Goal: Task Accomplishment & Management: Use online tool/utility

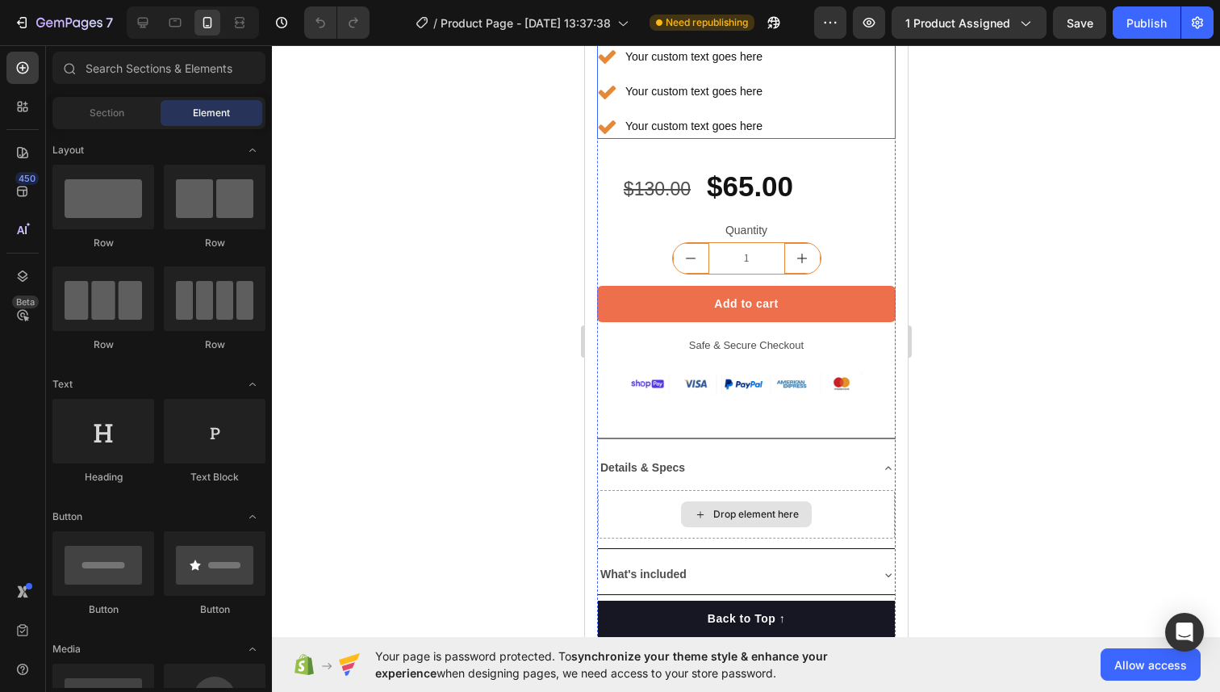
scroll to position [442, 0]
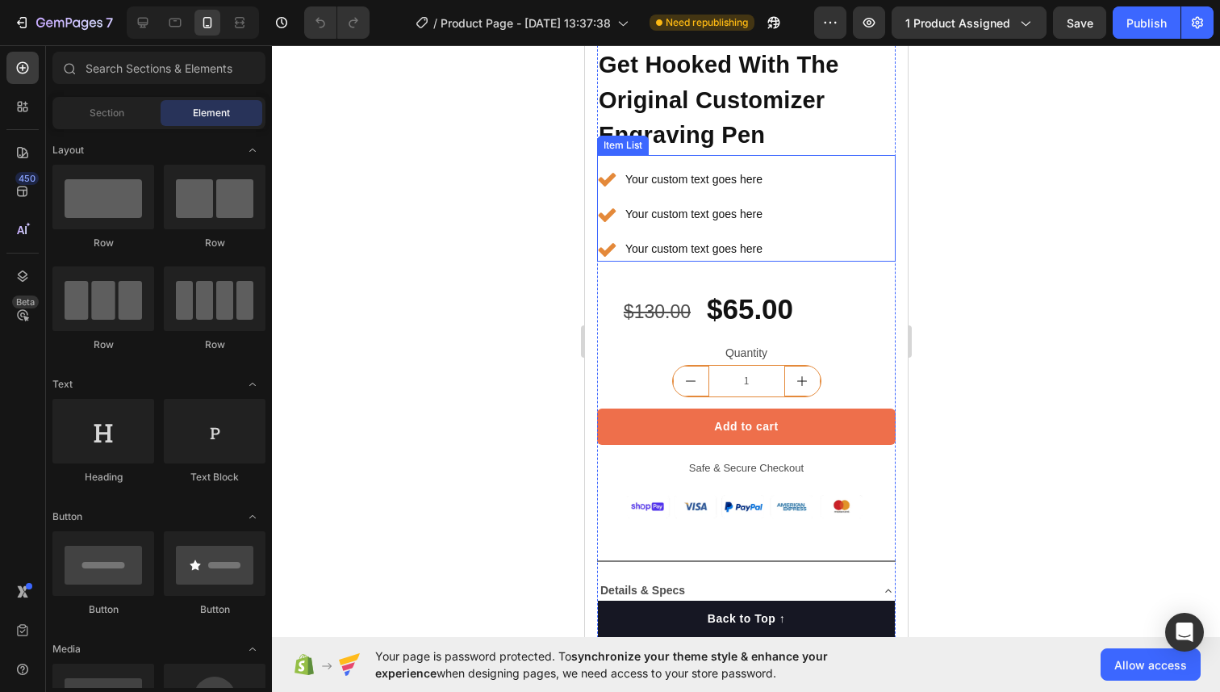
click at [644, 179] on div "Your custom text goes here" at bounding box center [693, 179] width 142 height 25
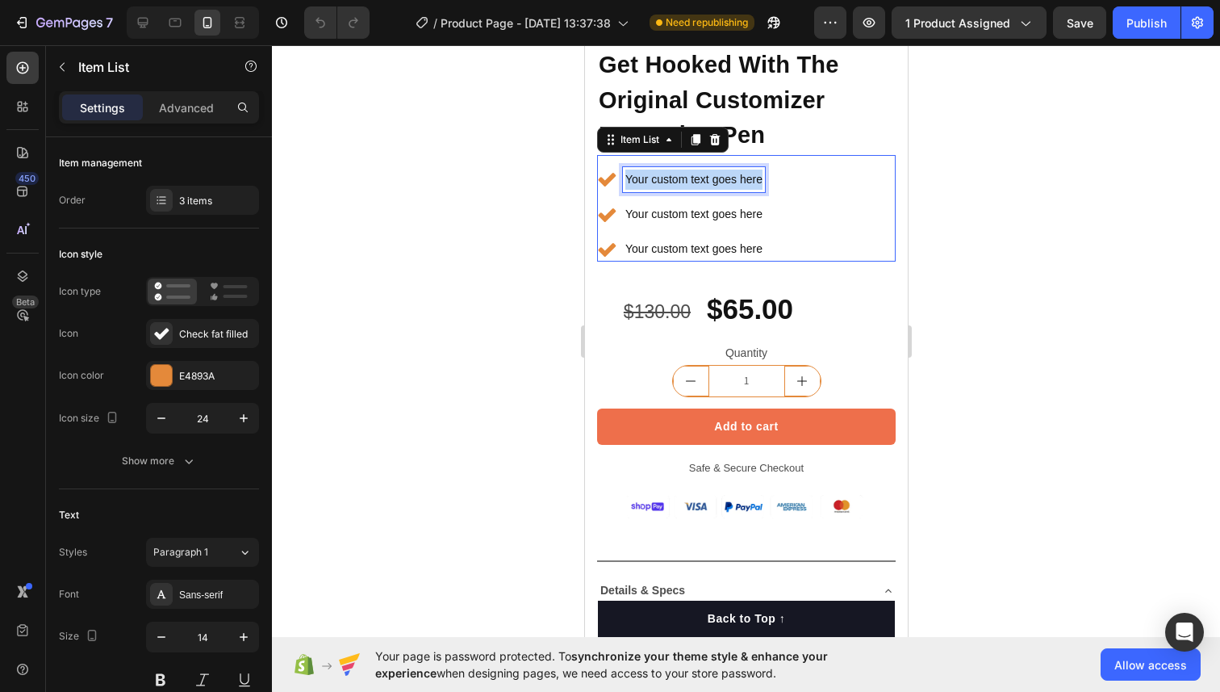
click at [644, 179] on p "Your custom text goes here" at bounding box center [693, 179] width 137 height 20
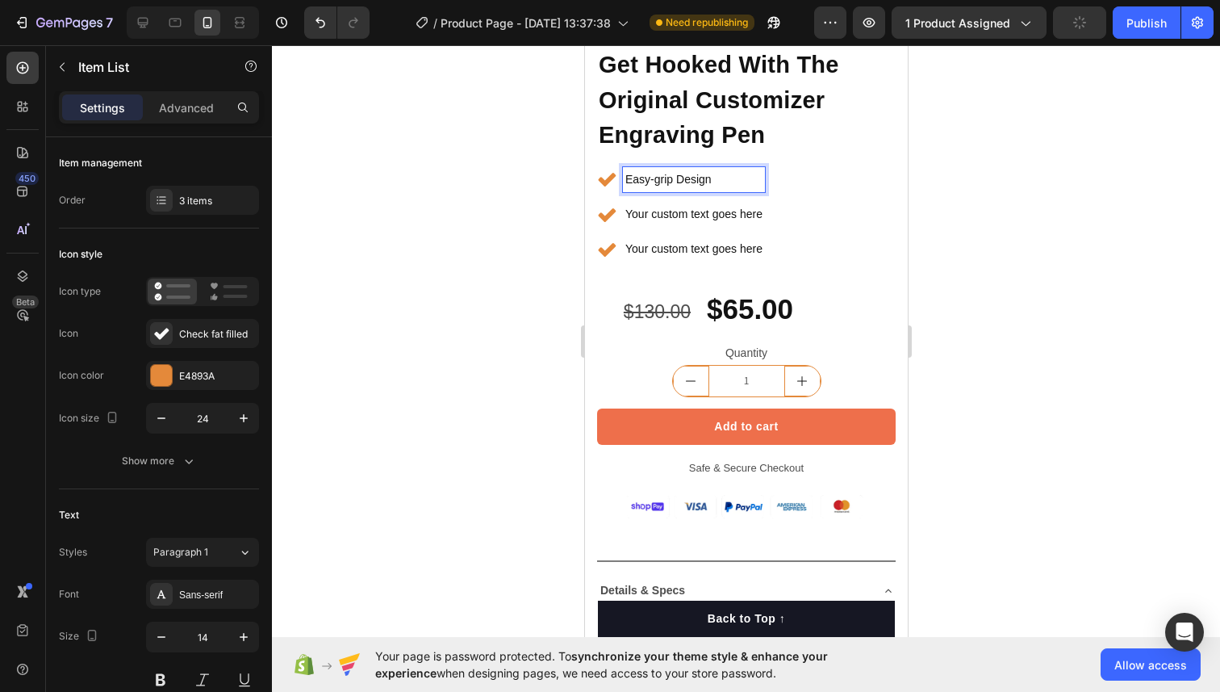
click at [634, 220] on p "Your custom text goes here" at bounding box center [693, 214] width 137 height 20
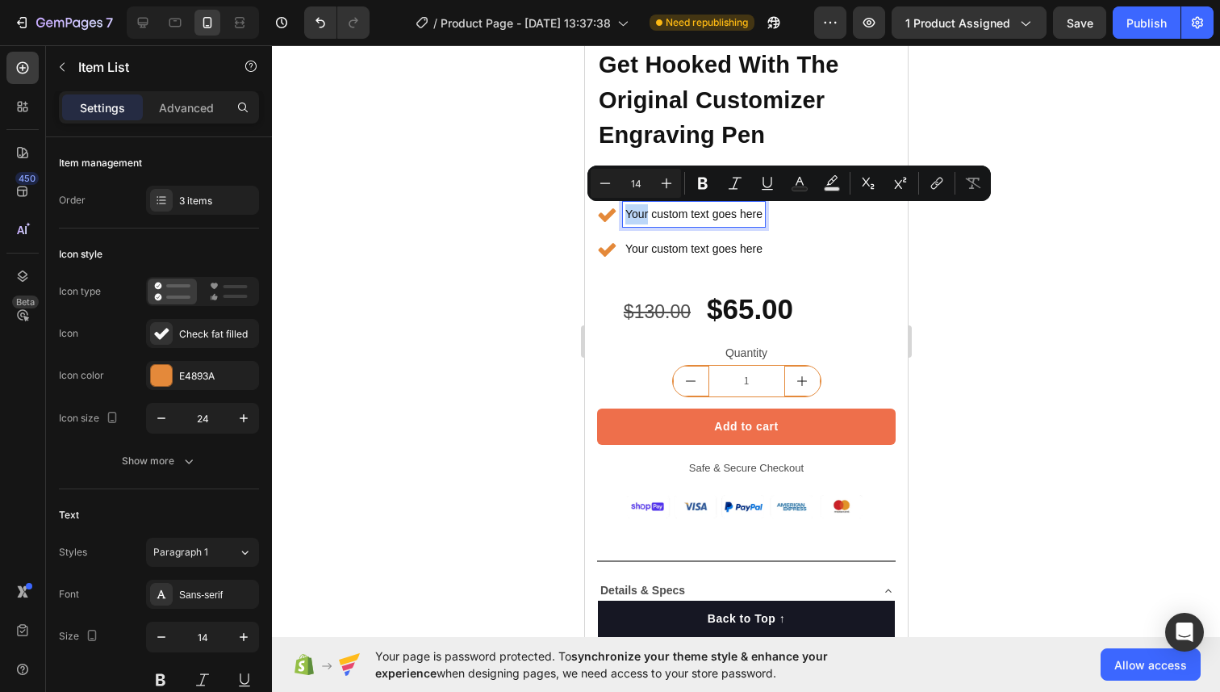
click at [634, 220] on p "Your custom text goes here" at bounding box center [693, 214] width 137 height 20
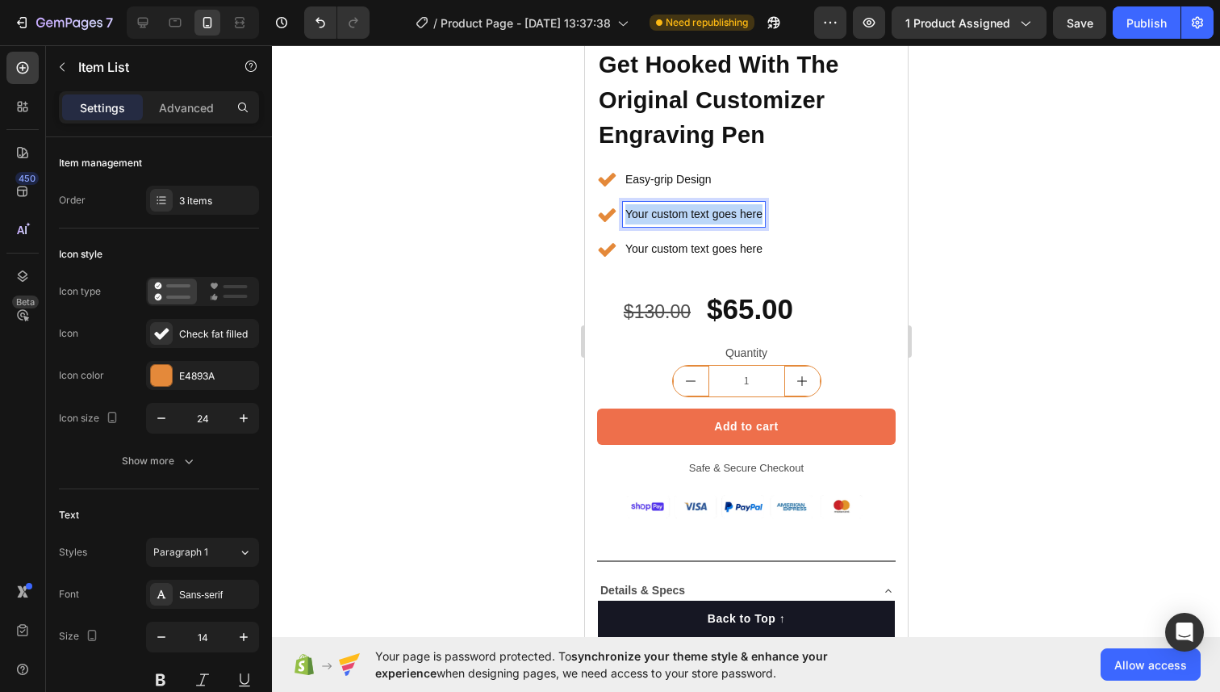
click at [634, 220] on p "Your custom text goes here" at bounding box center [693, 214] width 137 height 20
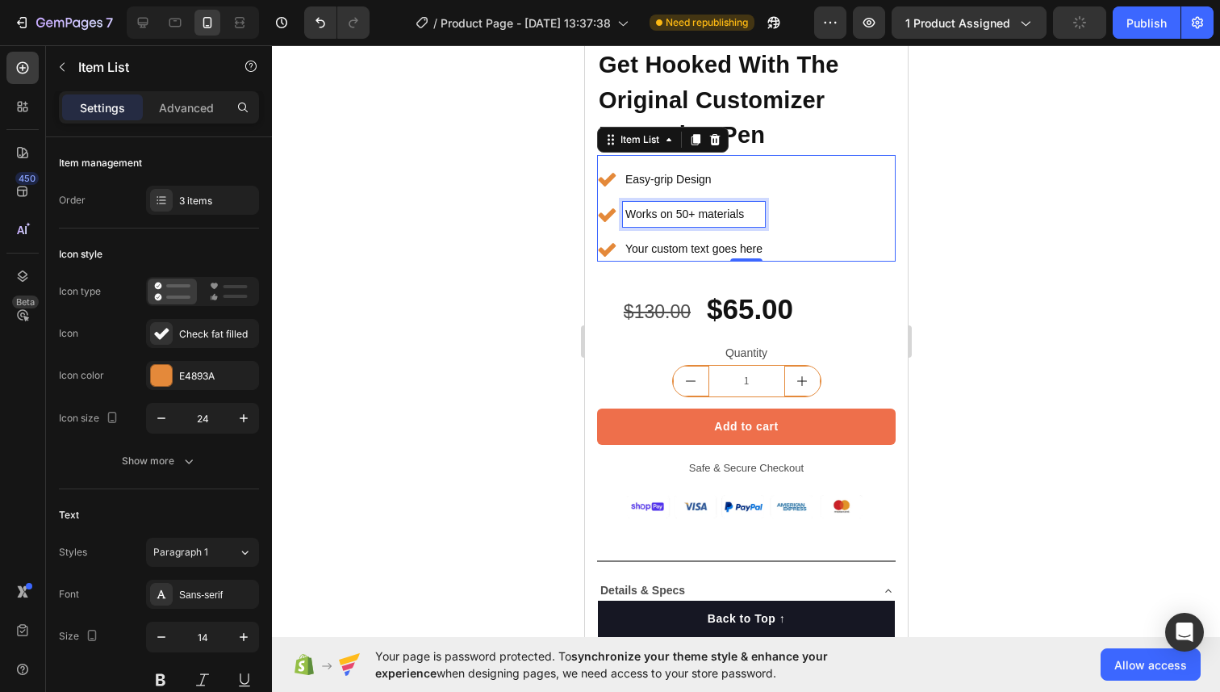
click at [695, 249] on p "Your custom text goes here" at bounding box center [693, 249] width 137 height 20
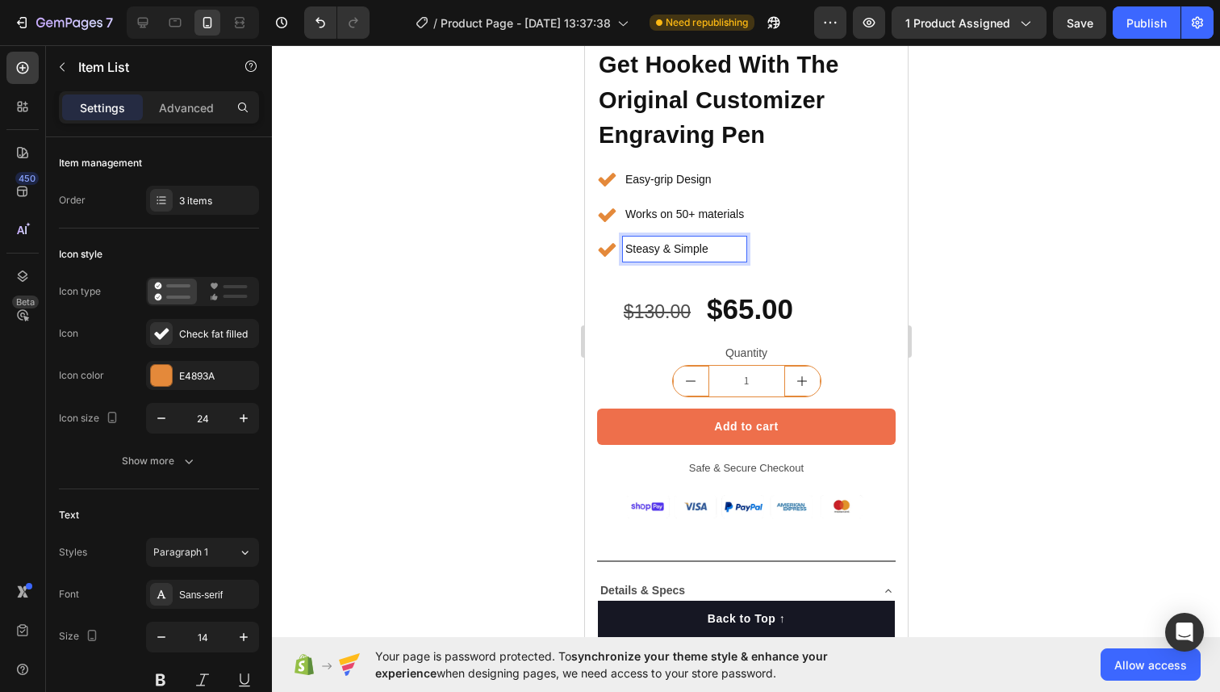
click at [684, 247] on p "Steasy & Simple" at bounding box center [684, 249] width 119 height 20
click at [193, 204] on div "3 items" at bounding box center [217, 201] width 76 height 15
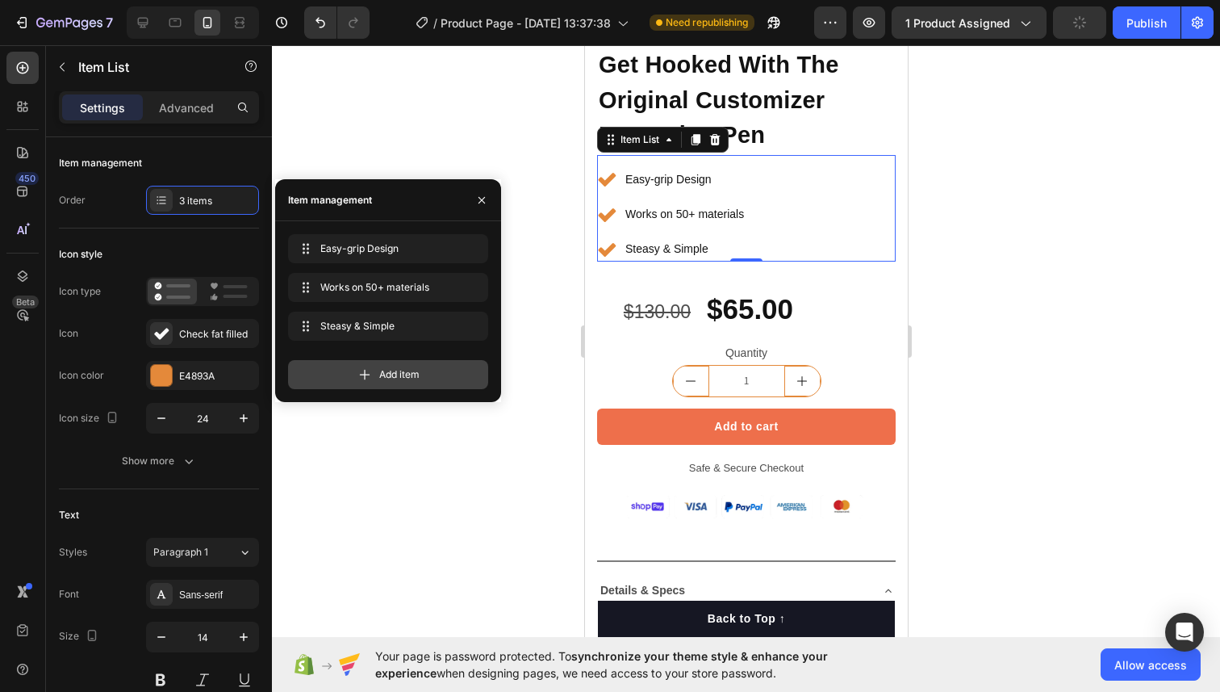
click at [391, 374] on span "Add item" at bounding box center [399, 374] width 40 height 15
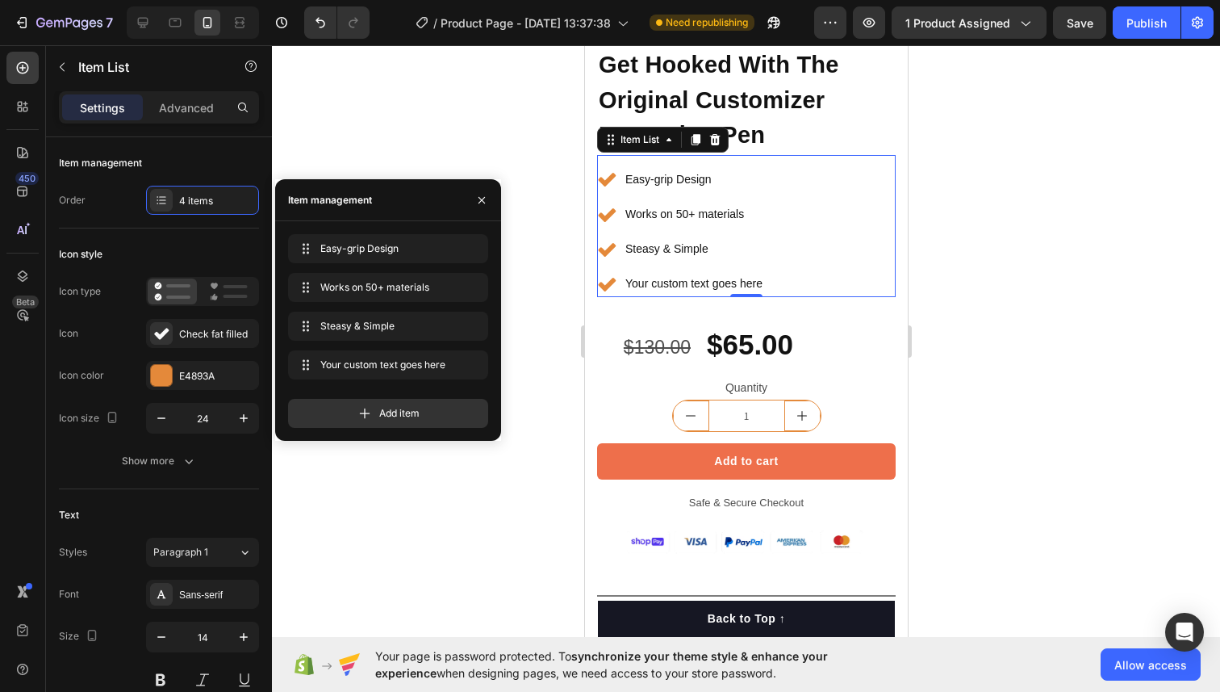
click at [711, 282] on div "Your custom text goes here" at bounding box center [693, 283] width 142 height 25
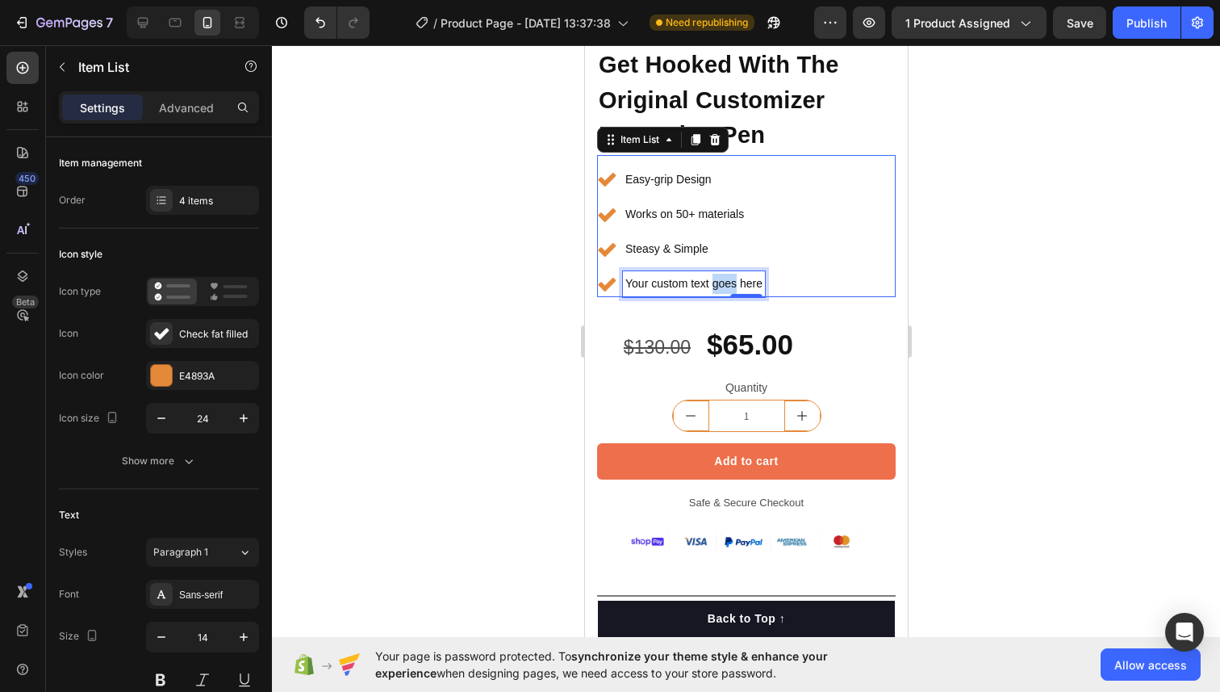
click at [711, 282] on p "Your custom text goes here" at bounding box center [693, 284] width 137 height 20
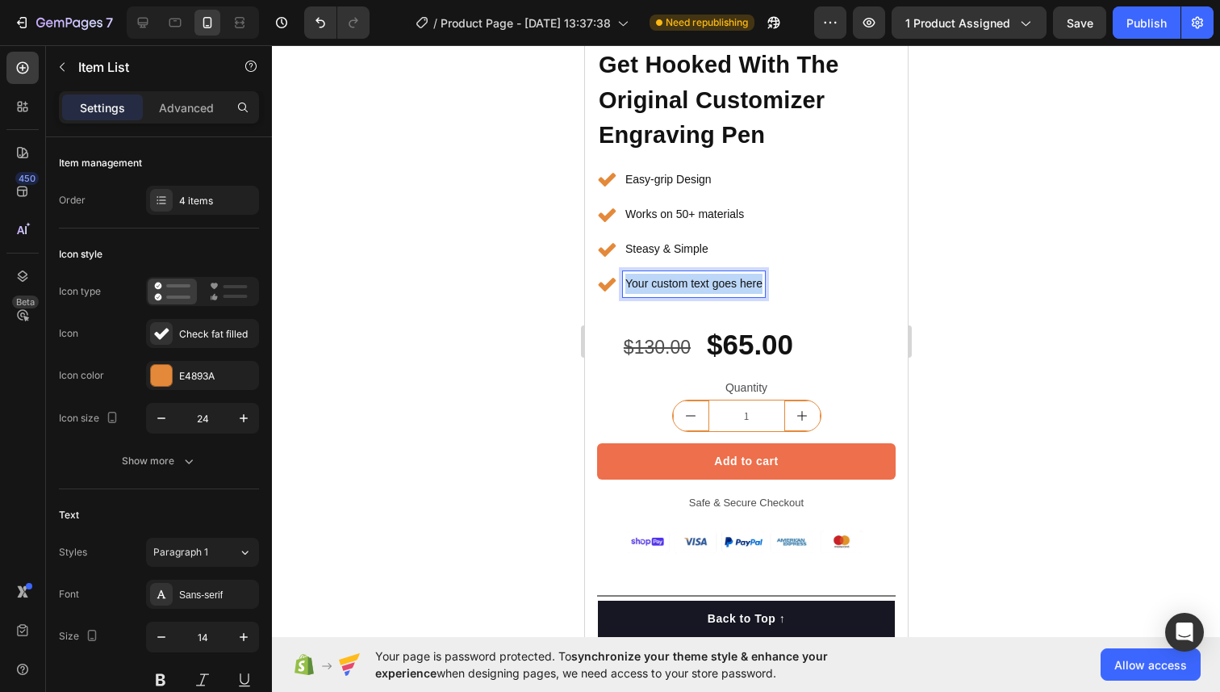
click at [711, 282] on p "Your custom text goes here" at bounding box center [693, 284] width 137 height 20
click at [516, 362] on div at bounding box center [746, 368] width 948 height 646
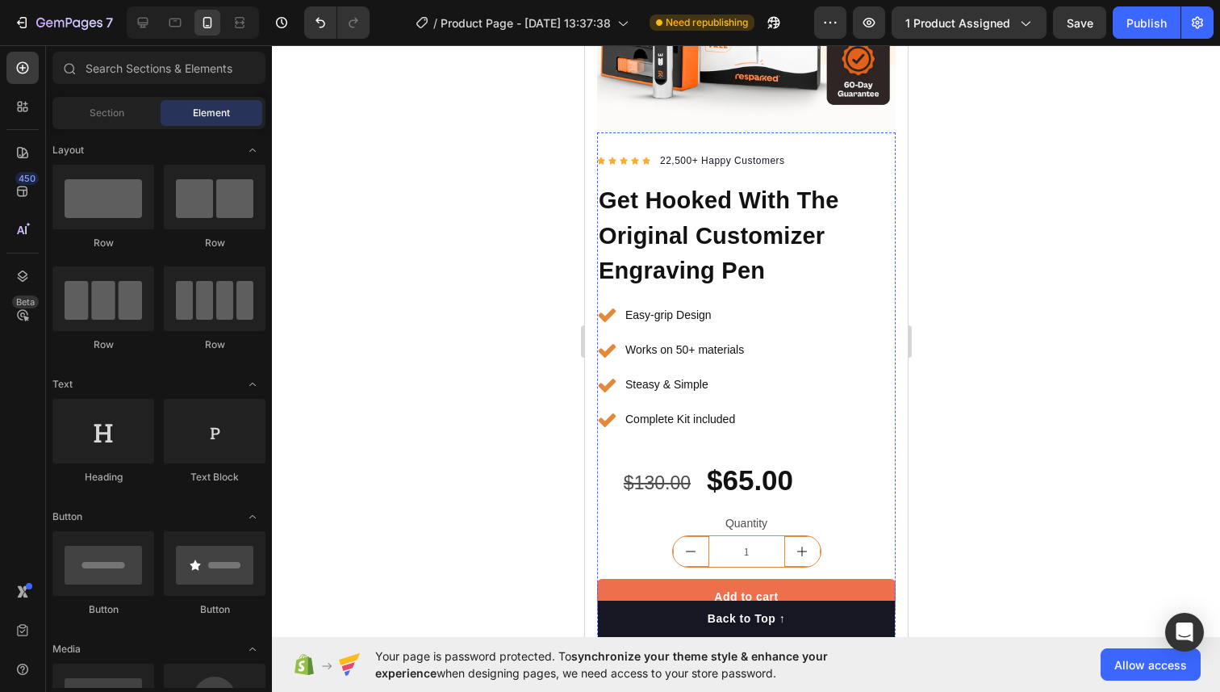
scroll to position [307, 0]
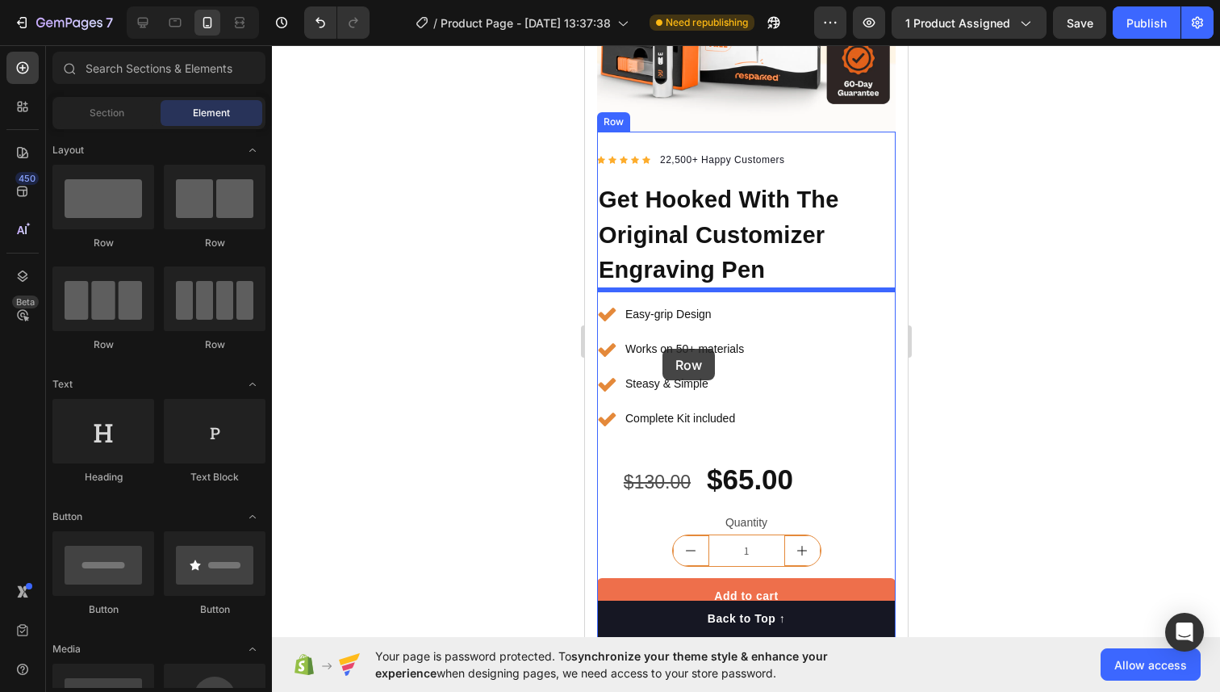
drag, startPoint x: 678, startPoint y: 241, endPoint x: 662, endPoint y: 349, distance: 108.5
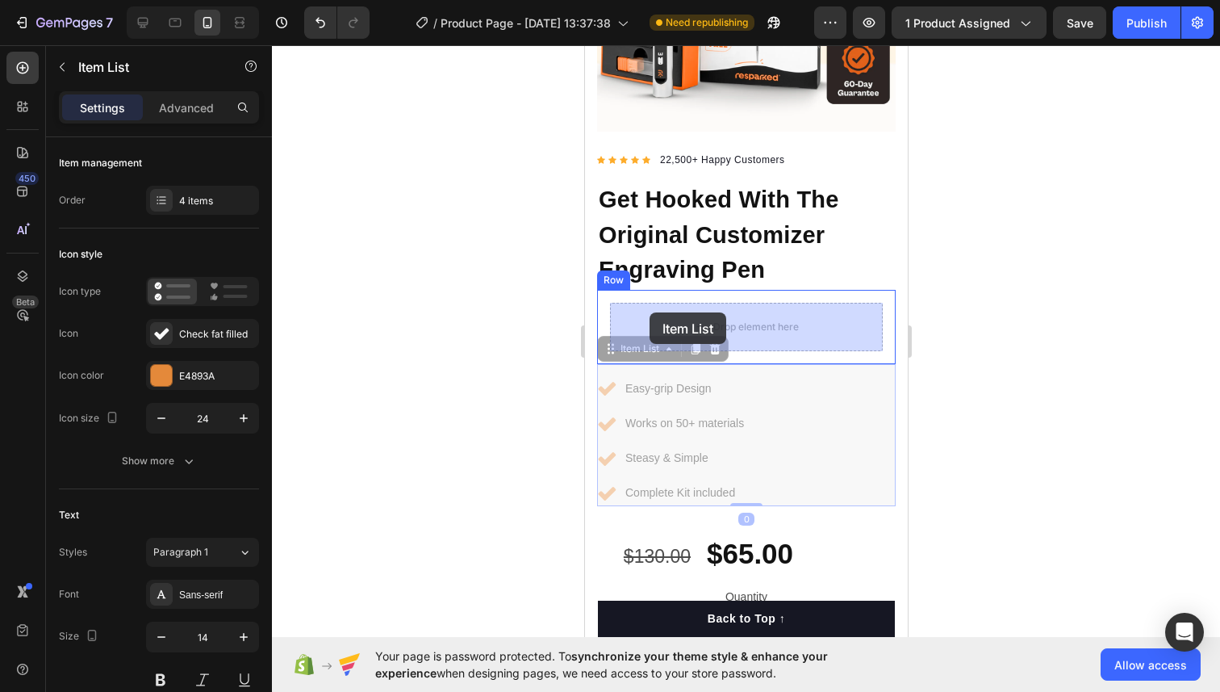
drag, startPoint x: 632, startPoint y: 355, endPoint x: 649, endPoint y: 312, distance: 46.0
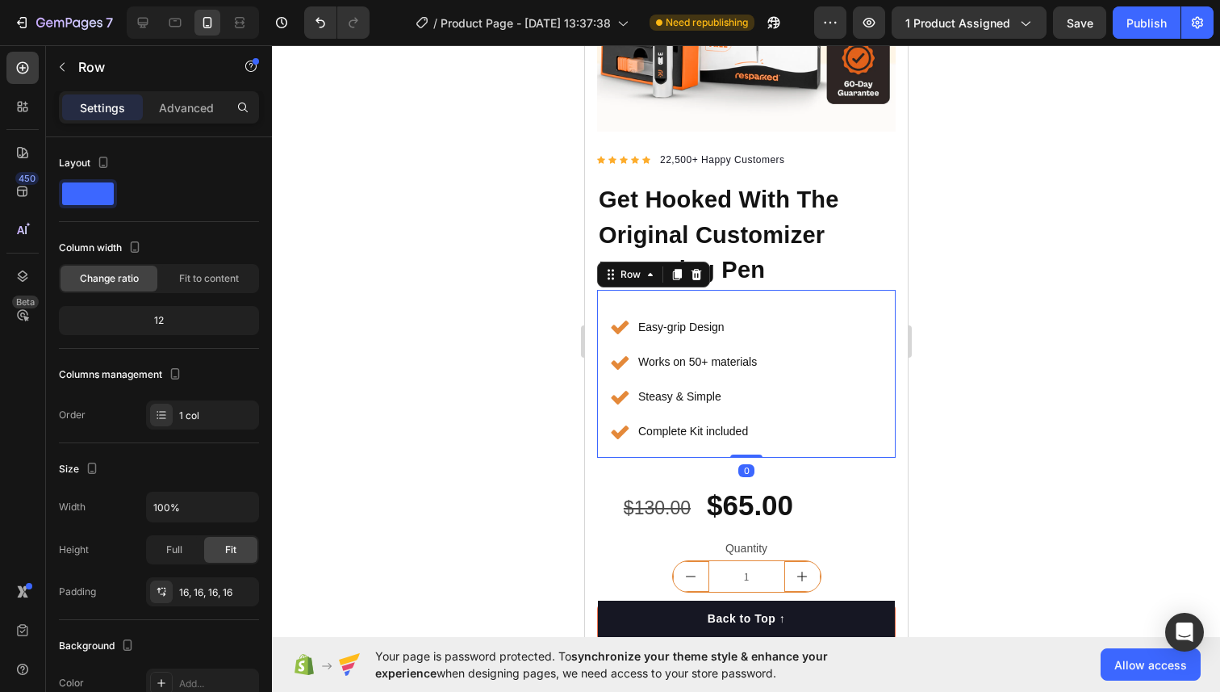
click at [603, 292] on div "Easy-grip Design Works on 50+ materials Steasy & Simple Complete Kit included I…" at bounding box center [745, 374] width 299 height 168
click at [186, 111] on p "Advanced" at bounding box center [186, 107] width 55 height 17
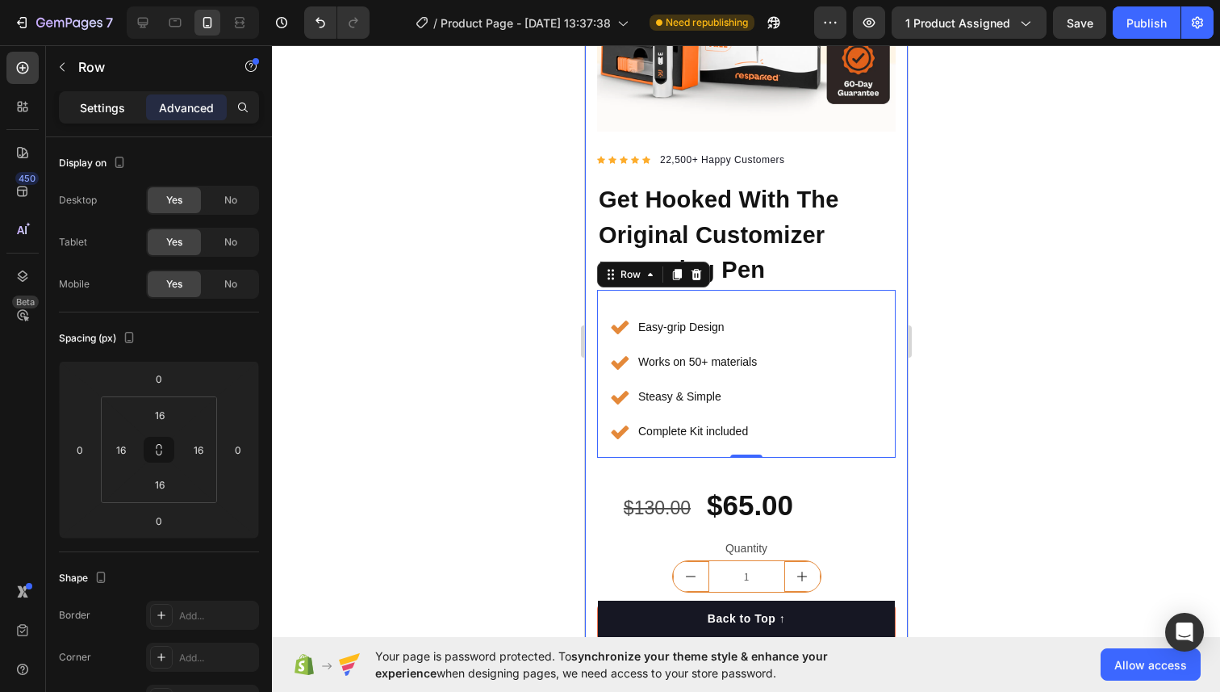
click at [115, 115] on p "Settings" at bounding box center [102, 107] width 45 height 17
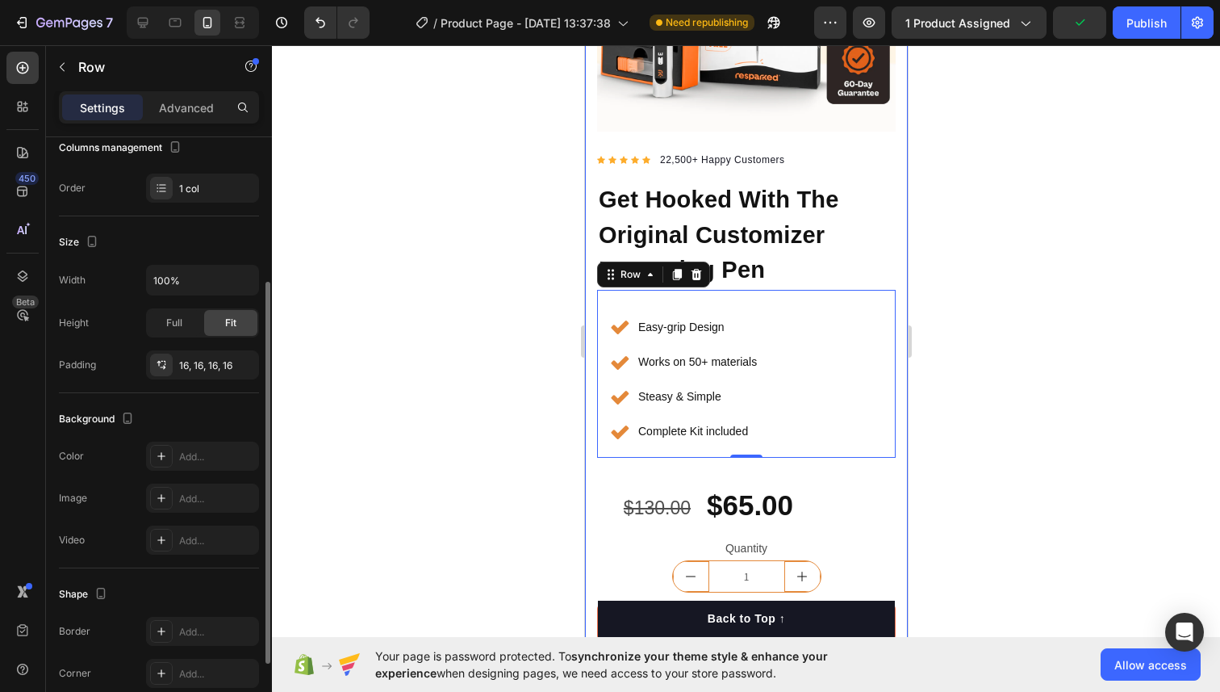
scroll to position [342, 0]
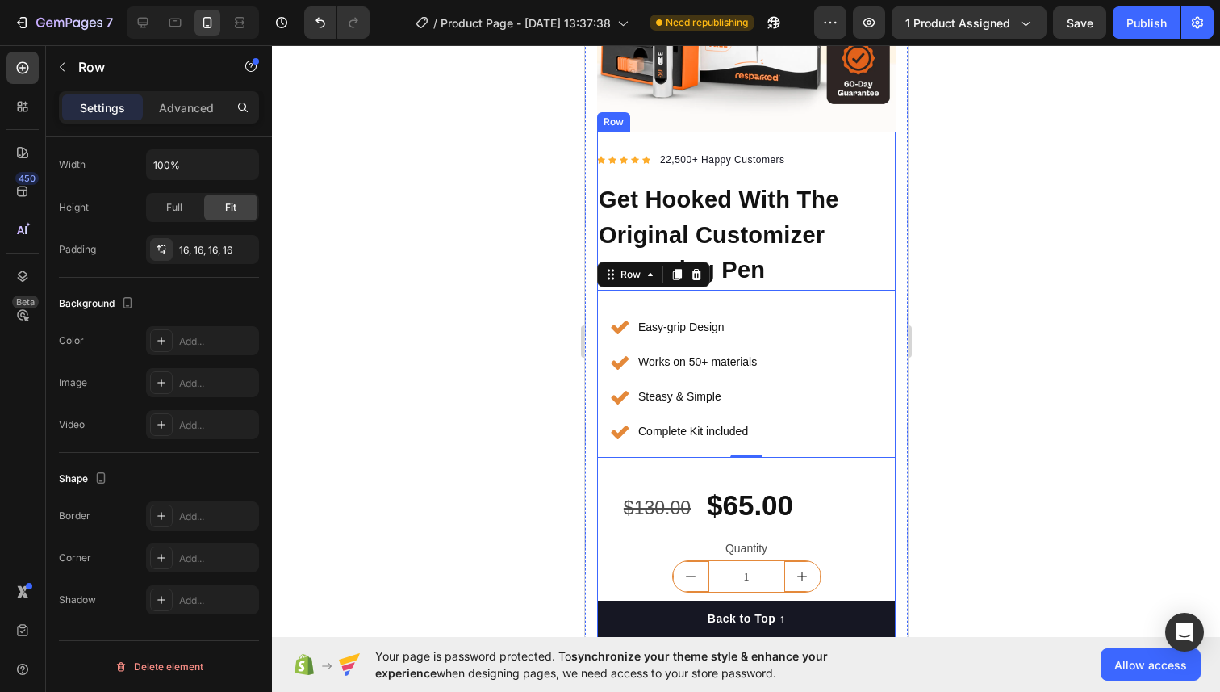
click at [647, 463] on div "Icon Icon Icon Icon Icon Icon List Hoz 22,500+ Happy Customers Text block Row G…" at bounding box center [745, 546] width 299 height 823
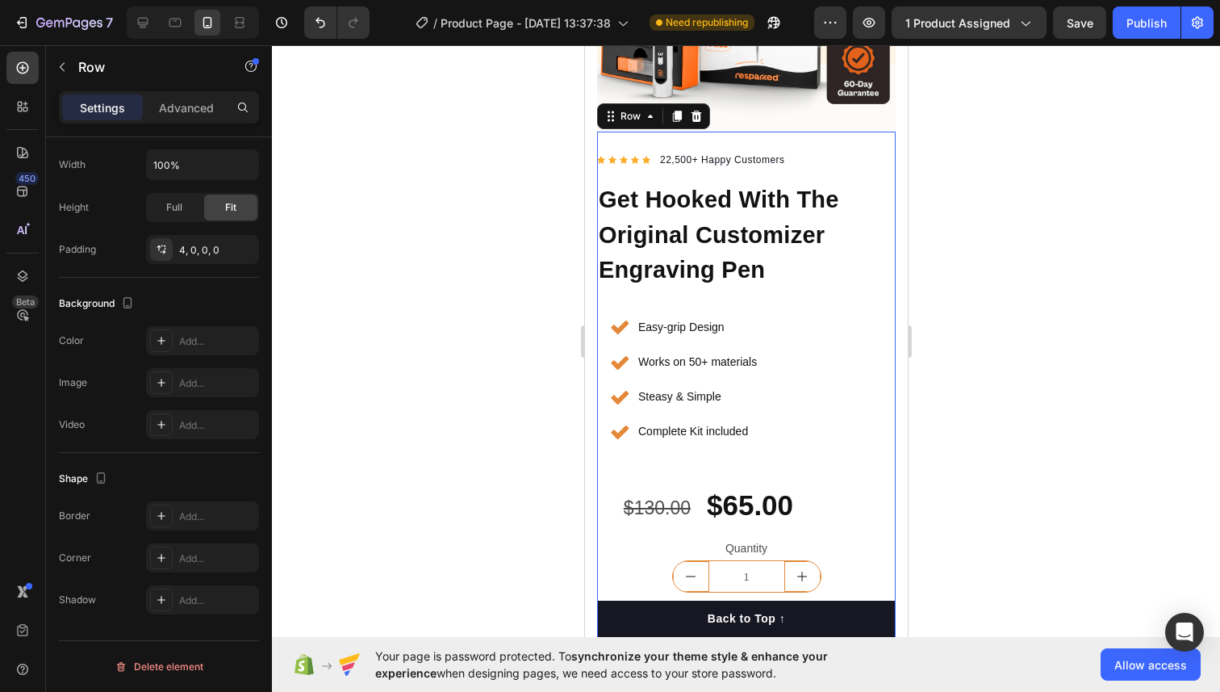
click at [1026, 362] on div at bounding box center [746, 368] width 948 height 646
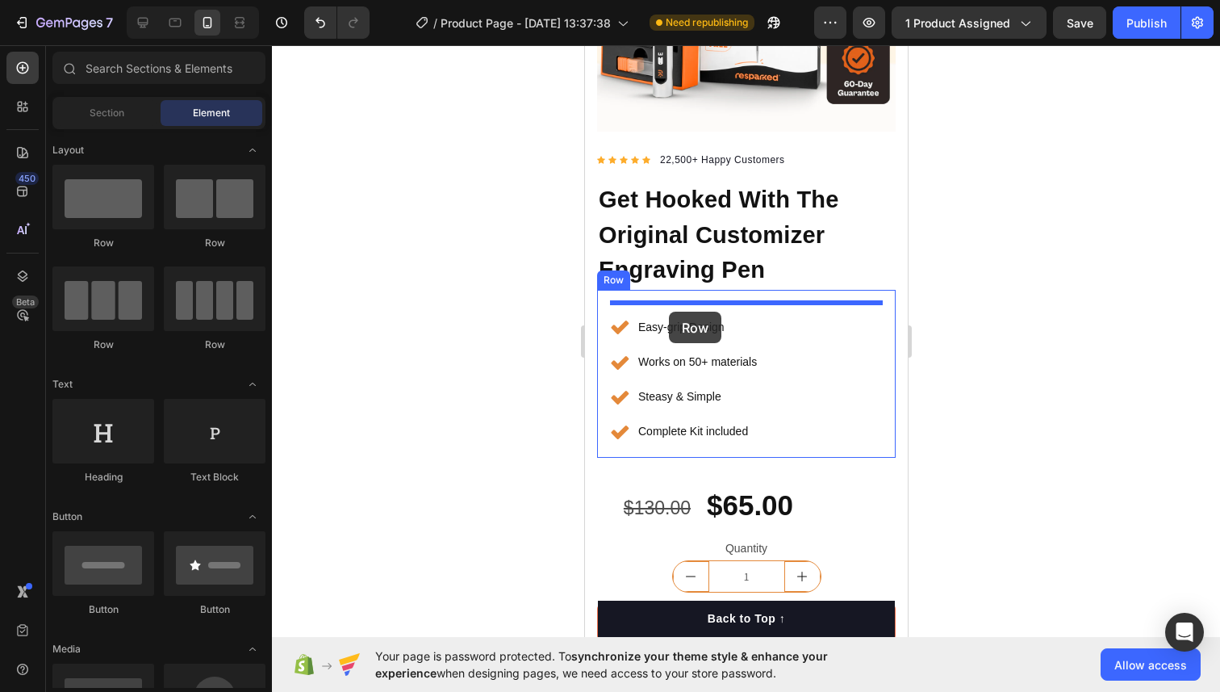
drag, startPoint x: 822, startPoint y: 253, endPoint x: 668, endPoint y: 312, distance: 165.0
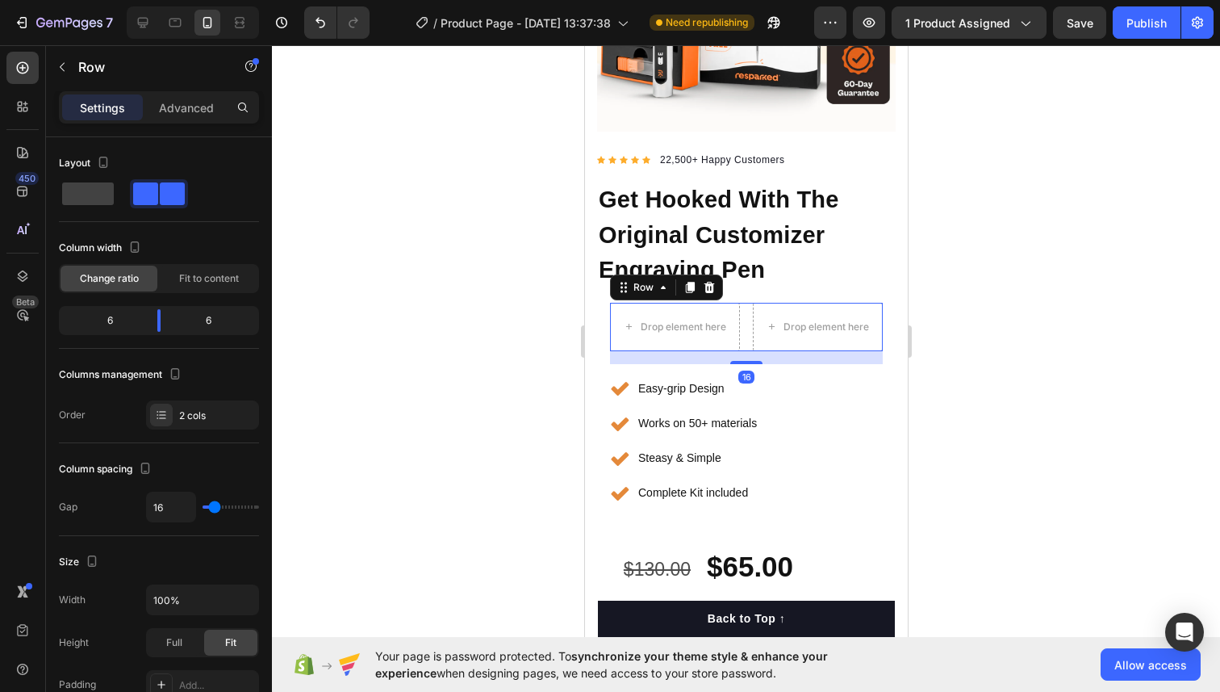
click at [641, 358] on div "16" at bounding box center [745, 357] width 273 height 13
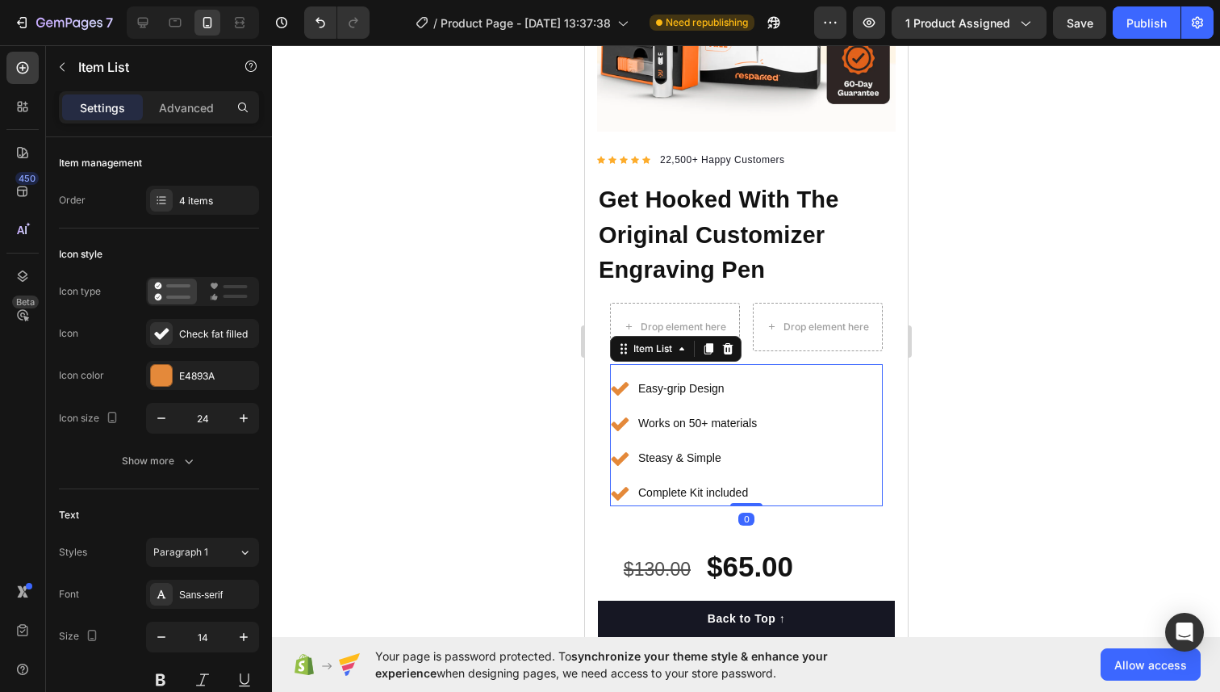
click at [641, 366] on div "Easy-grip Design Works on 50+ materials Steasy & Simple Complete Kit included I…" at bounding box center [745, 435] width 273 height 142
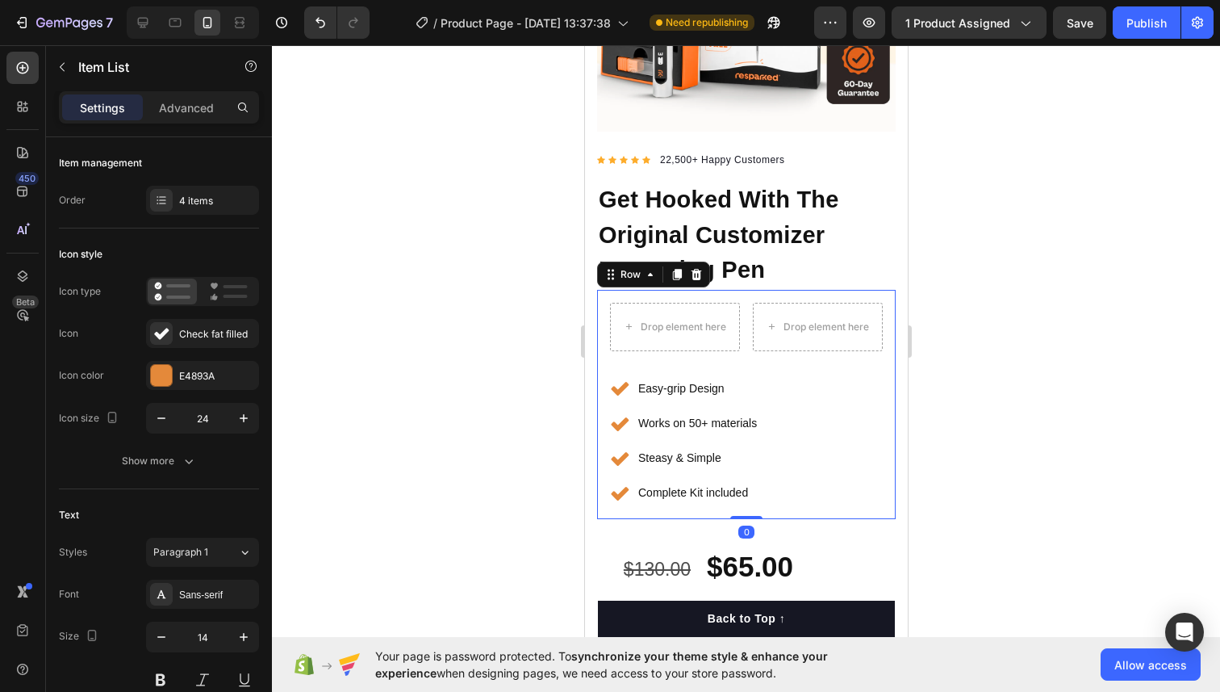
click at [599, 369] on div "Drop element here Drop element here Row Easy-grip Design Works on 50+ materials…" at bounding box center [745, 404] width 299 height 229
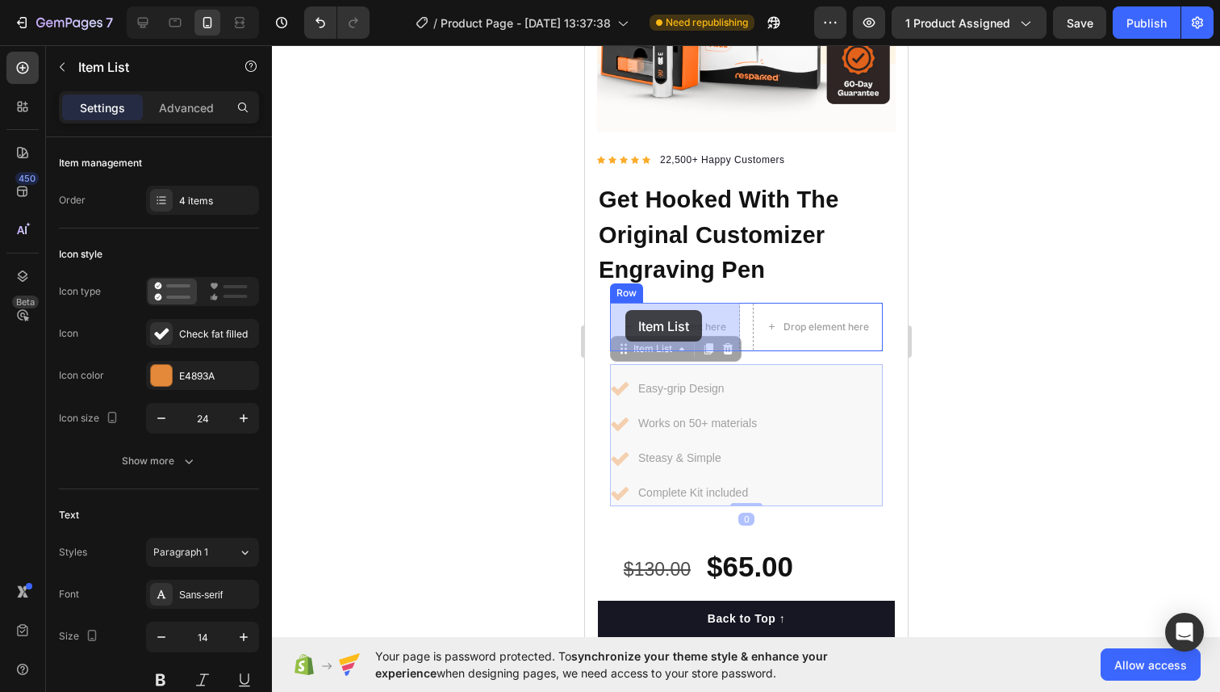
drag, startPoint x: 625, startPoint y: 357, endPoint x: 625, endPoint y: 311, distance: 46.0
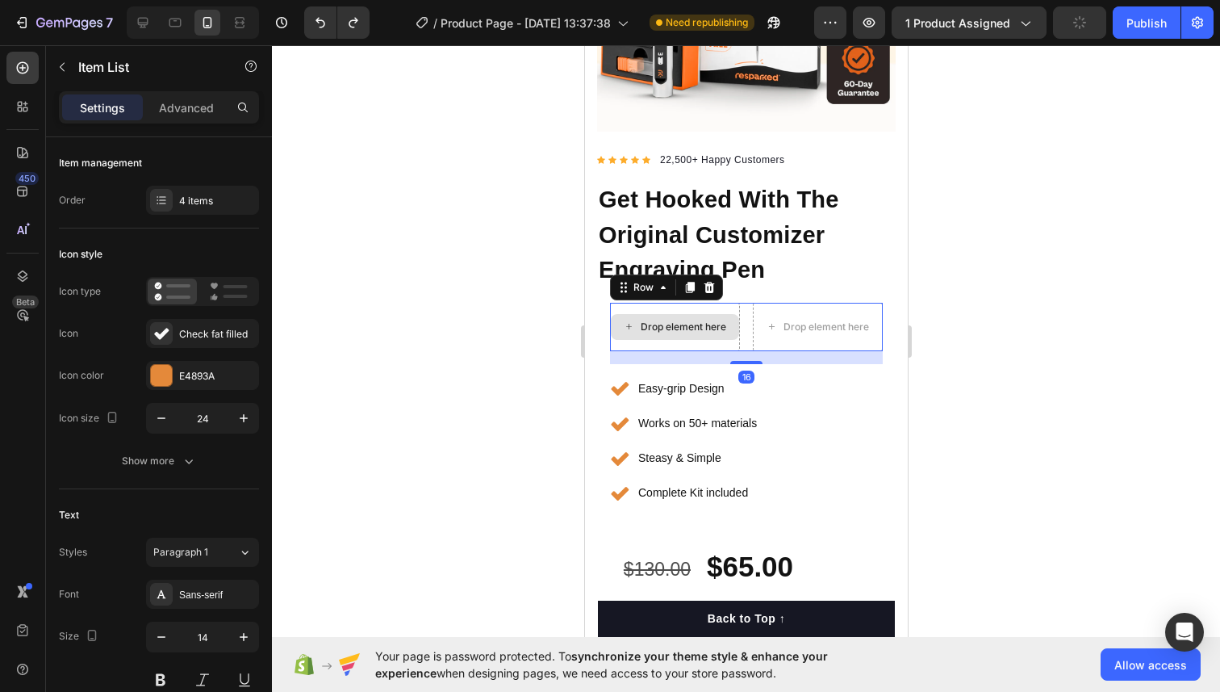
click at [617, 307] on div "Drop element here" at bounding box center [674, 327] width 130 height 48
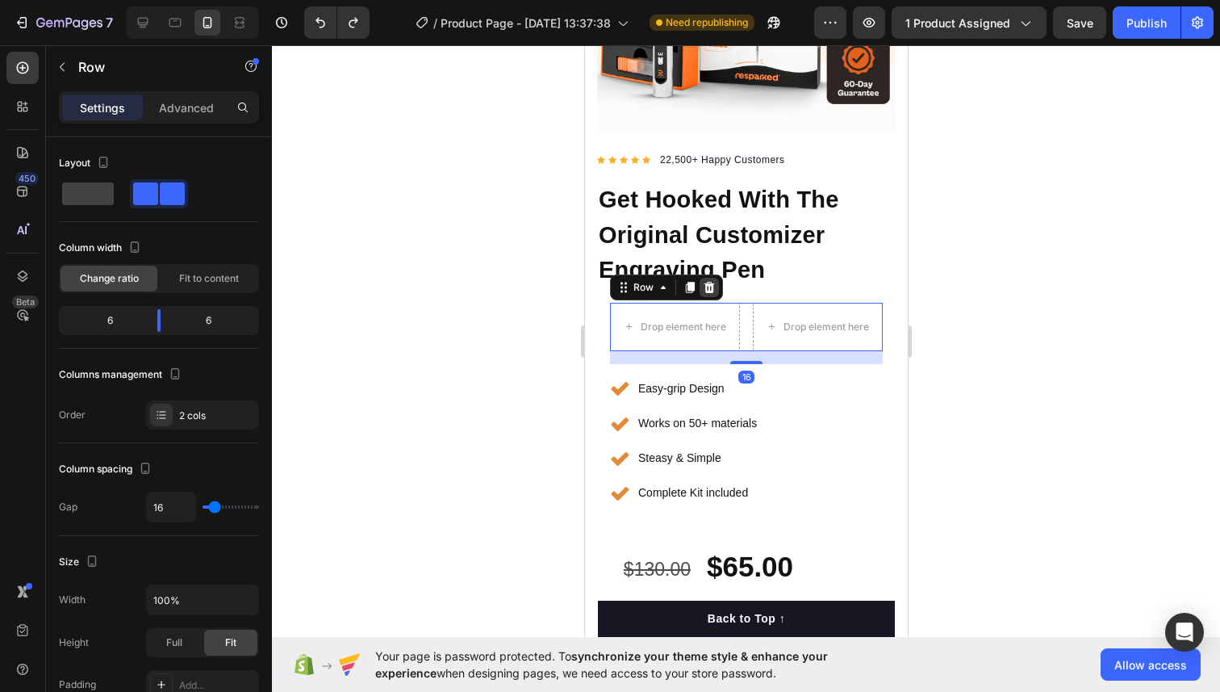
click at [706, 287] on icon at bounding box center [708, 287] width 13 height 13
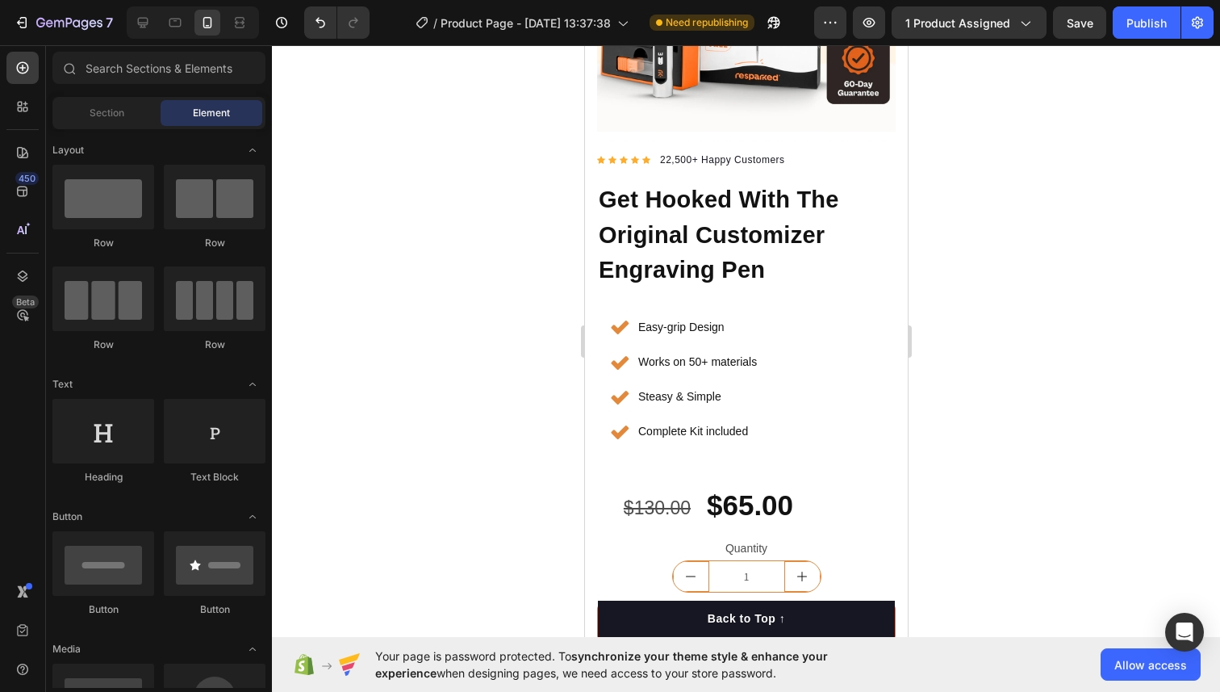
click at [1022, 326] on div at bounding box center [746, 368] width 948 height 646
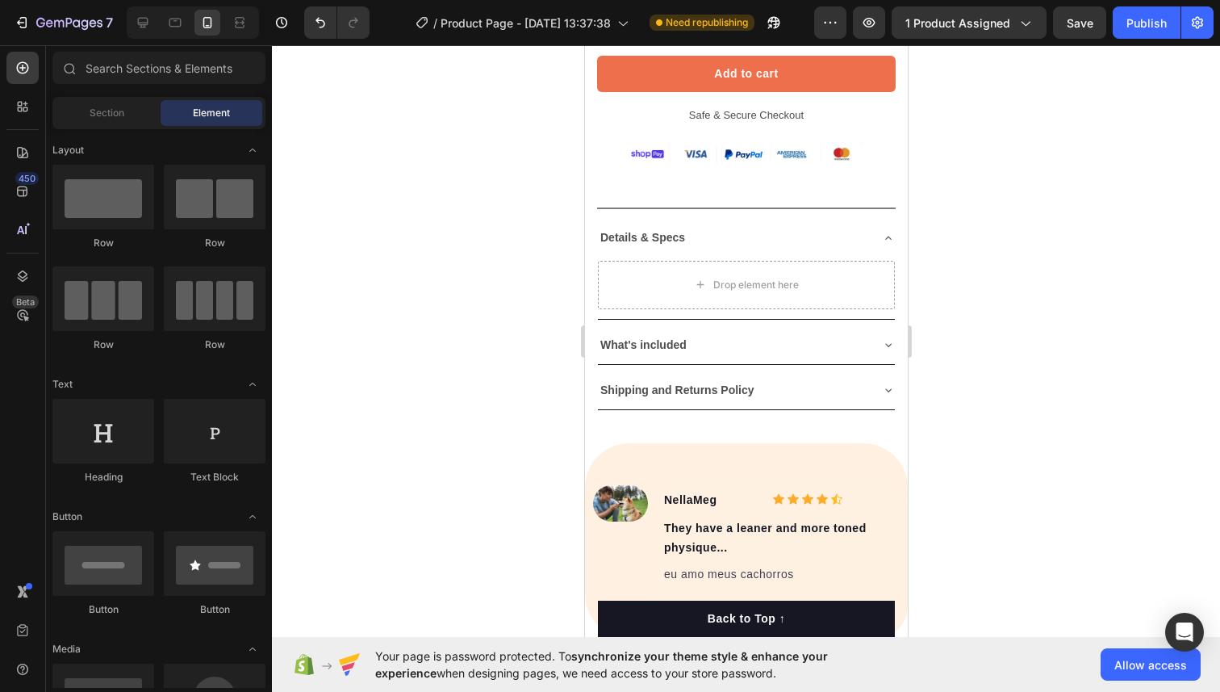
scroll to position [857, 0]
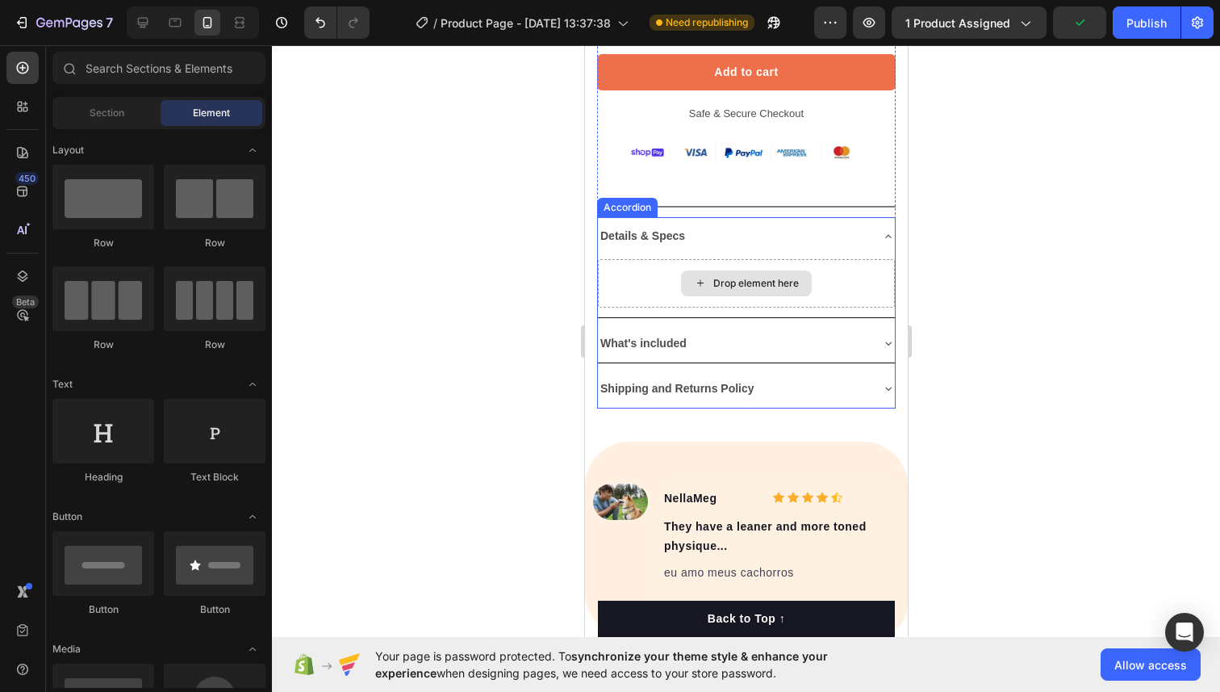
click at [747, 285] on div "Drop element here" at bounding box center [756, 283] width 86 height 13
click at [717, 283] on div "Drop element here" at bounding box center [756, 283] width 86 height 13
click at [683, 243] on p "Details & Specs" at bounding box center [642, 236] width 85 height 20
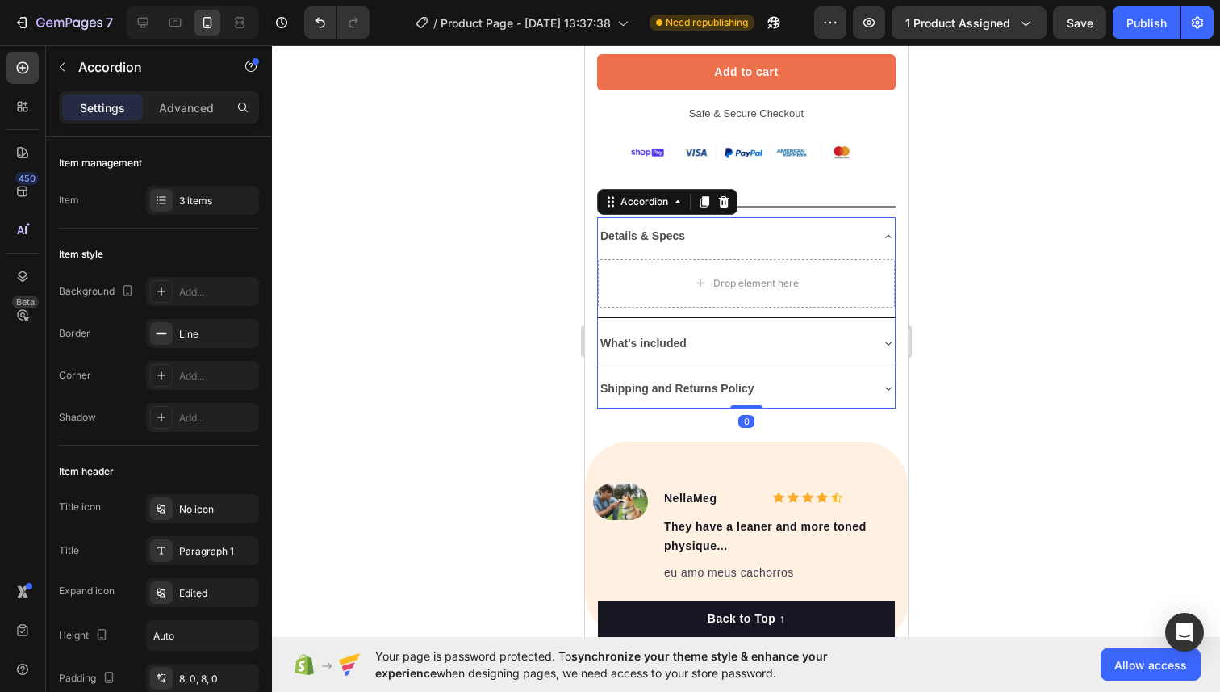
click at [737, 236] on div "Details & Specs" at bounding box center [732, 236] width 271 height 25
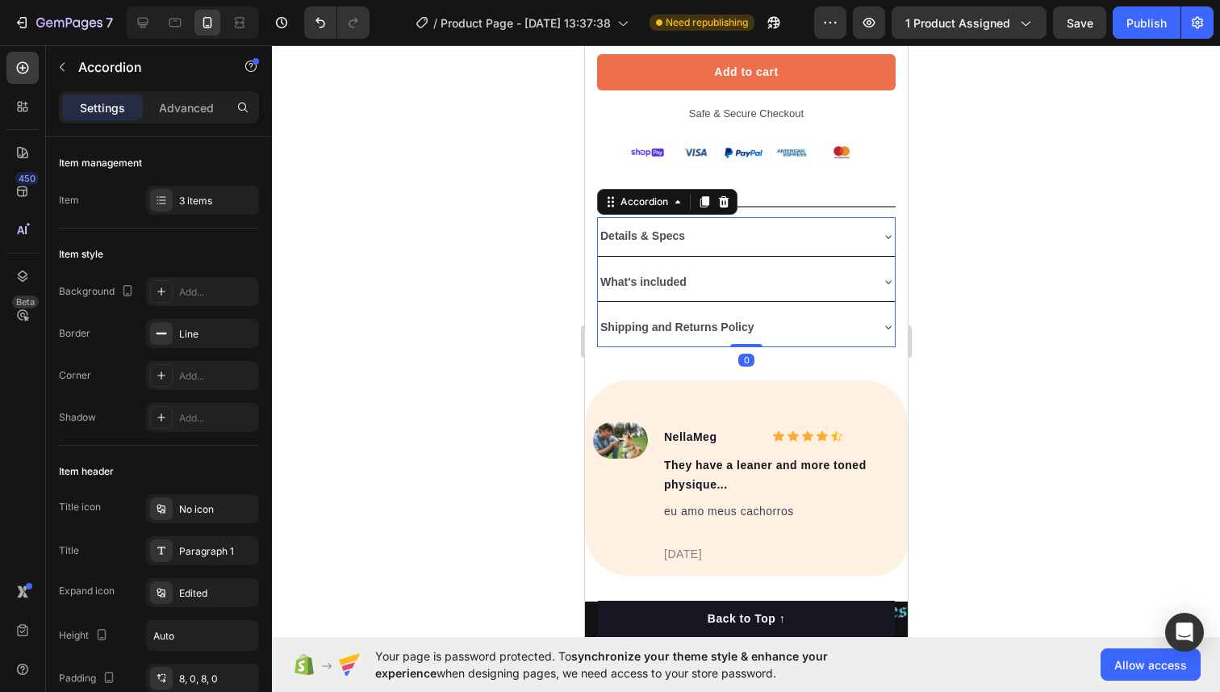
click at [737, 236] on div "Details & Specs" at bounding box center [732, 236] width 271 height 25
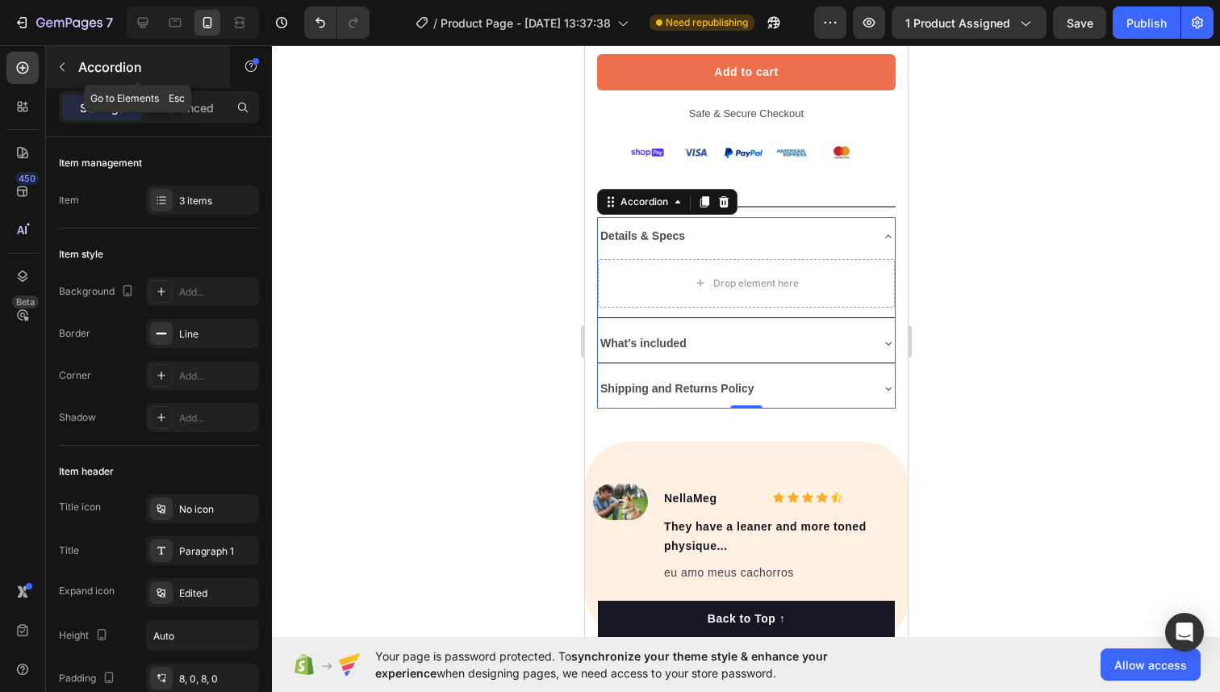
click at [72, 58] on button "button" at bounding box center [62, 67] width 26 height 26
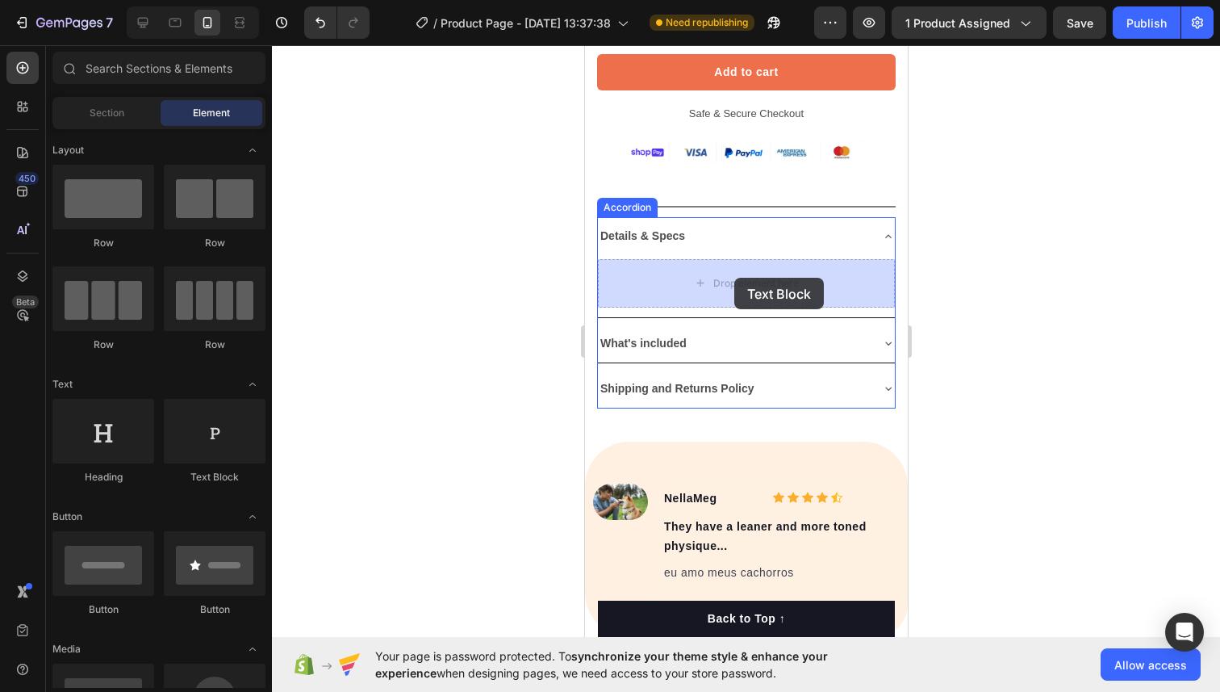
drag, startPoint x: 768, startPoint y: 499, endPoint x: 734, endPoint y: 278, distance: 223.0
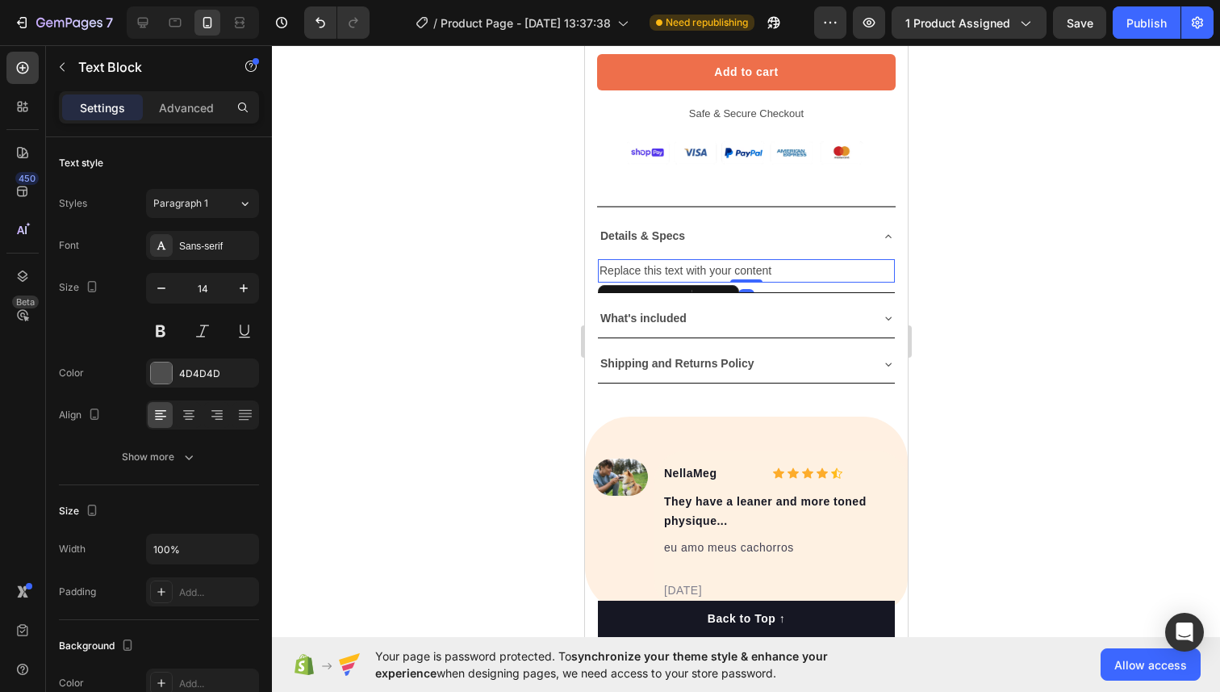
click at [716, 268] on div "Replace this text with your content" at bounding box center [745, 270] width 297 height 23
click at [716, 268] on p "Replace this text with your content" at bounding box center [746, 271] width 294 height 20
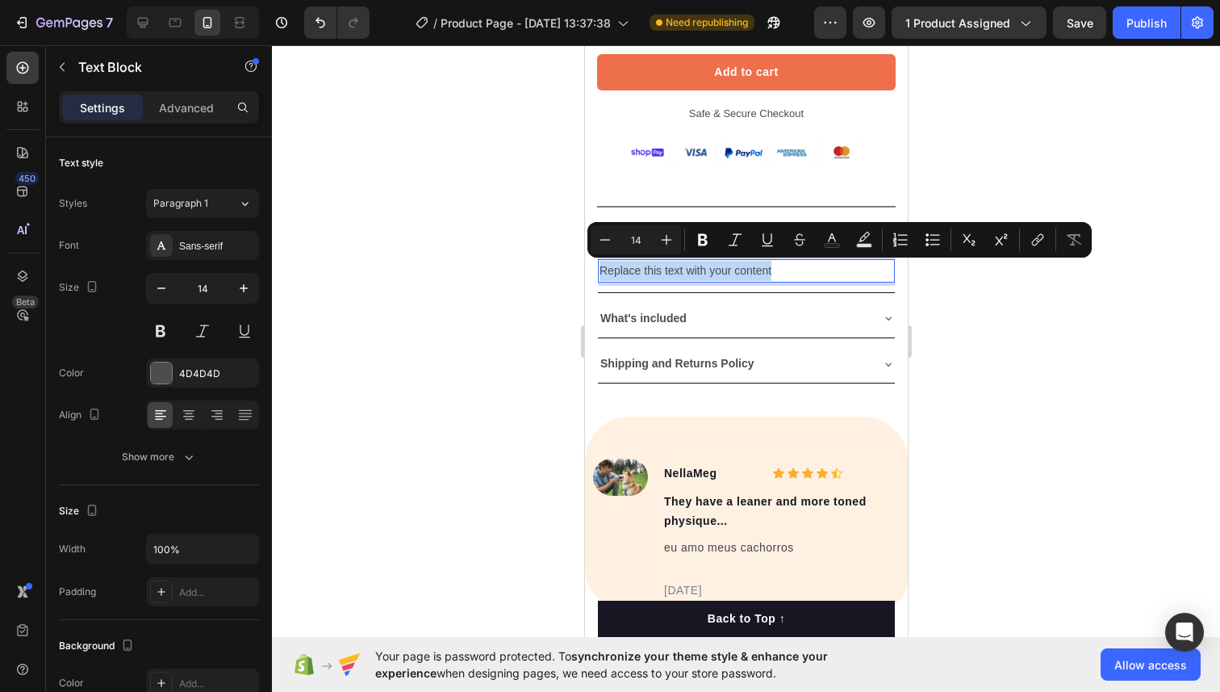
click at [716, 268] on p "Replace this text with your content" at bounding box center [746, 271] width 294 height 20
click at [633, 264] on p "Replace this text with your content" at bounding box center [746, 271] width 294 height 20
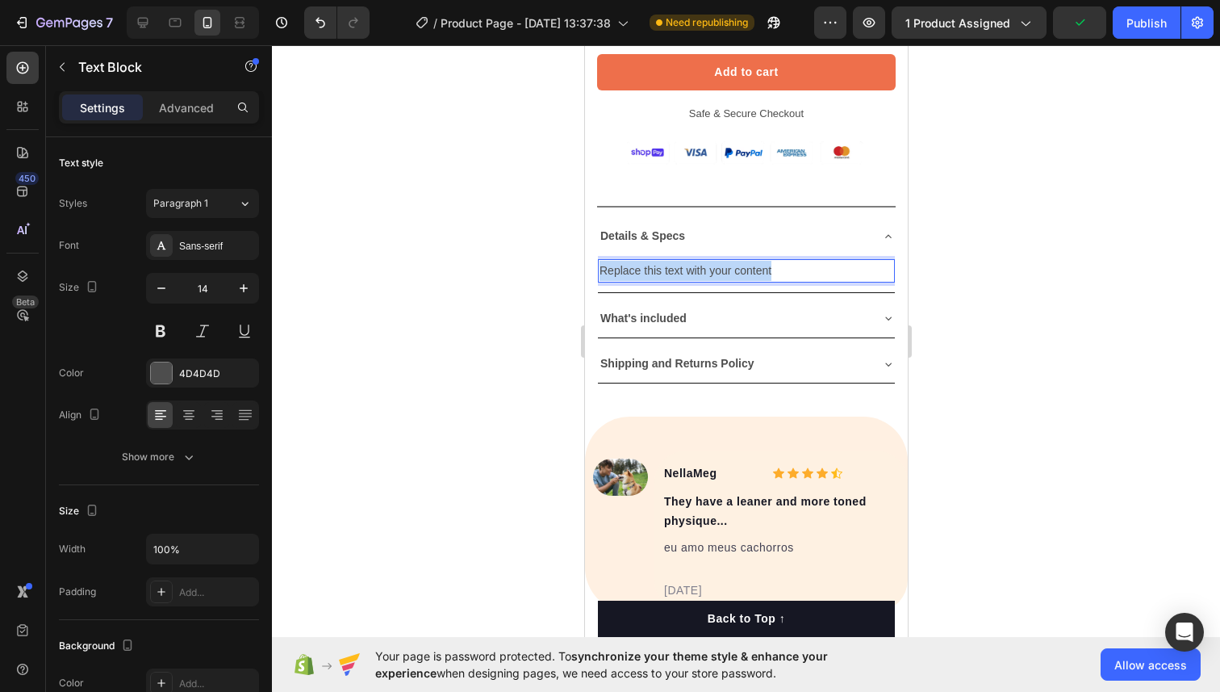
click at [633, 264] on p "Replace this text with your content" at bounding box center [746, 271] width 294 height 20
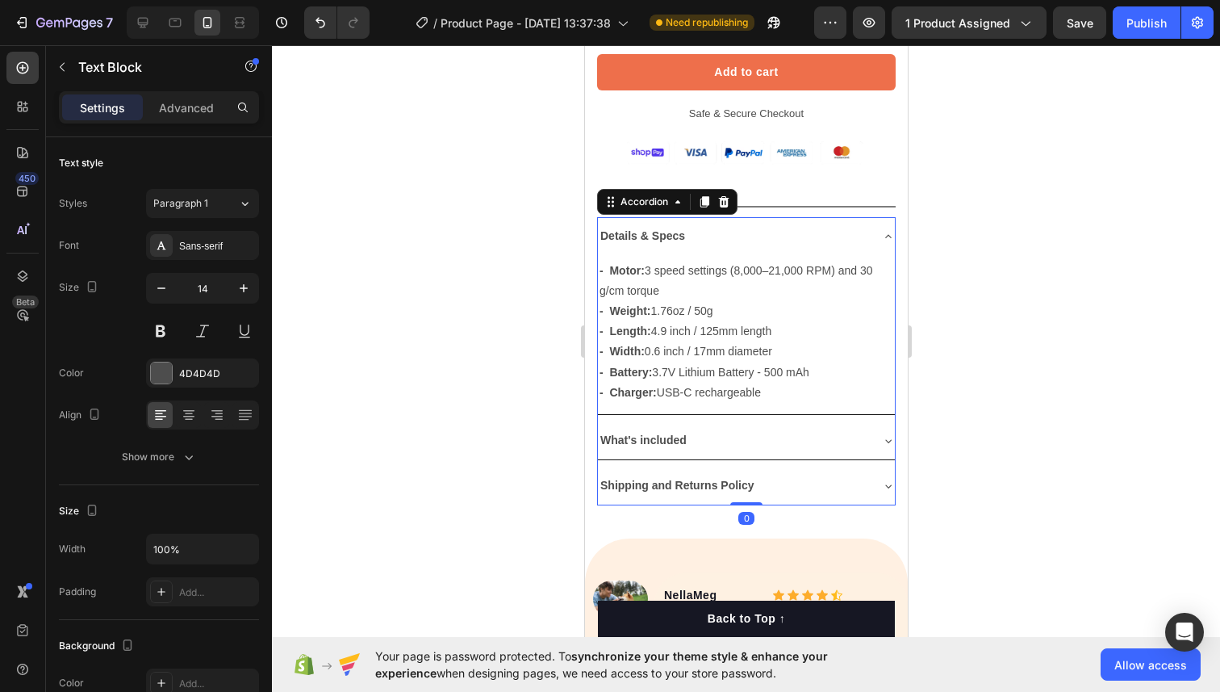
click at [726, 437] on div "What's included" at bounding box center [732, 440] width 271 height 25
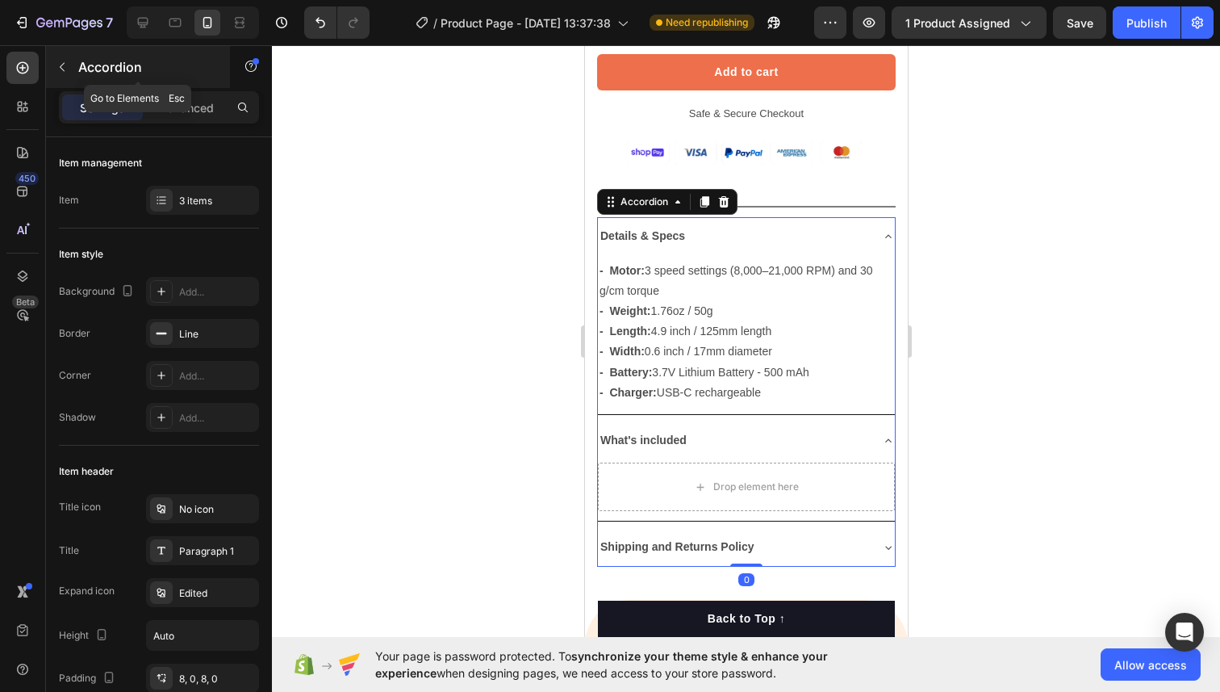
click at [62, 70] on icon "button" at bounding box center [62, 67] width 13 height 13
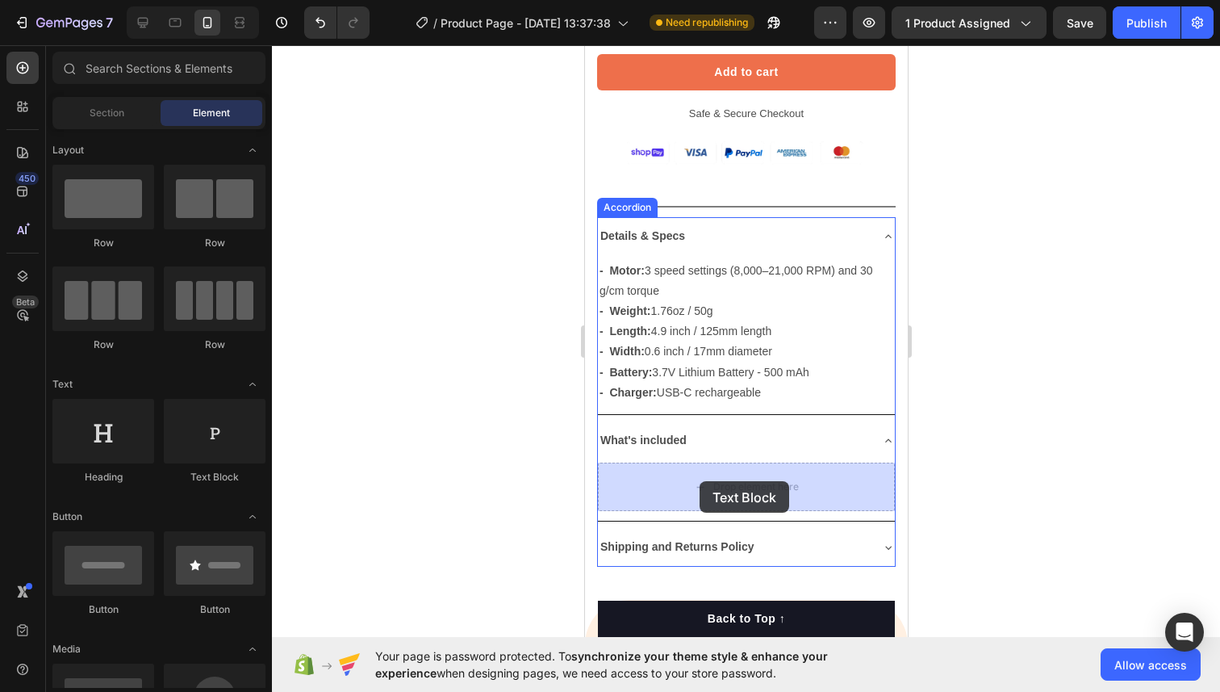
drag, startPoint x: 775, startPoint y: 468, endPoint x: 699, endPoint y: 482, distance: 77.1
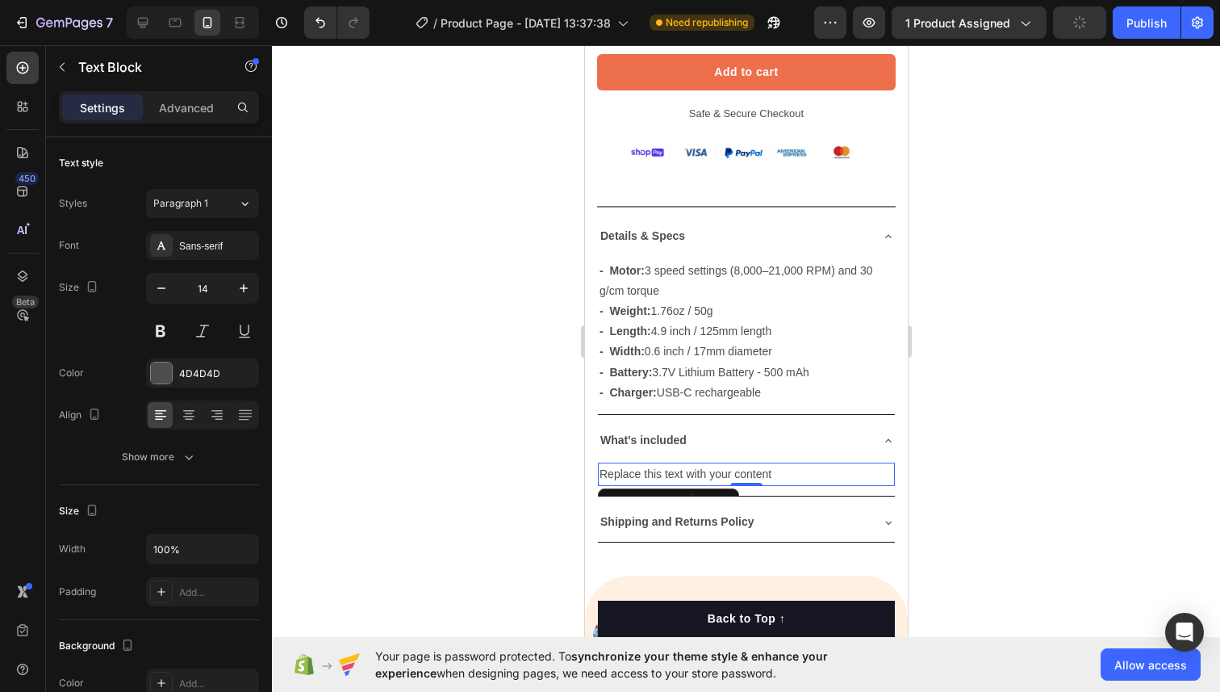
click at [654, 475] on div "Replace this text with your content" at bounding box center [745, 473] width 297 height 23
click at [654, 475] on p "Replace this text with your content" at bounding box center [746, 474] width 294 height 20
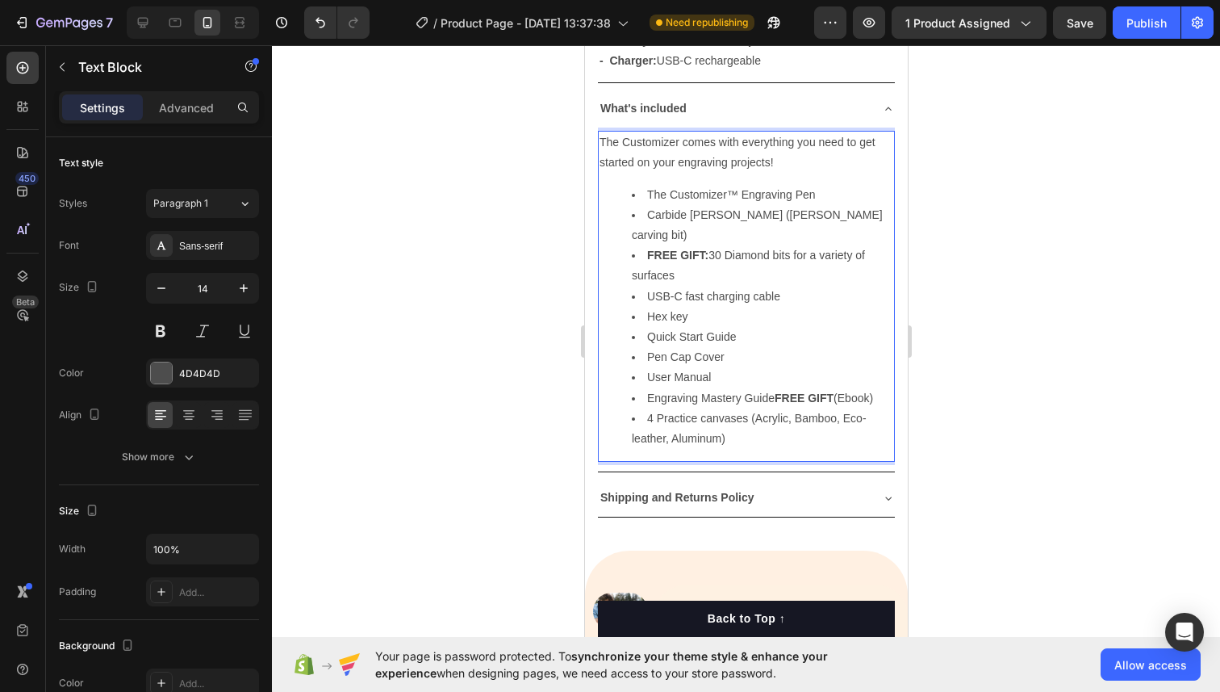
scroll to position [1196, 0]
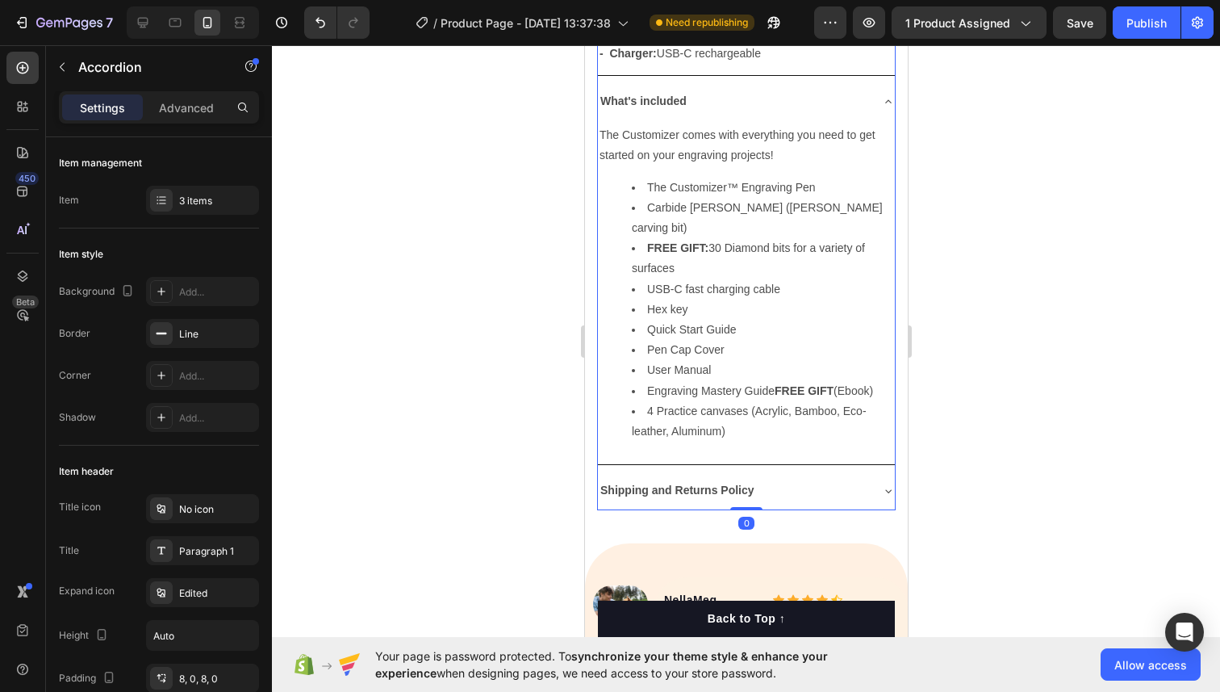
click at [809, 478] on div "Shipping and Returns Policy" at bounding box center [732, 490] width 271 height 25
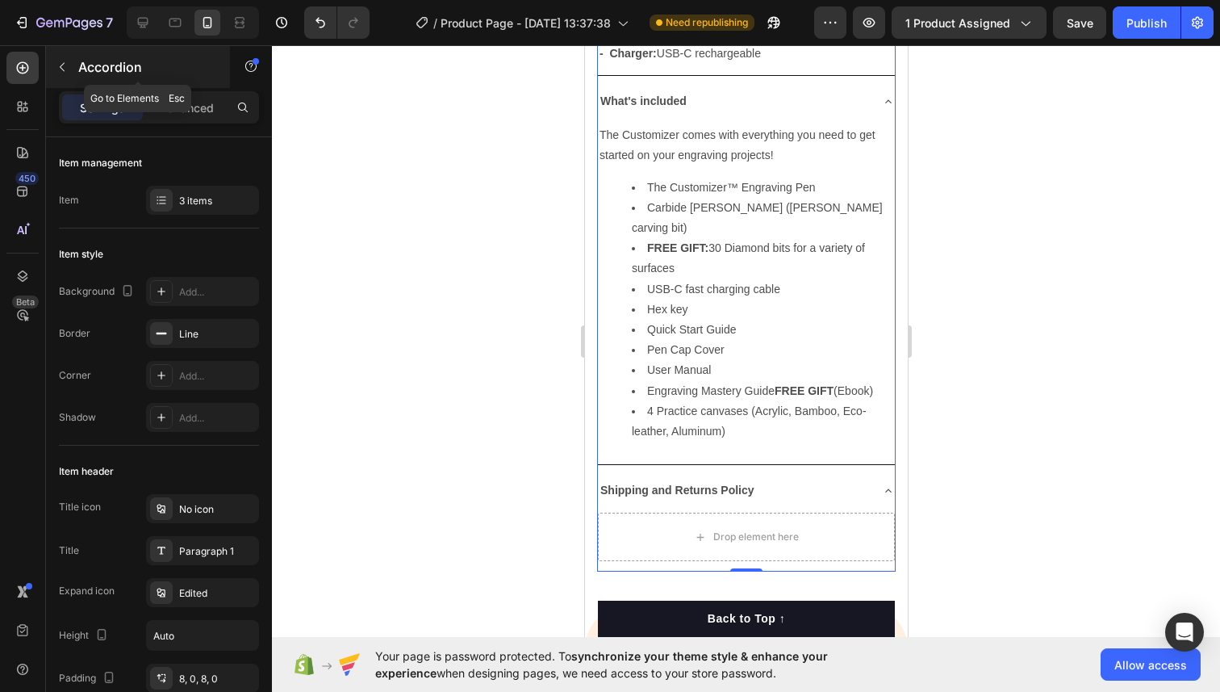
click at [60, 73] on icon "button" at bounding box center [62, 67] width 13 height 13
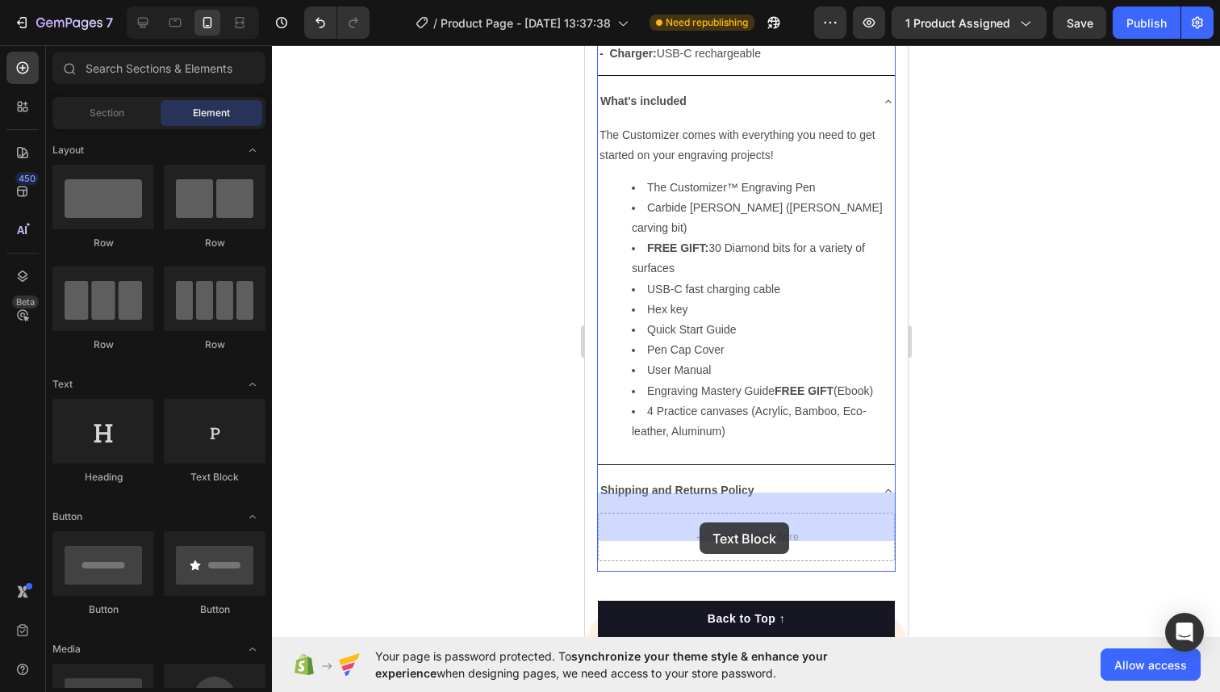
drag, startPoint x: 777, startPoint y: 484, endPoint x: 699, endPoint y: 522, distance: 87.0
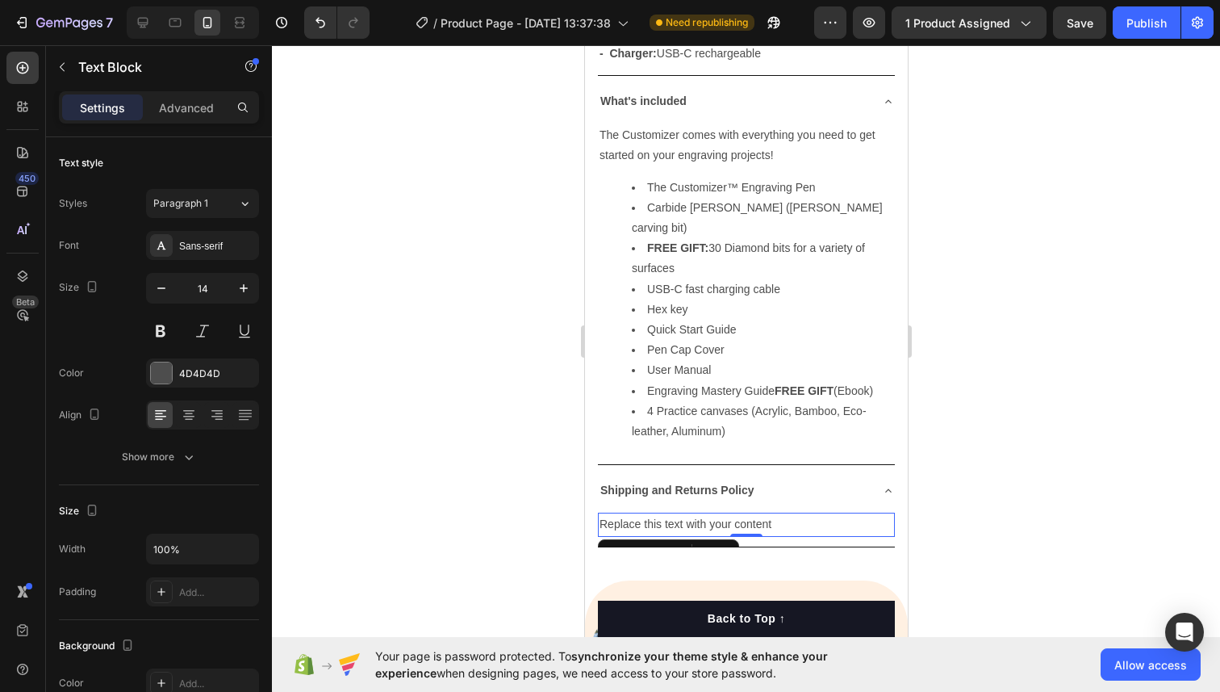
click at [702, 512] on div "Replace this text with your content" at bounding box center [745, 523] width 297 height 23
click at [702, 514] on p "Replace this text with your content" at bounding box center [746, 524] width 294 height 20
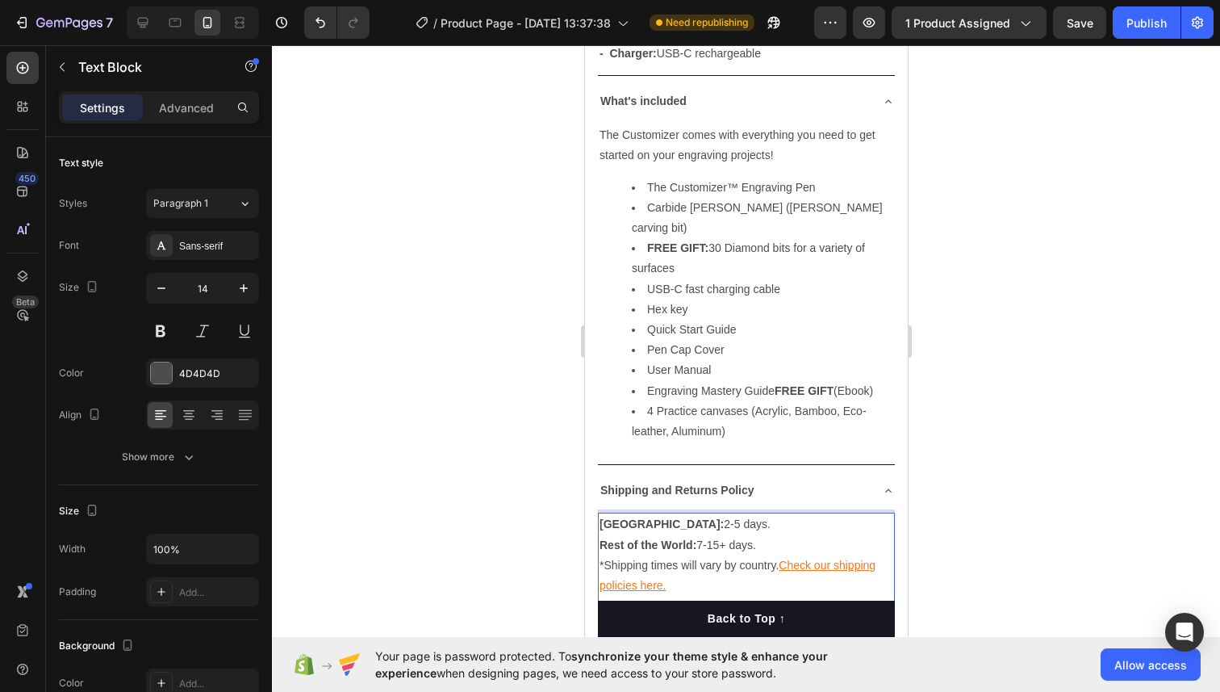
click at [669, 517] on strong "United States:" at bounding box center [661, 523] width 124 height 13
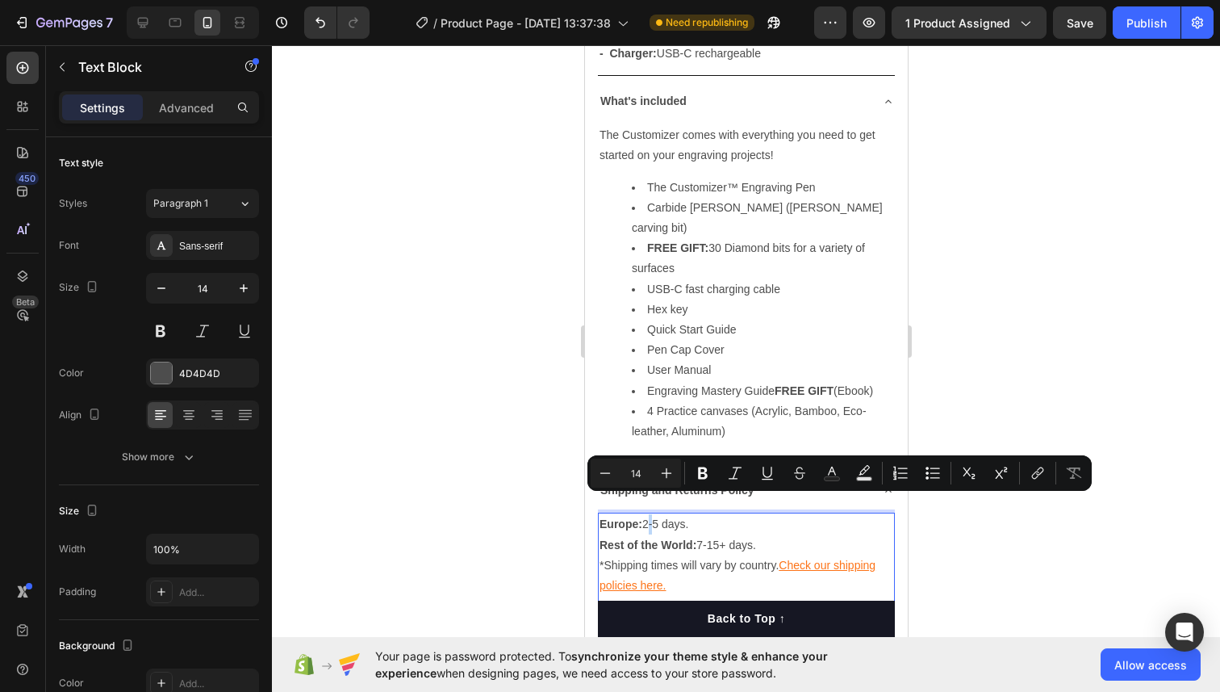
click at [645, 514] on p "Europe: 2-5 days. Rest of the World: 7-15+ days. *Shipping times will vary by c…" at bounding box center [746, 555] width 294 height 82
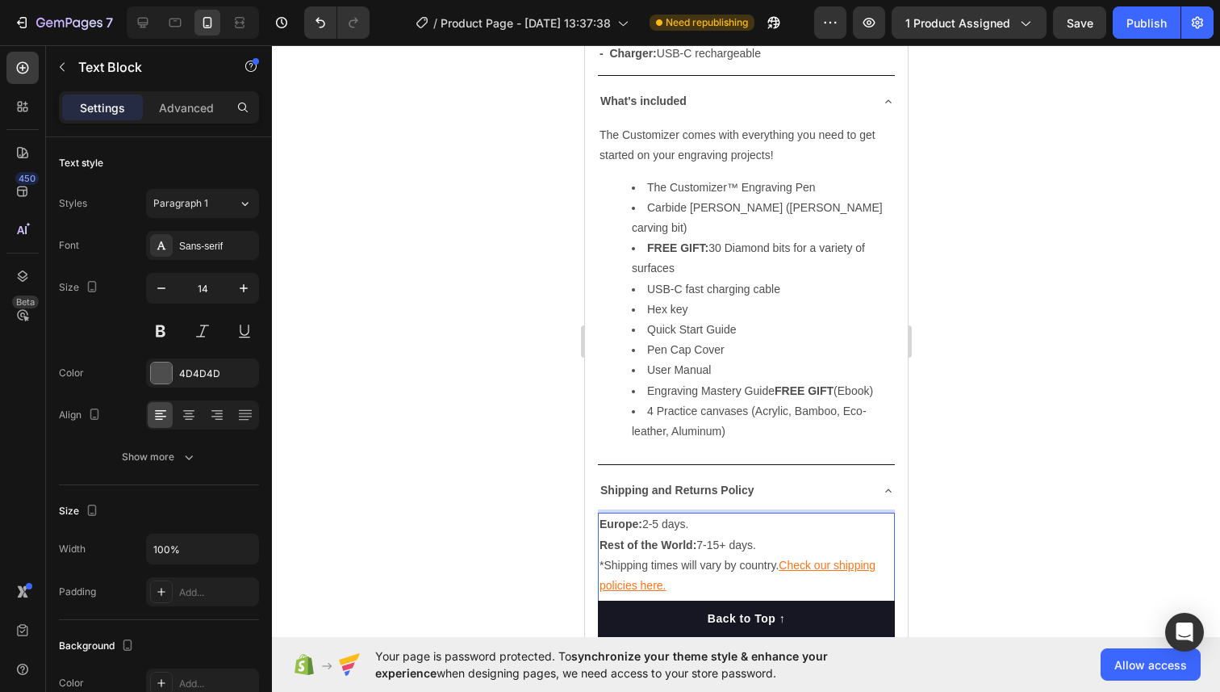
click at [649, 514] on p "Europe: 2-5 days. Rest of the World: 7-15+ days. *Shipping times will vary by c…" at bounding box center [746, 555] width 294 height 82
click at [662, 514] on p "Europe: 6 -5 days. Rest of the World: 7-15+ days. *Shipping times will vary by …" at bounding box center [746, 555] width 294 height 82
click at [687, 554] on p "Europe: 6 - 10 days. Rest of the World: 7-15+ days. *Shipping times will vary b…" at bounding box center [746, 555] width 294 height 82
click at [663, 563] on u "Check our shipping policies here." at bounding box center [737, 574] width 276 height 33
drag, startPoint x: 667, startPoint y: 563, endPoint x: 779, endPoint y: 546, distance: 113.4
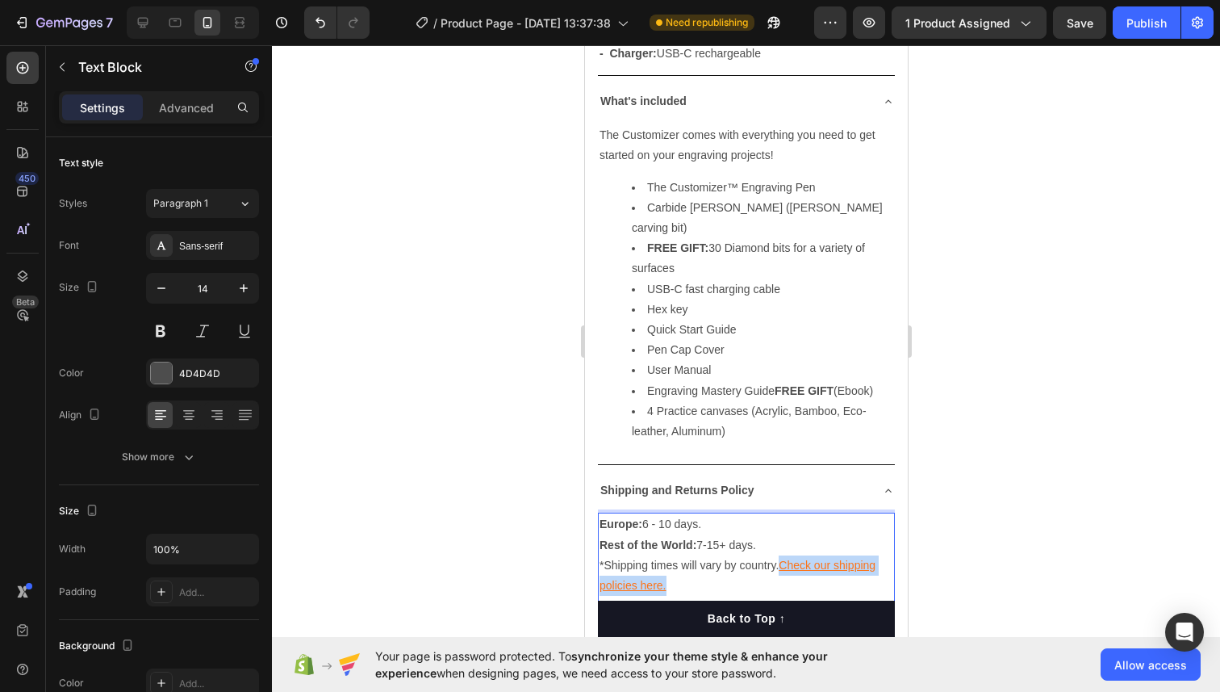
click at [779, 547] on p "Europe: 6 - 10 days. Rest of the World: 7-15+ days. *Shipping times will vary b…" at bounding box center [746, 555] width 294 height 82
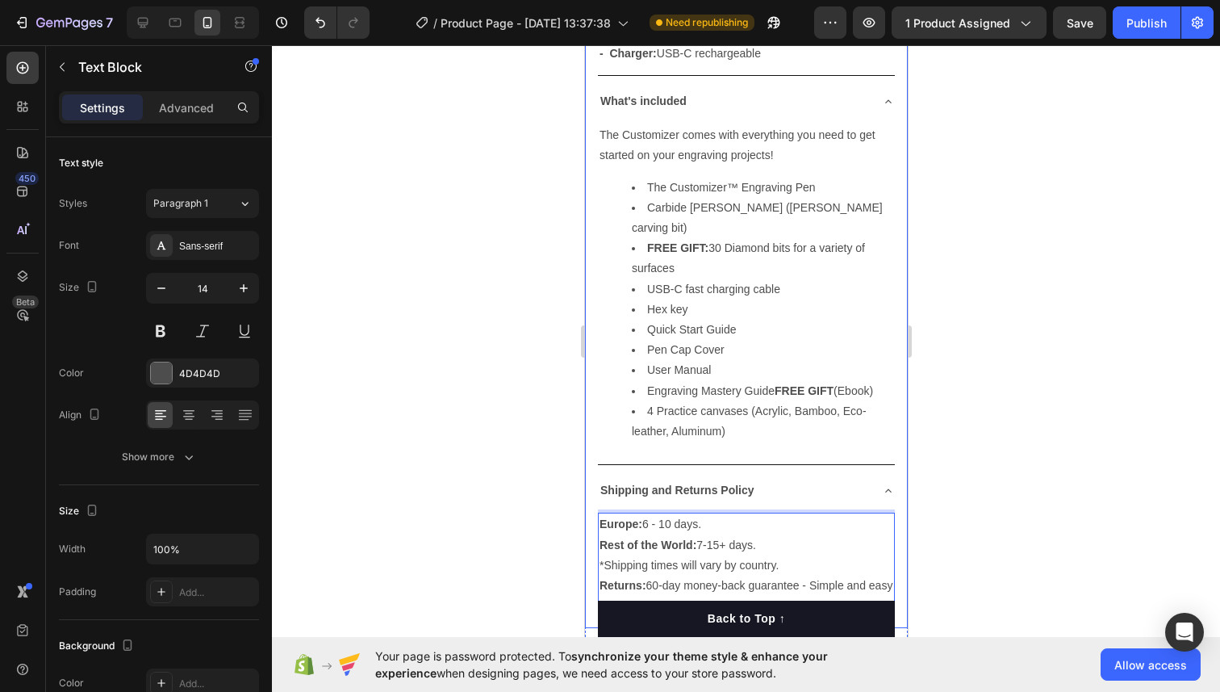
click at [950, 498] on div at bounding box center [746, 368] width 948 height 646
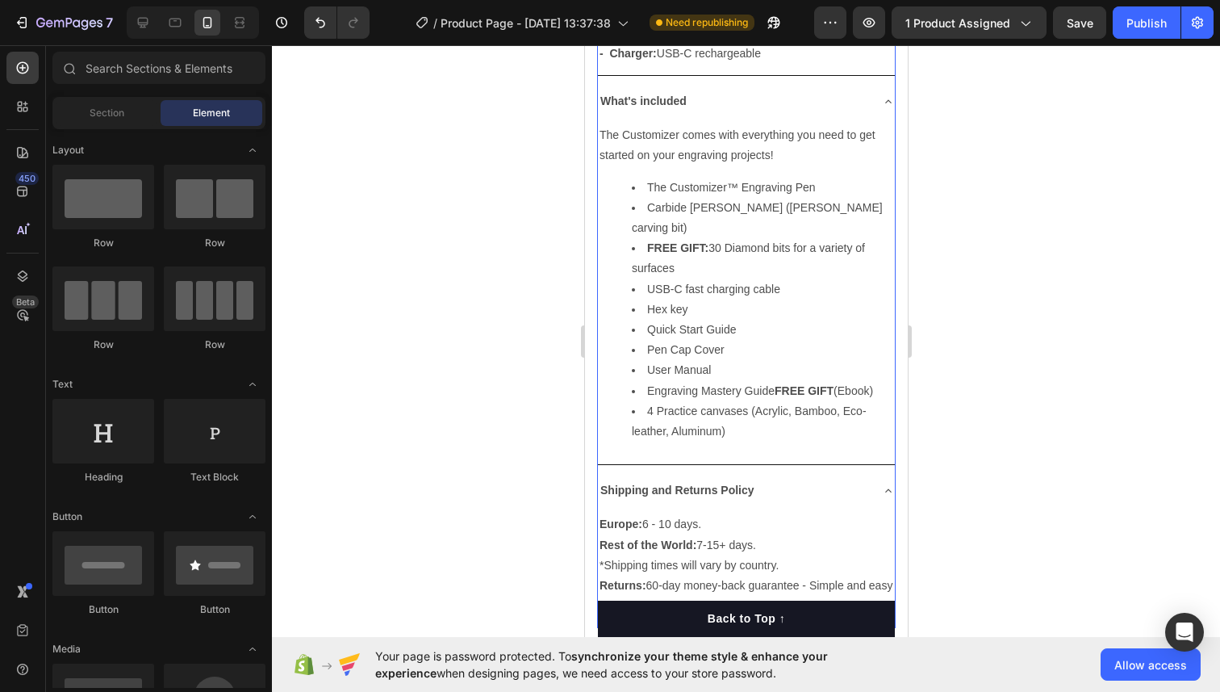
click at [882, 484] on icon at bounding box center [887, 490] width 13 height 13
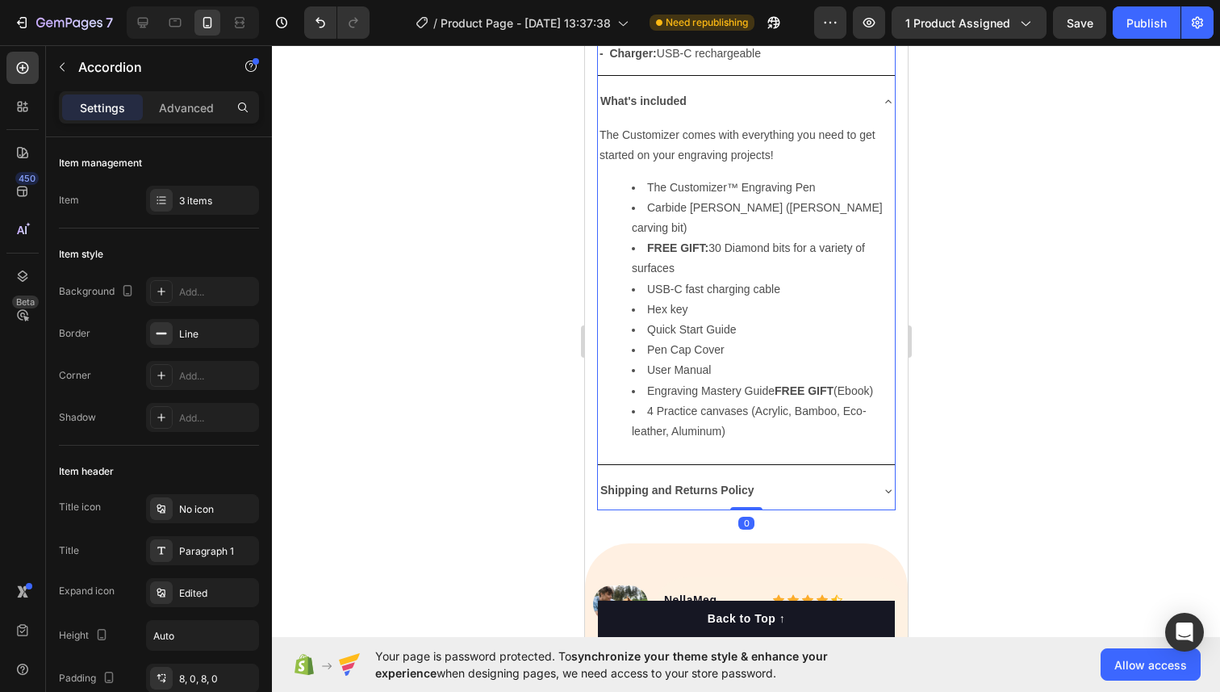
click at [880, 100] on div "What's included" at bounding box center [745, 101] width 297 height 38
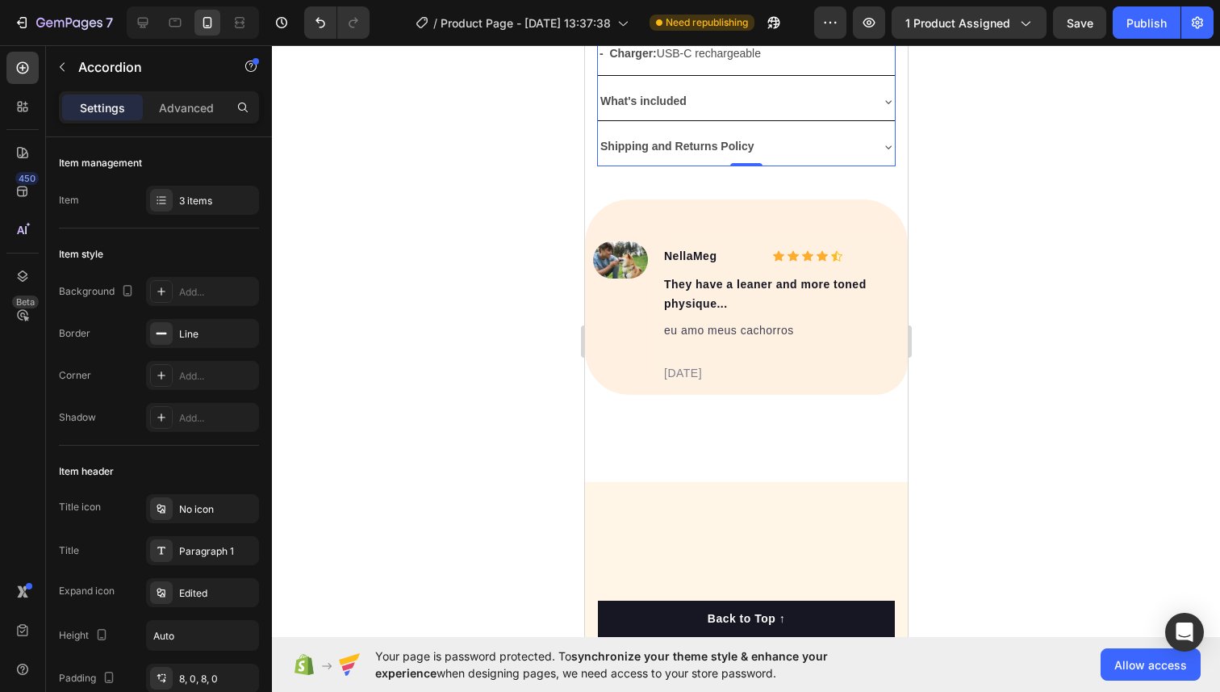
click at [880, 100] on div "What's included" at bounding box center [745, 101] width 297 height 38
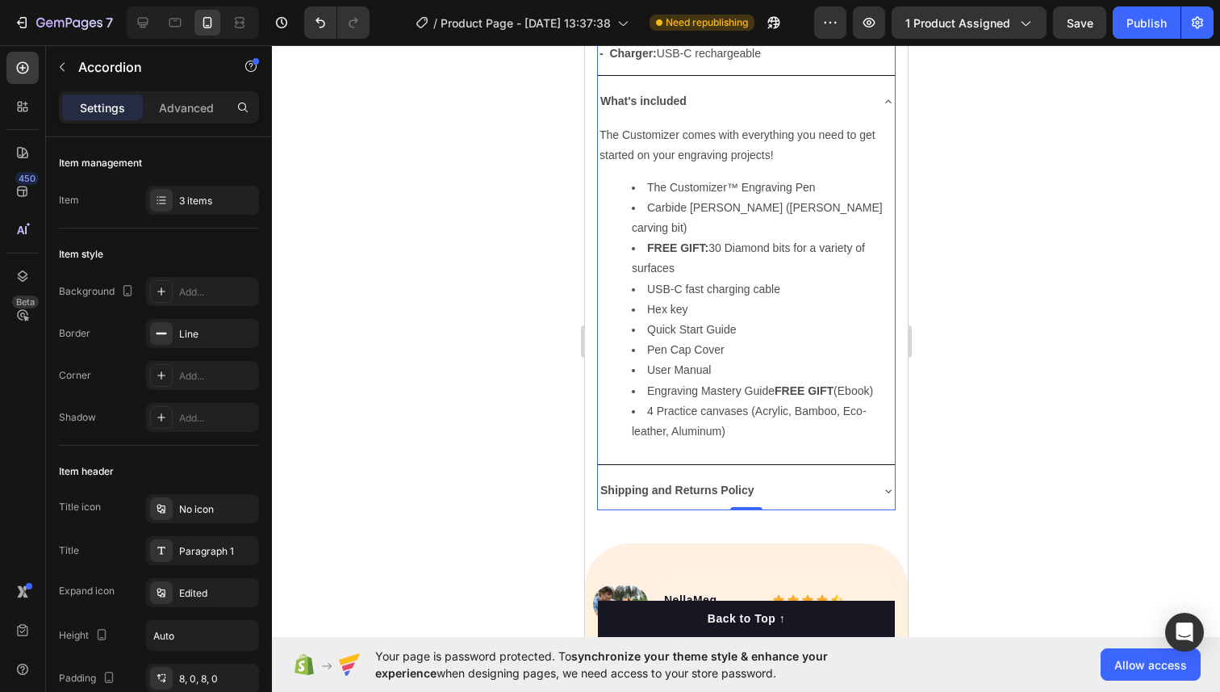
click at [880, 100] on div "What's included" at bounding box center [745, 101] width 297 height 38
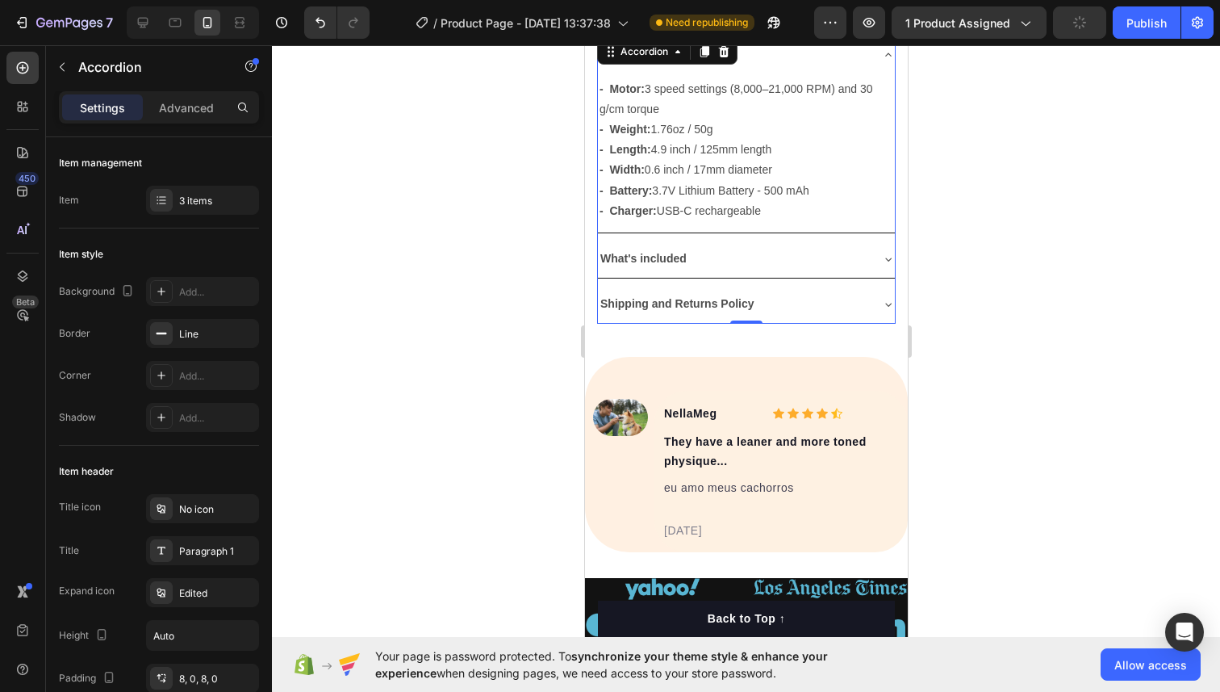
scroll to position [891, 0]
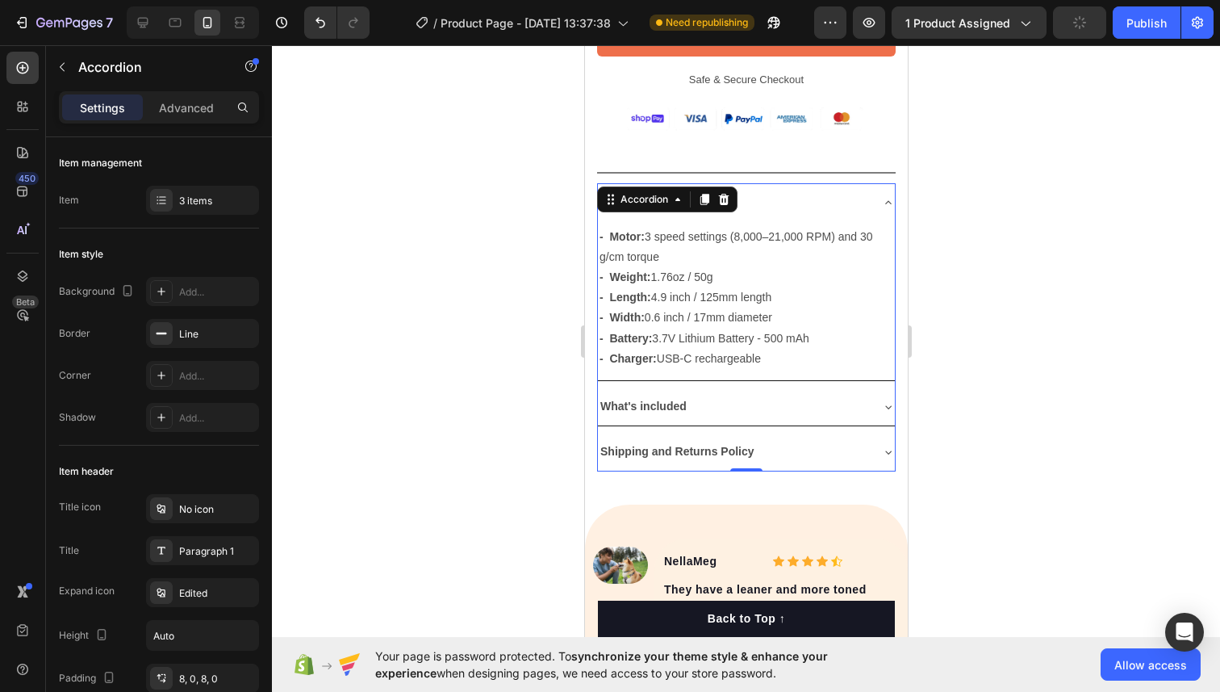
click at [887, 200] on icon at bounding box center [887, 202] width 13 height 13
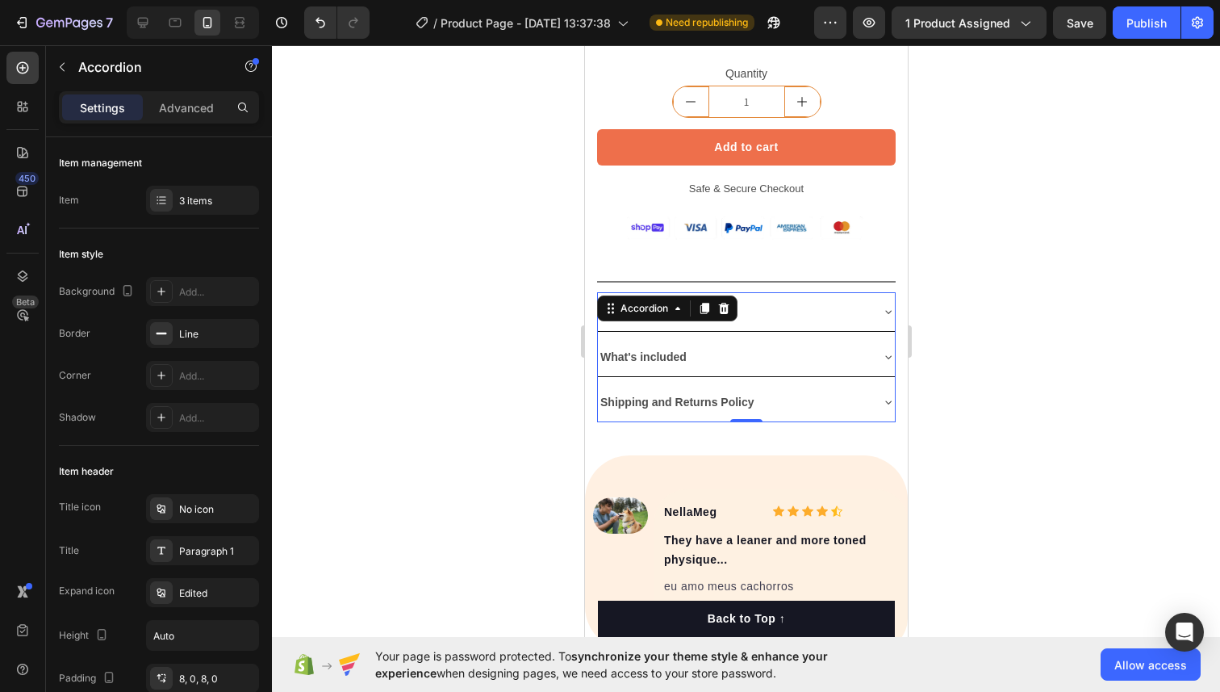
scroll to position [914, 0]
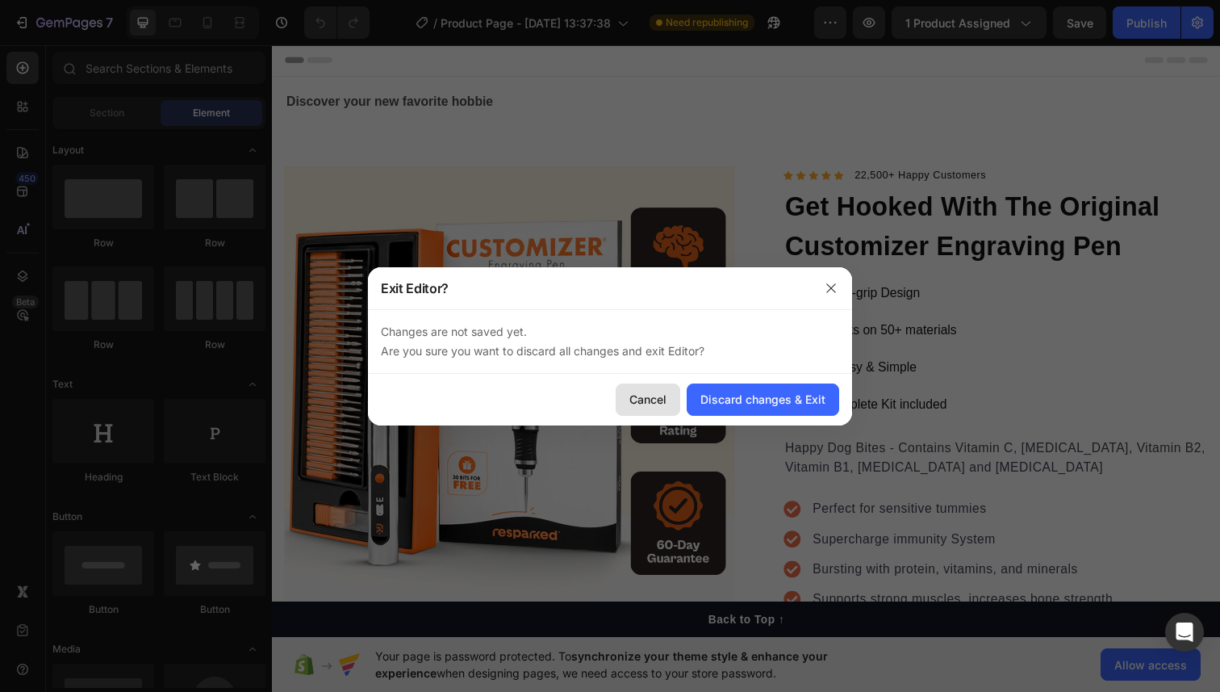
click at [658, 396] on div "Cancel" at bounding box center [647, 399] width 37 height 17
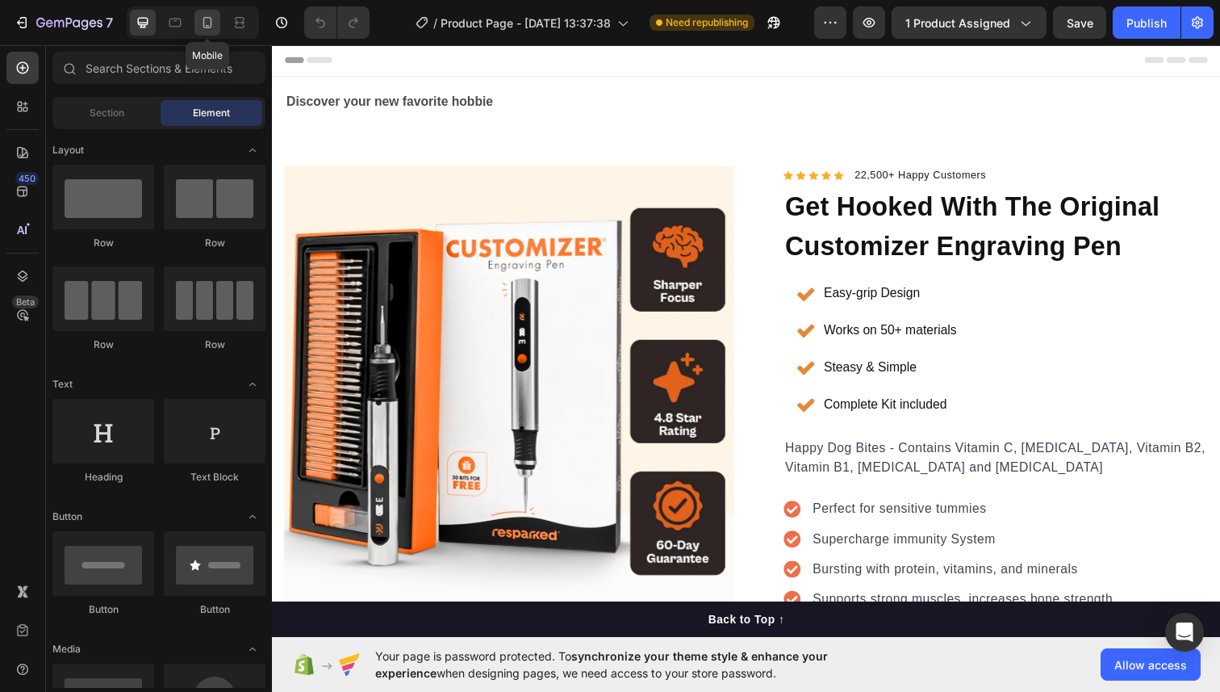
click at [215, 20] on icon at bounding box center [207, 23] width 16 height 16
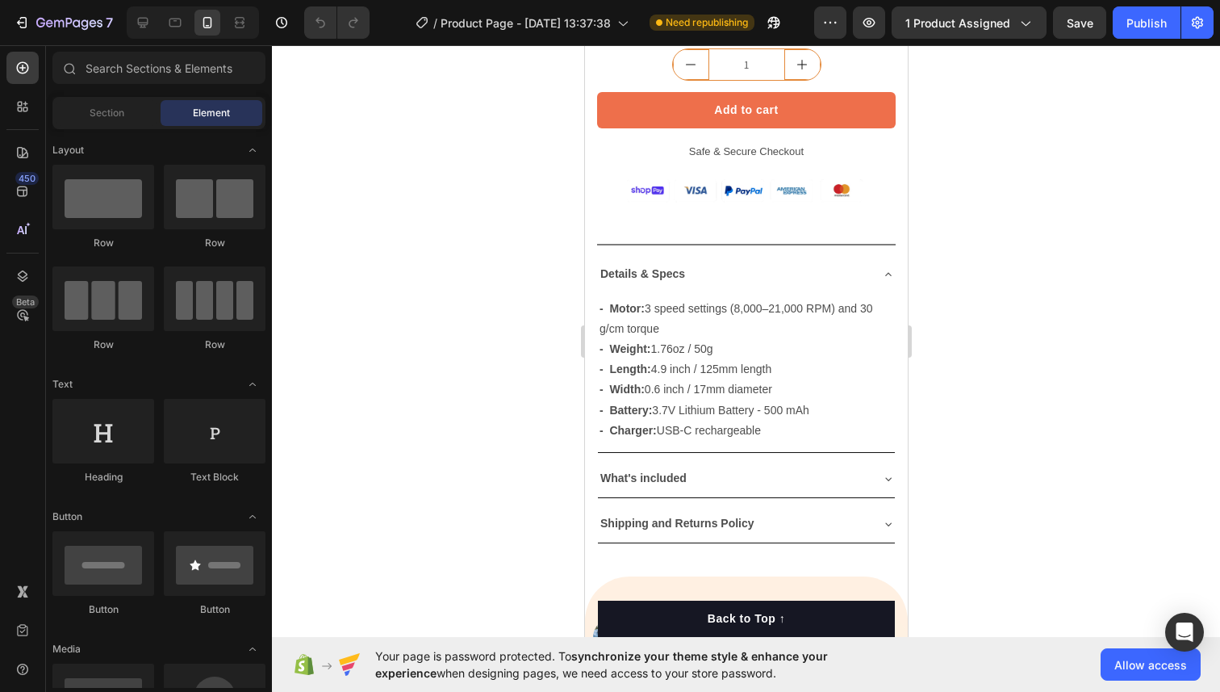
scroll to position [821, 0]
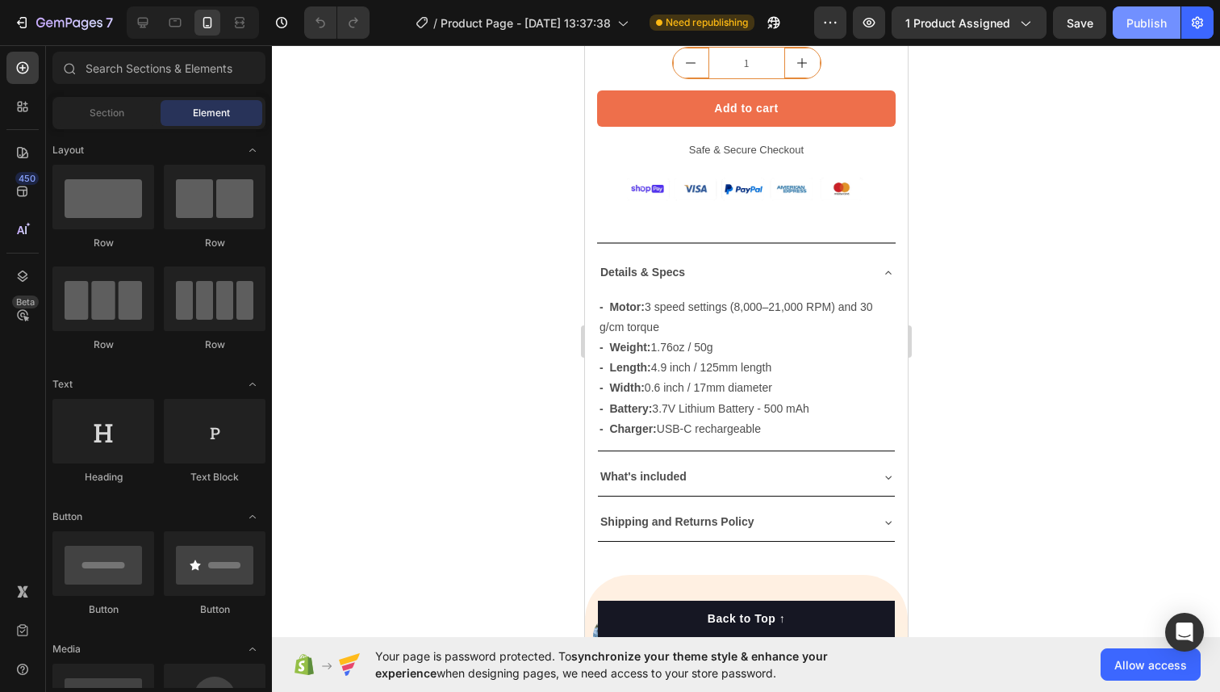
click at [1132, 23] on div "Publish" at bounding box center [1147, 23] width 40 height 17
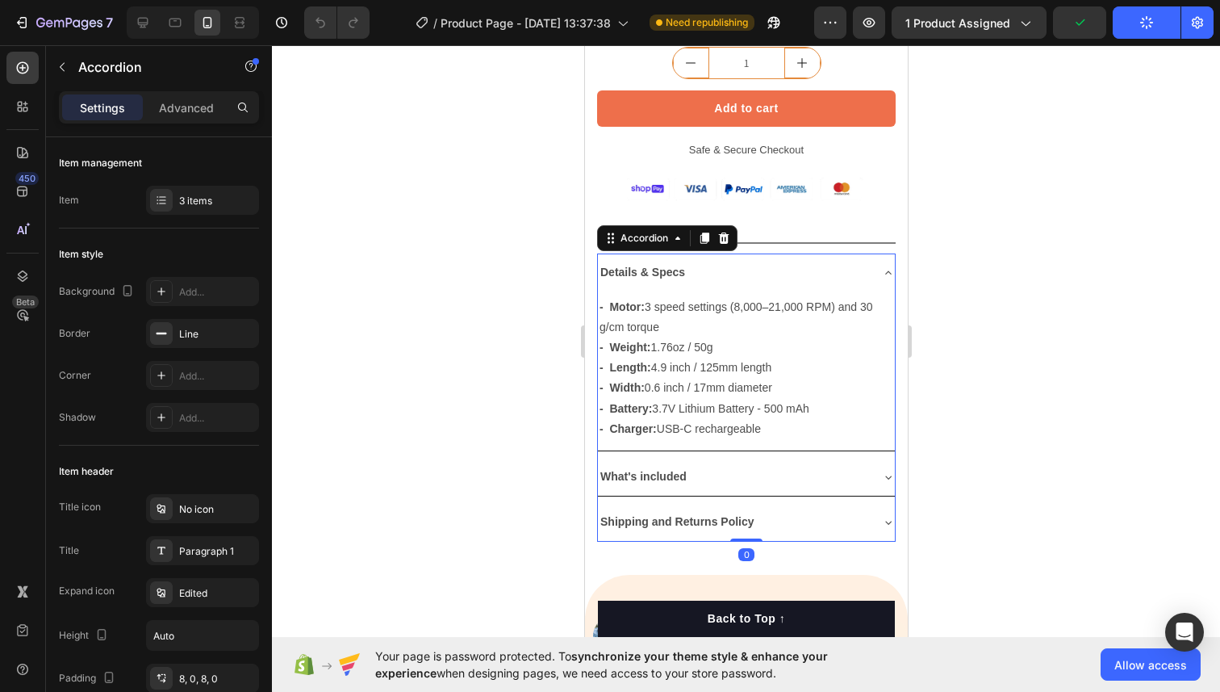
click at [884, 270] on icon at bounding box center [887, 272] width 13 height 13
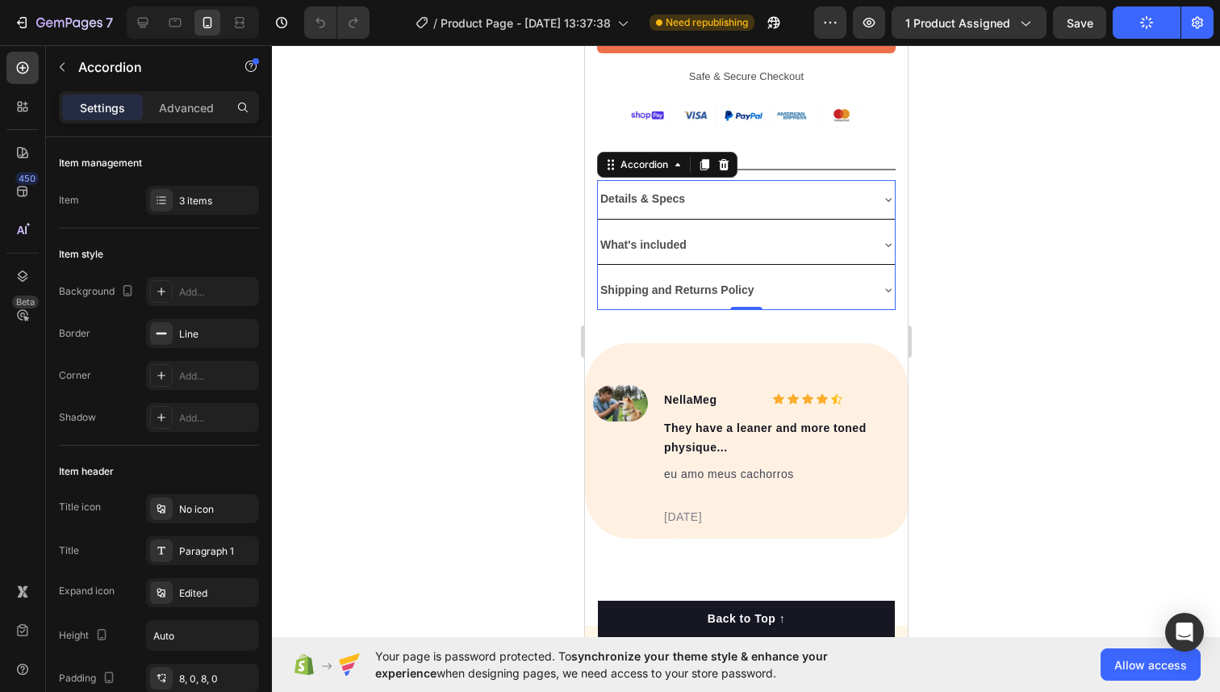
scroll to position [1114, 0]
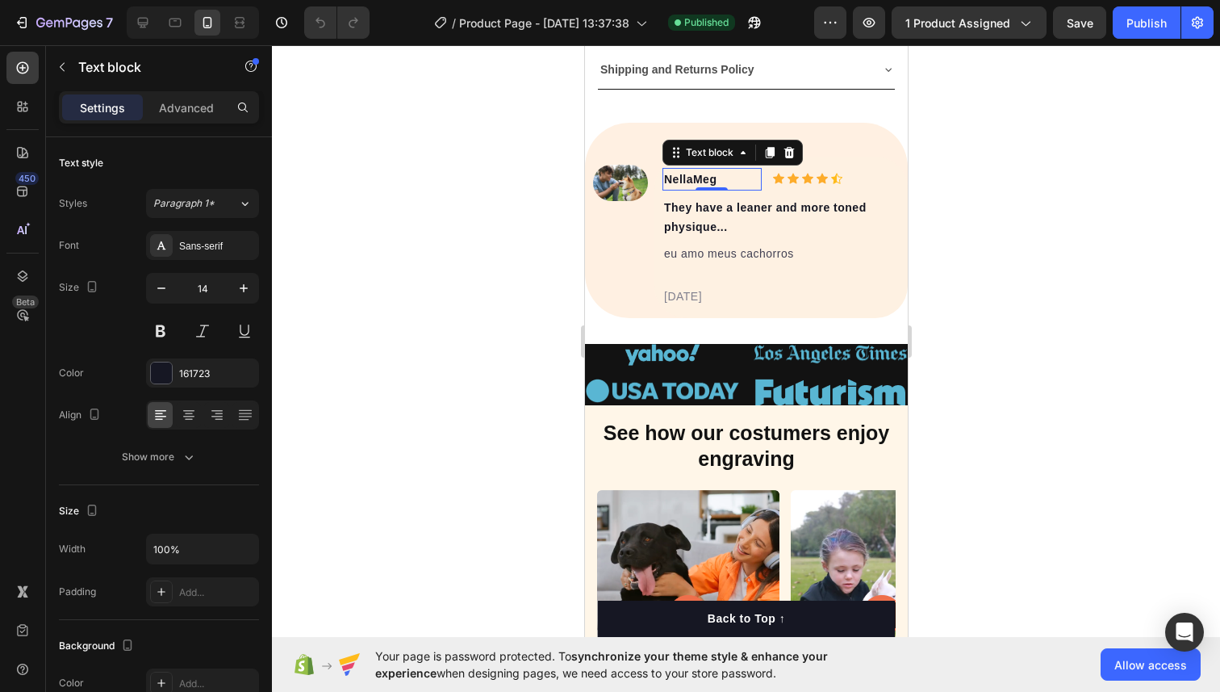
click at [702, 182] on p "NellaMeg" at bounding box center [711, 178] width 96 height 19
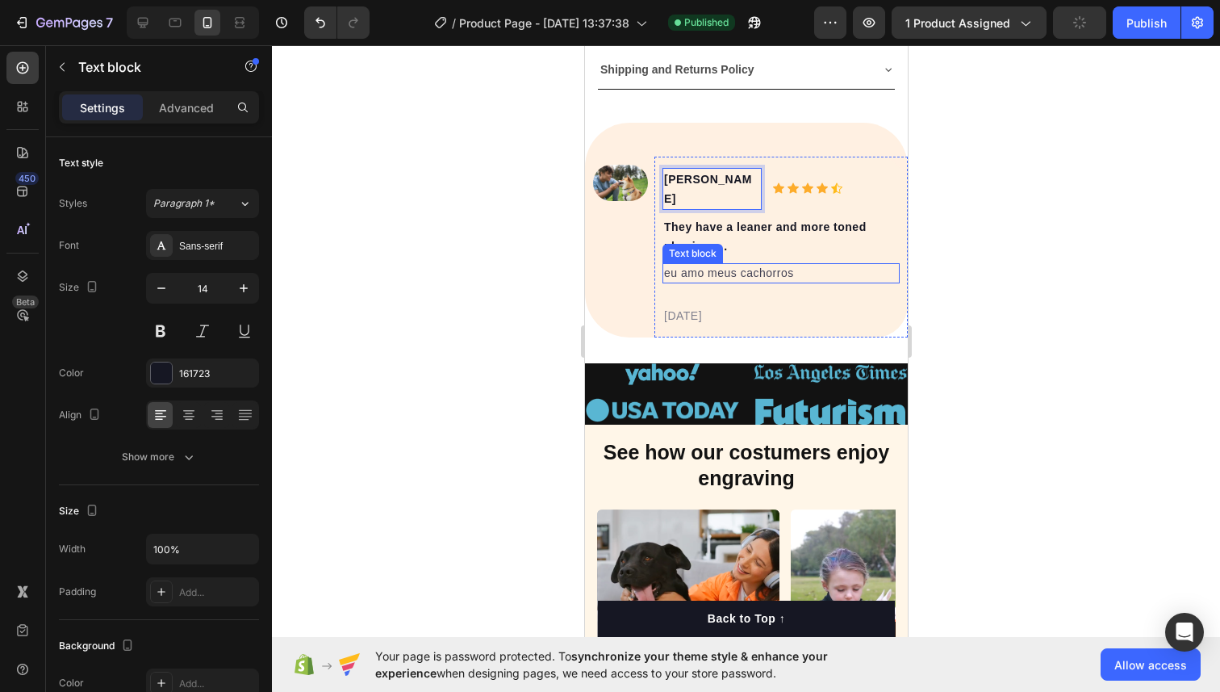
click at [717, 265] on p "eu amo meus cachorros" at bounding box center [780, 273] width 234 height 17
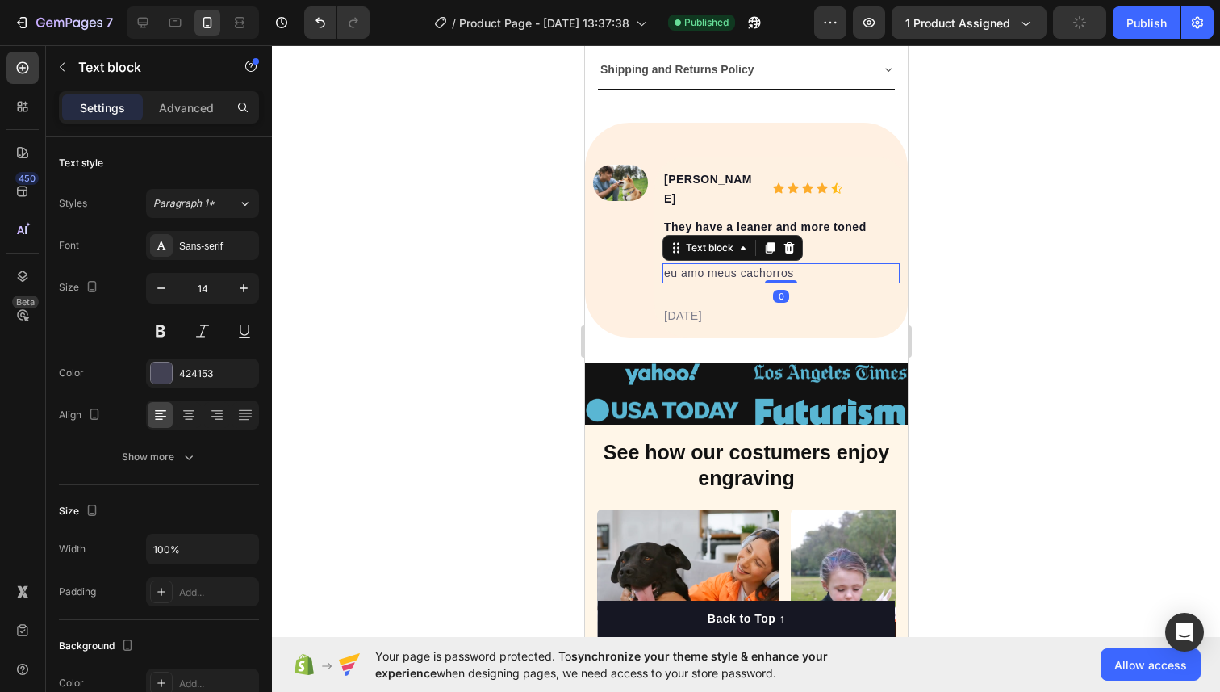
click at [717, 265] on p "eu amo meus cachorros" at bounding box center [780, 273] width 234 height 17
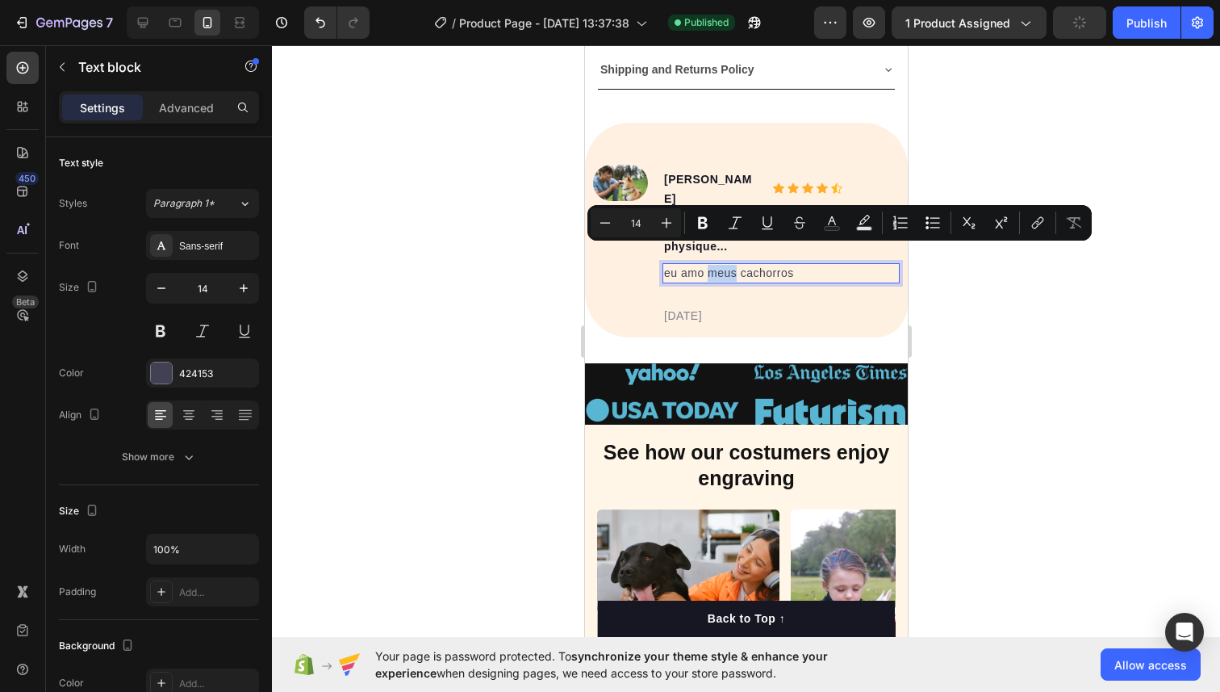
click at [717, 265] on p "eu amo meus cachorros" at bounding box center [780, 273] width 234 height 17
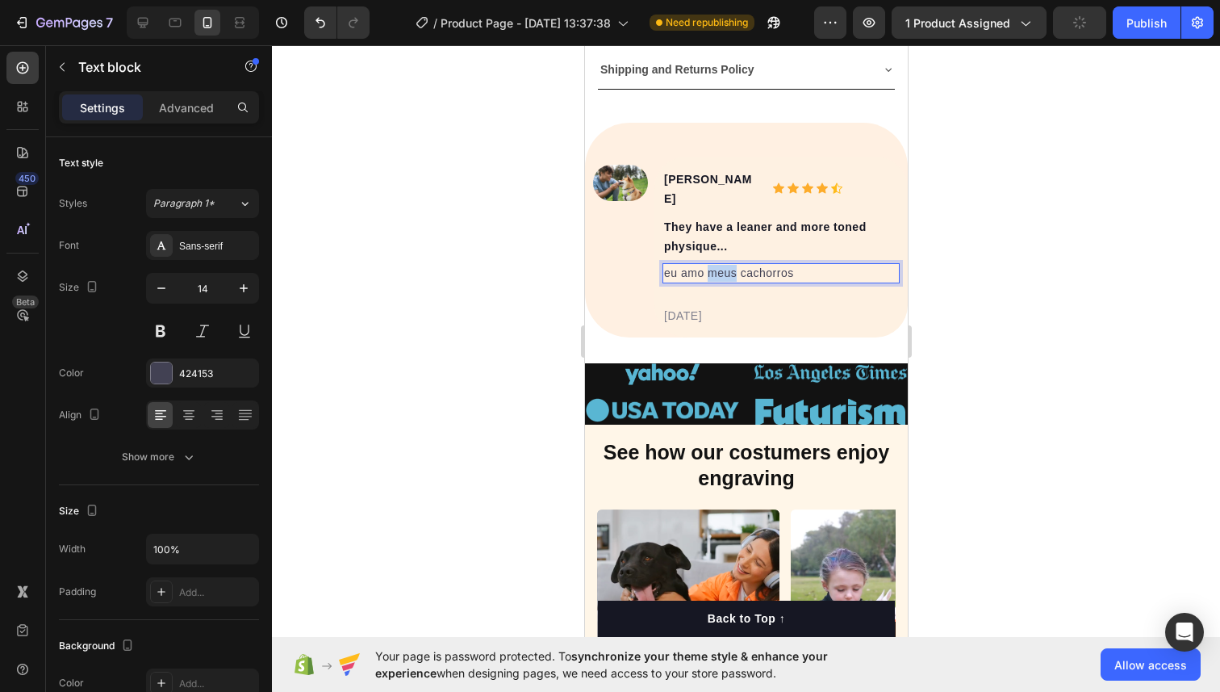
click at [717, 265] on p "eu amo meus cachorros" at bounding box center [780, 273] width 234 height 17
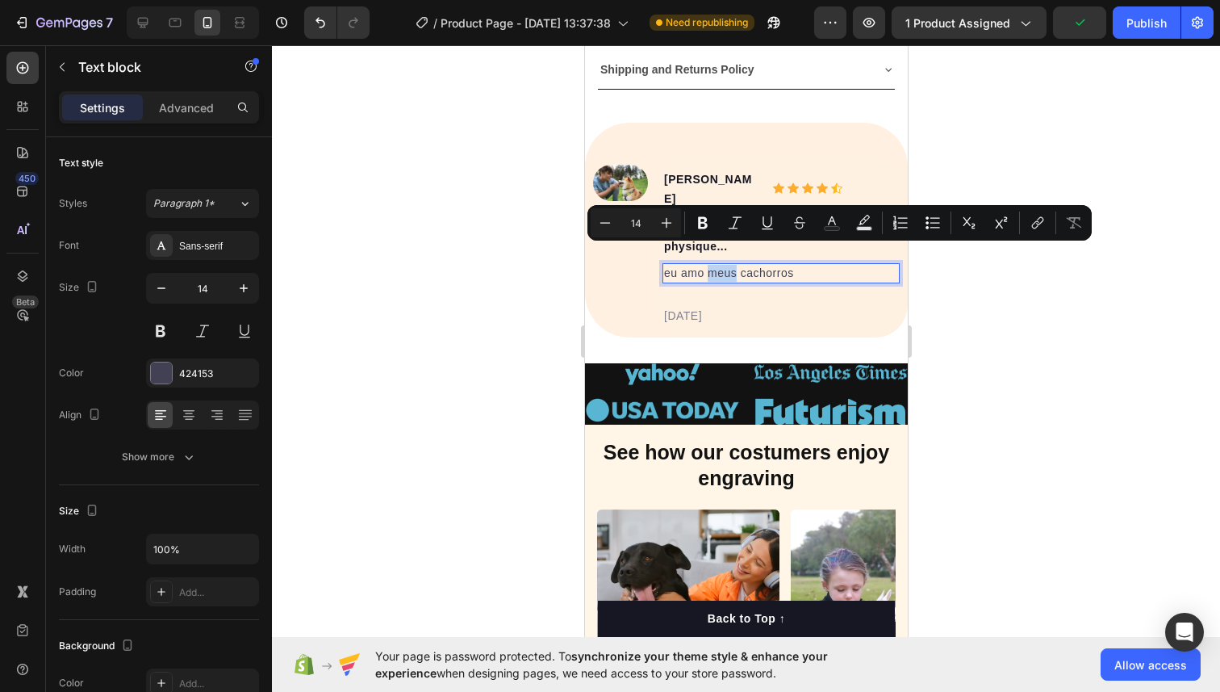
click at [717, 265] on p "eu amo meus cachorros" at bounding box center [780, 273] width 234 height 17
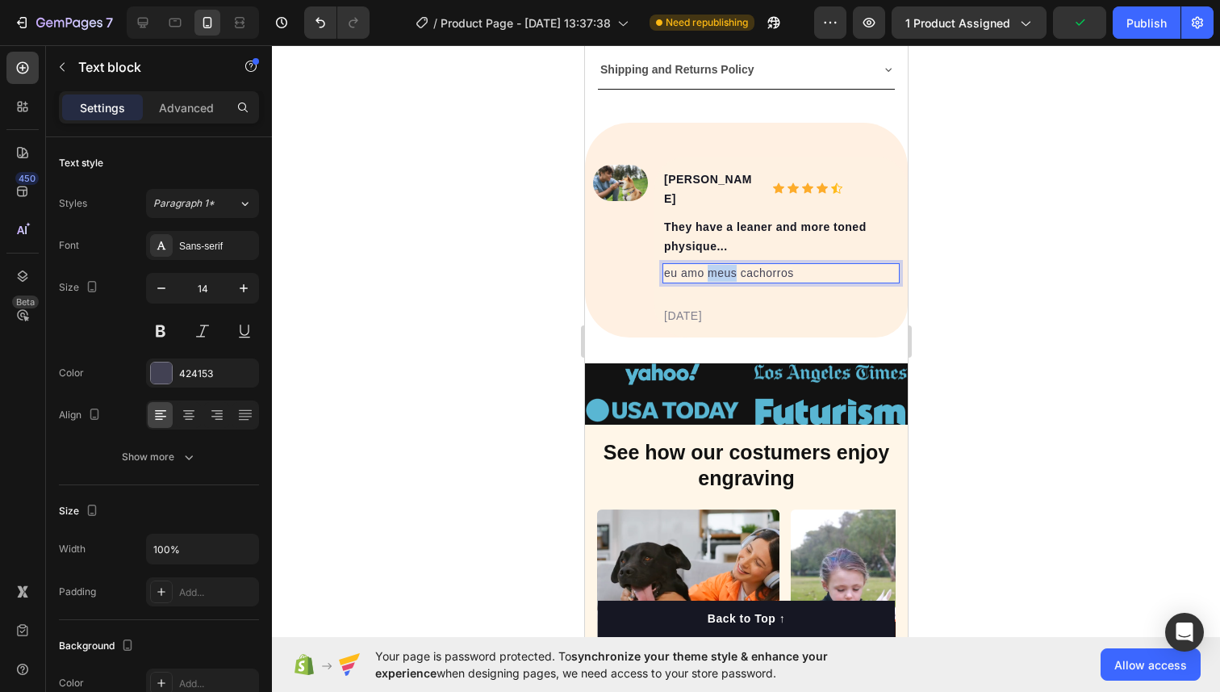
click at [717, 265] on p "eu amo meus cachorros" at bounding box center [780, 273] width 234 height 17
click at [710, 220] on p "They have a leaner and more toned physique..." at bounding box center [780, 236] width 234 height 39
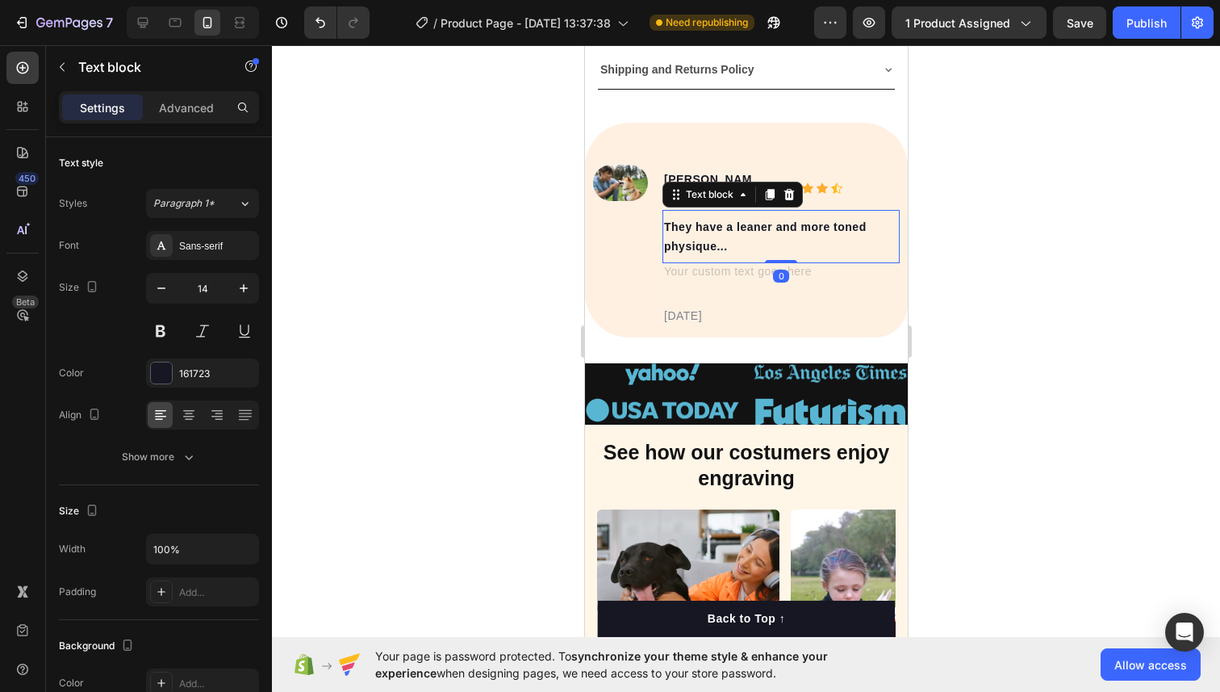
click at [710, 220] on p "They have a leaner and more toned physique..." at bounding box center [780, 236] width 234 height 39
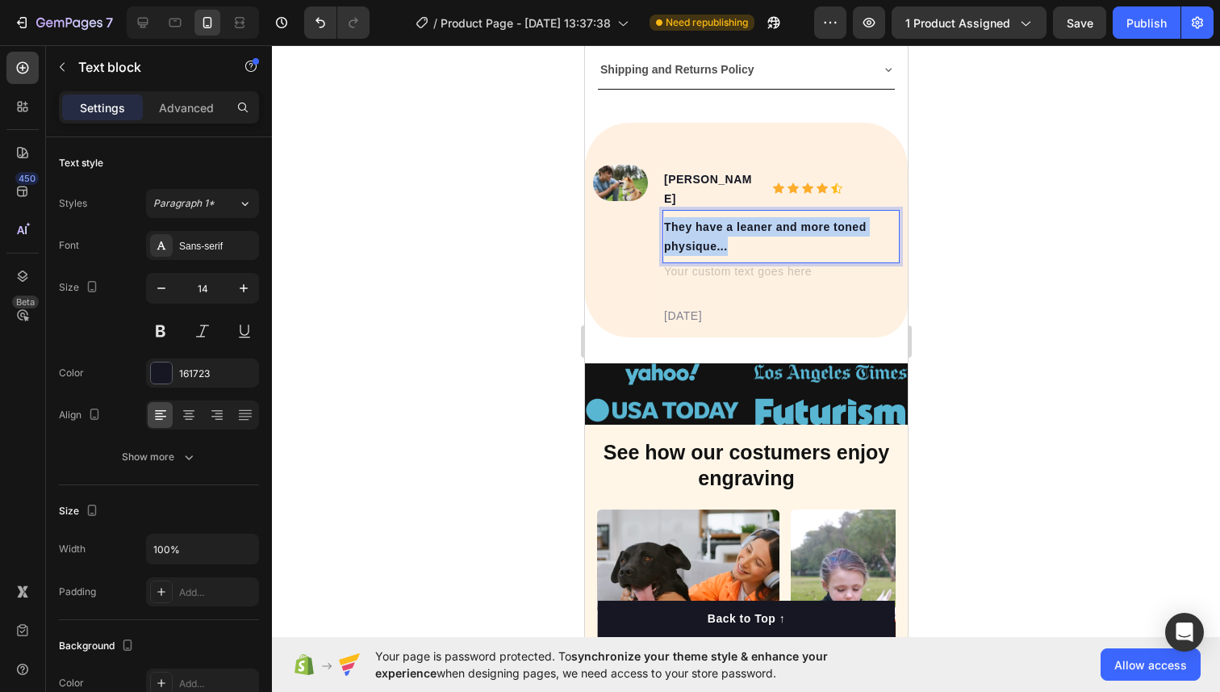
click at [710, 220] on p "They have a leaner and more toned physique..." at bounding box center [780, 236] width 234 height 39
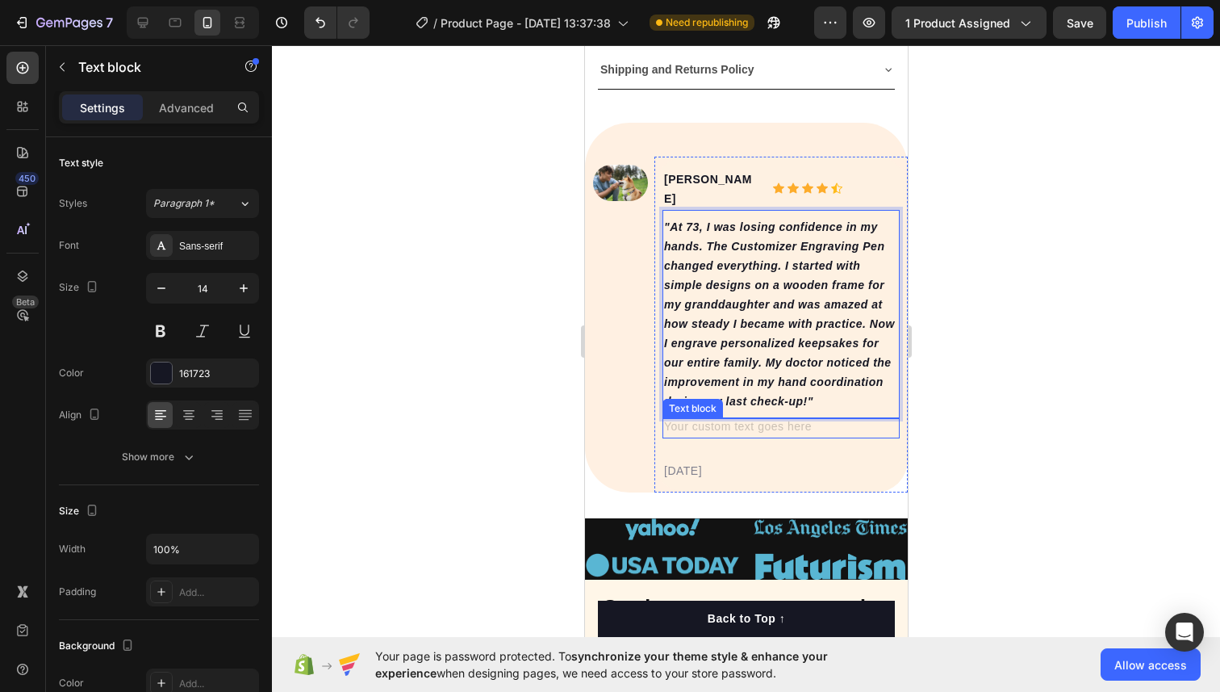
click at [810, 418] on div "Rich Text Editor. Editing area: main" at bounding box center [780, 428] width 237 height 20
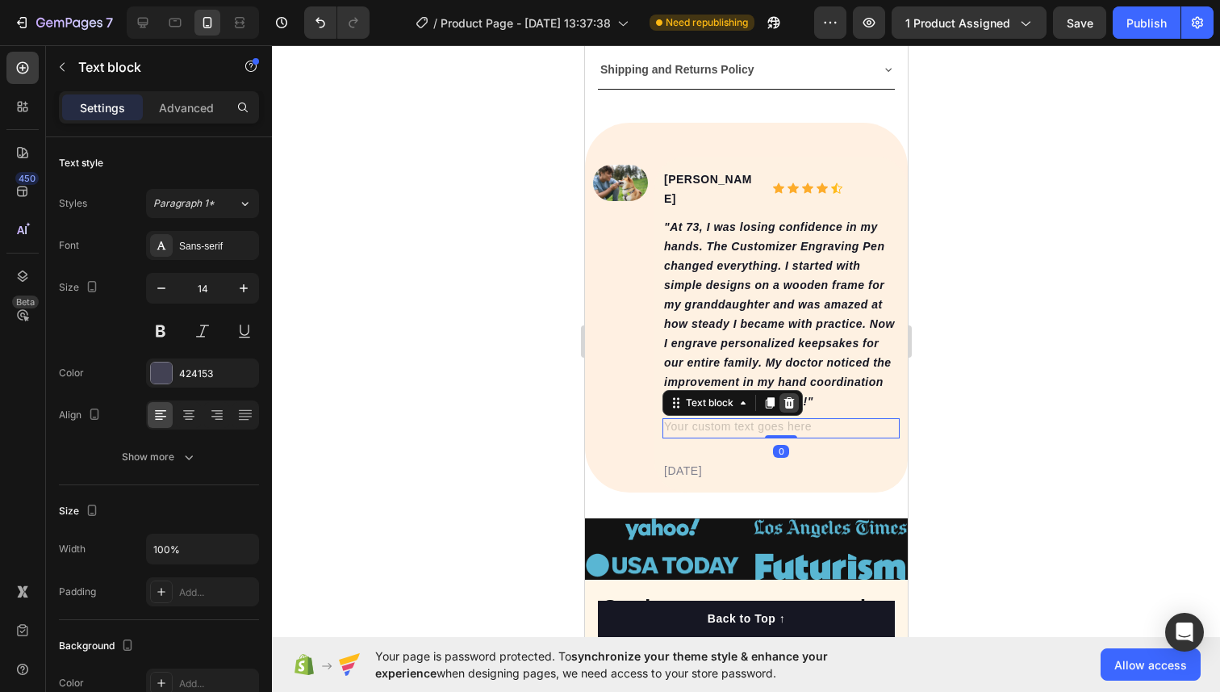
click at [786, 397] on icon at bounding box center [789, 402] width 10 height 11
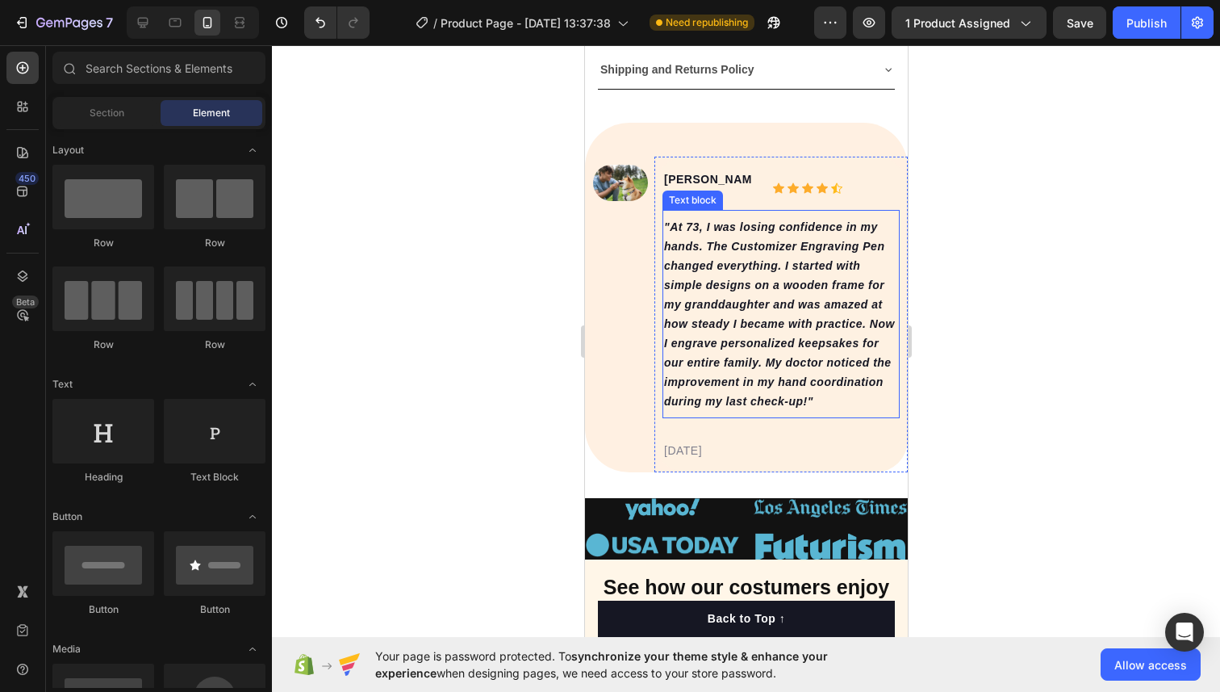
click at [798, 325] on icon ""At 73, I was losing confidence in my hands. The Customizer Engraving Pen chang…" at bounding box center [778, 313] width 231 height 187
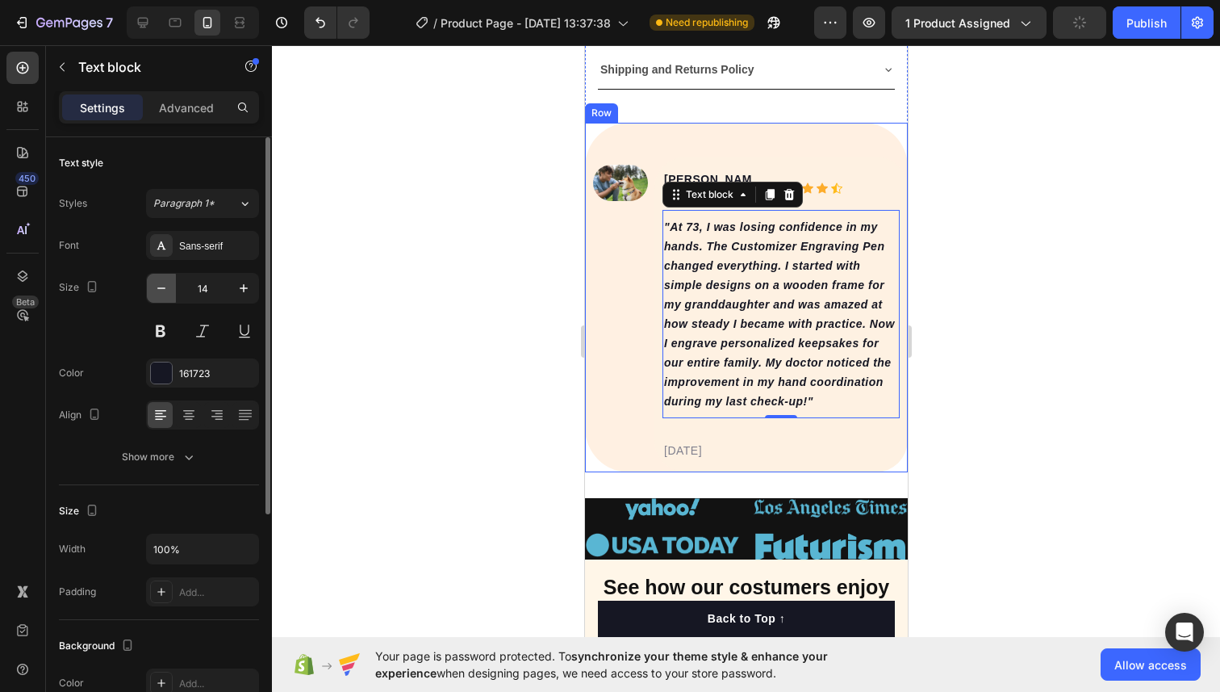
click at [164, 290] on icon "button" at bounding box center [161, 288] width 16 height 16
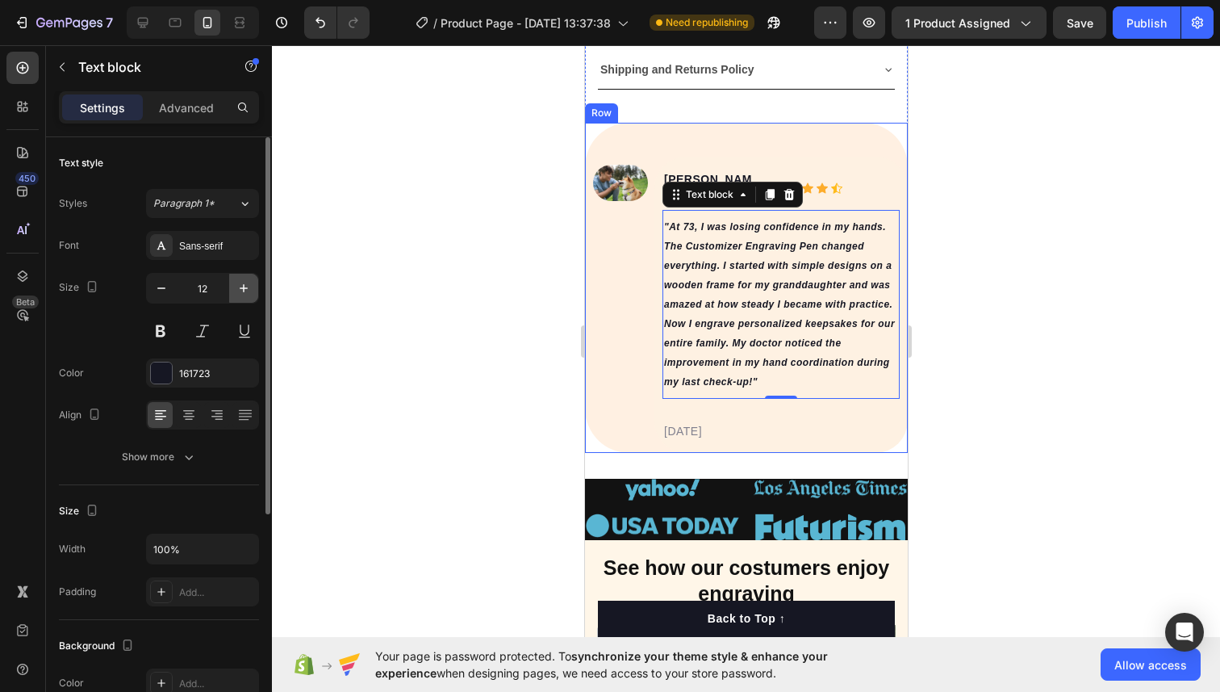
click at [241, 285] on icon "button" at bounding box center [244, 288] width 16 height 16
type input "13"
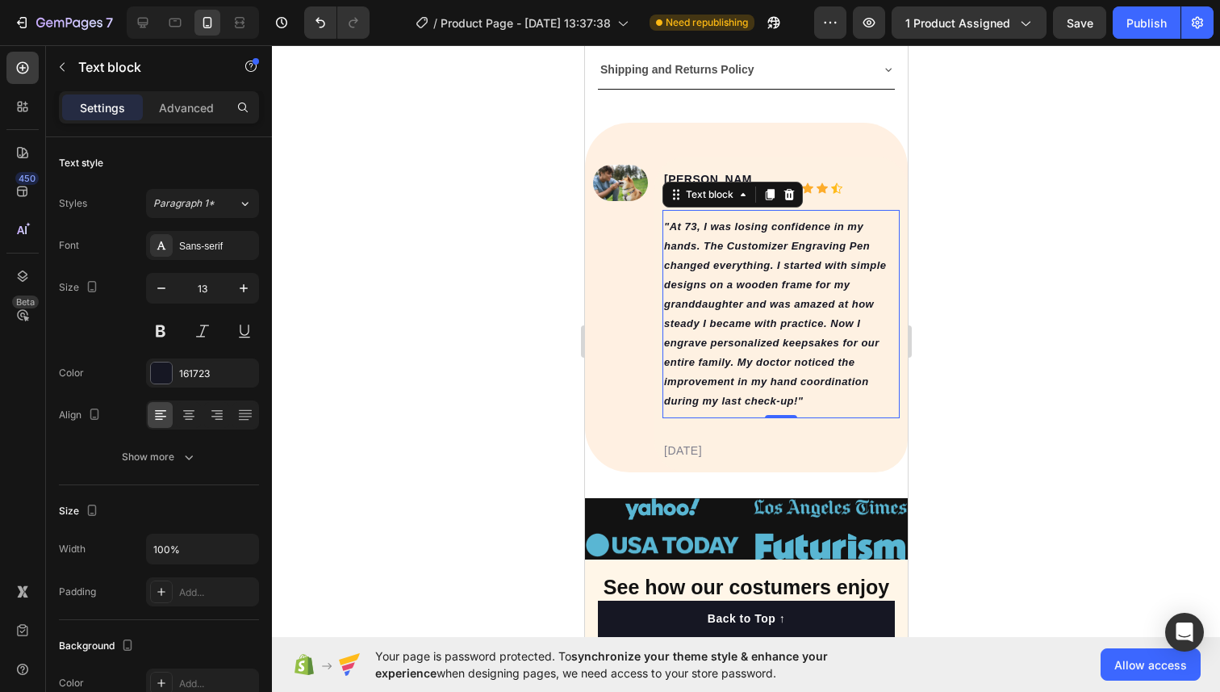
click at [1000, 293] on div at bounding box center [746, 368] width 948 height 646
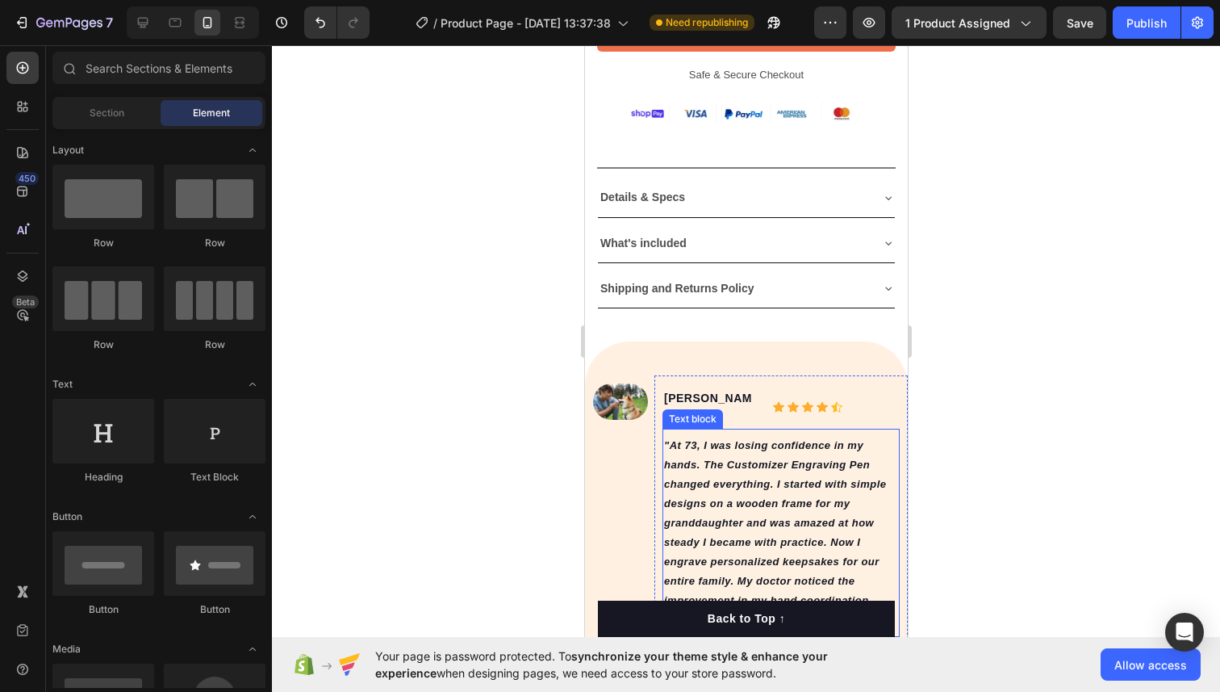
scroll to position [1021, 0]
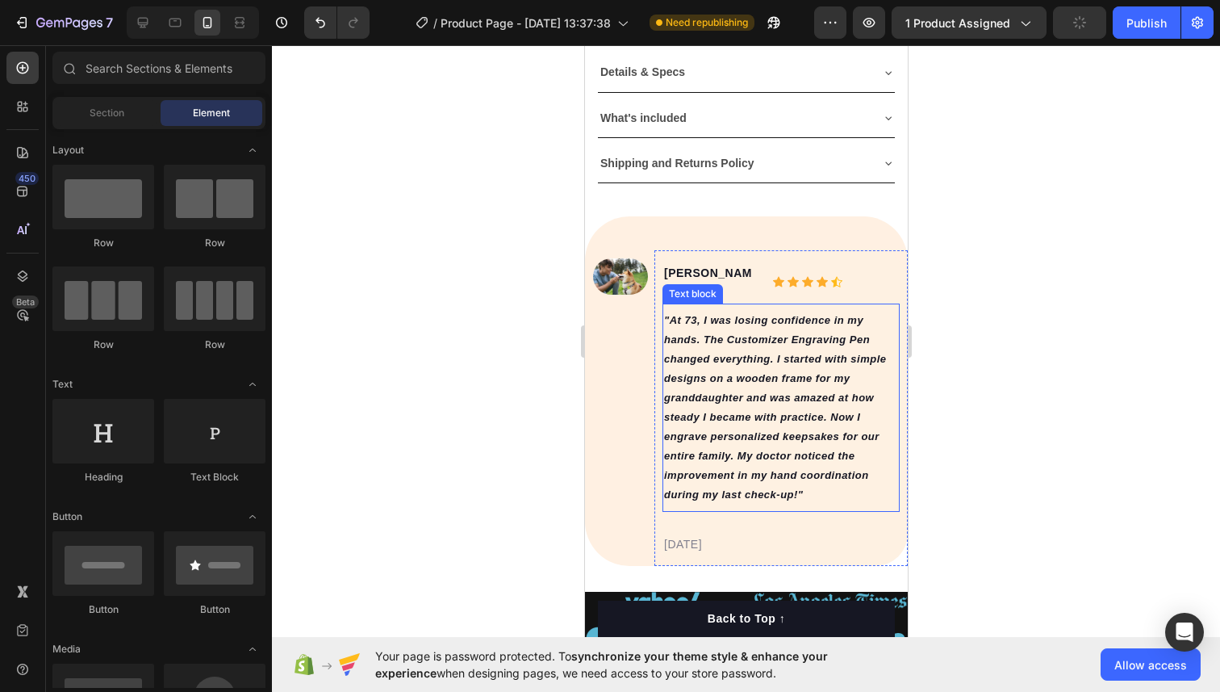
click at [797, 410] on p ""At 73, I was losing confidence in my hands. The Customizer Engraving Pen chang…" at bounding box center [780, 408] width 234 height 194
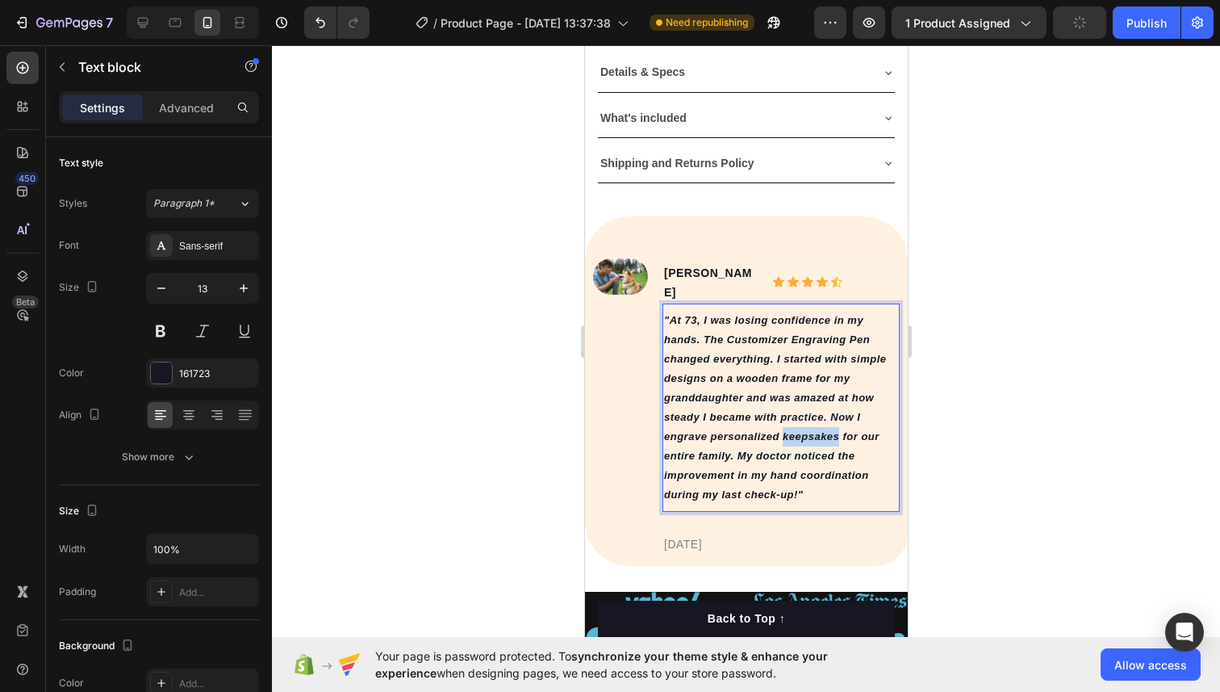
click at [797, 409] on p ""At 73, I was losing confidence in my hands. The Customizer Engraving Pen chang…" at bounding box center [780, 408] width 234 height 194
click at [815, 320] on icon ""At 73, I was losing confidence in my hands. The Customizer Engraving Pen chang…" at bounding box center [774, 407] width 223 height 186
drag, startPoint x: 775, startPoint y: 341, endPoint x: 702, endPoint y: 323, distance: 75.0
click at [702, 323] on icon ""At 73, I was losing confidence in my hands. The Customizer Engraving Pen chang…" at bounding box center [774, 407] width 223 height 186
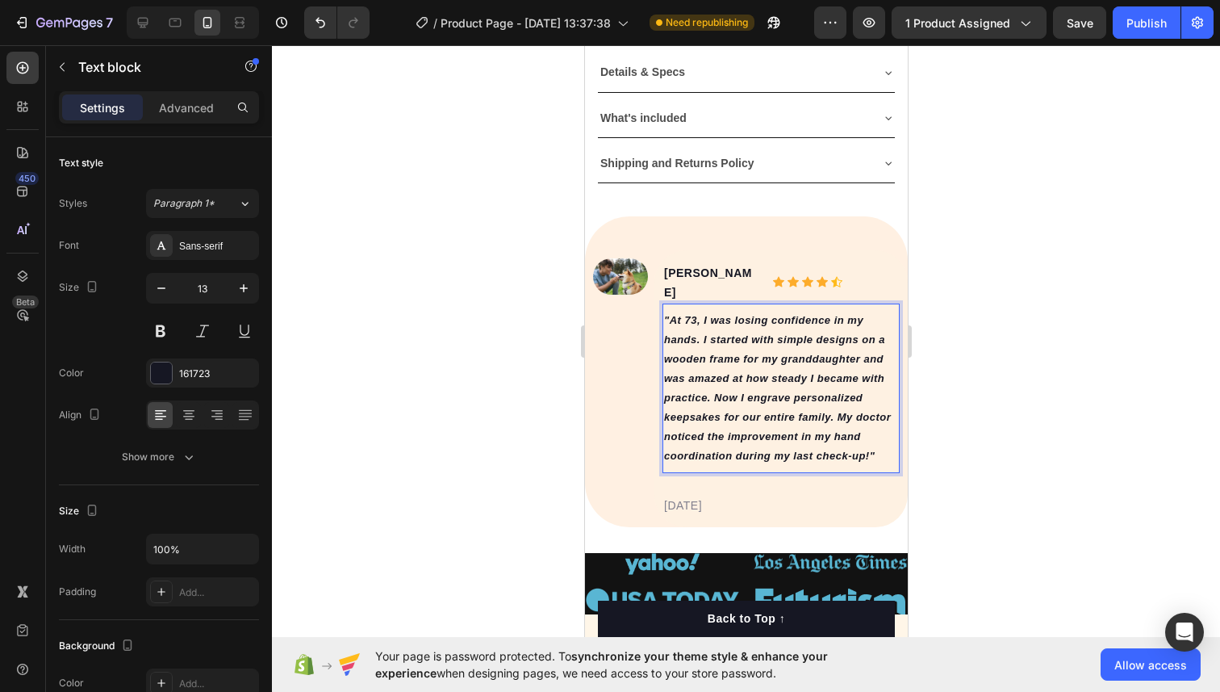
click at [773, 362] on icon ""At 73, I was losing confidence in my hands. I started with simple designs on a…" at bounding box center [776, 388] width 227 height 148
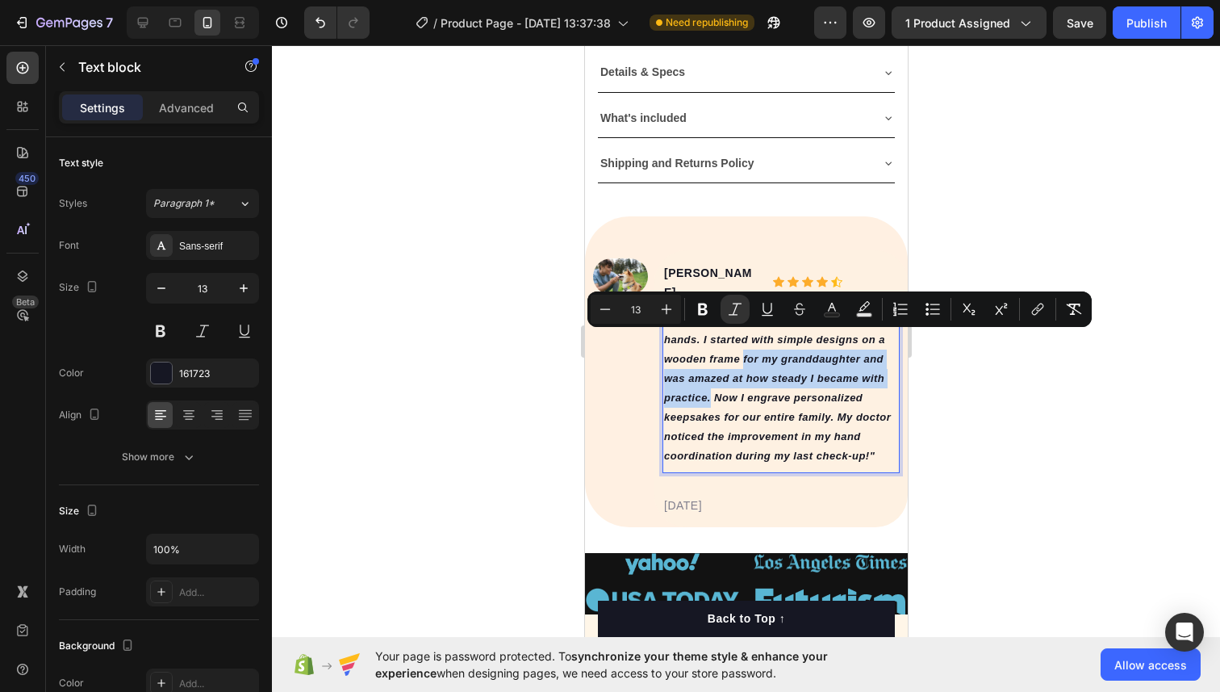
drag, startPoint x: 709, startPoint y: 378, endPoint x: 742, endPoint y: 341, distance: 49.1
click at [742, 341] on icon ""At 73, I was losing confidence in my hands. I started with simple designs on a…" at bounding box center [776, 388] width 227 height 148
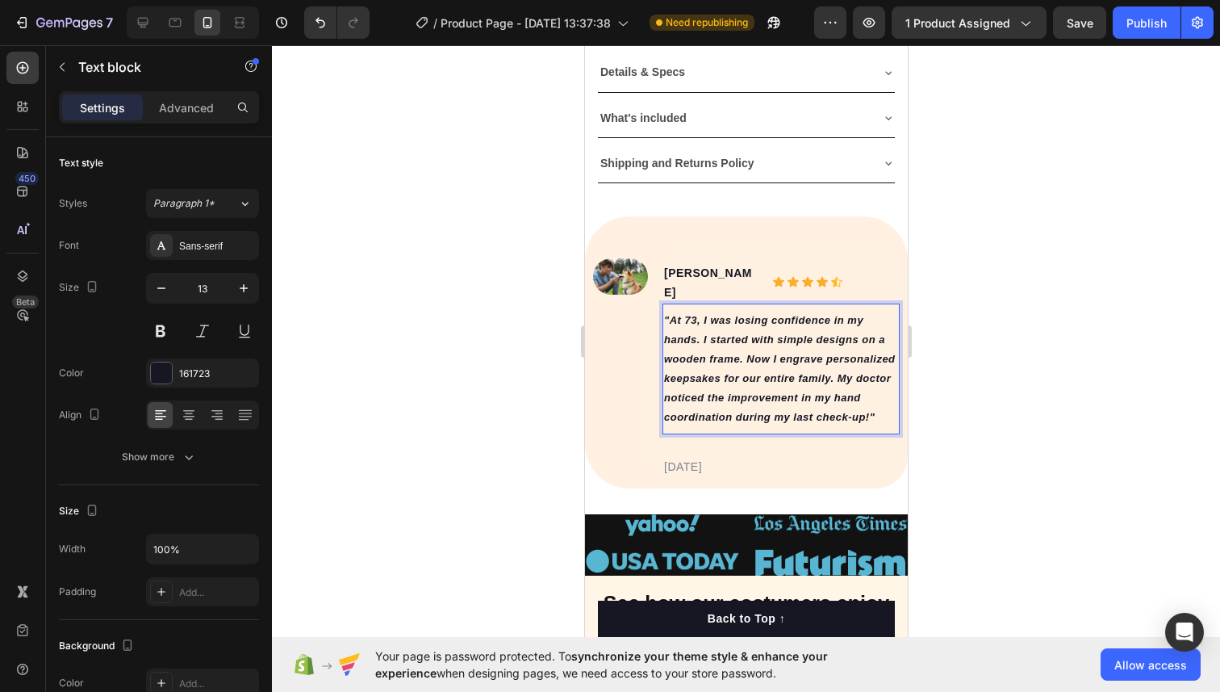
click at [1003, 391] on div at bounding box center [746, 368] width 948 height 646
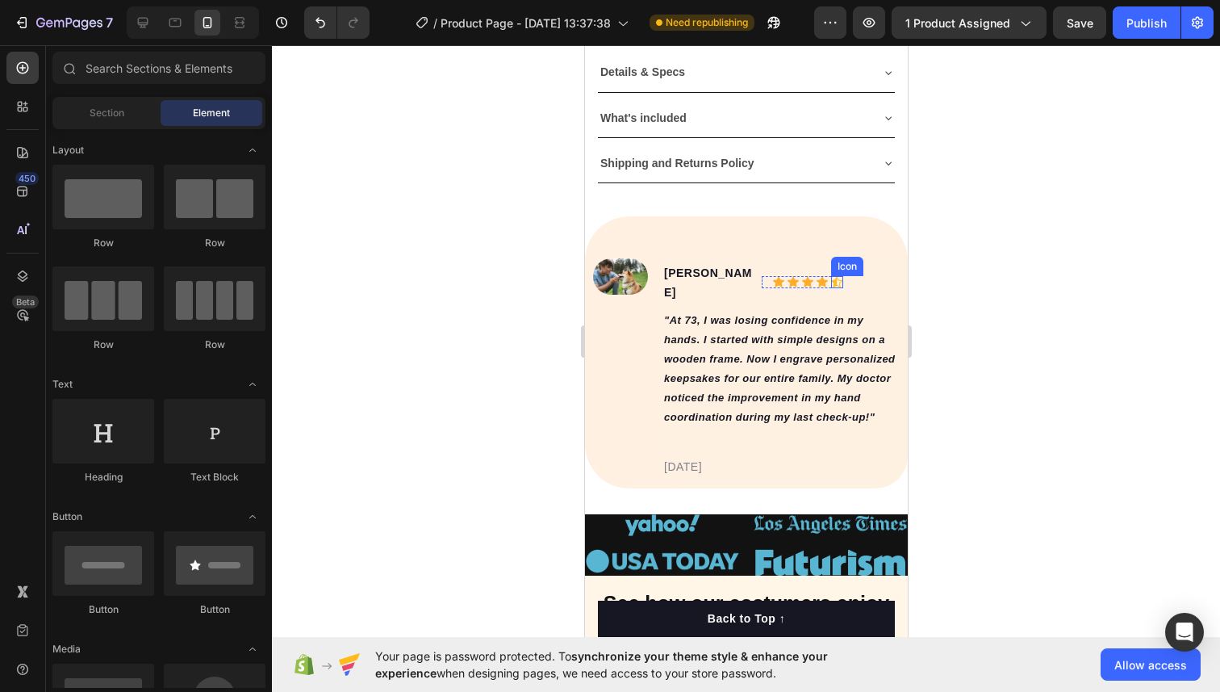
click at [839, 277] on icon at bounding box center [835, 282] width 11 height 10
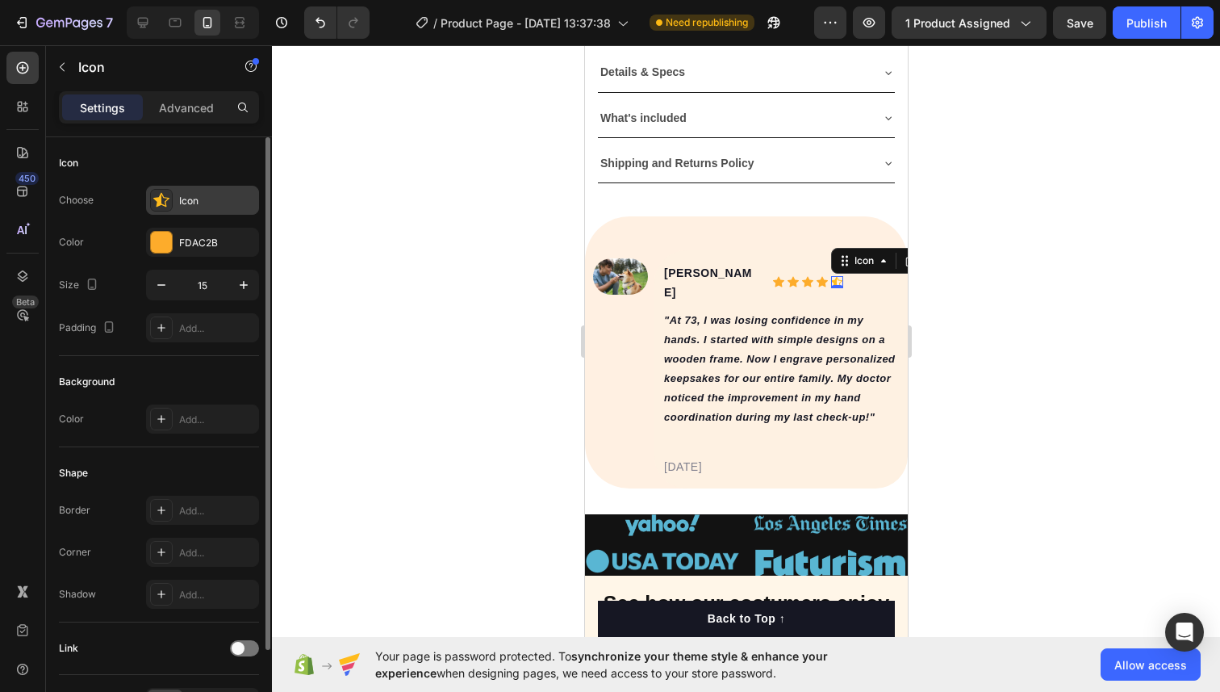
click at [167, 200] on icon at bounding box center [161, 200] width 16 height 16
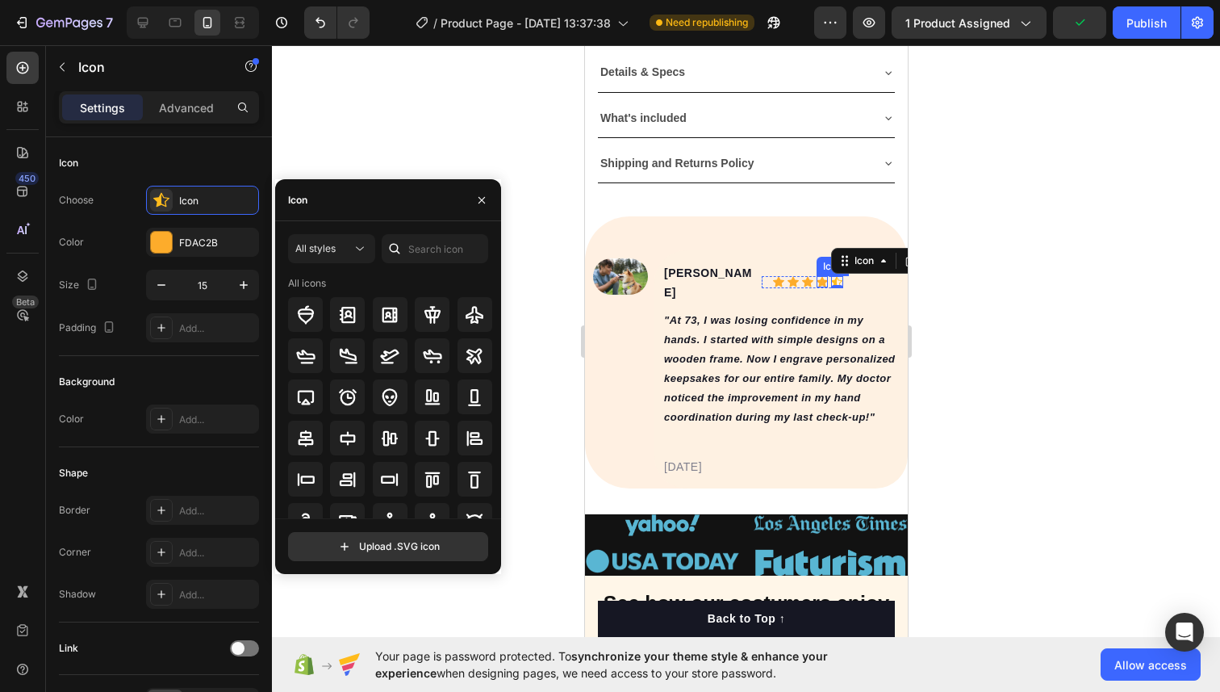
click at [819, 276] on div "Icon" at bounding box center [821, 281] width 11 height 11
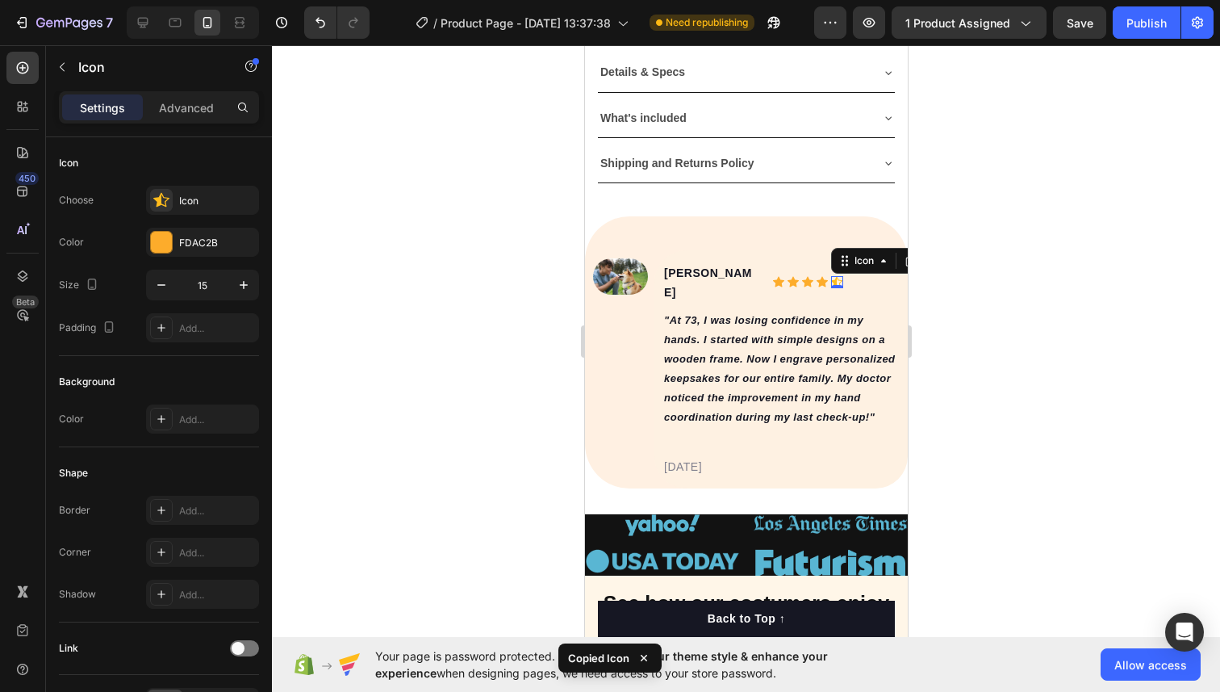
click at [835, 276] on div "Icon 0" at bounding box center [836, 282] width 12 height 12
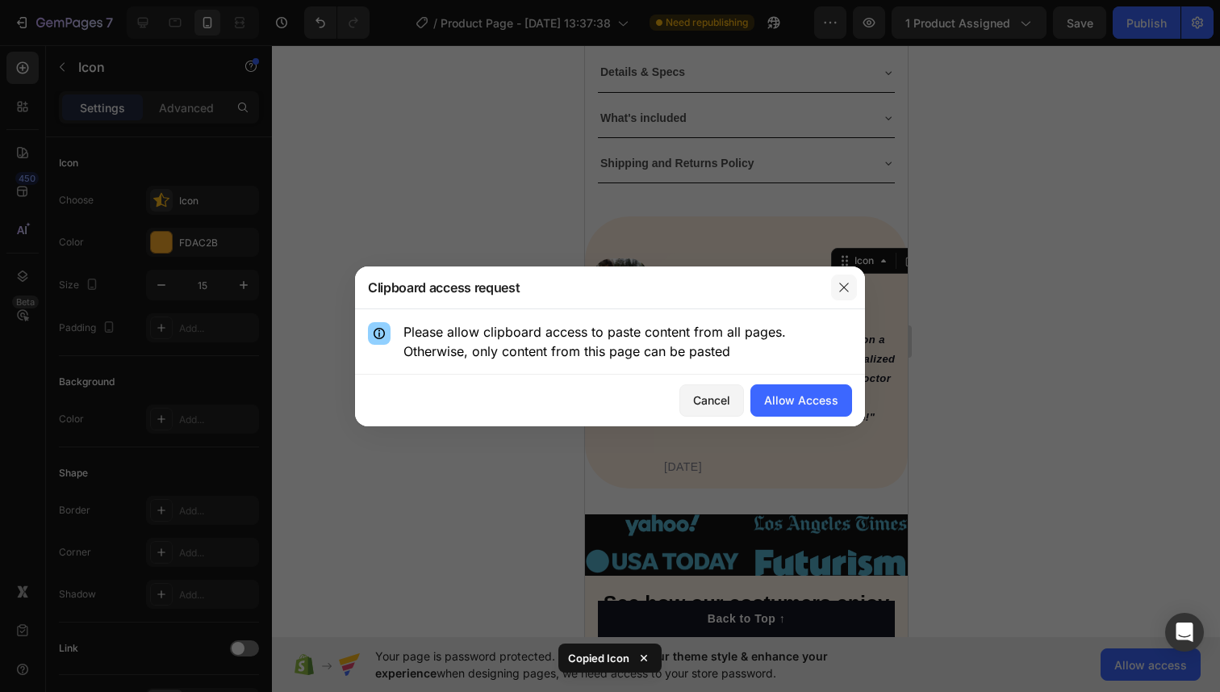
click at [850, 290] on icon "button" at bounding box center [844, 287] width 13 height 13
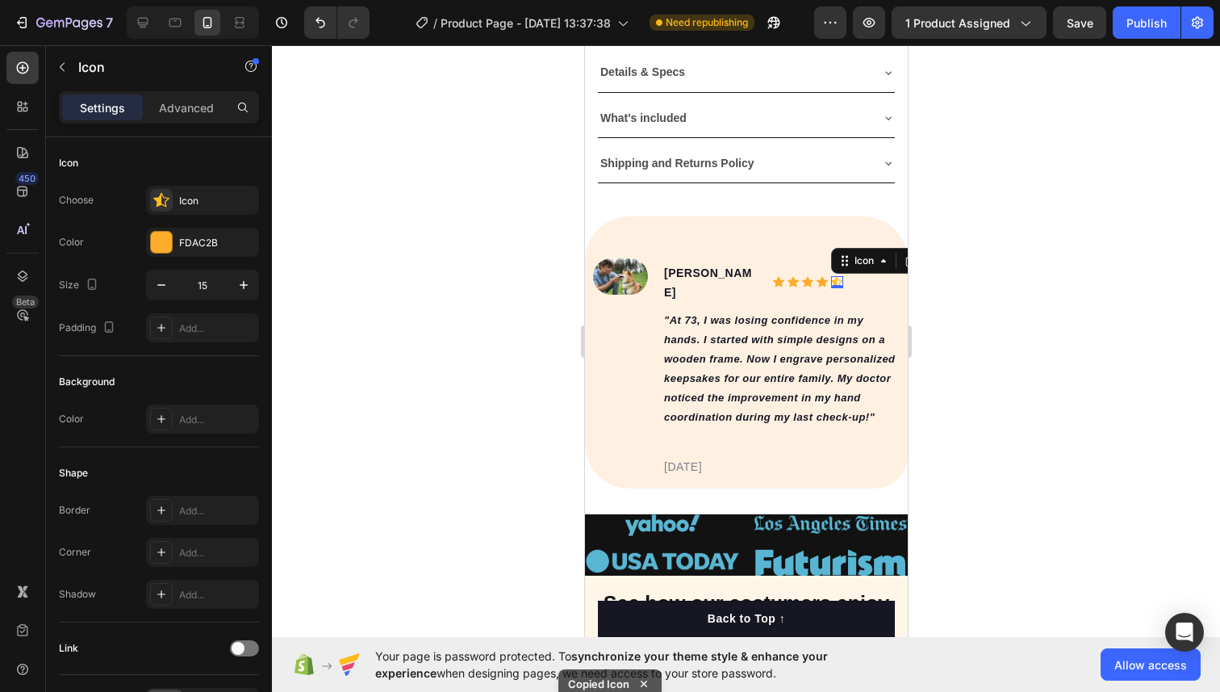
click at [833, 282] on div "0" at bounding box center [837, 288] width 16 height 13
drag, startPoint x: 842, startPoint y: 254, endPoint x: 796, endPoint y: 253, distance: 46.0
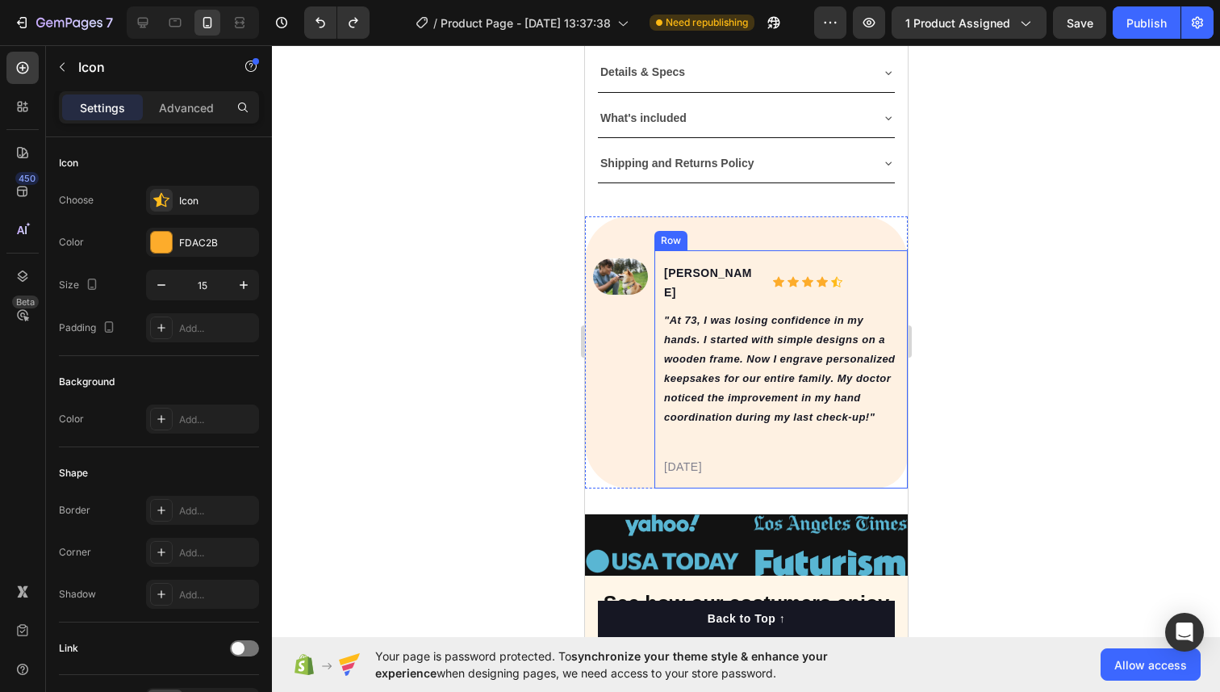
click at [960, 295] on div at bounding box center [746, 368] width 948 height 646
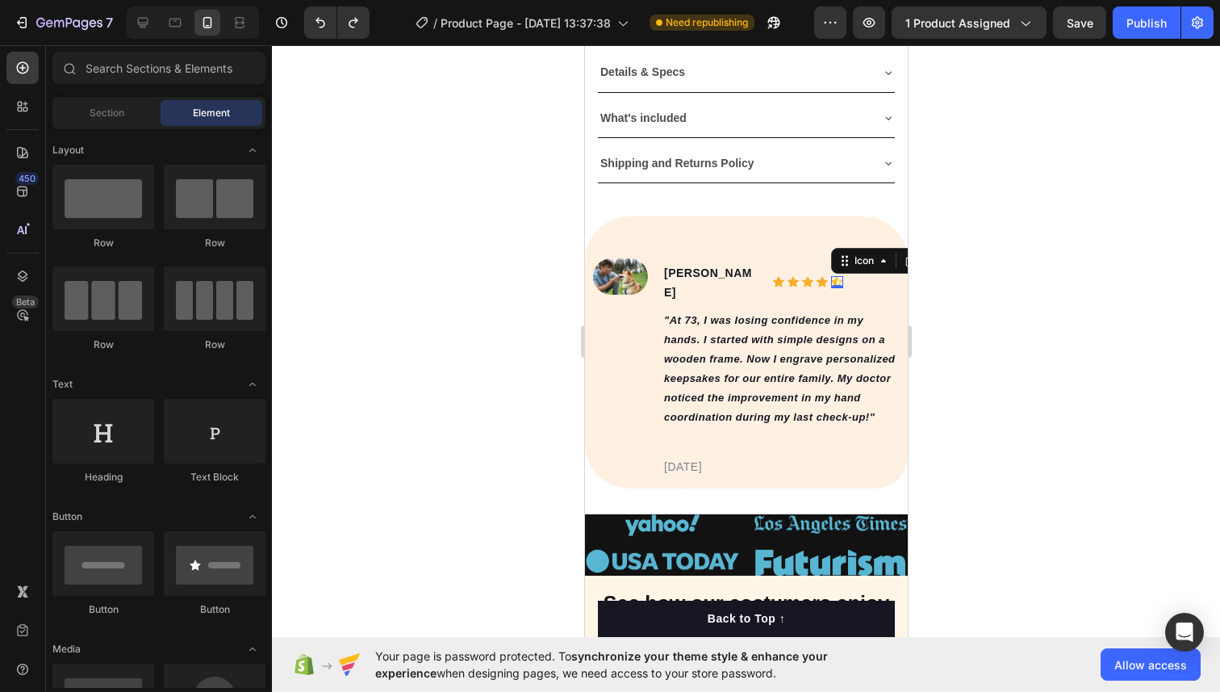
click at [835, 277] on icon at bounding box center [835, 282] width 11 height 10
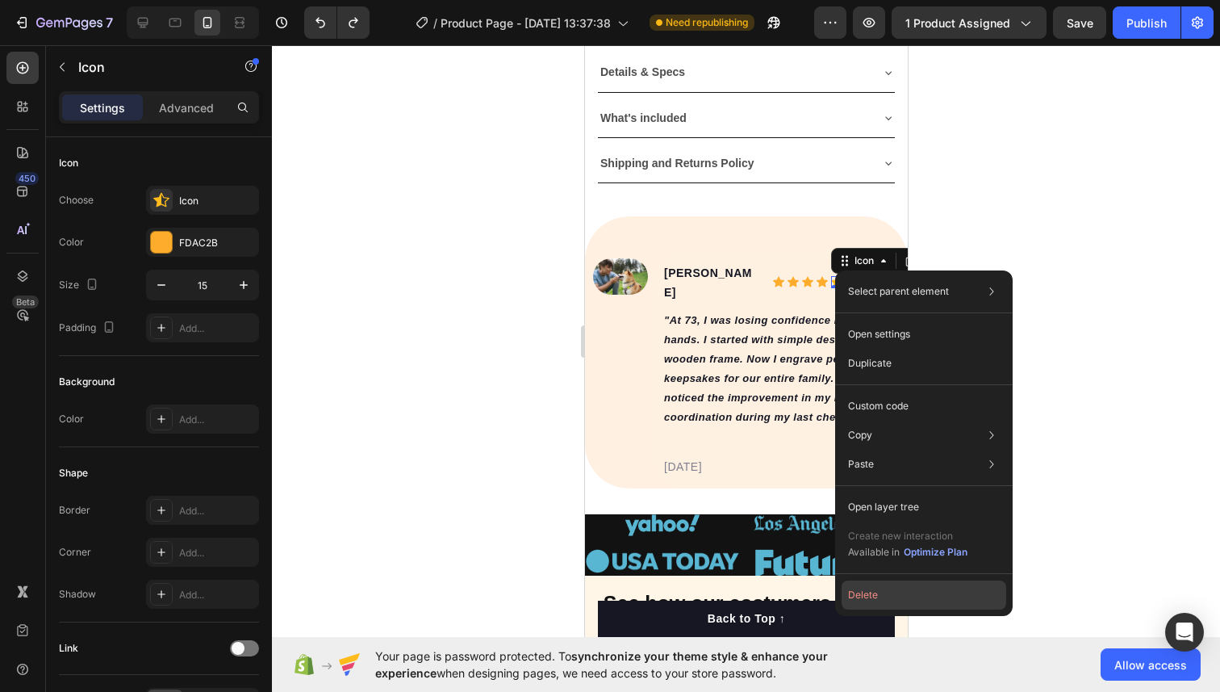
click at [869, 588] on button "Delete" at bounding box center [924, 594] width 165 height 29
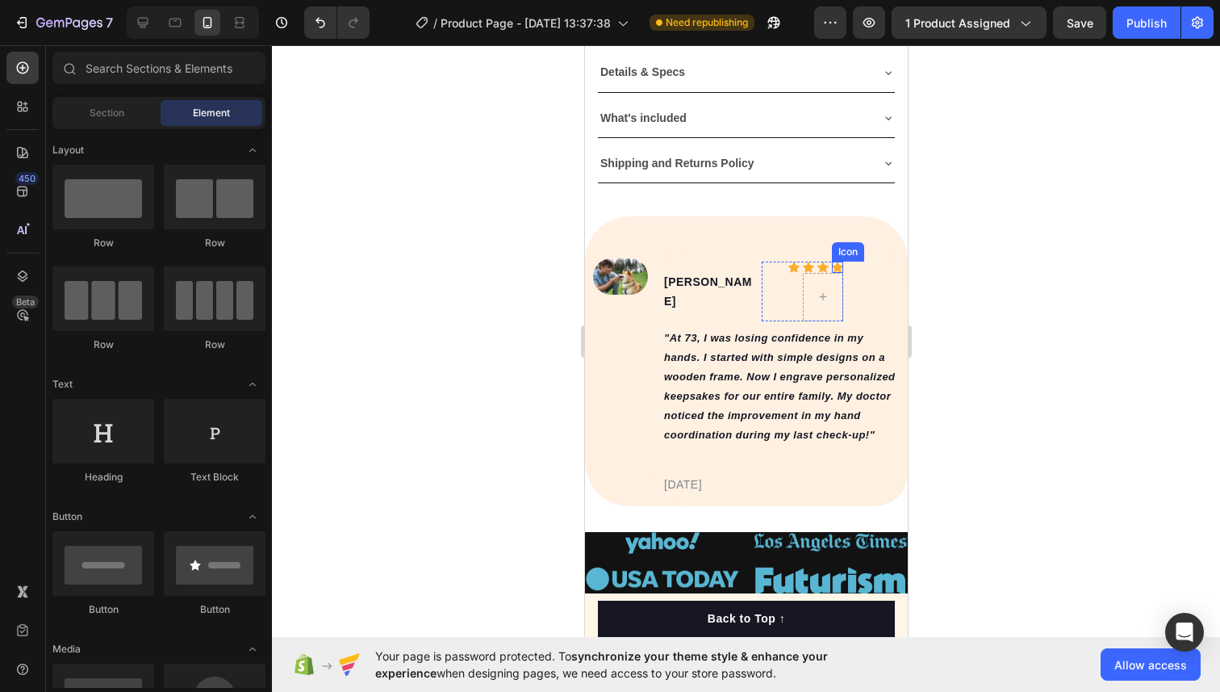
click at [834, 266] on div "Icon" at bounding box center [836, 266] width 11 height 11
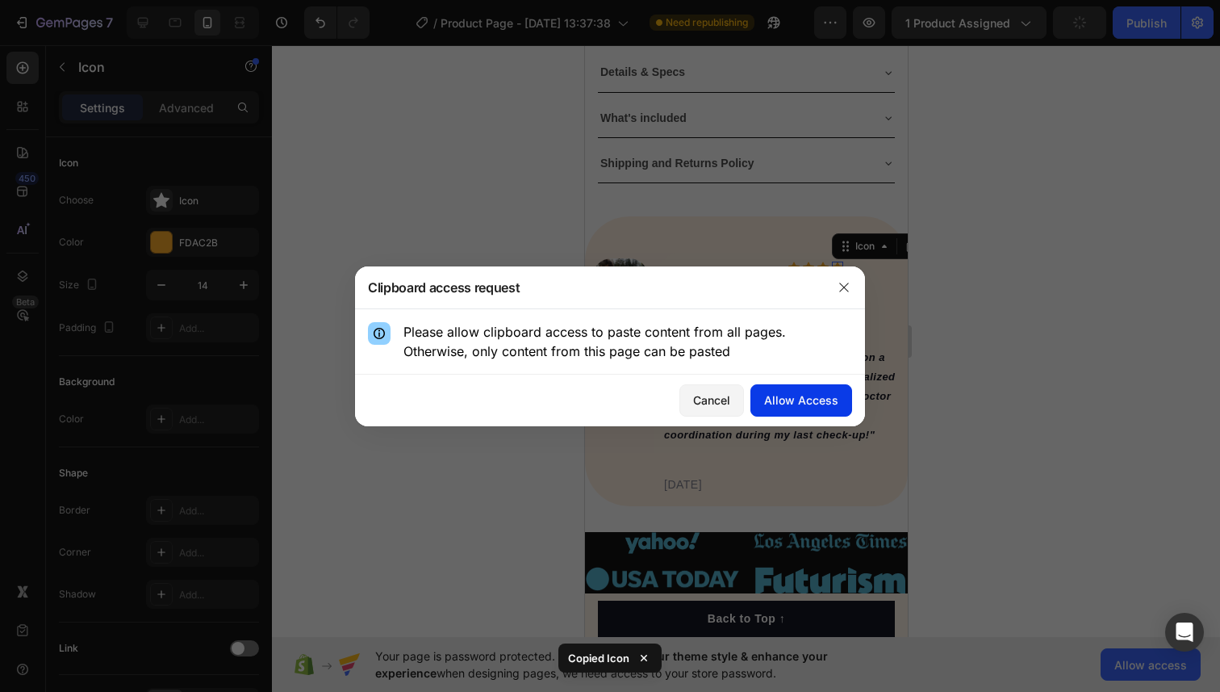
click at [795, 398] on div "Allow Access" at bounding box center [801, 399] width 74 height 17
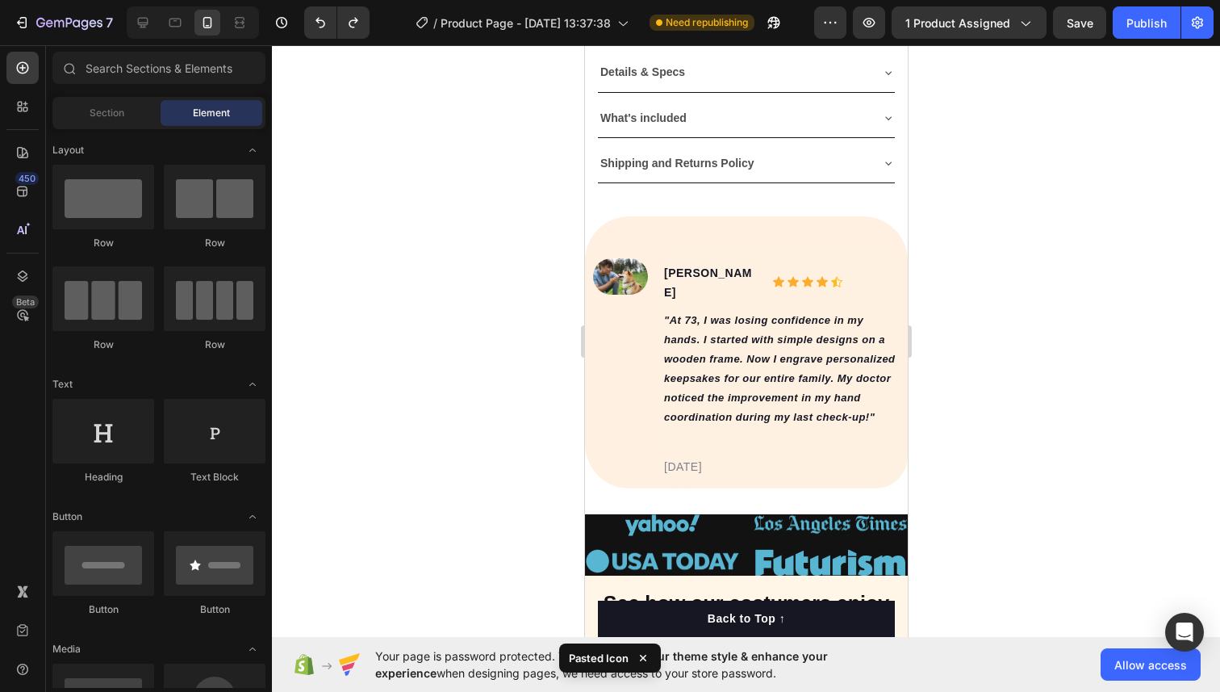
click at [1009, 258] on div at bounding box center [746, 368] width 948 height 646
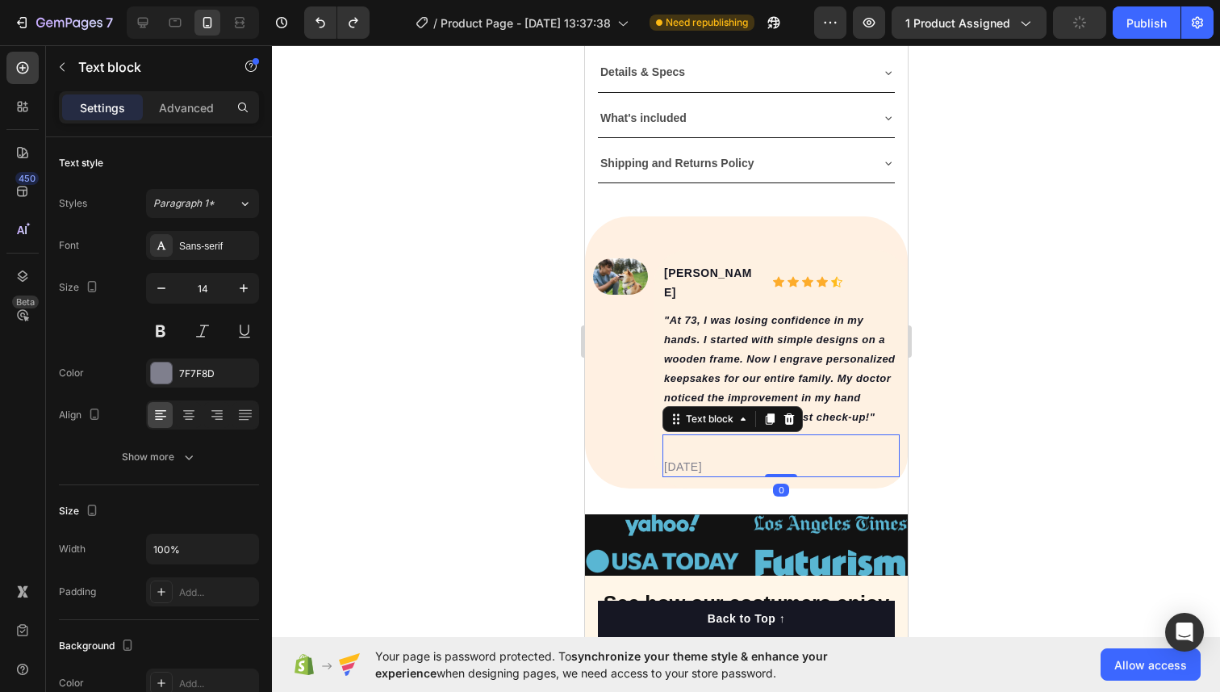
click at [720, 434] on div "02/21/2024 Text block 0" at bounding box center [780, 455] width 237 height 43
click at [65, 66] on icon "button" at bounding box center [62, 67] width 13 height 13
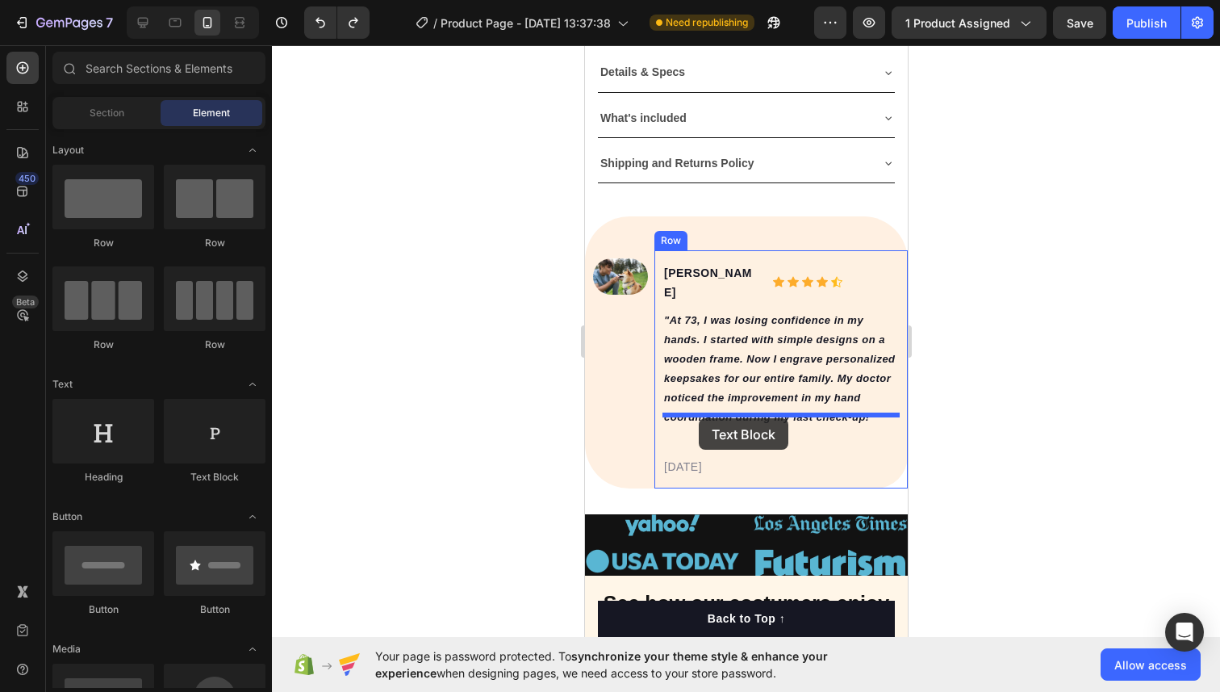
drag, startPoint x: 771, startPoint y: 467, endPoint x: 698, endPoint y: 418, distance: 88.4
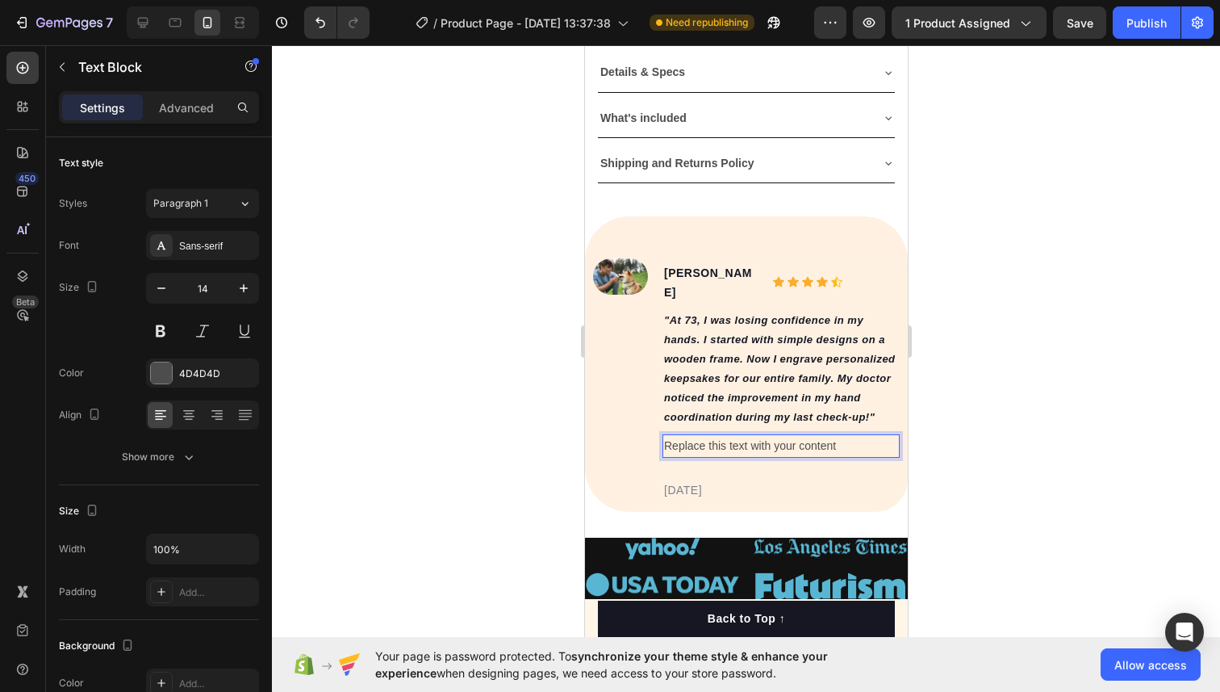
click at [718, 434] on div "Replace this text with your content" at bounding box center [780, 445] width 237 height 23
click at [718, 436] on p "Replace this text with your content" at bounding box center [780, 446] width 234 height 20
click at [670, 439] on span "Verified Customer" at bounding box center [708, 445] width 90 height 13
click at [671, 439] on strong "✪" at bounding box center [668, 445] width 10 height 13
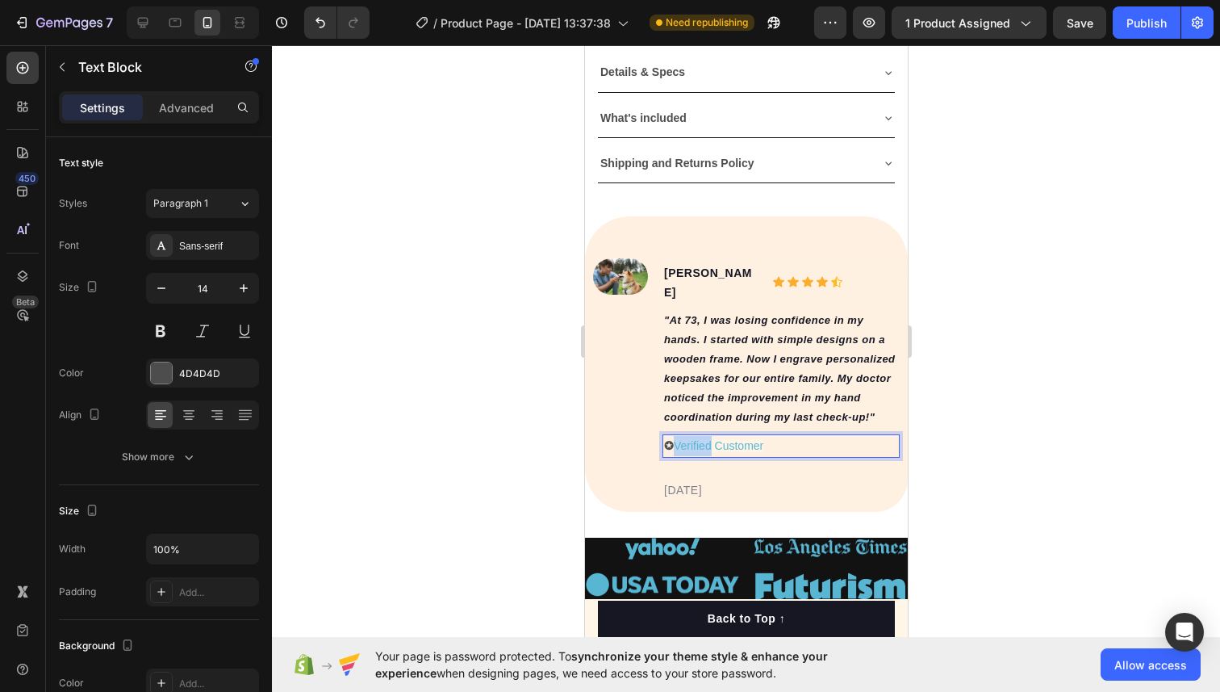
click at [671, 439] on strong "✪" at bounding box center [668, 445] width 10 height 13
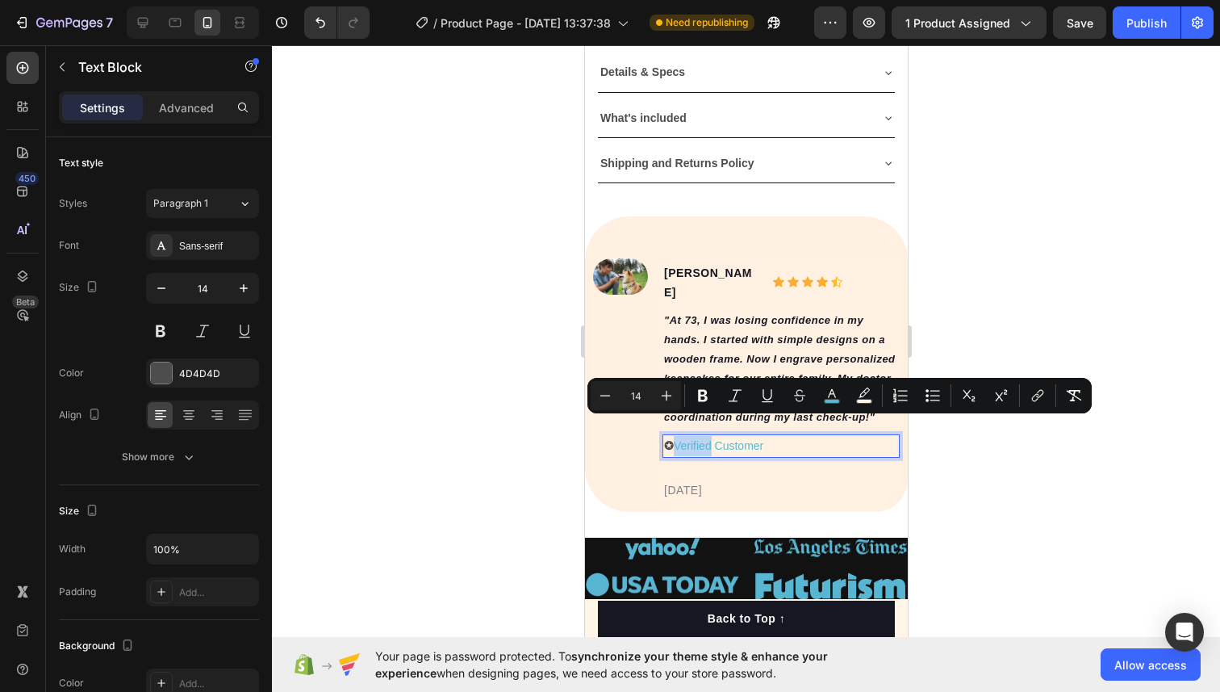
click at [669, 439] on strong "✪" at bounding box center [668, 445] width 10 height 13
click at [671, 439] on strong "✪" at bounding box center [668, 445] width 10 height 13
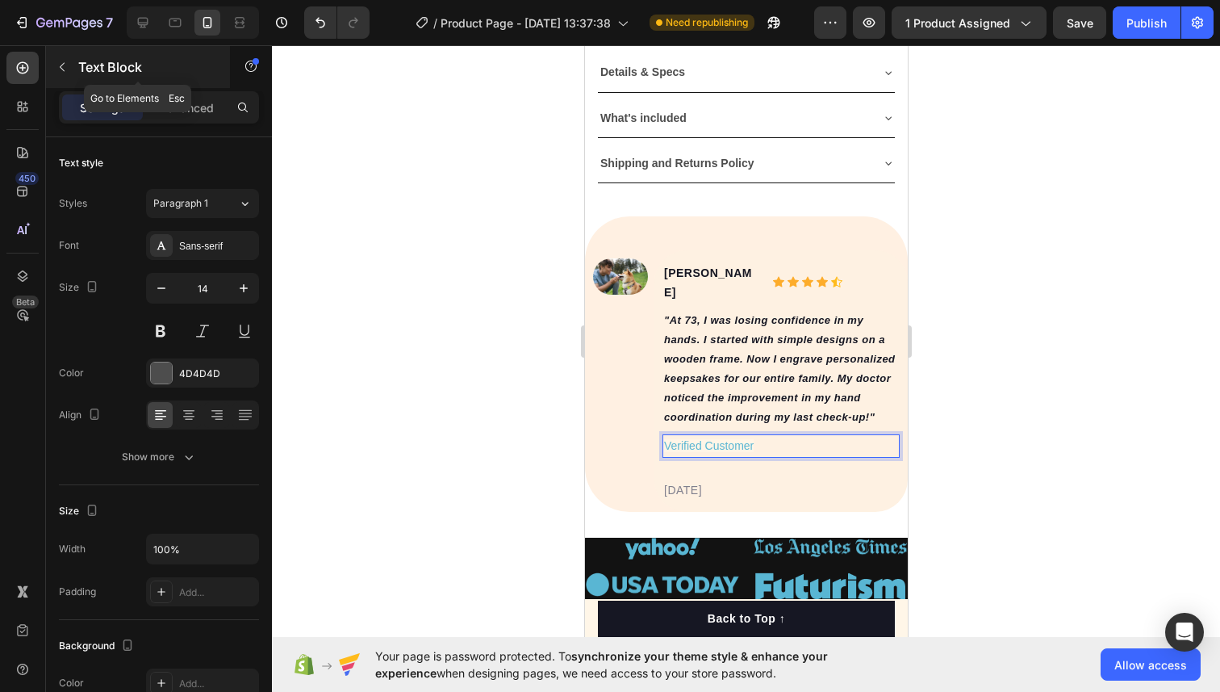
click at [64, 79] on button "button" at bounding box center [62, 67] width 26 height 26
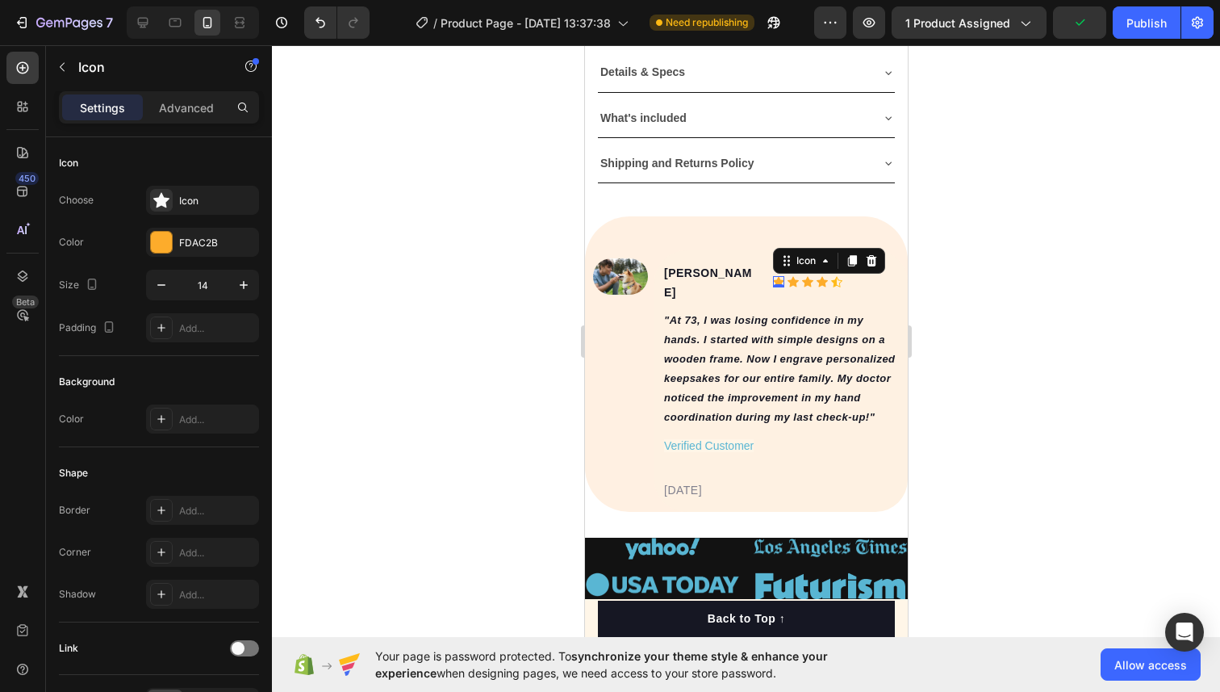
click at [777, 276] on div "Icon 0" at bounding box center [777, 281] width 11 height 11
click at [52, 61] on button "button" at bounding box center [62, 67] width 26 height 26
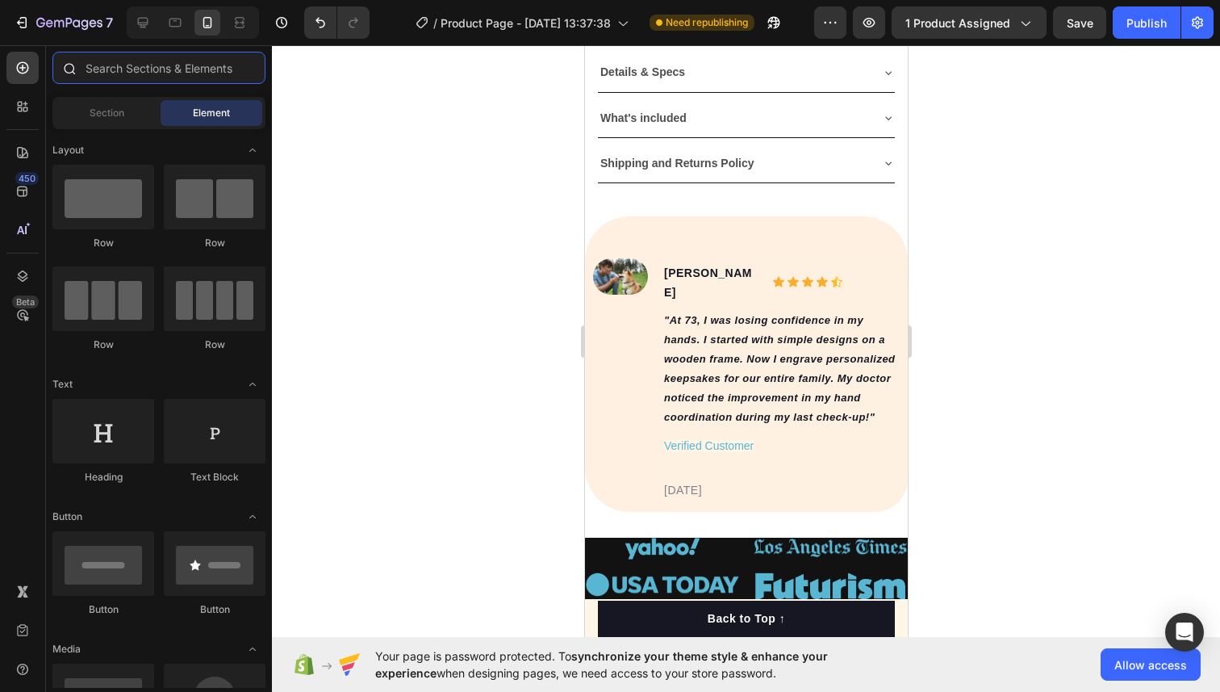
click at [149, 73] on input "text" at bounding box center [158, 68] width 213 height 32
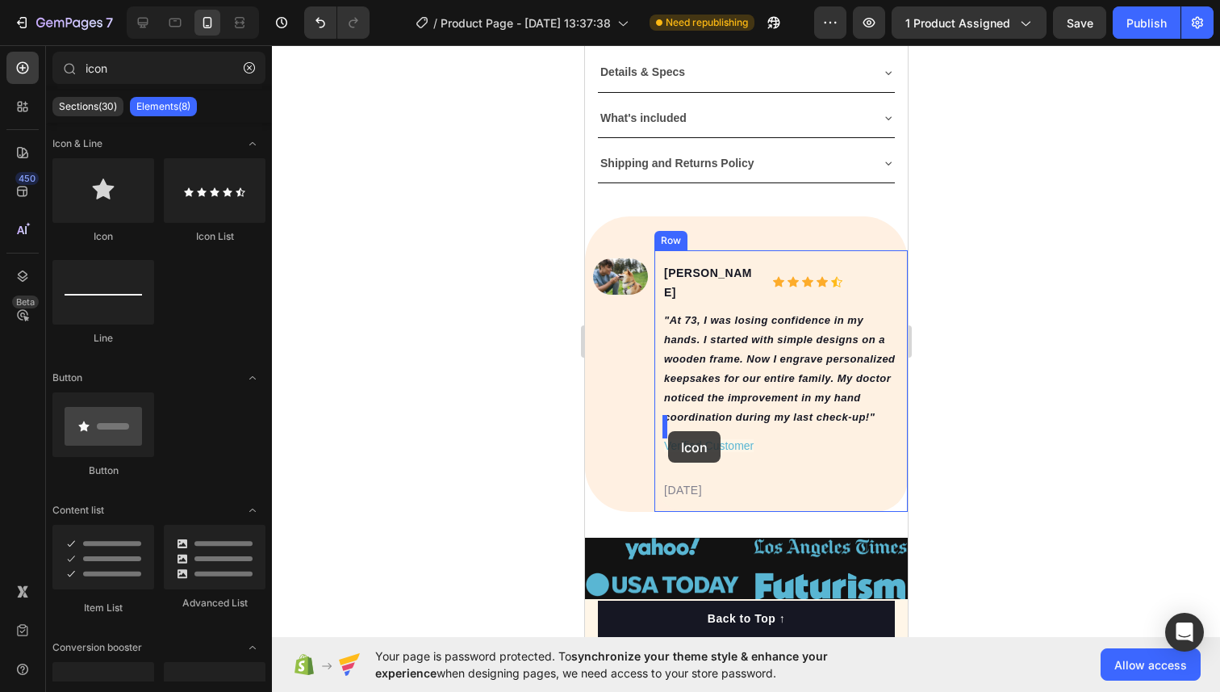
drag, startPoint x: 671, startPoint y: 229, endPoint x: 667, endPoint y: 431, distance: 201.8
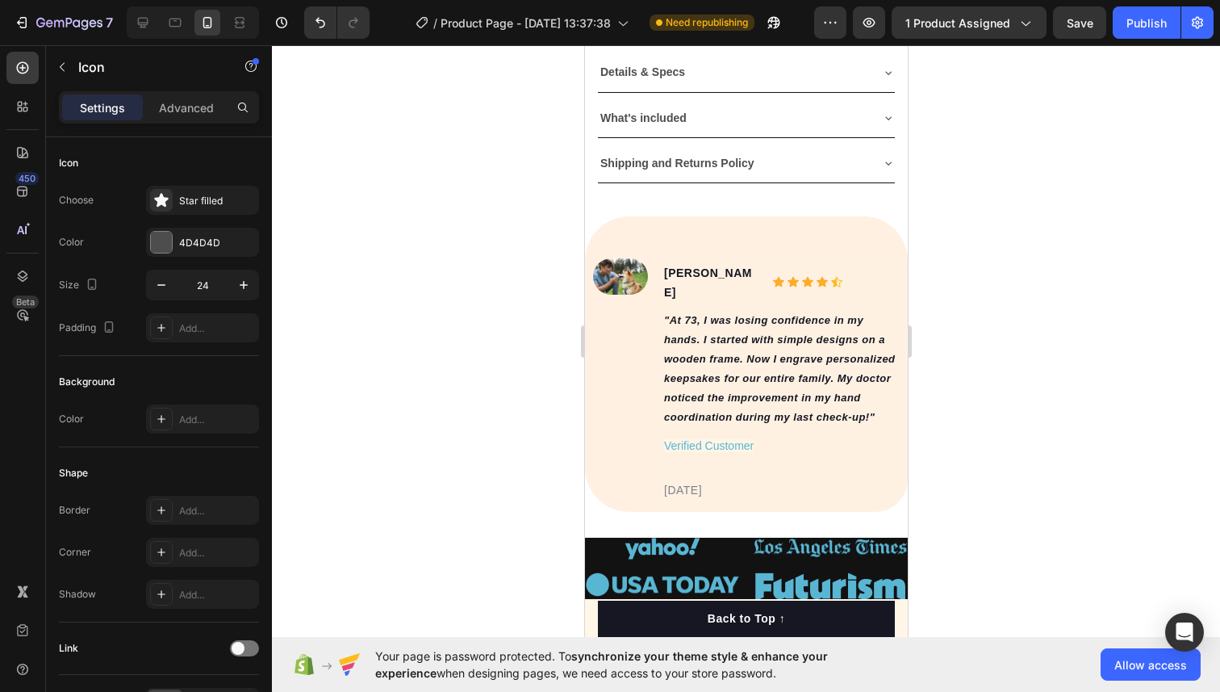
type input "ico"
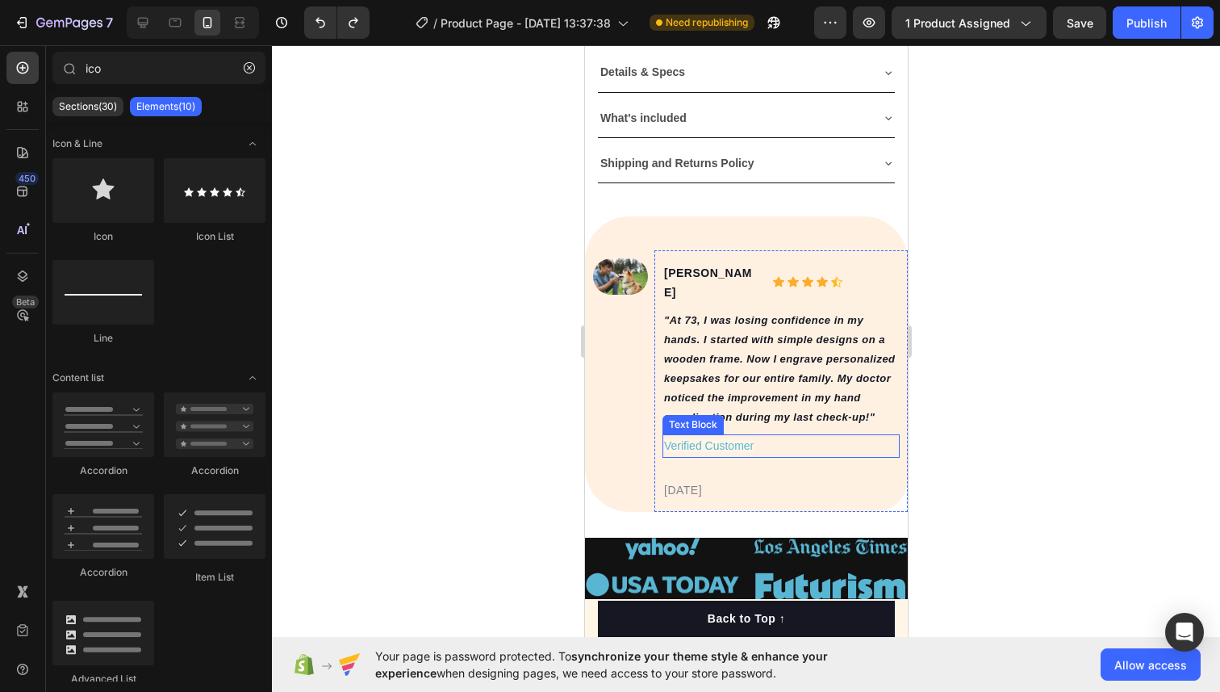
click at [692, 439] on span "Verified Customer" at bounding box center [708, 445] width 90 height 13
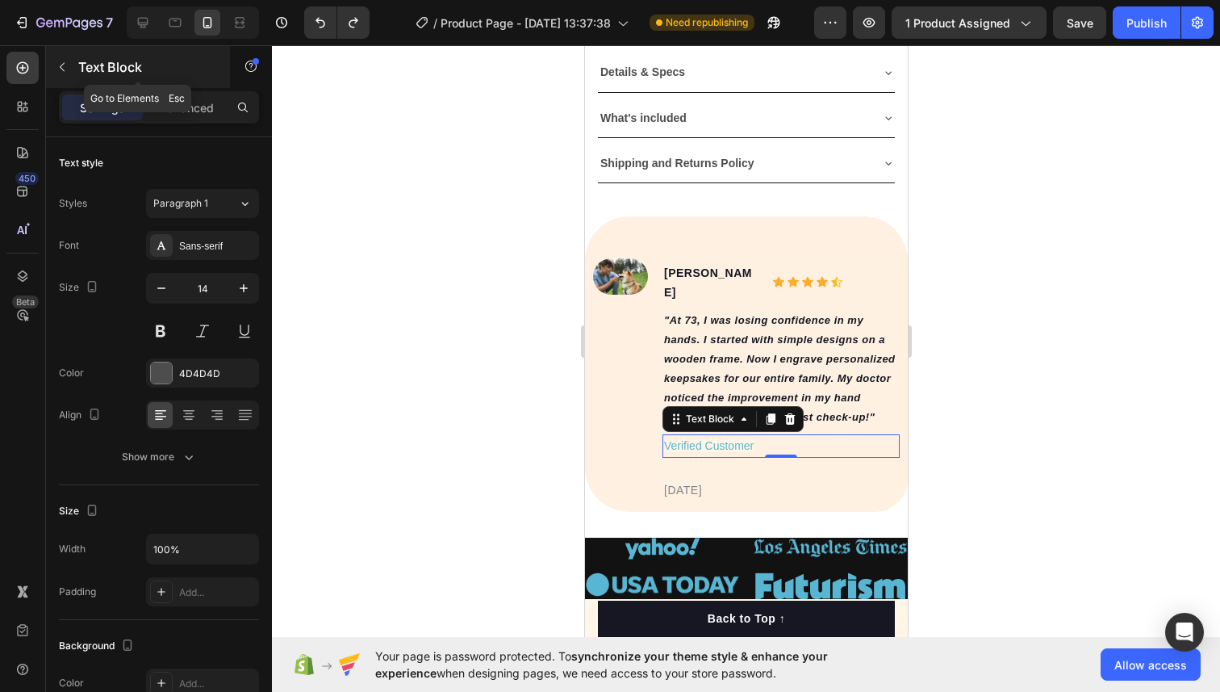
click at [56, 69] on icon "button" at bounding box center [62, 67] width 13 height 13
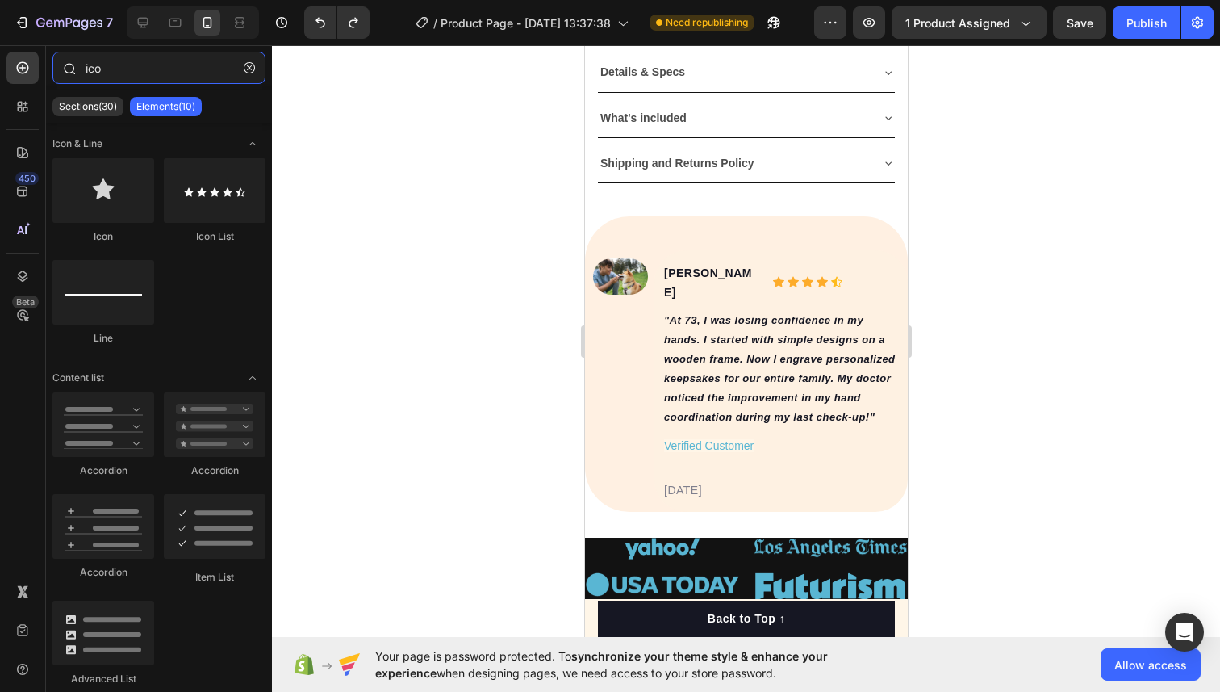
click at [108, 74] on input "ico" at bounding box center [158, 68] width 213 height 32
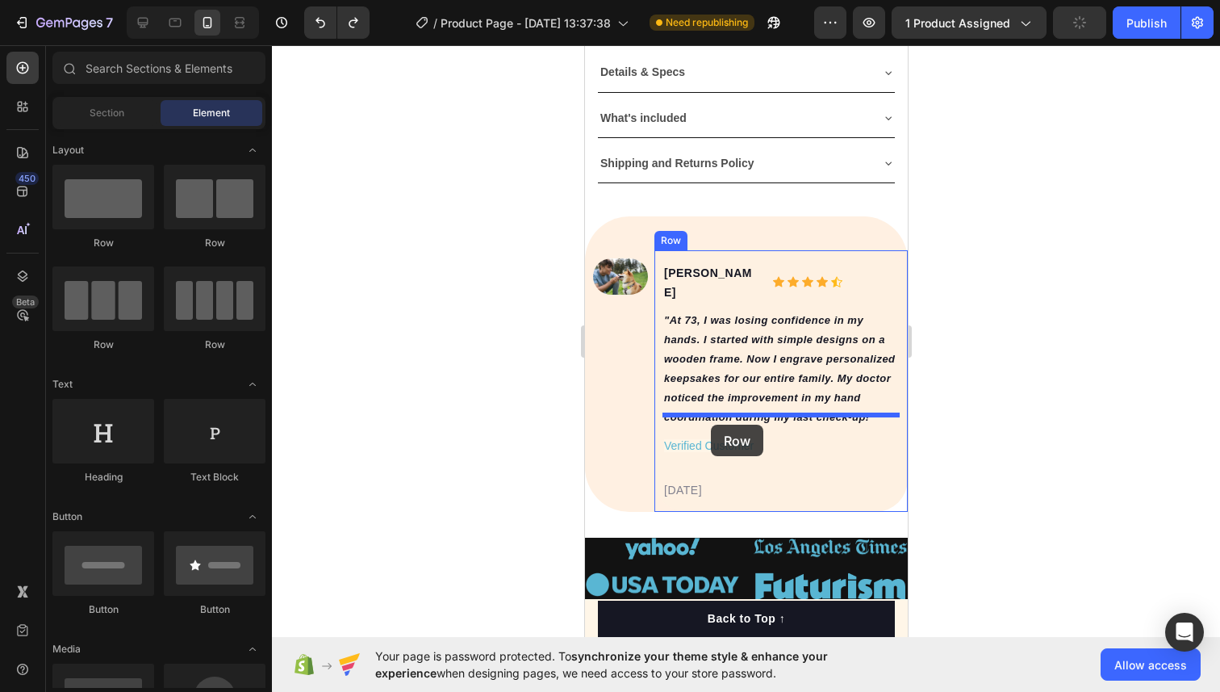
drag, startPoint x: 769, startPoint y: 251, endPoint x: 710, endPoint y: 423, distance: 181.7
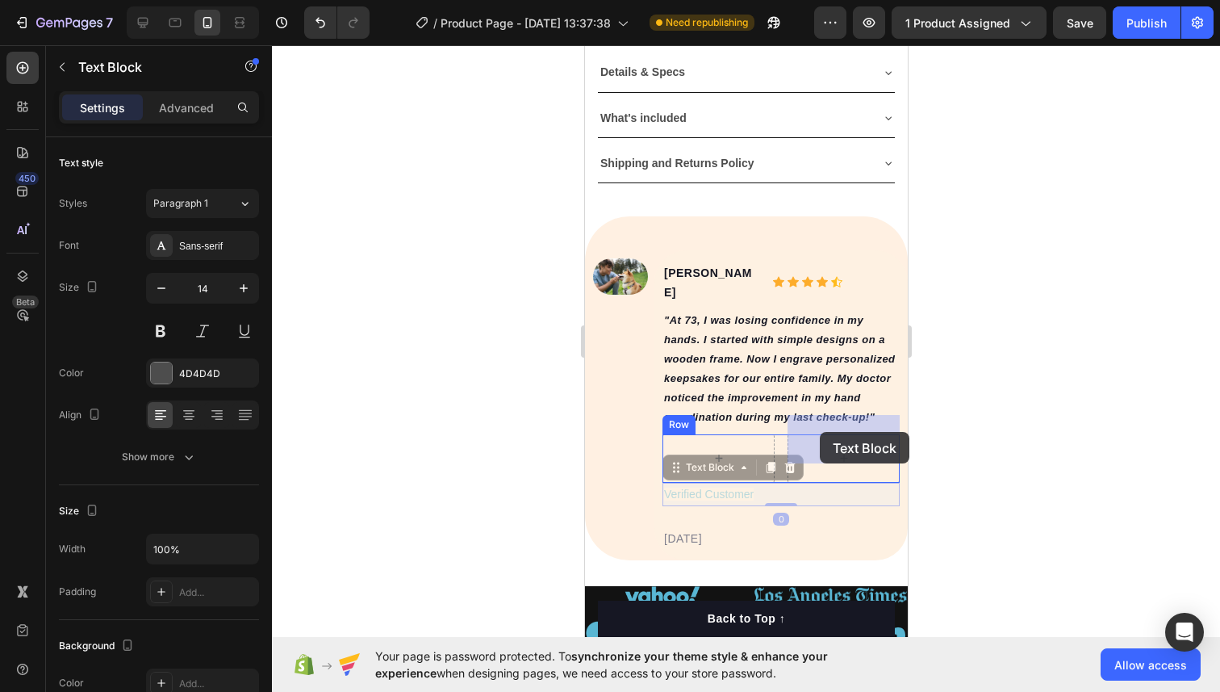
drag, startPoint x: 689, startPoint y: 474, endPoint x: 819, endPoint y: 432, distance: 136.5
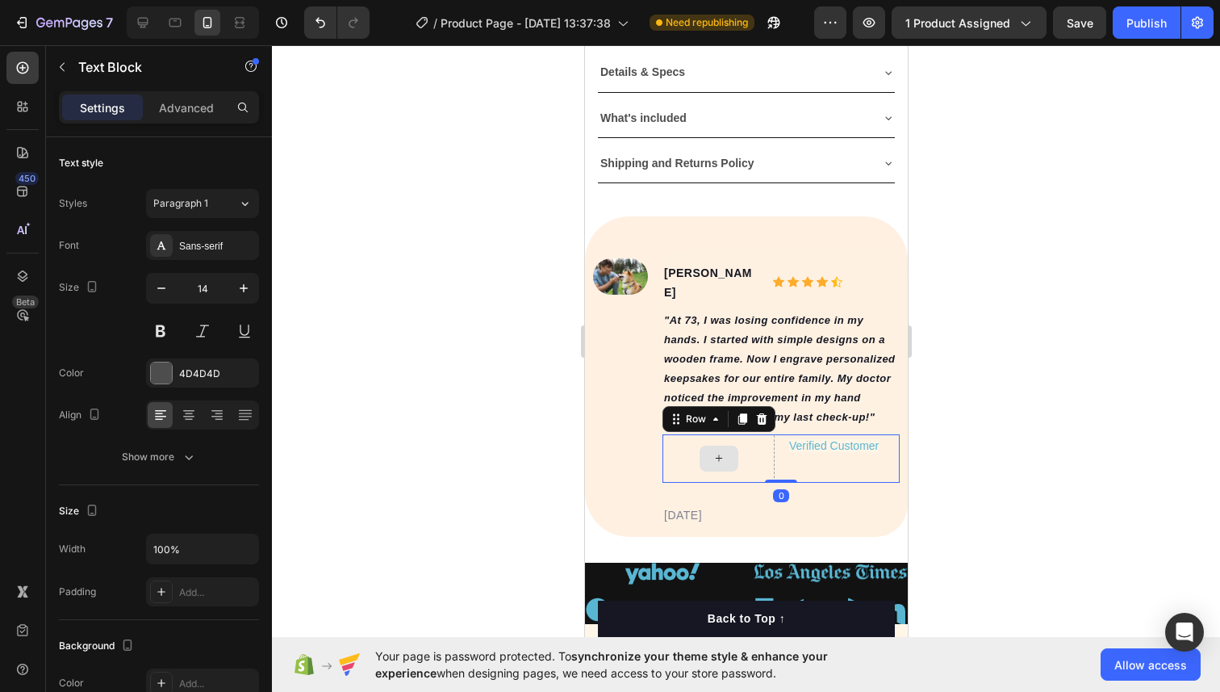
click at [712, 434] on div at bounding box center [718, 458] width 112 height 48
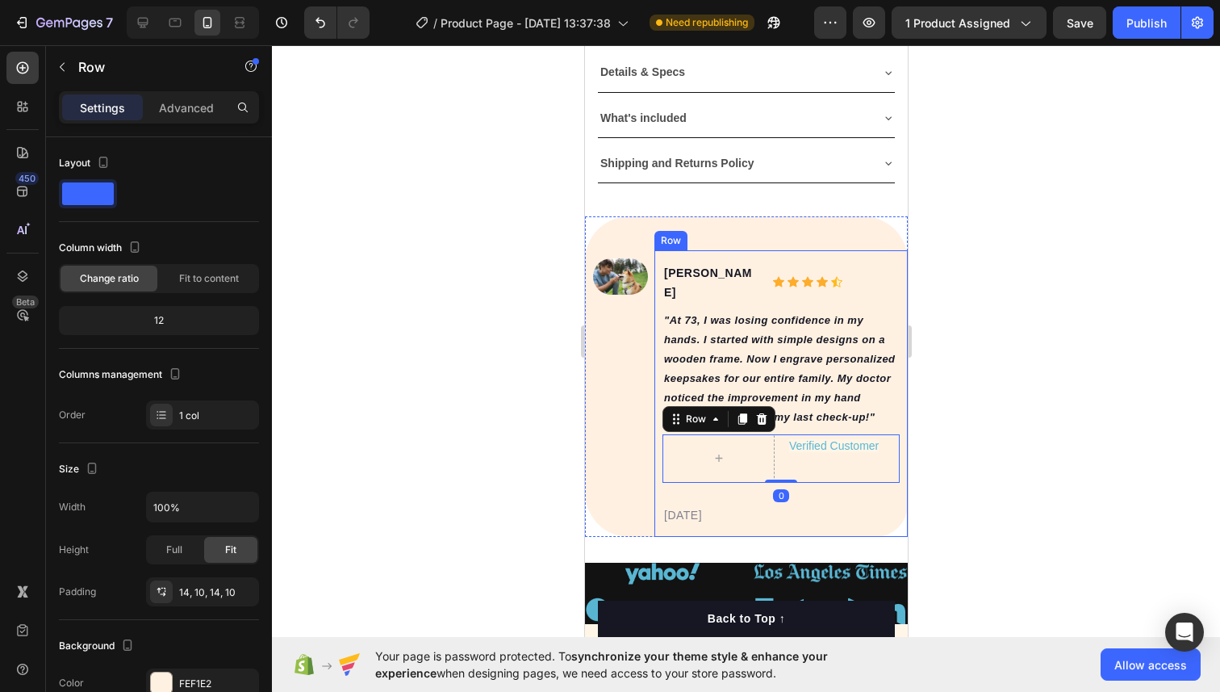
click at [659, 412] on div "Alice M. Text block Icon Icon Icon Icon Icon Icon List Hoz Row "At 73, I was lo…" at bounding box center [780, 393] width 253 height 286
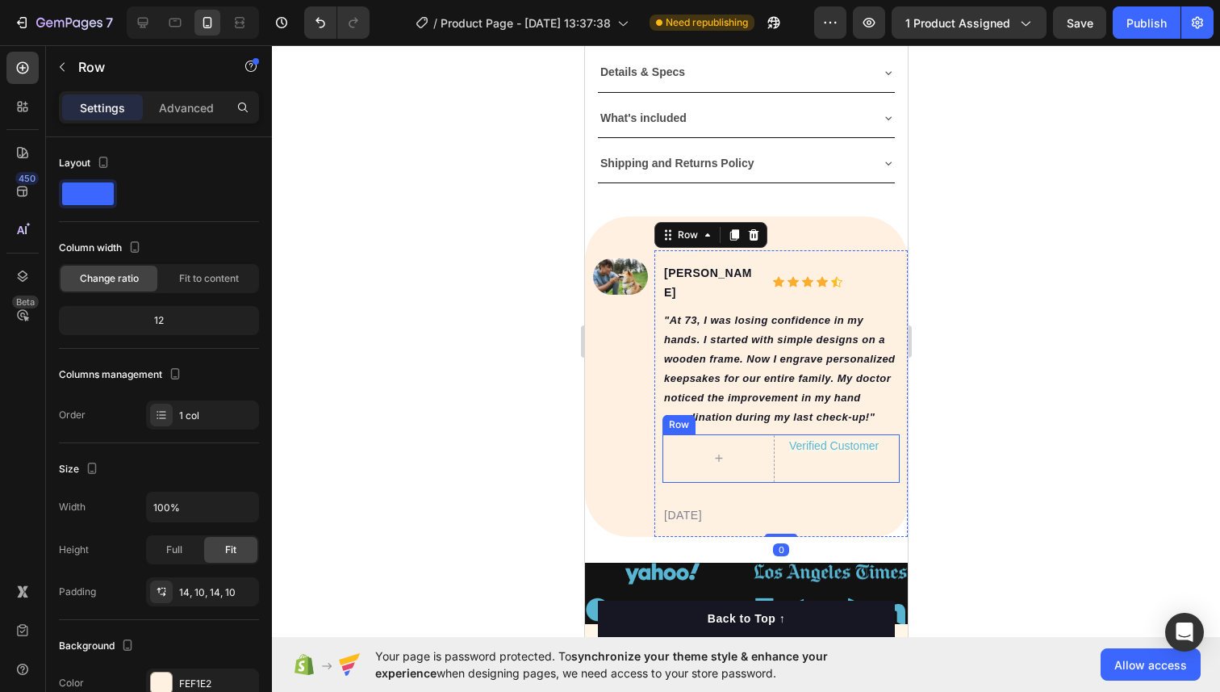
click at [669, 415] on div "Row" at bounding box center [678, 424] width 33 height 19
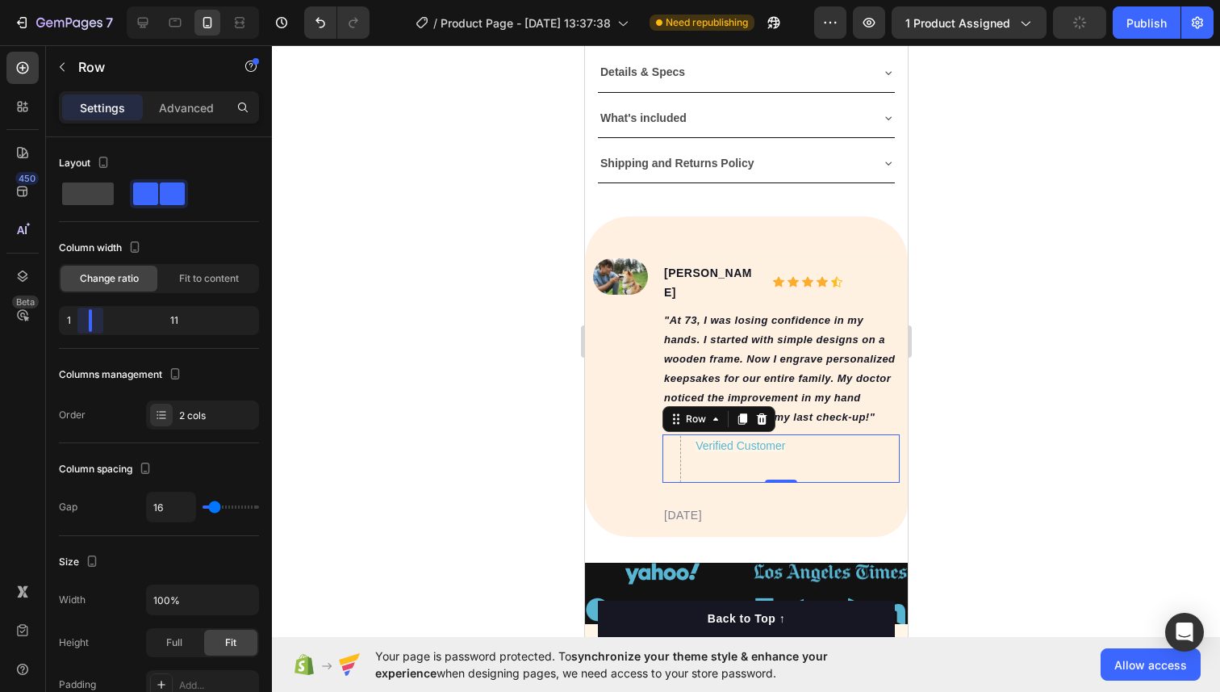
drag, startPoint x: 161, startPoint y: 320, endPoint x: 80, endPoint y: 320, distance: 81.5
click at [80, 0] on body "7 / Product Page - Aug 26, 13:37:38 Need republishing Preview 1 product assigne…" at bounding box center [610, 0] width 1220 height 0
type input "17"
type input "14"
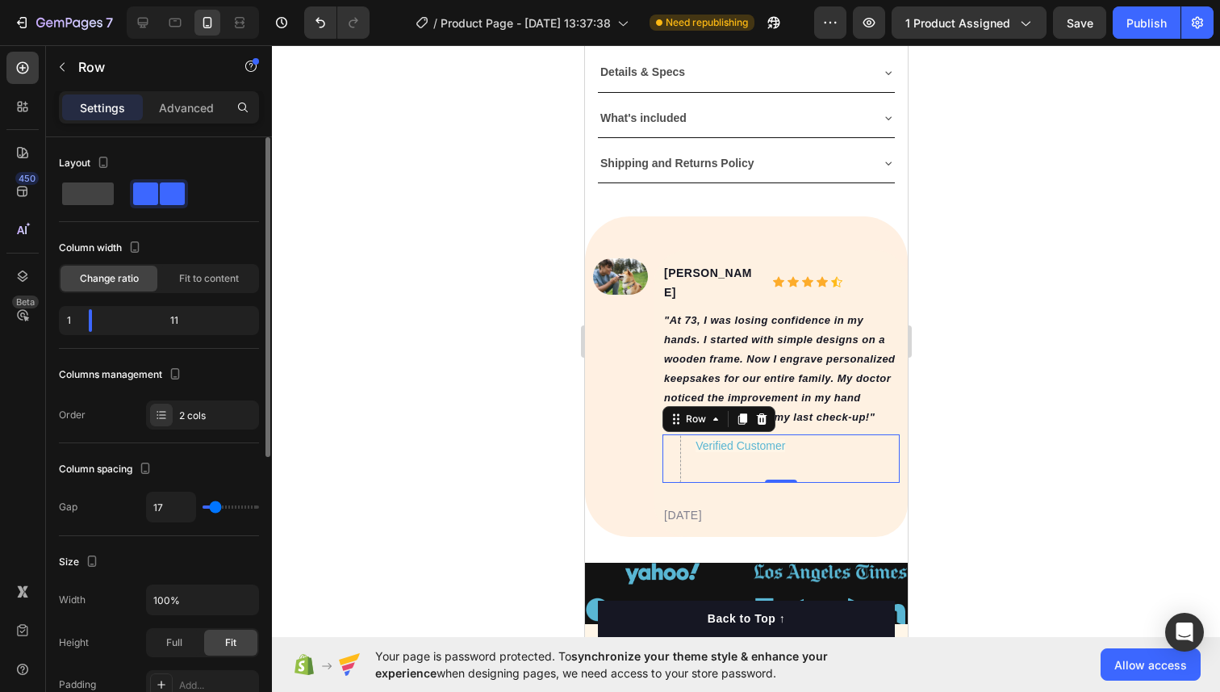
type input "14"
type input "7"
type input "0"
drag, startPoint x: 215, startPoint y: 506, endPoint x: 198, endPoint y: 506, distance: 16.9
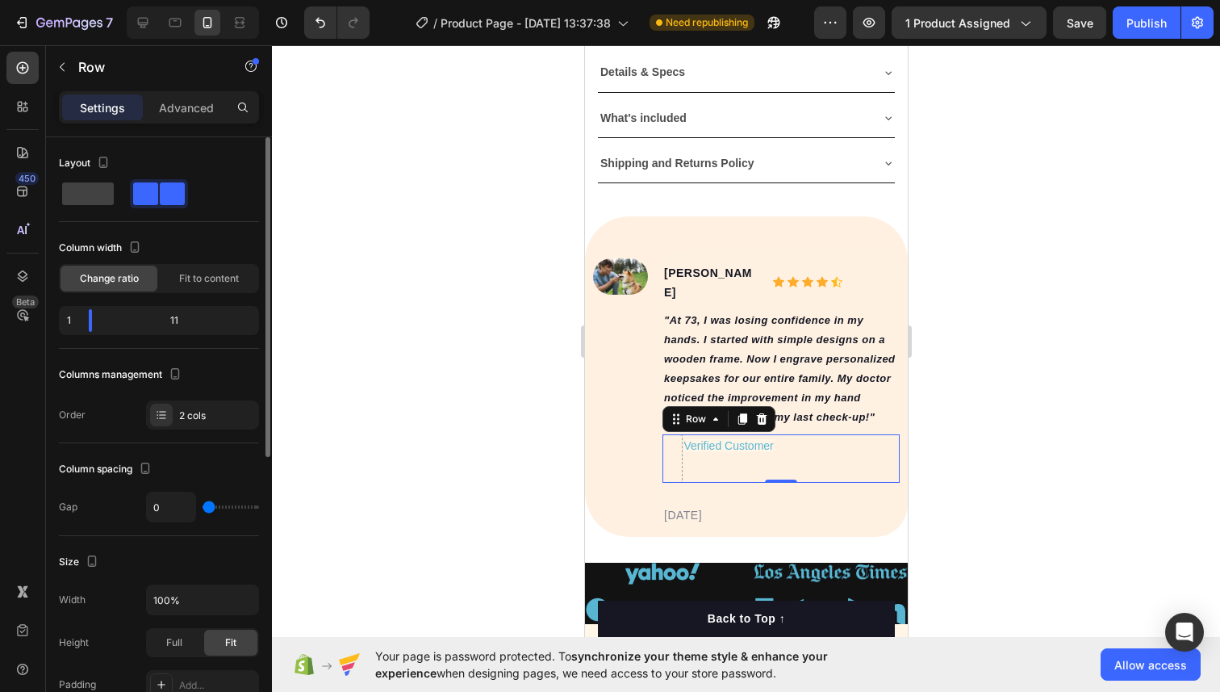
type input "0"
click at [203, 506] on input "range" at bounding box center [231, 506] width 56 height 3
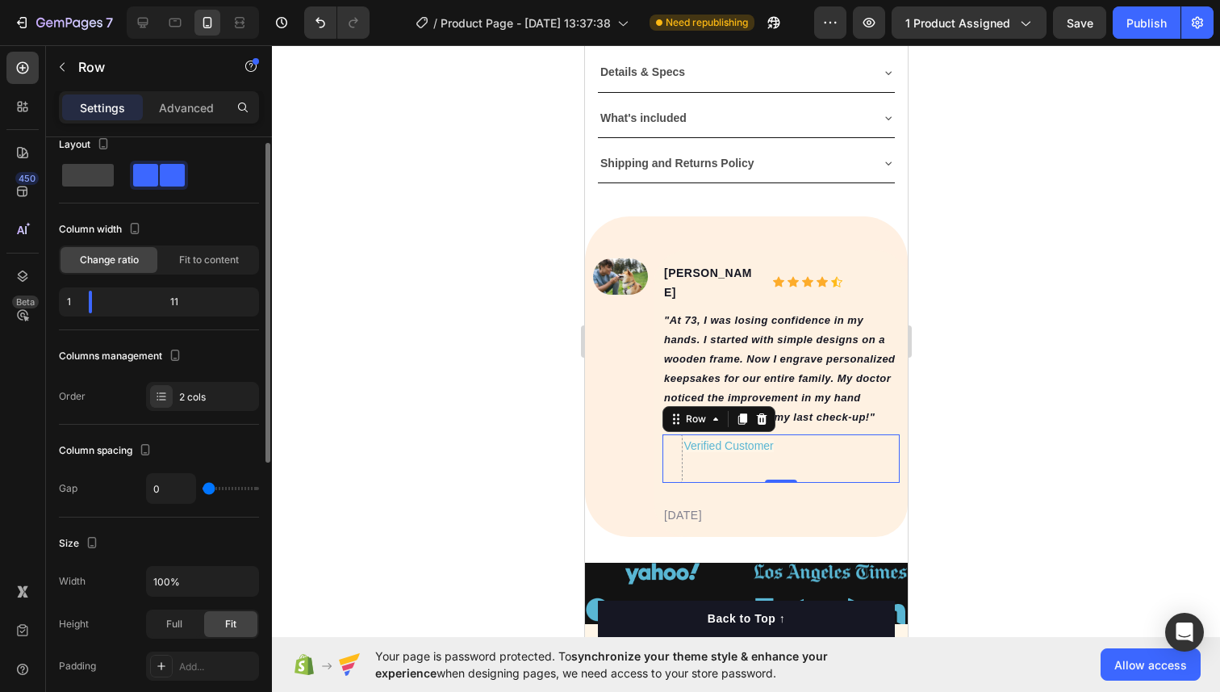
scroll to position [20, 0]
drag, startPoint x: 784, startPoint y: 460, endPoint x: 784, endPoint y: 446, distance: 13.7
click at [784, 444] on div "Verified Customer Text Block Row 0" at bounding box center [780, 458] width 237 height 48
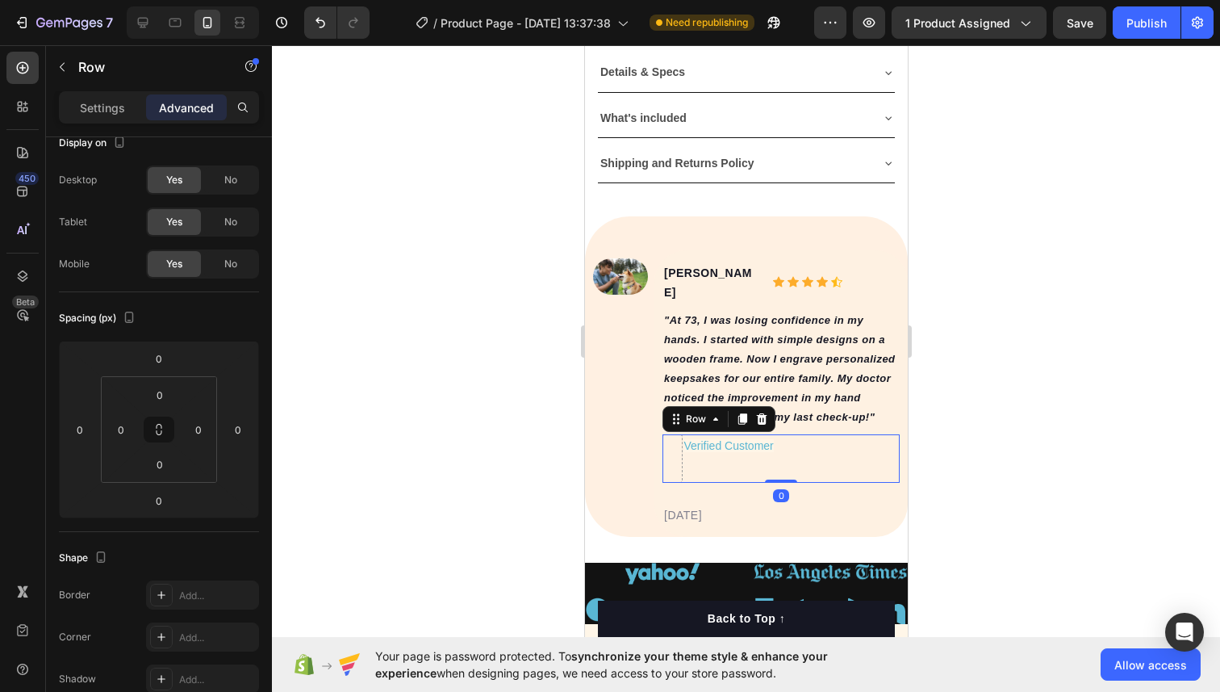
drag, startPoint x: 779, startPoint y: 459, endPoint x: 778, endPoint y: 441, distance: 17.8
click at [779, 441] on div "Verified Customer Text Block Row 0" at bounding box center [780, 458] width 237 height 48
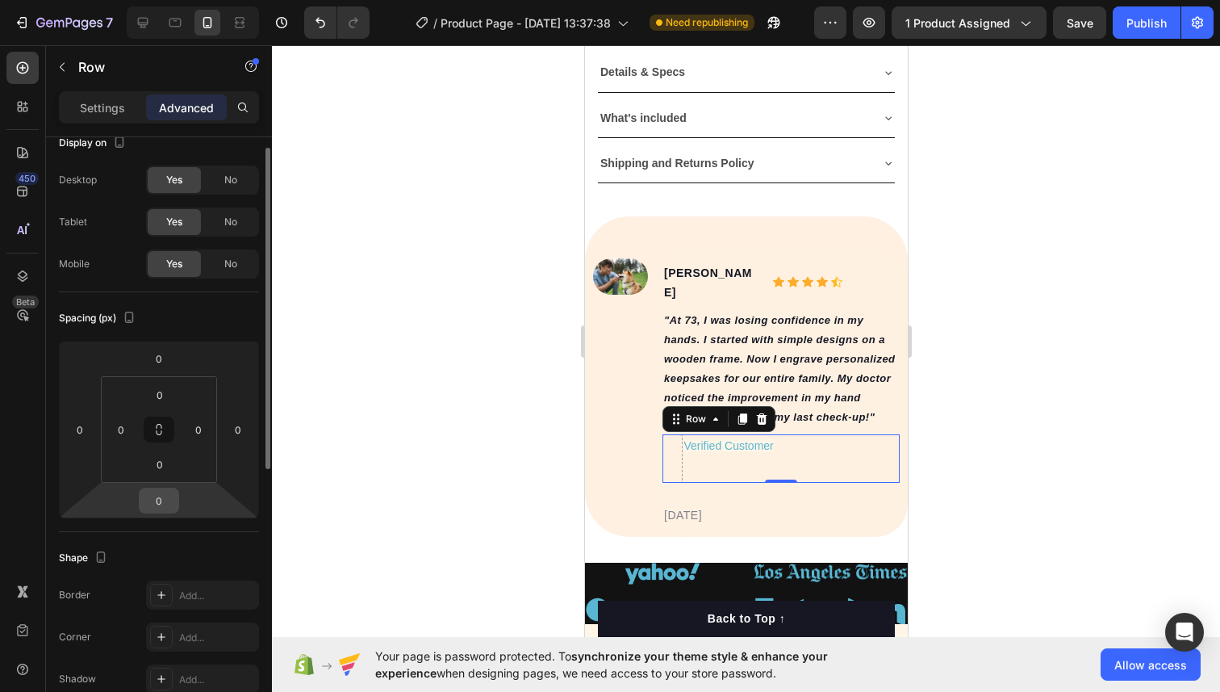
click at [155, 500] on input "0" at bounding box center [159, 500] width 32 height 24
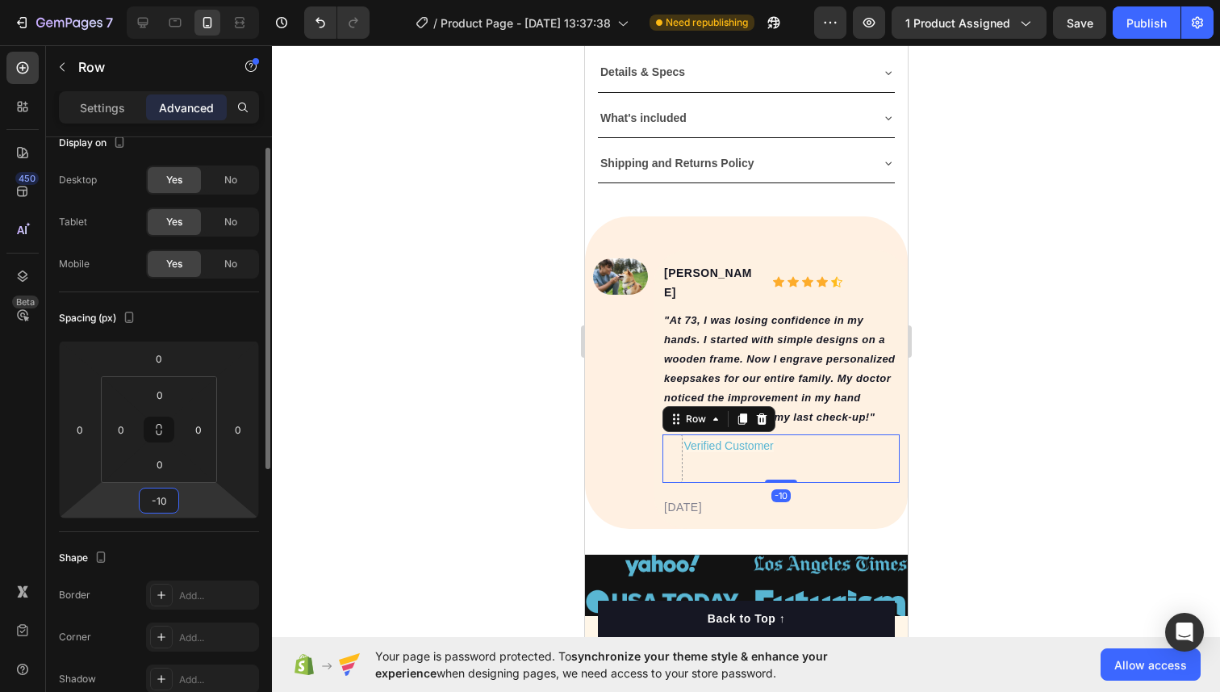
type input "-1"
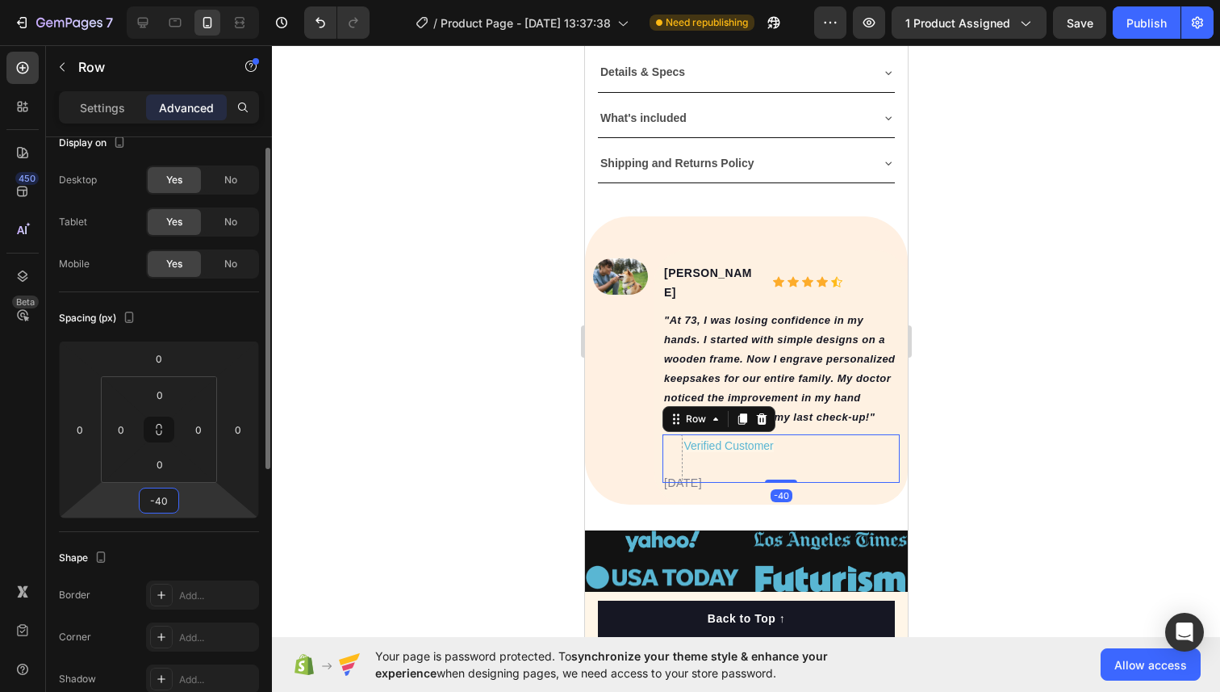
type input "-4"
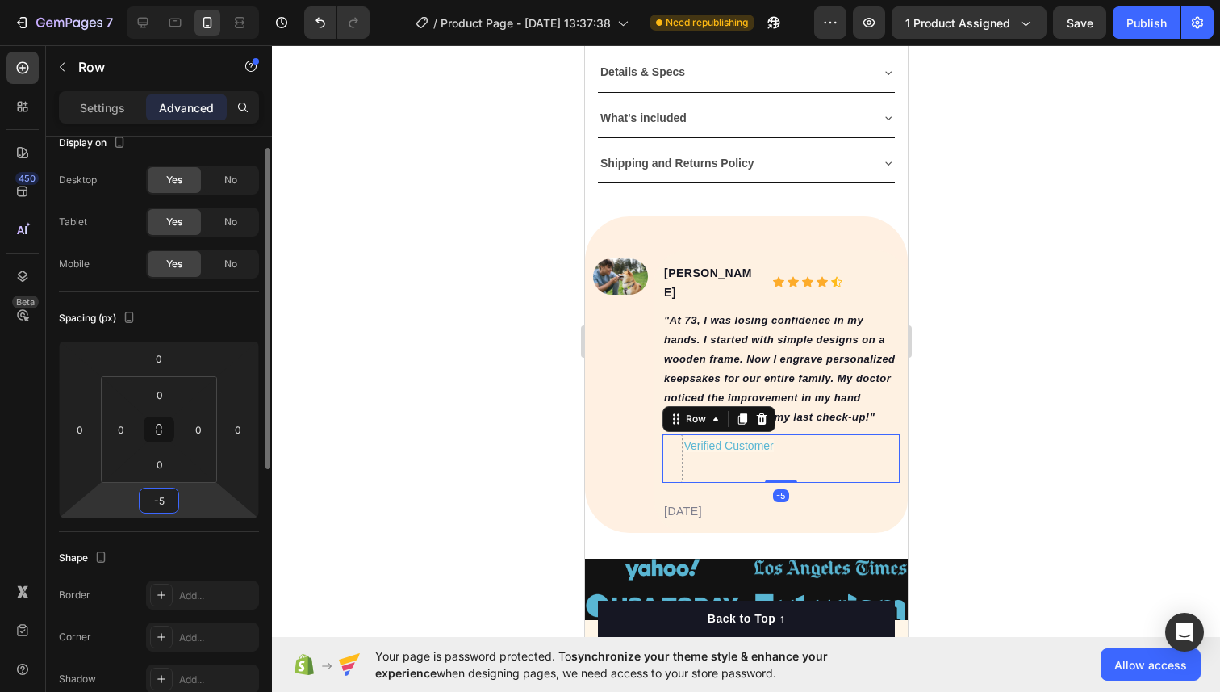
type input "-50"
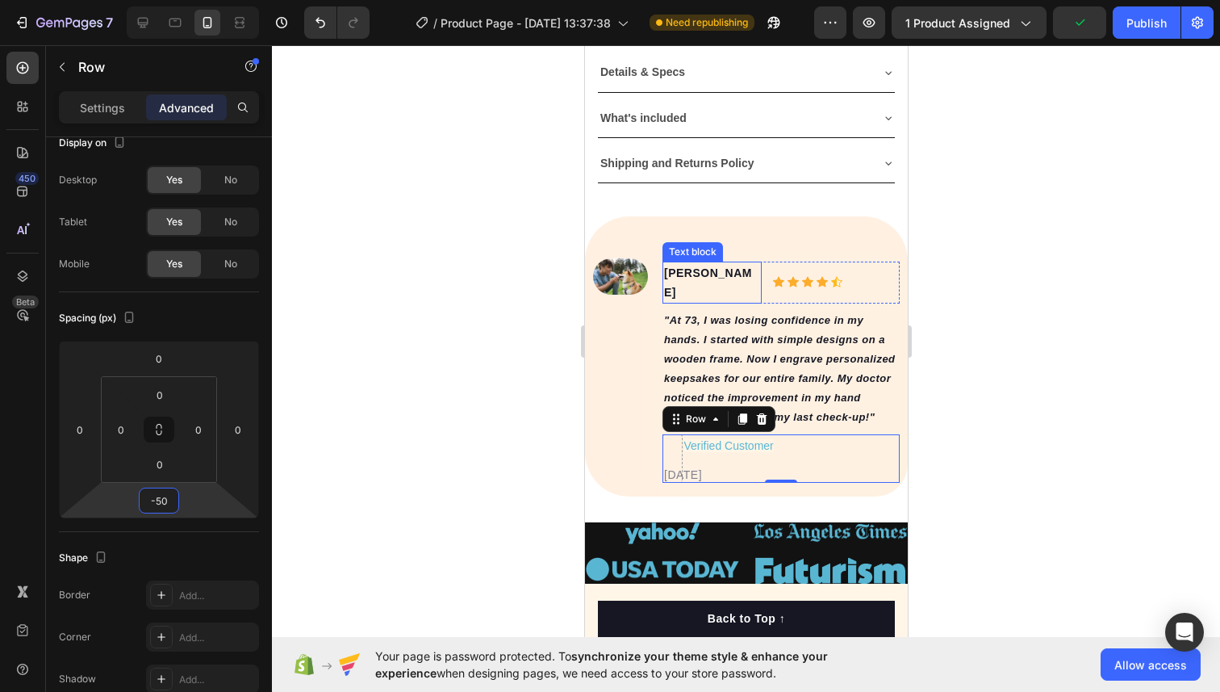
click at [707, 253] on div "Text block" at bounding box center [692, 252] width 54 height 15
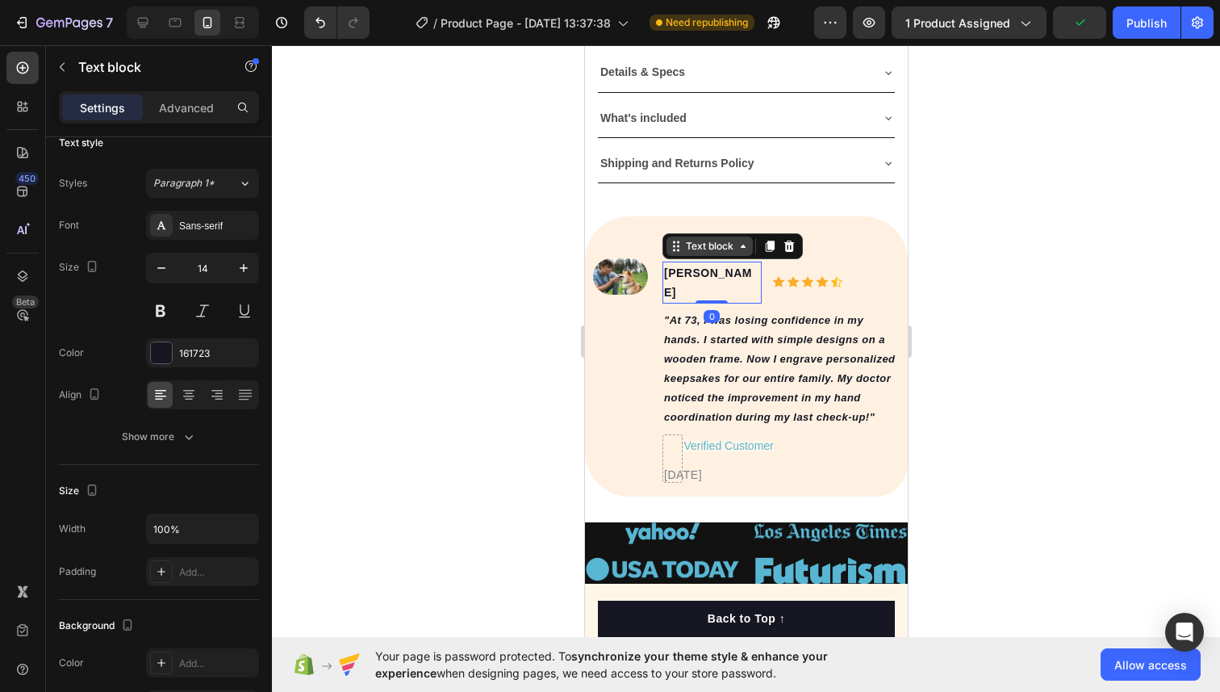
scroll to position [0, 0]
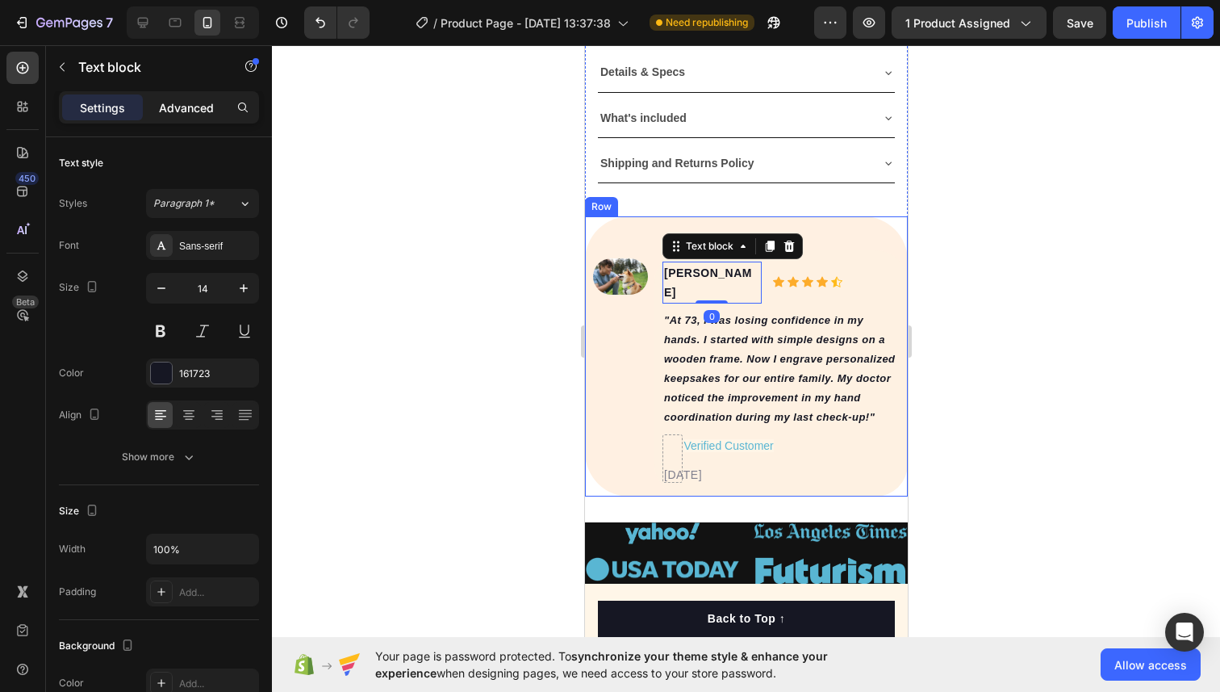
click at [190, 114] on p "Advanced" at bounding box center [186, 107] width 55 height 17
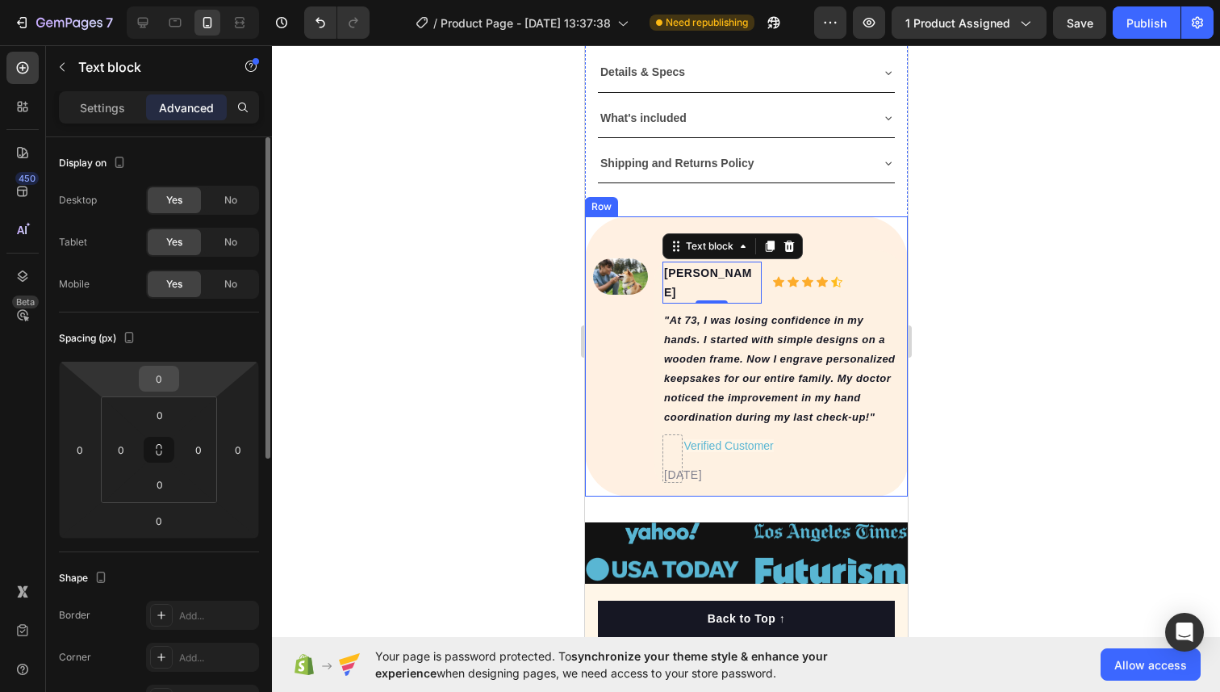
click at [160, 388] on input "0" at bounding box center [159, 378] width 32 height 24
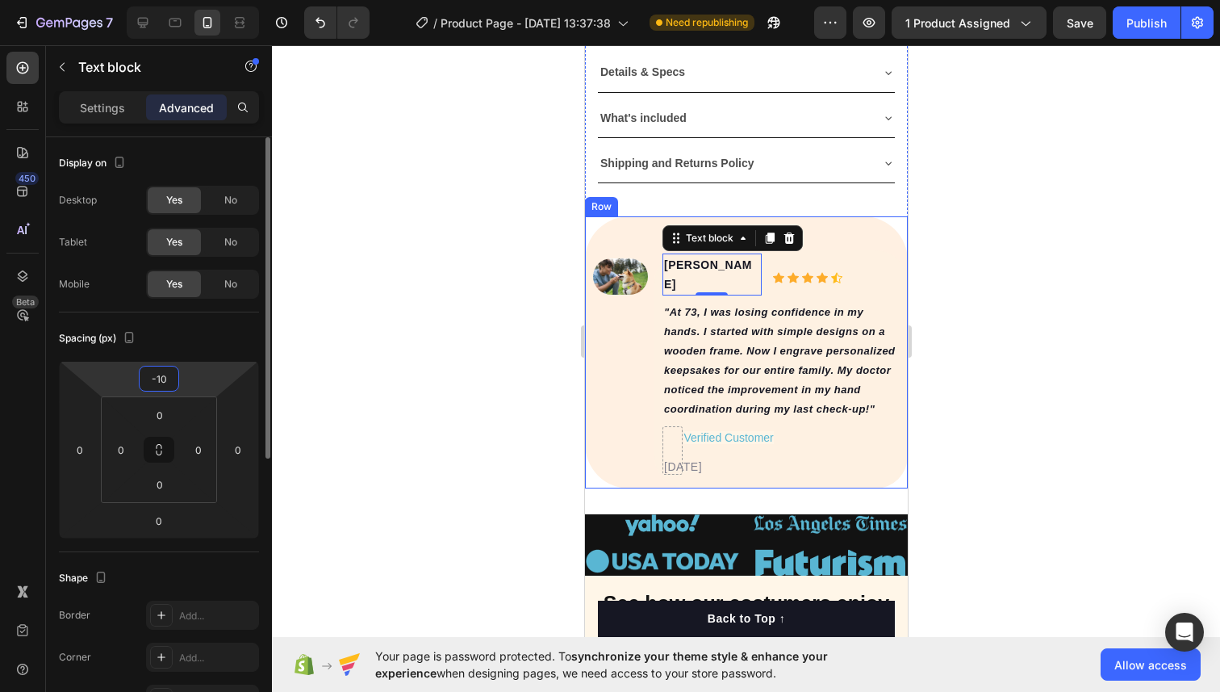
type input "-1"
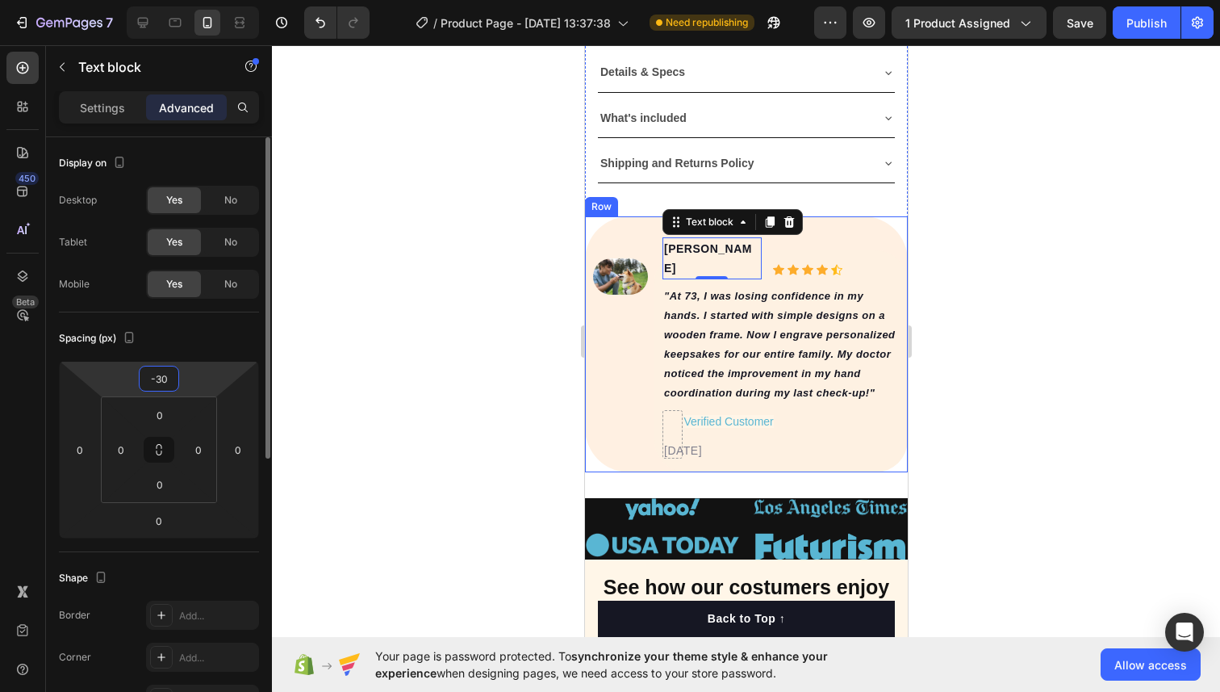
type input "-3"
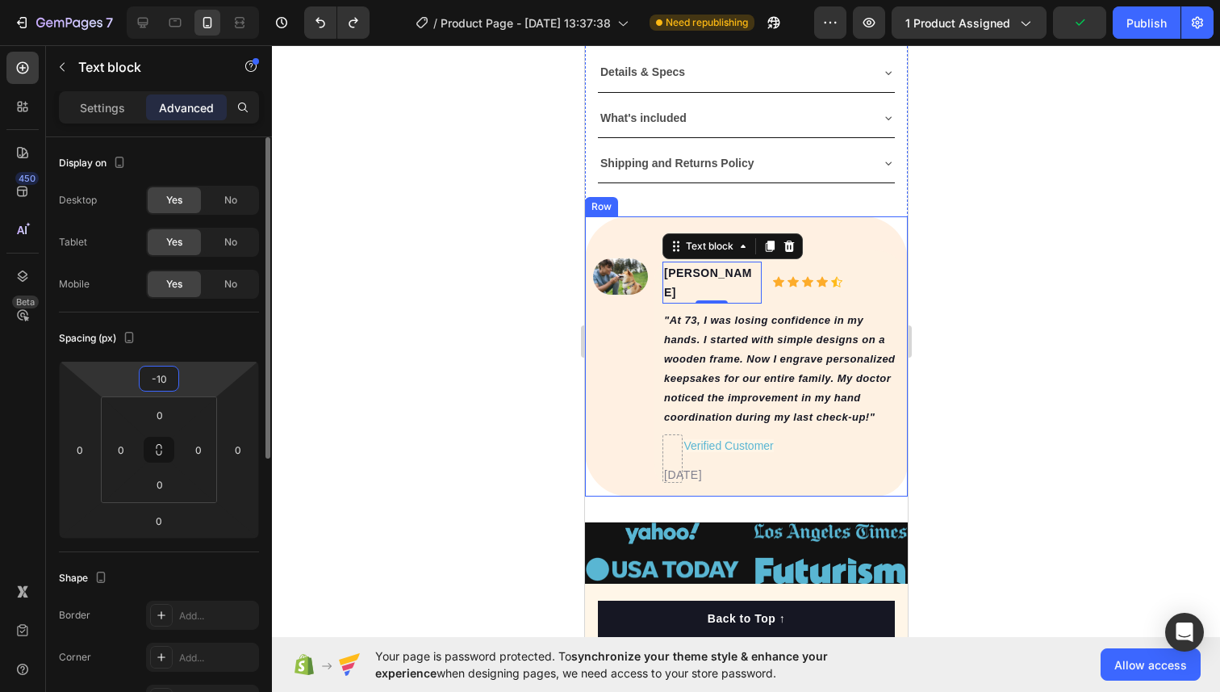
type input "0"
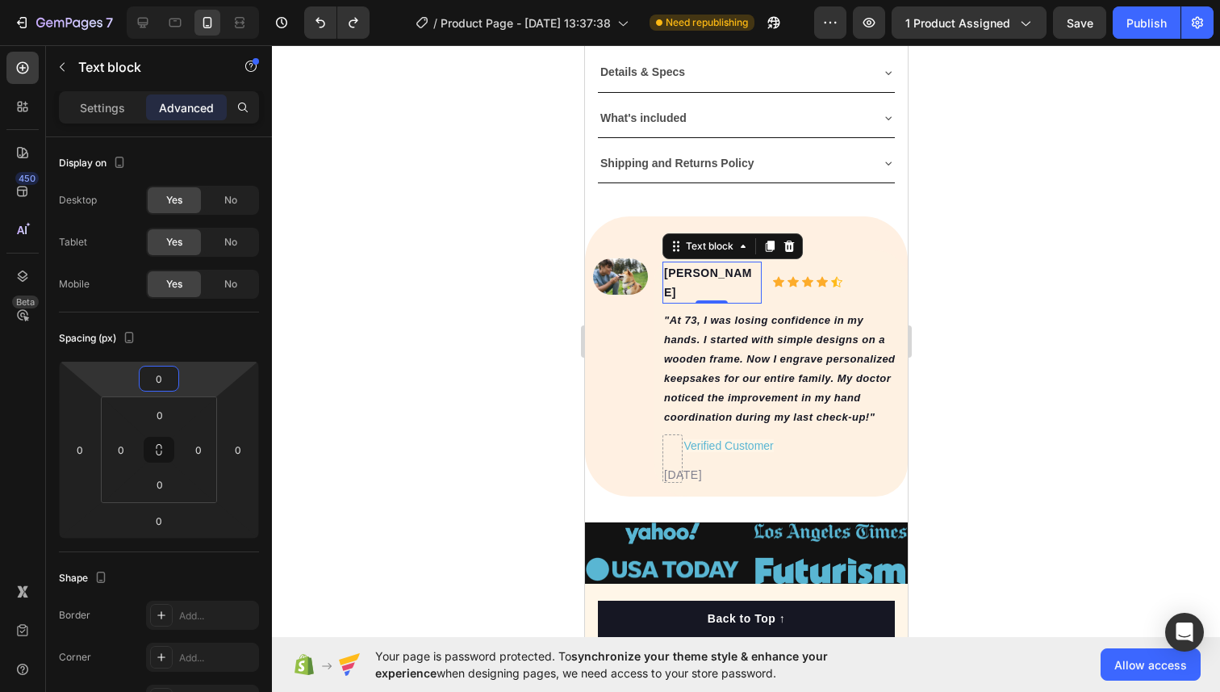
click at [1047, 316] on div at bounding box center [746, 368] width 948 height 646
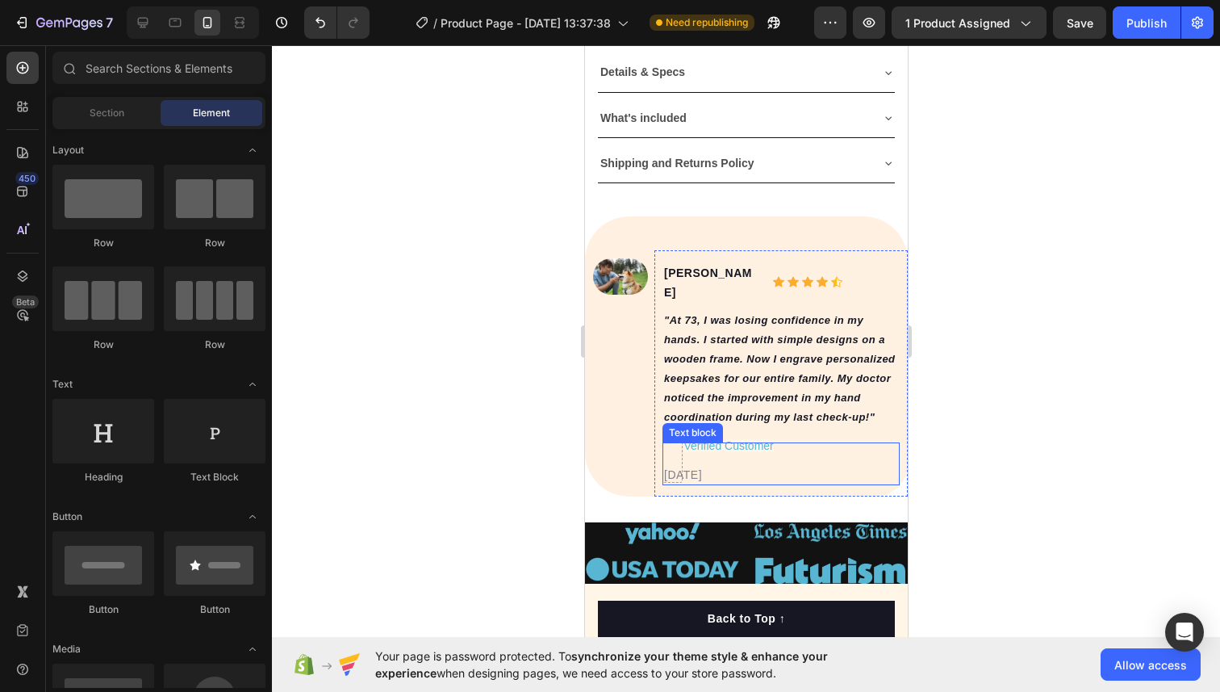
click at [670, 442] on div "02/21/2024 Text block" at bounding box center [780, 463] width 237 height 43
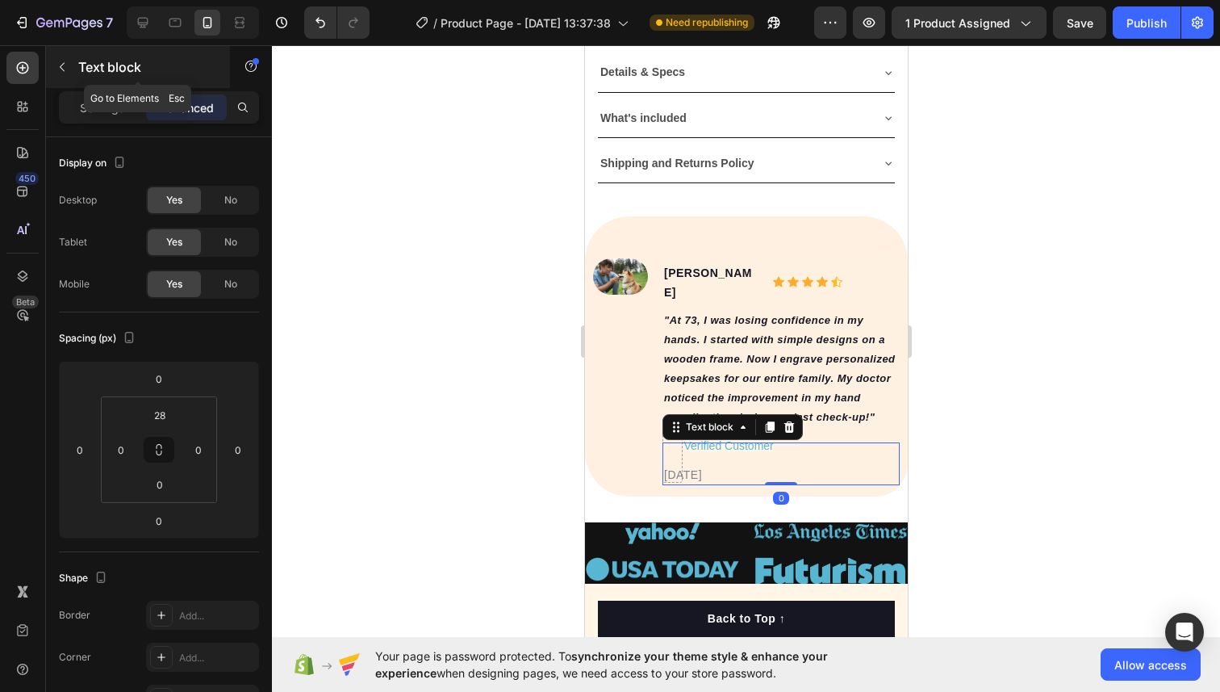
click at [60, 61] on icon "button" at bounding box center [62, 67] width 13 height 13
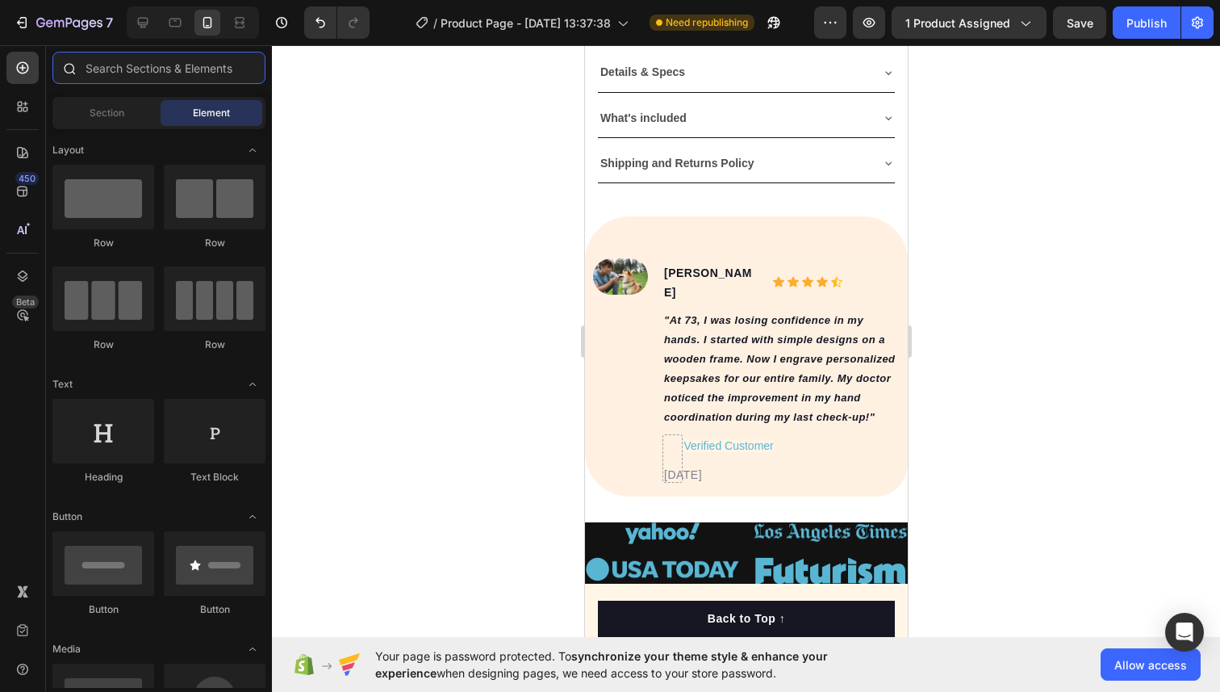
click at [118, 80] on input "text" at bounding box center [158, 68] width 213 height 32
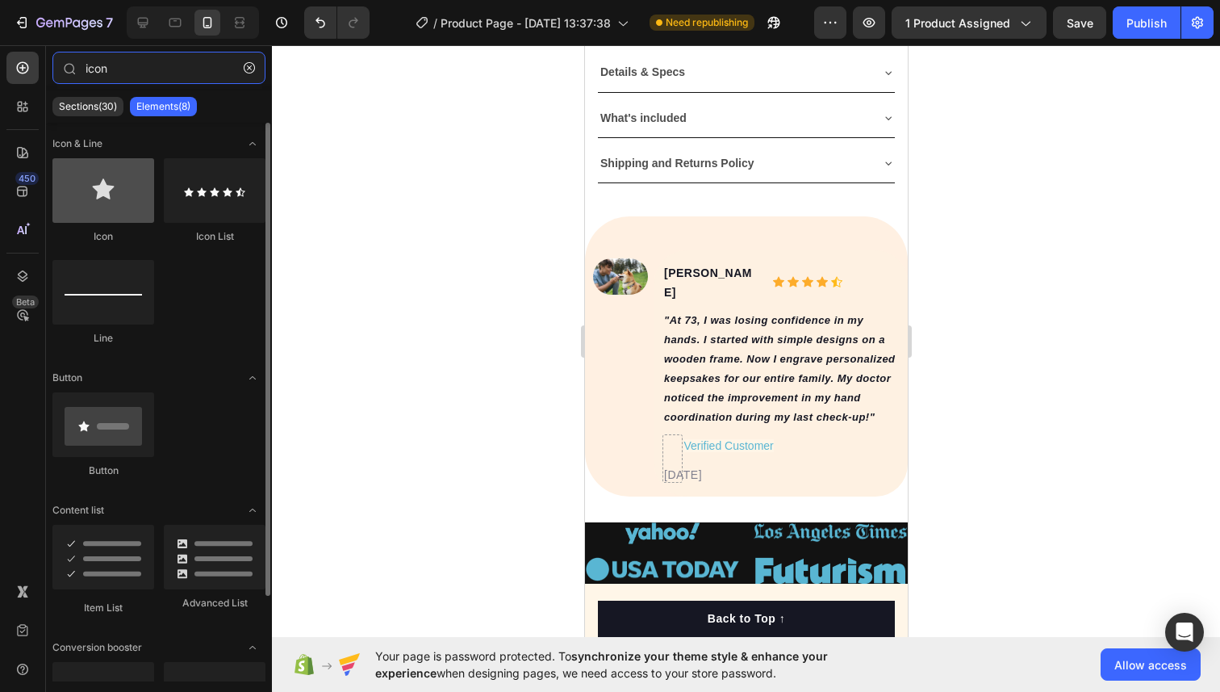
type input "icon"
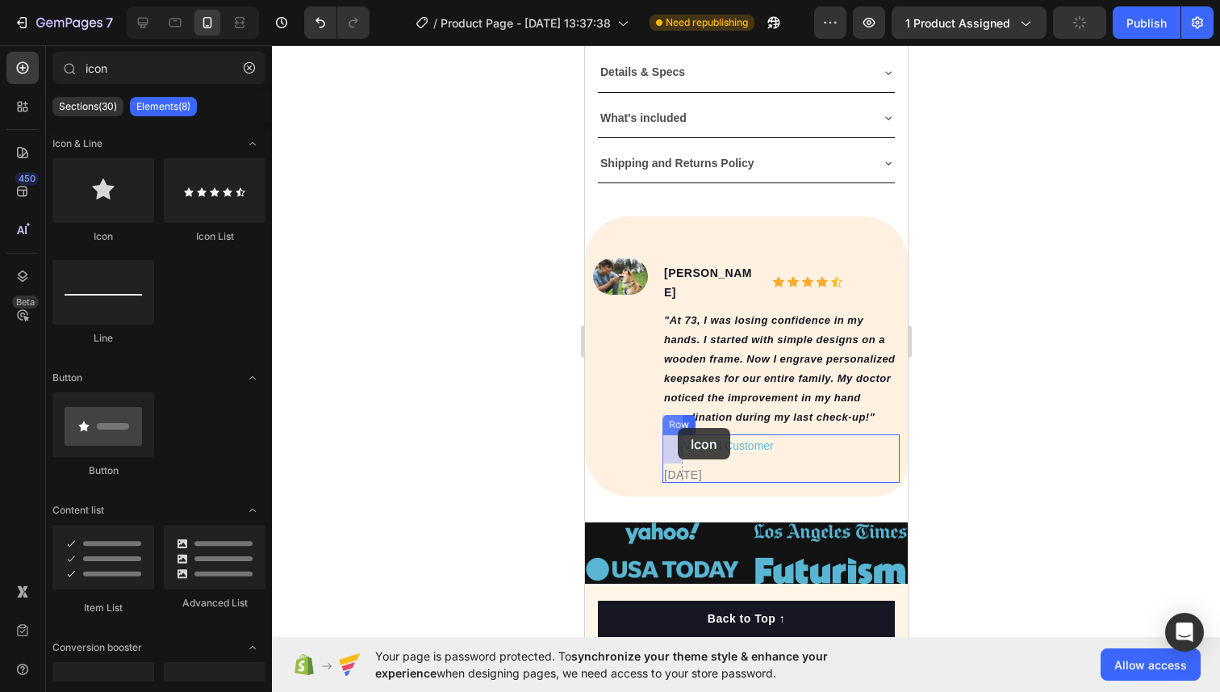
drag, startPoint x: 690, startPoint y: 255, endPoint x: 671, endPoint y: 426, distance: 172.1
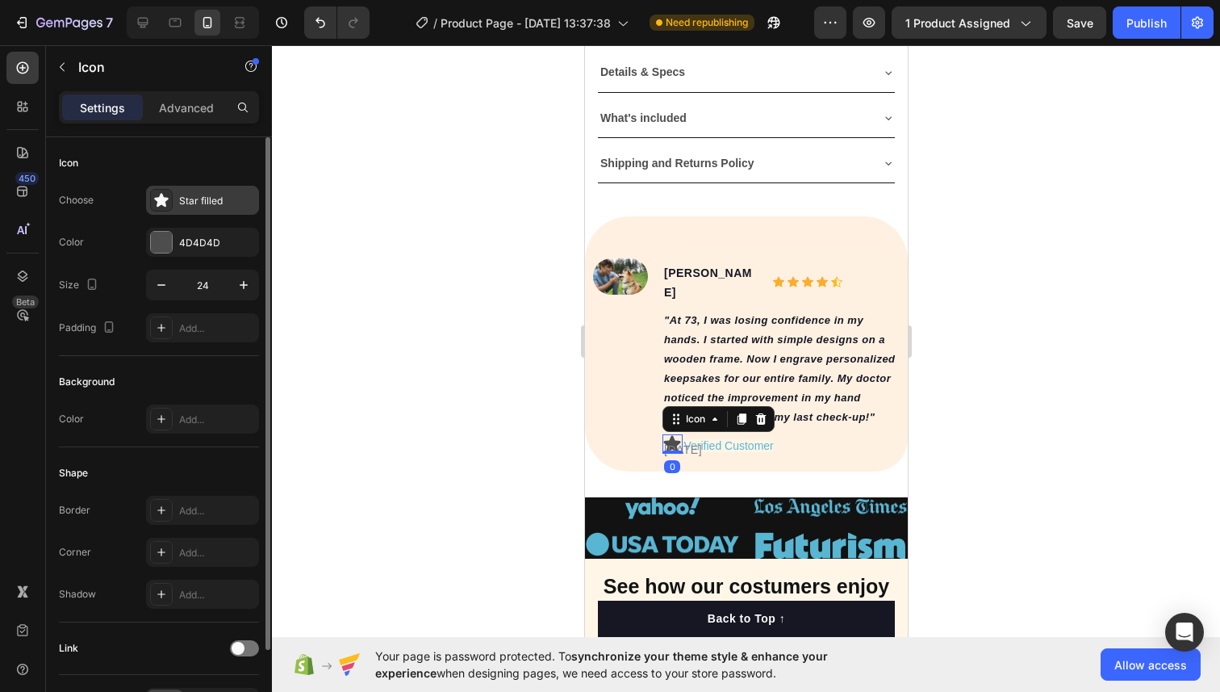
click at [184, 201] on div "Star filled" at bounding box center [217, 201] width 76 height 15
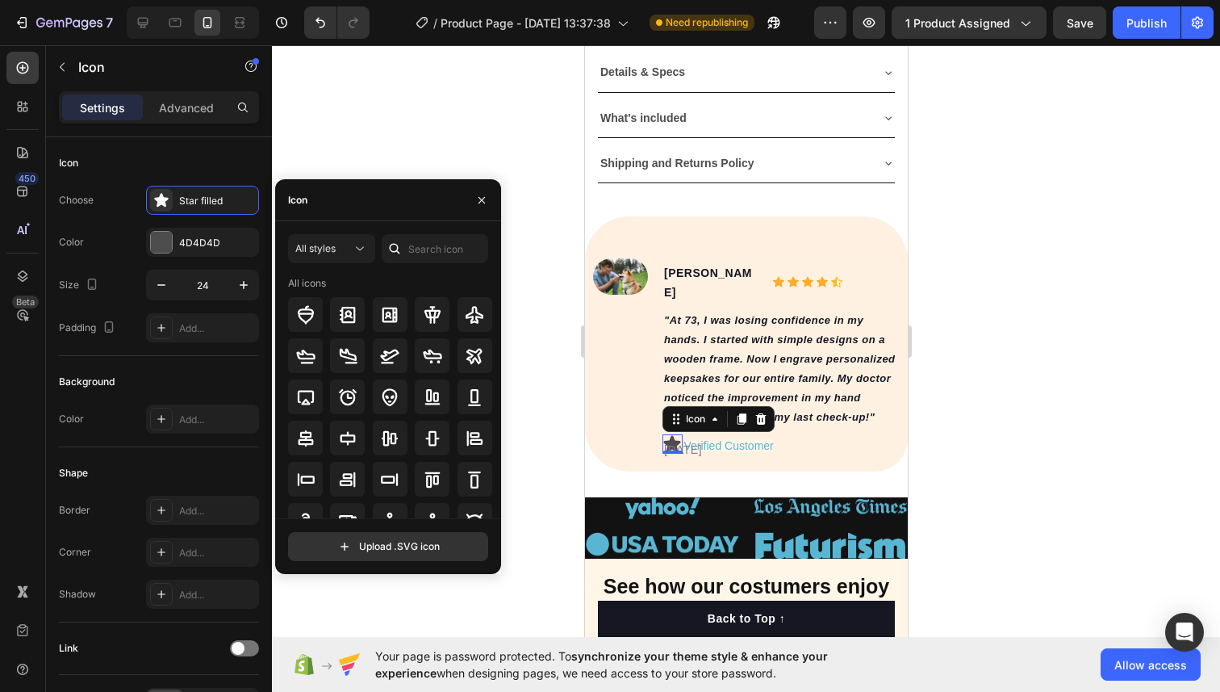
click at [337, 206] on div "Icon" at bounding box center [388, 200] width 226 height 42
click at [312, 199] on div "Icon" at bounding box center [294, 199] width 39 height 41
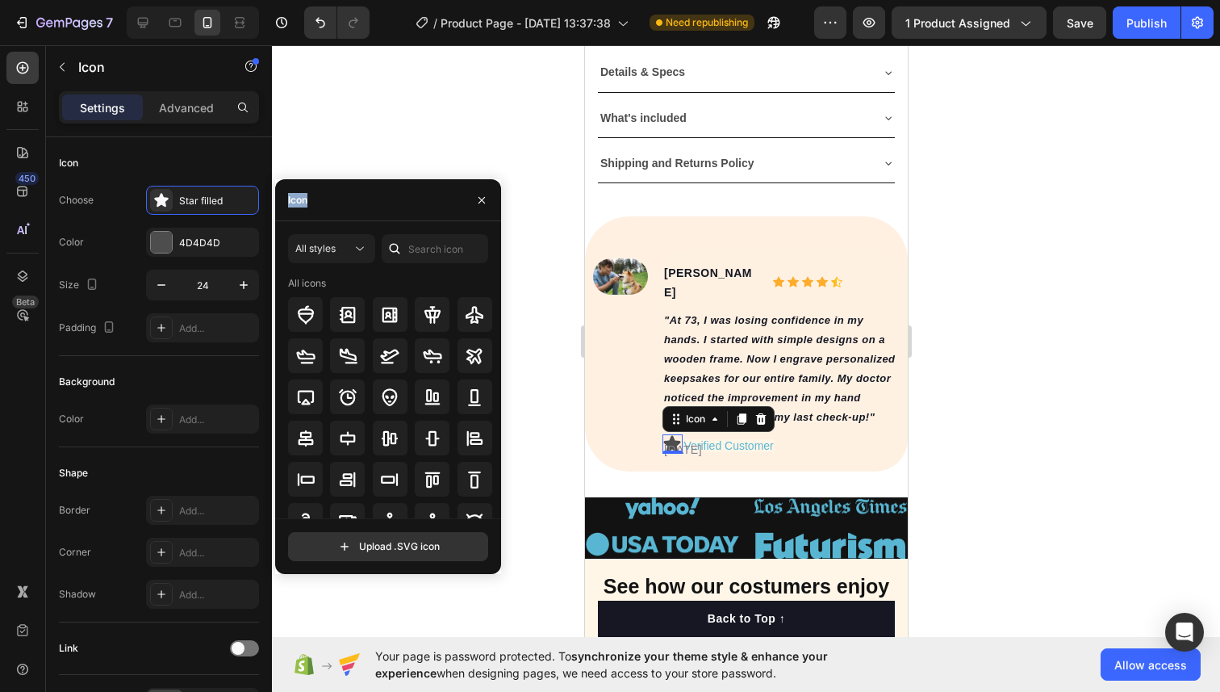
click at [312, 199] on div "Icon" at bounding box center [294, 199] width 39 height 41
click at [423, 257] on input "text" at bounding box center [435, 248] width 107 height 29
type input "verified"
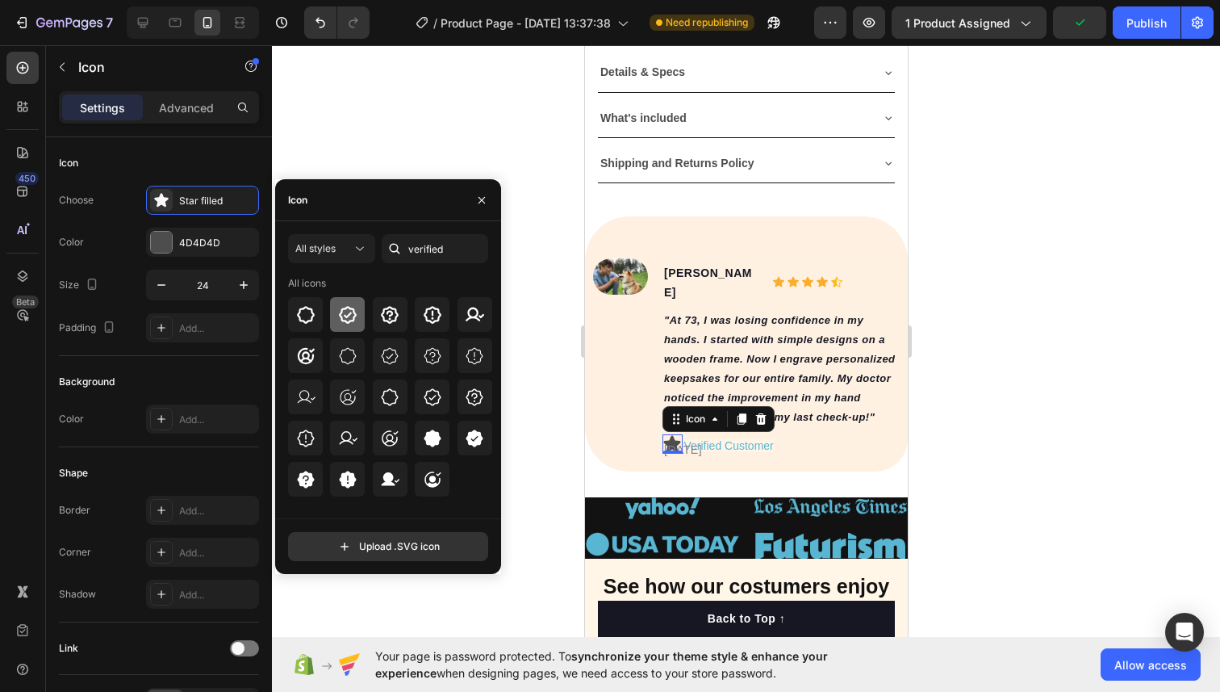
click at [340, 311] on icon at bounding box center [347, 314] width 19 height 19
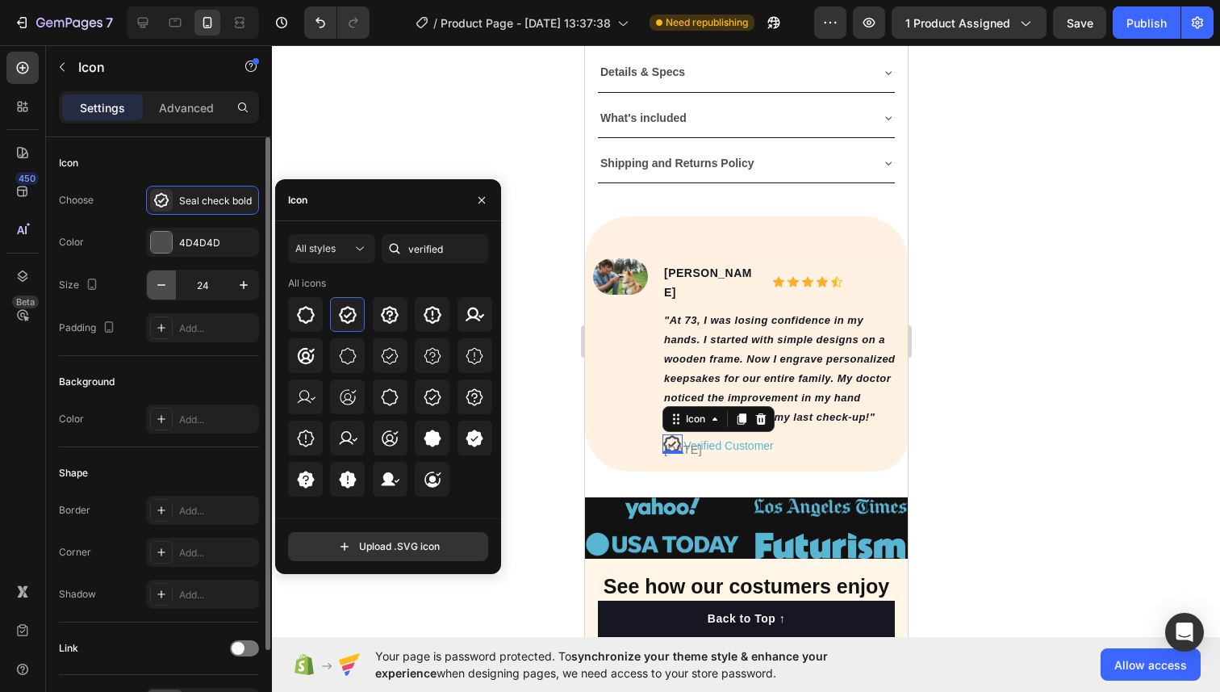
click at [158, 283] on icon "button" at bounding box center [161, 285] width 16 height 16
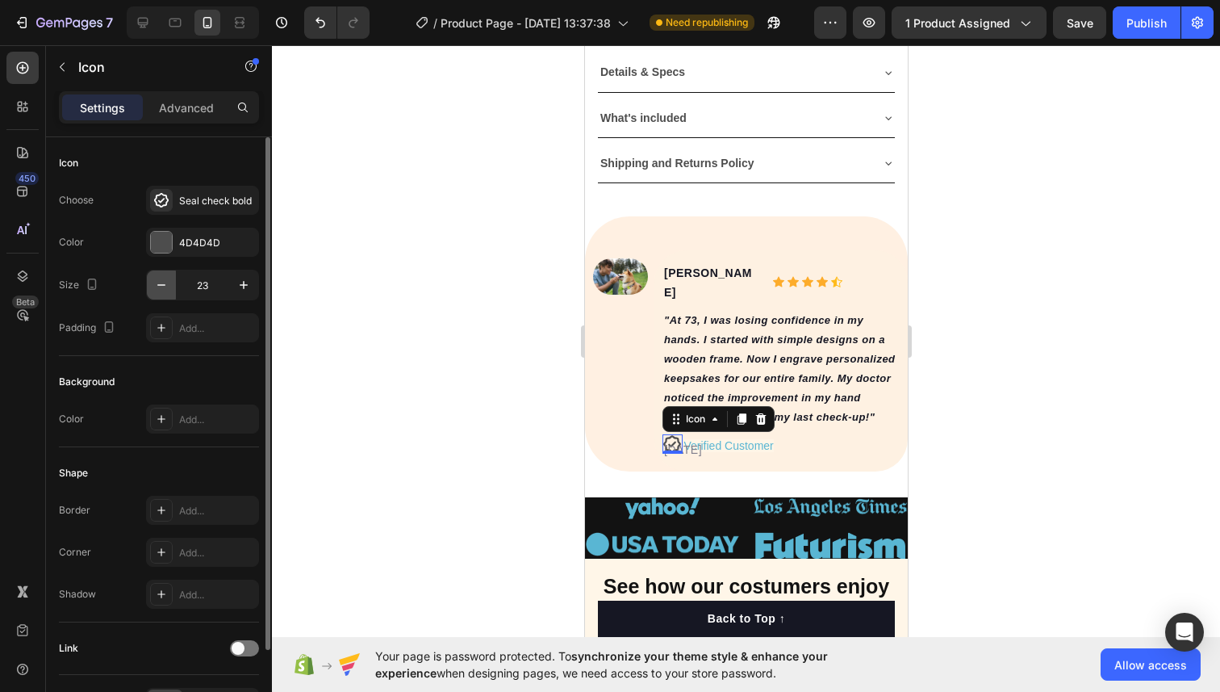
click at [158, 283] on icon "button" at bounding box center [161, 285] width 16 height 16
type input "19"
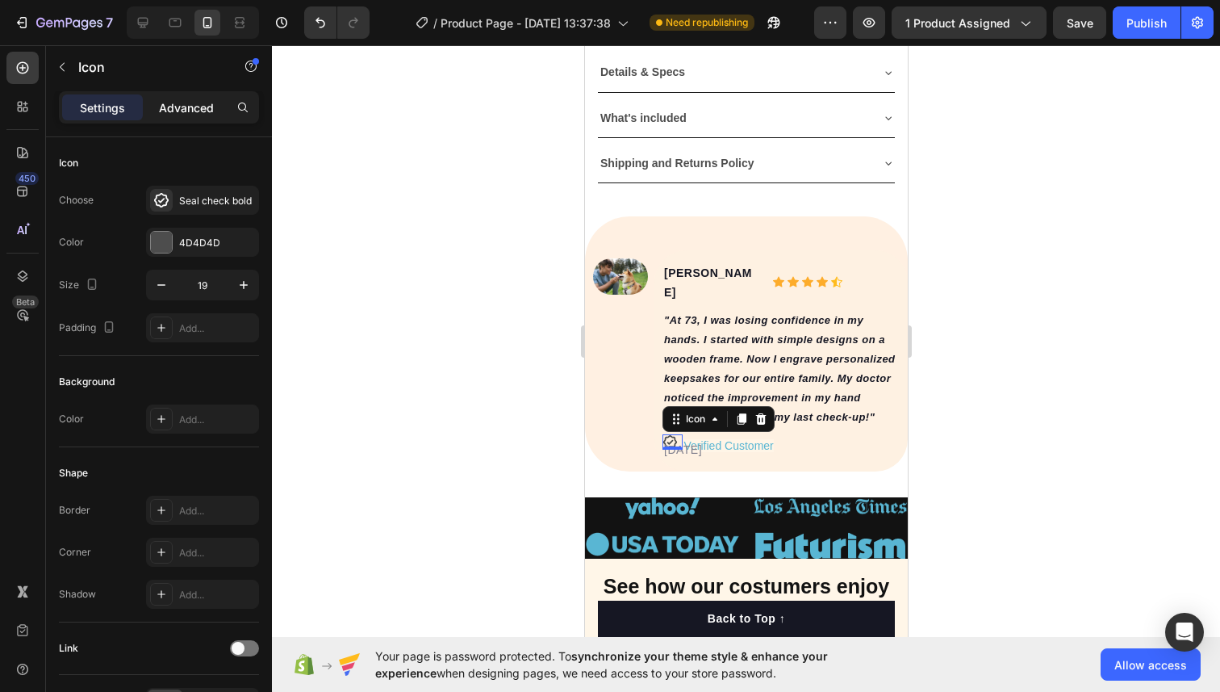
click at [199, 103] on p "Advanced" at bounding box center [186, 107] width 55 height 17
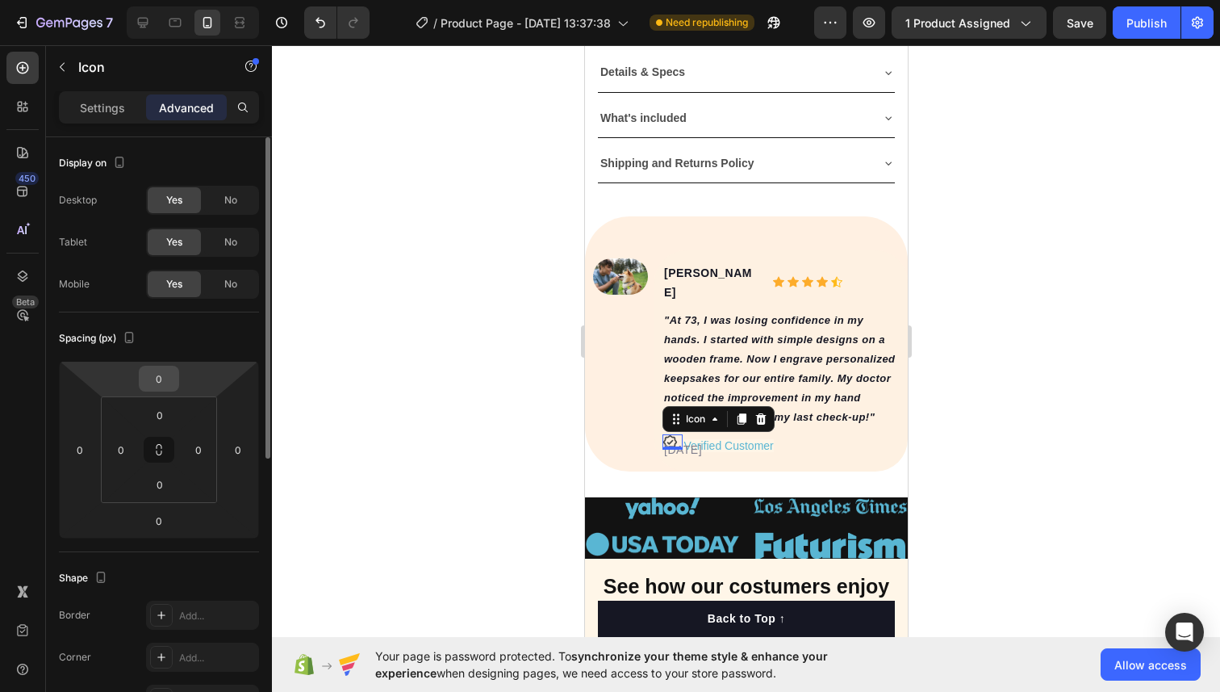
click at [166, 379] on input "0" at bounding box center [159, 378] width 32 height 24
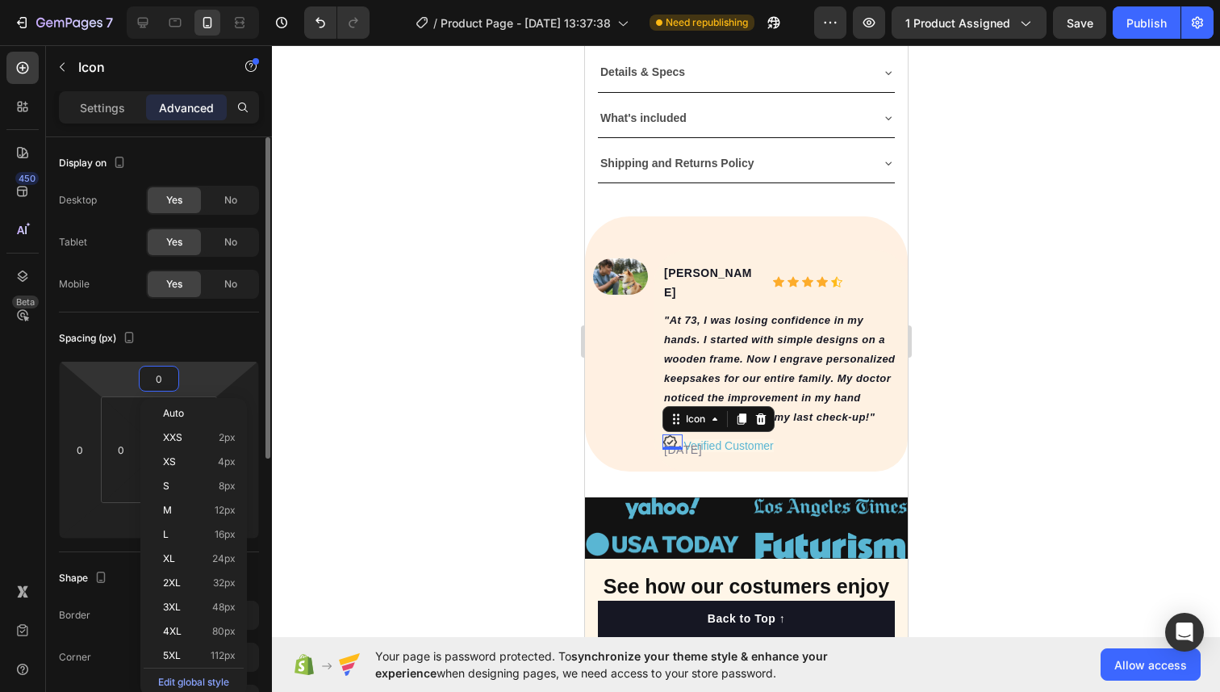
type input "5"
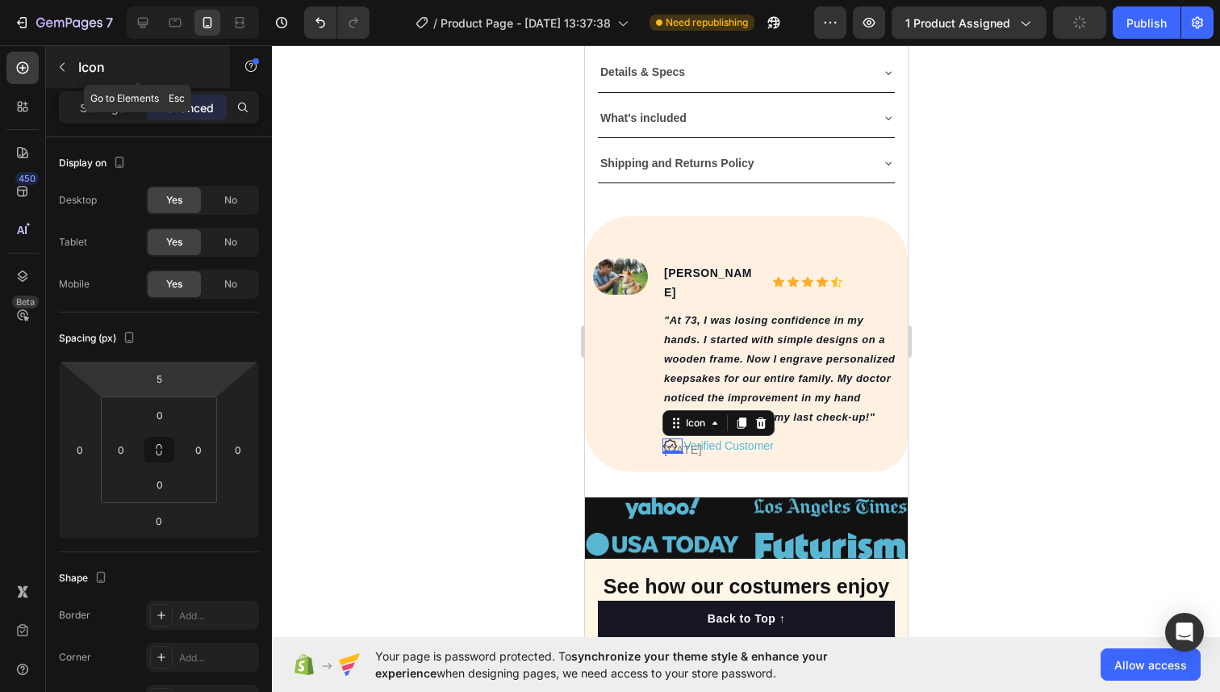
click at [60, 55] on button "button" at bounding box center [62, 67] width 26 height 26
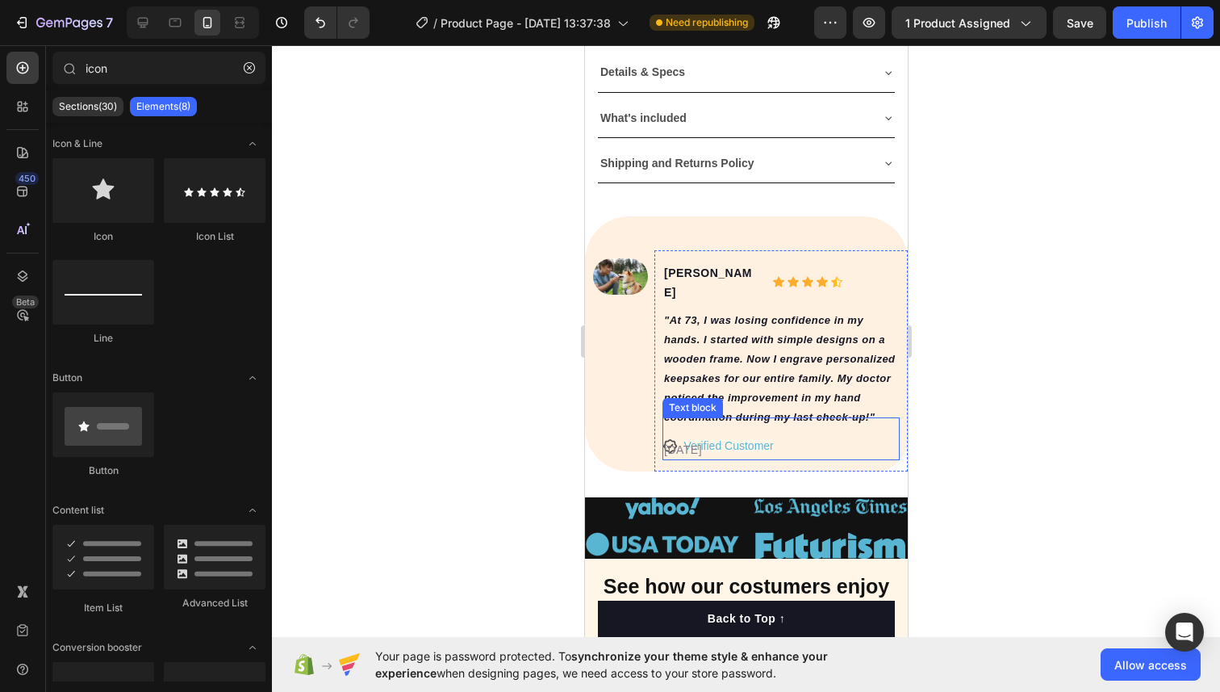
click at [675, 441] on p "[DATE]" at bounding box center [780, 449] width 234 height 17
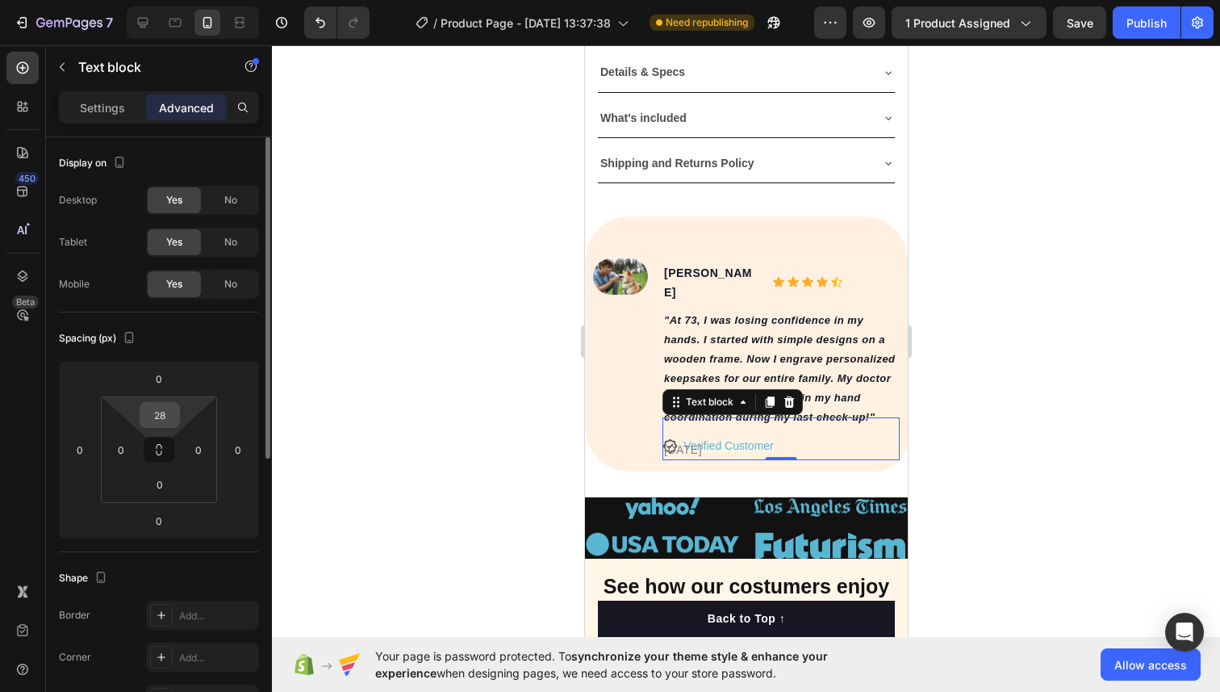
click at [160, 408] on input "28" at bounding box center [160, 415] width 32 height 24
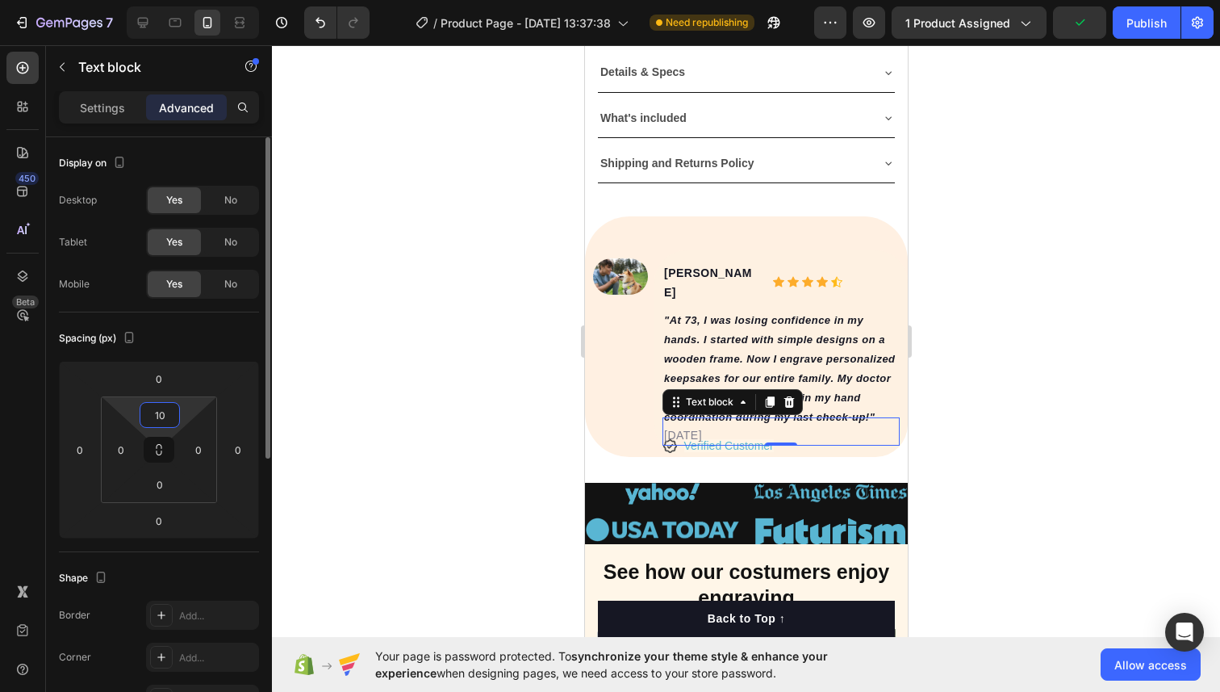
type input "1"
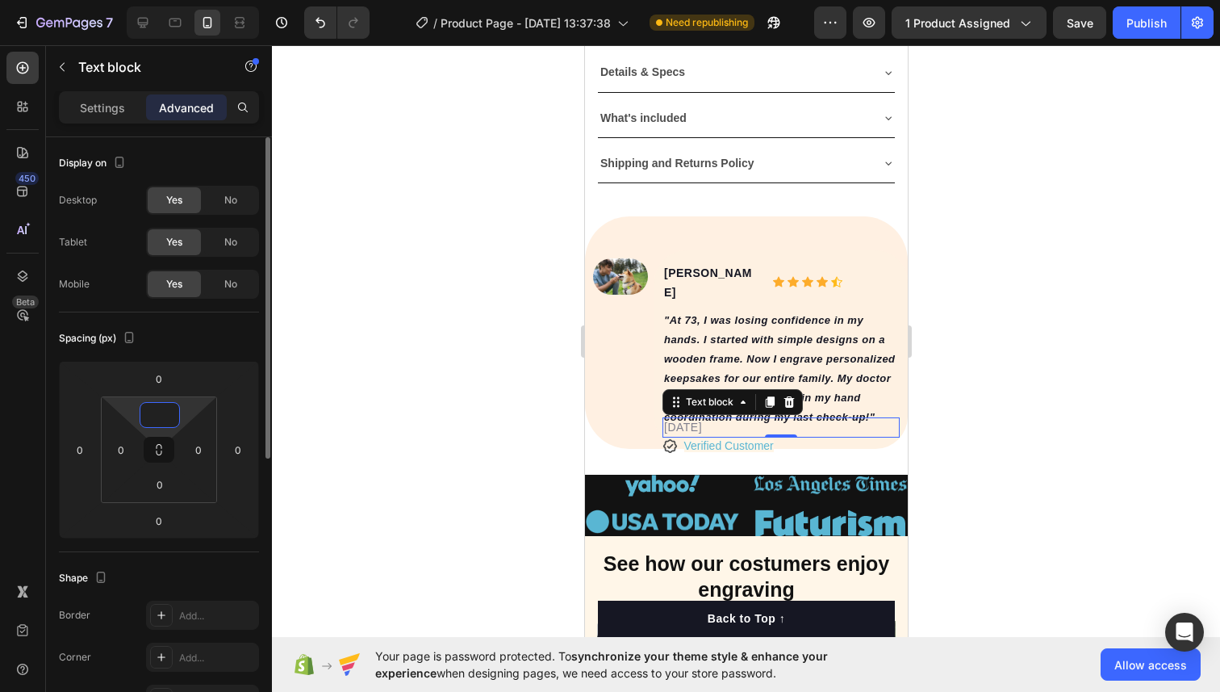
type input "5"
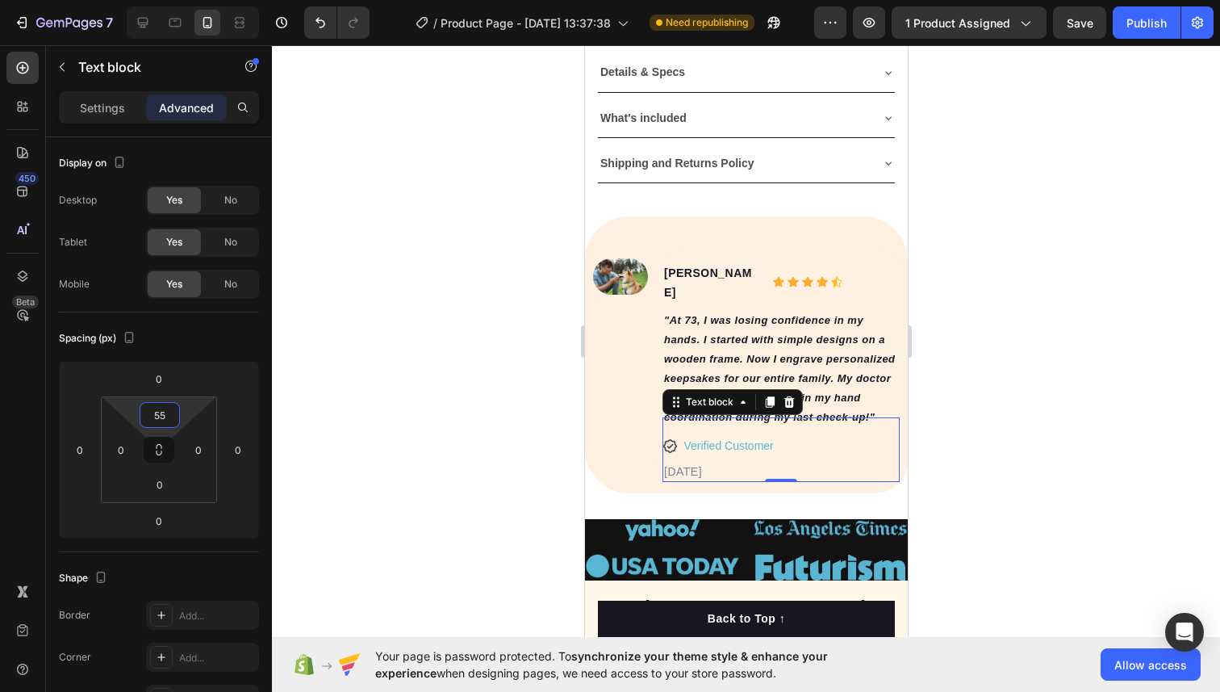
type input "55"
click at [665, 427] on div "02/21/2024 Text block 0" at bounding box center [780, 449] width 237 height 65
click at [697, 427] on div "02/21/2024 Text block 0" at bounding box center [780, 449] width 237 height 65
click at [1075, 324] on div at bounding box center [746, 368] width 948 height 646
click at [671, 425] on div "02/21/2024 Text block 0" at bounding box center [780, 449] width 237 height 65
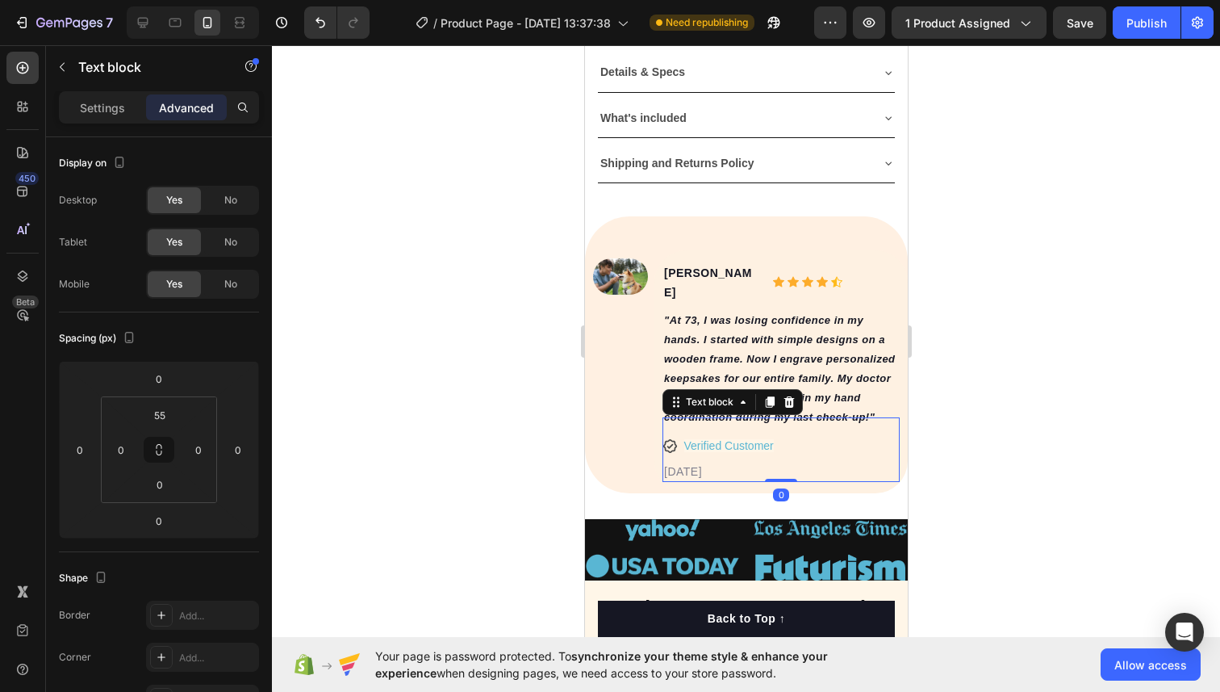
click at [675, 427] on div "02/21/2024 Text block 0" at bounding box center [780, 449] width 237 height 65
click at [673, 427] on div "02/21/2024 Text block 0" at bounding box center [780, 449] width 237 height 65
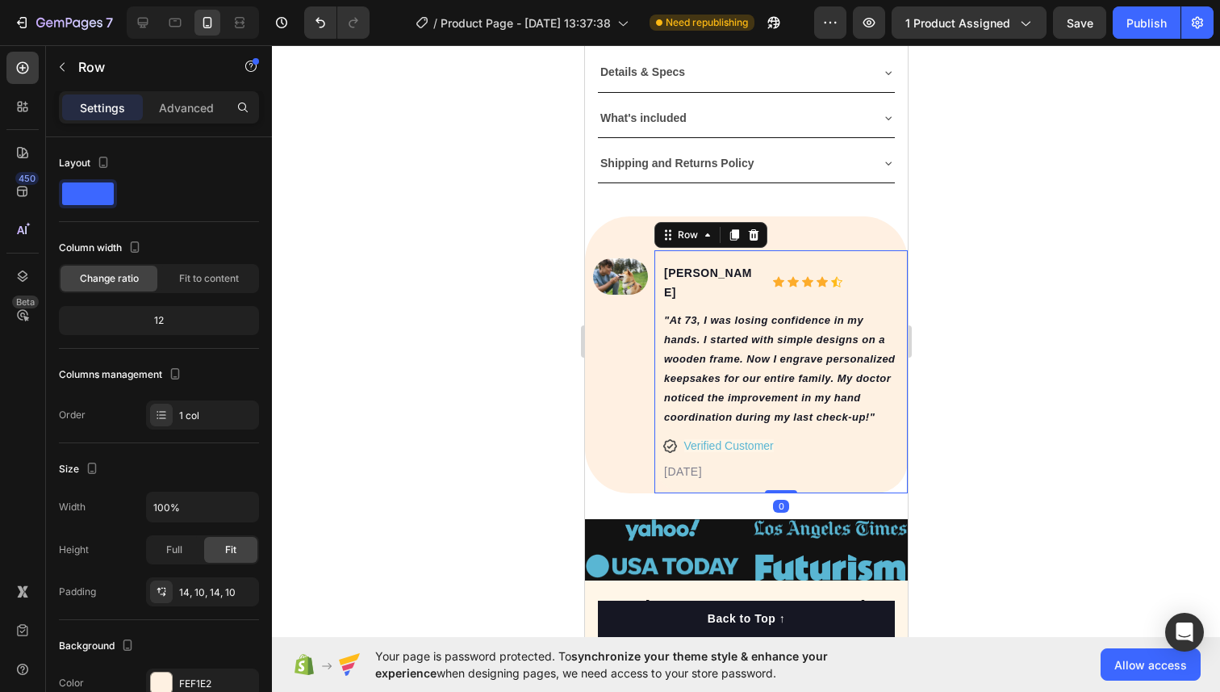
click at [659, 428] on div "Alice M. Text block Icon Icon Icon Icon Icon Icon List Hoz Row "At 73, I was lo…" at bounding box center [780, 371] width 253 height 243
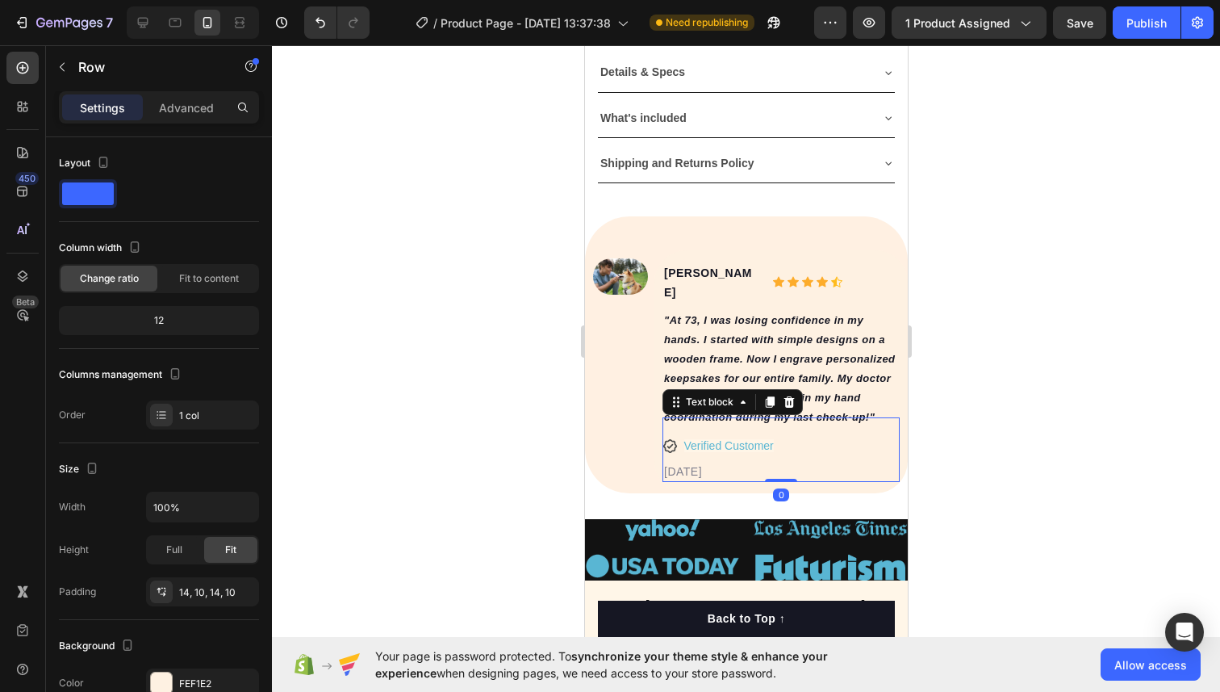
click at [668, 422] on div "02/21/2024 Text block 0" at bounding box center [780, 449] width 237 height 65
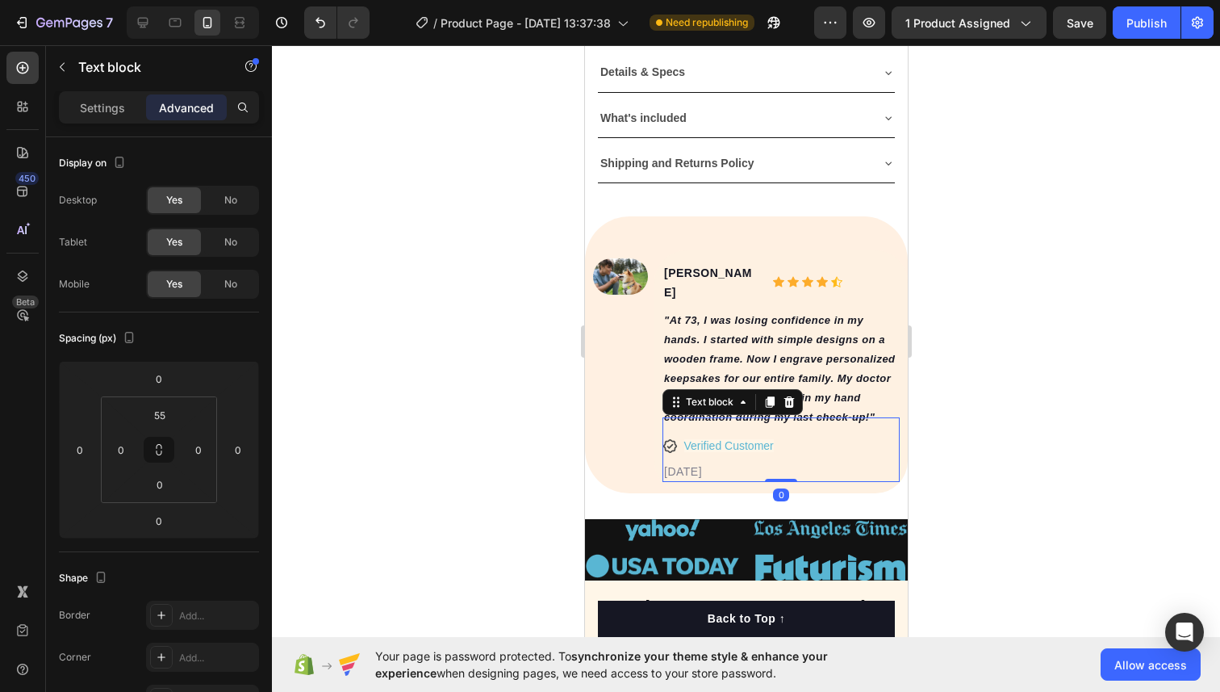
click at [668, 422] on div "02/21/2024 Text block 0" at bounding box center [780, 449] width 237 height 65
click at [702, 422] on div "02/21/2024 Text block 0" at bounding box center [780, 449] width 237 height 65
click at [707, 422] on div "02/21/2024 Text block 0" at bounding box center [780, 449] width 237 height 65
click at [782, 419] on div "02/21/2024 Text block 0" at bounding box center [780, 449] width 237 height 65
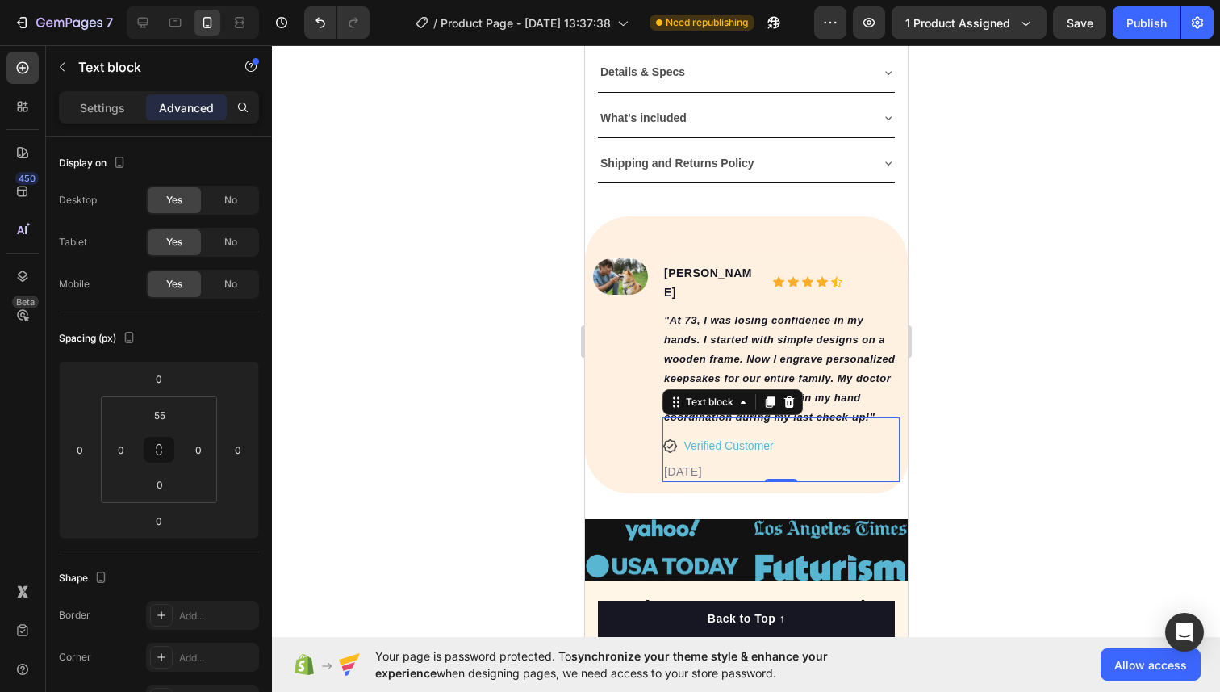
click at [782, 419] on div "02/21/2024 Text block 0" at bounding box center [780, 449] width 237 height 65
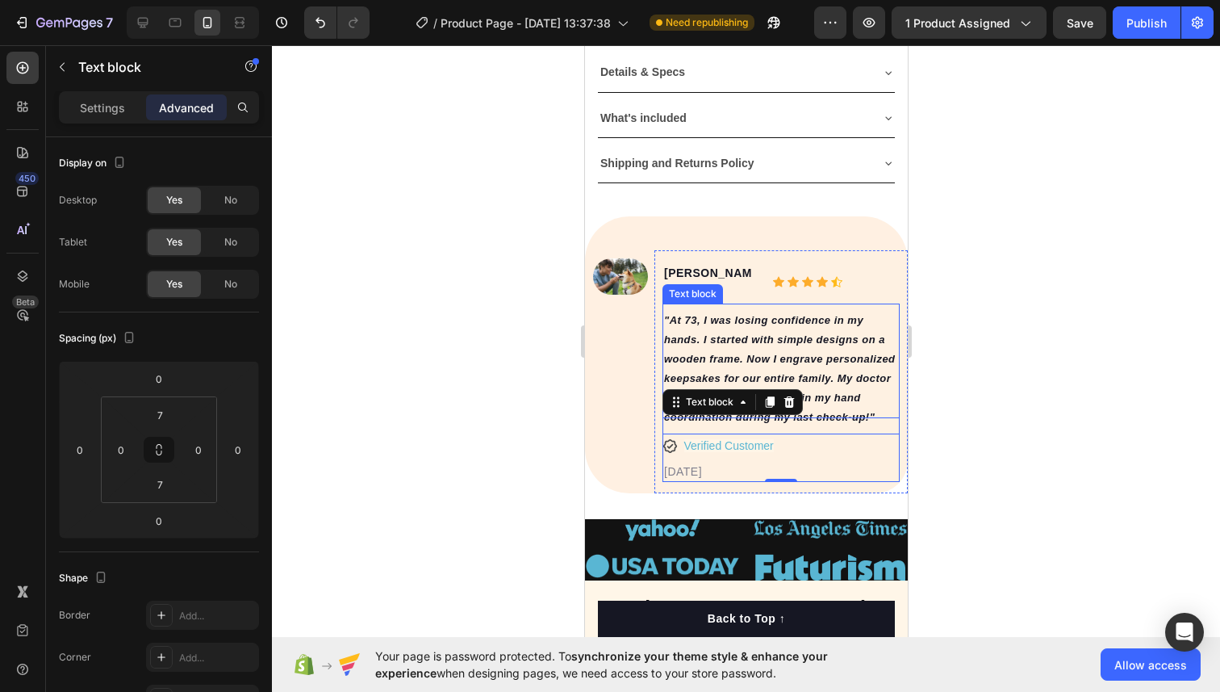
click at [835, 383] on icon ""At 73, I was losing confidence in my hands. I started with simple designs on a…" at bounding box center [779, 368] width 232 height 109
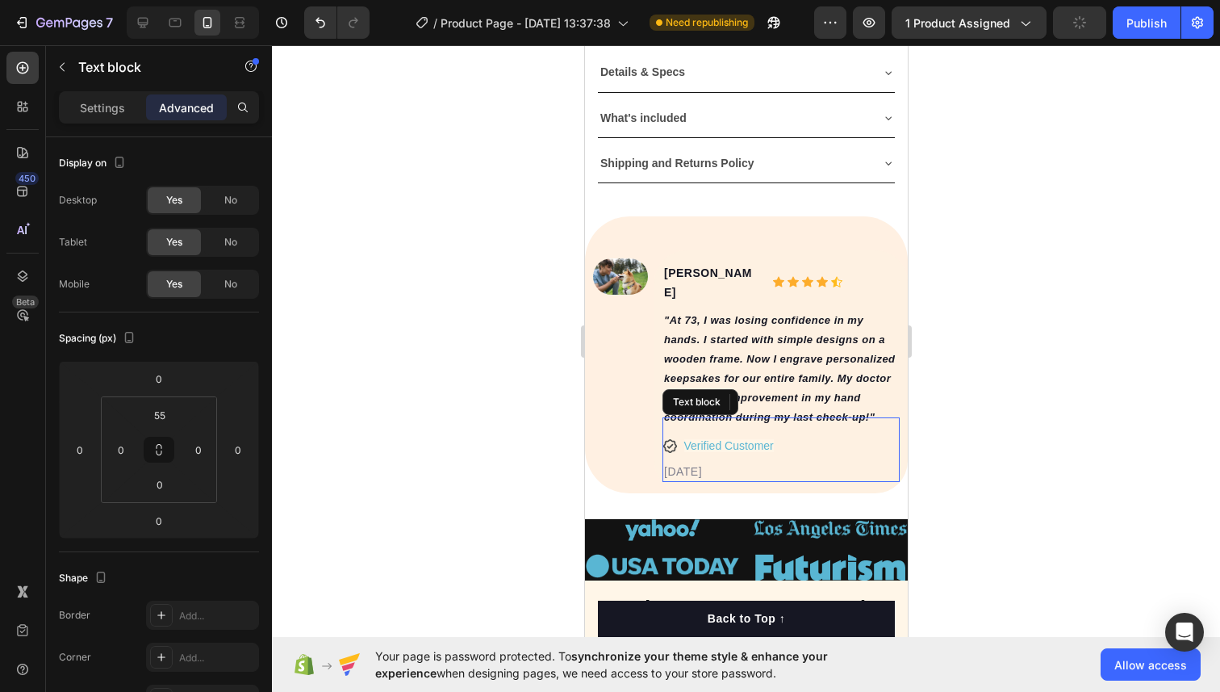
click at [727, 430] on div "02/21/2024 Text block" at bounding box center [780, 449] width 237 height 65
click at [719, 420] on div "02/21/2024 Text block 0" at bounding box center [780, 449] width 237 height 65
click at [77, 112] on div "Settings" at bounding box center [102, 107] width 81 height 26
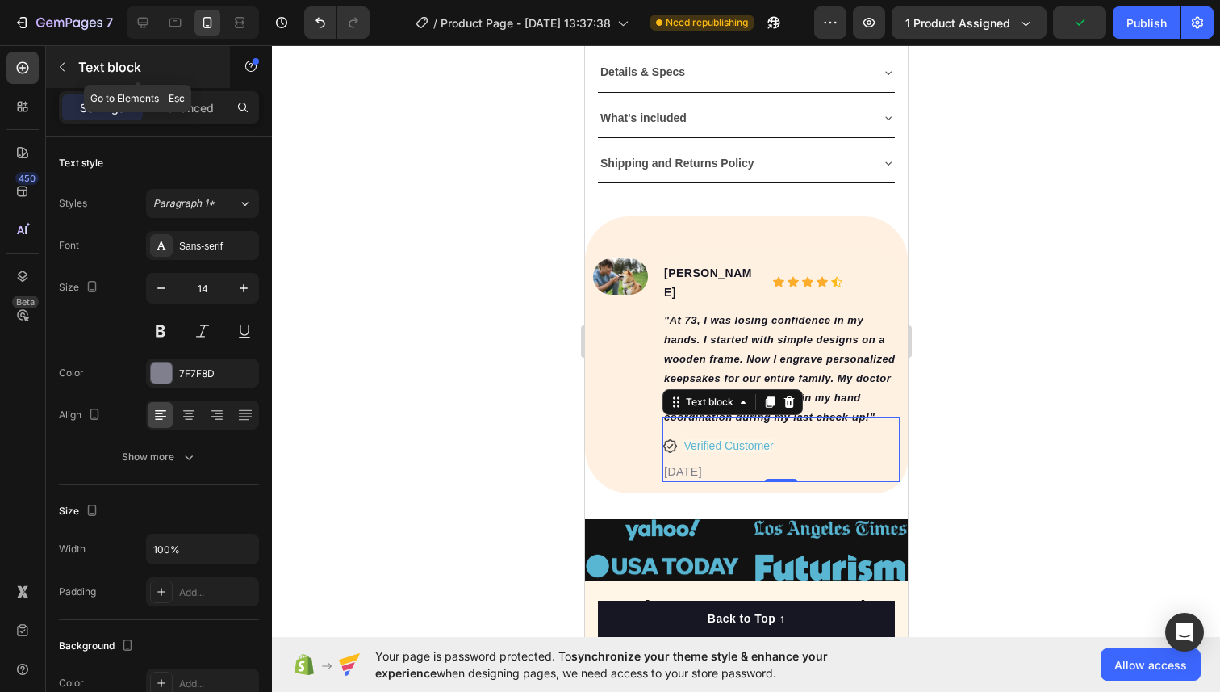
click at [61, 70] on icon "button" at bounding box center [62, 67] width 13 height 13
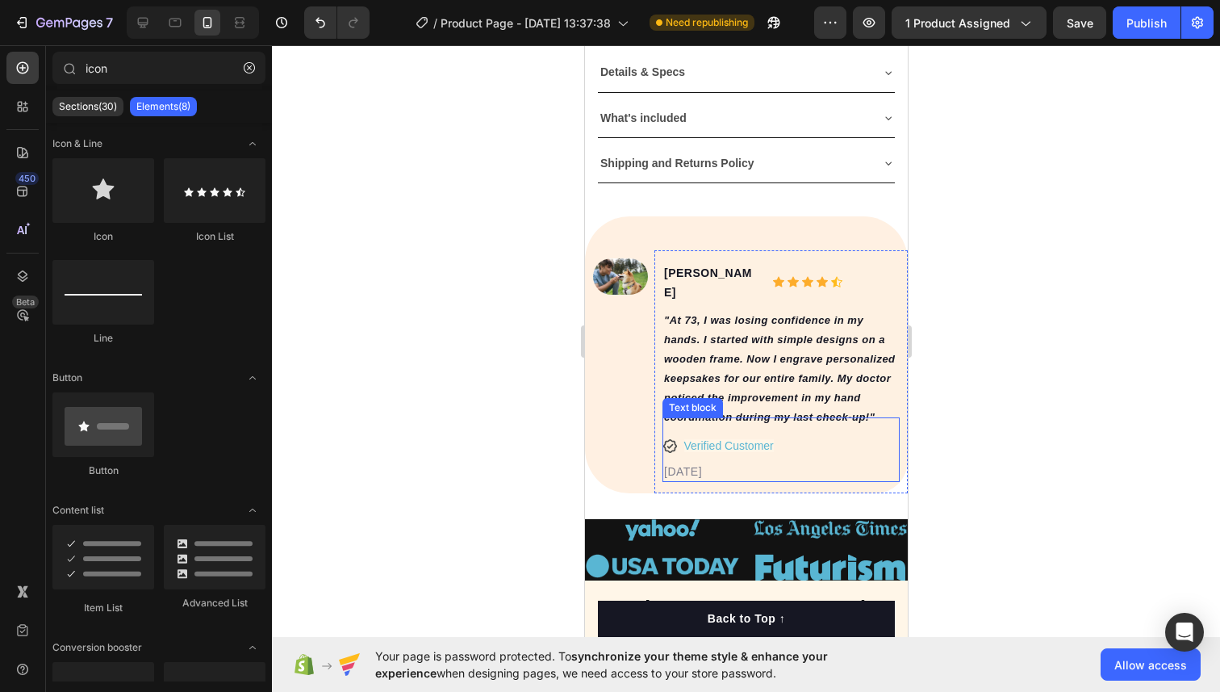
click at [679, 430] on div "02/21/2024 Text block" at bounding box center [780, 449] width 237 height 65
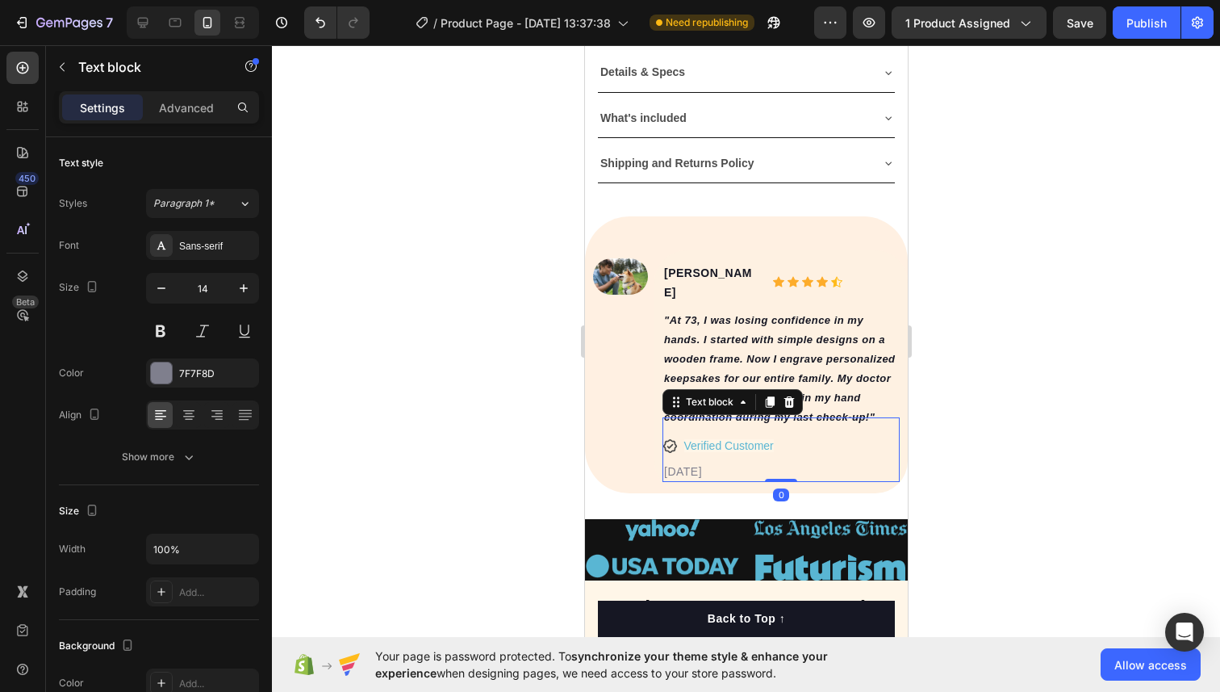
click at [679, 430] on div "02/21/2024 Text block 0" at bounding box center [780, 449] width 237 height 65
drag, startPoint x: 784, startPoint y: 461, endPoint x: 783, endPoint y: 432, distance: 29.1
click at [783, 432] on div "02/21/2024 Text block 0" at bounding box center [780, 449] width 237 height 65
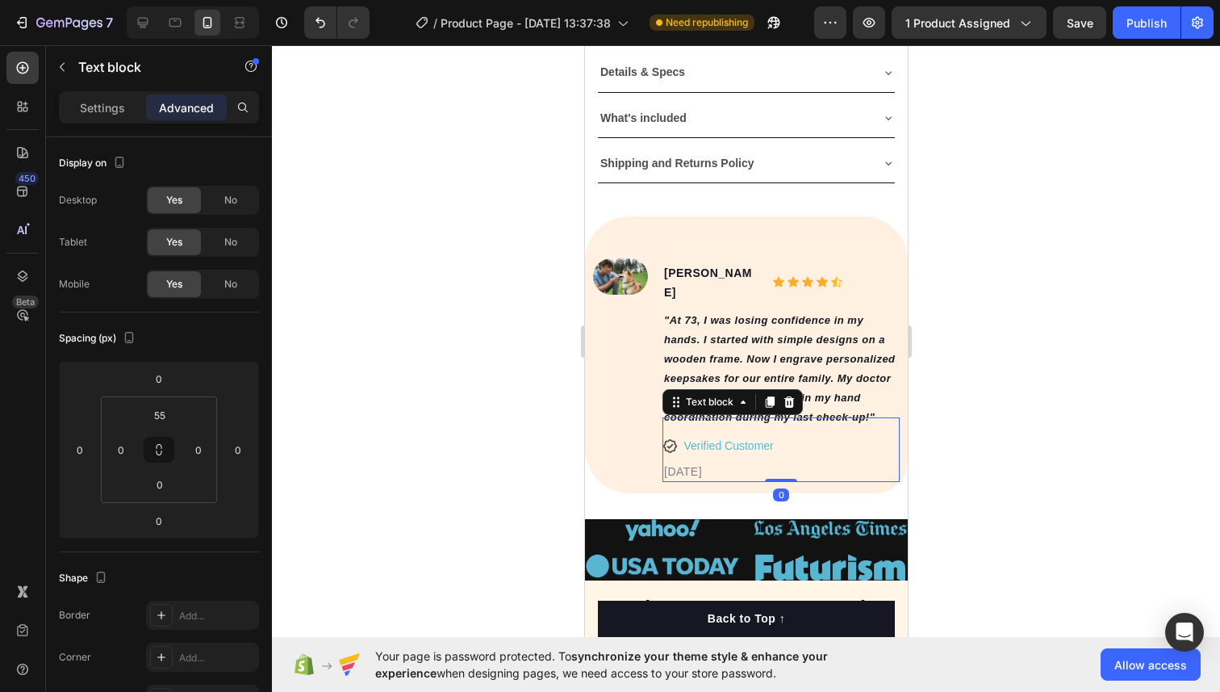
click at [782, 433] on div "02/21/2024 Text block 0" at bounding box center [780, 449] width 237 height 65
click at [744, 433] on div "02/21/2024 Text block 0" at bounding box center [780, 449] width 237 height 65
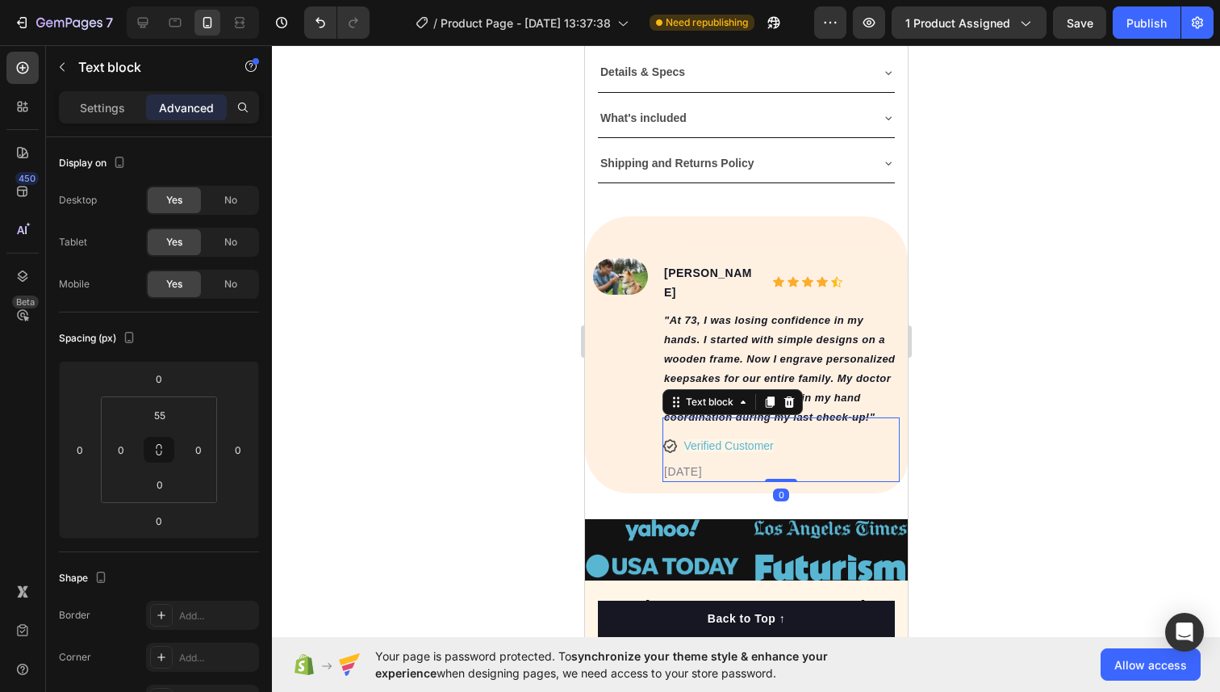
click at [744, 433] on div "02/21/2024 Text block 0" at bounding box center [780, 449] width 237 height 65
click at [731, 395] on div "Text block" at bounding box center [709, 402] width 54 height 15
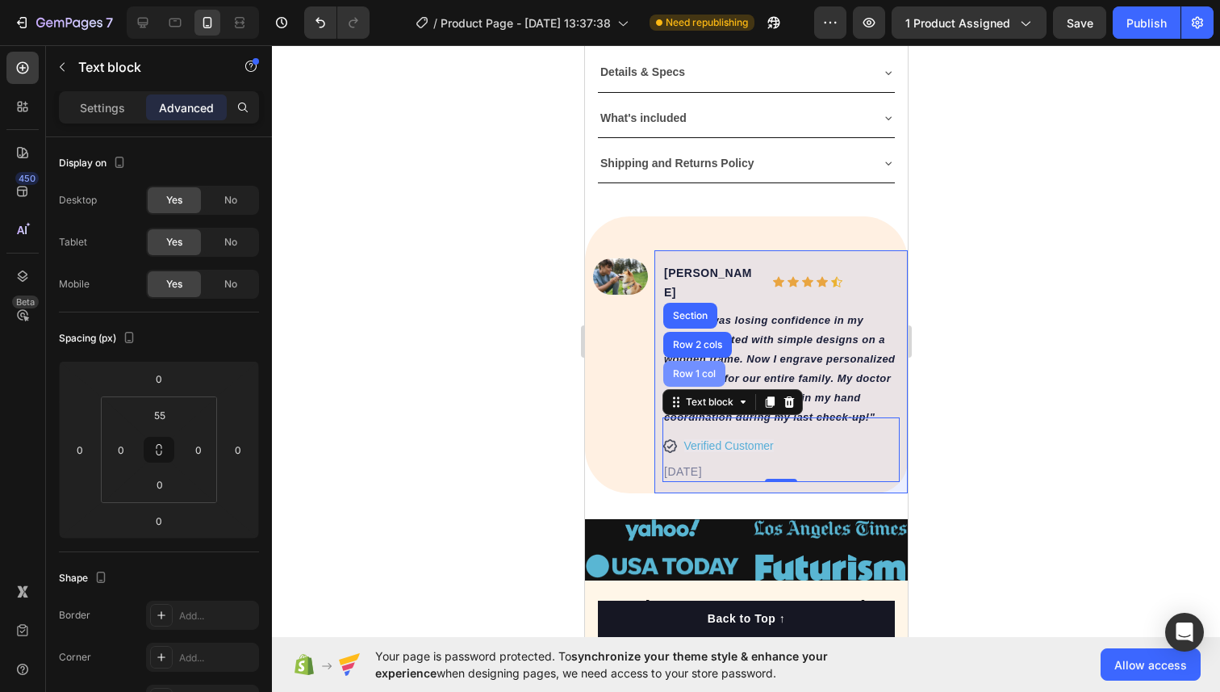
click at [712, 369] on div "Row 1 col" at bounding box center [693, 374] width 49 height 10
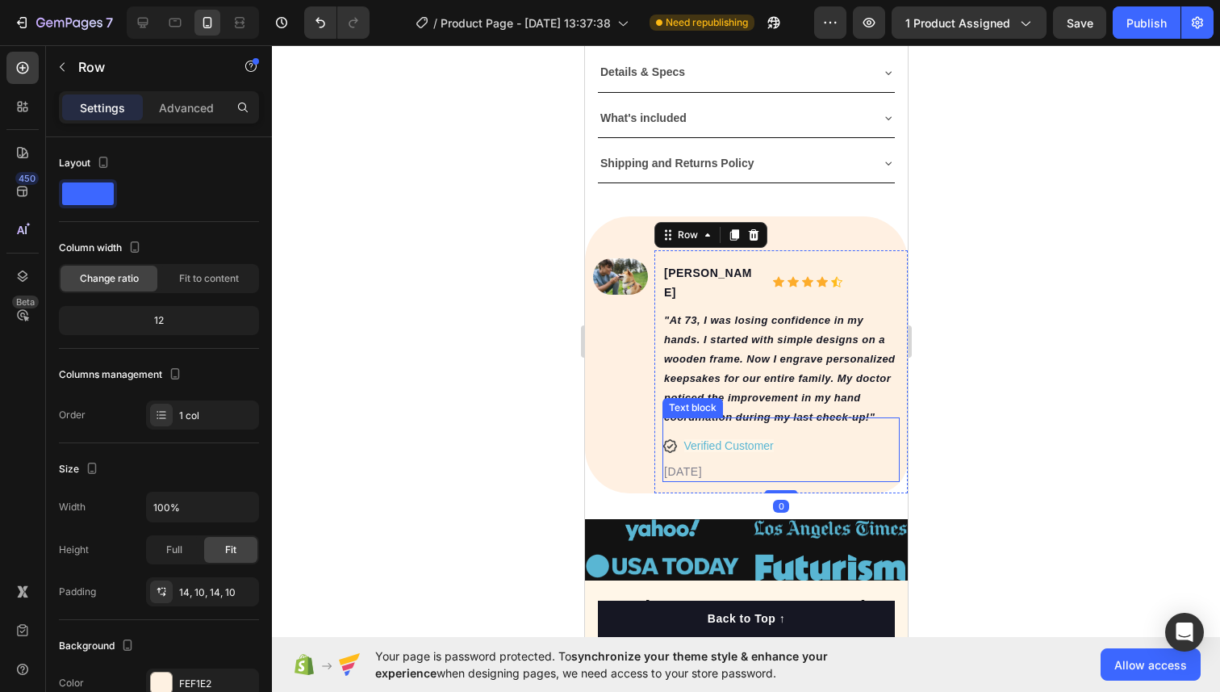
click at [670, 425] on div "02/21/2024 Text block" at bounding box center [780, 449] width 237 height 65
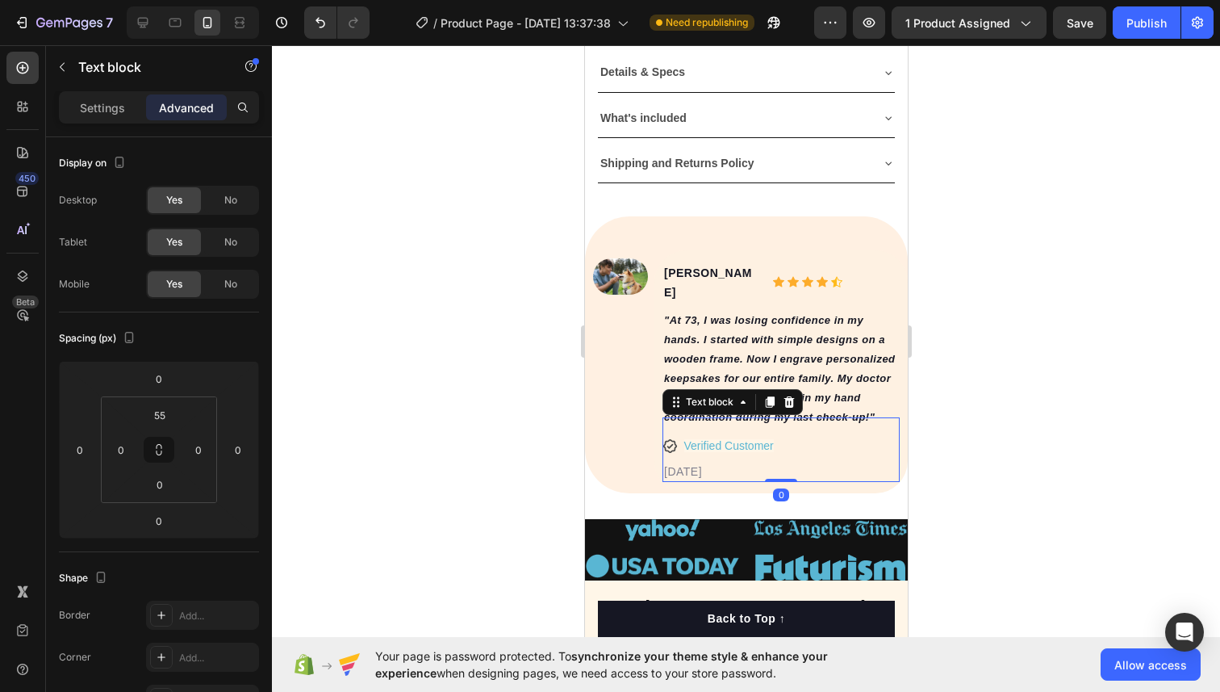
click at [670, 425] on div "02/21/2024 Text block 0" at bounding box center [780, 449] width 237 height 65
click at [667, 424] on div "02/21/2024 Text block 0" at bounding box center [780, 449] width 237 height 65
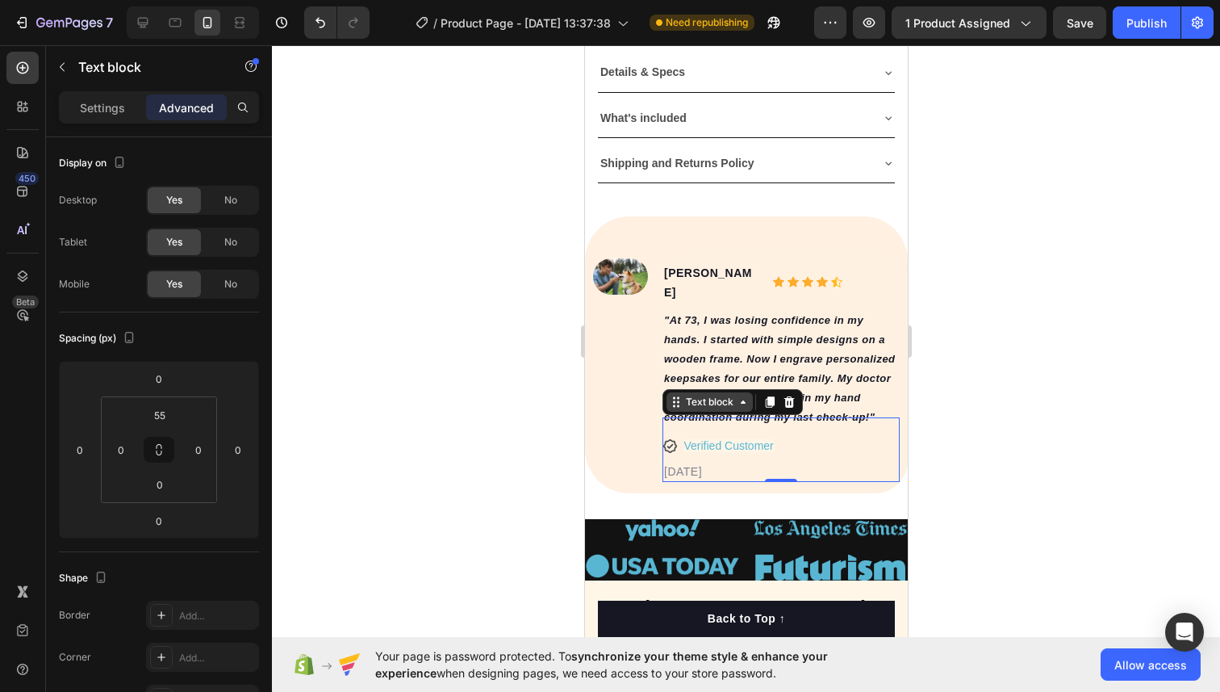
click at [704, 395] on div "Text block" at bounding box center [709, 402] width 54 height 15
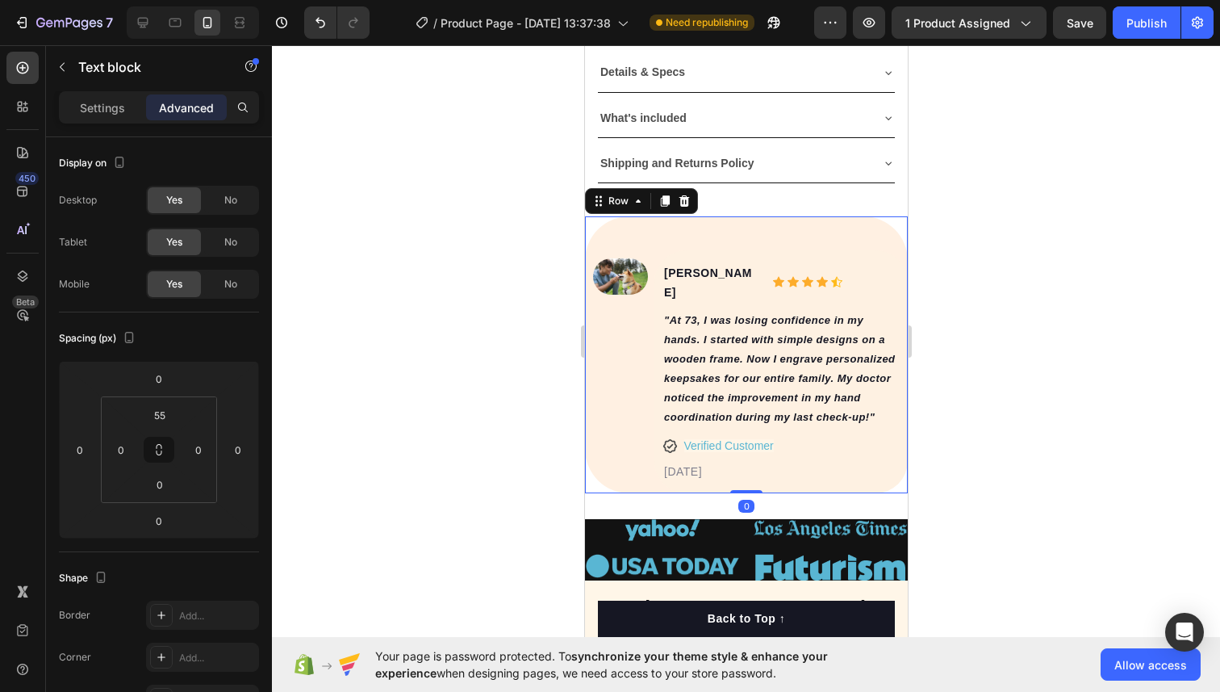
click at [642, 427] on div "Image Alice M. Text block Icon Icon Icon Icon Icon Icon List Hoz Row "At 73, I …" at bounding box center [745, 354] width 323 height 277
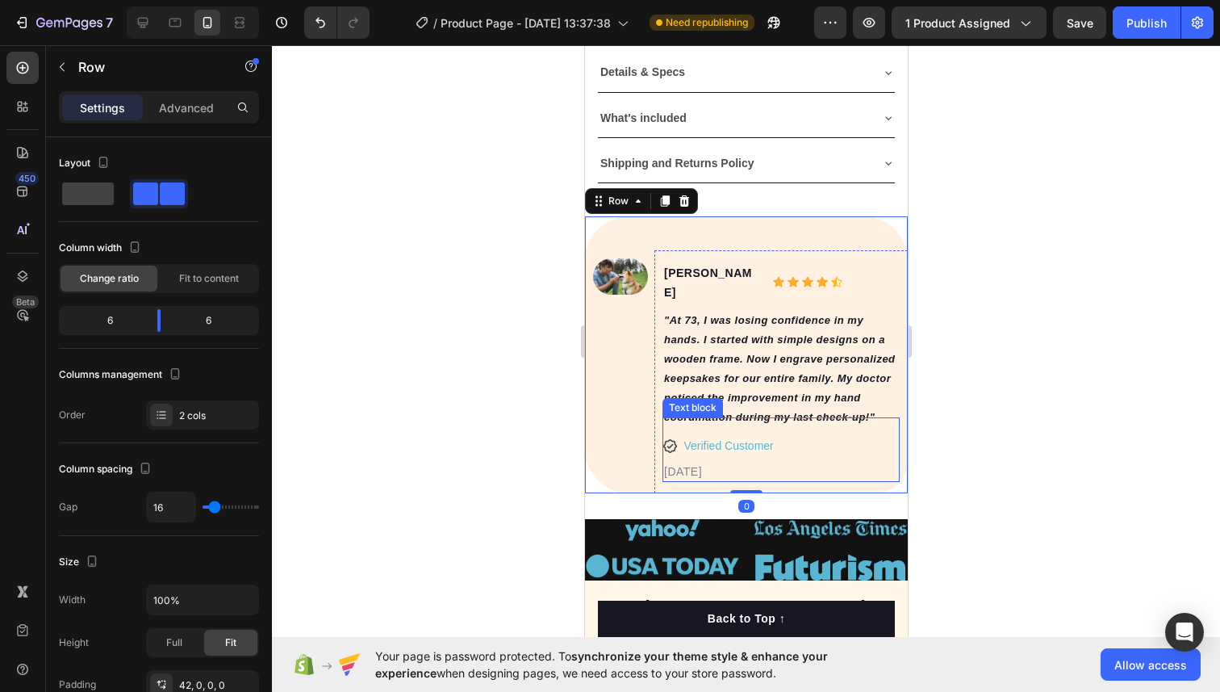
click at [676, 400] on div "Text block" at bounding box center [692, 407] width 54 height 15
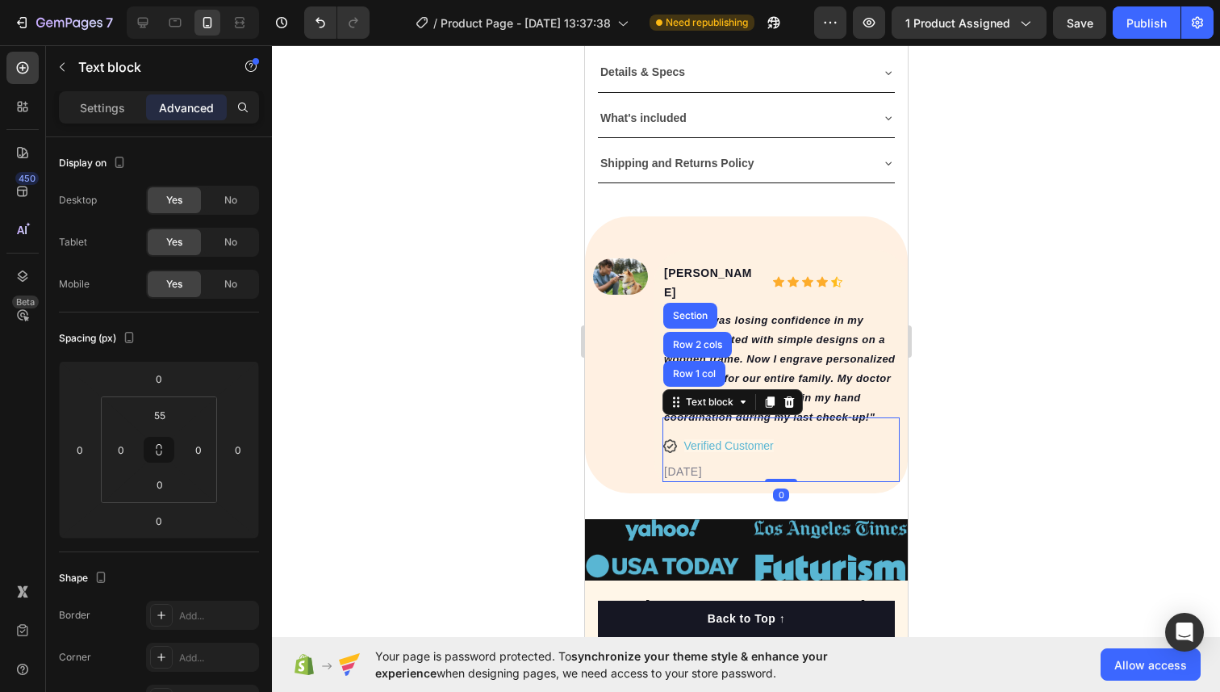
click at [671, 429] on div "02/21/2024 Text block Row 1 col Row 2 cols Section 0" at bounding box center [780, 449] width 237 height 65
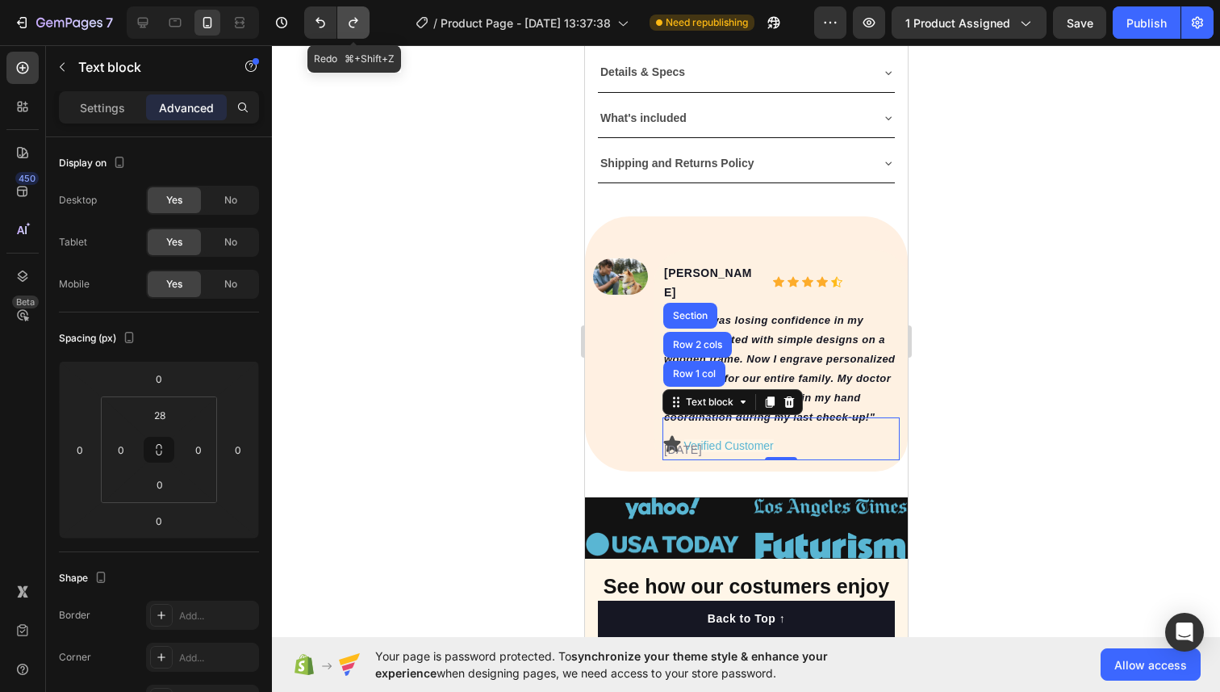
click at [363, 23] on button "Undo/Redo" at bounding box center [353, 22] width 32 height 32
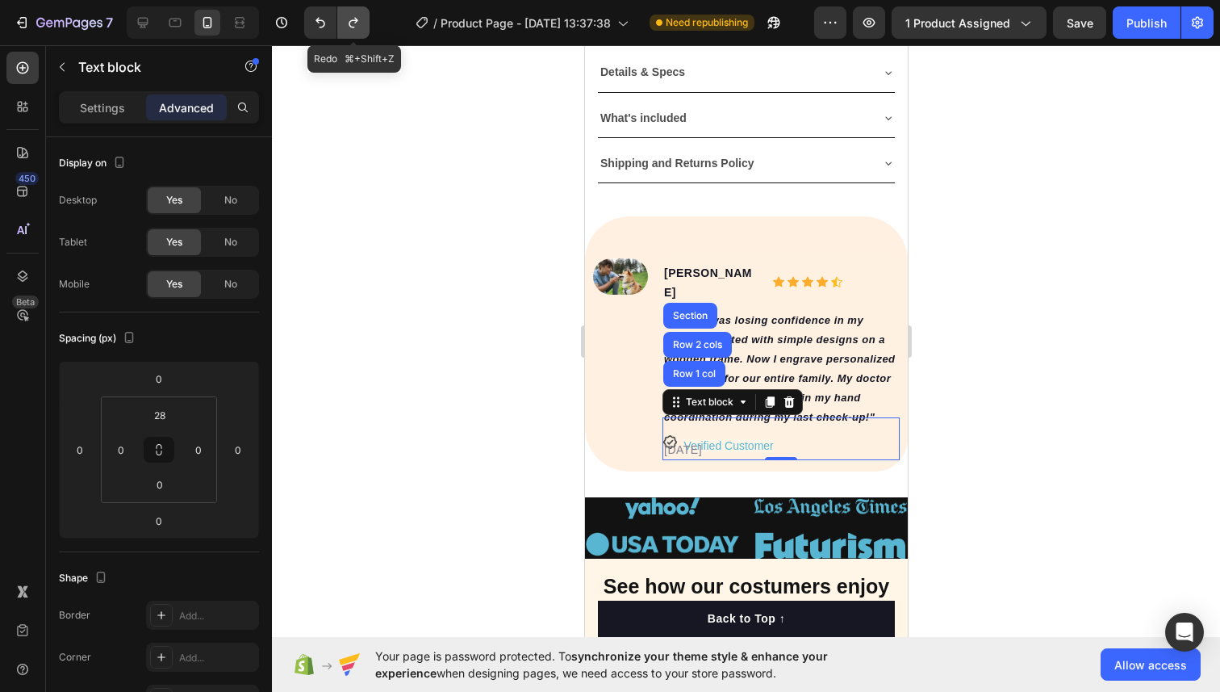
click at [363, 23] on button "Undo/Redo" at bounding box center [353, 22] width 32 height 32
type input "55"
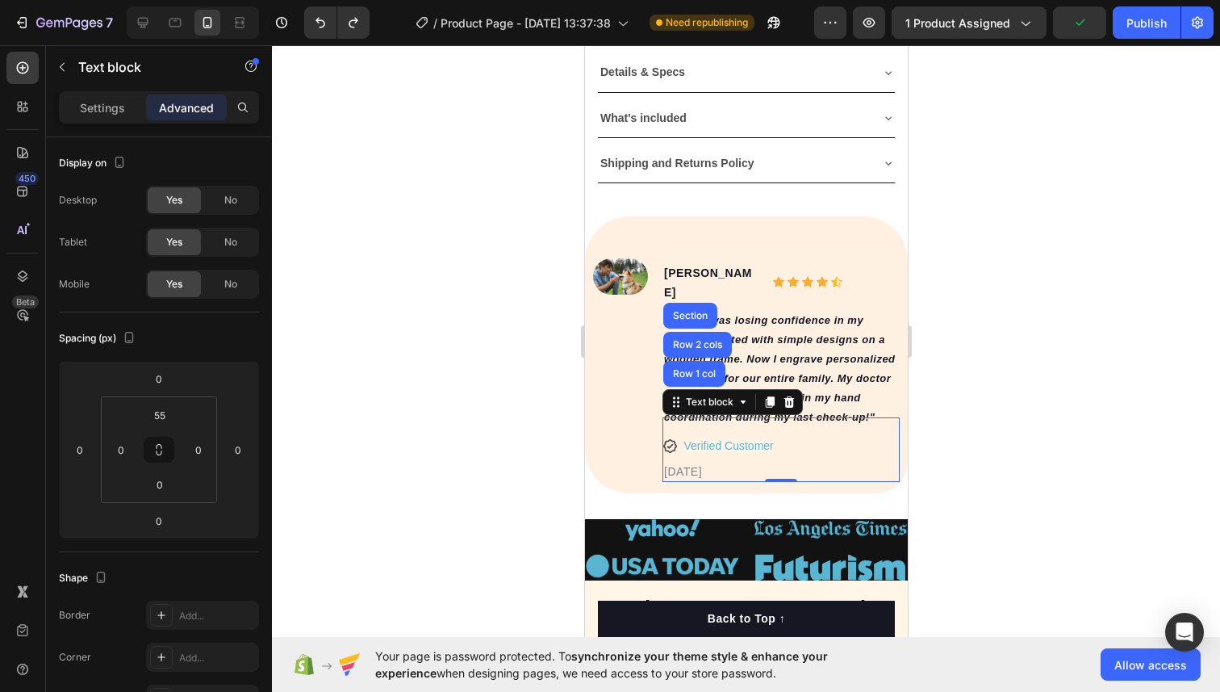
click at [718, 425] on div "02/21/2024 Text block Row 1 col Row 2 cols Section 0" at bounding box center [780, 449] width 237 height 65
click at [786, 396] on icon at bounding box center [789, 401] width 10 height 11
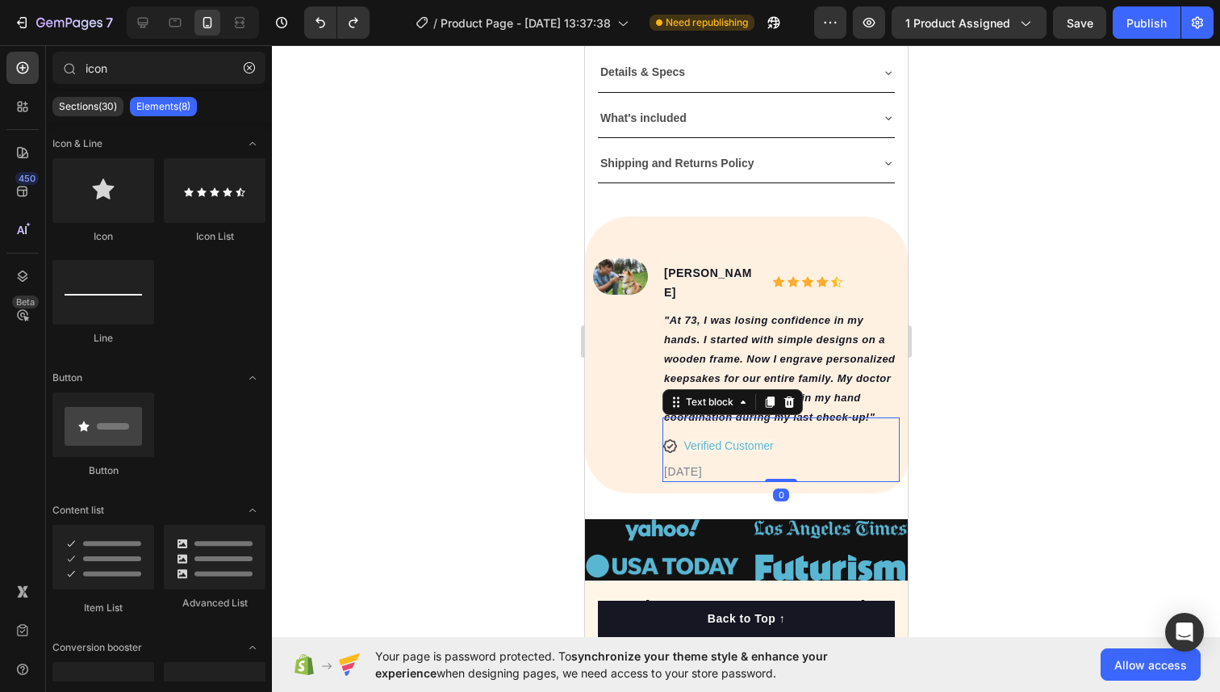
click at [668, 431] on div "02/21/2024 Text block 0" at bounding box center [780, 449] width 237 height 65
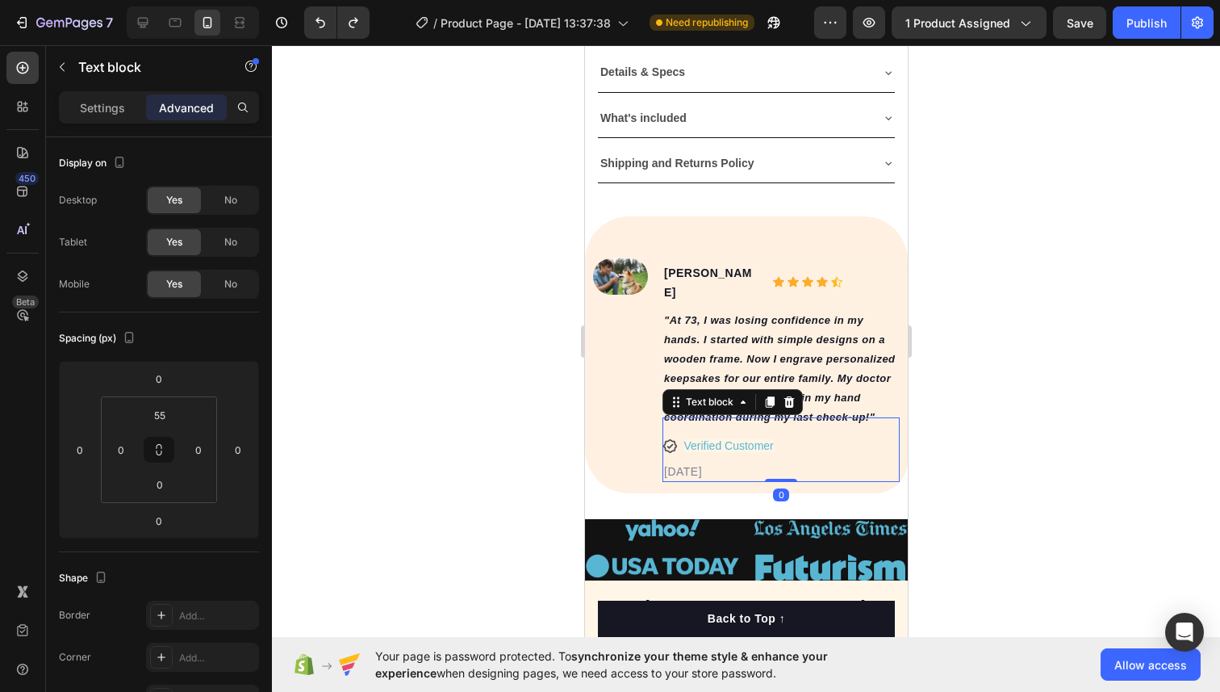
click at [668, 431] on div "02/21/2024 Text block 0" at bounding box center [780, 449] width 237 height 65
click at [735, 430] on div "02/21/2024 Text block 0" at bounding box center [780, 449] width 237 height 65
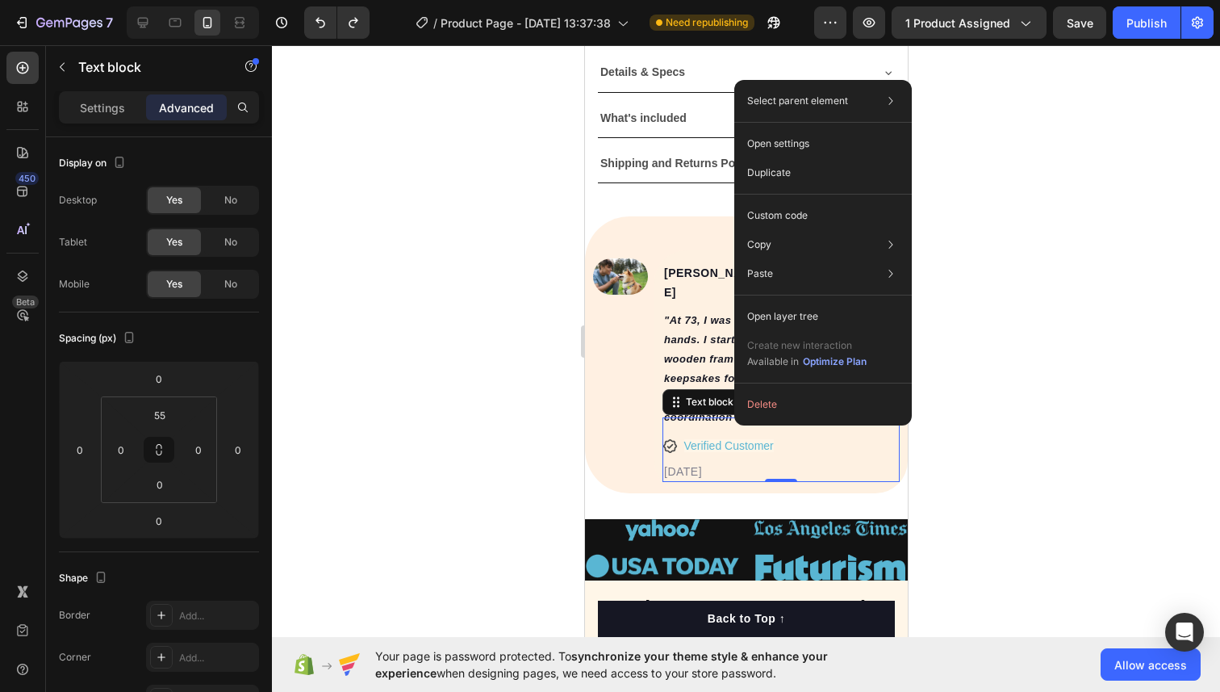
click at [1025, 358] on div at bounding box center [746, 368] width 948 height 646
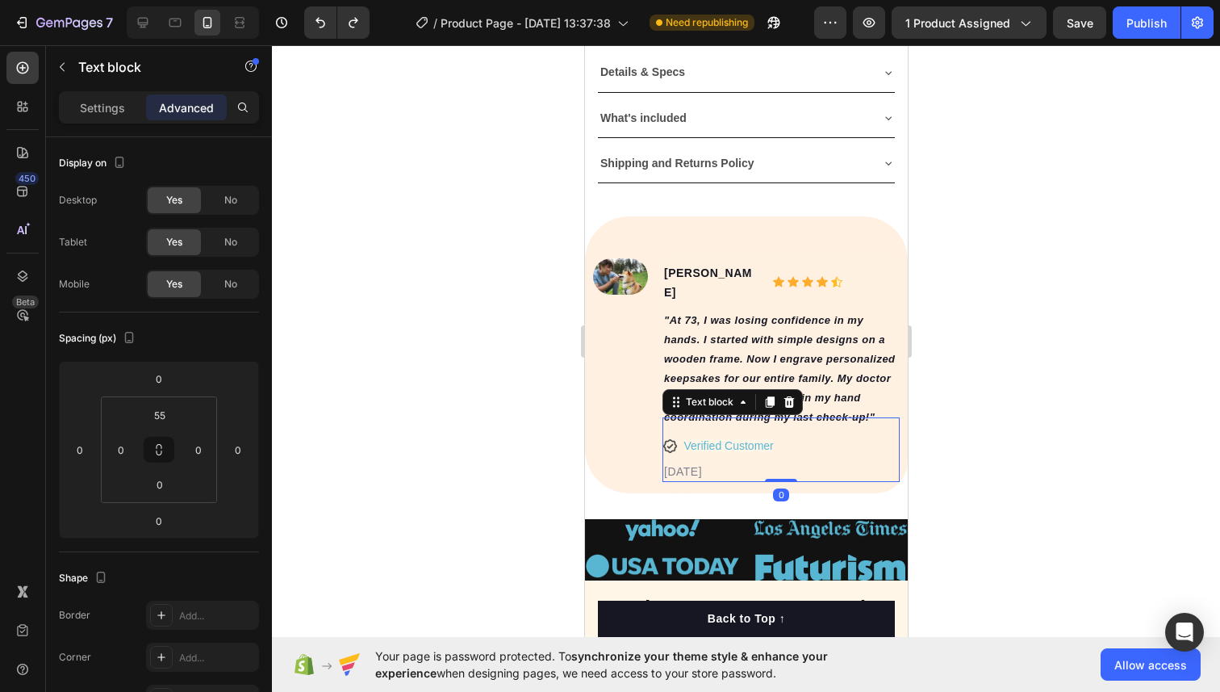
click at [802, 422] on div "02/21/2024 Text block 0" at bounding box center [780, 449] width 237 height 65
click at [52, 65] on button "button" at bounding box center [62, 67] width 26 height 26
click at [688, 392] on div "Text block" at bounding box center [709, 401] width 86 height 19
click at [131, 110] on div "Settings" at bounding box center [102, 107] width 81 height 26
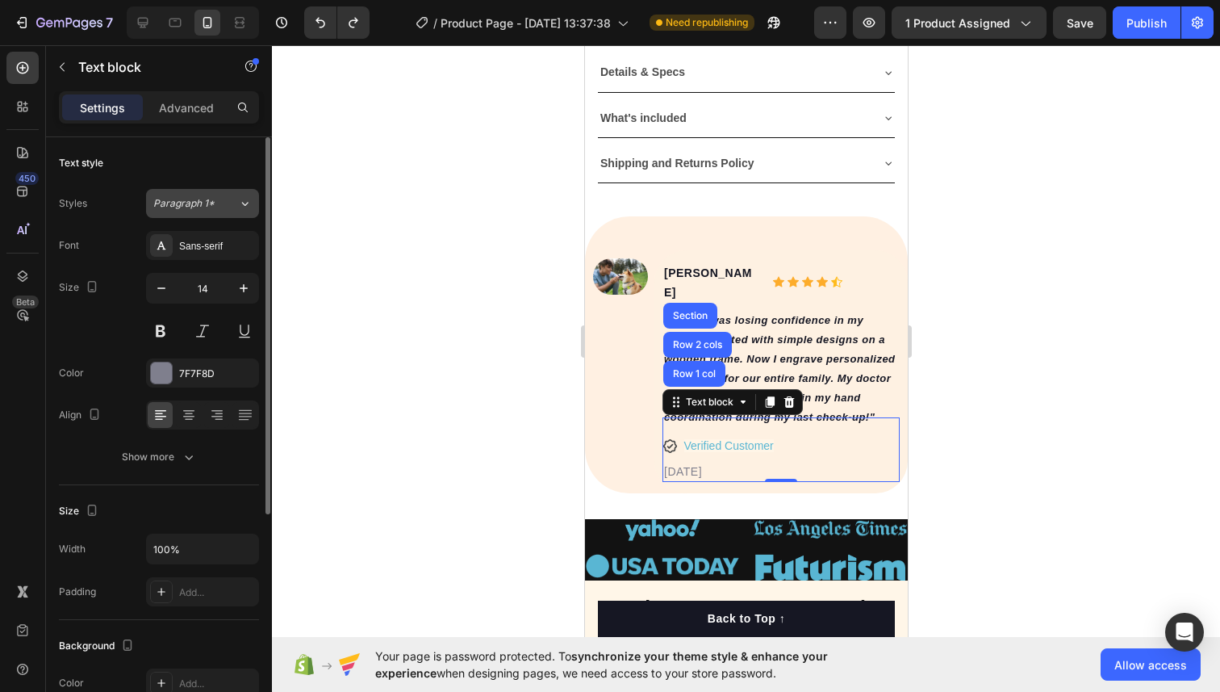
click at [206, 216] on button "Paragraph 1*" at bounding box center [202, 203] width 113 height 29
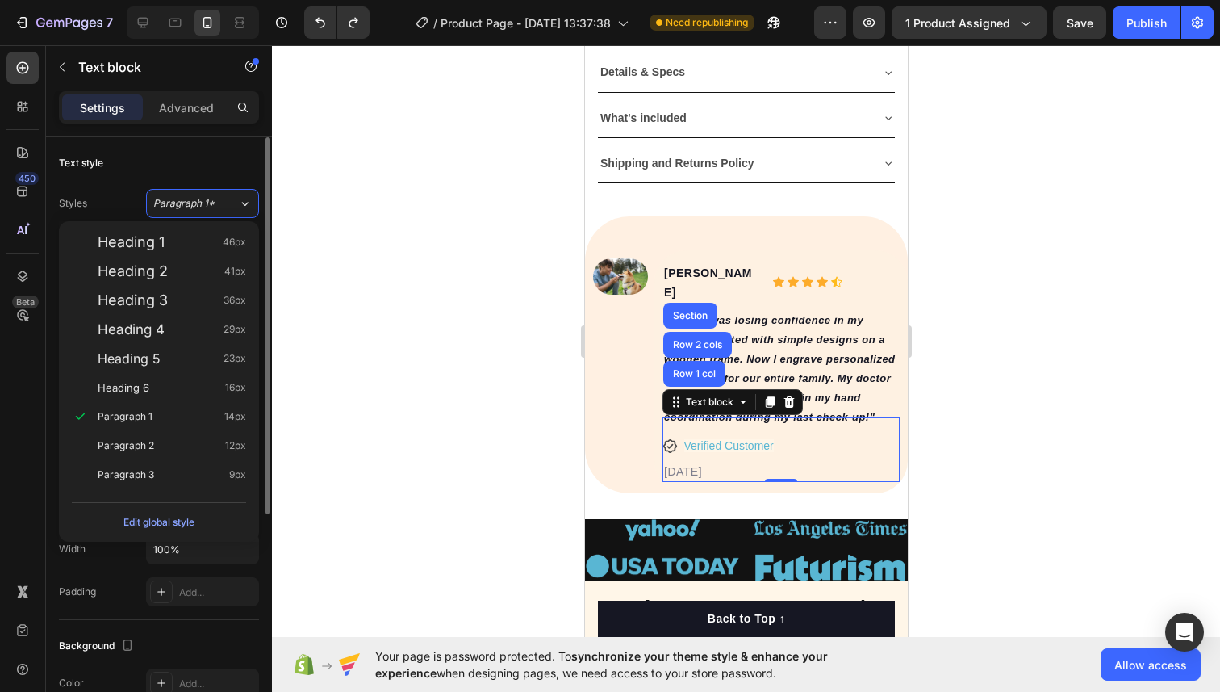
click at [206, 160] on div "Text style" at bounding box center [159, 163] width 200 height 26
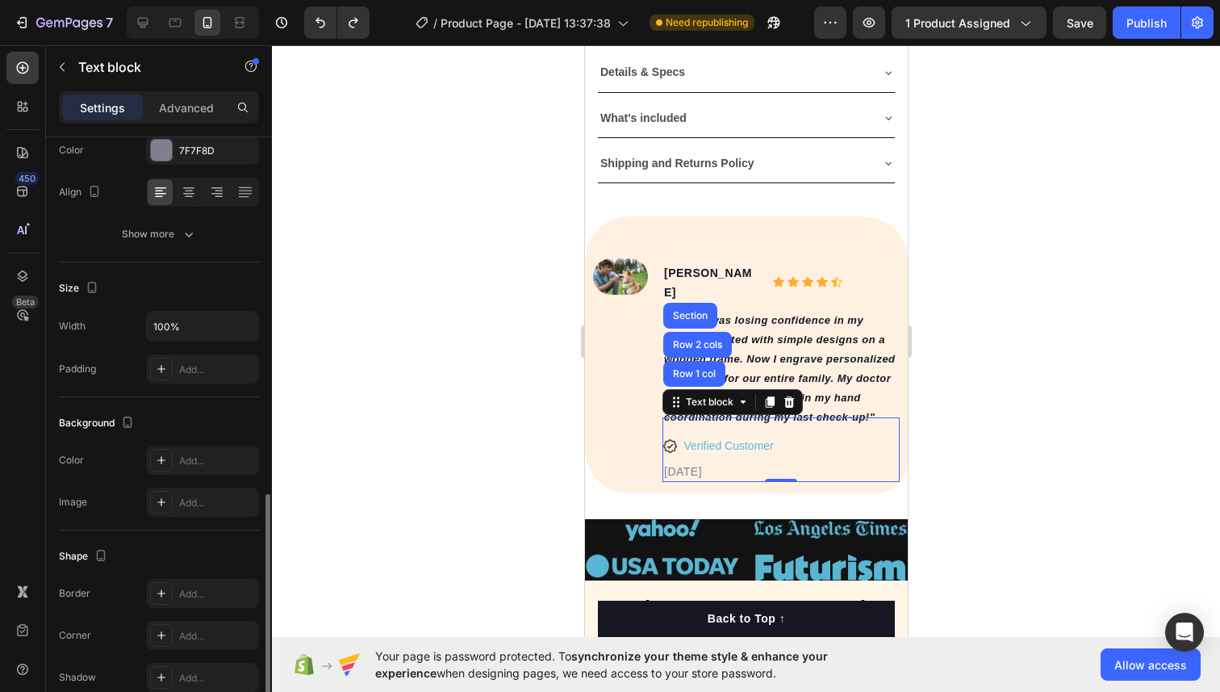
scroll to position [356, 0]
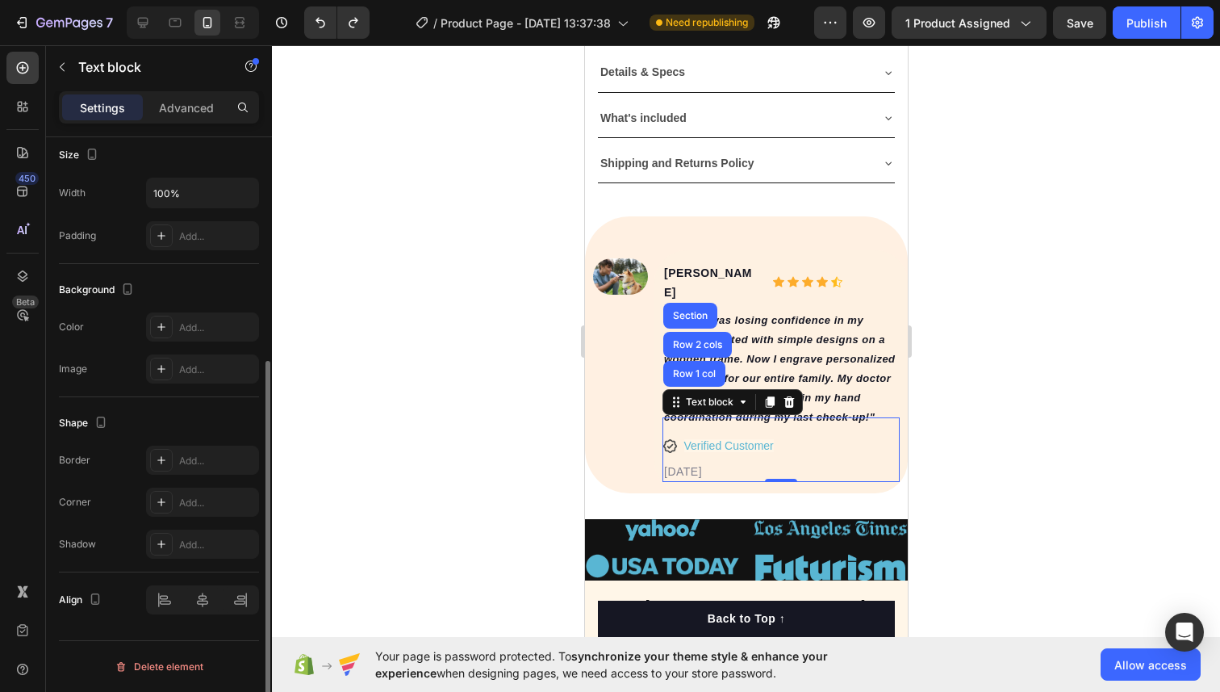
click at [574, 424] on div at bounding box center [746, 368] width 948 height 646
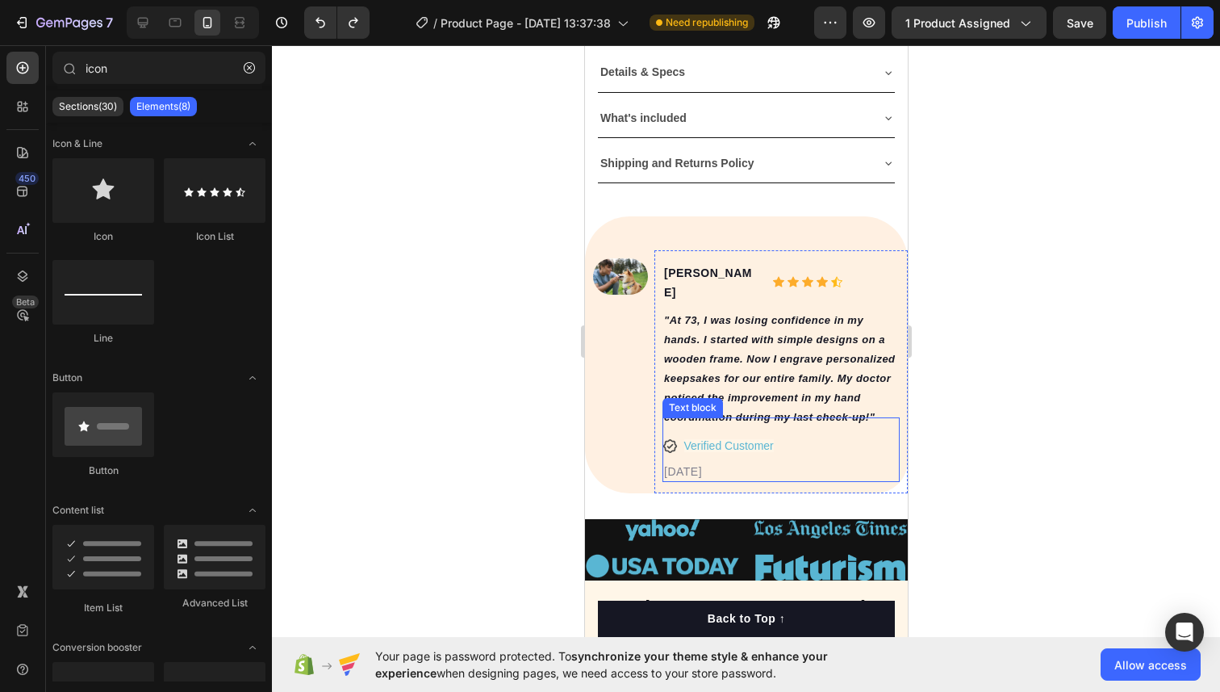
click at [711, 418] on div "02/21/2024 Text block" at bounding box center [780, 449] width 237 height 65
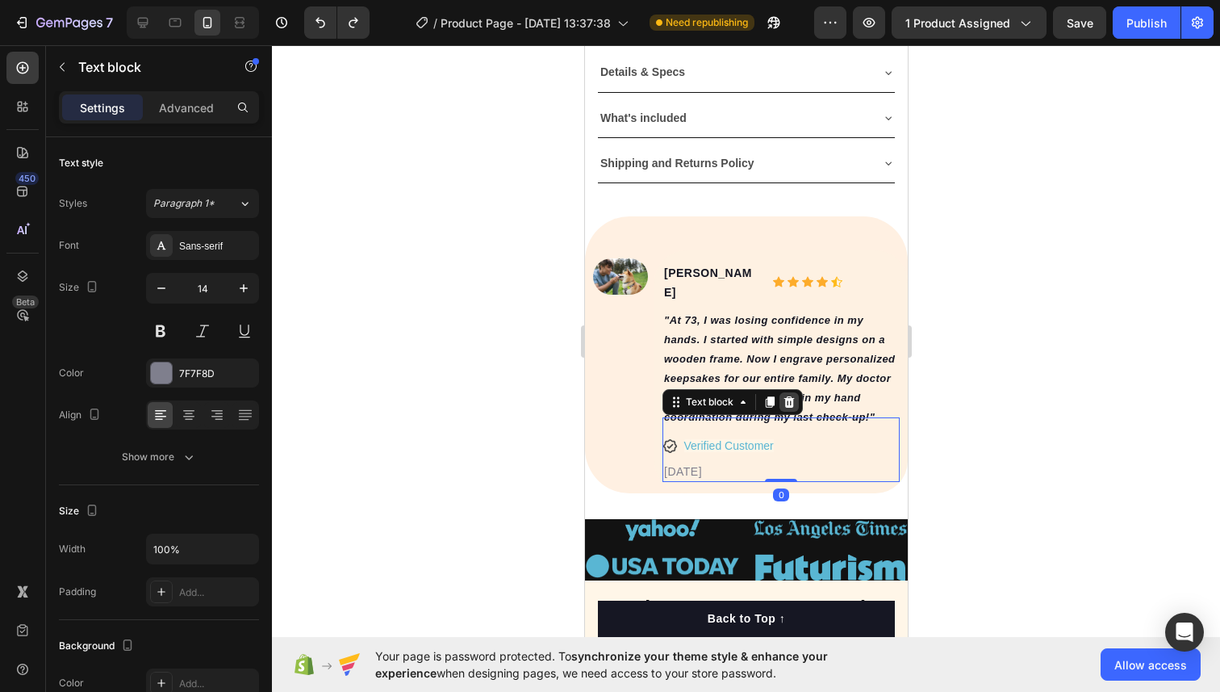
click at [793, 395] on icon at bounding box center [788, 401] width 13 height 13
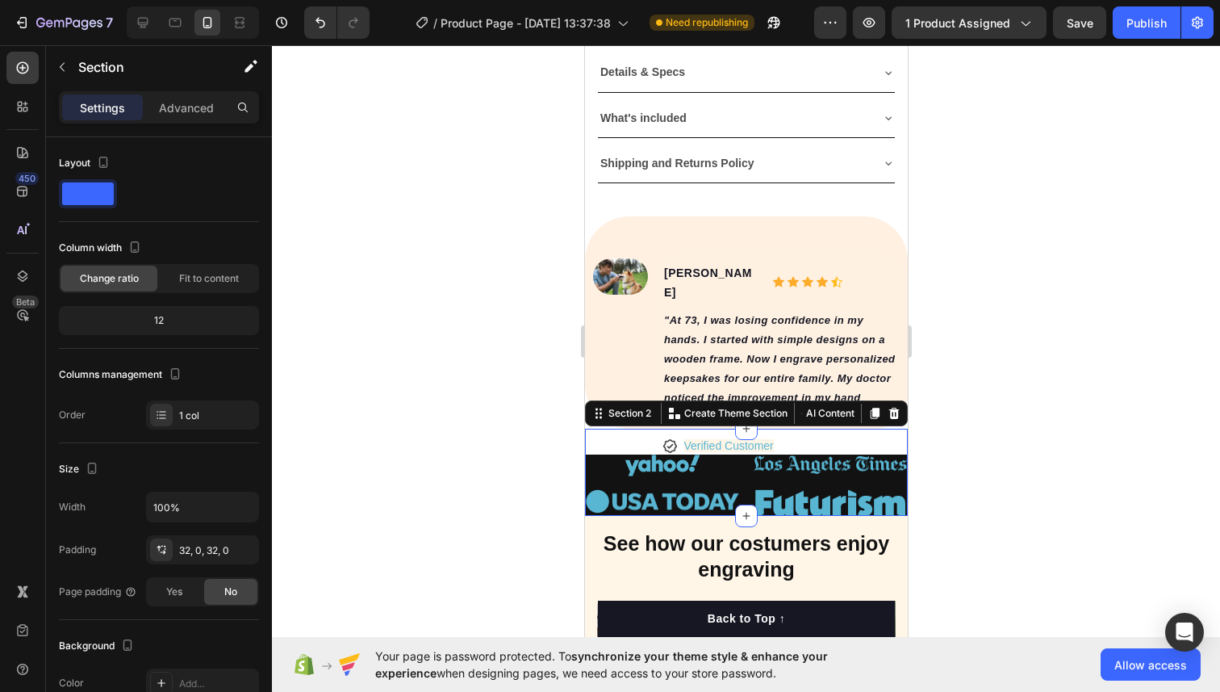
click at [713, 429] on div "Image Image Image Image Row Section 2 You can create reusable sections Create T…" at bounding box center [745, 472] width 323 height 87
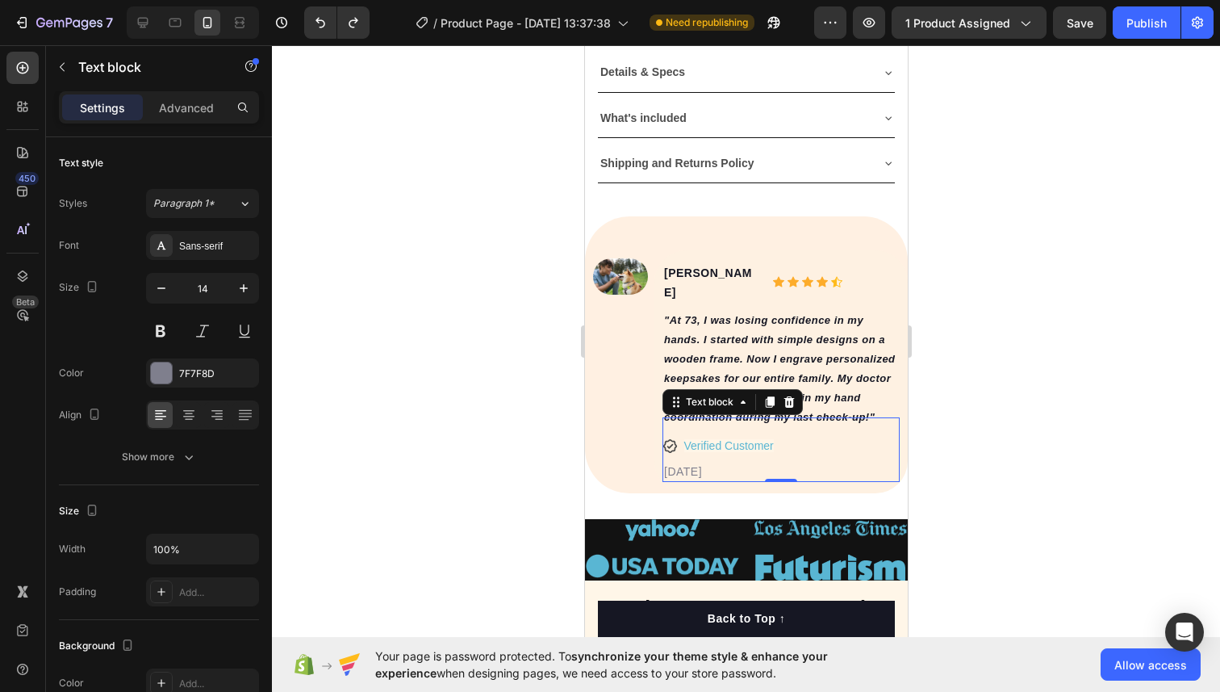
click at [679, 429] on div "02/21/2024 Text block 0" at bounding box center [780, 449] width 237 height 65
click at [207, 119] on div "Advanced" at bounding box center [186, 107] width 81 height 26
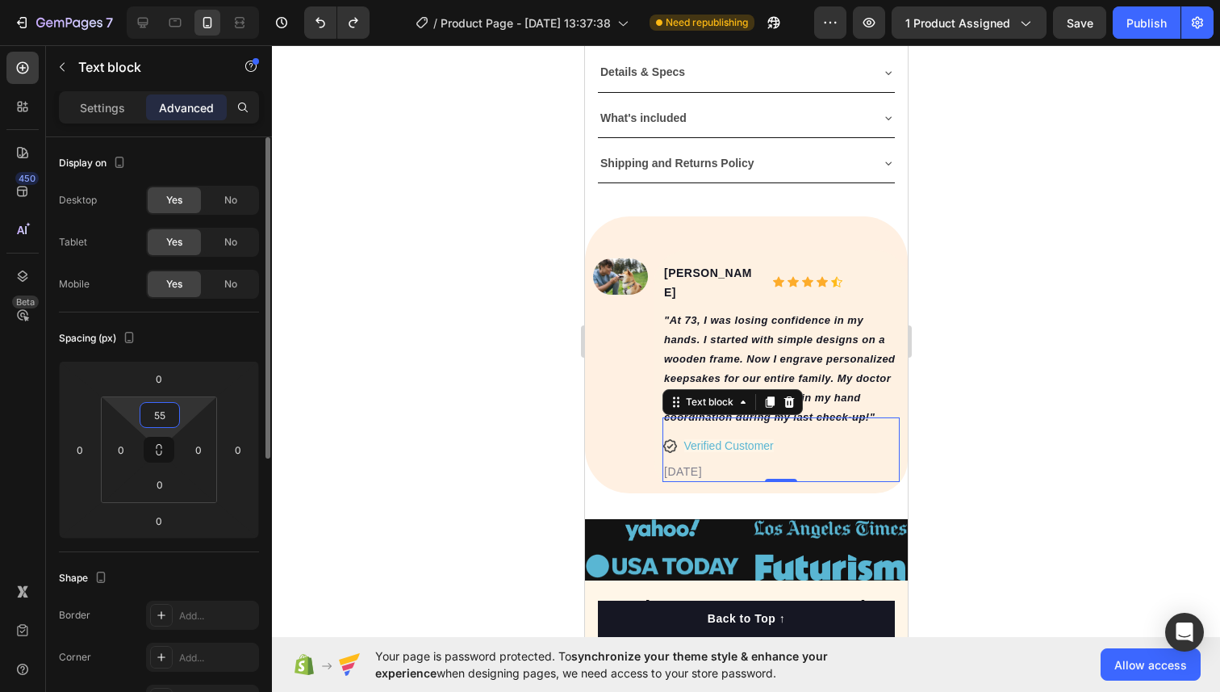
click at [157, 408] on input "55" at bounding box center [160, 415] width 32 height 24
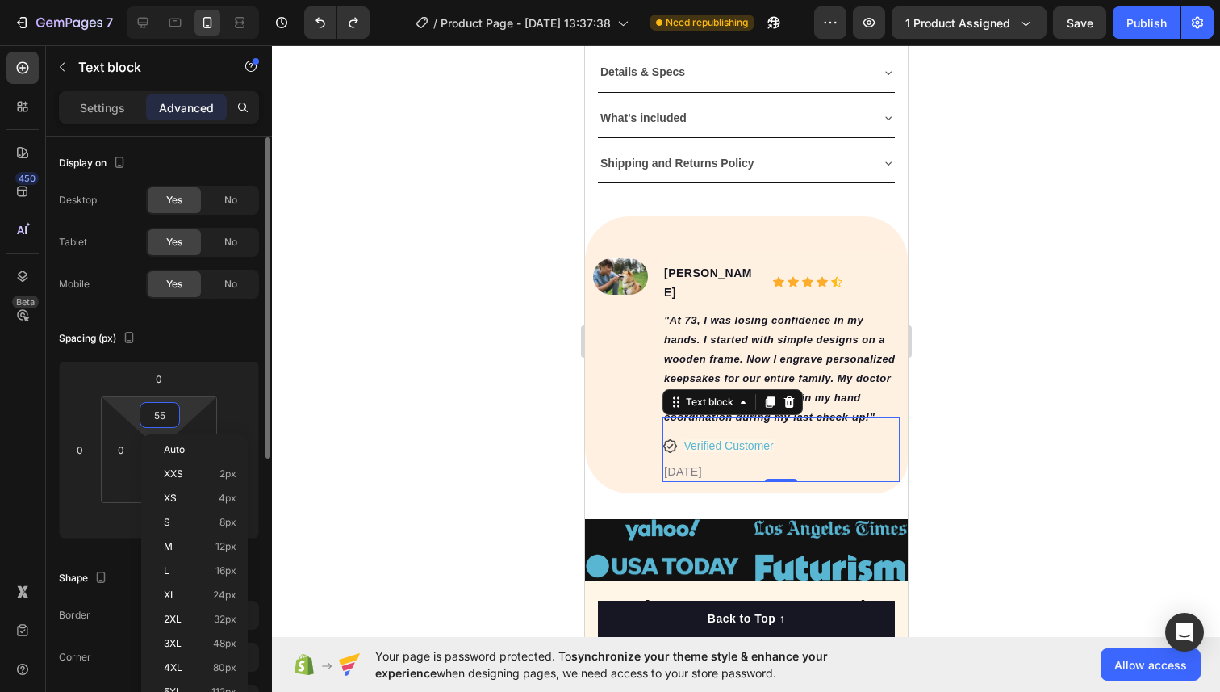
type input "0"
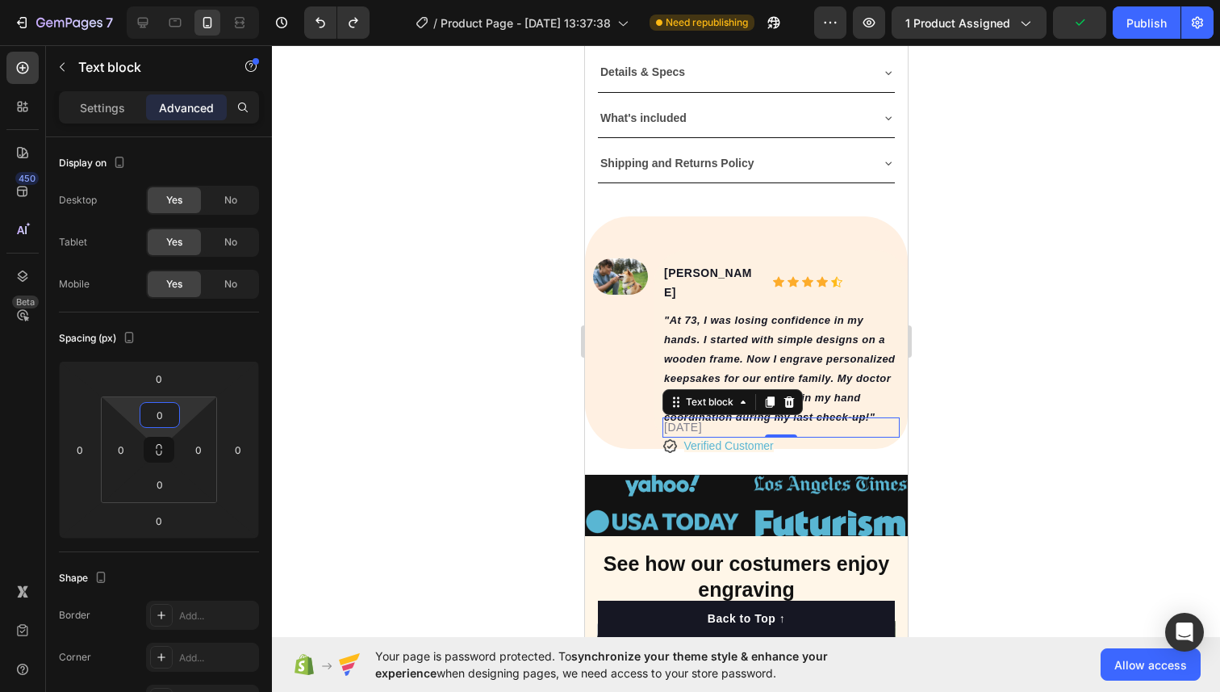
click at [419, 426] on div at bounding box center [746, 368] width 948 height 646
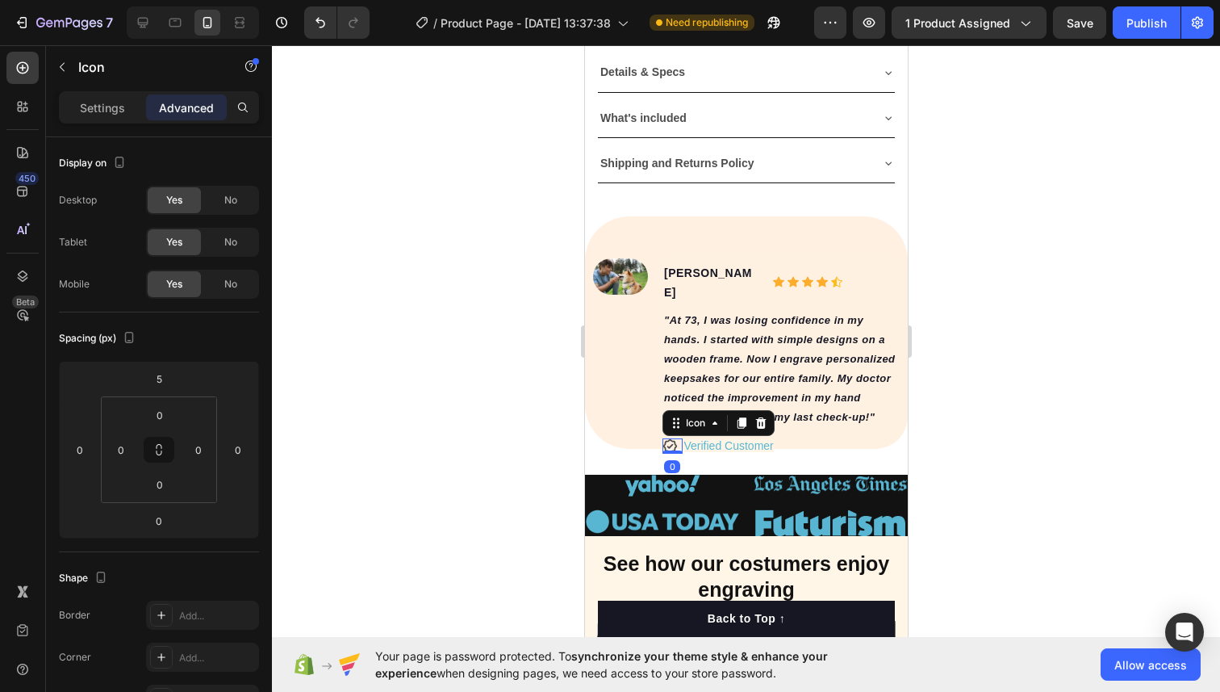
click at [675, 438] on icon at bounding box center [669, 445] width 15 height 15
click at [114, 107] on p "Settings" at bounding box center [102, 107] width 45 height 17
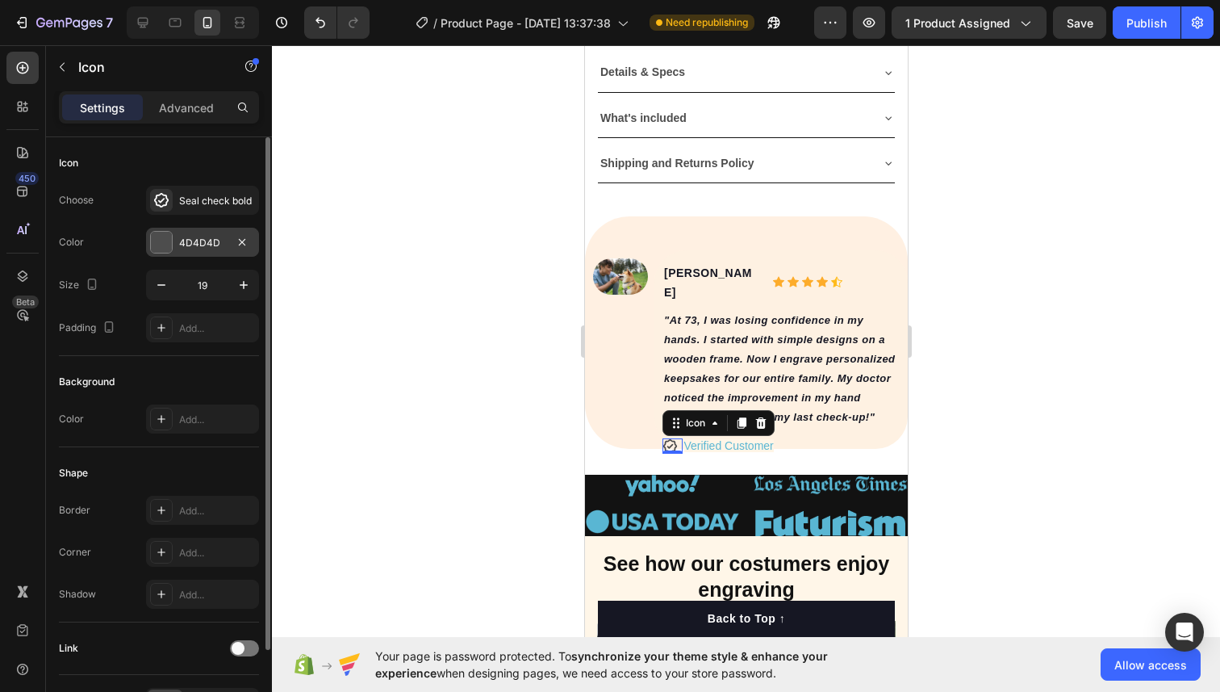
click at [163, 249] on div at bounding box center [161, 242] width 21 height 21
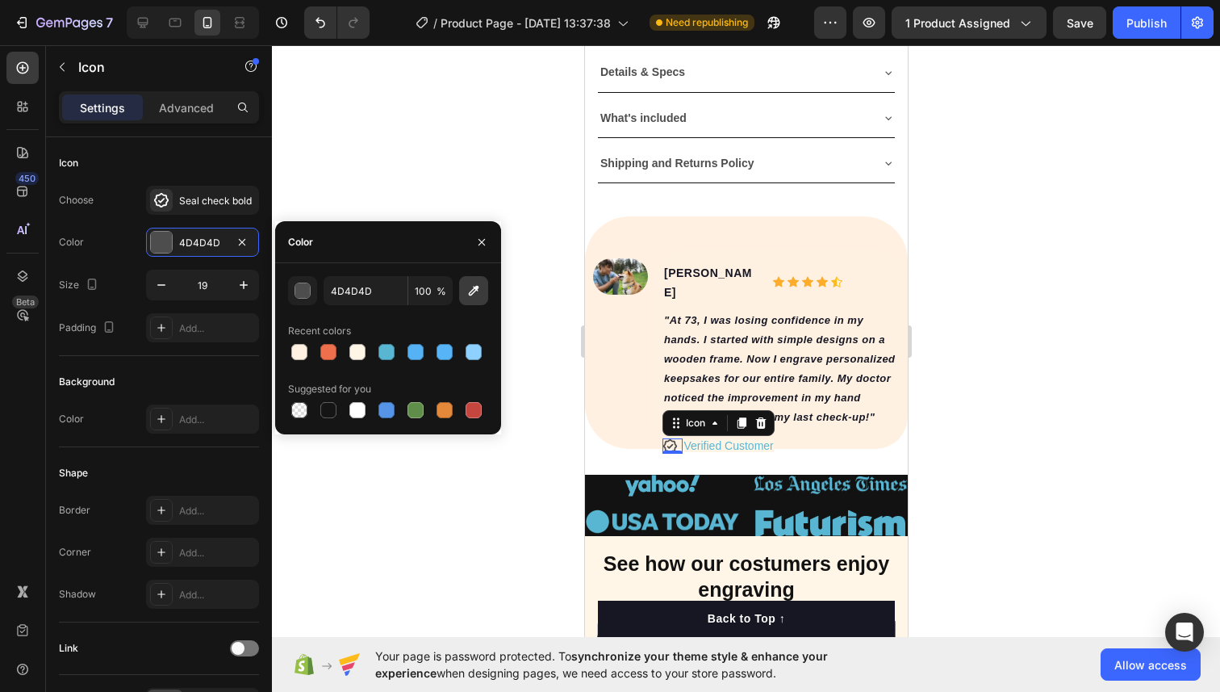
click at [477, 295] on icon "button" at bounding box center [474, 290] width 16 height 16
type input "59B6D3"
click at [518, 269] on div at bounding box center [746, 368] width 948 height 646
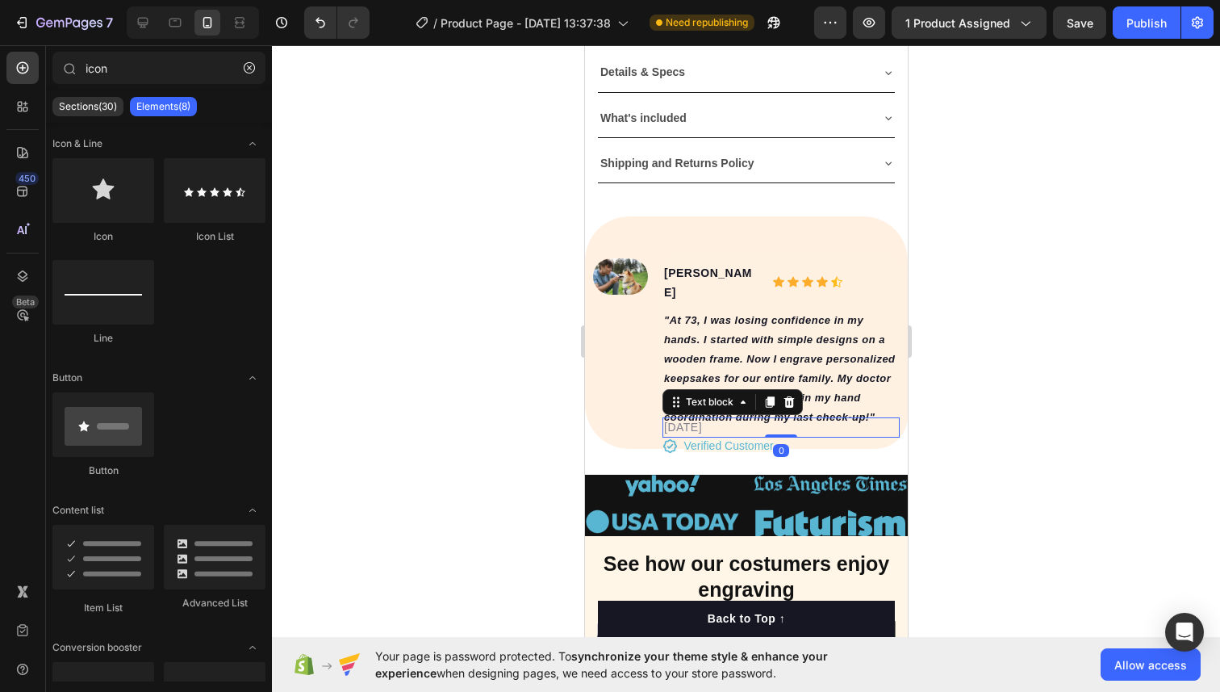
click at [675, 419] on p "[DATE]" at bounding box center [780, 427] width 234 height 17
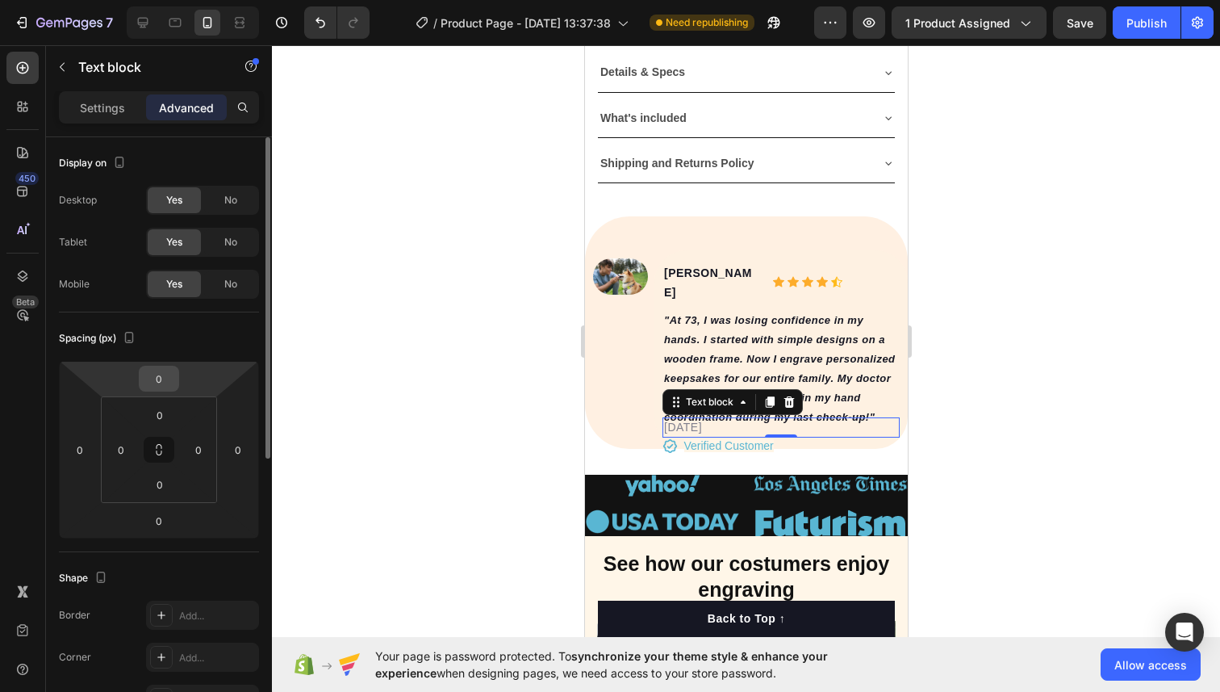
click at [160, 369] on input "0" at bounding box center [159, 378] width 32 height 24
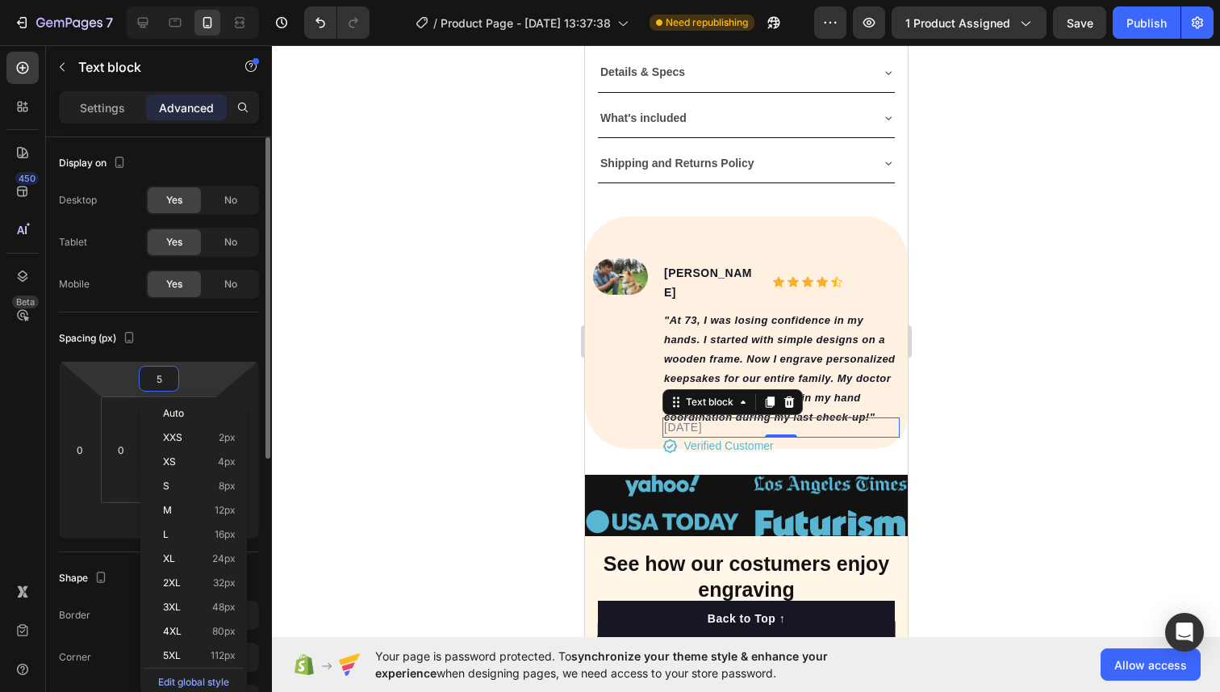
type input "55"
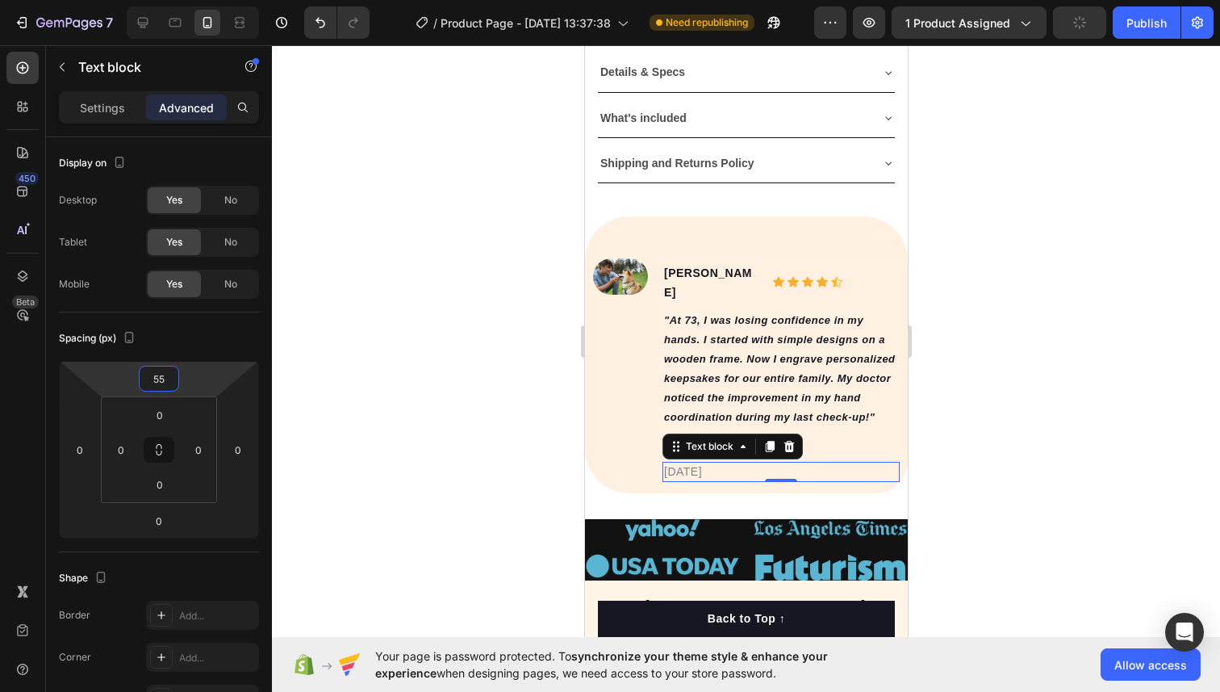
click at [338, 374] on div at bounding box center [746, 368] width 948 height 646
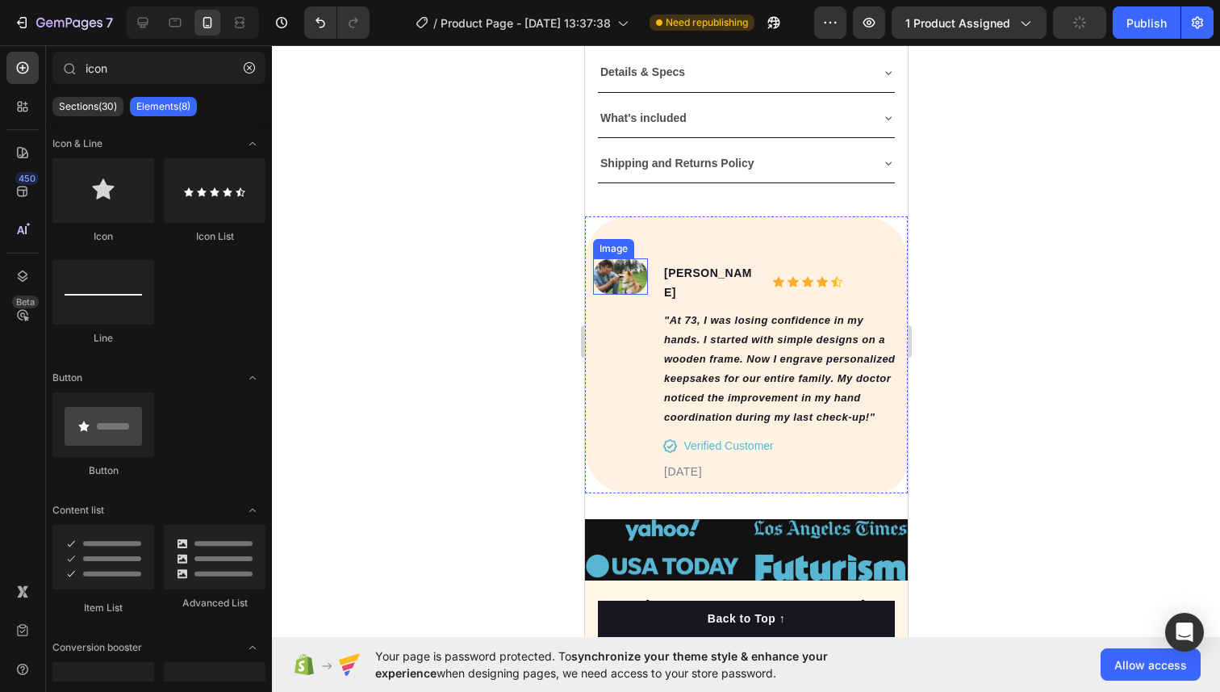
click at [617, 274] on img at bounding box center [619, 276] width 55 height 37
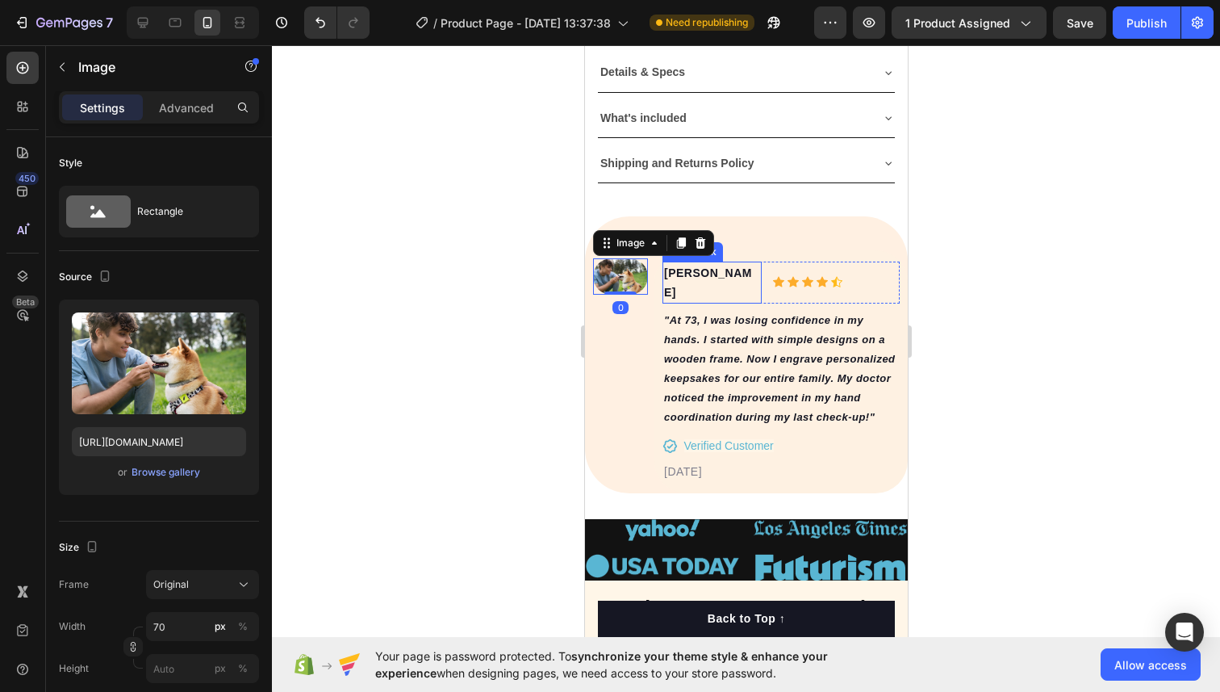
click at [674, 276] on p "Alice M." at bounding box center [711, 282] width 96 height 39
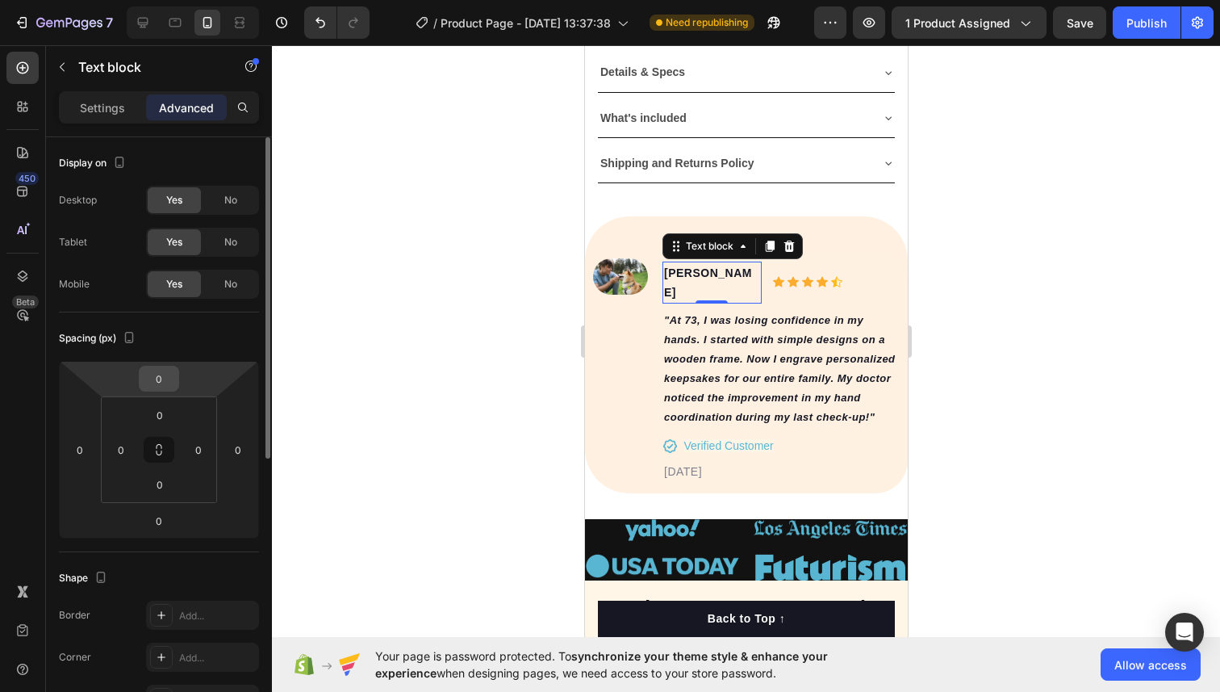
click at [160, 387] on input "0" at bounding box center [159, 378] width 32 height 24
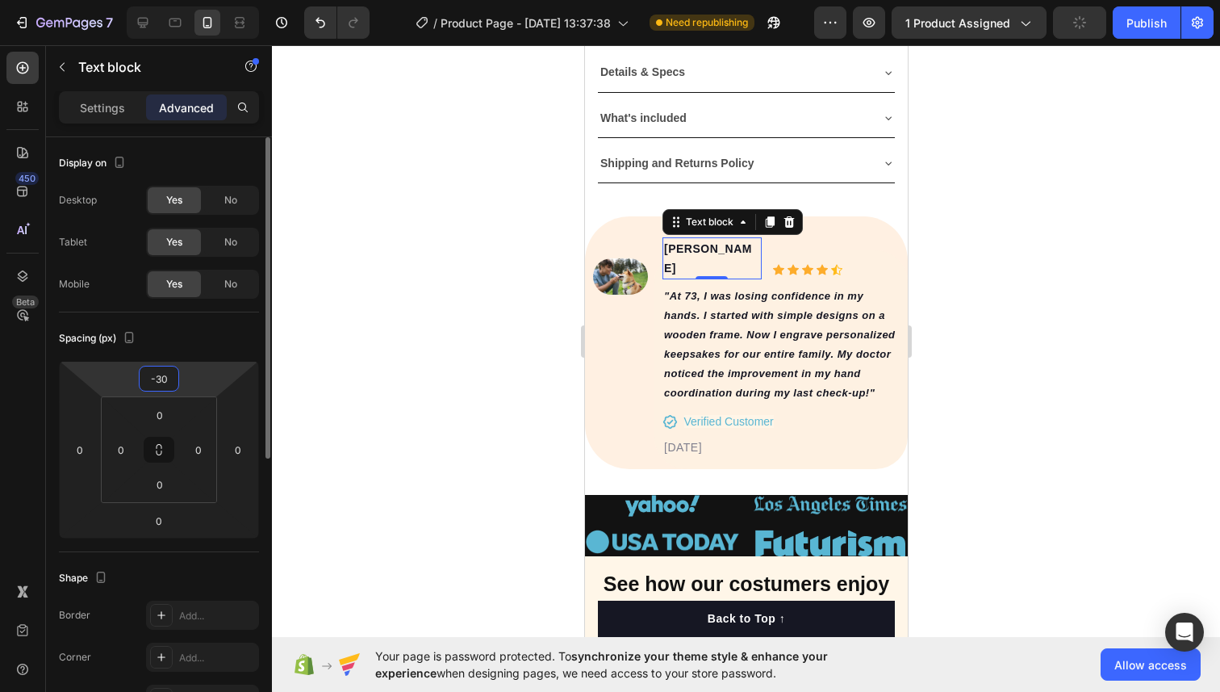
type input "-3"
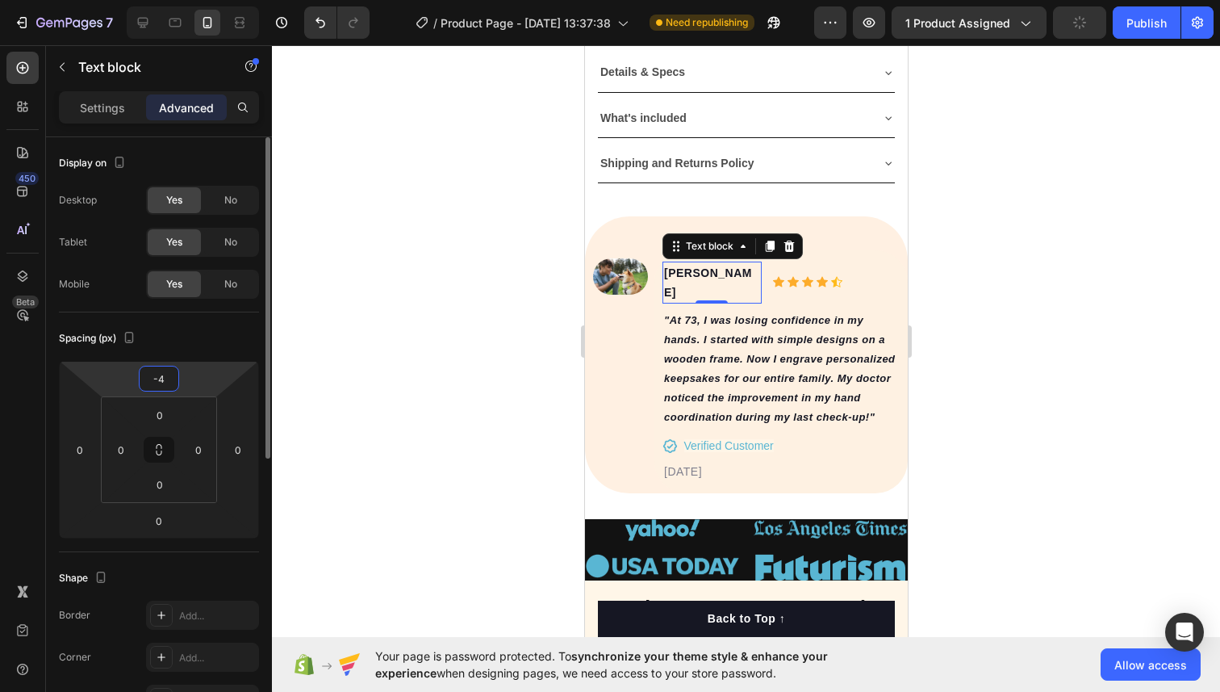
type input "-40"
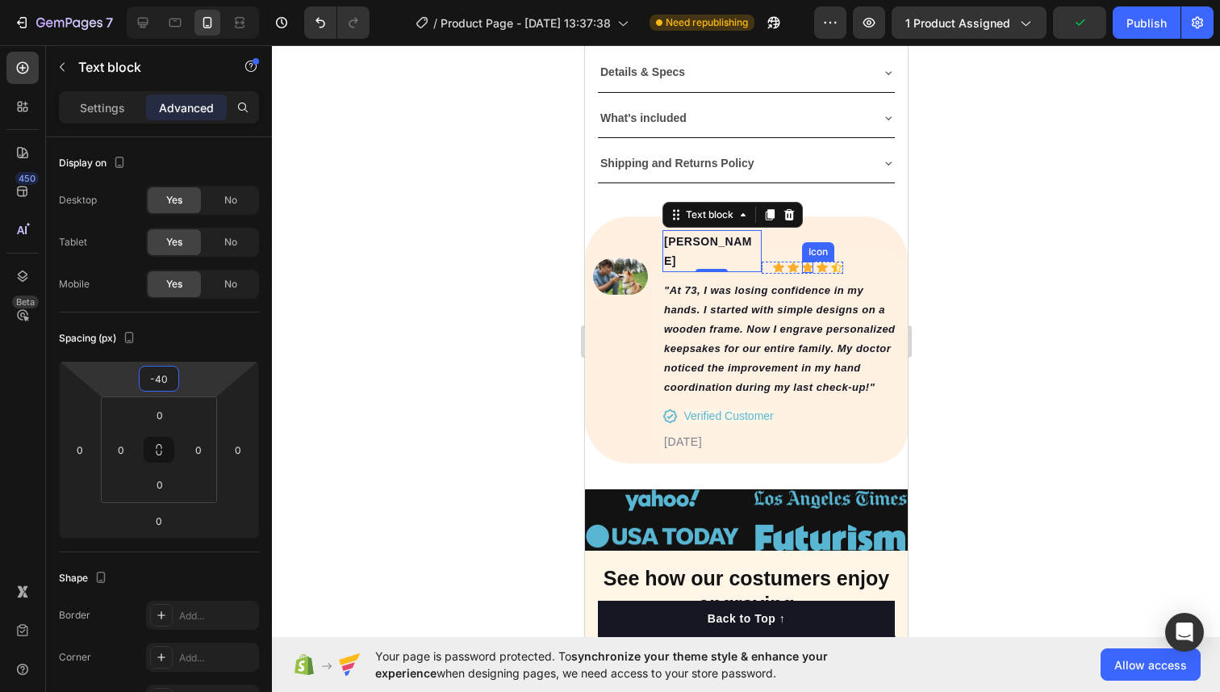
click at [803, 261] on icon at bounding box center [806, 266] width 11 height 11
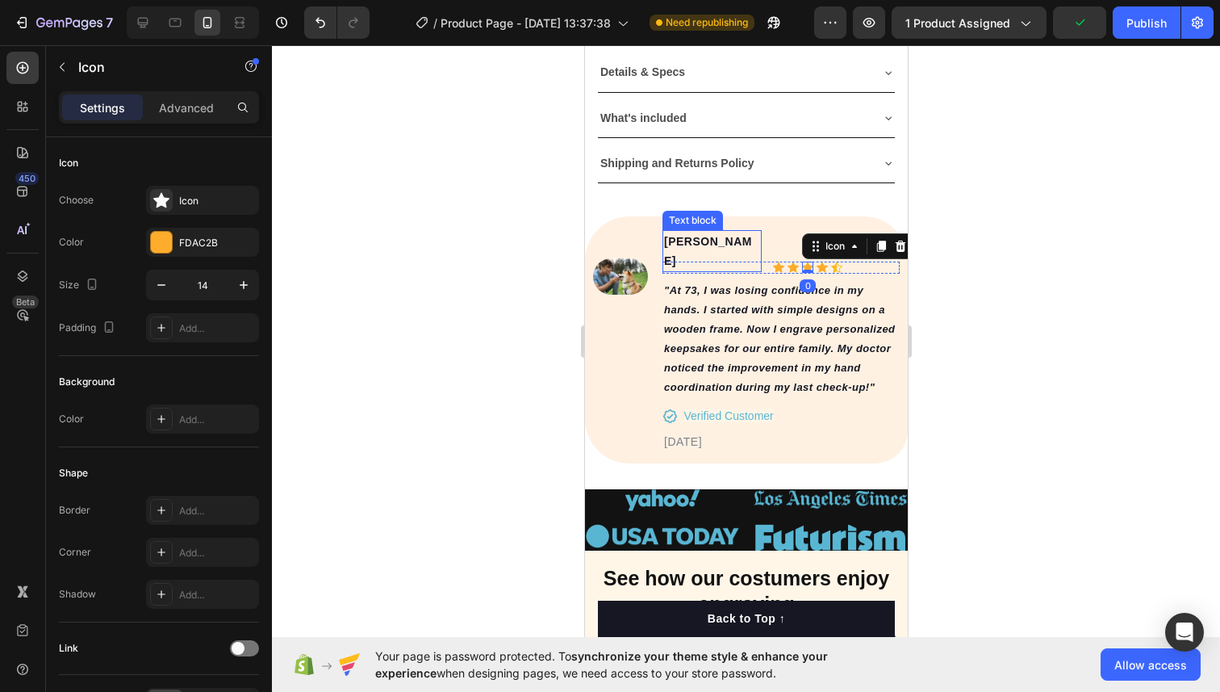
click at [766, 257] on div "Alice M. Text block Icon Icon Icon 0 Icon Icon Icon List Hoz Row "At 73, I was …" at bounding box center [780, 356] width 253 height 213
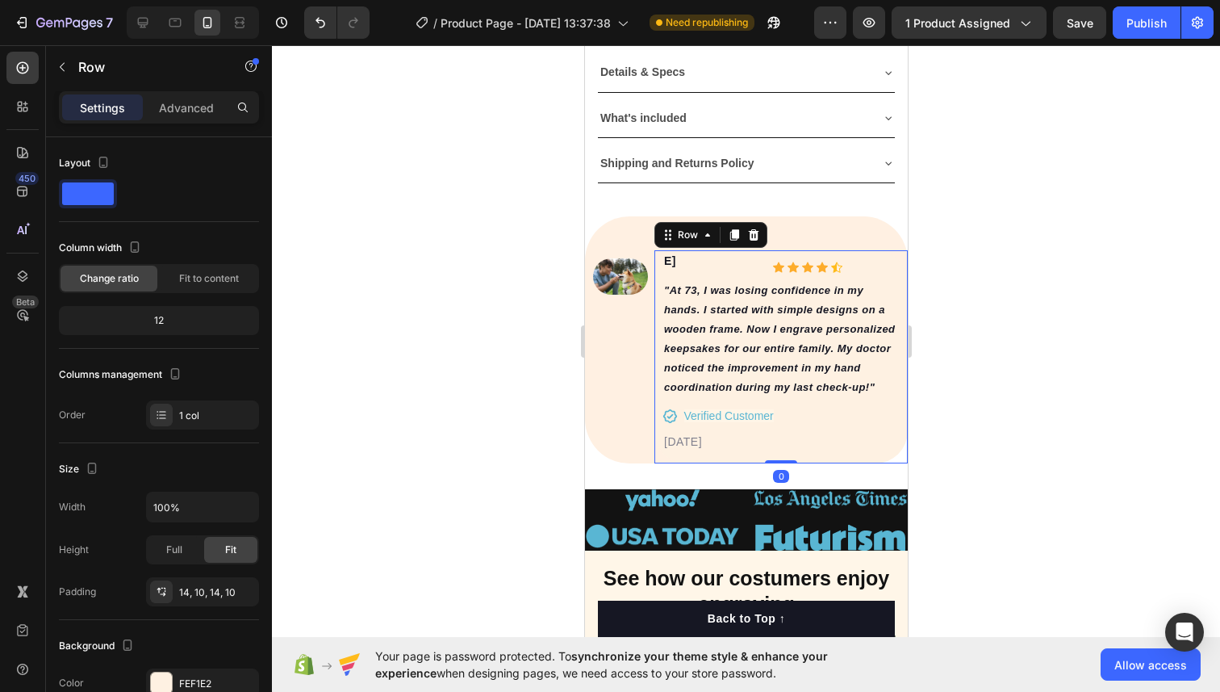
click at [800, 256] on div "Alice M. Text block Icon Icon Icon Icon Icon Icon List Hoz Row "At 73, I was lo…" at bounding box center [780, 356] width 253 height 213
click at [671, 240] on icon at bounding box center [667, 234] width 13 height 13
click at [186, 108] on p "Advanced" at bounding box center [186, 107] width 55 height 17
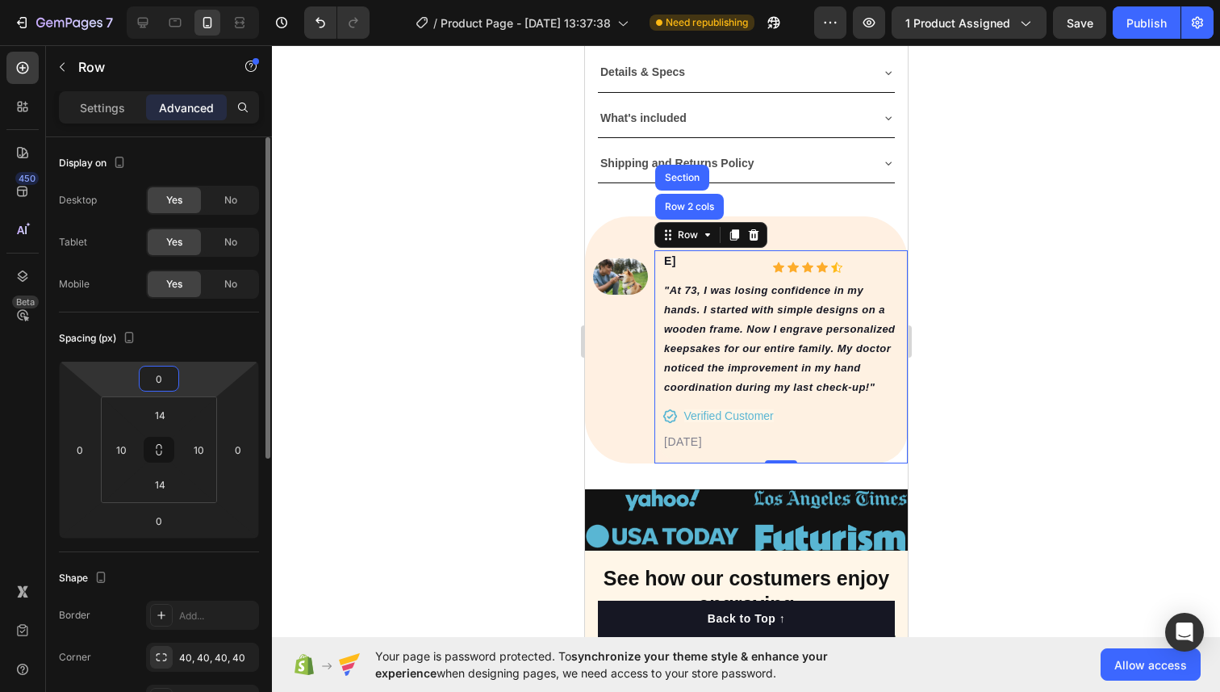
click at [161, 386] on input "0" at bounding box center [159, 378] width 32 height 24
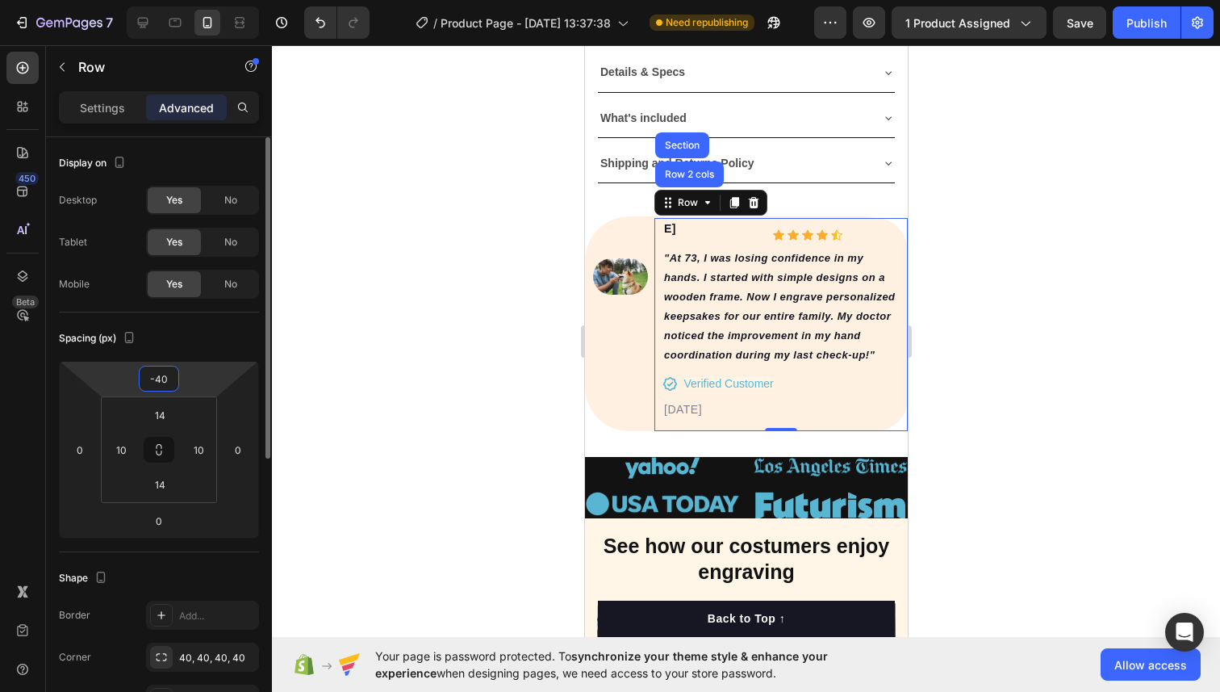
type input "-4"
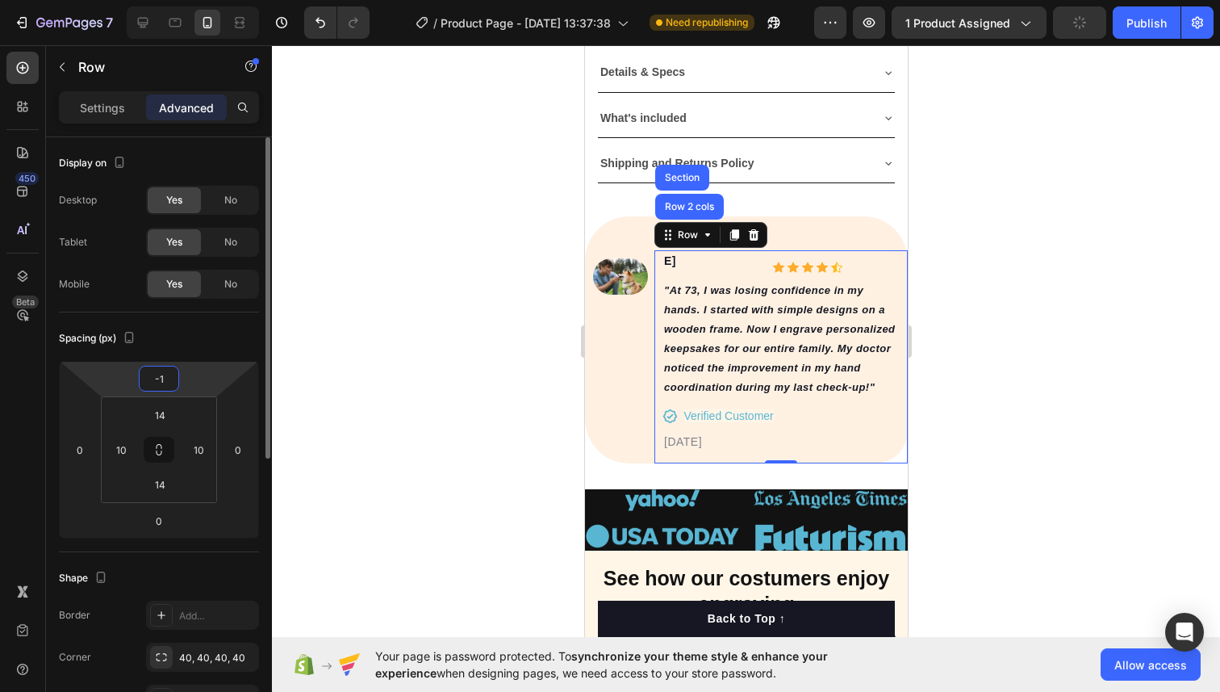
type input "-10"
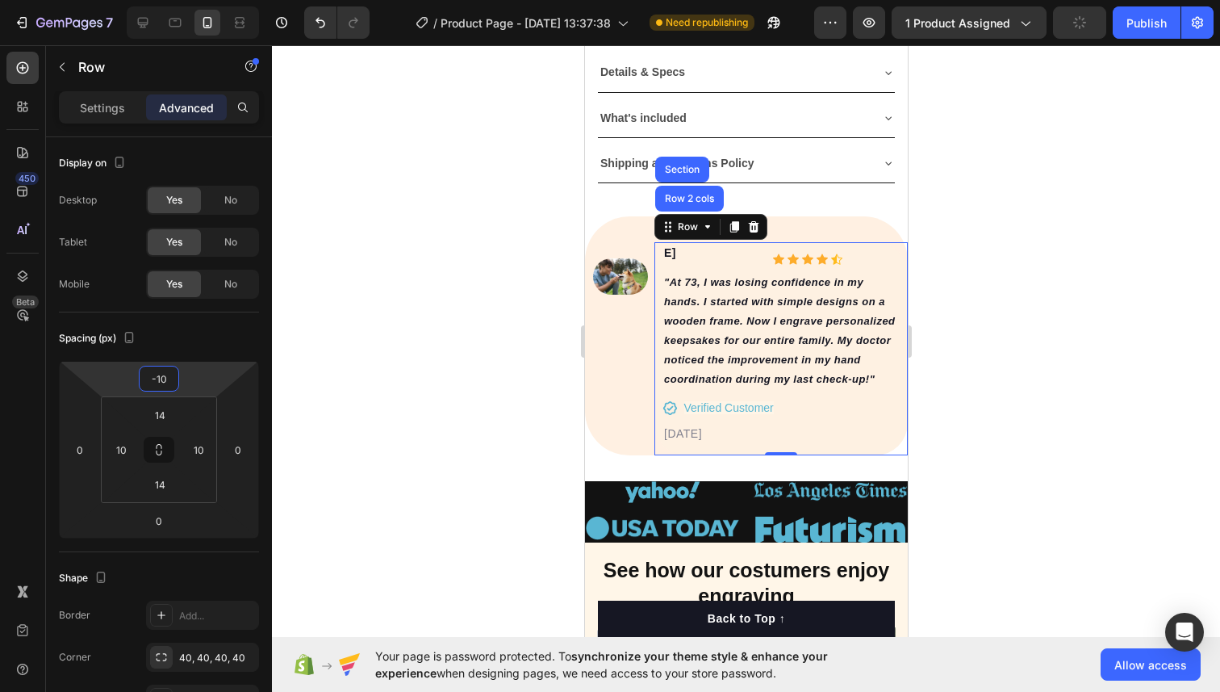
click at [951, 292] on div at bounding box center [746, 368] width 948 height 646
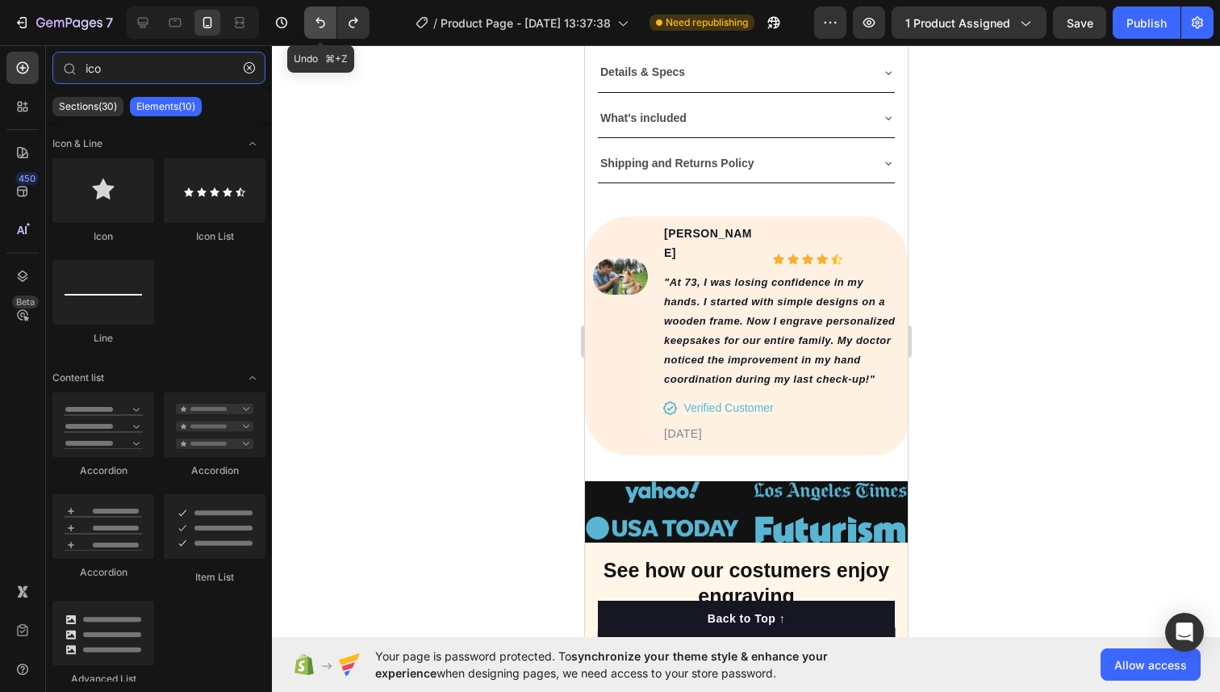
type input "ico"
click at [313, 23] on icon "Undo/Redo" at bounding box center [320, 23] width 16 height 16
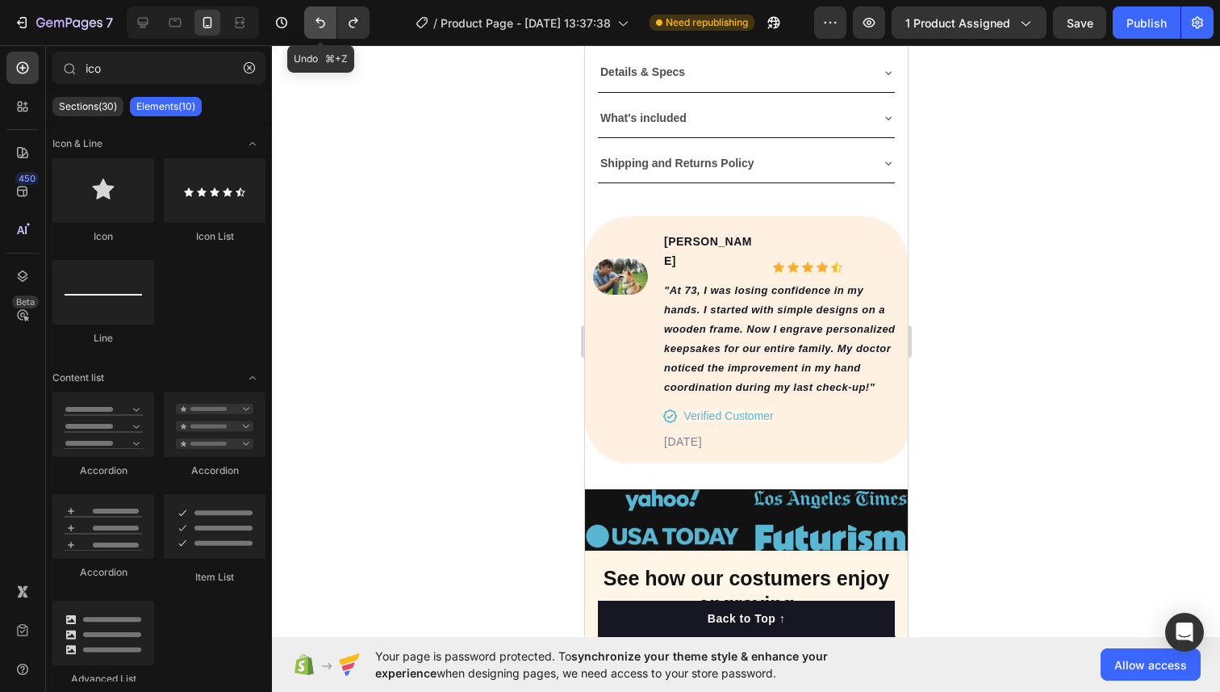
click at [315, 19] on icon "Undo/Redo" at bounding box center [320, 23] width 16 height 16
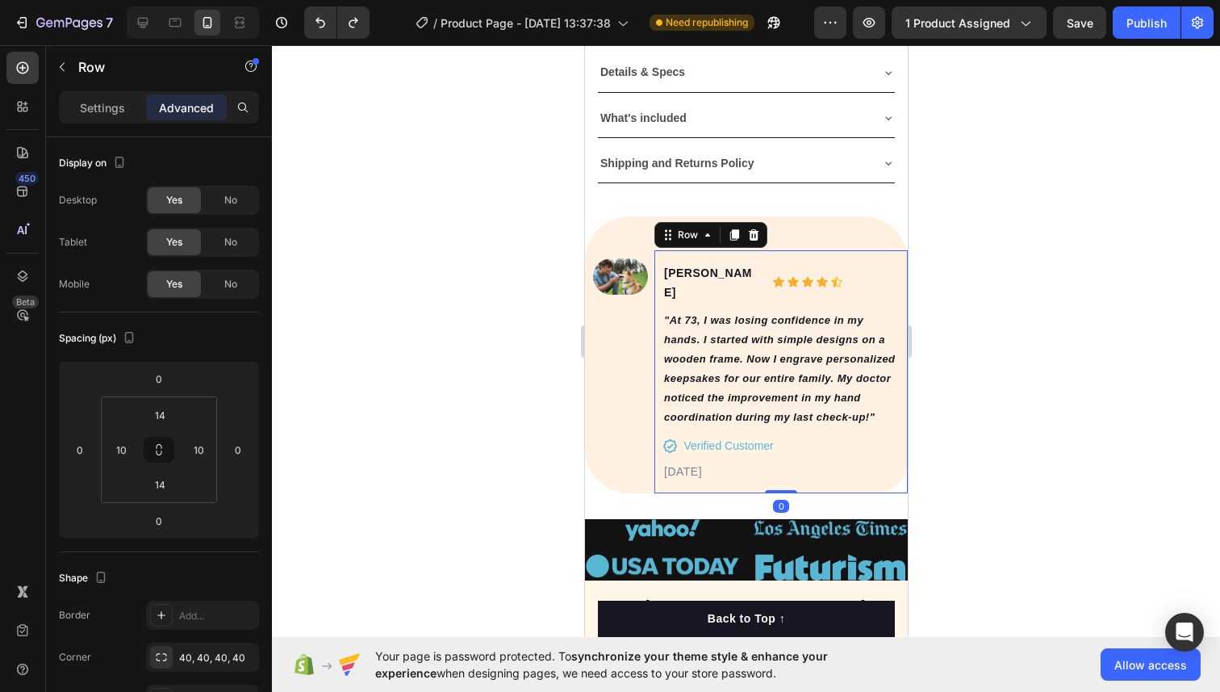
click at [686, 256] on div "Alice M. Text block Icon Icon Icon Icon Icon Icon List Hoz Row "At 73, I was lo…" at bounding box center [780, 371] width 253 height 243
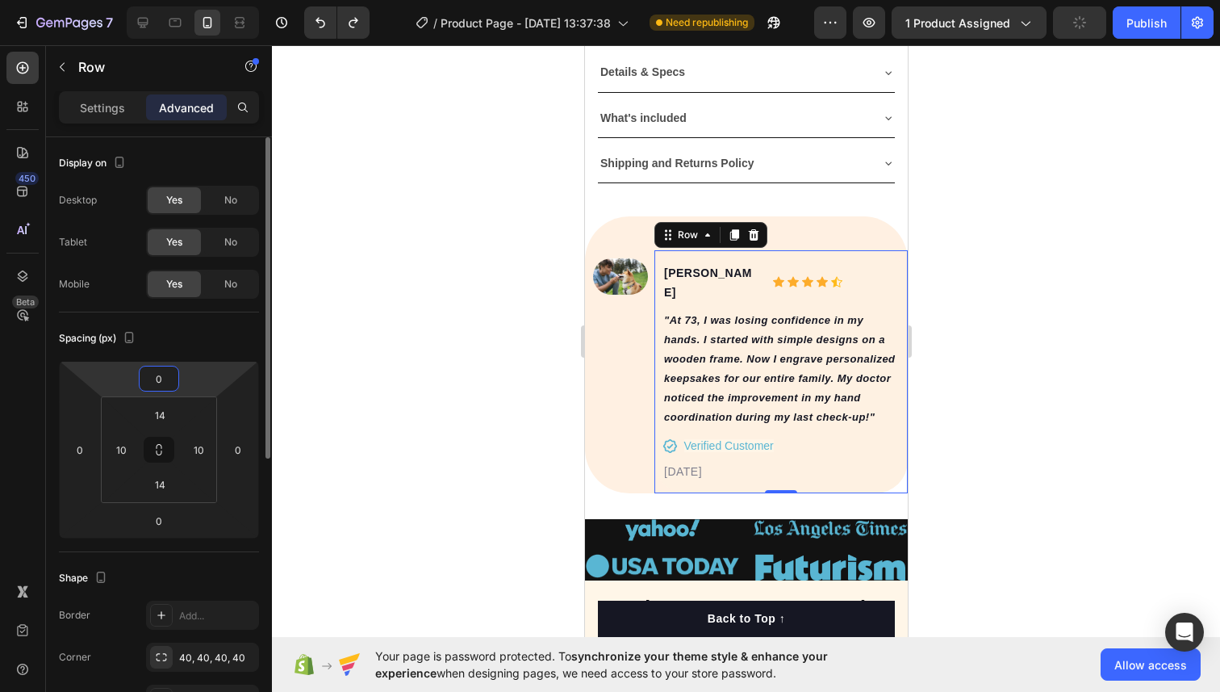
click at [161, 374] on input "0" at bounding box center [159, 378] width 32 height 24
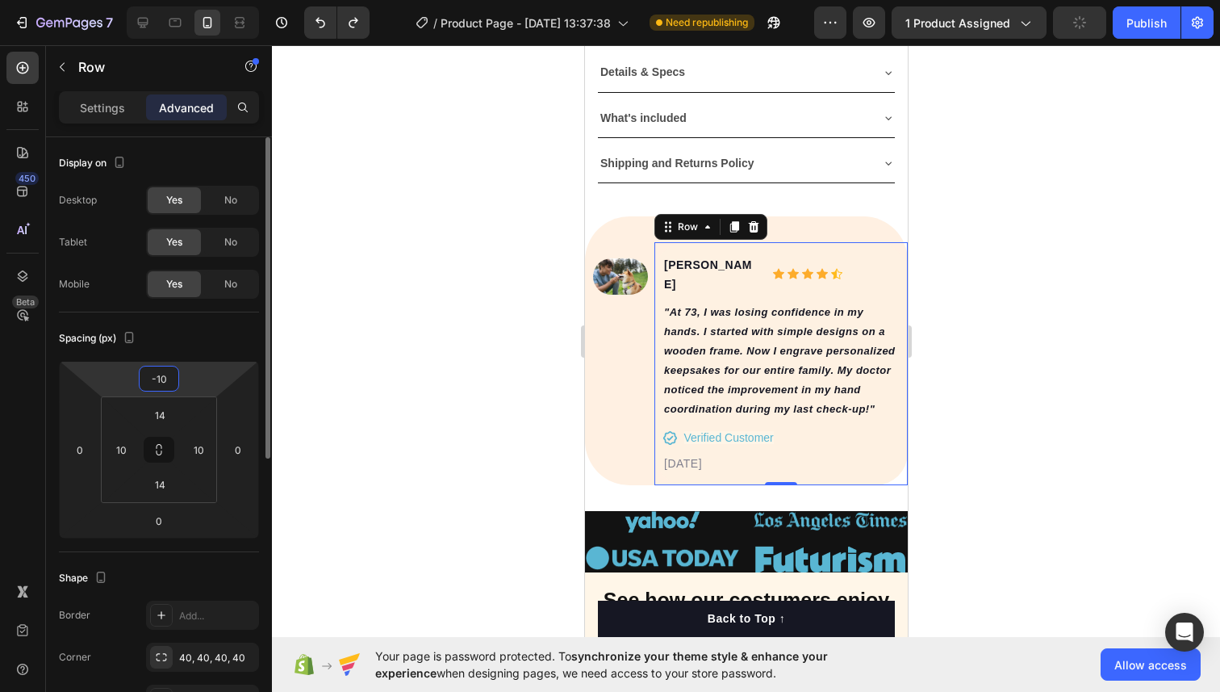
type input "-1"
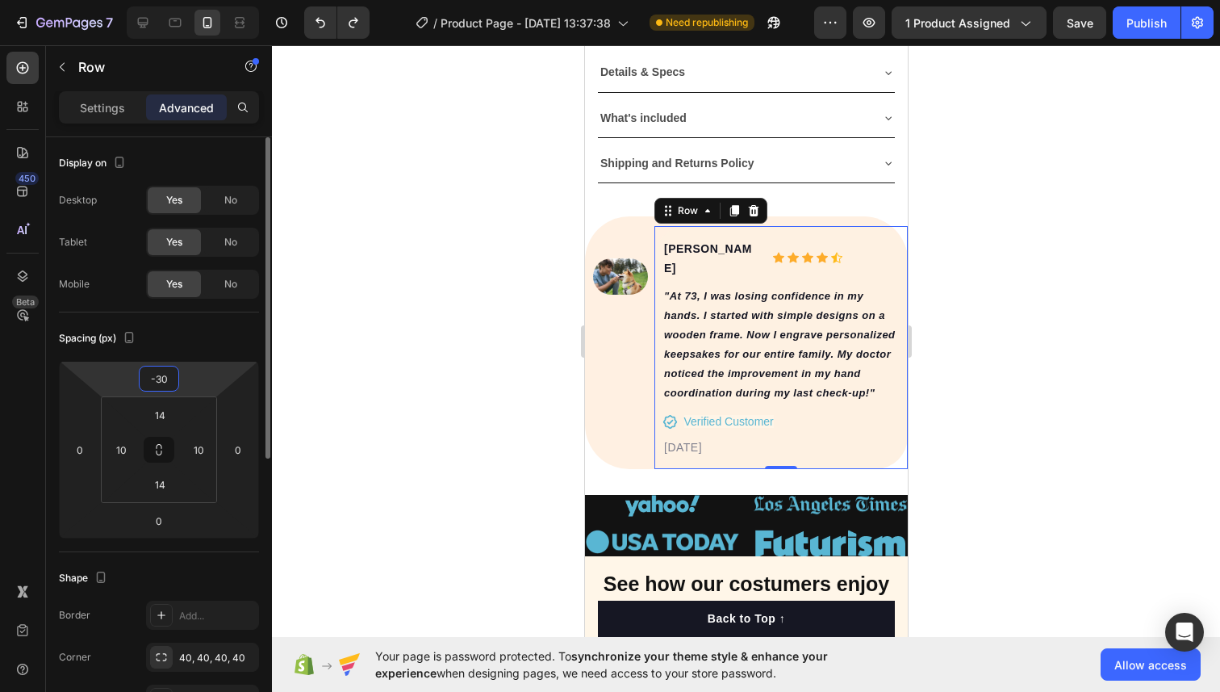
type input "-3"
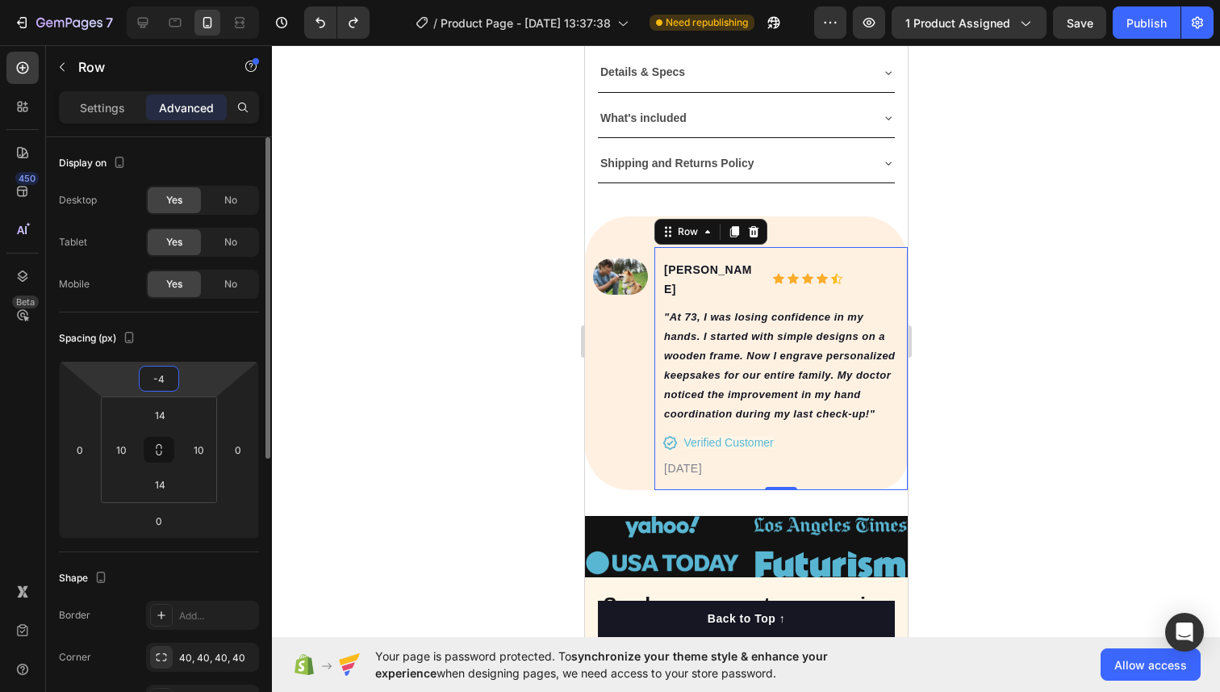
type input "-40"
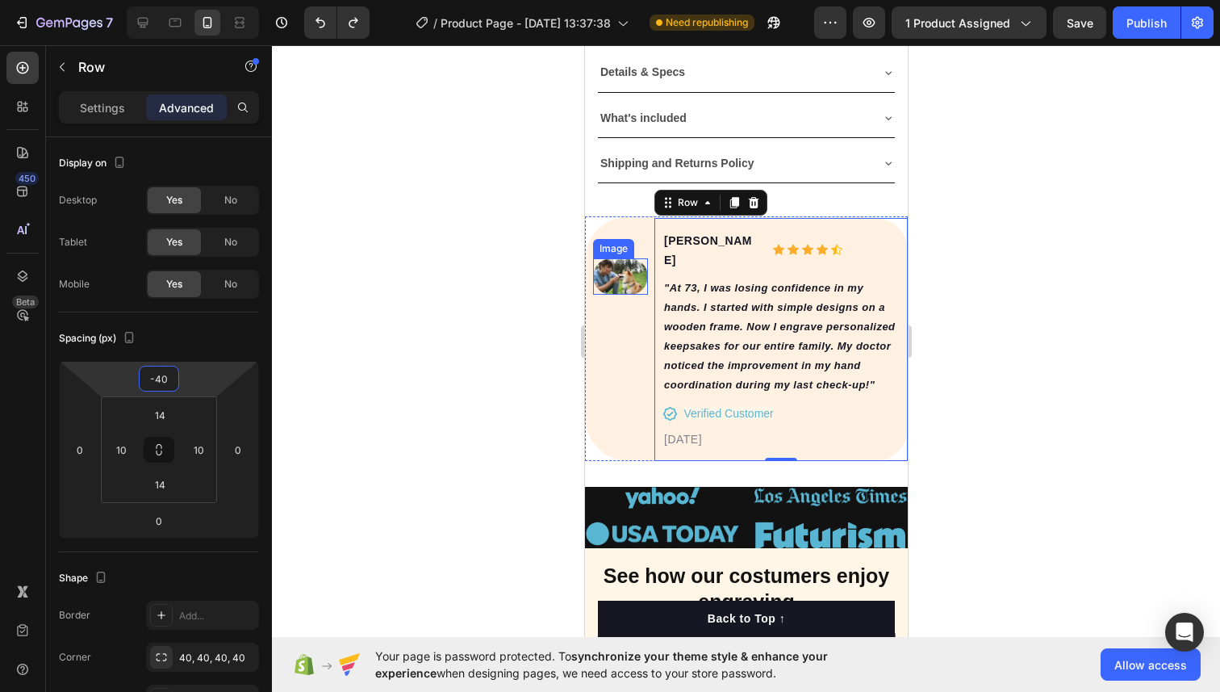
click at [613, 267] on img at bounding box center [619, 276] width 55 height 37
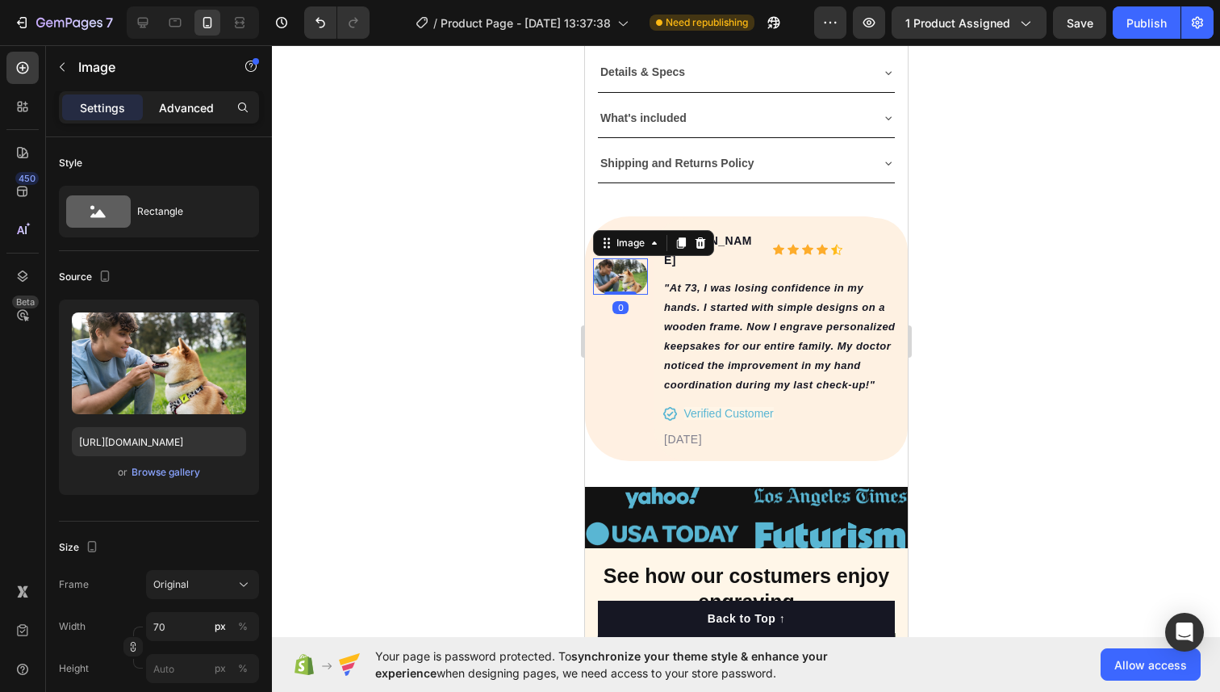
click at [182, 115] on div "Advanced" at bounding box center [186, 107] width 81 height 26
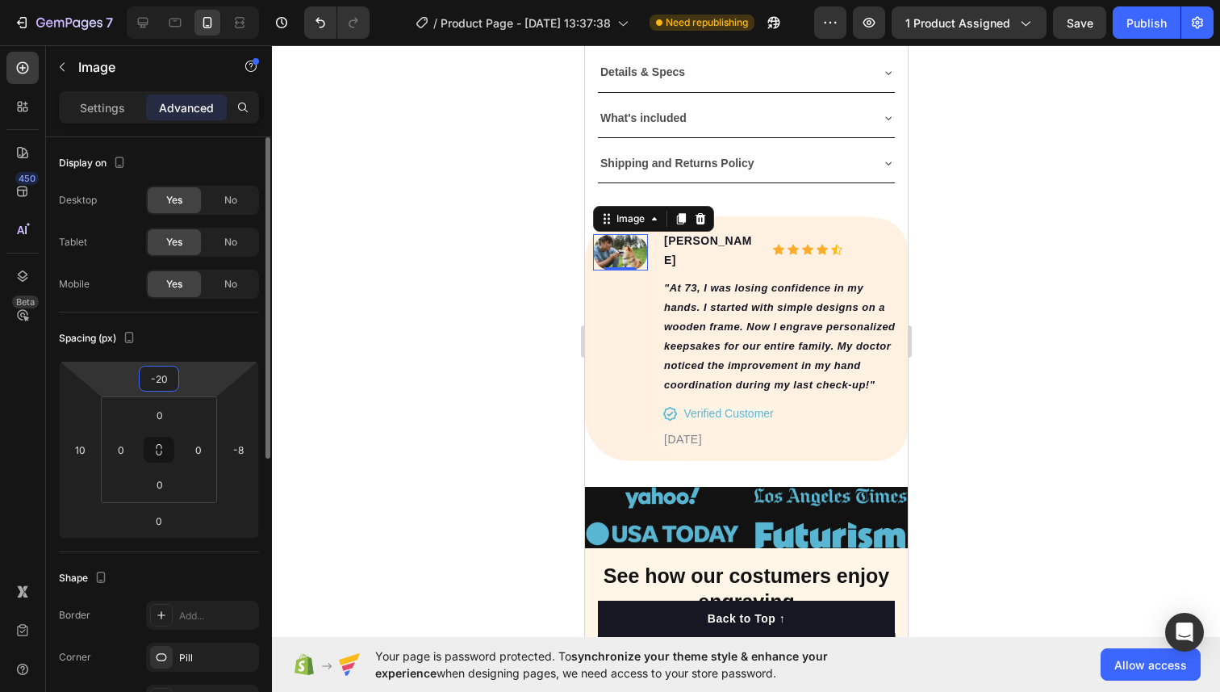
type input "-2"
type input "-15"
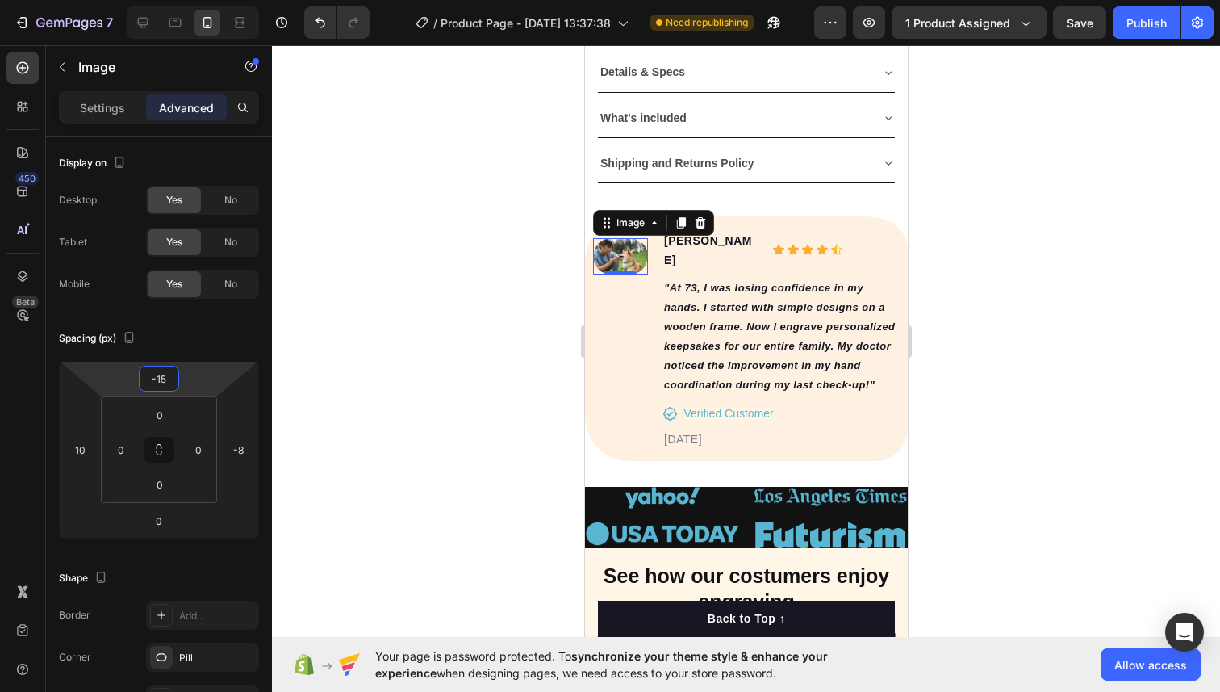
click at [415, 335] on div at bounding box center [746, 368] width 948 height 646
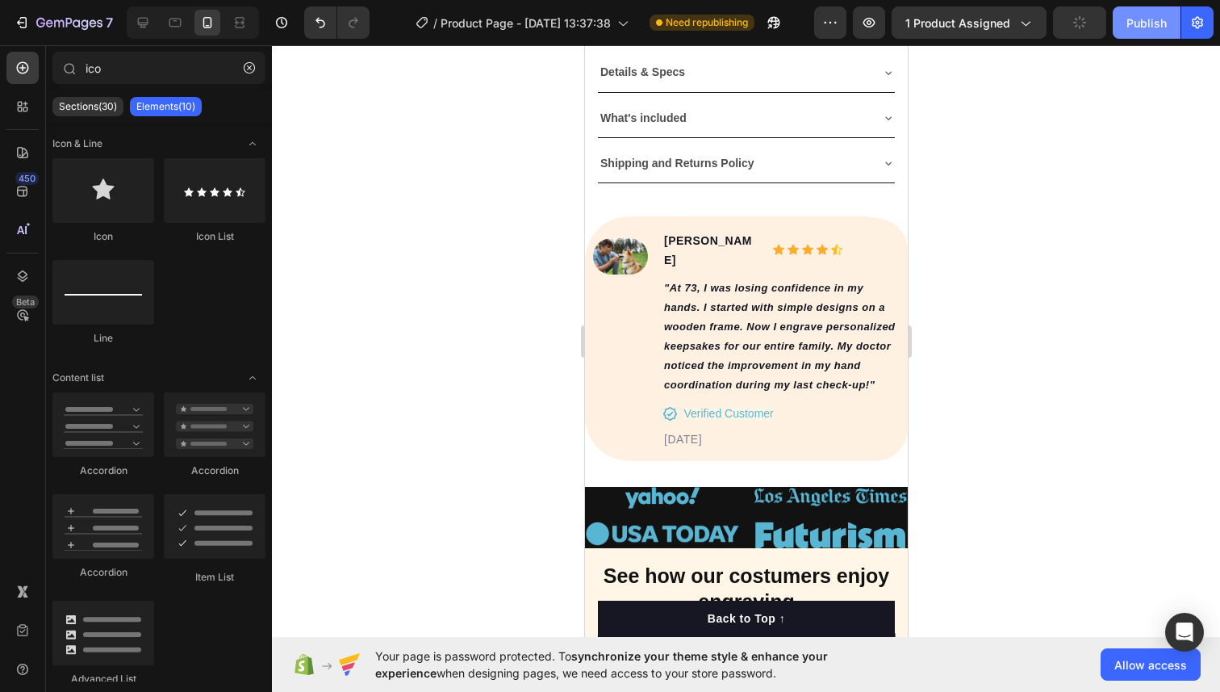
click at [1146, 20] on div "Publish" at bounding box center [1147, 23] width 40 height 17
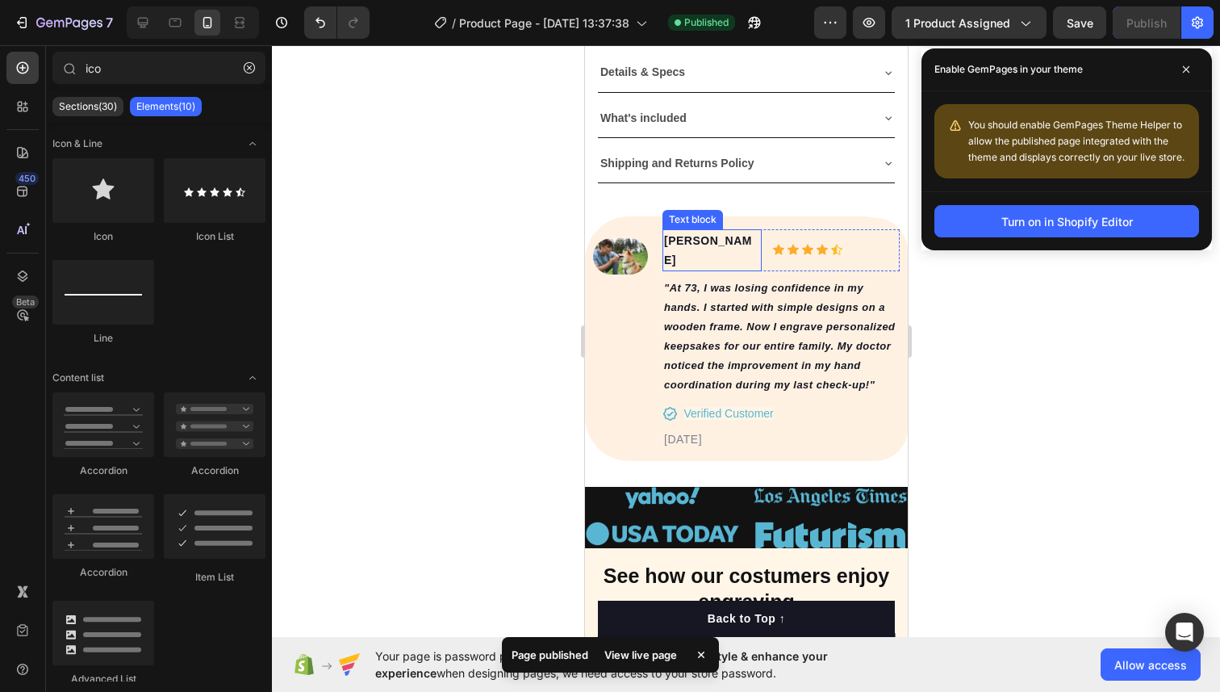
click at [744, 231] on p "Alice M." at bounding box center [711, 250] width 96 height 39
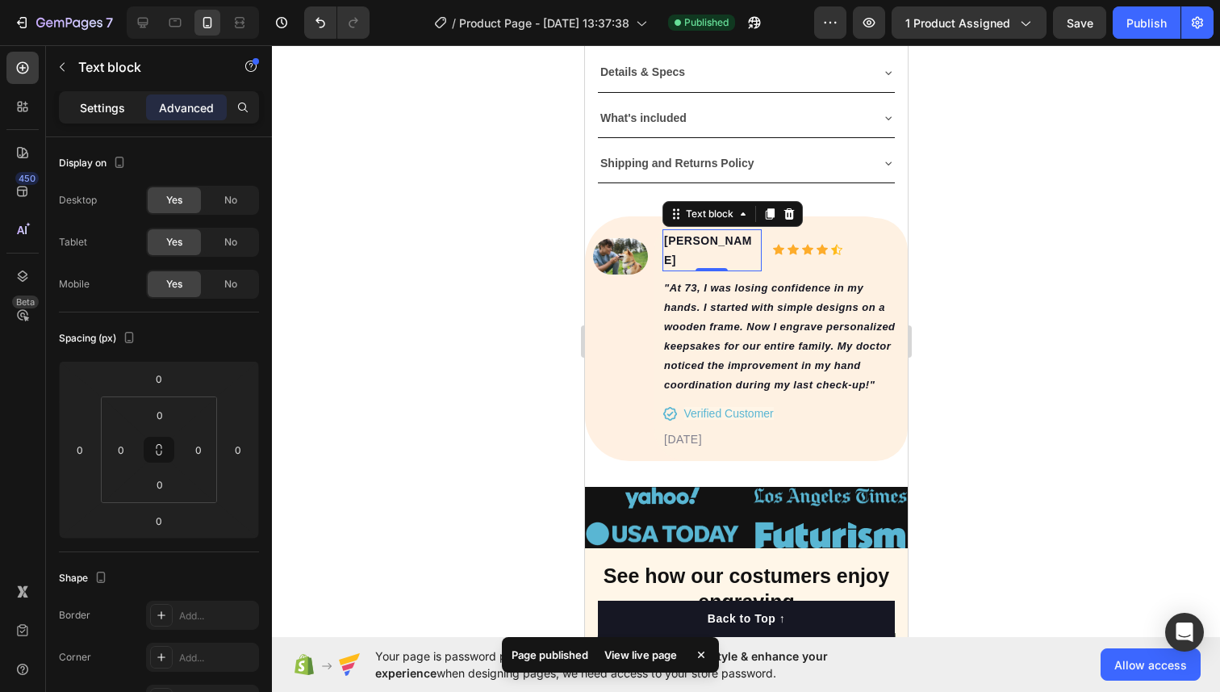
click at [128, 115] on div "Settings" at bounding box center [102, 107] width 81 height 26
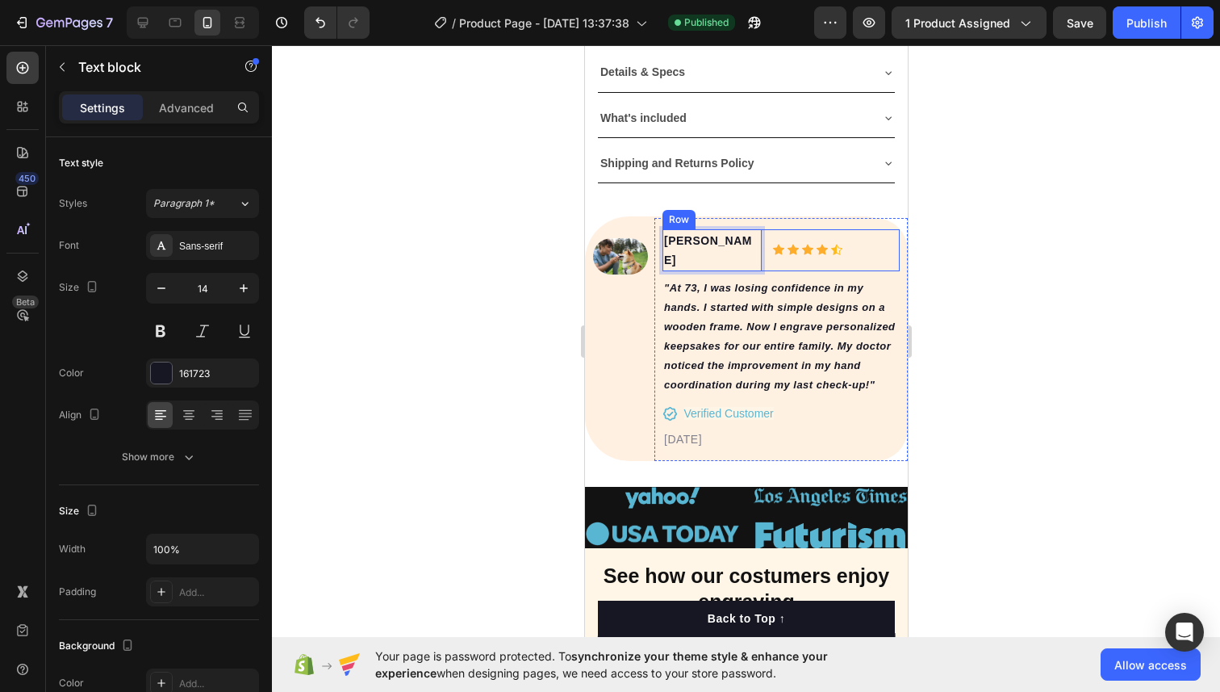
click at [771, 231] on div "Icon Icon Icon Icon Icon Icon List Hoz" at bounding box center [830, 250] width 139 height 42
click at [758, 232] on p "Alice M." at bounding box center [711, 250] width 96 height 39
click at [769, 232] on div "Icon Icon Icon Icon Icon Icon List Hoz" at bounding box center [830, 250] width 139 height 42
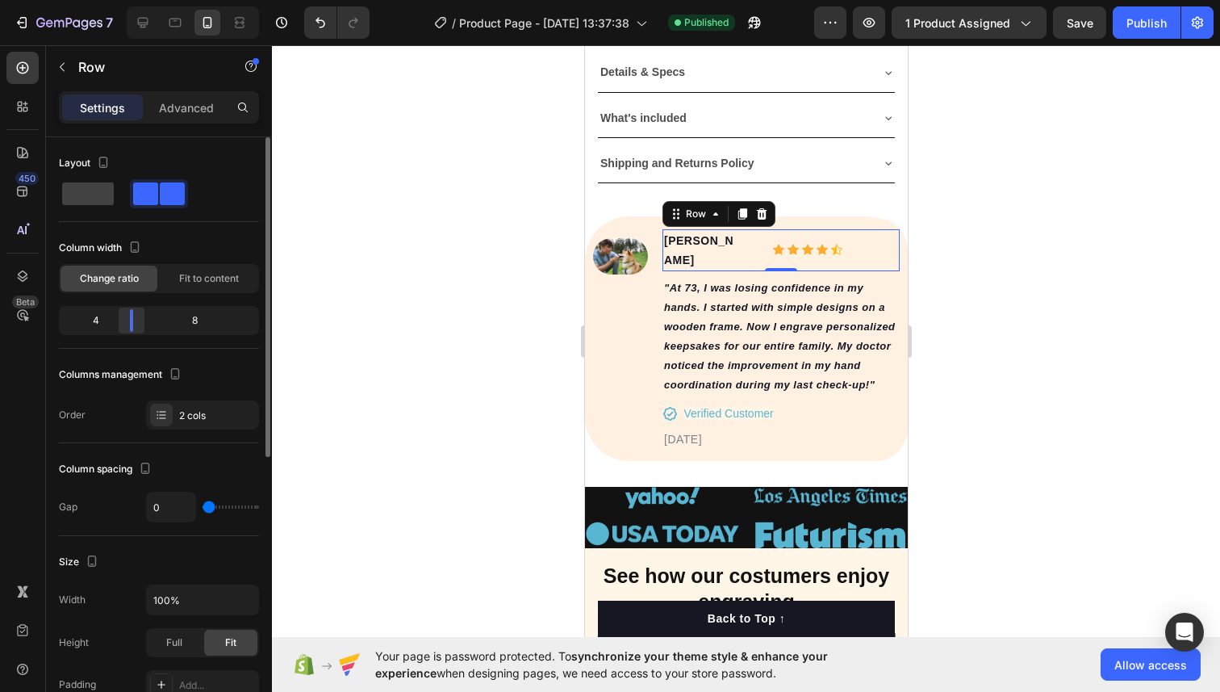
drag, startPoint x: 144, startPoint y: 325, endPoint x: 128, endPoint y: 323, distance: 16.3
click at [128, 0] on body "7 / Product Page - Aug 26, 13:37:38 Published Preview 1 product assigned Save P…" at bounding box center [610, 0] width 1220 height 0
drag, startPoint x: 128, startPoint y: 323, endPoint x: 109, endPoint y: 323, distance: 18.6
click at [109, 0] on body "7 / Product Page - Aug 26, 13:37:38 Published Preview 1 product assigned Save P…" at bounding box center [610, 0] width 1220 height 0
click at [305, 299] on div at bounding box center [746, 368] width 948 height 646
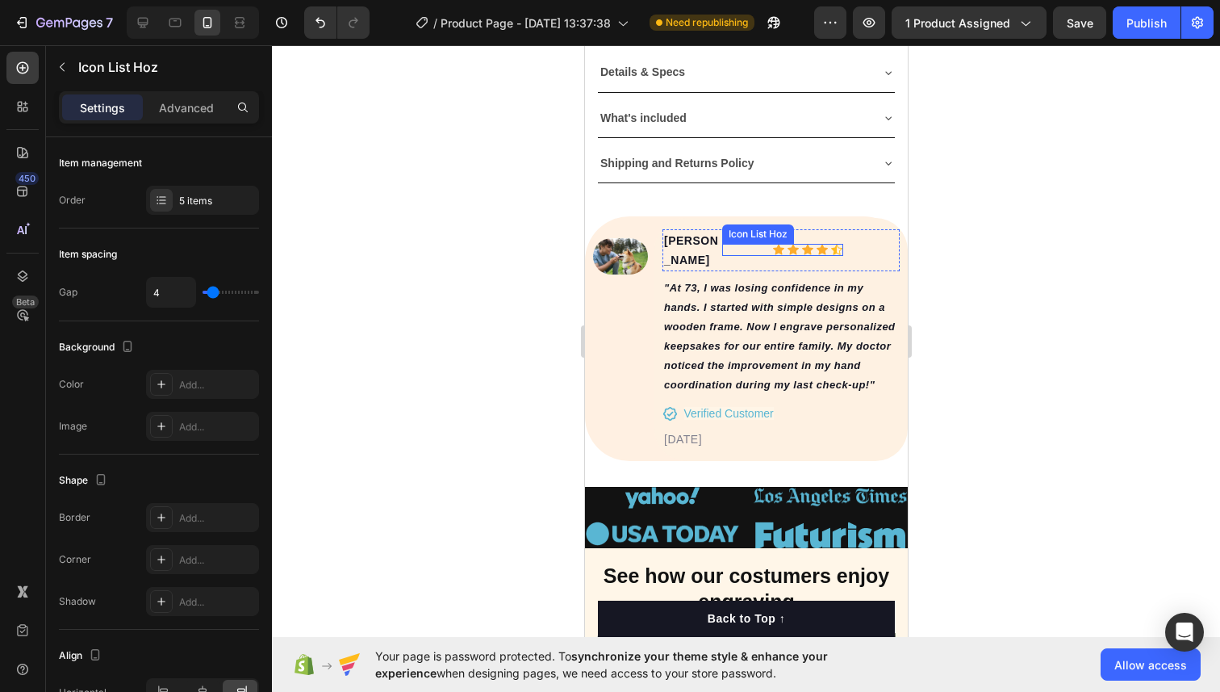
click at [731, 244] on div "Icon Icon Icon Icon Icon" at bounding box center [782, 250] width 122 height 12
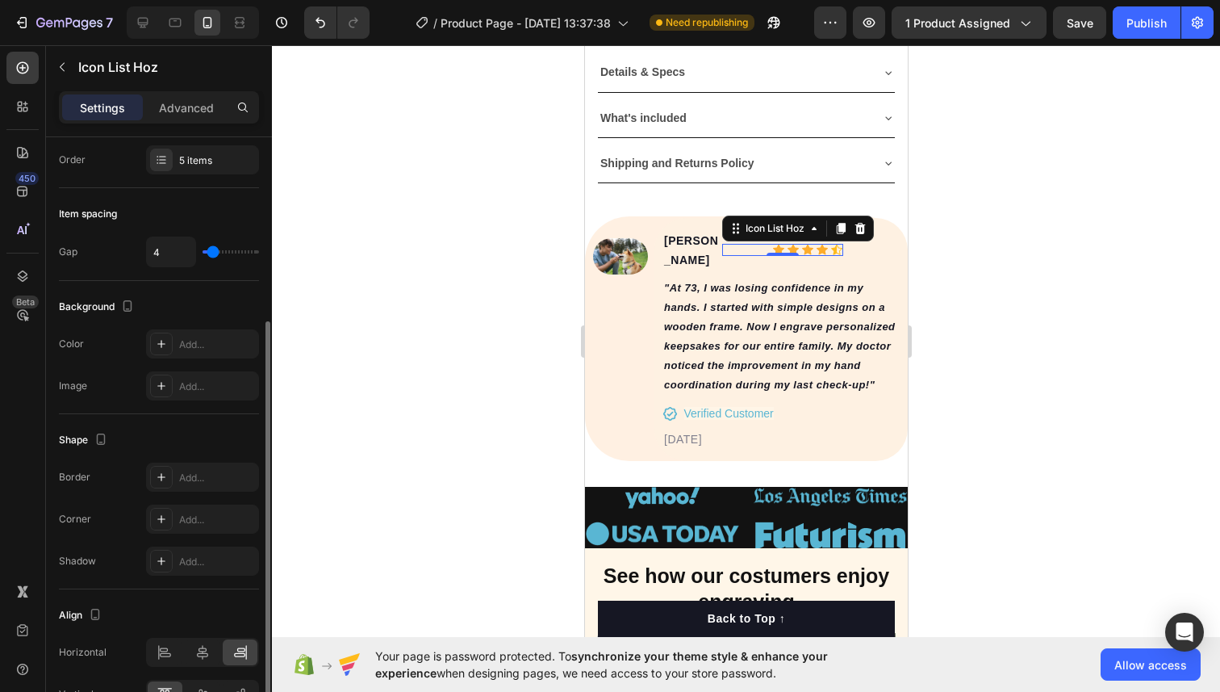
scroll to position [135, 0]
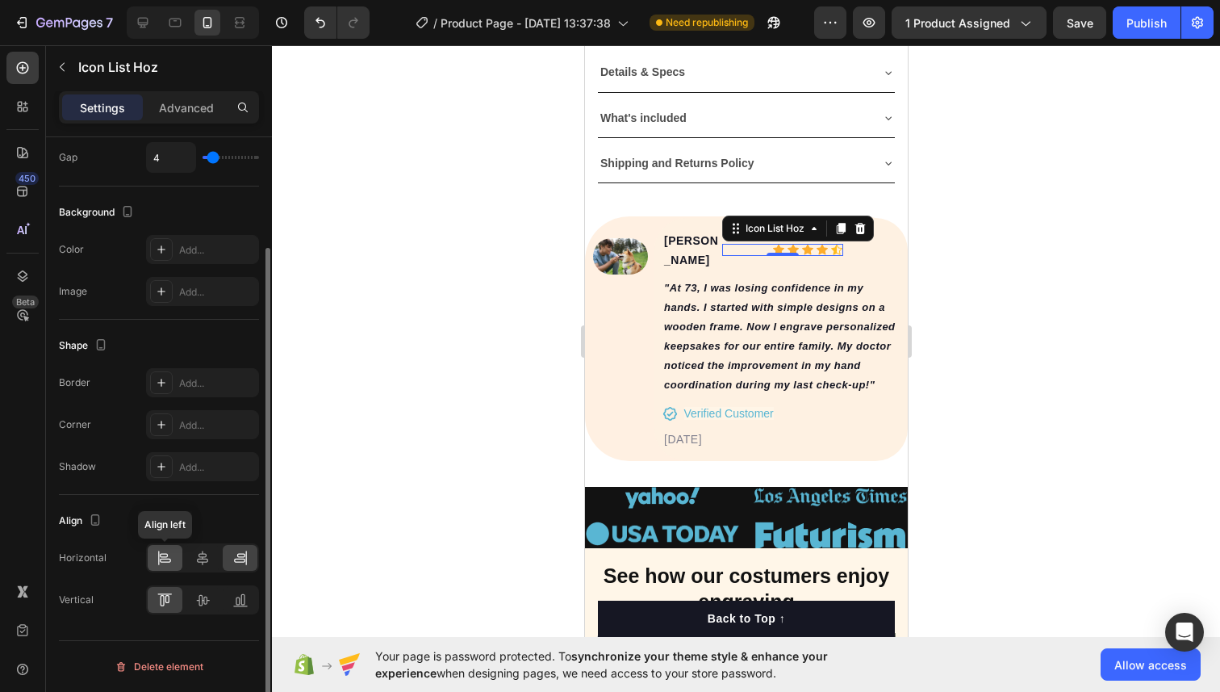
click at [164, 565] on icon at bounding box center [165, 558] width 16 height 16
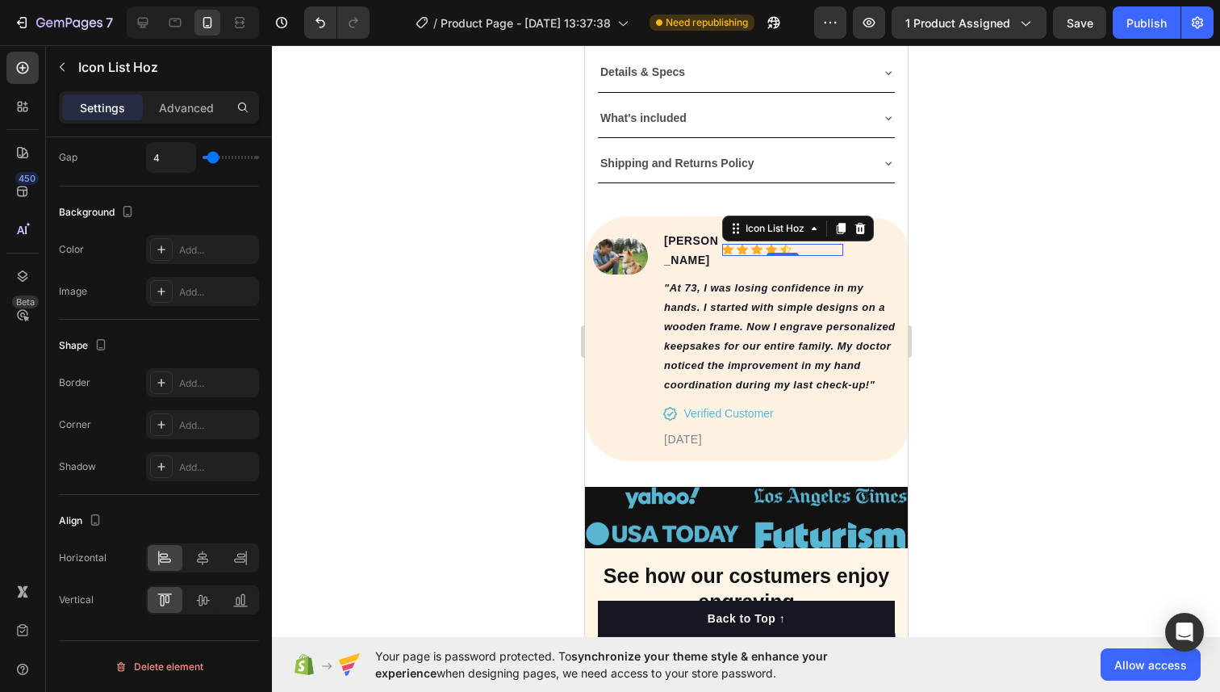
click at [454, 280] on div at bounding box center [746, 368] width 948 height 646
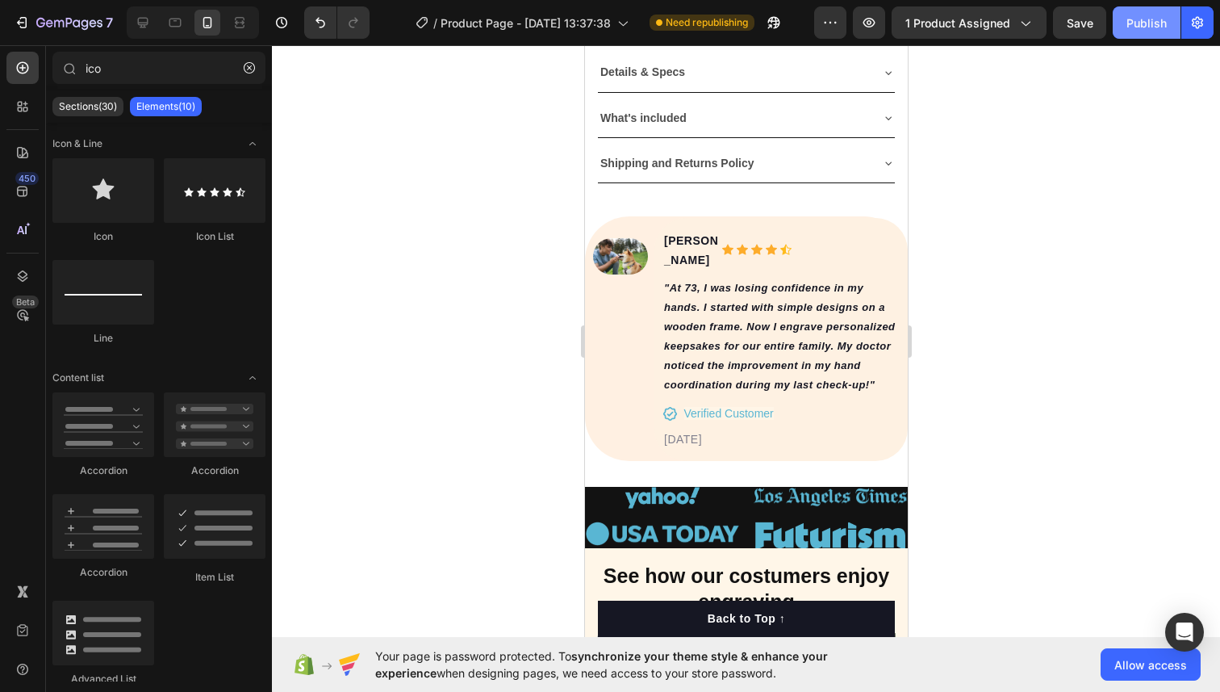
click at [1161, 23] on div "Publish" at bounding box center [1147, 23] width 40 height 17
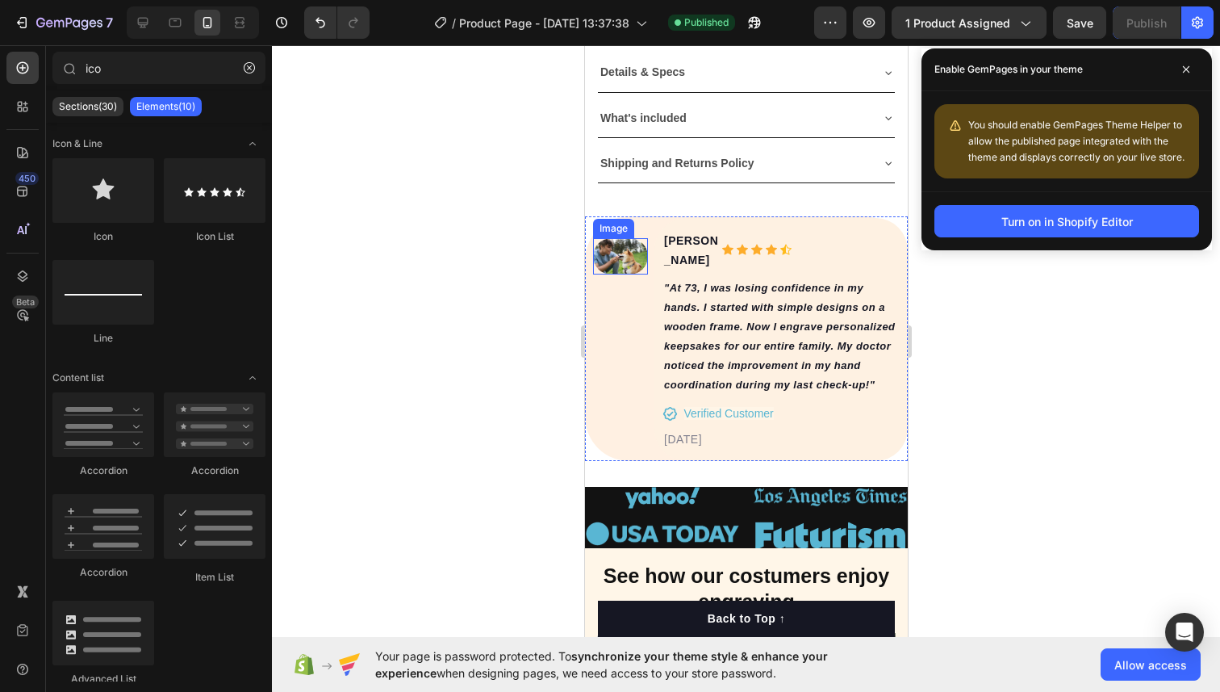
click at [606, 263] on img at bounding box center [619, 256] width 55 height 37
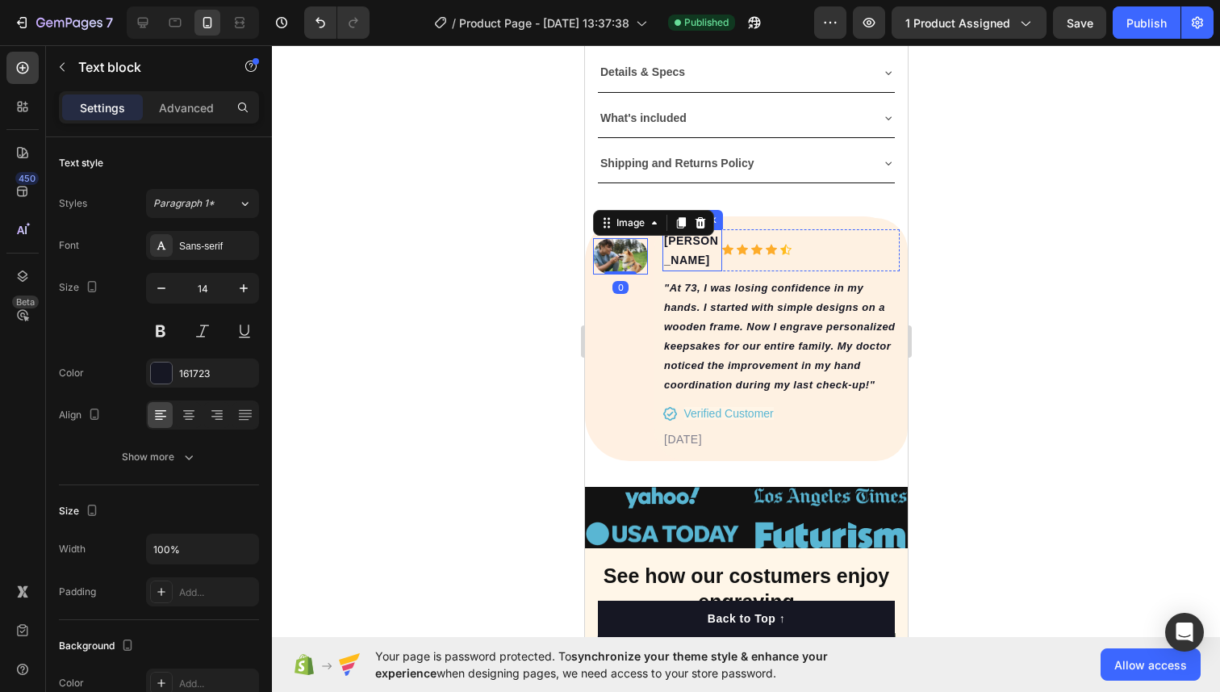
click at [694, 240] on p "Alice M." at bounding box center [691, 250] width 56 height 39
click at [684, 240] on p "Alice M." at bounding box center [691, 250] width 56 height 39
click at [692, 240] on p "Alice M." at bounding box center [691, 250] width 56 height 39
click at [1037, 239] on div at bounding box center [746, 368] width 948 height 646
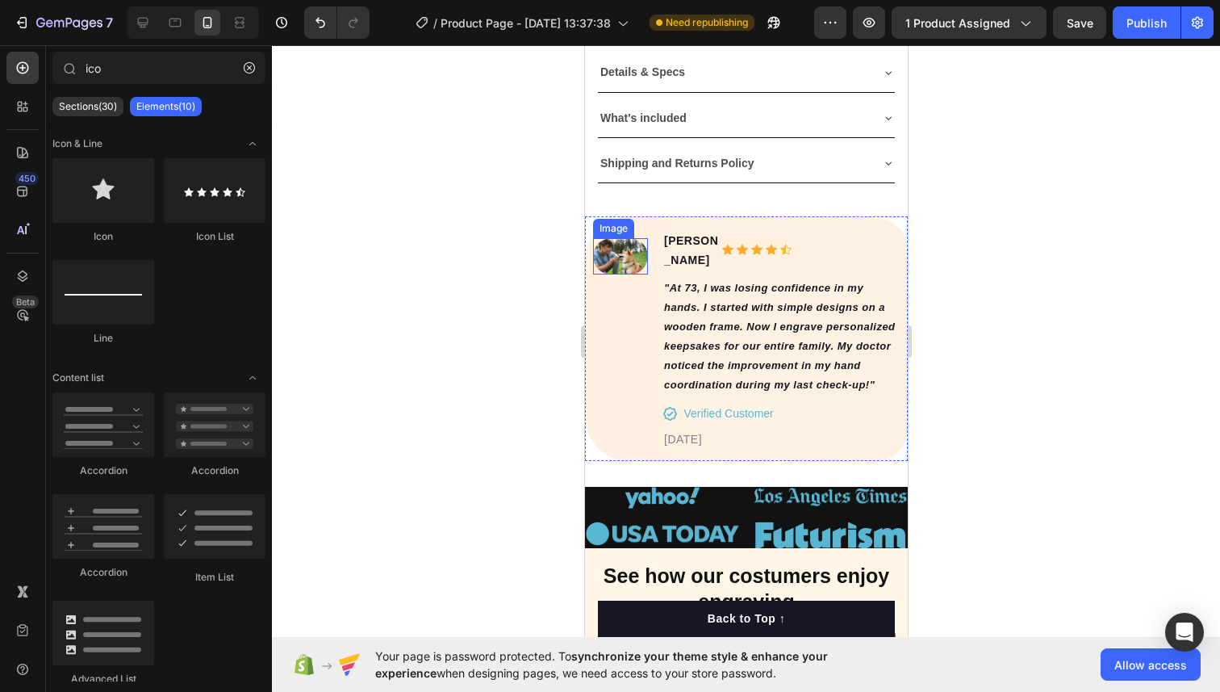
click at [602, 255] on img at bounding box center [619, 256] width 55 height 37
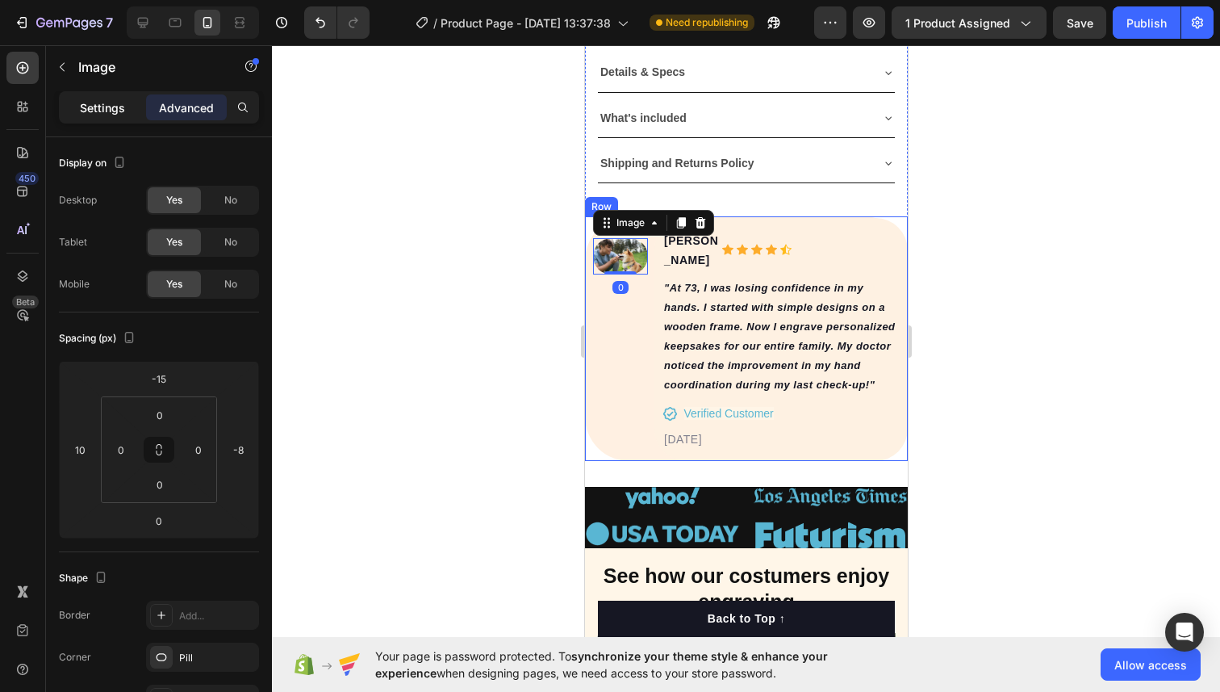
click at [111, 105] on p "Settings" at bounding box center [102, 107] width 45 height 17
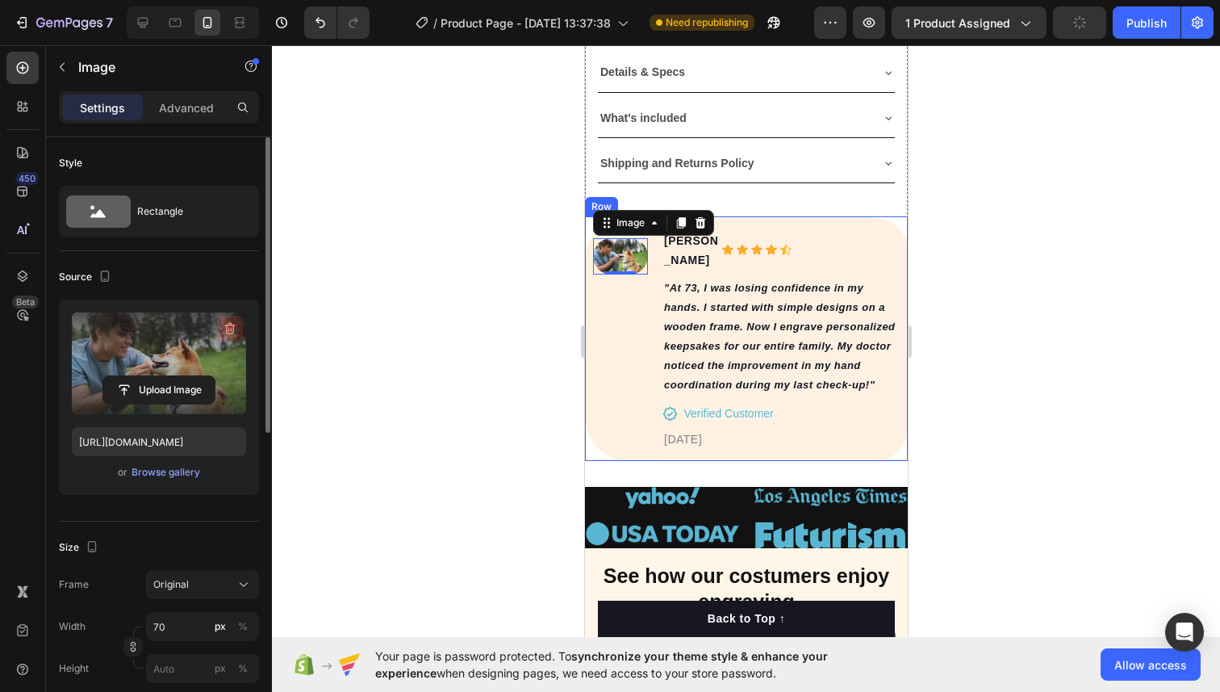
click at [222, 327] on icon "button" at bounding box center [230, 328] width 16 height 16
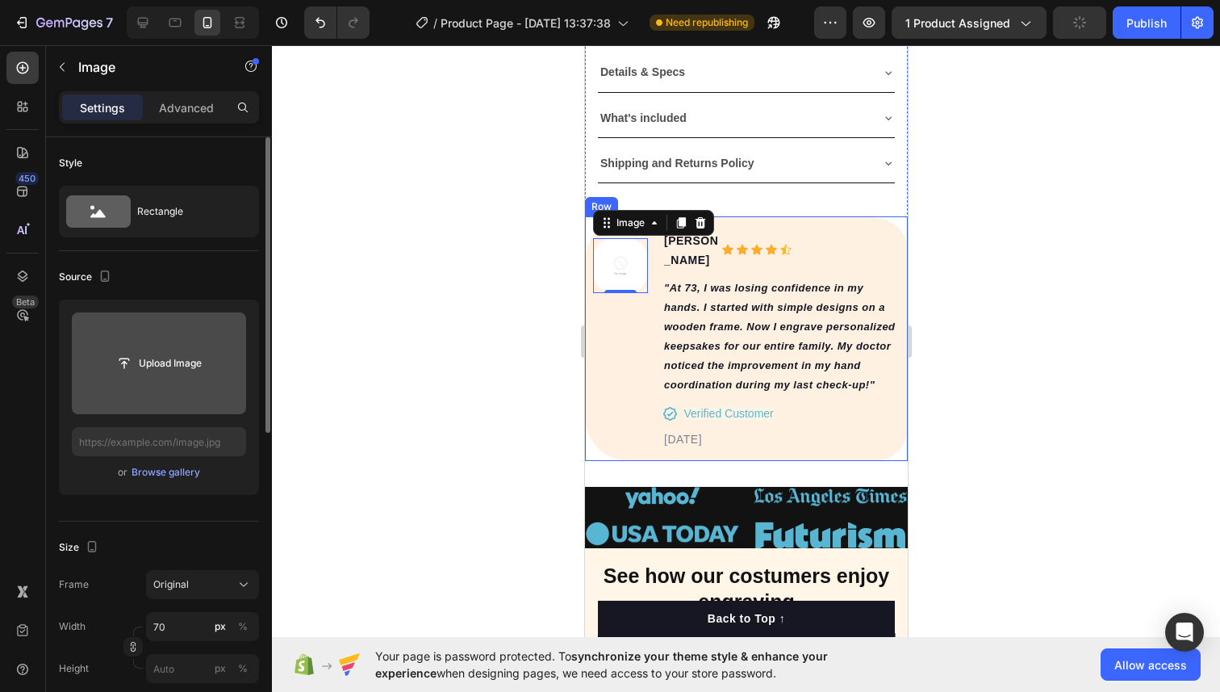
click at [185, 342] on input "file" at bounding box center [159, 363] width 174 height 102
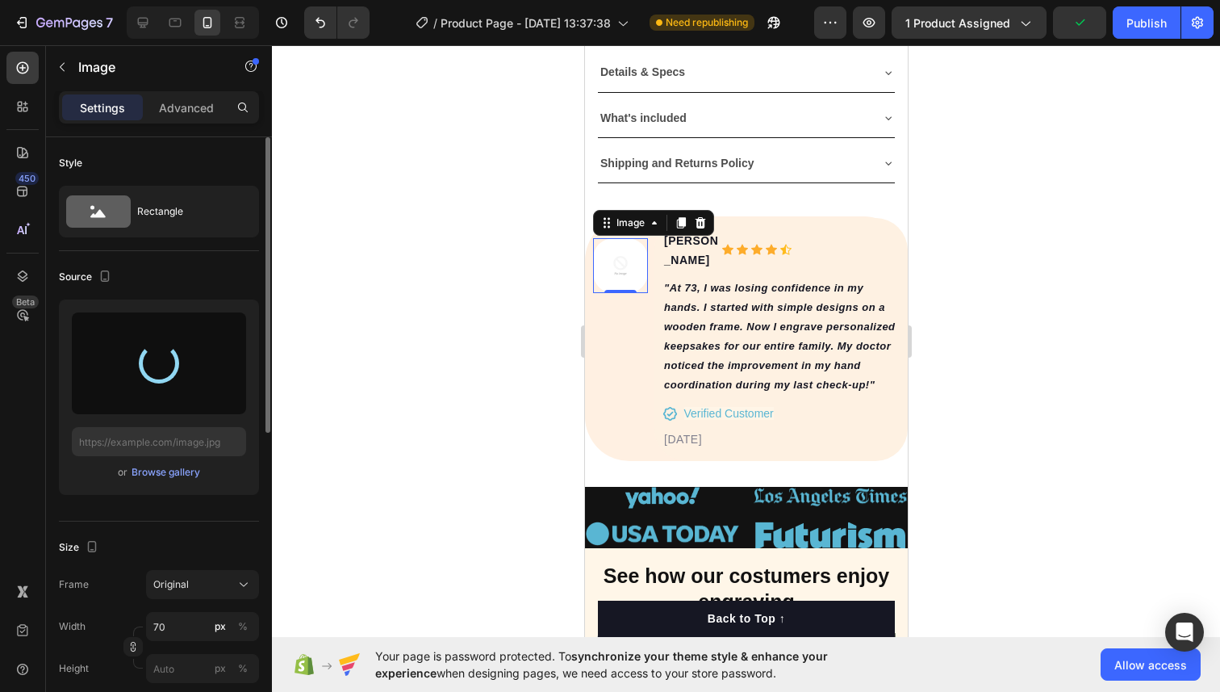
type input "https://cdn.shopify.com/s/files/1/0724/7482/0793/files/gempages_581660207315157…"
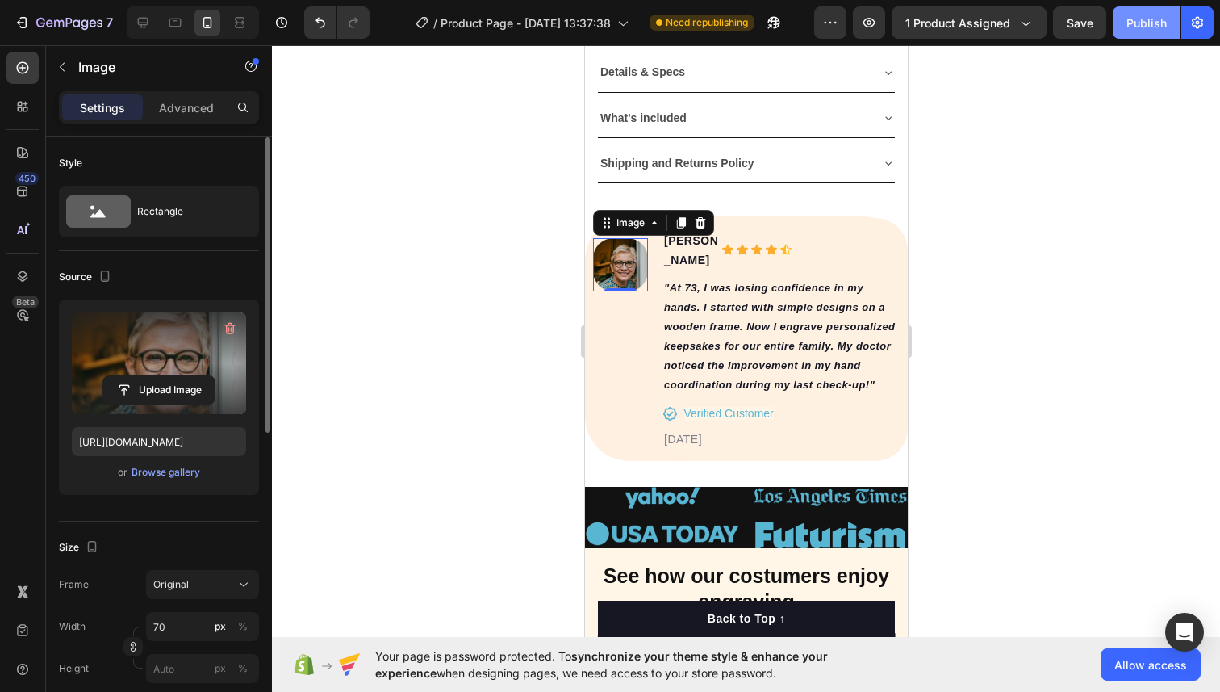
click at [1129, 21] on div "Publish" at bounding box center [1147, 23] width 40 height 17
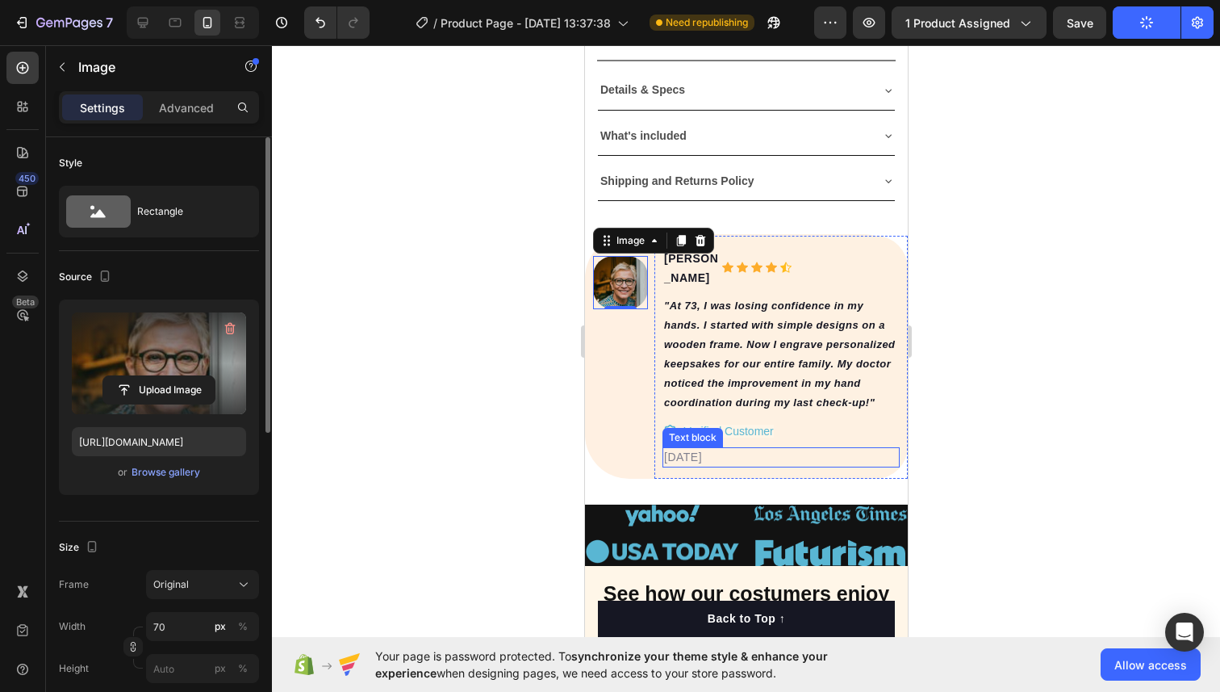
click at [678, 449] on p "[DATE]" at bounding box center [780, 457] width 234 height 17
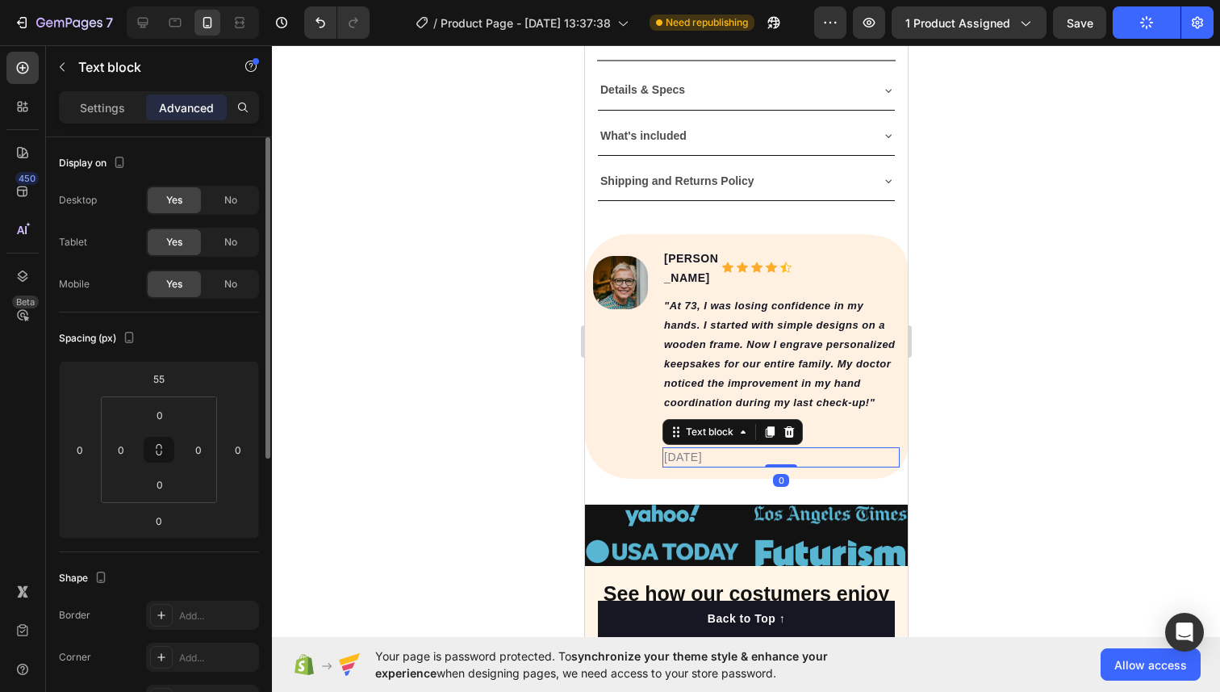
click at [674, 449] on p "[DATE]" at bounding box center [780, 457] width 234 height 17
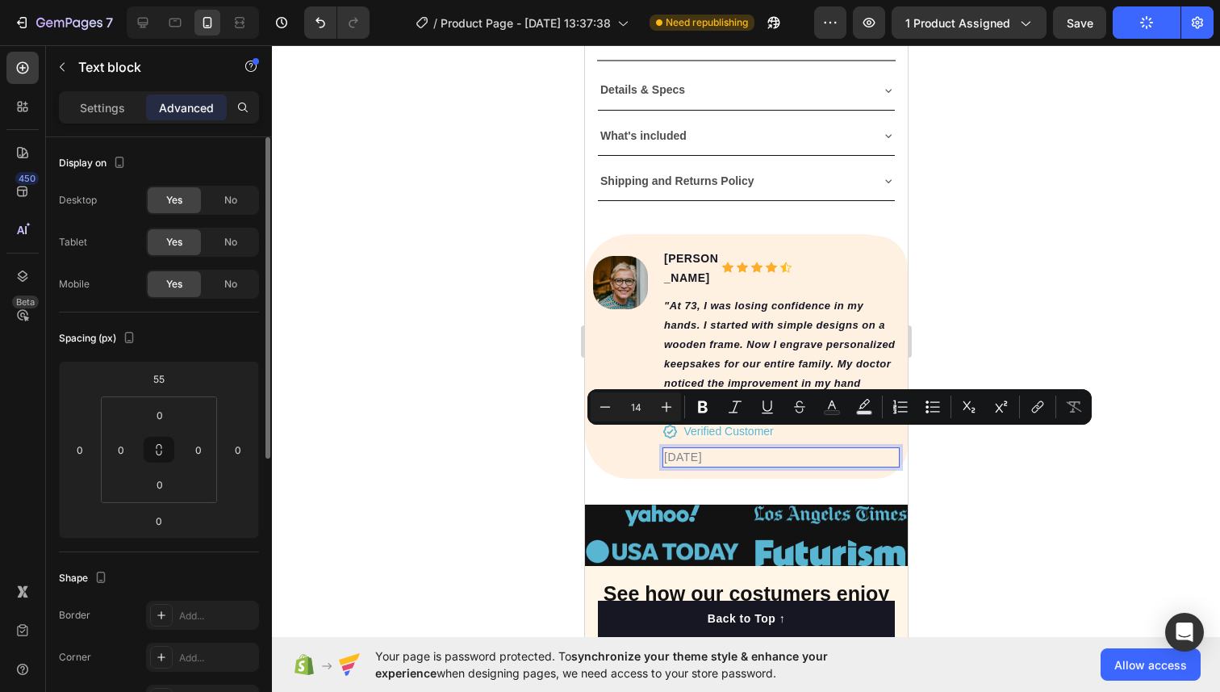
click at [672, 449] on p "[DATE]" at bounding box center [780, 457] width 234 height 17
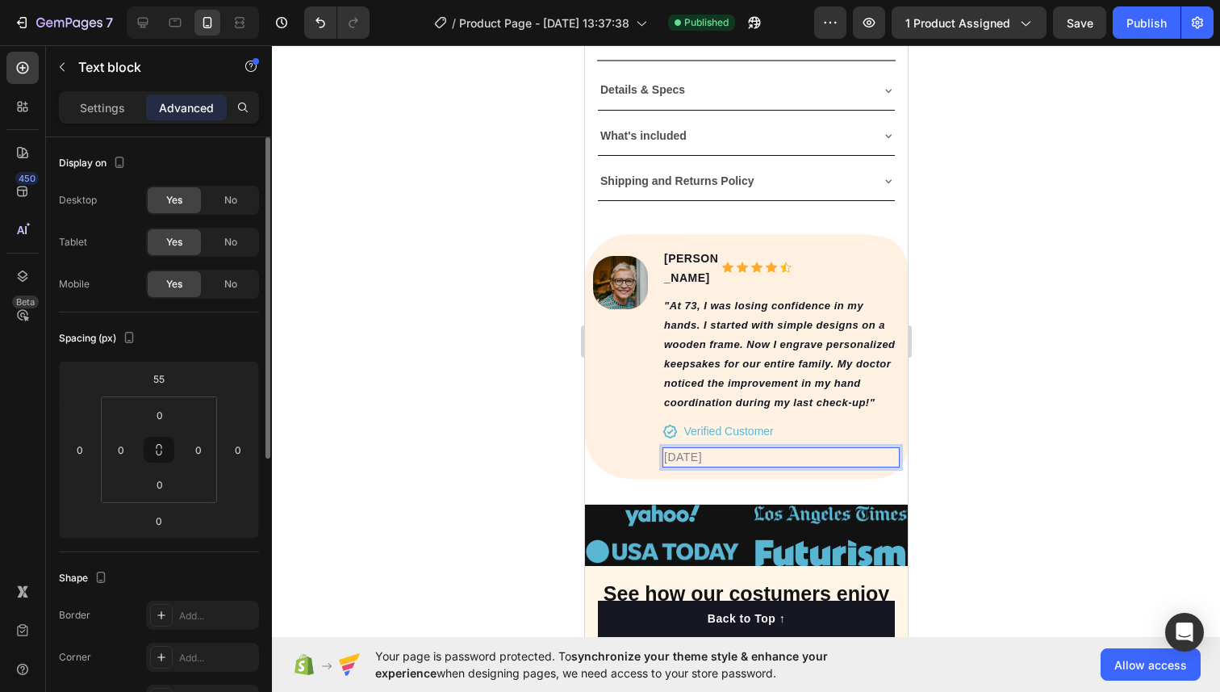
click at [675, 449] on p "[DATE]" at bounding box center [780, 457] width 234 height 17
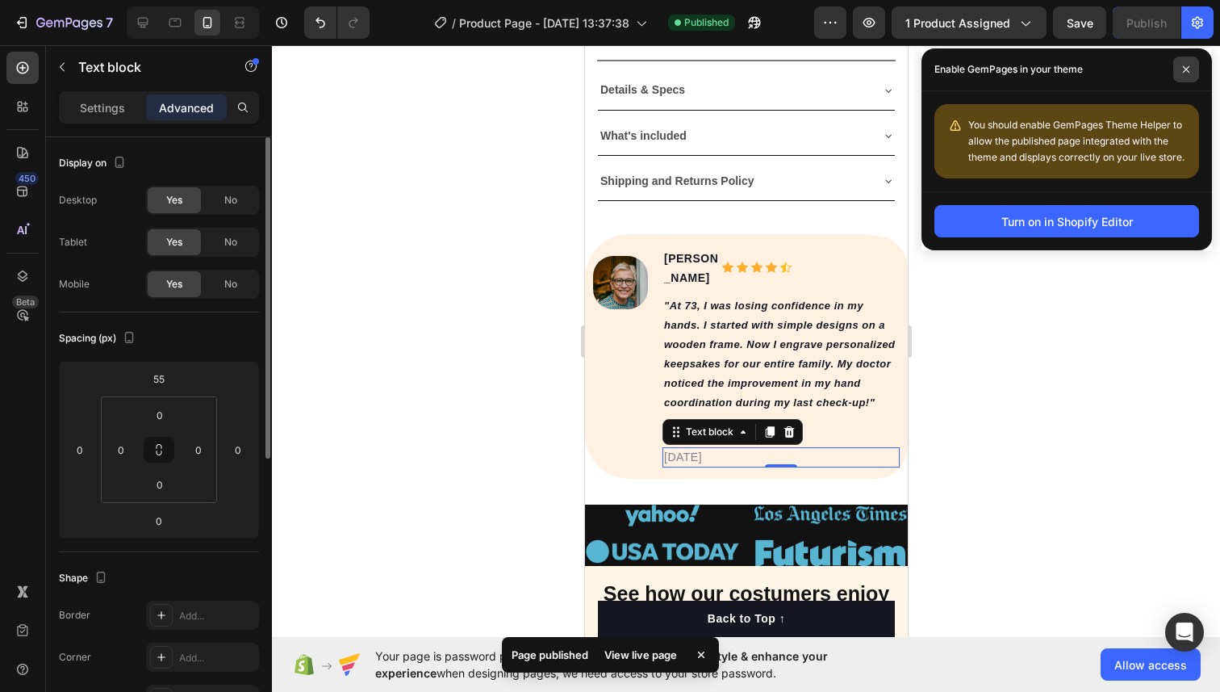
click at [1189, 73] on icon at bounding box center [1186, 69] width 8 height 8
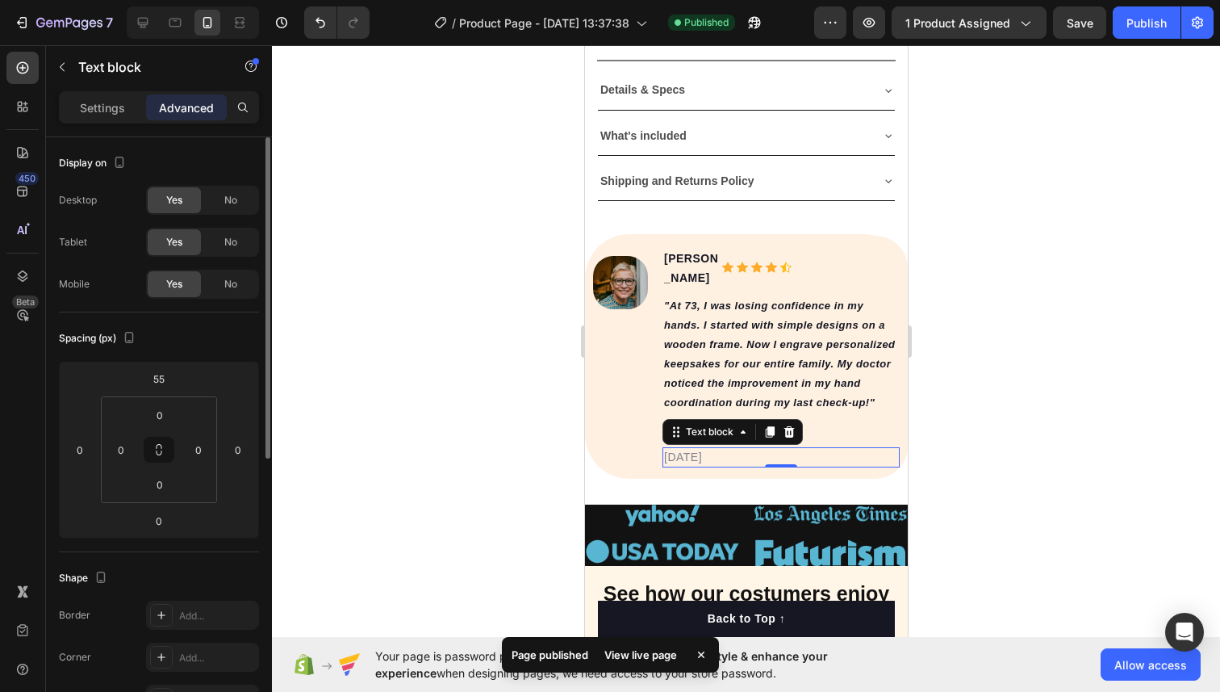
click at [674, 449] on p "[DATE]" at bounding box center [780, 457] width 234 height 17
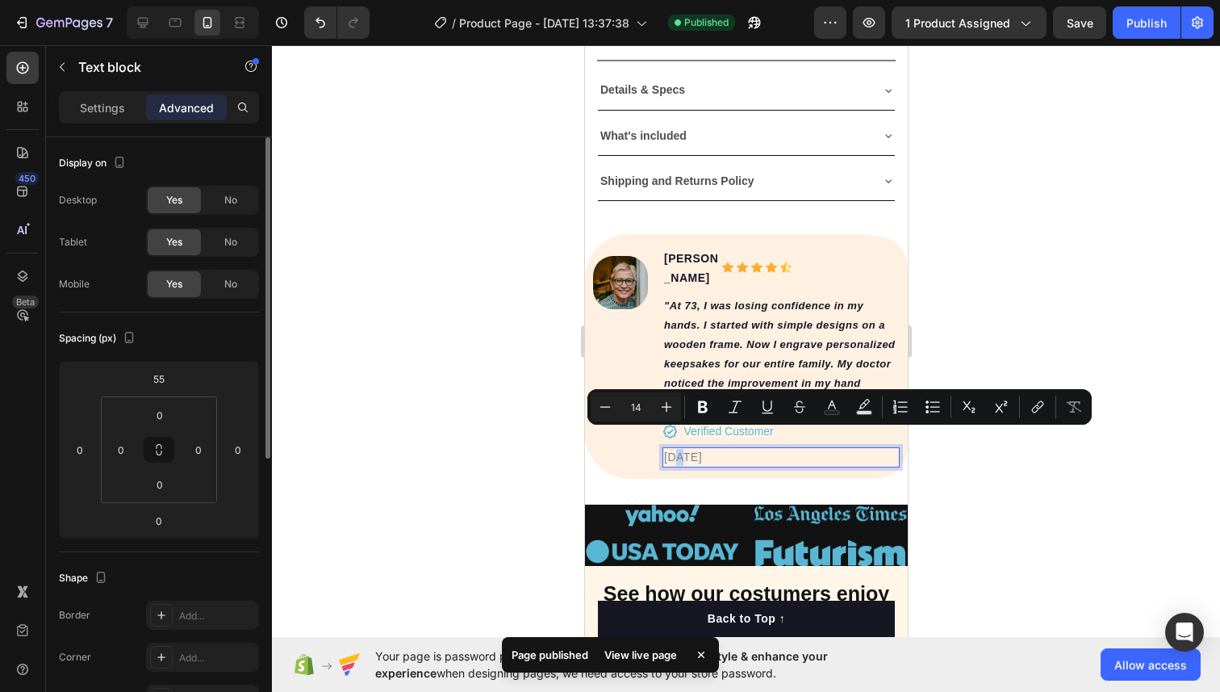
click at [673, 449] on p "[DATE]" at bounding box center [780, 457] width 234 height 17
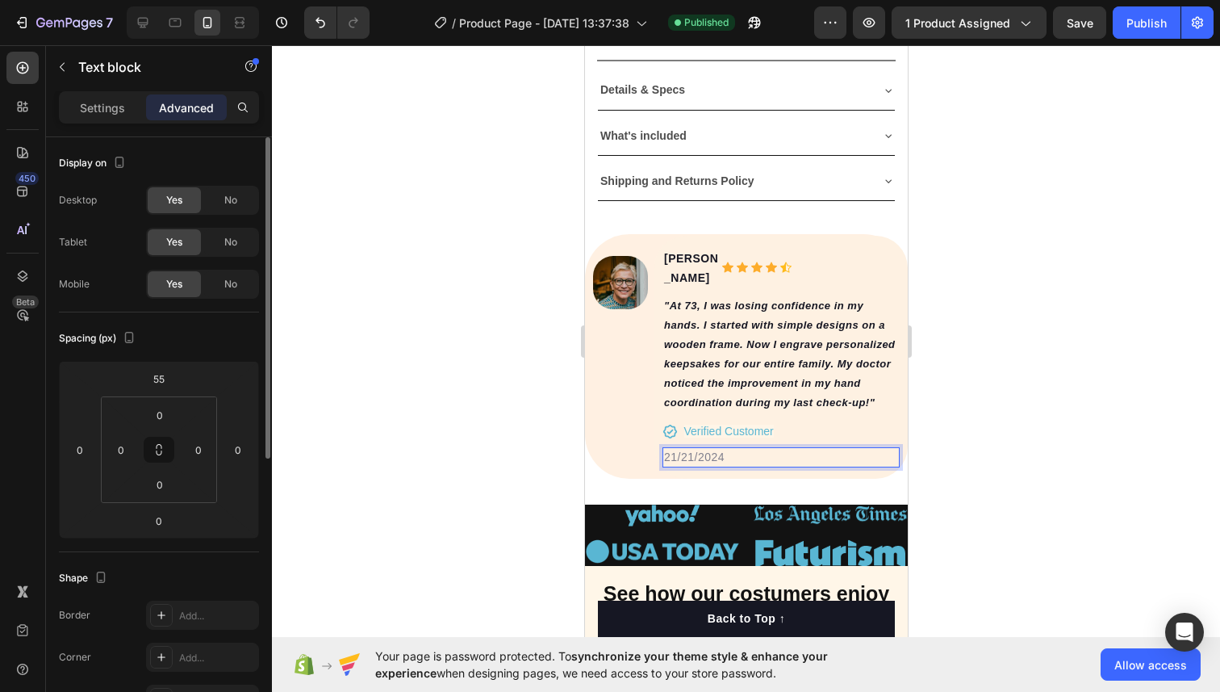
click at [690, 449] on p "21/21/2024" at bounding box center [780, 457] width 234 height 17
click at [742, 449] on p "21/08/2024" at bounding box center [780, 457] width 234 height 17
click at [956, 365] on div at bounding box center [746, 368] width 948 height 646
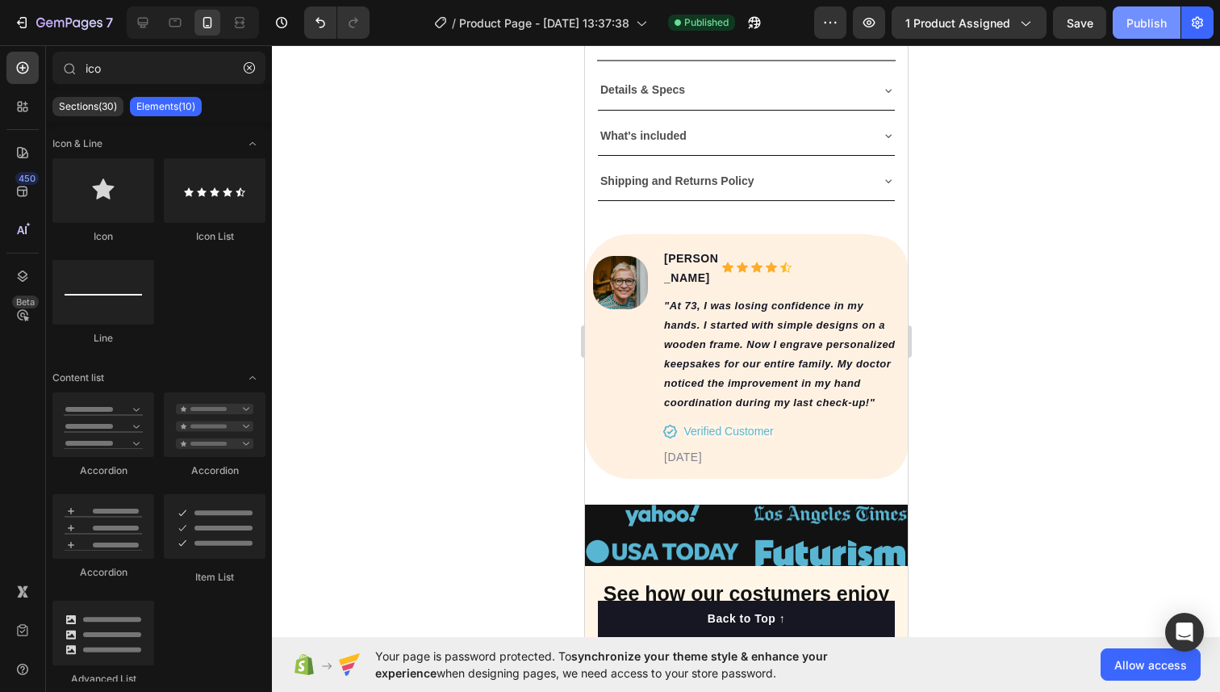
click at [1141, 17] on div "Publish" at bounding box center [1147, 23] width 40 height 17
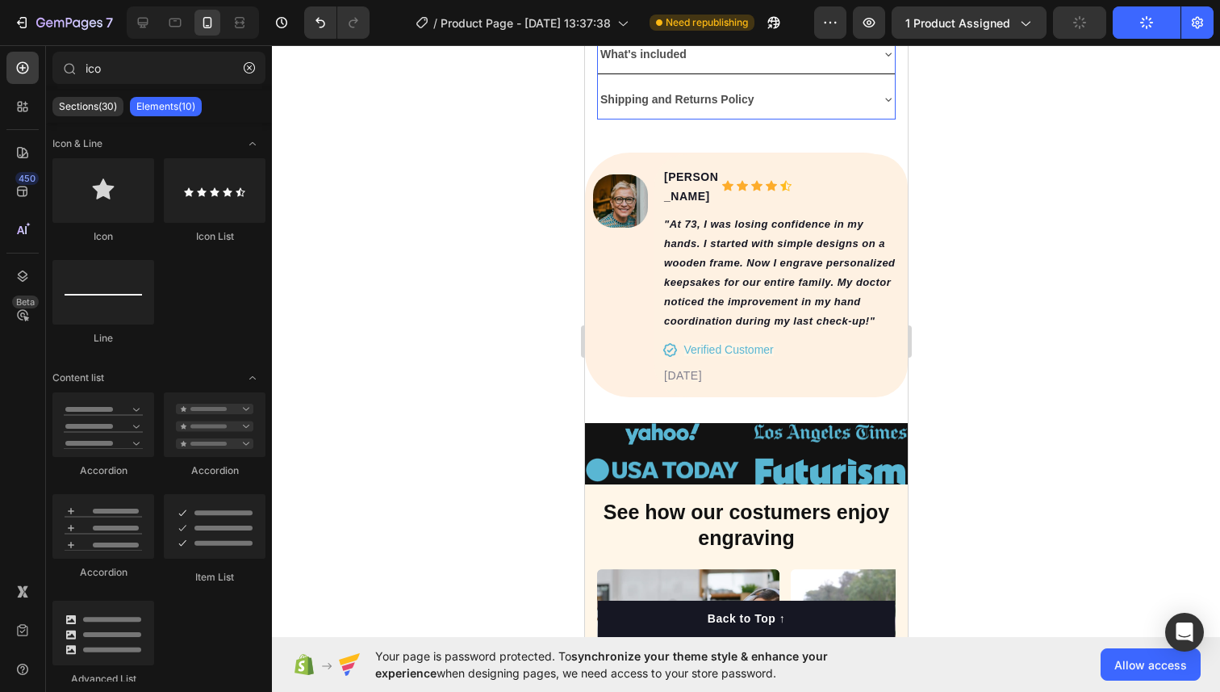
scroll to position [1106, 0]
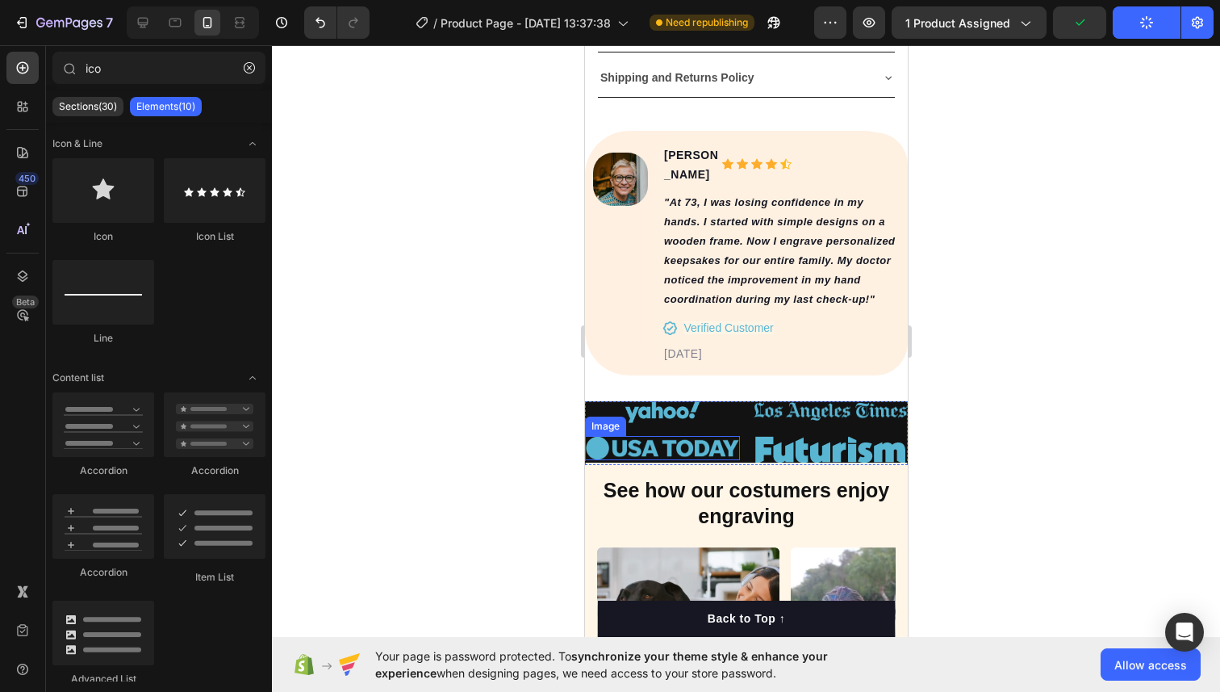
click at [665, 436] on img at bounding box center [661, 448] width 155 height 24
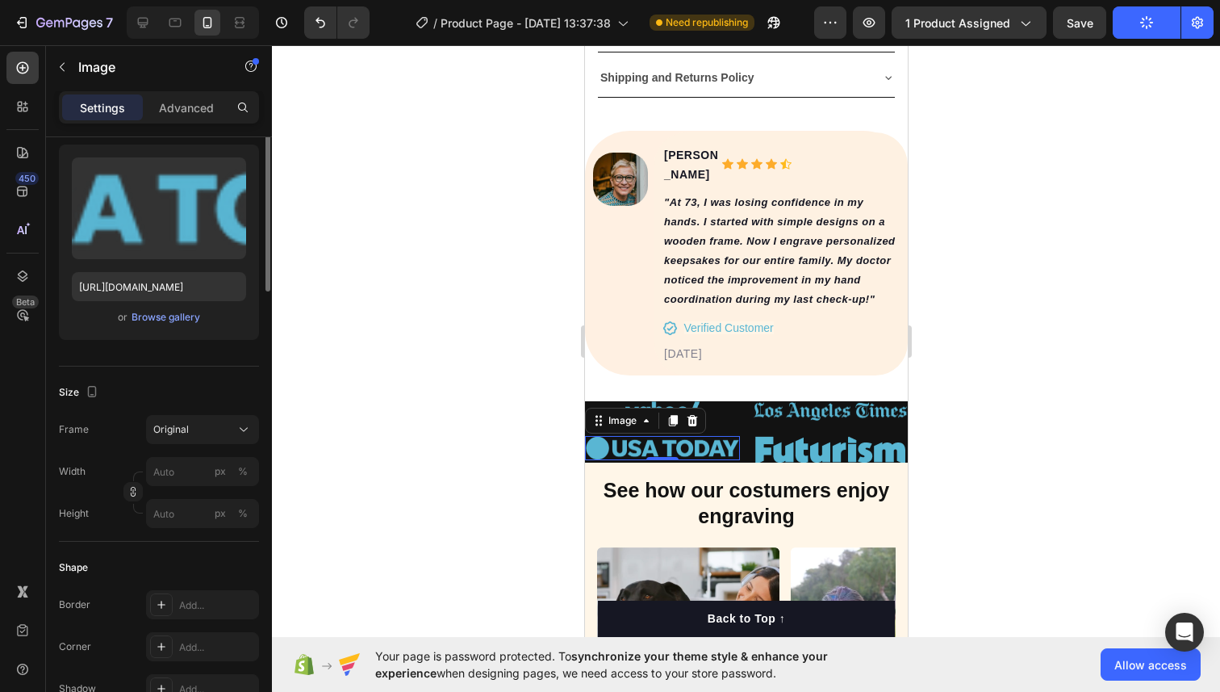
scroll to position [231, 0]
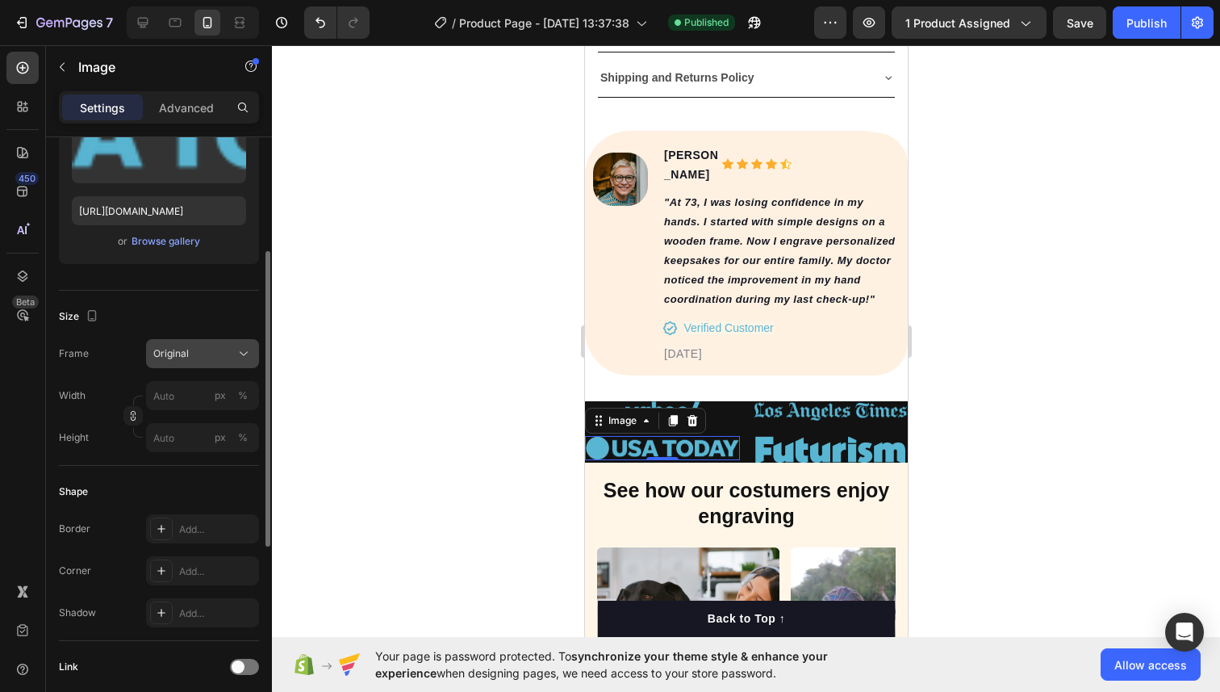
click at [209, 355] on div "Original" at bounding box center [192, 353] width 79 height 15
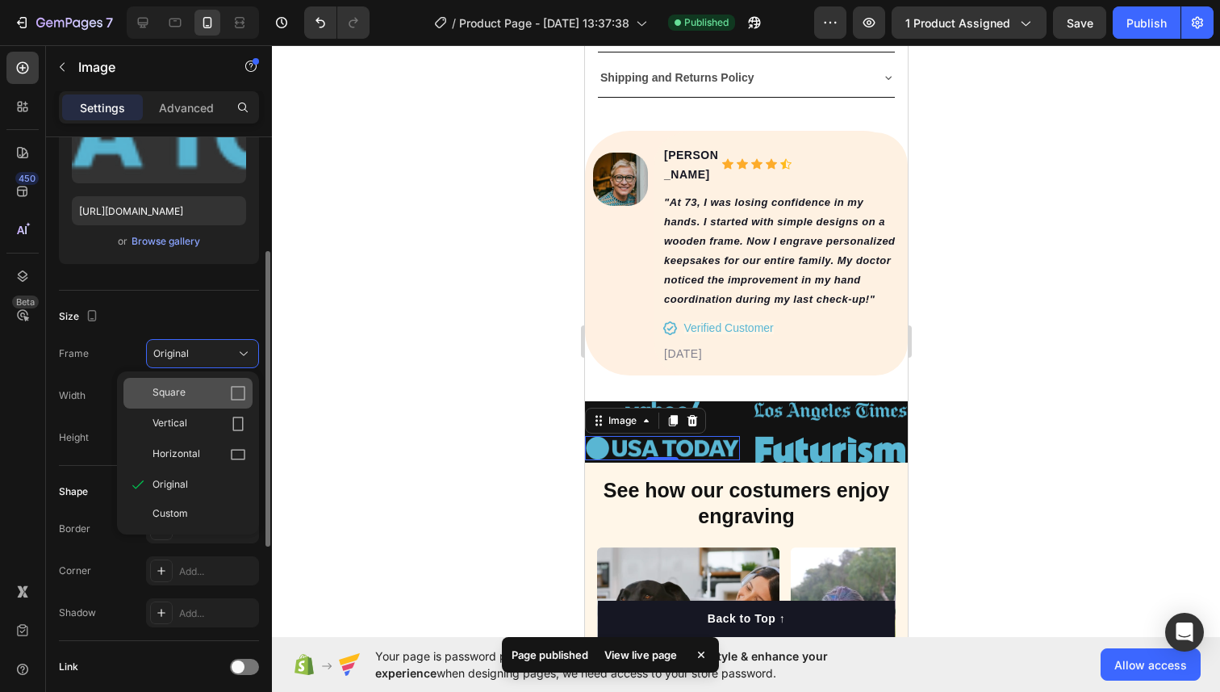
click at [200, 386] on div "Square" at bounding box center [200, 393] width 94 height 16
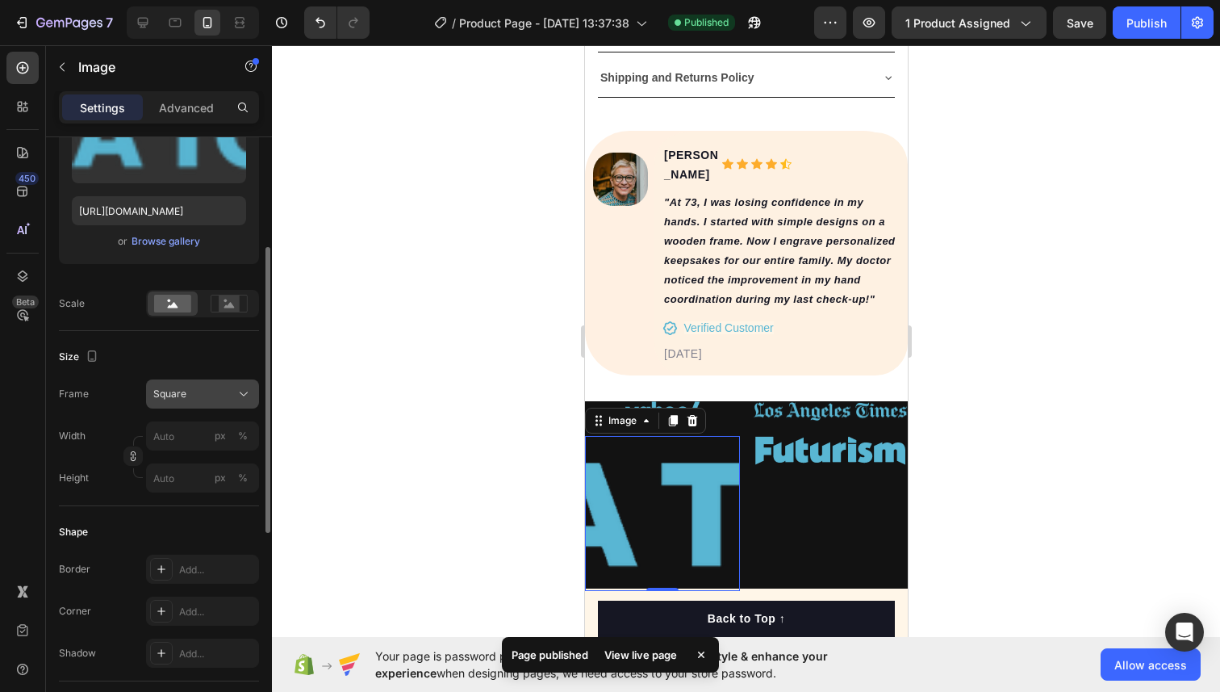
click at [207, 389] on div "Square" at bounding box center [192, 394] width 79 height 15
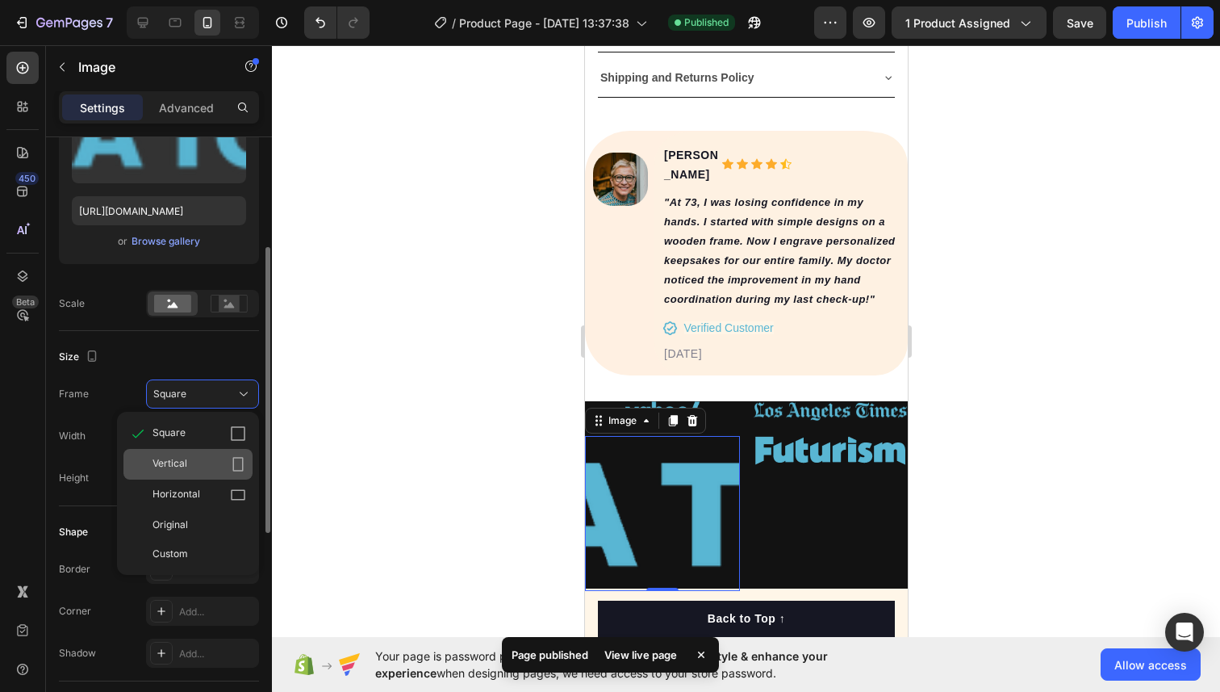
click at [187, 457] on div "Vertical" at bounding box center [200, 464] width 94 height 16
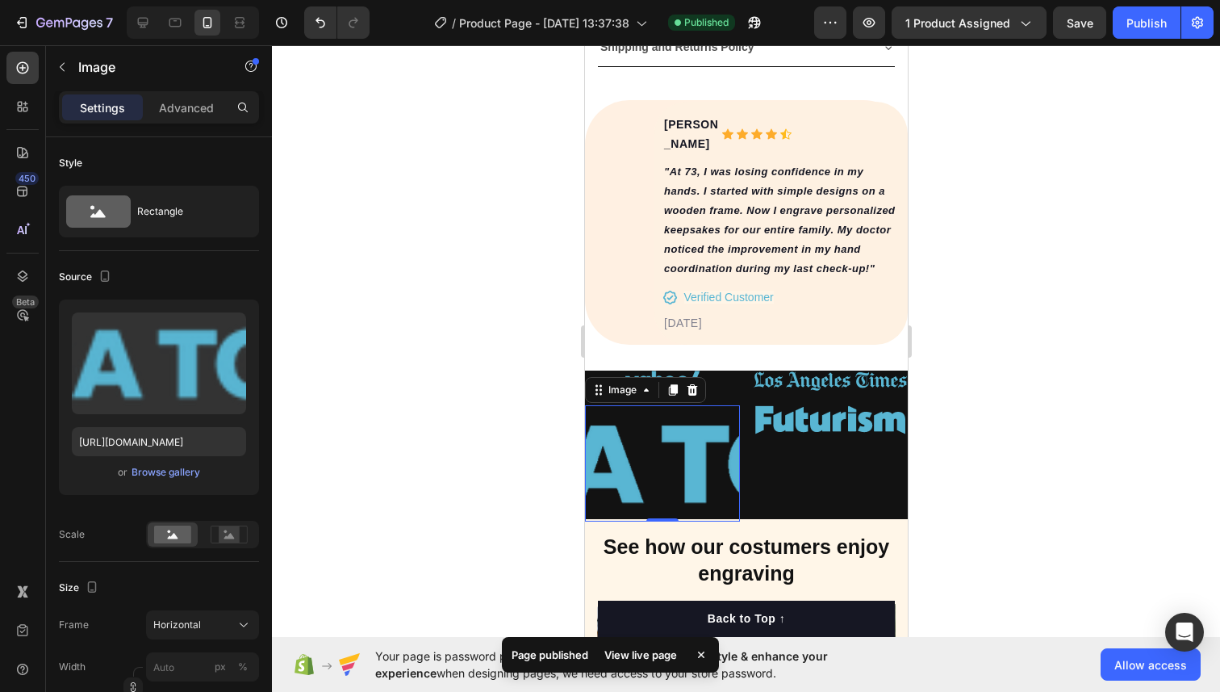
scroll to position [231, 0]
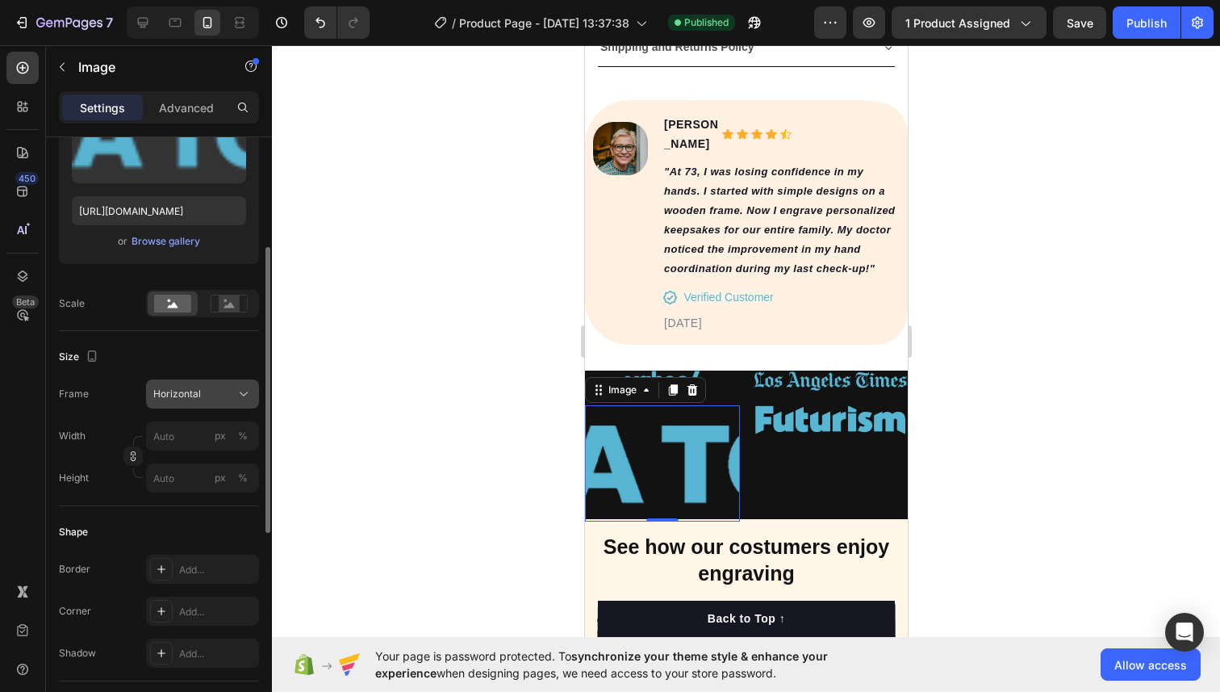
click at [199, 395] on span "Horizontal" at bounding box center [177, 394] width 48 height 15
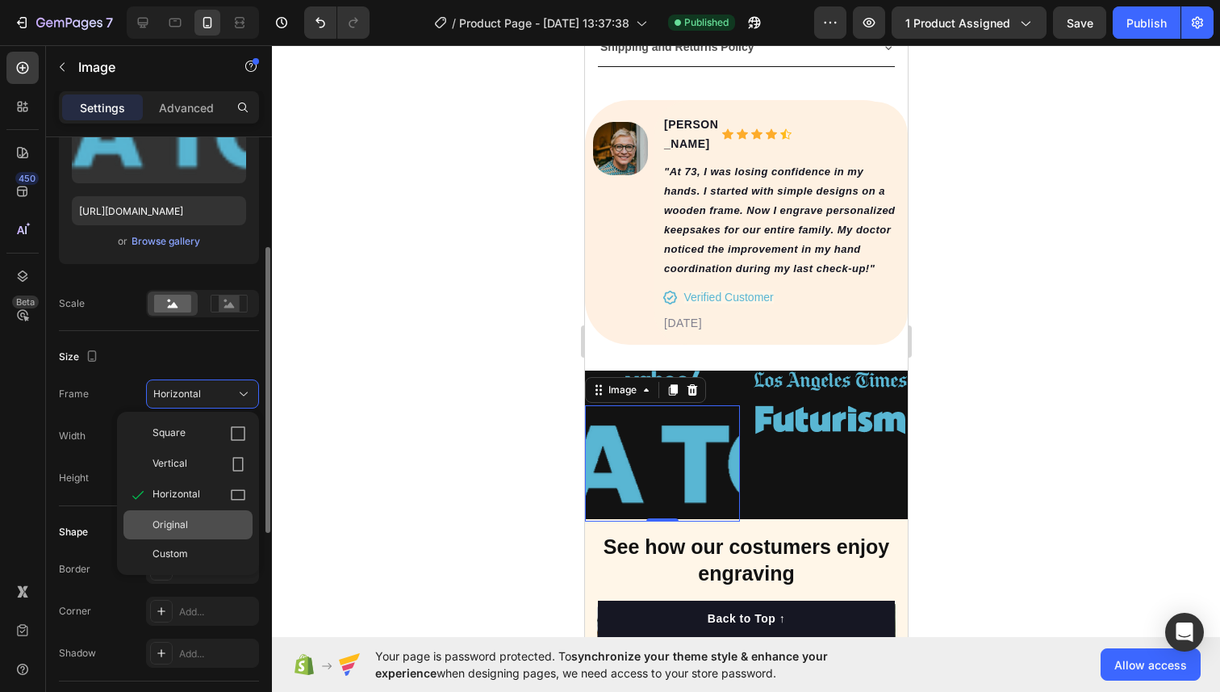
click at [174, 521] on span "Original" at bounding box center [171, 524] width 36 height 15
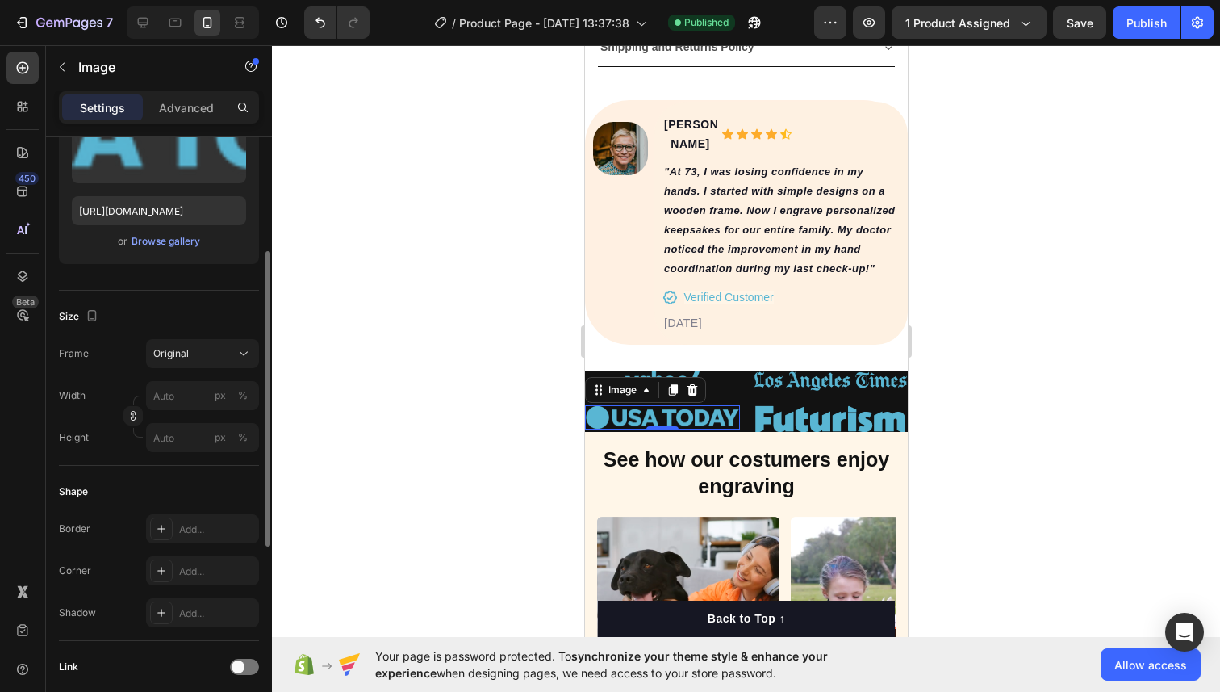
click at [525, 402] on div at bounding box center [746, 368] width 948 height 646
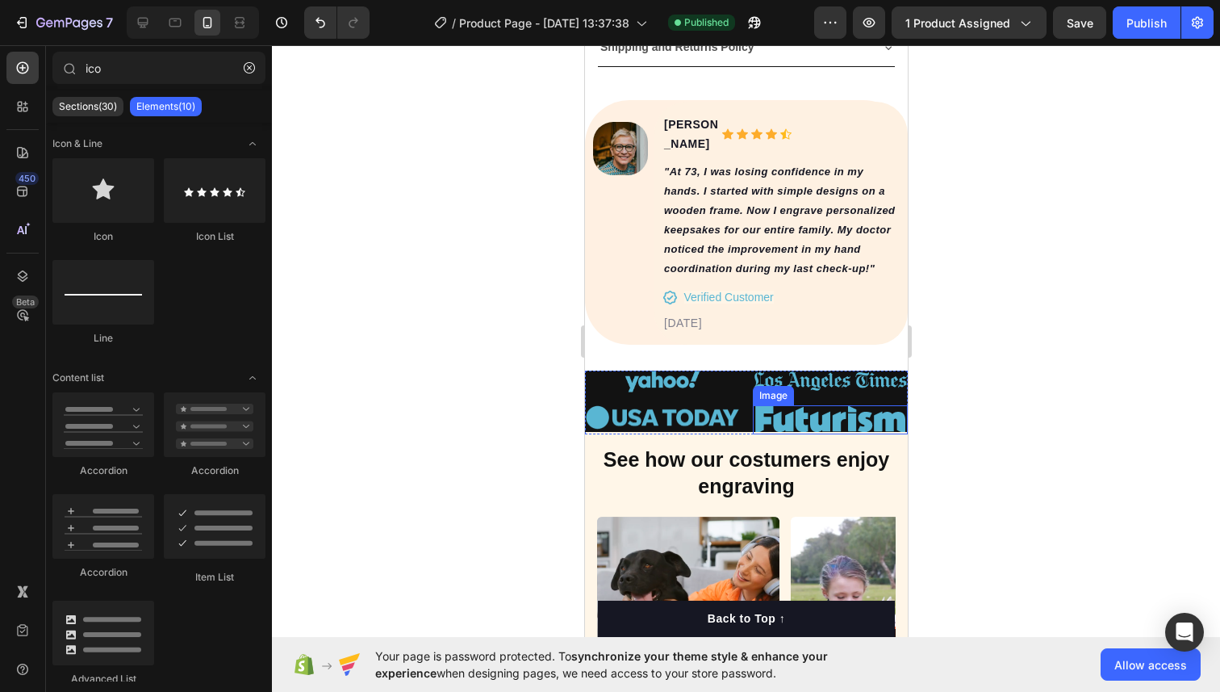
click at [825, 432] on img at bounding box center [829, 419] width 155 height 29
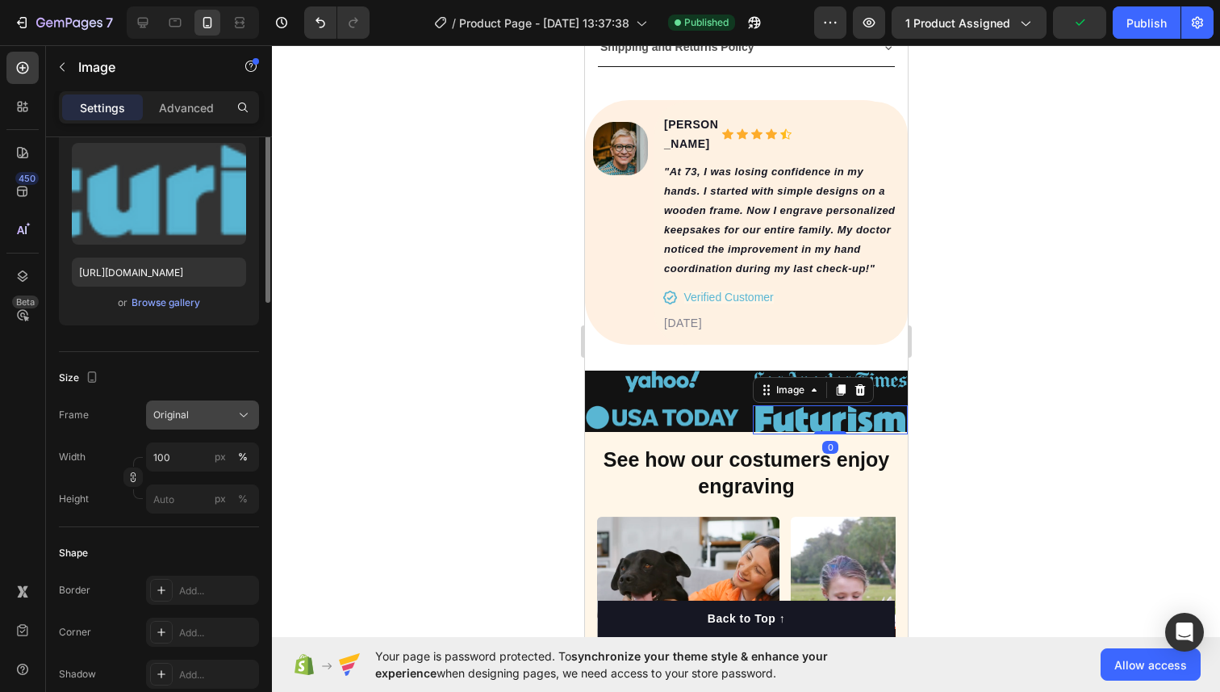
scroll to position [182, 0]
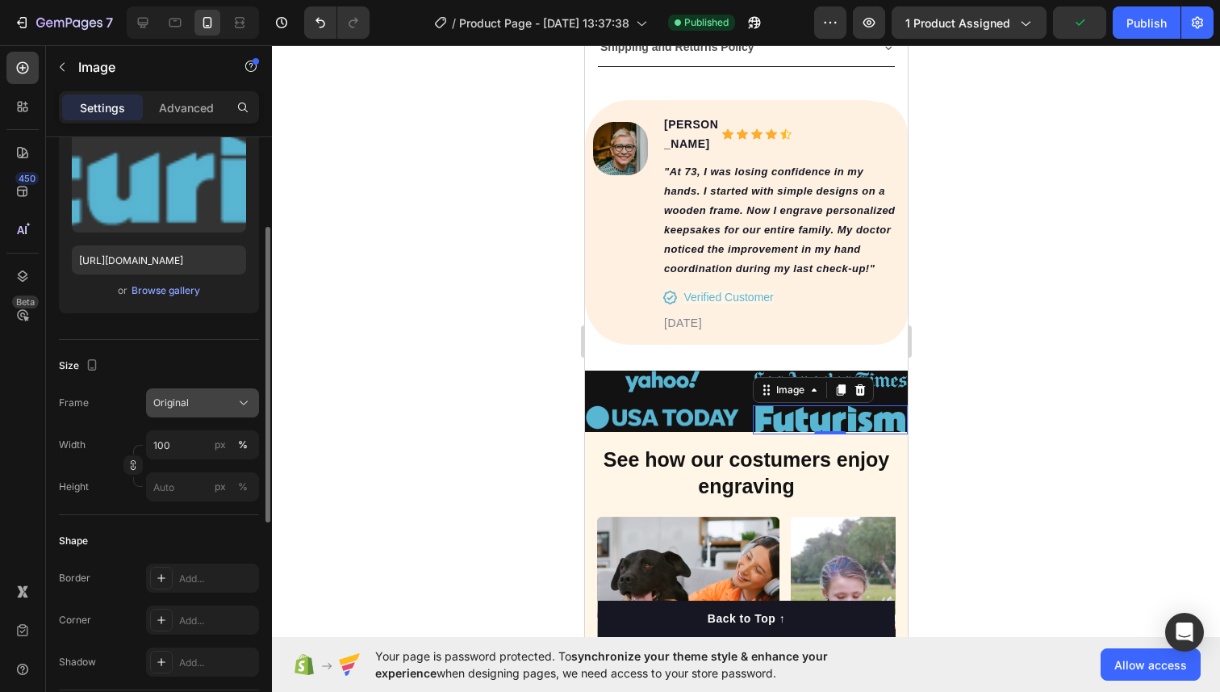
click at [199, 395] on div "Original" at bounding box center [202, 403] width 98 height 16
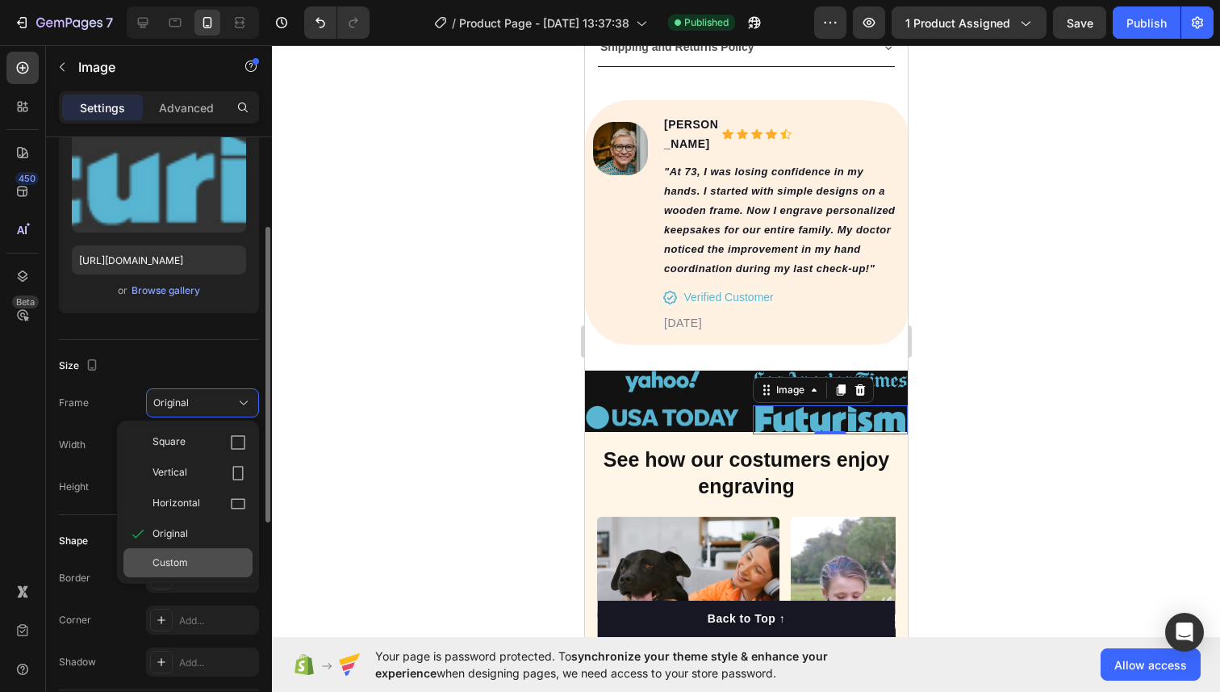
click at [167, 567] on span "Custom" at bounding box center [171, 562] width 36 height 15
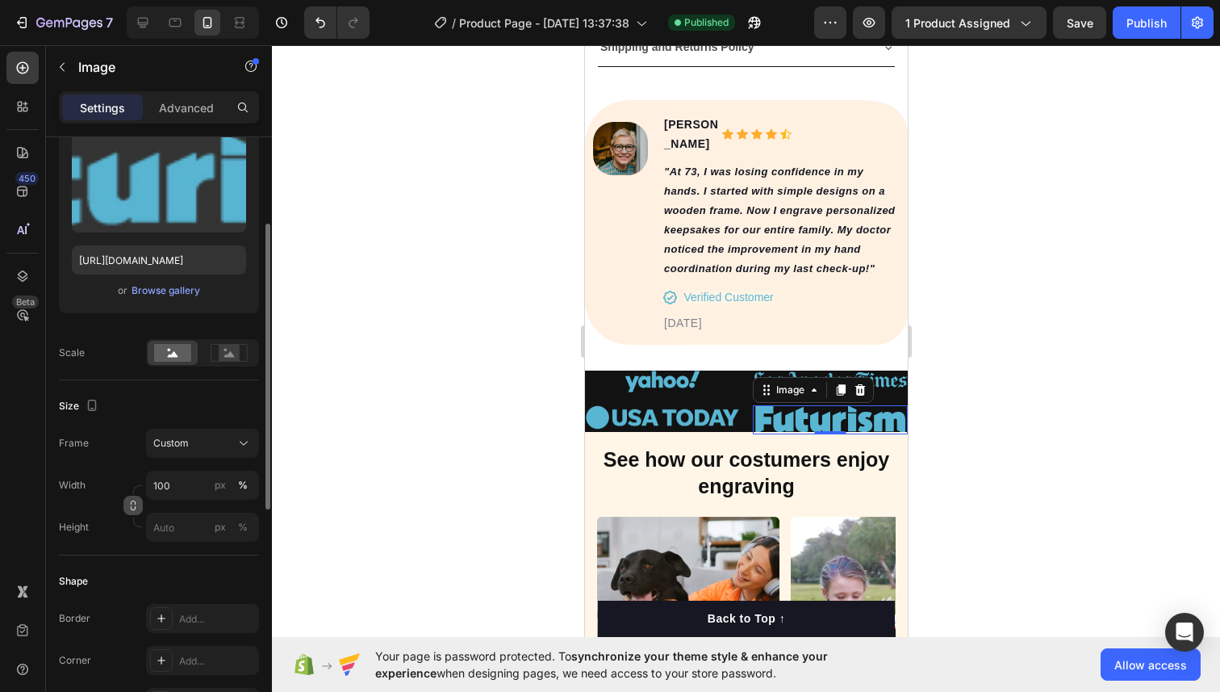
click at [129, 504] on icon "button" at bounding box center [133, 505] width 11 height 11
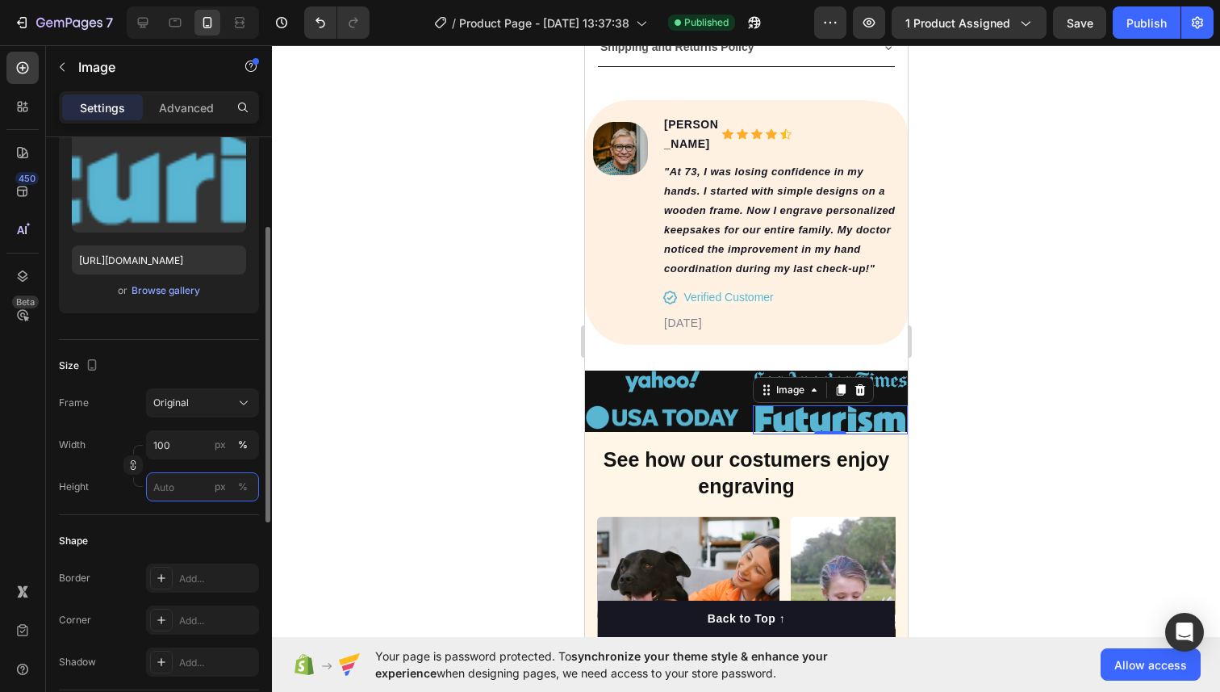
click at [178, 478] on input "px %" at bounding box center [202, 486] width 113 height 29
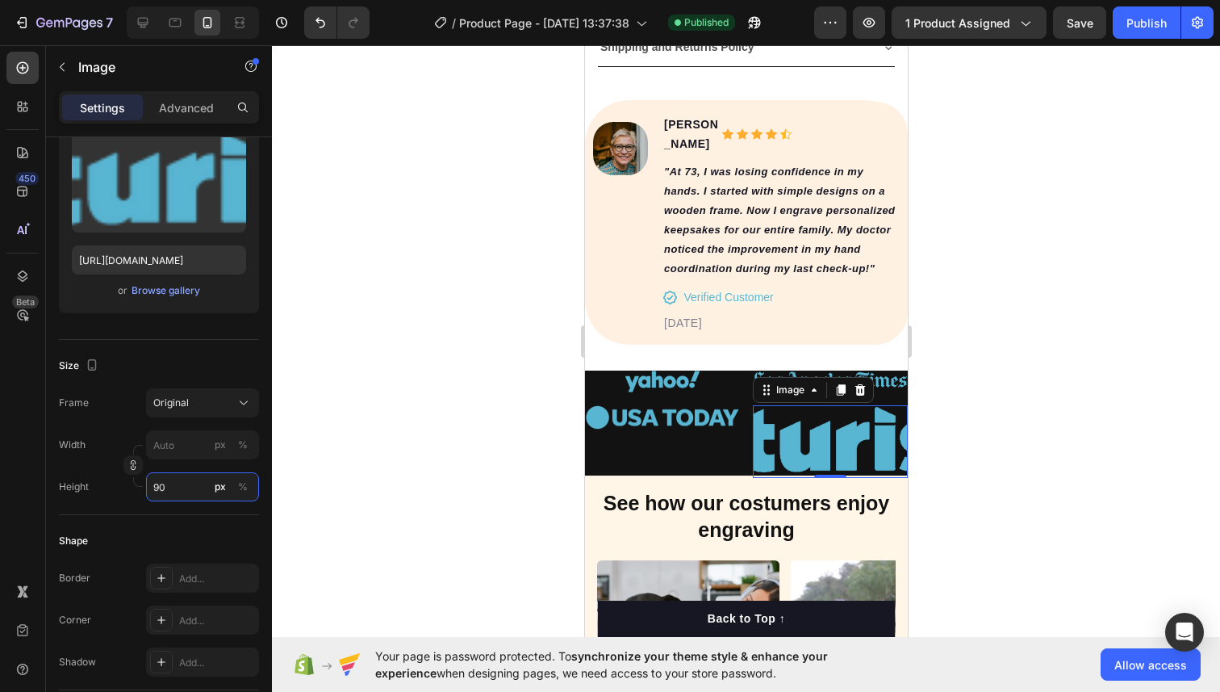
type input "9"
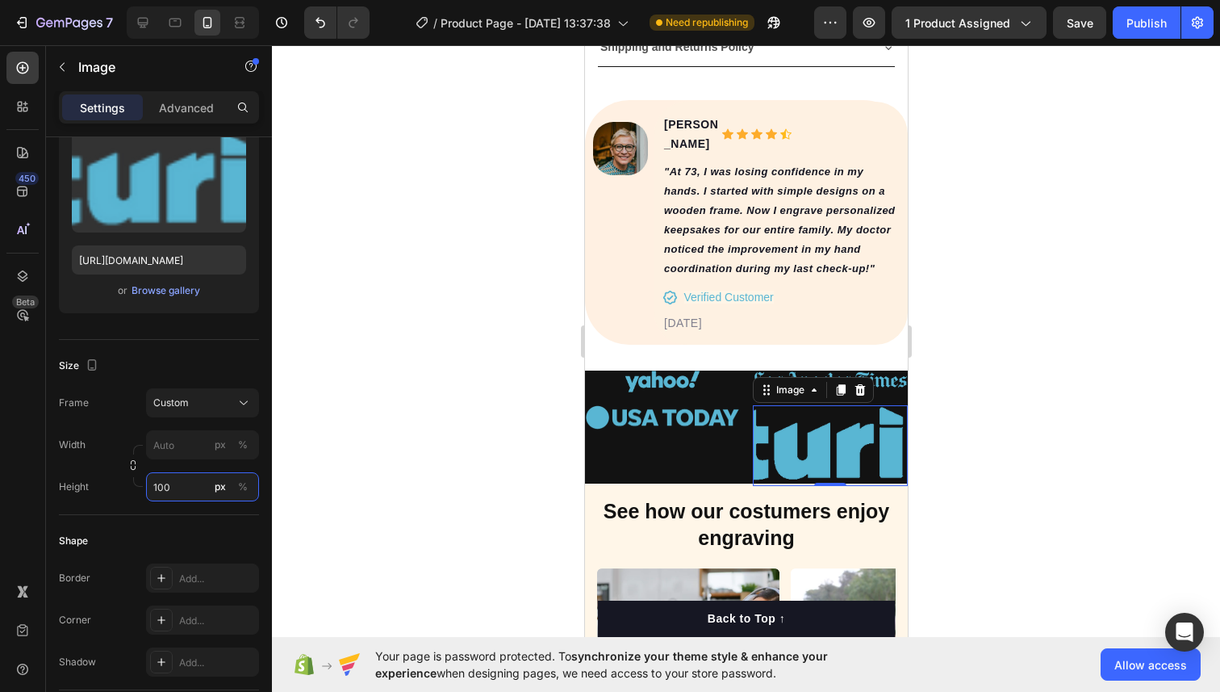
type input "9"
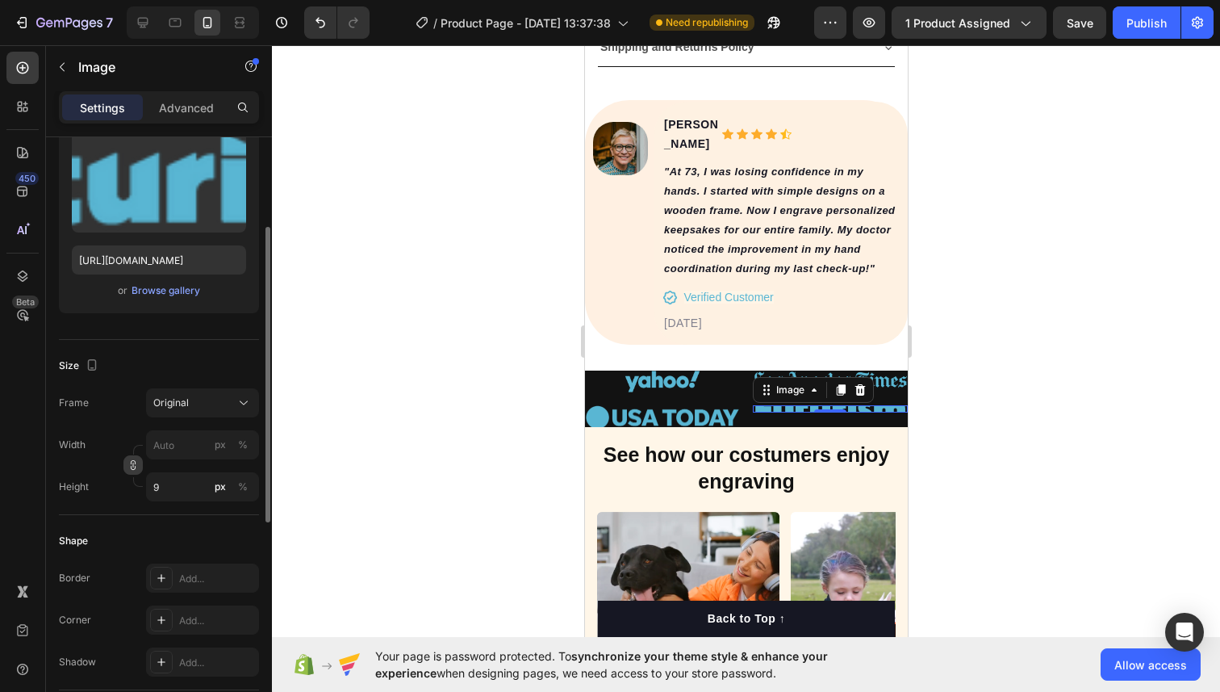
click at [141, 464] on button "button" at bounding box center [132, 464] width 19 height 19
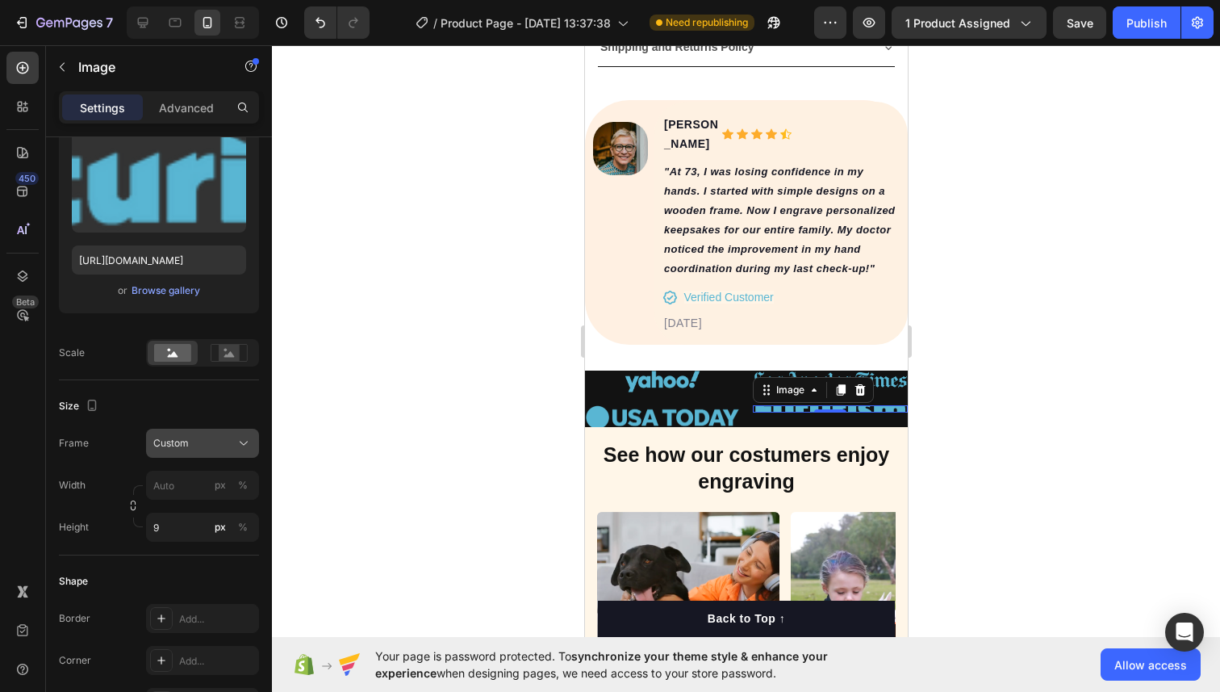
click at [160, 454] on button "Custom" at bounding box center [202, 443] width 113 height 29
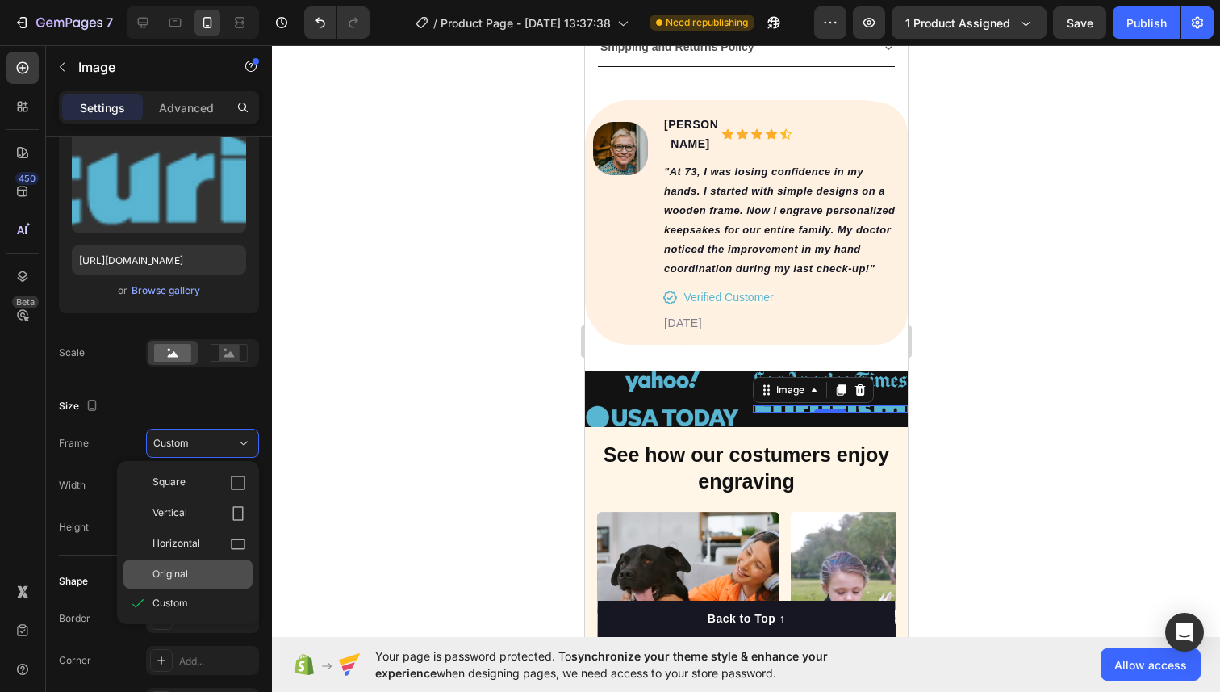
click at [157, 567] on span "Original" at bounding box center [171, 574] width 36 height 15
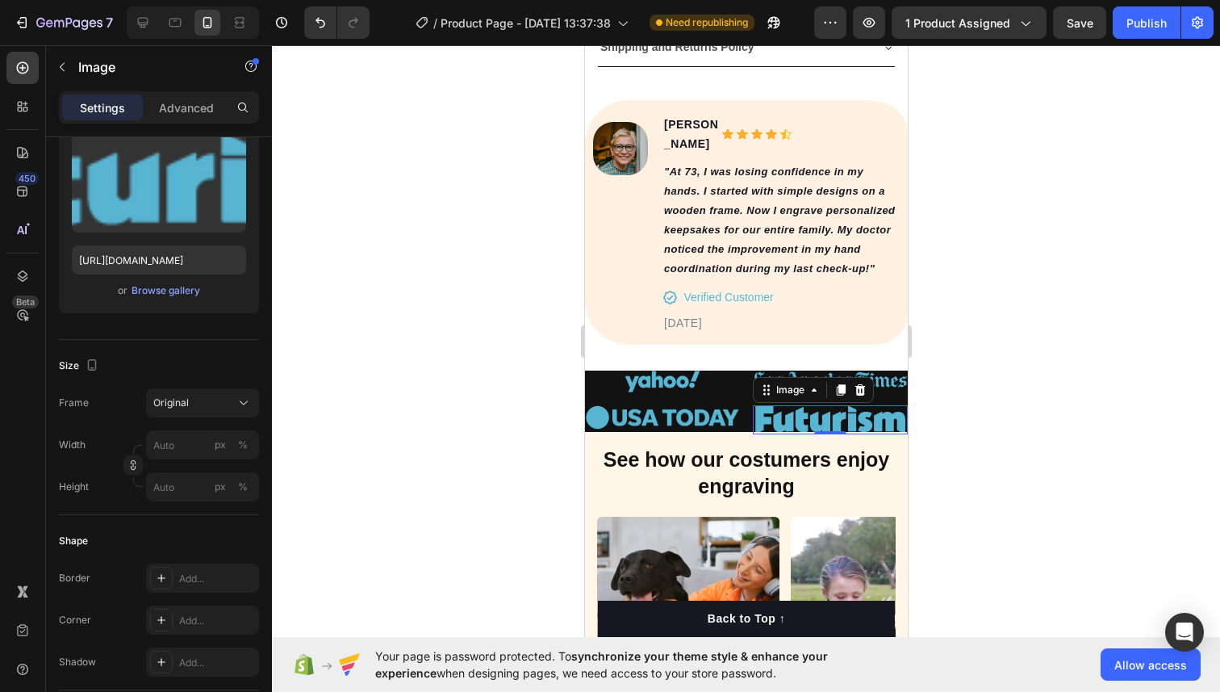
click at [398, 462] on div at bounding box center [746, 368] width 948 height 646
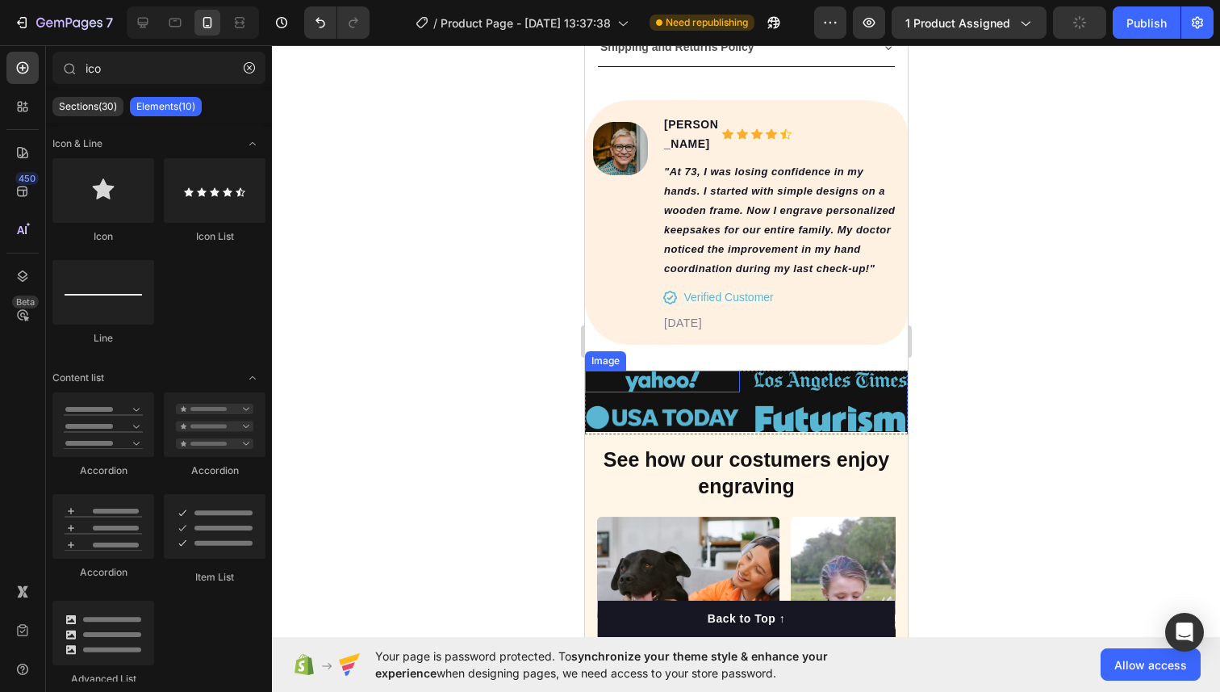
click at [644, 391] on img at bounding box center [661, 381] width 77 height 22
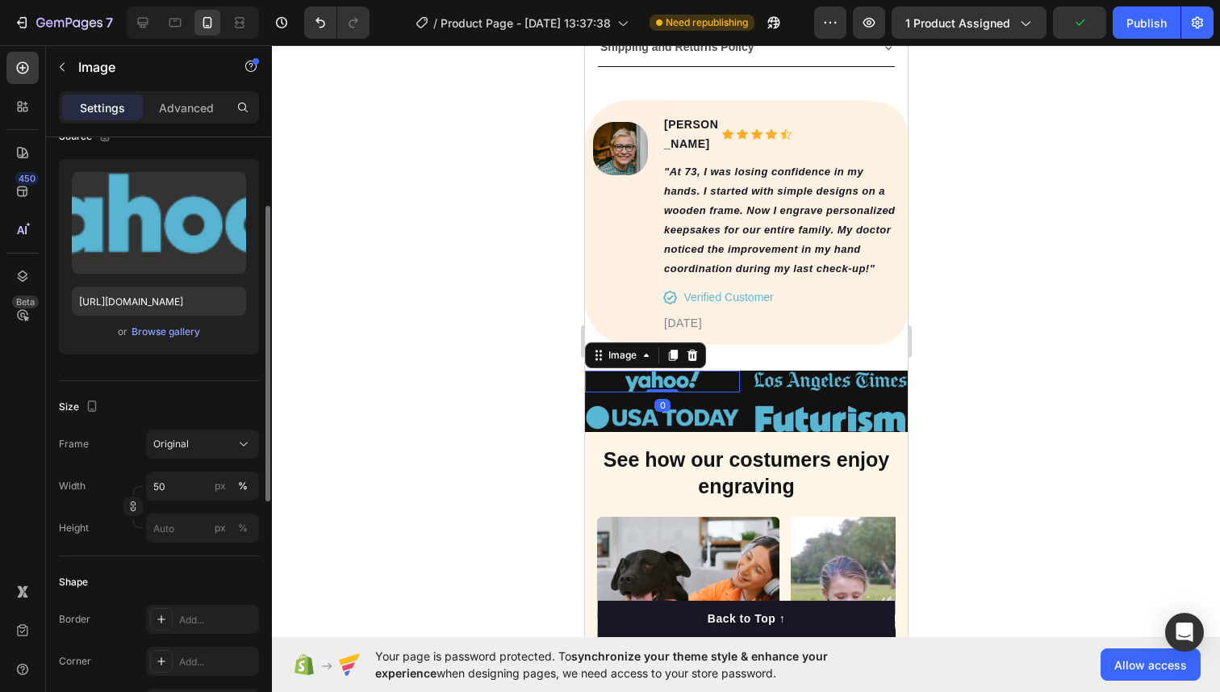
scroll to position [224, 0]
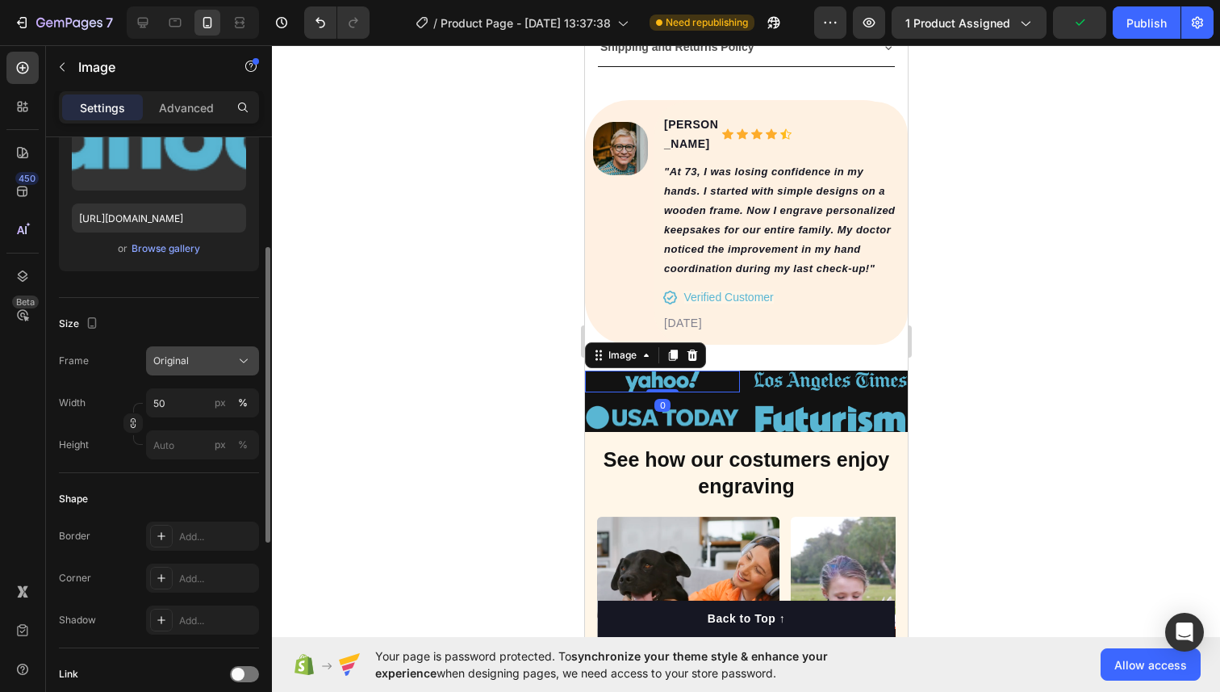
click at [182, 373] on button "Original" at bounding box center [202, 360] width 113 height 29
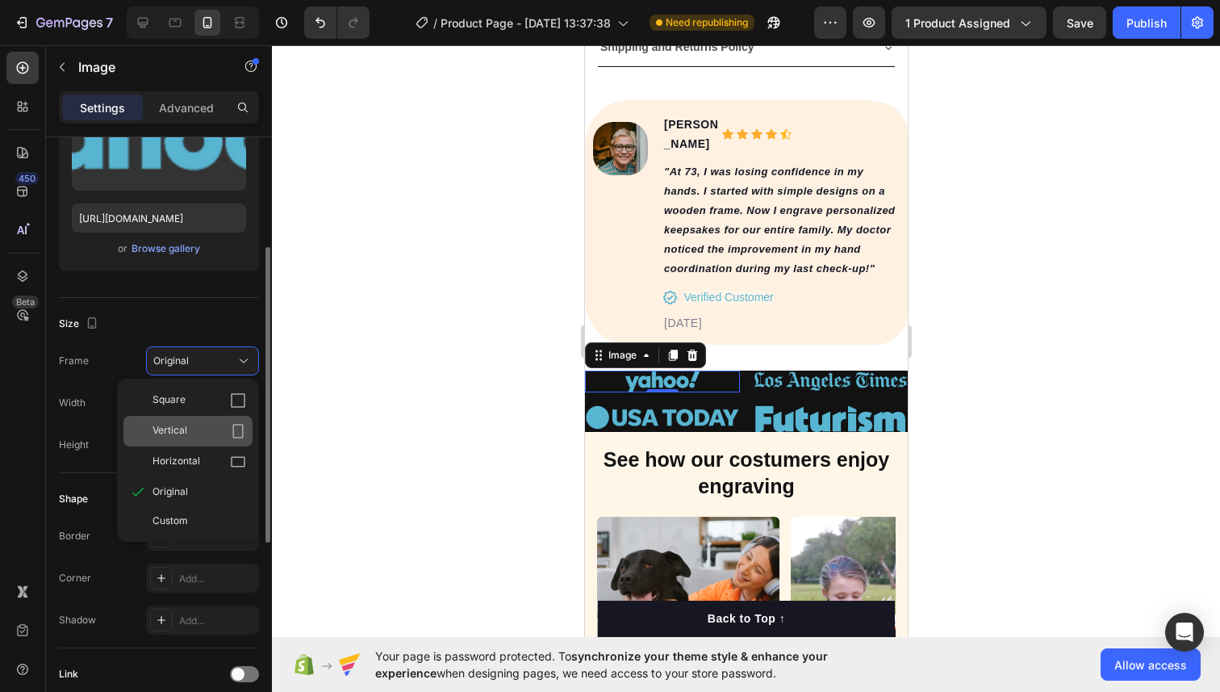
click at [181, 423] on span "Vertical" at bounding box center [170, 431] width 35 height 16
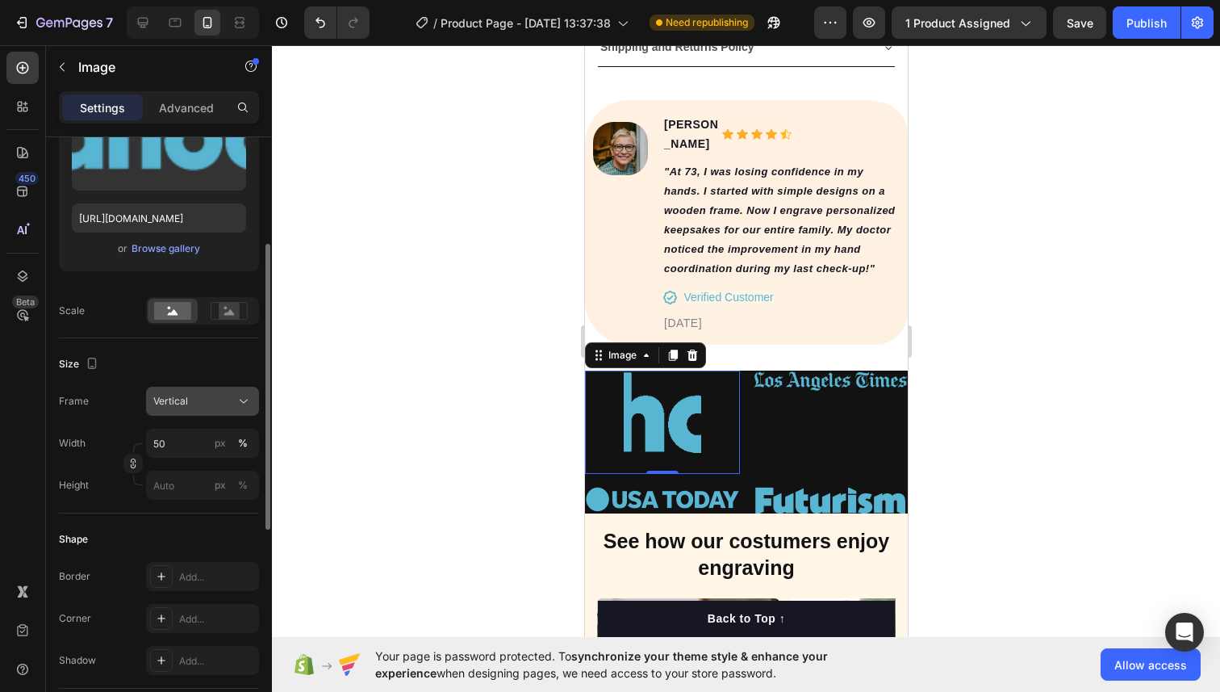
click at [178, 403] on span "Vertical" at bounding box center [170, 401] width 35 height 15
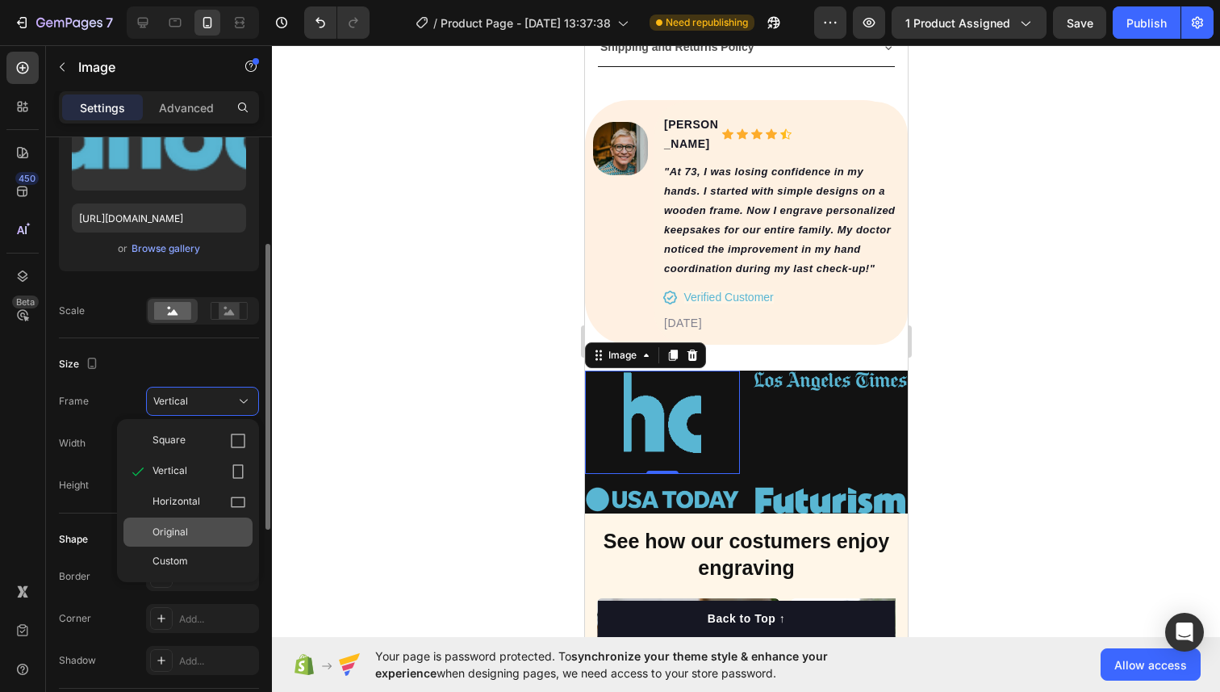
click at [173, 531] on span "Original" at bounding box center [171, 532] width 36 height 15
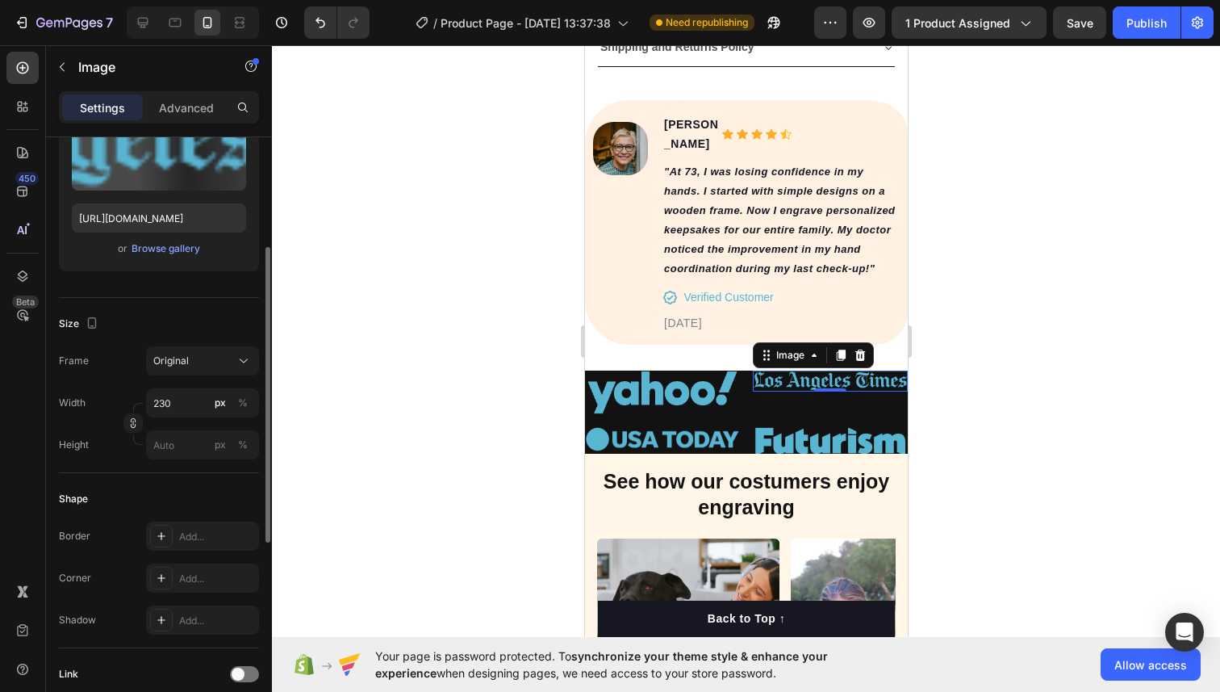
click at [809, 391] on img at bounding box center [829, 380] width 155 height 20
click at [198, 364] on div "Original" at bounding box center [192, 360] width 79 height 15
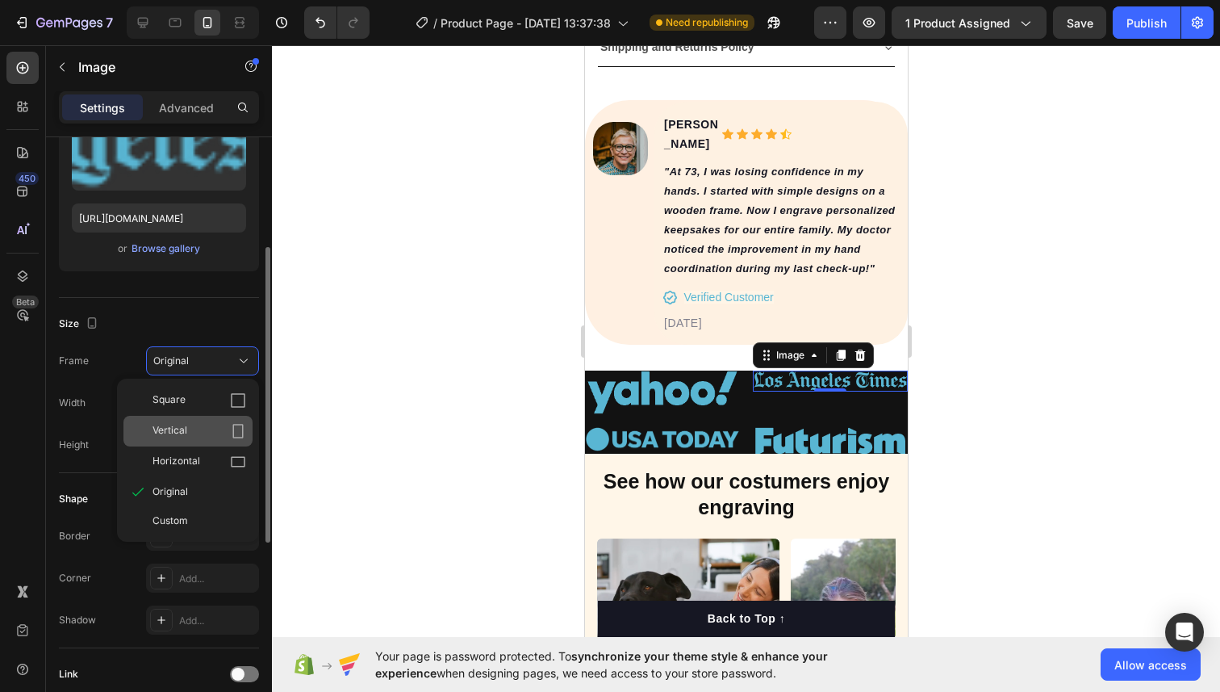
click at [181, 433] on span "Vertical" at bounding box center [170, 431] width 35 height 16
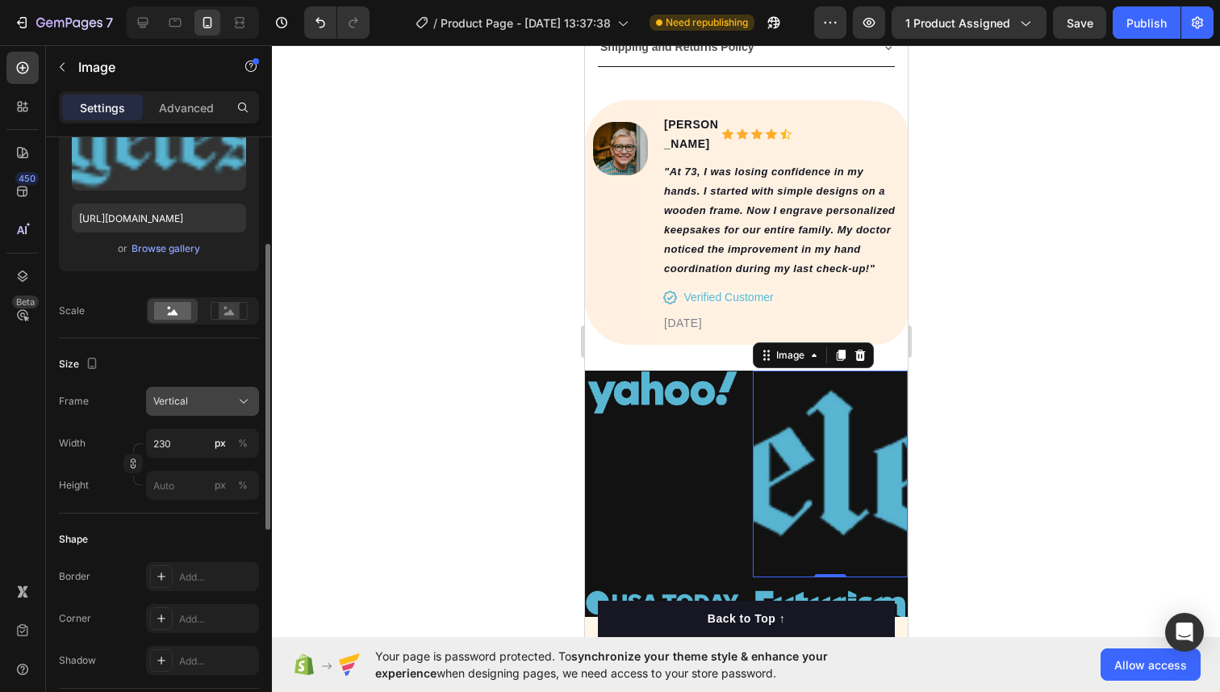
click at [180, 406] on span "Vertical" at bounding box center [170, 401] width 35 height 15
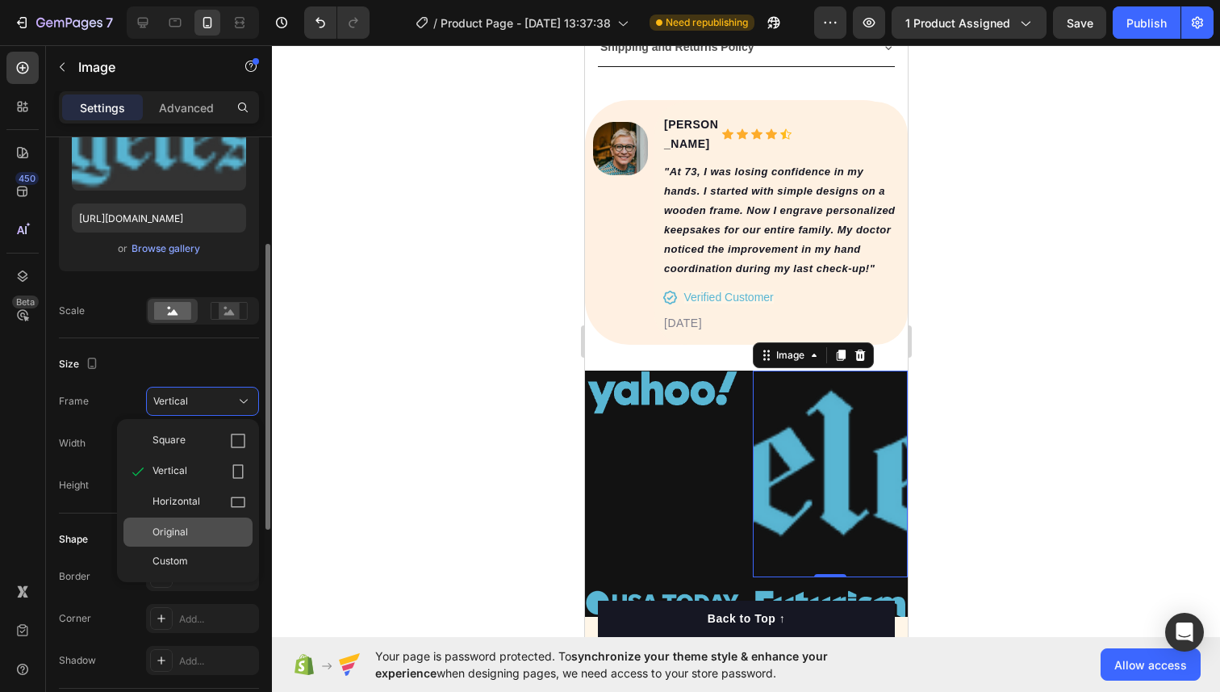
click at [170, 531] on span "Original" at bounding box center [171, 532] width 36 height 15
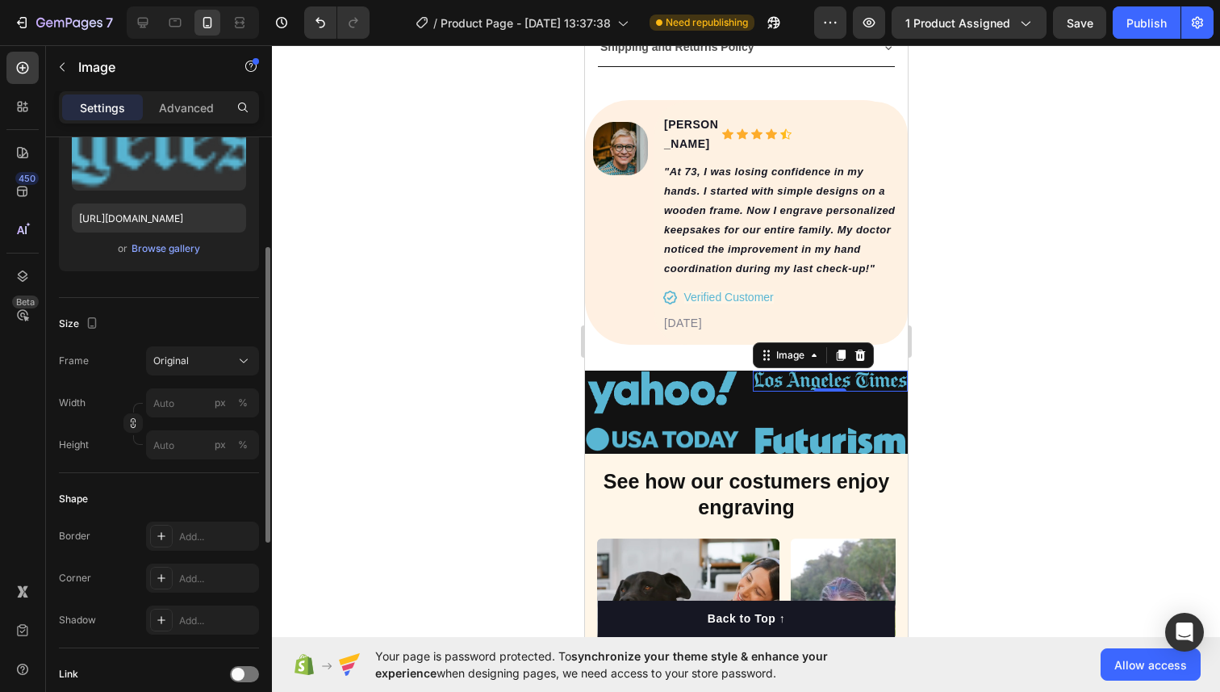
click at [999, 385] on div at bounding box center [746, 368] width 948 height 646
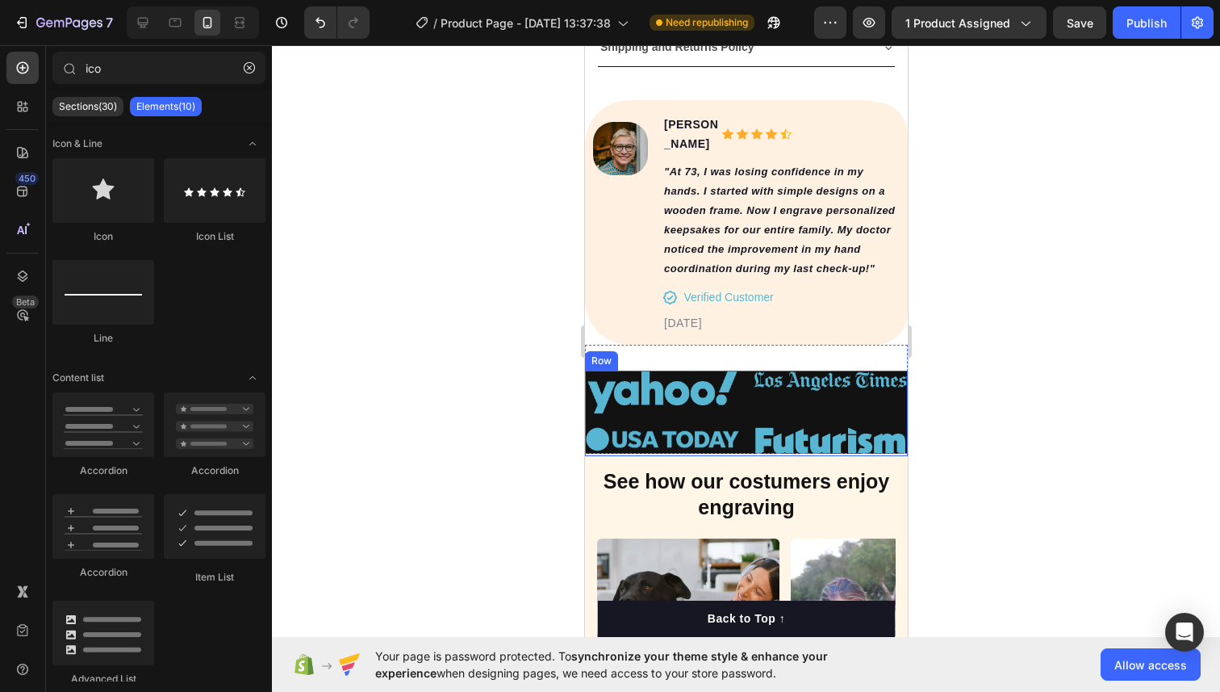
click at [590, 427] on div "Image Image Image Image Row" at bounding box center [745, 412] width 323 height 85
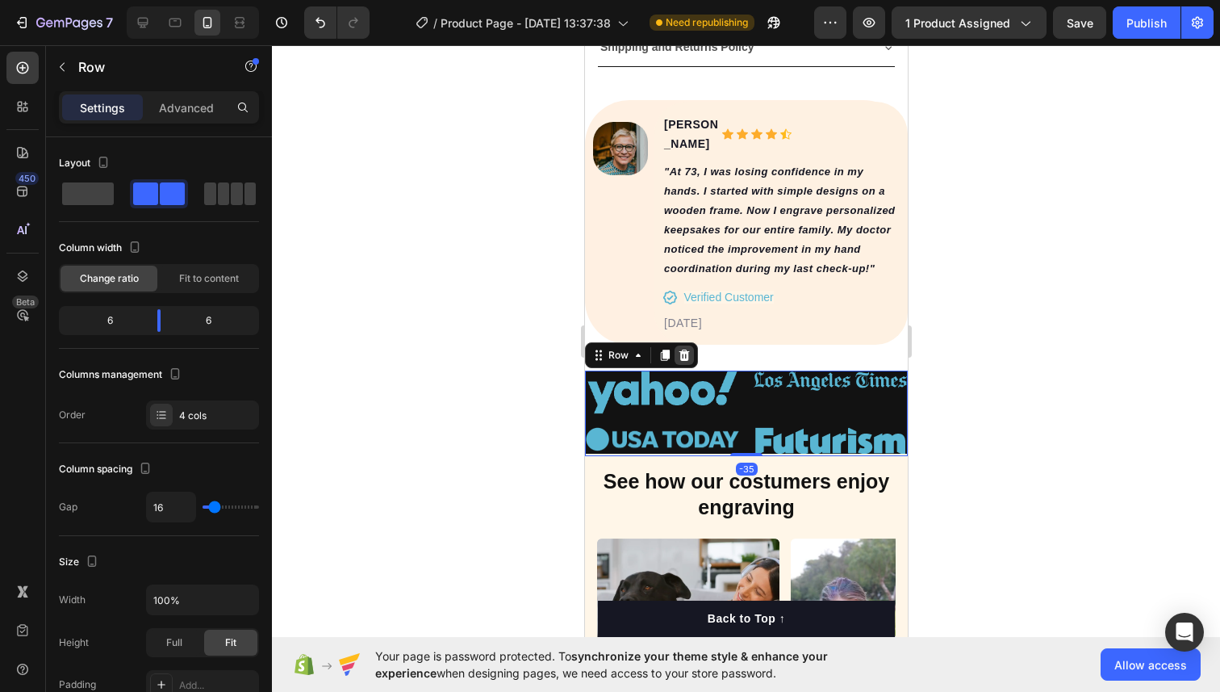
click at [678, 362] on icon at bounding box center [683, 355] width 13 height 13
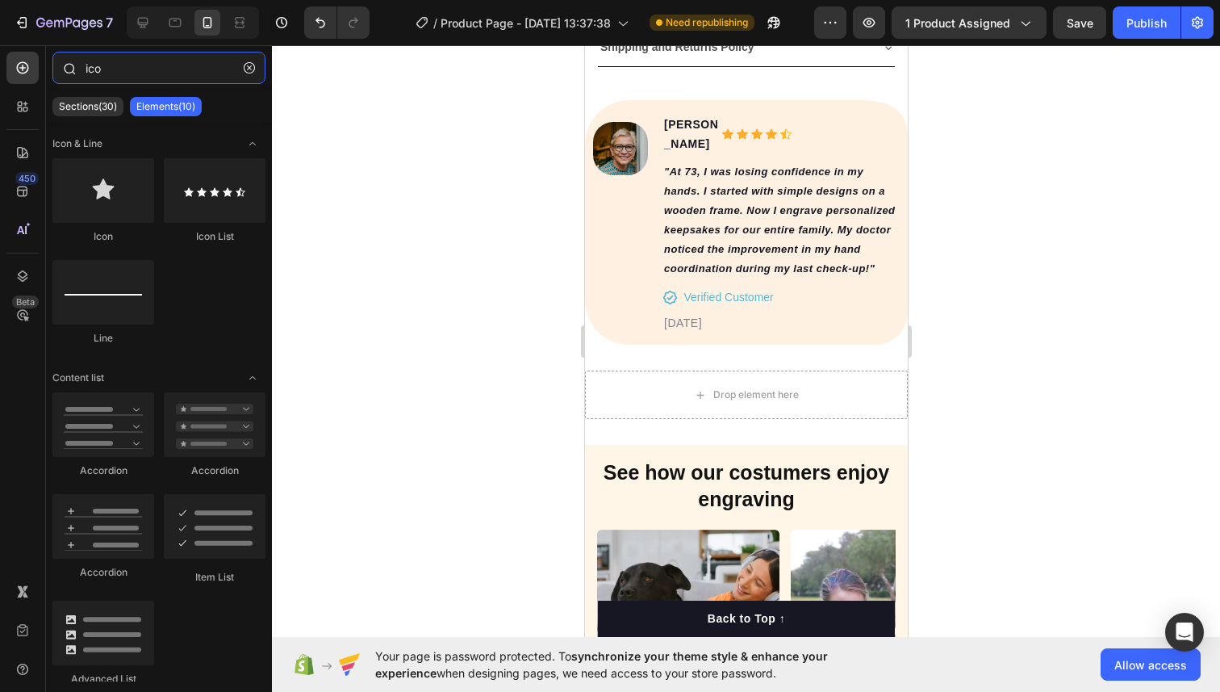
click at [97, 66] on input "ico" at bounding box center [158, 68] width 213 height 32
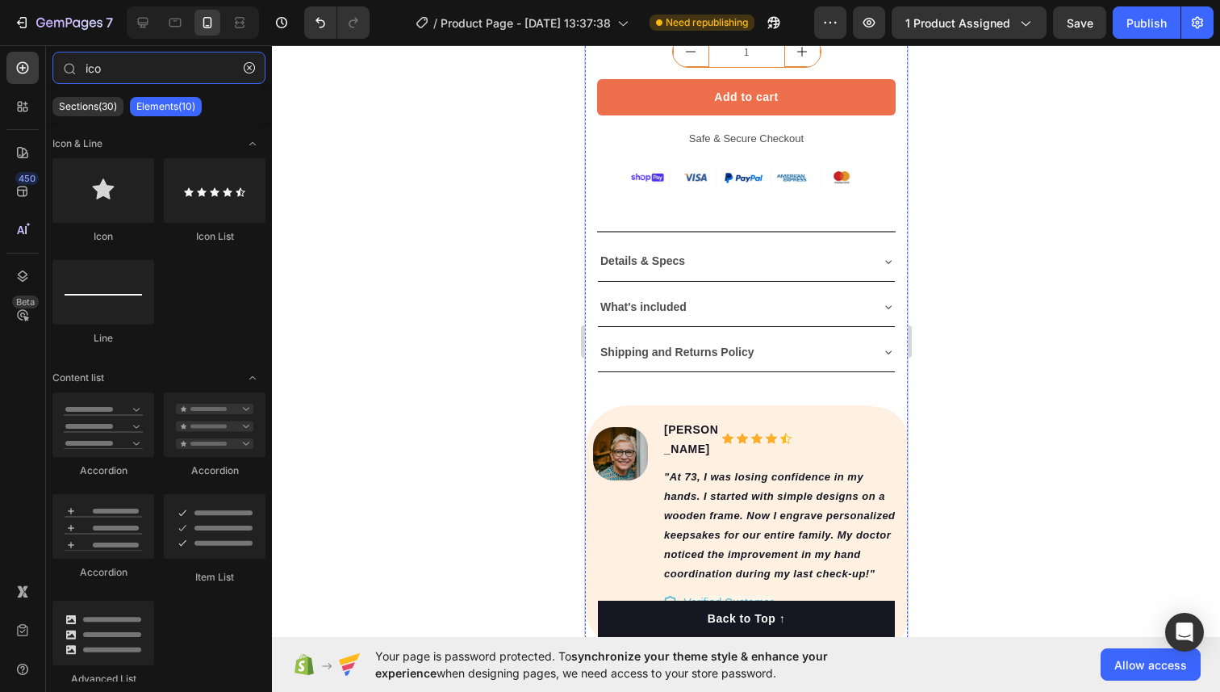
scroll to position [1091, 0]
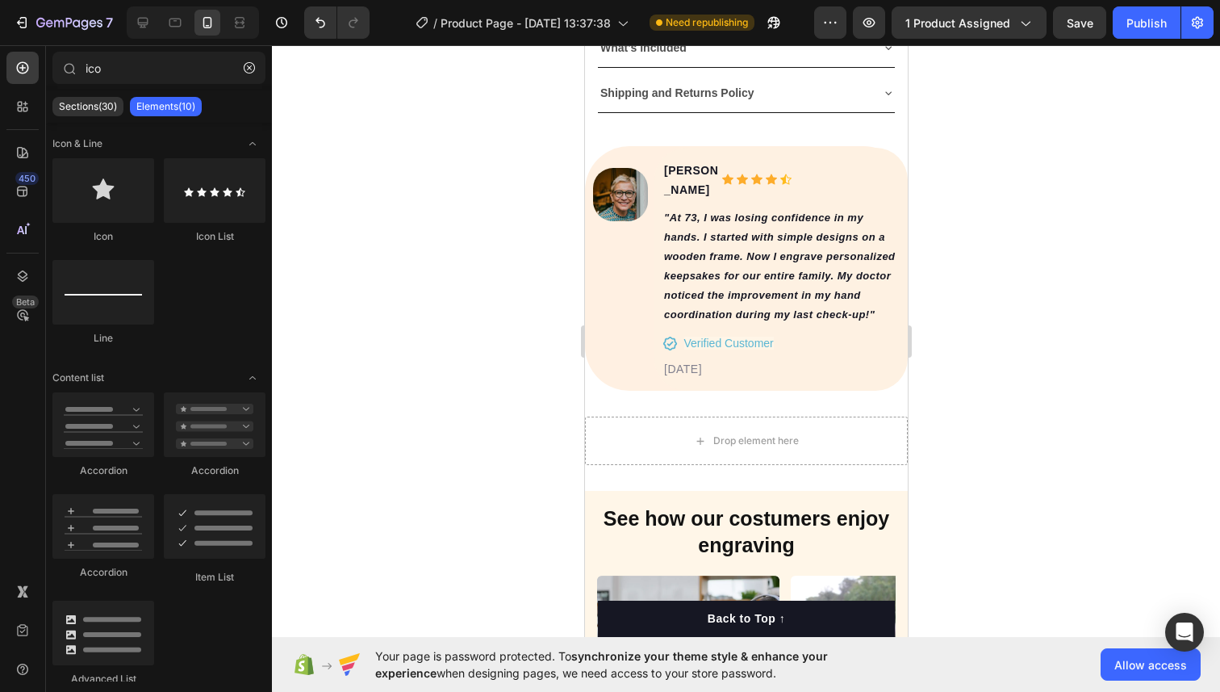
click at [952, 227] on div at bounding box center [746, 368] width 948 height 646
click at [113, 72] on input "ico" at bounding box center [158, 68] width 213 height 32
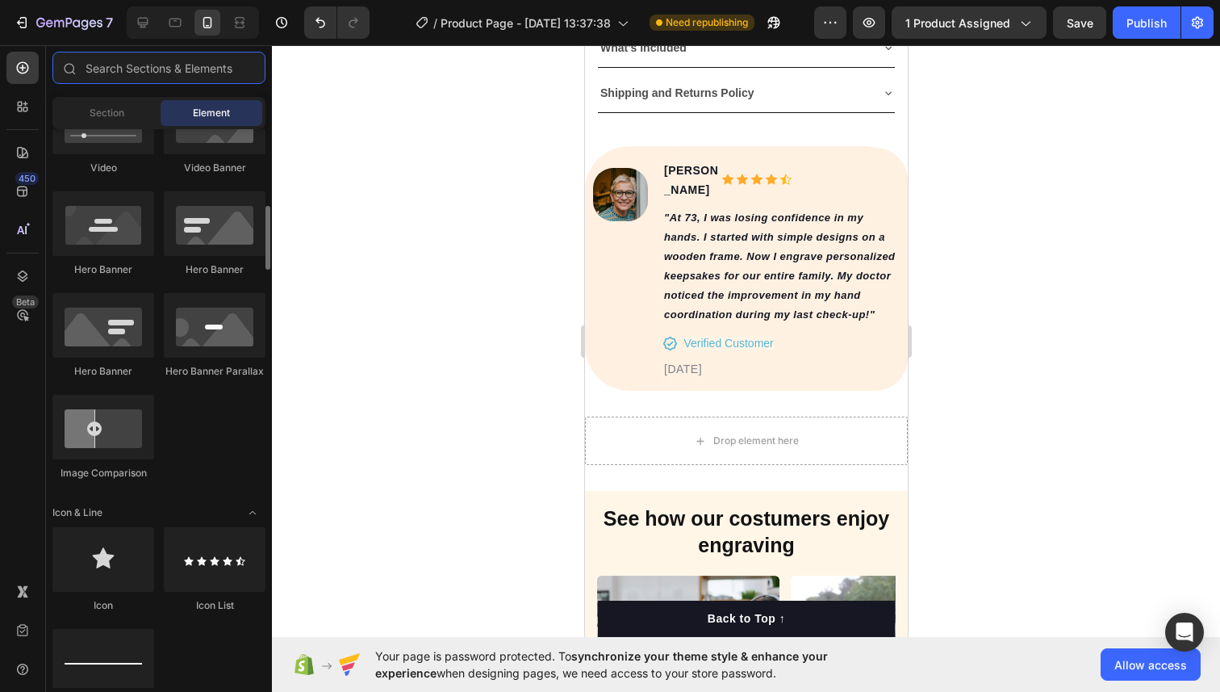
scroll to position [679, 0]
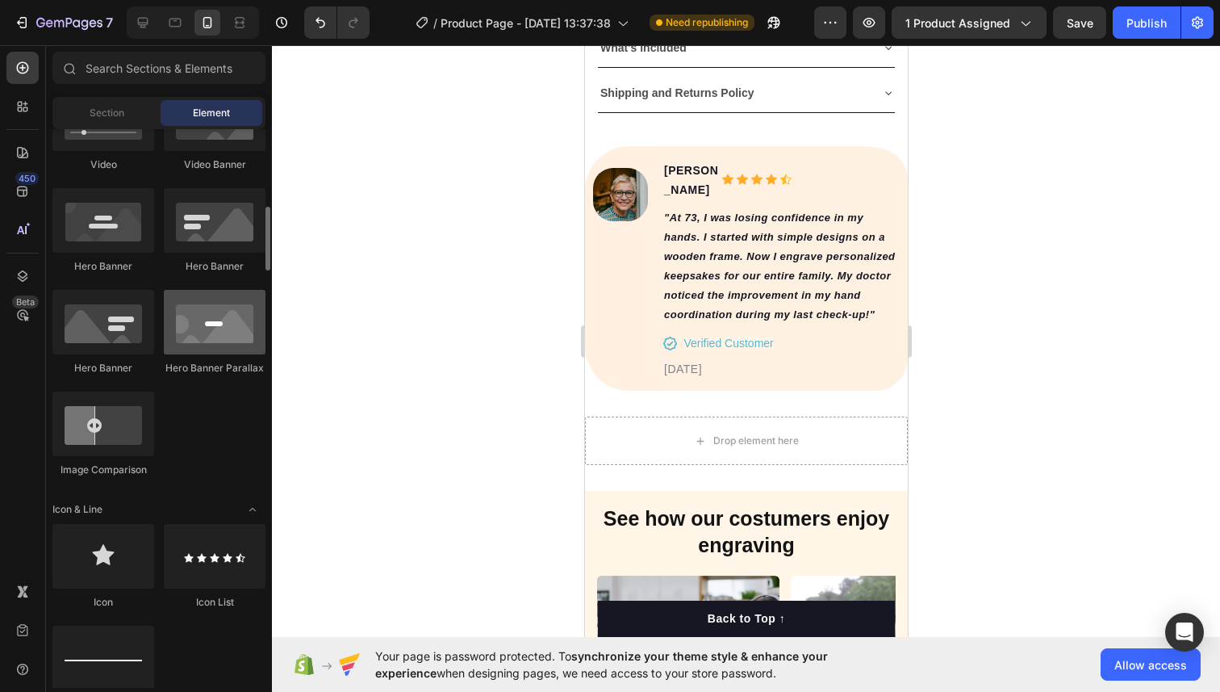
click at [231, 328] on div at bounding box center [215, 322] width 102 height 65
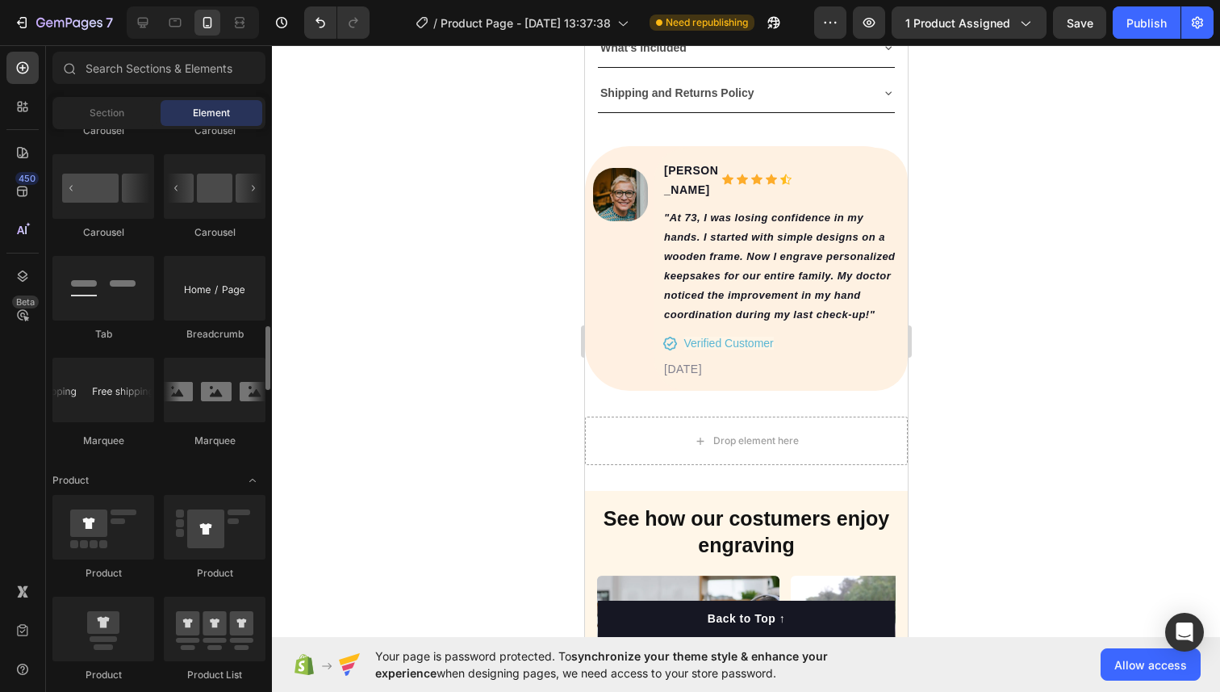
scroll to position [1739, 0]
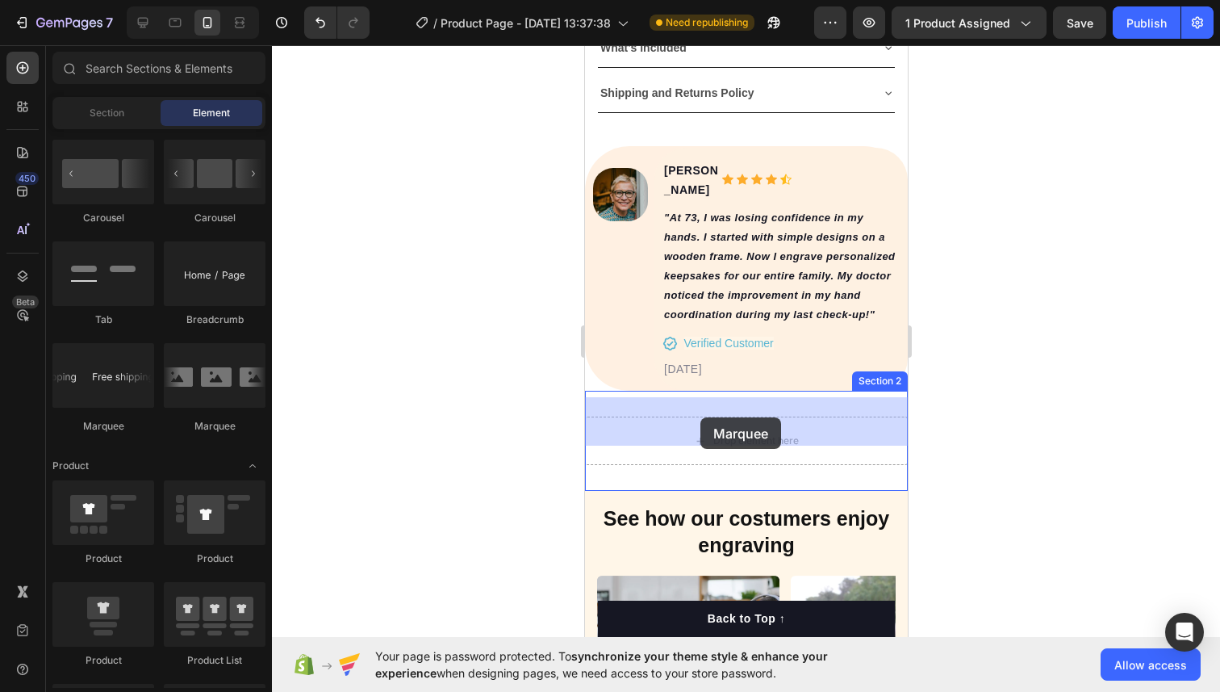
drag, startPoint x: 773, startPoint y: 431, endPoint x: 700, endPoint y: 417, distance: 74.7
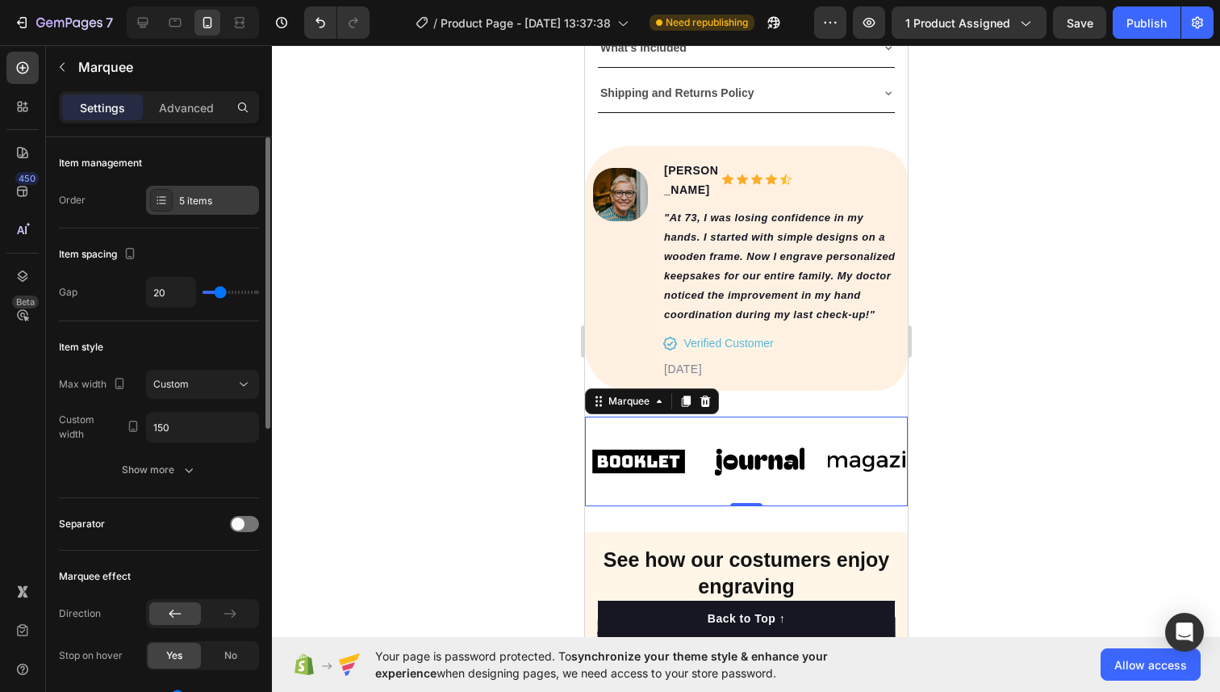
click at [209, 208] on div "5 items" at bounding box center [202, 200] width 113 height 29
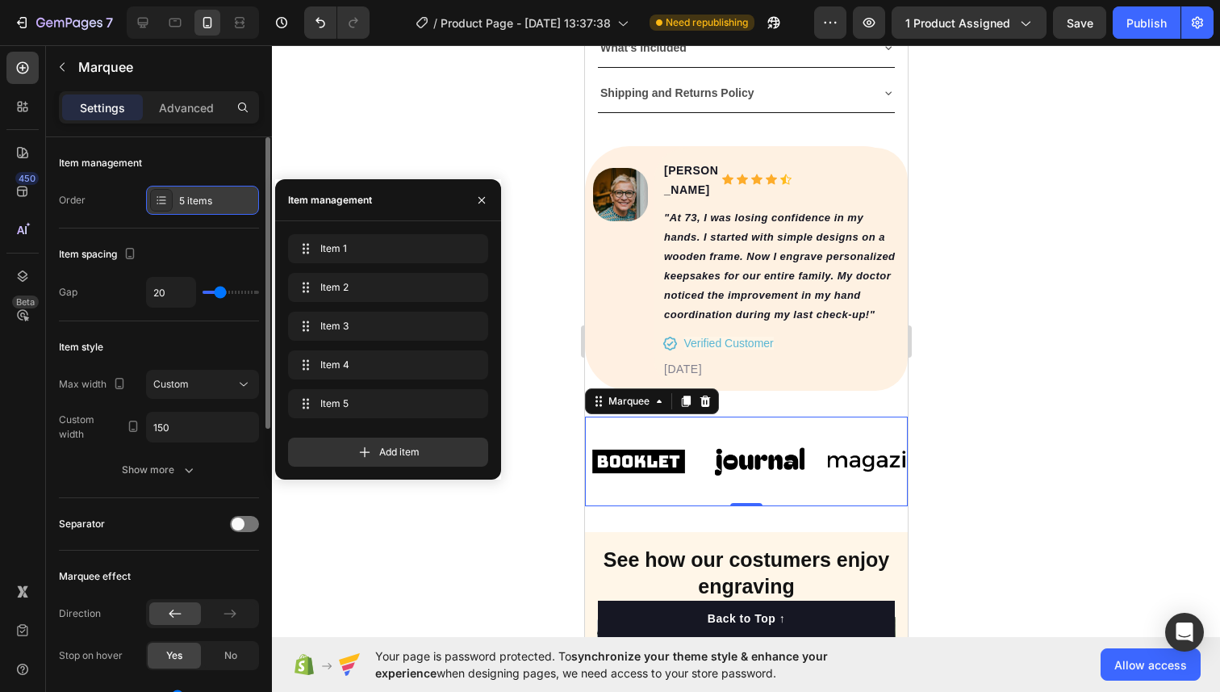
click at [209, 208] on div "5 items" at bounding box center [202, 200] width 113 height 29
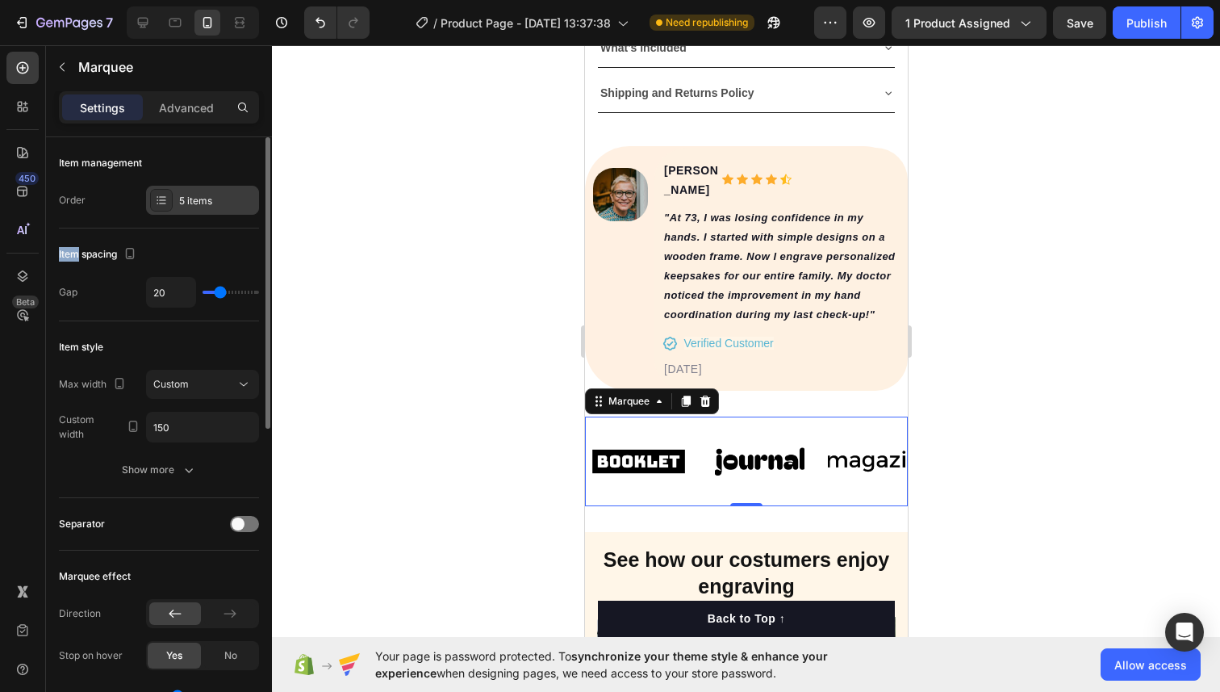
click at [209, 208] on div "5 items" at bounding box center [202, 200] width 113 height 29
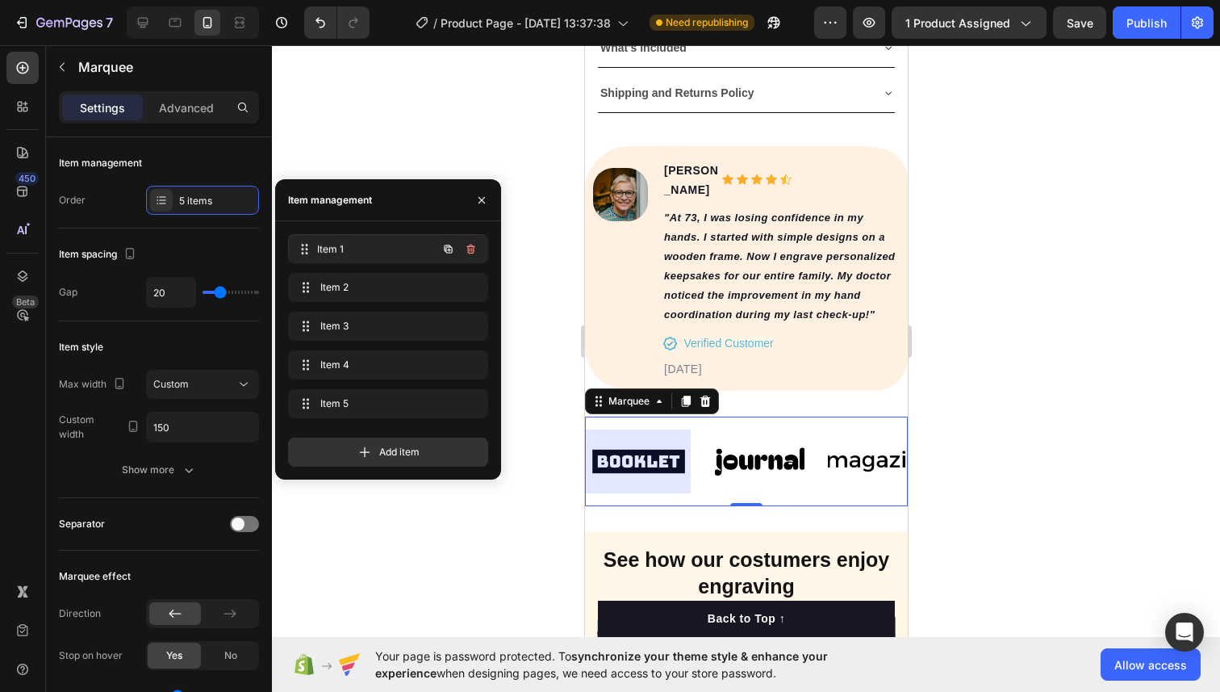
click at [339, 246] on span "Item 1" at bounding box center [376, 248] width 119 height 15
click at [339, 246] on span "Item 1" at bounding box center [365, 248] width 91 height 15
click at [271, 186] on div at bounding box center [266, 437] width 12 height 600
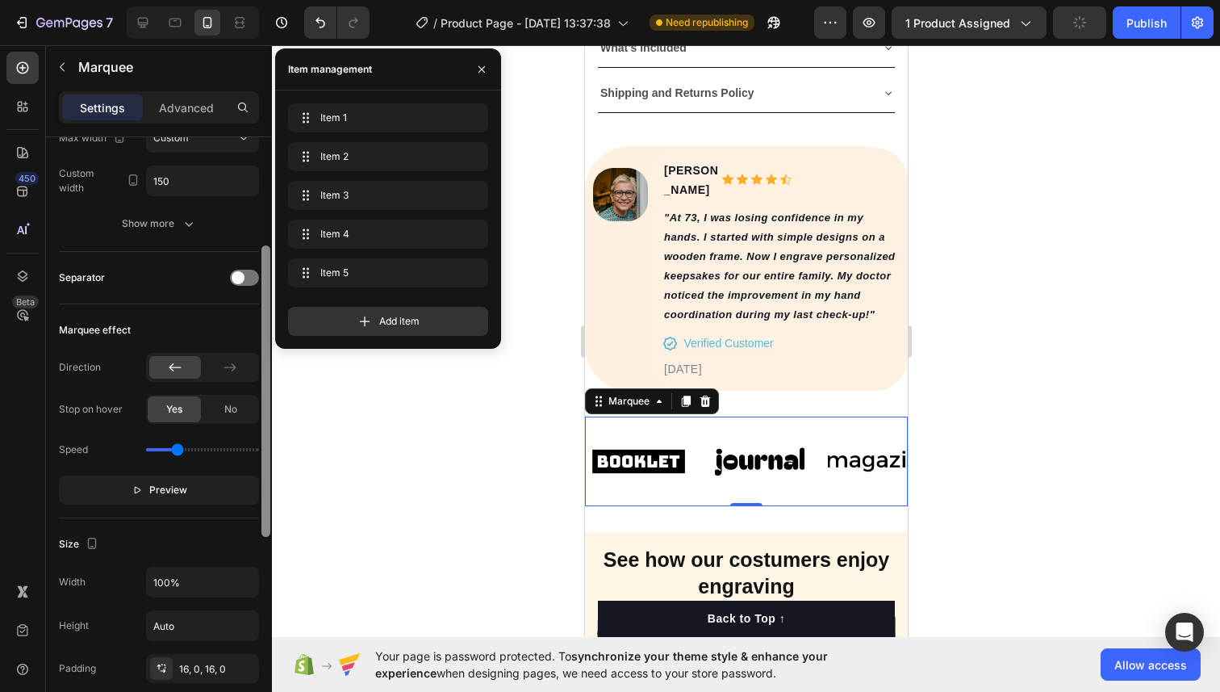
scroll to position [0, 0]
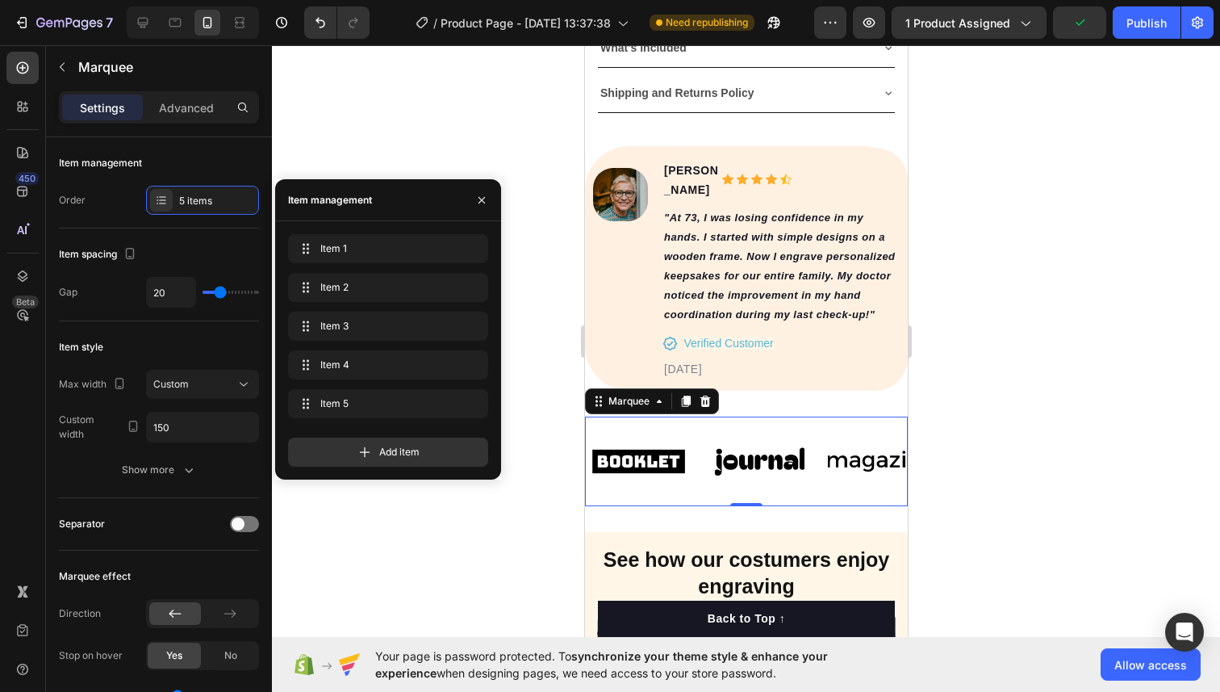
click at [306, 144] on div at bounding box center [746, 368] width 948 height 646
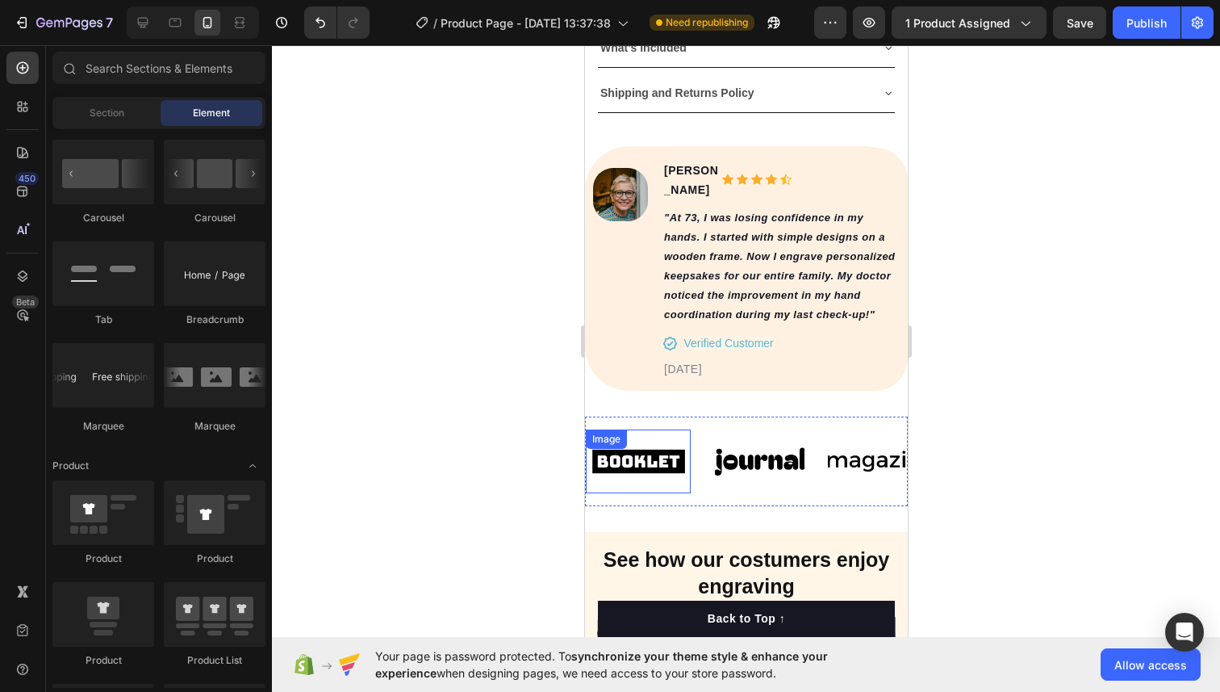
click at [625, 434] on div "Image" at bounding box center [637, 461] width 105 height 64
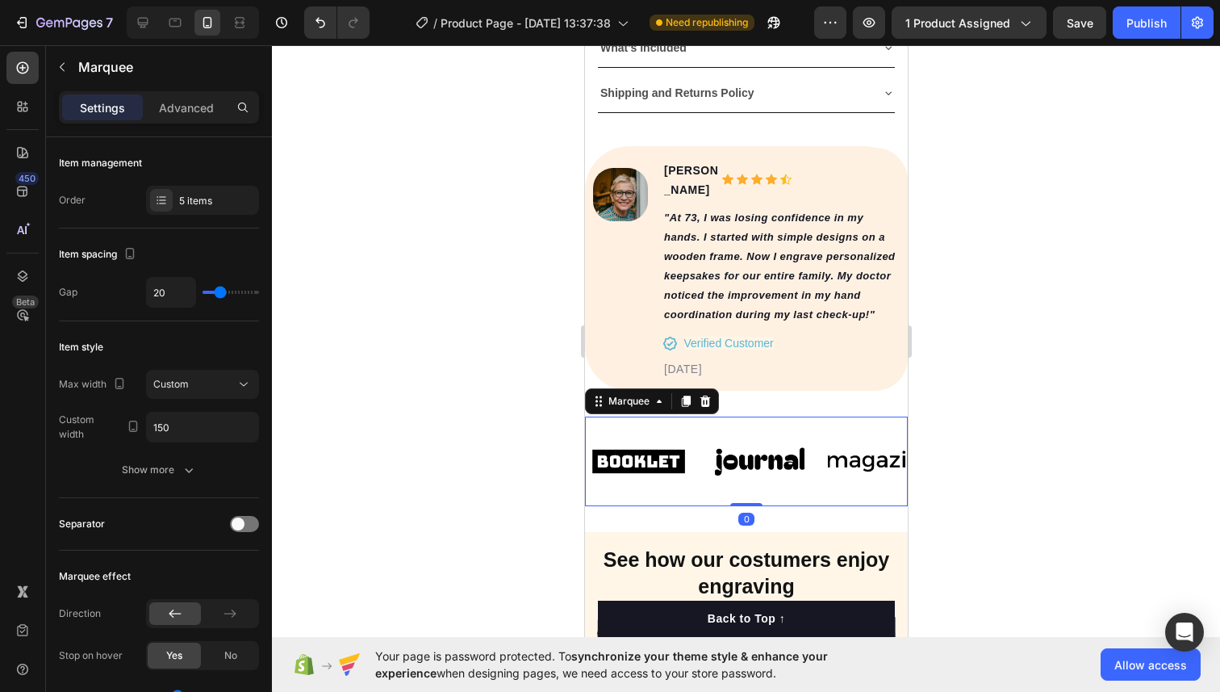
click at [712, 416] on div "Image Image Image Image Image Image Image Image Image Image Marquee 0" at bounding box center [745, 461] width 323 height 90
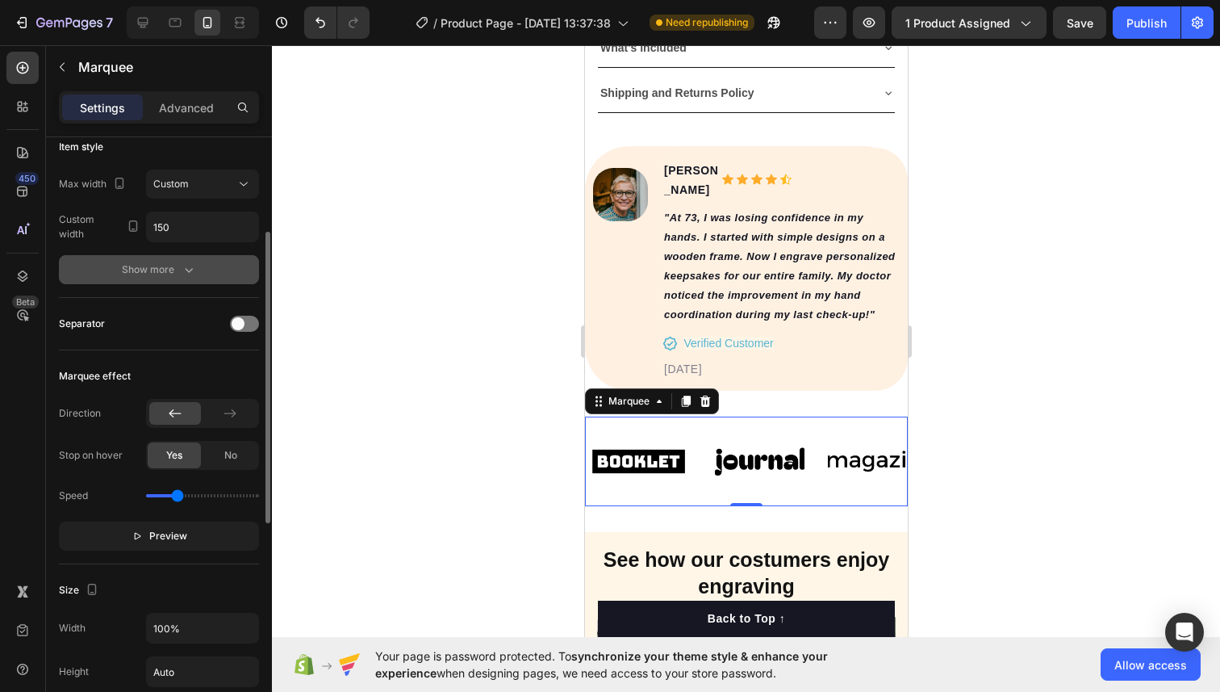
scroll to position [201, 0]
click at [249, 326] on div at bounding box center [244, 323] width 29 height 16
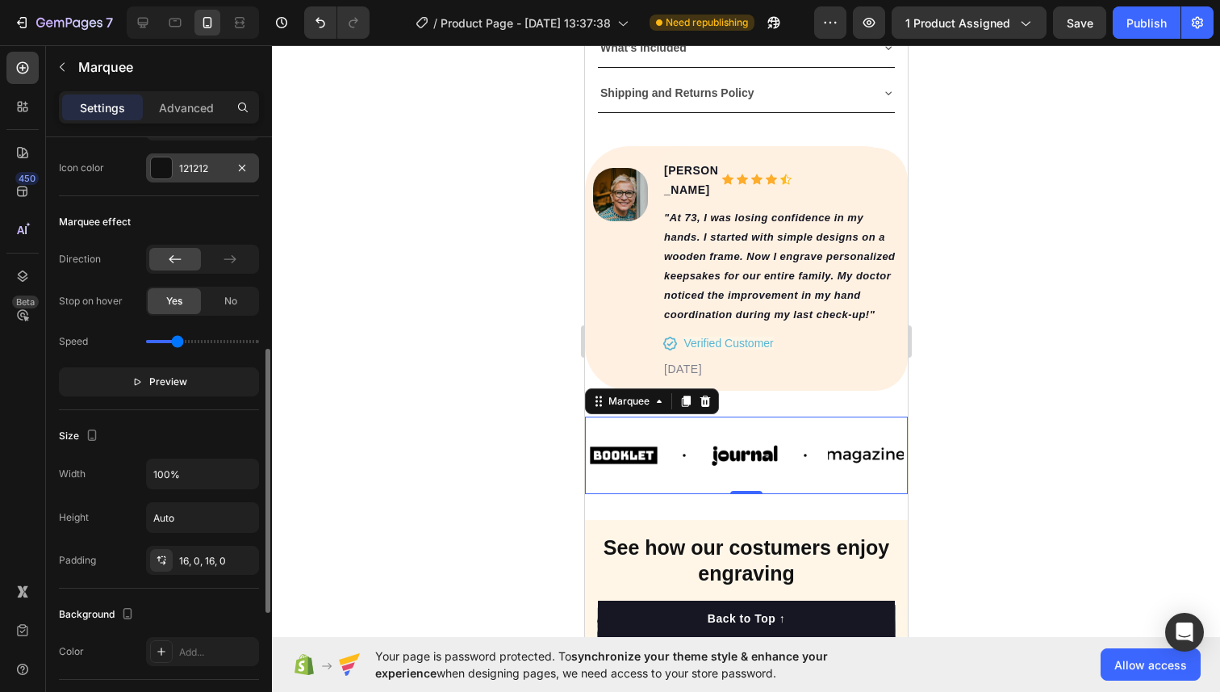
scroll to position [480, 0]
click at [182, 385] on span "Preview" at bounding box center [168, 383] width 38 height 16
click at [182, 384] on button "Pause" at bounding box center [159, 383] width 200 height 29
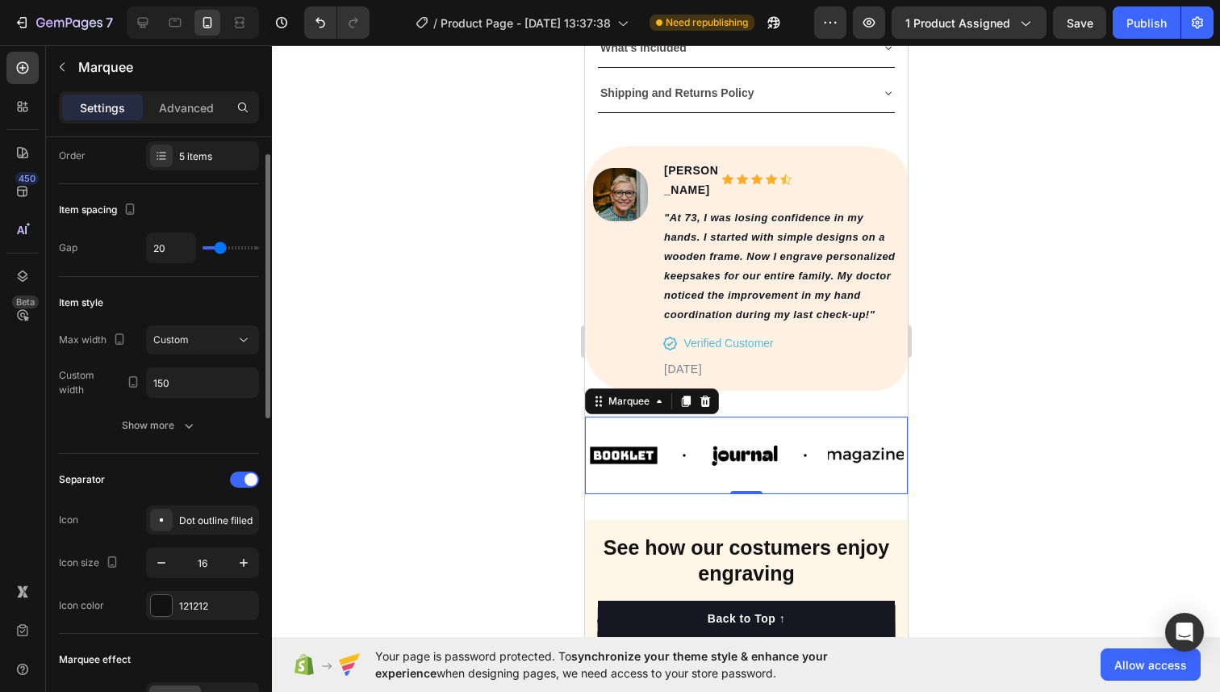
scroll to position [40, 0]
click at [245, 479] on span at bounding box center [251, 484] width 13 height 13
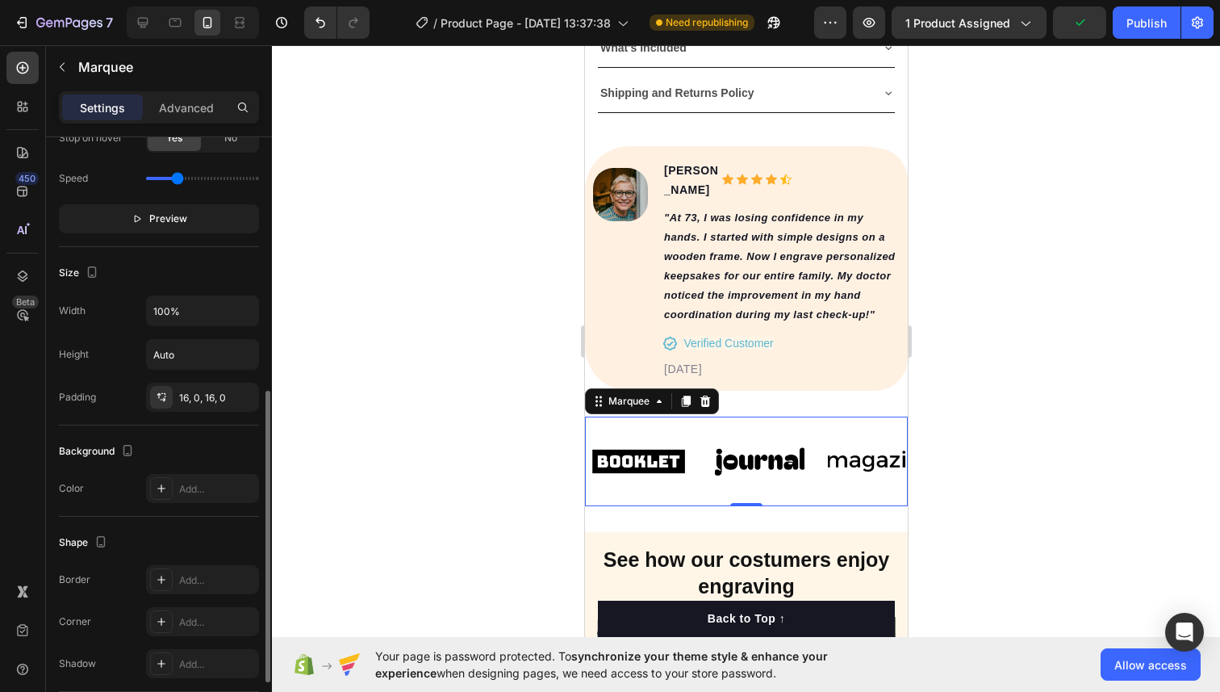
scroll to position [524, 0]
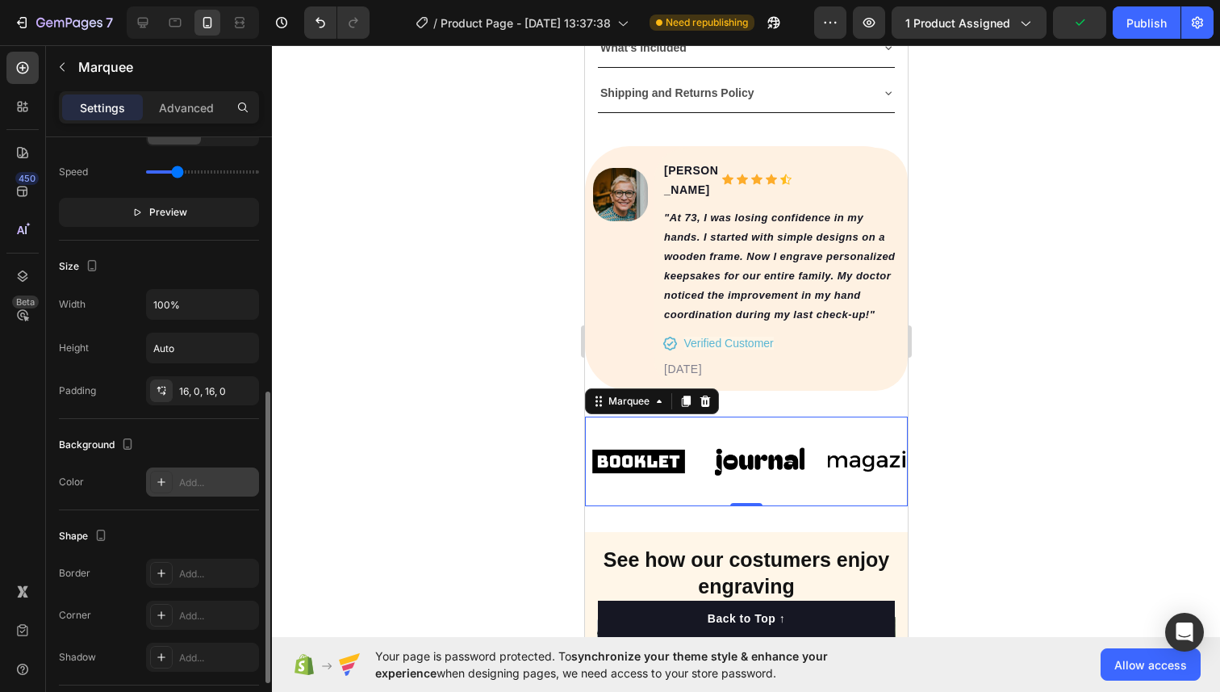
click at [182, 483] on div "Add..." at bounding box center [217, 482] width 76 height 15
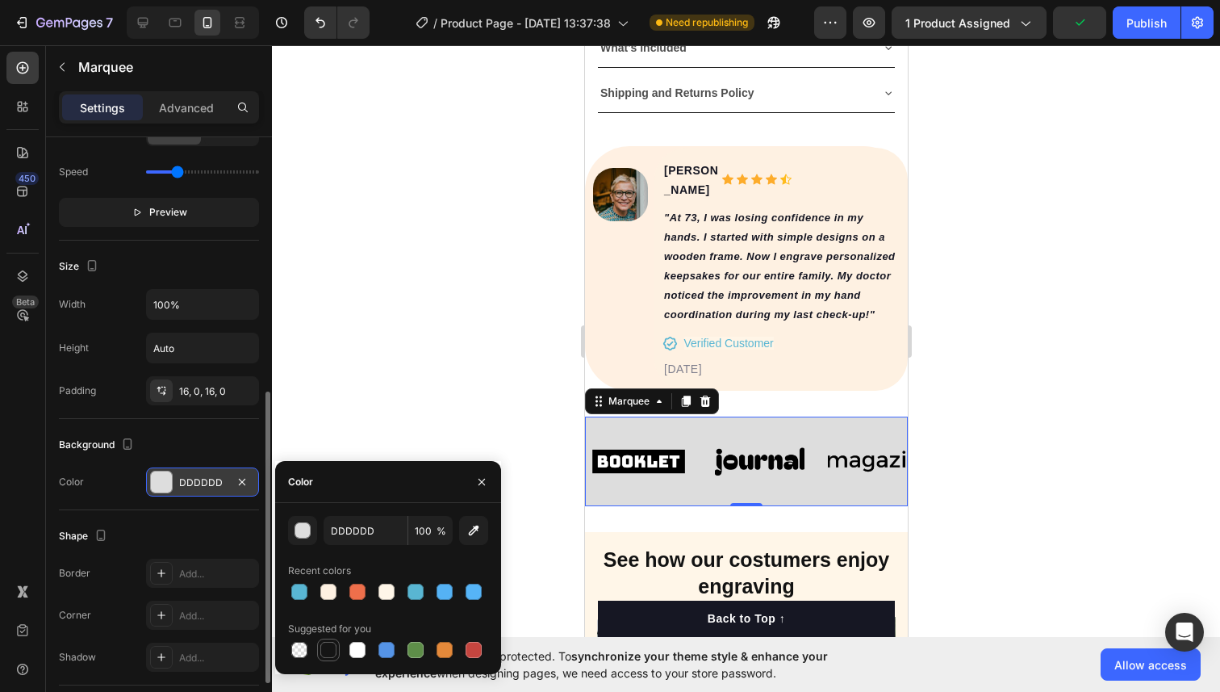
click at [327, 655] on div at bounding box center [328, 650] width 16 height 16
type input "151515"
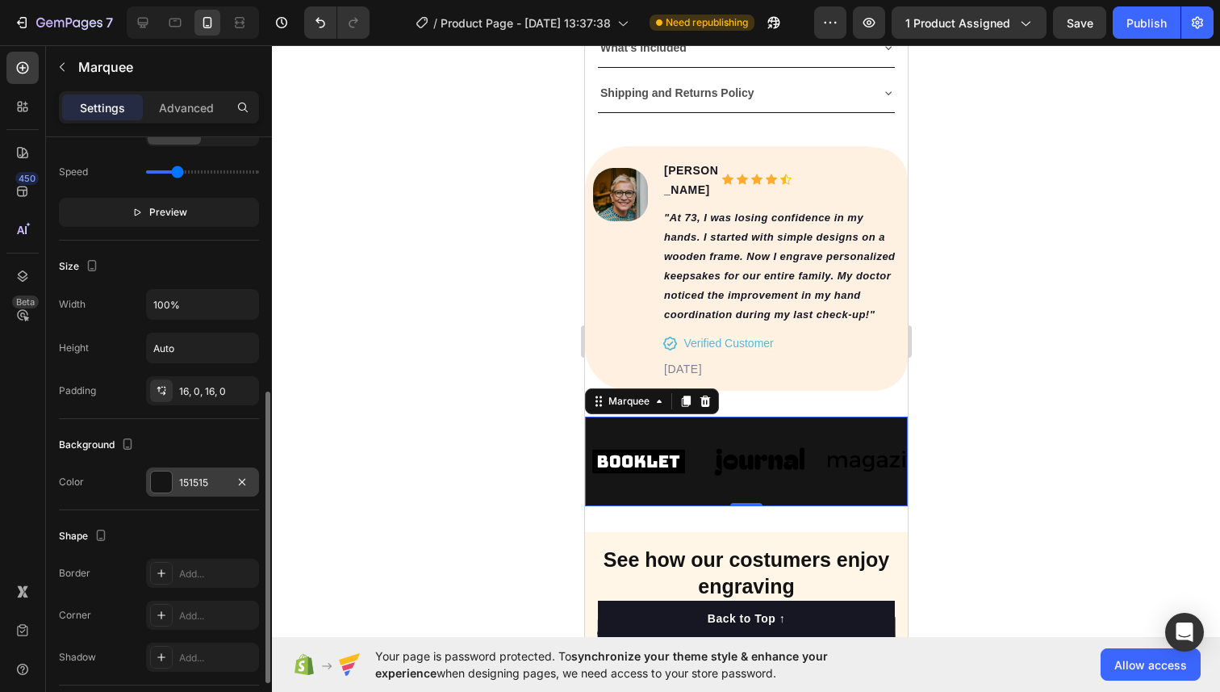
click at [332, 375] on div at bounding box center [746, 368] width 948 height 646
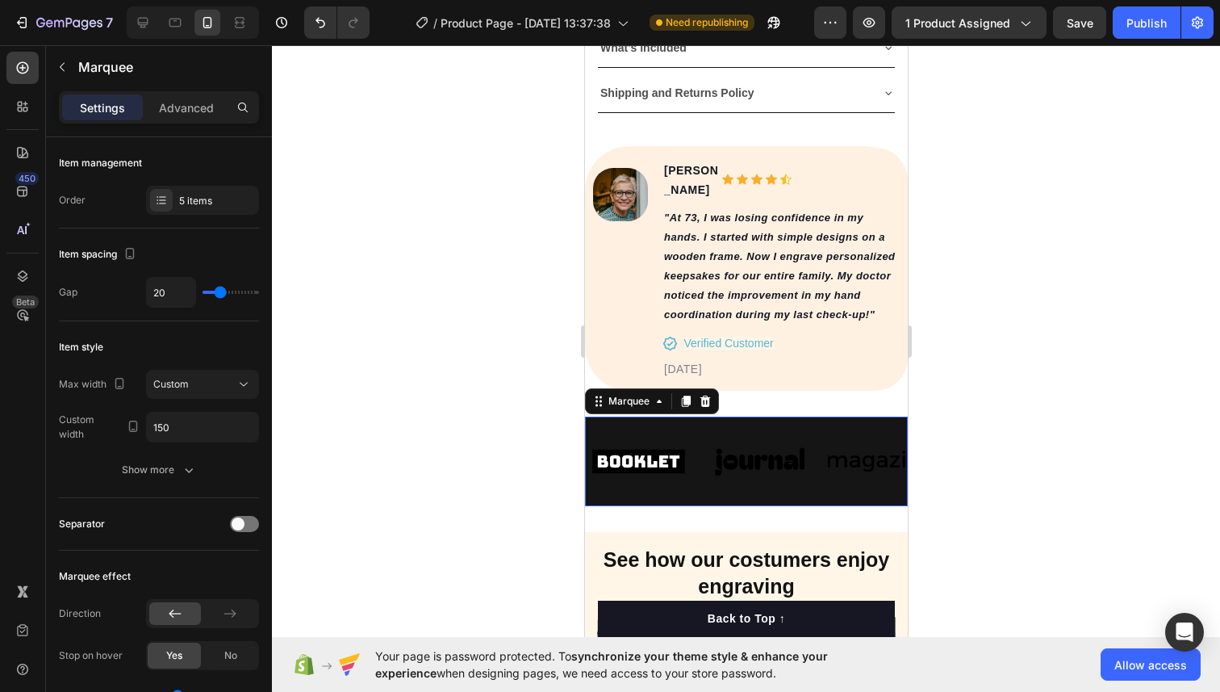
click at [592, 416] on div "Image Image Image Image Image Image Image Image Image Image Marquee 0" at bounding box center [745, 461] width 323 height 90
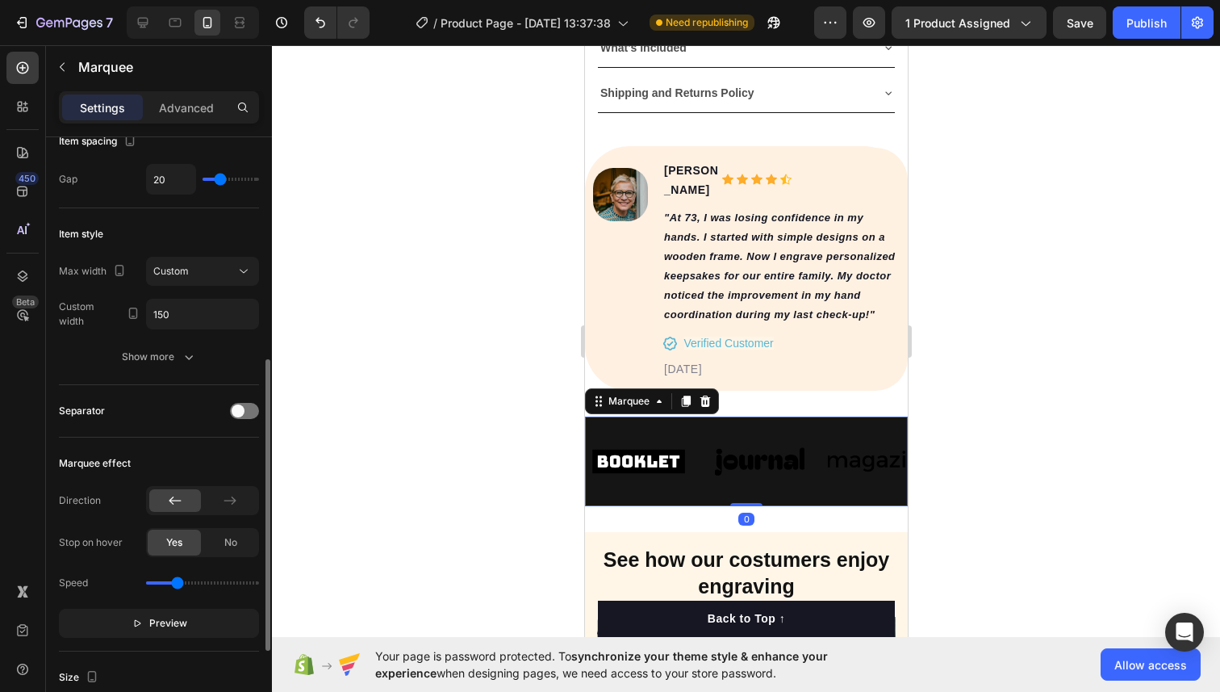
scroll to position [637, 0]
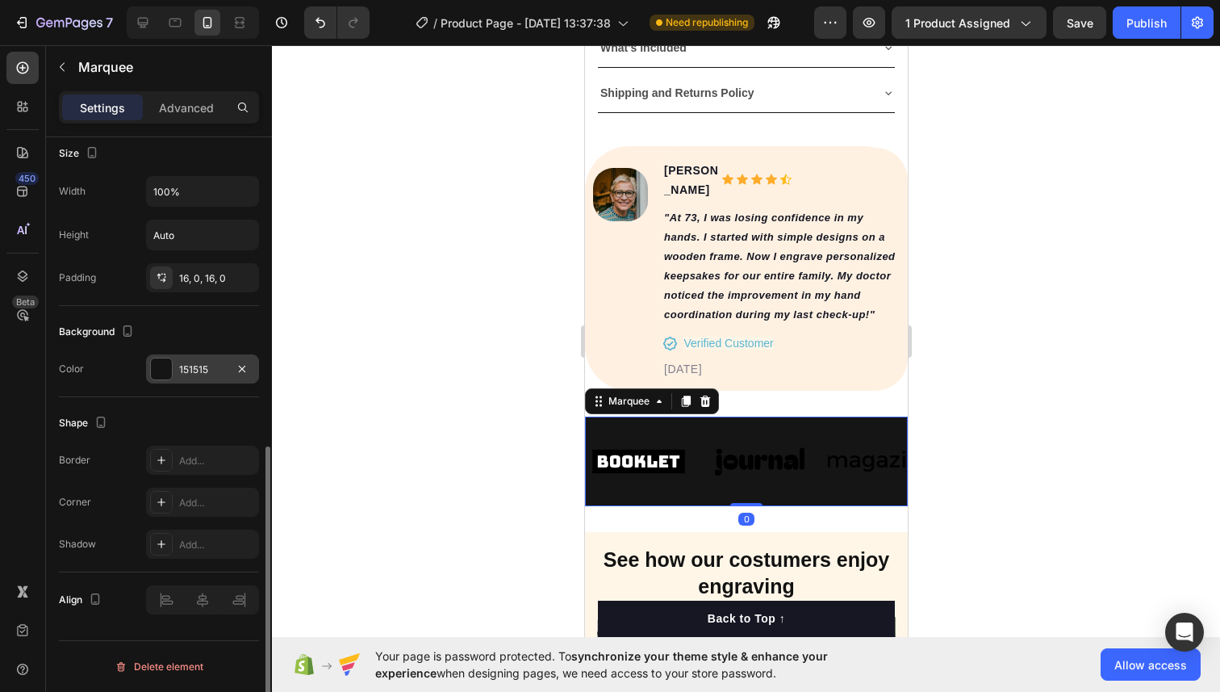
click at [161, 364] on div at bounding box center [161, 368] width 21 height 21
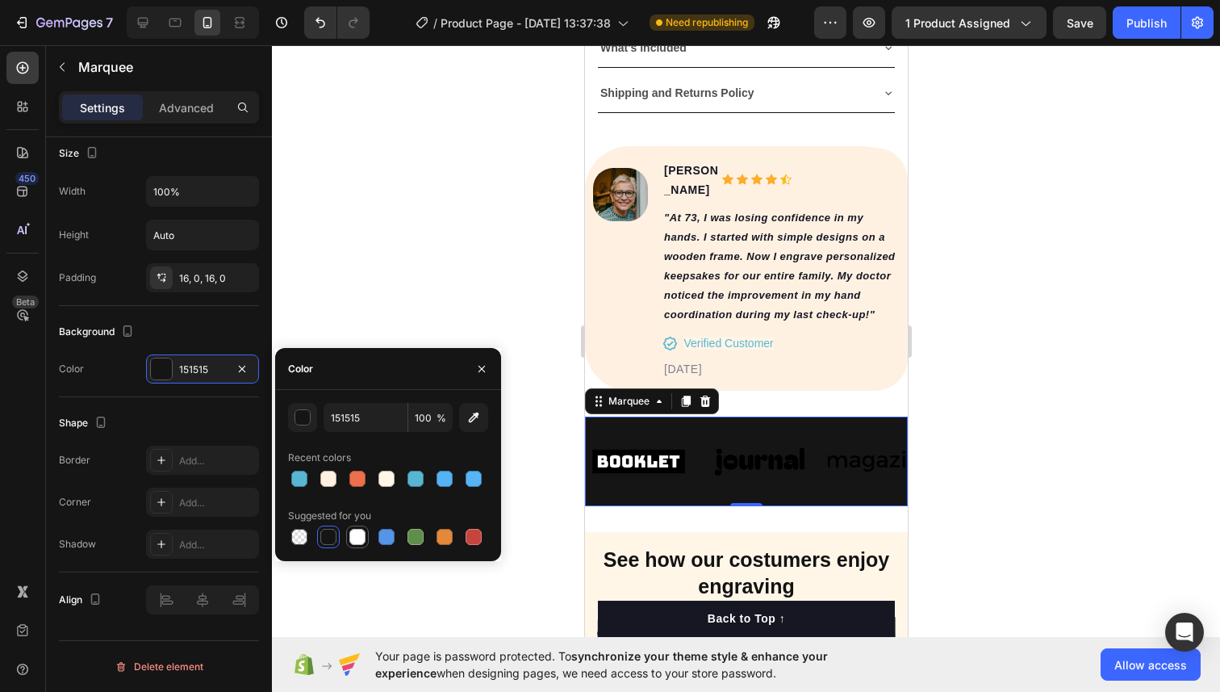
click at [355, 529] on div at bounding box center [357, 537] width 16 height 16
type input "FFFFFF"
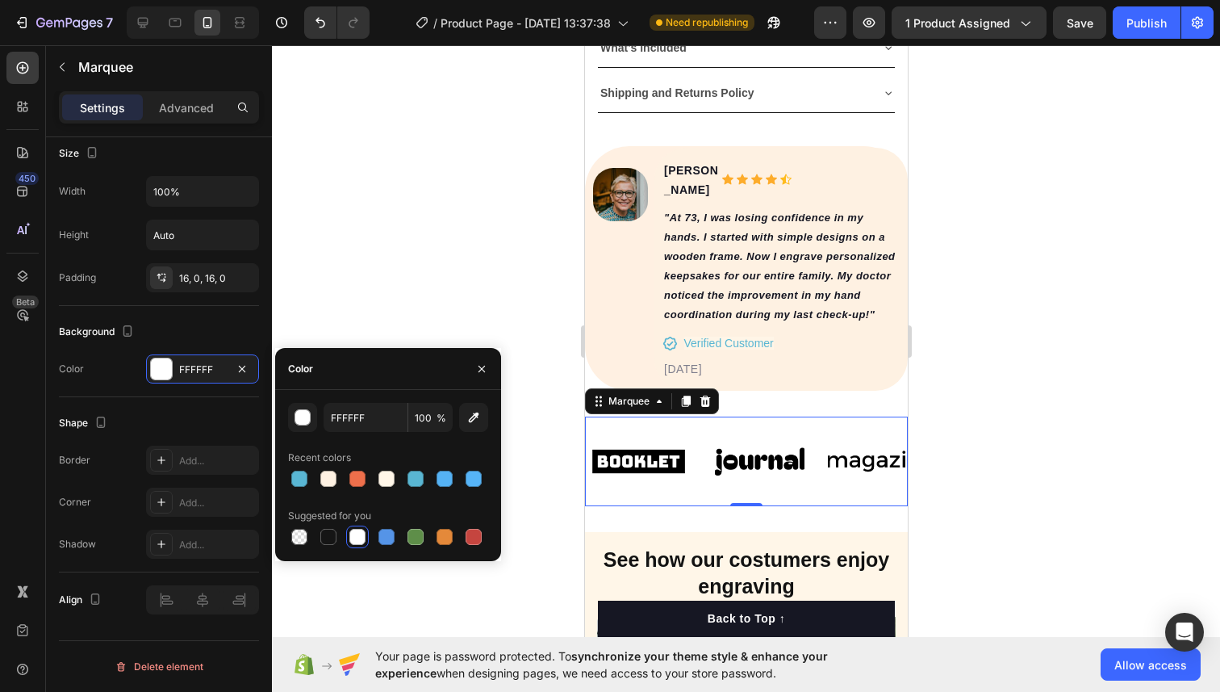
click at [361, 319] on div at bounding box center [746, 368] width 948 height 646
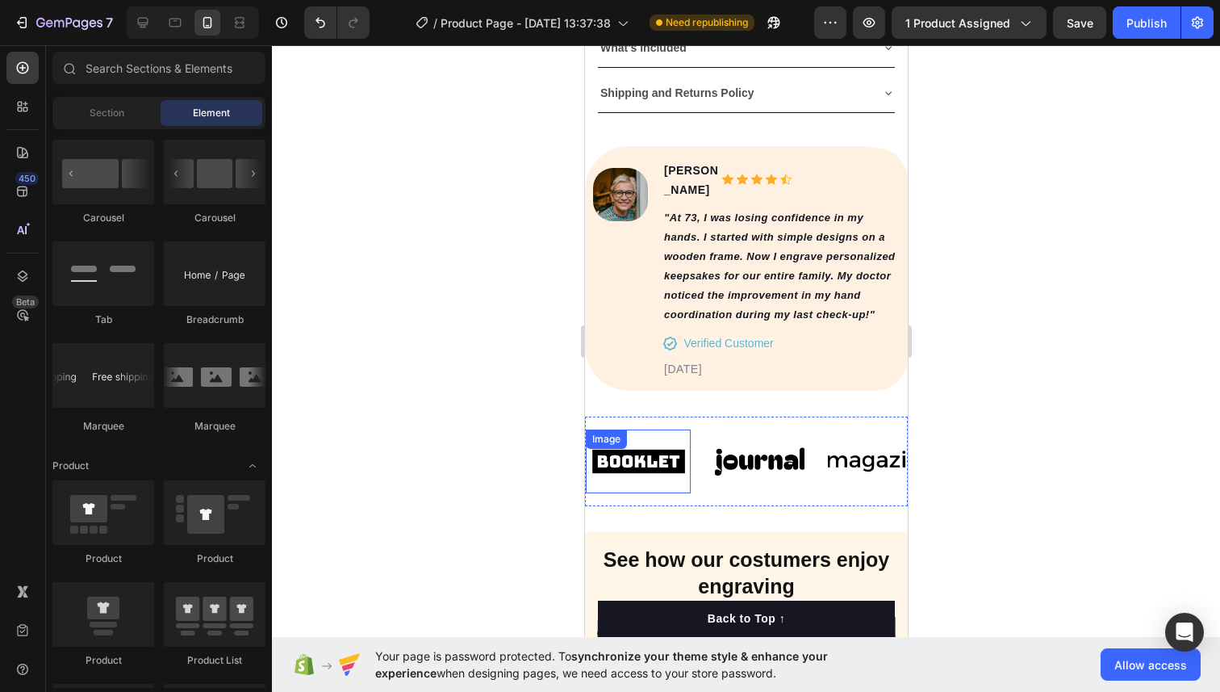
click at [653, 441] on img at bounding box center [637, 461] width 105 height 44
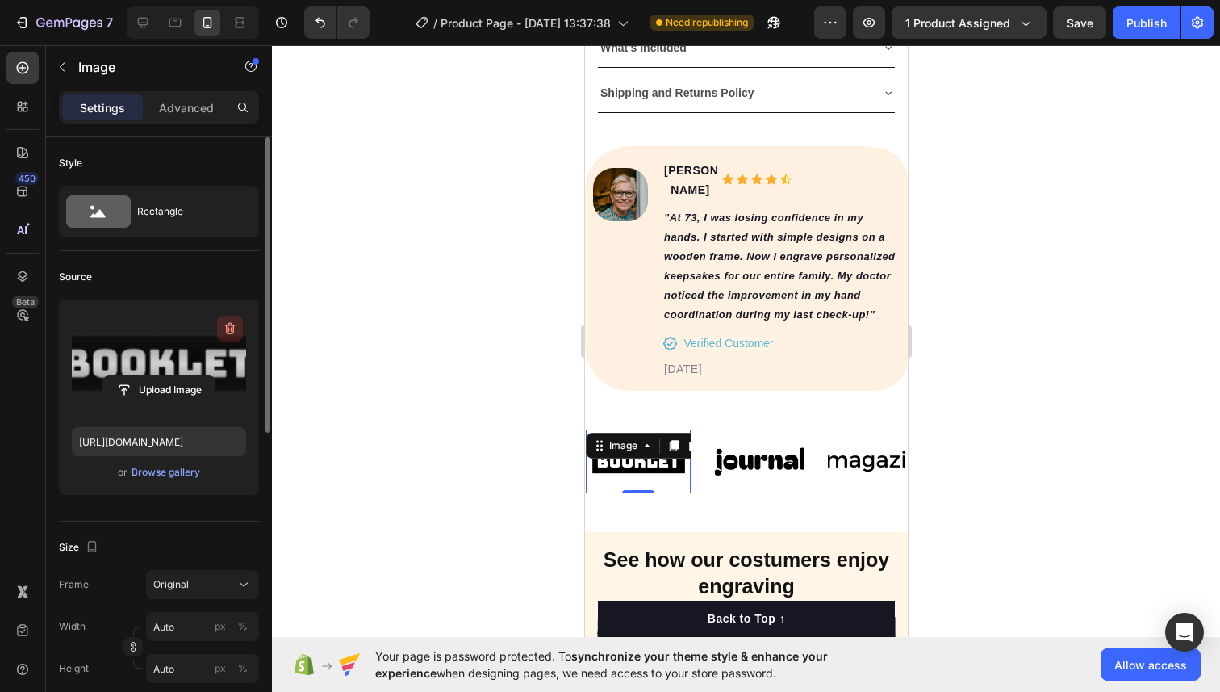
click at [228, 325] on icon "button" at bounding box center [230, 329] width 10 height 12
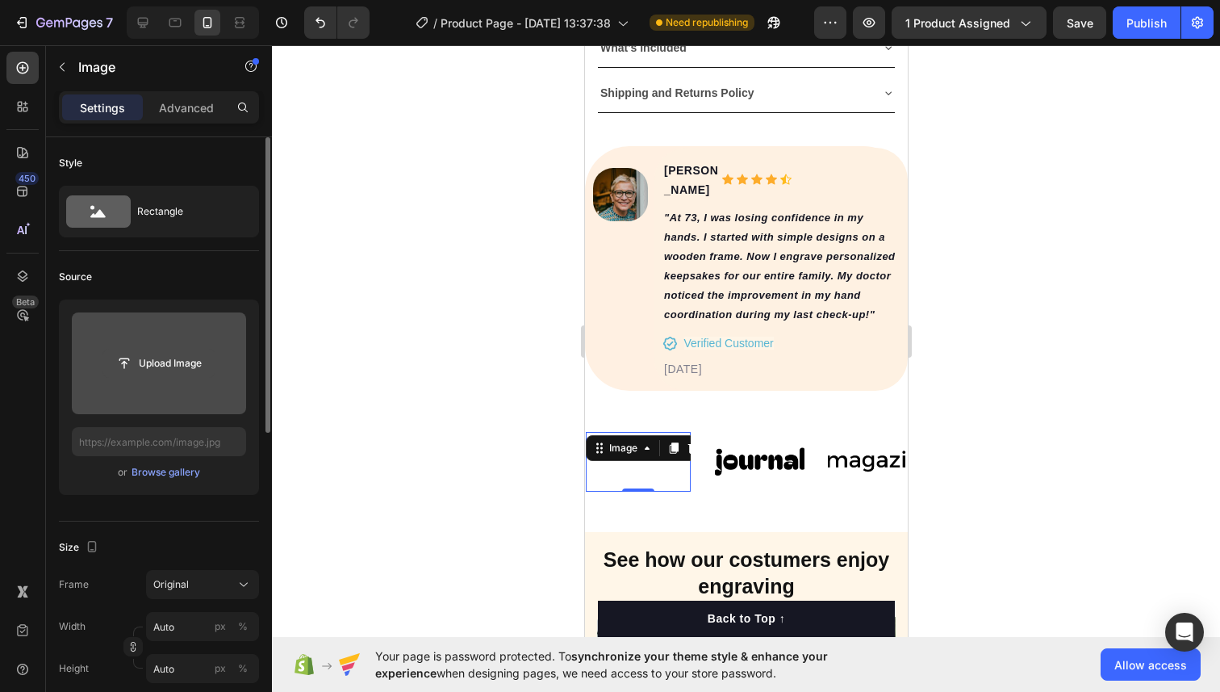
click at [160, 363] on input "file" at bounding box center [158, 362] width 111 height 27
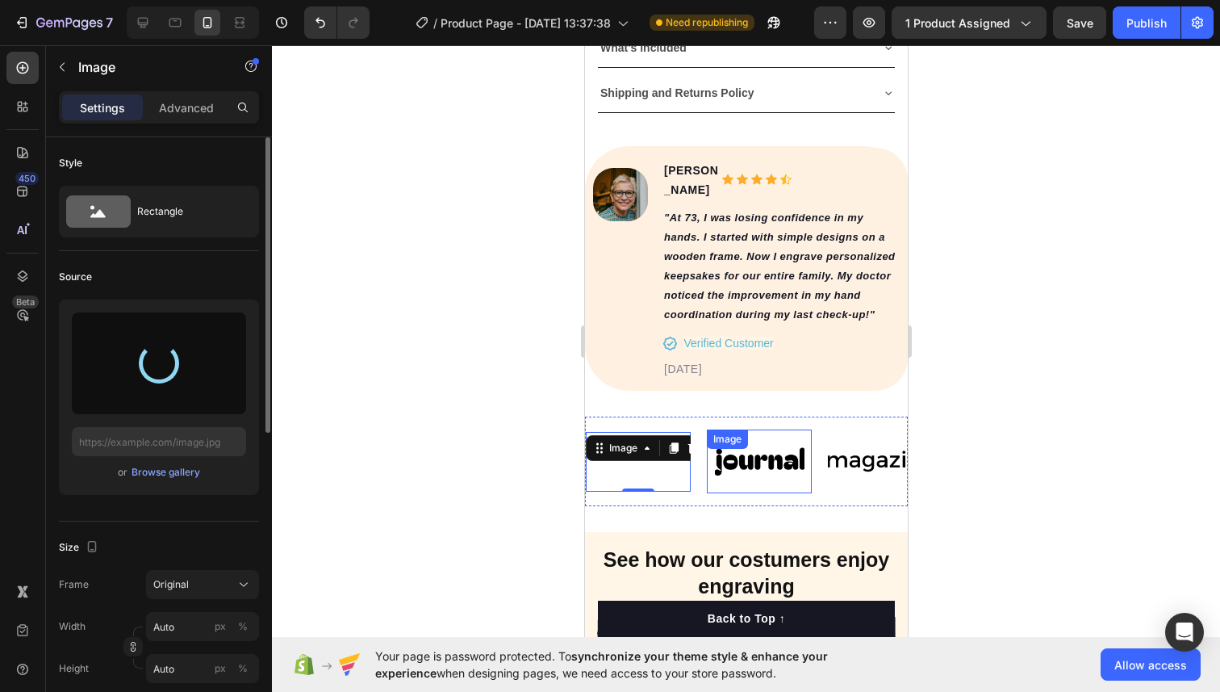
type input "[URL][DOMAIN_NAME]"
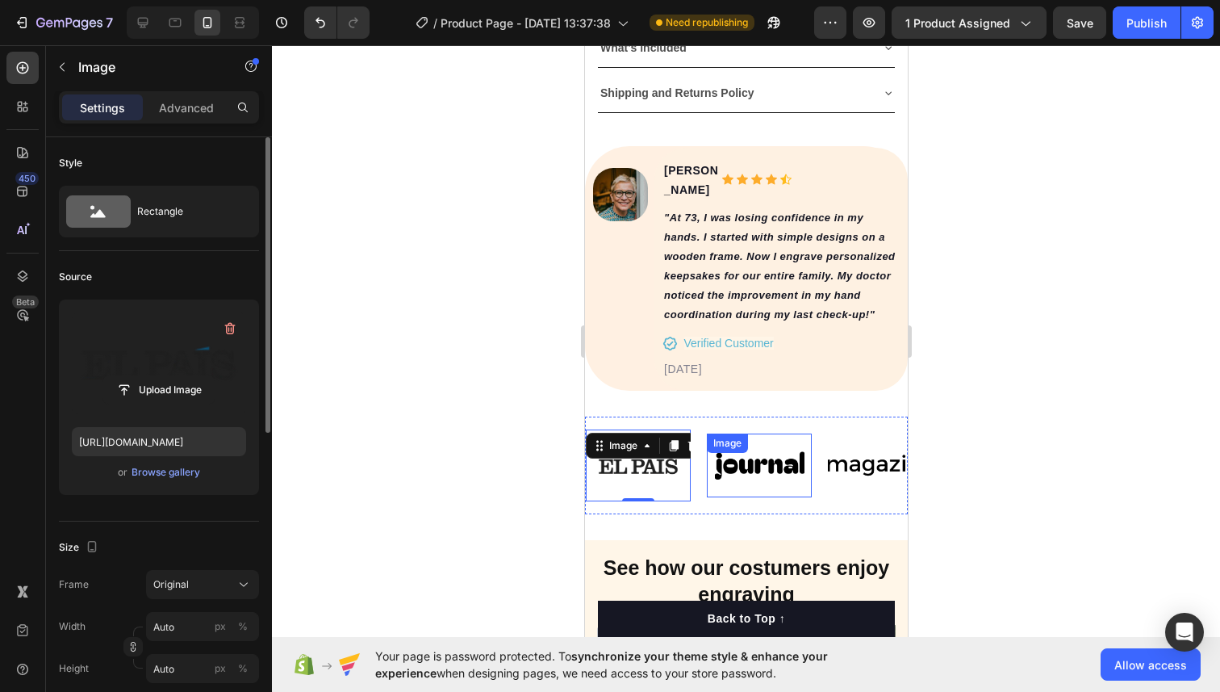
click at [742, 441] on div "Image" at bounding box center [757, 465] width 105 height 64
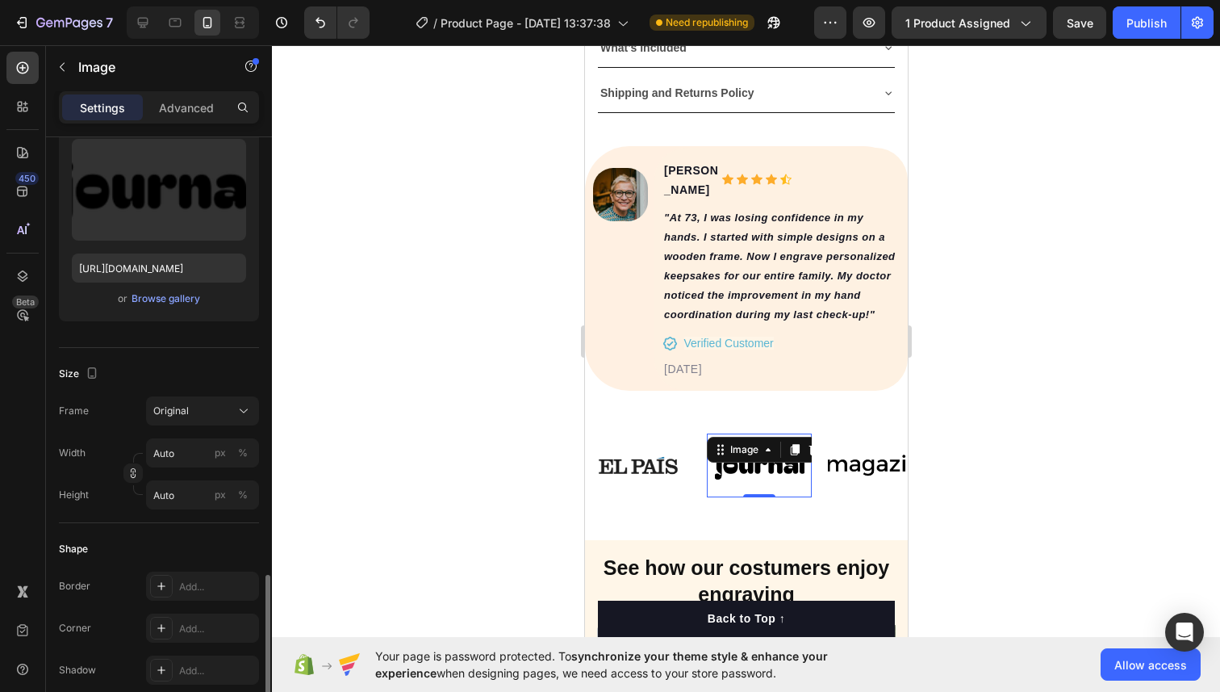
scroll to position [0, 0]
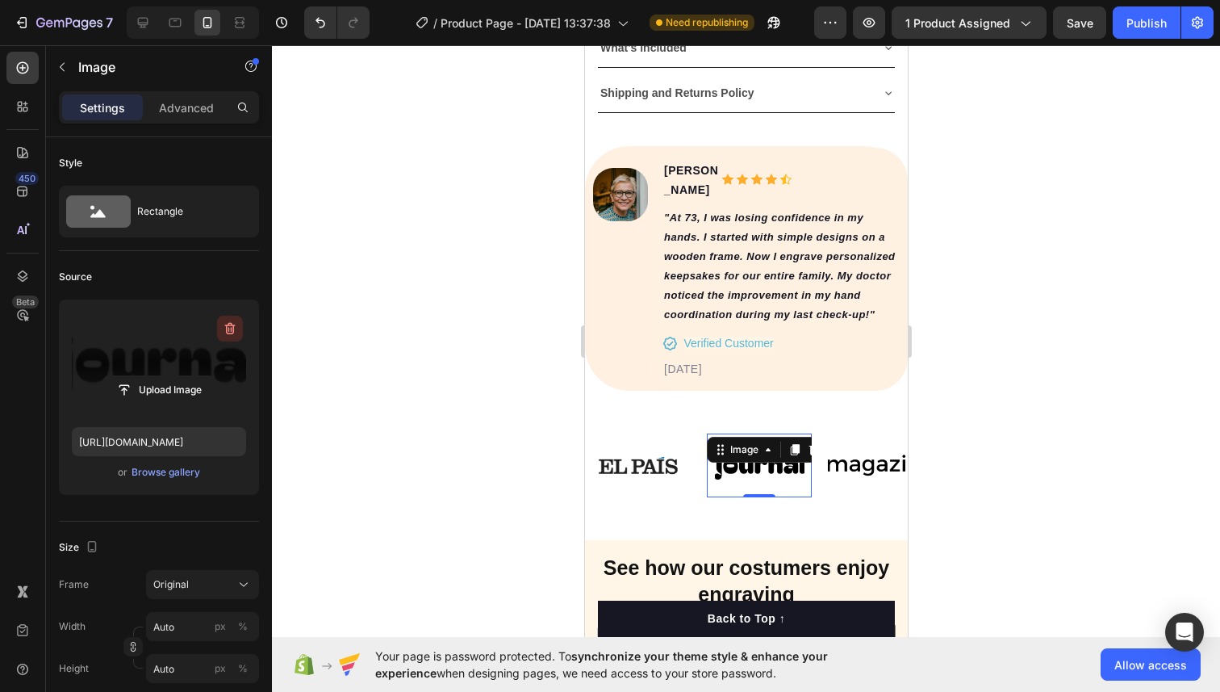
click at [226, 328] on icon "button" at bounding box center [230, 329] width 10 height 12
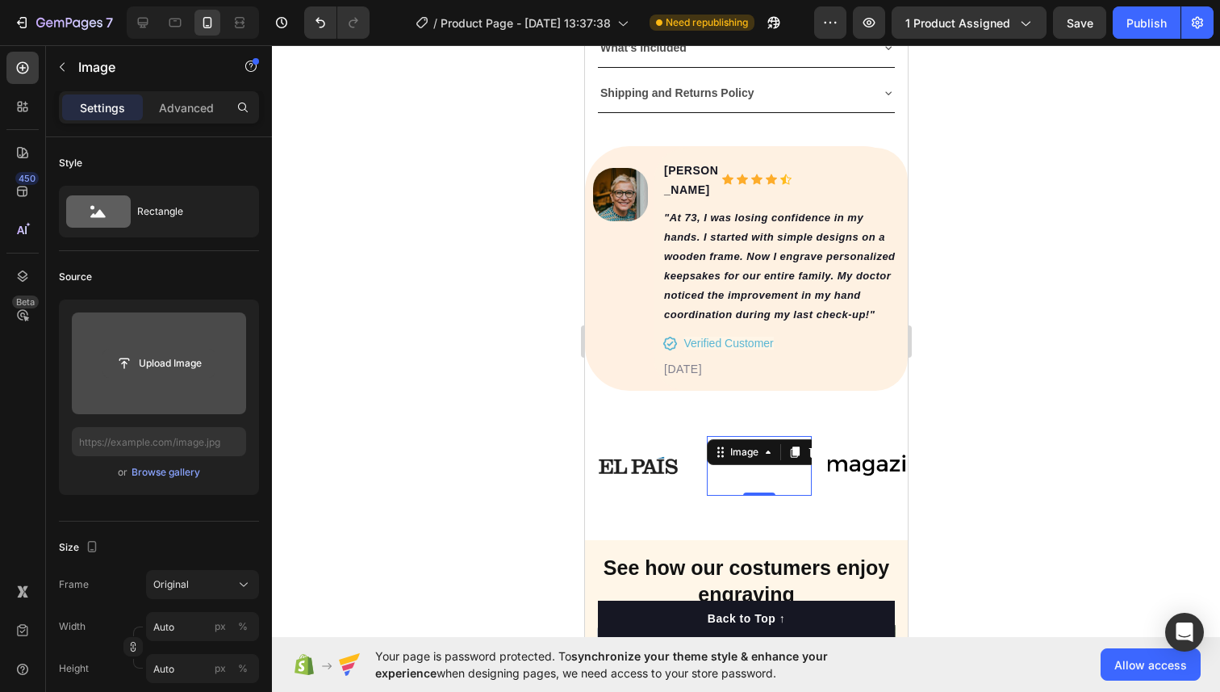
click at [157, 374] on input "file" at bounding box center [158, 362] width 111 height 27
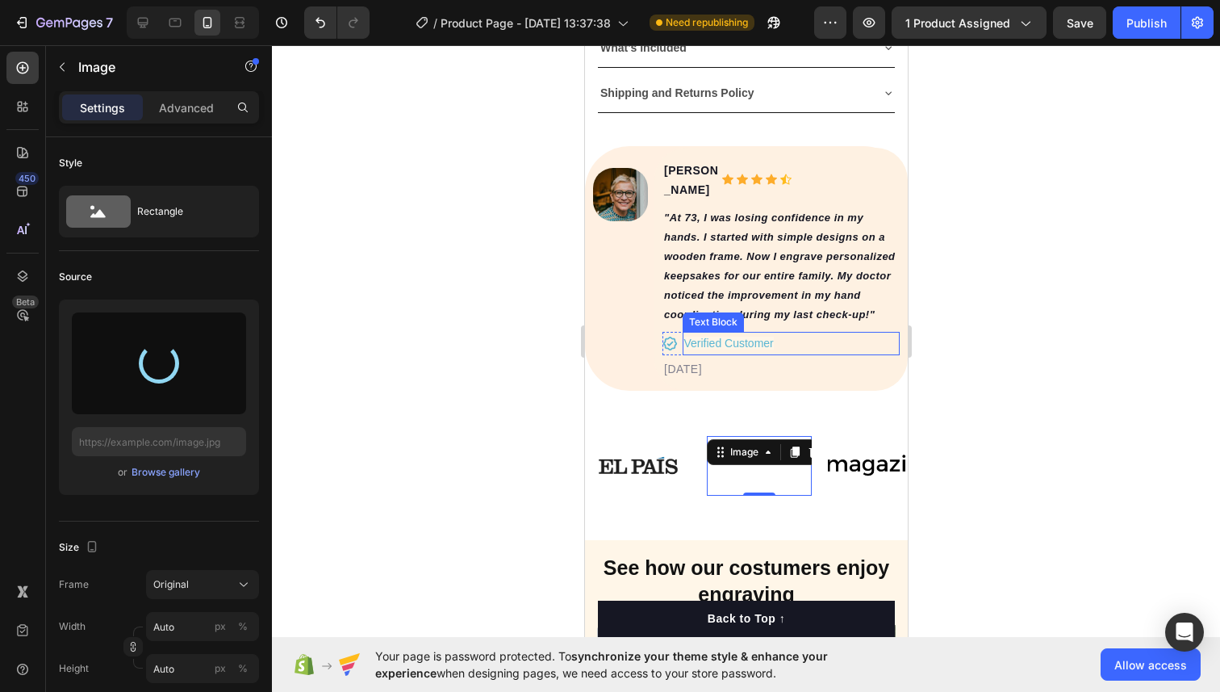
type input "[URL][DOMAIN_NAME]"
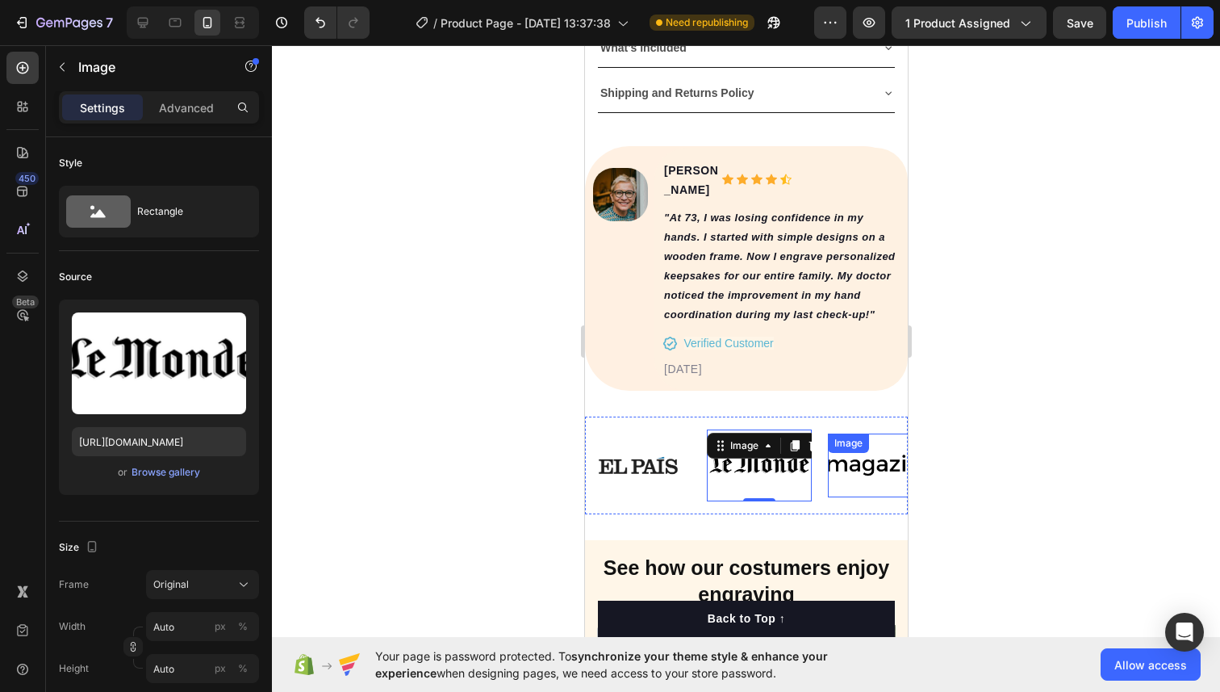
click at [866, 444] on img at bounding box center [878, 465] width 105 height 44
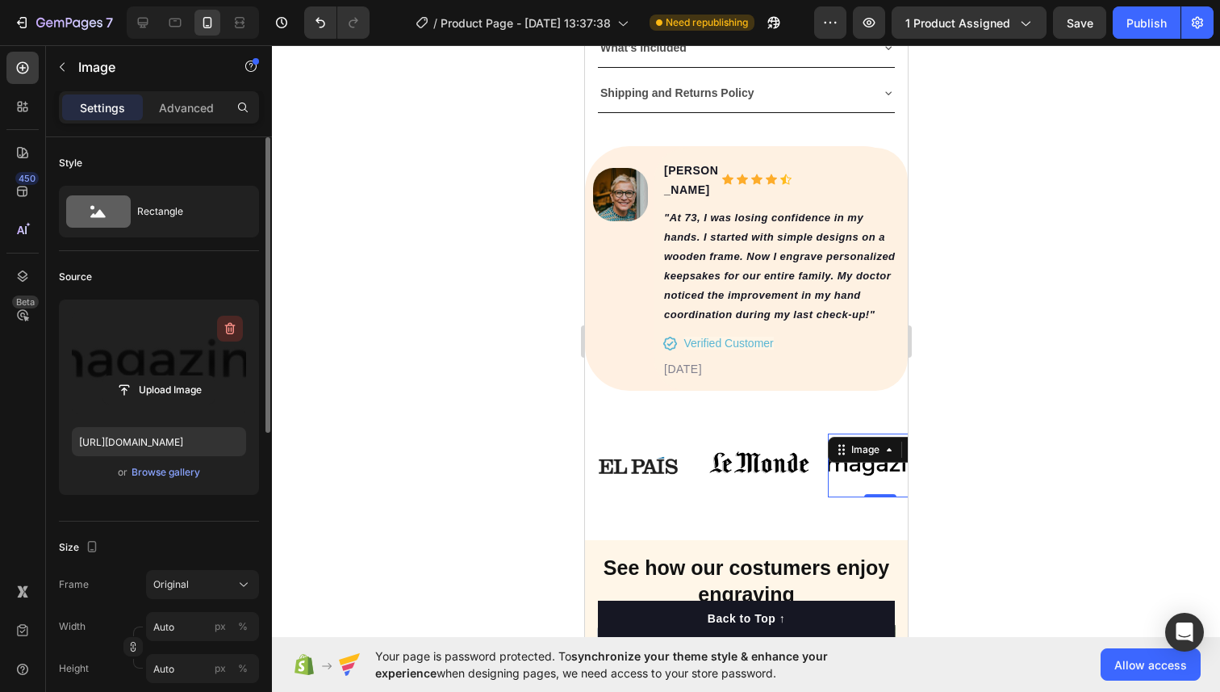
click at [231, 325] on icon "button" at bounding box center [230, 329] width 10 height 12
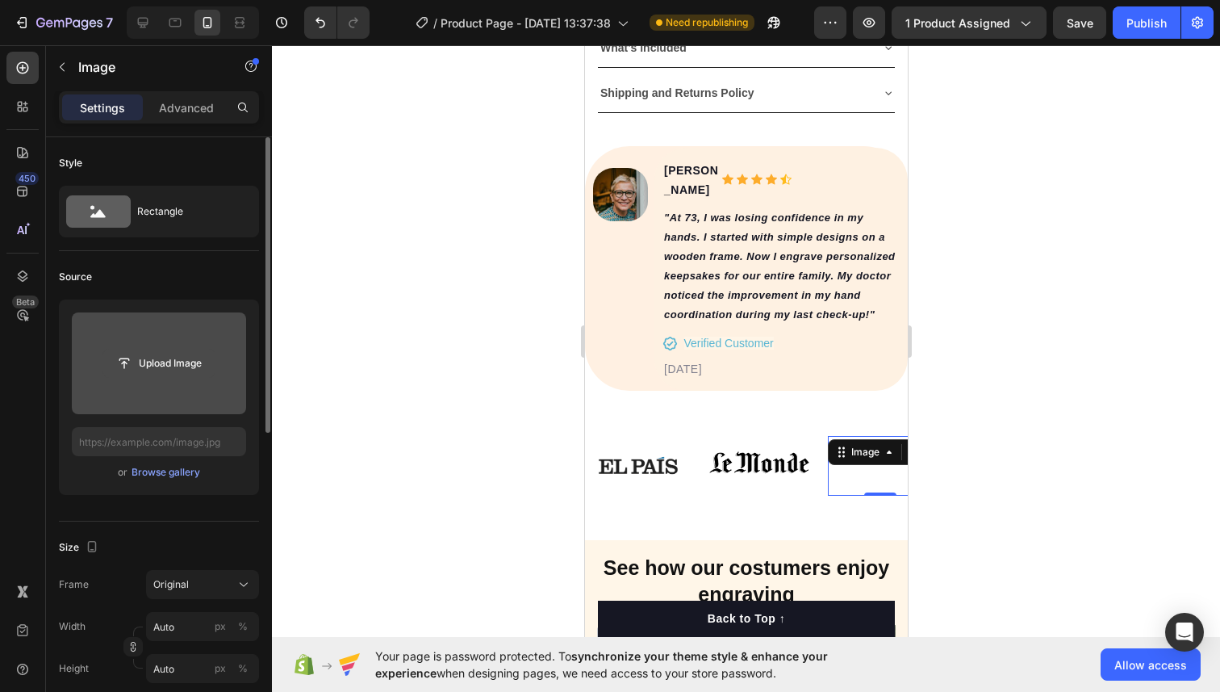
click at [184, 353] on input "file" at bounding box center [158, 362] width 111 height 27
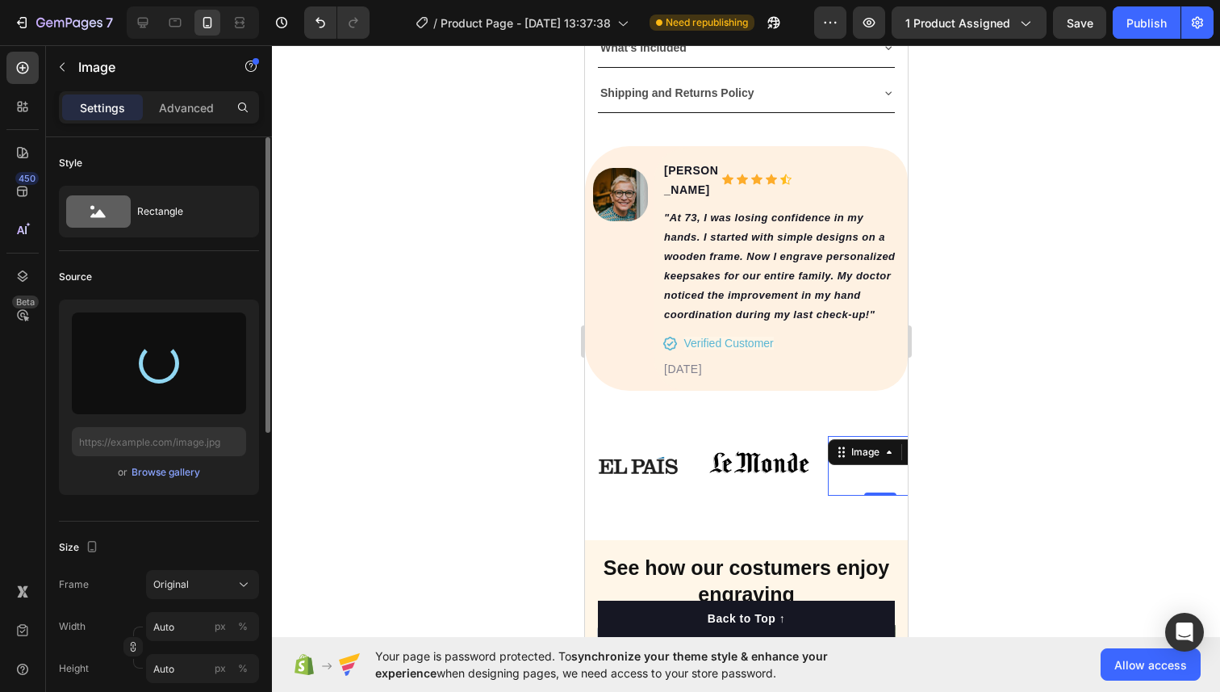
type input "[URL][DOMAIN_NAME]"
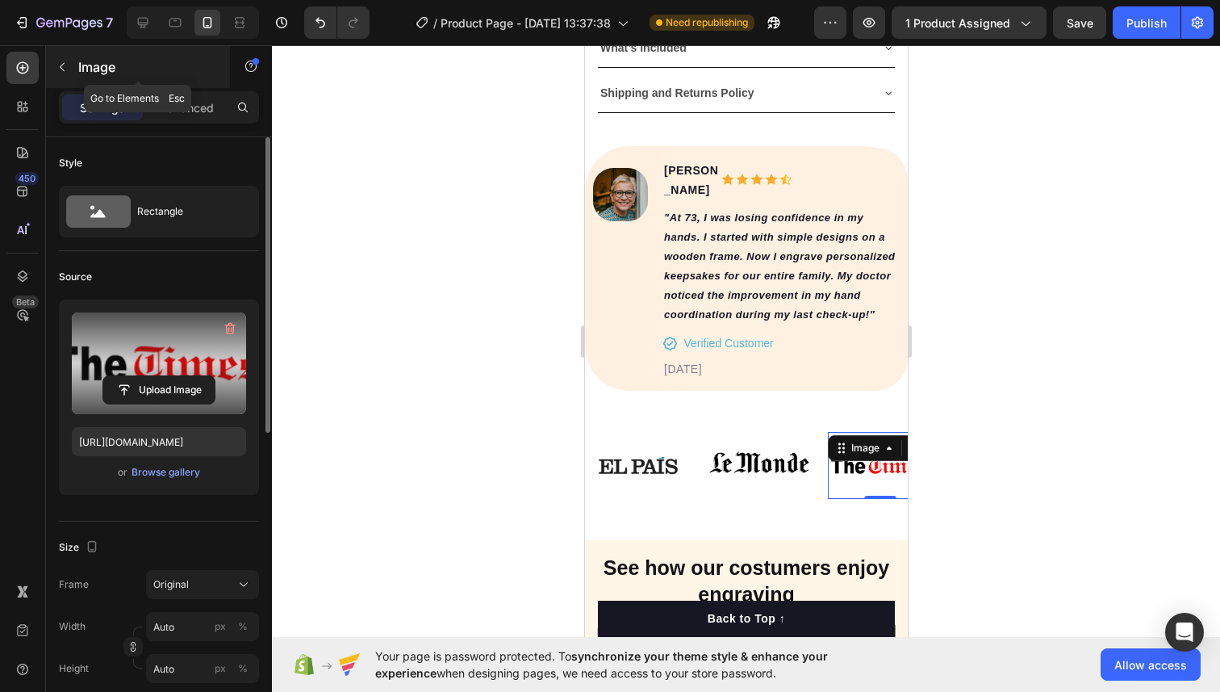
click at [66, 82] on div "Image" at bounding box center [138, 67] width 184 height 42
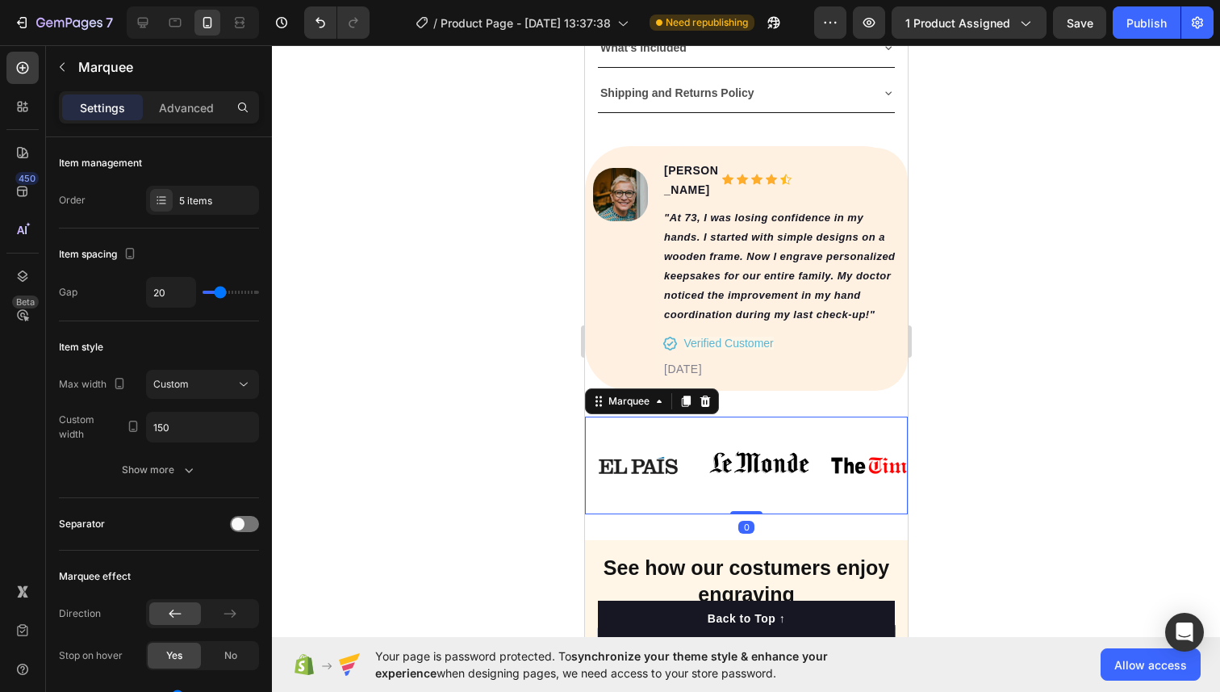
click at [691, 429] on div "Image" at bounding box center [641, 465] width 121 height 72
click at [635, 394] on div "Marquee" at bounding box center [628, 401] width 48 height 15
click at [600, 395] on icon at bounding box center [598, 401] width 13 height 13
click at [674, 429] on div "Image" at bounding box center [635, 465] width 105 height 72
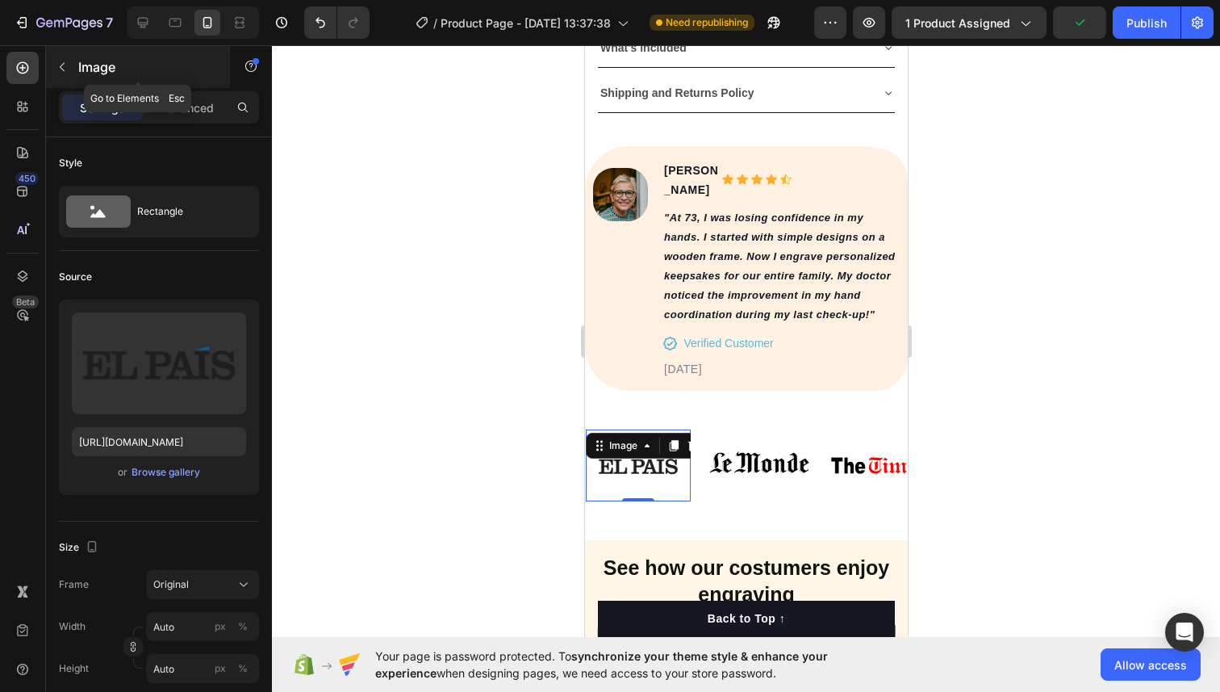
click at [62, 70] on icon "button" at bounding box center [62, 67] width 13 height 13
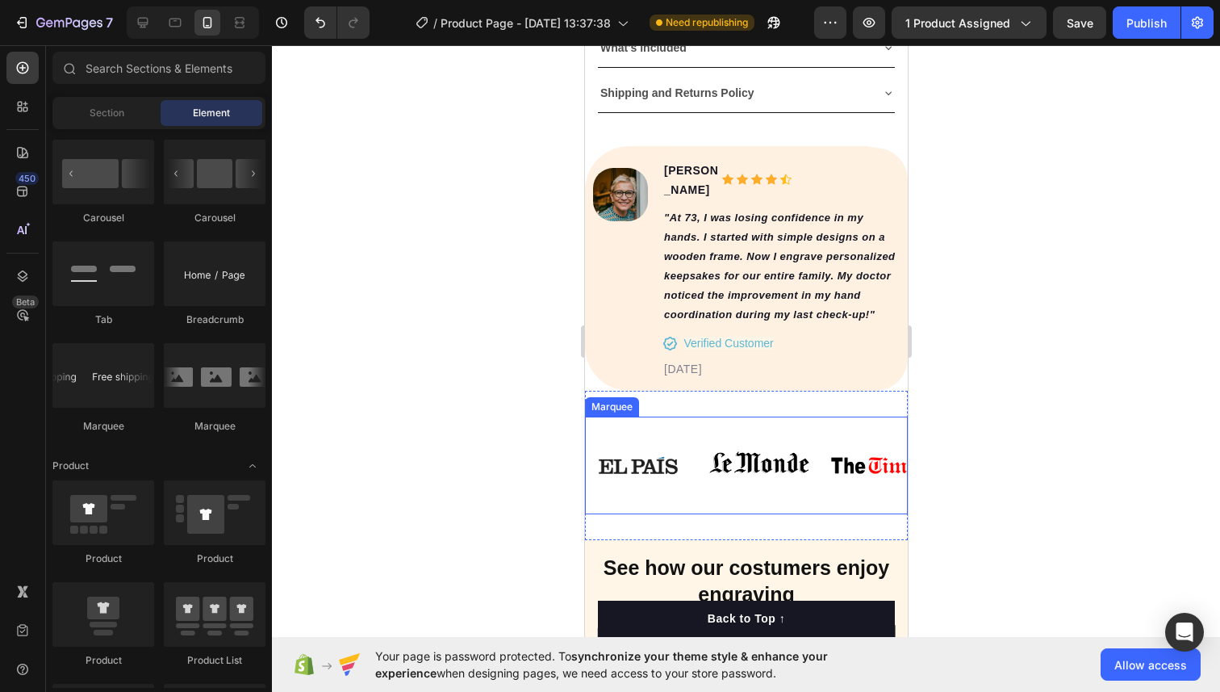
click at [728, 416] on div "Image Image Image Image Image Image Image Image Image Image Marquee" at bounding box center [745, 465] width 323 height 98
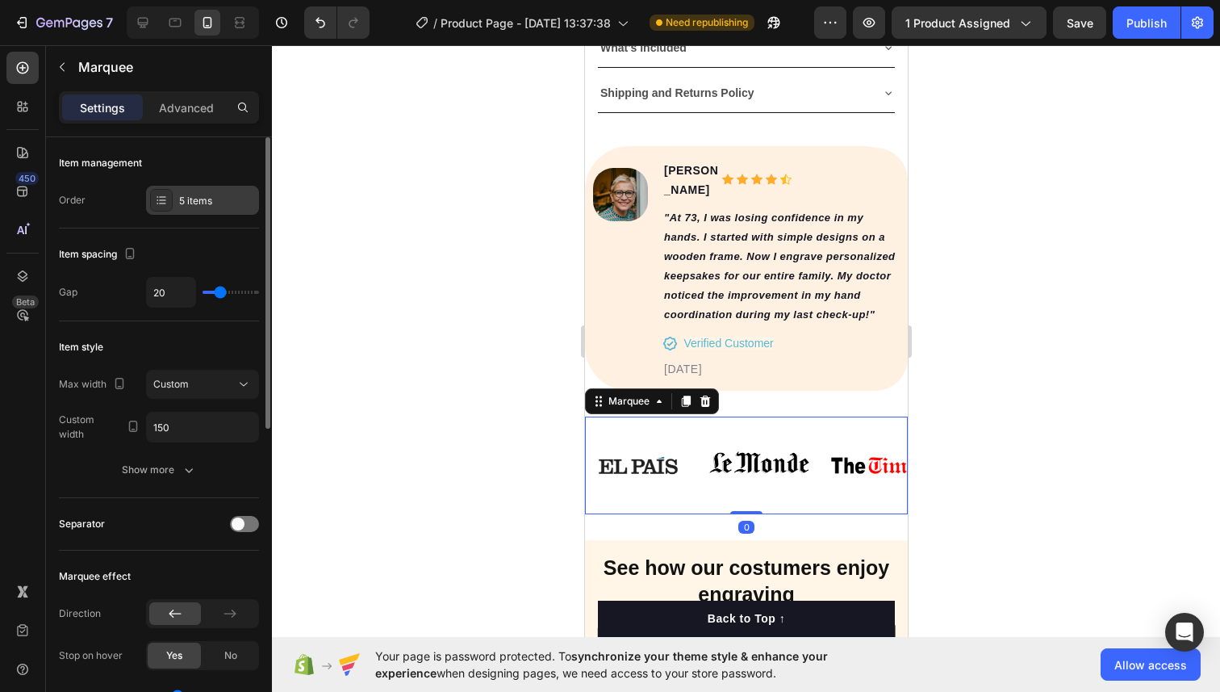
click at [165, 187] on div "5 items" at bounding box center [202, 200] width 113 height 29
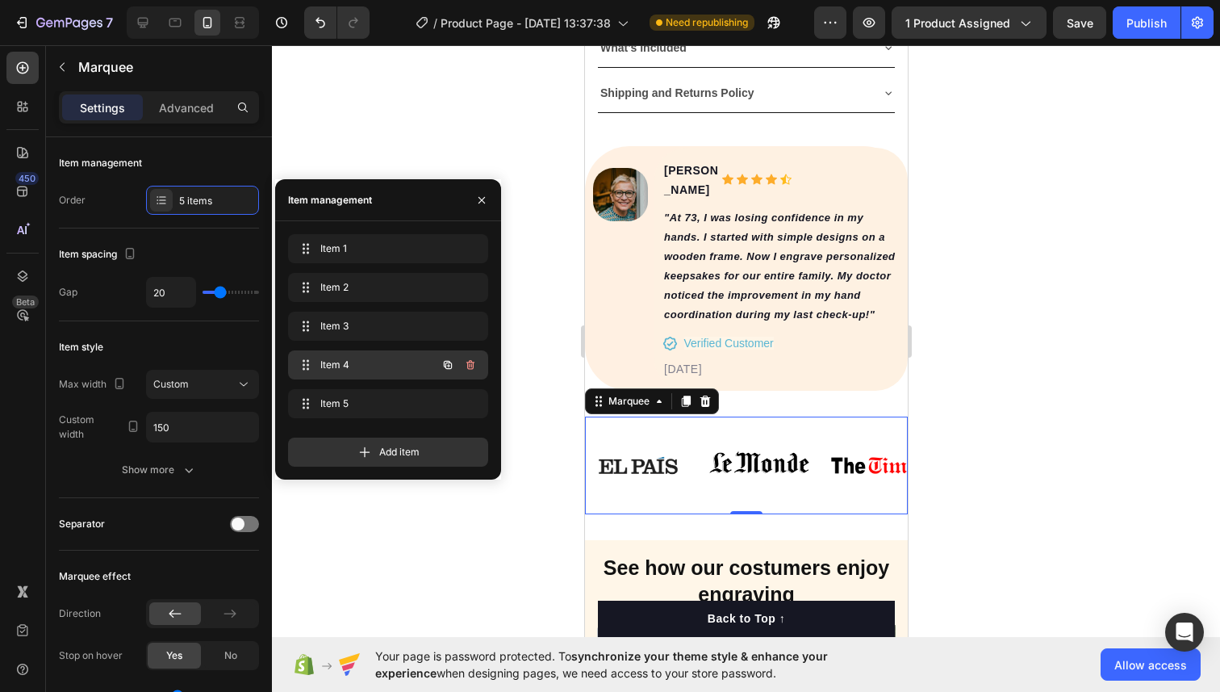
click at [340, 358] on span "Item 4" at bounding box center [365, 365] width 91 height 15
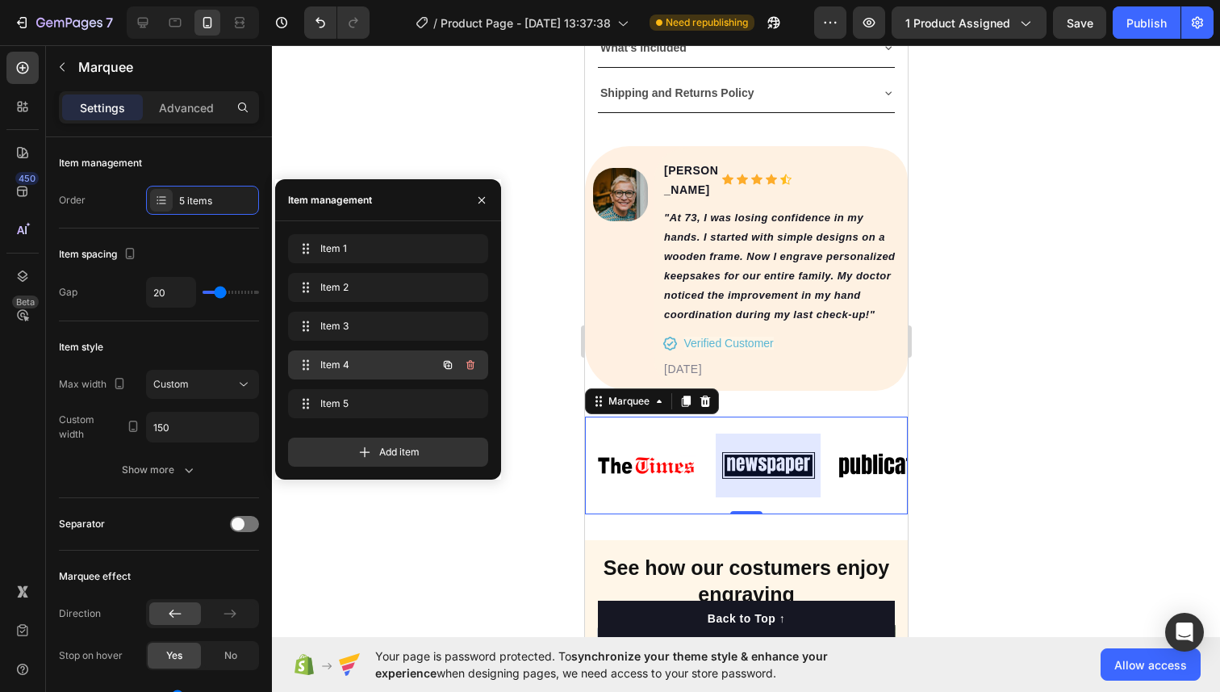
scroll to position [0, 255]
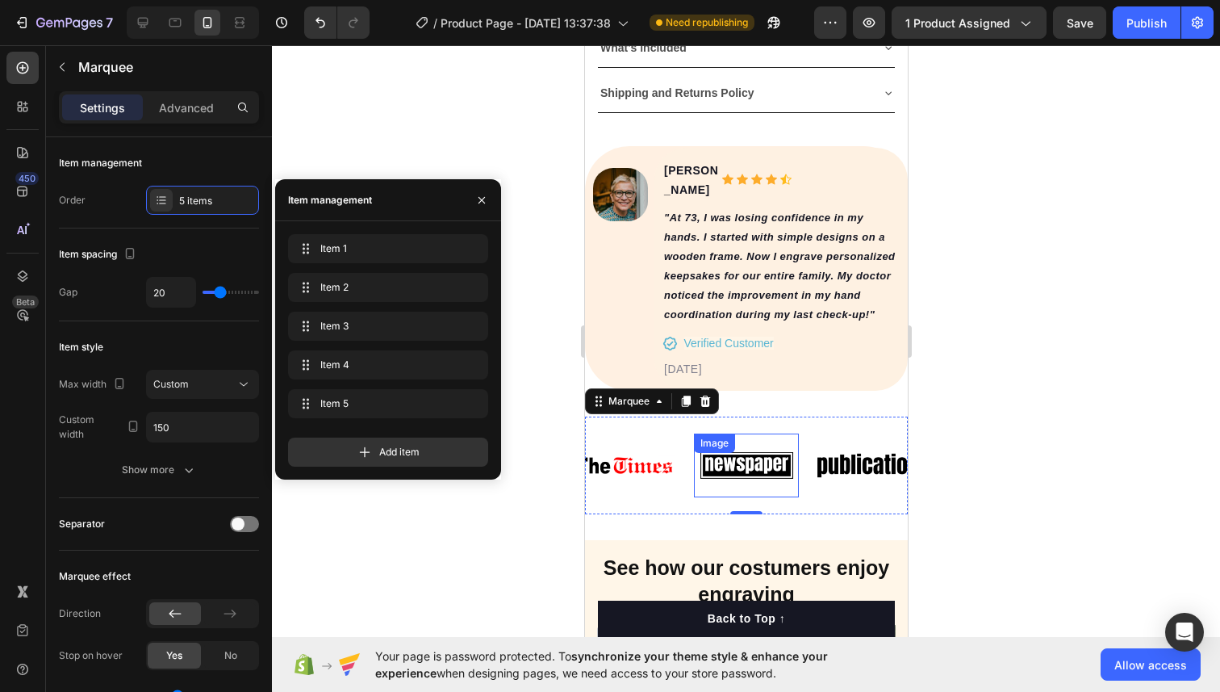
click at [740, 446] on img at bounding box center [744, 465] width 105 height 44
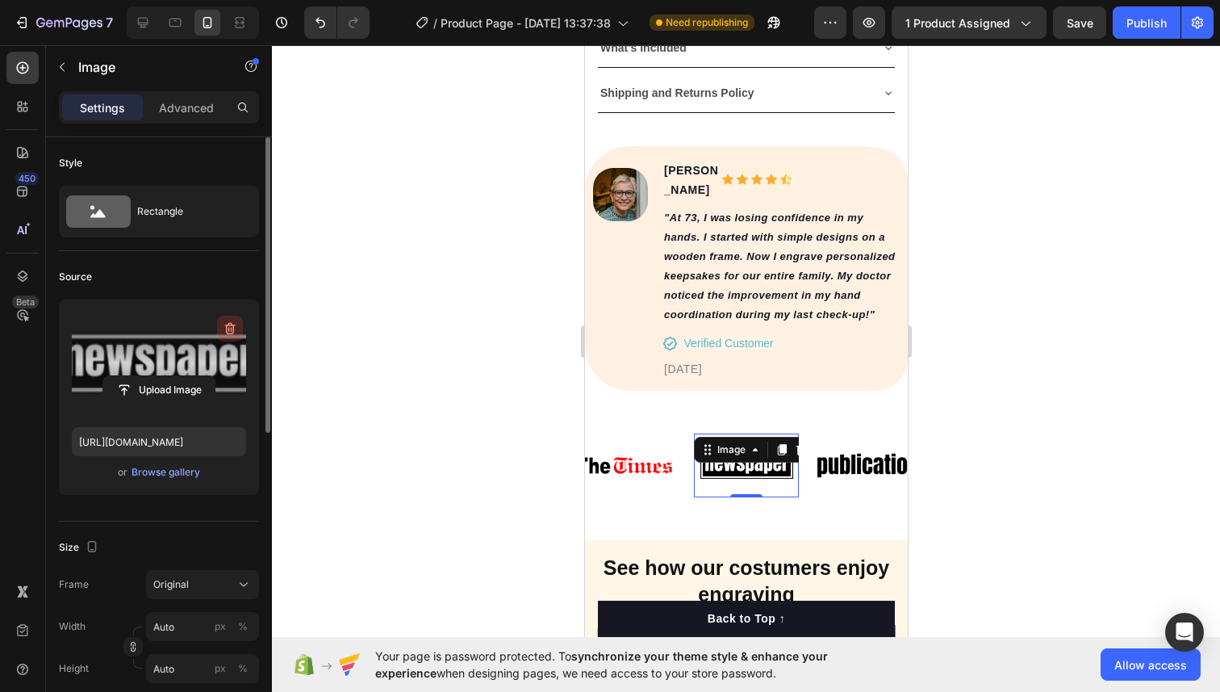
click at [230, 330] on icon "button" at bounding box center [230, 328] width 16 height 16
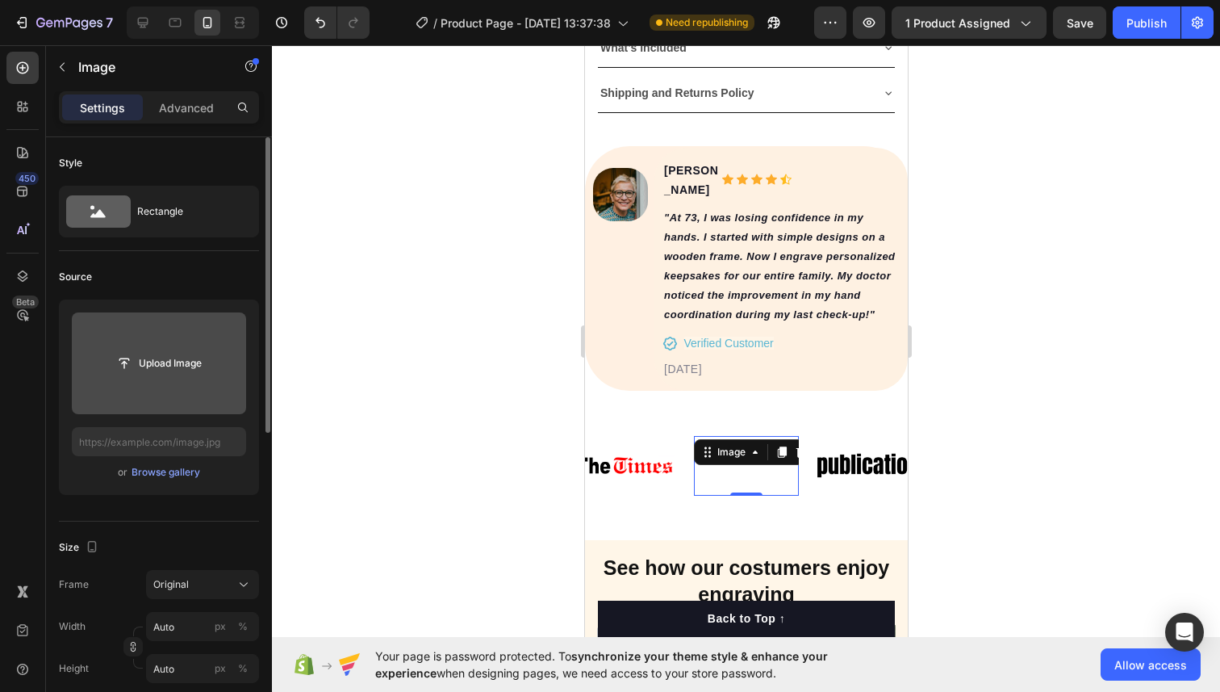
click at [173, 345] on input "file" at bounding box center [159, 363] width 174 height 102
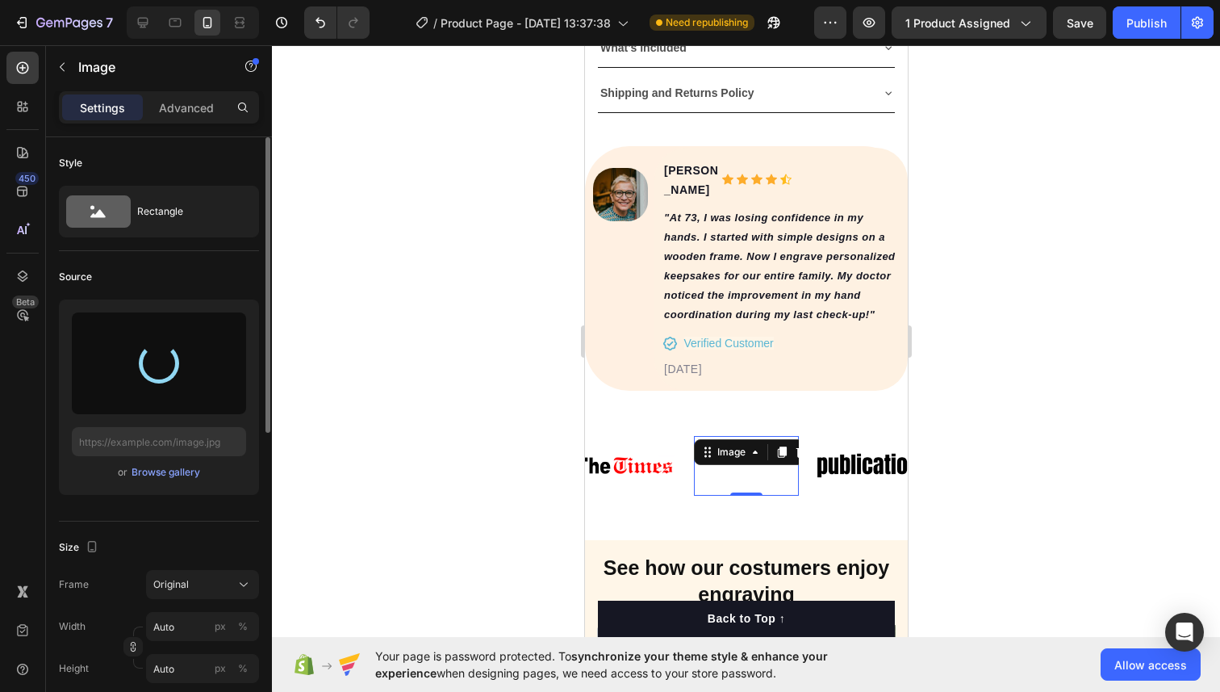
type input "[URL][DOMAIN_NAME]"
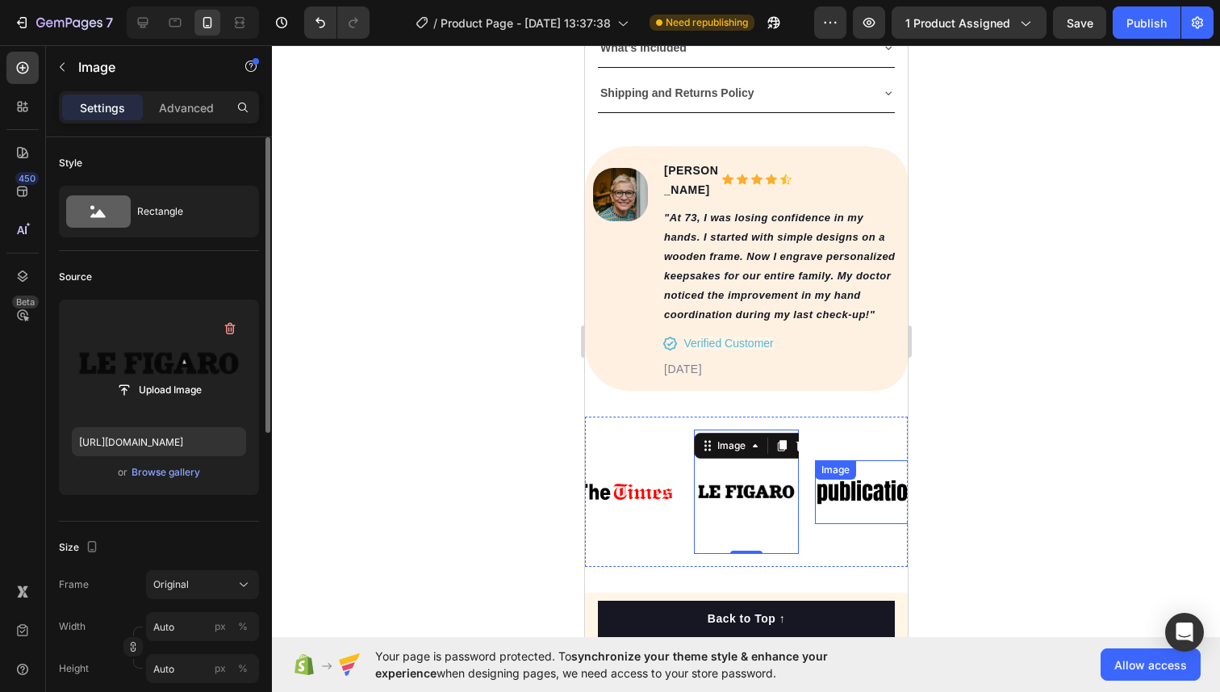
click at [848, 468] on div "Image" at bounding box center [864, 492] width 105 height 64
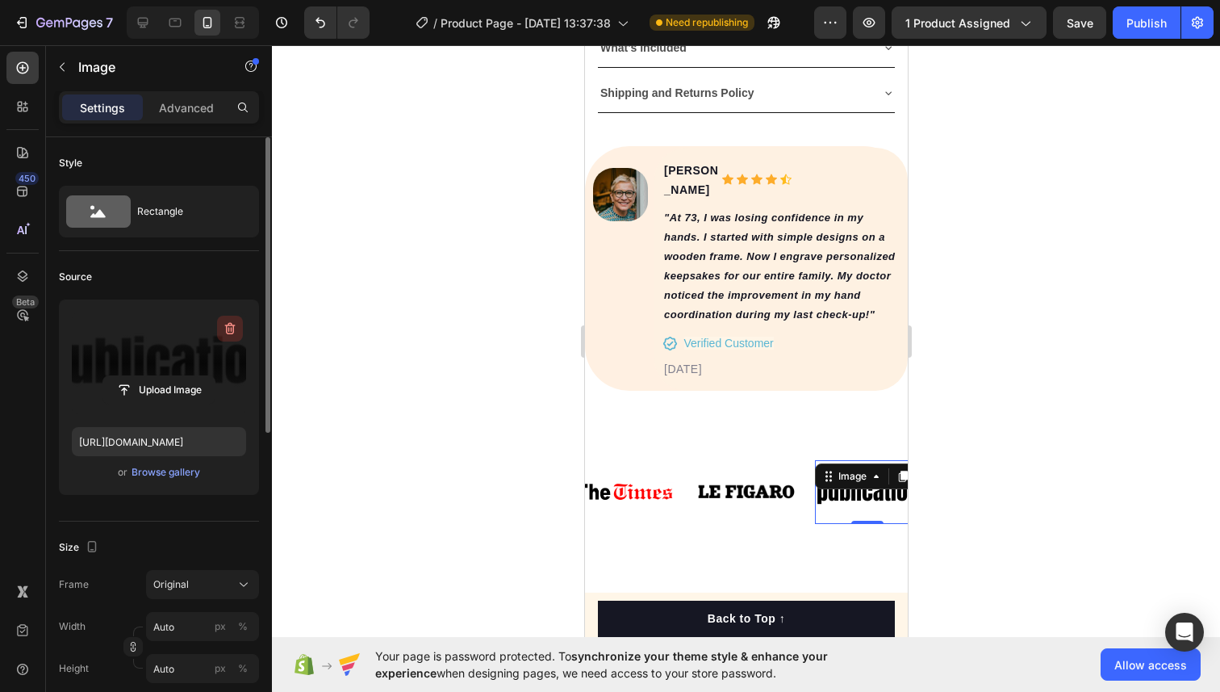
click at [233, 328] on icon "button" at bounding box center [230, 329] width 10 height 12
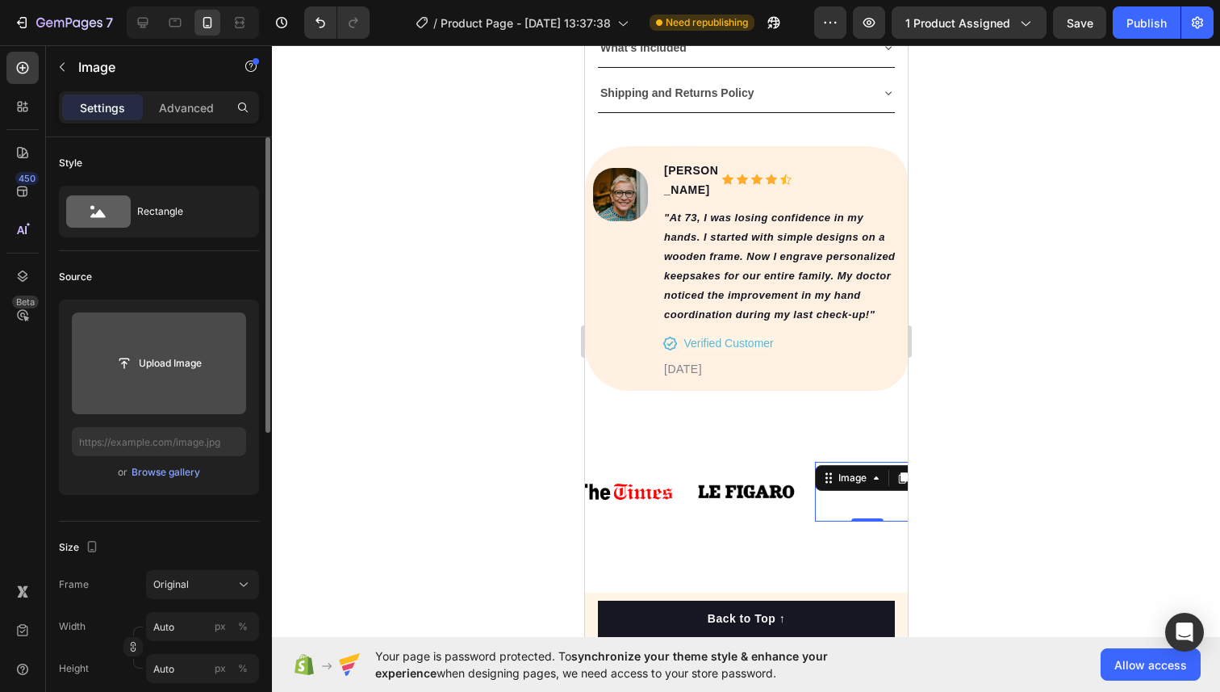
click at [163, 370] on input "file" at bounding box center [158, 362] width 111 height 27
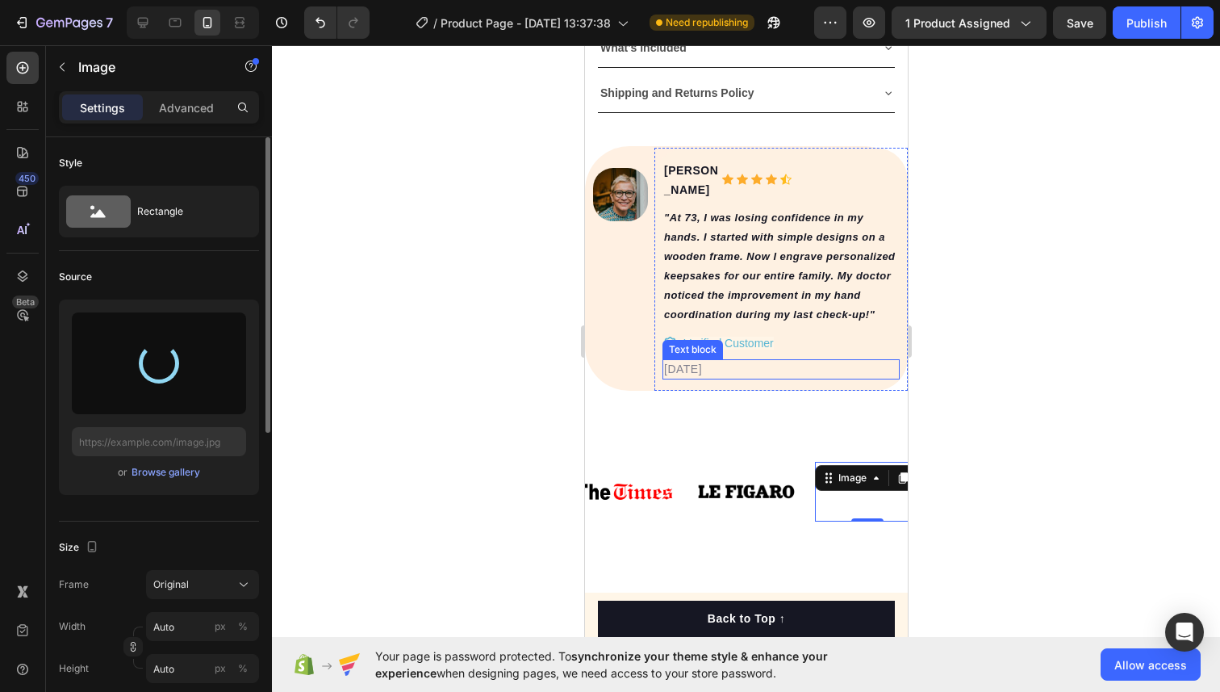
type input "[URL][DOMAIN_NAME]"
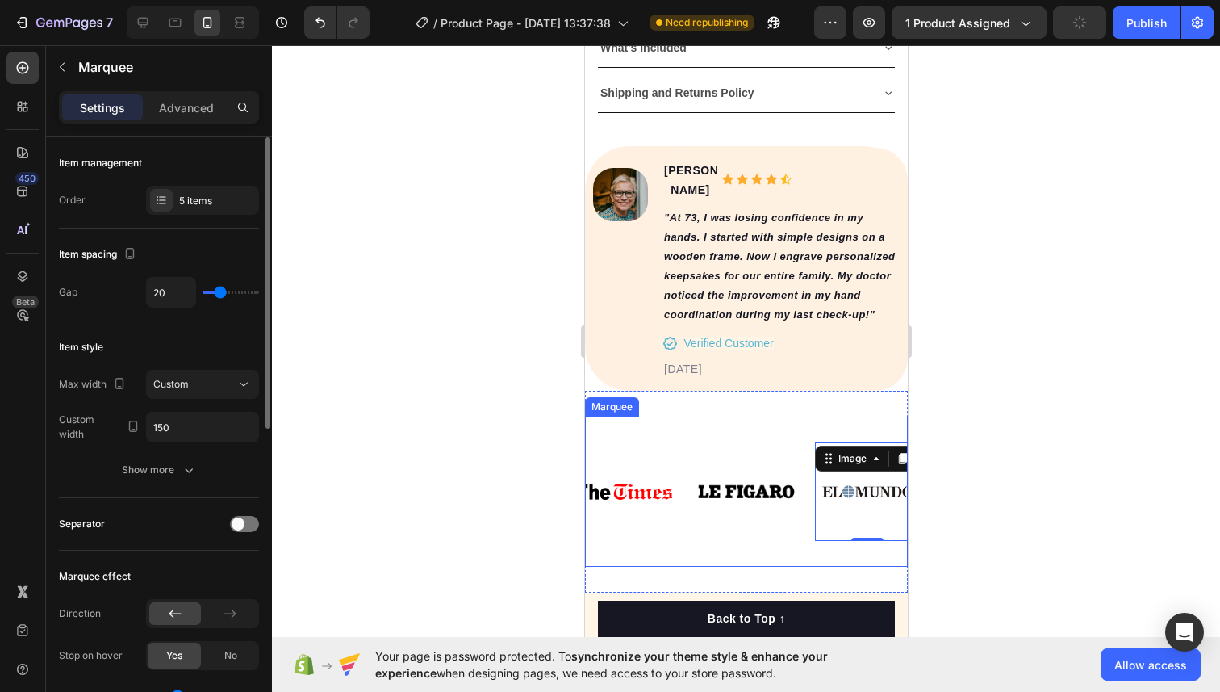
click at [665, 429] on div "Image Image Image Image Image 0" at bounding box center [630, 491] width 605 height 124
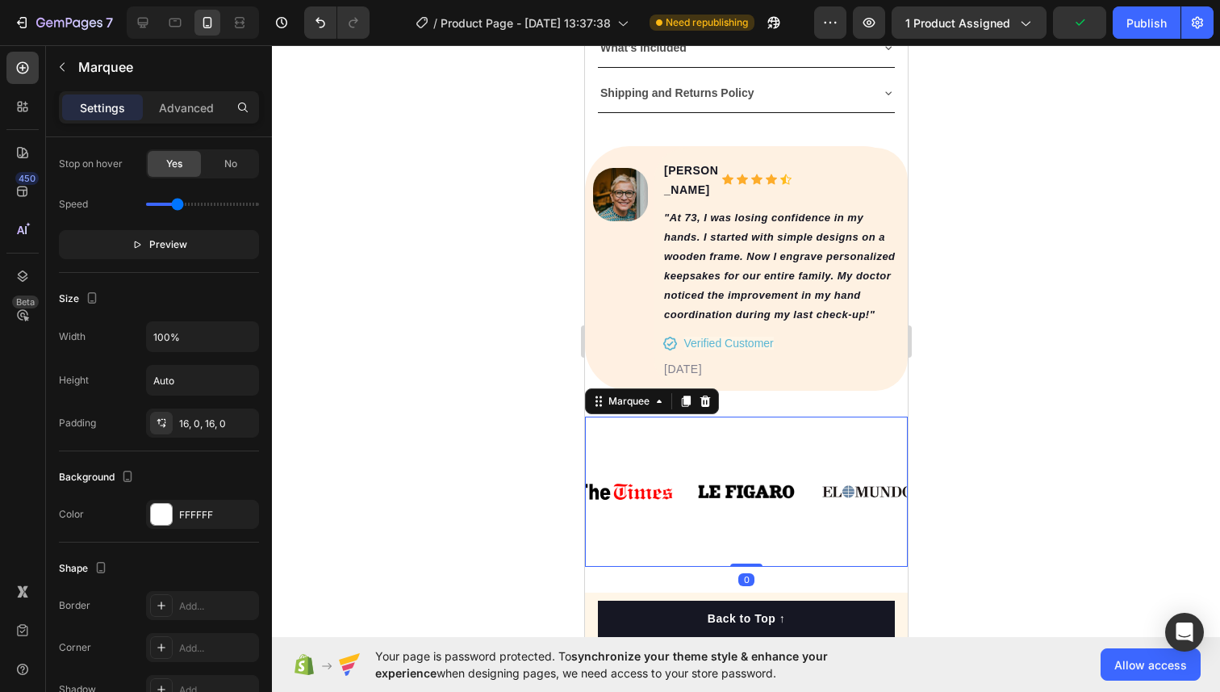
scroll to position [637, 0]
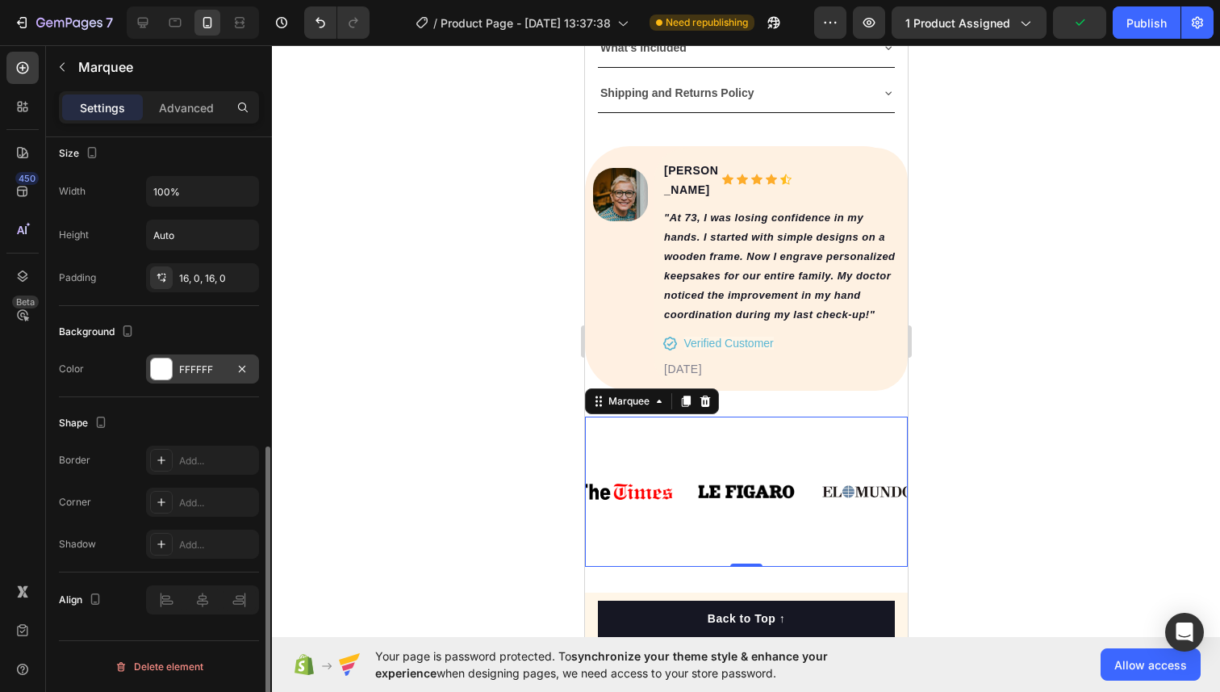
click at [173, 359] on div "FFFFFF" at bounding box center [202, 368] width 113 height 29
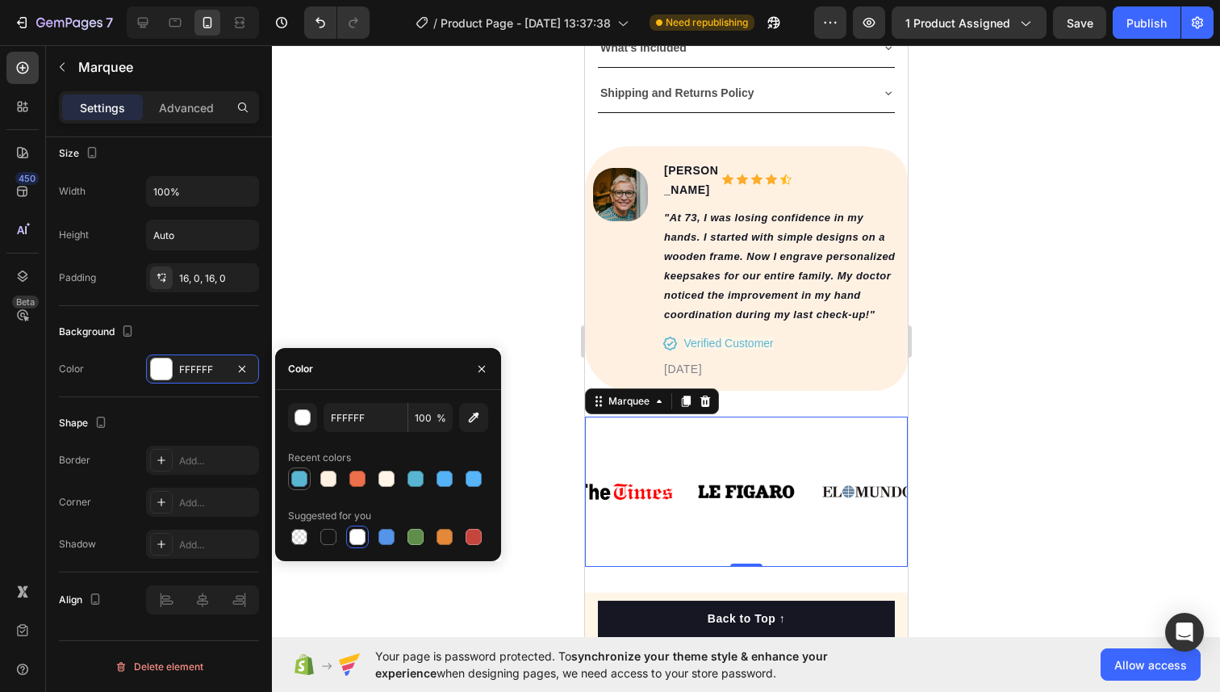
click at [302, 474] on div at bounding box center [299, 478] width 16 height 16
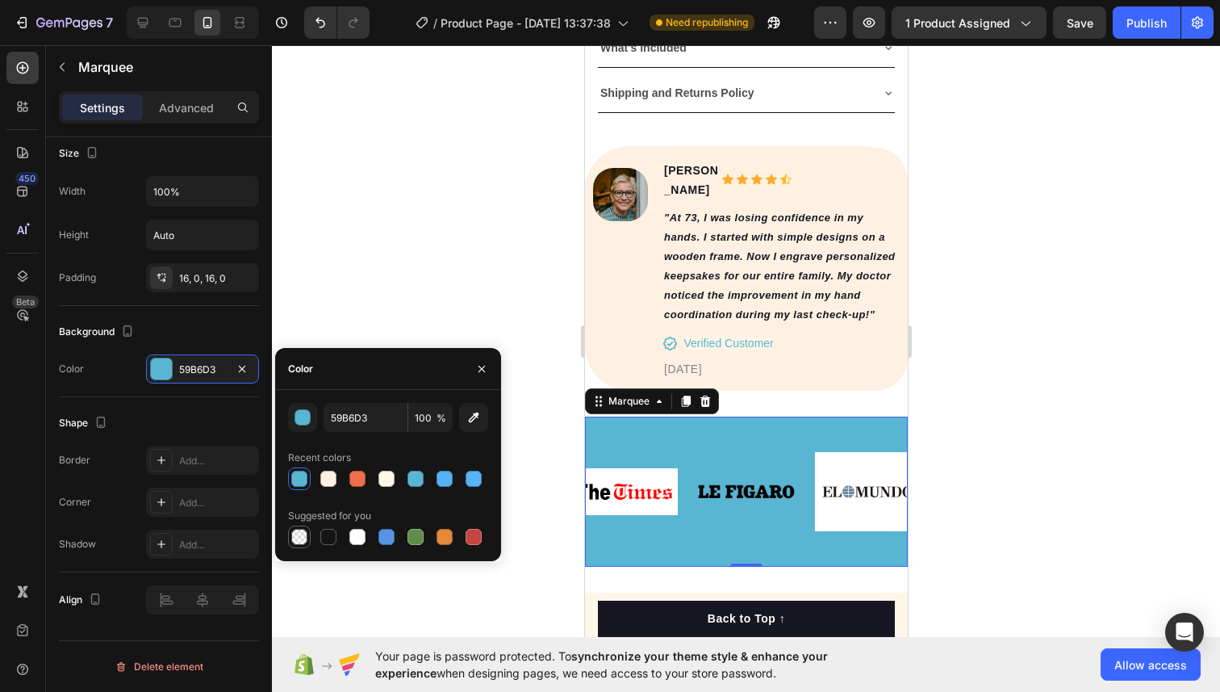
click at [299, 535] on div at bounding box center [299, 537] width 16 height 16
type input "000000"
type input "0"
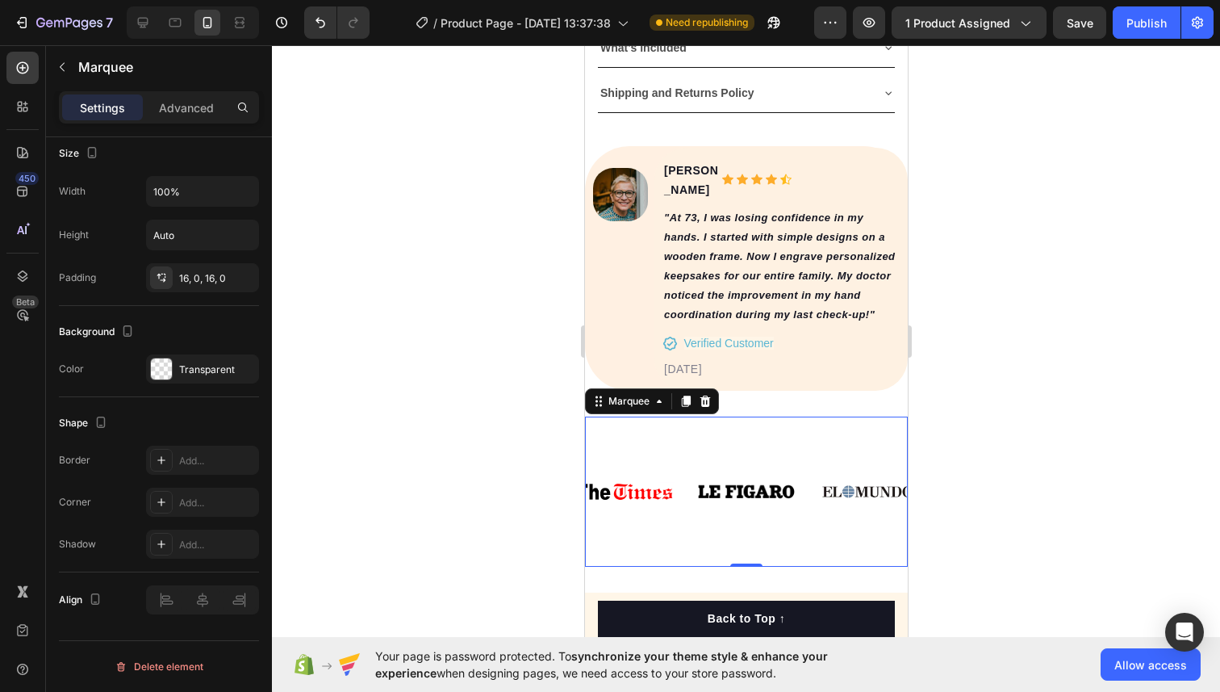
click at [340, 325] on div at bounding box center [746, 368] width 948 height 646
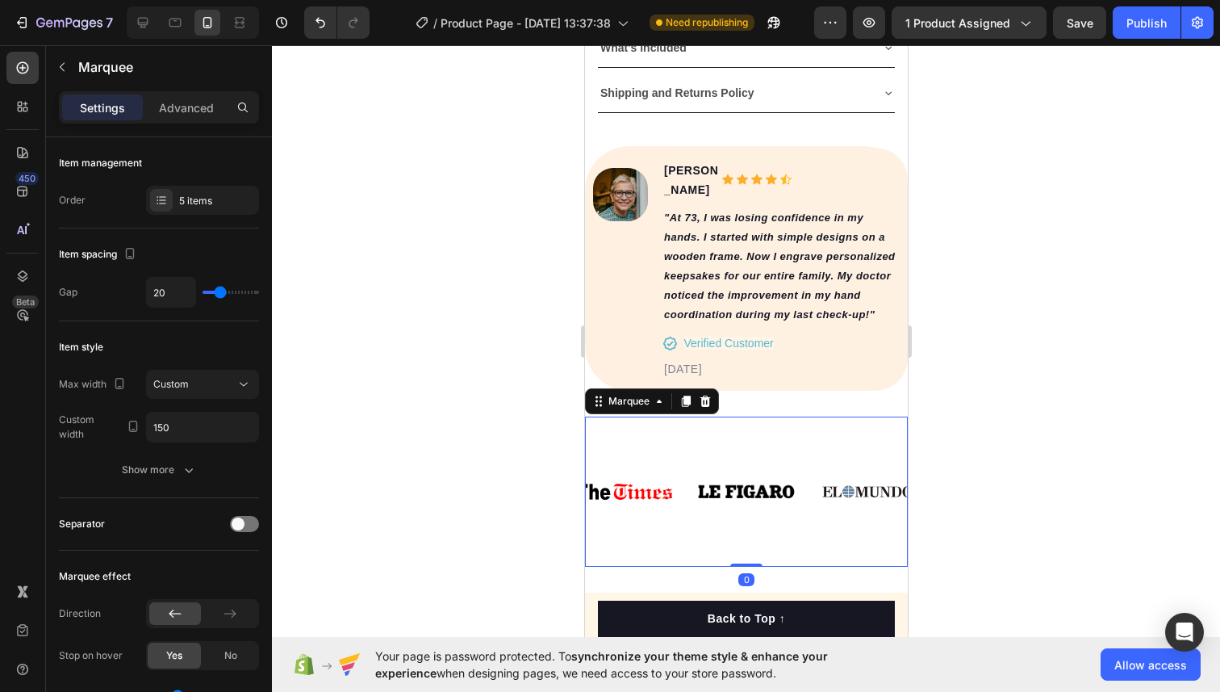
click at [635, 429] on div "Image Image Image Image Image" at bounding box center [630, 491] width 605 height 124
type input "8"
type input "7"
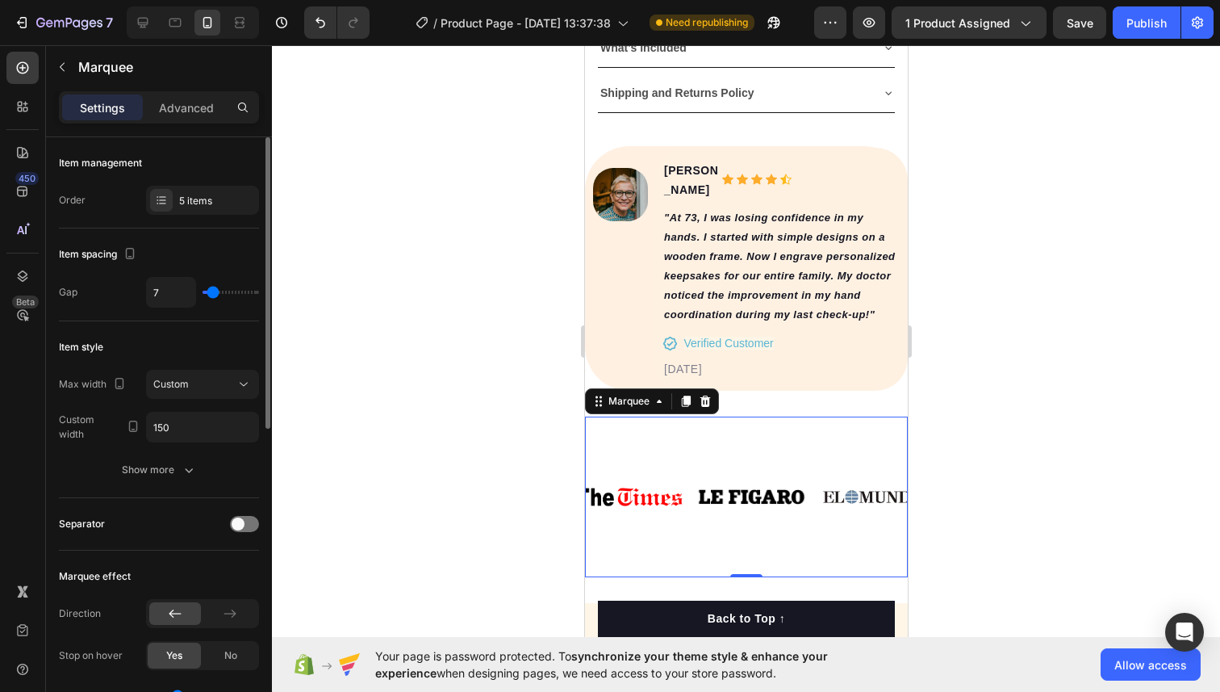
type input "6"
type input "5"
type input "25"
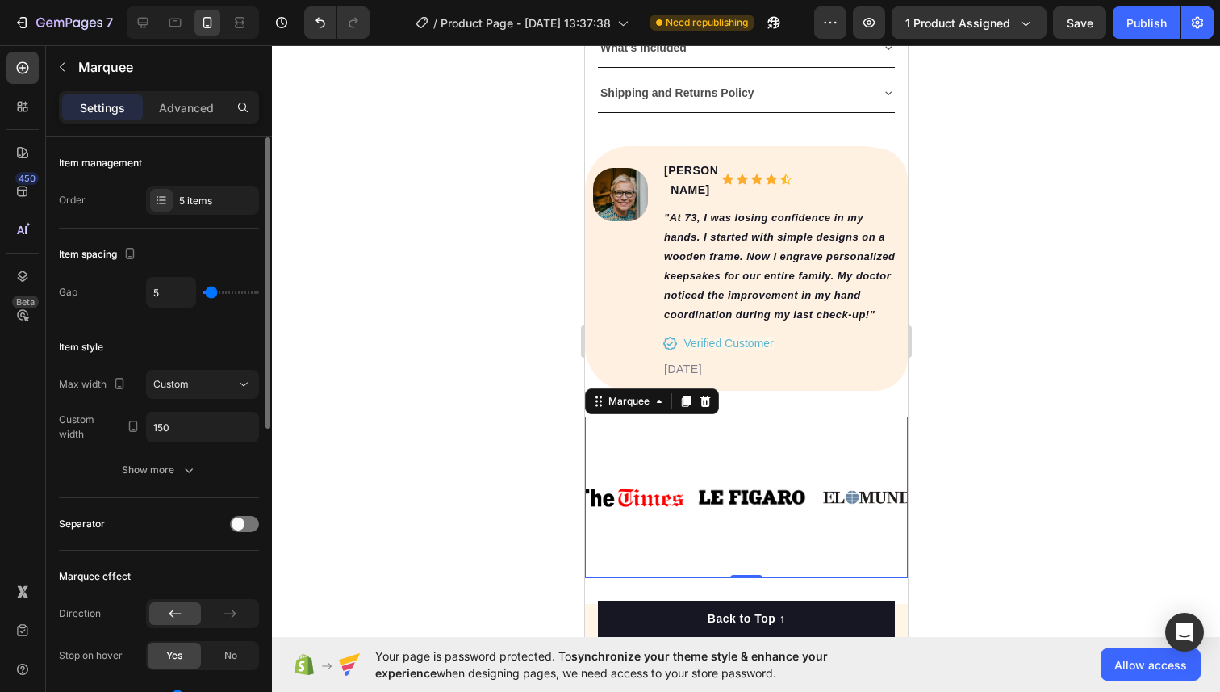
type input "25"
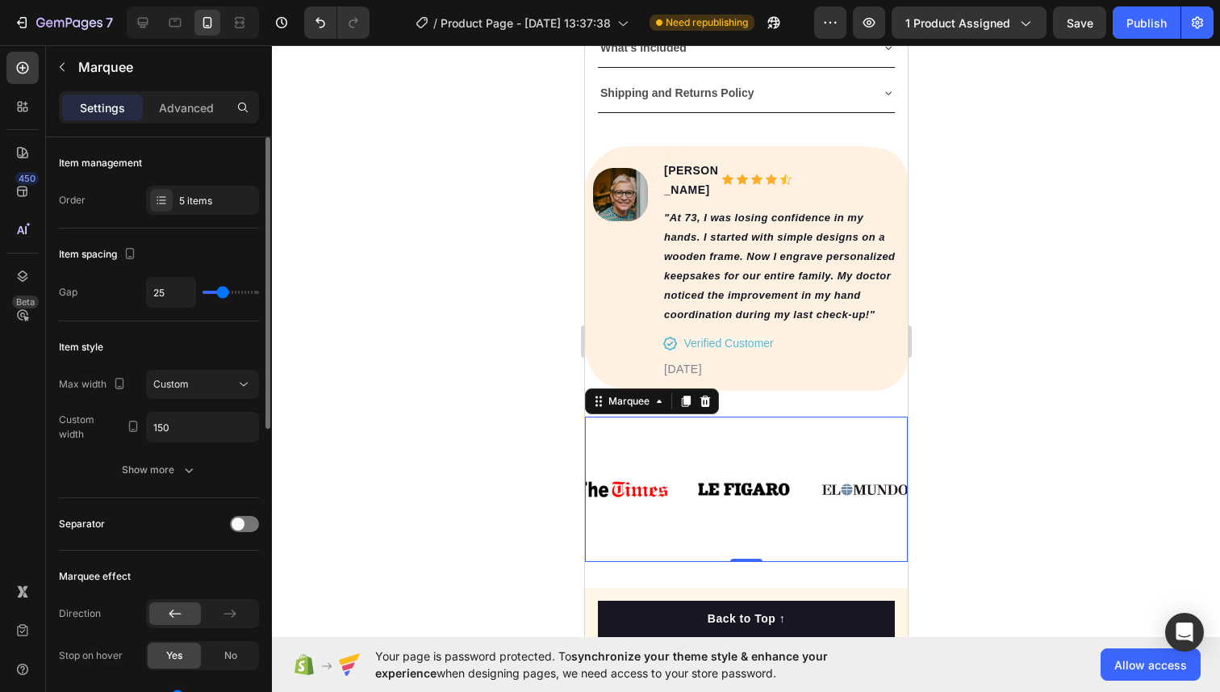
type input "26"
type input "27"
type input "28"
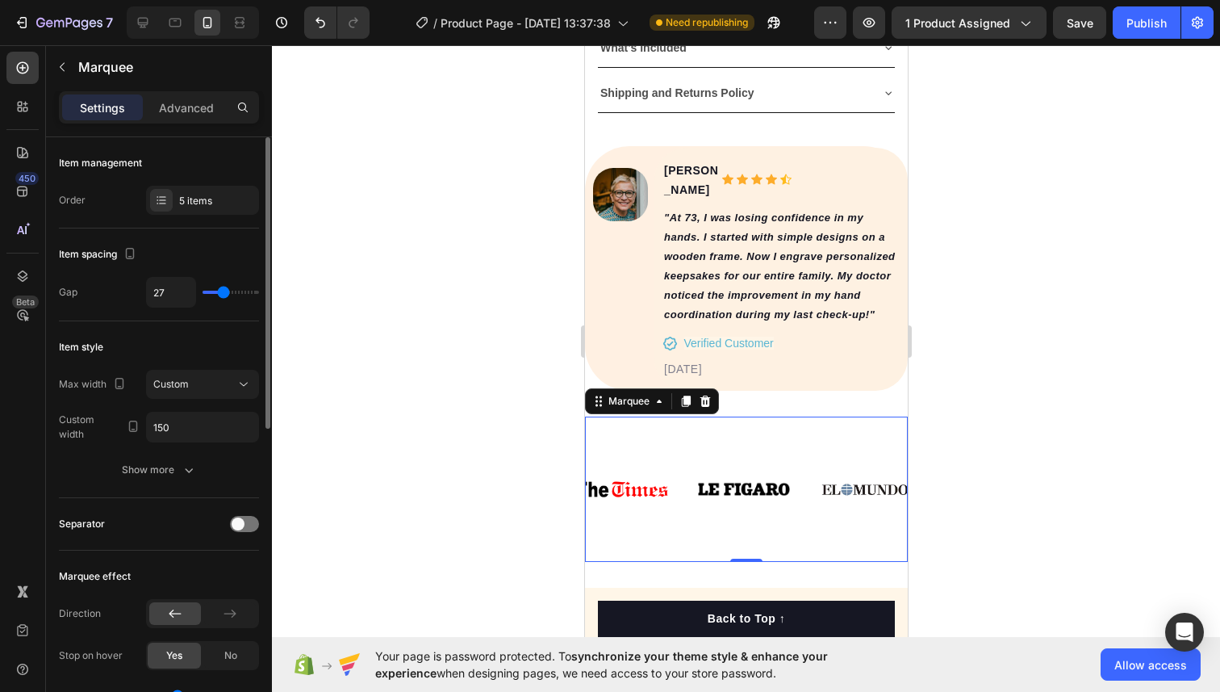
type input "28"
type input "29"
type input "38"
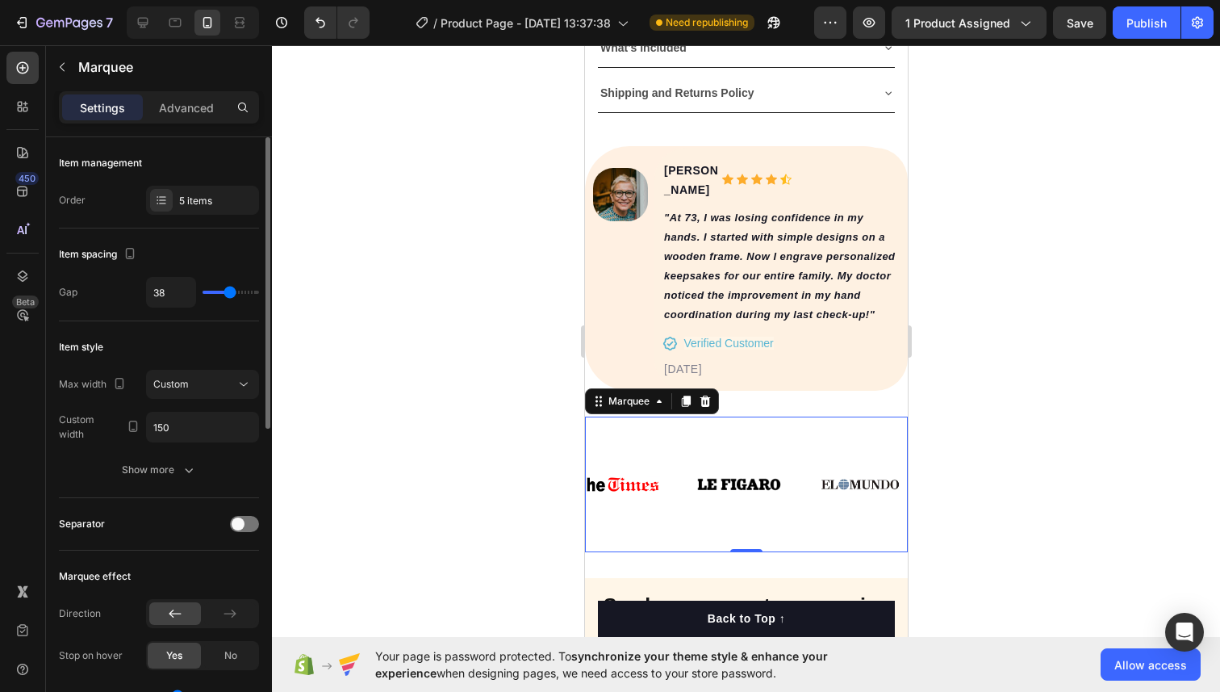
type input "39"
type input "40"
type input "43"
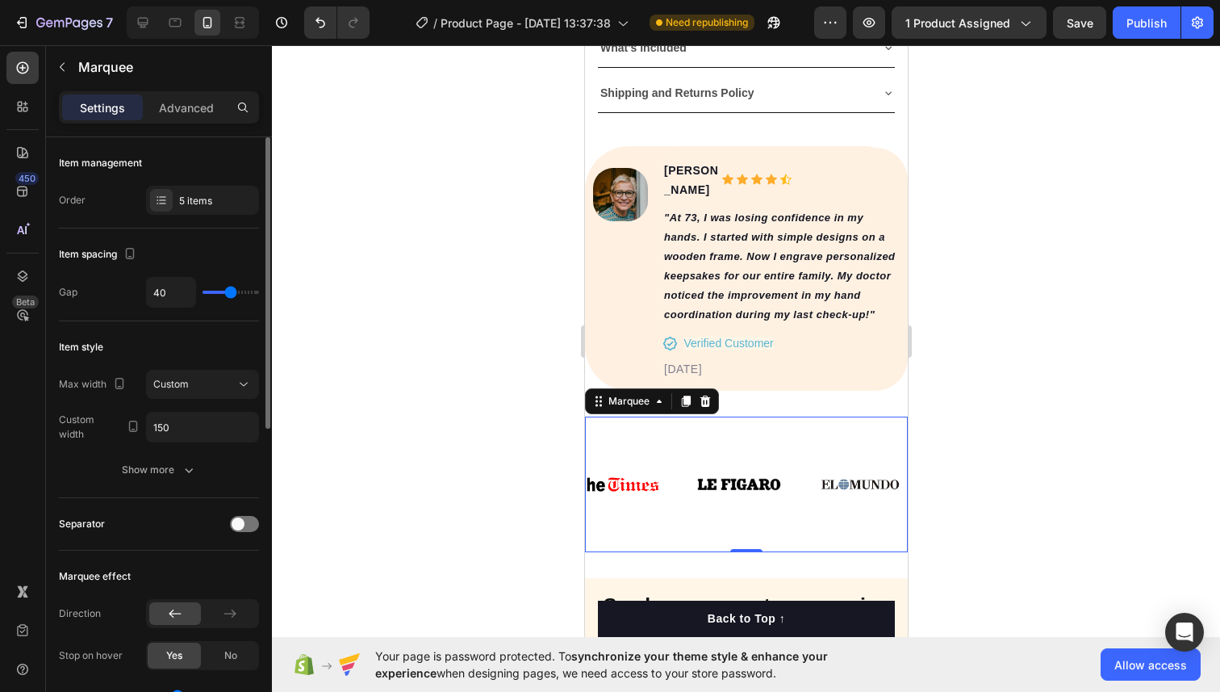
type input "43"
type input "66"
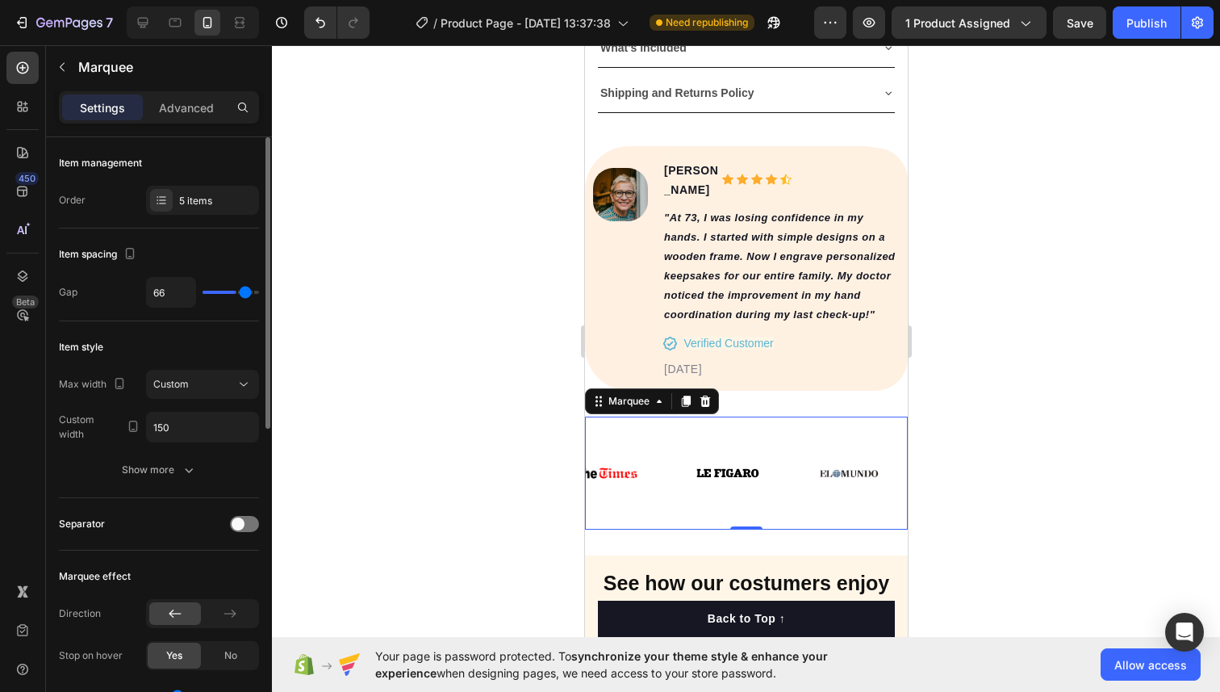
type input "67"
type input "68"
type input "69"
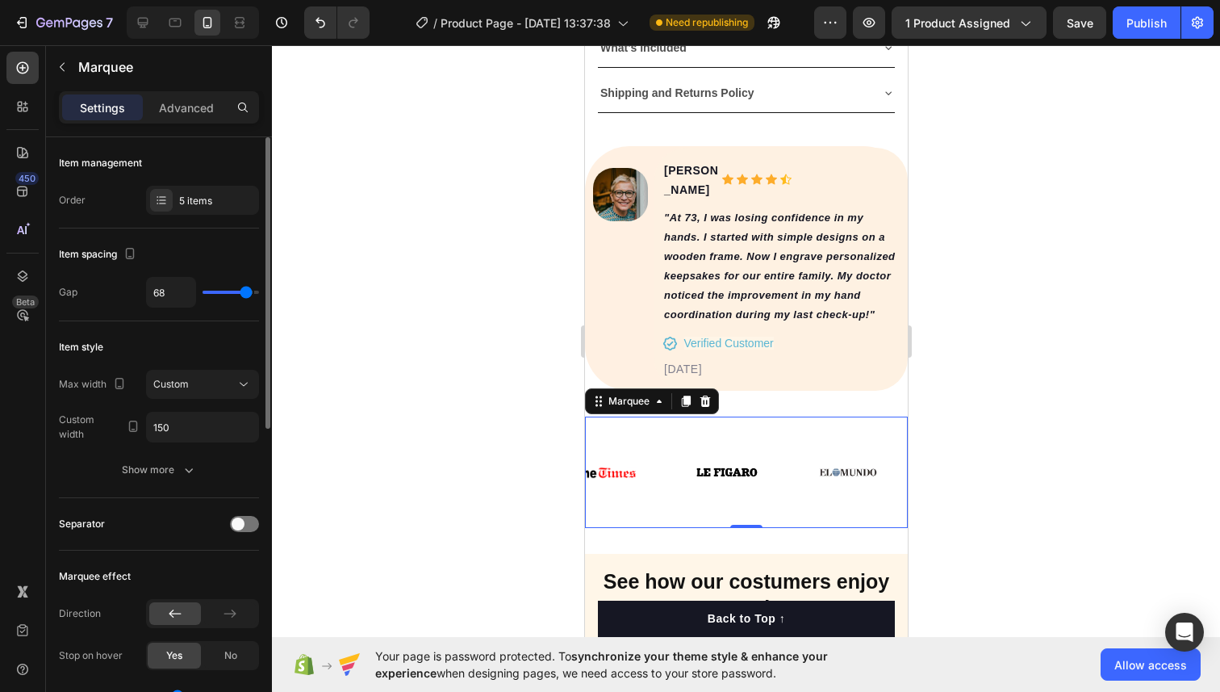
type input "69"
type input "68"
type input "64"
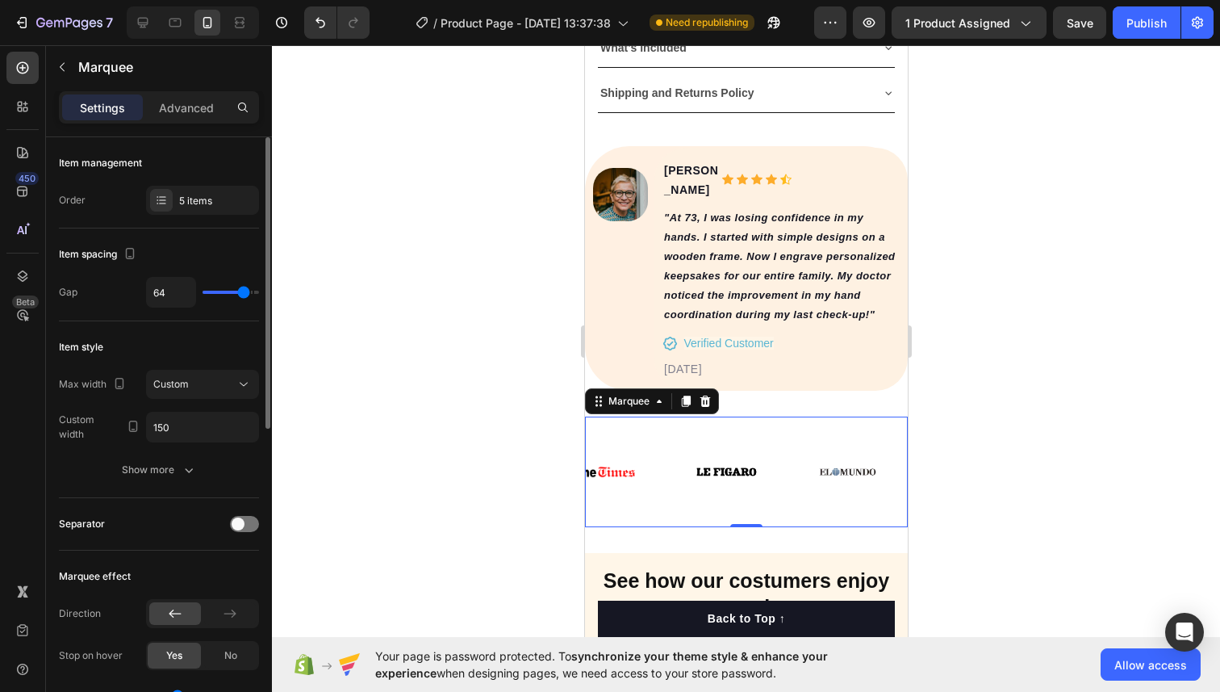
type input "63"
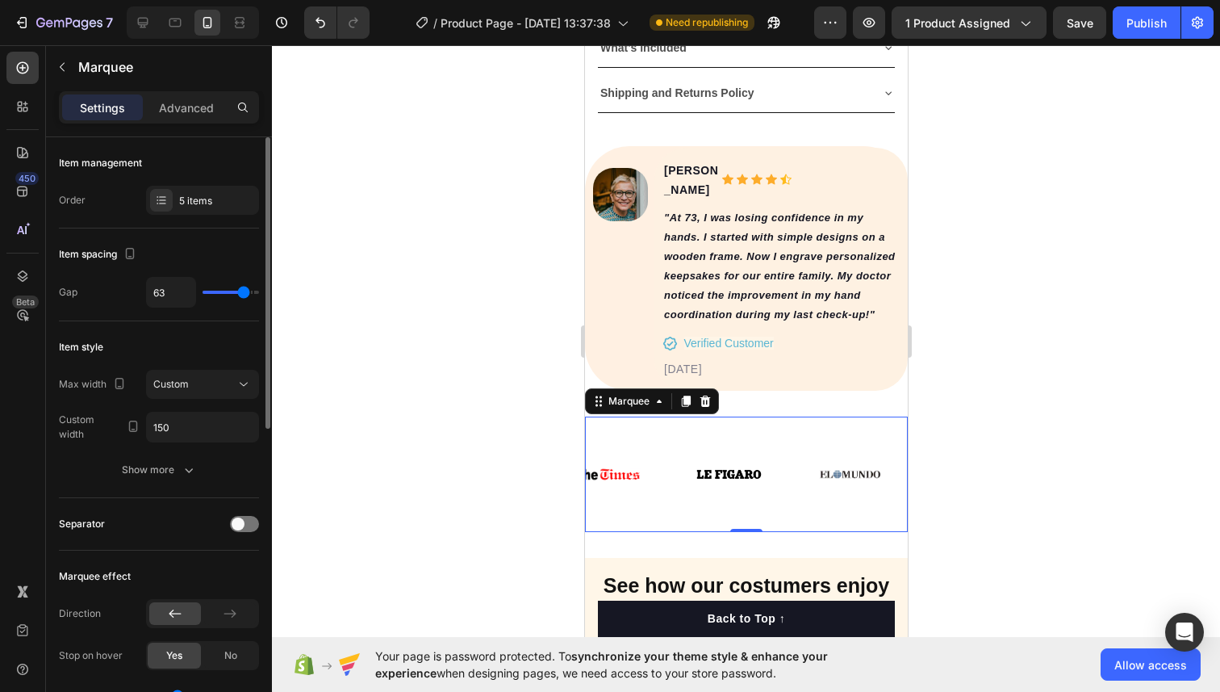
type input "62"
type input "58"
type input "55"
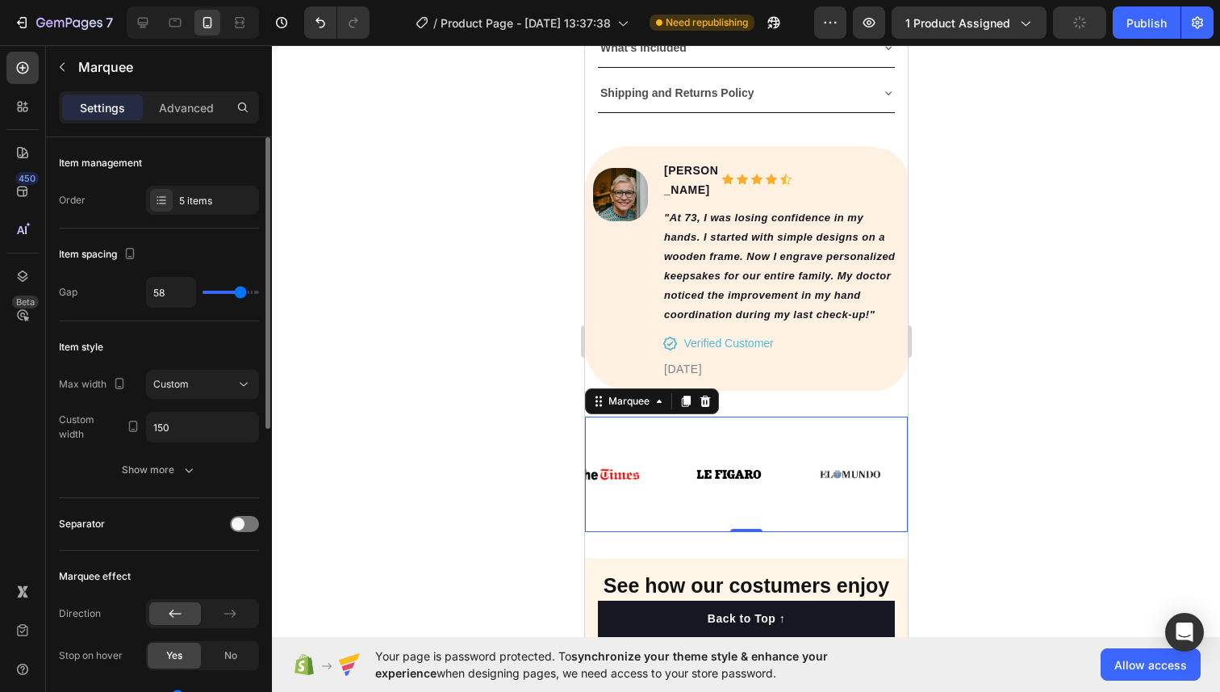
type input "55"
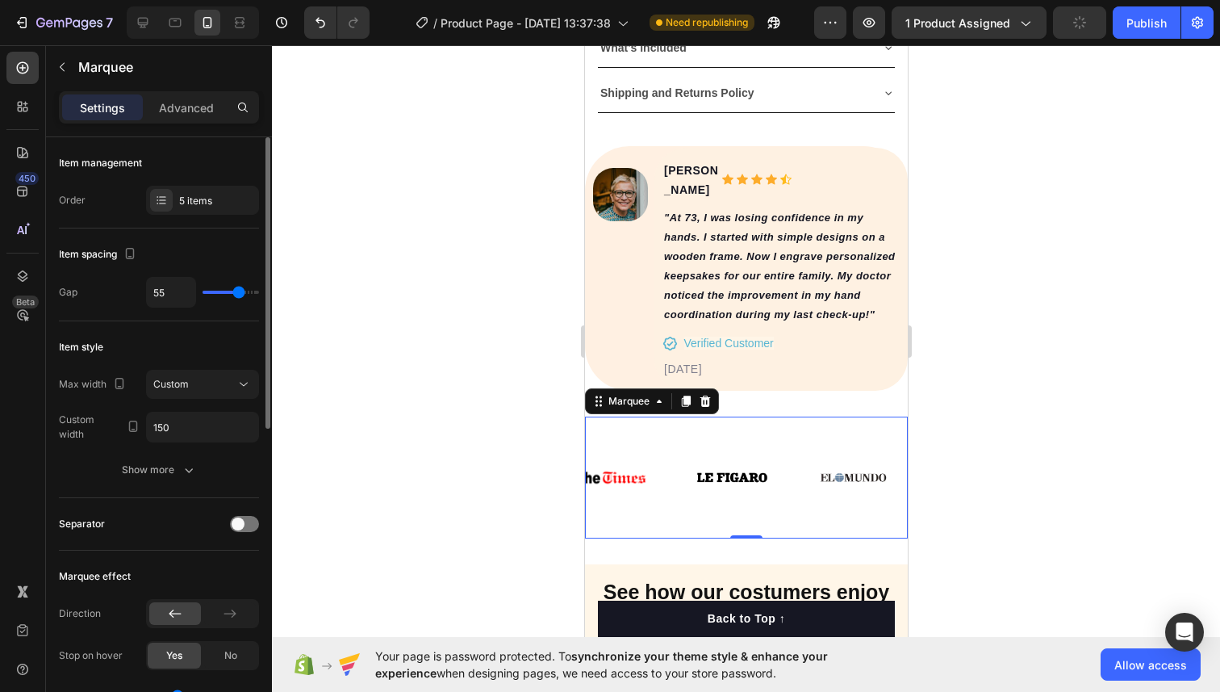
type input "54"
type input "53"
type input "46"
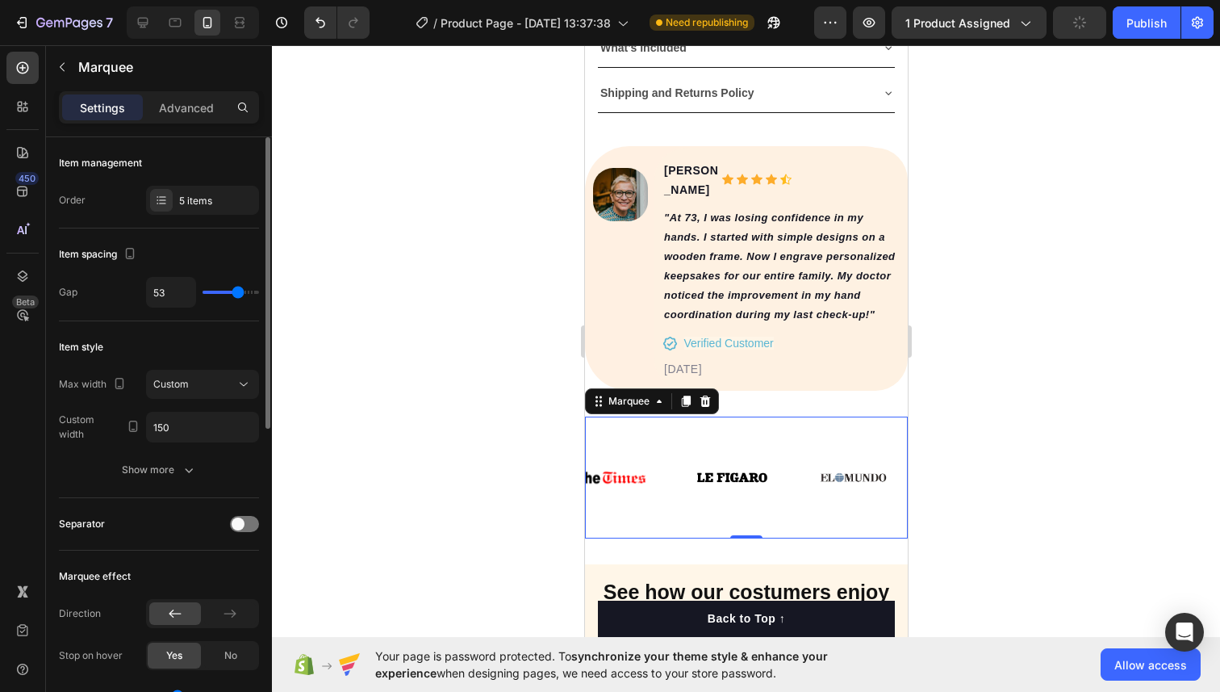
type input "46"
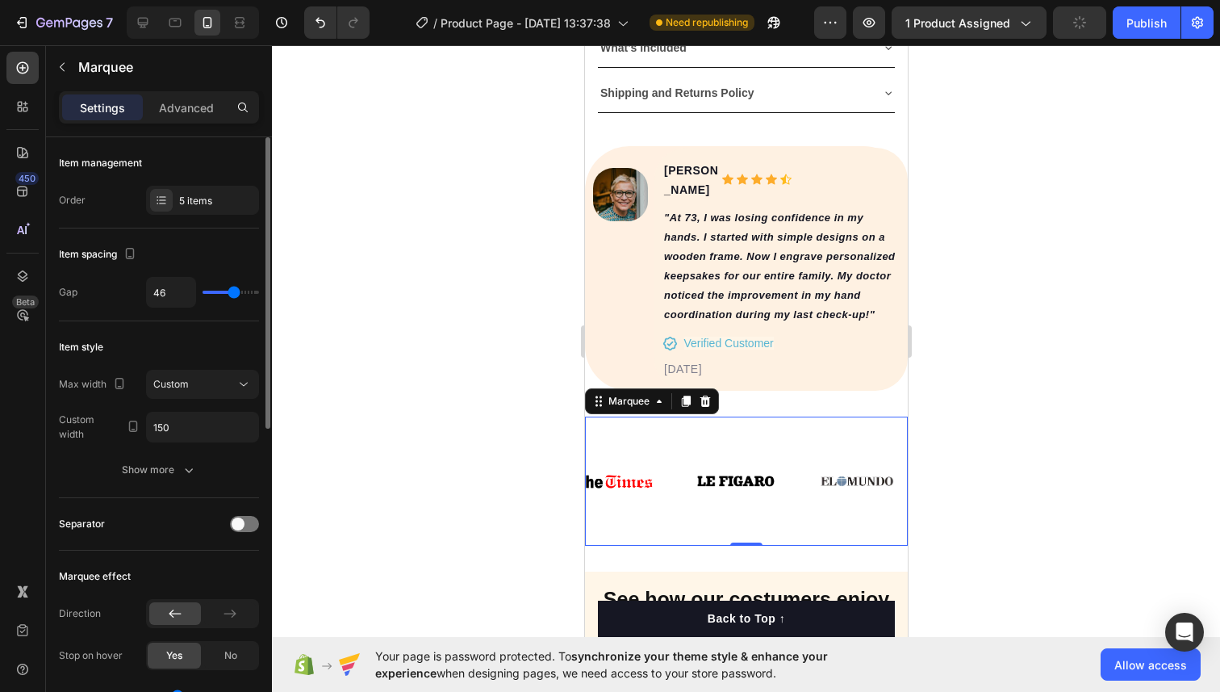
type input "44"
type input "43"
type input "42"
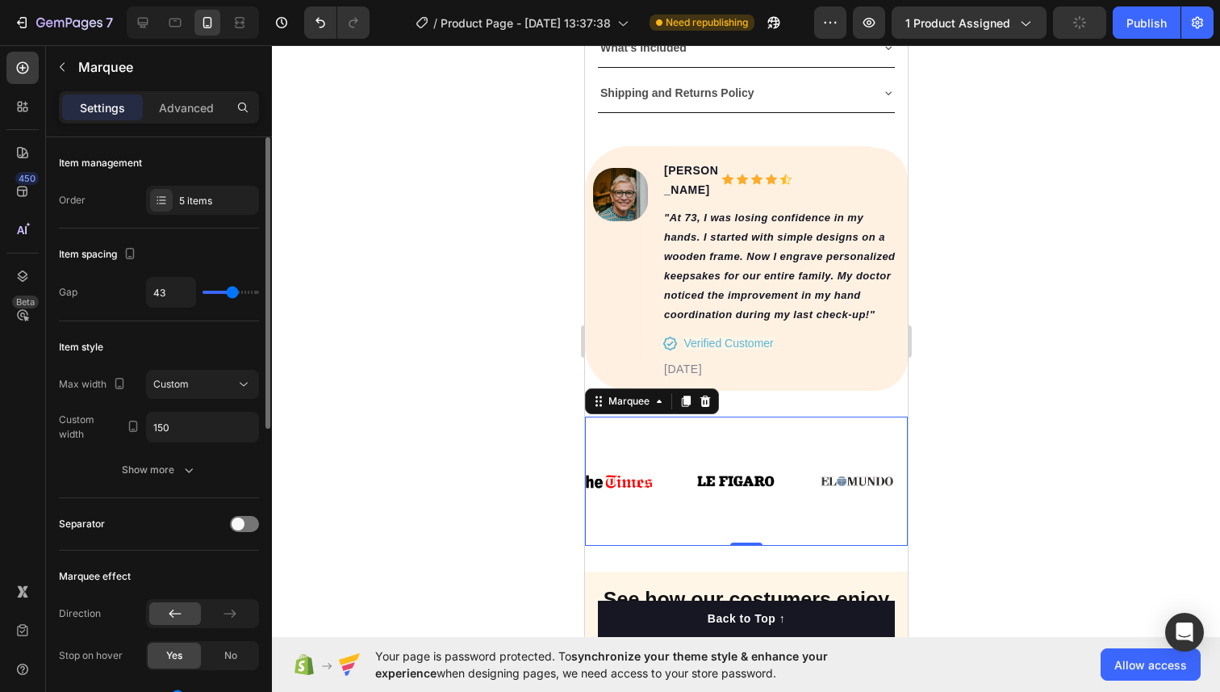
type input "42"
type input "41"
type input "40"
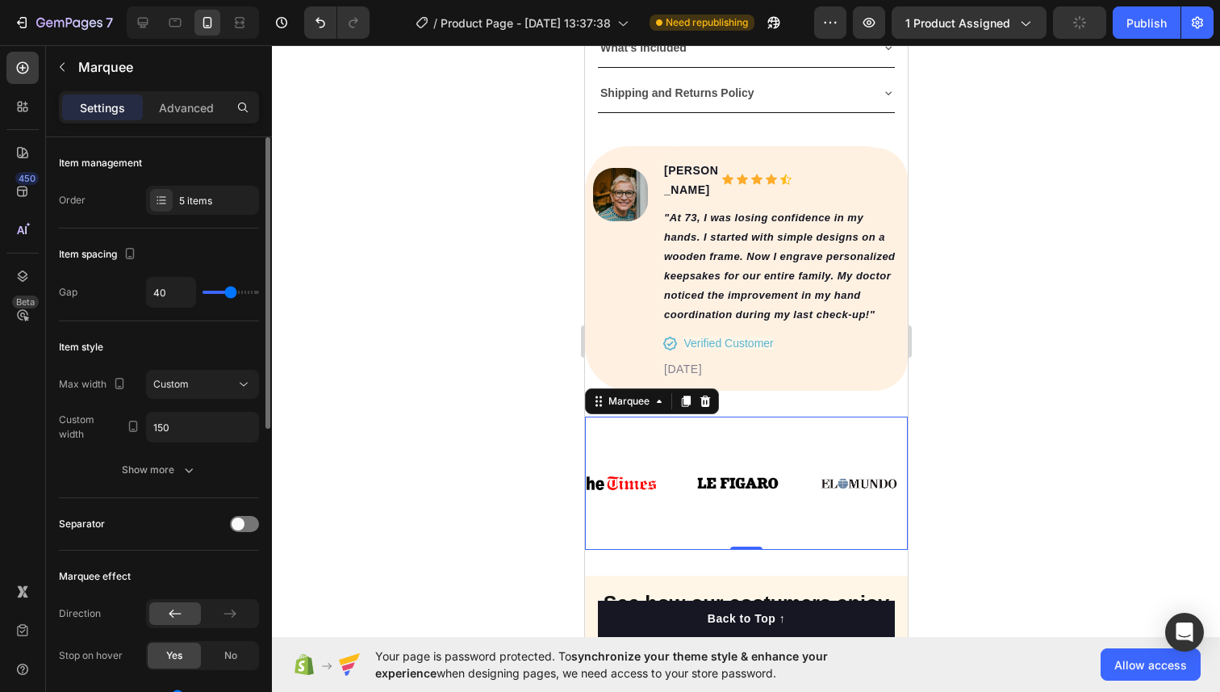
type input "39"
type input "37"
type input "35"
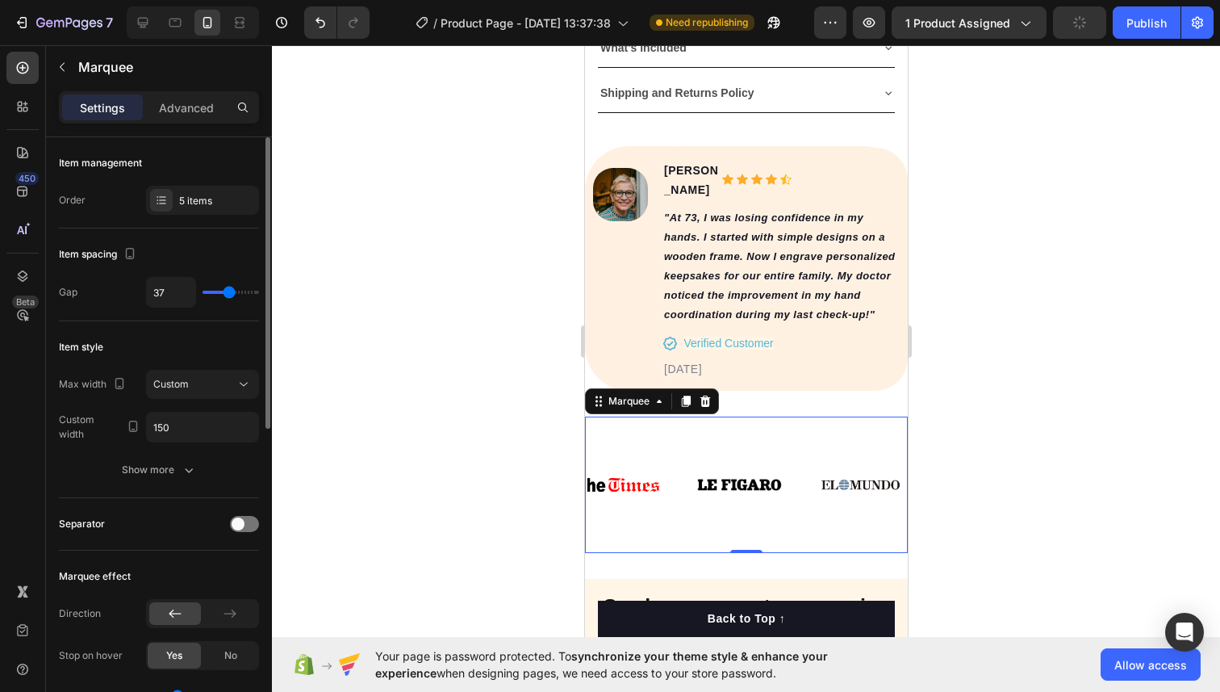
type input "35"
type input "34"
type input "33"
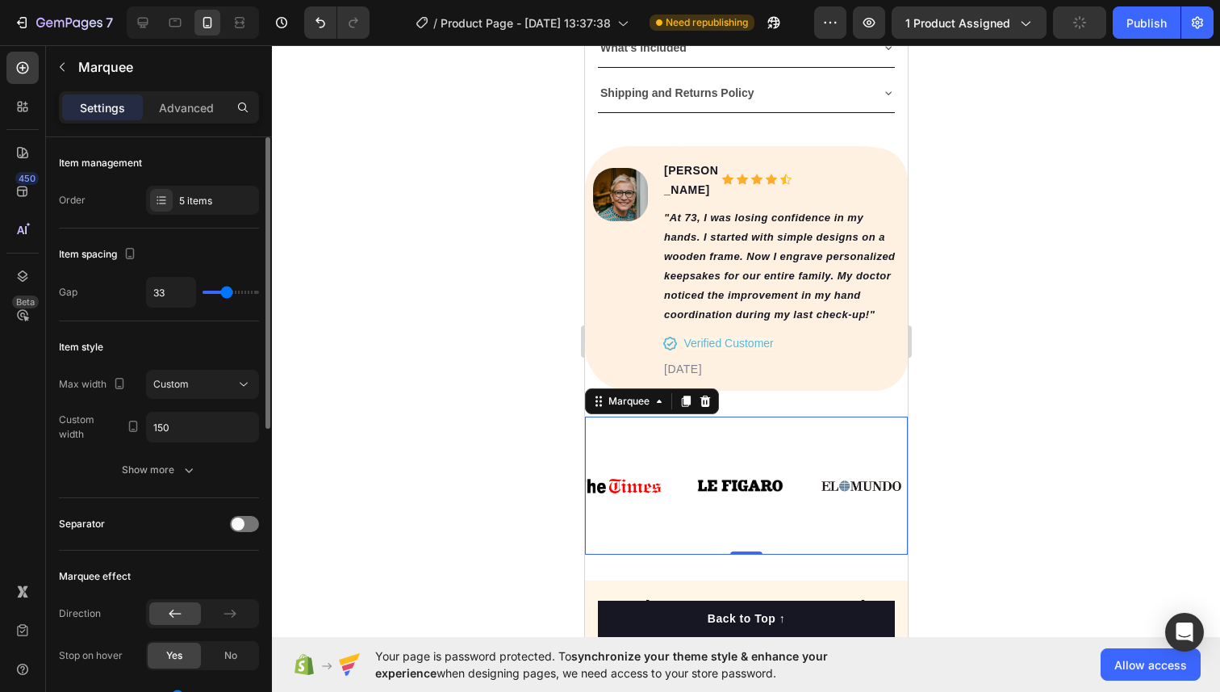
type input "32"
drag, startPoint x: 218, startPoint y: 294, endPoint x: 226, endPoint y: 291, distance: 8.4
type input "32"
click at [226, 291] on input "range" at bounding box center [231, 292] width 56 height 3
click at [483, 396] on div at bounding box center [746, 368] width 948 height 646
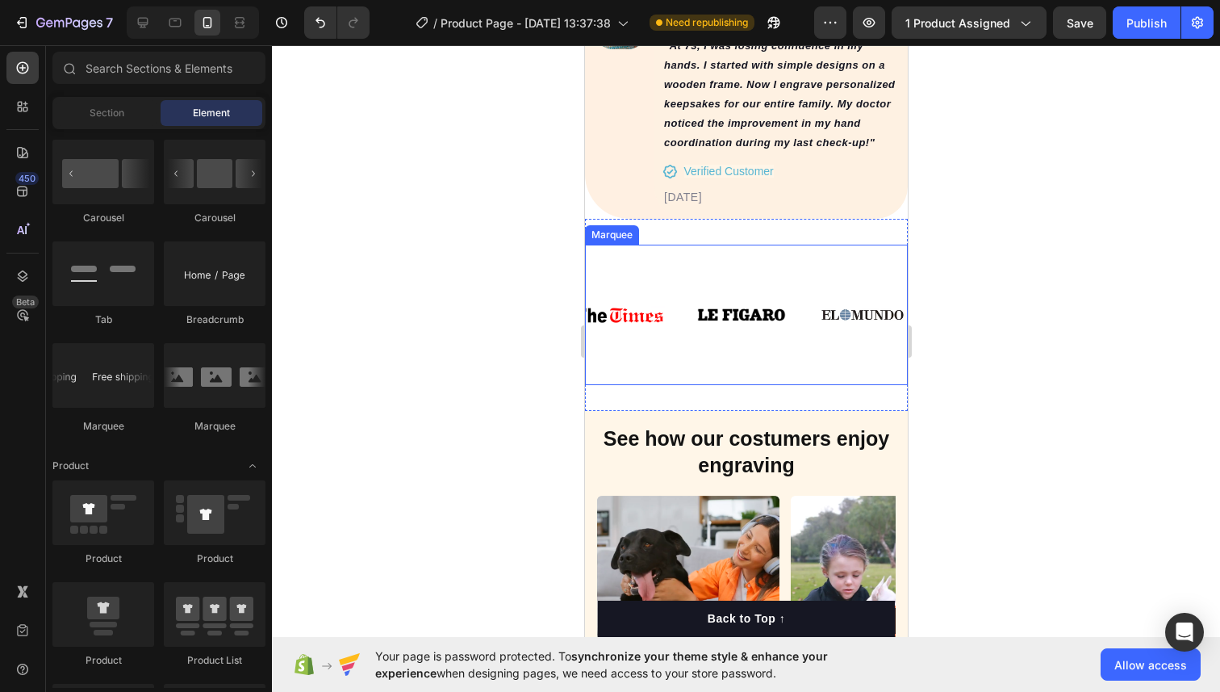
scroll to position [1283, 0]
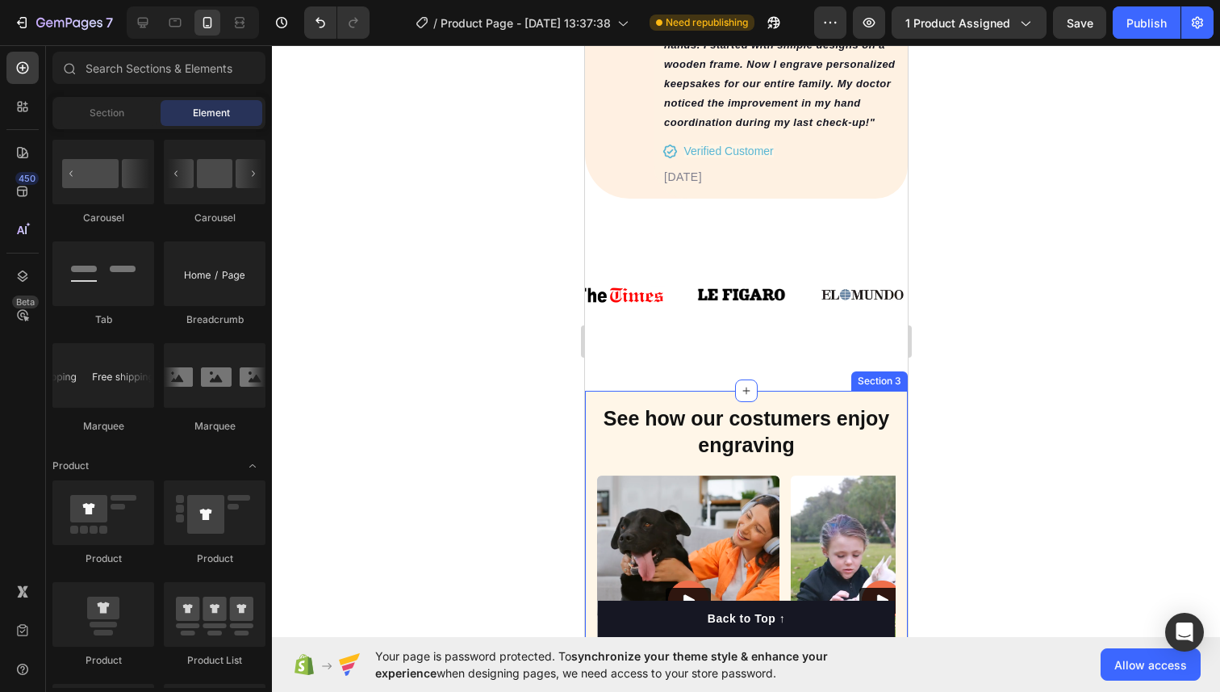
click at [705, 391] on div "Drop element here See how our costumers enjoy engraving Heading Video Video Vid…" at bounding box center [745, 620] width 323 height 458
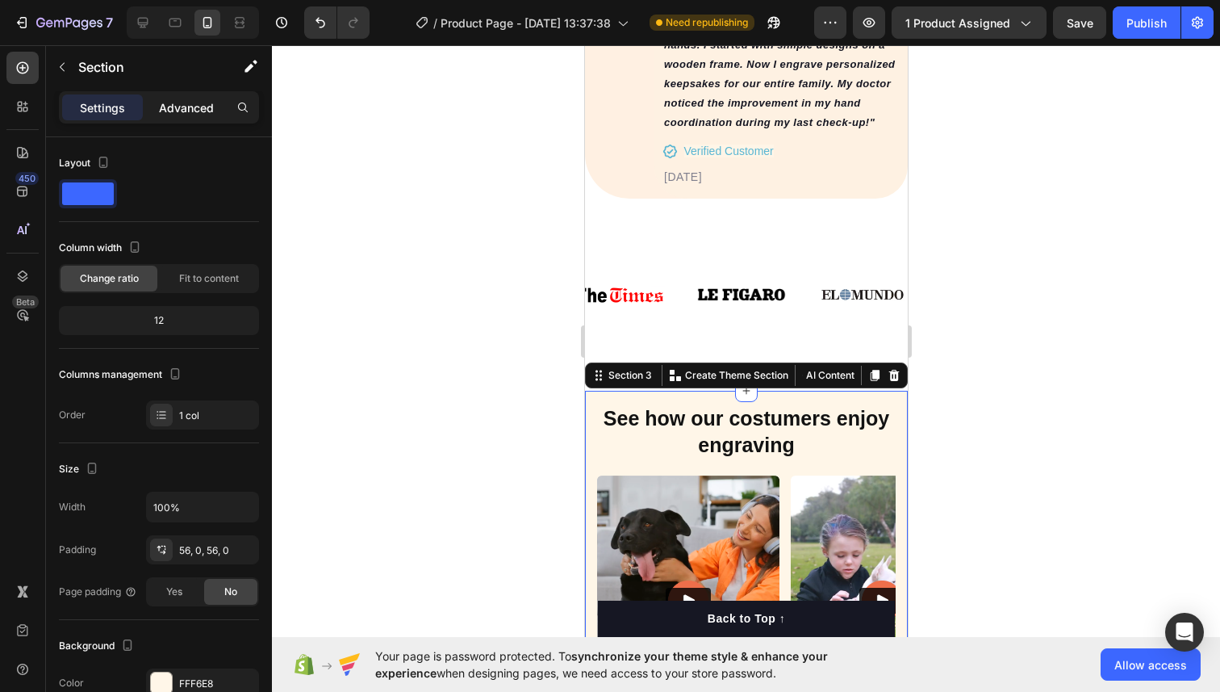
click at [207, 110] on p "Advanced" at bounding box center [186, 107] width 55 height 17
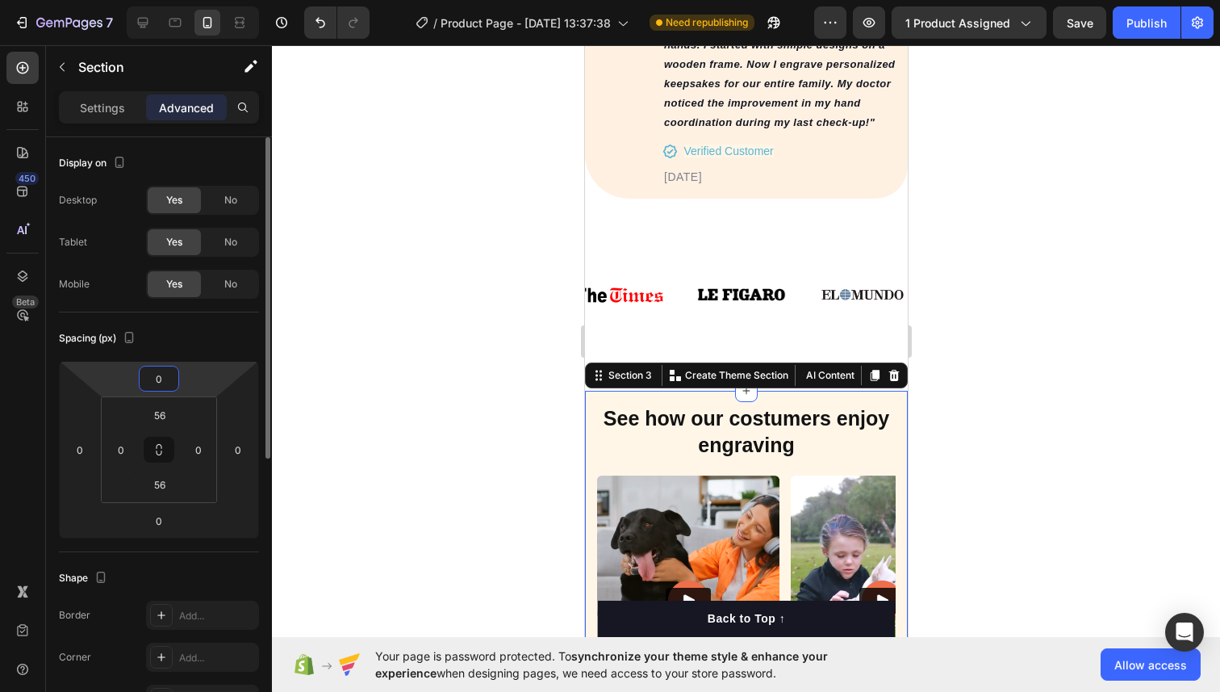
click at [157, 382] on input "0" at bounding box center [159, 378] width 32 height 24
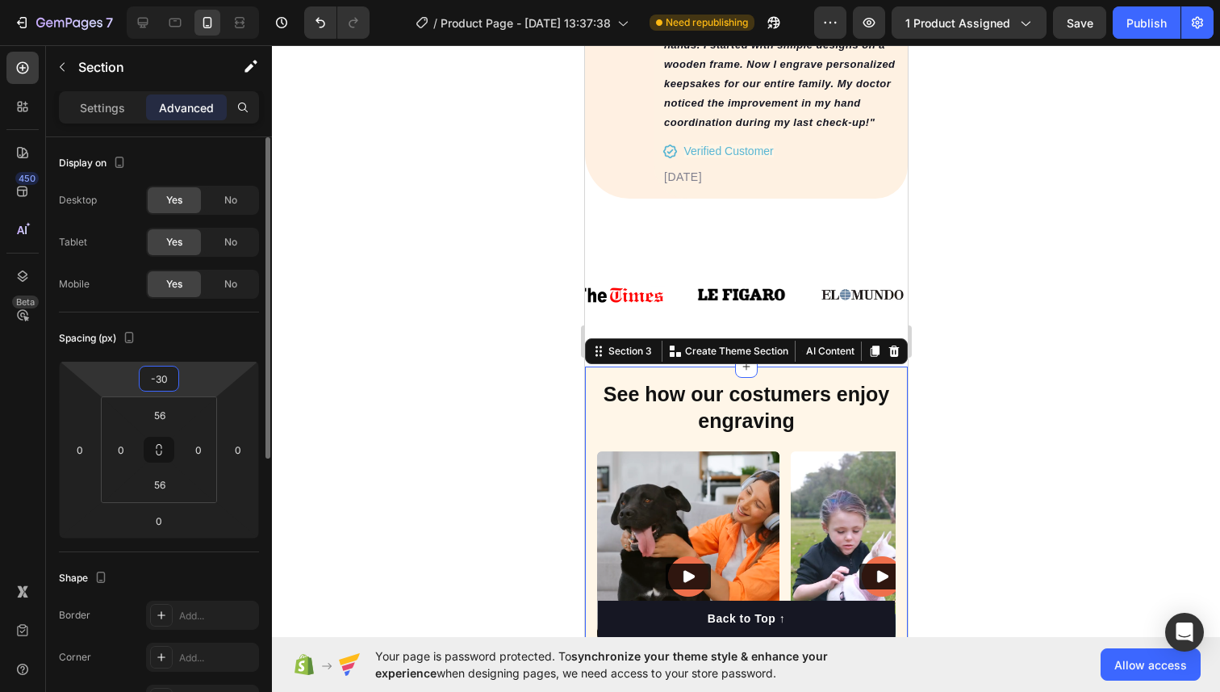
type input "-3"
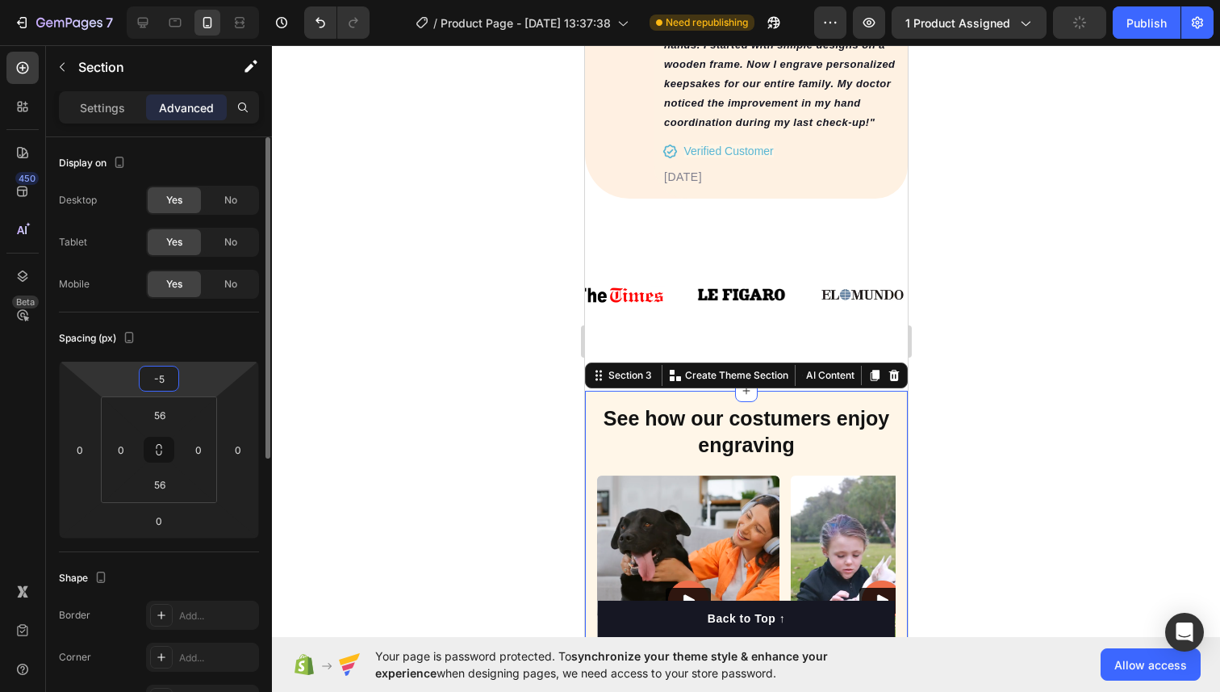
type input "-50"
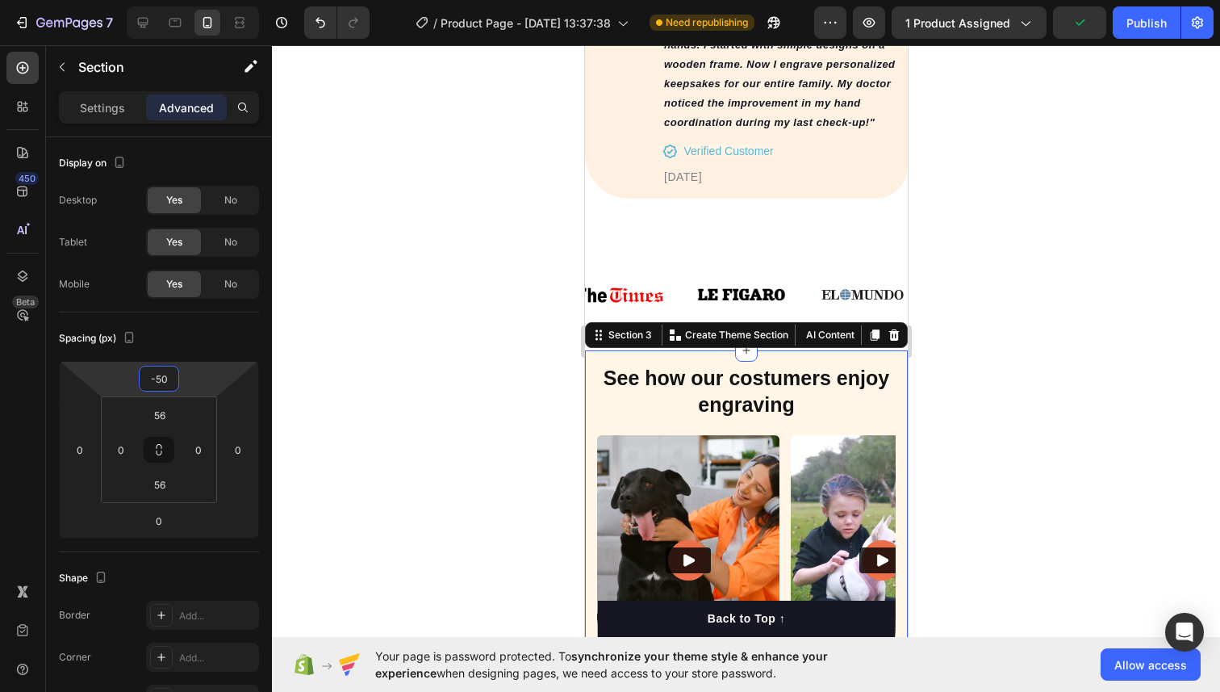
click at [490, 266] on div at bounding box center [746, 368] width 948 height 646
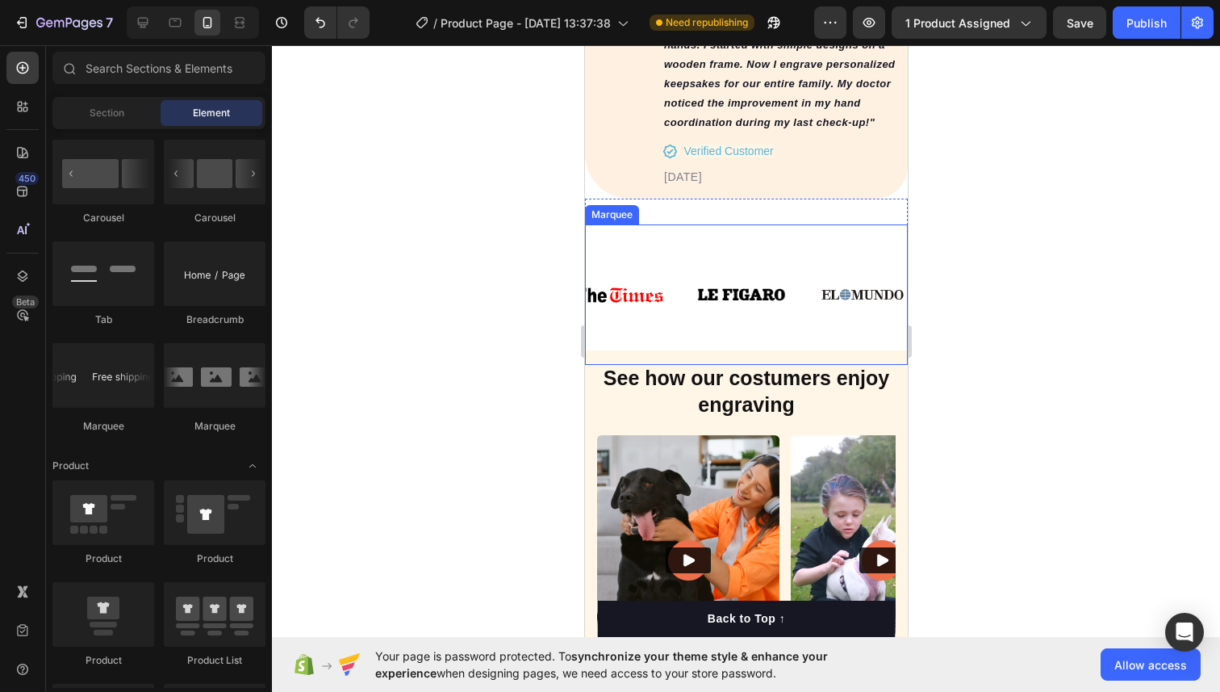
click at [657, 237] on div "Image Image Image Image Image" at bounding box center [630, 294] width 605 height 115
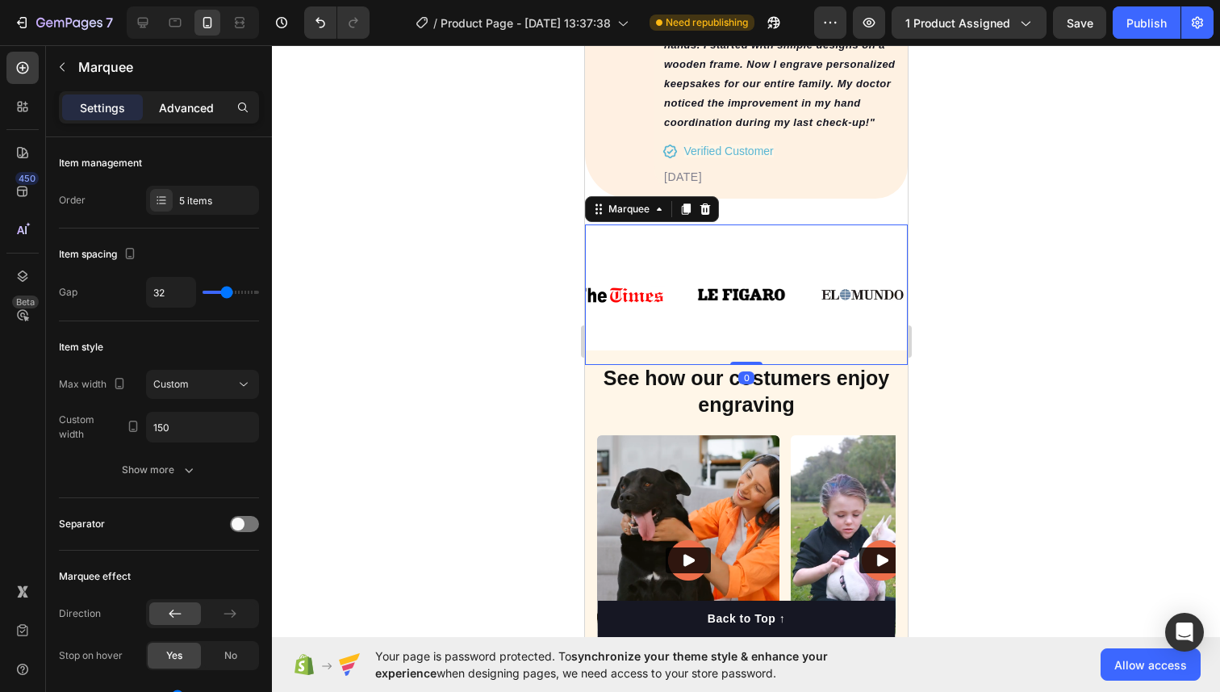
click at [206, 105] on p "Advanced" at bounding box center [186, 107] width 55 height 17
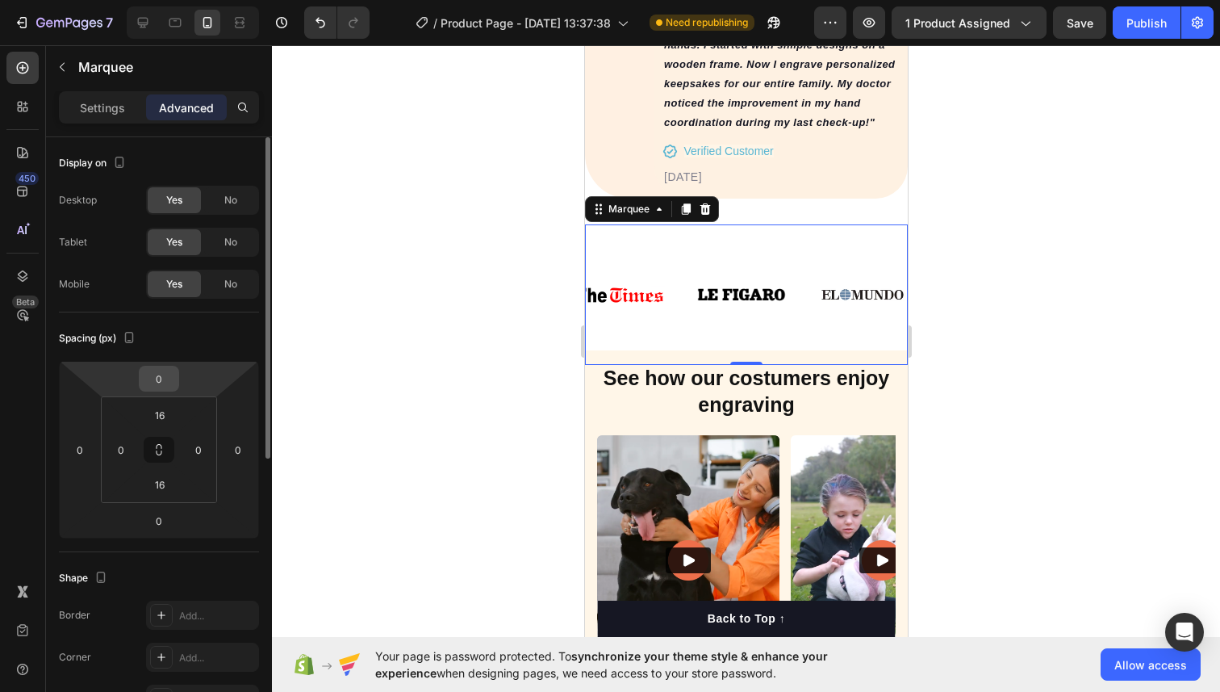
click at [169, 384] on input "0" at bounding box center [159, 378] width 32 height 24
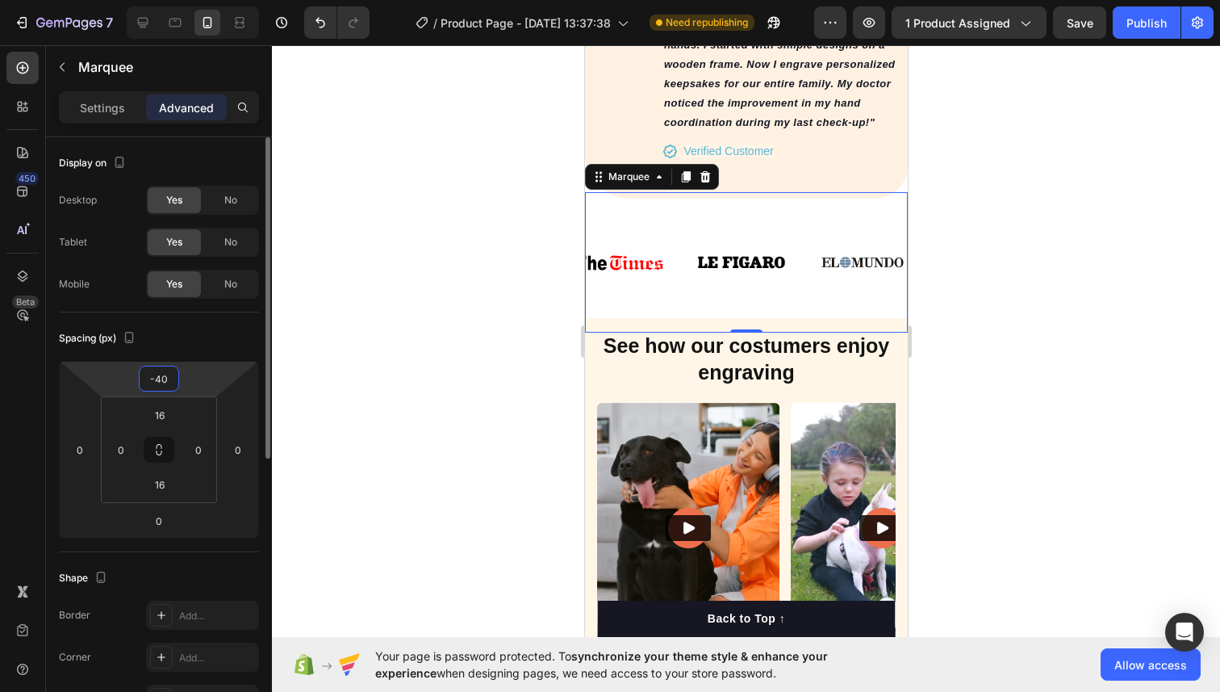
type input "-4"
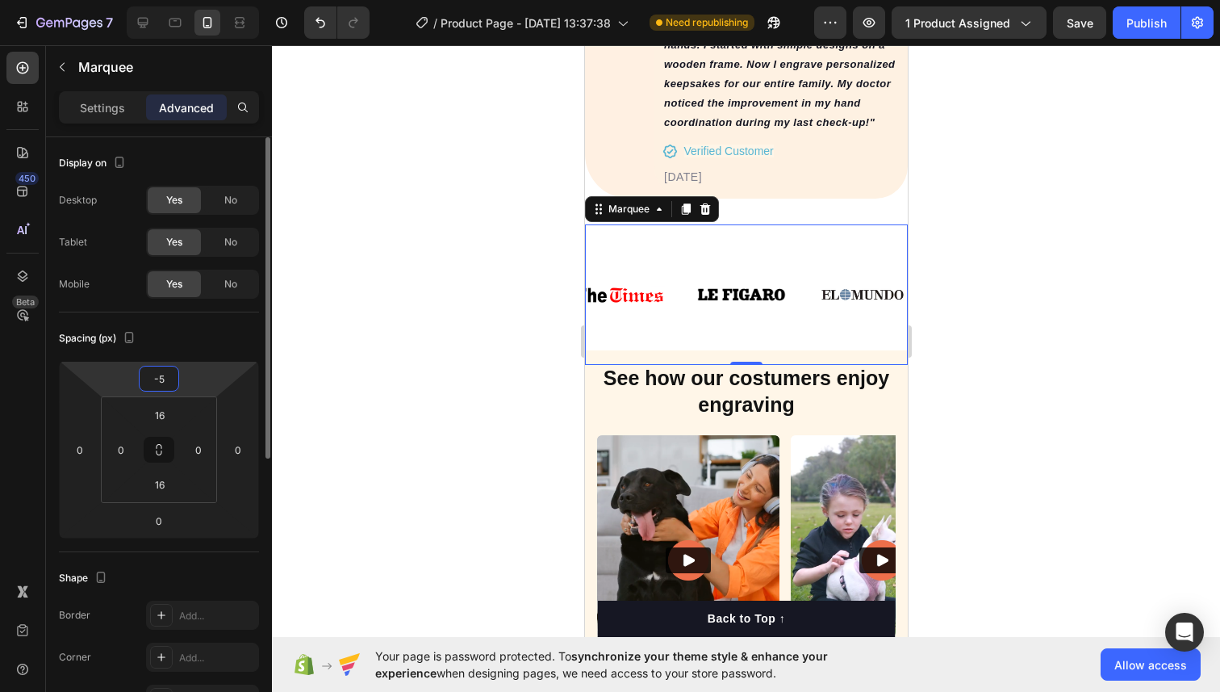
type input "-50"
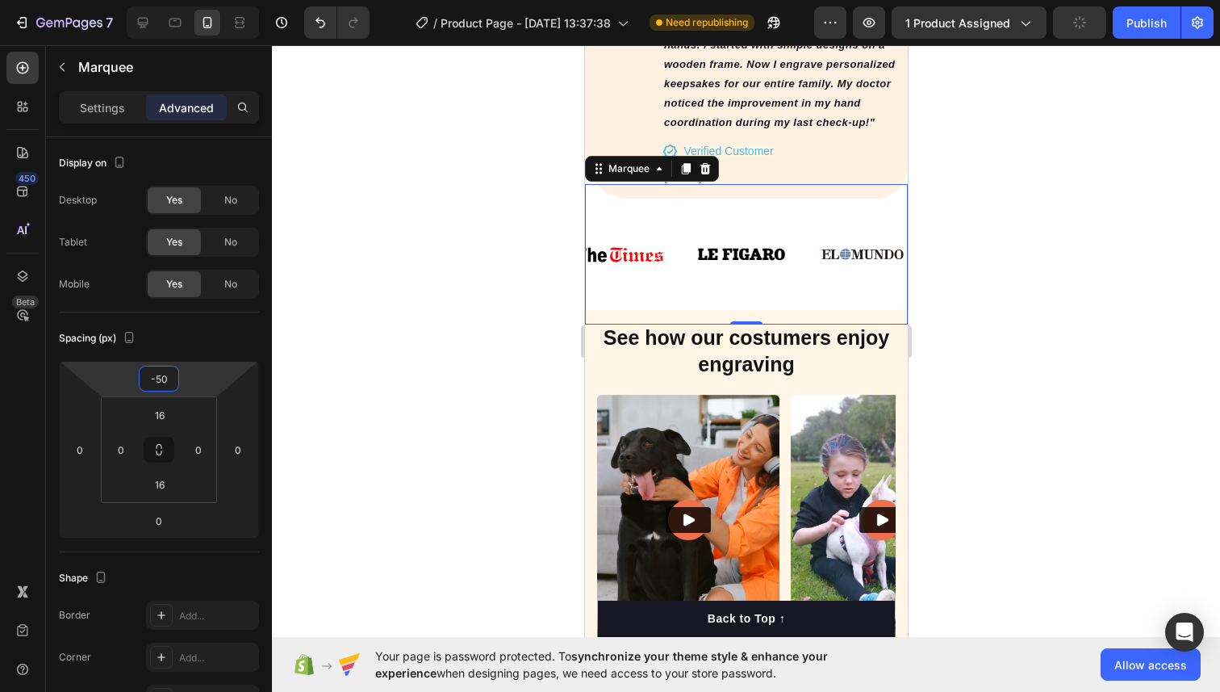
click at [976, 267] on div at bounding box center [746, 368] width 948 height 646
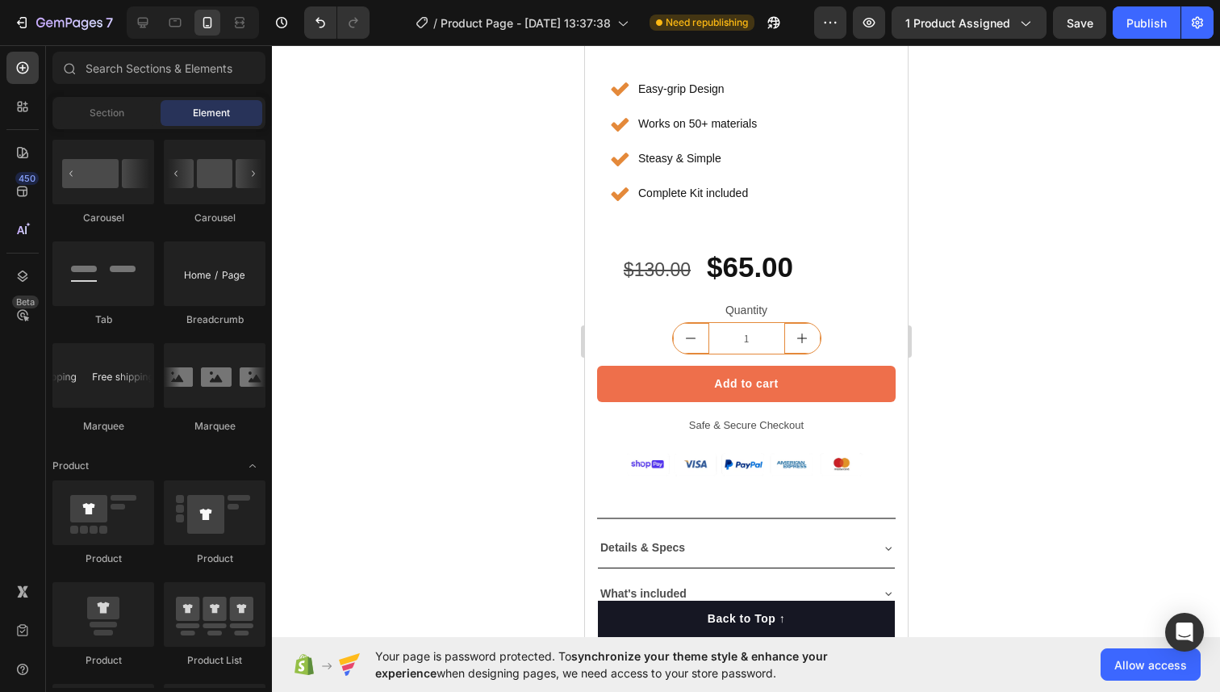
scroll to position [389, 0]
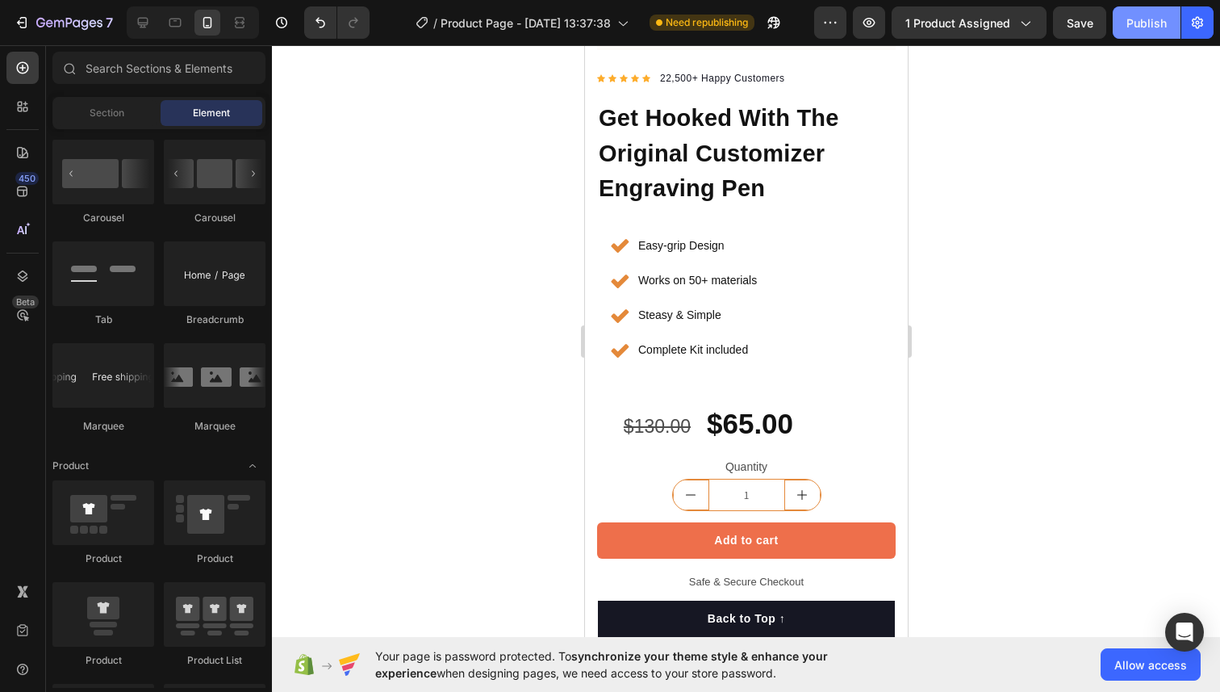
click at [1135, 17] on div "Publish" at bounding box center [1147, 23] width 40 height 17
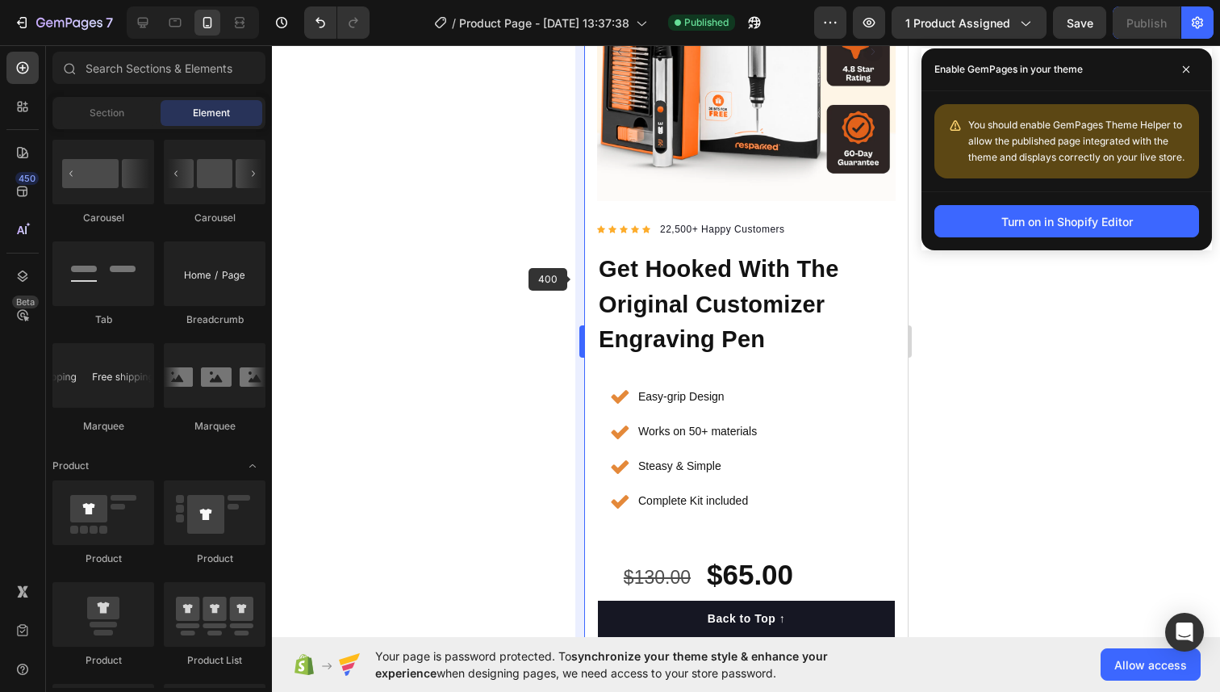
scroll to position [0, 0]
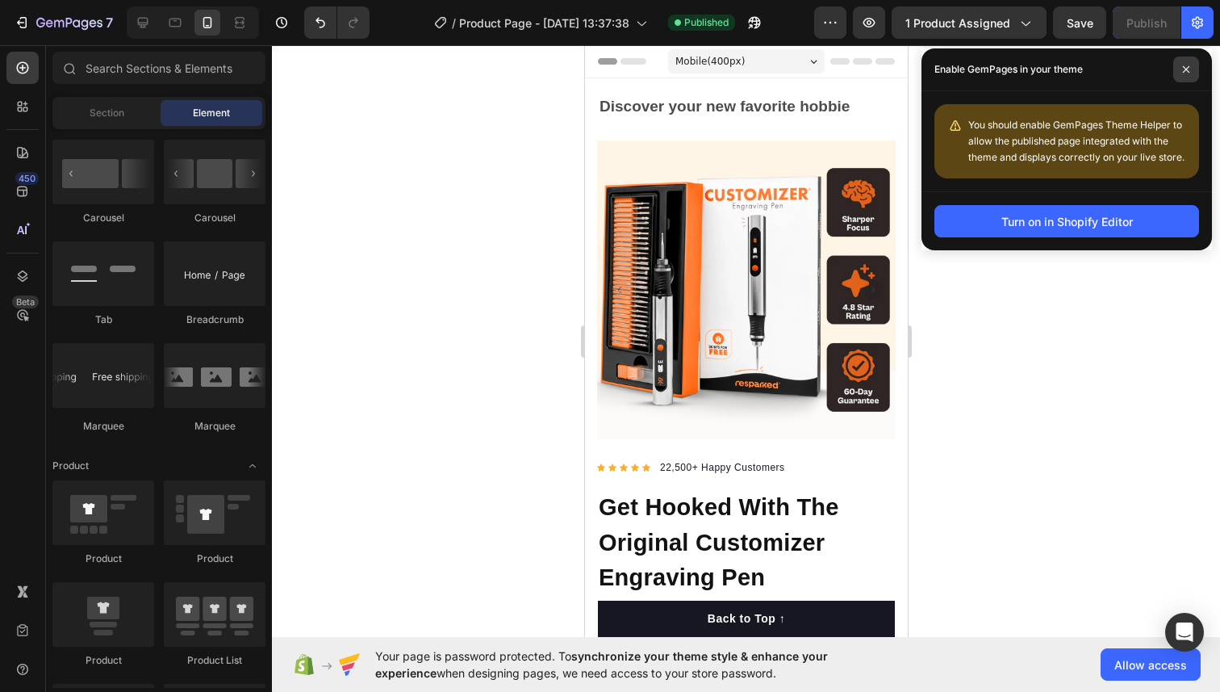
click at [1190, 66] on span at bounding box center [1186, 69] width 26 height 26
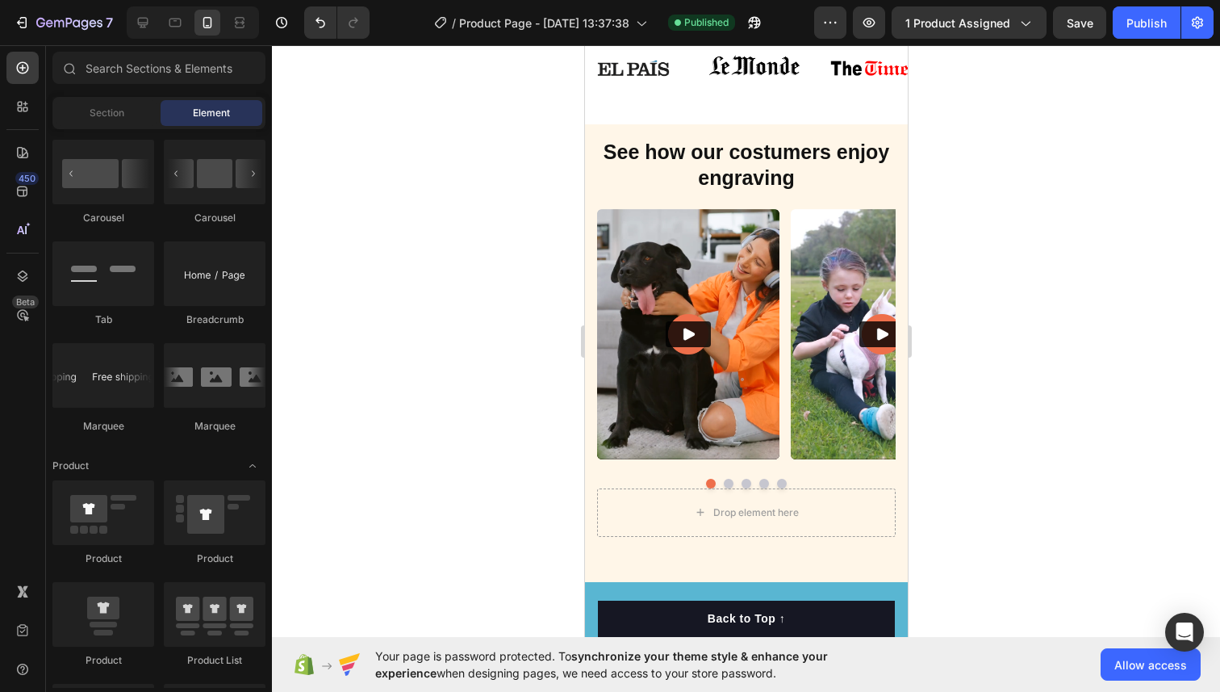
scroll to position [1611, 0]
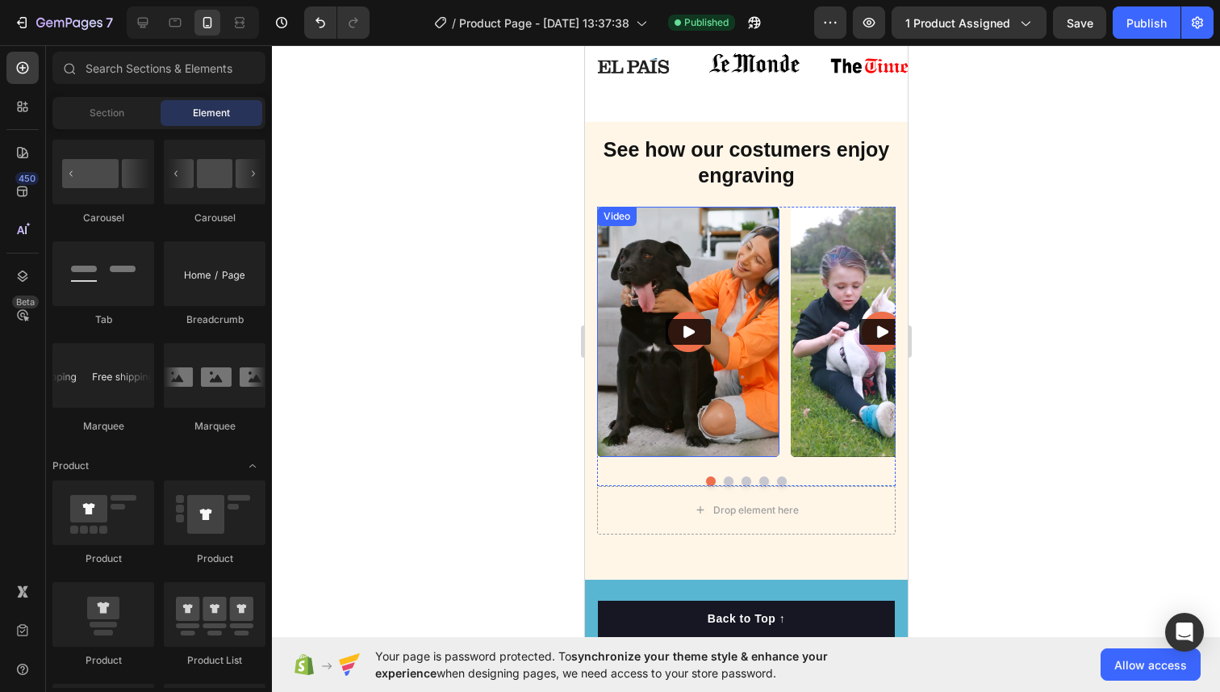
click at [672, 234] on img at bounding box center [687, 332] width 182 height 250
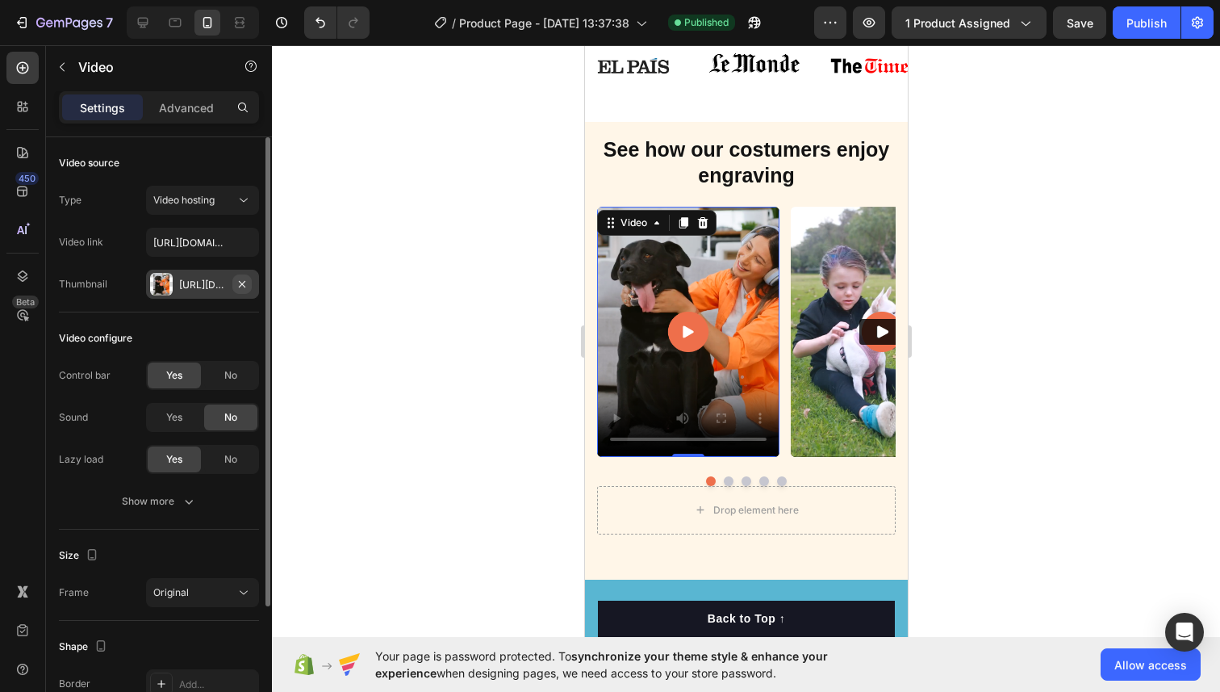
click at [237, 282] on icon "button" at bounding box center [242, 284] width 13 height 13
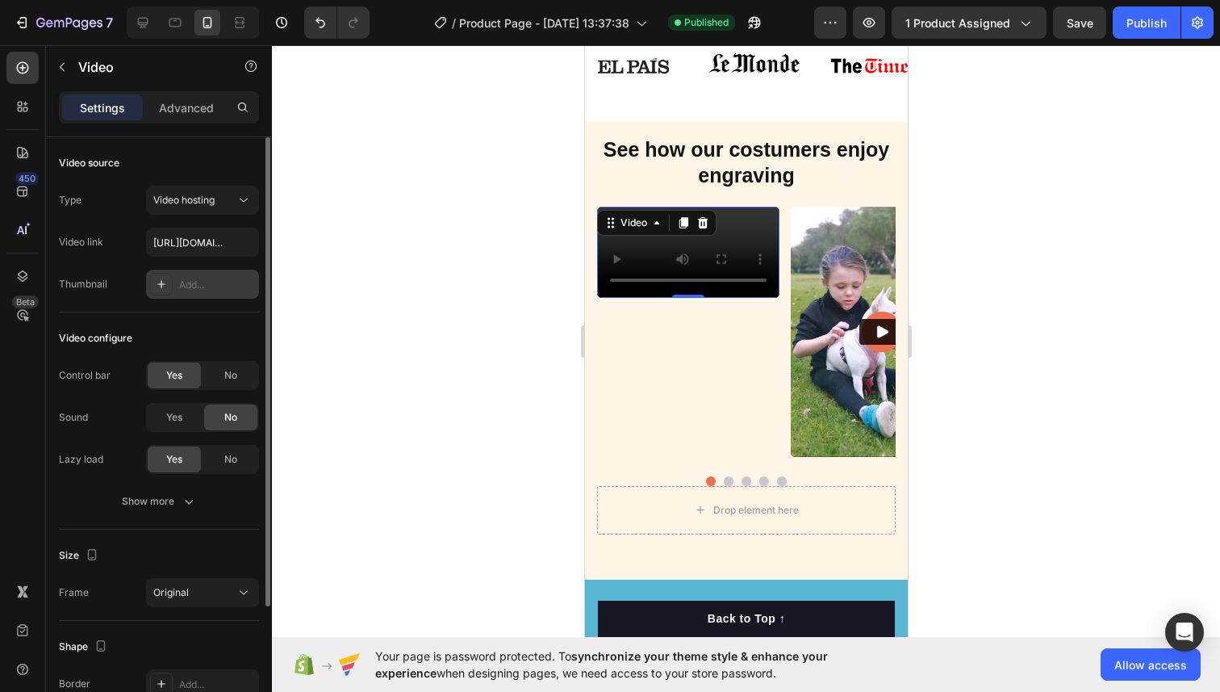
click at [194, 288] on div "Add..." at bounding box center [217, 285] width 76 height 15
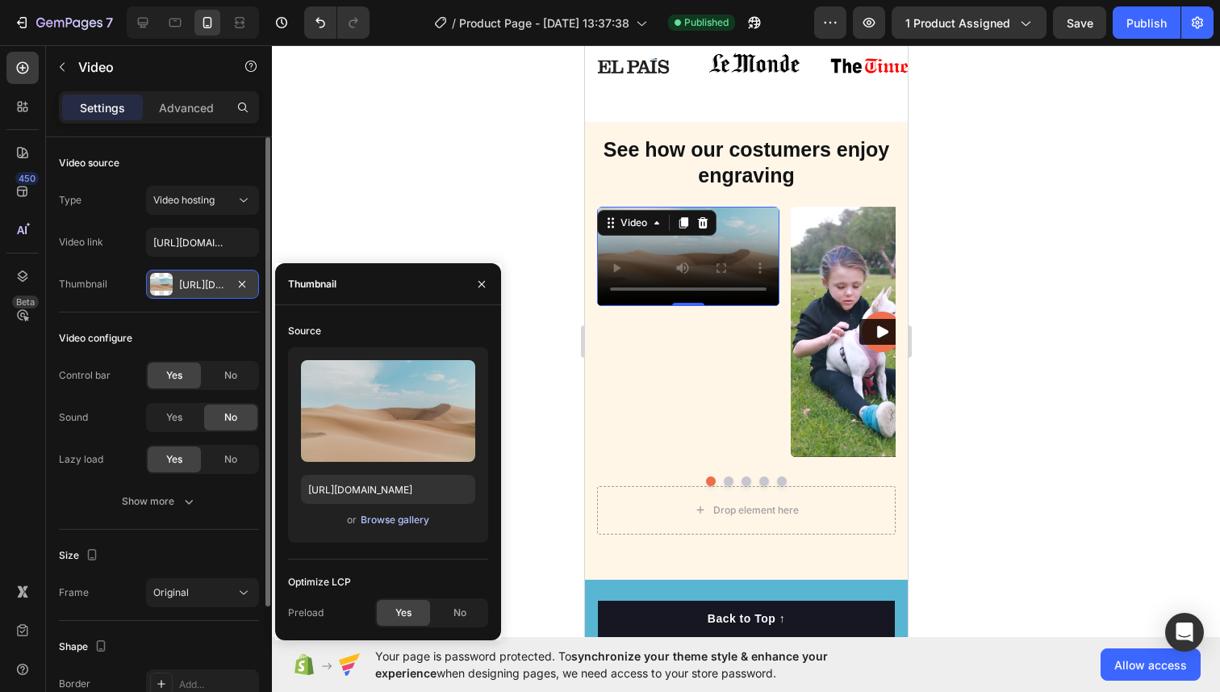
click at [370, 522] on div "Browse gallery" at bounding box center [395, 519] width 69 height 15
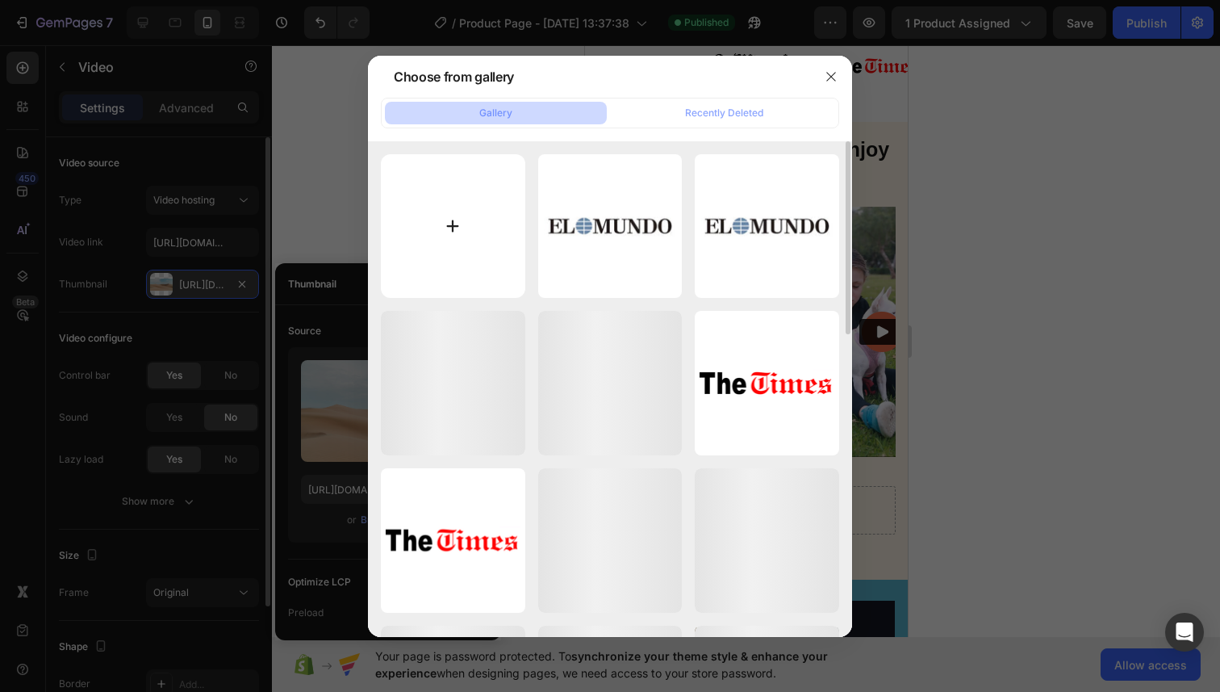
click at [490, 213] on input "file" at bounding box center [453, 226] width 144 height 144
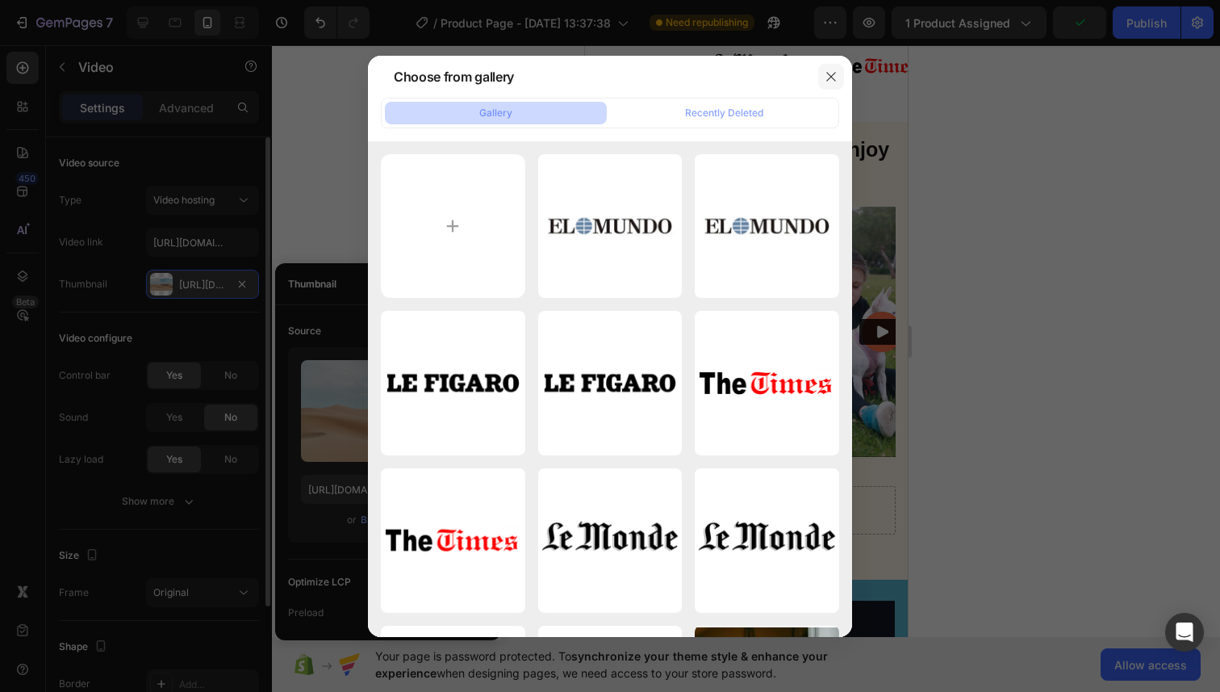
click at [832, 84] on button "button" at bounding box center [831, 77] width 26 height 26
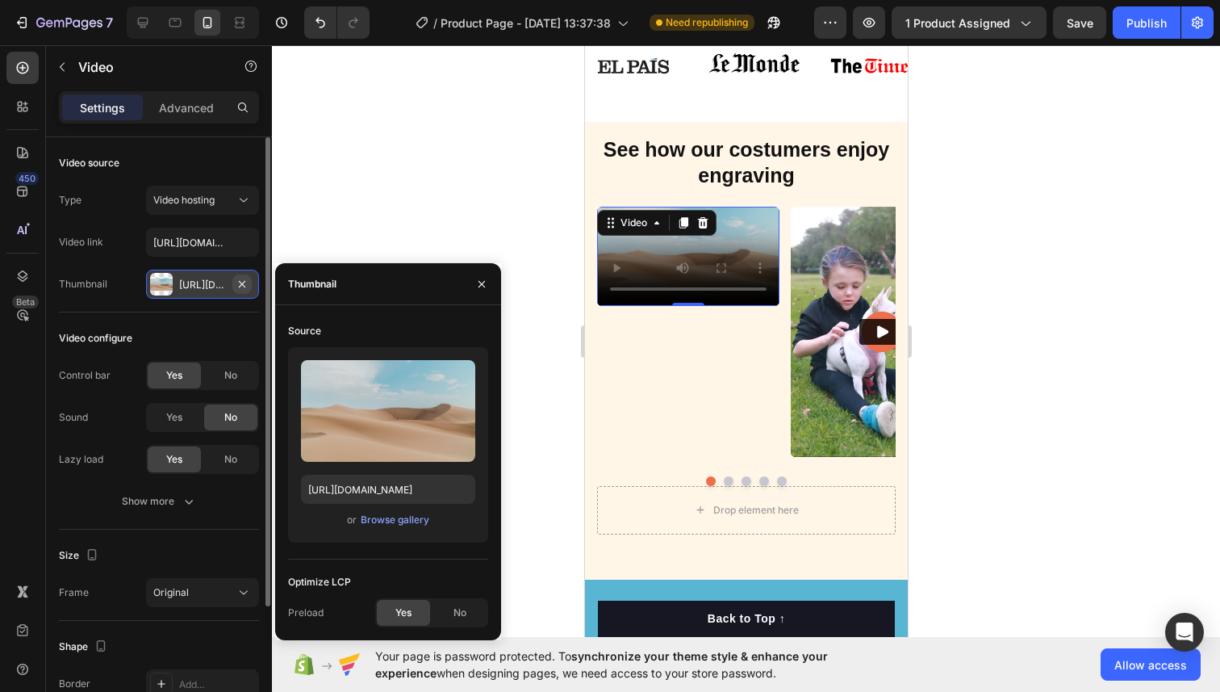
click at [241, 288] on icon "button" at bounding box center [242, 284] width 13 height 13
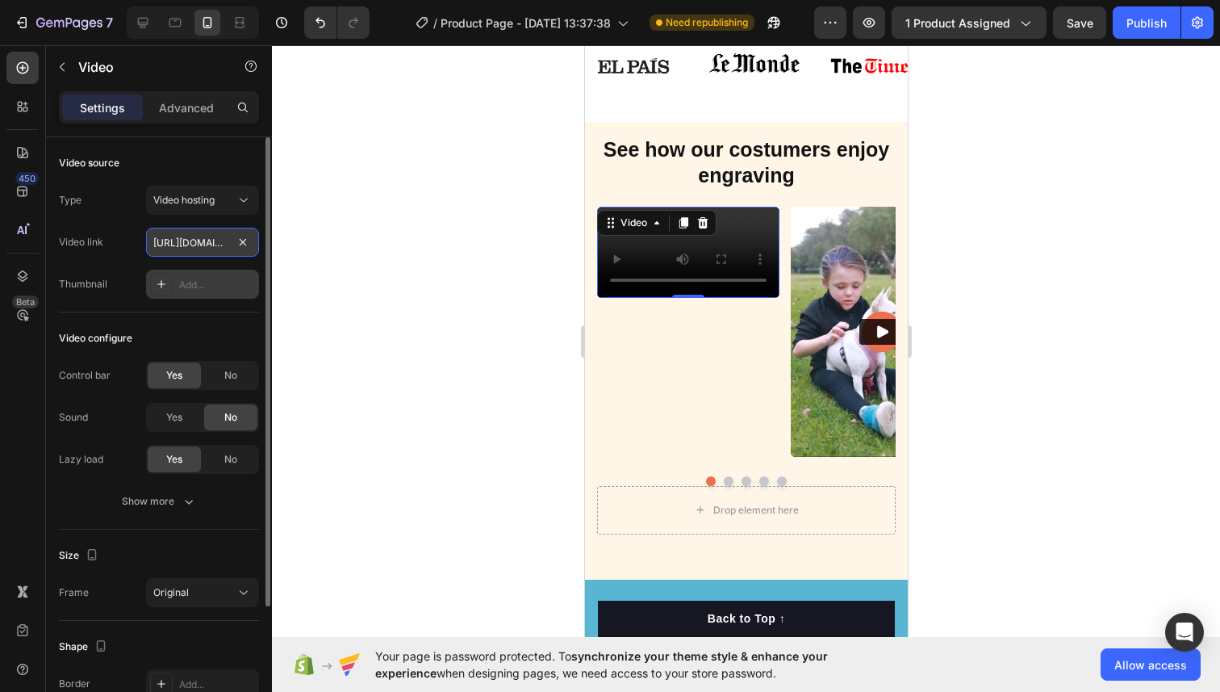
click at [207, 247] on input "[URL][DOMAIN_NAME]" at bounding box center [202, 242] width 113 height 29
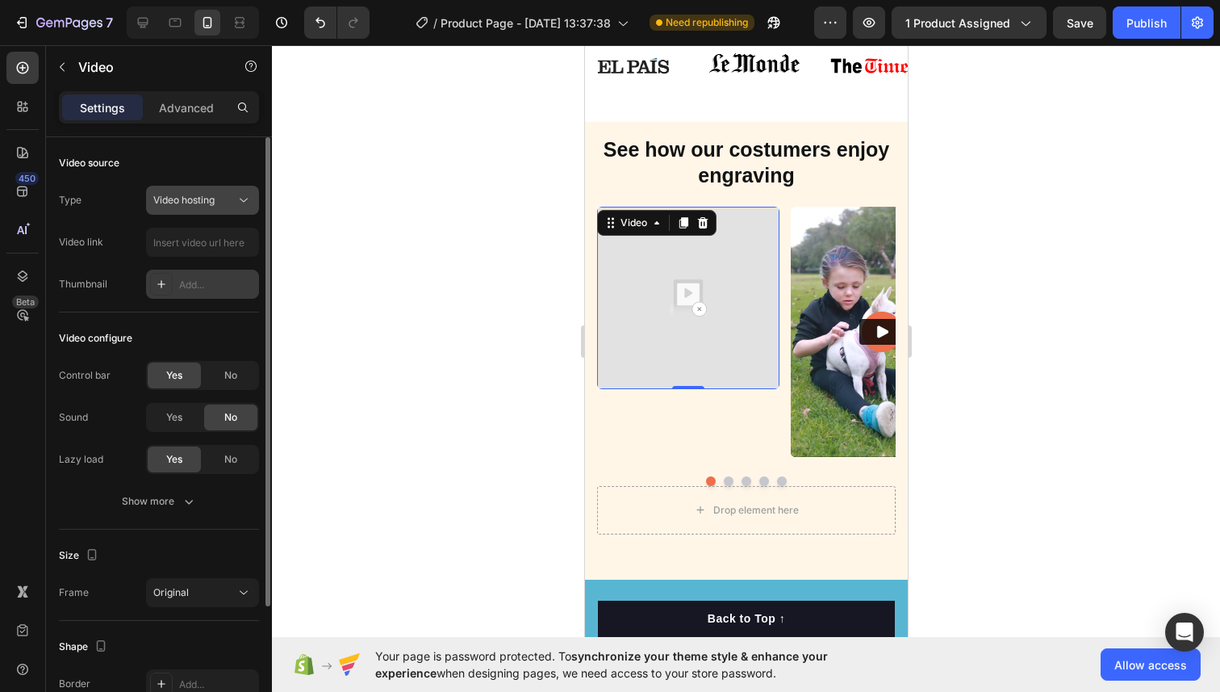
click at [223, 206] on div "Video hosting" at bounding box center [194, 200] width 82 height 15
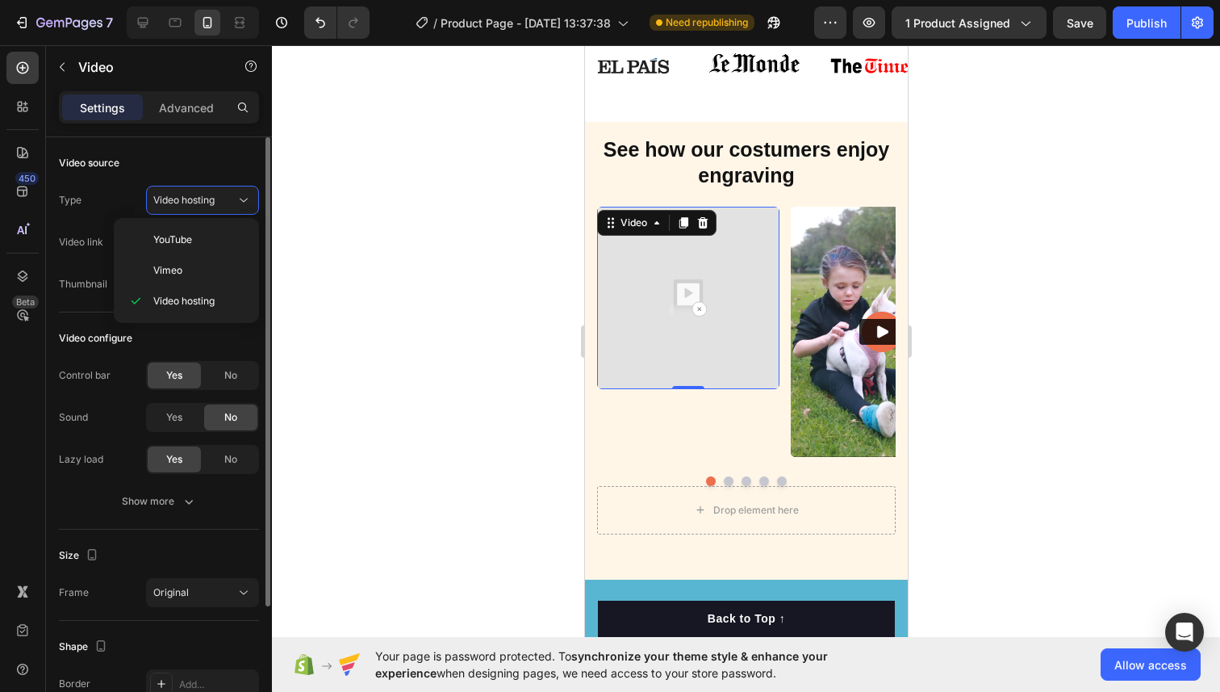
click at [213, 167] on div "Video source" at bounding box center [159, 163] width 200 height 26
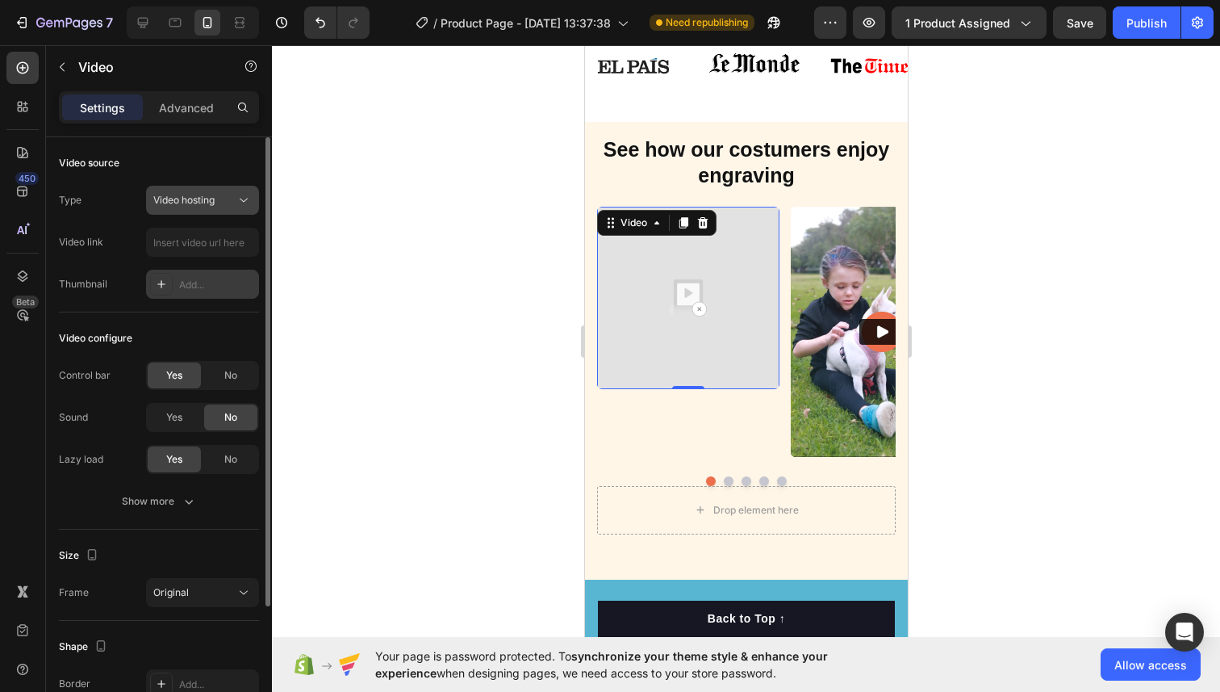
click at [210, 201] on span "Video hosting" at bounding box center [183, 200] width 61 height 12
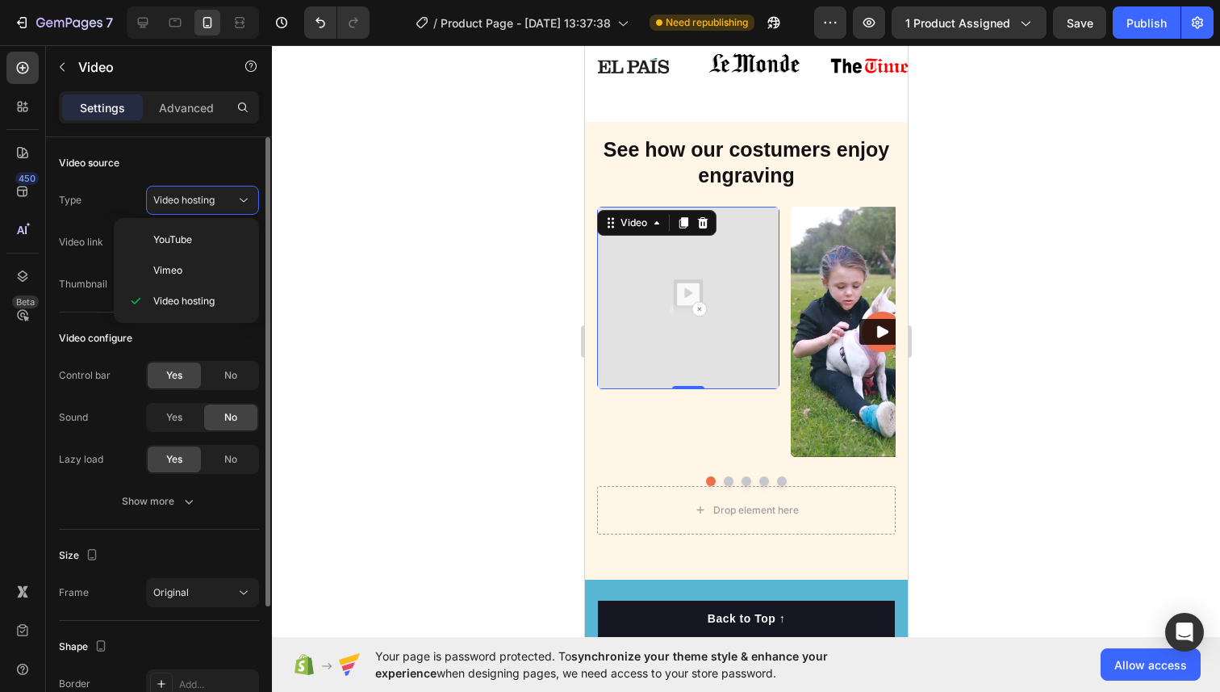
click at [200, 171] on div "Video source" at bounding box center [159, 163] width 200 height 26
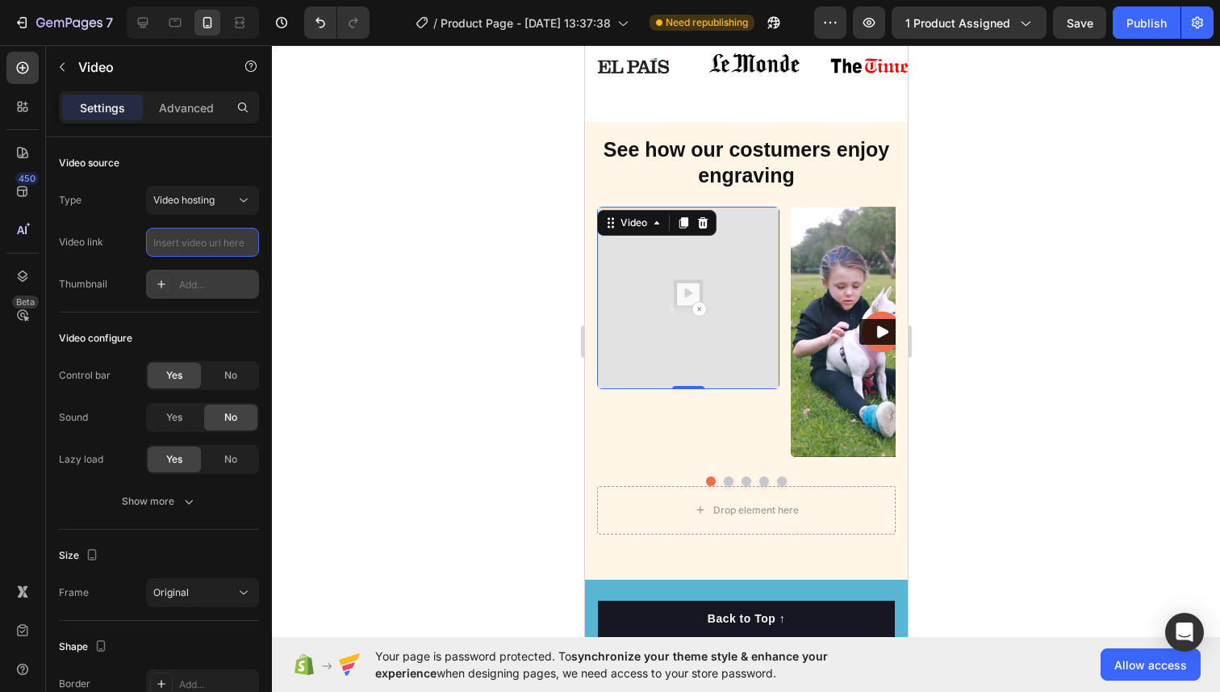
click at [188, 235] on input "text" at bounding box center [202, 242] width 113 height 29
click at [187, 252] on input "text" at bounding box center [202, 242] width 113 height 29
click at [195, 215] on div "Type Video hosting Video link Thumbnail Add..." at bounding box center [159, 242] width 200 height 113
click at [199, 200] on span "Video hosting" at bounding box center [183, 200] width 61 height 12
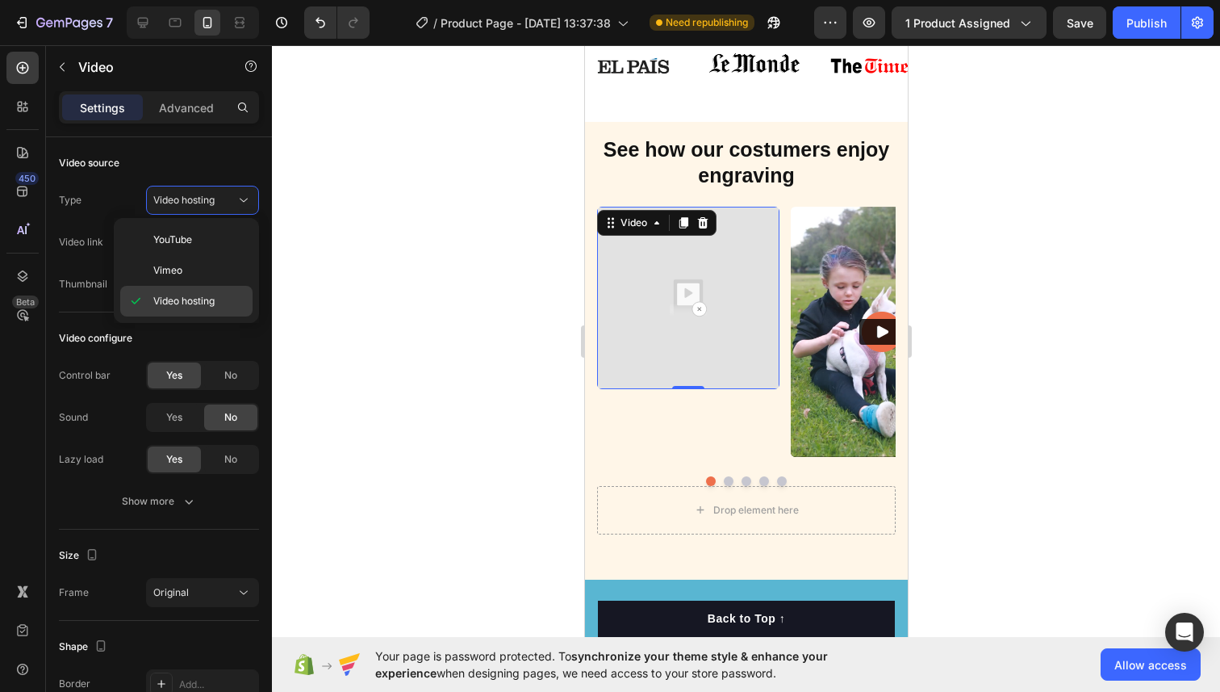
click at [169, 299] on span "Video hosting" at bounding box center [183, 301] width 61 height 15
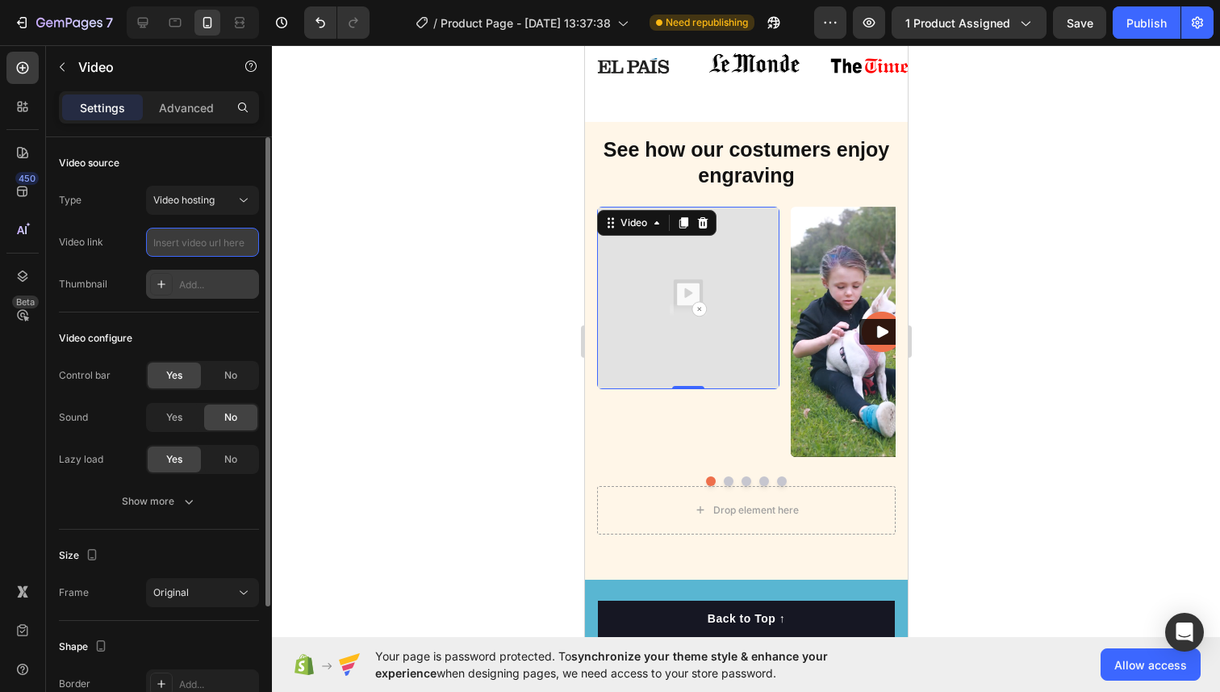
click at [184, 248] on input "text" at bounding box center [202, 242] width 113 height 29
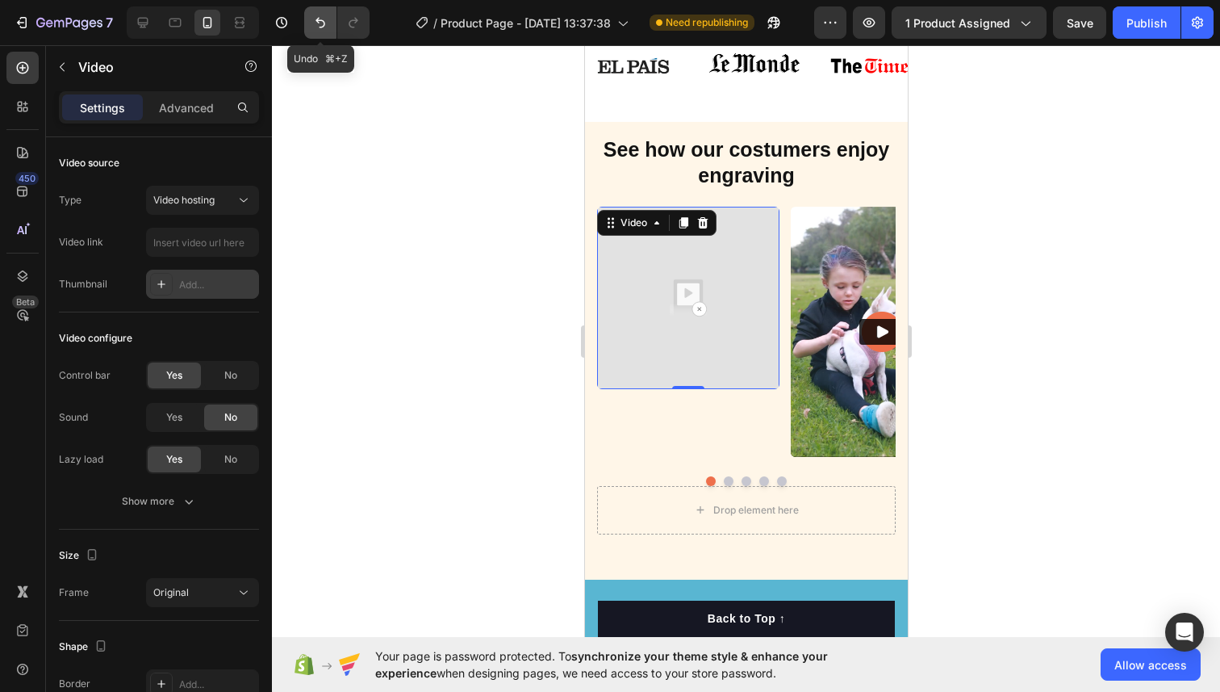
click at [322, 24] on icon "Undo/Redo" at bounding box center [320, 23] width 16 height 16
type input "[URL][DOMAIN_NAME]"
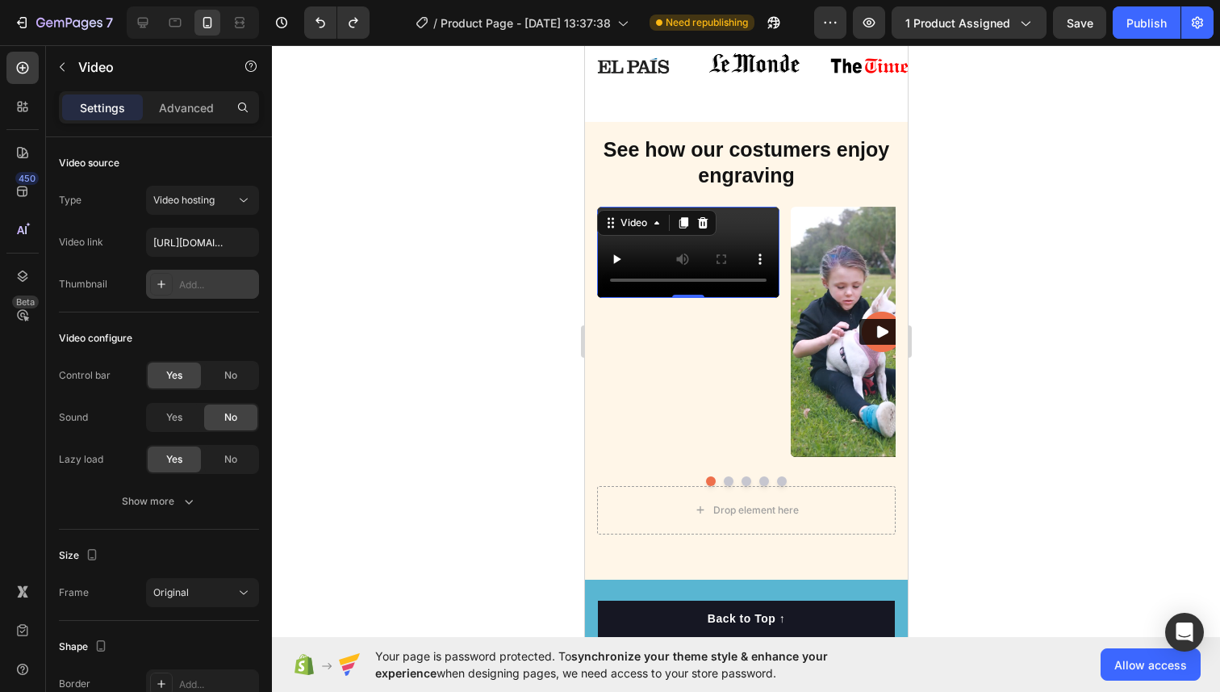
click at [1013, 159] on div at bounding box center [746, 368] width 948 height 646
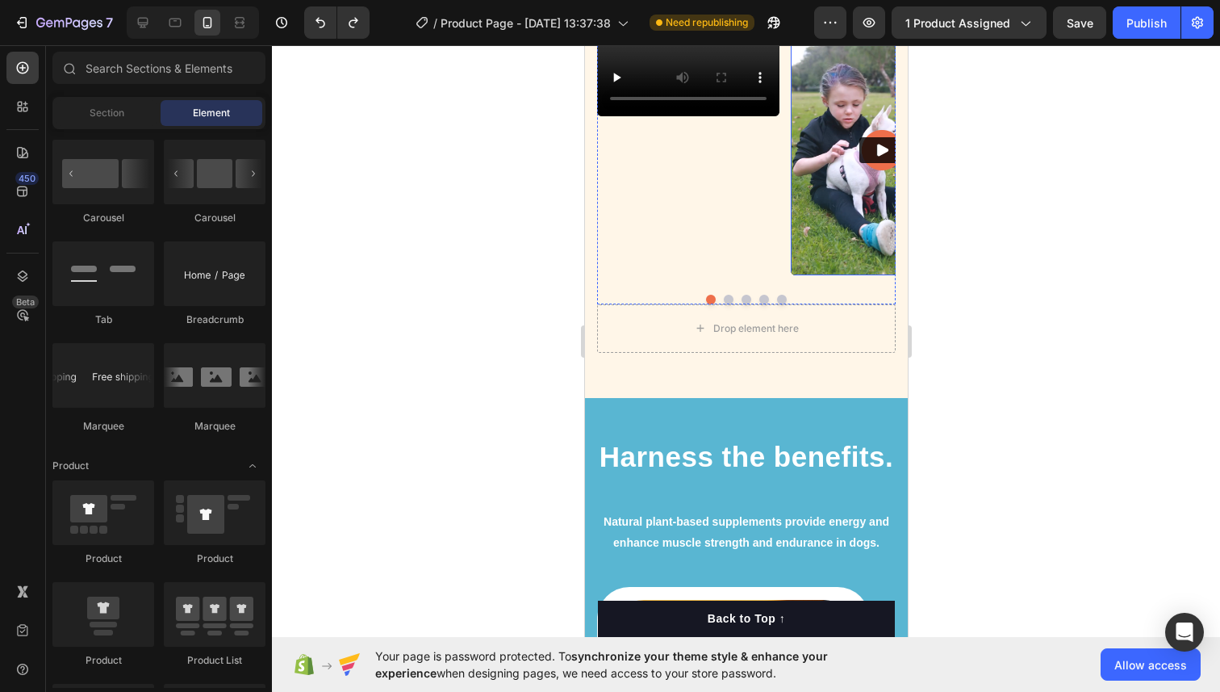
scroll to position [1829, 0]
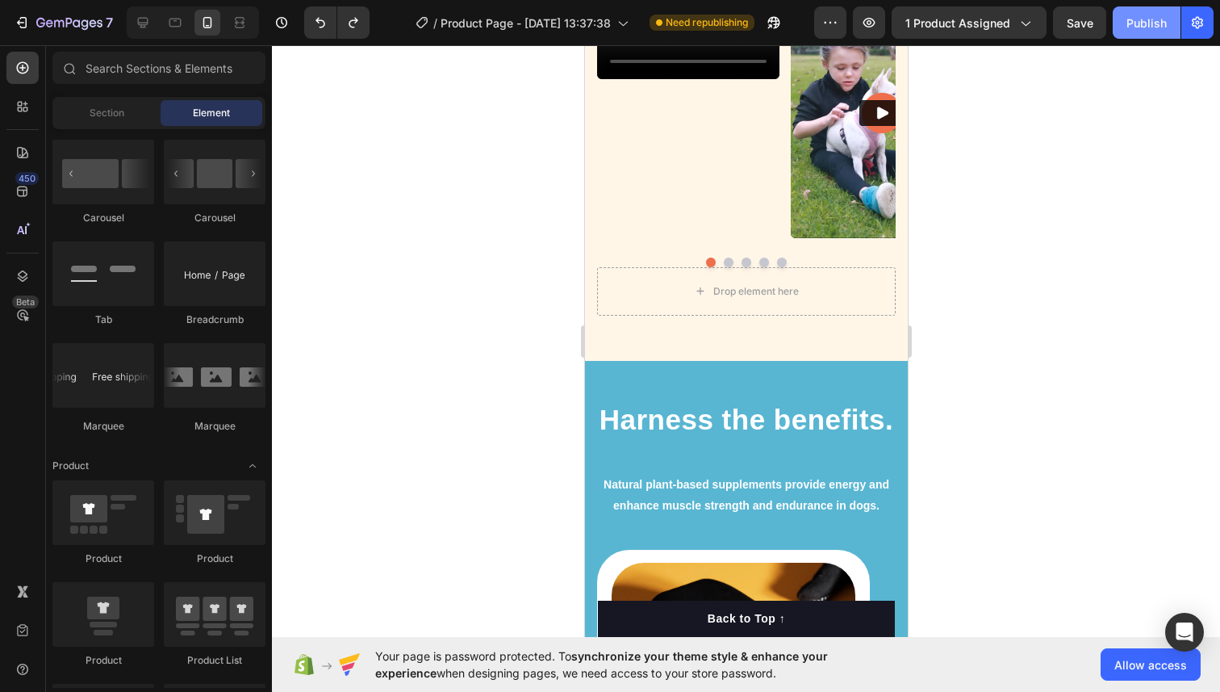
click at [1138, 33] on button "Publish" at bounding box center [1147, 22] width 68 height 32
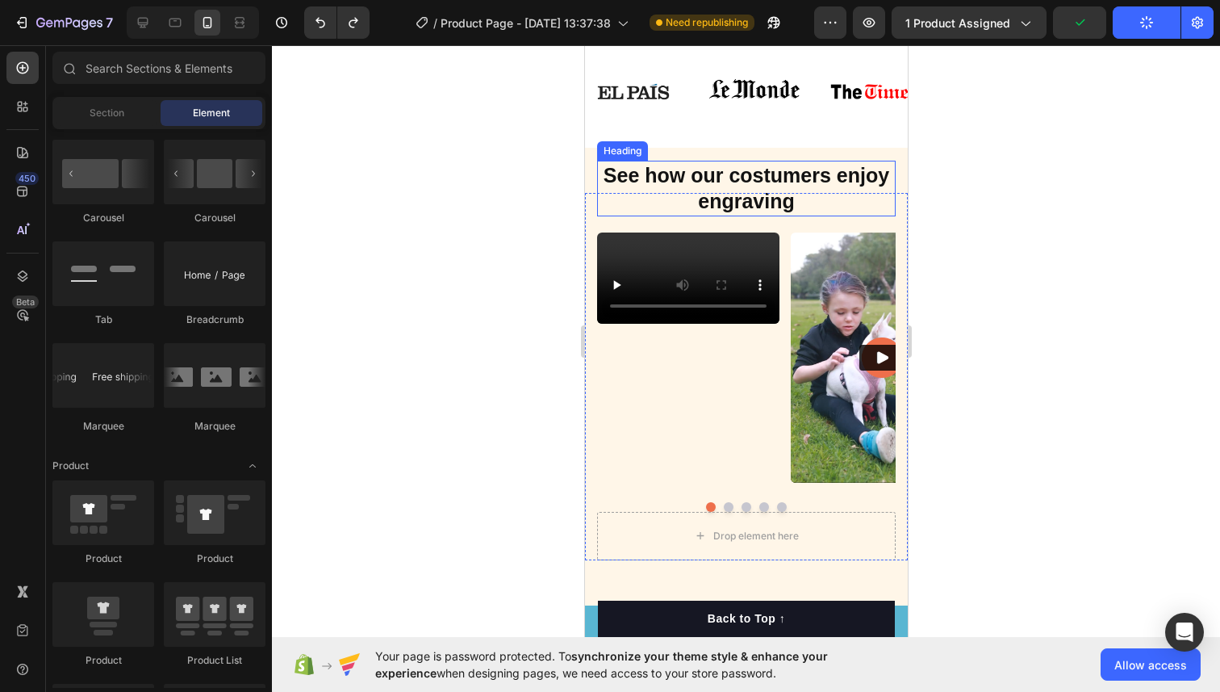
click at [754, 165] on h2 "See how our costumers enjoy engraving" at bounding box center [745, 189] width 299 height 56
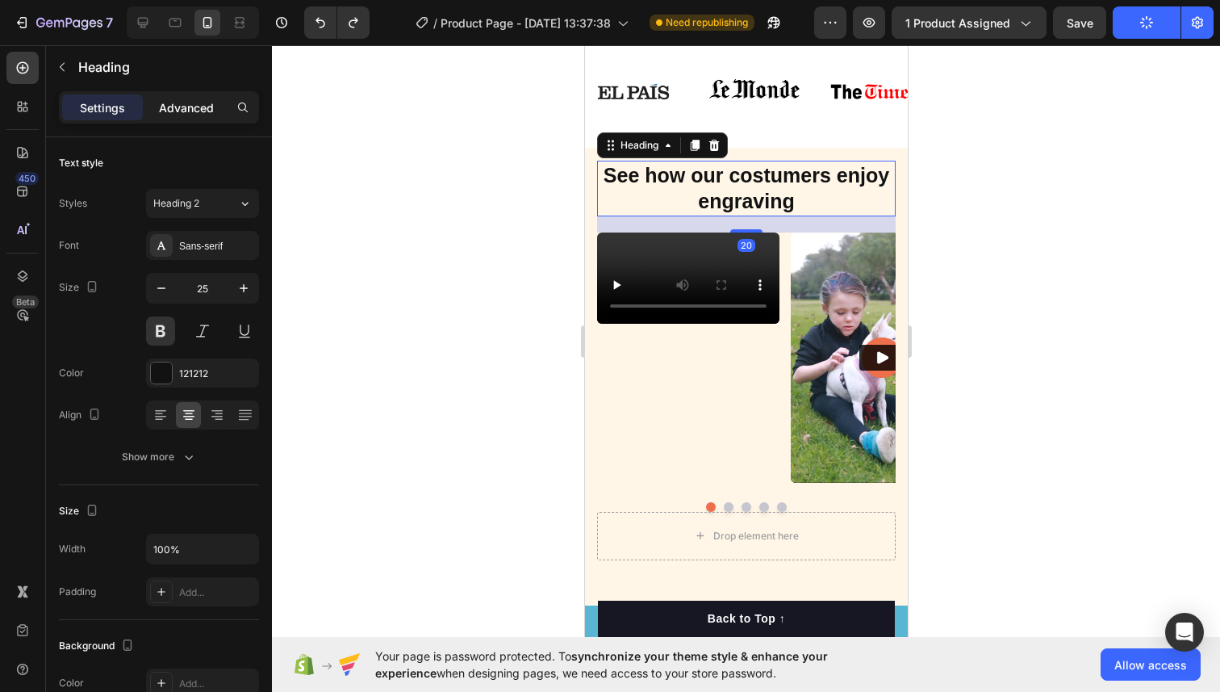
click at [213, 107] on p "Advanced" at bounding box center [186, 107] width 55 height 17
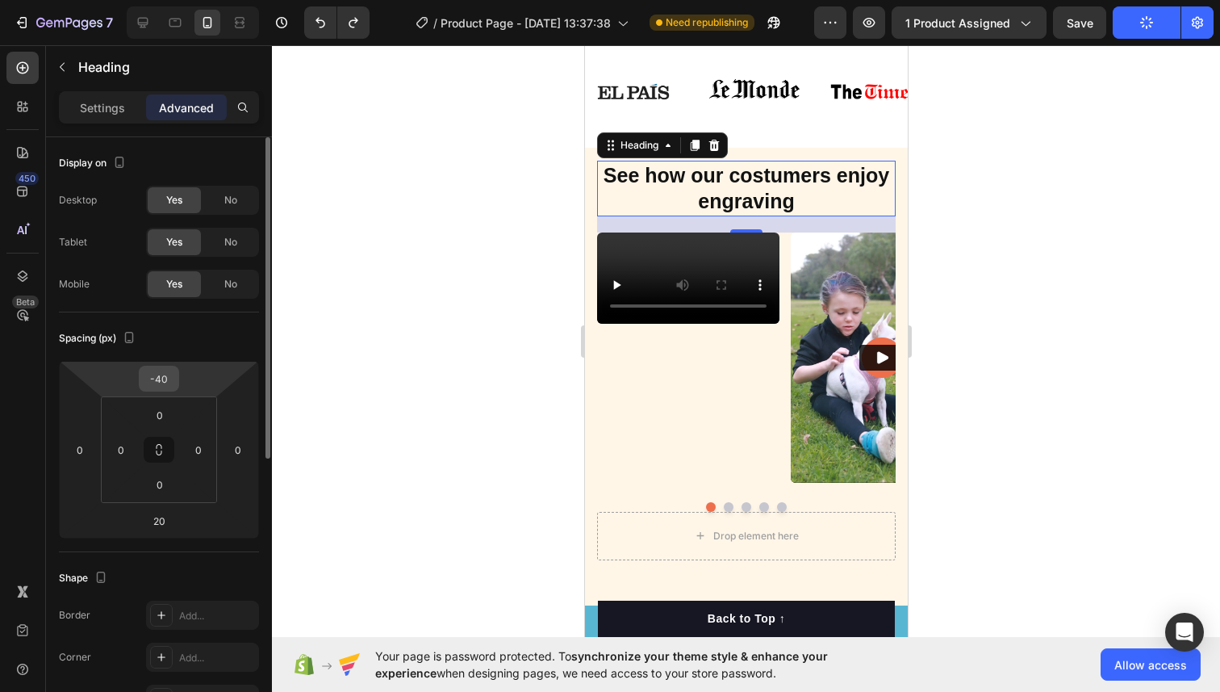
click at [169, 374] on input "-40" at bounding box center [159, 378] width 32 height 24
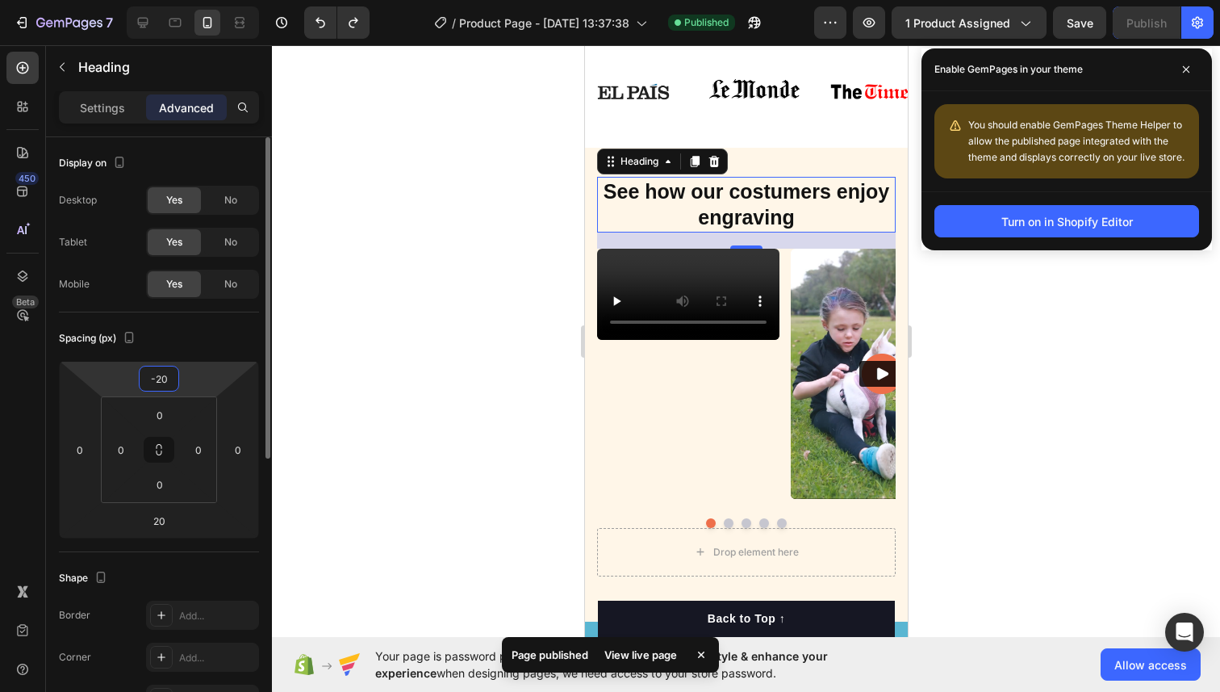
type input "-2"
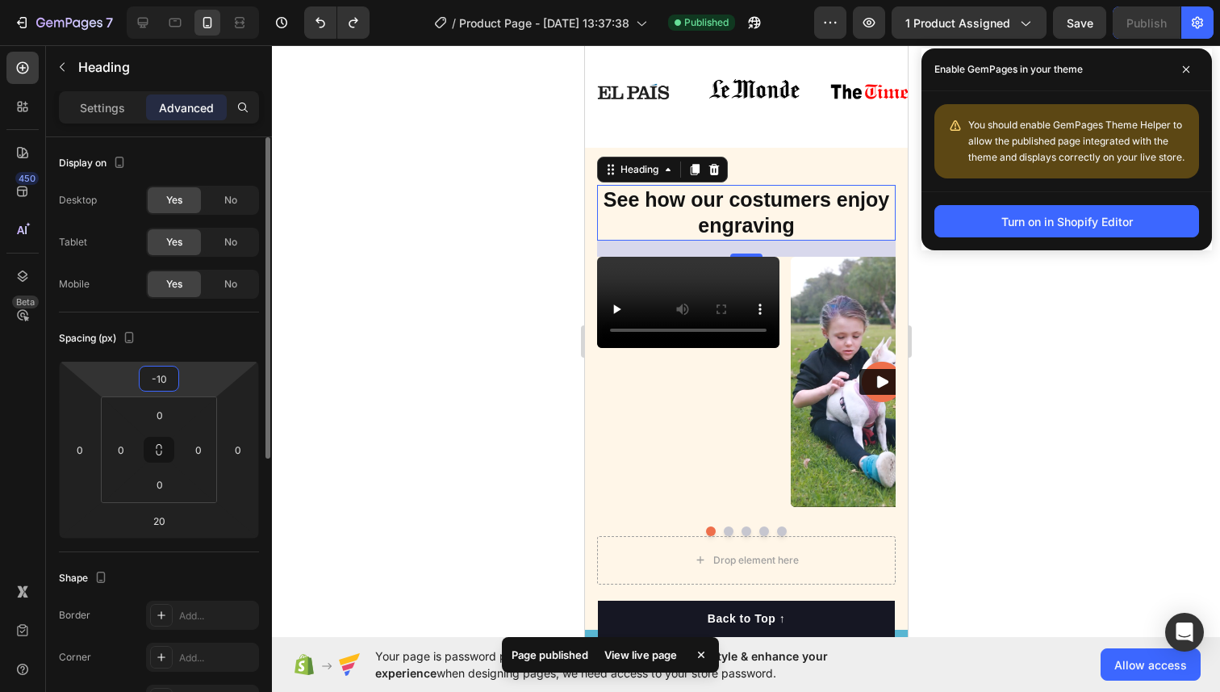
type input "-1"
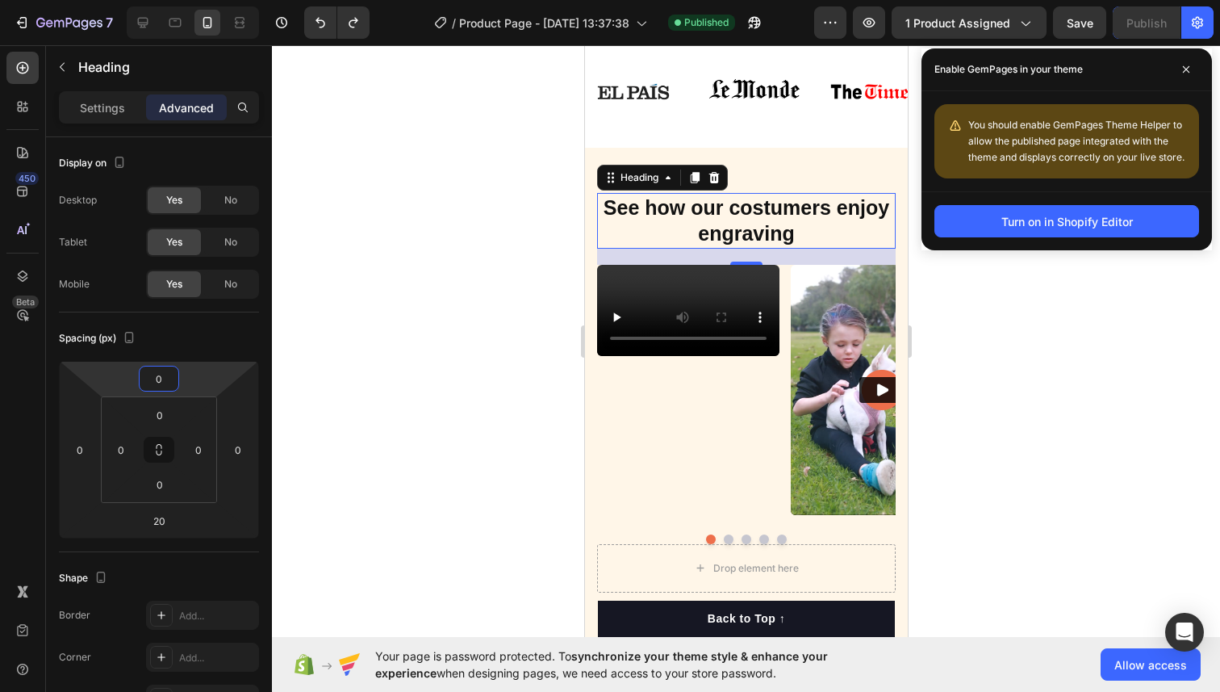
click at [464, 335] on div at bounding box center [746, 368] width 948 height 646
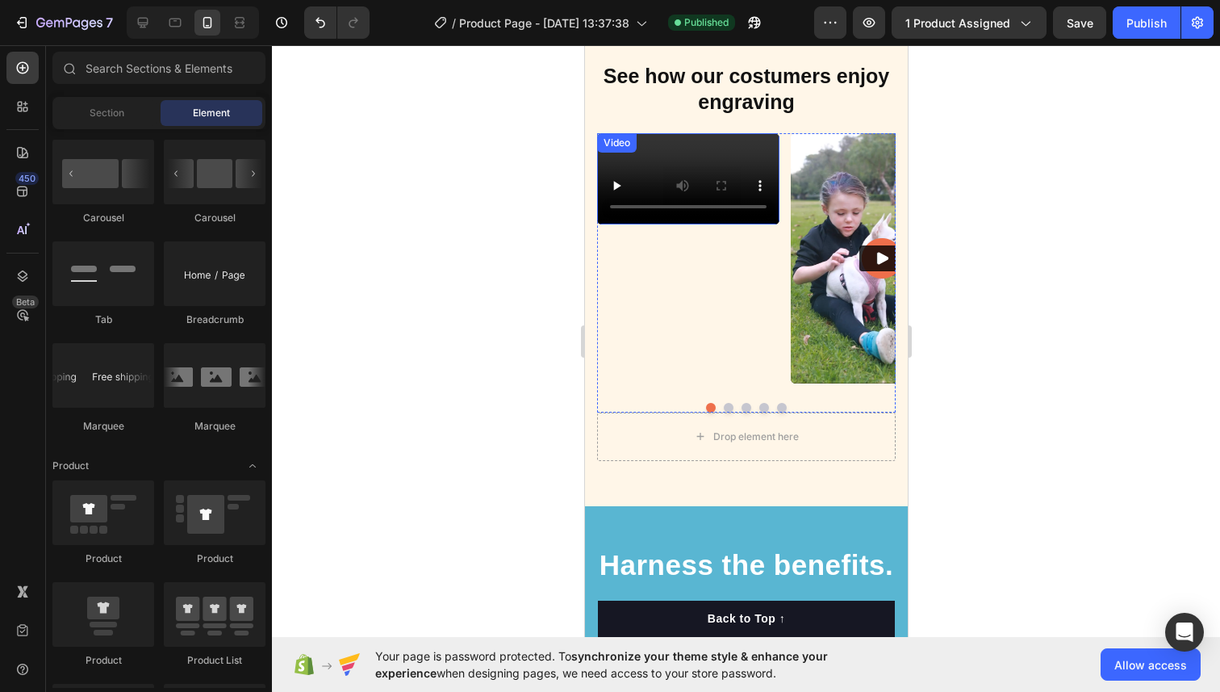
scroll to position [1771, 0]
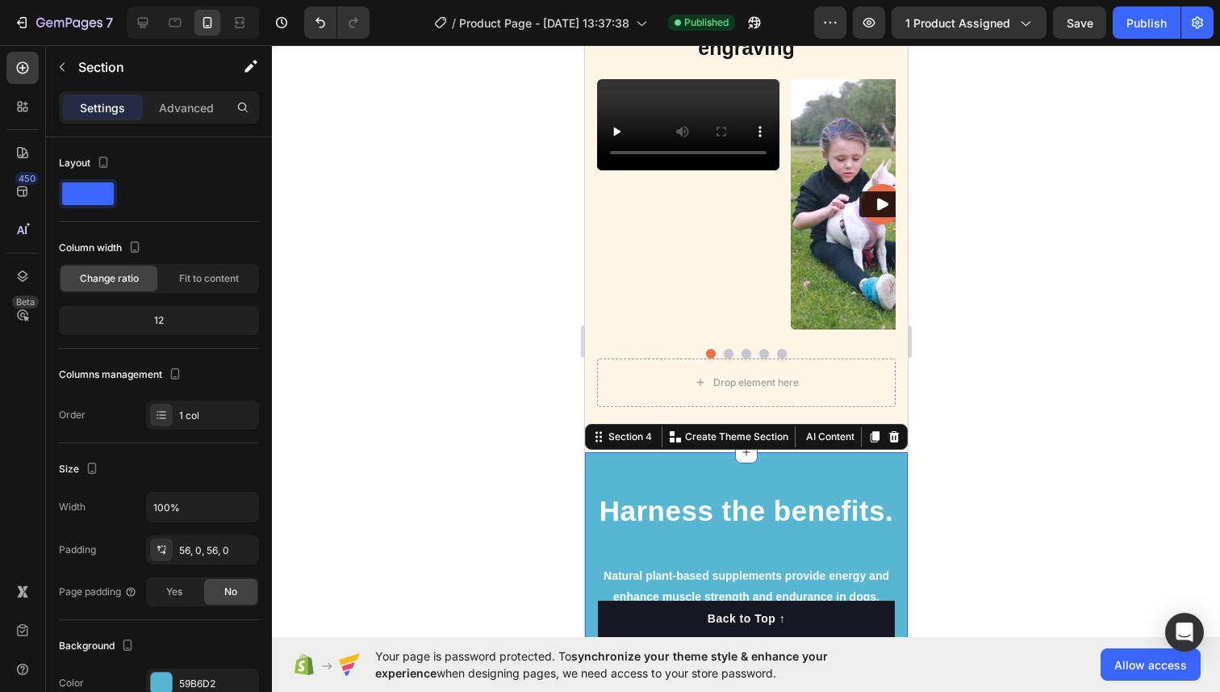
click at [190, 126] on div "Settings Advanced" at bounding box center [159, 114] width 226 height 46
click at [190, 119] on div "Advanced" at bounding box center [186, 107] width 81 height 26
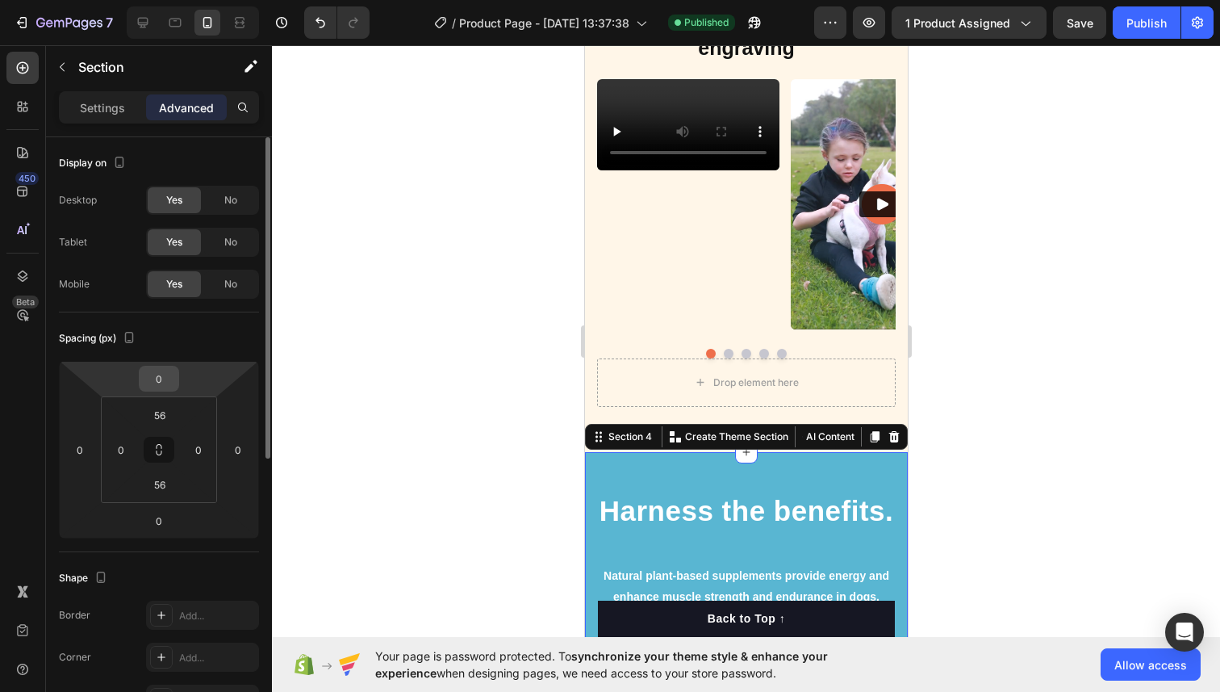
click at [169, 376] on input "0" at bounding box center [159, 378] width 32 height 24
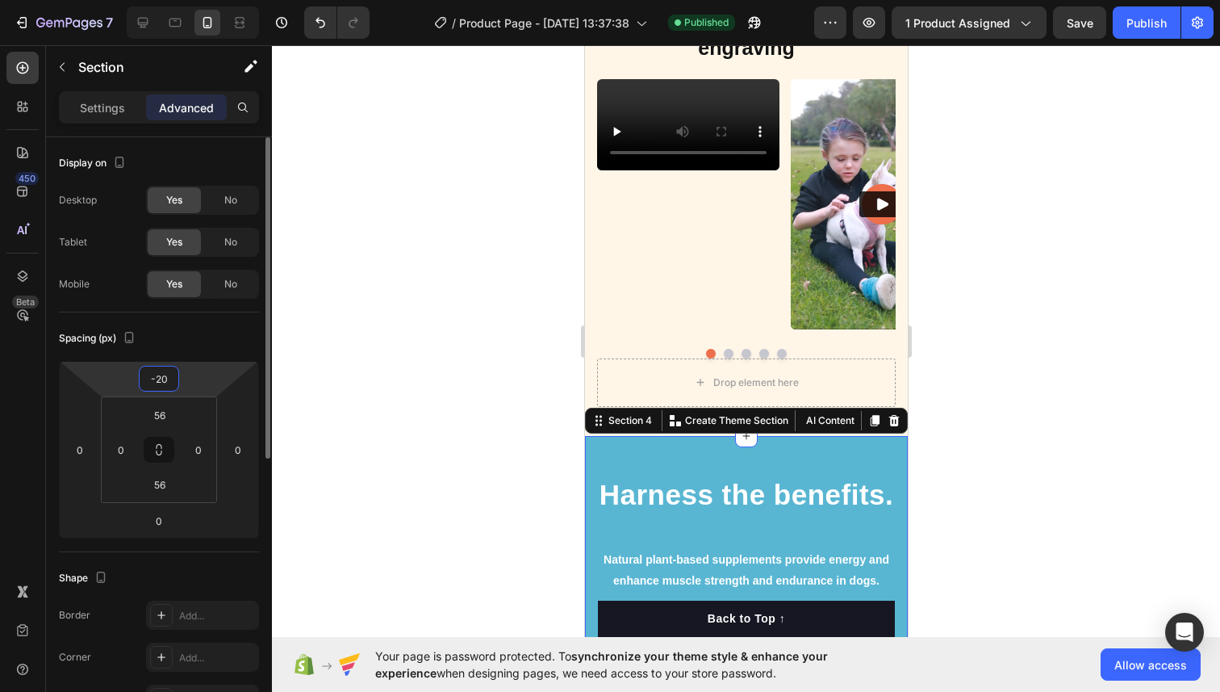
type input "-2"
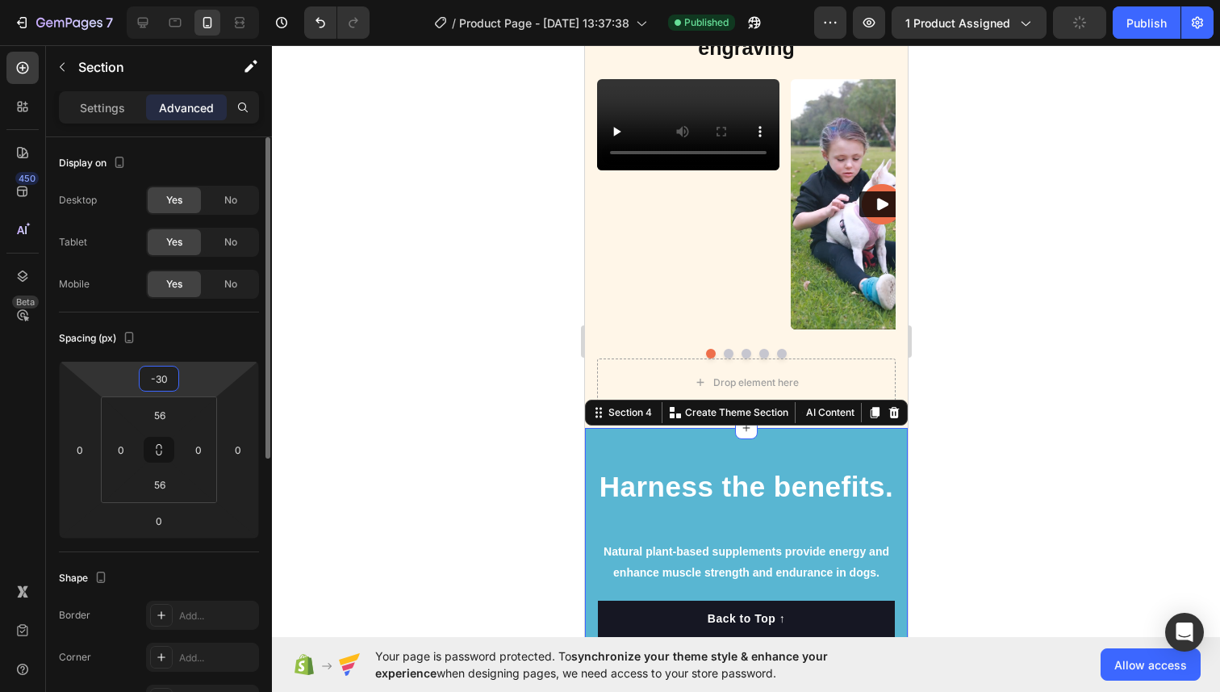
type input "-3"
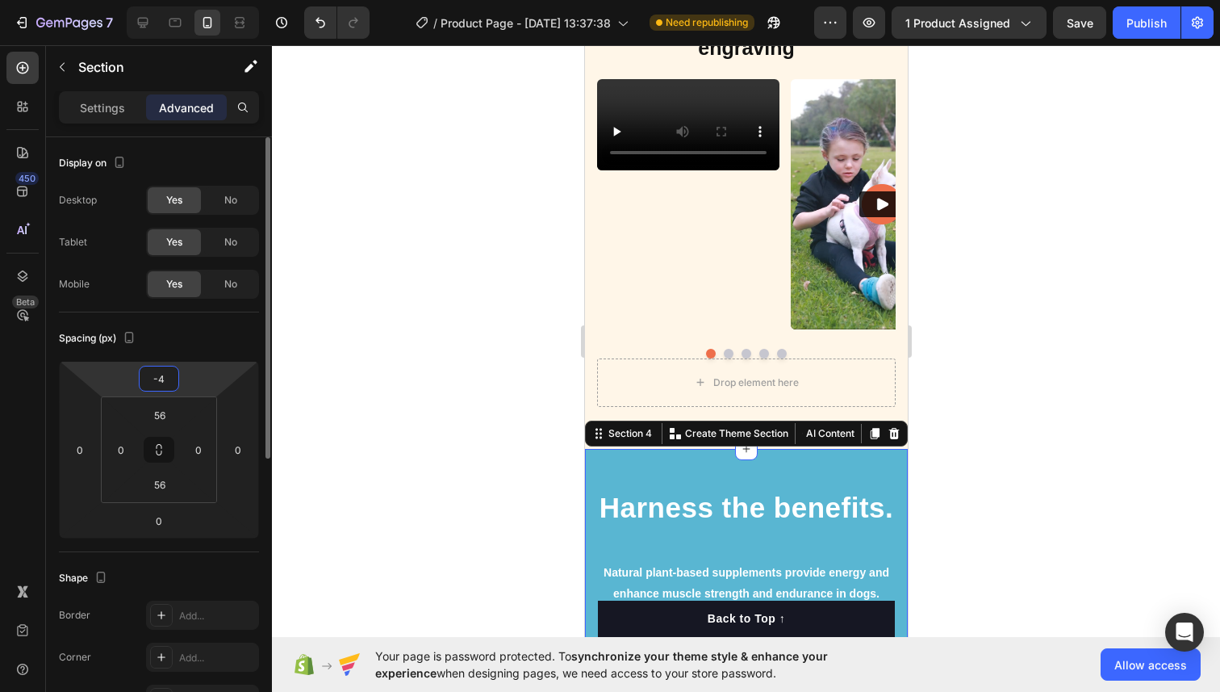
type input "-48"
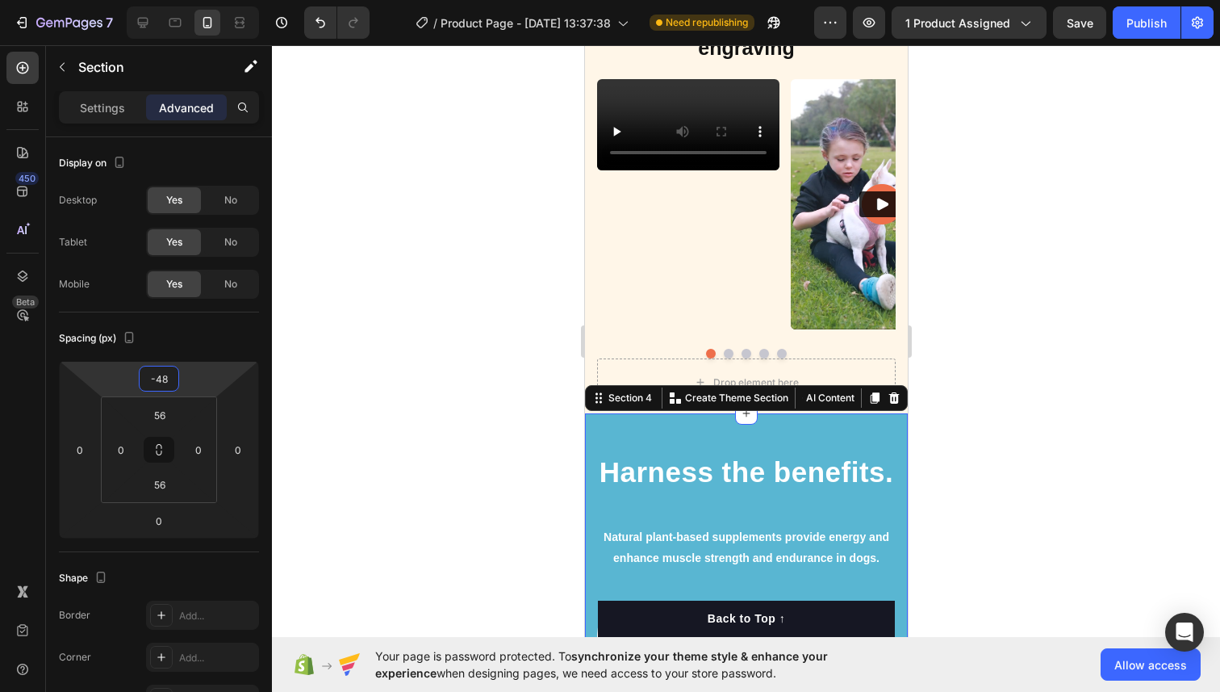
click at [461, 295] on div at bounding box center [746, 368] width 948 height 646
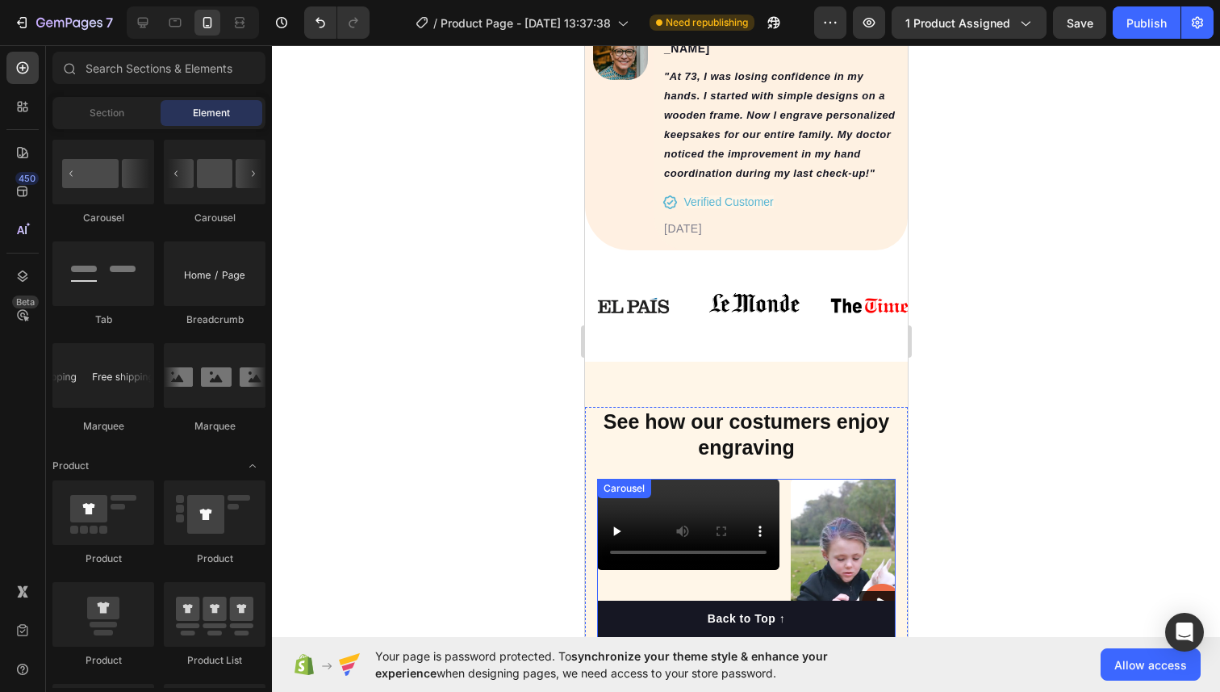
scroll to position [1373, 0]
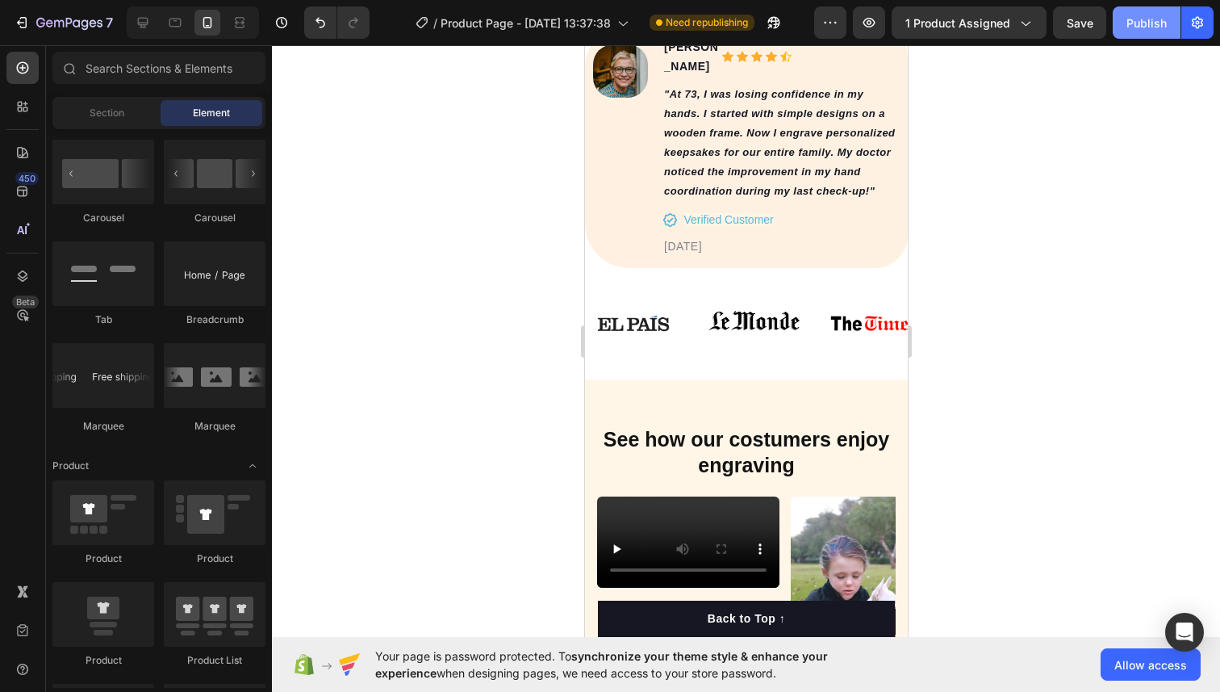
click at [1156, 30] on div "Publish" at bounding box center [1147, 23] width 40 height 17
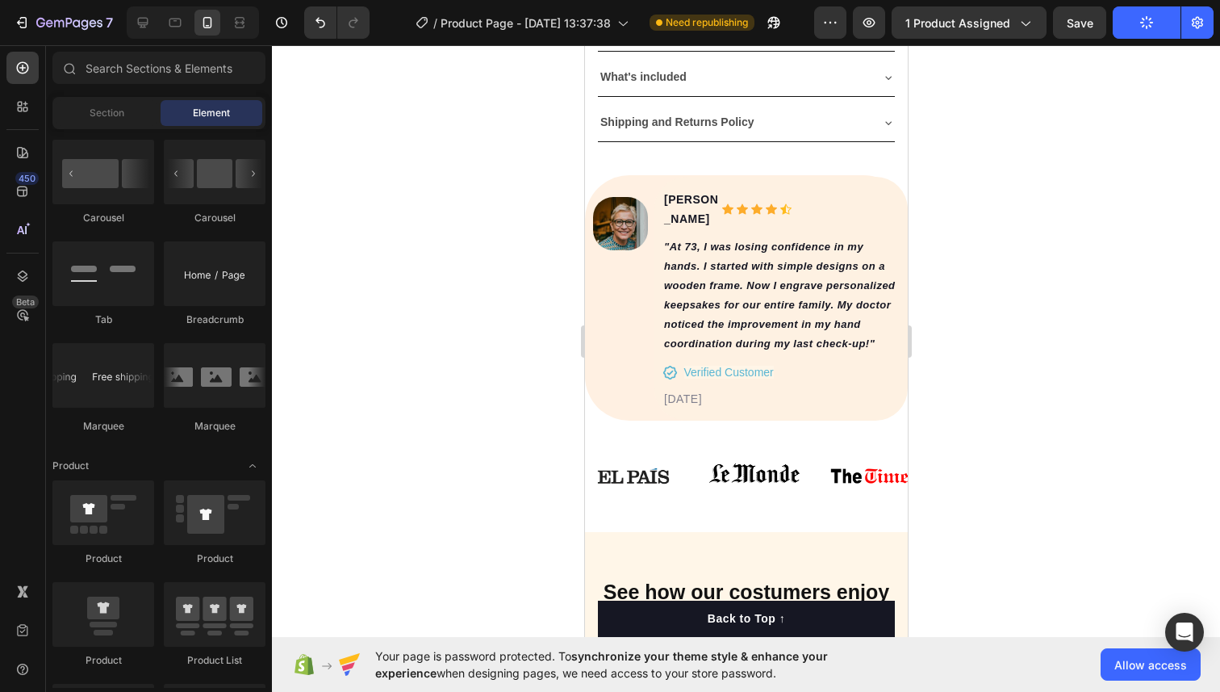
scroll to position [1205, 0]
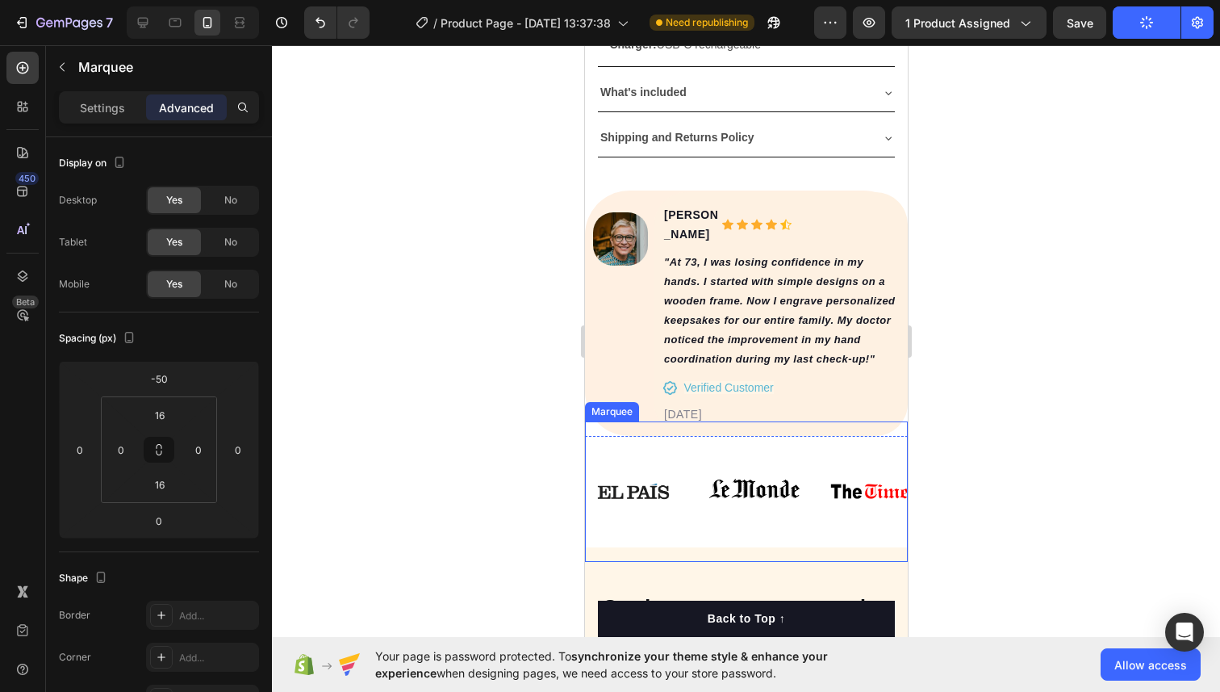
click at [717, 434] on div "Image Image Image Image Image" at bounding box center [887, 491] width 605 height 115
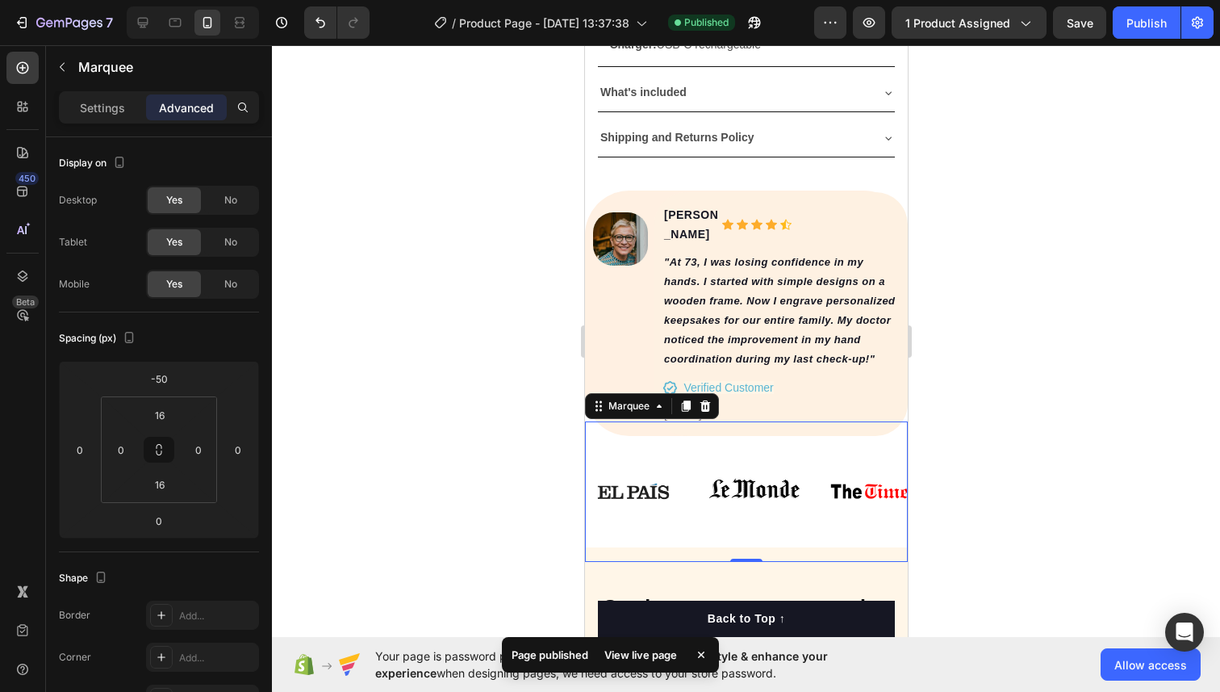
click at [686, 458] on div "Image" at bounding box center [645, 491] width 121 height 67
click at [131, 119] on div "Settings" at bounding box center [102, 107] width 81 height 26
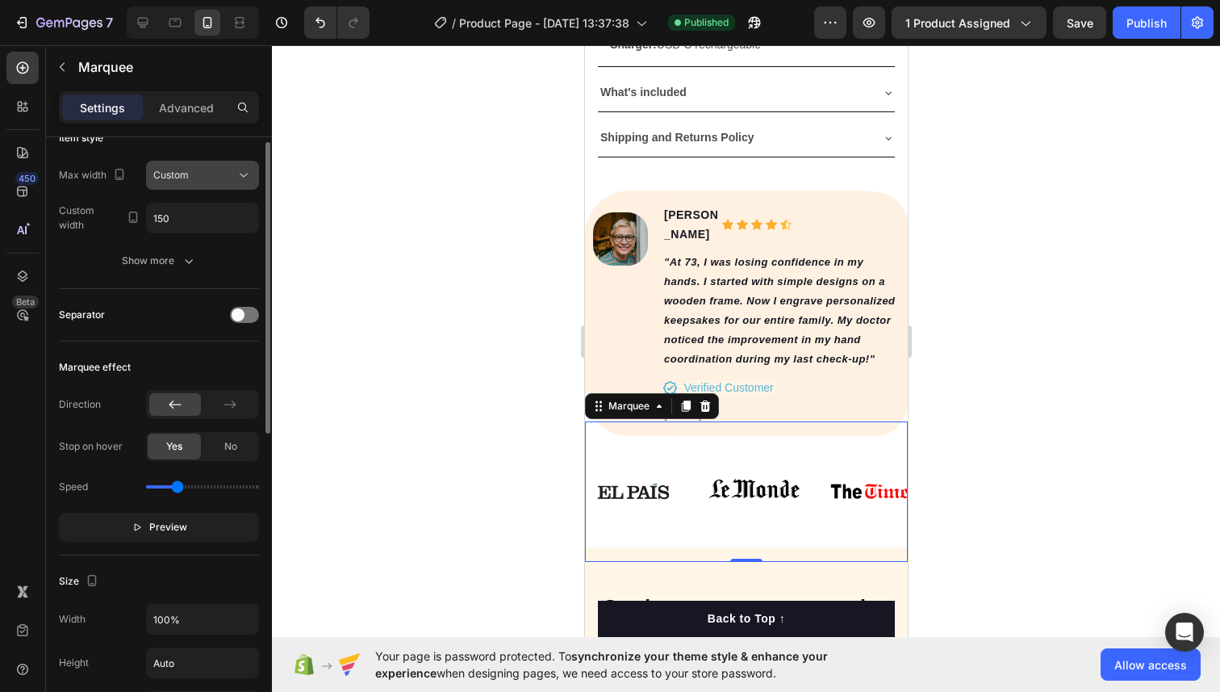
scroll to position [232, 0]
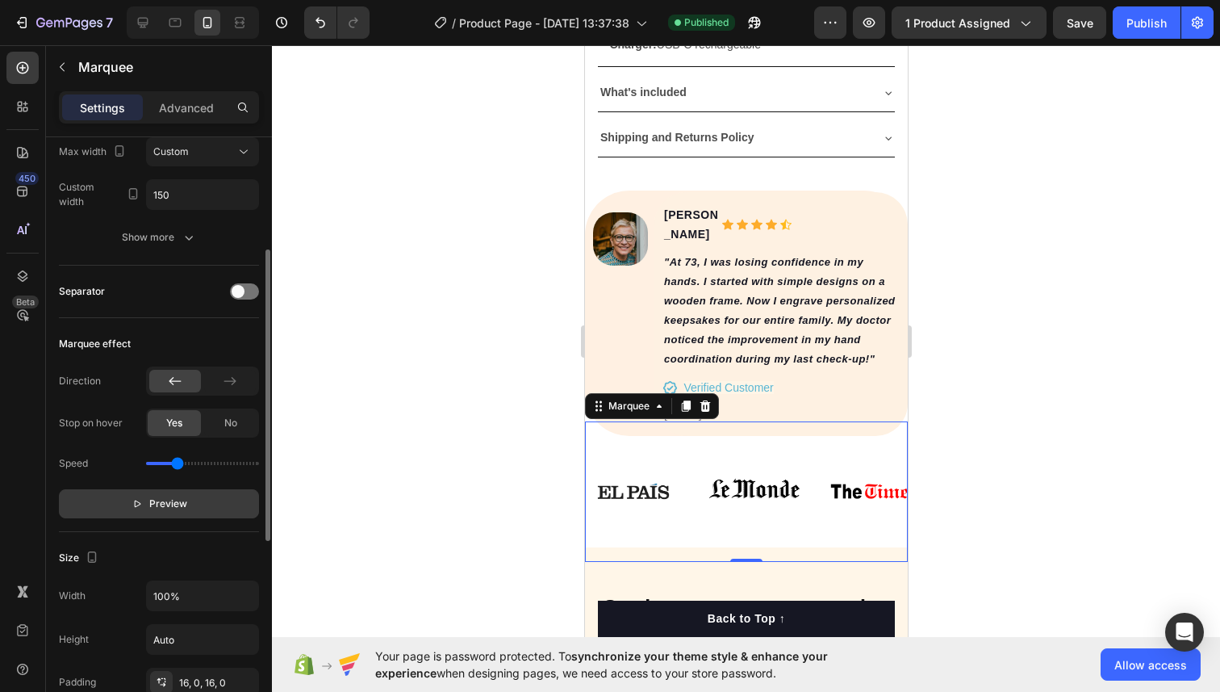
click at [131, 507] on button "Preview" at bounding box center [159, 503] width 200 height 29
click at [166, 467] on div "Speed" at bounding box center [159, 463] width 200 height 26
drag, startPoint x: 176, startPoint y: 463, endPoint x: 165, endPoint y: 463, distance: 11.3
click at [165, 463] on input "range" at bounding box center [202, 463] width 113 height 3
type input "0.3"
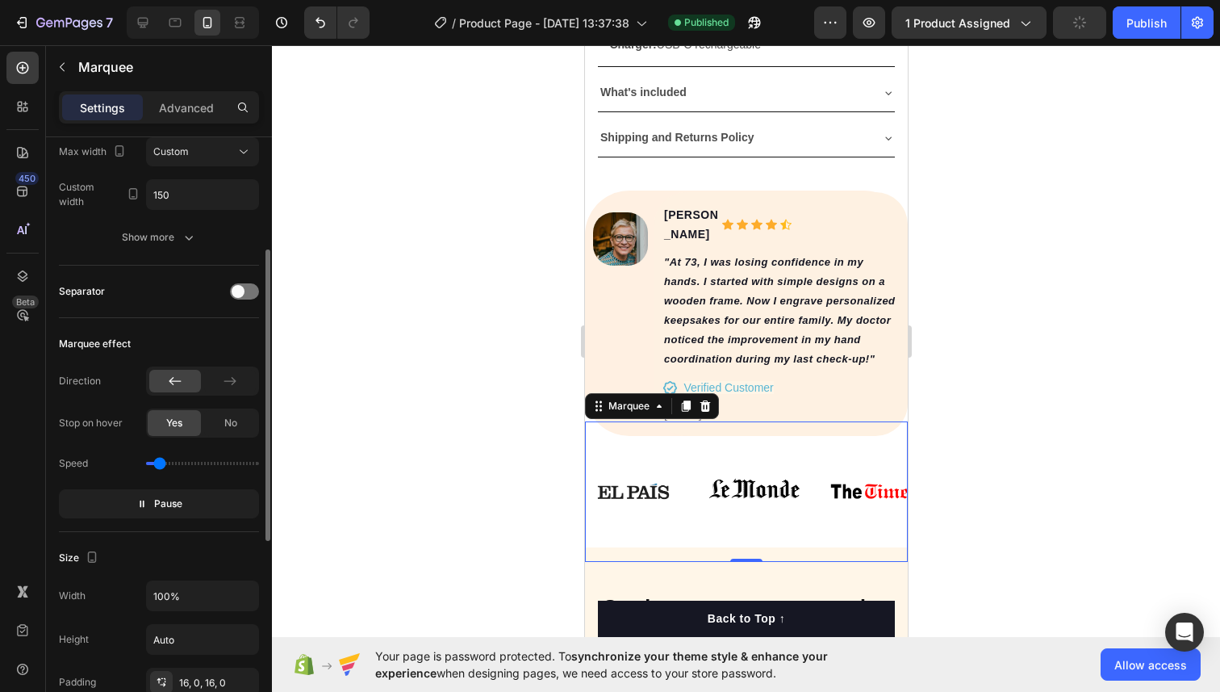
click at [159, 463] on input "range" at bounding box center [202, 463] width 113 height 3
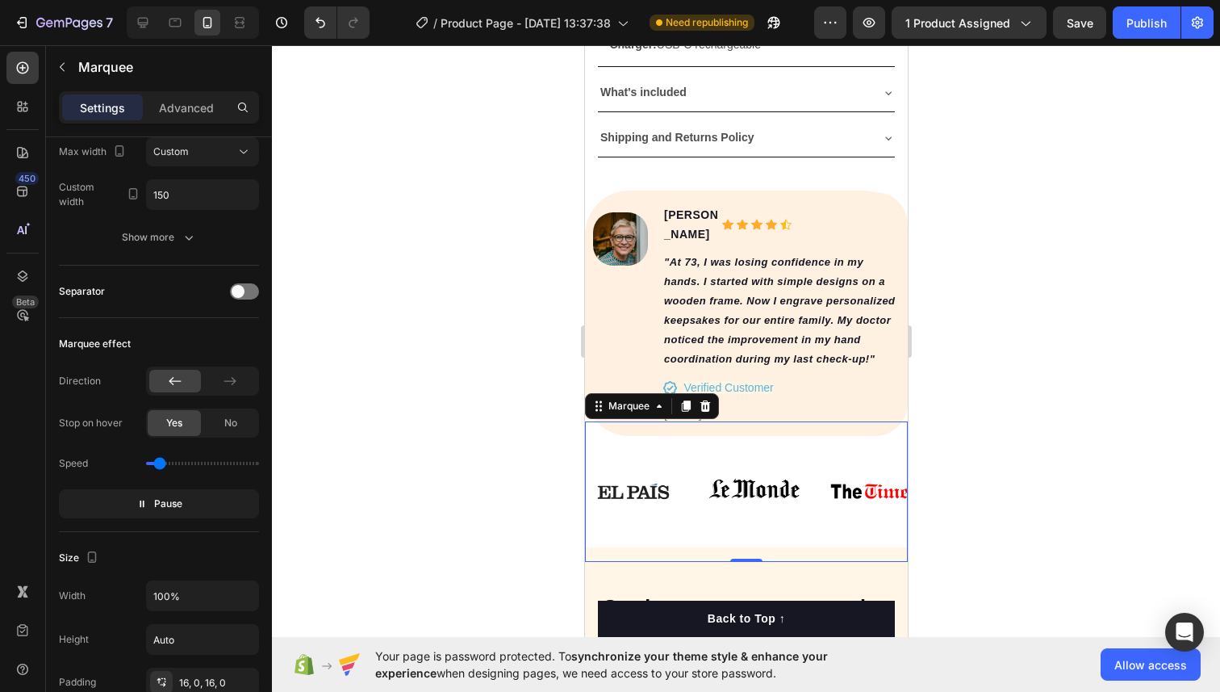
click at [409, 415] on div at bounding box center [746, 368] width 948 height 646
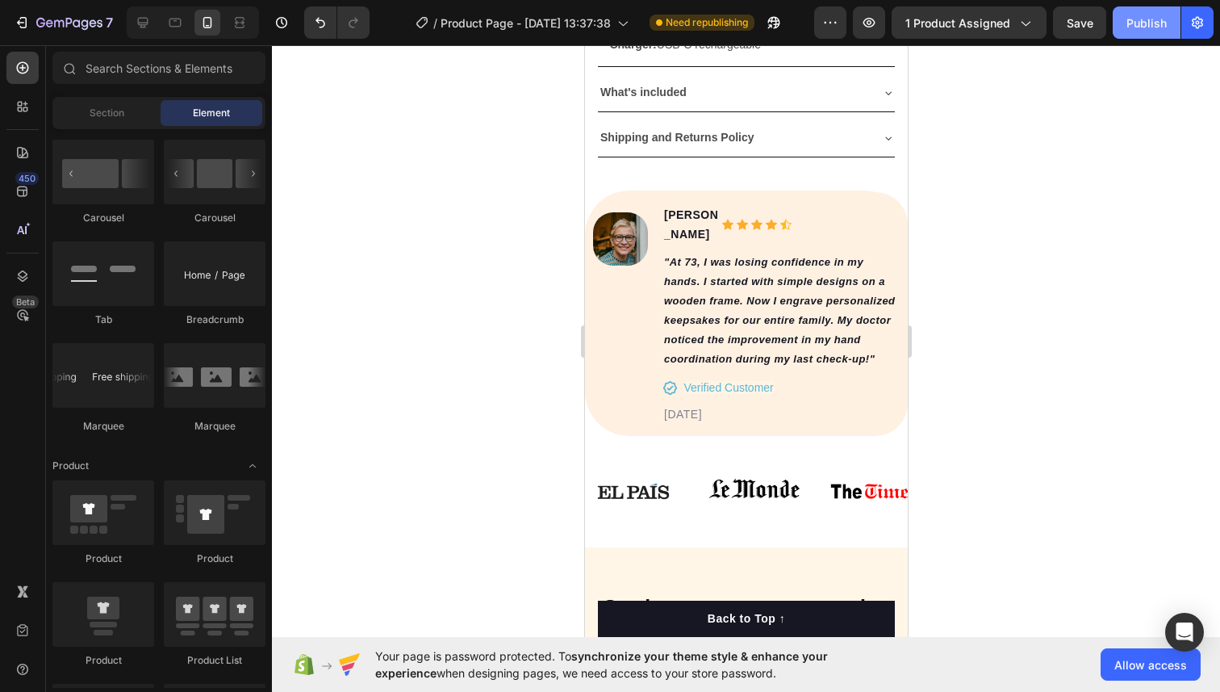
click at [1158, 27] on div "Publish" at bounding box center [1147, 23] width 40 height 17
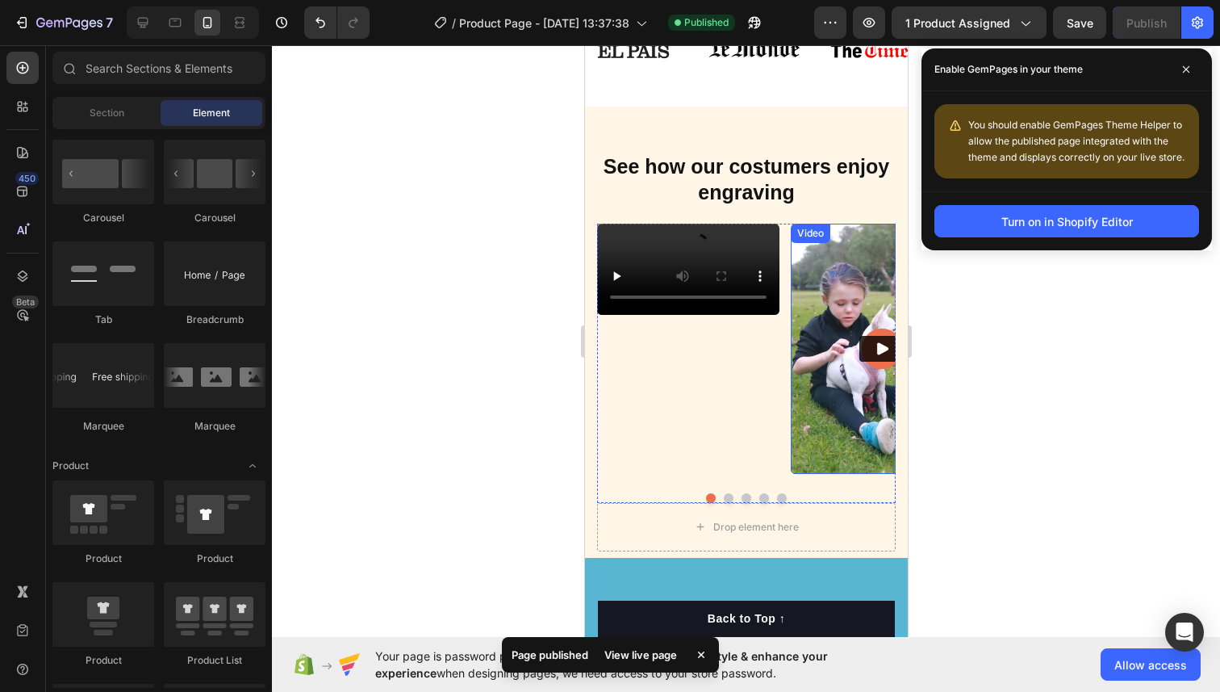
scroll to position [1597, 0]
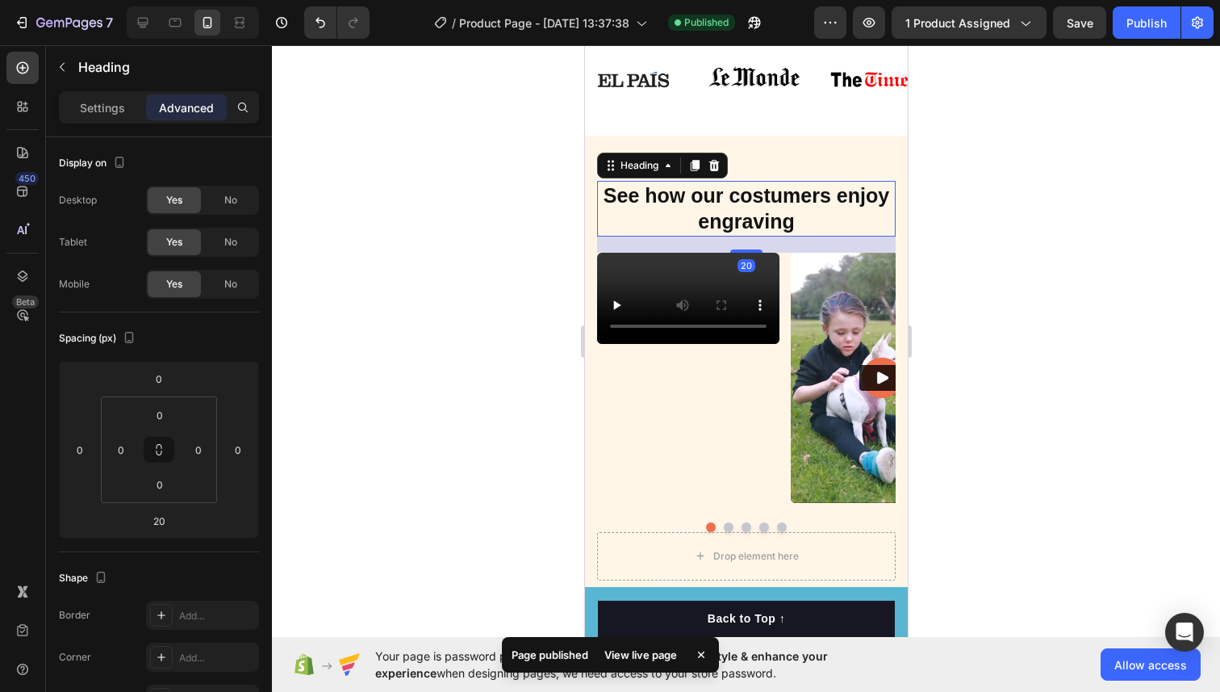
click at [744, 192] on h2 "See how our costumers enjoy engraving" at bounding box center [745, 209] width 299 height 56
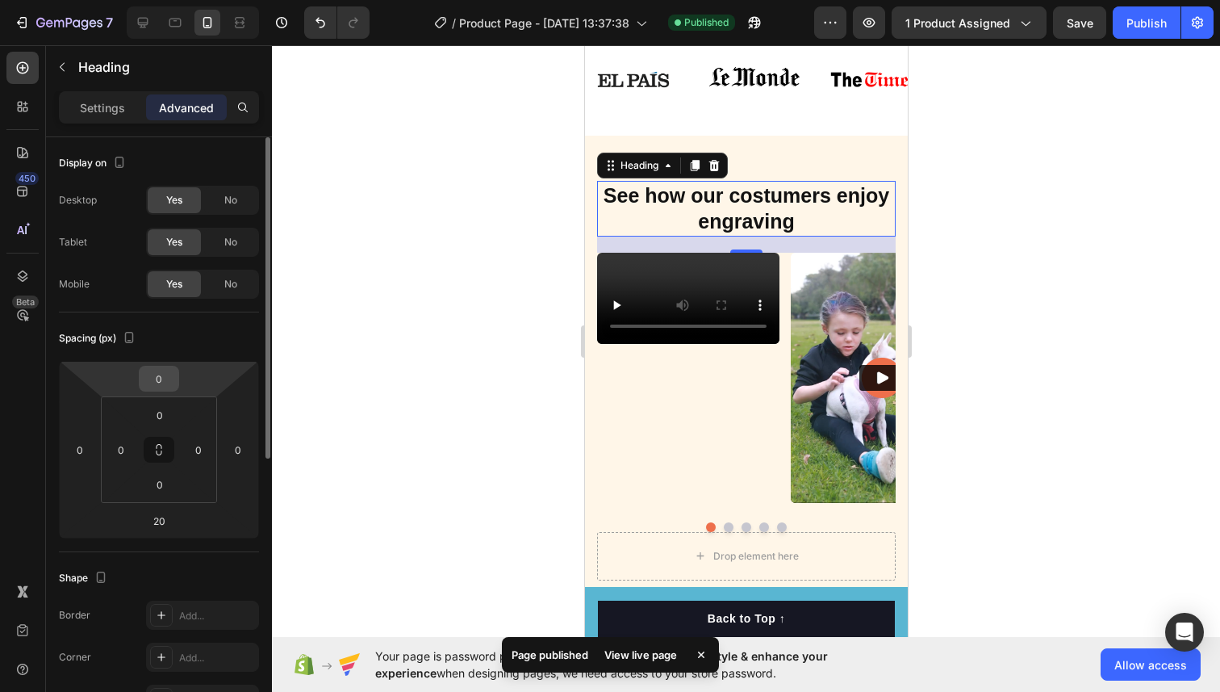
click at [160, 377] on input "0" at bounding box center [159, 378] width 32 height 24
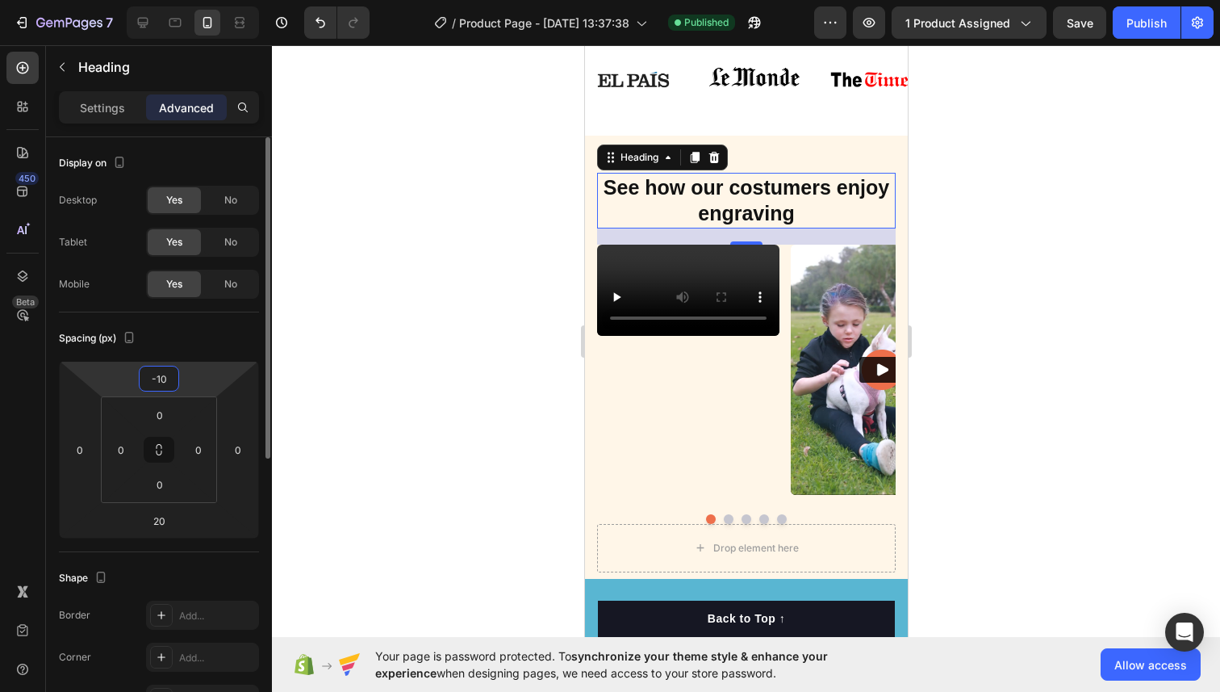
type input "-1"
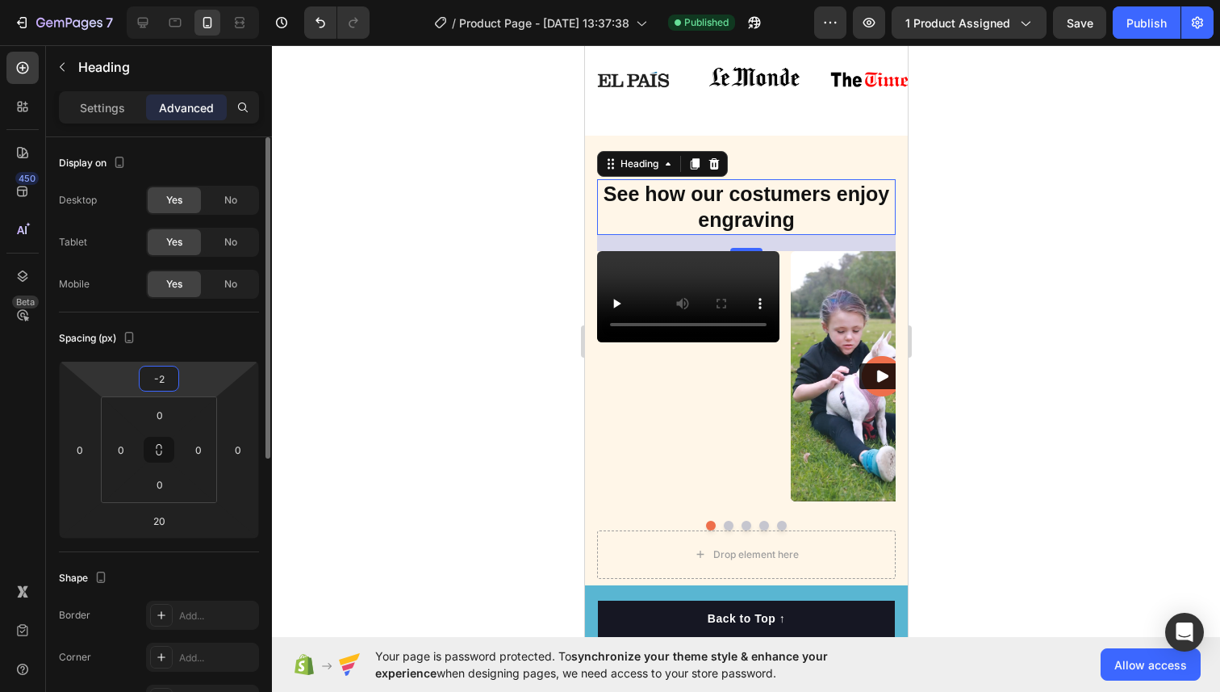
type input "-20"
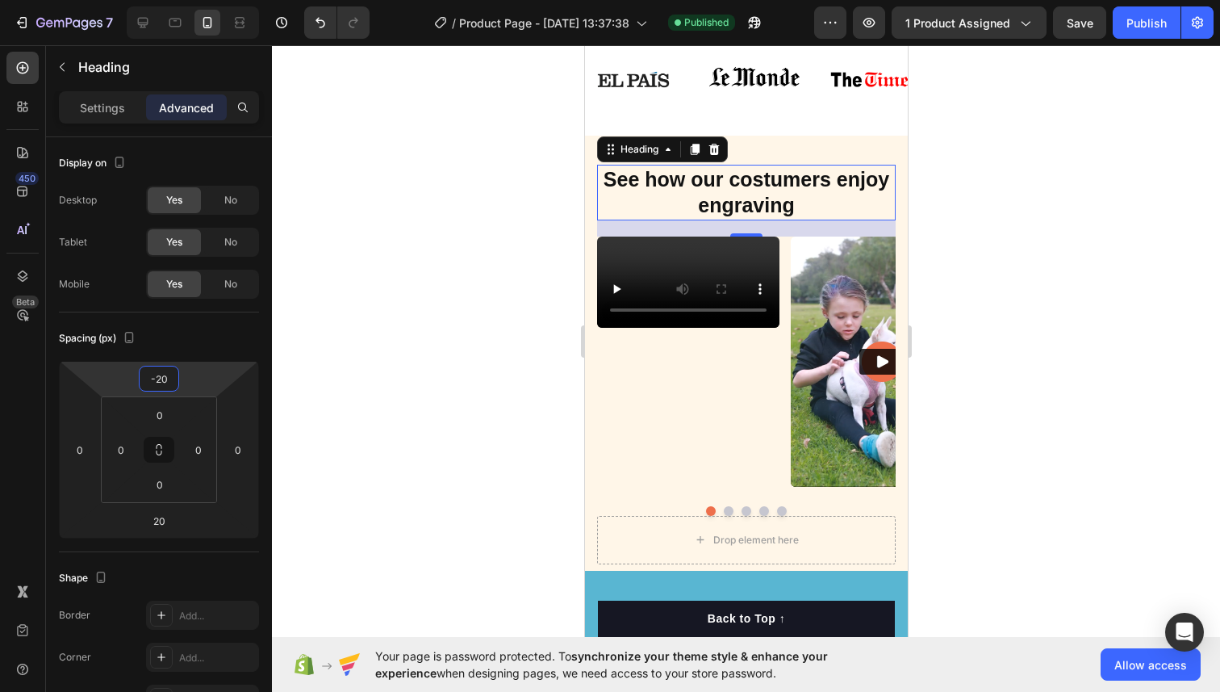
click at [1180, 321] on div at bounding box center [746, 368] width 948 height 646
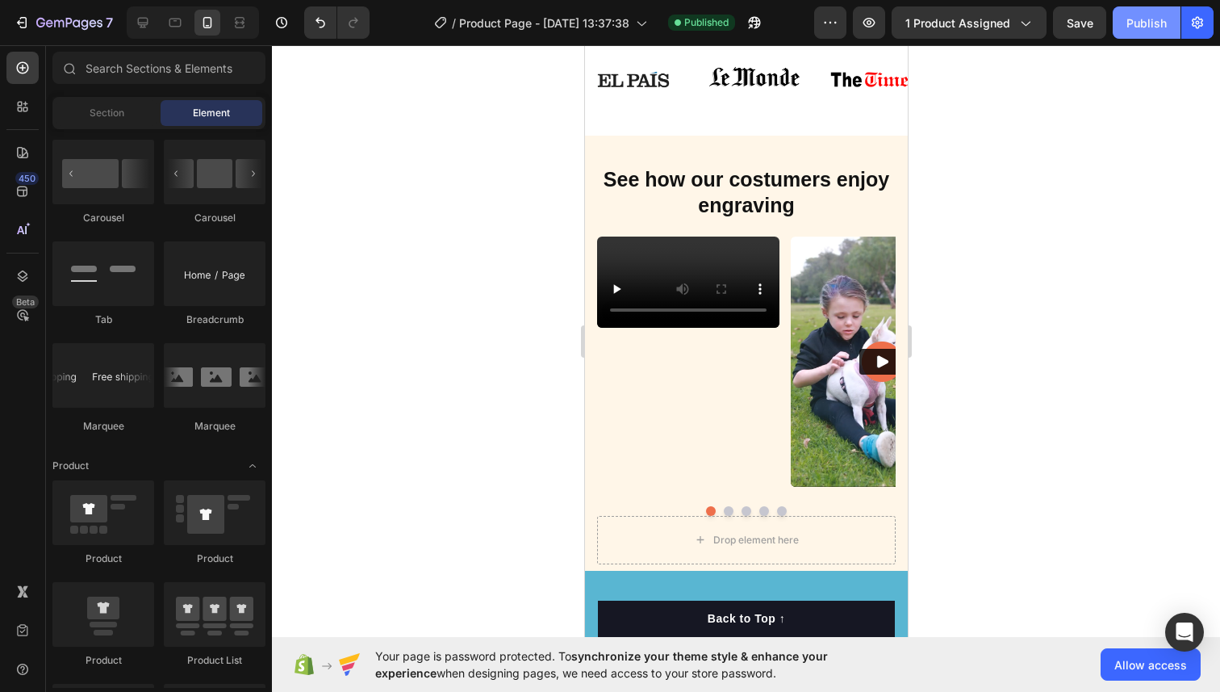
click at [1138, 7] on button "Publish" at bounding box center [1147, 22] width 68 height 32
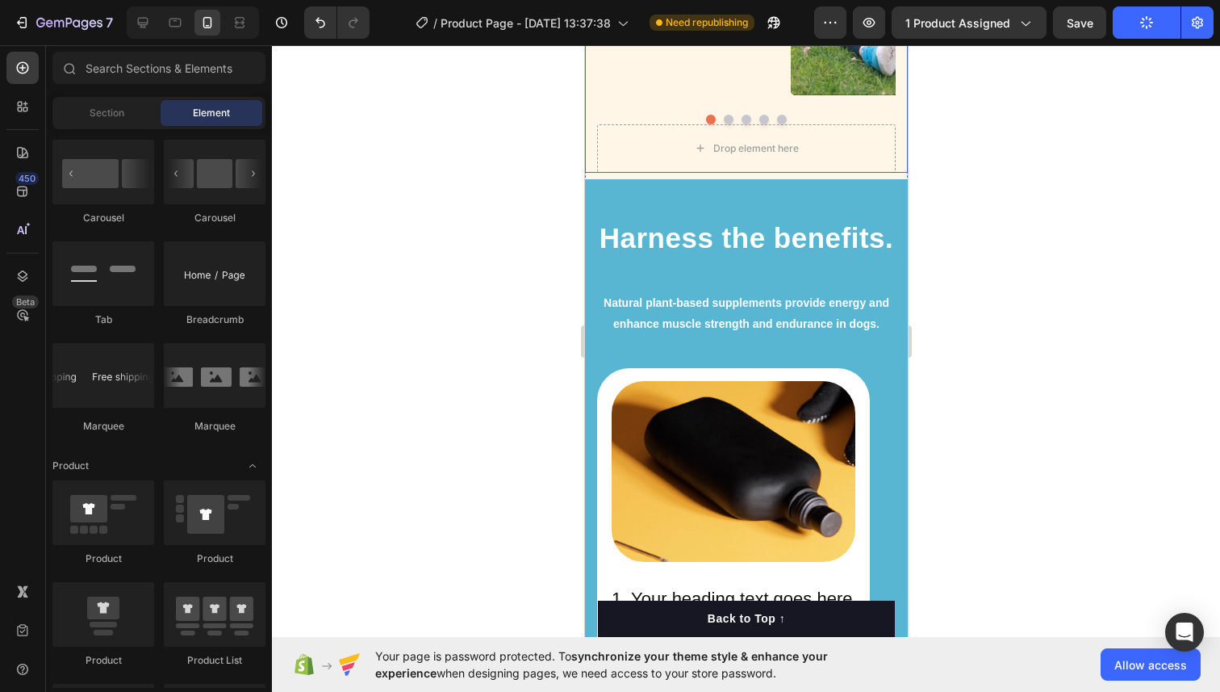
scroll to position [1988, 0]
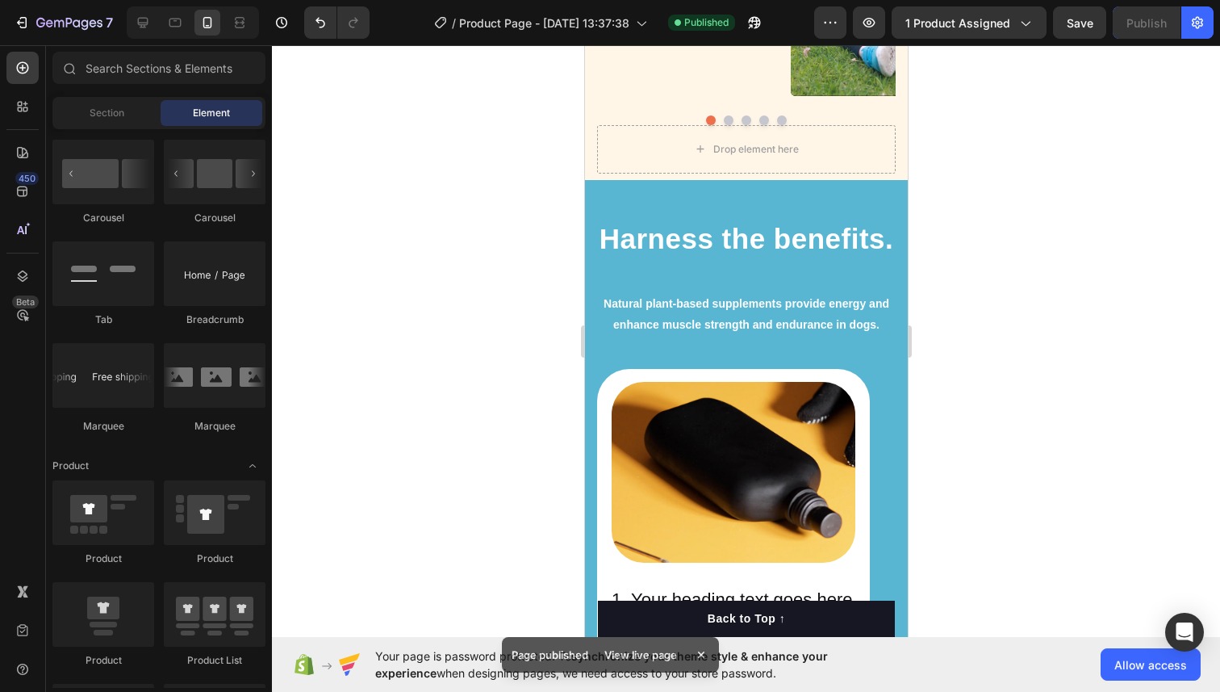
click at [749, 236] on h2 "Harness the benefits." at bounding box center [745, 239] width 299 height 40
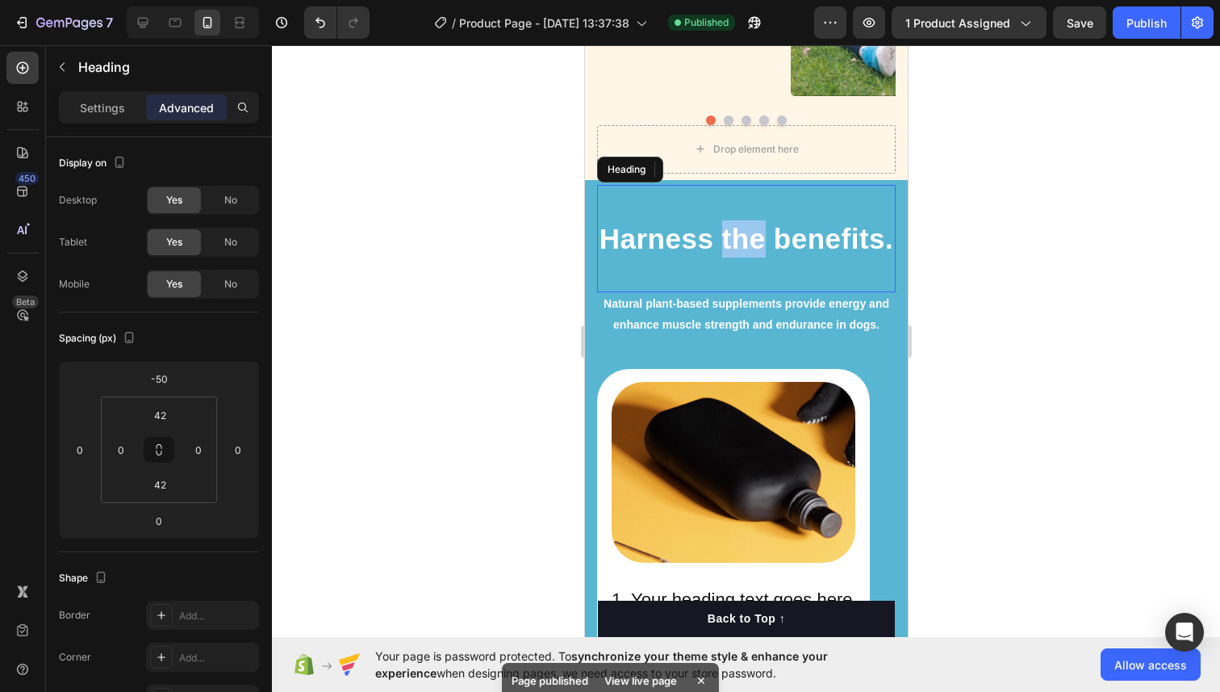
click at [749, 236] on h2 "Harness the benefits." at bounding box center [745, 239] width 299 height 40
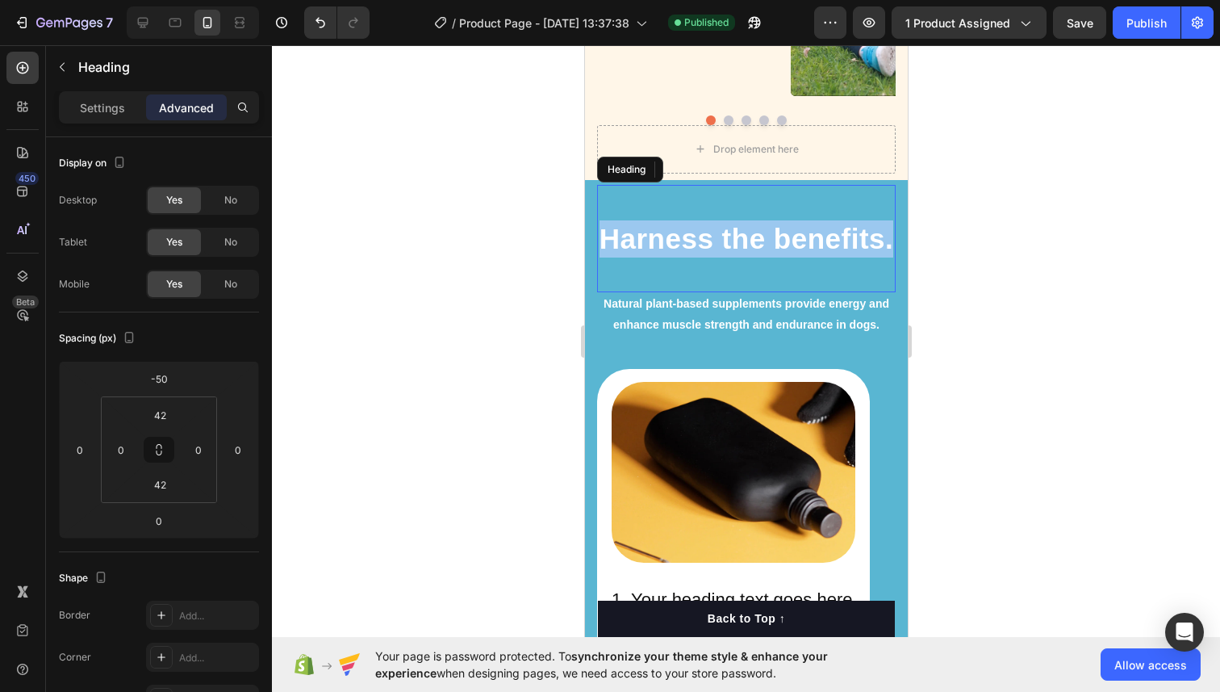
click at [749, 236] on p "Harness the benefits." at bounding box center [745, 238] width 295 height 37
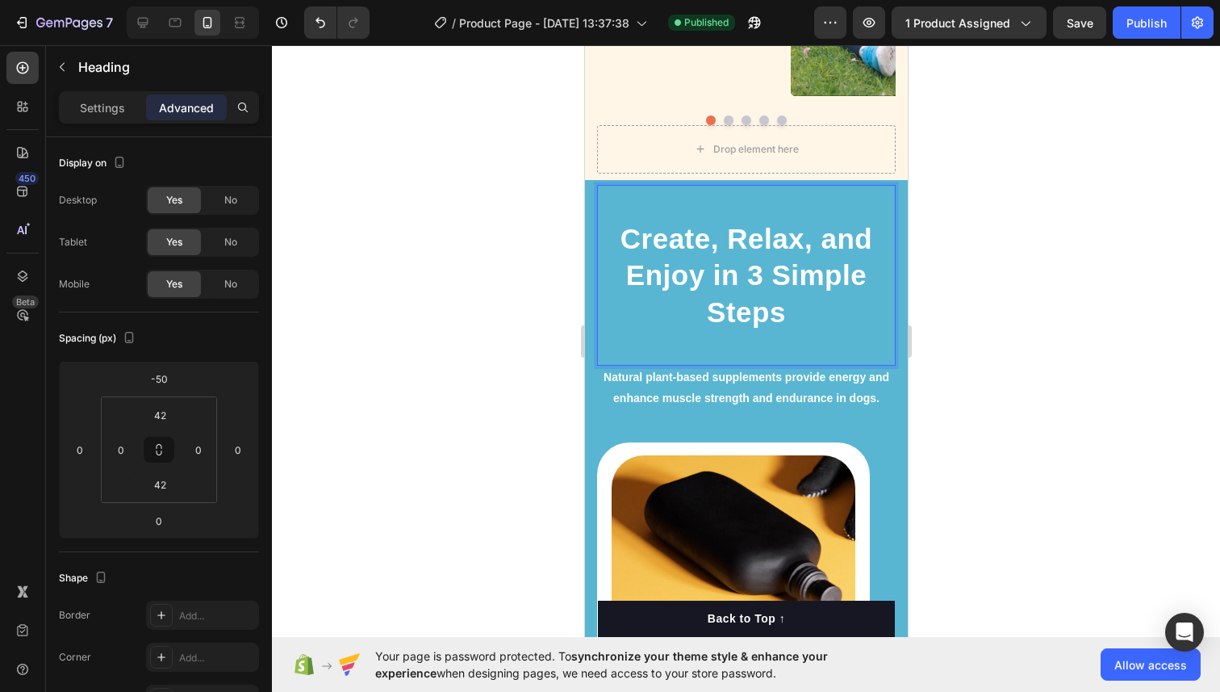
click at [696, 280] on strong "Create, Relax, and Enjoy in 3 Simple Steps" at bounding box center [746, 275] width 252 height 105
click at [979, 335] on div at bounding box center [746, 368] width 948 height 646
click at [745, 281] on strong "Create, Relax, and Enjoy in 3 Simple Steps" at bounding box center [746, 275] width 252 height 105
click at [123, 107] on p "Settings" at bounding box center [102, 107] width 45 height 17
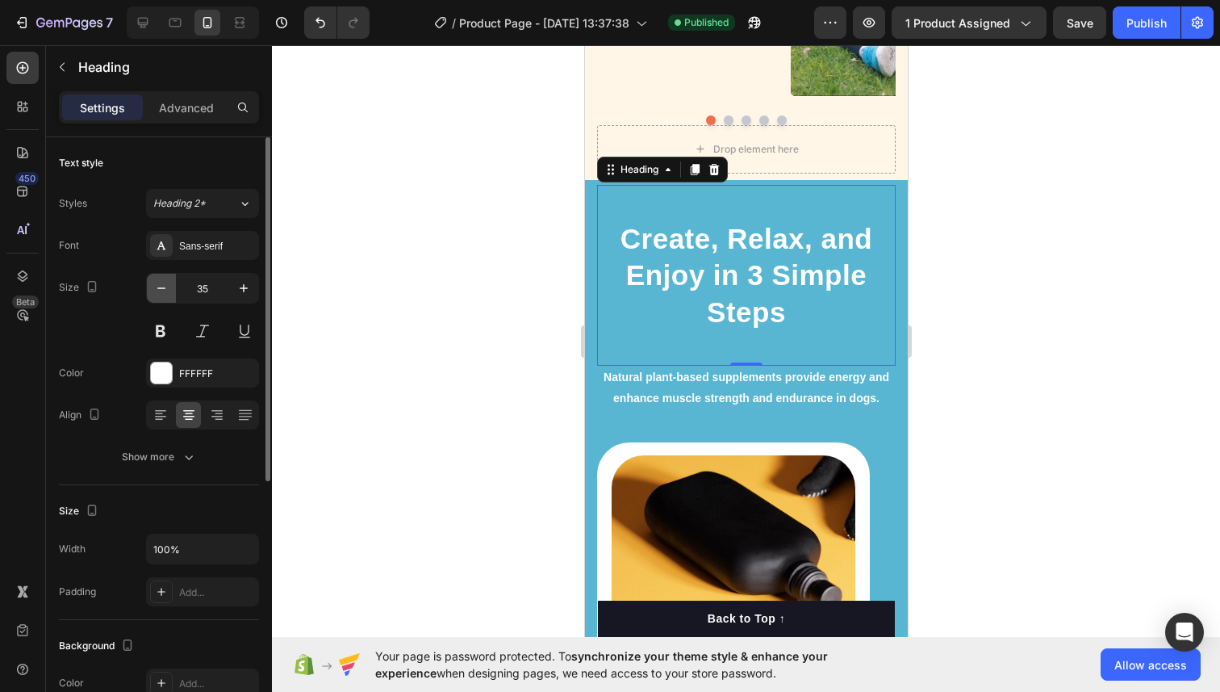
click at [153, 293] on icon "button" at bounding box center [161, 288] width 16 height 16
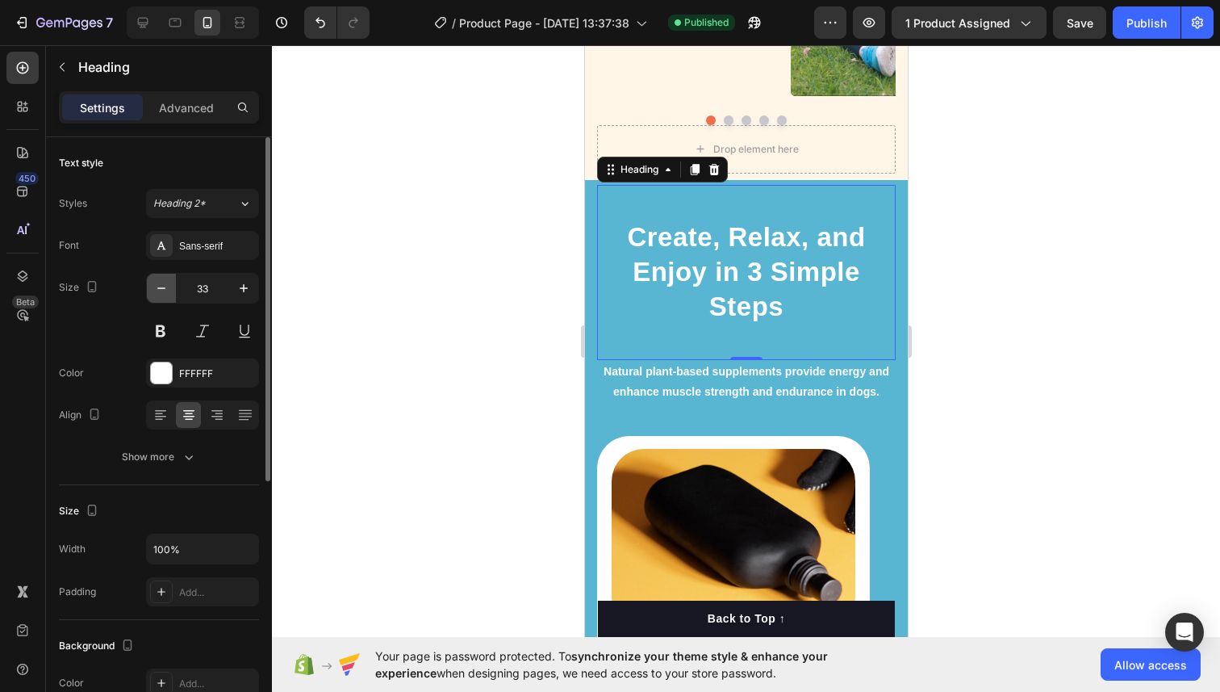
click at [153, 293] on icon "button" at bounding box center [161, 288] width 16 height 16
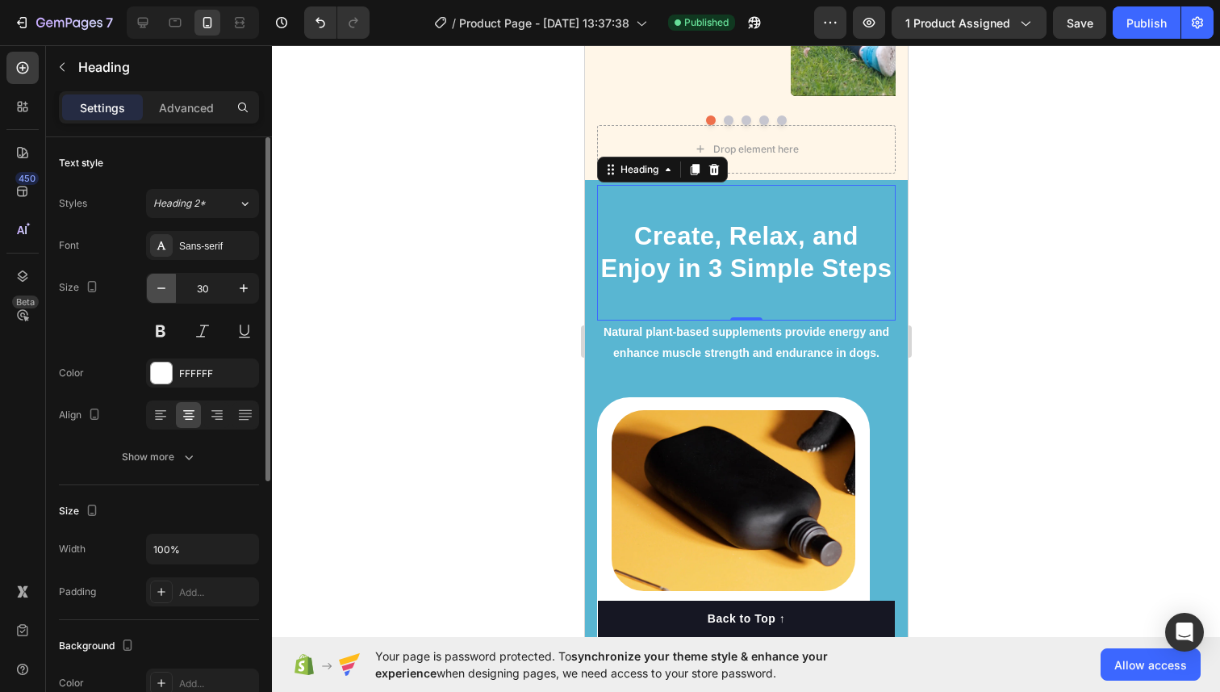
click at [153, 293] on icon "button" at bounding box center [161, 288] width 16 height 16
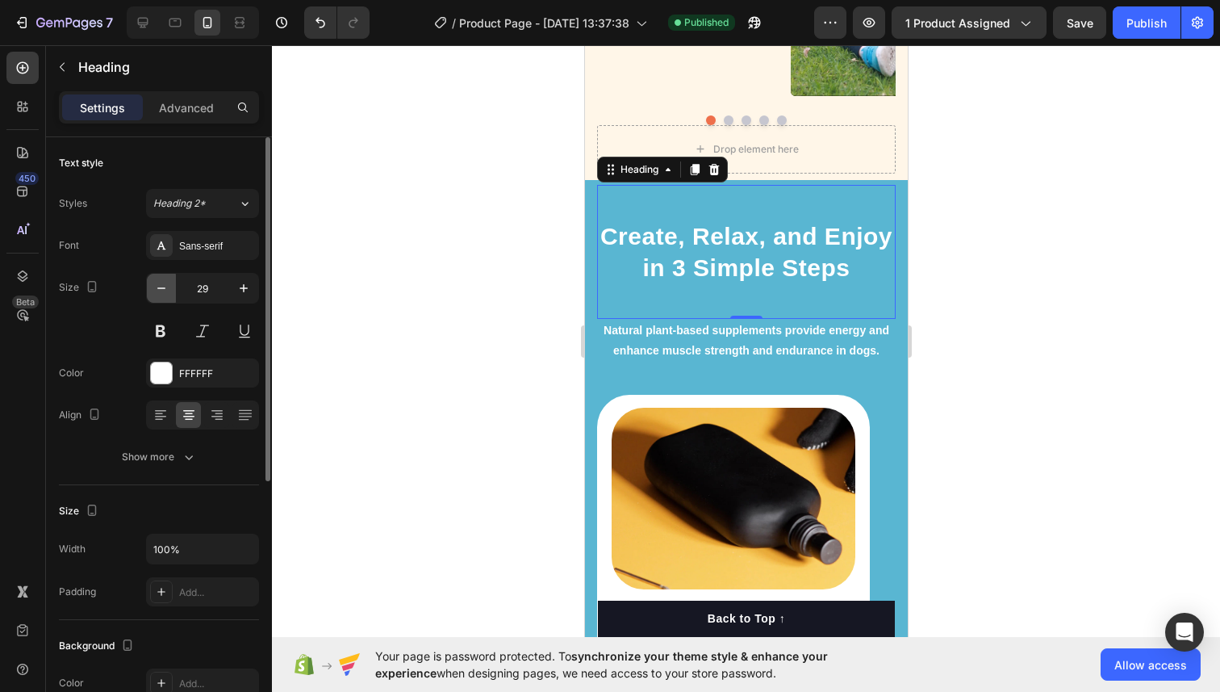
click at [153, 293] on icon "button" at bounding box center [161, 288] width 16 height 16
type input "28"
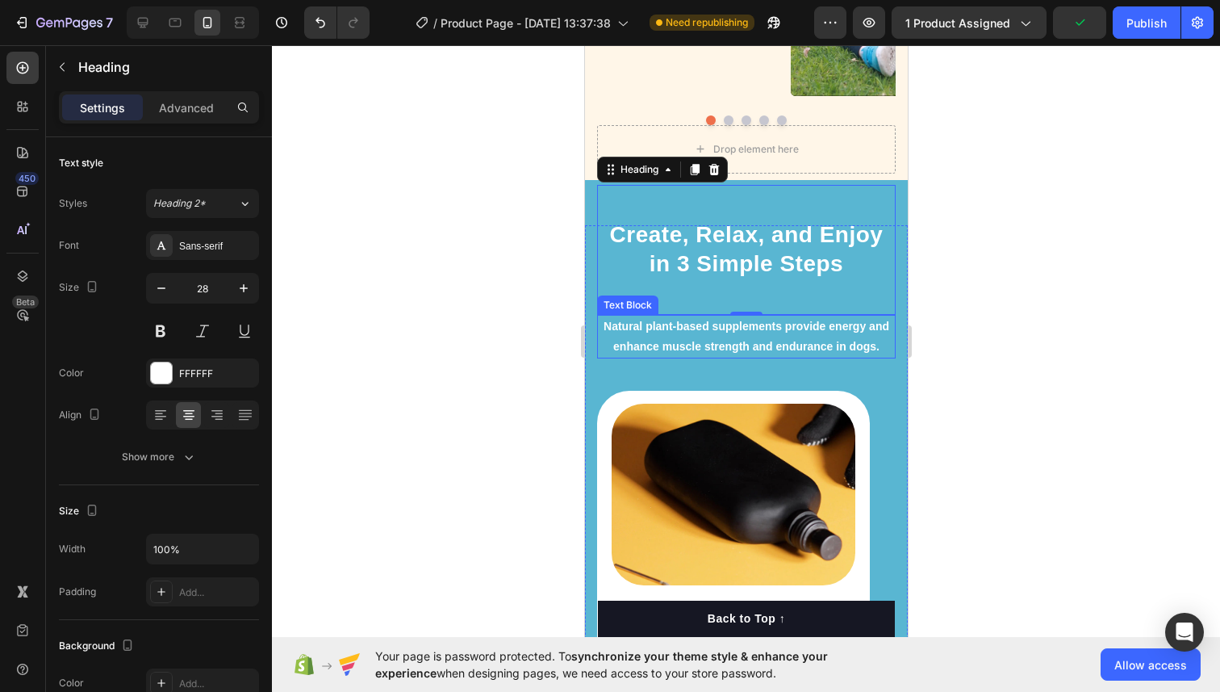
click at [654, 337] on p "Natural plant-based supplements provide energy and enhance muscle strength and …" at bounding box center [745, 336] width 295 height 40
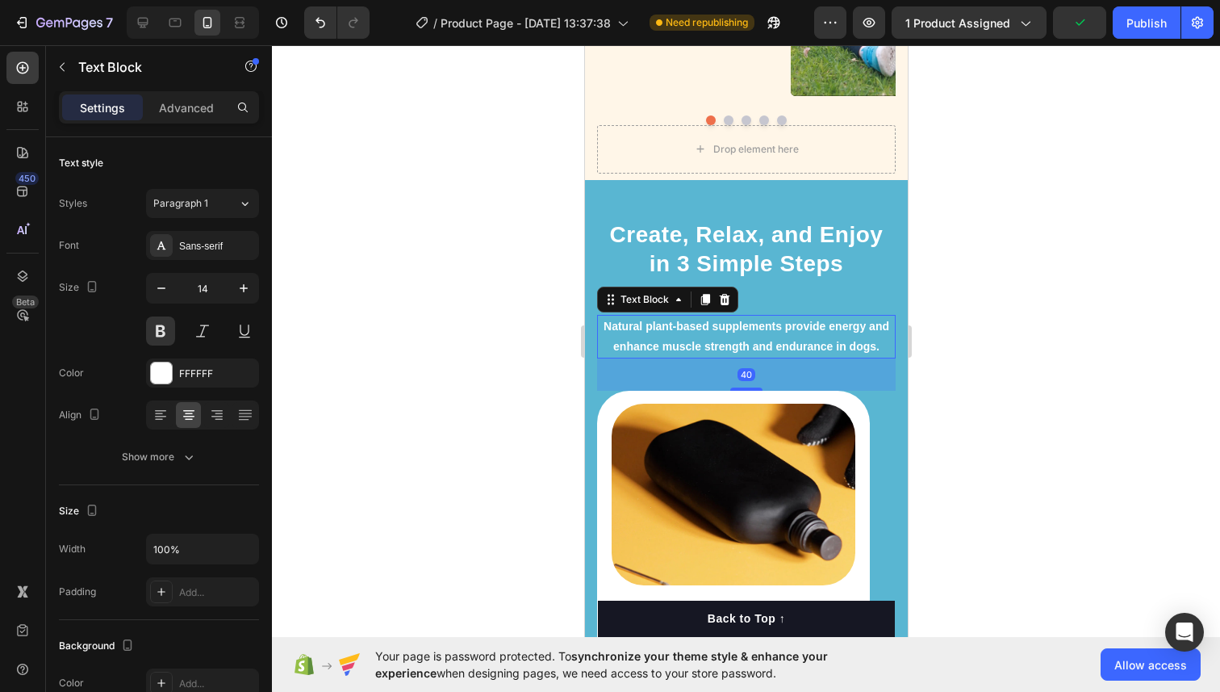
click at [654, 337] on p "Natural plant-based supplements provide energy and enhance muscle strength and …" at bounding box center [745, 336] width 295 height 40
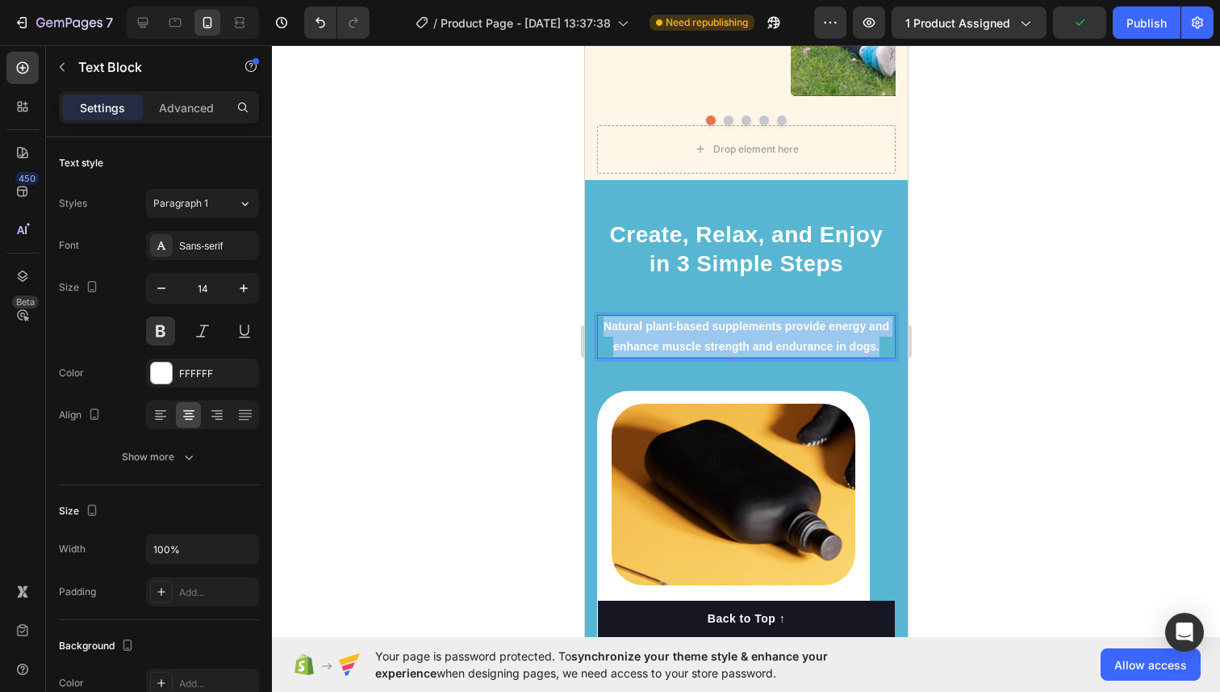
click at [654, 337] on p "Natural plant-based supplements provide energy and enhance muscle strength and …" at bounding box center [745, 336] width 295 height 40
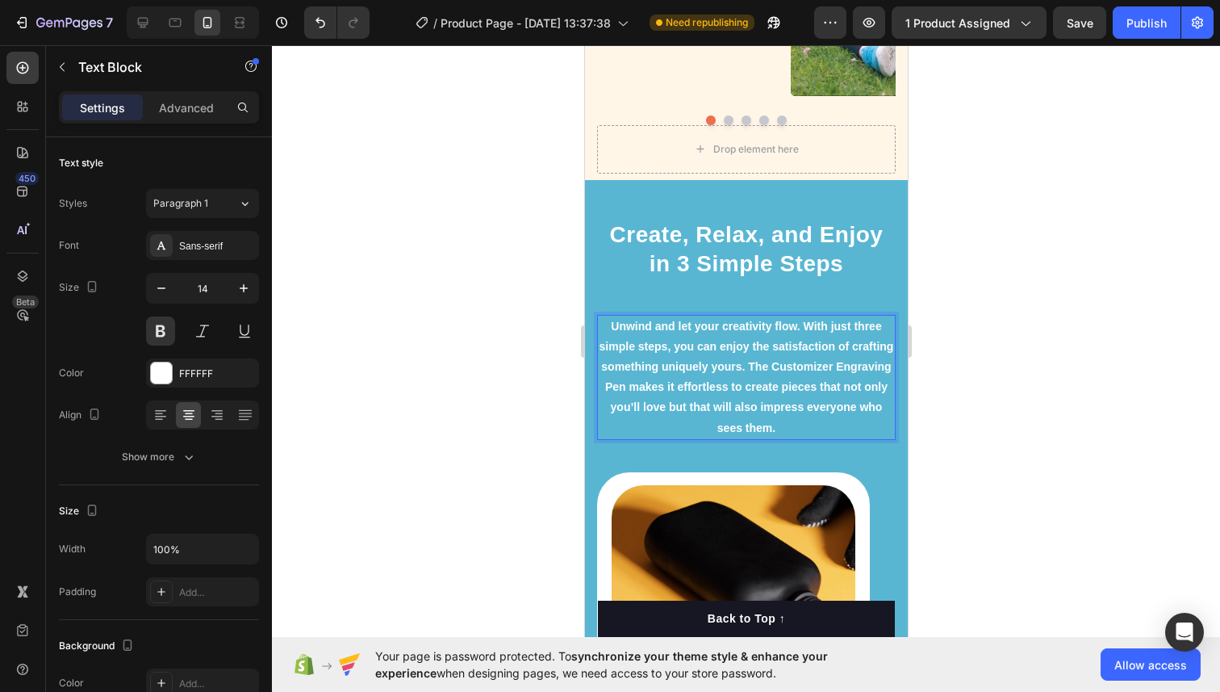
click at [964, 272] on div at bounding box center [746, 368] width 948 height 646
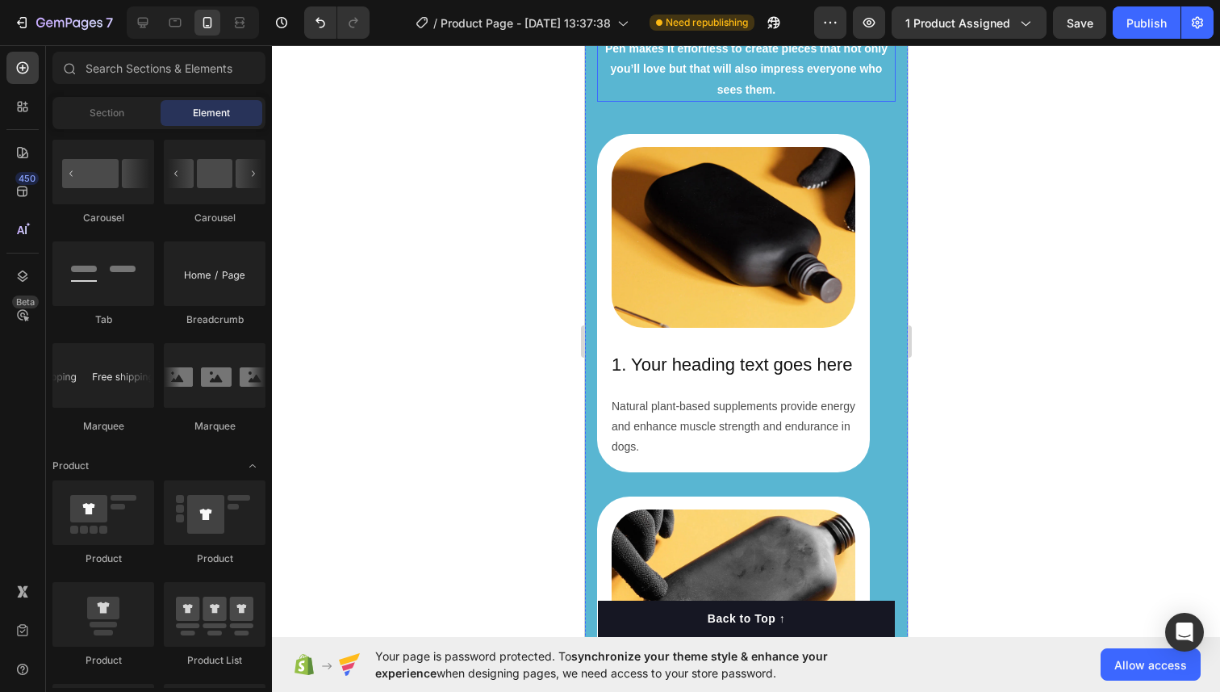
scroll to position [2324, 0]
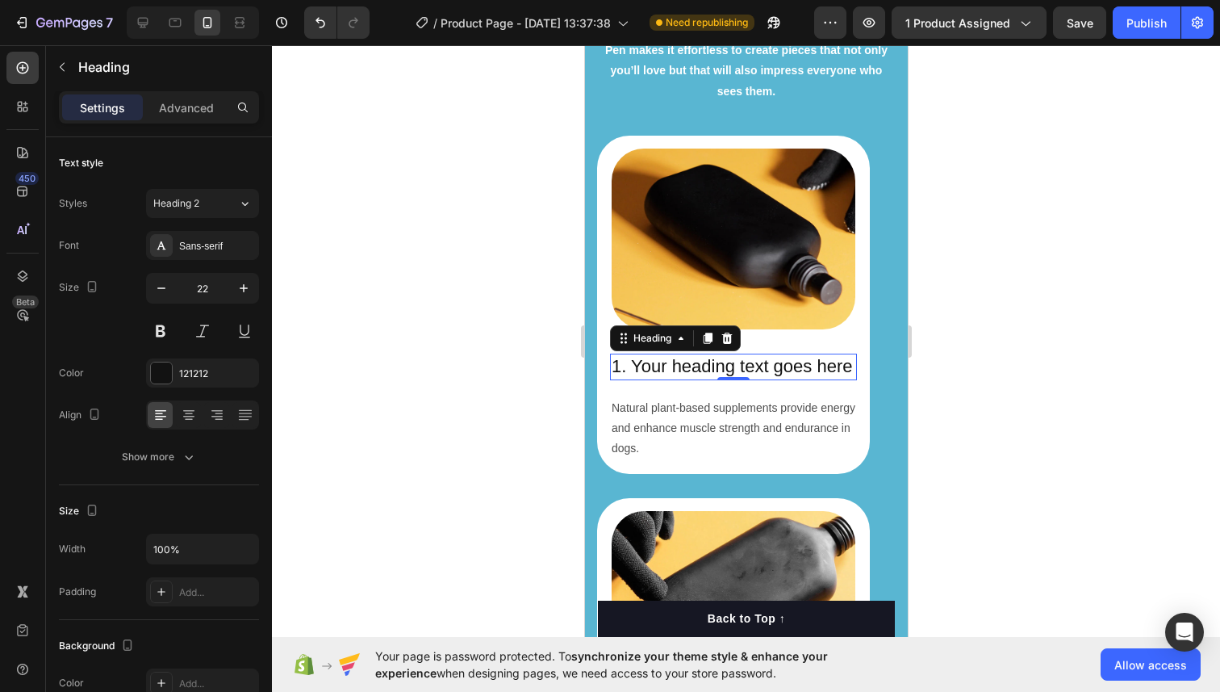
click at [717, 365] on h2 "1. Your heading text goes here" at bounding box center [732, 366] width 247 height 27
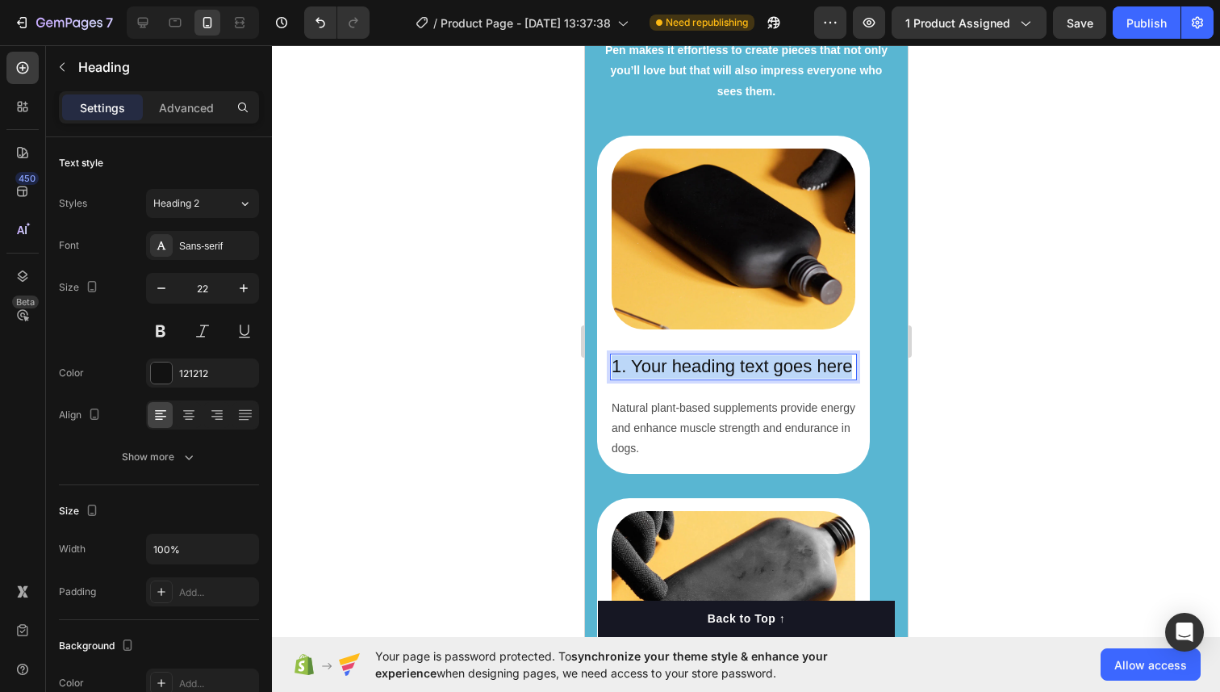
click at [717, 365] on p "1. Your heading text goes here" at bounding box center [733, 366] width 244 height 23
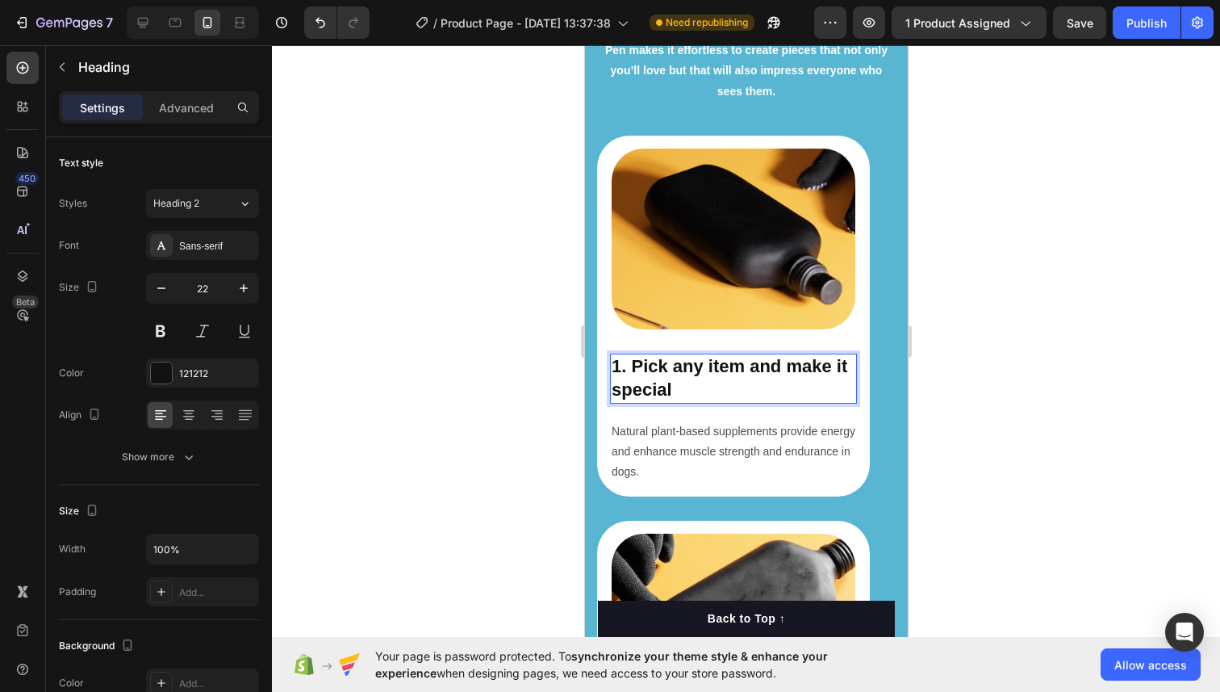
click at [554, 324] on div at bounding box center [746, 368] width 948 height 646
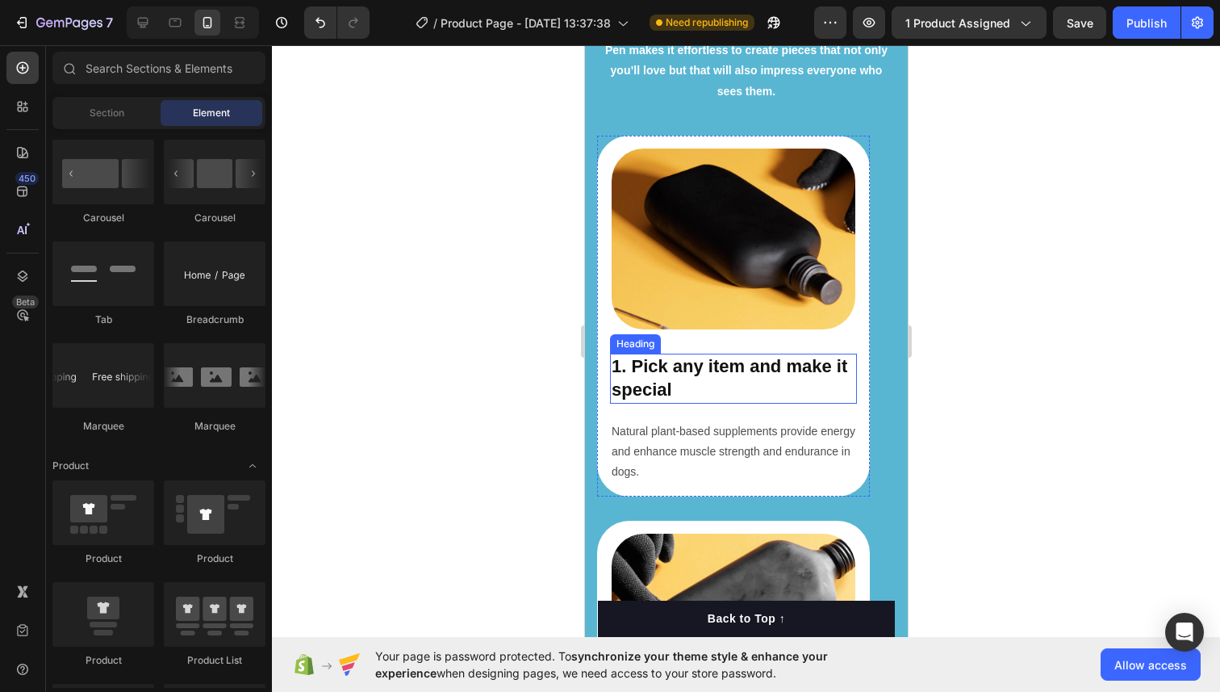
click at [657, 374] on strong "1. Pick any item and make it special" at bounding box center [729, 378] width 236 height 44
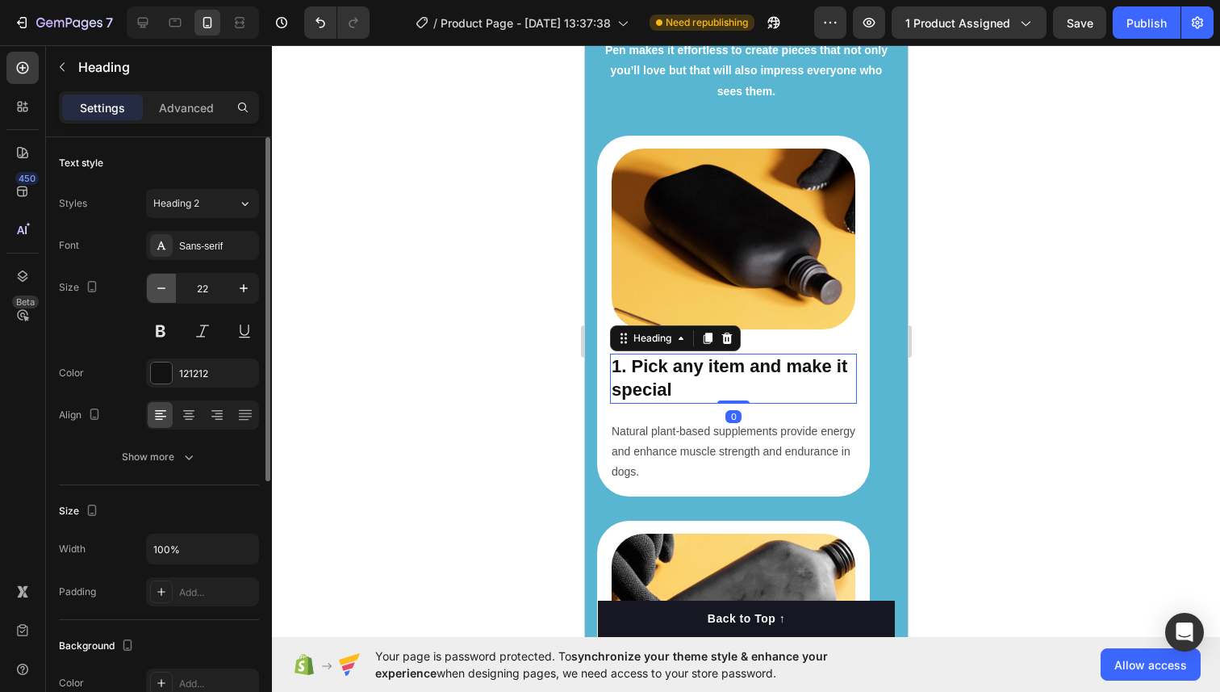
click at [165, 290] on icon "button" at bounding box center [161, 288] width 16 height 16
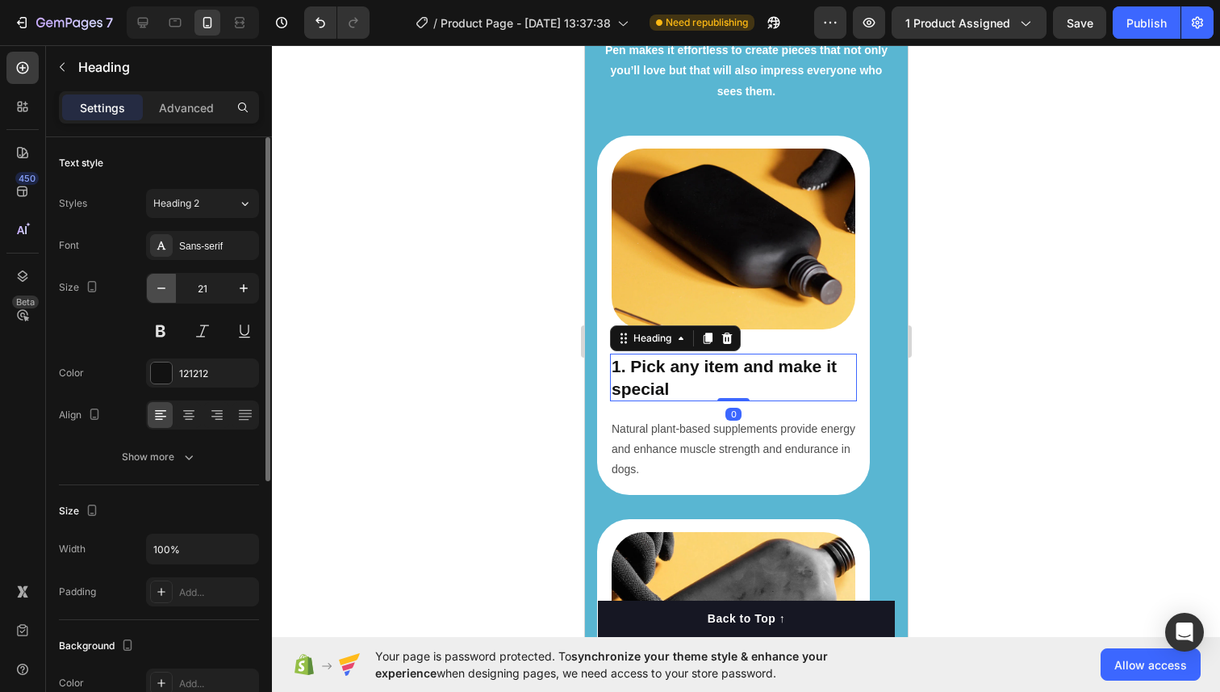
click at [165, 290] on icon "button" at bounding box center [161, 288] width 16 height 16
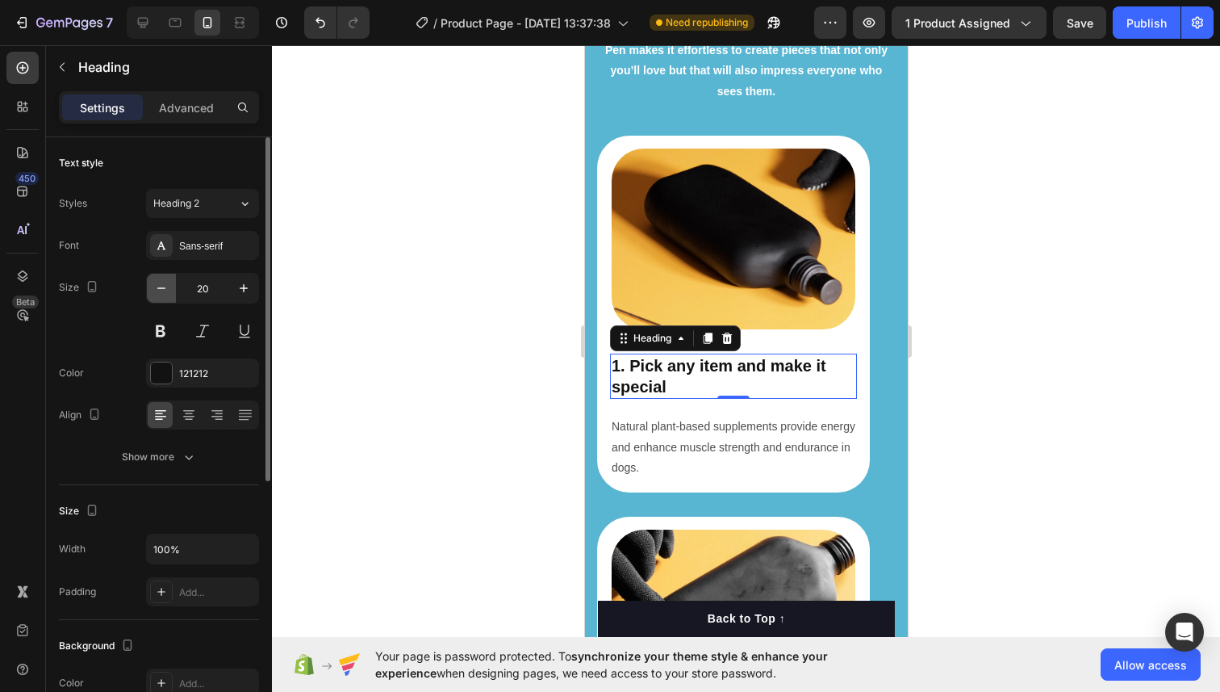
click at [165, 290] on icon "button" at bounding box center [161, 288] width 16 height 16
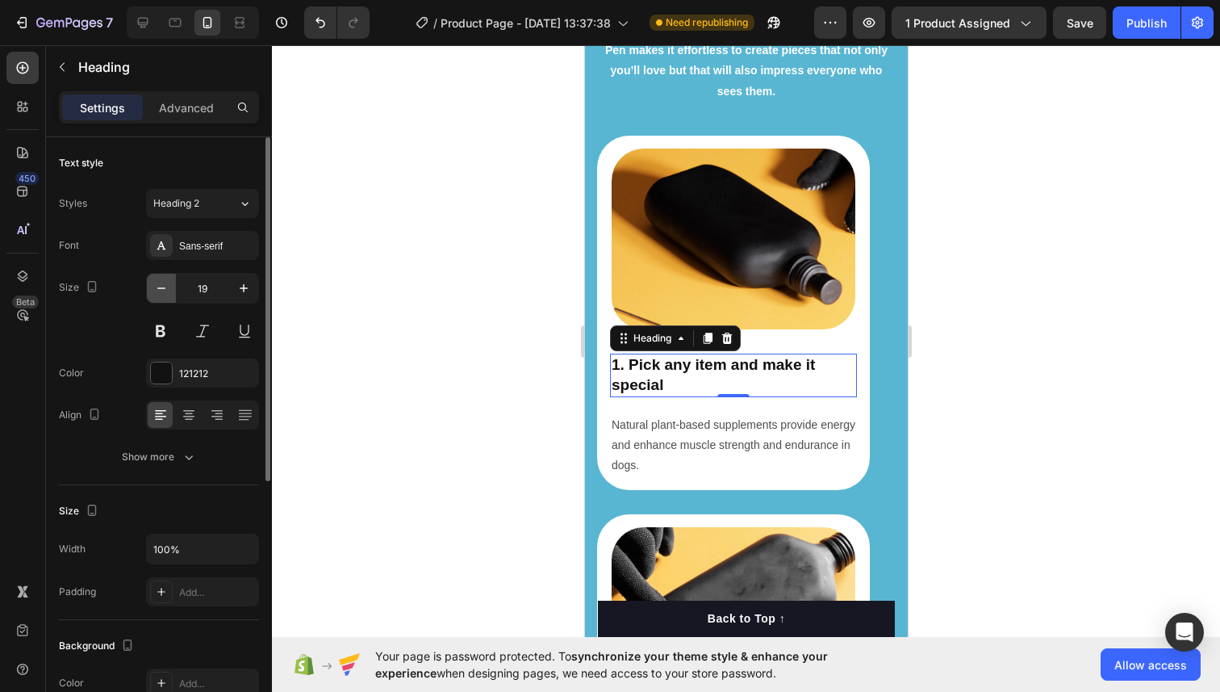
click at [165, 290] on icon "button" at bounding box center [161, 288] width 16 height 16
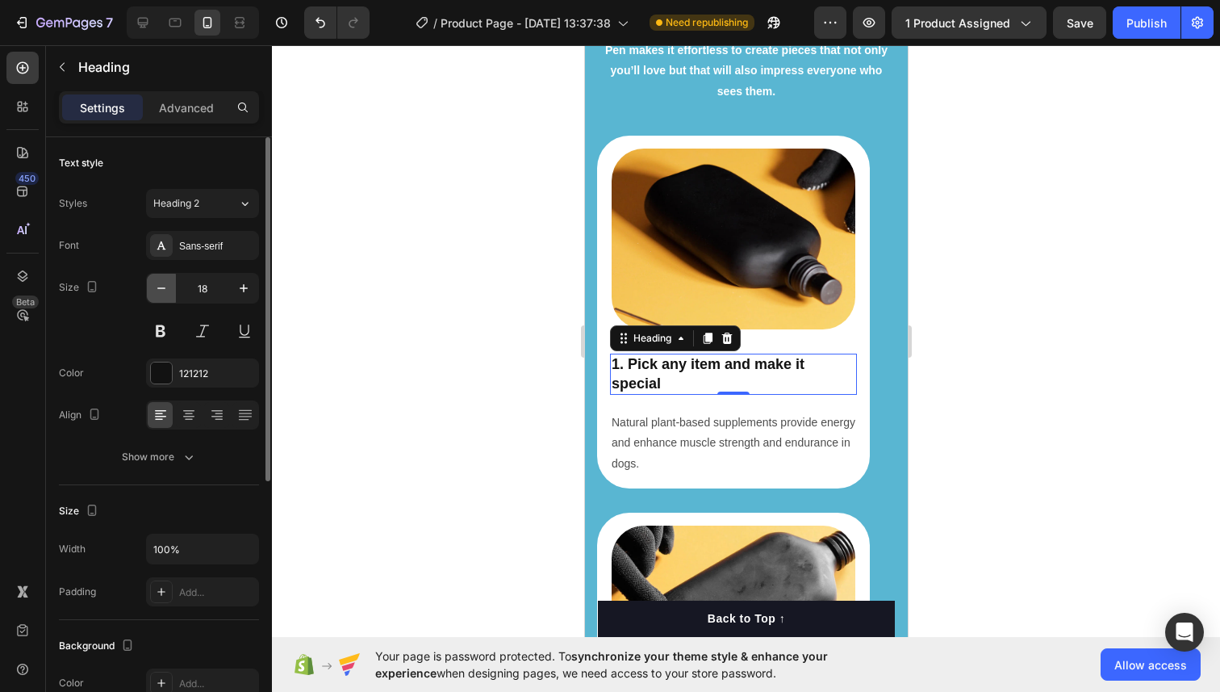
click at [165, 290] on icon "button" at bounding box center [161, 288] width 16 height 16
type input "17"
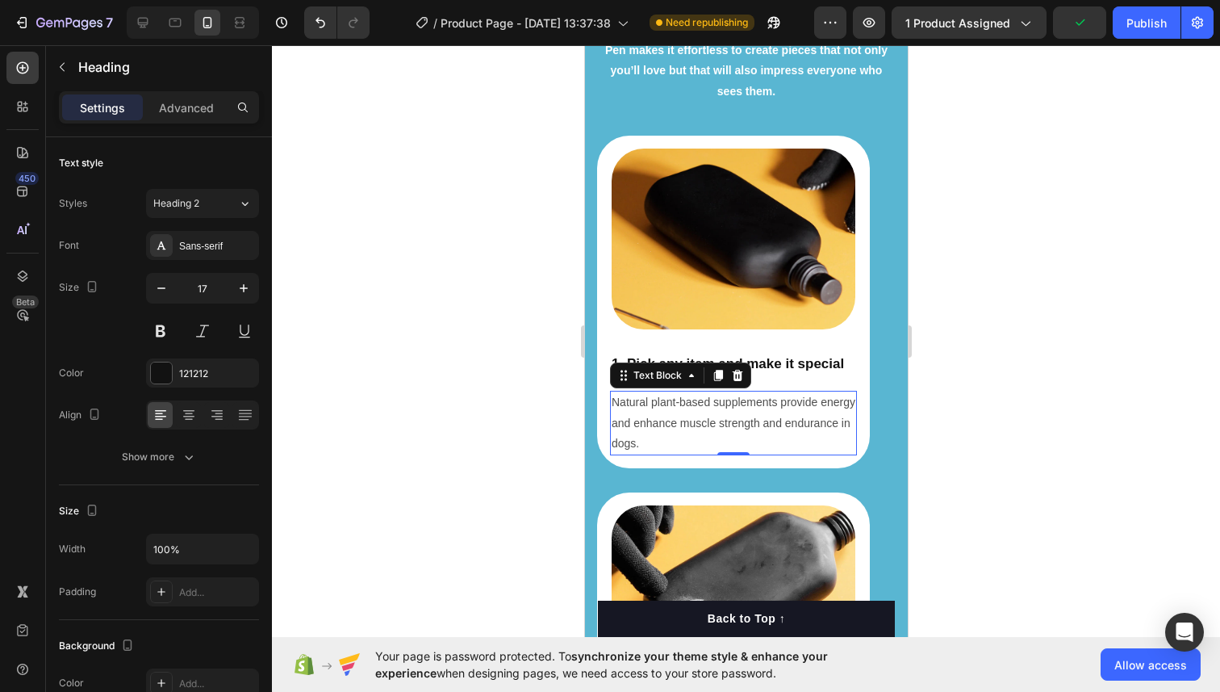
click at [747, 411] on p "Natural plant-based supplements provide energy and enhance muscle strength and …" at bounding box center [733, 422] width 244 height 61
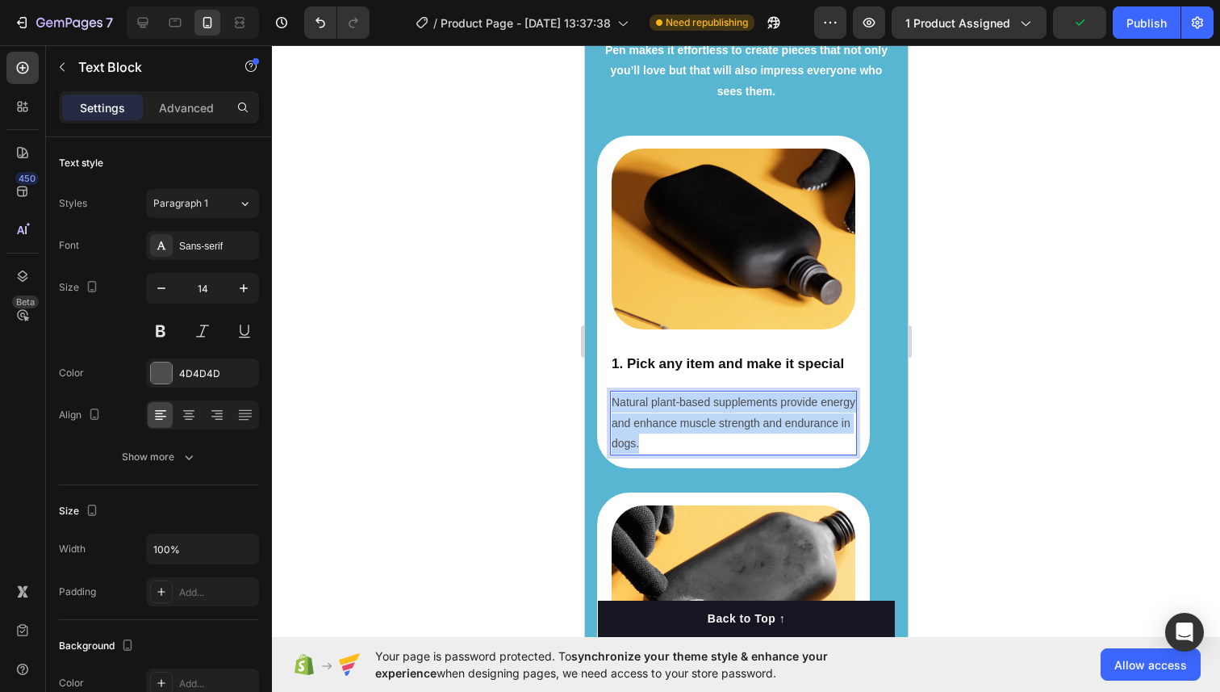
click at [747, 411] on p "Natural plant-based supplements provide energy and enhance muscle strength and …" at bounding box center [733, 422] width 244 height 61
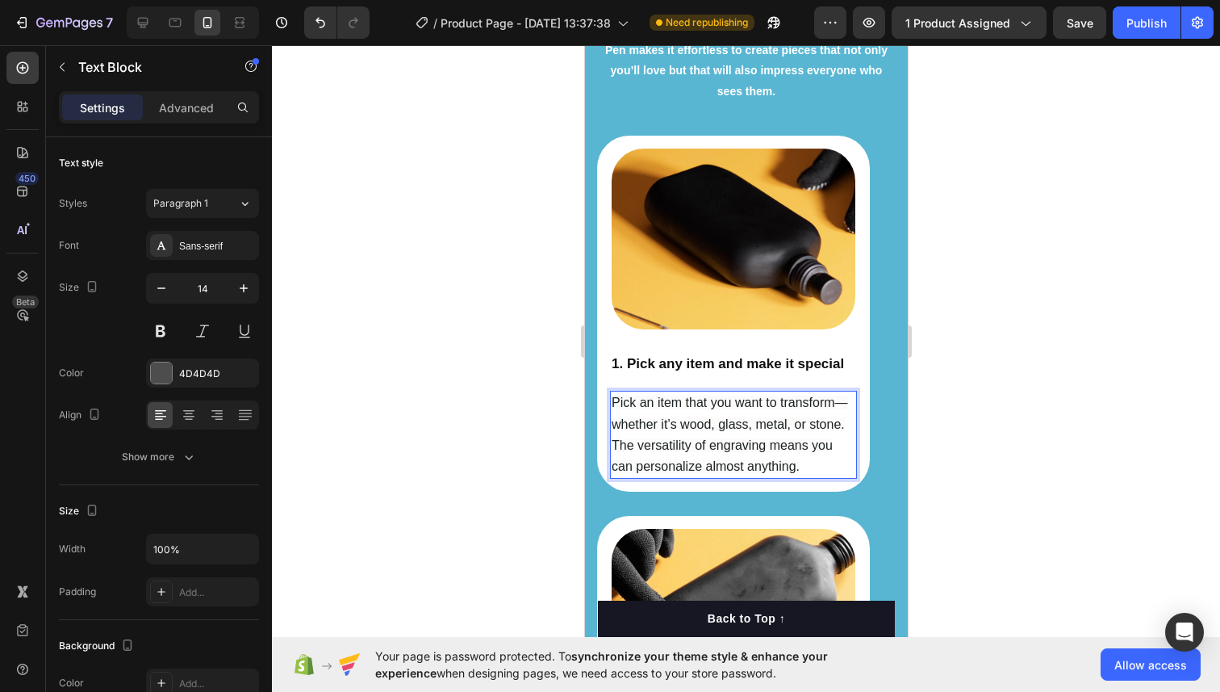
click at [982, 376] on div at bounding box center [746, 368] width 948 height 646
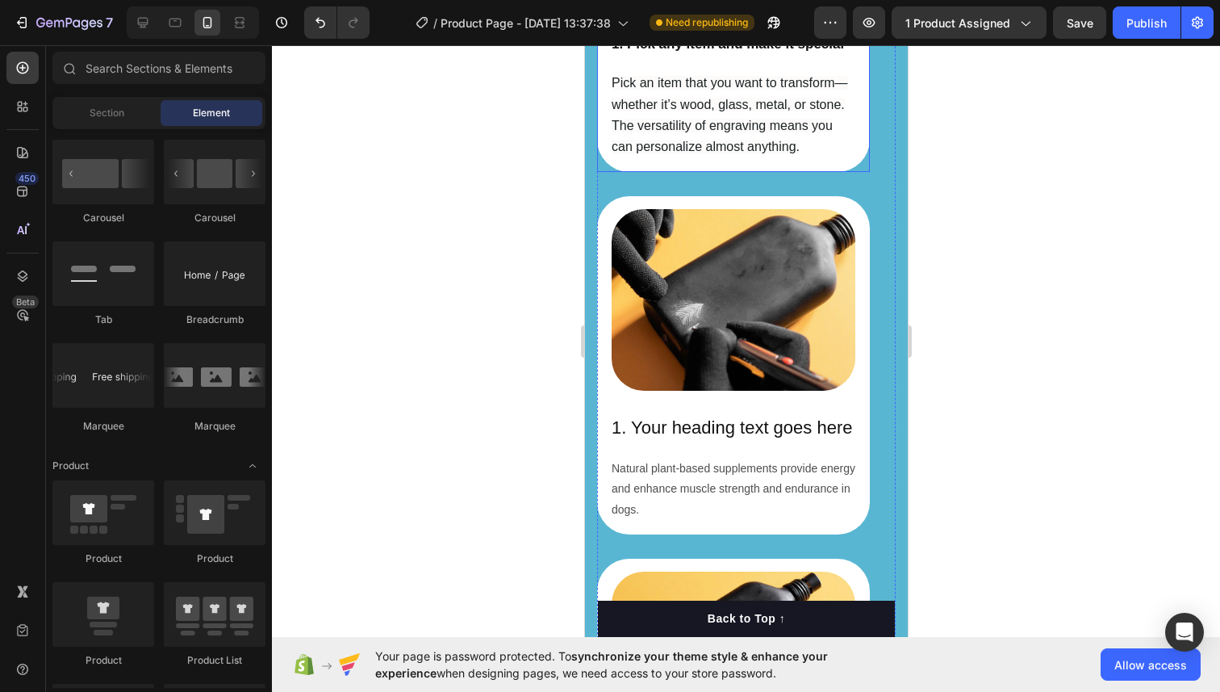
scroll to position [2662, 0]
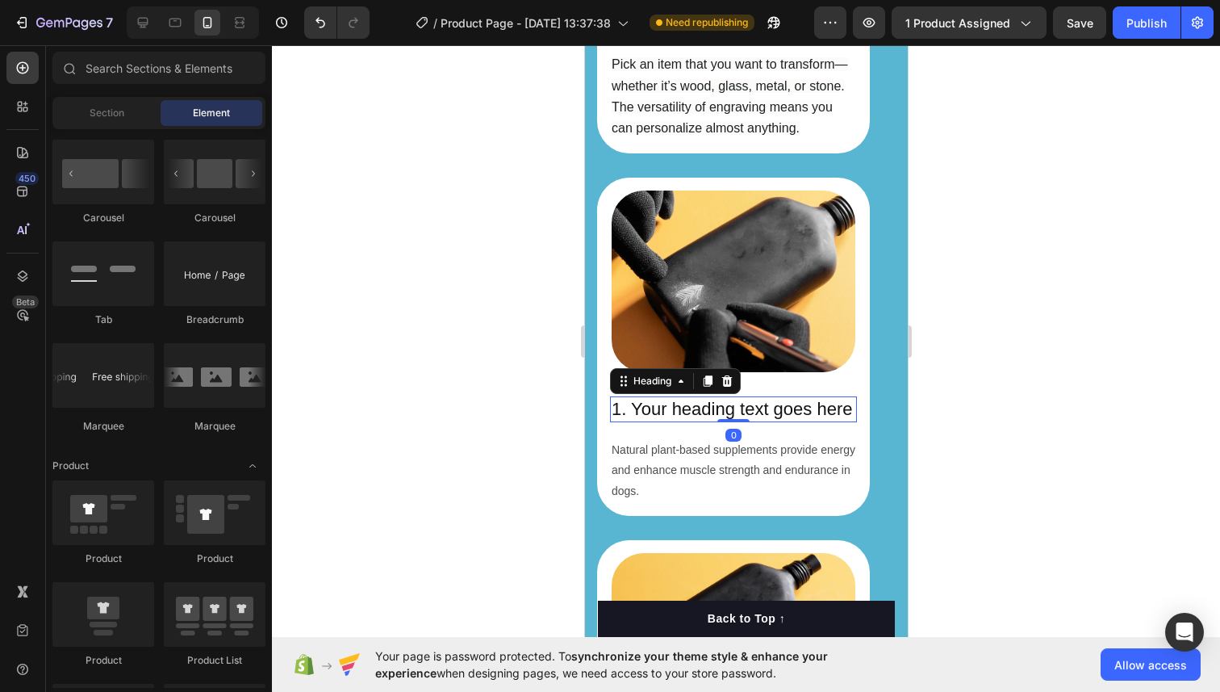
click at [670, 410] on h2 "1. Your heading text goes here" at bounding box center [732, 409] width 247 height 27
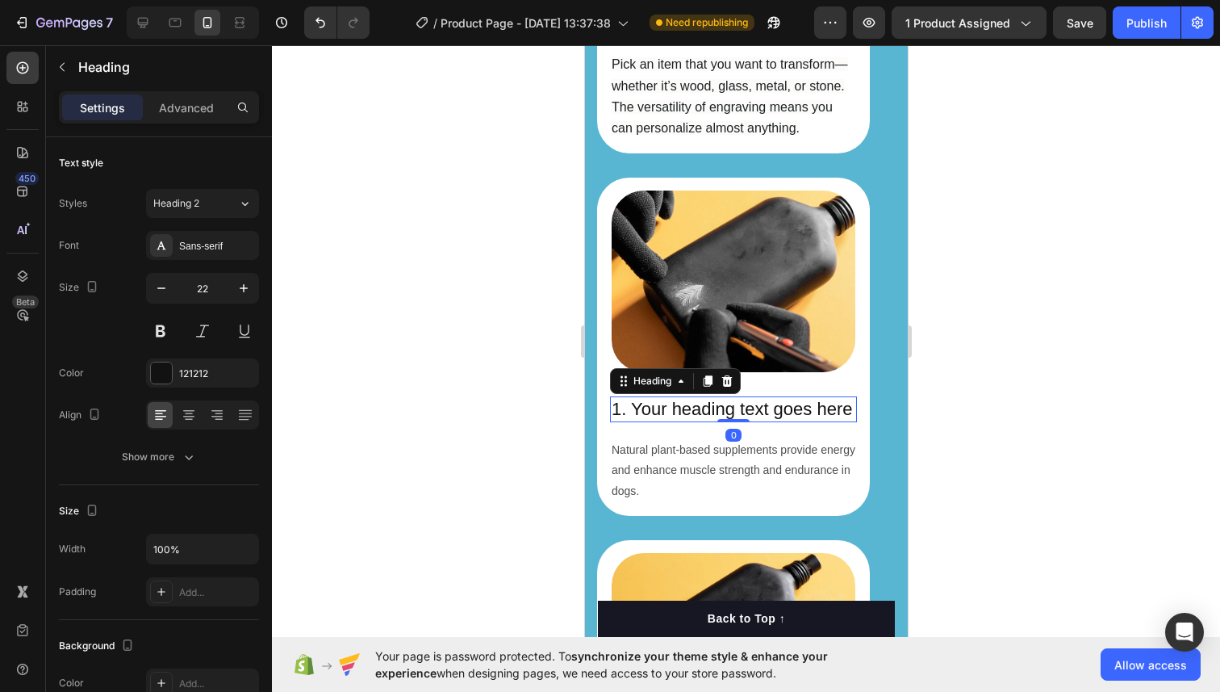
click at [670, 410] on h2 "1. Your heading text goes here" at bounding box center [732, 409] width 247 height 27
click at [670, 410] on p "1. Your heading text goes here" at bounding box center [733, 409] width 244 height 23
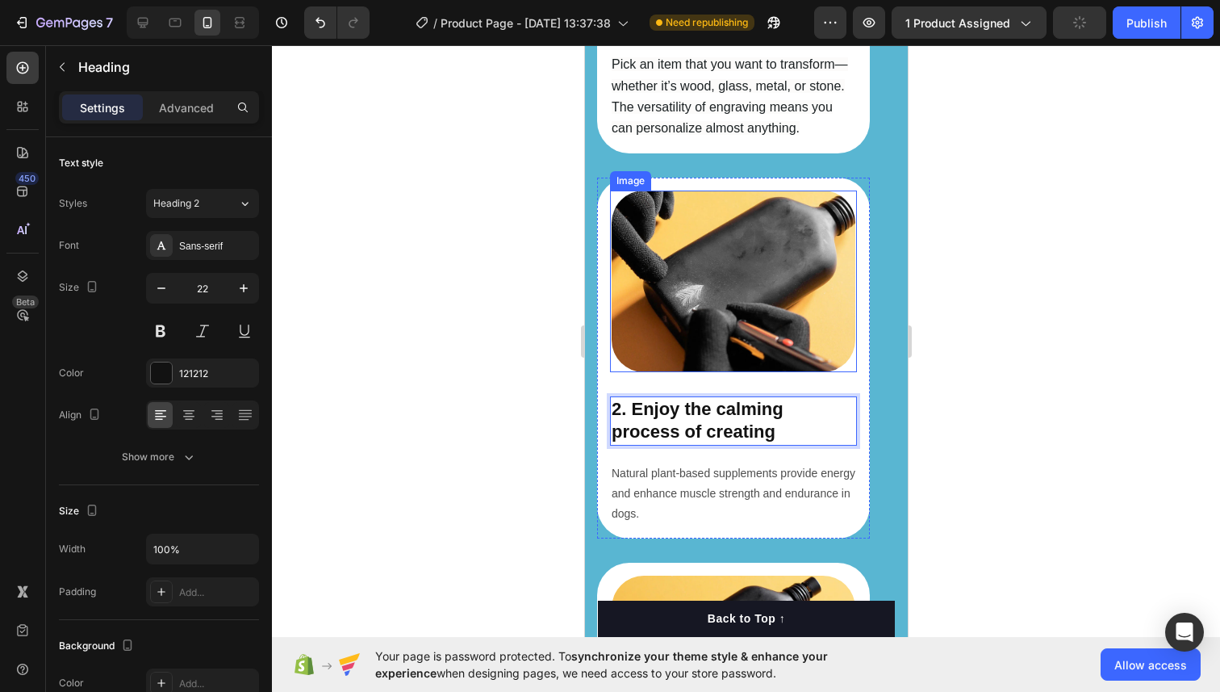
scroll to position [2487, 0]
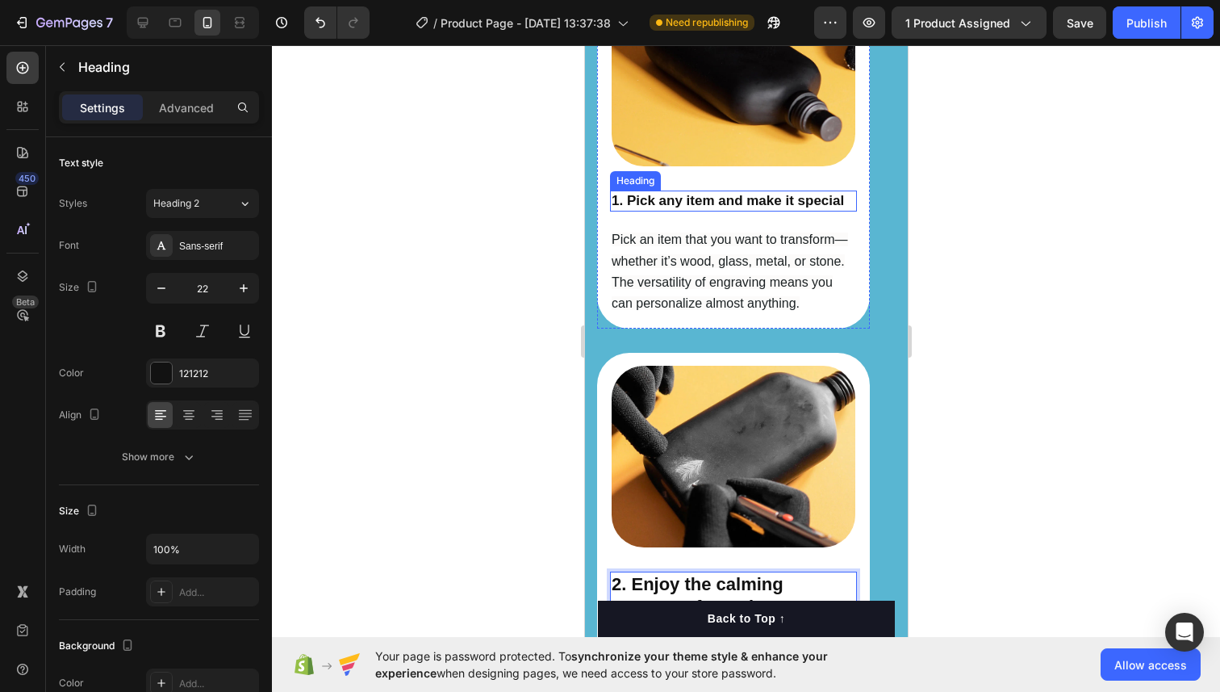
click at [679, 203] on strong "1. Pick any item and make it special" at bounding box center [727, 200] width 232 height 15
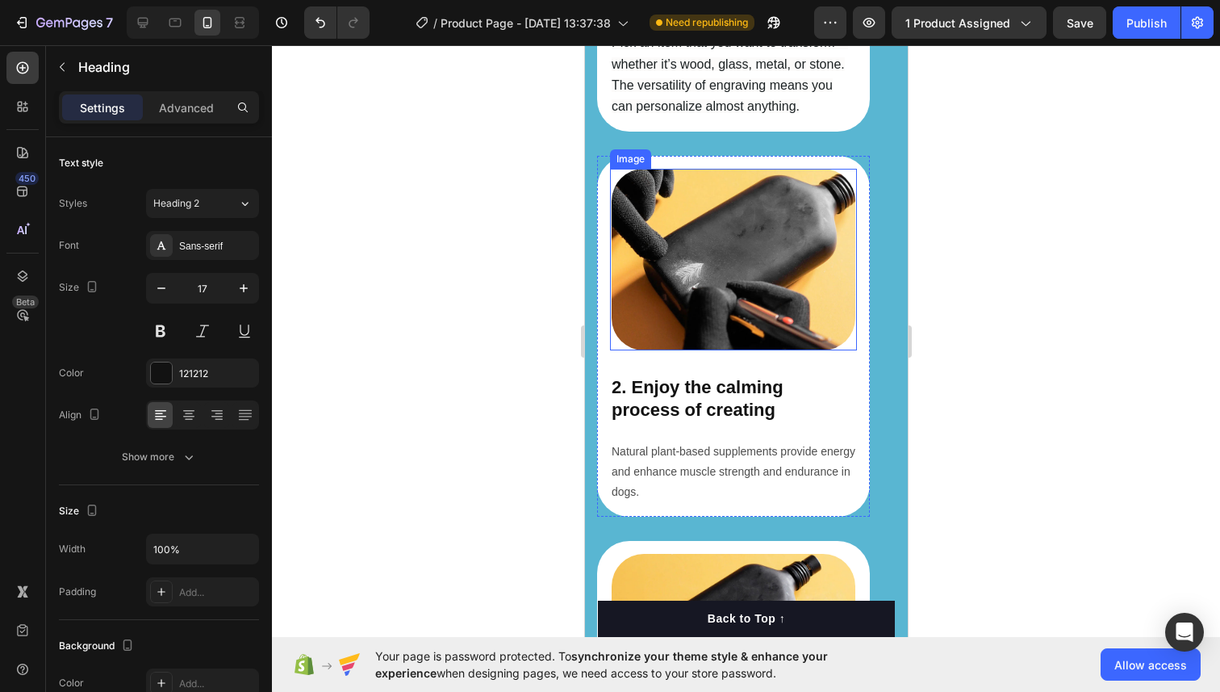
scroll to position [2714, 0]
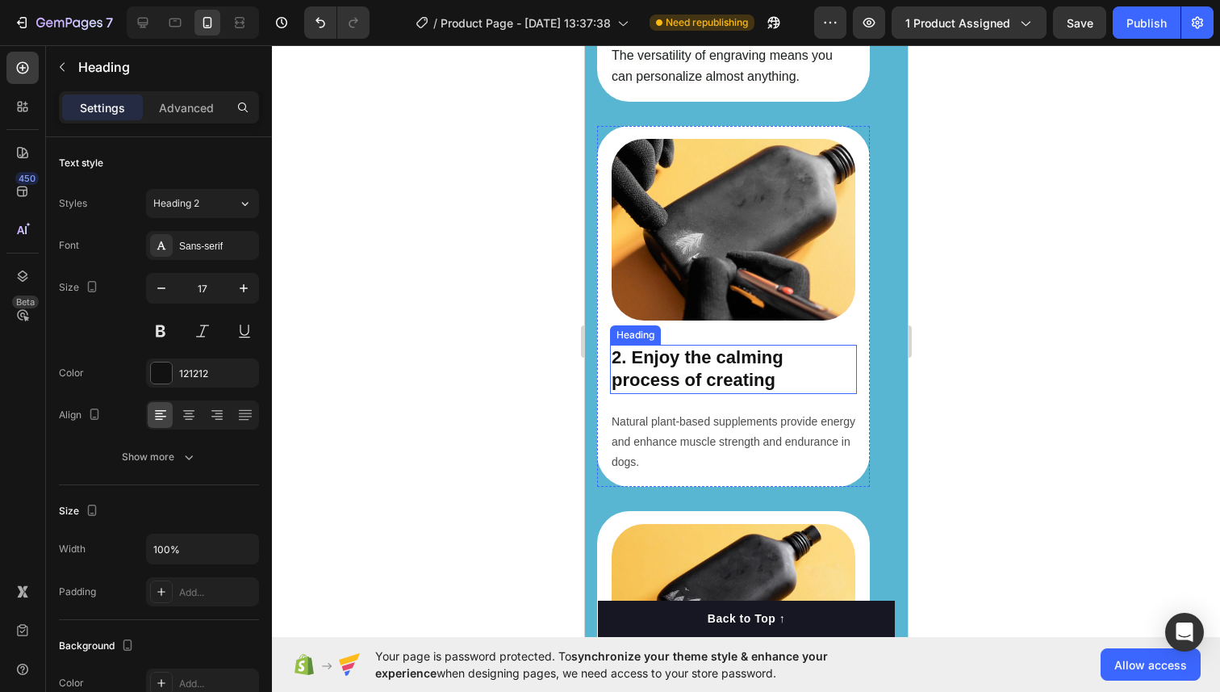
click at [713, 376] on strong "2. Enjoy the calming process of creating" at bounding box center [697, 369] width 172 height 44
click at [732, 356] on strong "2. Enjoy the calming process of creating" at bounding box center [697, 369] width 172 height 44
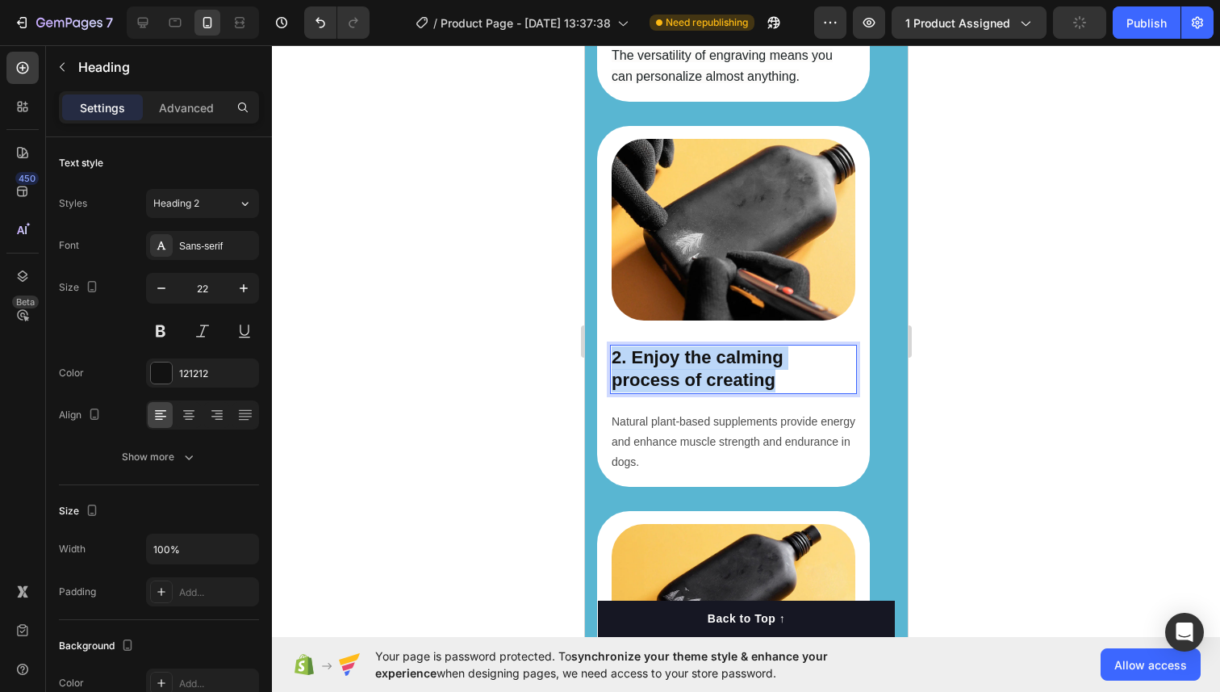
click at [732, 356] on strong "2. Enjoy the calming process of creating" at bounding box center [697, 369] width 172 height 44
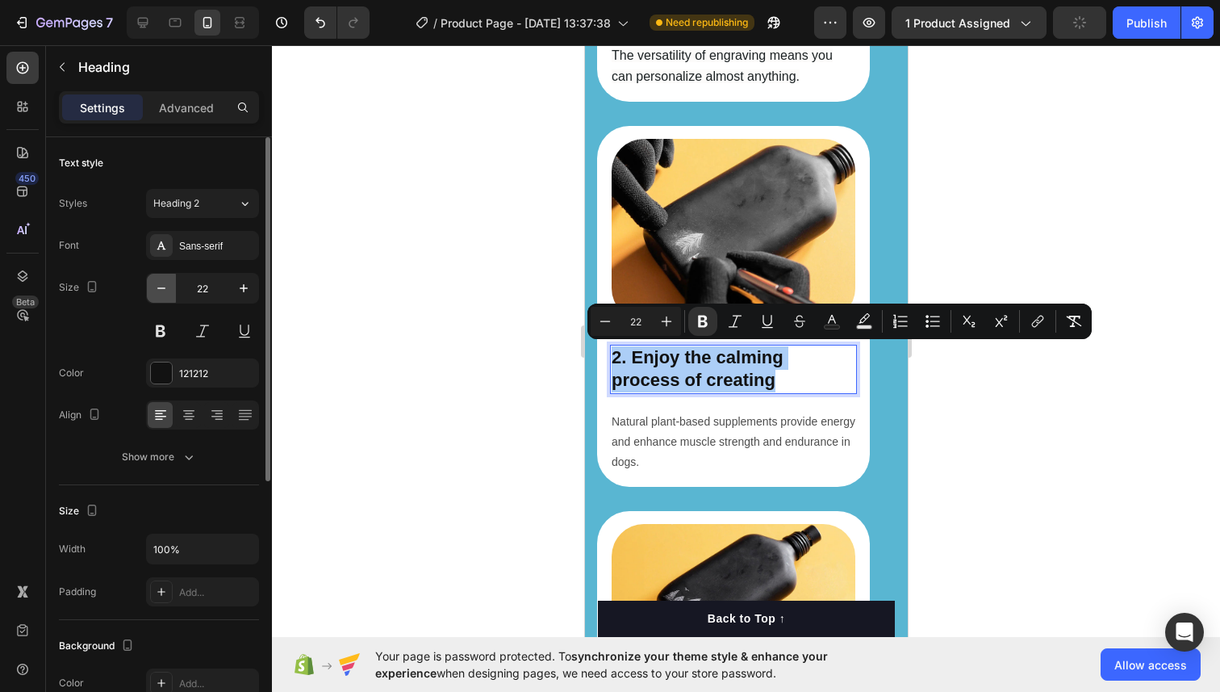
click at [157, 285] on icon "button" at bounding box center [161, 288] width 16 height 16
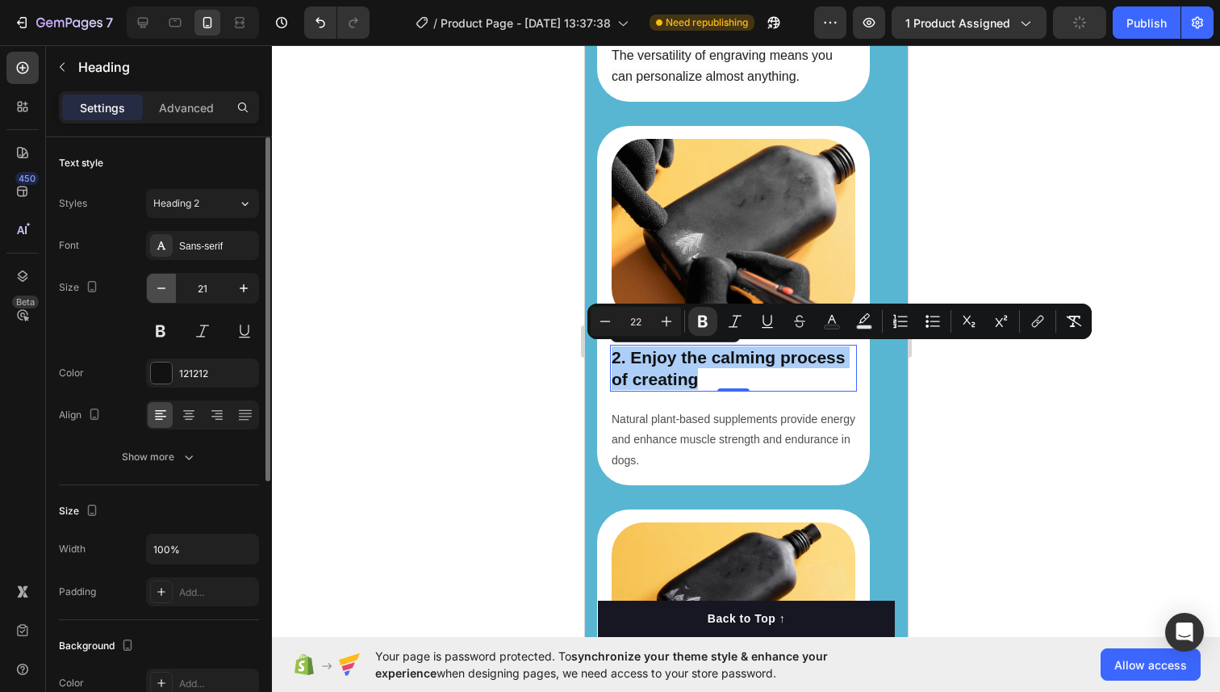
click at [157, 285] on icon "button" at bounding box center [161, 288] width 16 height 16
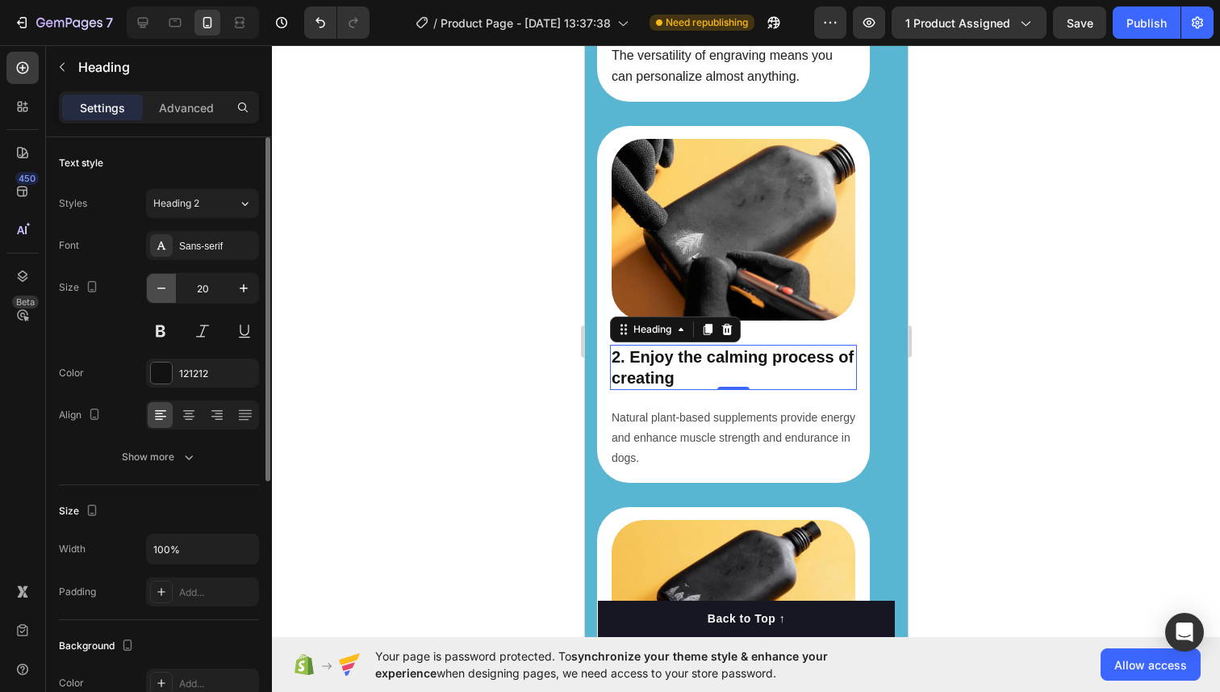
click at [157, 285] on icon "button" at bounding box center [161, 288] width 16 height 16
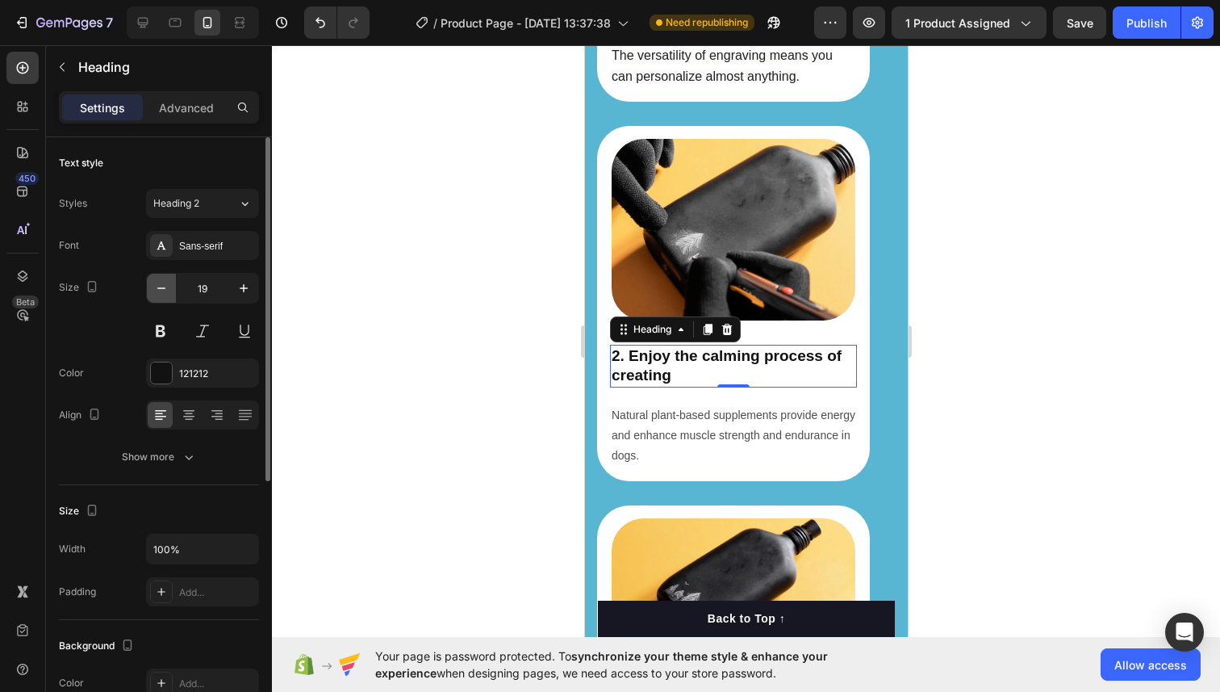
click at [157, 285] on icon "button" at bounding box center [161, 288] width 16 height 16
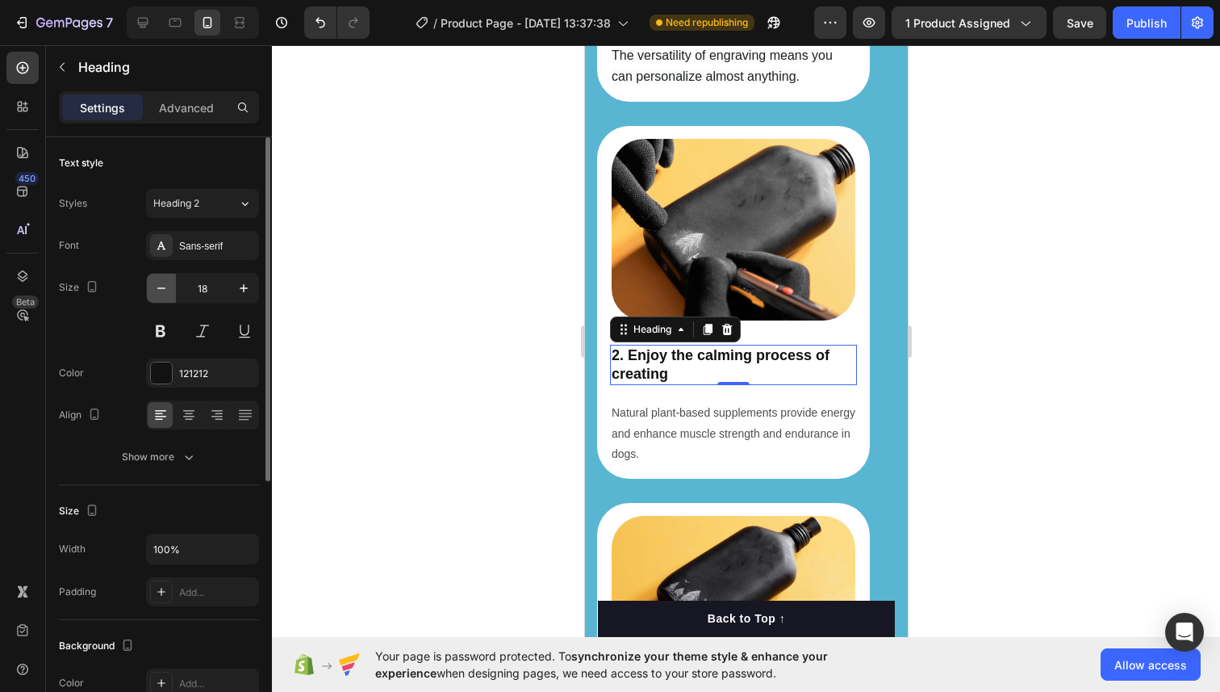
click at [157, 285] on icon "button" at bounding box center [161, 288] width 16 height 16
type input "17"
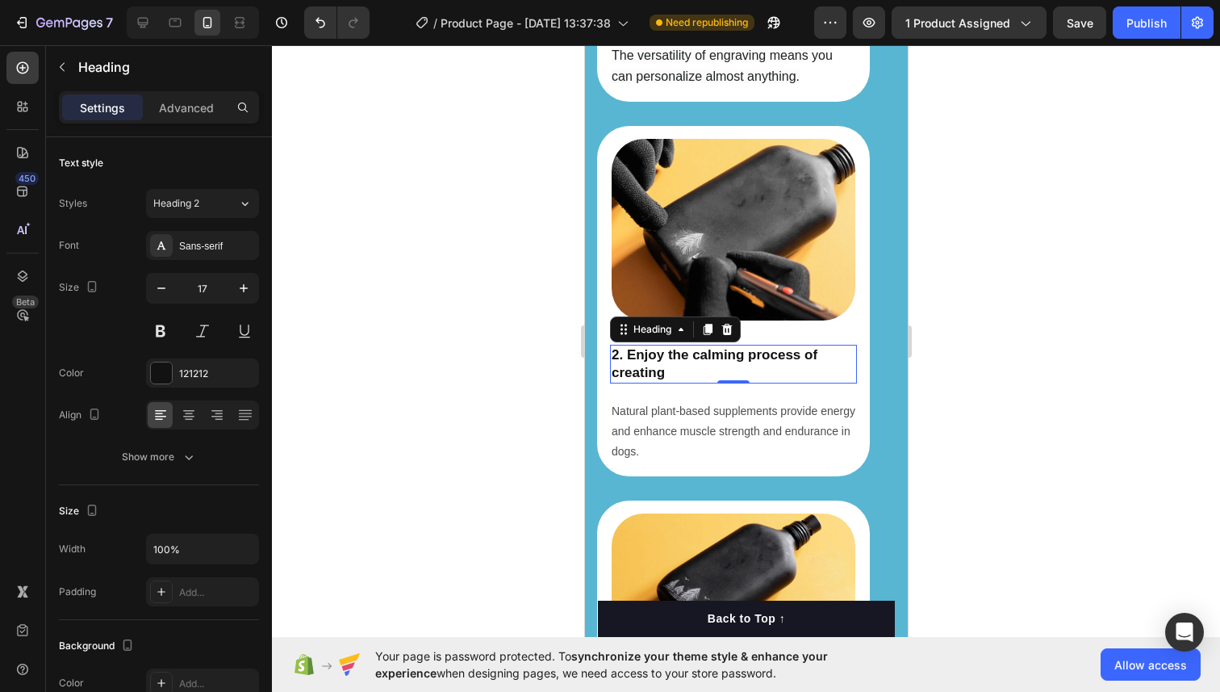
click at [385, 349] on div at bounding box center [746, 368] width 948 height 646
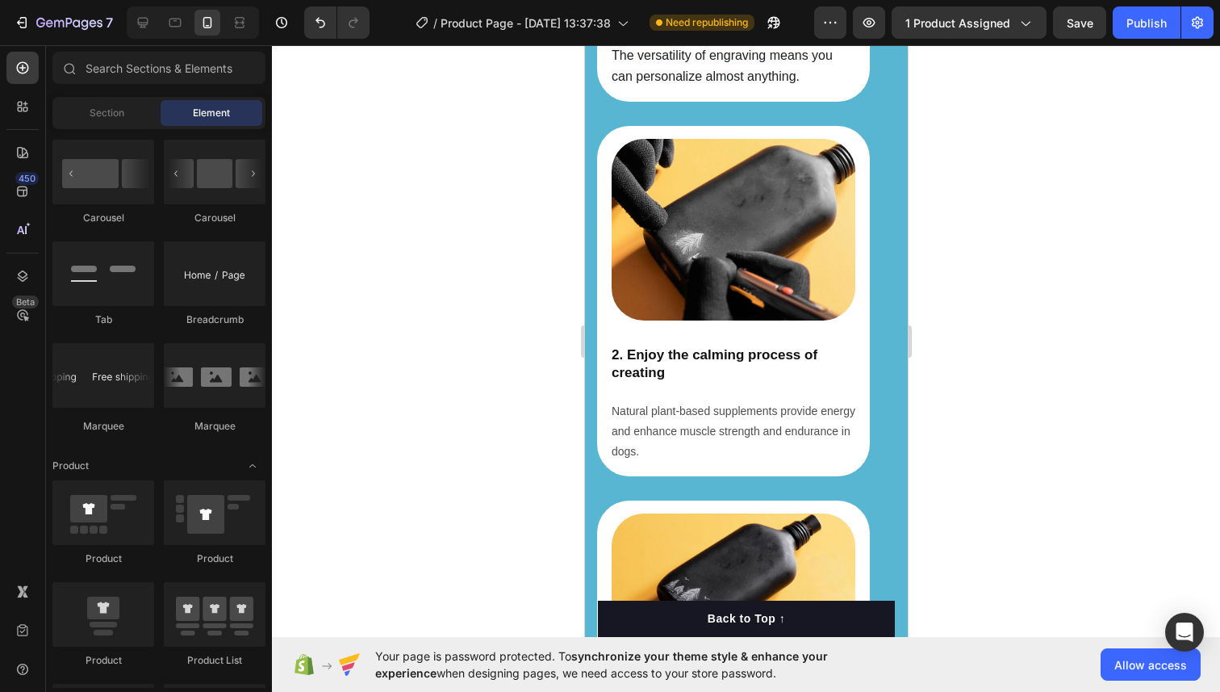
click at [731, 413] on p "Natural plant-based supplements provide energy and enhance muscle strength and …" at bounding box center [733, 431] width 244 height 61
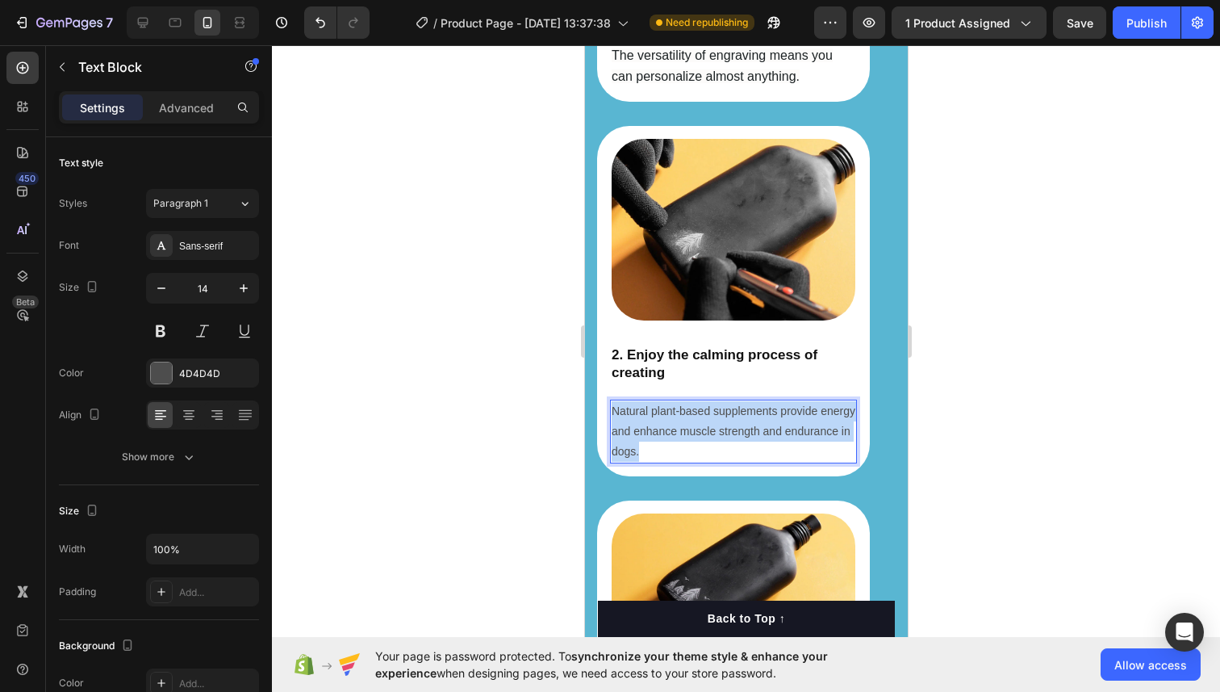
click at [731, 413] on p "Natural plant-based supplements provide energy and enhance muscle strength and …" at bounding box center [733, 431] width 244 height 61
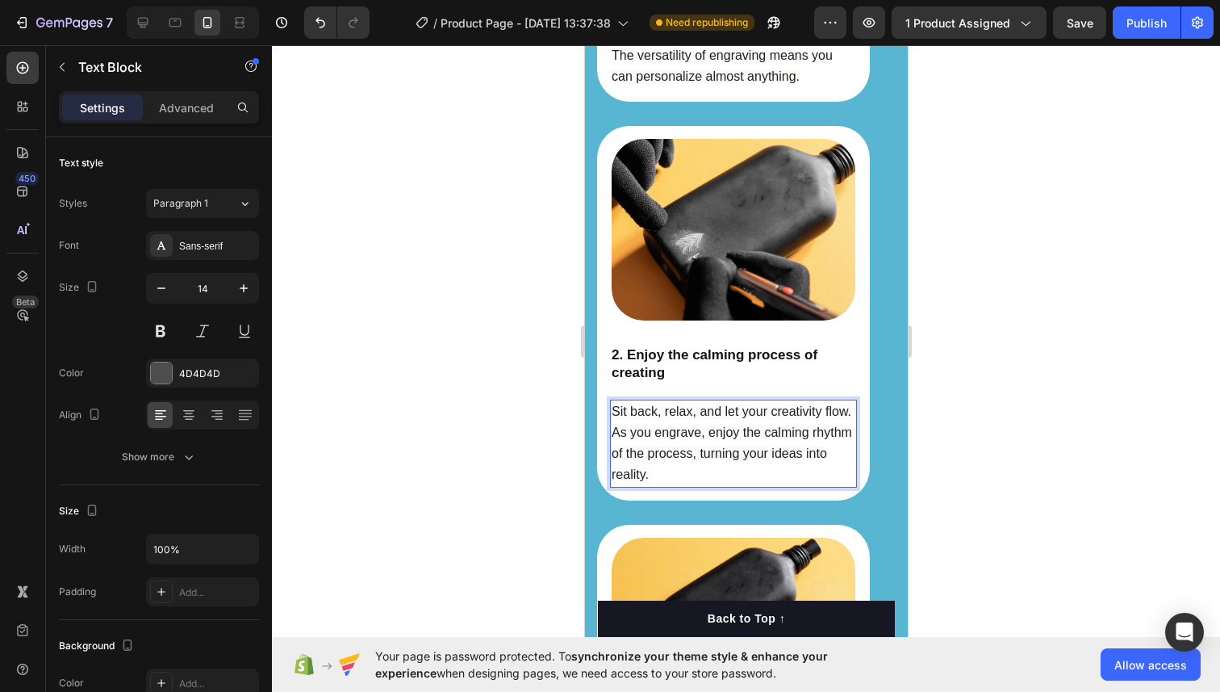
click at [1060, 353] on div at bounding box center [746, 368] width 948 height 646
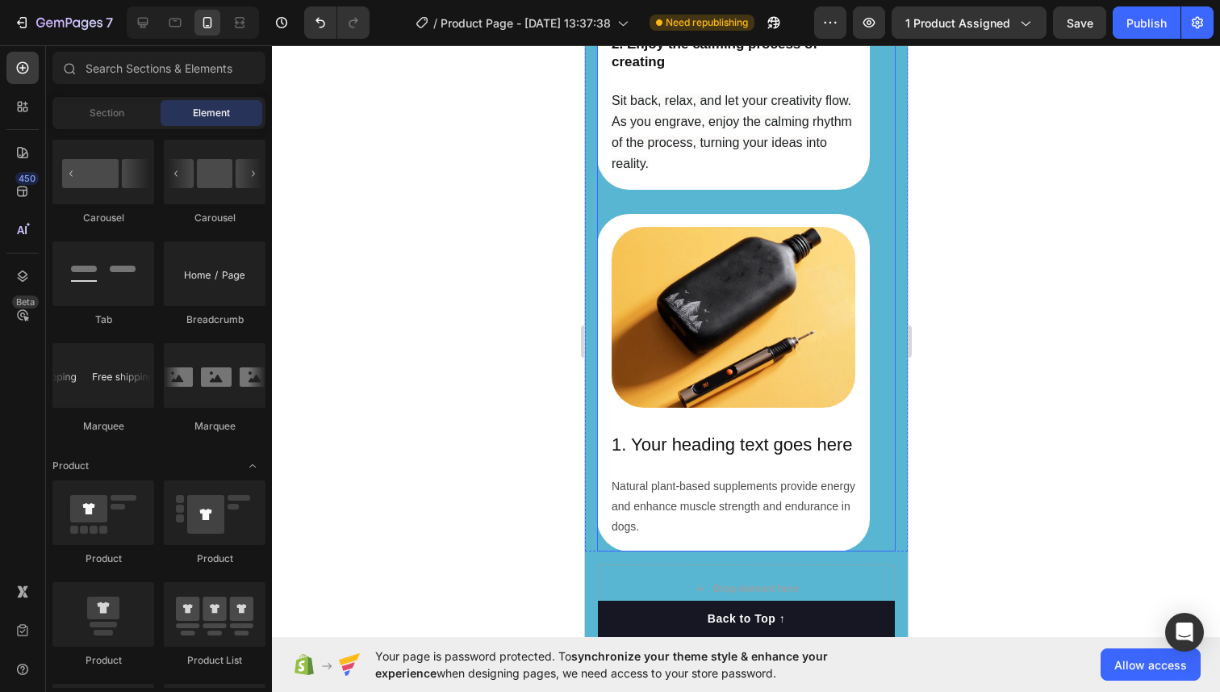
scroll to position [3058, 0]
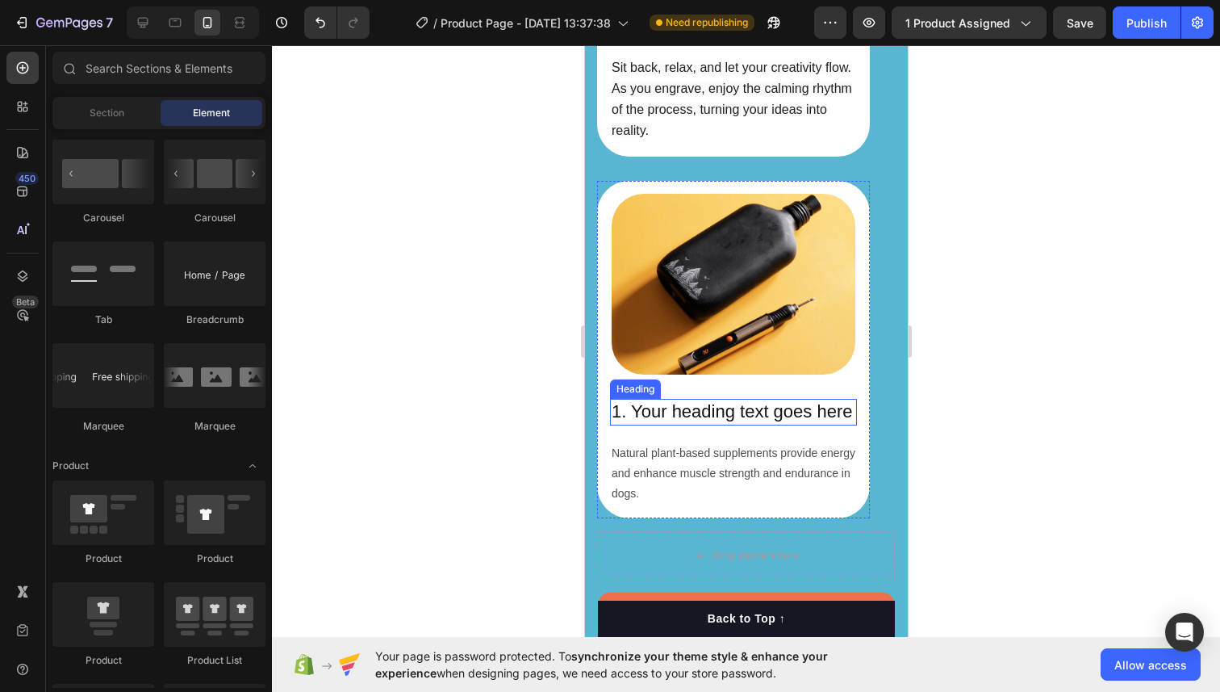
click at [712, 408] on h2 "1. Your heading text goes here" at bounding box center [732, 412] width 247 height 27
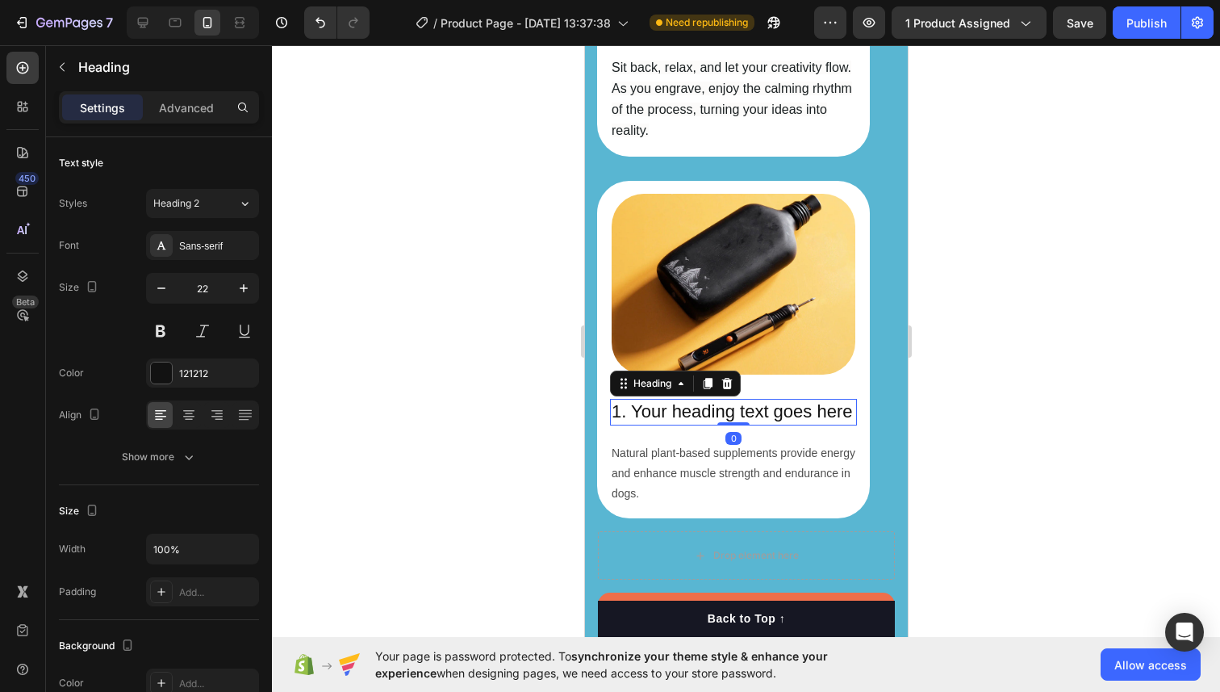
click at [712, 408] on h2 "1. Your heading text goes here" at bounding box center [732, 412] width 247 height 27
click at [712, 408] on p "1. Your heading text goes here" at bounding box center [733, 411] width 244 height 23
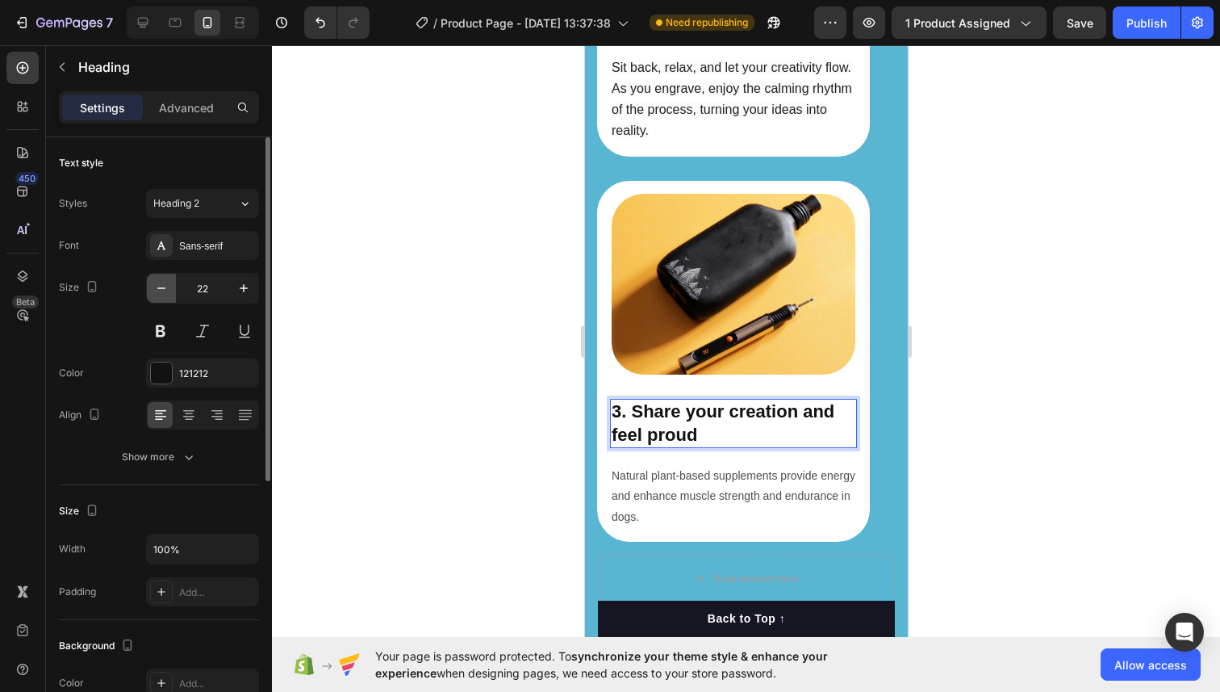
click at [171, 285] on button "button" at bounding box center [161, 288] width 29 height 29
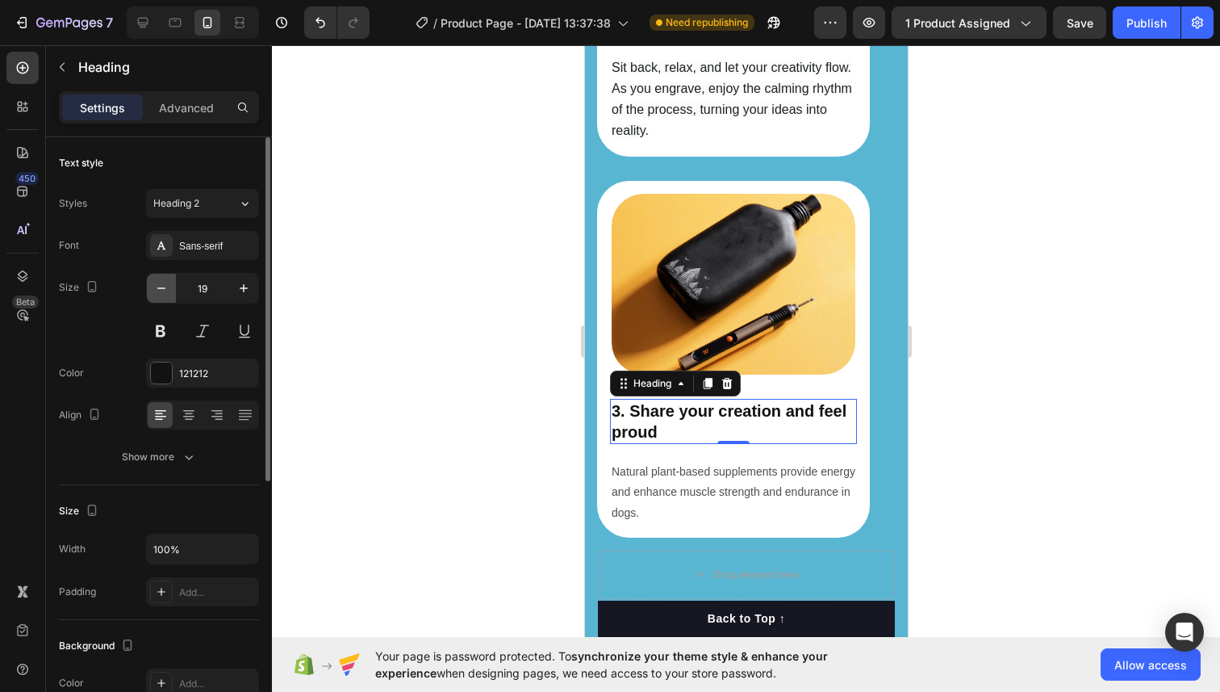
click at [171, 285] on button "button" at bounding box center [161, 288] width 29 height 29
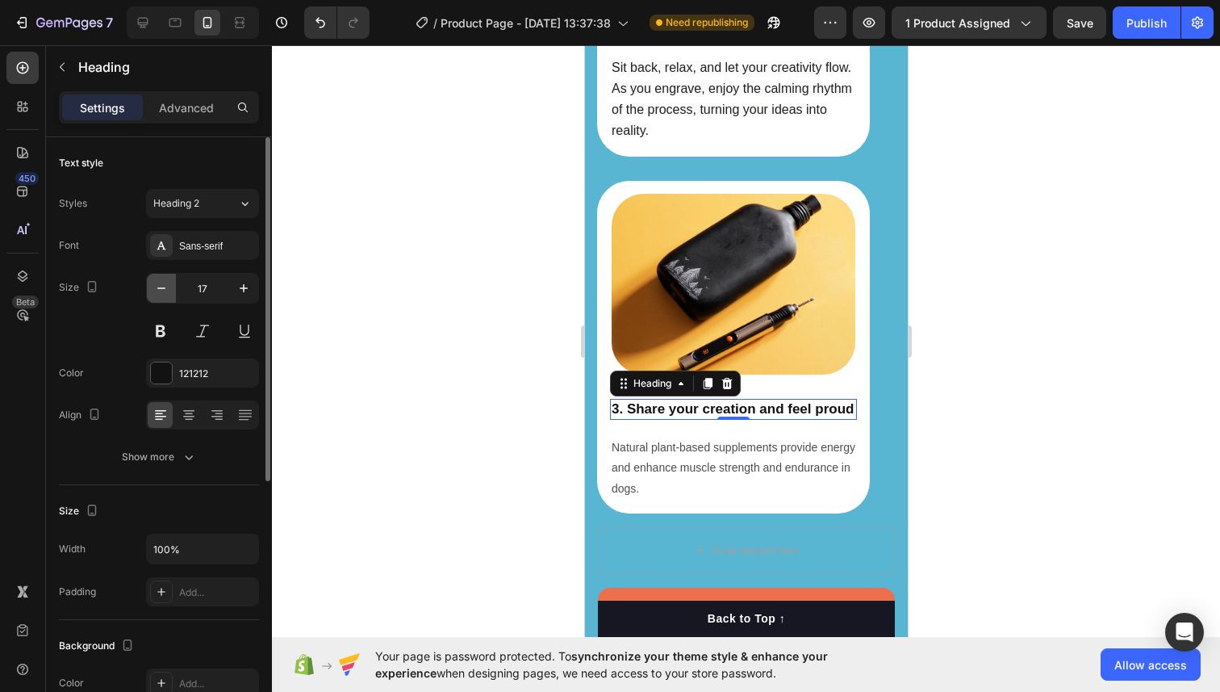
click at [171, 285] on button "button" at bounding box center [161, 288] width 29 height 29
click at [236, 287] on icon "button" at bounding box center [244, 288] width 16 height 16
type input "17"
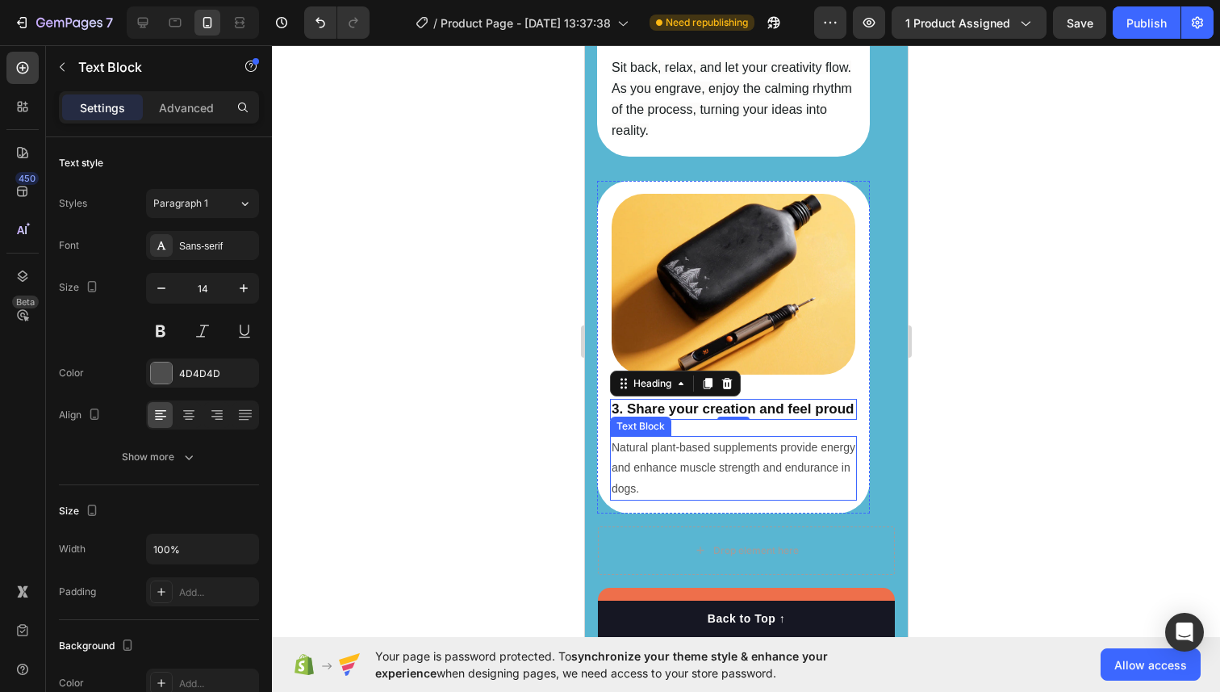
click at [700, 463] on p "Natural plant-based supplements provide energy and enhance muscle strength and …" at bounding box center [733, 467] width 244 height 61
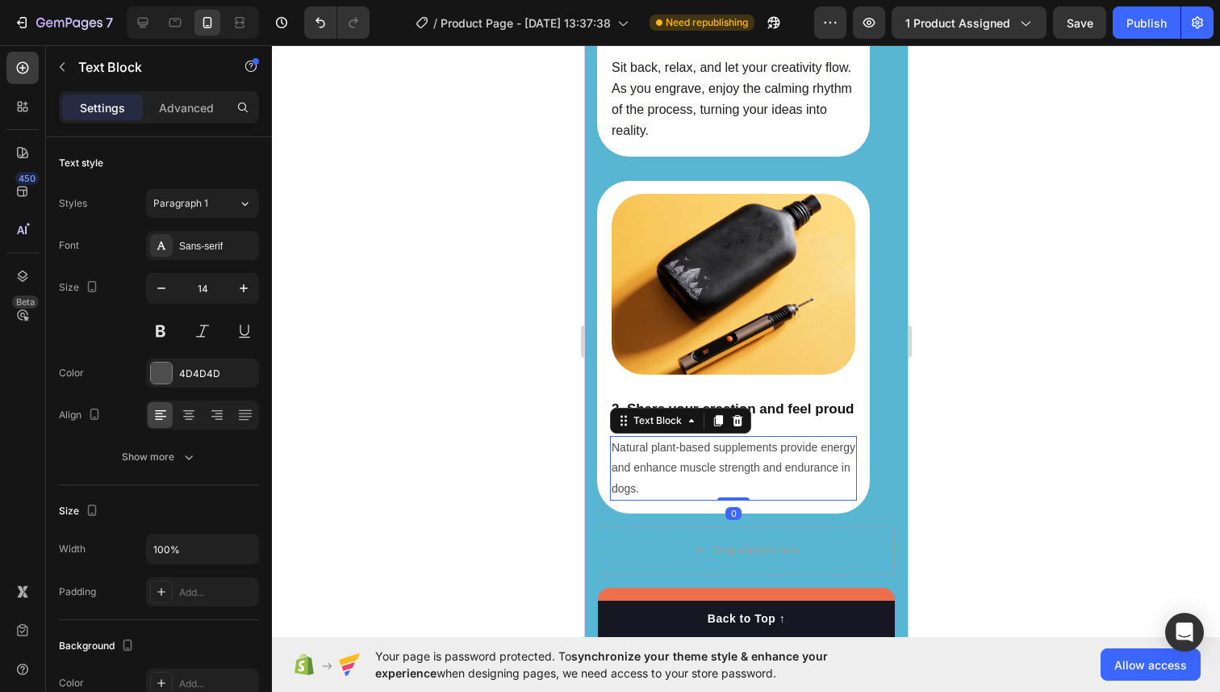
click at [700, 463] on p "Natural plant-based supplements provide energy and enhance muscle strength and …" at bounding box center [733, 467] width 244 height 61
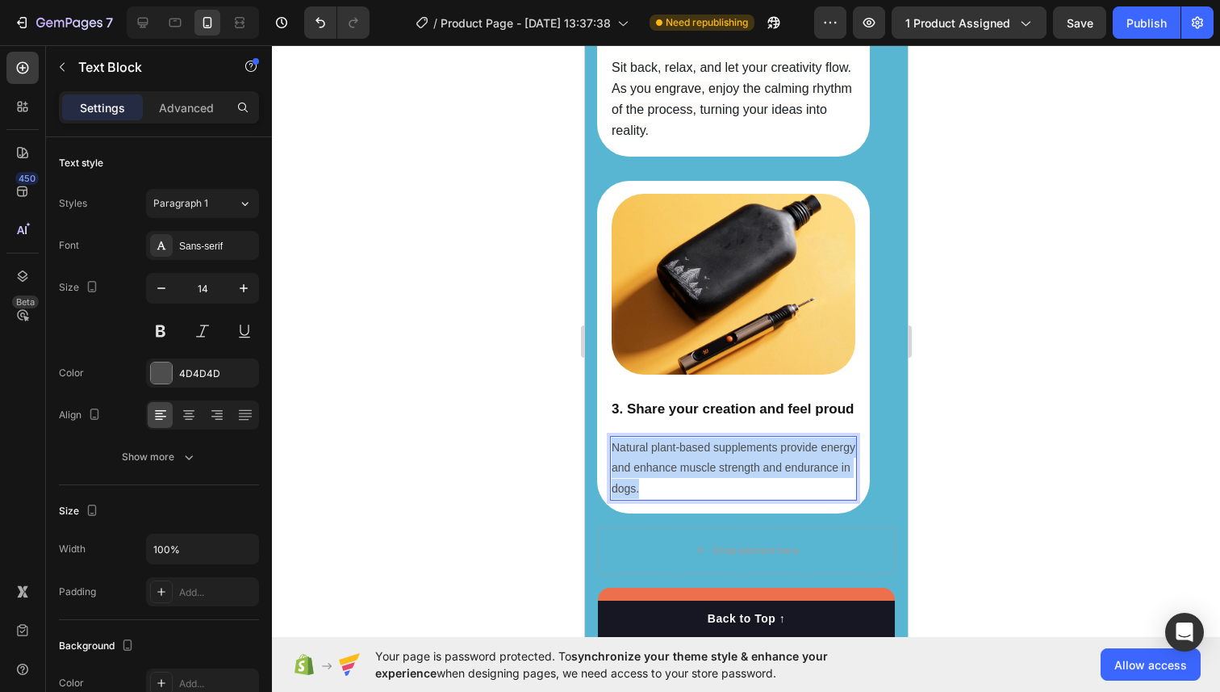
click at [700, 463] on p "Natural plant-based supplements provide energy and enhance muscle strength and …" at bounding box center [733, 467] width 244 height 61
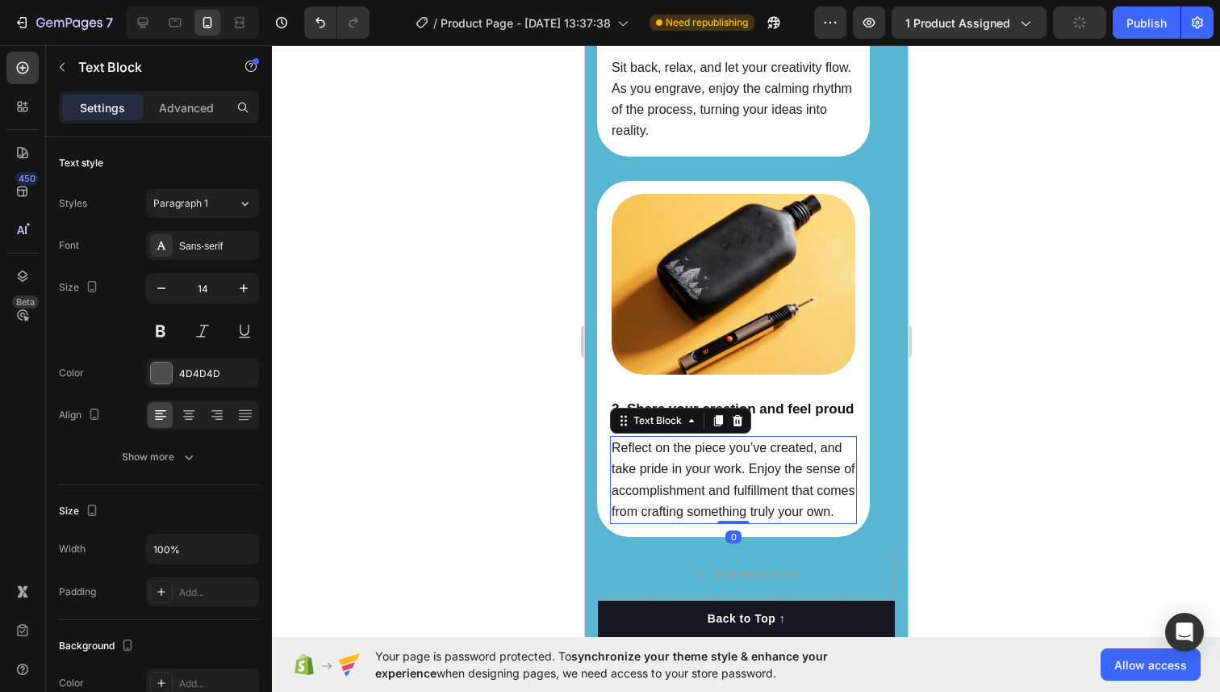
click at [918, 419] on div at bounding box center [746, 368] width 948 height 646
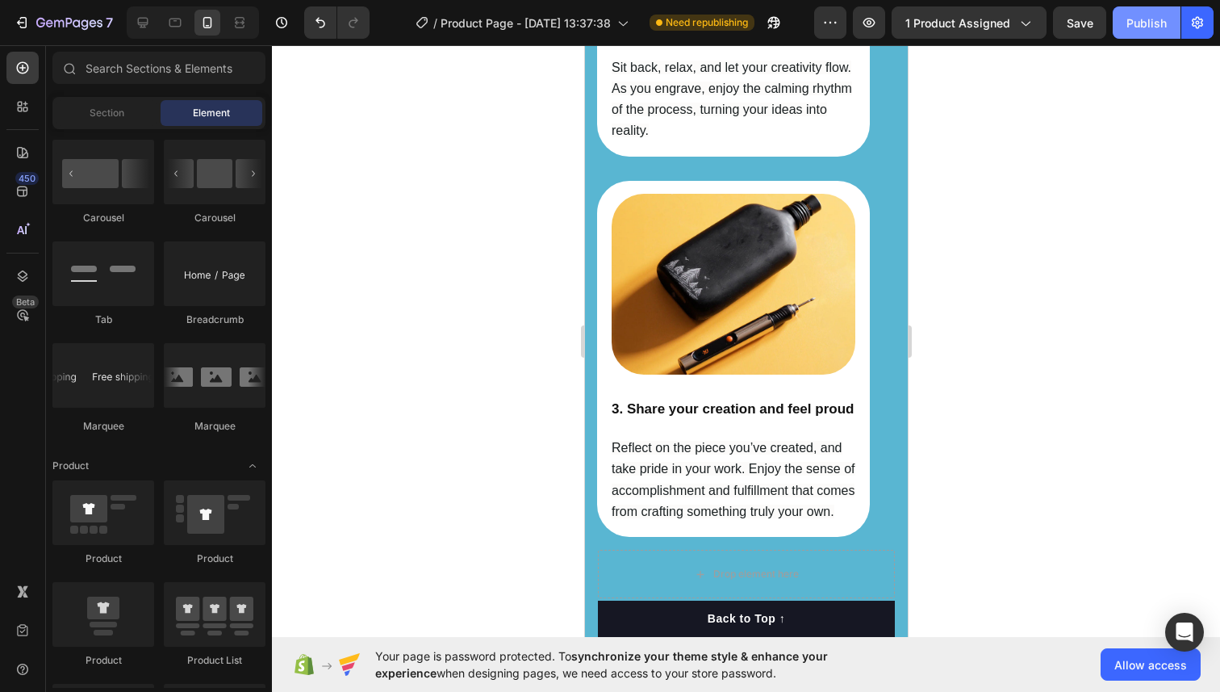
click at [1132, 27] on div "Publish" at bounding box center [1147, 23] width 40 height 17
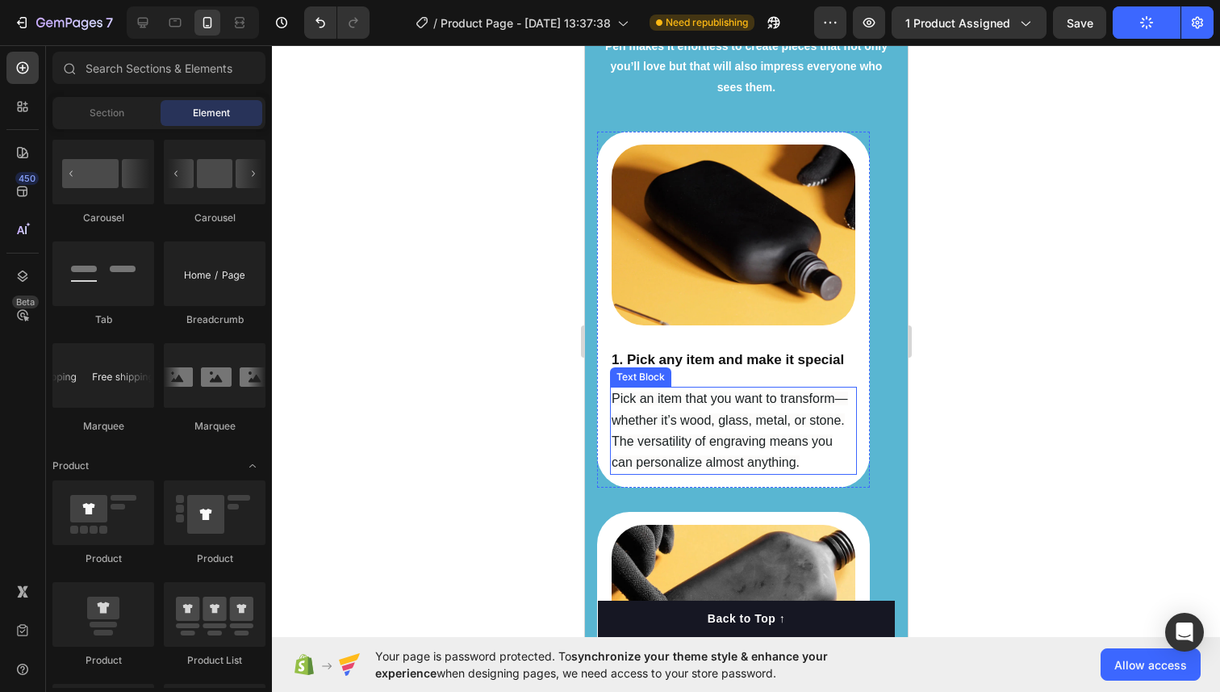
scroll to position [2319, 0]
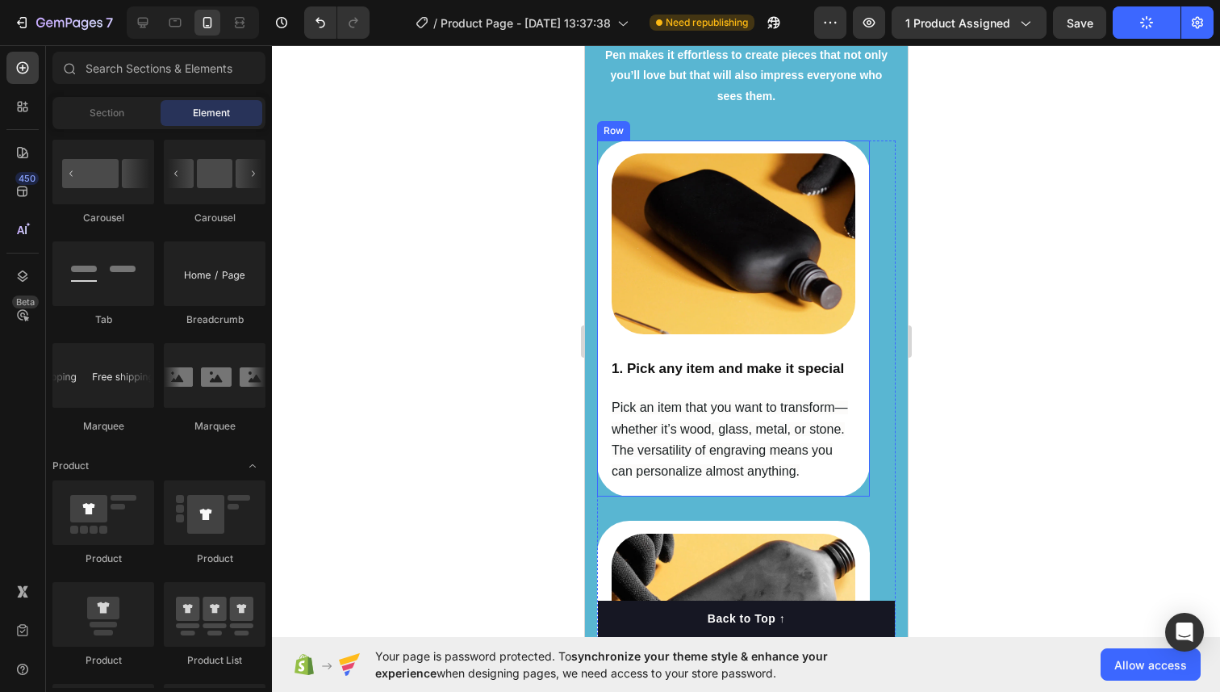
click at [717, 146] on div "Image 1. Pick any item and make it special Heading Pick an item that you want t…" at bounding box center [732, 318] width 273 height 356
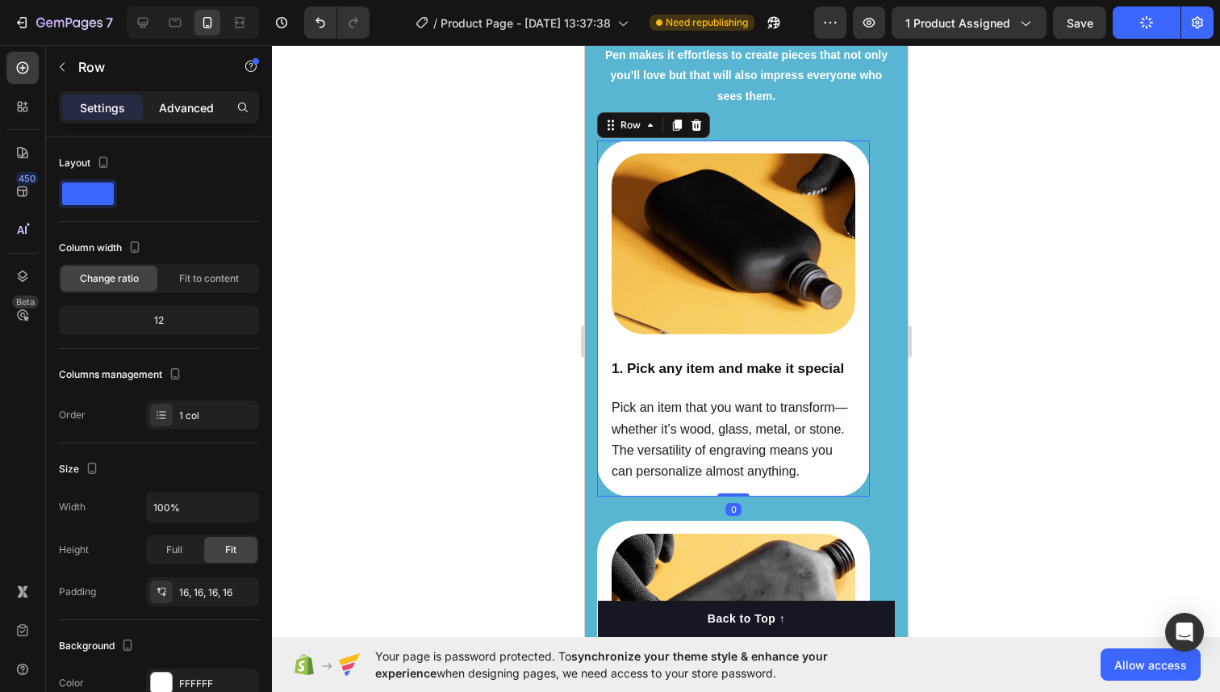
click at [188, 103] on p "Advanced" at bounding box center [186, 107] width 55 height 17
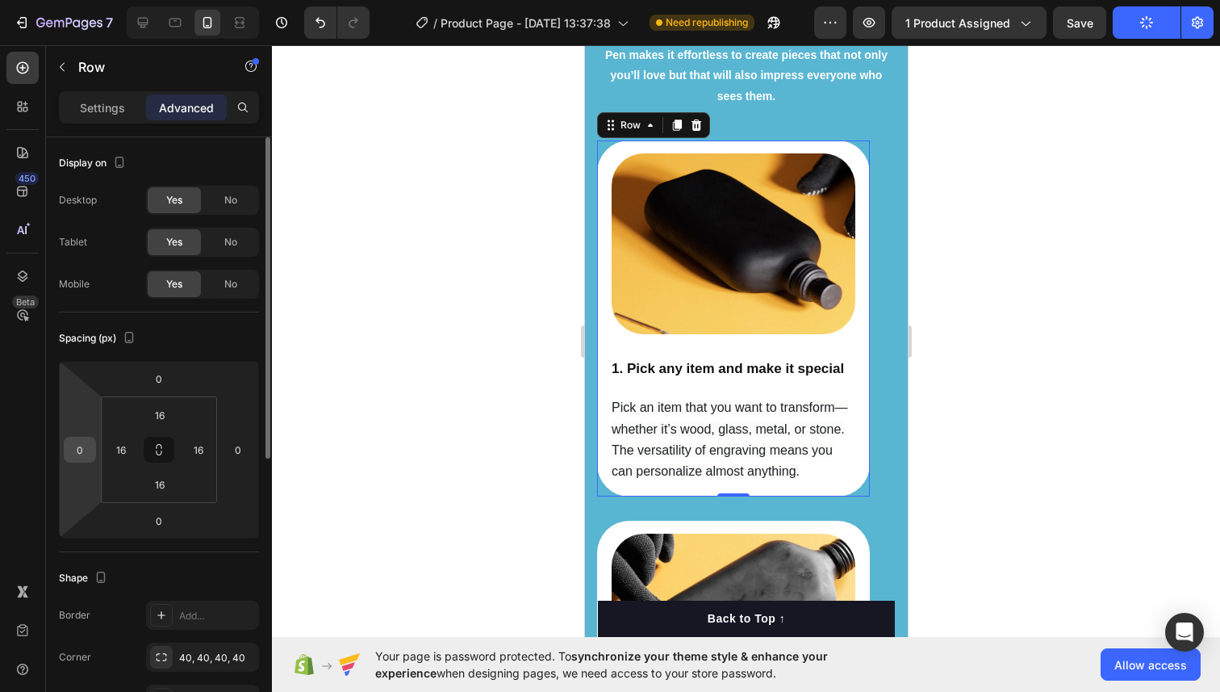
click at [79, 450] on input "0" at bounding box center [80, 449] width 24 height 24
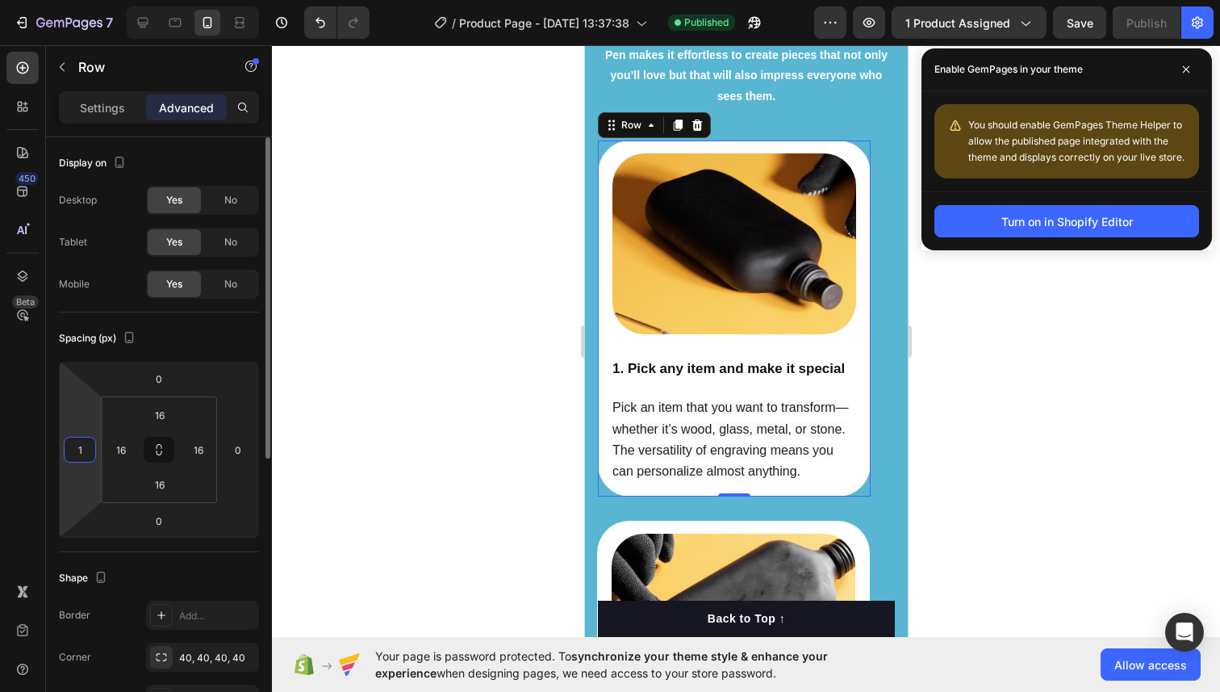
type input "15"
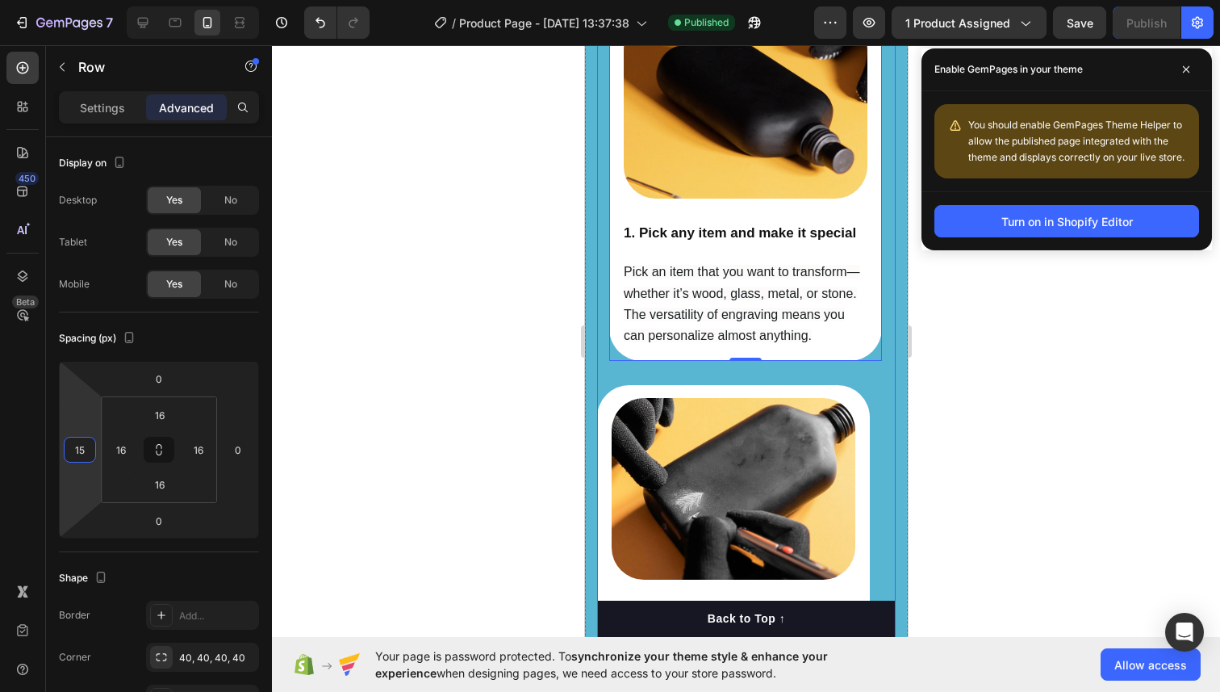
scroll to position [2491, 0]
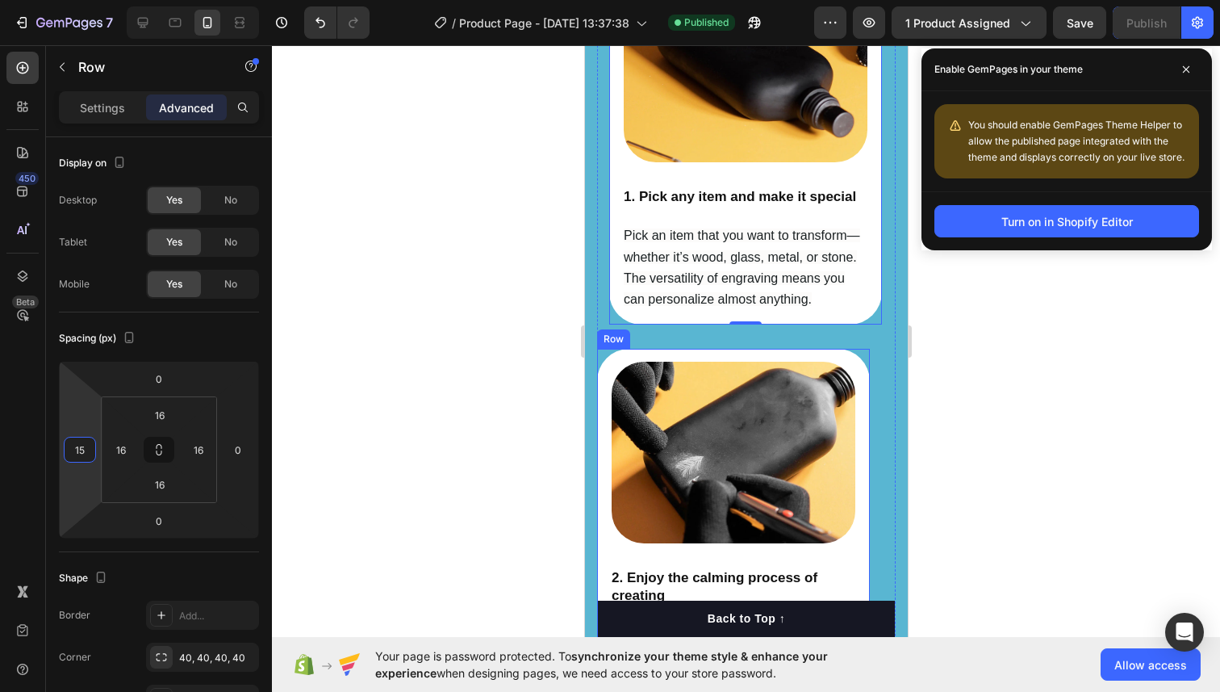
click at [600, 383] on div "Image 2. Enjoy the calming process of creating Heading Sit back, relax, and let…" at bounding box center [732, 536] width 273 height 374
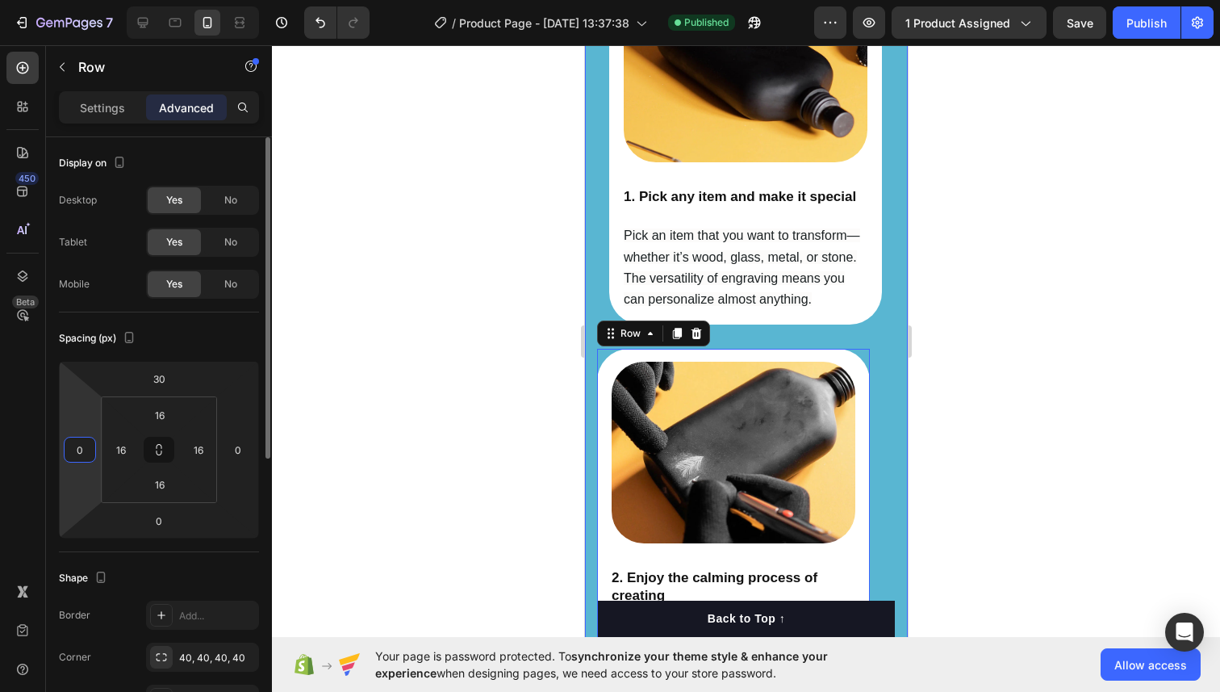
click at [82, 449] on input "0" at bounding box center [80, 449] width 24 height 24
type input "15"
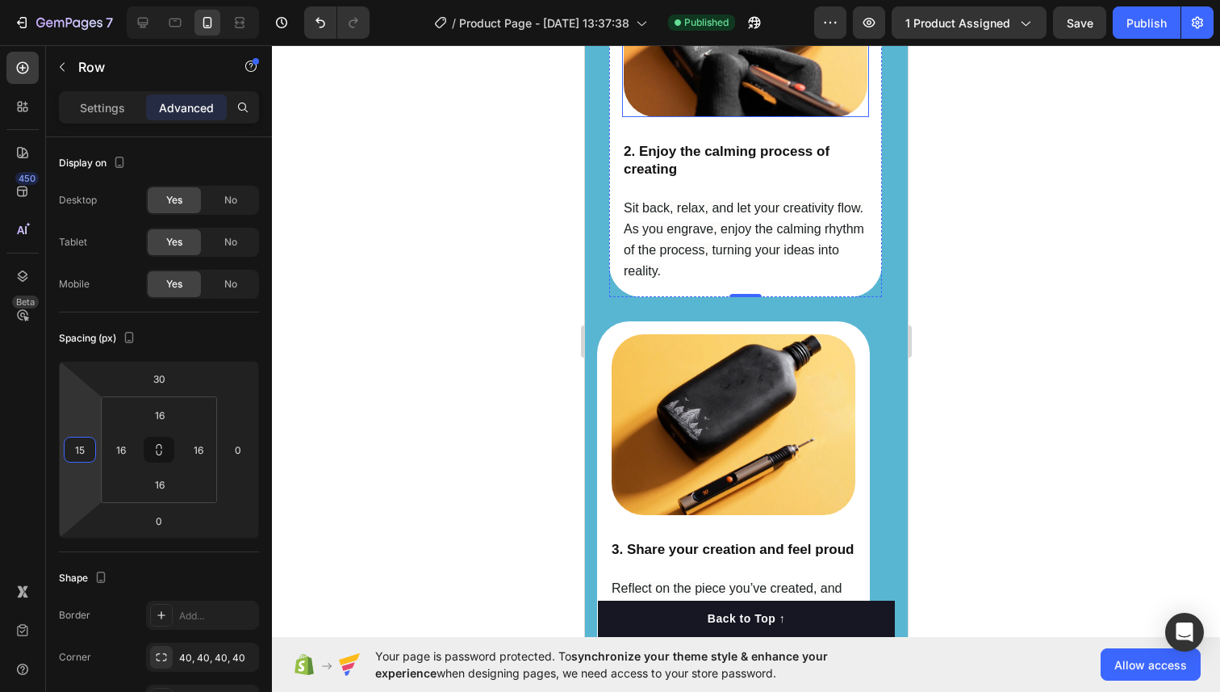
scroll to position [2921, 0]
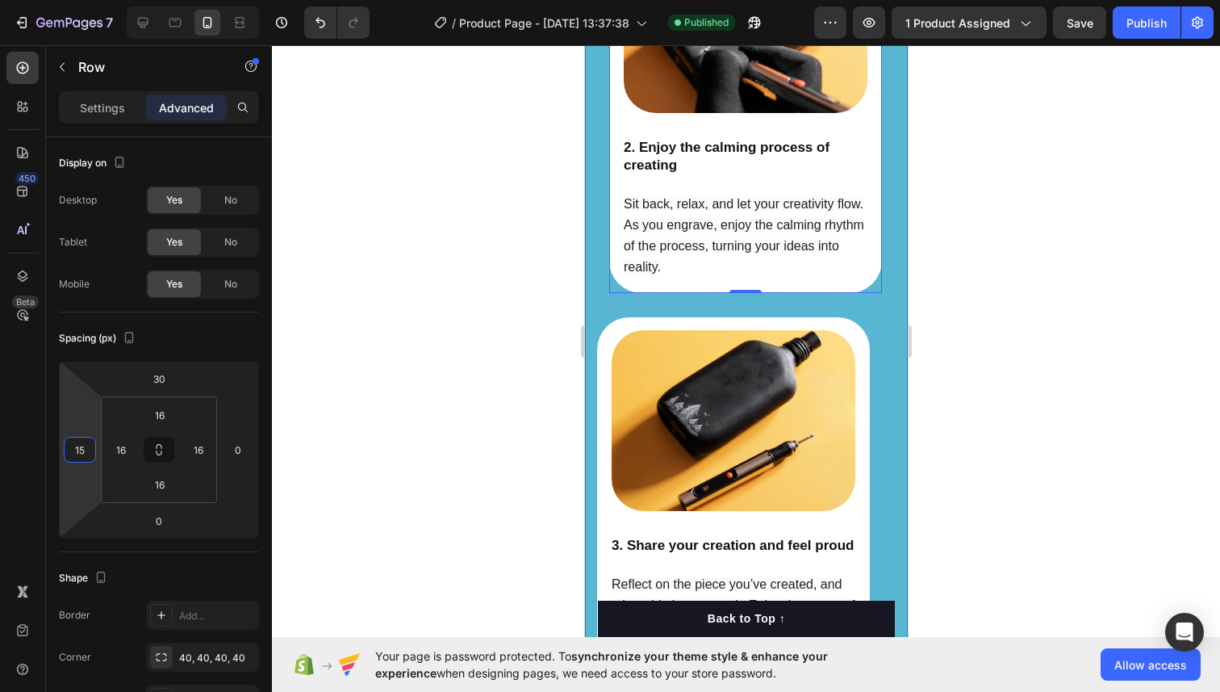
click at [611, 325] on div "Image 3. Share your creation and feel proud Heading Reflect on the piece you’ve…" at bounding box center [732, 495] width 273 height 356
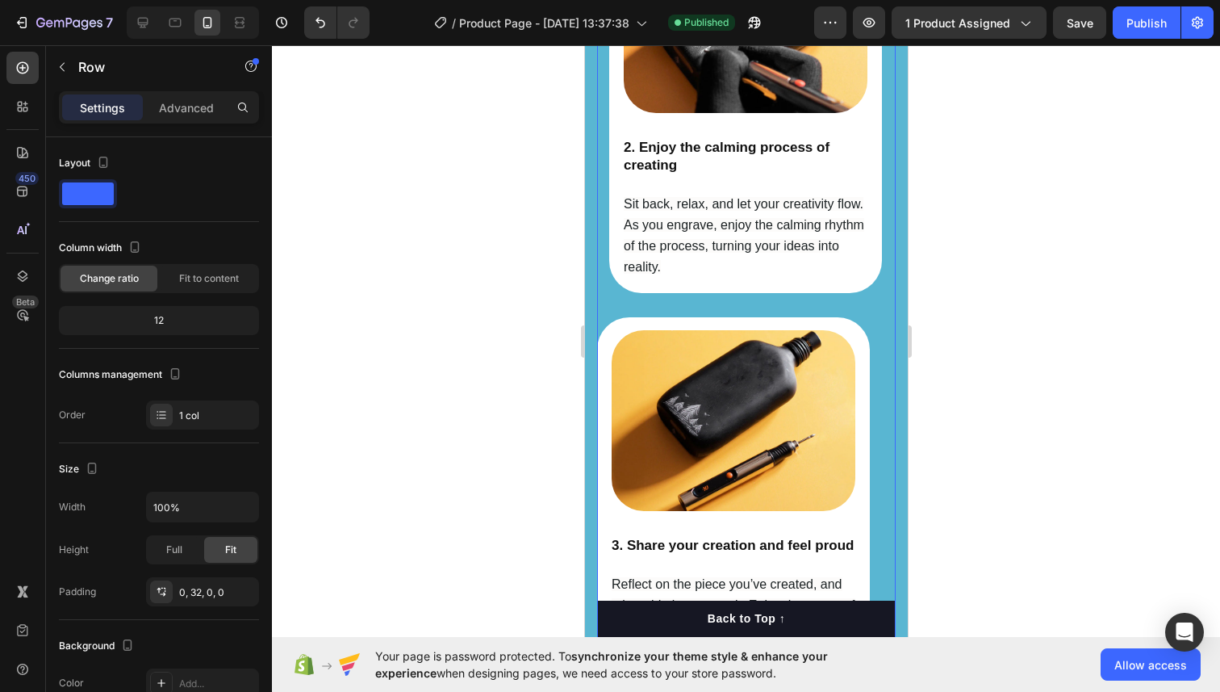
click at [604, 320] on div "Image 1. Pick any item and make it special Heading Pick an item that you want t…" at bounding box center [732, 105] width 273 height 1135
click at [626, 318] on div "Image 3. Share your creation and feel proud Heading Reflect on the piece you’ve…" at bounding box center [732, 495] width 273 height 356
click at [207, 111] on p "Advanced" at bounding box center [186, 107] width 55 height 17
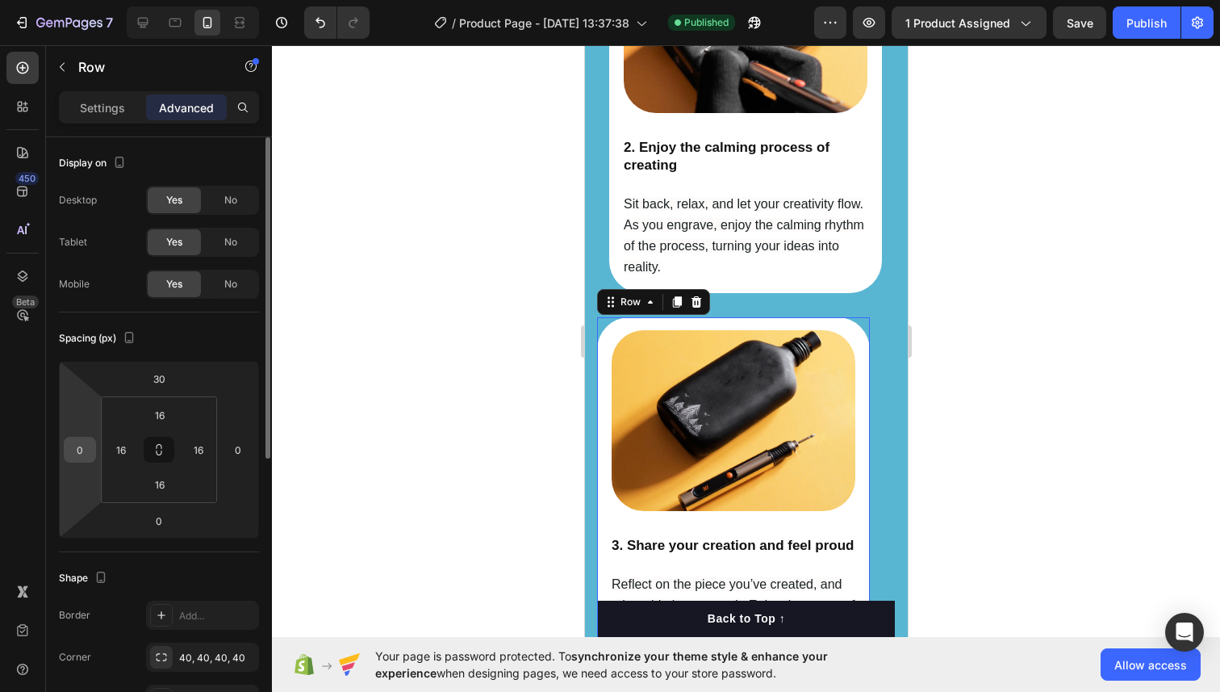
click at [83, 444] on input "0" at bounding box center [80, 449] width 24 height 24
type input "15"
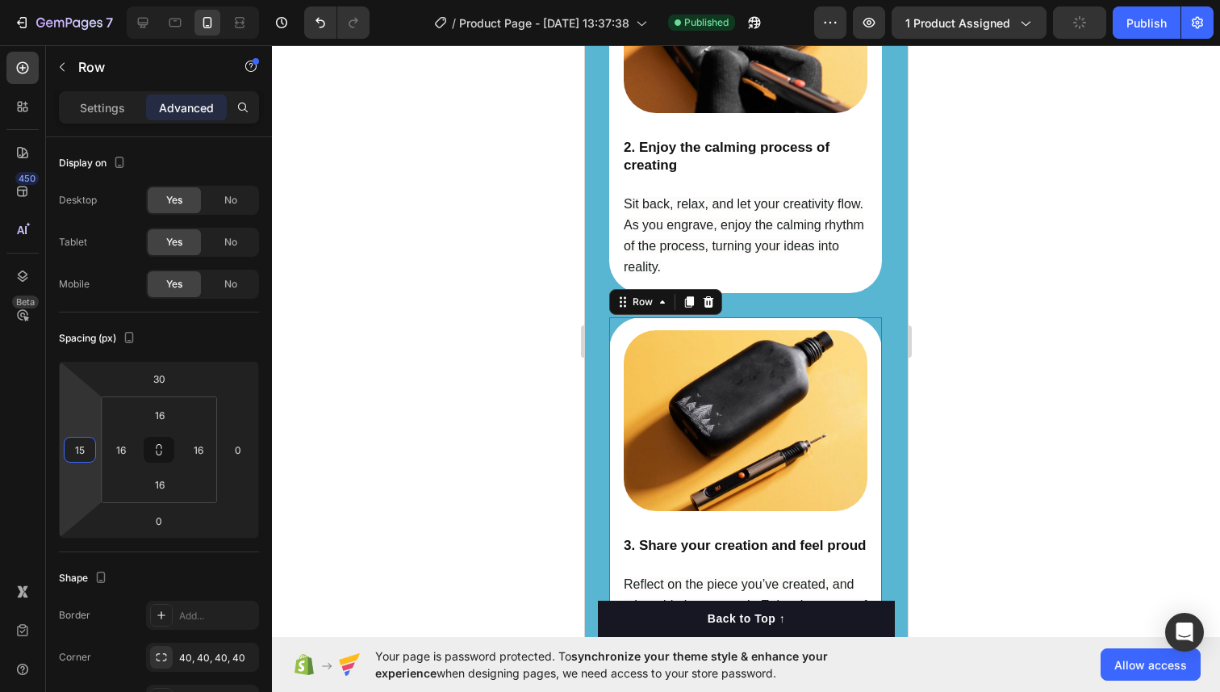
click at [479, 319] on div at bounding box center [746, 368] width 948 height 646
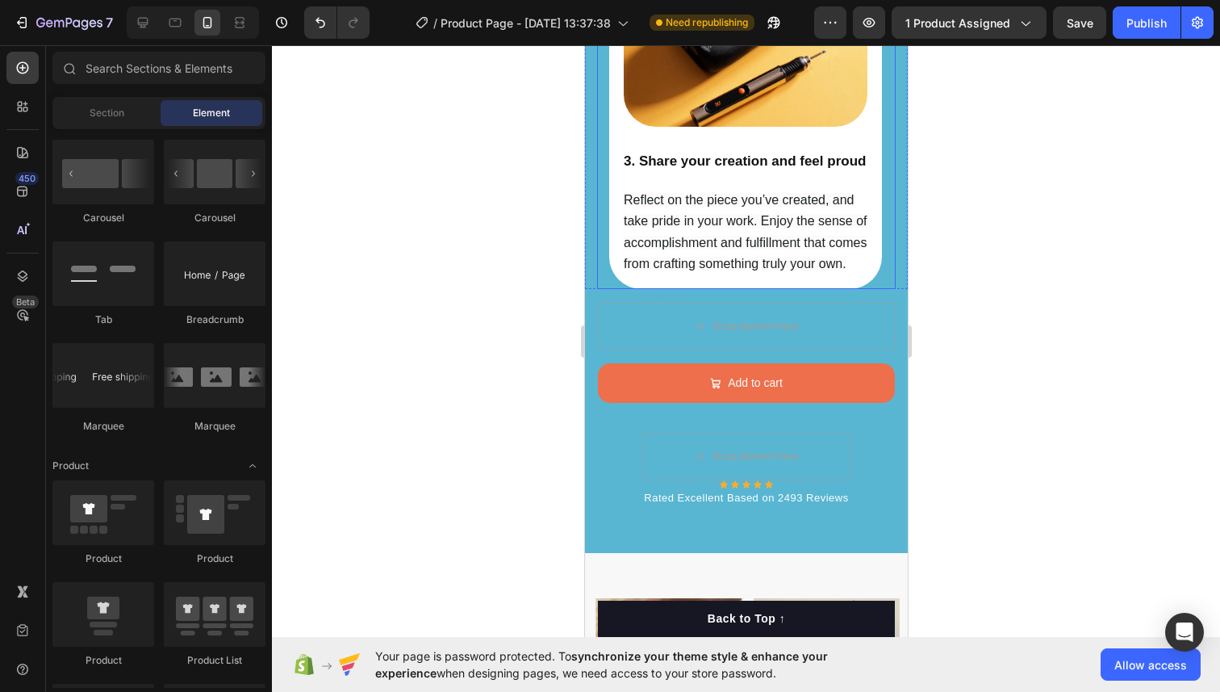
scroll to position [3258, 0]
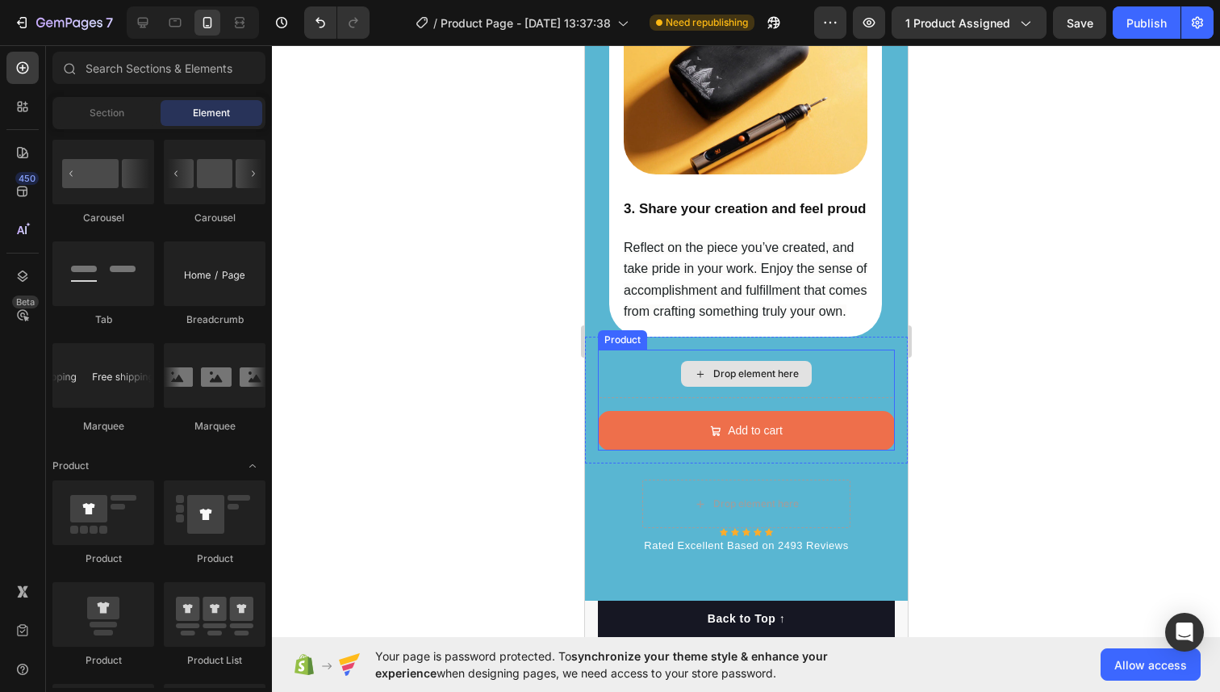
click at [644, 368] on div "Drop element here" at bounding box center [745, 373] width 297 height 48
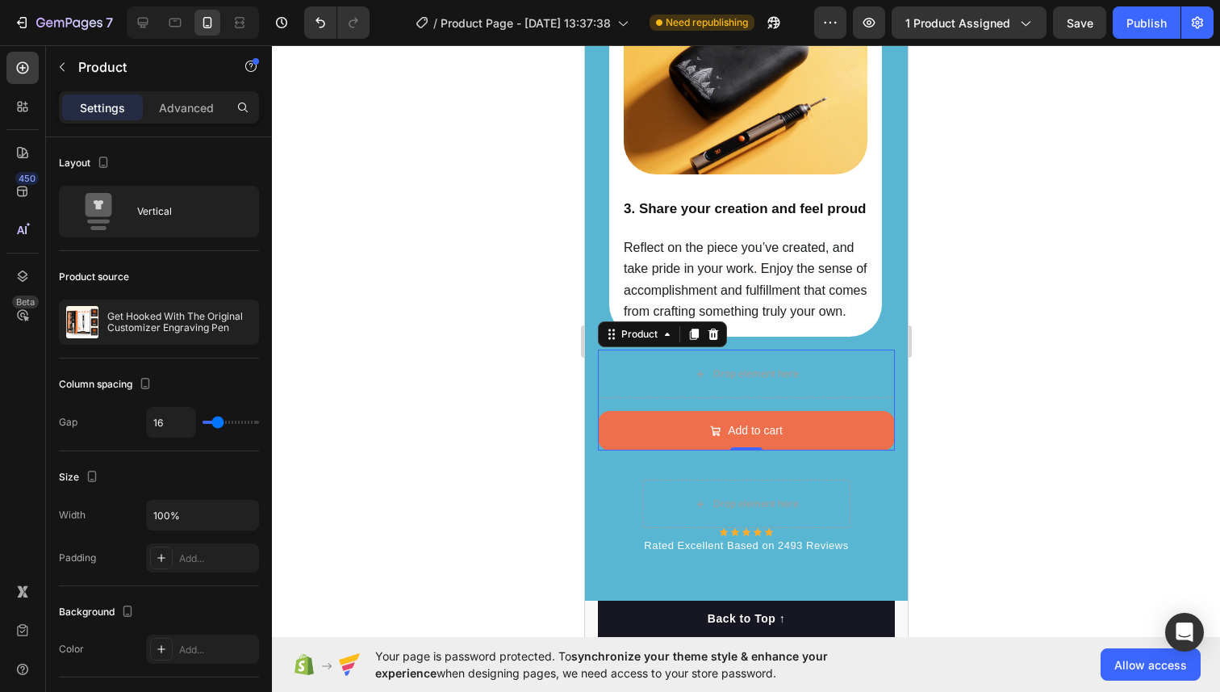
click at [684, 396] on div "Drop element here Add to cart Add to Cart Product 0" at bounding box center [745, 399] width 297 height 101
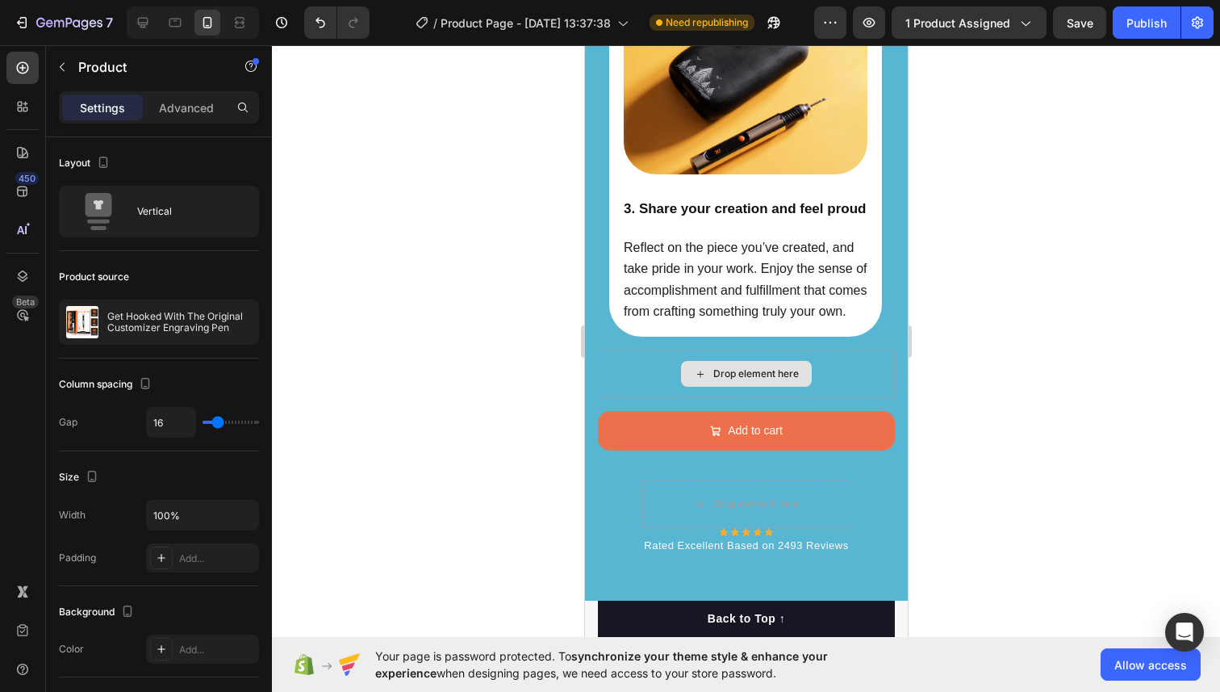
click at [684, 371] on div "Drop element here" at bounding box center [745, 374] width 131 height 26
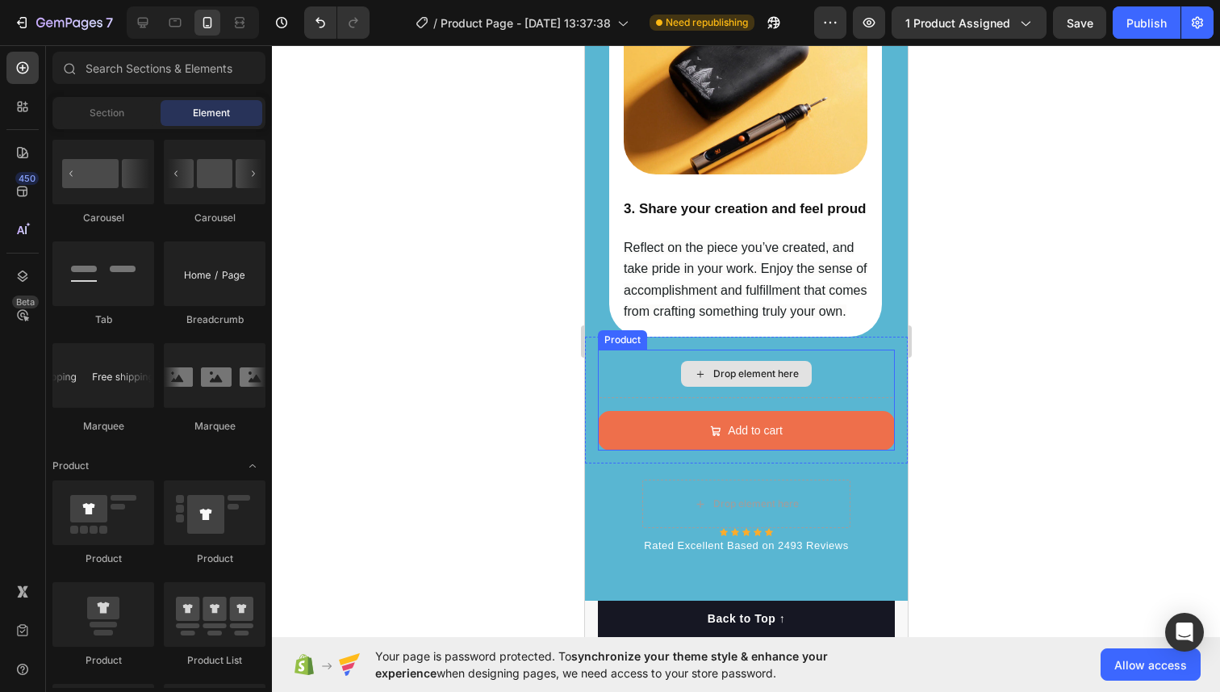
click at [666, 383] on div "Drop element here" at bounding box center [745, 373] width 297 height 48
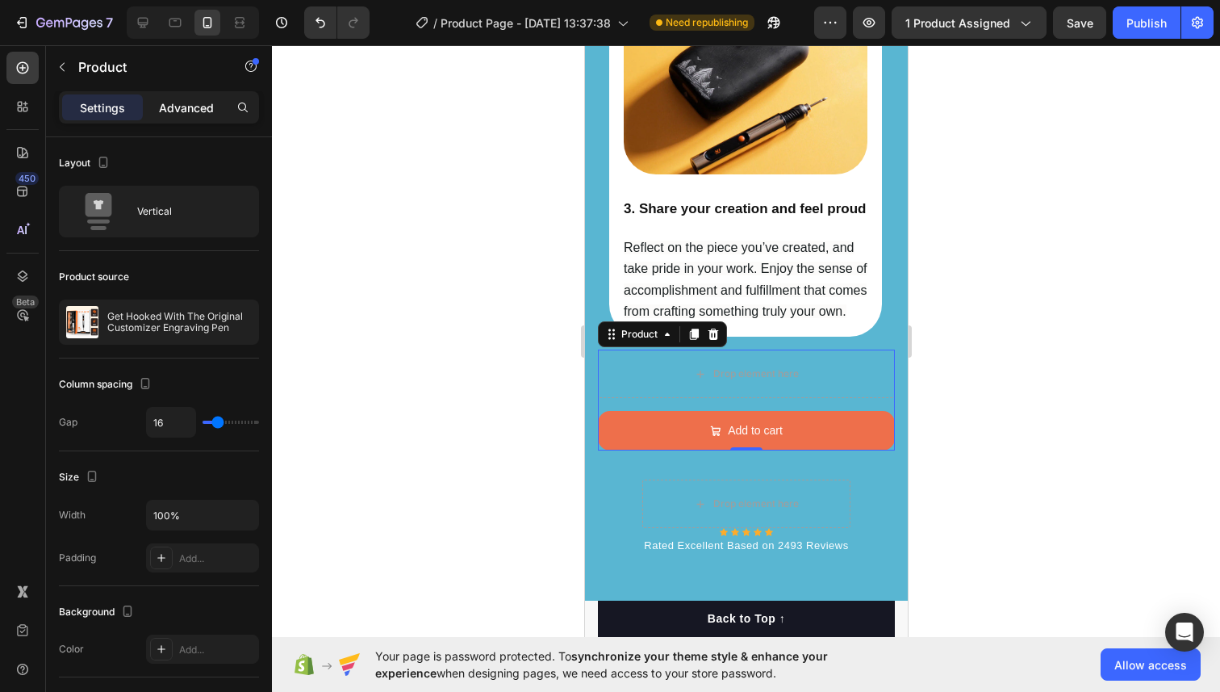
click at [191, 104] on p "Advanced" at bounding box center [186, 107] width 55 height 17
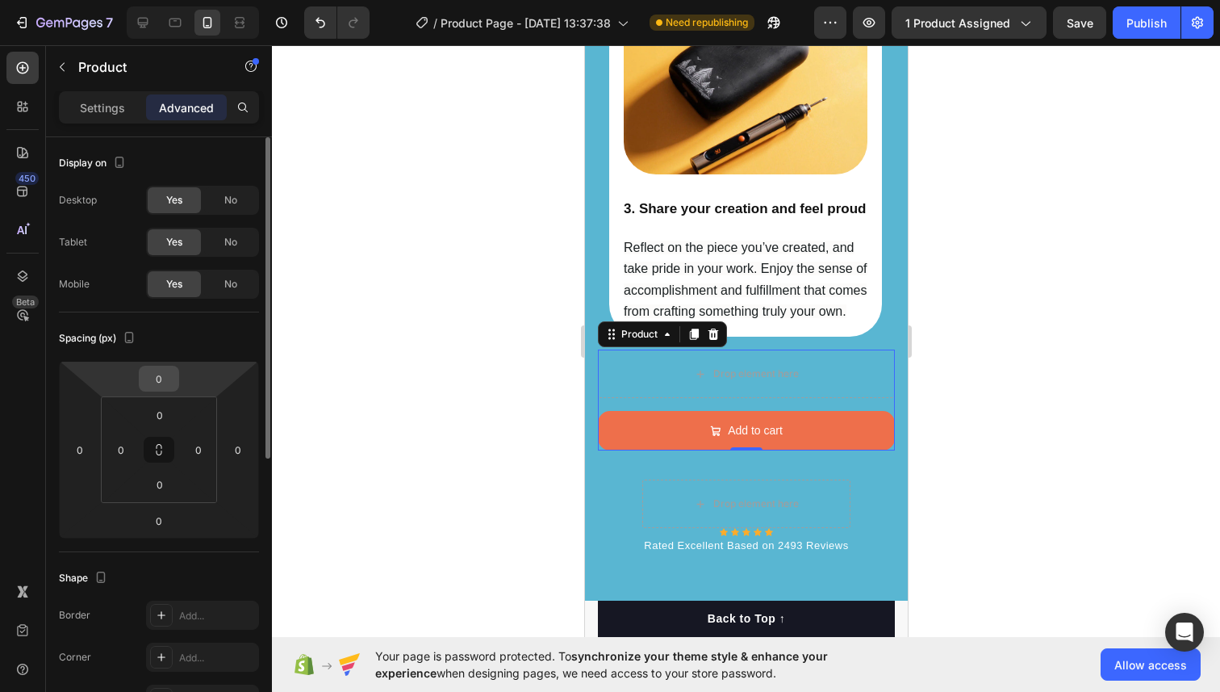
click at [167, 378] on input "0" at bounding box center [159, 378] width 32 height 24
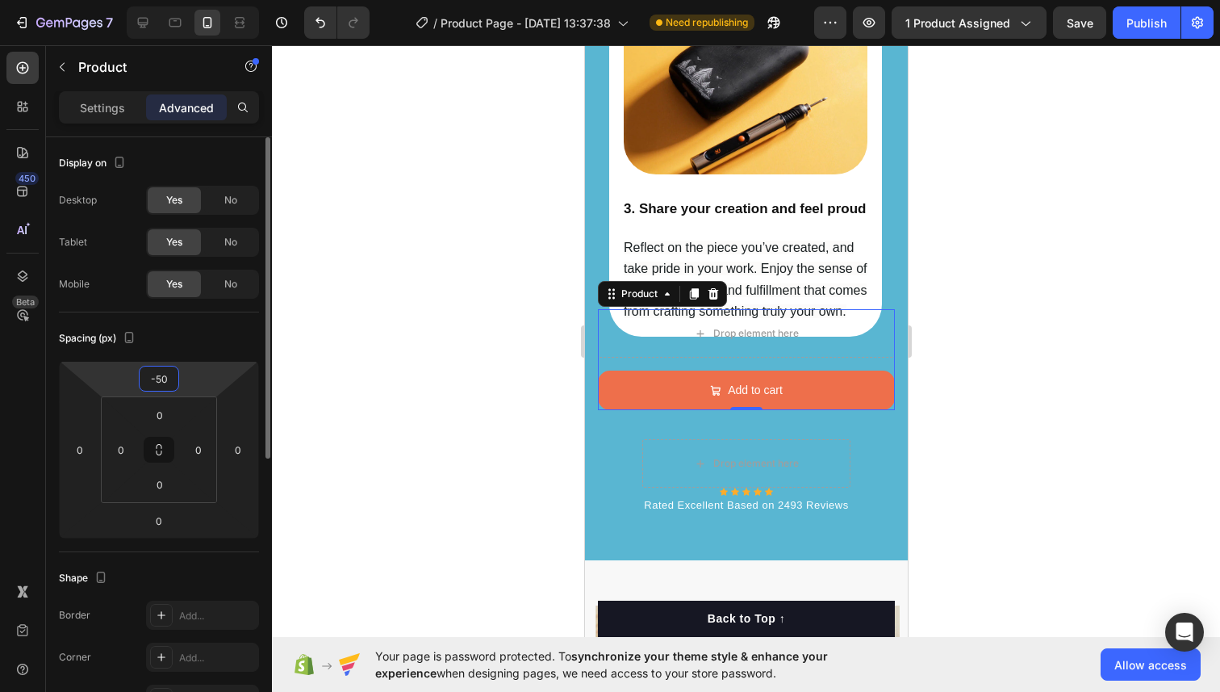
type input "-5"
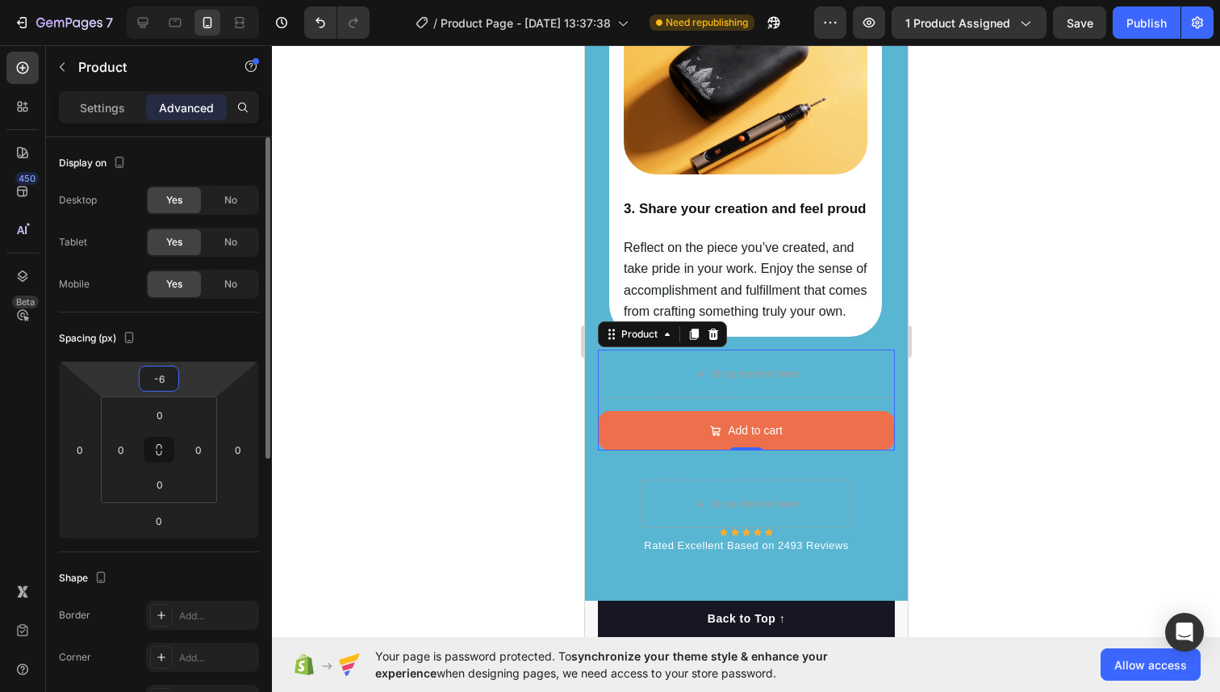
type input "-60"
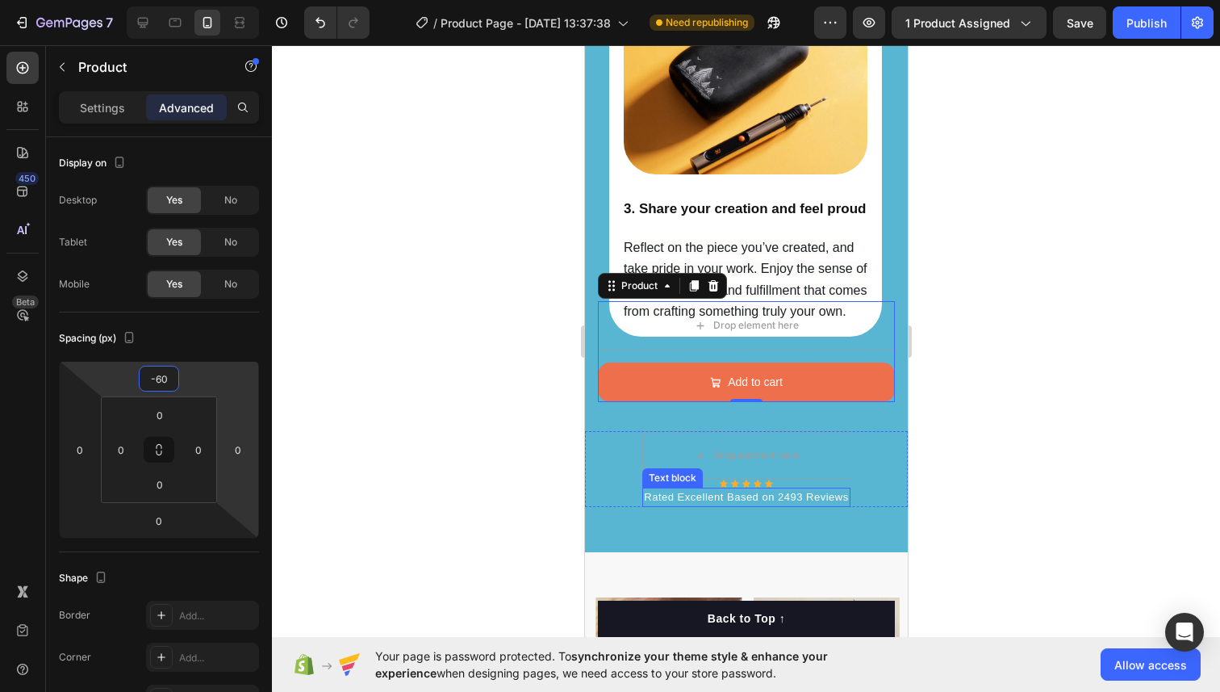
click at [684, 492] on p "Rated Excellent Based on 2493 Reviews" at bounding box center [745, 497] width 204 height 16
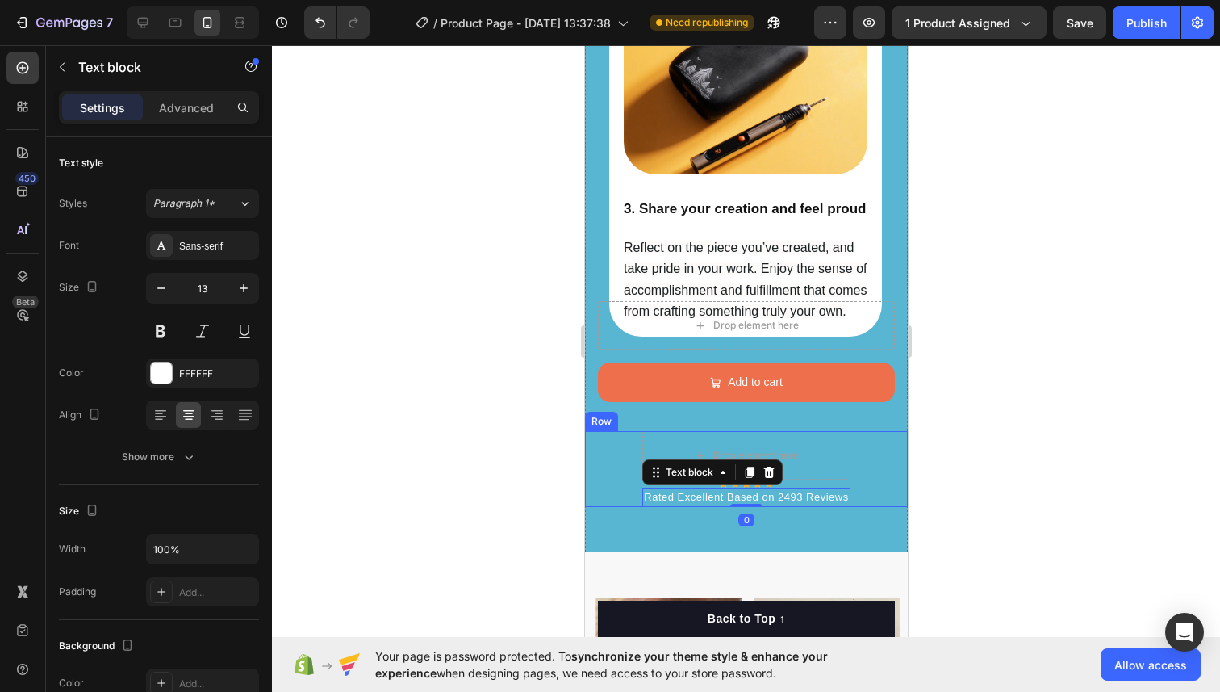
click at [625, 478] on div "Drop element here Icon Icon Icon Icon Icon Icon List Hoz Rated Excellent Based …" at bounding box center [745, 469] width 323 height 76
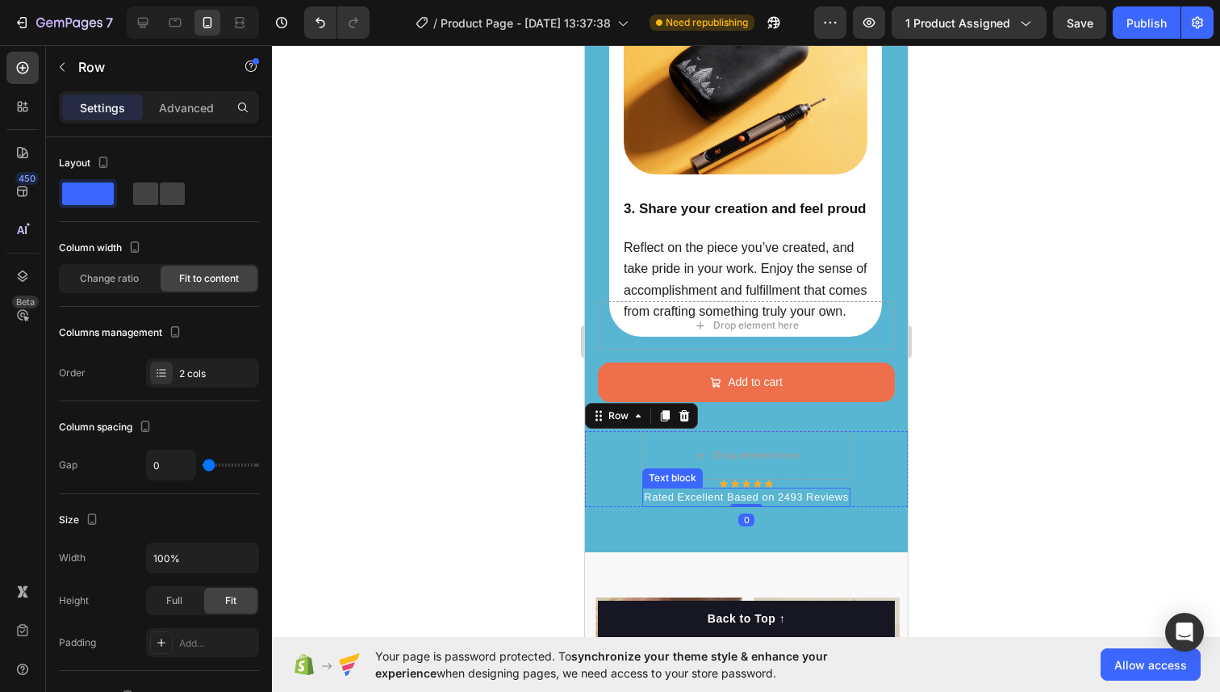
click at [663, 489] on p "Rated Excellent Based on 2493 Reviews" at bounding box center [745, 497] width 204 height 16
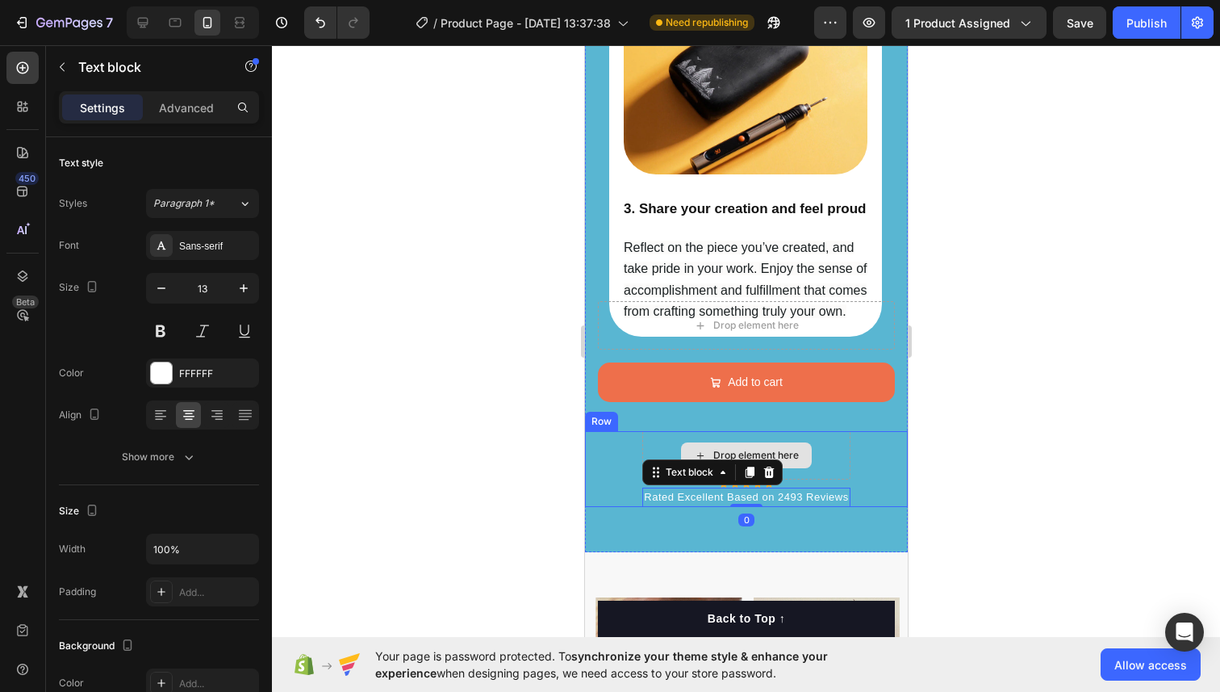
click at [671, 443] on div "Drop element here" at bounding box center [745, 455] width 207 height 48
click at [654, 491] on p "Rated Excellent Based on 2493 Reviews" at bounding box center [745, 497] width 204 height 16
click at [719, 489] on p "Rated Excellent Based on 2493 Reviews" at bounding box center [745, 497] width 204 height 16
click at [670, 468] on div "Icon List Hoz" at bounding box center [695, 463] width 98 height 19
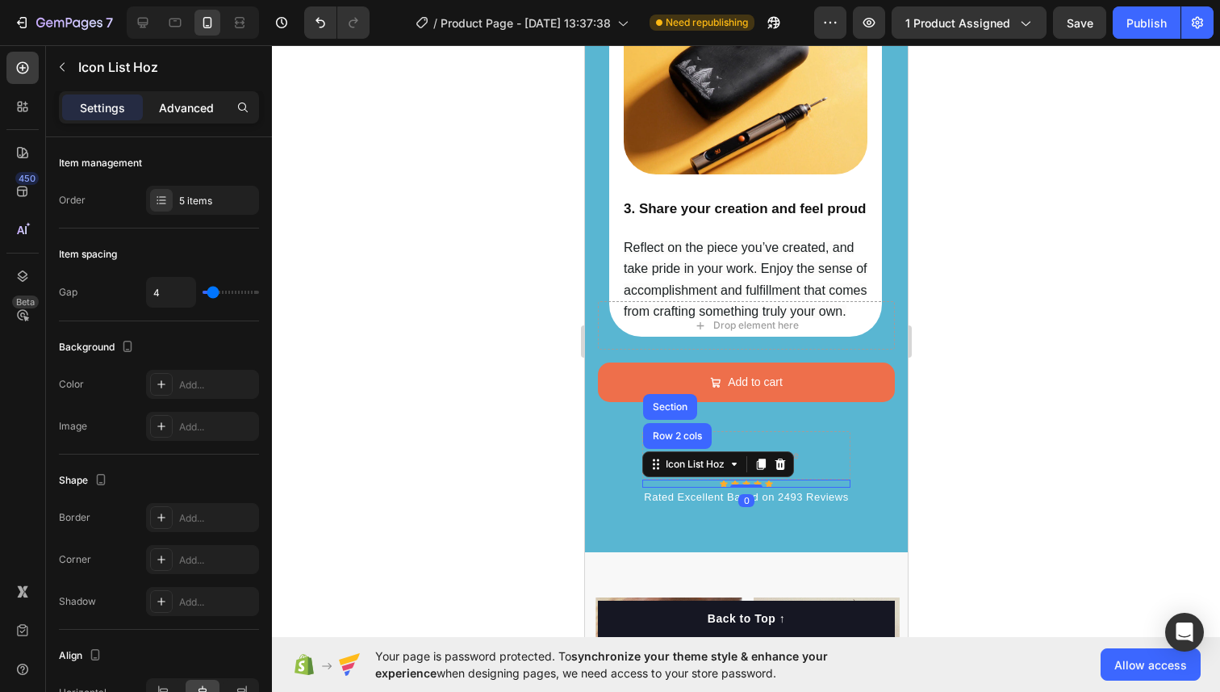
click at [171, 100] on p "Advanced" at bounding box center [186, 107] width 55 height 17
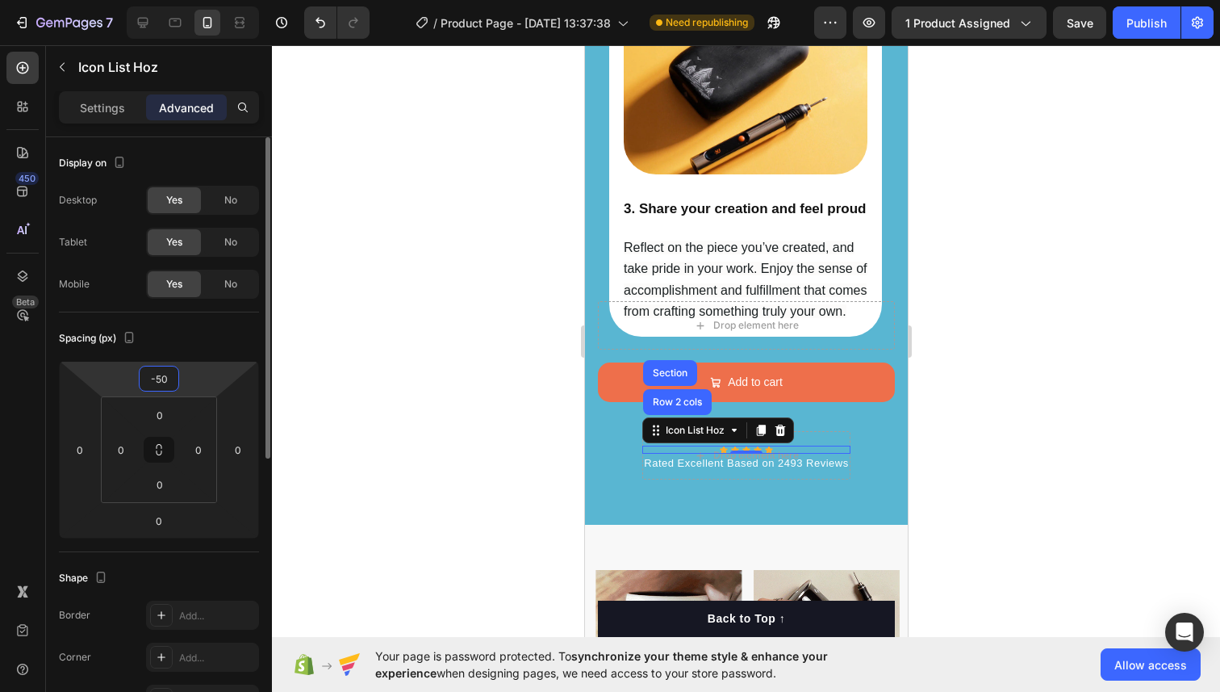
type input "-5"
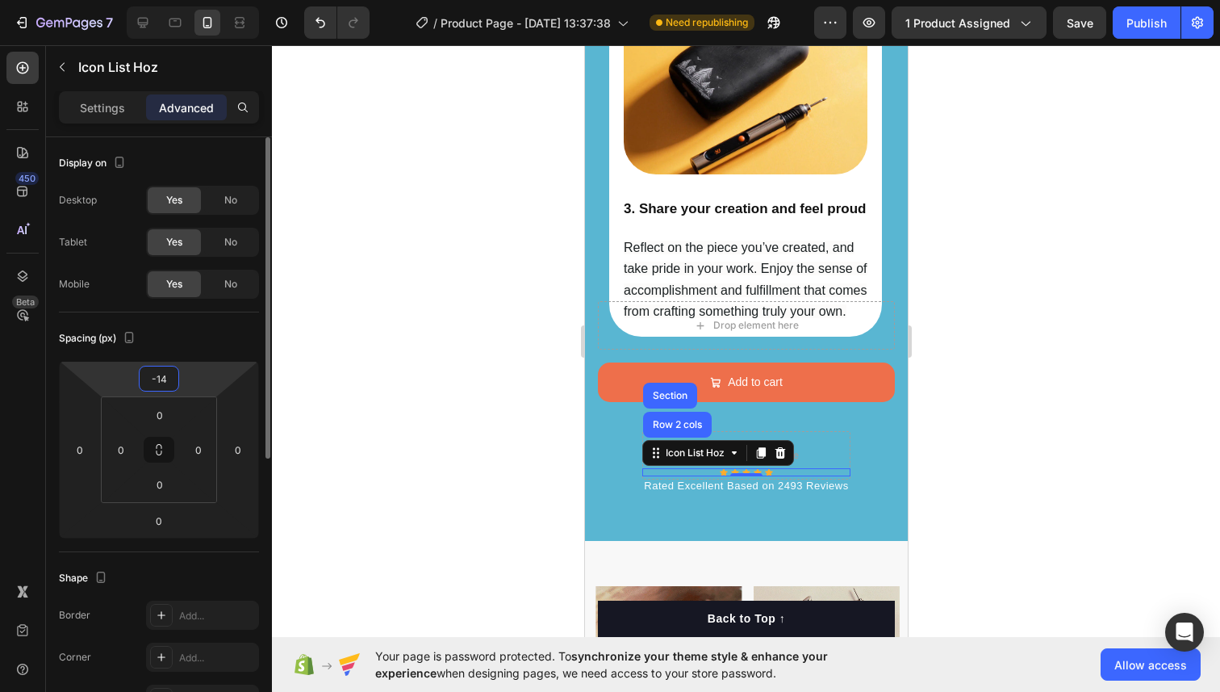
type input "-140"
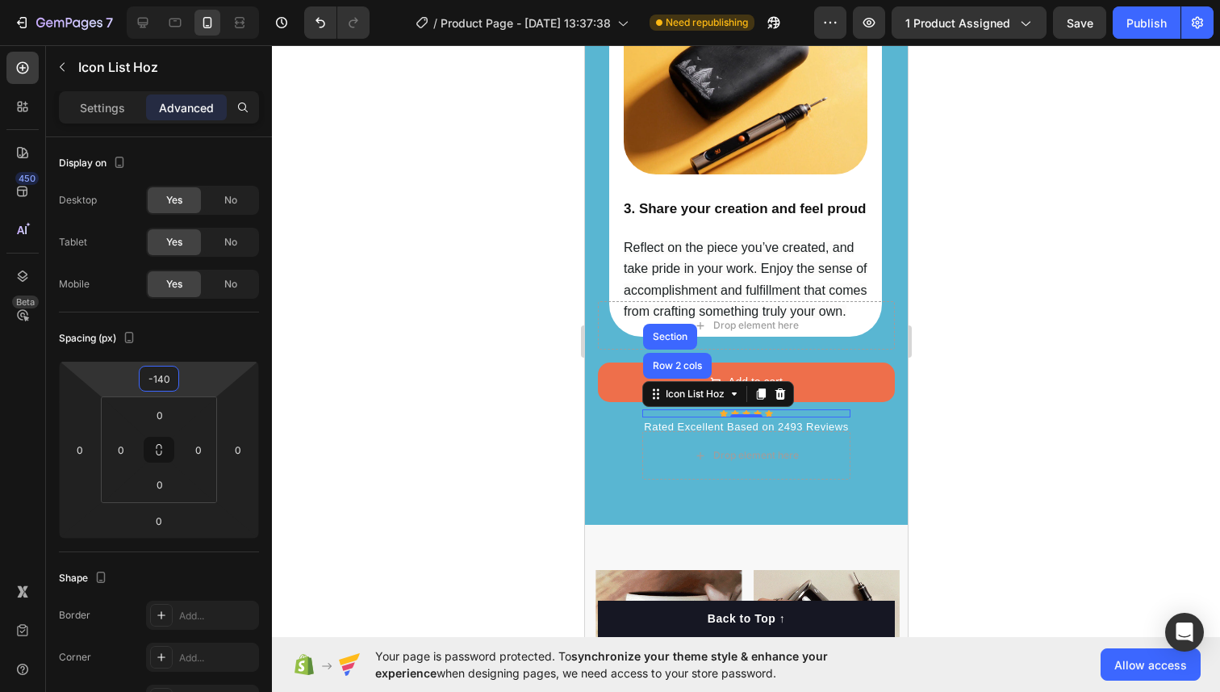
click at [1077, 412] on div at bounding box center [746, 368] width 948 height 646
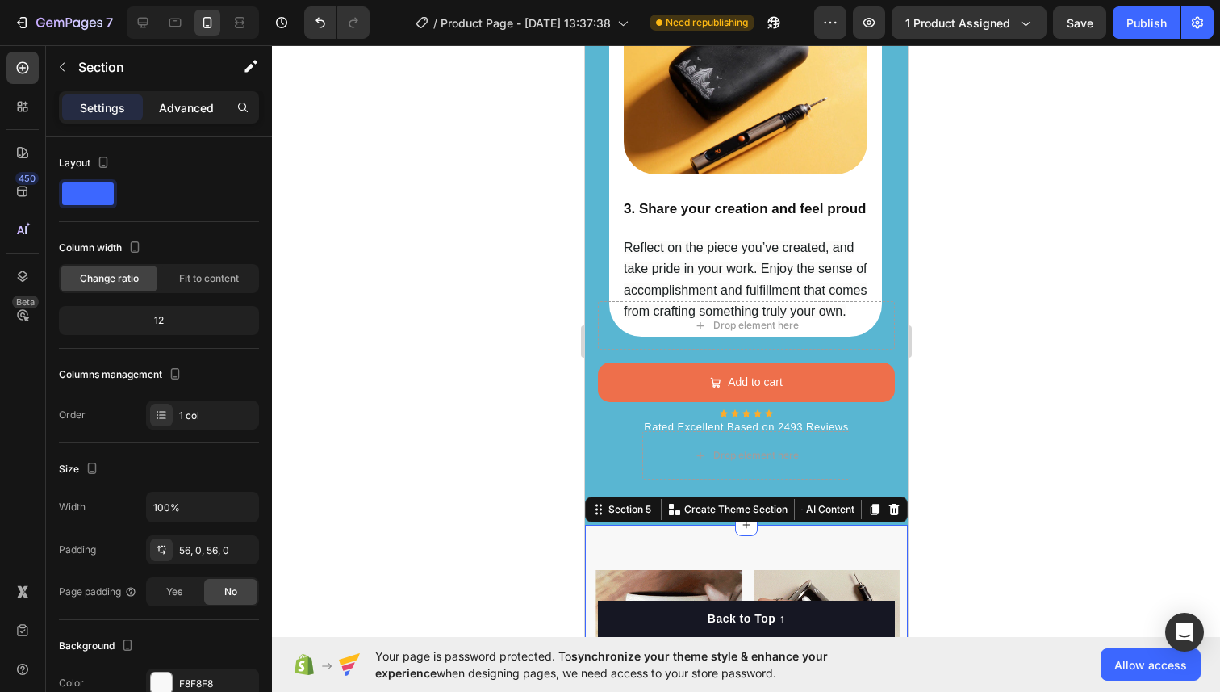
click at [154, 100] on div "Advanced" at bounding box center [186, 107] width 81 height 26
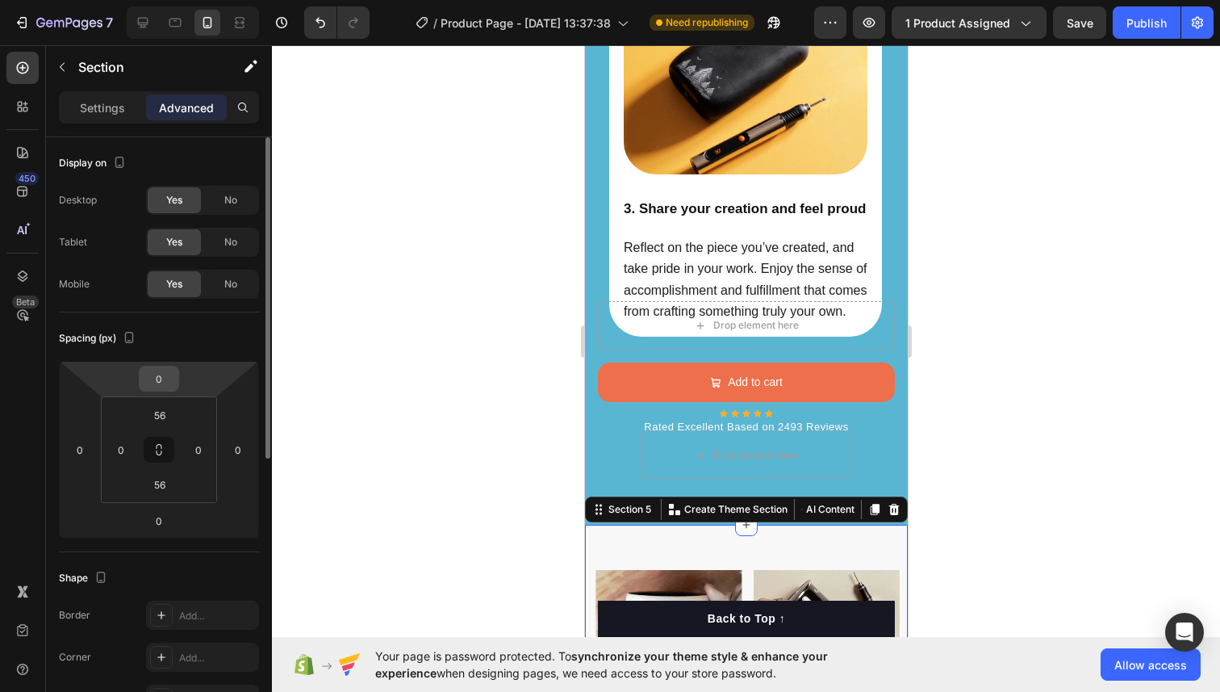
click at [161, 372] on input "0" at bounding box center [159, 378] width 32 height 24
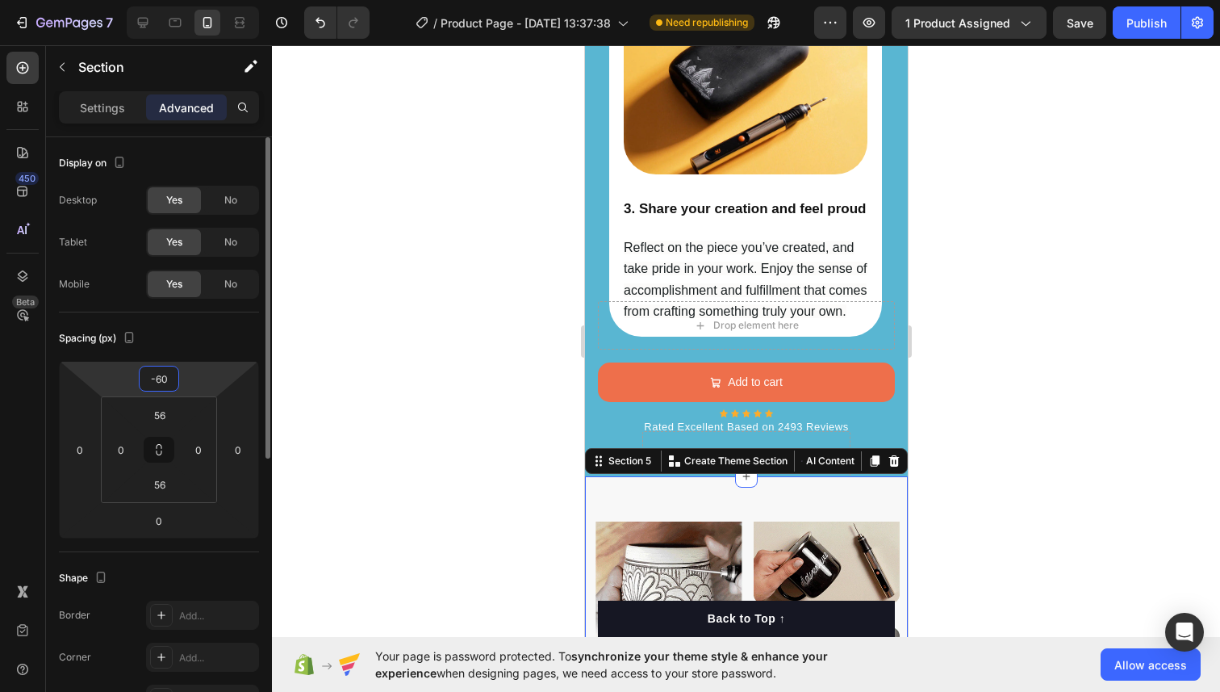
type input "-6"
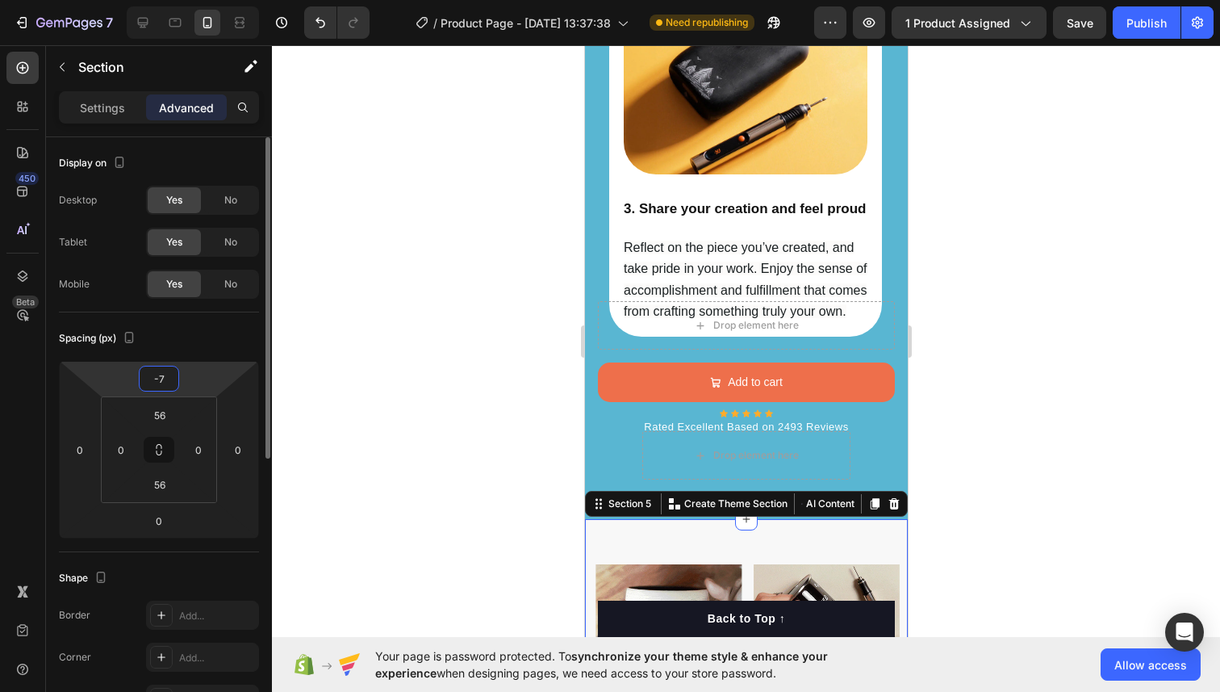
type input "-70"
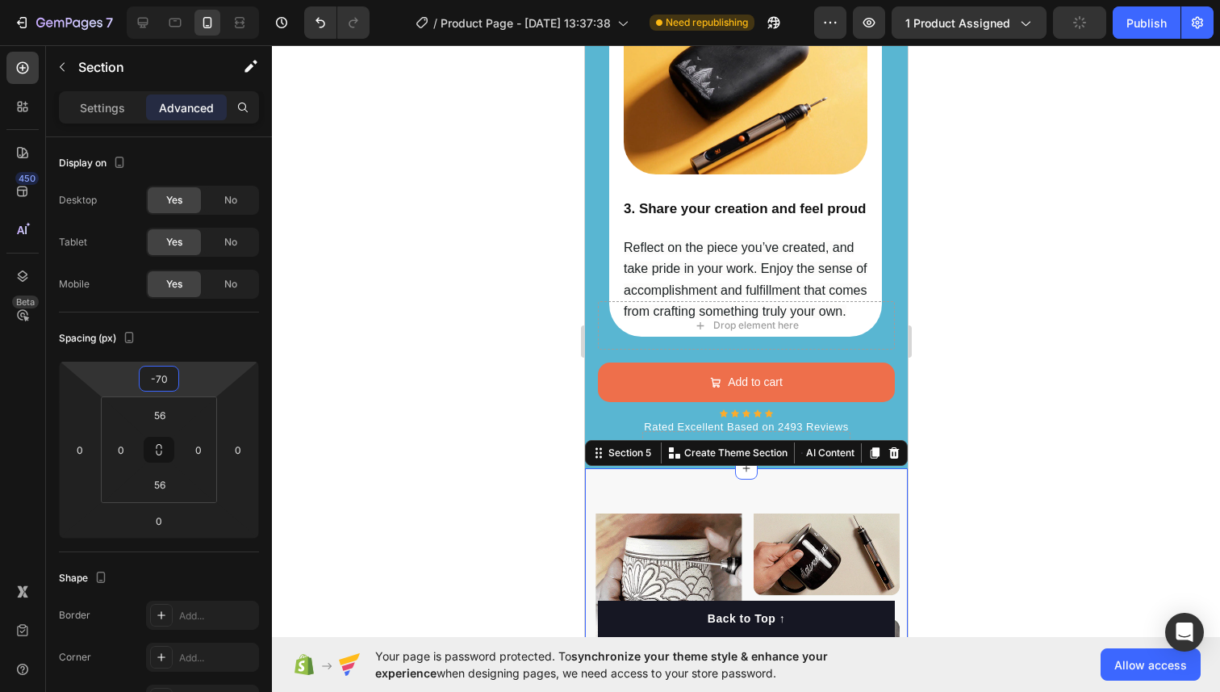
click at [1021, 291] on div at bounding box center [746, 368] width 948 height 646
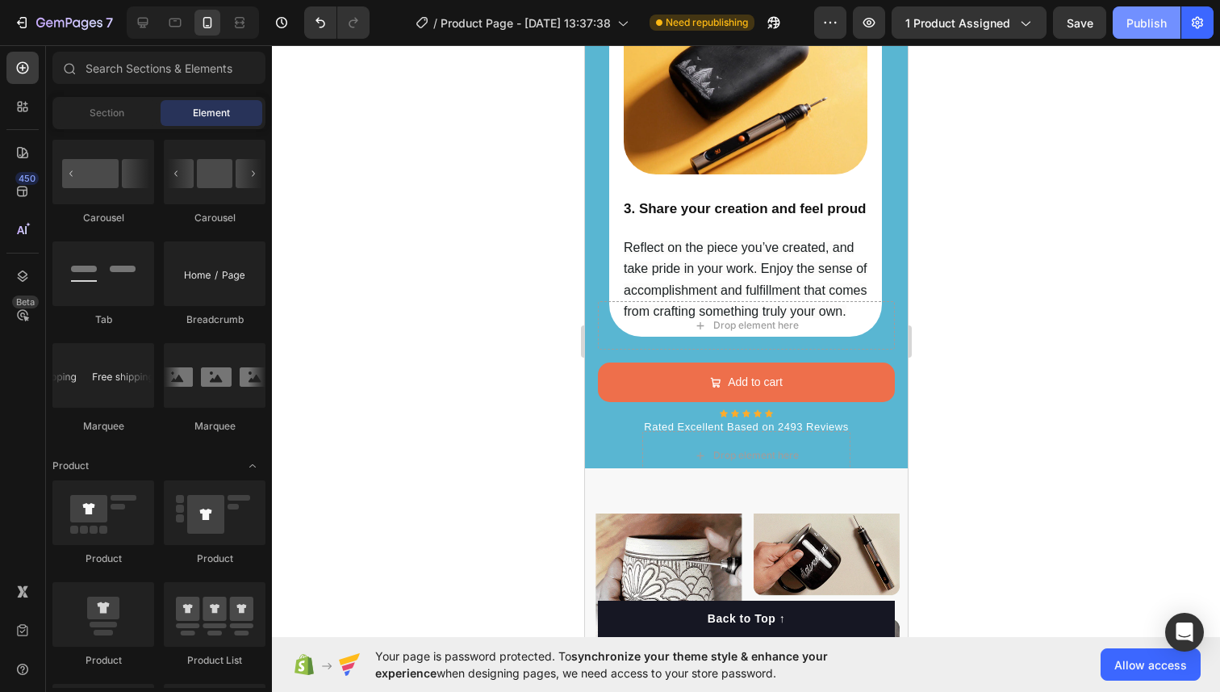
click at [1137, 20] on div "Publish" at bounding box center [1147, 23] width 40 height 17
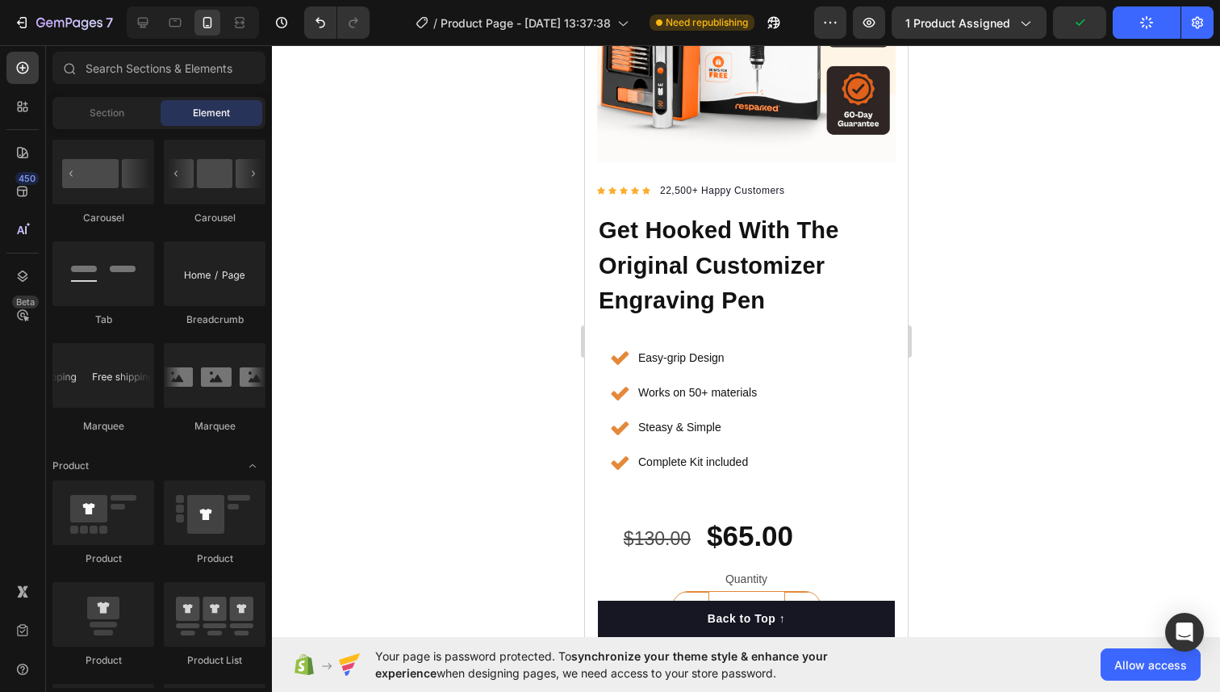
scroll to position [0, 0]
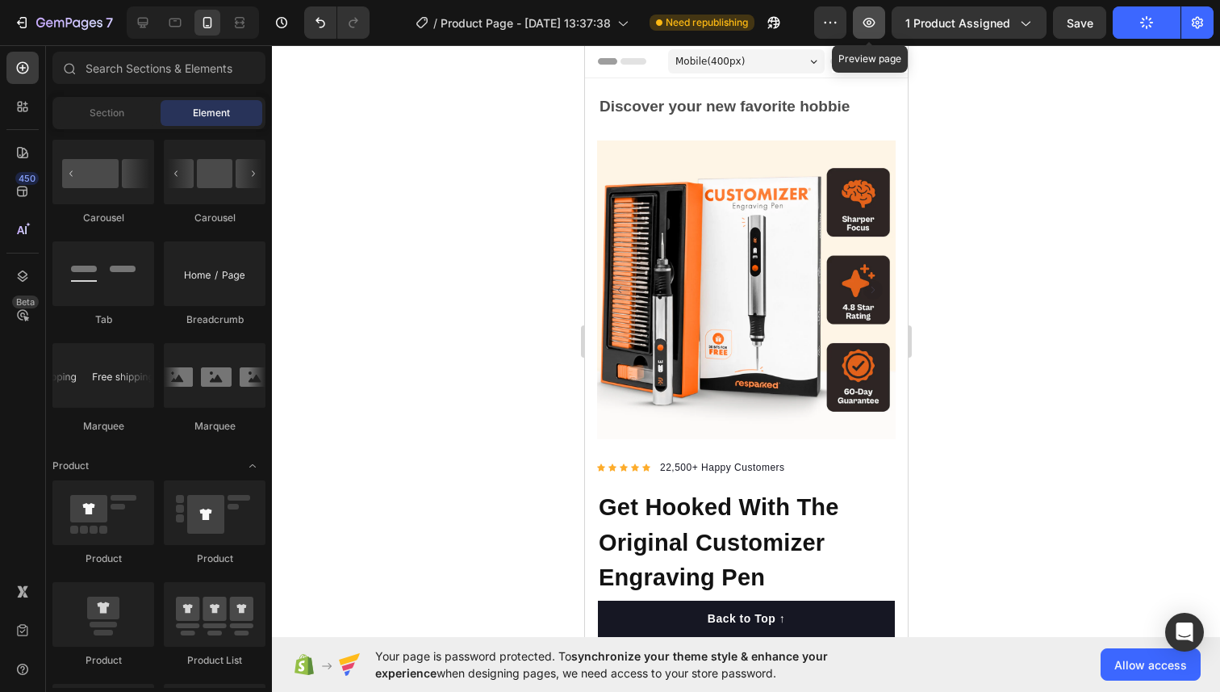
click at [872, 19] on icon "button" at bounding box center [869, 23] width 12 height 10
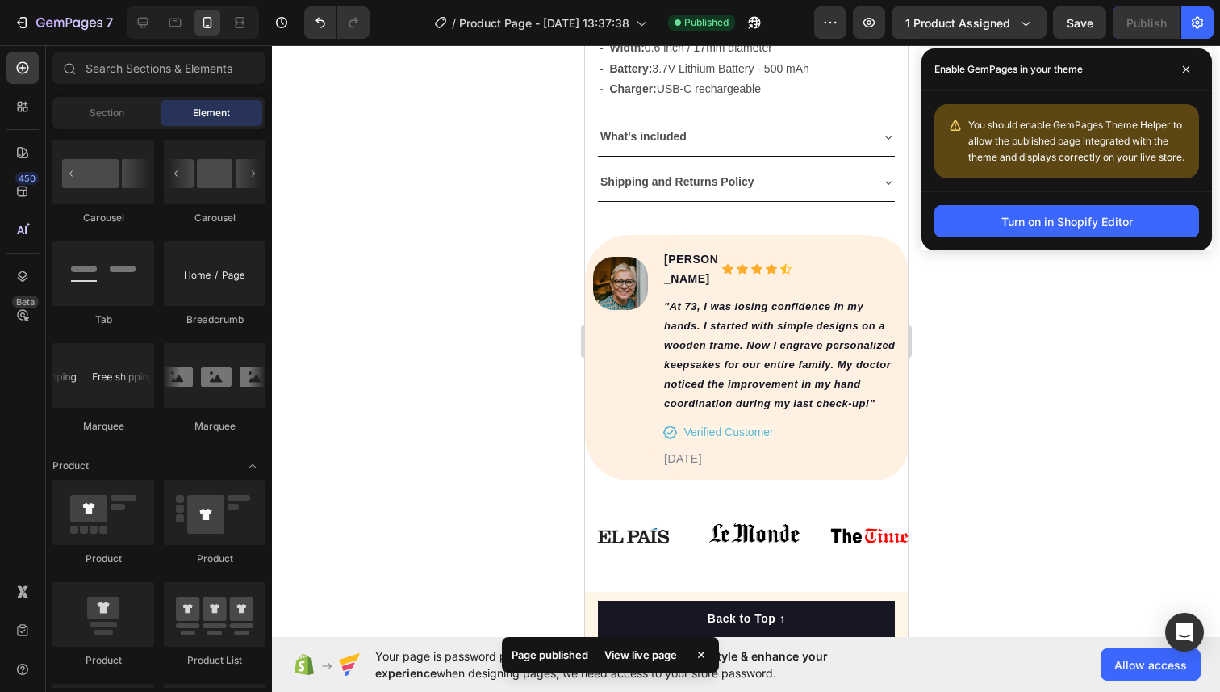
scroll to position [889, 0]
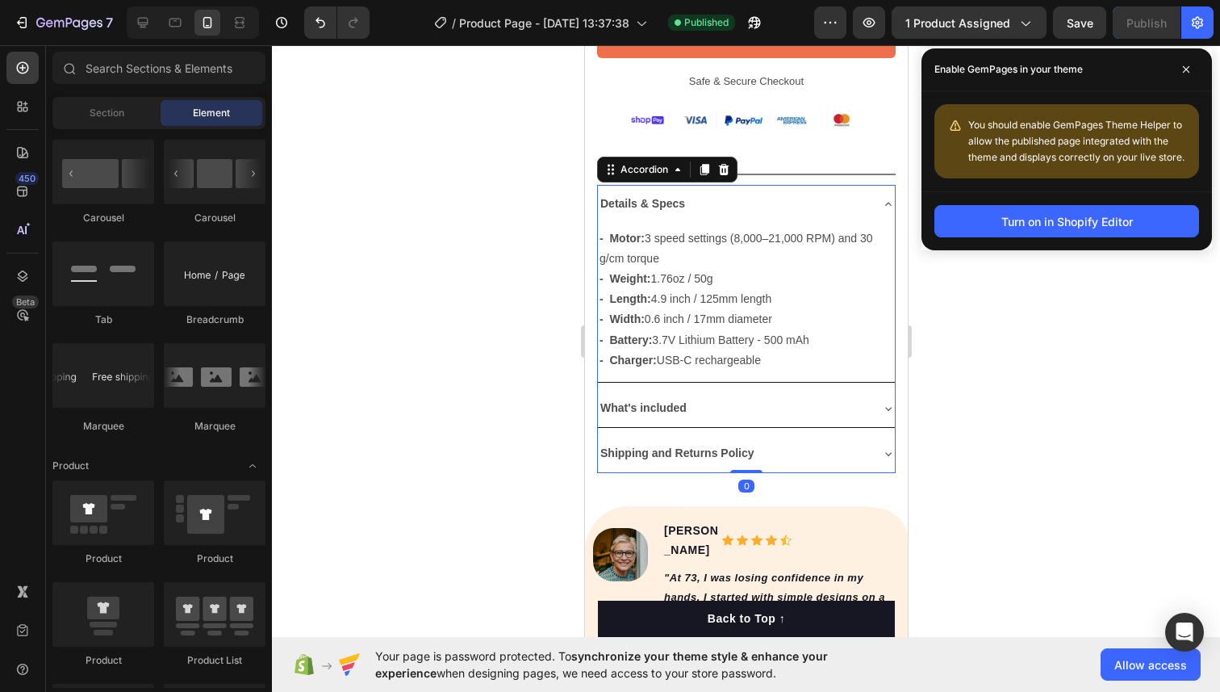
click at [767, 186] on div "Details & Specs" at bounding box center [745, 204] width 297 height 38
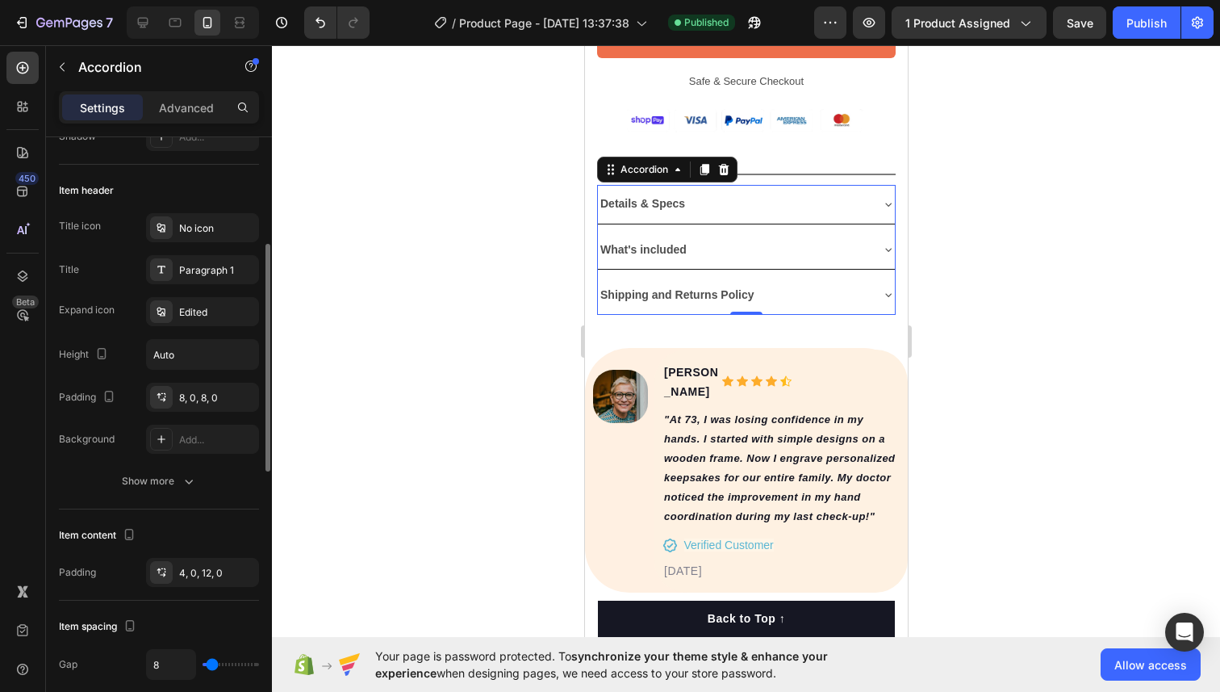
scroll to position [286, 0]
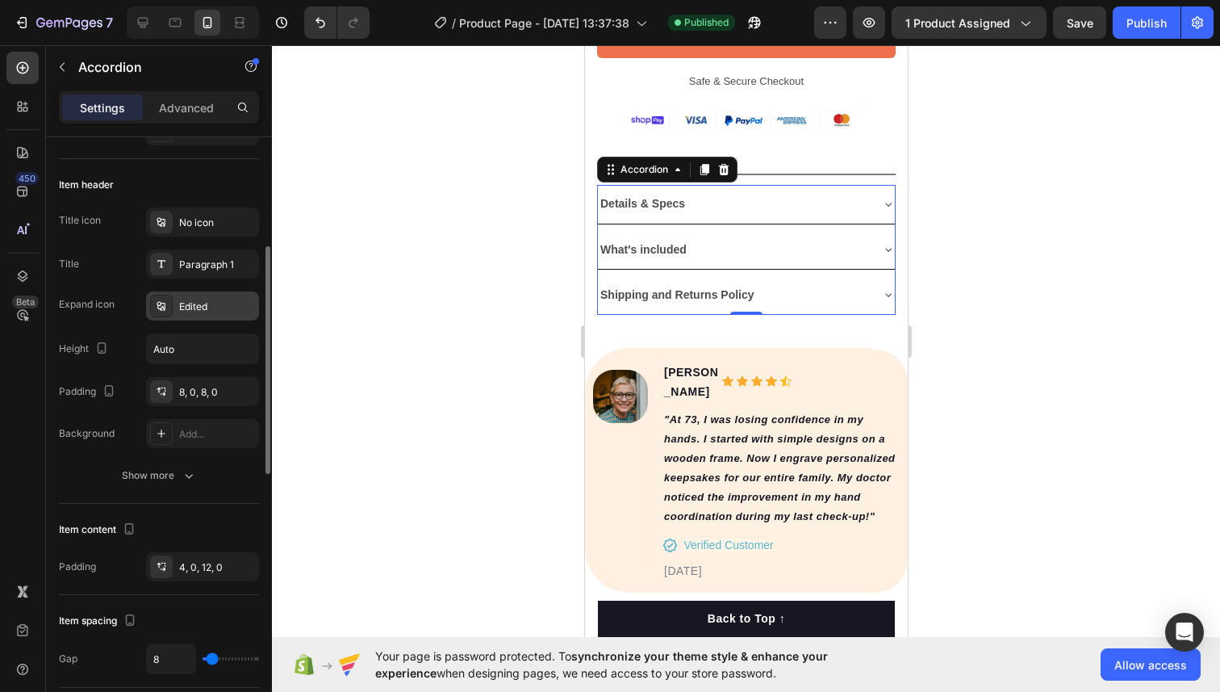
click at [186, 305] on div "Edited" at bounding box center [217, 306] width 76 height 15
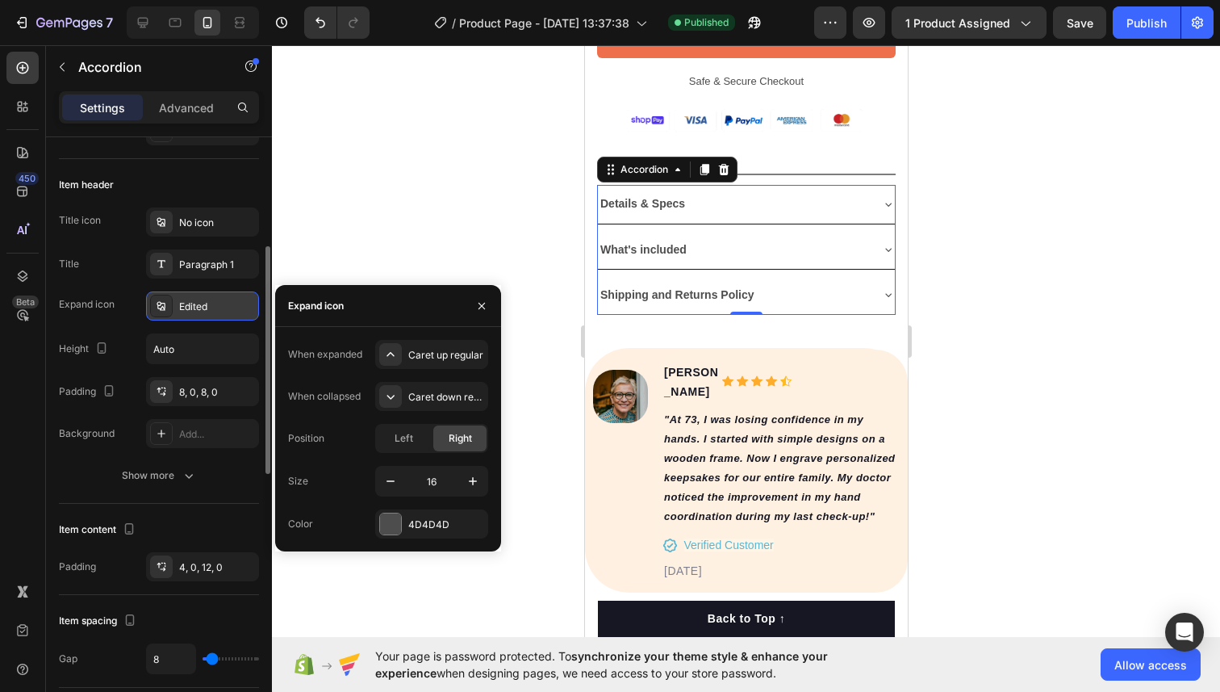
click at [187, 305] on div "Edited" at bounding box center [217, 306] width 76 height 15
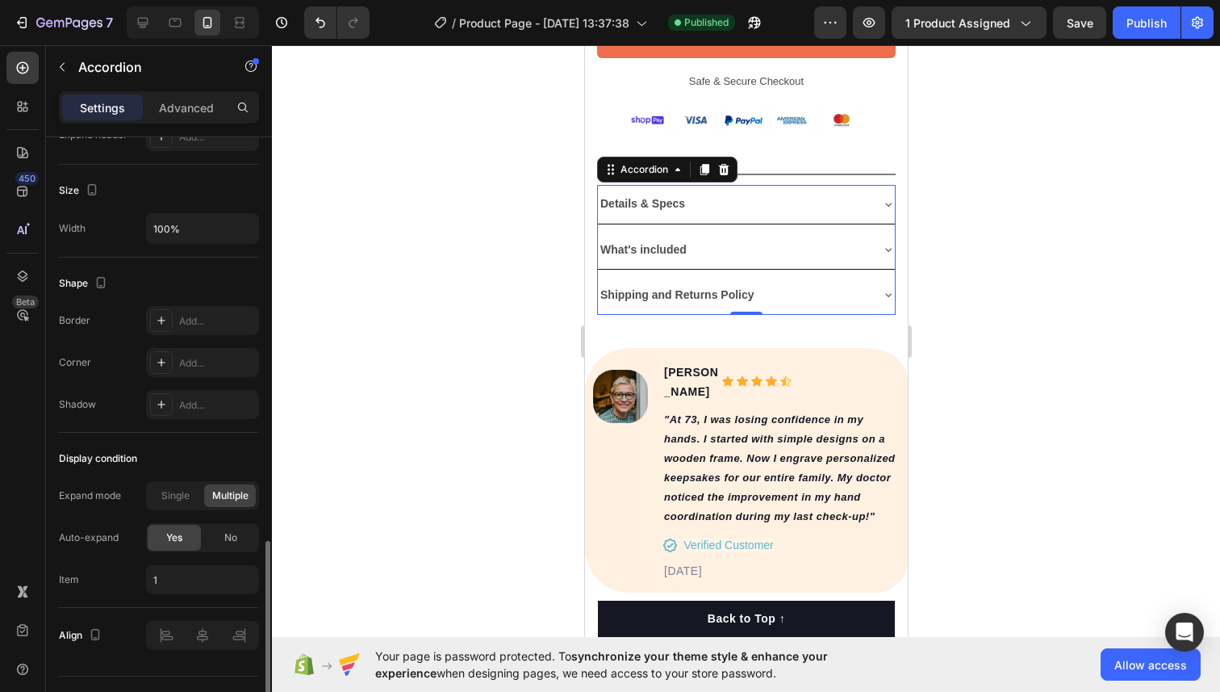
scroll to position [978, 0]
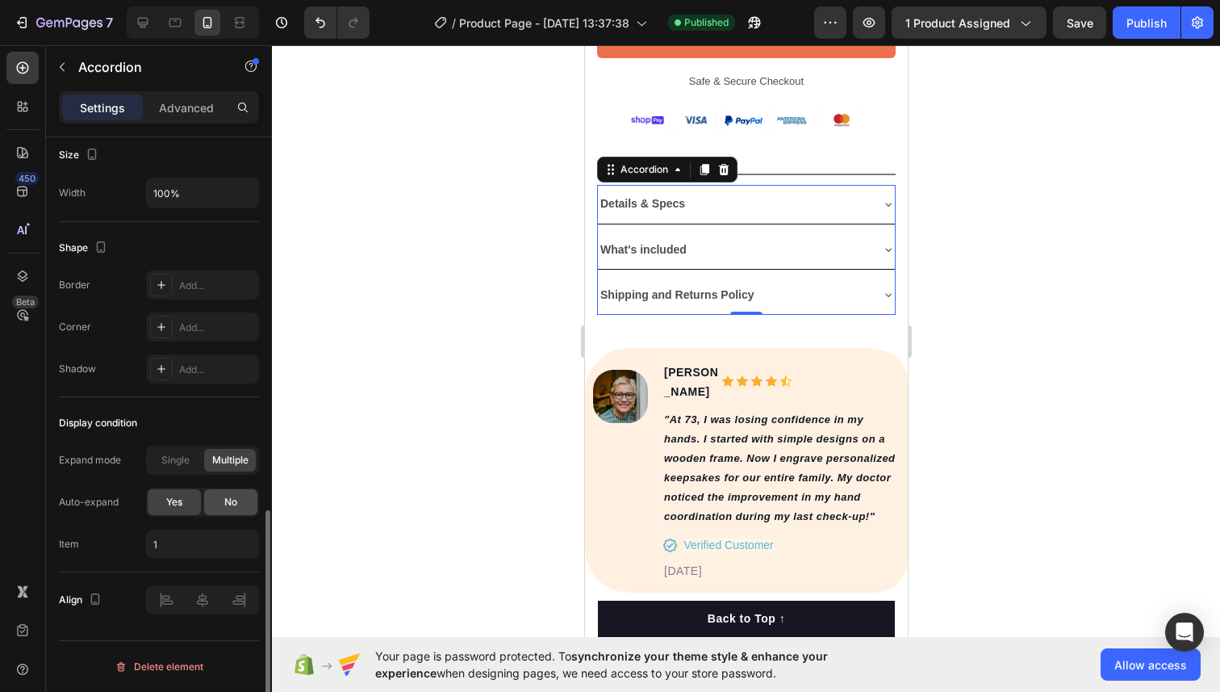
click at [220, 505] on div "No" at bounding box center [230, 502] width 53 height 26
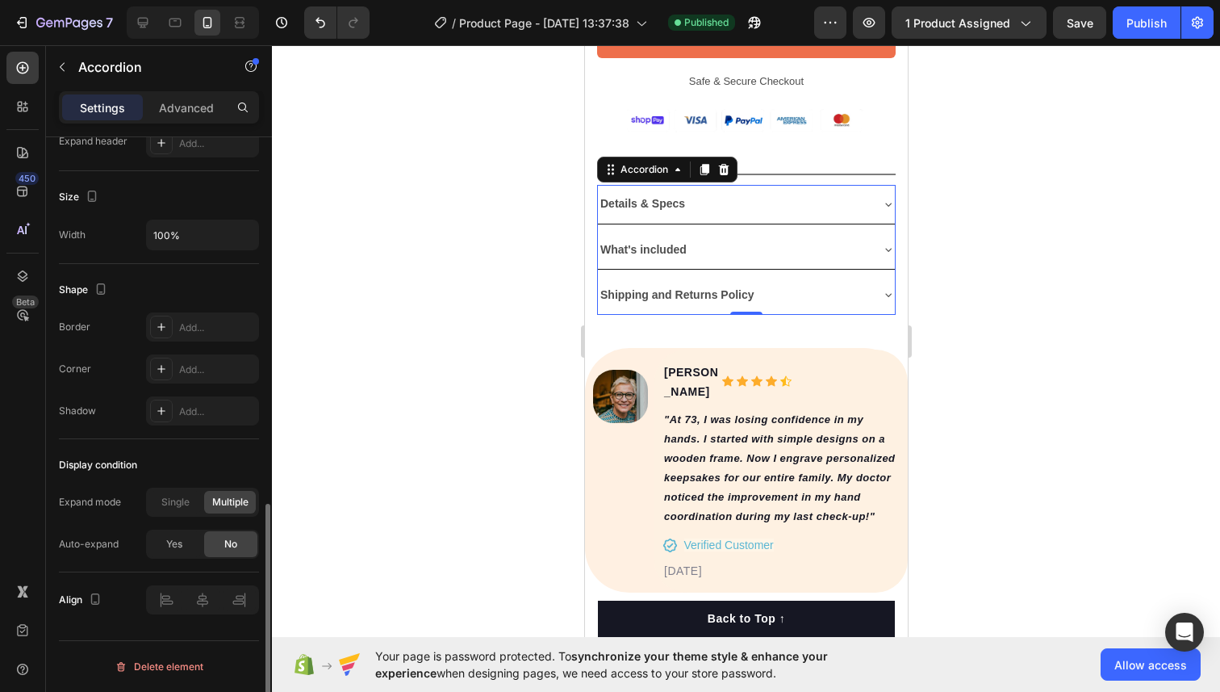
scroll to position [936, 0]
click at [1158, 28] on div "Publish" at bounding box center [1147, 23] width 40 height 17
click at [944, 348] on div at bounding box center [746, 368] width 948 height 646
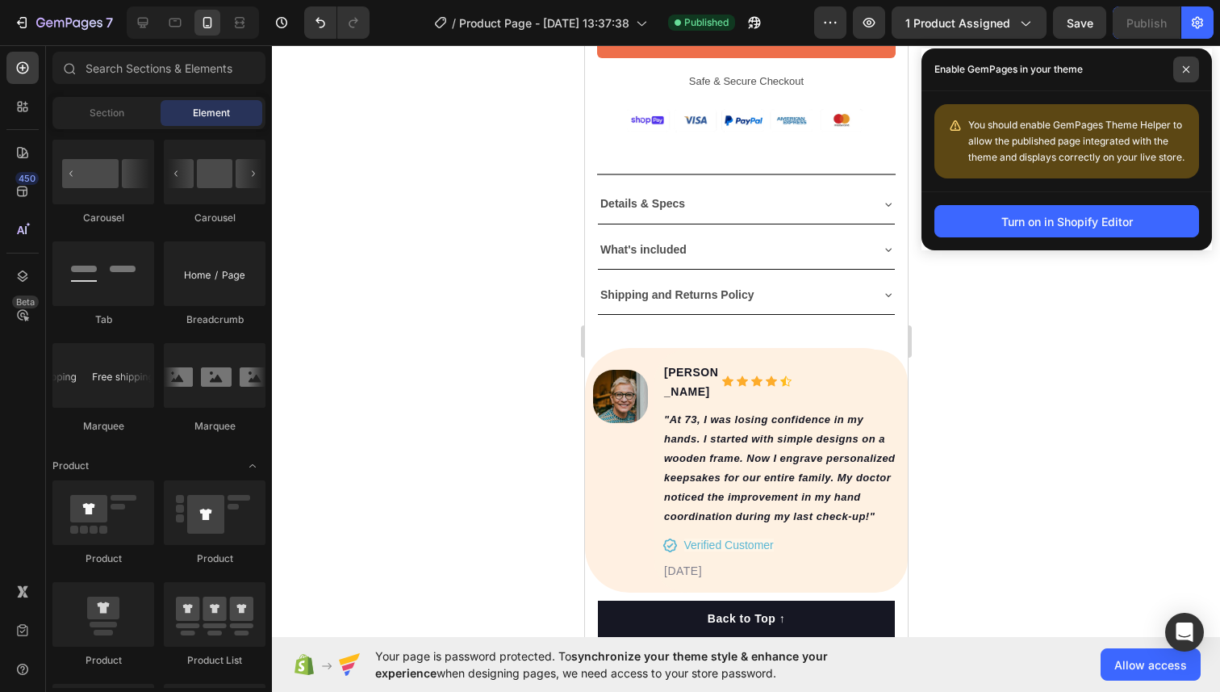
click at [1181, 73] on span at bounding box center [1186, 69] width 26 height 26
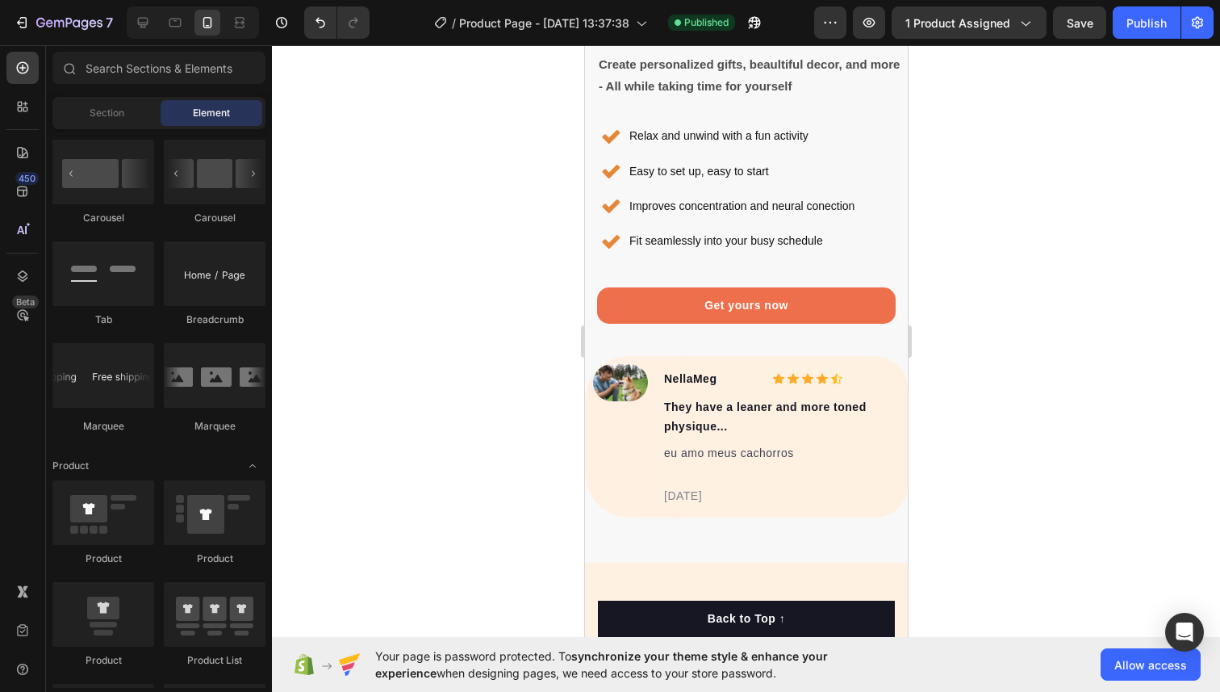
scroll to position [4139, 0]
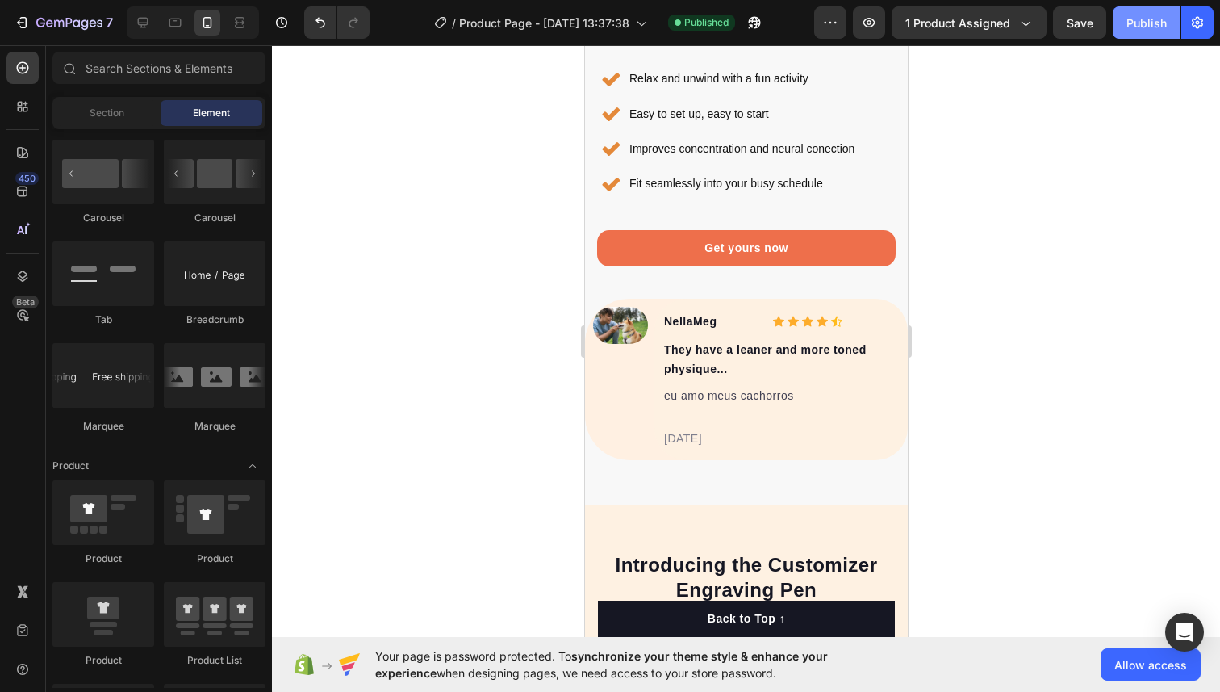
click at [1148, 27] on div "Publish" at bounding box center [1147, 23] width 40 height 17
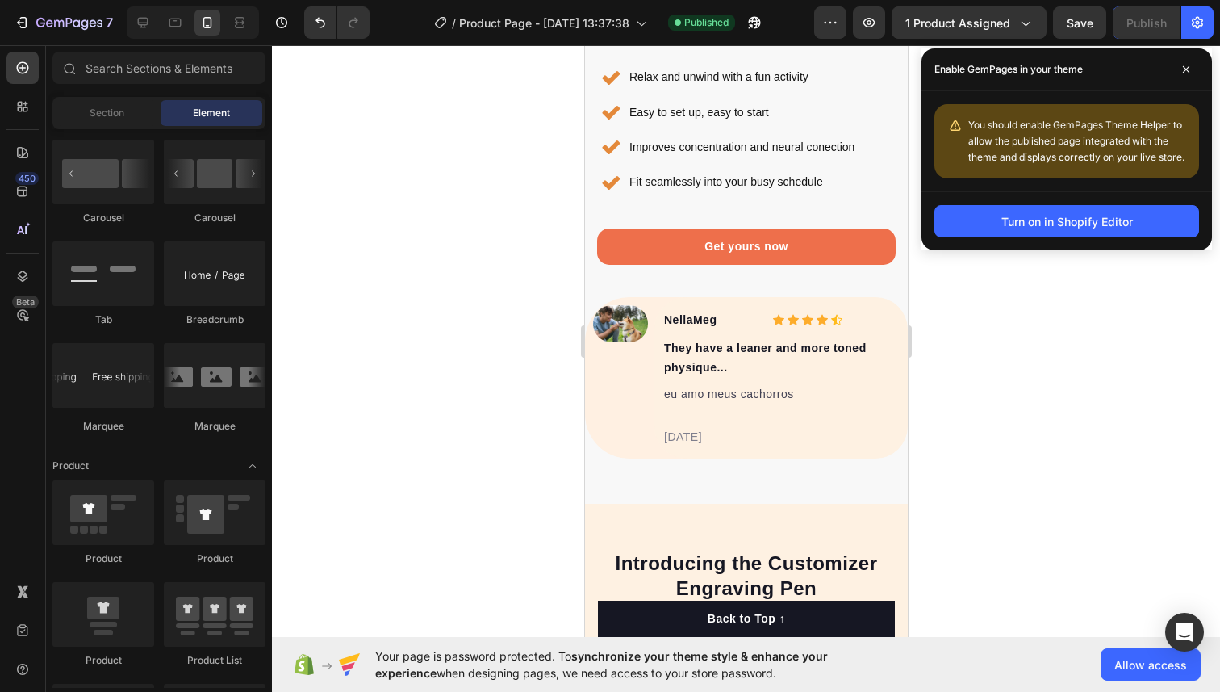
scroll to position [4210, 0]
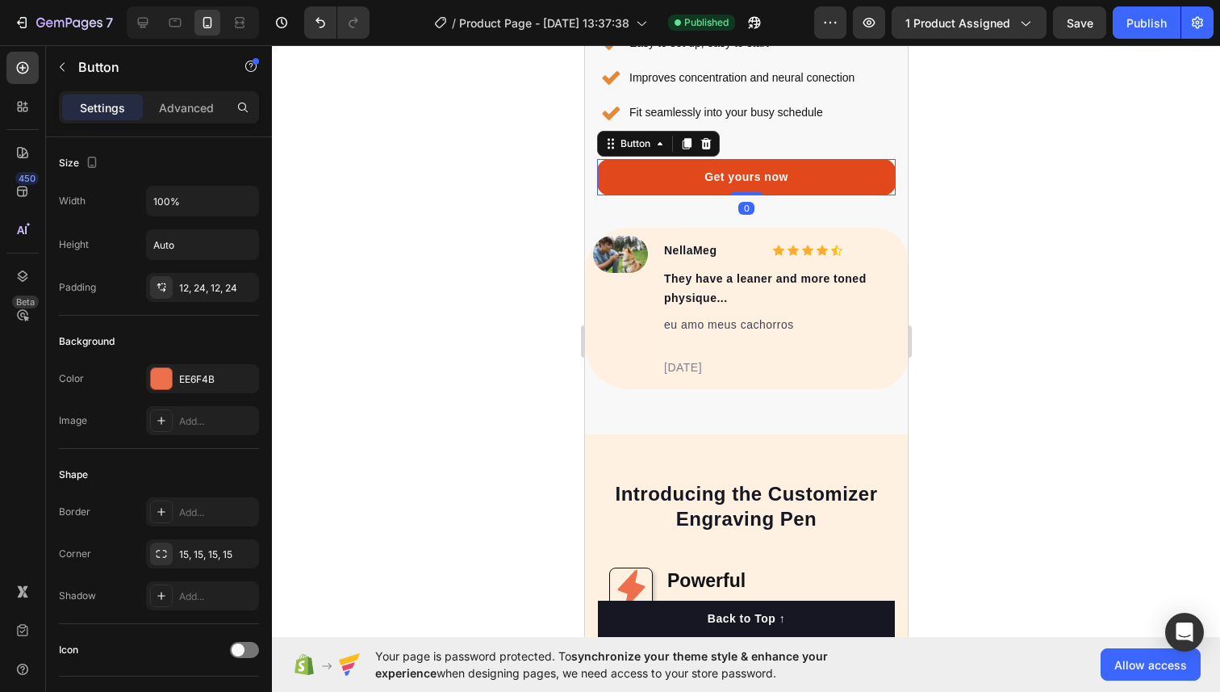
click at [652, 186] on link "Get yours now" at bounding box center [745, 177] width 299 height 36
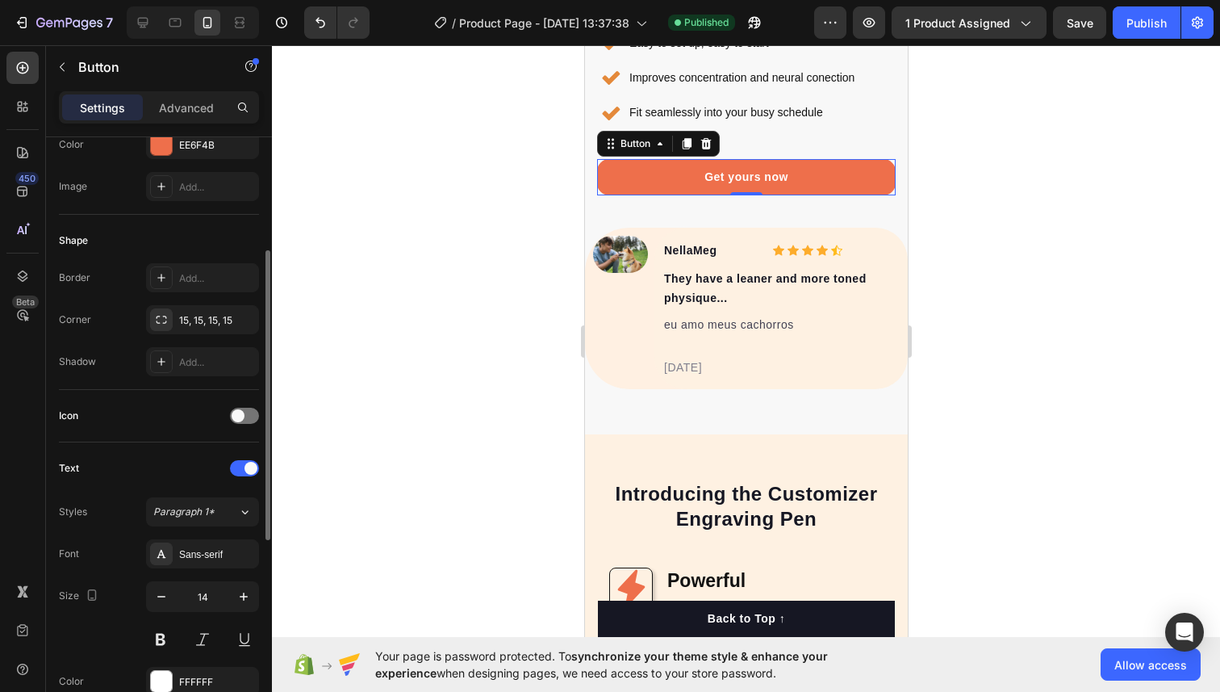
scroll to position [0, 0]
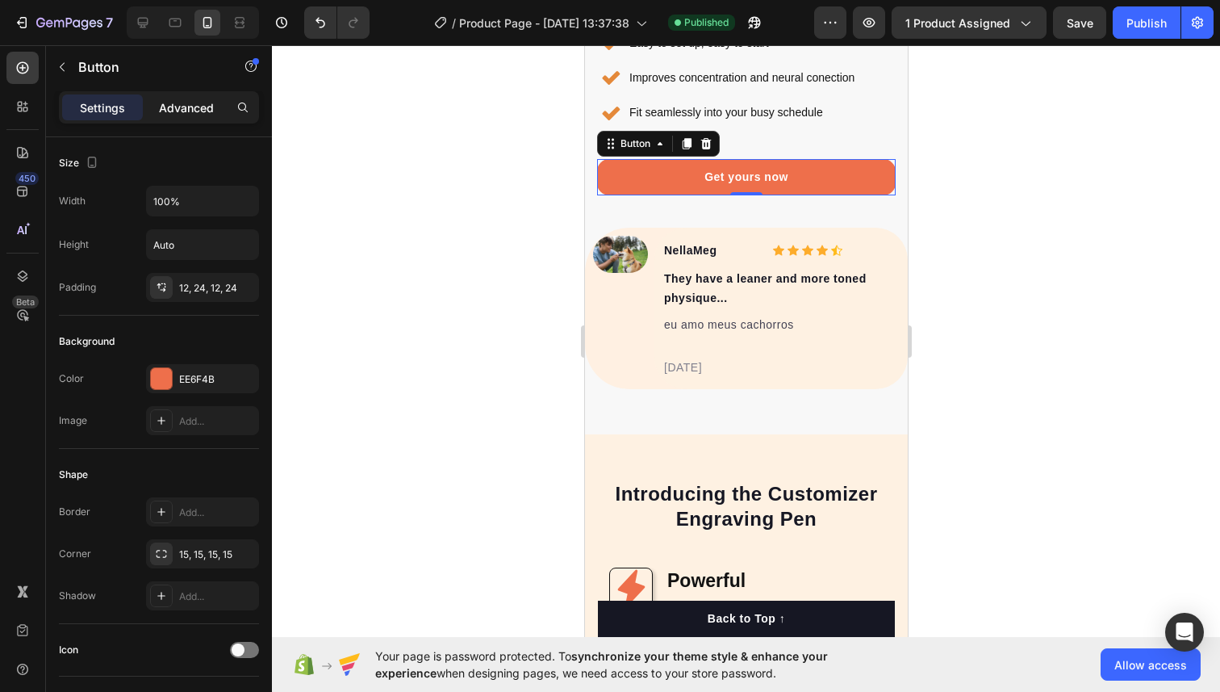
click at [169, 111] on p "Advanced" at bounding box center [186, 107] width 55 height 17
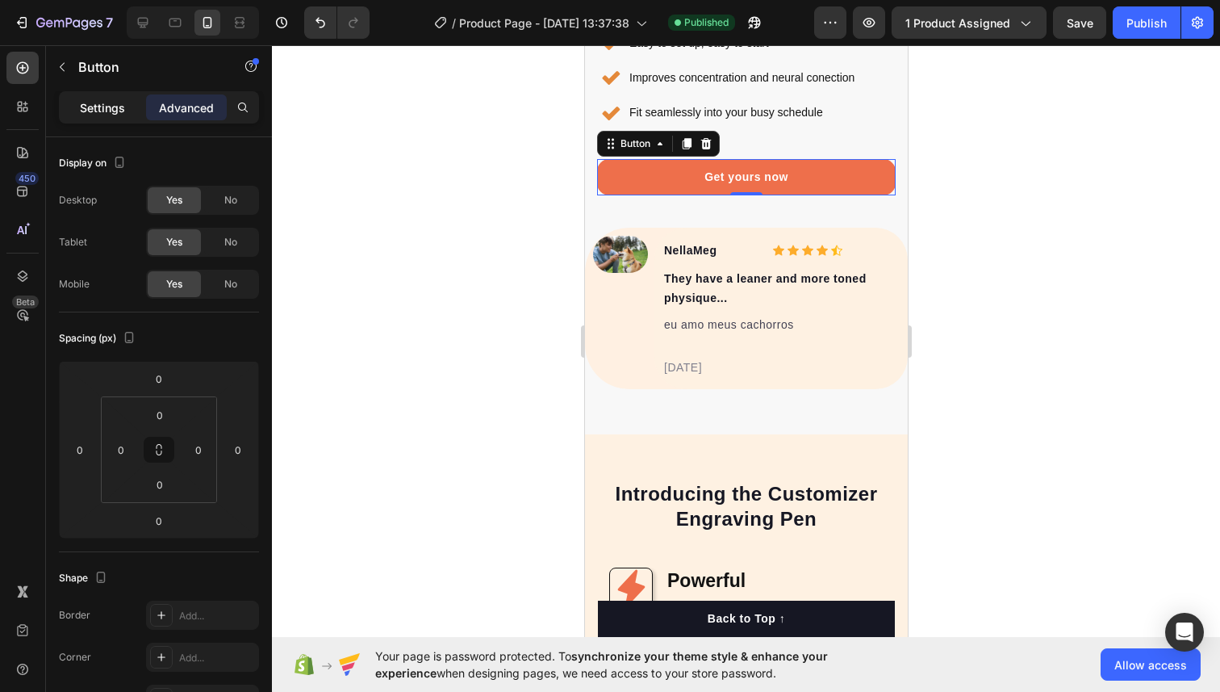
click at [87, 111] on p "Settings" at bounding box center [102, 107] width 45 height 17
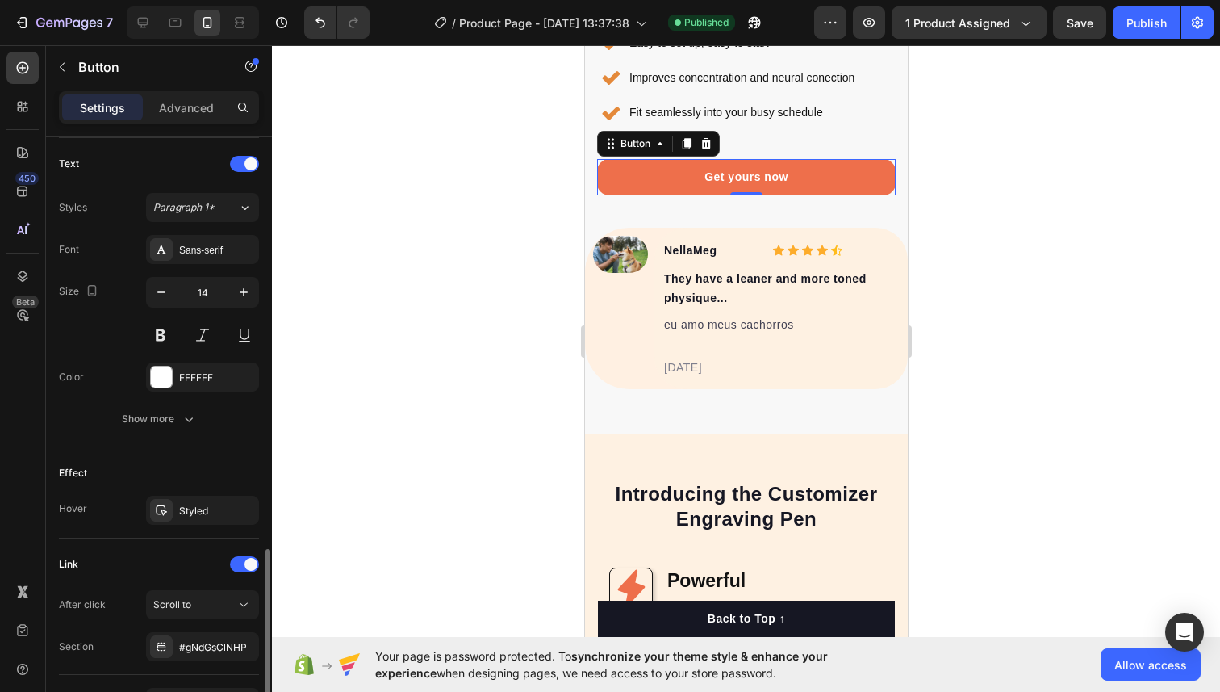
scroll to position [641, 0]
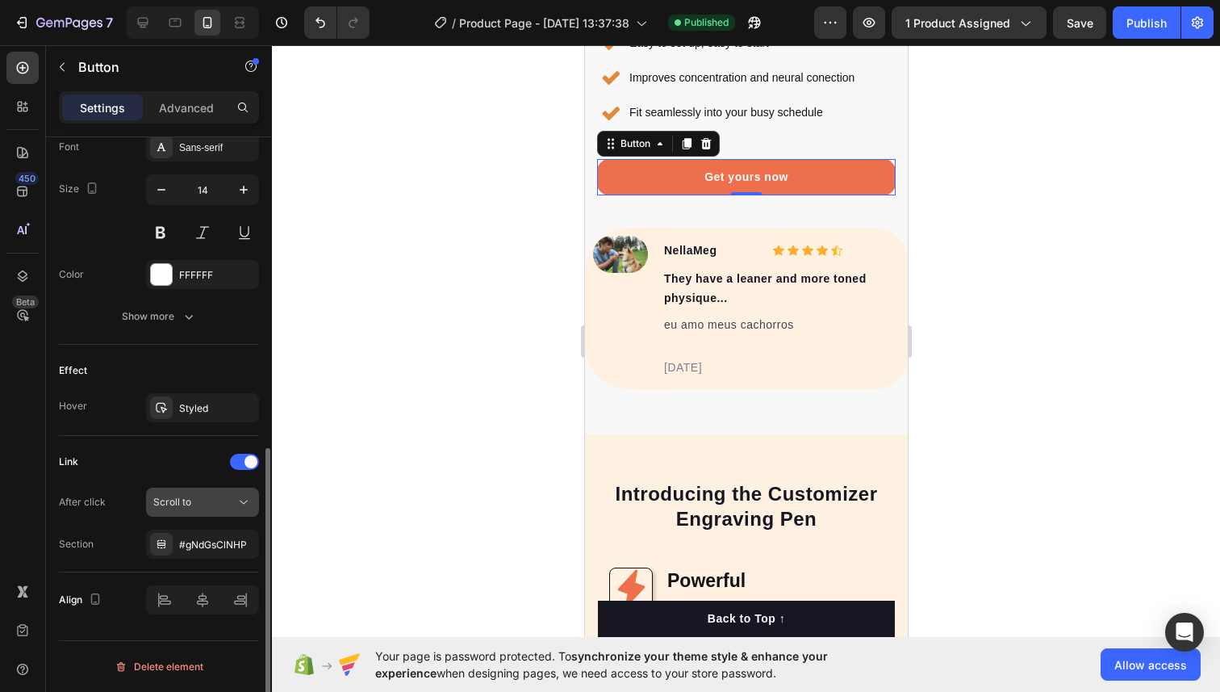
click at [198, 504] on div "Scroll to" at bounding box center [194, 502] width 82 height 15
click at [188, 481] on div "Link After click Scroll to Section #gNdGsClNHP" at bounding box center [159, 504] width 200 height 110
click at [190, 539] on div "#gNdGsClNHP" at bounding box center [202, 544] width 47 height 15
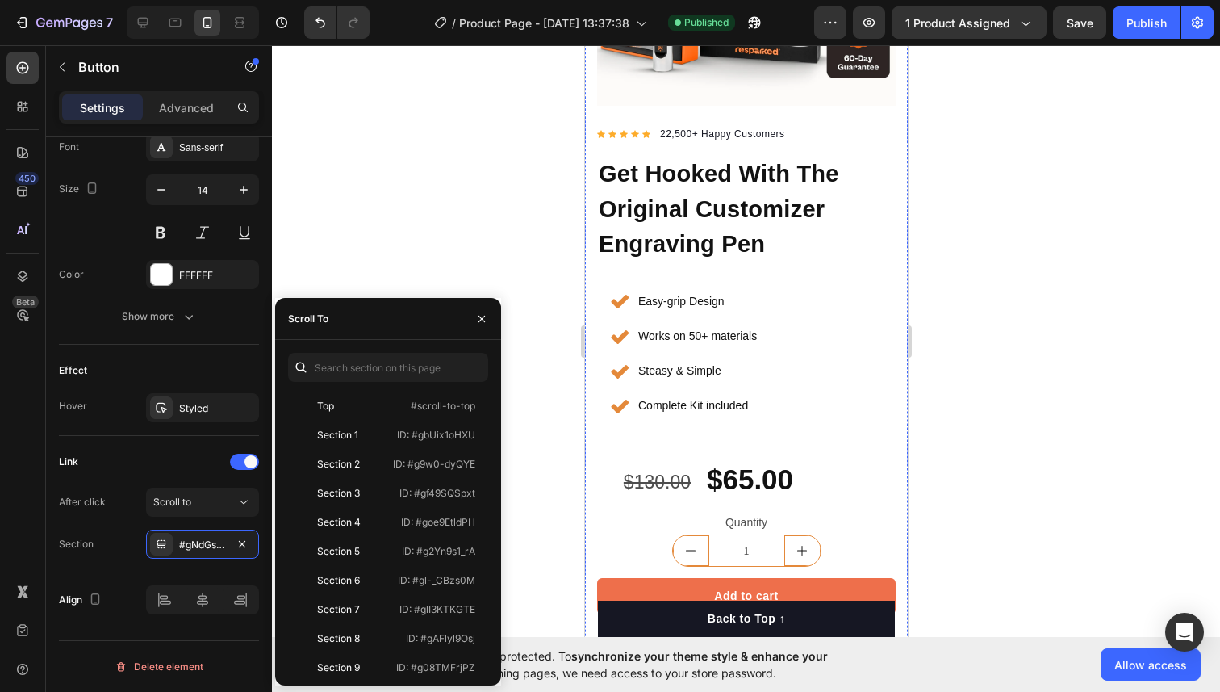
scroll to position [338, 0]
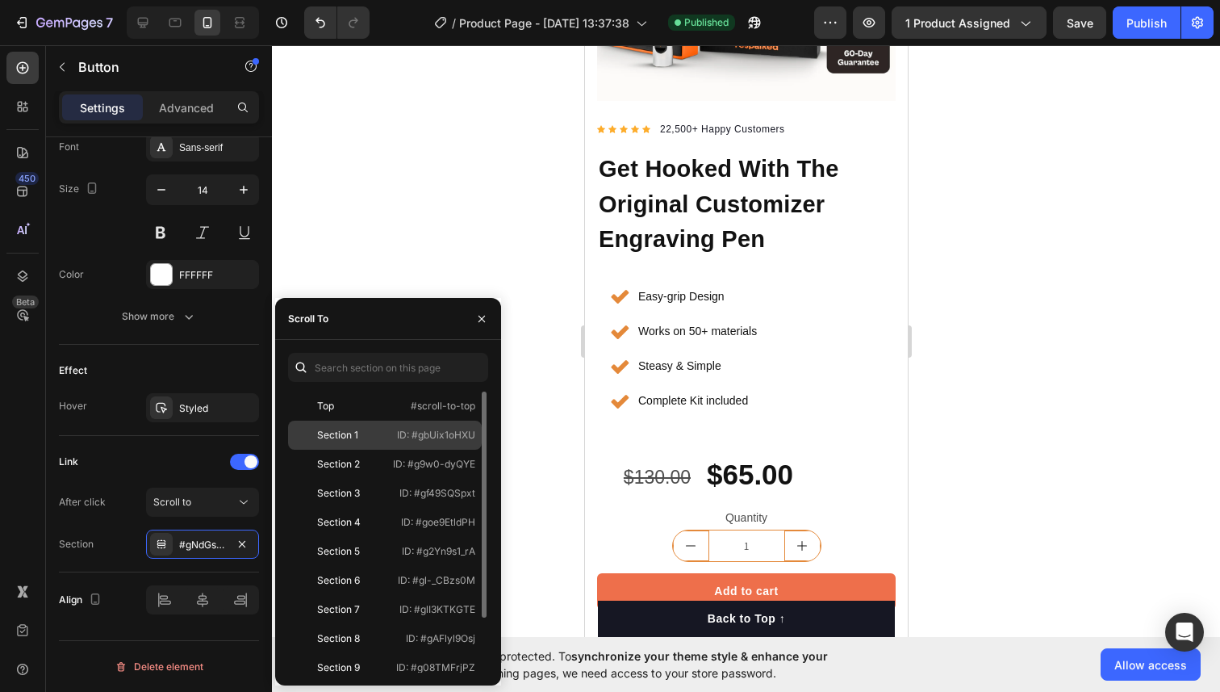
click at [445, 450] on div "Section 1 ID: #gbUix1oHXU" at bounding box center [385, 464] width 194 height 29
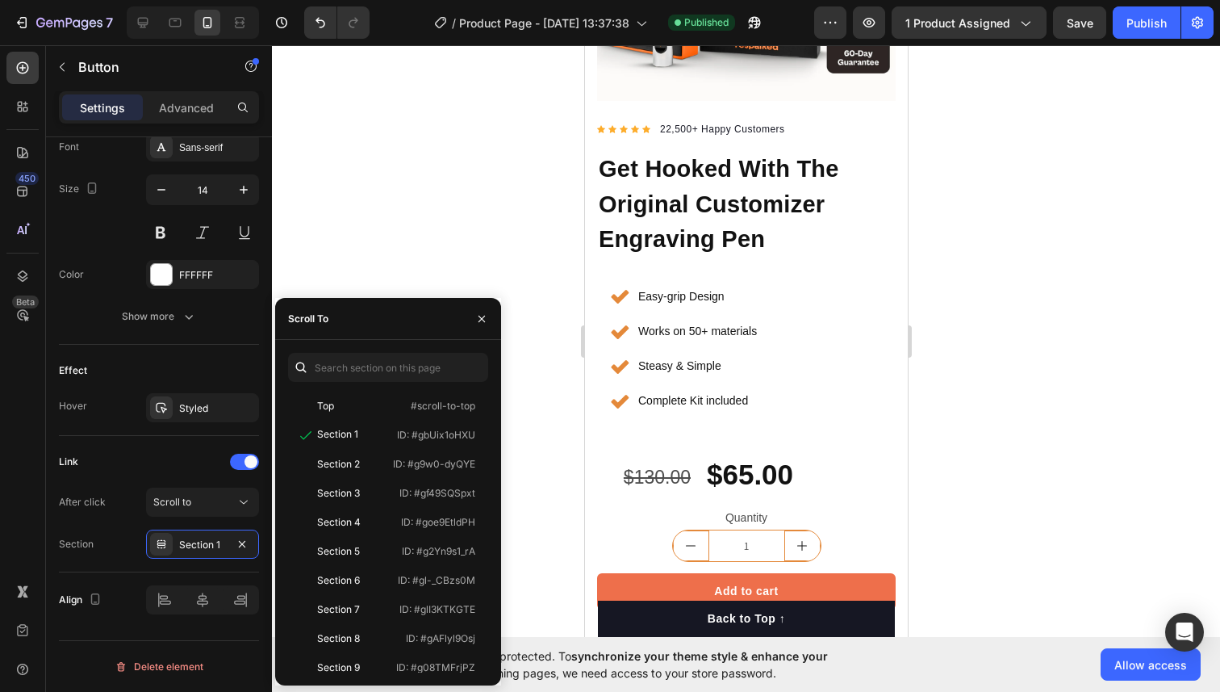
click at [467, 253] on div at bounding box center [746, 368] width 948 height 646
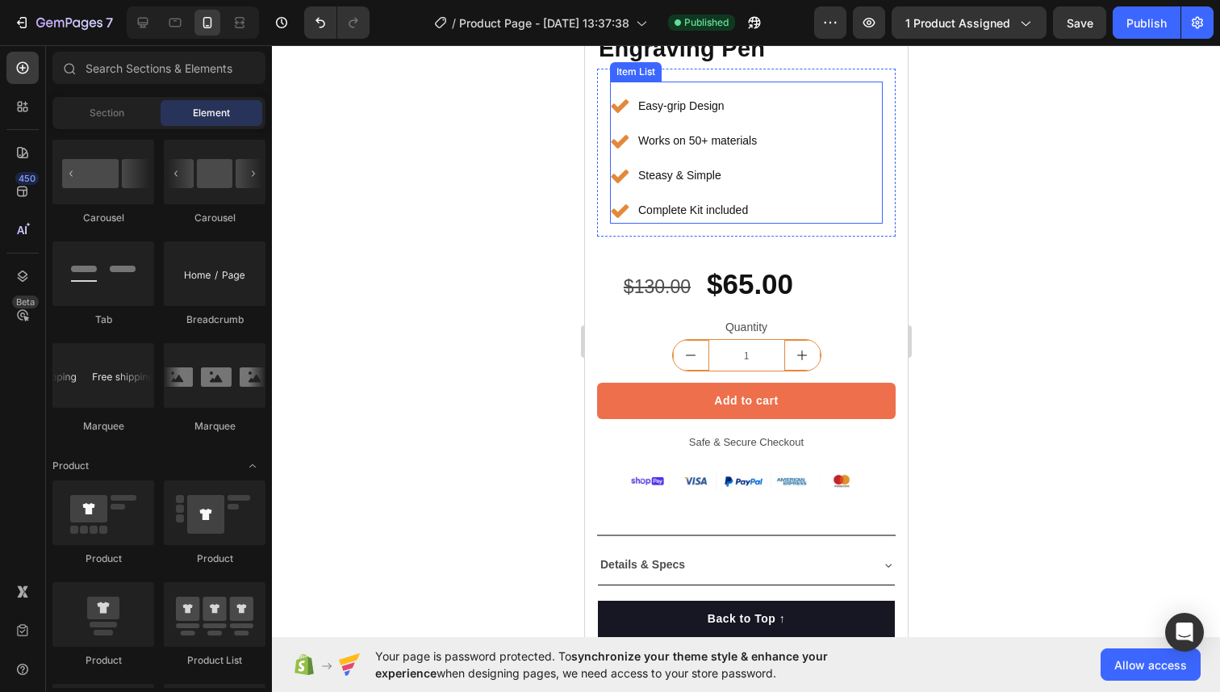
scroll to position [546, 0]
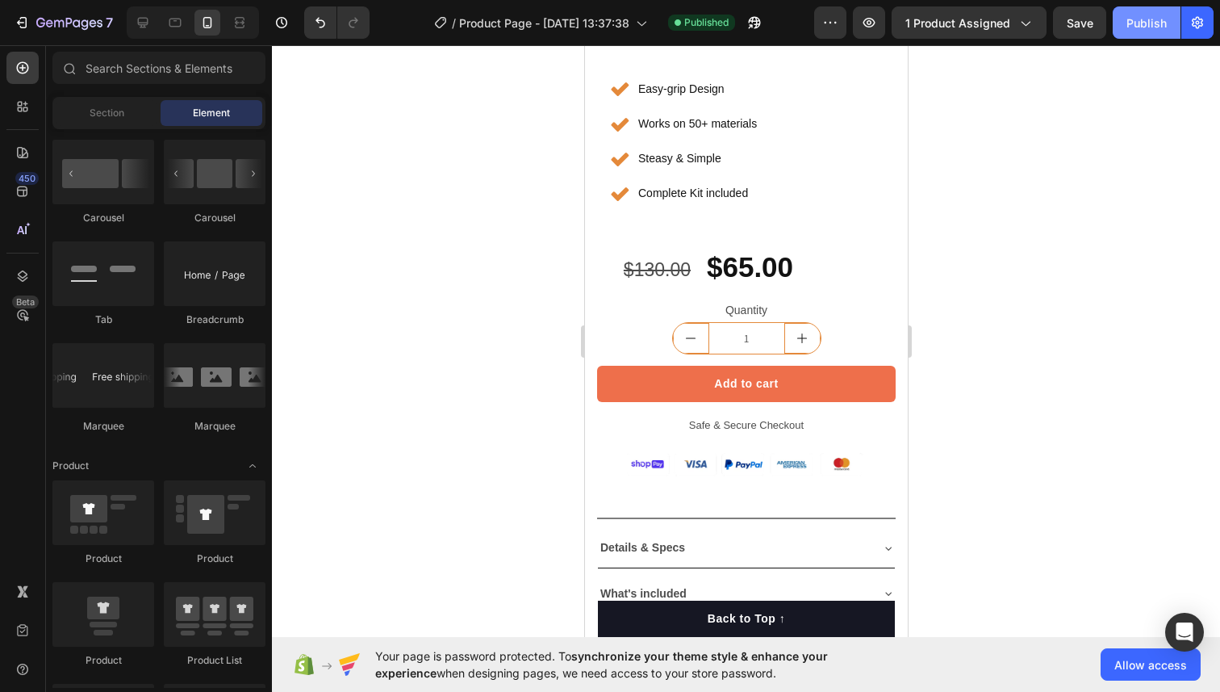
click at [1139, 31] on button "Publish" at bounding box center [1147, 22] width 68 height 32
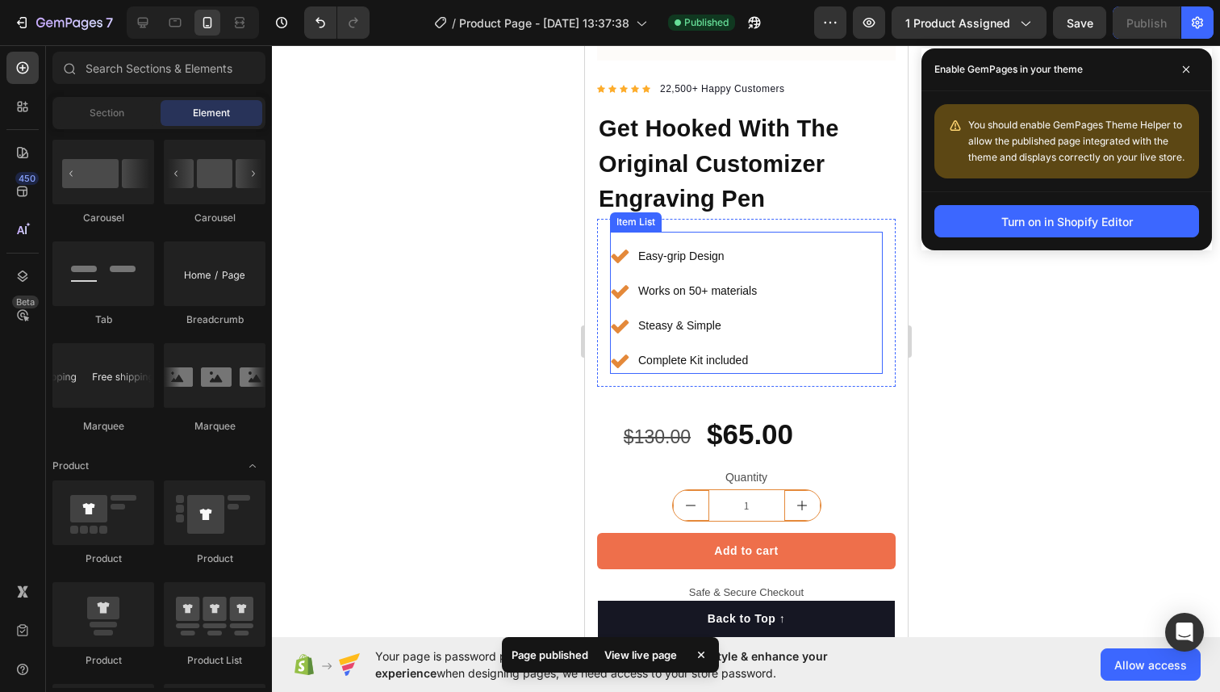
scroll to position [379, 0]
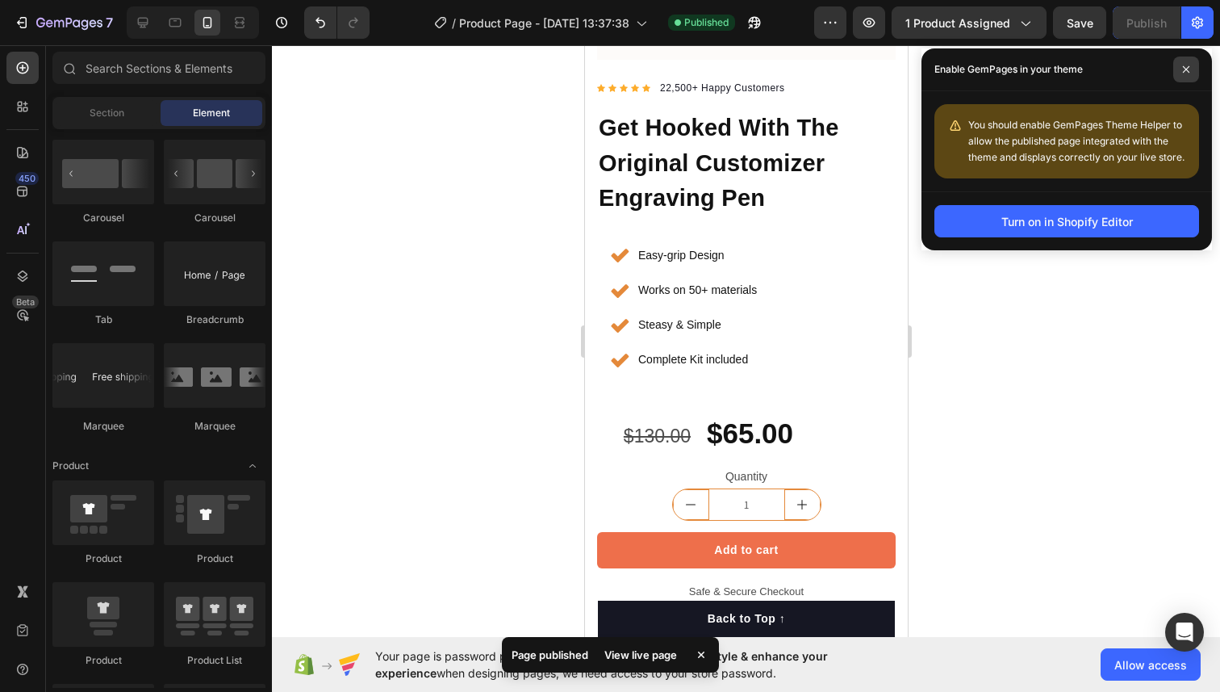
click at [1188, 72] on icon at bounding box center [1186, 69] width 8 height 8
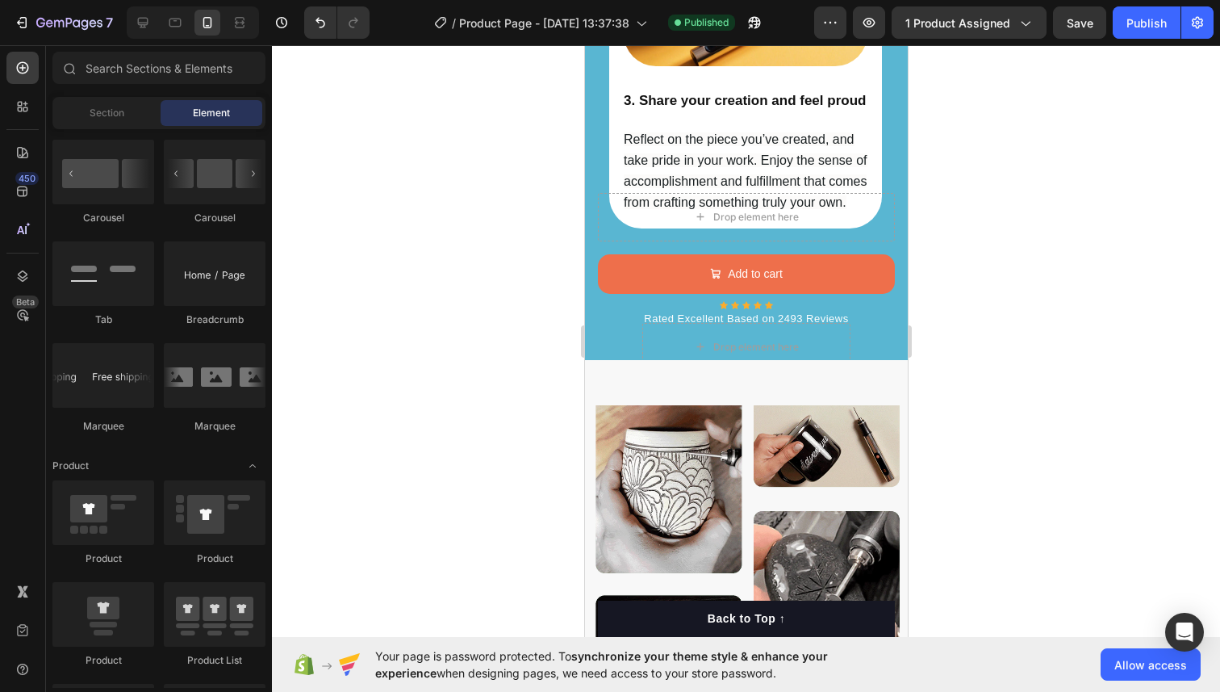
scroll to position [3191, 0]
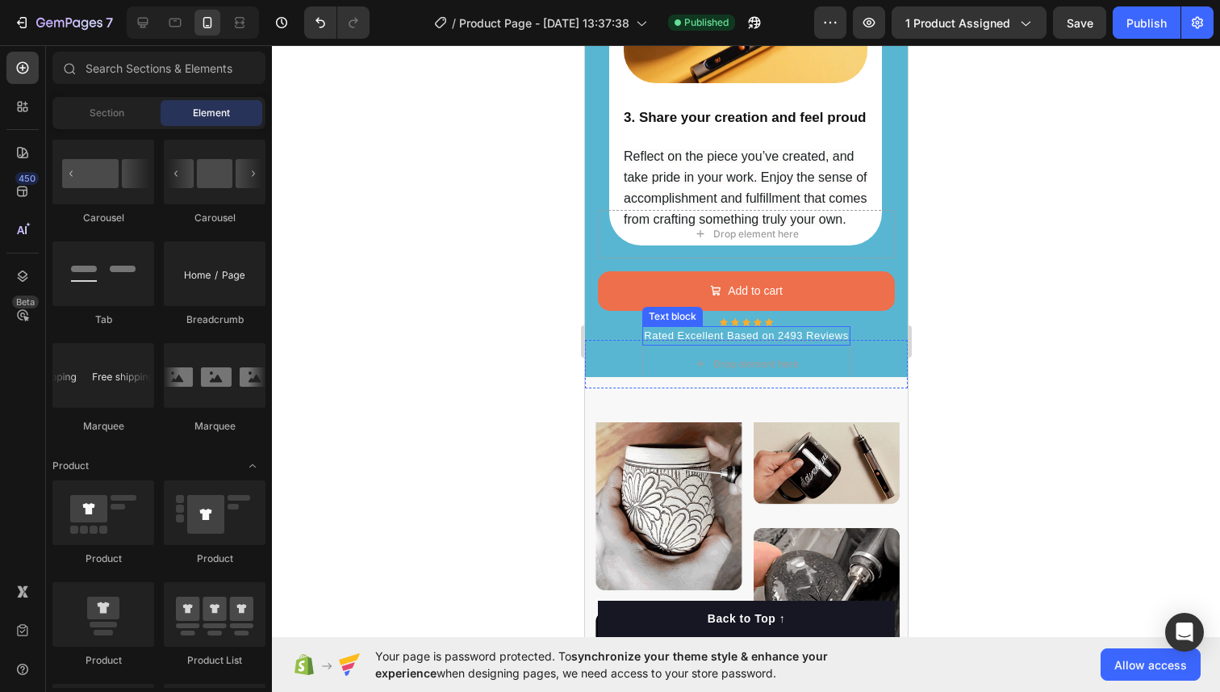
click at [780, 332] on p "Rated Excellent Based on 2493 Reviews" at bounding box center [745, 336] width 204 height 16
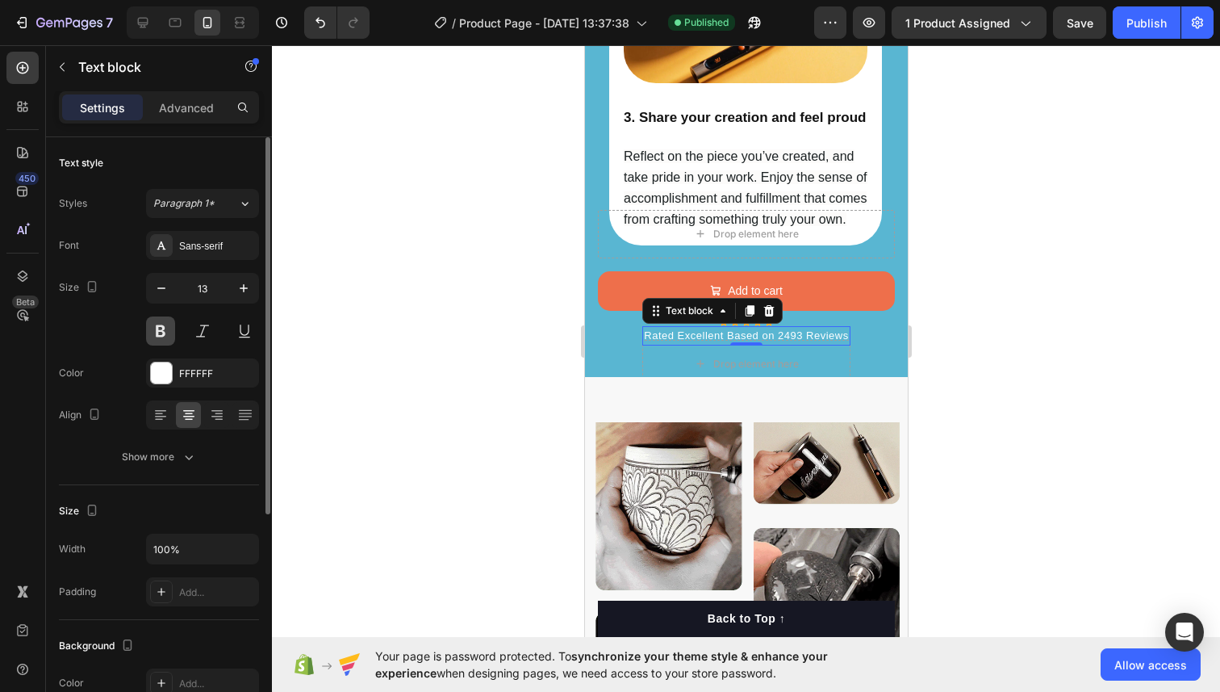
click at [162, 328] on button at bounding box center [160, 330] width 29 height 29
click at [409, 331] on div at bounding box center [746, 368] width 948 height 646
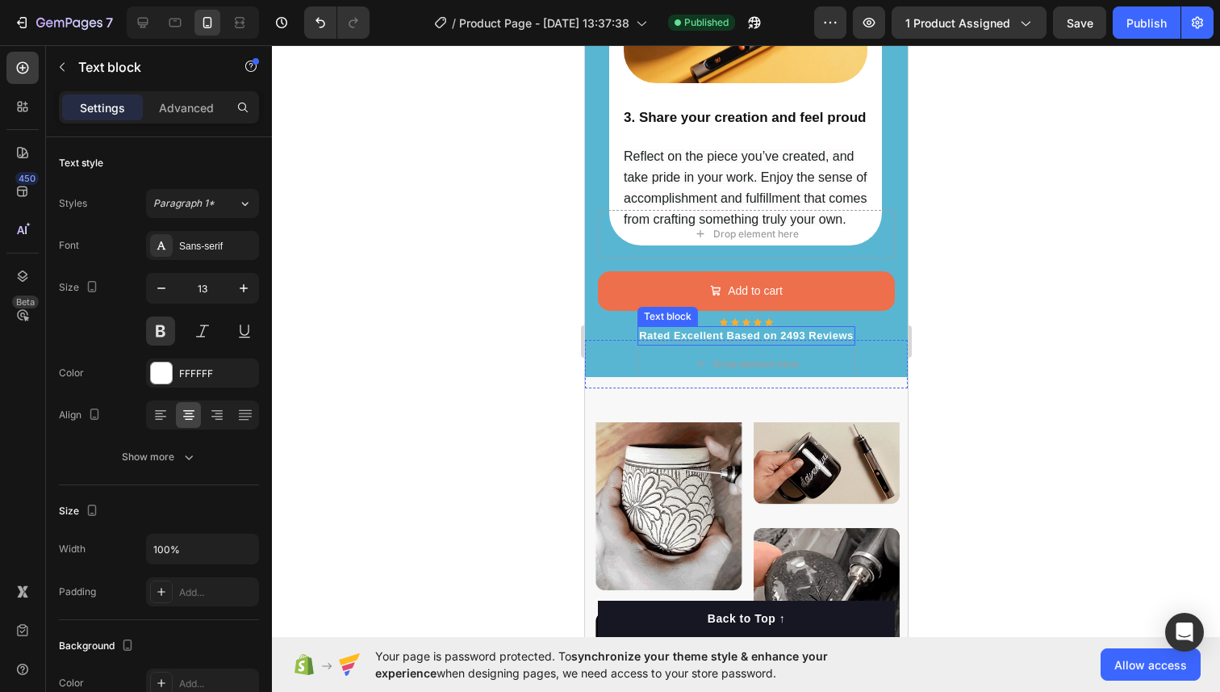
click at [646, 328] on p "Rated Excellent Based on 2493 Reviews" at bounding box center [745, 336] width 215 height 16
click at [181, 103] on p "Advanced" at bounding box center [186, 107] width 55 height 17
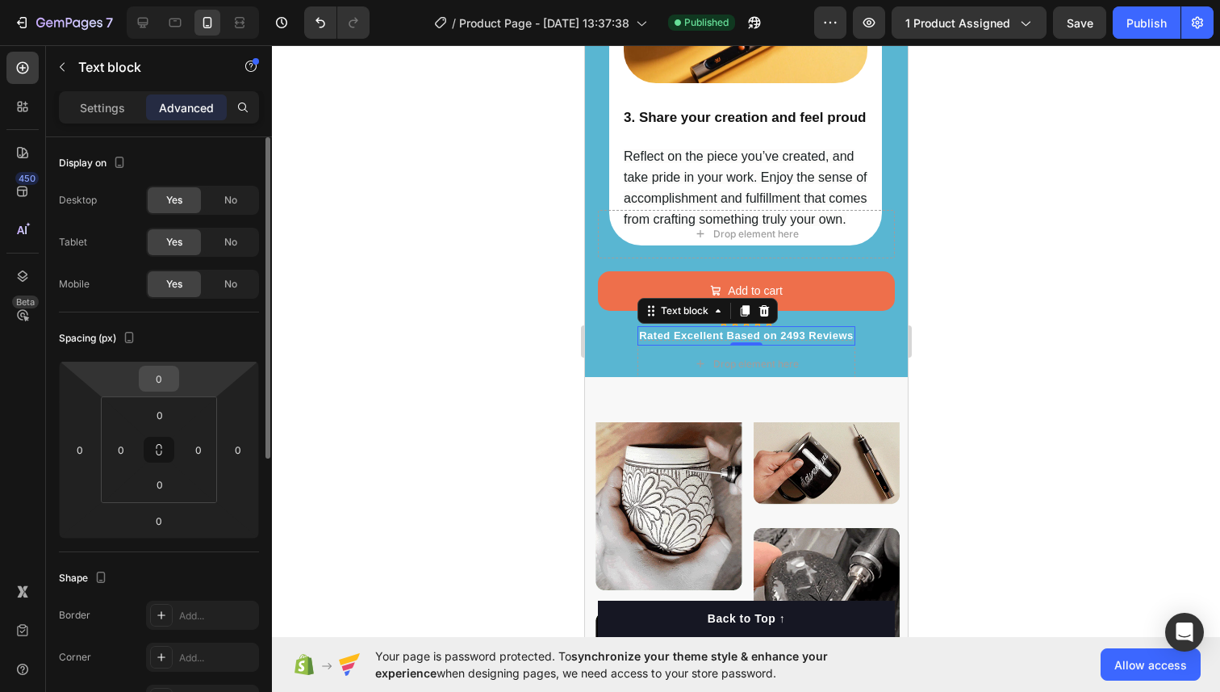
click at [163, 378] on input "0" at bounding box center [159, 378] width 32 height 24
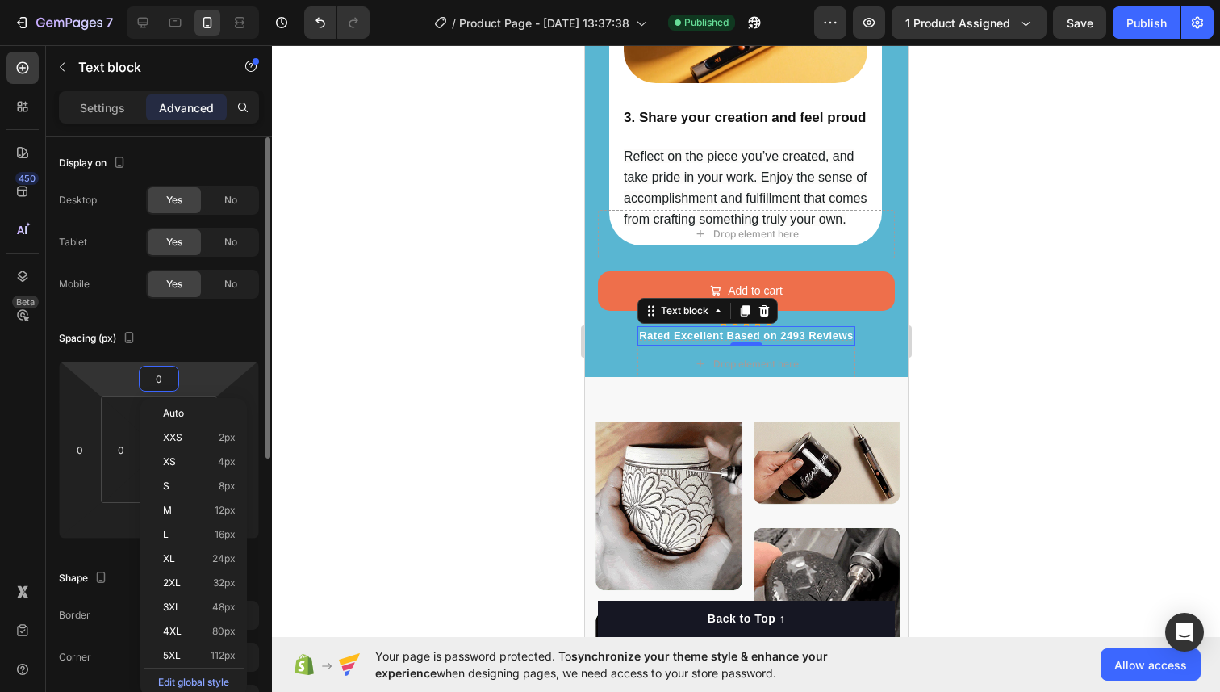
type input "5"
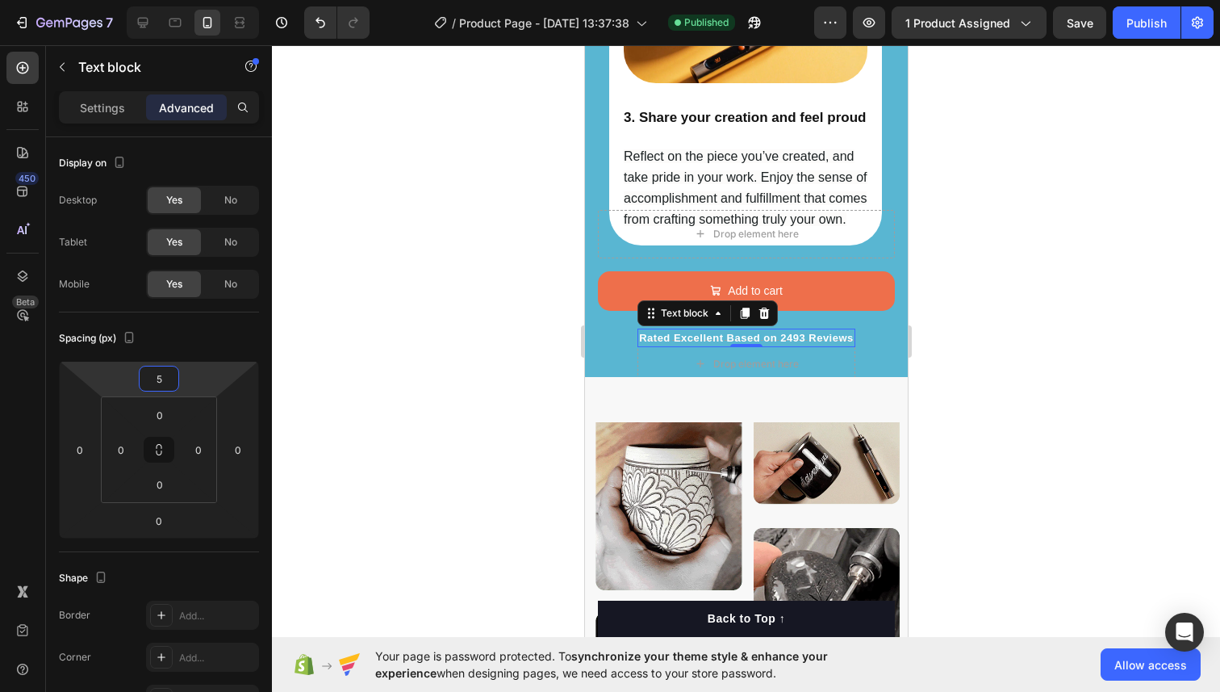
click at [381, 367] on div at bounding box center [746, 368] width 948 height 646
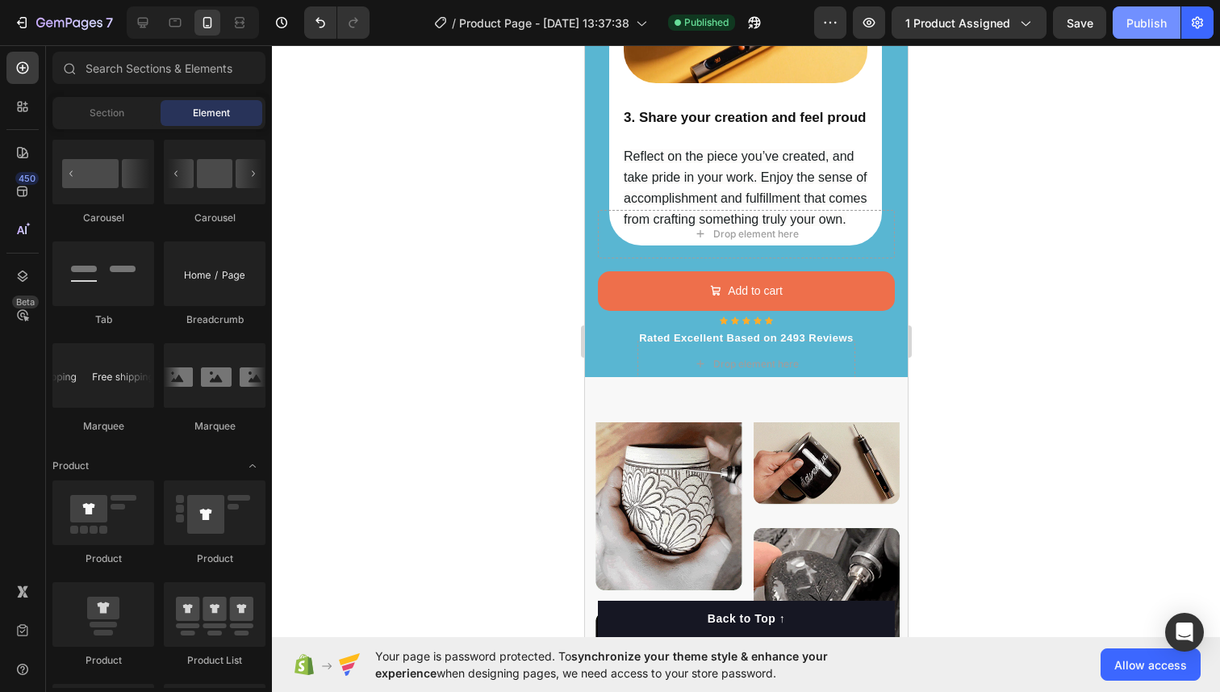
click at [1150, 30] on div "Publish" at bounding box center [1147, 23] width 40 height 17
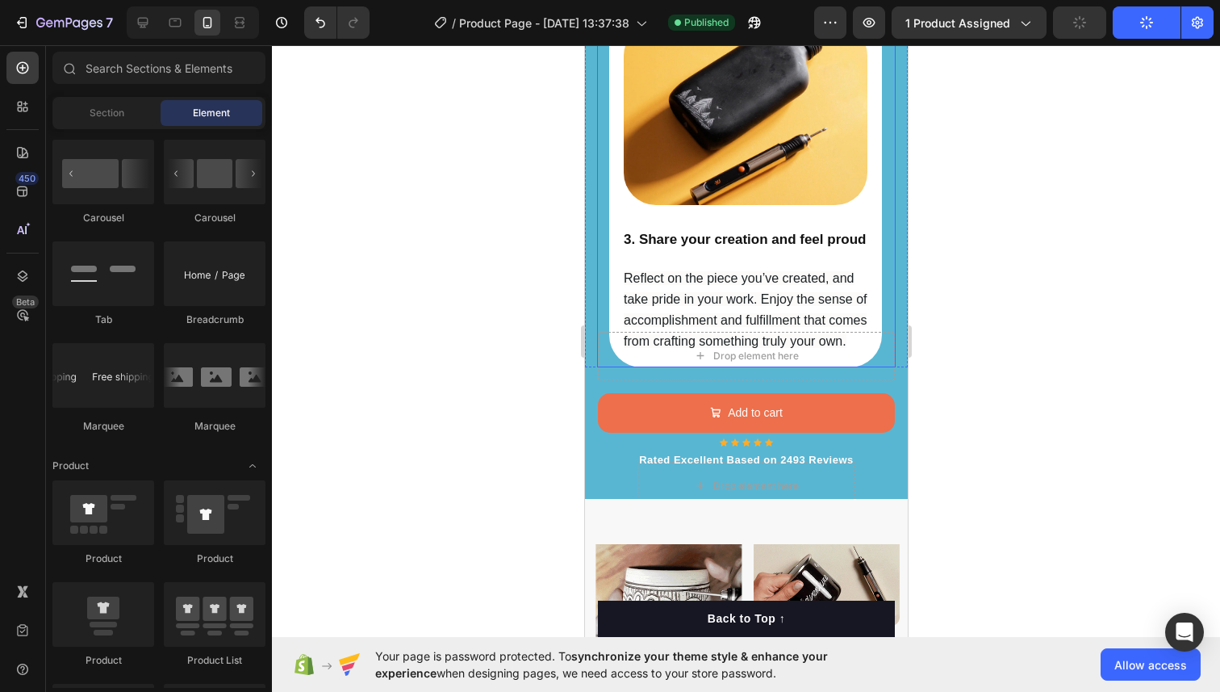
scroll to position [2986, 0]
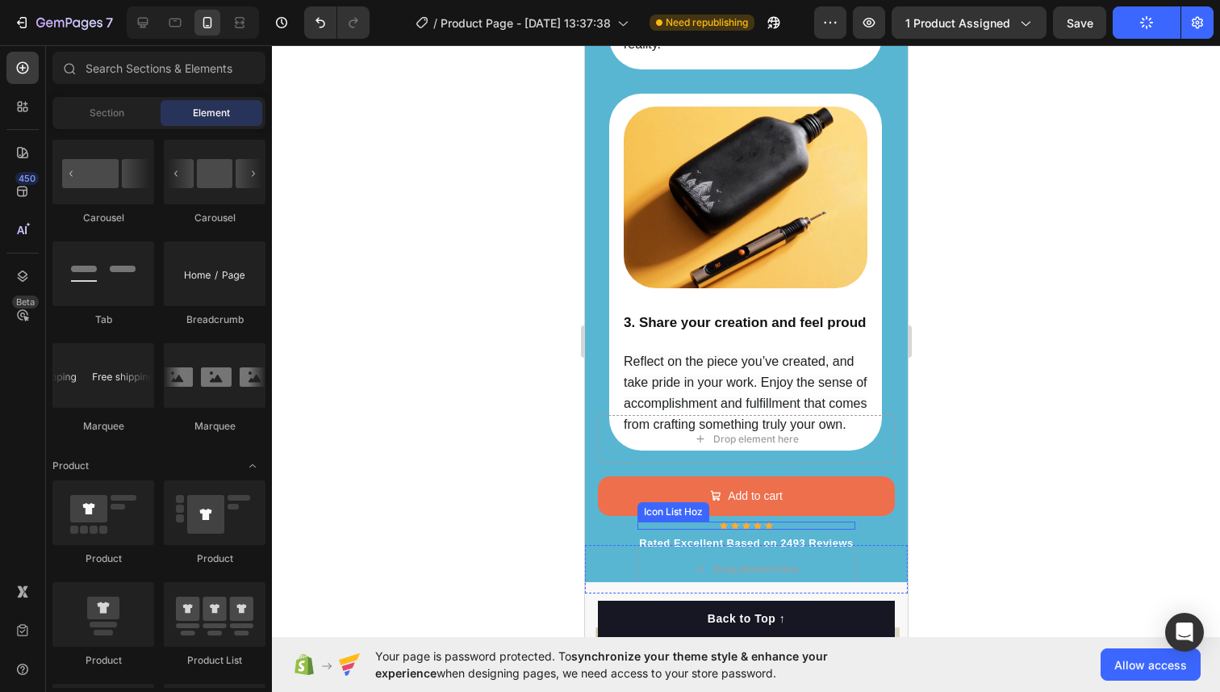
click at [709, 521] on div "Icon Icon Icon Icon Icon" at bounding box center [746, 525] width 218 height 8
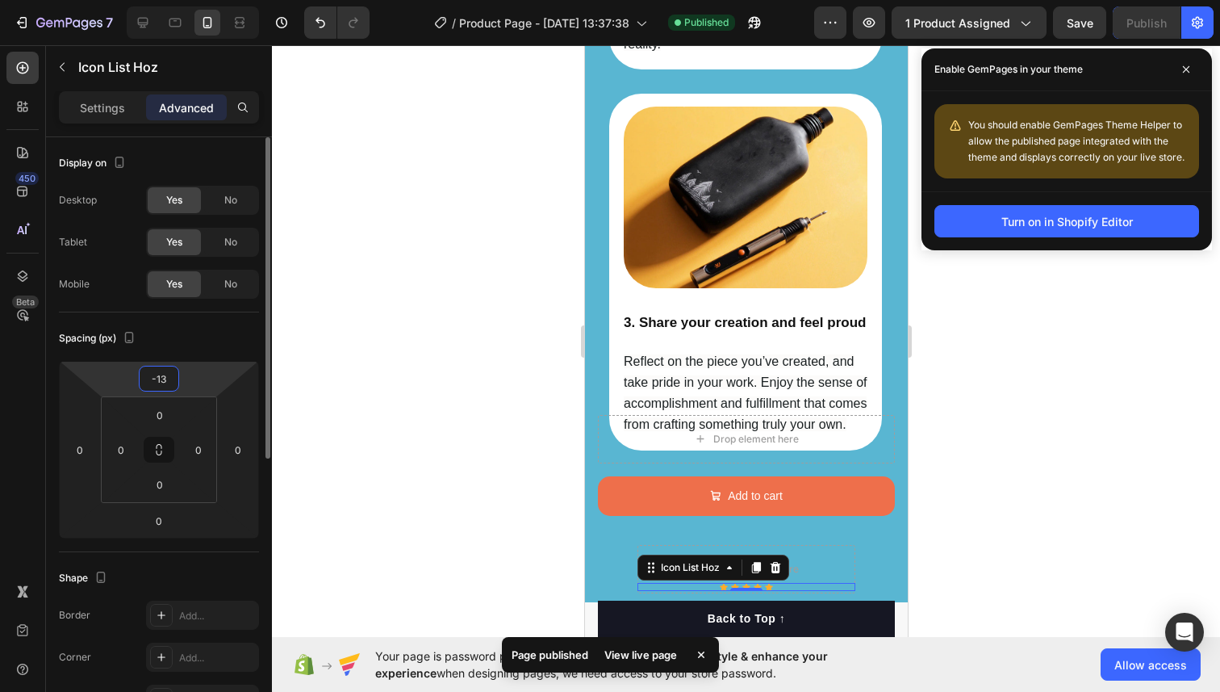
type input "-130"
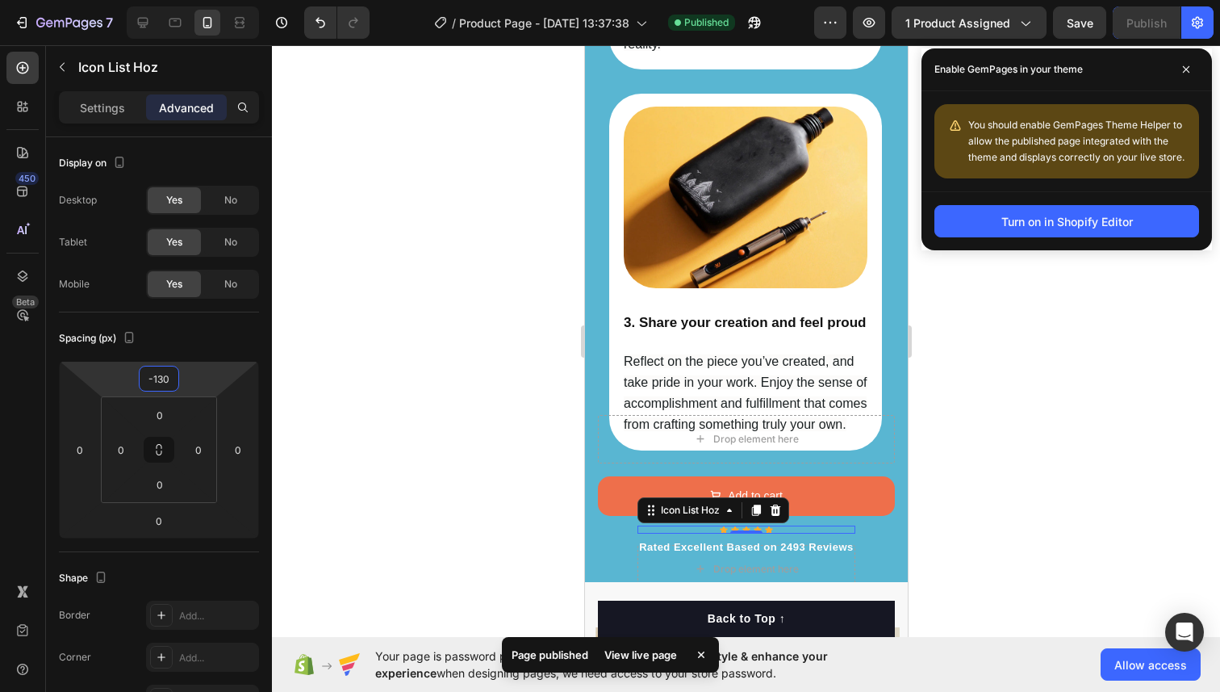
click at [424, 395] on div at bounding box center [746, 368] width 948 height 646
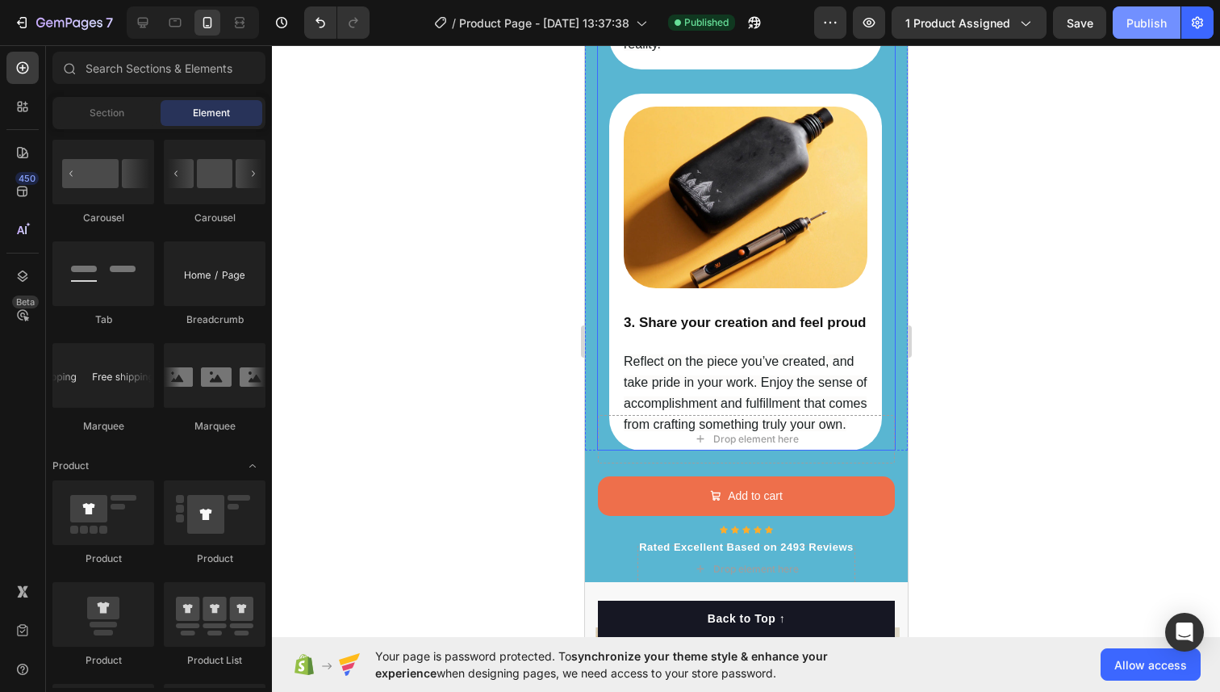
click at [1148, 14] on button "Publish" at bounding box center [1147, 22] width 68 height 32
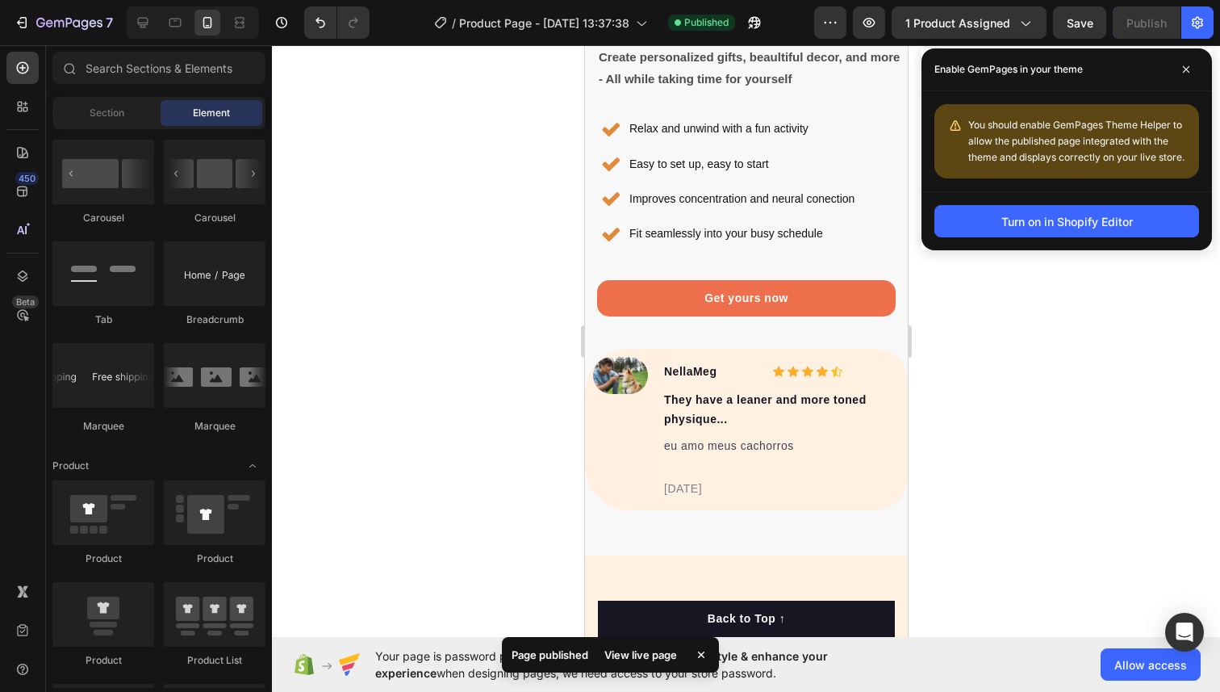
scroll to position [4159, 0]
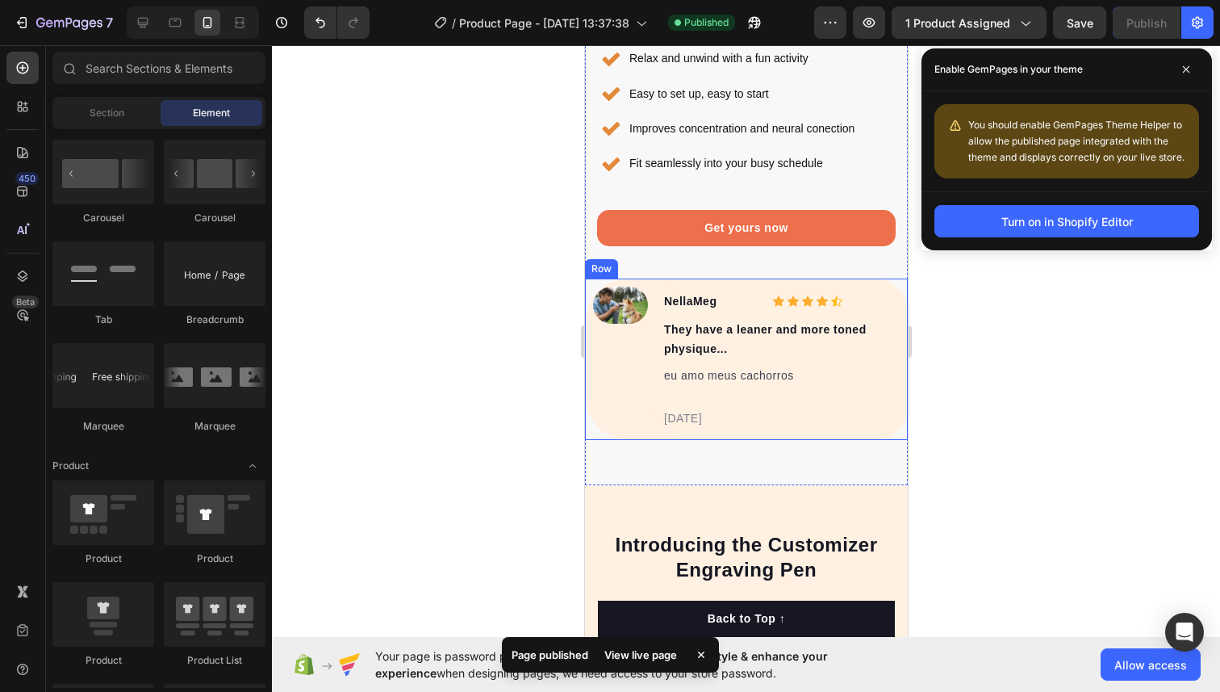
click at [612, 280] on div "Image" at bounding box center [612, 358] width 56 height 161
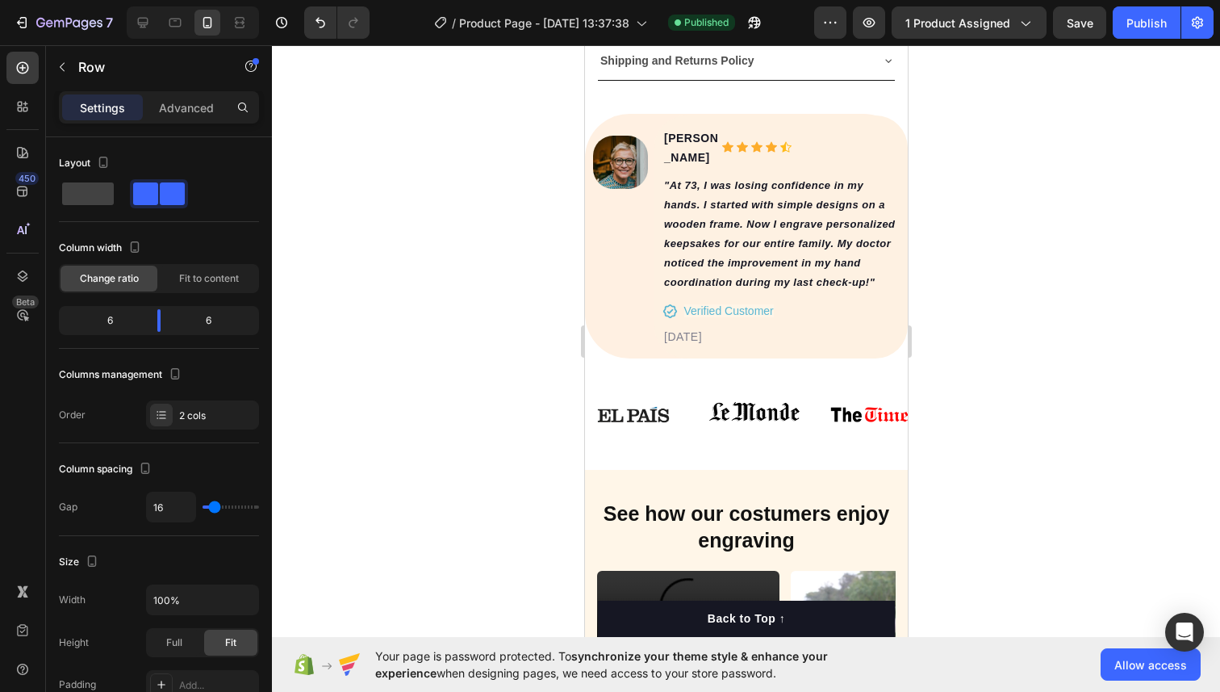
scroll to position [1100, 0]
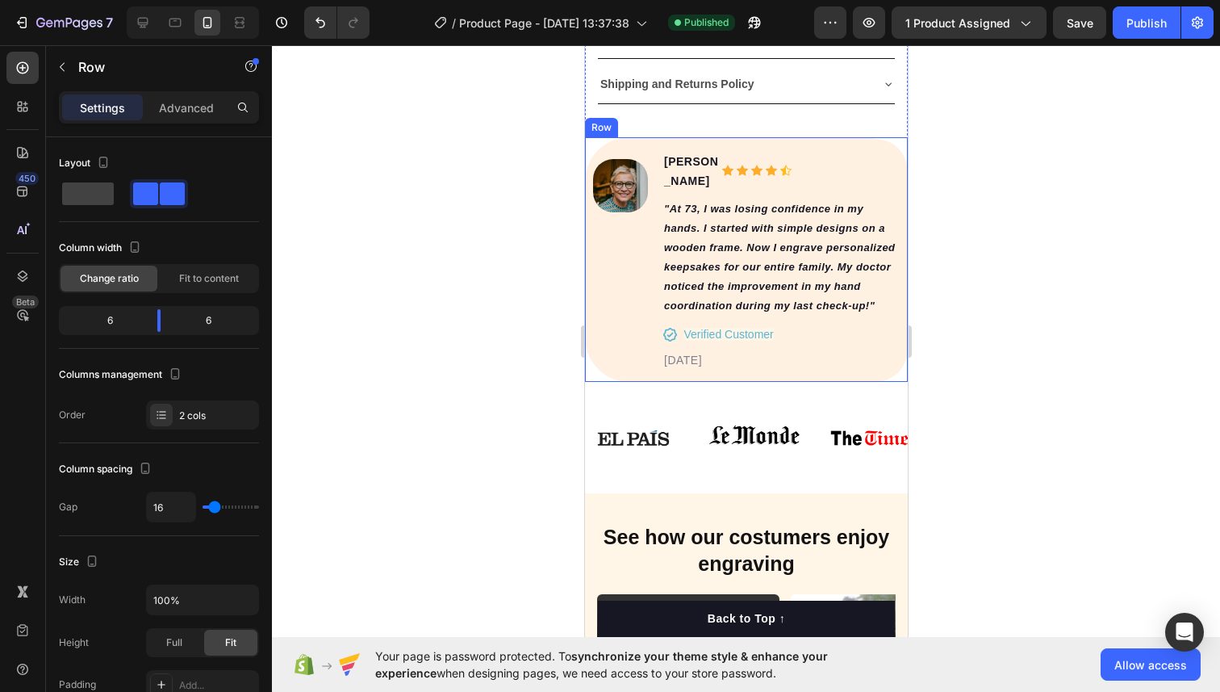
click at [635, 151] on div "Image Paola M. Text block Icon Icon Icon Icon Icon Icon List Hoz Row "At 73, I …" at bounding box center [745, 259] width 323 height 245
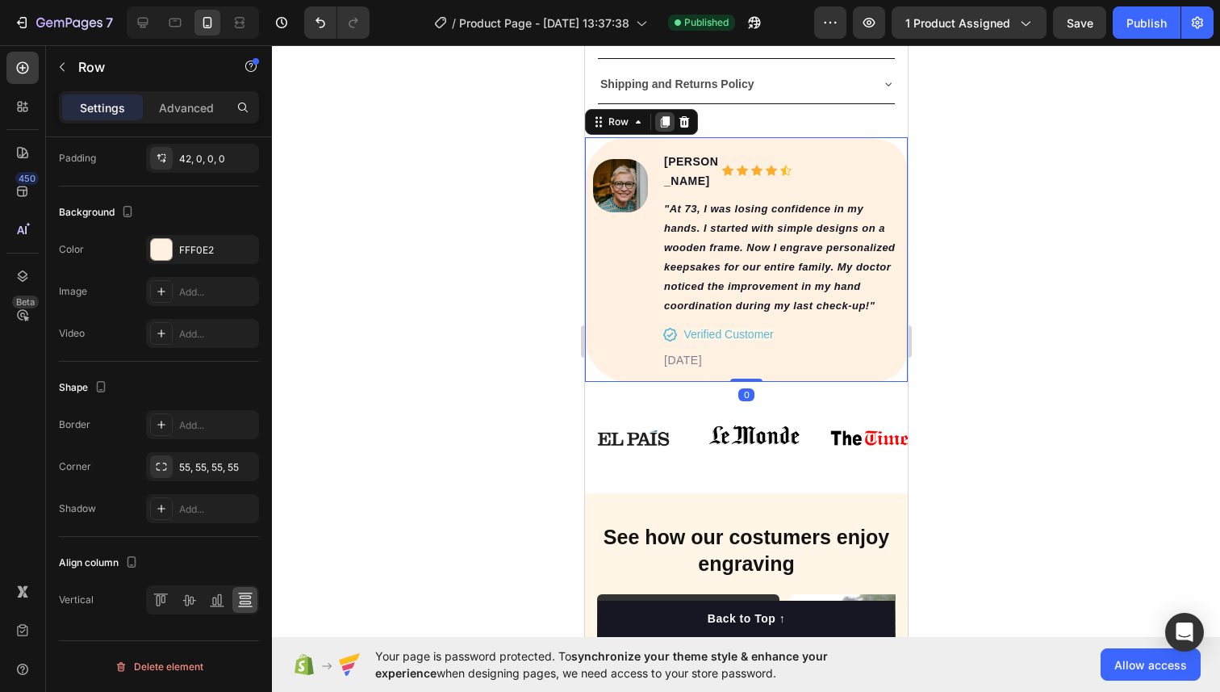
click at [664, 119] on icon at bounding box center [664, 121] width 9 height 11
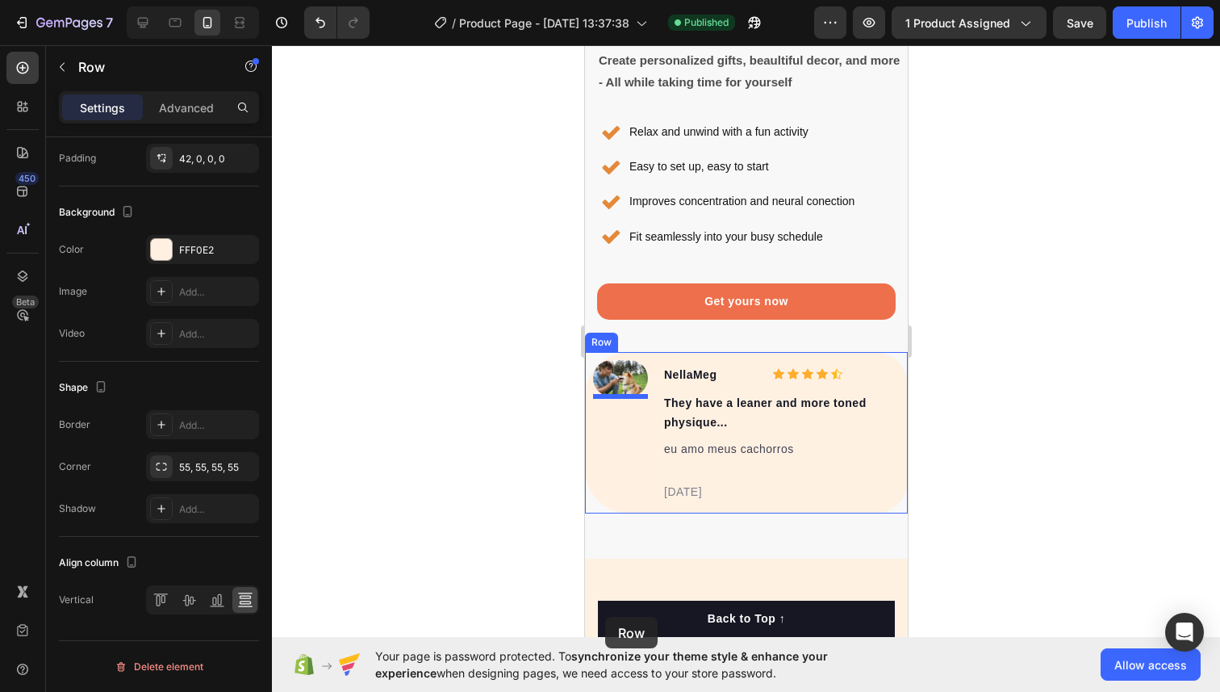
scroll to position [4748, 0]
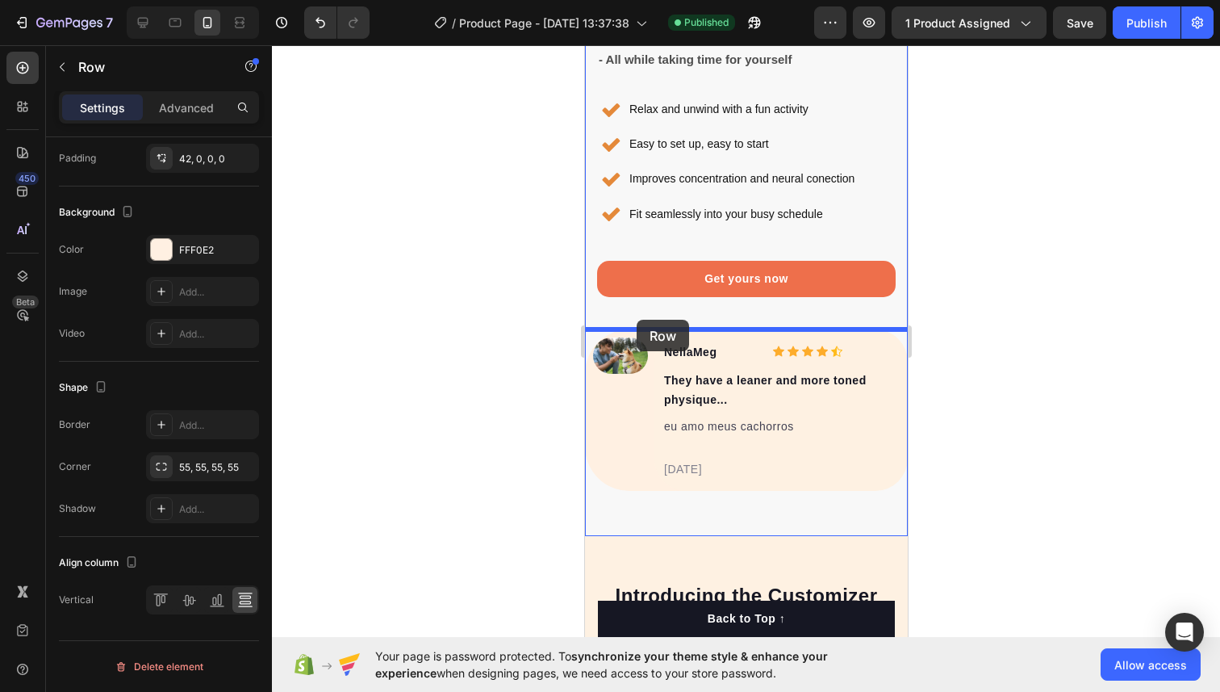
drag, startPoint x: 600, startPoint y: 337, endPoint x: 635, endPoint y: 320, distance: 39.0
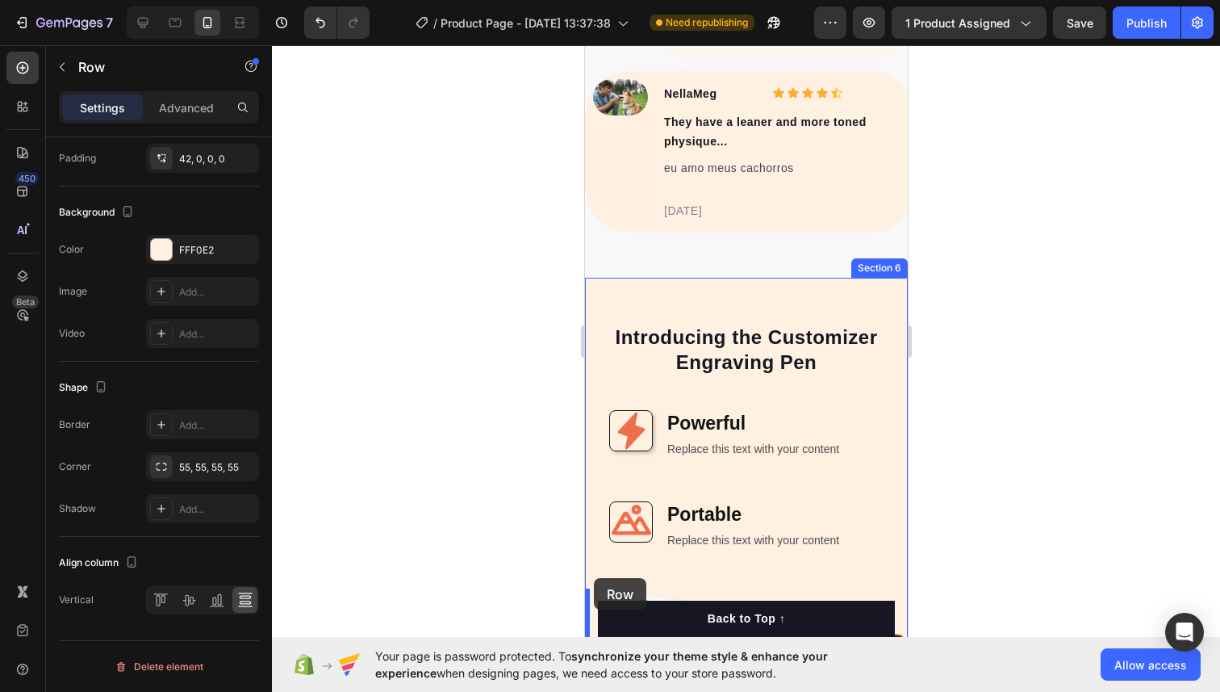
scroll to position [5045, 0]
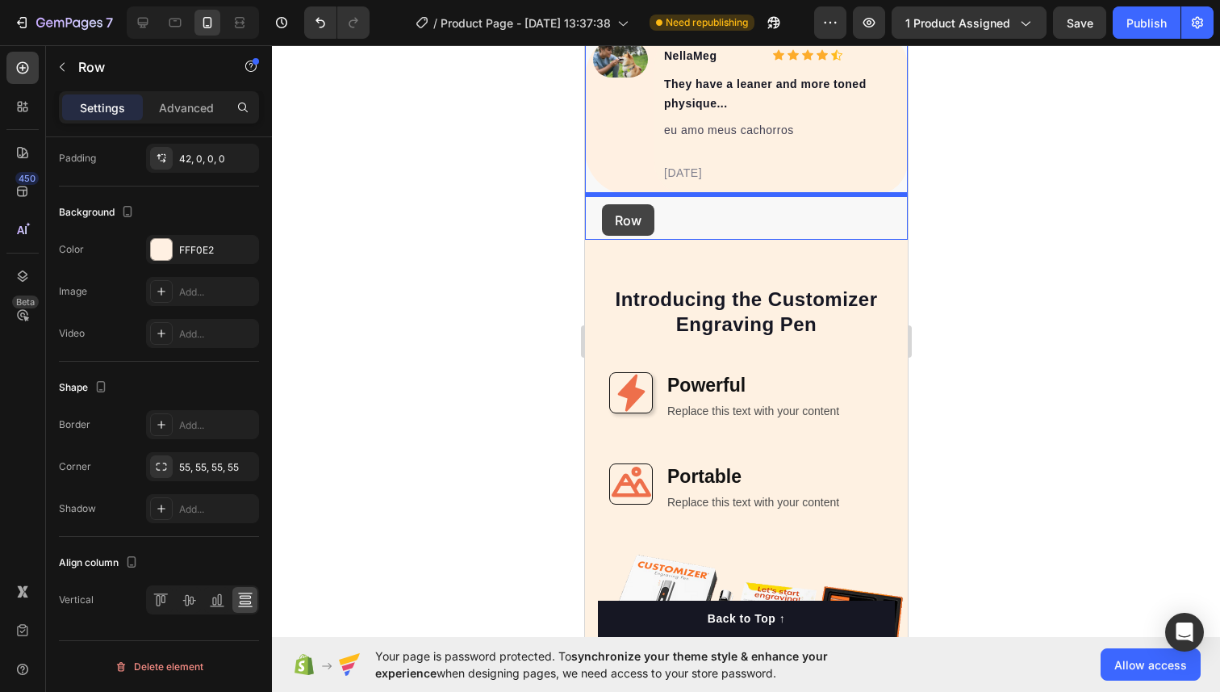
drag, startPoint x: 596, startPoint y: 157, endPoint x: 601, endPoint y: 204, distance: 47.9
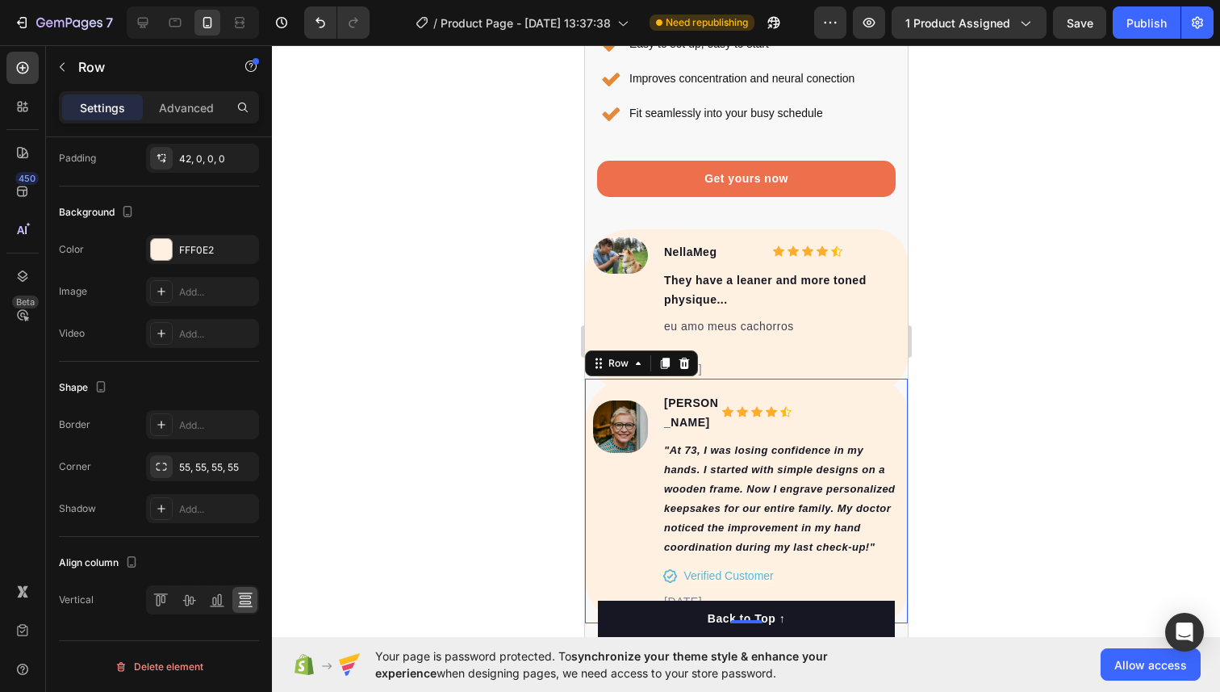
scroll to position [4611, 0]
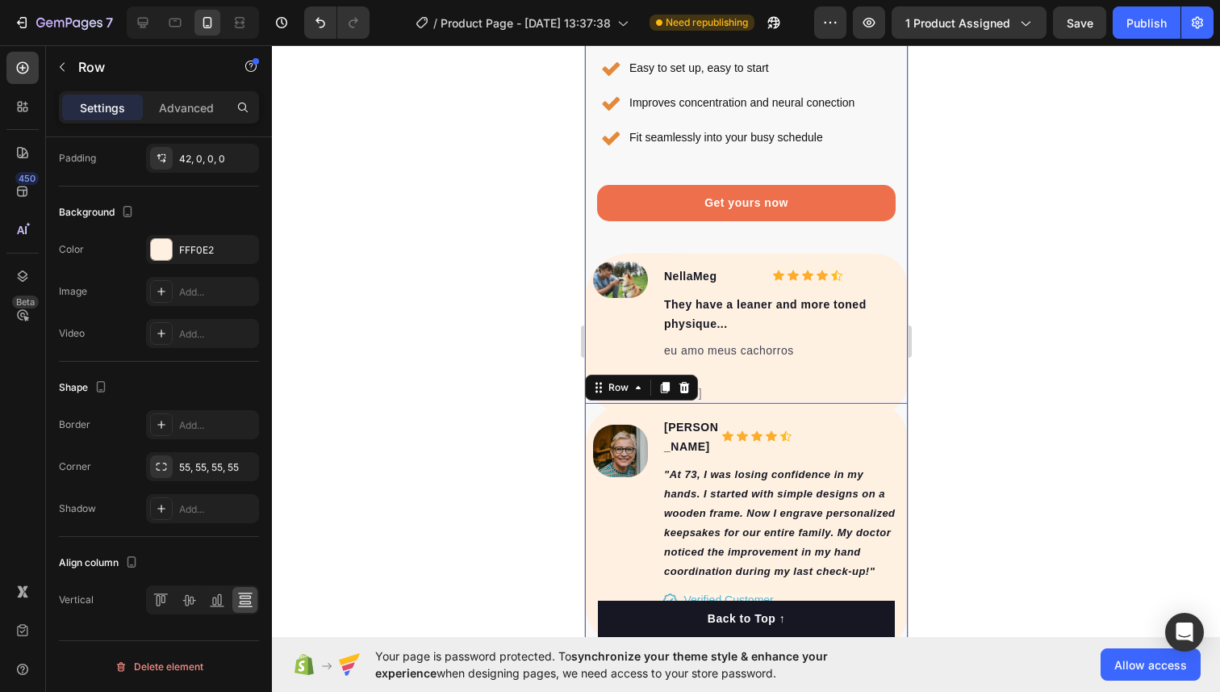
click at [650, 245] on div "Image Get hooked with the viral hobby everyone is talking about Heading Create …" at bounding box center [745, 35] width 323 height 1224
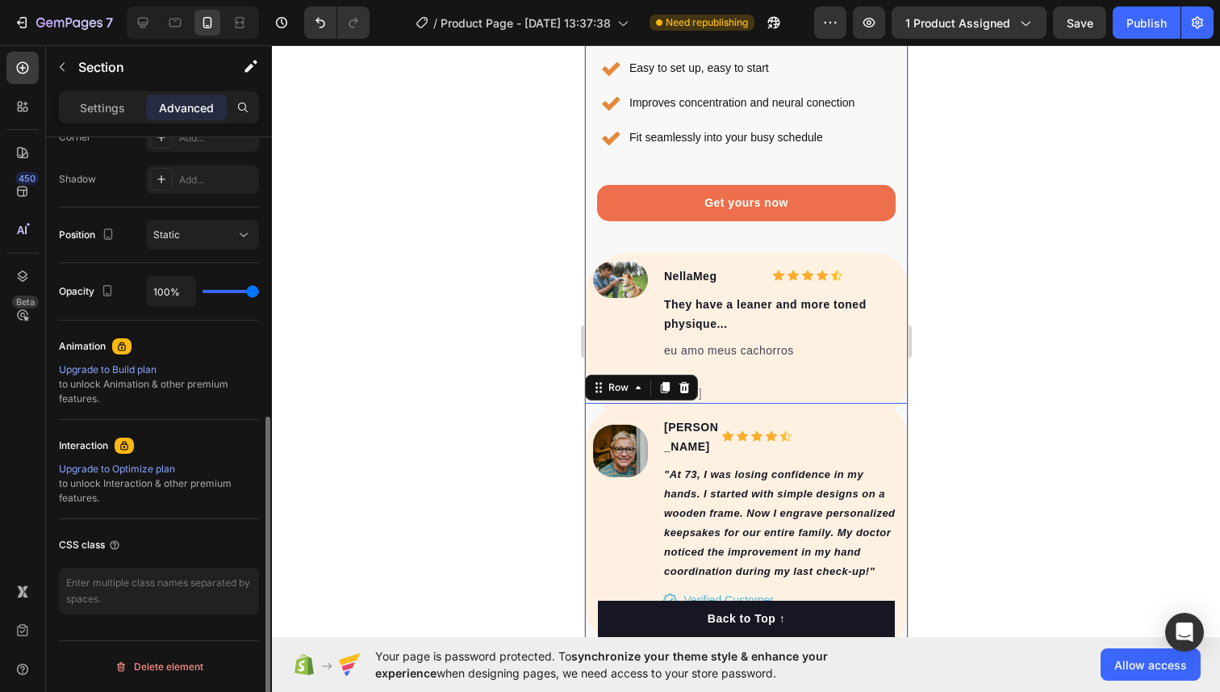
scroll to position [0, 0]
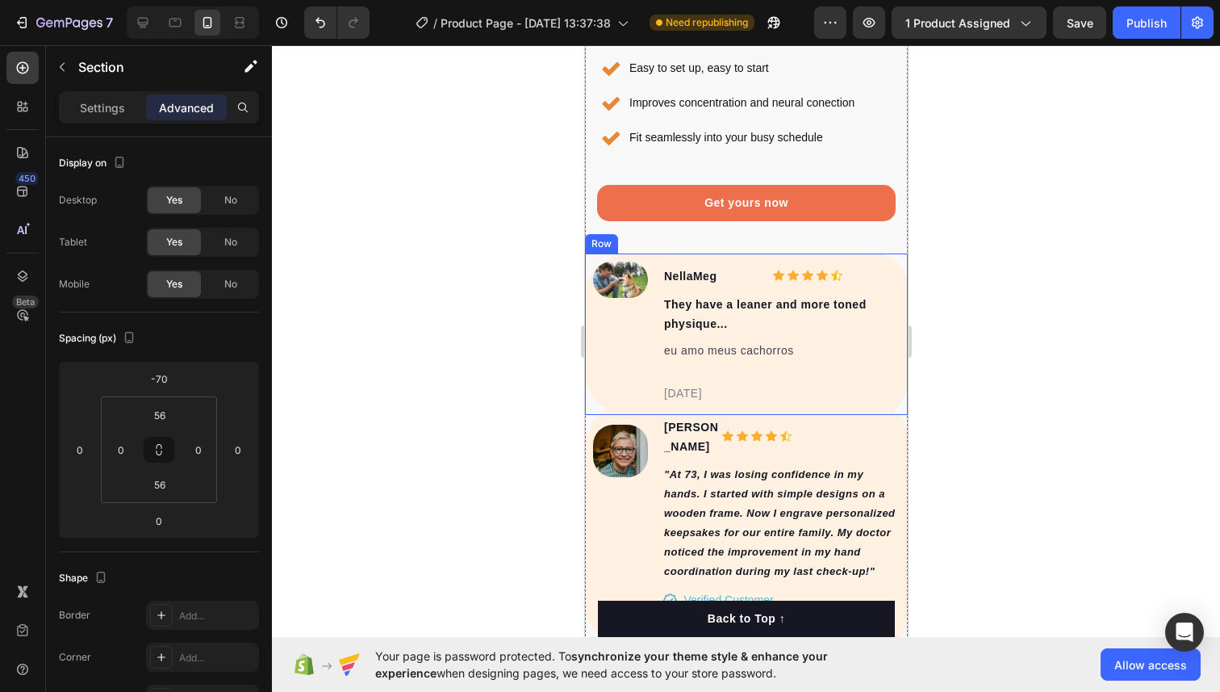
click at [592, 253] on div "Image" at bounding box center [612, 333] width 56 height 161
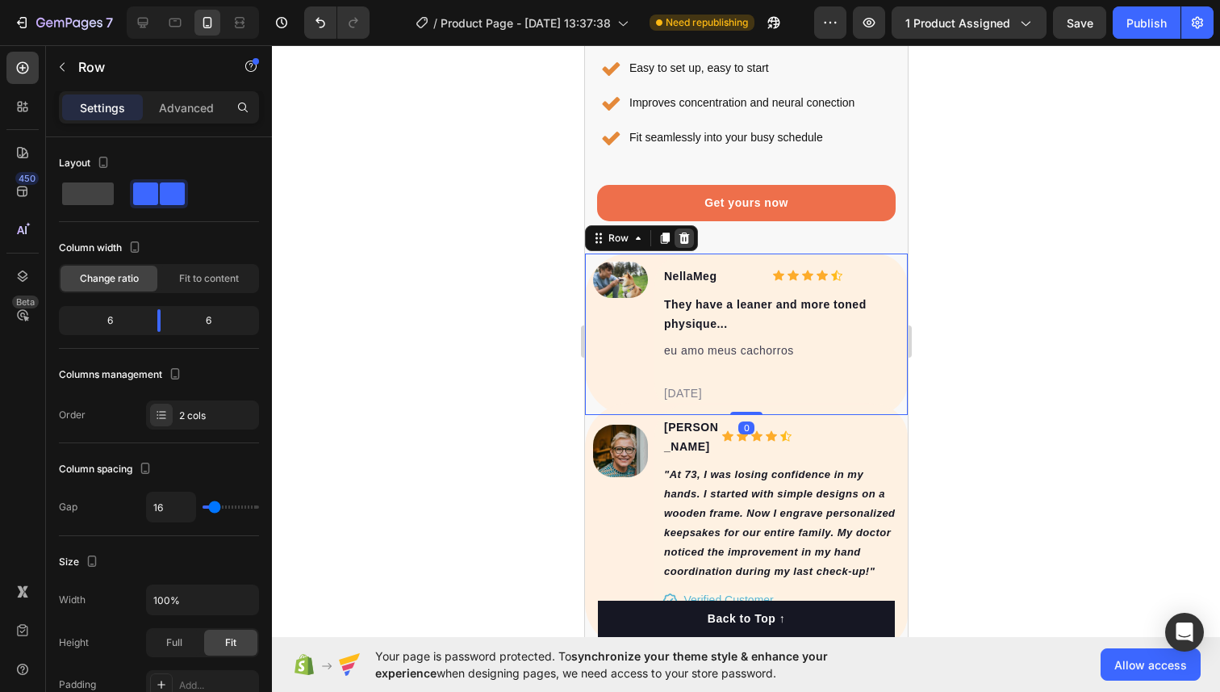
click at [681, 236] on icon at bounding box center [683, 238] width 13 height 13
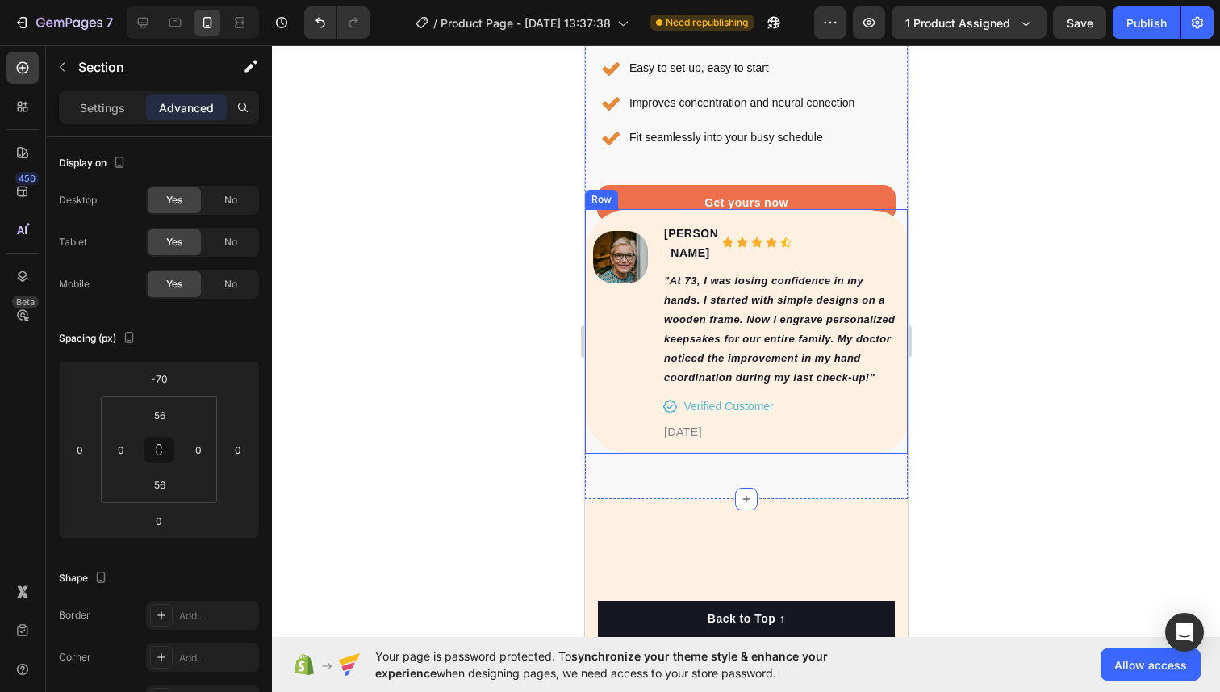
click at [604, 223] on div "Image Paola M. Text block Icon Icon Icon Icon Icon Icon List Hoz Row "At 73, I …" at bounding box center [745, 331] width 323 height 245
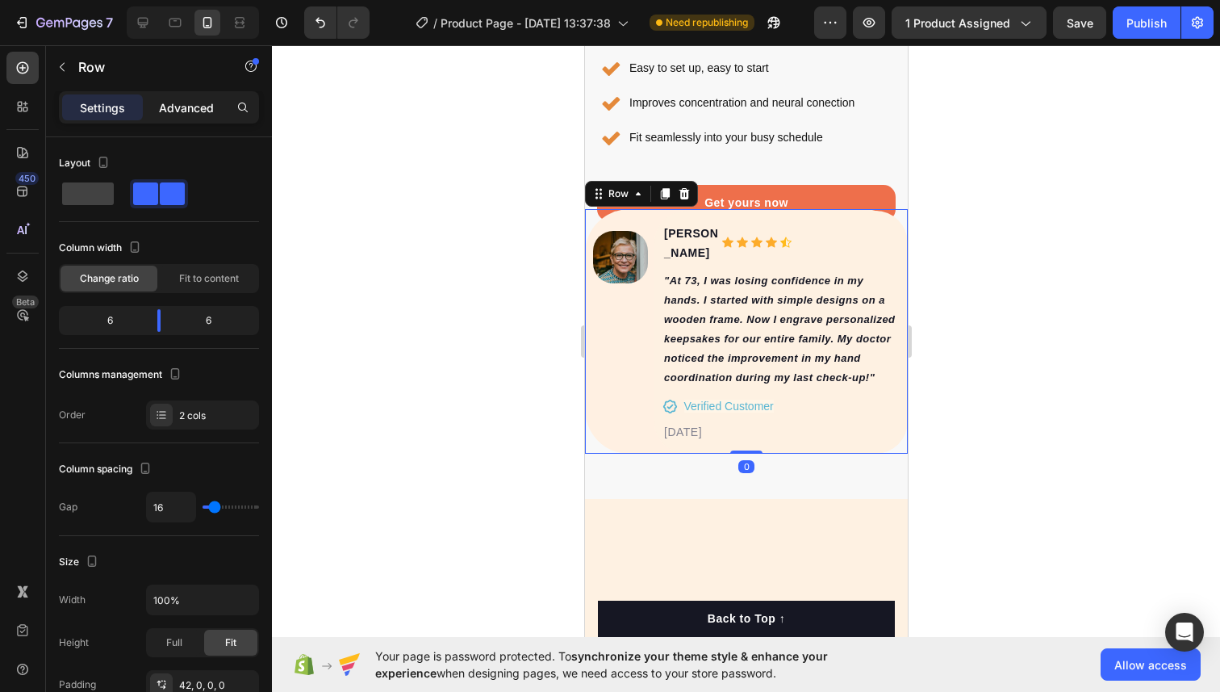
click at [180, 109] on p "Advanced" at bounding box center [186, 107] width 55 height 17
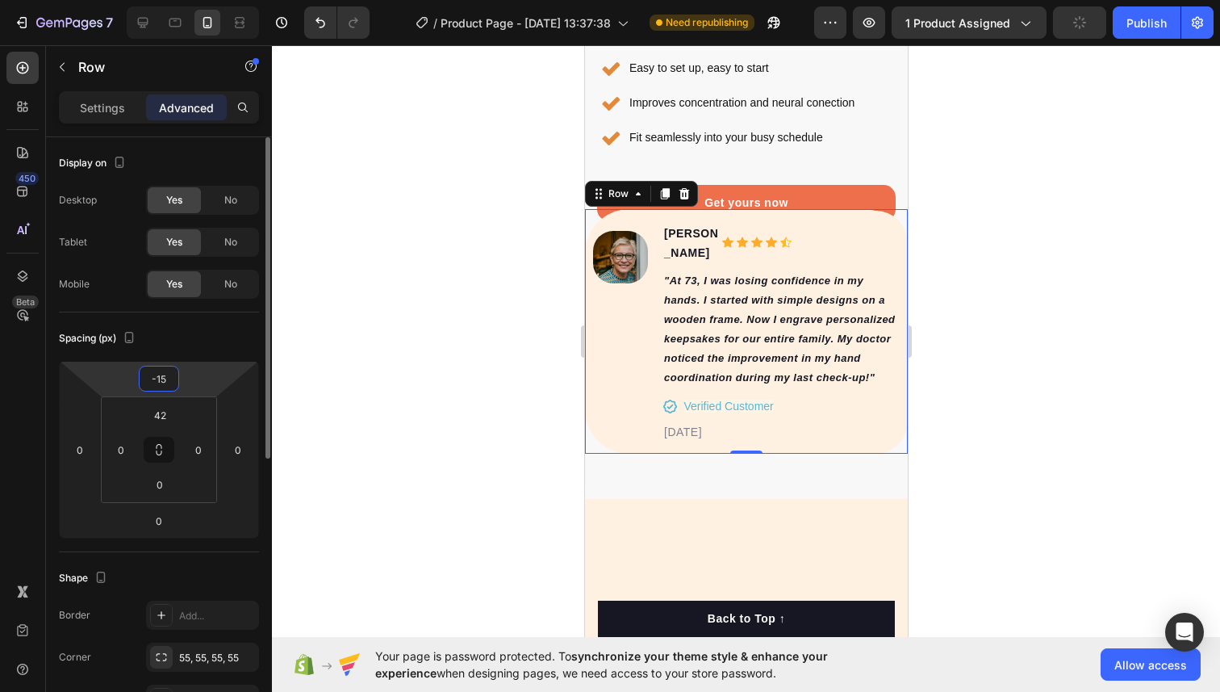
click at [169, 380] on input "-15" at bounding box center [159, 378] width 32 height 24
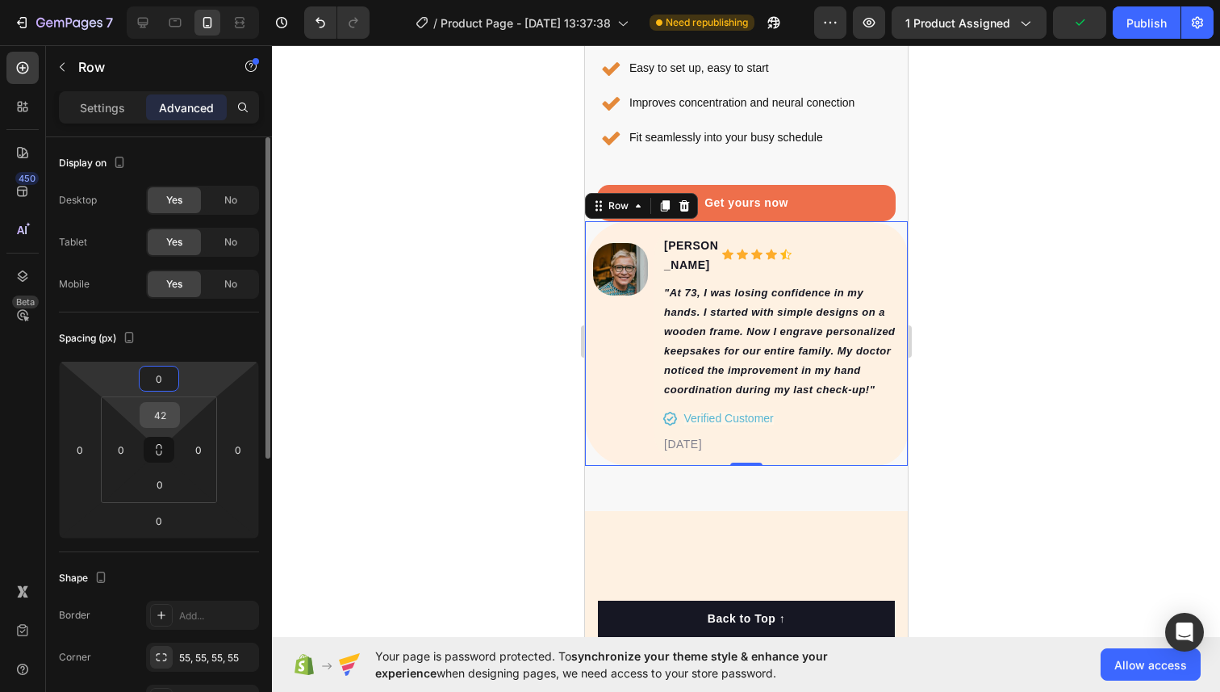
type input "0"
click at [162, 407] on input "42" at bounding box center [160, 415] width 32 height 24
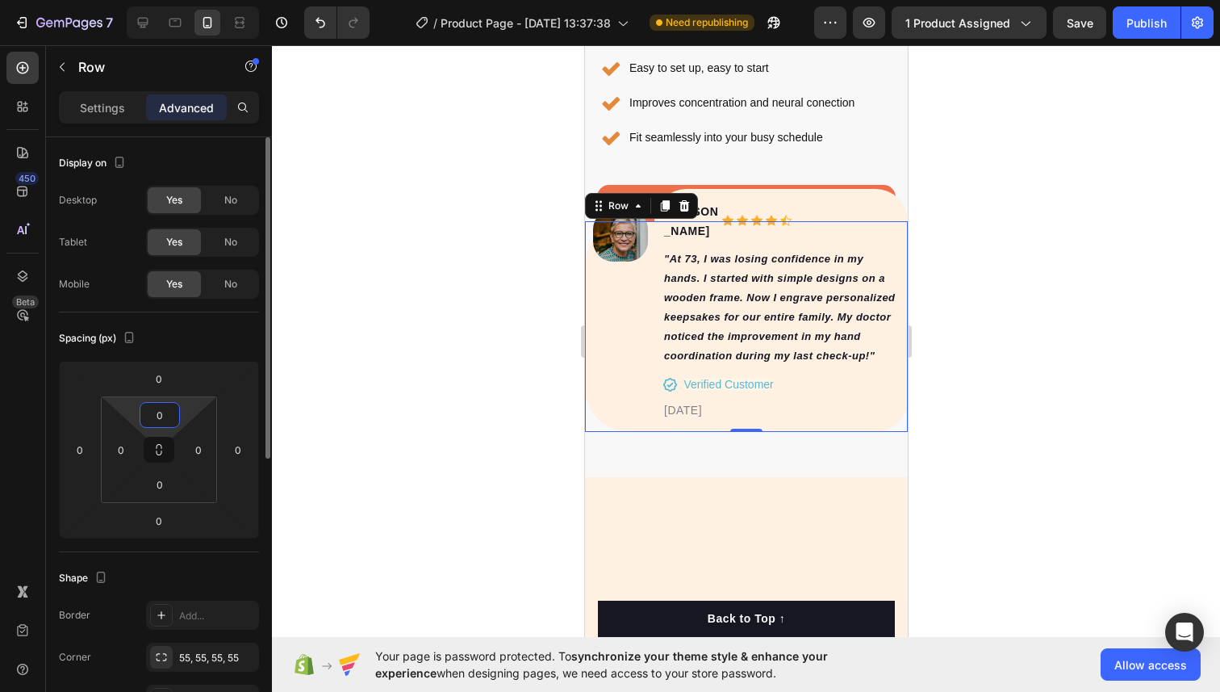
type input "42"
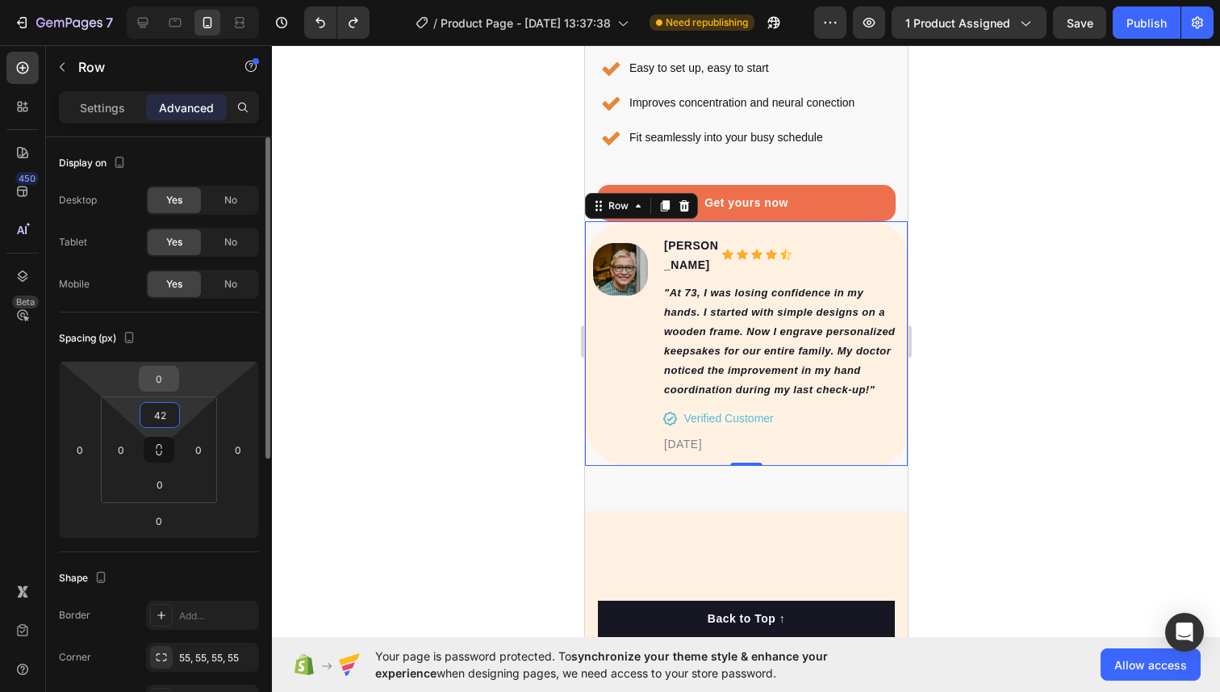
click at [160, 370] on input "0" at bounding box center [159, 378] width 32 height 24
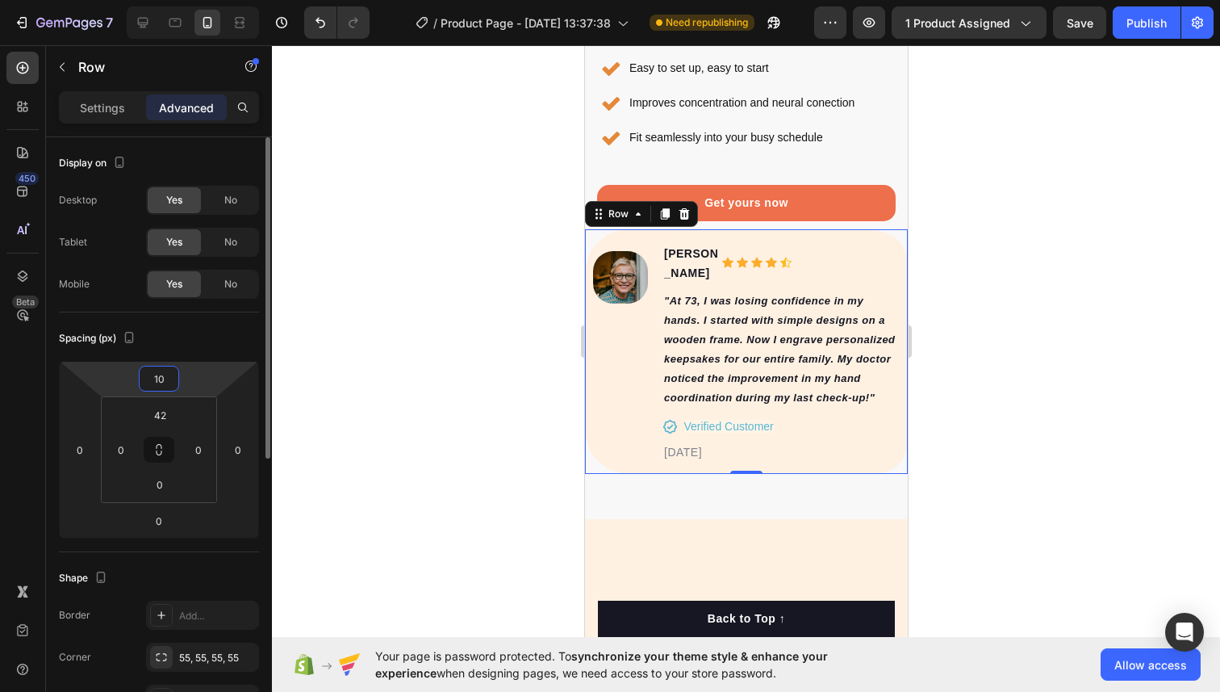
type input "1"
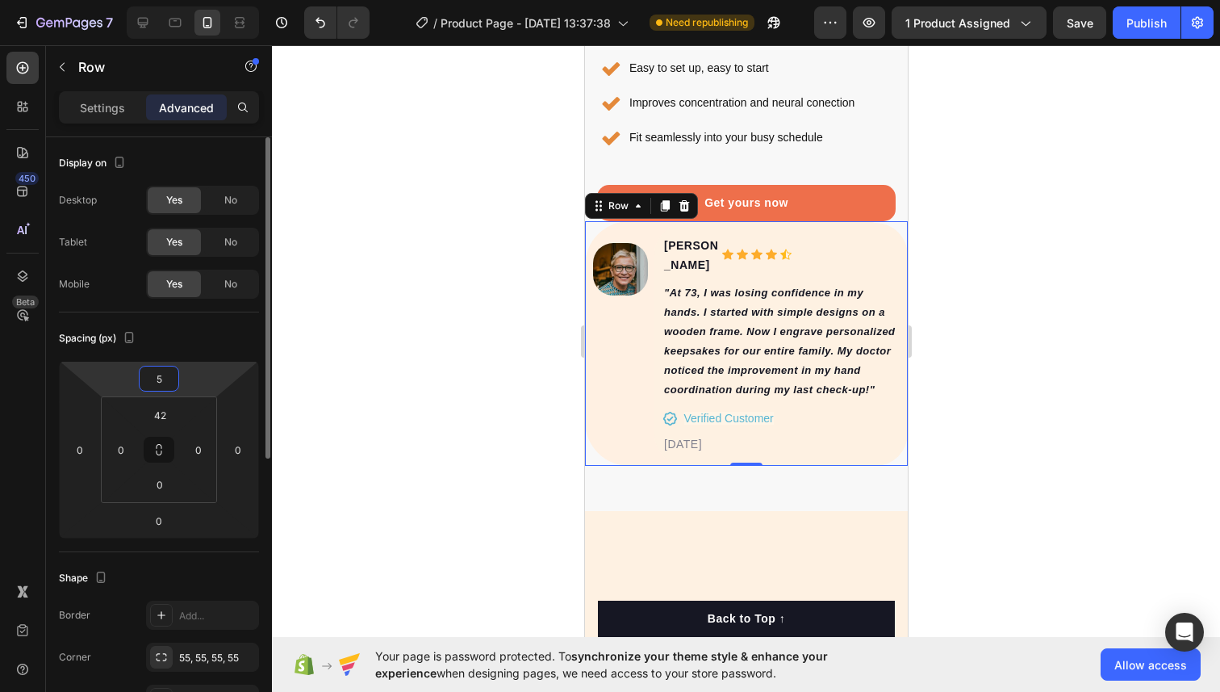
type input "50"
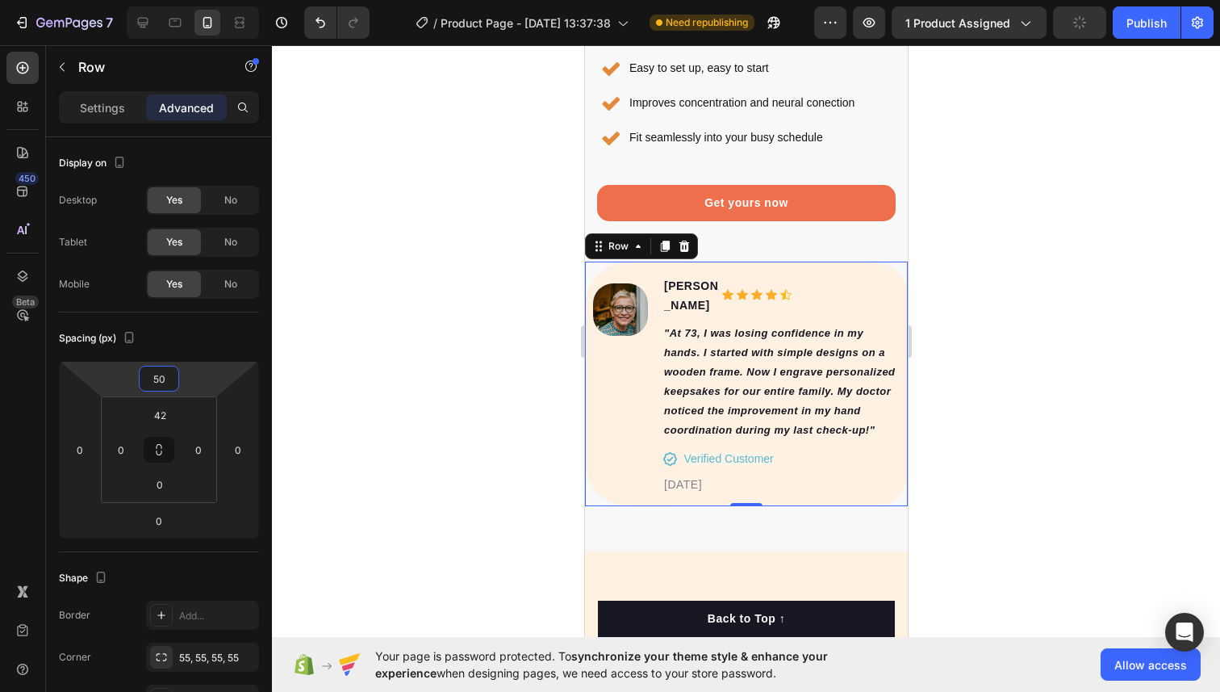
click at [417, 330] on div at bounding box center [746, 368] width 948 height 646
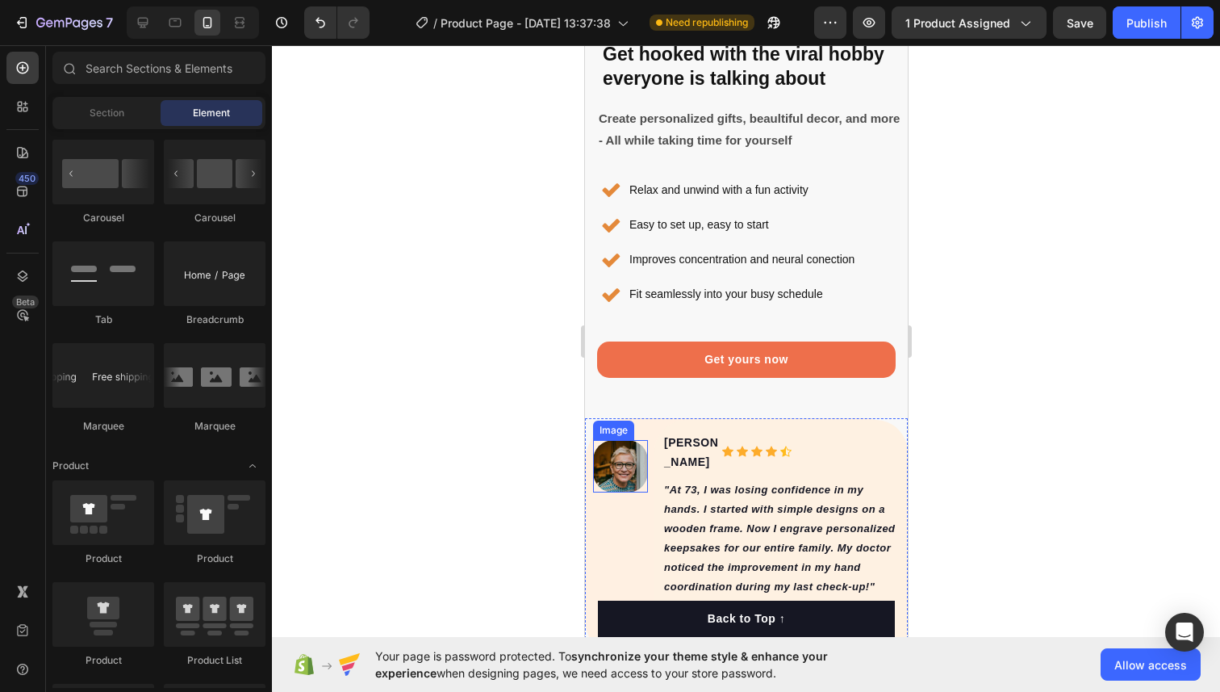
scroll to position [4423, 0]
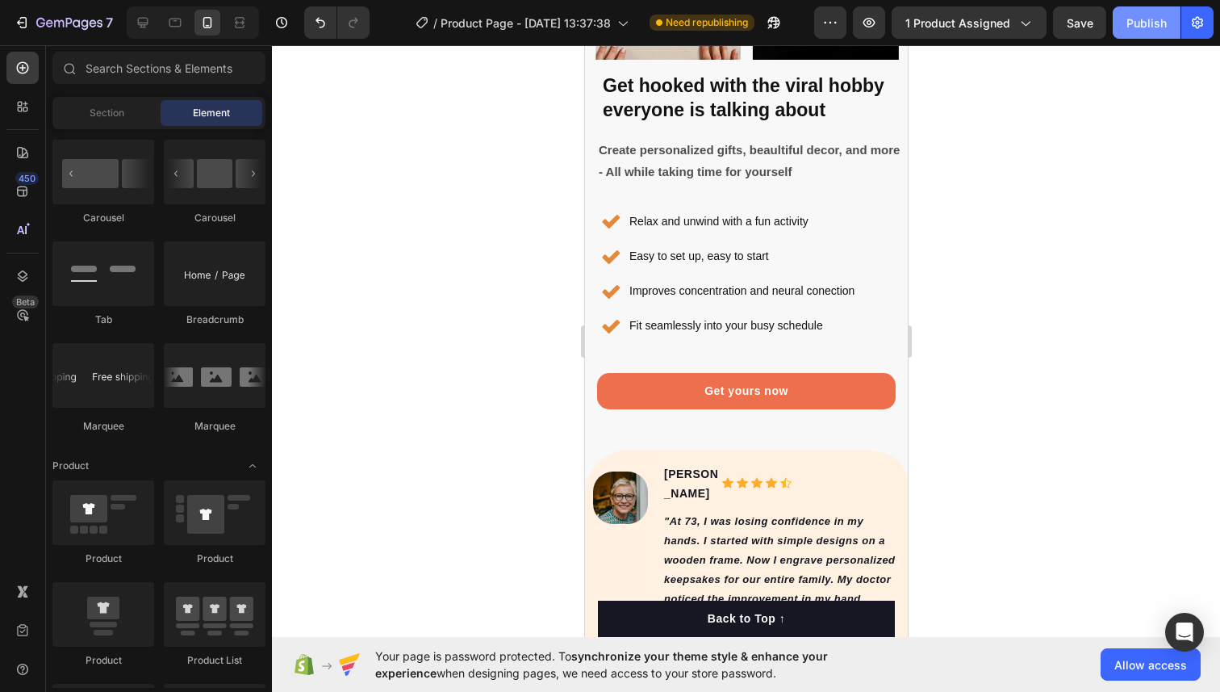
click at [1128, 25] on div "Publish" at bounding box center [1147, 23] width 40 height 17
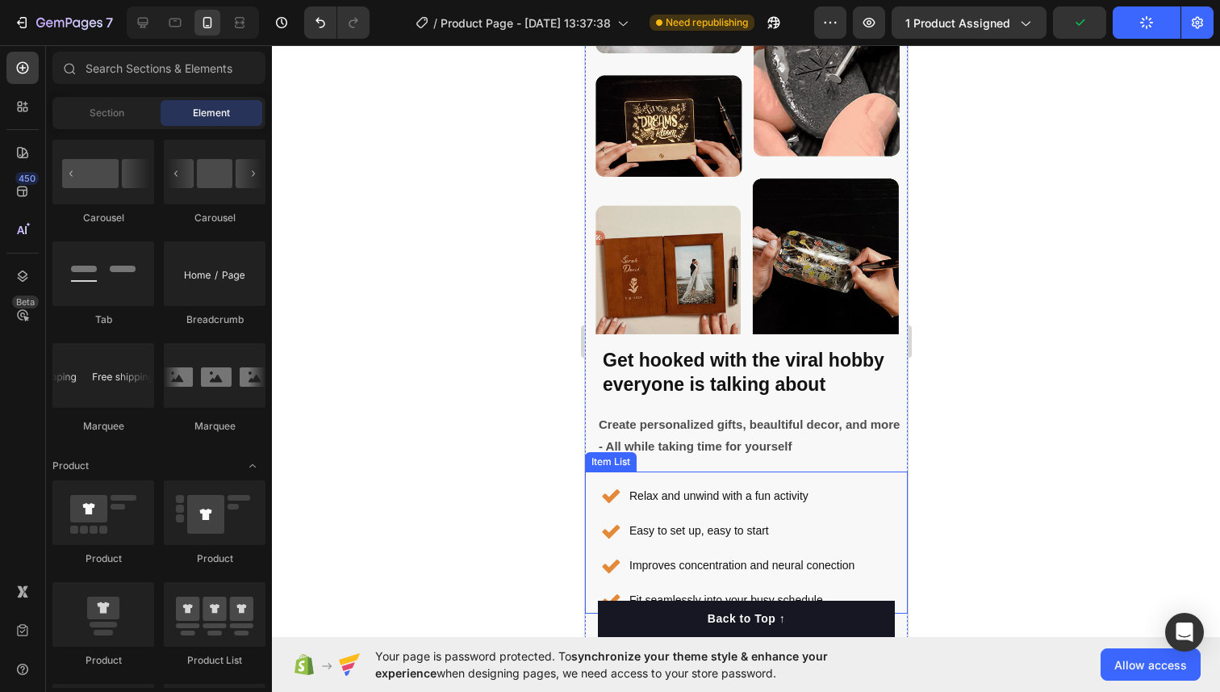
scroll to position [4248, 0]
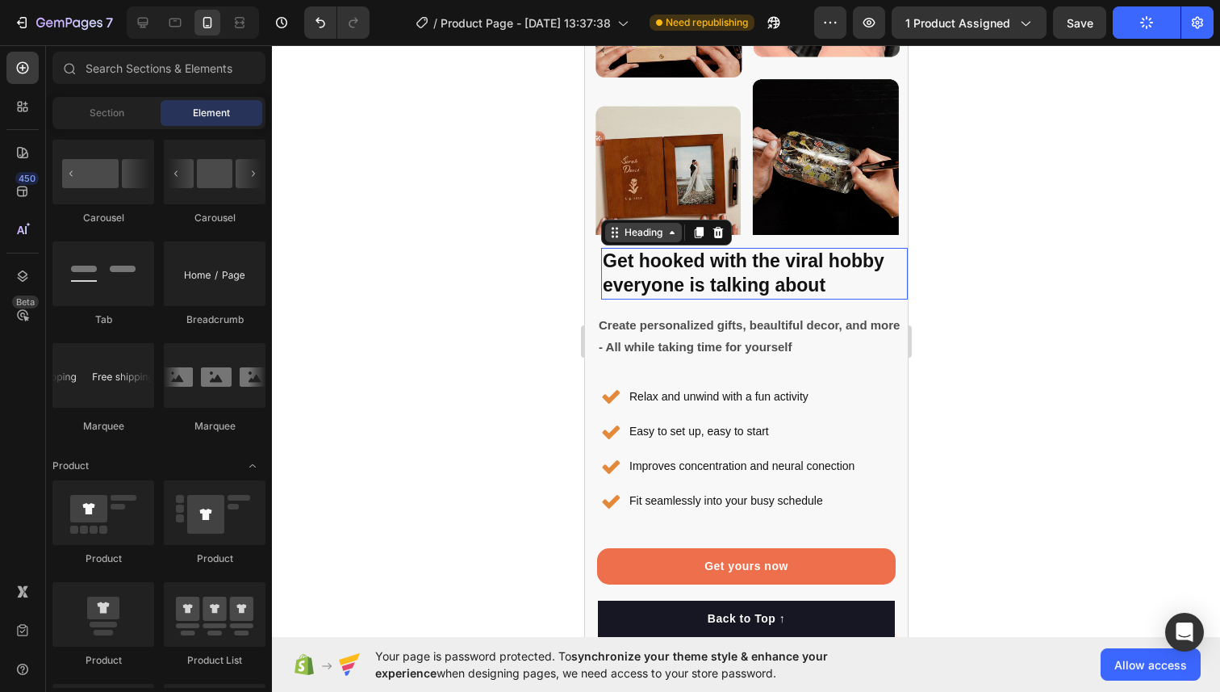
click at [616, 241] on div "Heading" at bounding box center [642, 232] width 77 height 19
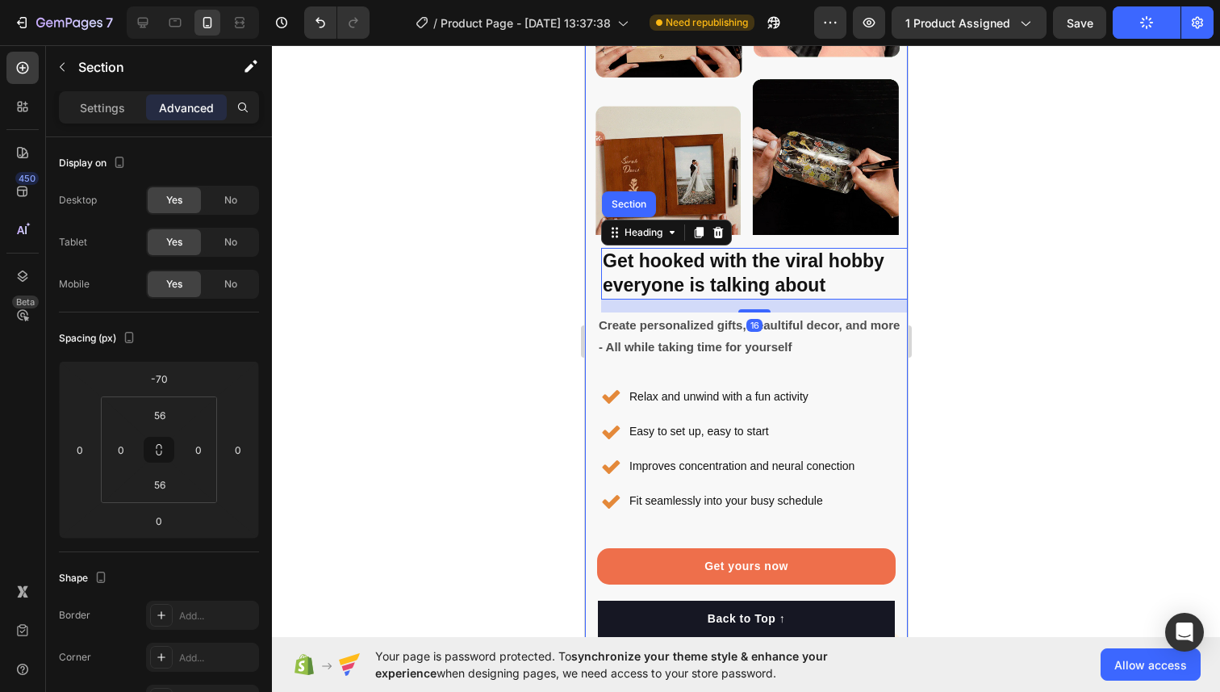
click at [591, 260] on div "Image Get hooked with the viral hobby everyone is talking about Heading Section…" at bounding box center [745, 327] width 323 height 1083
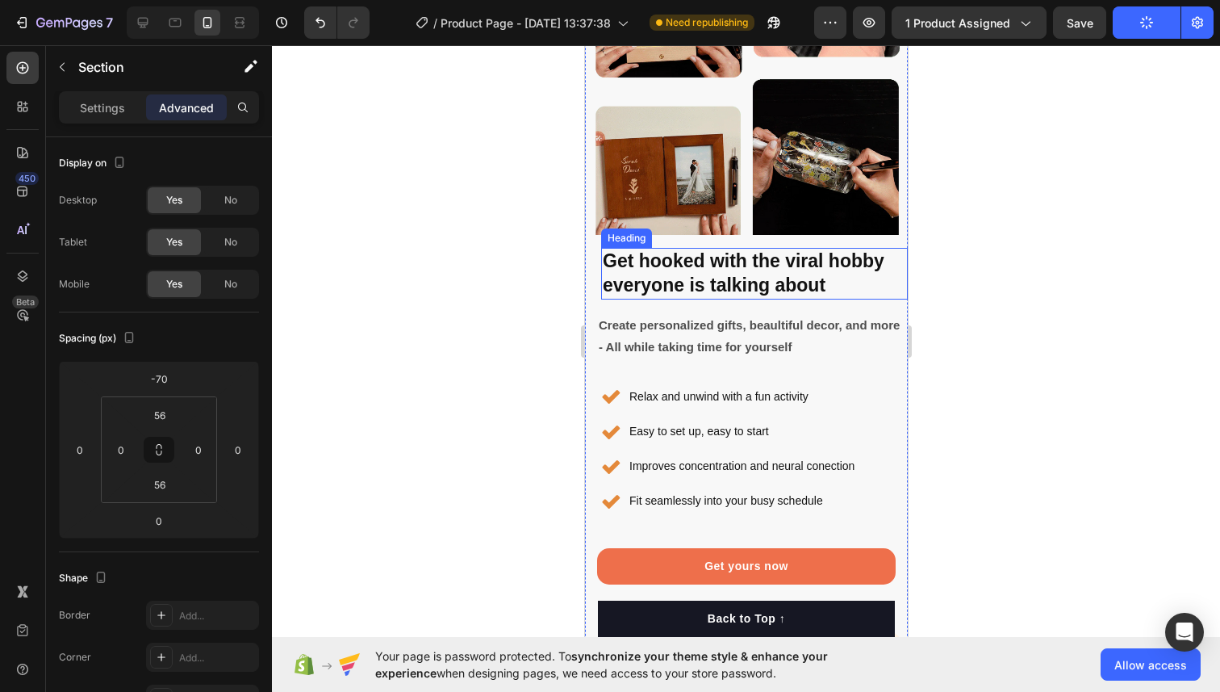
click at [618, 259] on h2 "Get hooked with the viral hobby everyone is talking about" at bounding box center [753, 274] width 307 height 52
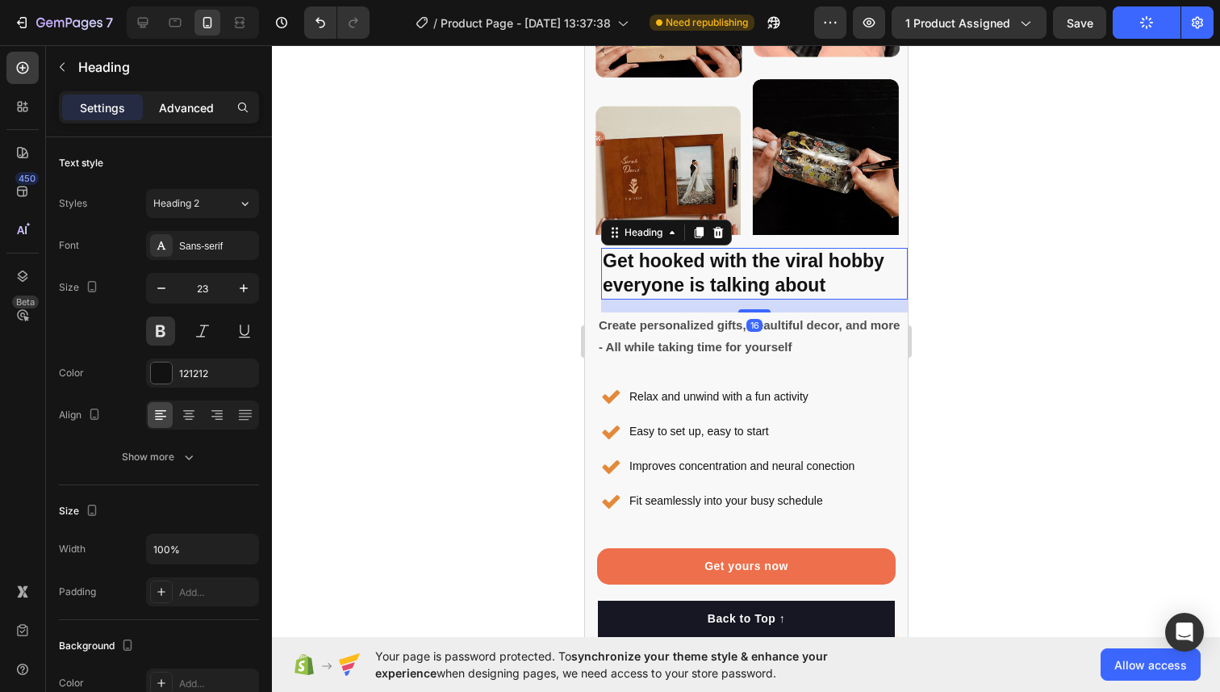
click at [177, 103] on p "Advanced" at bounding box center [186, 107] width 55 height 17
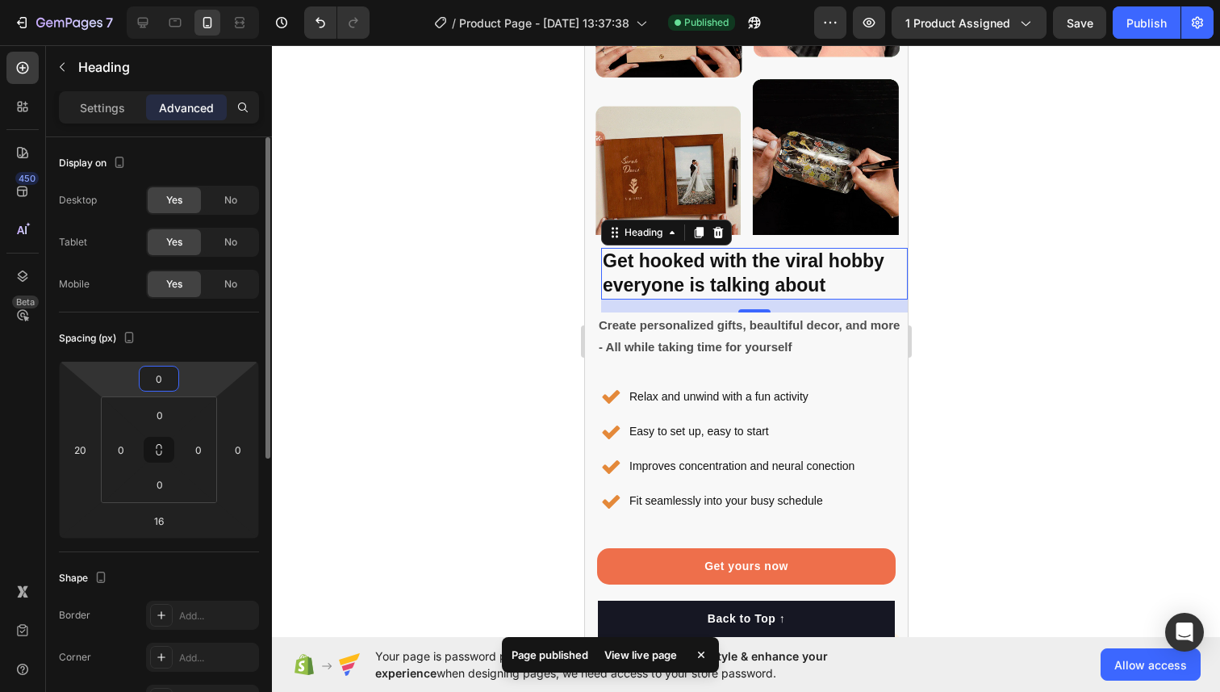
click at [163, 383] on input "0" at bounding box center [159, 378] width 32 height 24
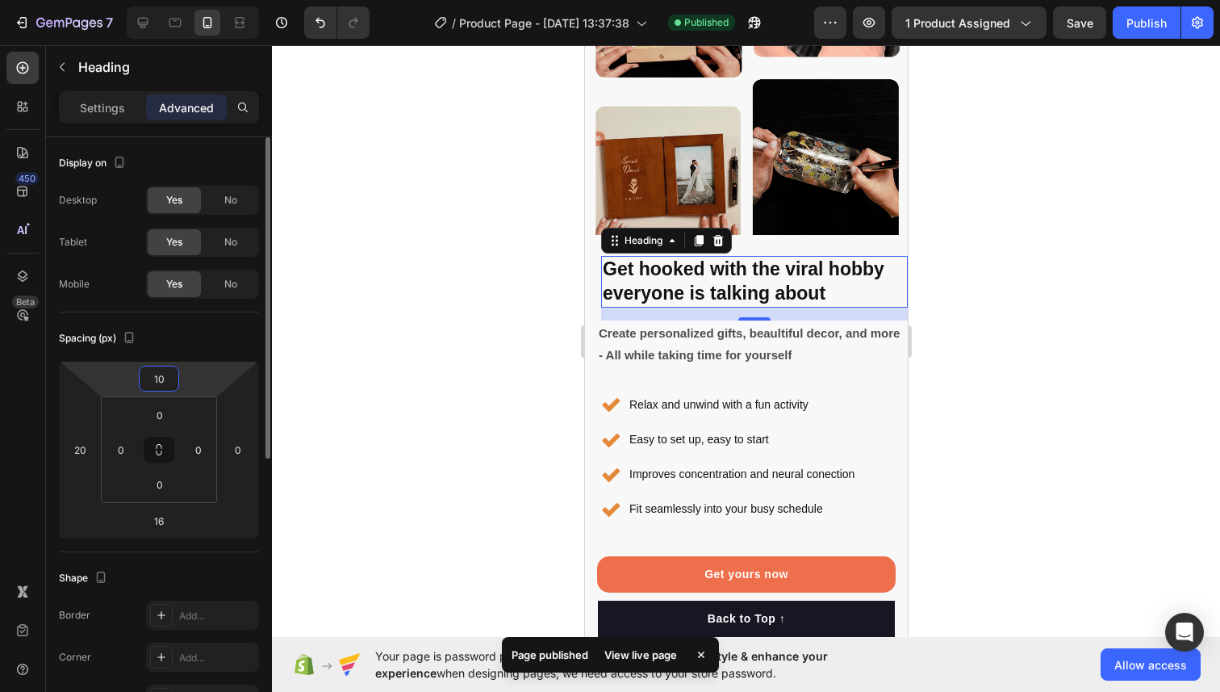
type input "1"
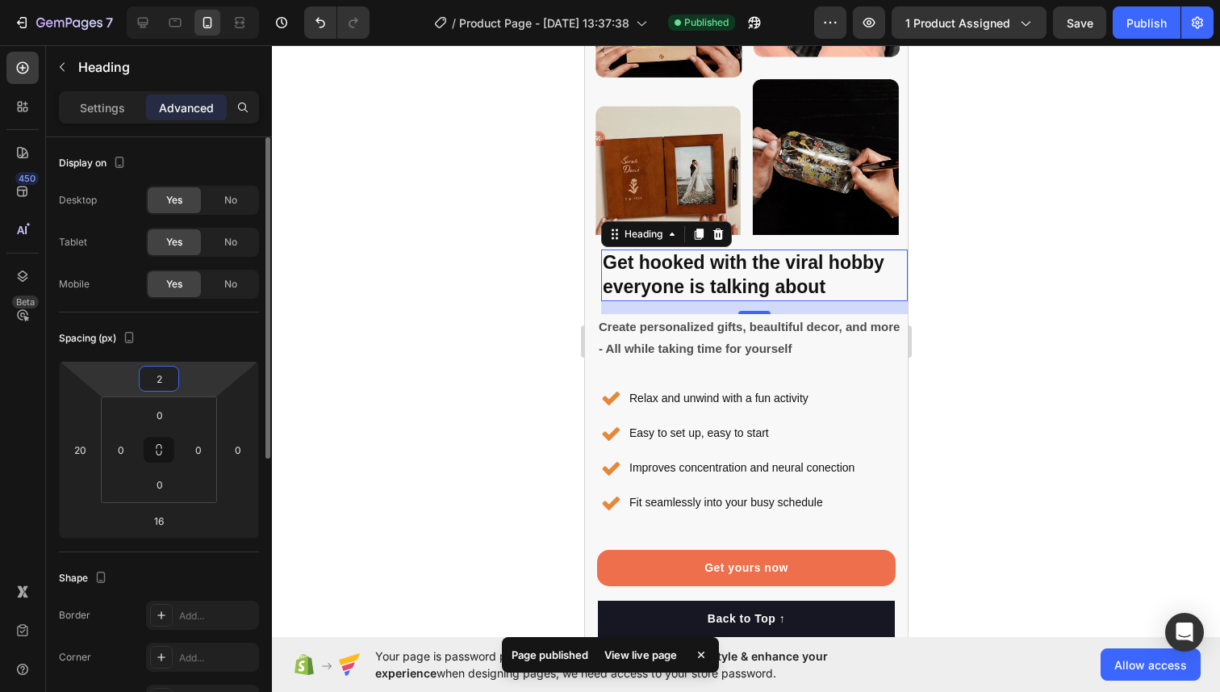
type input "20"
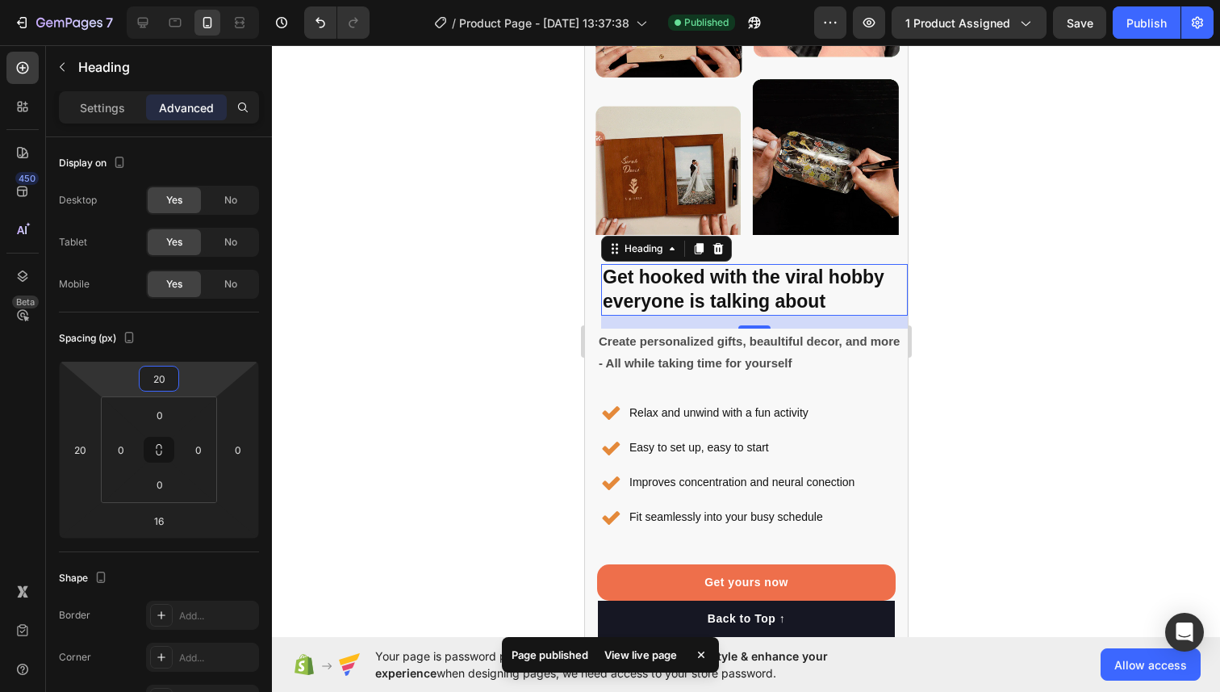
click at [387, 364] on div at bounding box center [746, 368] width 948 height 646
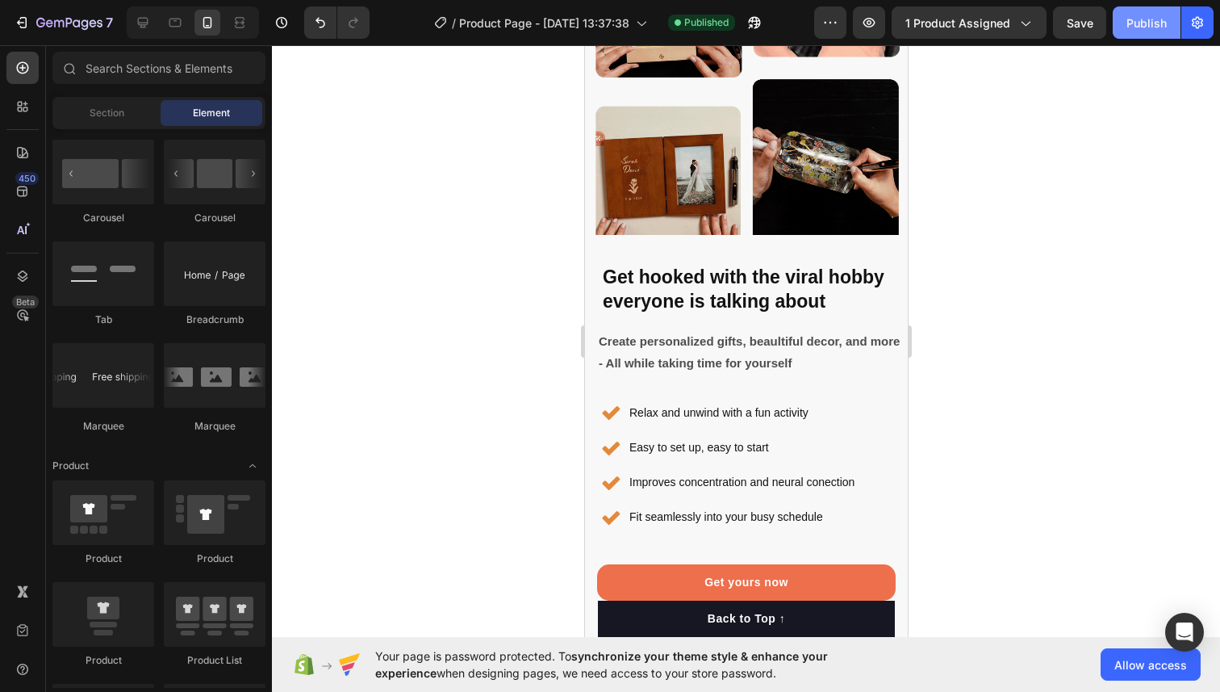
click at [1134, 20] on div "Publish" at bounding box center [1147, 23] width 40 height 17
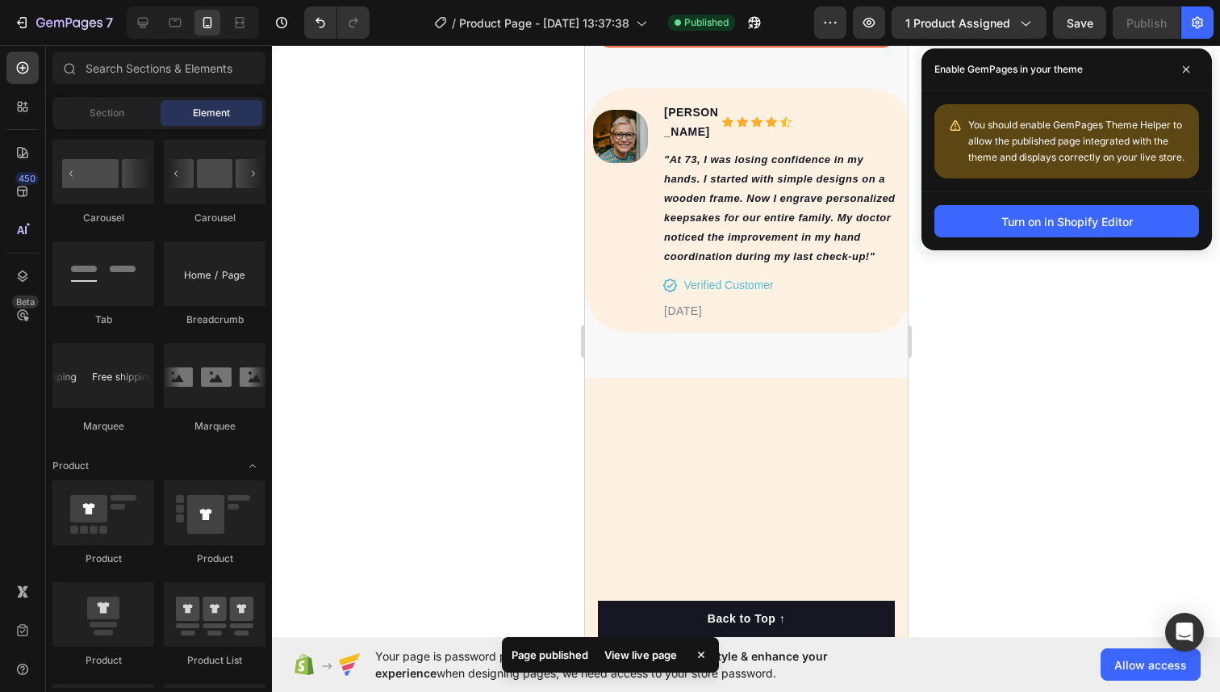
scroll to position [4564, 0]
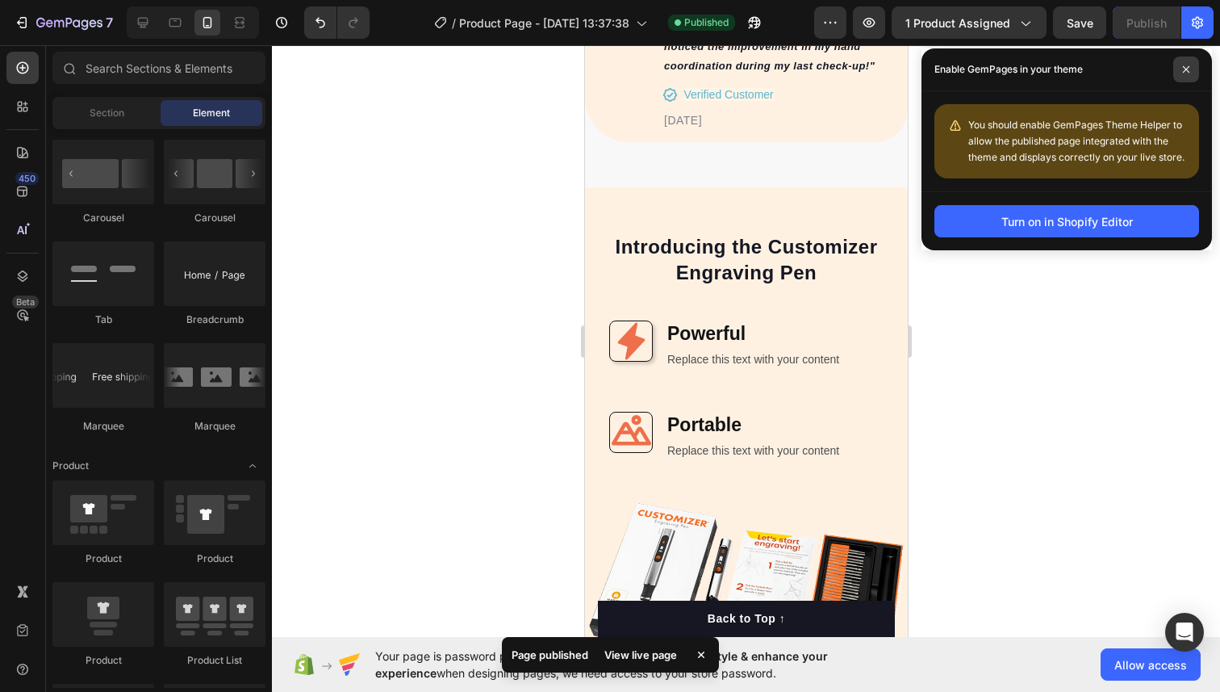
click at [1187, 65] on icon at bounding box center [1186, 69] width 8 height 8
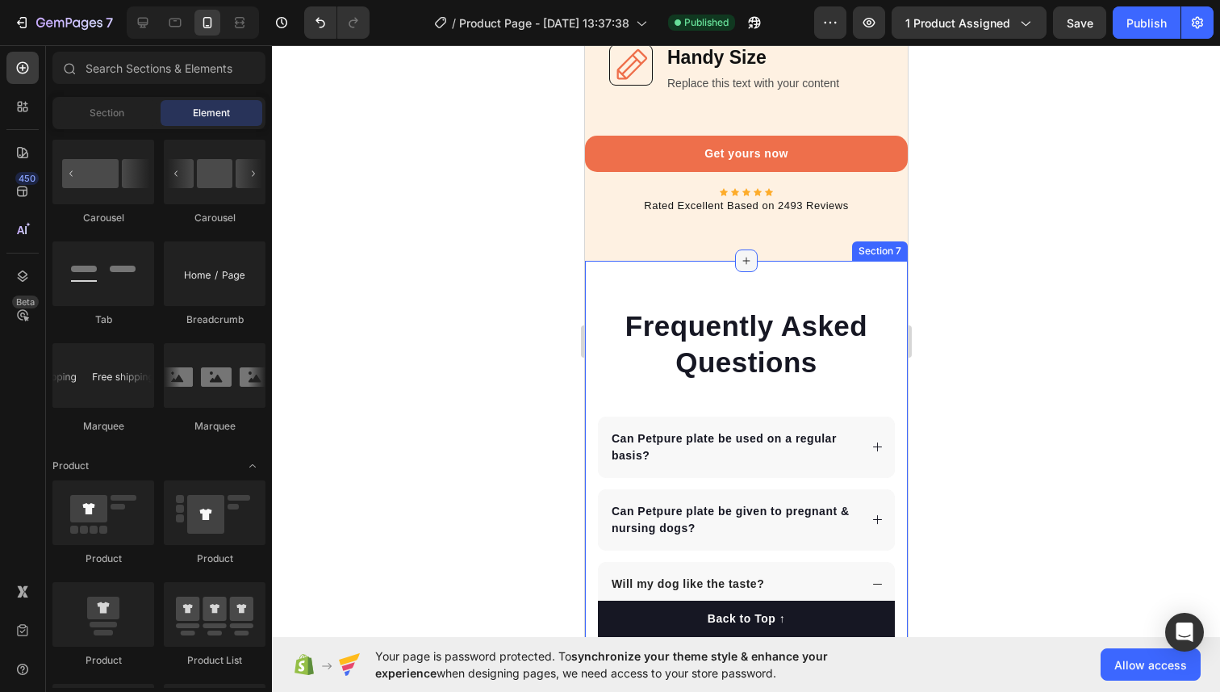
scroll to position [5419, 0]
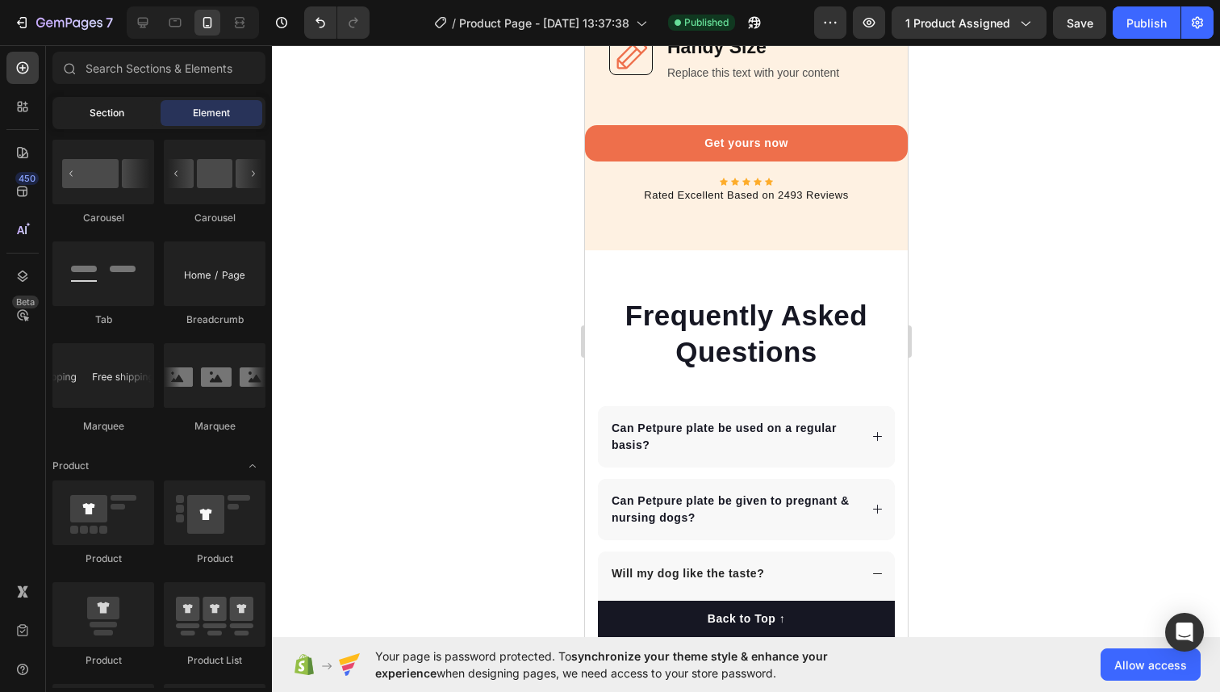
click at [79, 113] on div "Section" at bounding box center [107, 113] width 102 height 26
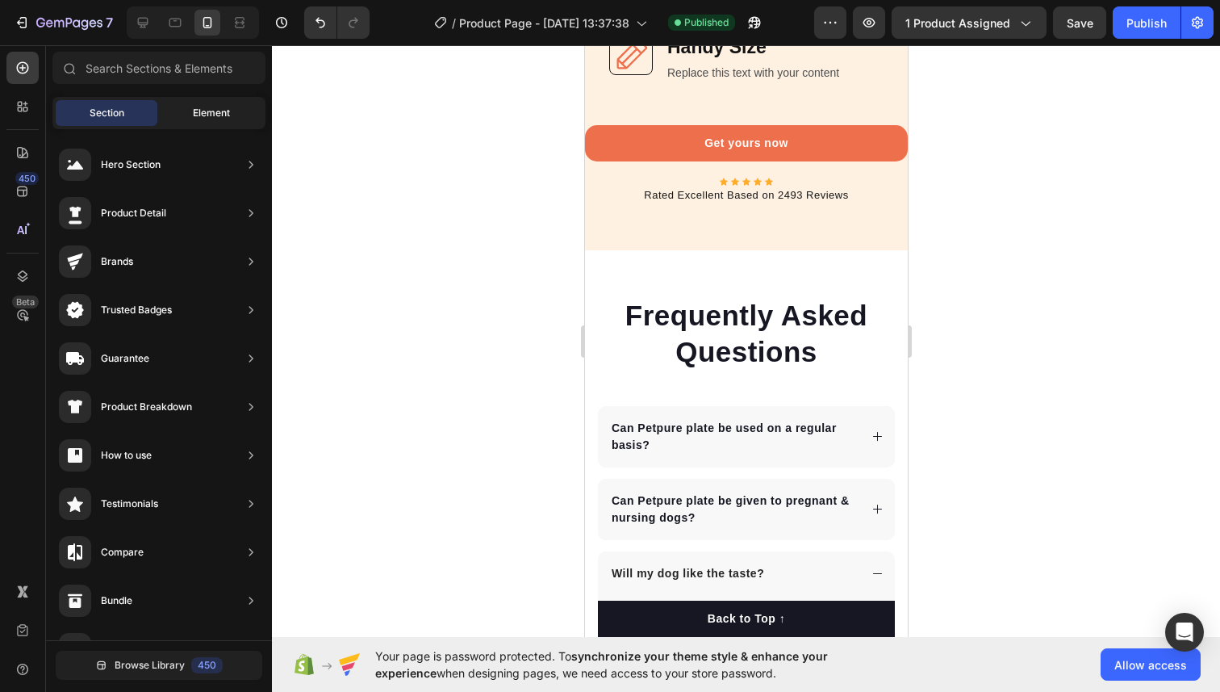
click at [253, 111] on div "Element" at bounding box center [212, 113] width 102 height 26
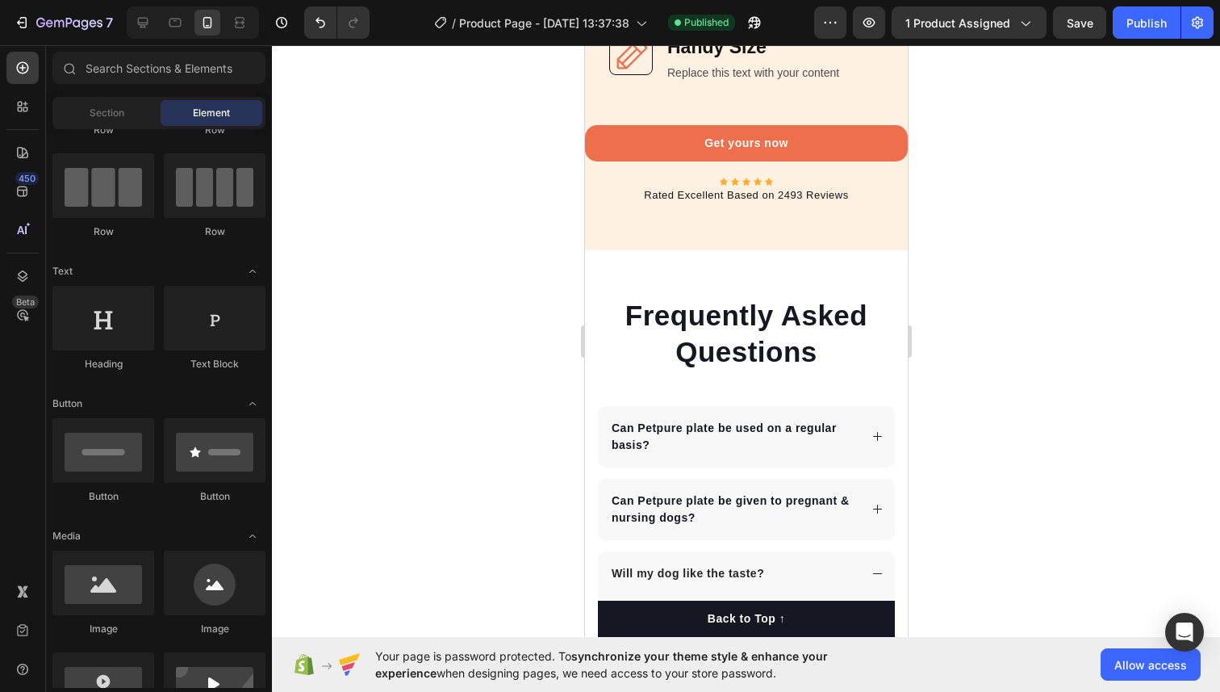
scroll to position [0, 0]
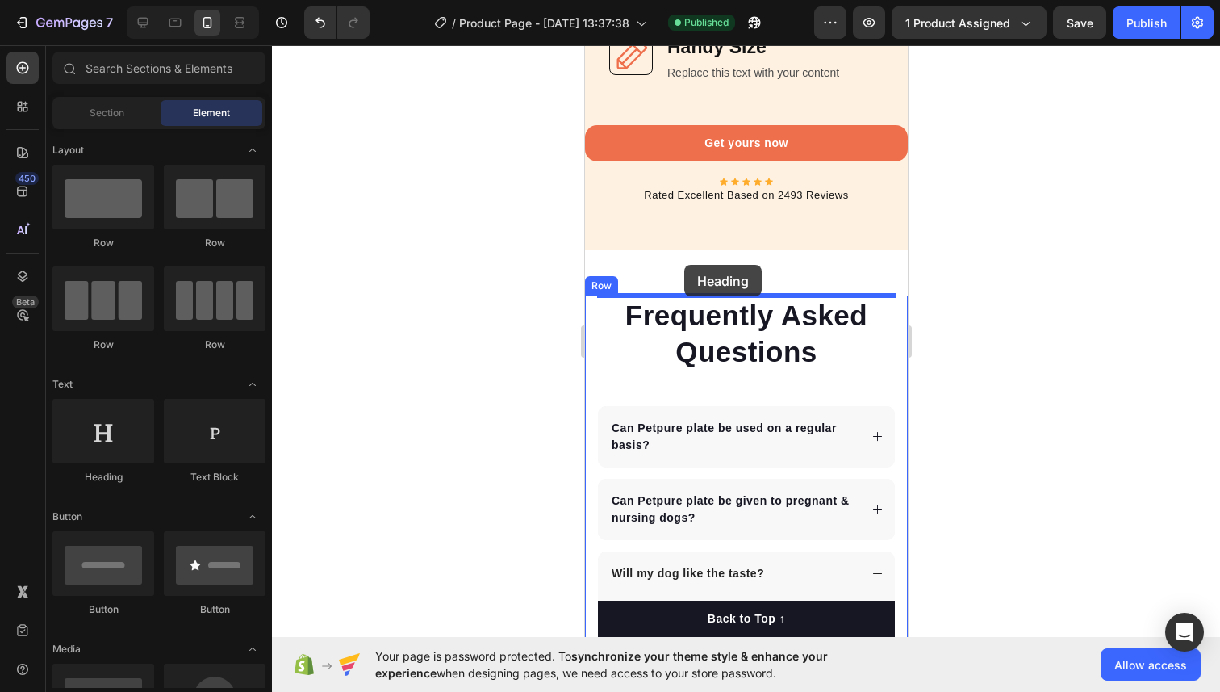
drag, startPoint x: 692, startPoint y: 472, endPoint x: 684, endPoint y: 265, distance: 207.6
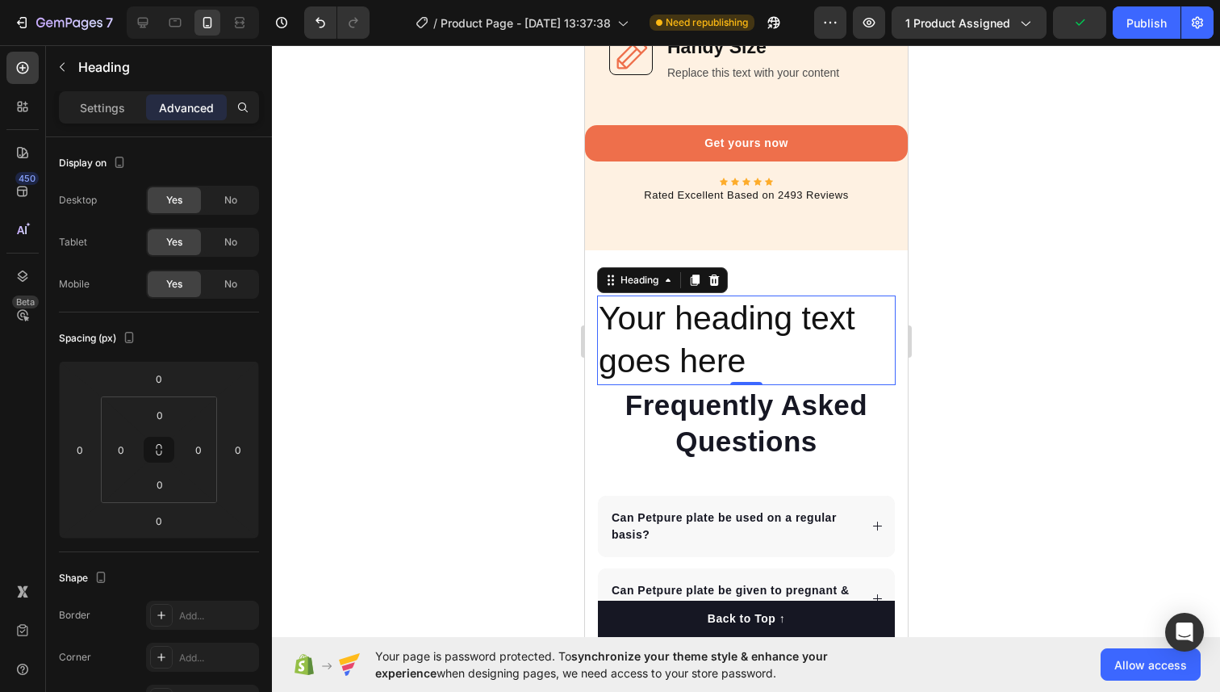
click at [705, 350] on h2 "Your heading text goes here" at bounding box center [745, 340] width 299 height 90
click at [693, 327] on p "Your heading text goes here" at bounding box center [745, 340] width 295 height 86
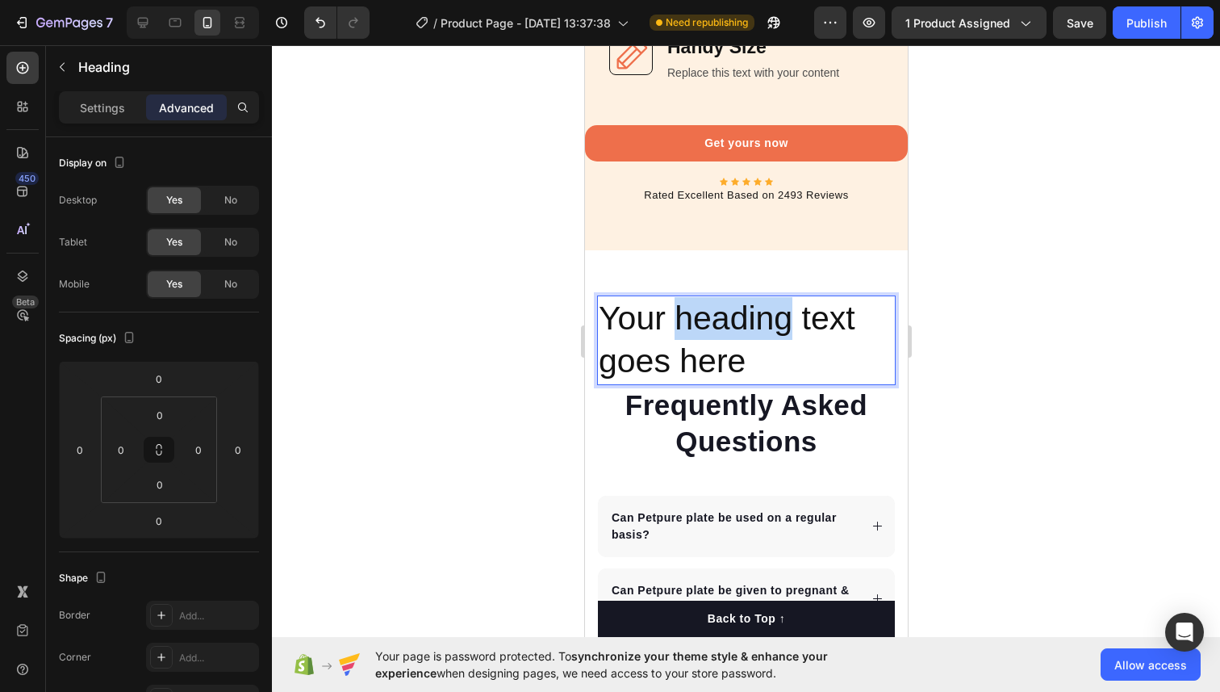
click at [693, 327] on p "Your heading text goes here" at bounding box center [745, 340] width 295 height 86
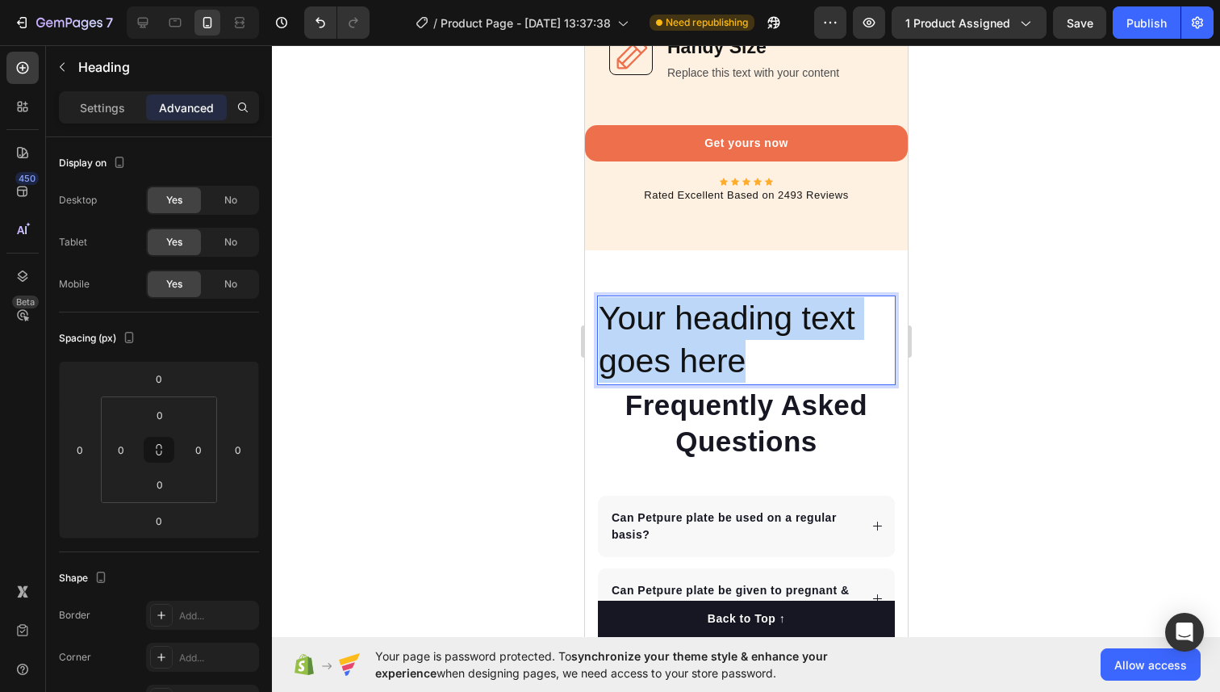
click at [693, 327] on p "Your heading text goes here" at bounding box center [745, 340] width 295 height 86
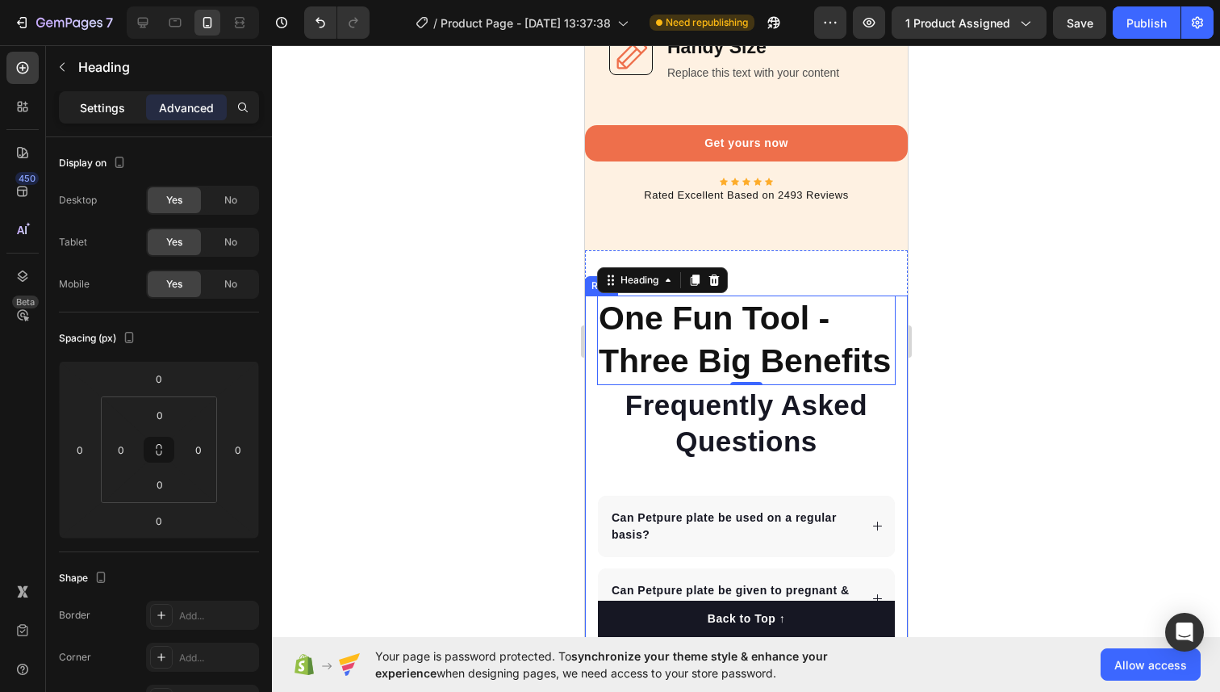
click at [121, 115] on div "Settings" at bounding box center [102, 107] width 81 height 26
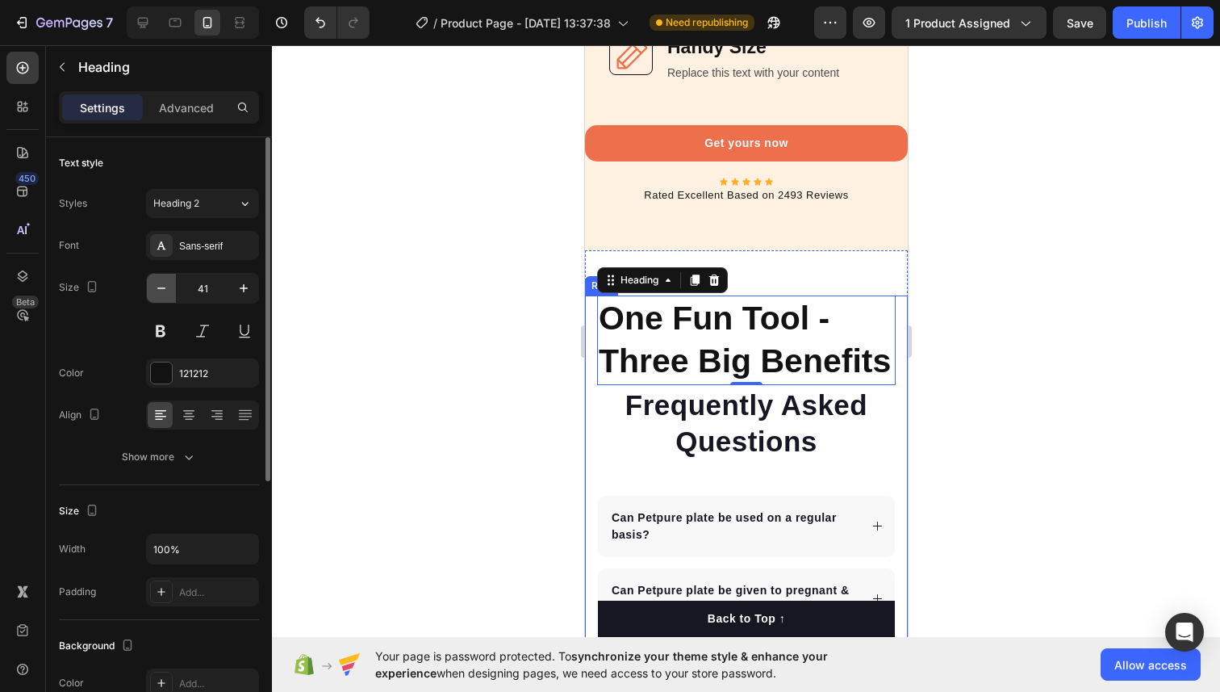
click at [162, 289] on icon "button" at bounding box center [161, 288] width 16 height 16
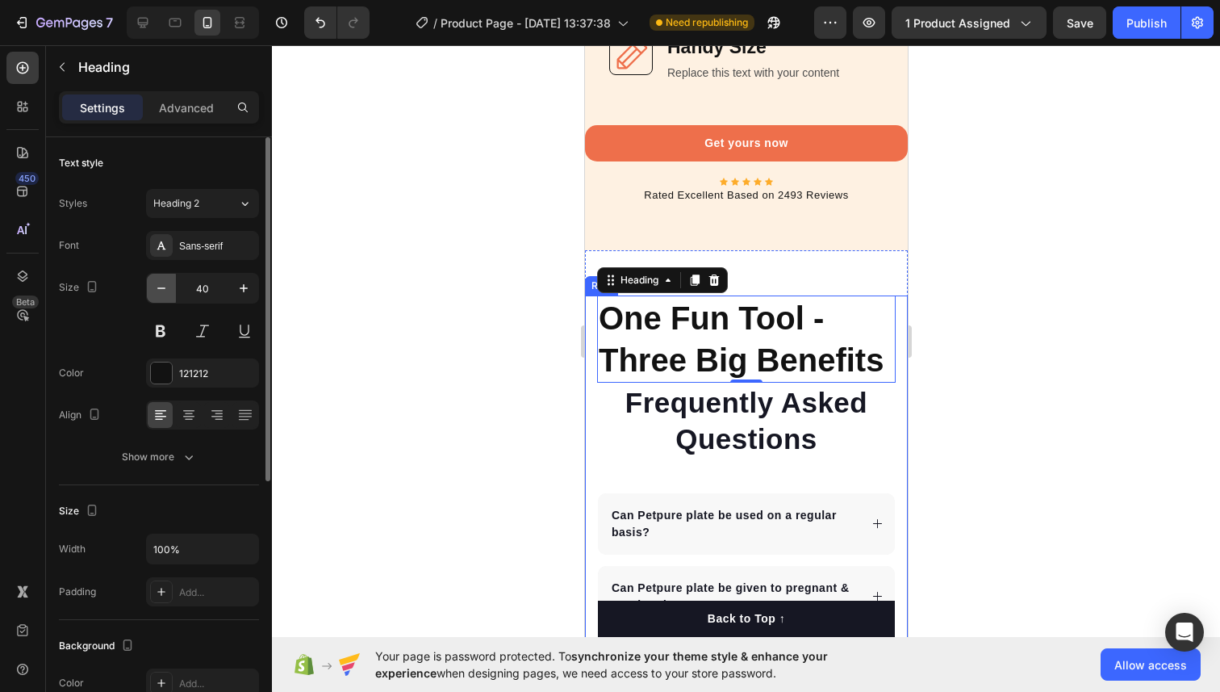
click at [162, 289] on icon "button" at bounding box center [161, 288] width 16 height 16
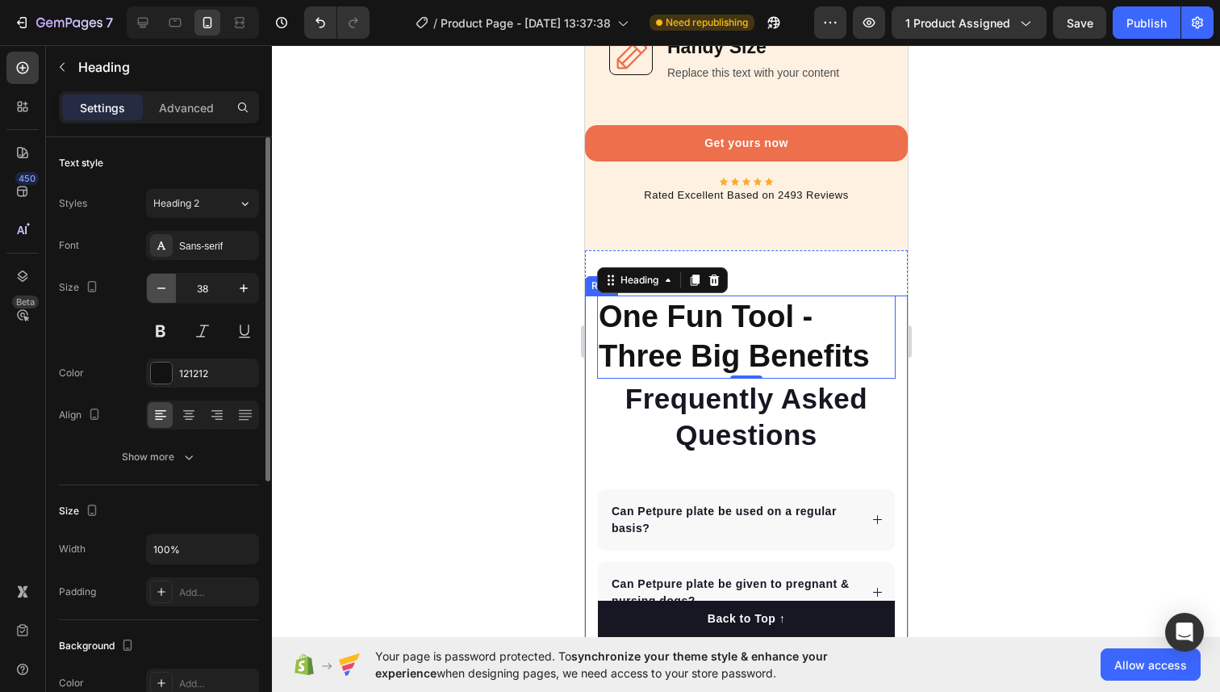
click at [162, 289] on icon "button" at bounding box center [161, 288] width 16 height 16
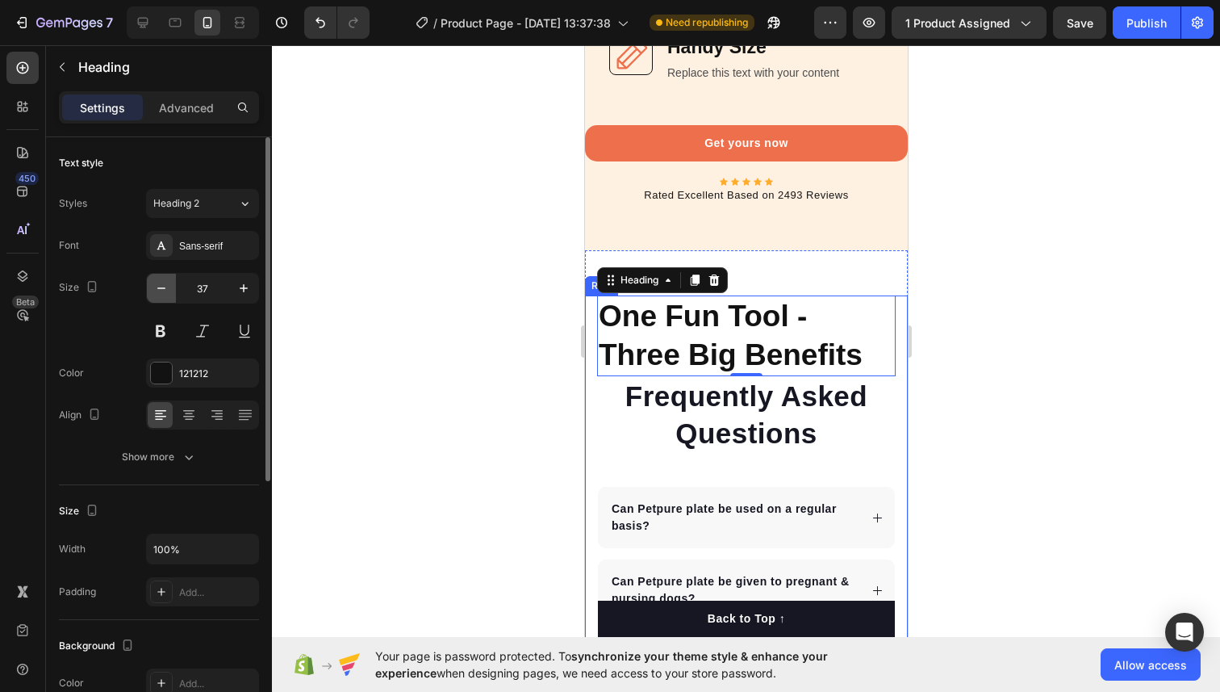
click at [162, 289] on icon "button" at bounding box center [161, 288] width 16 height 16
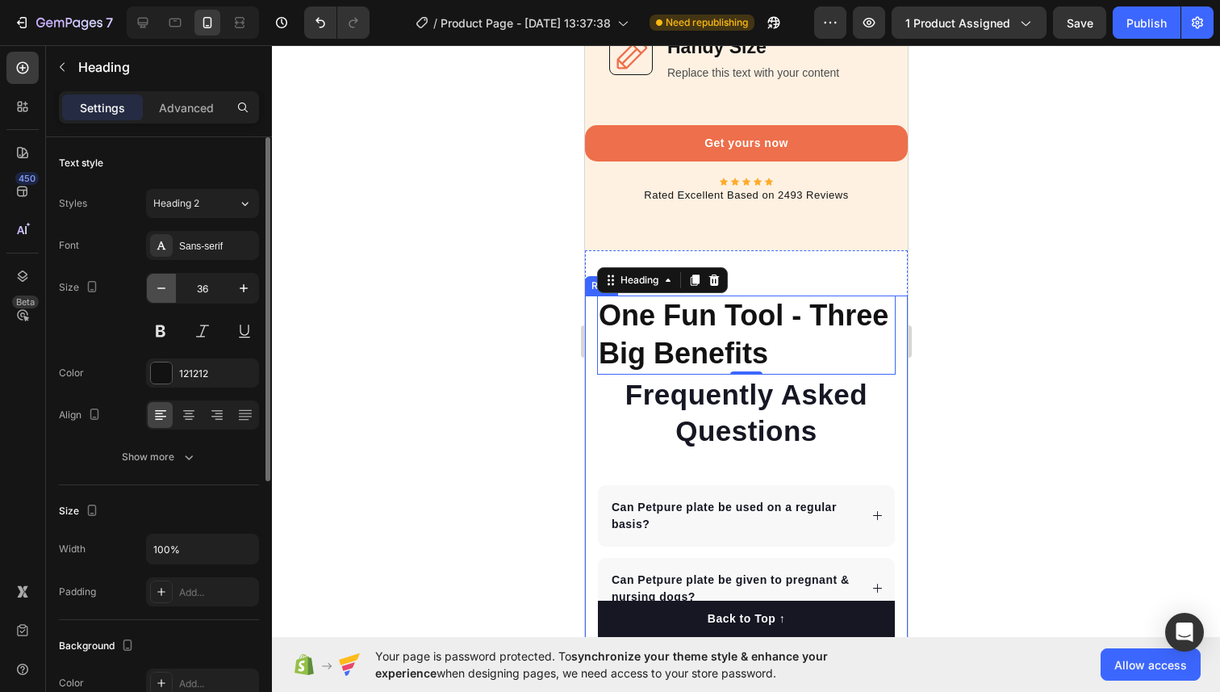
click at [162, 289] on icon "button" at bounding box center [161, 288] width 16 height 16
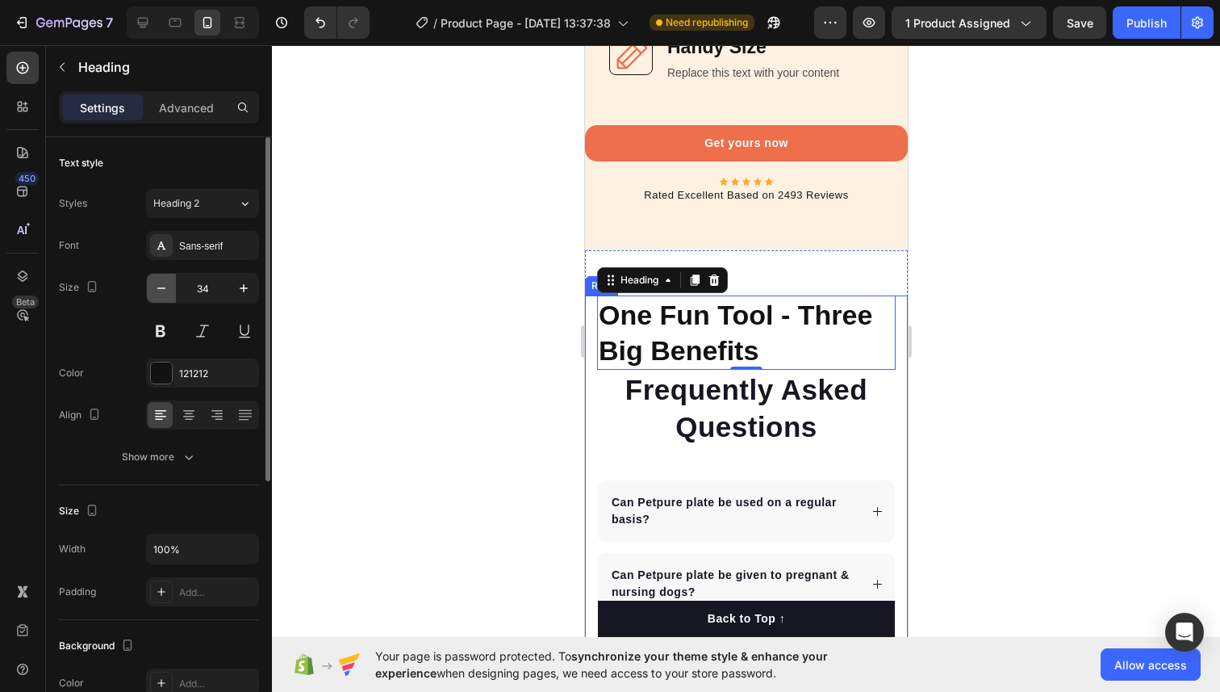
click at [162, 289] on icon "button" at bounding box center [161, 288] width 16 height 16
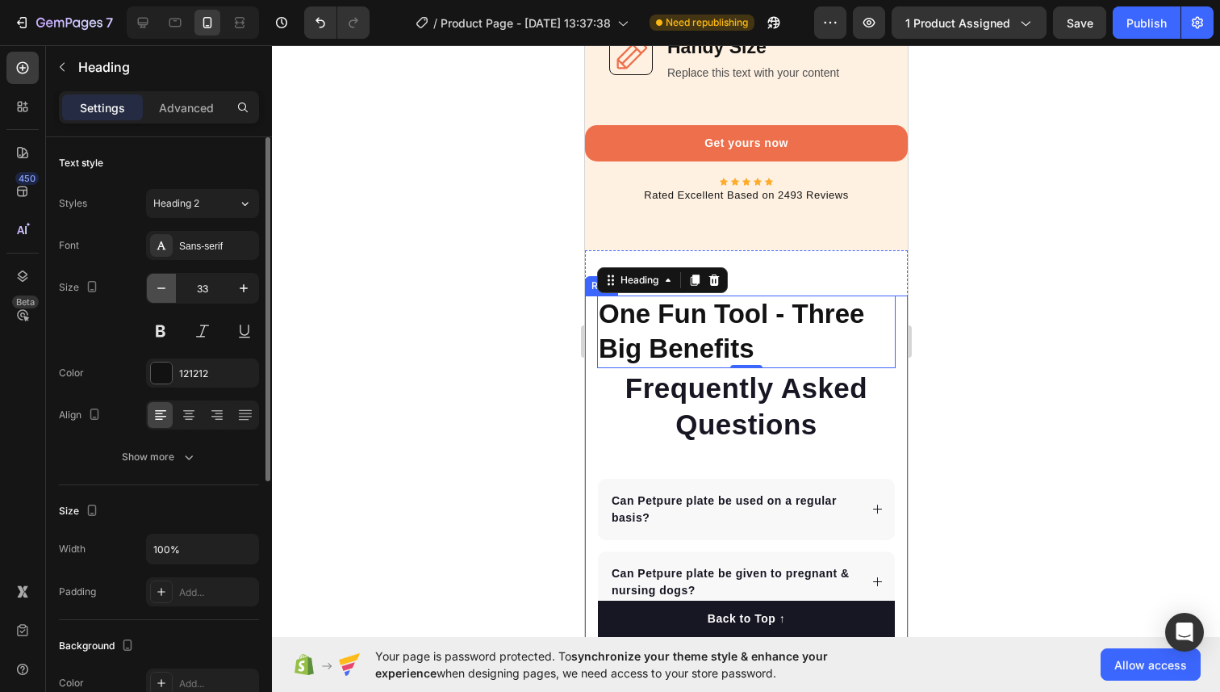
click at [162, 289] on icon "button" at bounding box center [161, 288] width 16 height 16
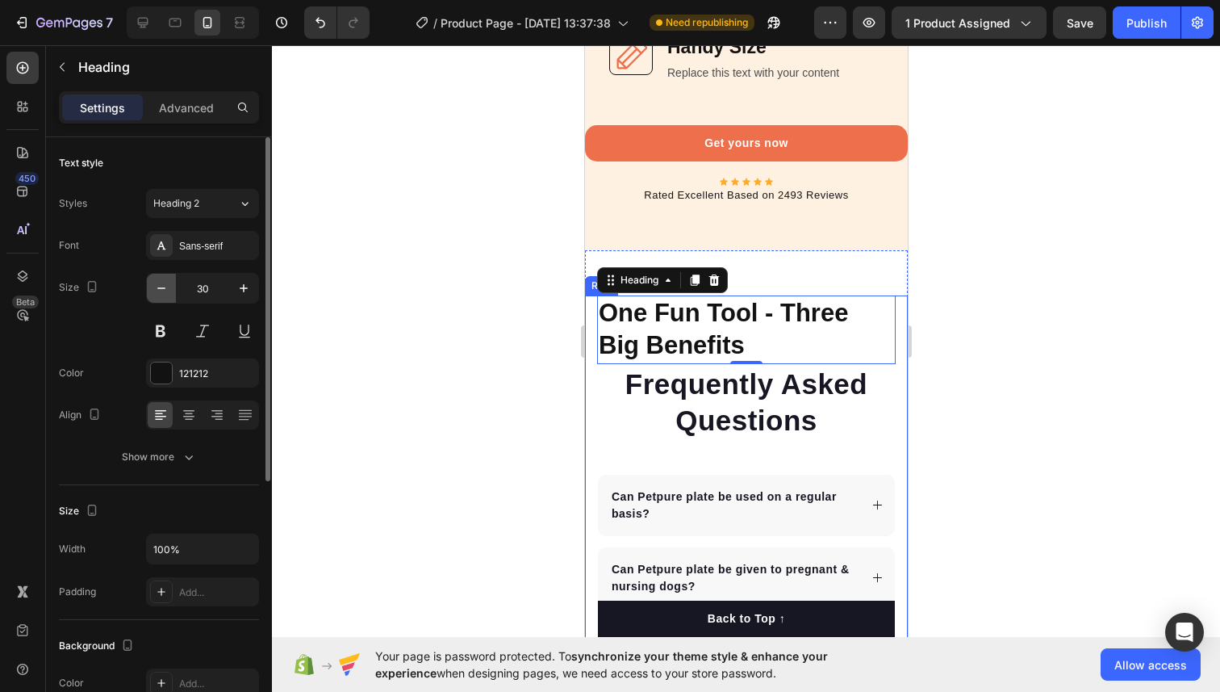
click at [162, 289] on icon "button" at bounding box center [161, 288] width 16 height 16
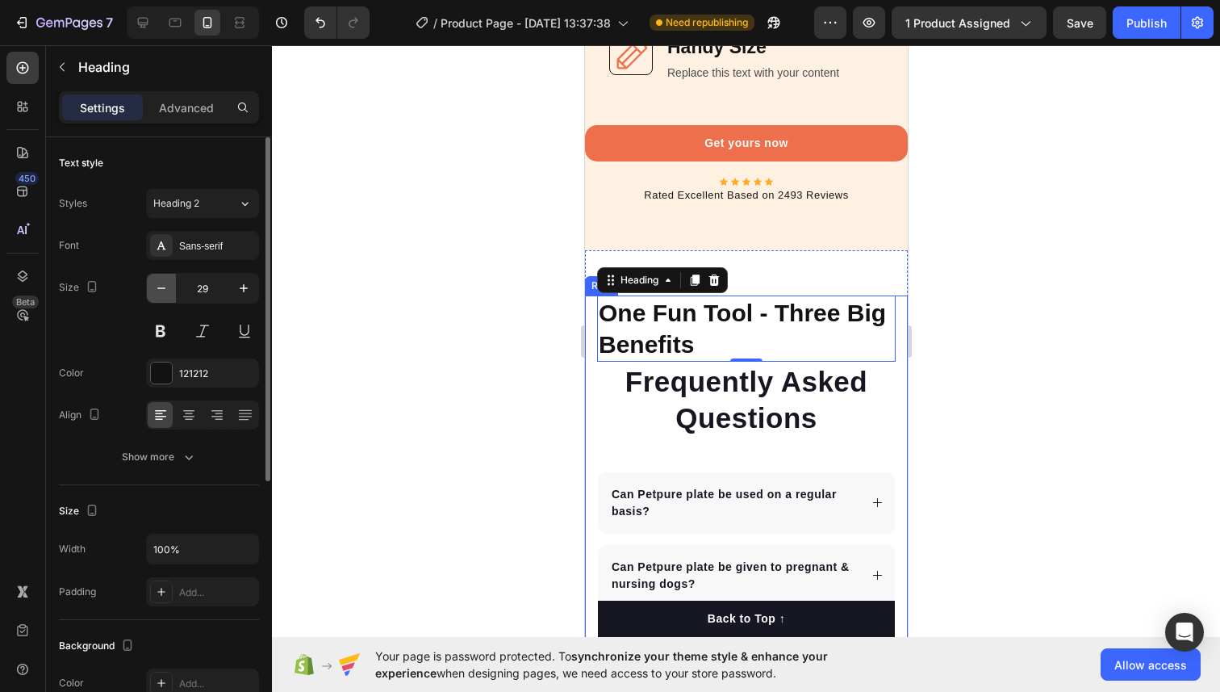
click at [162, 289] on icon "button" at bounding box center [161, 288] width 16 height 16
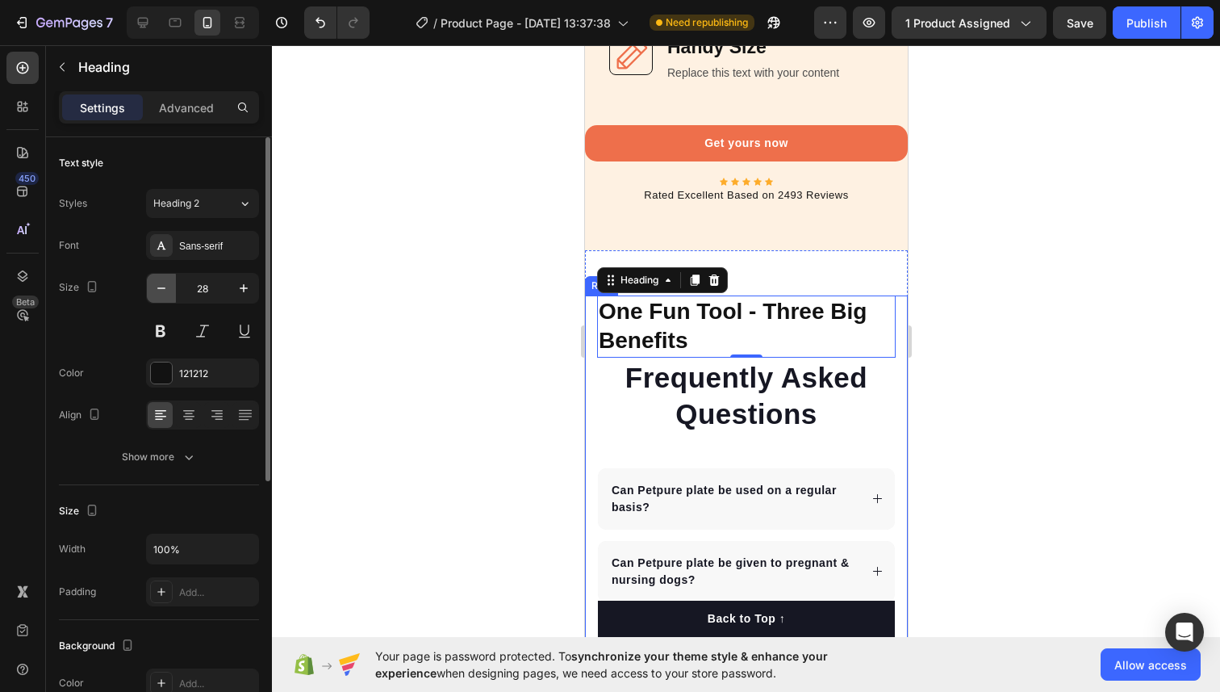
click at [162, 289] on icon "button" at bounding box center [161, 288] width 16 height 16
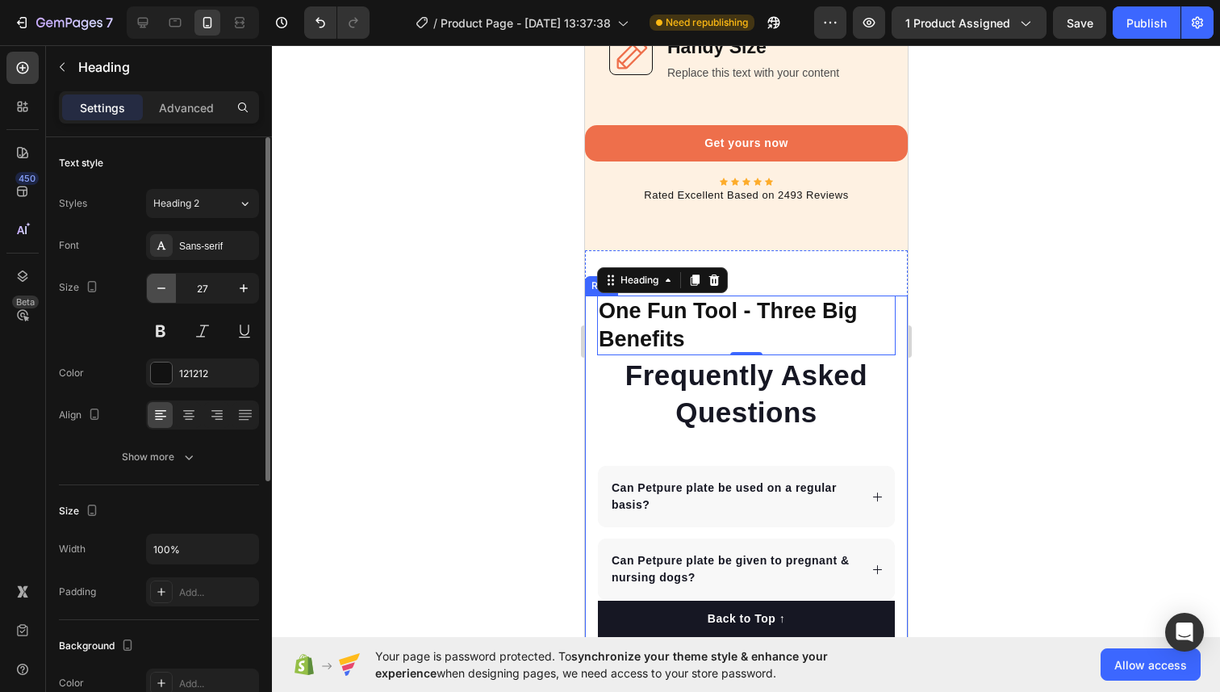
click at [162, 289] on icon "button" at bounding box center [161, 288] width 16 height 16
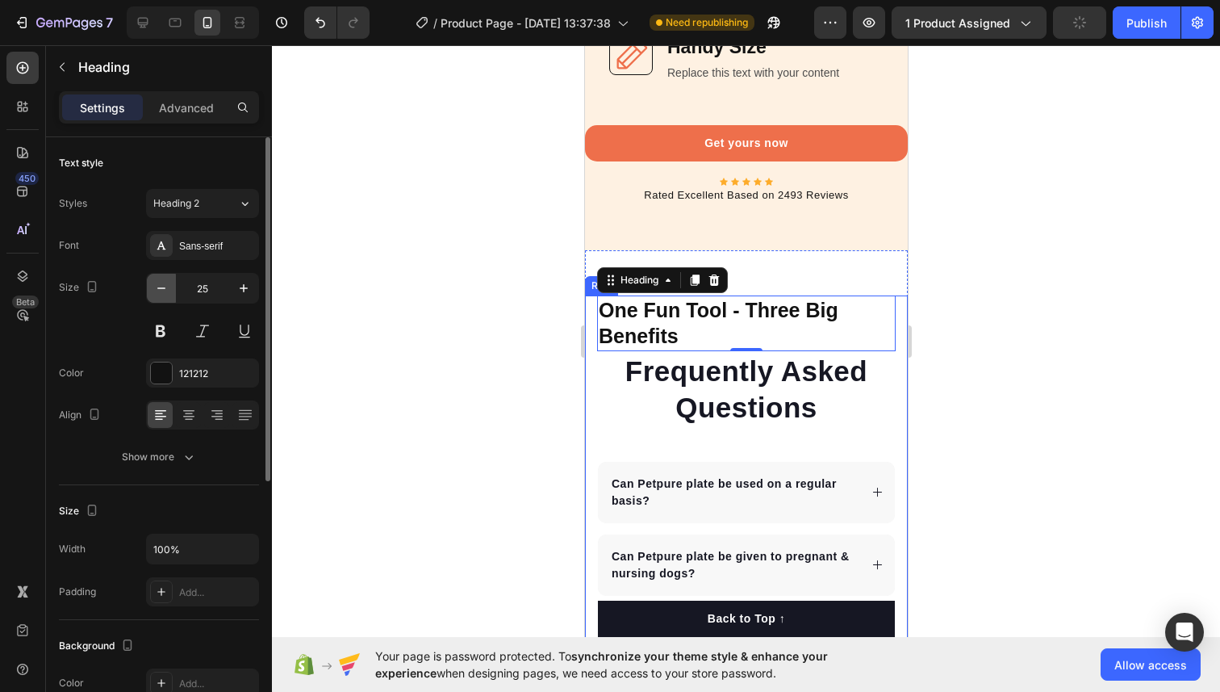
click at [162, 289] on icon "button" at bounding box center [161, 288] width 16 height 16
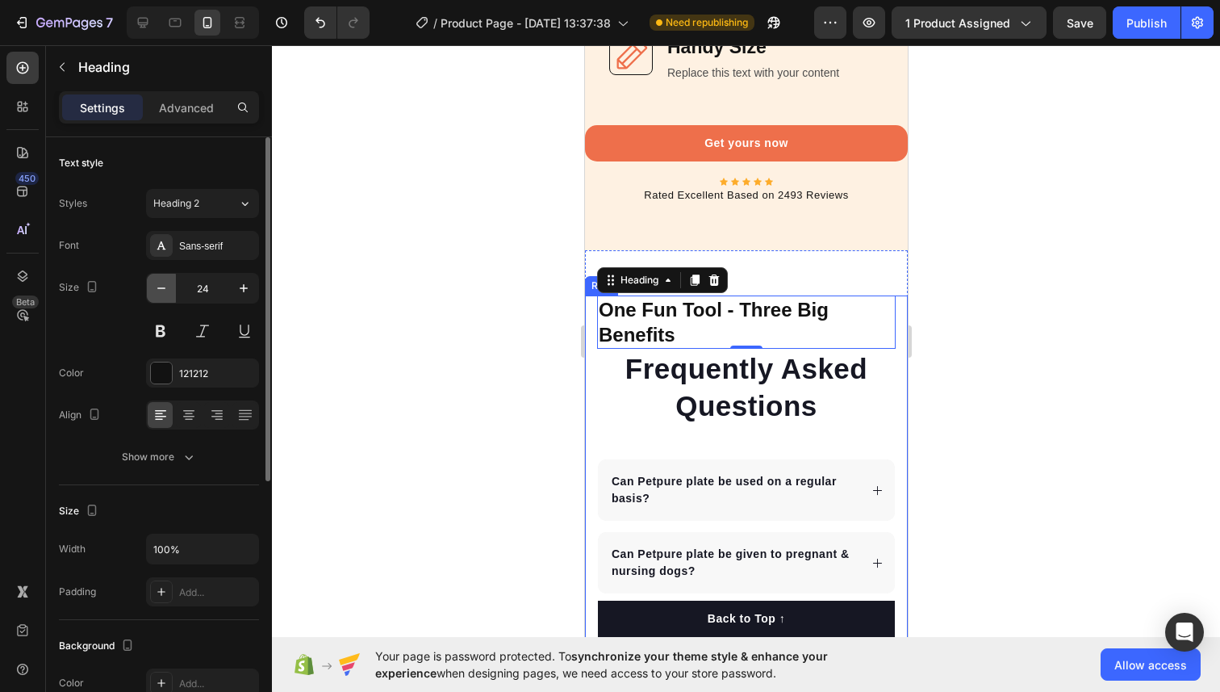
click at [162, 289] on icon "button" at bounding box center [161, 288] width 16 height 16
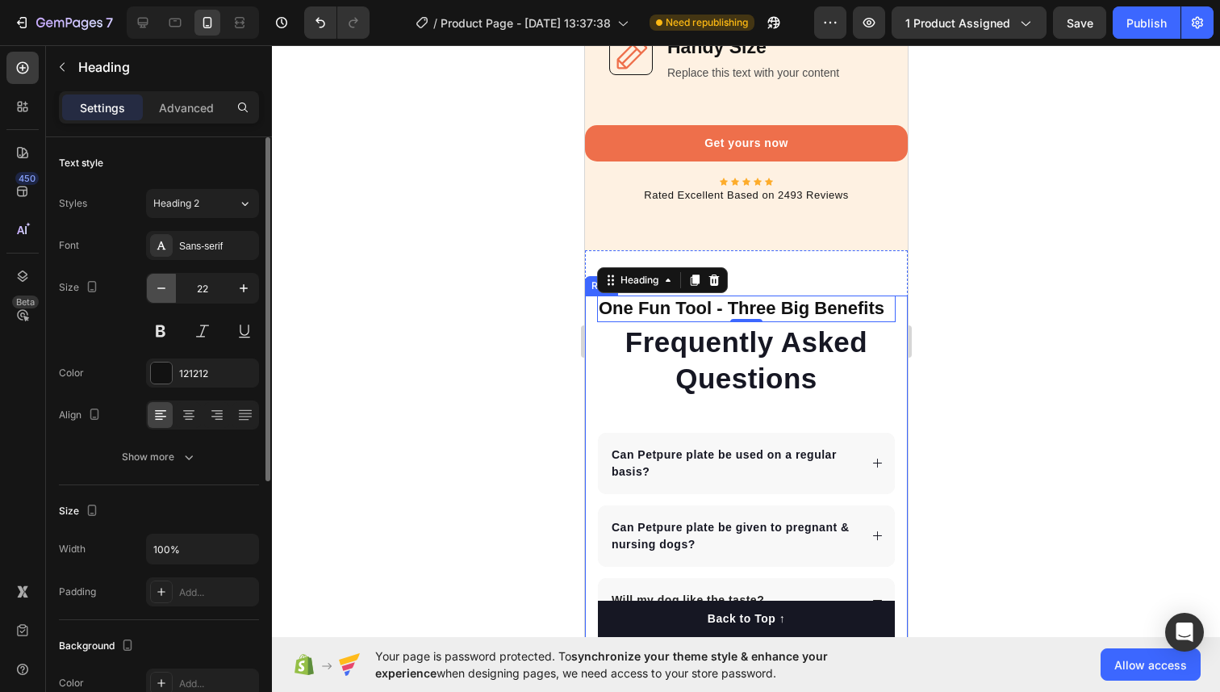
click at [162, 289] on icon "button" at bounding box center [161, 288] width 16 height 16
click at [245, 296] on button "button" at bounding box center [243, 288] width 29 height 29
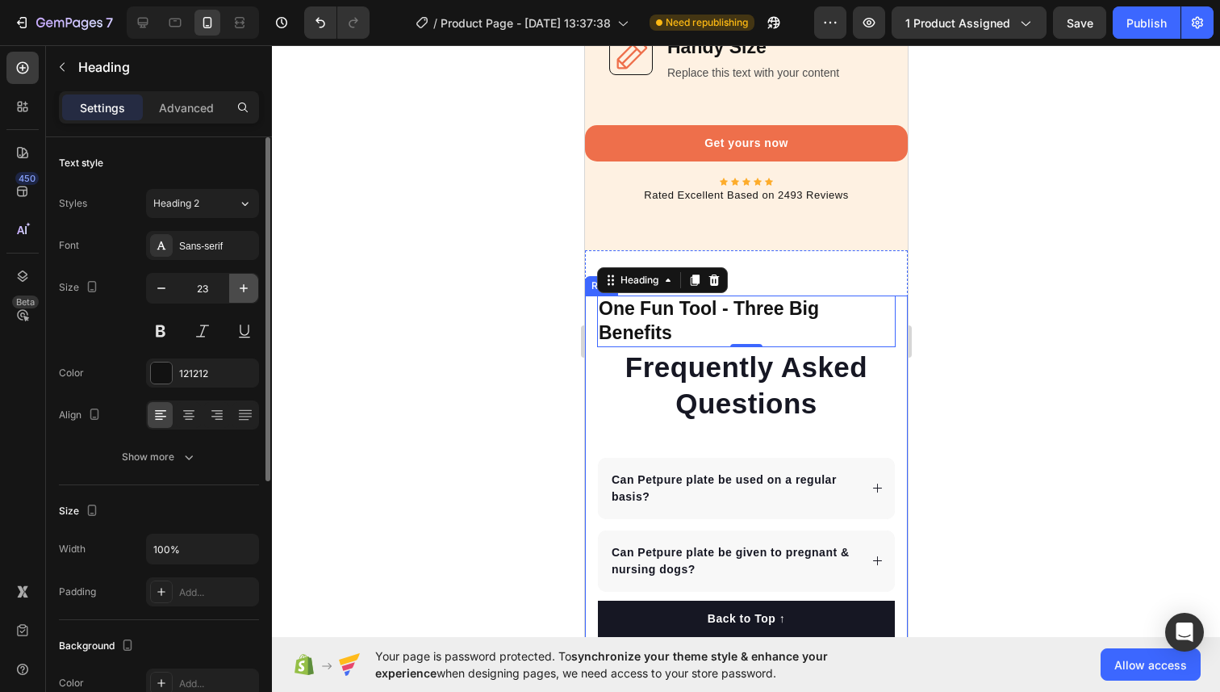
click at [245, 296] on button "button" at bounding box center [243, 288] width 29 height 29
type input "24"
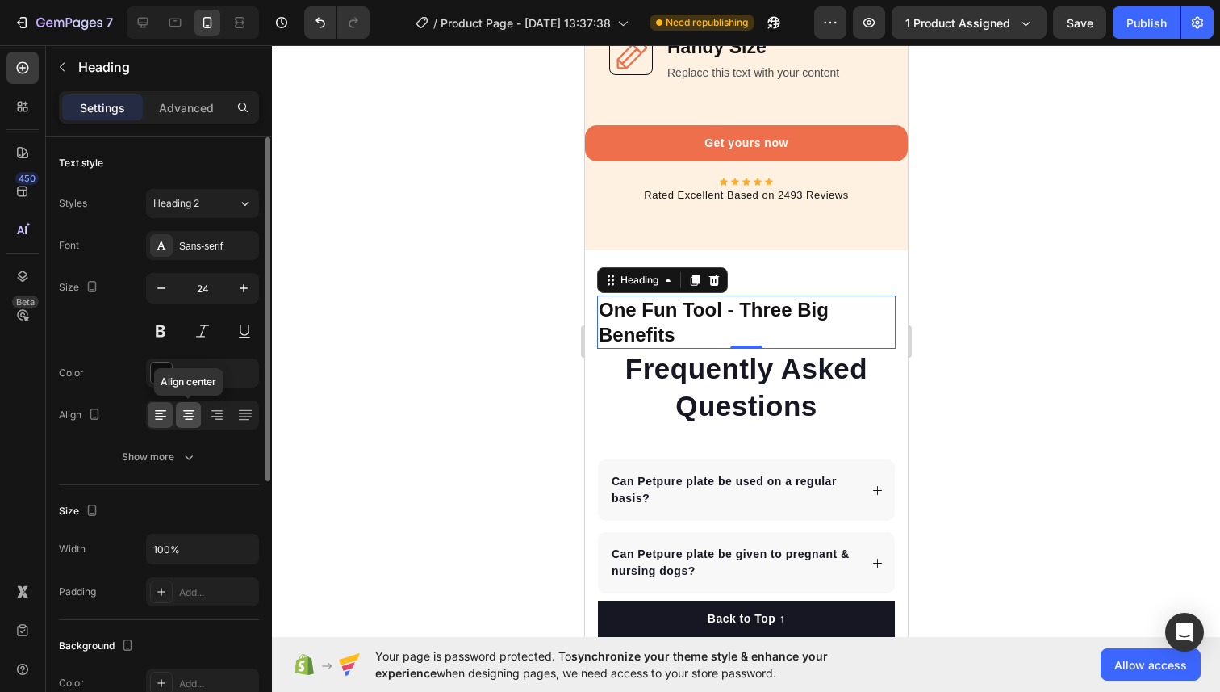
click at [190, 412] on icon at bounding box center [189, 415] width 16 height 16
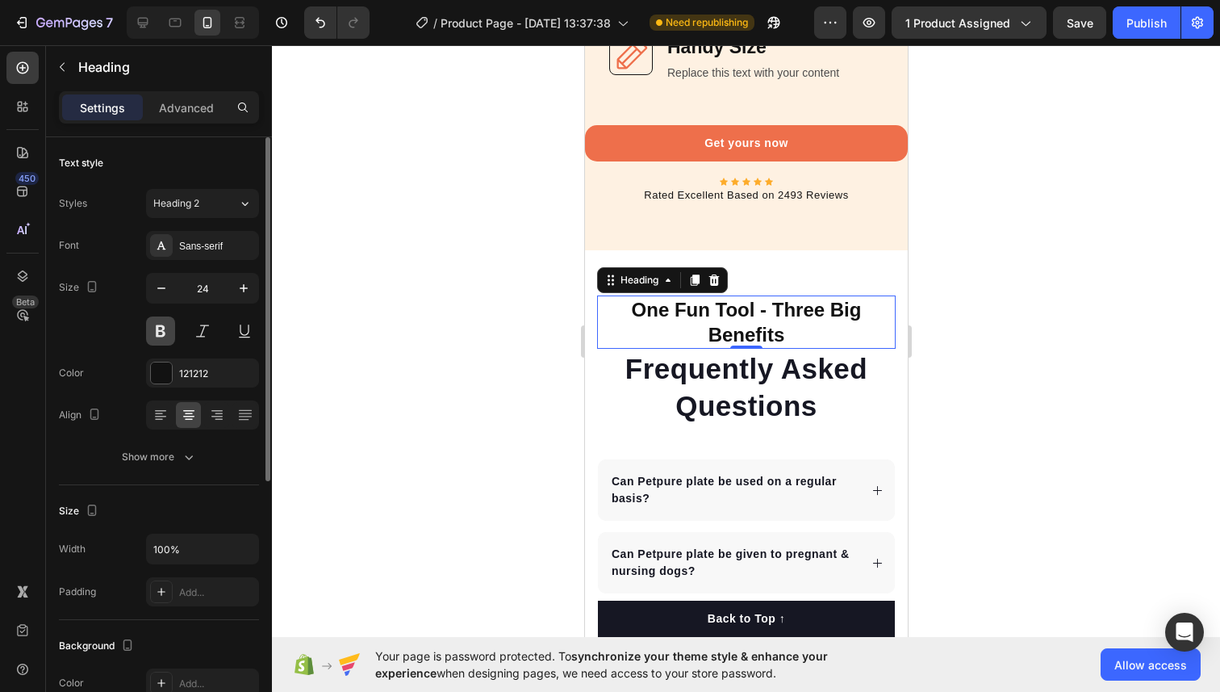
click at [165, 328] on button at bounding box center [160, 330] width 29 height 29
click at [741, 330] on strong "One Fun Tool - Three Big Benefits" at bounding box center [746, 322] width 230 height 47
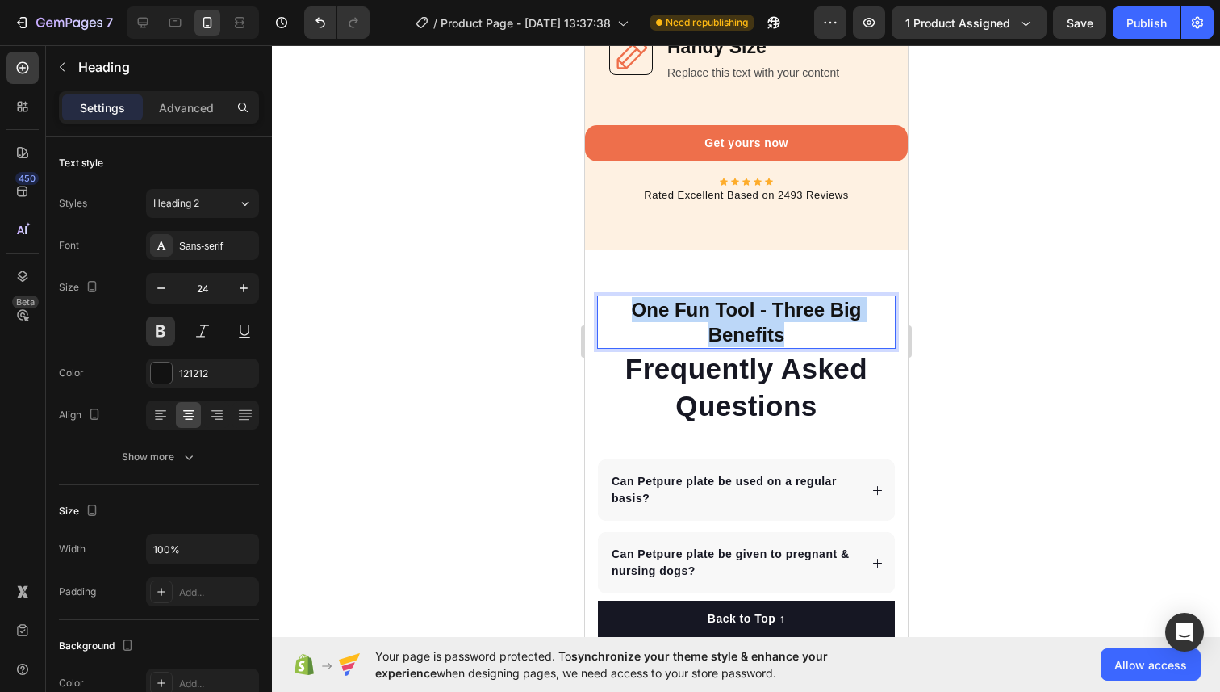
click at [741, 330] on strong "One Fun Tool - Three Big Benefits" at bounding box center [746, 322] width 230 height 47
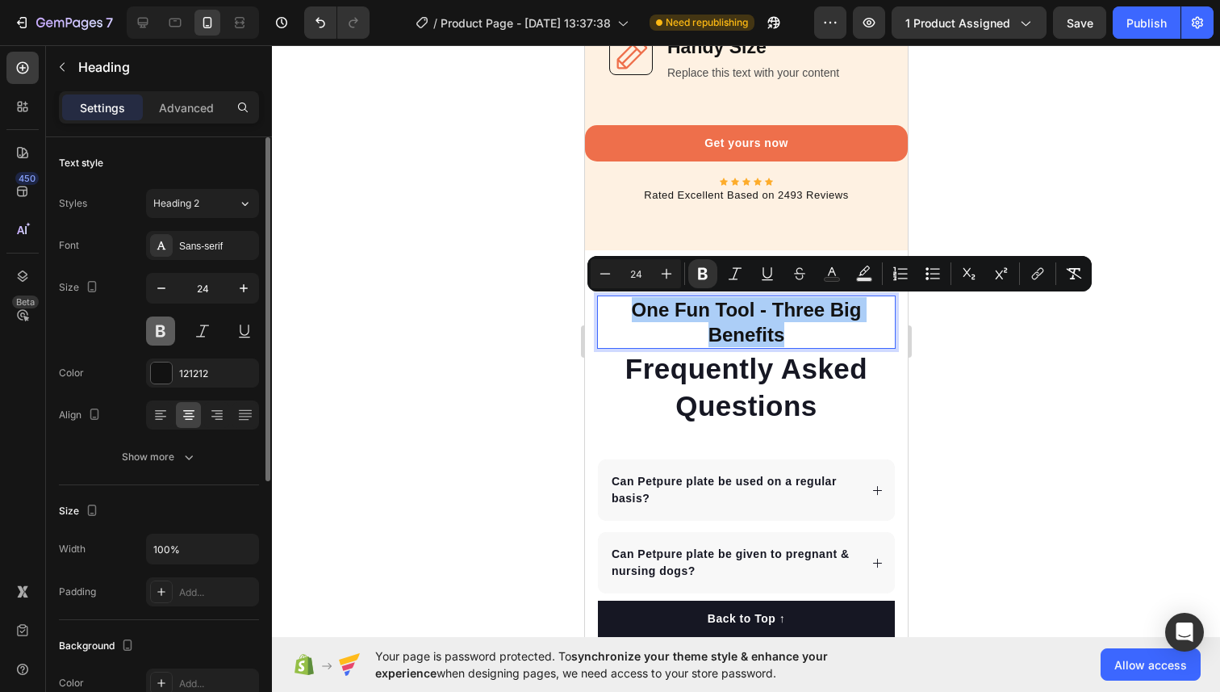
click at [166, 336] on button at bounding box center [160, 330] width 29 height 29
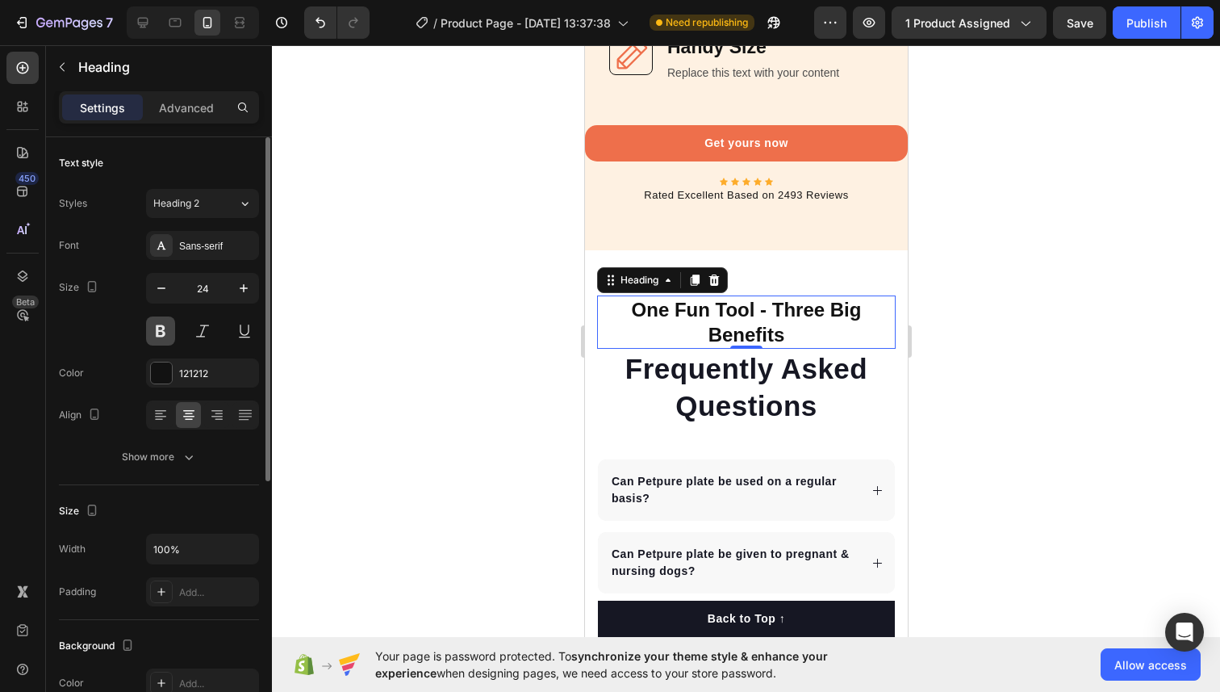
click at [166, 336] on button at bounding box center [160, 330] width 29 height 29
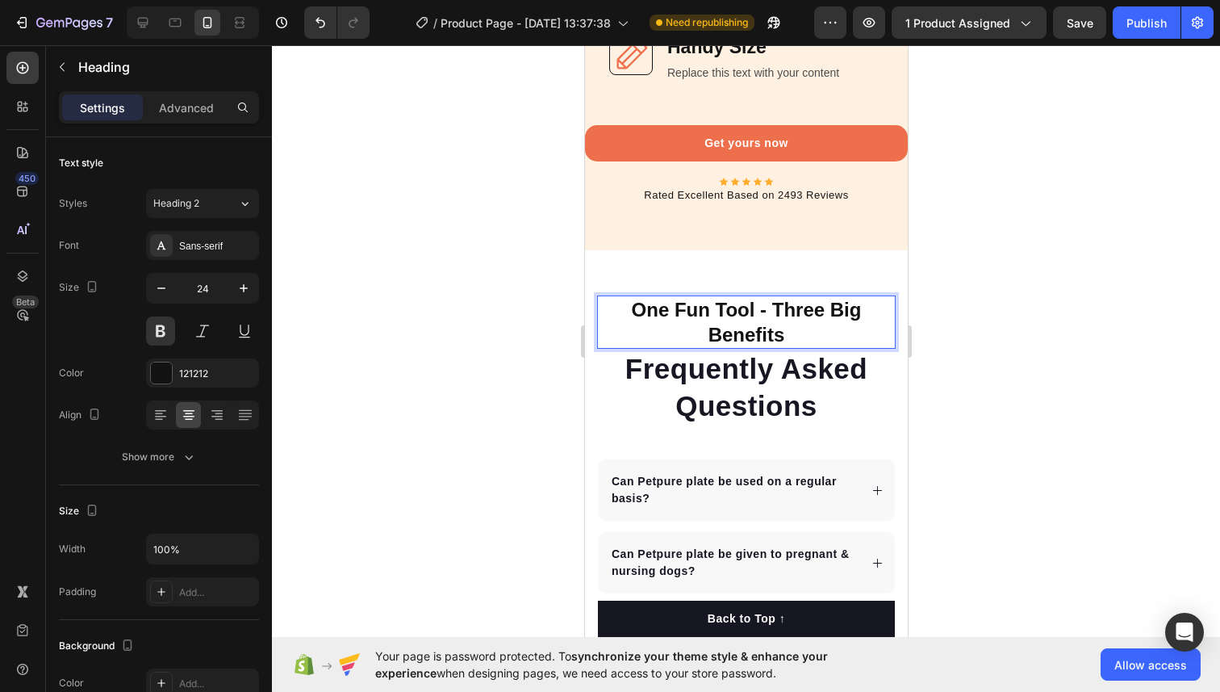
click at [733, 307] on strong "One Fun Tool - Three Big Benefits" at bounding box center [746, 322] width 230 height 47
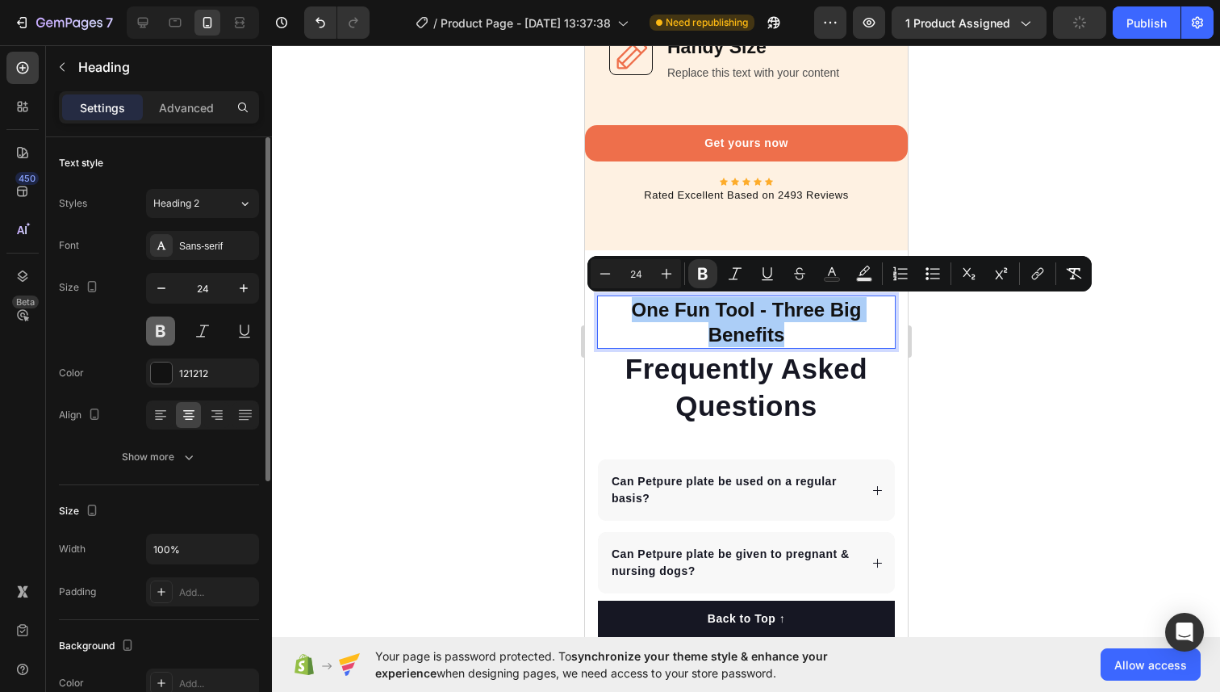
click at [155, 334] on button at bounding box center [160, 330] width 29 height 29
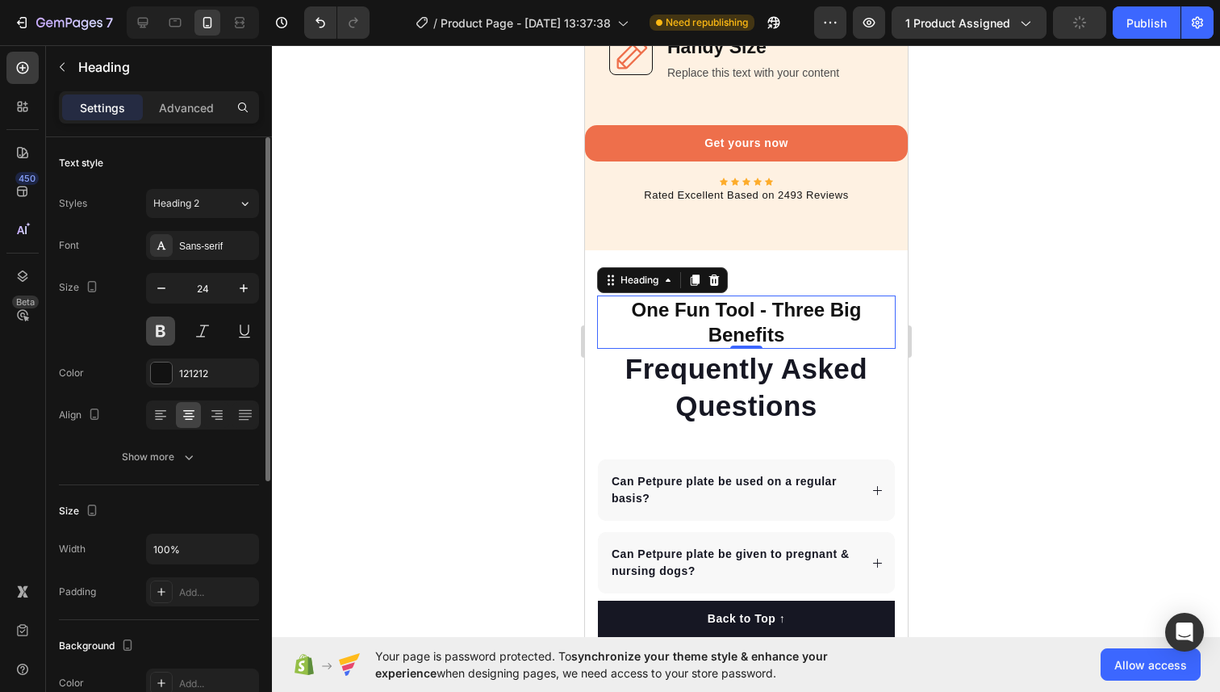
click at [155, 334] on button at bounding box center [160, 330] width 29 height 29
click at [157, 337] on button at bounding box center [160, 330] width 29 height 29
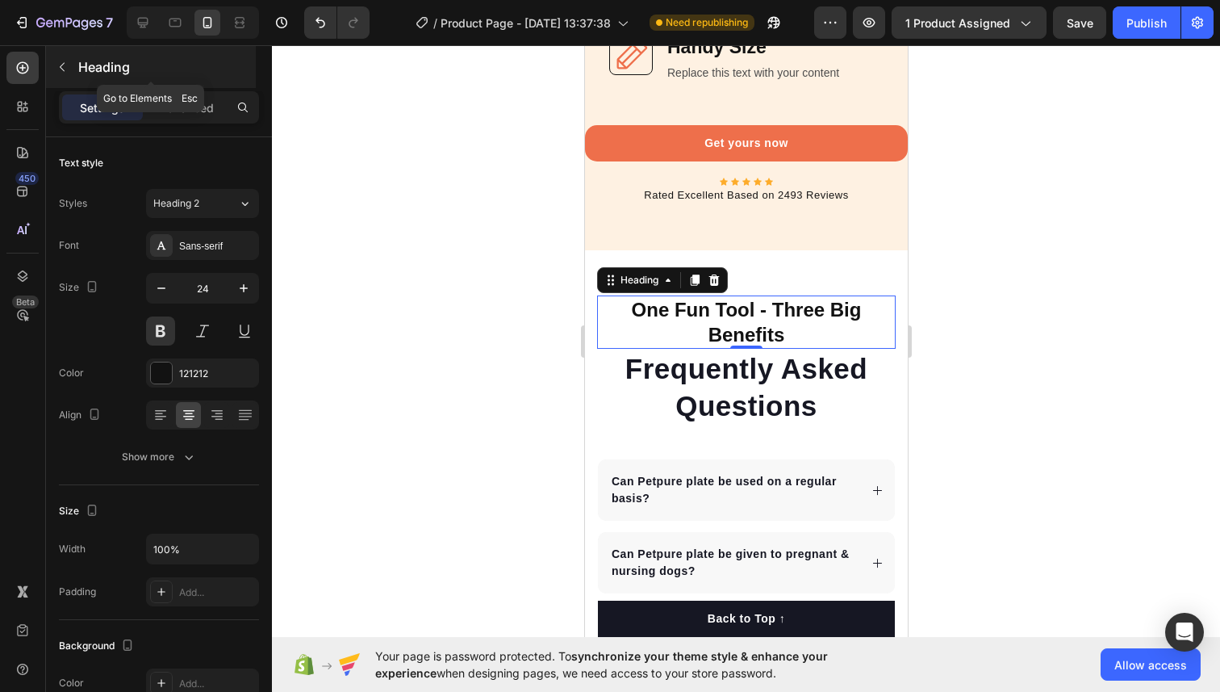
click at [65, 65] on icon "button" at bounding box center [62, 67] width 13 height 13
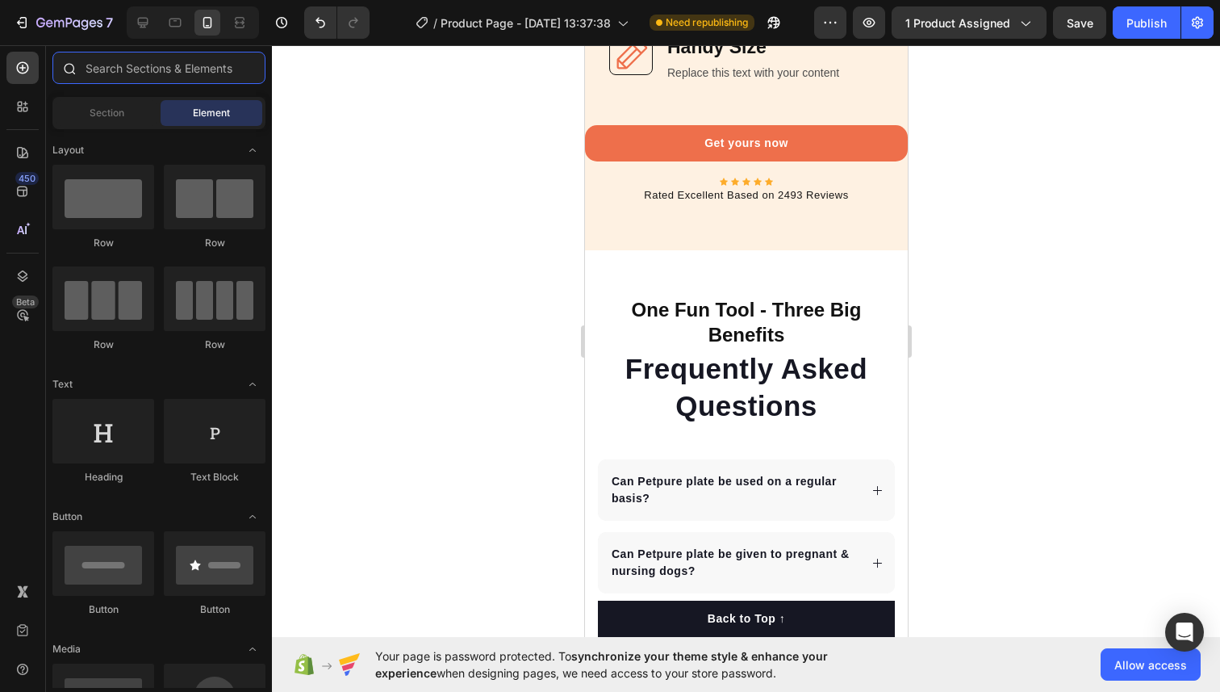
click at [138, 73] on input "text" at bounding box center [158, 68] width 213 height 32
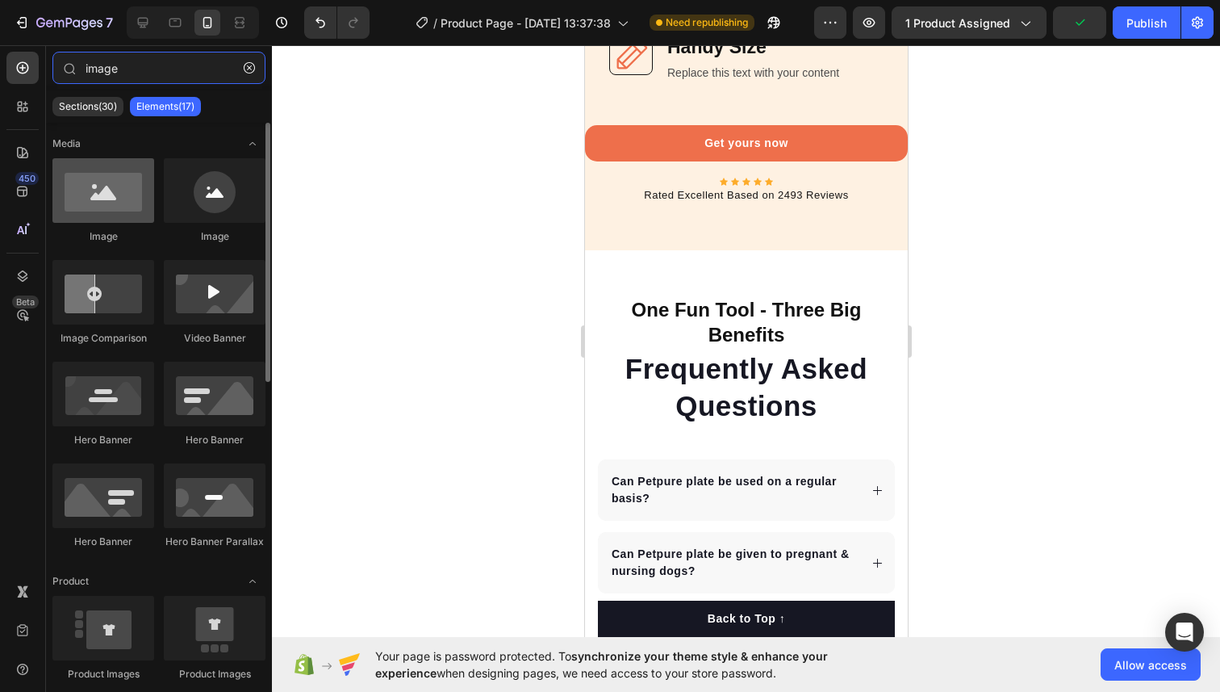
type input "image"
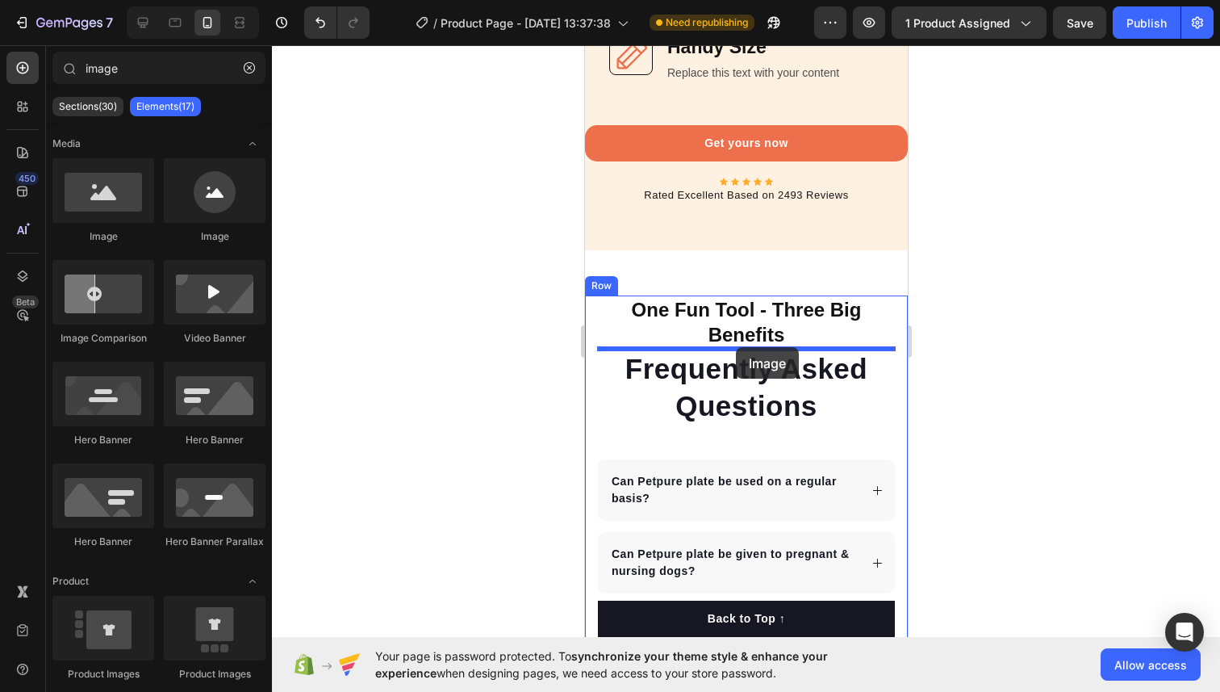
drag, startPoint x: 682, startPoint y: 248, endPoint x: 735, endPoint y: 345, distance: 111.2
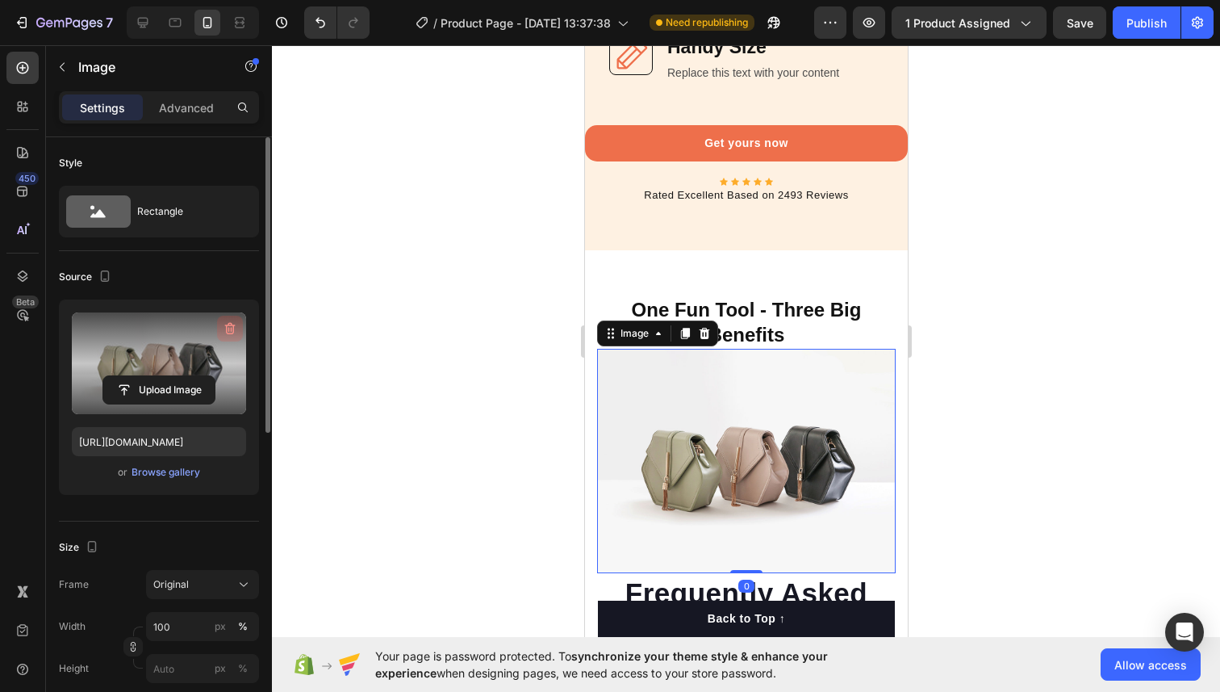
click at [231, 327] on icon "button" at bounding box center [230, 328] width 16 height 16
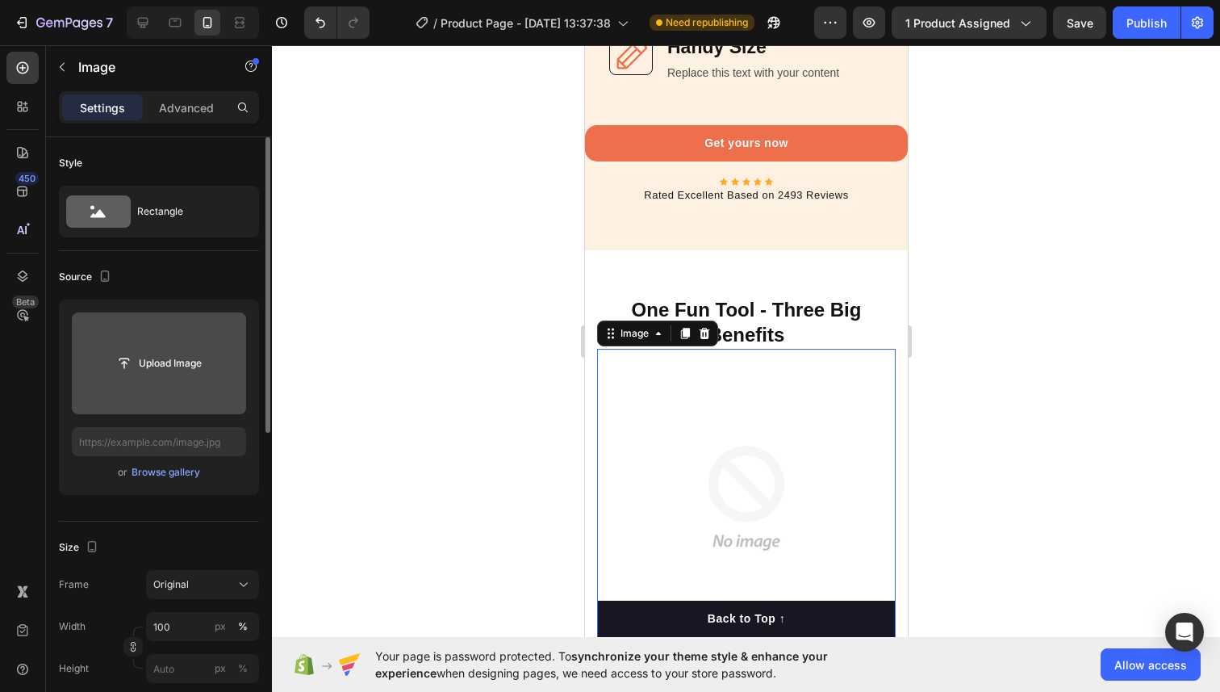
click at [193, 349] on input "file" at bounding box center [158, 362] width 111 height 27
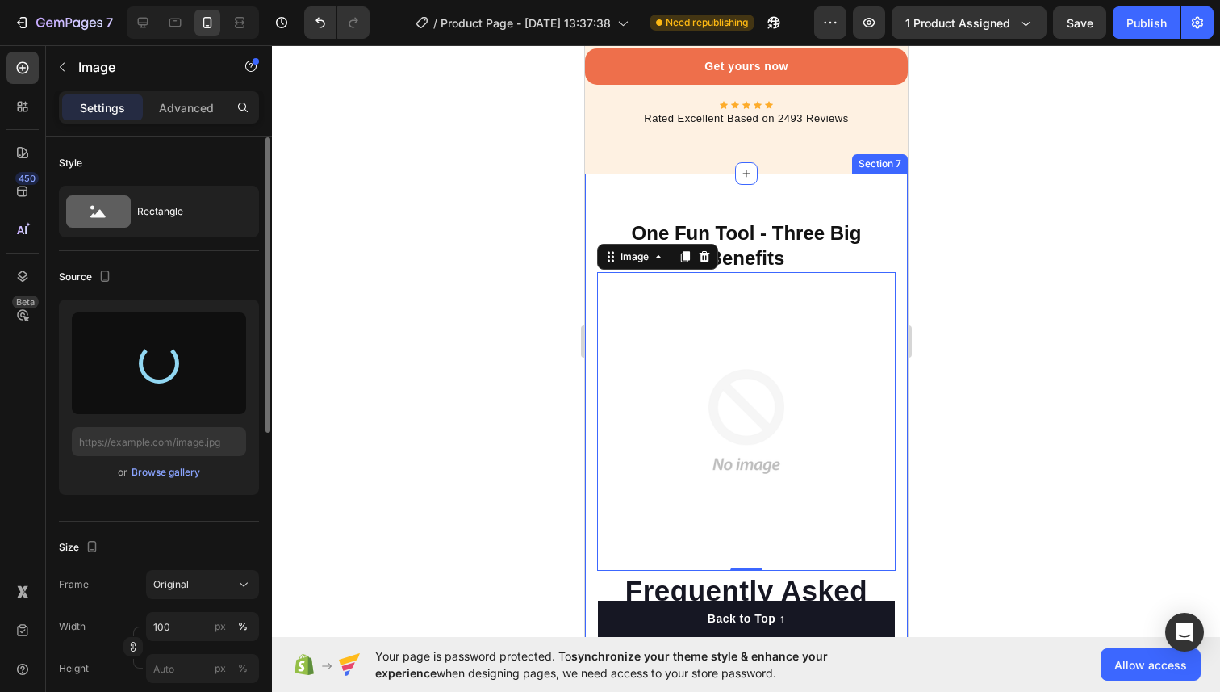
scroll to position [5503, 0]
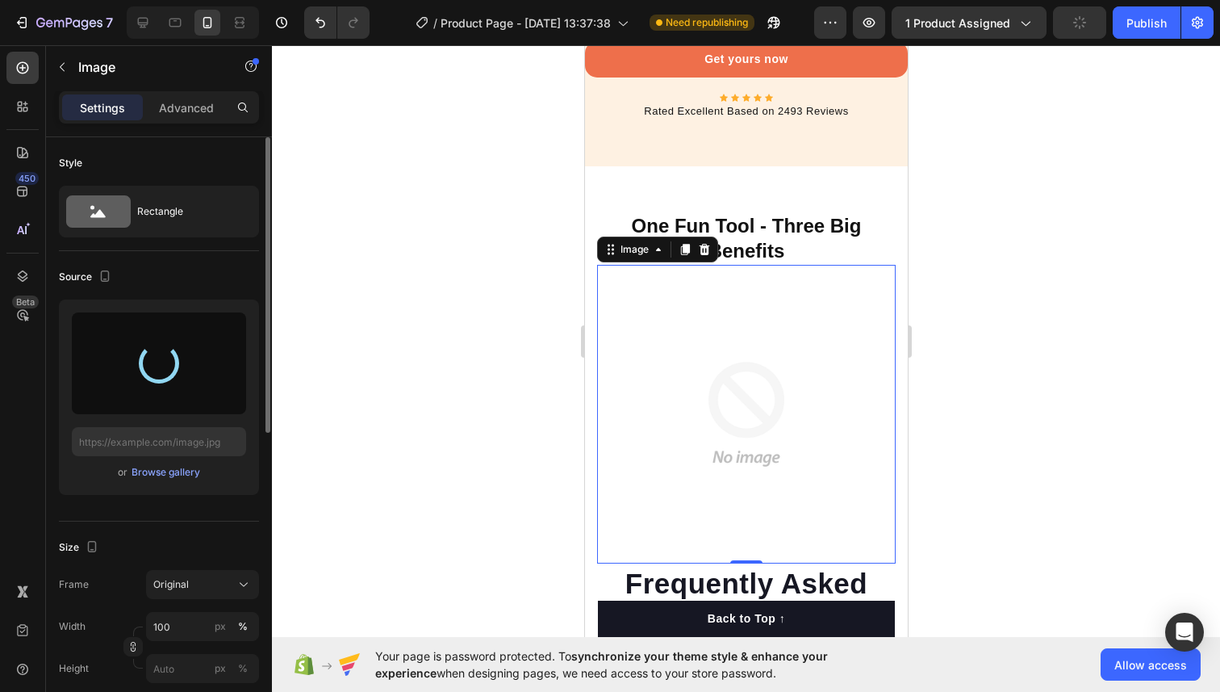
type input "https://cdn.shopify.com/s/files/1/0724/7482/0793/files/gempages_581660207315157…"
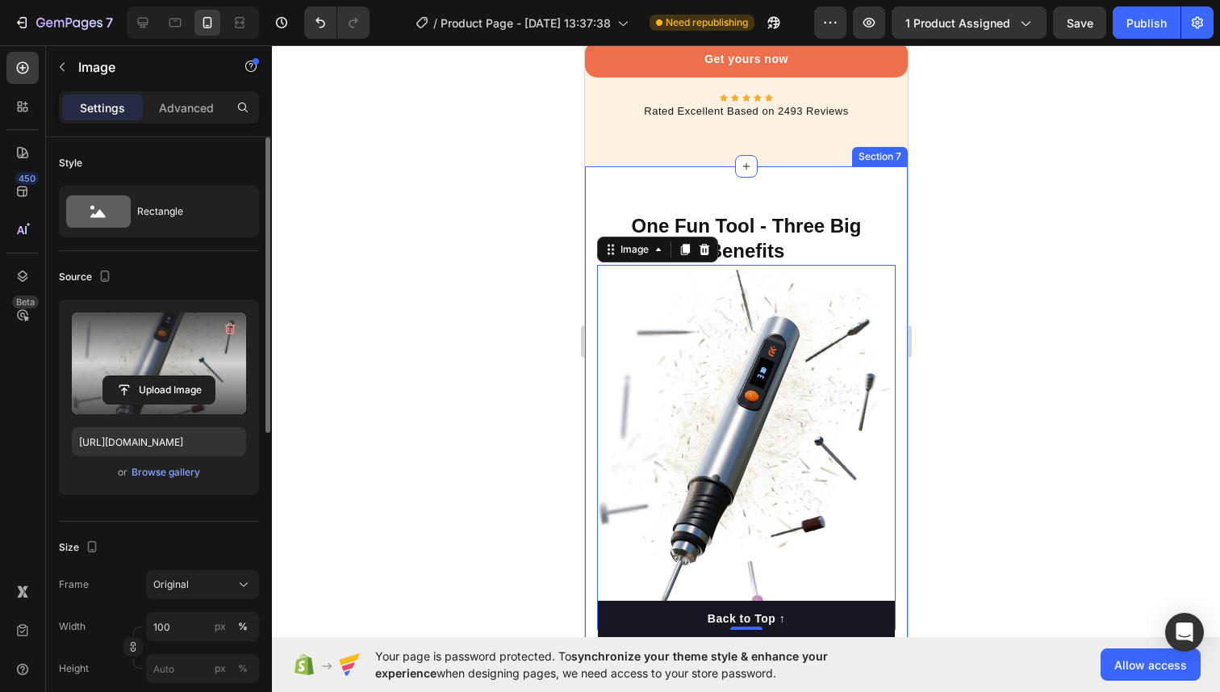
click at [725, 209] on div "⁠⁠⁠⁠⁠⁠⁠ One Fun Tool - Three Big Benefits Heading Image 0 Frequently Asked Ques…" at bounding box center [745, 703] width 323 height 1075
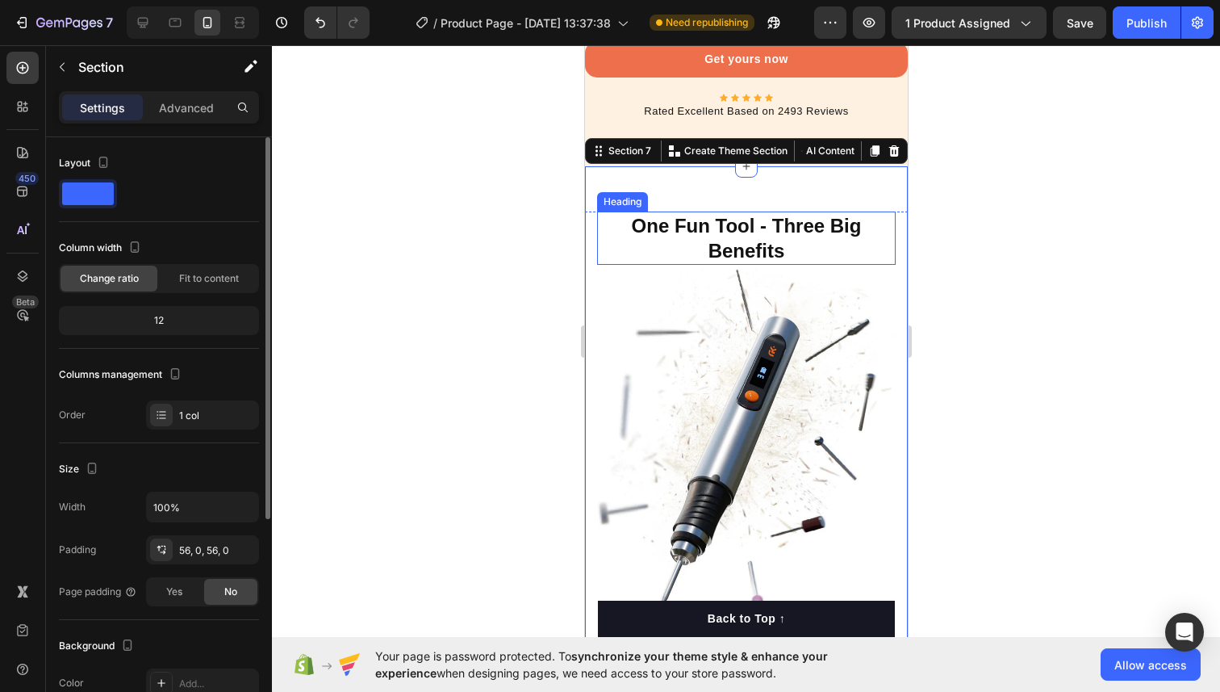
click at [709, 223] on strong "One Fun Tool - Three Big Benefits" at bounding box center [746, 238] width 230 height 47
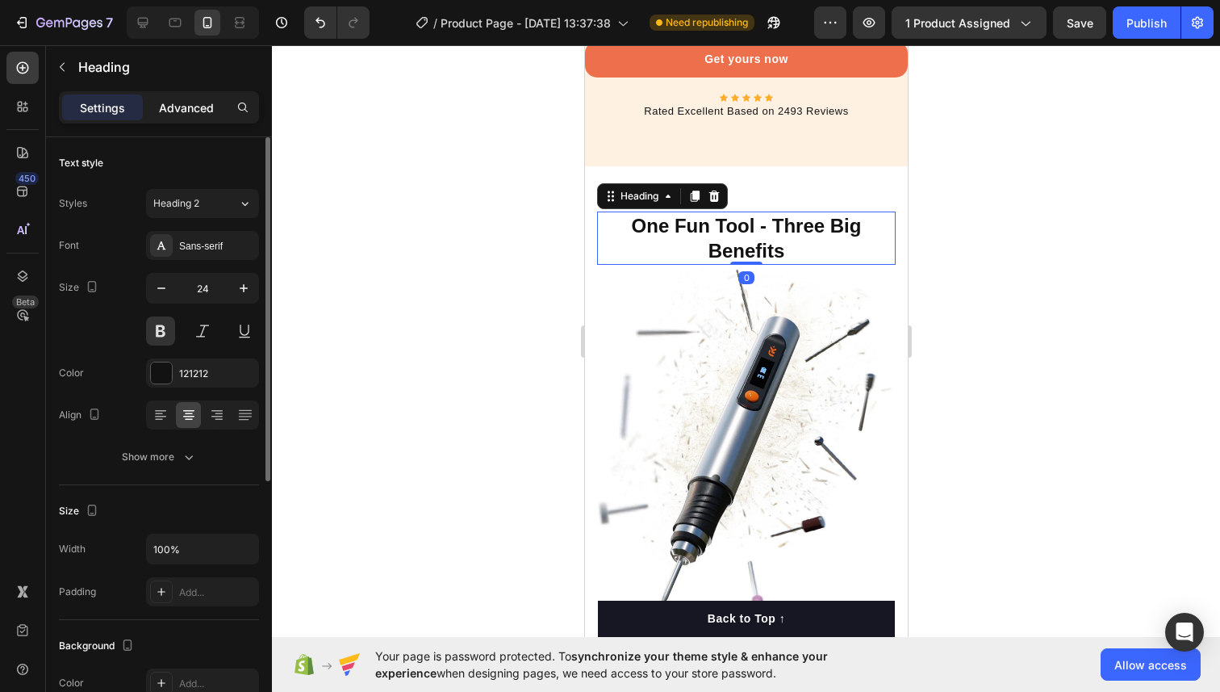
click at [181, 111] on p "Advanced" at bounding box center [186, 107] width 55 height 17
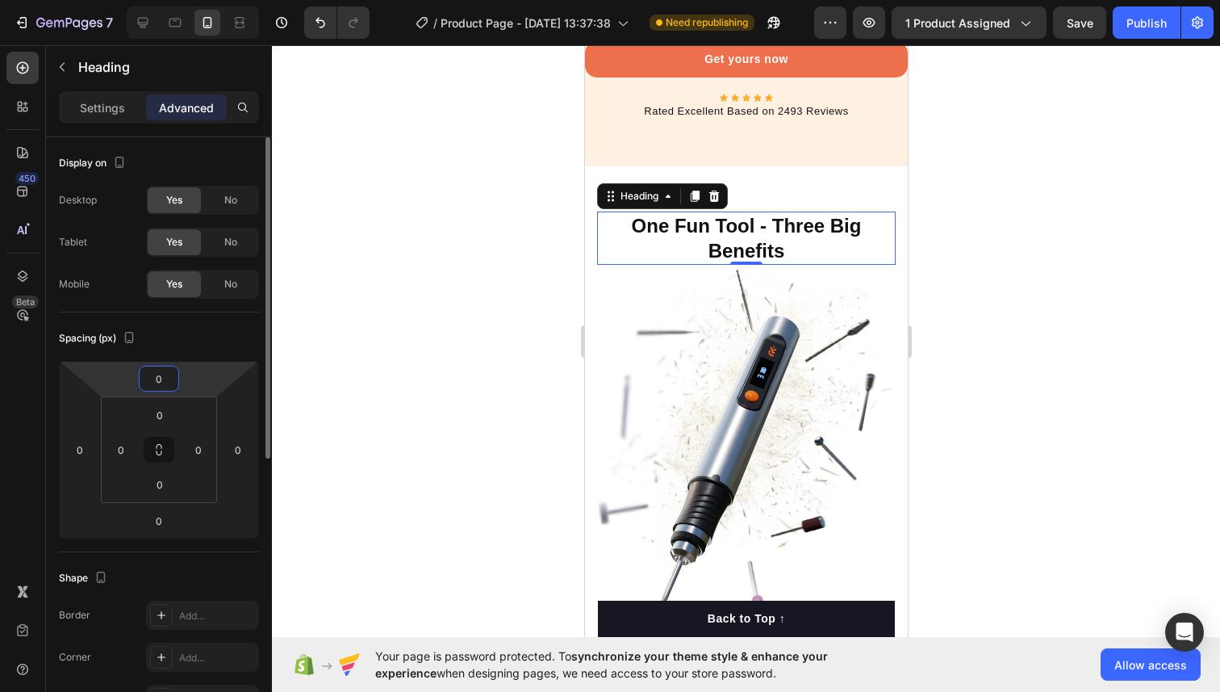
click at [160, 378] on input "0" at bounding box center [159, 378] width 32 height 24
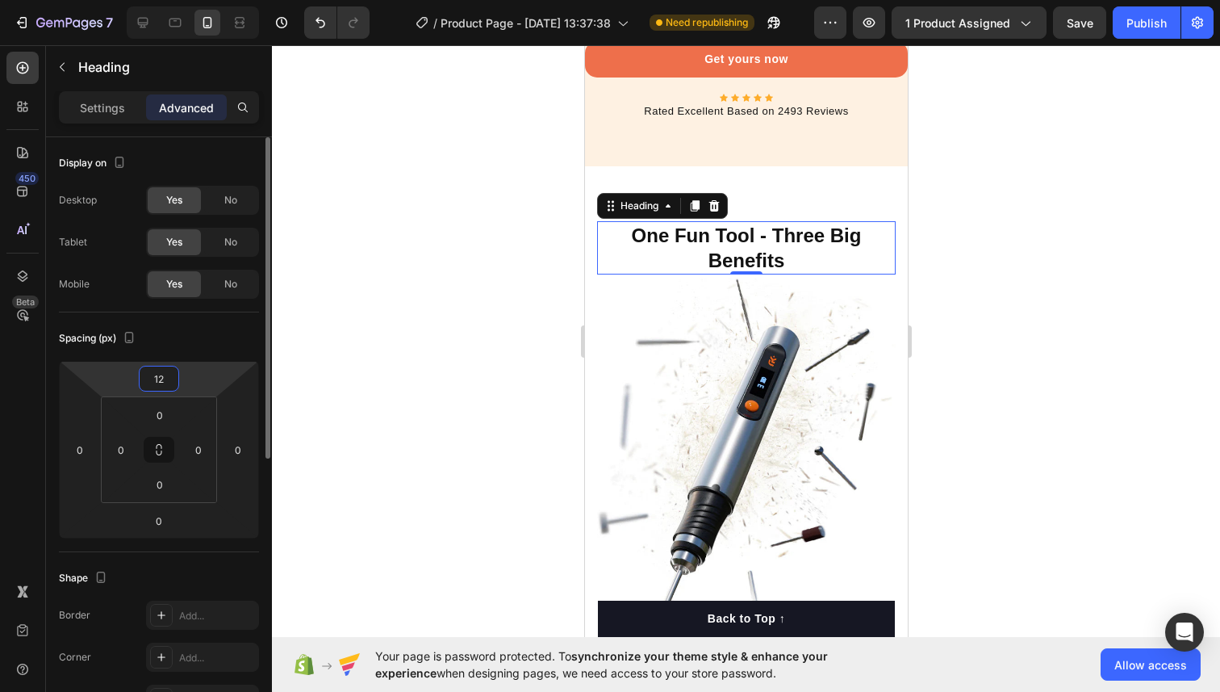
type input "1"
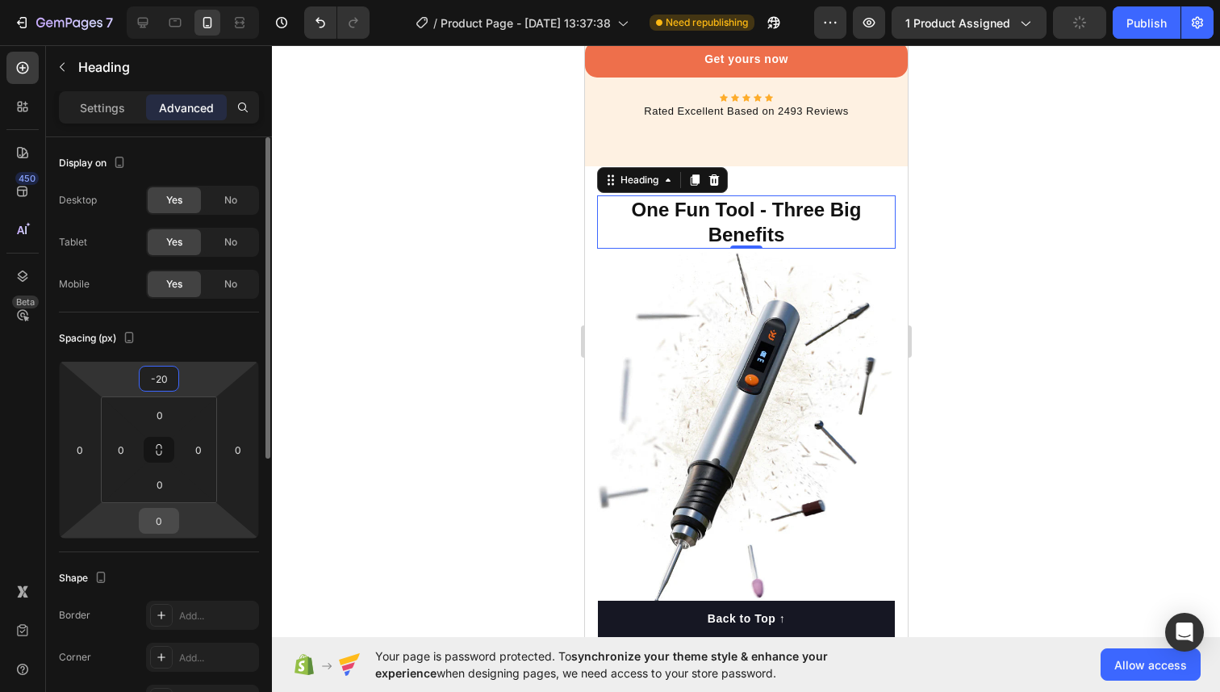
type input "-20"
click at [161, 525] on input "0" at bounding box center [159, 520] width 32 height 24
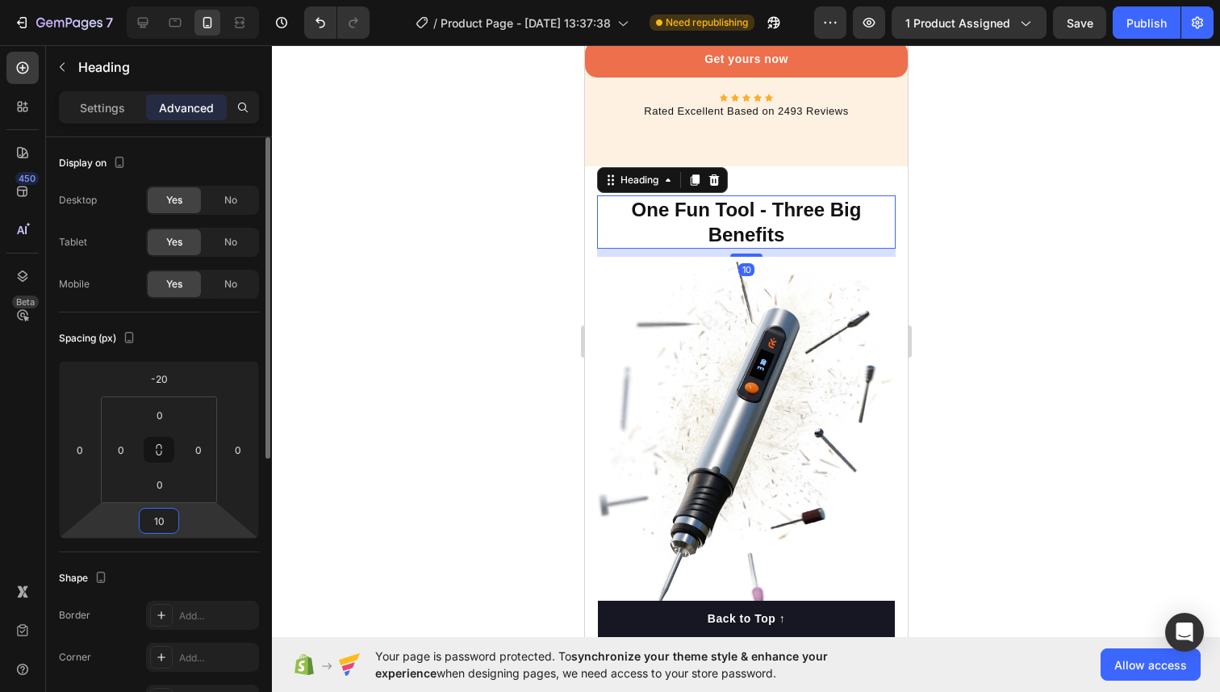
type input "1"
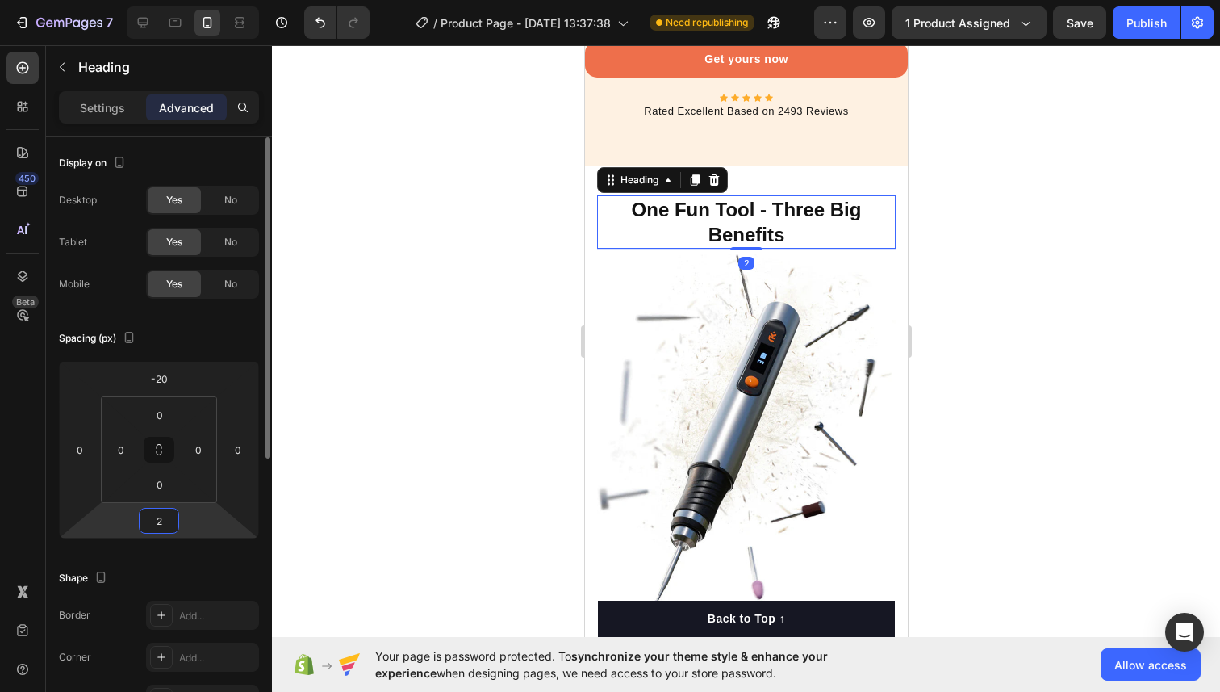
type input "20"
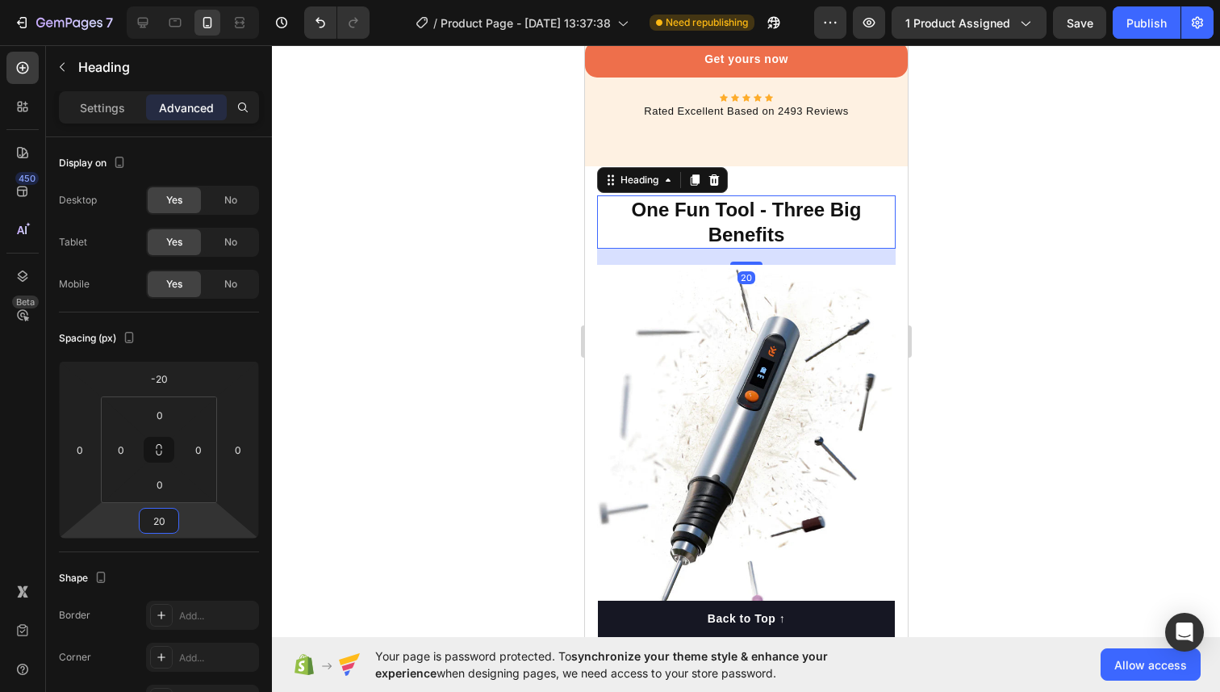
click at [428, 450] on div at bounding box center [746, 368] width 948 height 646
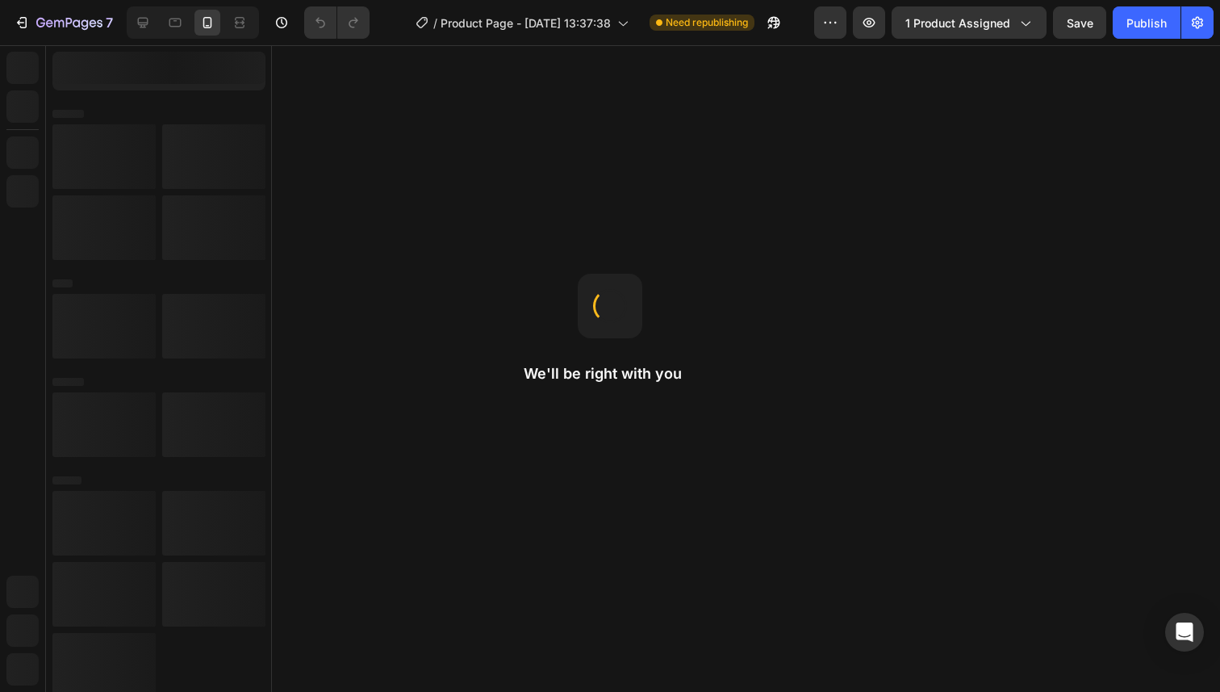
scroll to position [0, 0]
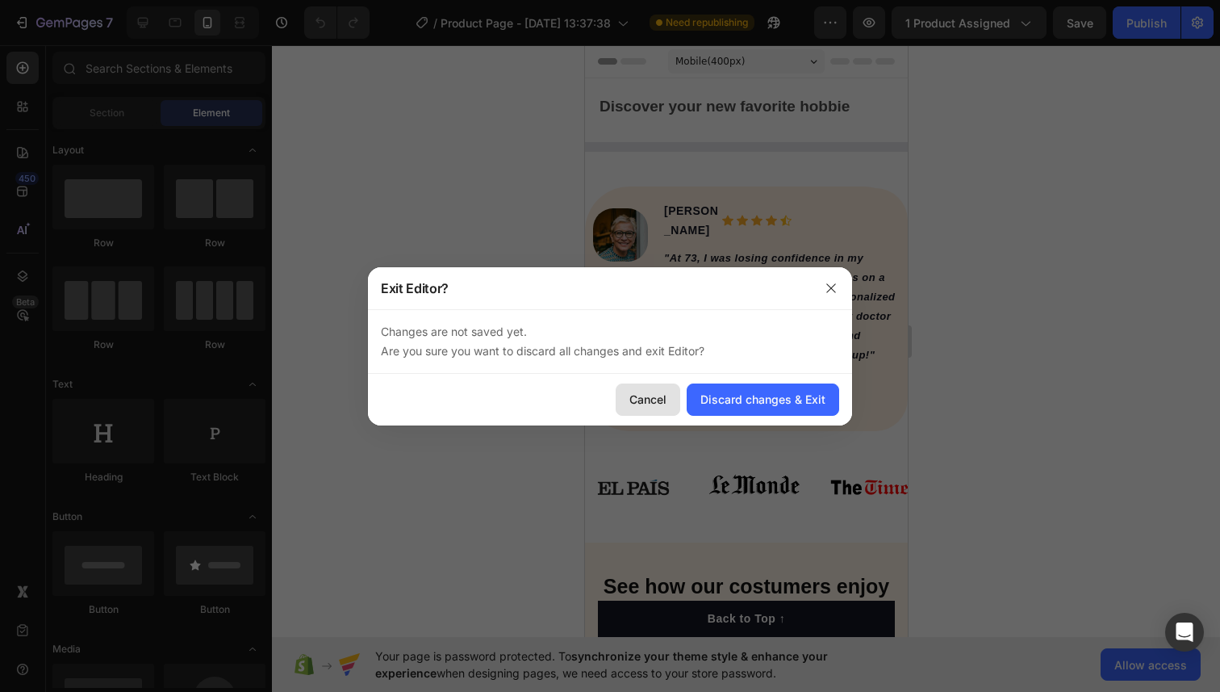
click at [639, 398] on div "Cancel" at bounding box center [647, 399] width 37 height 17
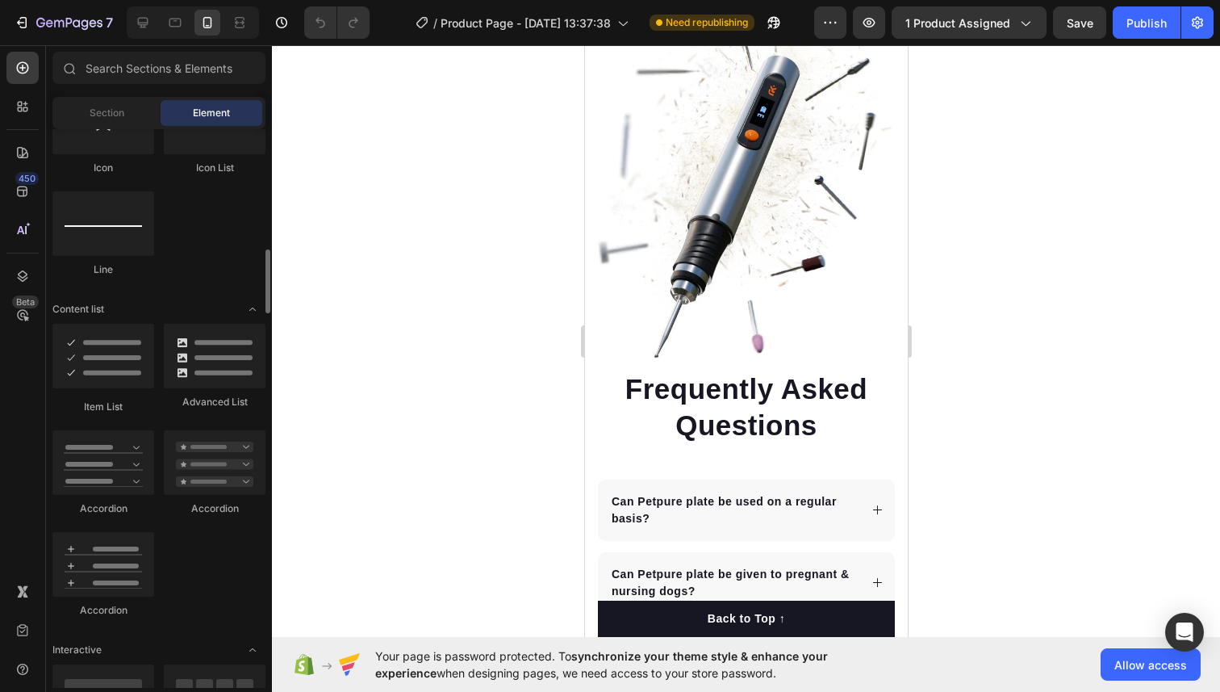
scroll to position [1162, 0]
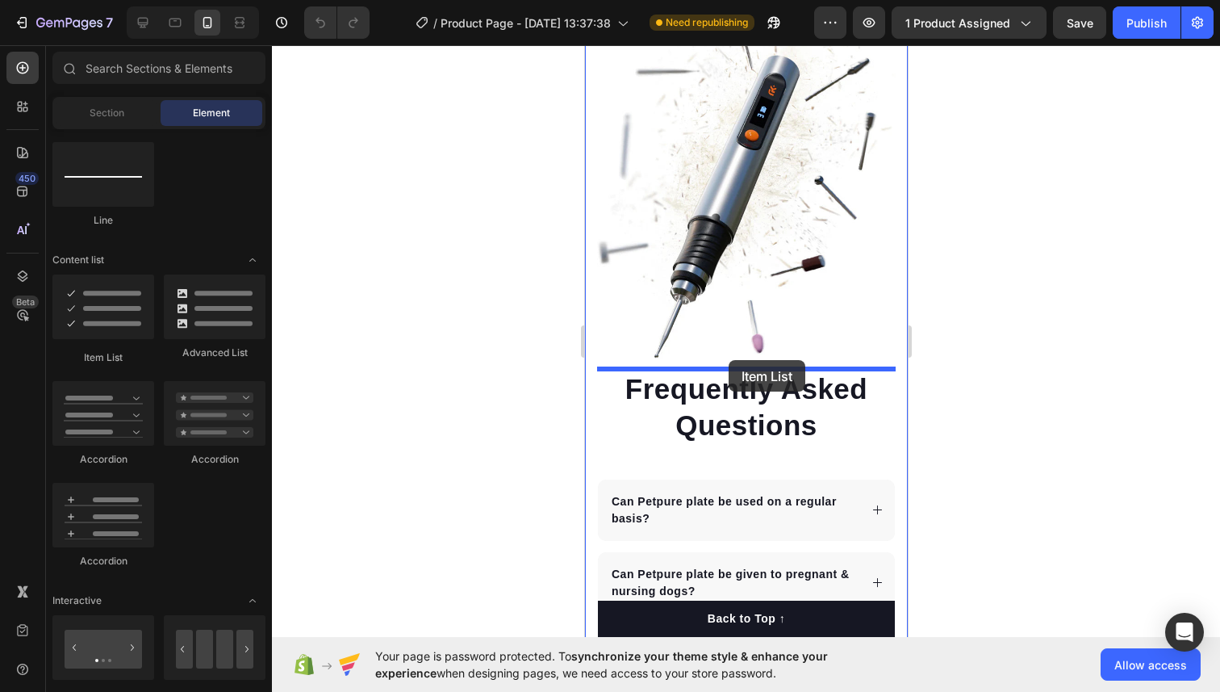
drag, startPoint x: 705, startPoint y: 382, endPoint x: 728, endPoint y: 360, distance: 32.0
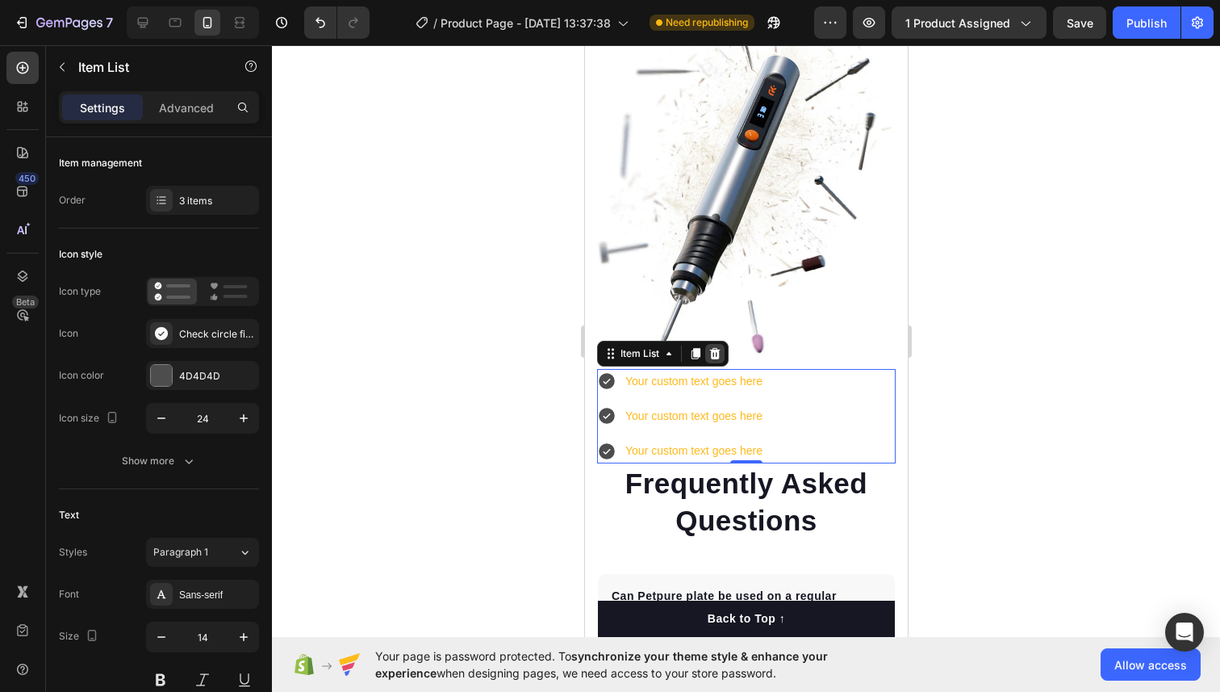
click at [716, 356] on icon at bounding box center [714, 352] width 10 height 11
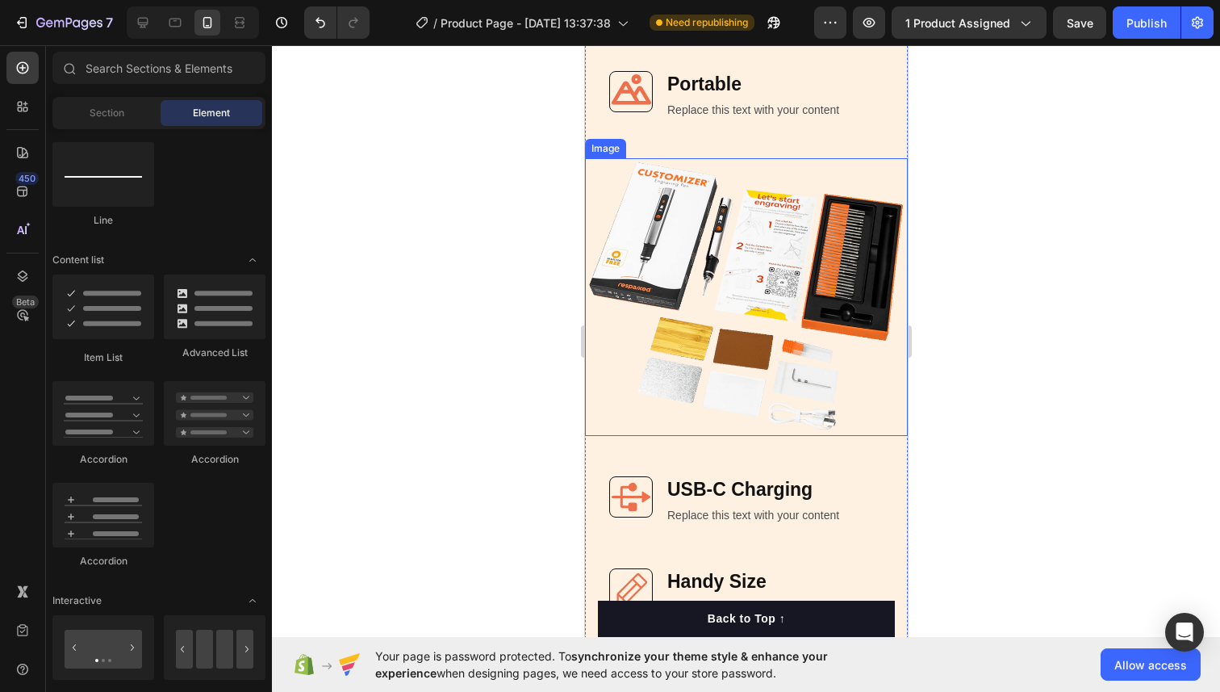
scroll to position [4626, 0]
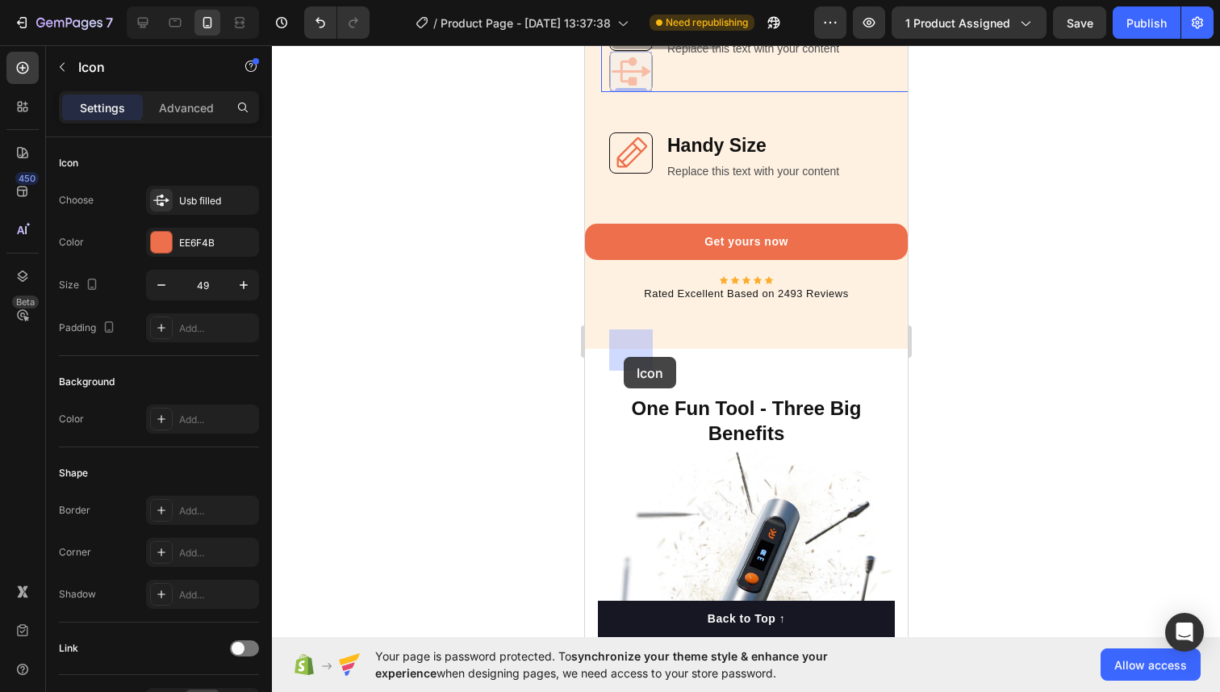
drag, startPoint x: 621, startPoint y: 316, endPoint x: 623, endPoint y: 357, distance: 41.2
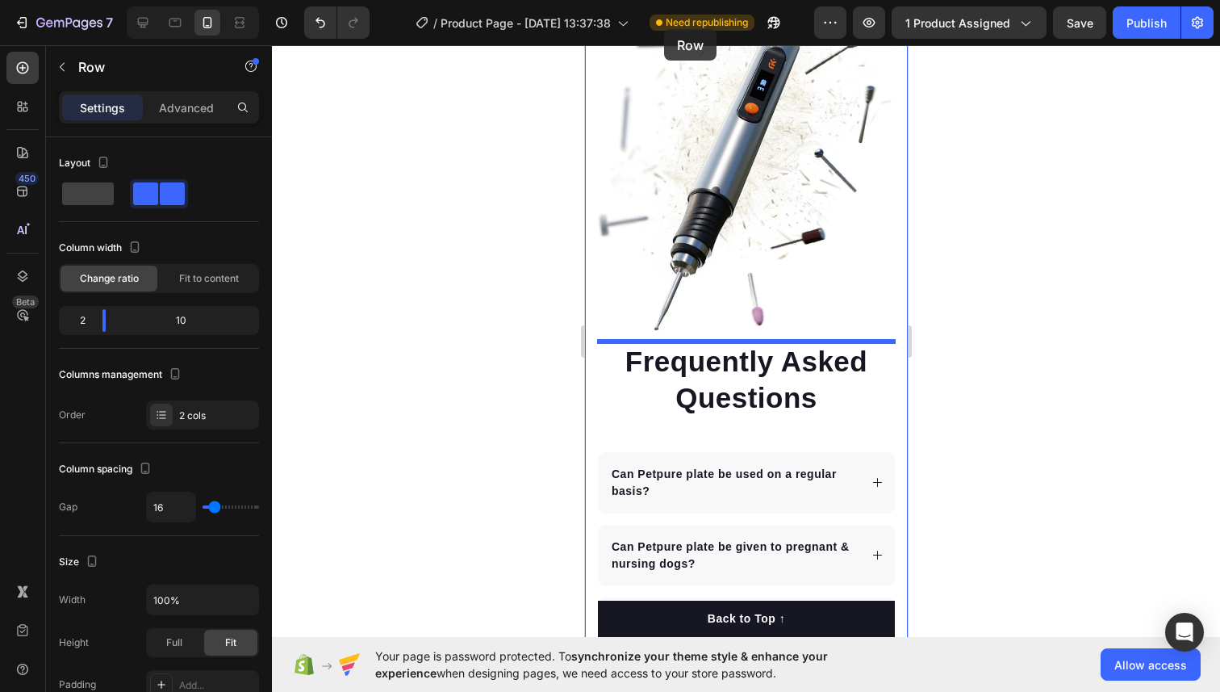
scroll to position [5298, 0]
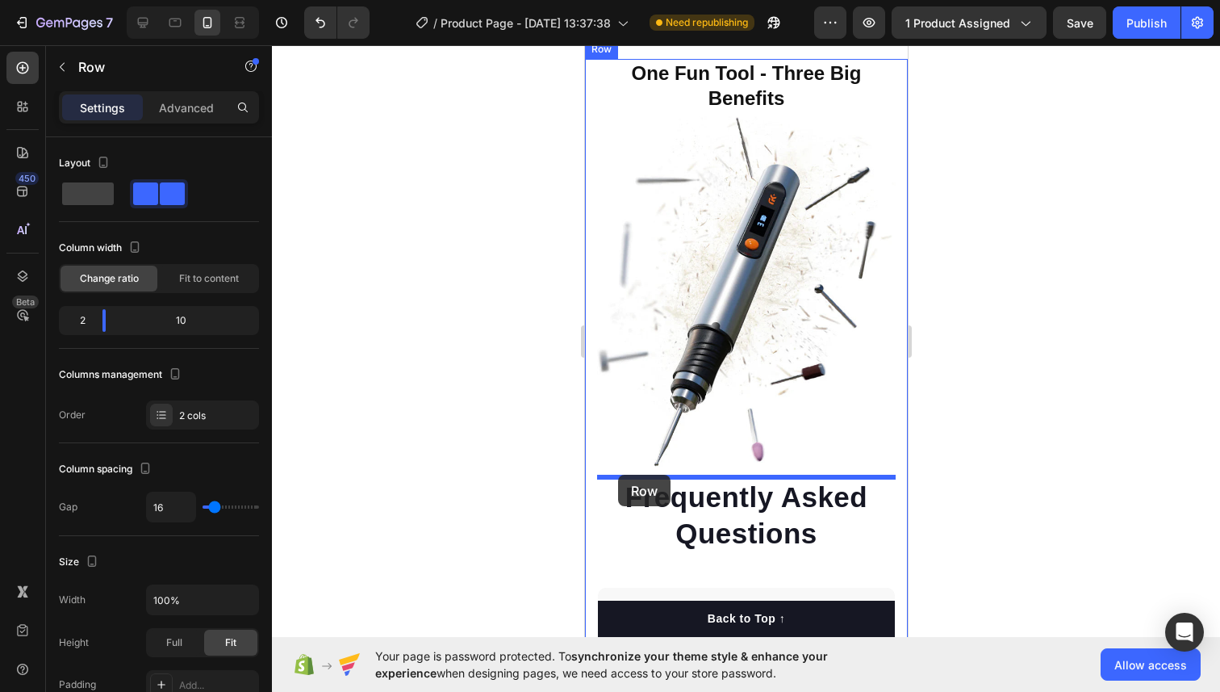
drag, startPoint x: 613, startPoint y: 361, endPoint x: 617, endPoint y: 475, distance: 113.9
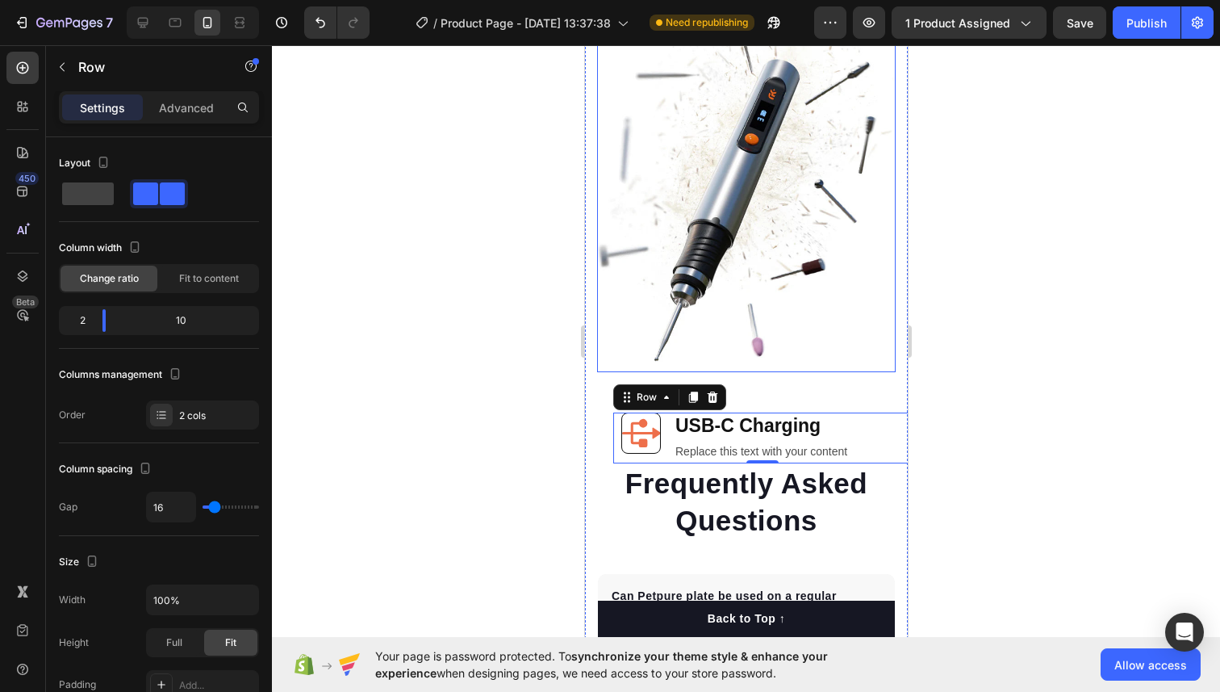
scroll to position [5463, 0]
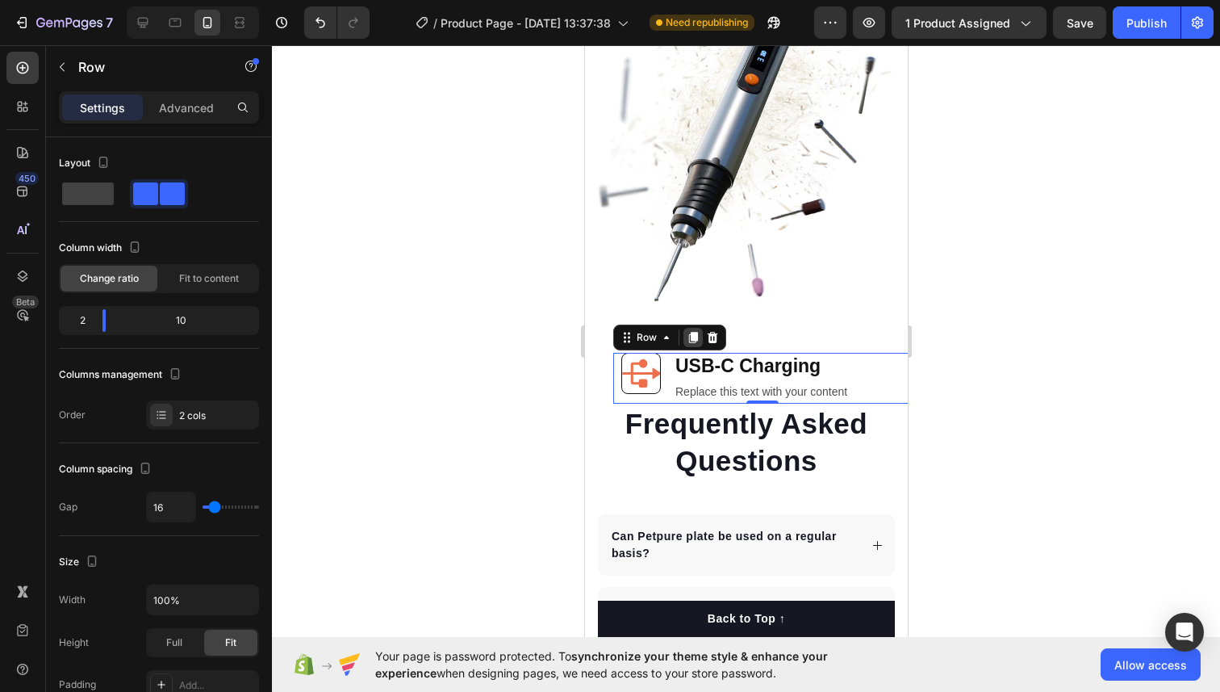
click at [695, 332] on icon at bounding box center [692, 337] width 9 height 11
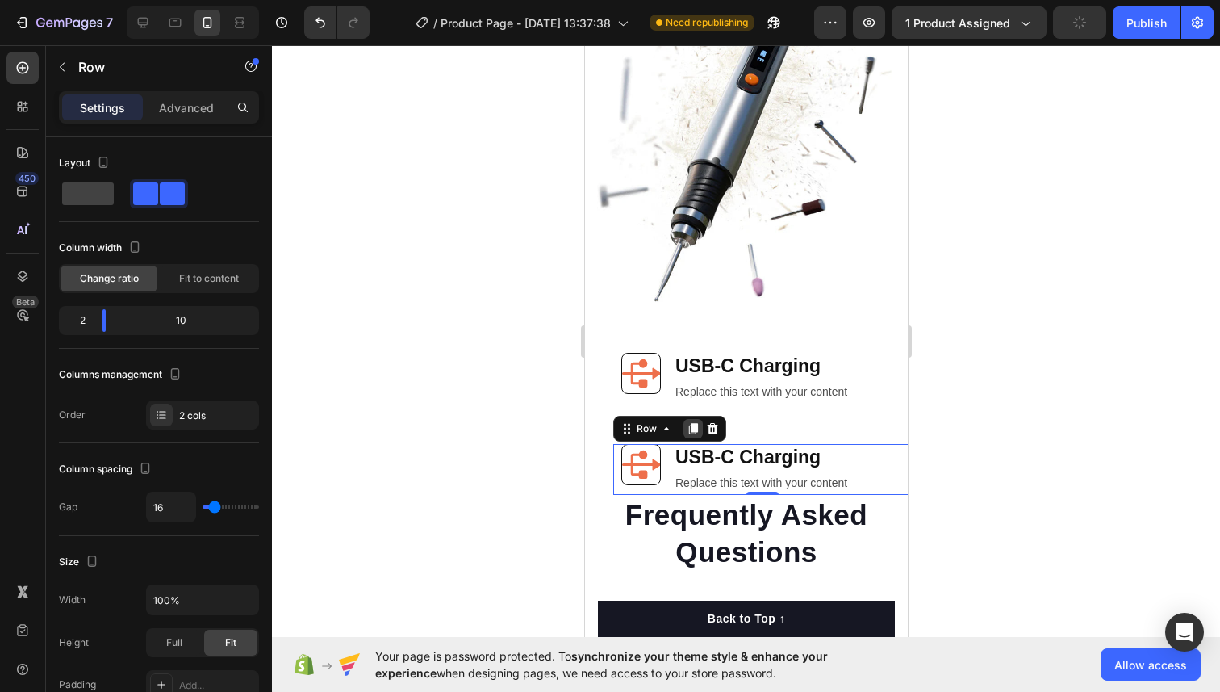
click at [695, 430] on icon at bounding box center [692, 428] width 9 height 11
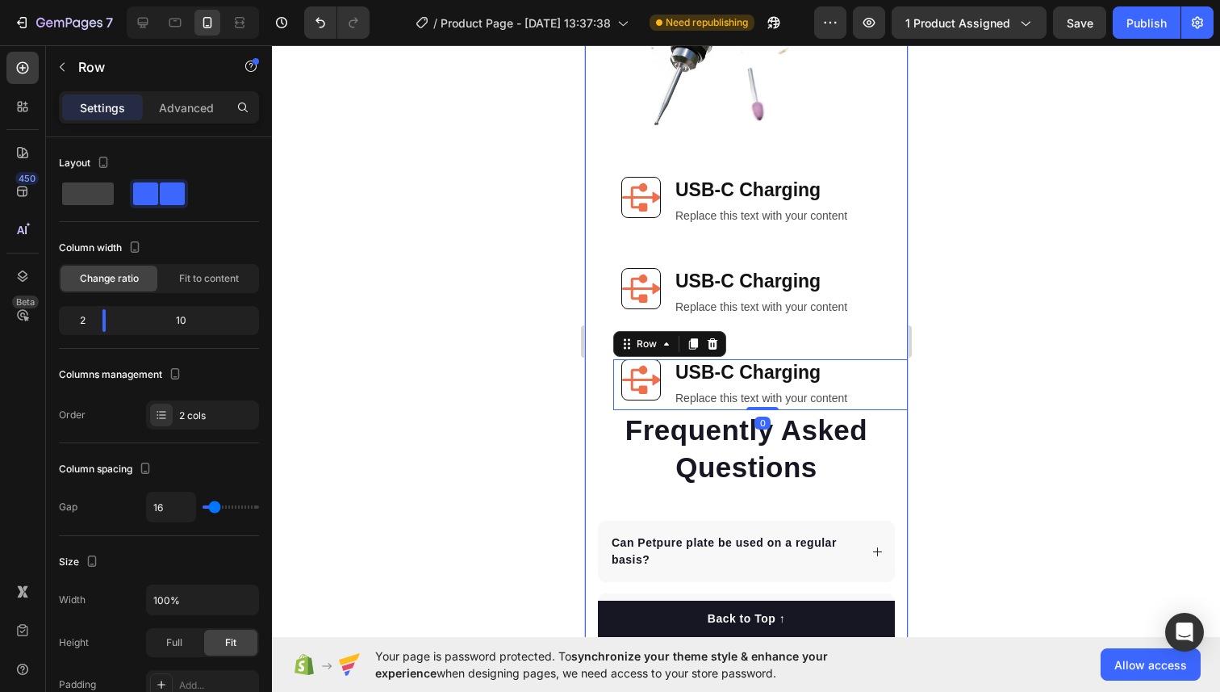
scroll to position [5713, 0]
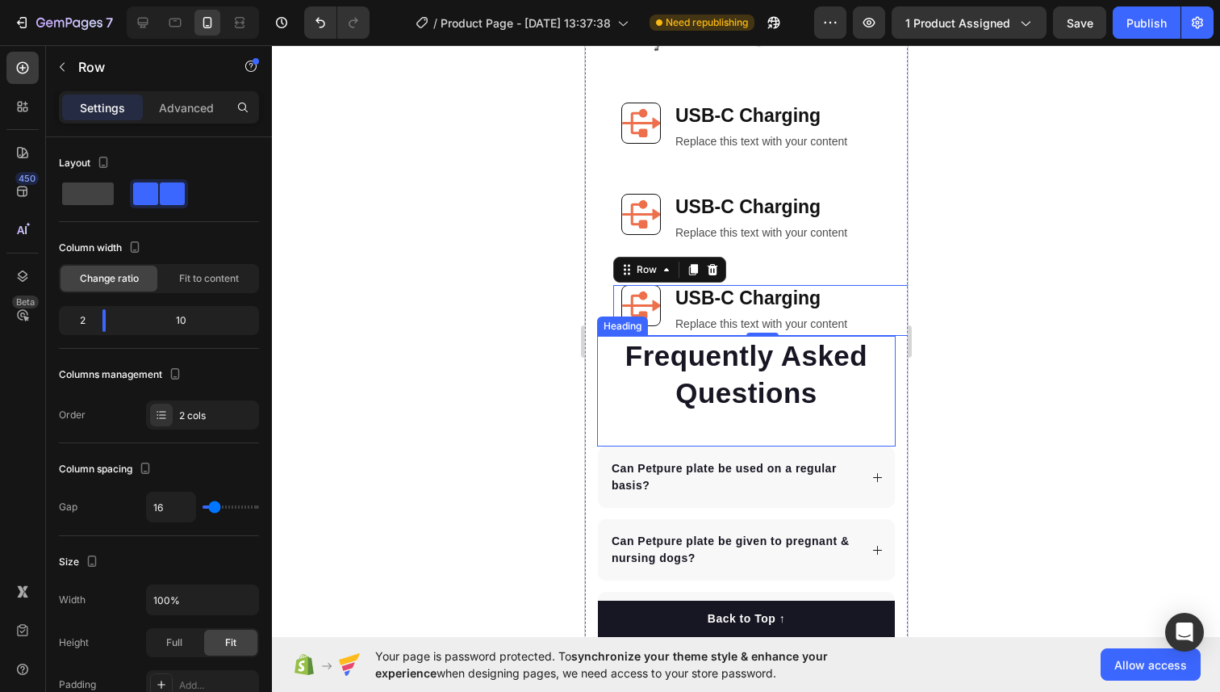
click at [673, 351] on p "Frequently Asked Questions" at bounding box center [745, 373] width 295 height 73
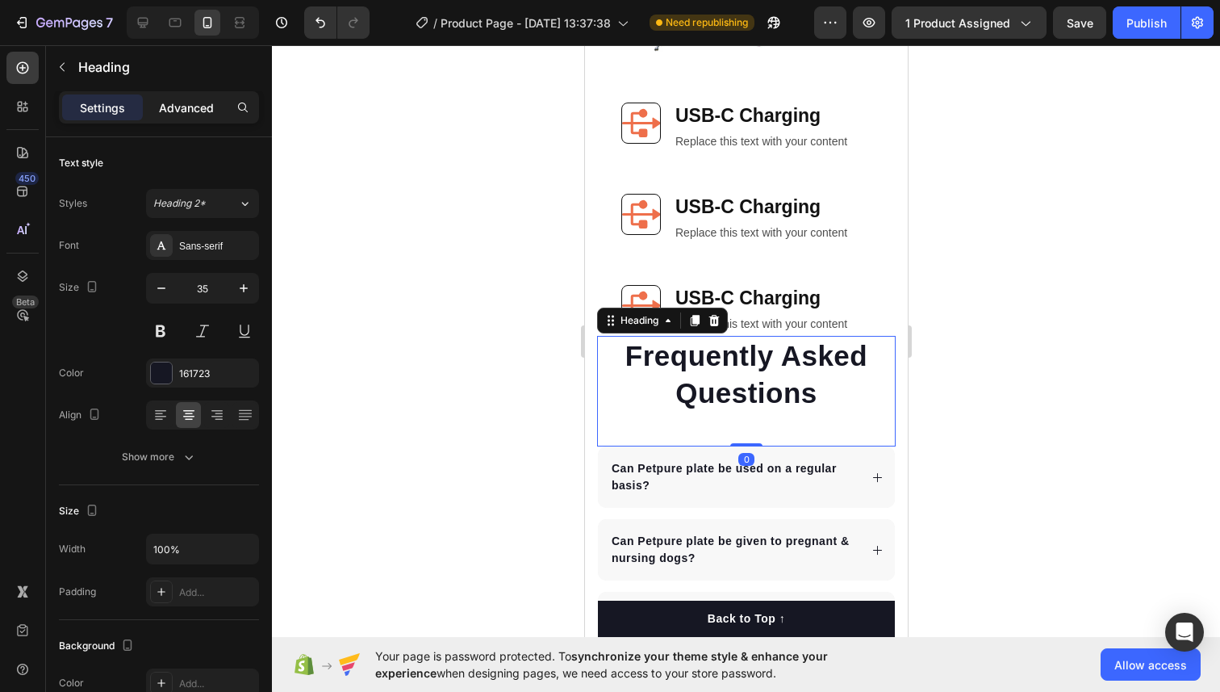
click at [205, 107] on p "Advanced" at bounding box center [186, 107] width 55 height 17
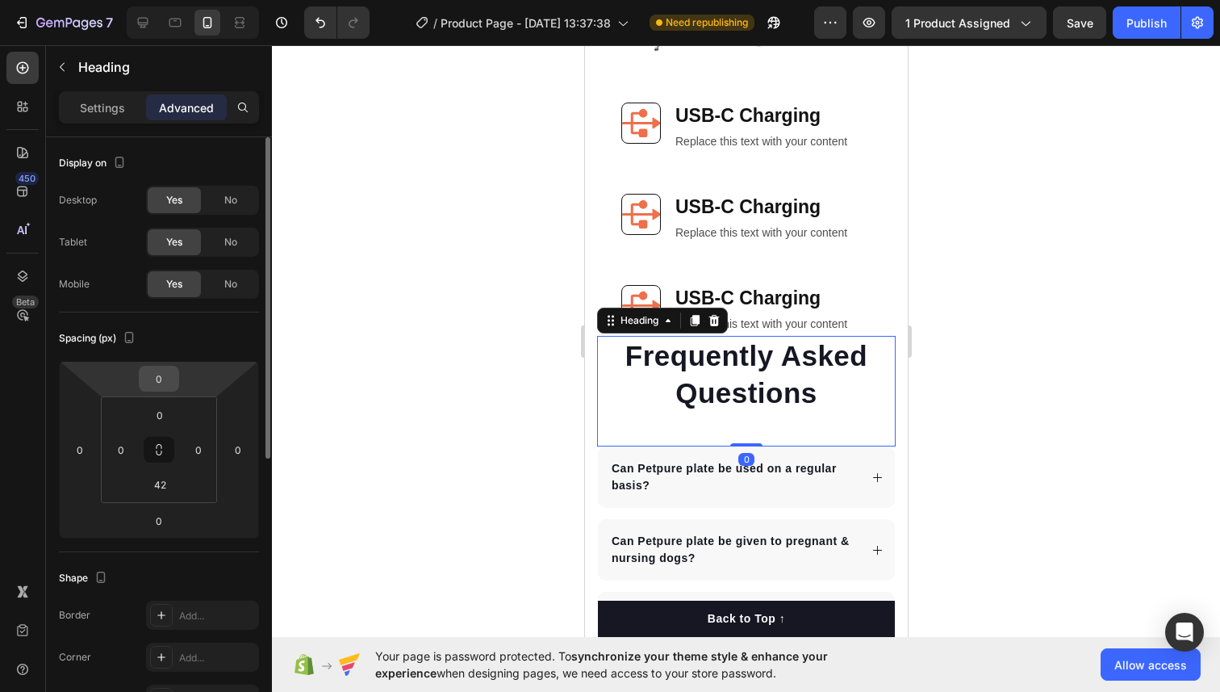
click at [157, 383] on input "0" at bounding box center [159, 378] width 32 height 24
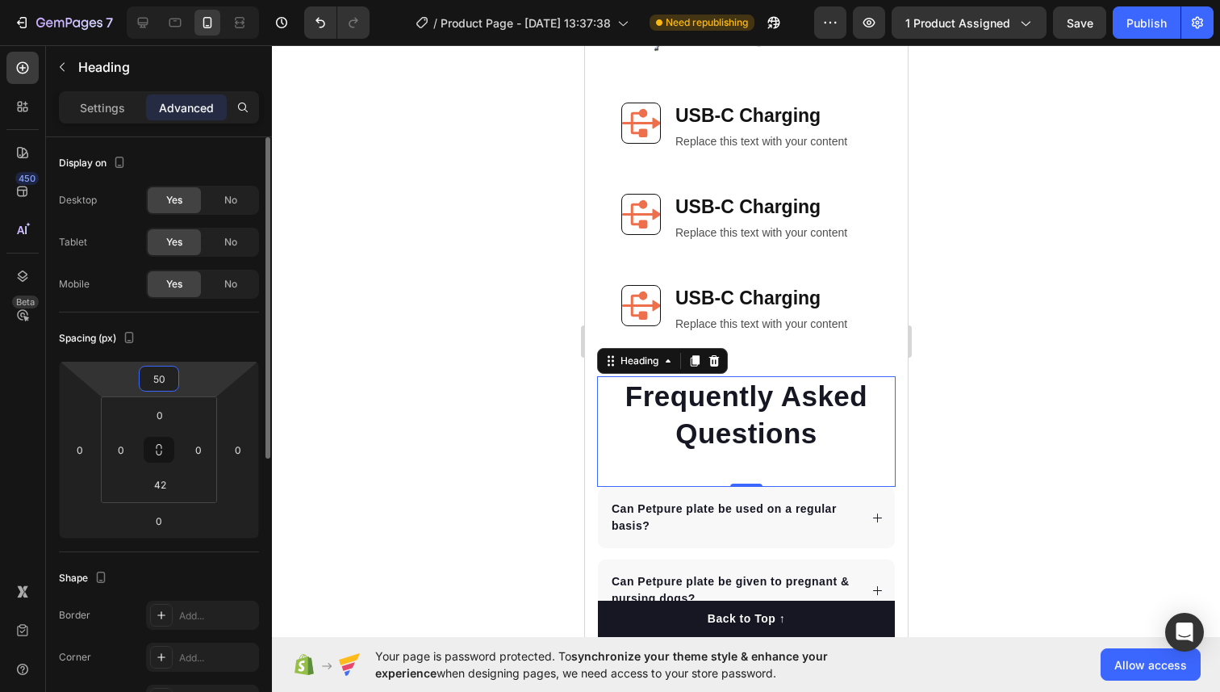
type input "5"
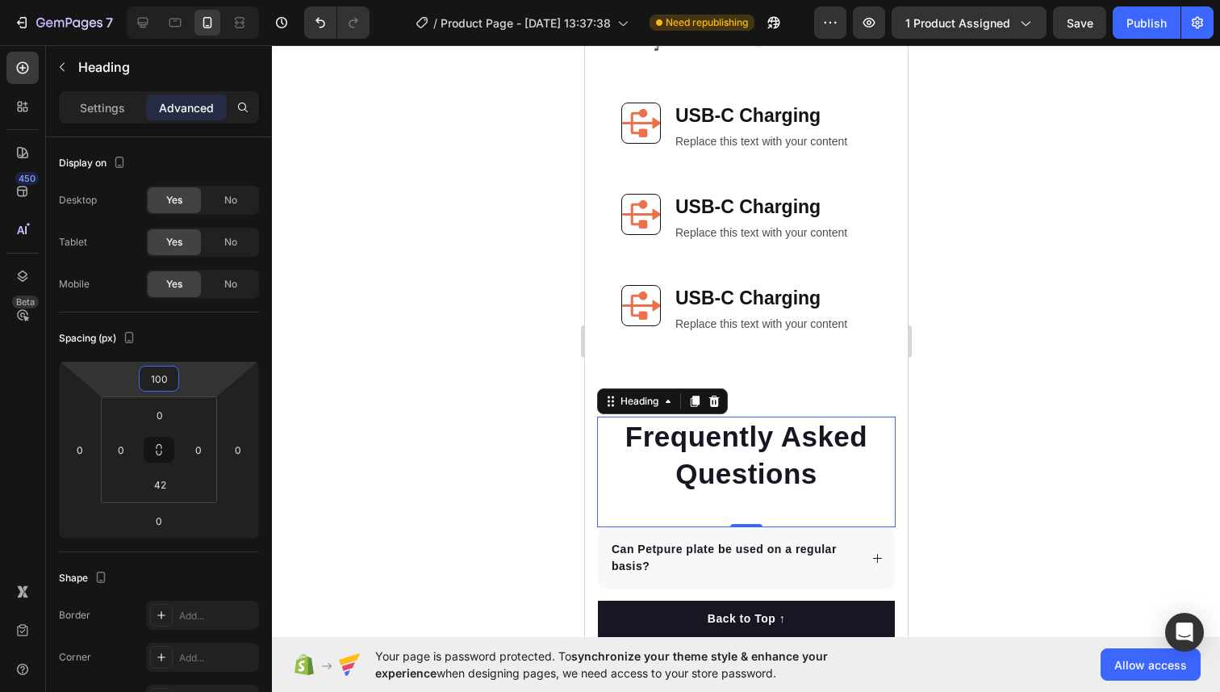
type input "100"
click at [520, 342] on div at bounding box center [746, 368] width 948 height 646
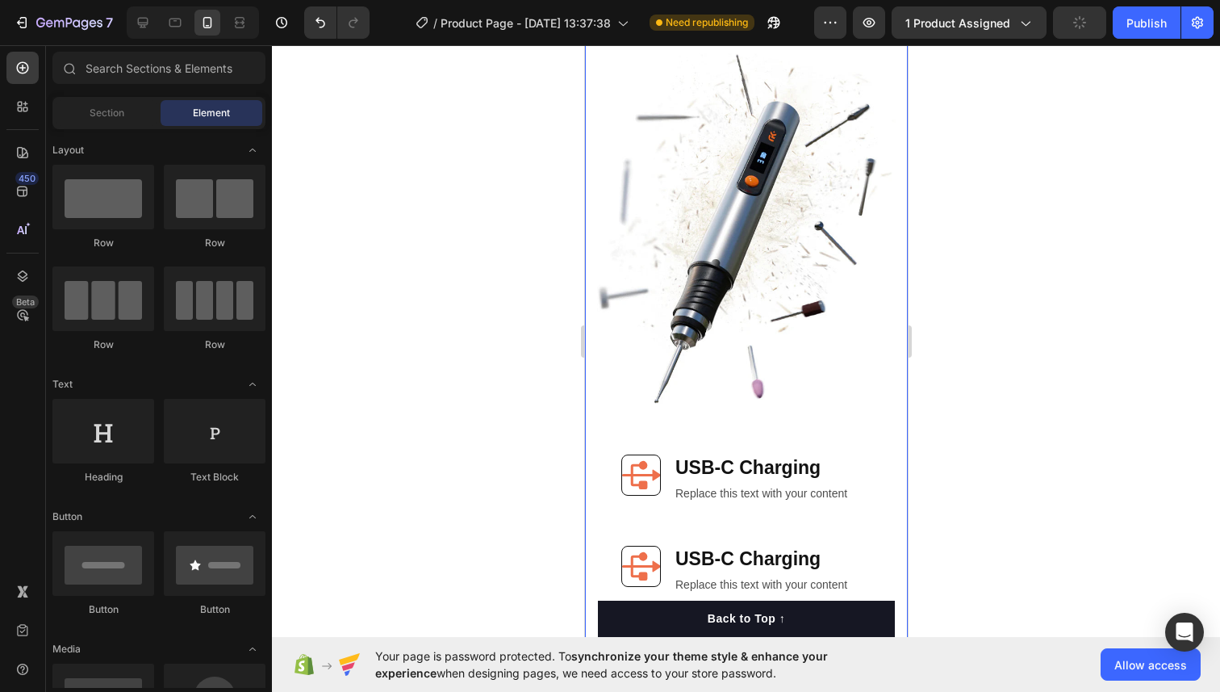
scroll to position [5379, 0]
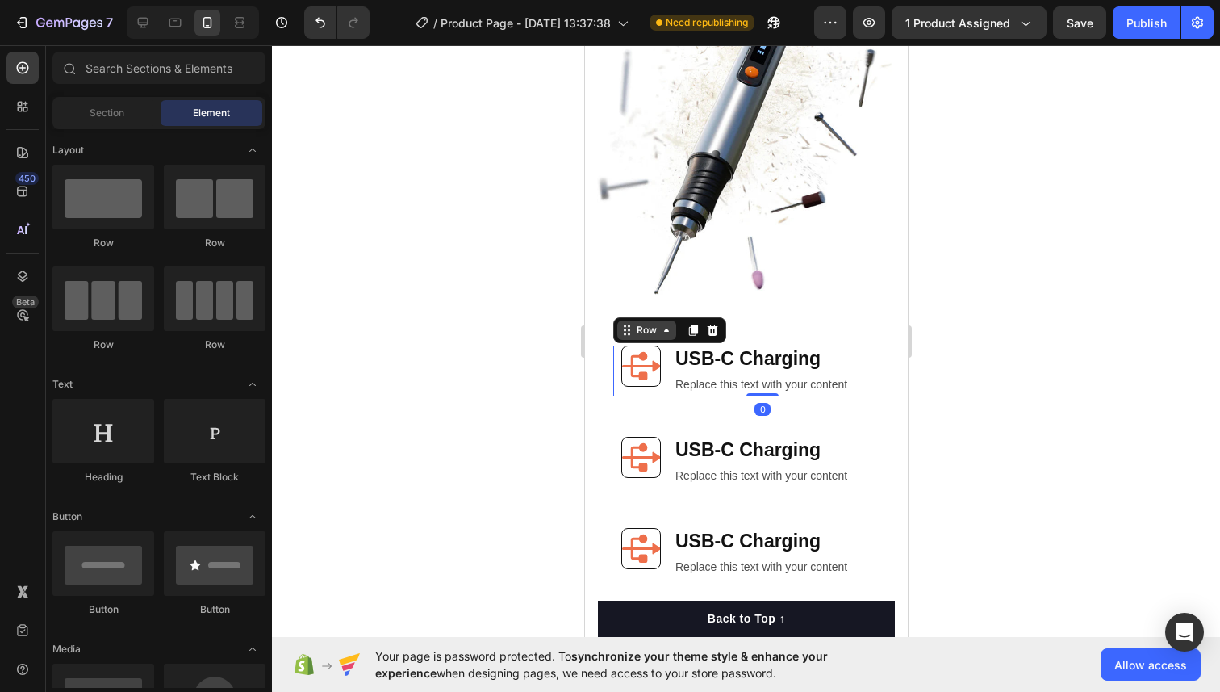
click at [620, 337] on div "Row" at bounding box center [646, 329] width 59 height 19
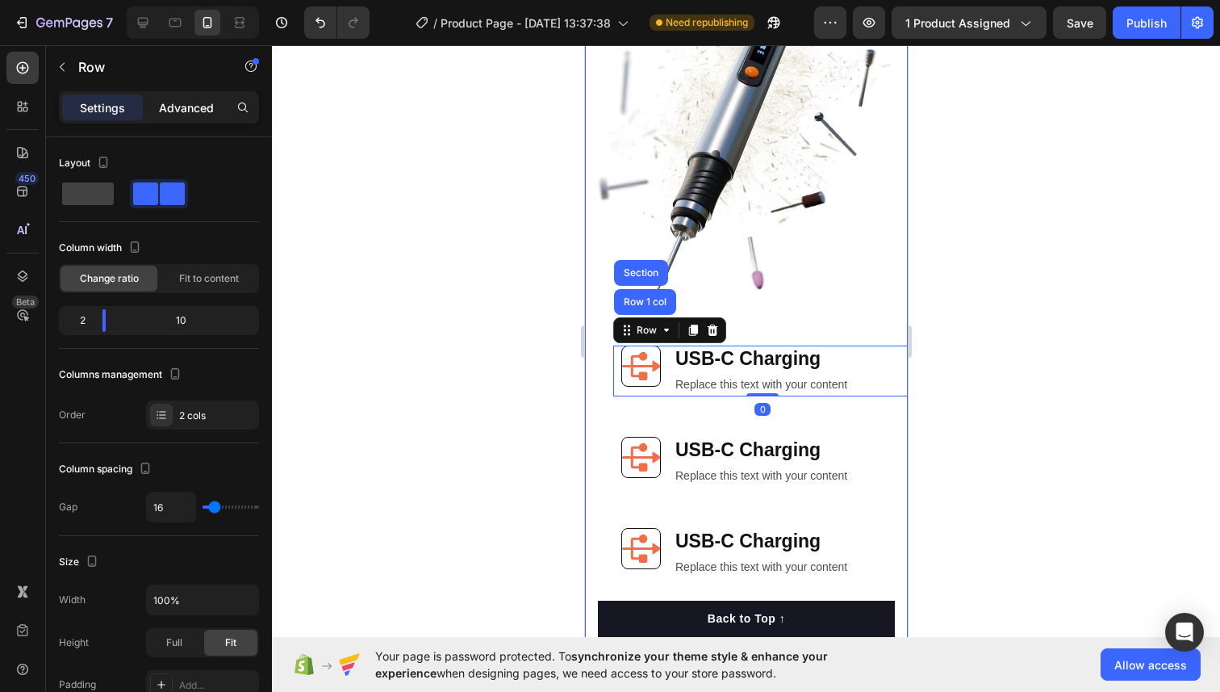
click at [203, 108] on p "Advanced" at bounding box center [186, 107] width 55 height 17
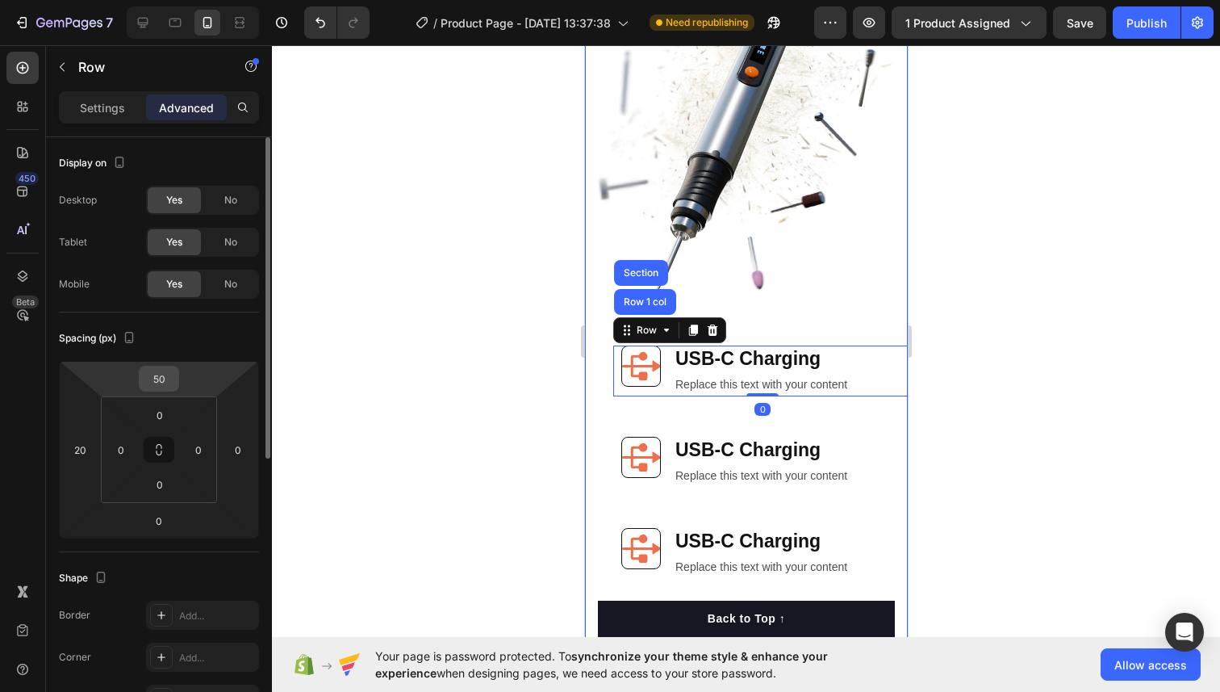
click at [165, 368] on input "50" at bounding box center [159, 378] width 32 height 24
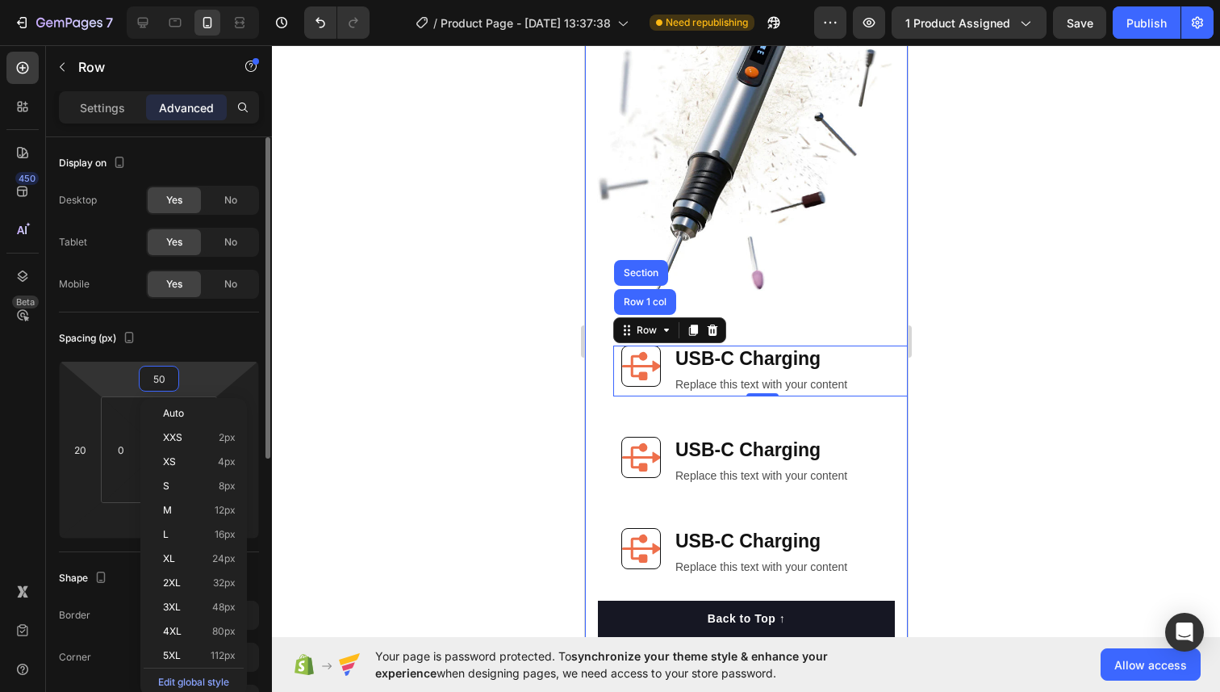
click at [165, 368] on input "50" at bounding box center [159, 378] width 32 height 24
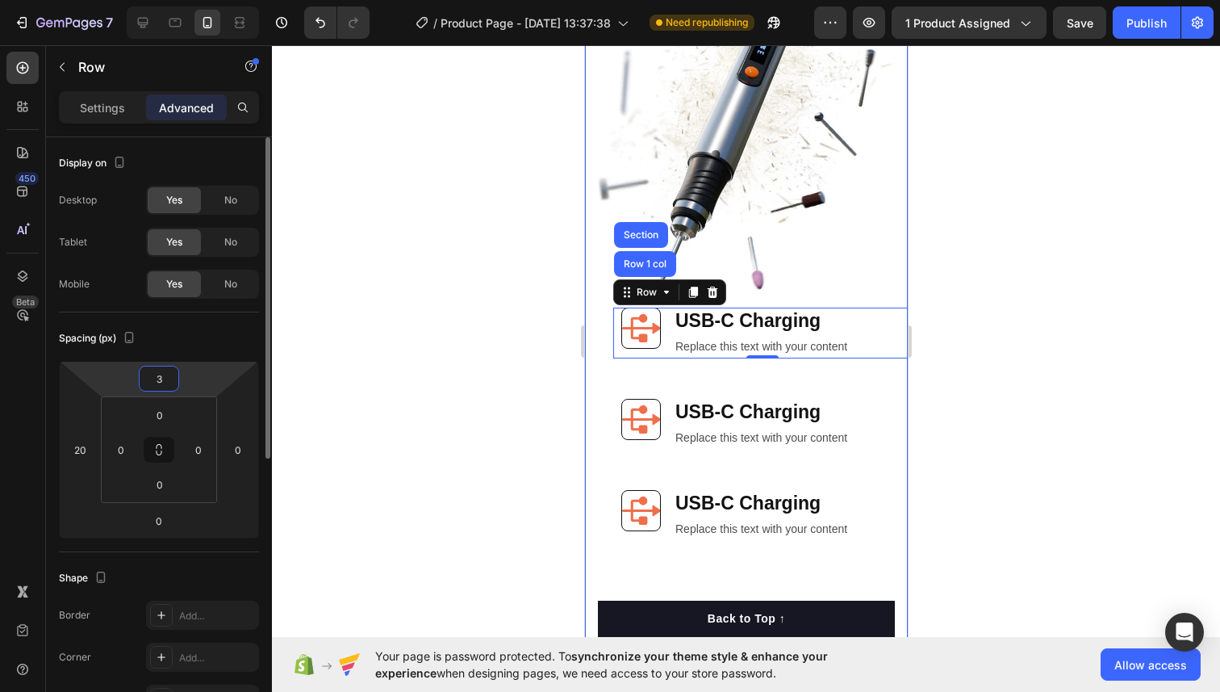
type input "30"
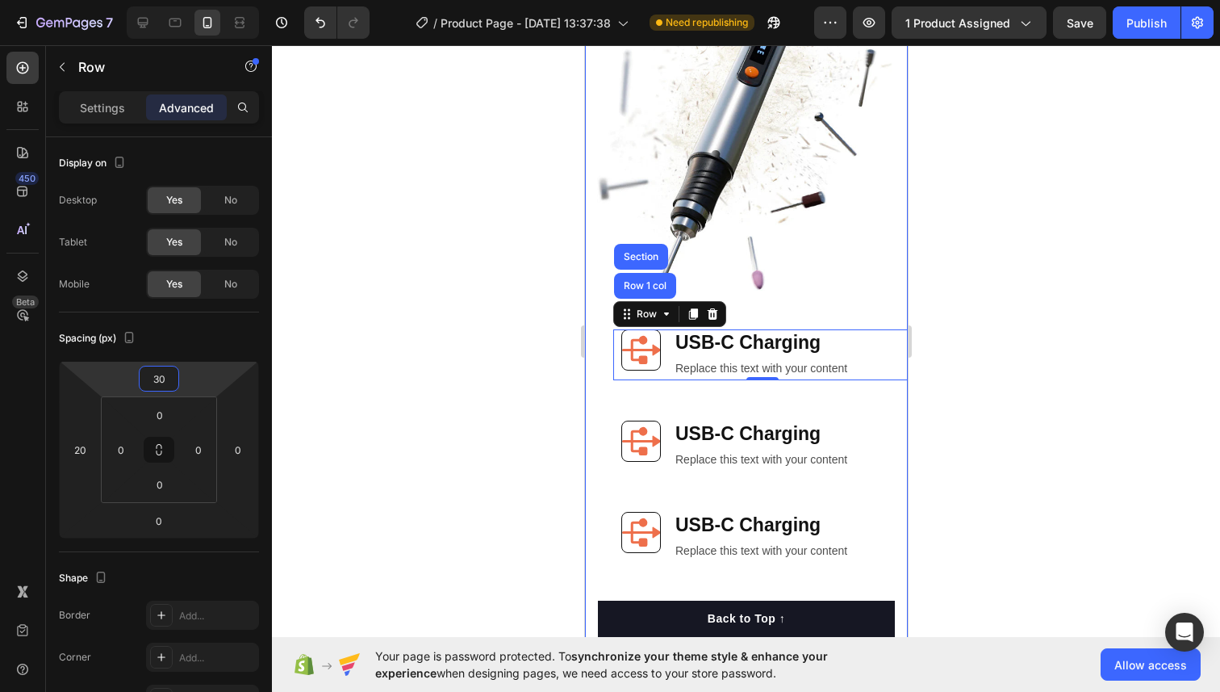
click at [433, 307] on div at bounding box center [746, 368] width 948 height 646
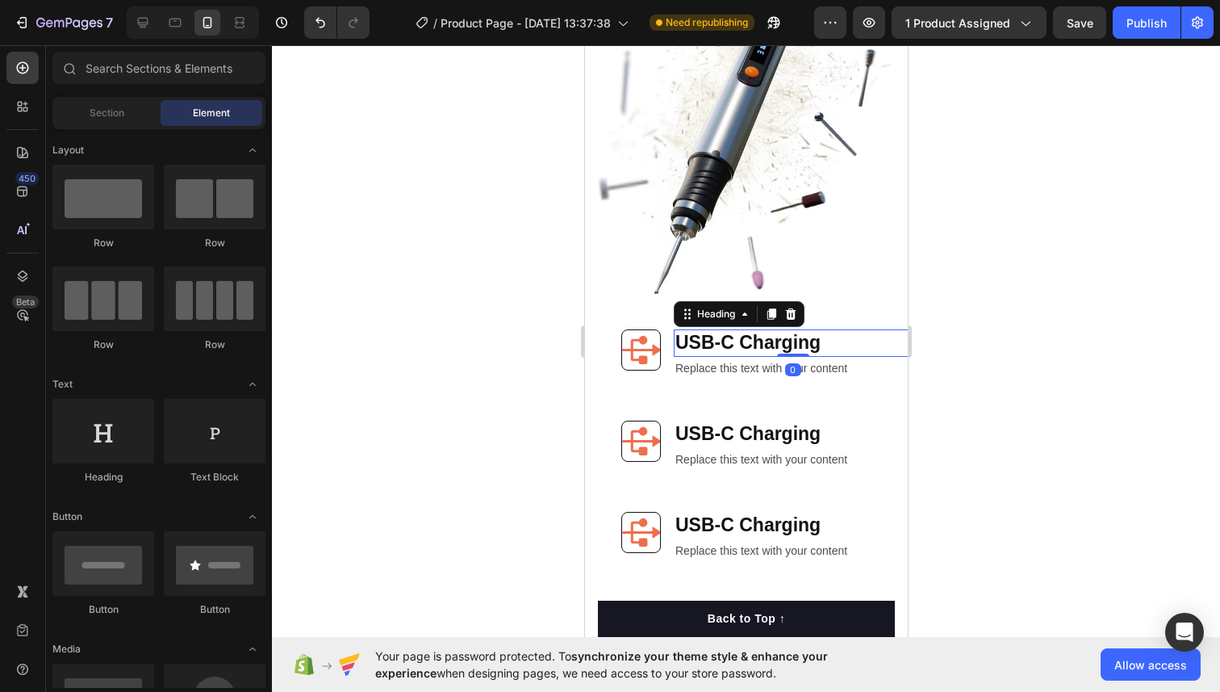
click at [746, 348] on h2 "USB-C Charging" at bounding box center [792, 342] width 238 height 27
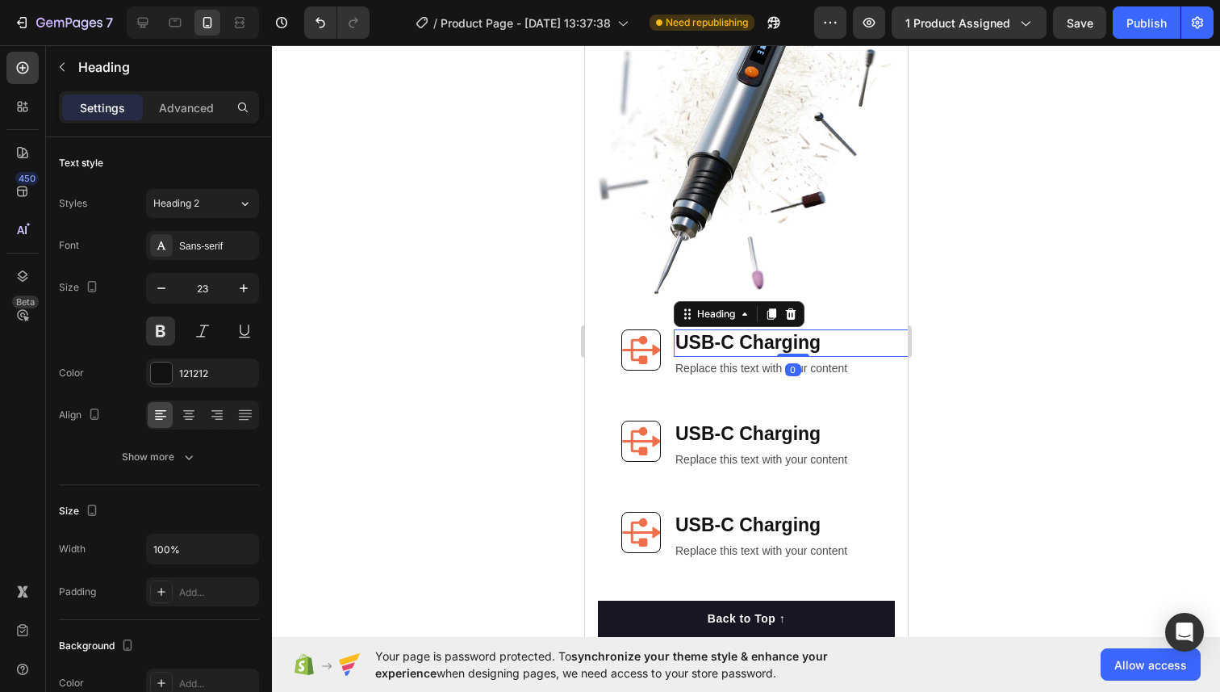
click at [746, 348] on h2 "USB-C Charging" at bounding box center [792, 342] width 238 height 27
click at [746, 348] on p "USB-C Charging" at bounding box center [792, 343] width 235 height 24
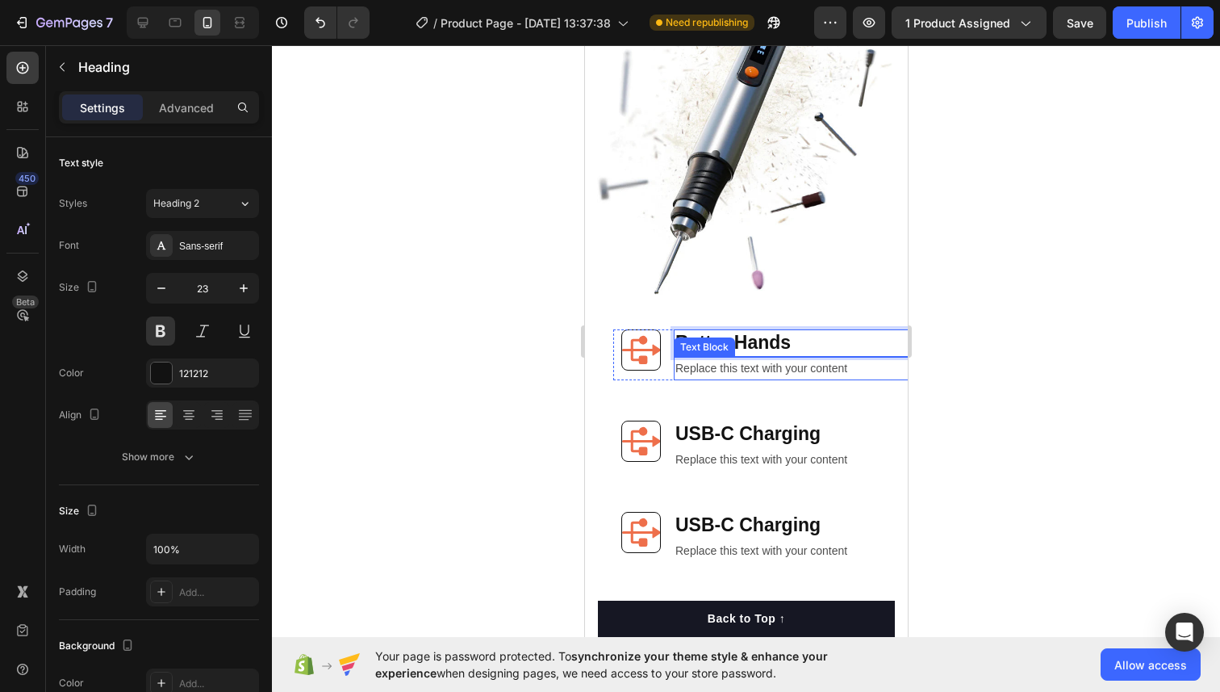
click at [711, 370] on div "Replace this text with your content" at bounding box center [792, 368] width 238 height 23
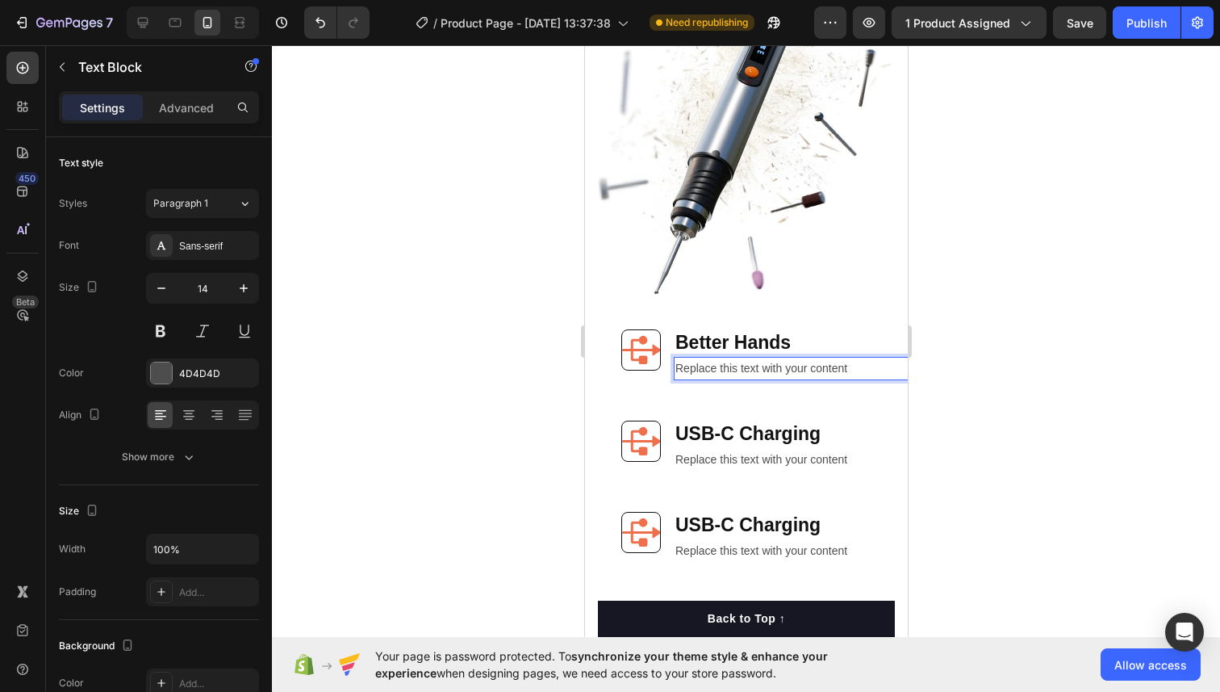
click at [711, 370] on div "Replace this text with your content" at bounding box center [792, 368] width 238 height 23
click at [711, 370] on p "Replace this text with your content" at bounding box center [792, 368] width 235 height 20
click at [725, 438] on h2 "USB-C Charging" at bounding box center [792, 433] width 238 height 27
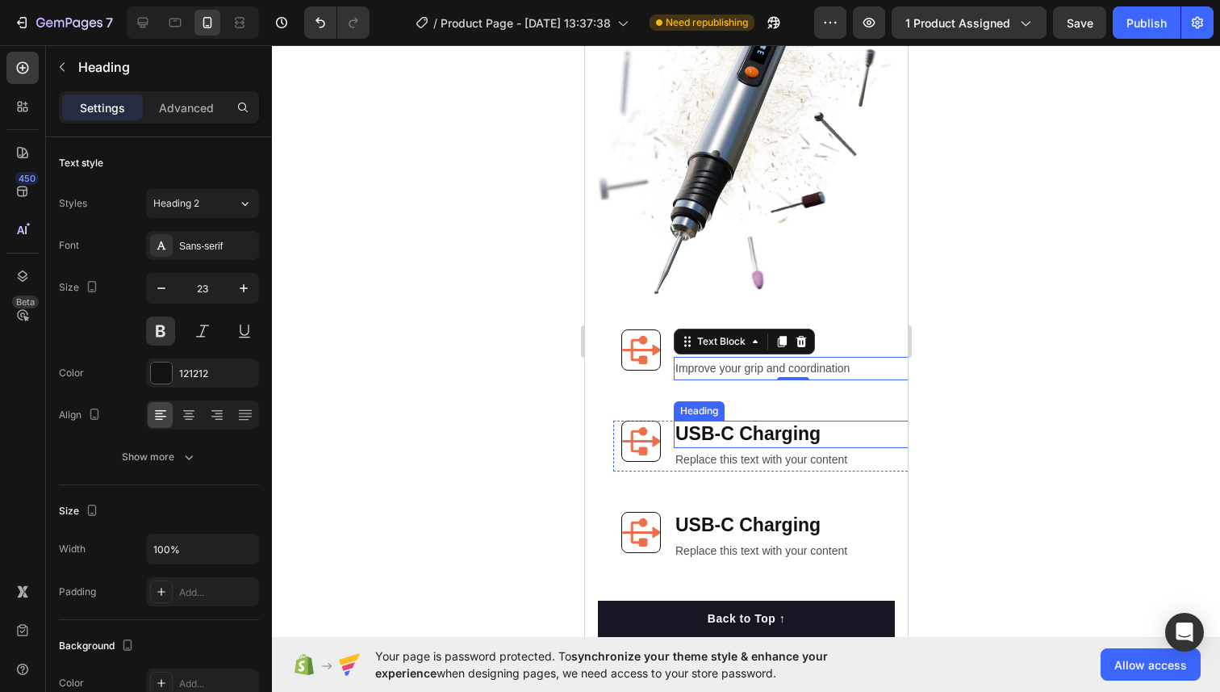
click at [725, 438] on h2 "USB-C Charging" at bounding box center [792, 433] width 238 height 27
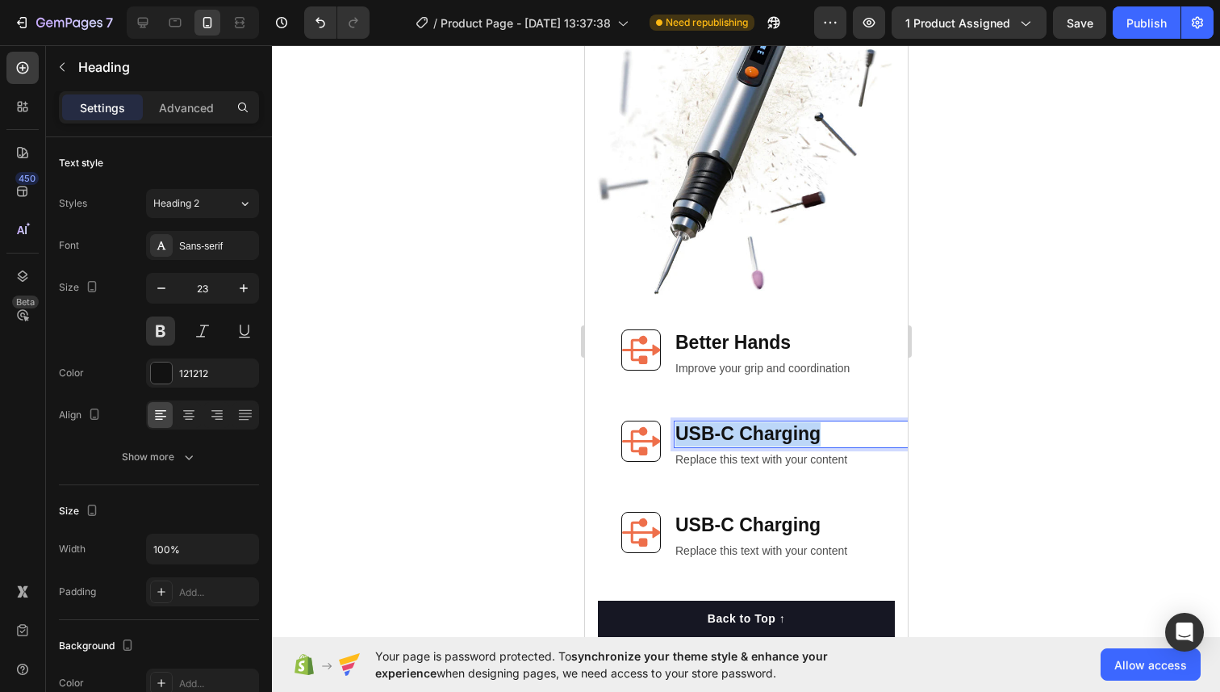
click at [725, 438] on p "USB-C Charging" at bounding box center [792, 434] width 235 height 24
click at [753, 464] on div "Replace this text with your content" at bounding box center [792, 459] width 238 height 23
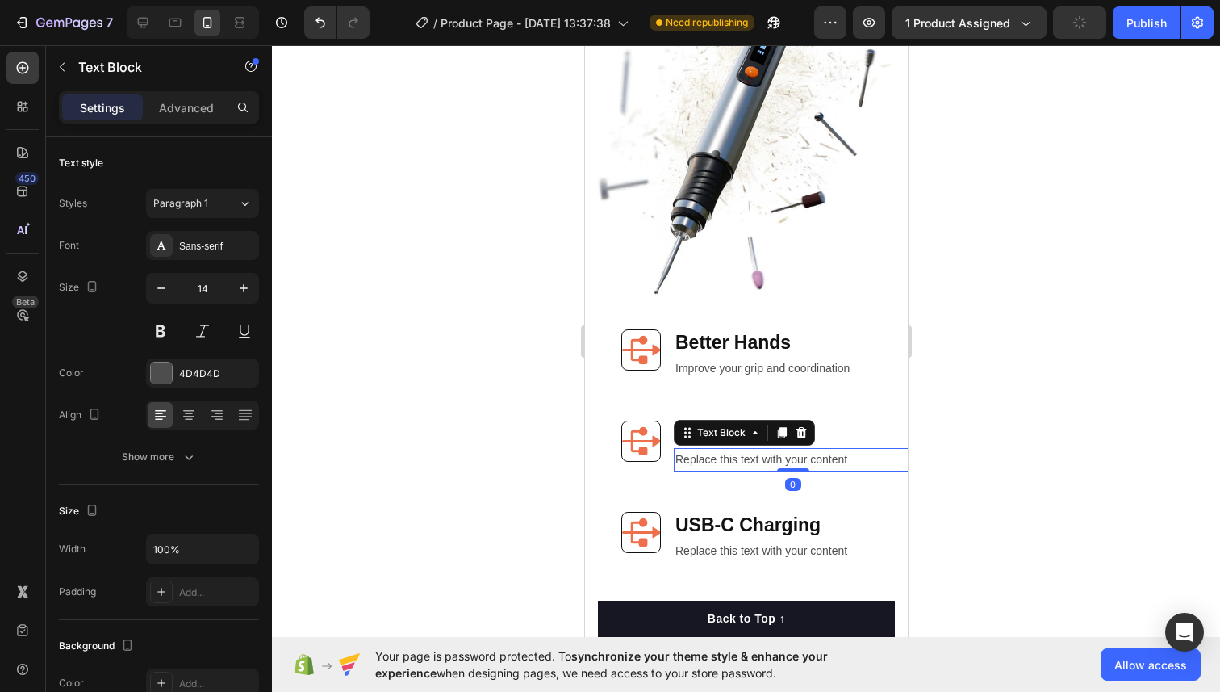
click at [753, 464] on div "Replace this text with your content" at bounding box center [792, 459] width 238 height 23
click at [720, 526] on h2 "USB-C Charging" at bounding box center [792, 525] width 238 height 27
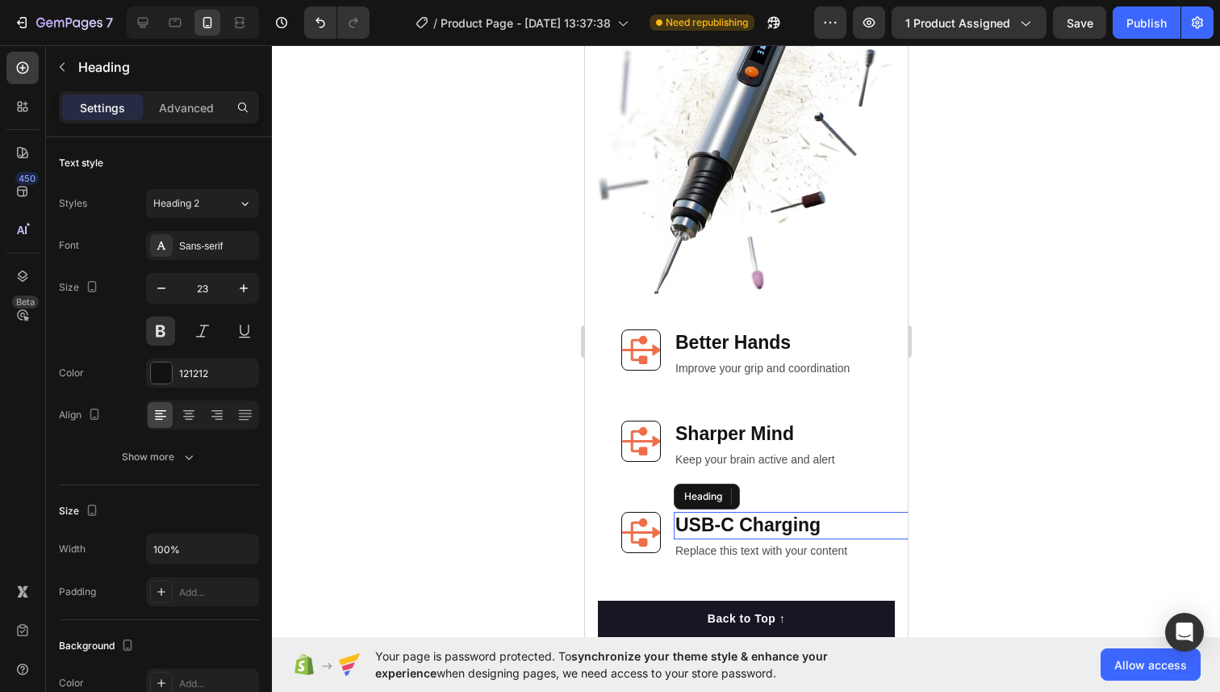
click at [720, 526] on h2 "USB-C Charging" at bounding box center [792, 525] width 238 height 27
click at [757, 550] on div "Replace this text with your content" at bounding box center [792, 550] width 238 height 23
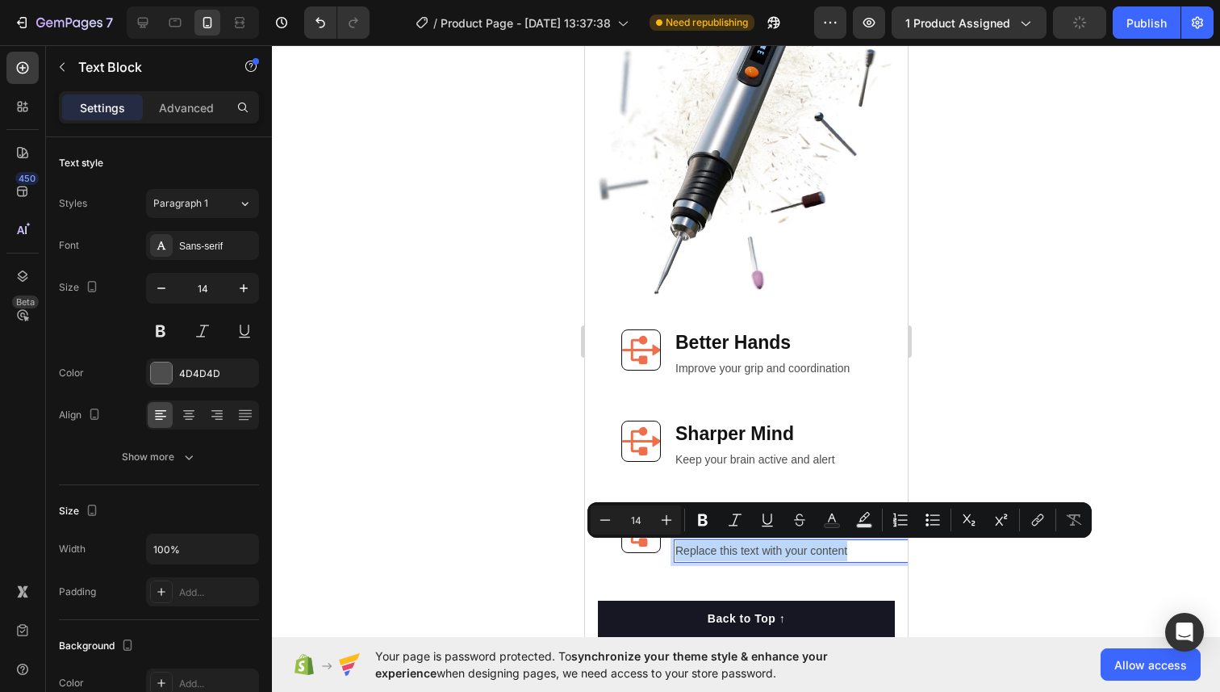
click at [757, 550] on p "Replace this text with your content" at bounding box center [792, 551] width 235 height 20
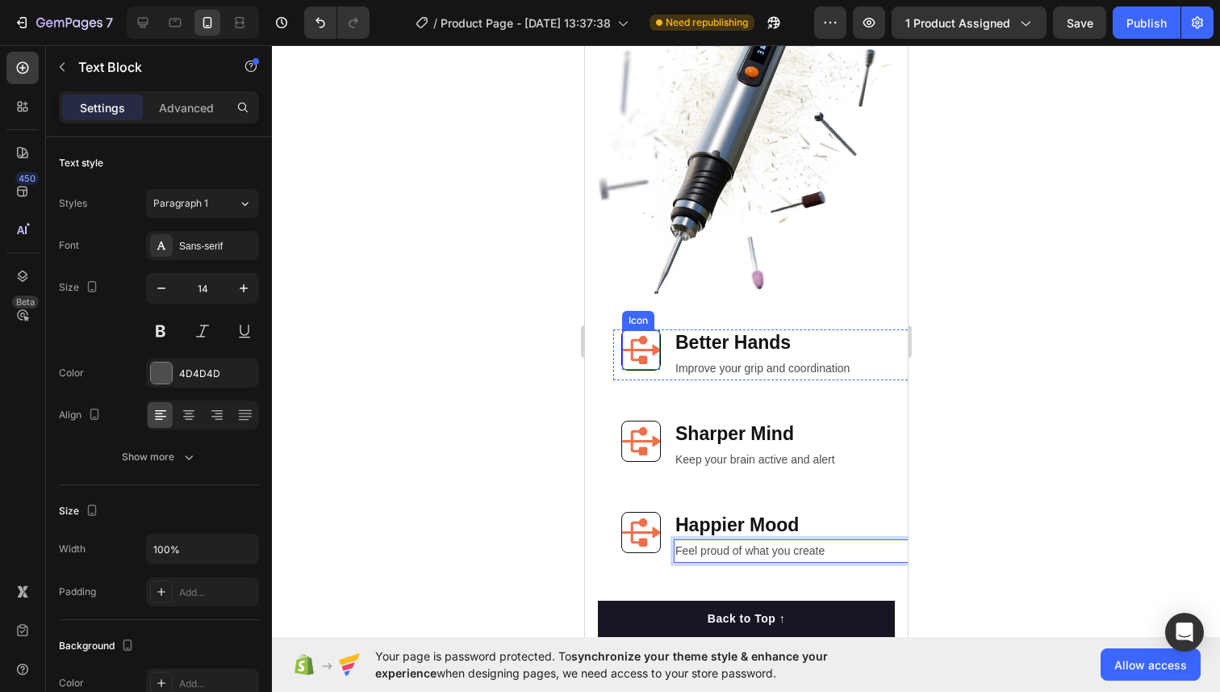
click at [638, 350] on icon at bounding box center [640, 350] width 39 height 28
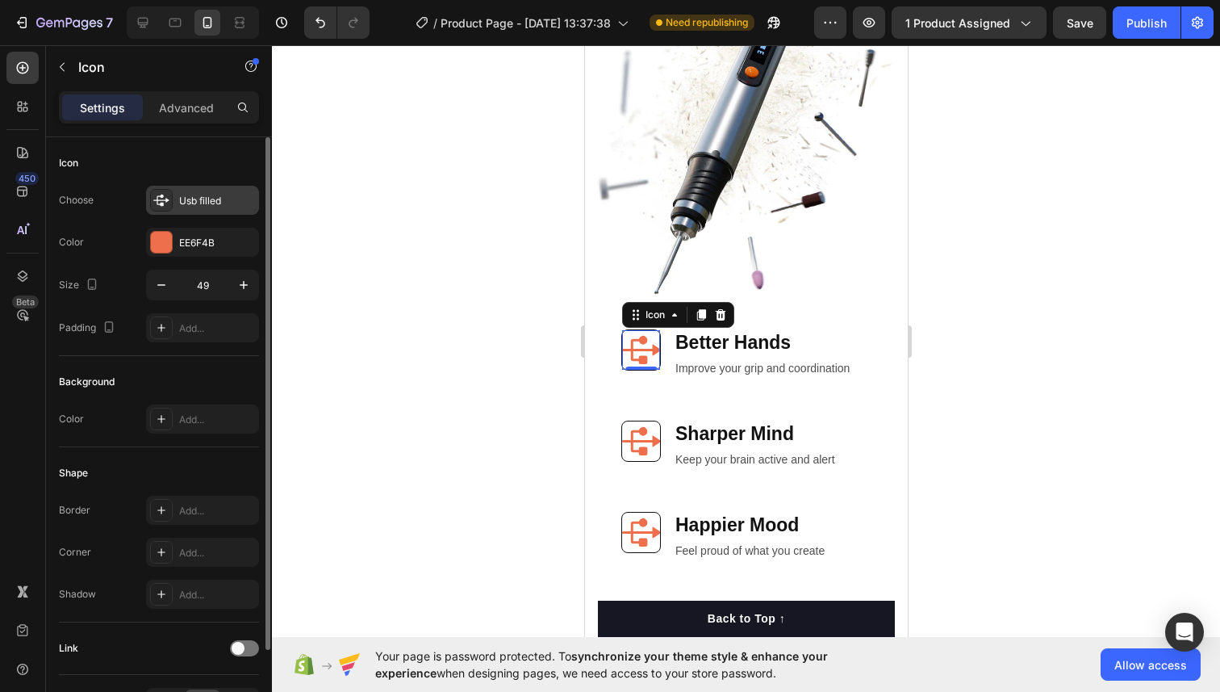
click at [163, 194] on icon at bounding box center [161, 199] width 16 height 11
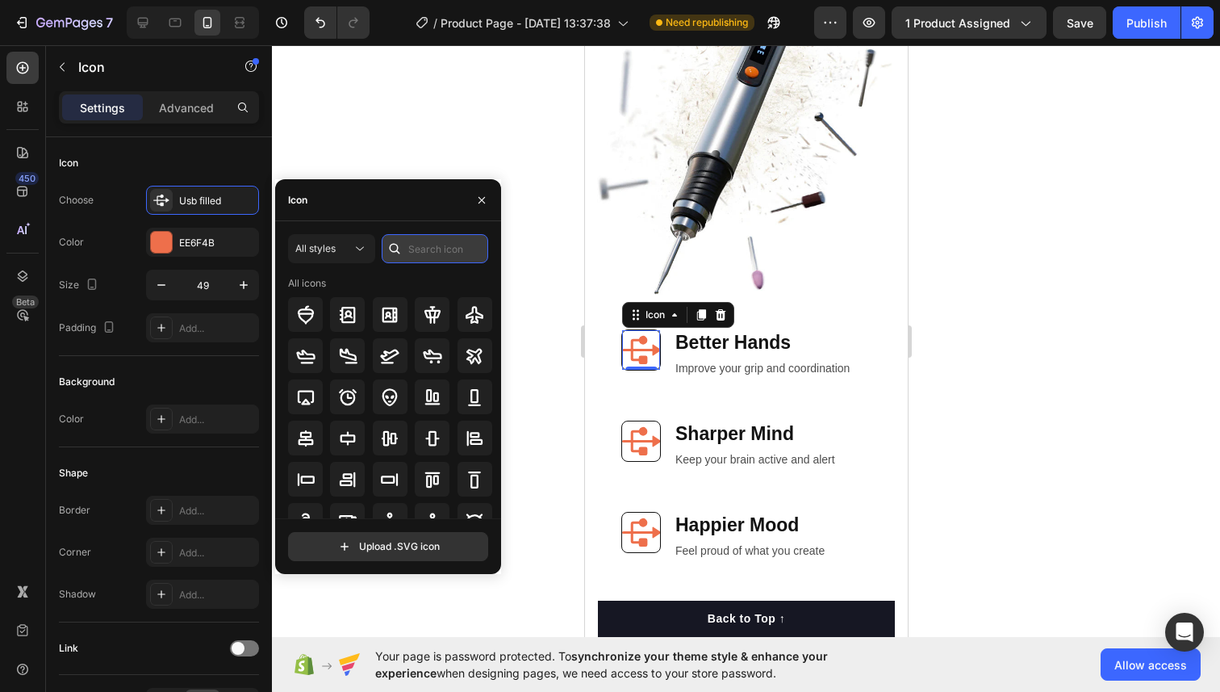
click at [429, 248] on input "text" at bounding box center [435, 248] width 107 height 29
type input "hand"
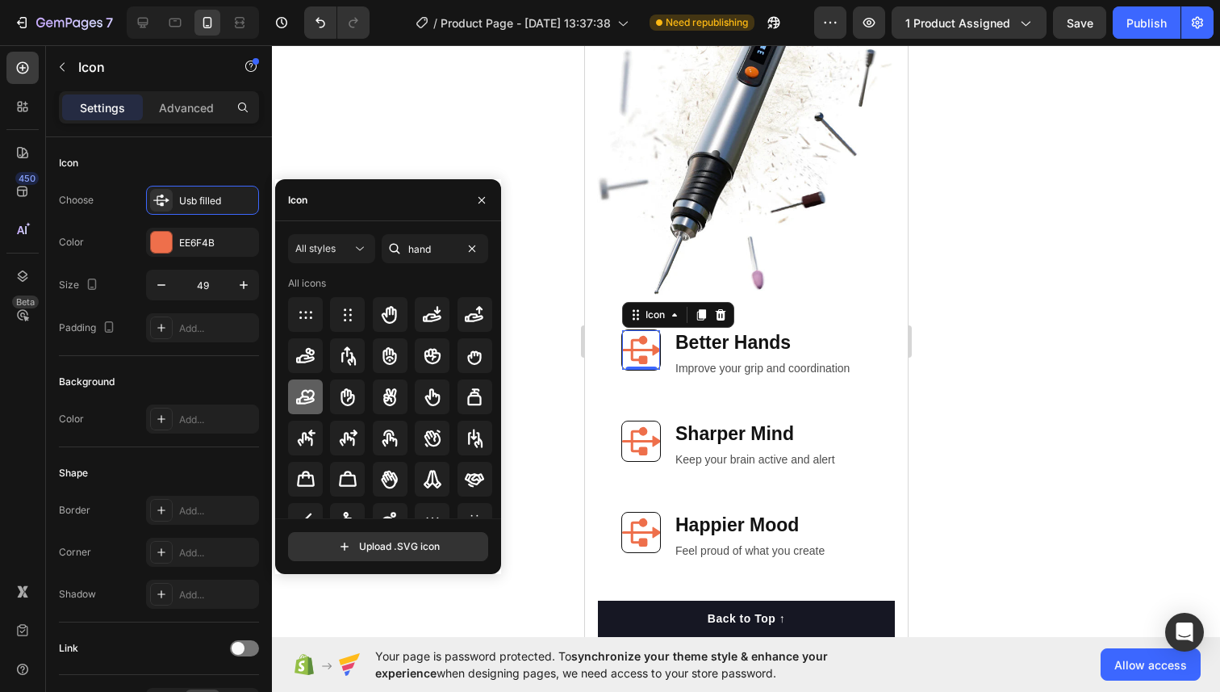
click at [319, 395] on div at bounding box center [305, 396] width 35 height 35
click at [381, 319] on icon at bounding box center [389, 314] width 19 height 19
click at [310, 361] on icon at bounding box center [305, 354] width 19 height 15
click at [310, 391] on icon at bounding box center [305, 396] width 19 height 19
click at [641, 440] on icon at bounding box center [640, 441] width 39 height 28
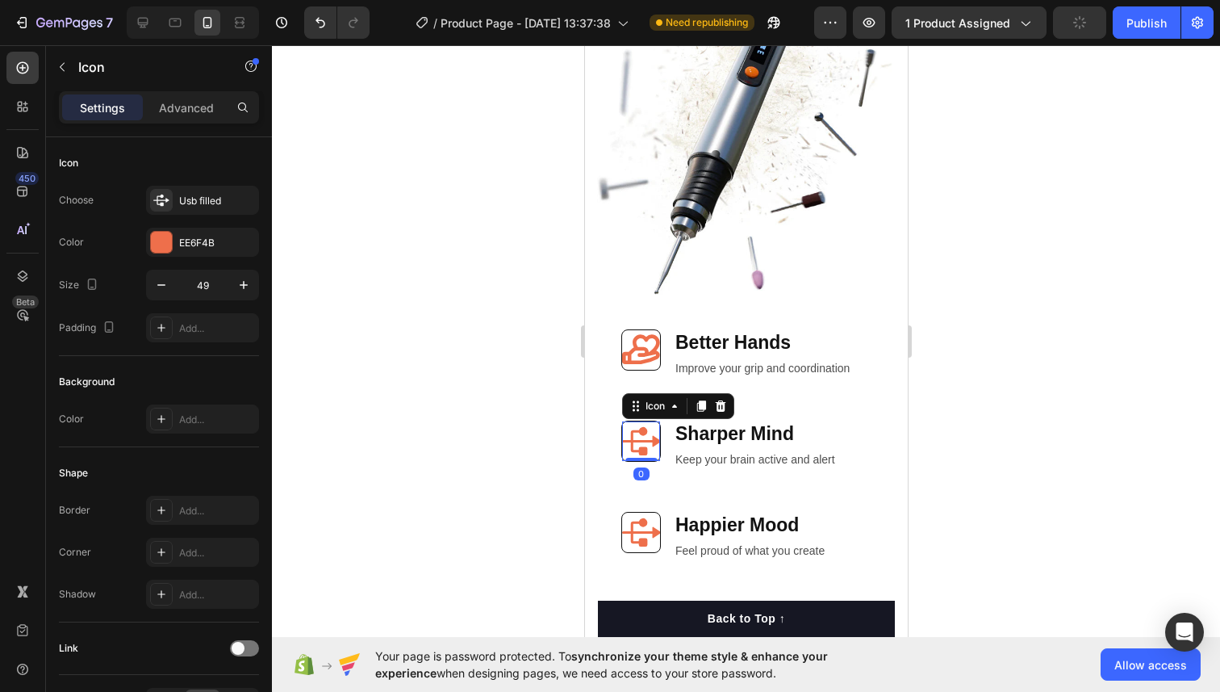
click at [641, 441] on icon at bounding box center [640, 441] width 39 height 28
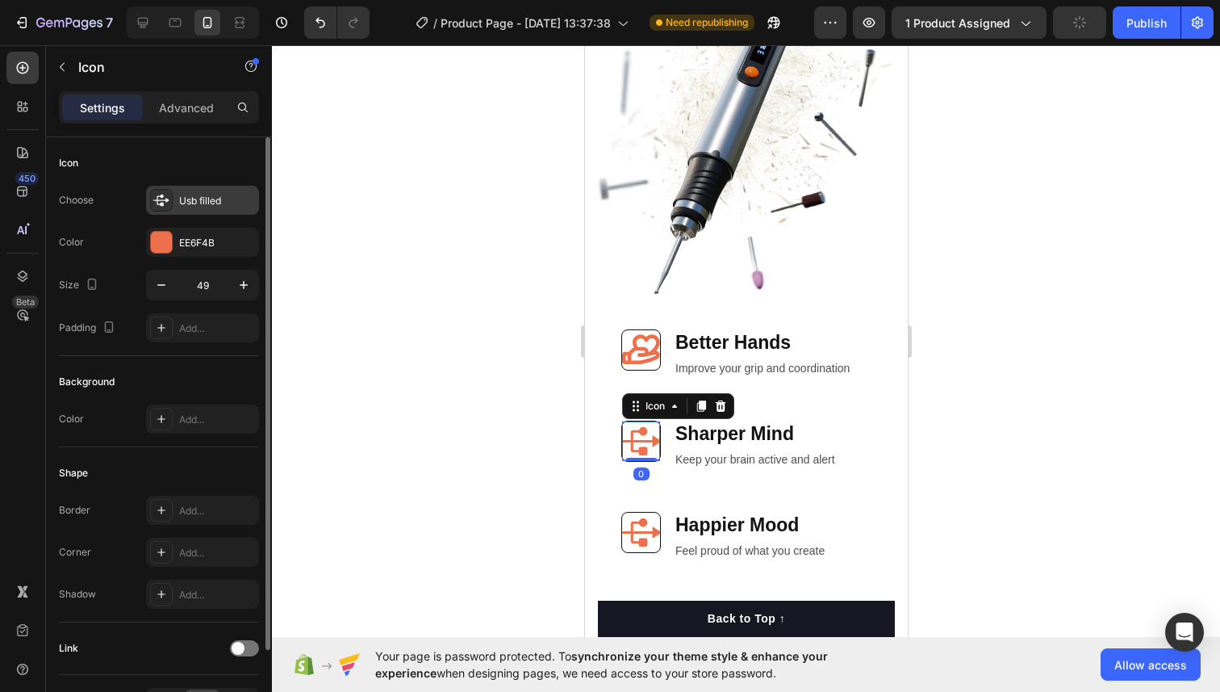
click at [159, 193] on icon at bounding box center [161, 200] width 16 height 16
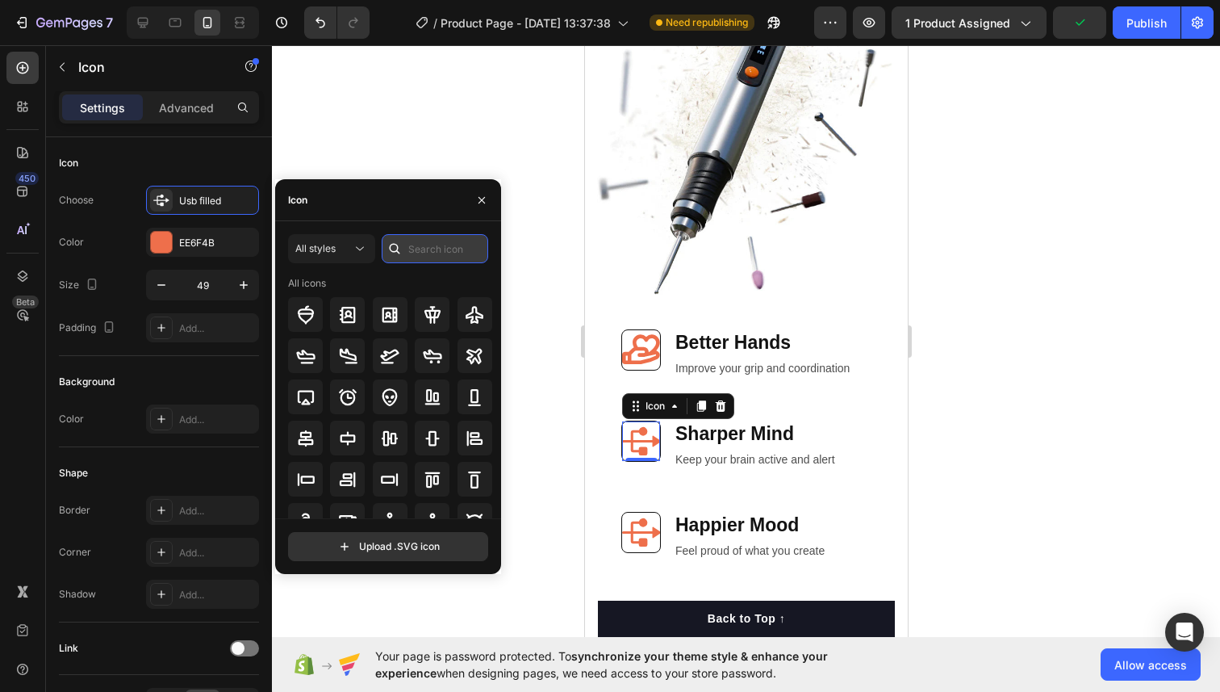
click at [439, 257] on input "text" at bounding box center [435, 248] width 107 height 29
type input "brain"
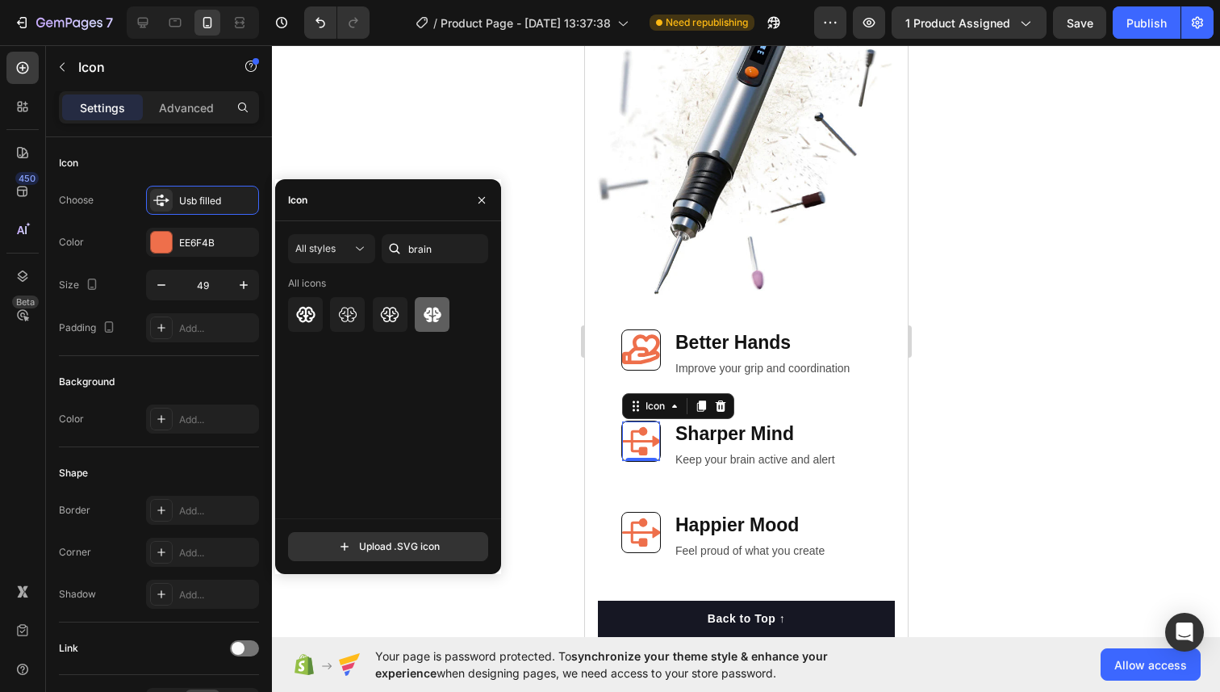
click at [429, 312] on icon at bounding box center [433, 314] width 18 height 15
click at [299, 316] on icon at bounding box center [305, 313] width 19 height 15
click at [646, 534] on icon at bounding box center [641, 532] width 40 height 40
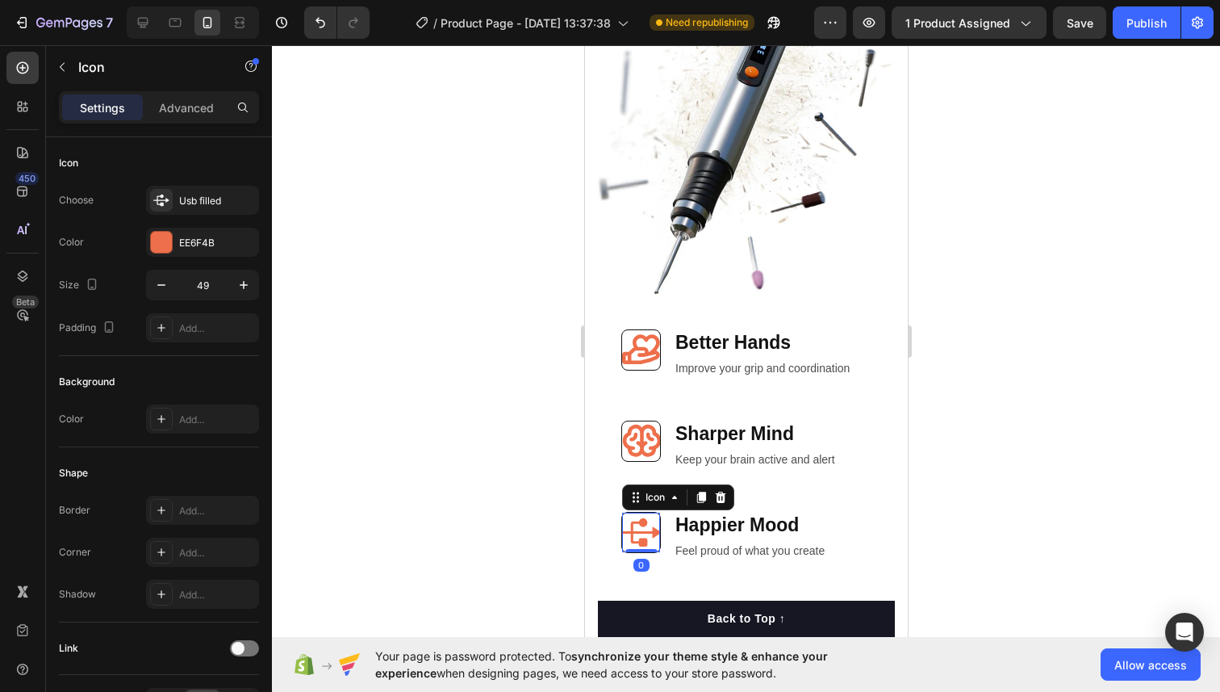
click at [646, 534] on icon at bounding box center [641, 532] width 40 height 40
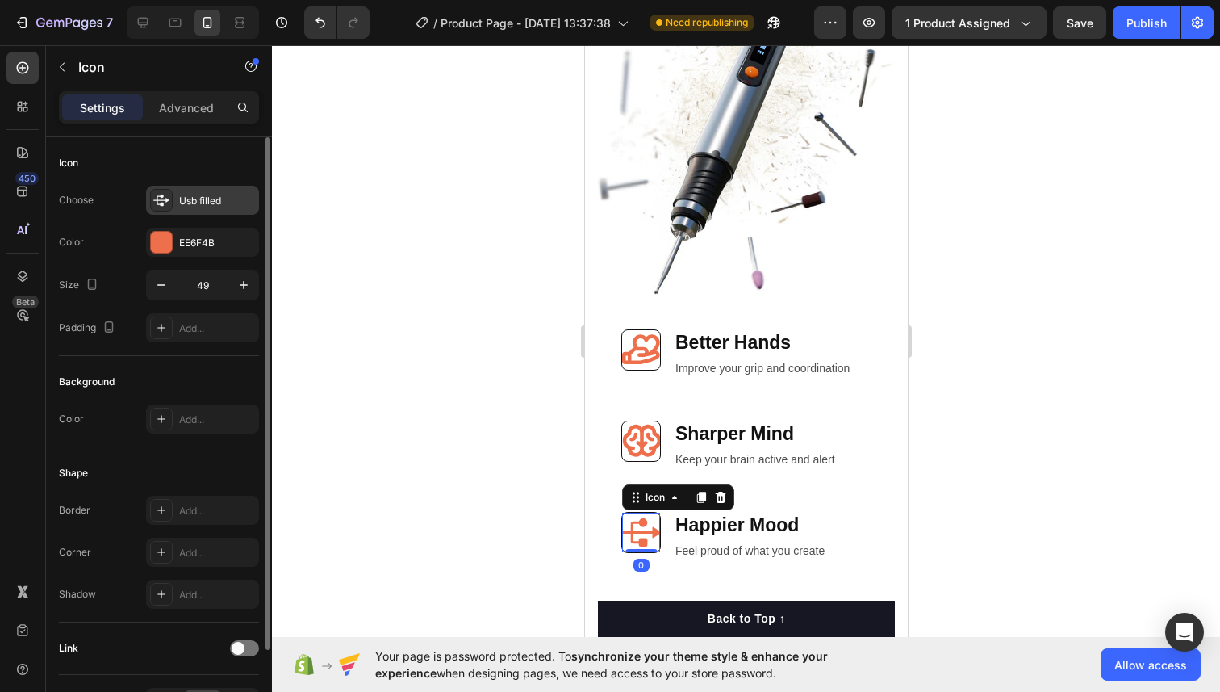
click at [207, 200] on div "Usb filled" at bounding box center [217, 201] width 76 height 15
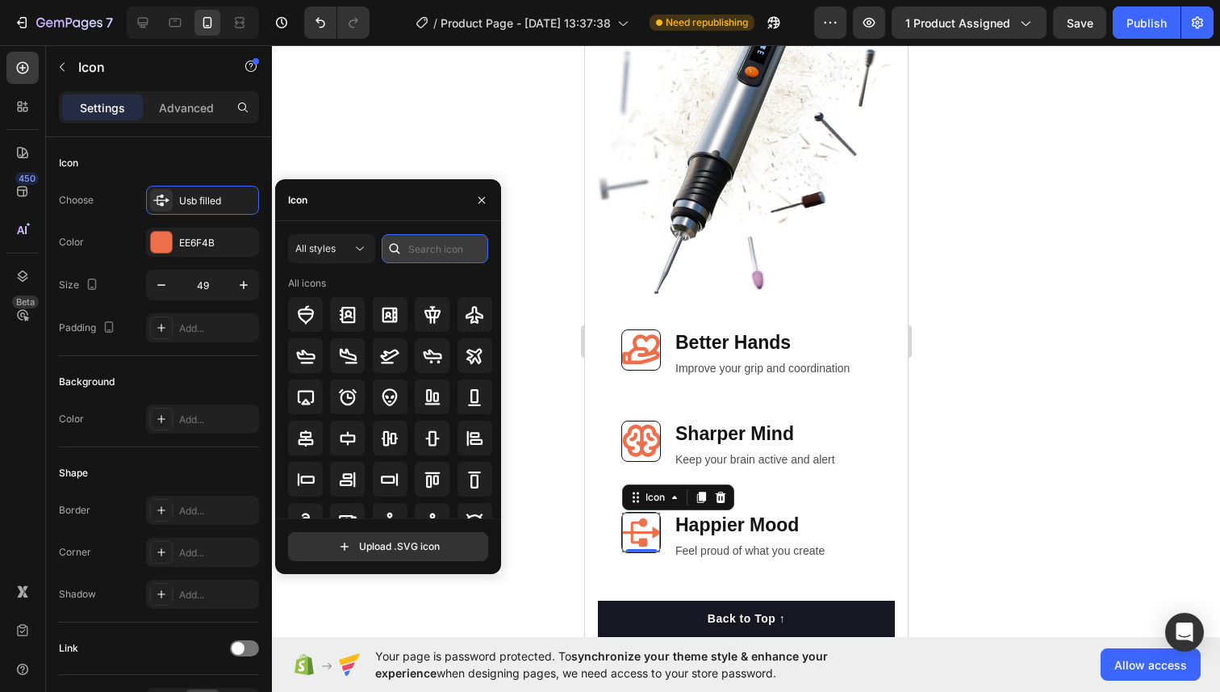
click at [429, 257] on input "text" at bounding box center [435, 248] width 107 height 29
type input "smile"
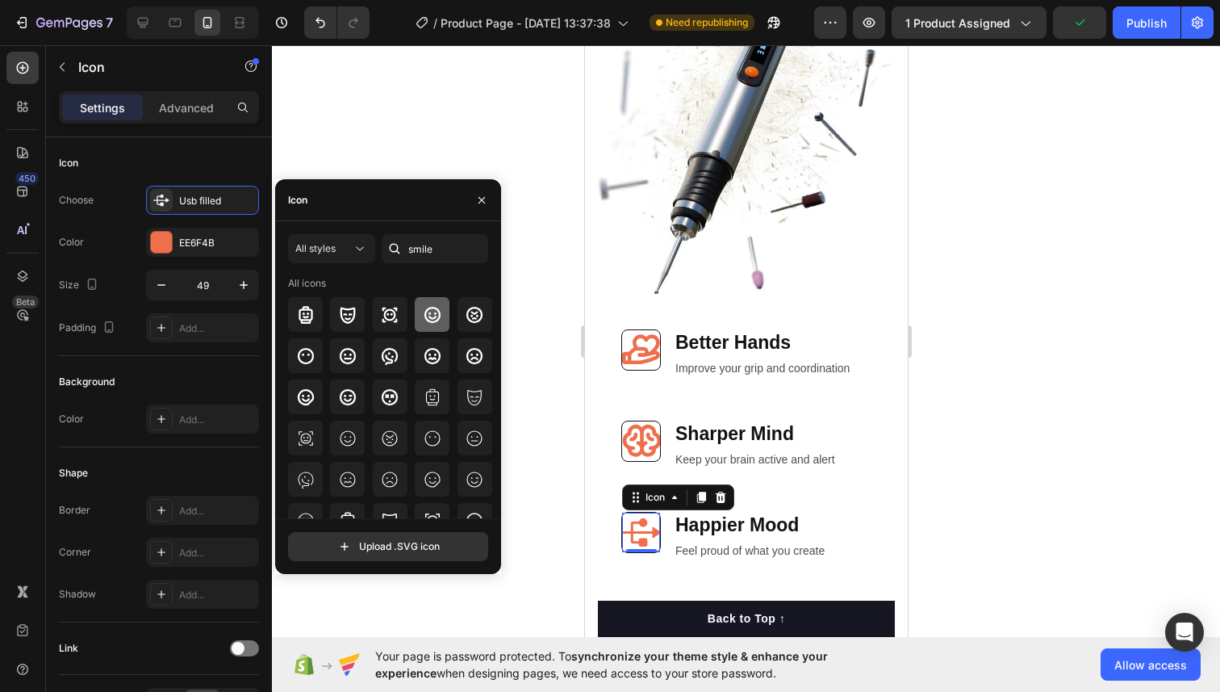
click at [424, 321] on icon at bounding box center [432, 314] width 19 height 19
click at [557, 278] on div at bounding box center [746, 368] width 948 height 646
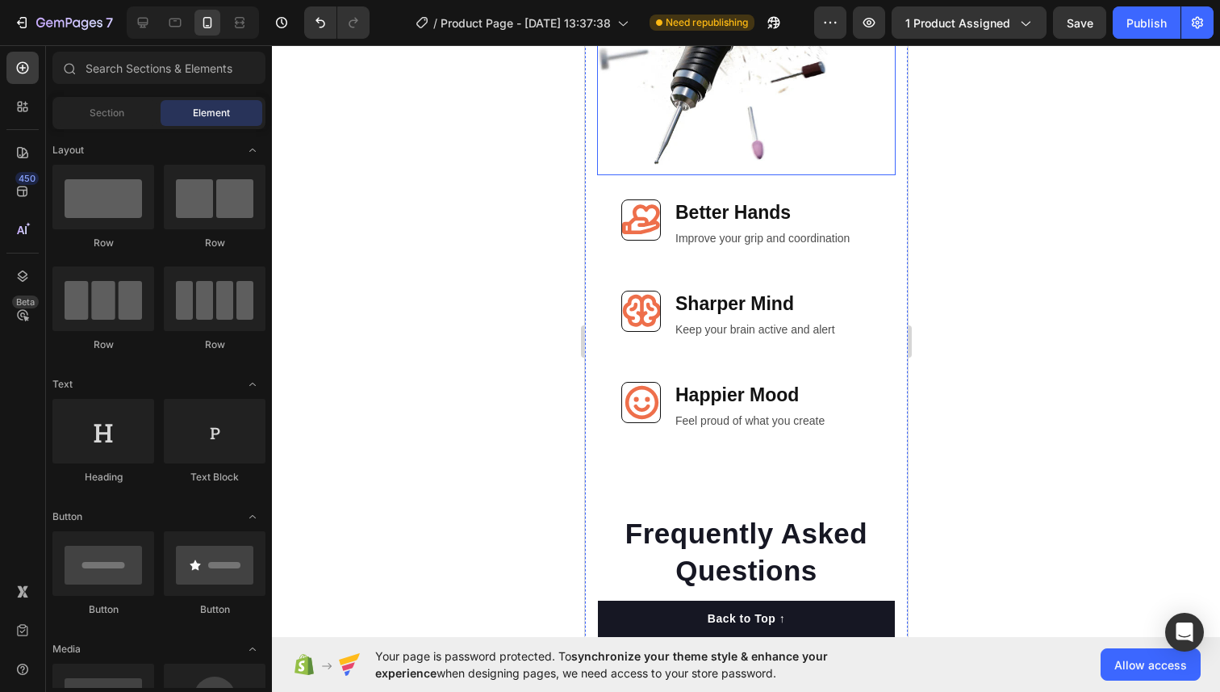
scroll to position [5518, 0]
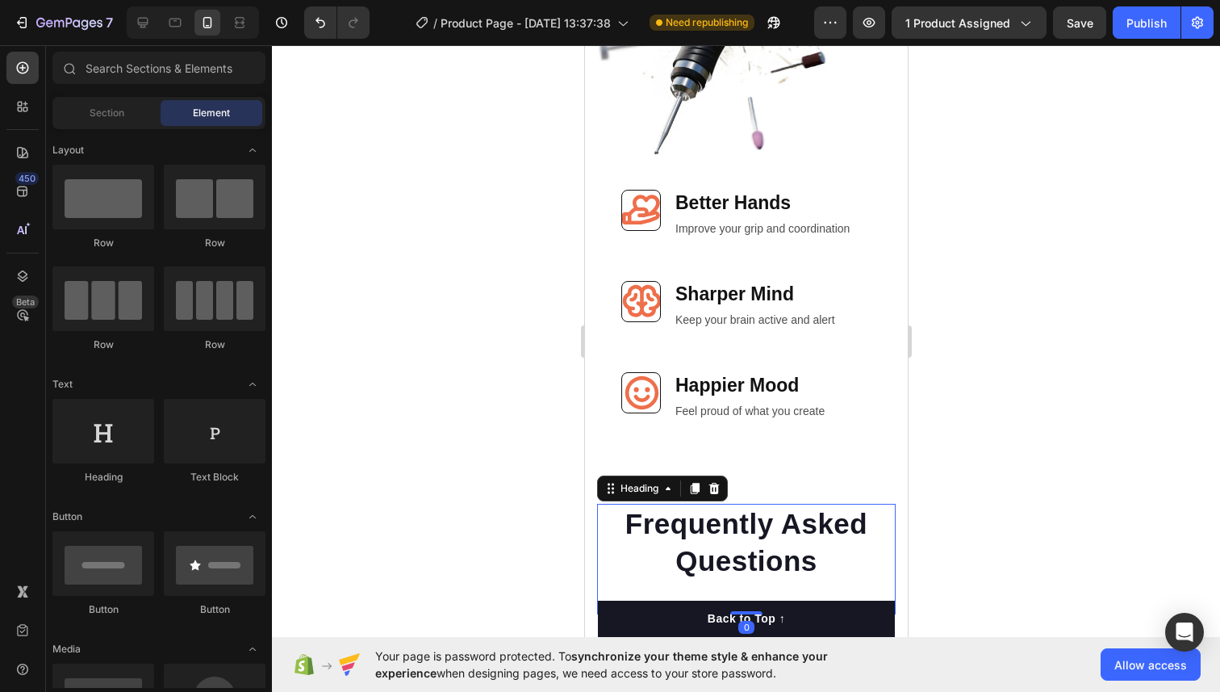
click at [721, 504] on h2 "Frequently Asked Questions" at bounding box center [745, 542] width 299 height 77
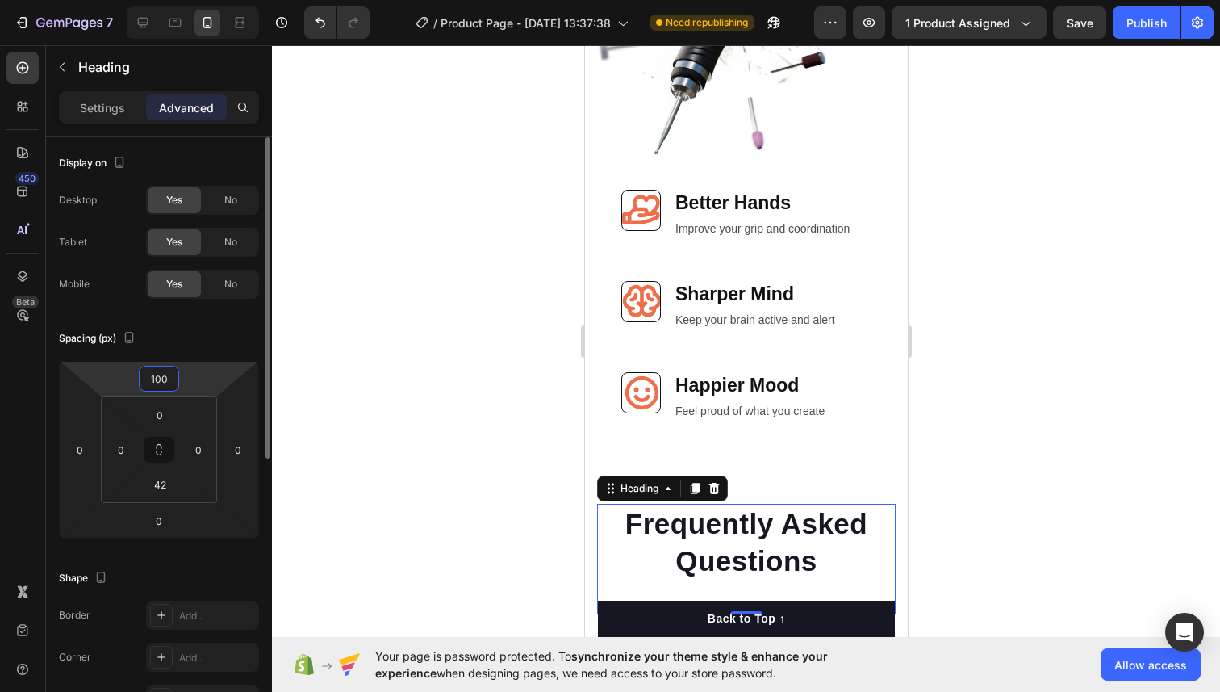
click at [162, 371] on input "100" at bounding box center [159, 378] width 32 height 24
type input "50"
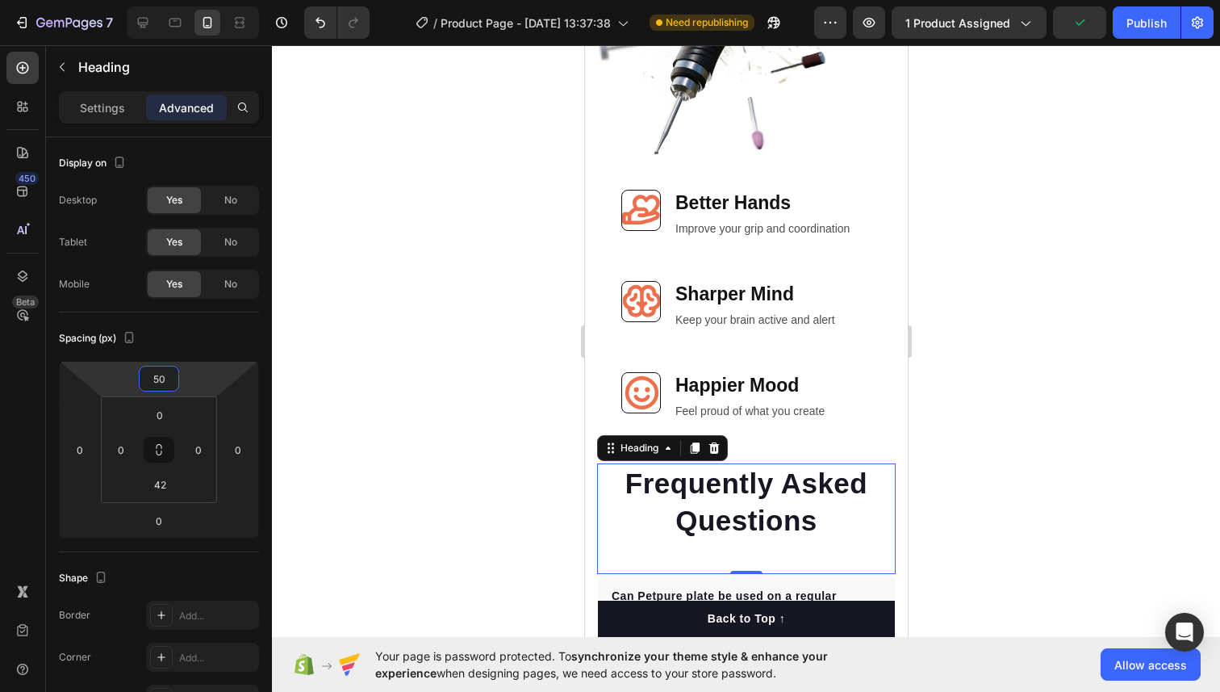
click at [375, 296] on div at bounding box center [746, 368] width 948 height 646
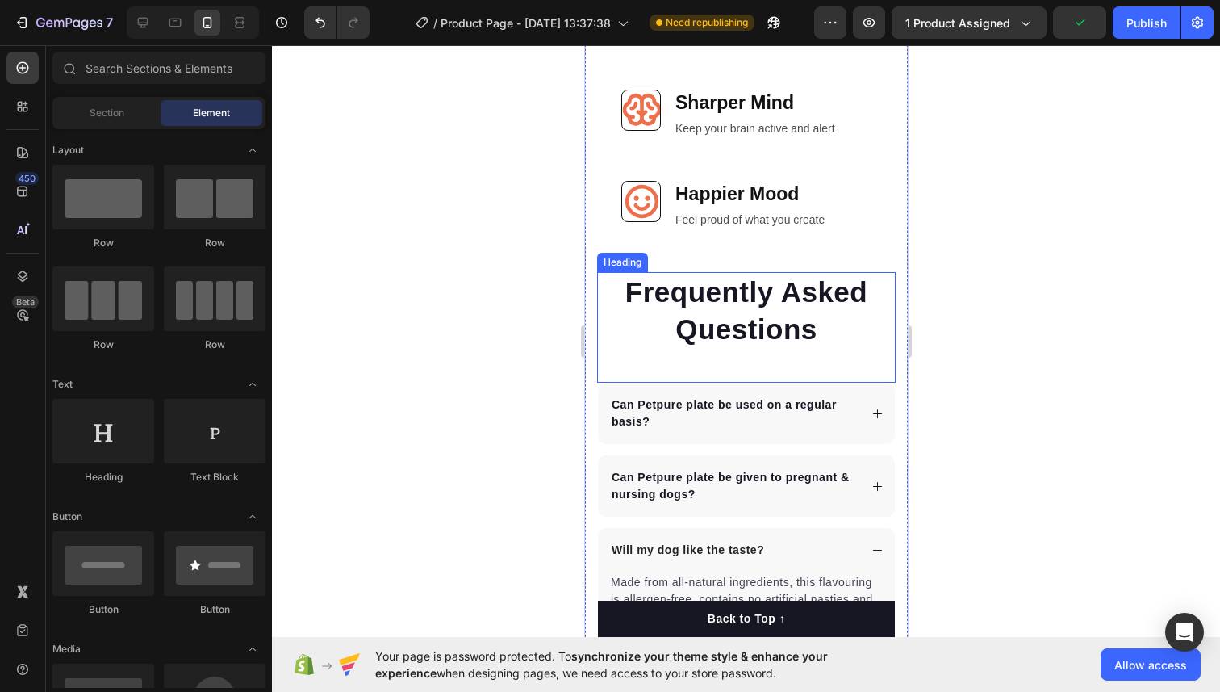
scroll to position [5702, 0]
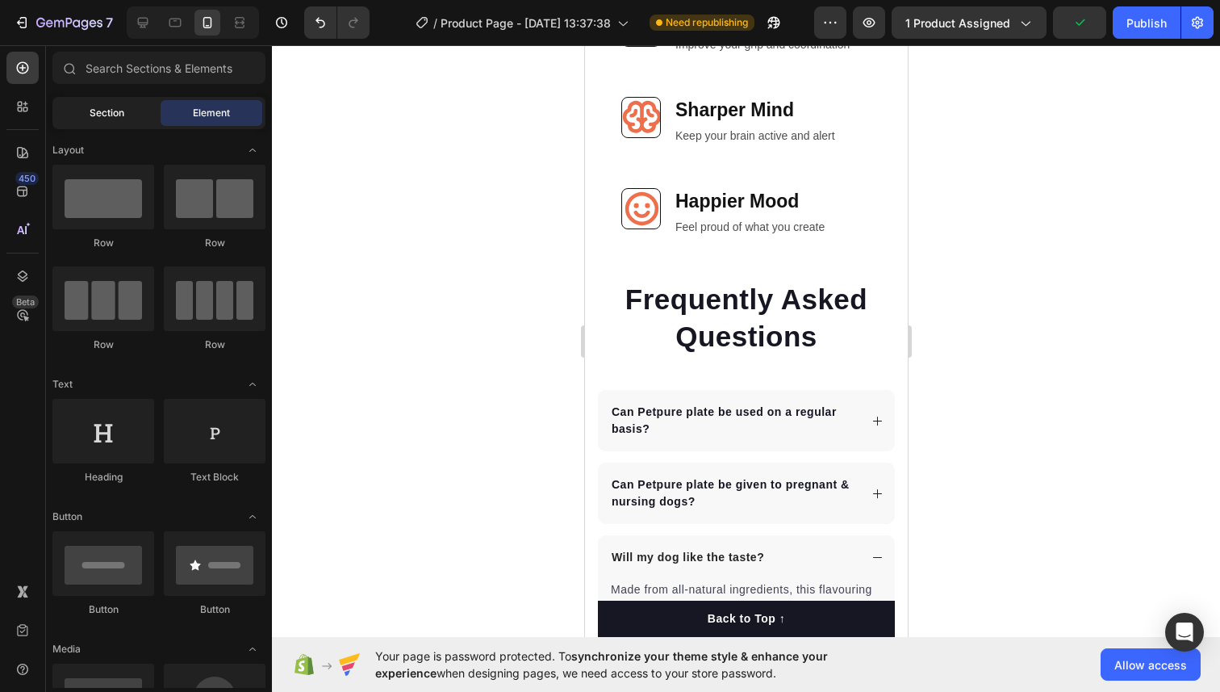
click at [107, 117] on span "Section" at bounding box center [107, 113] width 35 height 15
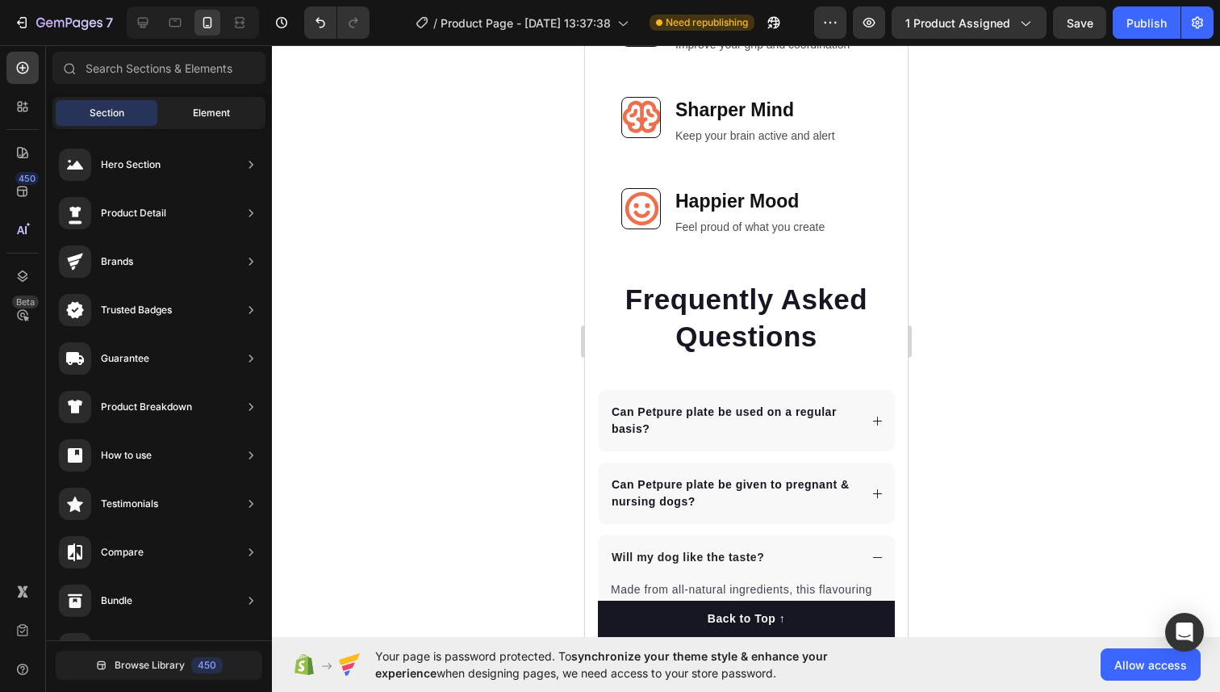
click at [162, 116] on div "Element" at bounding box center [212, 113] width 102 height 26
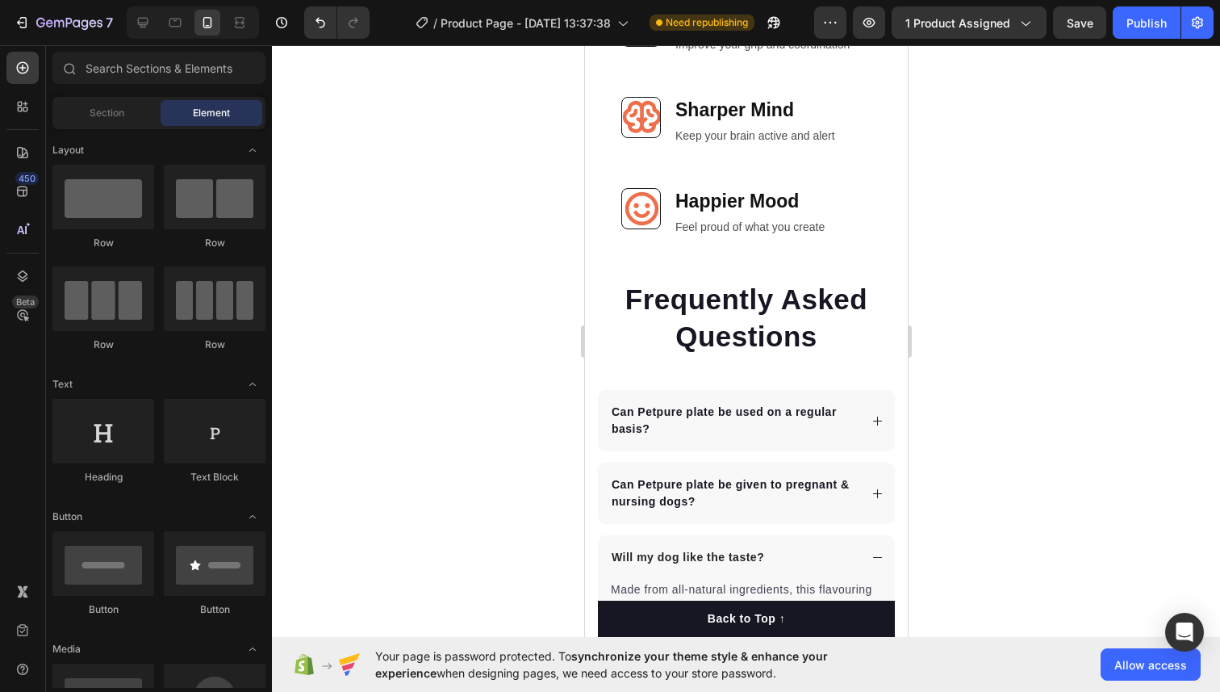
scroll to position [0, 0]
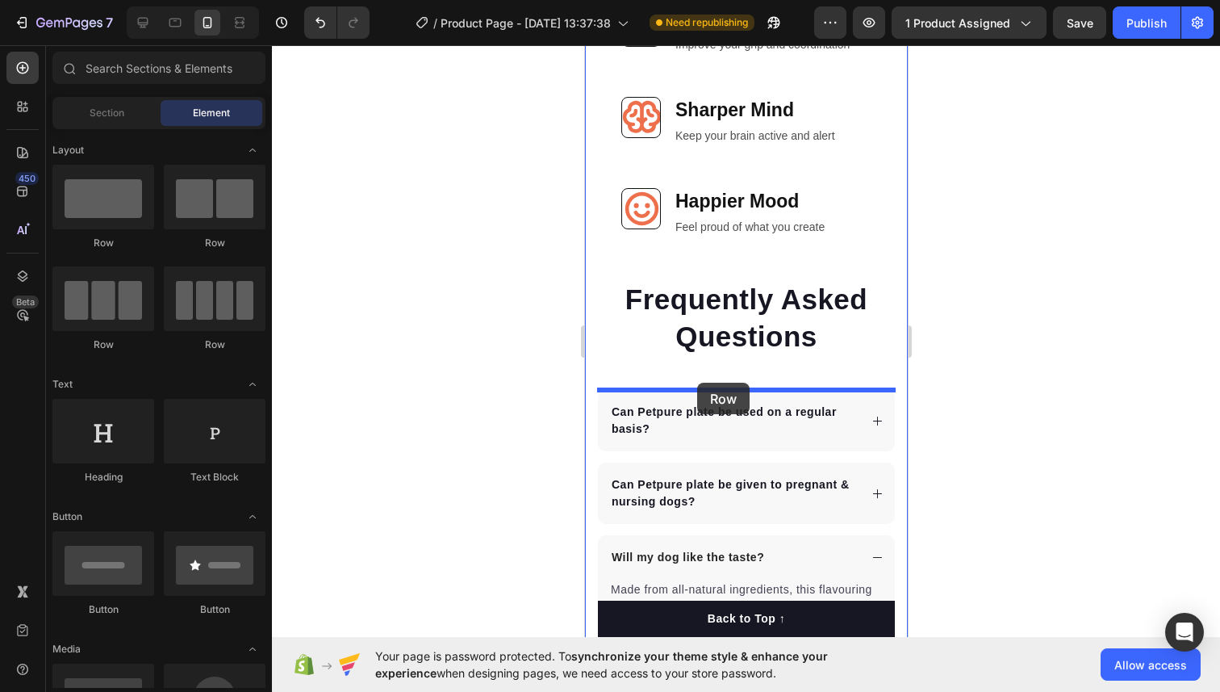
drag, startPoint x: 697, startPoint y: 257, endPoint x: 696, endPoint y: 383, distance: 125.1
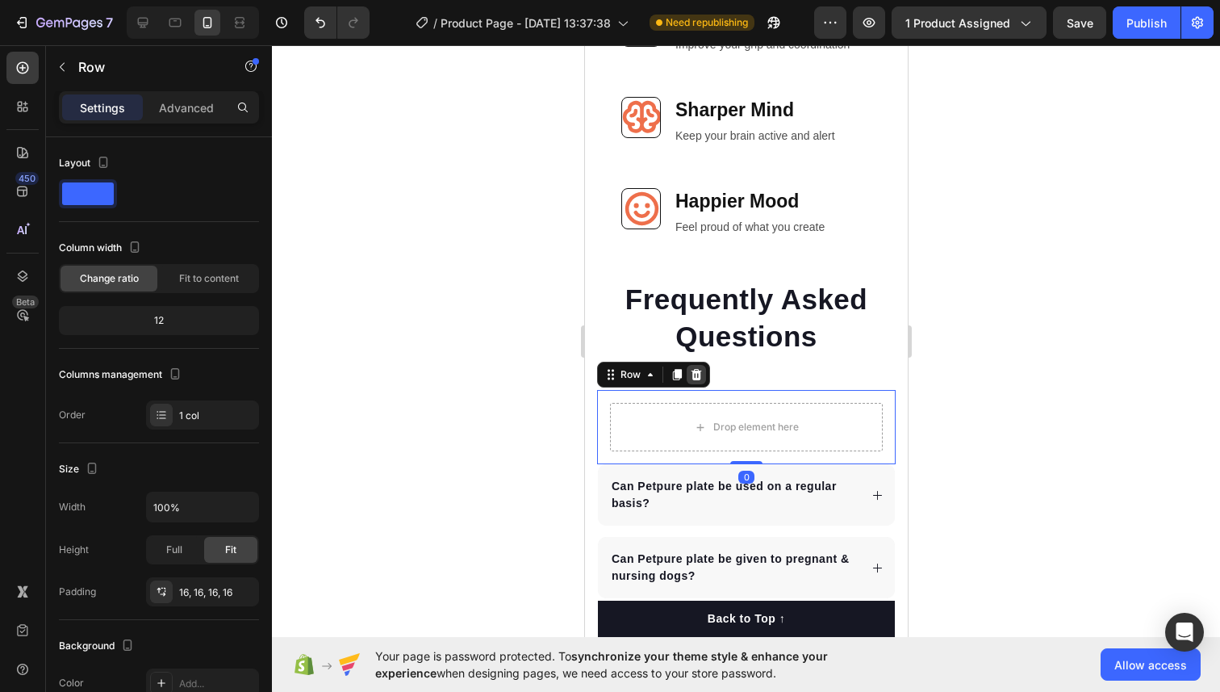
click at [696, 374] on icon at bounding box center [695, 374] width 13 height 13
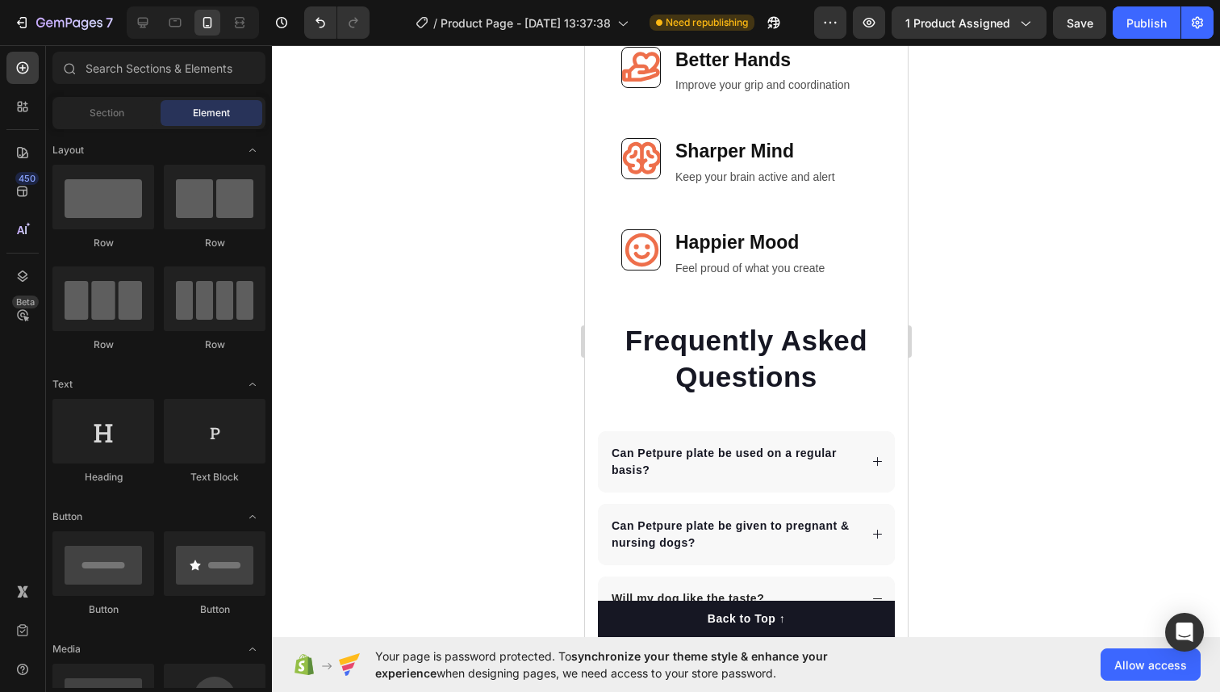
scroll to position [6045, 0]
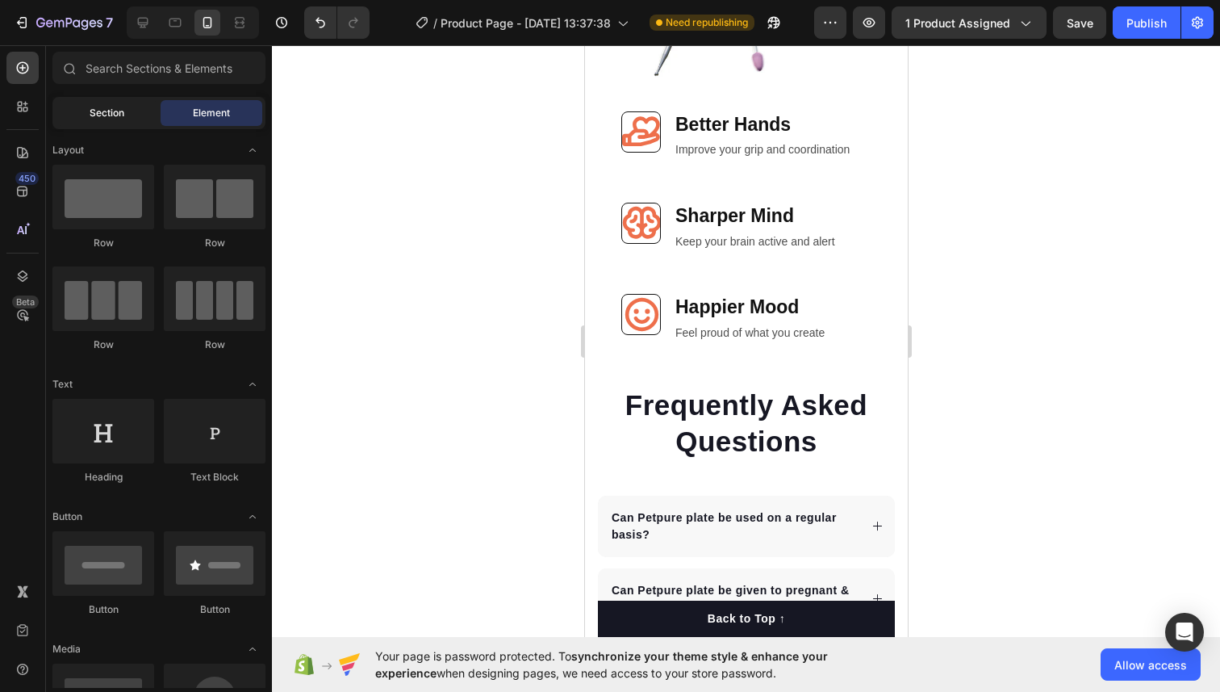
click at [130, 107] on div "Section" at bounding box center [107, 113] width 102 height 26
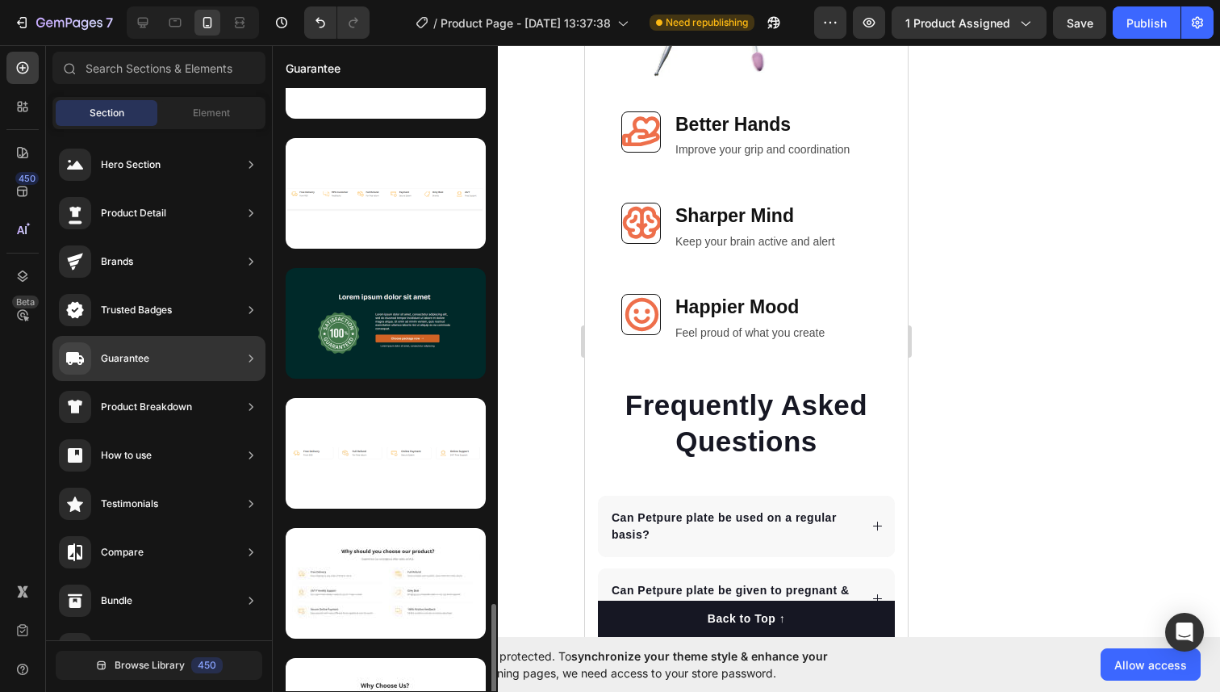
scroll to position [2463, 0]
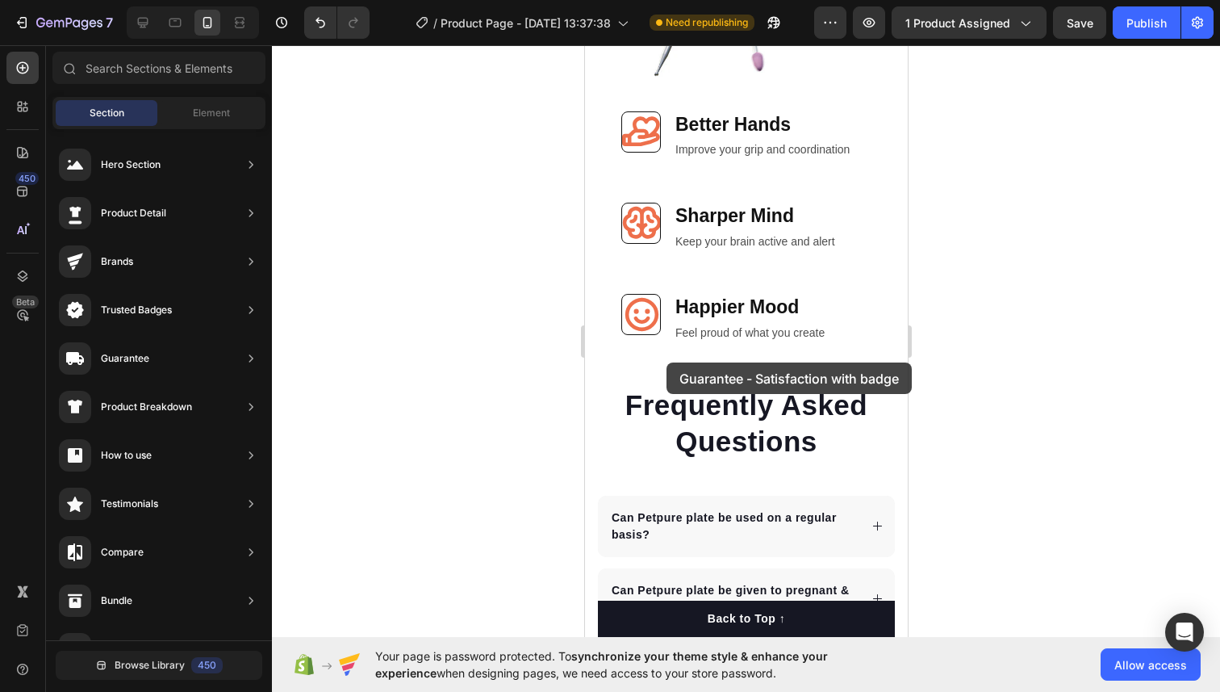
drag, startPoint x: 1003, startPoint y: 444, endPoint x: 666, endPoint y: 359, distance: 347.8
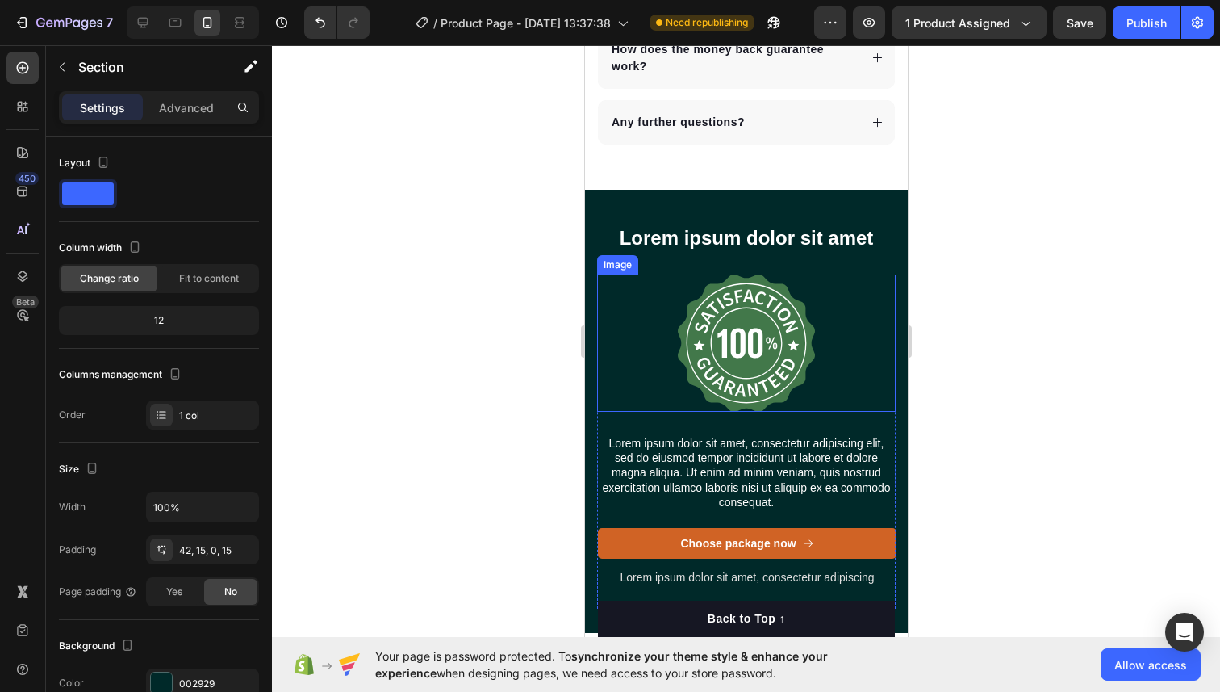
scroll to position [6805, 0]
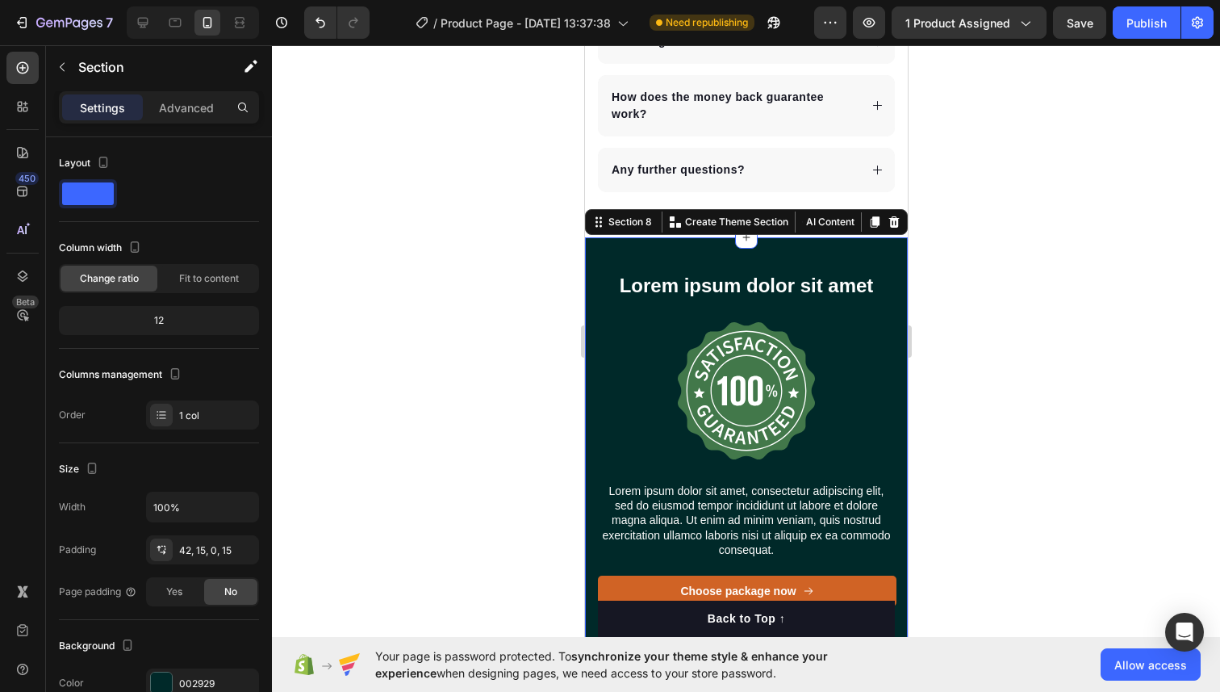
click at [591, 260] on div "Lorem ipsum dolor sit amet Heading Image Lorem ipsum dolor sit amet, consectetu…" at bounding box center [745, 459] width 323 height 444
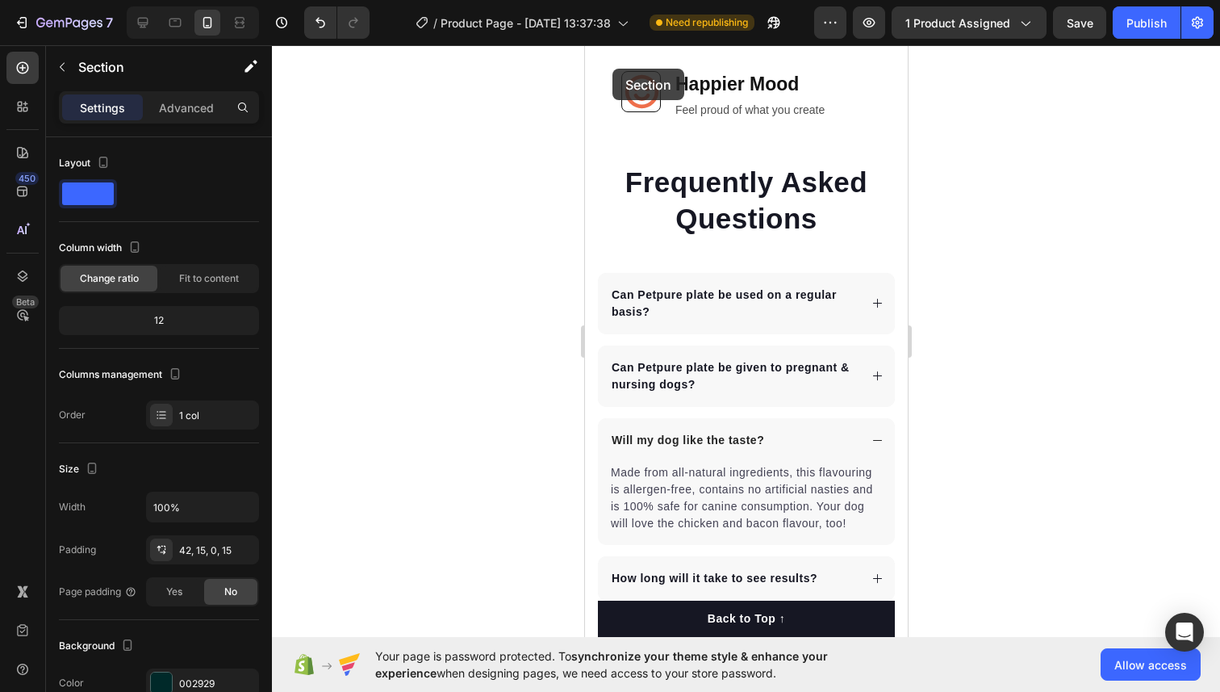
scroll to position [6246, 0]
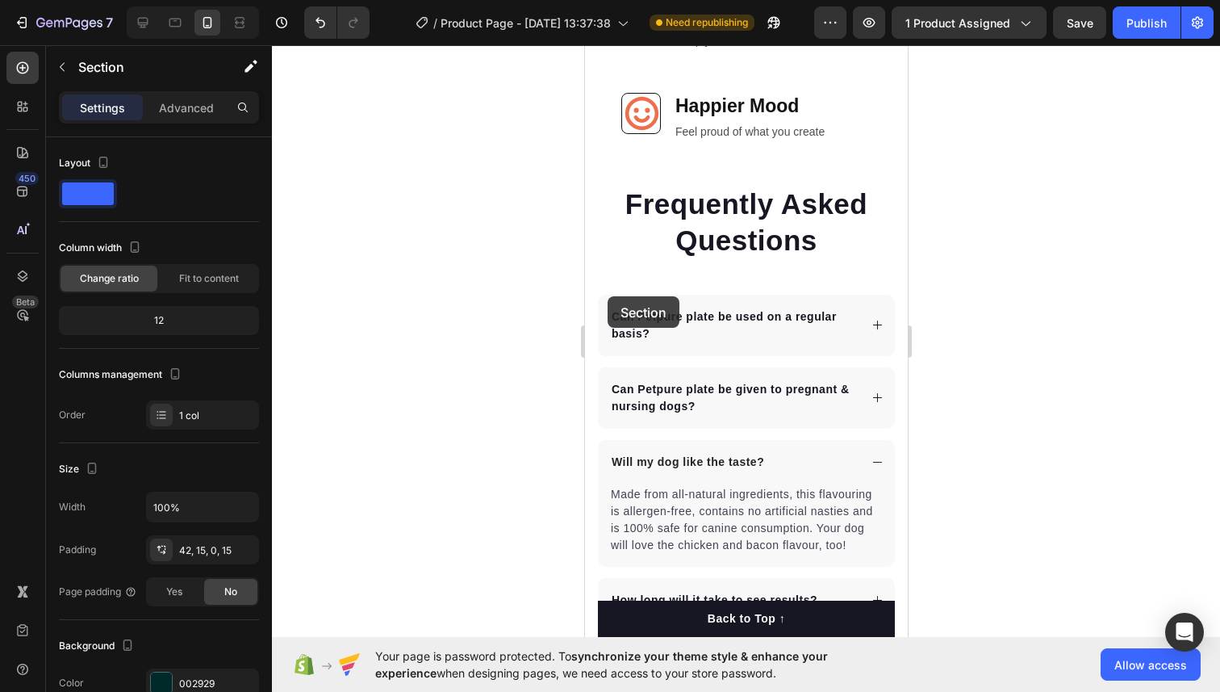
drag, startPoint x: 591, startPoint y: 261, endPoint x: 607, endPoint y: 296, distance: 38.3
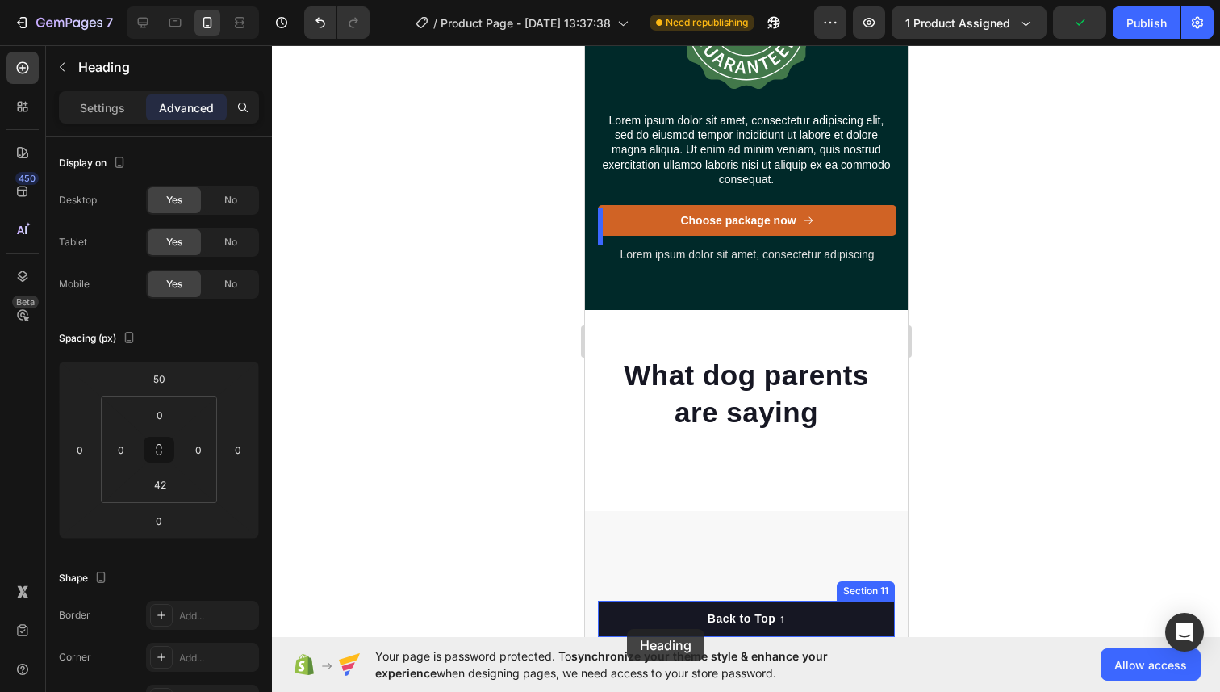
scroll to position [7261, 0]
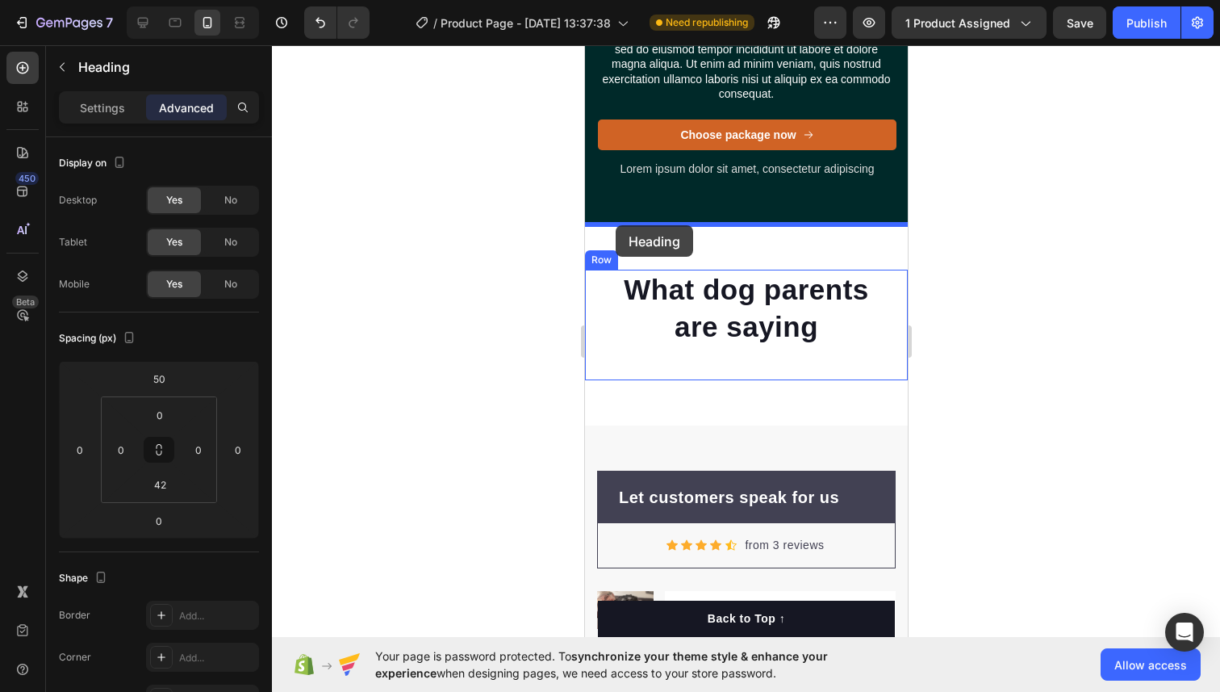
drag, startPoint x: 617, startPoint y: 106, endPoint x: 615, endPoint y: 225, distance: 119.4
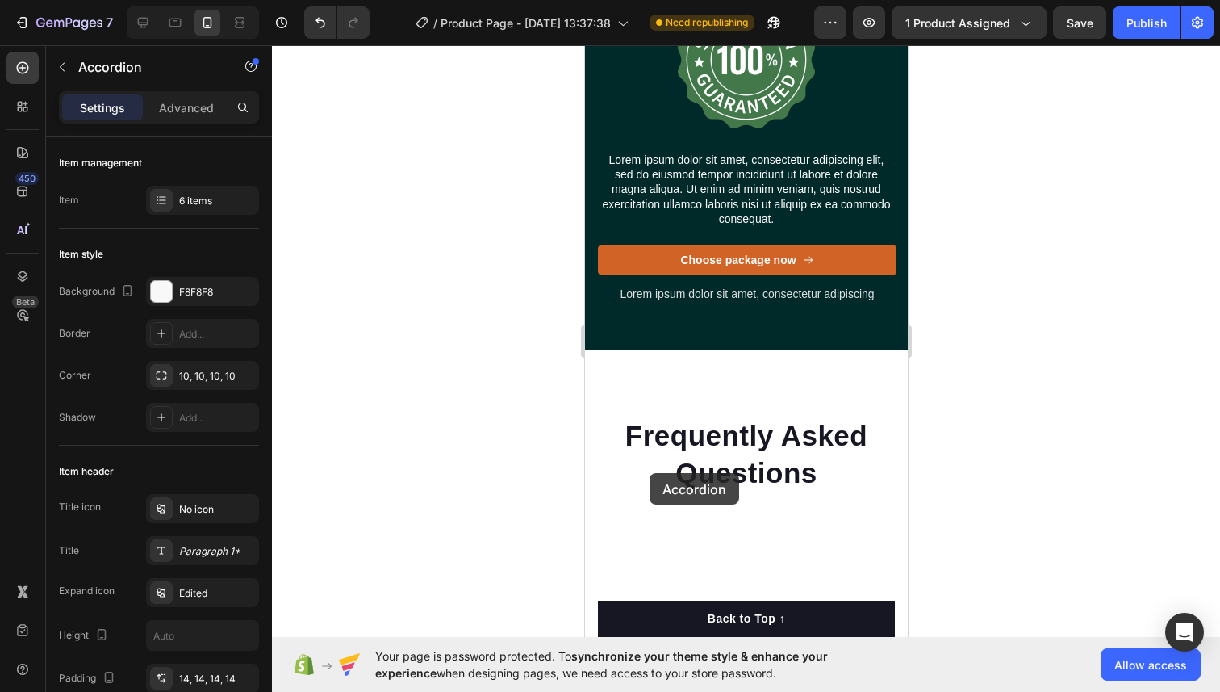
scroll to position [7253, 0]
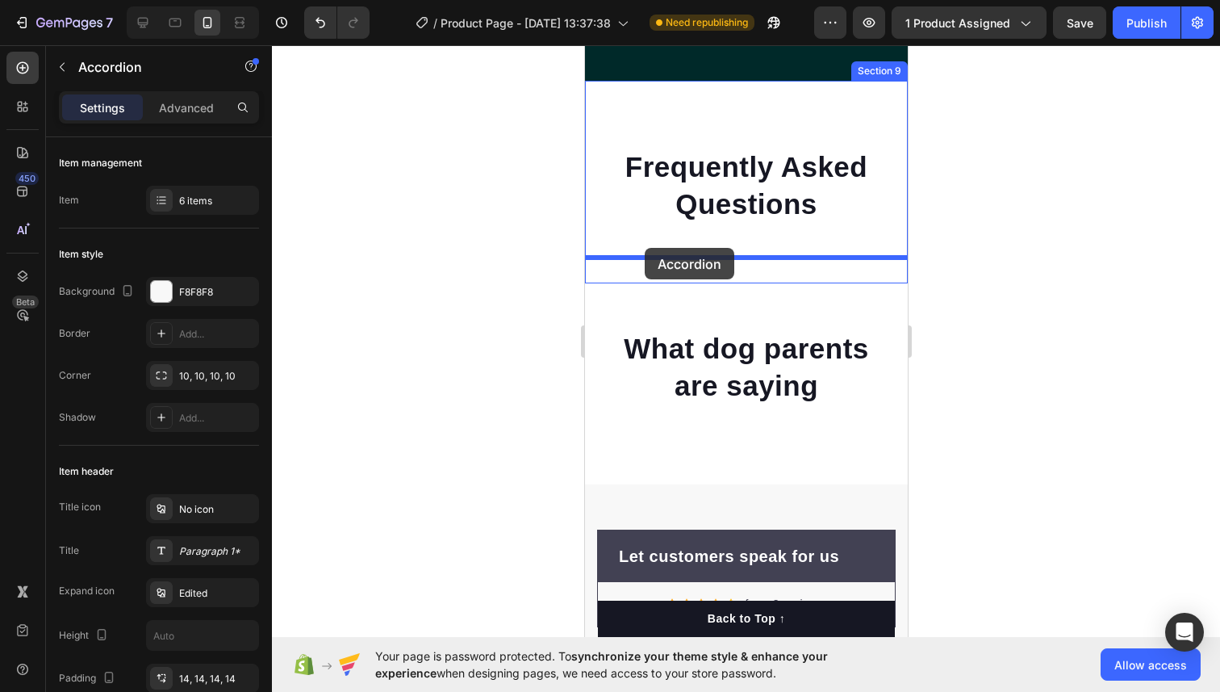
drag, startPoint x: 617, startPoint y: 282, endPoint x: 644, endPoint y: 247, distance: 44.9
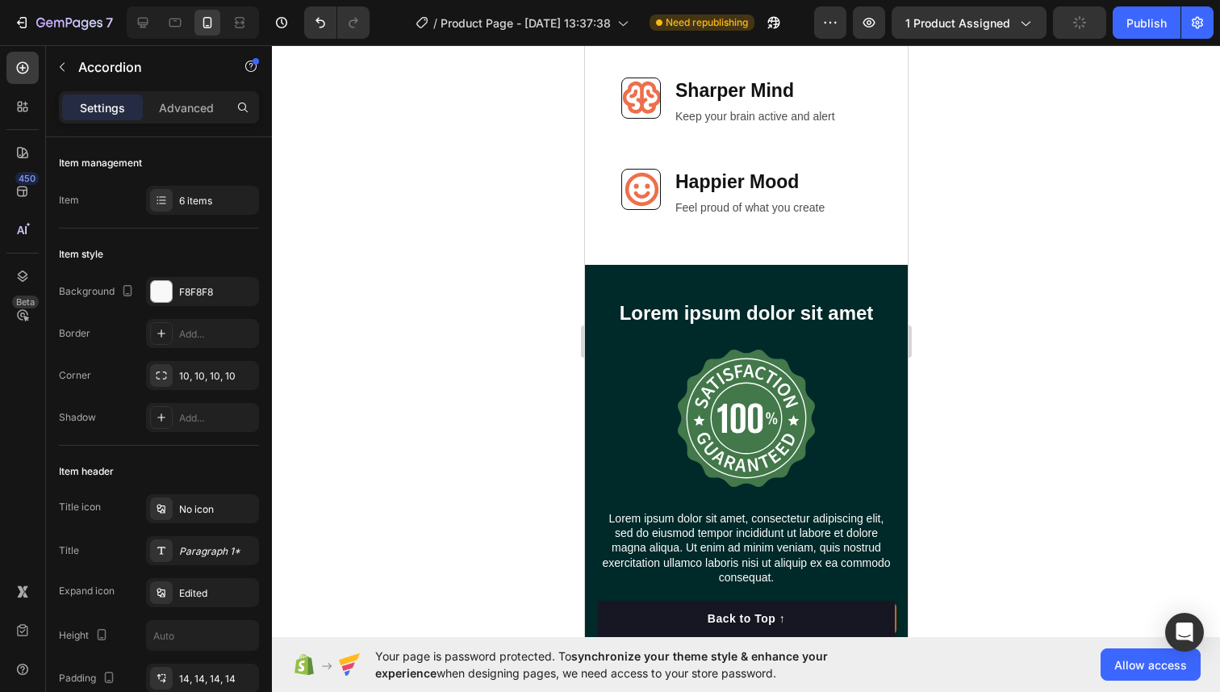
scroll to position [6230, 0]
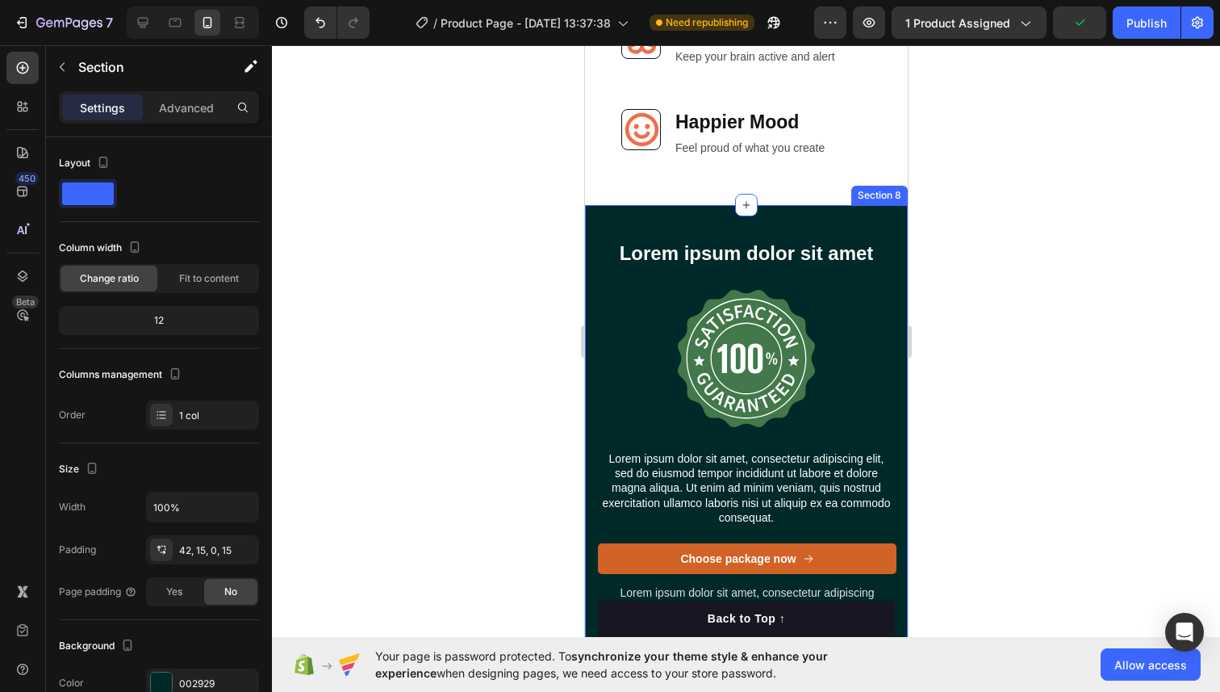
click at [603, 221] on div "Lorem ipsum dolor sit amet Heading Image Lorem ipsum dolor sit amet, consectetu…" at bounding box center [745, 427] width 323 height 444
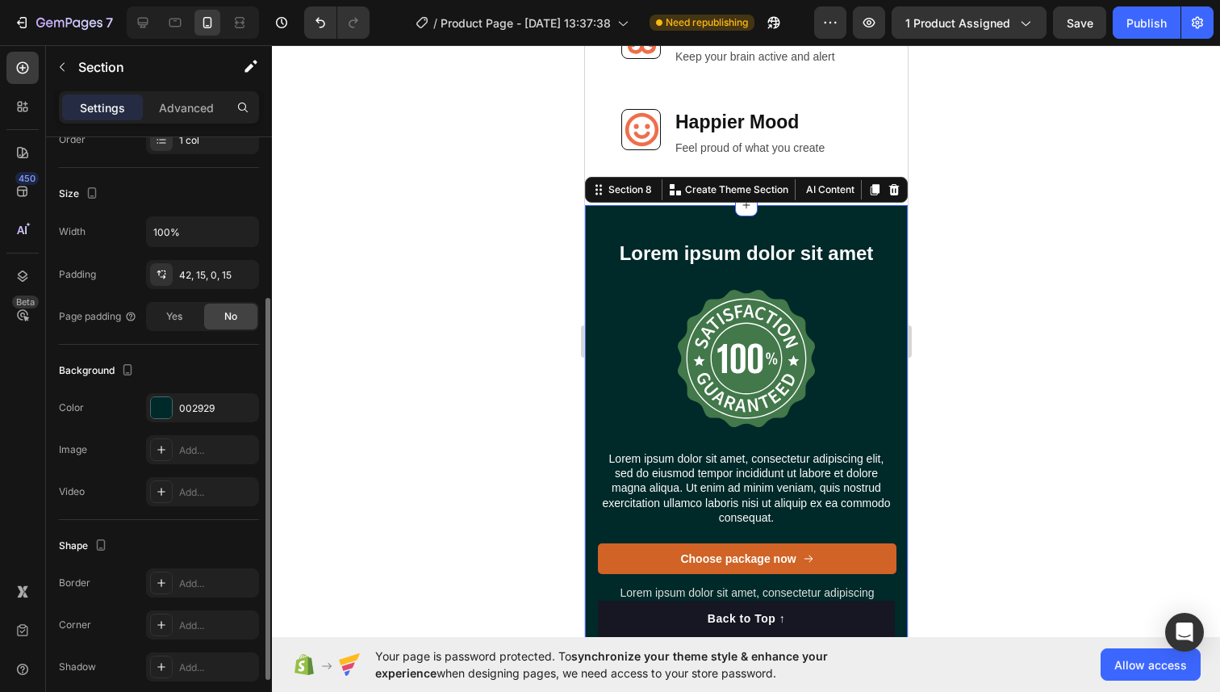
scroll to position [284, 0]
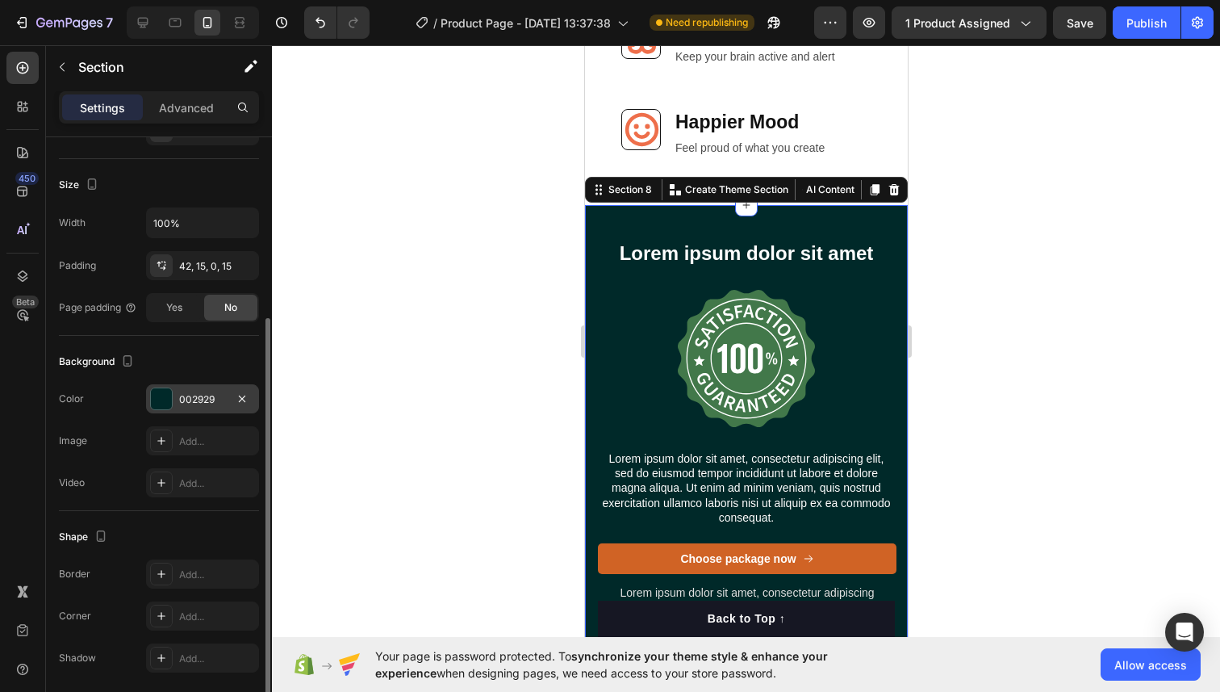
click at [156, 396] on div at bounding box center [161, 398] width 21 height 21
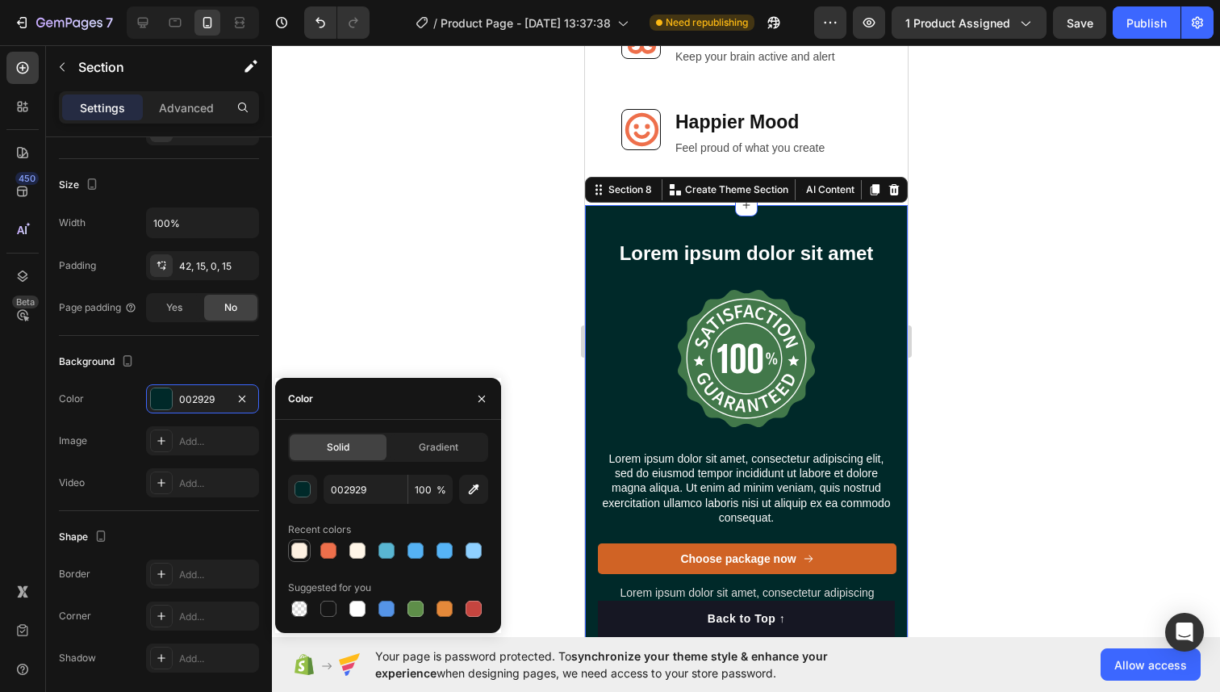
click at [291, 547] on div at bounding box center [299, 550] width 16 height 16
type input "FEF1E2"
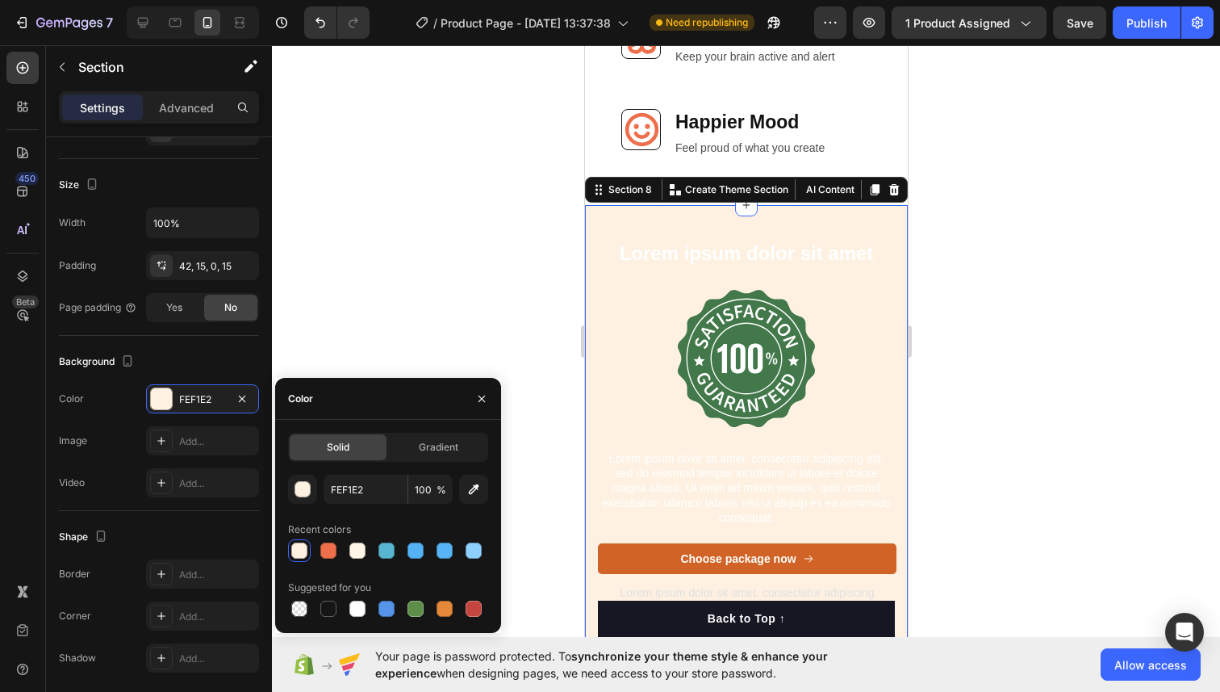
click at [753, 254] on h2 "Lorem ipsum dolor sit amet" at bounding box center [745, 253] width 299 height 28
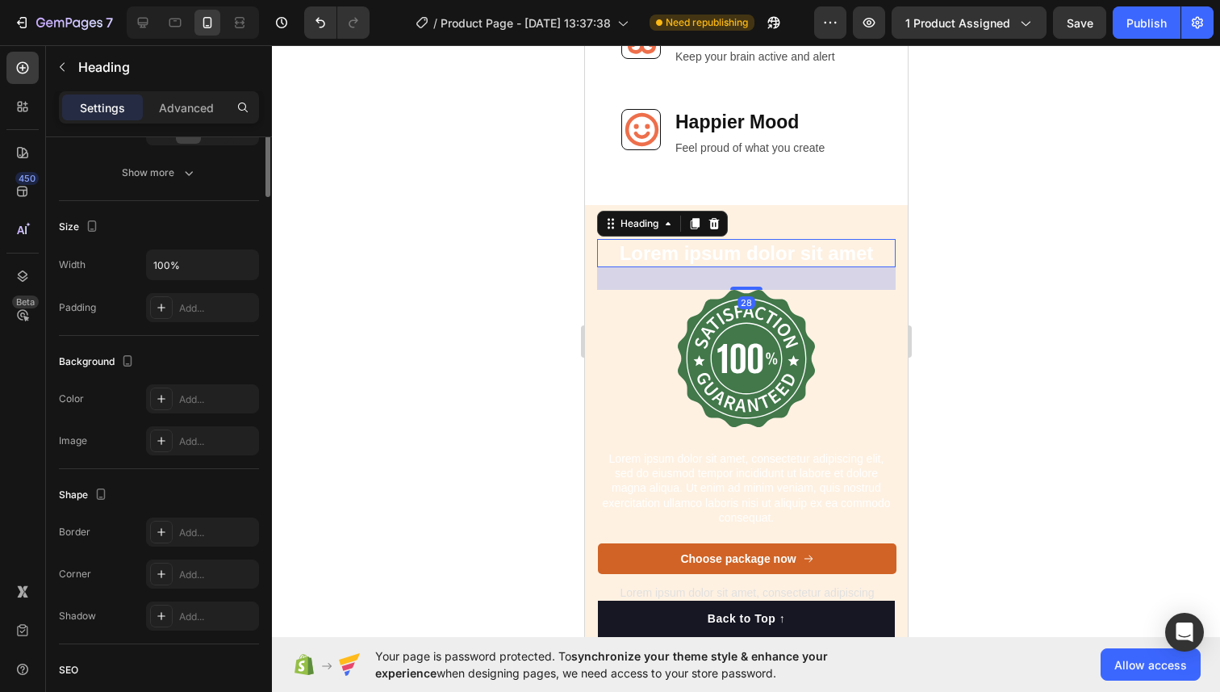
scroll to position [0, 0]
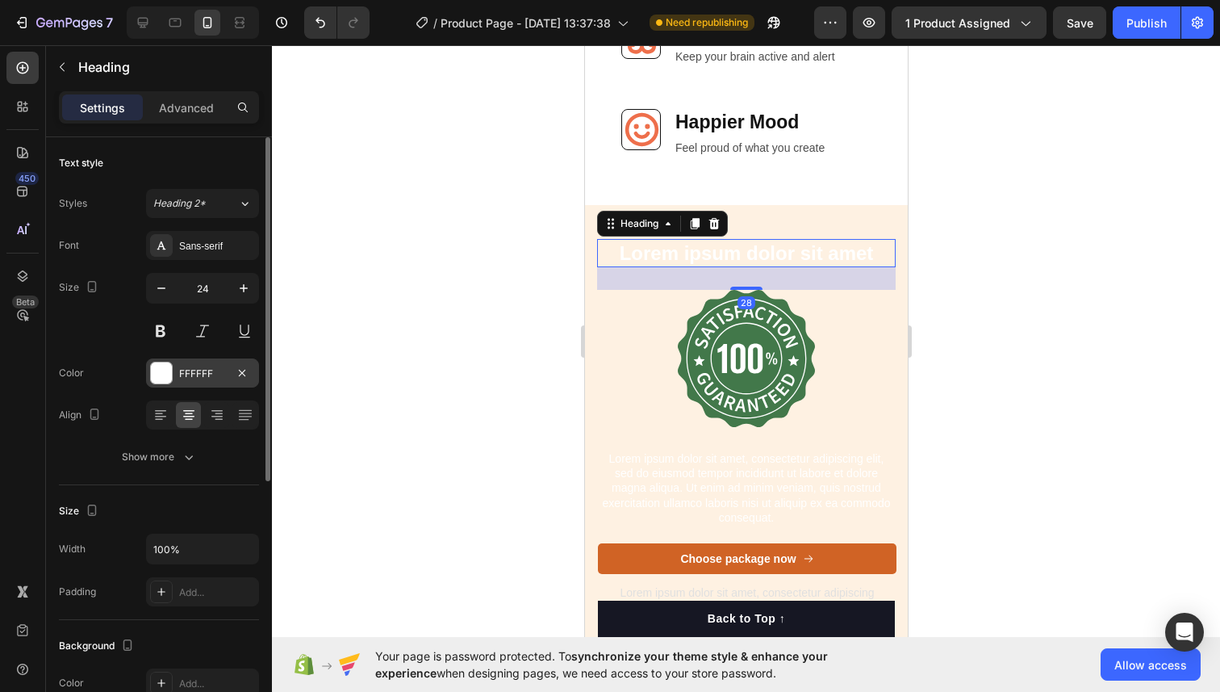
click at [161, 368] on div at bounding box center [161, 372] width 21 height 21
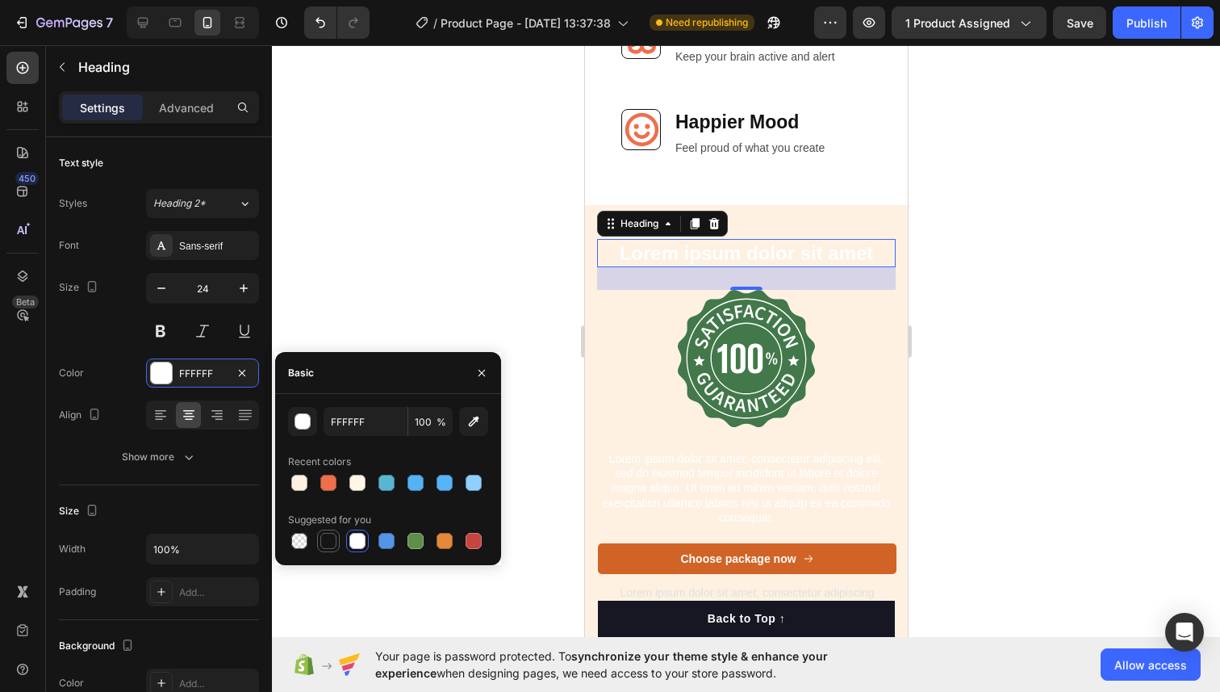
click at [324, 539] on div at bounding box center [328, 541] width 16 height 16
type input "151515"
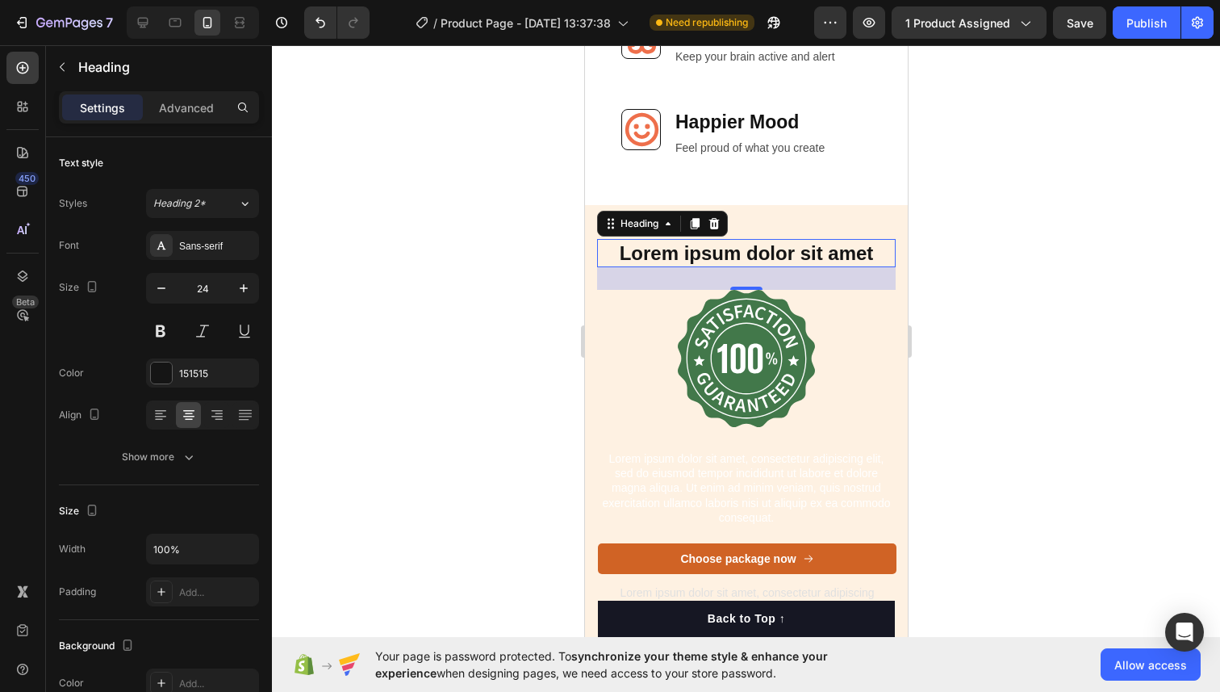
click at [383, 255] on div at bounding box center [746, 368] width 948 height 646
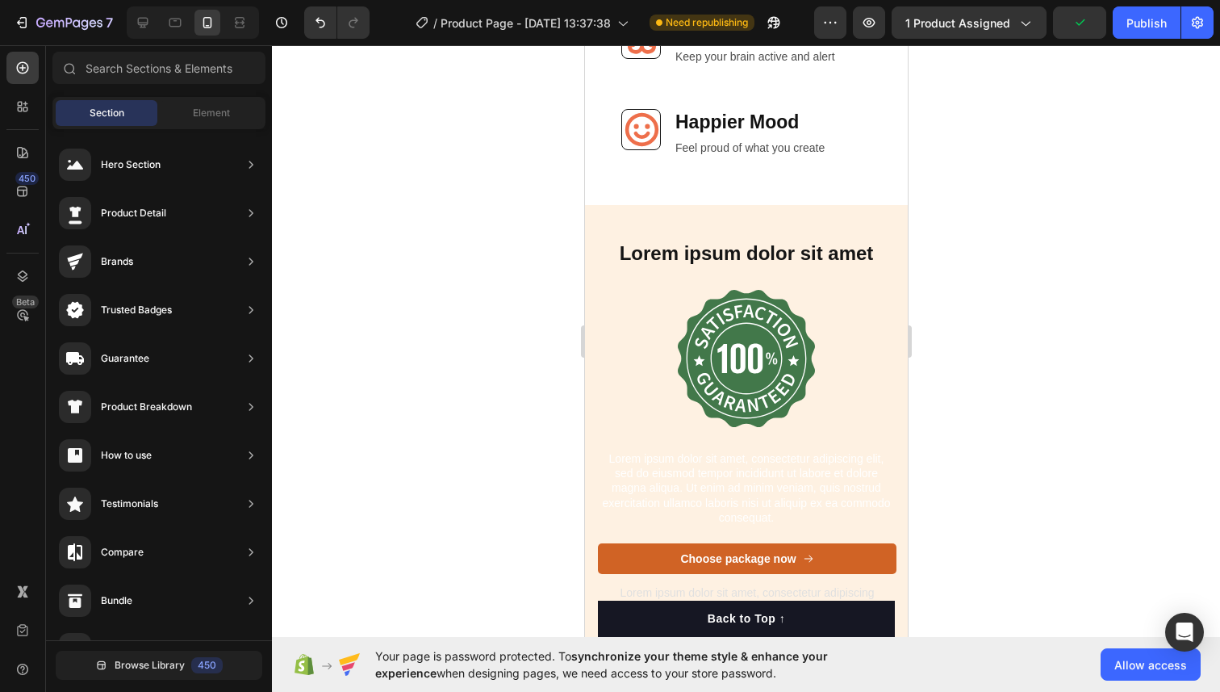
click at [734, 253] on h2 "Lorem ipsum dolor sit amet" at bounding box center [745, 253] width 299 height 28
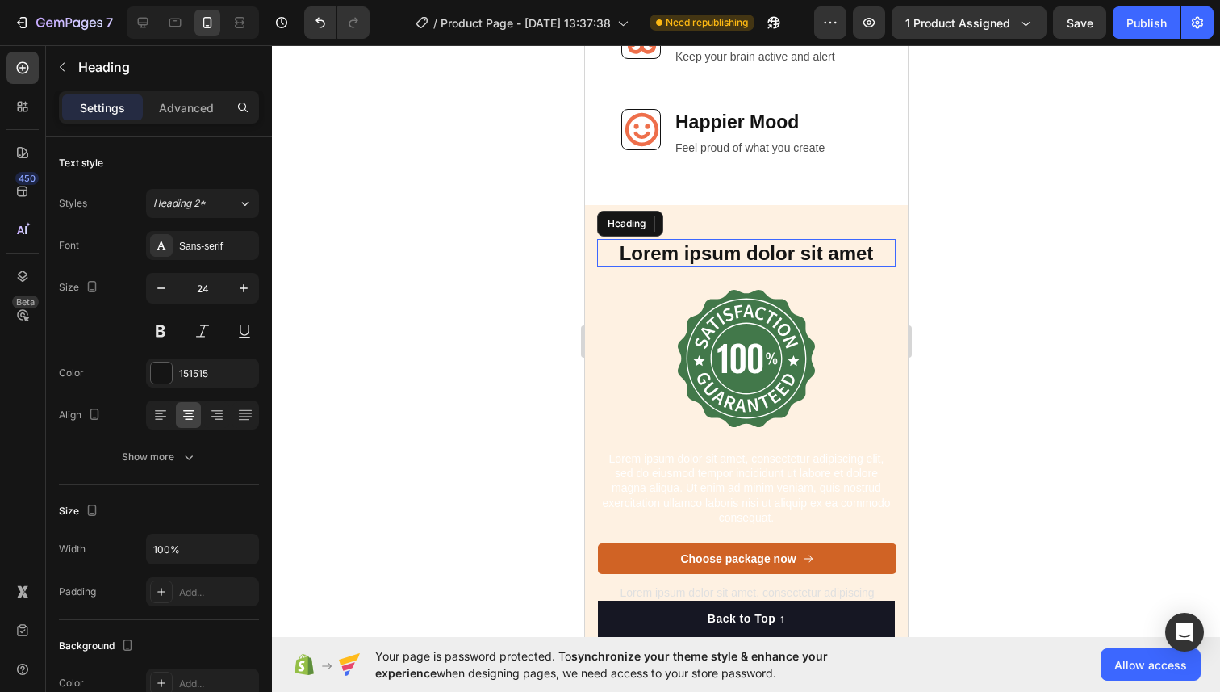
click at [734, 253] on h2 "Lorem ipsum dolor sit amet" at bounding box center [745, 253] width 299 height 28
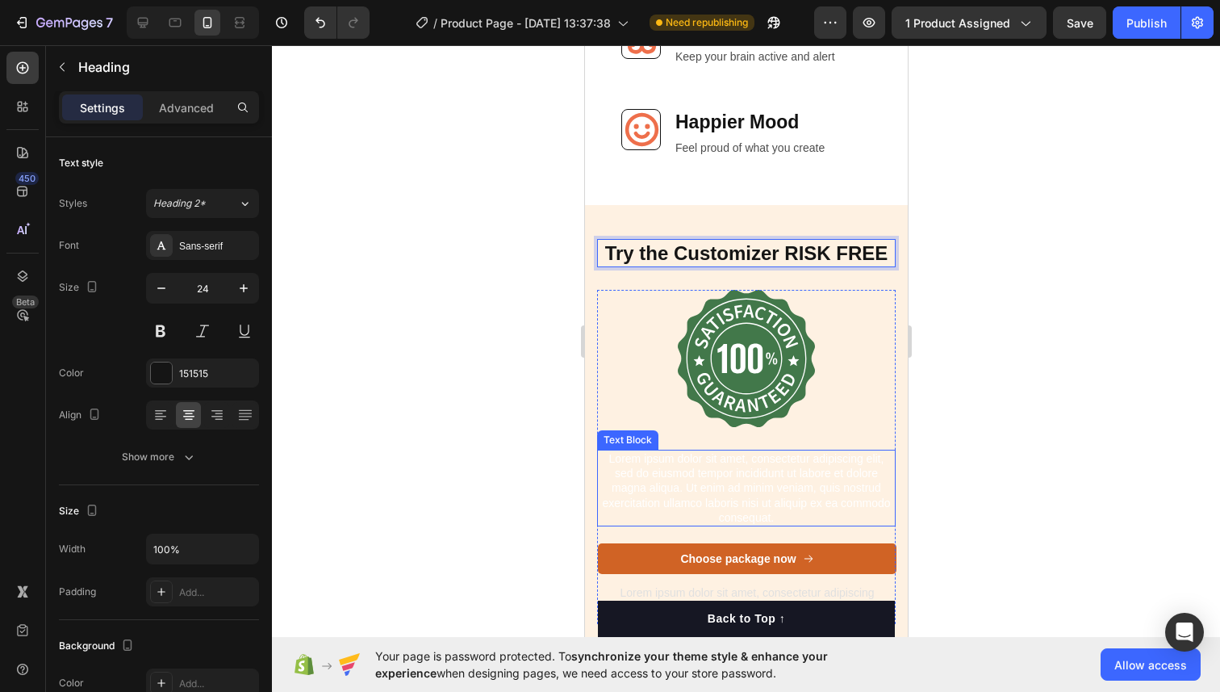
click at [706, 452] on p "Lorem ipsum dolor sit amet, consectetur adipiscing elit, sed do eiusmod tempor …" at bounding box center [745, 487] width 295 height 73
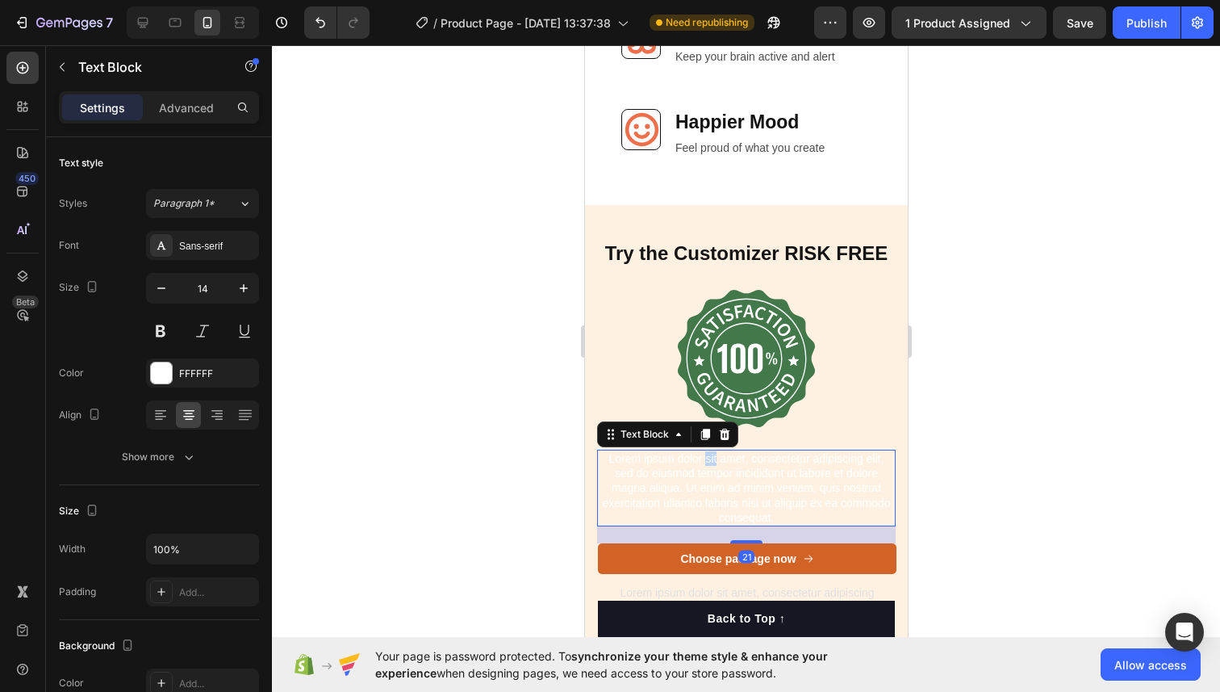
click at [706, 452] on p "Lorem ipsum dolor sit amet, consectetur adipiscing elit, sed do eiusmod tempor …" at bounding box center [745, 487] width 295 height 73
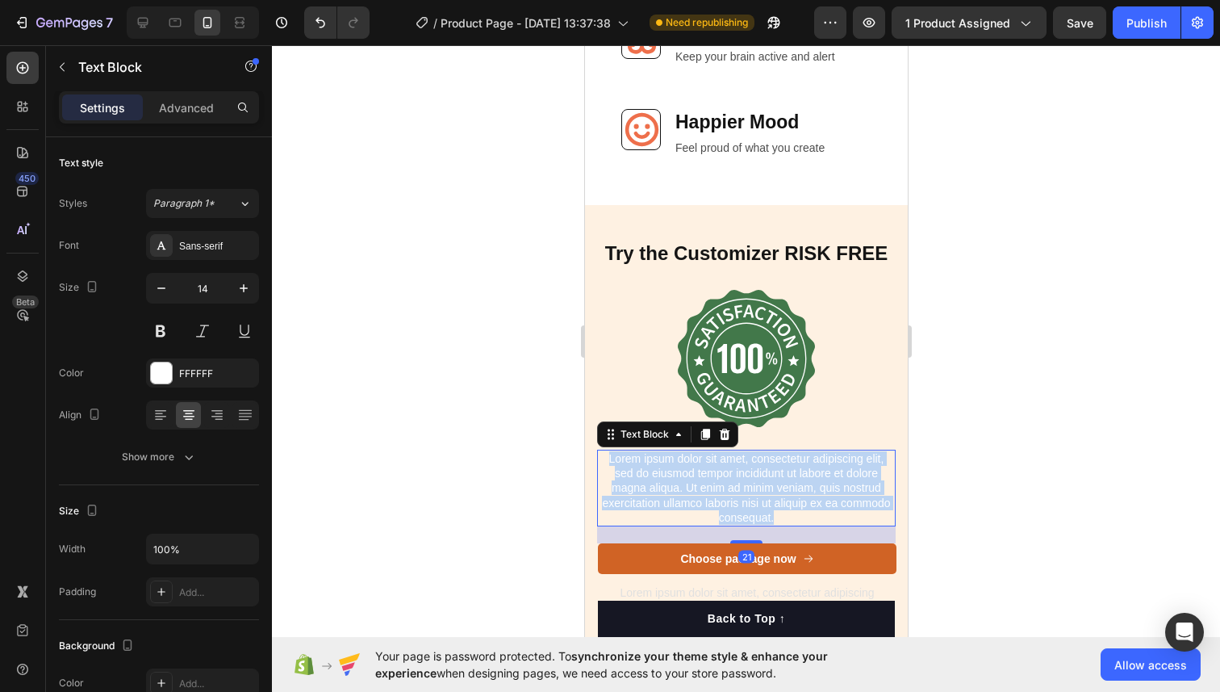
click at [706, 452] on p "Lorem ipsum dolor sit amet, consectetur adipiscing elit, sed do eiusmod tempor …" at bounding box center [745, 487] width 295 height 73
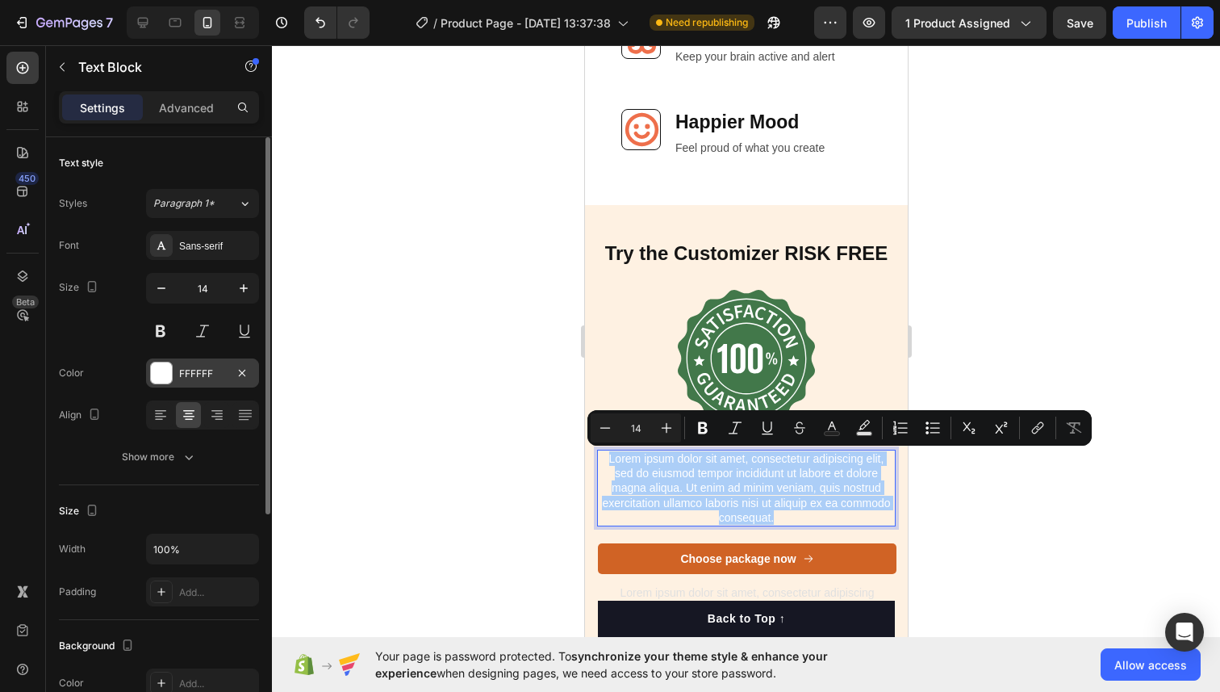
click at [157, 366] on div at bounding box center [161, 372] width 21 height 21
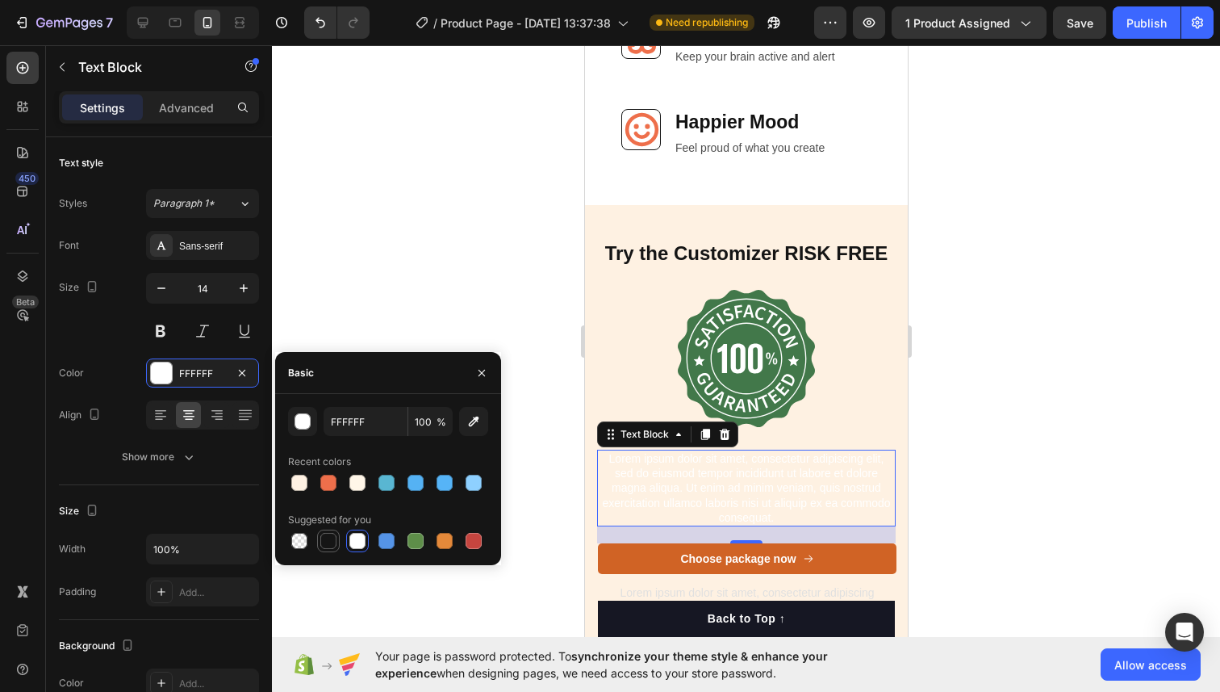
click at [327, 537] on div at bounding box center [328, 541] width 16 height 16
type input "151515"
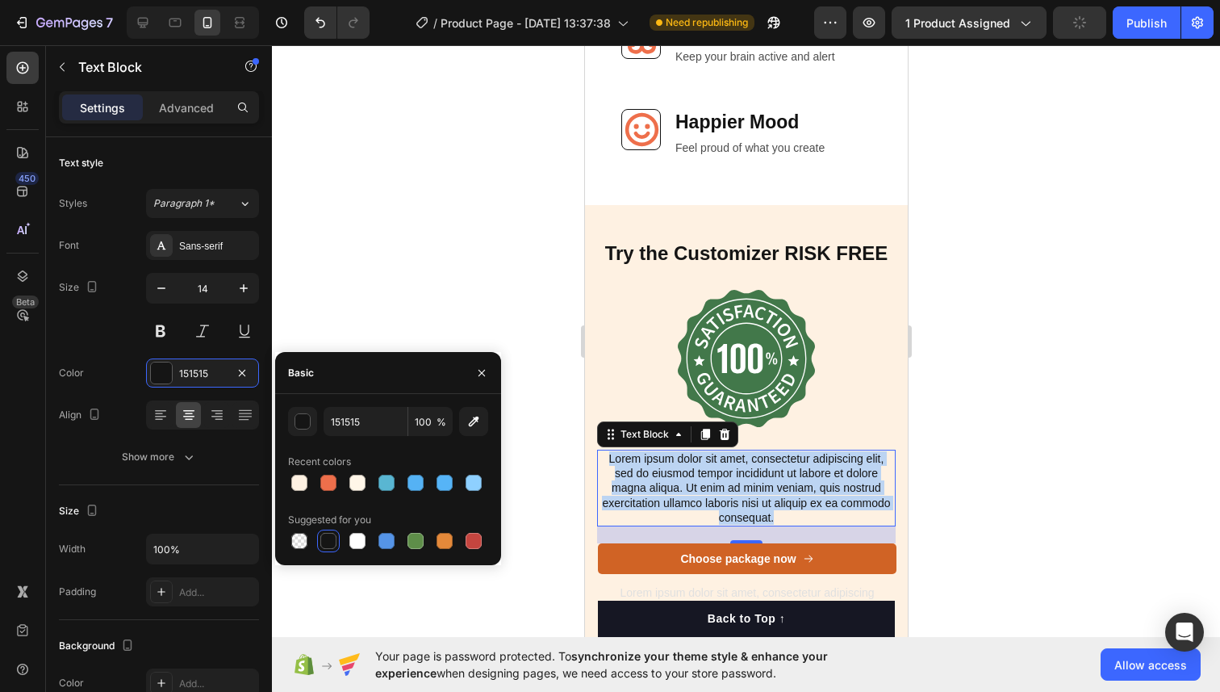
click at [738, 479] on p "Lorem ipsum dolor sit amet, consectetur adipiscing elit, sed do eiusmod tempor …" at bounding box center [745, 487] width 295 height 73
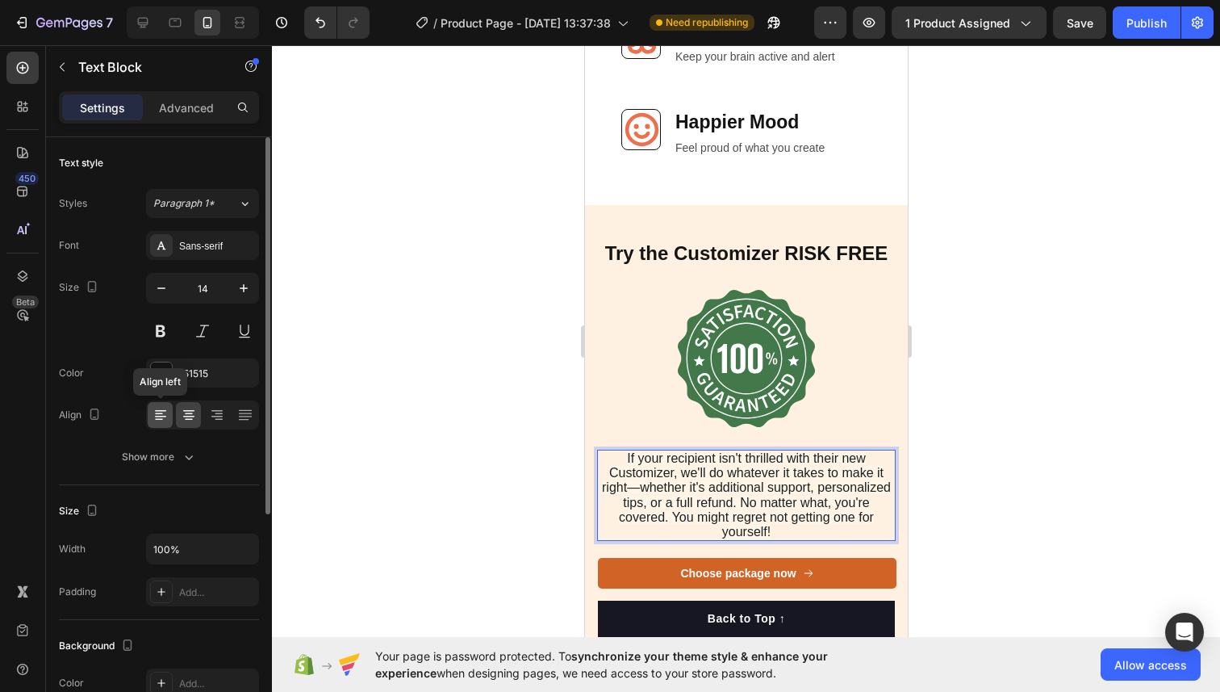
click at [165, 410] on icon at bounding box center [161, 415] width 16 height 16
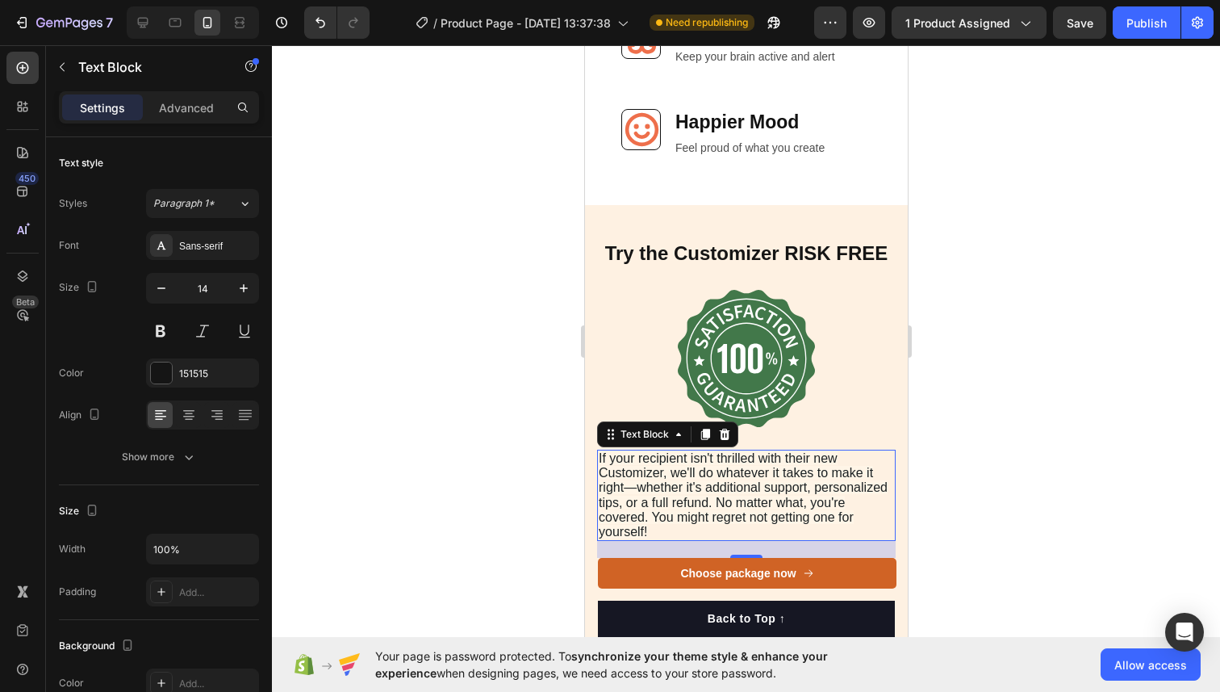
click at [960, 436] on div at bounding box center [746, 368] width 948 height 646
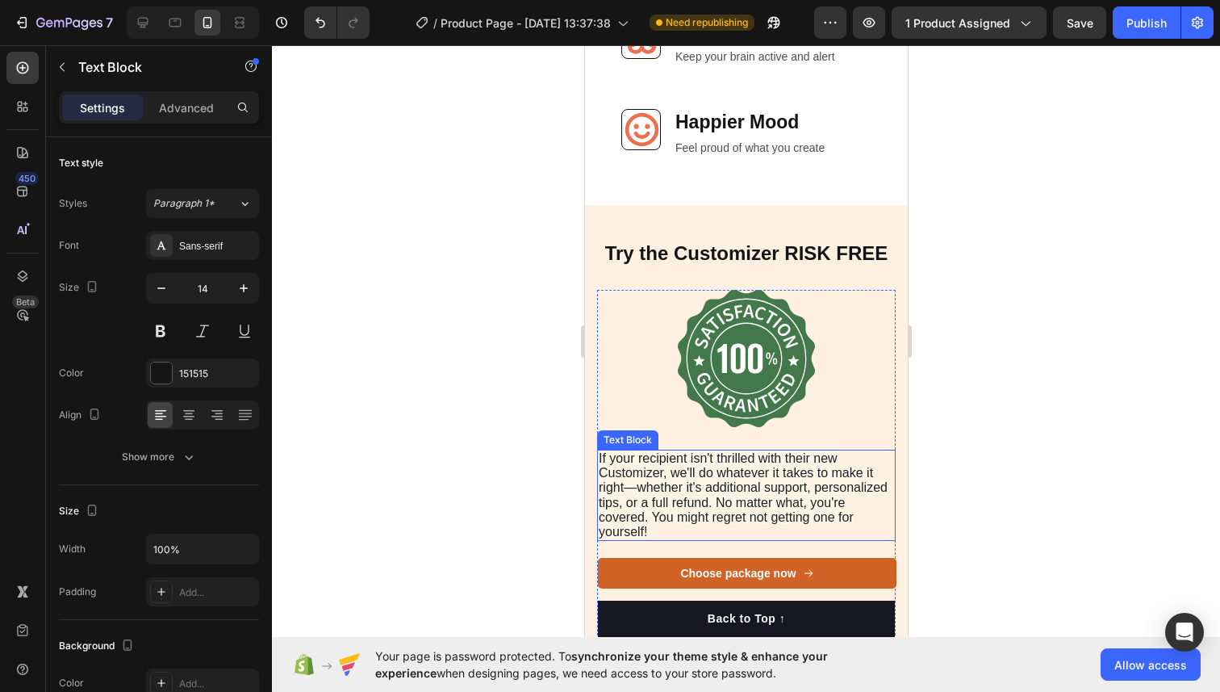
click at [720, 494] on span "If your recipient isn't thrilled with their new Customizer, we'll do whatever i…" at bounding box center [742, 494] width 289 height 87
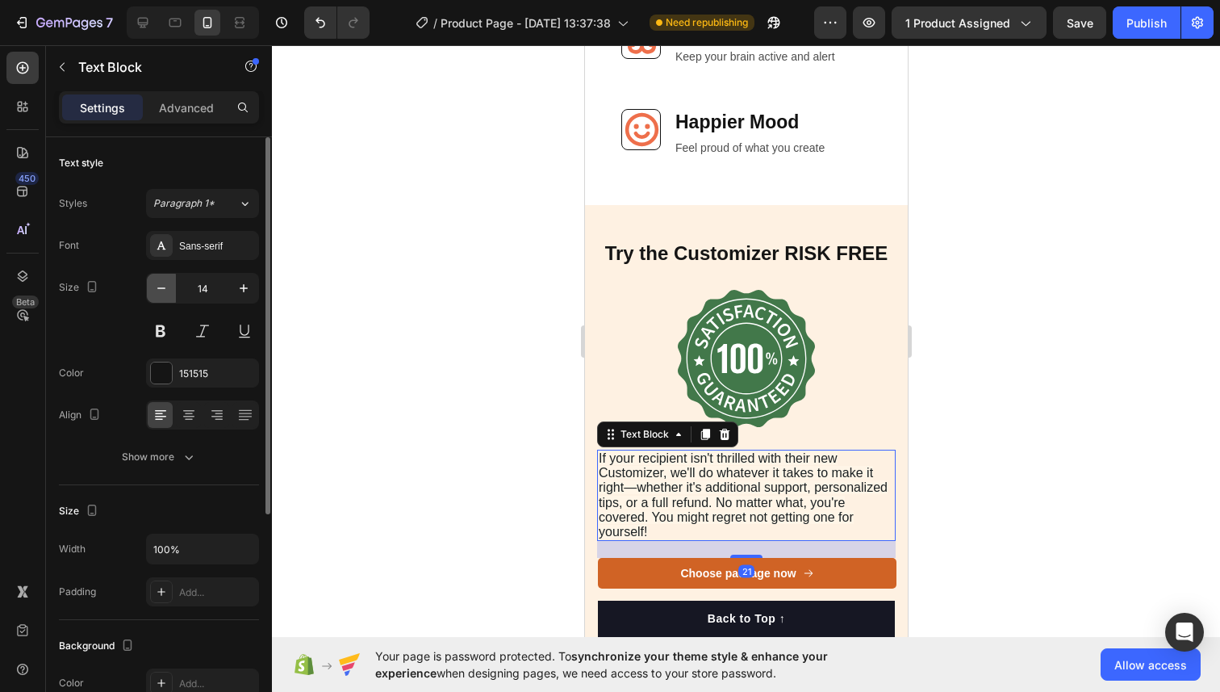
click at [155, 283] on icon "button" at bounding box center [161, 288] width 16 height 16
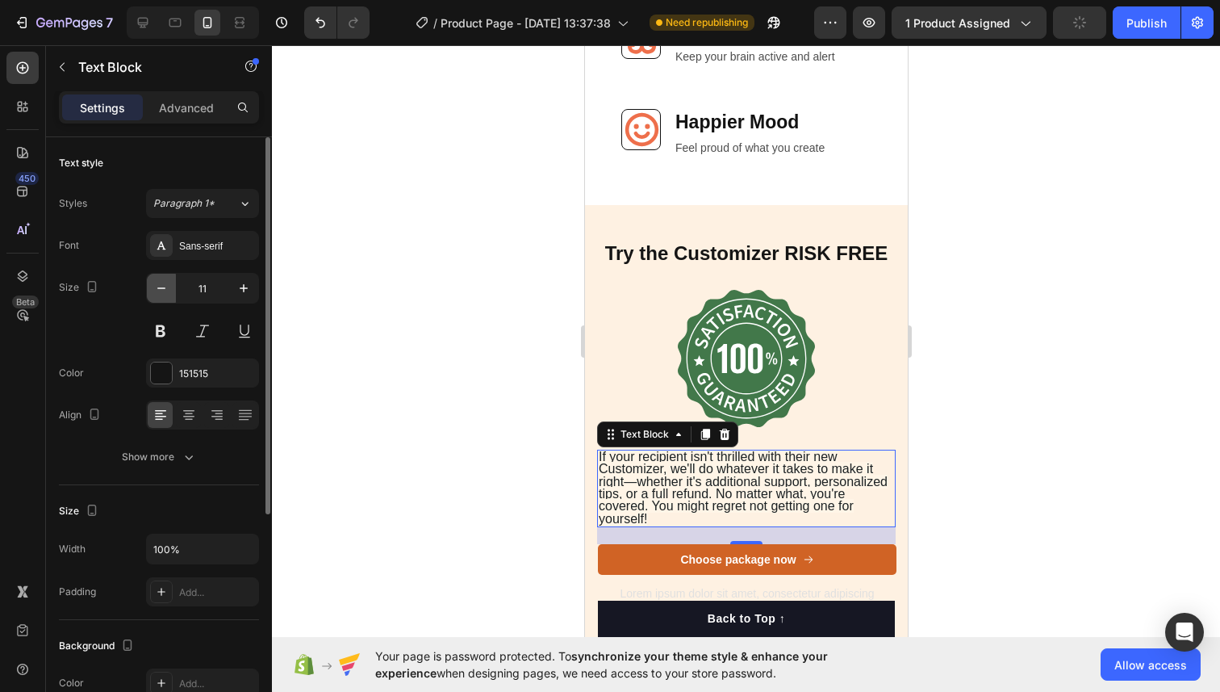
click at [155, 283] on icon "button" at bounding box center [161, 288] width 16 height 16
click at [232, 288] on button "button" at bounding box center [243, 288] width 29 height 29
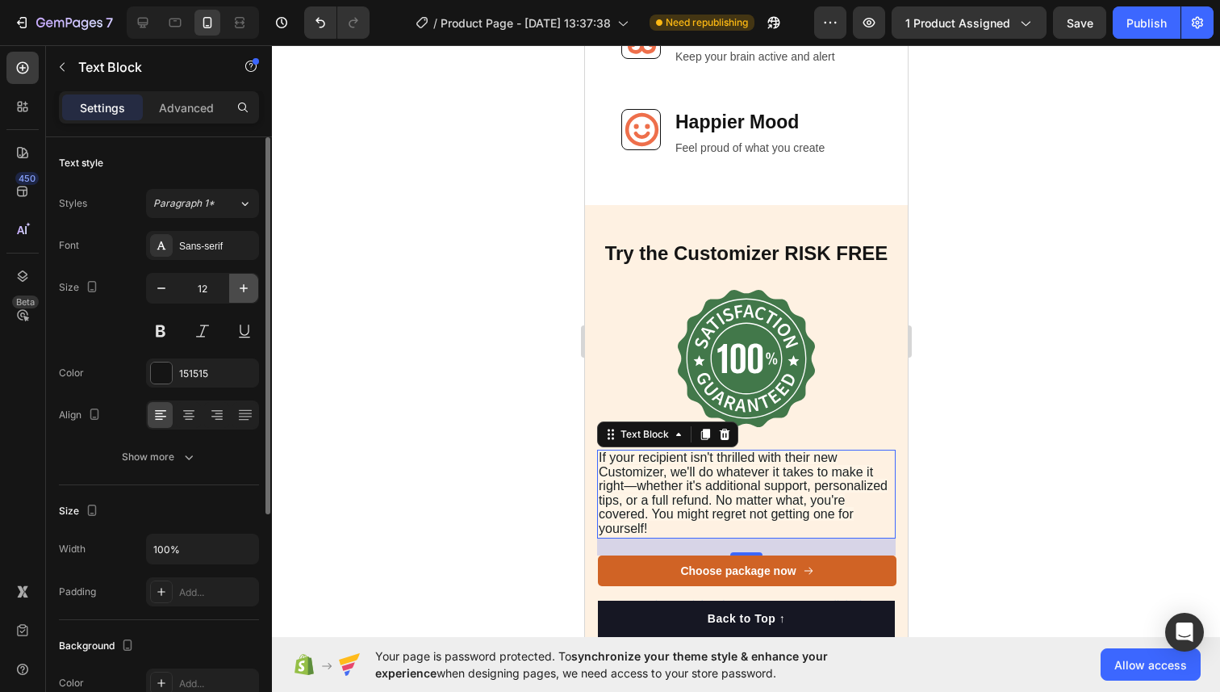
click at [232, 288] on button "button" at bounding box center [243, 288] width 29 height 29
type input "14"
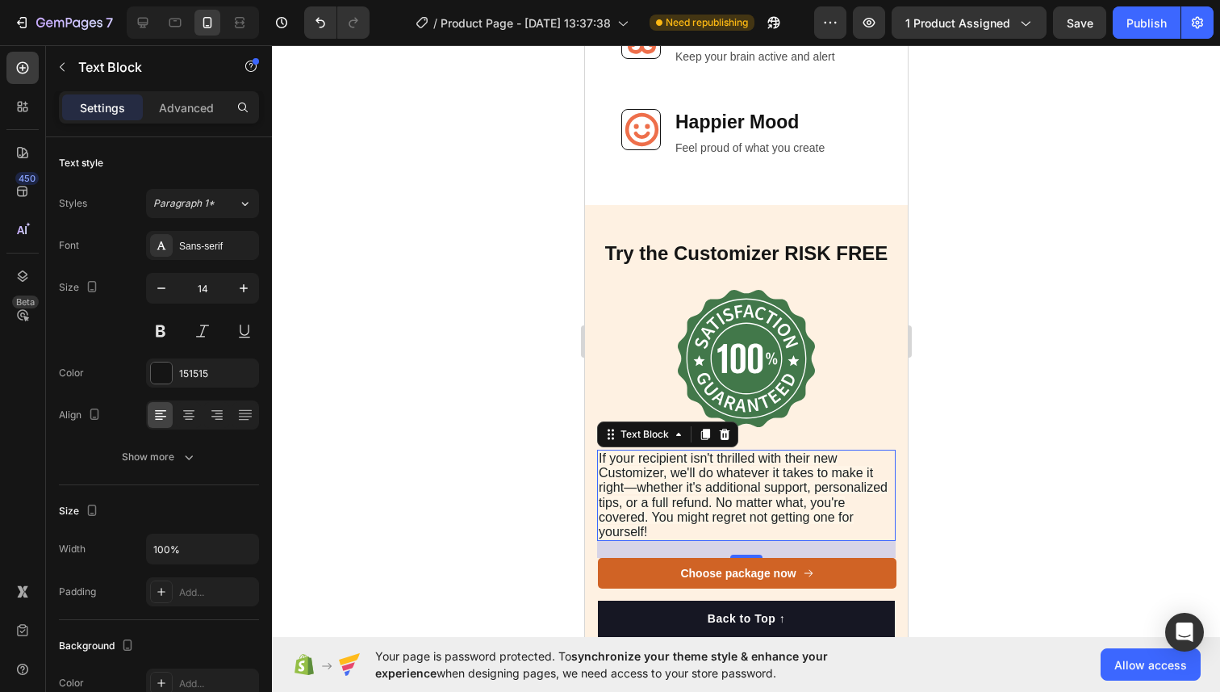
click at [1017, 420] on div at bounding box center [746, 368] width 948 height 646
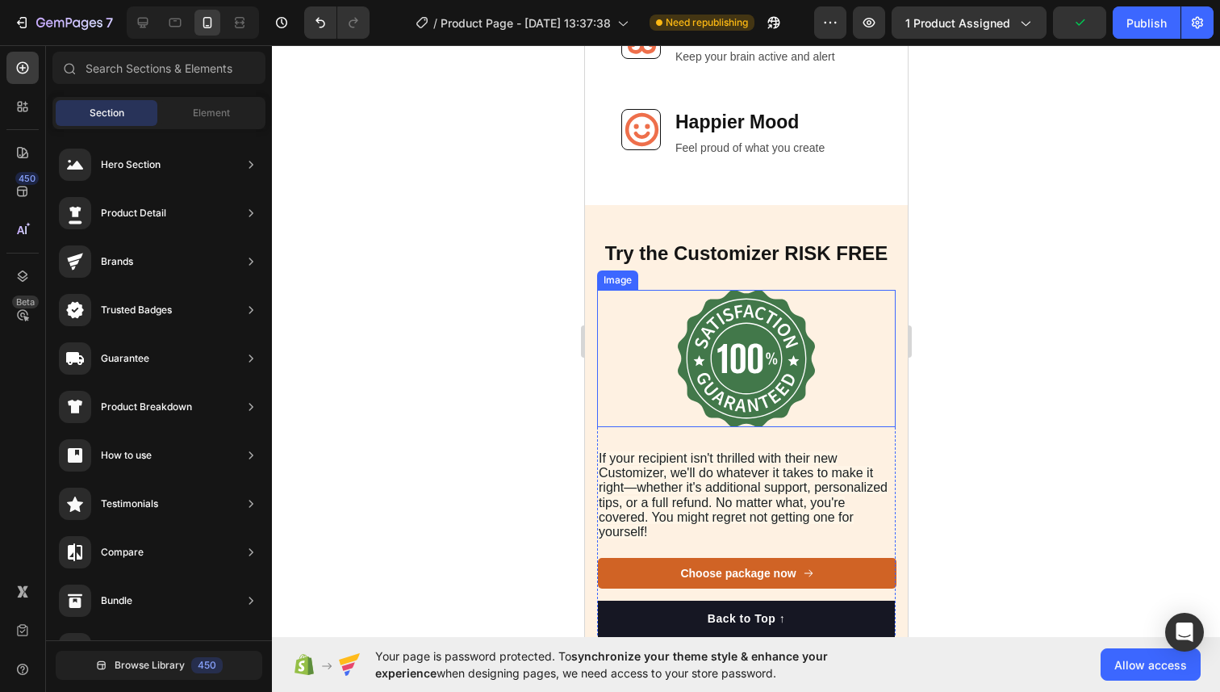
scroll to position [6374, 0]
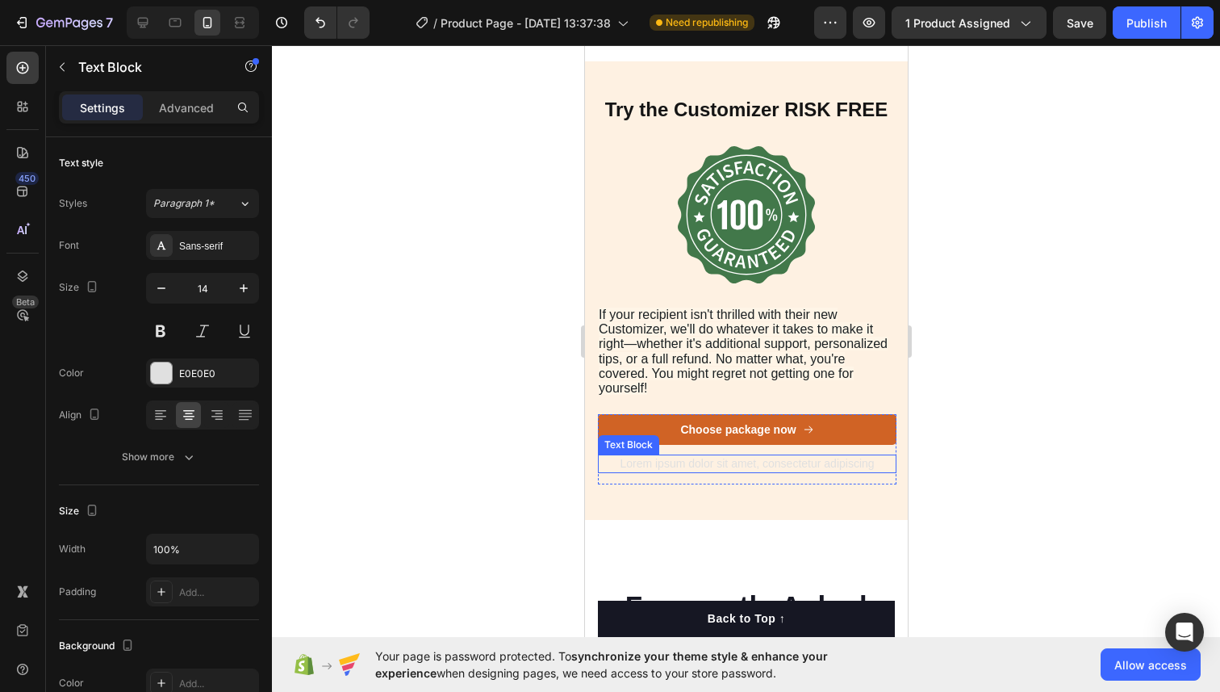
click at [706, 466] on p "Lorem ipsum dolor sit amet, consectetur adipiscing" at bounding box center [746, 463] width 295 height 15
click at [721, 441] on icon at bounding box center [725, 438] width 10 height 11
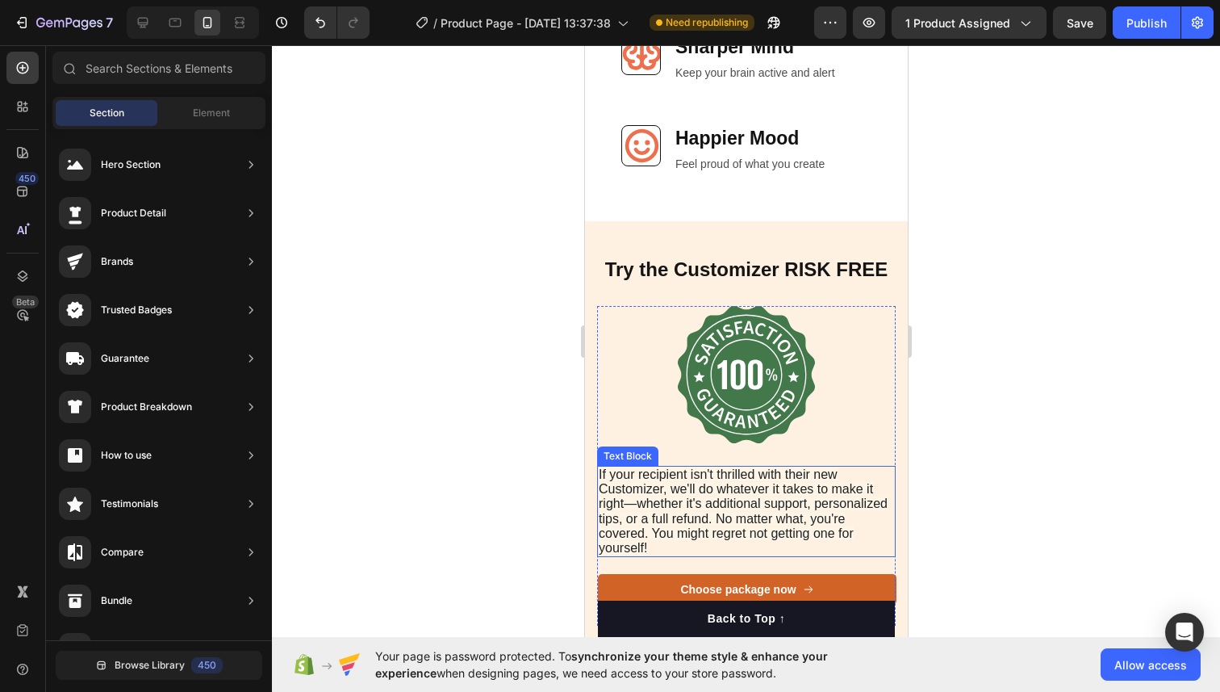
scroll to position [6271, 0]
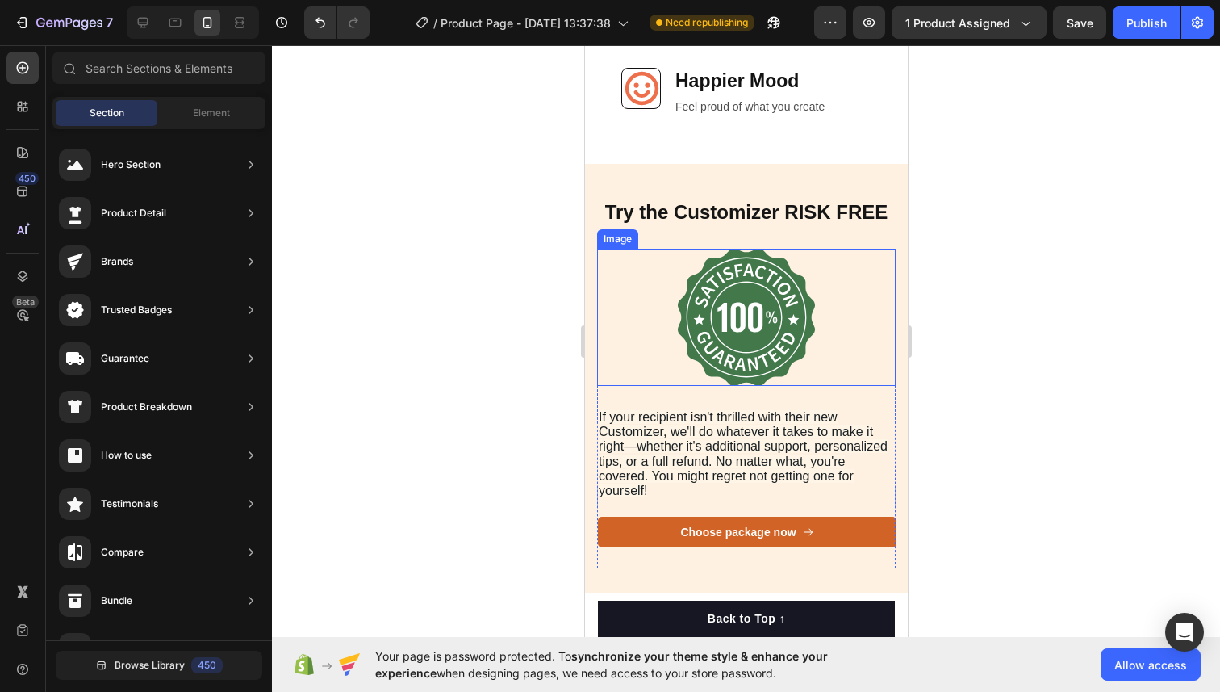
click at [750, 277] on img at bounding box center [745, 317] width 137 height 137
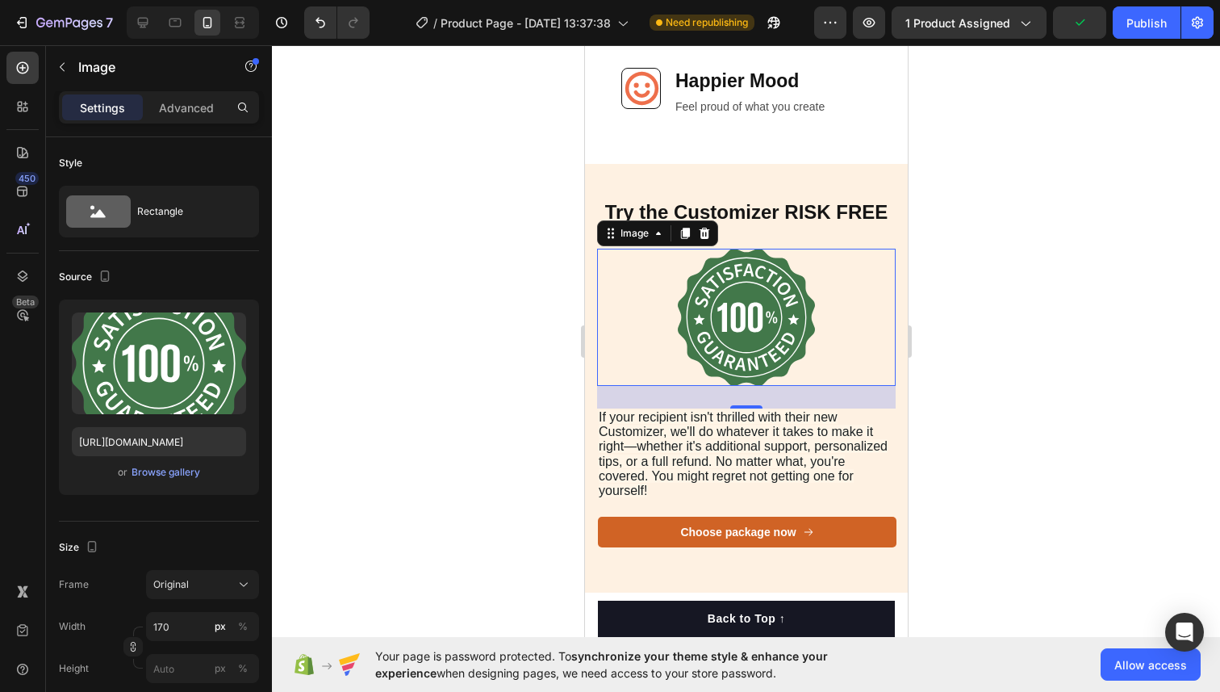
click at [939, 262] on div at bounding box center [746, 368] width 948 height 646
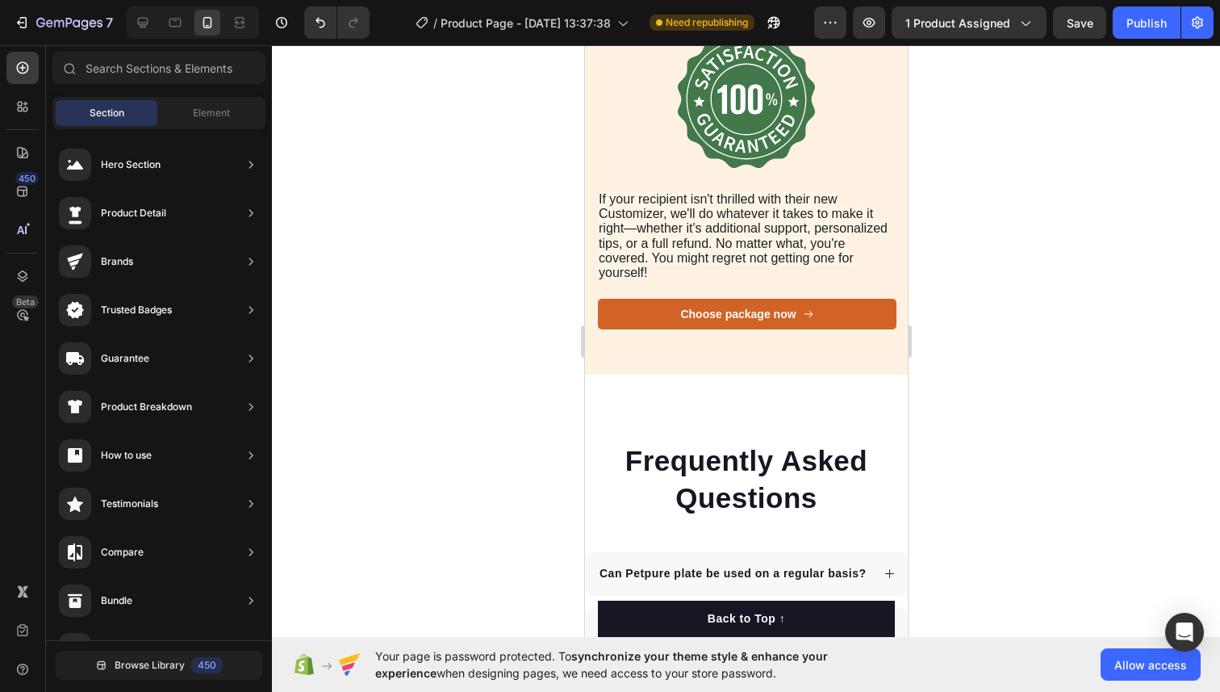
scroll to position [6463, 0]
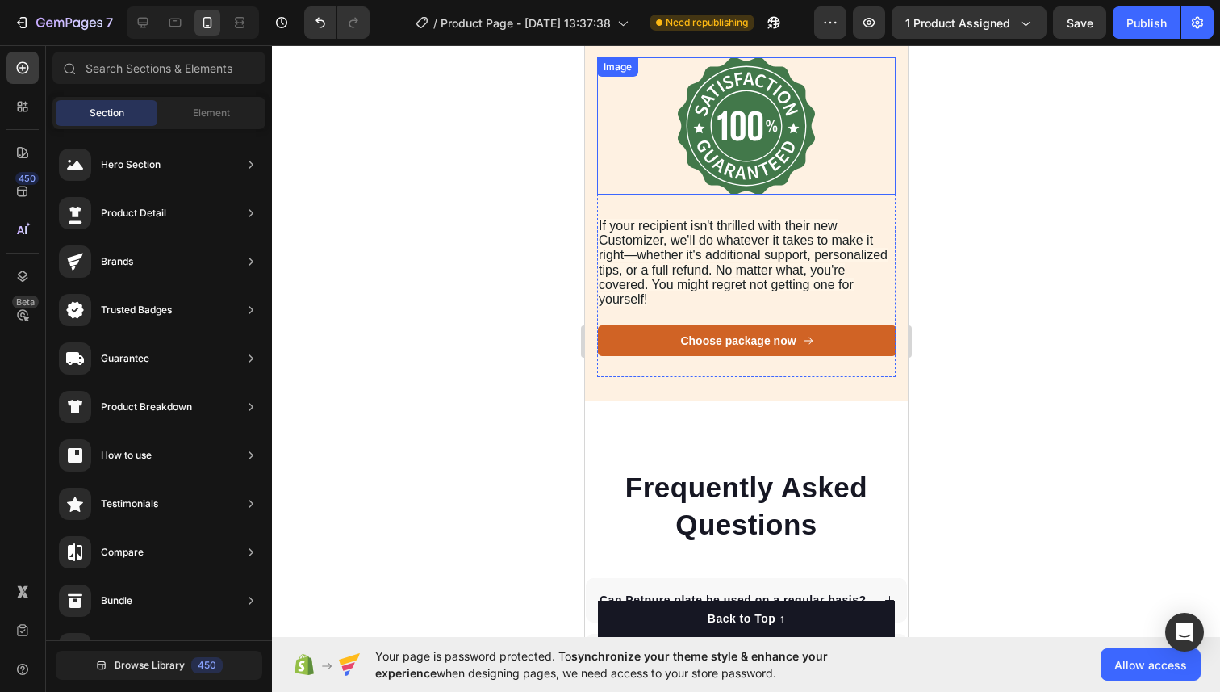
click at [766, 159] on img at bounding box center [745, 125] width 137 height 137
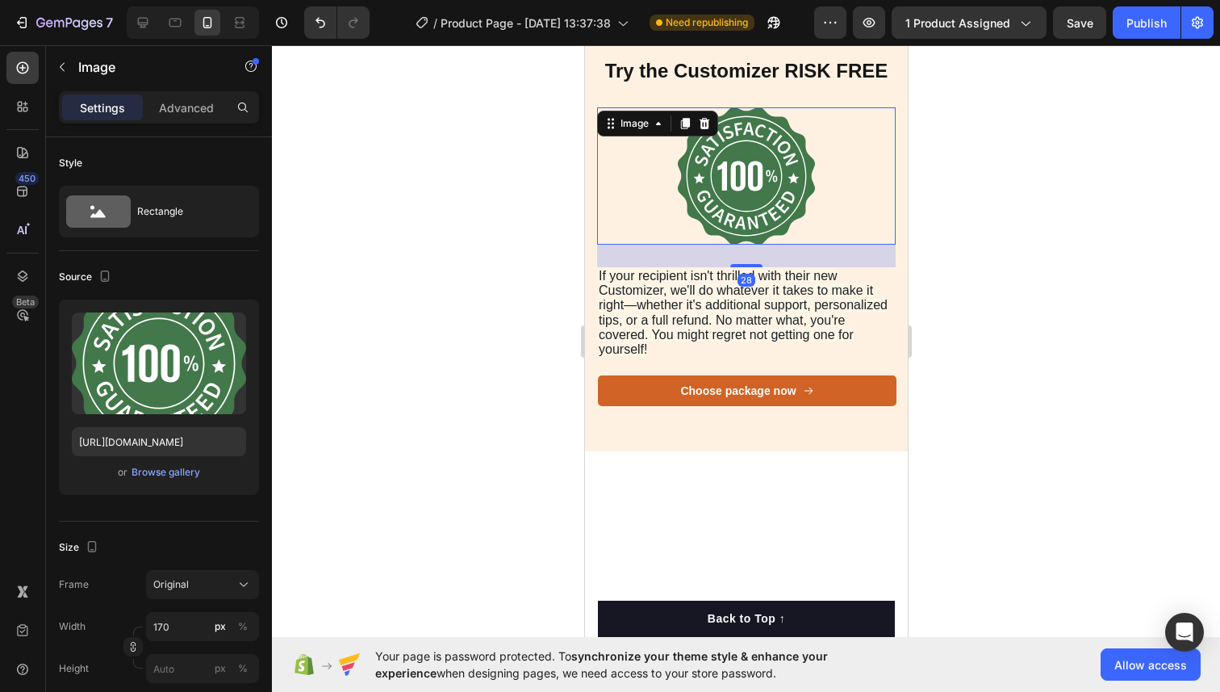
scroll to position [6170, 0]
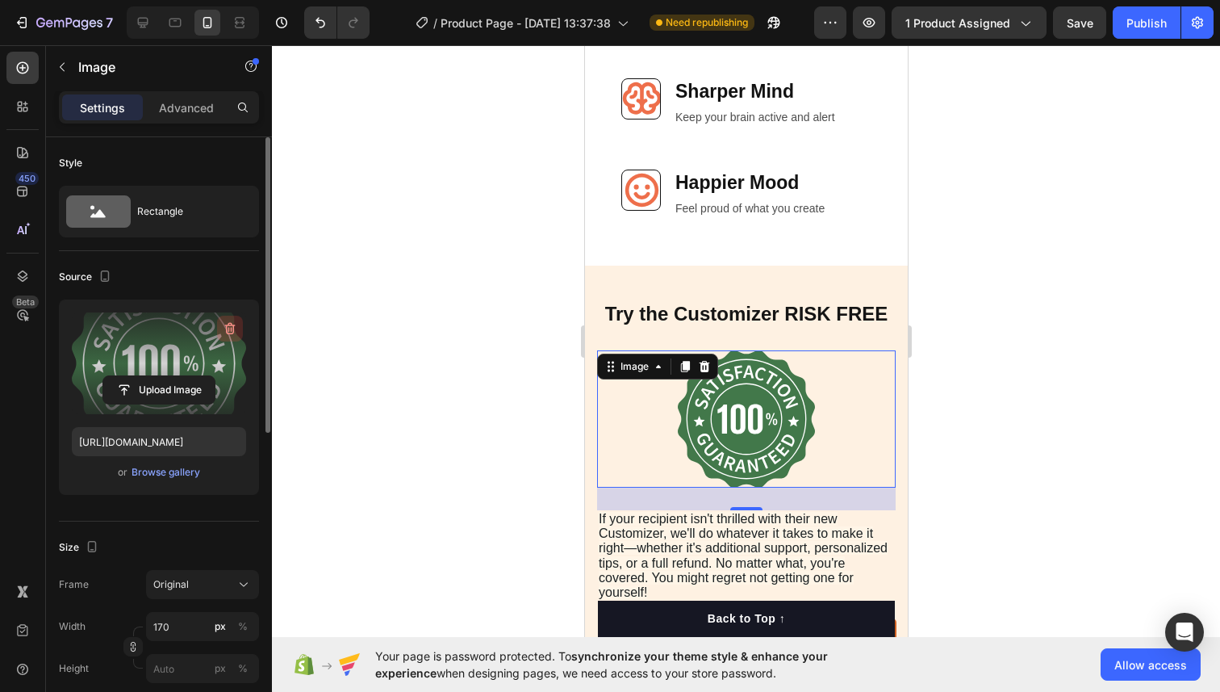
click at [227, 330] on icon "button" at bounding box center [230, 328] width 16 height 16
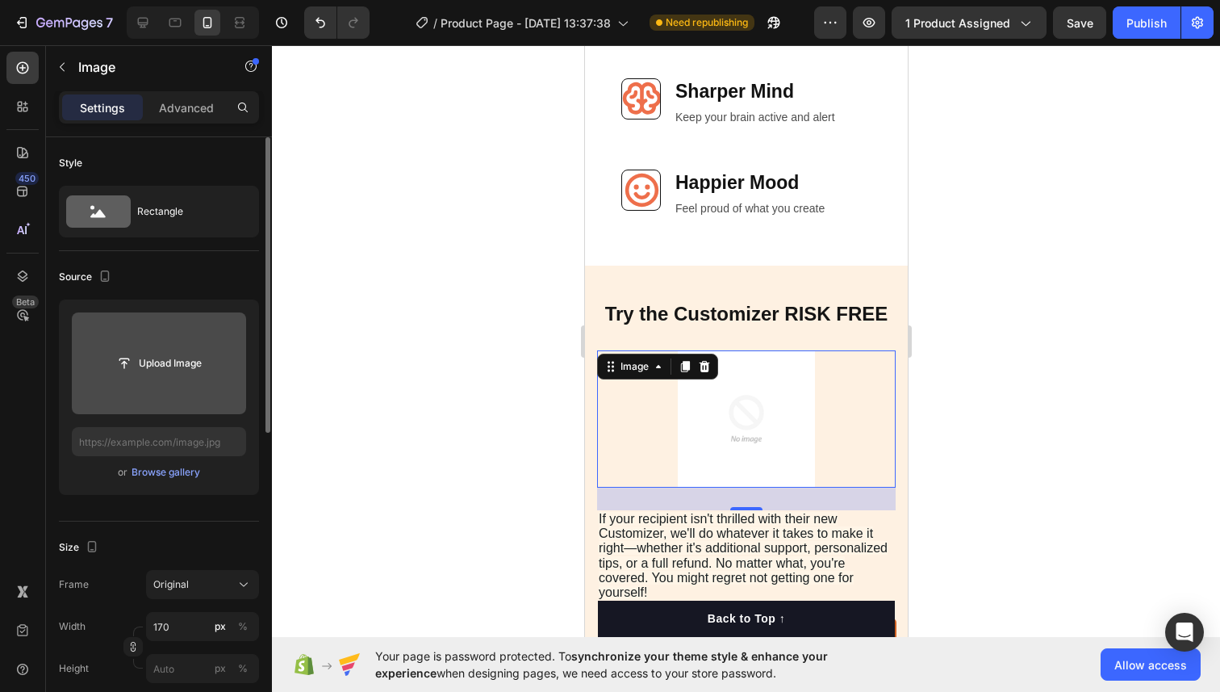
click at [147, 345] on input "file" at bounding box center [159, 363] width 174 height 102
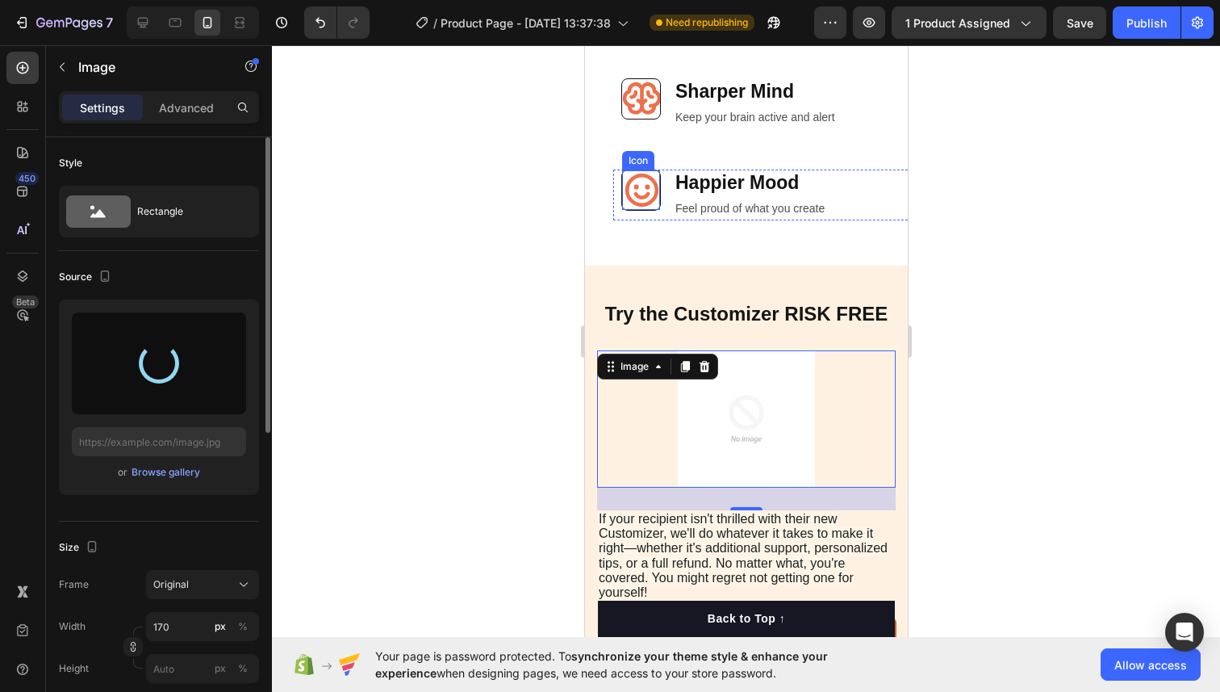
type input "https://cdn.shopify.com/s/files/1/0724/7482/0793/files/gempages_581660207315157…"
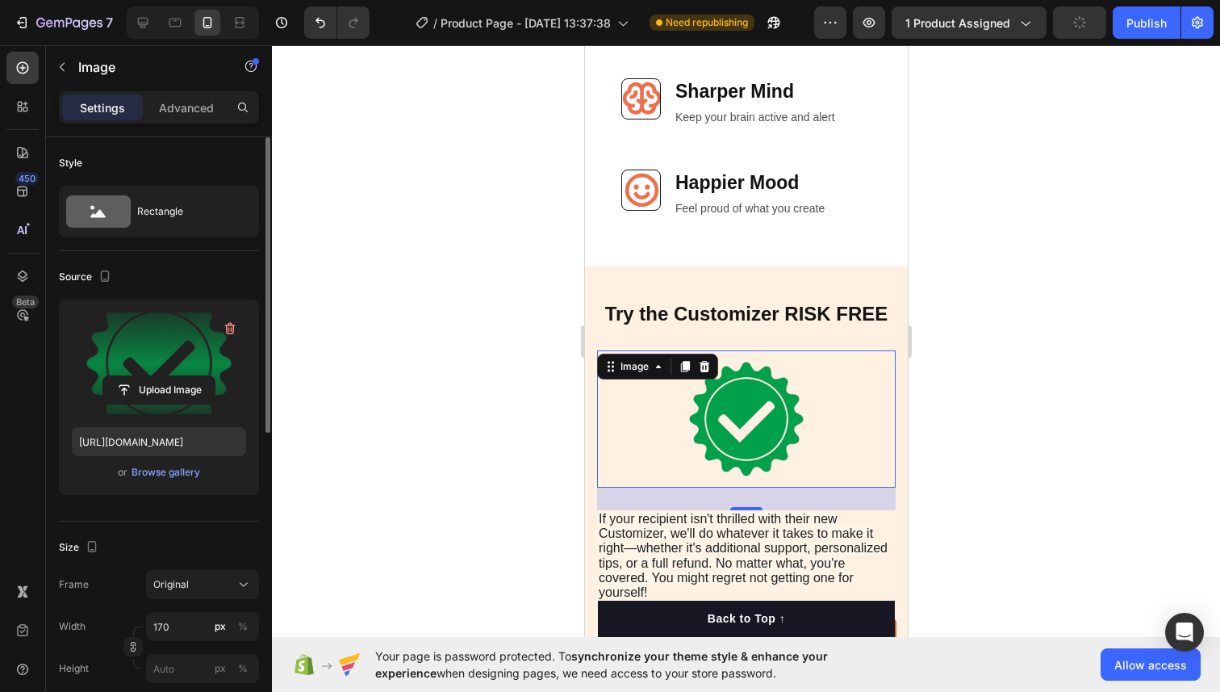
click at [1043, 327] on div at bounding box center [746, 368] width 948 height 646
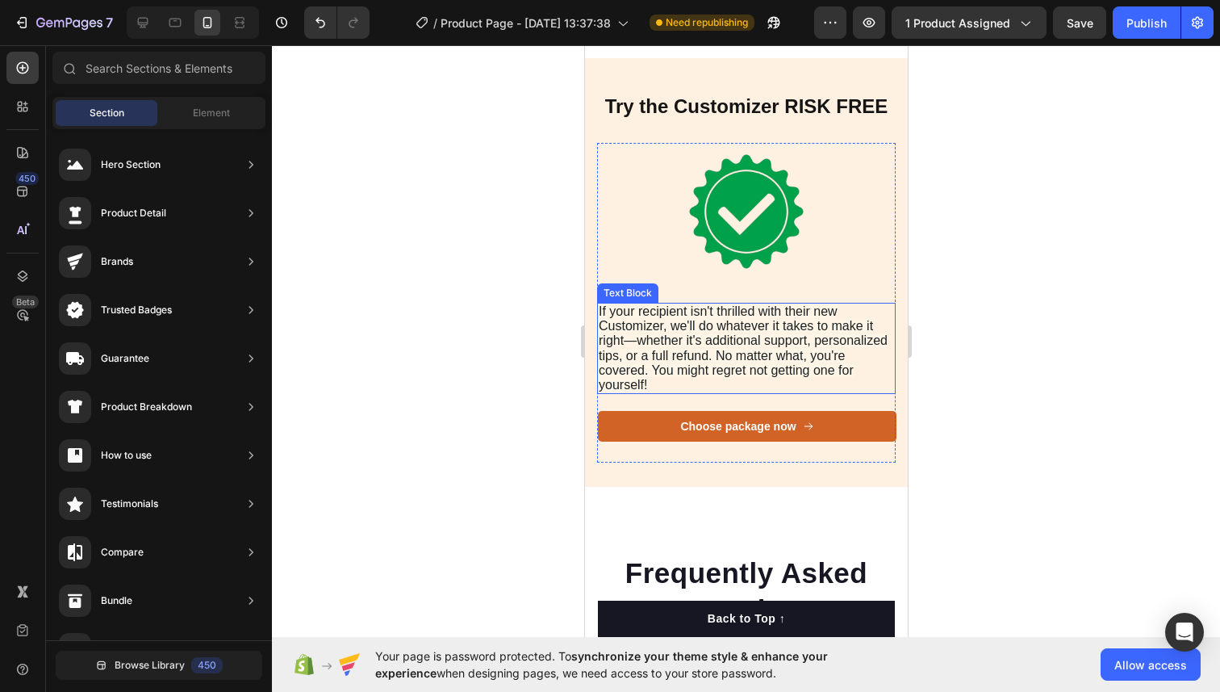
scroll to position [6366, 0]
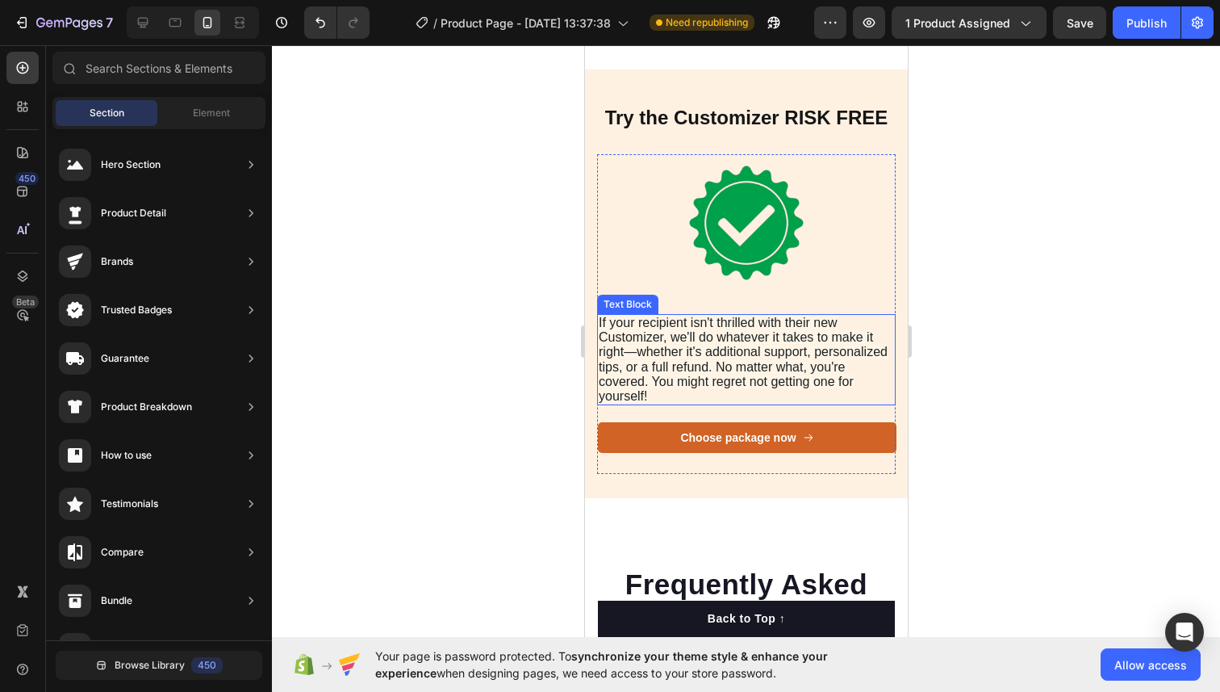
click at [781, 323] on span "If your recipient isn't thrilled with their new Customizer, we'll do whatever i…" at bounding box center [742, 359] width 289 height 87
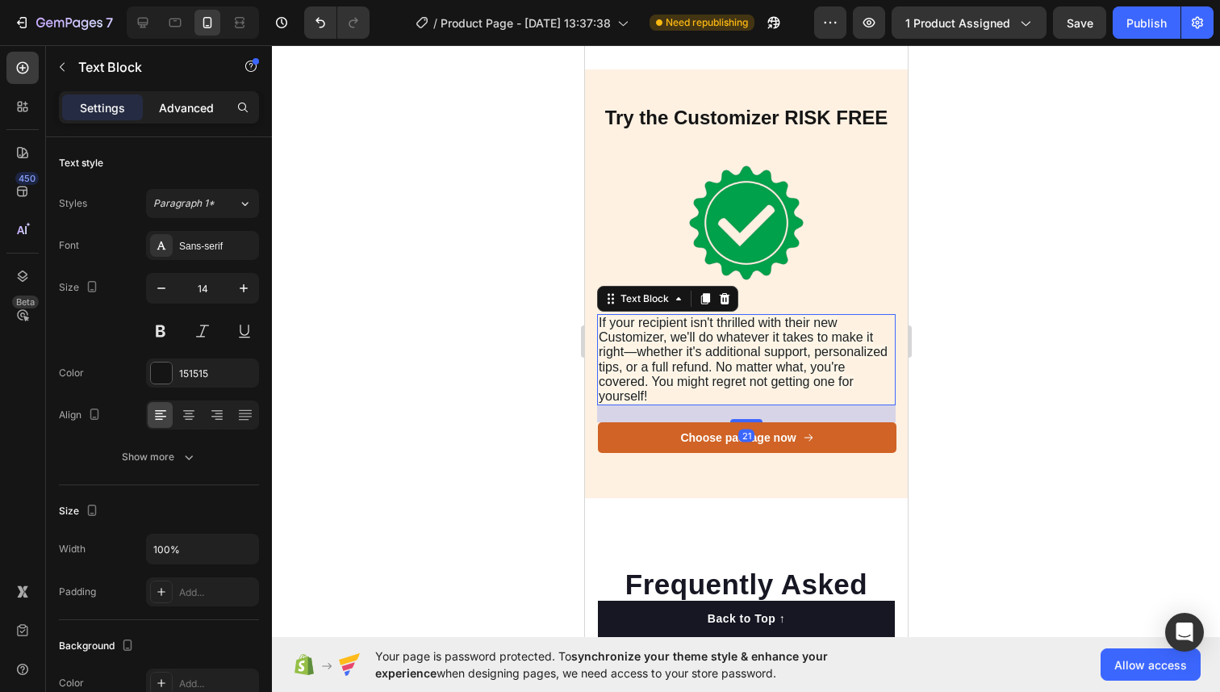
click at [213, 118] on div "Advanced" at bounding box center [186, 107] width 81 height 26
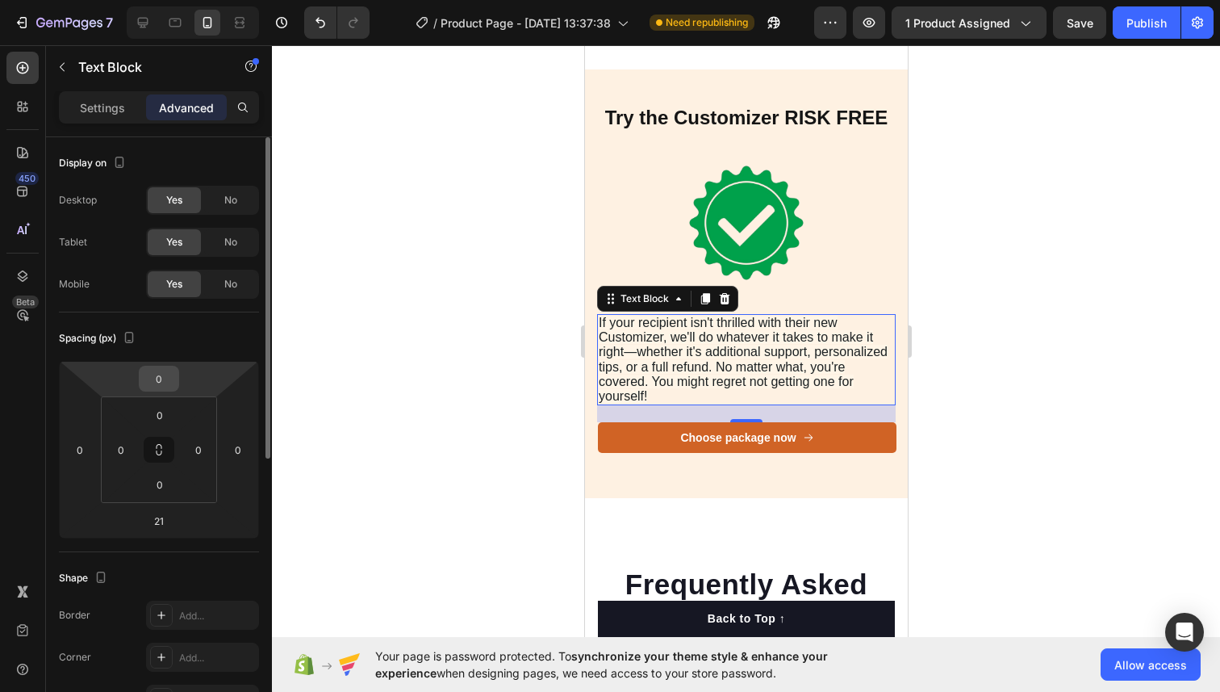
click at [173, 383] on input "0" at bounding box center [159, 378] width 32 height 24
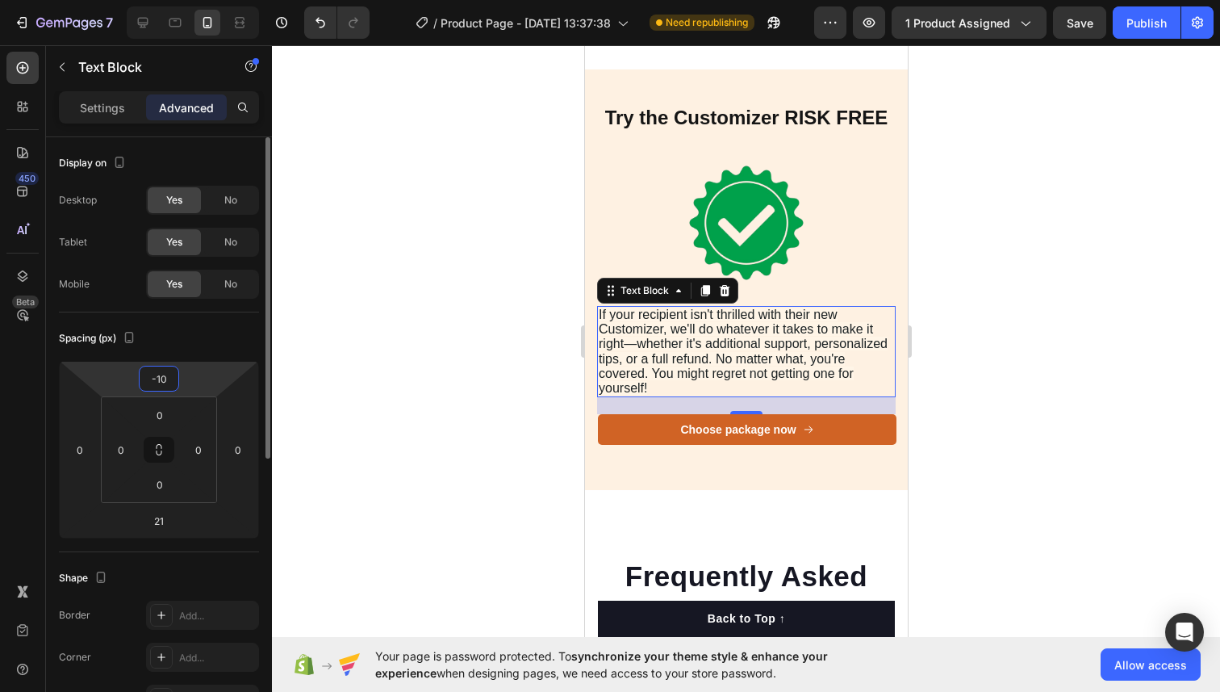
type input "-1"
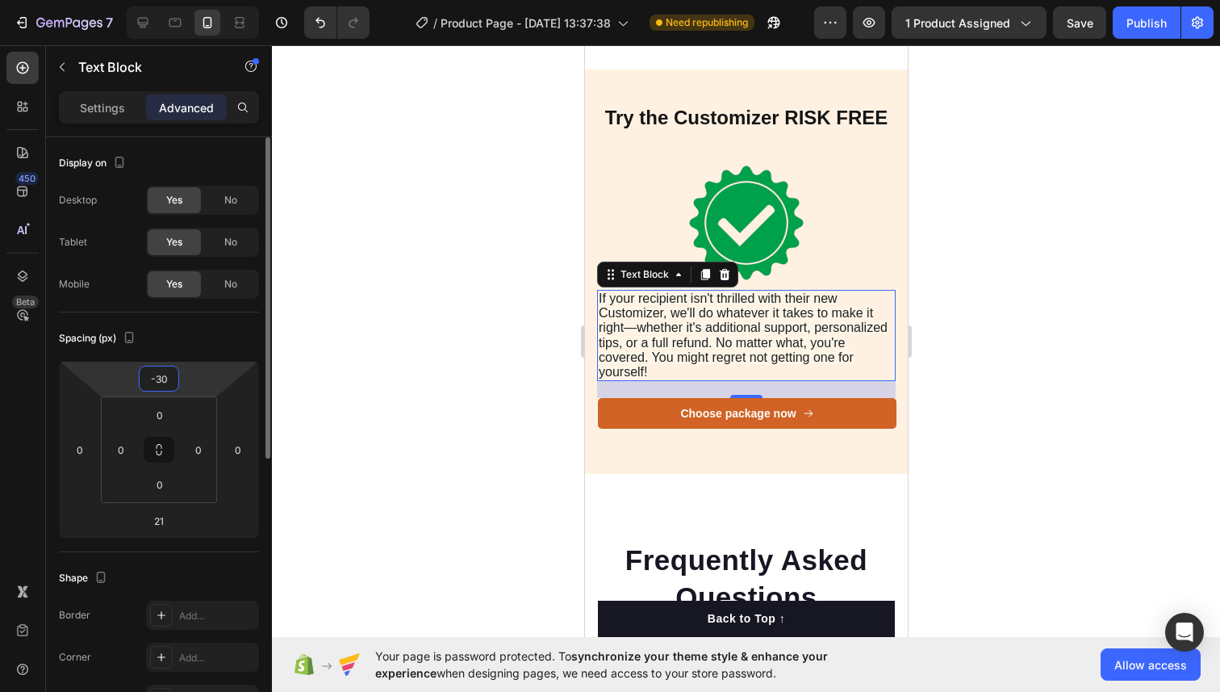
type input "-3"
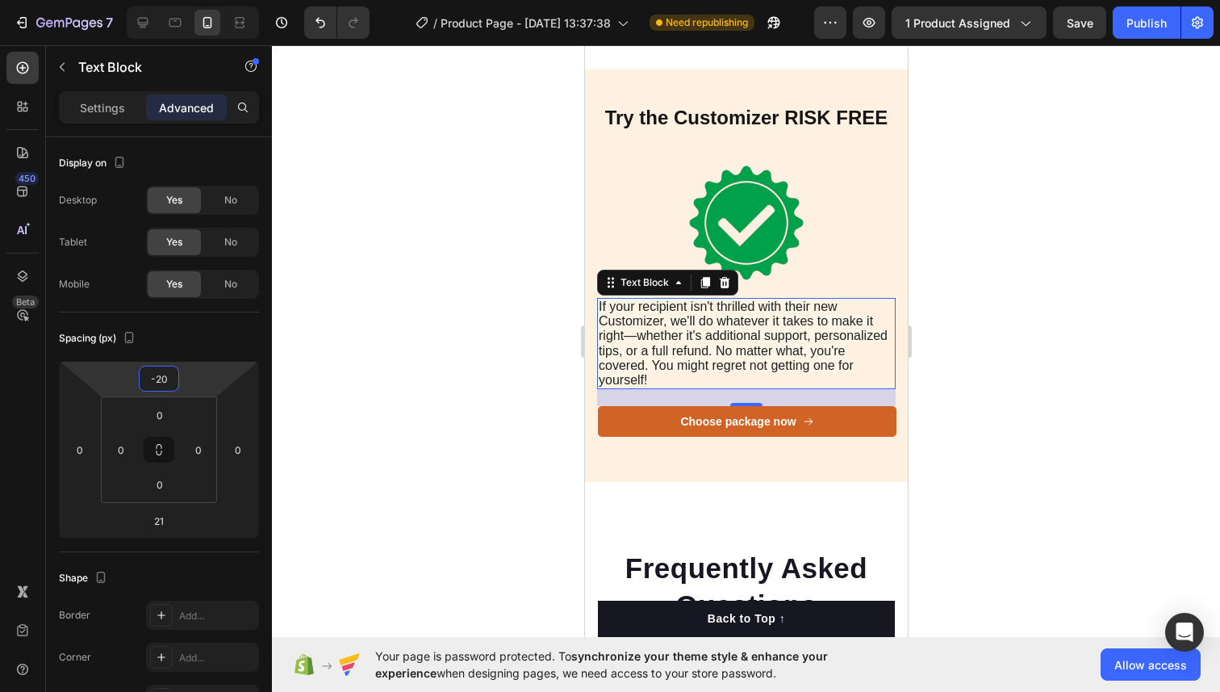
type input "-2"
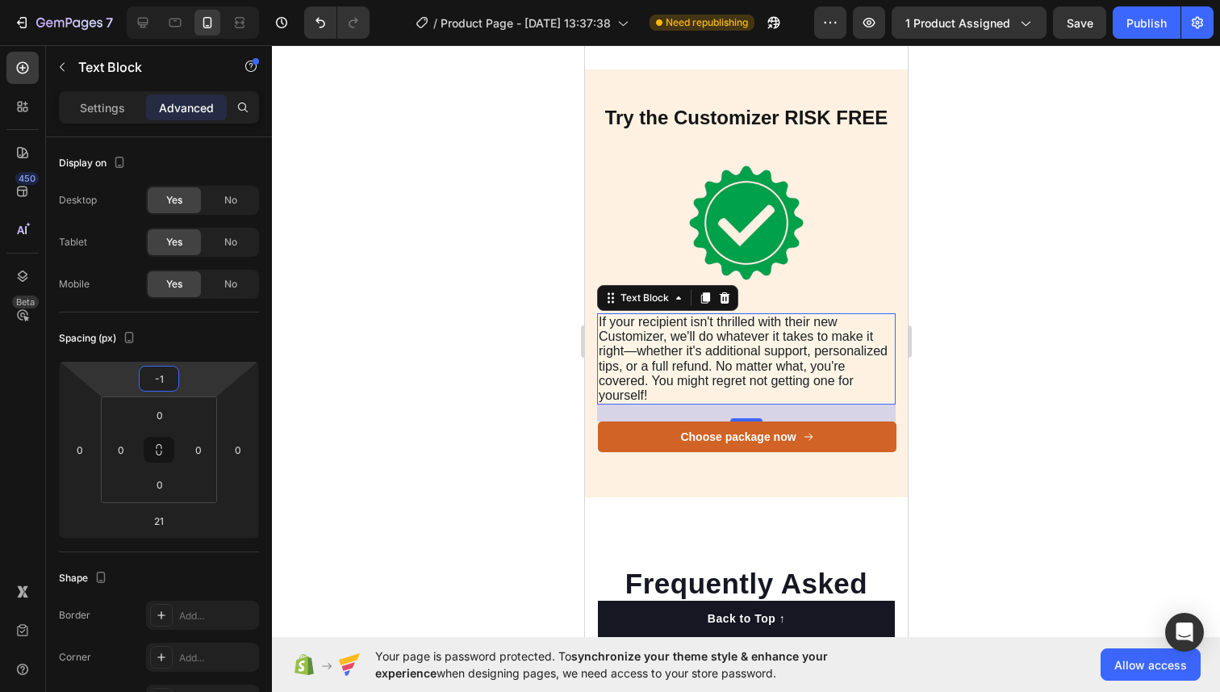
type input "-15"
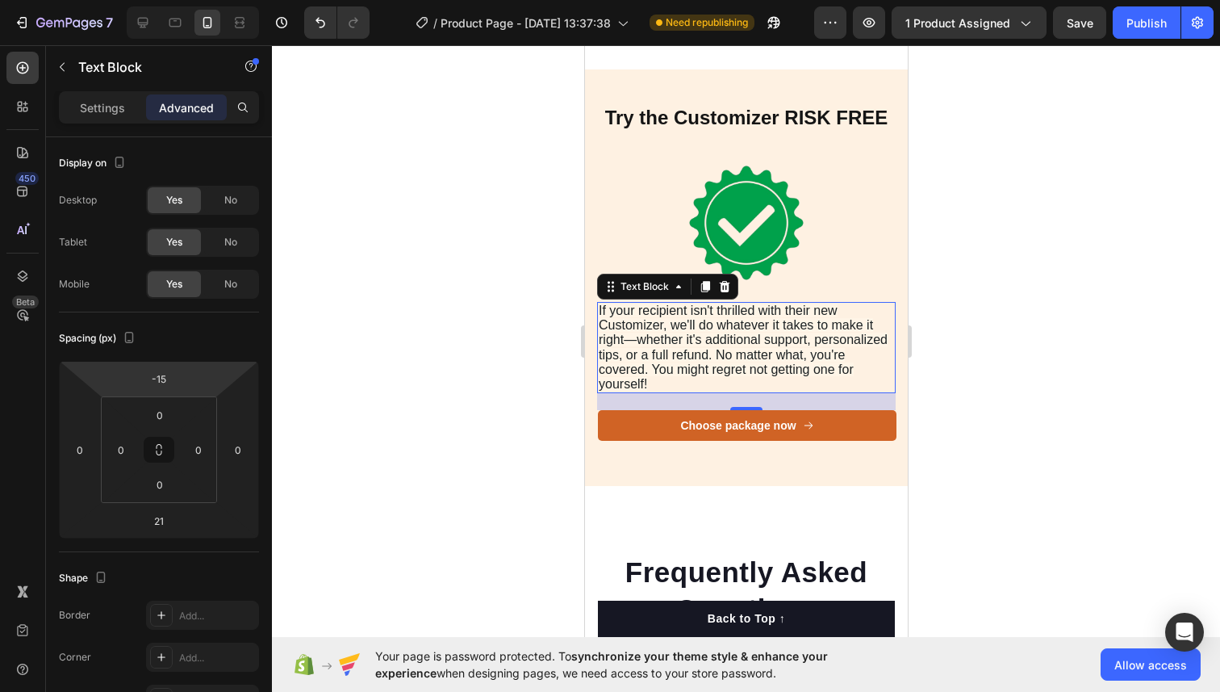
click at [1068, 154] on div at bounding box center [746, 368] width 948 height 646
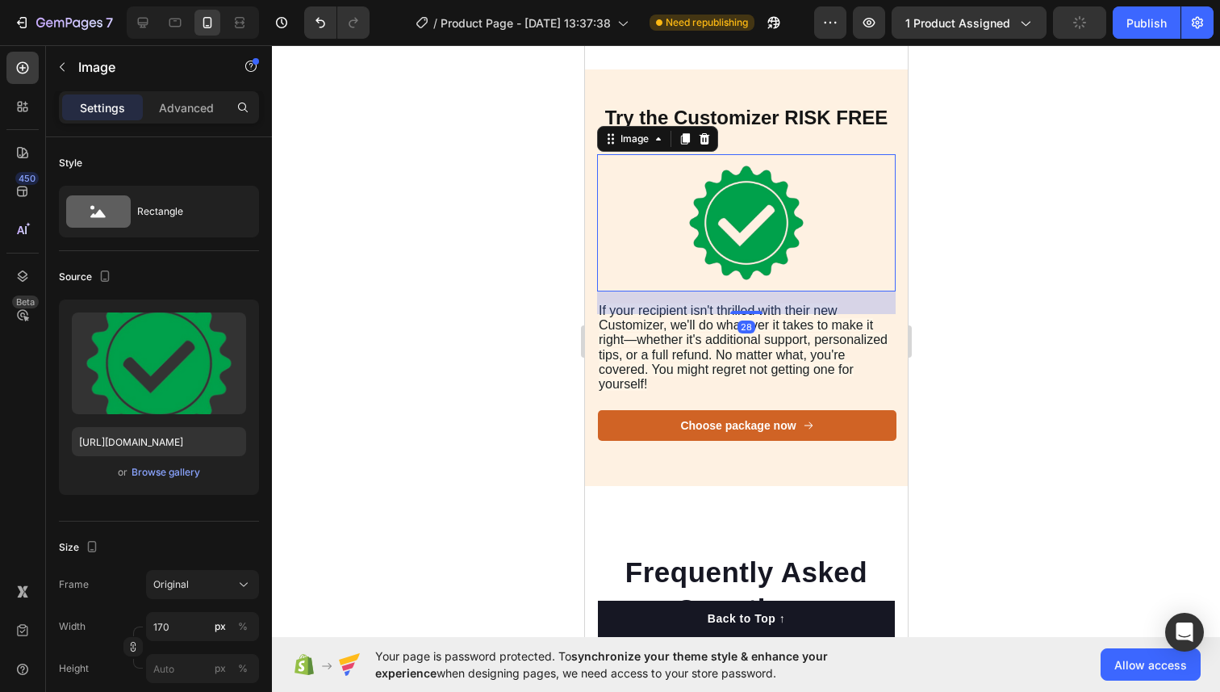
click at [721, 174] on img at bounding box center [745, 222] width 137 height 137
click at [204, 115] on p "Advanced" at bounding box center [186, 107] width 55 height 17
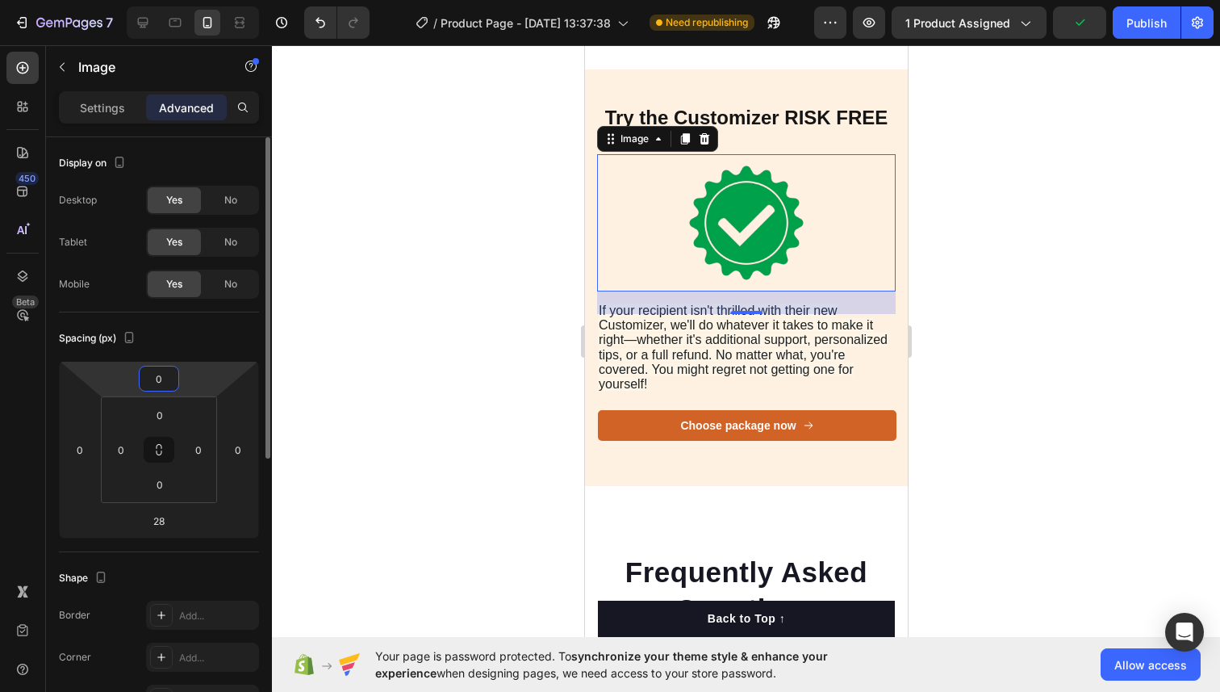
click at [169, 384] on input "0" at bounding box center [159, 378] width 32 height 24
type input "-15"
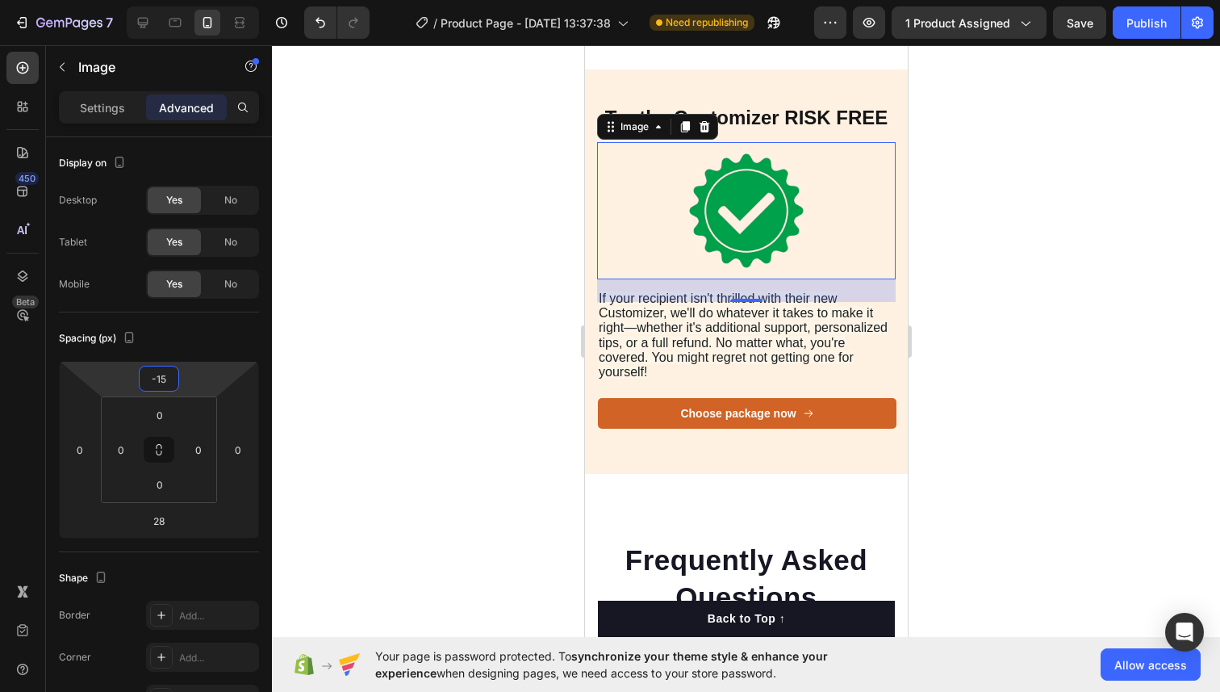
click at [1019, 419] on div at bounding box center [746, 368] width 948 height 646
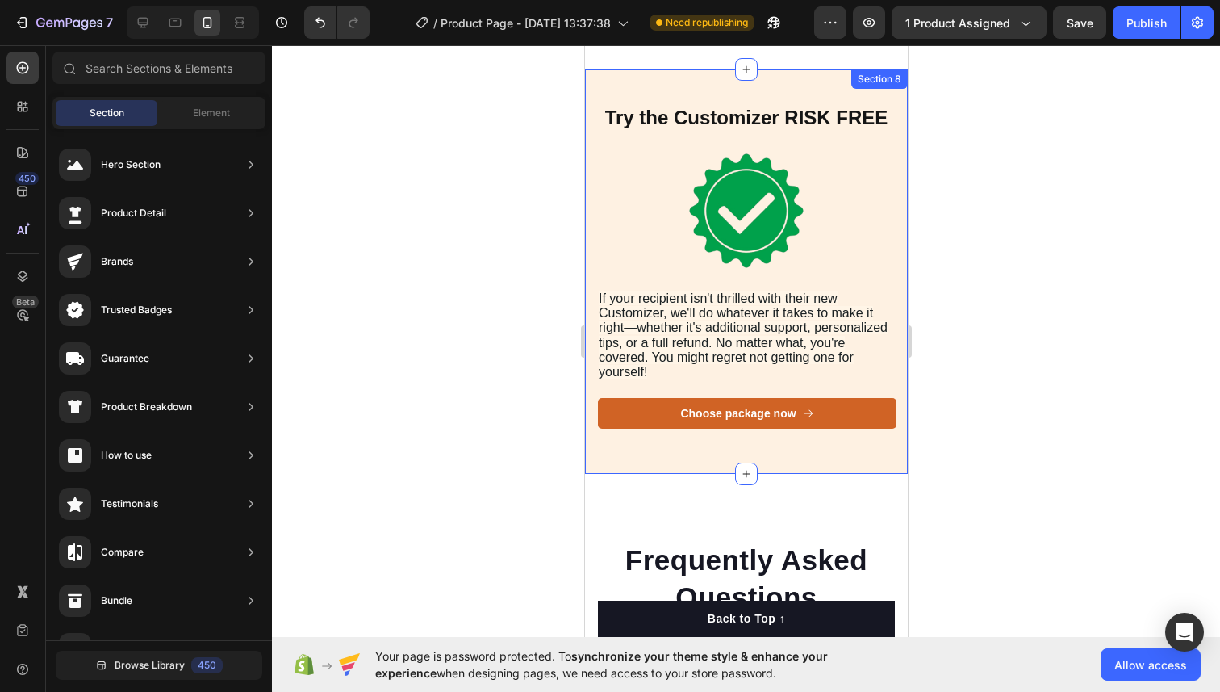
click at [817, 467] on div "Try the Customizer RISK FREE Heading Image If your recipient isn't thrilled wit…" at bounding box center [745, 288] width 299 height 371
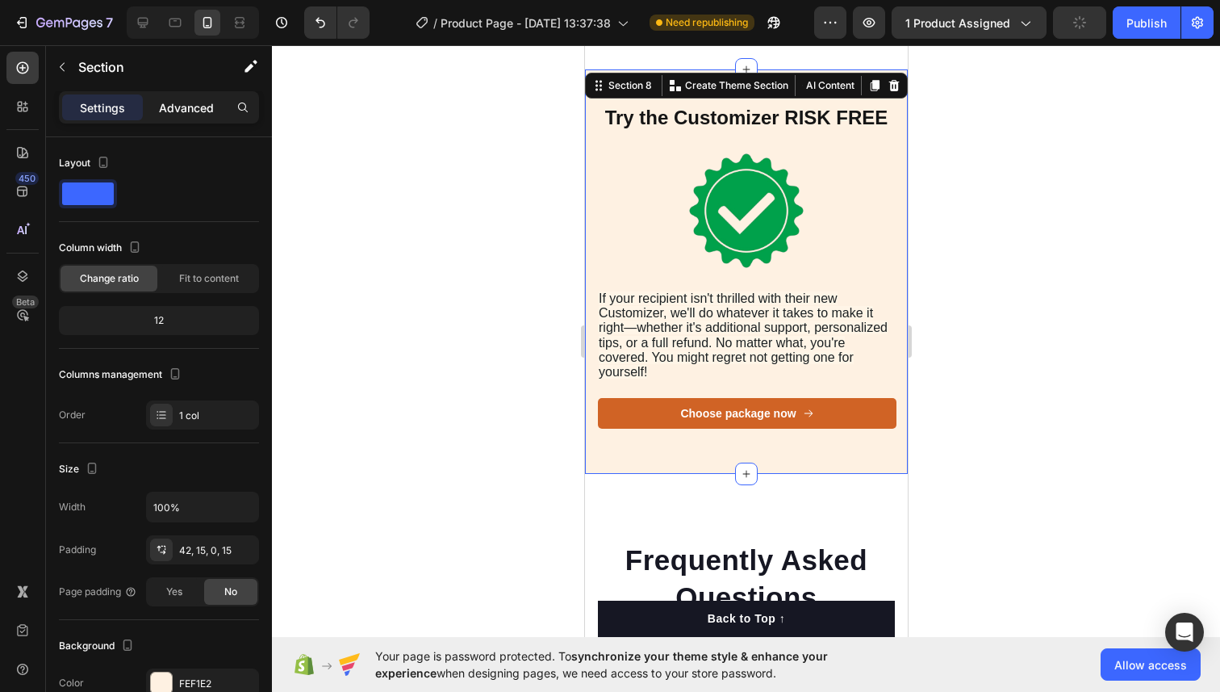
click at [157, 103] on div "Advanced" at bounding box center [186, 107] width 81 height 26
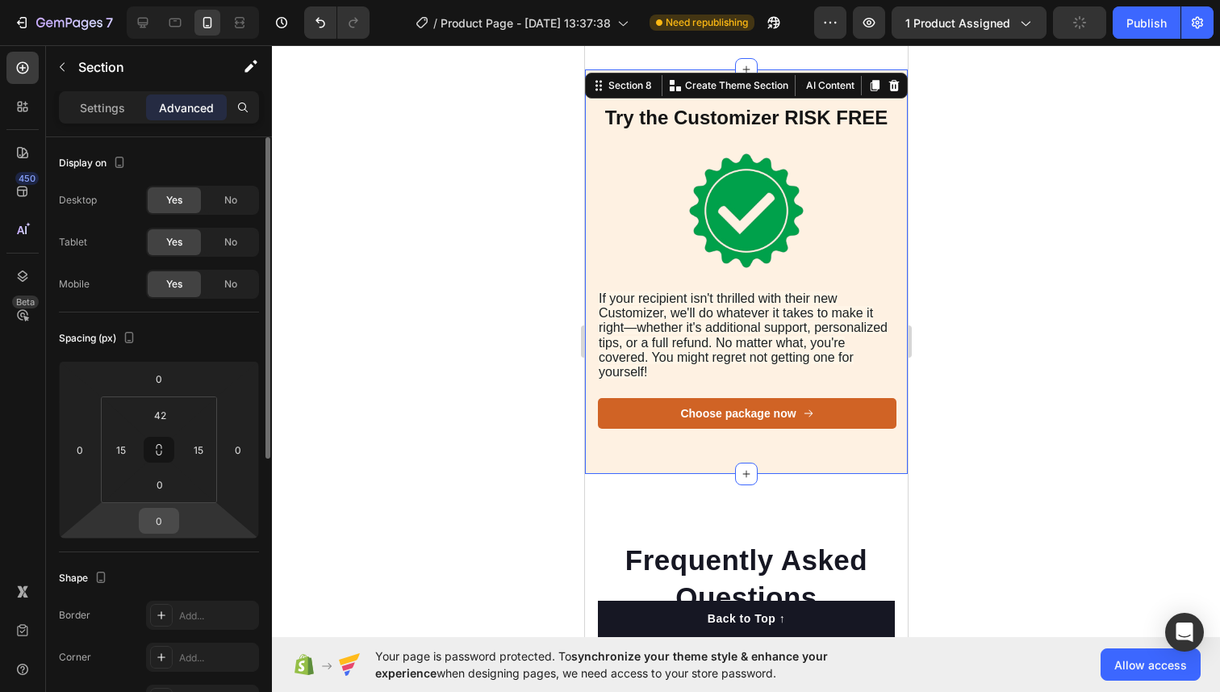
click at [157, 518] on input "0" at bounding box center [159, 520] width 32 height 24
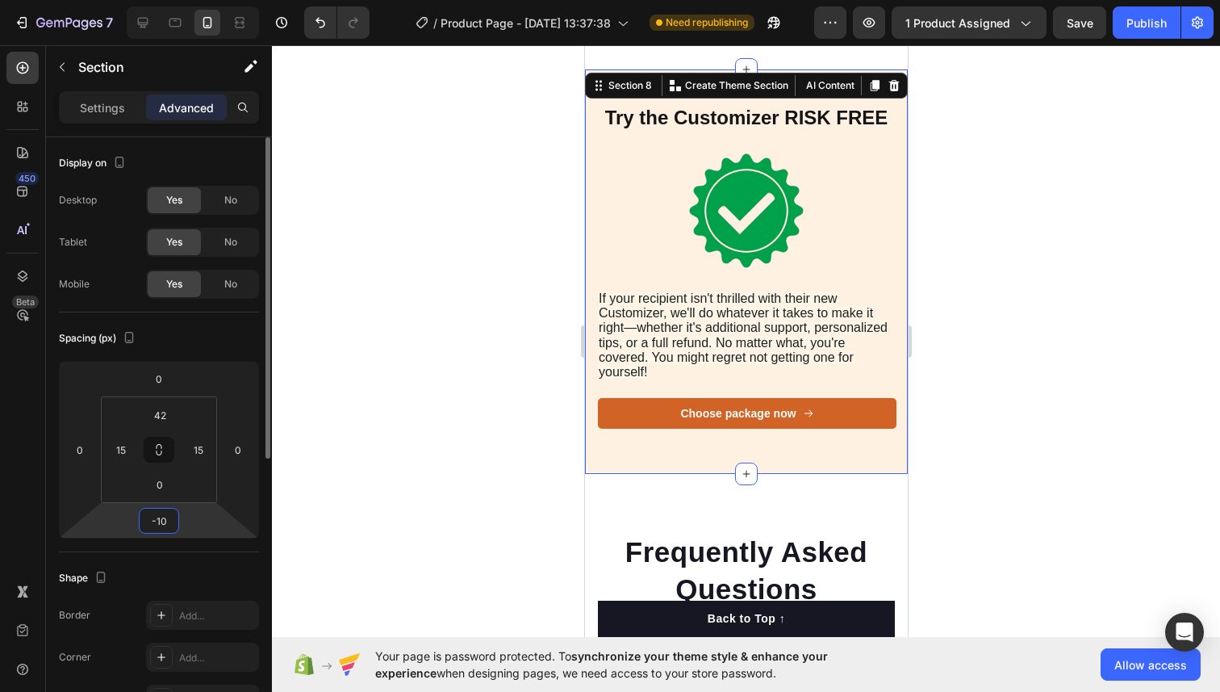
type input "-1"
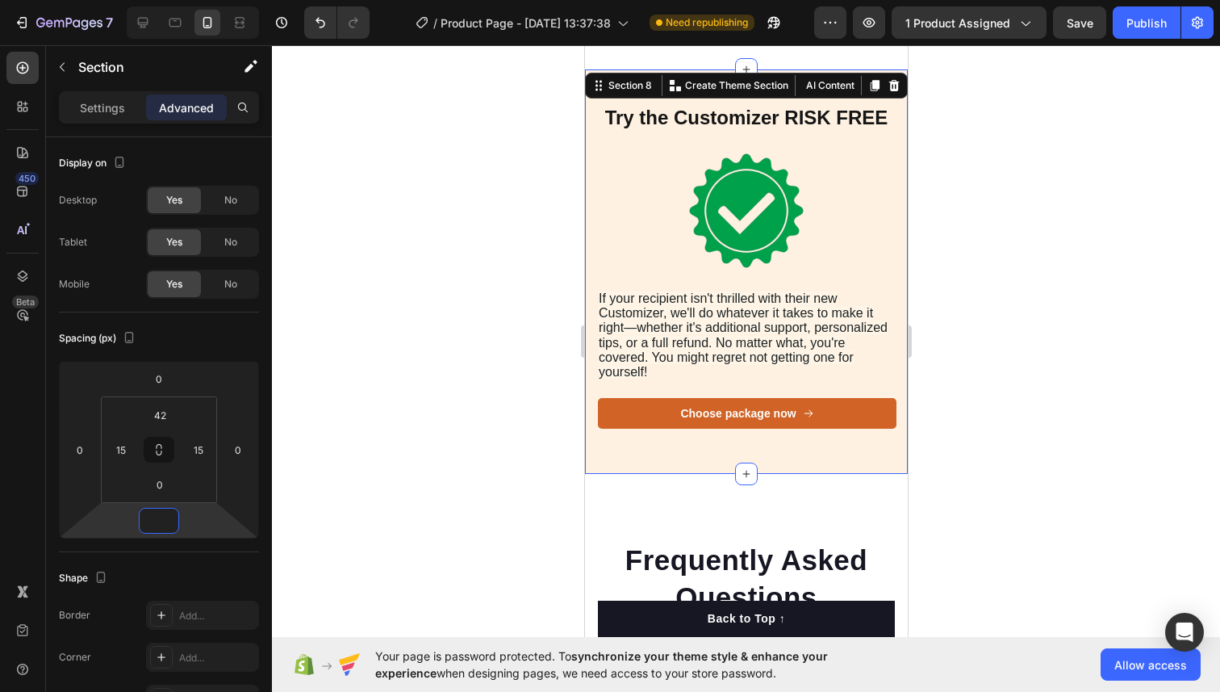
type input "0"
click at [368, 448] on div at bounding box center [746, 368] width 948 height 646
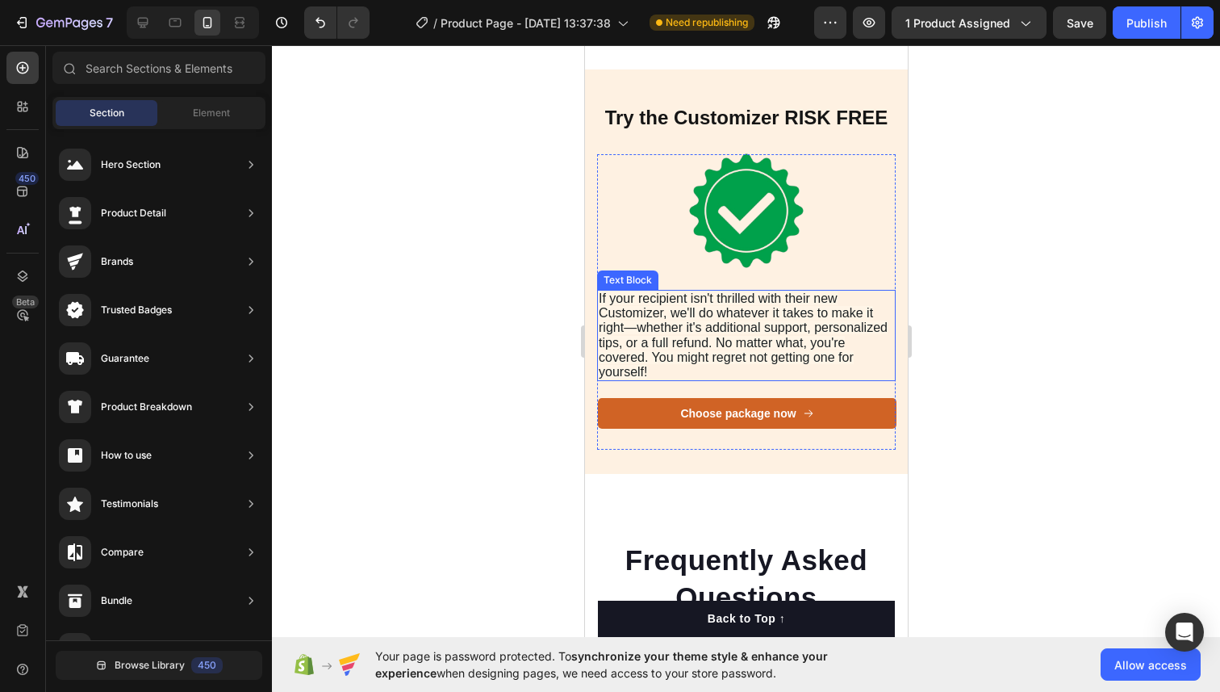
scroll to position [6092, 0]
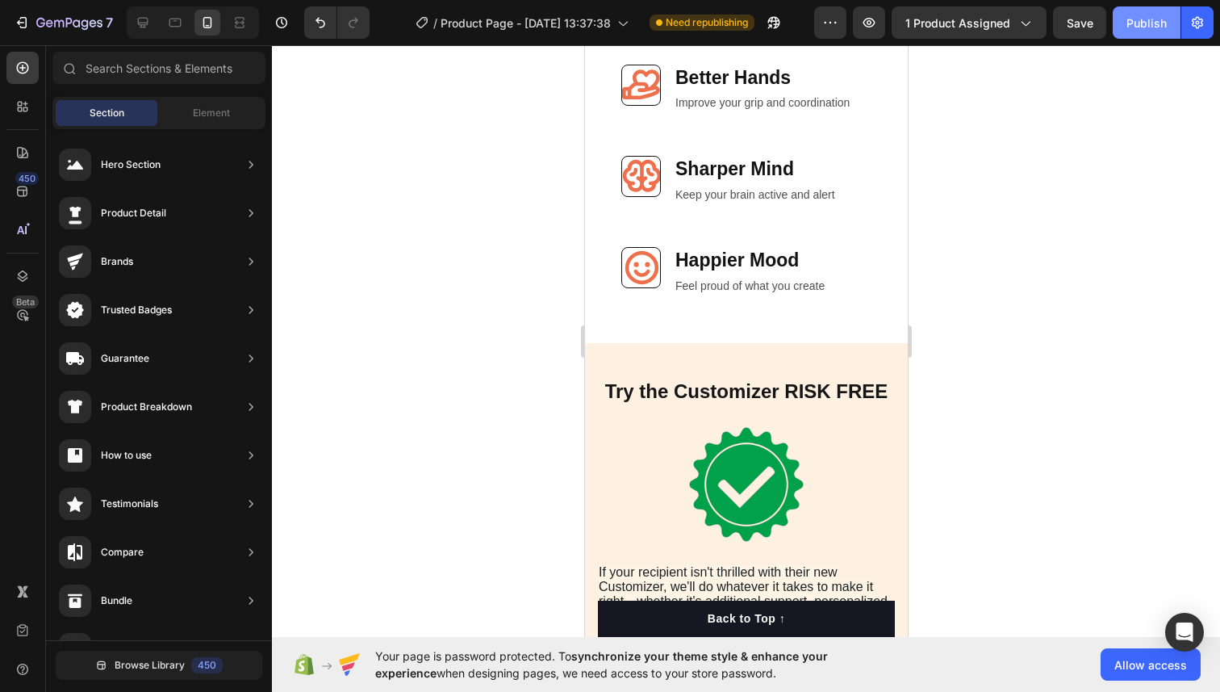
click at [1128, 27] on div "Publish" at bounding box center [1147, 23] width 40 height 17
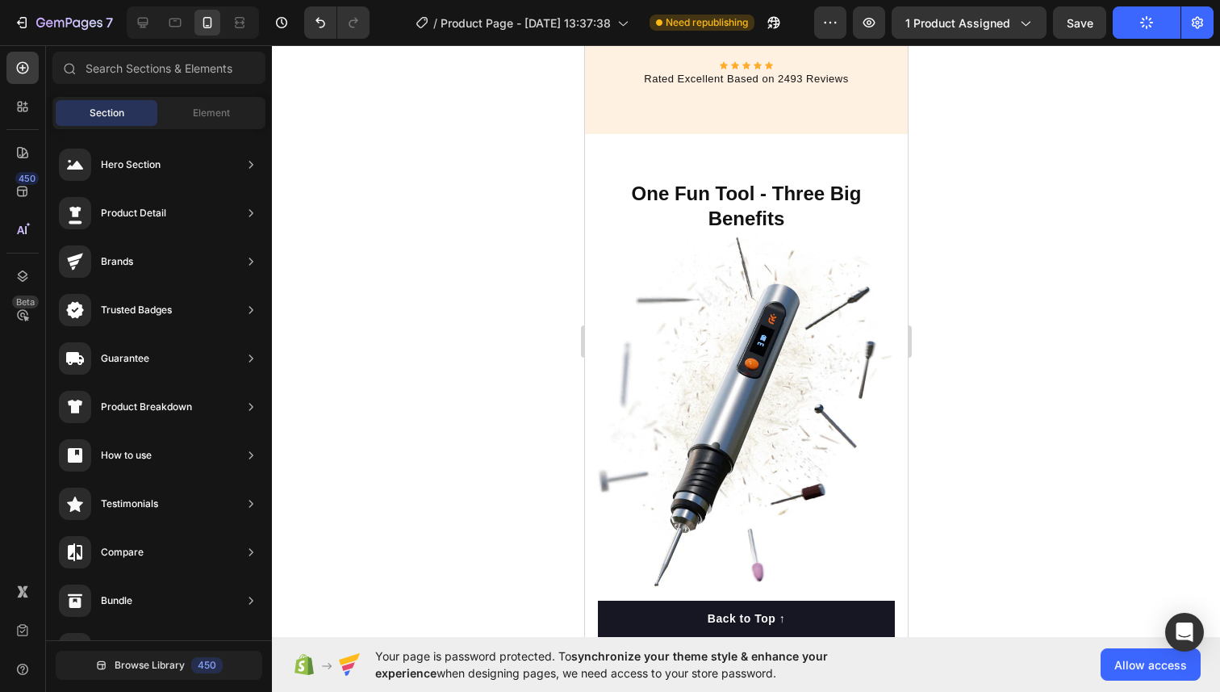
scroll to position [5538, 0]
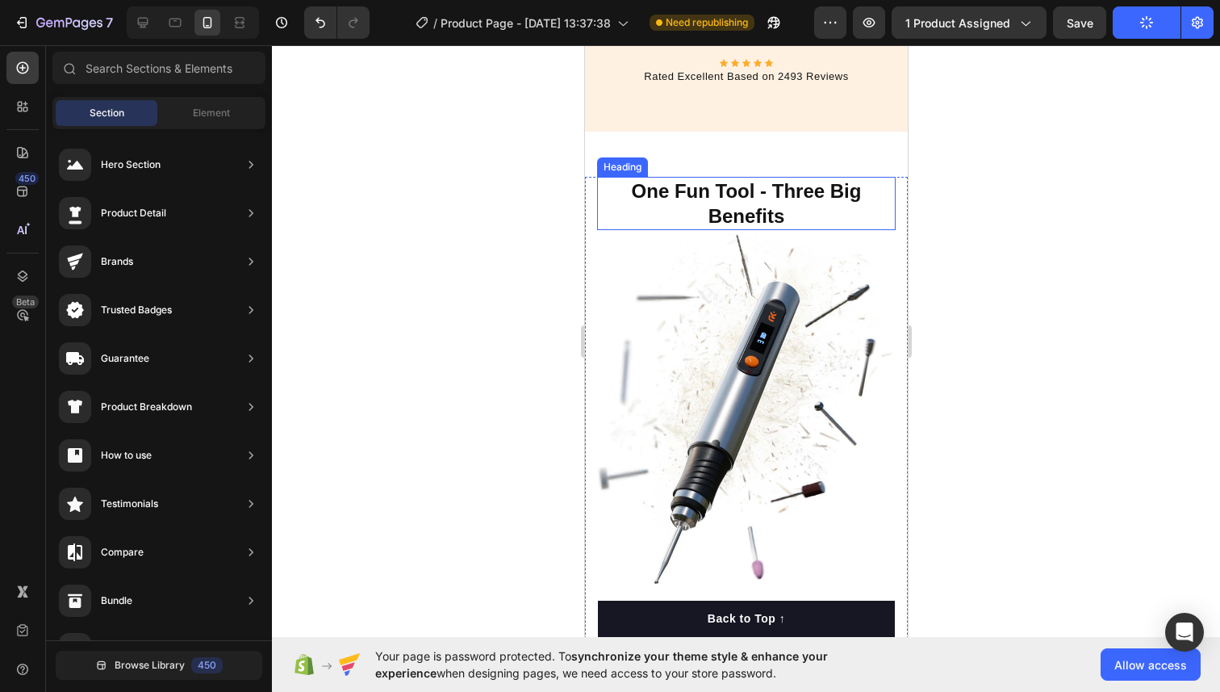
click at [755, 210] on strong "One Fun Tool - Three Big Benefits" at bounding box center [746, 203] width 230 height 47
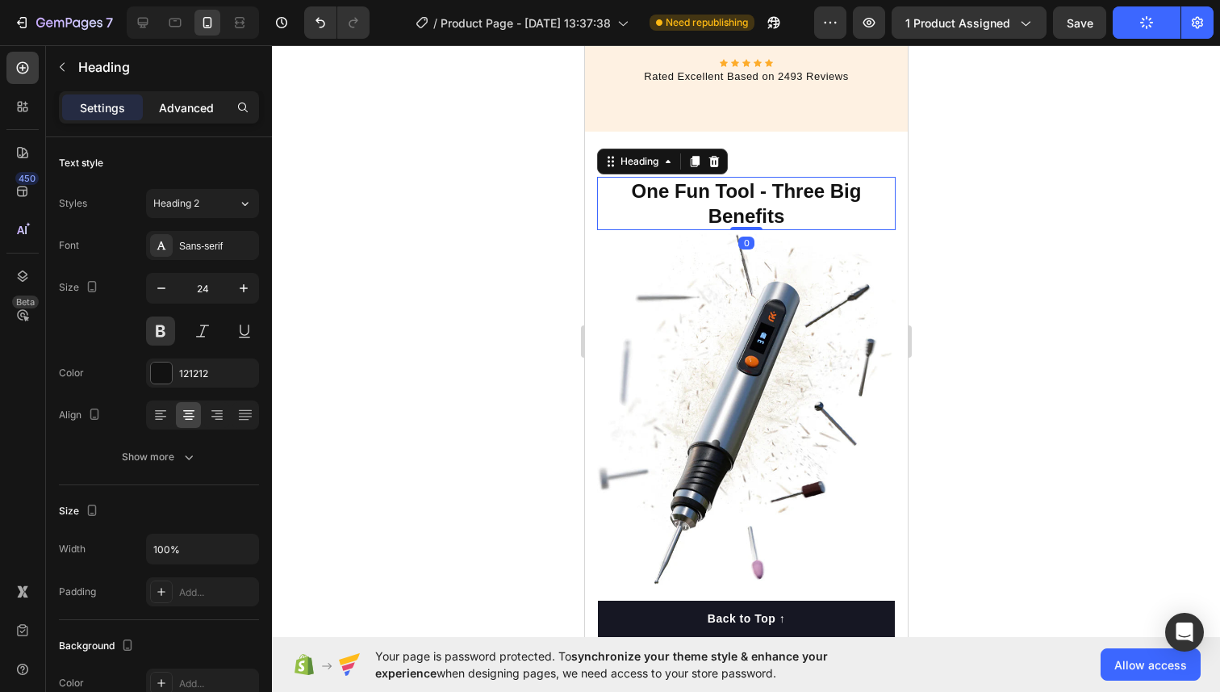
click at [211, 98] on div "Advanced" at bounding box center [186, 107] width 81 height 26
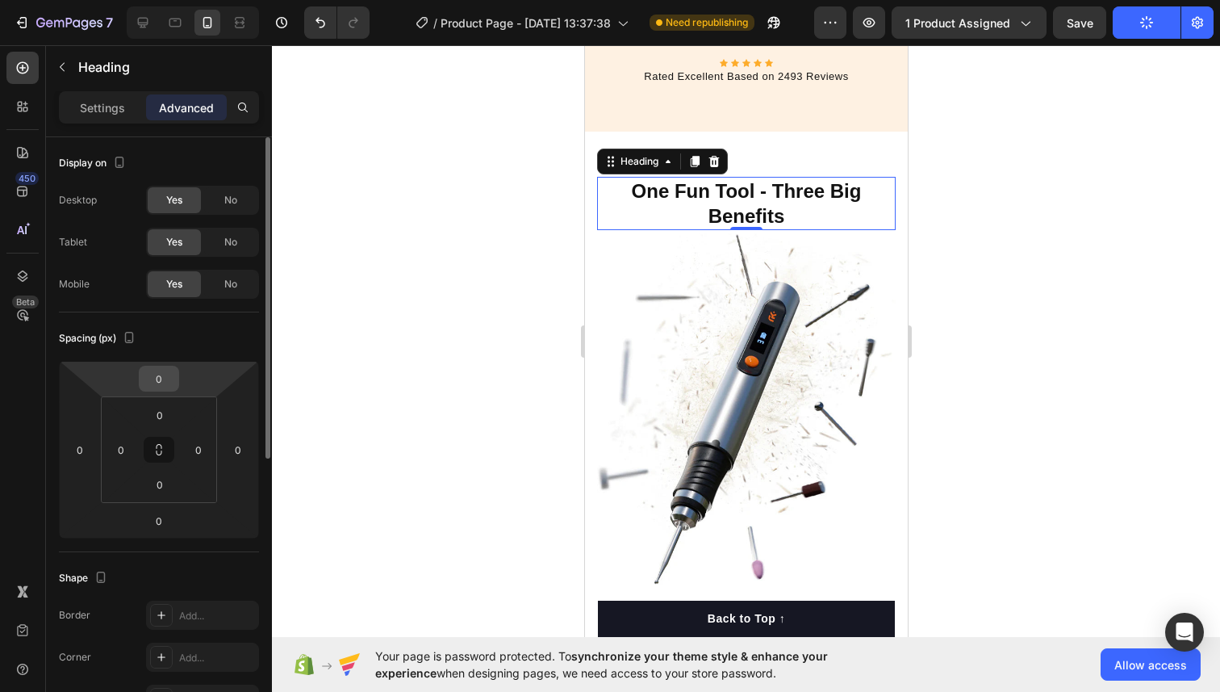
click at [159, 381] on input "0" at bounding box center [159, 378] width 32 height 24
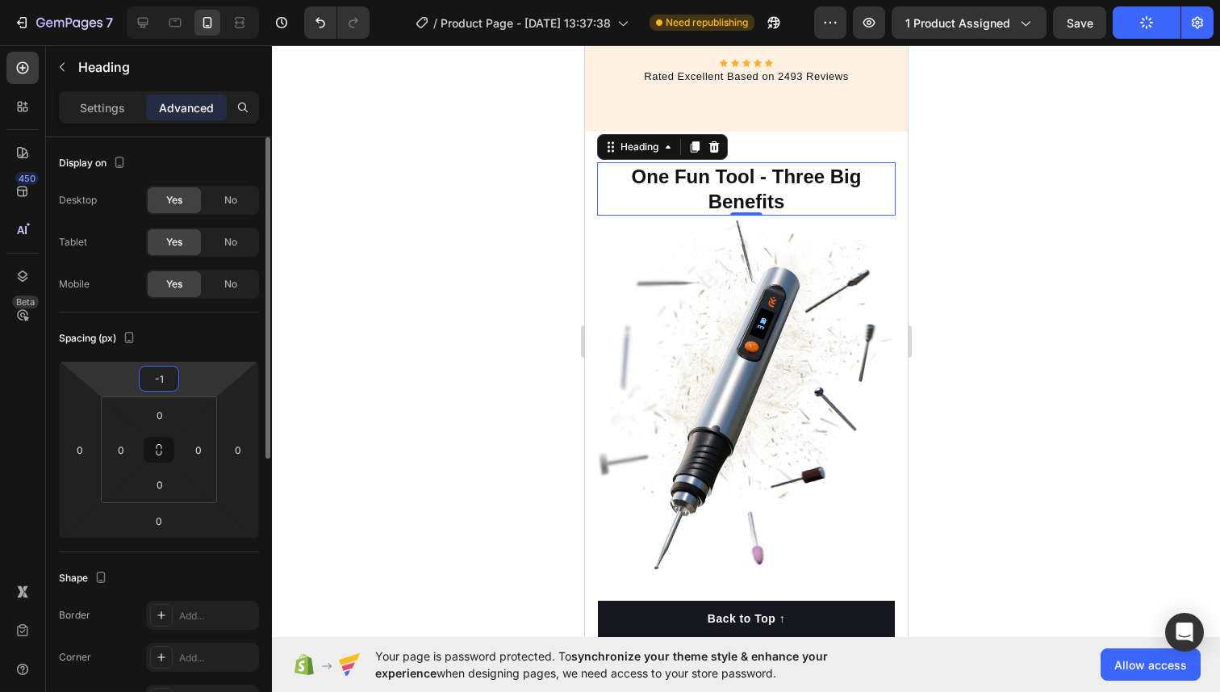
type input "-16"
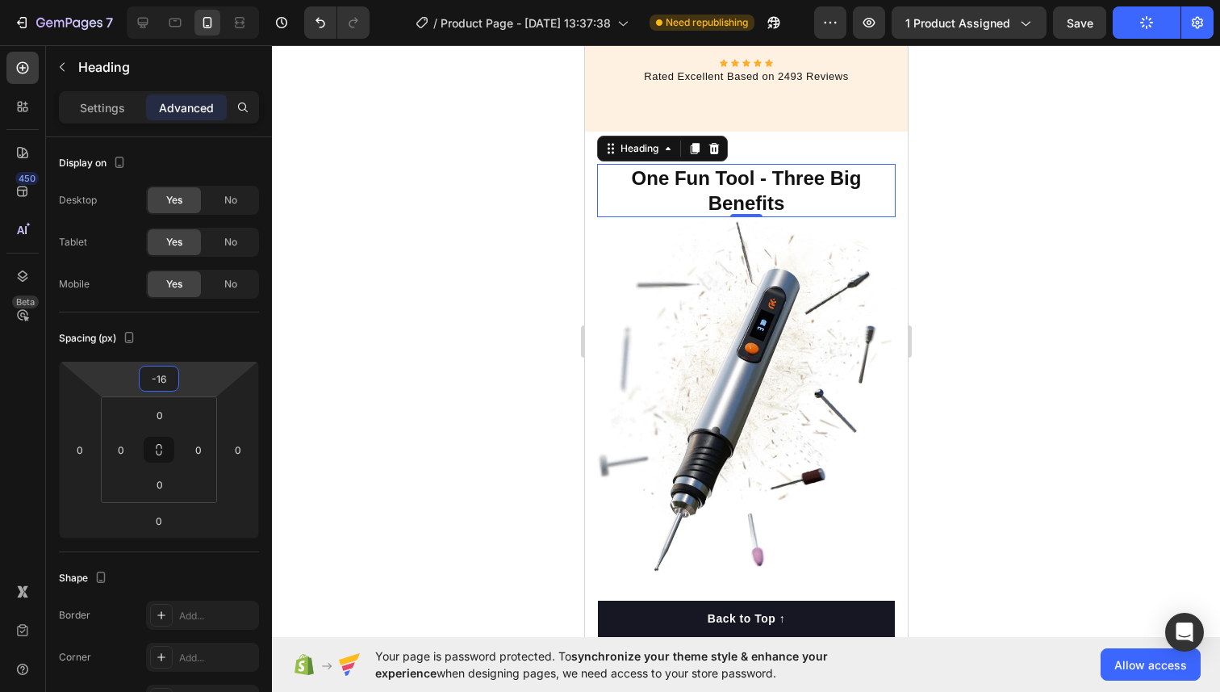
click at [420, 356] on div at bounding box center [746, 368] width 948 height 646
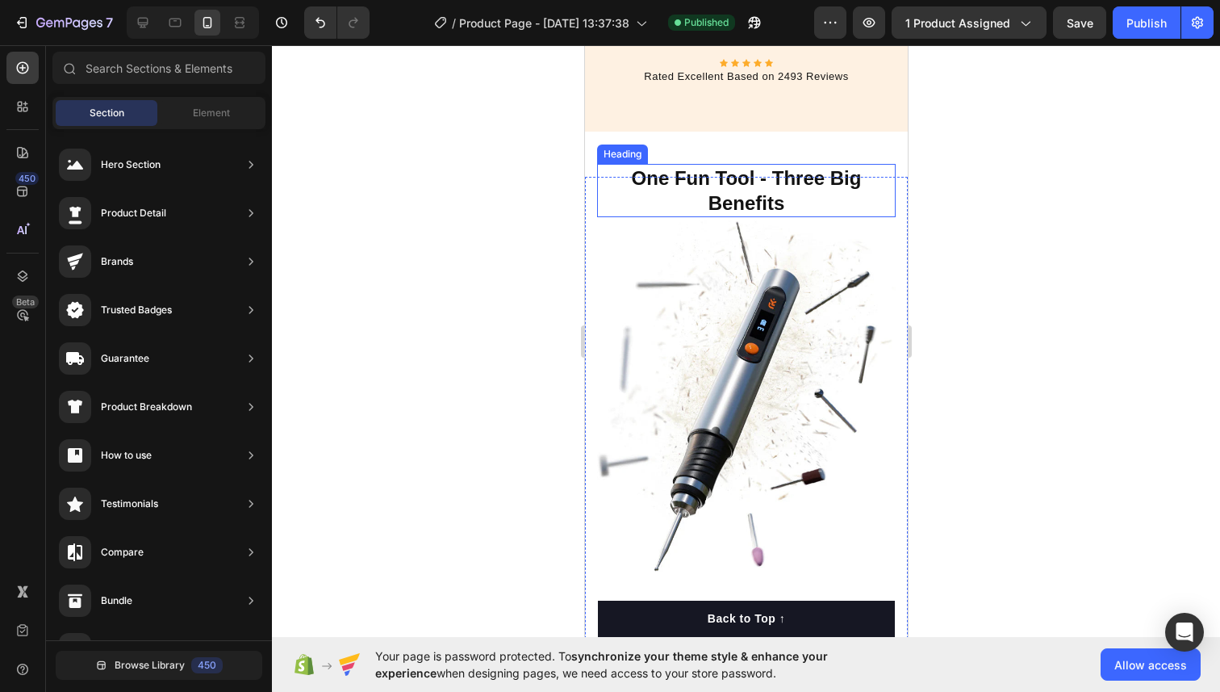
click at [754, 194] on strong "One Fun Tool - Three Big Benefits" at bounding box center [746, 190] width 230 height 47
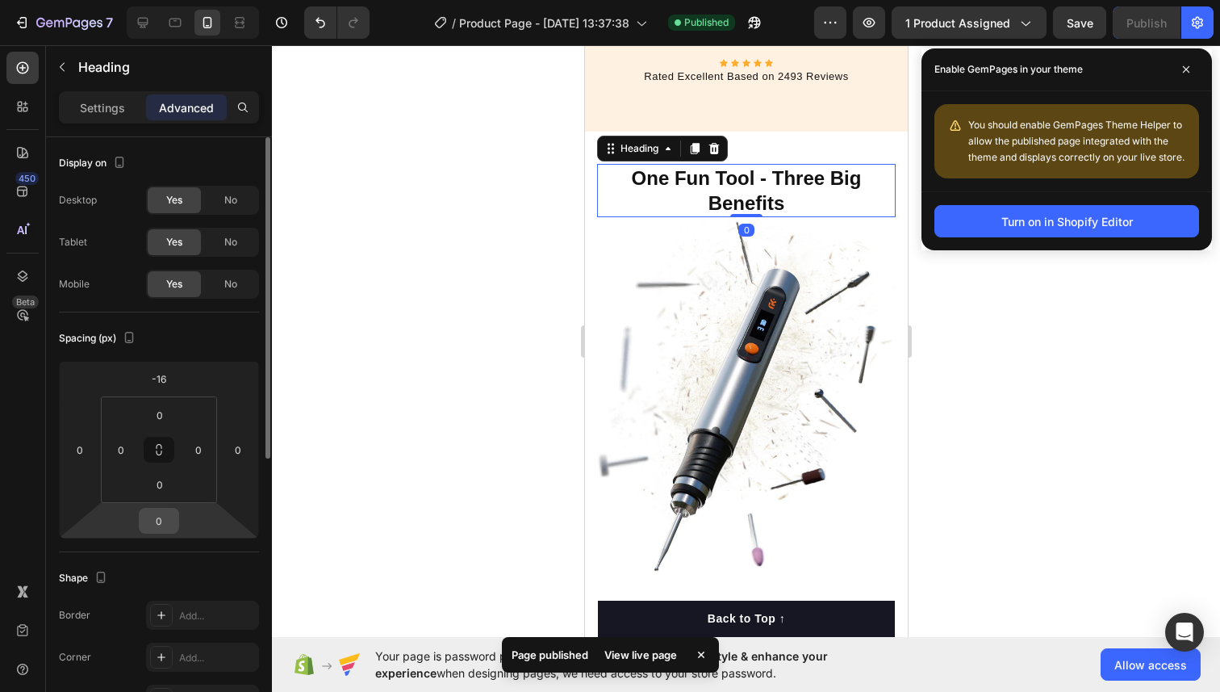
click at [157, 525] on input "0" at bounding box center [159, 520] width 32 height 24
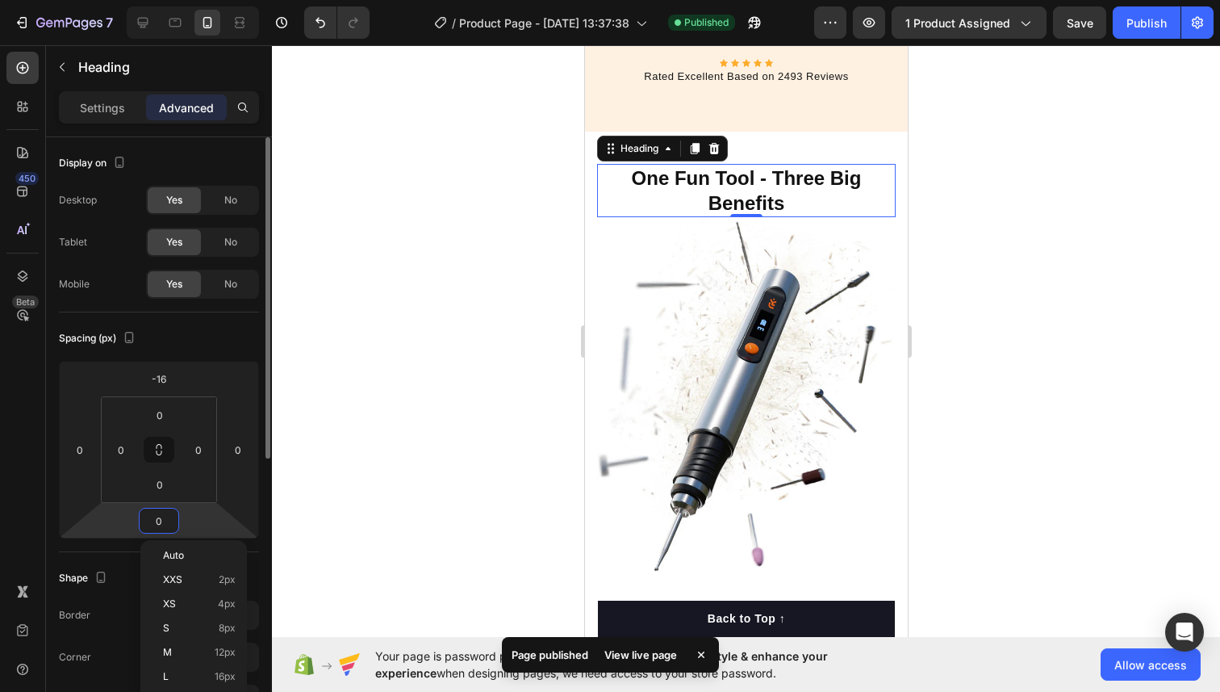
type input "5"
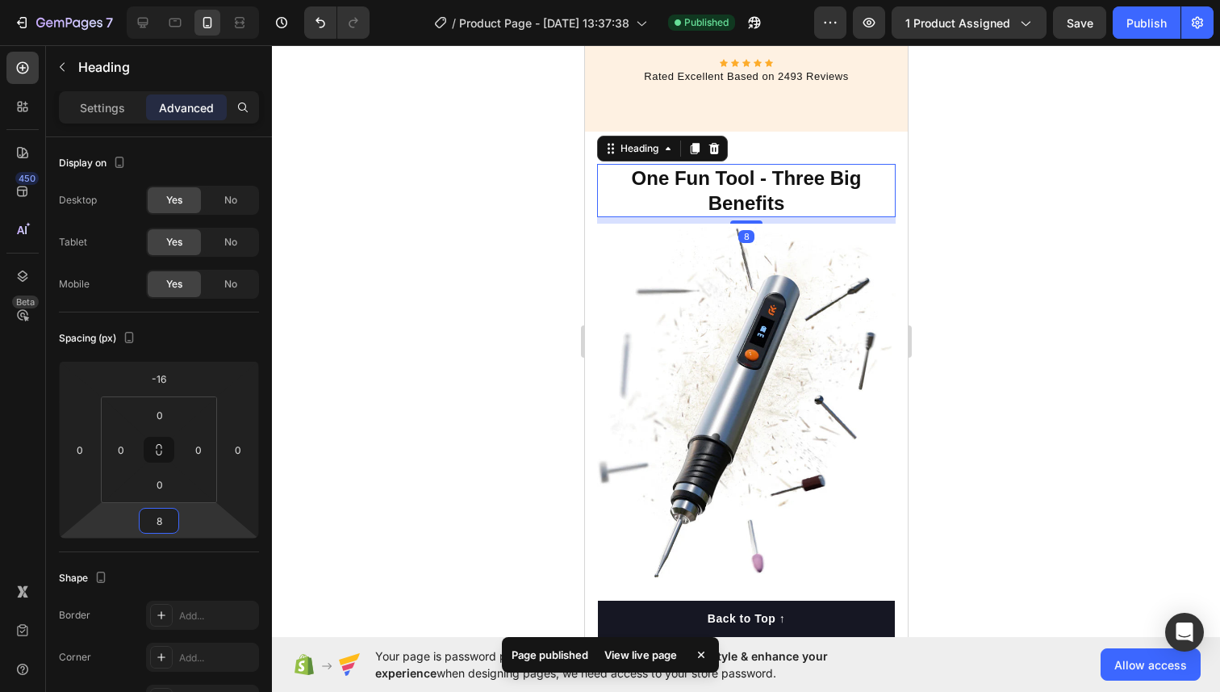
type input "8"
click at [463, 402] on div at bounding box center [746, 368] width 948 height 646
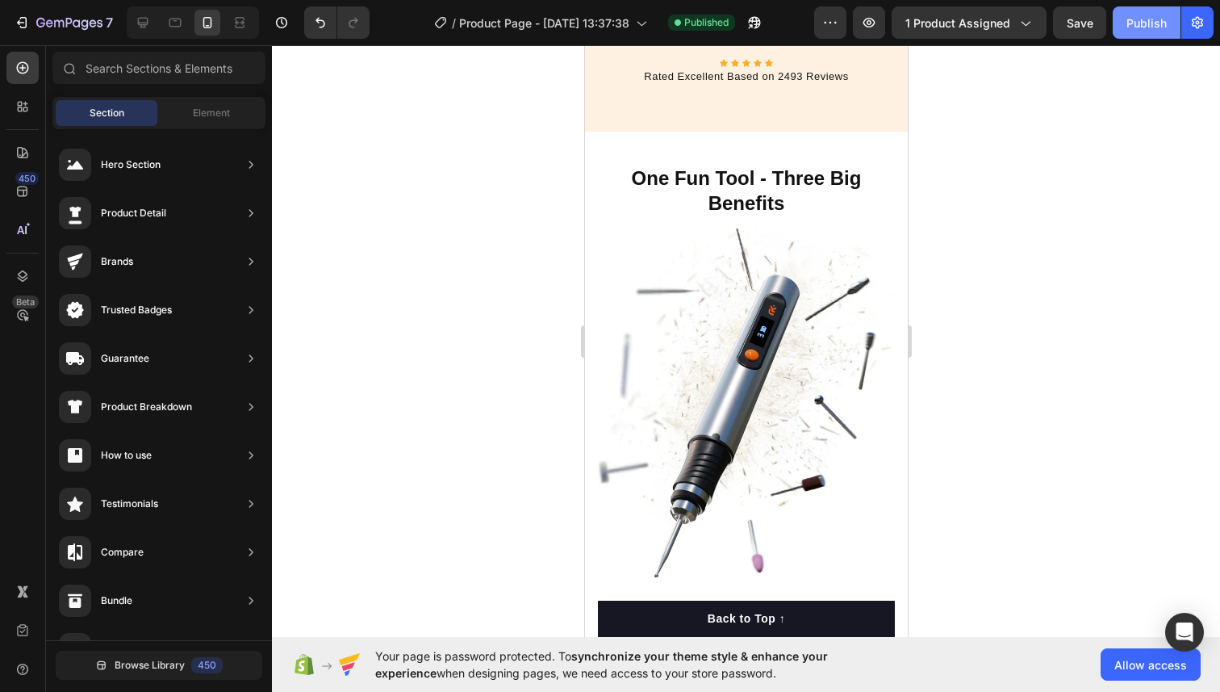
click at [1152, 27] on div "Publish" at bounding box center [1147, 23] width 40 height 17
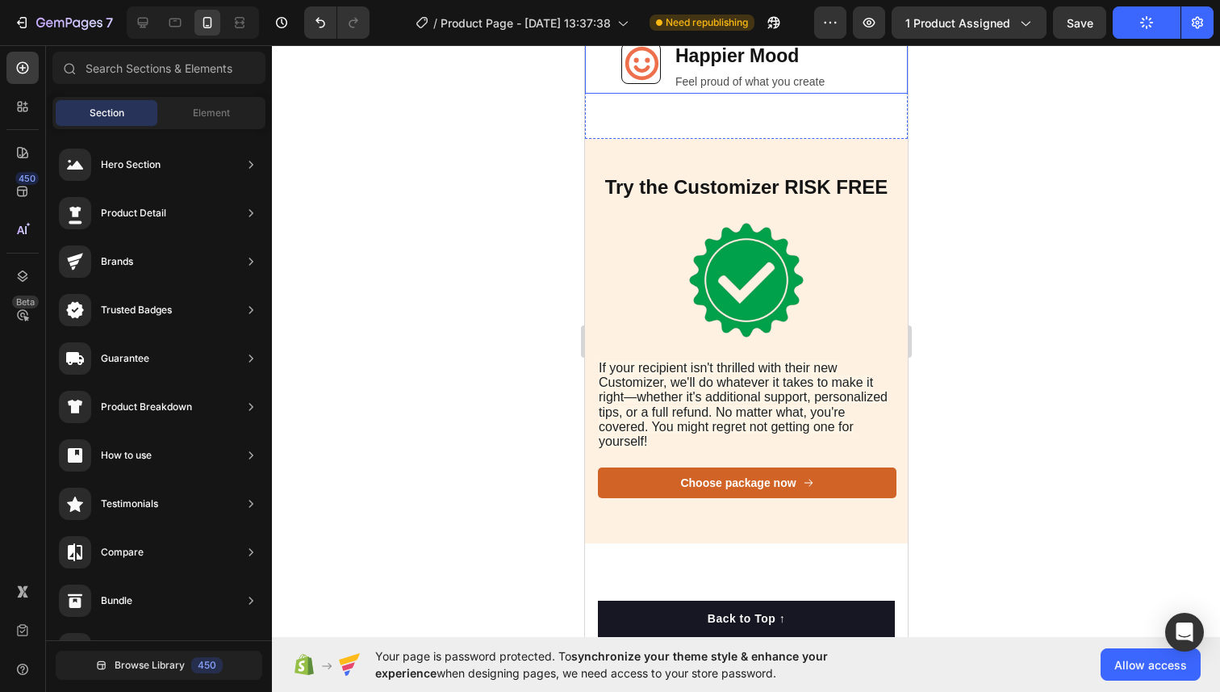
scroll to position [6313, 0]
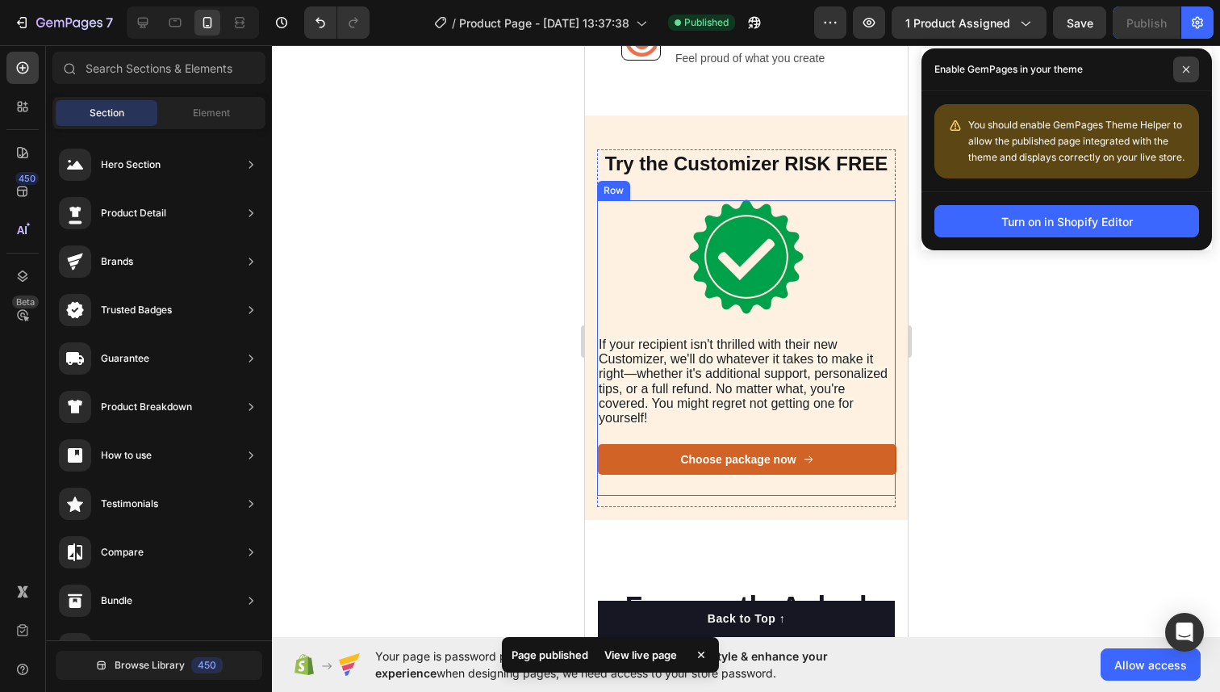
click at [1190, 68] on icon at bounding box center [1186, 69] width 8 height 8
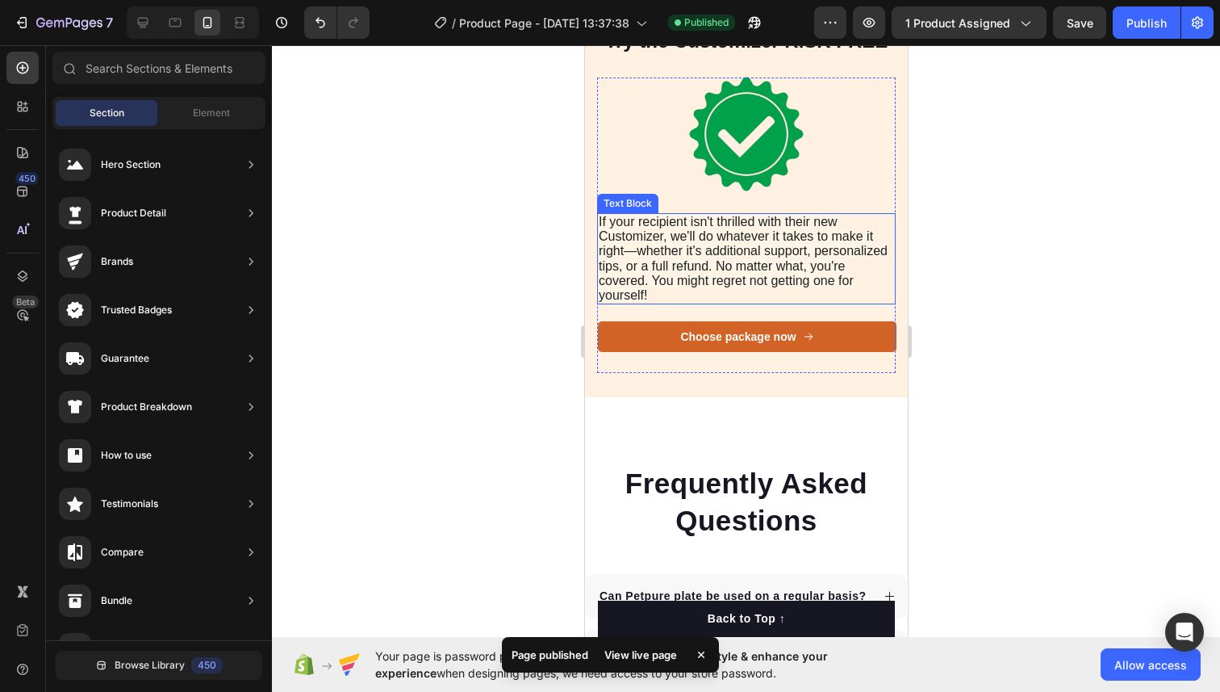
scroll to position [6415, 0]
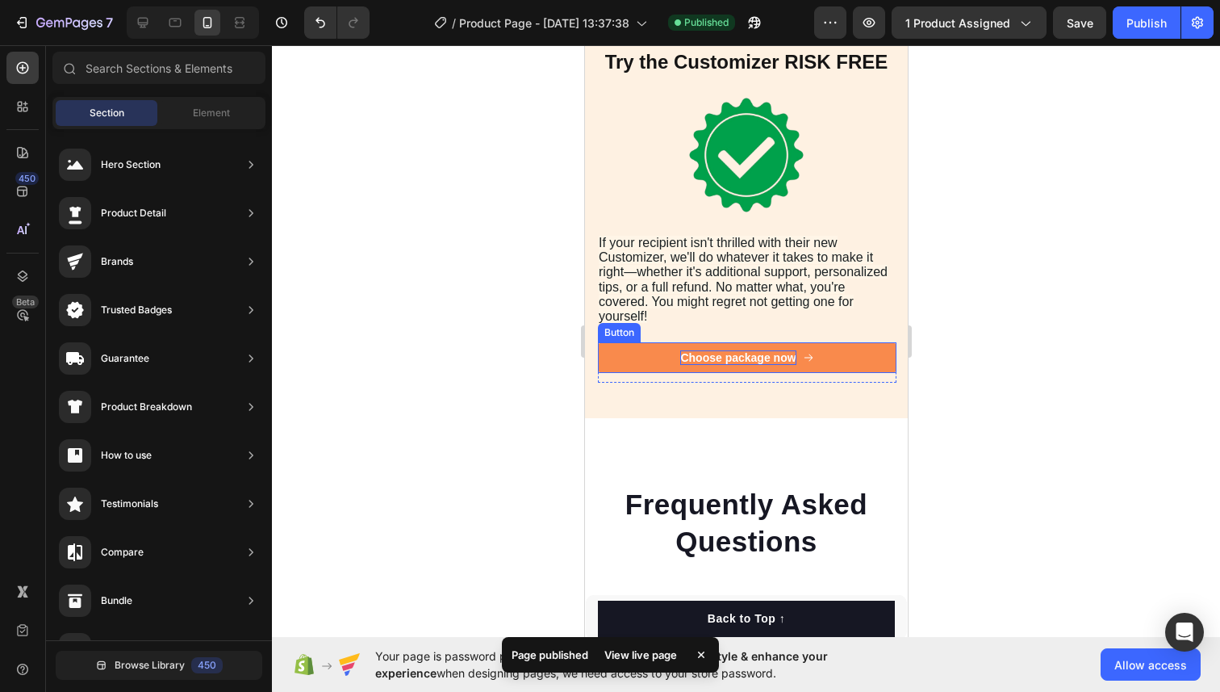
click at [784, 363] on div "Choose package now" at bounding box center [736, 357] width 115 height 15
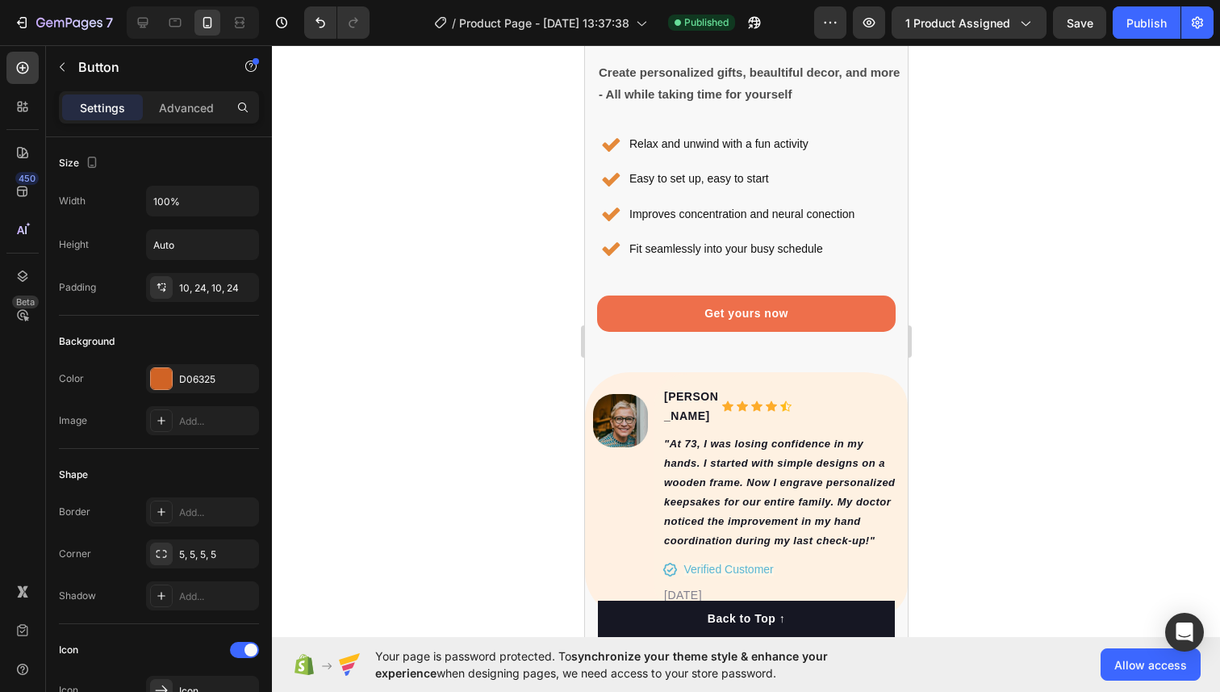
scroll to position [3155, 0]
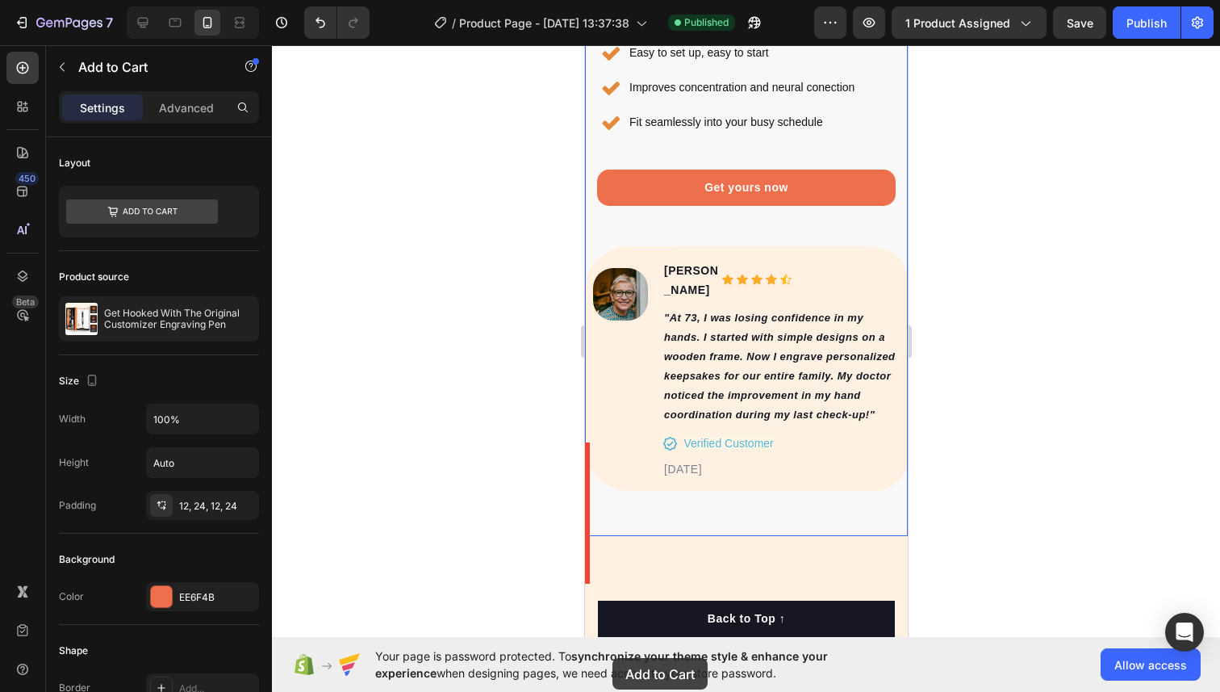
scroll to position [4117, 0]
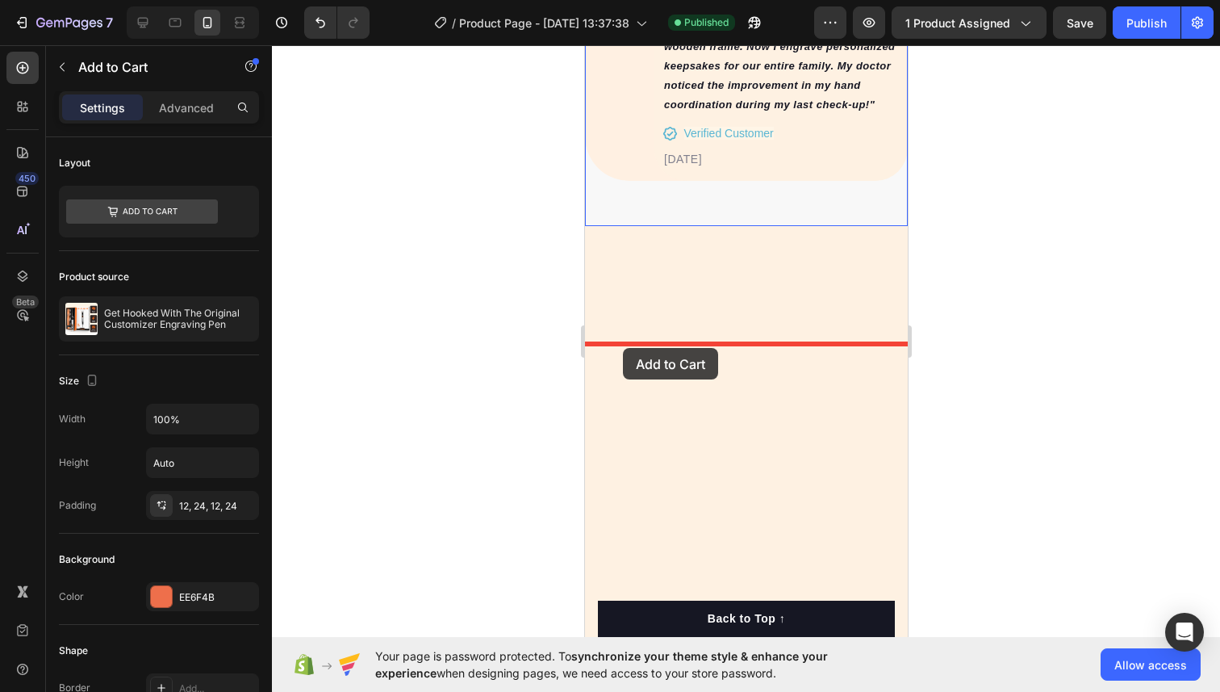
drag, startPoint x: 609, startPoint y: 328, endPoint x: 622, endPoint y: 348, distance: 23.3
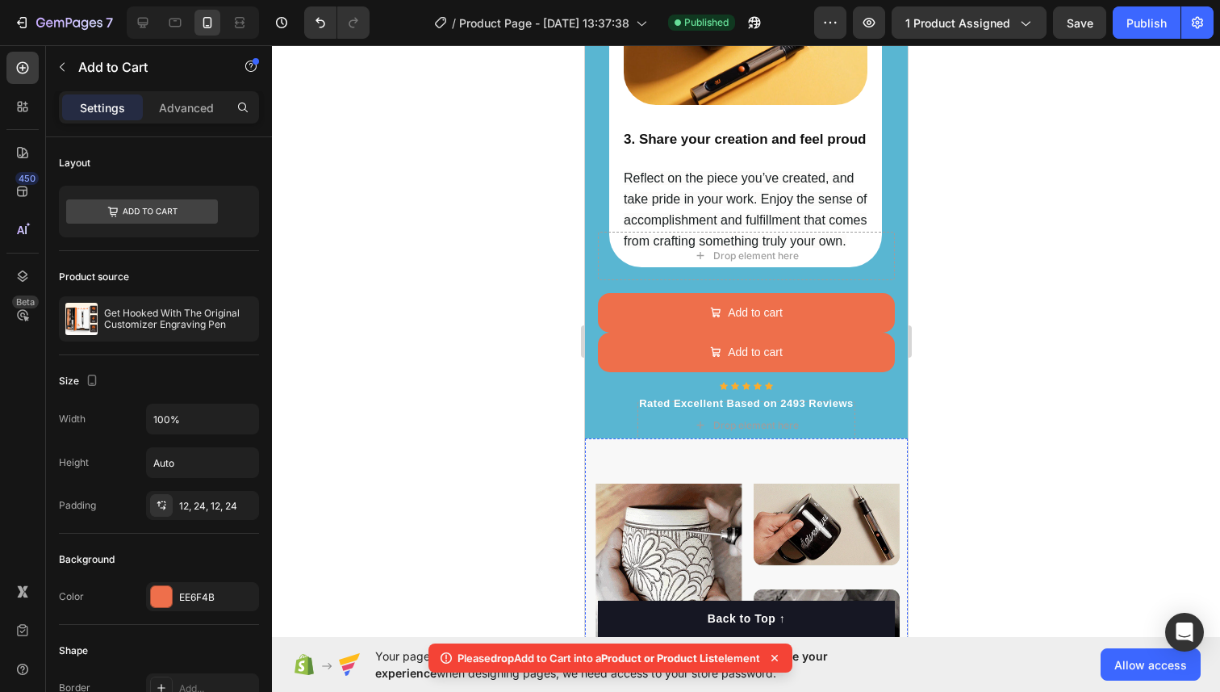
scroll to position [3063, 0]
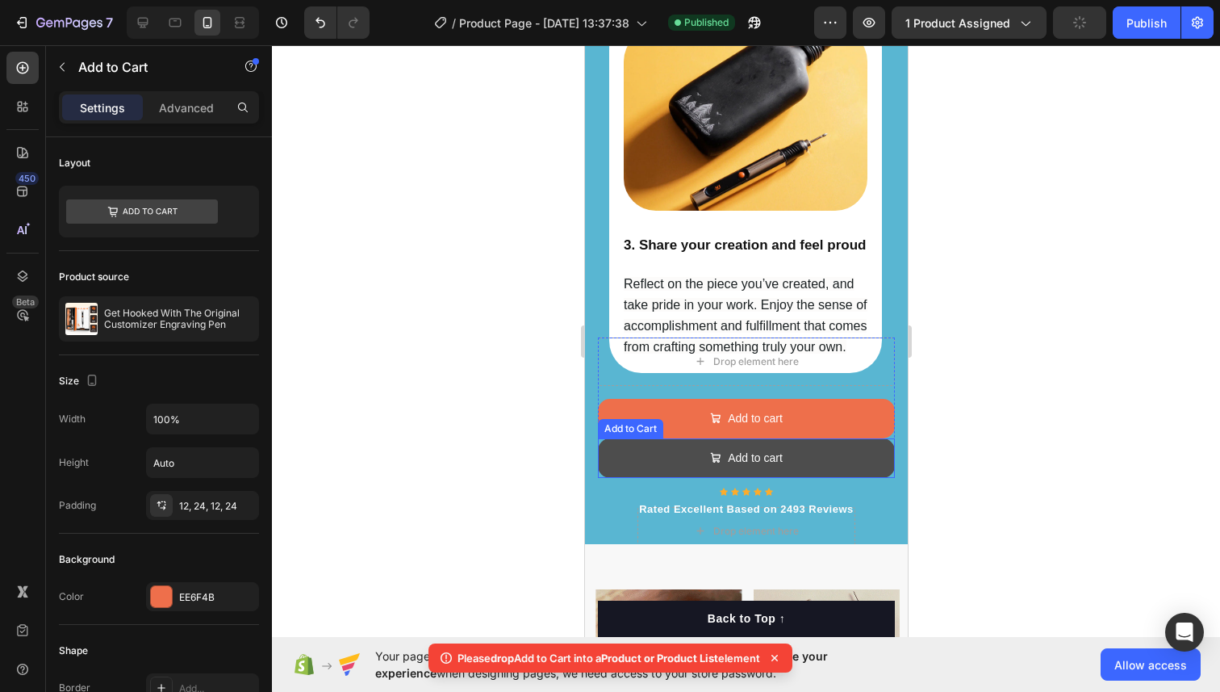
click at [606, 439] on button "Add to cart" at bounding box center [745, 458] width 297 height 40
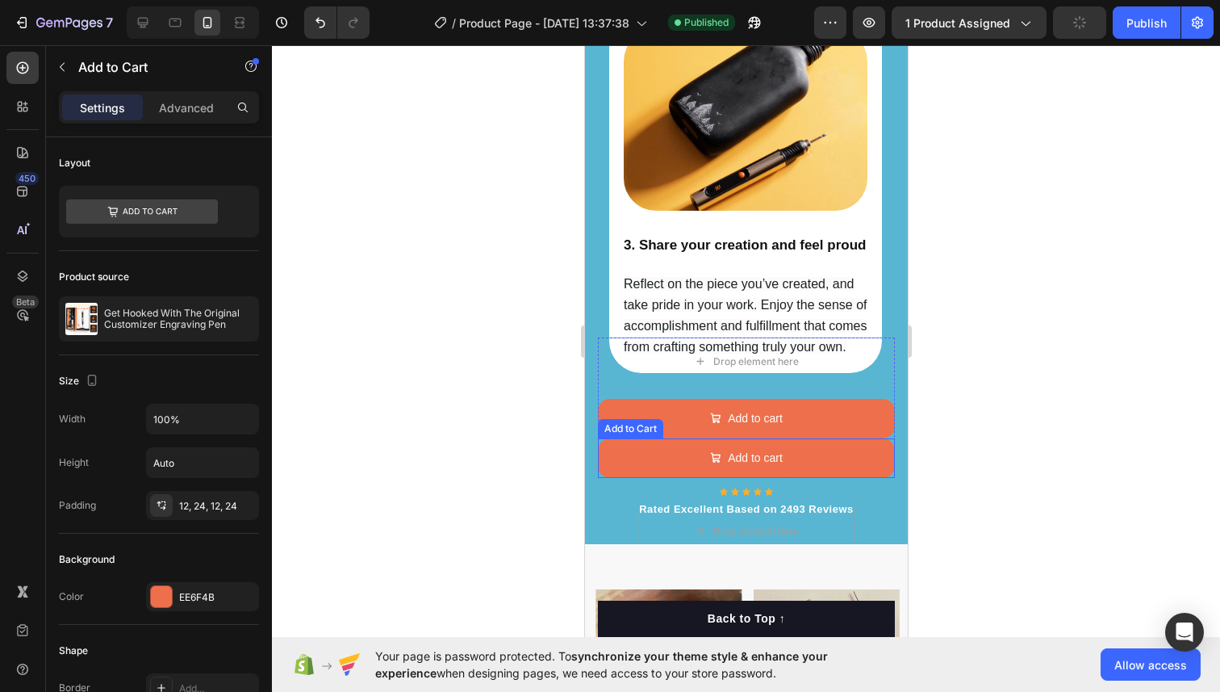
click at [606, 425] on div "Add to Cart" at bounding box center [629, 428] width 59 height 15
click at [566, 456] on div at bounding box center [746, 368] width 948 height 646
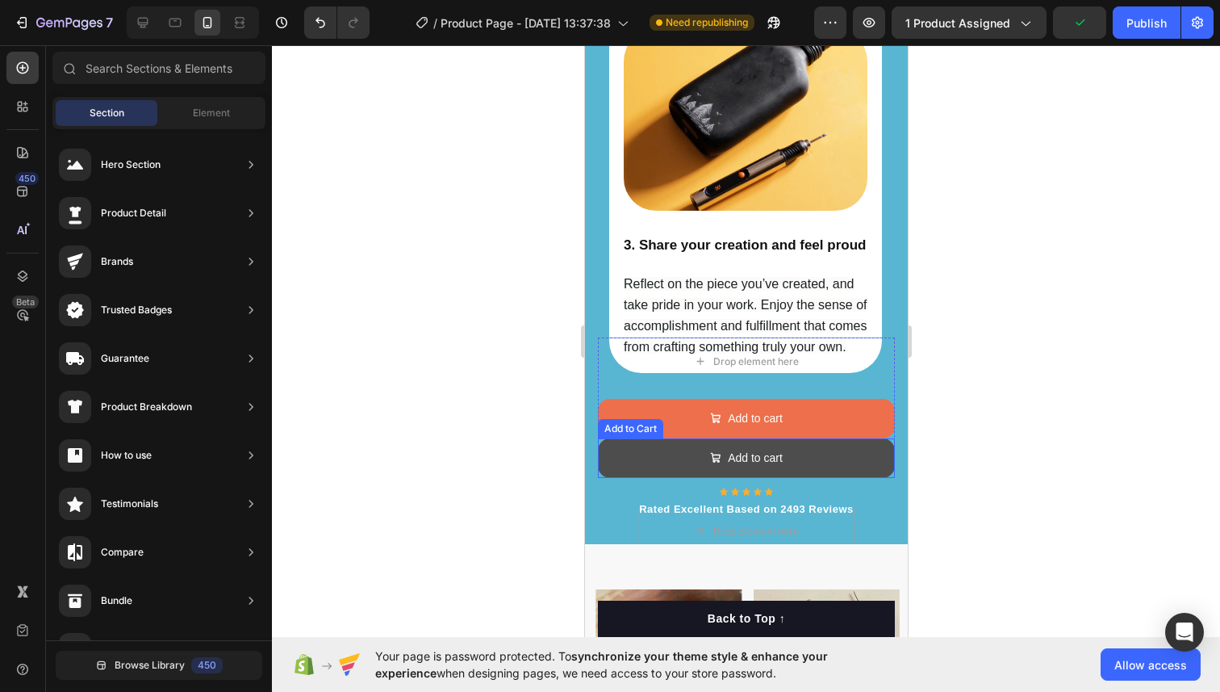
click at [613, 456] on button "Add to cart" at bounding box center [745, 458] width 297 height 40
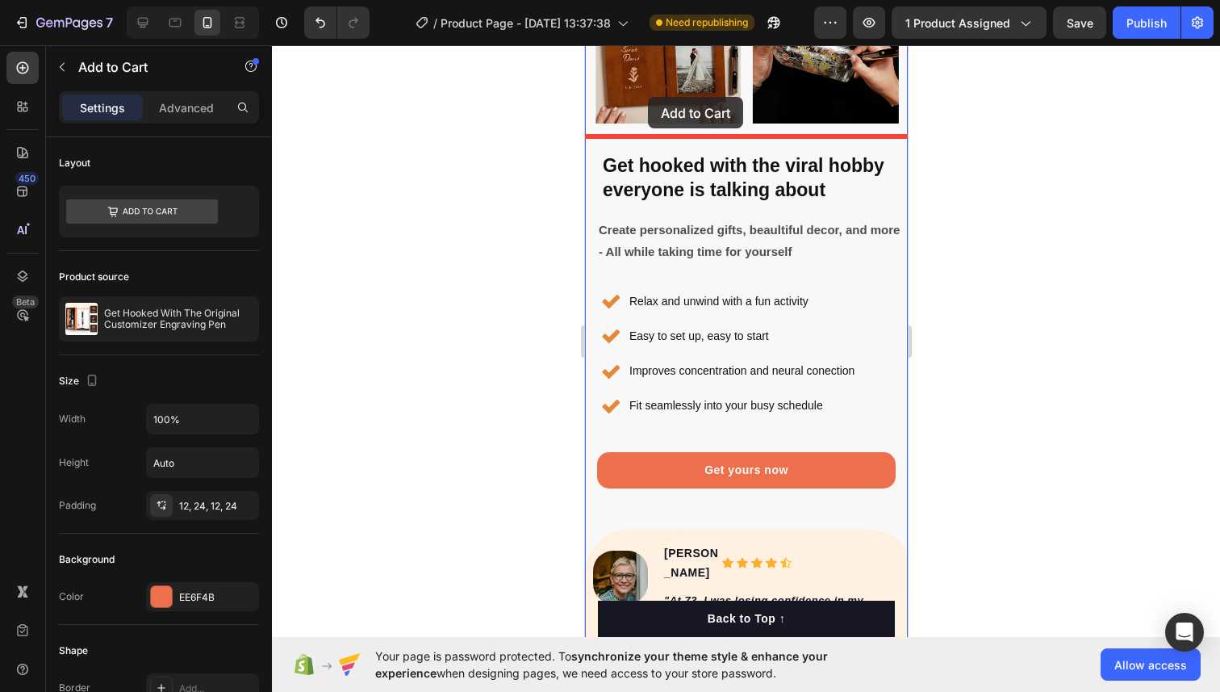
scroll to position [3944, 0]
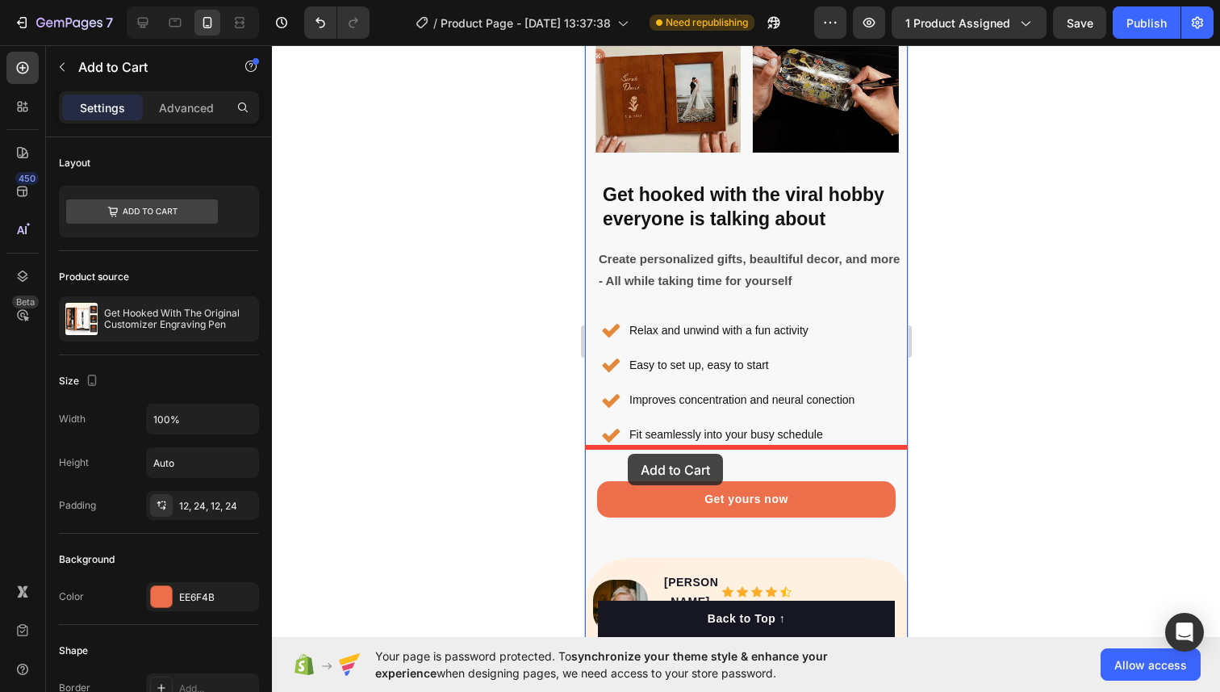
drag, startPoint x: 612, startPoint y: 418, endPoint x: 627, endPoint y: 450, distance: 35.0
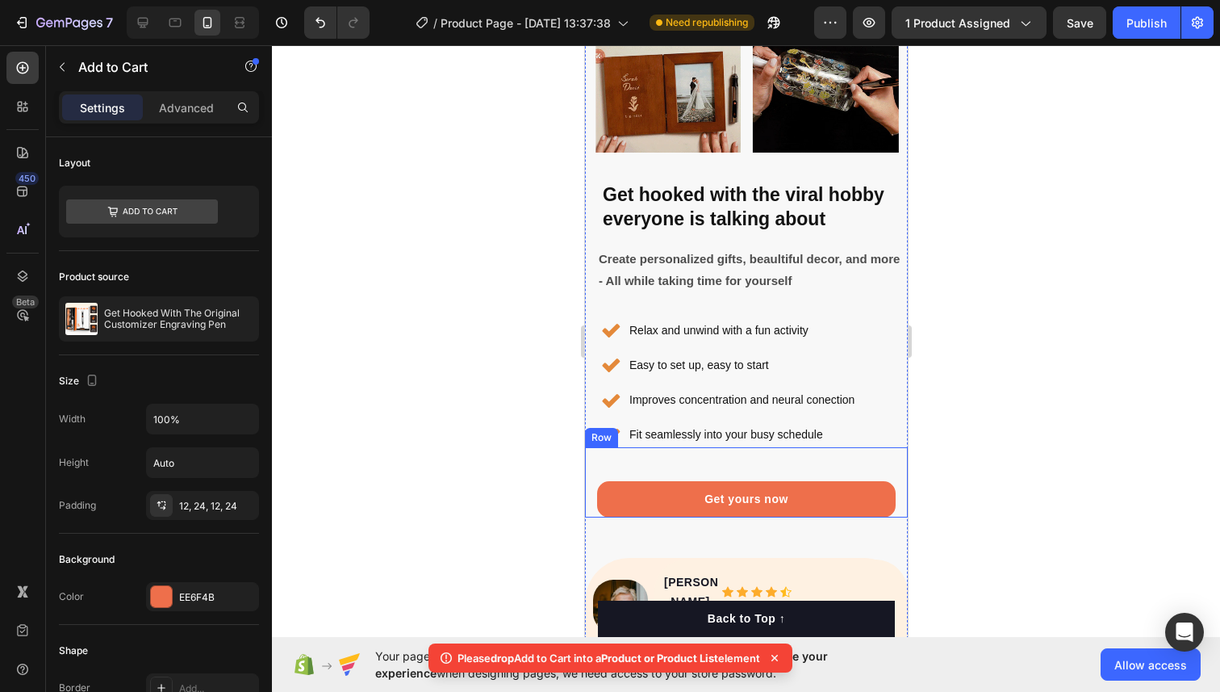
scroll to position [3923, 0]
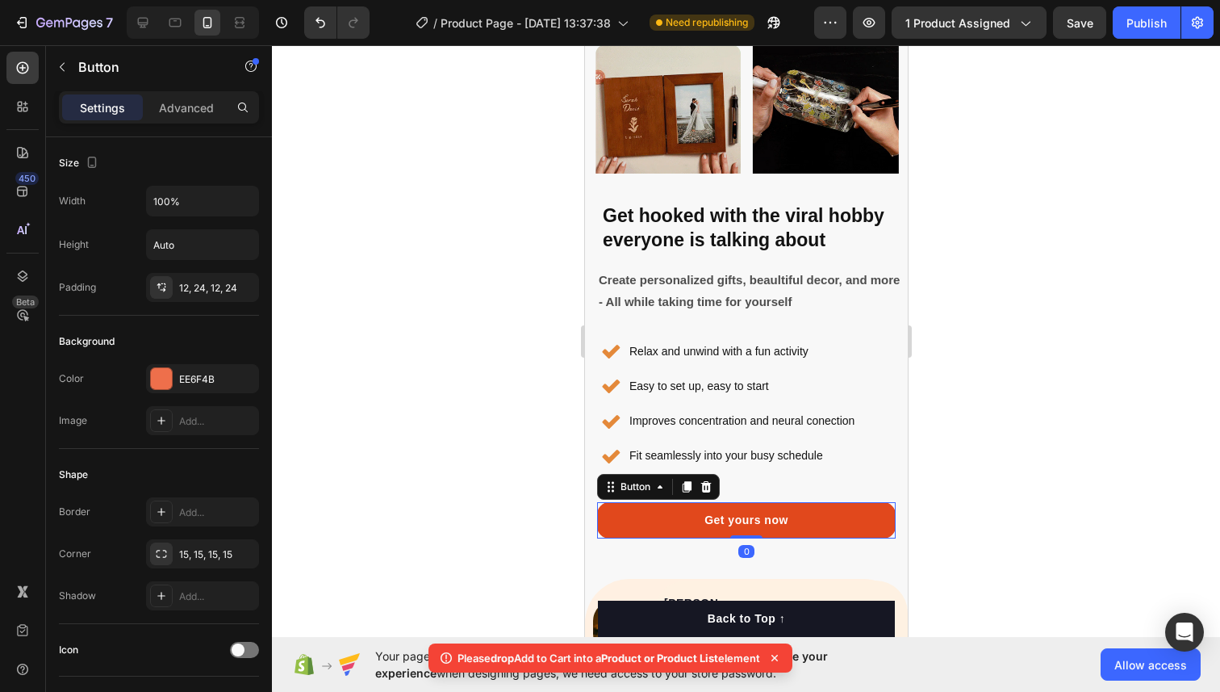
click at [648, 512] on link "Get yours now" at bounding box center [745, 520] width 299 height 36
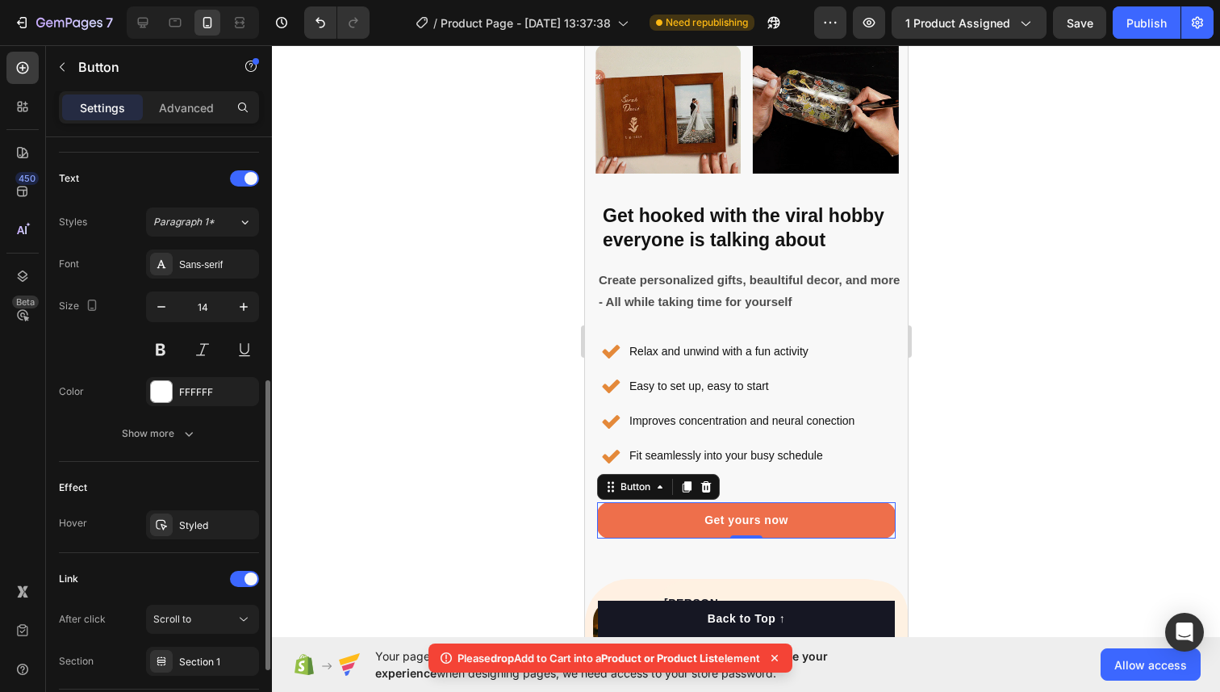
scroll to position [641, 0]
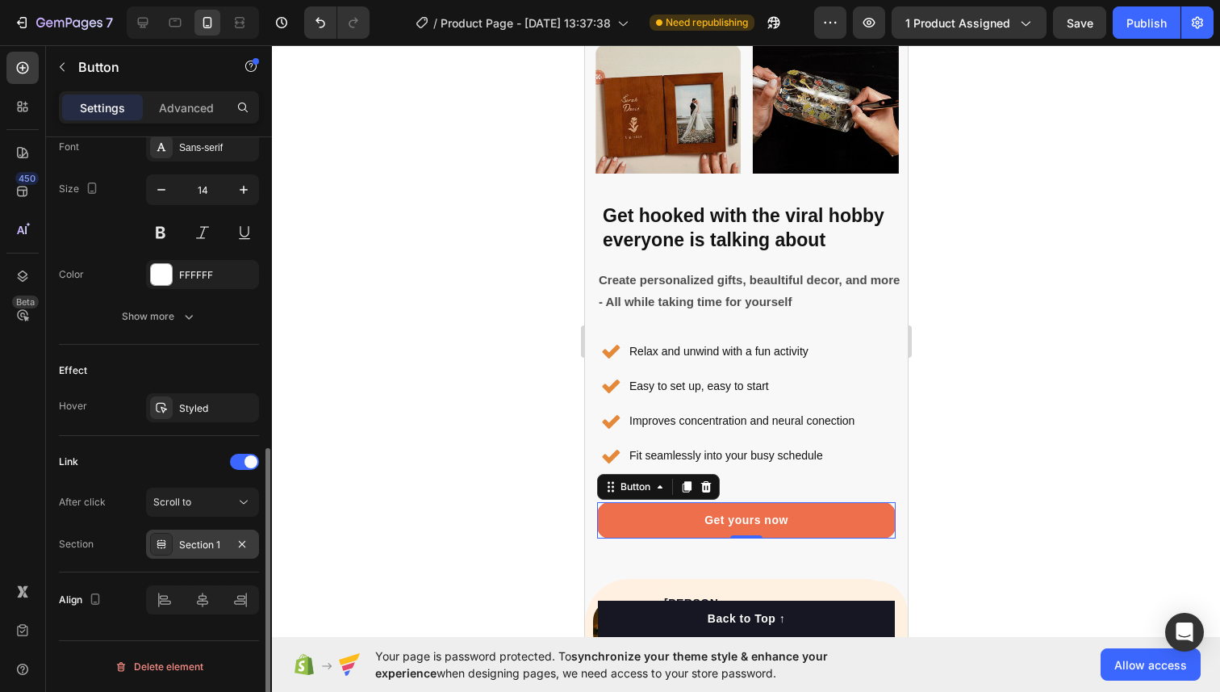
click at [194, 544] on div "Section 1" at bounding box center [202, 544] width 47 height 15
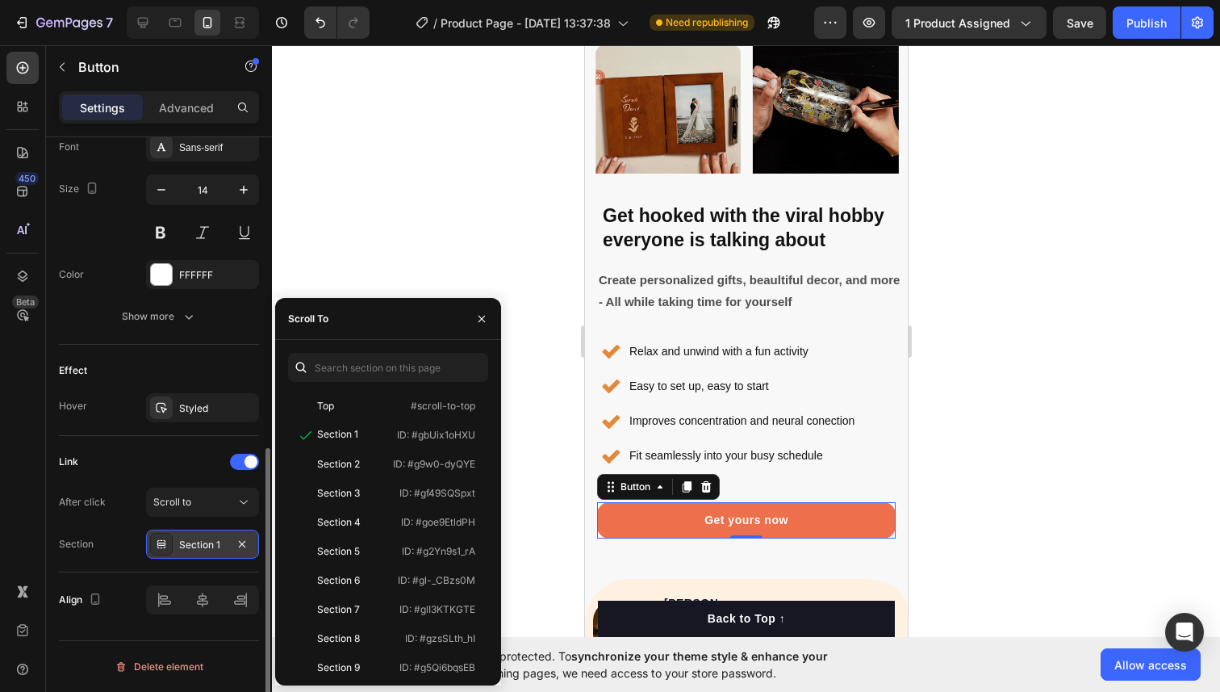
click at [194, 543] on div "Section 1" at bounding box center [202, 544] width 47 height 15
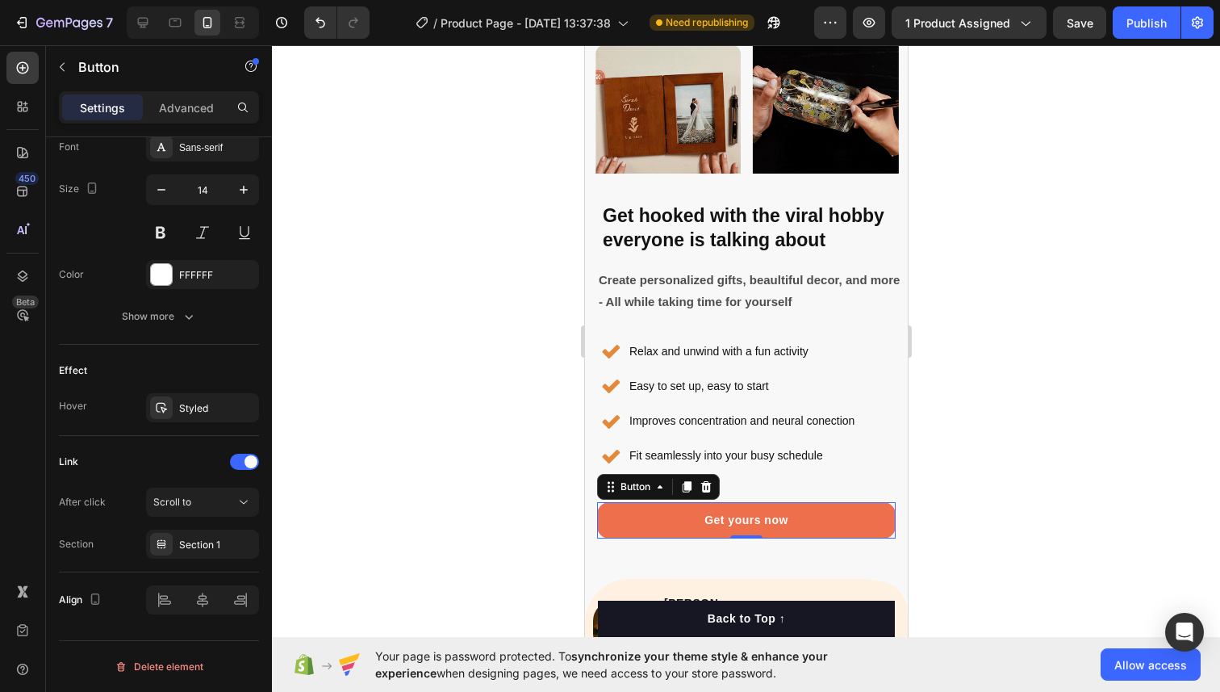
click at [518, 494] on div at bounding box center [746, 368] width 948 height 646
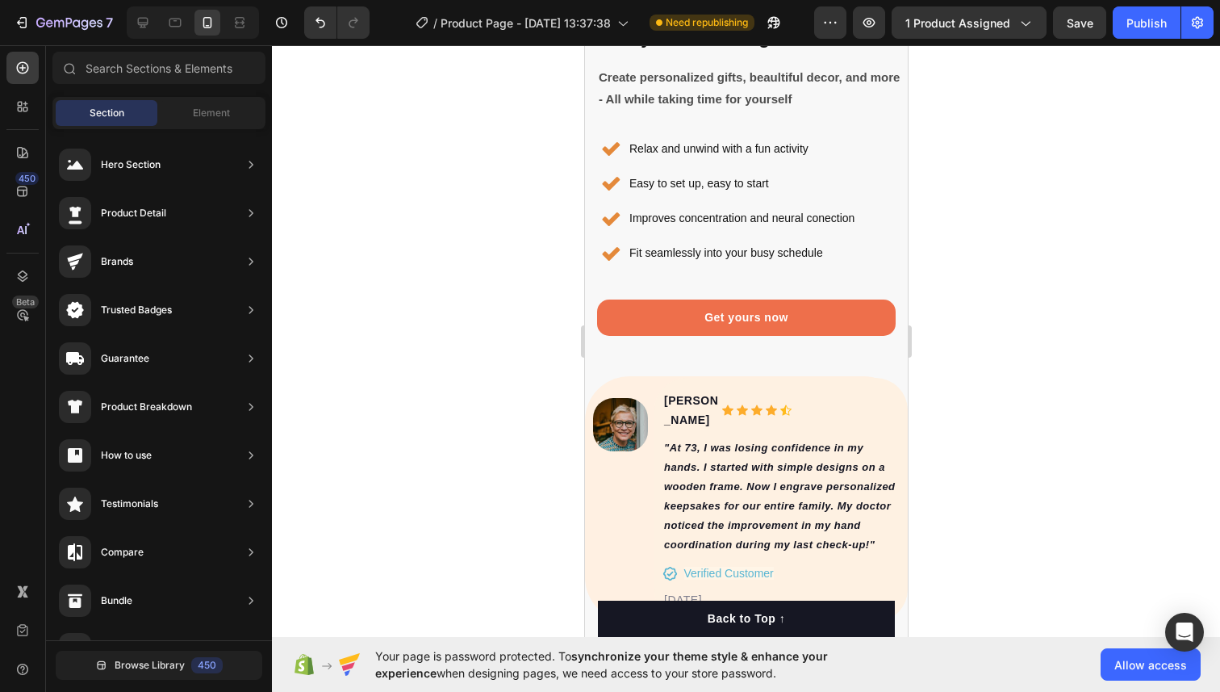
scroll to position [4070, 0]
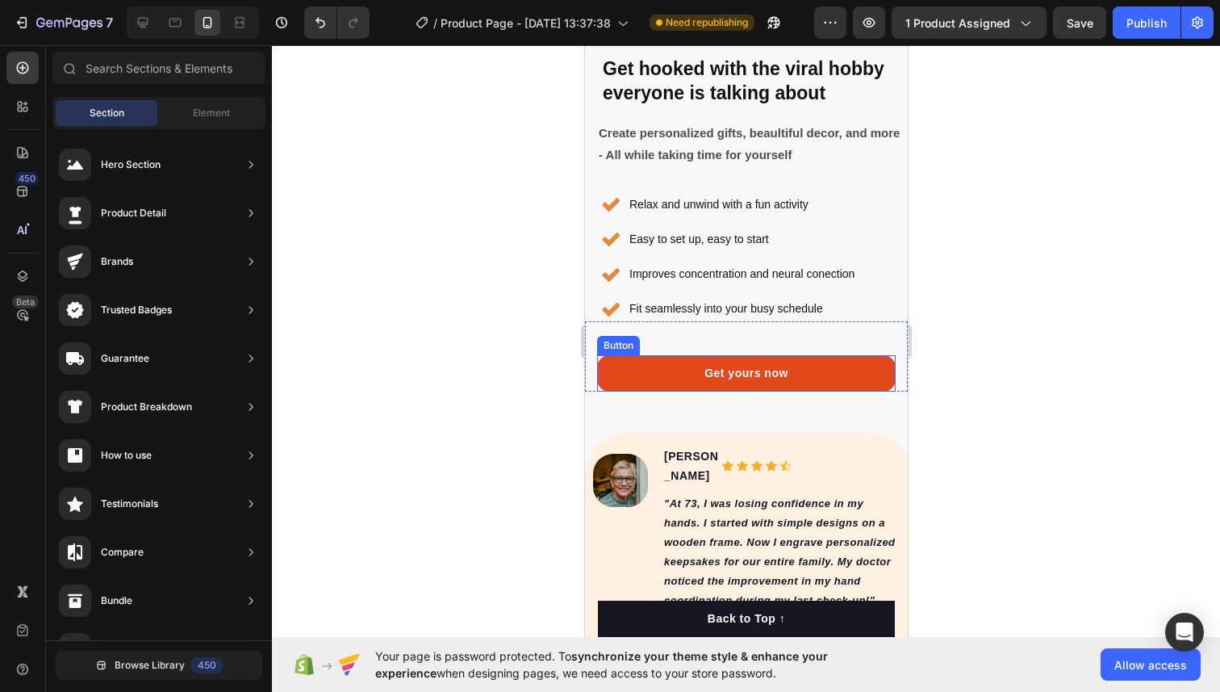
click at [688, 370] on link "Get yours now" at bounding box center [745, 373] width 299 height 36
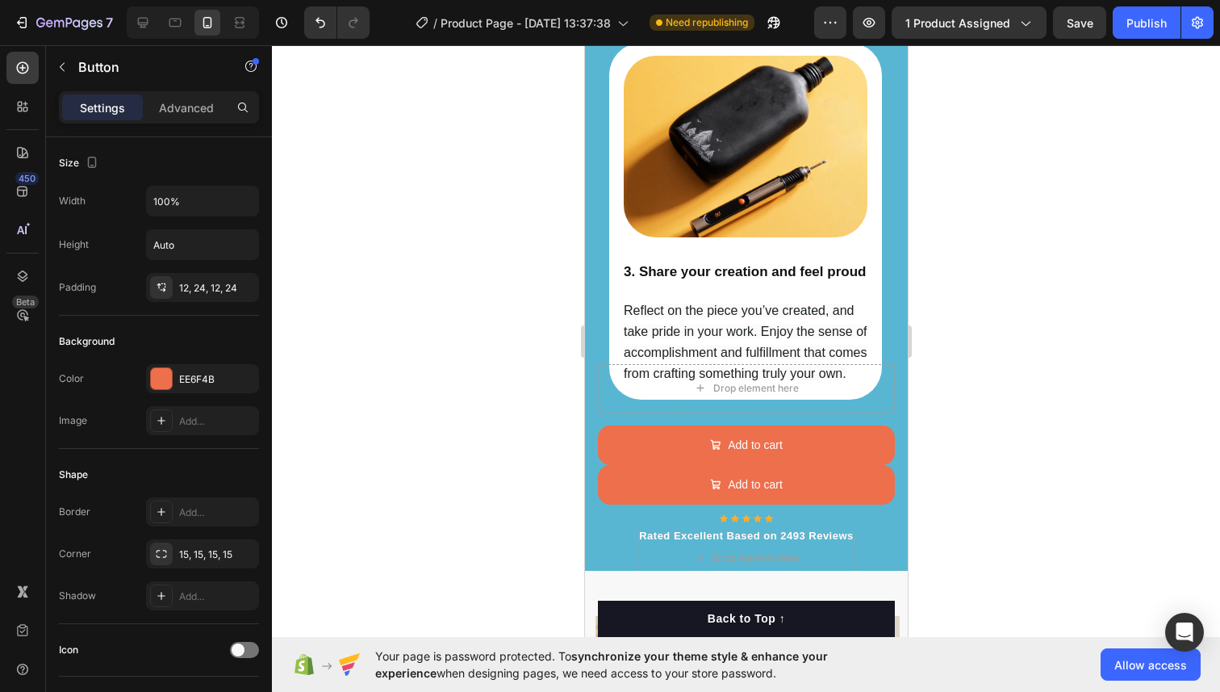
scroll to position [2998, 0]
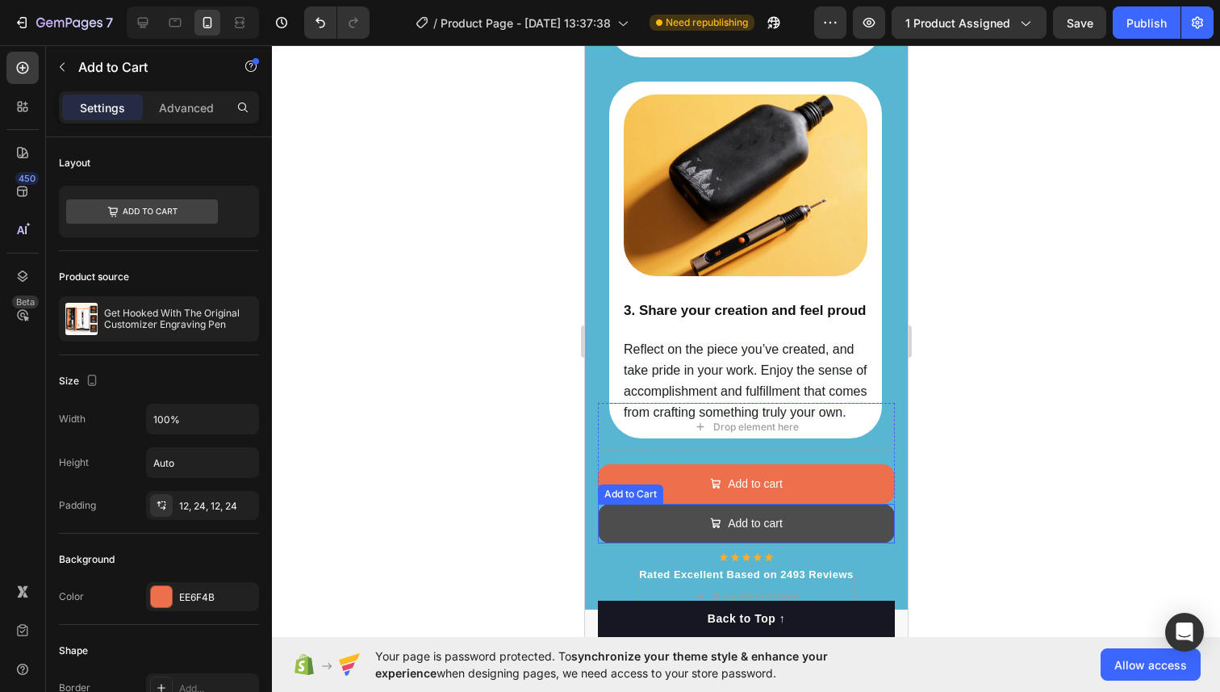
click at [636, 522] on button "Add to cart" at bounding box center [745, 524] width 297 height 40
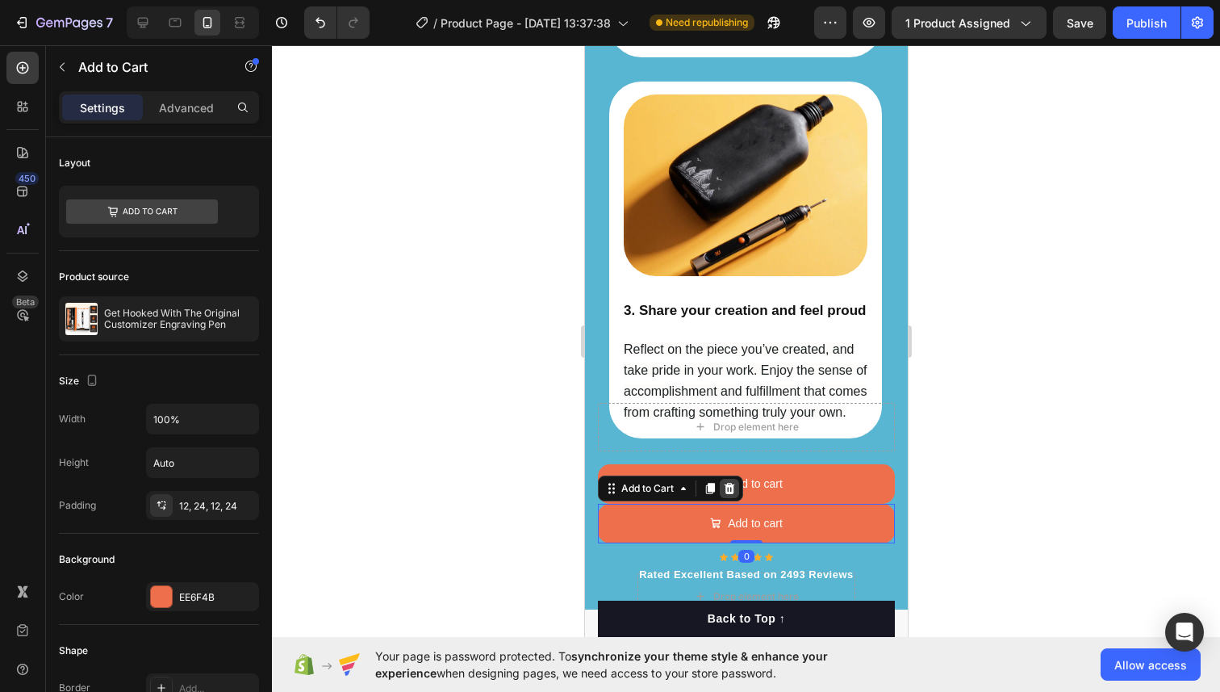
click at [726, 483] on icon at bounding box center [729, 488] width 10 height 11
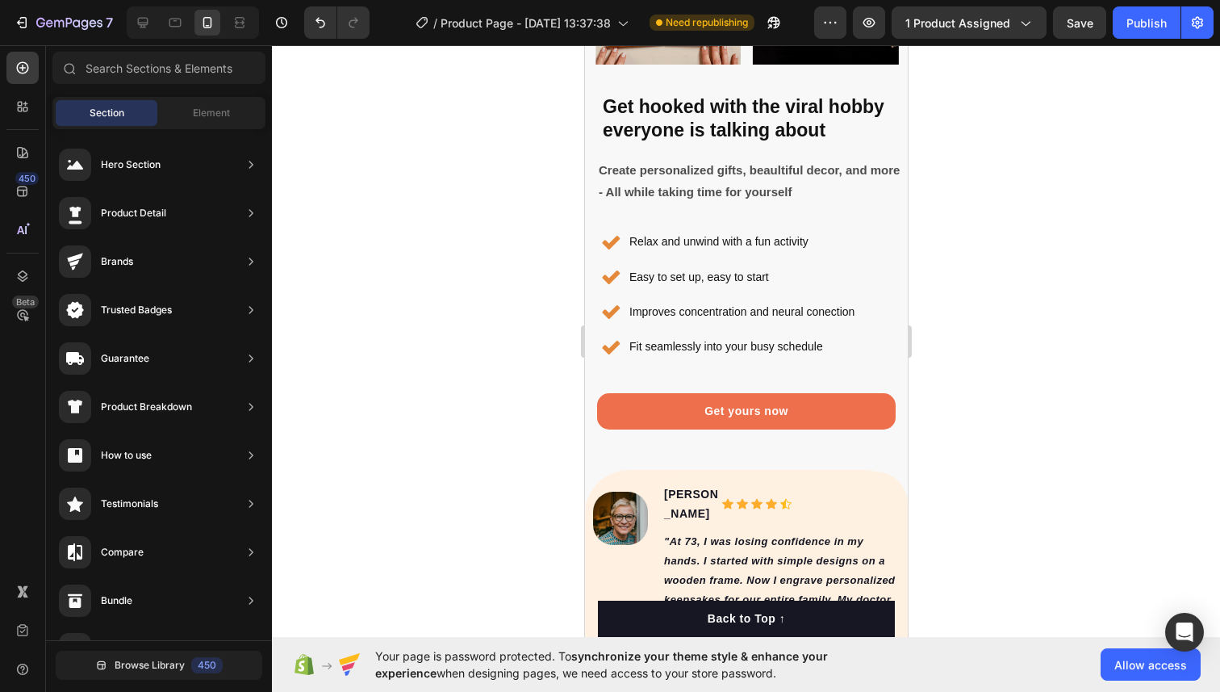
scroll to position [4008, 0]
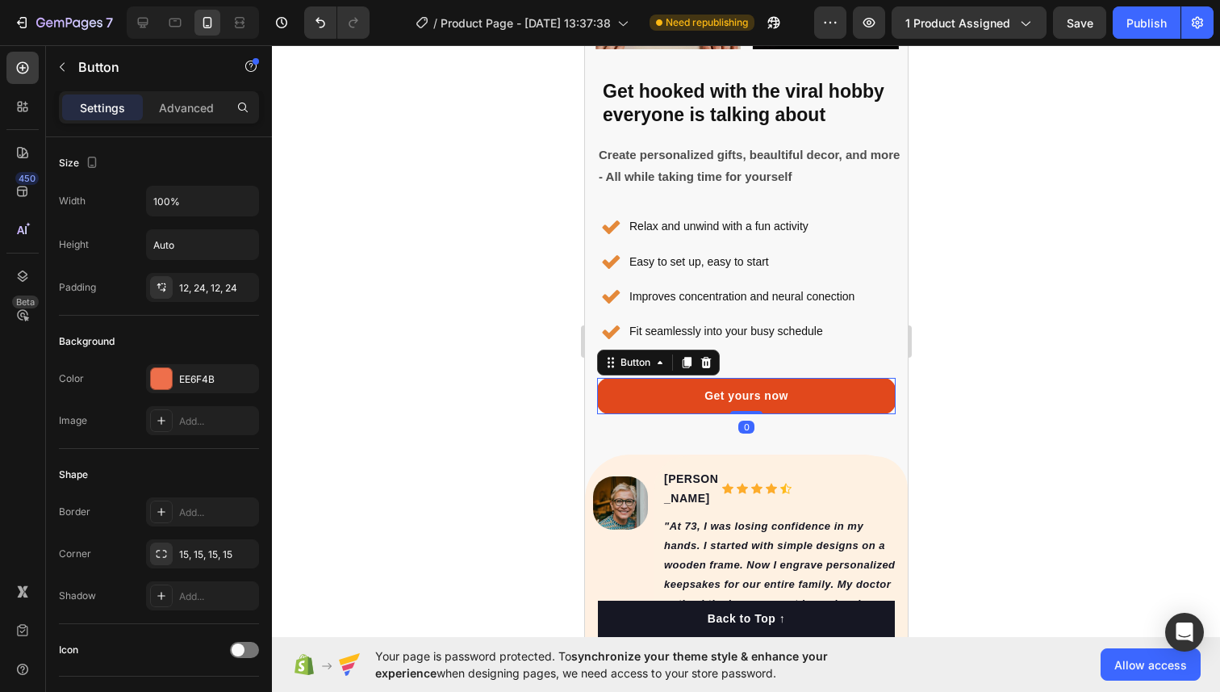
click at [686, 401] on link "Get yours now" at bounding box center [745, 396] width 299 height 36
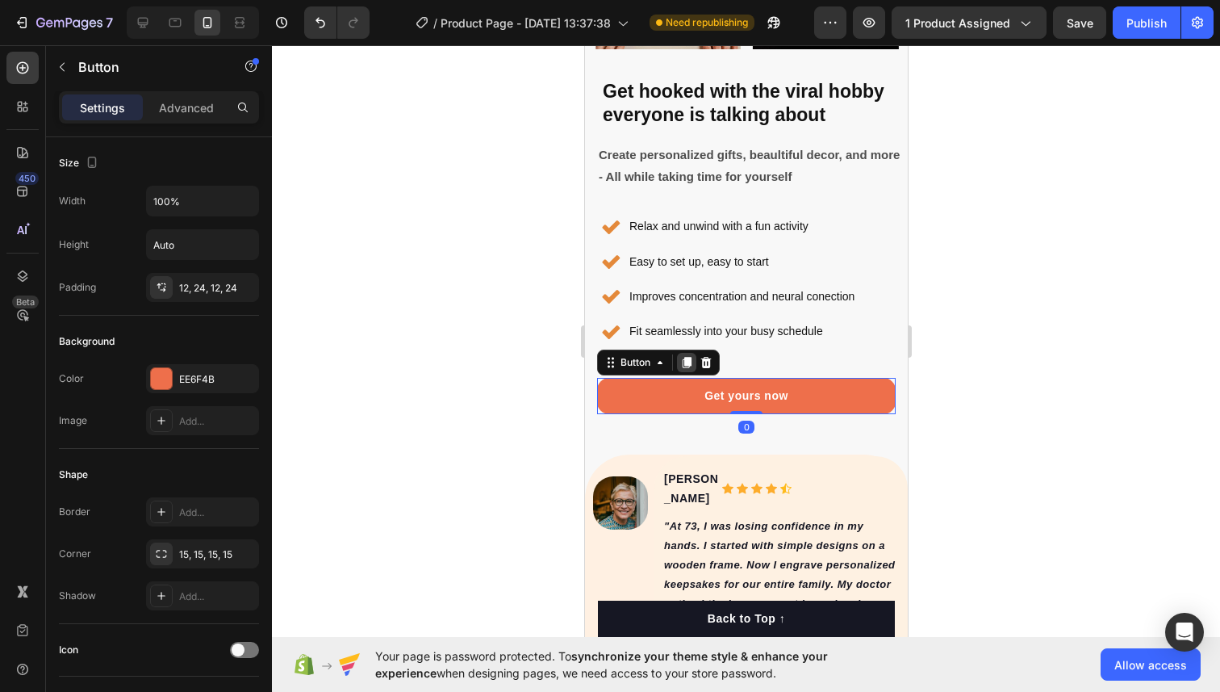
click at [680, 358] on icon at bounding box center [685, 362] width 13 height 13
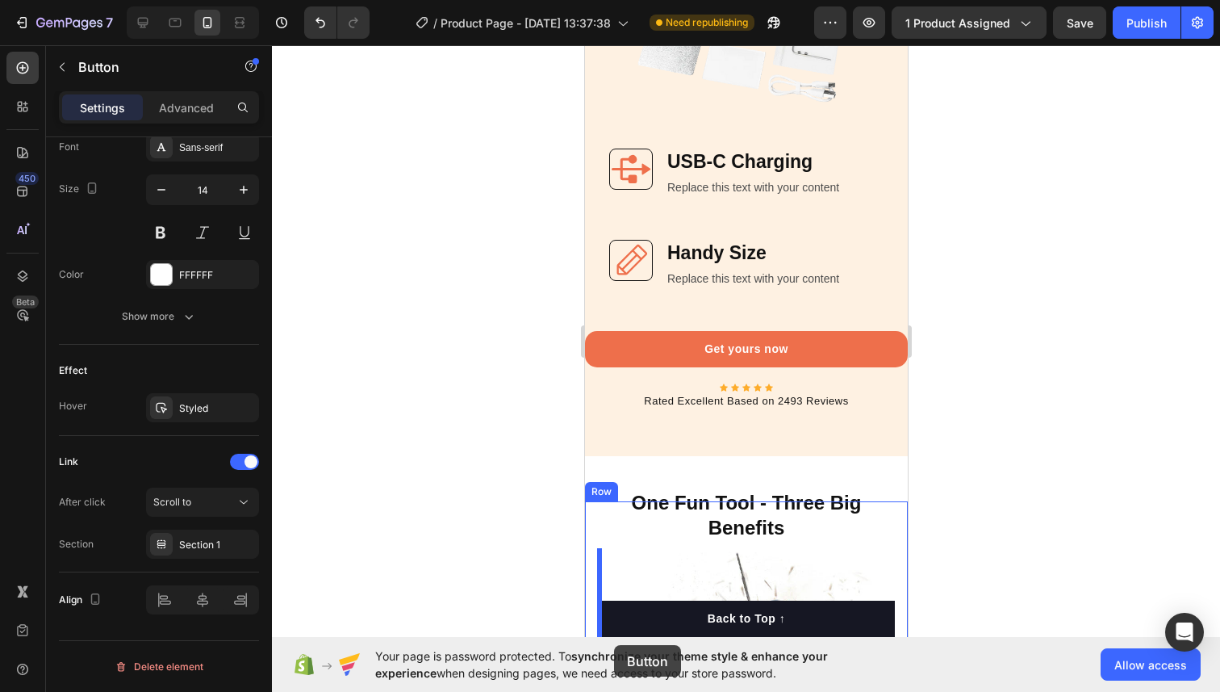
scroll to position [5280, 0]
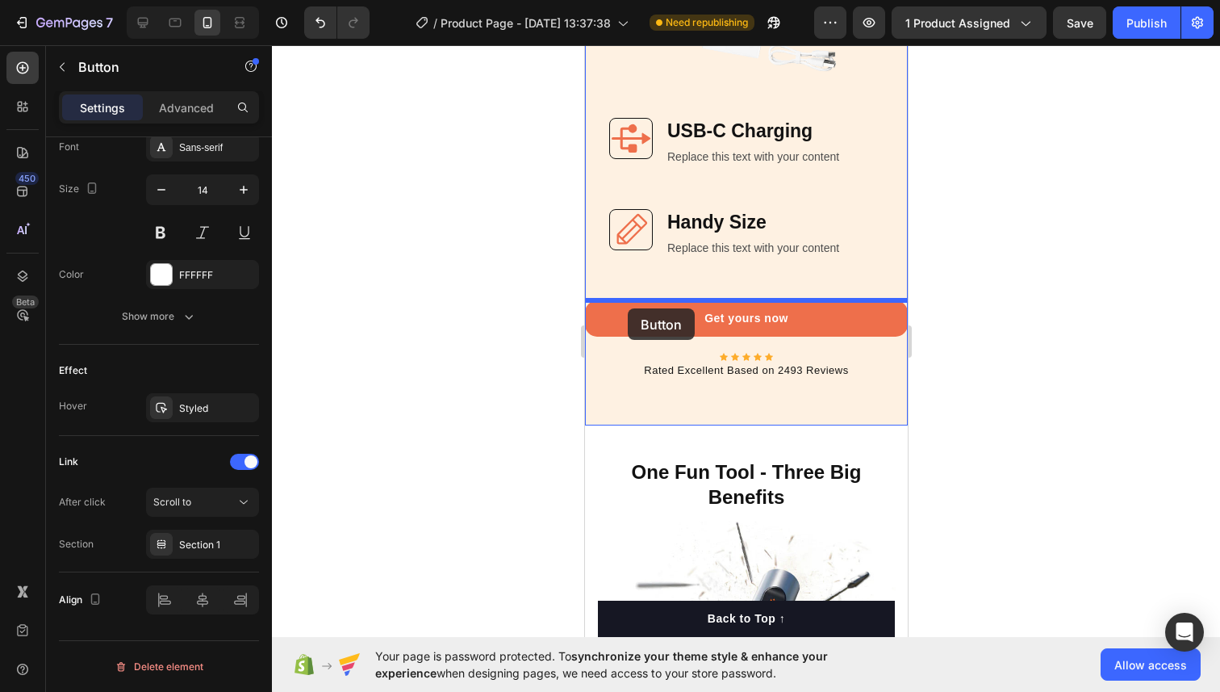
drag, startPoint x: 606, startPoint y: 125, endPoint x: 627, endPoint y: 307, distance: 183.6
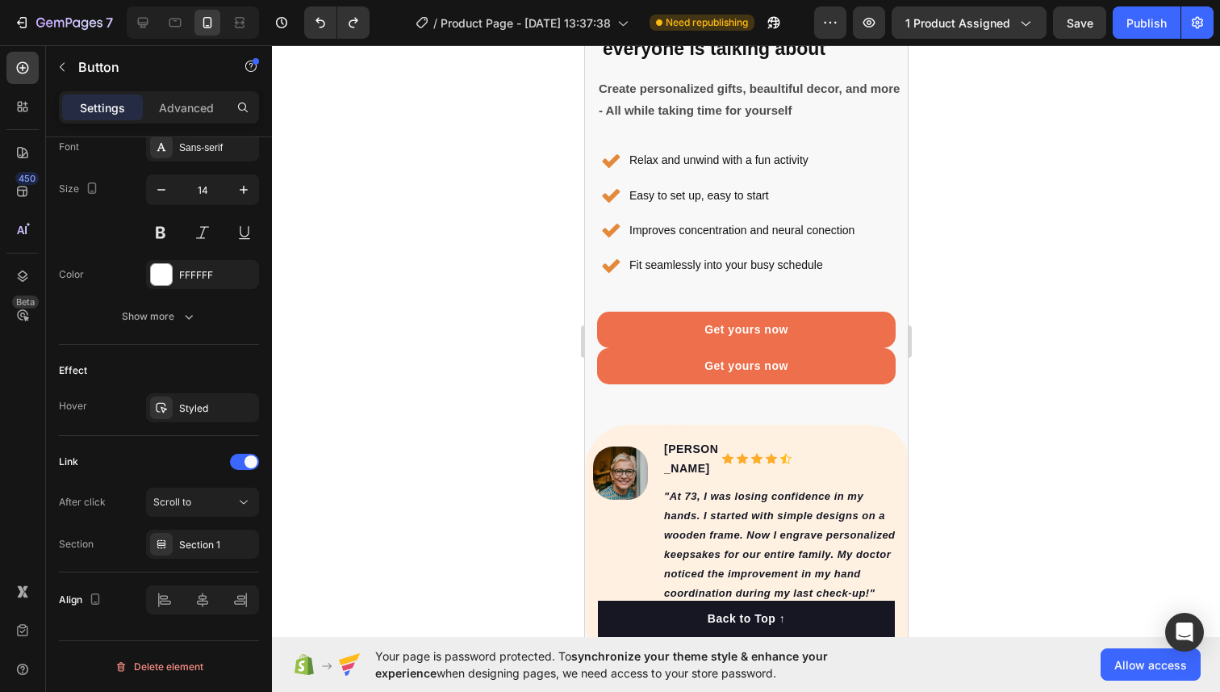
scroll to position [4138, 0]
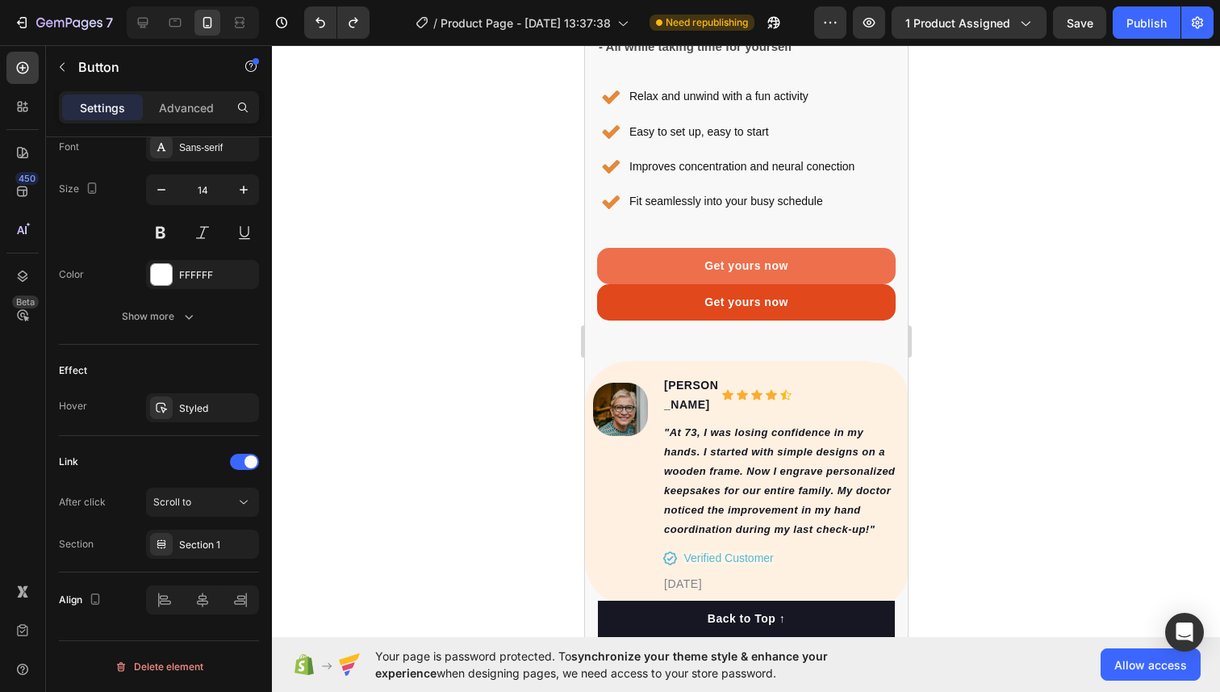
click at [608, 296] on link "Get yours now" at bounding box center [745, 302] width 299 height 36
click at [609, 293] on link "Get yours now" at bounding box center [745, 302] width 299 height 36
click at [613, 293] on link "Get yours now" at bounding box center [745, 302] width 299 height 36
click at [638, 293] on link "Get yours now" at bounding box center [745, 302] width 299 height 36
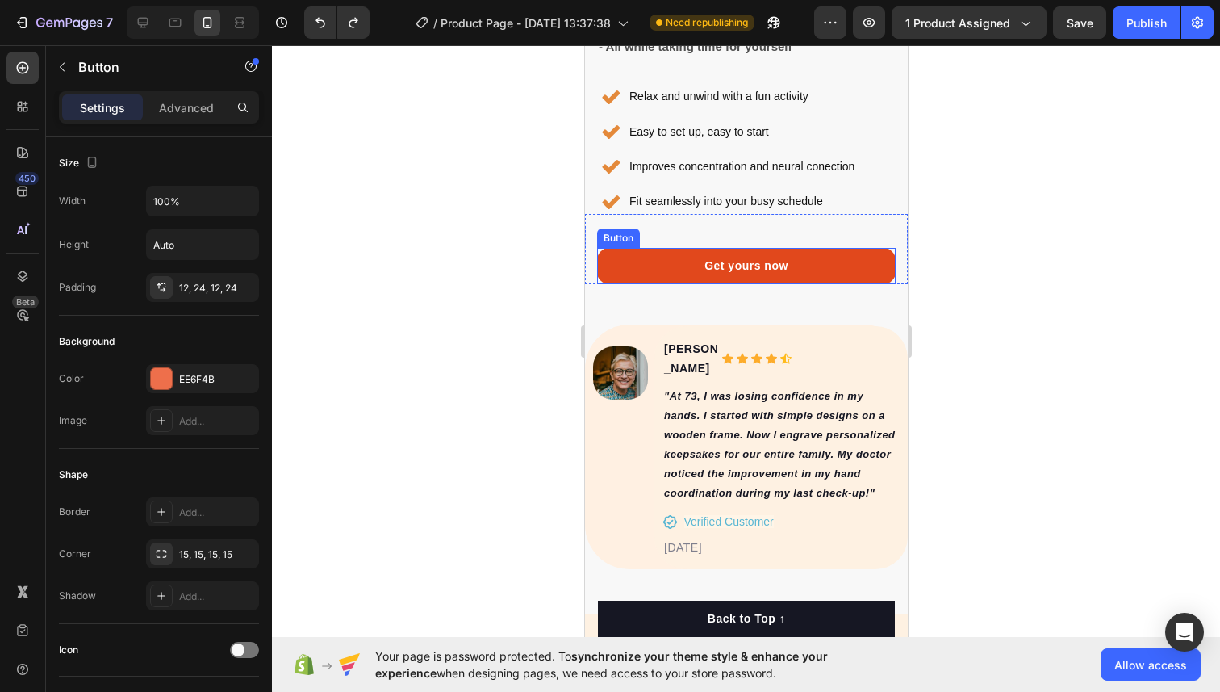
click at [634, 267] on link "Get yours now" at bounding box center [745, 266] width 299 height 36
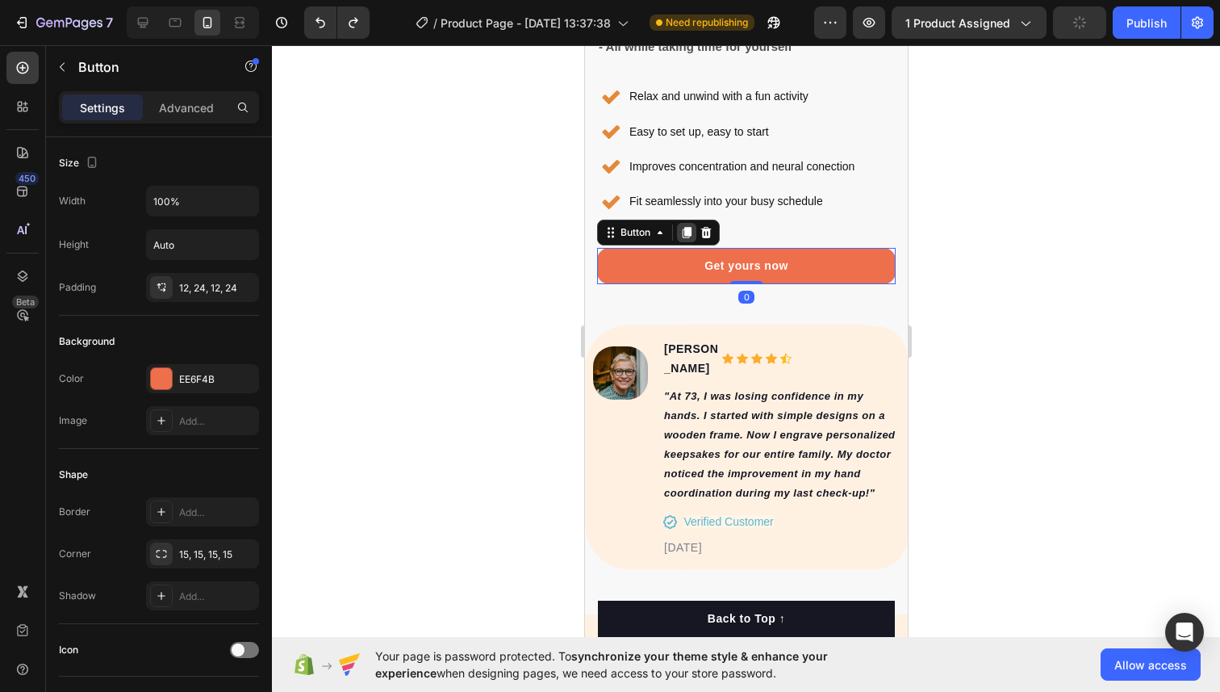
click at [679, 236] on icon at bounding box center [685, 232] width 13 height 13
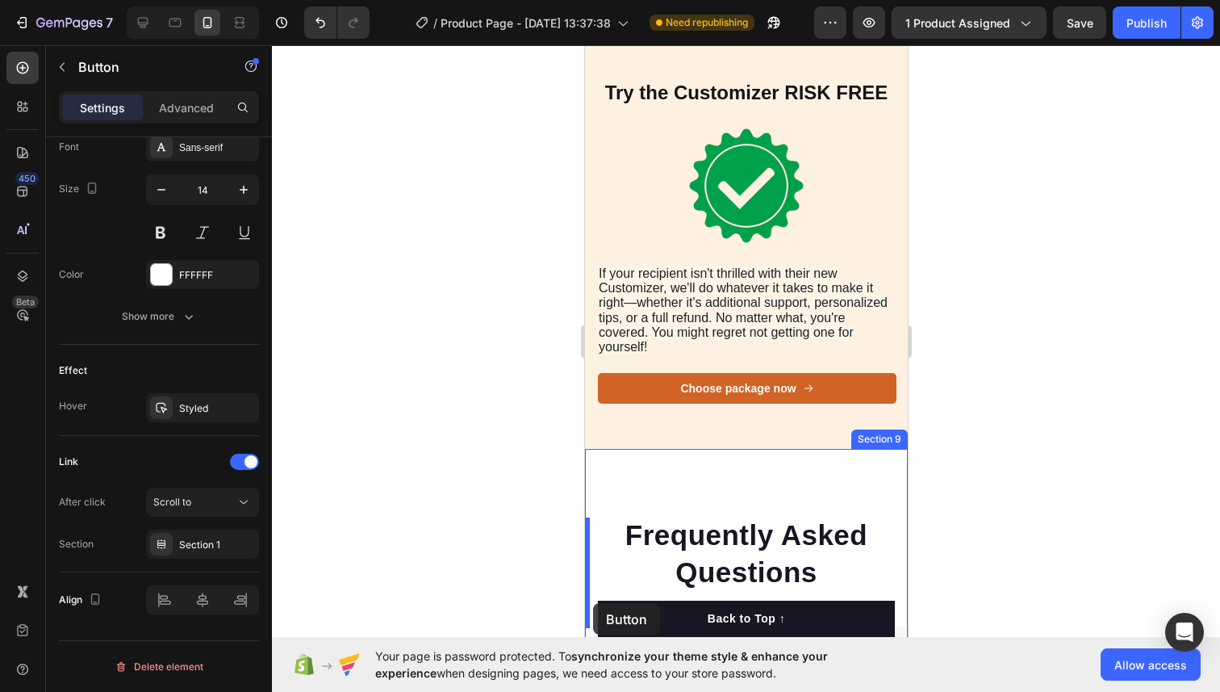
scroll to position [6474, 0]
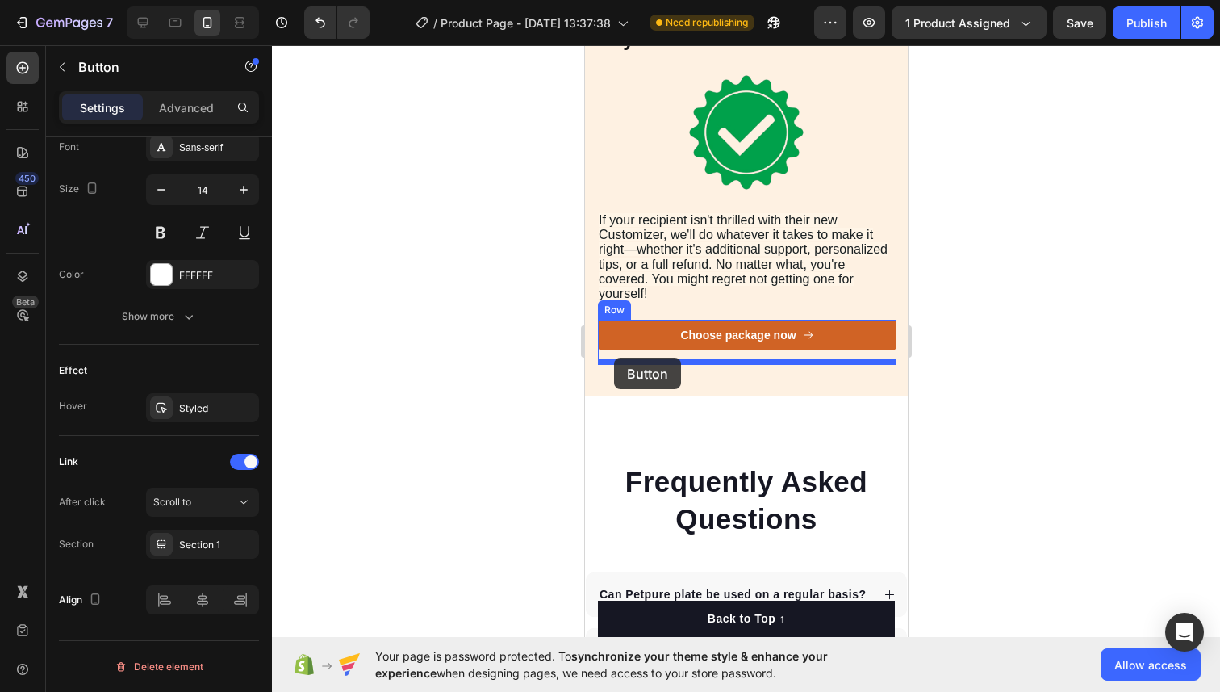
drag, startPoint x: 611, startPoint y: 269, endPoint x: 613, endPoint y: 358, distance: 88.8
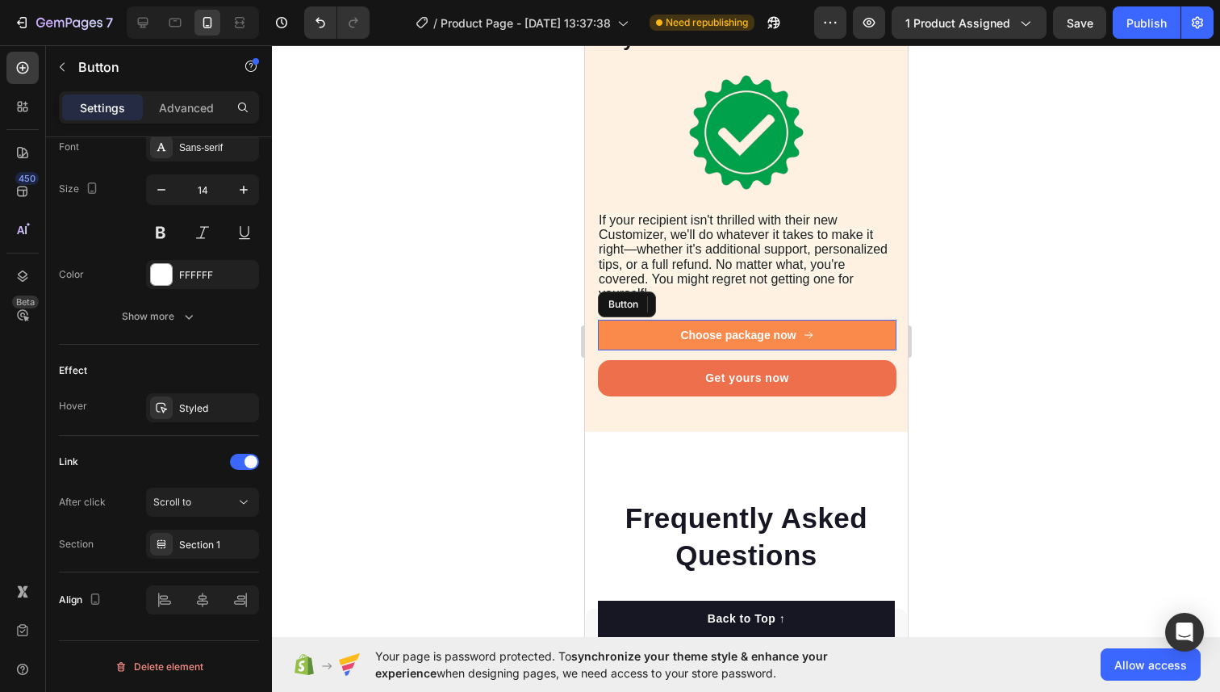
click at [671, 326] on button "Choose package now" at bounding box center [746, 335] width 299 height 31
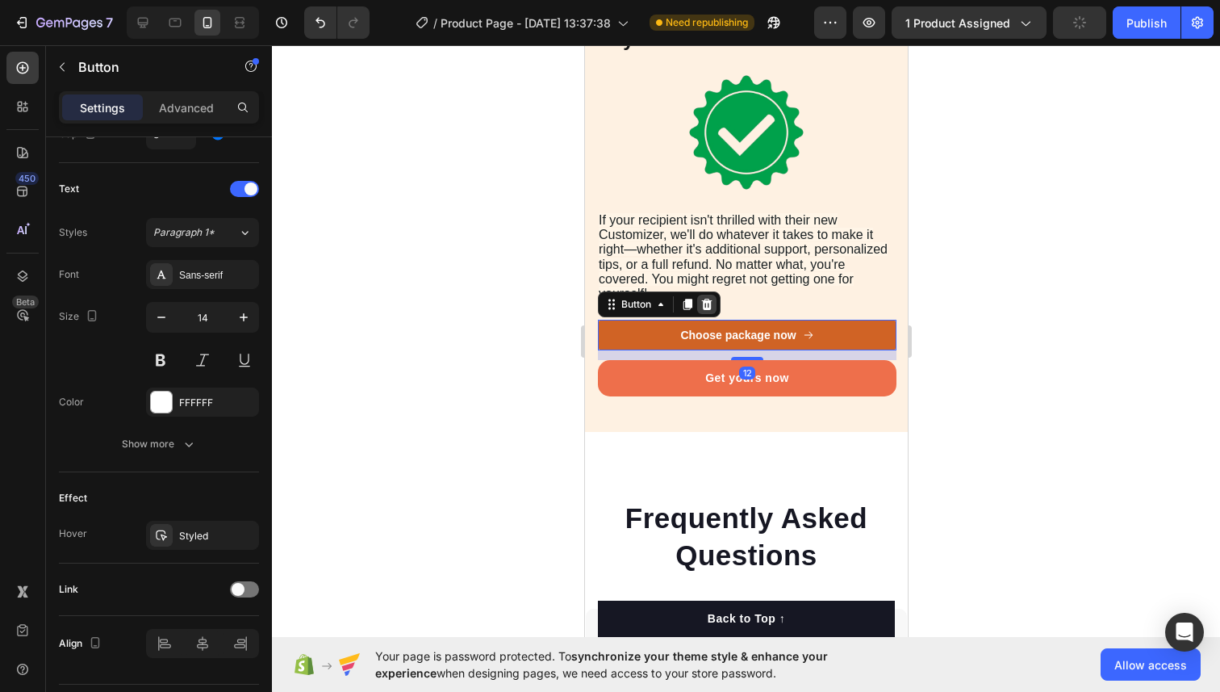
click at [705, 310] on icon at bounding box center [706, 304] width 10 height 11
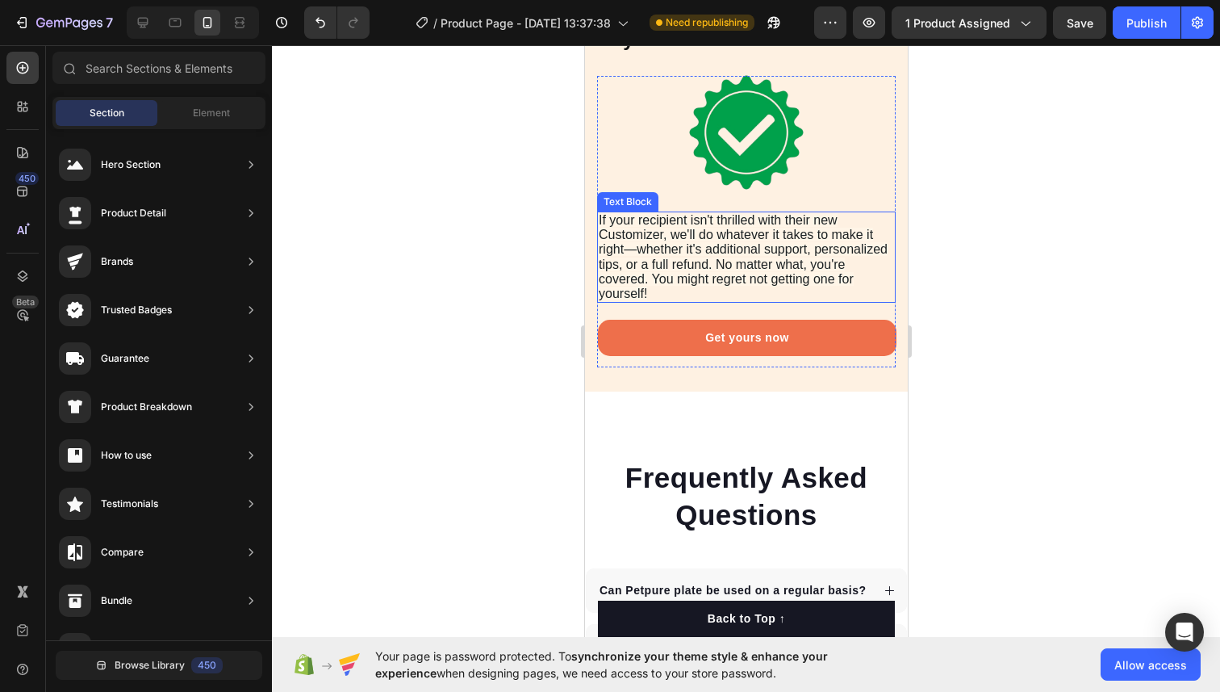
click at [983, 311] on div at bounding box center [746, 368] width 948 height 646
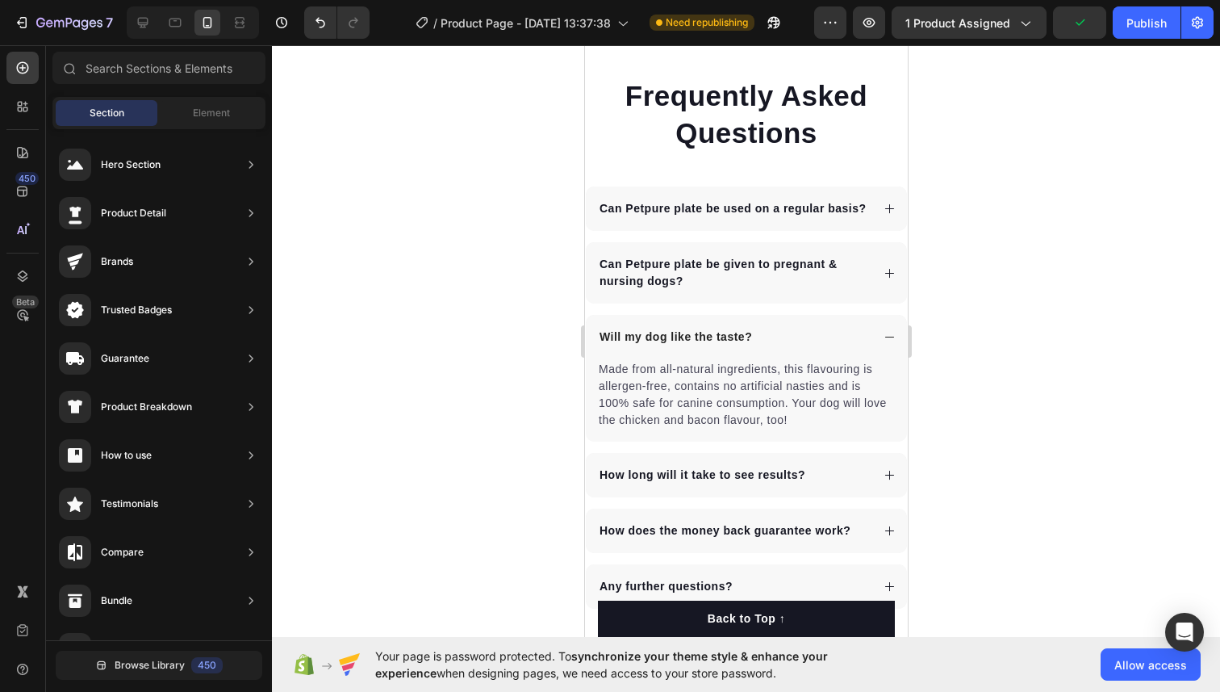
scroll to position [37, 0]
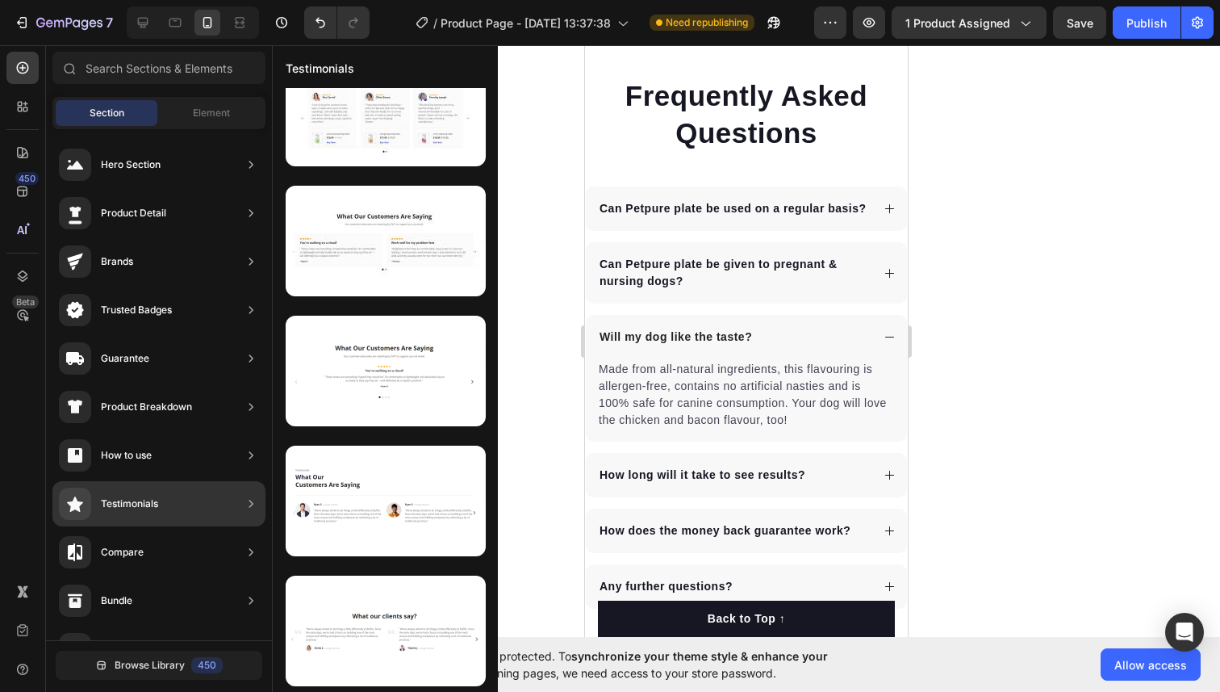
click at [148, 494] on div "Testimonials" at bounding box center [108, 503] width 99 height 32
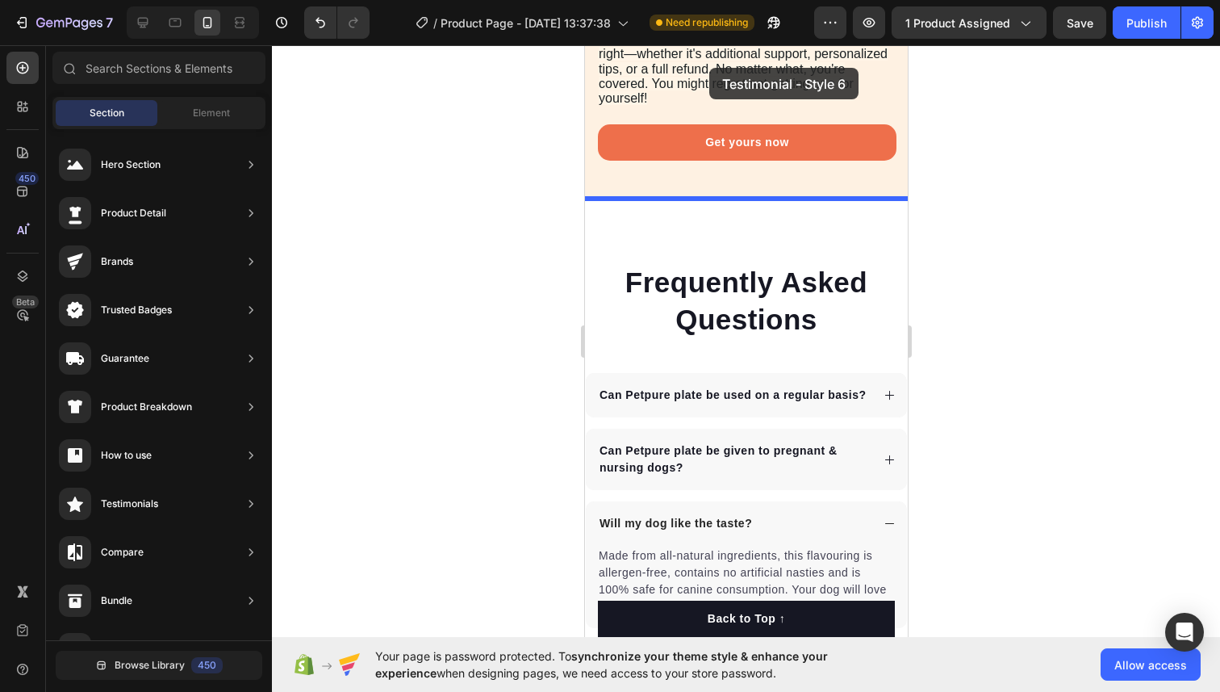
scroll to position [6609, 0]
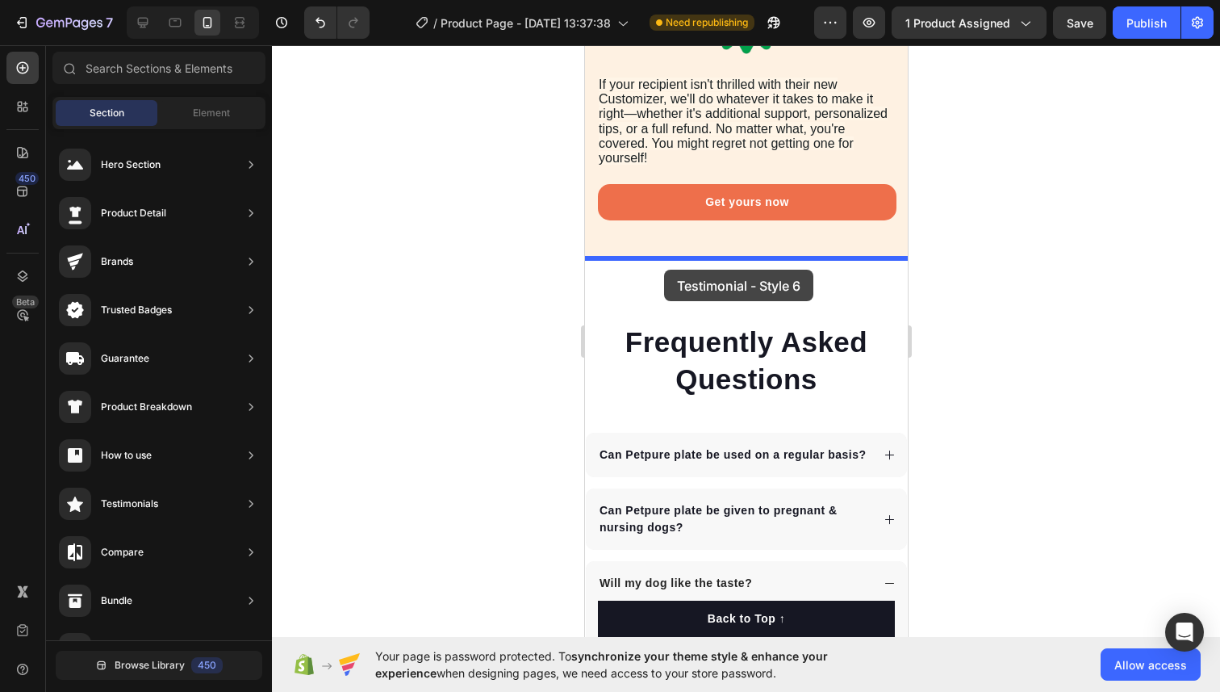
drag, startPoint x: 897, startPoint y: 445, endPoint x: 663, endPoint y: 270, distance: 292.8
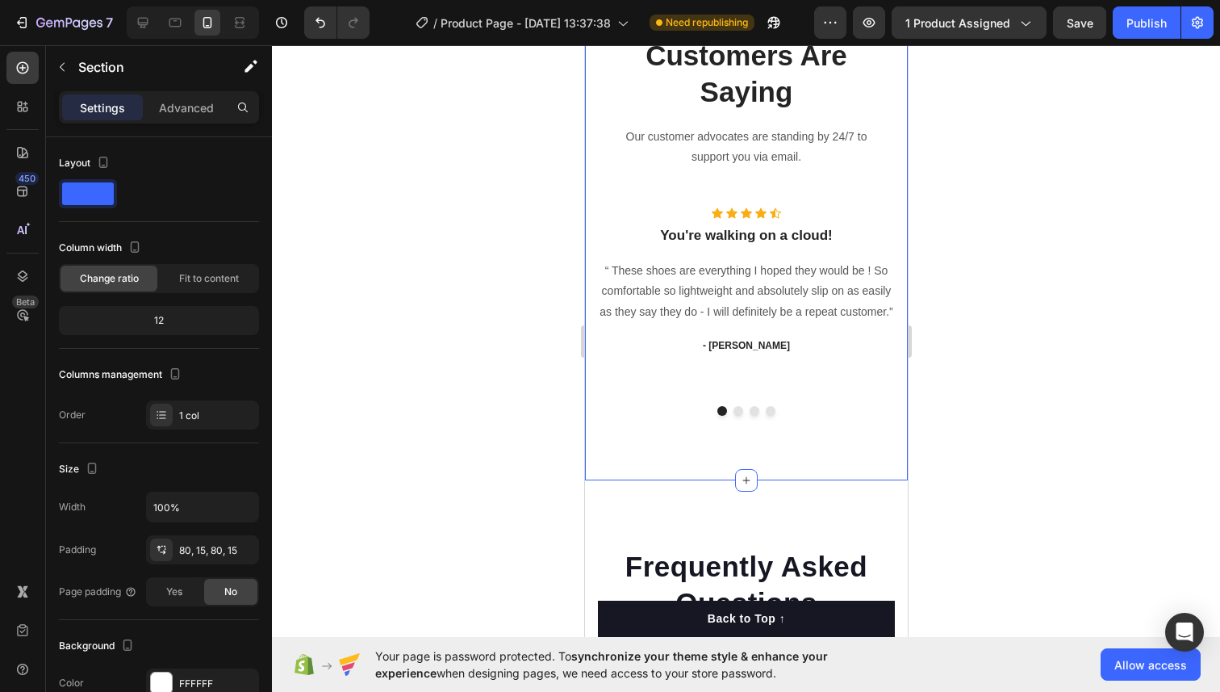
scroll to position [6814, 0]
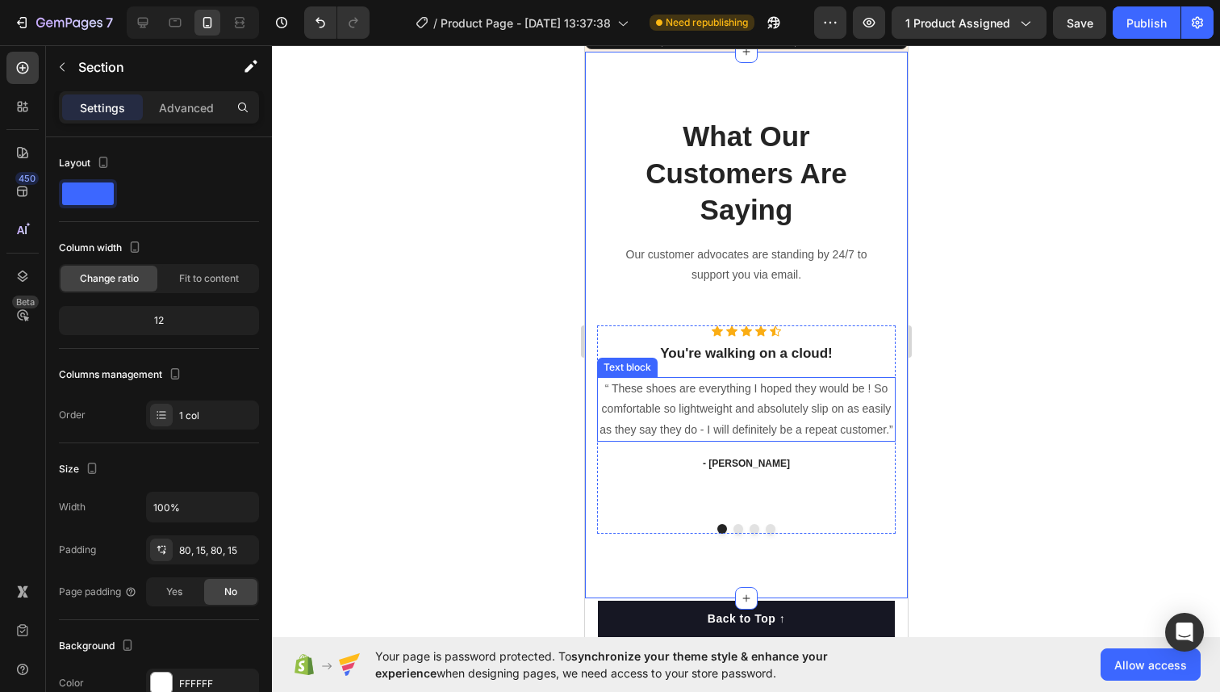
click at [736, 393] on div "“ These shoes are everything I hoped they would be ! So comfortable so lightwei…" at bounding box center [745, 409] width 299 height 65
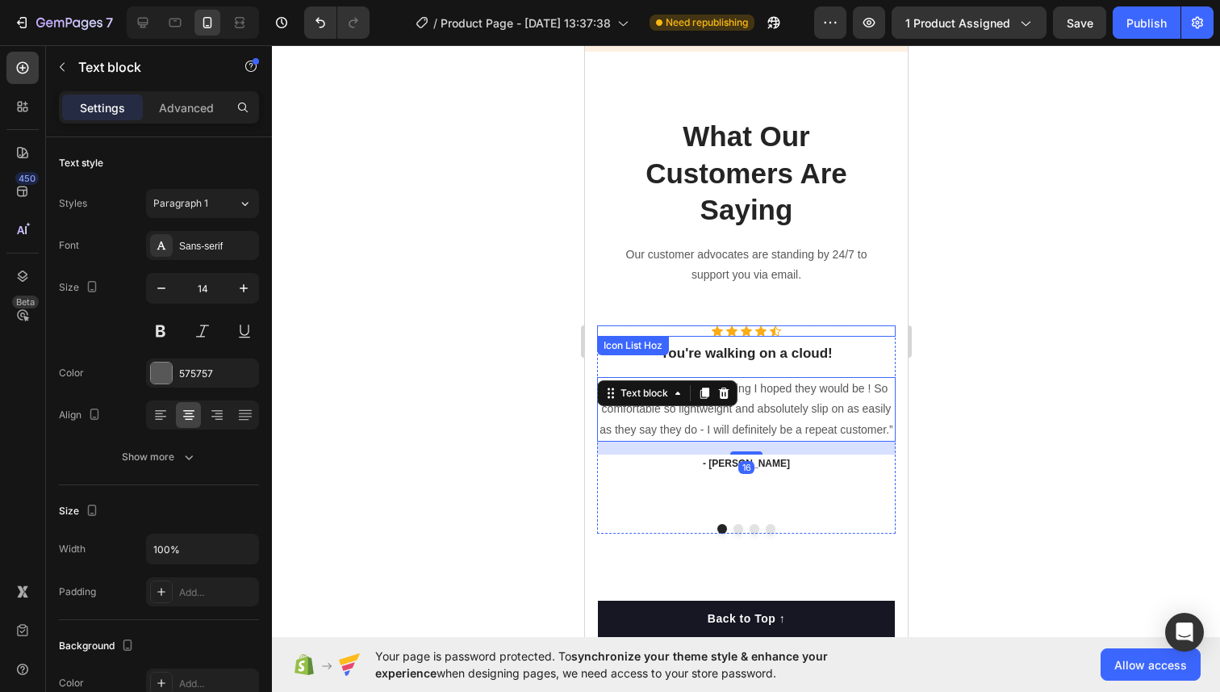
click at [738, 328] on div "Icon Icon Icon Icon Icon" at bounding box center [745, 330] width 299 height 11
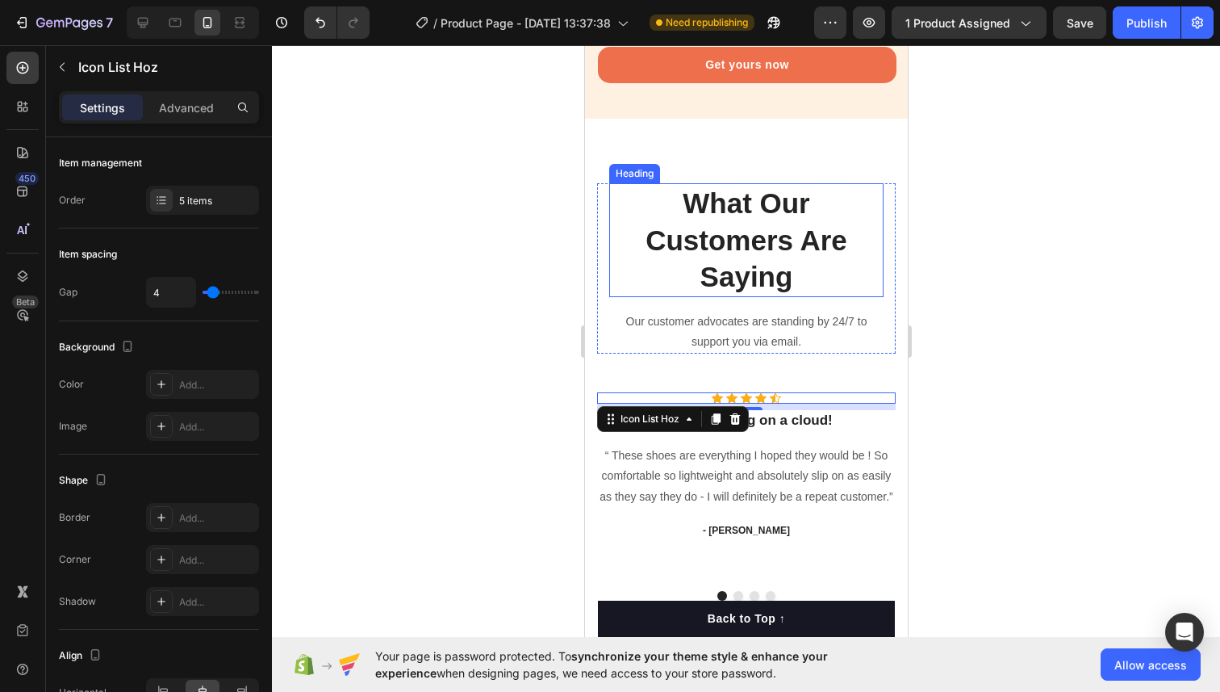
scroll to position [6747, 0]
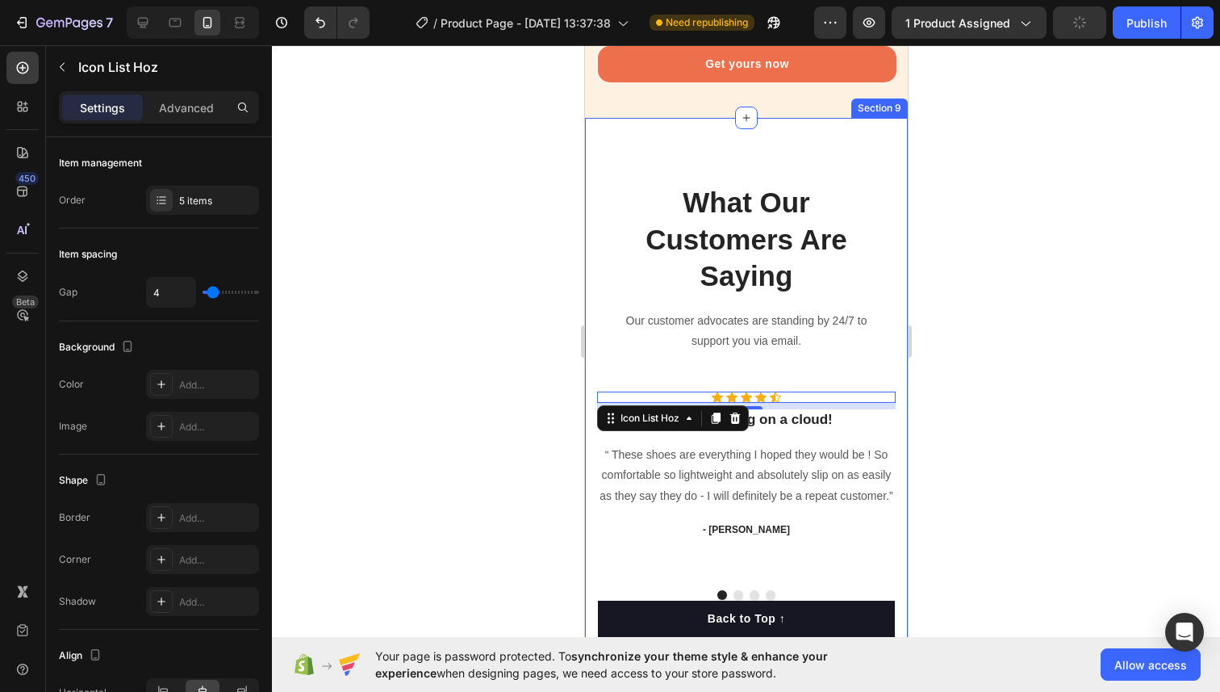
click at [634, 173] on div "What Our Customers Are Saying Heading Our customer advocates are standing by 24…" at bounding box center [745, 391] width 323 height 546
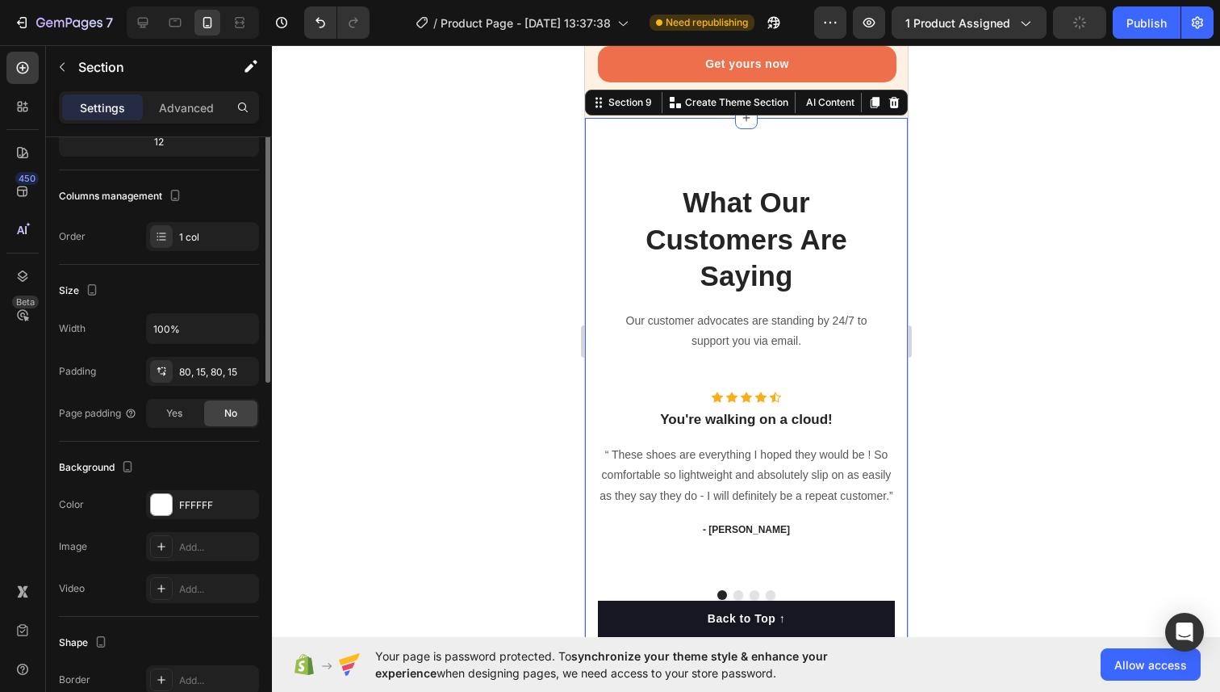
scroll to position [199, 0]
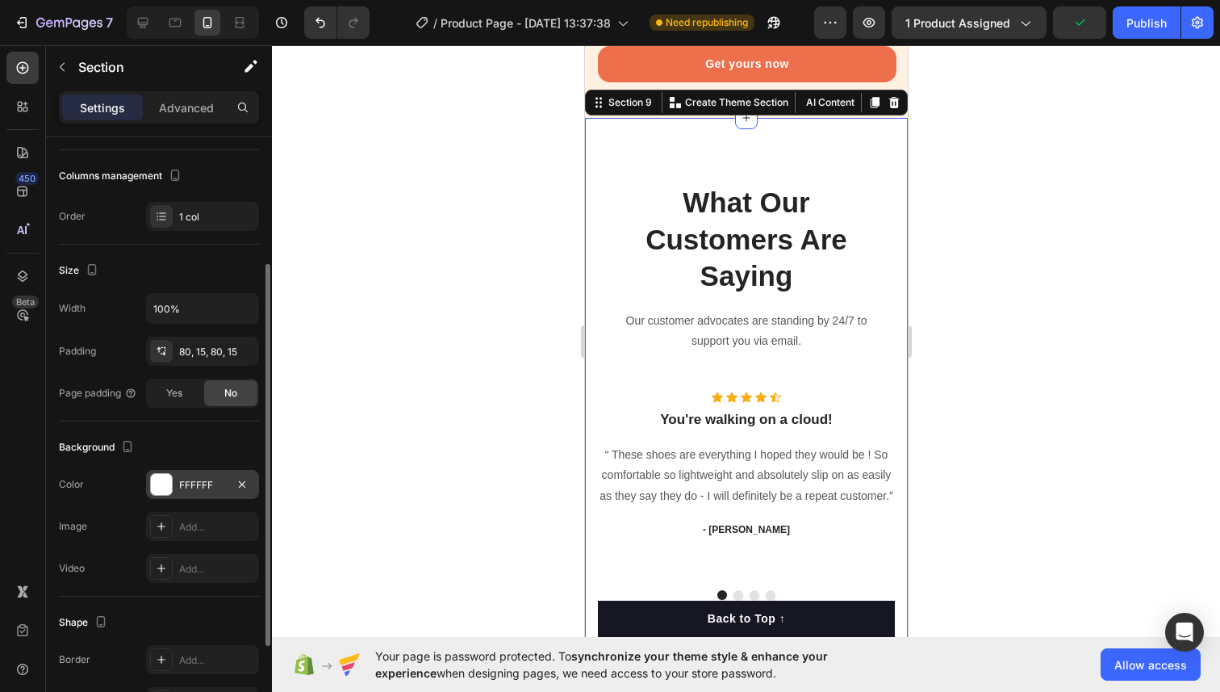
click at [167, 488] on div at bounding box center [161, 484] width 21 height 21
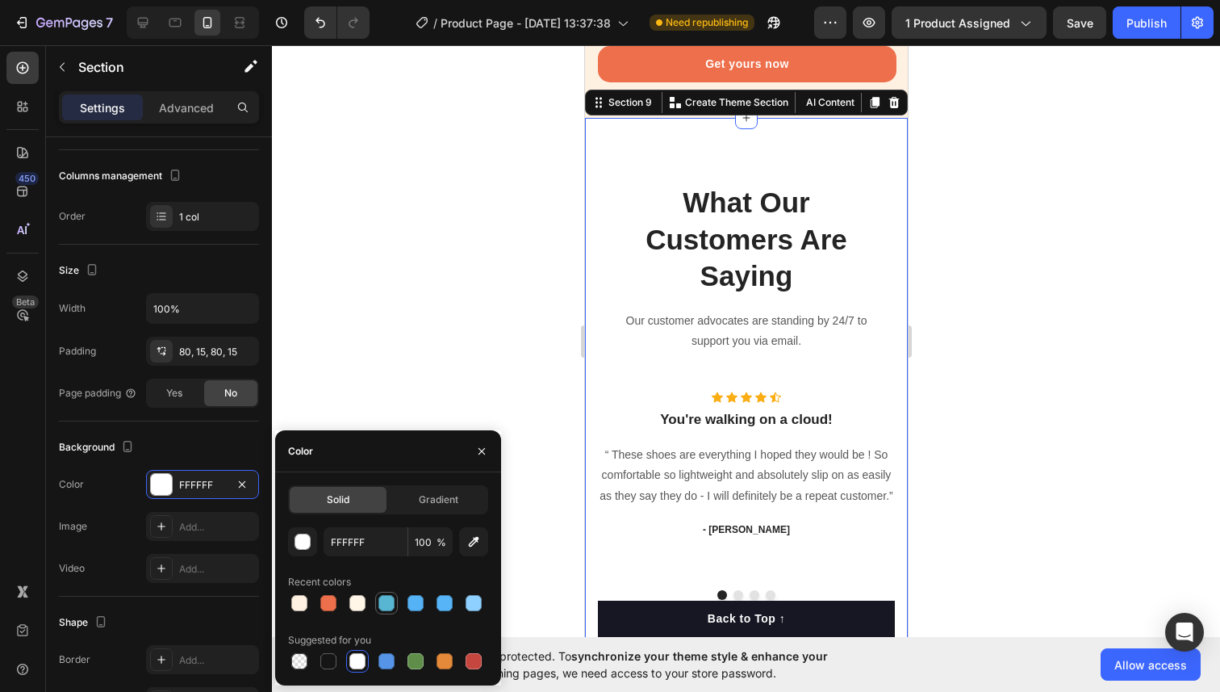
click at [383, 600] on div at bounding box center [386, 603] width 16 height 16
type input "59B6D2"
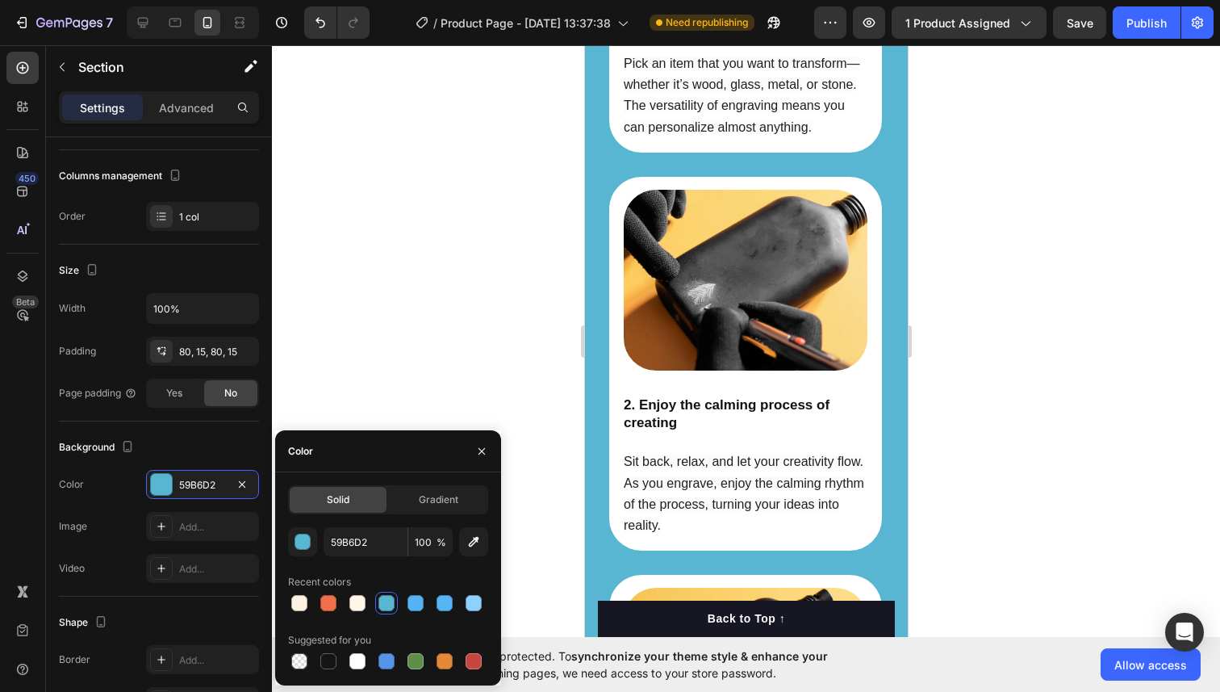
scroll to position [2538, 0]
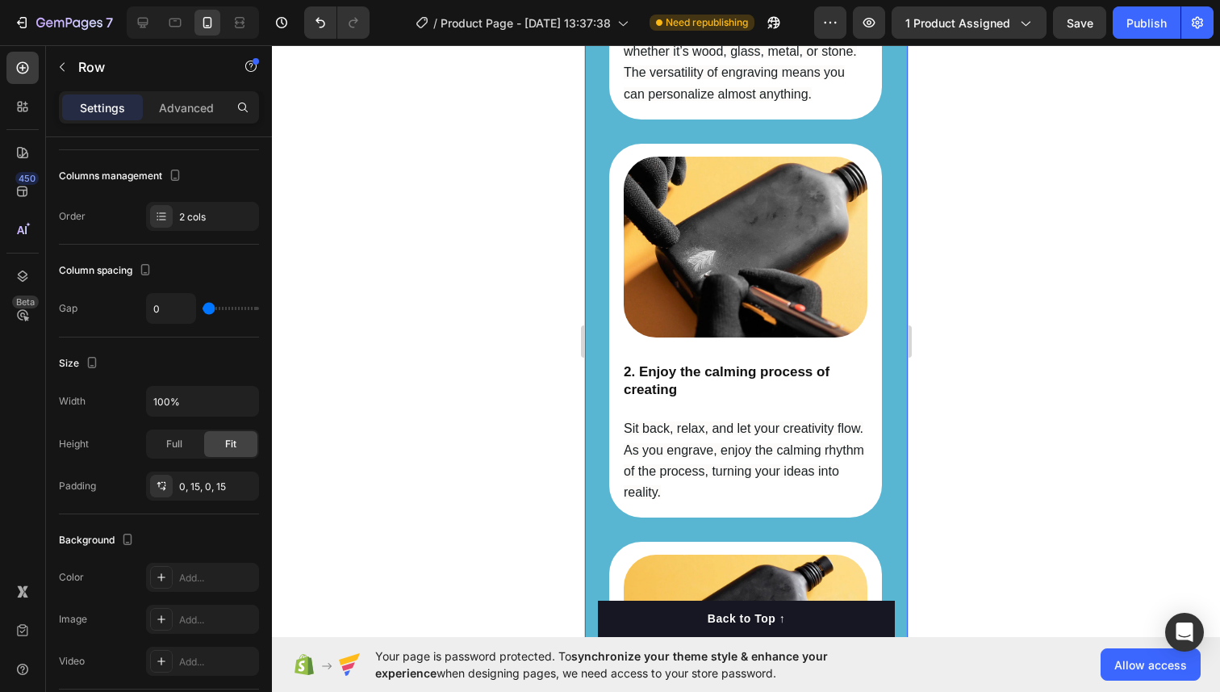
click at [588, 473] on div "Image 1. Pick any item and make it special Heading Pick an item that you want t…" at bounding box center [745, 207] width 323 height 1382
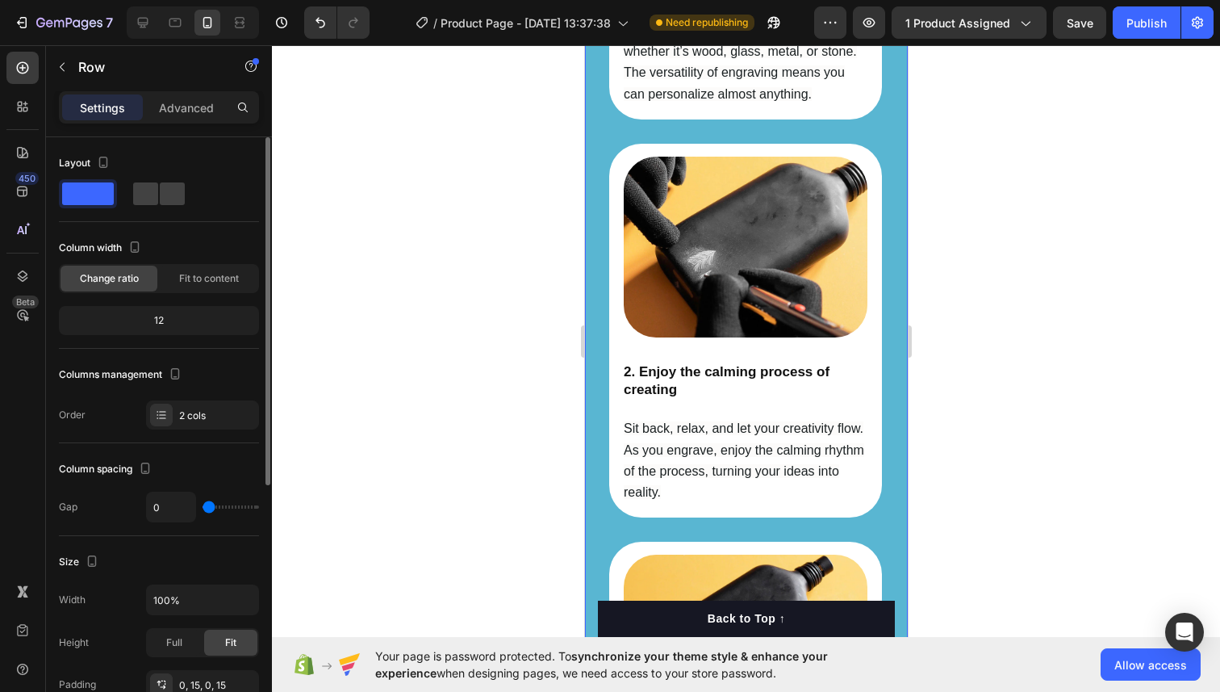
click at [591, 473] on div "Image 1. Pick any item and make it special Heading Pick an item that you want t…" at bounding box center [745, 207] width 323 height 1382
click at [593, 382] on div "Image 1. Pick any item and make it special Heading Pick an item that you want t…" at bounding box center [745, 207] width 323 height 1382
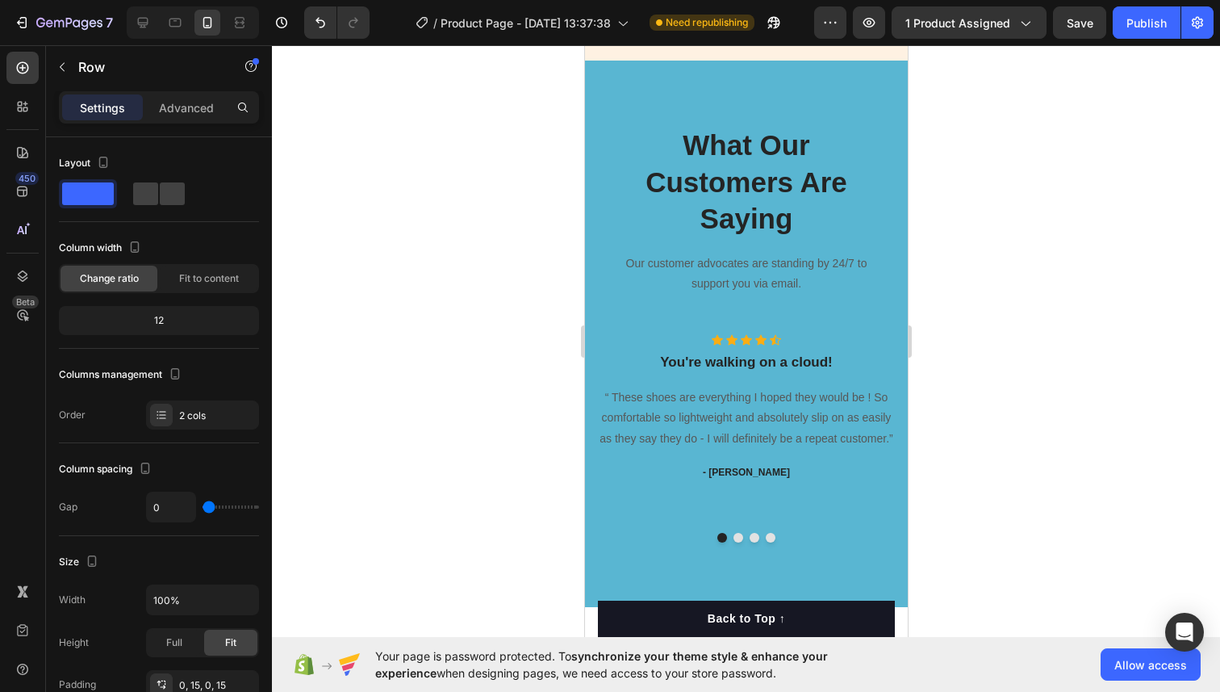
scroll to position [6746, 0]
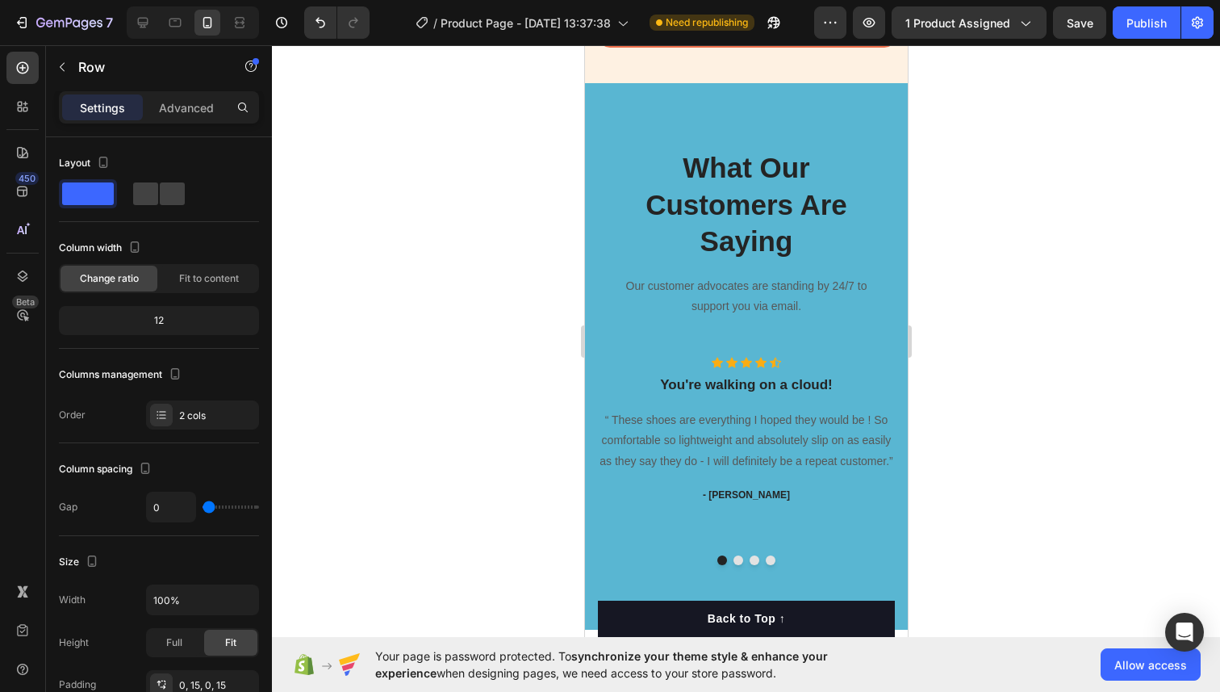
click at [724, 199] on p "What Our Customers Are Saying" at bounding box center [745, 204] width 271 height 111
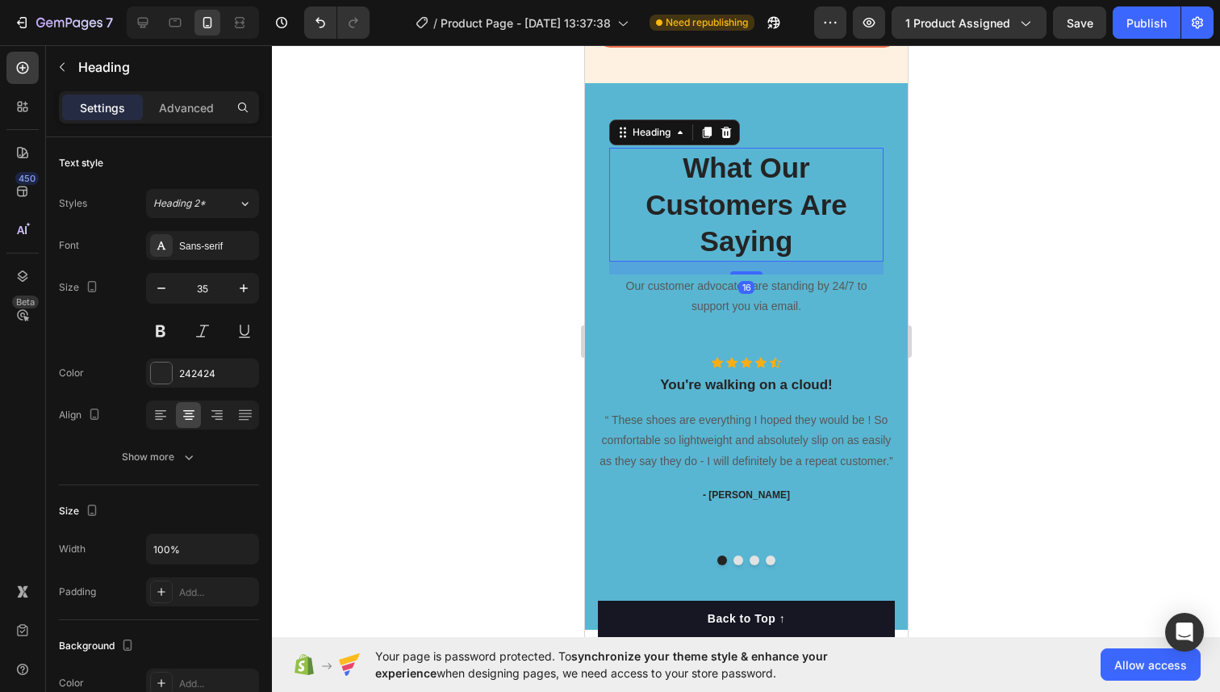
click at [710, 215] on p "What Our Customers Are Saying" at bounding box center [745, 204] width 271 height 111
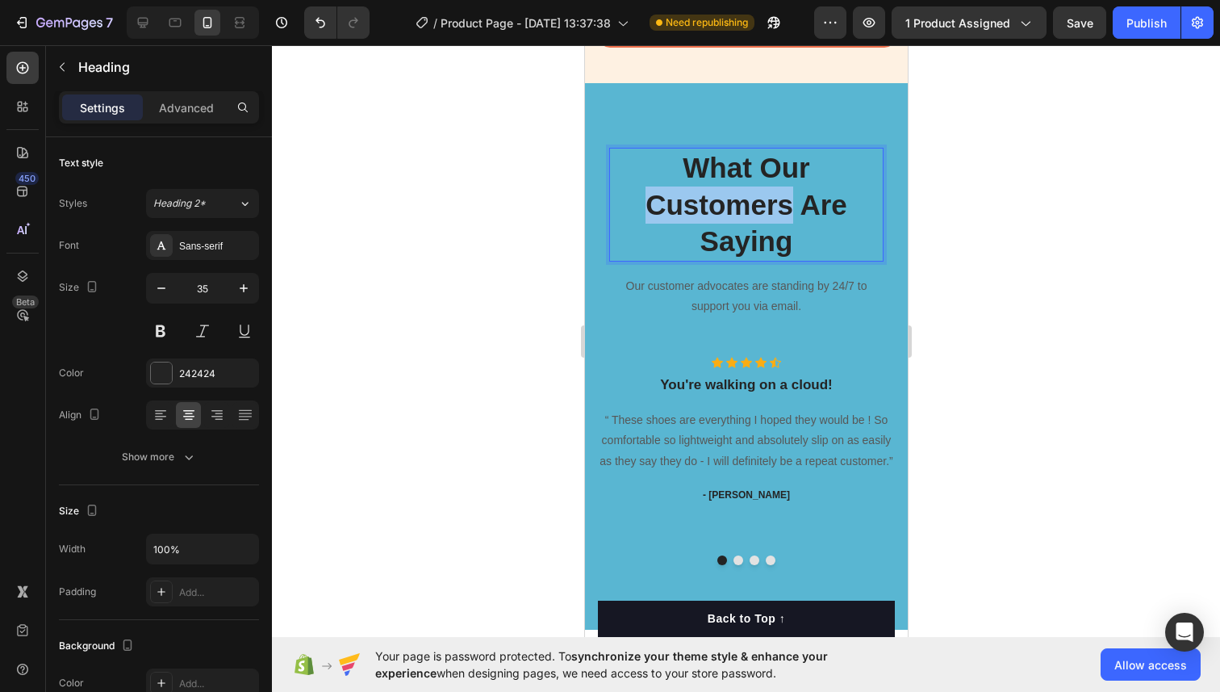
click at [710, 215] on p "What Our Customers Are Saying" at bounding box center [745, 204] width 271 height 111
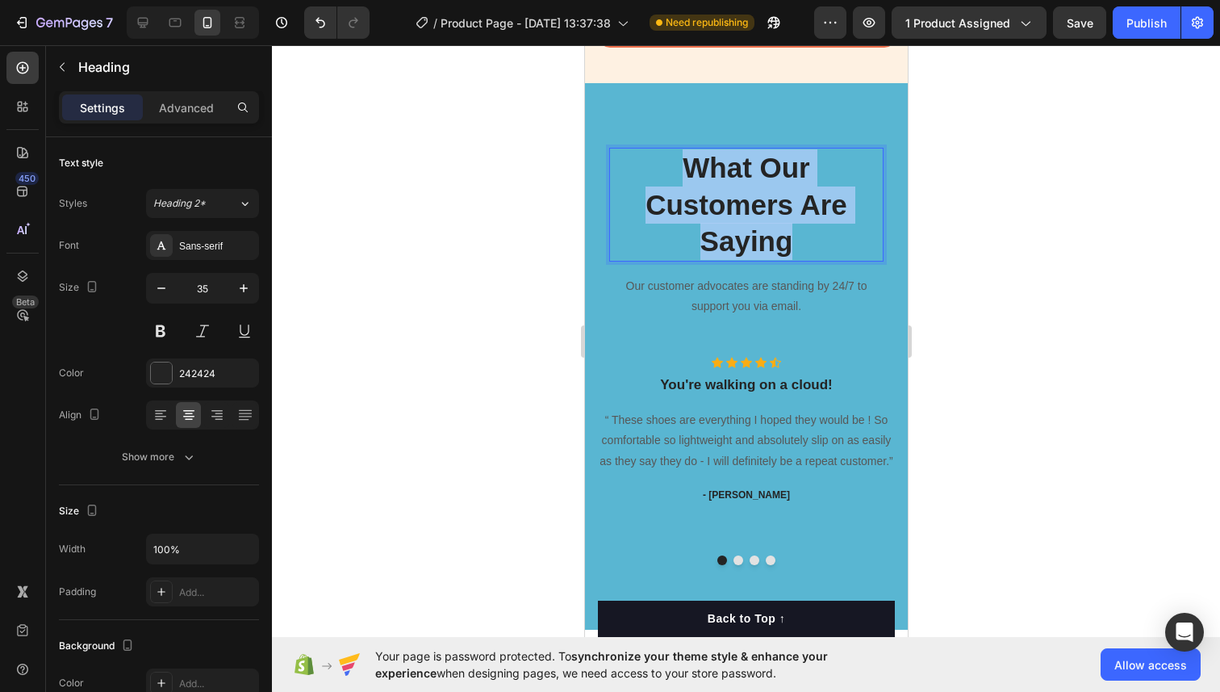
click at [710, 215] on p "What Our Customers Are Saying" at bounding box center [745, 204] width 271 height 111
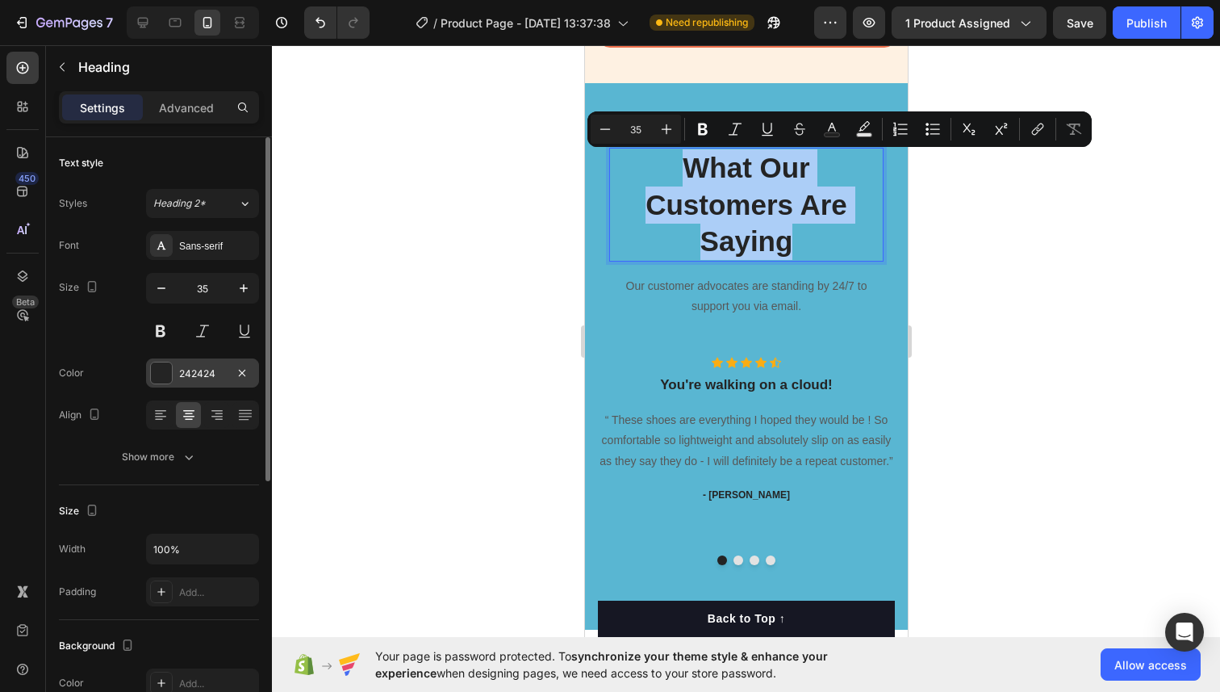
click at [163, 372] on div at bounding box center [161, 372] width 21 height 21
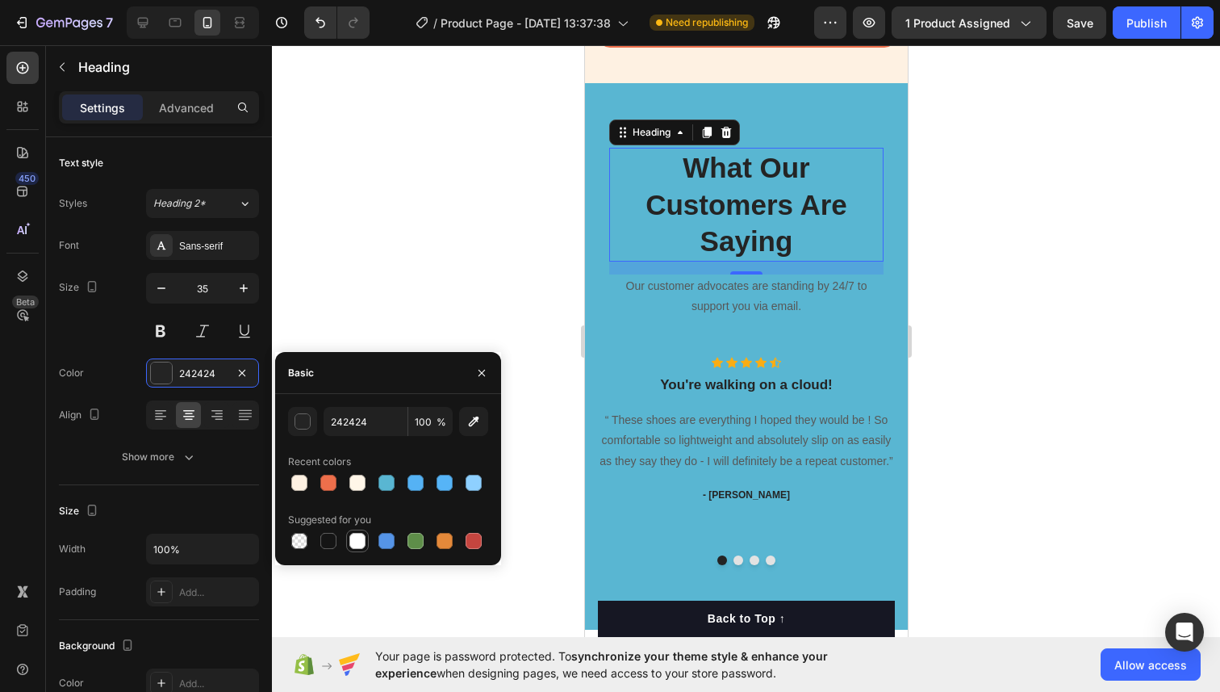
click at [349, 542] on div at bounding box center [357, 541] width 16 height 16
type input "FFFFFF"
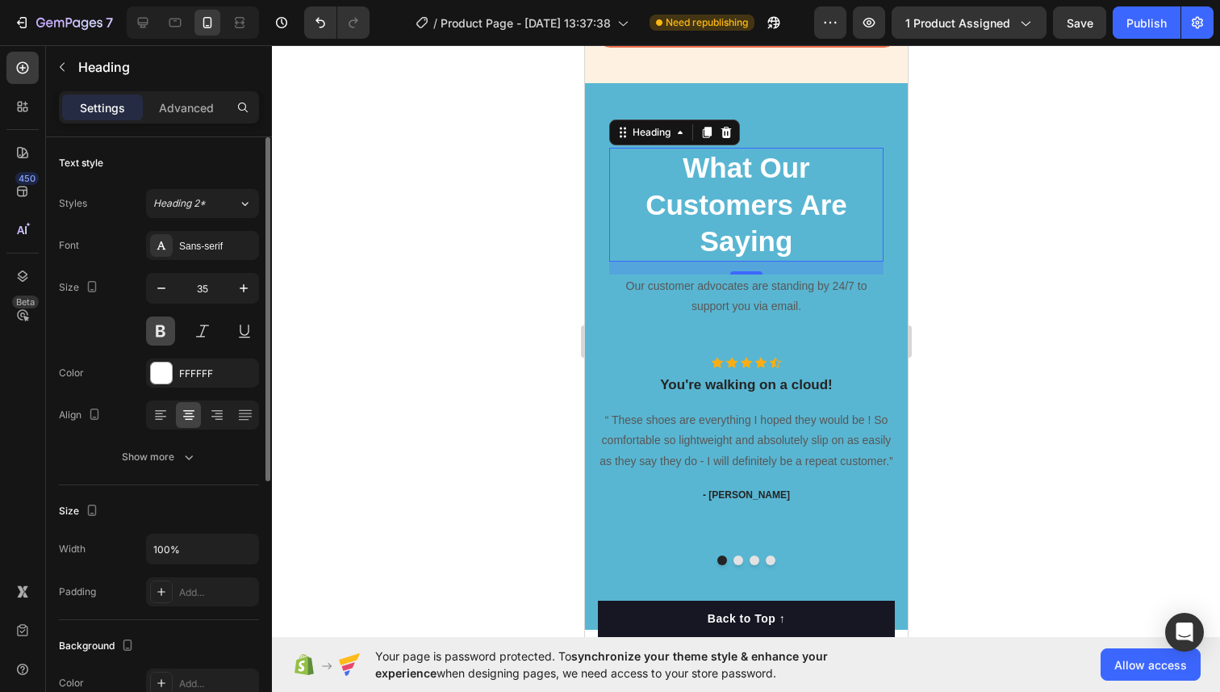
click at [160, 337] on button at bounding box center [160, 330] width 29 height 29
click at [163, 416] on icon at bounding box center [160, 417] width 11 height 2
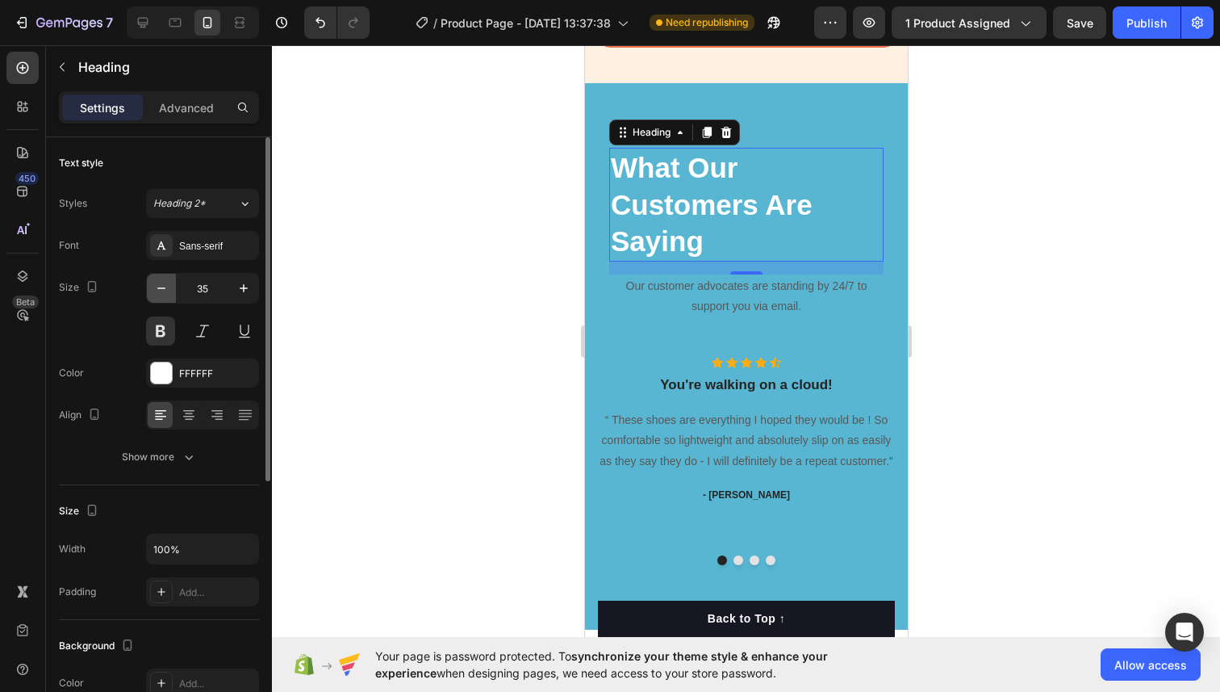
click at [167, 286] on icon "button" at bounding box center [161, 288] width 16 height 16
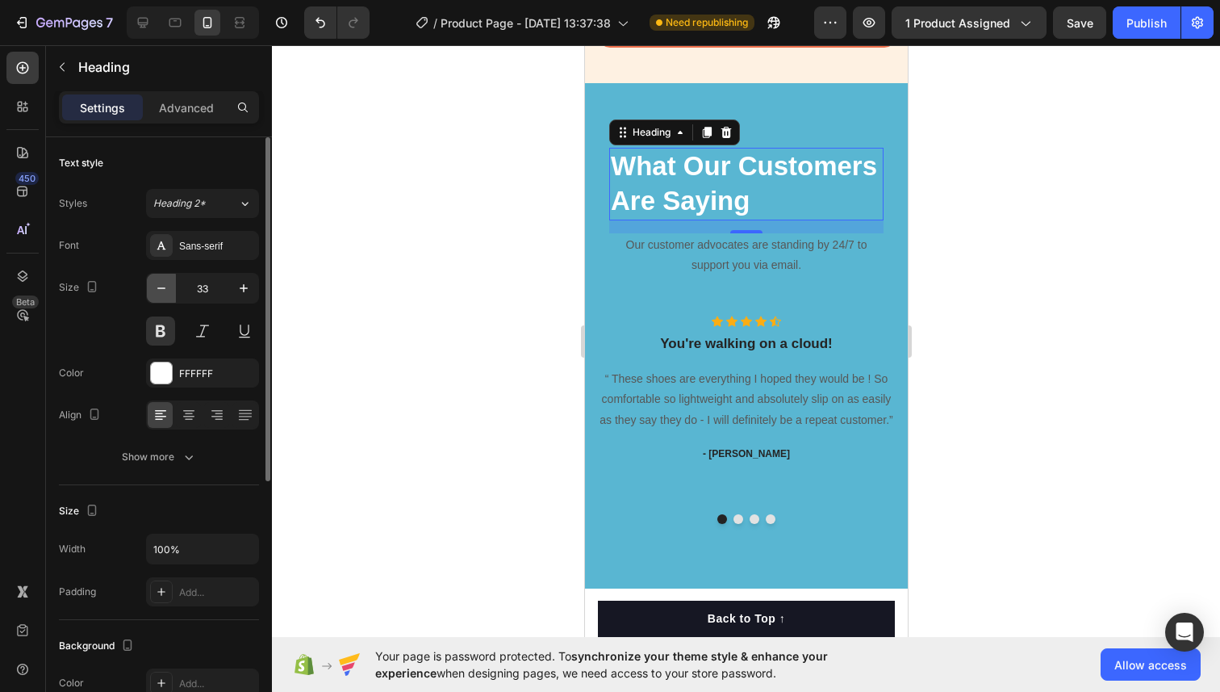
click at [167, 286] on icon "button" at bounding box center [161, 288] width 16 height 16
type input "31"
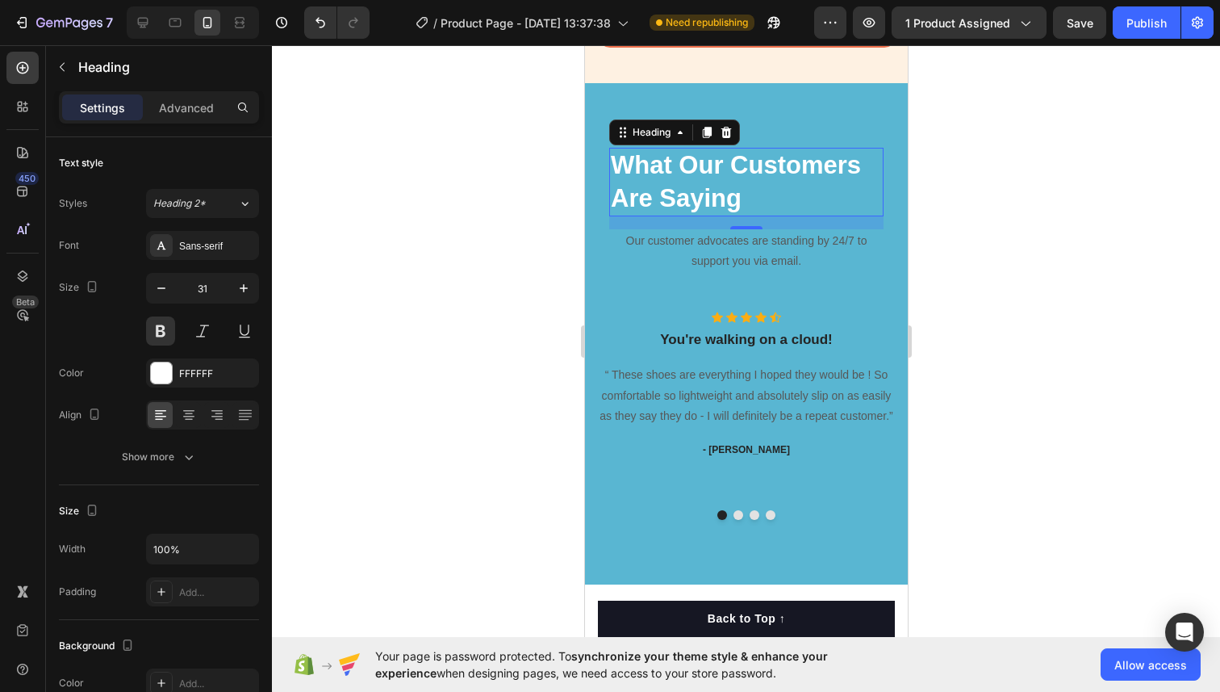
click at [742, 252] on p "Our customer advocates are standing by 24/7 to support you via email." at bounding box center [745, 251] width 271 height 40
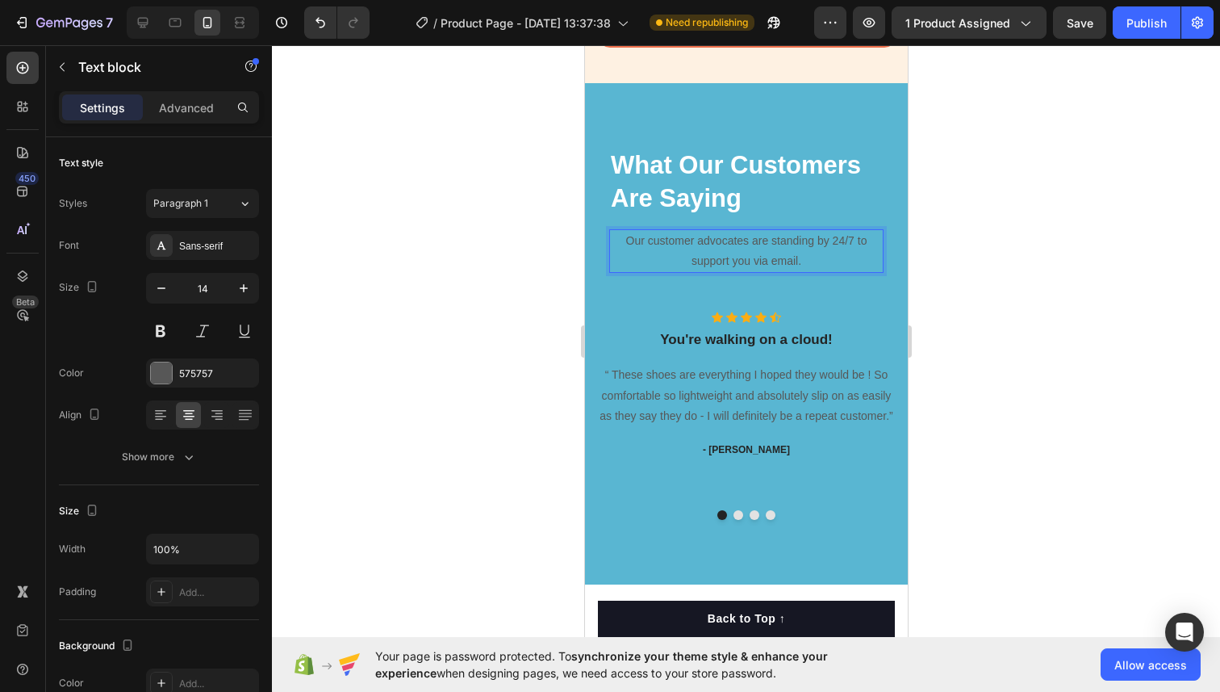
click at [742, 246] on p "Our customer advocates are standing by 24/7 to support you via email." at bounding box center [745, 251] width 271 height 40
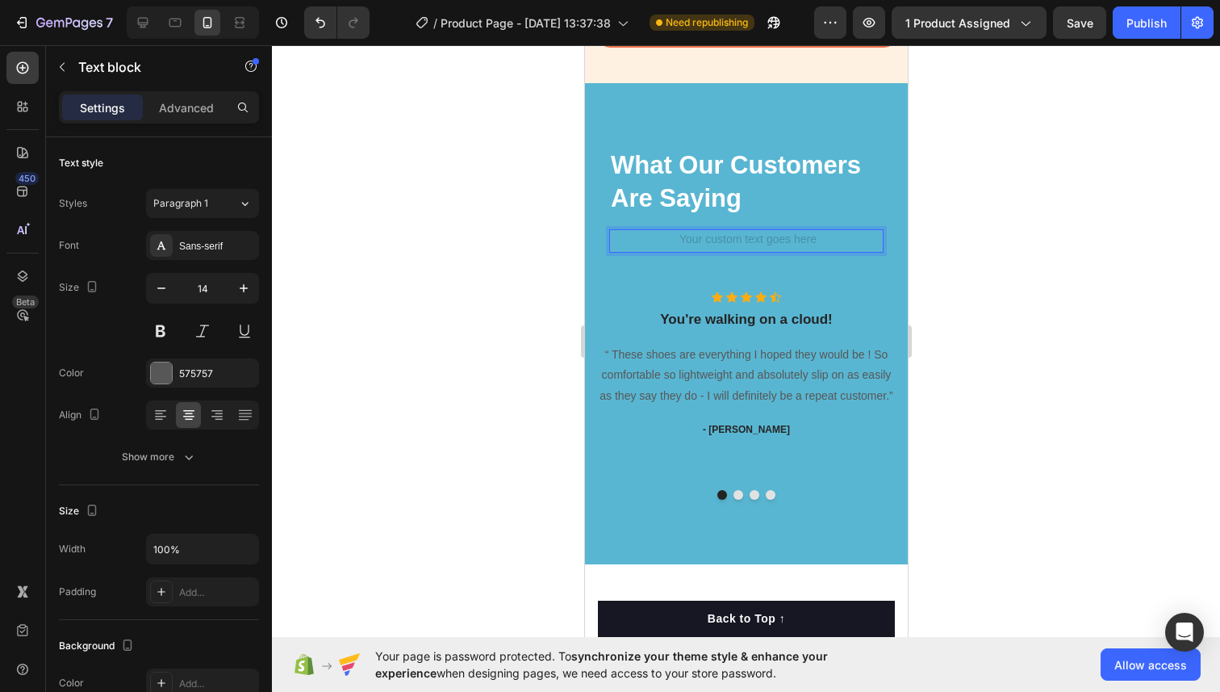
click at [980, 265] on div at bounding box center [746, 368] width 948 height 646
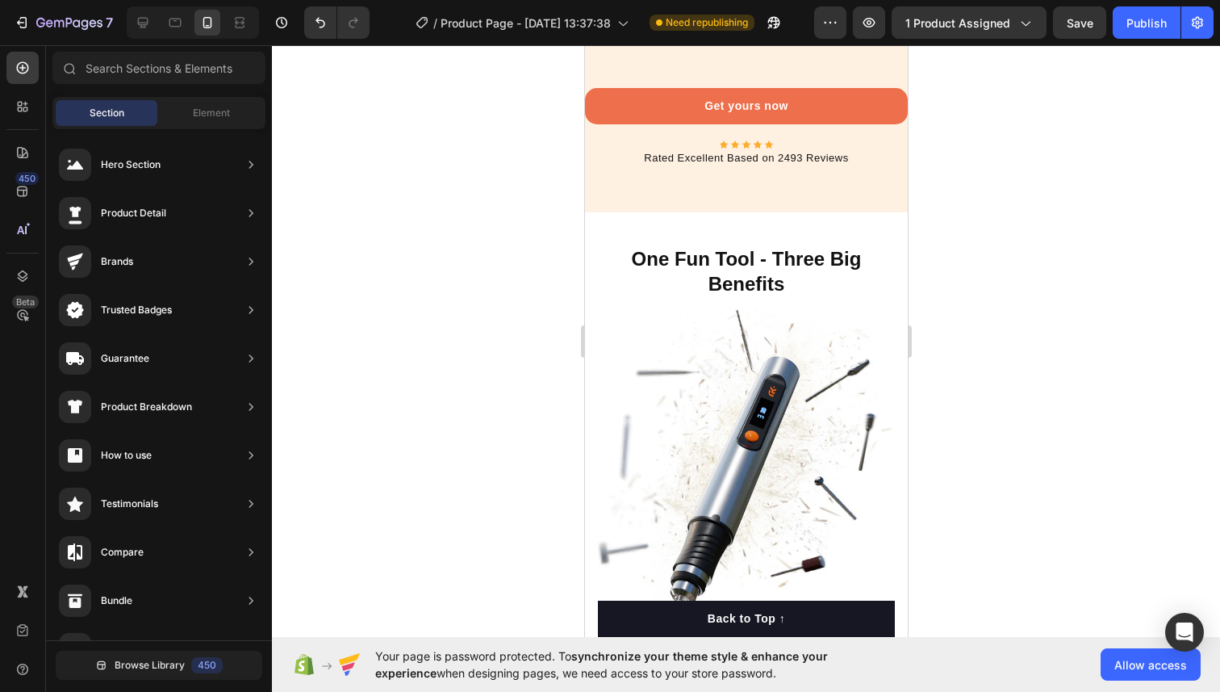
scroll to position [5030, 0]
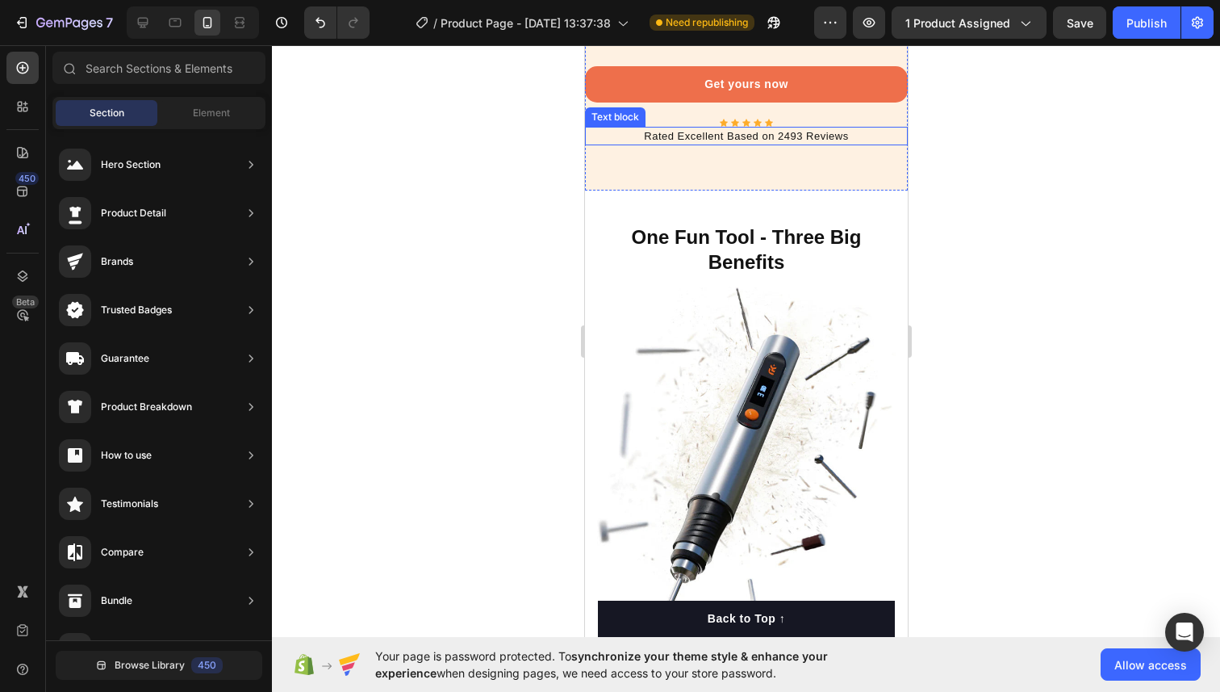
click at [756, 131] on p "Rated Excellent Based on 2493 Reviews" at bounding box center [746, 136] width 320 height 16
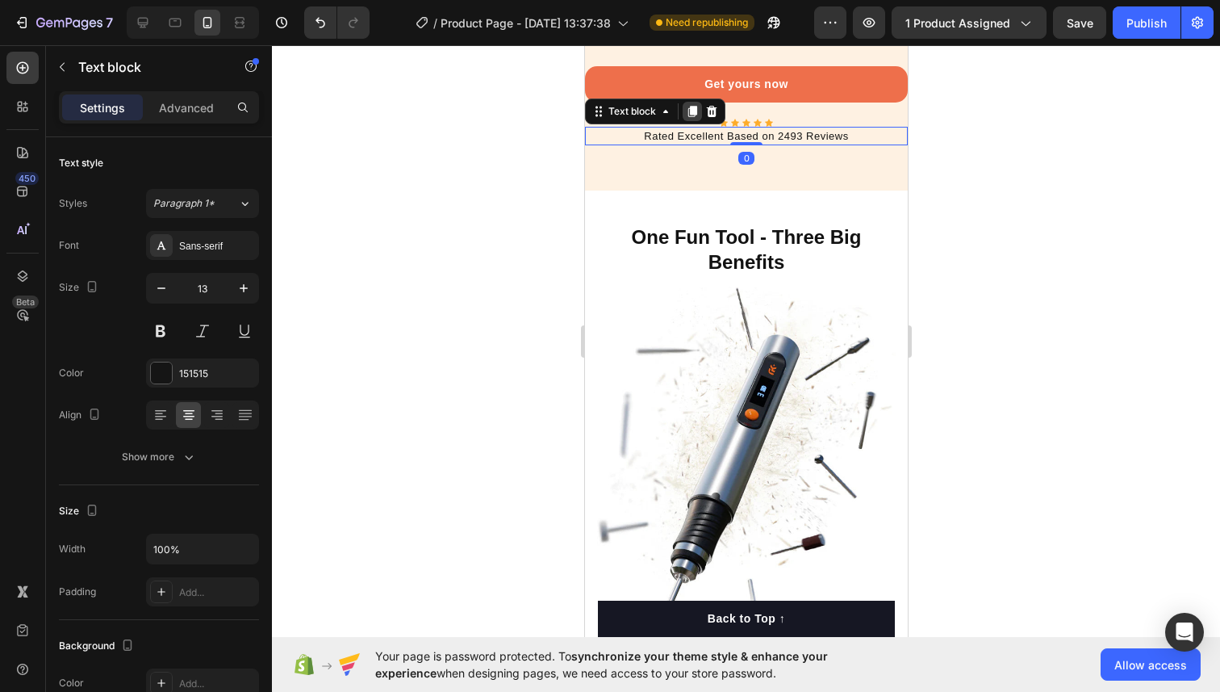
click at [692, 114] on icon at bounding box center [692, 111] width 9 height 11
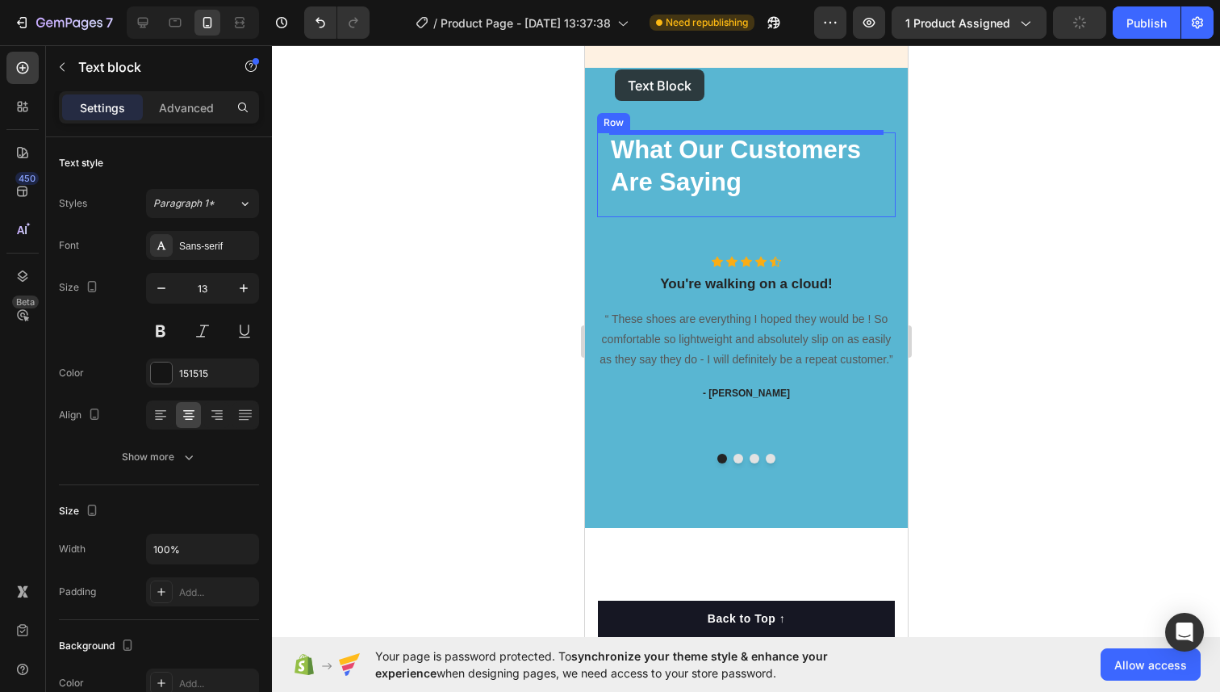
scroll to position [6115, 0]
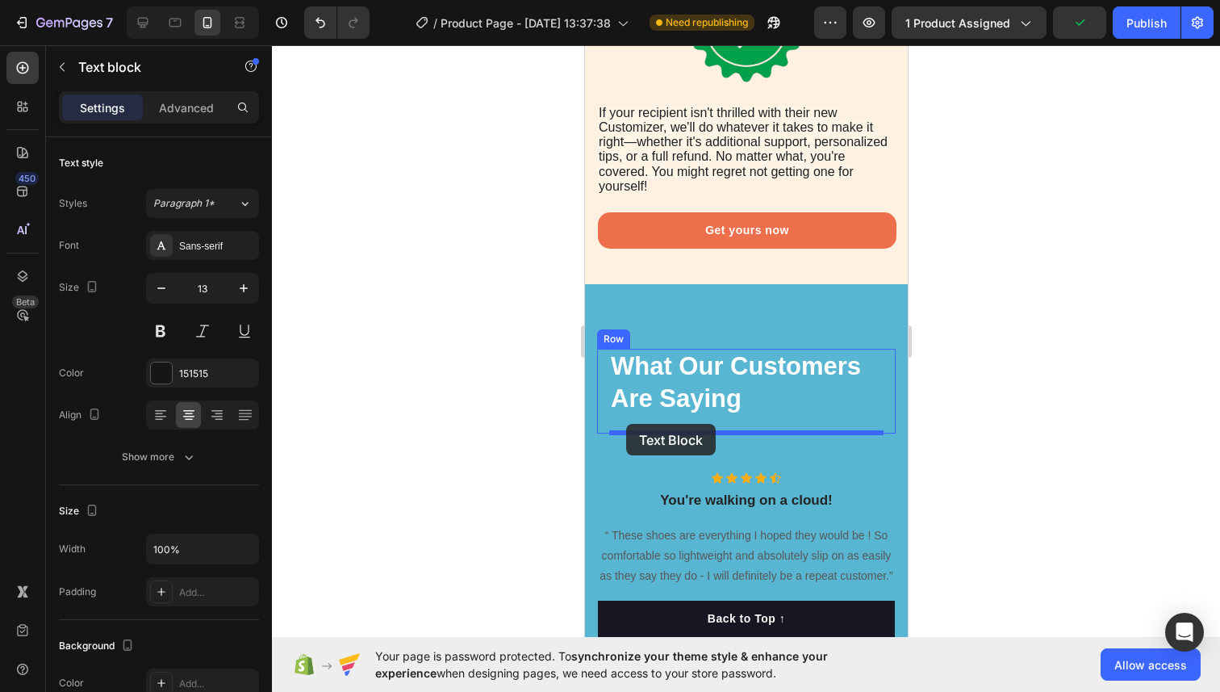
drag, startPoint x: 596, startPoint y: 133, endPoint x: 625, endPoint y: 424, distance: 292.1
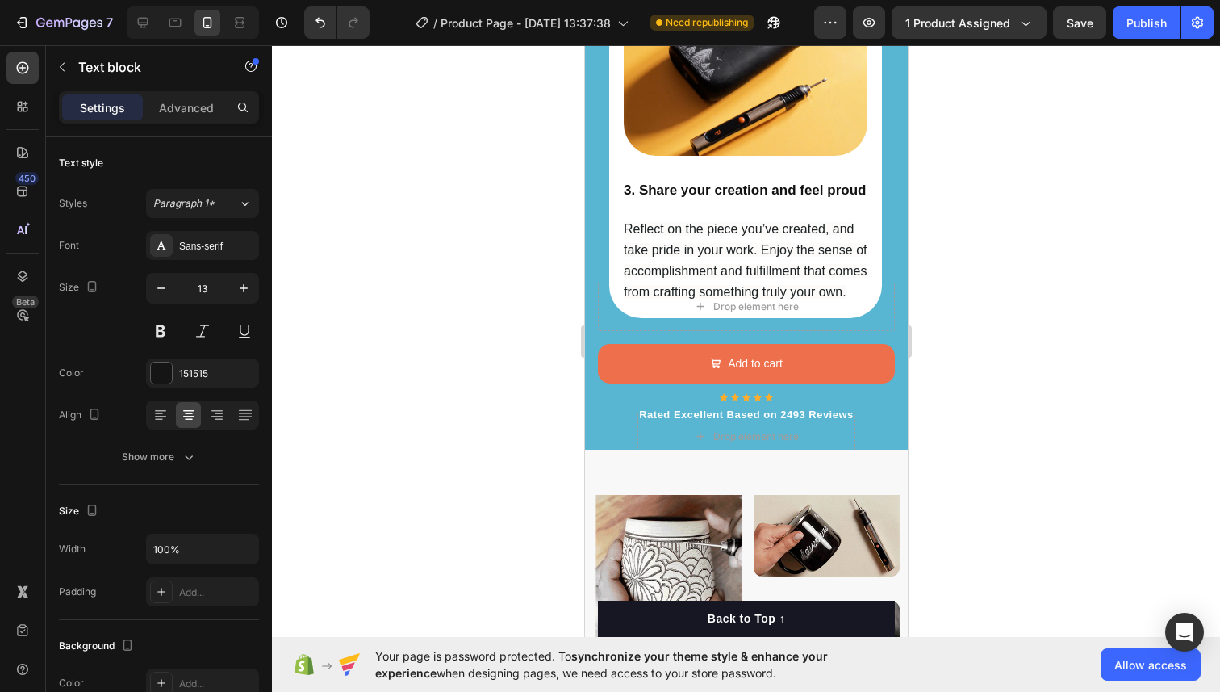
scroll to position [3114, 0]
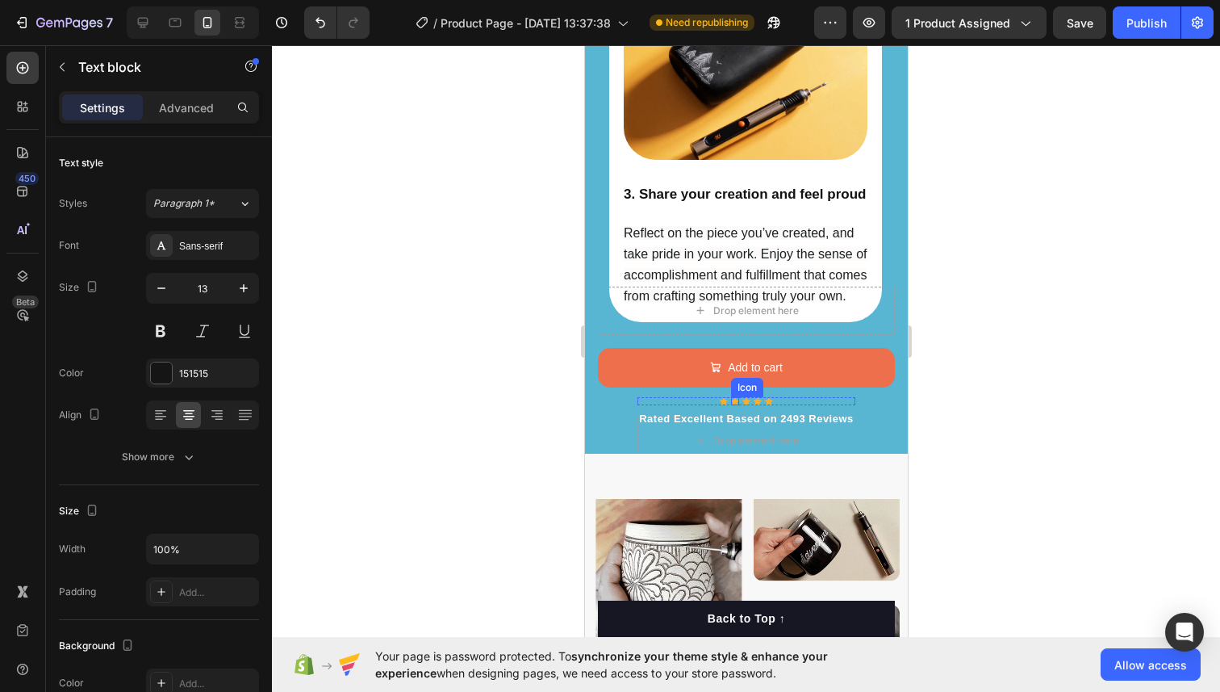
click at [734, 397] on div "Icon" at bounding box center [734, 401] width 8 height 8
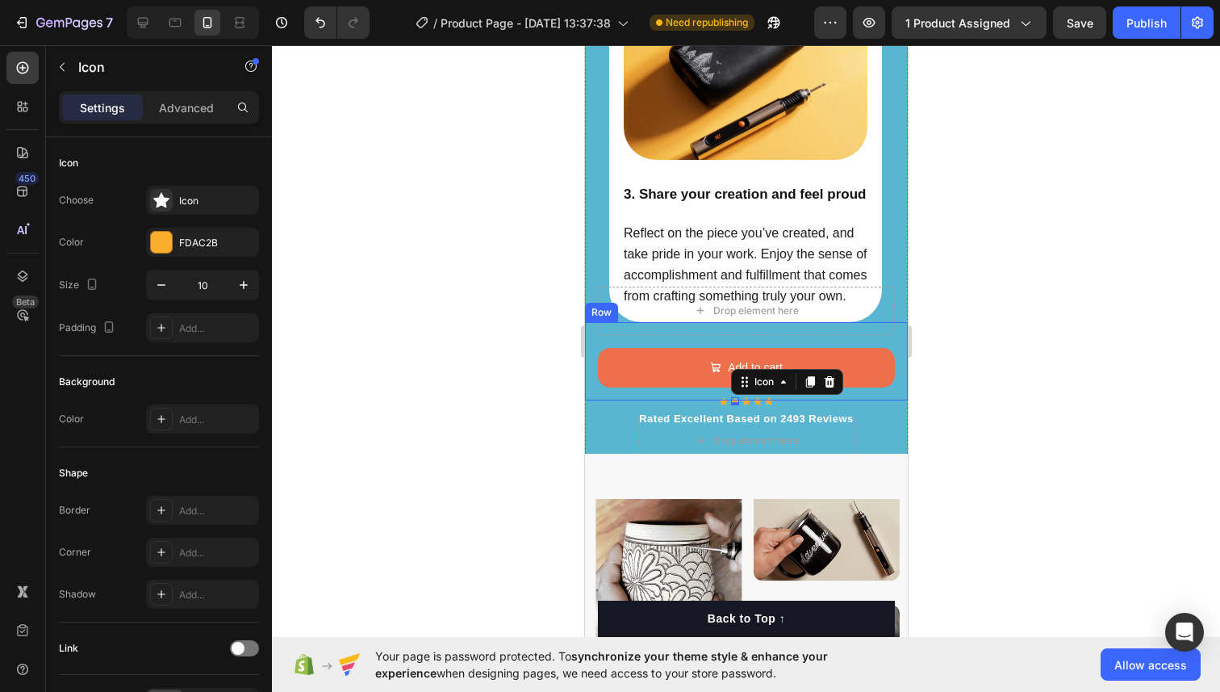
click at [713, 386] on div "Drop element here Add to cart Add to Cart Product Row" at bounding box center [745, 361] width 323 height 78
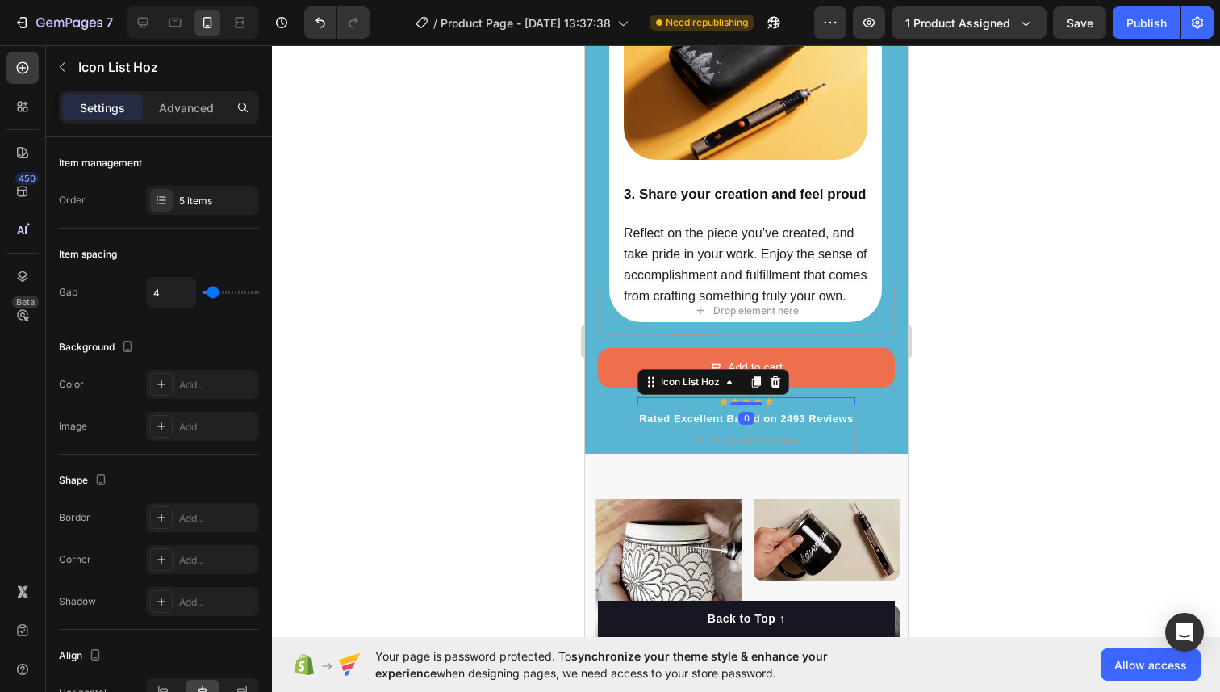
click at [709, 397] on div "Icon Icon Icon Icon Icon" at bounding box center [746, 401] width 218 height 8
click at [756, 381] on icon at bounding box center [755, 381] width 9 height 11
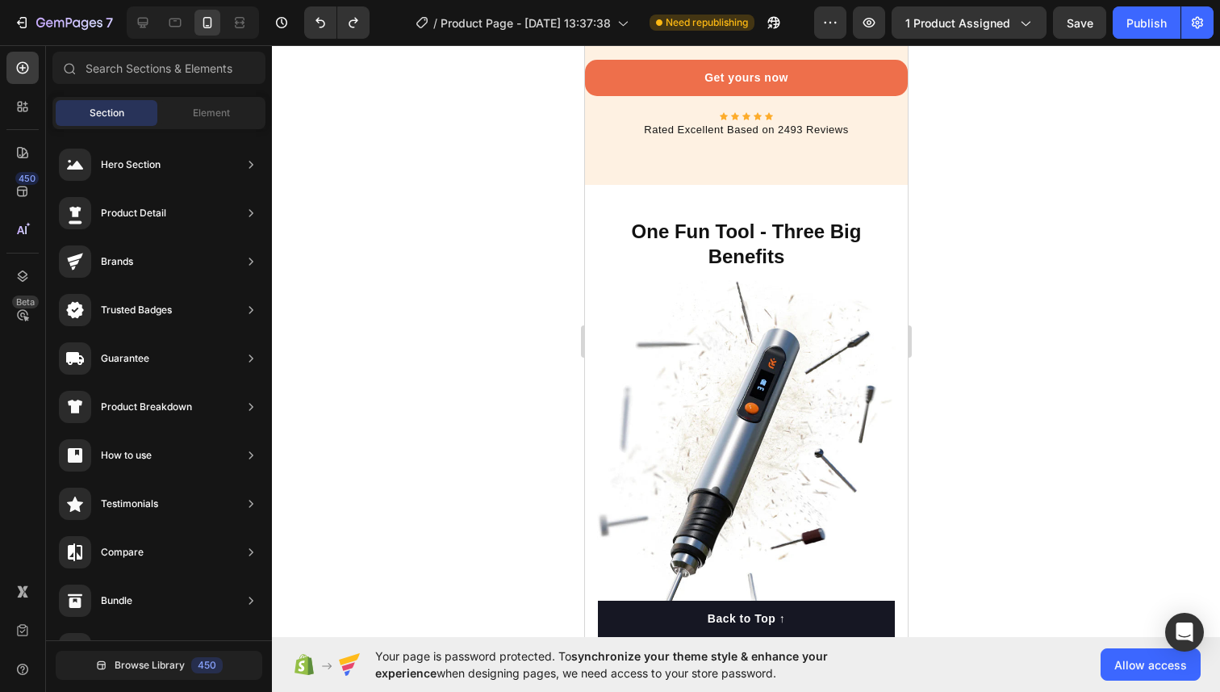
scroll to position [5325, 0]
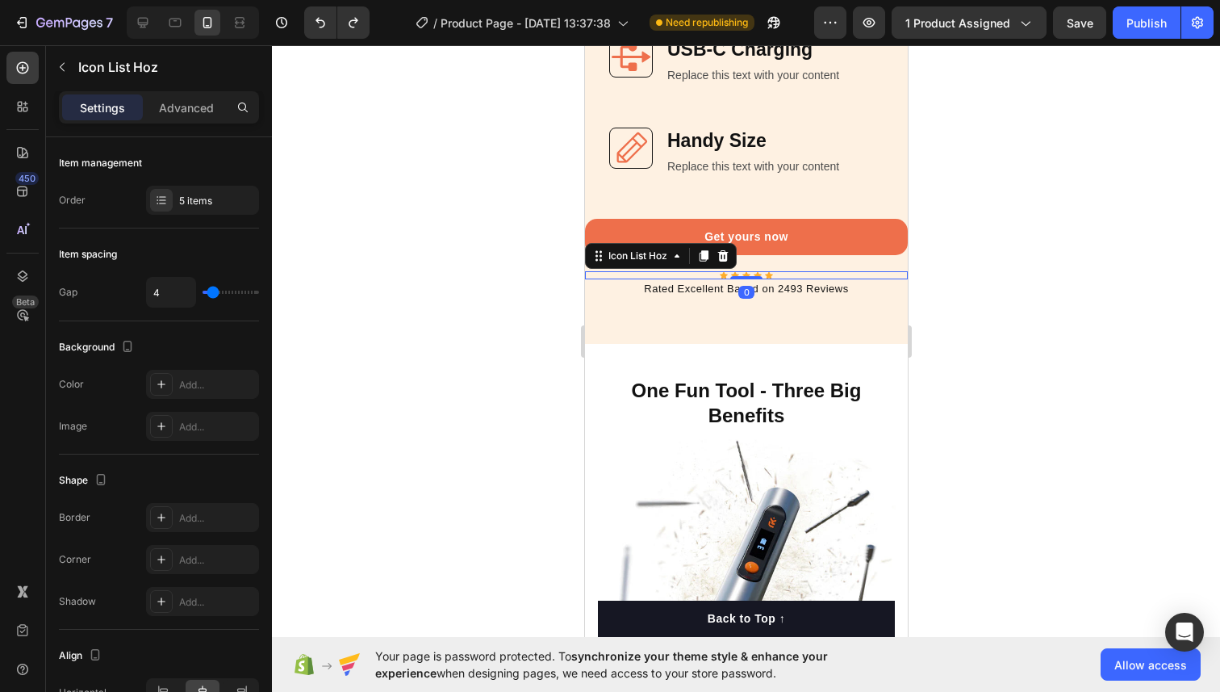
click at [700, 278] on div "Icon Icon Icon Icon Icon" at bounding box center [745, 275] width 323 height 8
click at [698, 255] on icon at bounding box center [702, 255] width 13 height 13
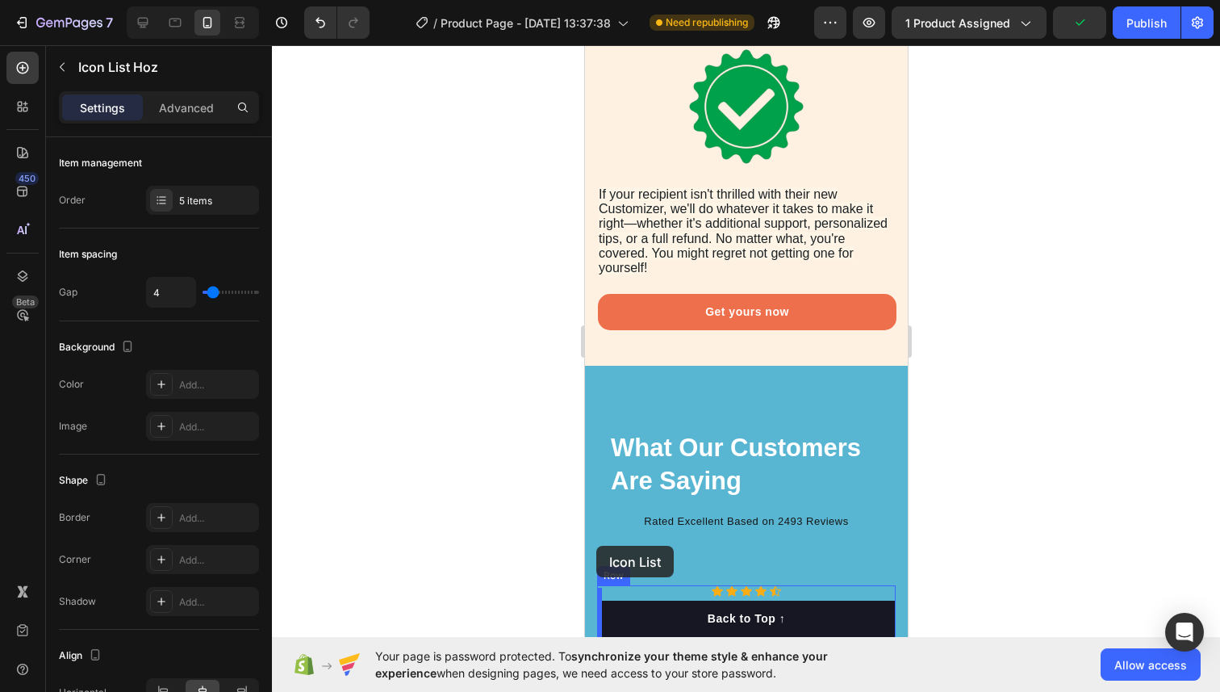
scroll to position [6531, 0]
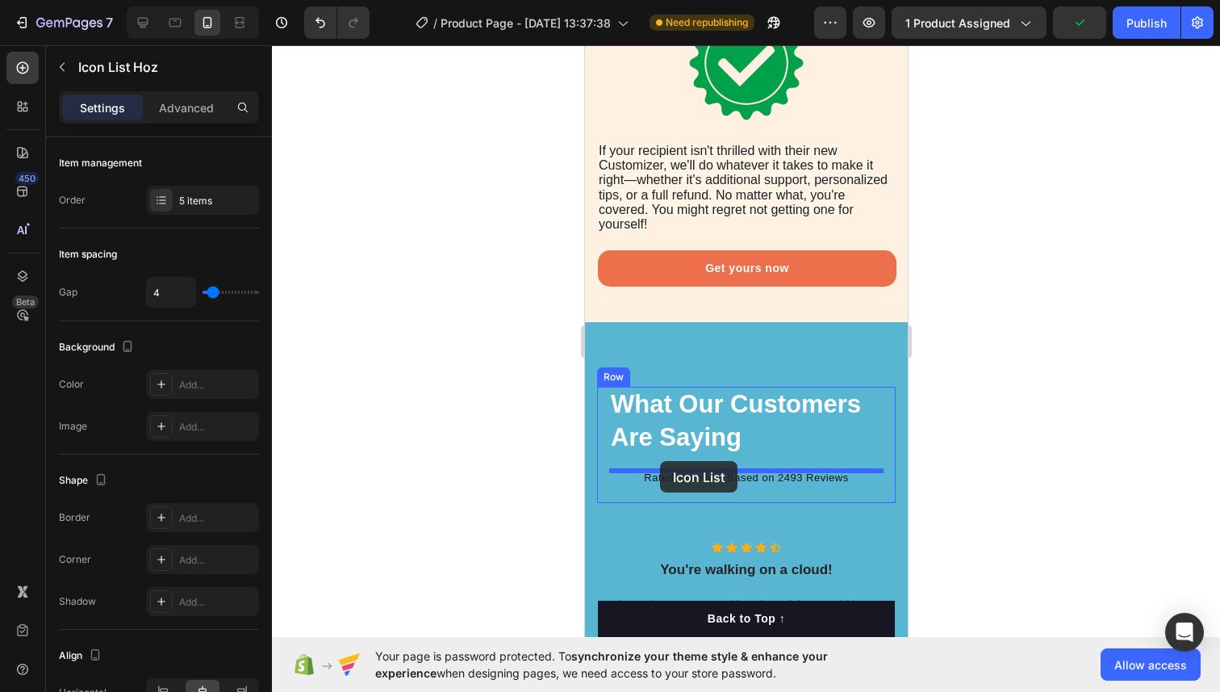
drag, startPoint x: 595, startPoint y: 281, endPoint x: 659, endPoint y: 461, distance: 191.2
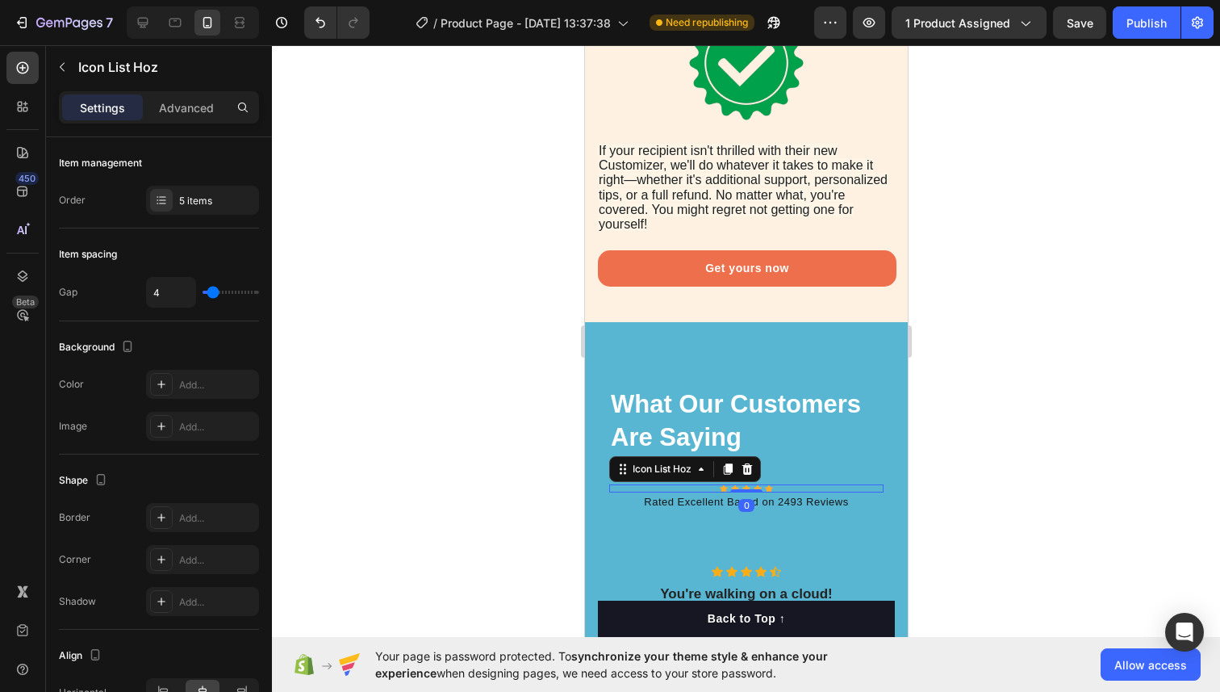
click at [926, 471] on div at bounding box center [746, 368] width 948 height 646
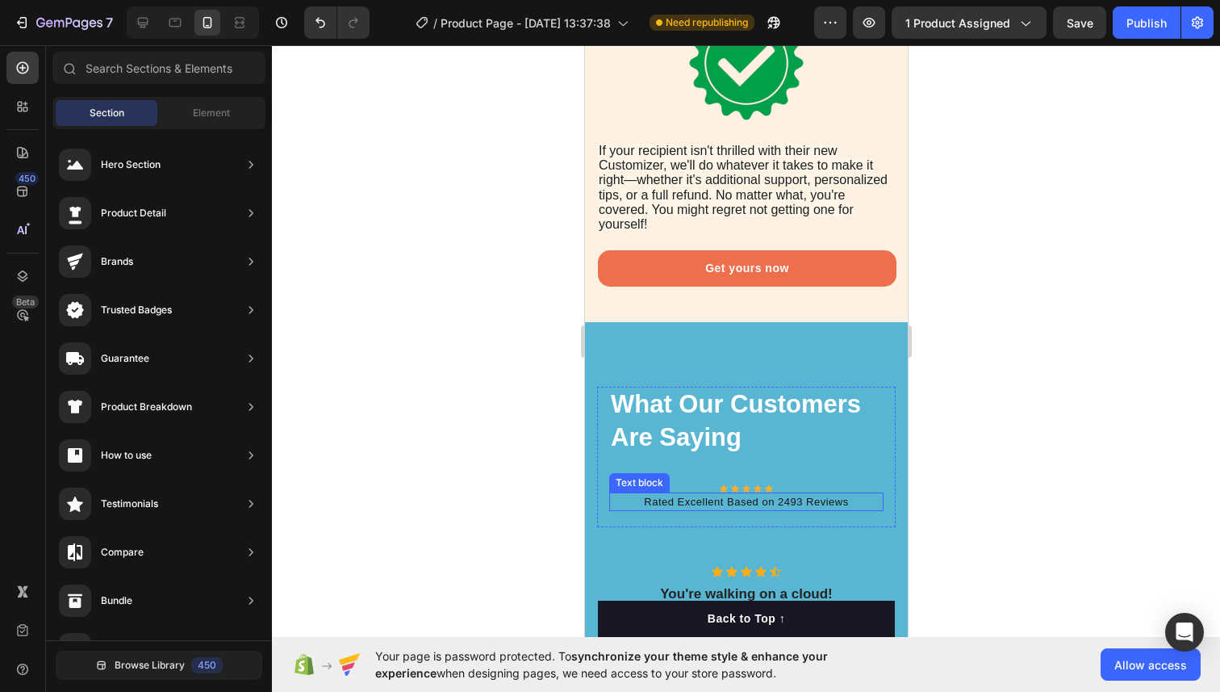
click at [745, 503] on p "Rated Excellent Based on 2493 Reviews" at bounding box center [745, 502] width 271 height 16
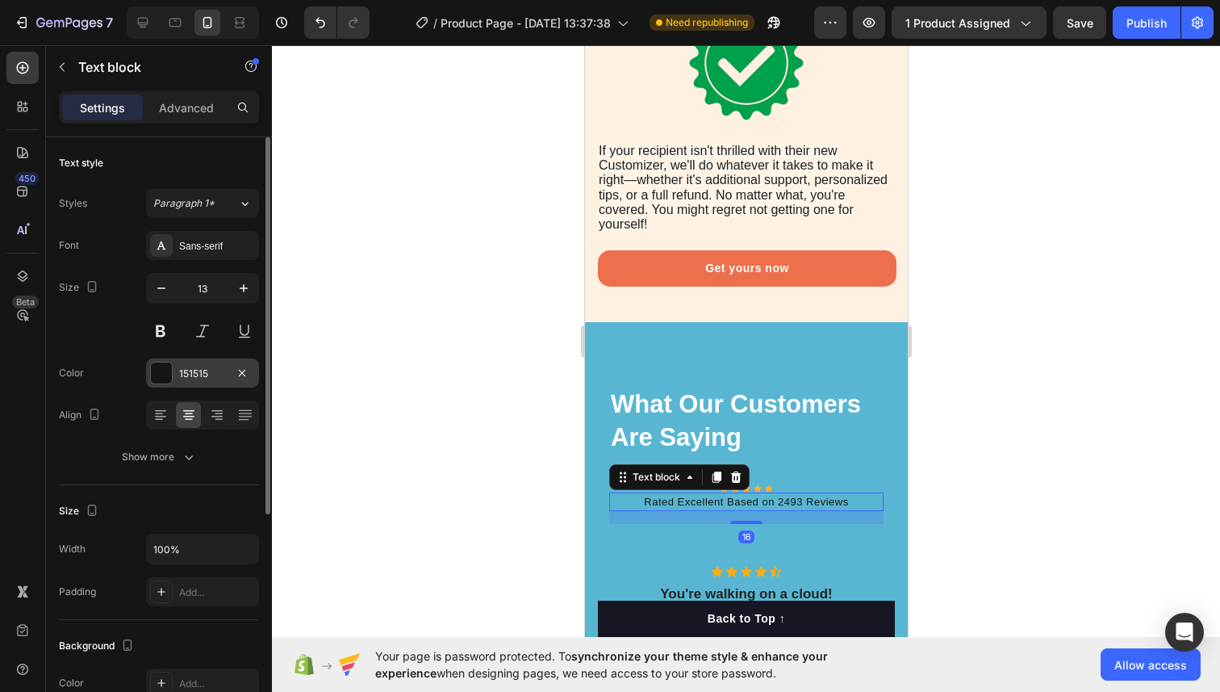
click at [157, 378] on div at bounding box center [161, 372] width 21 height 21
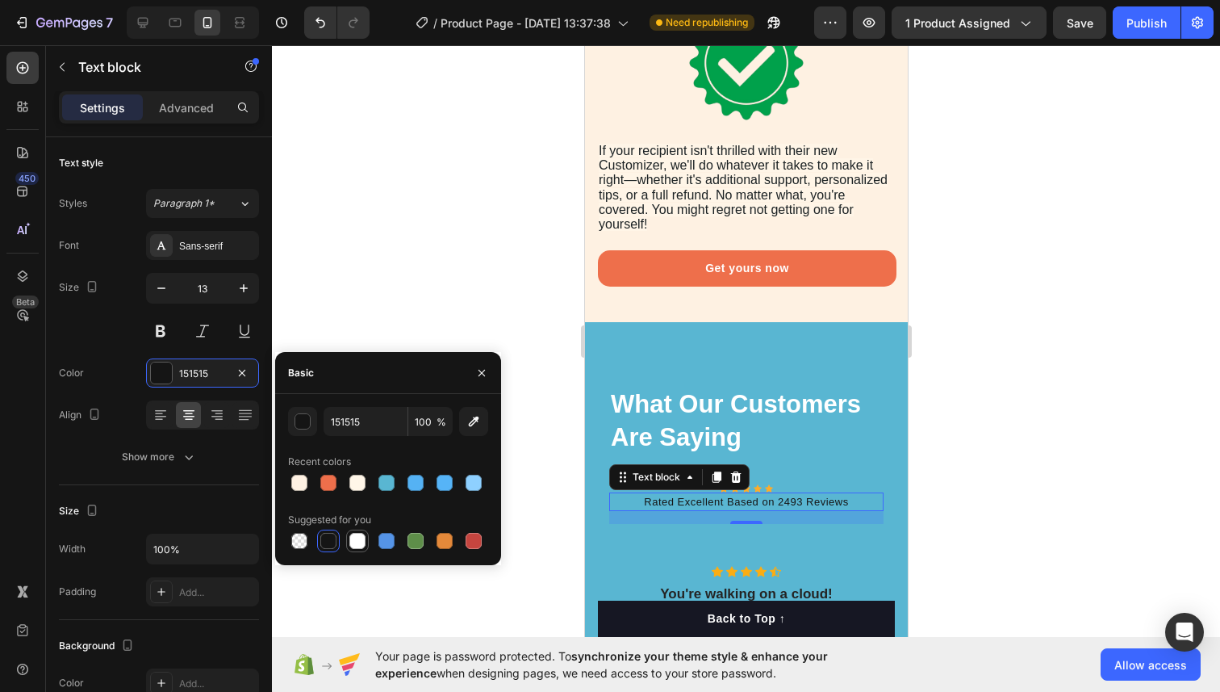
click at [353, 542] on div at bounding box center [357, 541] width 16 height 16
type input "FFFFFF"
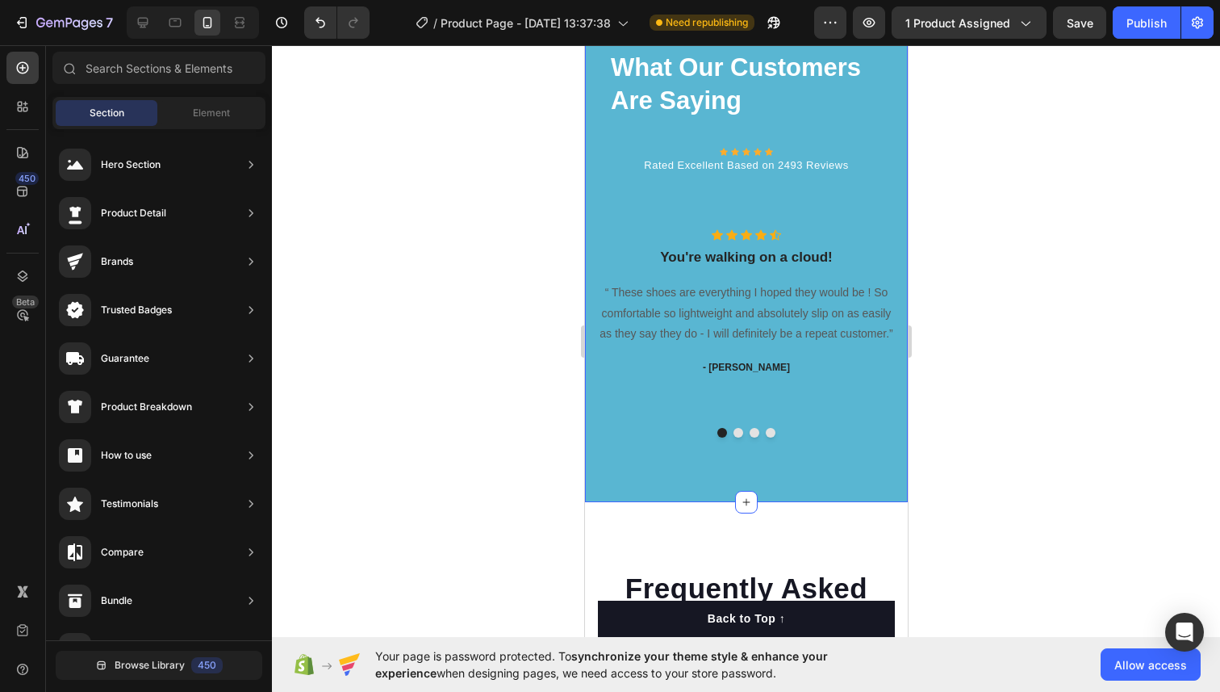
scroll to position [6770, 0]
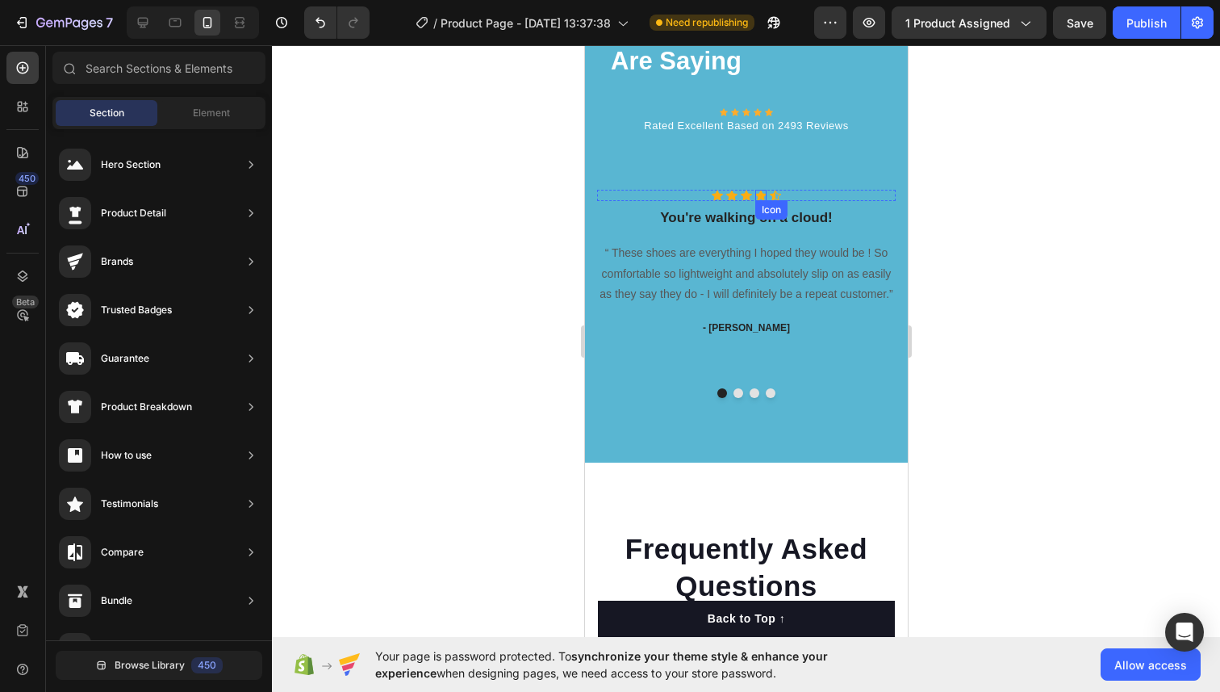
click at [762, 201] on div "Icon" at bounding box center [760, 195] width 11 height 11
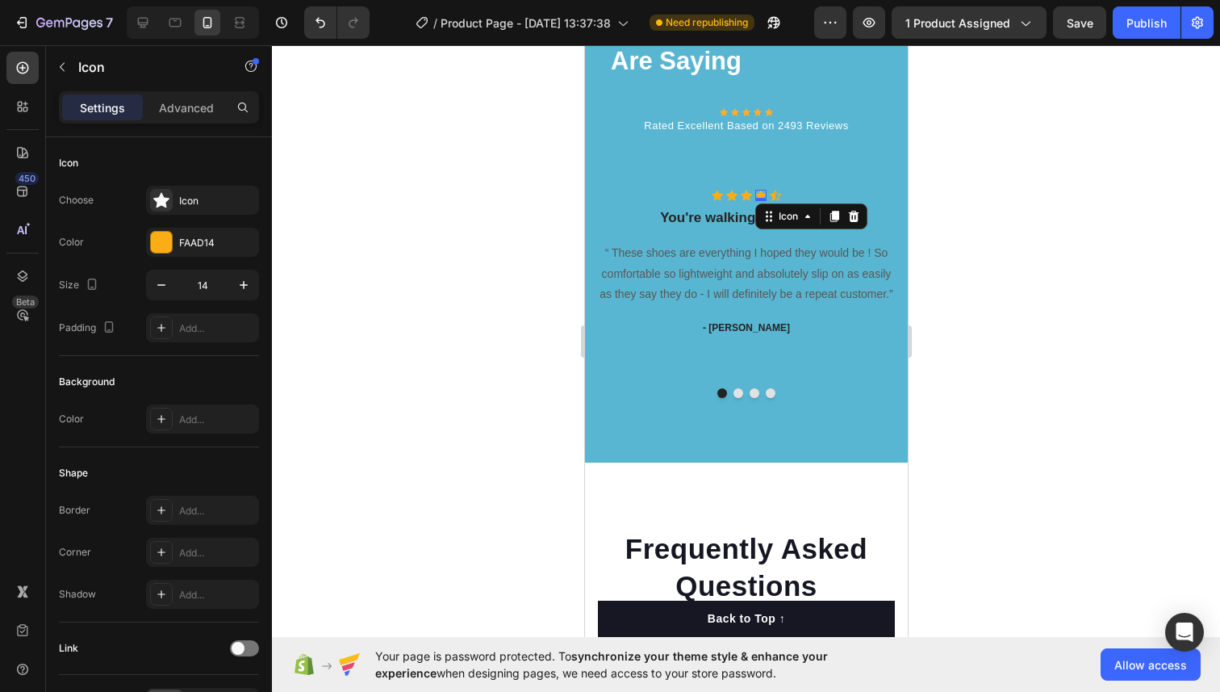
click at [817, 342] on div "Icon Icon Icon Icon 0 Icon Icon List Hoz You're walking on a cloud! Heading “ T…" at bounding box center [745, 283] width 299 height 186
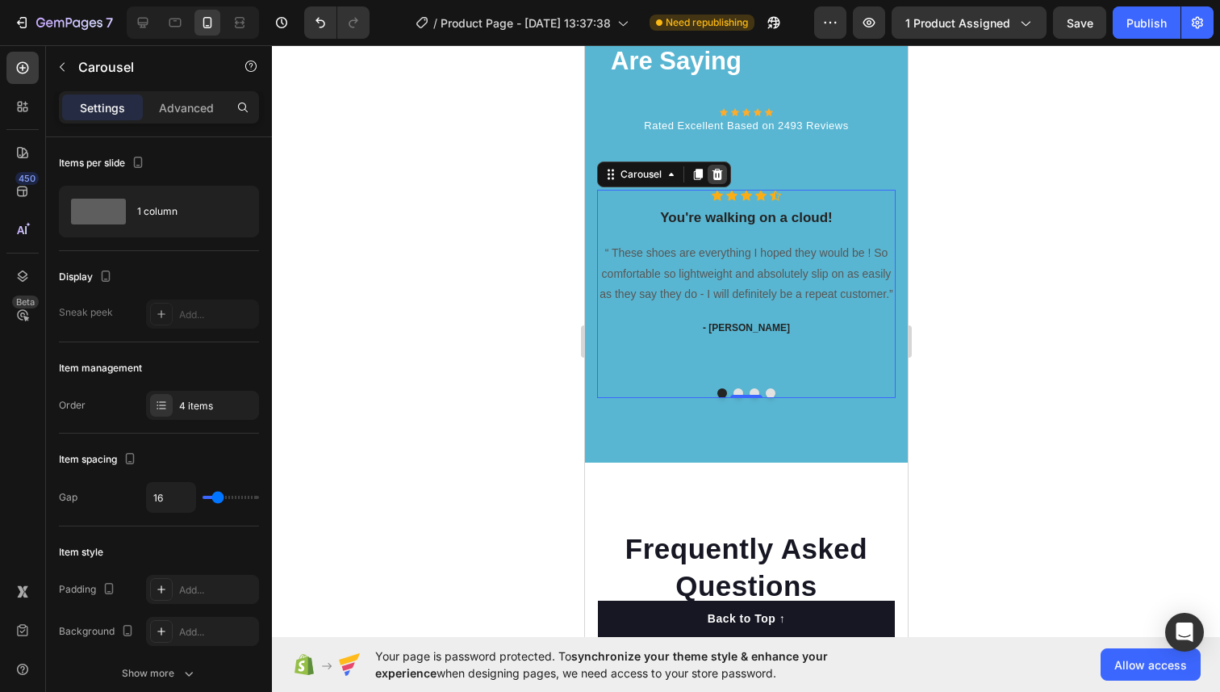
click at [713, 180] on icon at bounding box center [717, 174] width 10 height 11
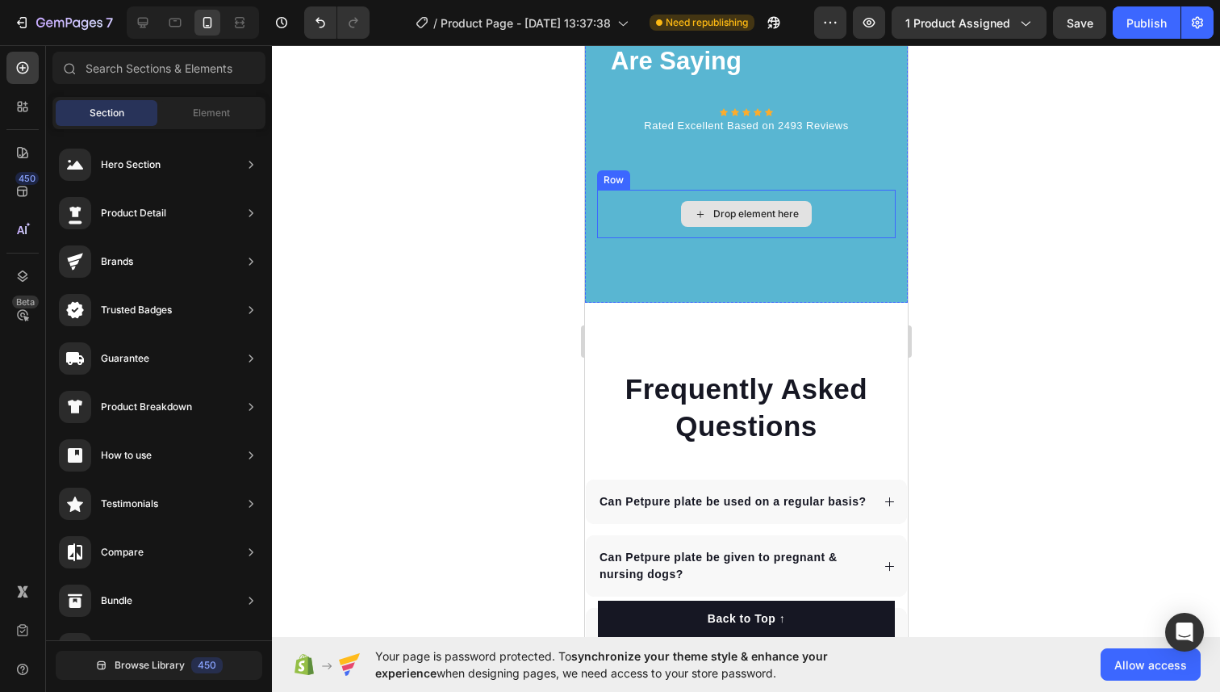
click at [705, 238] on div "Drop element here" at bounding box center [745, 214] width 299 height 48
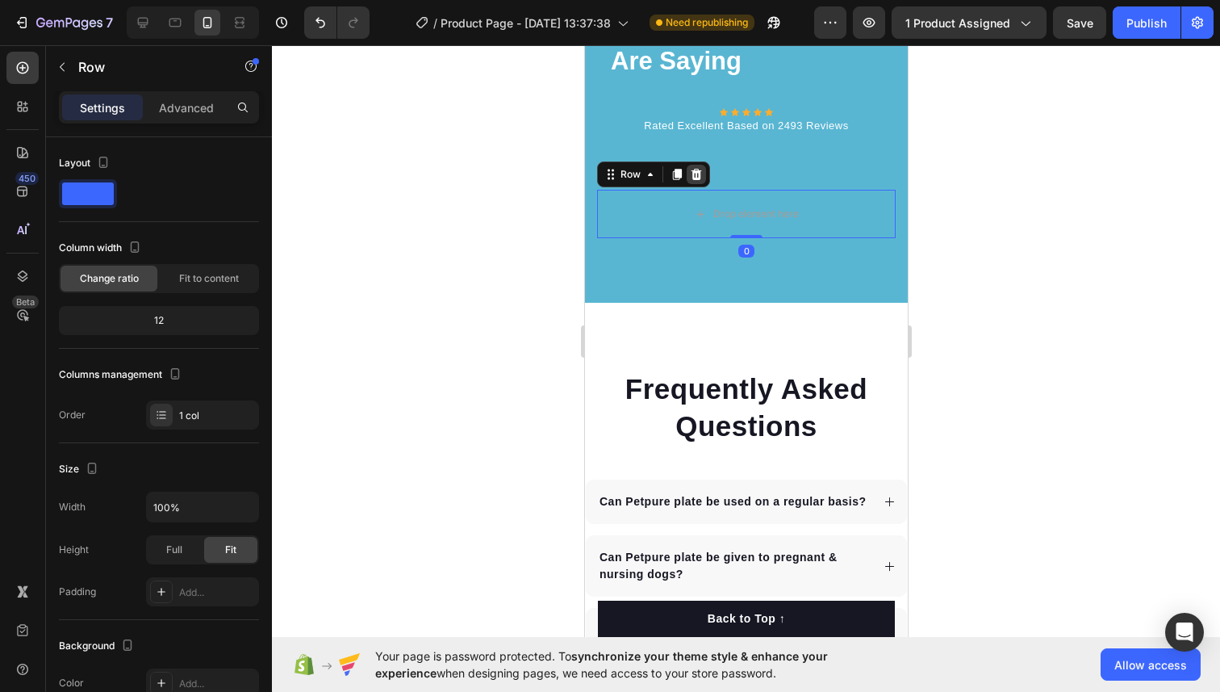
click at [688, 184] on div at bounding box center [695, 174] width 19 height 19
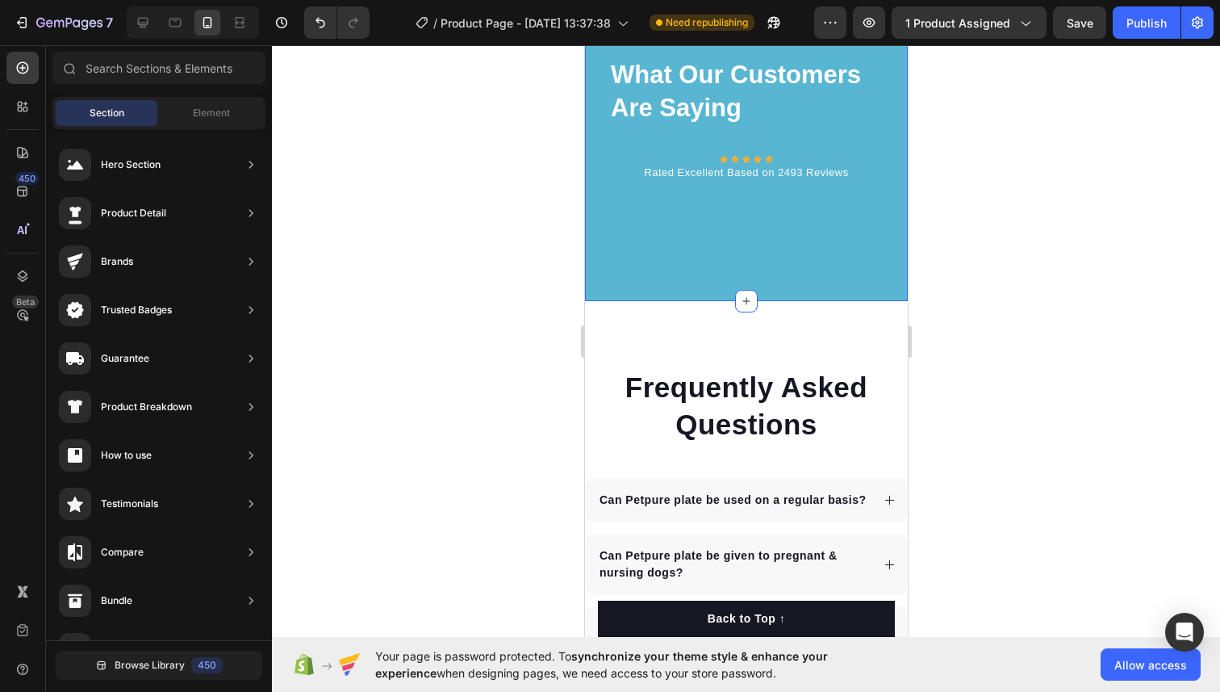
scroll to position [6694, 0]
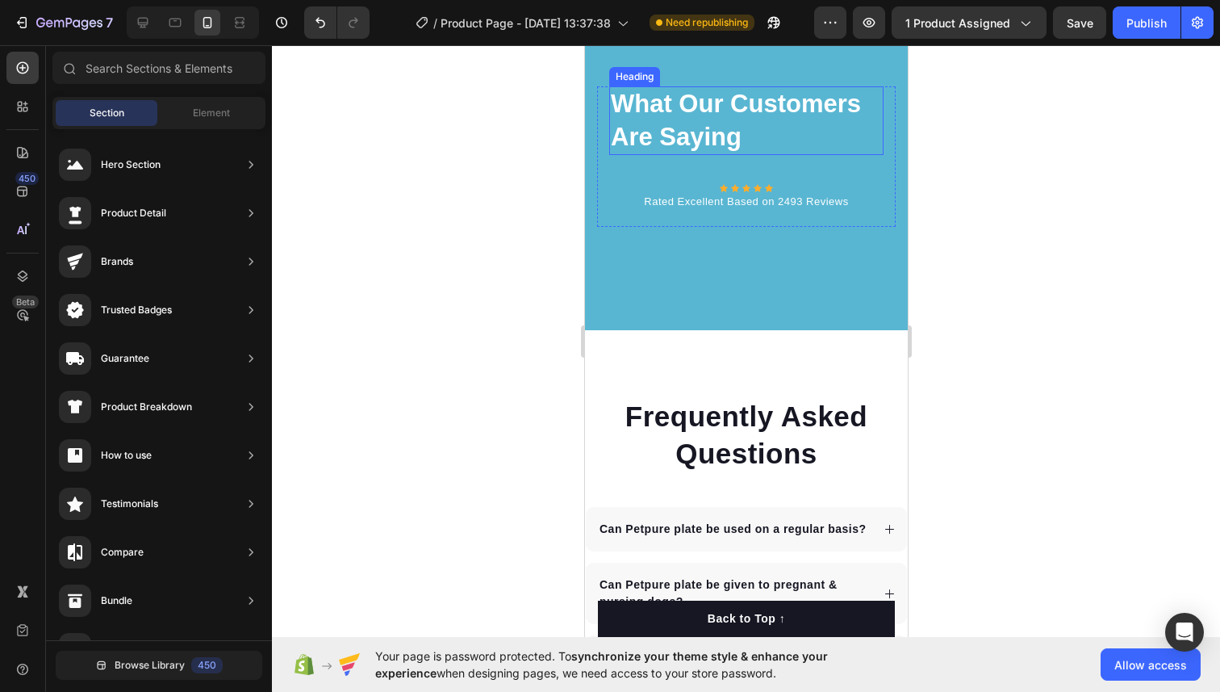
click at [681, 155] on h2 "What Our Customers Are Saying" at bounding box center [745, 120] width 274 height 69
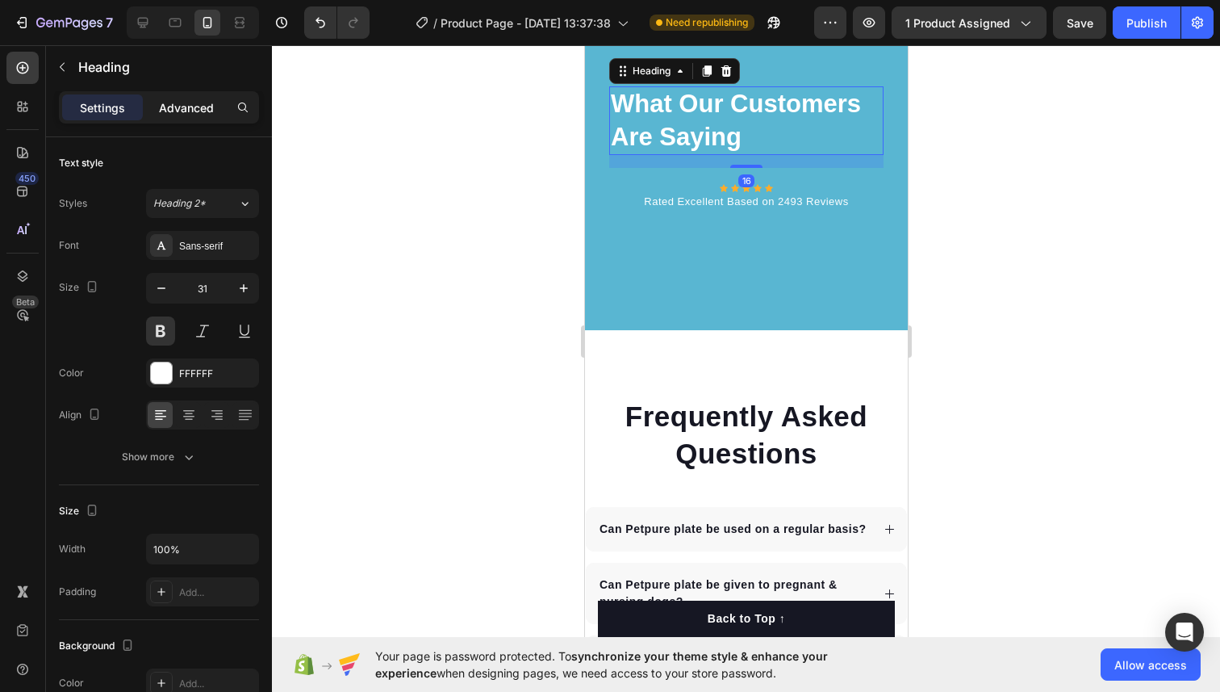
click at [200, 99] on p "Advanced" at bounding box center [186, 107] width 55 height 17
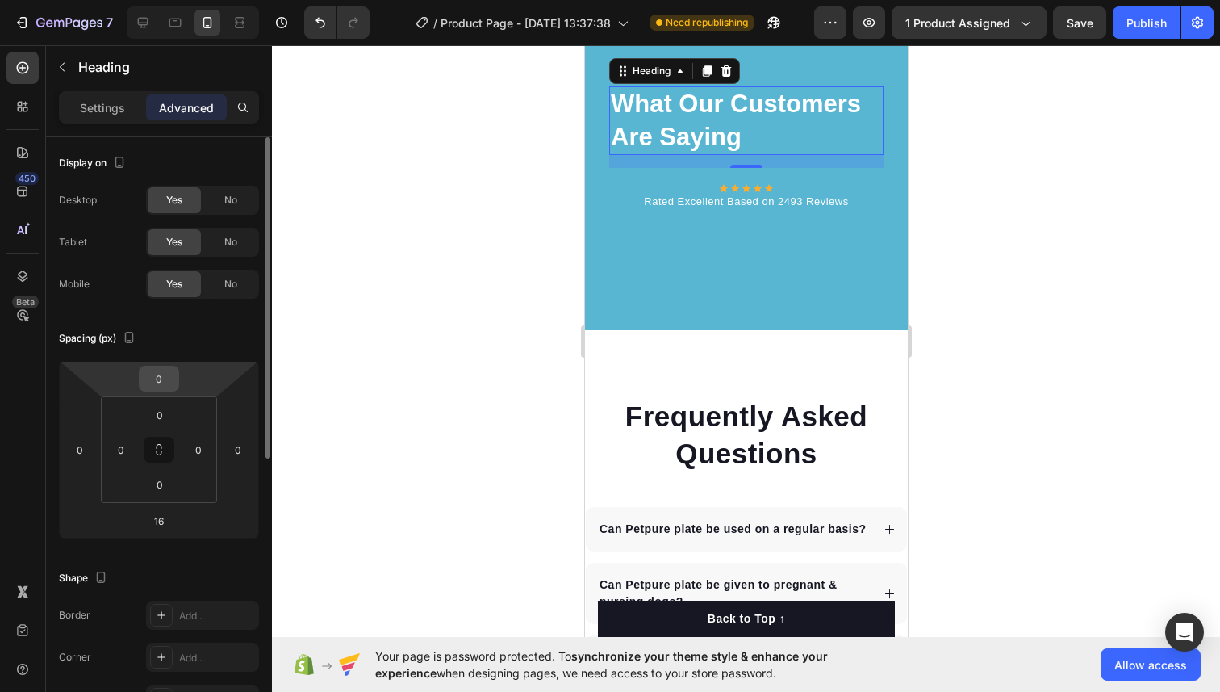
click at [156, 381] on input "0" at bounding box center [159, 378] width 32 height 24
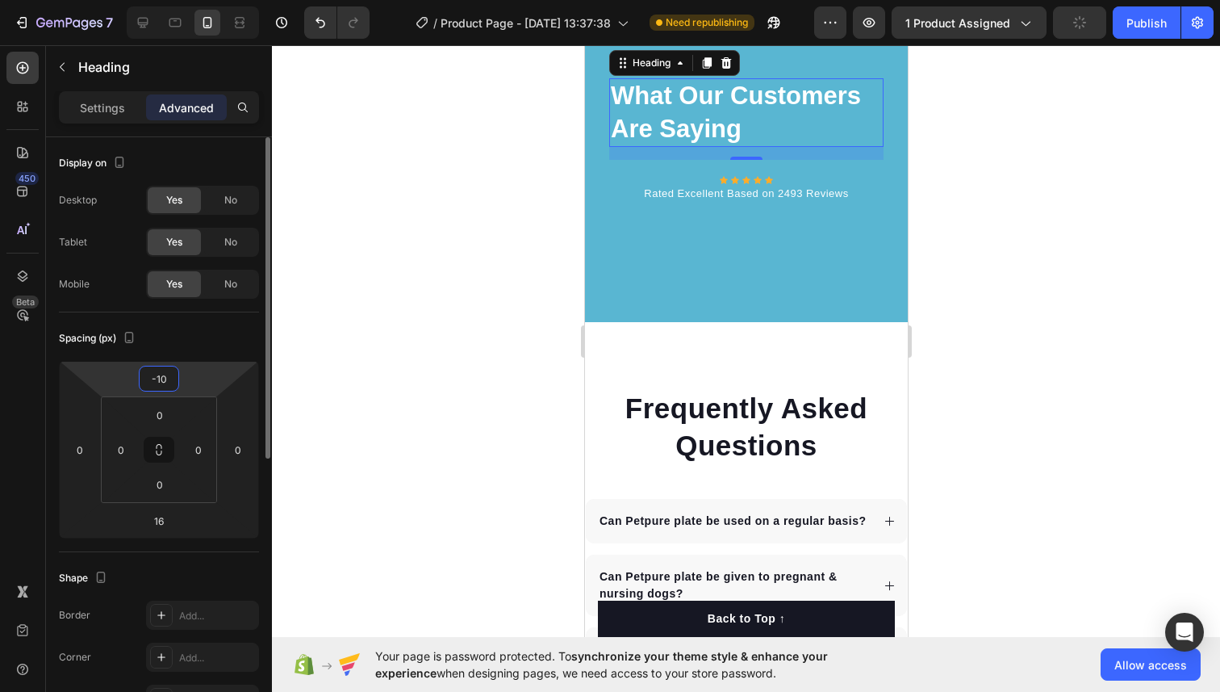
type input "-1"
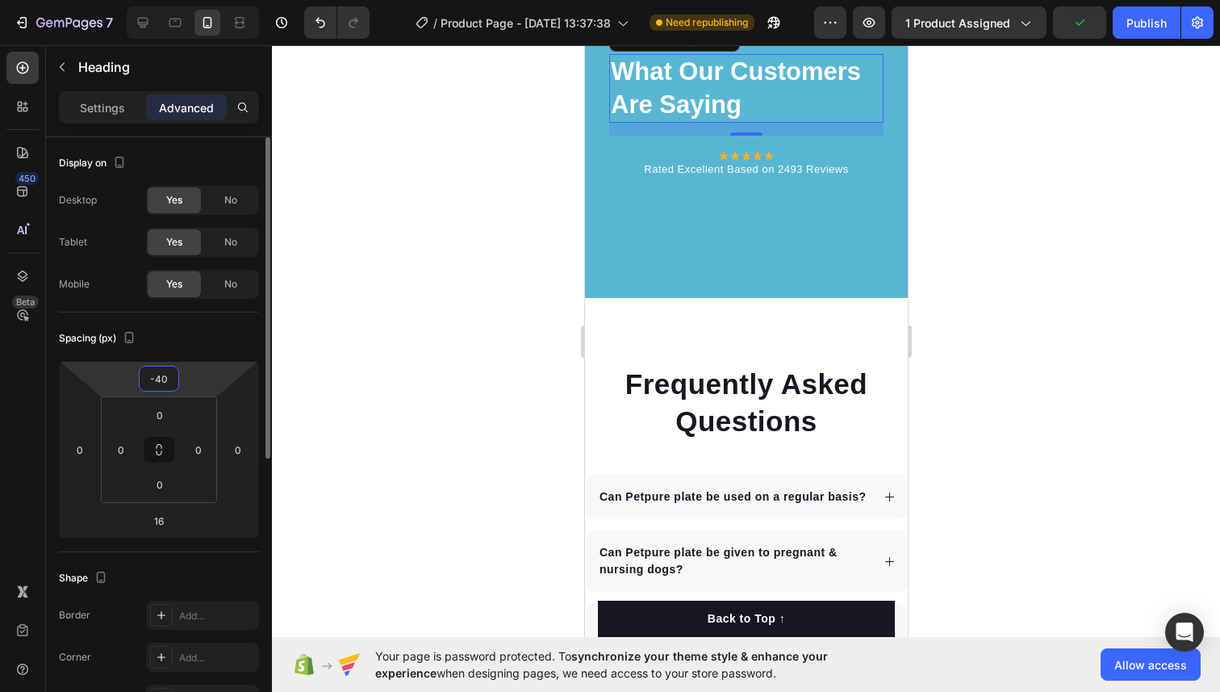
type input "-4"
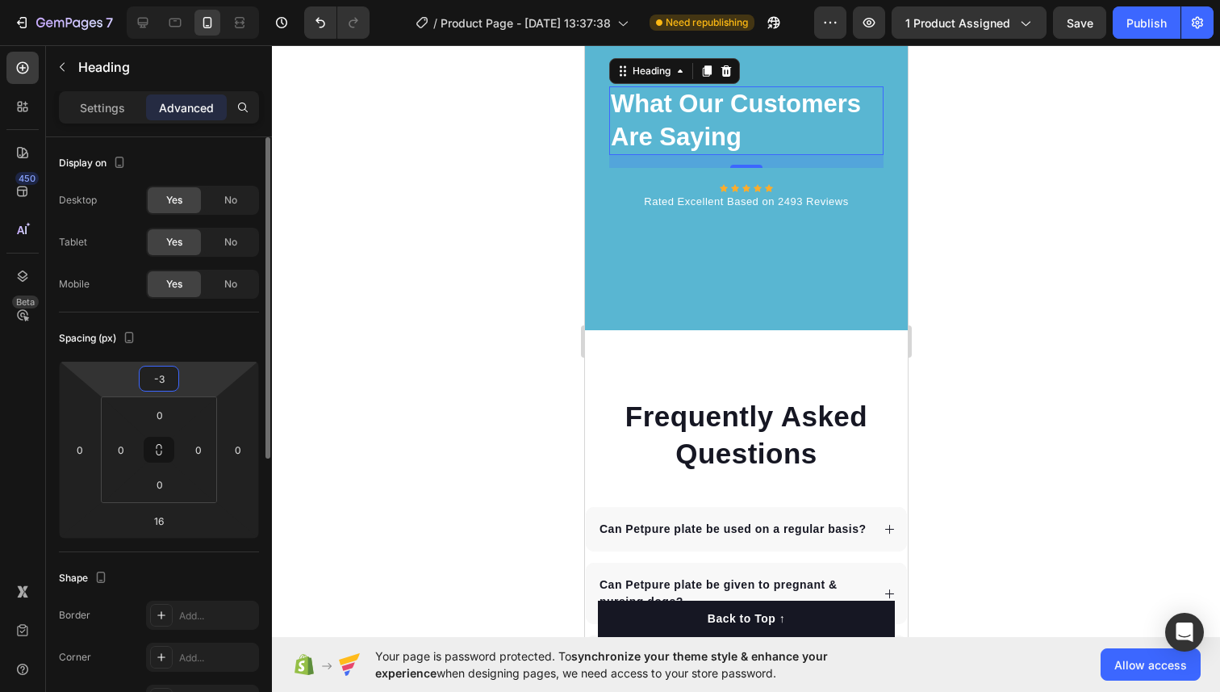
type input "-35"
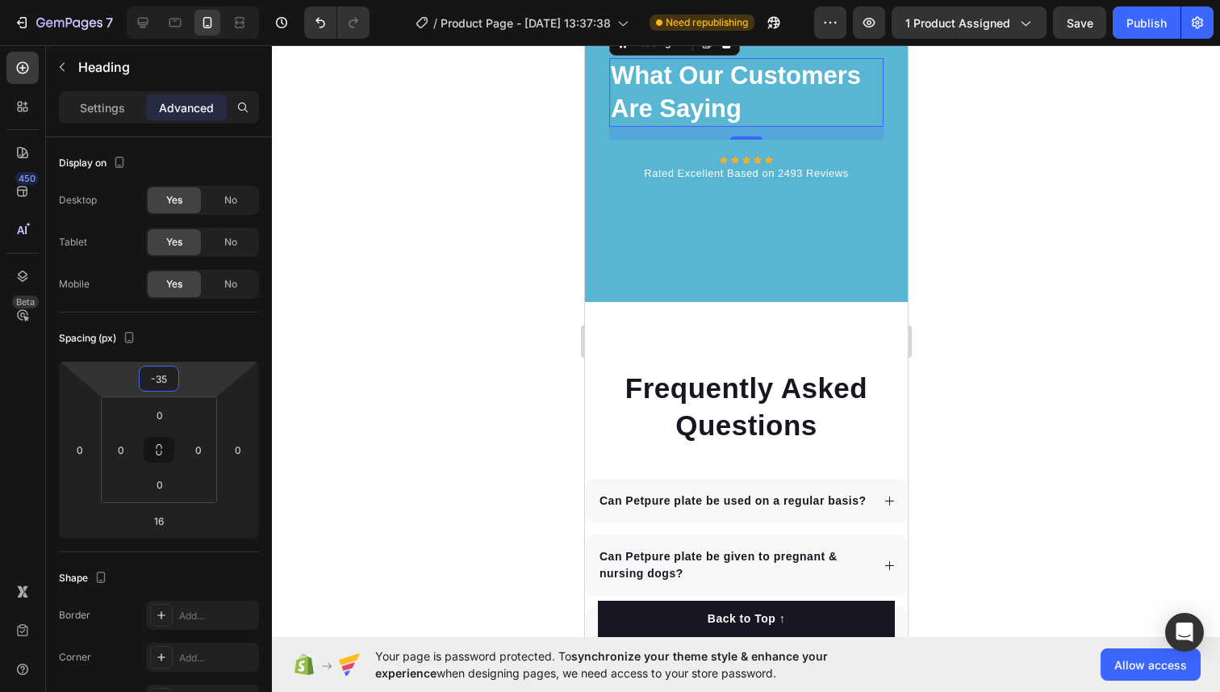
click at [384, 353] on div at bounding box center [746, 368] width 948 height 646
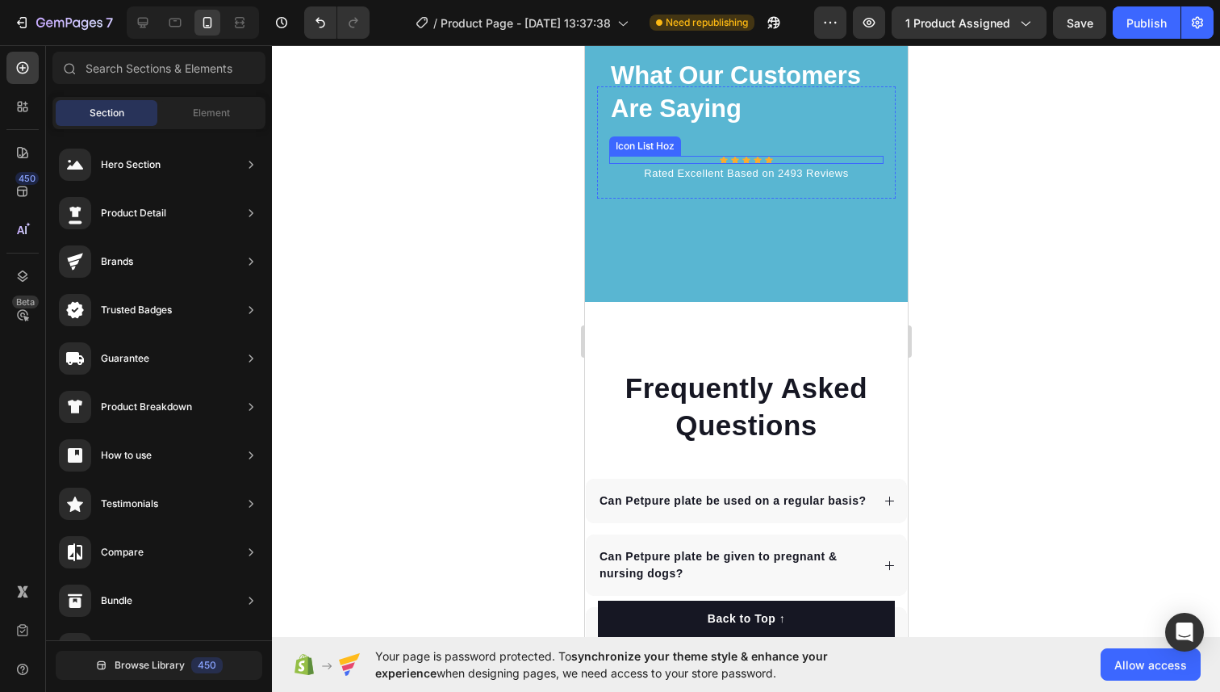
click at [699, 164] on div "Icon Icon Icon Icon Icon" at bounding box center [745, 160] width 274 height 8
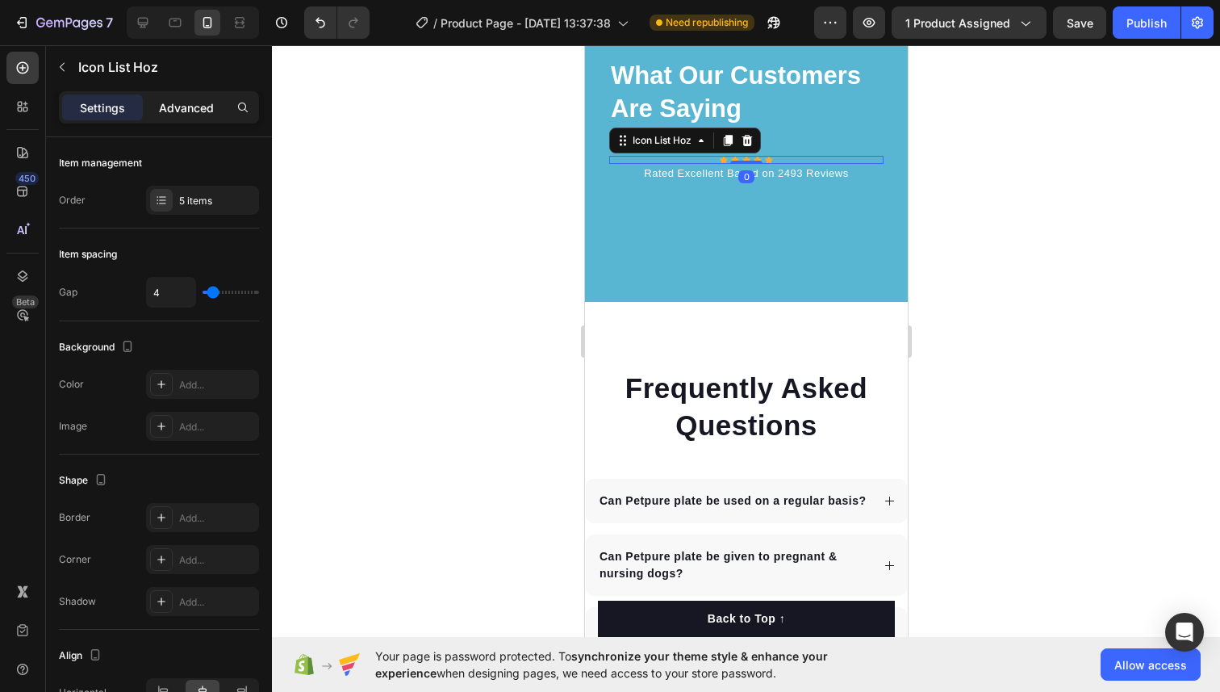
click at [211, 106] on p "Advanced" at bounding box center [186, 107] width 55 height 17
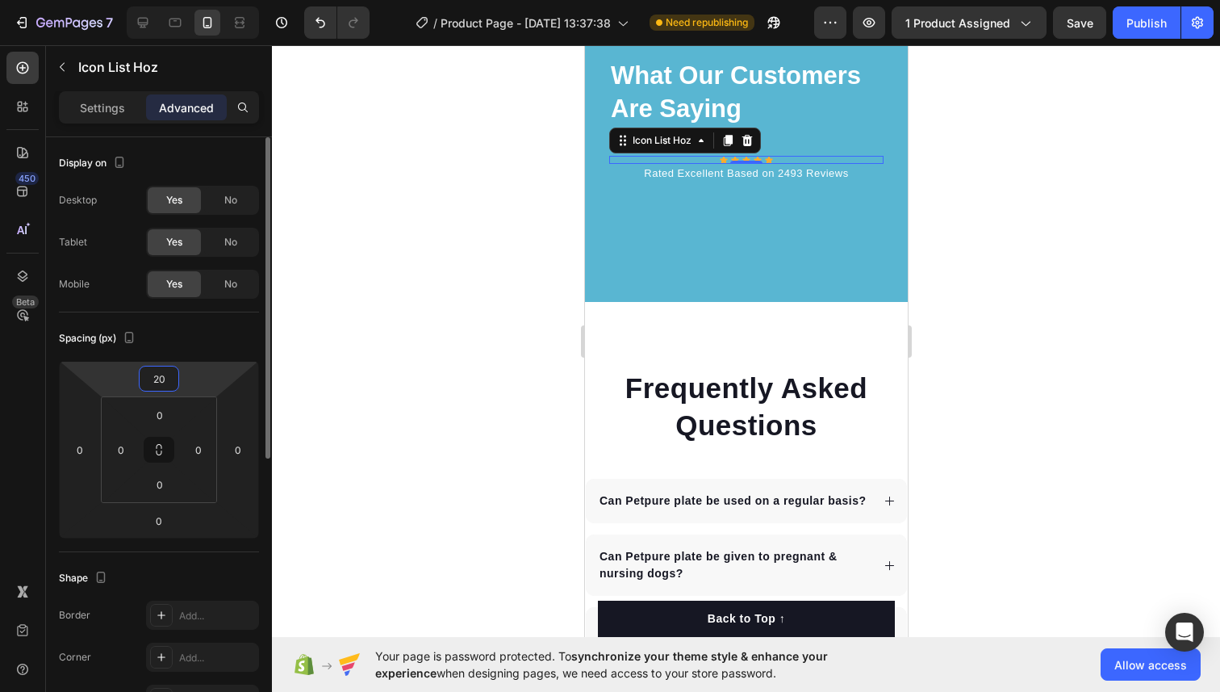
click at [168, 383] on input "20" at bounding box center [159, 378] width 32 height 24
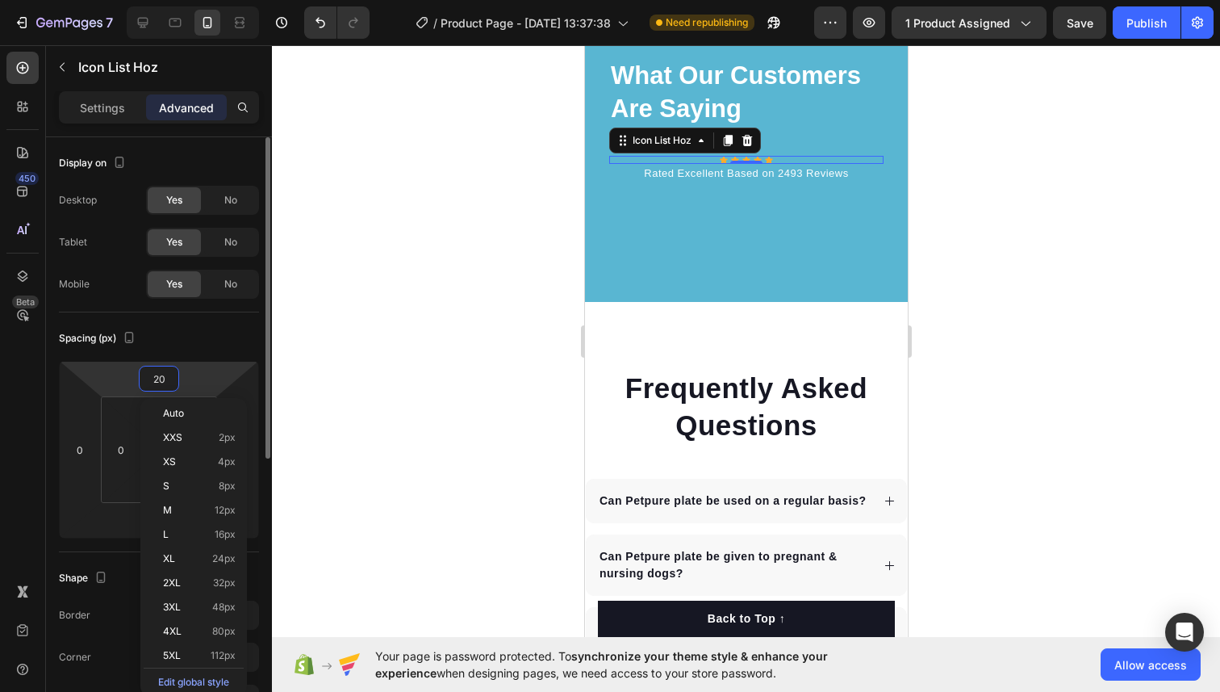
type input "5"
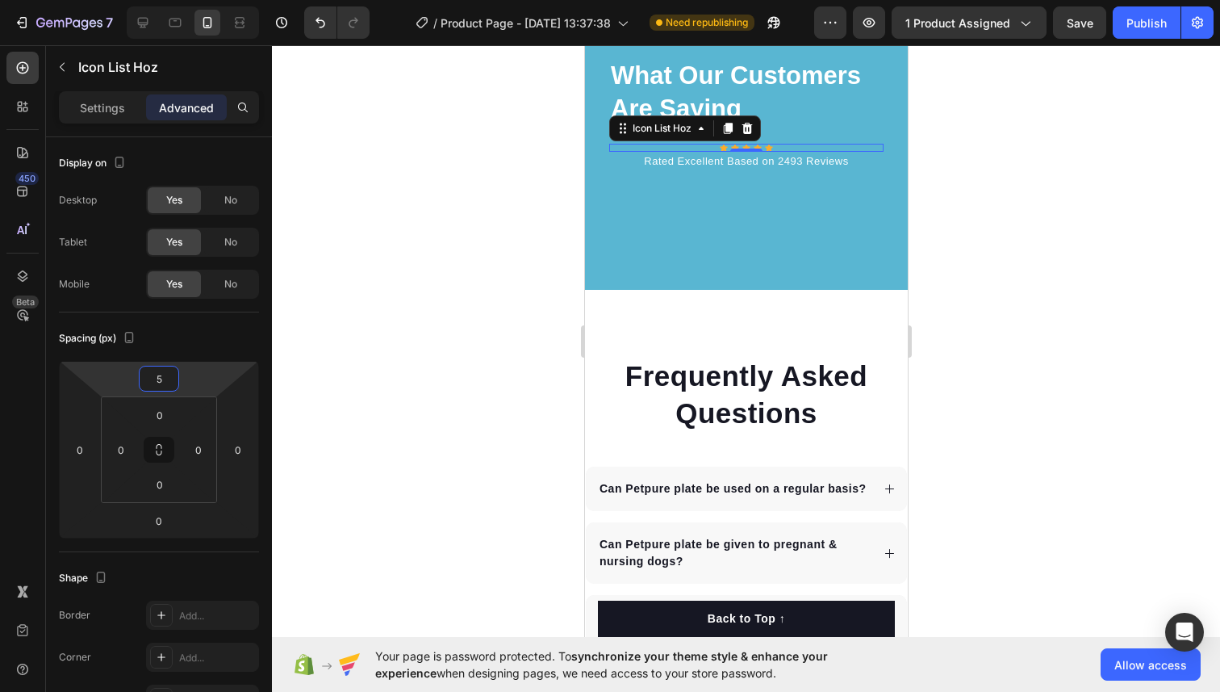
click at [452, 316] on div at bounding box center [746, 368] width 948 height 646
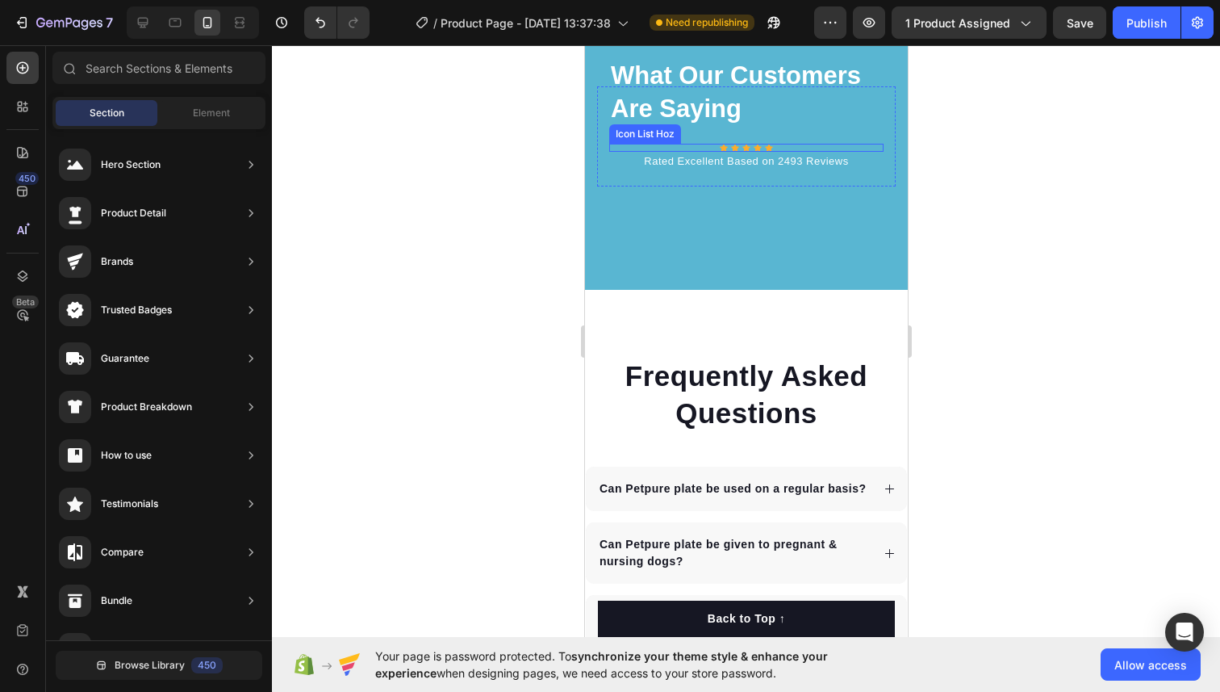
click at [738, 152] on div "Icon Icon Icon Icon Icon" at bounding box center [745, 148] width 274 height 8
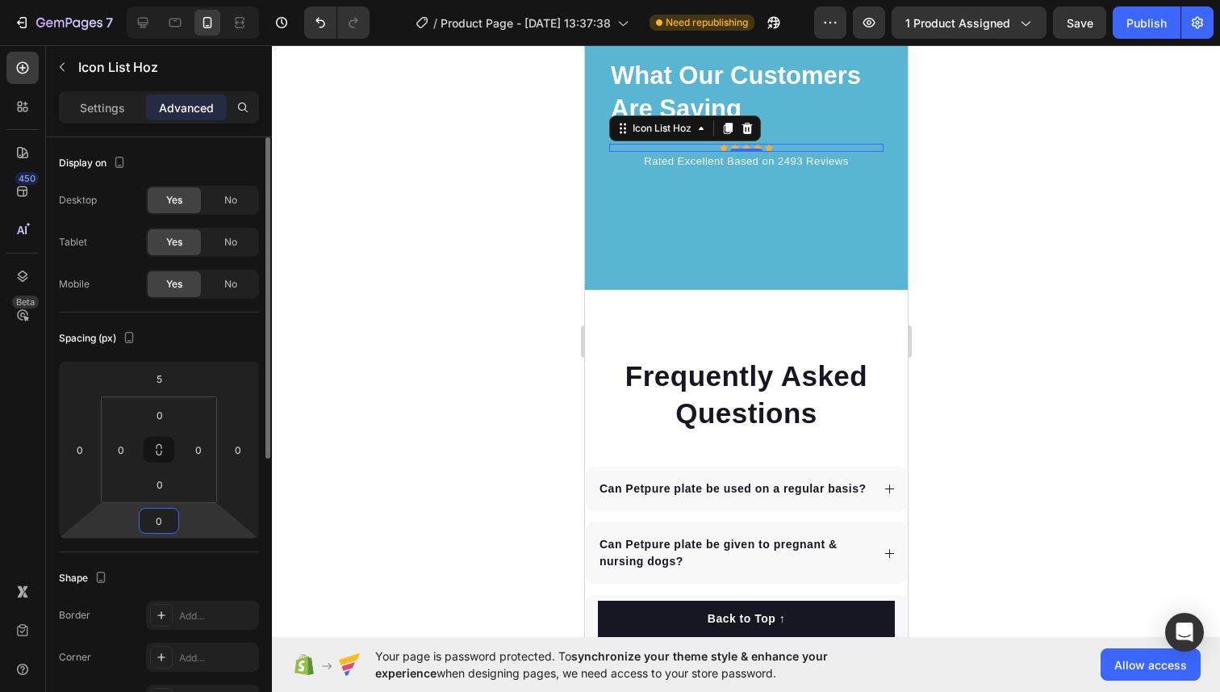
click at [164, 517] on input "0" at bounding box center [159, 520] width 32 height 24
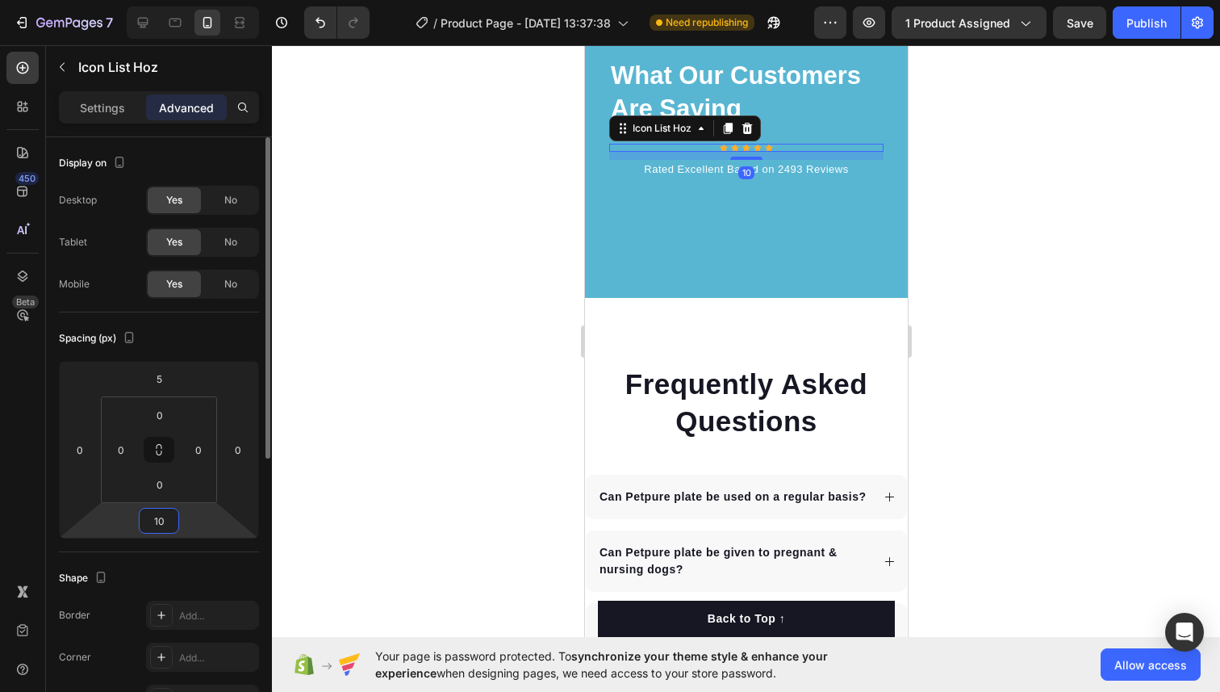
type input "1"
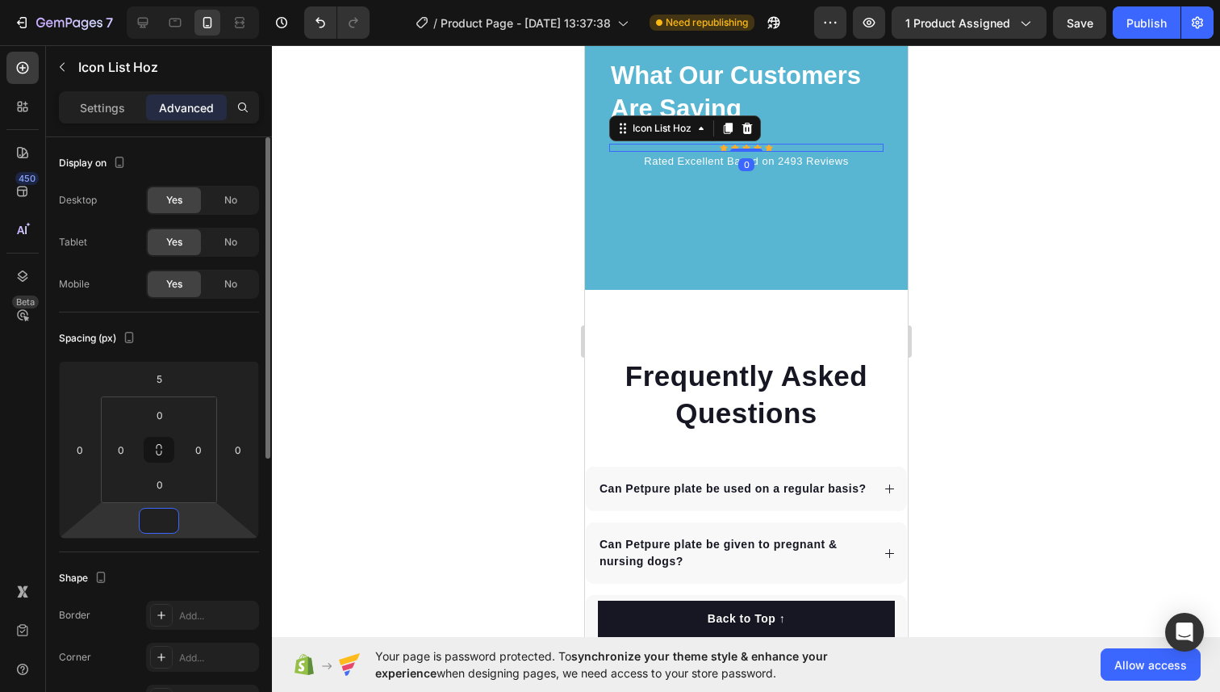
type input "5"
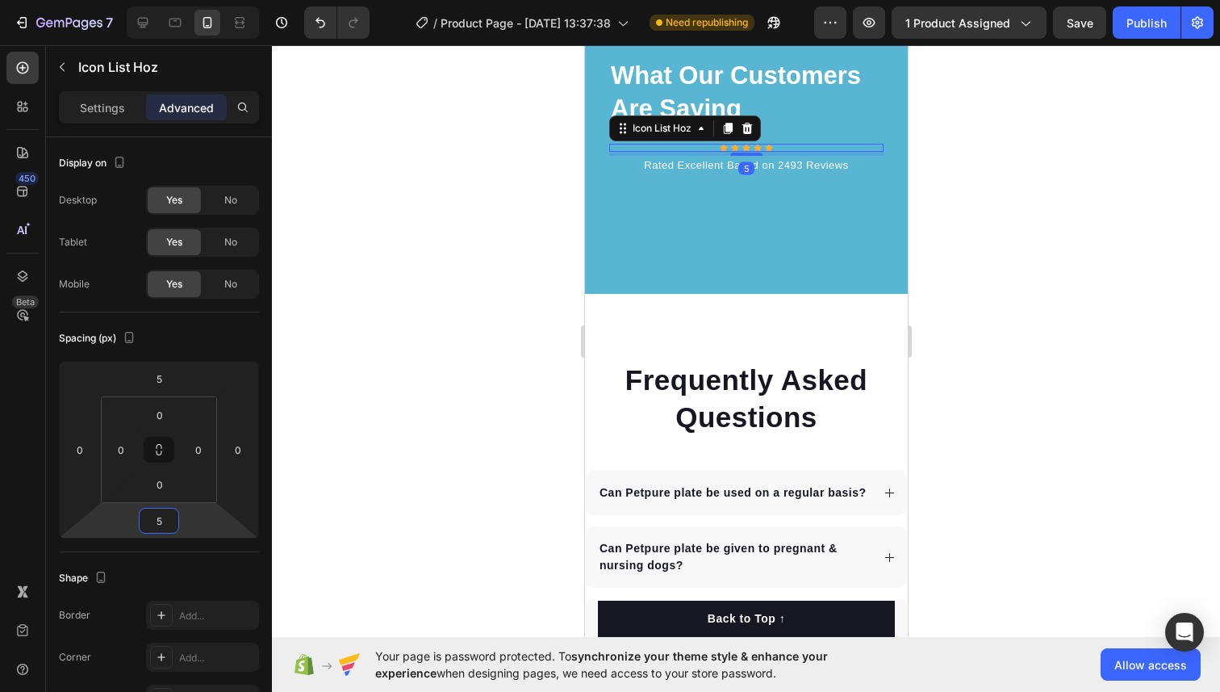
click at [352, 482] on div at bounding box center [746, 368] width 948 height 646
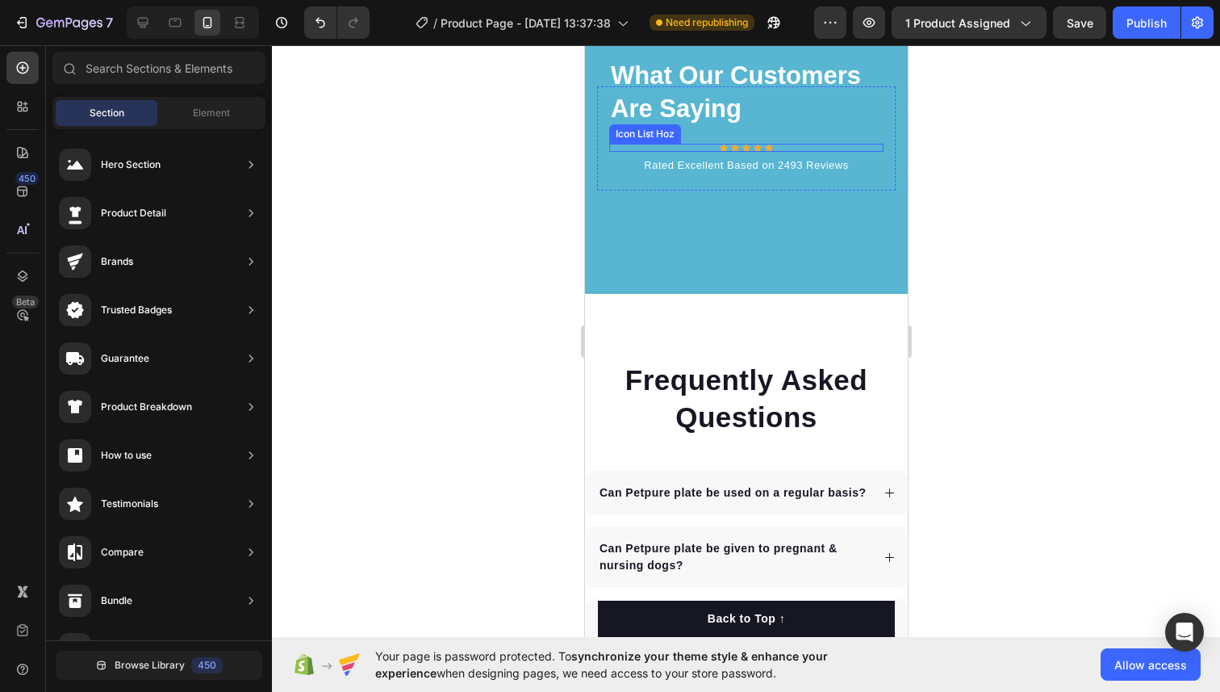
click at [711, 152] on div "Icon Icon Icon Icon Icon" at bounding box center [745, 148] width 274 height 8
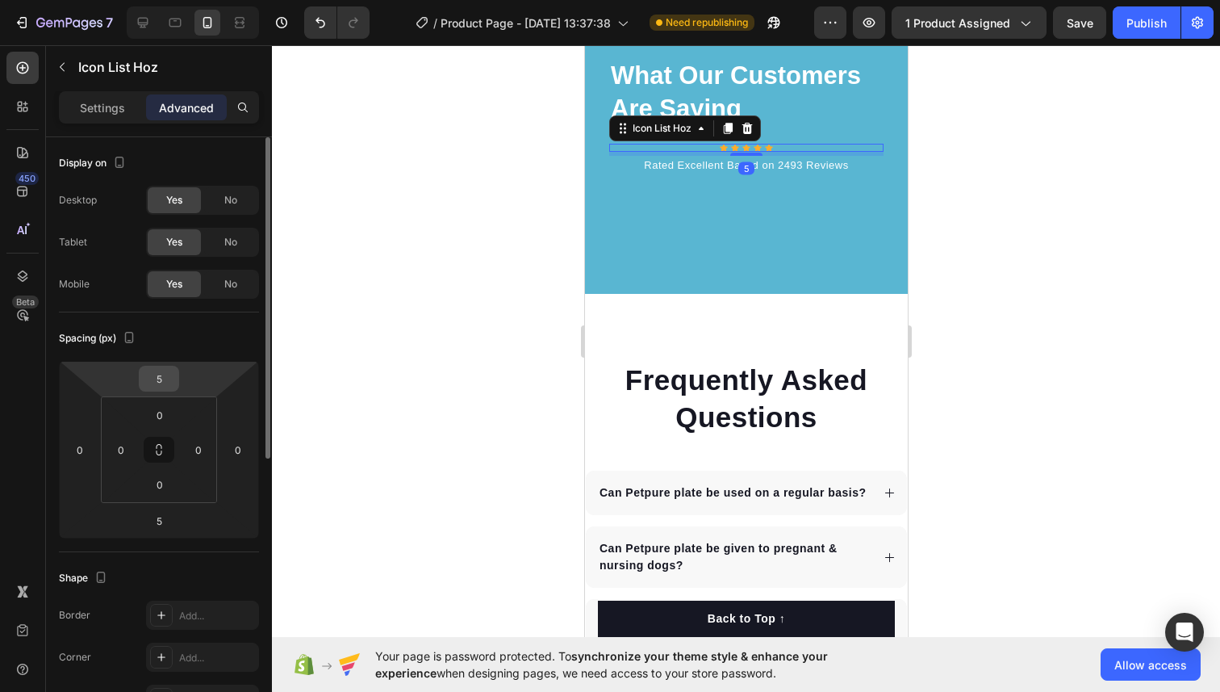
click at [178, 375] on div "5" at bounding box center [159, 379] width 40 height 26
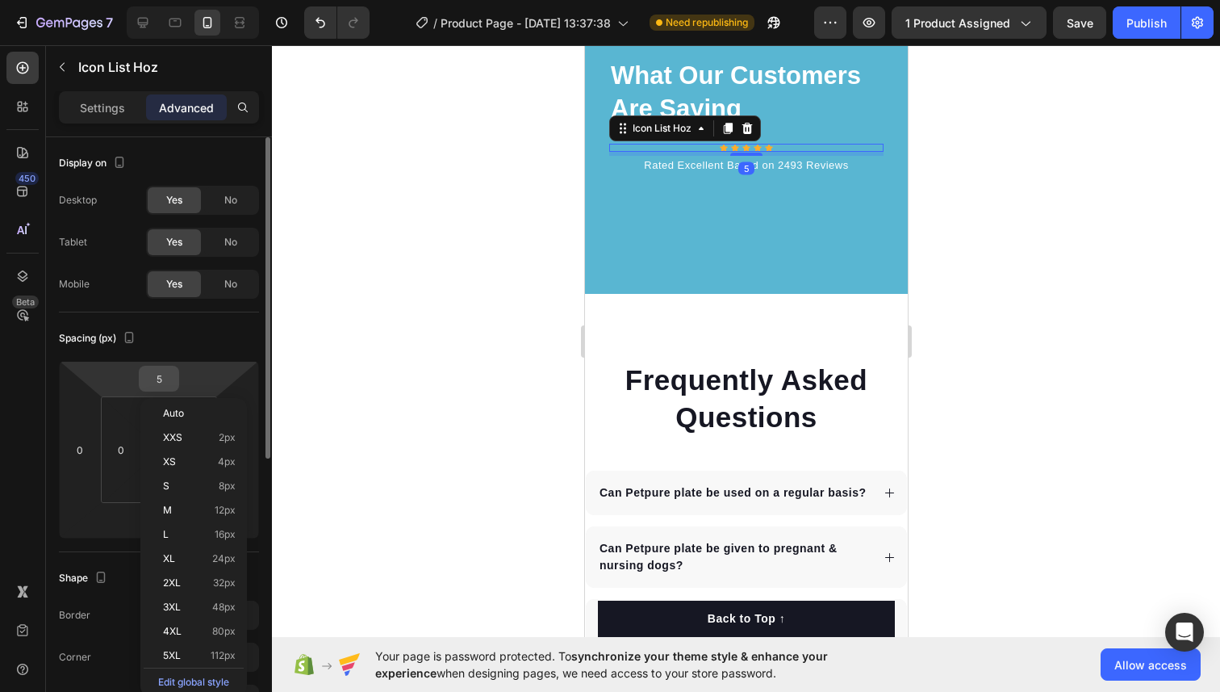
click at [156, 375] on input "5" at bounding box center [159, 378] width 32 height 24
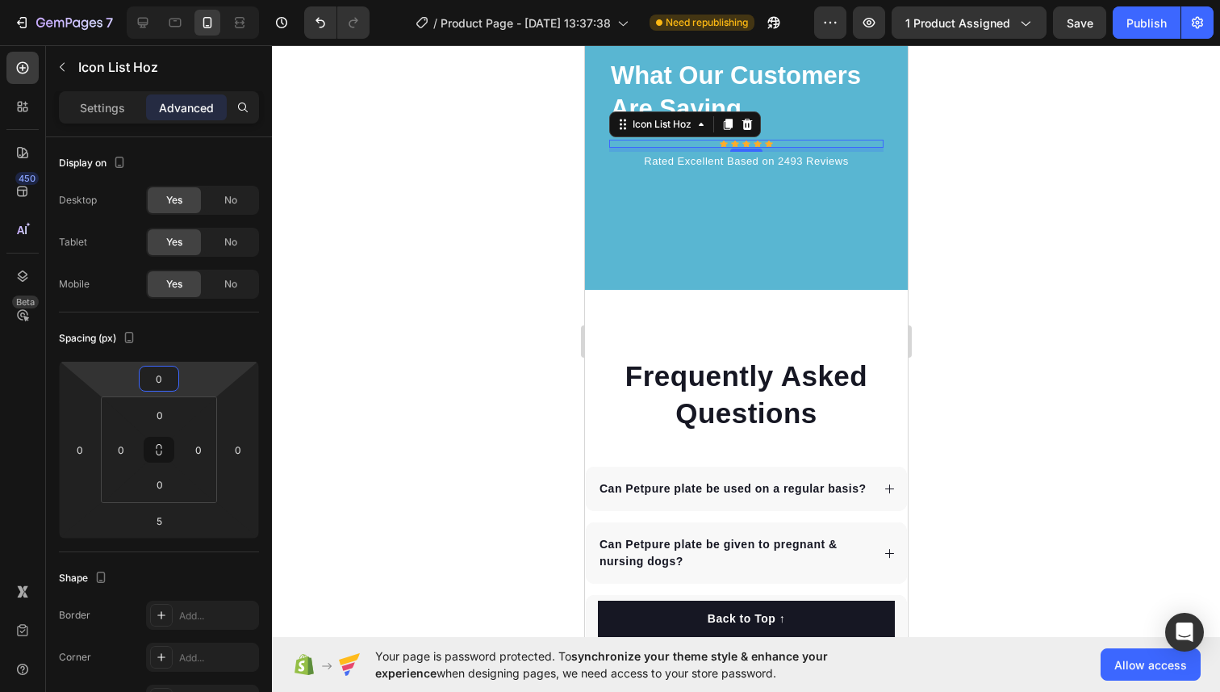
type input "0"
click at [444, 295] on div at bounding box center [746, 368] width 948 height 646
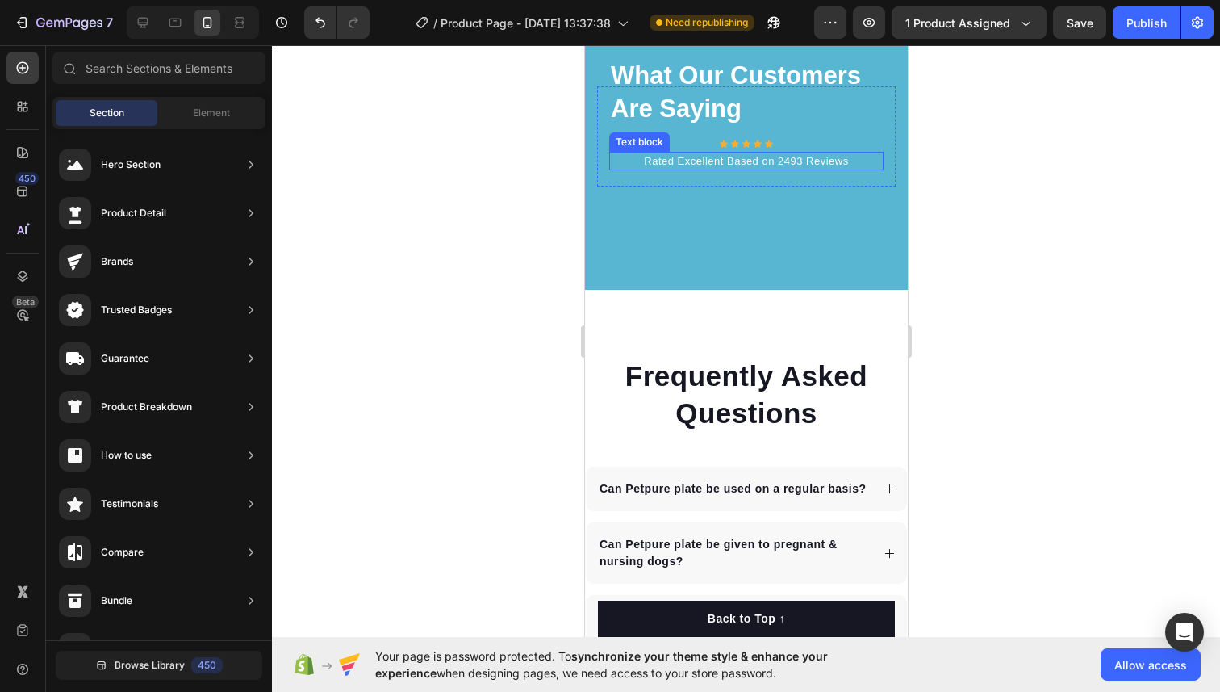
click at [723, 169] on p "Rated Excellent Based on 2493 Reviews" at bounding box center [745, 161] width 271 height 16
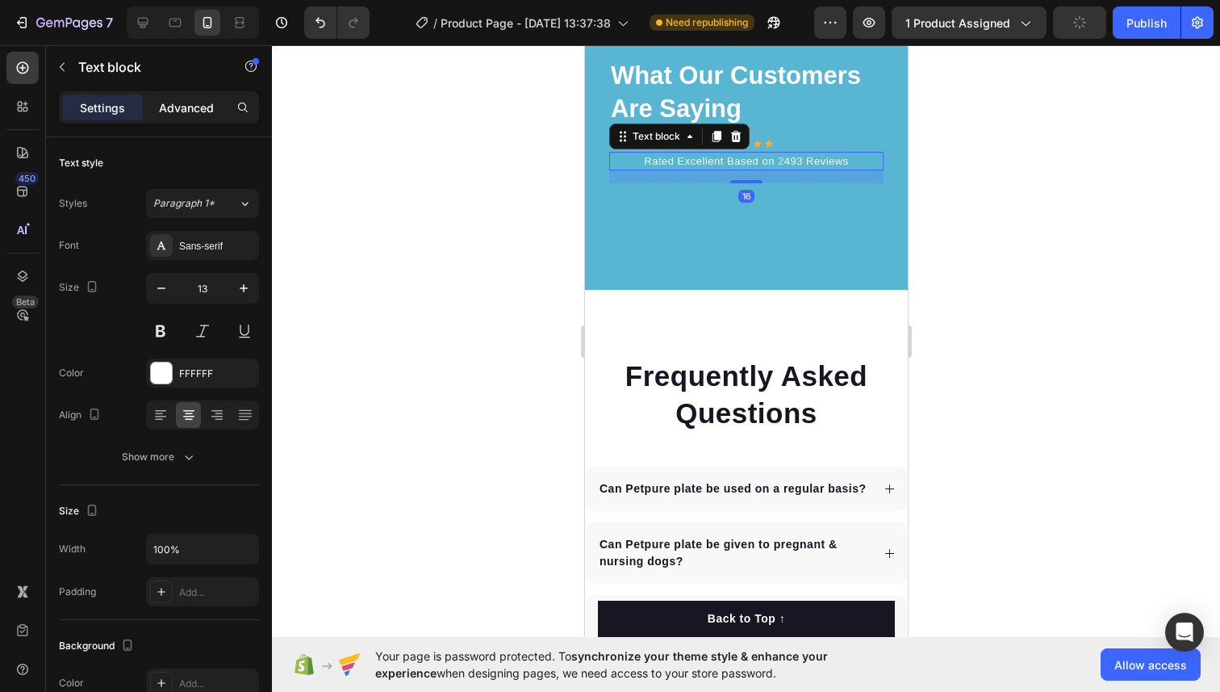
click at [180, 103] on p "Advanced" at bounding box center [186, 107] width 55 height 17
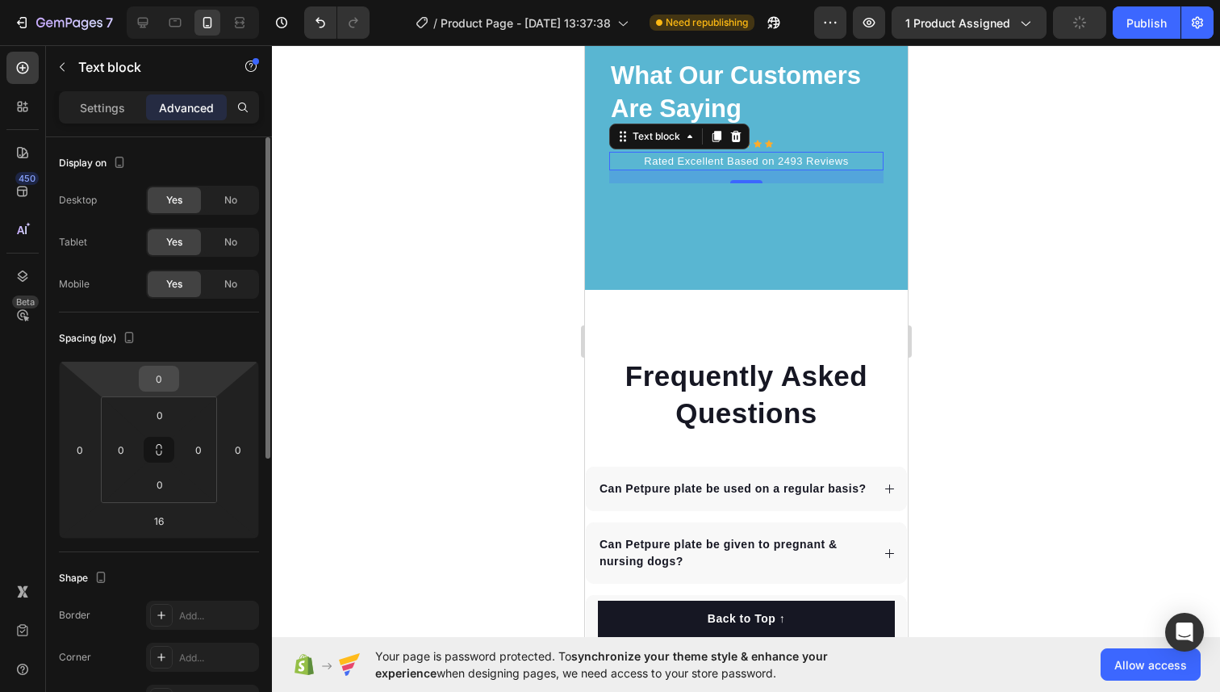
click at [161, 384] on input "0" at bounding box center [159, 378] width 32 height 24
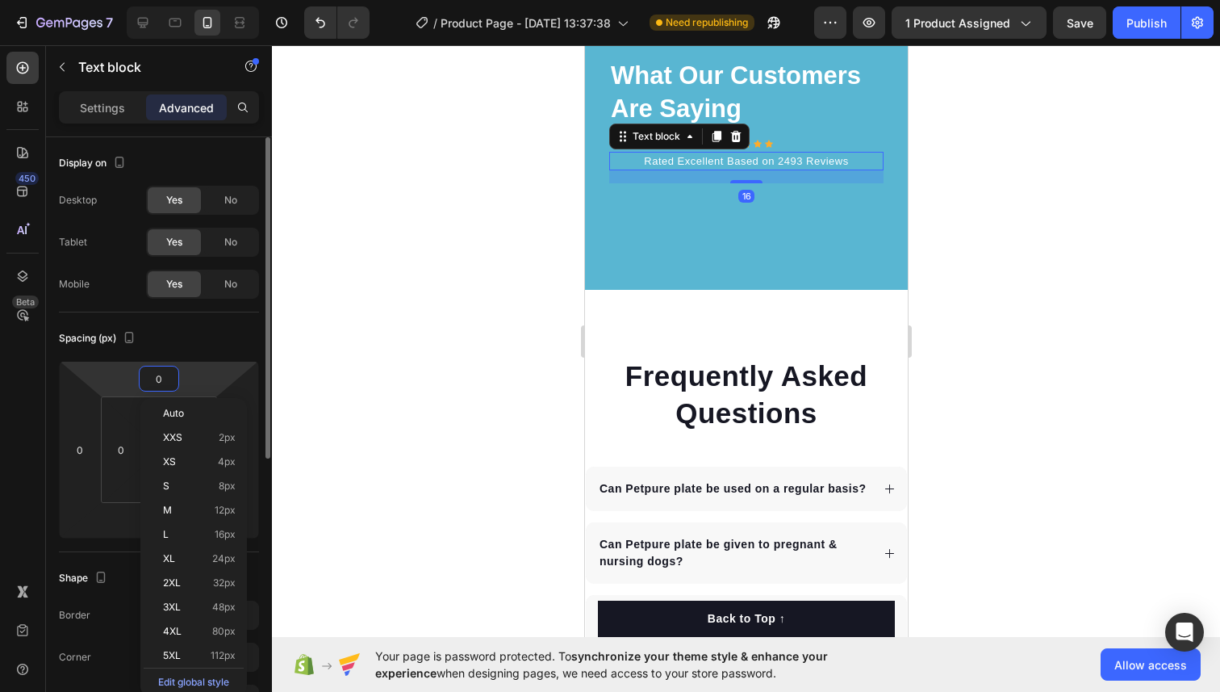
type input "5"
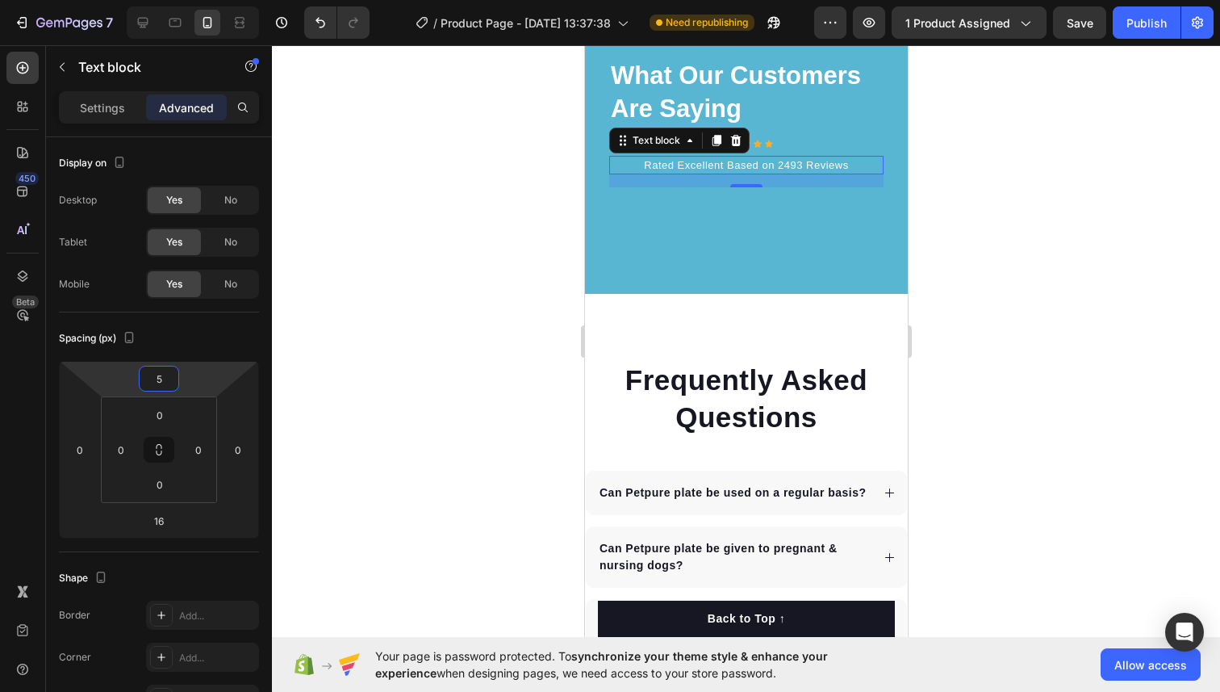
click at [351, 363] on div at bounding box center [746, 368] width 948 height 646
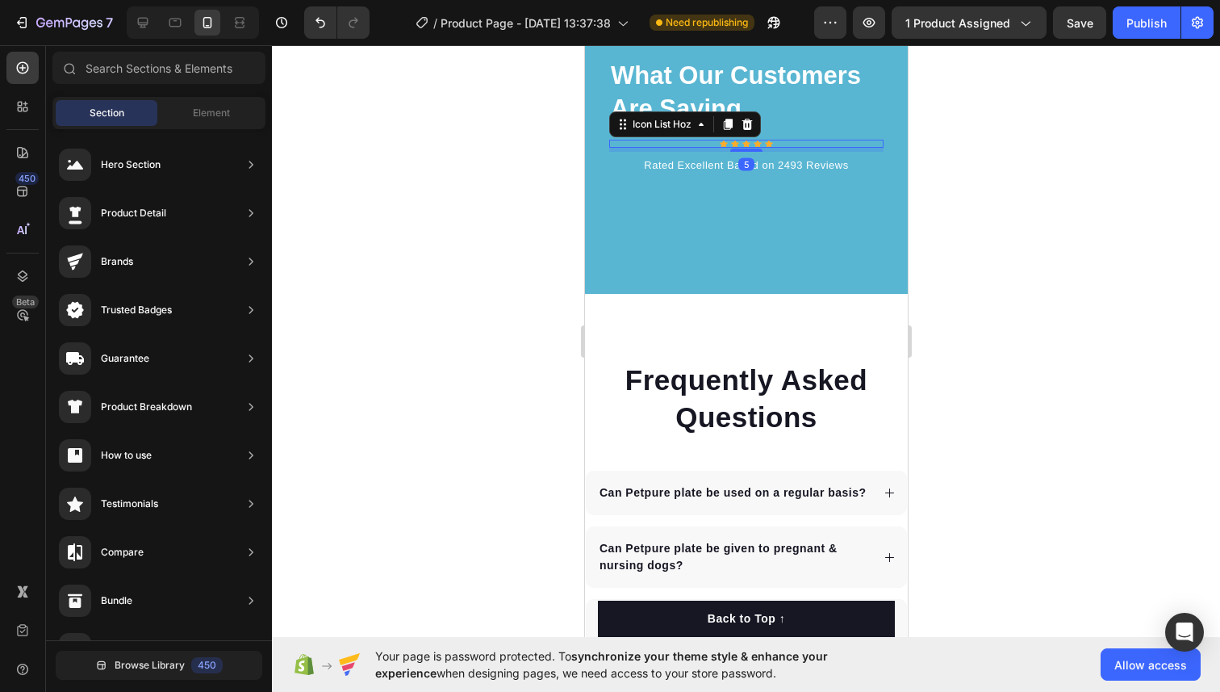
click at [707, 148] on div "Icon Icon Icon Icon Icon" at bounding box center [745, 144] width 274 height 8
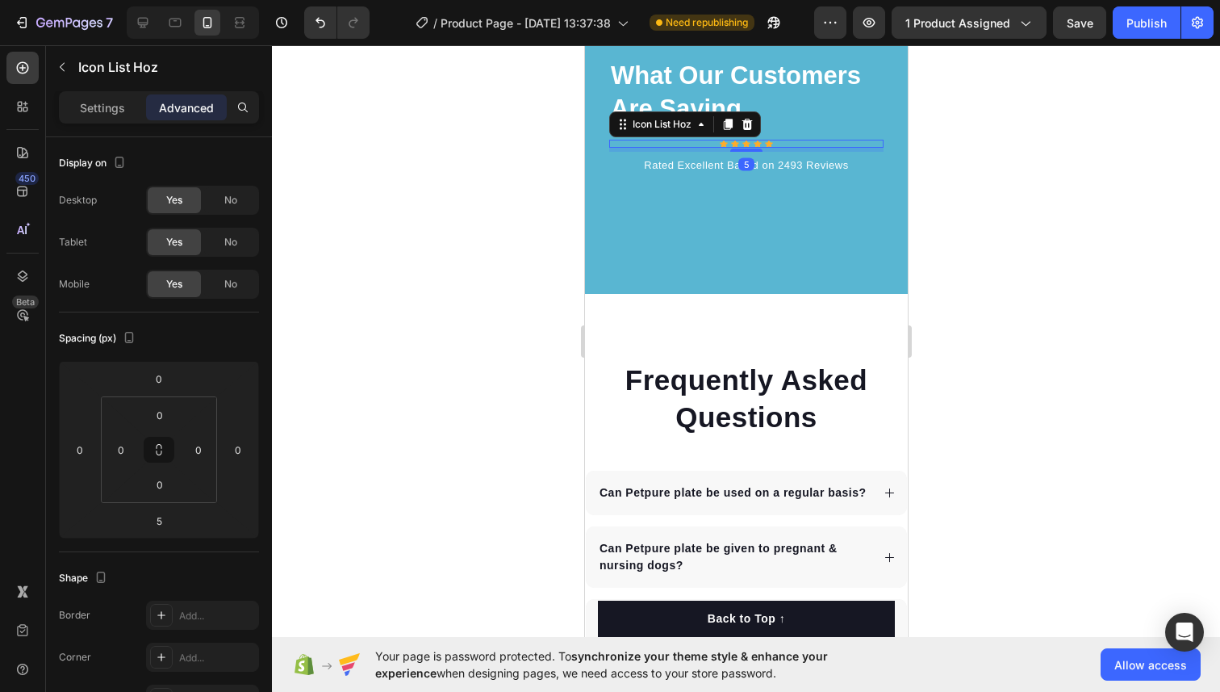
click at [115, 123] on div "Settings Advanced" at bounding box center [159, 114] width 226 height 46
click at [115, 116] on div "Settings" at bounding box center [102, 107] width 81 height 26
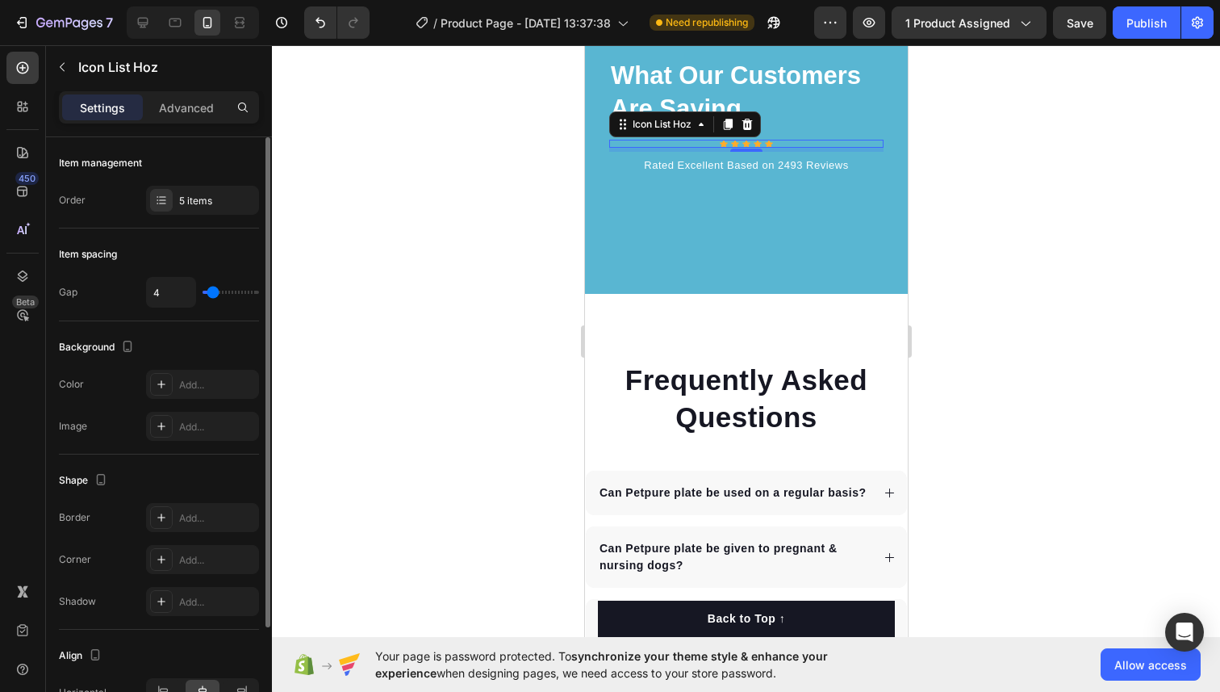
type input "5"
type input "6"
type input "7"
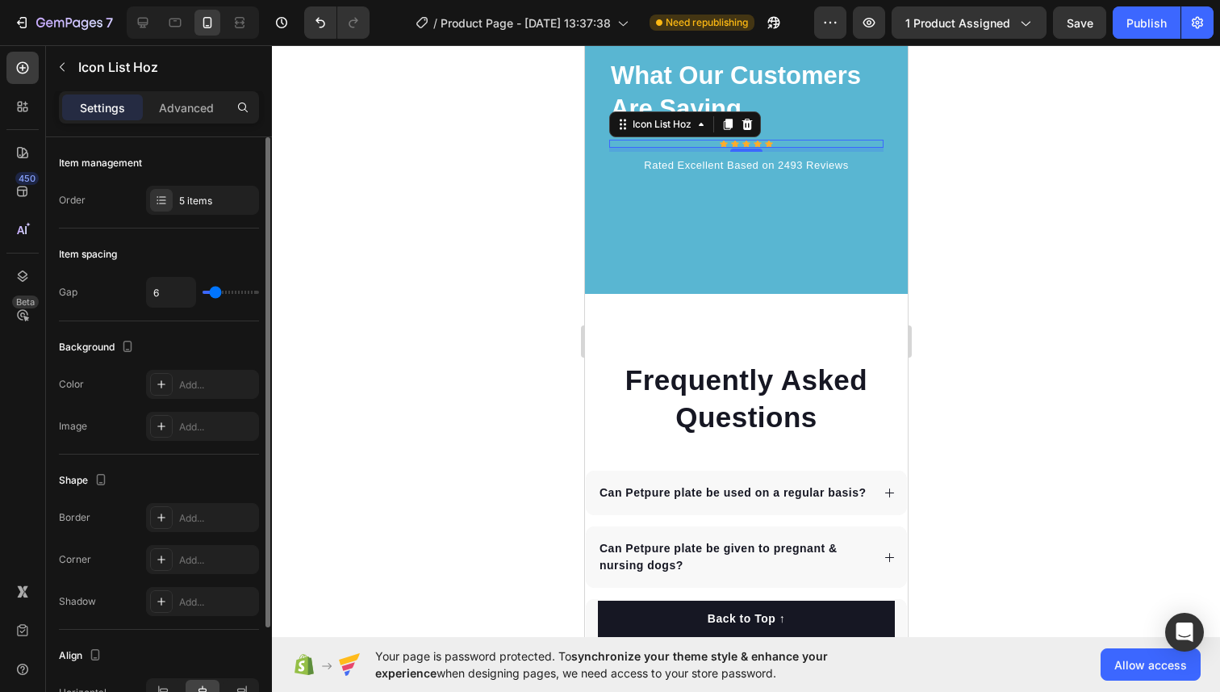
type input "7"
type input "8"
type input "9"
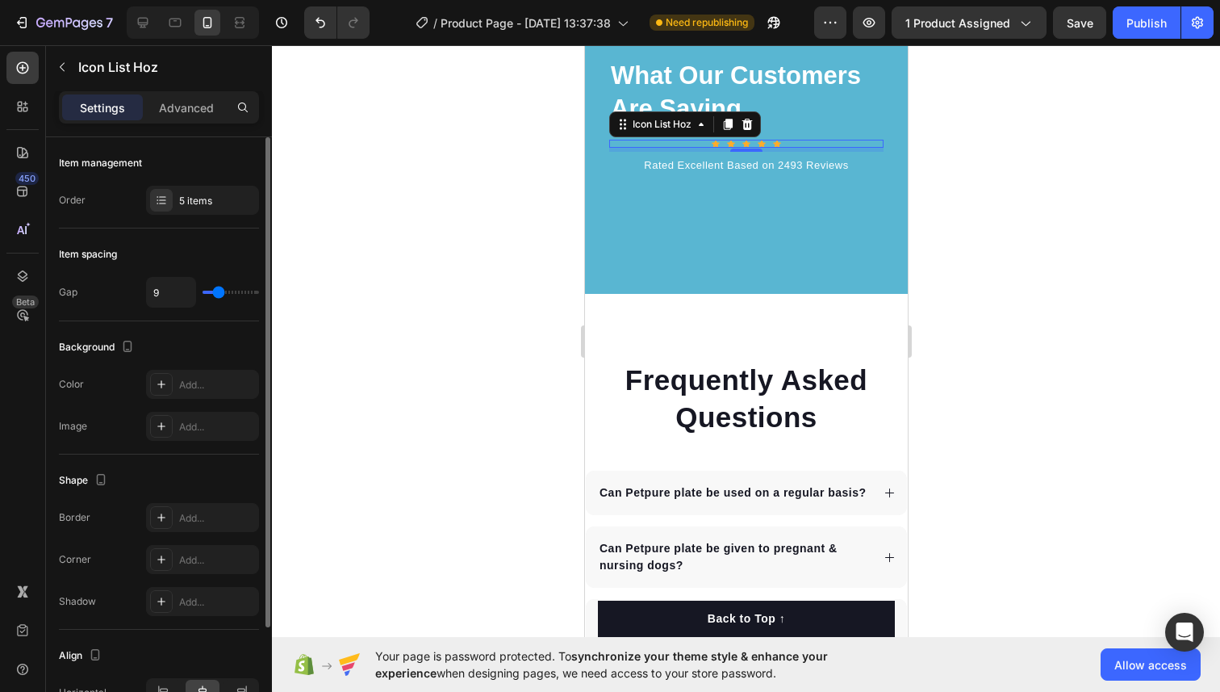
type input "10"
type input "11"
type input "12"
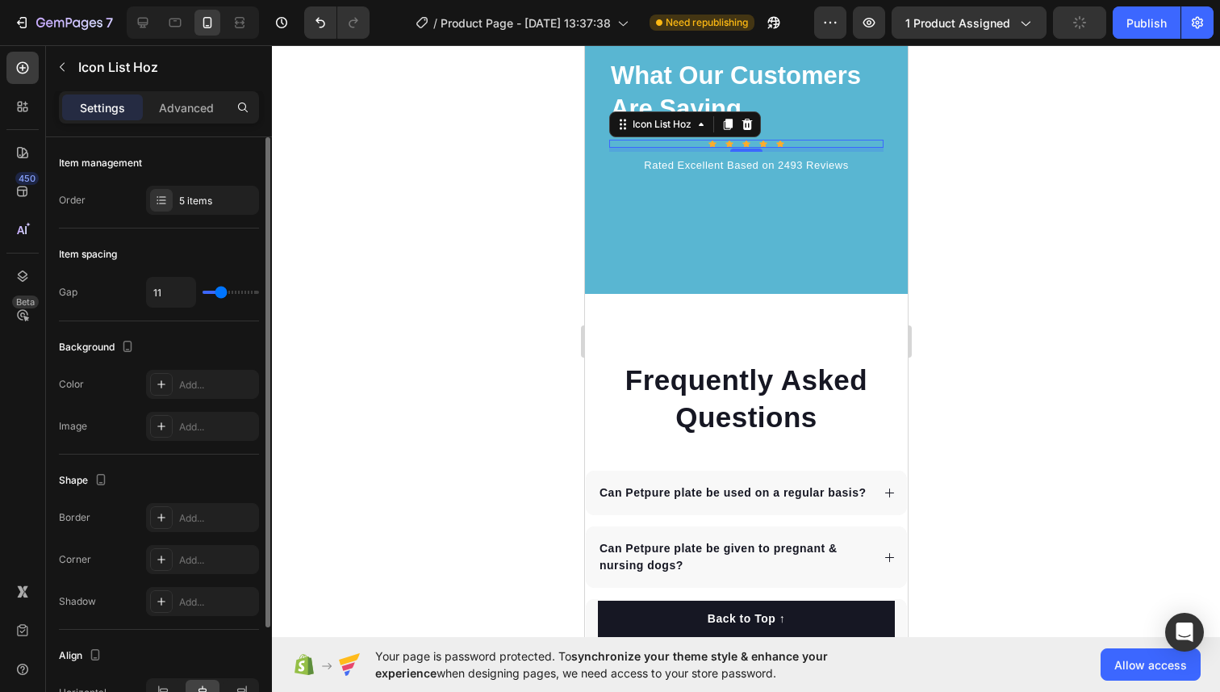
type input "12"
type input "13"
type input "14"
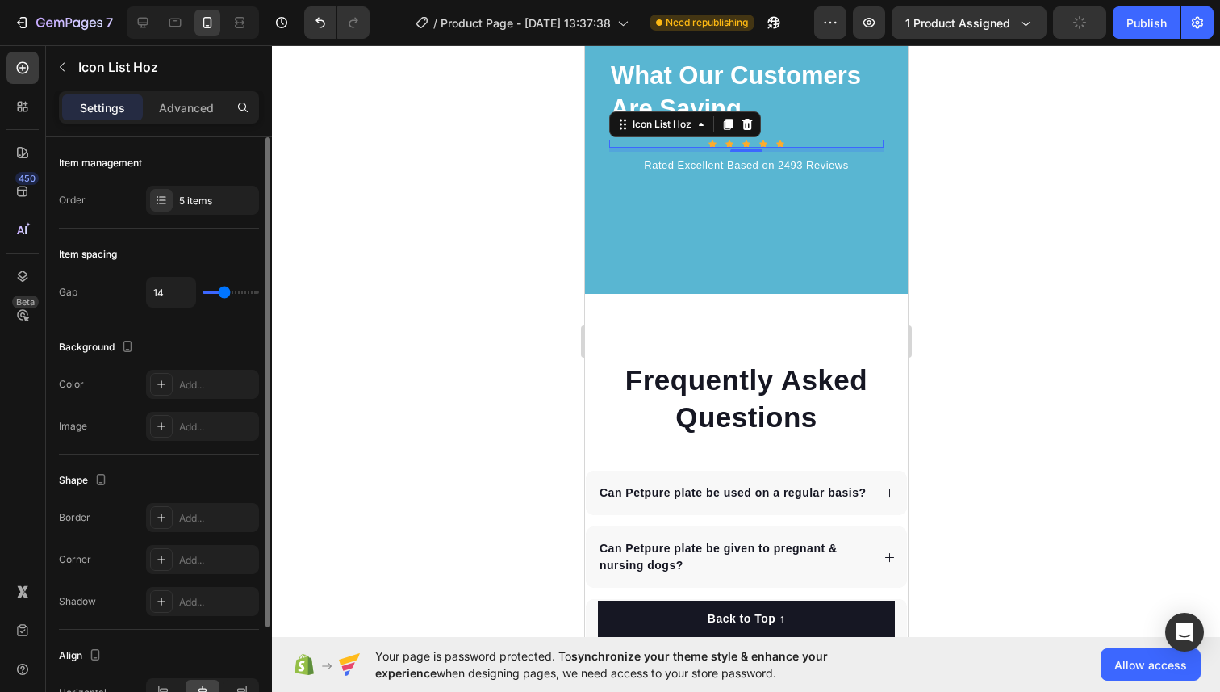
type input "15"
type input "14"
type input "13"
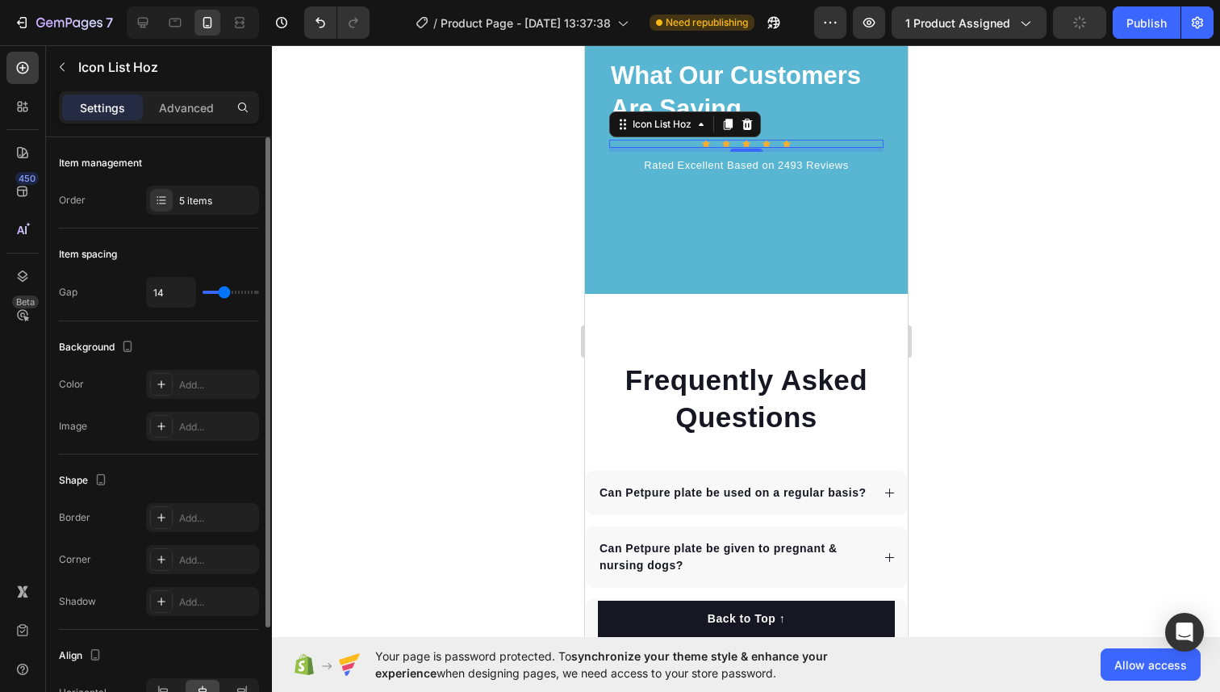
type input "13"
type input "12"
type input "11"
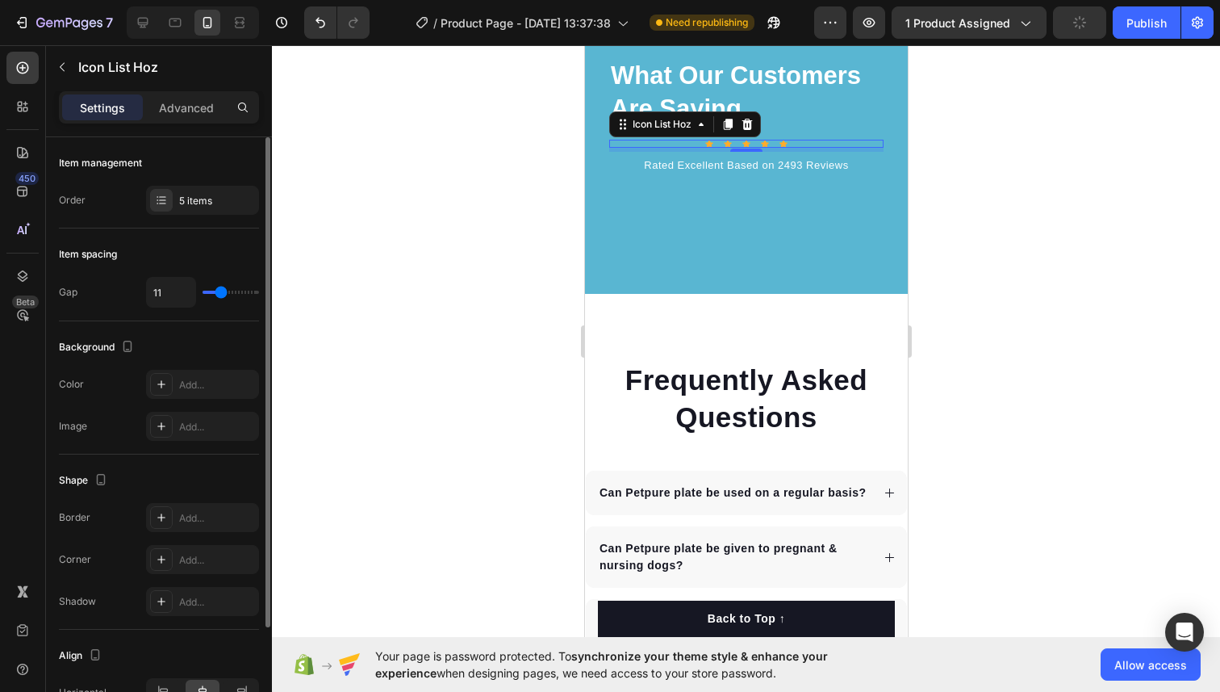
type input "10"
type input "8"
type input "6"
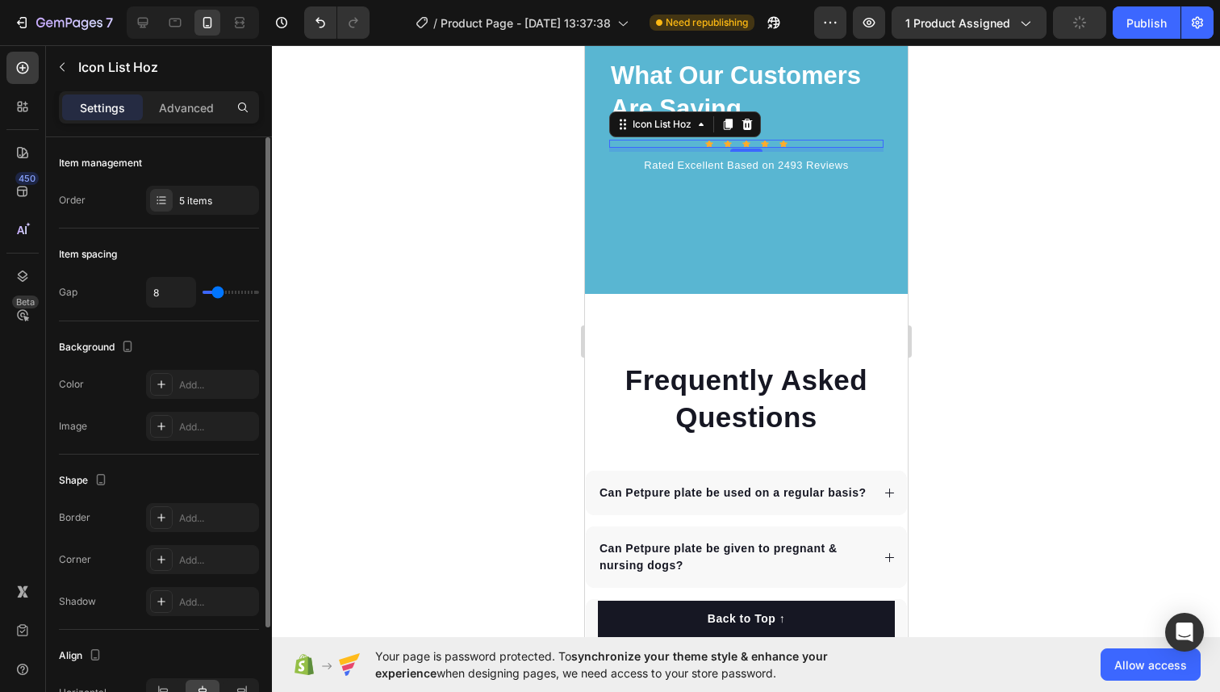
type input "6"
type input "5"
type input "4"
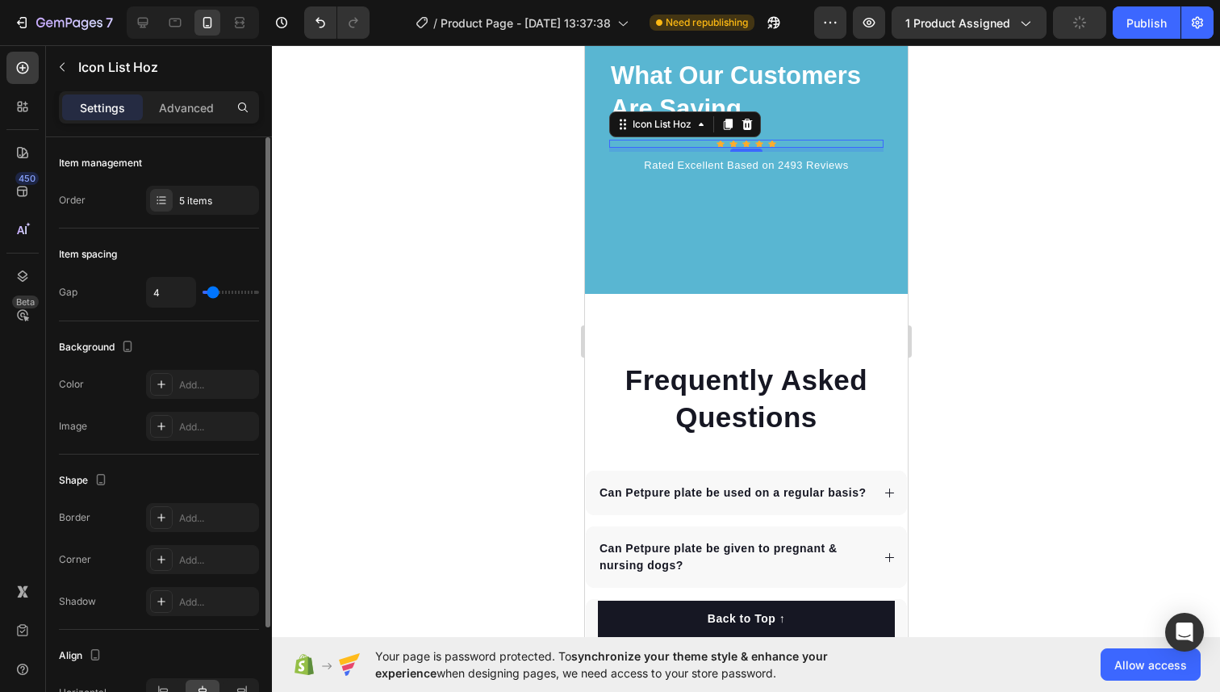
type input "3"
type input "2"
type input "1"
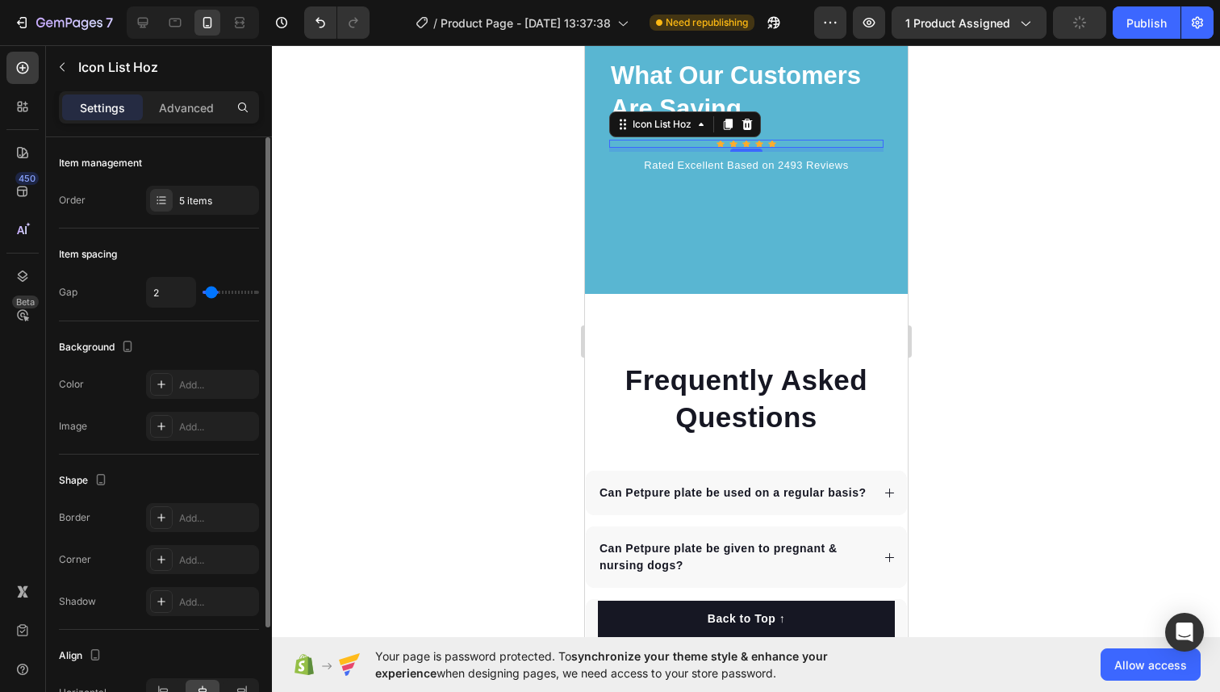
type input "1"
type input "0"
type input "1"
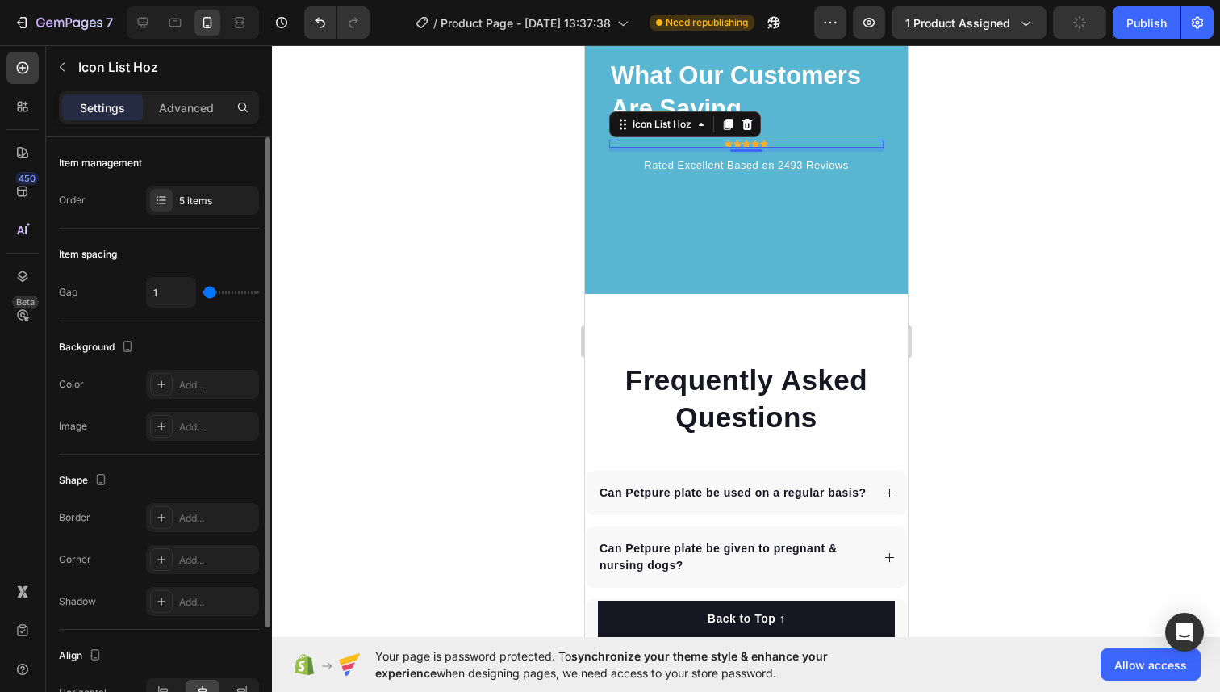
type input "2"
type input "3"
type input "4"
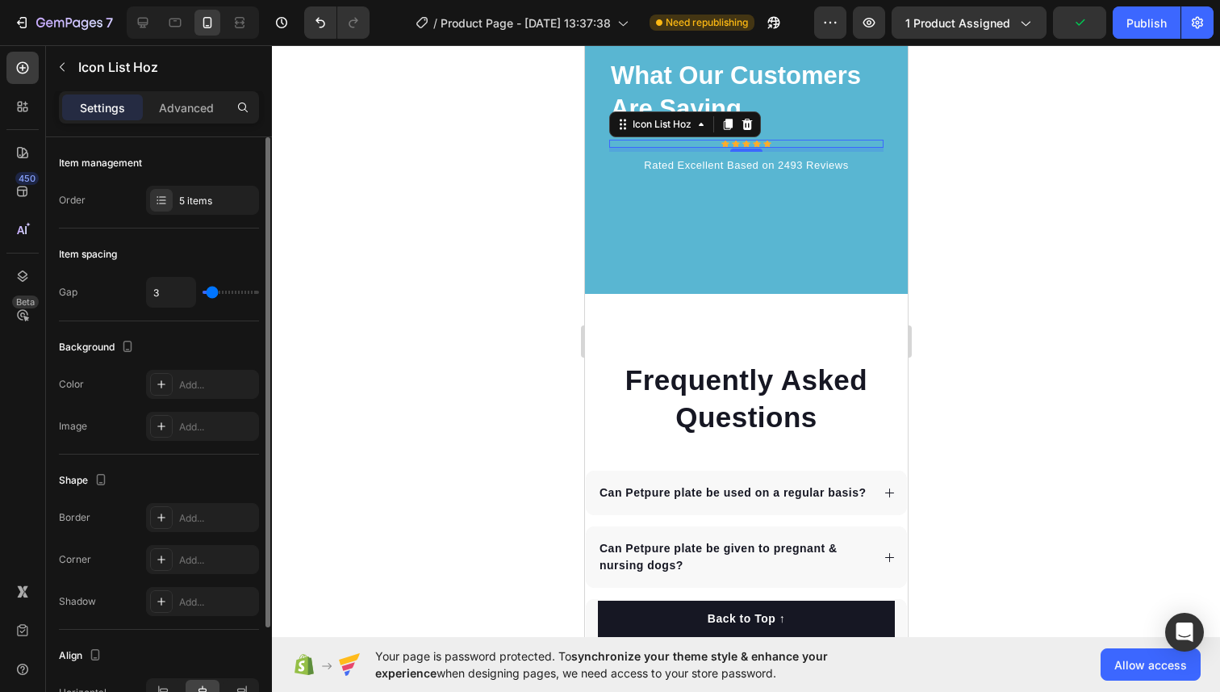
type input "4"
type input "5"
type input "6"
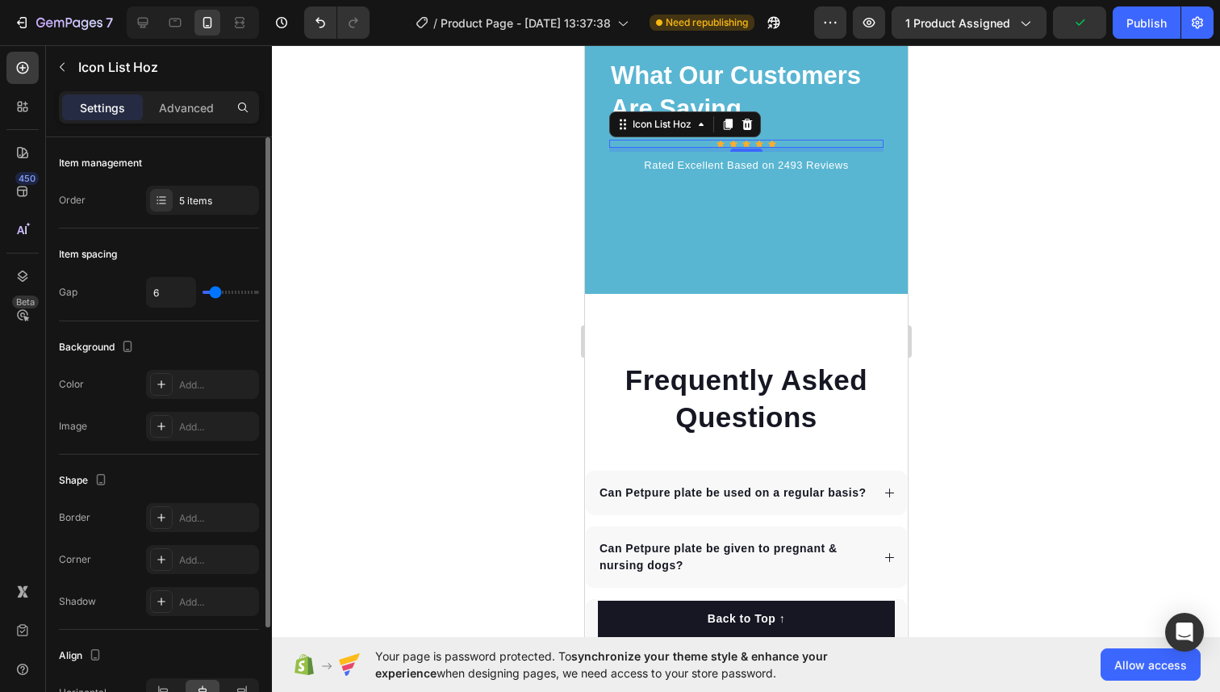
type input "7"
type input "8"
click at [218, 291] on input "range" at bounding box center [231, 292] width 56 height 3
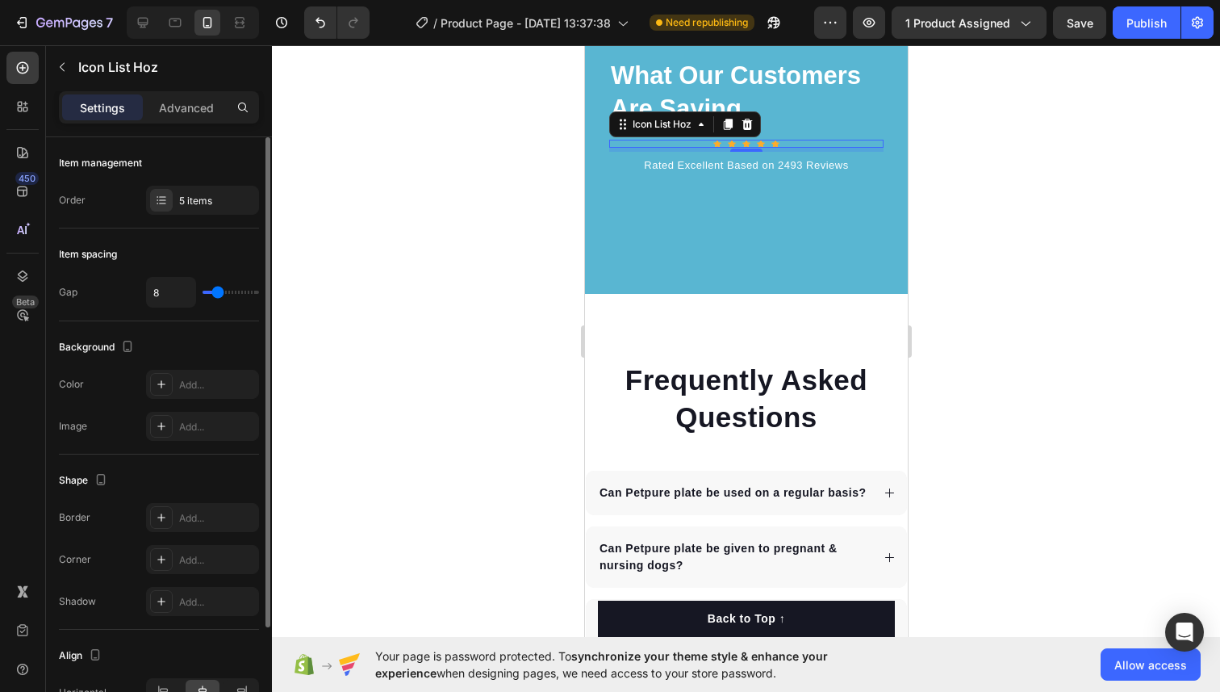
type input "5"
type input "4"
type input "5"
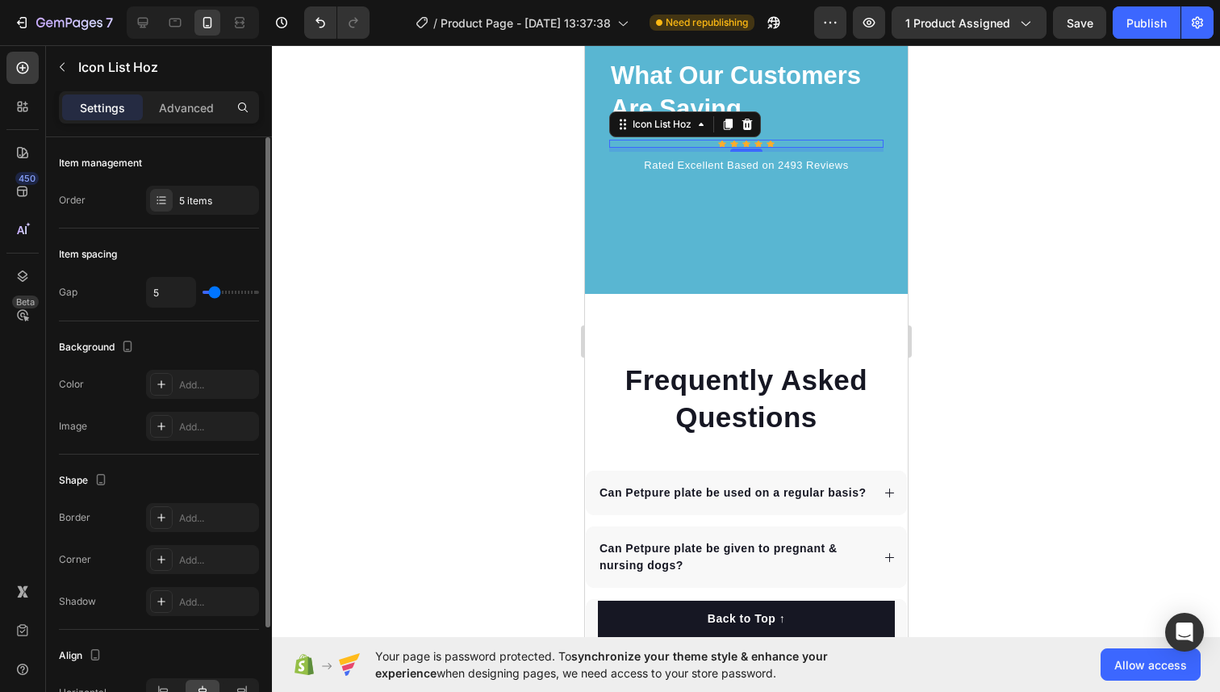
type input "5"
click at [215, 291] on input "range" at bounding box center [231, 292] width 56 height 3
click at [215, 261] on div "Item spacing" at bounding box center [159, 254] width 200 height 26
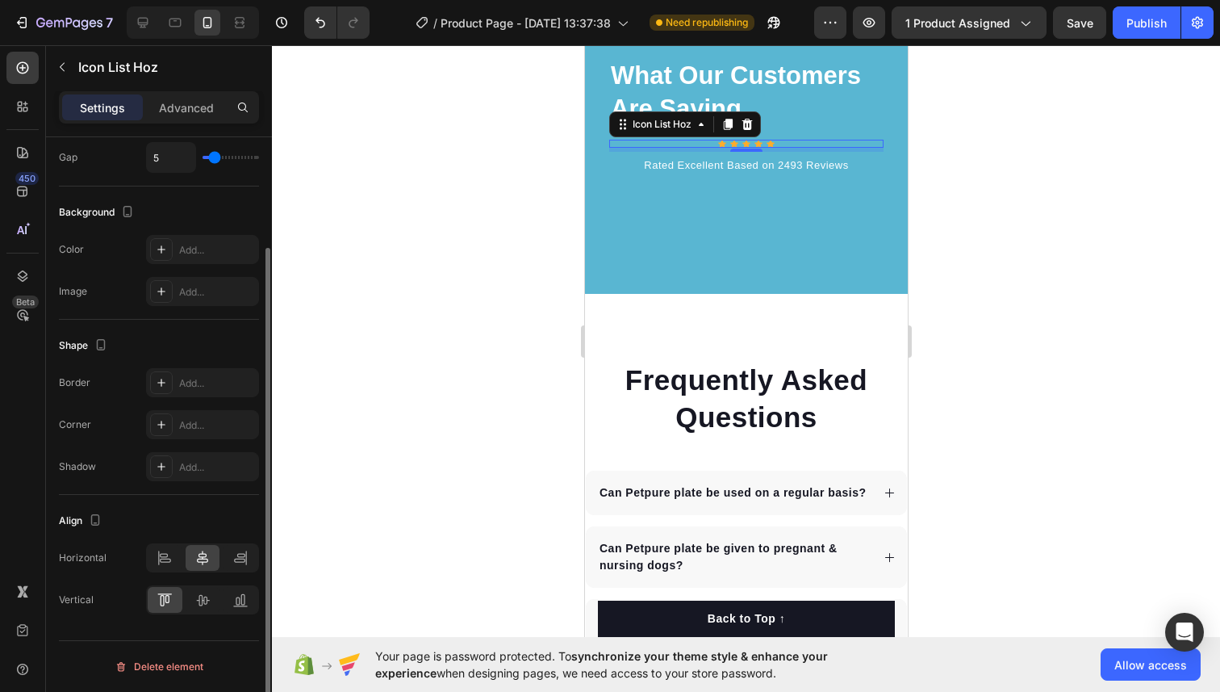
scroll to position [0, 0]
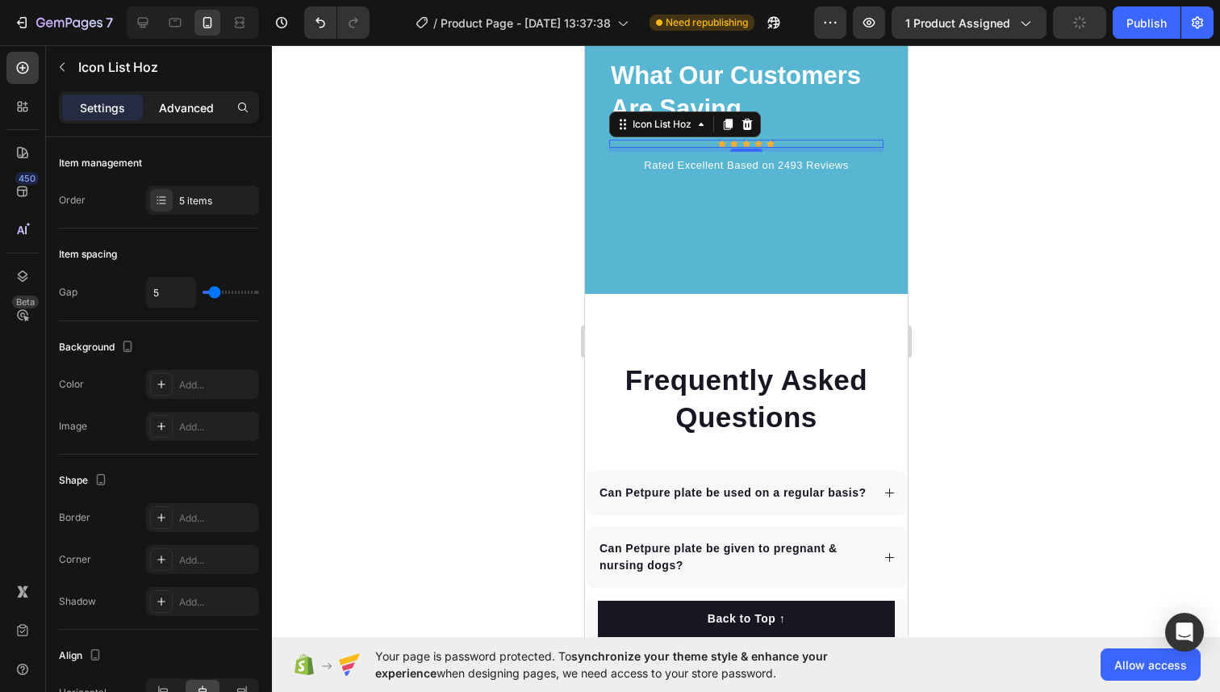
click at [196, 107] on p "Advanced" at bounding box center [186, 107] width 55 height 17
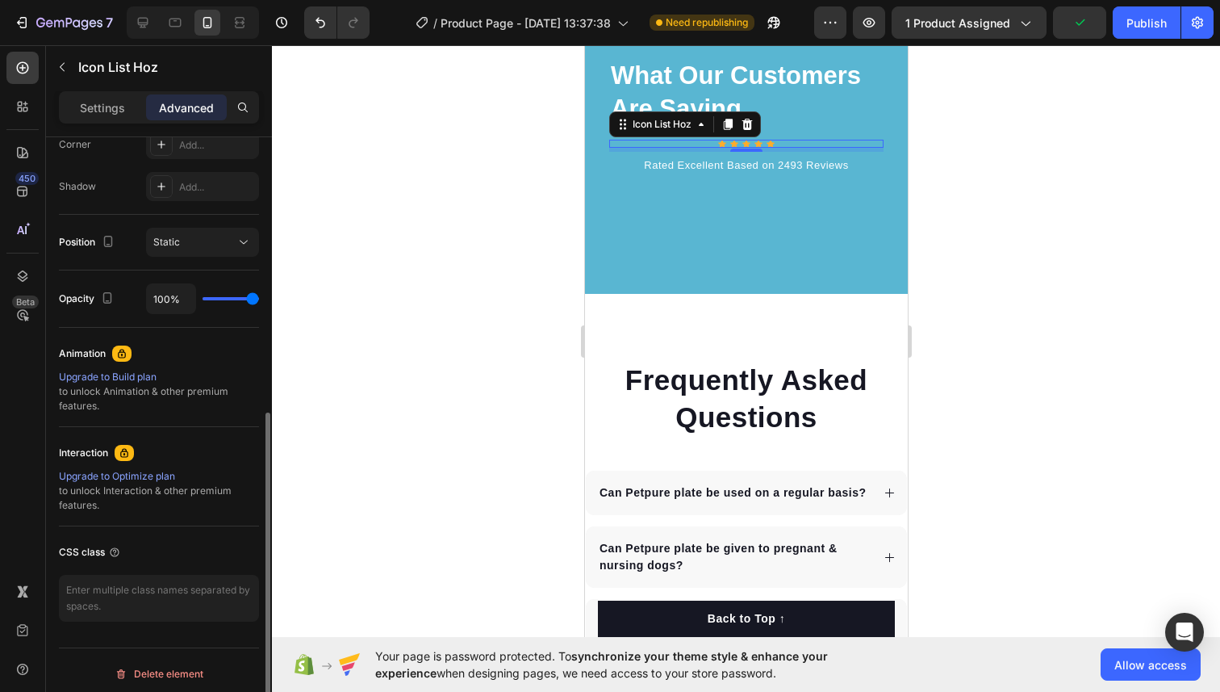
scroll to position [520, 0]
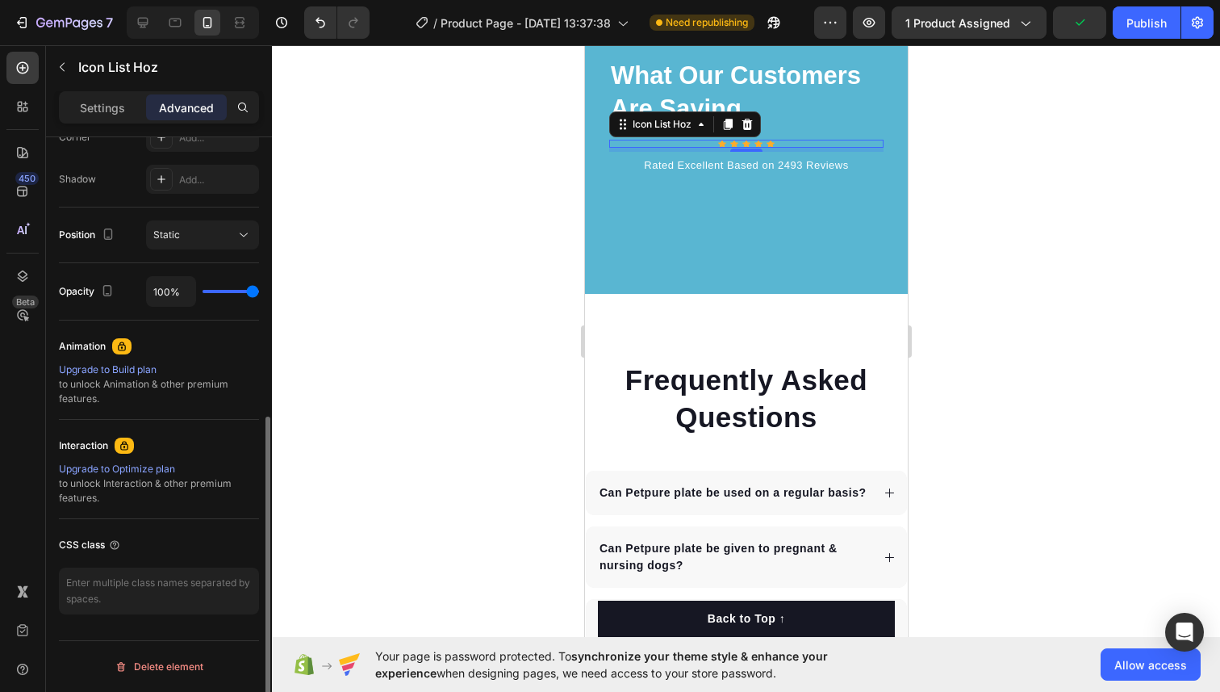
click at [424, 279] on div at bounding box center [746, 368] width 948 height 646
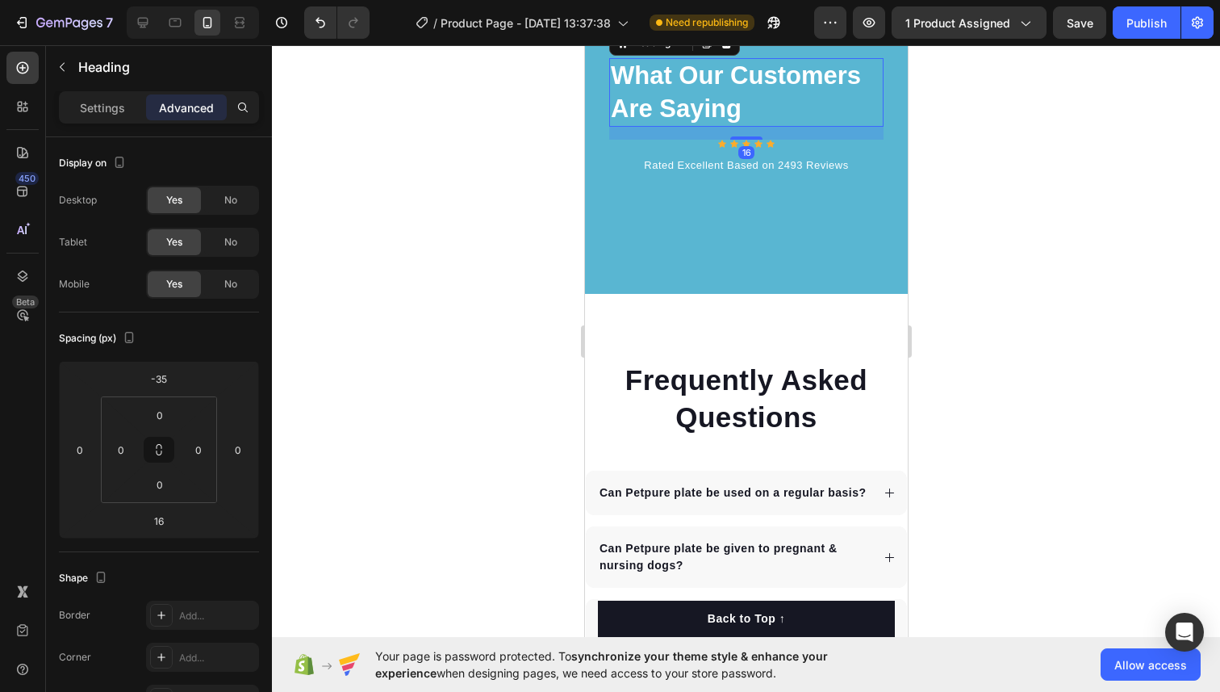
click at [671, 127] on h2 "What Our Customers Are Saying" at bounding box center [745, 92] width 274 height 69
click at [83, 112] on p "Settings" at bounding box center [102, 107] width 45 height 17
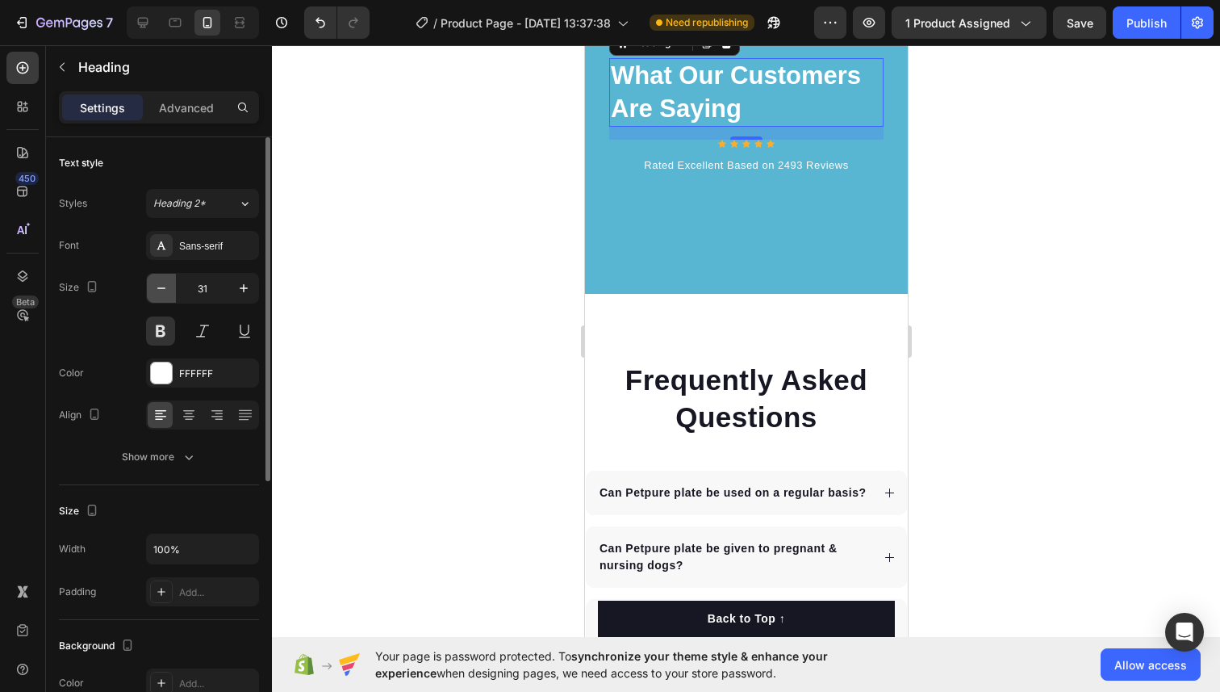
click at [163, 288] on icon "button" at bounding box center [161, 288] width 8 height 2
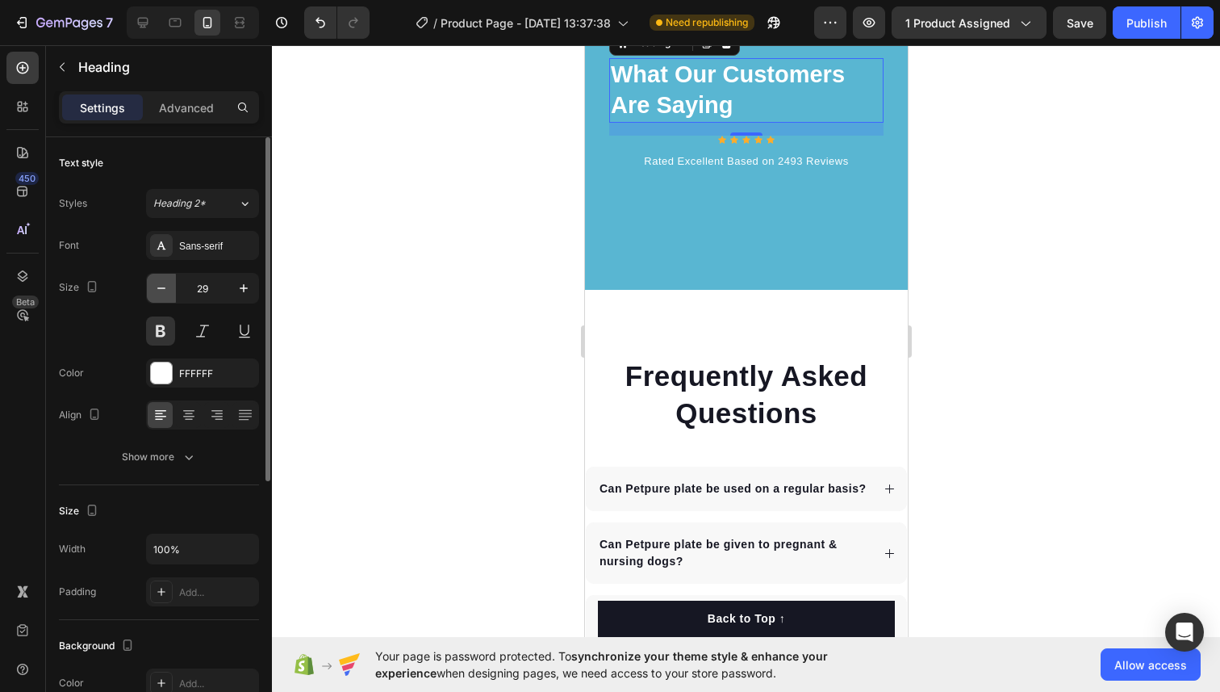
click at [163, 288] on icon "button" at bounding box center [161, 288] width 8 height 2
type input "28"
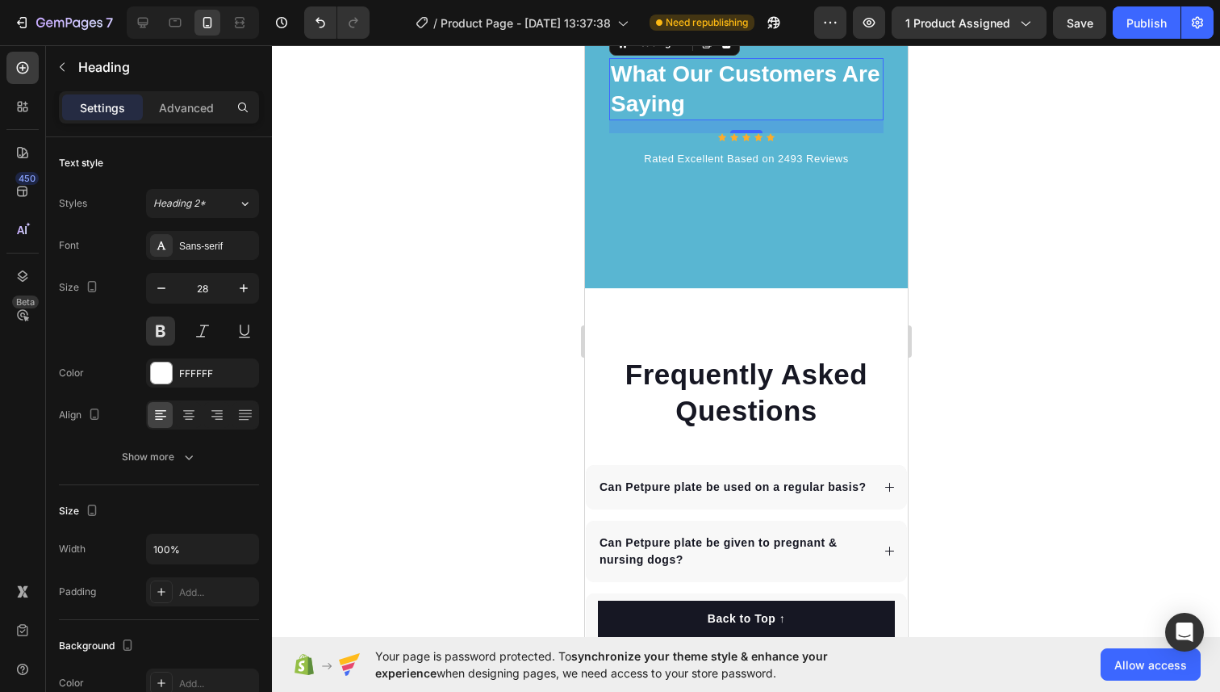
click at [416, 224] on div at bounding box center [746, 368] width 948 height 646
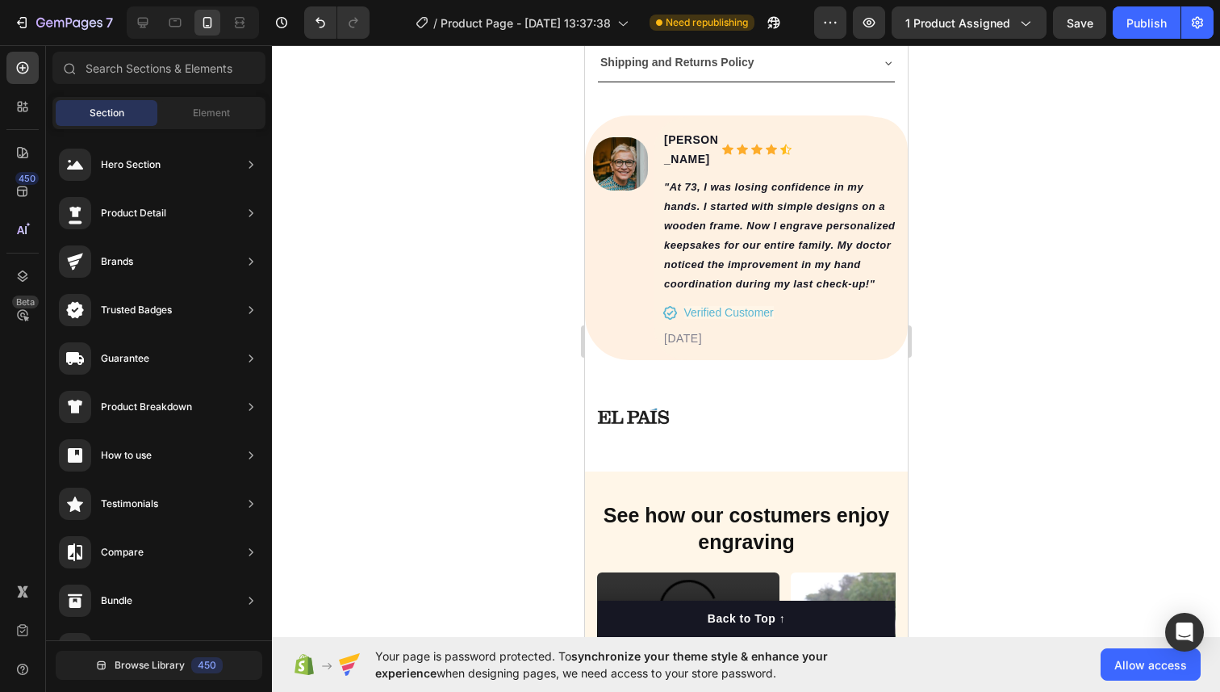
scroll to position [1089, 0]
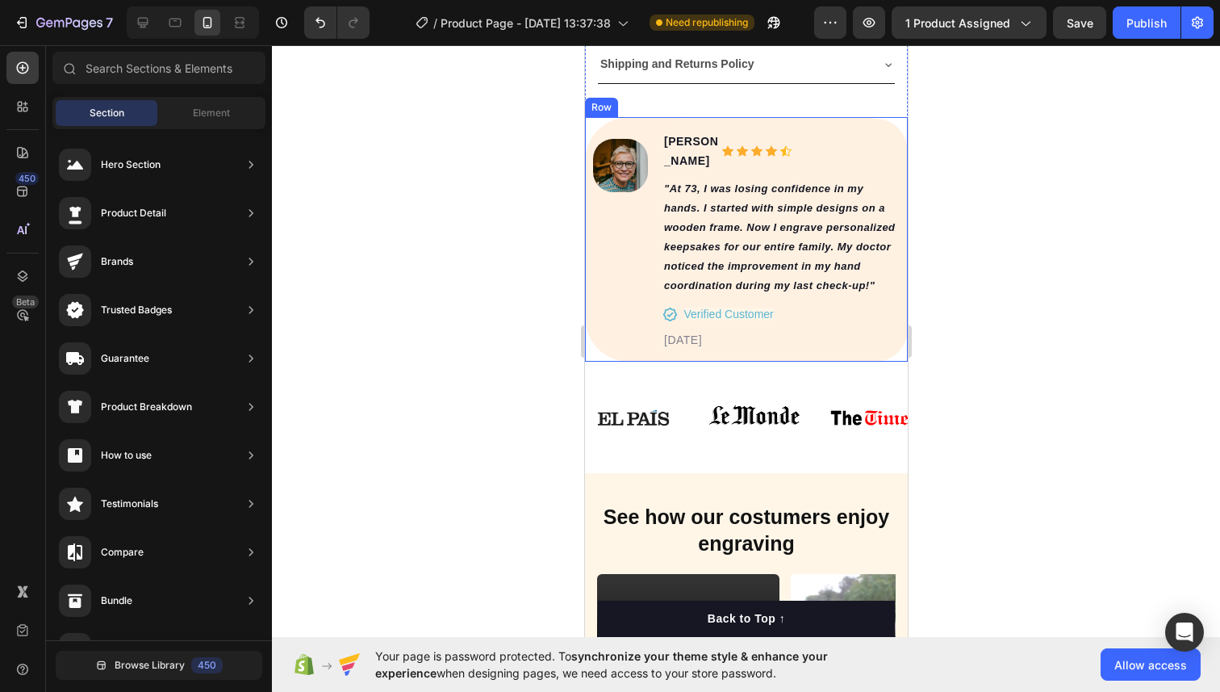
click at [630, 158] on div "Image [PERSON_NAME] Text block Icon Icon Icon Icon Icon Icon List Hoz Row "At 7…" at bounding box center [745, 239] width 323 height 245
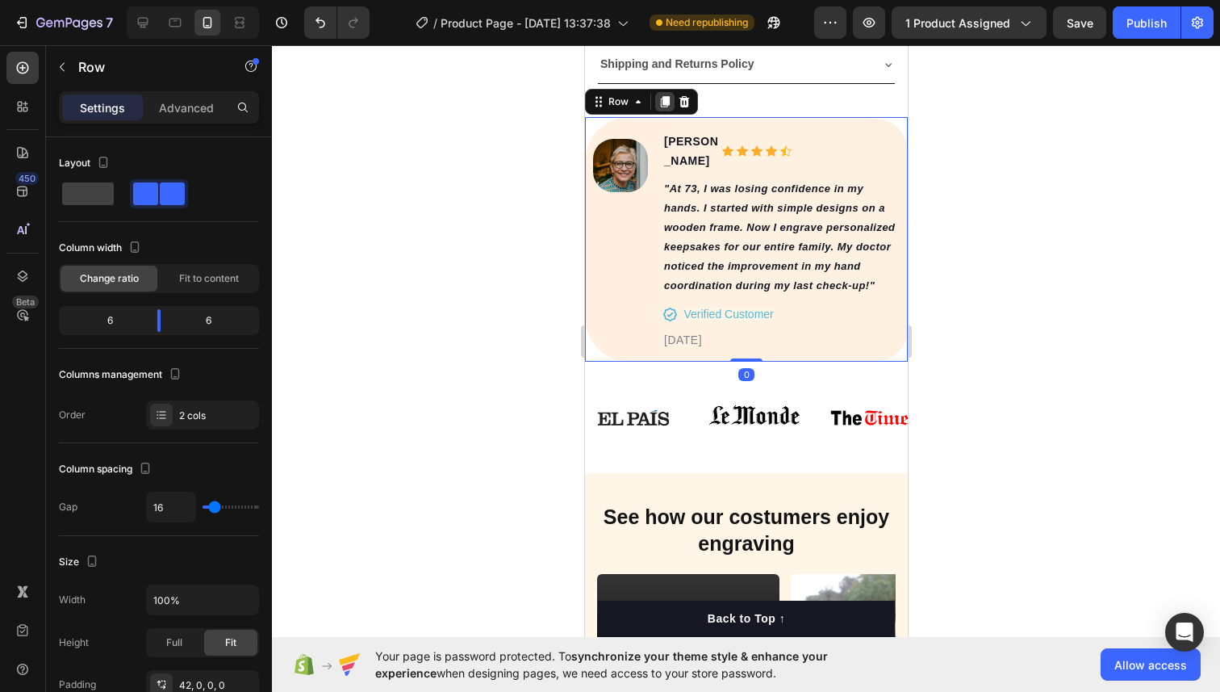
click at [667, 107] on icon at bounding box center [664, 101] width 9 height 11
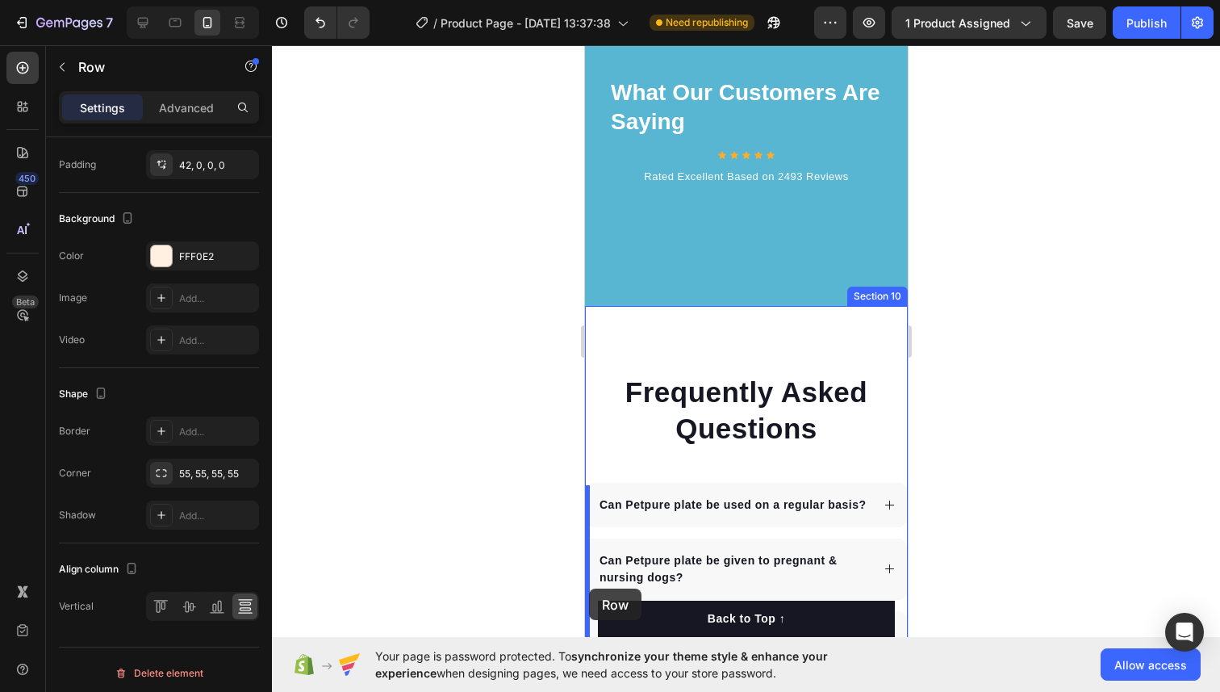
scroll to position [7232, 0]
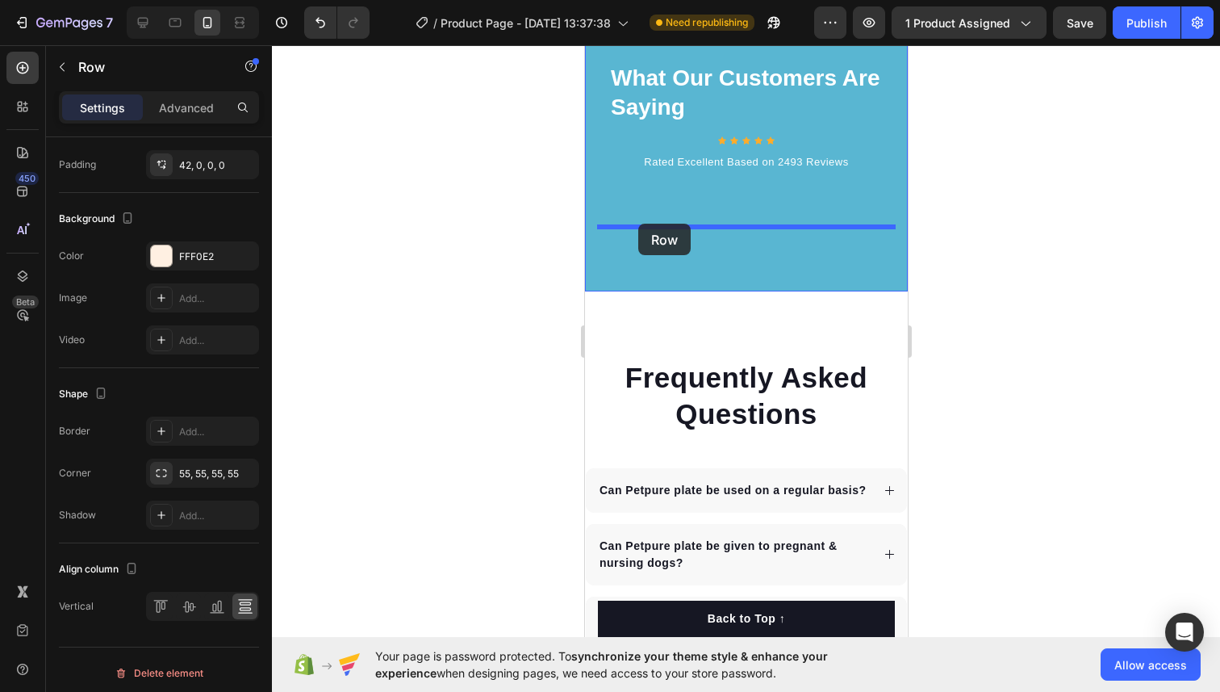
drag, startPoint x: 598, startPoint y: 347, endPoint x: 638, endPoint y: 224, distance: 128.9
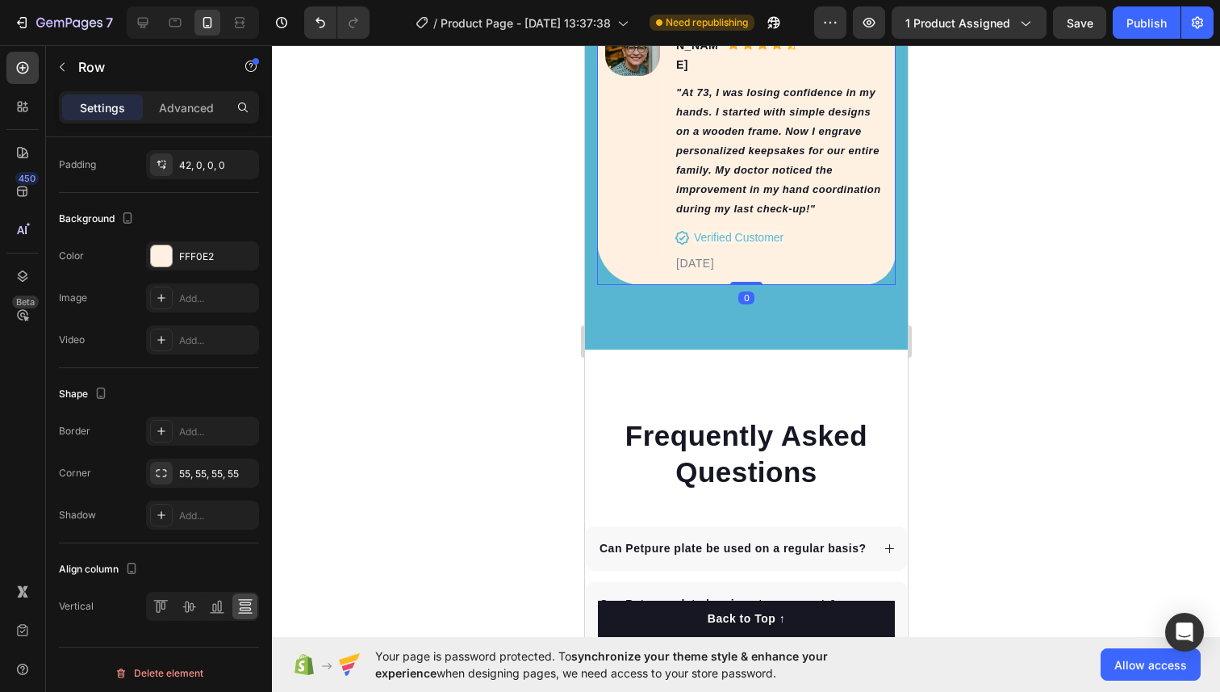
scroll to position [7019, 0]
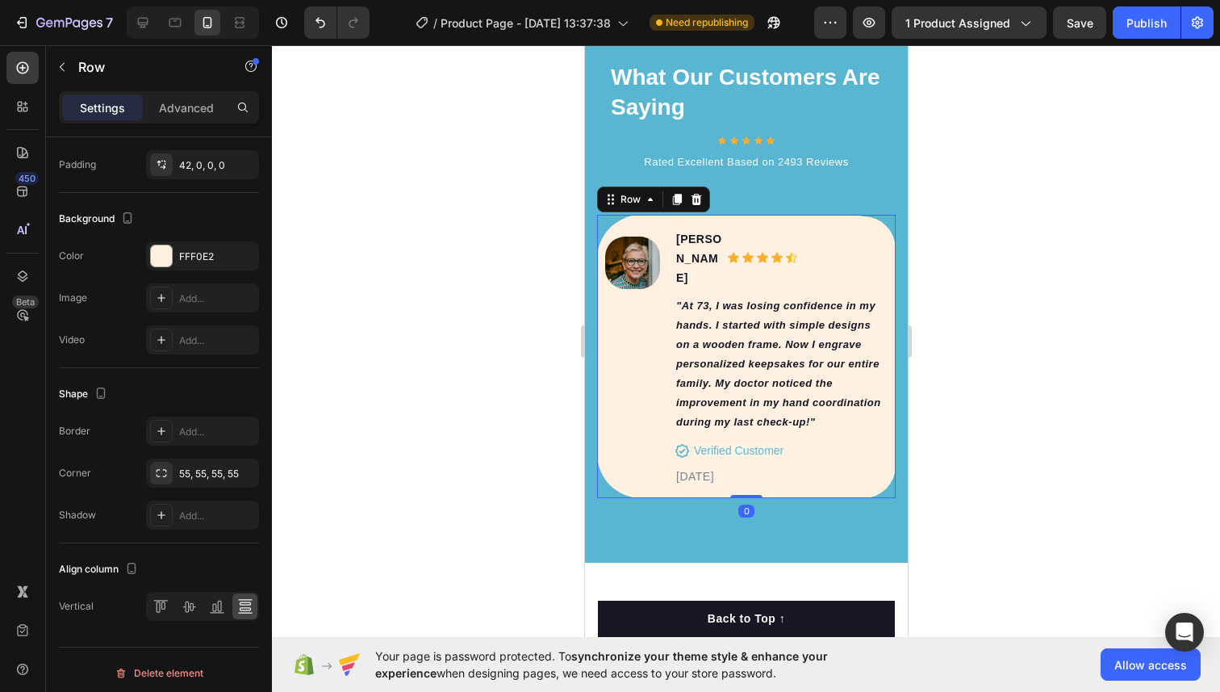
click at [946, 227] on div at bounding box center [746, 368] width 948 height 646
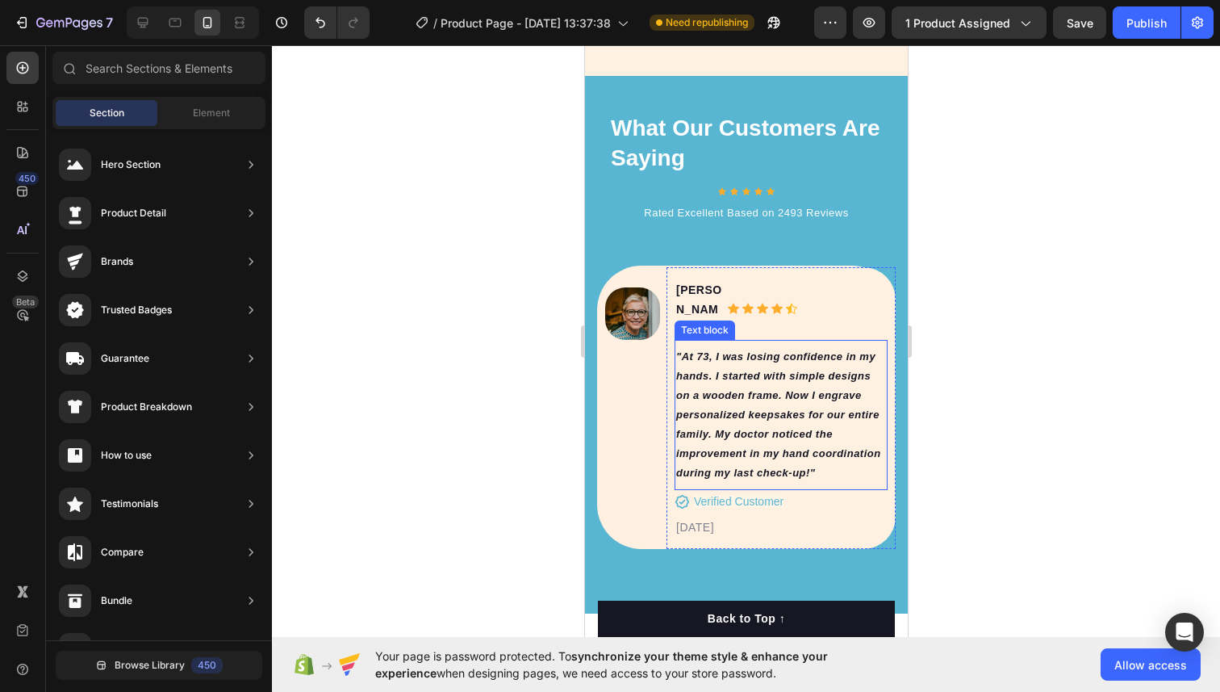
scroll to position [7015, 0]
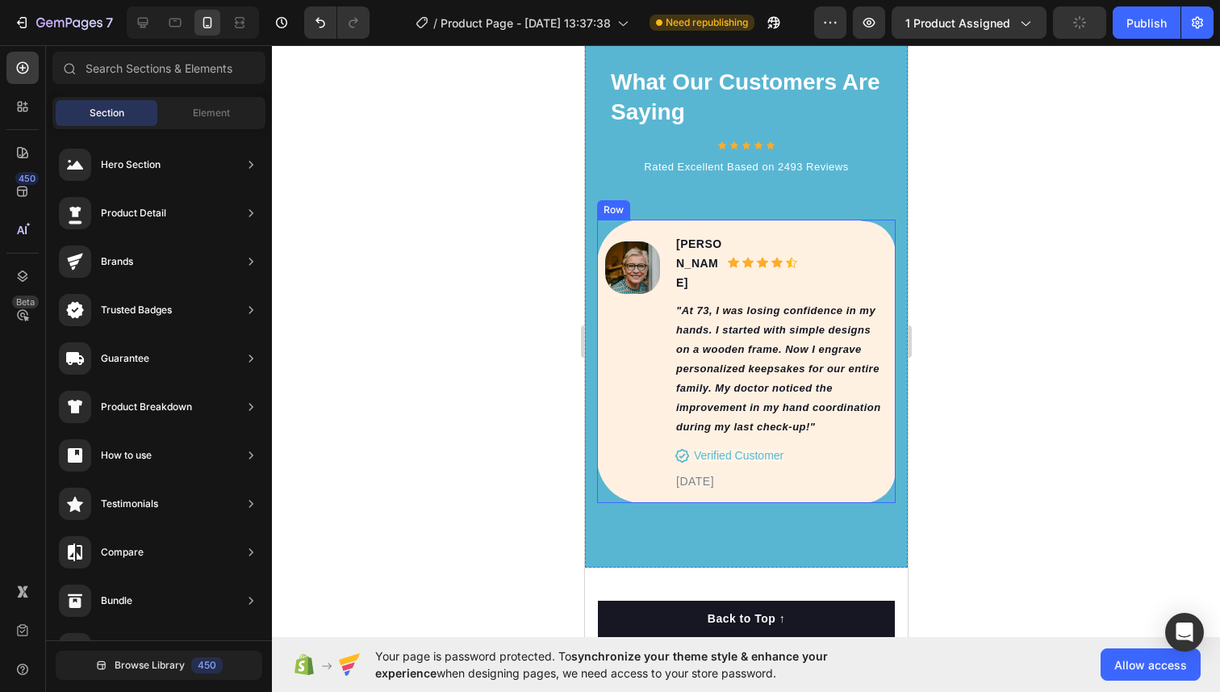
click at [642, 224] on div "Image [PERSON_NAME] Text block Icon Icon Icon Icon Icon Icon List Hoz Row "At 7…" at bounding box center [745, 361] width 299 height 283
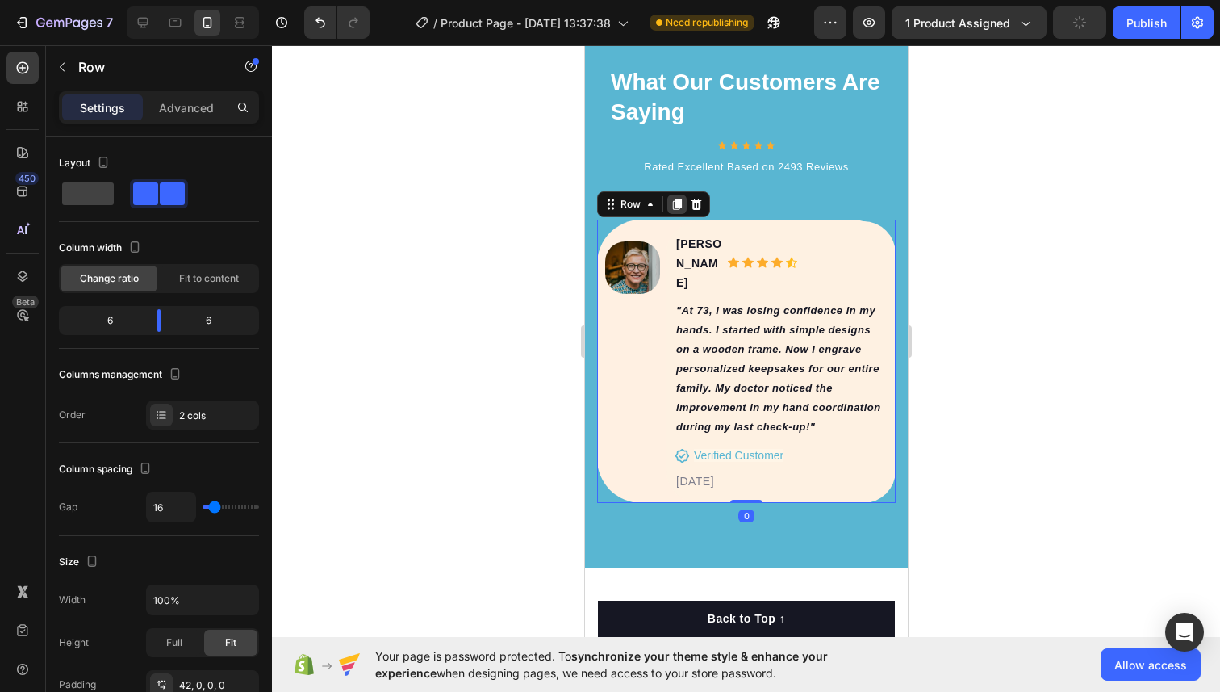
click at [674, 201] on icon at bounding box center [676, 204] width 9 height 11
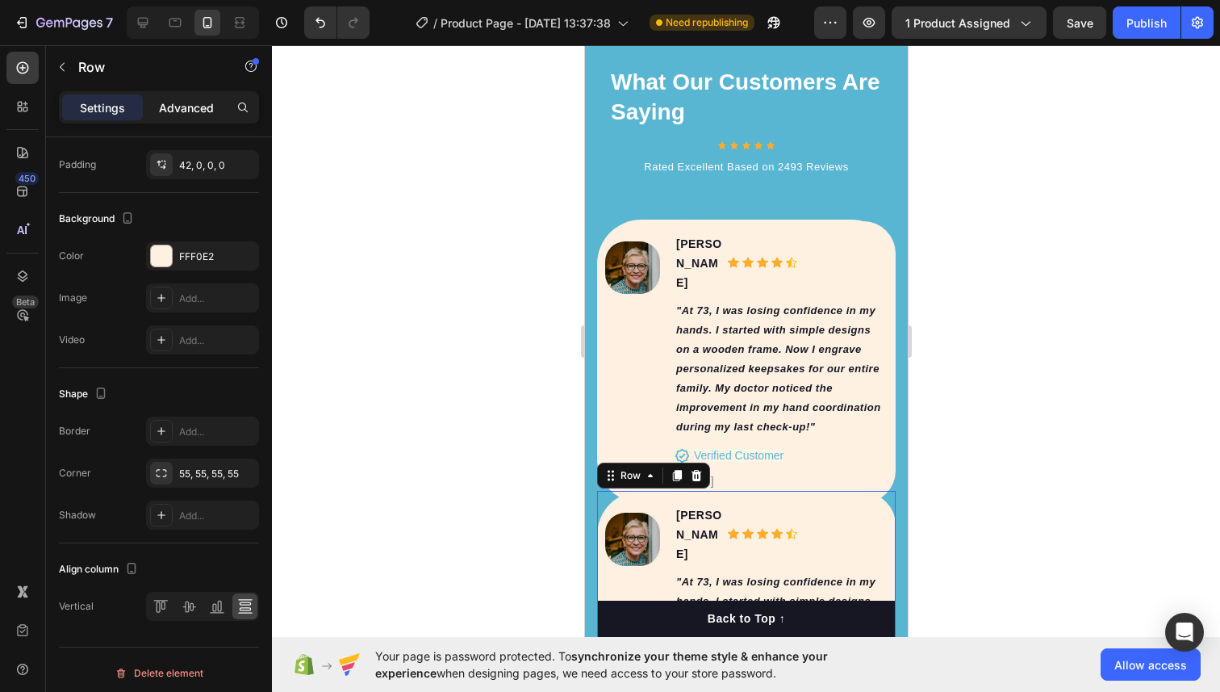
click at [204, 111] on p "Advanced" at bounding box center [186, 107] width 55 height 17
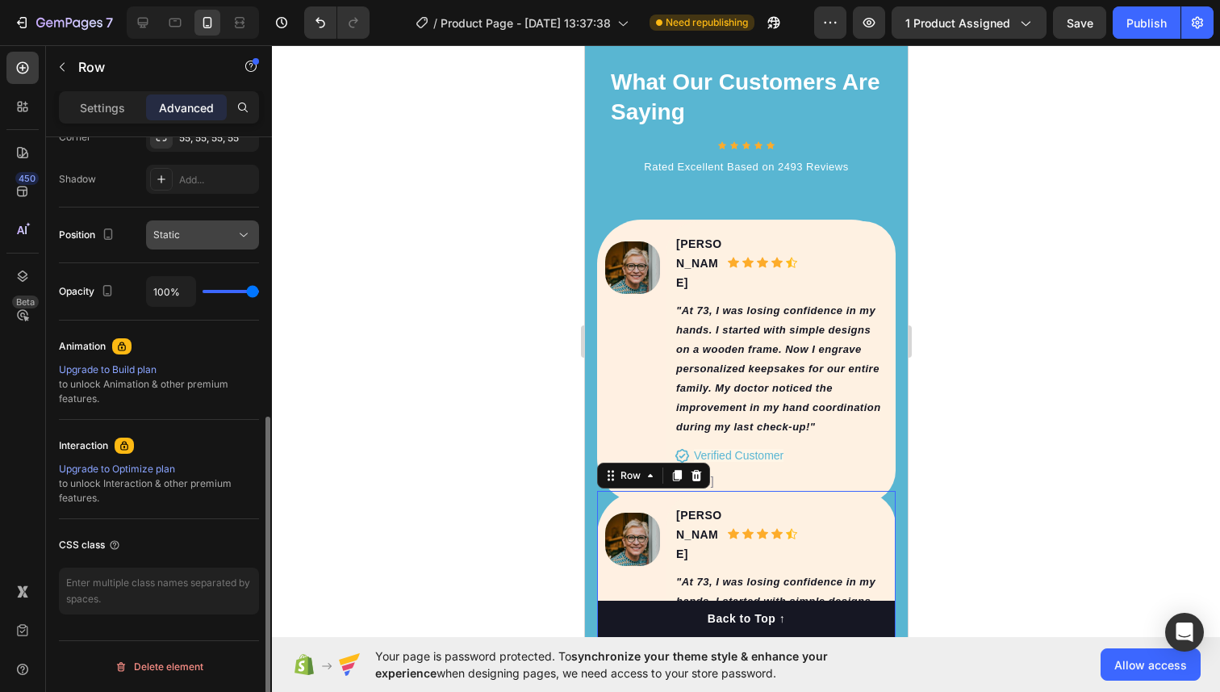
scroll to position [0, 0]
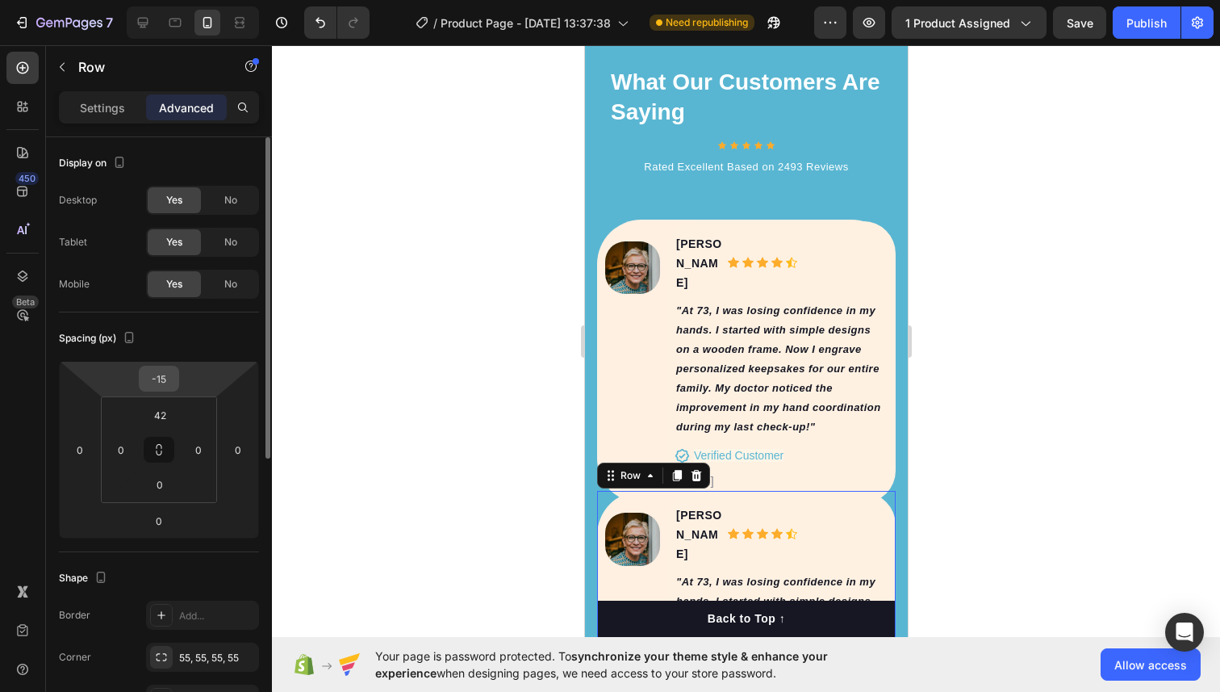
click at [163, 385] on input "-15" at bounding box center [159, 378] width 32 height 24
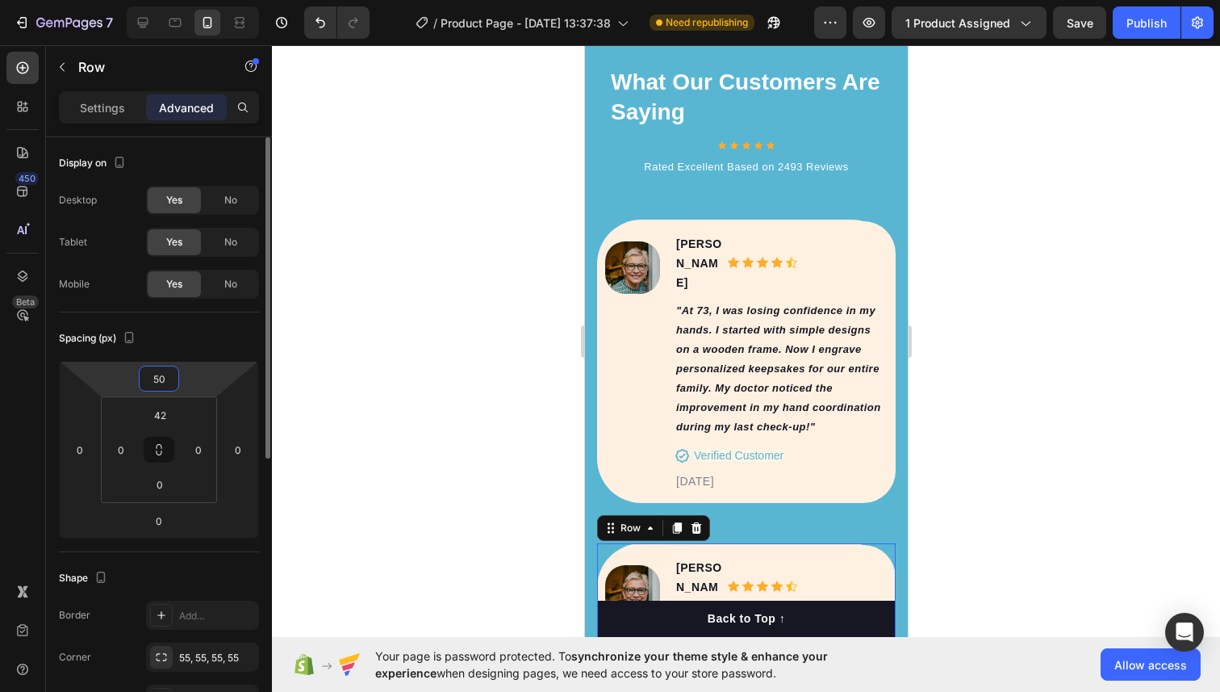
type input "5"
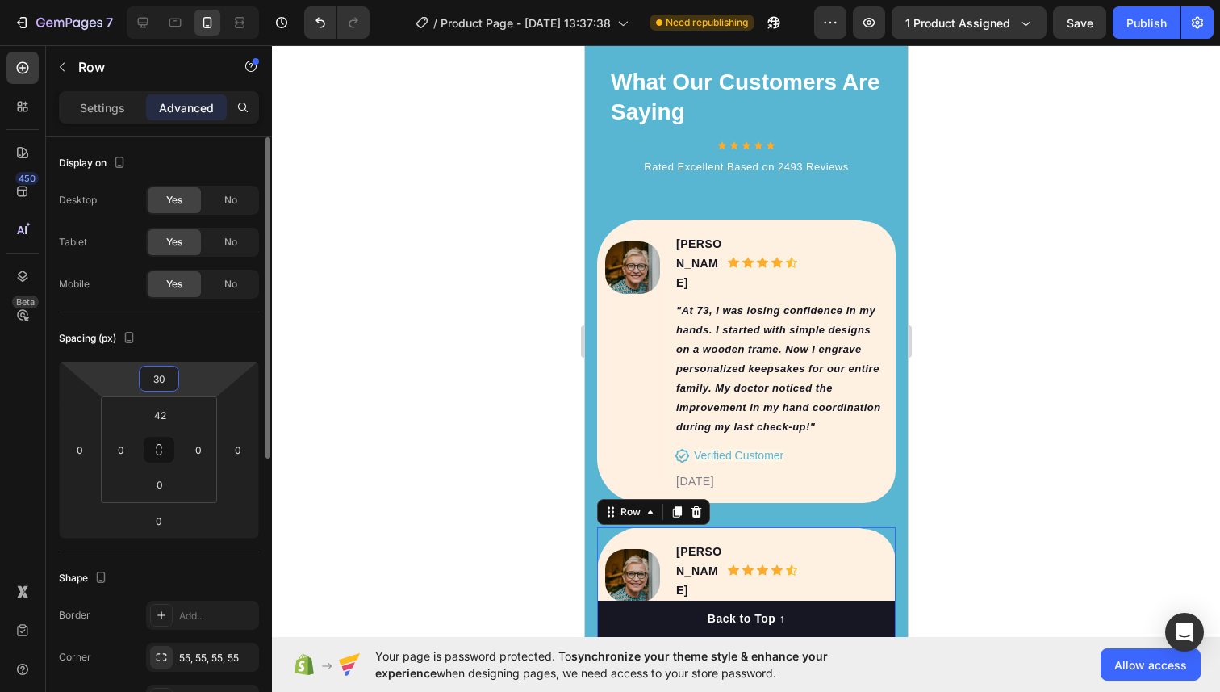
type input "3"
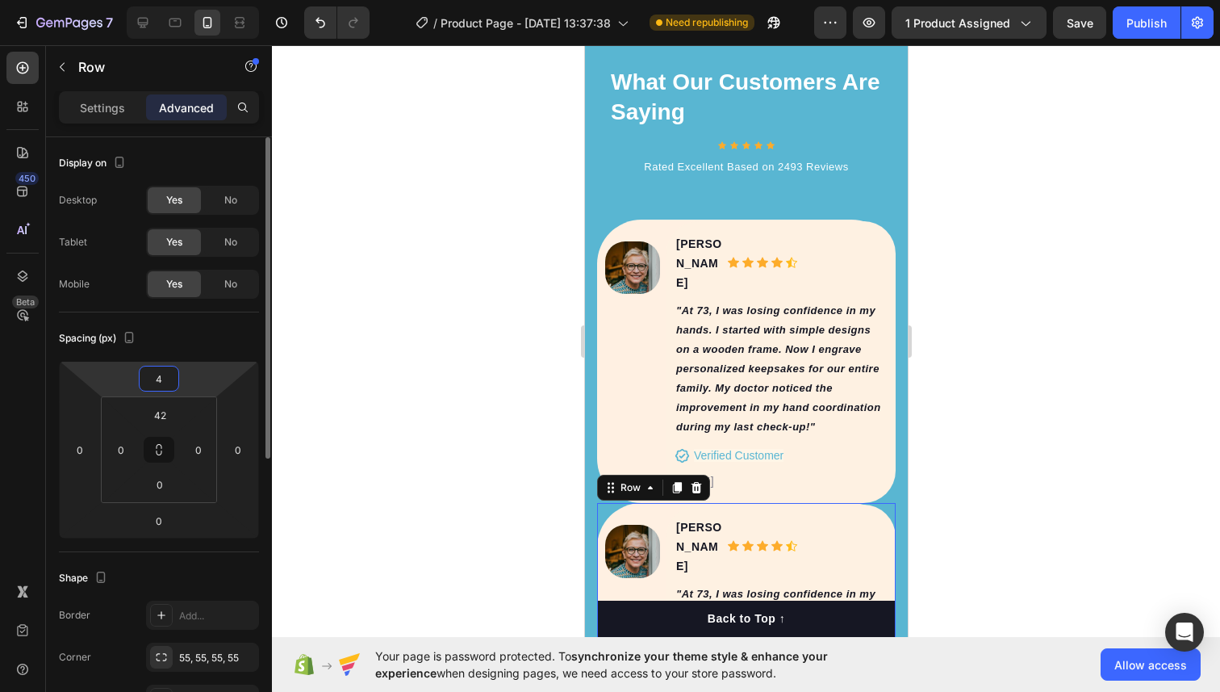
type input "40"
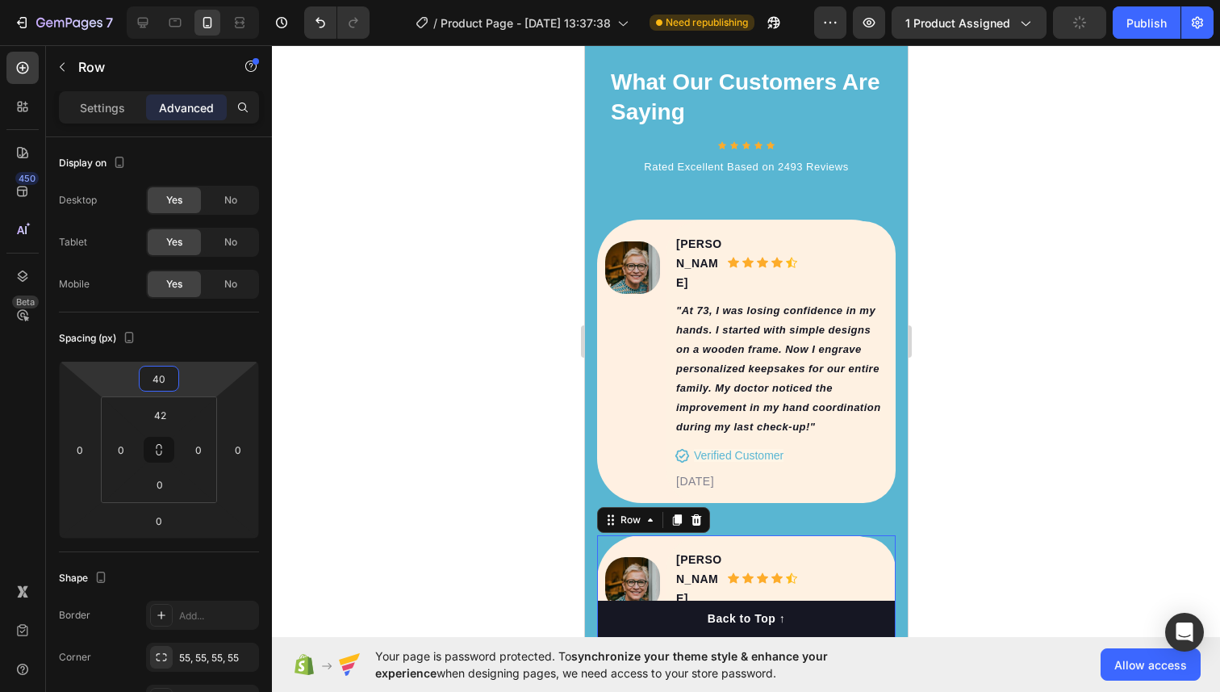
click at [476, 356] on div at bounding box center [746, 368] width 948 height 646
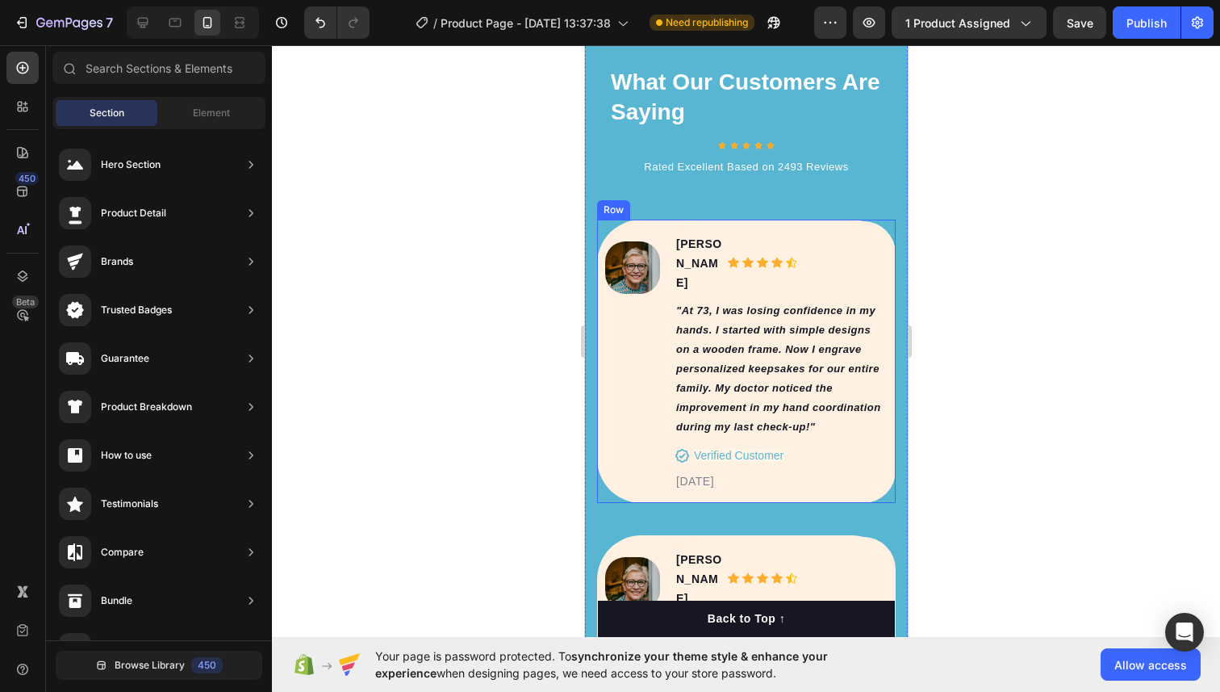
click at [635, 222] on div "Image [PERSON_NAME] Text block Icon Icon Icon Icon Icon Icon List Hoz Row "At 7…" at bounding box center [745, 361] width 299 height 283
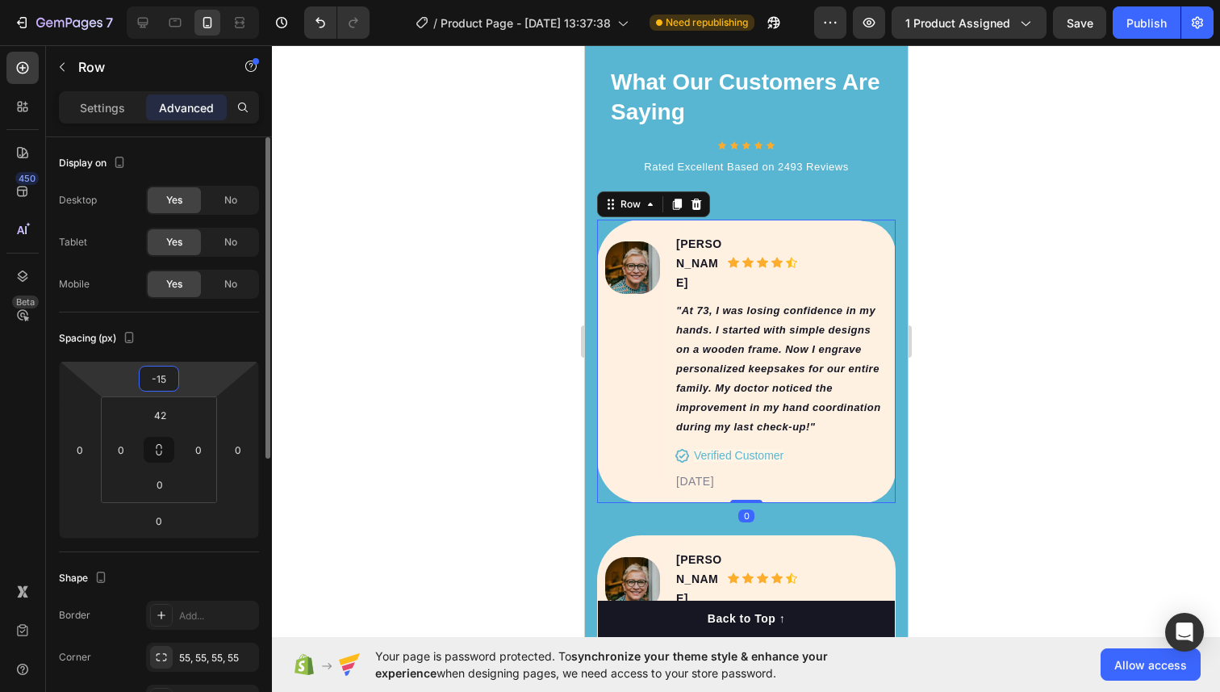
click at [168, 382] on input "-15" at bounding box center [159, 378] width 32 height 24
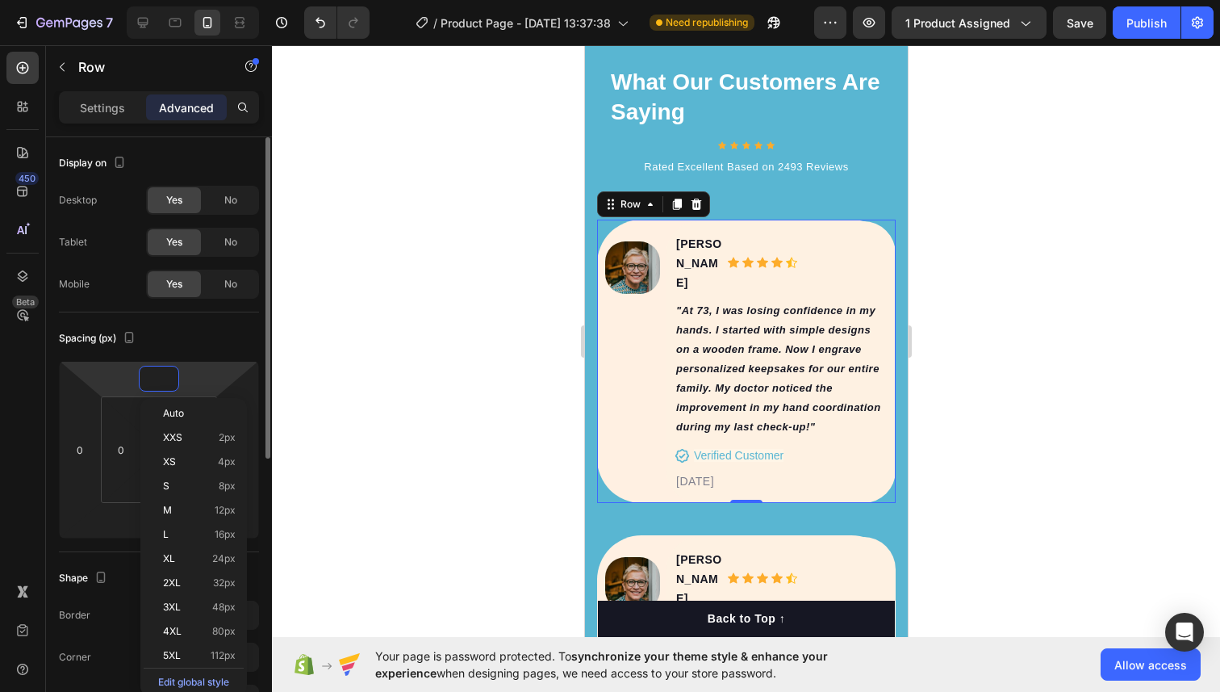
type input "-8"
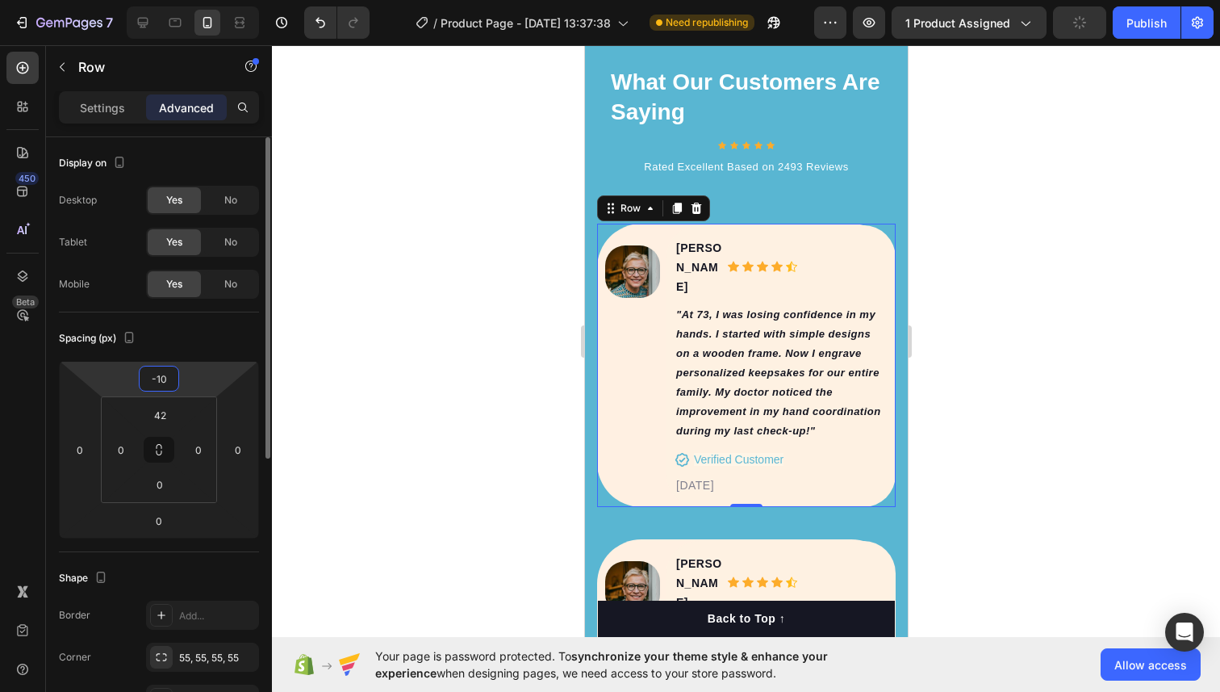
type input "-1"
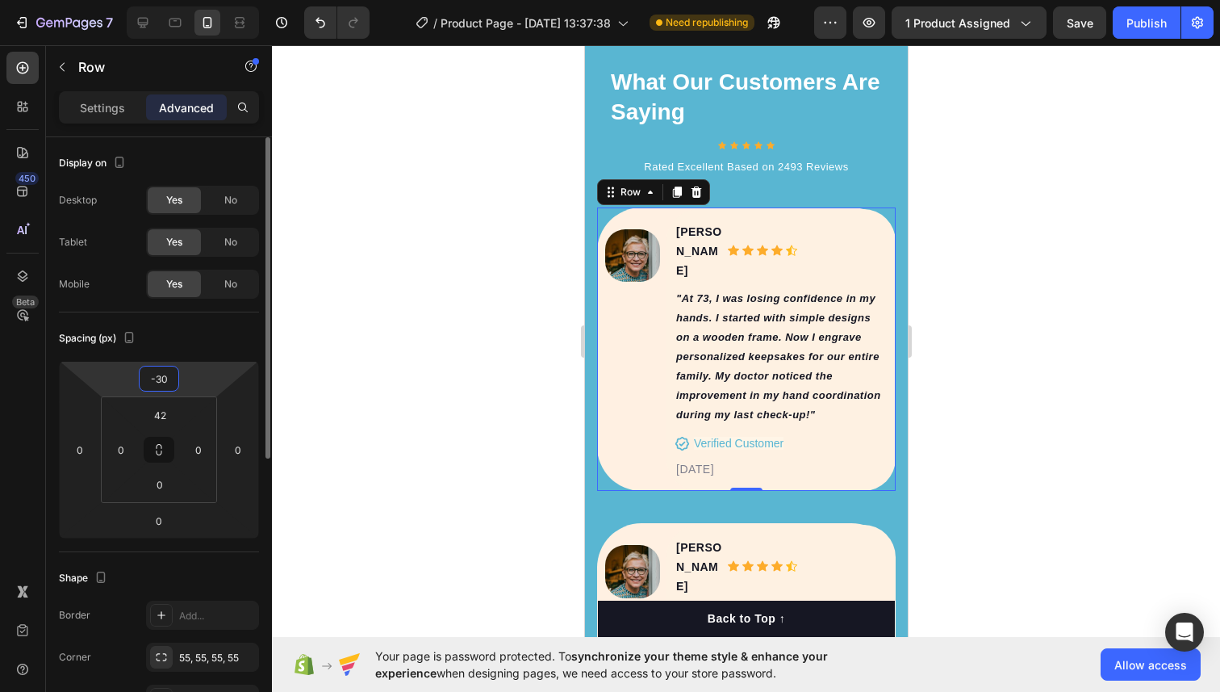
type input "-3"
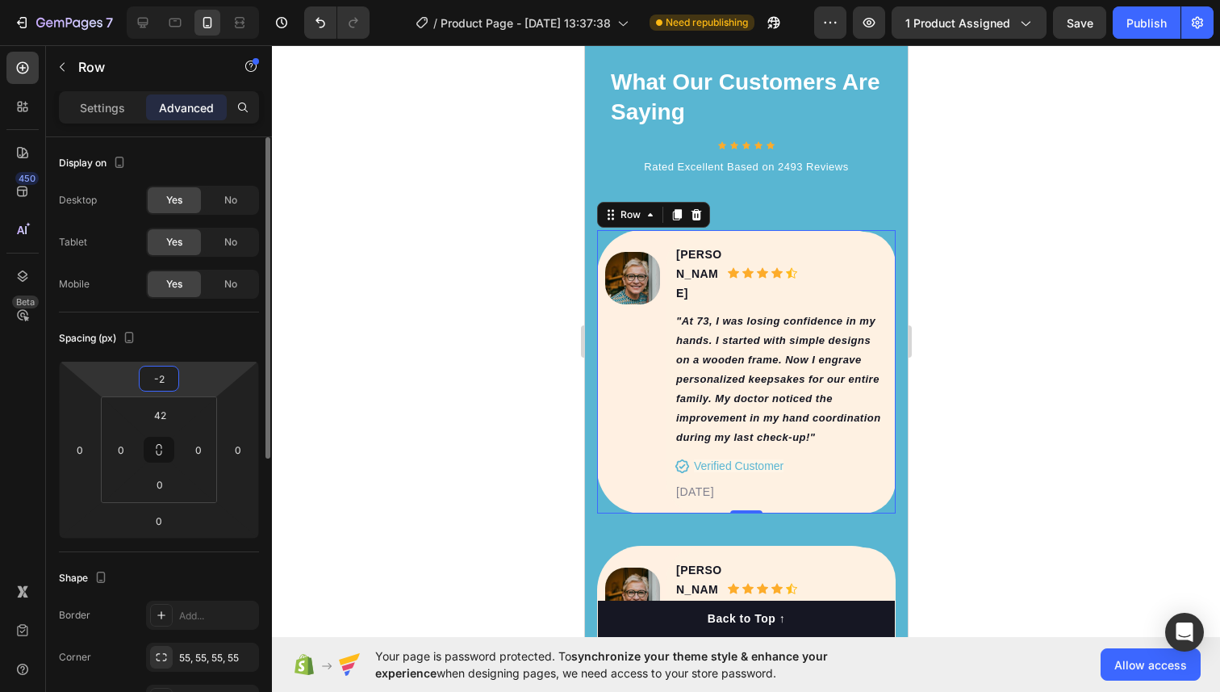
type input "-25"
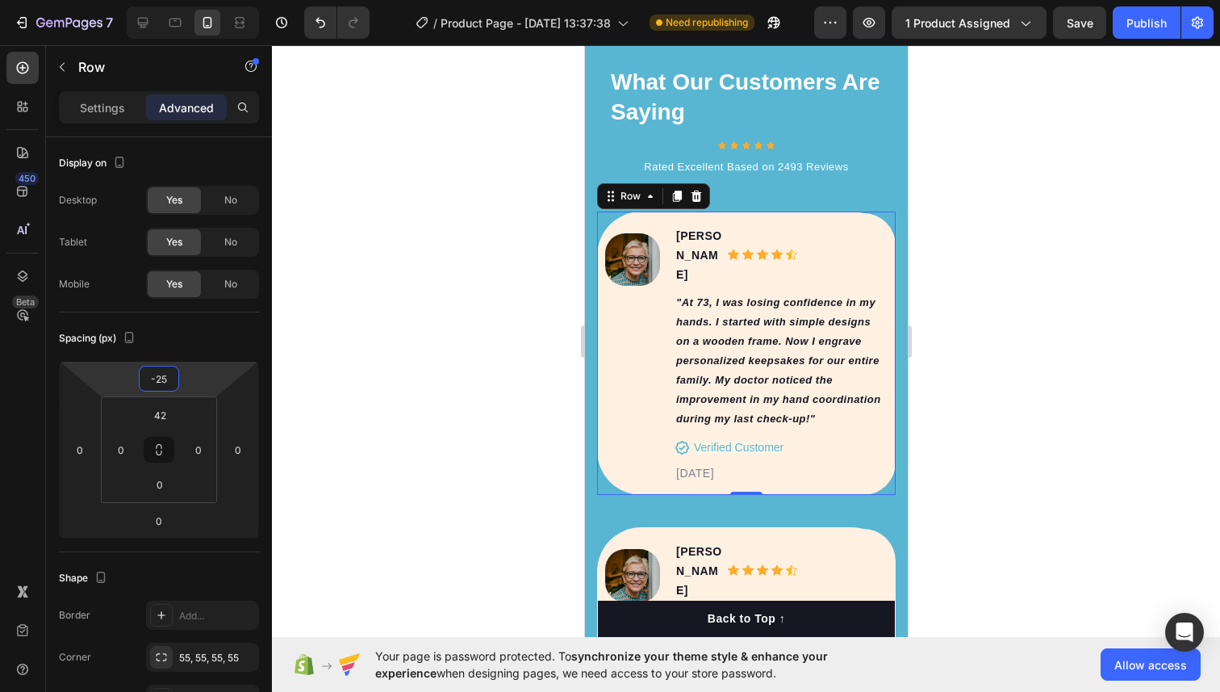
click at [382, 319] on div at bounding box center [746, 368] width 948 height 646
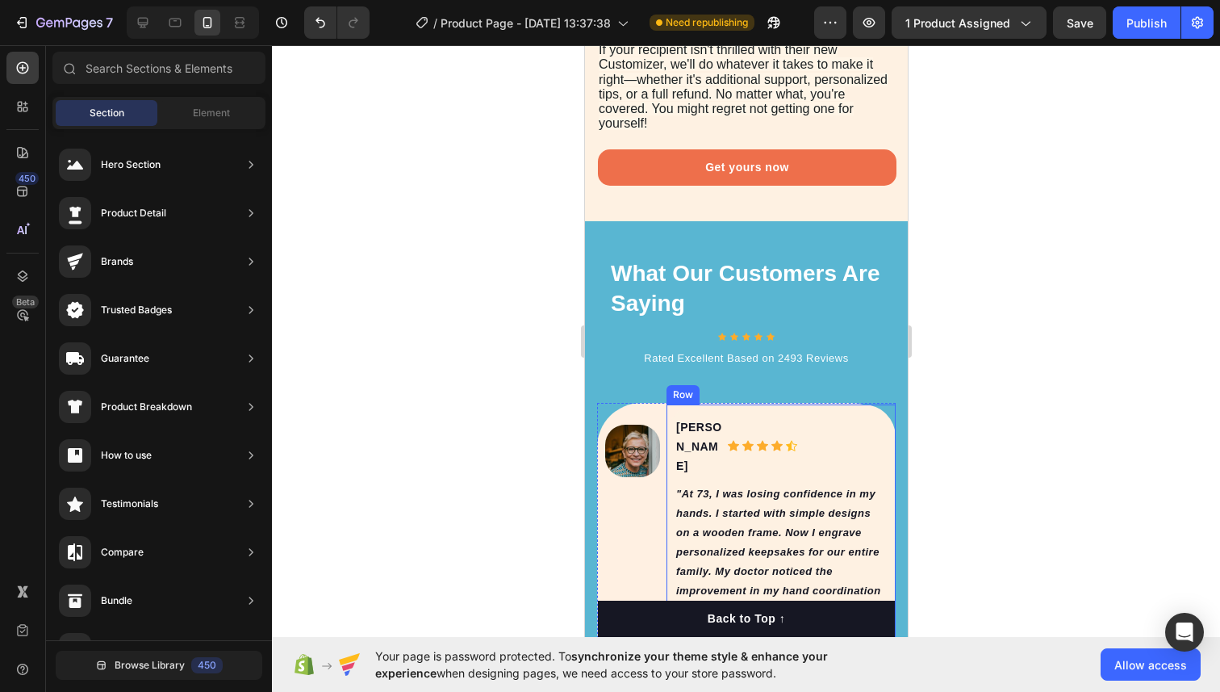
scroll to position [6823, 0]
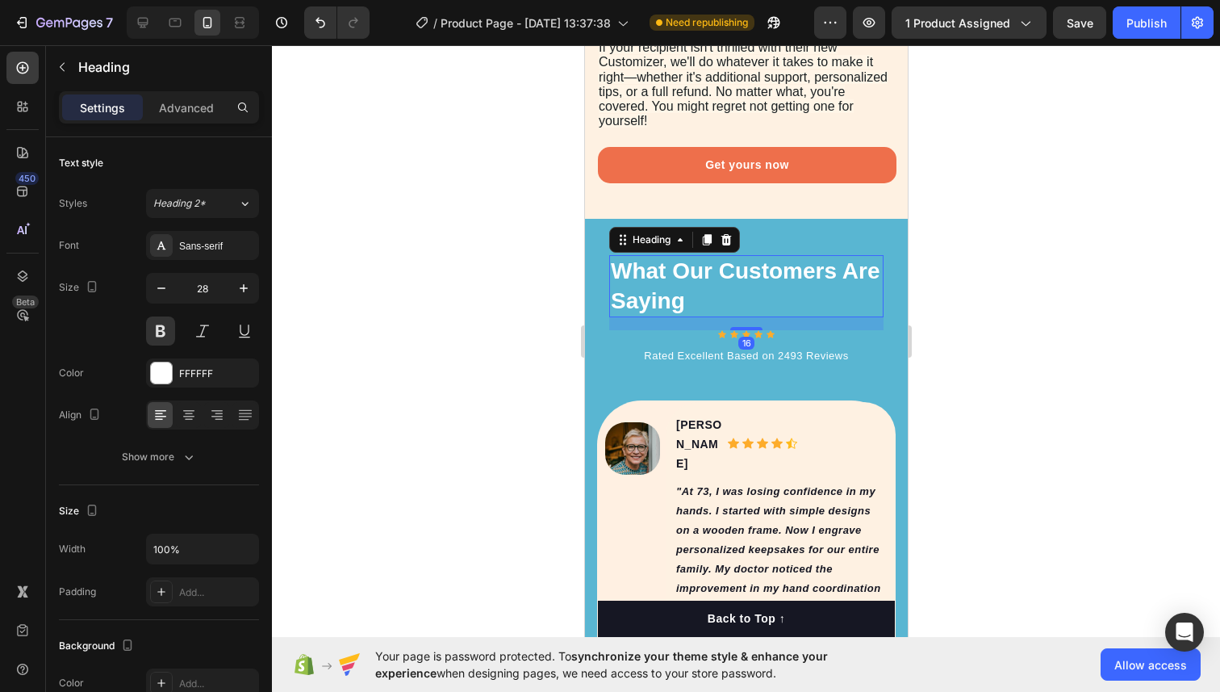
click at [642, 269] on h2 "What Our Customers Are Saying" at bounding box center [745, 286] width 274 height 62
click at [236, 278] on button "button" at bounding box center [243, 288] width 29 height 29
type input "29"
click at [459, 278] on div at bounding box center [746, 368] width 948 height 646
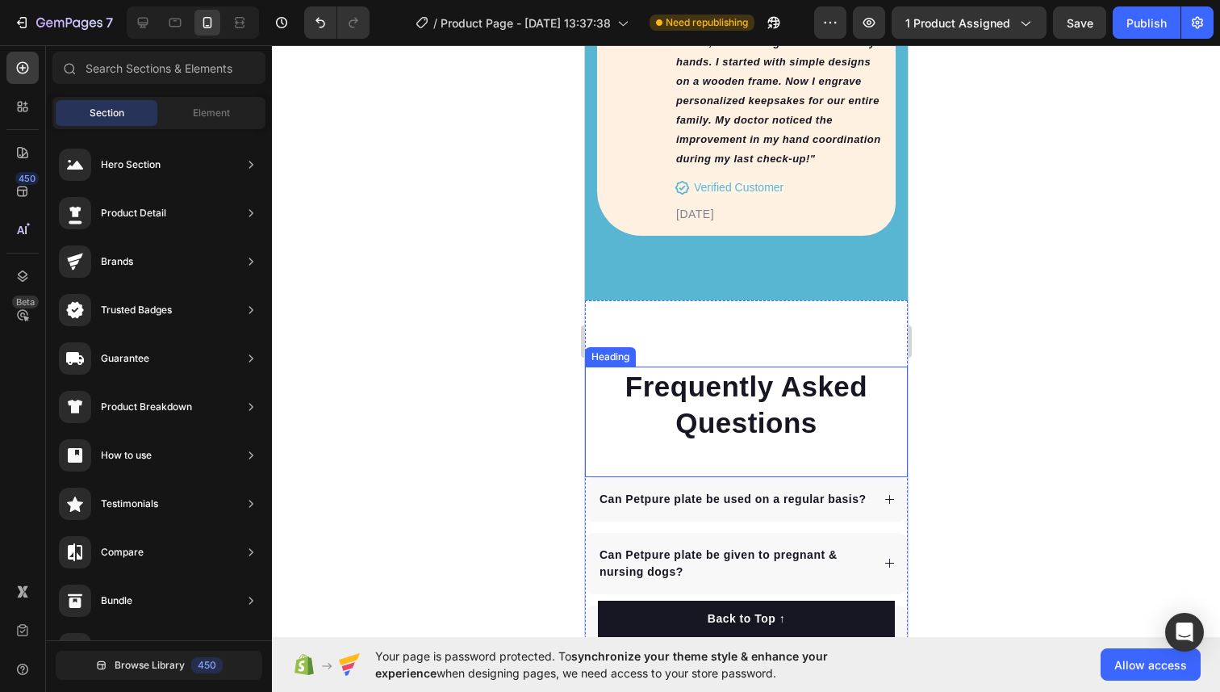
scroll to position [7374, 0]
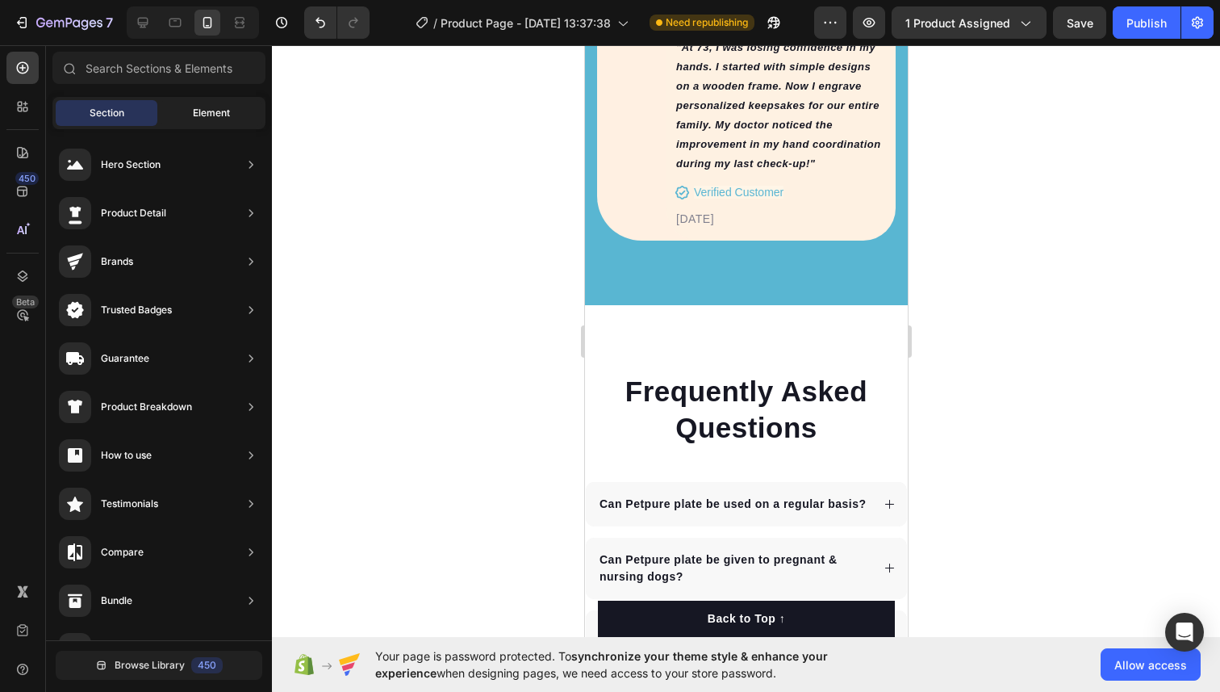
click at [172, 105] on div "Element" at bounding box center [212, 113] width 102 height 26
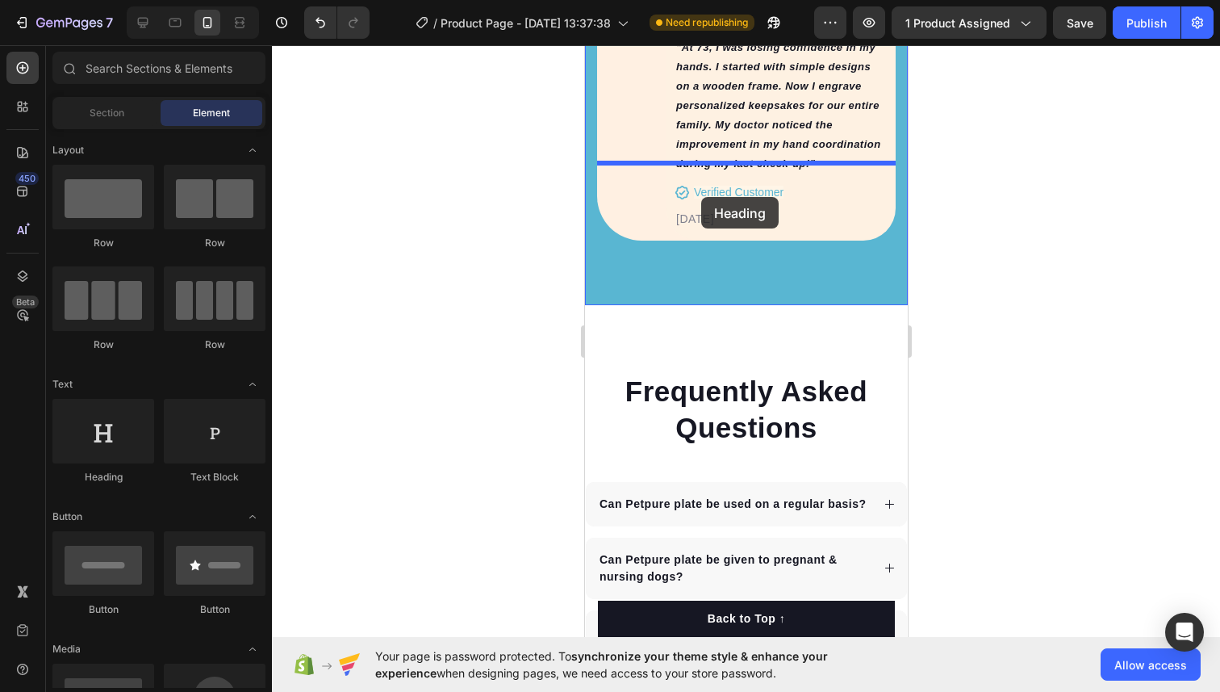
drag, startPoint x: 688, startPoint y: 464, endPoint x: 700, endPoint y: 197, distance: 267.4
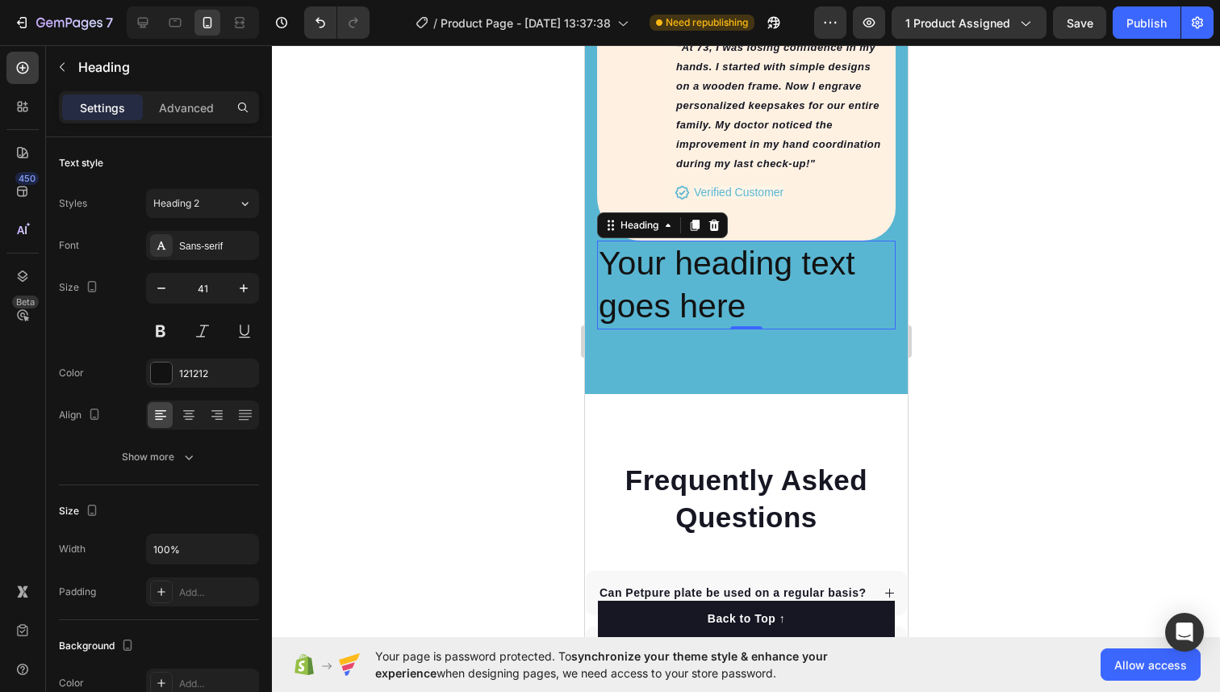
click at [684, 240] on h2 "Your heading text goes here" at bounding box center [745, 285] width 299 height 90
click at [684, 242] on p "Your heading text goes here" at bounding box center [745, 285] width 295 height 86
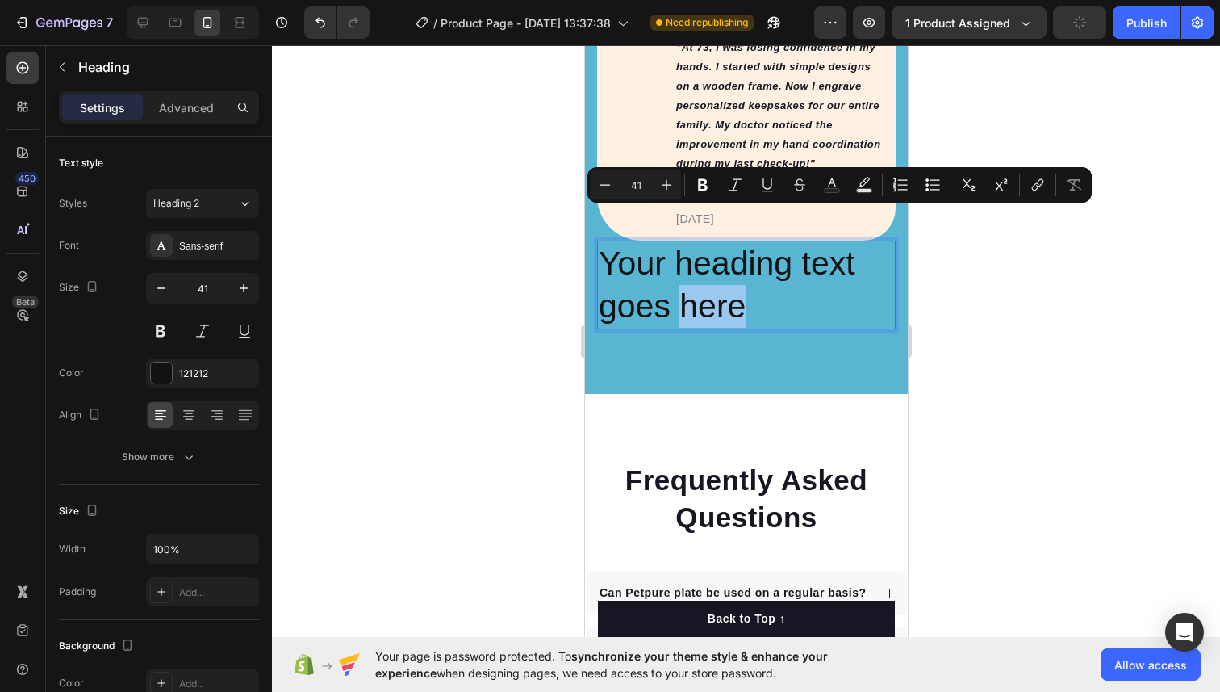
click at [693, 242] on p "Your heading text goes here" at bounding box center [745, 285] width 295 height 86
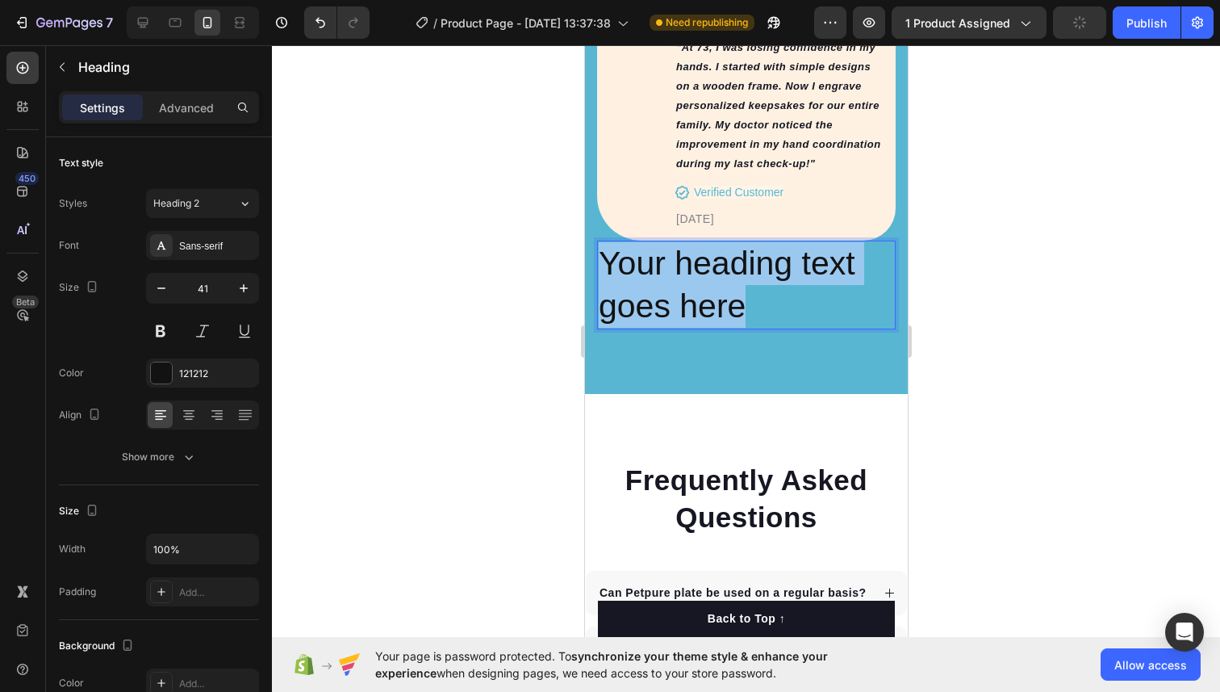
drag, startPoint x: 755, startPoint y: 230, endPoint x: 604, endPoint y: 178, distance: 159.8
click at [604, 242] on p "Your heading text goes here" at bounding box center [745, 285] width 295 height 86
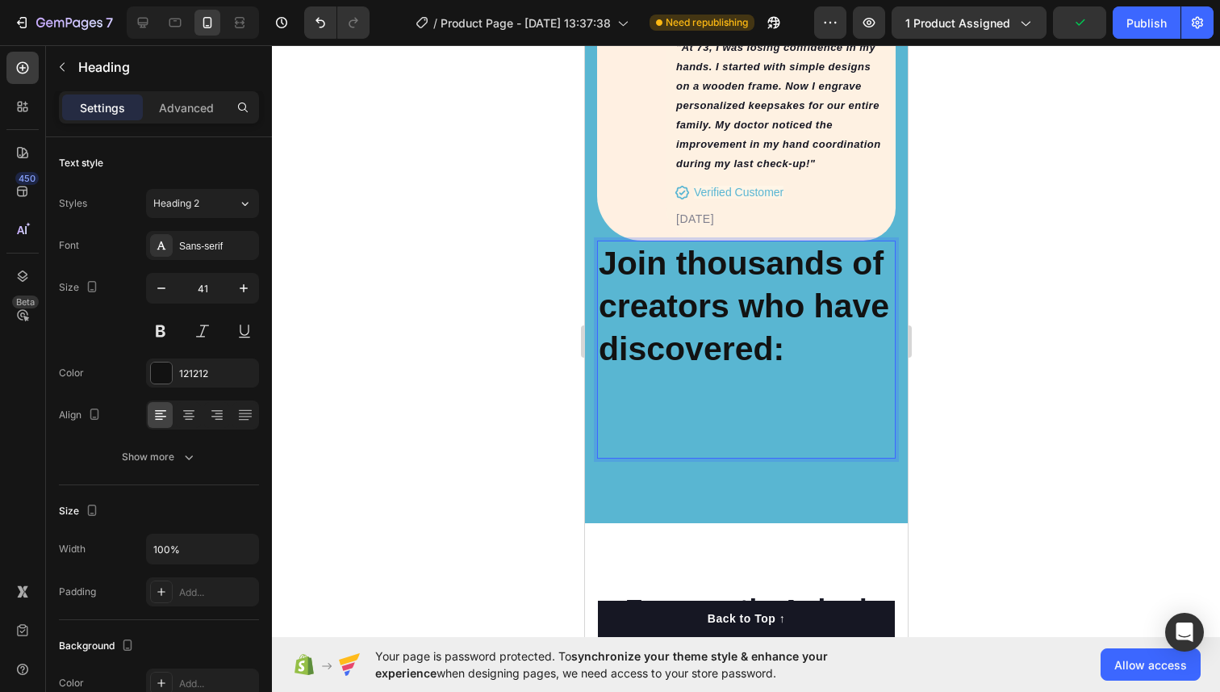
click at [619, 245] on strong "Join thousands of creators who have discovered:" at bounding box center [743, 306] width 291 height 123
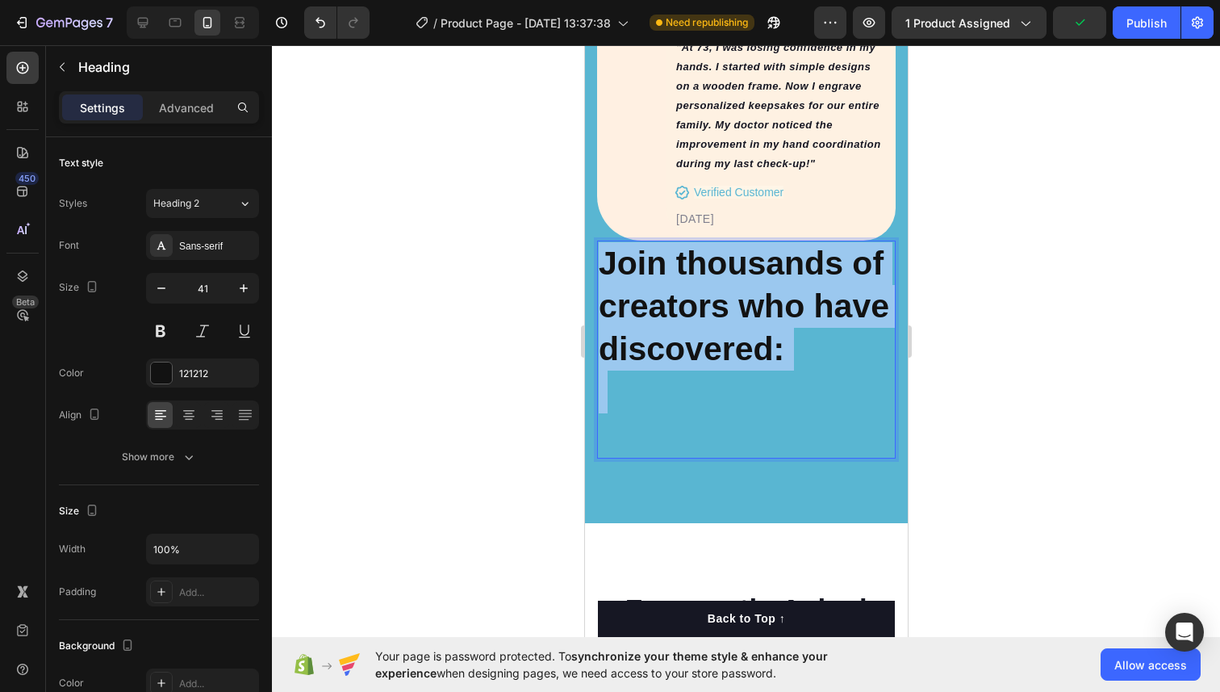
click at [619, 245] on strong "Join thousands of creators who have discovered:" at bounding box center [743, 306] width 291 height 123
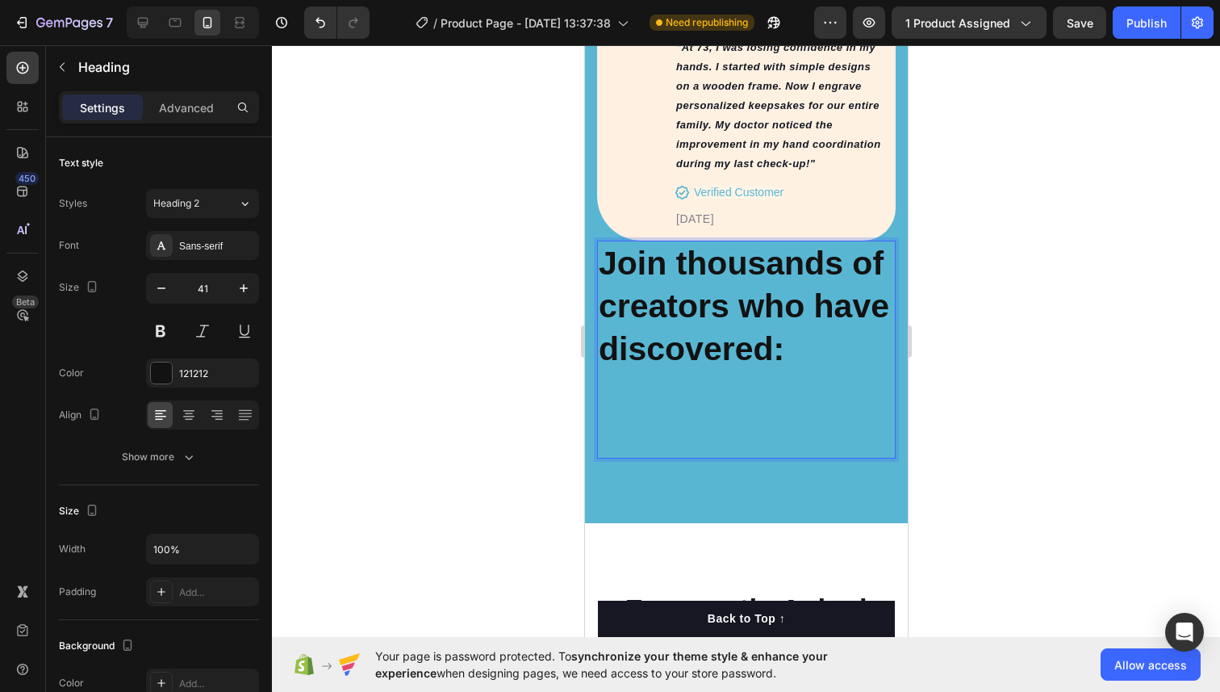
click at [609, 414] on p "Rich Text Editor. Editing area: main" at bounding box center [745, 435] width 295 height 43
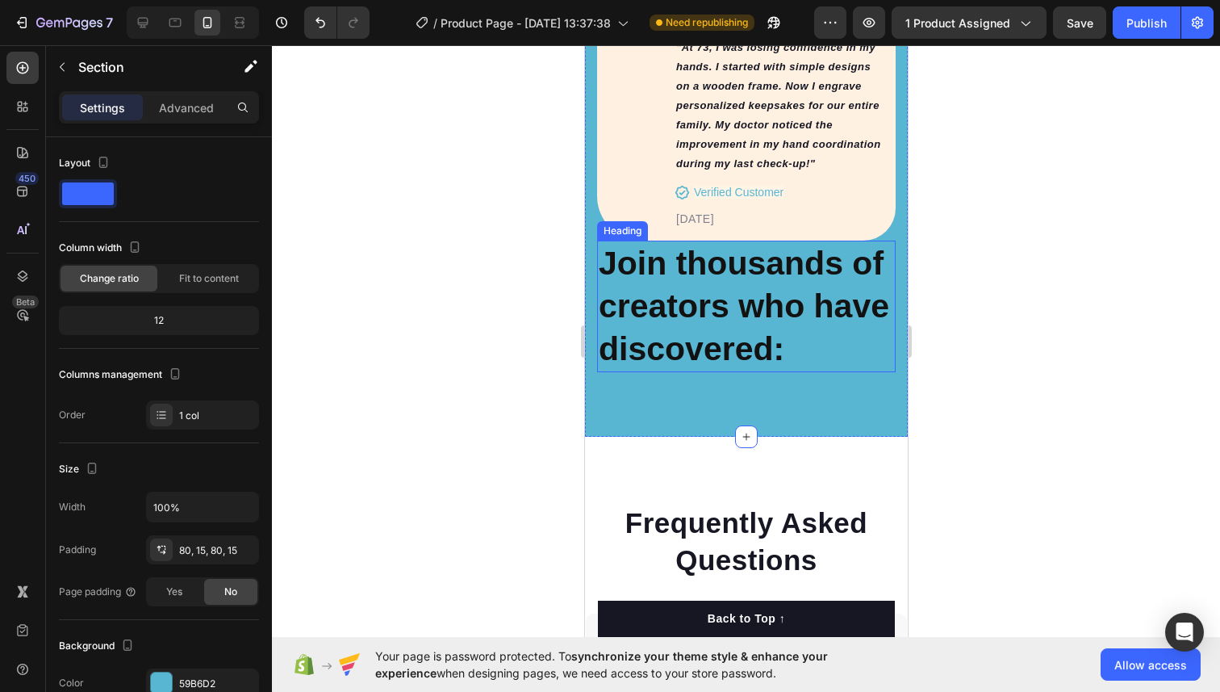
click at [646, 245] on strong "Join thousands of creators who have discovered:" at bounding box center [743, 306] width 291 height 123
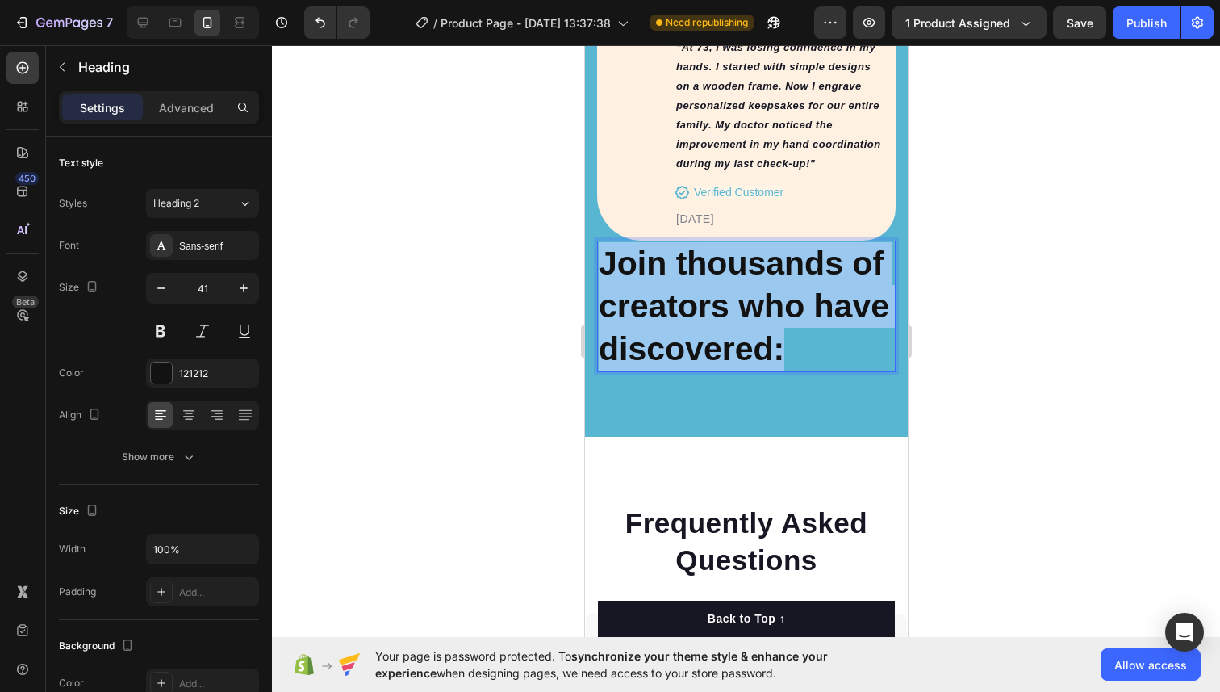
click at [646, 245] on strong "Join thousands of creators who have discovered:" at bounding box center [743, 306] width 291 height 123
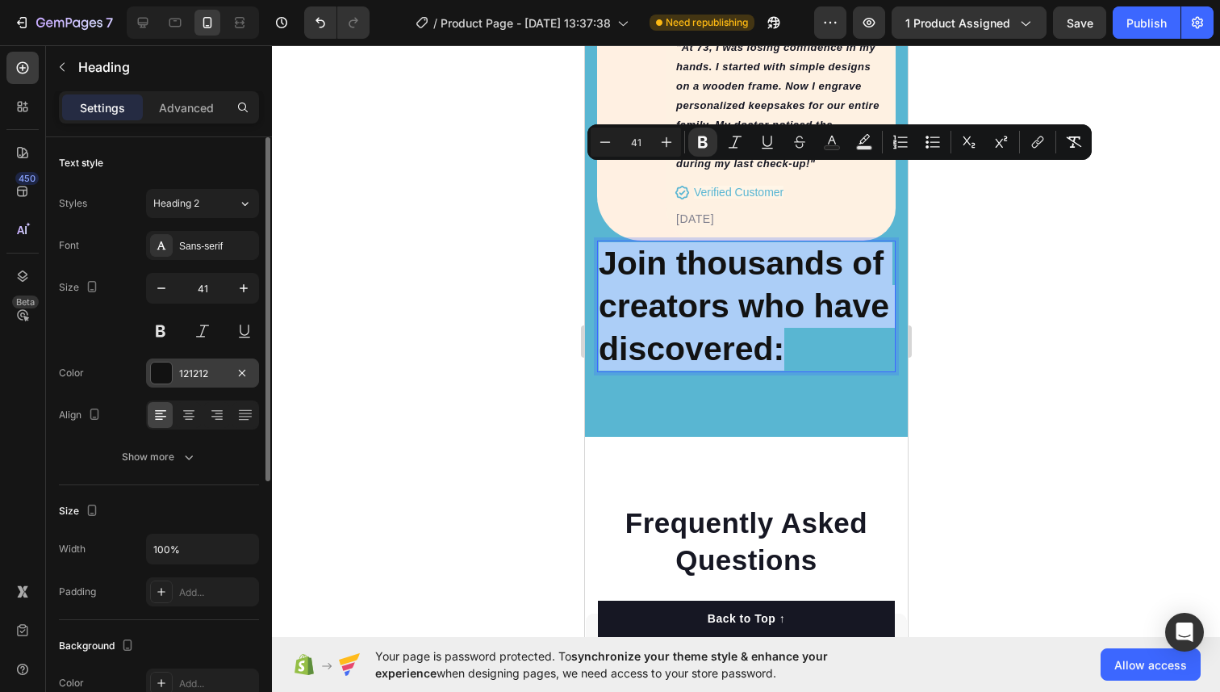
click at [157, 362] on div at bounding box center [161, 373] width 23 height 23
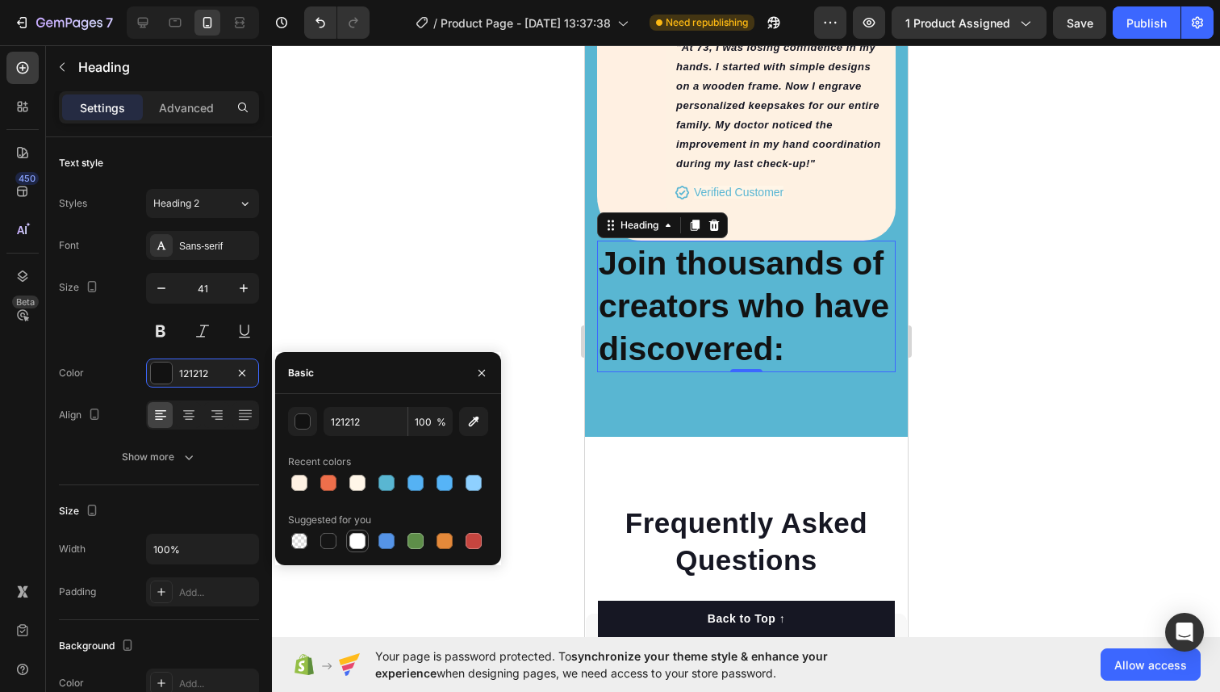
click at [357, 540] on div at bounding box center [357, 541] width 16 height 16
type input "FFFFFF"
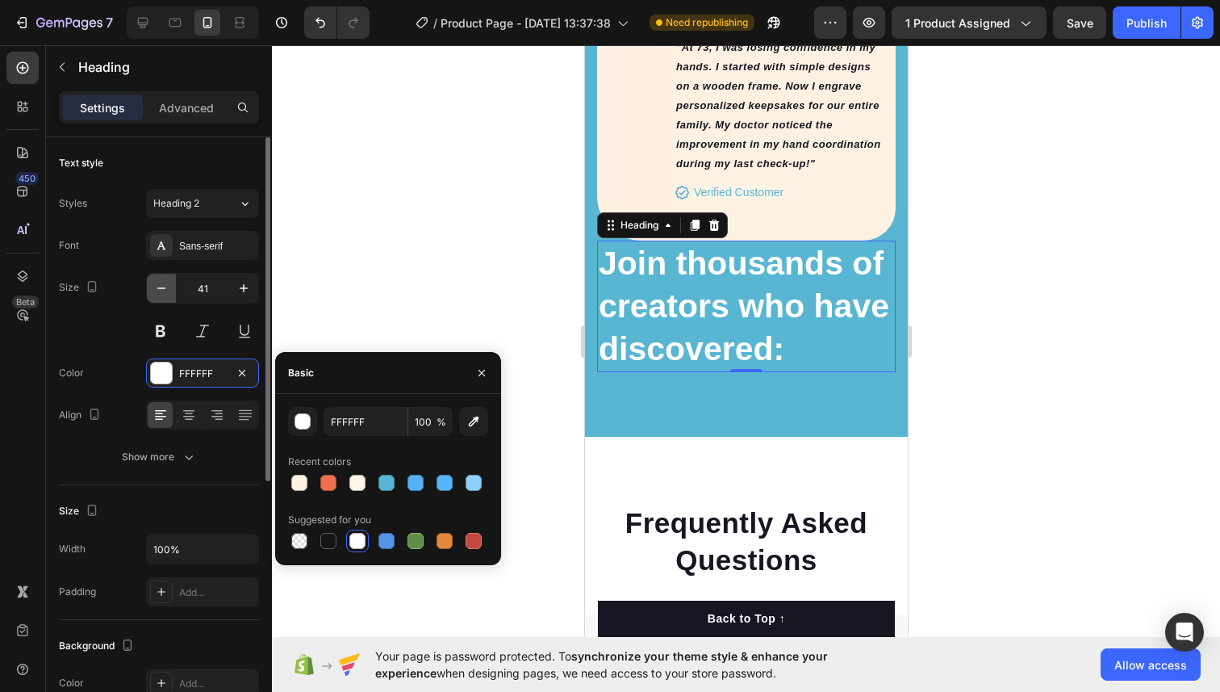
click at [163, 293] on icon "button" at bounding box center [161, 288] width 16 height 16
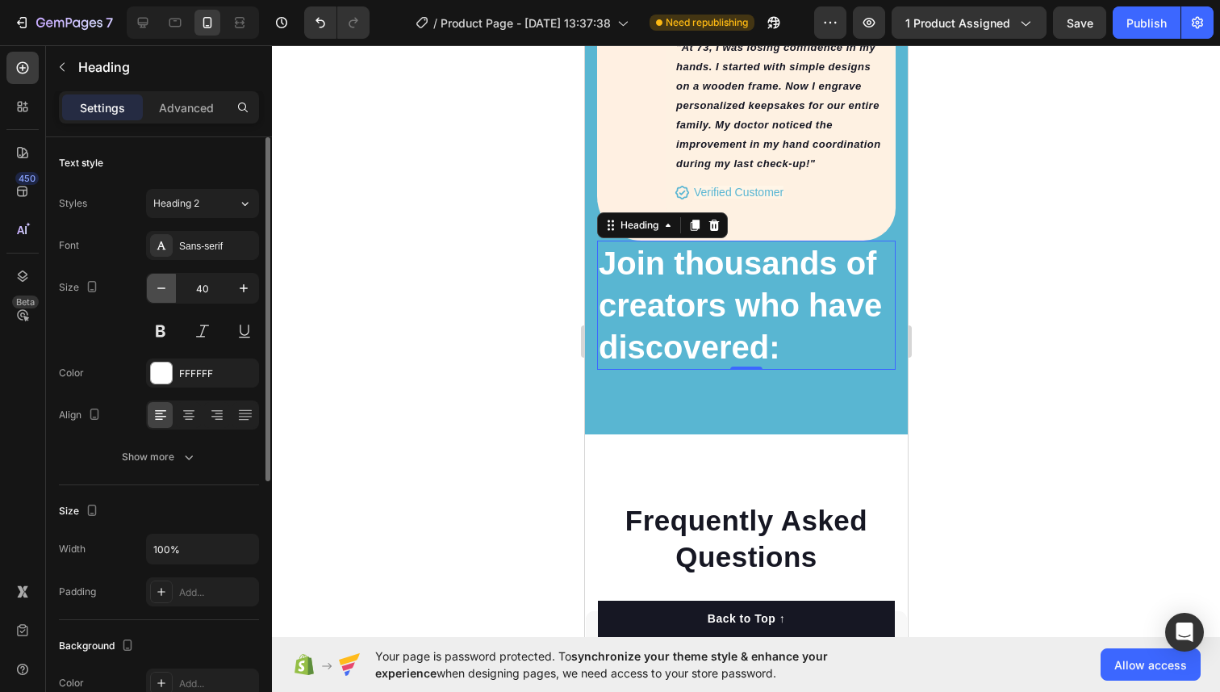
click at [163, 293] on icon "button" at bounding box center [161, 288] width 16 height 16
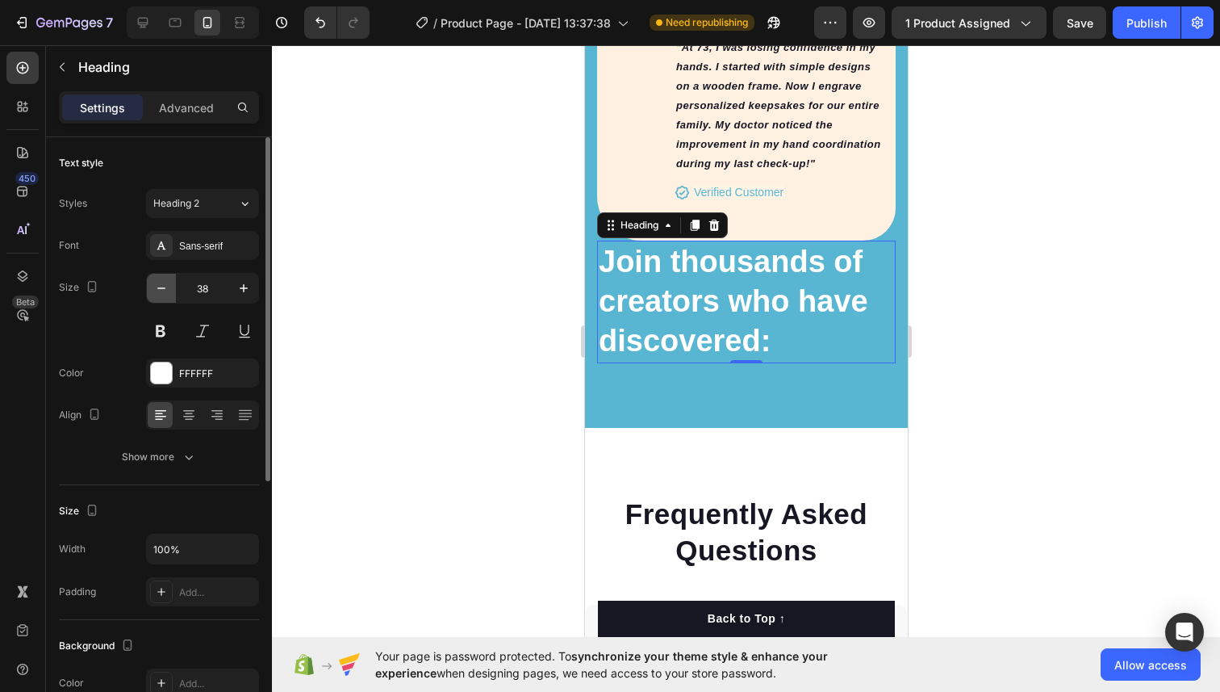
click at [163, 293] on icon "button" at bounding box center [161, 288] width 16 height 16
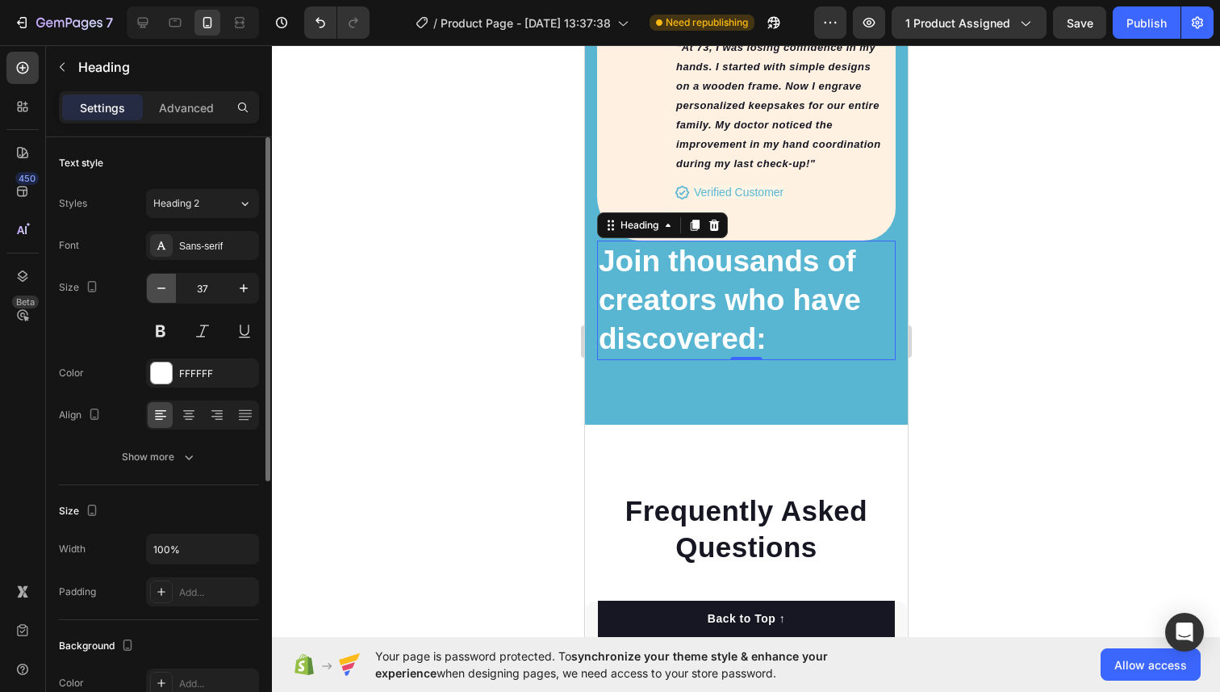
click at [163, 293] on icon "button" at bounding box center [161, 288] width 16 height 16
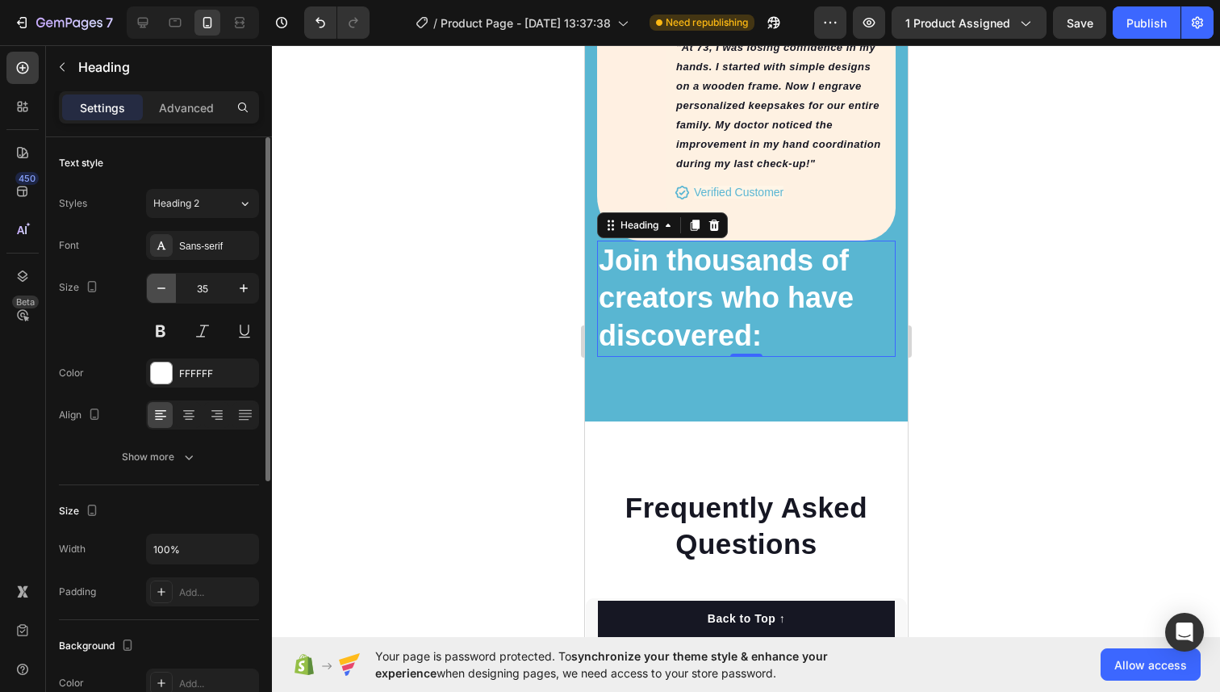
click at [163, 293] on icon "button" at bounding box center [161, 288] width 16 height 16
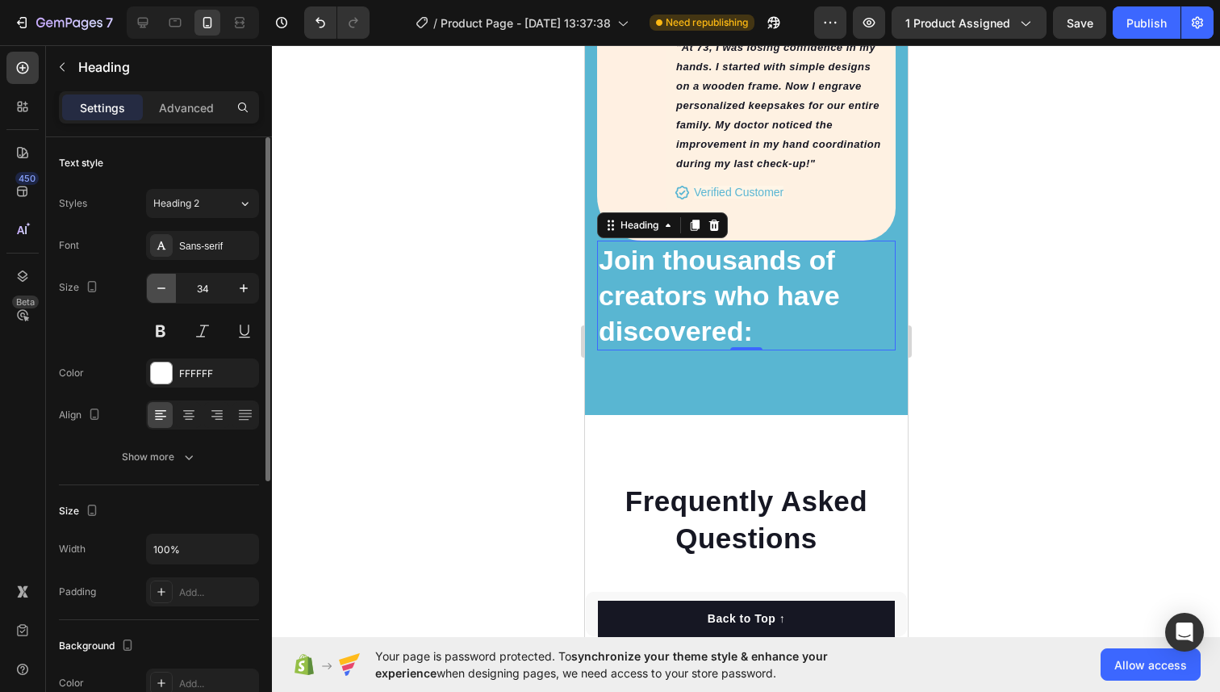
click at [163, 293] on icon "button" at bounding box center [161, 288] width 16 height 16
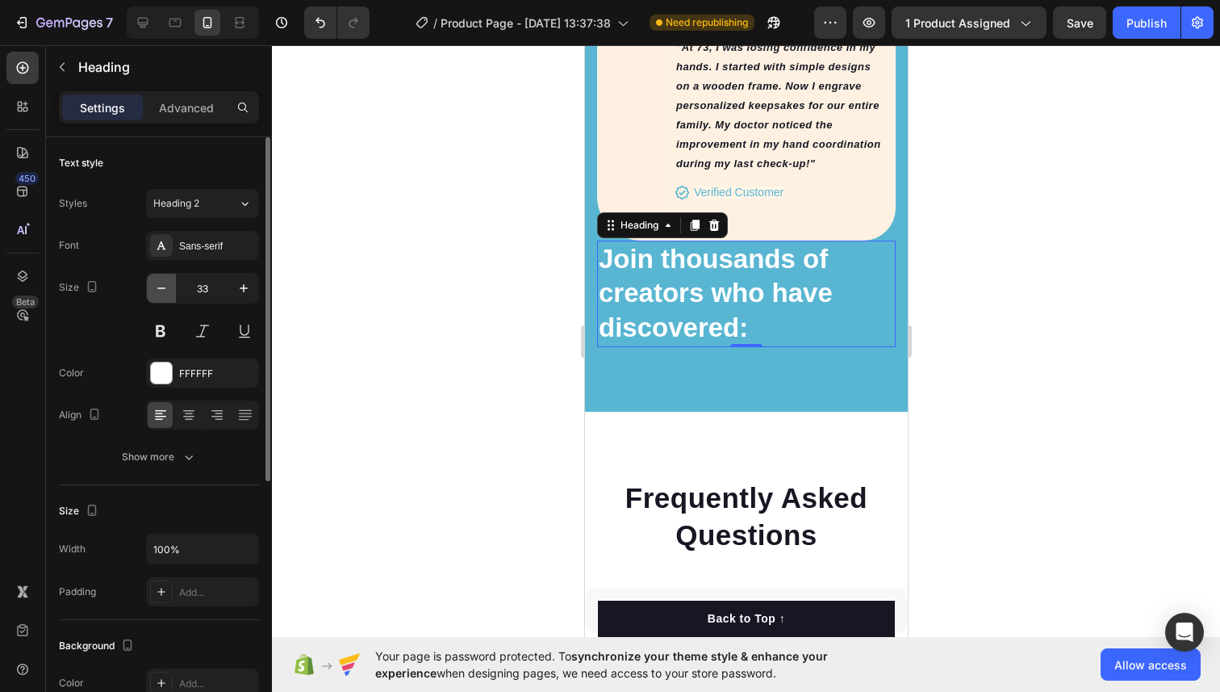
click at [163, 293] on icon "button" at bounding box center [161, 288] width 16 height 16
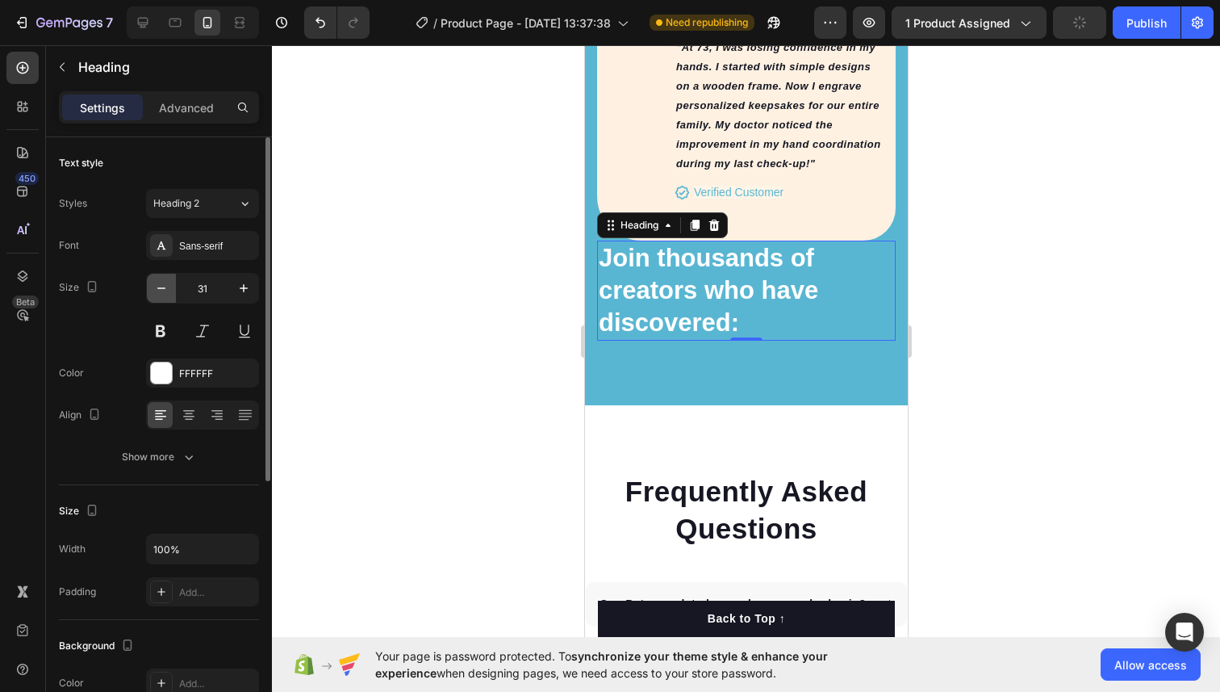
click at [163, 293] on icon "button" at bounding box center [161, 288] width 16 height 16
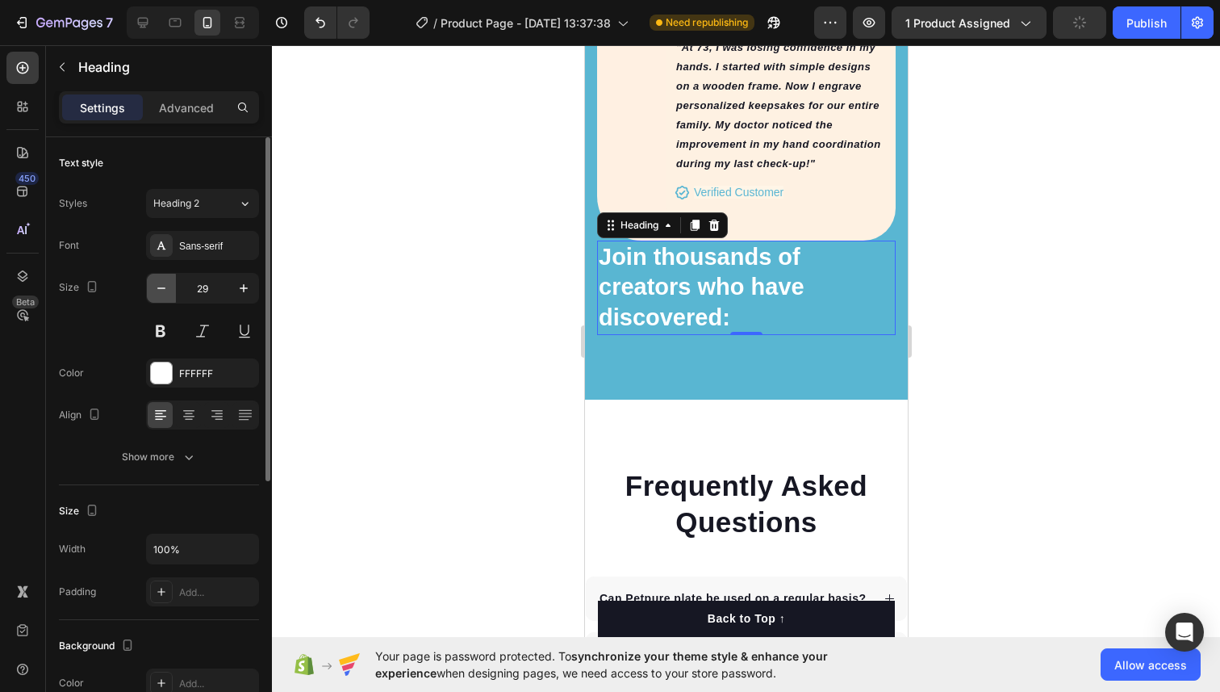
click at [163, 293] on icon "button" at bounding box center [161, 288] width 16 height 16
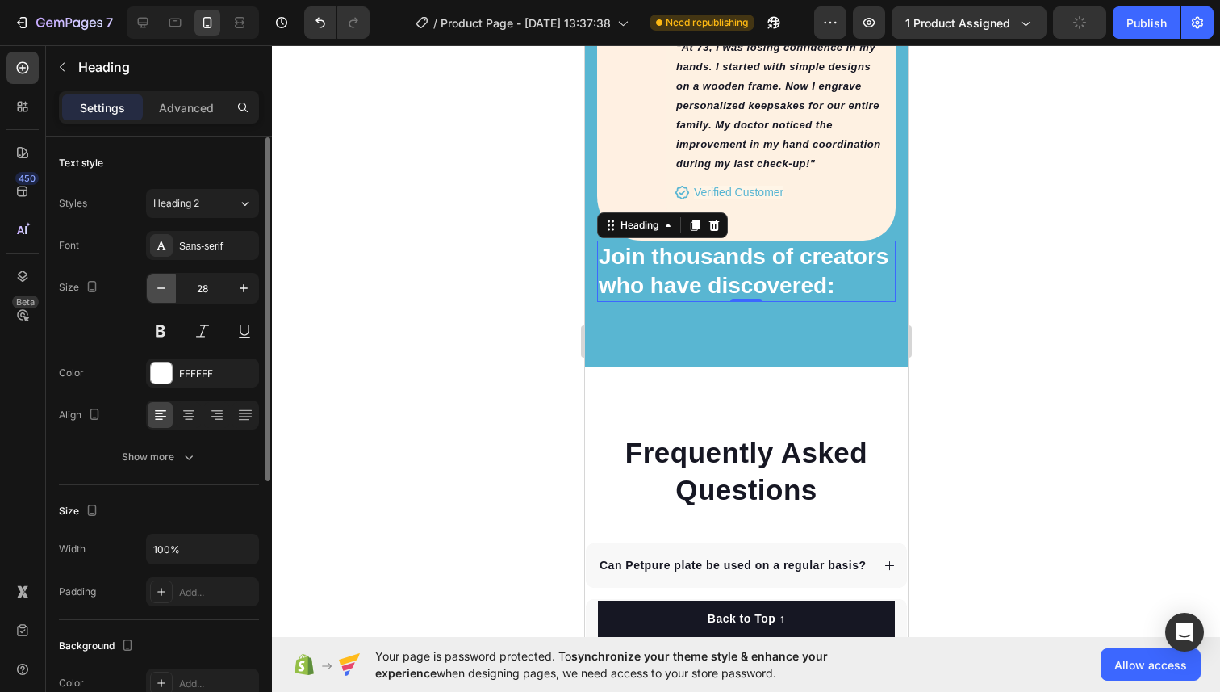
click at [163, 293] on icon "button" at bounding box center [161, 288] width 16 height 16
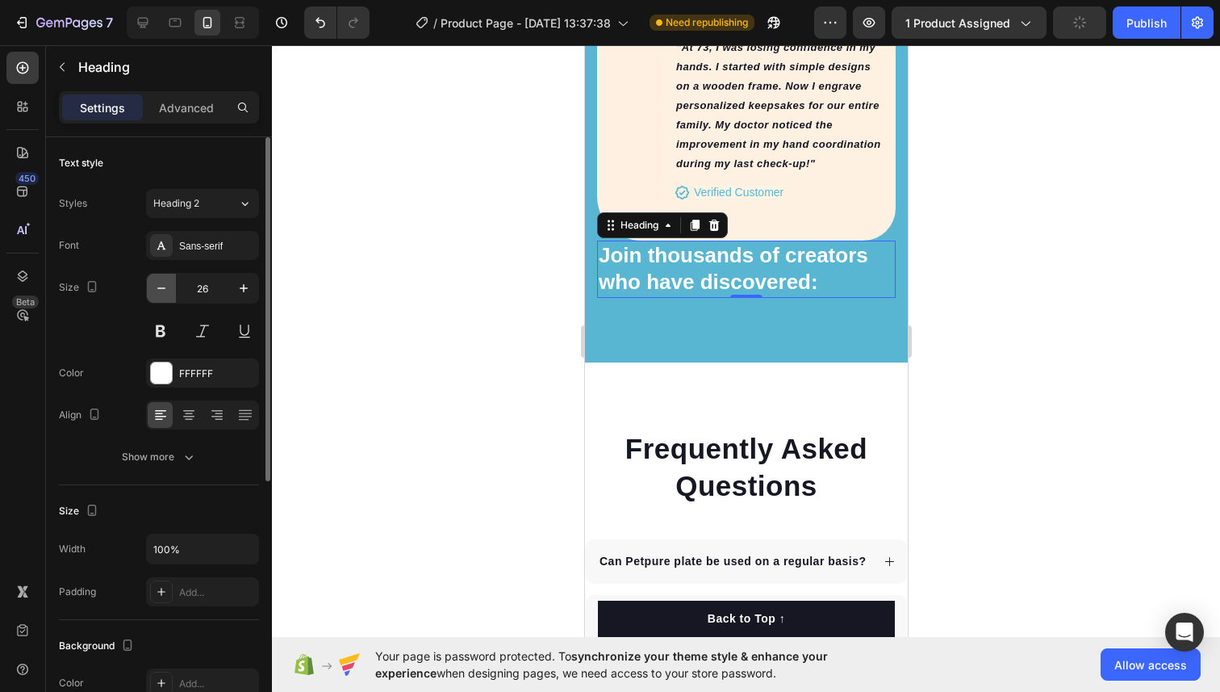
click at [163, 293] on icon "button" at bounding box center [161, 288] width 16 height 16
type input "25"
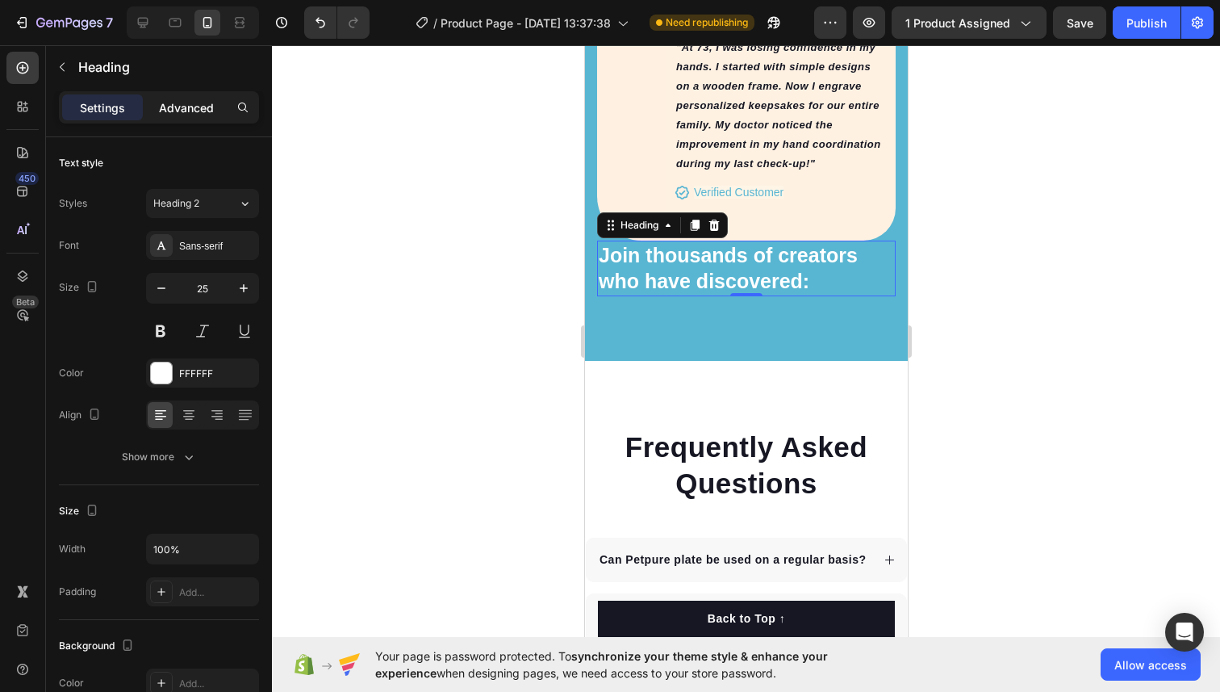
click at [190, 106] on p "Advanced" at bounding box center [186, 107] width 55 height 17
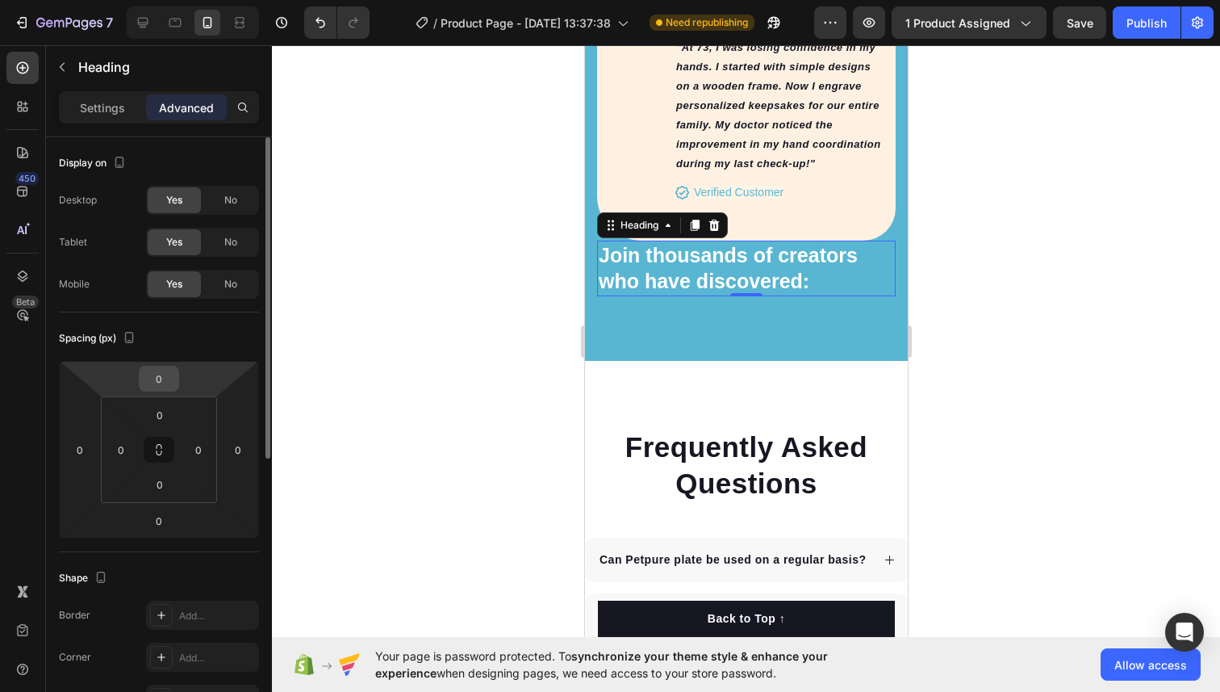
click at [160, 383] on input "0" at bounding box center [159, 378] width 32 height 24
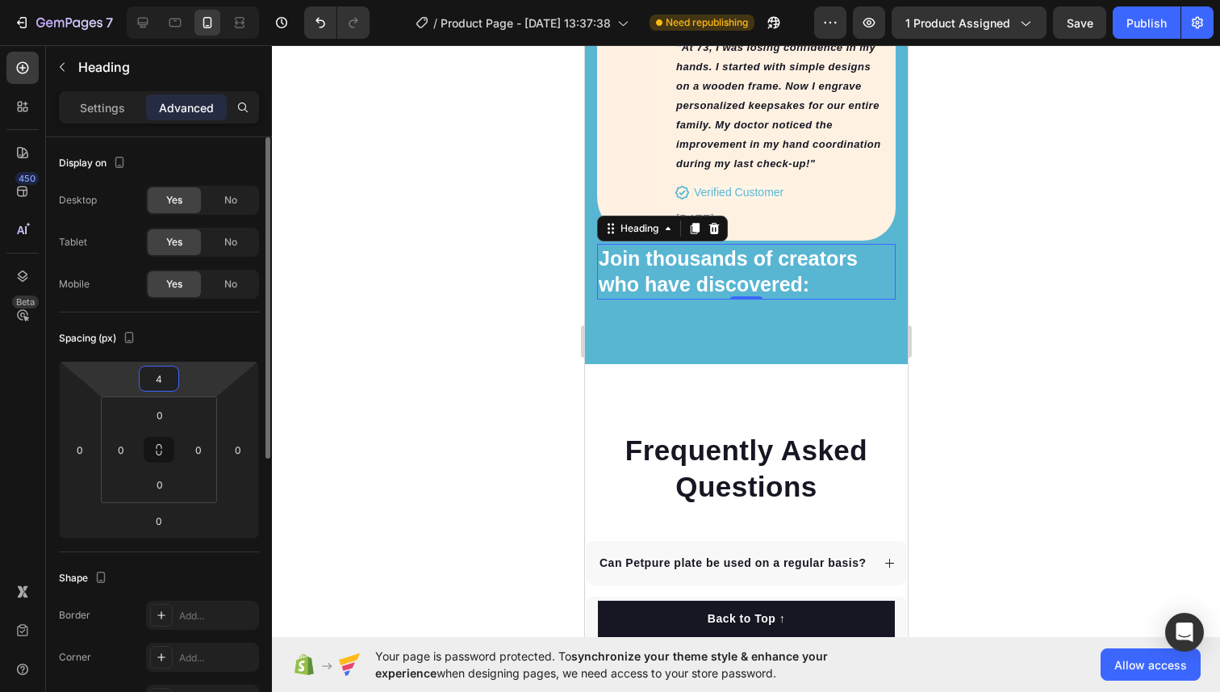
type input "40"
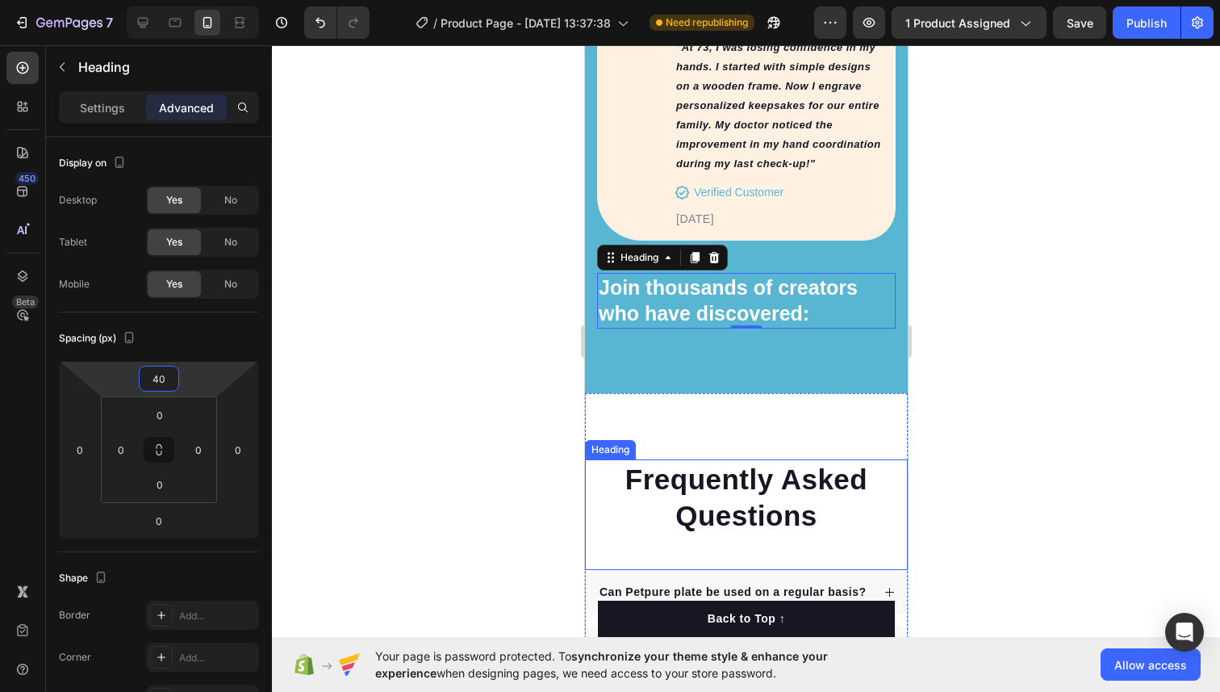
click at [545, 358] on div at bounding box center [746, 368] width 948 height 646
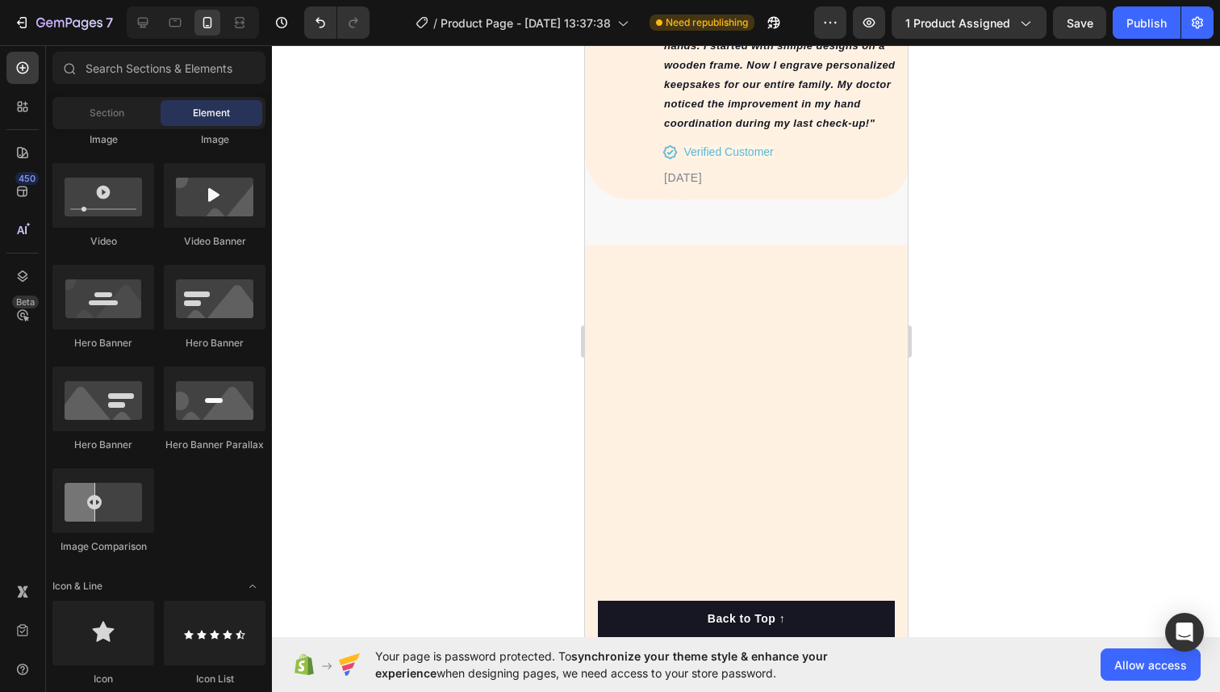
scroll to position [3513, 0]
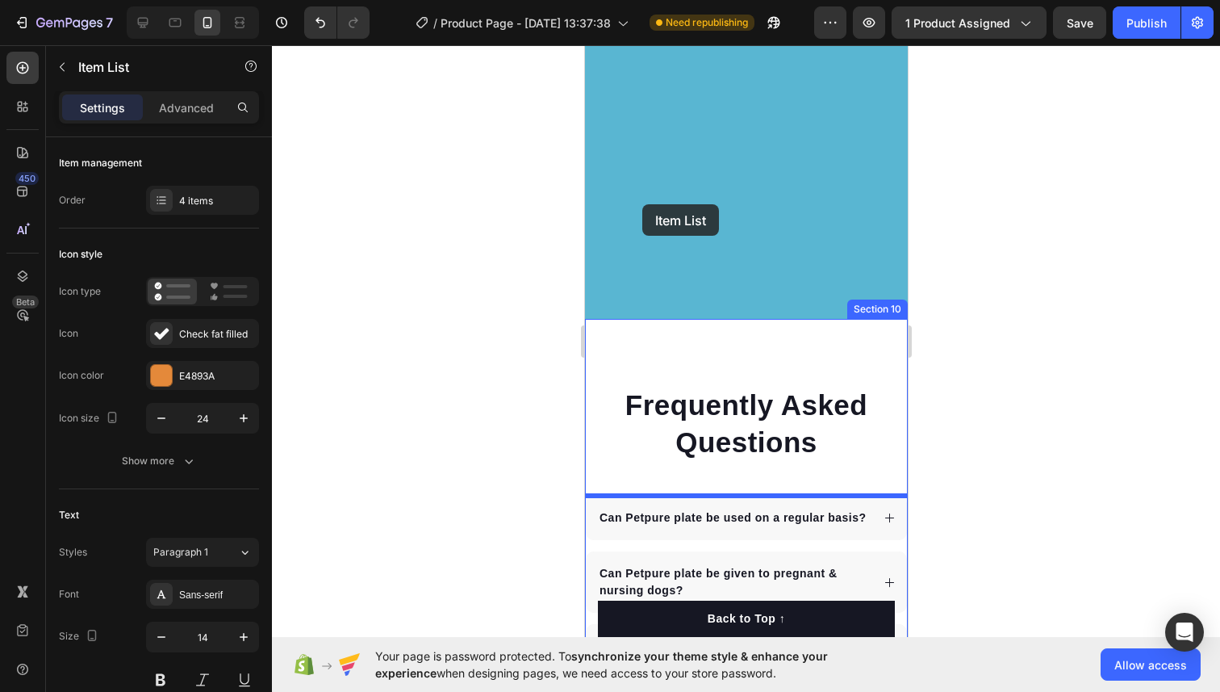
scroll to position [6956, 0]
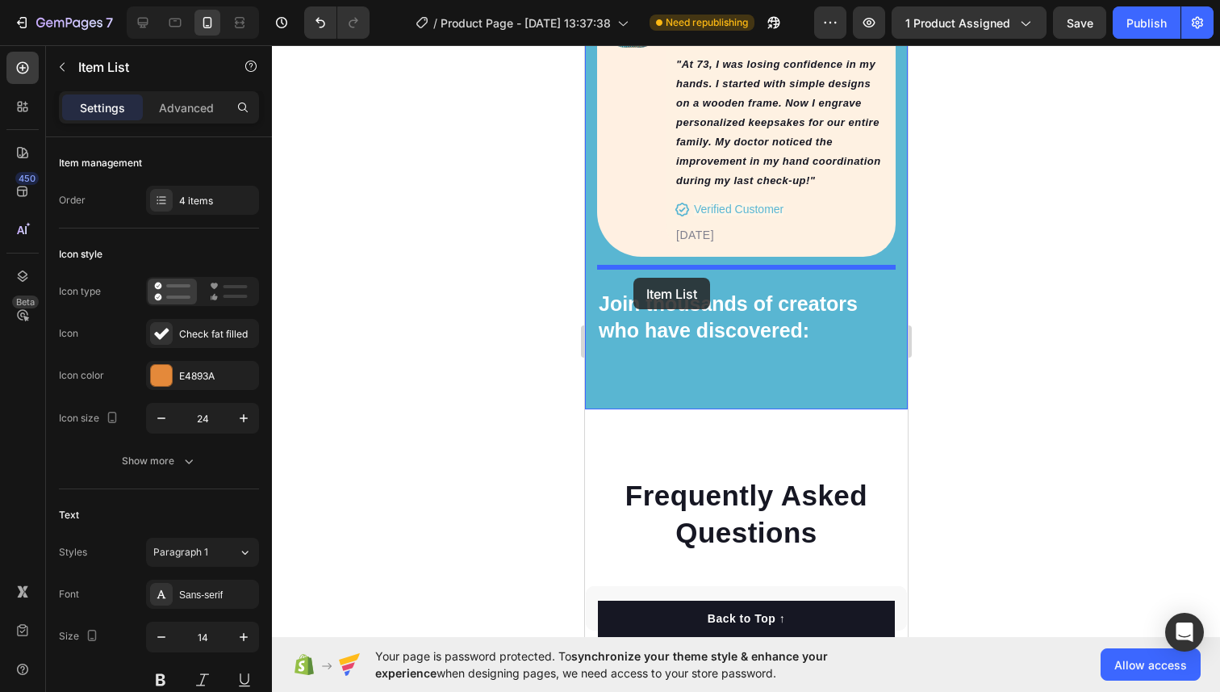
drag, startPoint x: 596, startPoint y: 284, endPoint x: 633, endPoint y: 278, distance: 37.7
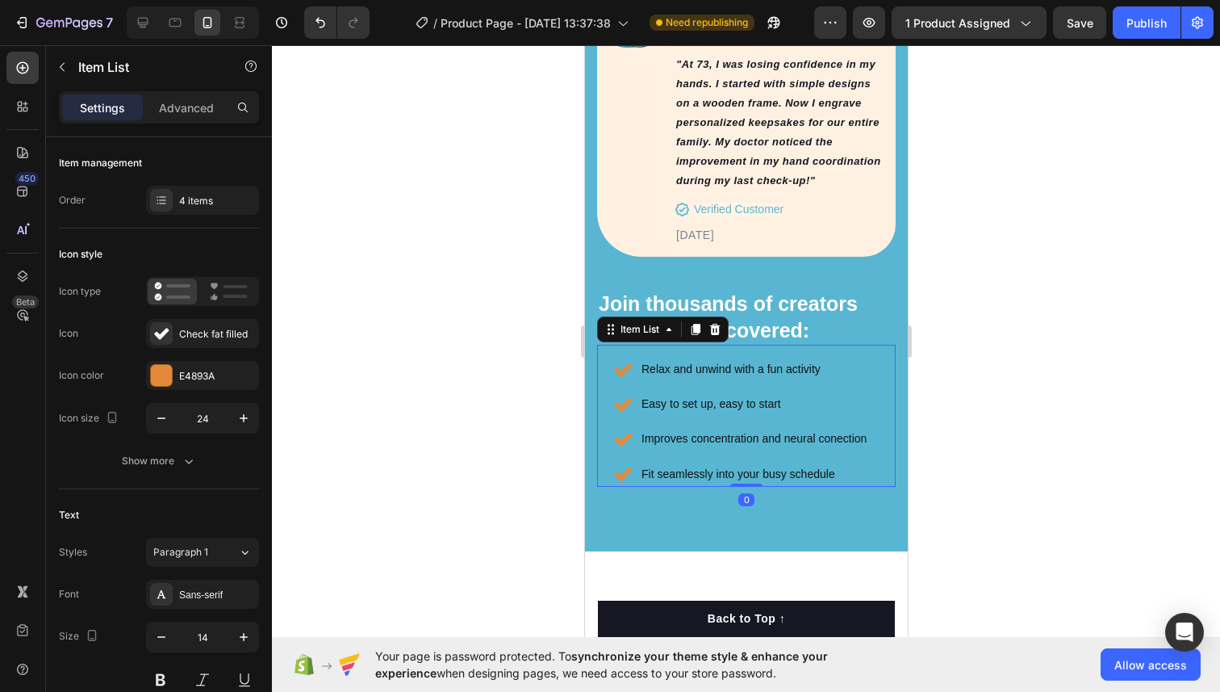
click at [1093, 337] on div at bounding box center [746, 368] width 948 height 646
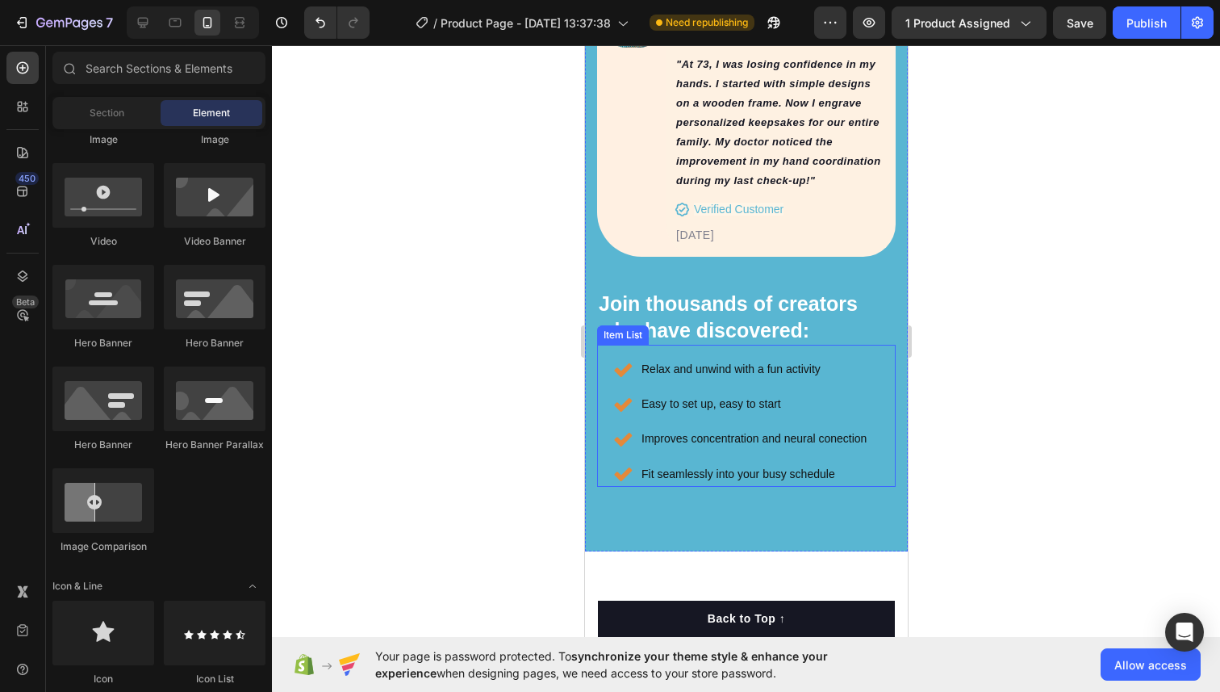
click at [805, 345] on div "Relax and unwind with a fun activity Easy to set up, easy to start Improves con…" at bounding box center [745, 416] width 299 height 142
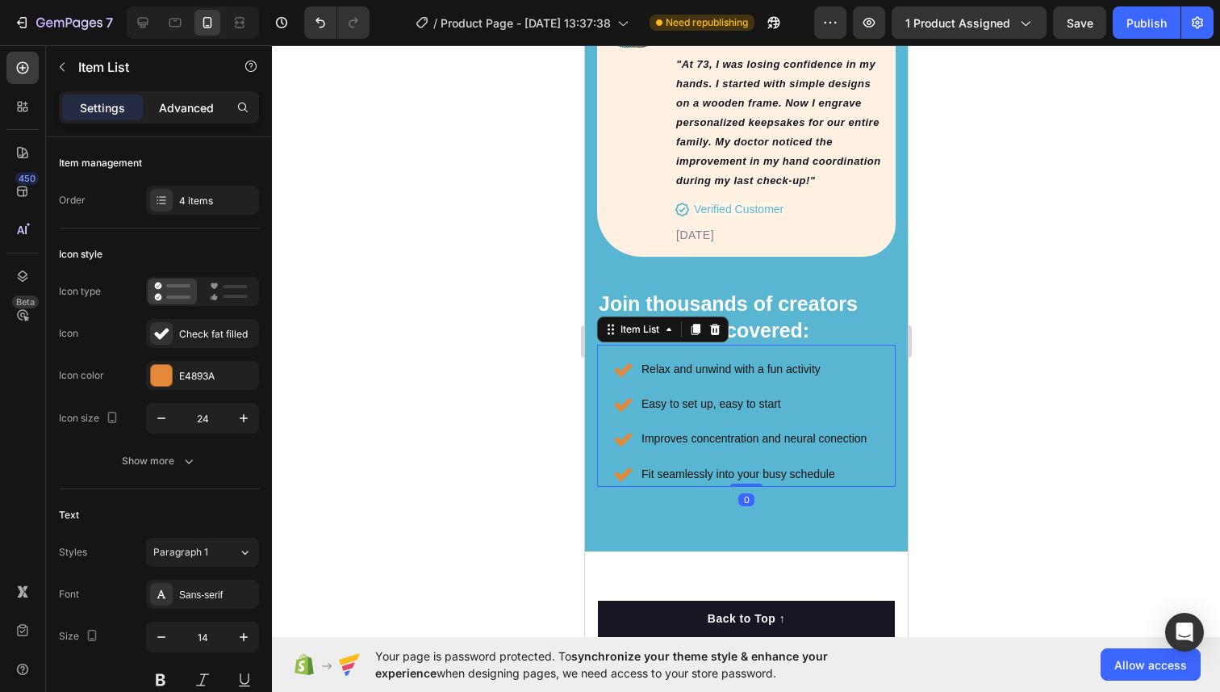
click at [186, 113] on p "Advanced" at bounding box center [186, 107] width 55 height 17
type input "100%"
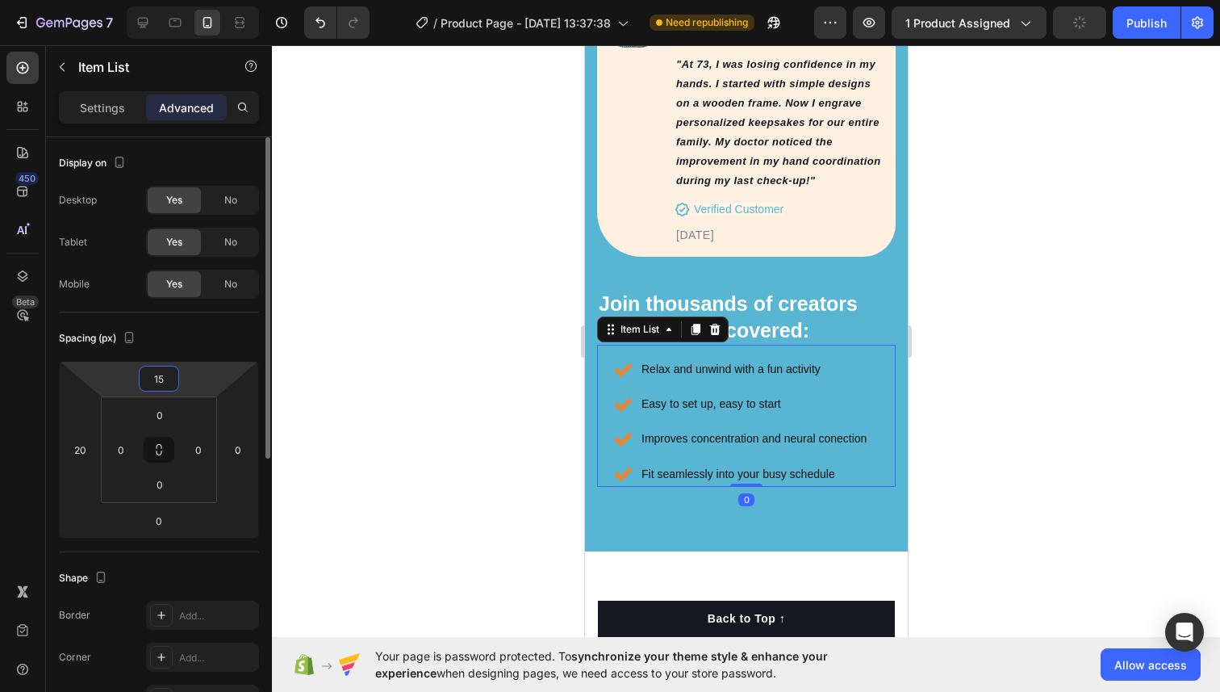
click at [169, 372] on input "15" at bounding box center [159, 378] width 32 height 24
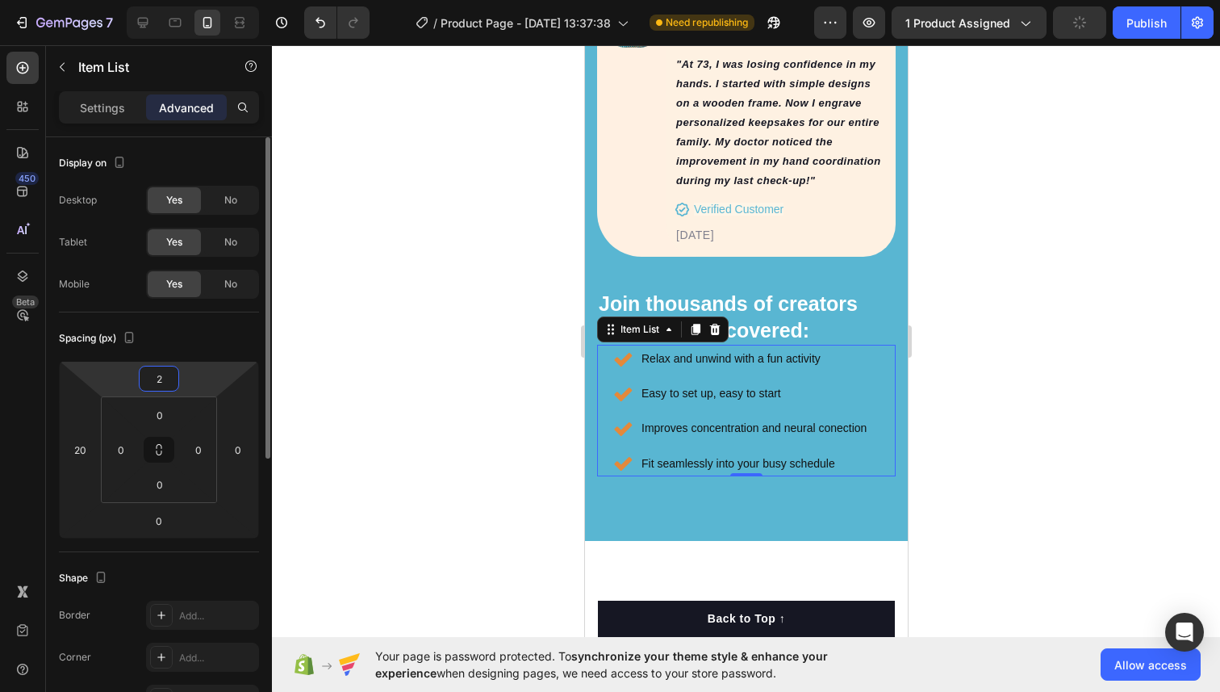
type input "25"
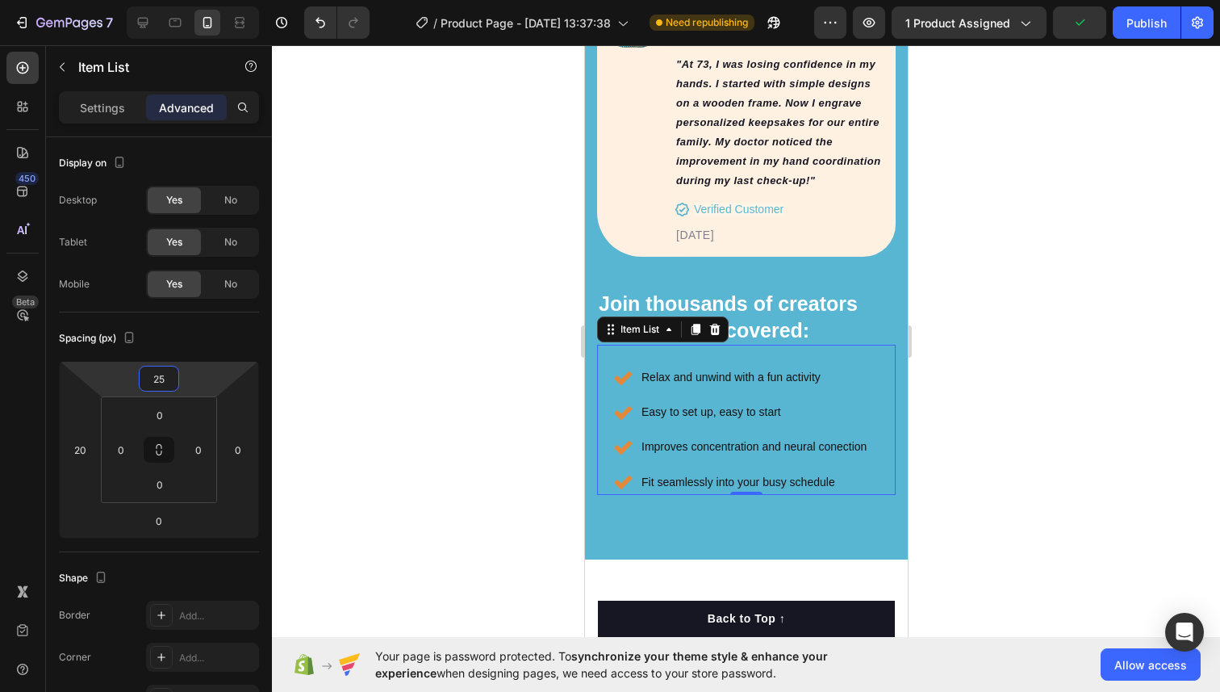
click at [345, 401] on div at bounding box center [746, 368] width 948 height 646
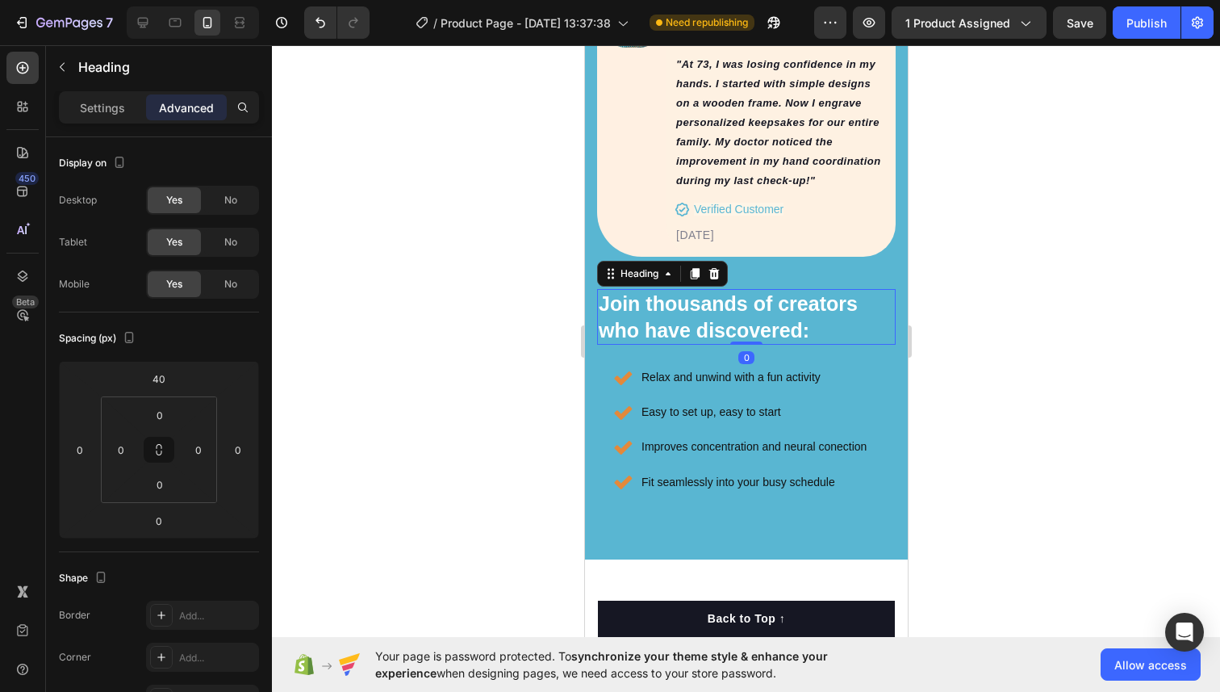
click at [623, 289] on h2 "Join thousands of creators who have discovered:" at bounding box center [745, 317] width 299 height 56
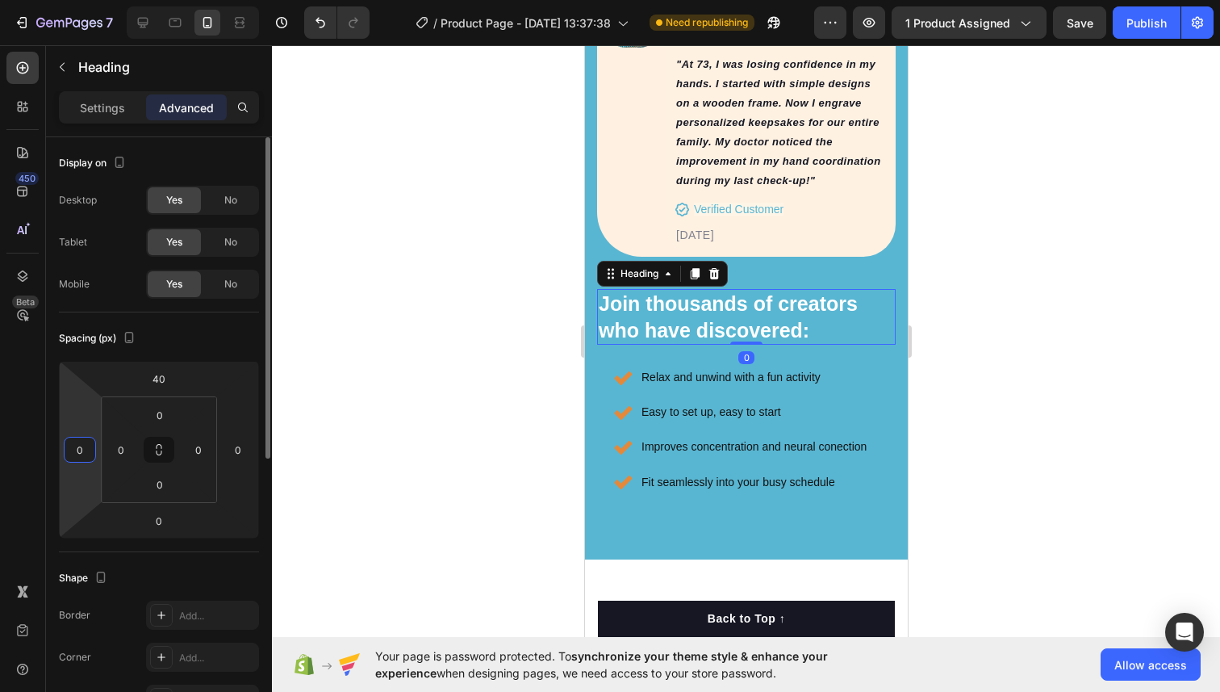
click at [82, 439] on input "0" at bounding box center [80, 449] width 24 height 24
type input "15"
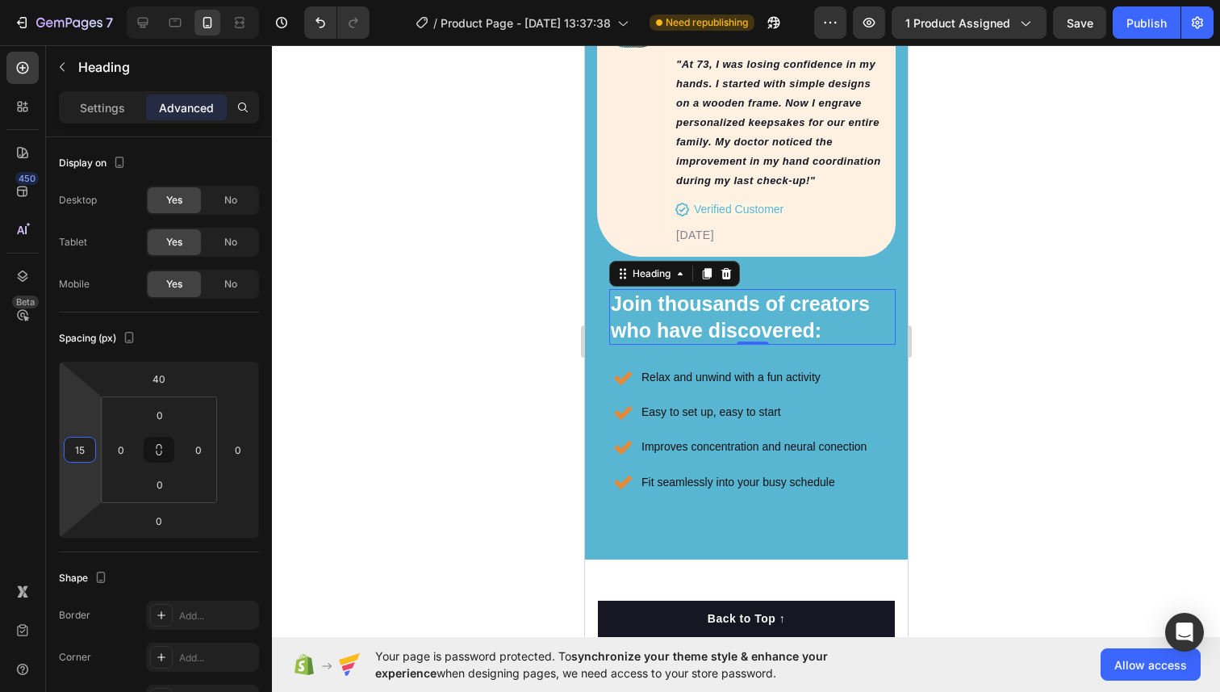
click at [306, 412] on div at bounding box center [746, 368] width 948 height 646
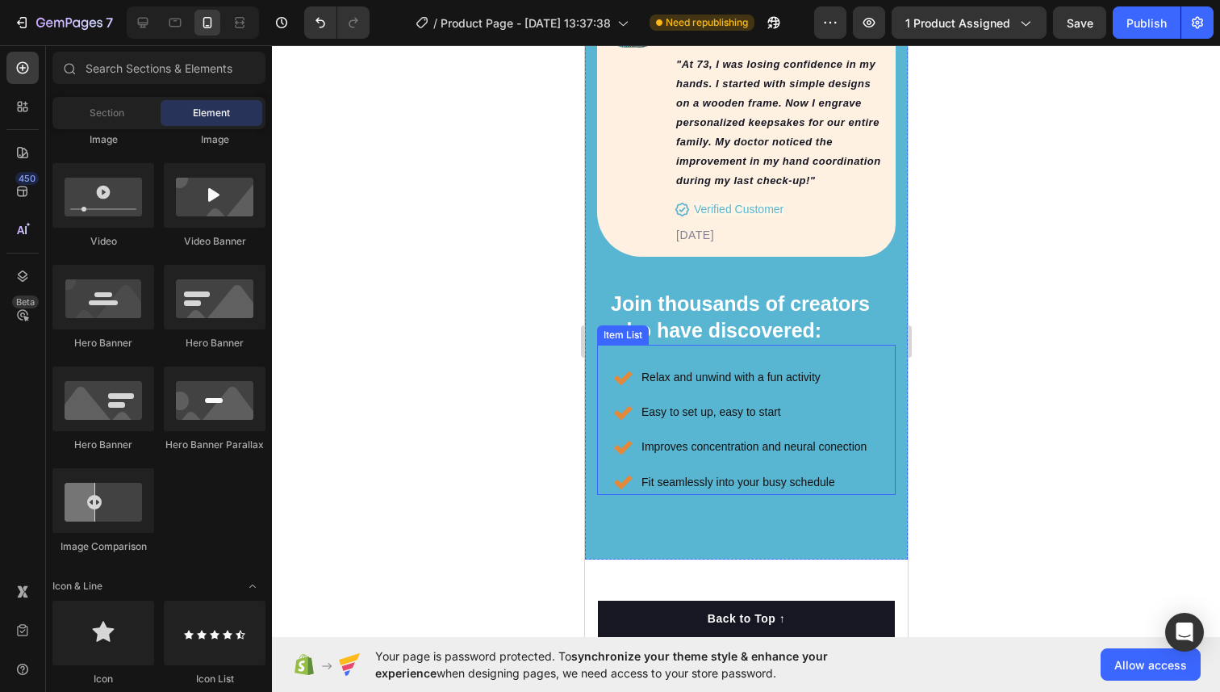
click at [678, 367] on p "Relax and unwind with a fun activity" at bounding box center [753, 377] width 225 height 20
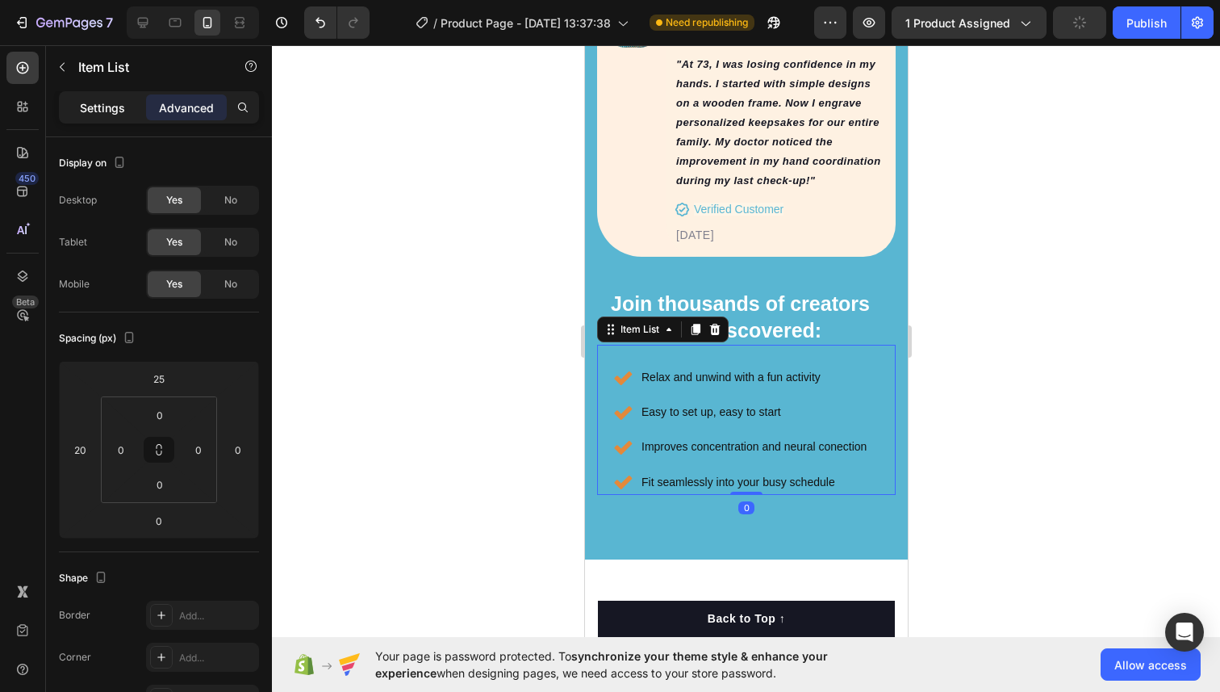
click at [86, 103] on p "Settings" at bounding box center [102, 107] width 45 height 17
type input "8"
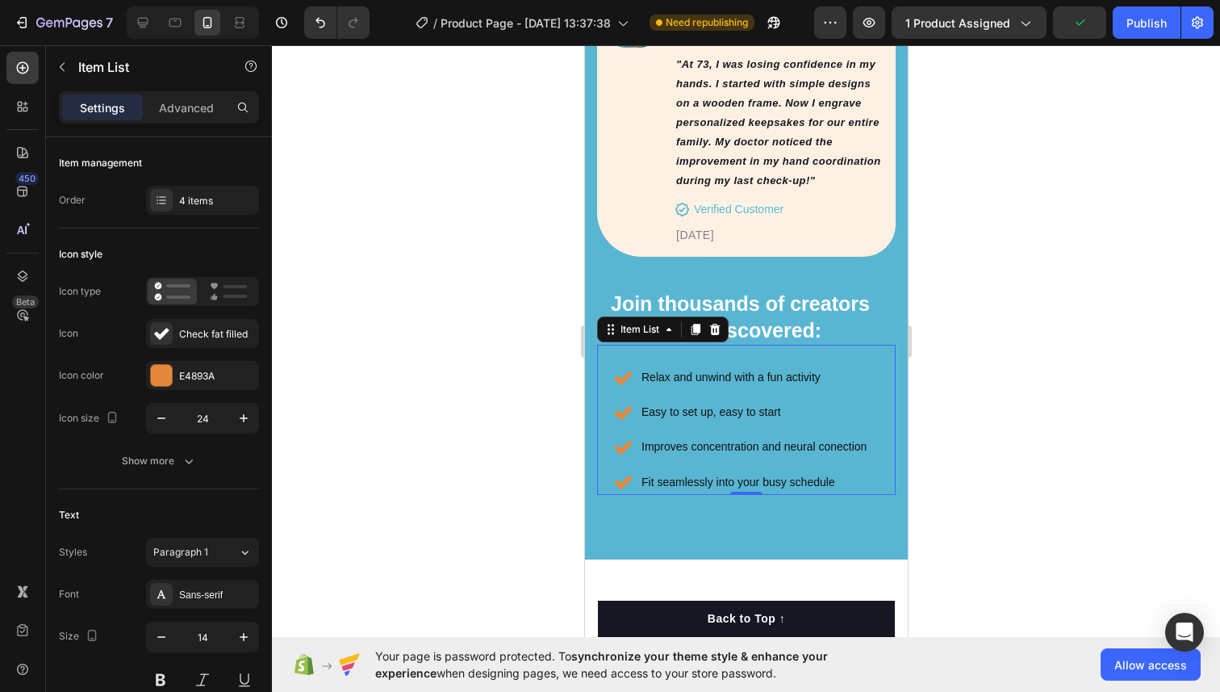
click at [700, 367] on p "Relax and unwind with a fun activity" at bounding box center [753, 377] width 225 height 20
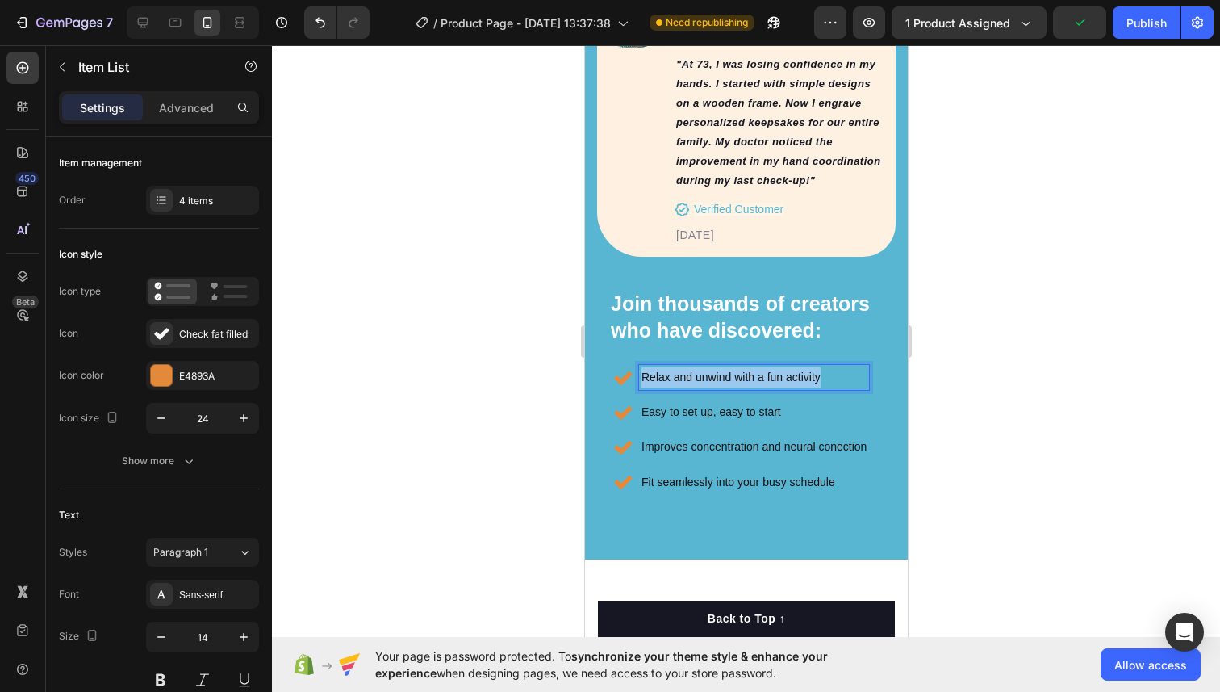
click at [700, 367] on p "Relax and unwind with a fun activity" at bounding box center [753, 377] width 225 height 20
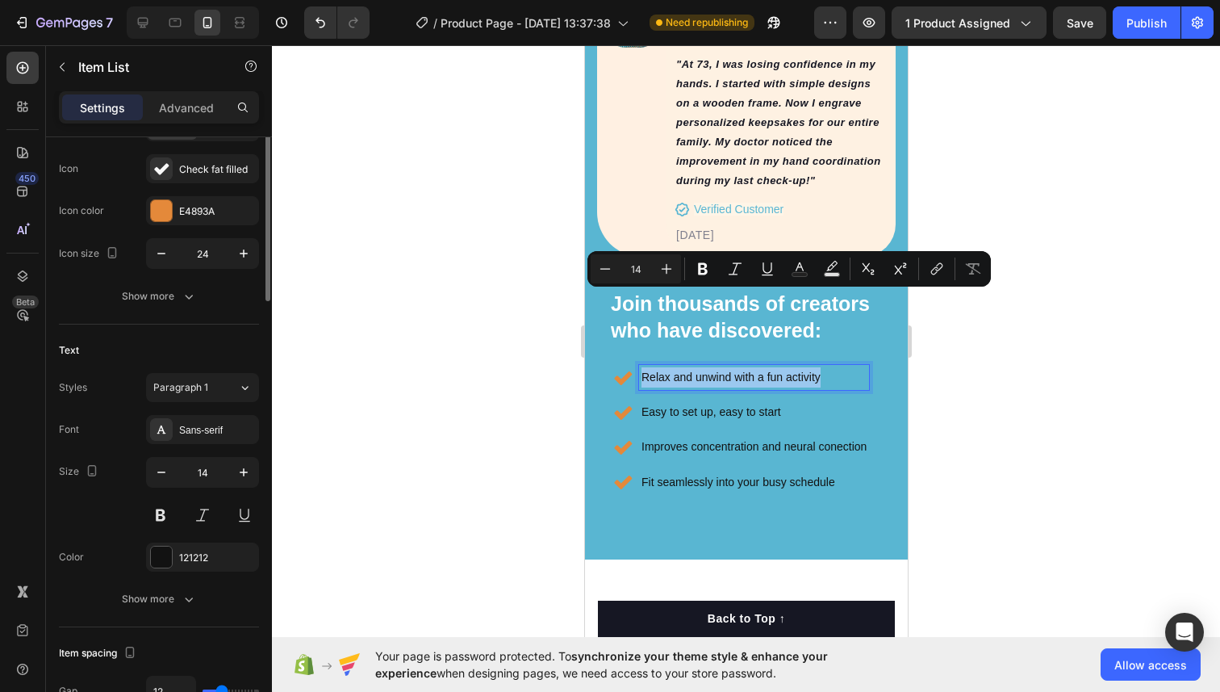
scroll to position [317, 0]
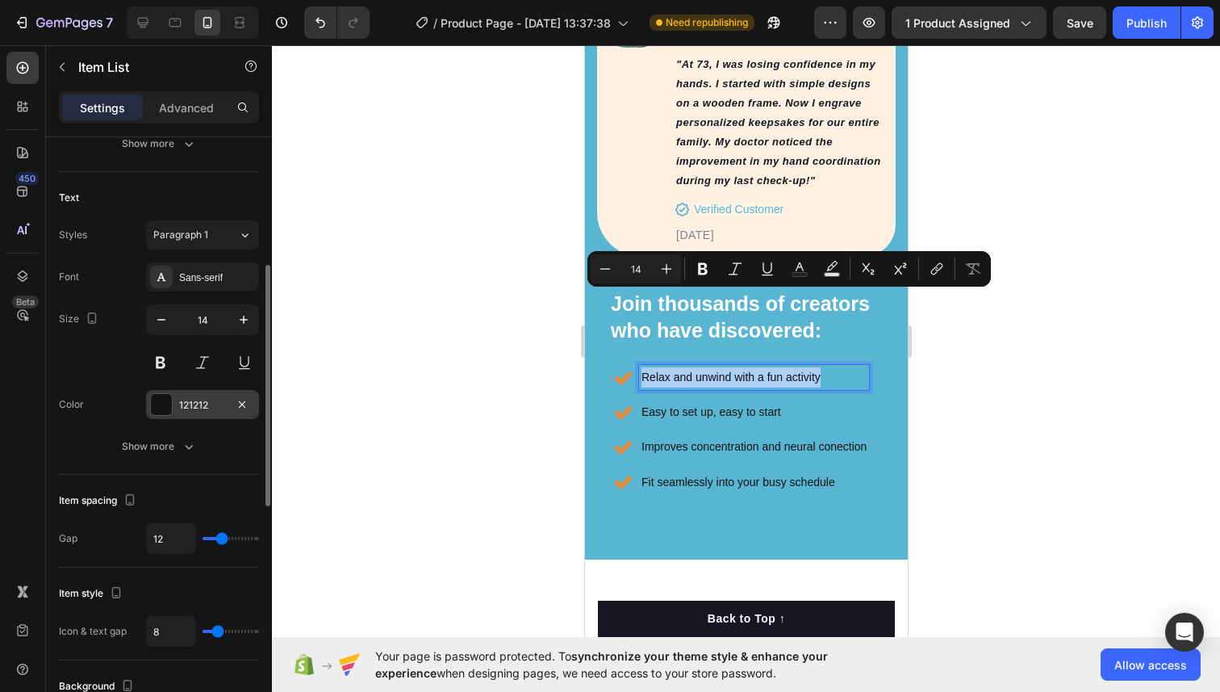
click at [160, 396] on div at bounding box center [161, 404] width 21 height 21
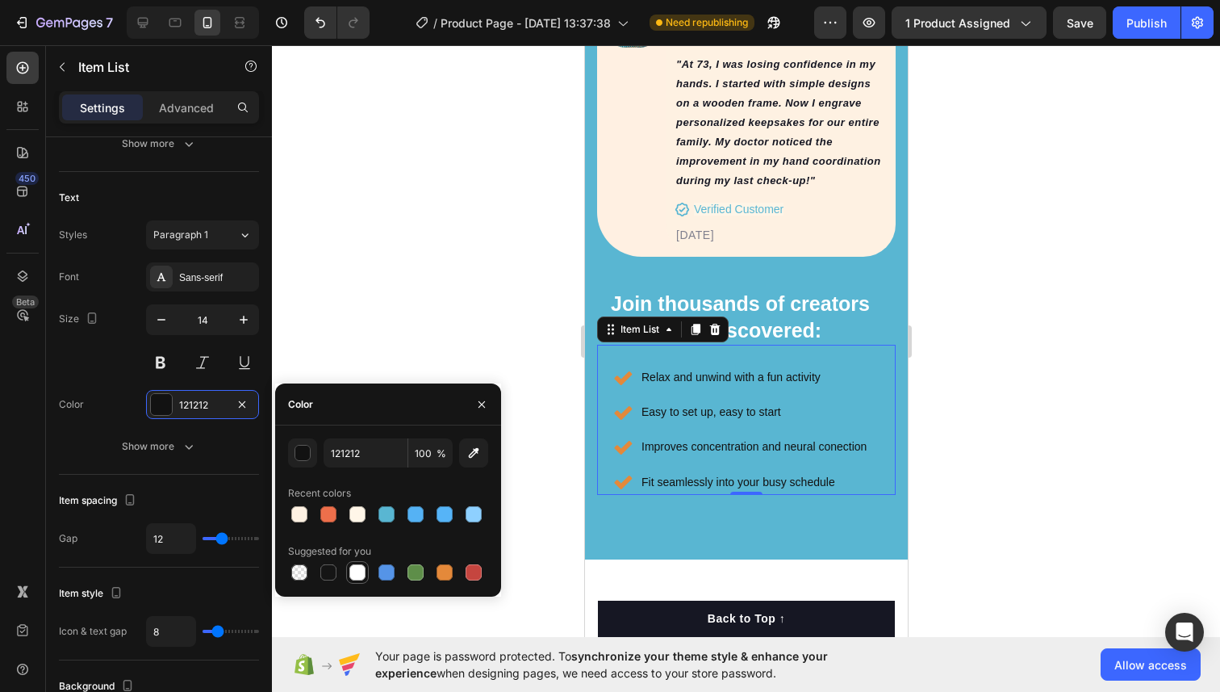
click at [349, 561] on div at bounding box center [357, 572] width 23 height 23
type input "FFFFFF"
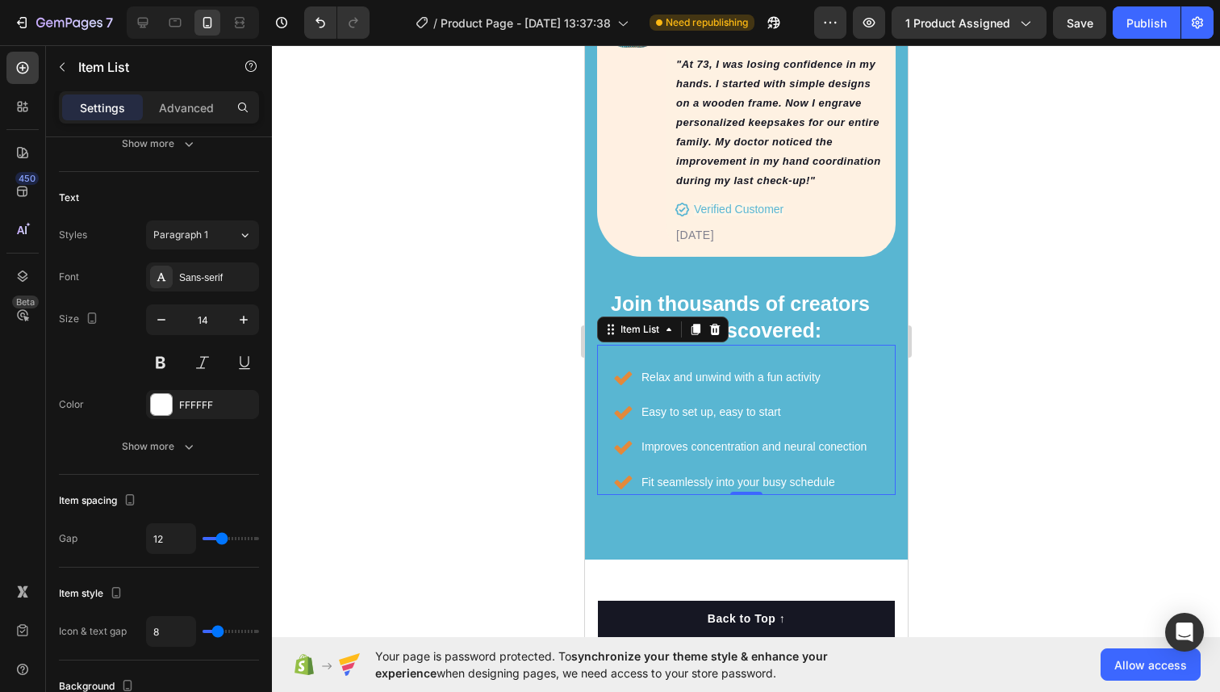
click at [466, 268] on div at bounding box center [746, 368] width 948 height 646
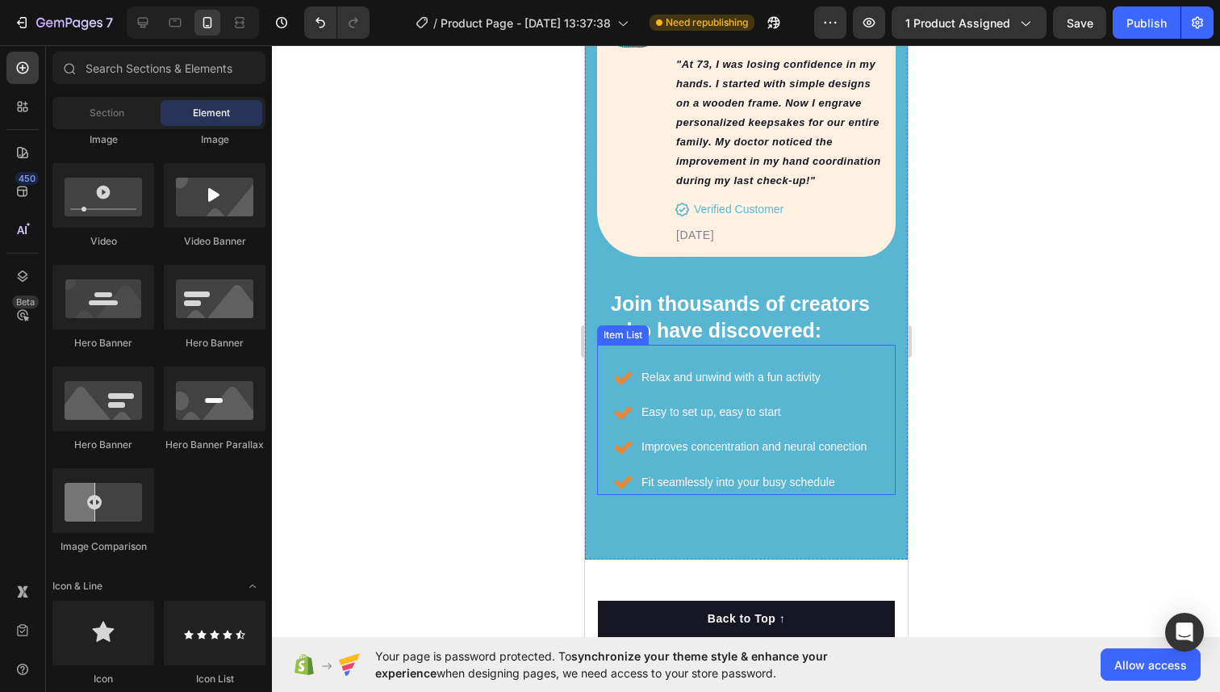
click at [724, 367] on p "Relax and unwind with a fun activity" at bounding box center [753, 377] width 225 height 20
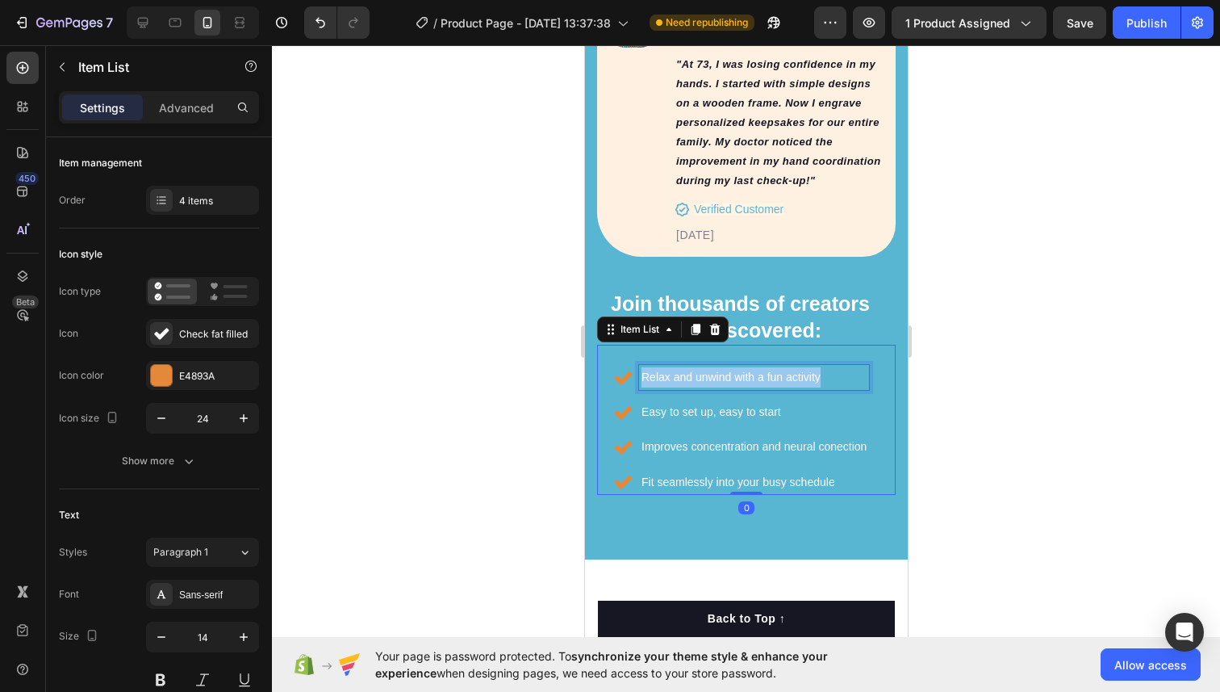
click at [724, 367] on p "Relax and unwind with a fun activity" at bounding box center [753, 377] width 225 height 20
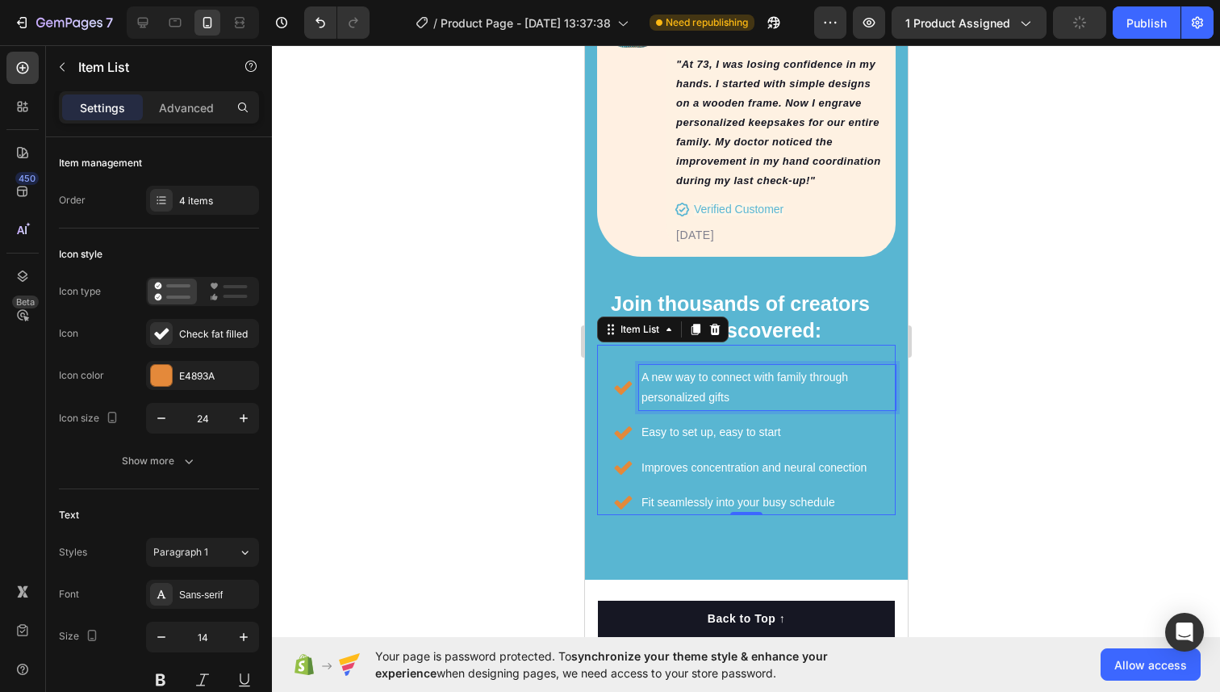
click at [668, 422] on p "Easy to set up, easy to start" at bounding box center [767, 432] width 252 height 20
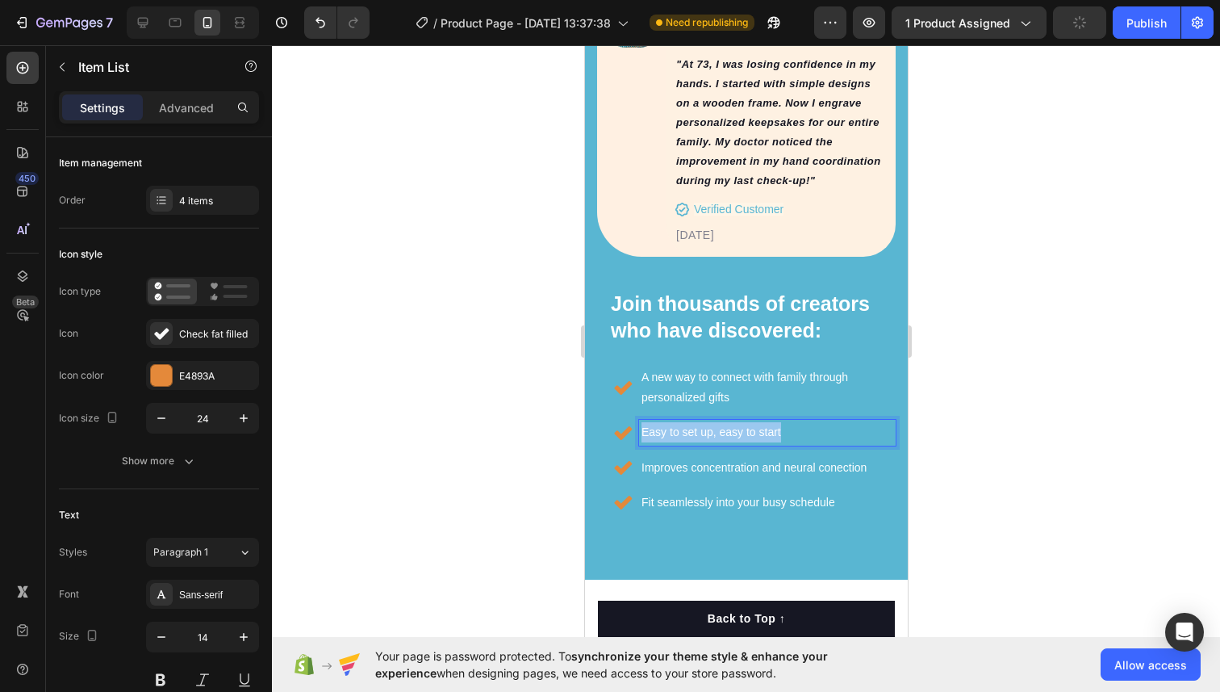
click at [668, 422] on p "Easy to set up, easy to start" at bounding box center [767, 432] width 252 height 20
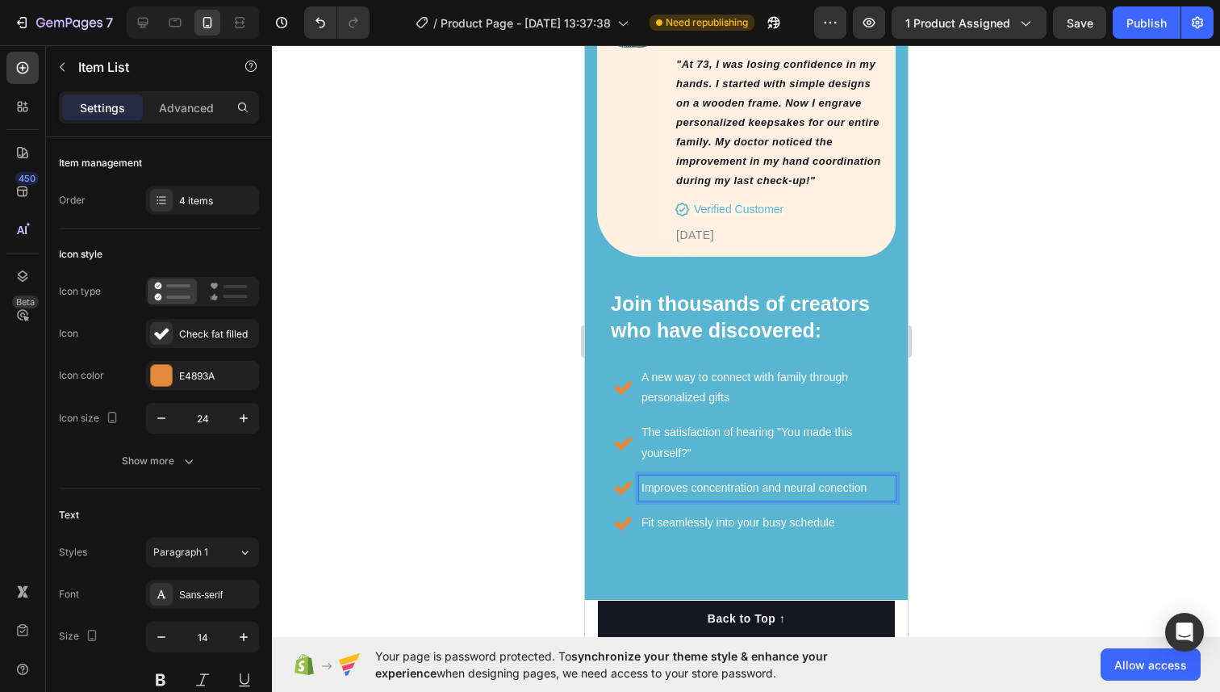
click at [675, 478] on p "Improves concentration and neural conection" at bounding box center [767, 488] width 252 height 20
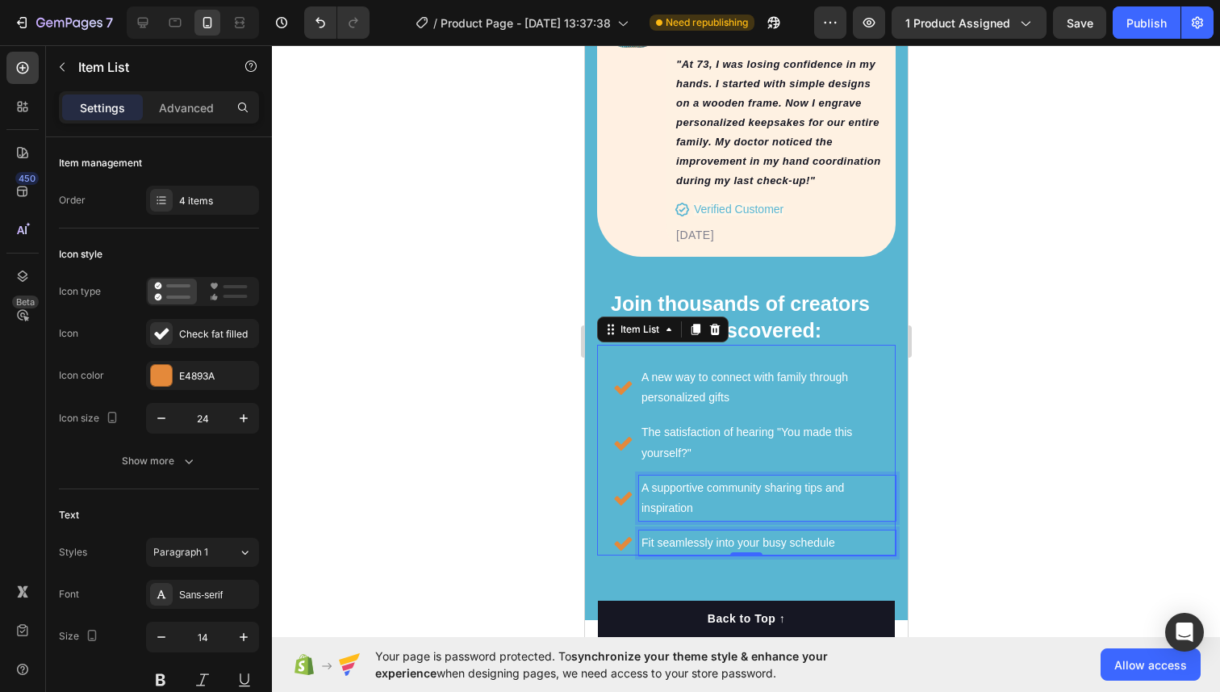
click at [707, 533] on p "Fit seamlessly into your busy schedule" at bounding box center [767, 543] width 252 height 20
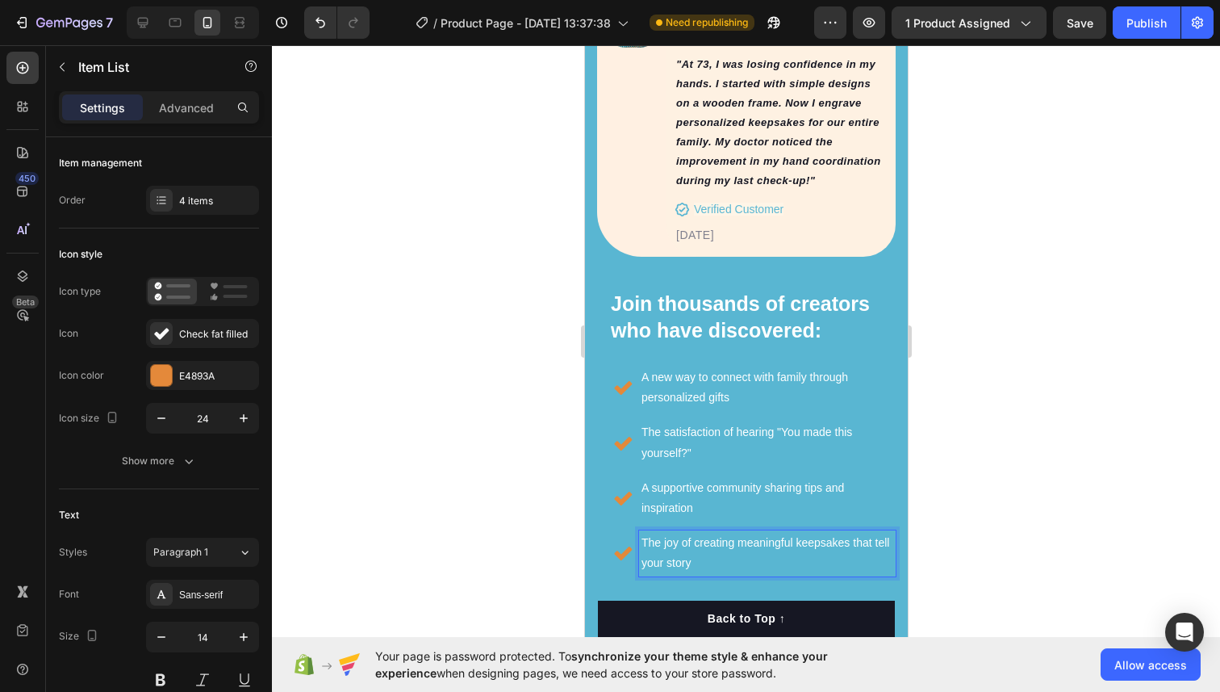
click at [985, 377] on div at bounding box center [746, 368] width 948 height 646
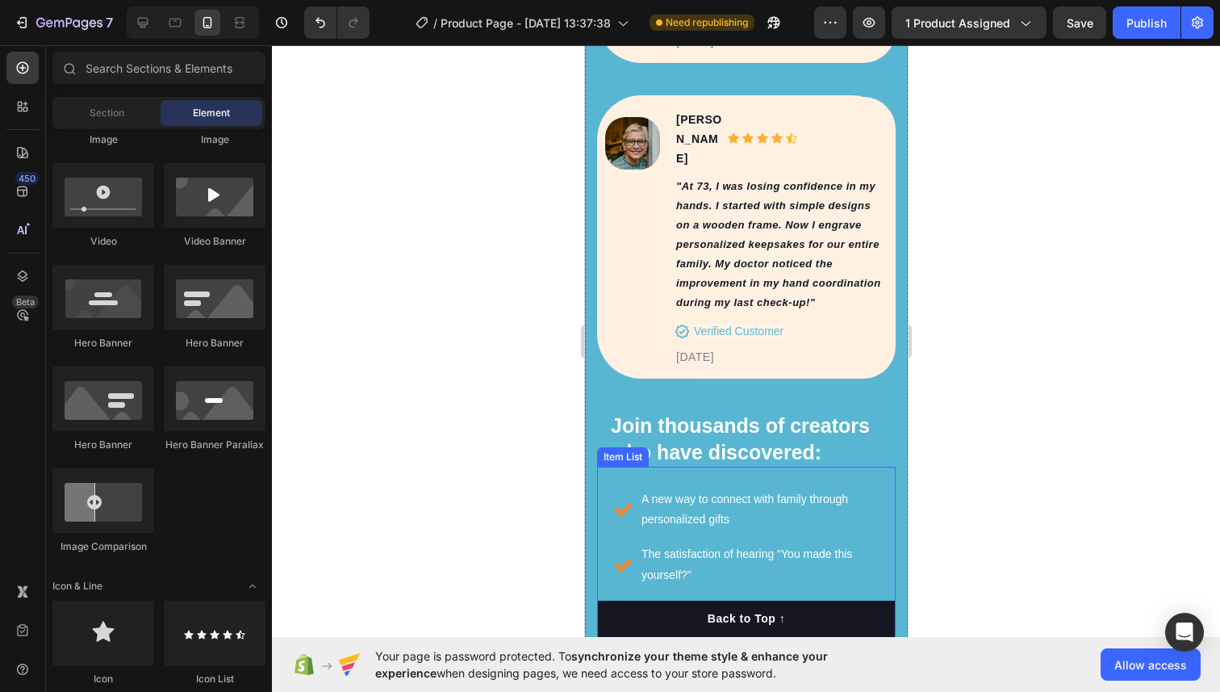
scroll to position [7018, 0]
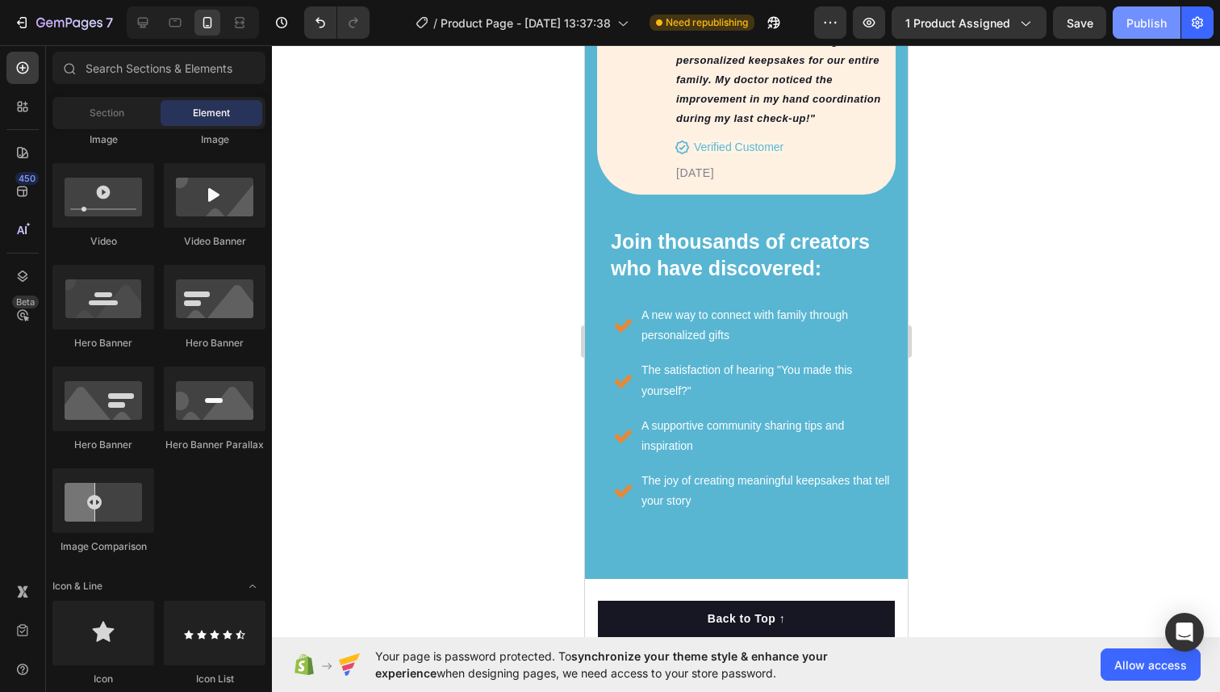
click at [1123, 16] on button "Publish" at bounding box center [1147, 22] width 68 height 32
click at [146, 26] on icon at bounding box center [143, 23] width 16 height 16
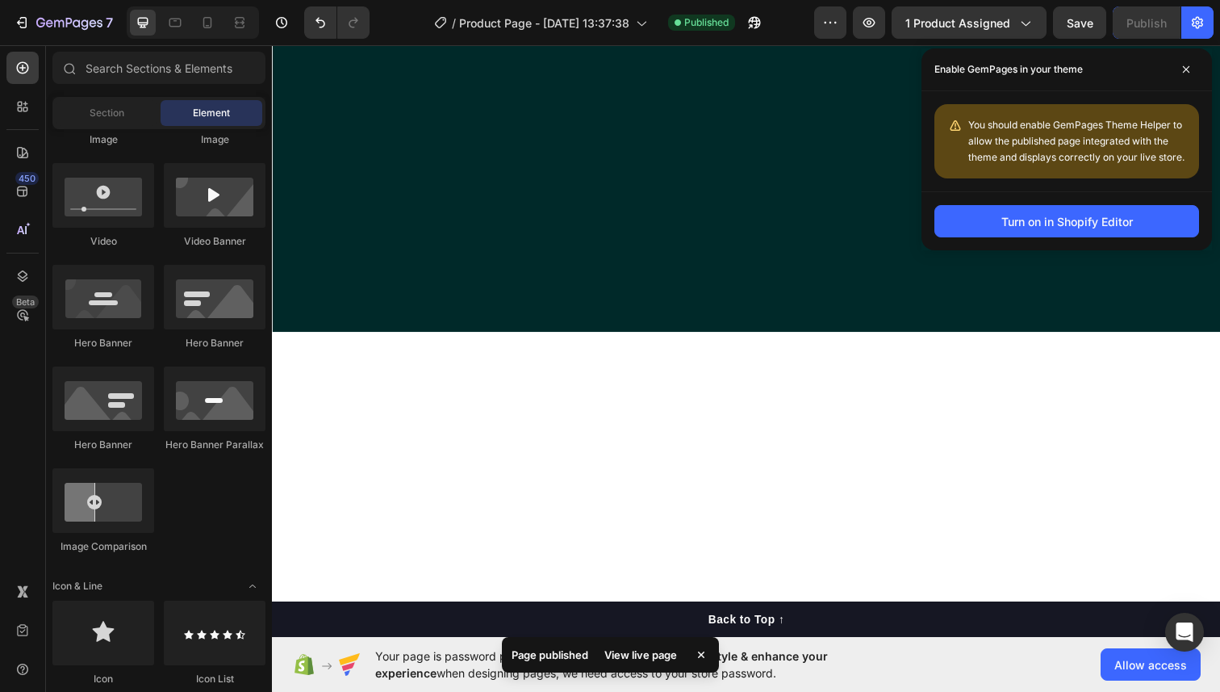
scroll to position [6168, 0]
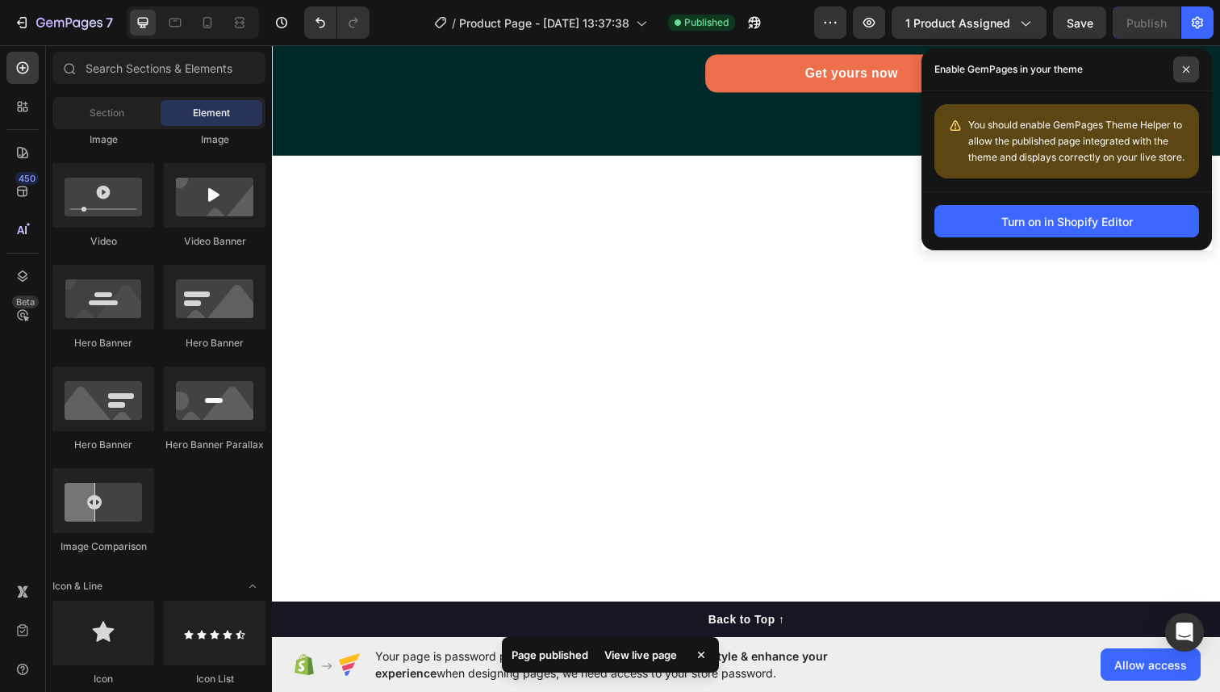
click at [1192, 68] on span at bounding box center [1186, 69] width 26 height 26
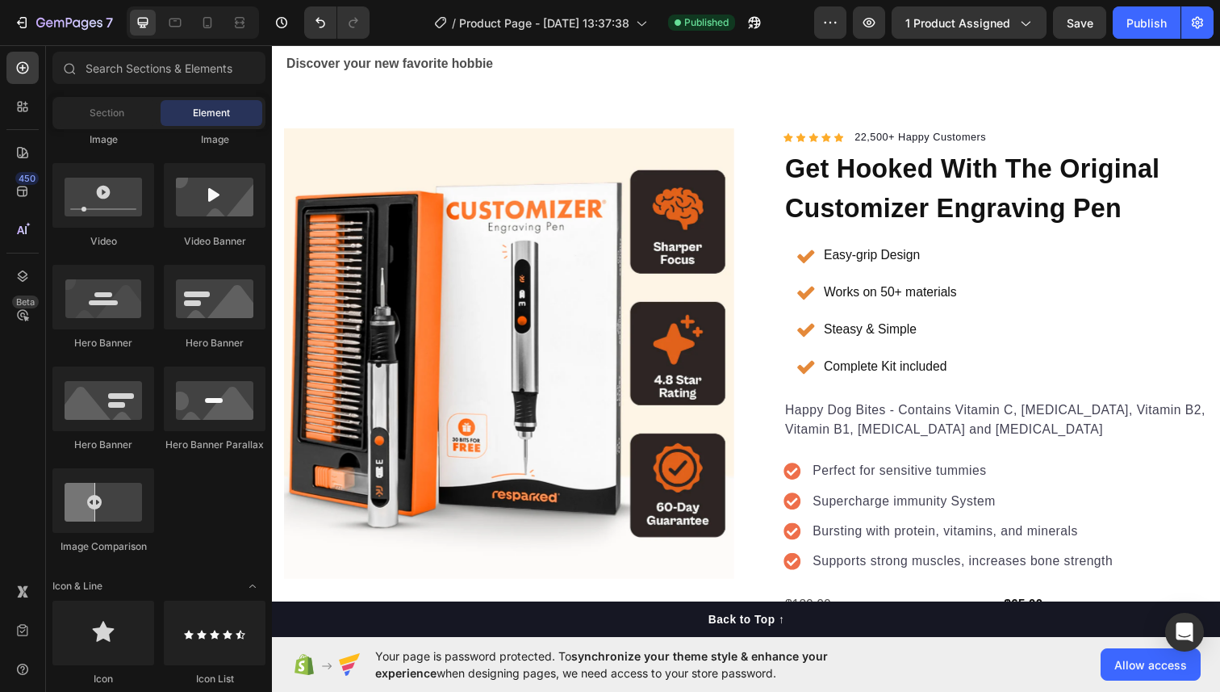
scroll to position [0, 0]
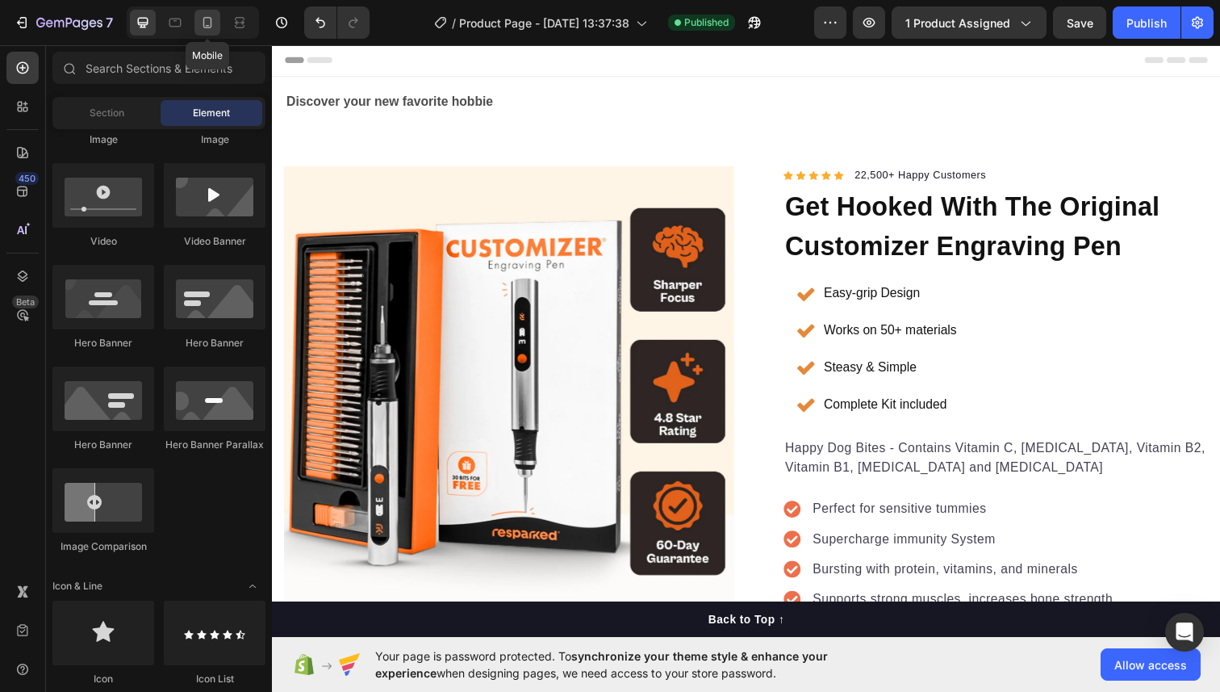
click at [200, 27] on icon at bounding box center [207, 23] width 16 height 16
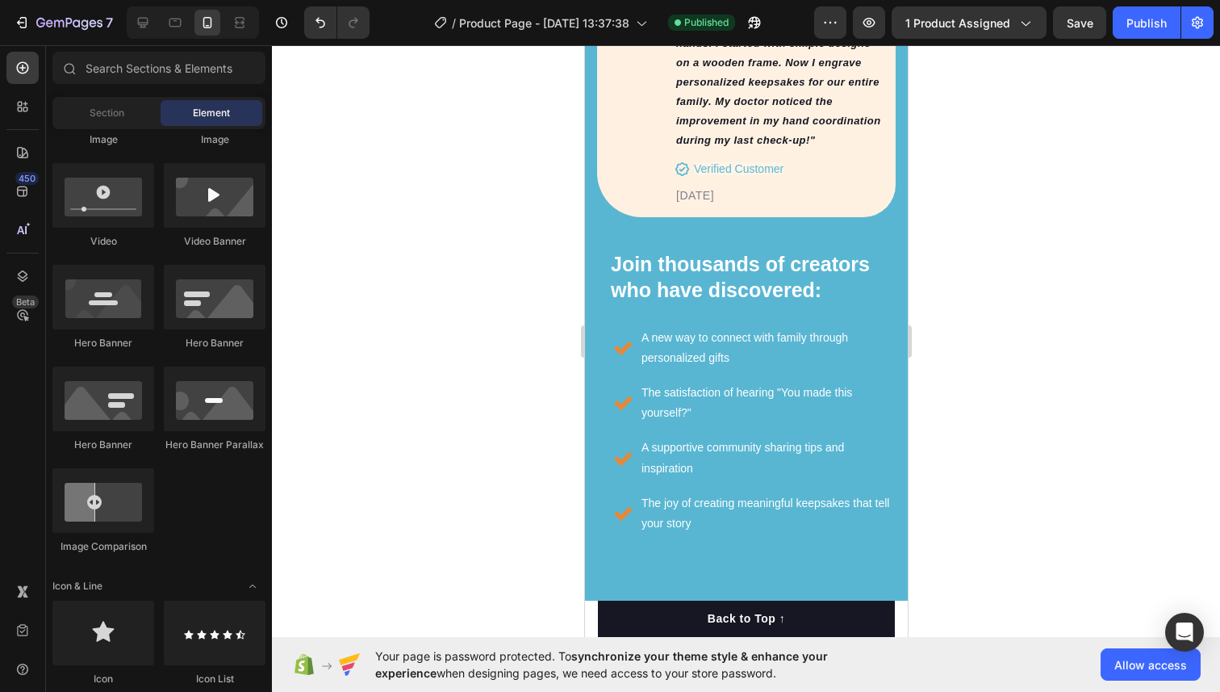
scroll to position [7402, 0]
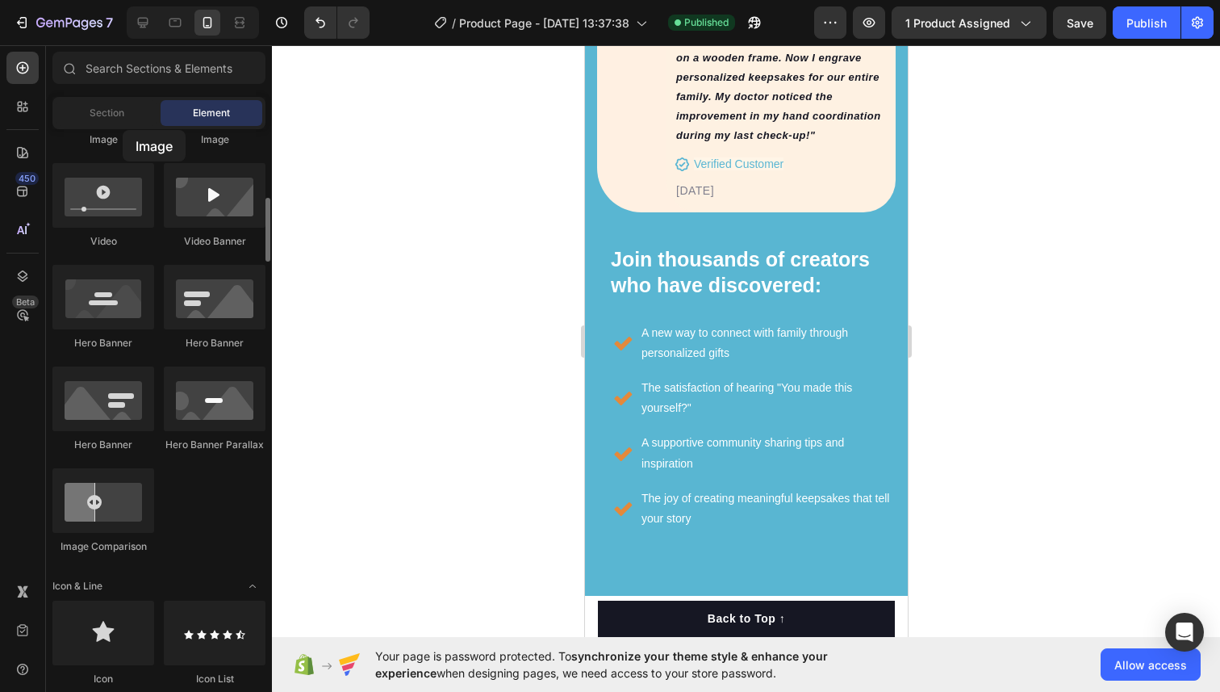
click at [123, 130] on div "Image" at bounding box center [103, 104] width 102 height 86
click at [122, 123] on div "Section" at bounding box center [107, 113] width 102 height 26
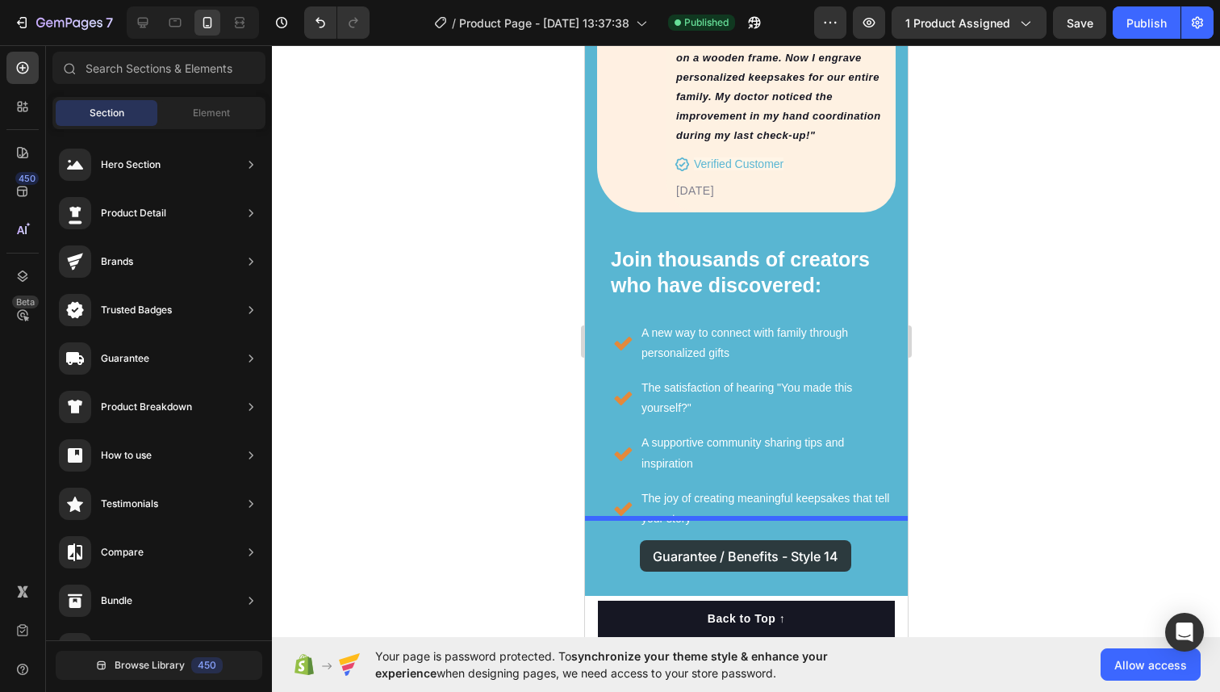
drag, startPoint x: 918, startPoint y: 530, endPoint x: 639, endPoint y: 540, distance: 278.6
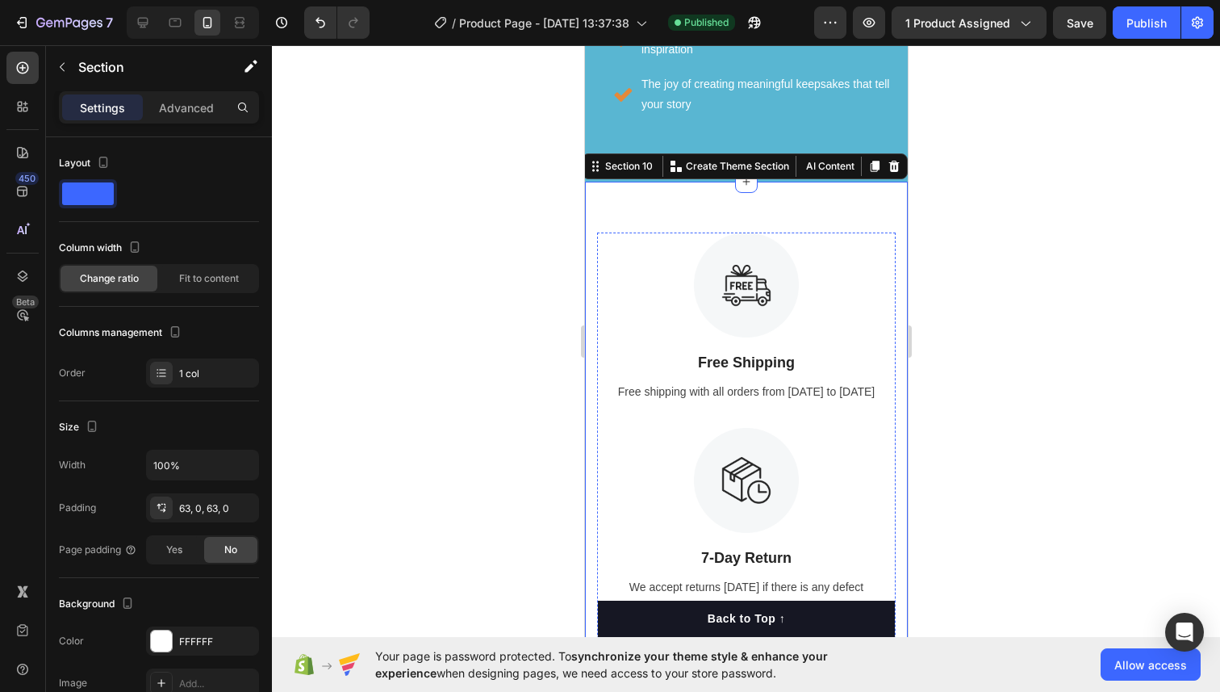
scroll to position [7818, 0]
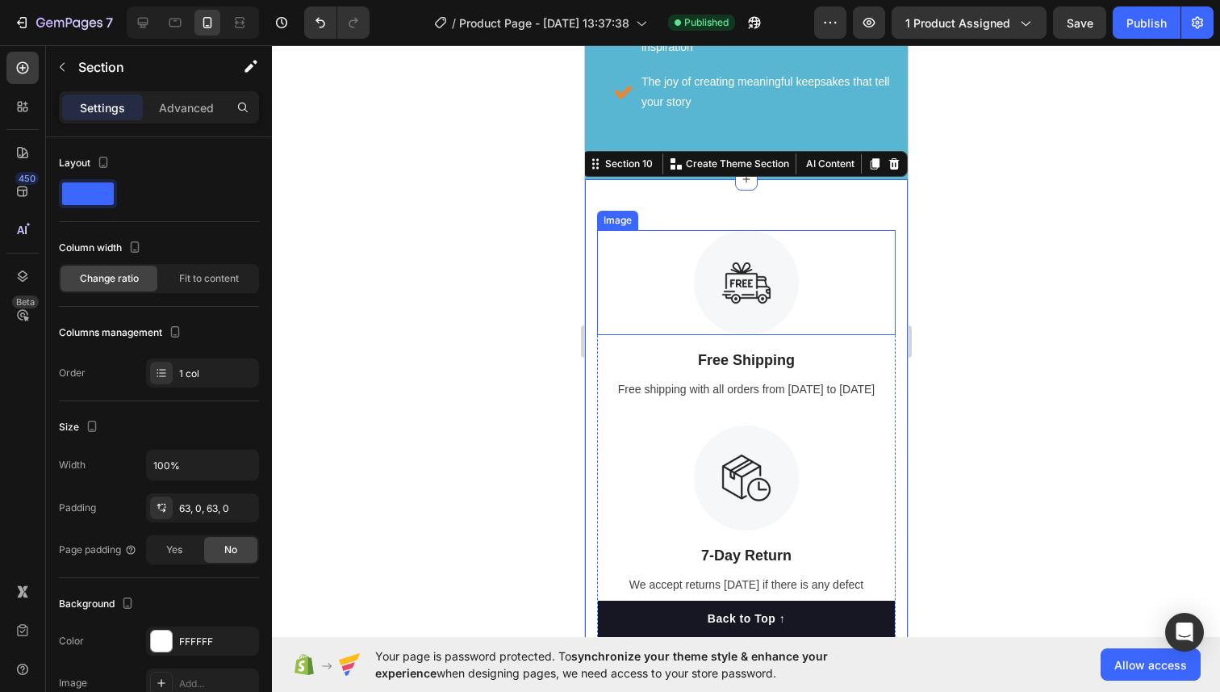
click at [626, 213] on div "Image" at bounding box center [617, 220] width 35 height 15
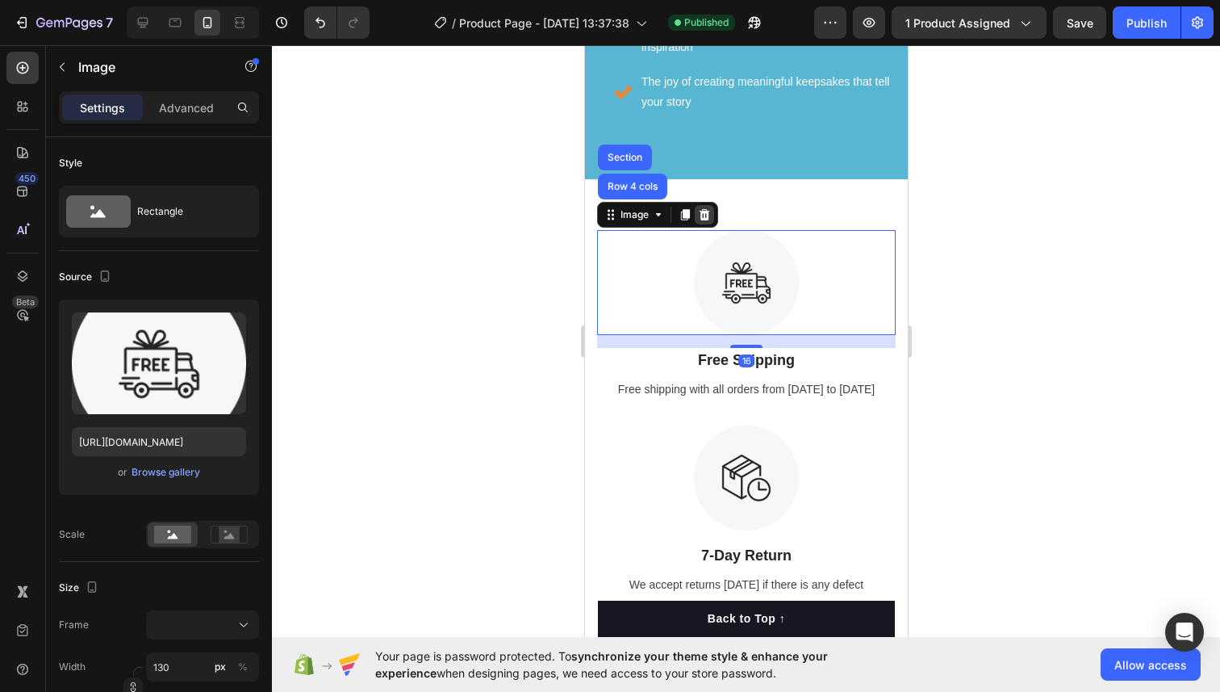
click at [702, 208] on icon at bounding box center [703, 214] width 13 height 13
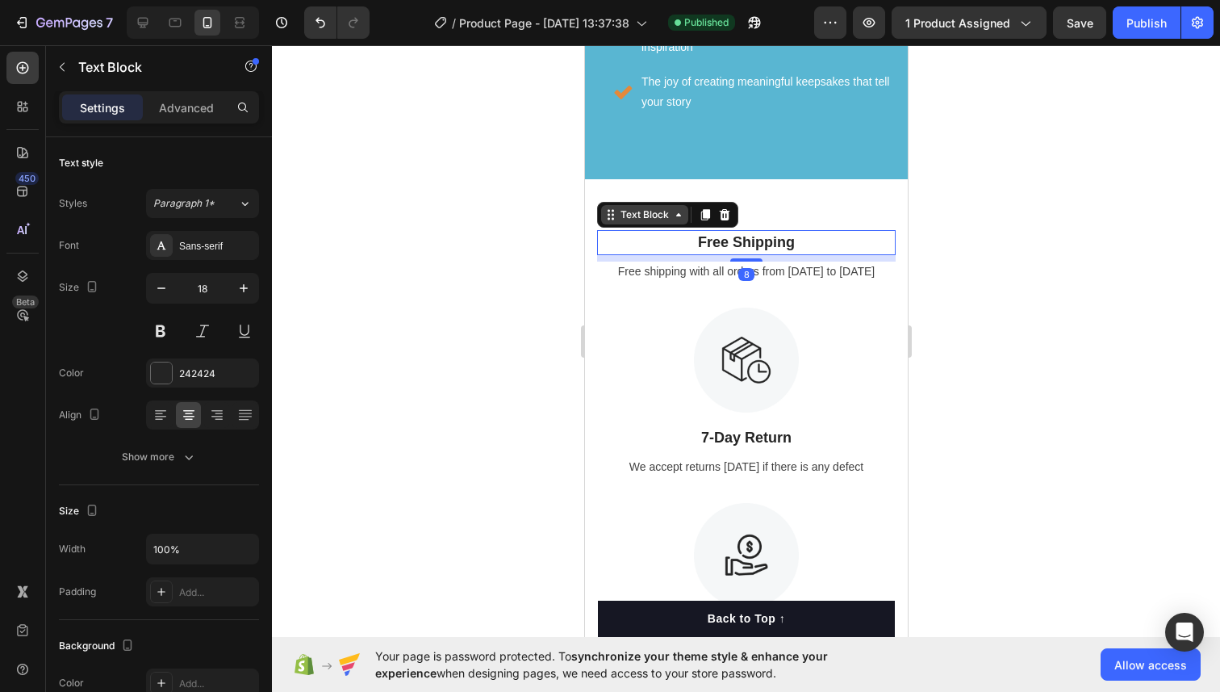
click at [641, 207] on div "Text Block" at bounding box center [644, 214] width 55 height 15
click at [717, 208] on icon at bounding box center [723, 214] width 13 height 13
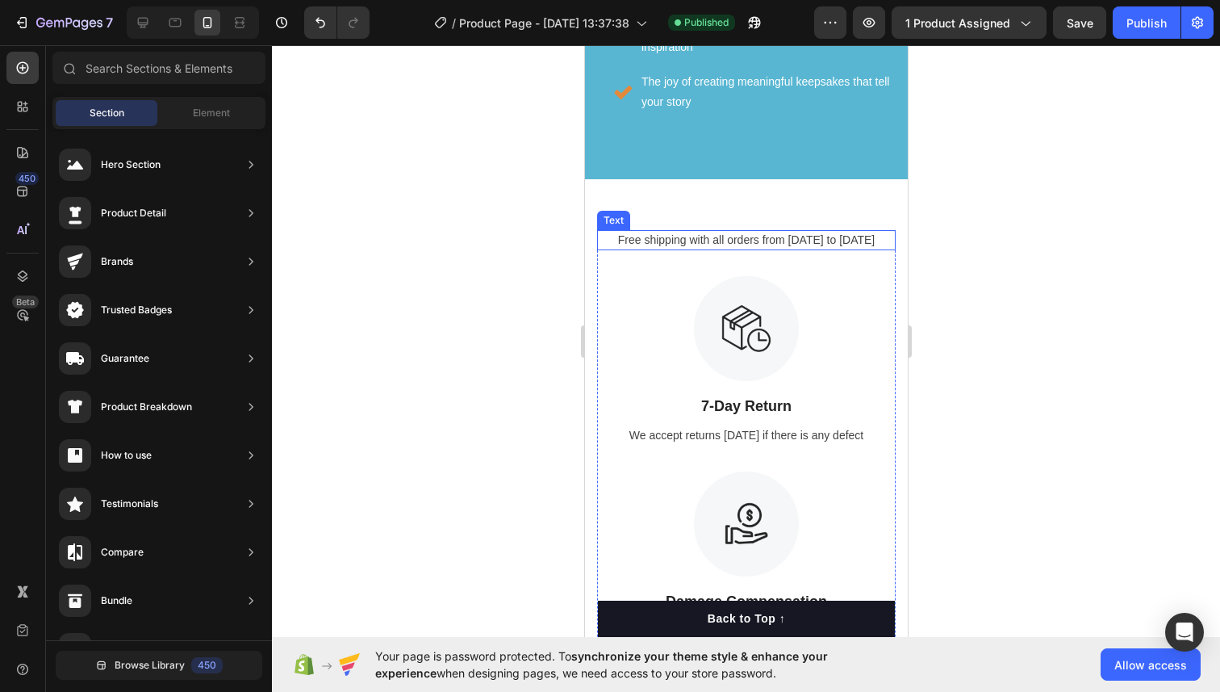
click at [613, 230] on div "Free shipping with all orders from April 1 to April 17" at bounding box center [745, 240] width 299 height 20
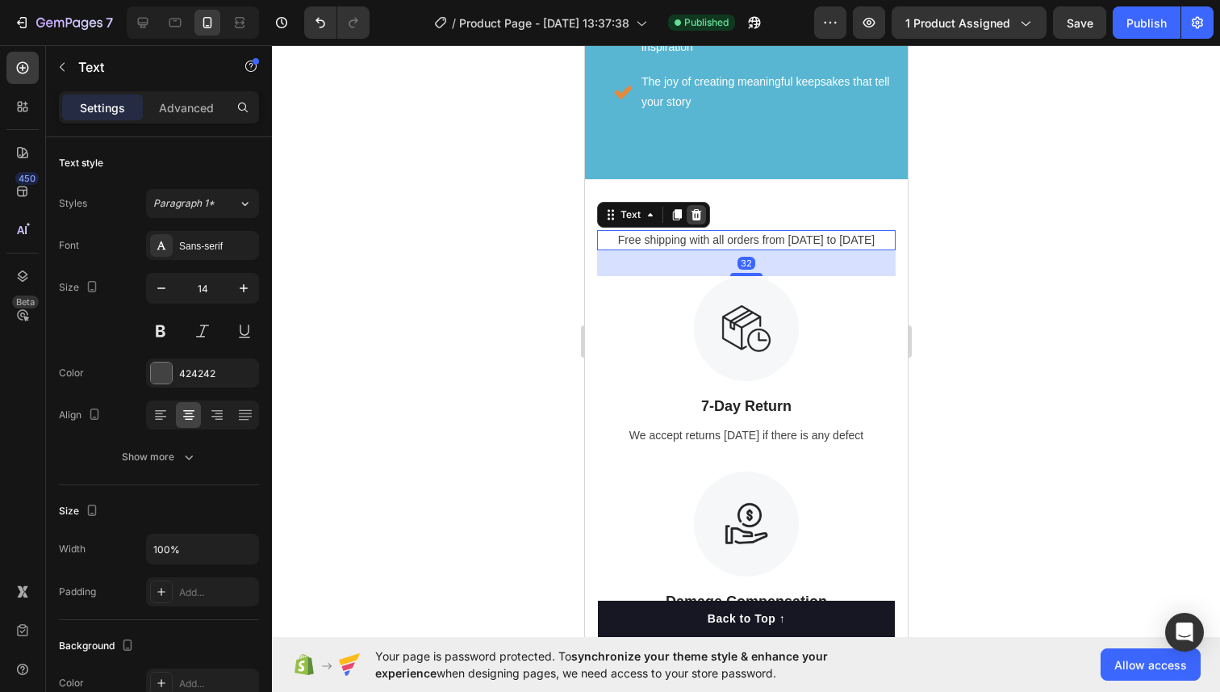
click at [699, 209] on icon at bounding box center [696, 214] width 10 height 11
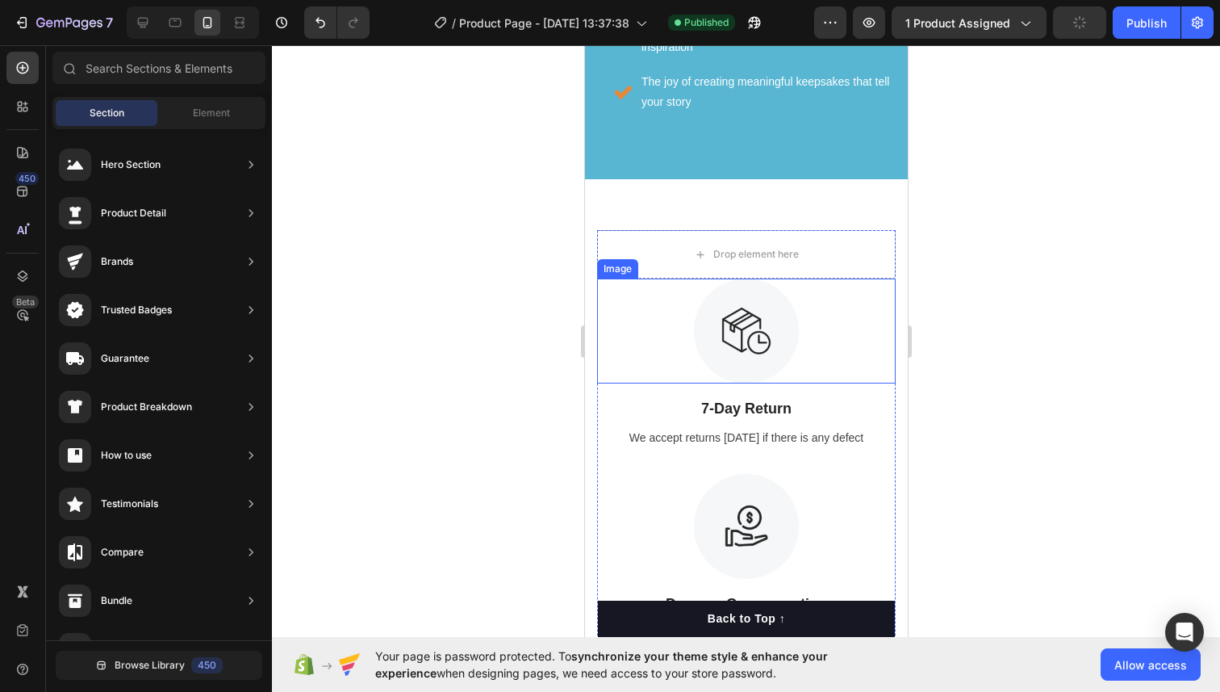
click at [648, 278] on div at bounding box center [745, 330] width 299 height 105
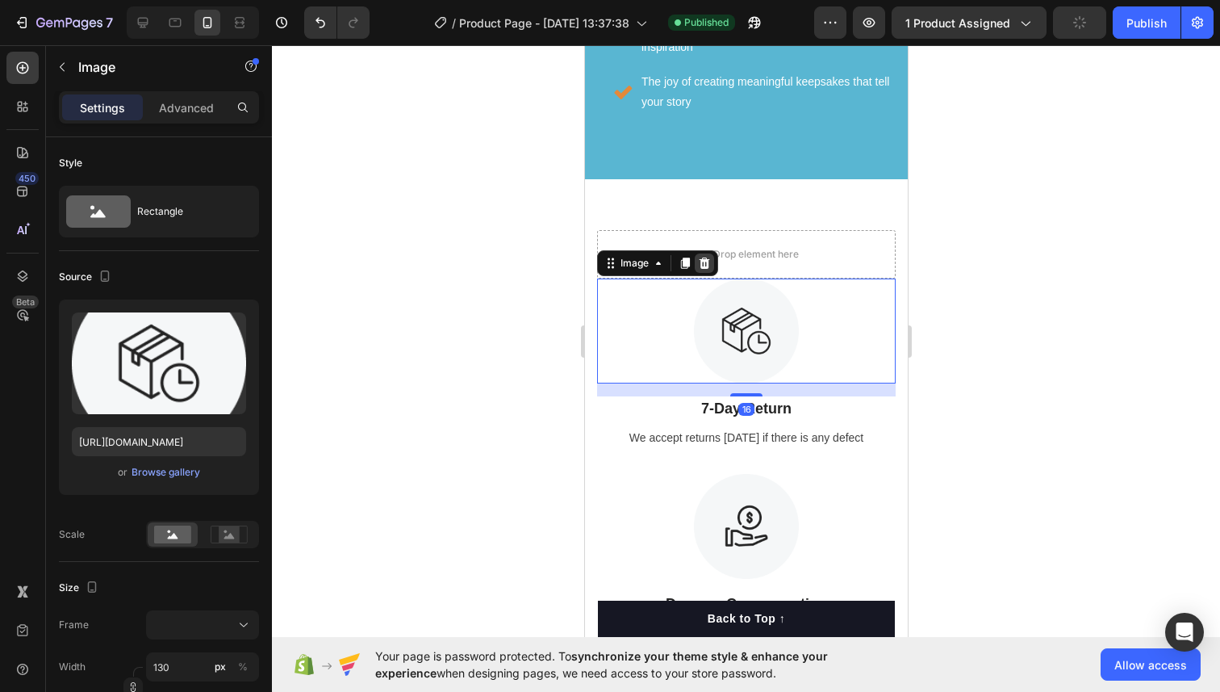
click at [705, 257] on icon at bounding box center [704, 262] width 10 height 11
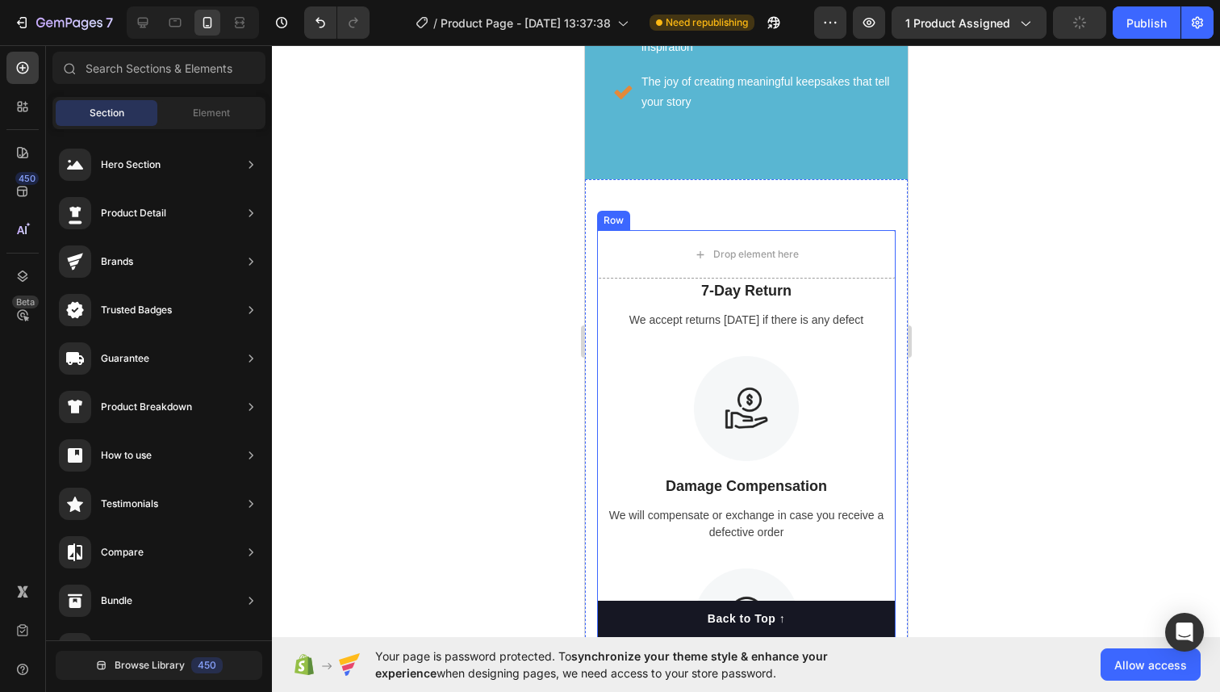
click at [608, 213] on div "Row" at bounding box center [613, 220] width 27 height 15
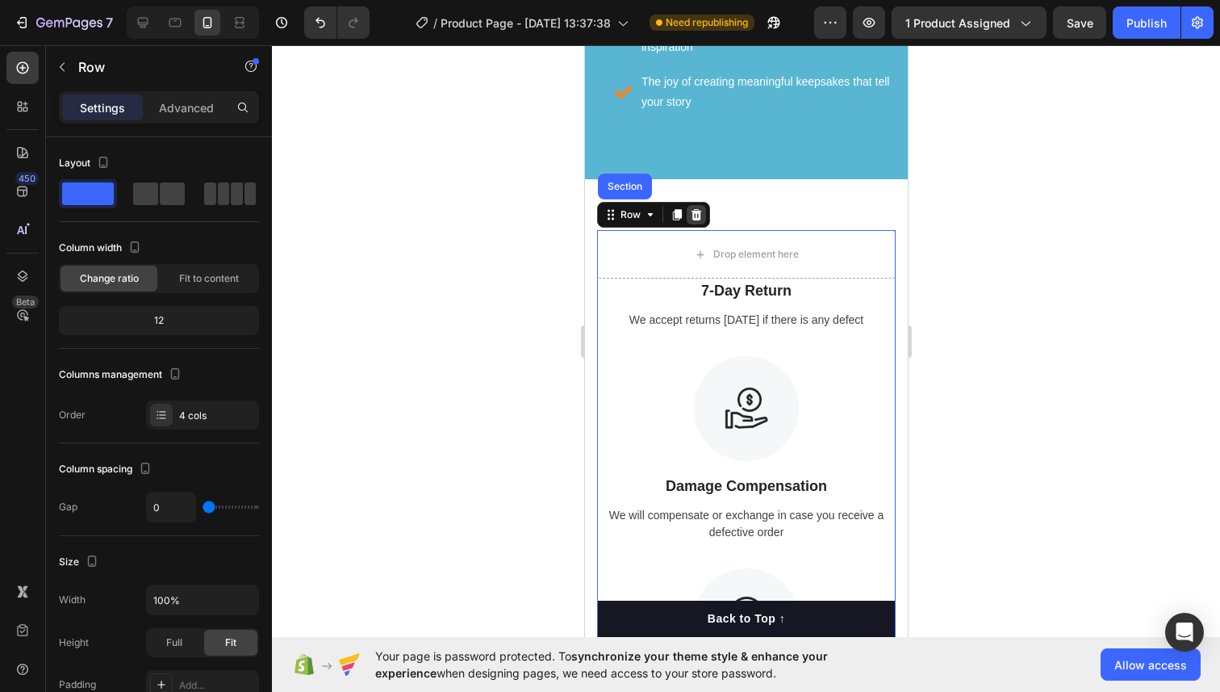
click at [701, 208] on icon at bounding box center [695, 214] width 13 height 13
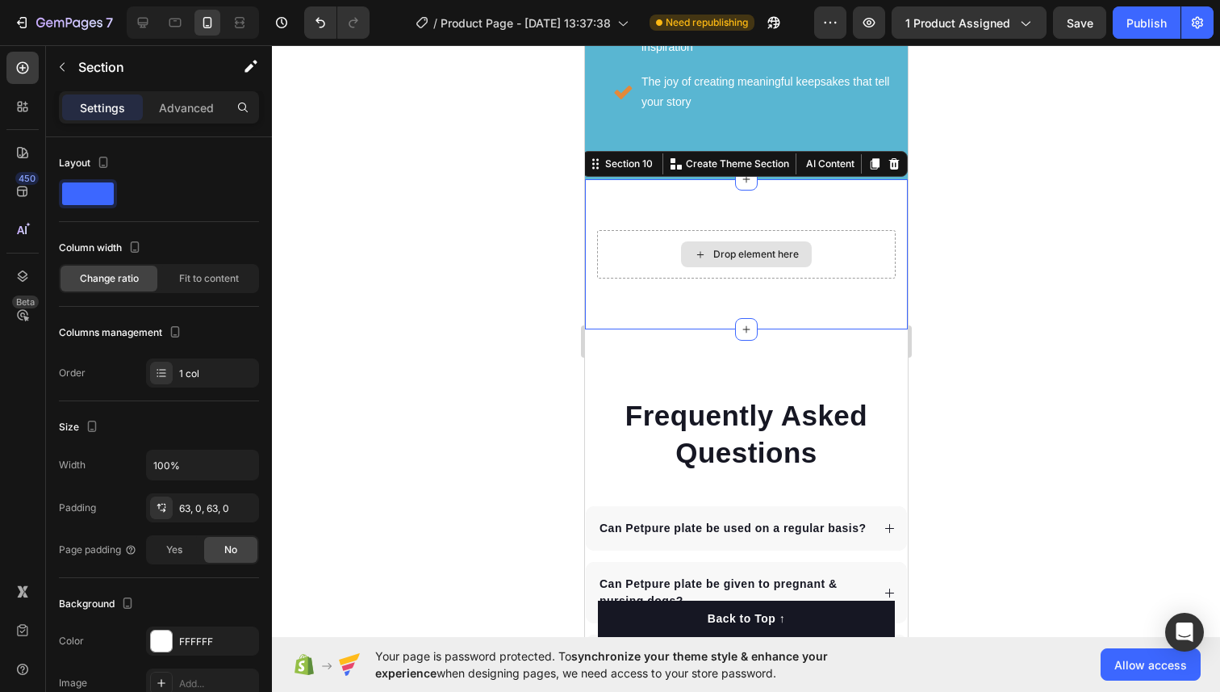
click at [642, 230] on div "Drop element here" at bounding box center [745, 254] width 299 height 48
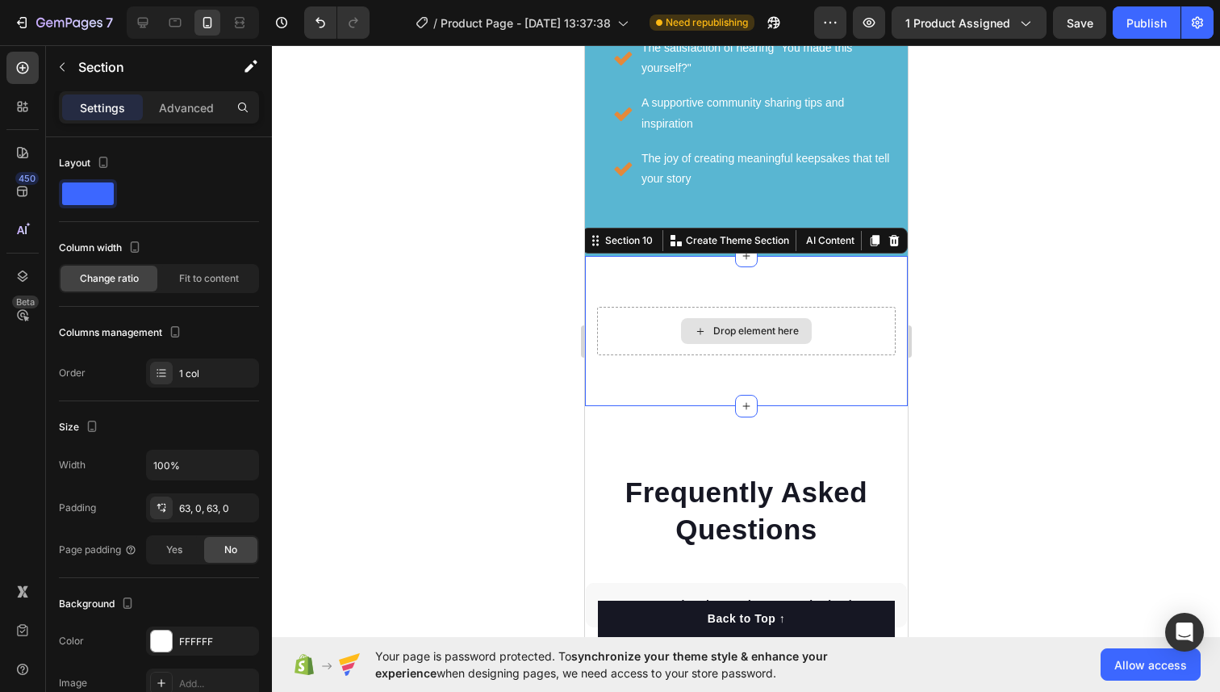
scroll to position [7736, 0]
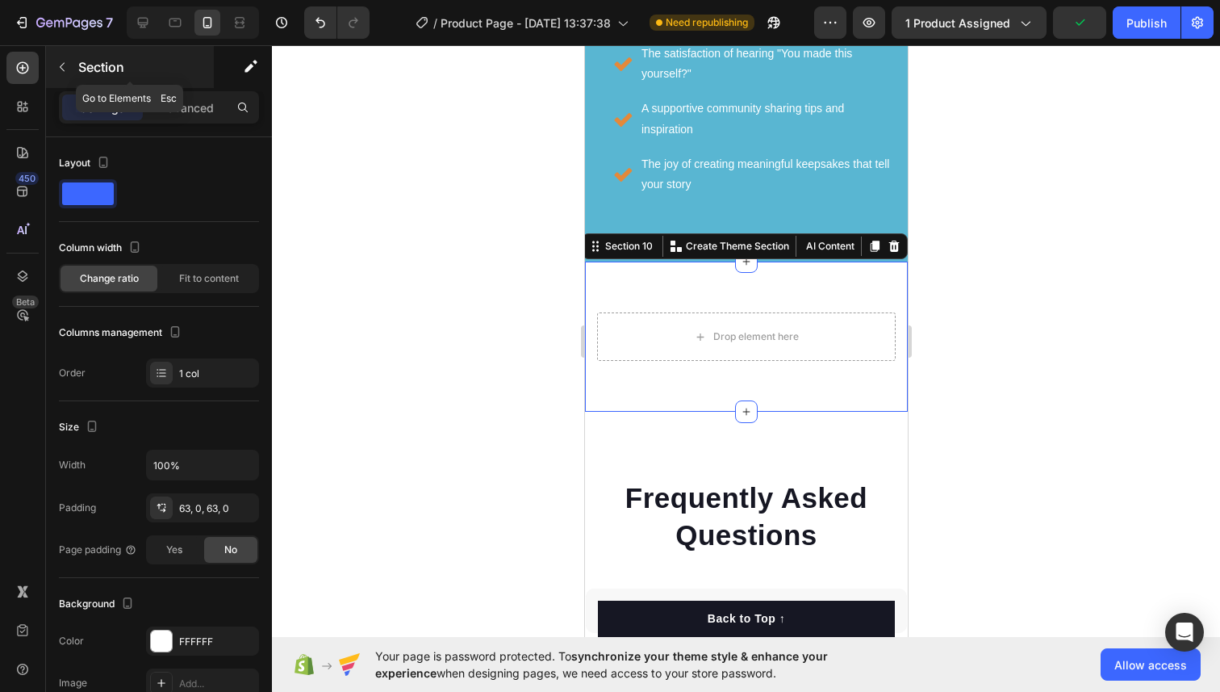
click at [65, 65] on icon "button" at bounding box center [62, 67] width 13 height 13
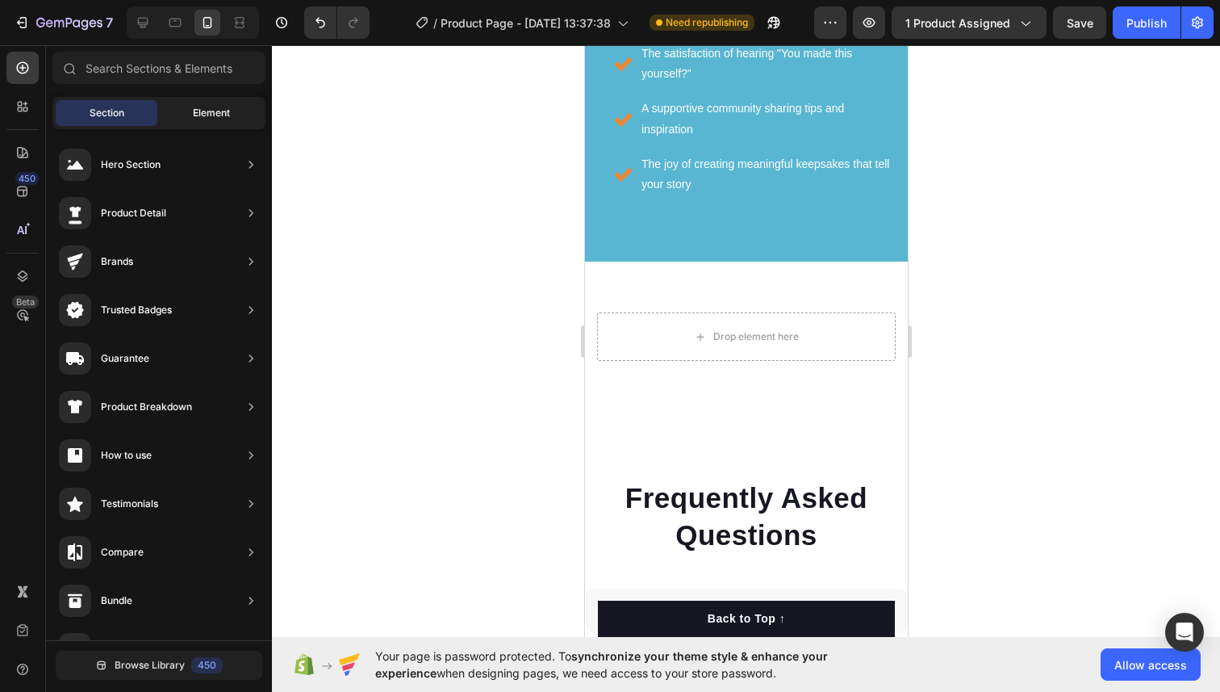
click at [169, 110] on div "Element" at bounding box center [212, 113] width 102 height 26
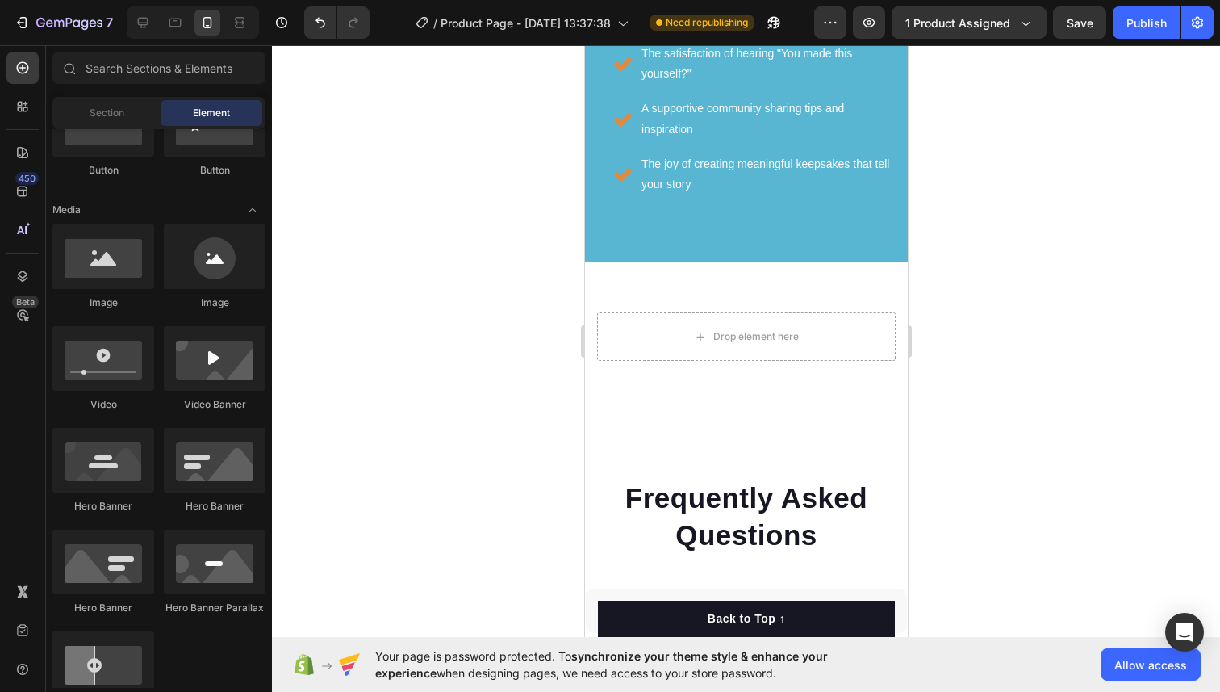
scroll to position [0, 0]
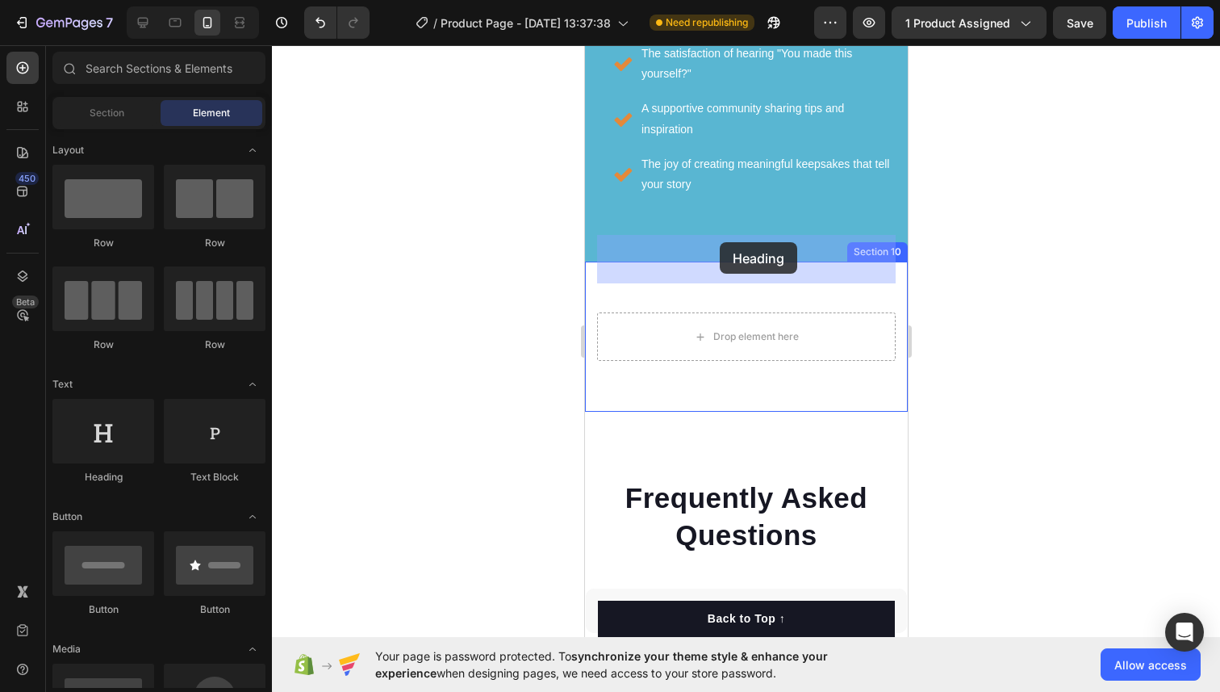
drag, startPoint x: 696, startPoint y: 484, endPoint x: 719, endPoint y: 242, distance: 243.2
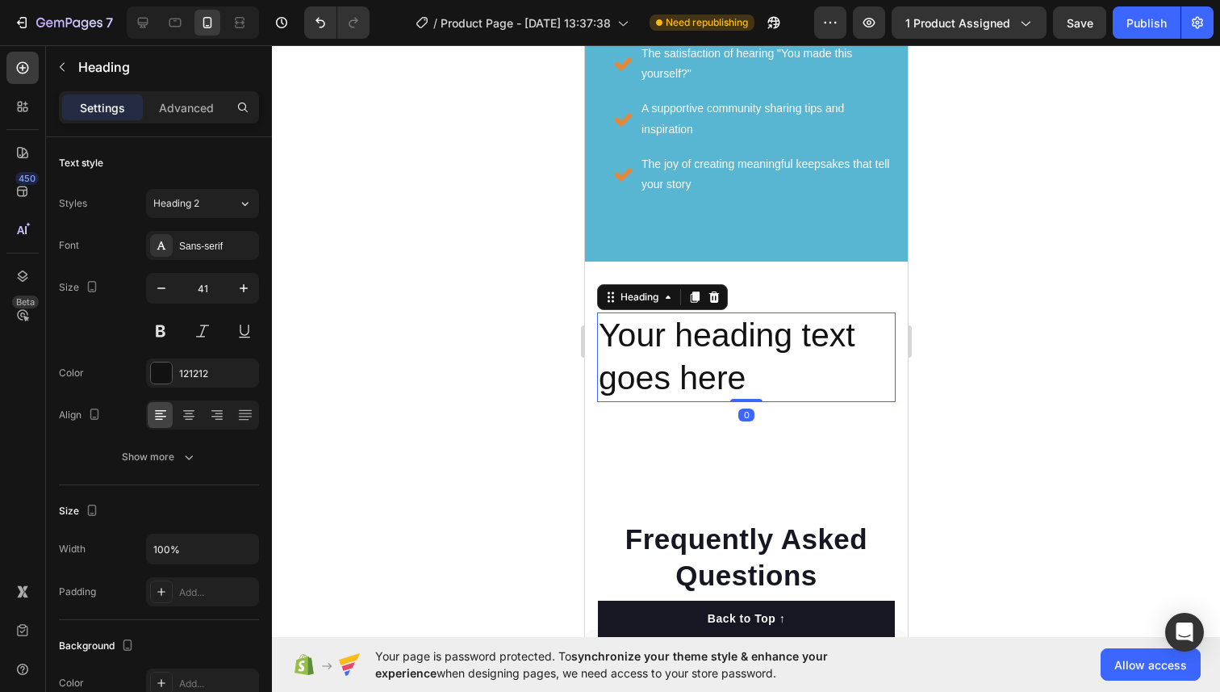
click at [697, 312] on h2 "Your heading text goes here" at bounding box center [745, 357] width 299 height 90
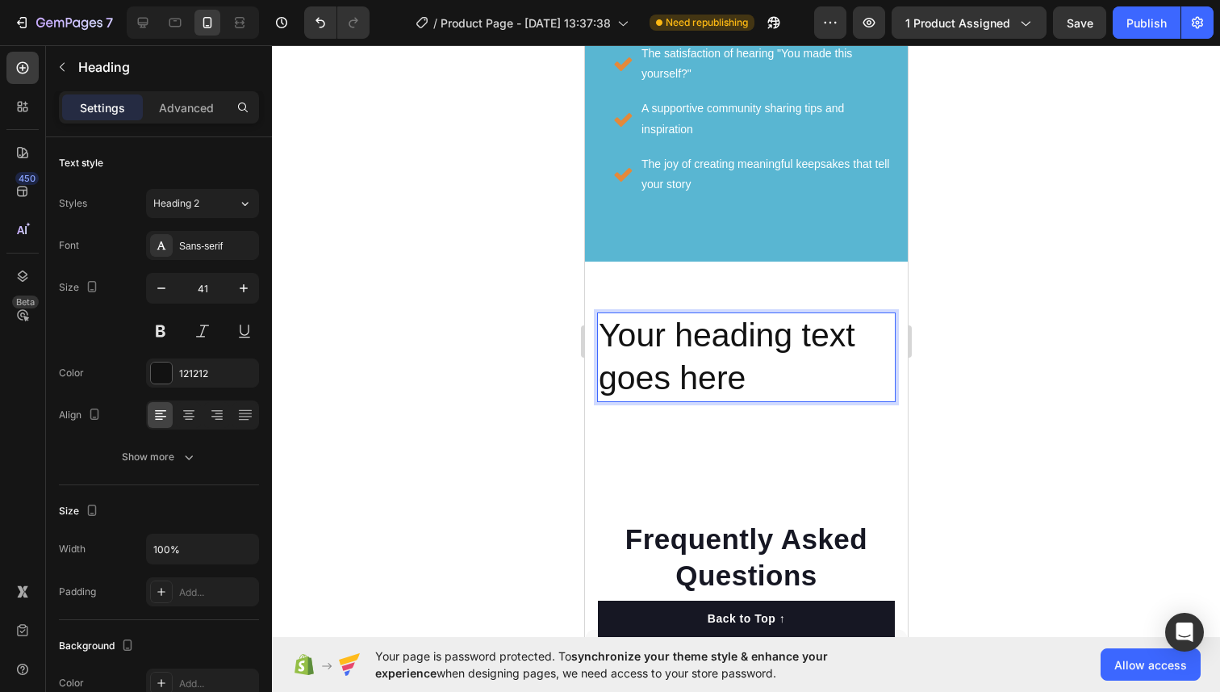
click at [697, 314] on p "Your heading text goes here" at bounding box center [745, 357] width 295 height 86
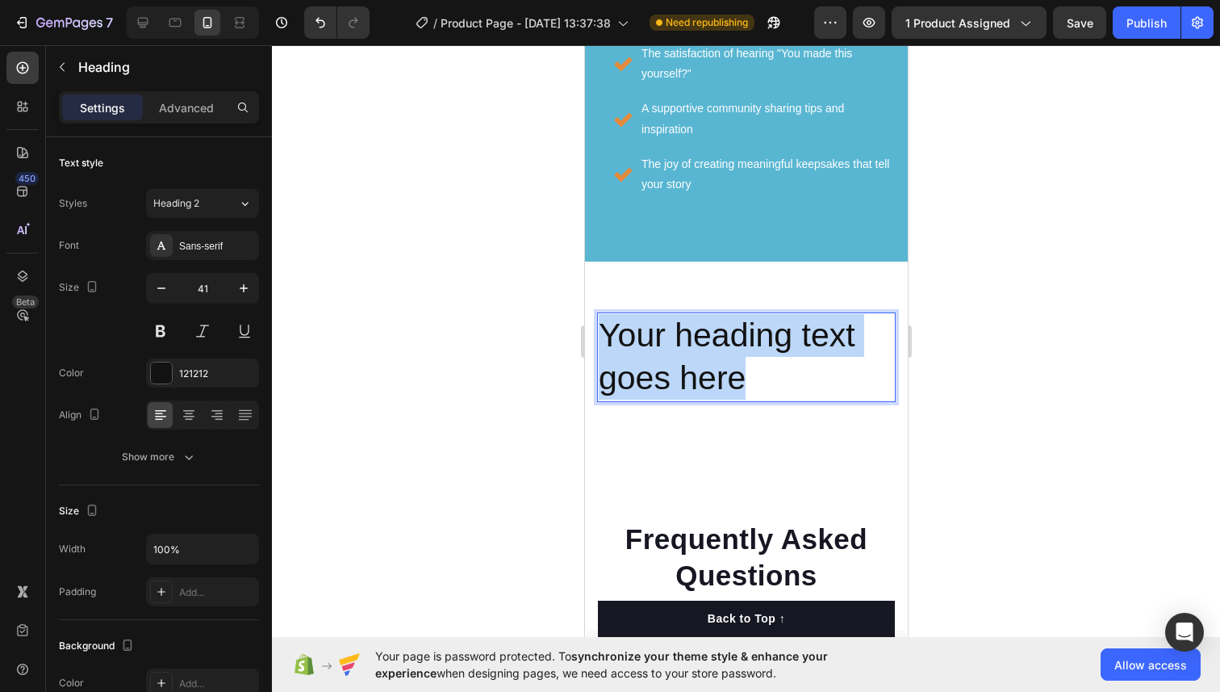
click at [697, 314] on p "Your heading text goes here" at bounding box center [745, 357] width 295 height 86
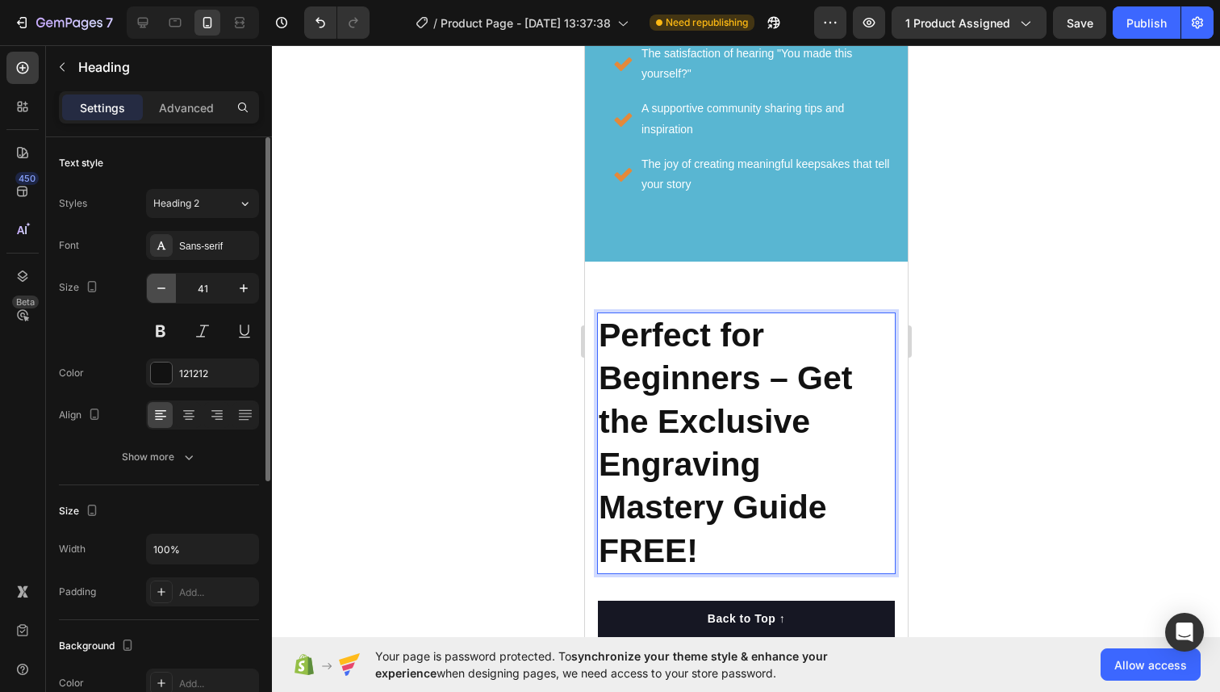
click at [163, 295] on icon "button" at bounding box center [161, 288] width 16 height 16
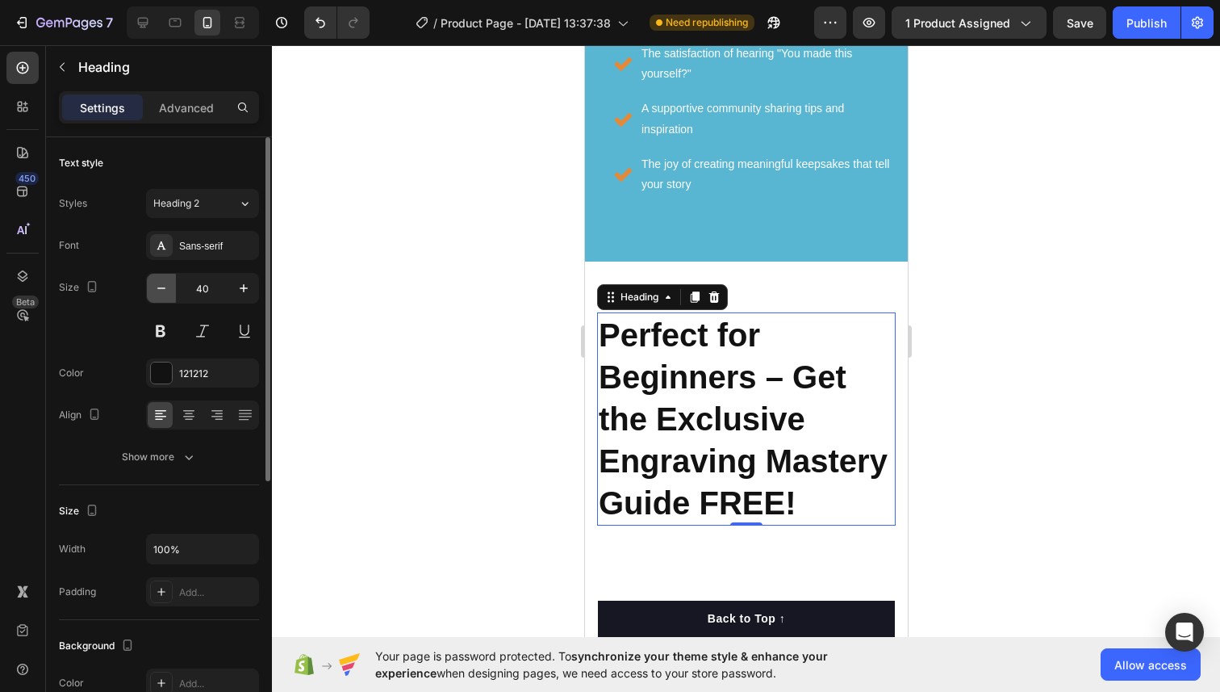
click at [163, 295] on icon "button" at bounding box center [161, 288] width 16 height 16
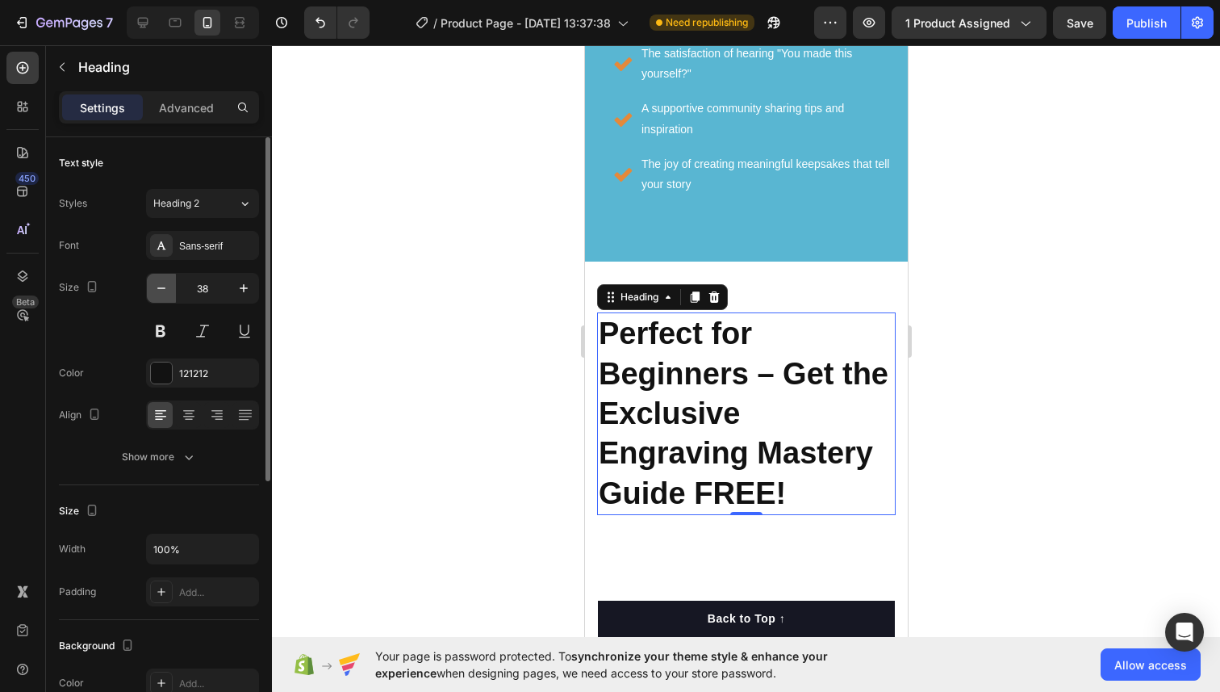
click at [163, 295] on icon "button" at bounding box center [161, 288] width 16 height 16
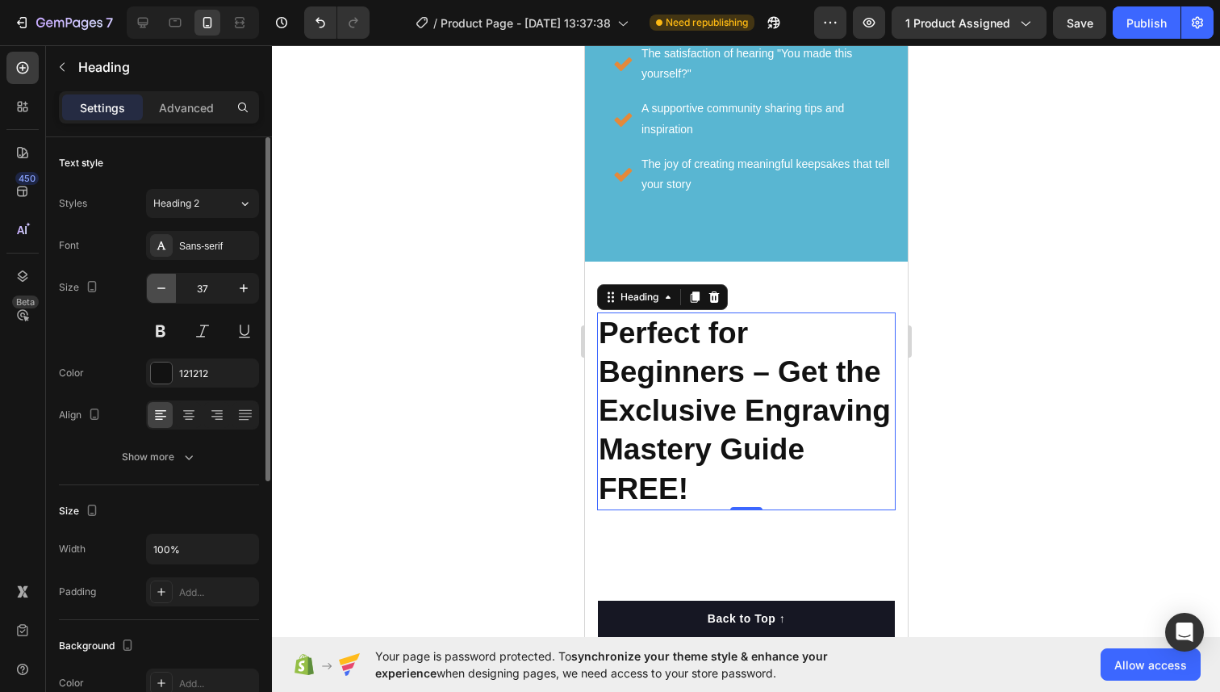
click at [163, 295] on icon "button" at bounding box center [161, 288] width 16 height 16
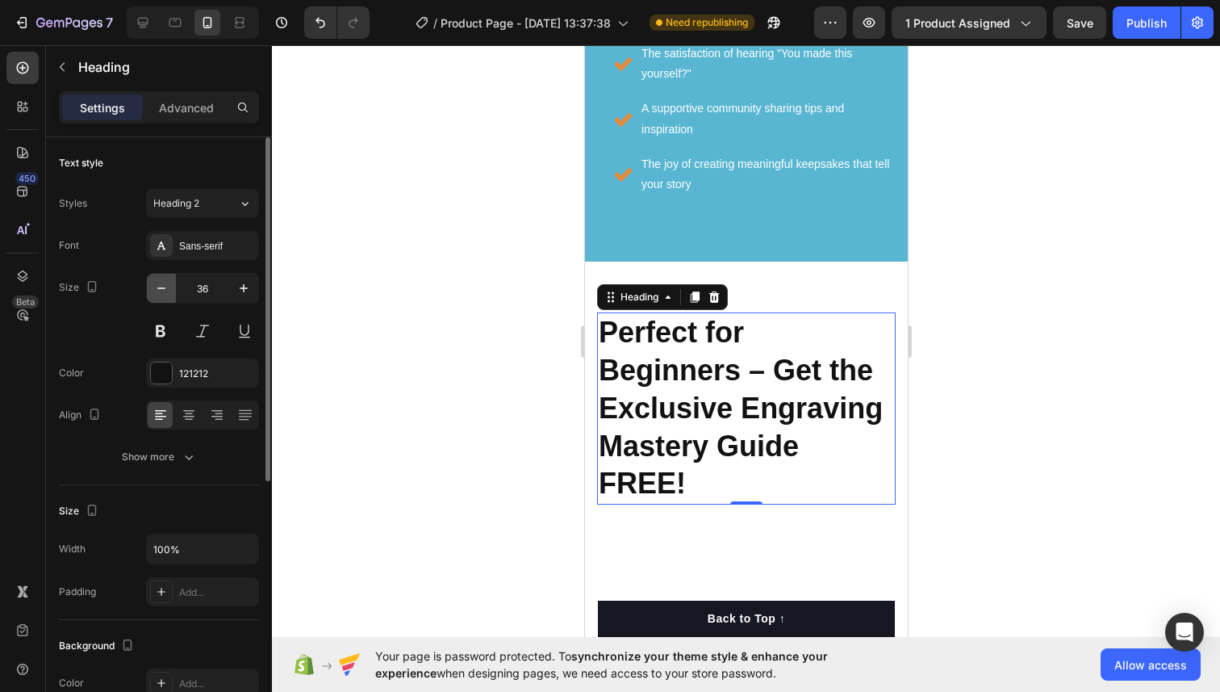
click at [163, 295] on icon "button" at bounding box center [161, 288] width 16 height 16
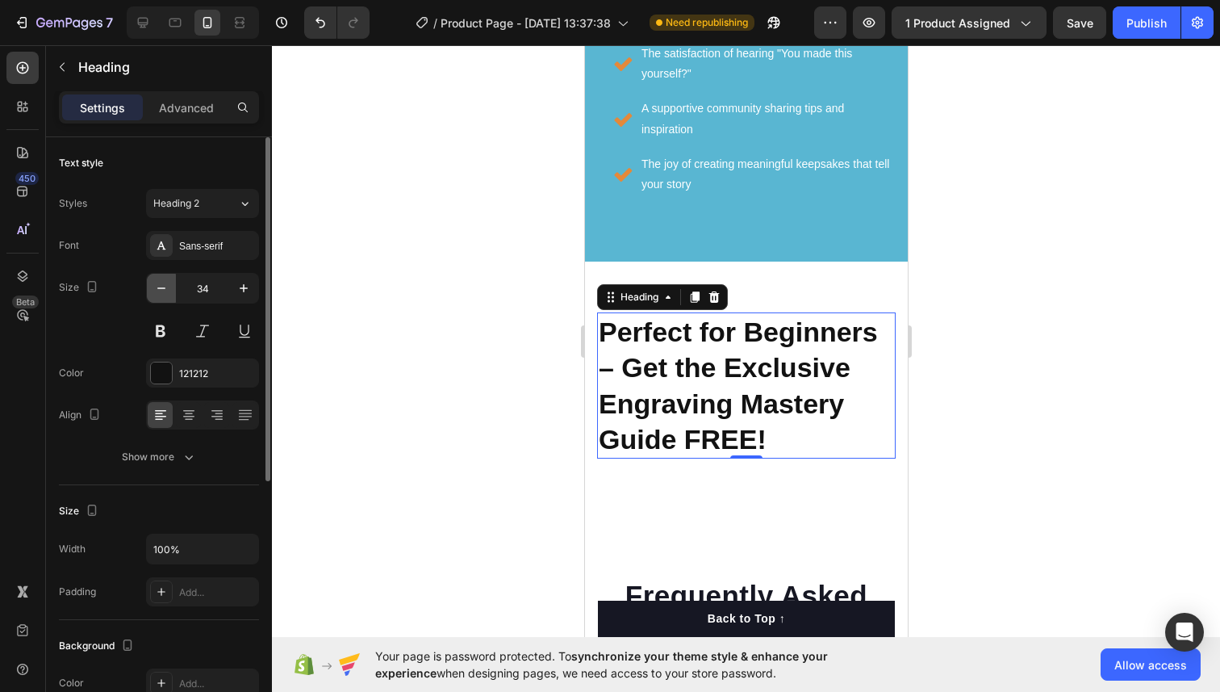
click at [163, 295] on icon "button" at bounding box center [161, 288] width 16 height 16
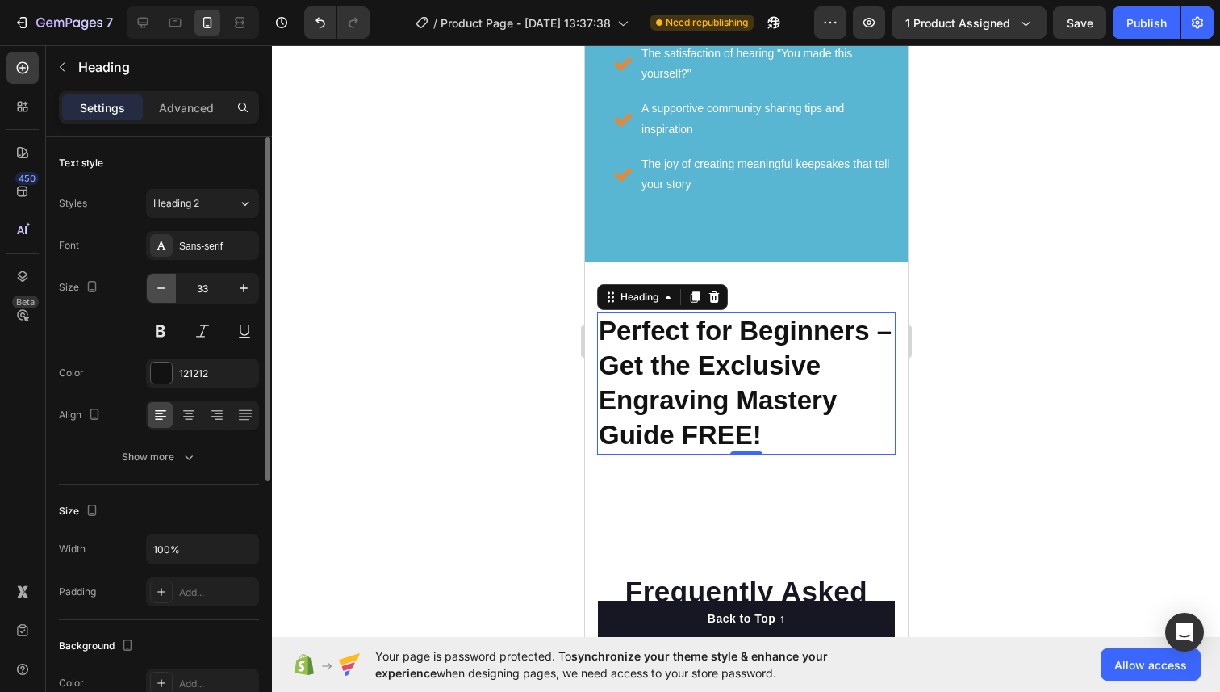
click at [163, 295] on icon "button" at bounding box center [161, 288] width 16 height 16
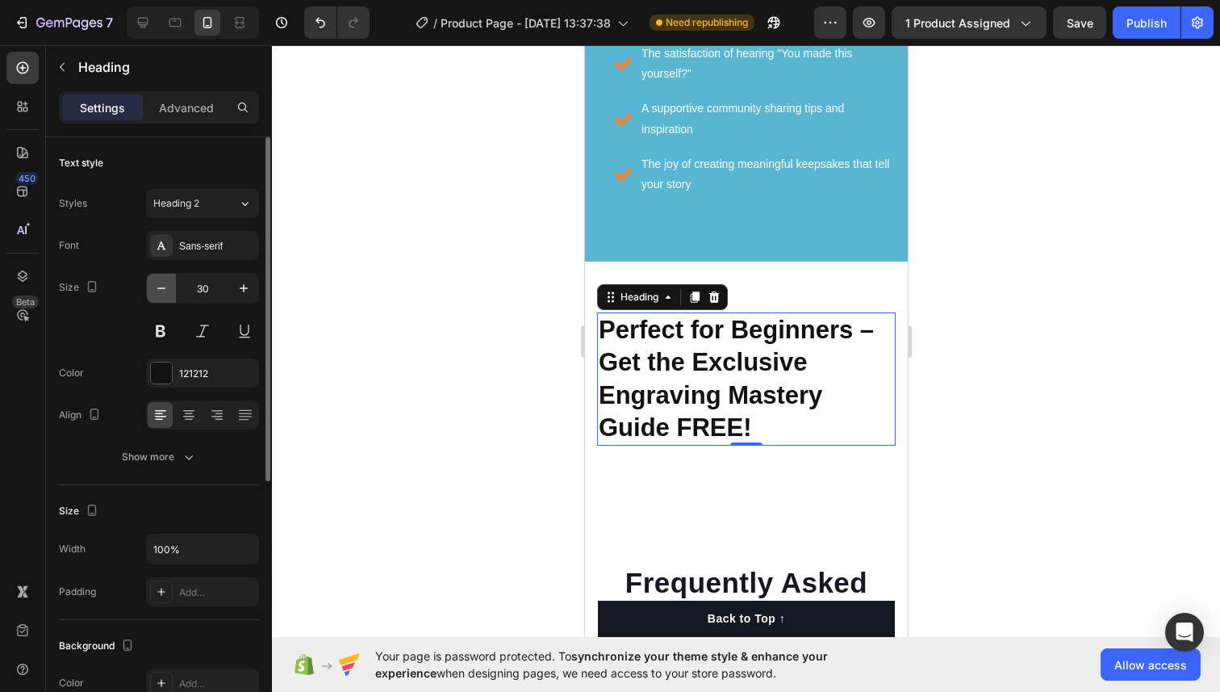
click at [163, 295] on icon "button" at bounding box center [161, 288] width 16 height 16
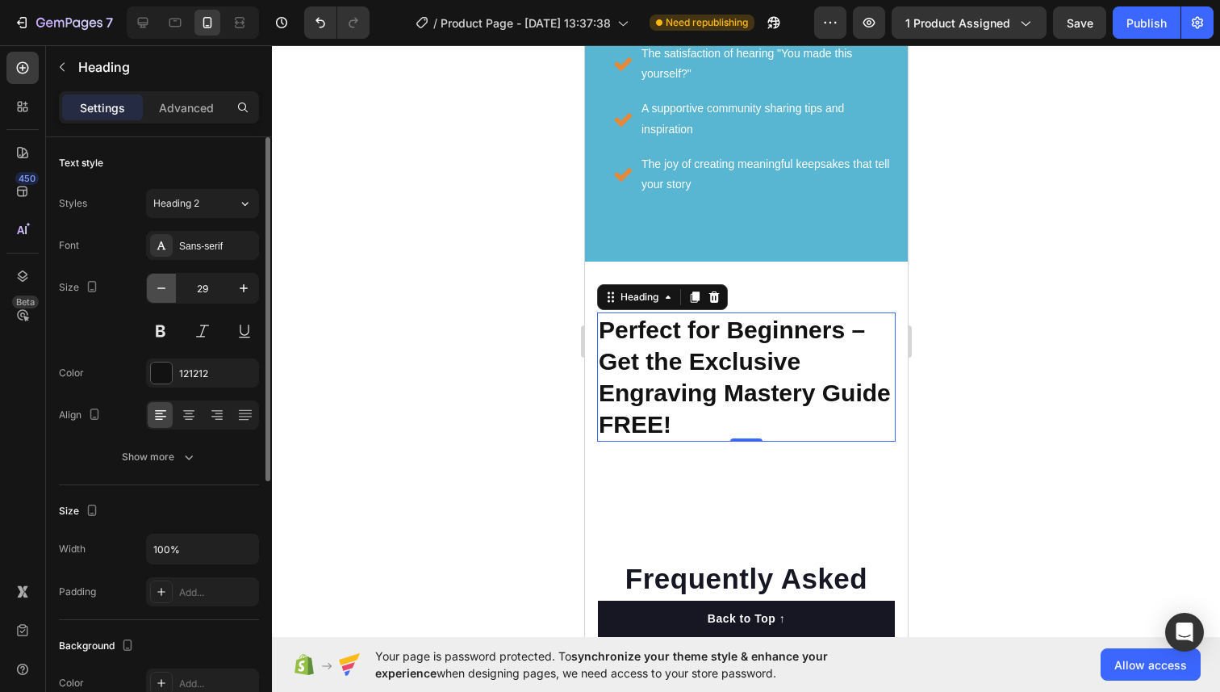
click at [163, 295] on icon "button" at bounding box center [161, 288] width 16 height 16
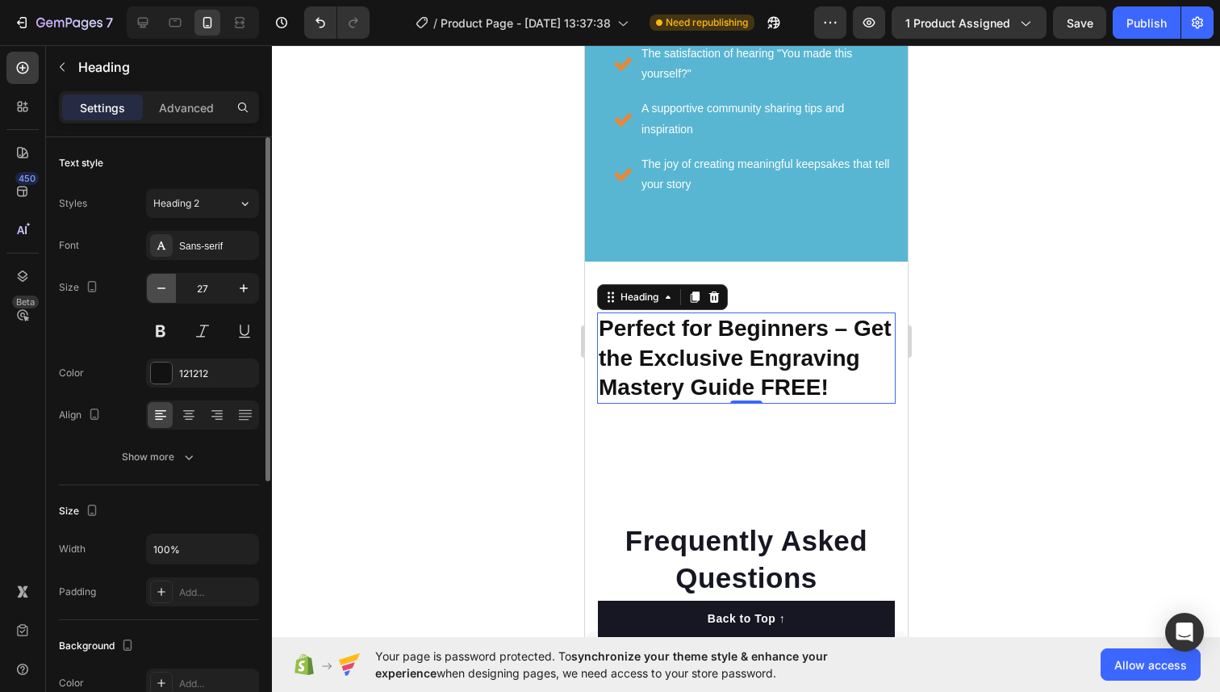
click at [163, 295] on icon "button" at bounding box center [161, 288] width 16 height 16
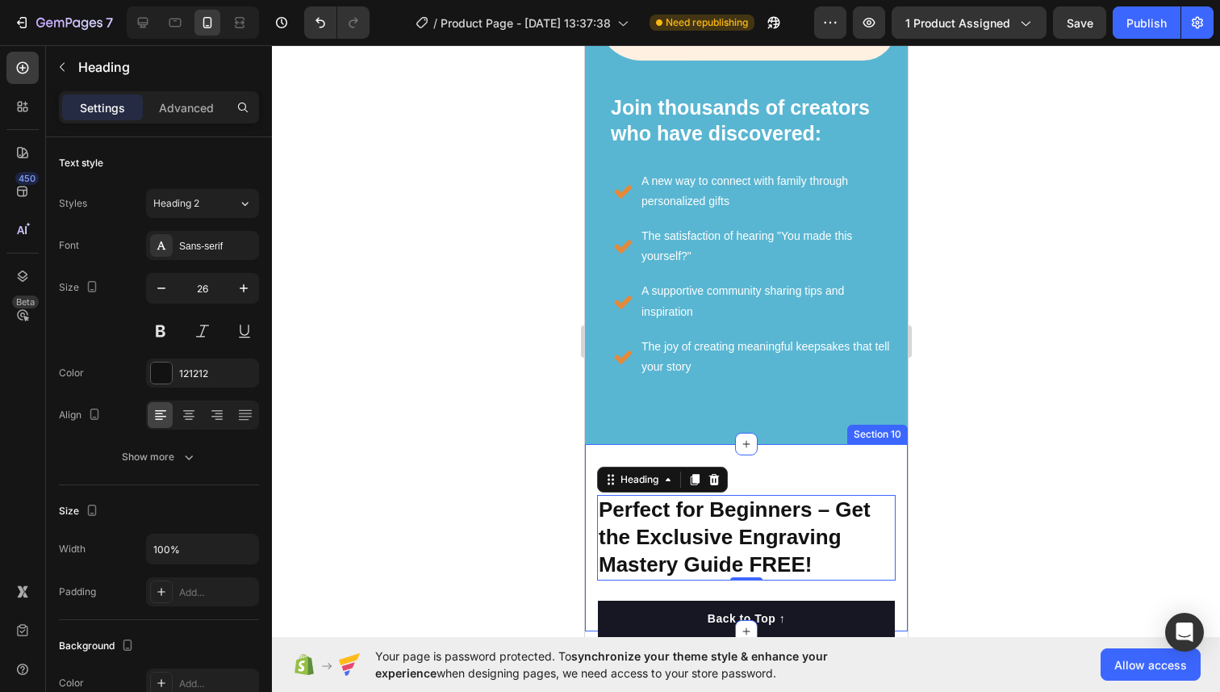
scroll to position [7560, 0]
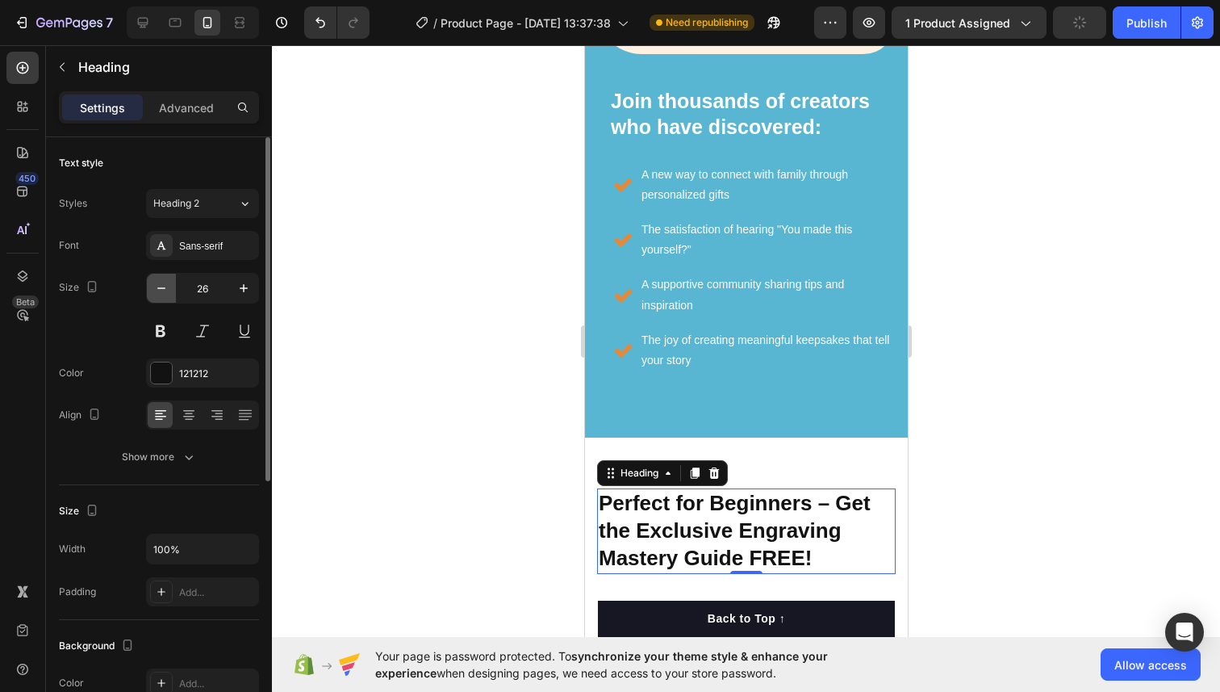
click at [171, 294] on button "button" at bounding box center [161, 288] width 29 height 29
type input "24"
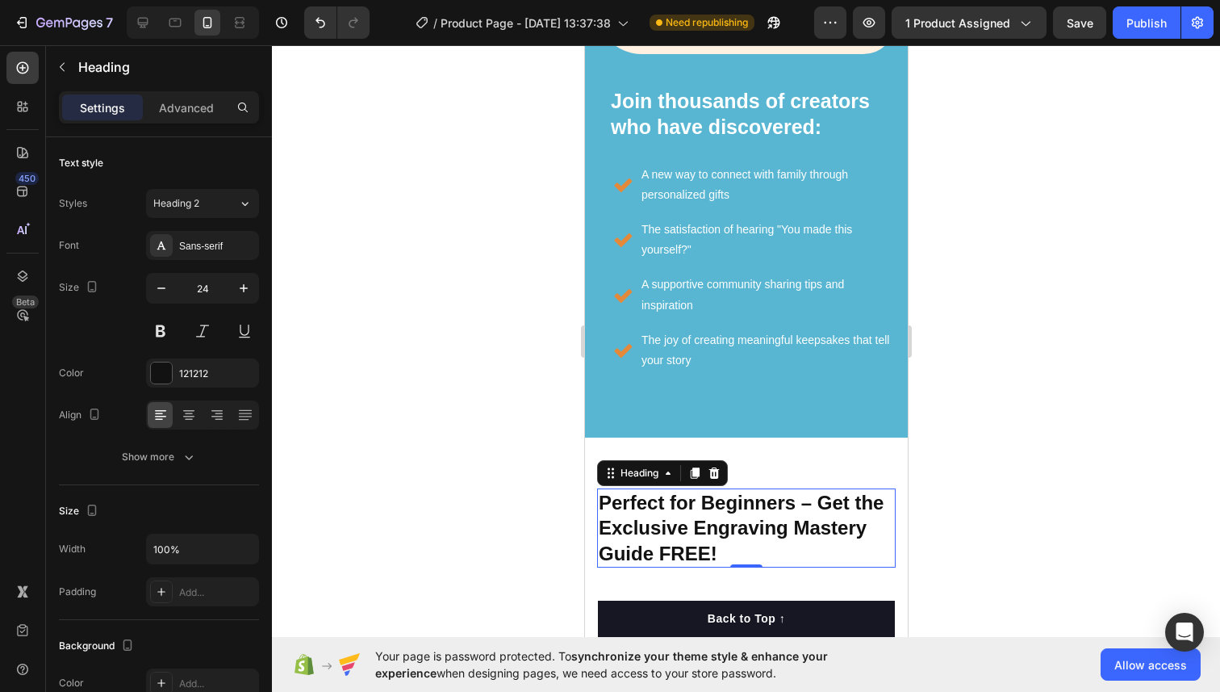
click at [941, 336] on div at bounding box center [746, 368] width 948 height 646
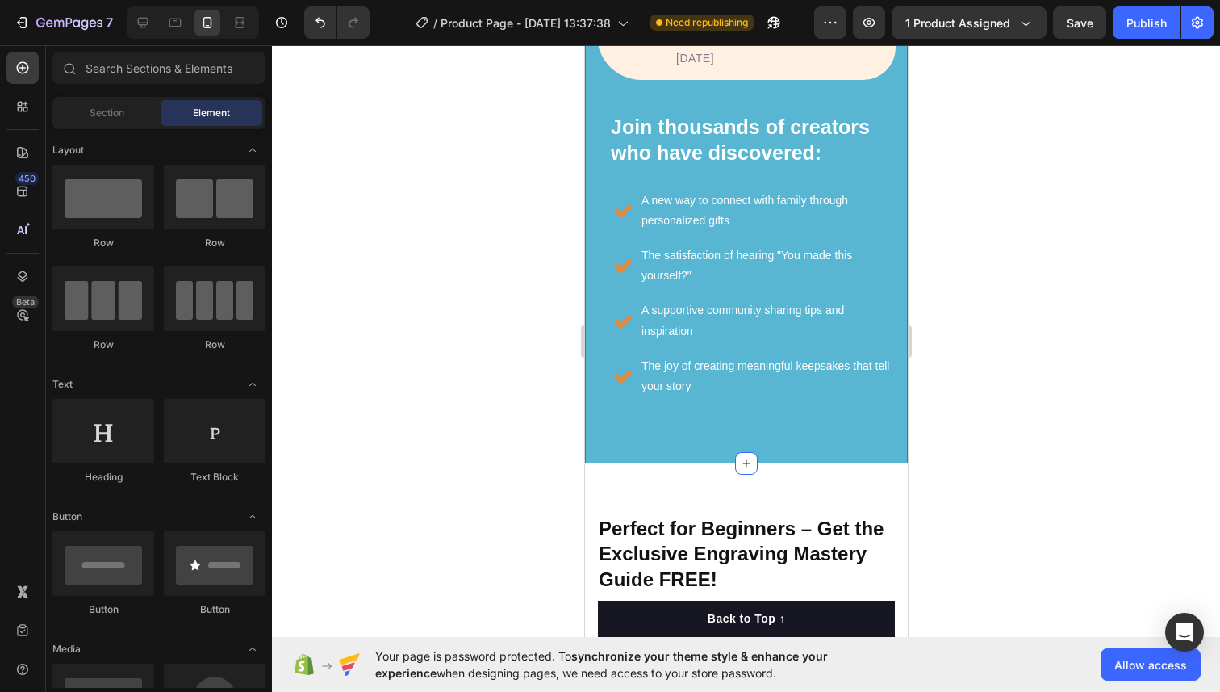
scroll to position [7704, 0]
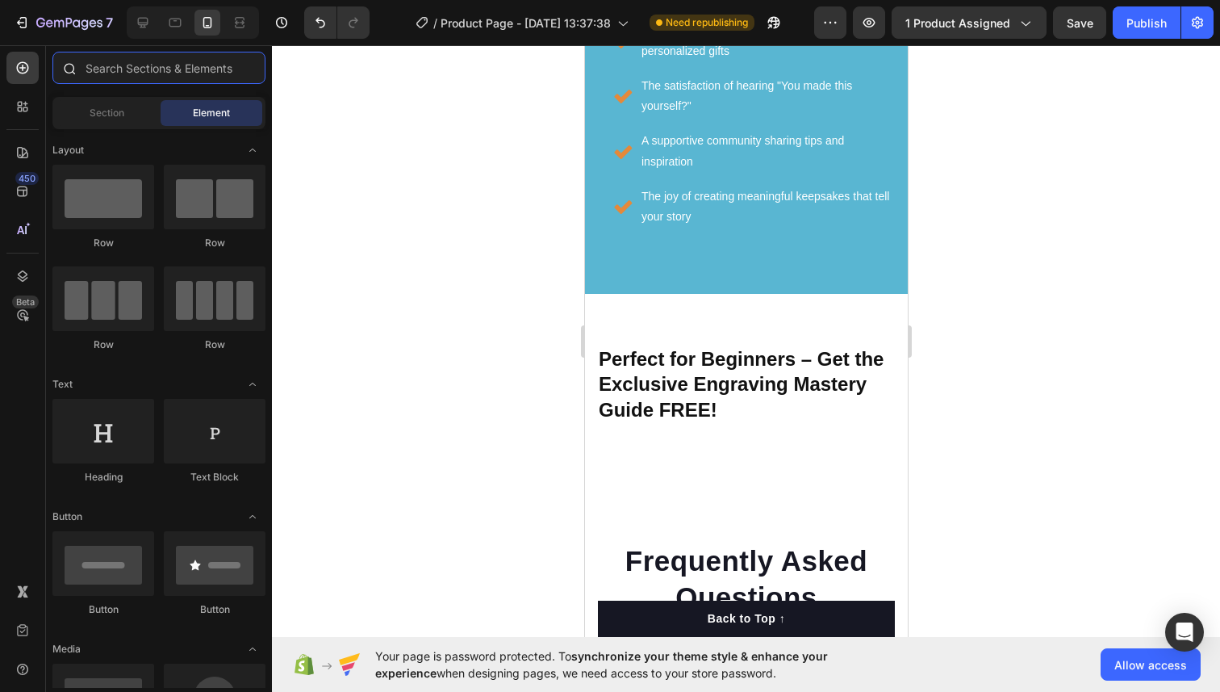
click at [120, 70] on input "text" at bounding box center [158, 68] width 213 height 32
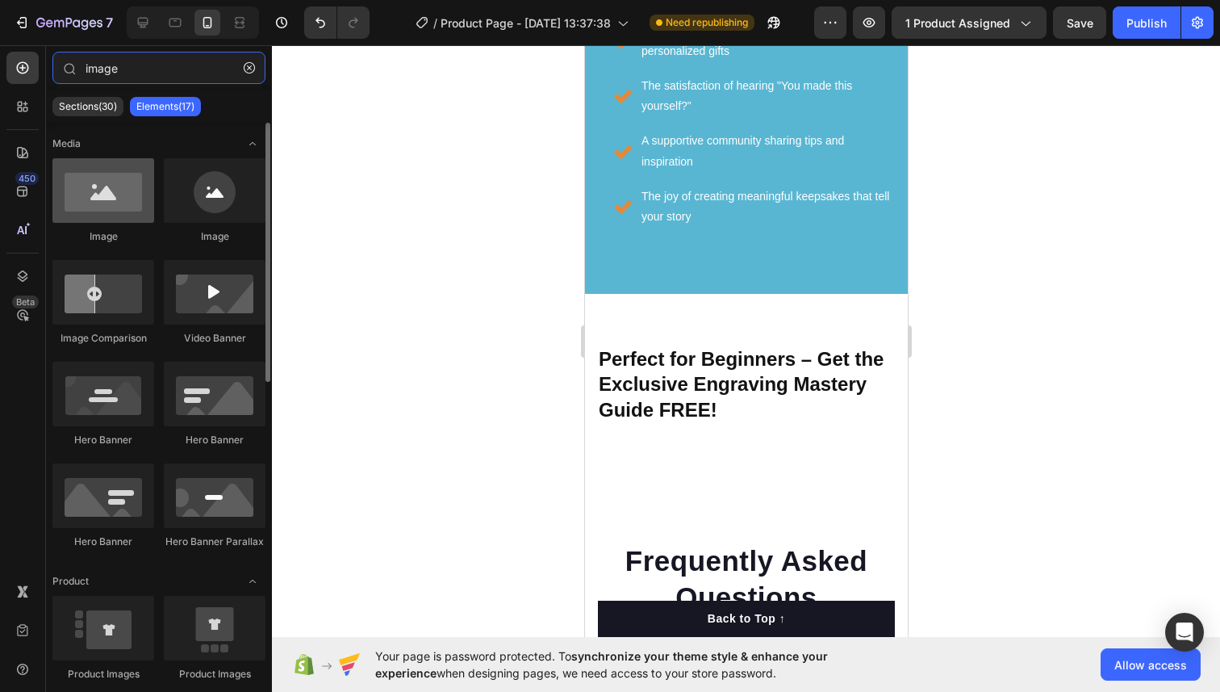
type input "image"
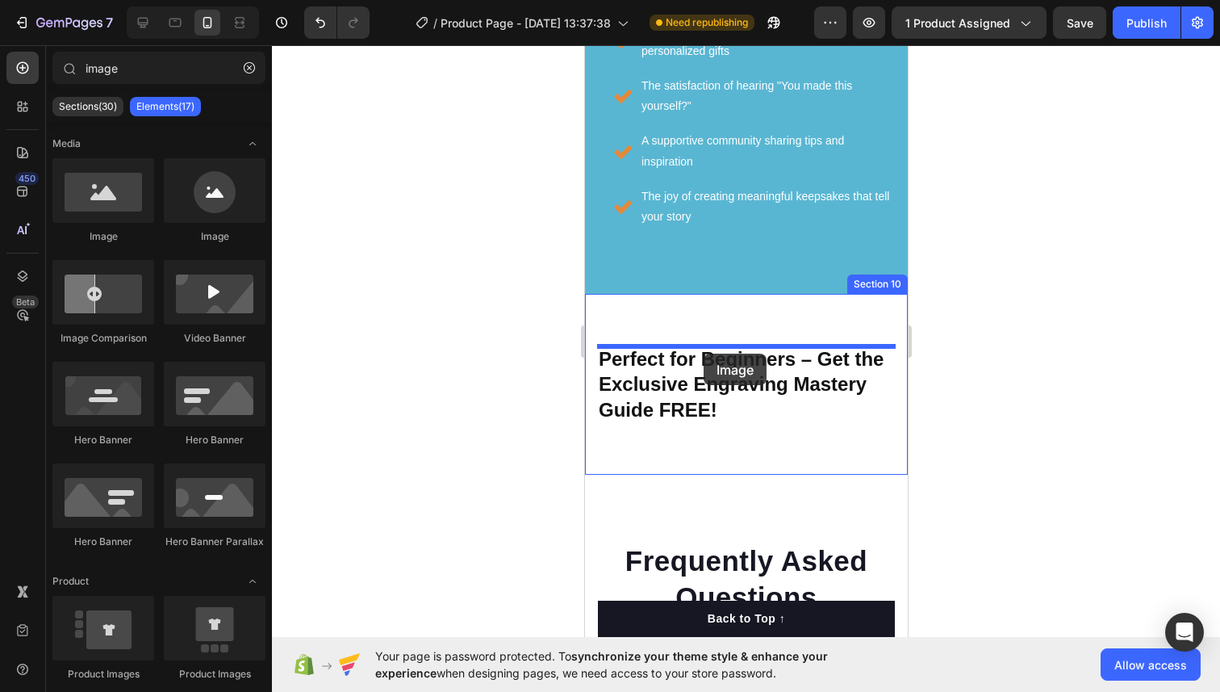
drag, startPoint x: 655, startPoint y: 244, endPoint x: 704, endPoint y: 353, distance: 120.0
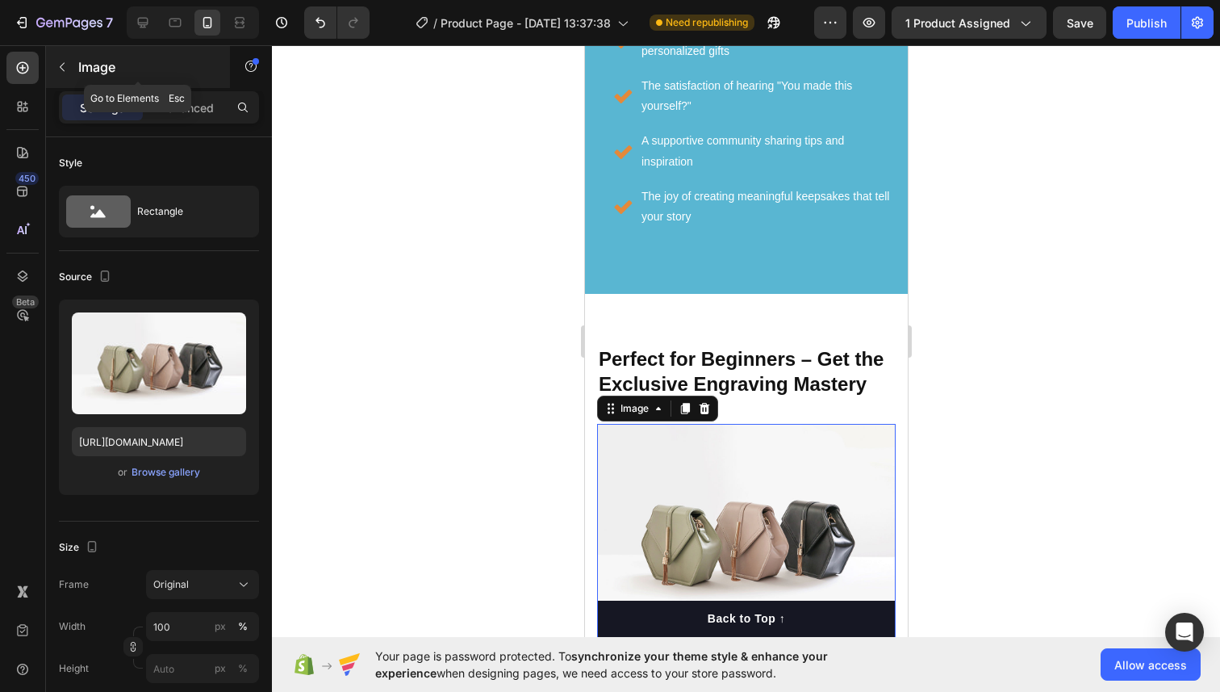
click at [73, 73] on button "button" at bounding box center [62, 67] width 26 height 26
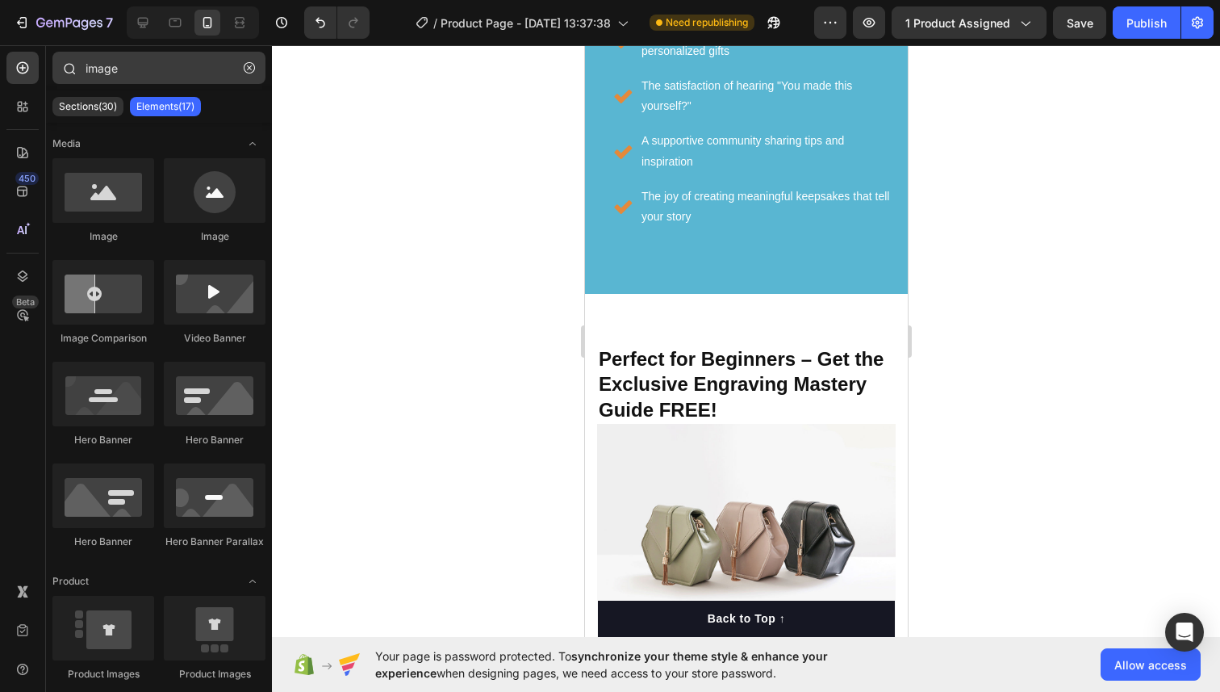
click at [140, 49] on div "image Sections(30) Elements(17) Media Image Image Image Comparison Video Banner…" at bounding box center [159, 368] width 226 height 646
click at [136, 63] on input "image" at bounding box center [158, 68] width 213 height 32
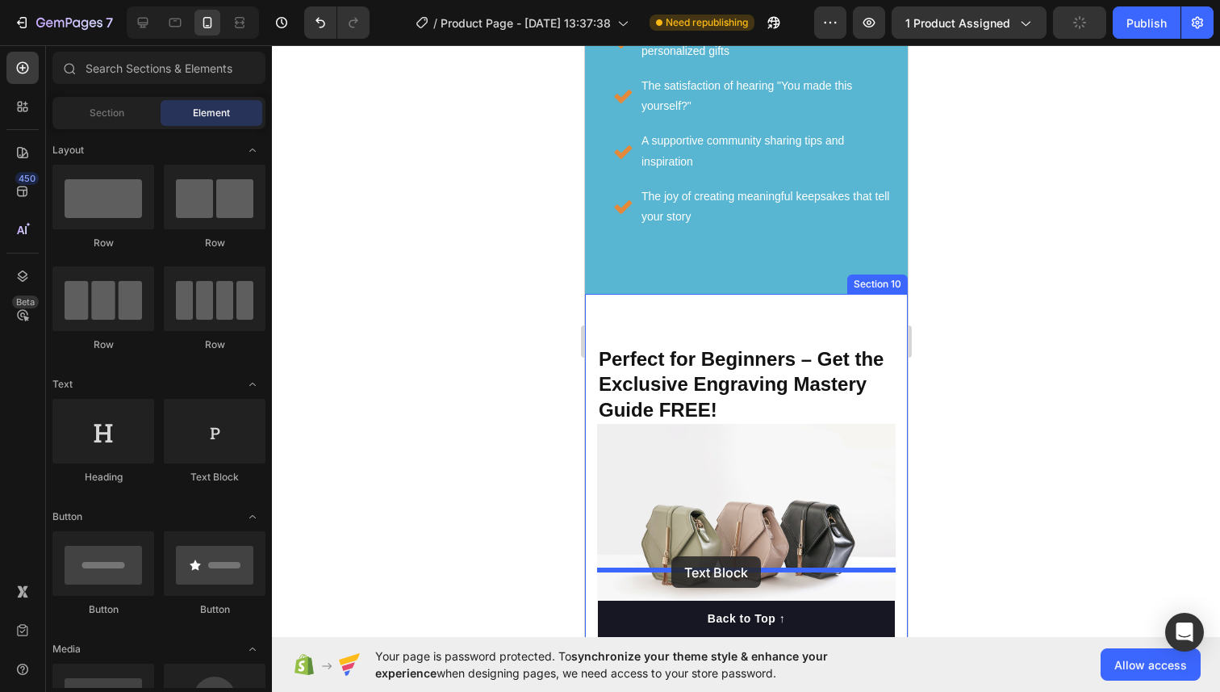
drag, startPoint x: 749, startPoint y: 479, endPoint x: 671, endPoint y: 556, distance: 109.6
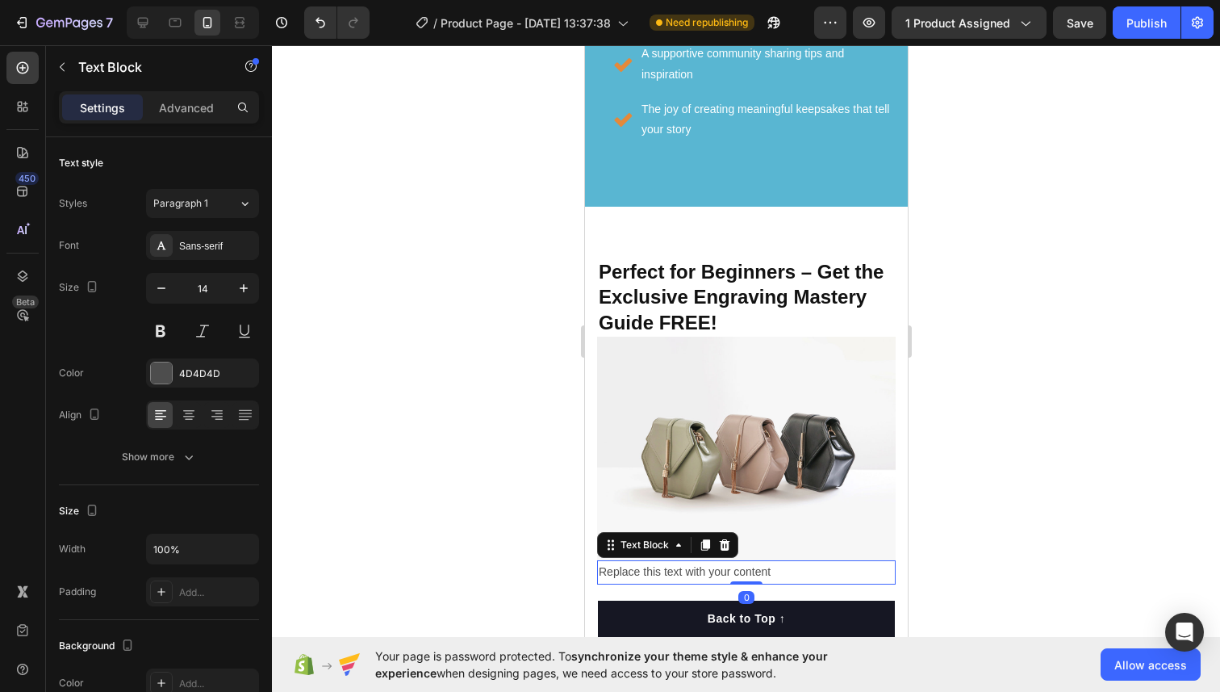
scroll to position [7863, 0]
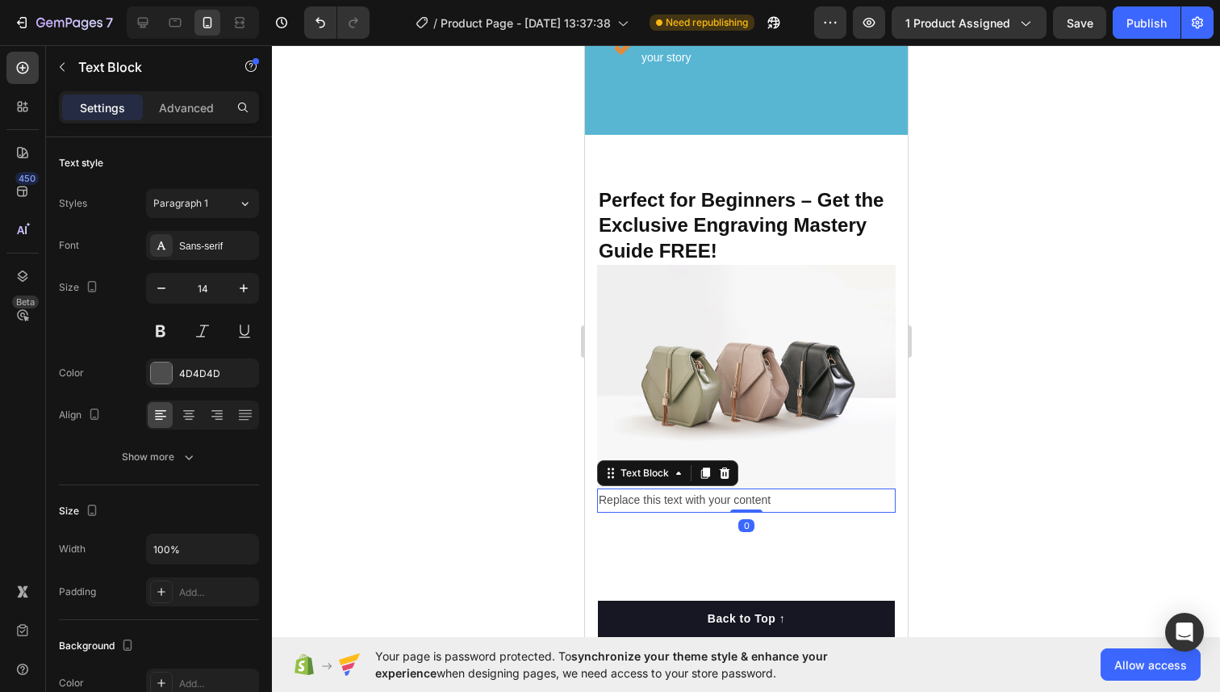
click at [685, 488] on div "Replace this text with your content" at bounding box center [745, 499] width 299 height 23
click at [685, 490] on p "Replace this text with your content" at bounding box center [745, 500] width 295 height 20
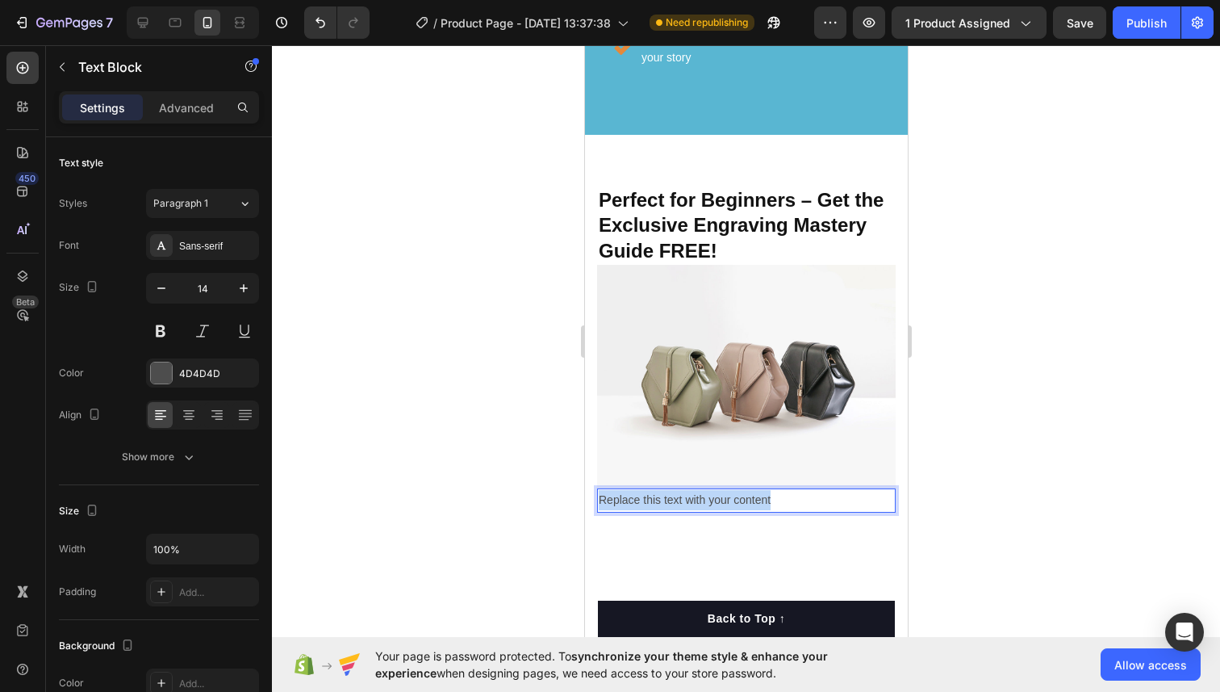
click at [685, 490] on p "Replace this text with your content" at bounding box center [745, 500] width 295 height 20
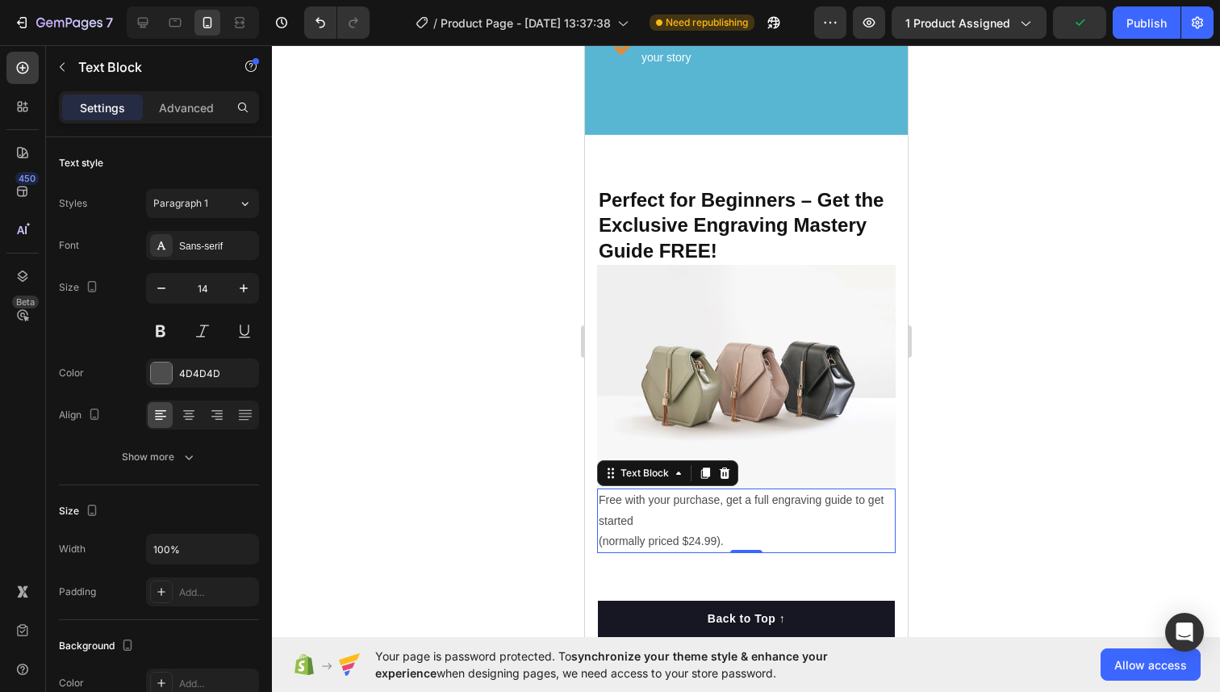
click at [648, 531] on p "(normally priced $24.99)." at bounding box center [745, 541] width 295 height 20
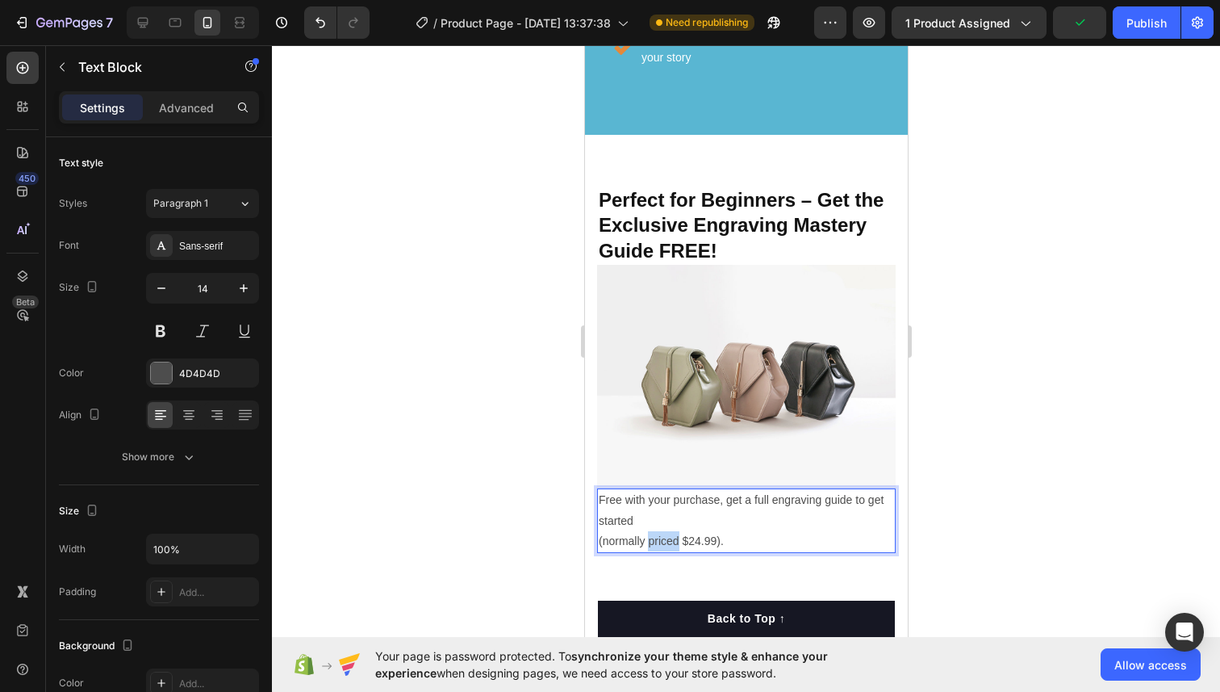
click at [648, 531] on p "(normally priced $24.99)." at bounding box center [745, 541] width 295 height 20
click at [1022, 359] on div at bounding box center [746, 368] width 948 height 646
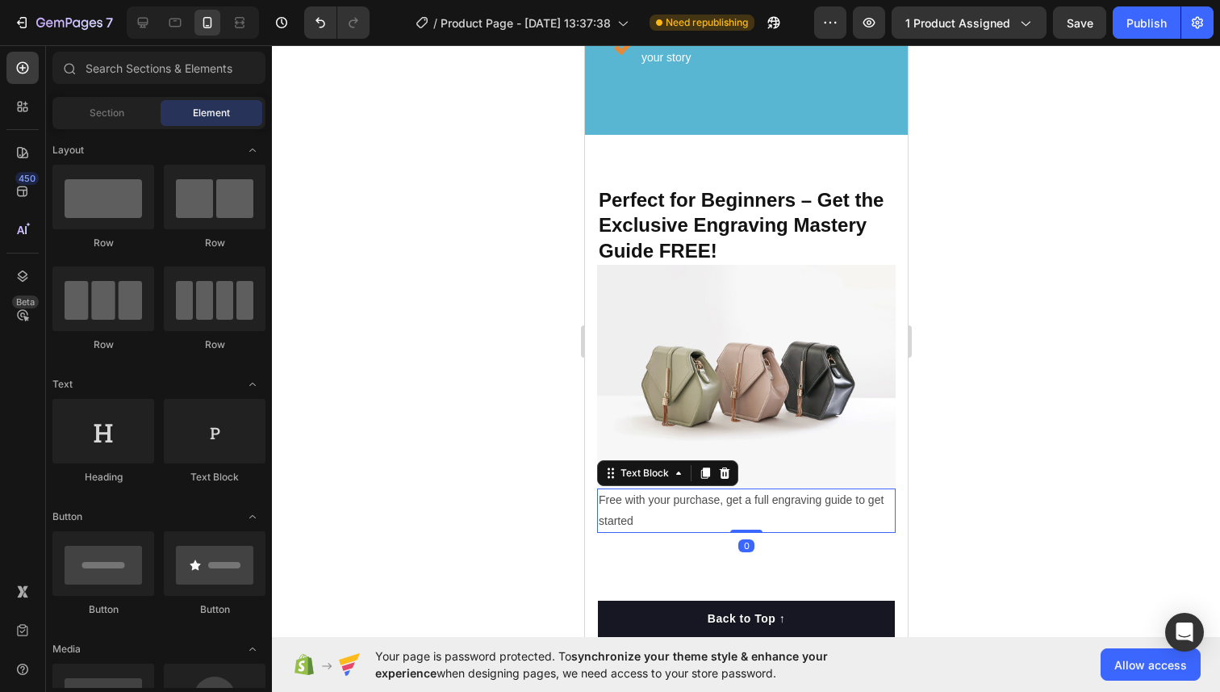
click at [759, 490] on p "Free with your purchase, get a full engraving guide to get started" at bounding box center [745, 510] width 295 height 40
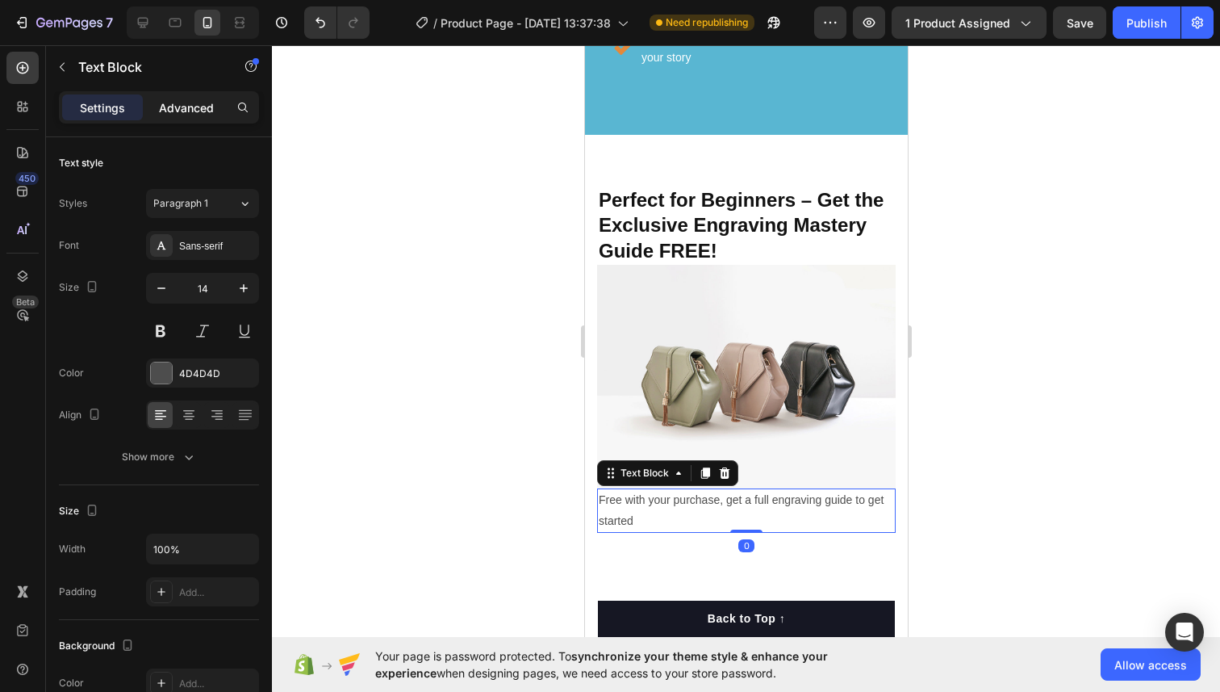
click at [200, 97] on div "Advanced" at bounding box center [186, 107] width 81 height 26
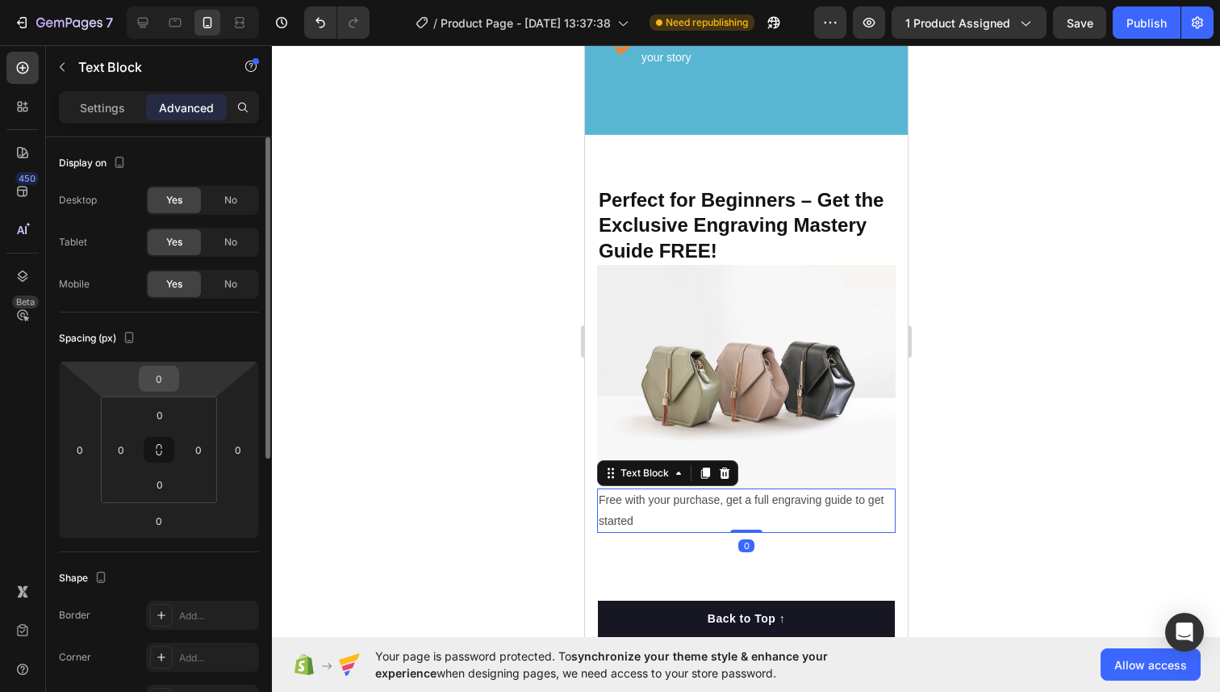
click at [172, 374] on input "0" at bounding box center [159, 378] width 32 height 24
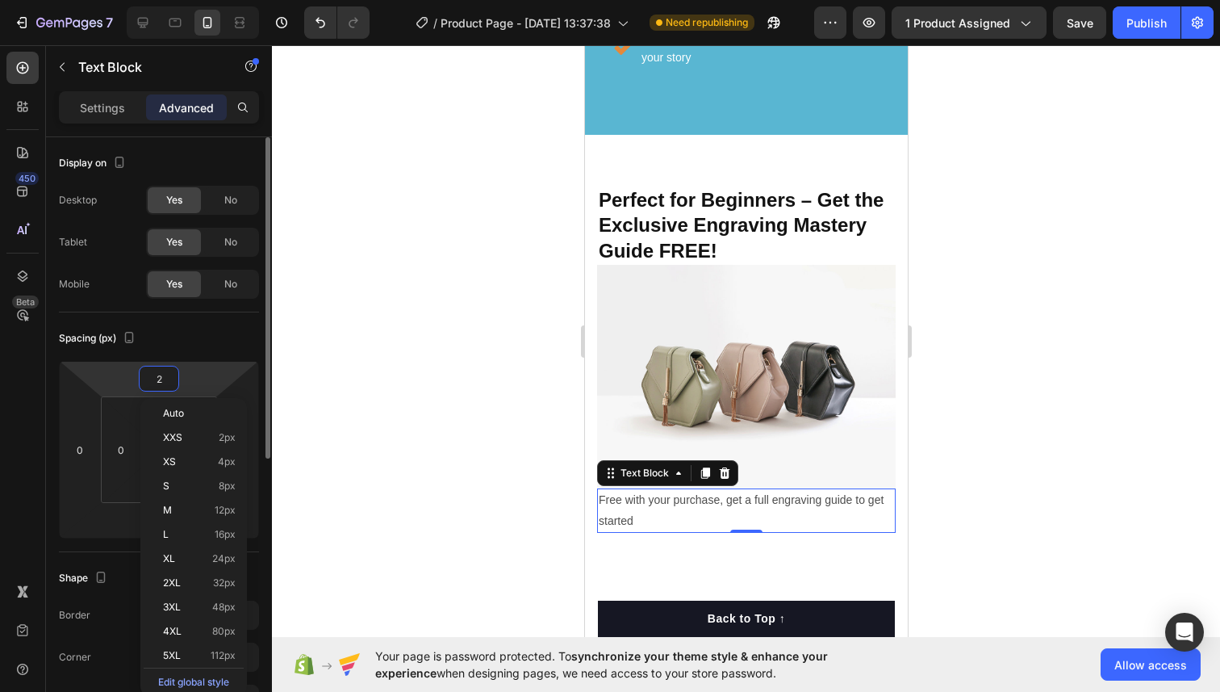
type input "20"
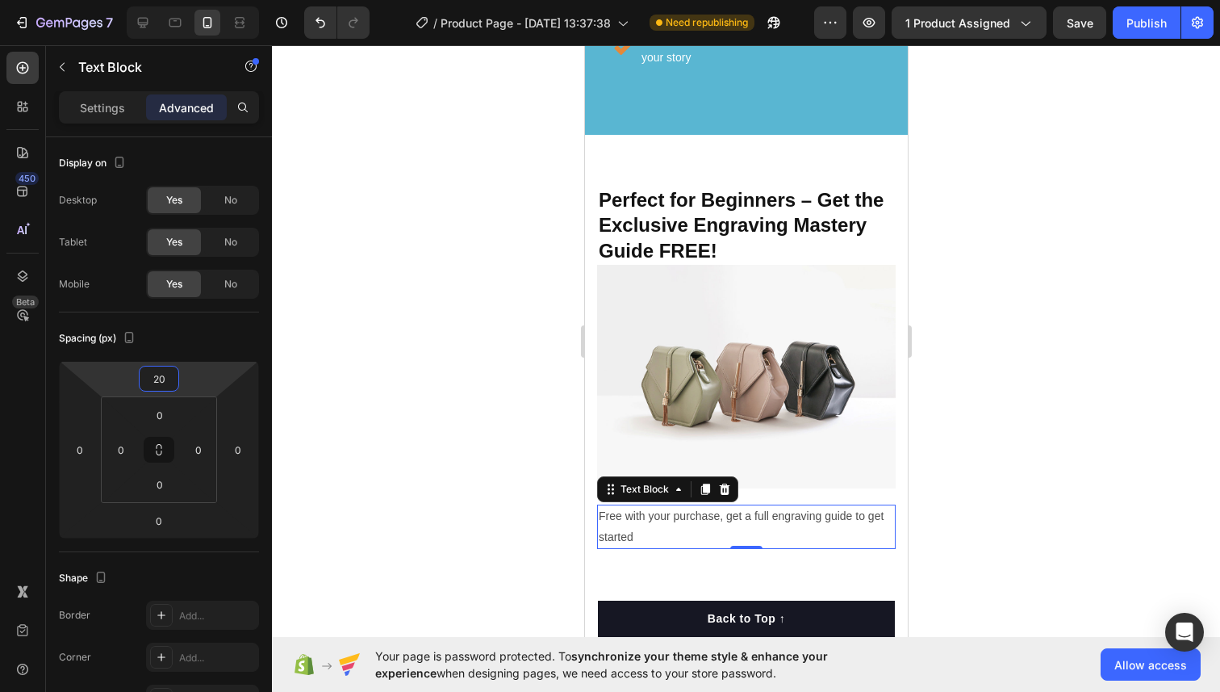
click at [1010, 278] on div at bounding box center [746, 368] width 948 height 646
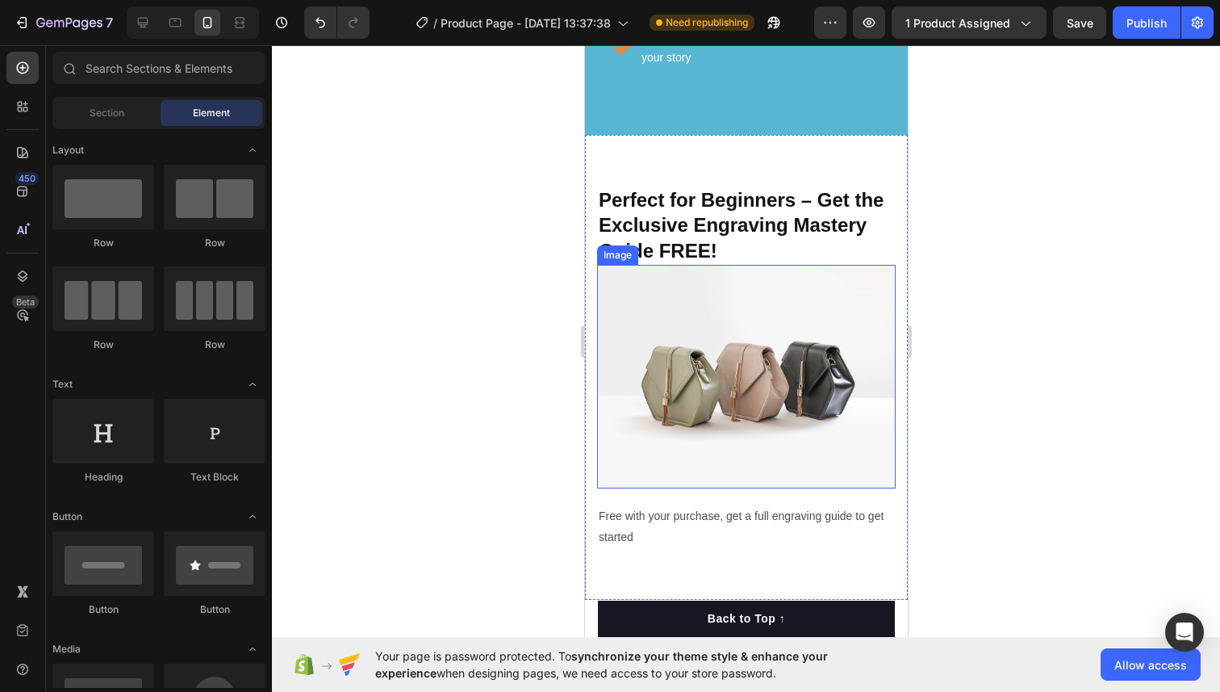
click at [708, 313] on img at bounding box center [745, 377] width 299 height 224
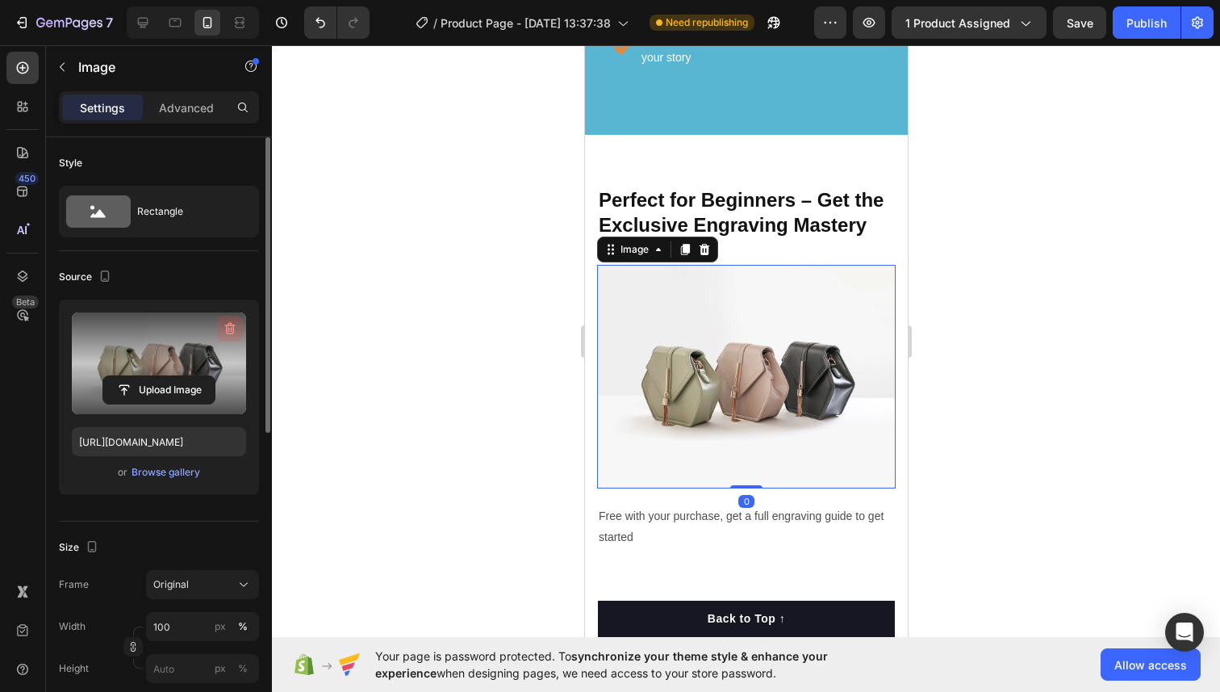
click at [228, 322] on icon "button" at bounding box center [230, 328] width 16 height 16
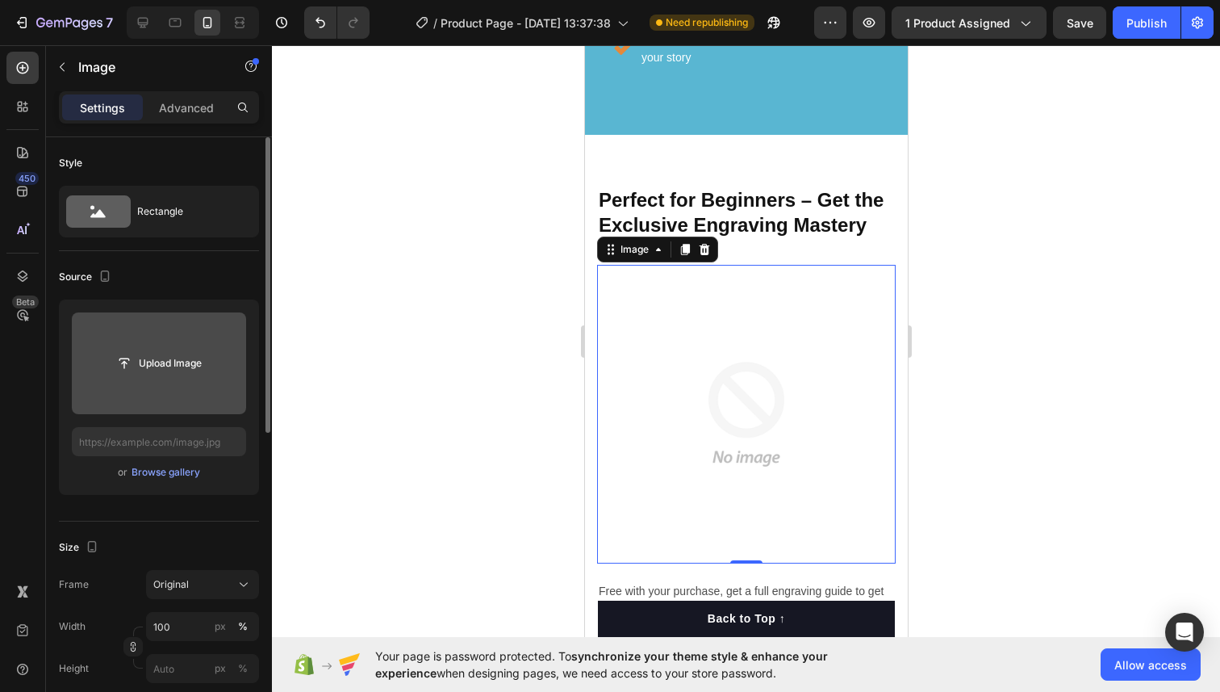
click at [168, 339] on input "file" at bounding box center [159, 363] width 174 height 102
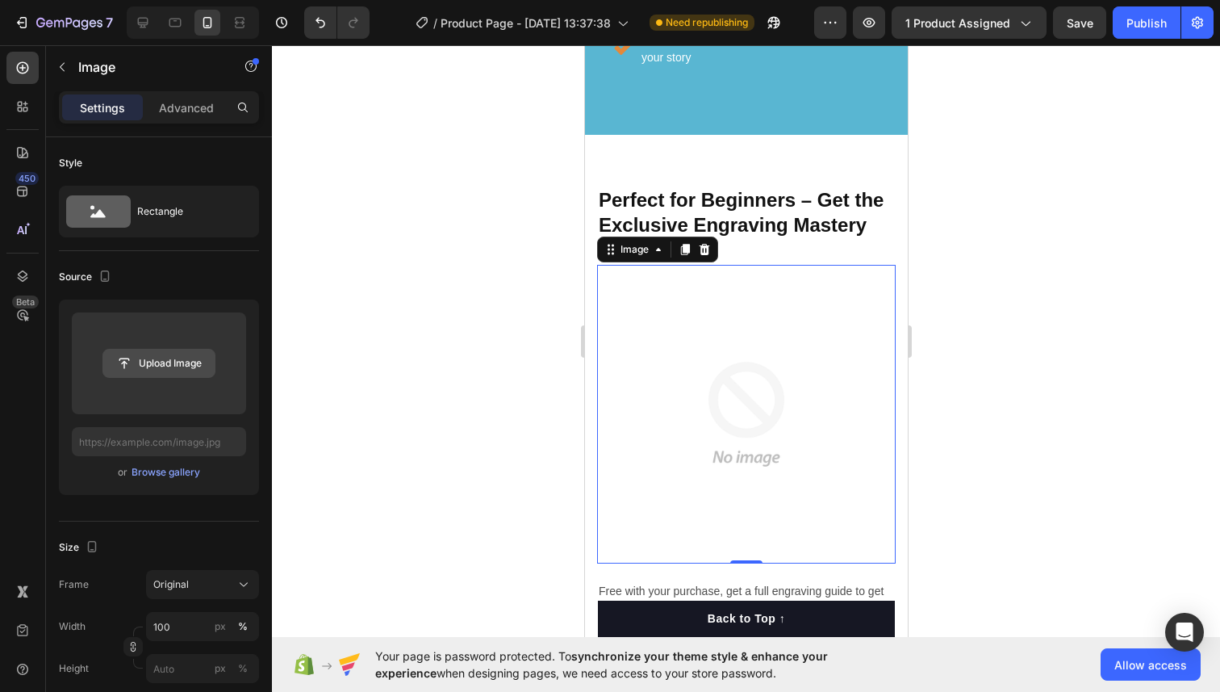
click at [182, 355] on input "file" at bounding box center [158, 362] width 111 height 27
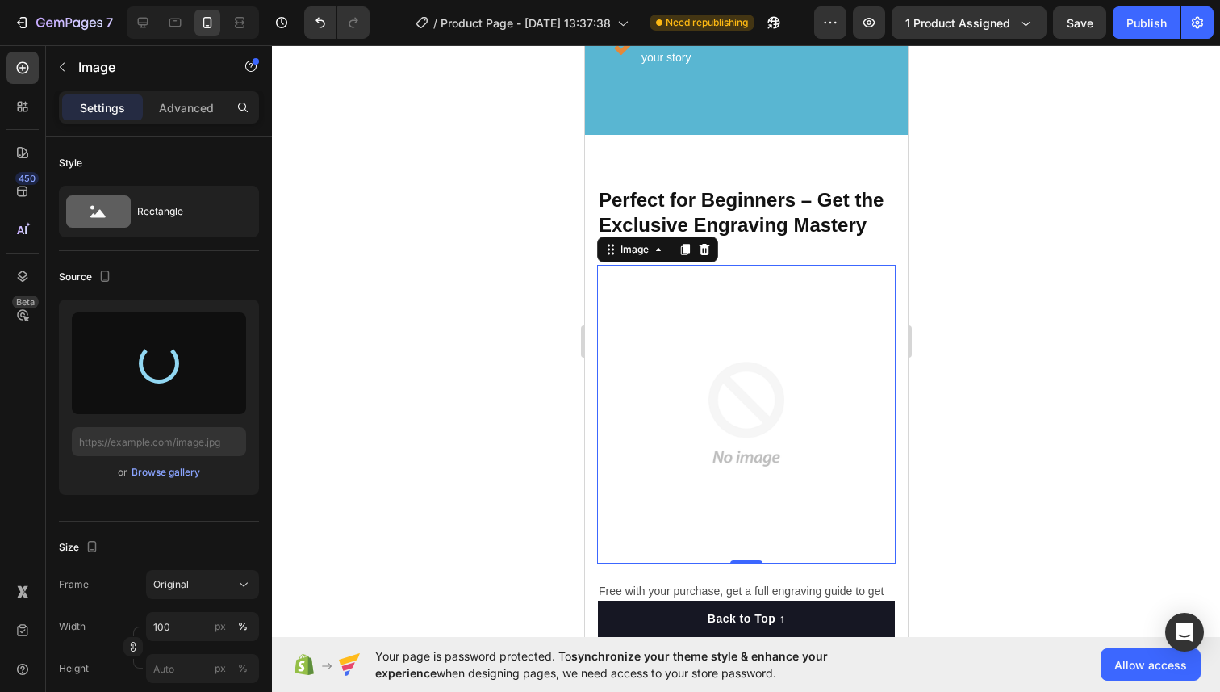
type input "https://cdn.shopify.com/s/files/1/0724/7482/0793/files/gempages_581660207315157…"
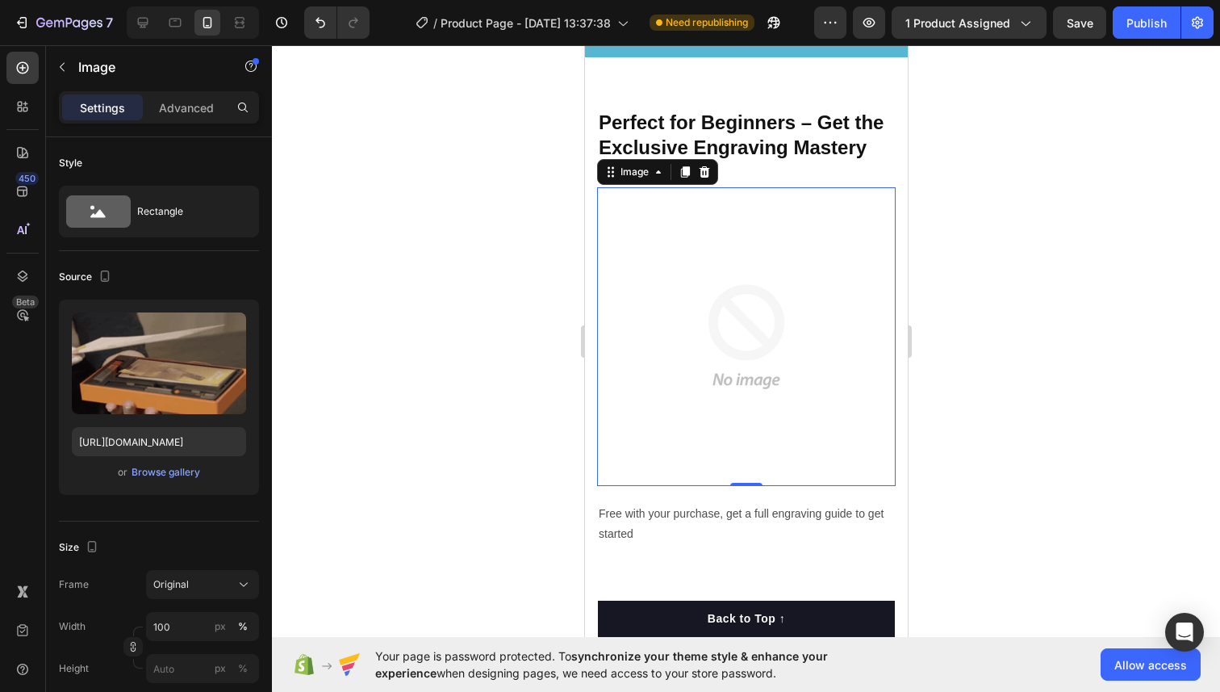
scroll to position [7901, 0]
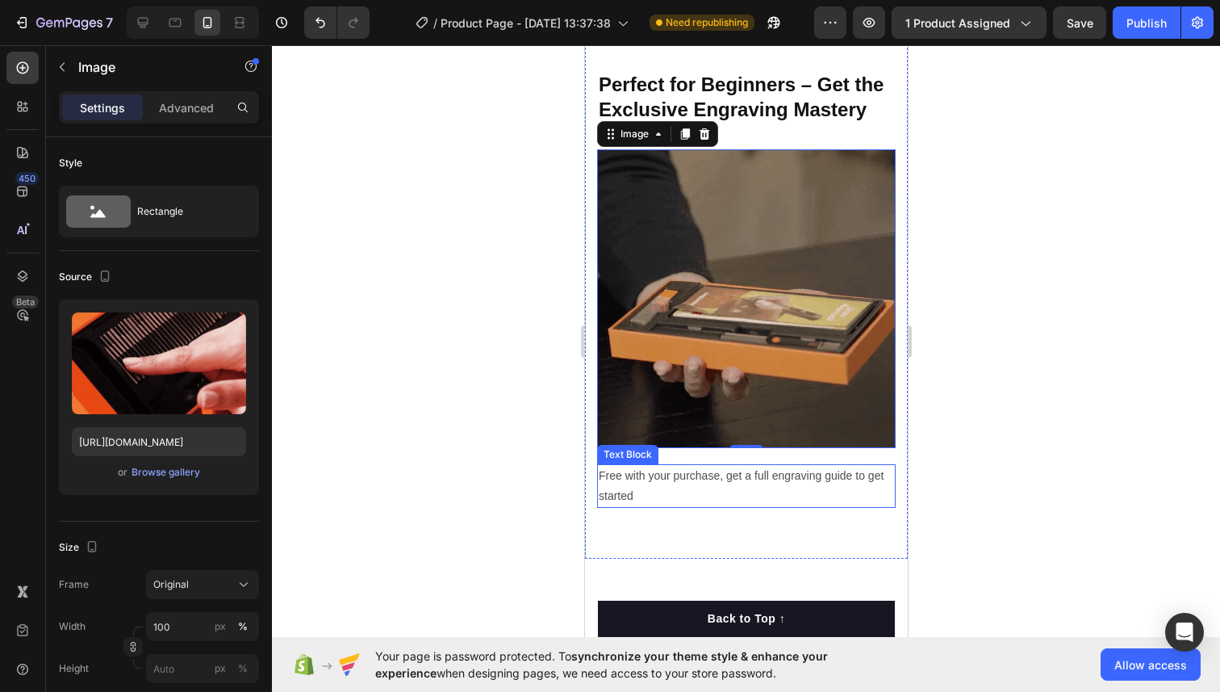
click at [663, 476] on p "Free with your purchase, get a full engraving guide to get started" at bounding box center [745, 486] width 295 height 40
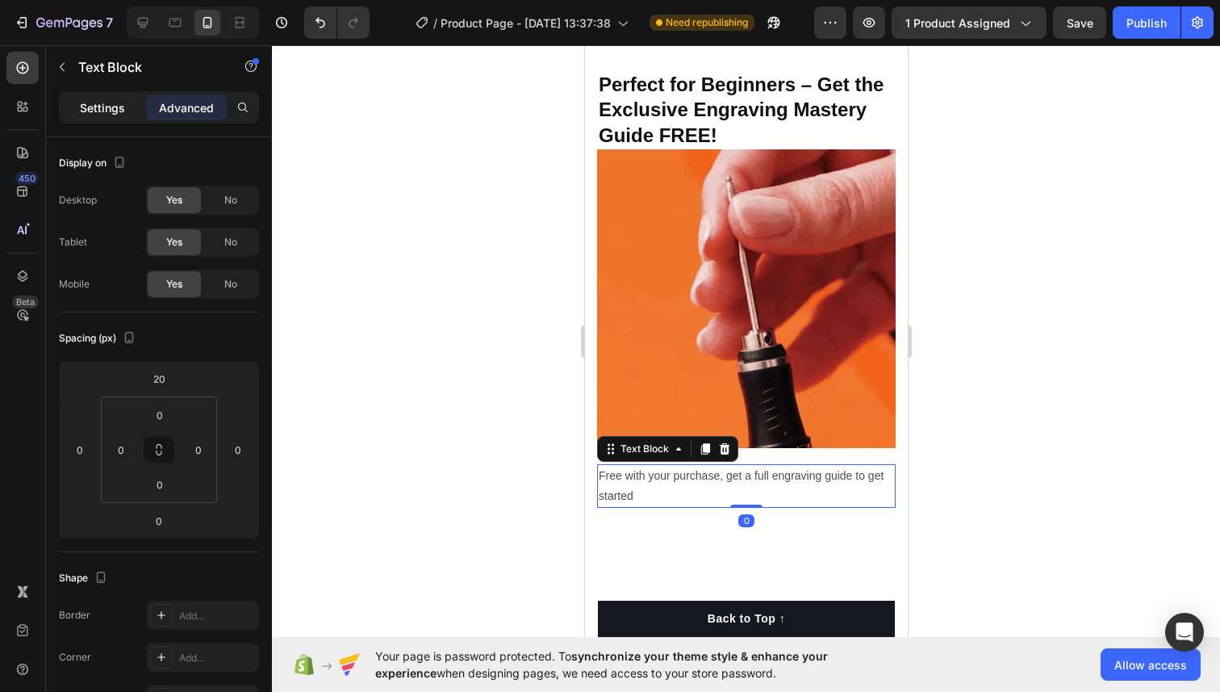
click at [105, 115] on p "Settings" at bounding box center [102, 107] width 45 height 17
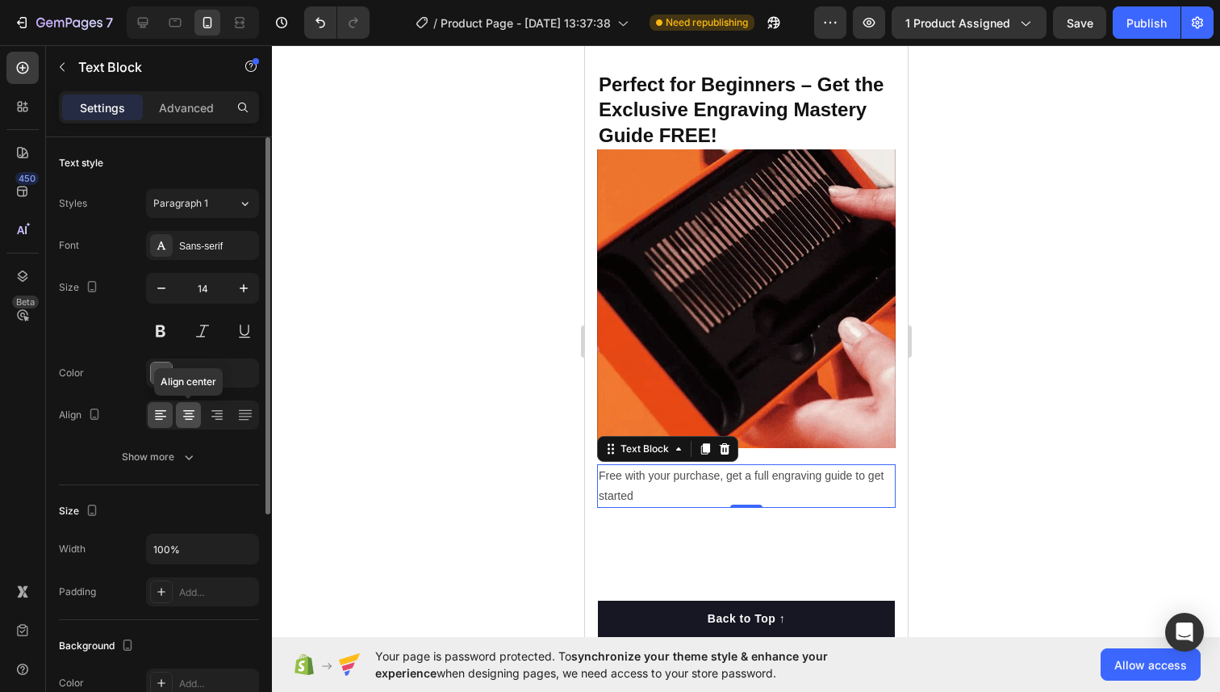
click at [188, 407] on icon at bounding box center [189, 415] width 16 height 16
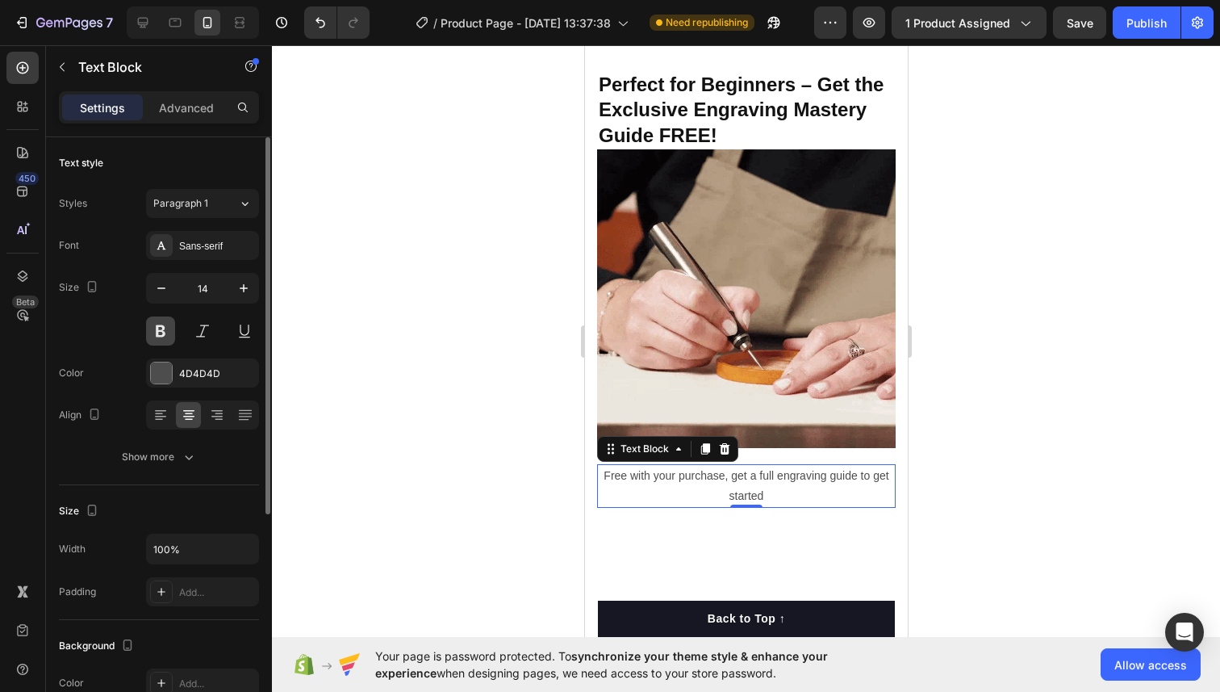
click at [161, 332] on button at bounding box center [160, 330] width 29 height 29
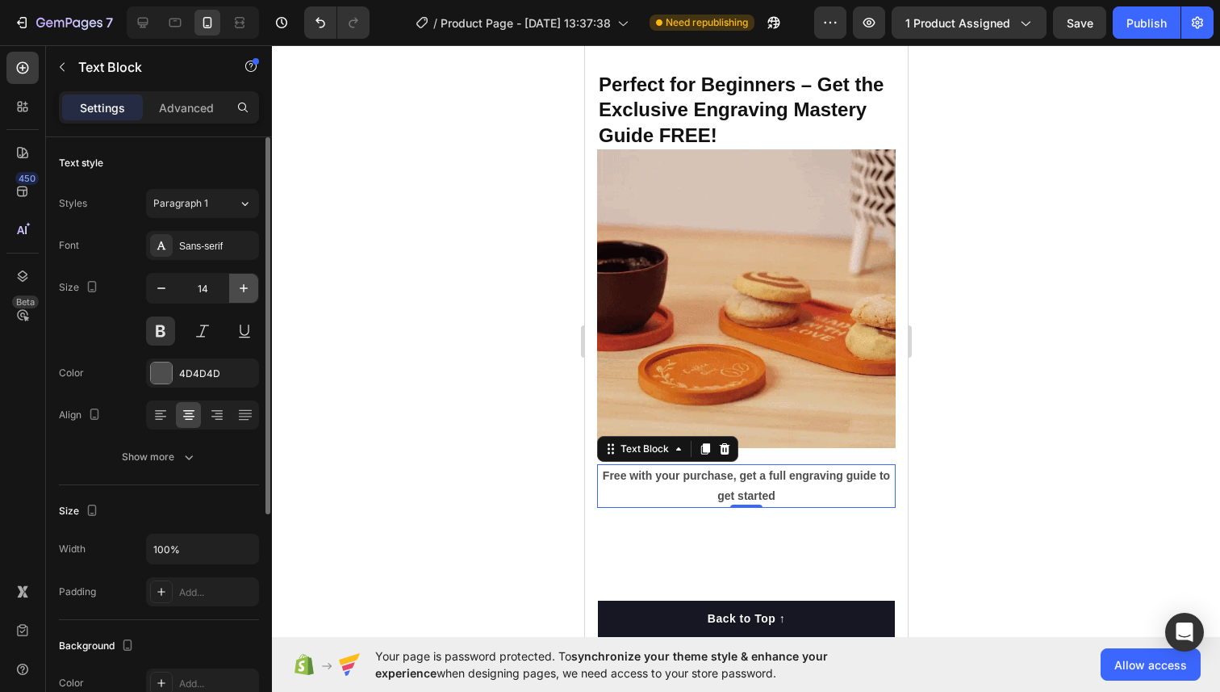
click at [241, 291] on icon "button" at bounding box center [244, 288] width 16 height 16
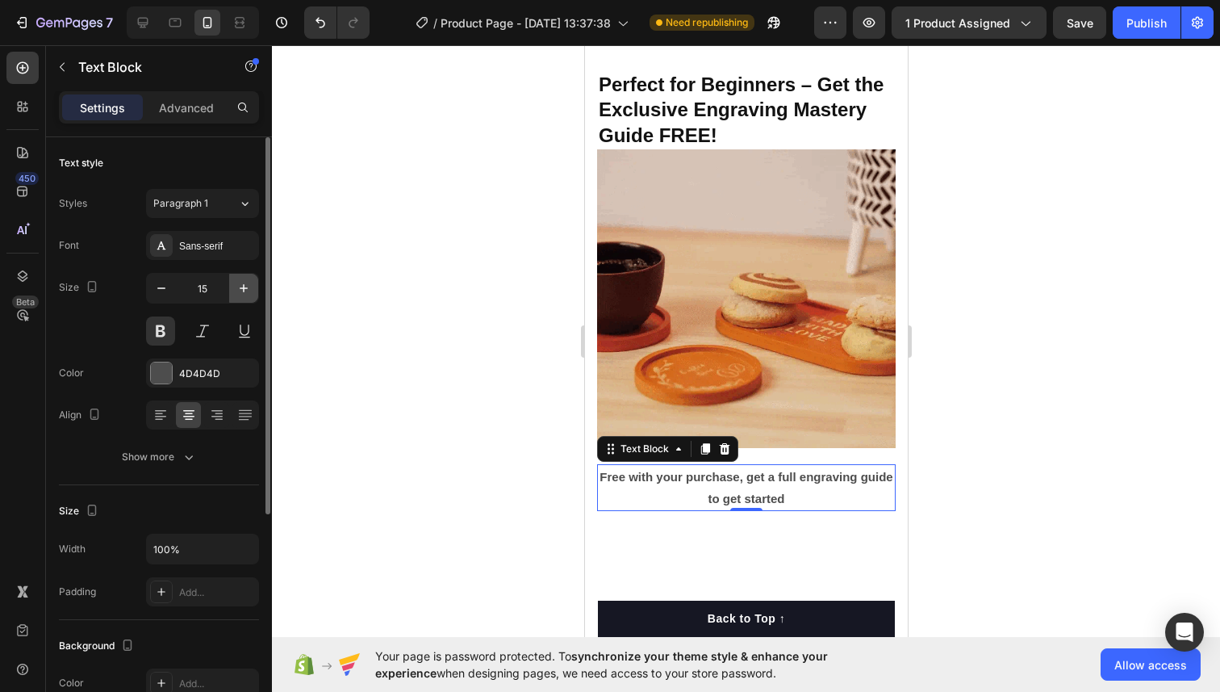
click at [241, 291] on icon "button" at bounding box center [244, 288] width 16 height 16
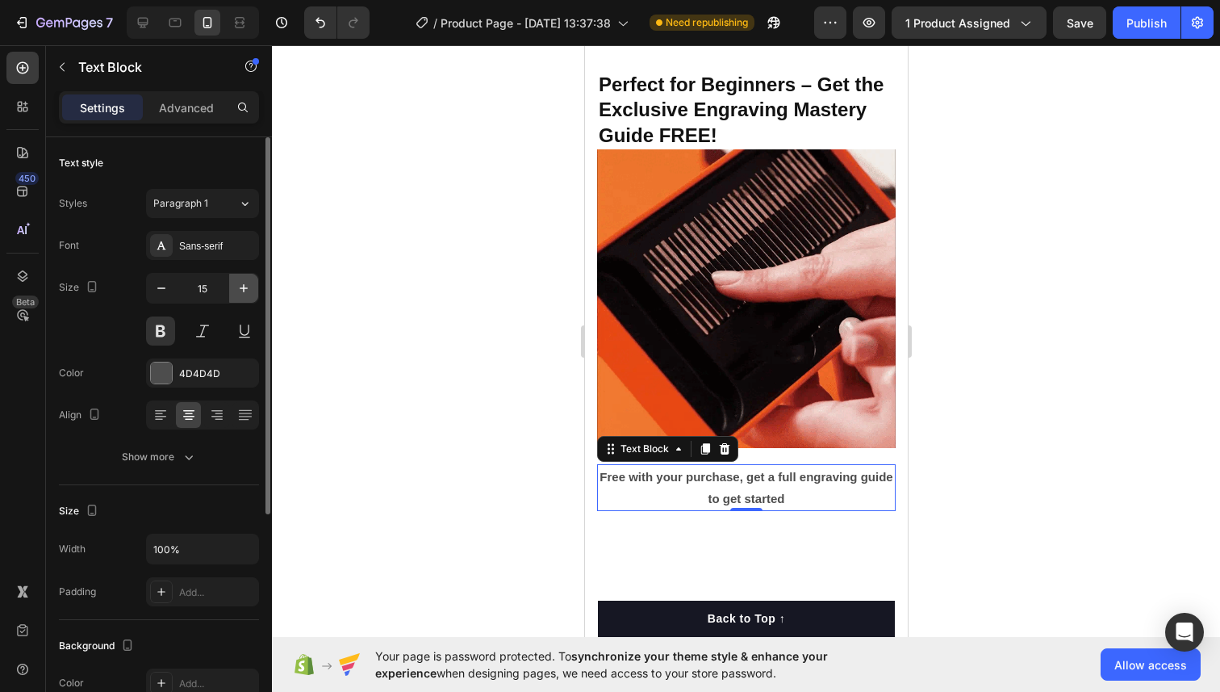
type input "16"
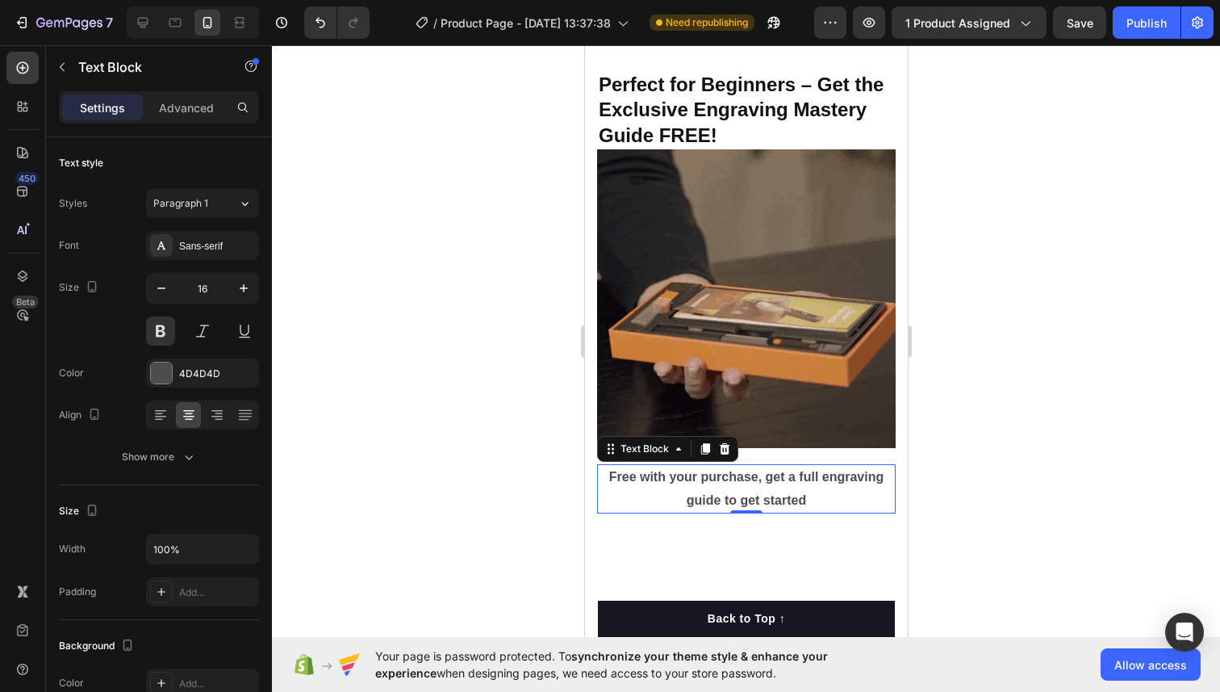
click at [468, 324] on div at bounding box center [746, 368] width 948 height 646
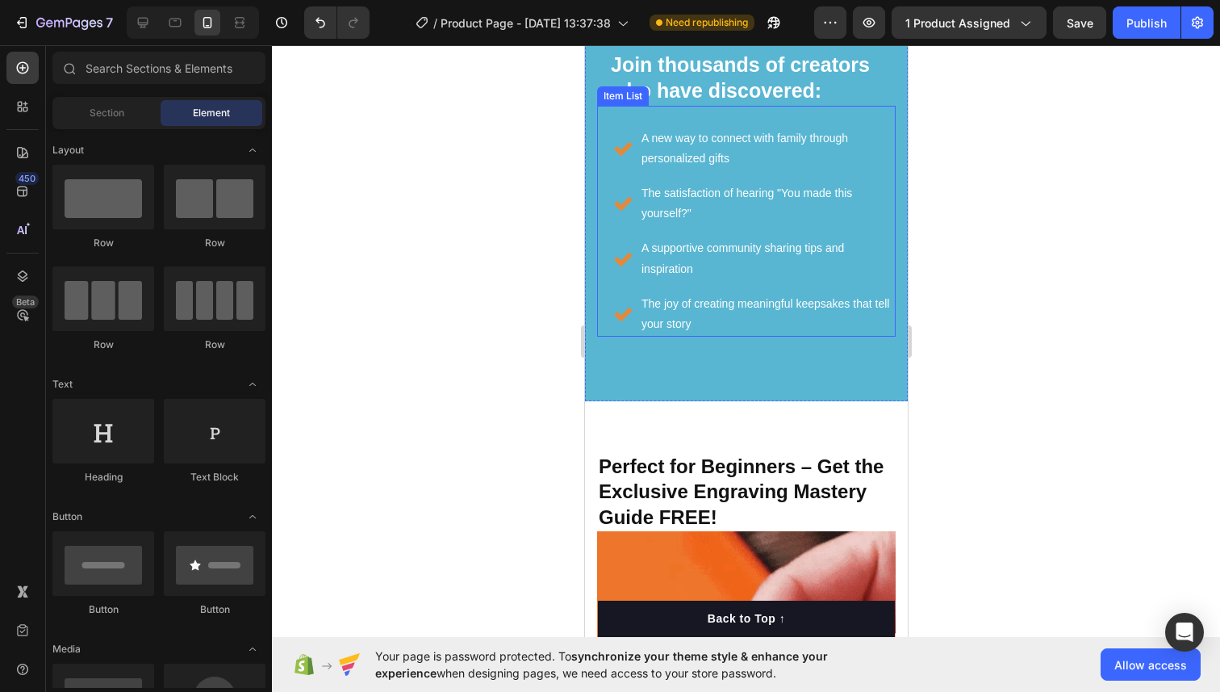
scroll to position [7948, 0]
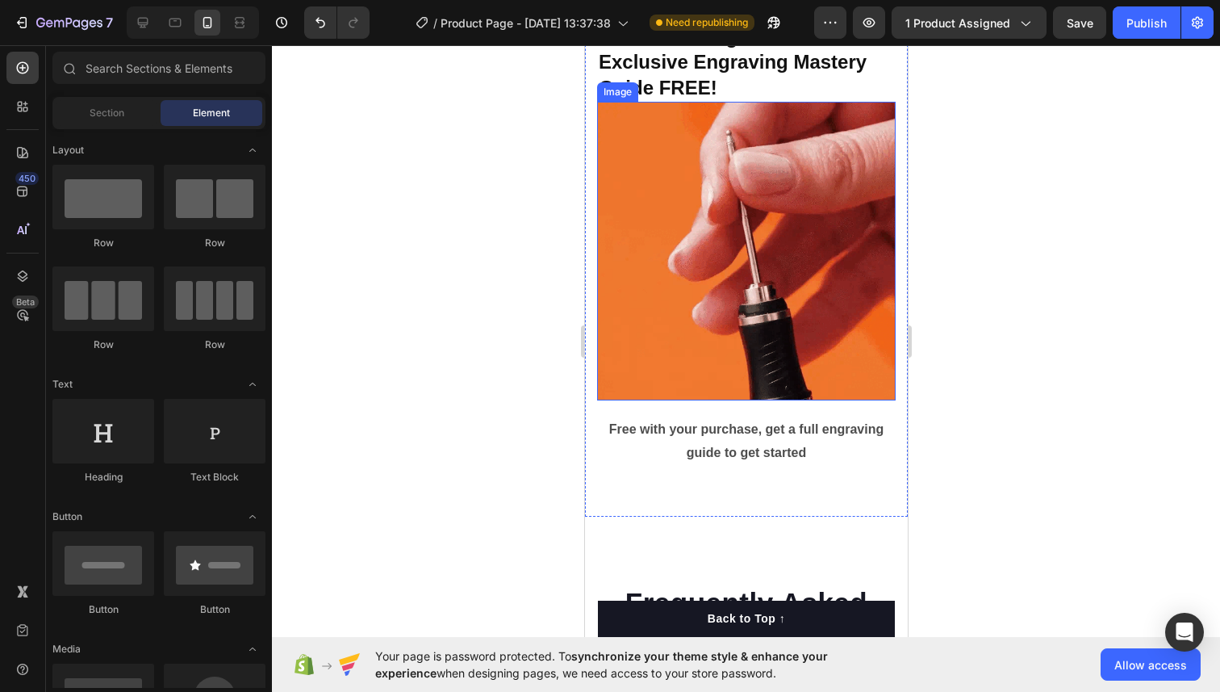
click at [759, 216] on img at bounding box center [745, 251] width 299 height 299
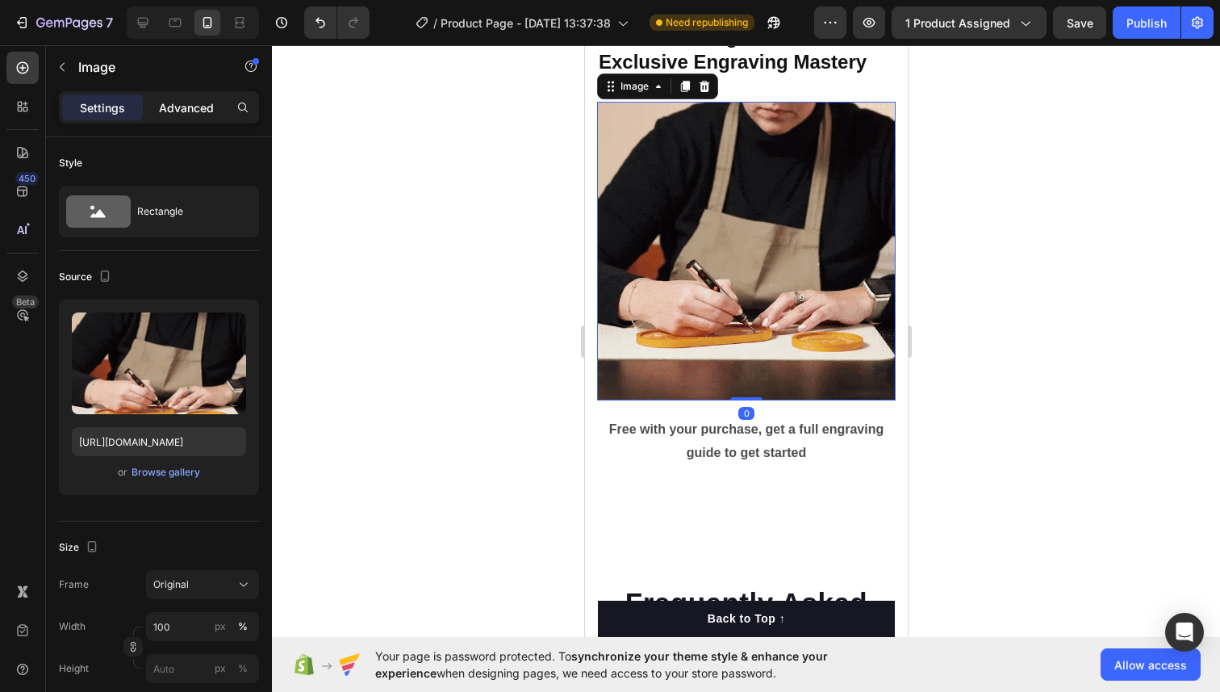
click at [209, 106] on p "Advanced" at bounding box center [186, 107] width 55 height 17
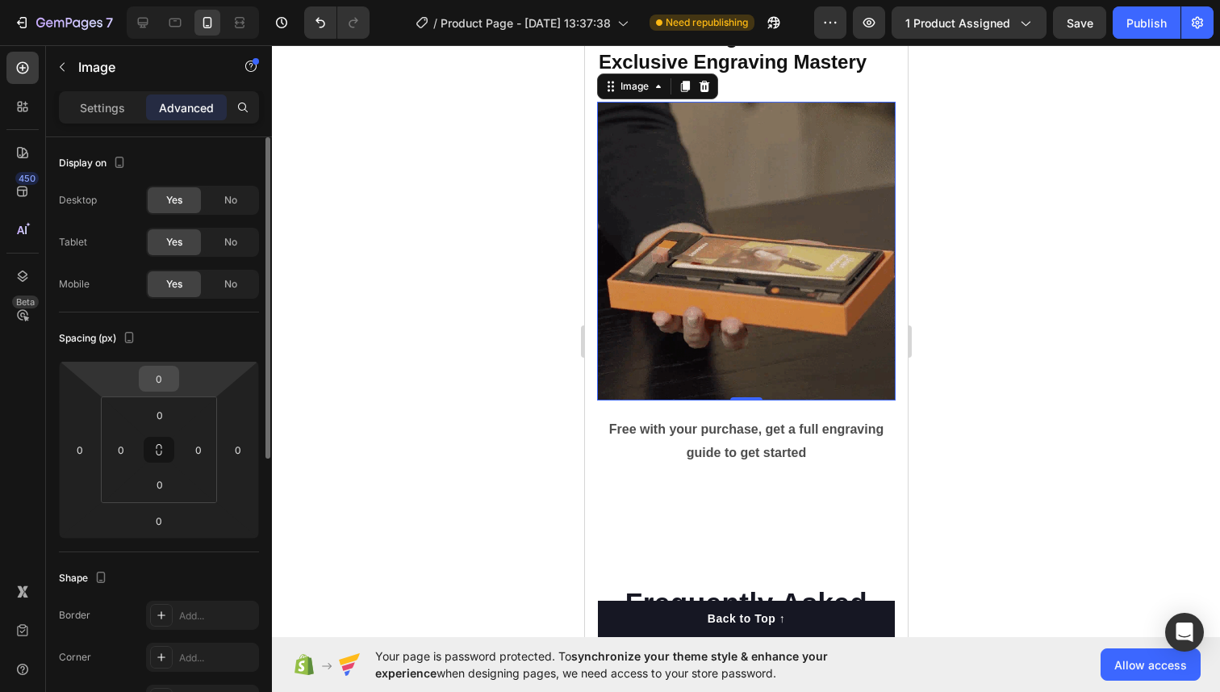
click at [159, 386] on input "0" at bounding box center [159, 378] width 32 height 24
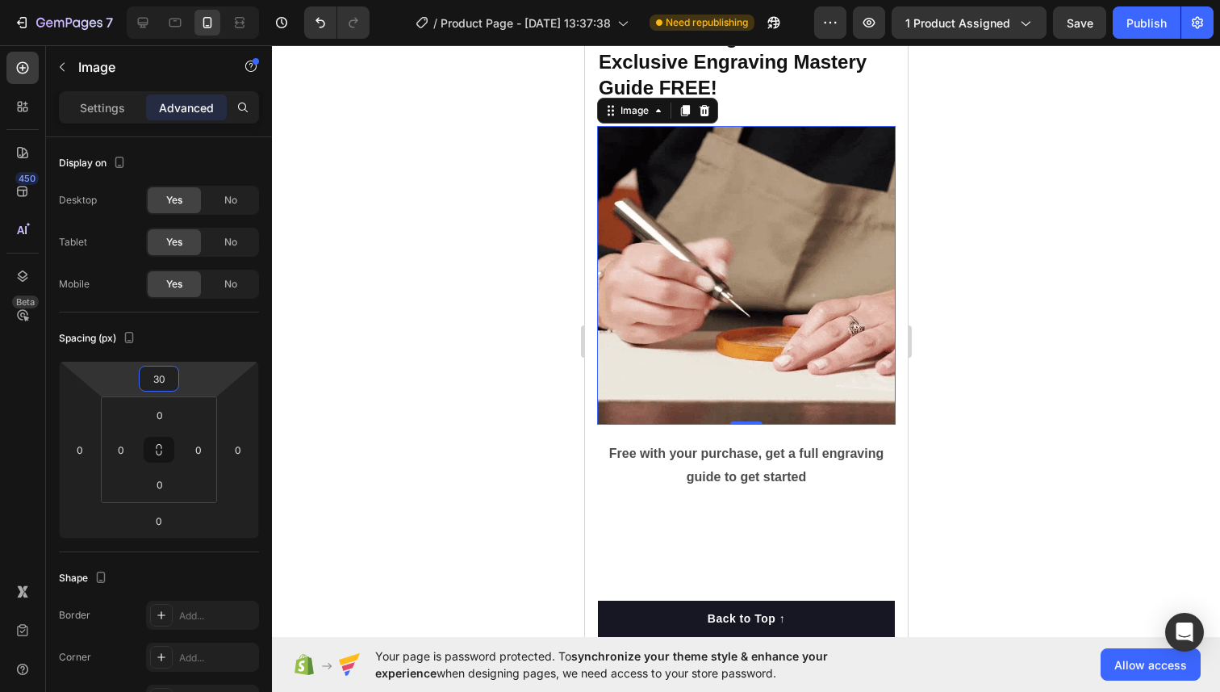
type input "30"
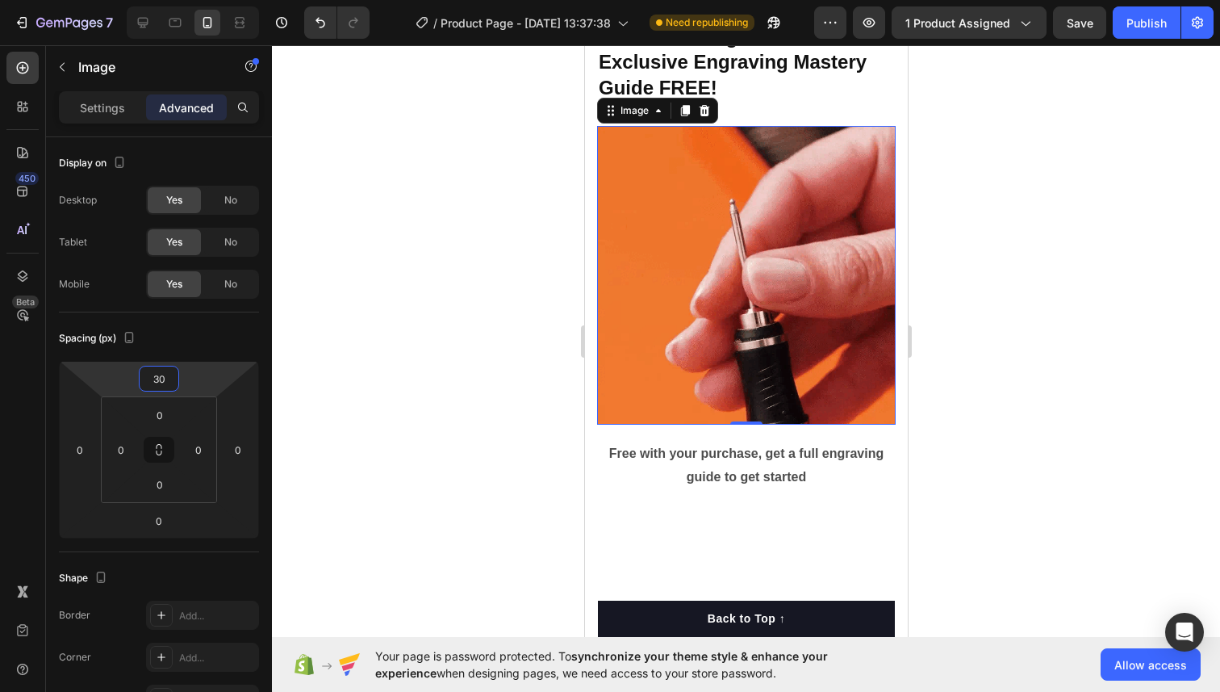
click at [442, 441] on div at bounding box center [746, 368] width 948 height 646
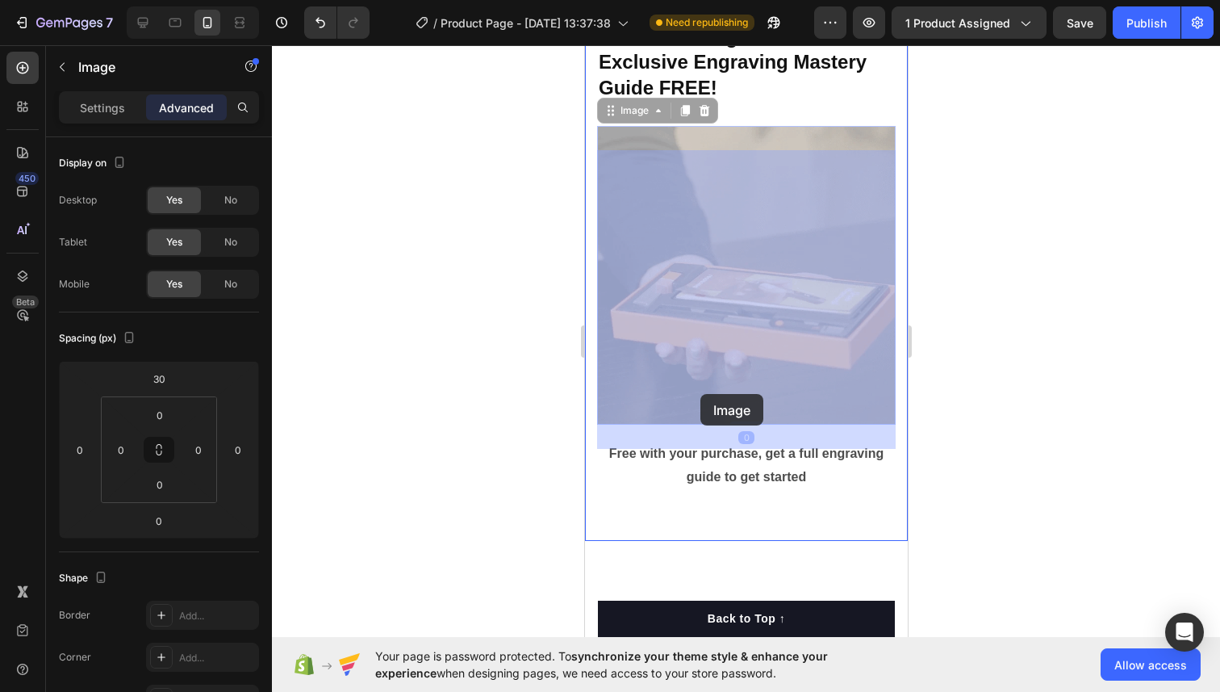
drag, startPoint x: 701, startPoint y: 353, endPoint x: 699, endPoint y: 394, distance: 40.4
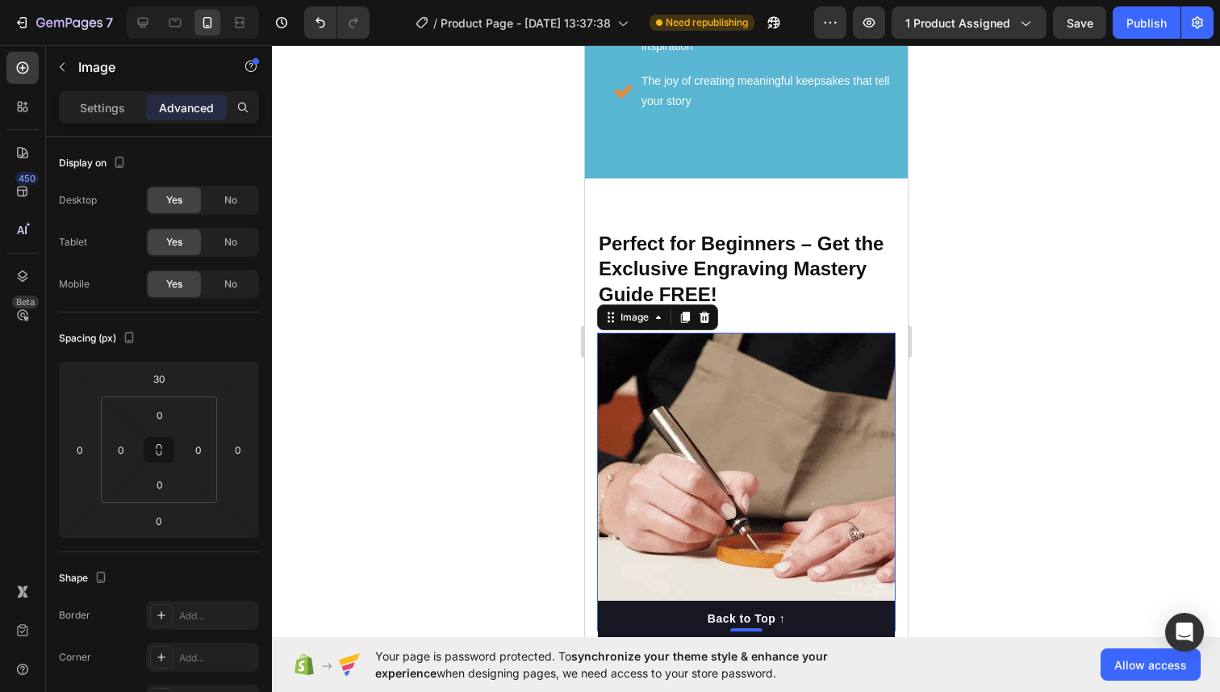
scroll to position [7866, 0]
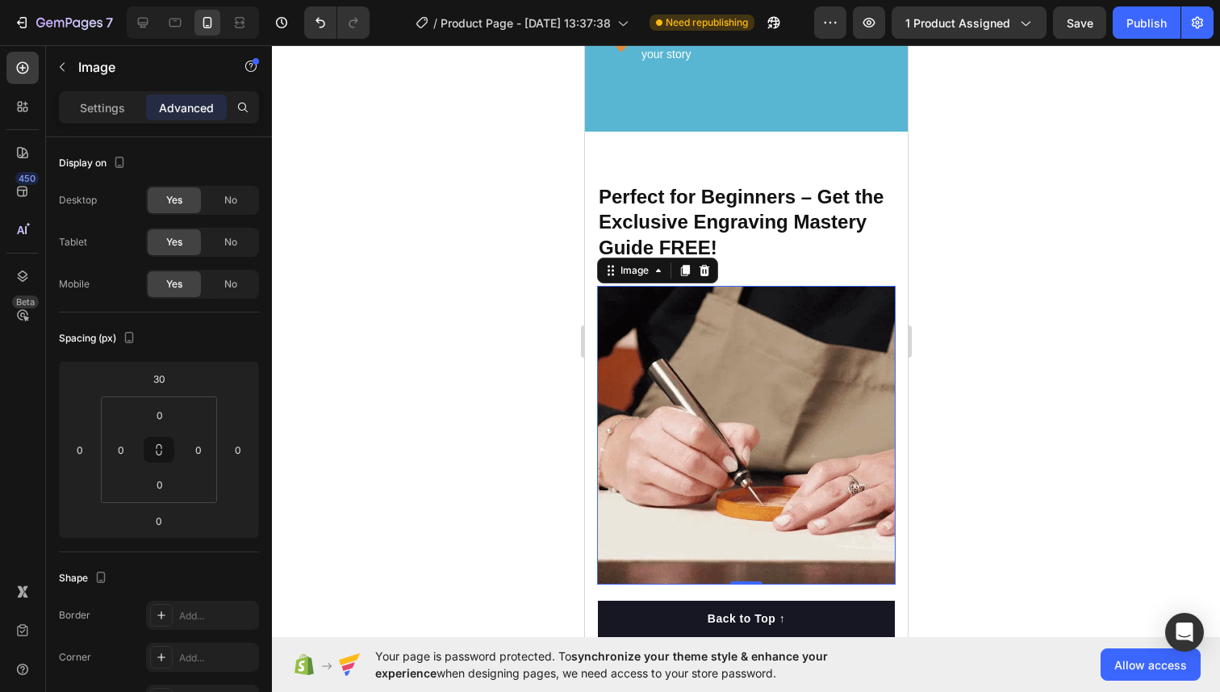
click at [997, 224] on div at bounding box center [746, 368] width 948 height 646
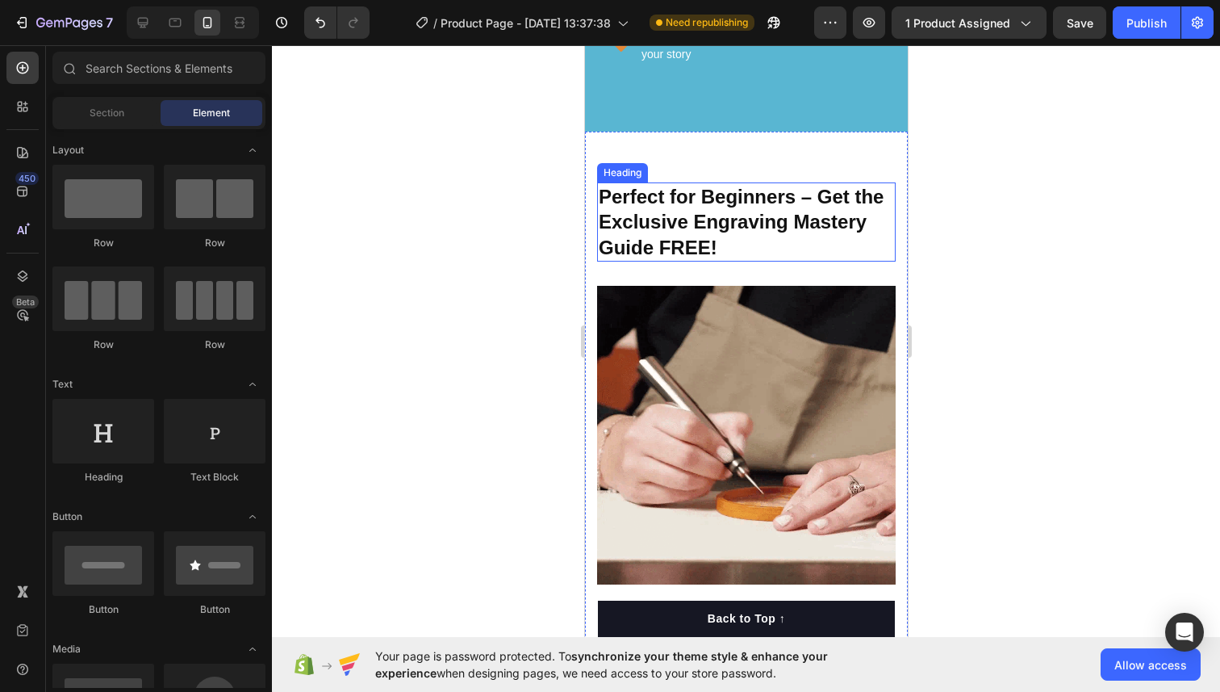
click at [734, 186] on strong "Perfect for Beginners – Get the Exclusive Engraving Mastery Guide FREE!" at bounding box center [740, 222] width 285 height 72
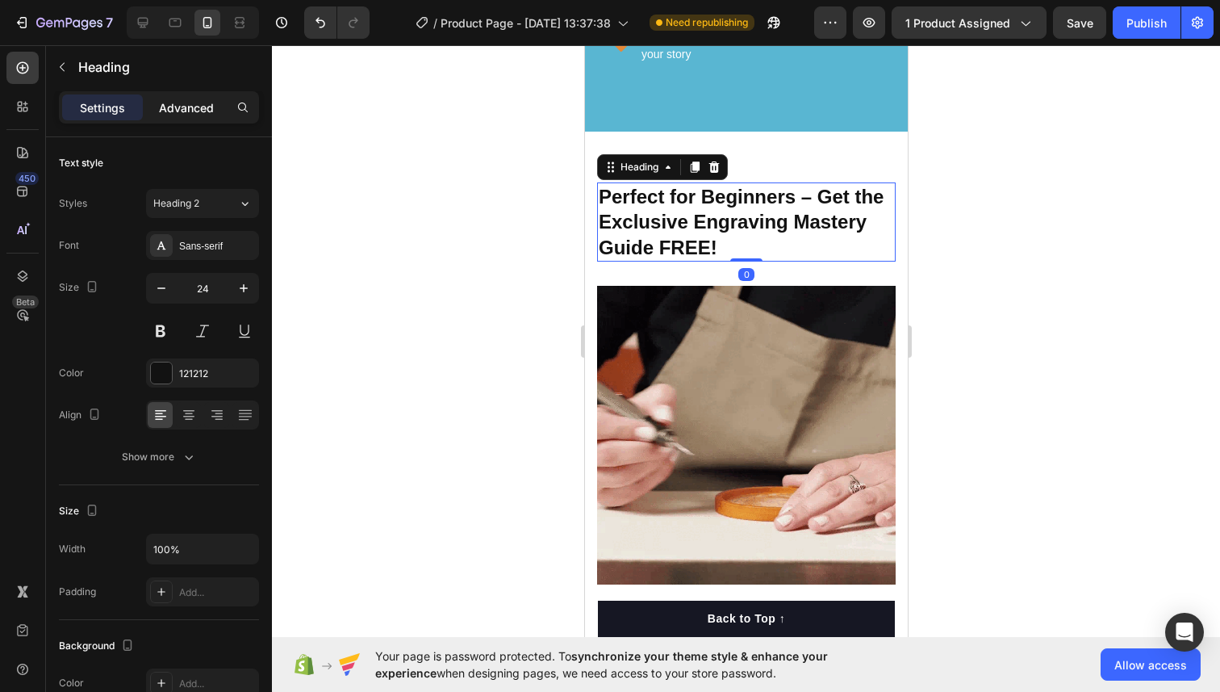
click at [214, 115] on div "Advanced" at bounding box center [186, 107] width 81 height 26
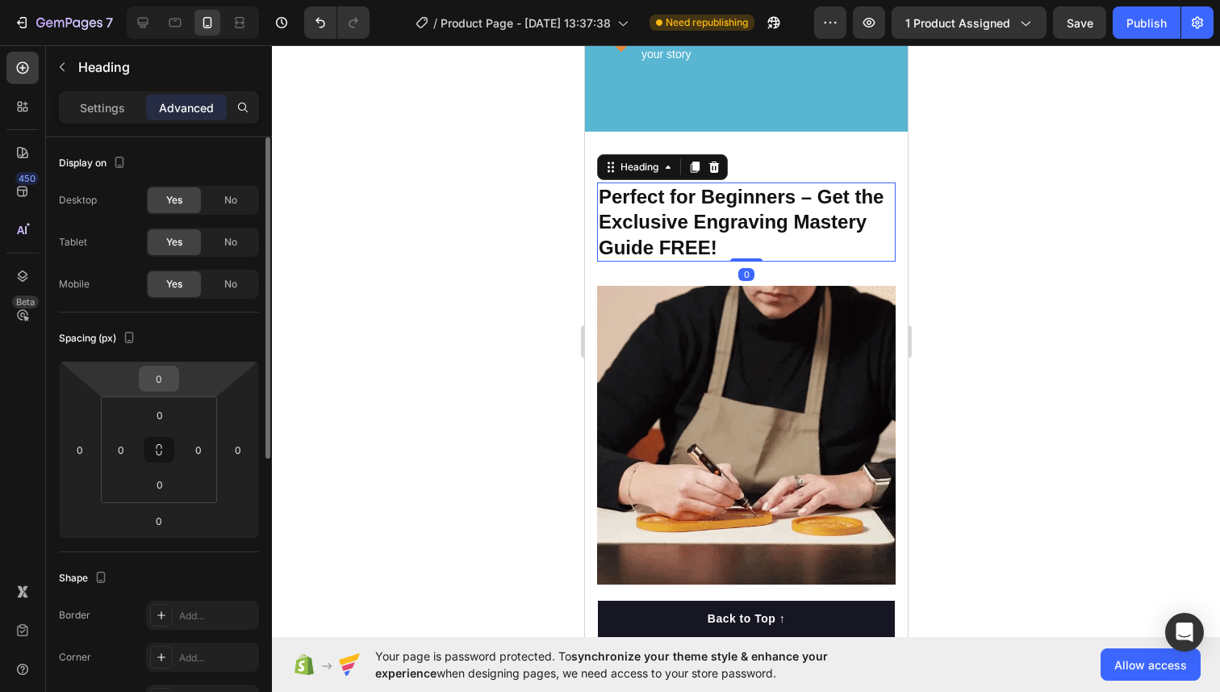
click at [162, 383] on input "0" at bounding box center [159, 378] width 32 height 24
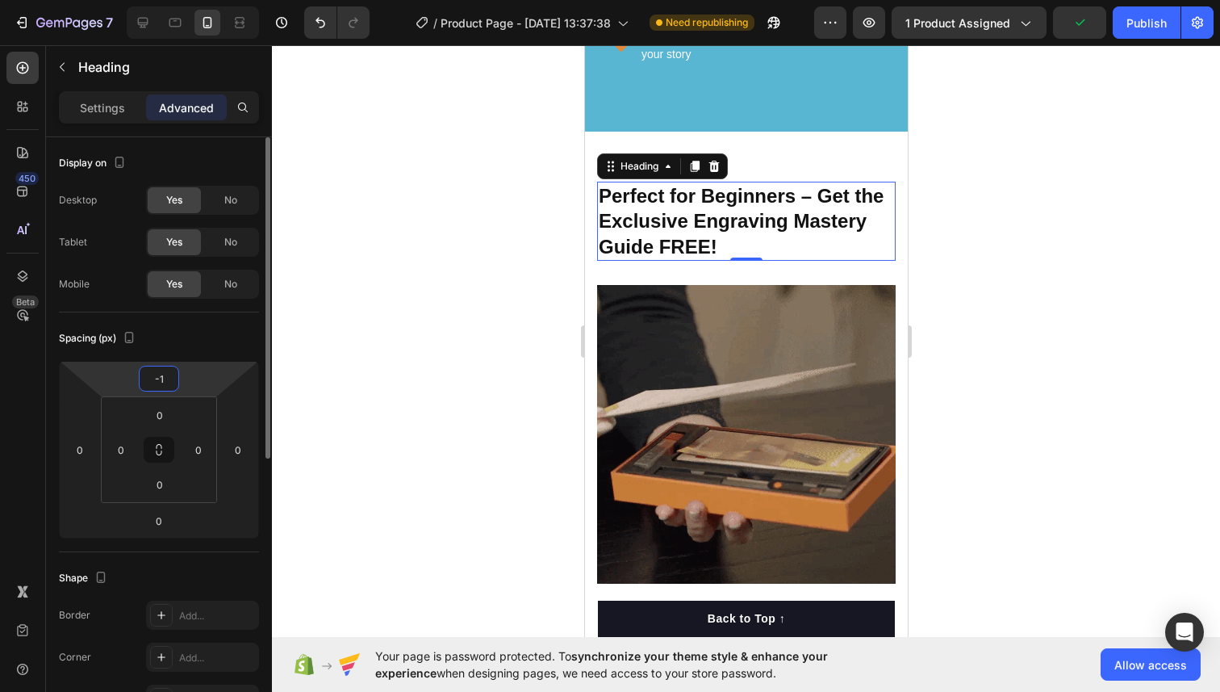
type input "-15"
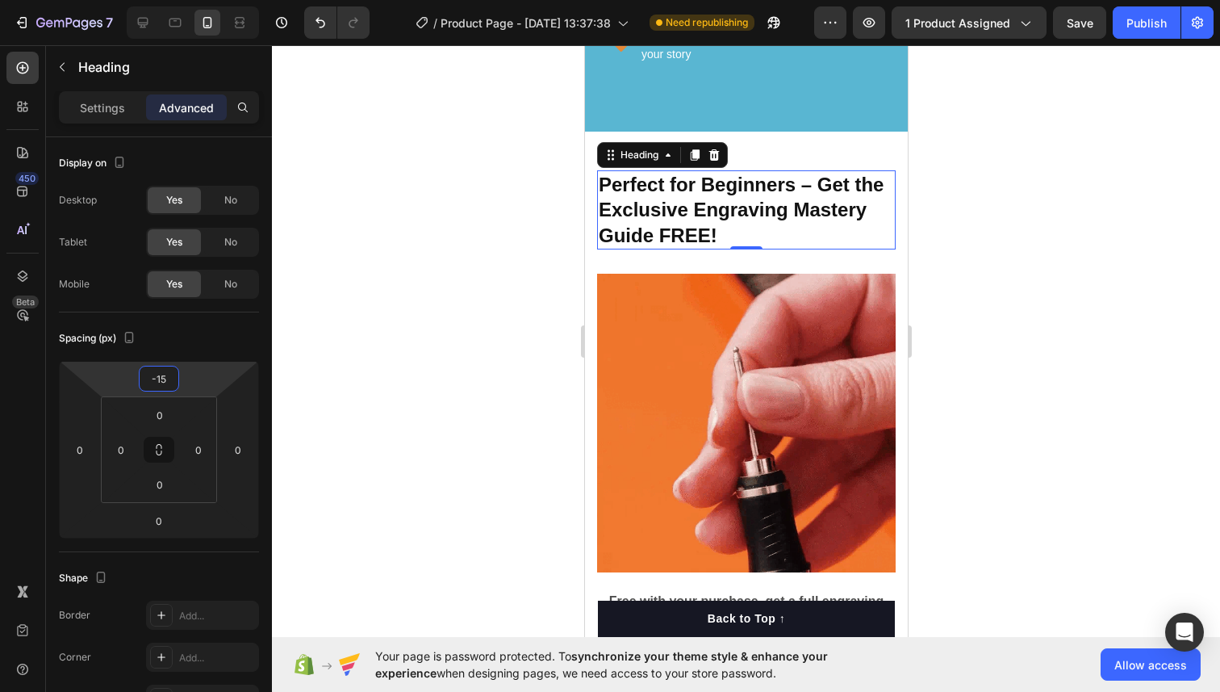
click at [388, 317] on div at bounding box center [746, 368] width 948 height 646
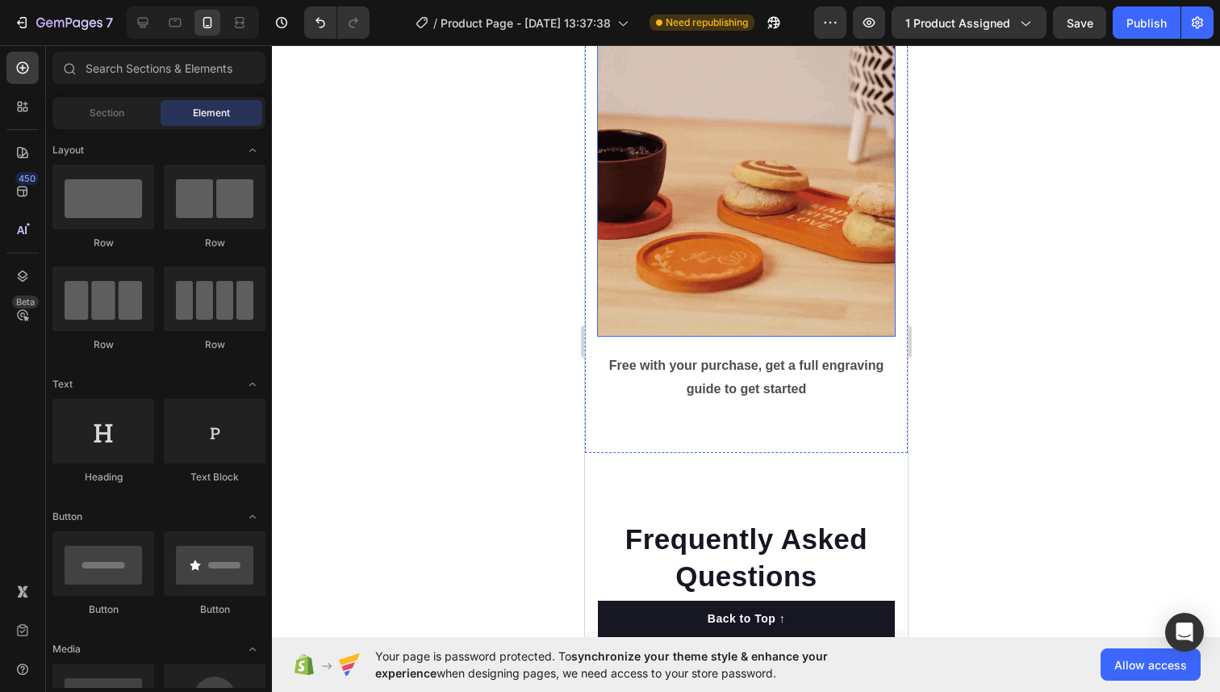
scroll to position [8048, 0]
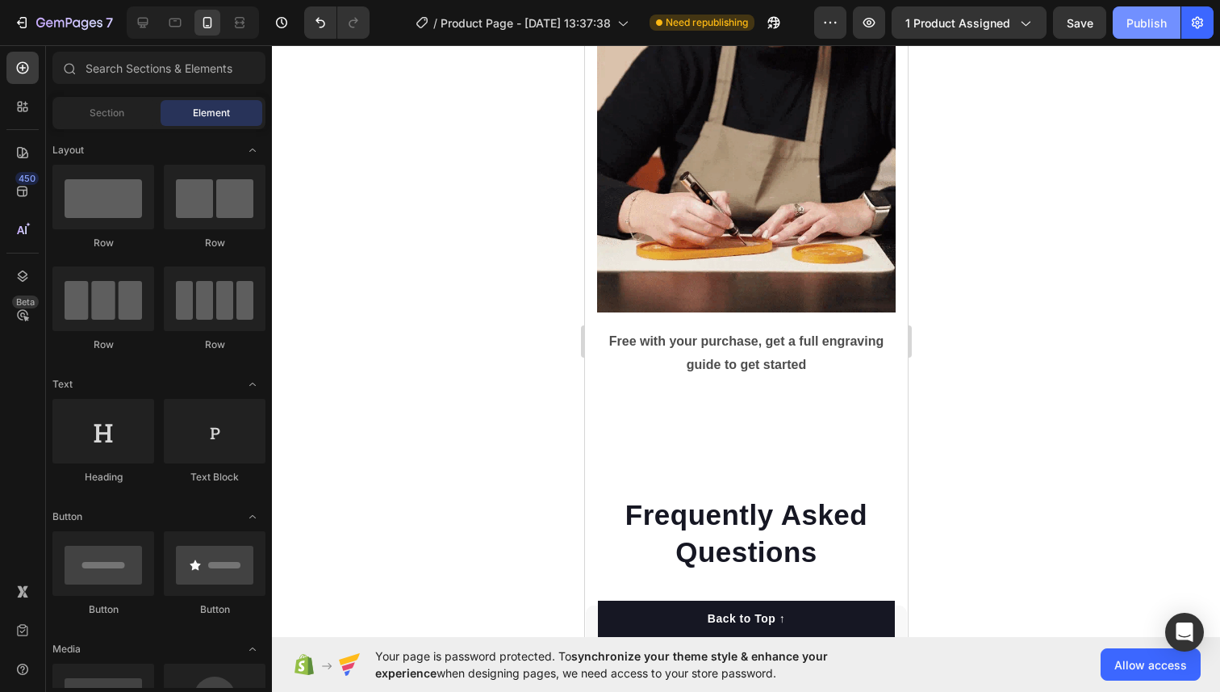
click at [1128, 32] on button "Publish" at bounding box center [1147, 22] width 68 height 32
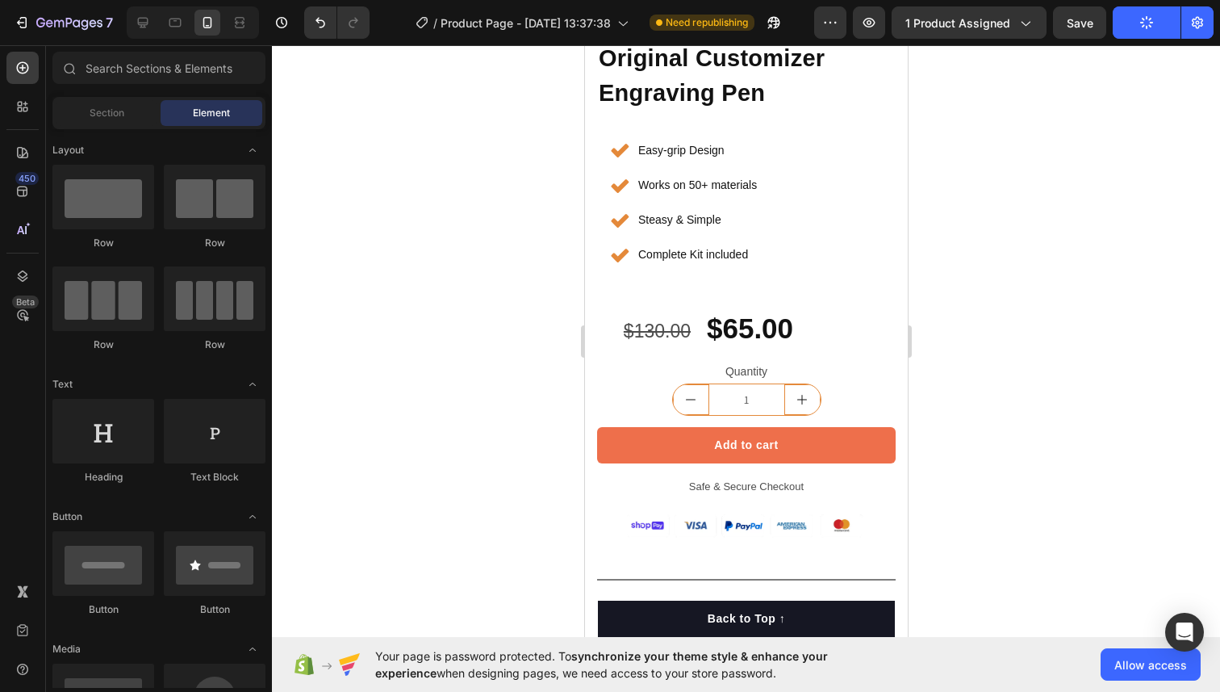
scroll to position [446, 0]
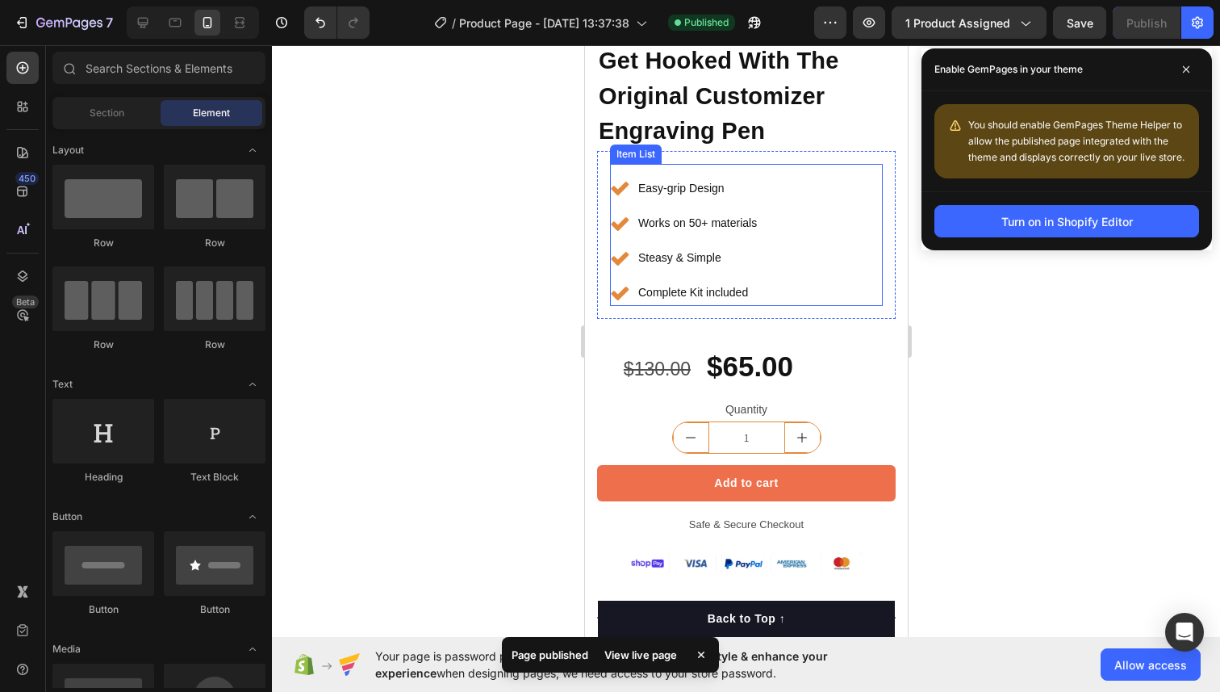
click at [642, 157] on div "Item List" at bounding box center [635, 154] width 45 height 15
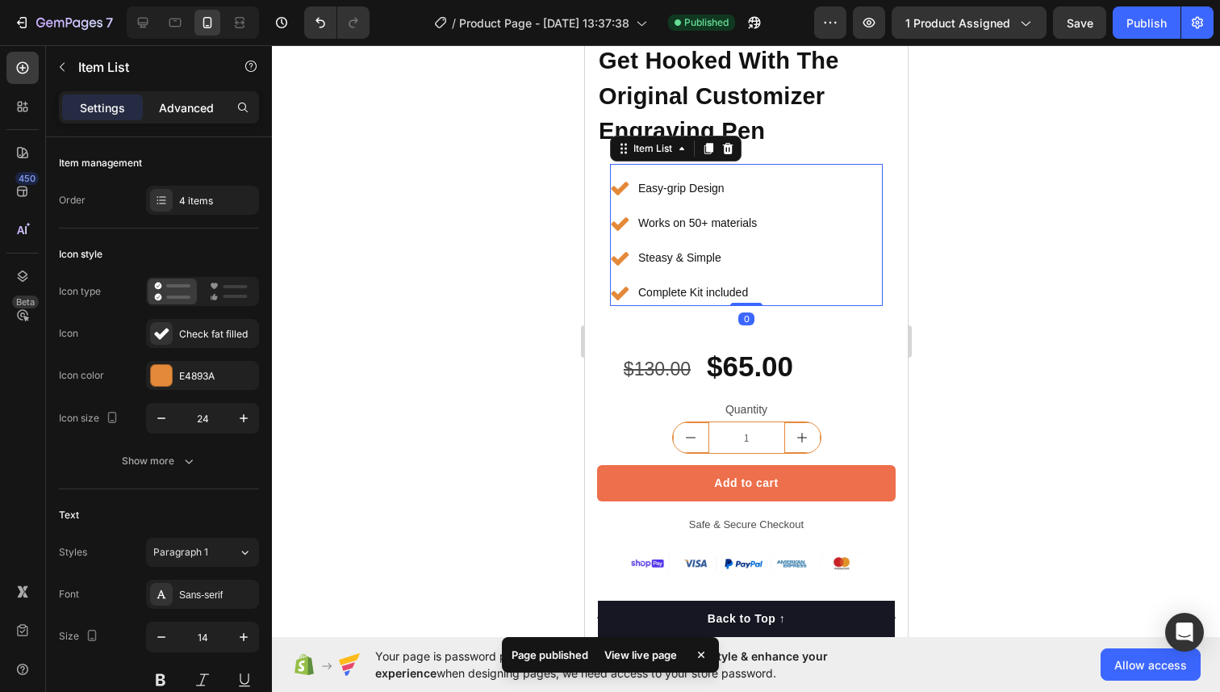
click at [211, 106] on p "Advanced" at bounding box center [186, 107] width 55 height 17
type input "100%"
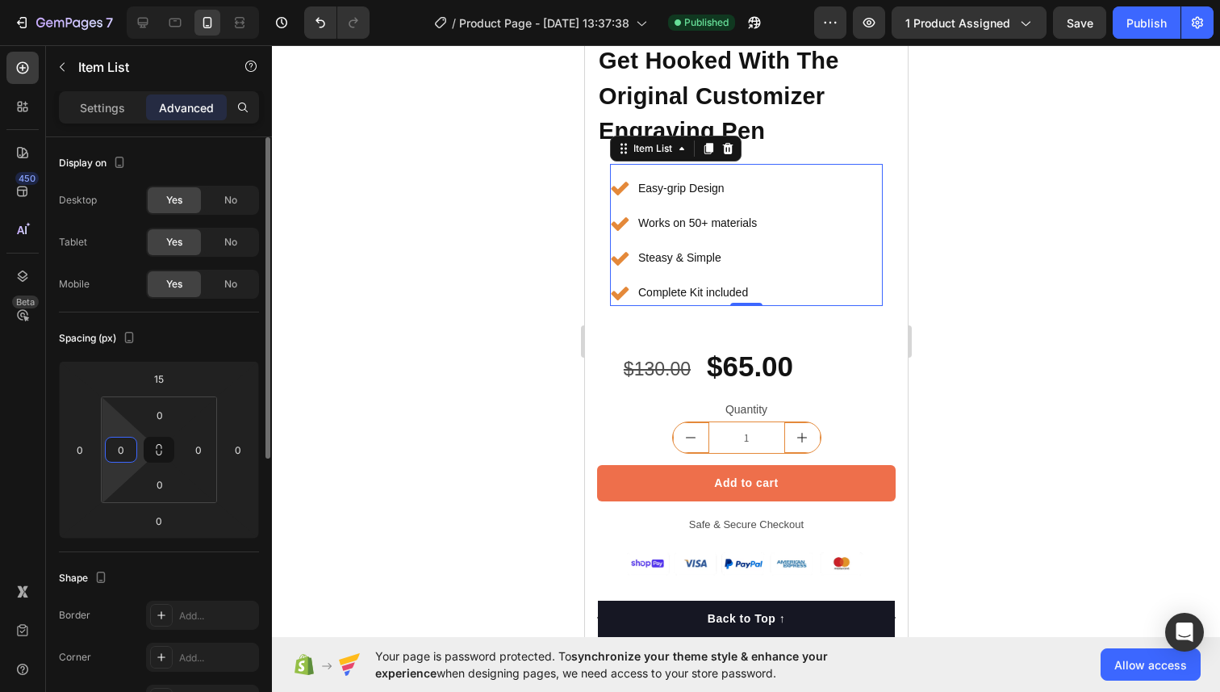
click at [116, 449] on input "0" at bounding box center [121, 449] width 24 height 24
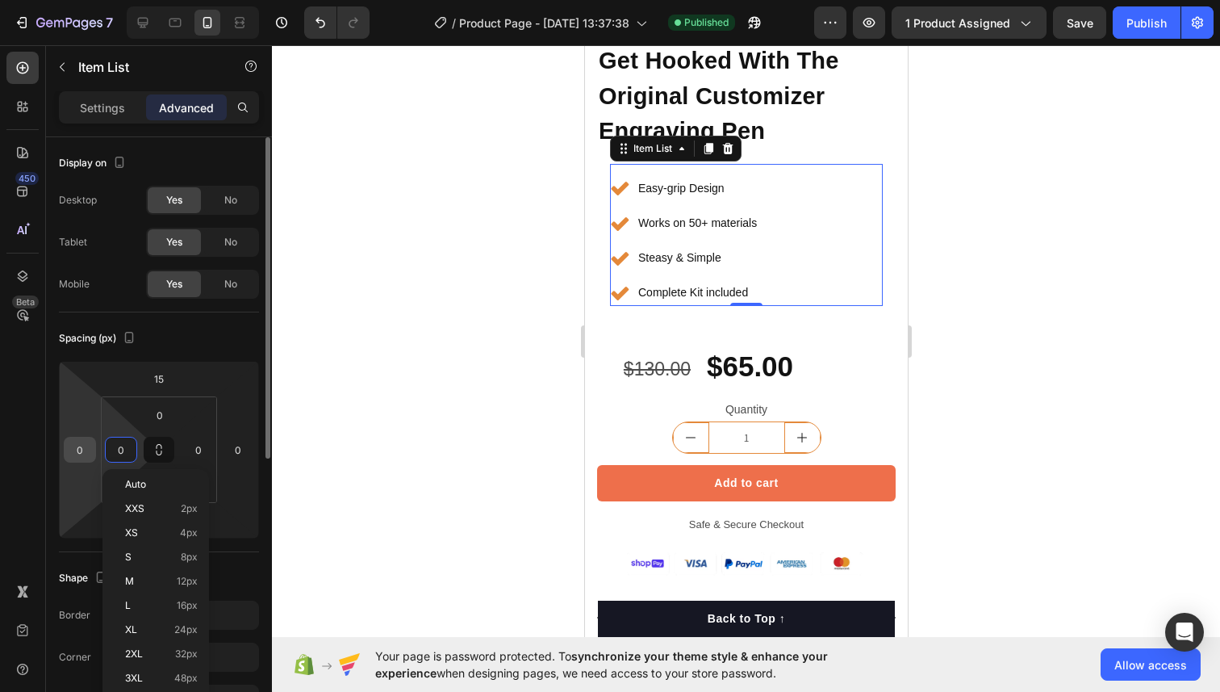
click at [86, 448] on input "0" at bounding box center [80, 449] width 24 height 24
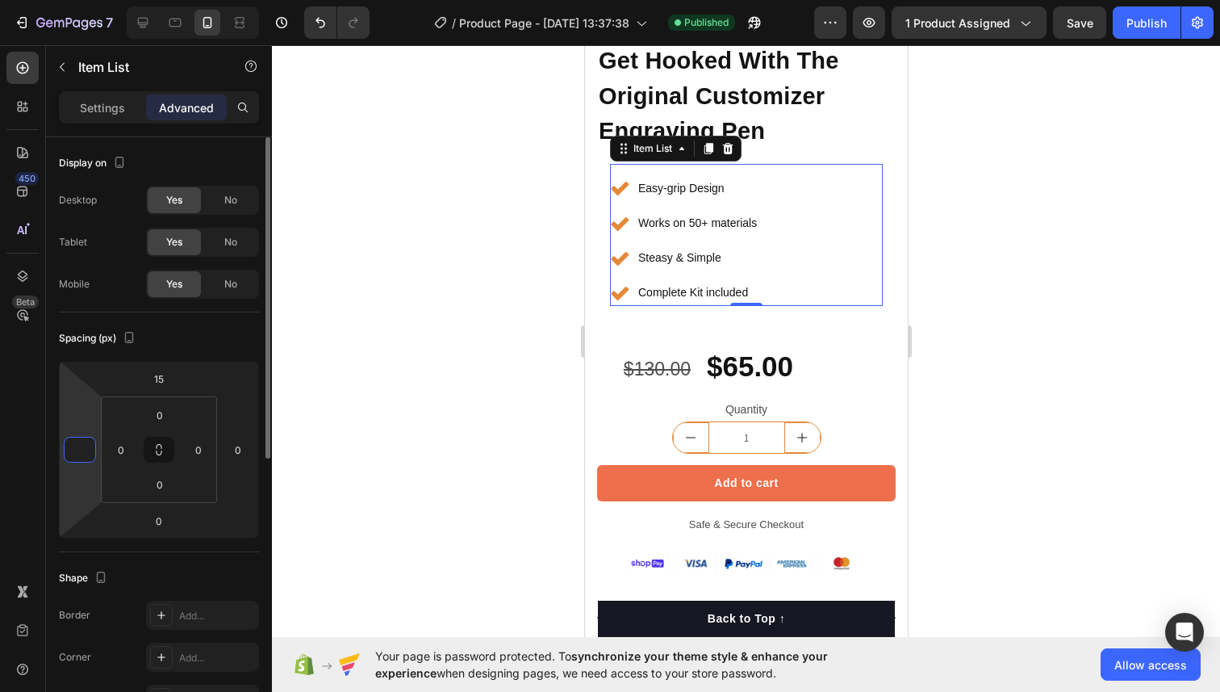
type input "-5"
click at [1023, 351] on div at bounding box center [746, 368] width 948 height 646
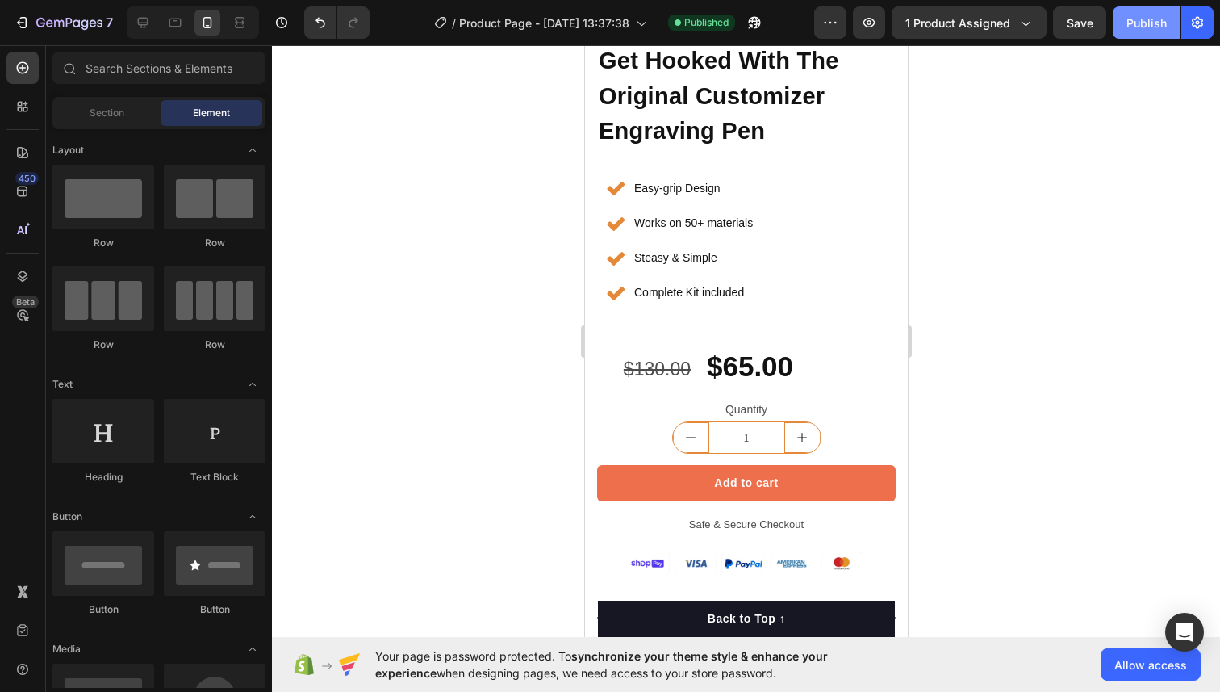
click at [1121, 36] on button "Publish" at bounding box center [1147, 22] width 68 height 32
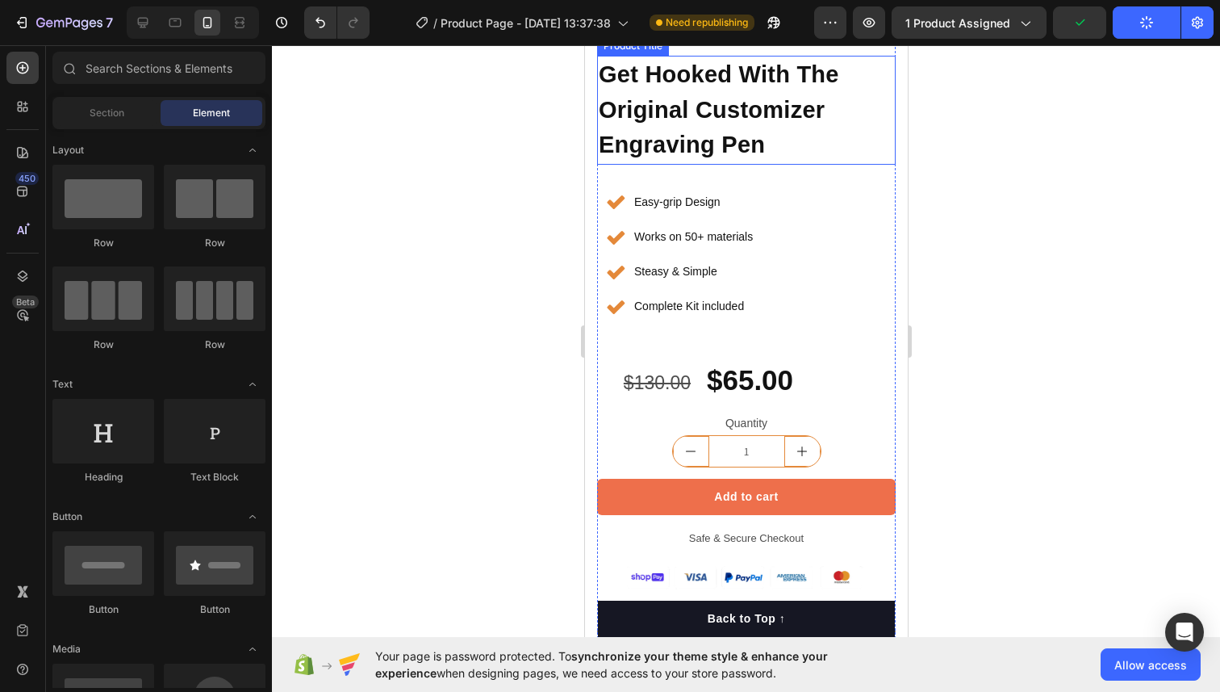
scroll to position [483, 0]
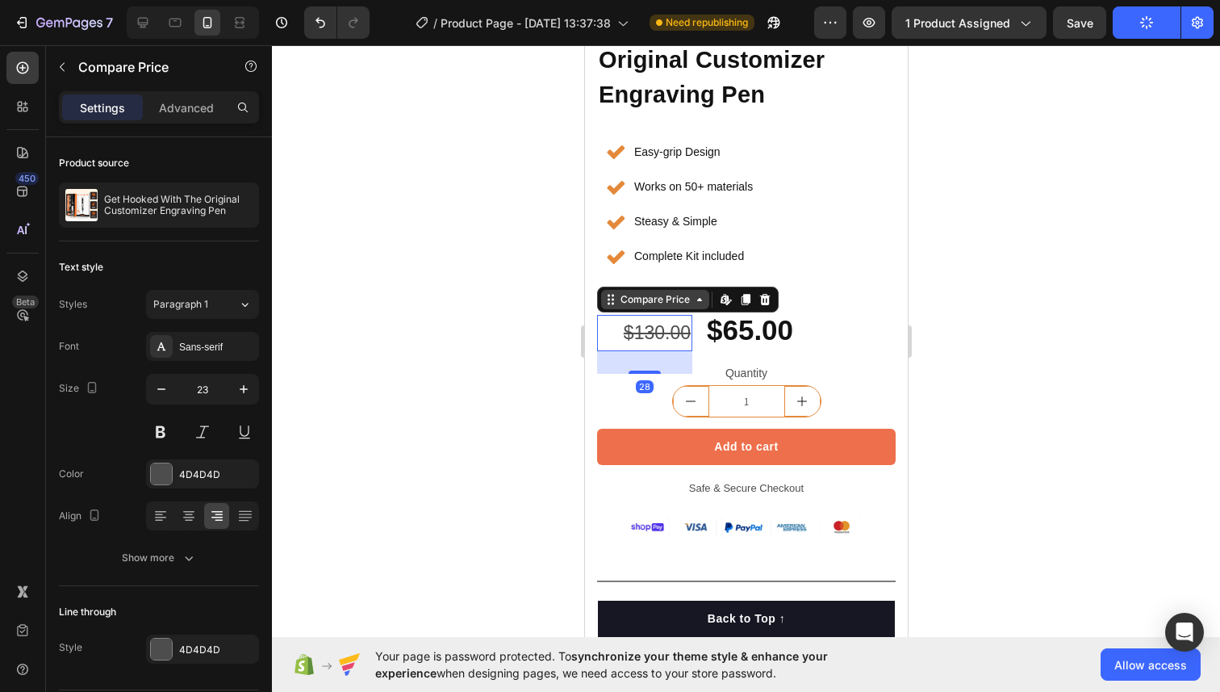
click at [659, 307] on div "Compare Price" at bounding box center [654, 299] width 108 height 19
click at [192, 104] on p "Advanced" at bounding box center [186, 107] width 55 height 17
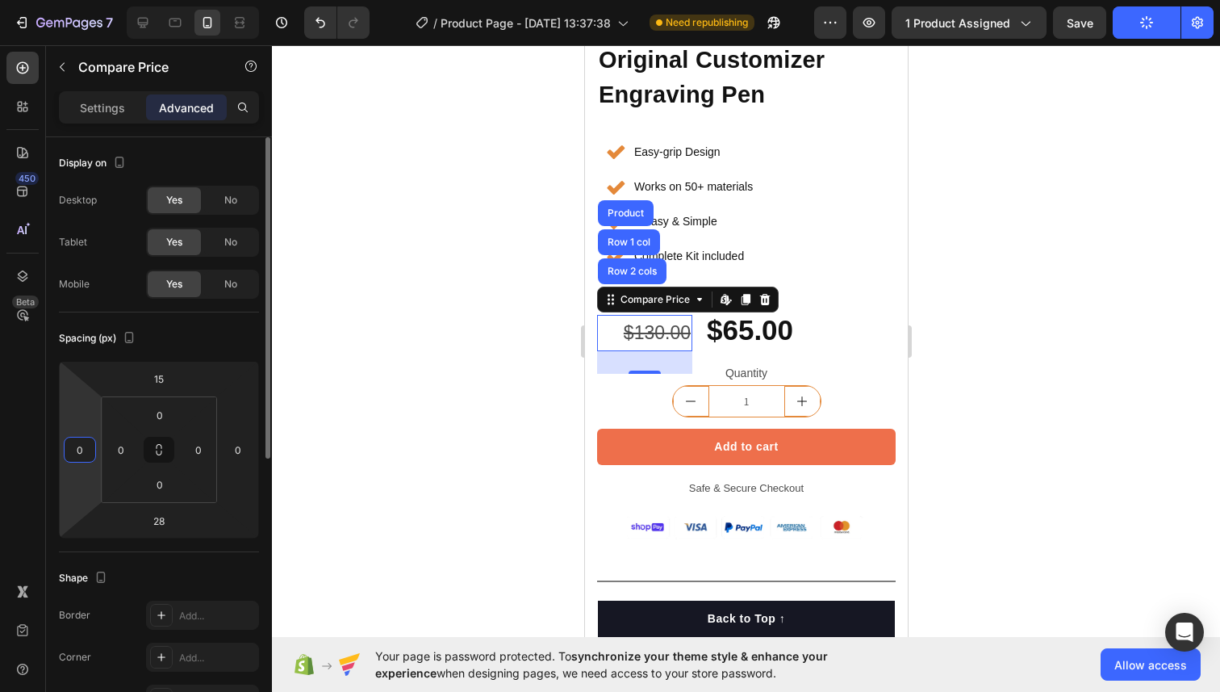
click at [82, 443] on input "0" at bounding box center [80, 449] width 24 height 24
type input "-10"
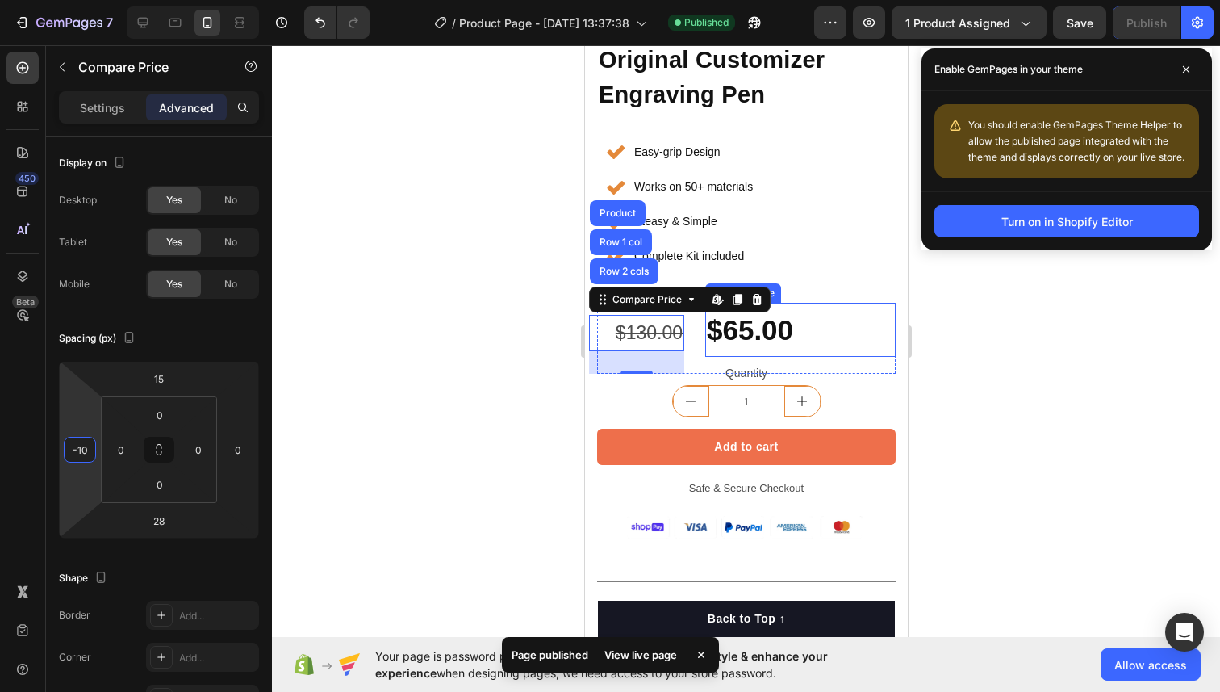
click at [776, 320] on div "$65.00" at bounding box center [800, 330] width 190 height 54
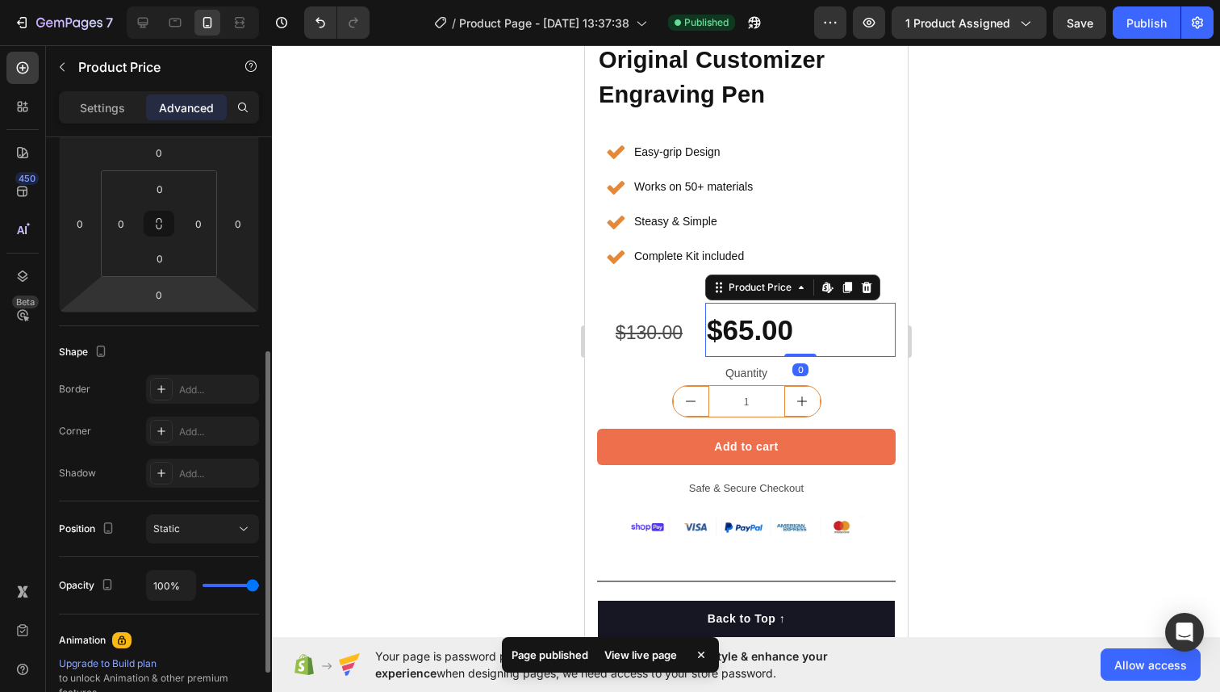
scroll to position [200, 0]
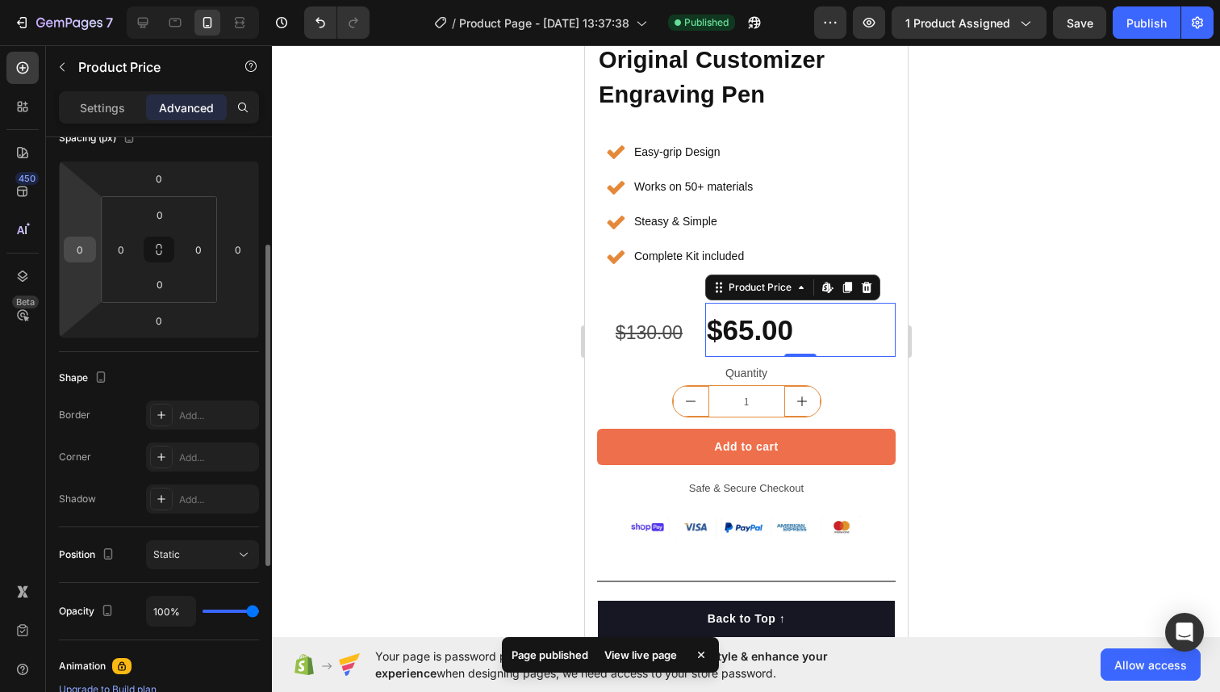
click at [86, 249] on input "0" at bounding box center [80, 249] width 24 height 24
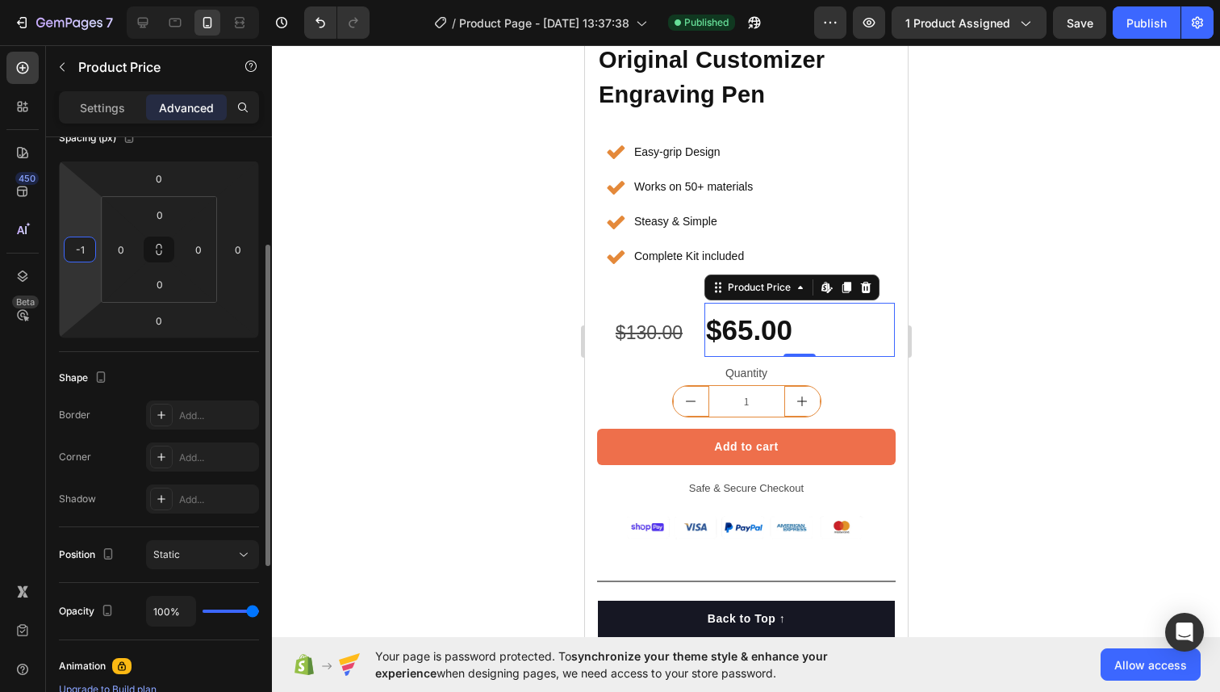
type input "-10"
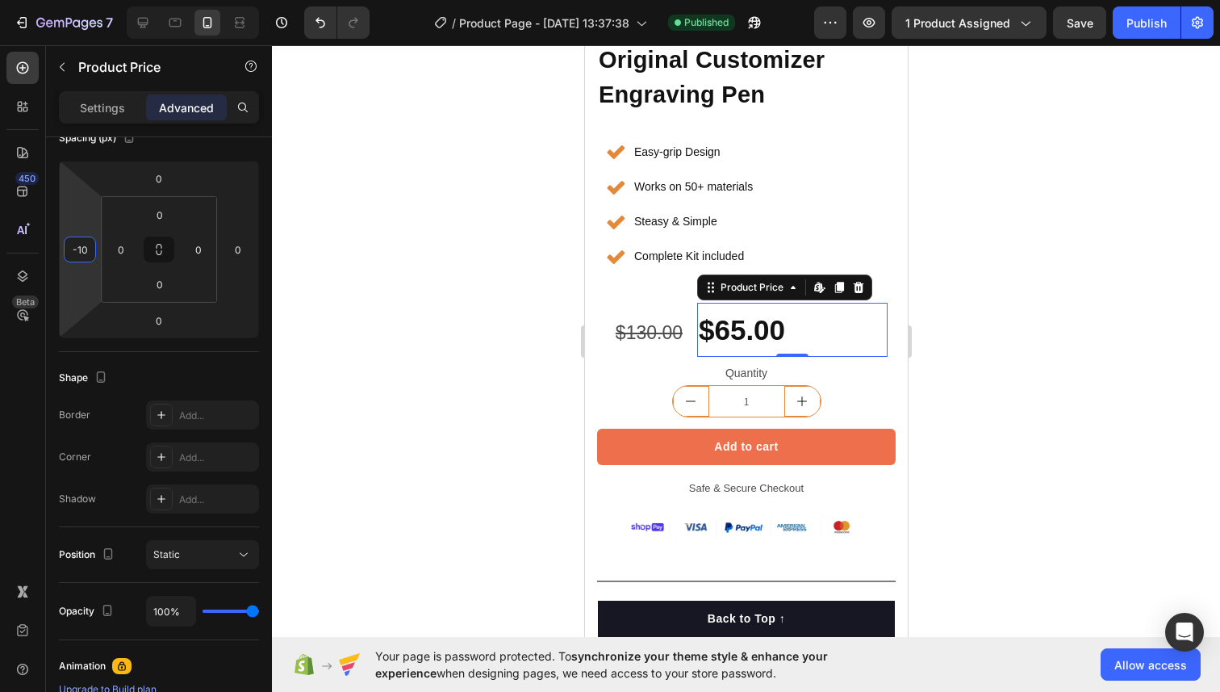
click at [483, 297] on div at bounding box center [746, 368] width 948 height 646
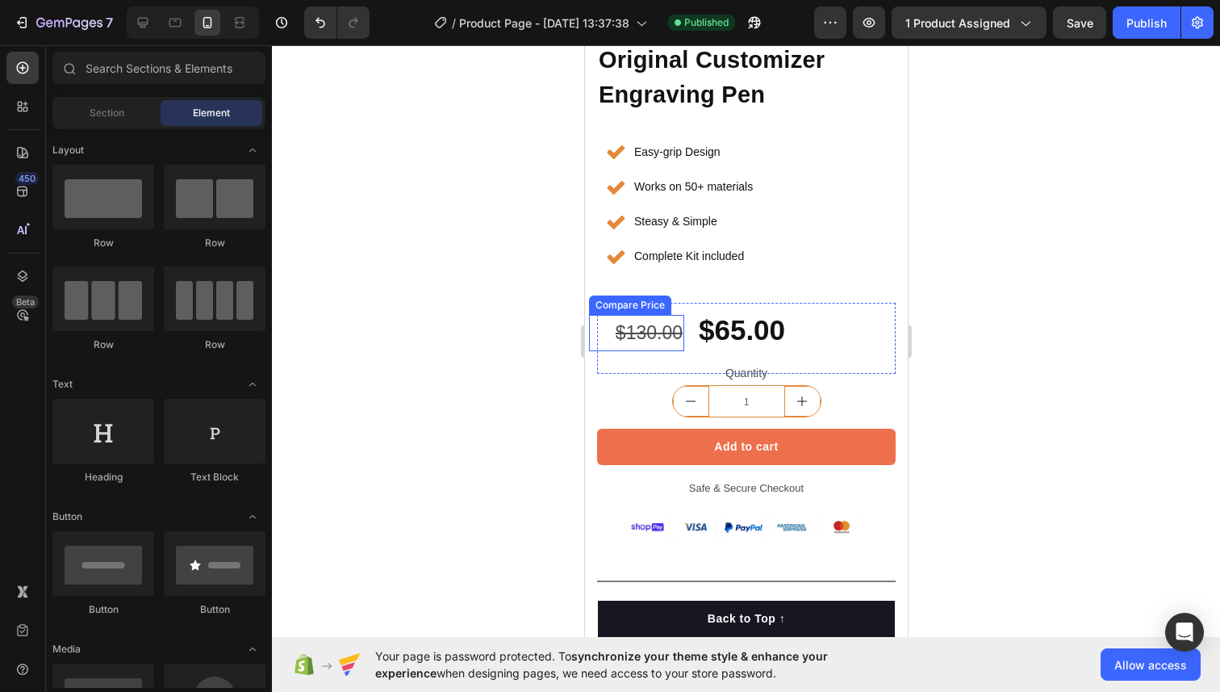
click at [664, 326] on div "$130.00" at bounding box center [635, 333] width 95 height 36
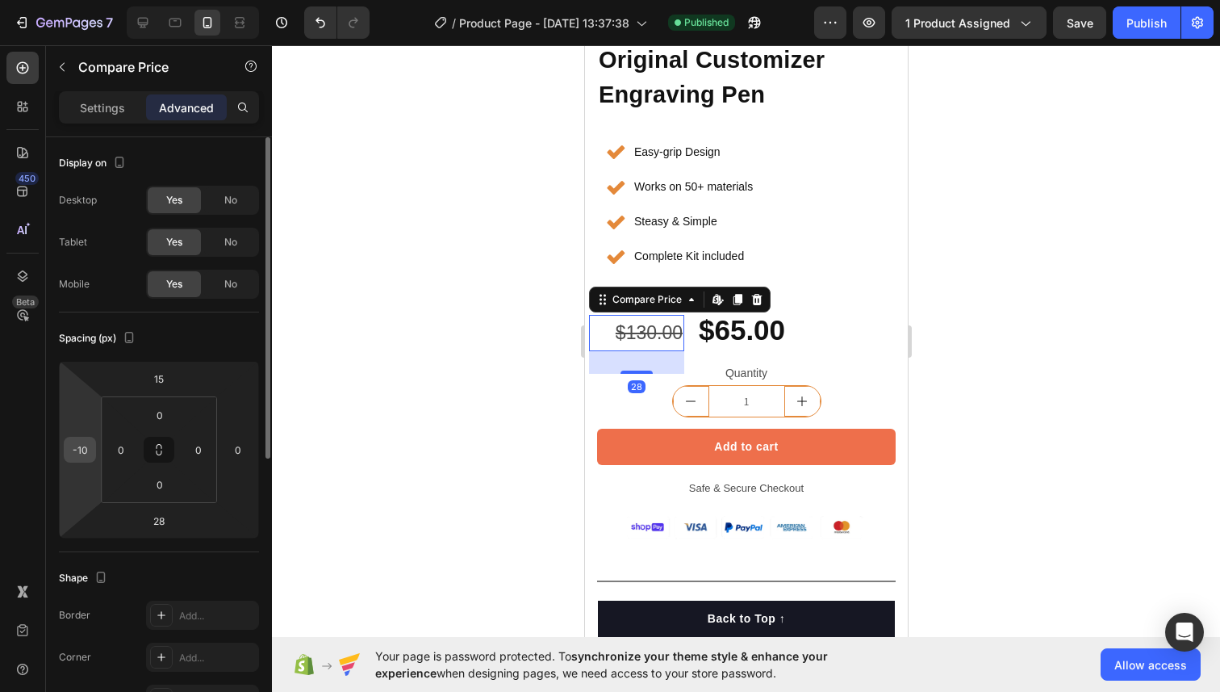
click at [85, 450] on input "-10" at bounding box center [80, 449] width 24 height 24
type input "-5"
type input "-30"
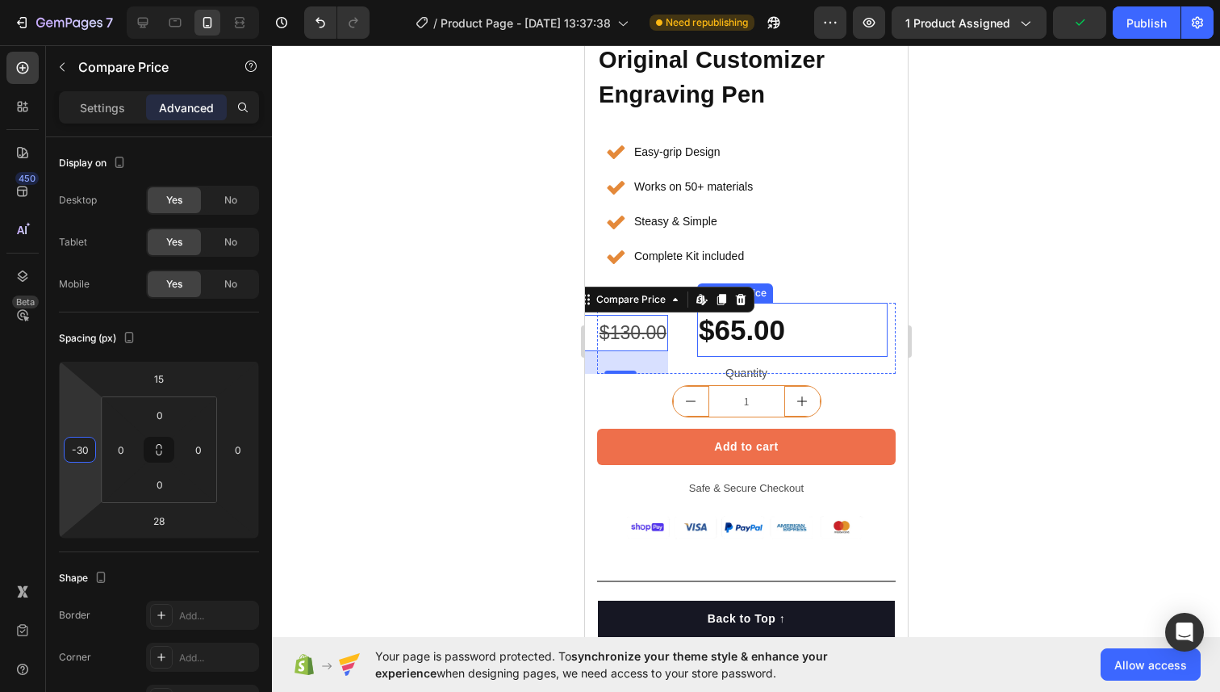
click at [700, 334] on div "$65.00" at bounding box center [791, 330] width 190 height 54
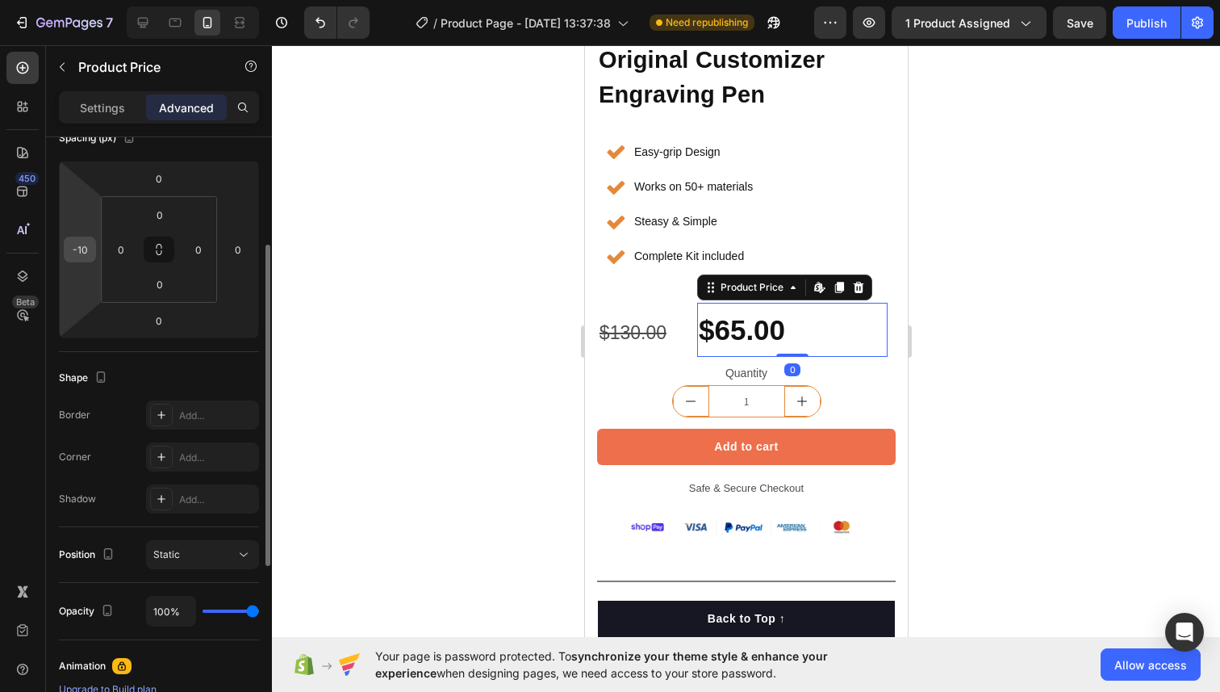
click at [83, 251] on input "-10" at bounding box center [80, 249] width 24 height 24
type input "-30"
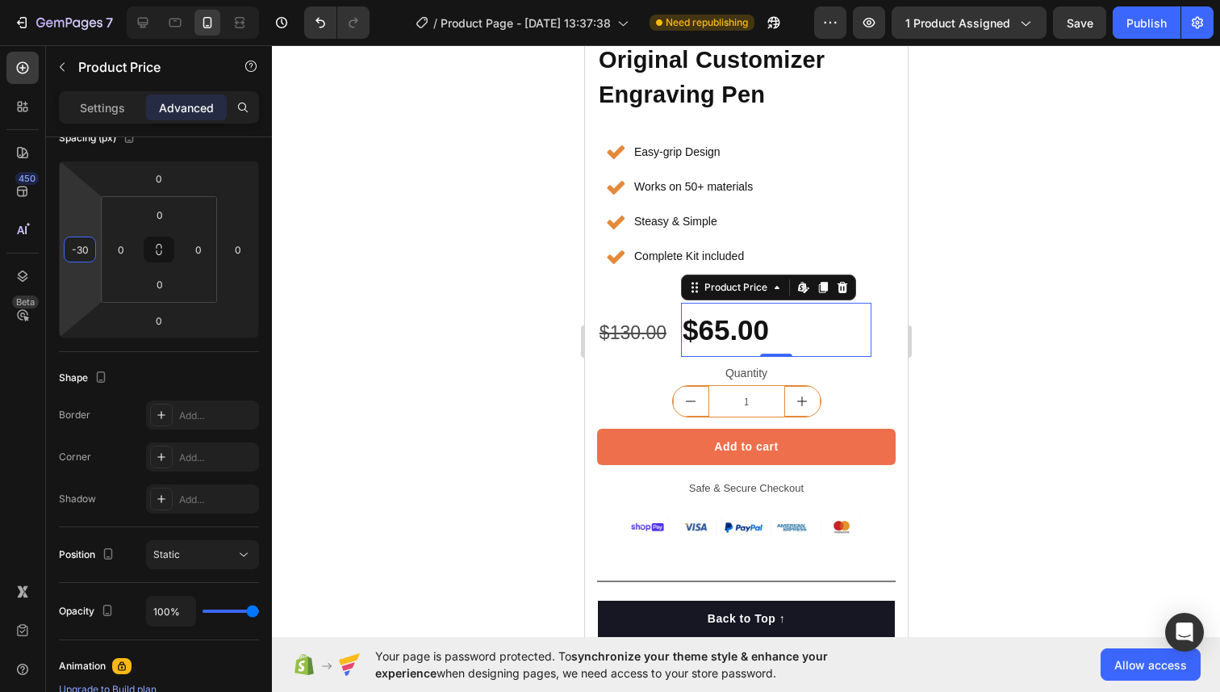
click at [456, 273] on div at bounding box center [746, 368] width 948 height 646
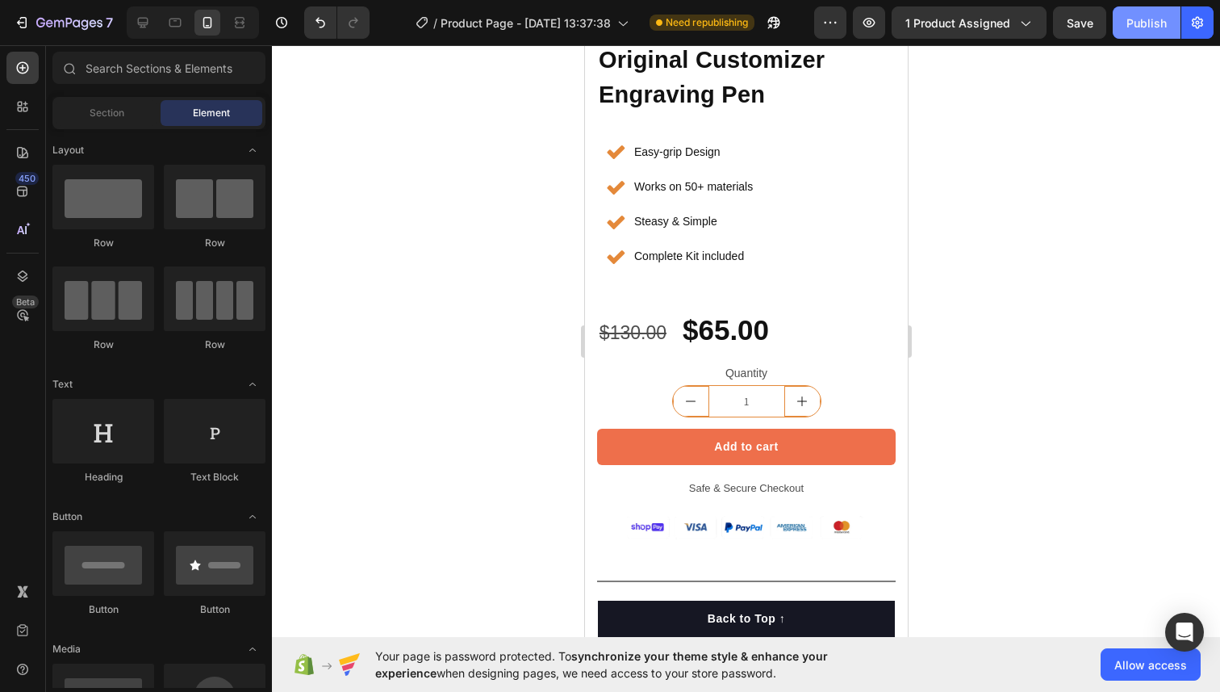
click at [1147, 18] on div "Publish" at bounding box center [1147, 23] width 40 height 17
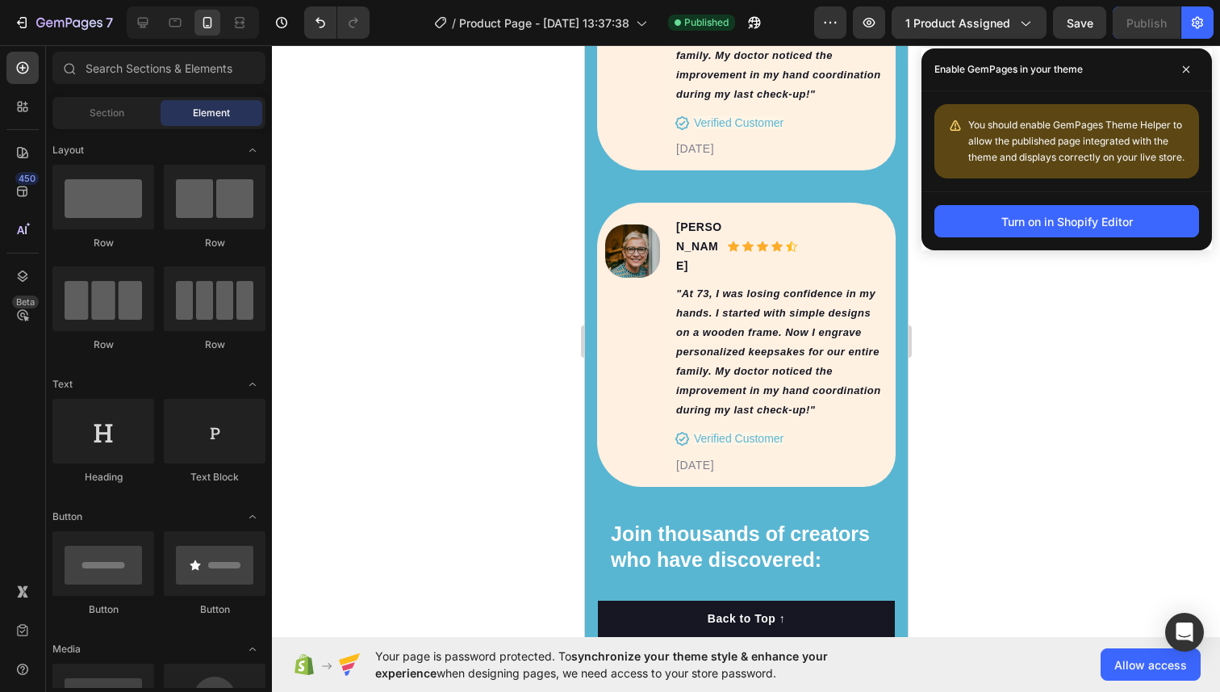
scroll to position [7075, 0]
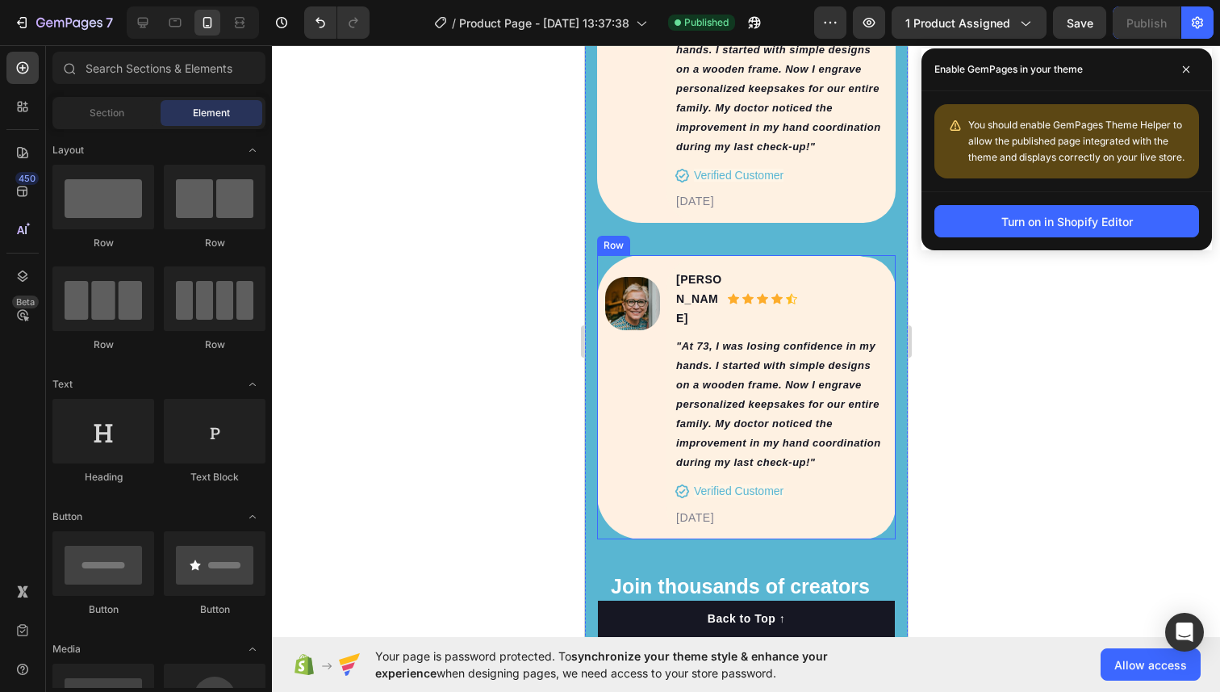
click at [623, 255] on div "Image [PERSON_NAME] Text block Icon Icon Icon Icon Icon Icon List Hoz Row "At 7…" at bounding box center [745, 396] width 299 height 283
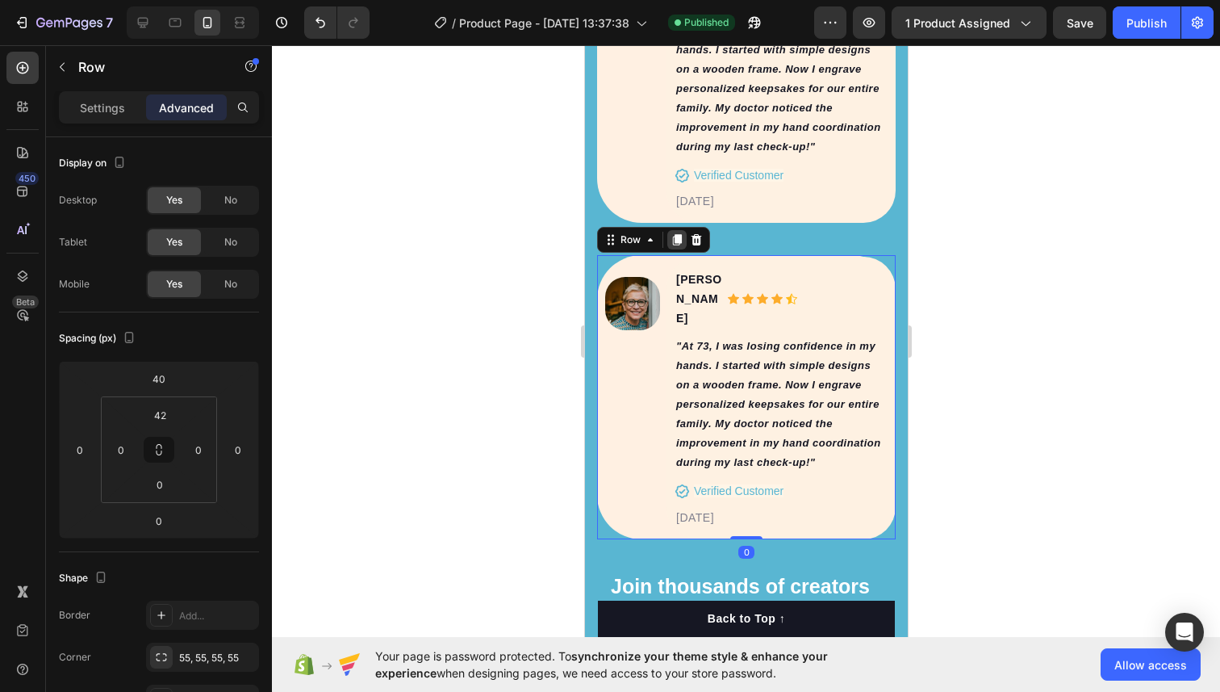
click at [671, 233] on icon at bounding box center [676, 239] width 13 height 13
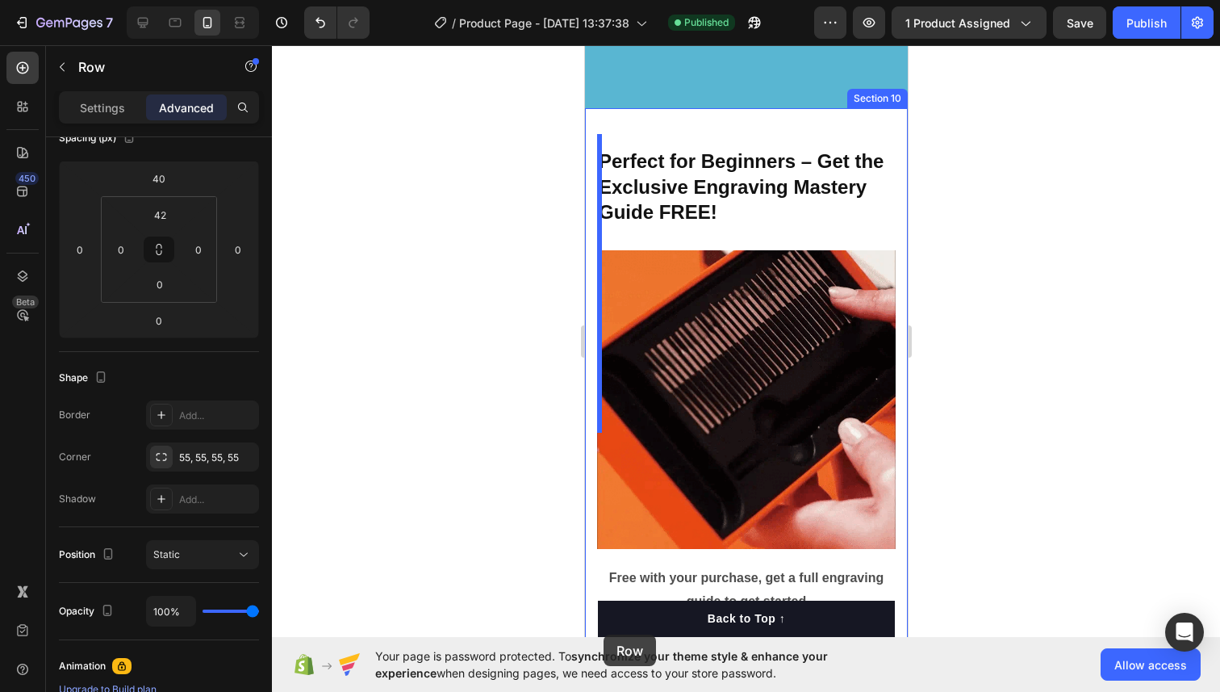
scroll to position [8395, 0]
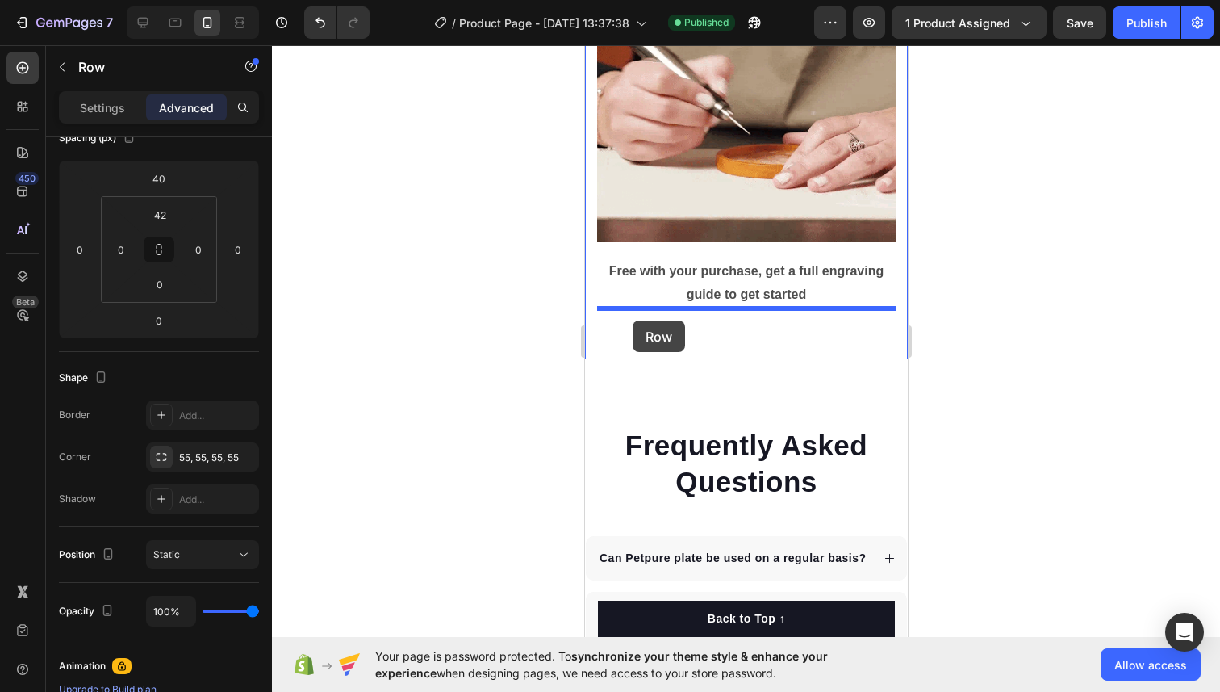
drag, startPoint x: 607, startPoint y: 85, endPoint x: 632, endPoint y: 320, distance: 237.0
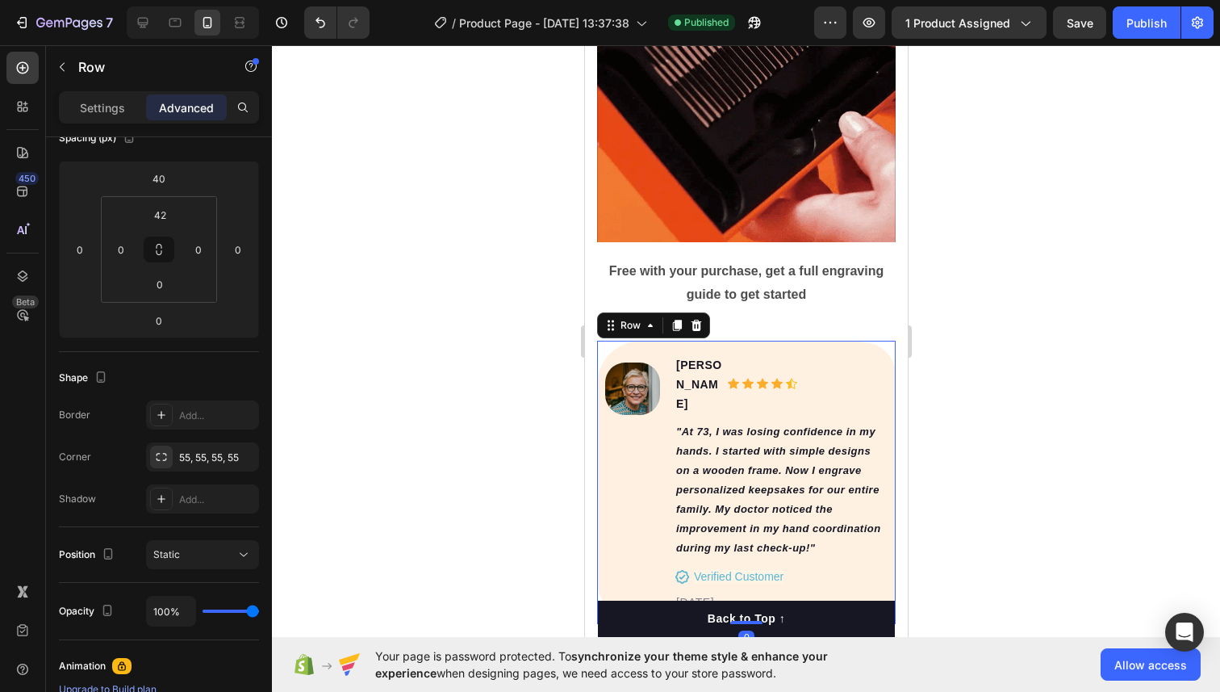
click at [947, 303] on div at bounding box center [746, 368] width 948 height 646
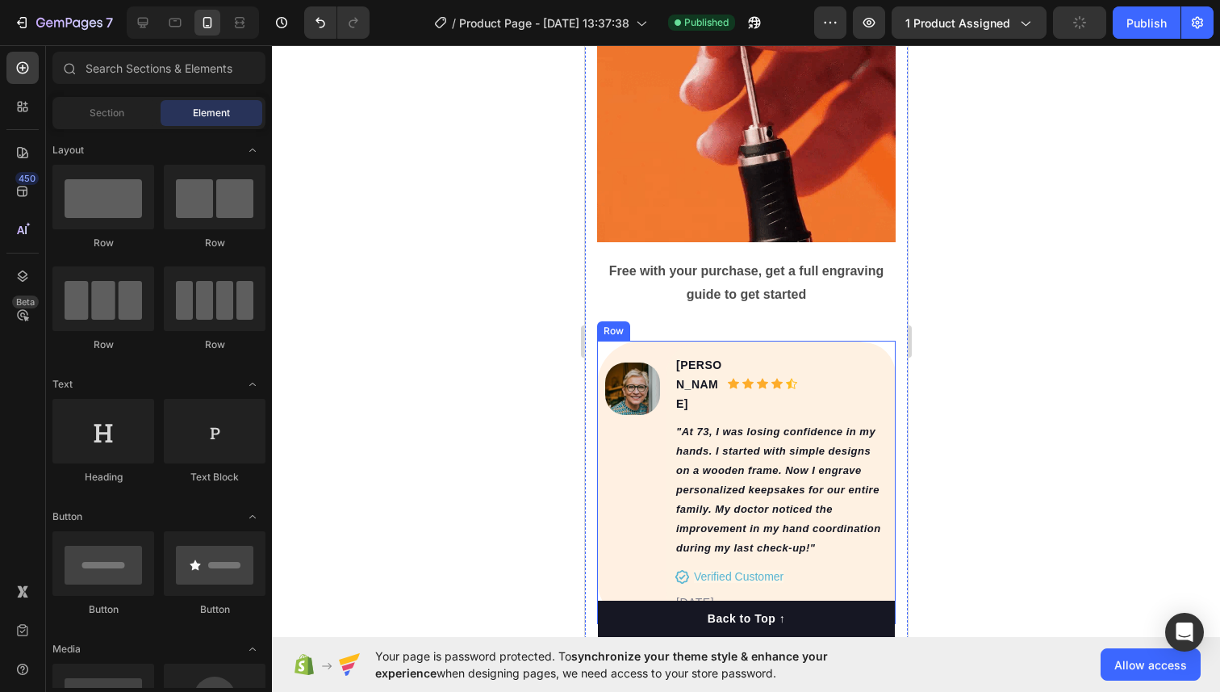
click at [629, 345] on div "Image [PERSON_NAME] Text block Icon Icon Icon Icon Icon Icon List Hoz Row "At 7…" at bounding box center [745, 482] width 299 height 283
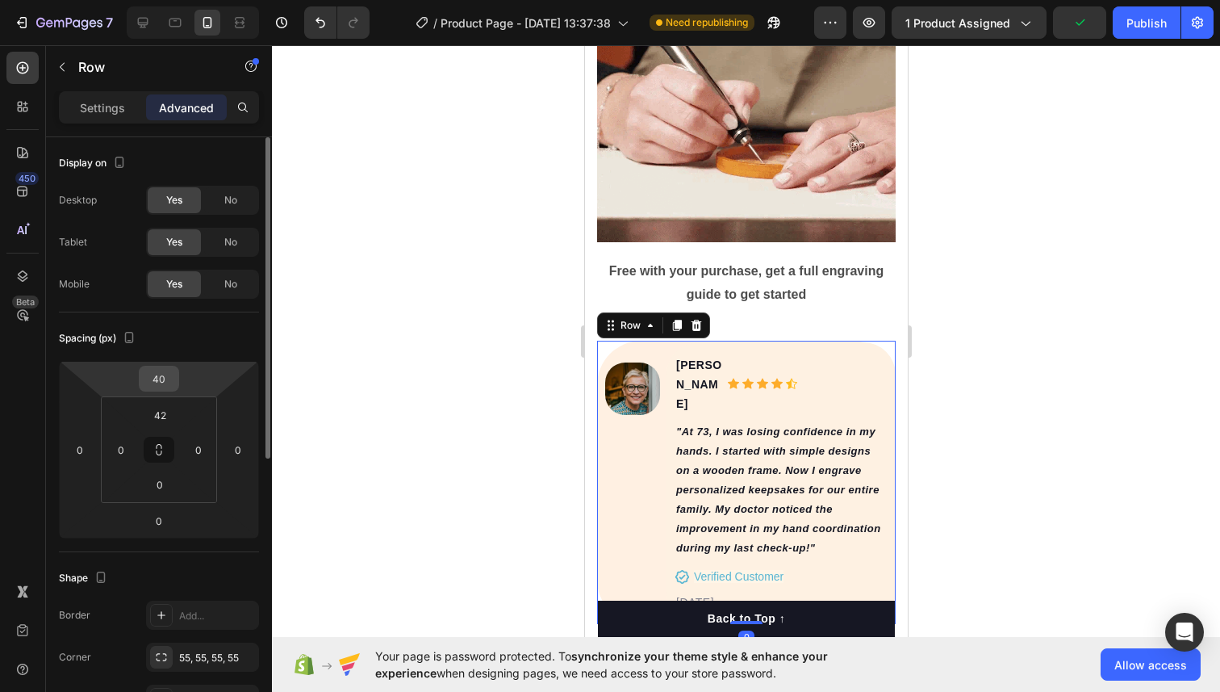
click at [163, 384] on input "40" at bounding box center [159, 378] width 32 height 24
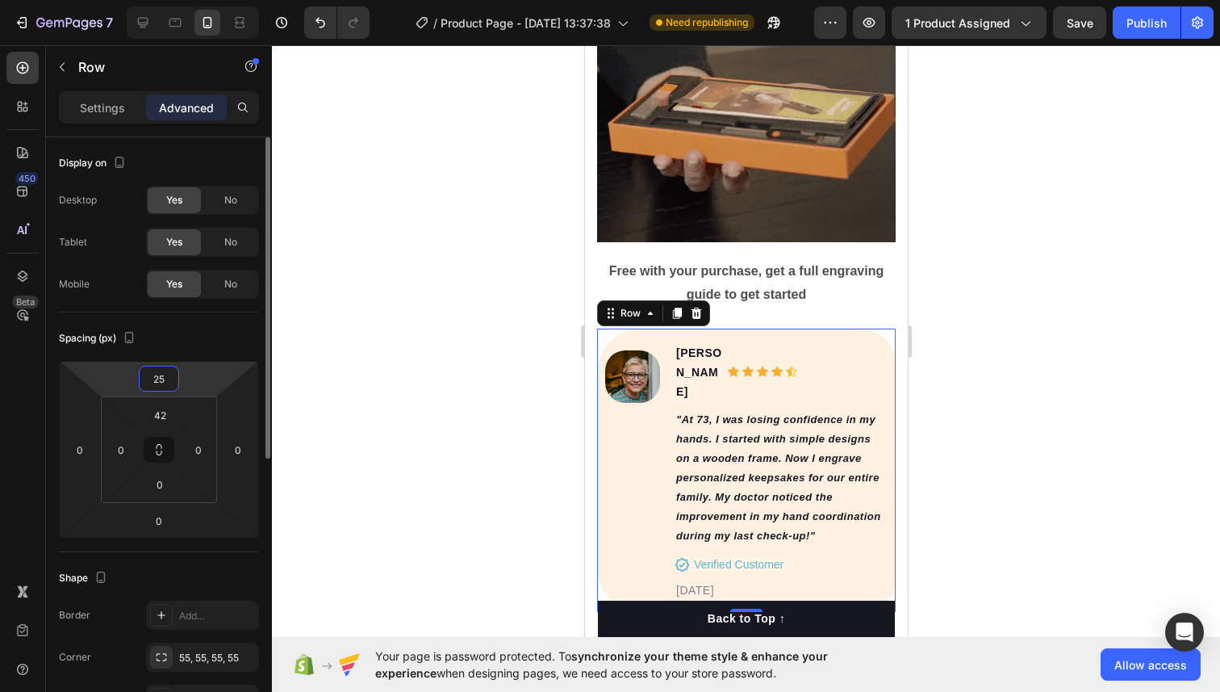
type input "2"
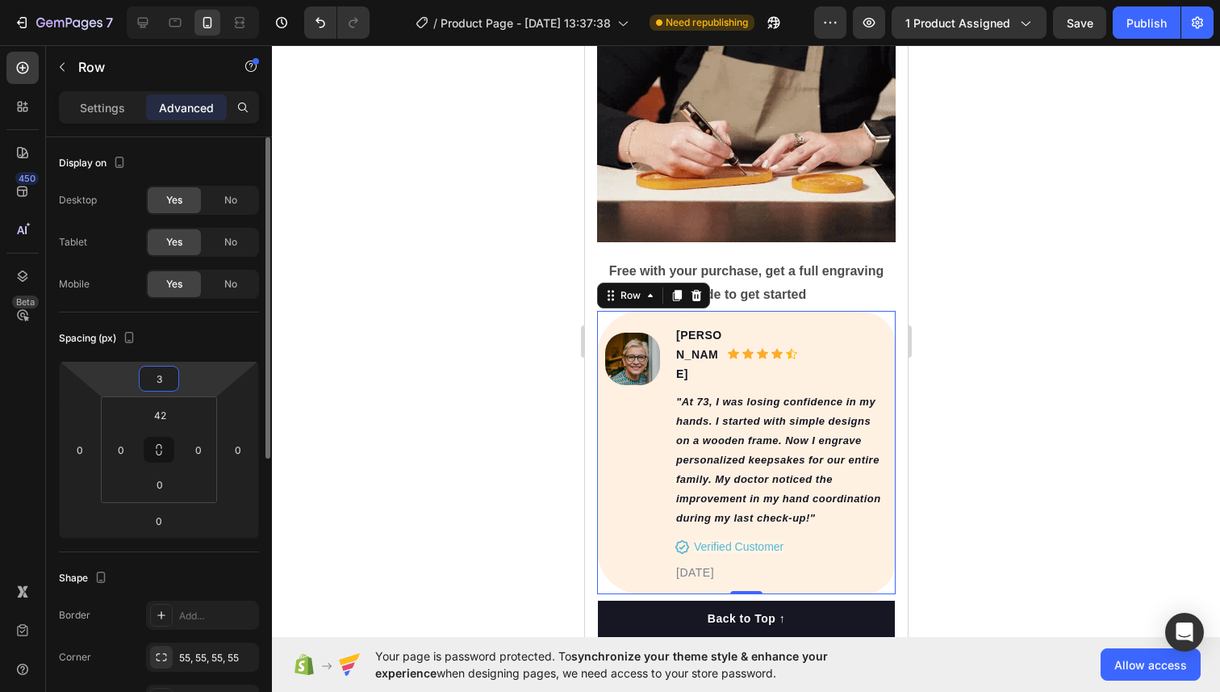
type input "30"
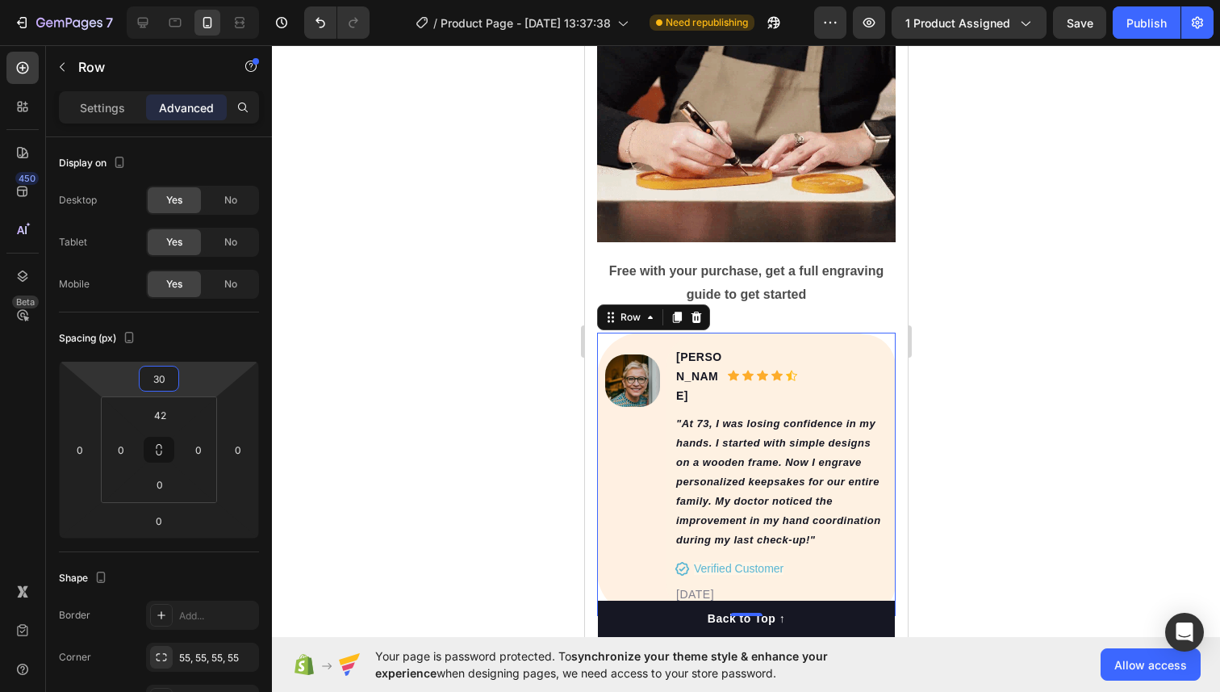
click at [562, 312] on div at bounding box center [746, 368] width 948 height 646
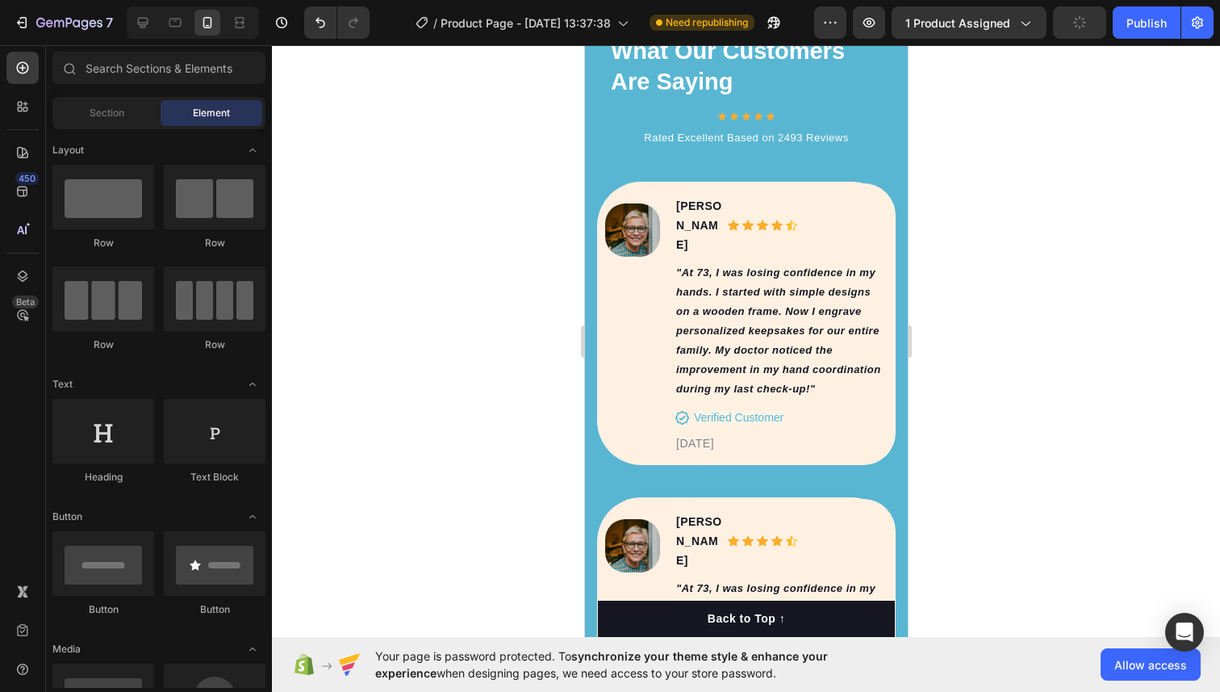
scroll to position [6899, 0]
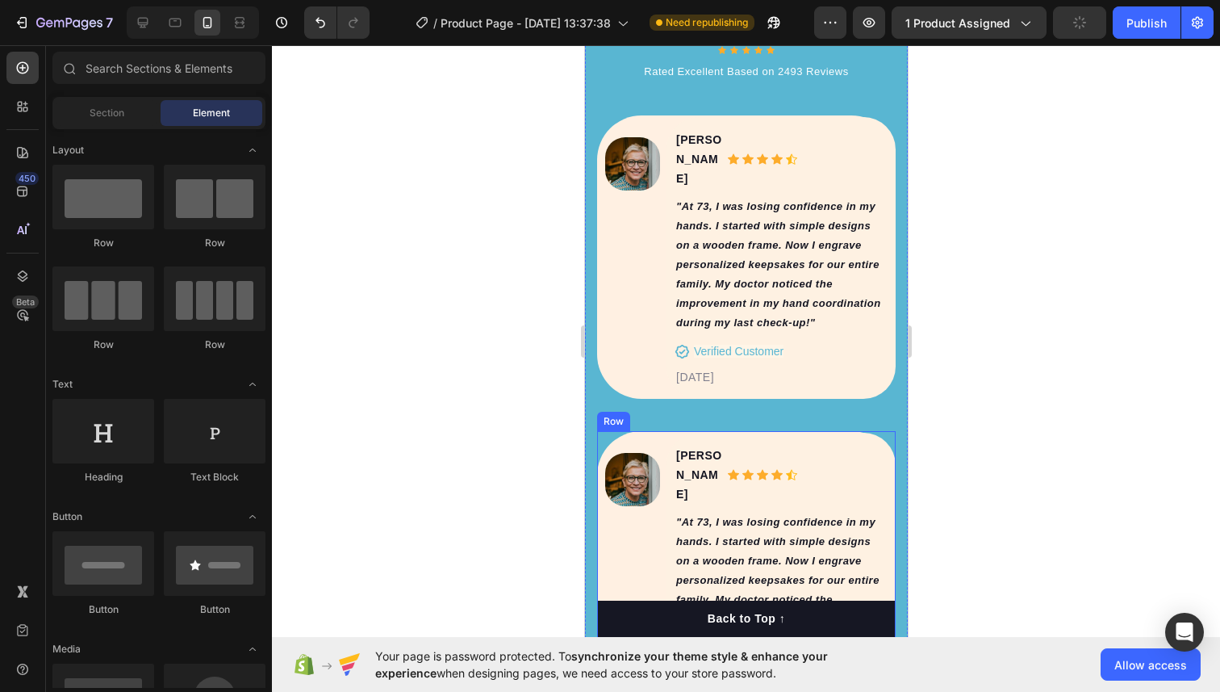
click at [635, 431] on div "Image Paola M. Text block Icon Icon Icon Icon Icon Icon List Hoz Row "At 73, I …" at bounding box center [745, 572] width 299 height 283
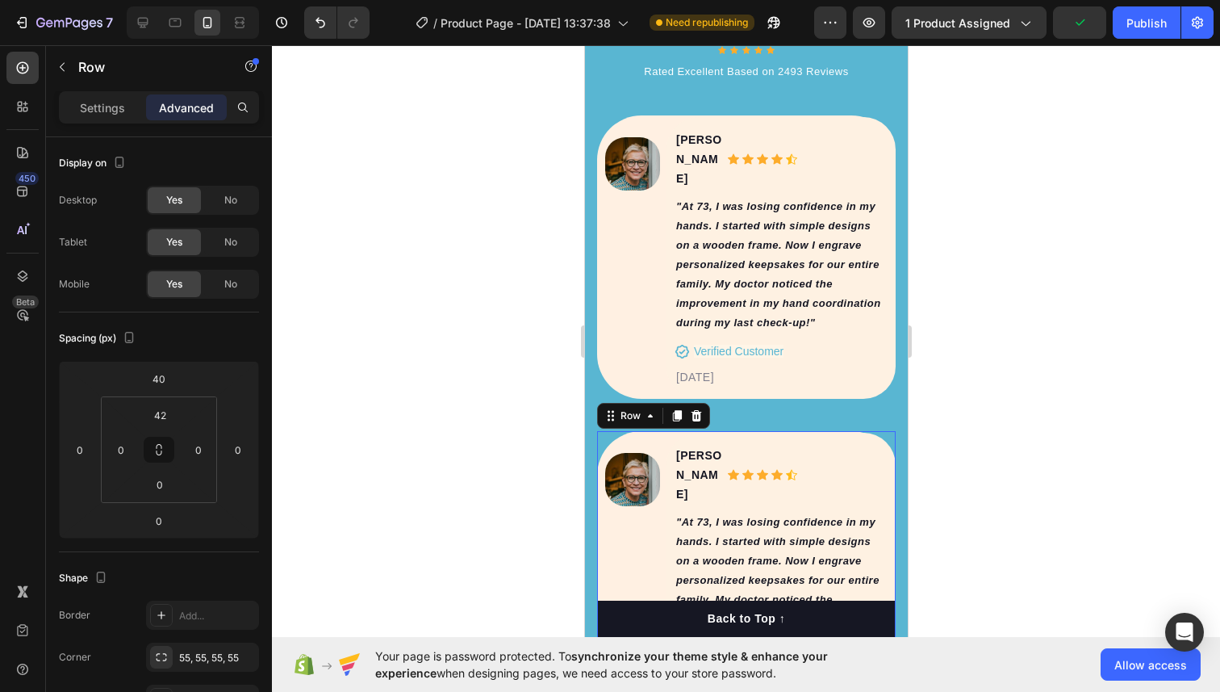
click at [705, 403] on div "Row" at bounding box center [652, 416] width 113 height 26
click at [693, 410] on icon at bounding box center [696, 415] width 10 height 11
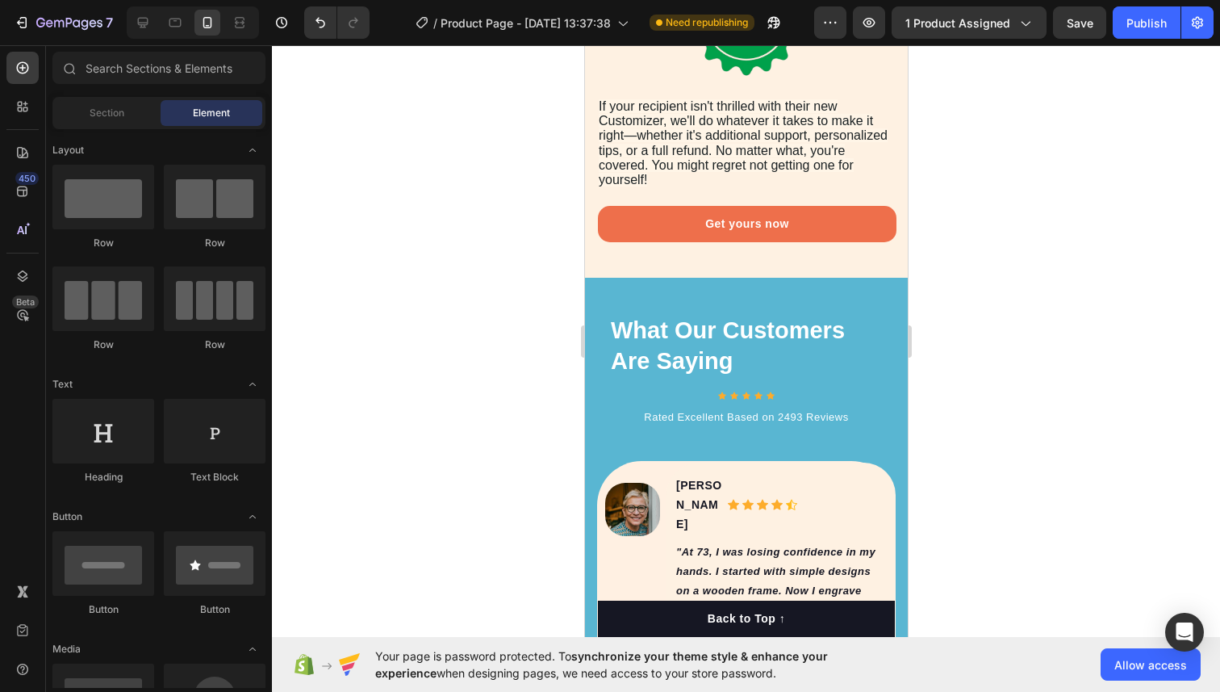
scroll to position [6580, 0]
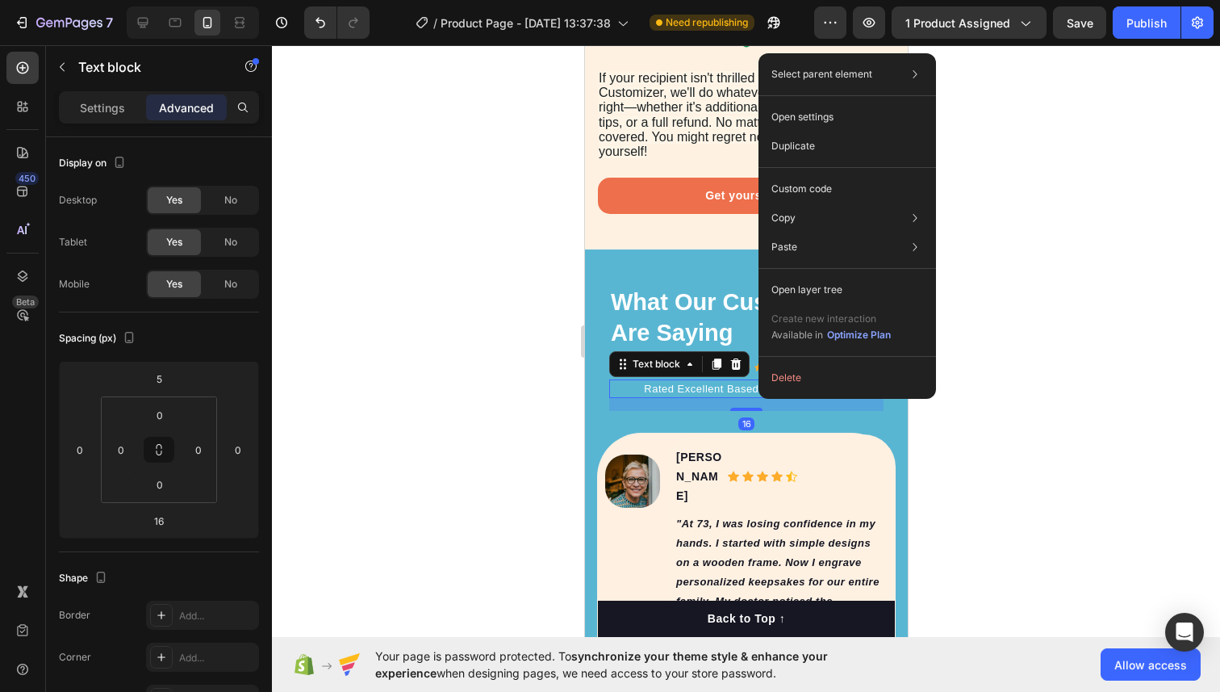
click at [740, 389] on p "Rated Excellent Based on 2493 Reviews" at bounding box center [745, 389] width 271 height 16
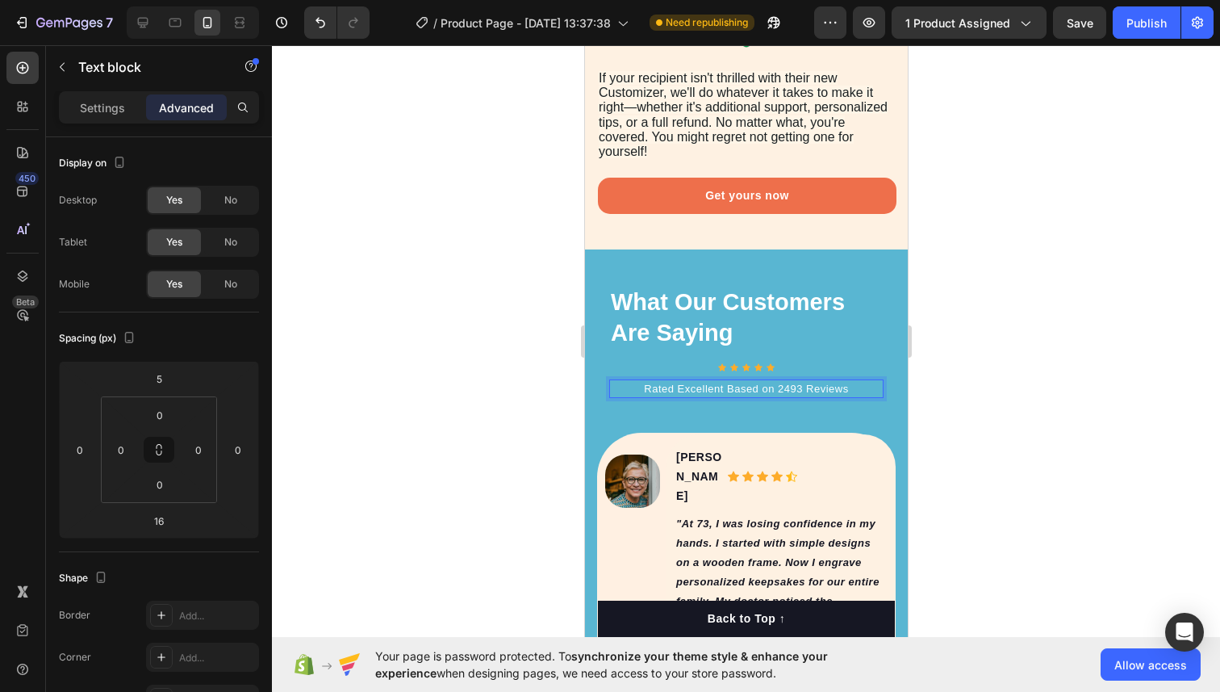
click at [737, 392] on p "Rated Excellent Based on 2493 Reviews" at bounding box center [745, 389] width 271 height 16
click at [708, 417] on div "What Our Customers Are Saying Heading Icon Icon Icon Icon Icon Icon List Hoz Ra…" at bounding box center [745, 674] width 299 height 721
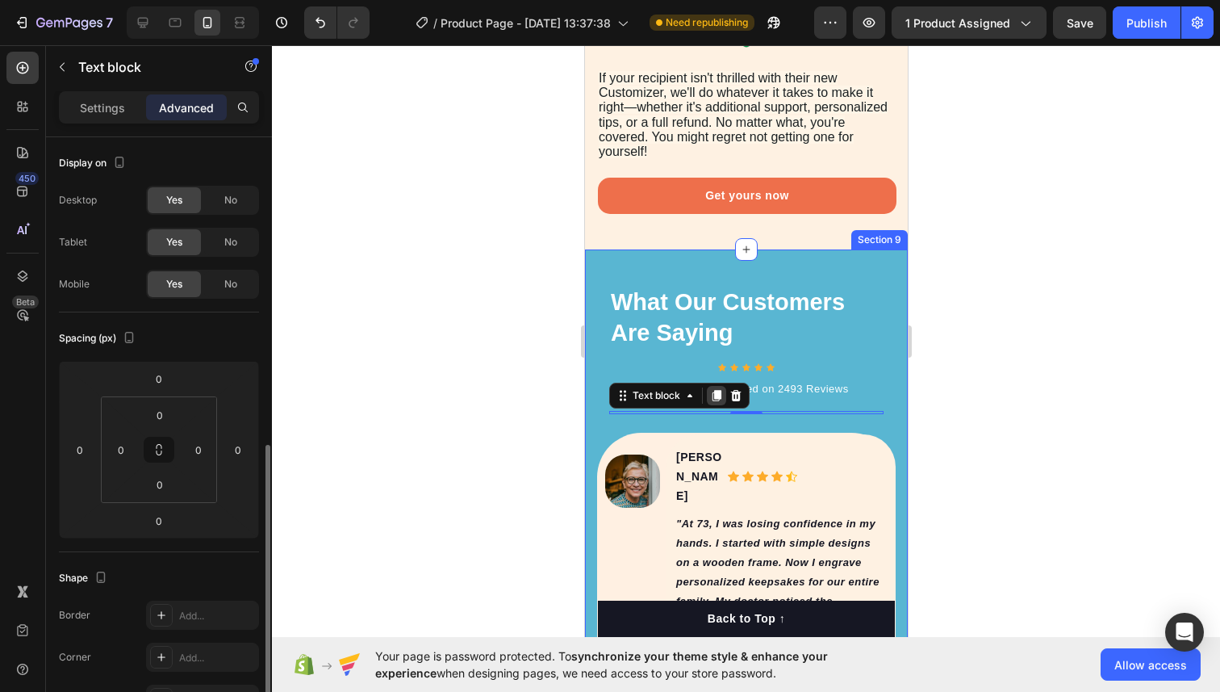
scroll to position [200, 0]
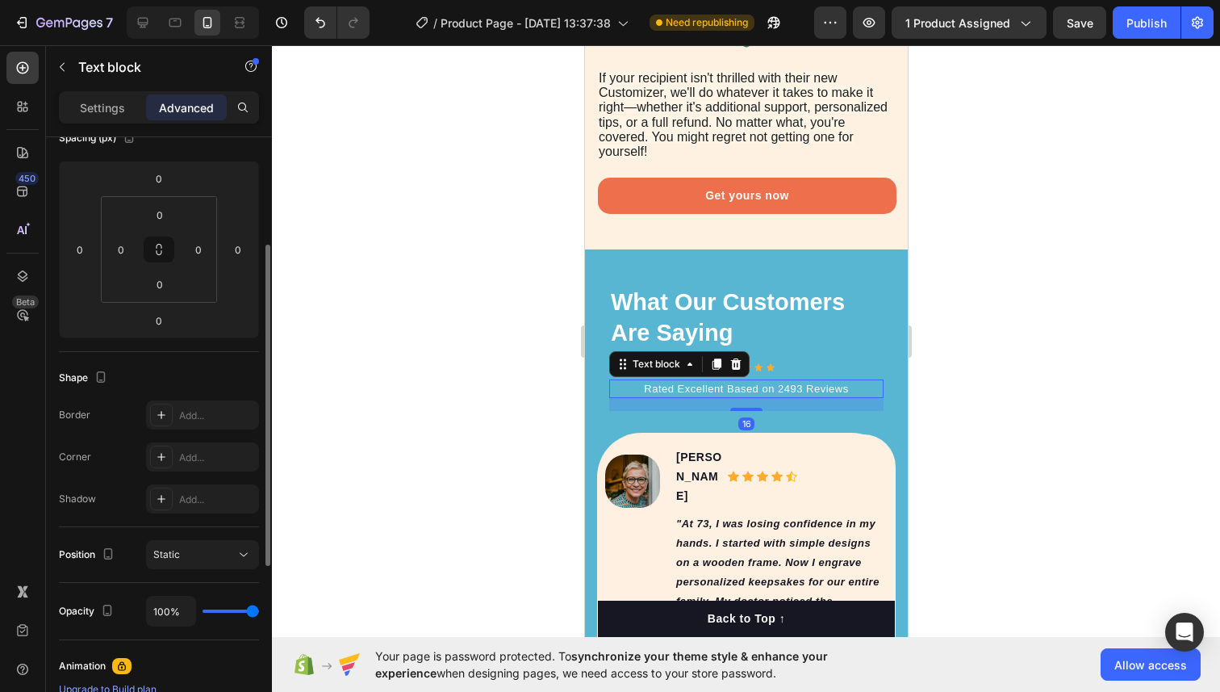
click at [780, 387] on p "Rated Excellent Based on 2493 Reviews" at bounding box center [745, 389] width 271 height 16
click at [713, 366] on icon at bounding box center [716, 363] width 9 height 11
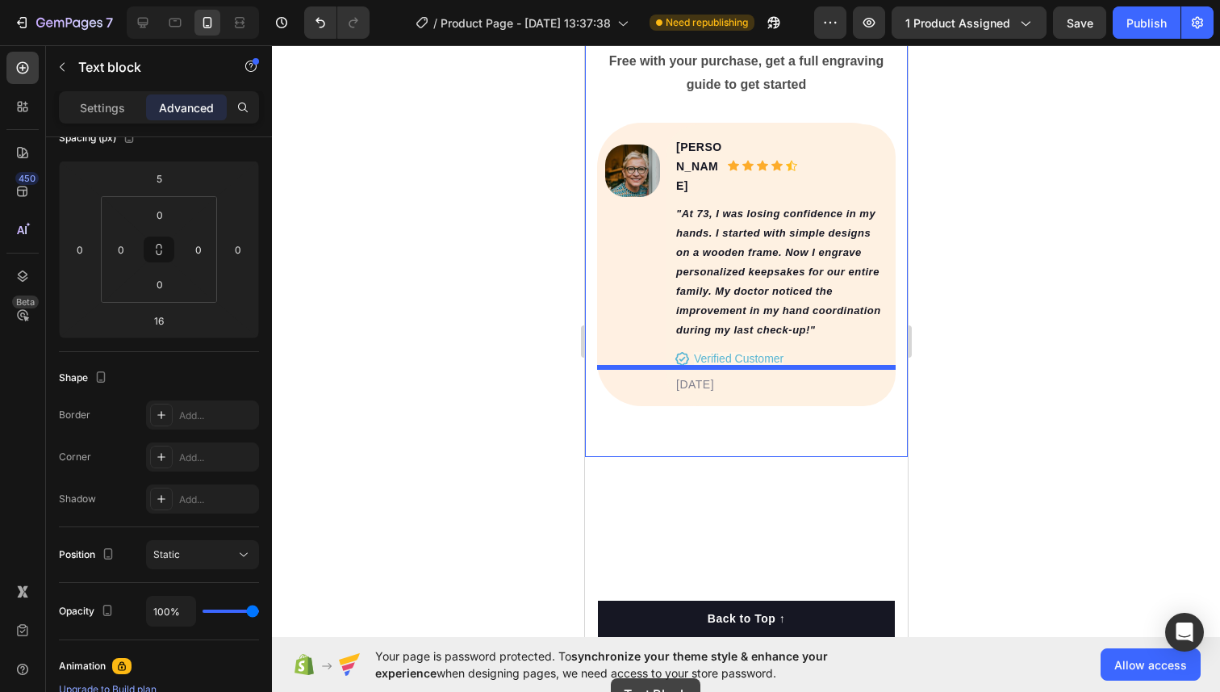
scroll to position [8217, 0]
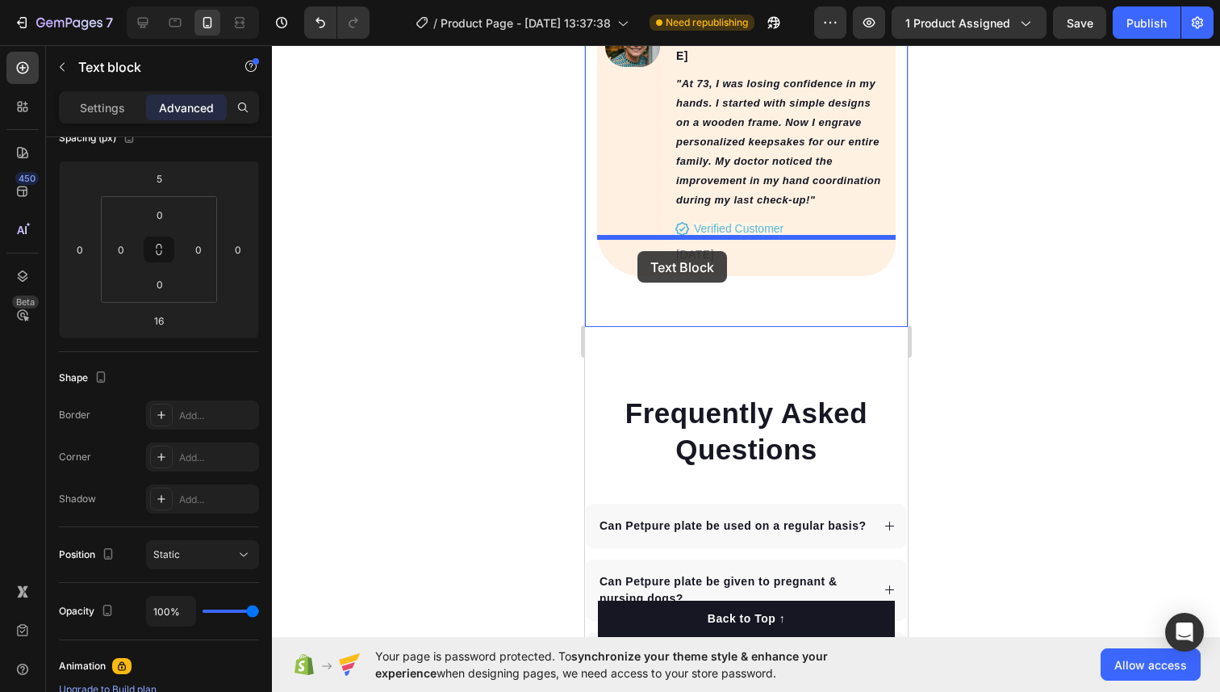
drag, startPoint x: 618, startPoint y: 404, endPoint x: 637, endPoint y: 251, distance: 153.6
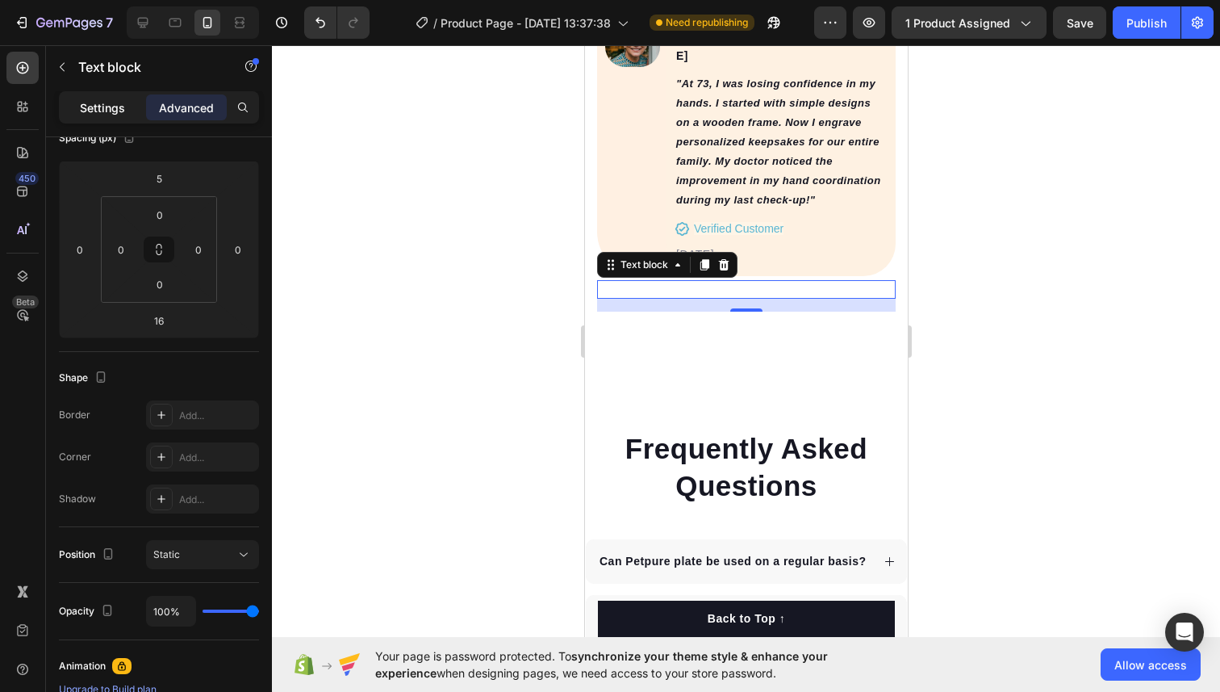
click at [100, 97] on div "Settings" at bounding box center [102, 107] width 81 height 26
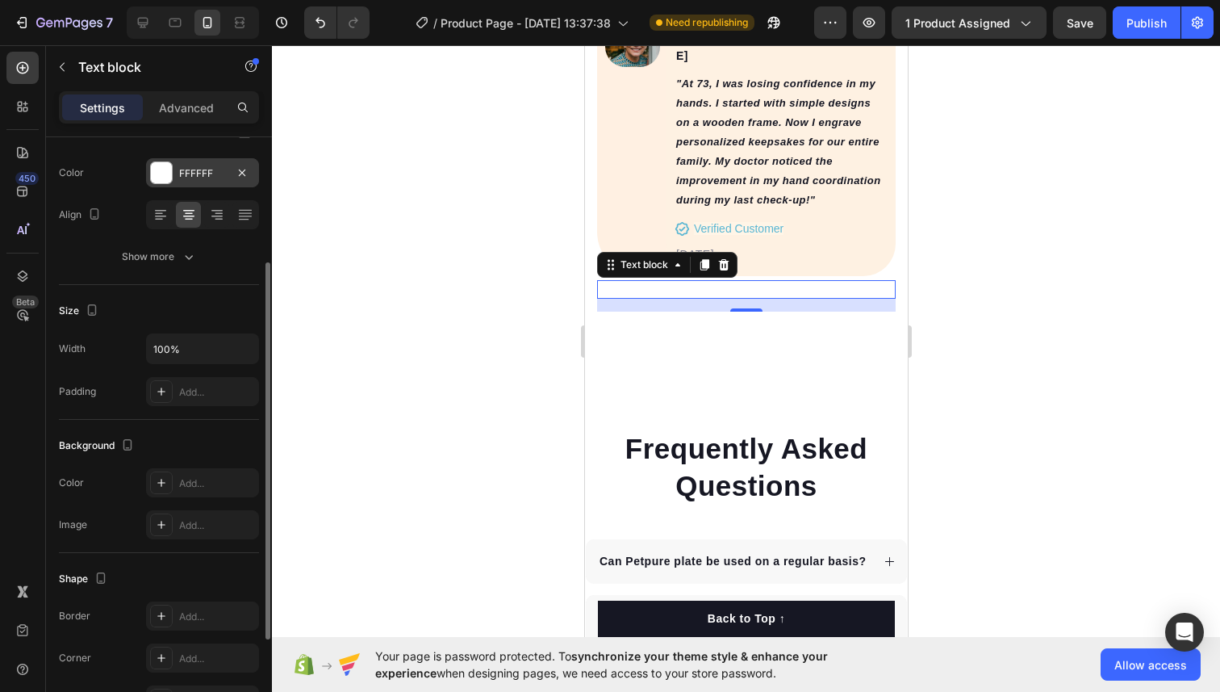
click at [167, 181] on div at bounding box center [161, 172] width 21 height 21
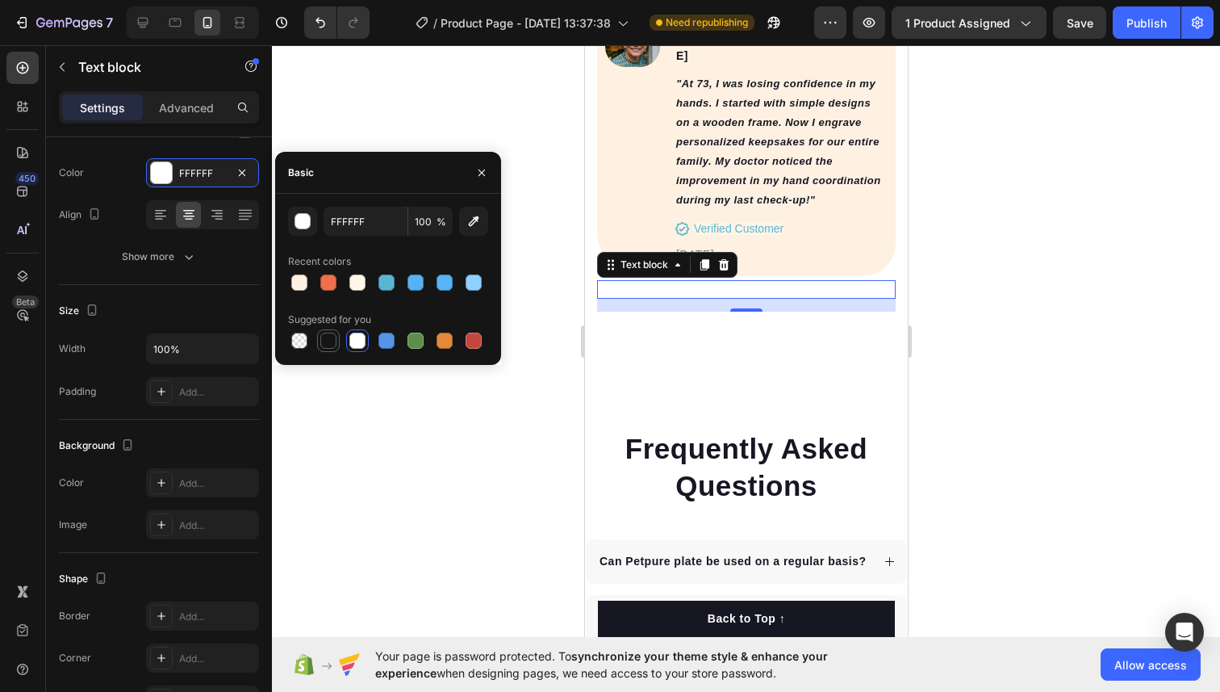
click at [321, 340] on div at bounding box center [328, 340] width 16 height 16
type input "151515"
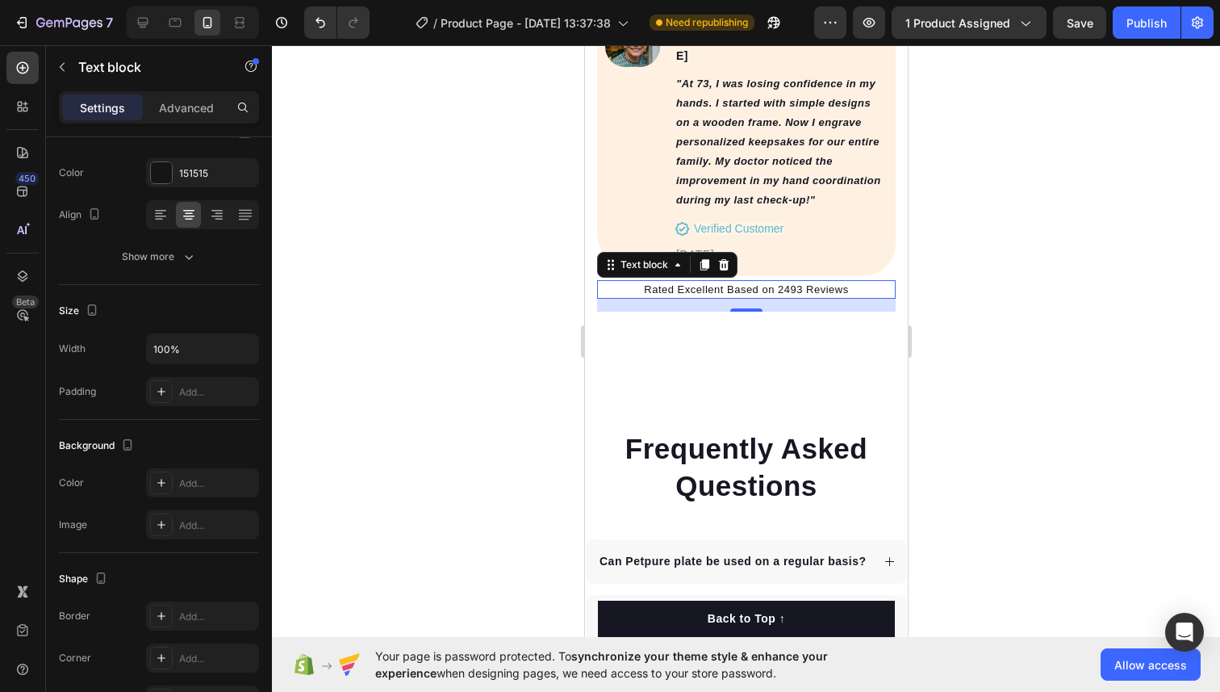
click at [502, 373] on div at bounding box center [746, 368] width 948 height 646
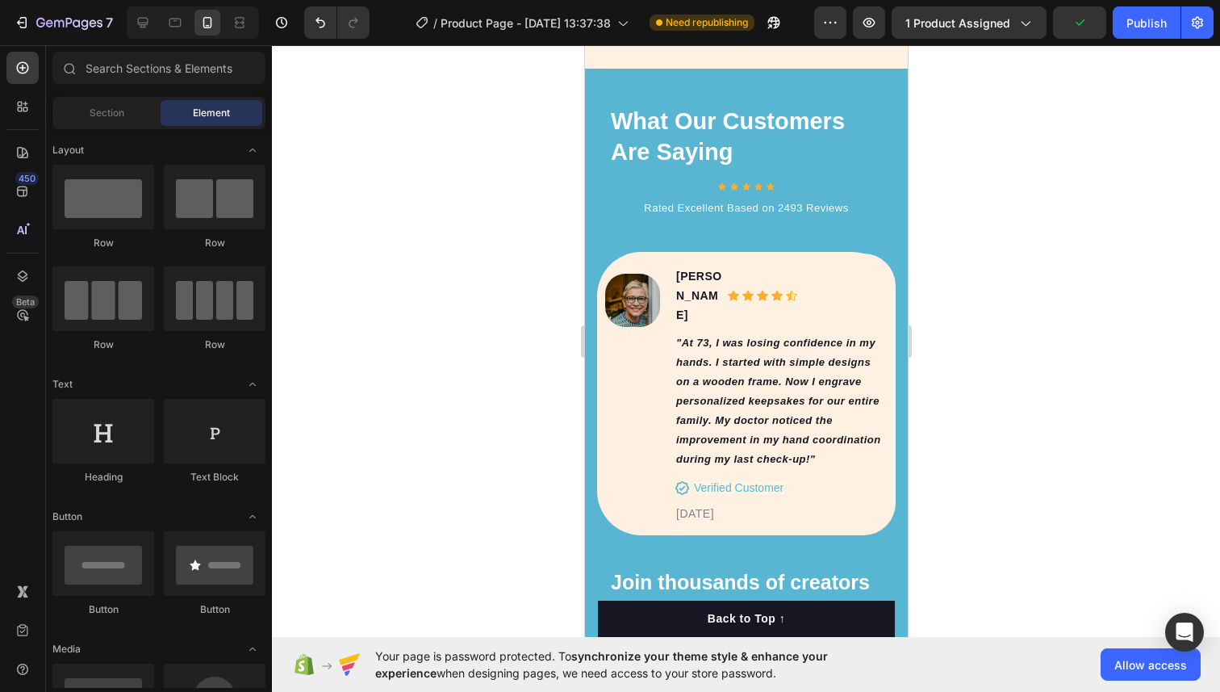
scroll to position [6757, 0]
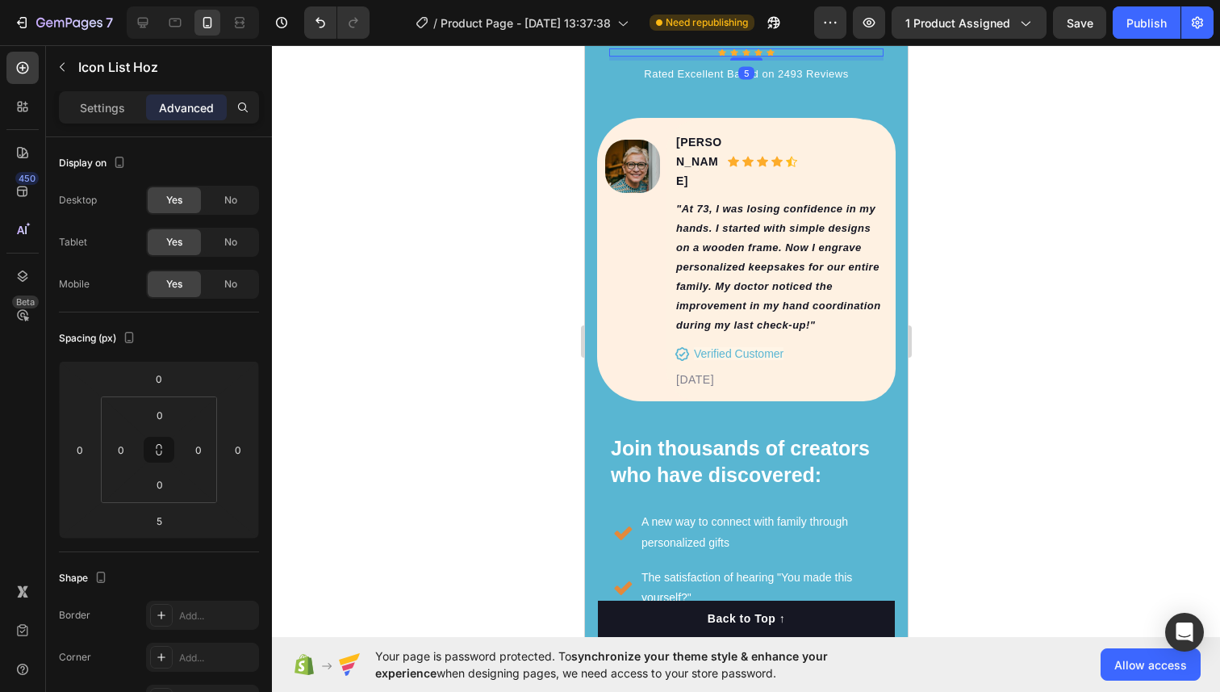
click at [728, 39] on icon at bounding box center [727, 32] width 9 height 11
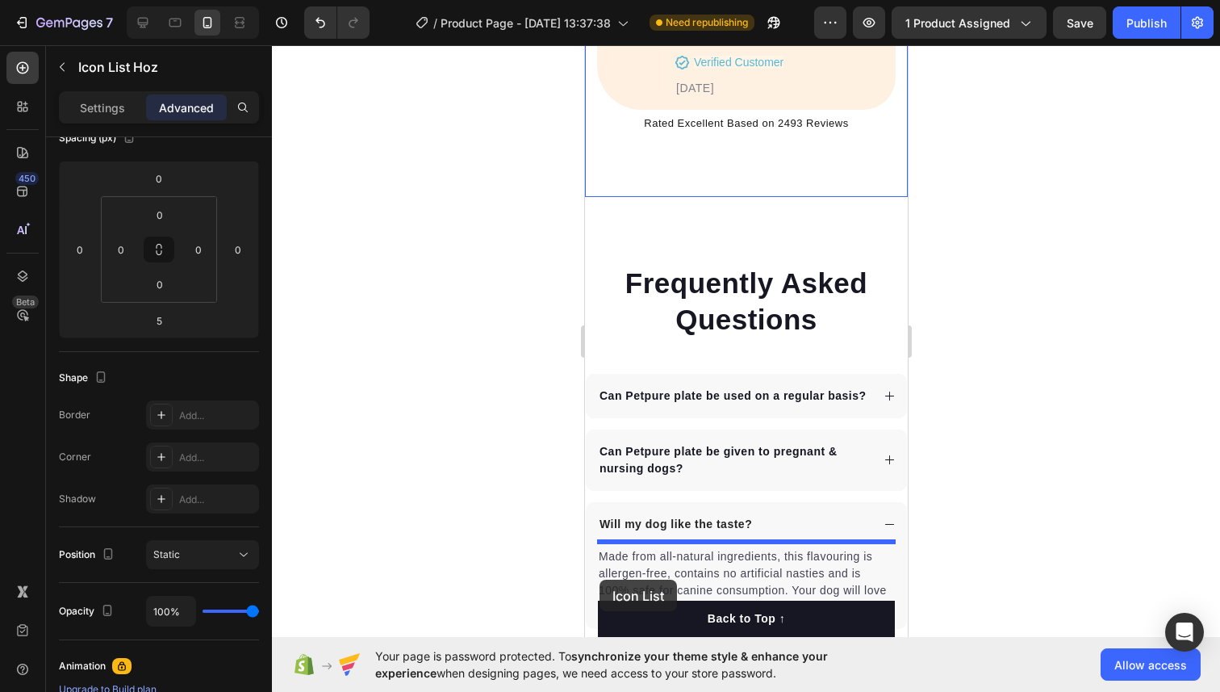
scroll to position [8098, 0]
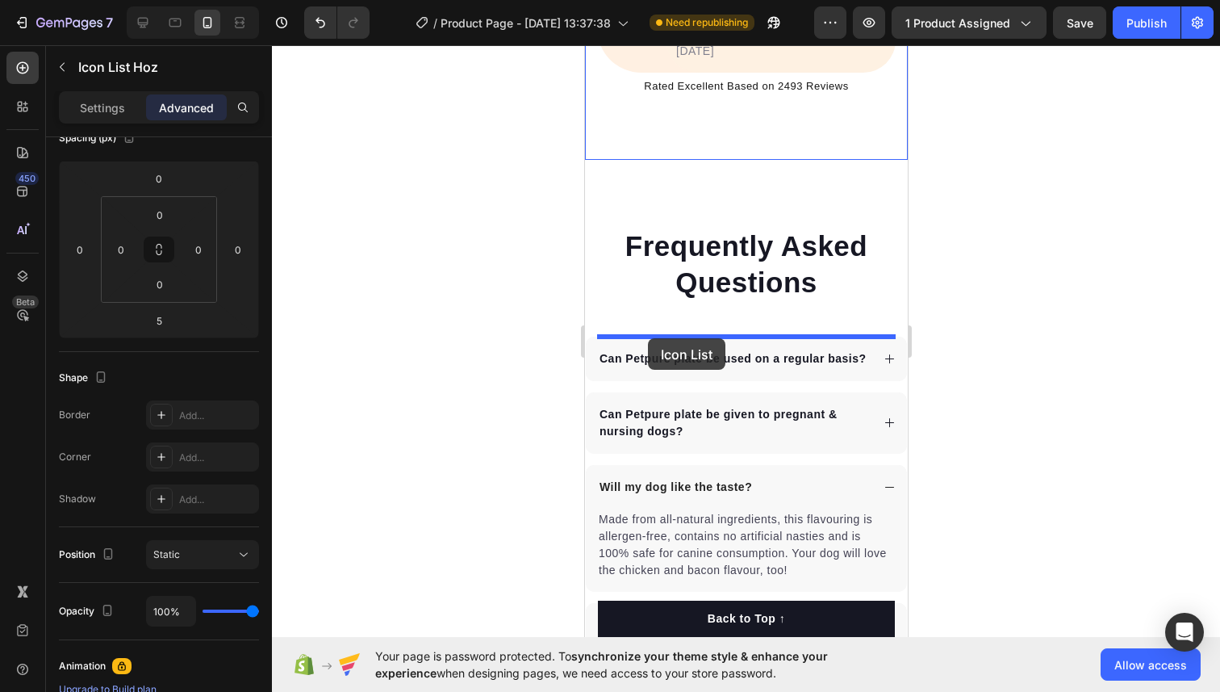
drag, startPoint x: 622, startPoint y: 189, endPoint x: 647, endPoint y: 338, distance: 151.4
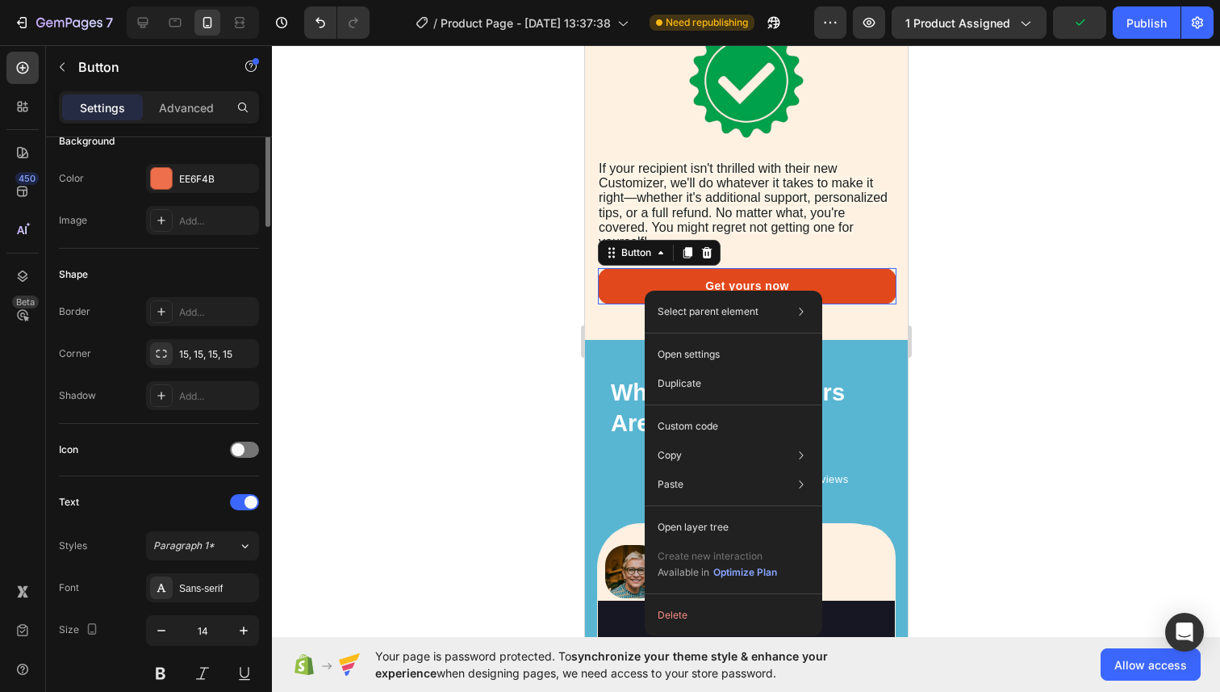
scroll to position [0, 0]
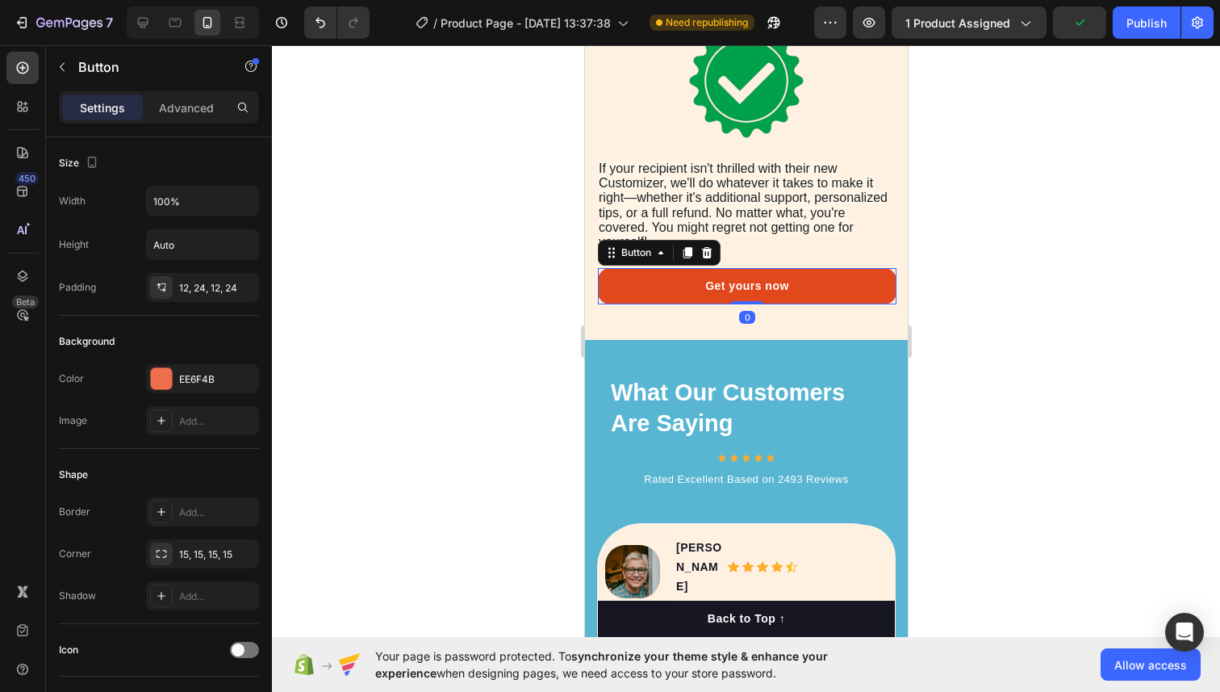
click at [644, 284] on link "Get yours now" at bounding box center [746, 286] width 299 height 36
click at [685, 254] on icon at bounding box center [687, 252] width 9 height 11
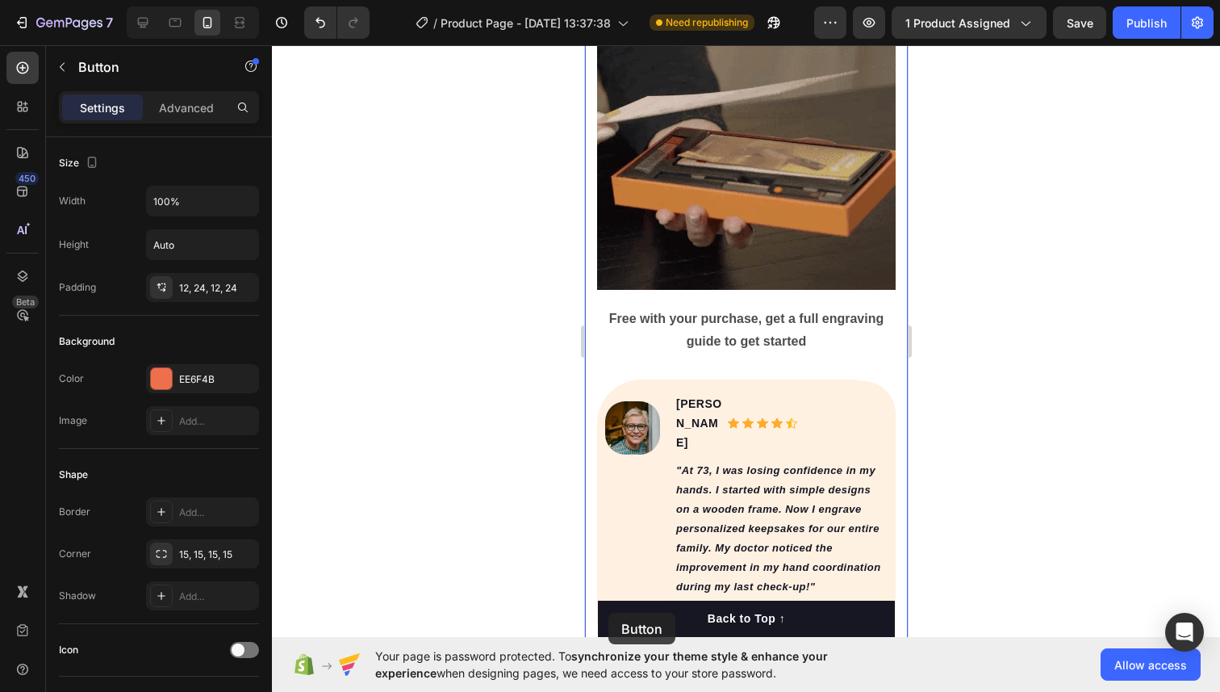
scroll to position [8056, 0]
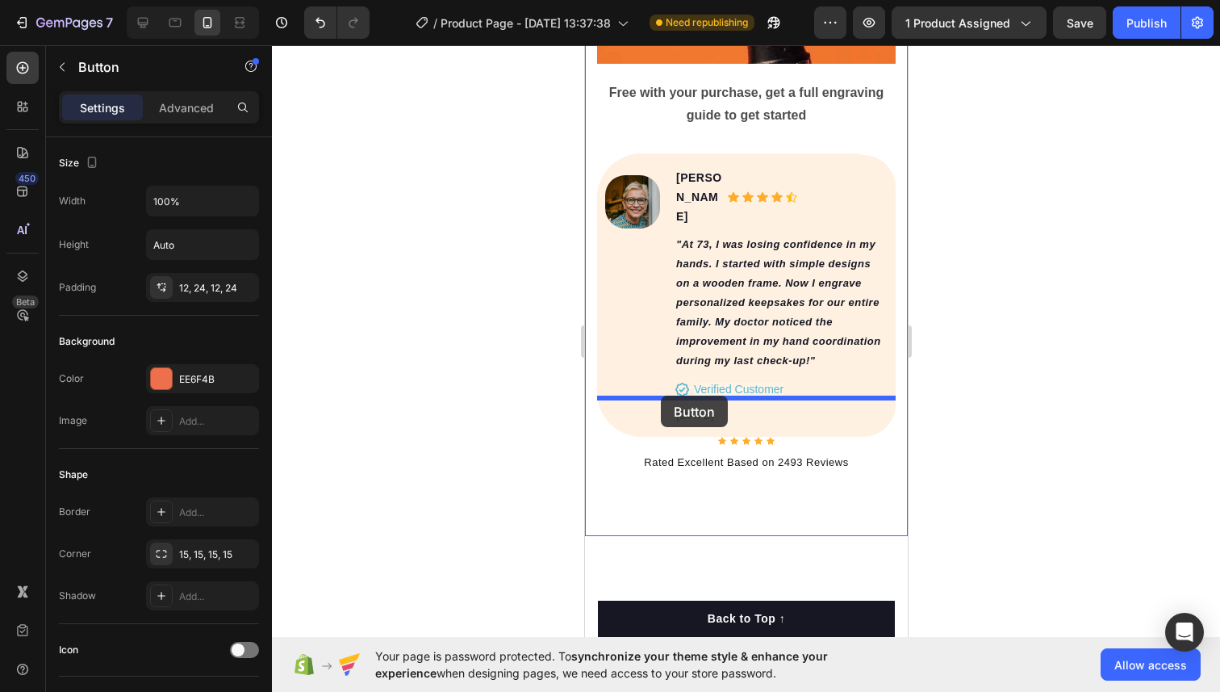
drag, startPoint x: 609, startPoint y: 293, endPoint x: 660, endPoint y: 397, distance: 115.9
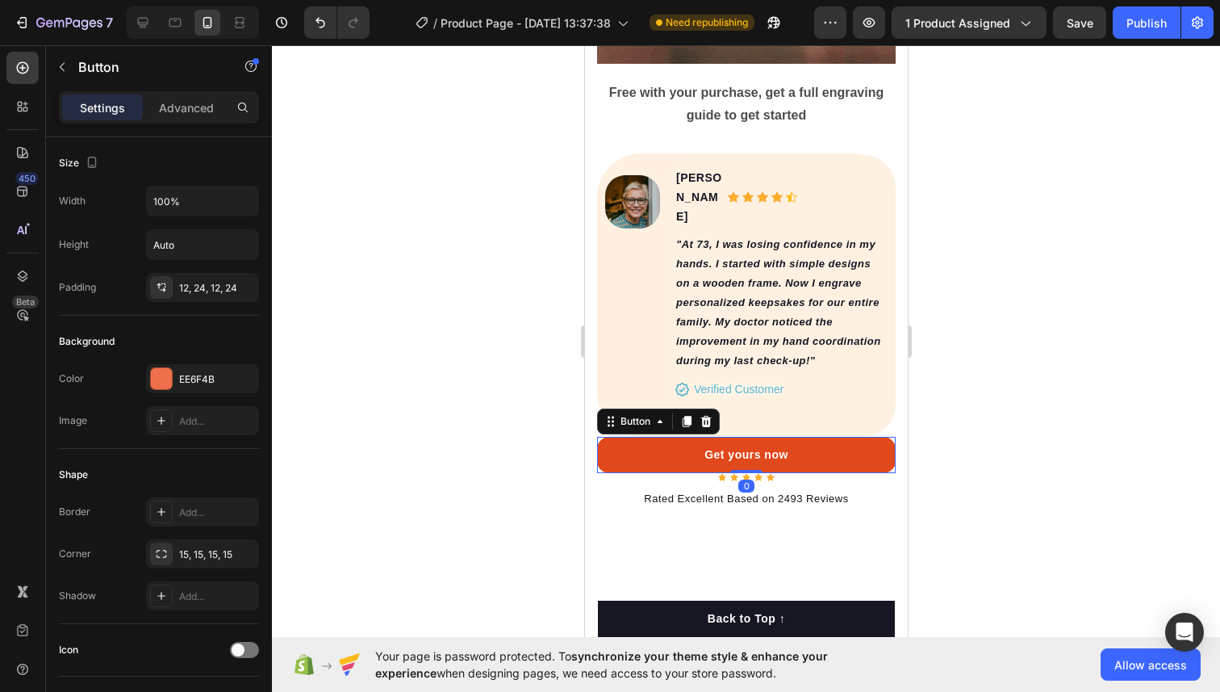
click at [643, 437] on link "Get yours now" at bounding box center [745, 455] width 299 height 36
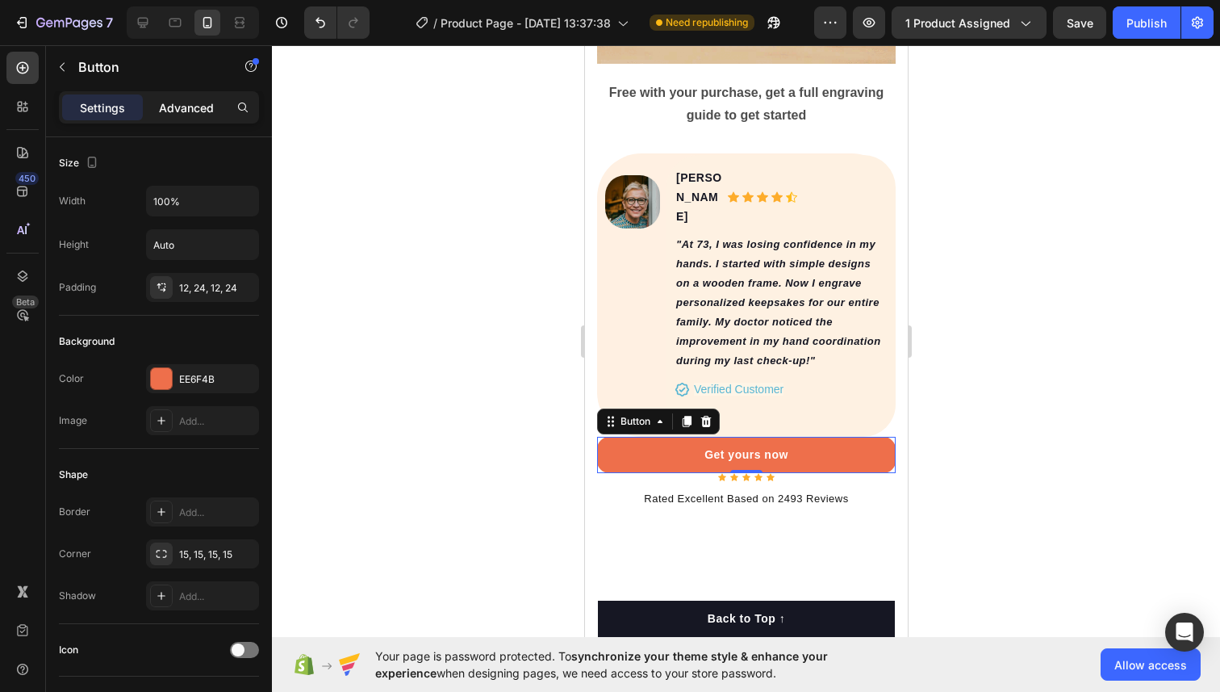
click at [191, 111] on p "Advanced" at bounding box center [186, 107] width 55 height 17
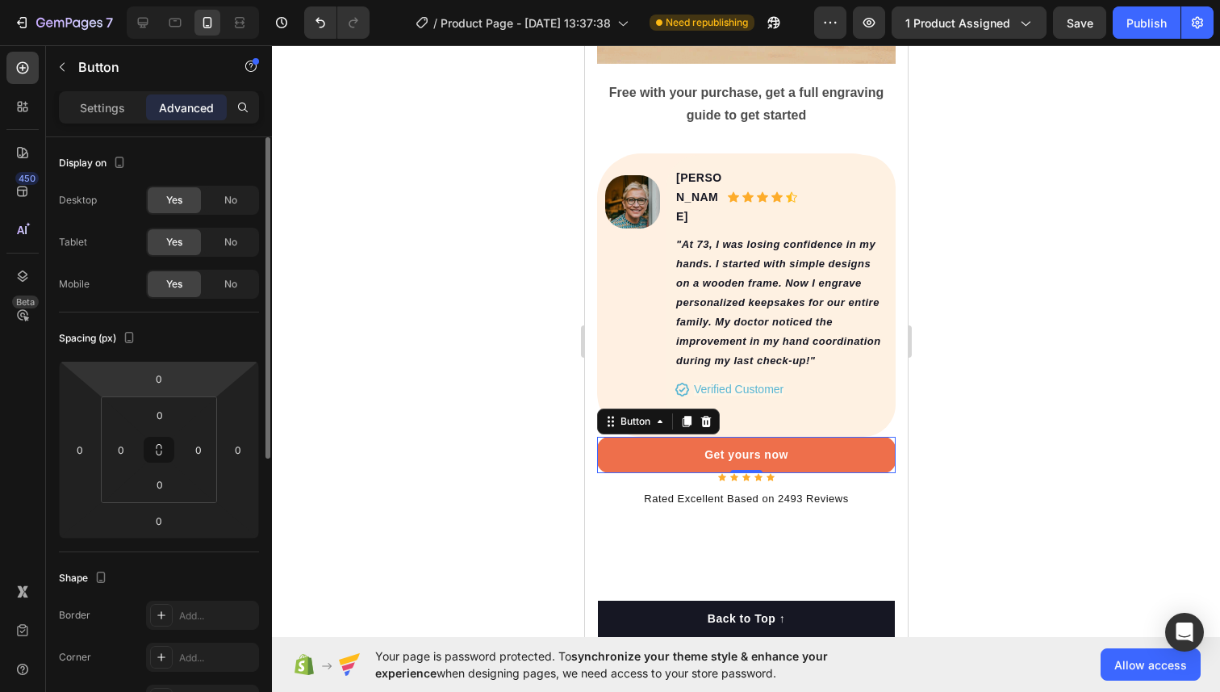
click at [156, 397] on icon at bounding box center [160, 450] width 116 height 107
click at [157, 390] on input "0" at bounding box center [159, 378] width 32 height 24
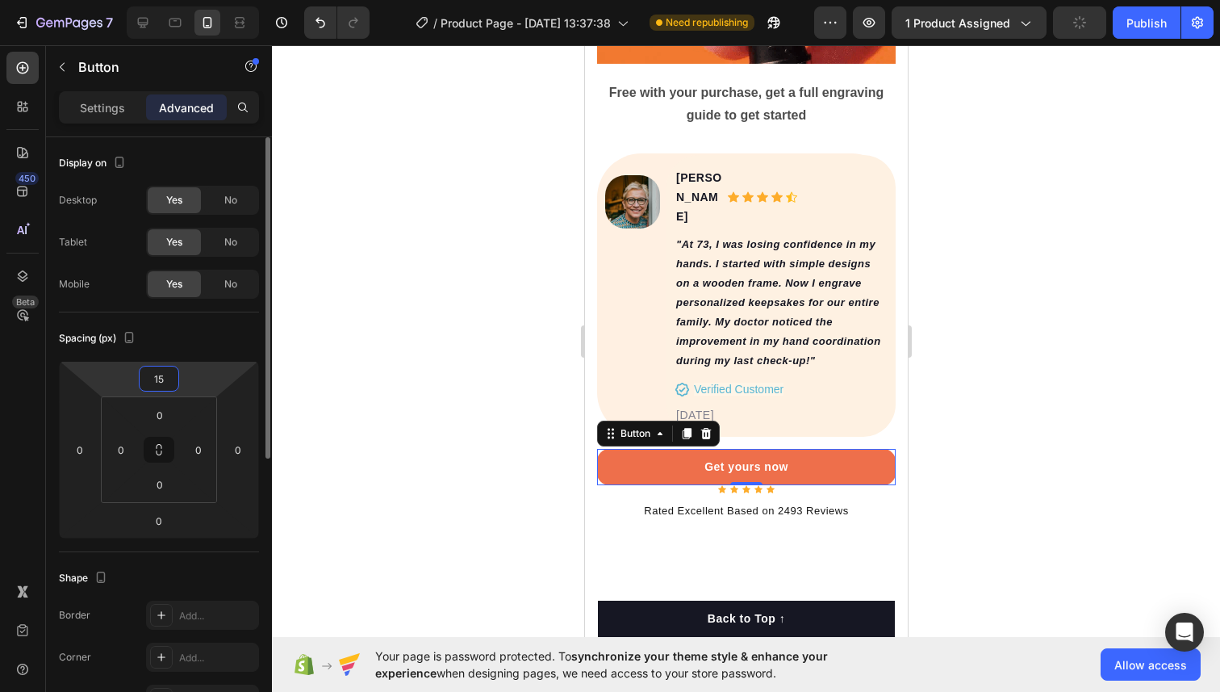
type input "1"
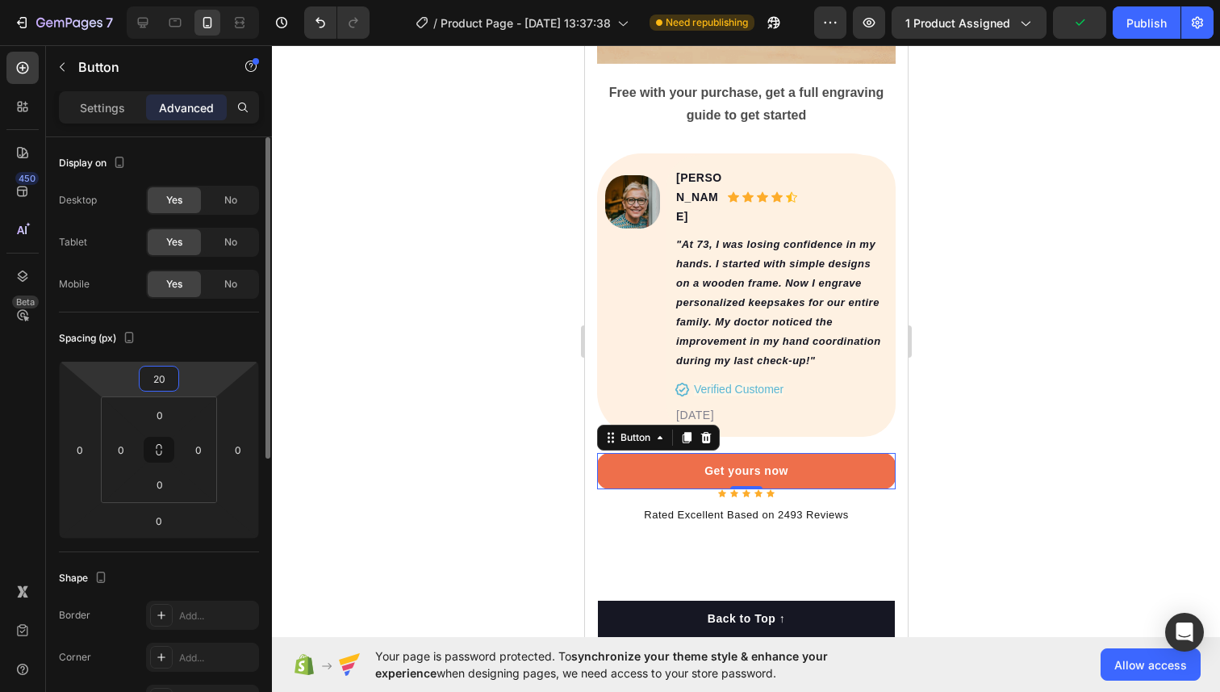
type input "2"
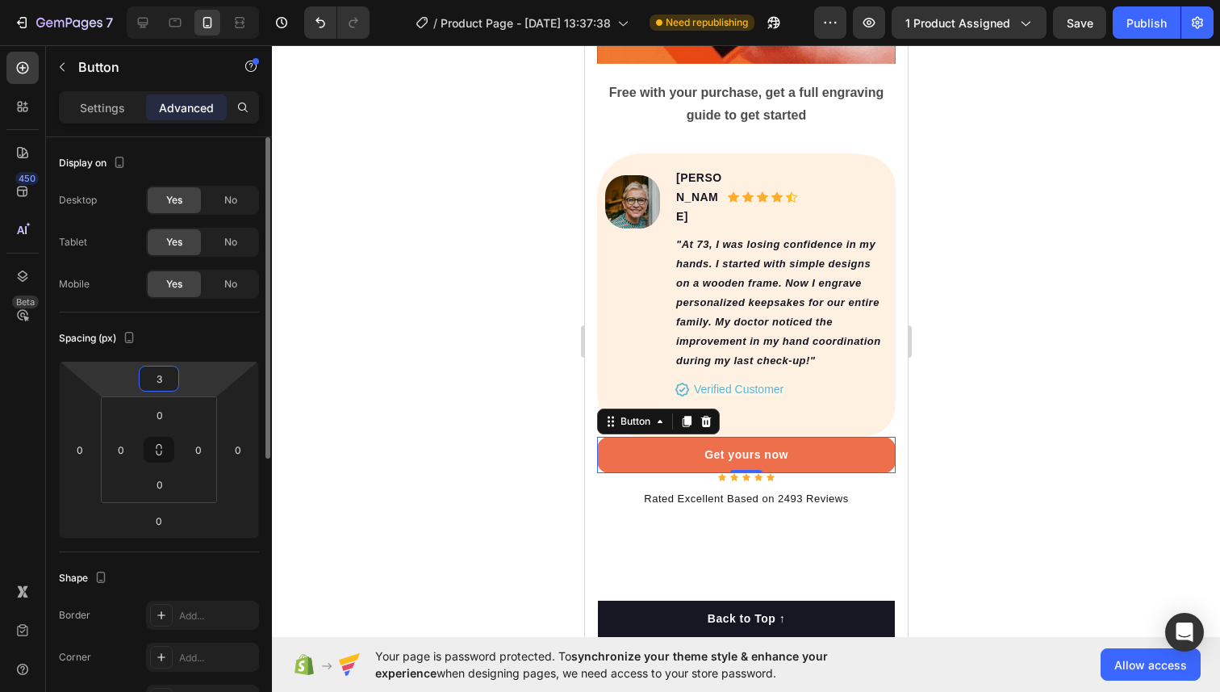
type input "30"
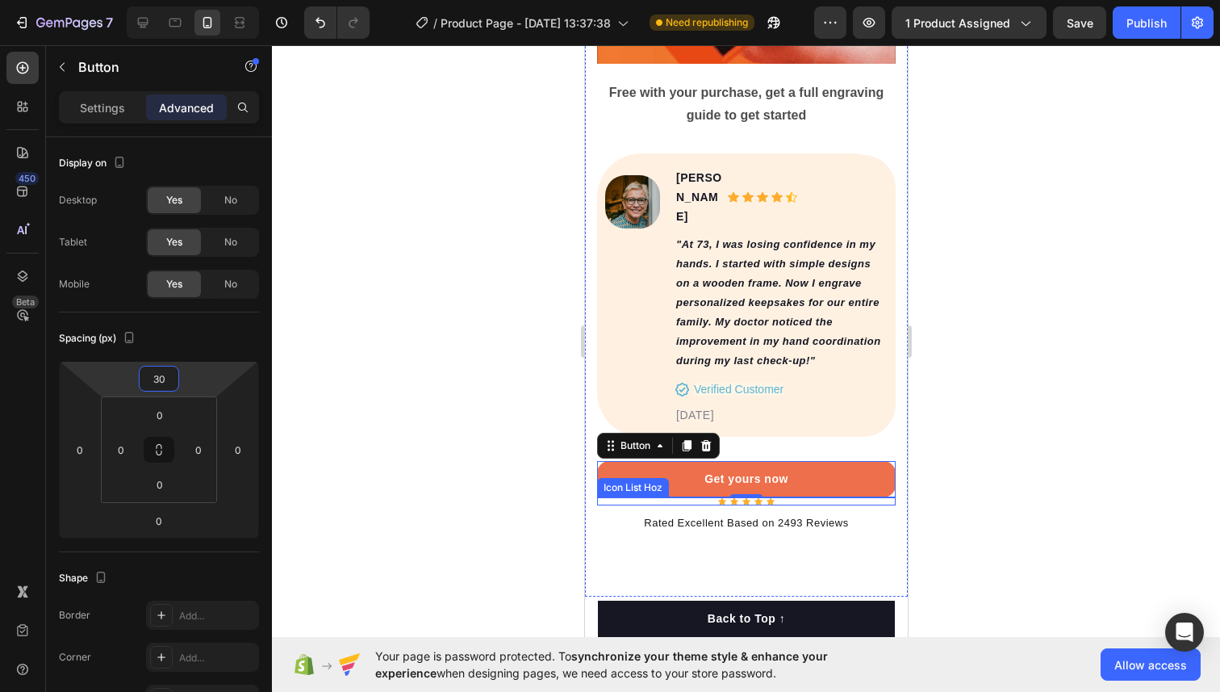
click at [706, 497] on div "Icon Icon Icon Icon Icon" at bounding box center [745, 501] width 299 height 8
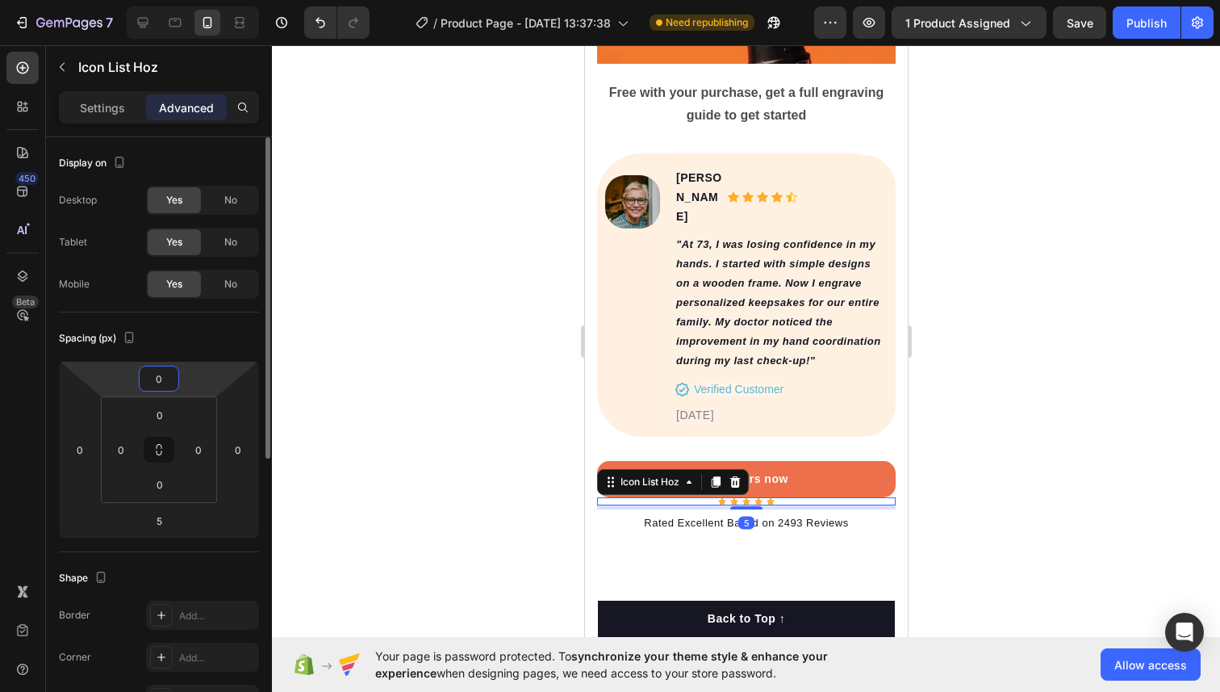
click at [153, 375] on input "0" at bounding box center [159, 378] width 32 height 24
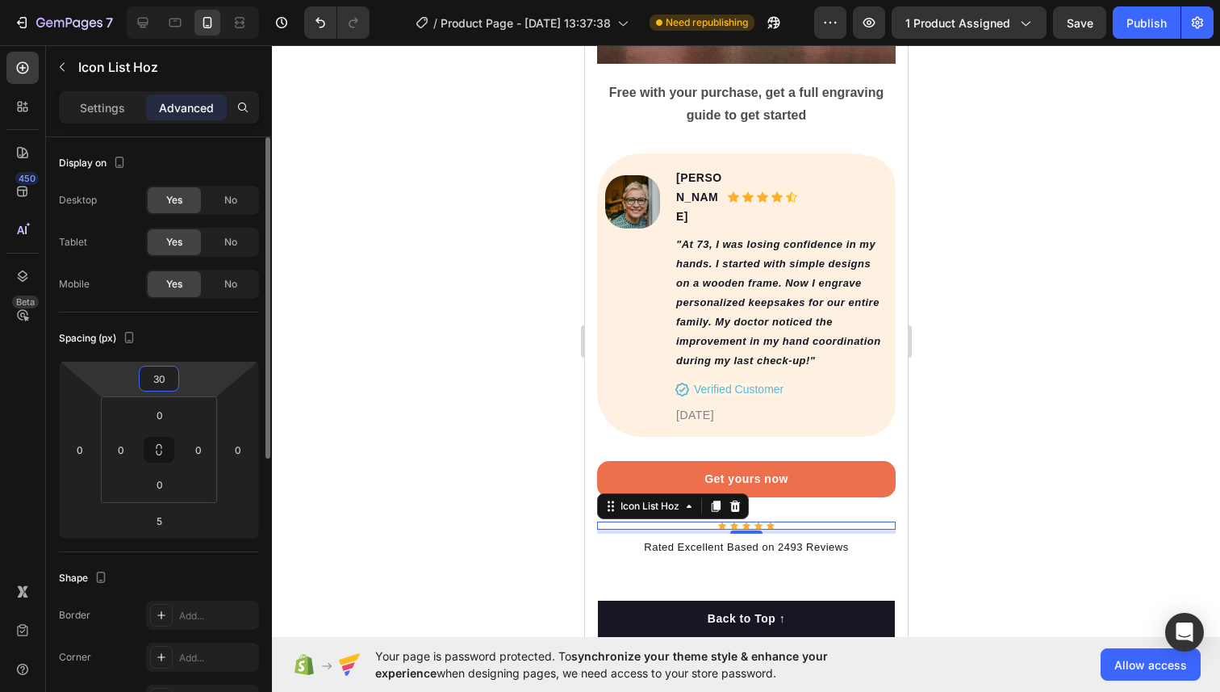
type input "3"
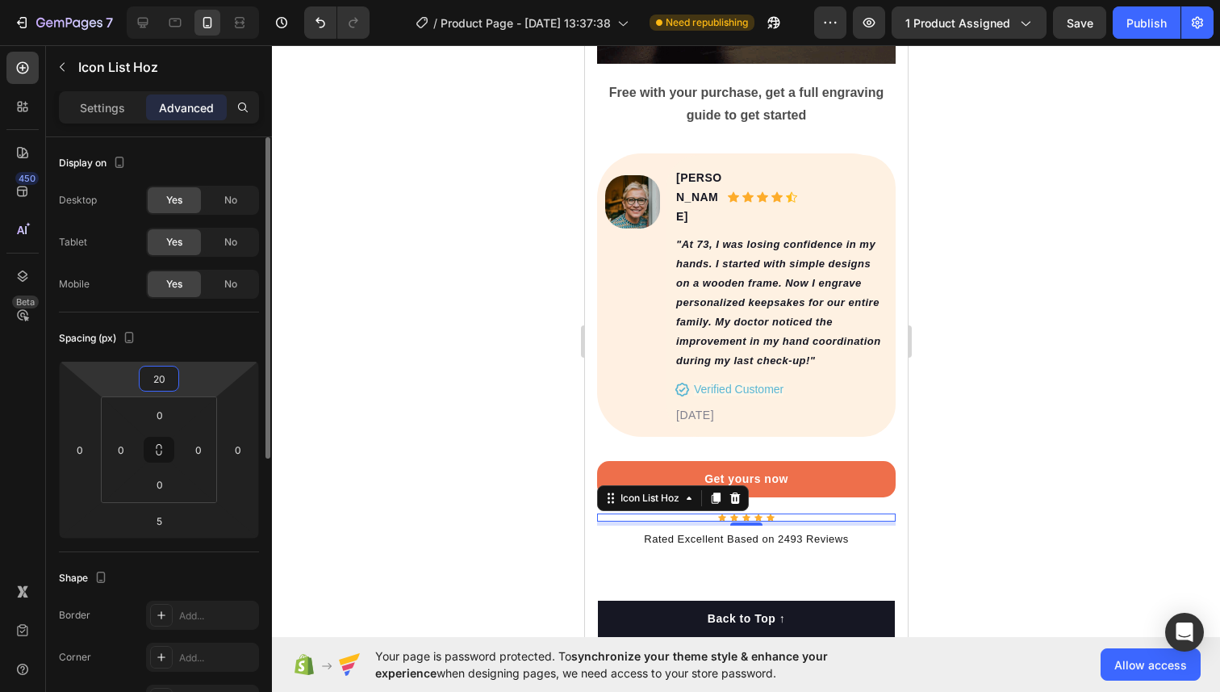
type input "2"
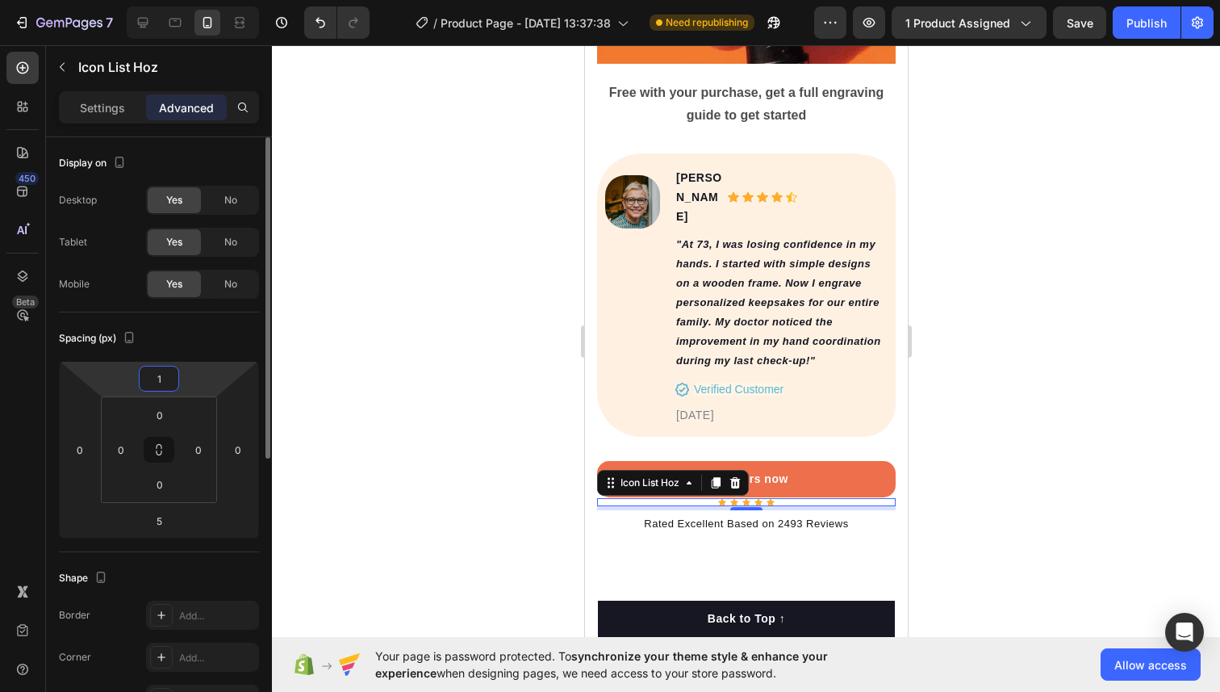
type input "15"
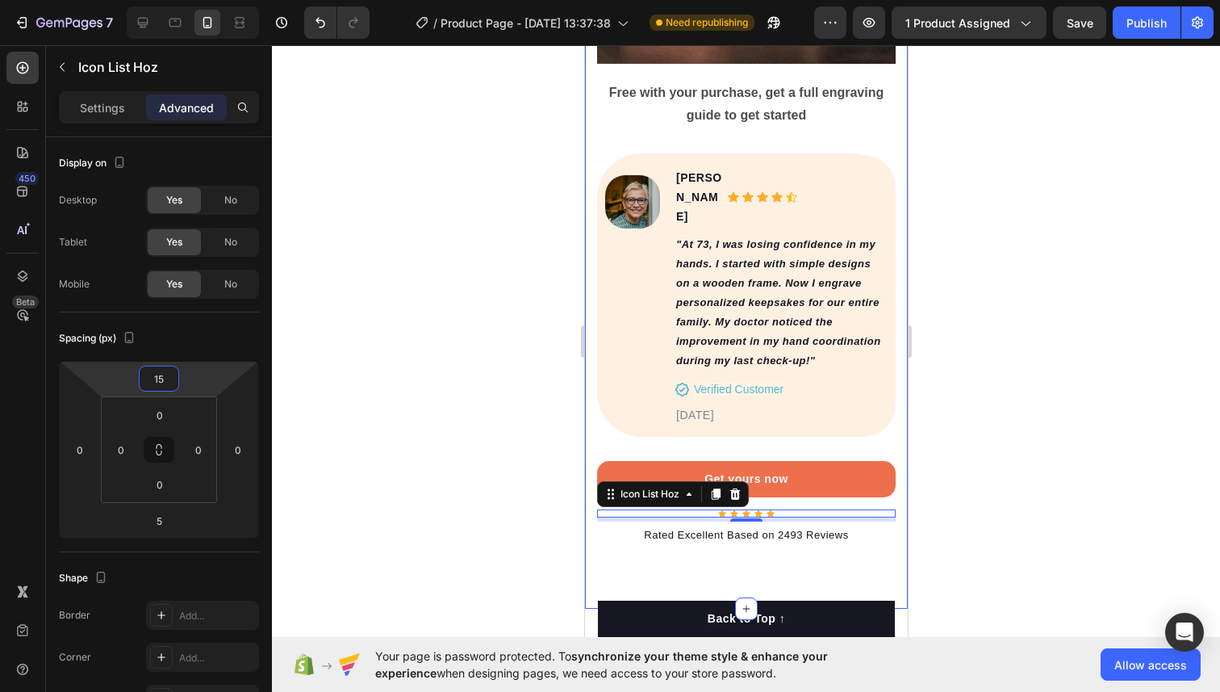
click at [979, 413] on div at bounding box center [746, 368] width 948 height 646
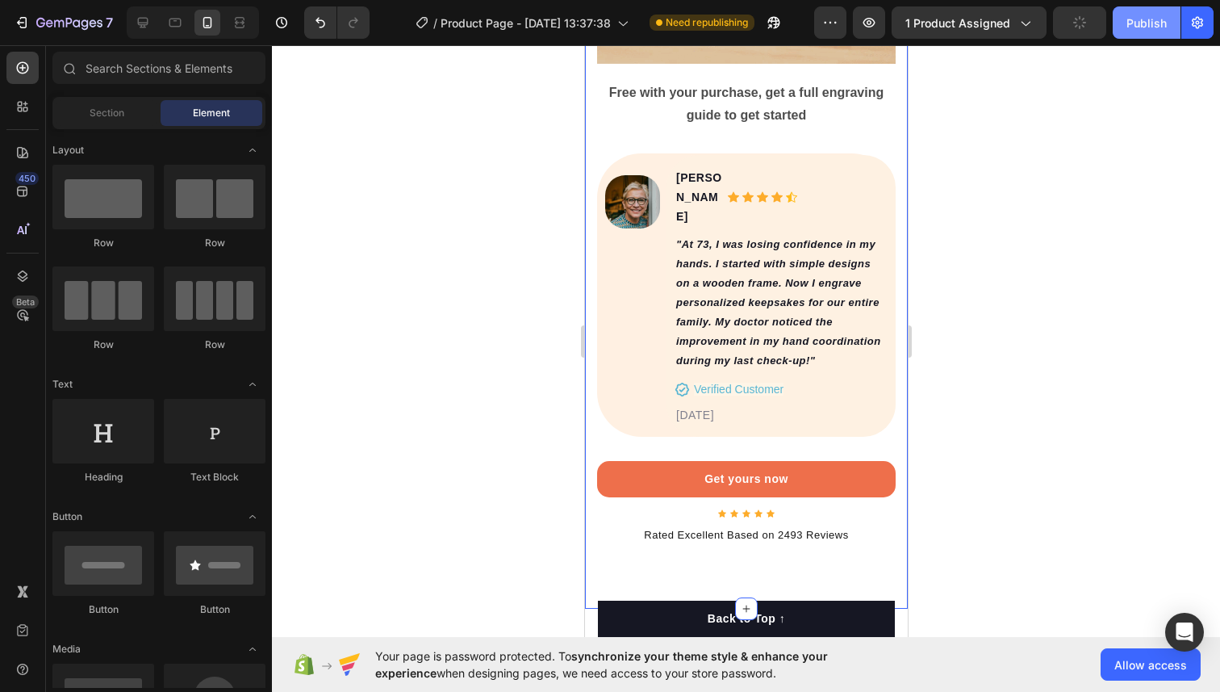
click at [1134, 25] on div "Publish" at bounding box center [1147, 23] width 40 height 17
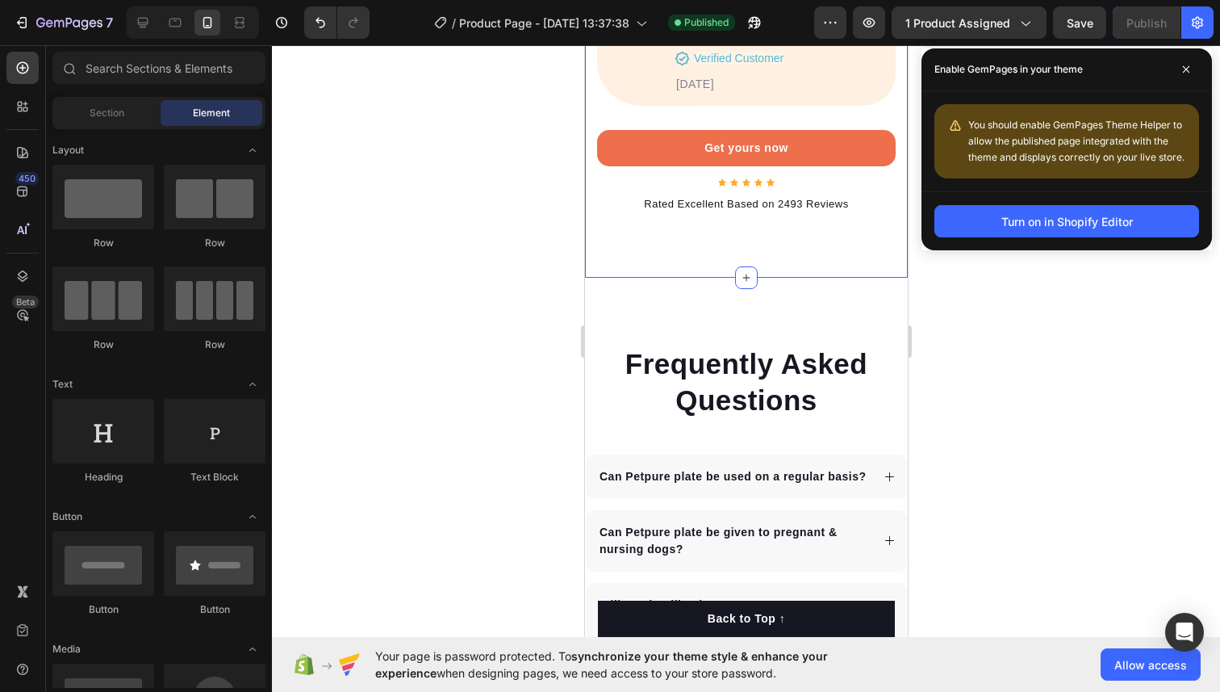
scroll to position [8360, 0]
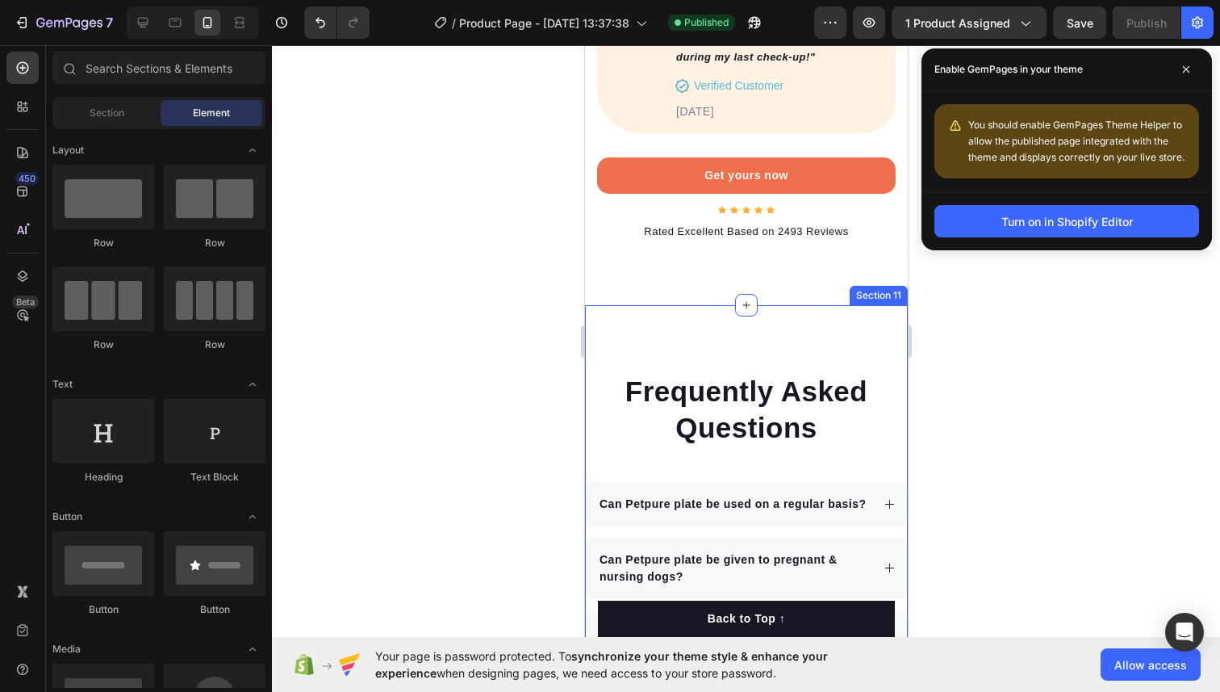
click at [696, 331] on div "Frequently Asked Questions Heading Can Petpure plate be used on a regular basis…" at bounding box center [745, 617] width 323 height 573
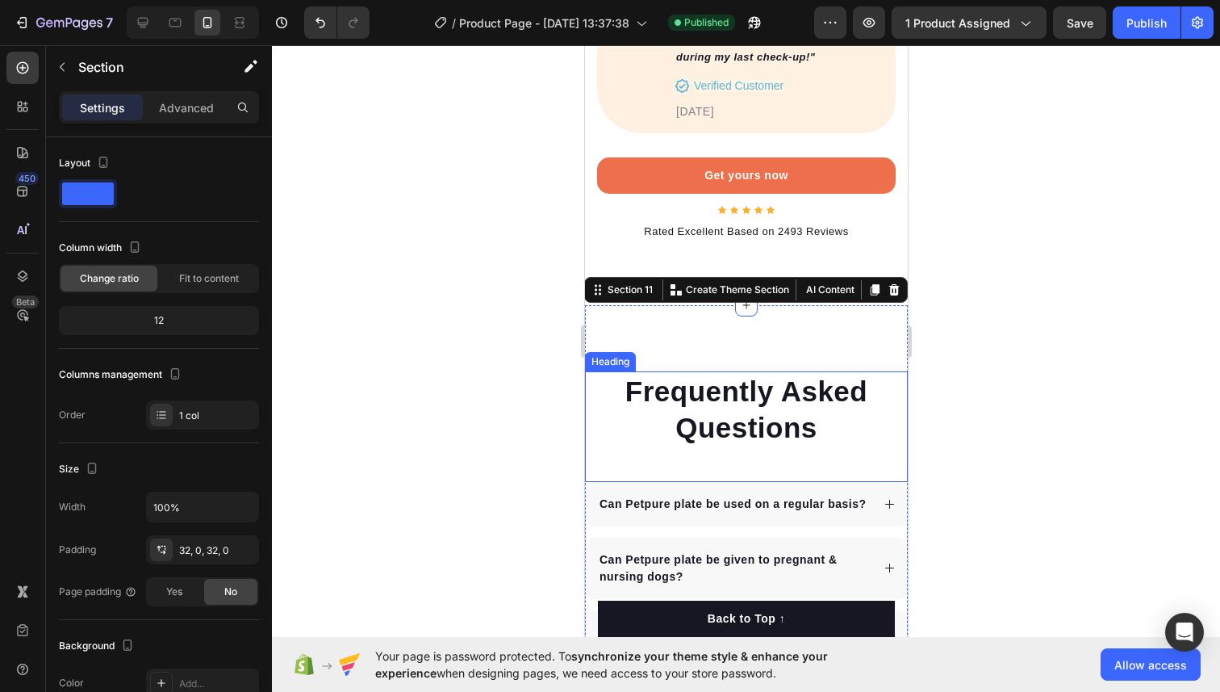
click at [688, 373] on p "Frequently Asked Questions" at bounding box center [746, 409] width 320 height 73
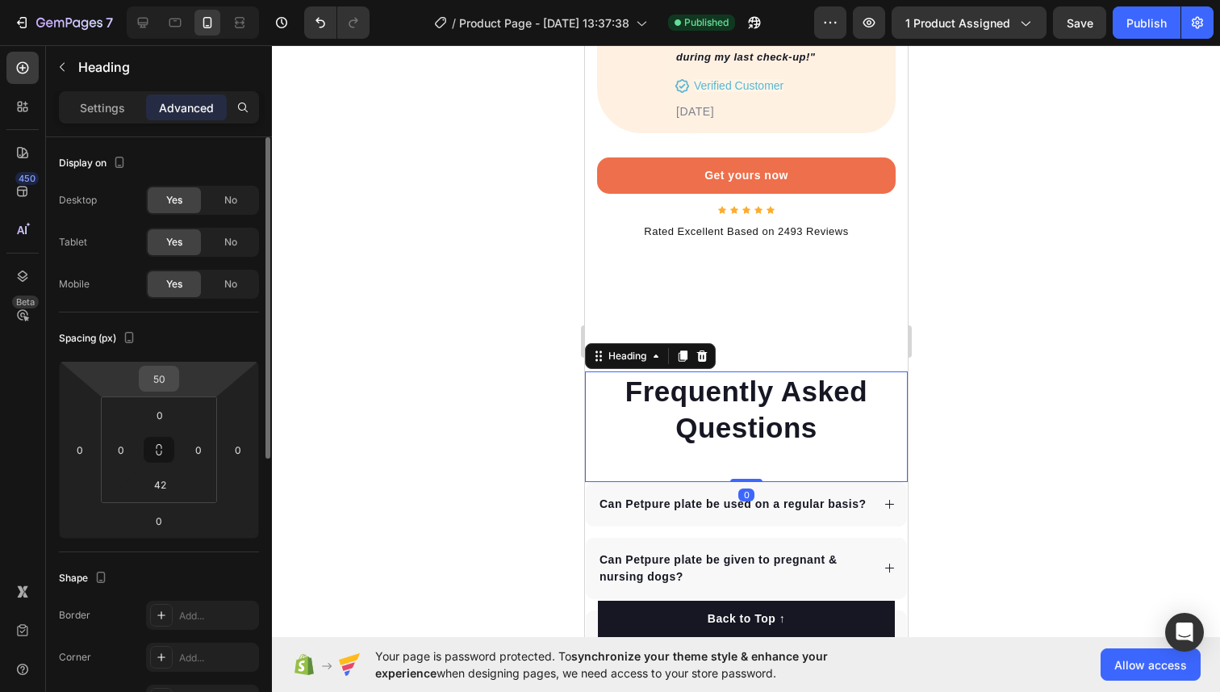
click at [161, 384] on input "50" at bounding box center [159, 378] width 32 height 24
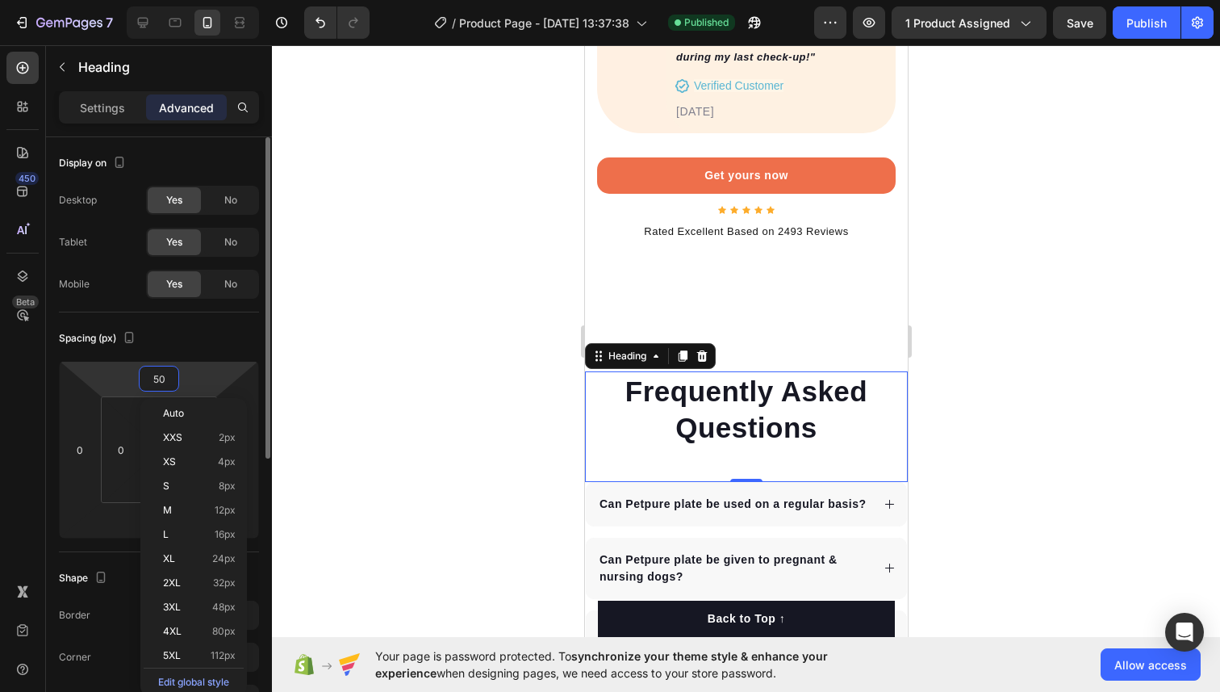
type input "0"
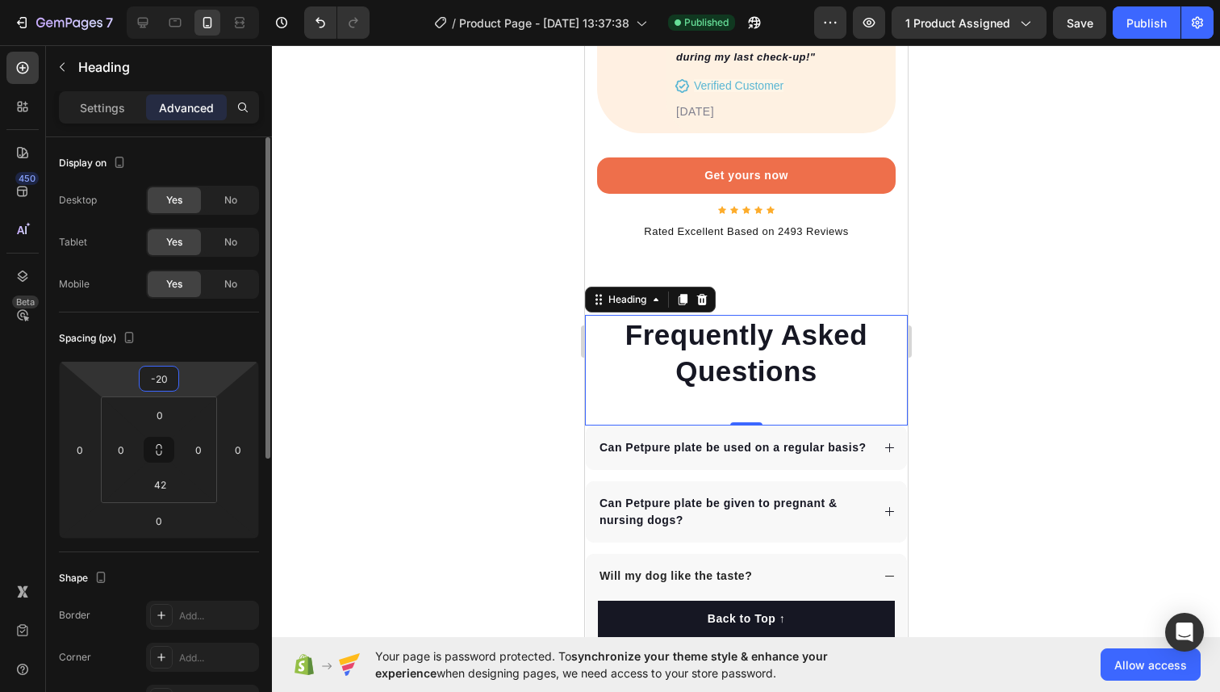
type input "-2"
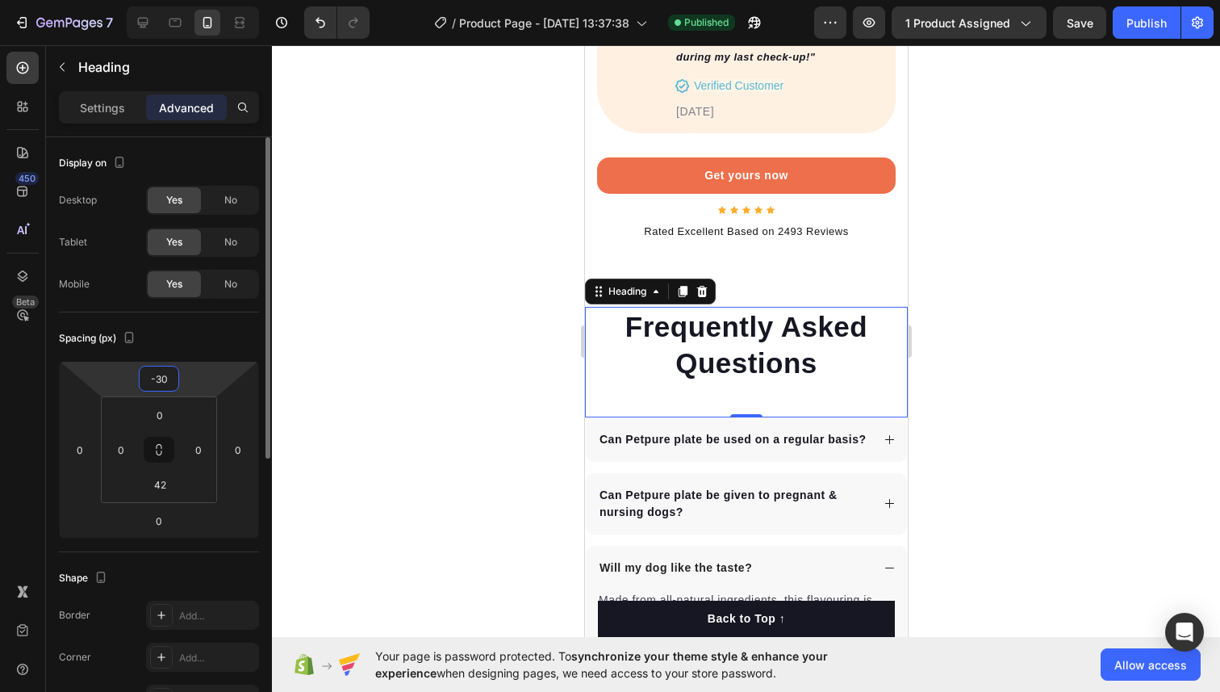
type input "-3"
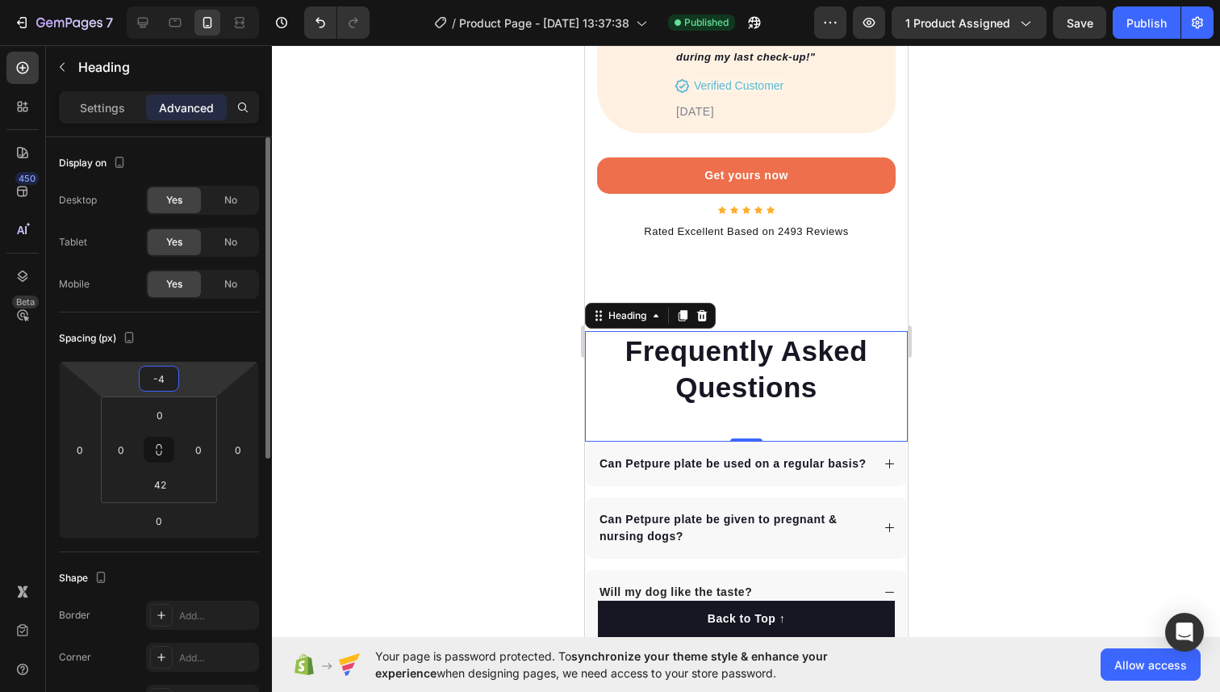
type input "-40"
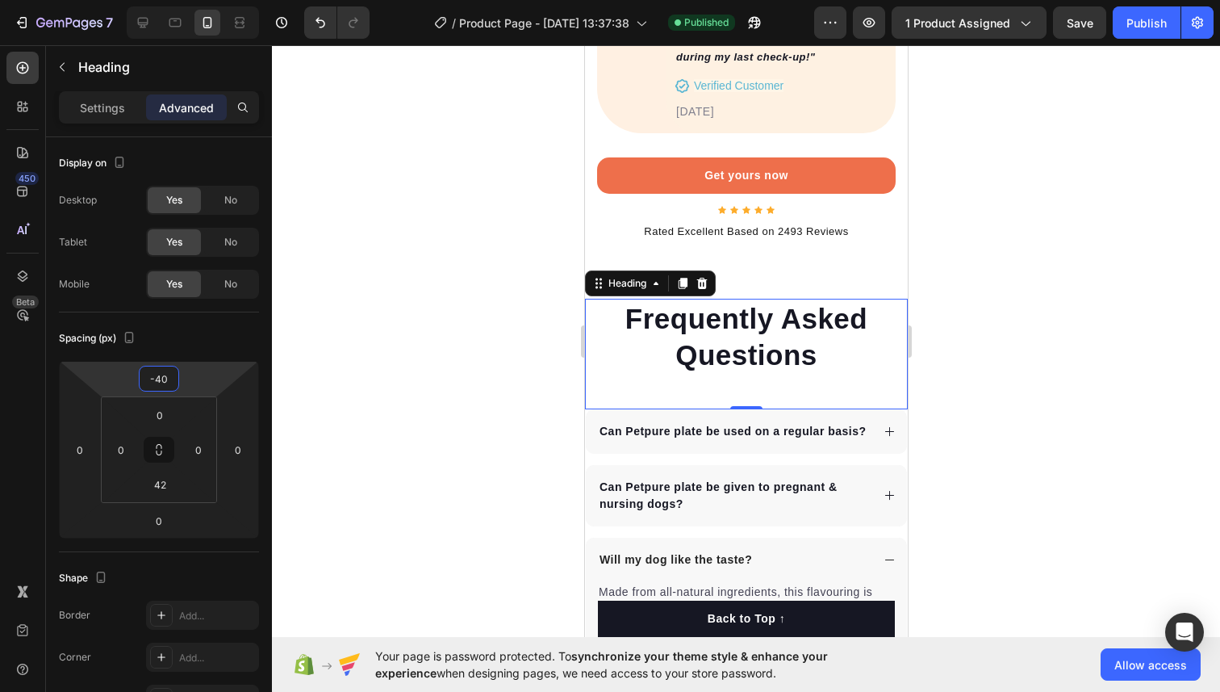
click at [953, 341] on div at bounding box center [746, 368] width 948 height 646
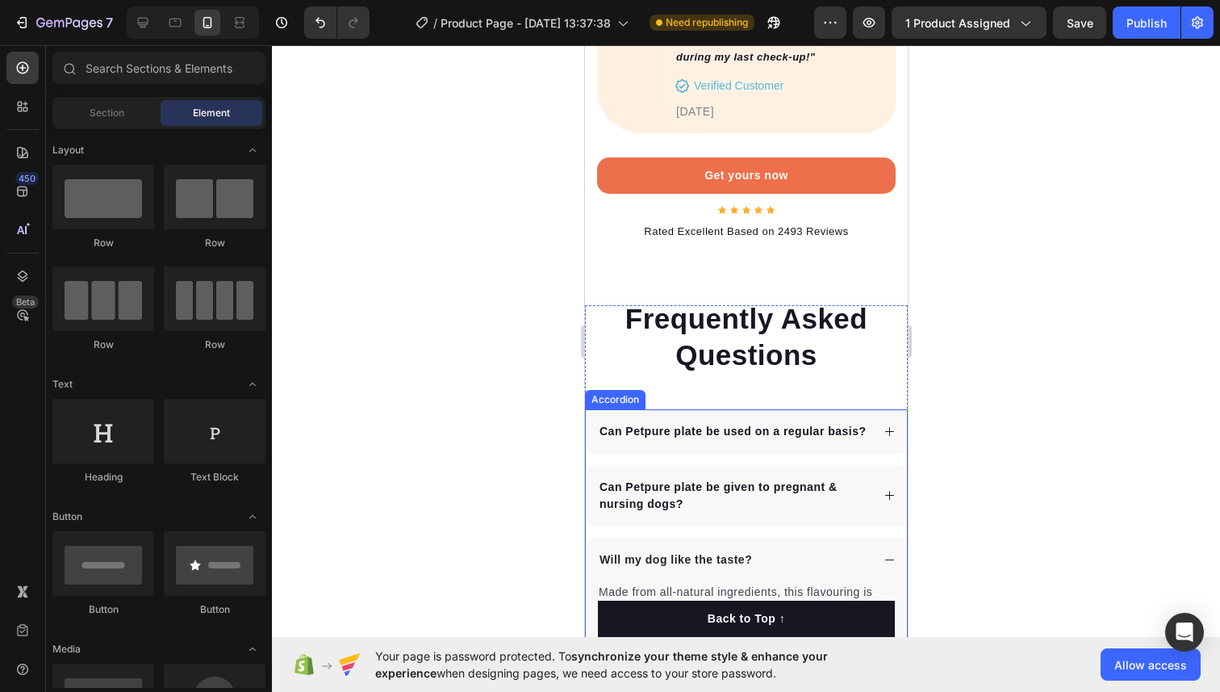
click at [675, 423] on p "Can Petpure plate be used on a regular basis?" at bounding box center [732, 431] width 267 height 17
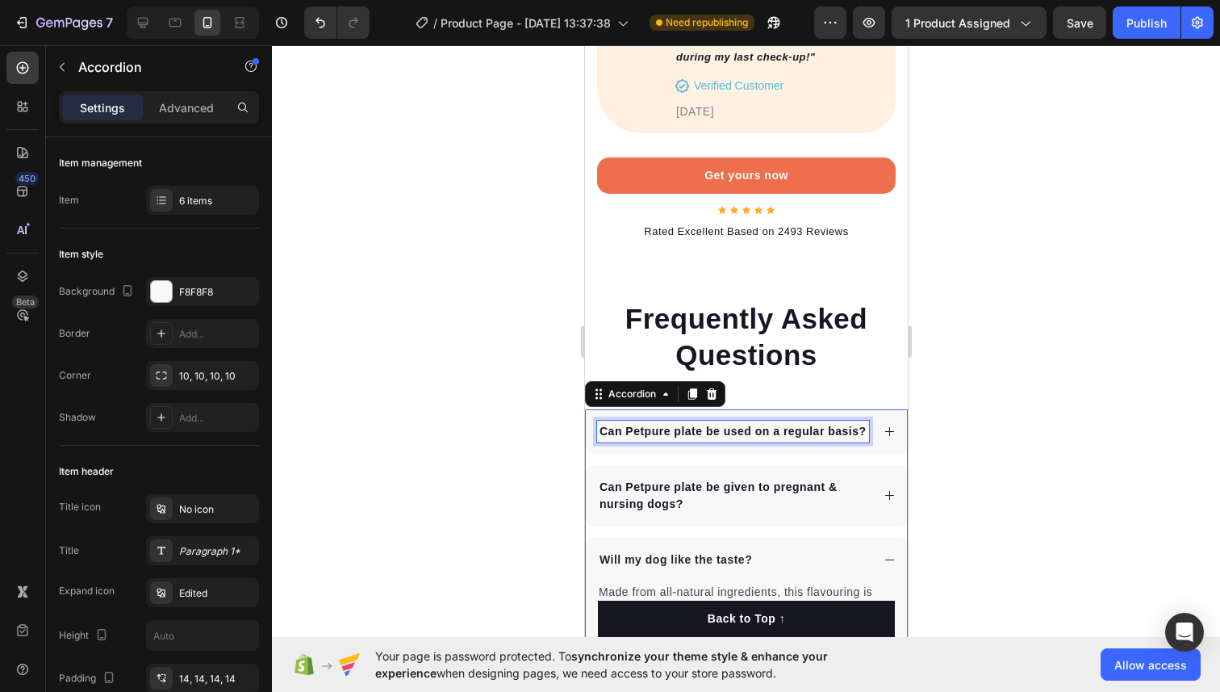
click at [675, 423] on p "Can Petpure plate be used on a regular basis?" at bounding box center [732, 431] width 267 height 17
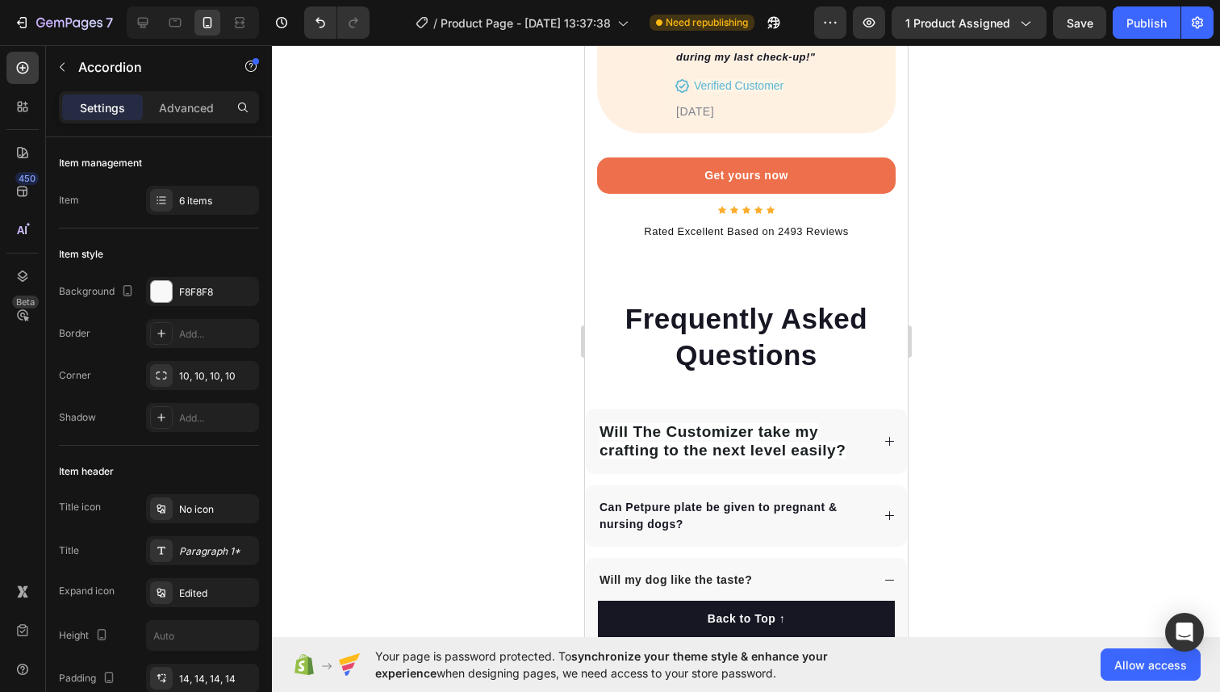
click at [121, 110] on p "Settings" at bounding box center [102, 107] width 45 height 17
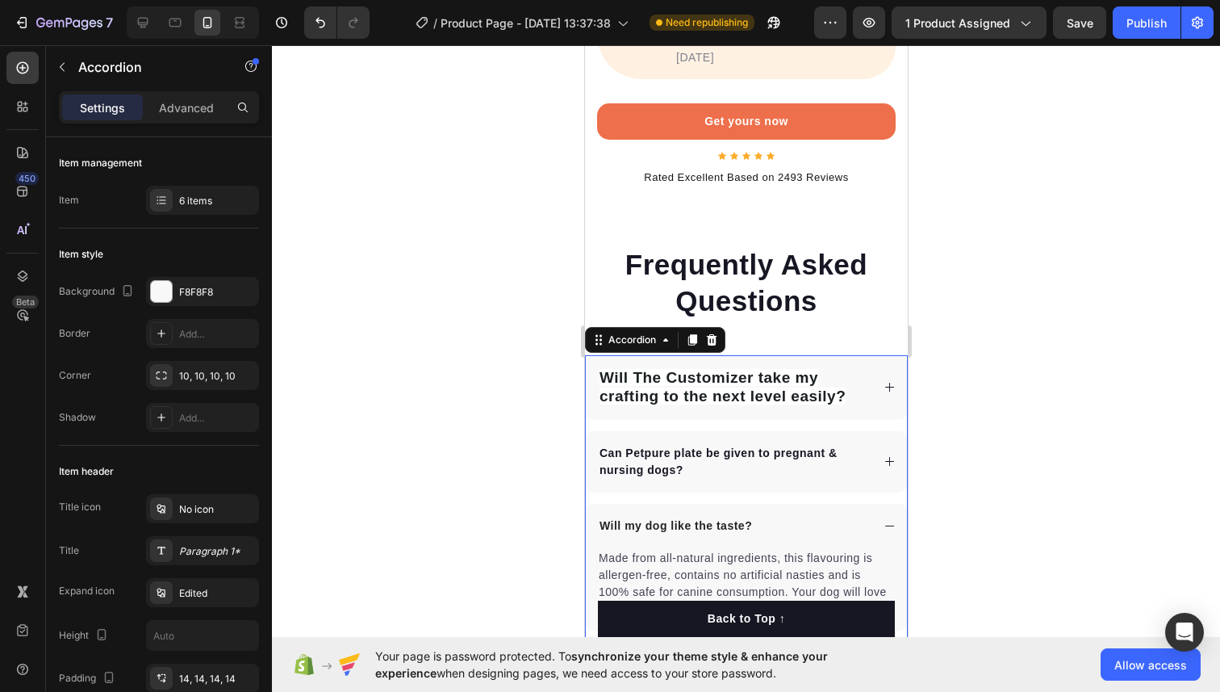
scroll to position [8432, 0]
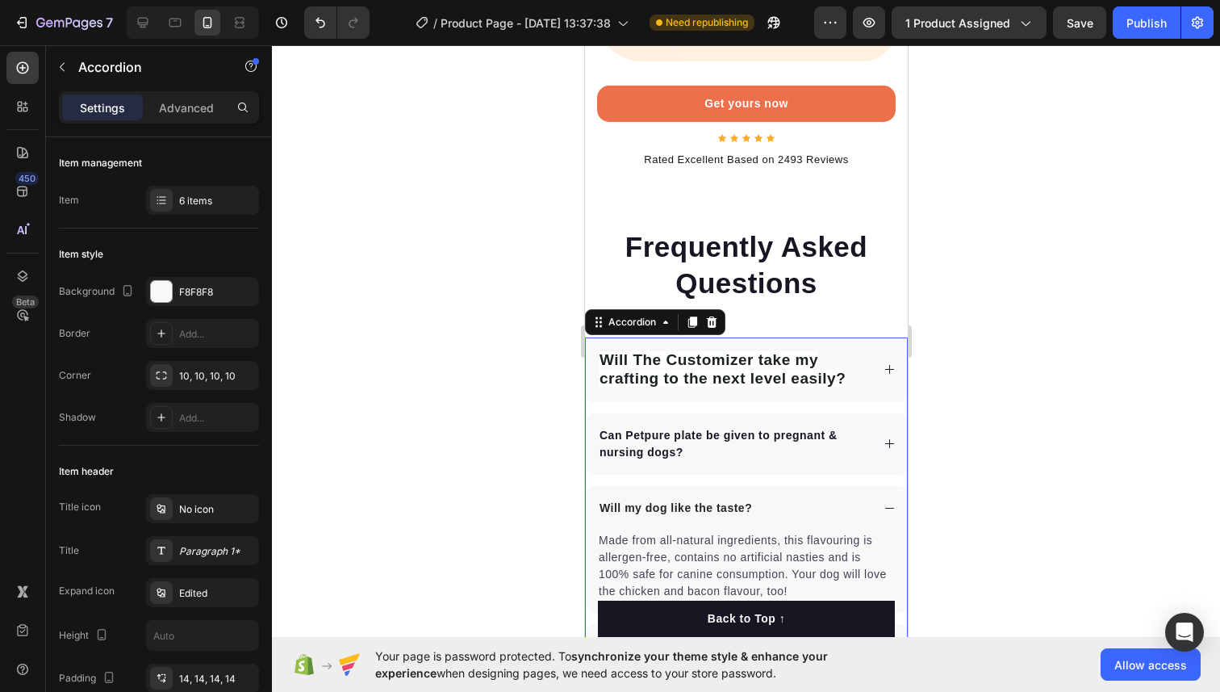
click at [889, 365] on icon at bounding box center [888, 369] width 9 height 9
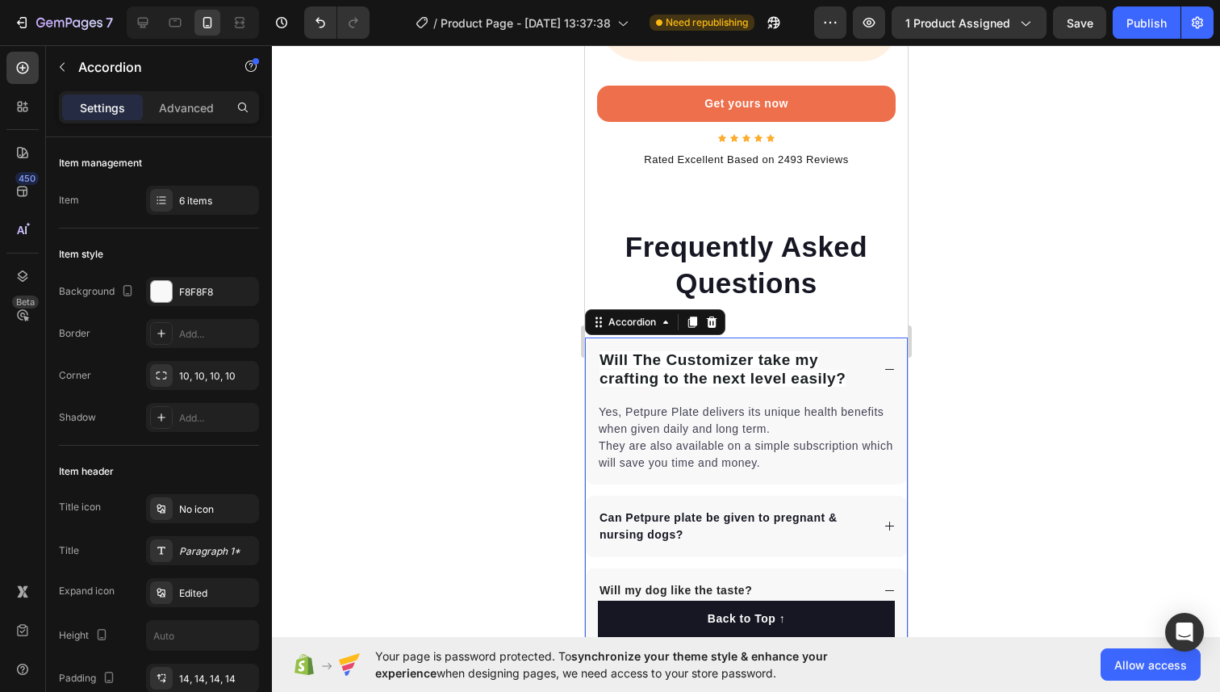
click at [659, 402] on div "Yes, Petpure Plate delivers its unique health benefits when given daily and lon…" at bounding box center [745, 437] width 299 height 71
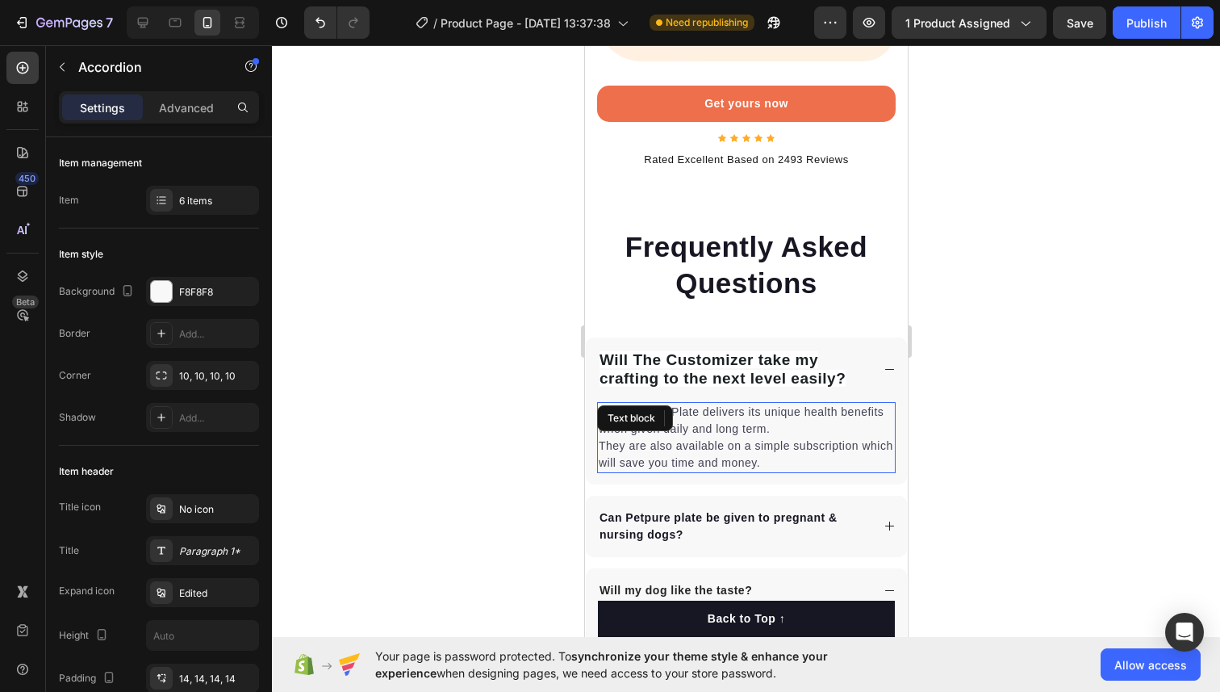
click at [659, 405] on div "Text block" at bounding box center [634, 418] width 76 height 26
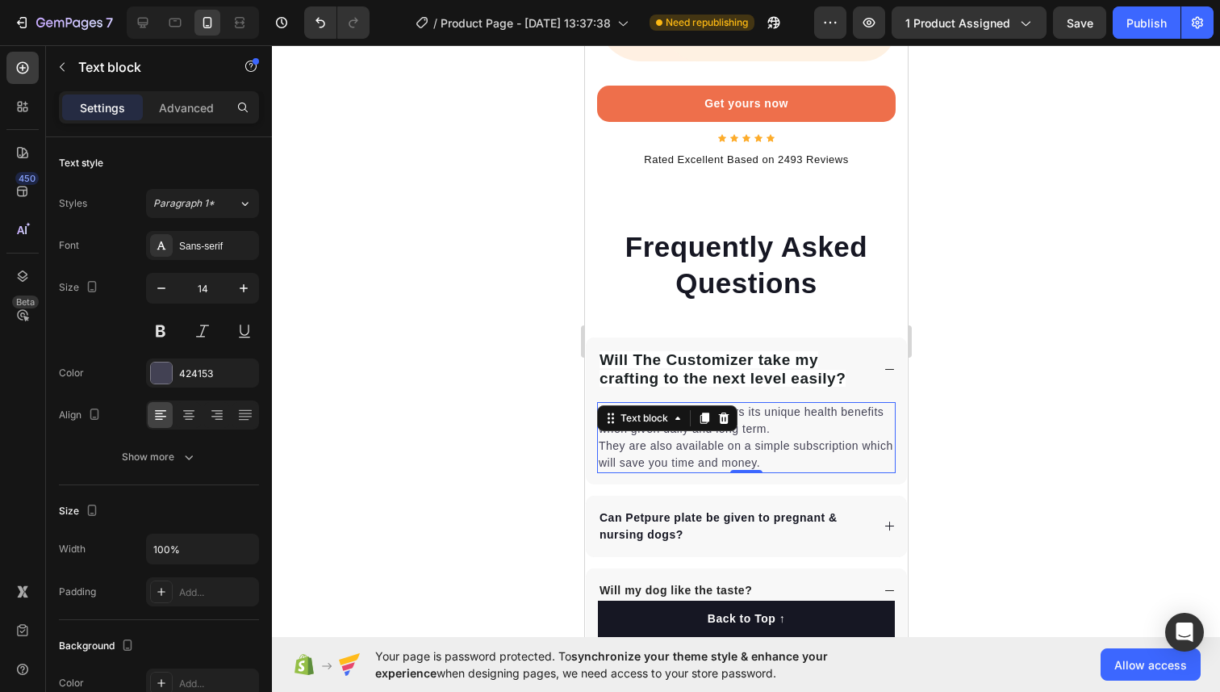
click at [659, 405] on div "Text block" at bounding box center [666, 418] width 140 height 26
click at [684, 404] on p "Yes, Petpure Plate delivers its unique health benefits when given daily and lon…" at bounding box center [745, 438] width 295 height 68
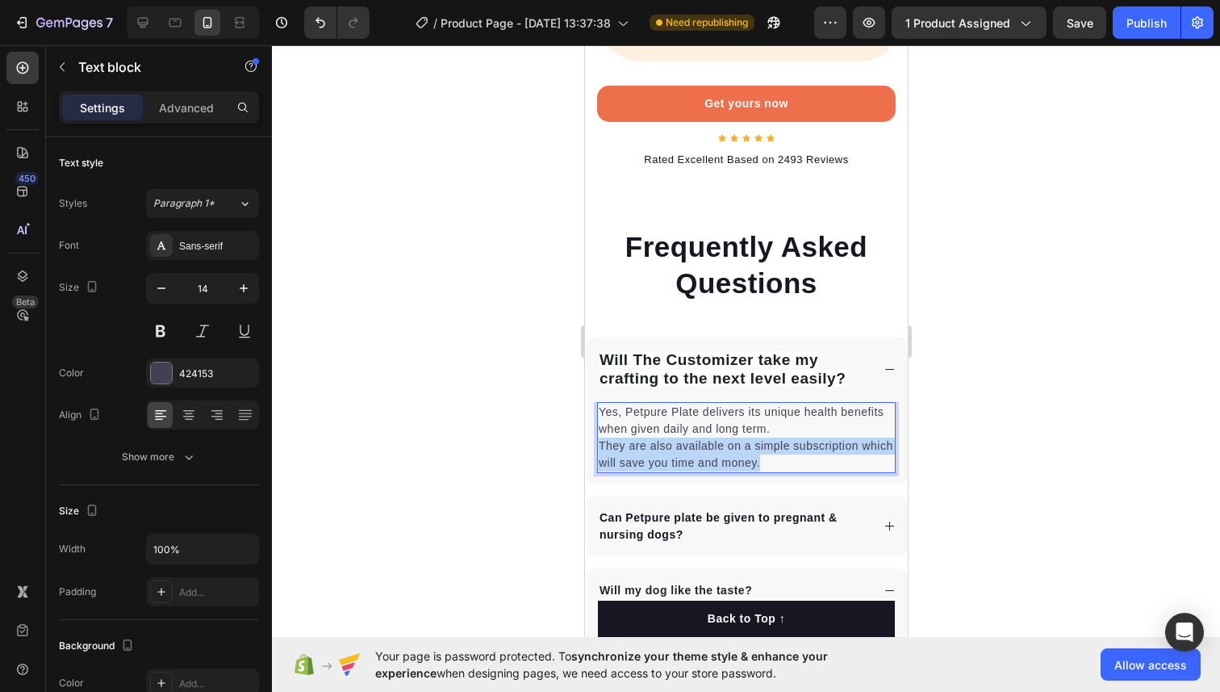
click at [684, 404] on p "Yes, Petpure Plate delivers its unique health benefits when given daily and lon…" at bounding box center [745, 438] width 295 height 68
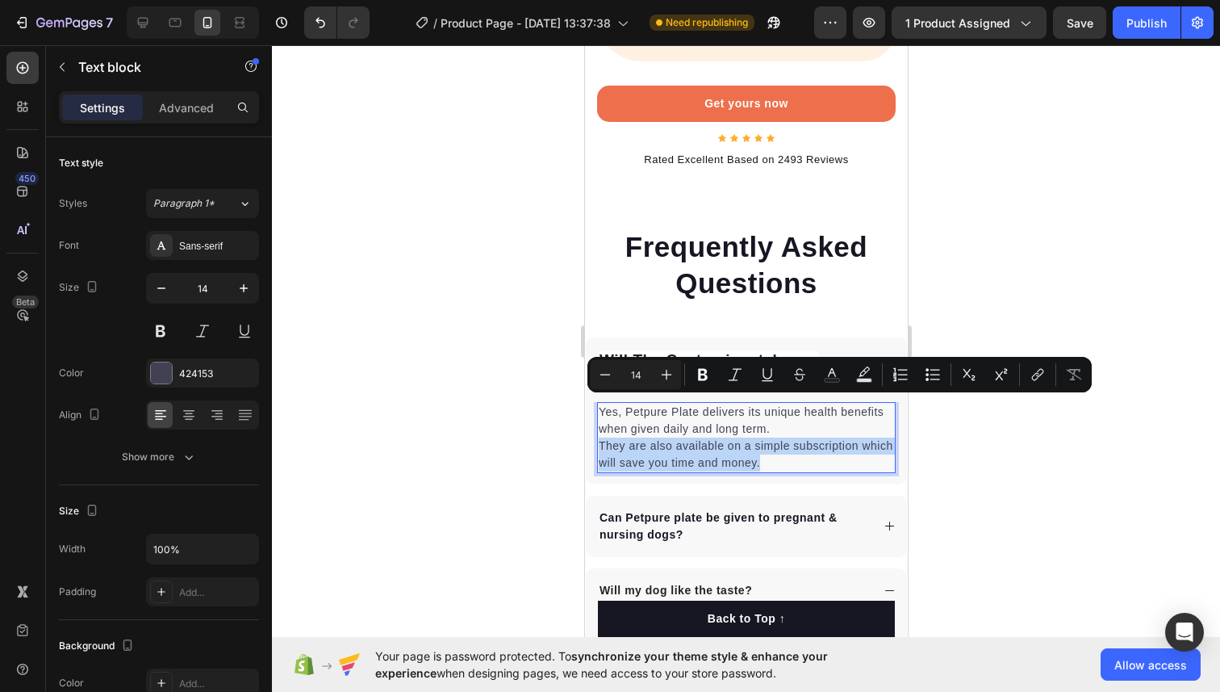
click at [686, 404] on p "Yes, Petpure Plate delivers its unique health benefits when given daily and lon…" at bounding box center [745, 438] width 295 height 68
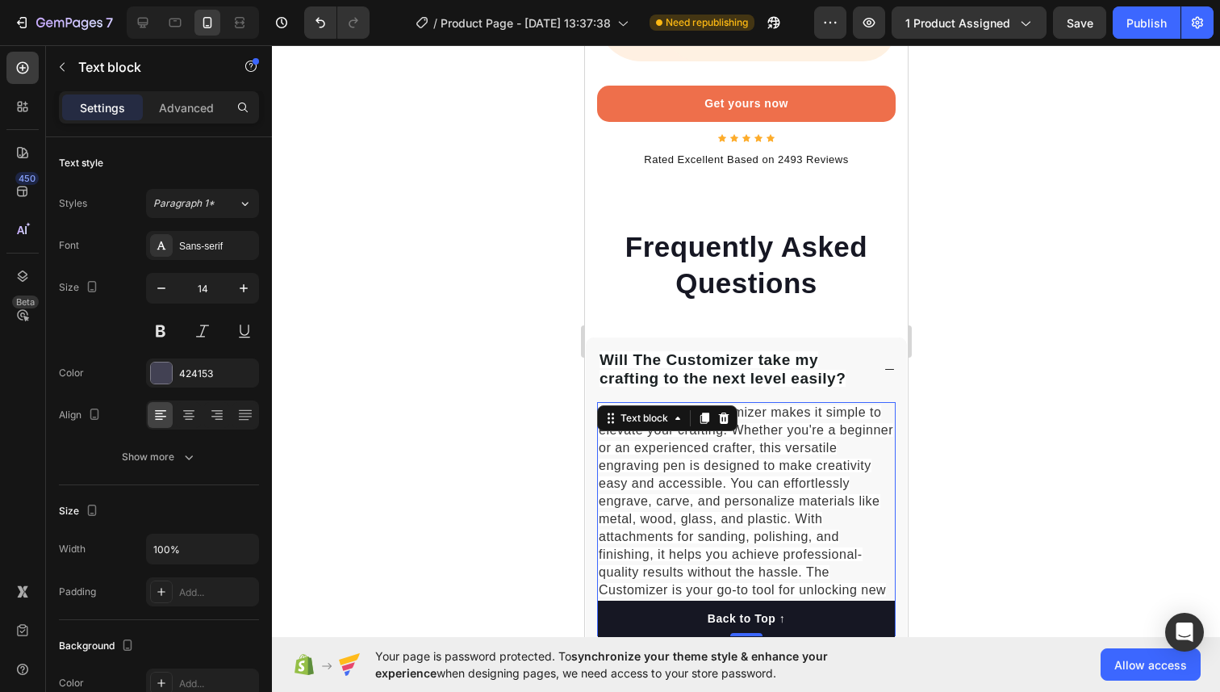
click at [935, 369] on div at bounding box center [746, 368] width 948 height 646
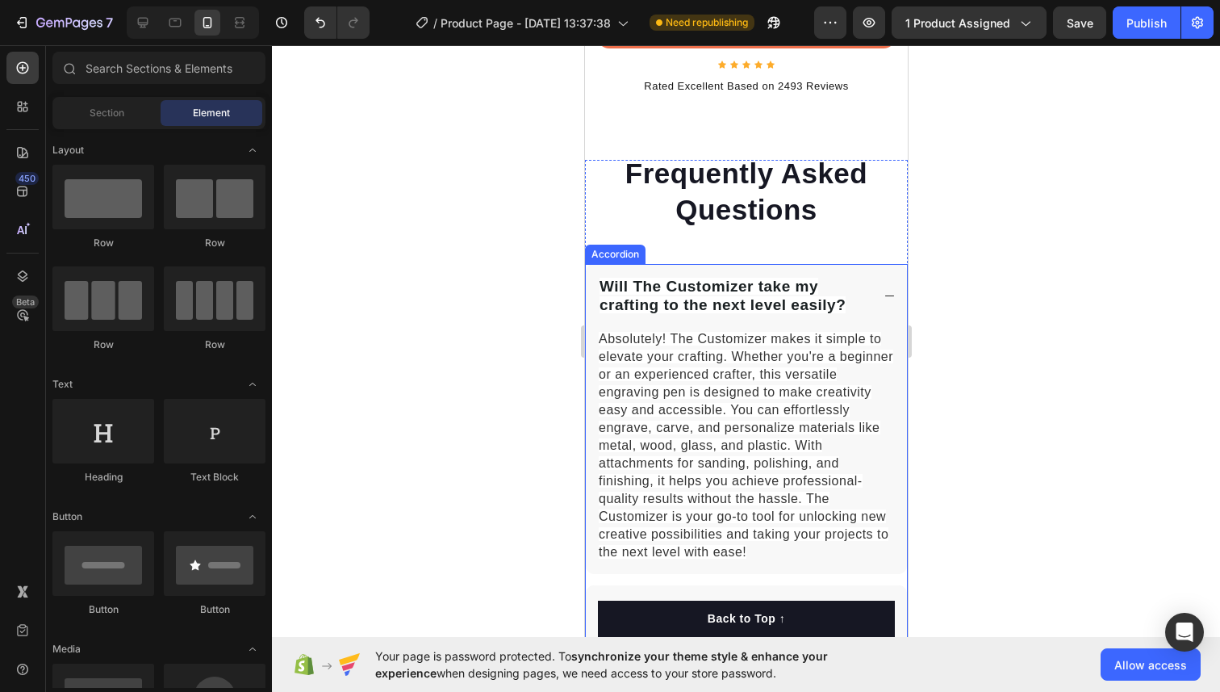
scroll to position [8511, 0]
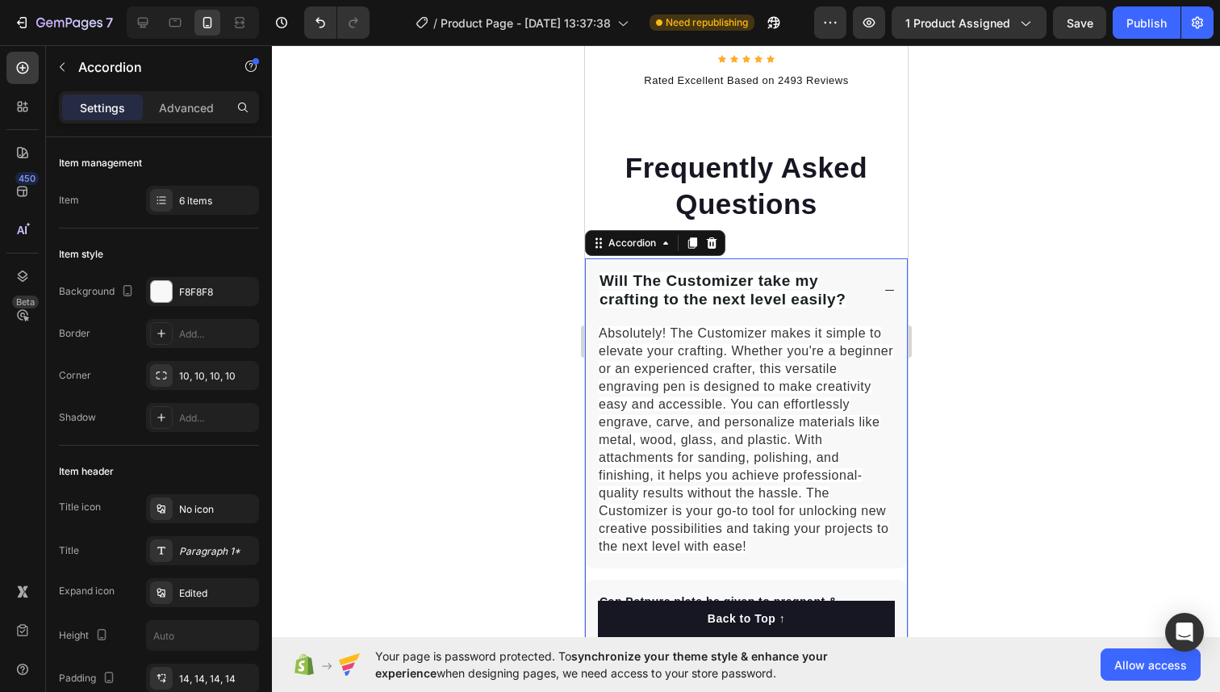
click at [888, 284] on icon at bounding box center [889, 290] width 12 height 12
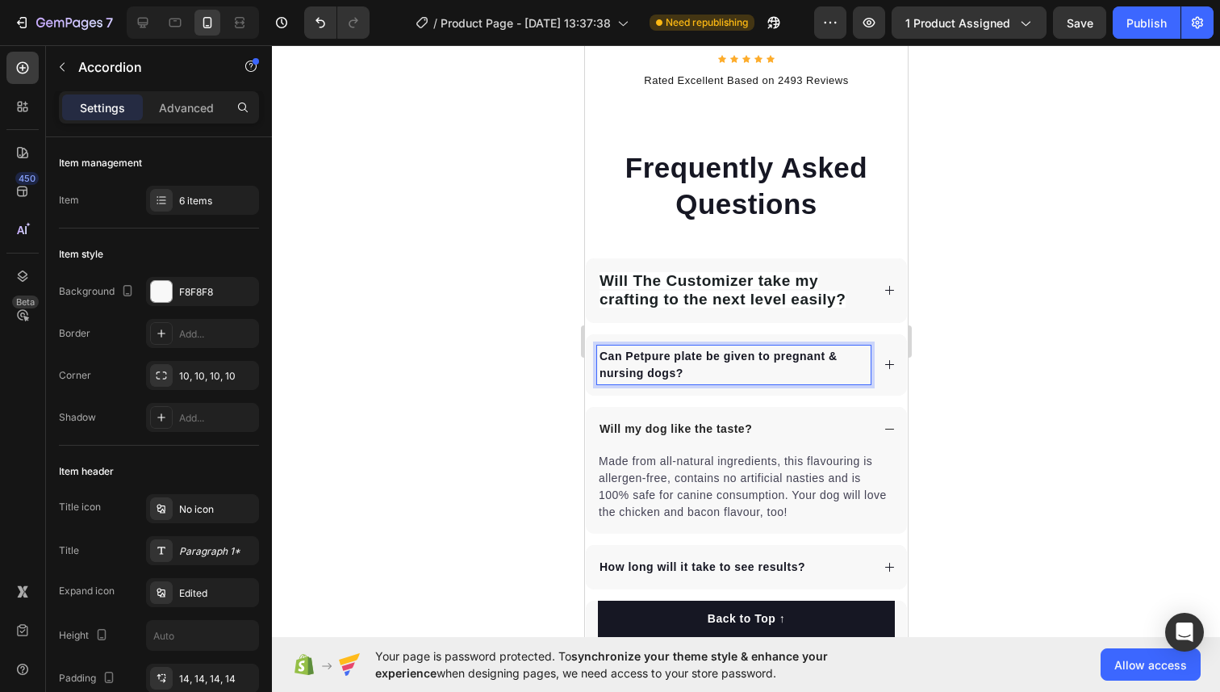
click at [773, 348] on p "Can Petpure plate be given to pregnant & nursing dogs?" at bounding box center [733, 365] width 269 height 34
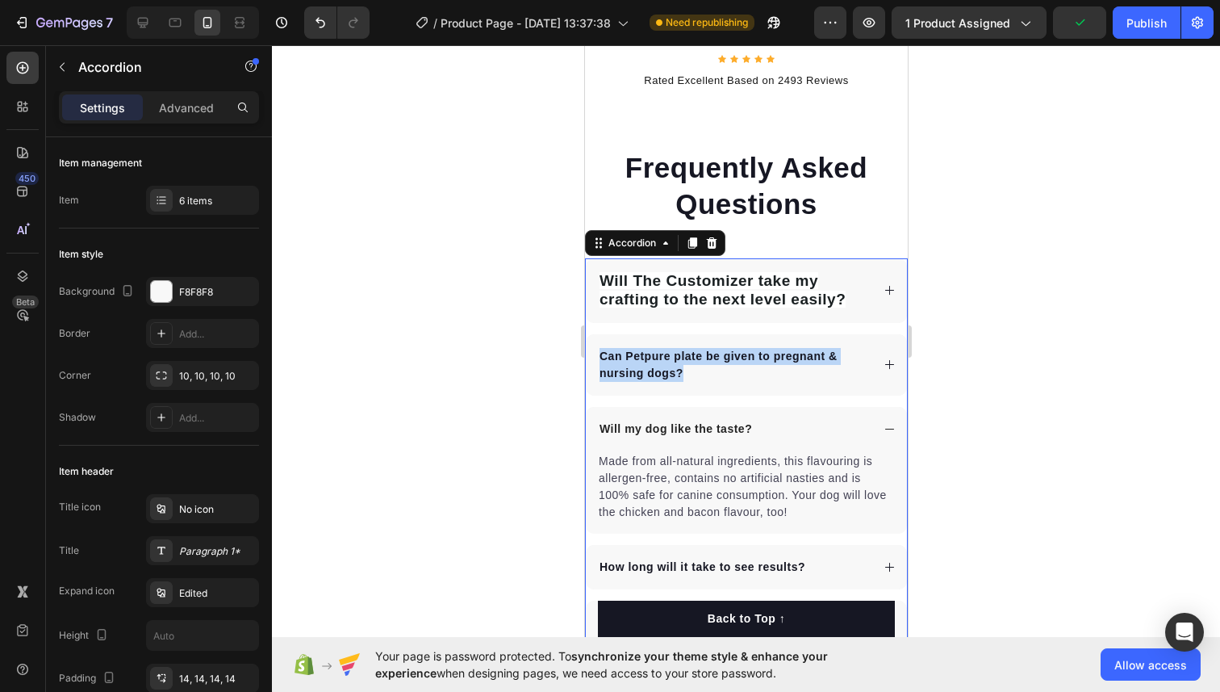
click at [694, 348] on p "Can Petpure plate be given to pregnant & nursing dogs?" at bounding box center [733, 365] width 269 height 34
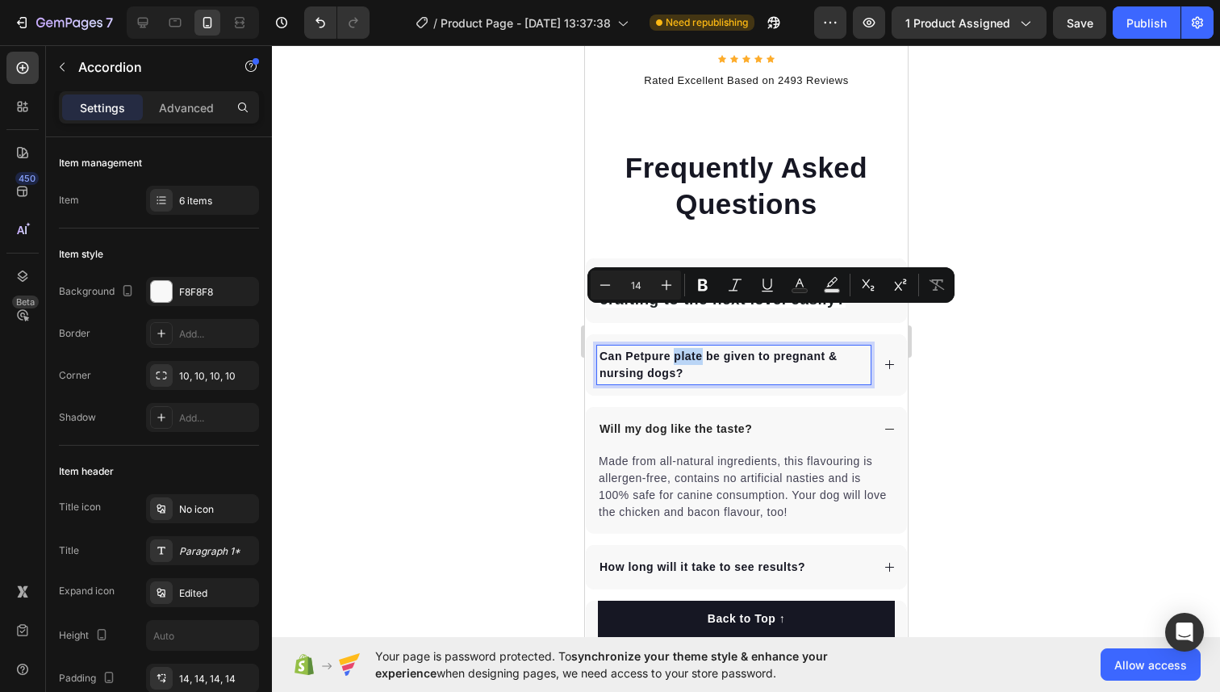
click at [694, 348] on p "Can Petpure plate be given to pregnant & nursing dogs?" at bounding box center [733, 365] width 269 height 34
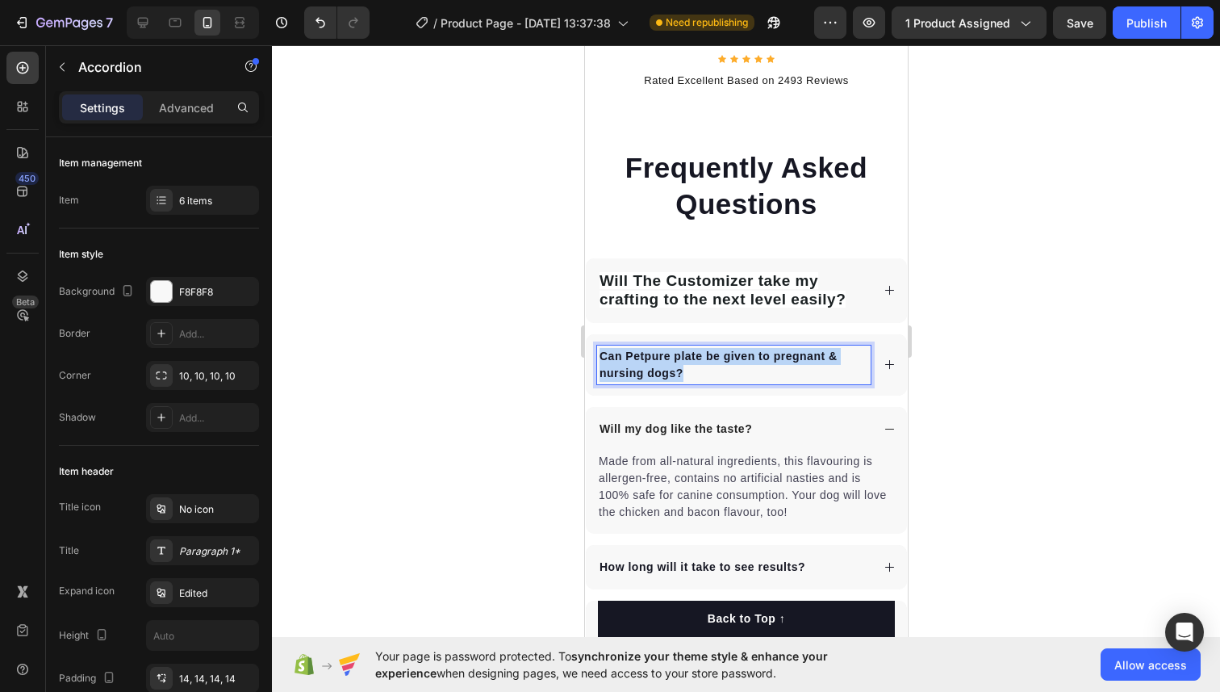
click at [694, 348] on p "Can Petpure plate be given to pregnant & nursing dogs?" at bounding box center [733, 365] width 269 height 34
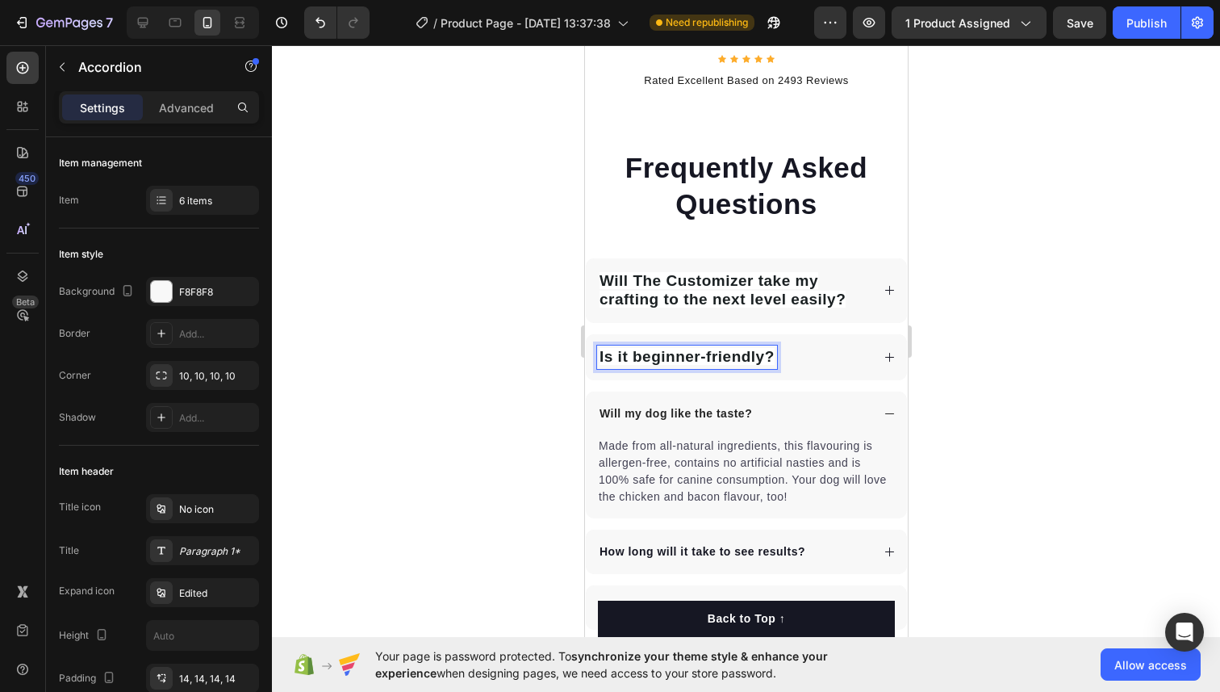
click at [883, 351] on icon at bounding box center [889, 357] width 12 height 12
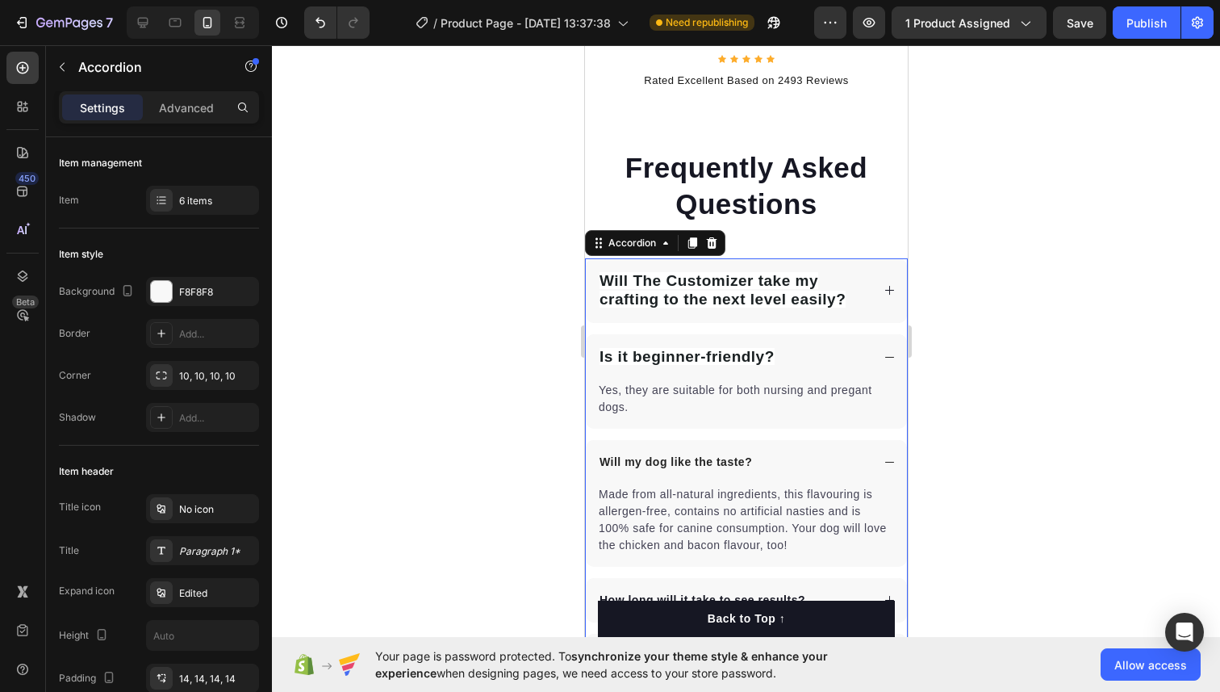
click at [650, 380] on div "Yes, they are suitable for both nursing and pregant dogs." at bounding box center [745, 398] width 299 height 37
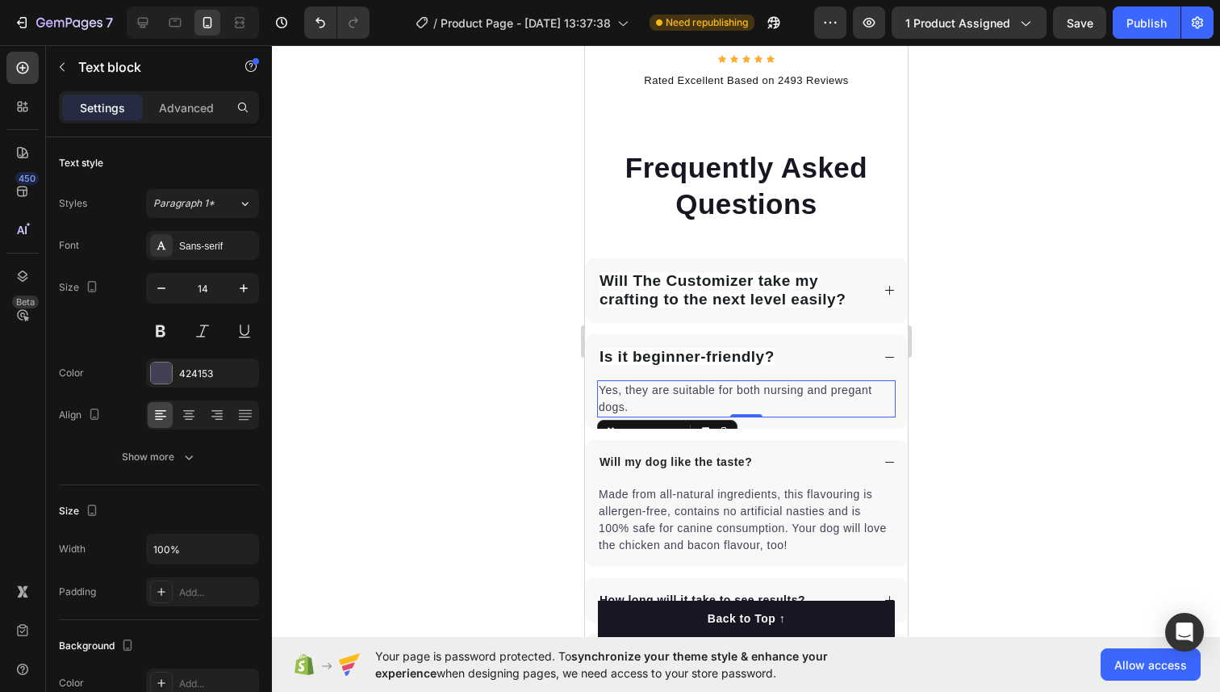
click at [637, 382] on p "Yes, they are suitable for both nursing and pregant dogs." at bounding box center [745, 399] width 295 height 34
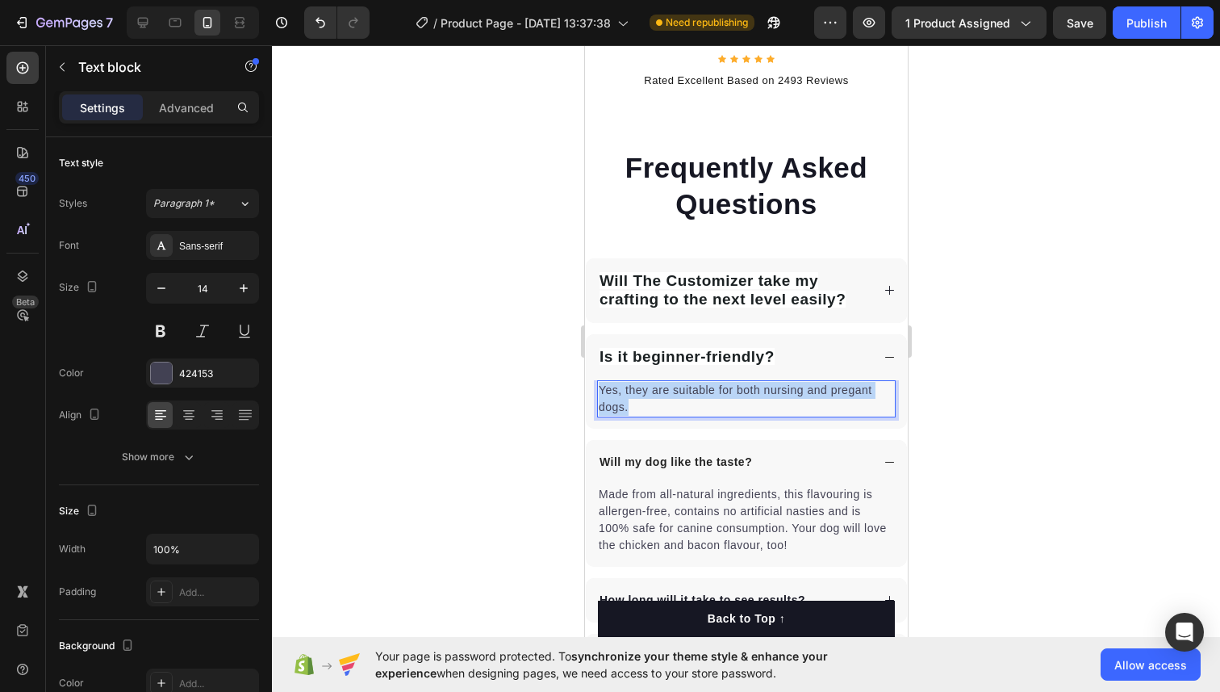
click at [637, 382] on p "Yes, they are suitable for both nursing and pregant dogs." at bounding box center [745, 399] width 295 height 34
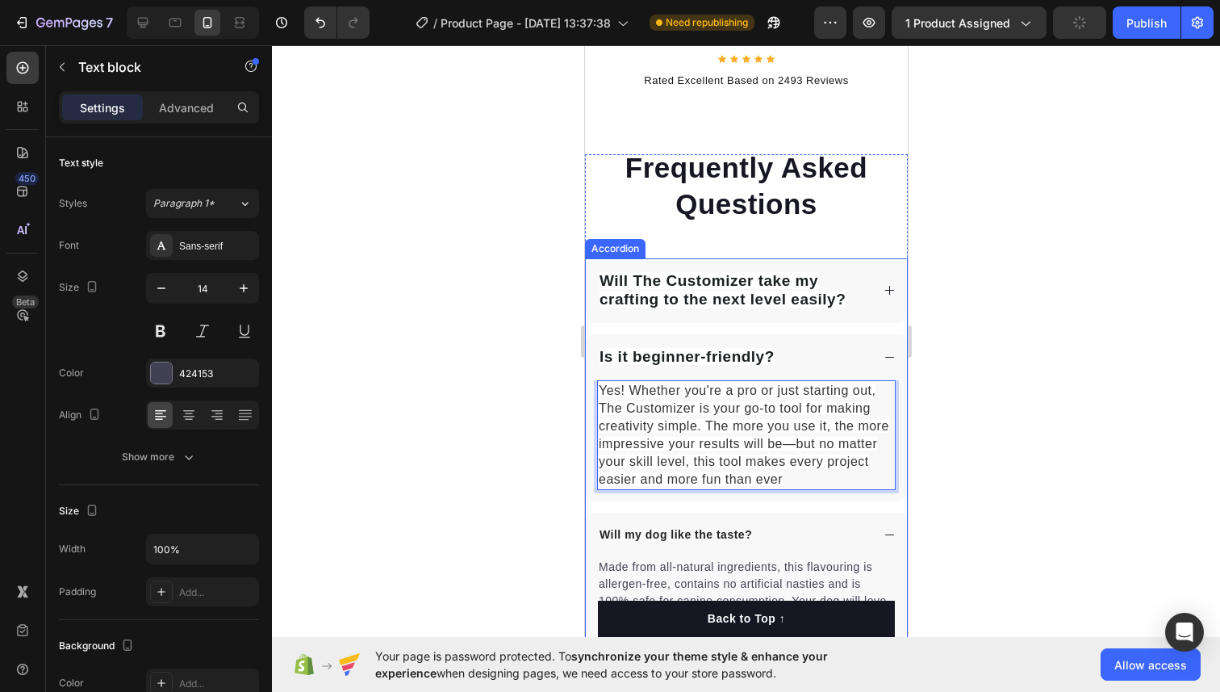
click at [951, 387] on div at bounding box center [746, 368] width 948 height 646
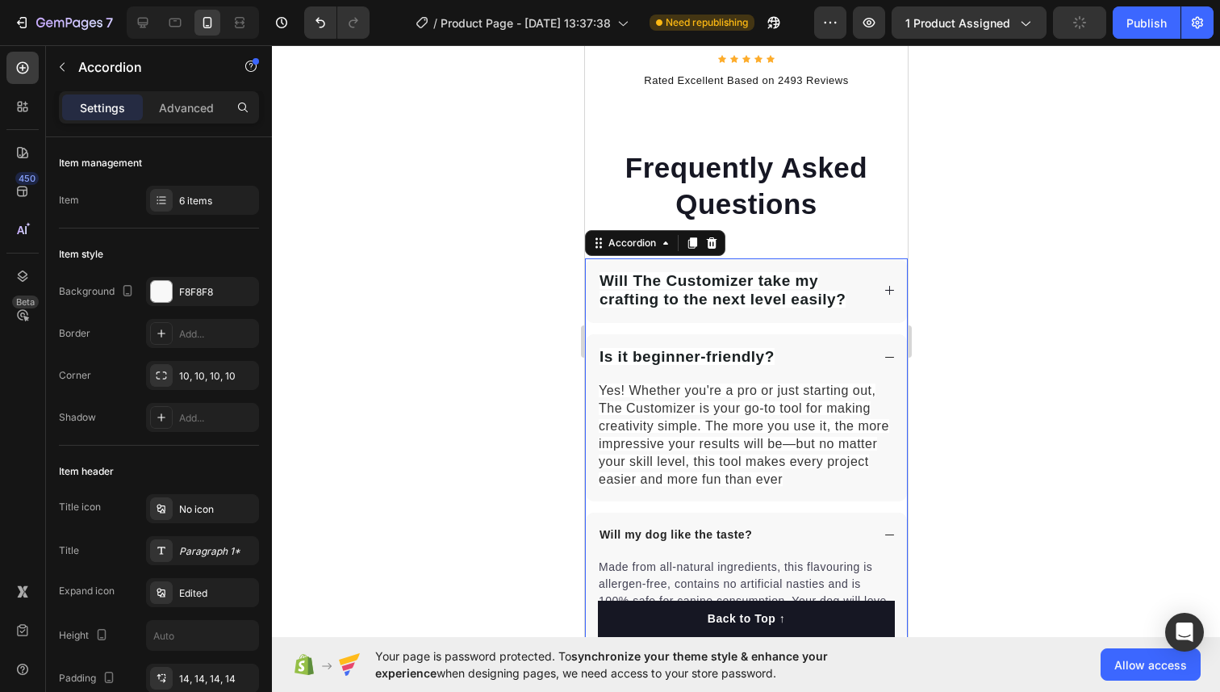
click at [886, 351] on icon at bounding box center [889, 357] width 12 height 12
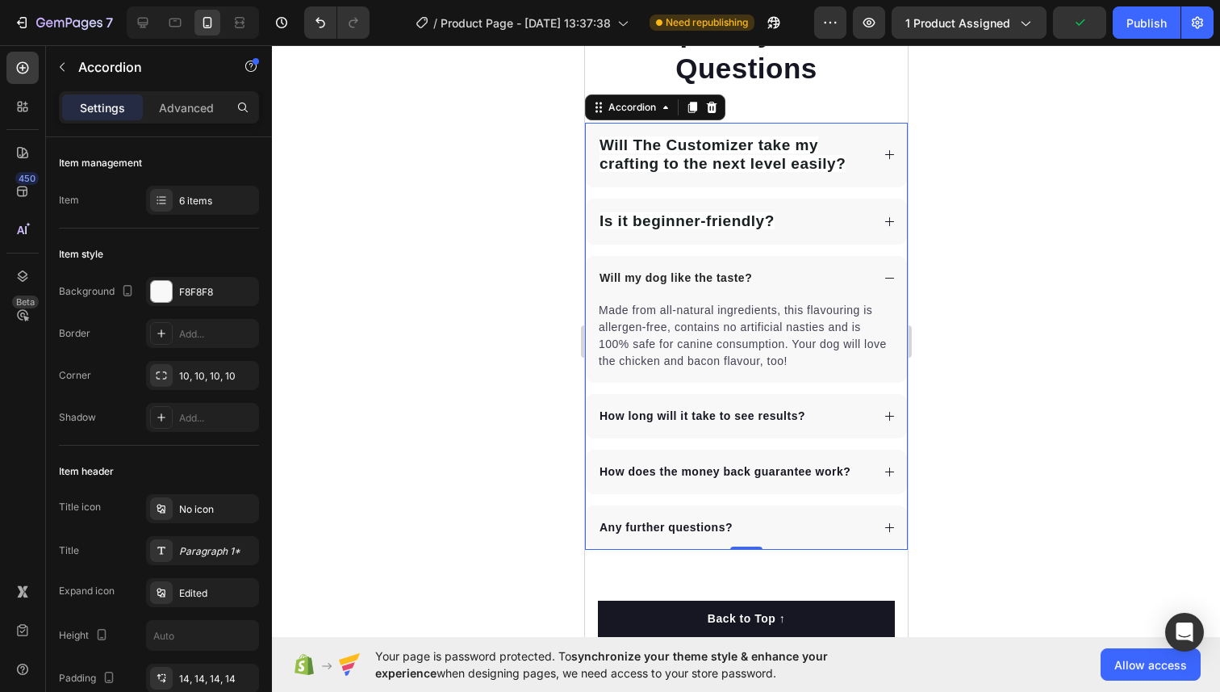
scroll to position [8612, 0]
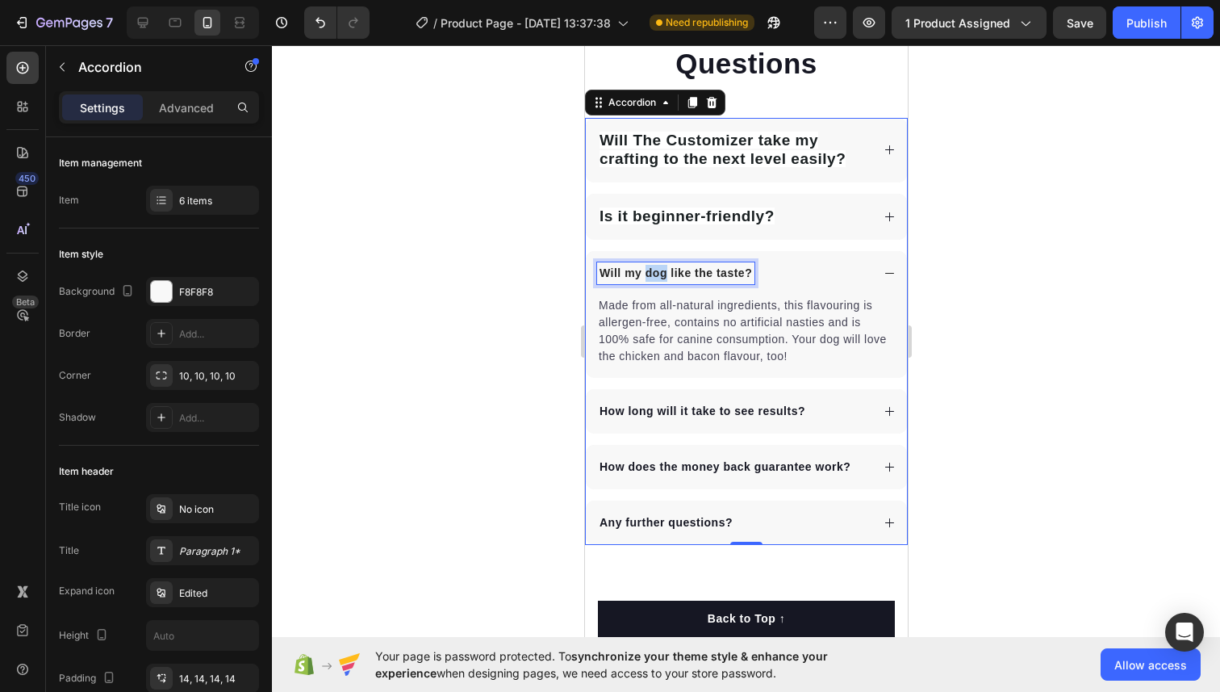
click at [653, 268] on p "Will my dog like the taste?" at bounding box center [675, 273] width 153 height 17
click at [947, 276] on div at bounding box center [746, 368] width 948 height 646
click at [693, 212] on strong "Is it beginner-friendly?" at bounding box center [686, 215] width 175 height 17
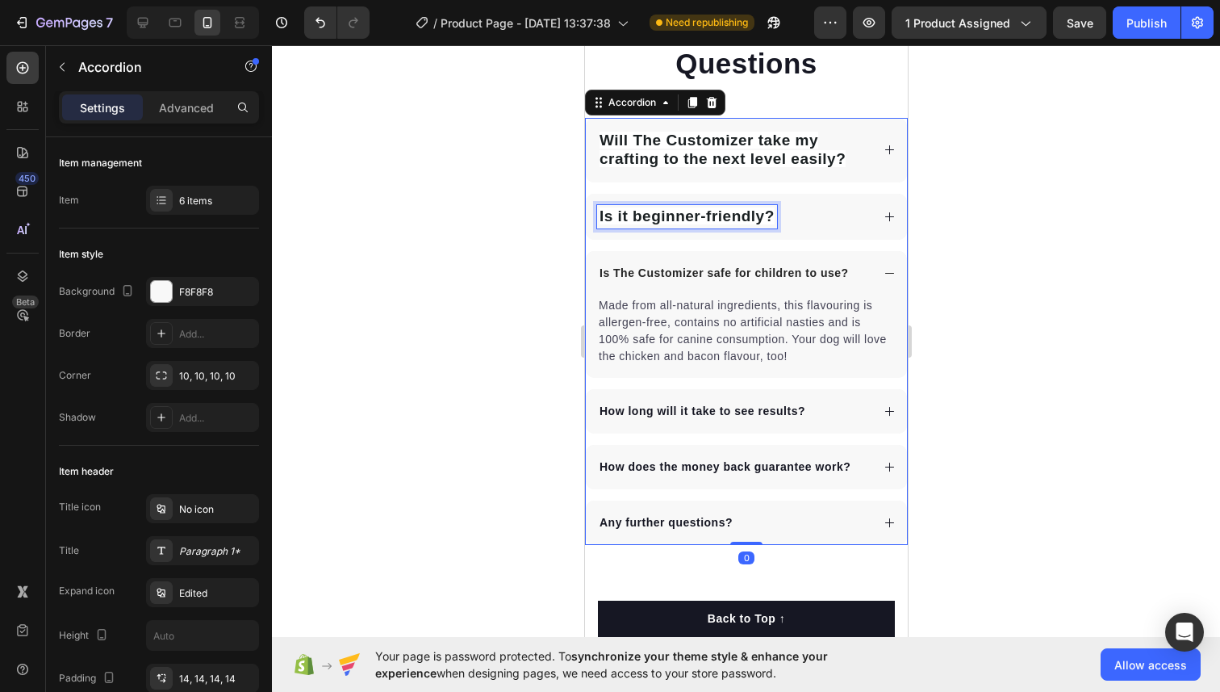
click at [693, 212] on strong "Is it beginner-friendly?" at bounding box center [686, 215] width 175 height 17
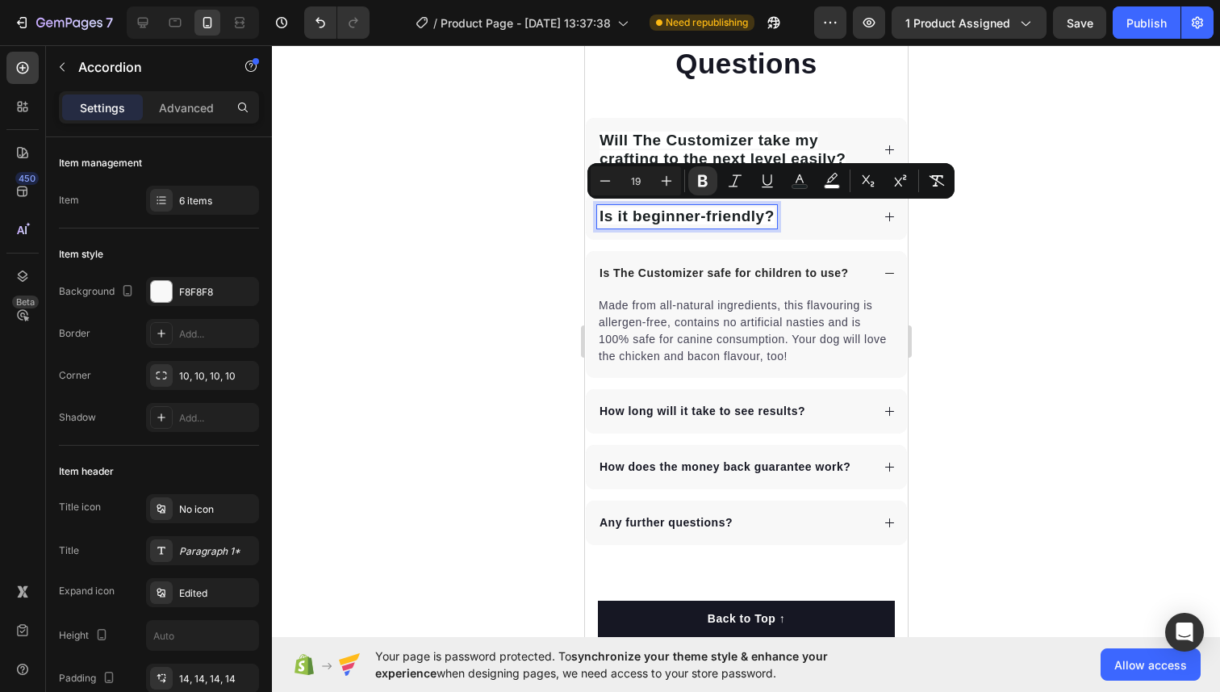
click at [688, 208] on strong "Is it beginner-friendly?" at bounding box center [686, 215] width 175 height 17
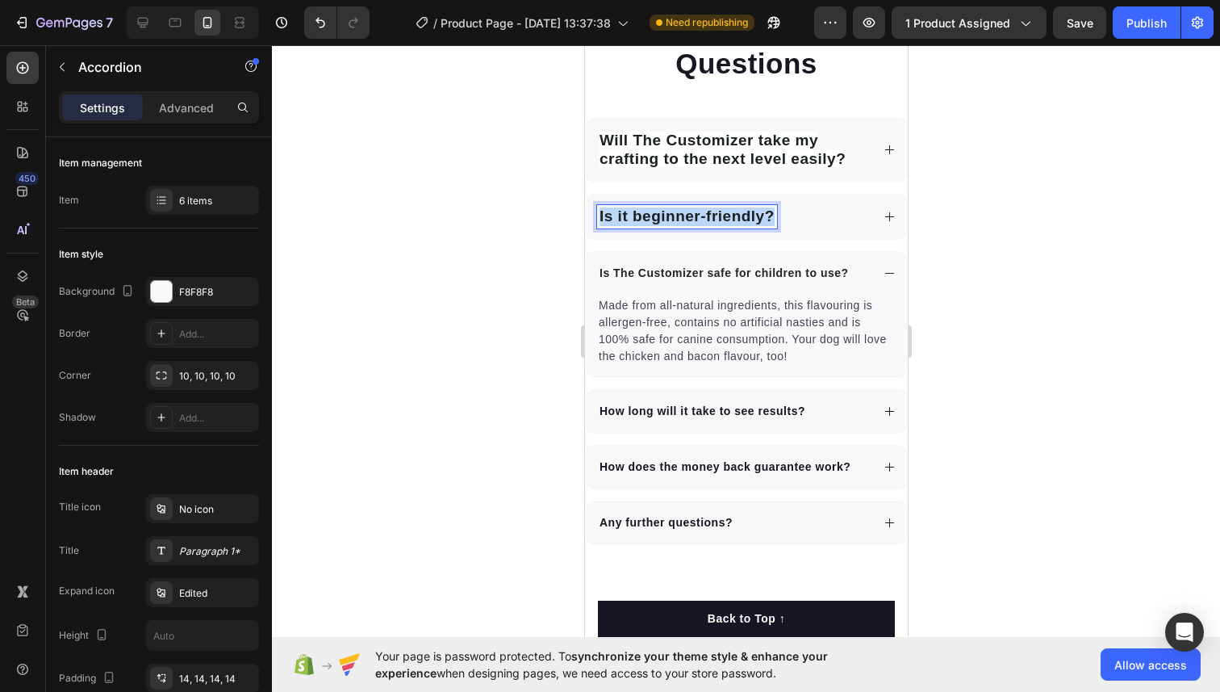
click at [688, 208] on strong "Is it beginner-friendly?" at bounding box center [686, 215] width 175 height 17
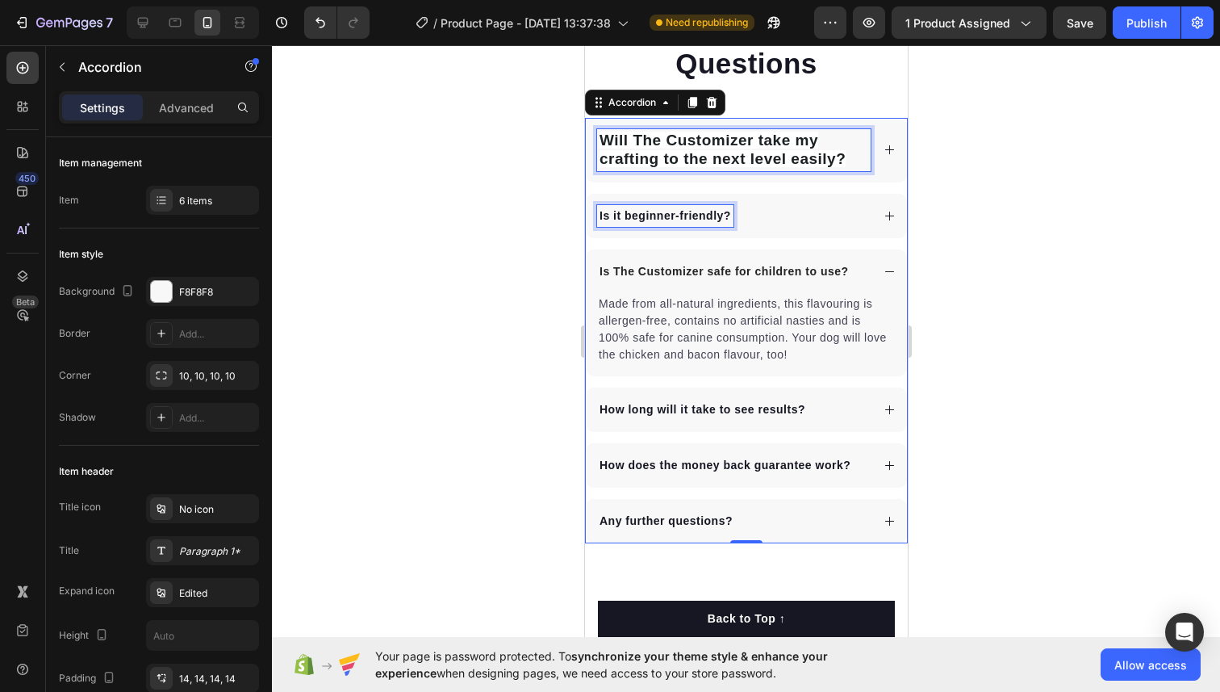
click at [672, 153] on strong "Will The Customizer take my crafting to the next level easily?" at bounding box center [722, 150] width 246 height 36
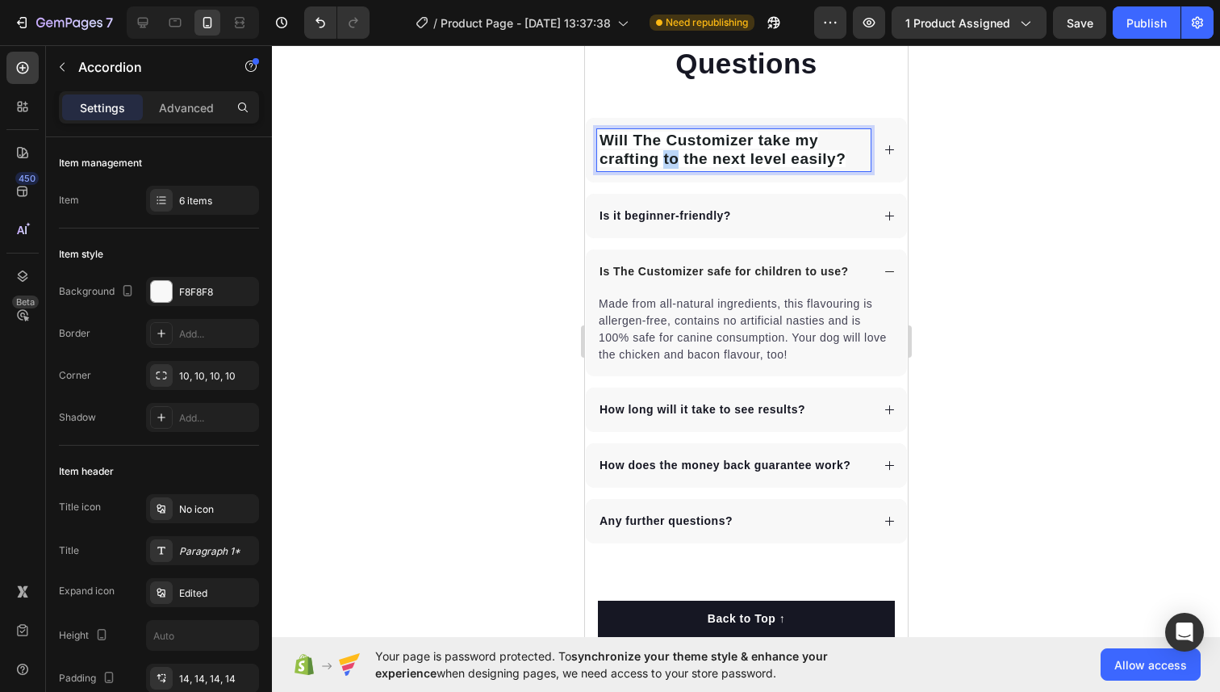
click at [672, 153] on strong "Will The Customizer take my crafting to the next level easily?" at bounding box center [722, 150] width 246 height 36
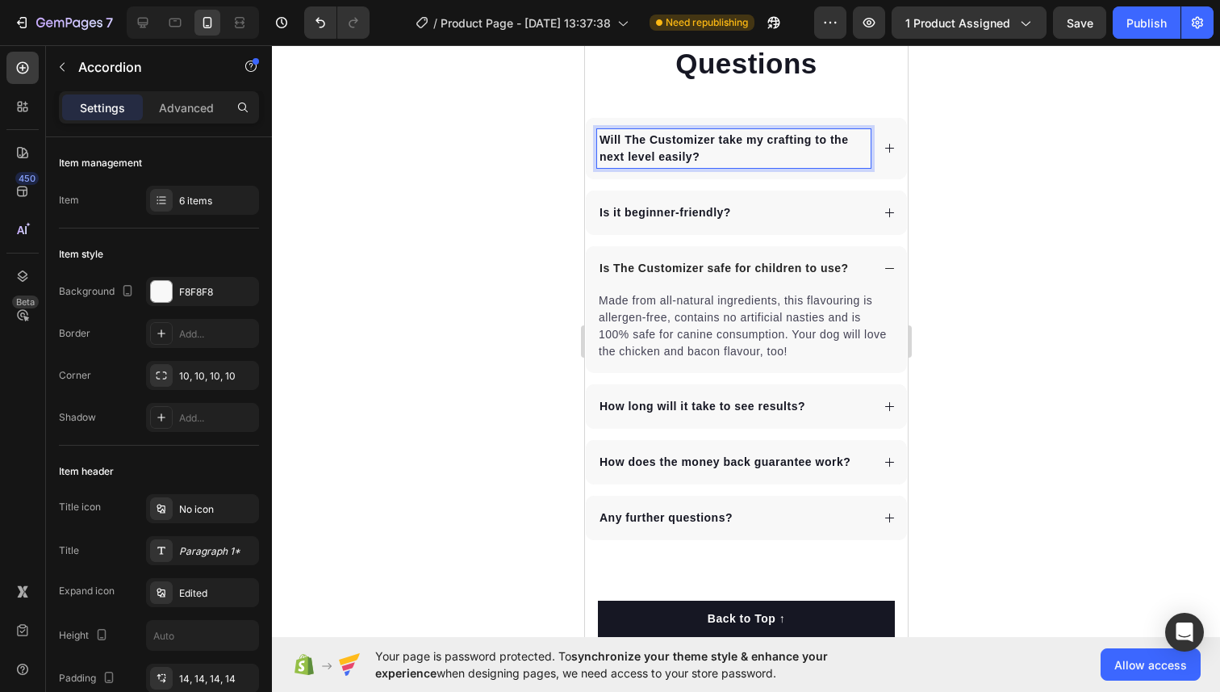
click at [993, 184] on div at bounding box center [746, 368] width 948 height 646
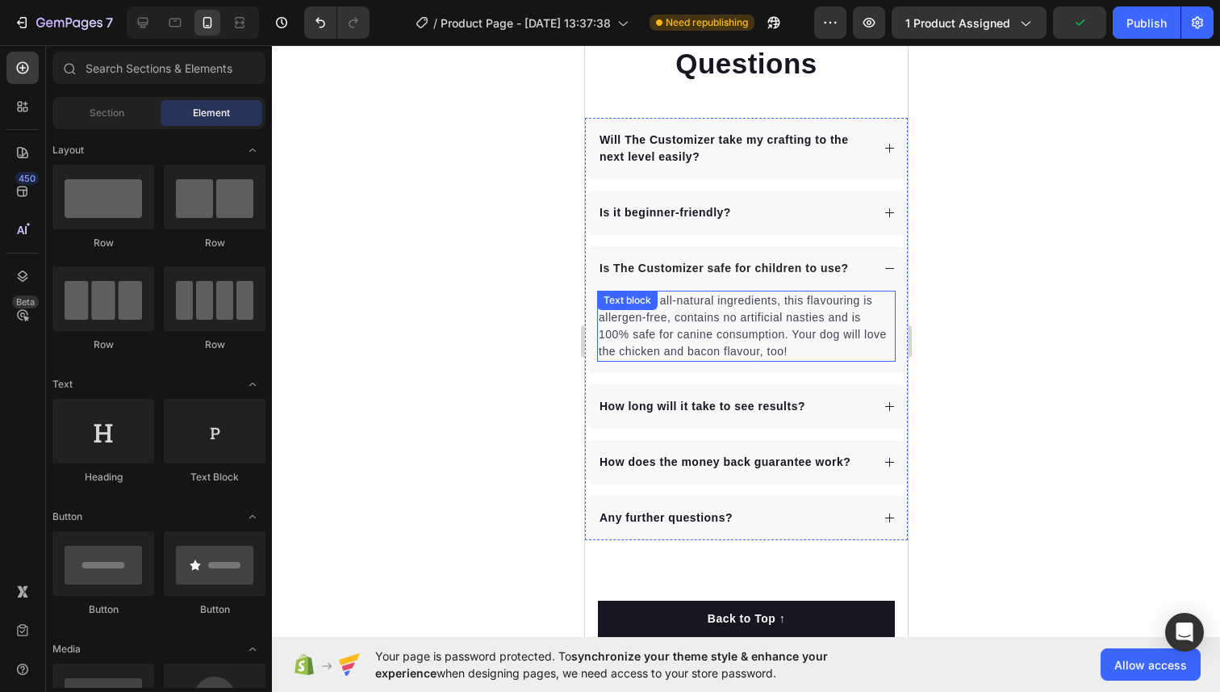
click at [675, 328] on p "Made from all-natural ingredients, this flavouring is allergen-free, contains n…" at bounding box center [745, 326] width 295 height 68
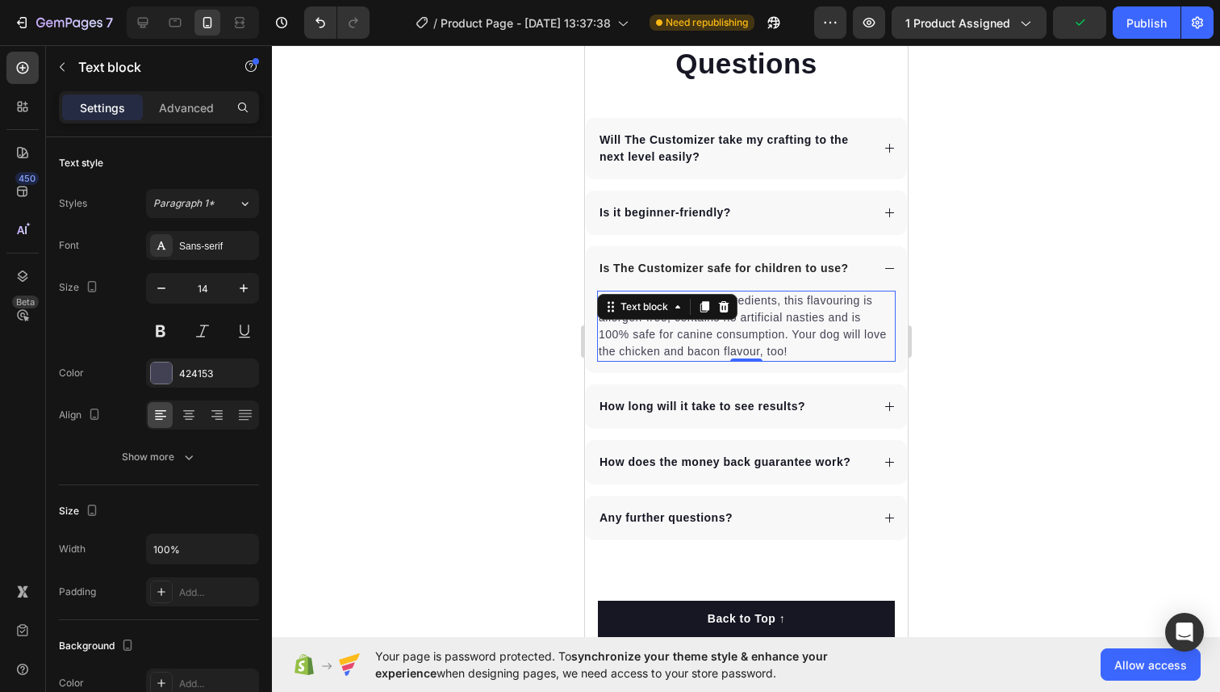
click at [675, 328] on p "Made from all-natural ingredients, this flavouring is allergen-free, contains n…" at bounding box center [745, 326] width 295 height 68
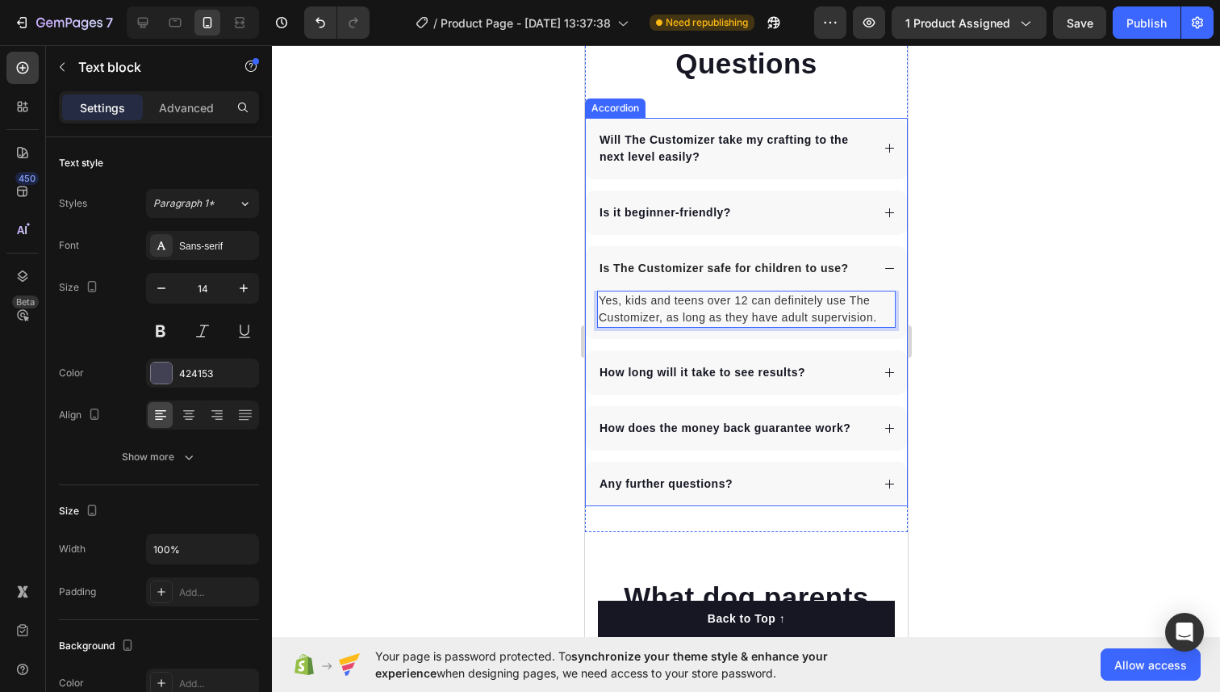
click at [988, 275] on div at bounding box center [746, 368] width 948 height 646
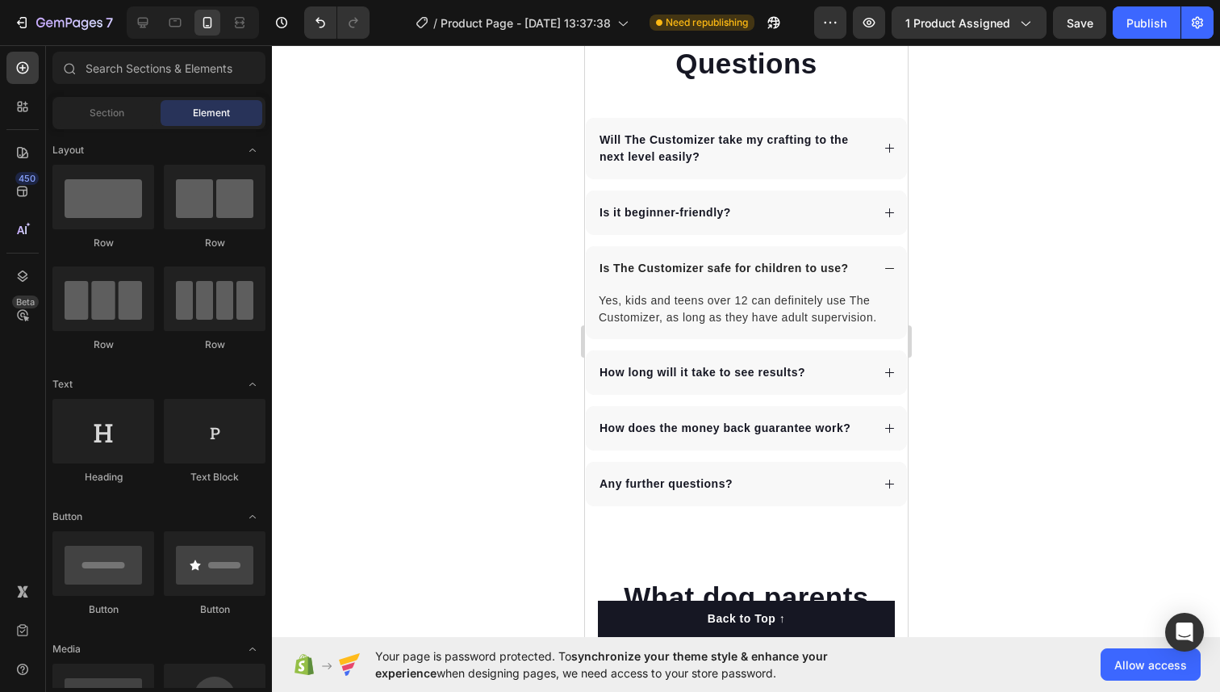
click at [656, 370] on p "How long will it take to see results?" at bounding box center [702, 372] width 206 height 17
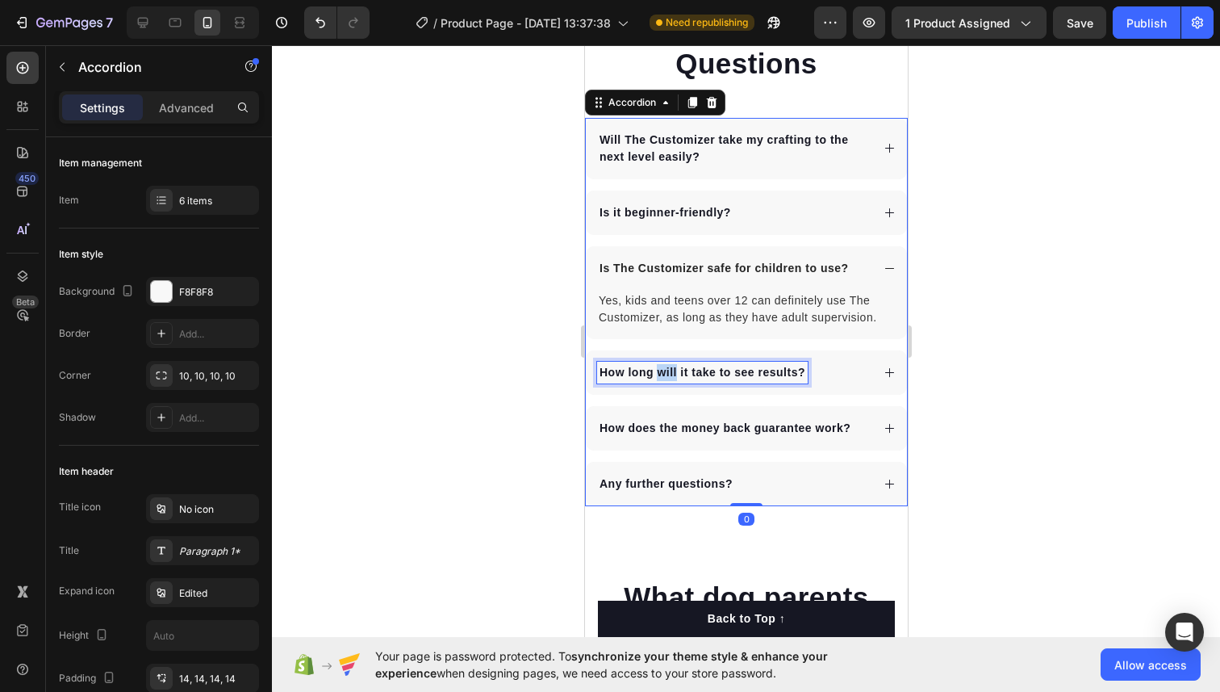
click at [656, 370] on p "How long will it take to see results?" at bounding box center [702, 372] width 206 height 17
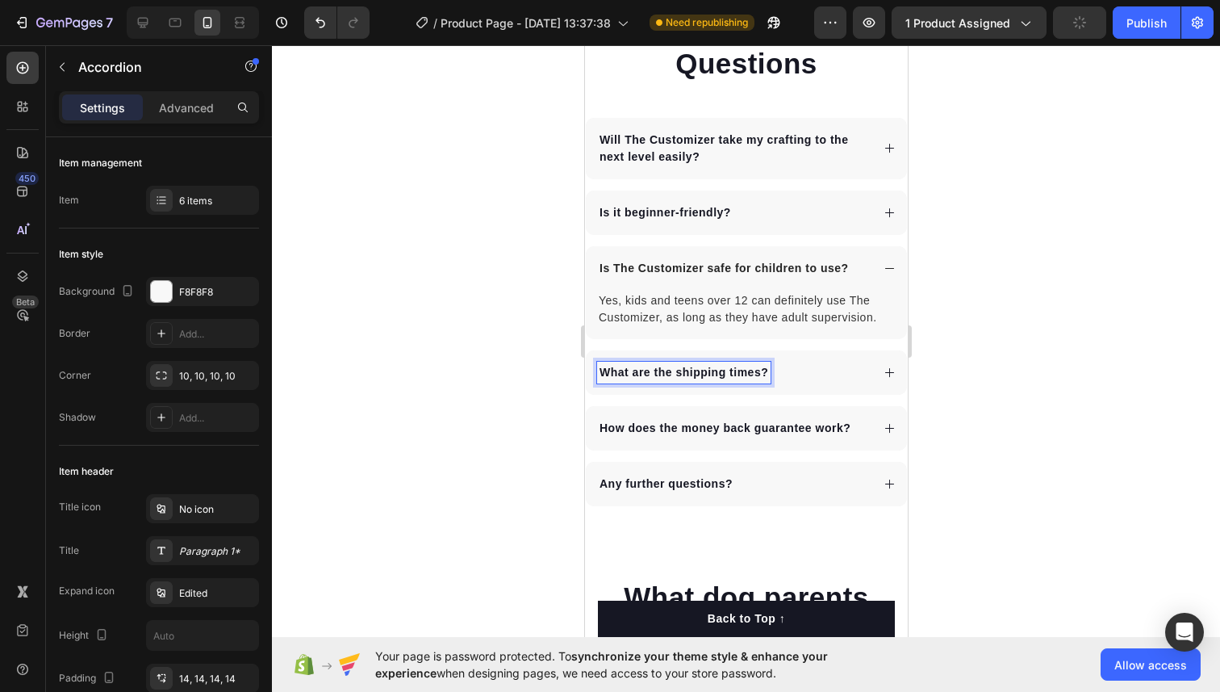
click at [835, 384] on div "What are the shipping times?" at bounding box center [745, 372] width 321 height 44
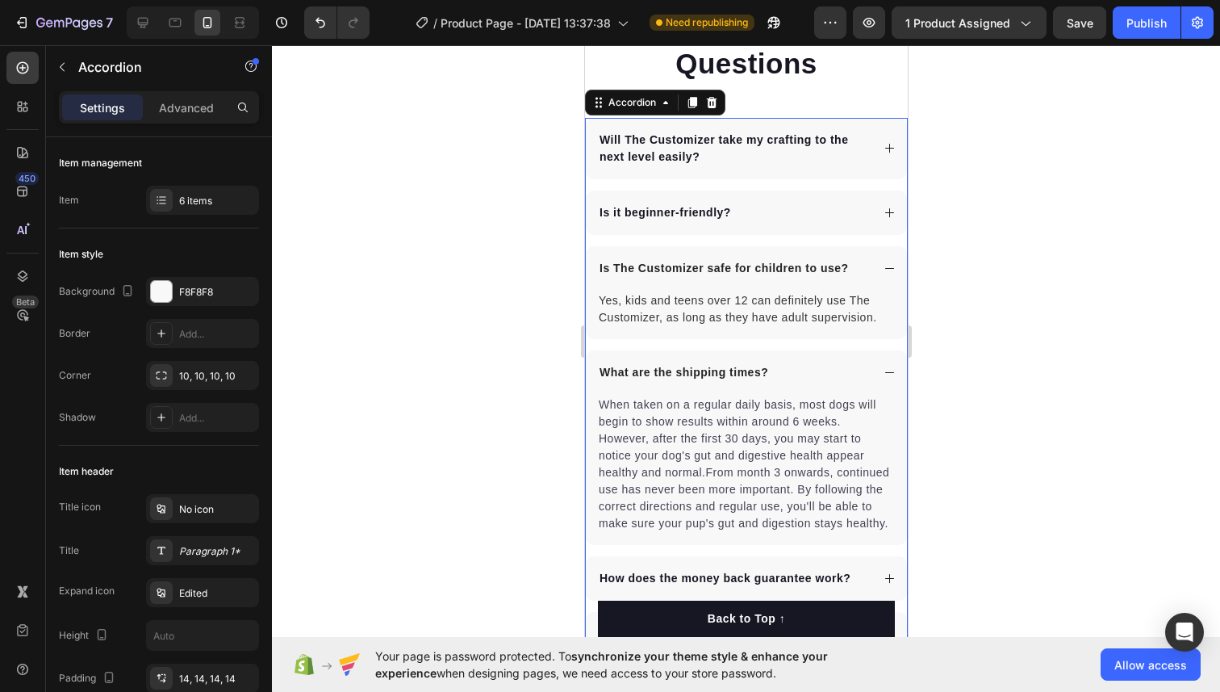
click at [732, 437] on p "When taken on a regular daily basis, most dogs will begin to show results withi…" at bounding box center [745, 464] width 295 height 136
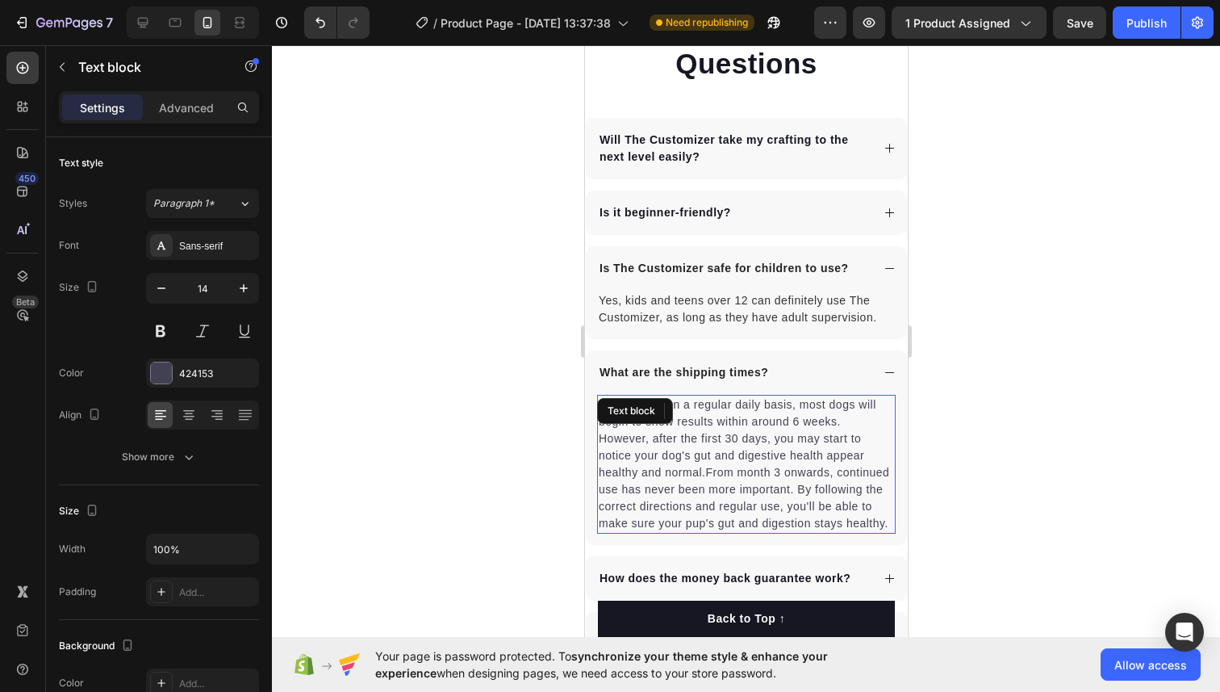
click at [732, 437] on p "When taken on a regular daily basis, most dogs will begin to show results withi…" at bounding box center [745, 464] width 295 height 136
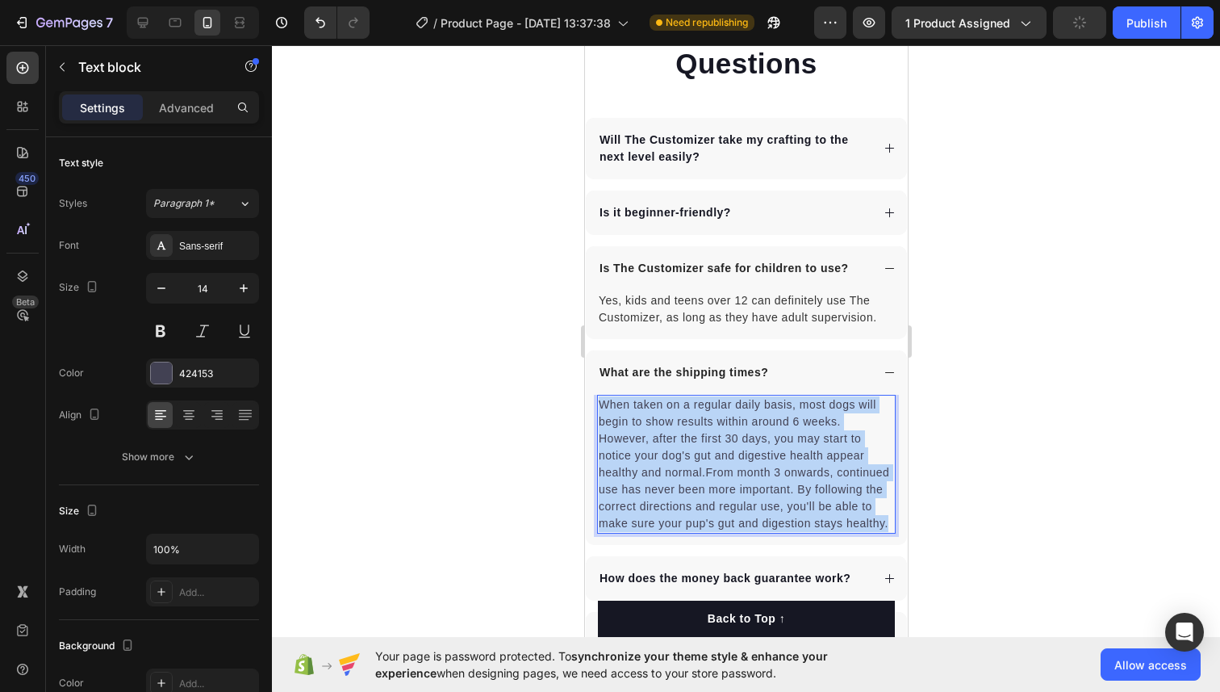
click at [732, 437] on p "When taken on a regular daily basis, most dogs will begin to show results withi…" at bounding box center [745, 464] width 295 height 136
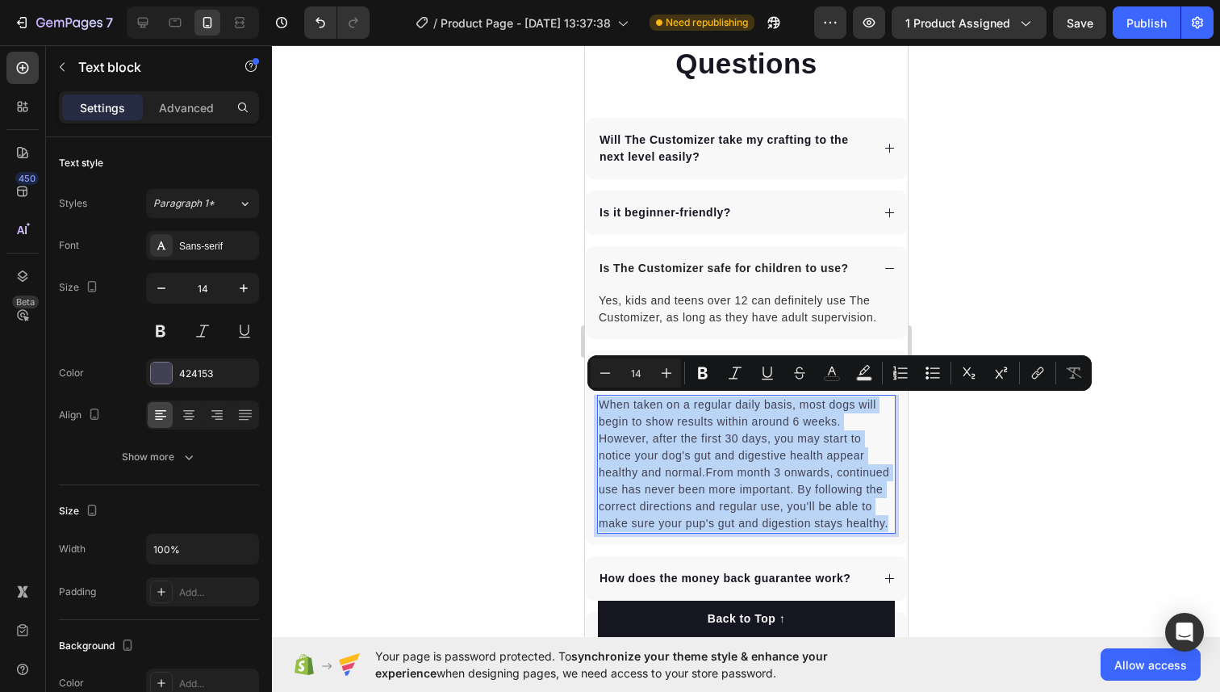
click at [722, 477] on p "When taken on a regular daily basis, most dogs will begin to show results withi…" at bounding box center [745, 464] width 295 height 136
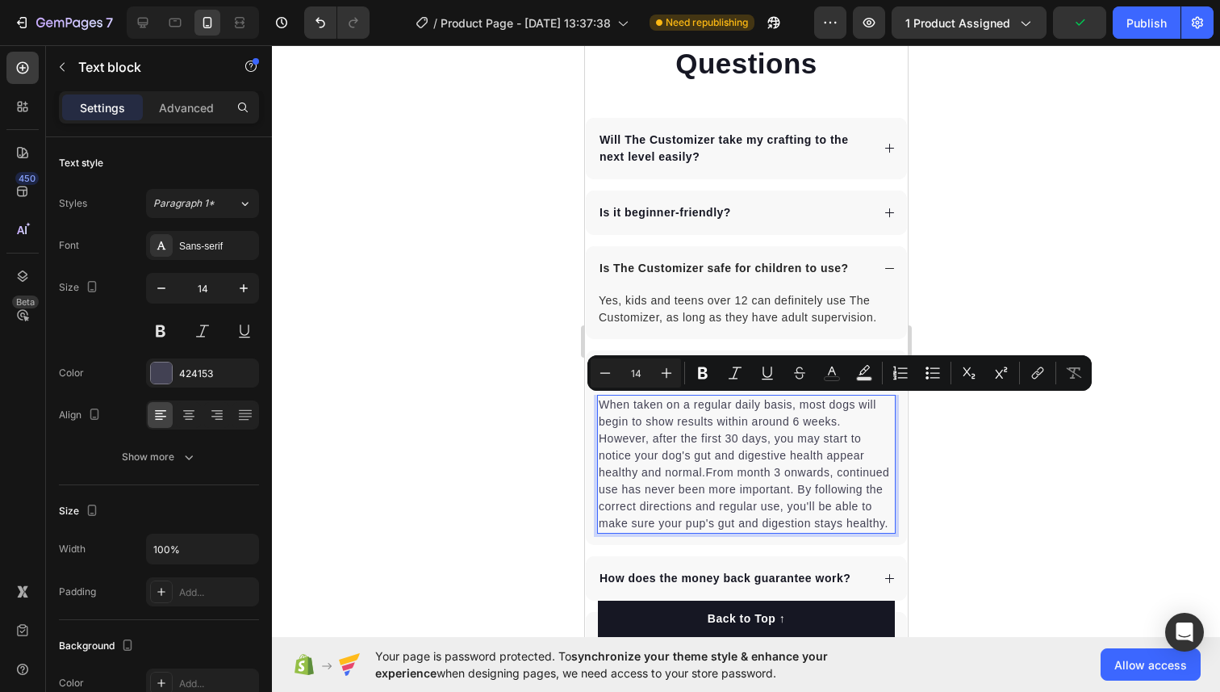
click at [928, 432] on div at bounding box center [746, 368] width 948 height 646
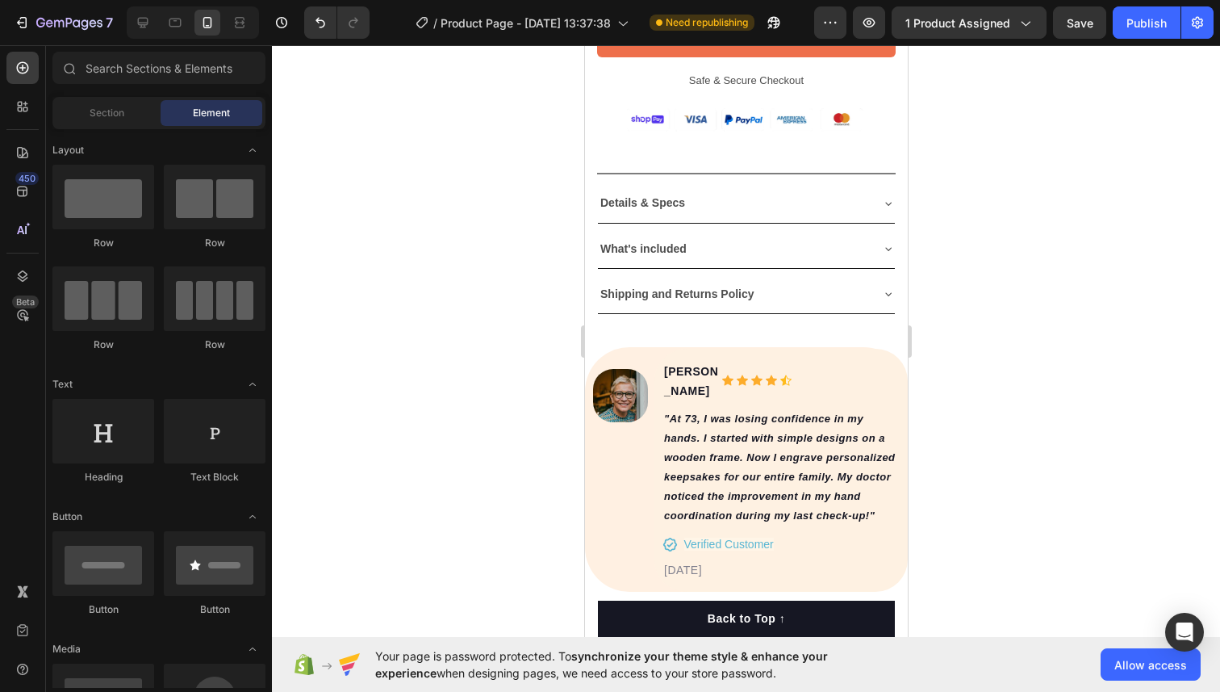
scroll to position [914, 0]
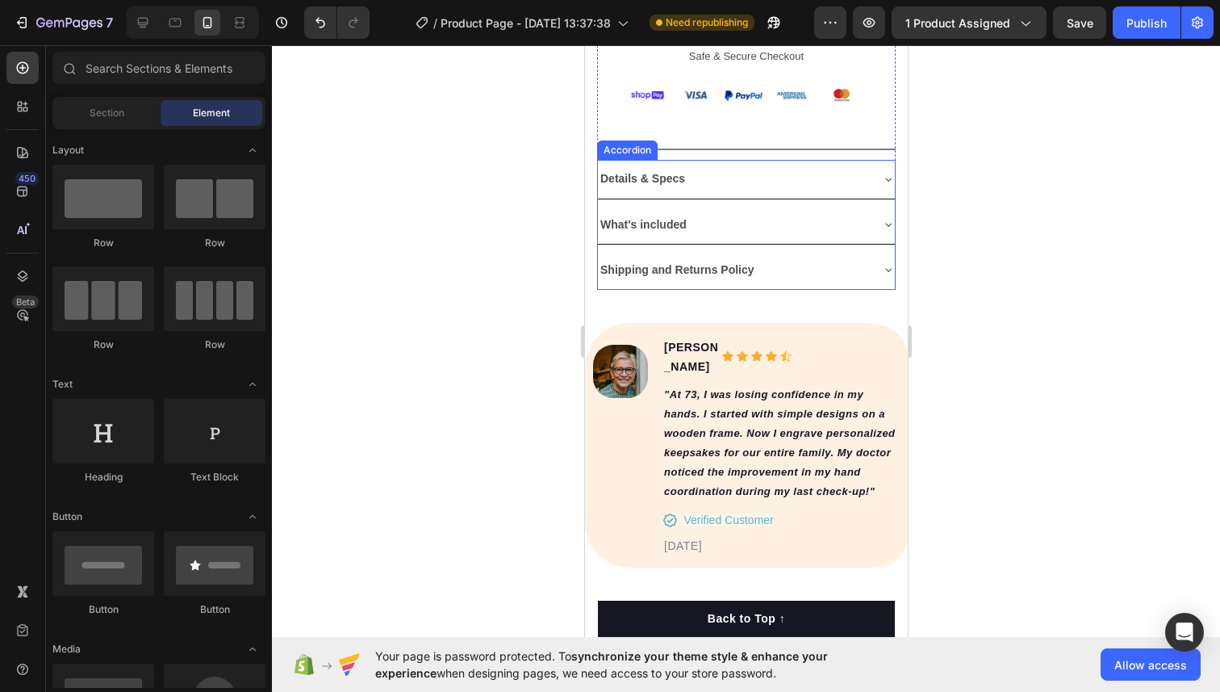
click at [745, 258] on div "Shipping and Returns Policy" at bounding box center [676, 269] width 159 height 25
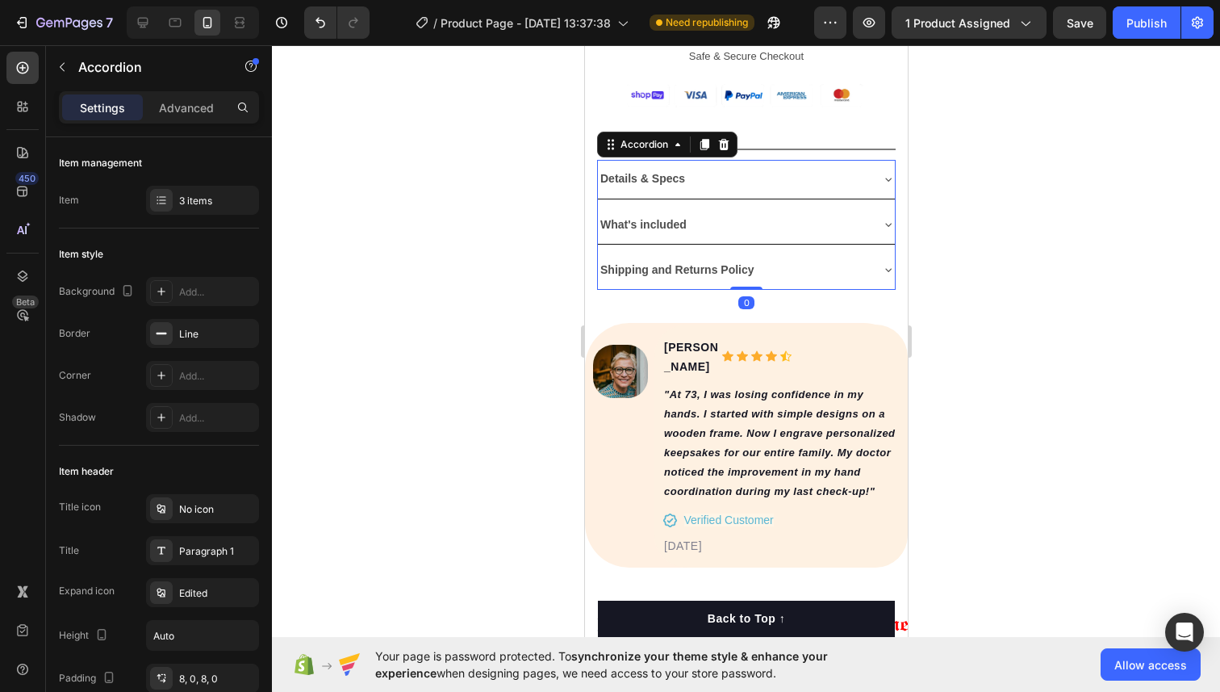
click at [805, 266] on div "Shipping and Returns Policy" at bounding box center [732, 269] width 271 height 25
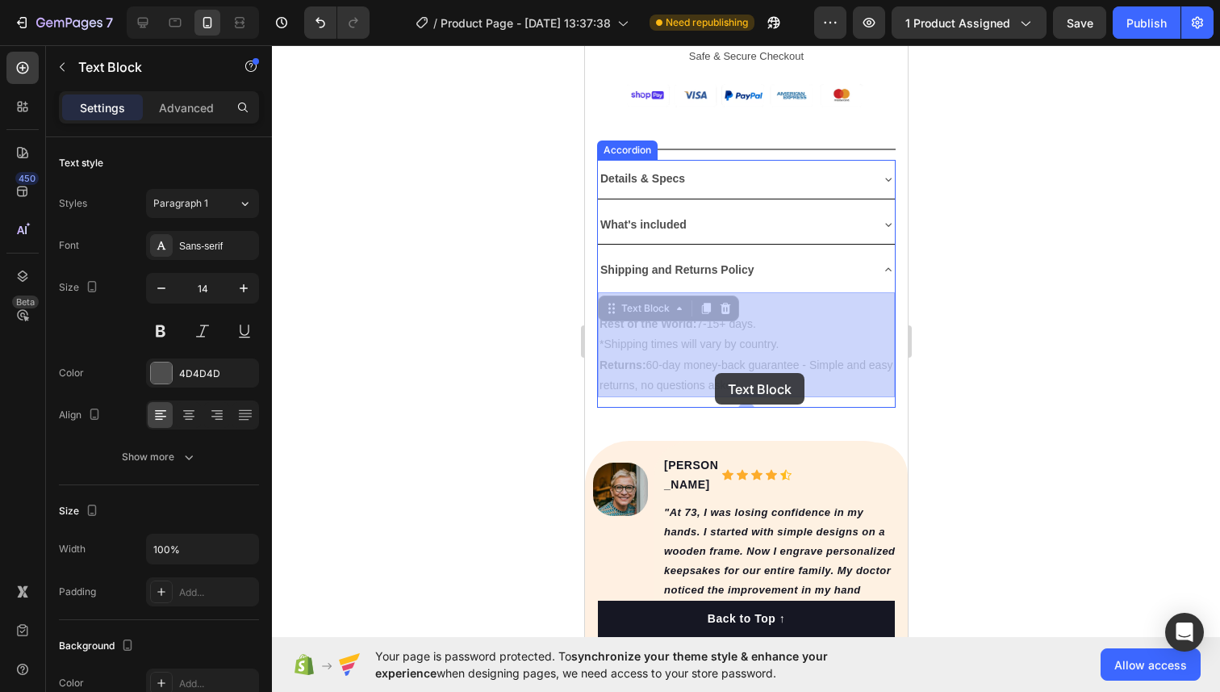
drag, startPoint x: 774, startPoint y: 386, endPoint x: 715, endPoint y: 373, distance: 60.3
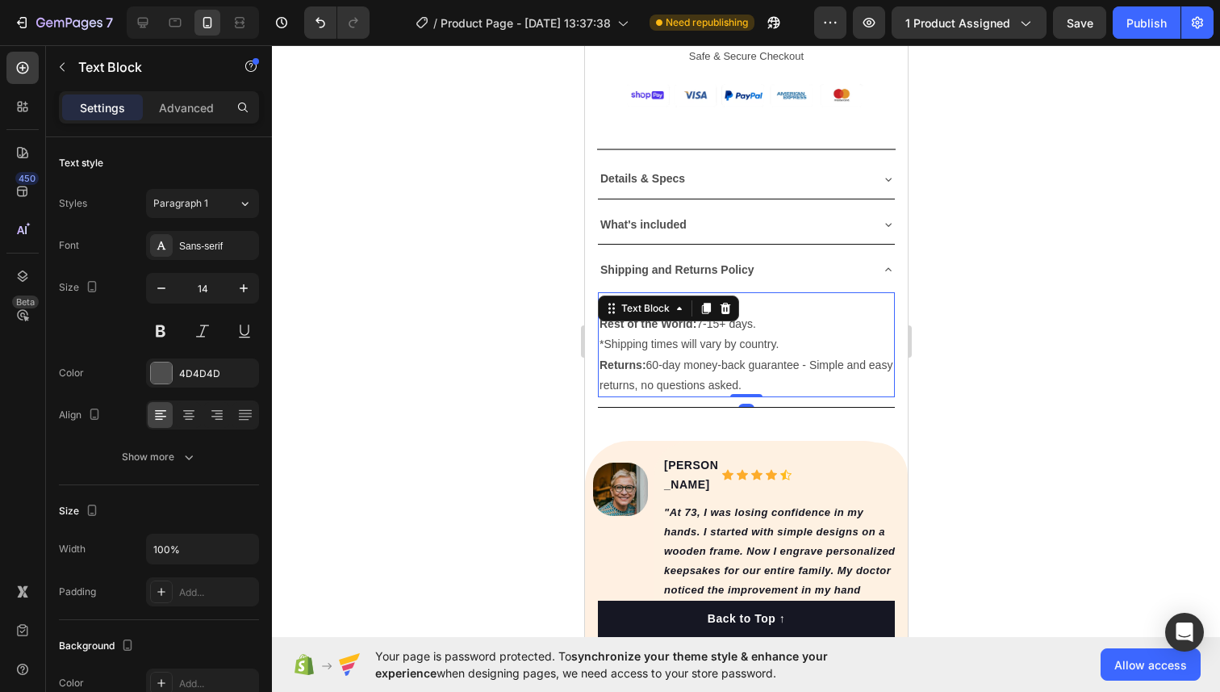
click at [728, 358] on p "Returns: 60-day money-back guarantee - Simple and easy returns, no questions as…" at bounding box center [746, 375] width 294 height 40
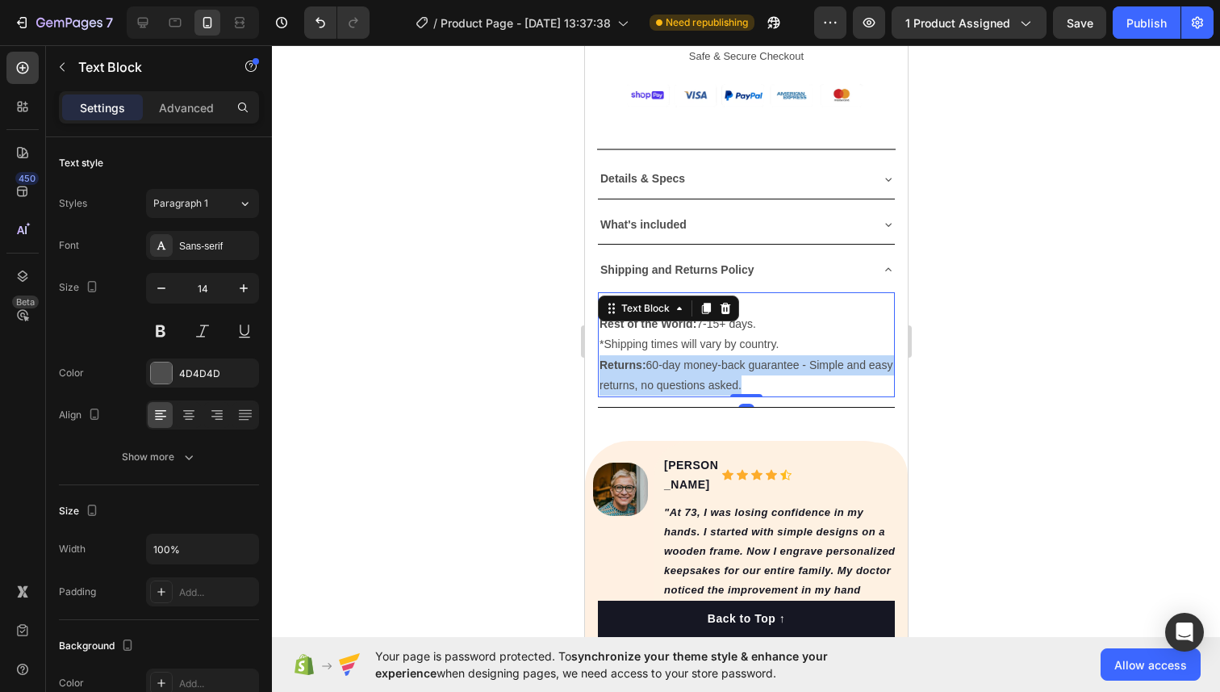
click at [728, 358] on p "Returns: 60-day money-back guarantee - Simple and easy returns, no questions as…" at bounding box center [746, 375] width 294 height 40
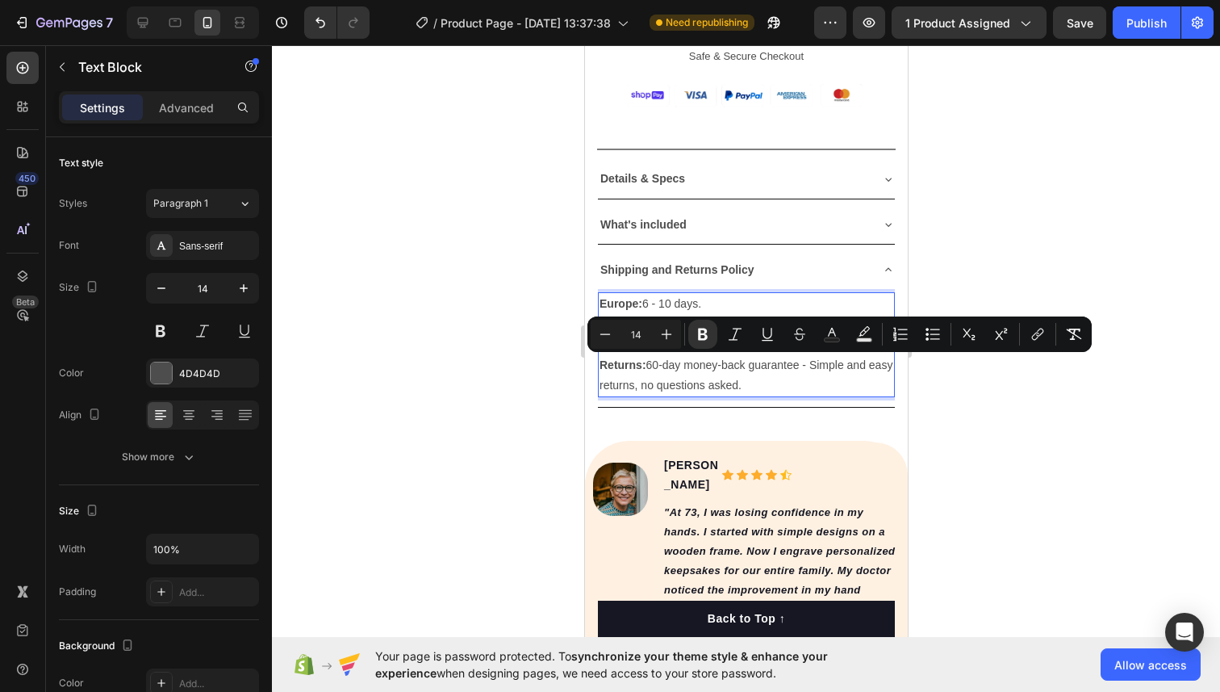
click at [739, 352] on p "Europe: 6 - 10 days. Rest of the World: 7-15+ days. *Shipping times will vary b…" at bounding box center [746, 324] width 294 height 61
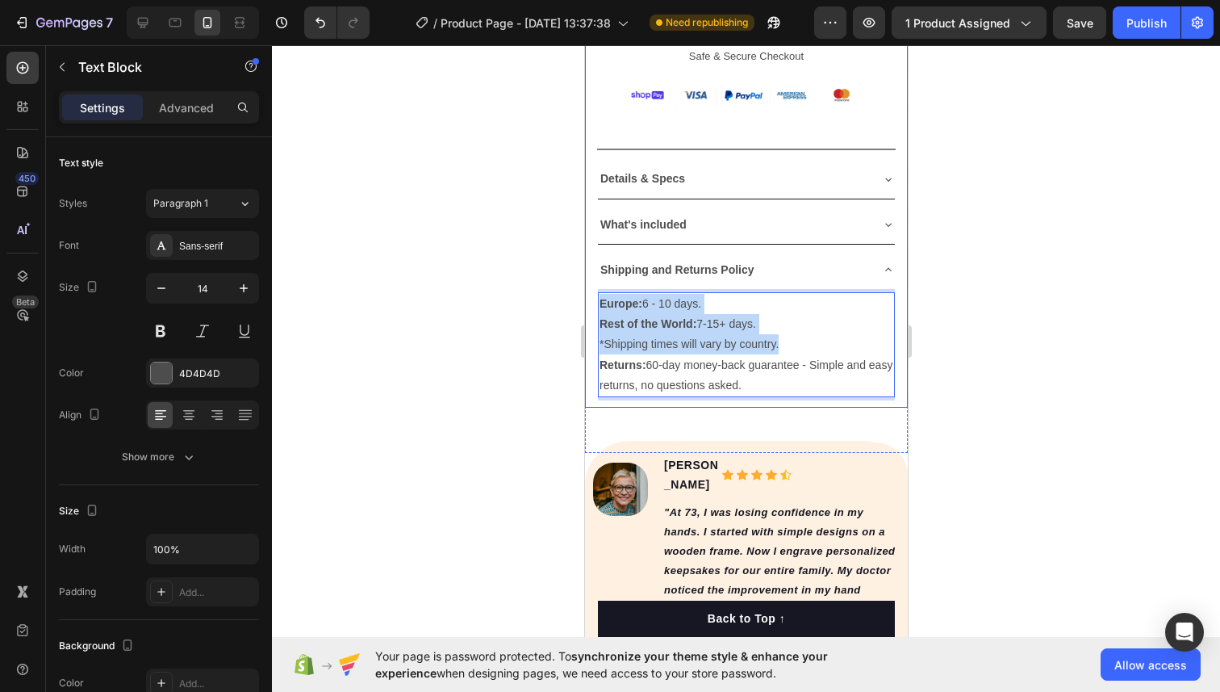
drag, startPoint x: 780, startPoint y: 344, endPoint x: 590, endPoint y: 305, distance: 193.6
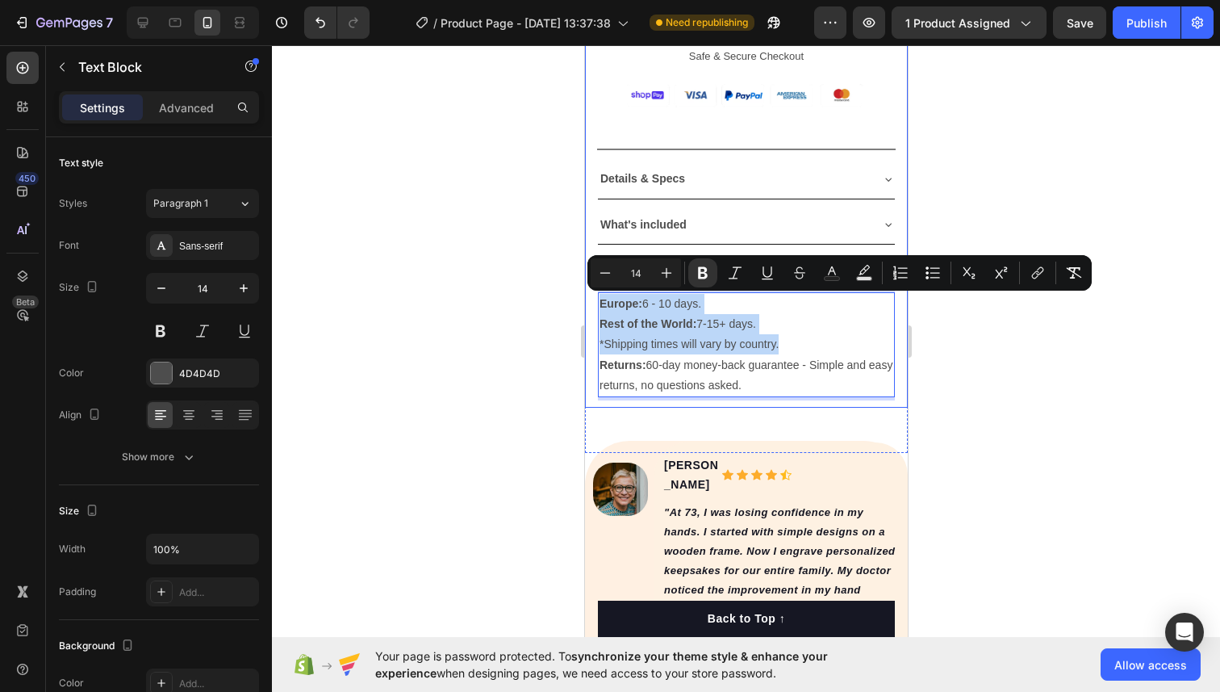
copy p "Europe: 6 - 10 days. Rest of the World: 7-15+ days. *Shipping times will vary b…"
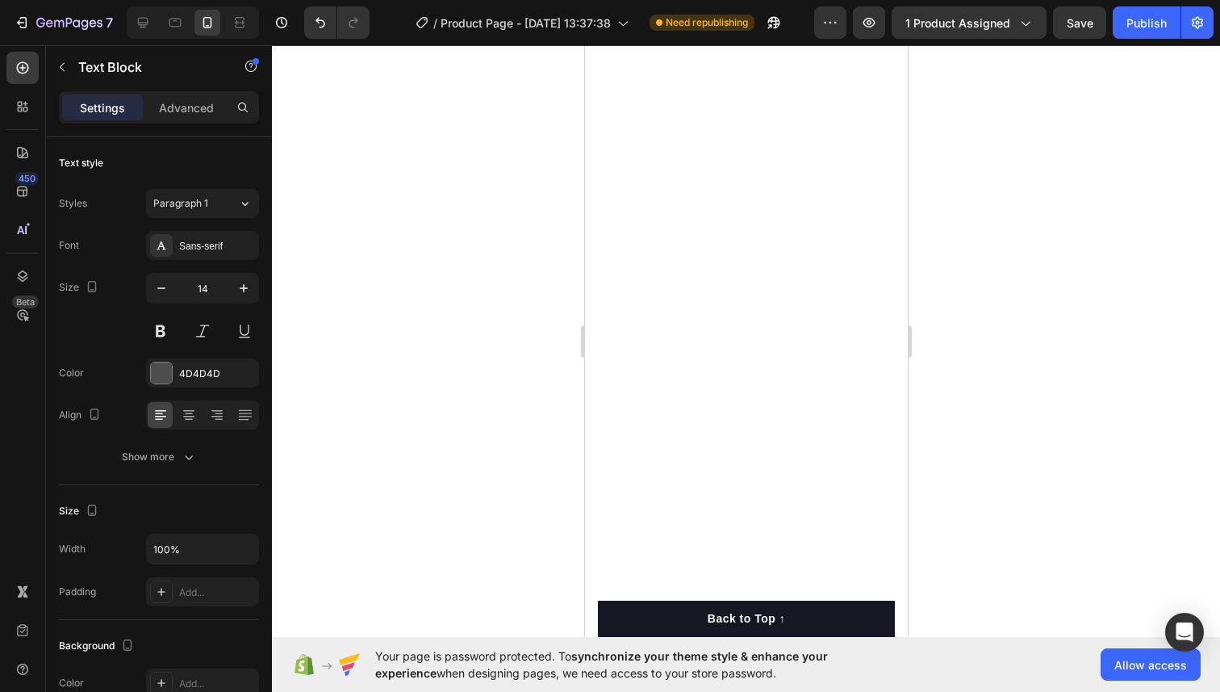
type input "16"
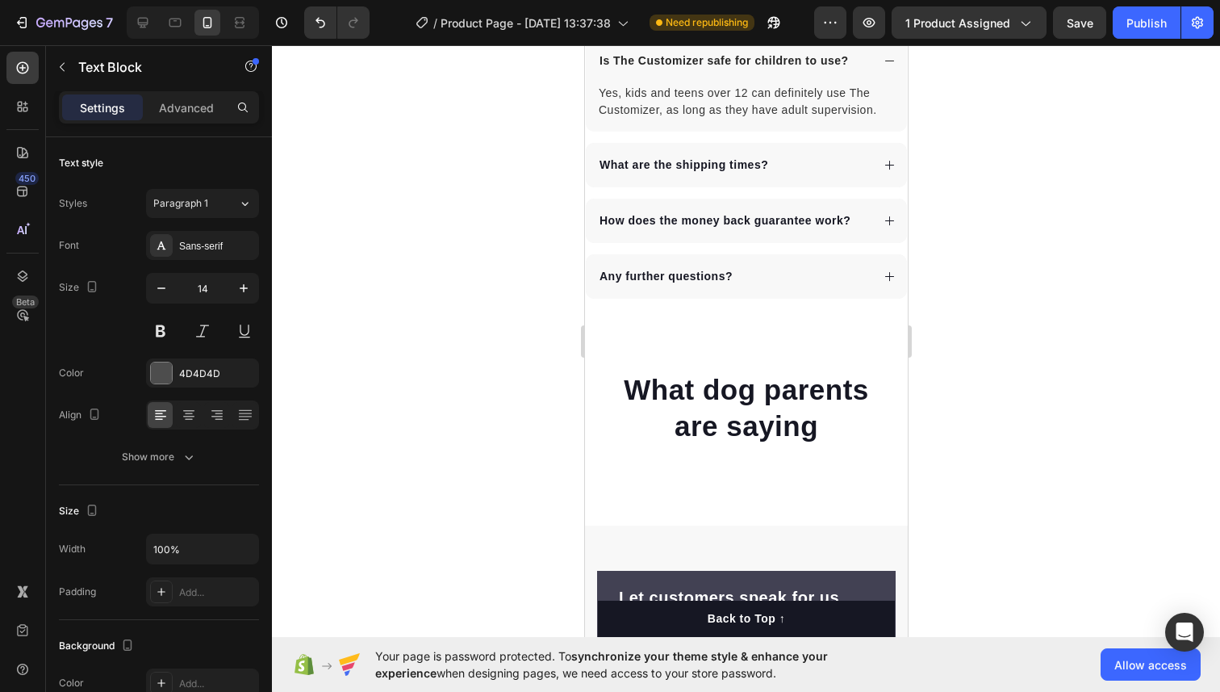
scroll to position [8646, 0]
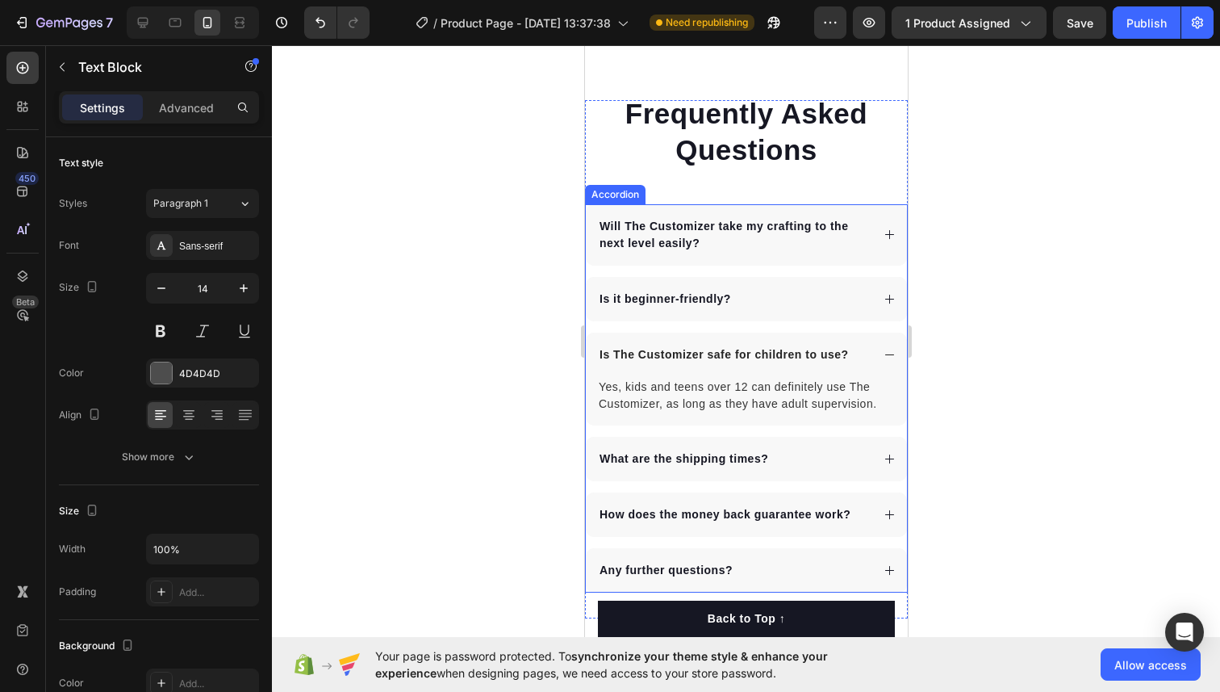
click at [698, 452] on strong "What are the shipping times?" at bounding box center [683, 458] width 169 height 13
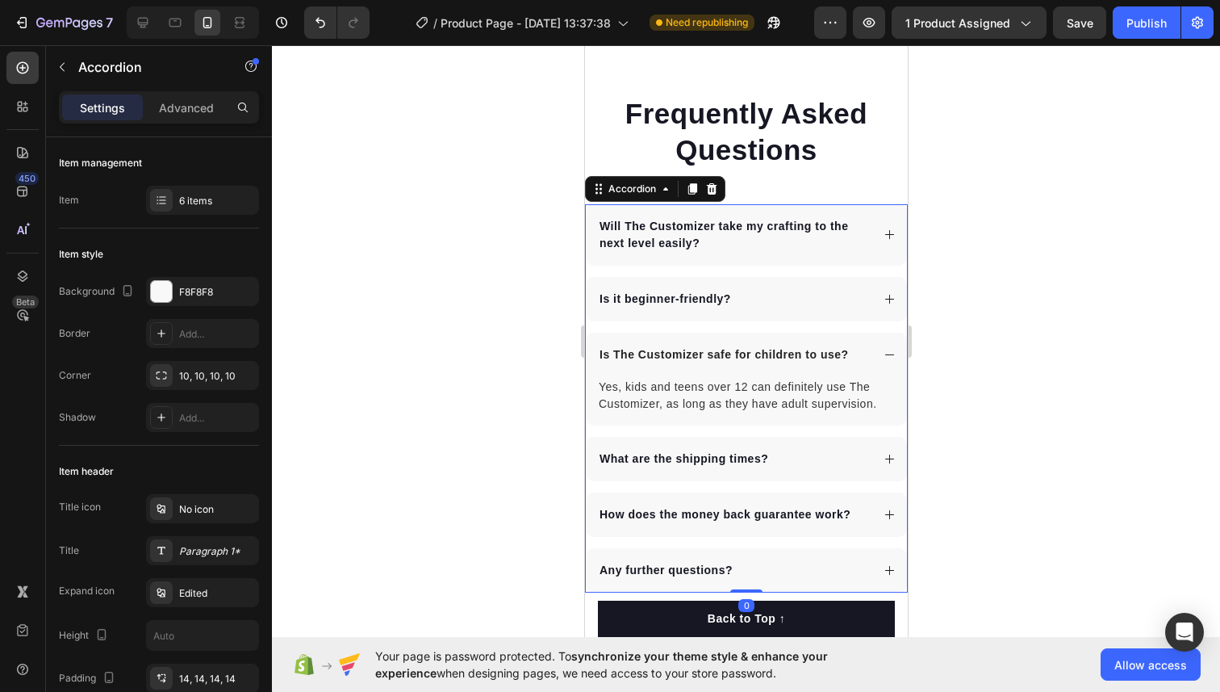
click at [790, 448] on div "What are the shipping times?" at bounding box center [733, 459] width 274 height 22
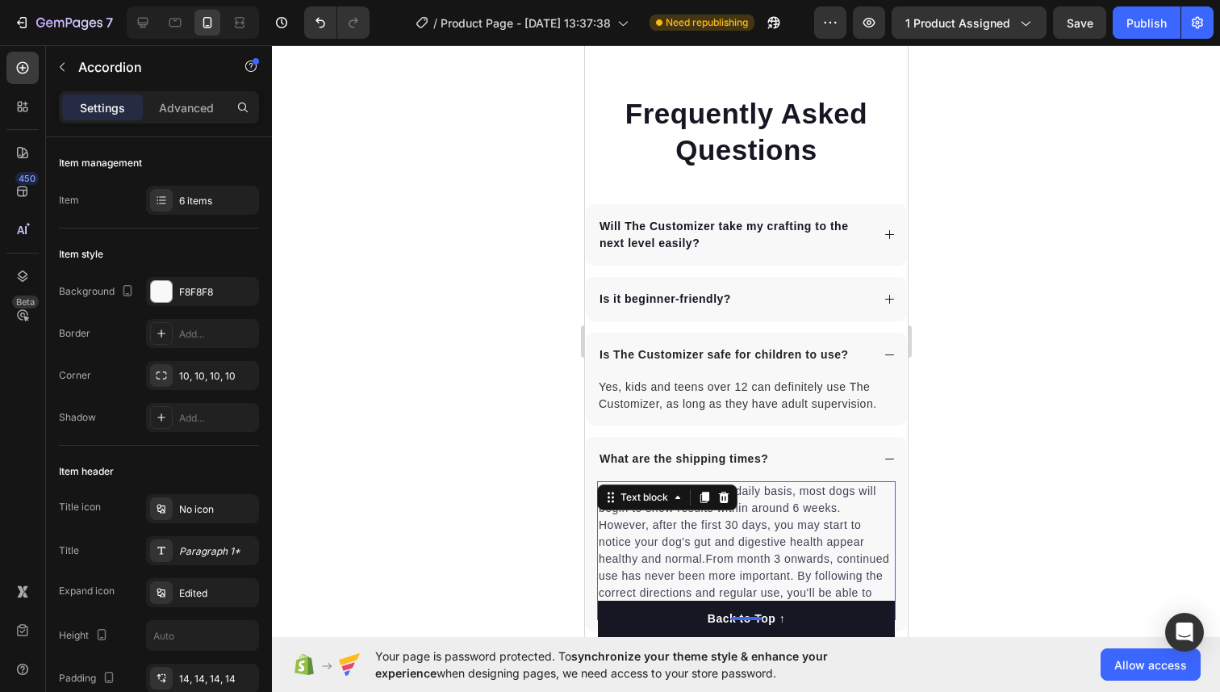
click at [705, 487] on p "When taken on a regular daily basis, most dogs will begin to show results withi…" at bounding box center [745, 551] width 295 height 136
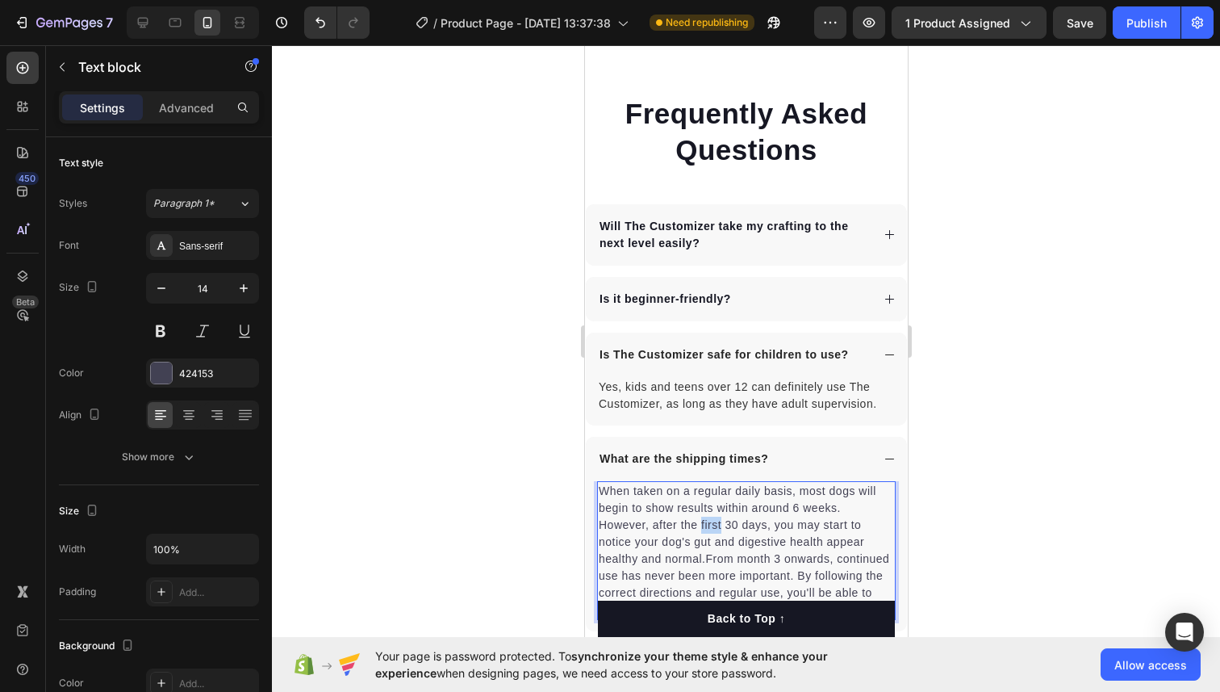
click at [705, 487] on p "When taken on a regular daily basis, most dogs will begin to show results withi…" at bounding box center [745, 551] width 295 height 136
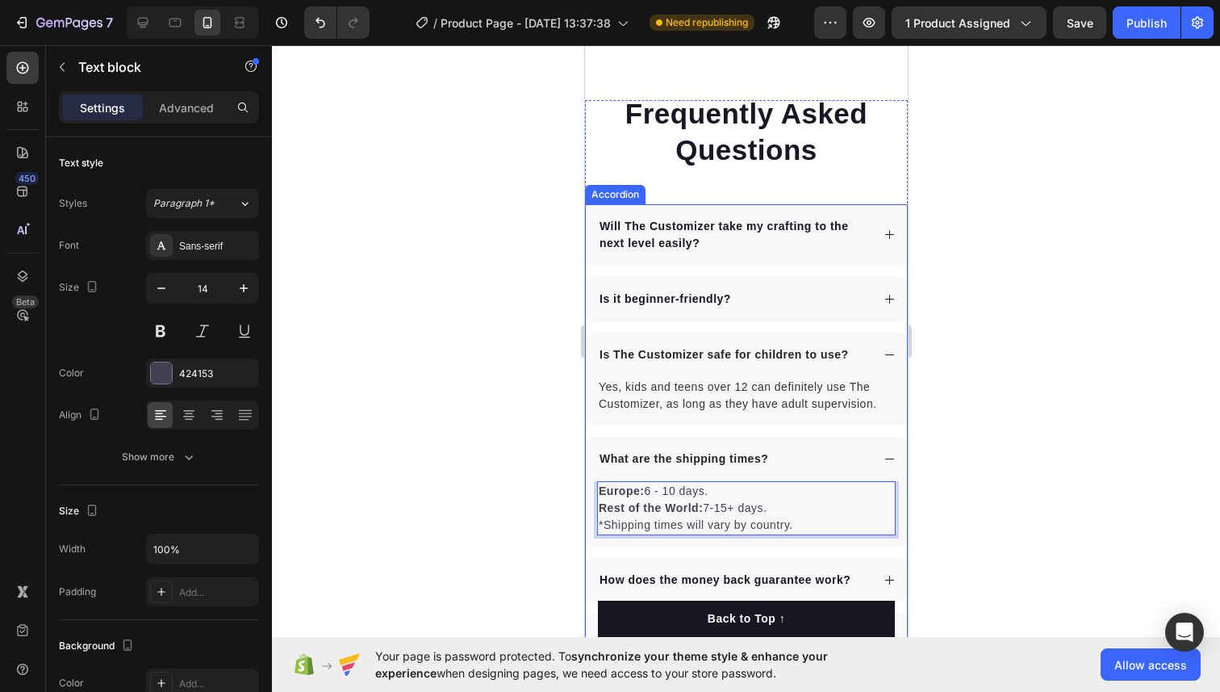
click at [985, 437] on div at bounding box center [746, 368] width 948 height 646
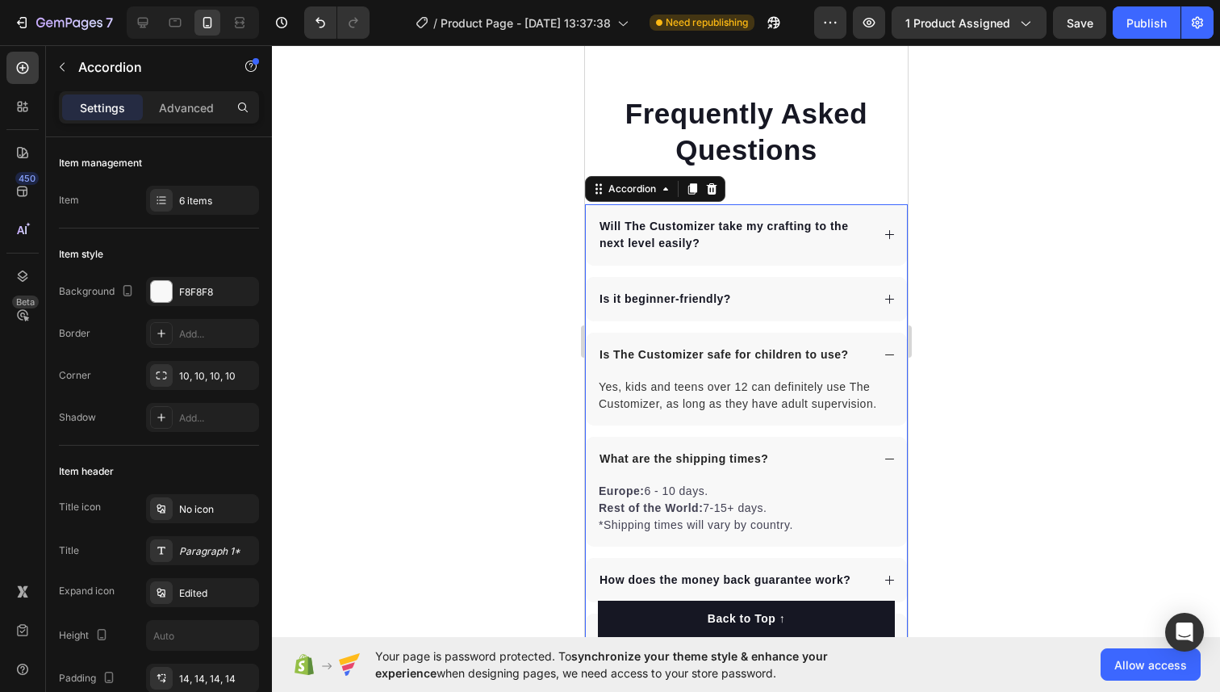
click at [889, 453] on icon at bounding box center [889, 459] width 12 height 12
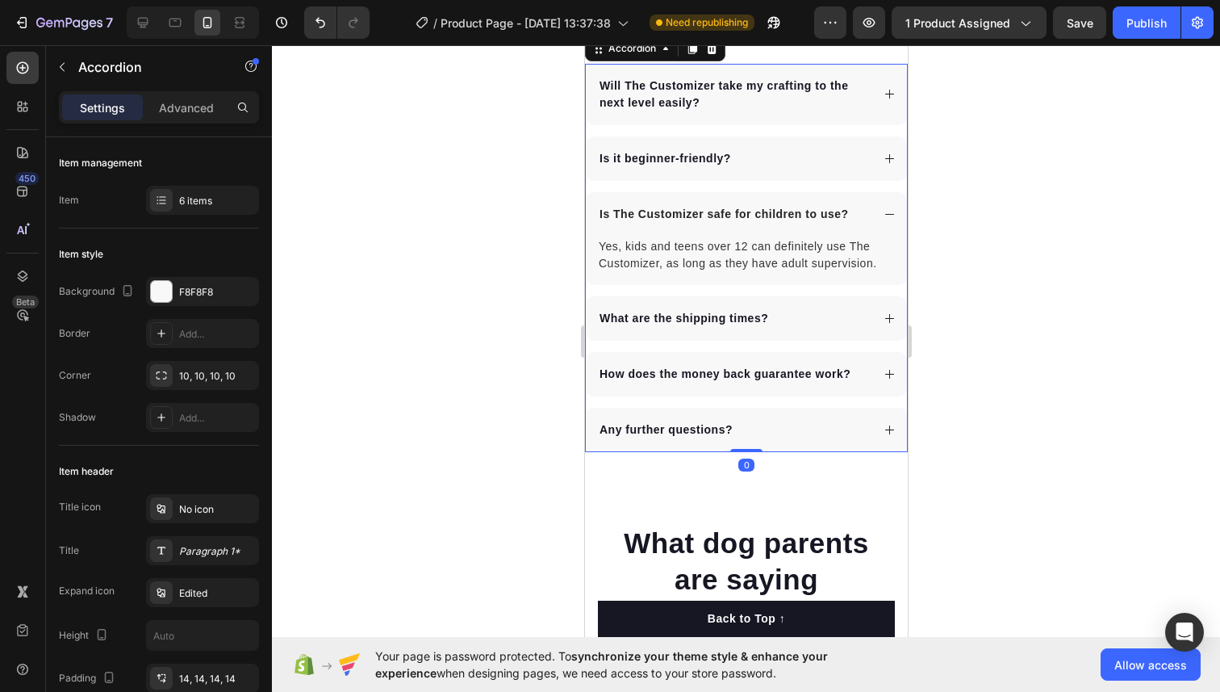
scroll to position [8762, 0]
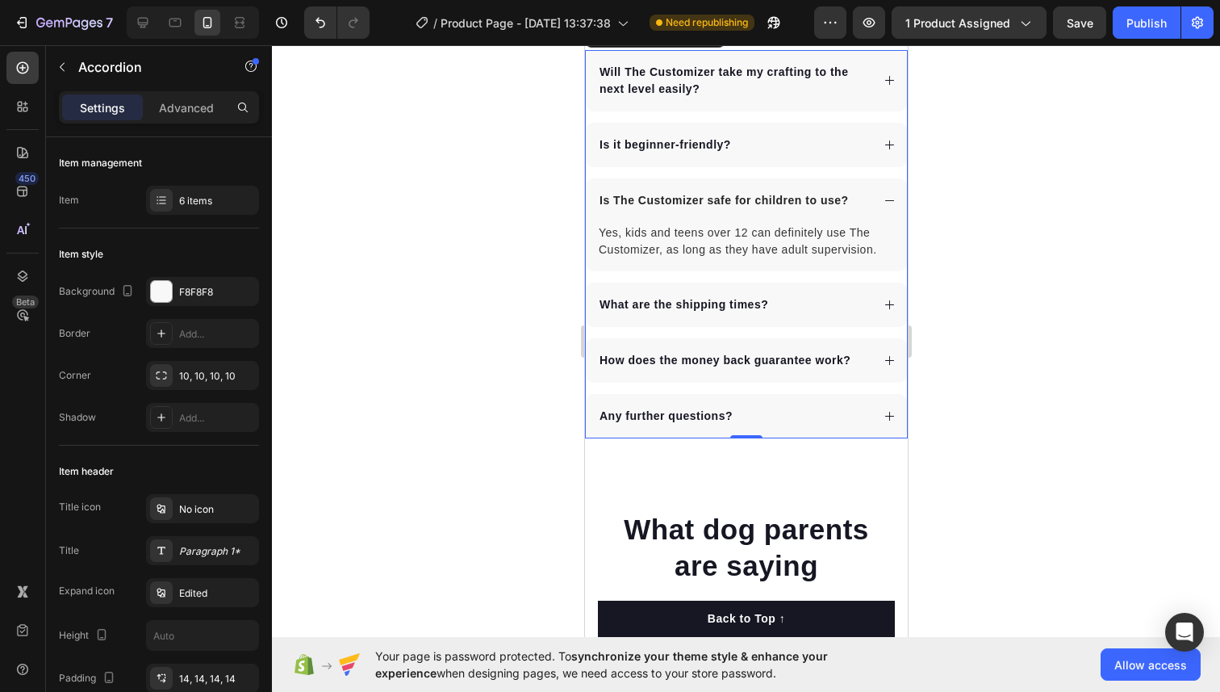
click at [709, 308] on strong "What are the shipping times?" at bounding box center [683, 304] width 169 height 13
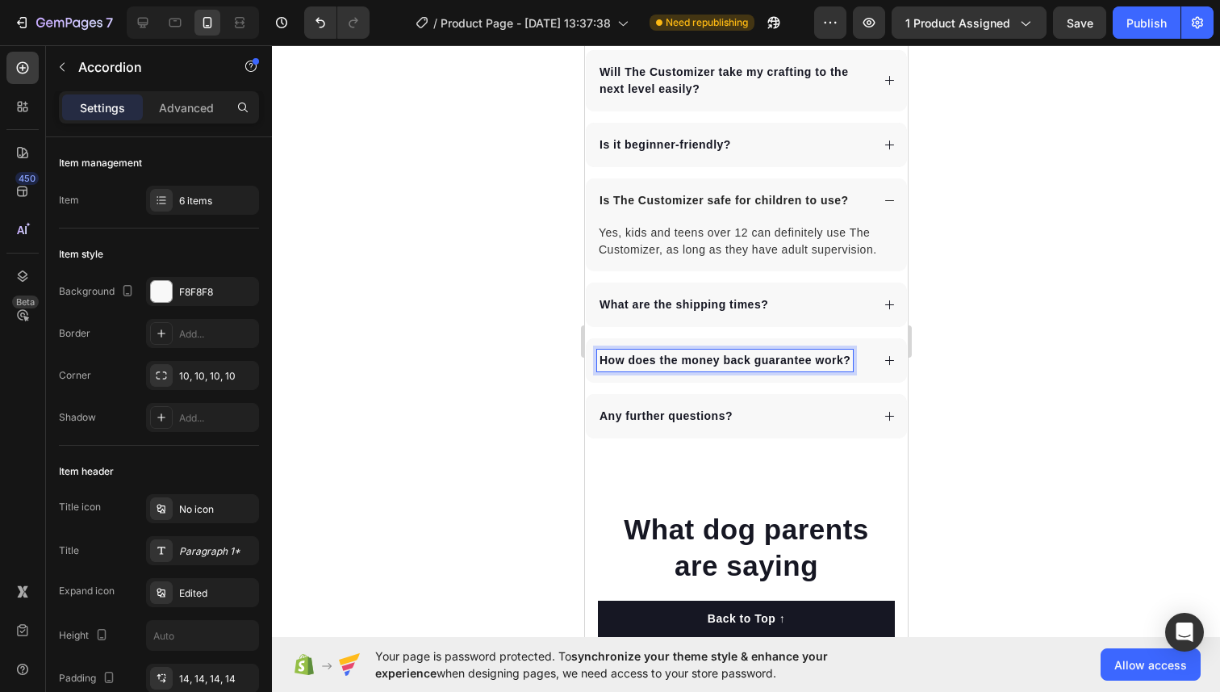
click at [700, 362] on p "How does the money back guarantee work?" at bounding box center [724, 360] width 251 height 17
click at [880, 360] on div "What’s in the Customizer box?" at bounding box center [745, 360] width 321 height 44
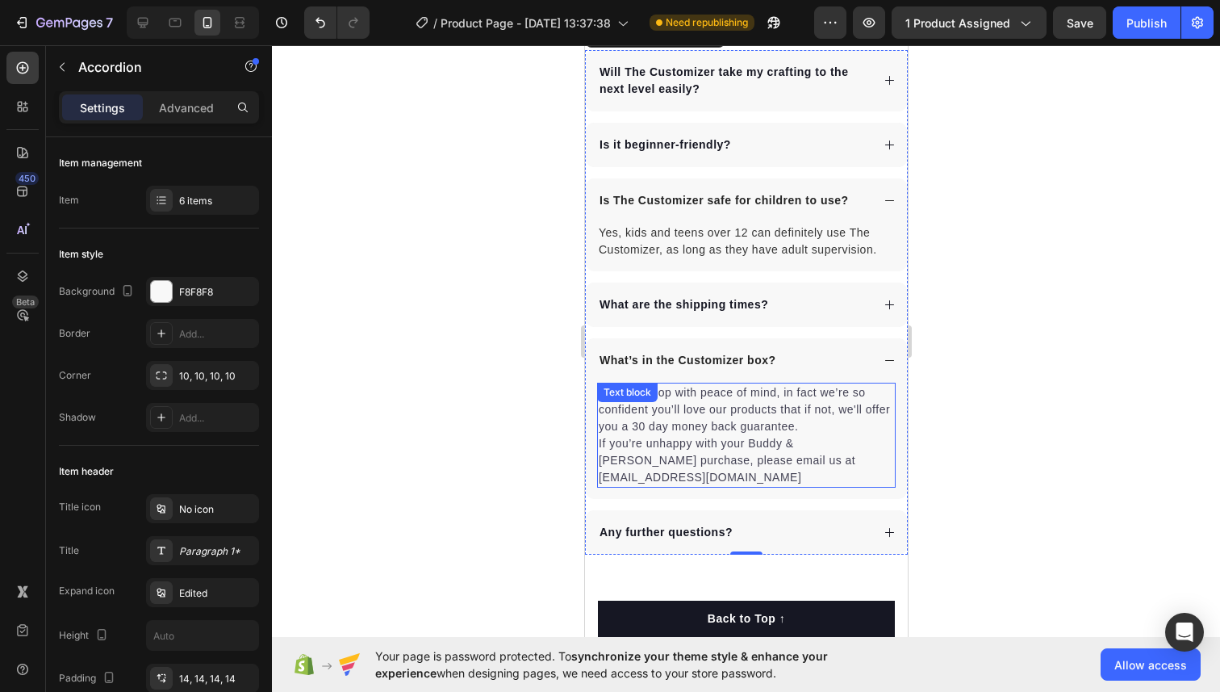
click at [663, 413] on p "You can shop with peace of mind, in fact we’re so confident you’ll love our pro…" at bounding box center [745, 435] width 295 height 102
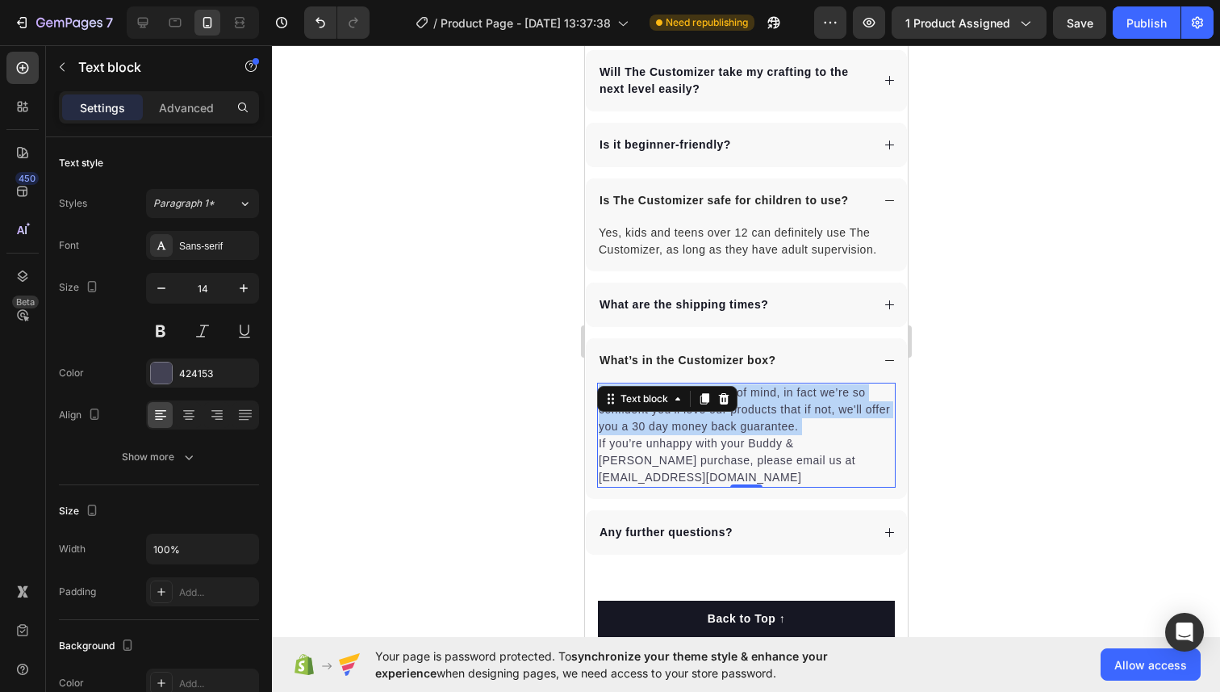
click at [663, 413] on p "You can shop with peace of mind, in fact we’re so confident you’ll love our pro…" at bounding box center [745, 435] width 295 height 102
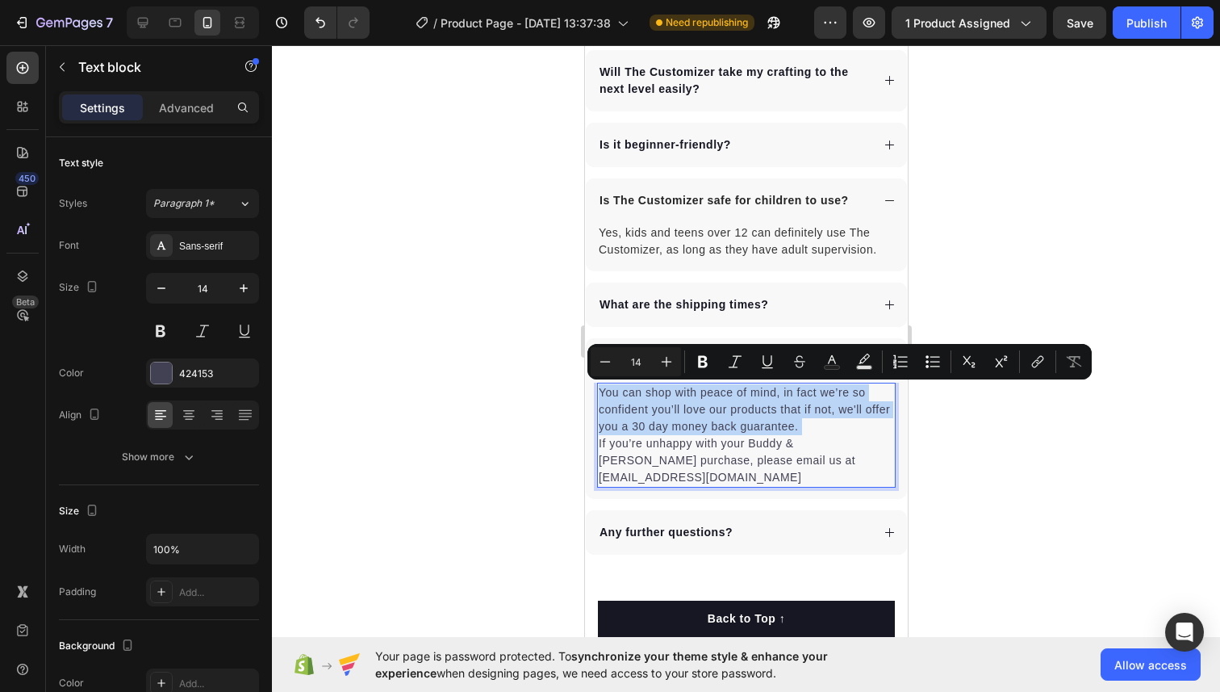
click at [663, 413] on p "You can shop with peace of mind, in fact we’re so confident you’ll love our pro…" at bounding box center [745, 435] width 295 height 102
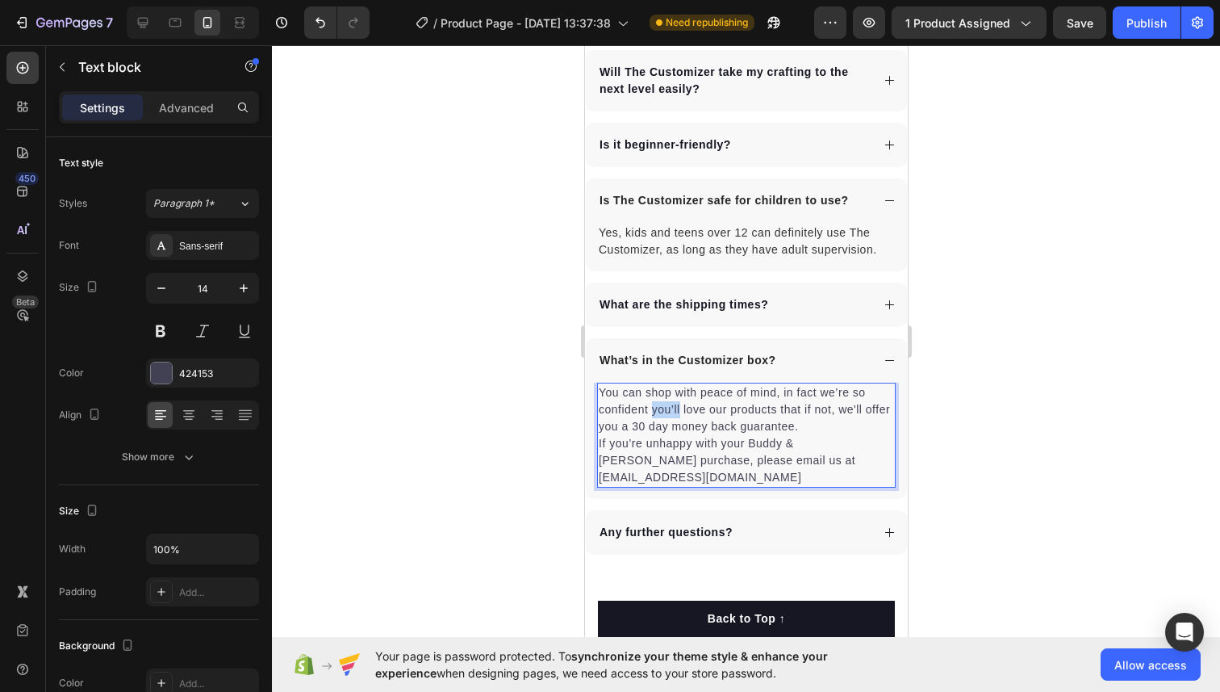
click at [663, 413] on p "You can shop with peace of mind, in fact we’re so confident you’ll love our pro…" at bounding box center [745, 435] width 295 height 102
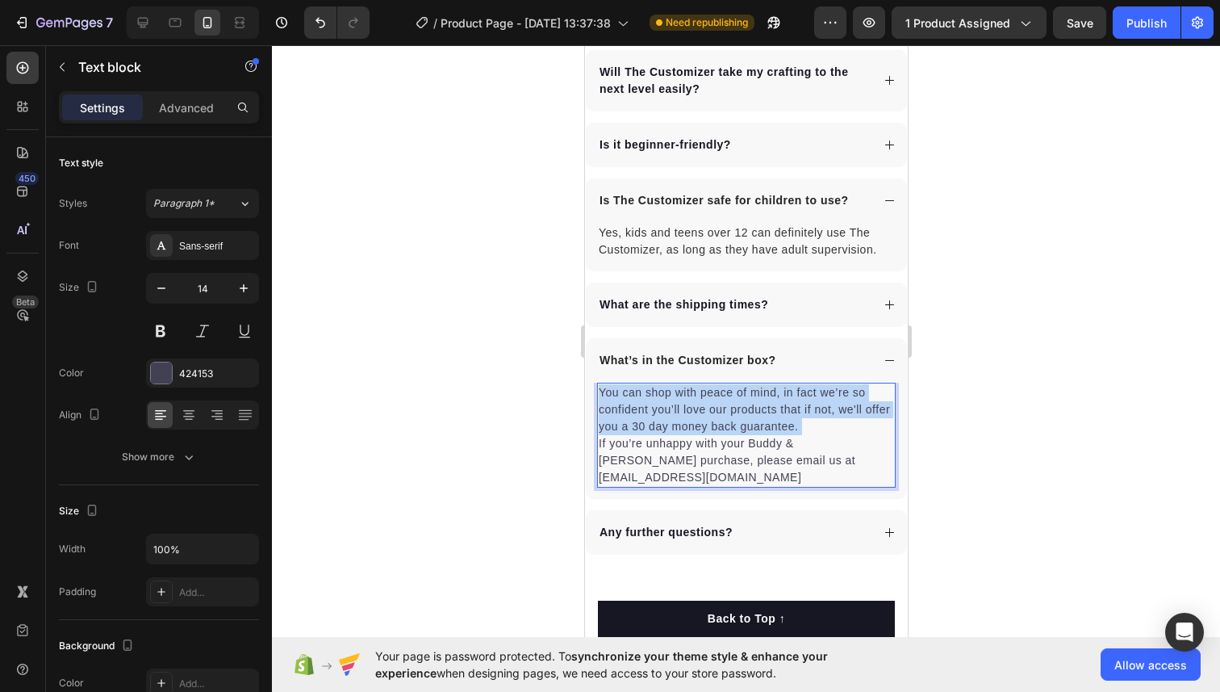
click at [663, 413] on p "You can shop with peace of mind, in fact we’re so confident you’ll love our pro…" at bounding box center [745, 435] width 295 height 102
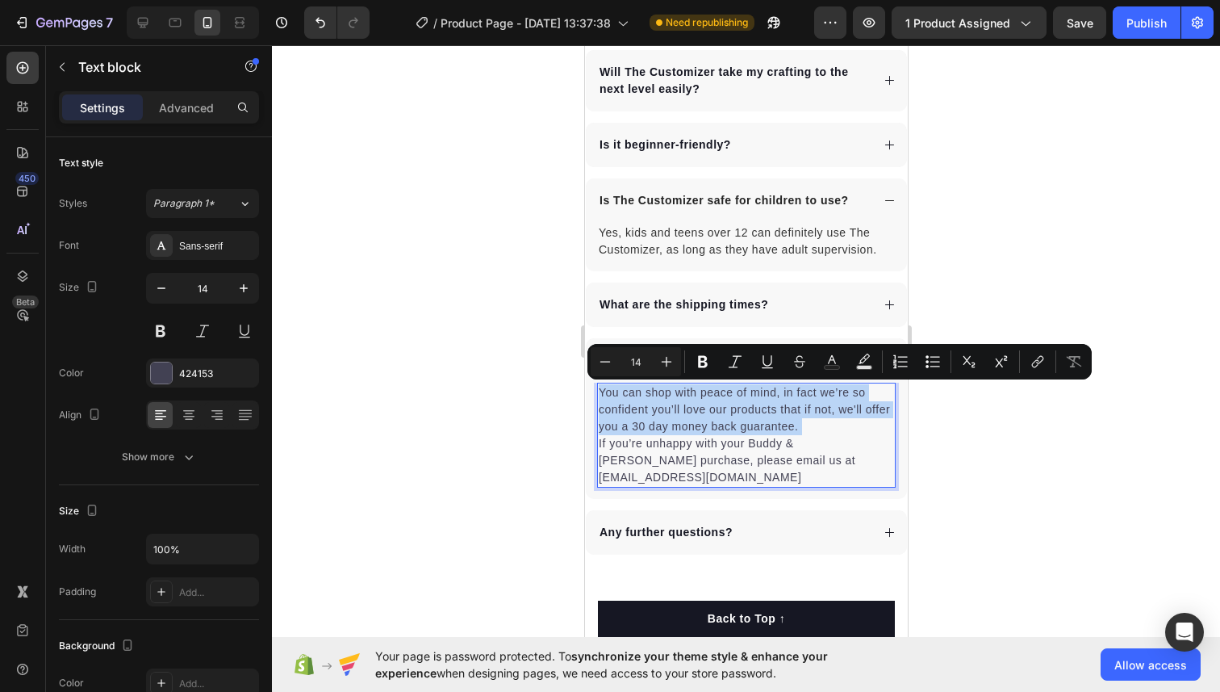
click at [663, 413] on p "You can shop with peace of mind, in fact we’re so confident you’ll love our pro…" at bounding box center [745, 435] width 295 height 102
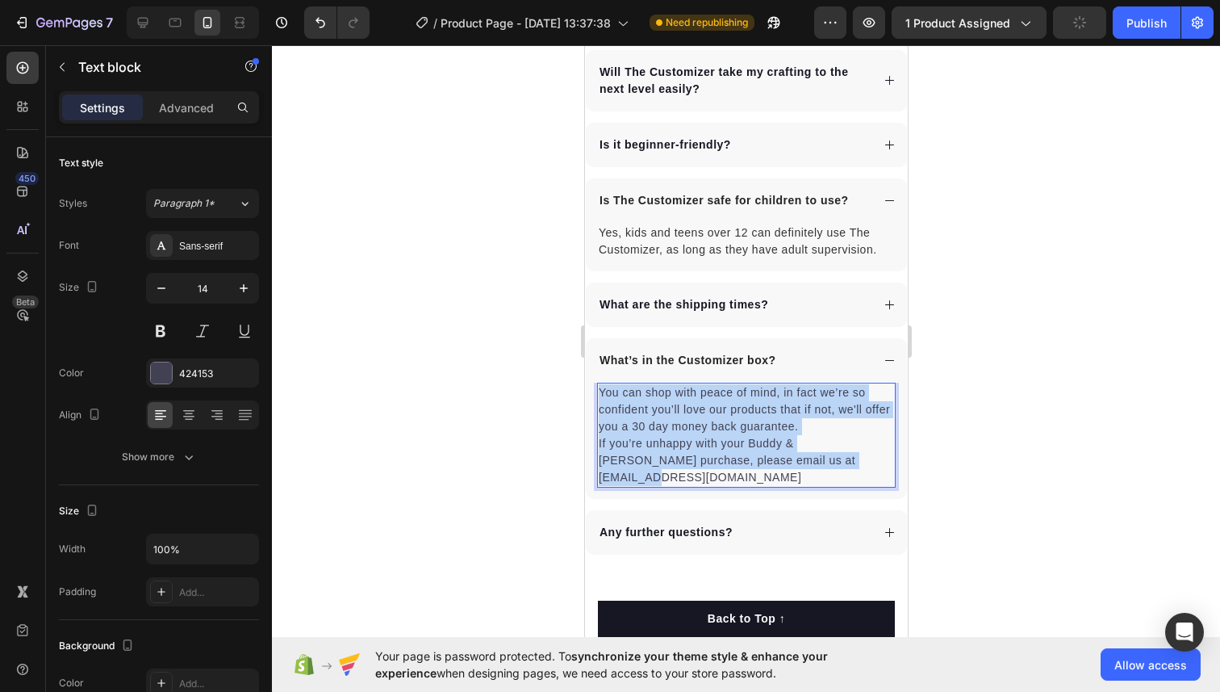
drag, startPoint x: 823, startPoint y: 462, endPoint x: 597, endPoint y: 391, distance: 236.9
click at [597, 392] on div "You can shop with peace of mind, in fact we’re so confident you’ll love our pro…" at bounding box center [745, 435] width 299 height 105
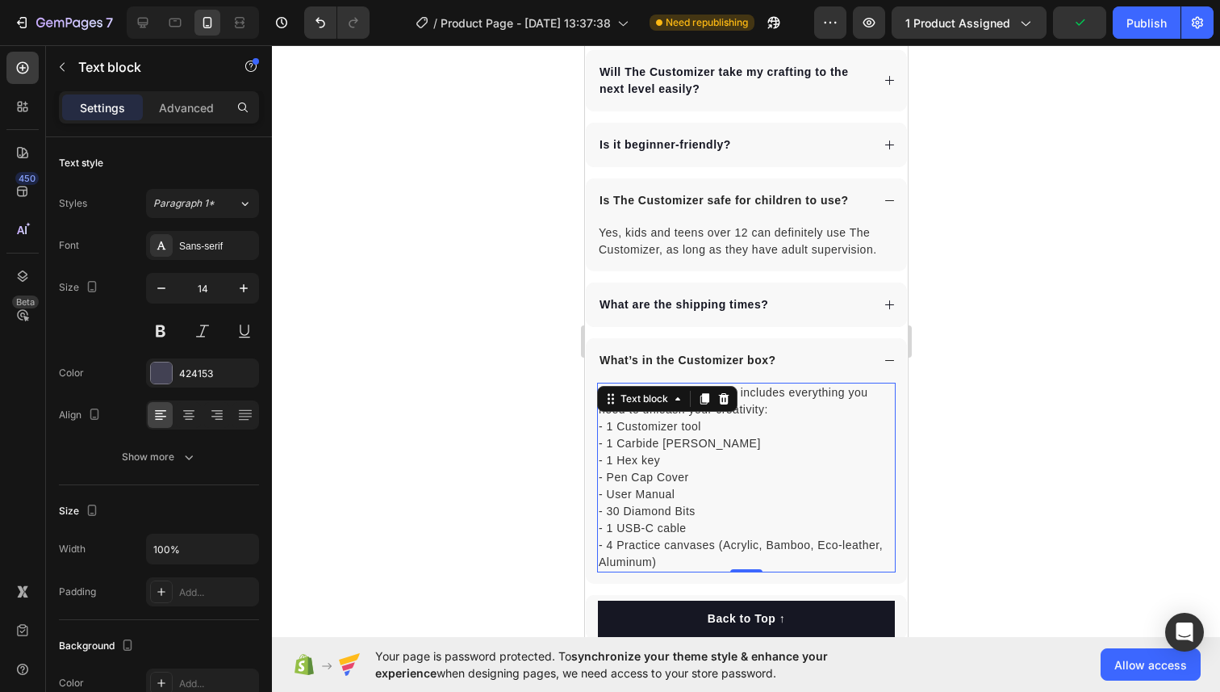
click at [989, 442] on div at bounding box center [746, 368] width 948 height 646
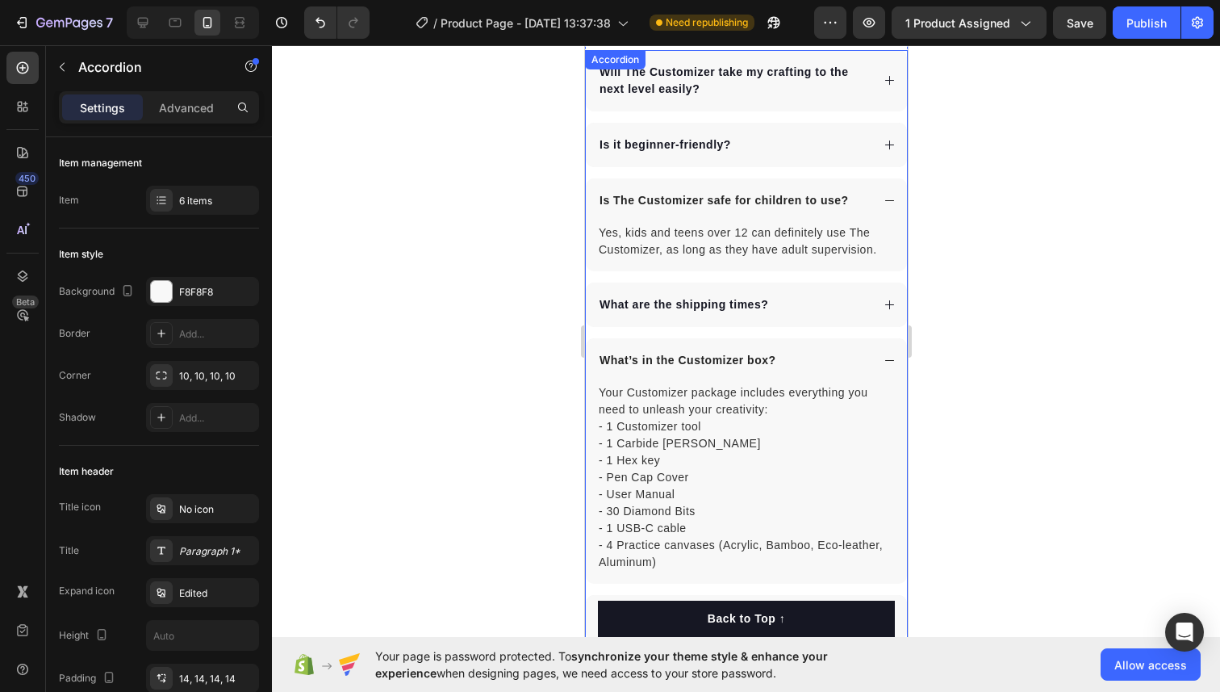
click at [892, 363] on icon at bounding box center [889, 360] width 12 height 12
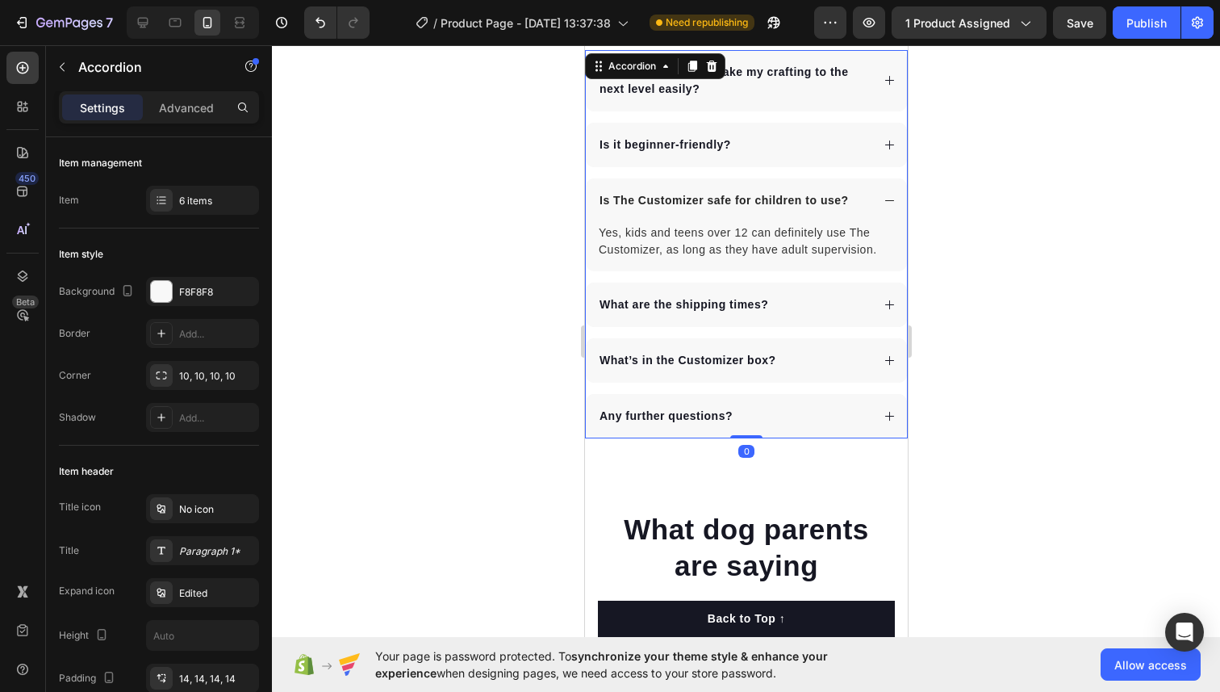
click at [883, 202] on icon at bounding box center [889, 200] width 12 height 12
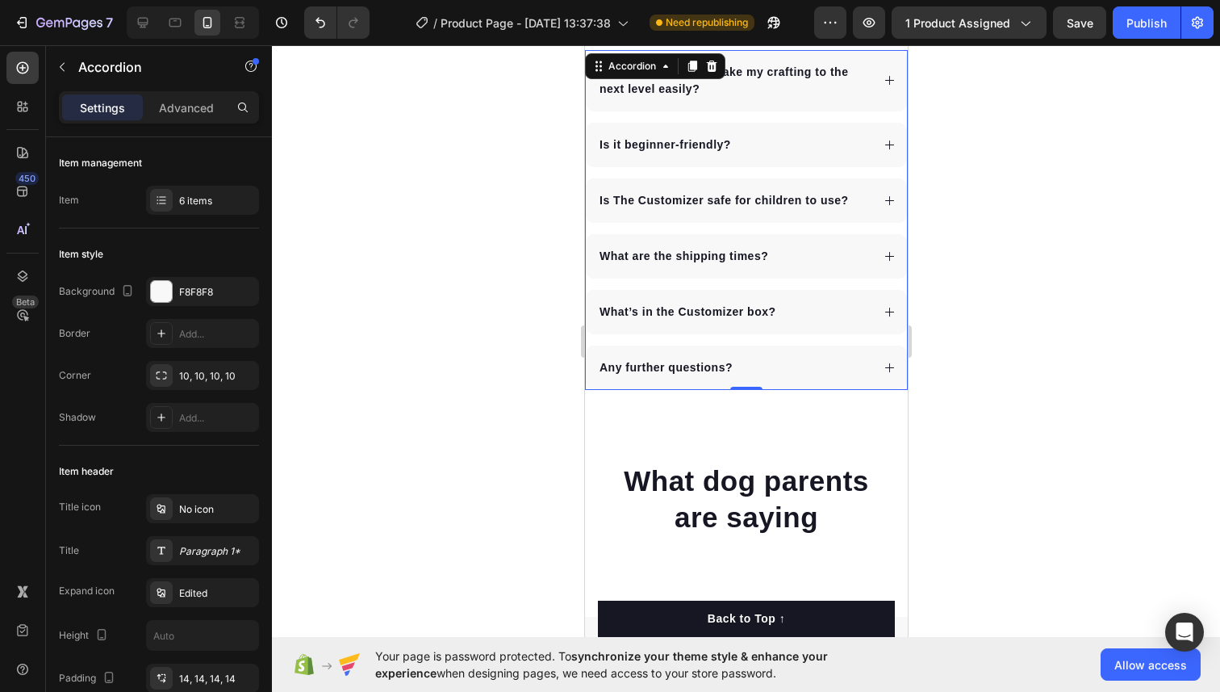
click at [736, 367] on div "Any further questions?" at bounding box center [733, 368] width 274 height 22
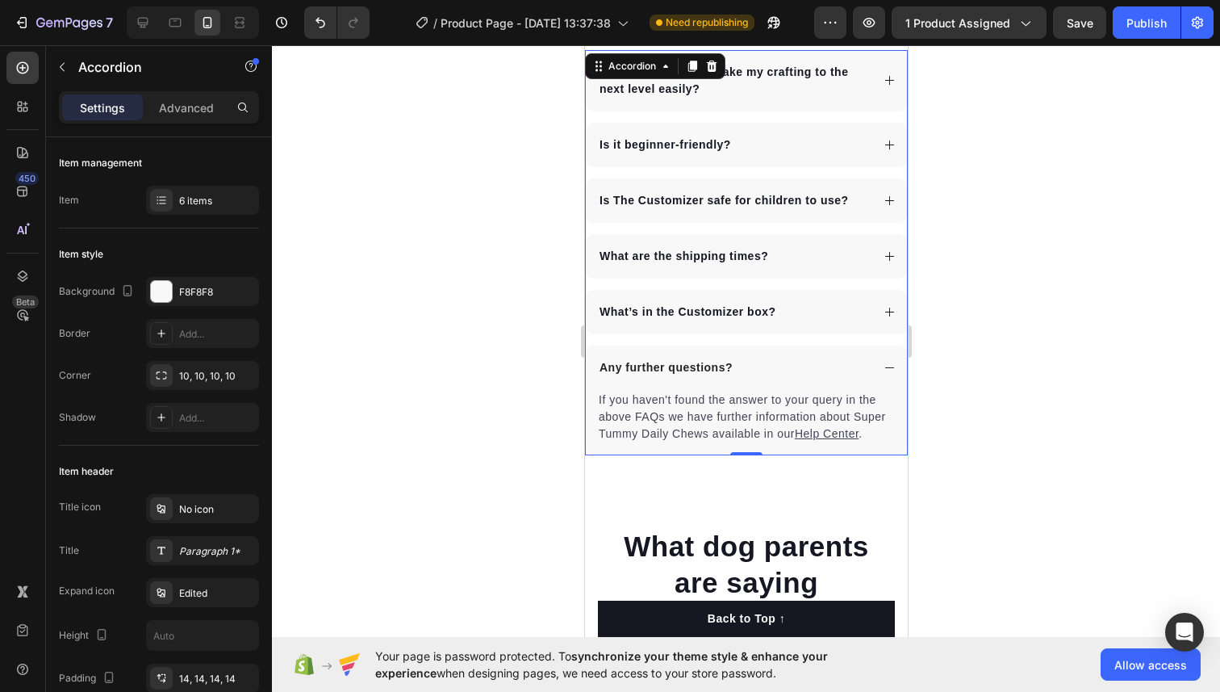
click at [736, 367] on div "Any further questions?" at bounding box center [733, 368] width 274 height 22
click at [692, 362] on p "Any further questions?" at bounding box center [665, 367] width 133 height 17
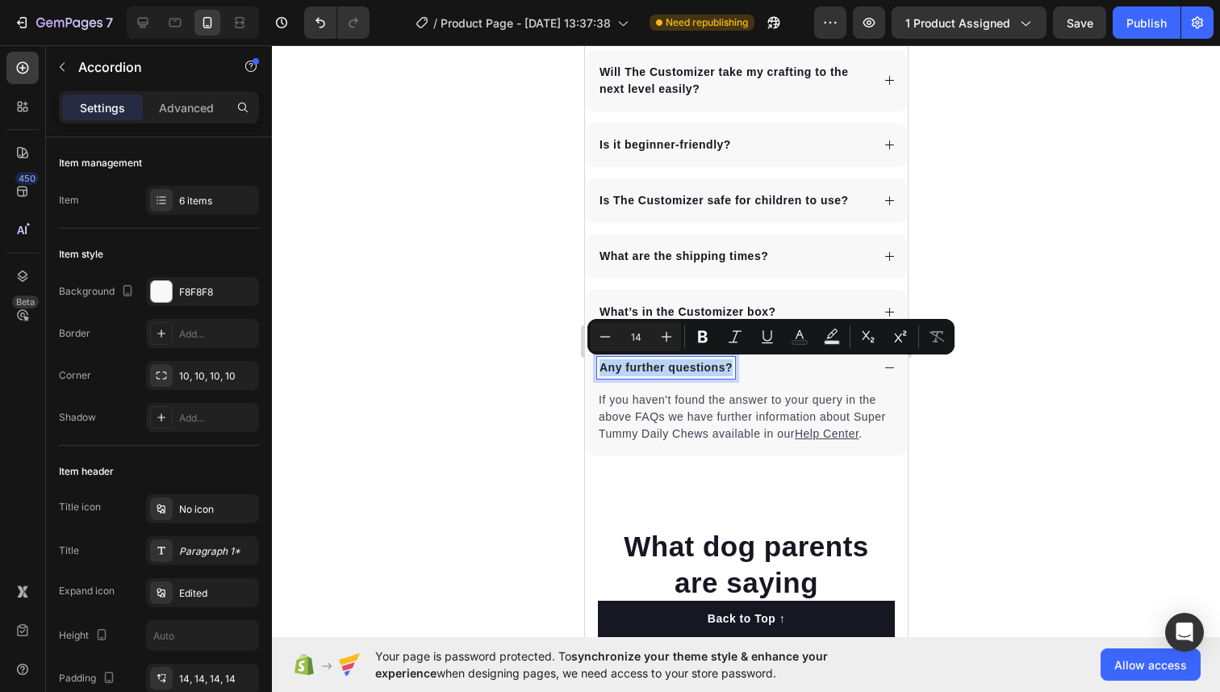
click at [663, 367] on p "Any further questions?" at bounding box center [665, 367] width 133 height 17
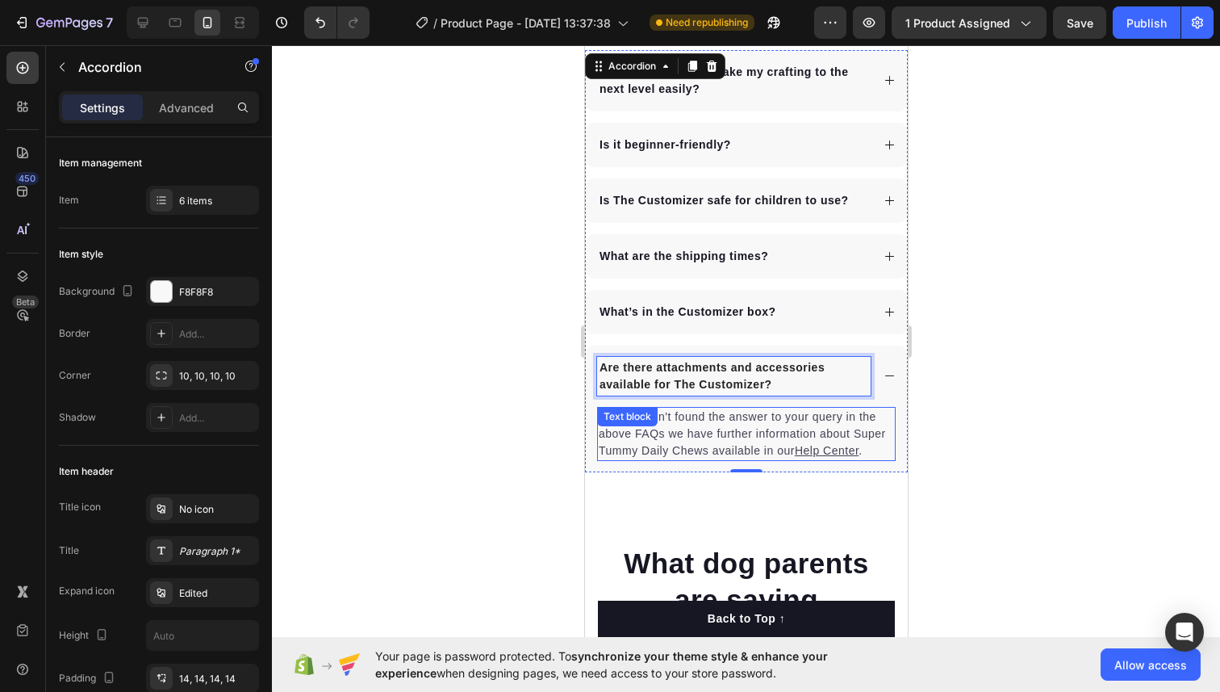
click at [675, 433] on div "If you haven't found the answer to your query in the above FAQs we have further…" at bounding box center [745, 434] width 299 height 54
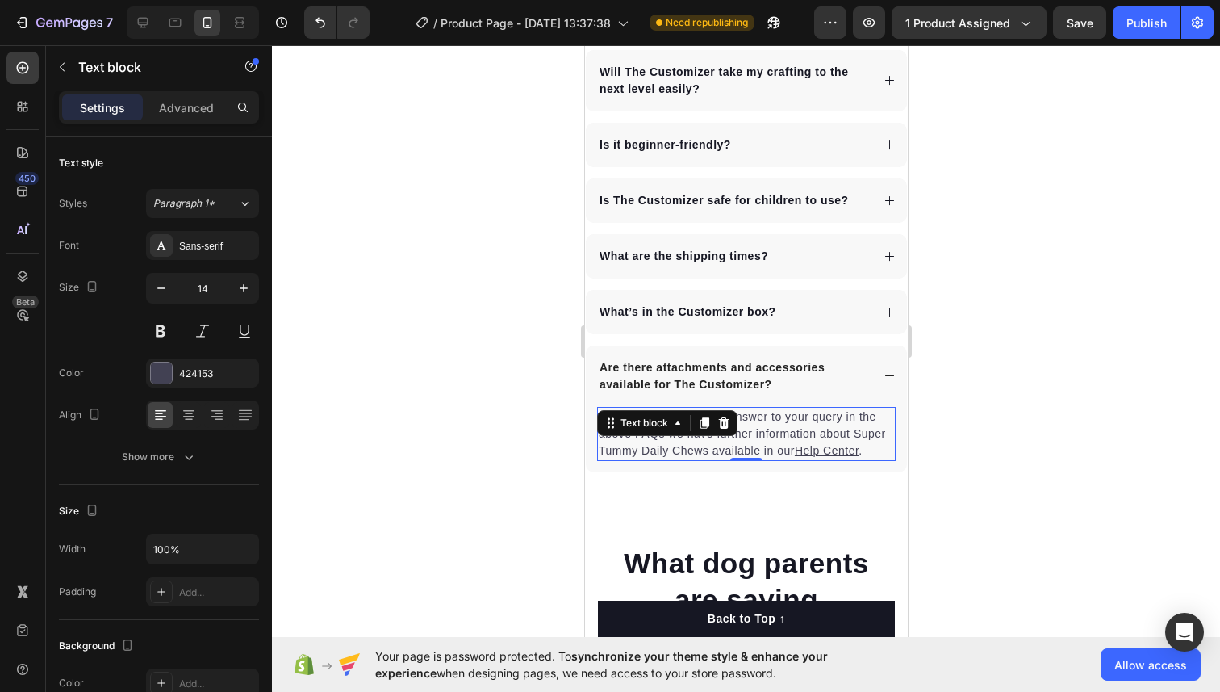
click at [675, 433] on div "Text block" at bounding box center [666, 423] width 140 height 26
click at [714, 448] on p "If you haven't found the answer to your query in the above FAQs we have further…" at bounding box center [745, 433] width 295 height 51
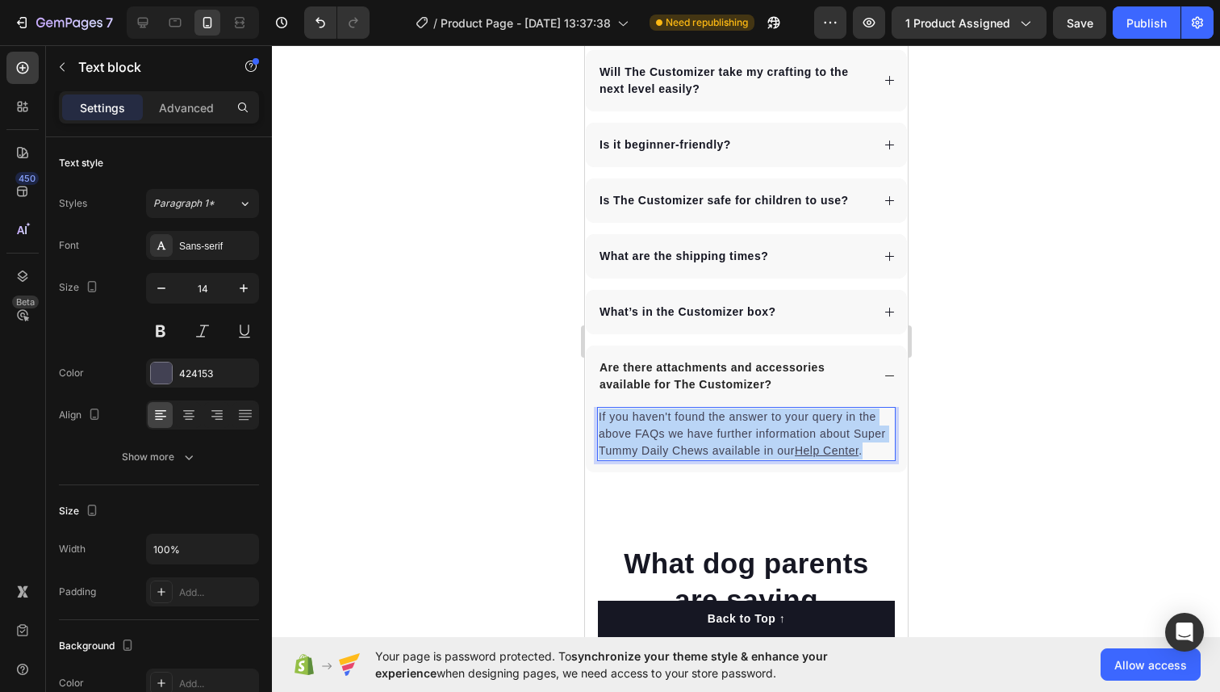
click at [714, 448] on p "If you haven't found the answer to your query in the above FAQs we have further…" at bounding box center [745, 433] width 295 height 51
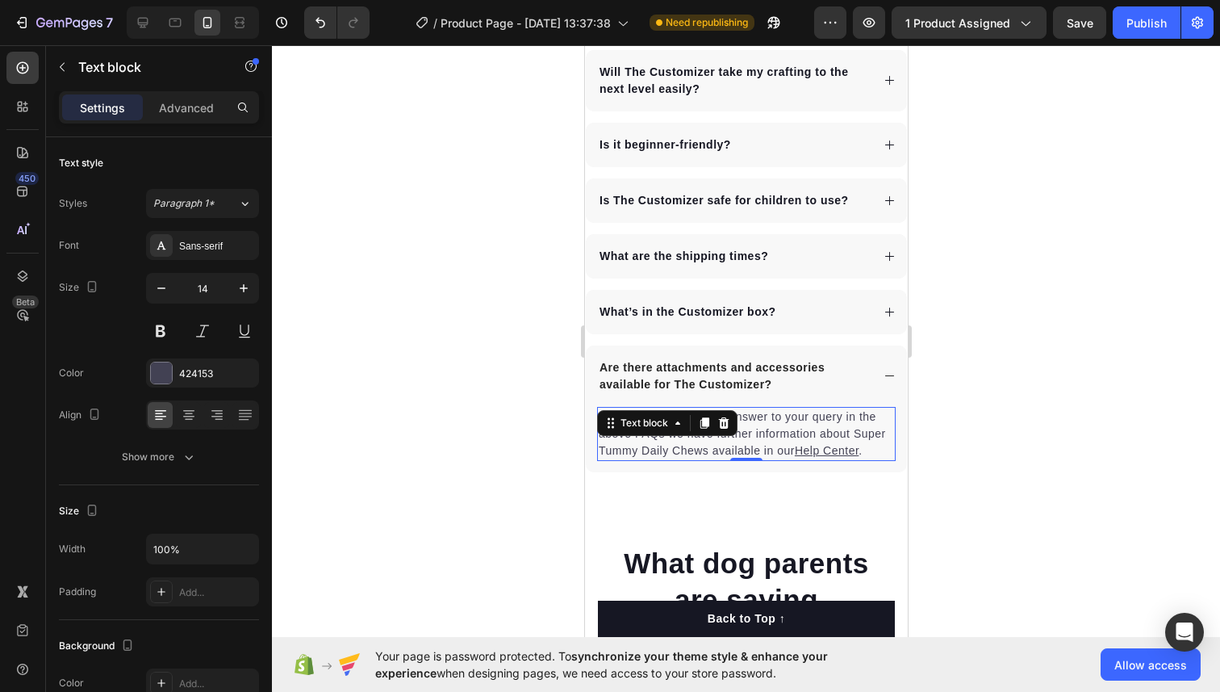
click at [792, 433] on p "If you haven't found the answer to your query in the above FAQs we have further…" at bounding box center [745, 433] width 295 height 51
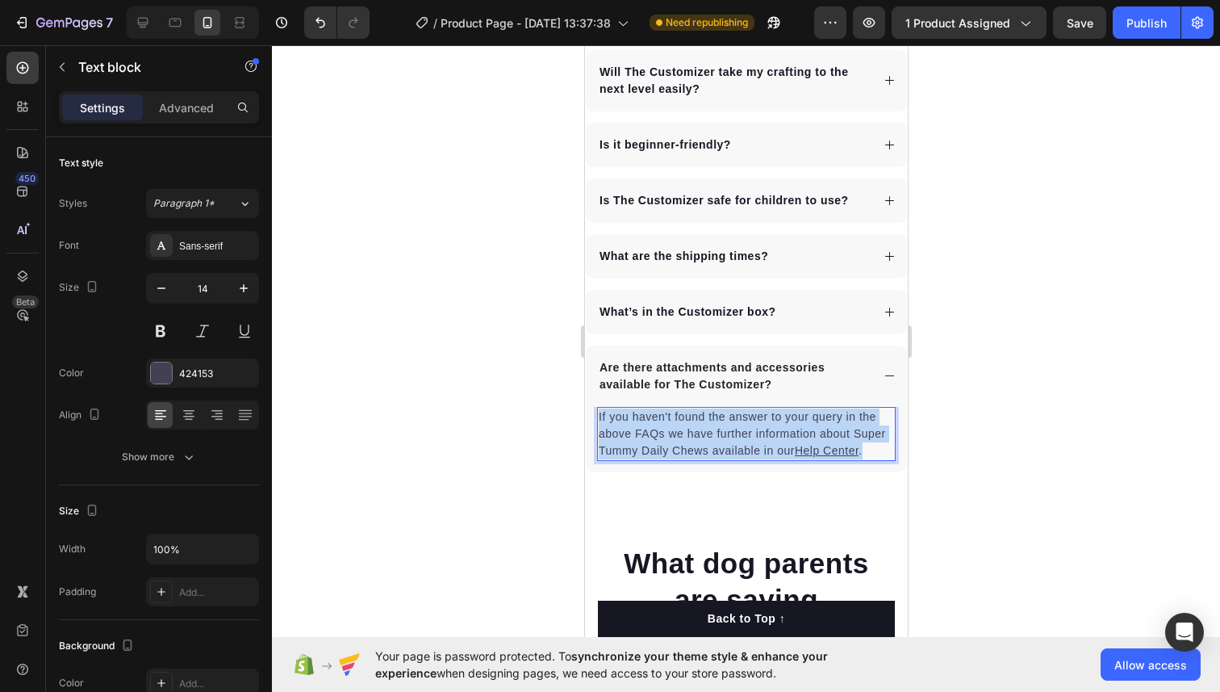
click at [792, 433] on p "If you haven't found the answer to your query in the above FAQs we have further…" at bounding box center [745, 433] width 295 height 51
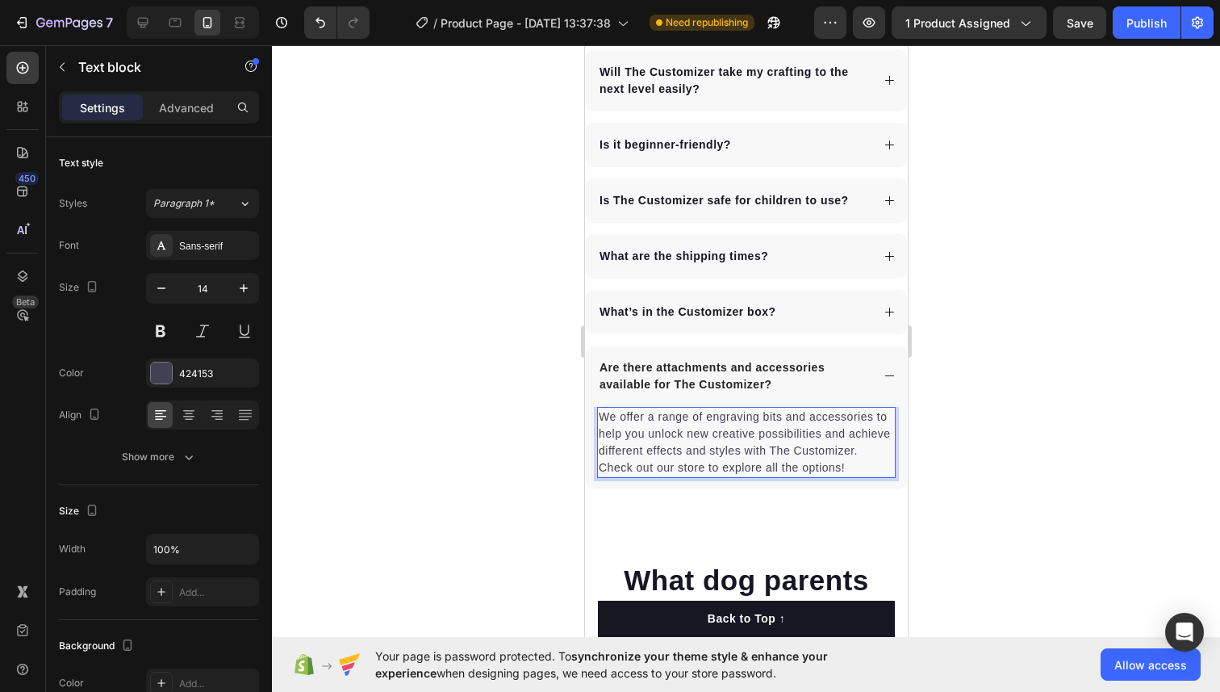
click at [997, 459] on div at bounding box center [746, 368] width 948 height 646
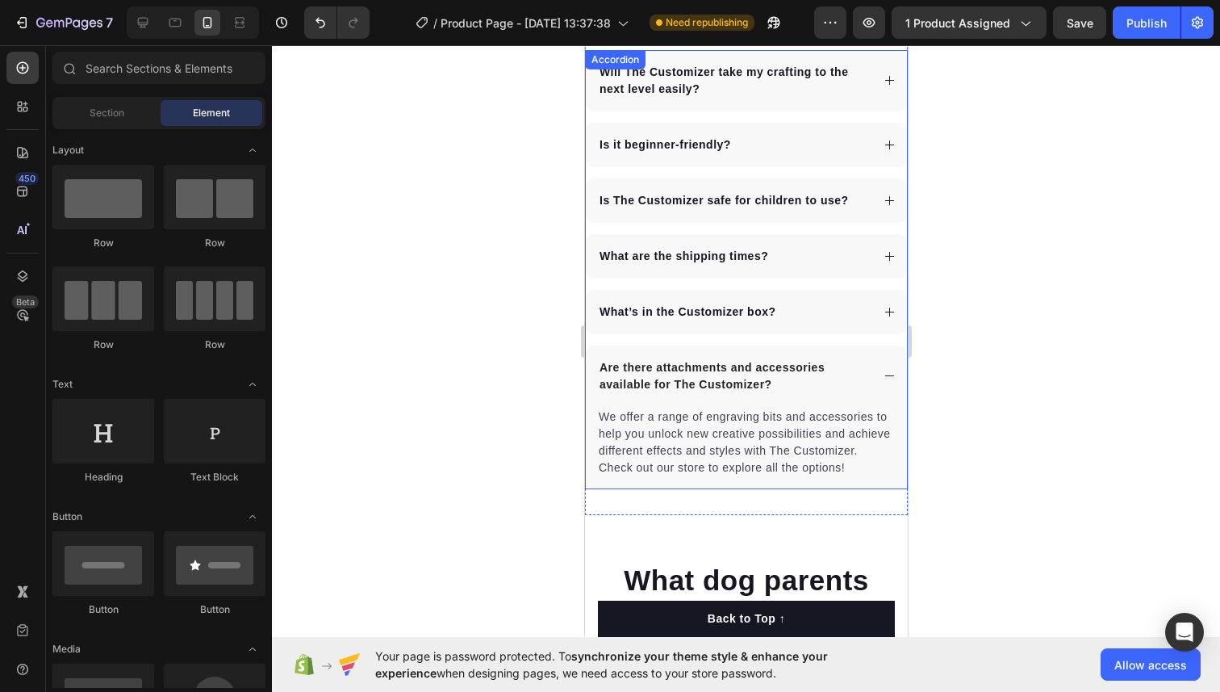
click at [892, 376] on icon at bounding box center [889, 376] width 12 height 12
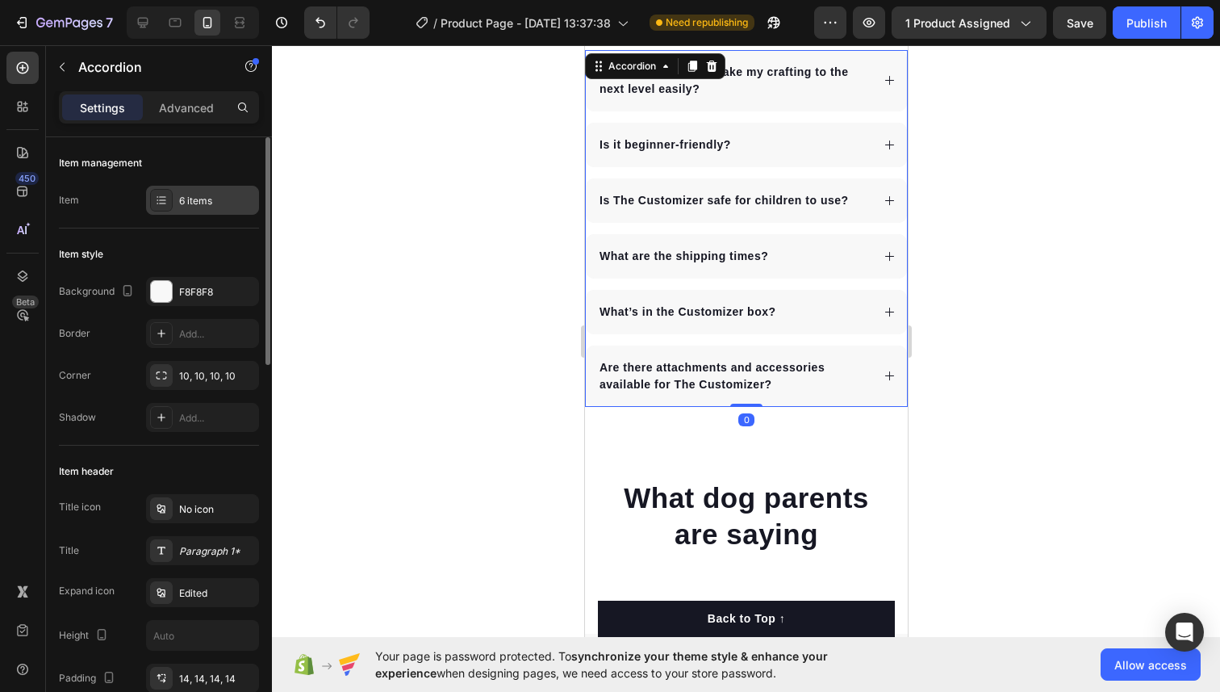
click at [183, 199] on div "6 items" at bounding box center [217, 201] width 76 height 15
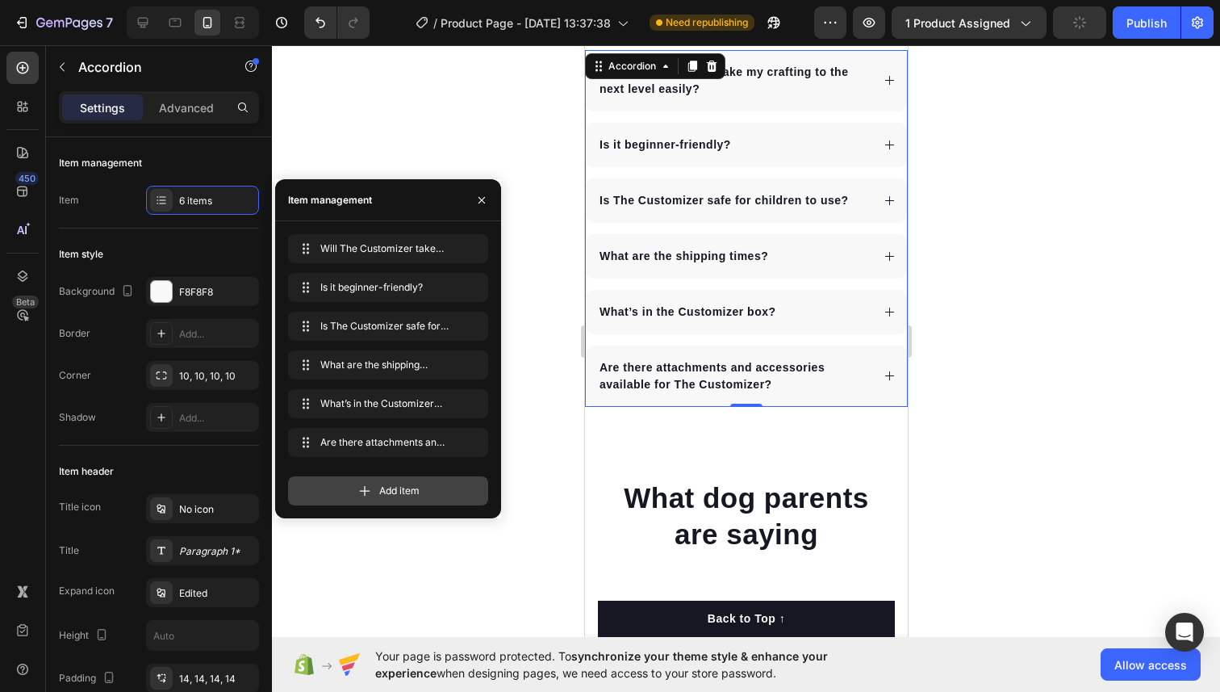
click at [346, 495] on div "Add item" at bounding box center [388, 490] width 200 height 29
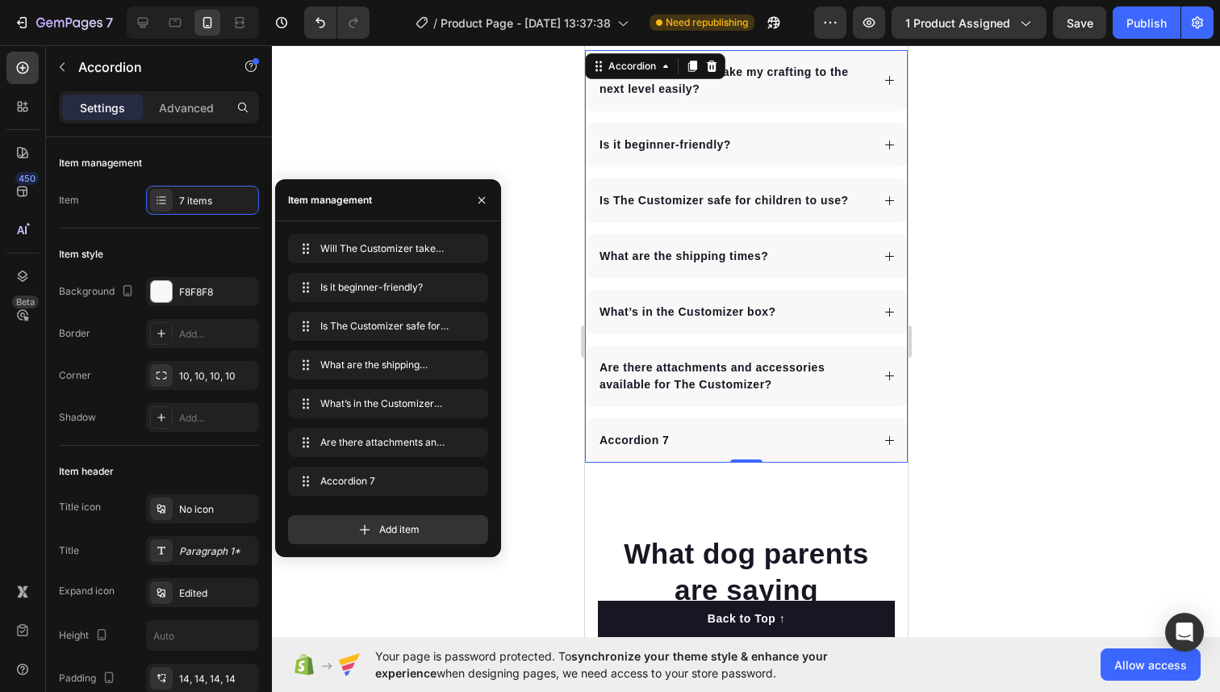
click at [565, 391] on div at bounding box center [746, 368] width 948 height 646
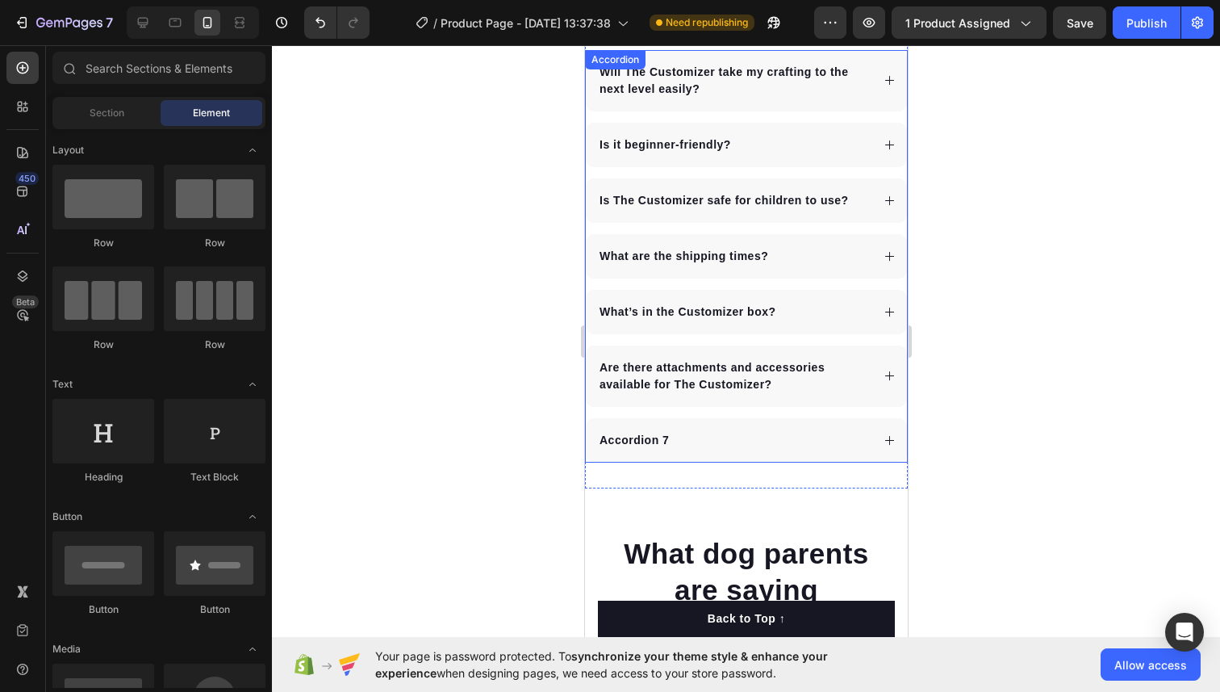
click at [641, 441] on div "Accordion 7" at bounding box center [633, 440] width 74 height 22
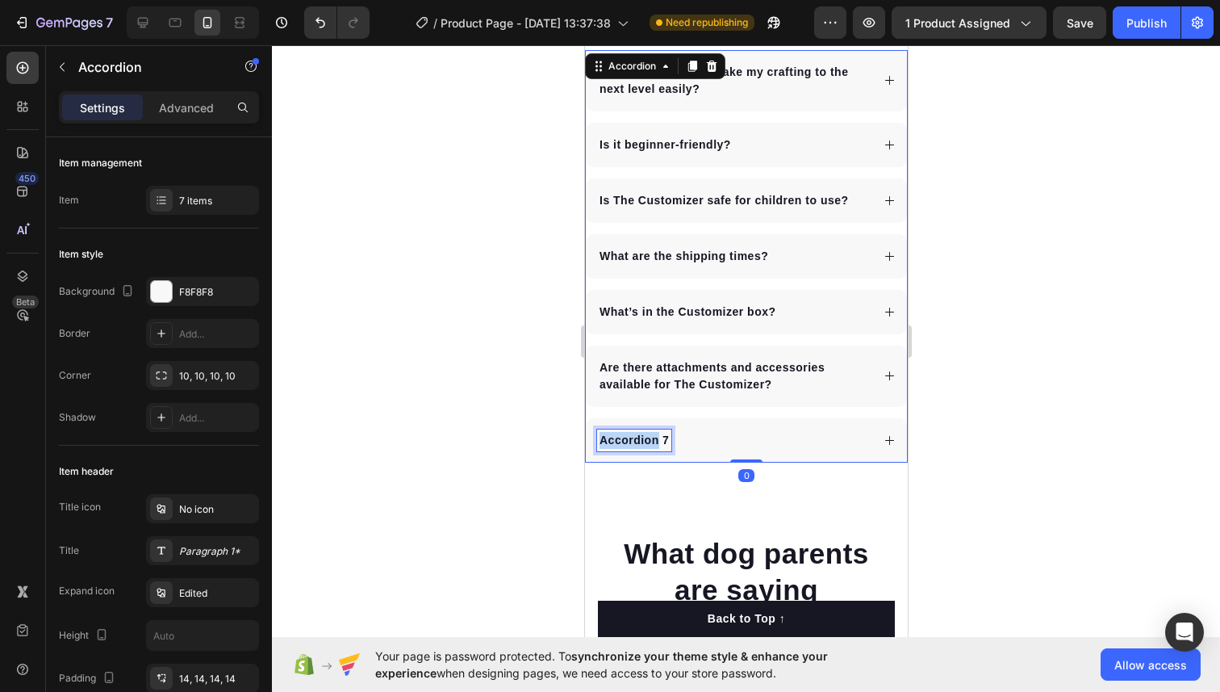
click at [641, 441] on p "Accordion 7" at bounding box center [633, 440] width 69 height 17
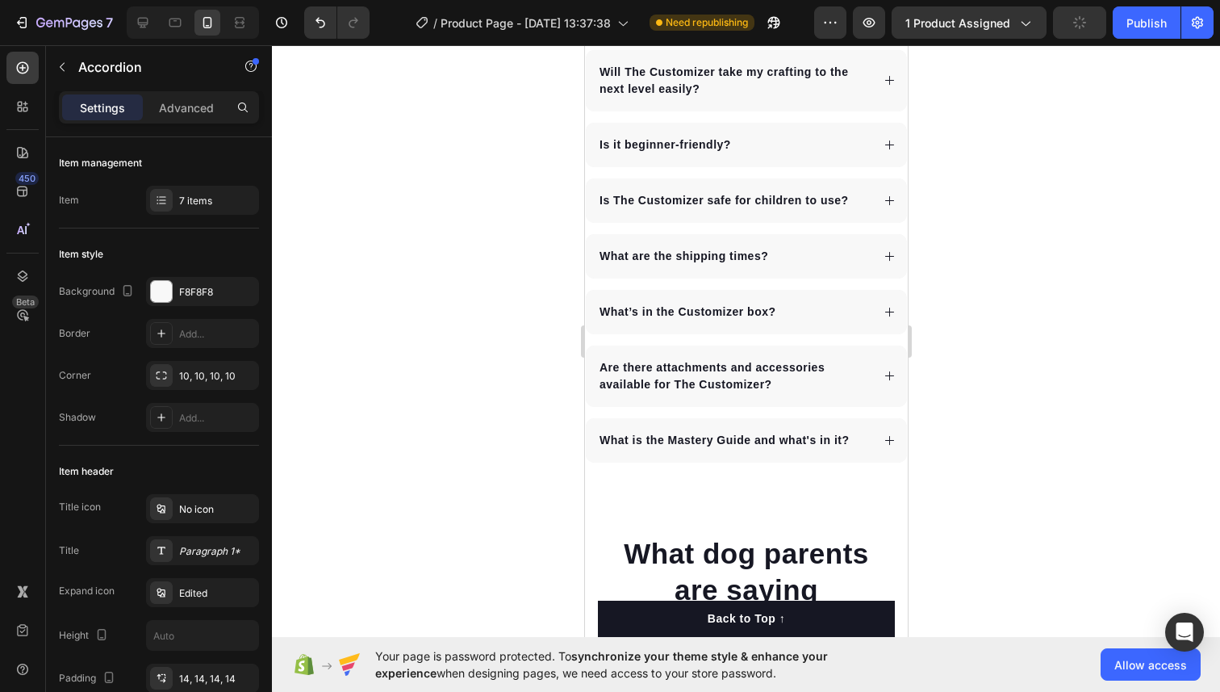
click at [892, 441] on icon at bounding box center [889, 440] width 12 height 12
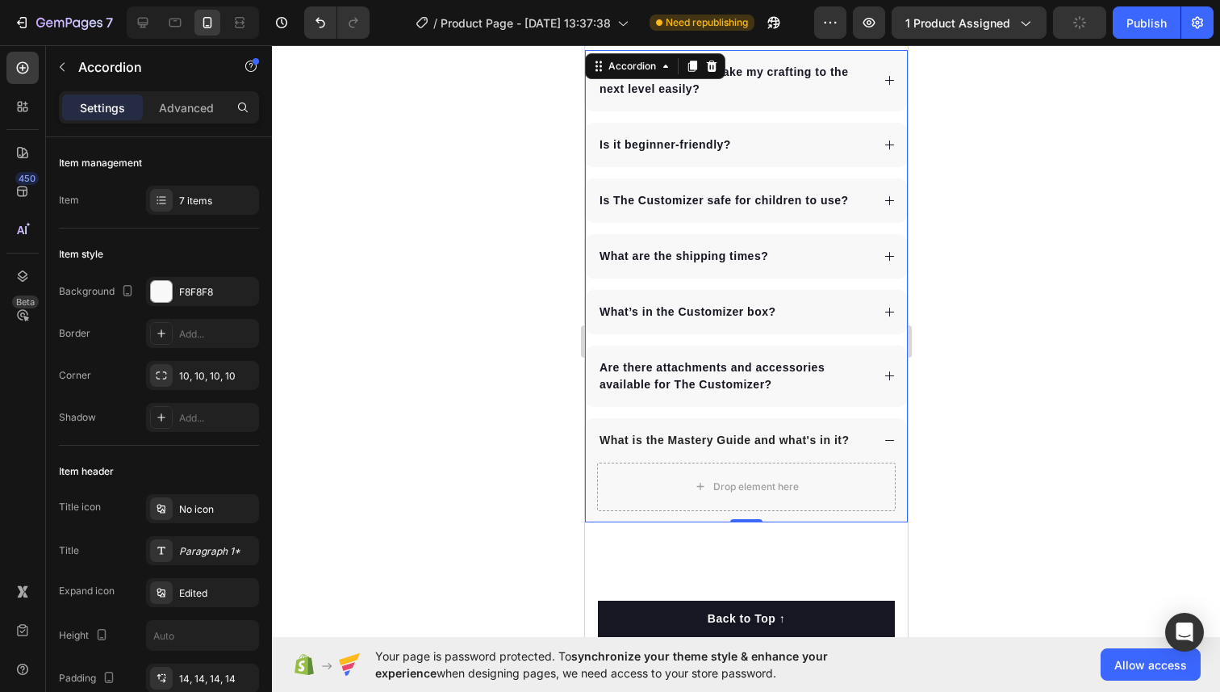
click at [675, 373] on strong "Are there attachments and accessories available for The Customizer?" at bounding box center [711, 376] width 225 height 30
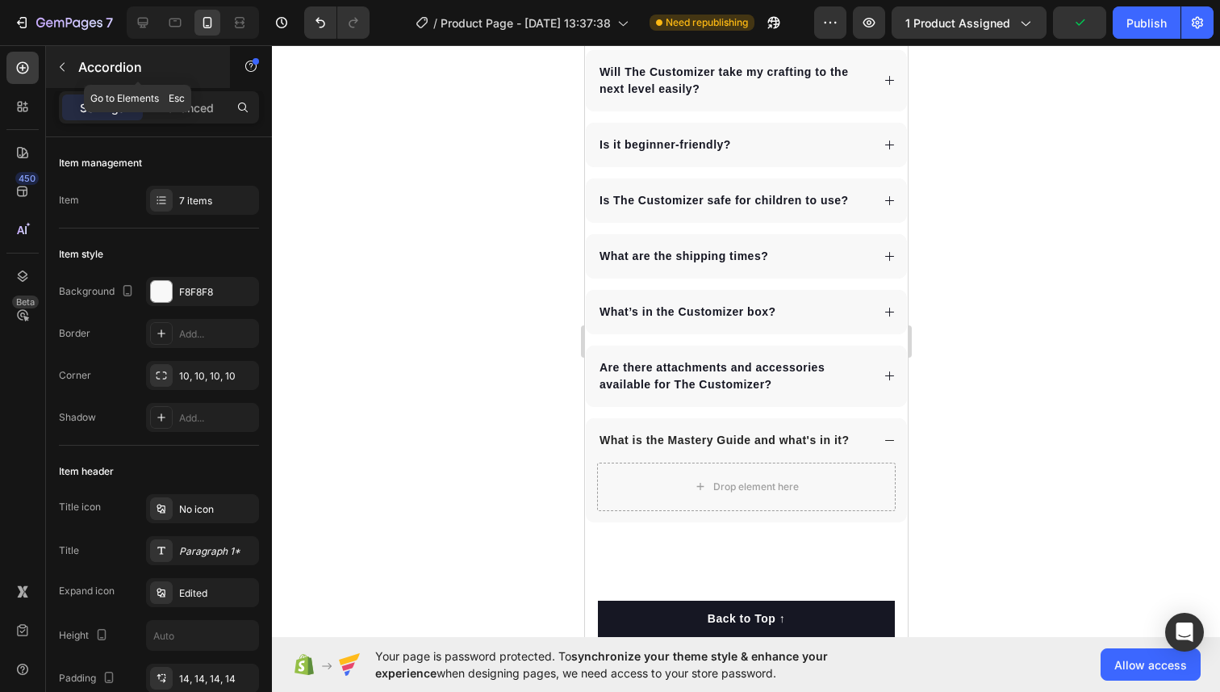
click at [56, 67] on icon "button" at bounding box center [62, 67] width 13 height 13
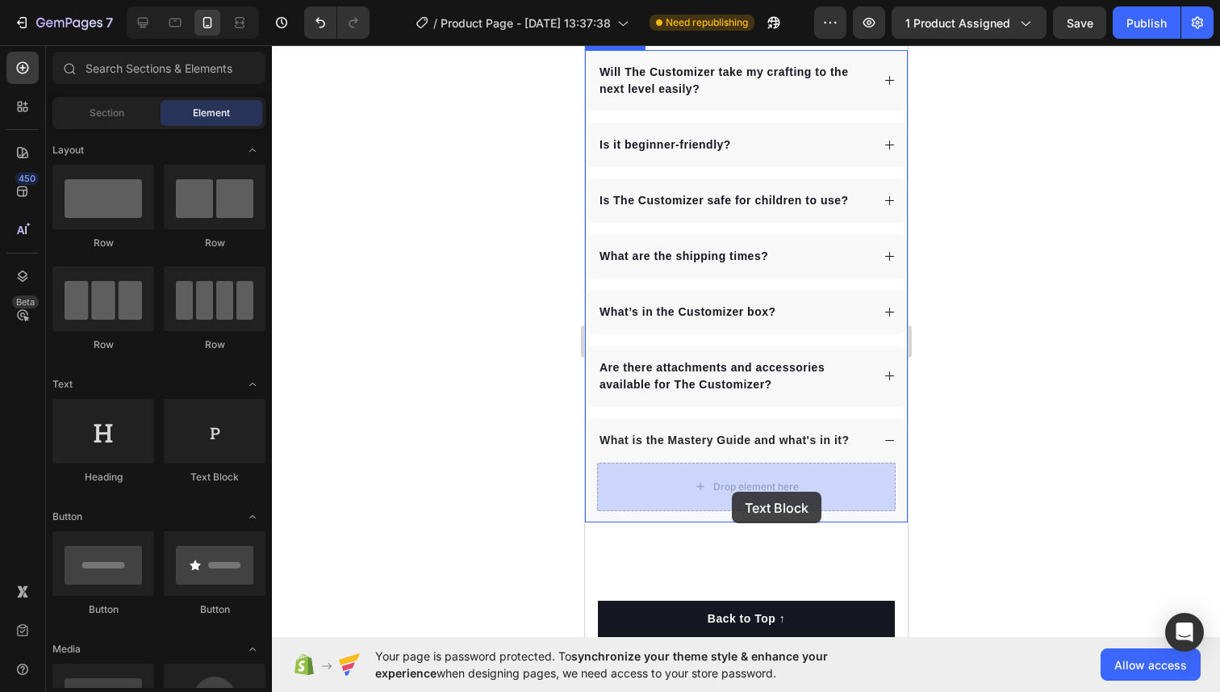
drag, startPoint x: 763, startPoint y: 470, endPoint x: 731, endPoint y: 491, distance: 38.5
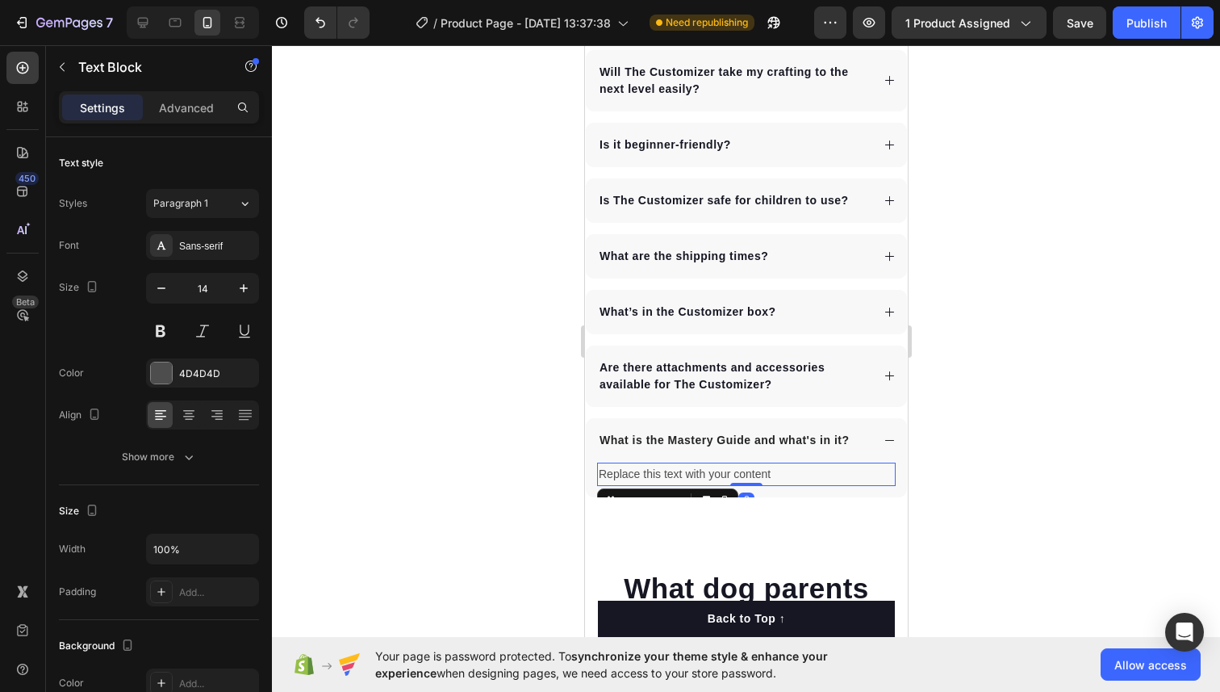
click at [685, 470] on div "Replace this text with your content" at bounding box center [745, 473] width 299 height 23
click at [685, 470] on p "Replace this text with your content" at bounding box center [745, 474] width 295 height 20
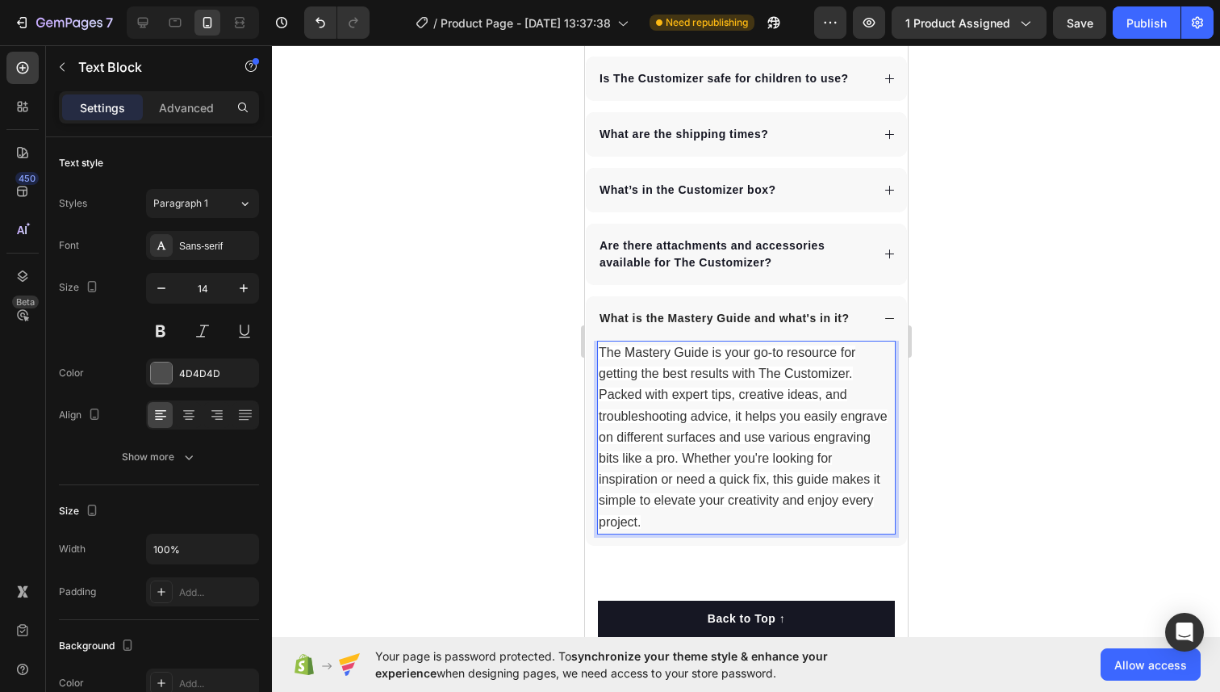
scroll to position [8909, 0]
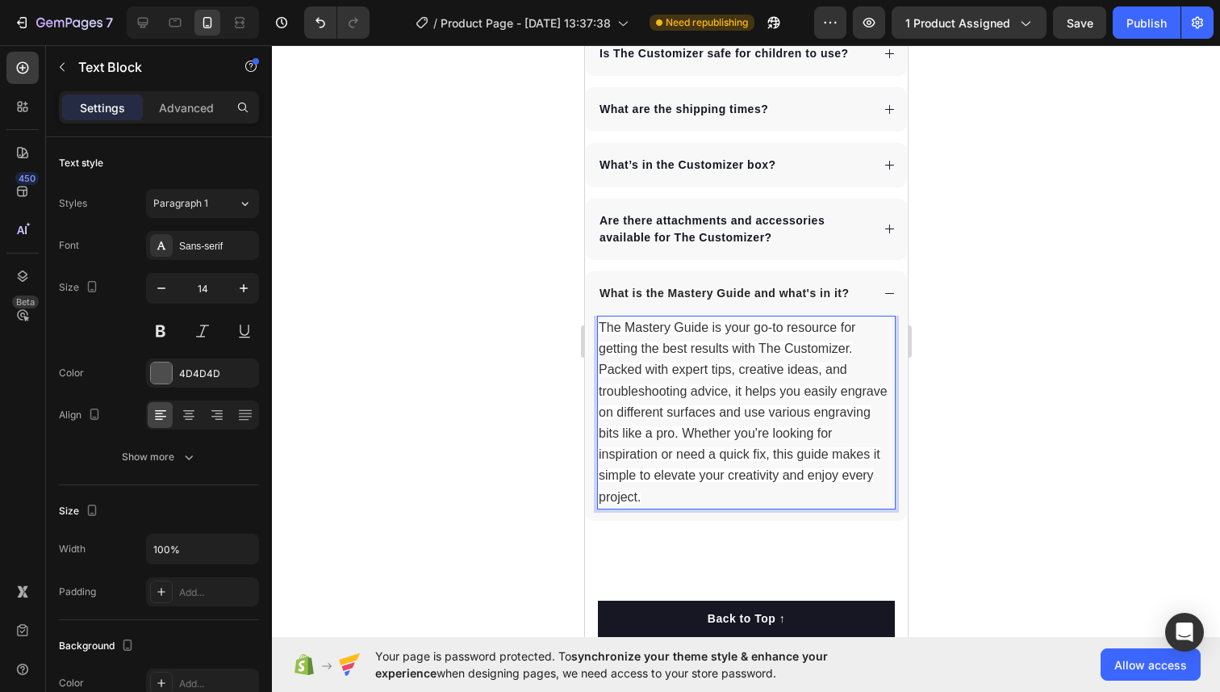
click at [777, 412] on span "The Mastery Guide is your go-to resource for getting the best results with The …" at bounding box center [742, 411] width 289 height 183
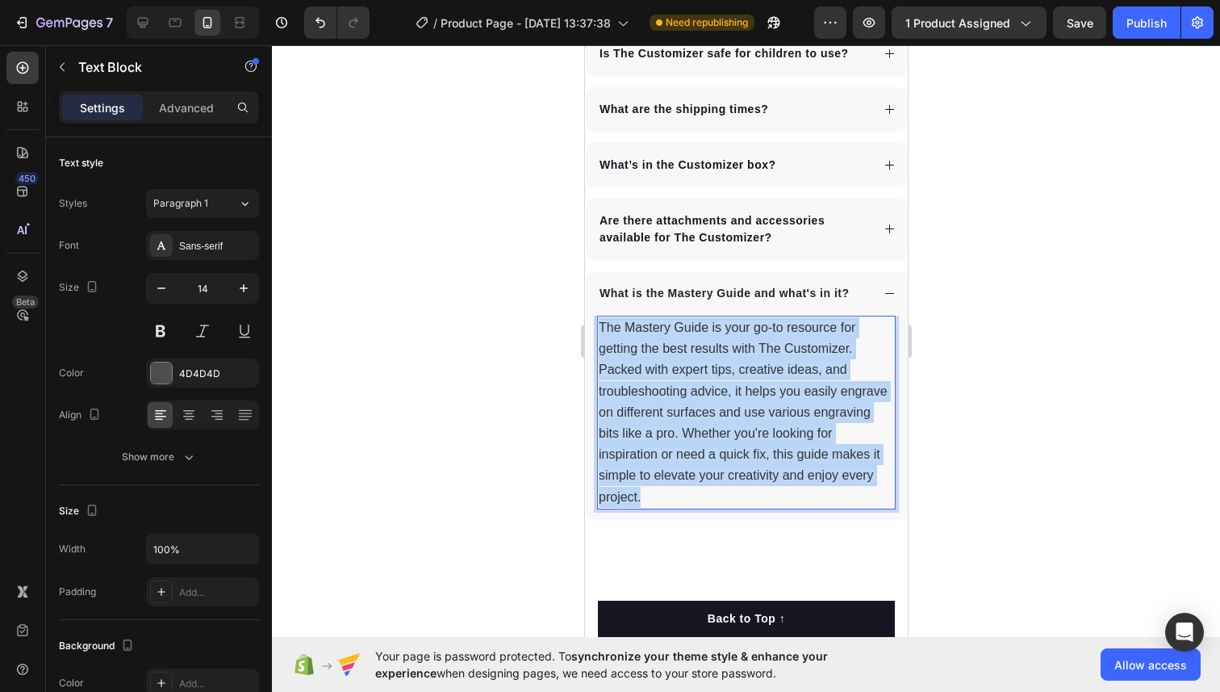
click at [777, 412] on span "The Mastery Guide is your go-to resource for getting the best results with The …" at bounding box center [742, 411] width 289 height 183
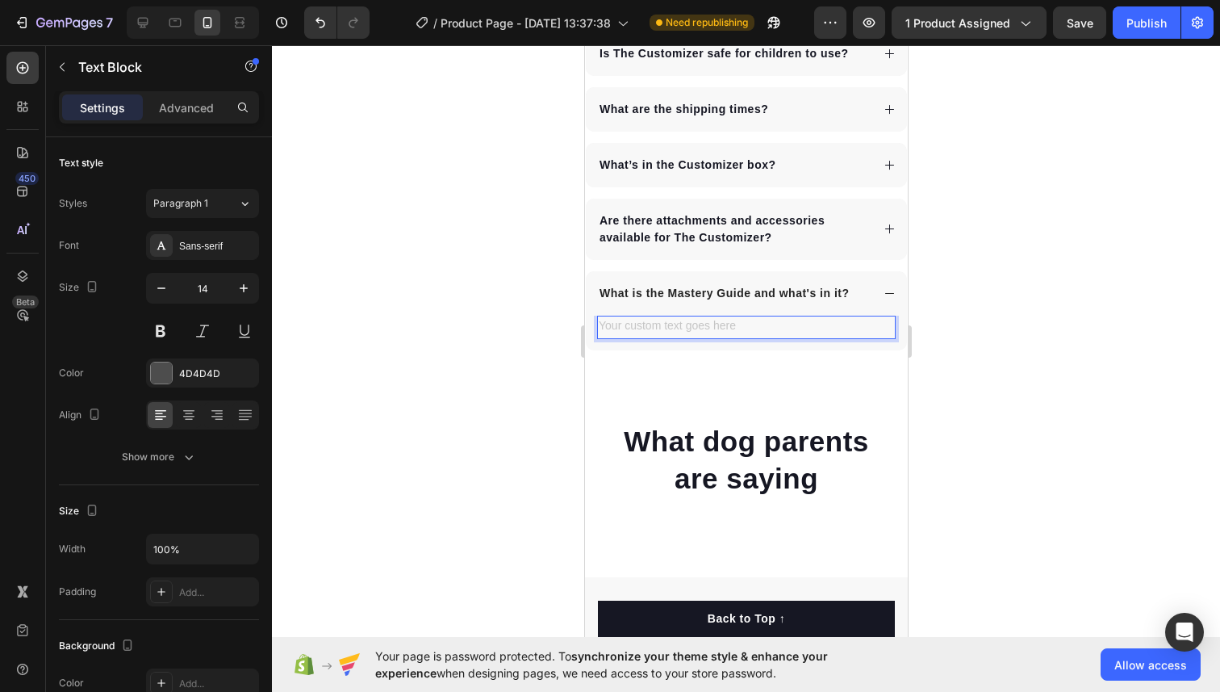
click at [705, 327] on div "Rich Text Editor. Editing area: main" at bounding box center [745, 327] width 299 height 23
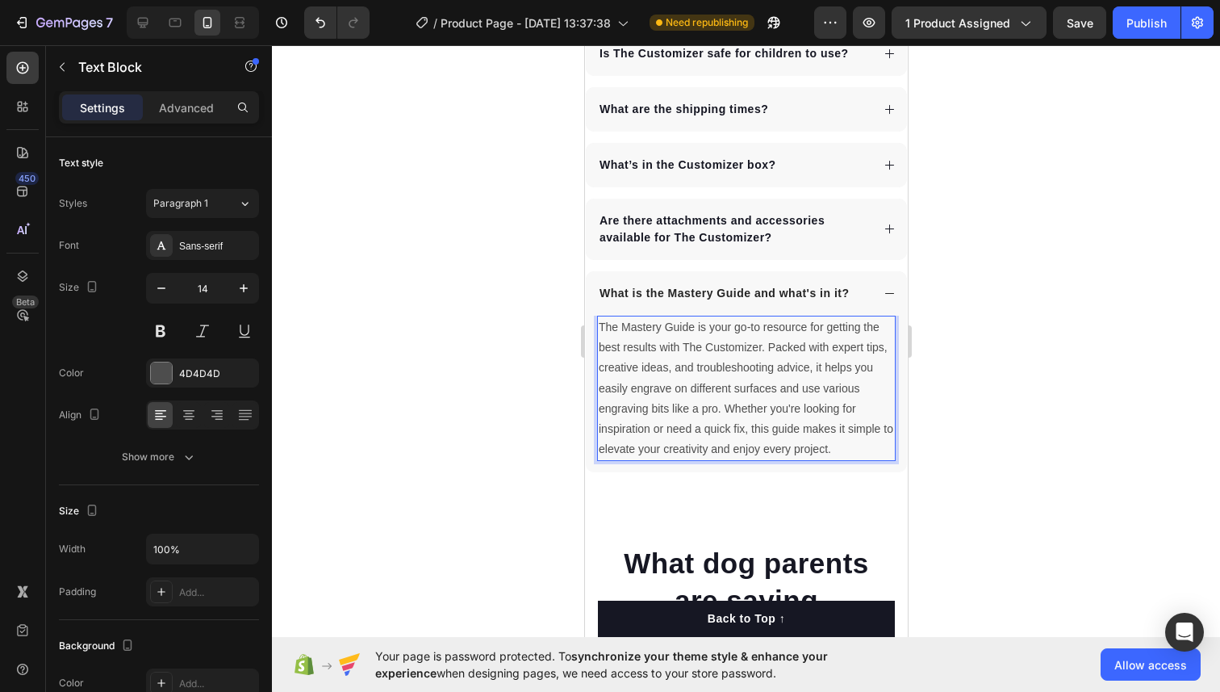
click at [989, 420] on div at bounding box center [746, 368] width 948 height 646
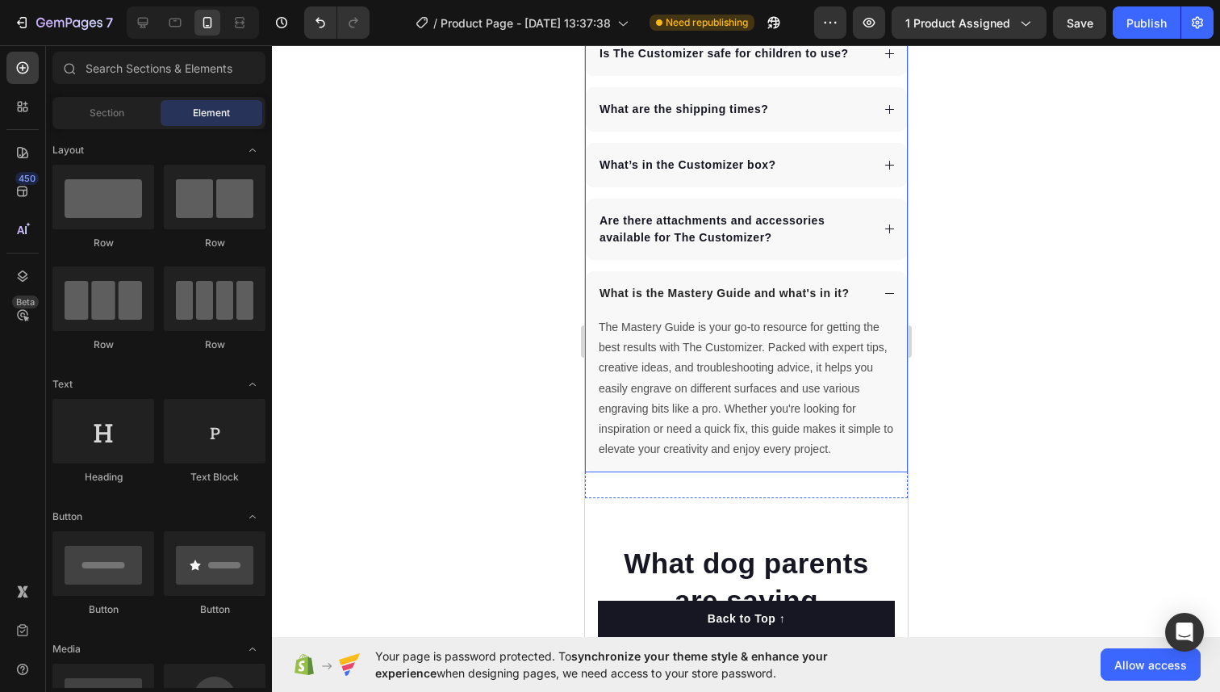
click at [885, 296] on icon at bounding box center [889, 293] width 12 height 12
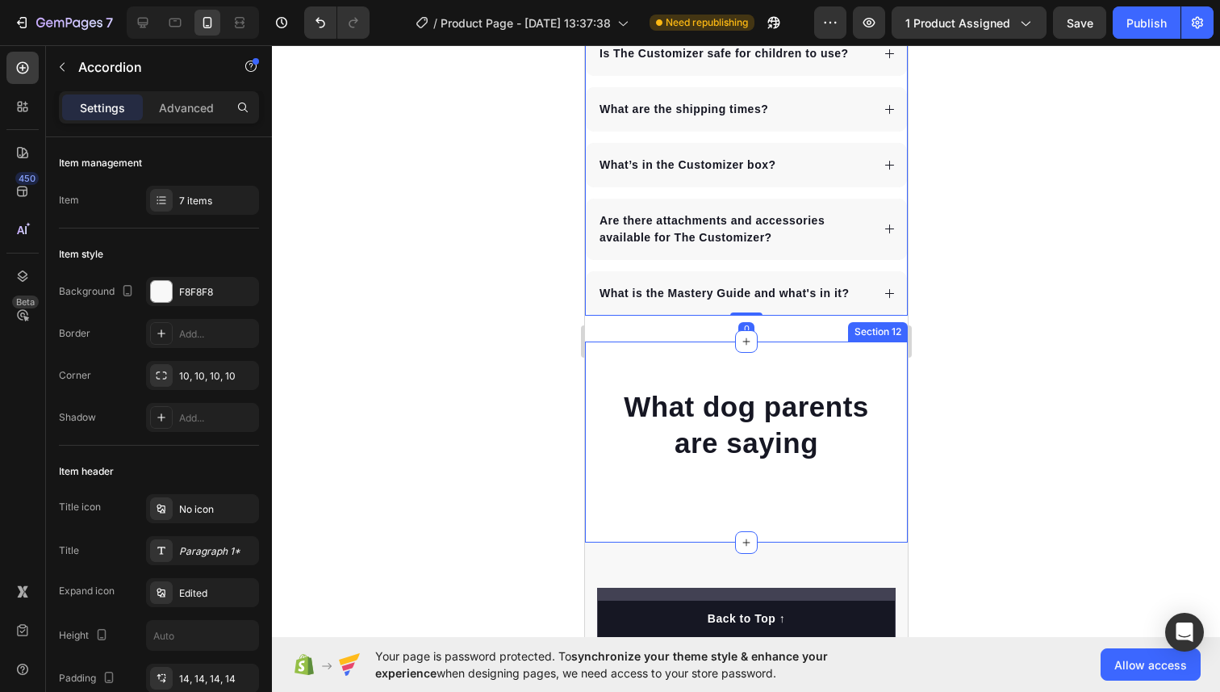
scroll to position [8608, 0]
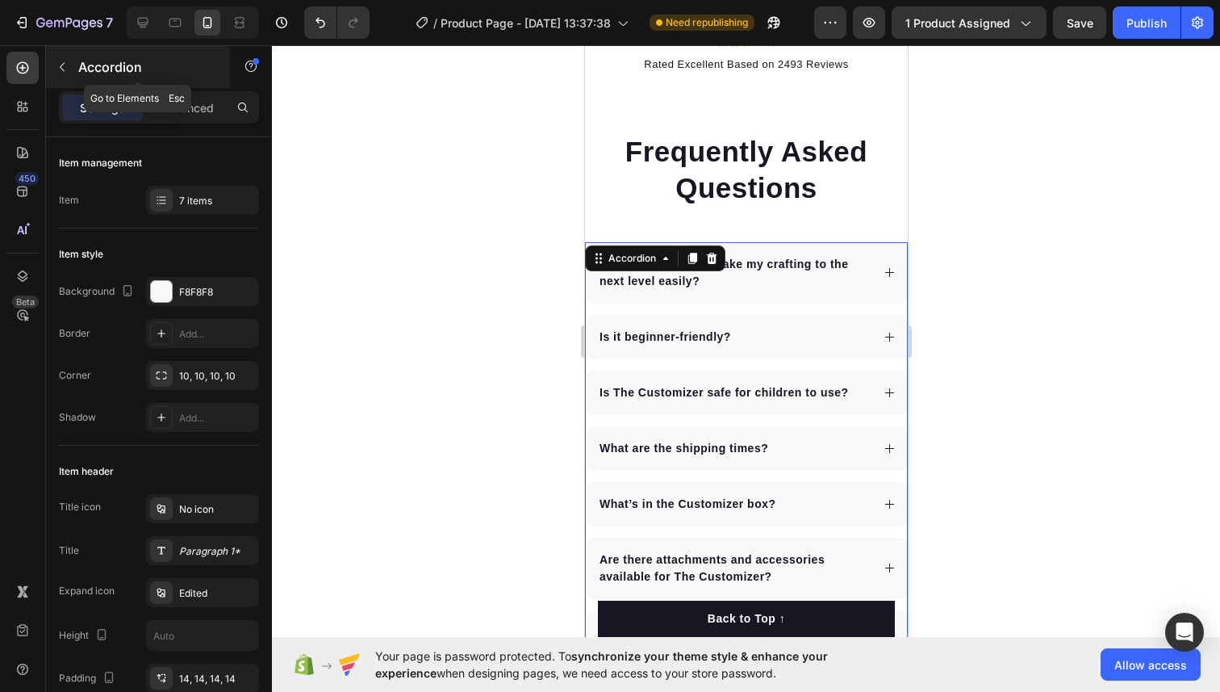
click at [68, 58] on button "button" at bounding box center [62, 67] width 26 height 26
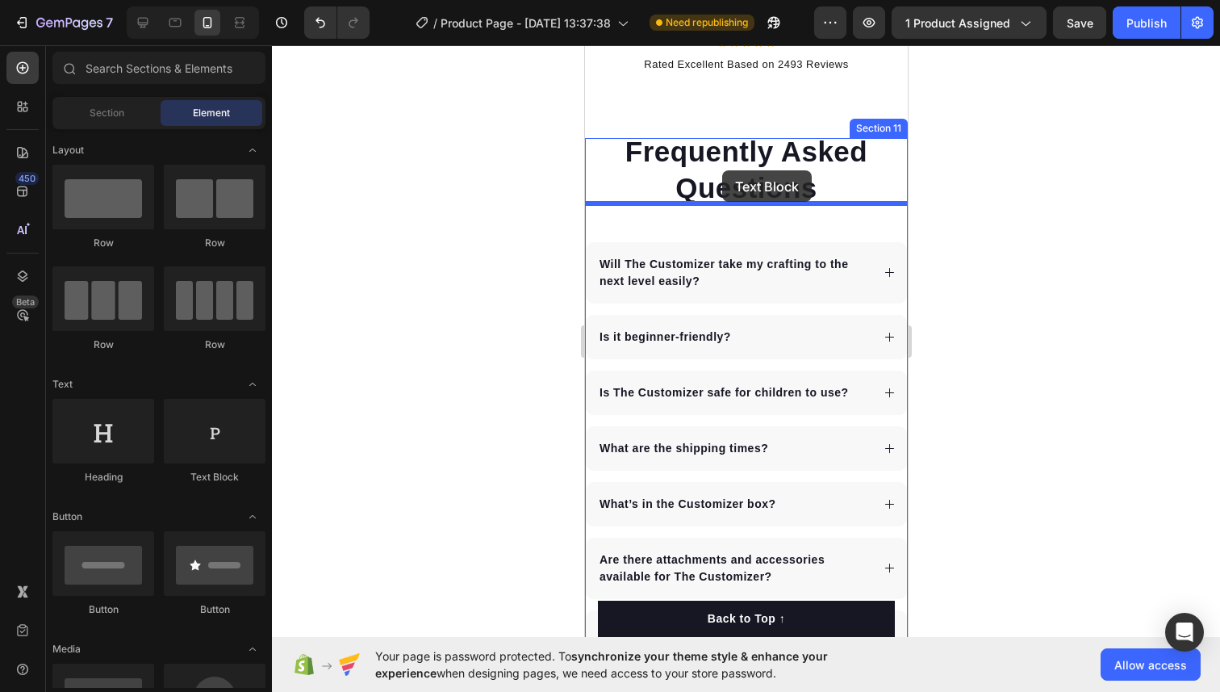
drag, startPoint x: 801, startPoint y: 504, endPoint x: 721, endPoint y: 169, distance: 344.1
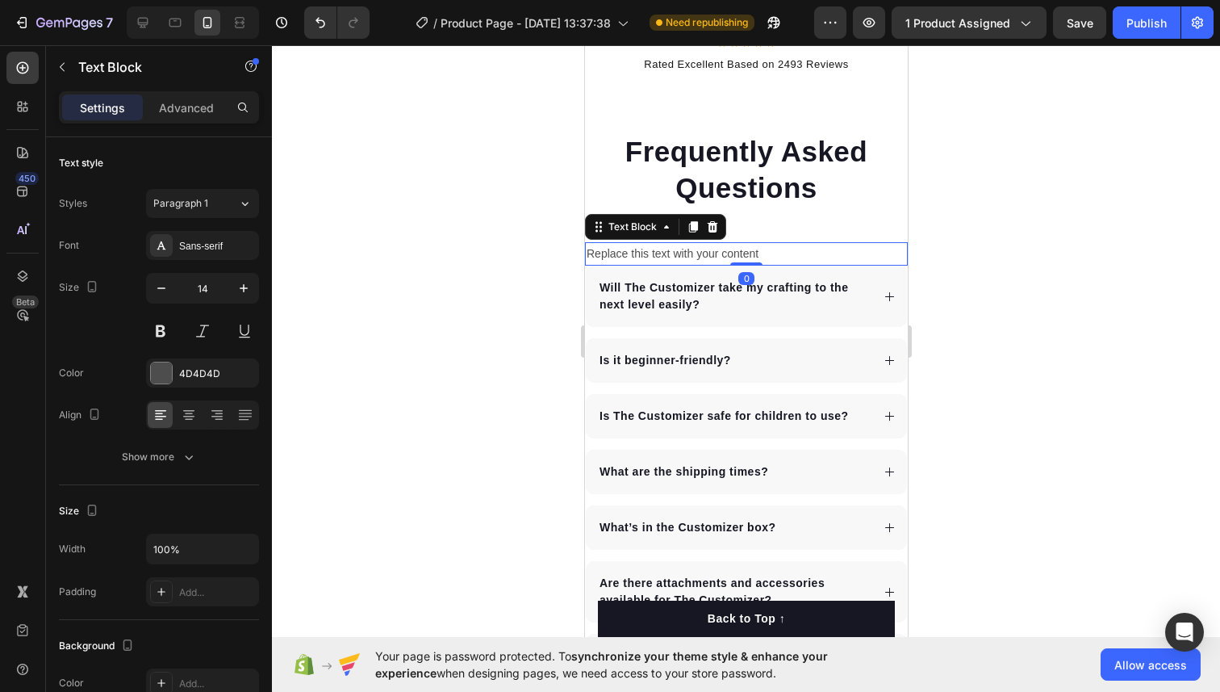
click at [725, 242] on div "Replace this text with your content" at bounding box center [745, 253] width 323 height 23
click at [725, 244] on p "Replace this text with your content" at bounding box center [746, 254] width 320 height 20
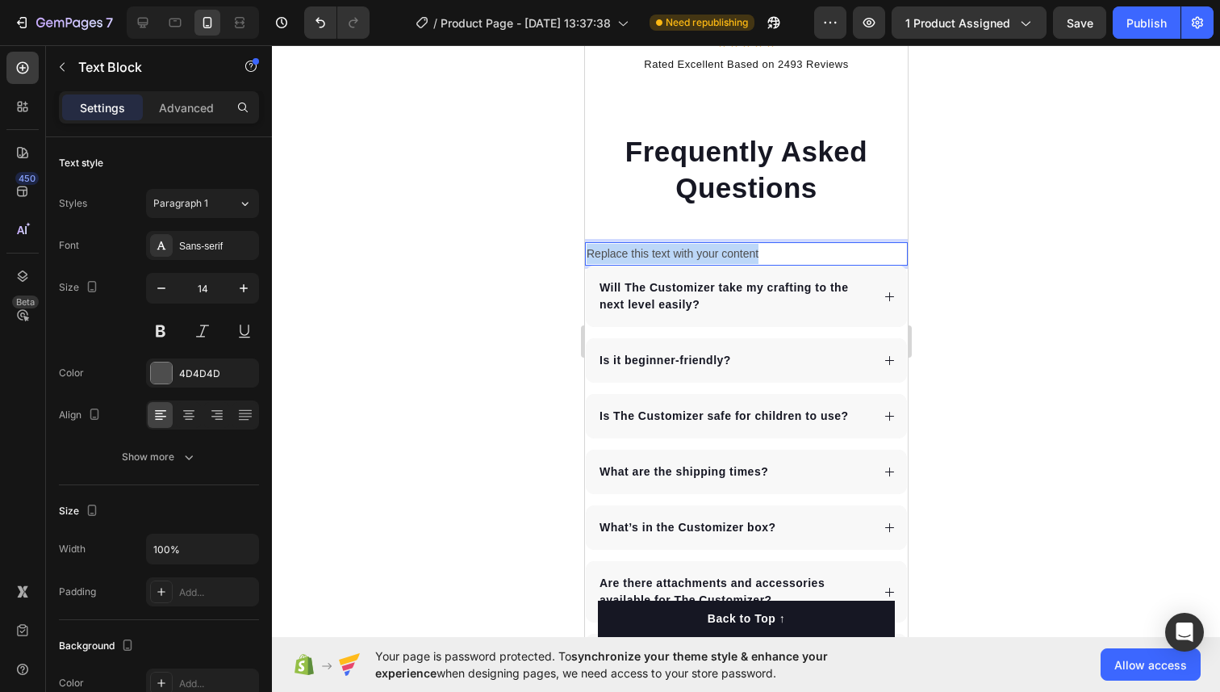
click at [725, 244] on p "Replace this text with your content" at bounding box center [746, 254] width 320 height 20
click at [721, 244] on p "Still have questions? We have the answers." at bounding box center [746, 254] width 320 height 20
click at [949, 206] on div at bounding box center [746, 368] width 948 height 646
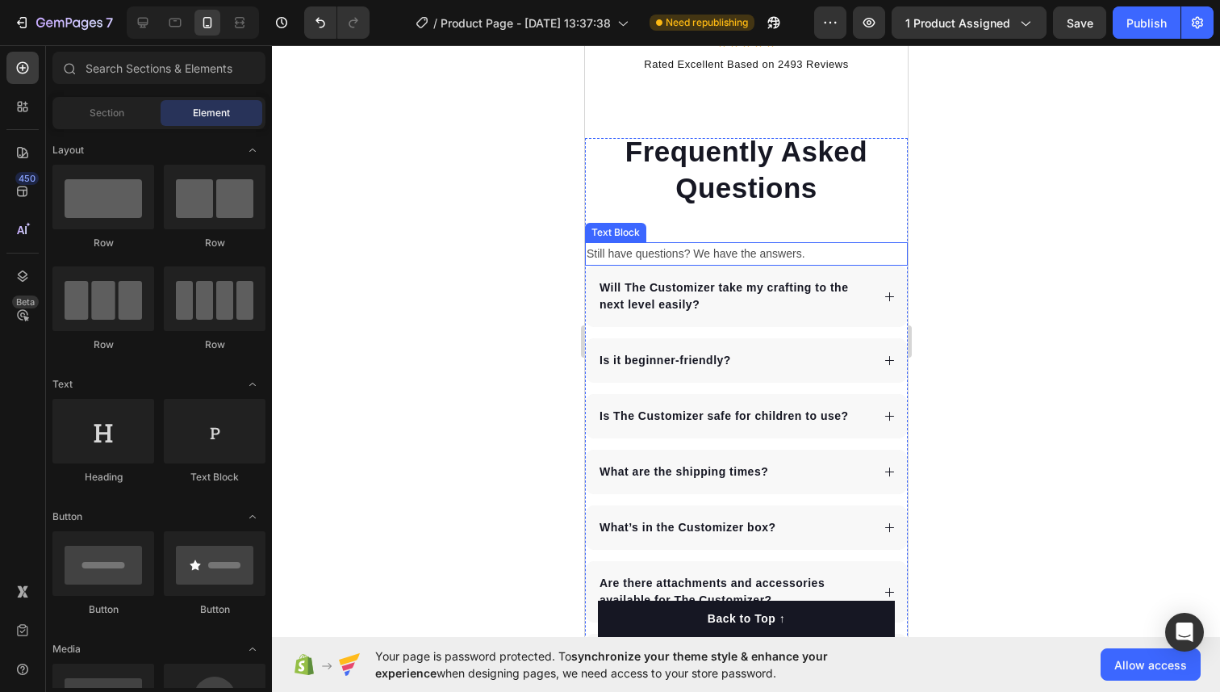
click at [751, 244] on p "Still have questions? We have the answers." at bounding box center [746, 254] width 320 height 20
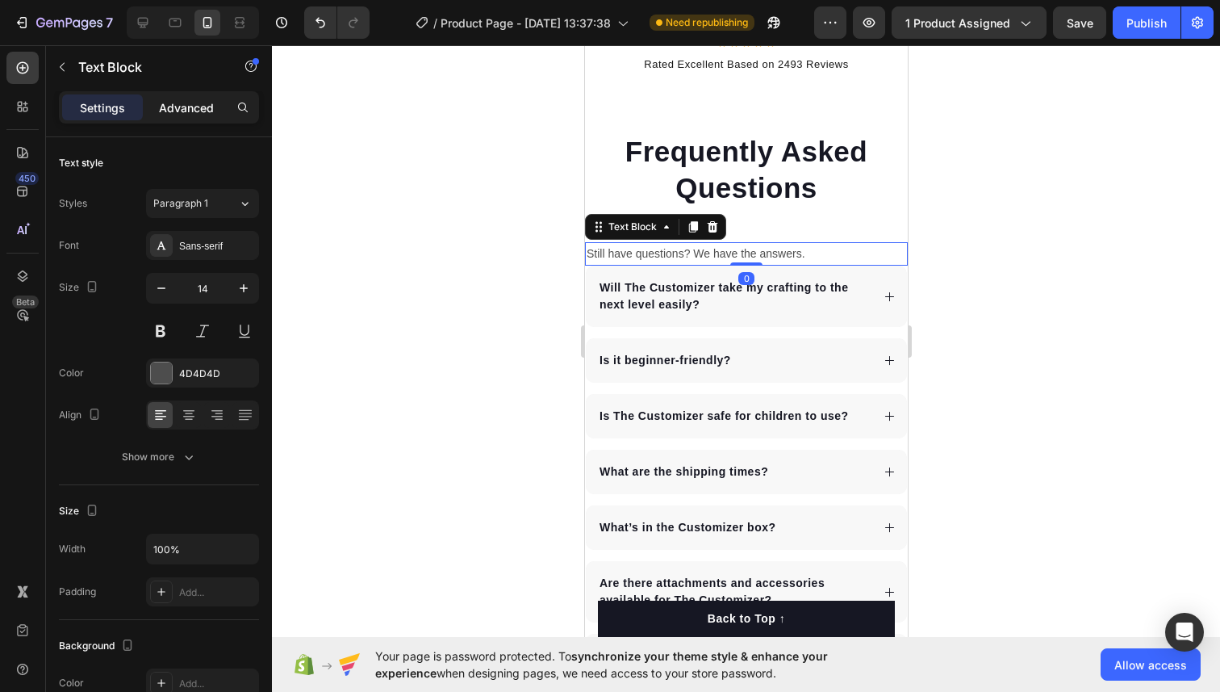
click at [178, 112] on p "Advanced" at bounding box center [186, 107] width 55 height 17
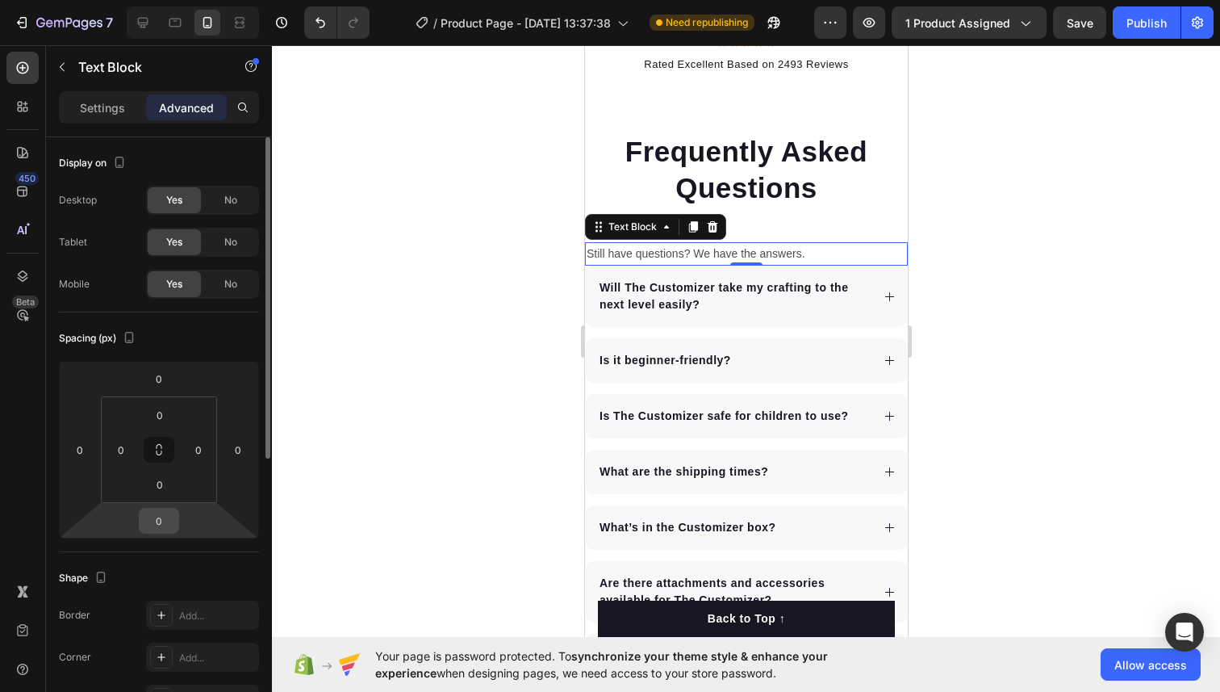
click at [160, 513] on input "0" at bounding box center [159, 520] width 32 height 24
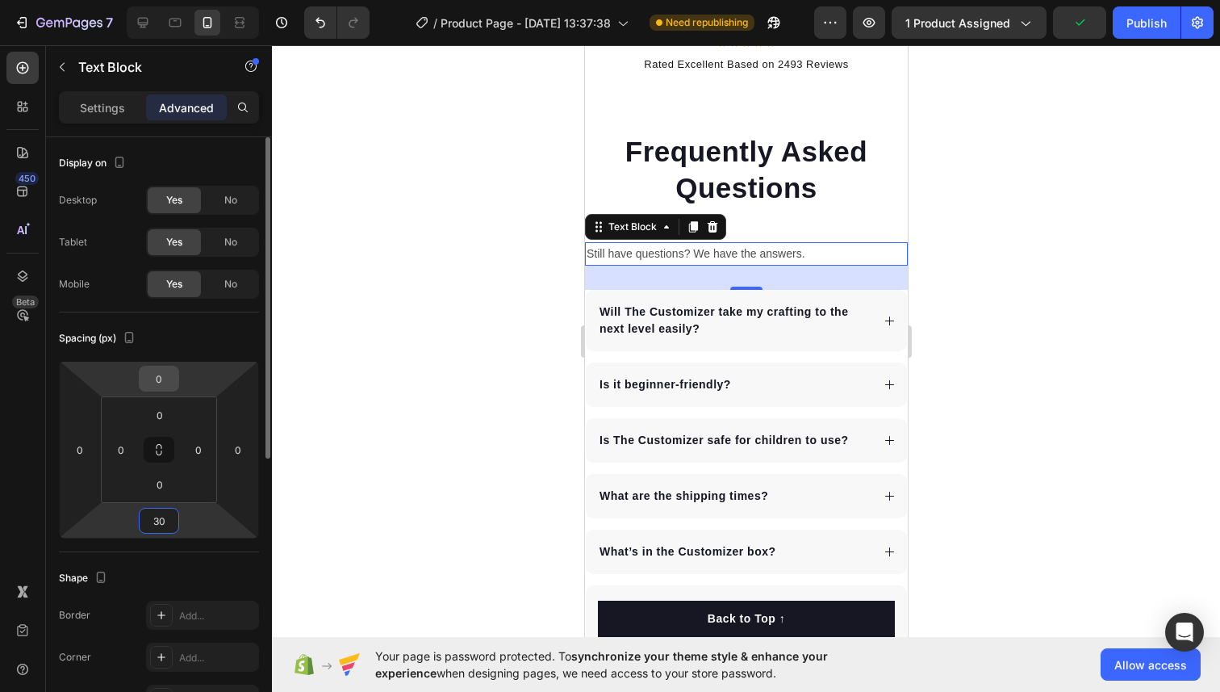
type input "30"
click at [160, 376] on input "0" at bounding box center [159, 378] width 32 height 24
type input "-40"
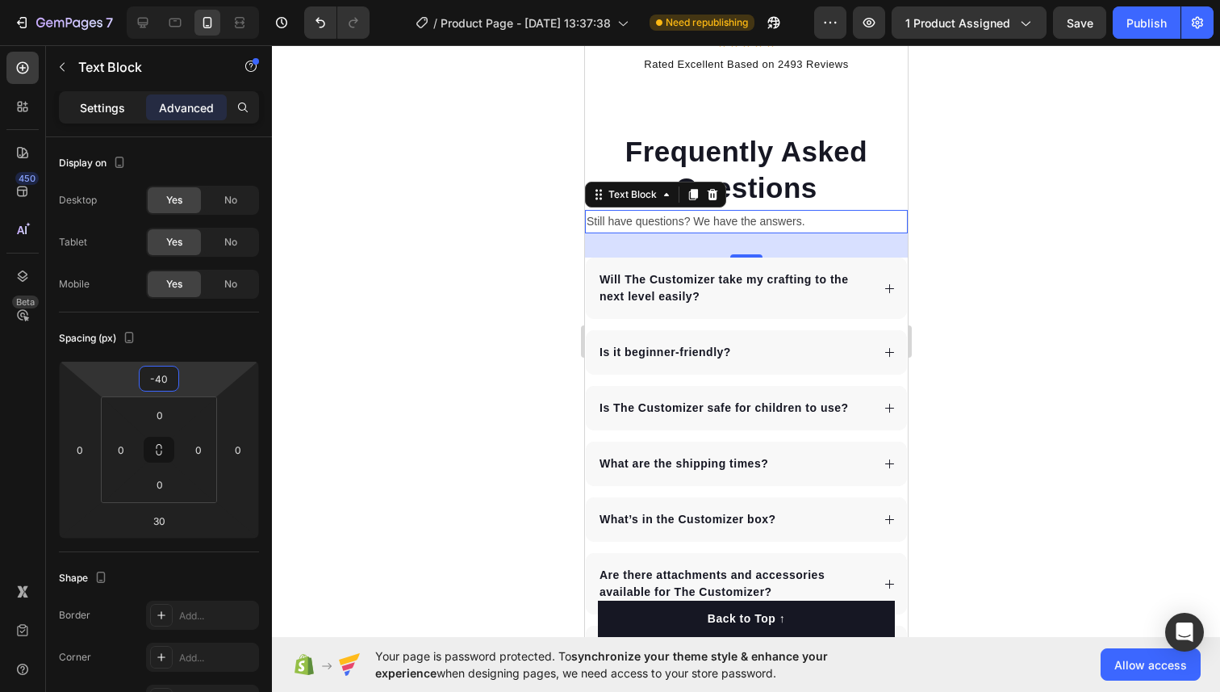
click at [112, 111] on p "Settings" at bounding box center [102, 107] width 45 height 17
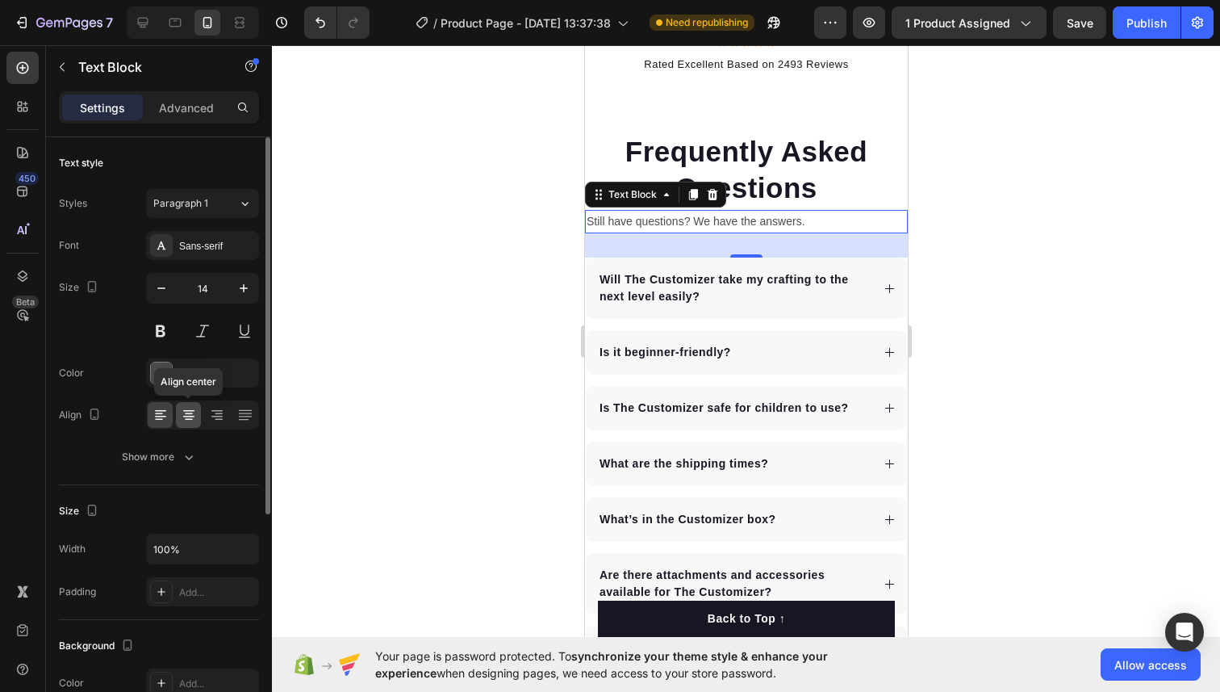
click at [182, 420] on icon at bounding box center [189, 415] width 16 height 16
click at [163, 332] on button at bounding box center [160, 330] width 29 height 29
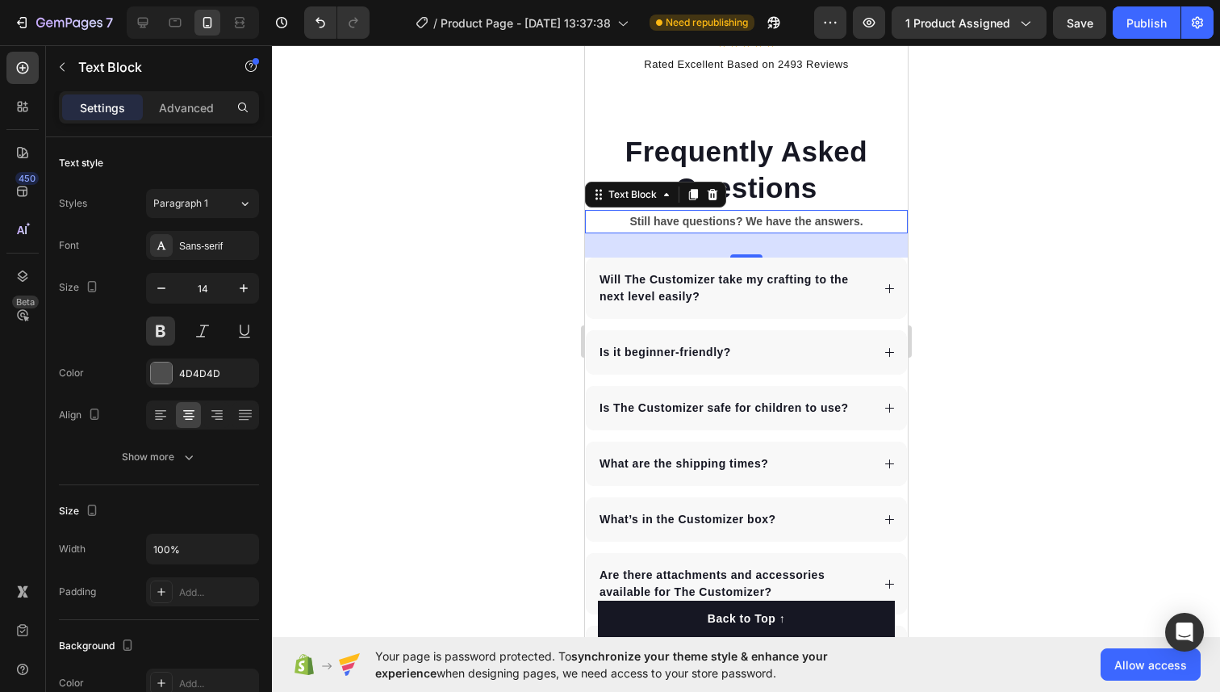
click at [392, 268] on div at bounding box center [746, 368] width 948 height 646
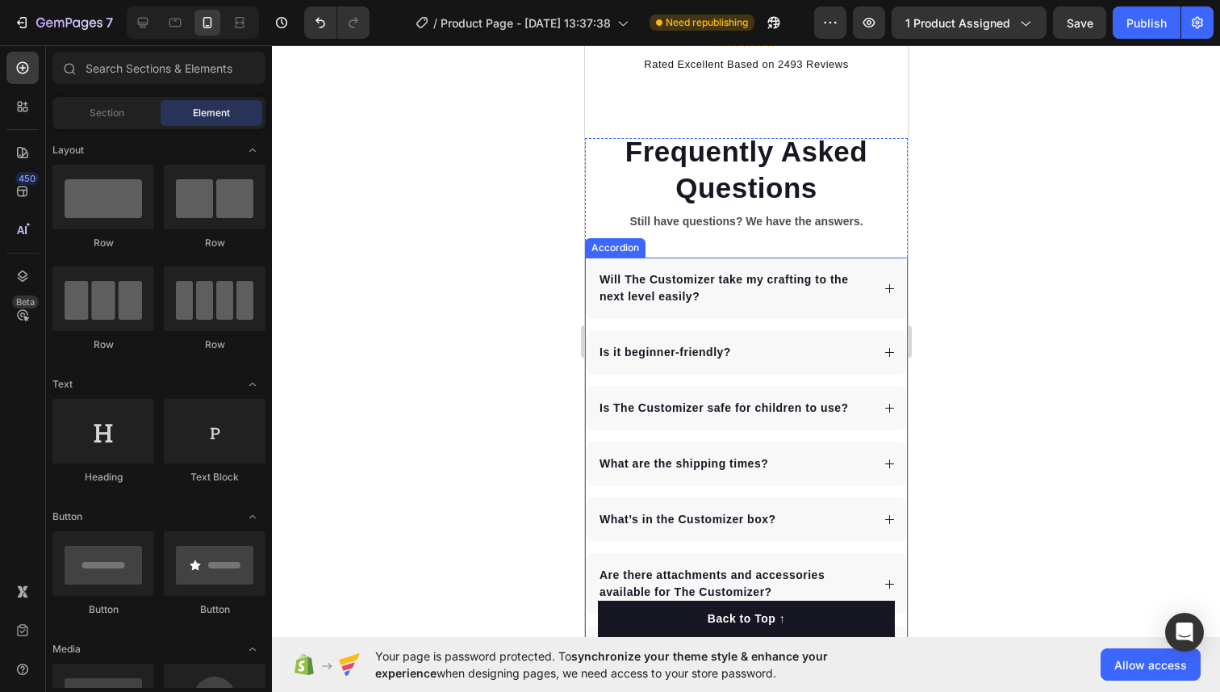
scroll to position [8495, 0]
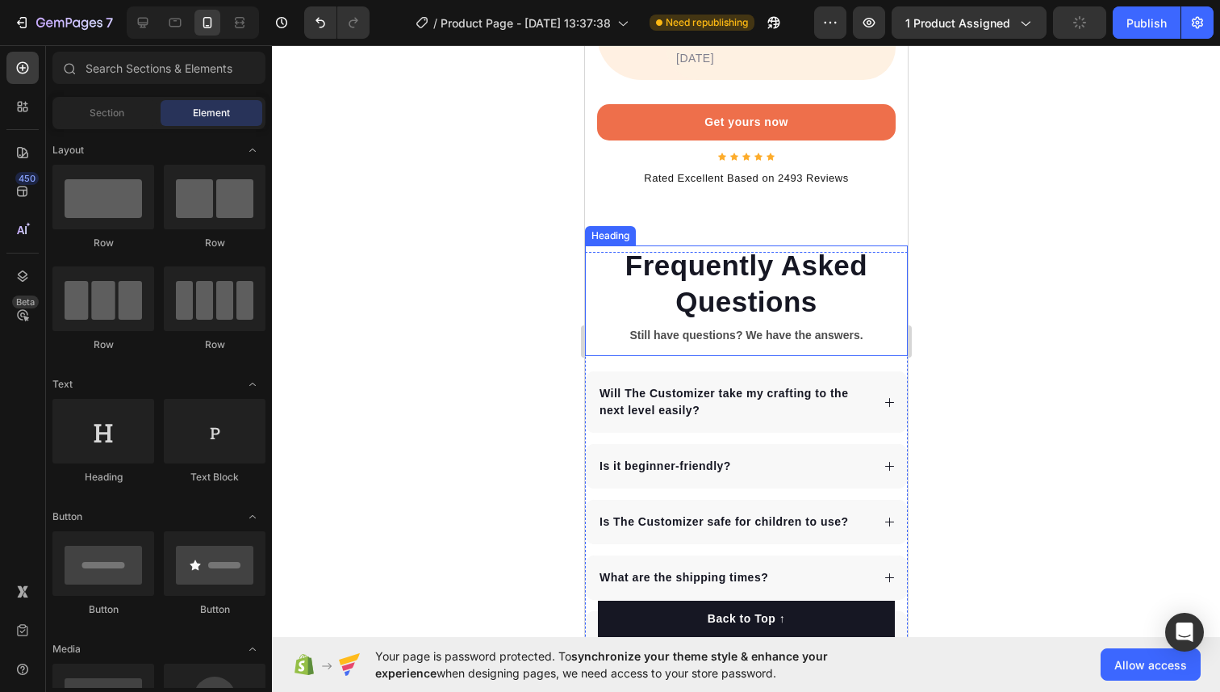
click at [730, 250] on p "Frequently Asked Questions" at bounding box center [746, 283] width 320 height 73
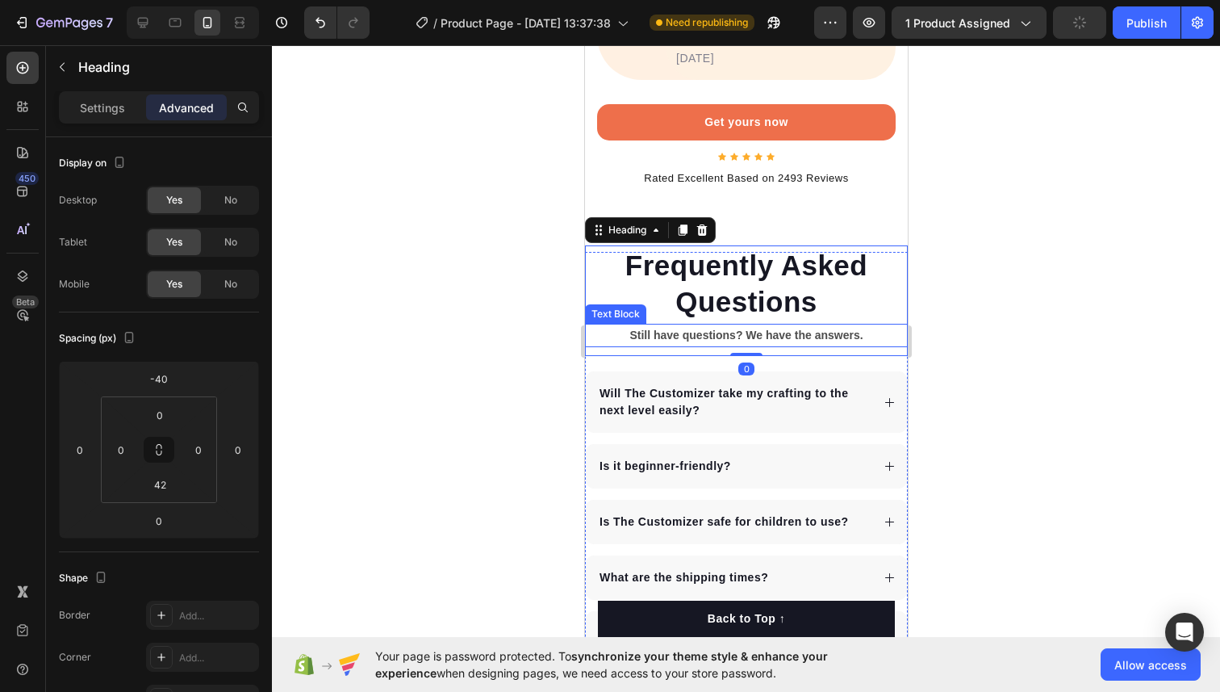
click at [729, 325] on p "Still have questions? We have the answers." at bounding box center [746, 335] width 320 height 20
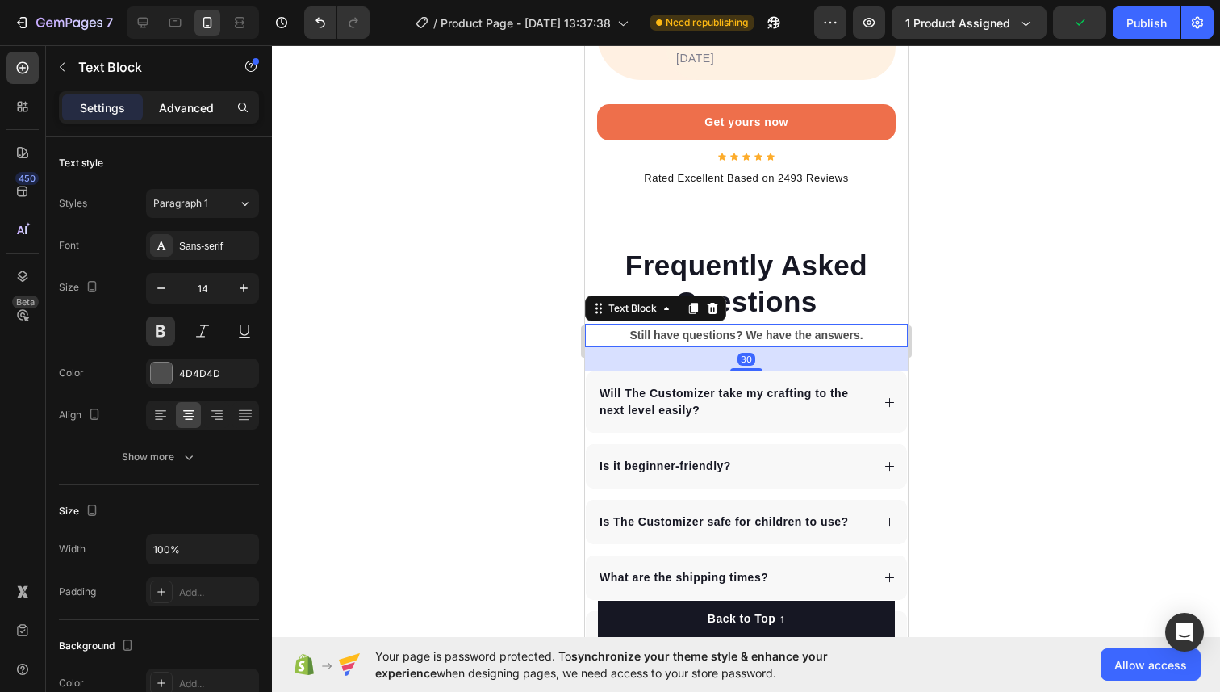
click at [186, 107] on p "Advanced" at bounding box center [186, 107] width 55 height 17
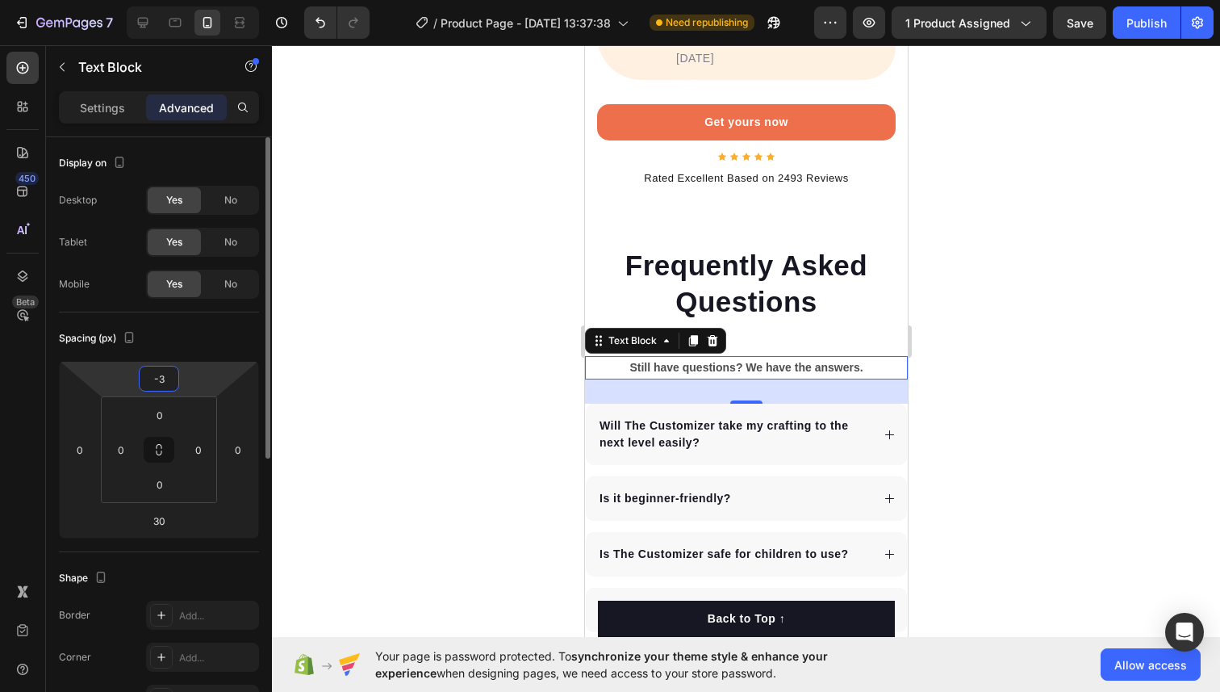
type input "-30"
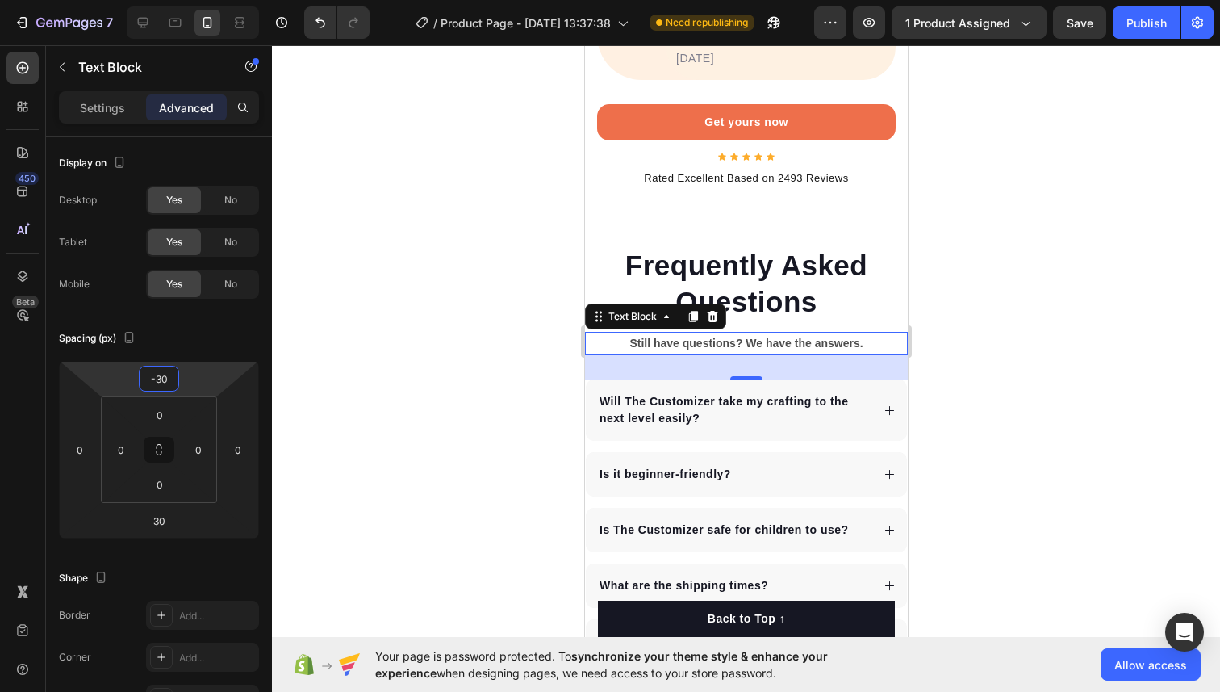
click at [1107, 321] on div at bounding box center [746, 368] width 948 height 646
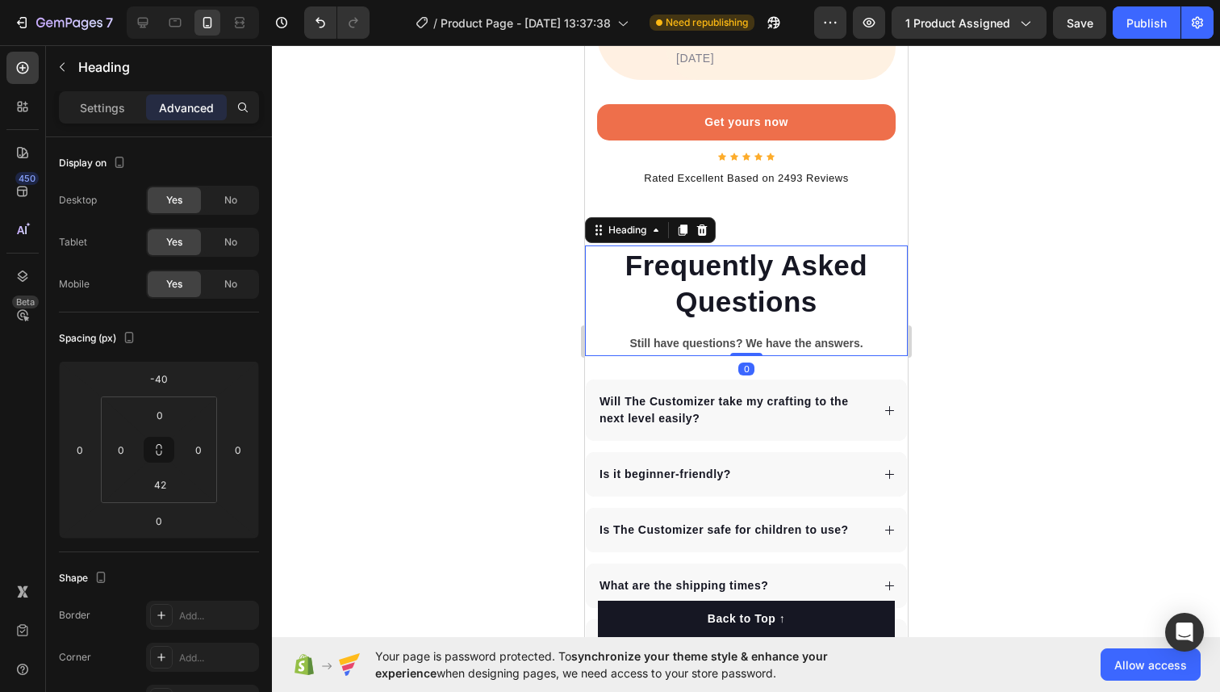
click at [788, 247] on p "Frequently Asked Questions" at bounding box center [746, 283] width 320 height 73
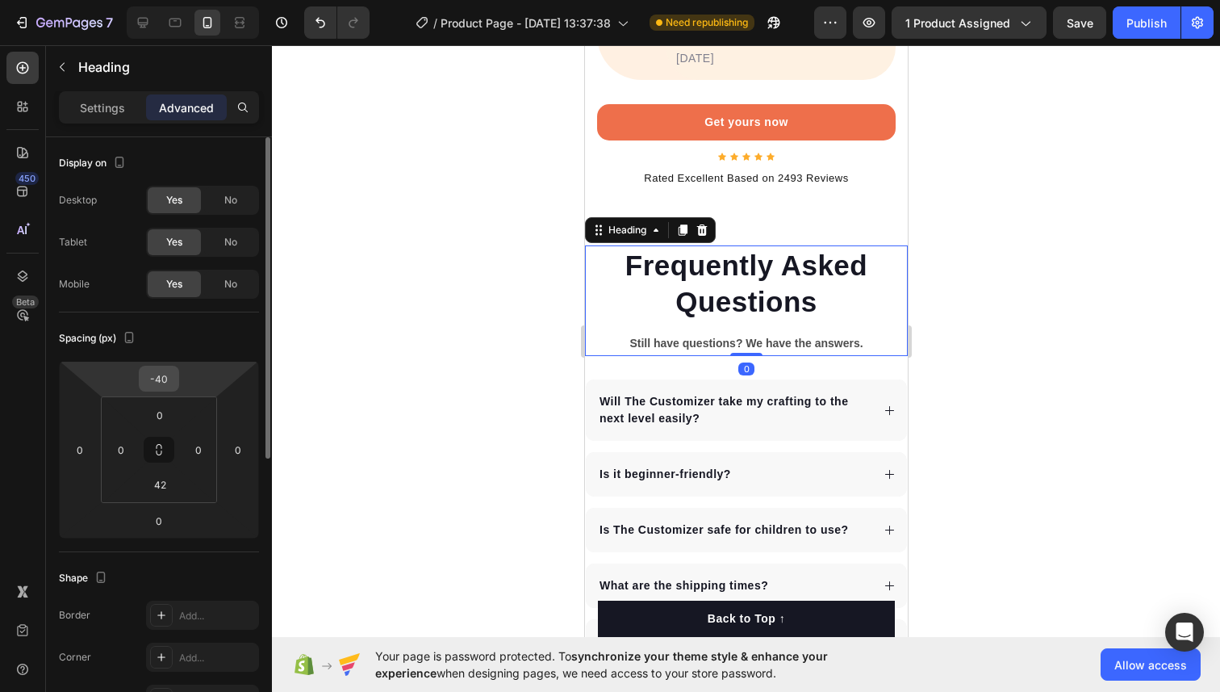
click at [162, 385] on input "-40" at bounding box center [159, 378] width 32 height 24
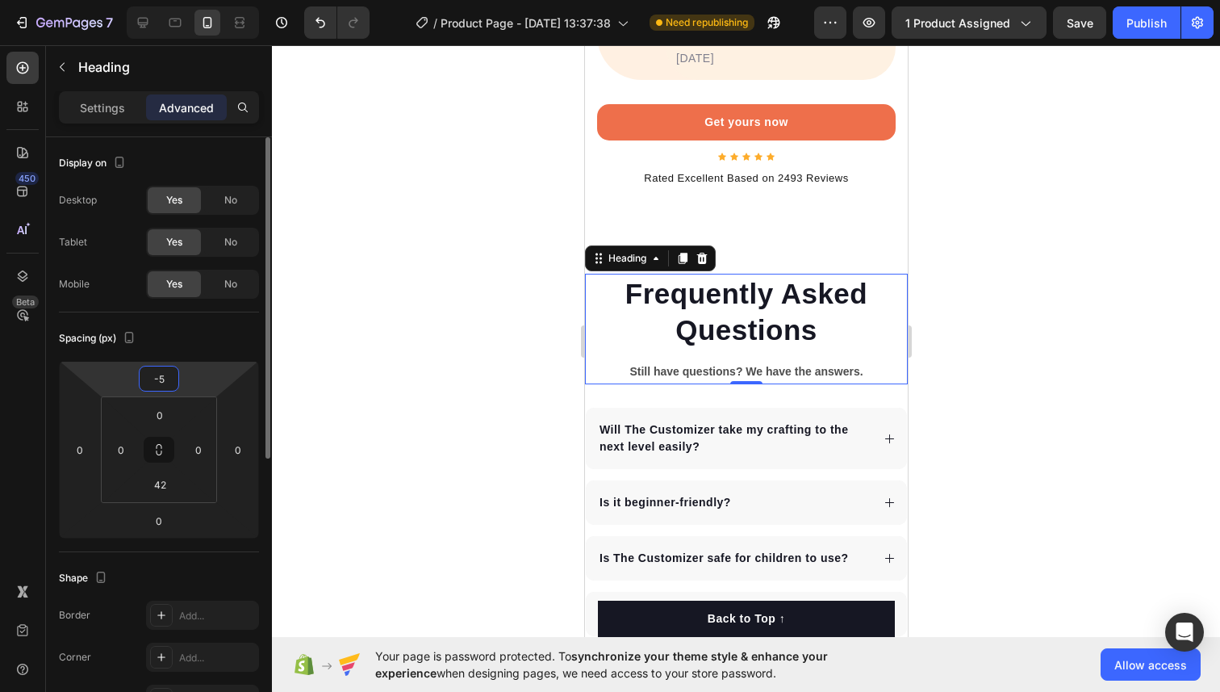
type input "-50"
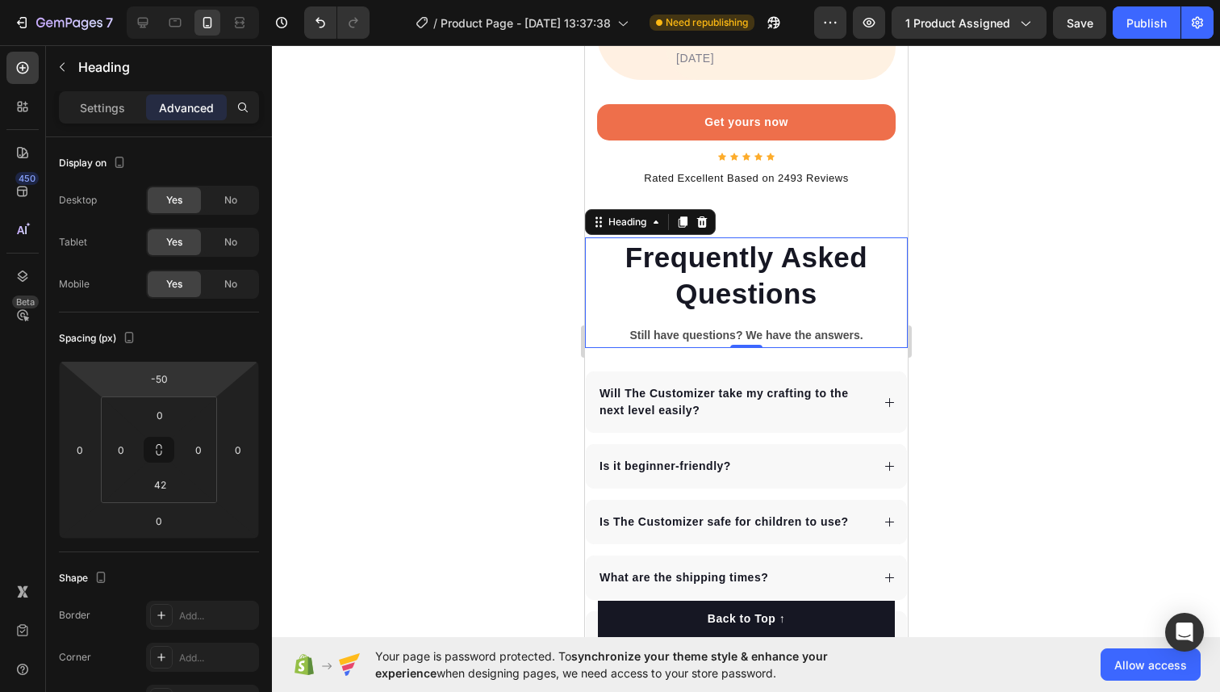
click at [1144, 365] on div at bounding box center [746, 368] width 948 height 646
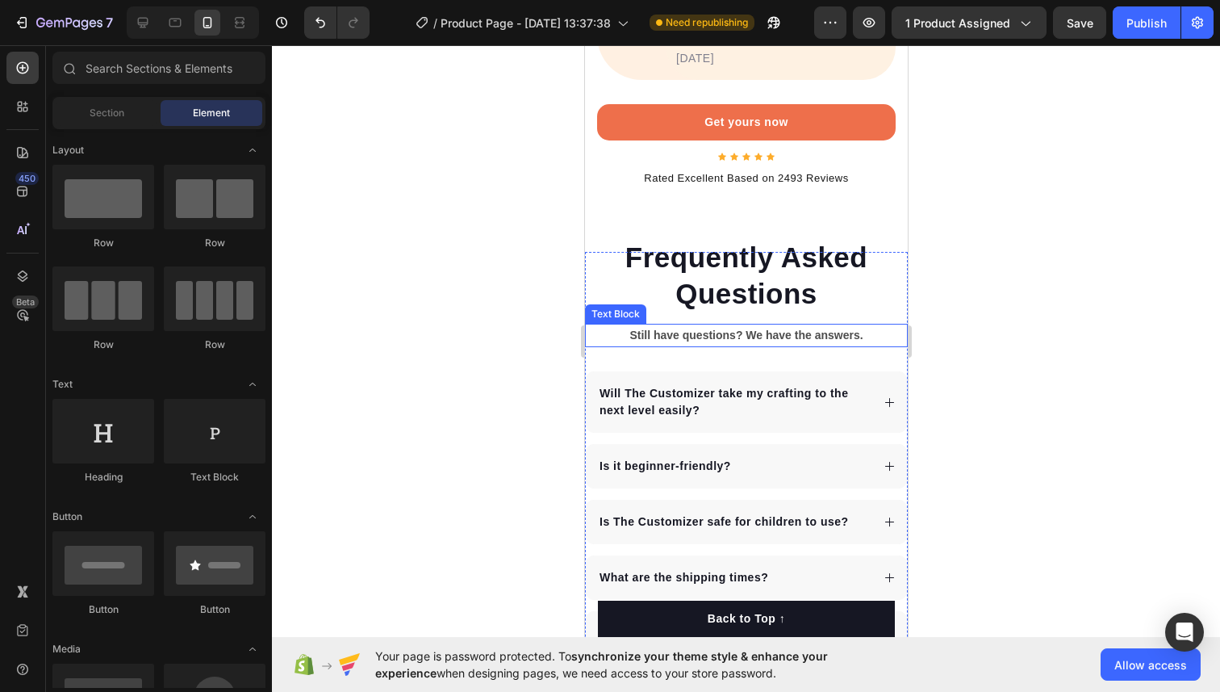
click at [795, 325] on p "Still have questions? We have the answers." at bounding box center [746, 335] width 320 height 20
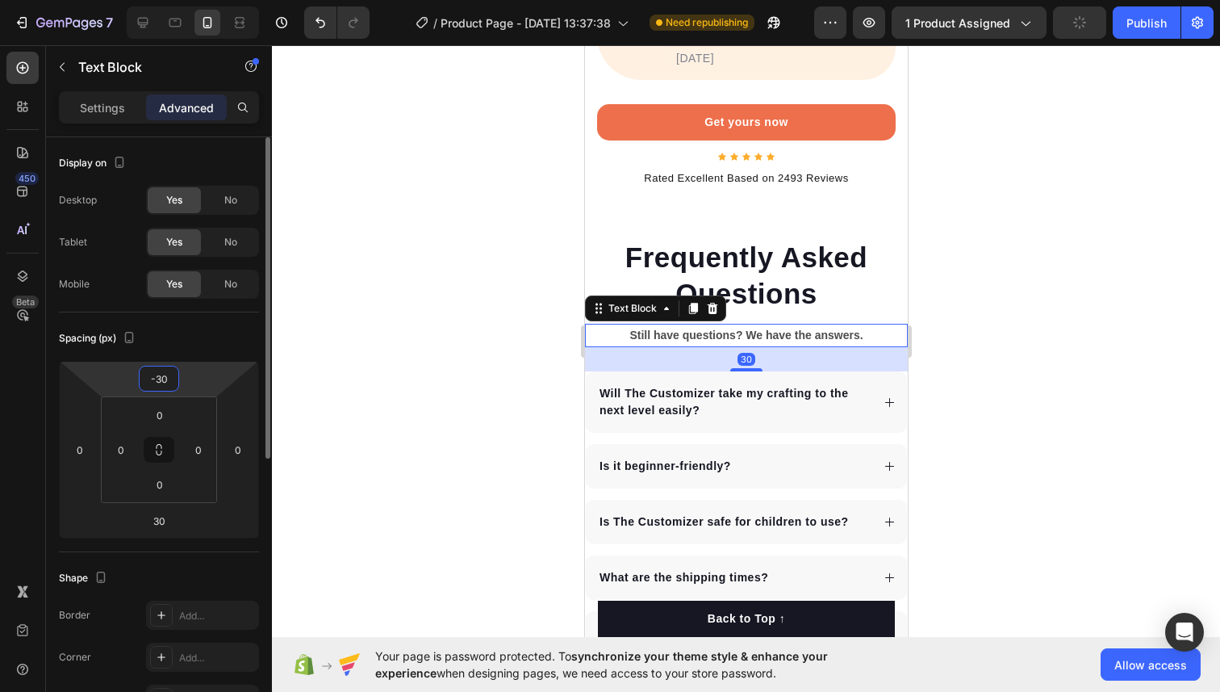
click at [166, 389] on input "-30" at bounding box center [159, 378] width 32 height 24
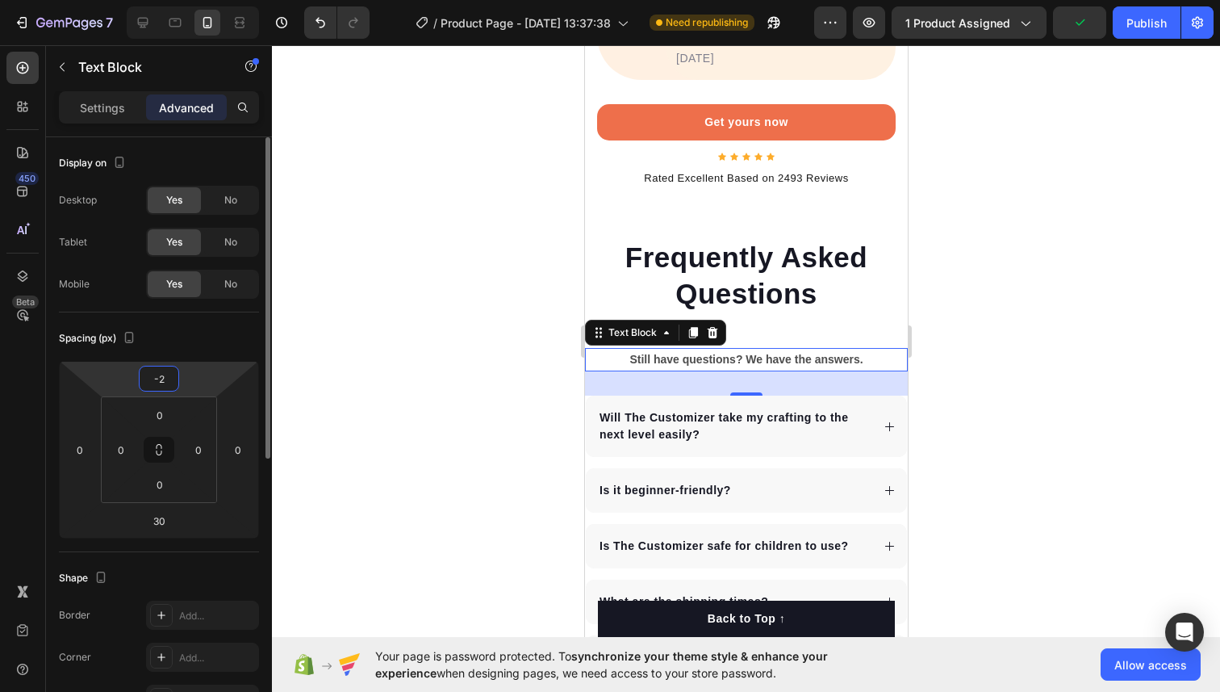
type input "-20"
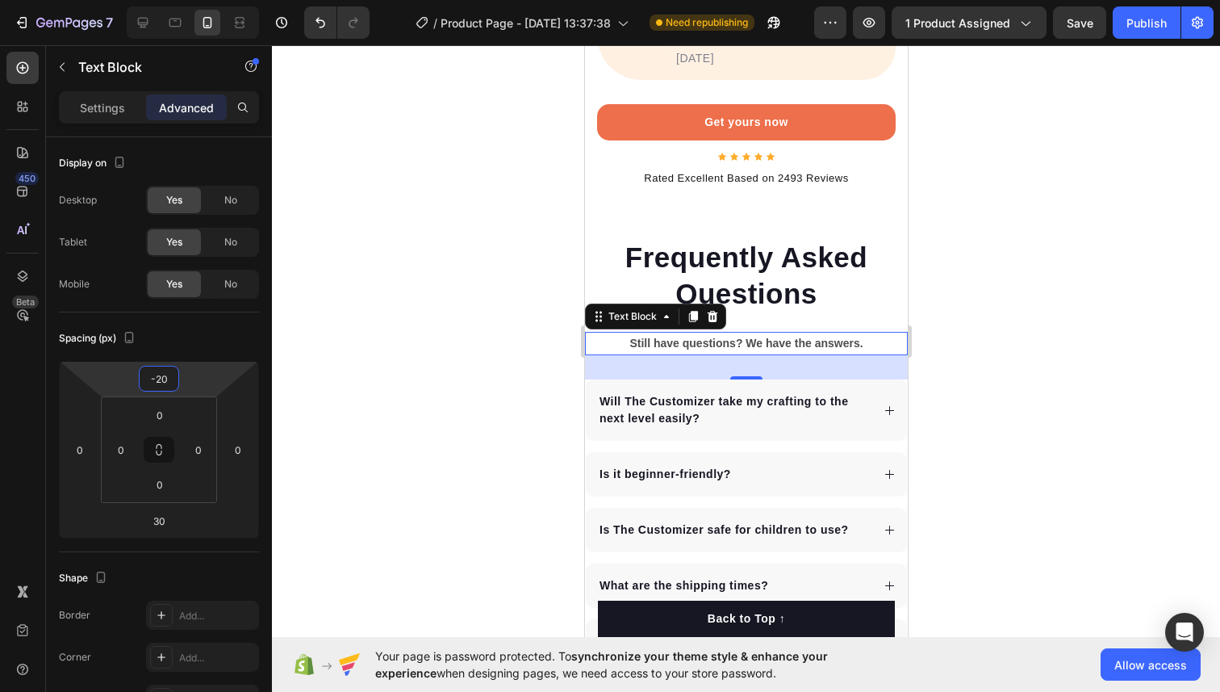
click at [947, 419] on div at bounding box center [746, 368] width 948 height 646
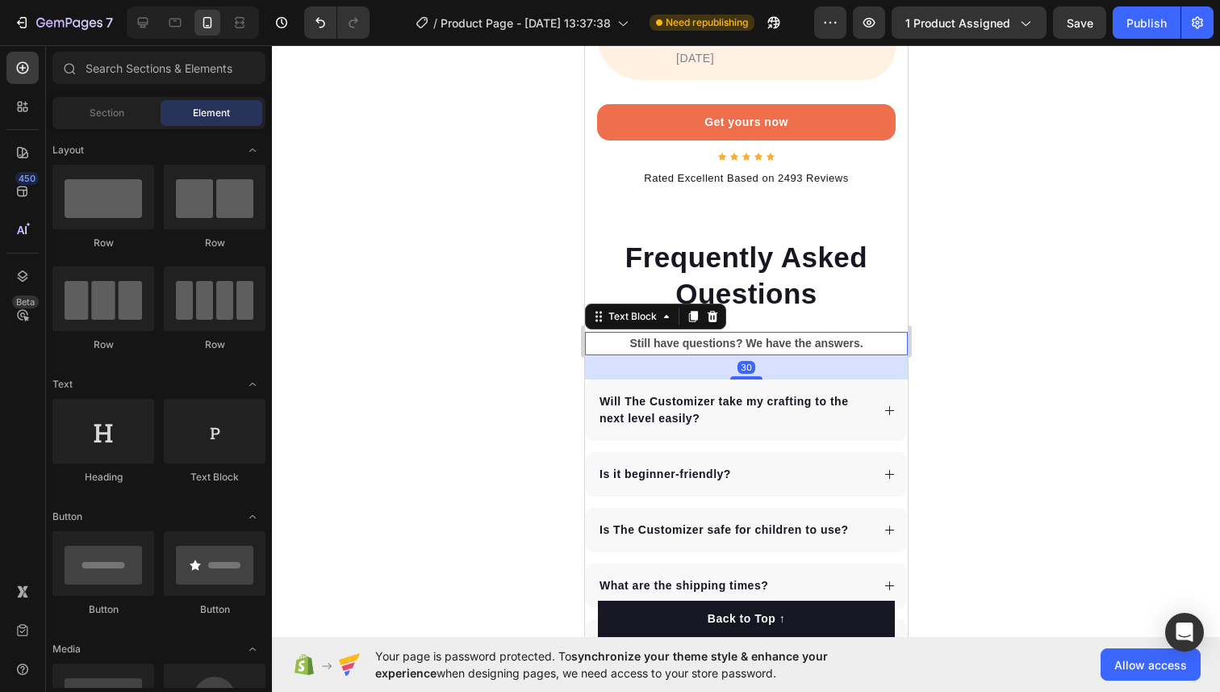
click at [787, 333] on p "Still have questions? We have the answers." at bounding box center [746, 343] width 320 height 20
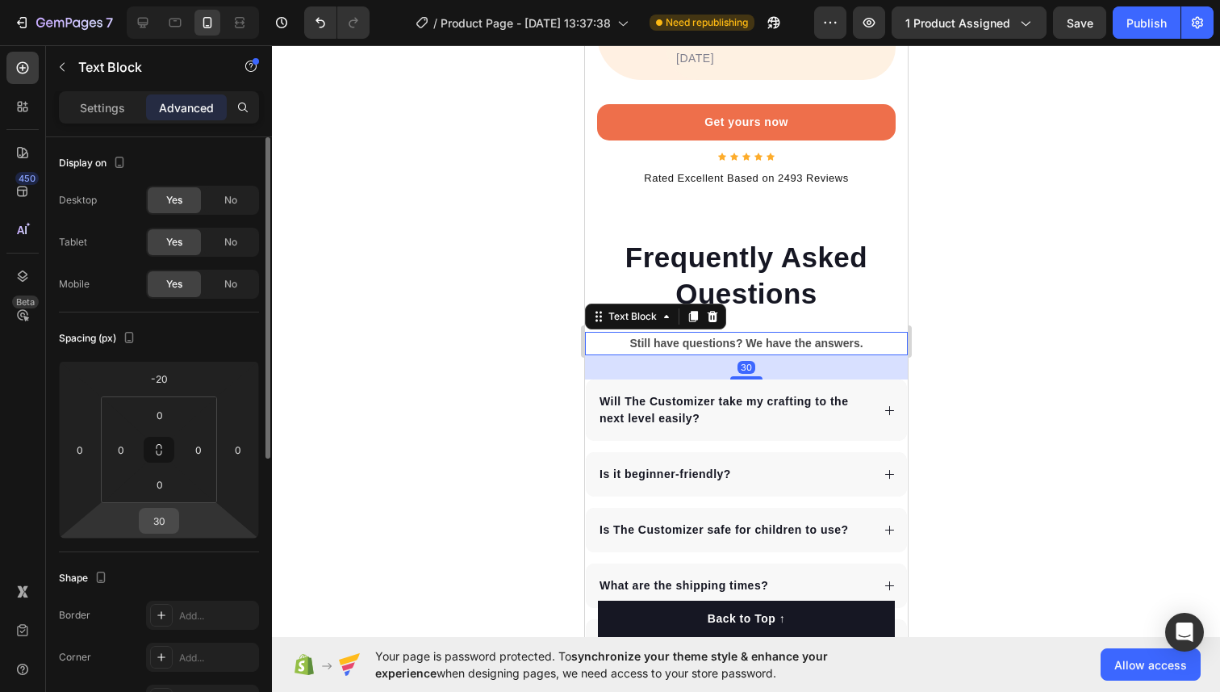
click at [162, 512] on input "30" at bounding box center [159, 520] width 32 height 24
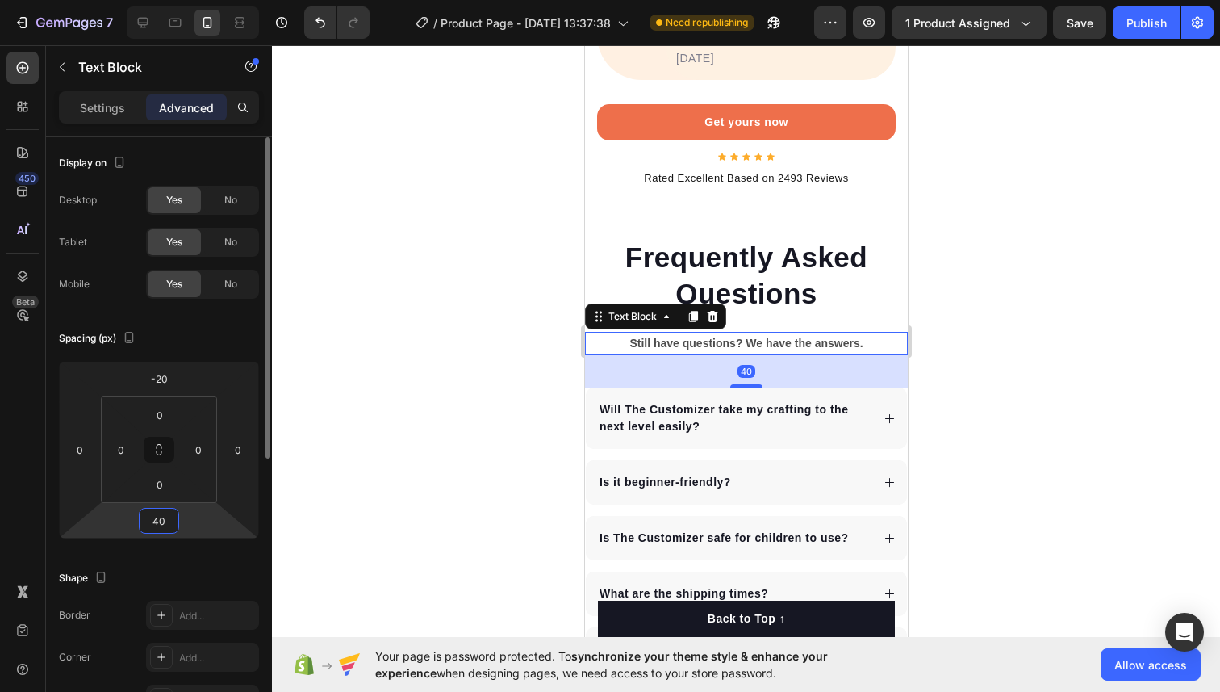
type input "4"
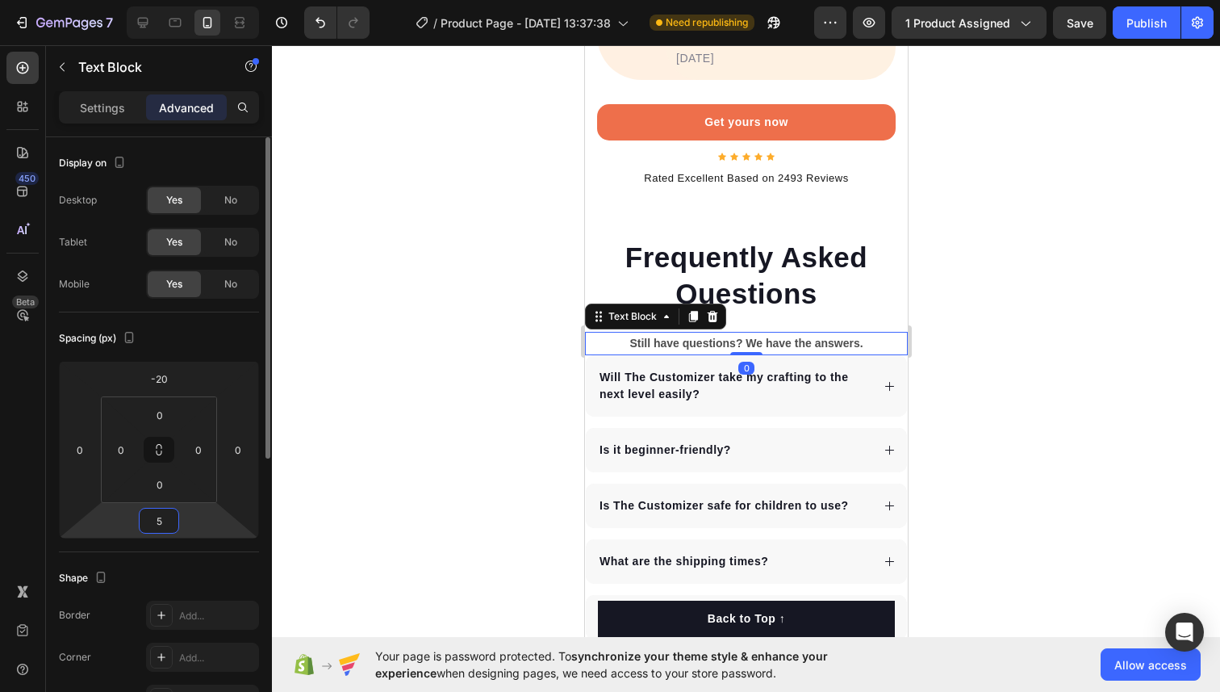
type input "50"
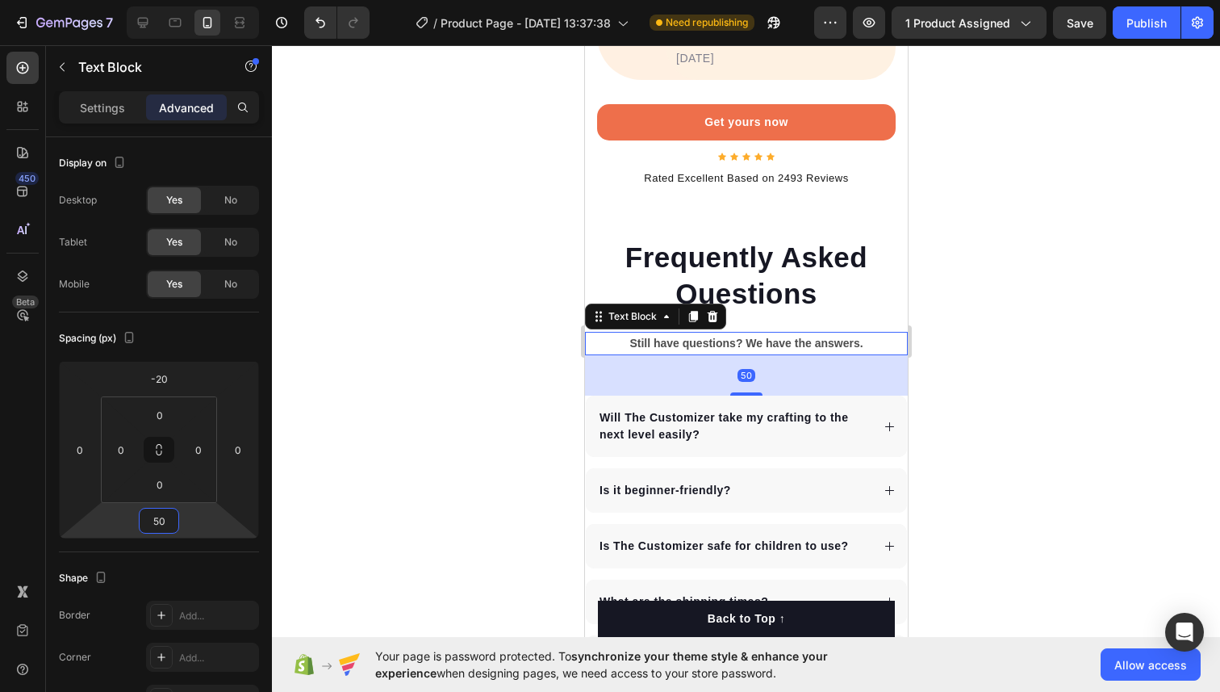
click at [1048, 335] on div at bounding box center [746, 368] width 948 height 646
click at [835, 333] on p "Still have questions? We have the answers." at bounding box center [746, 343] width 320 height 20
click at [154, 524] on input "50" at bounding box center [159, 520] width 32 height 24
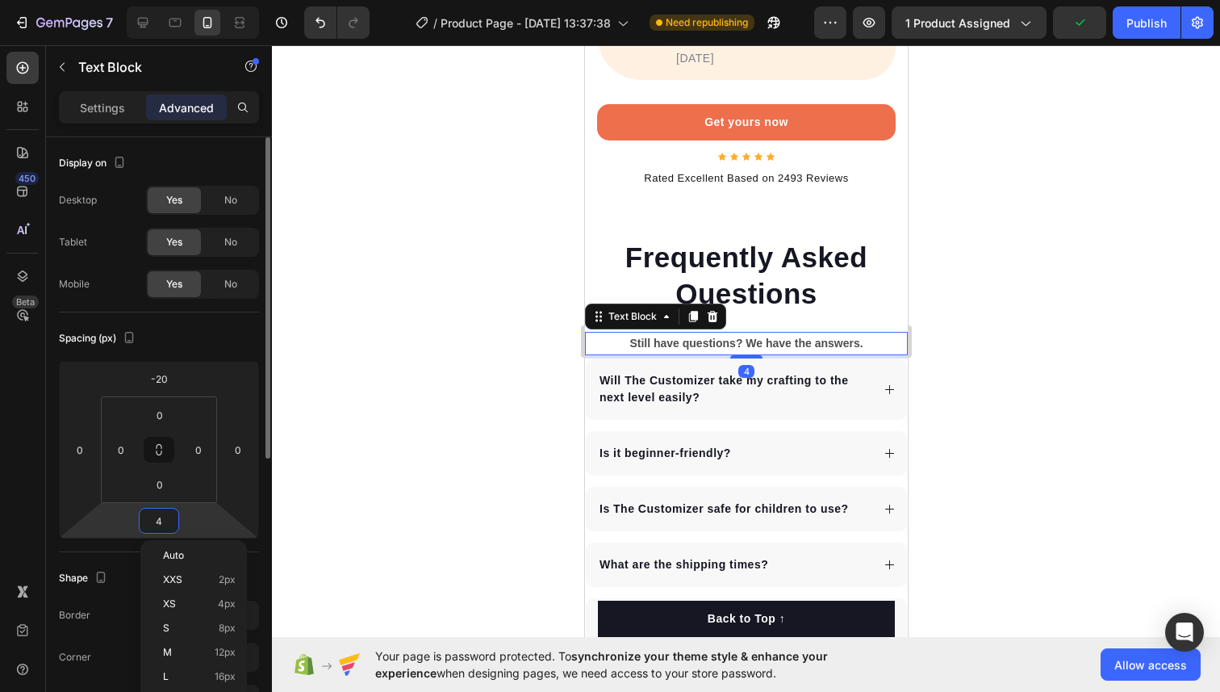
type input "40"
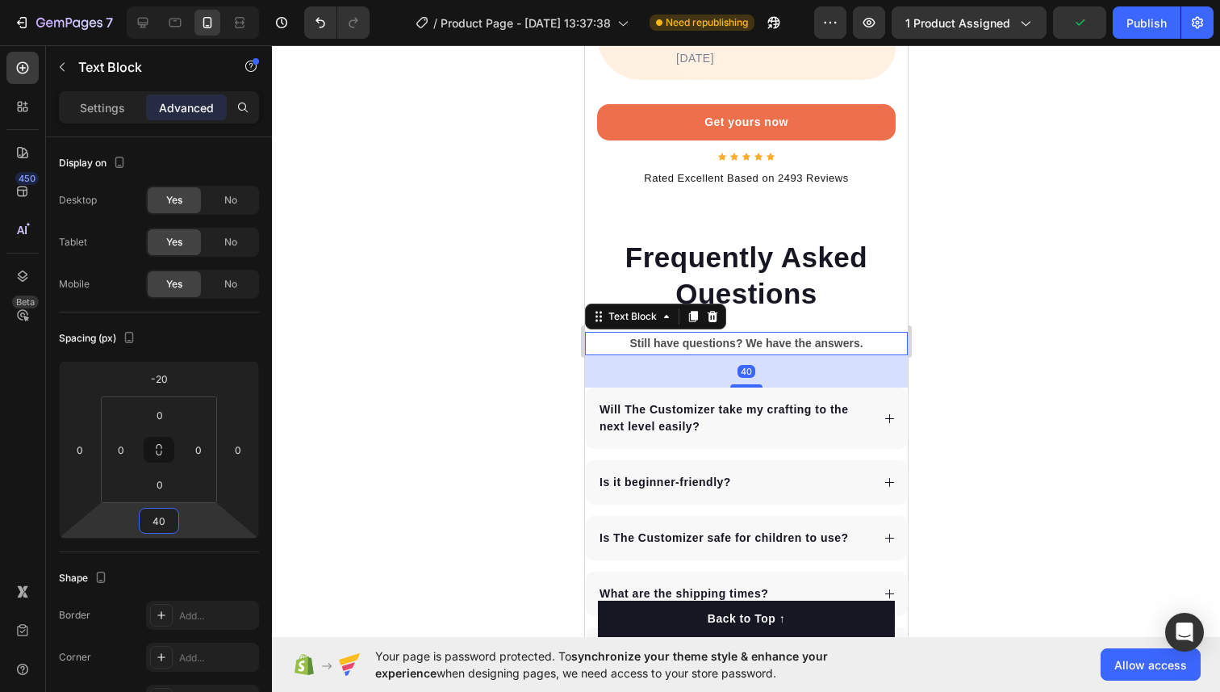
click at [1190, 377] on div at bounding box center [746, 368] width 948 height 646
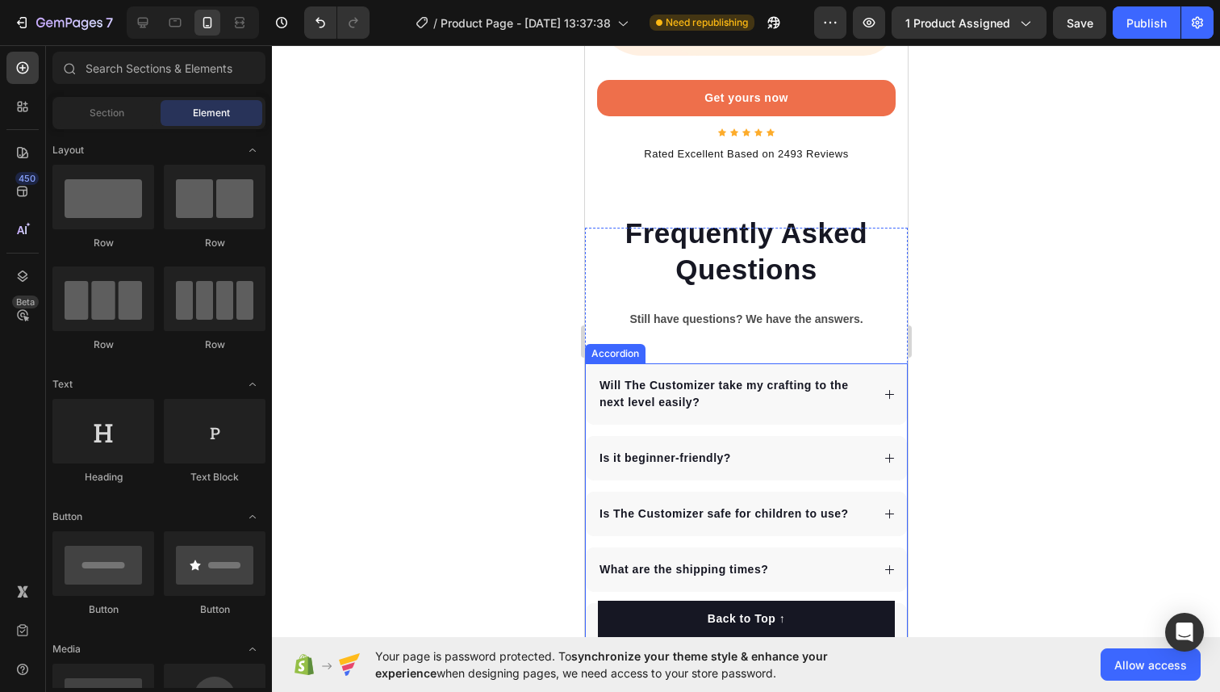
scroll to position [8503, 0]
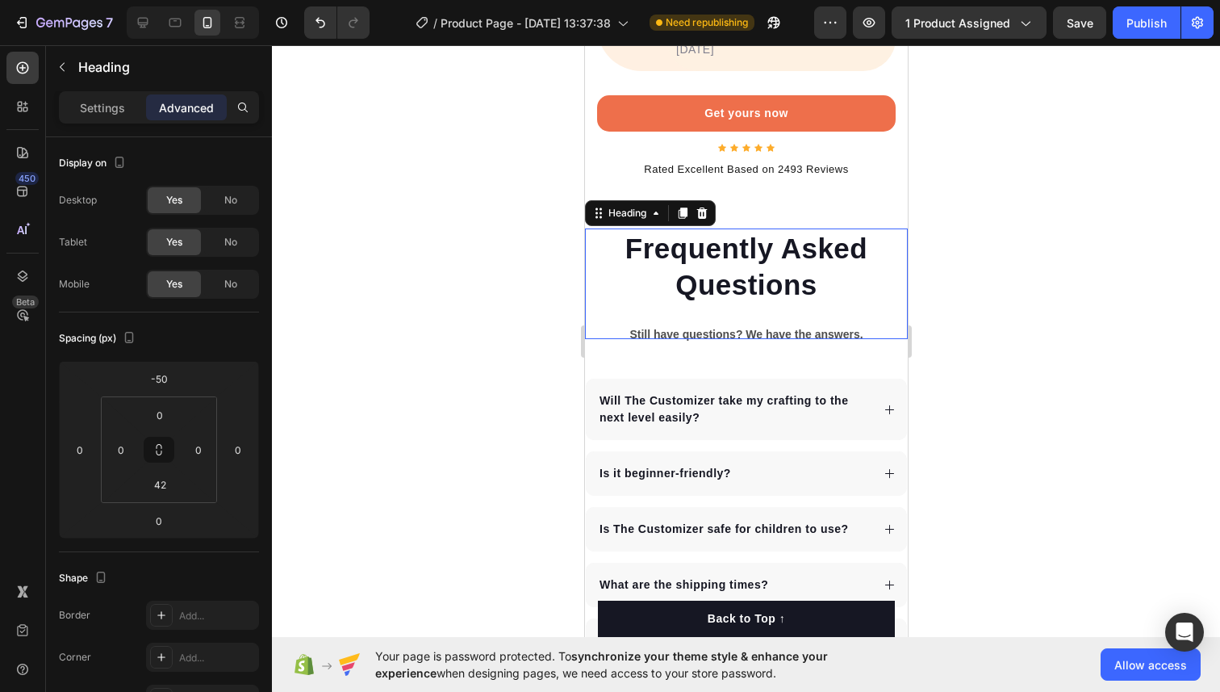
click at [717, 230] on p "Frequently Asked Questions" at bounding box center [746, 266] width 320 height 73
click at [113, 122] on div "Settings Advanced" at bounding box center [159, 107] width 200 height 32
click at [115, 107] on p "Settings" at bounding box center [102, 107] width 45 height 17
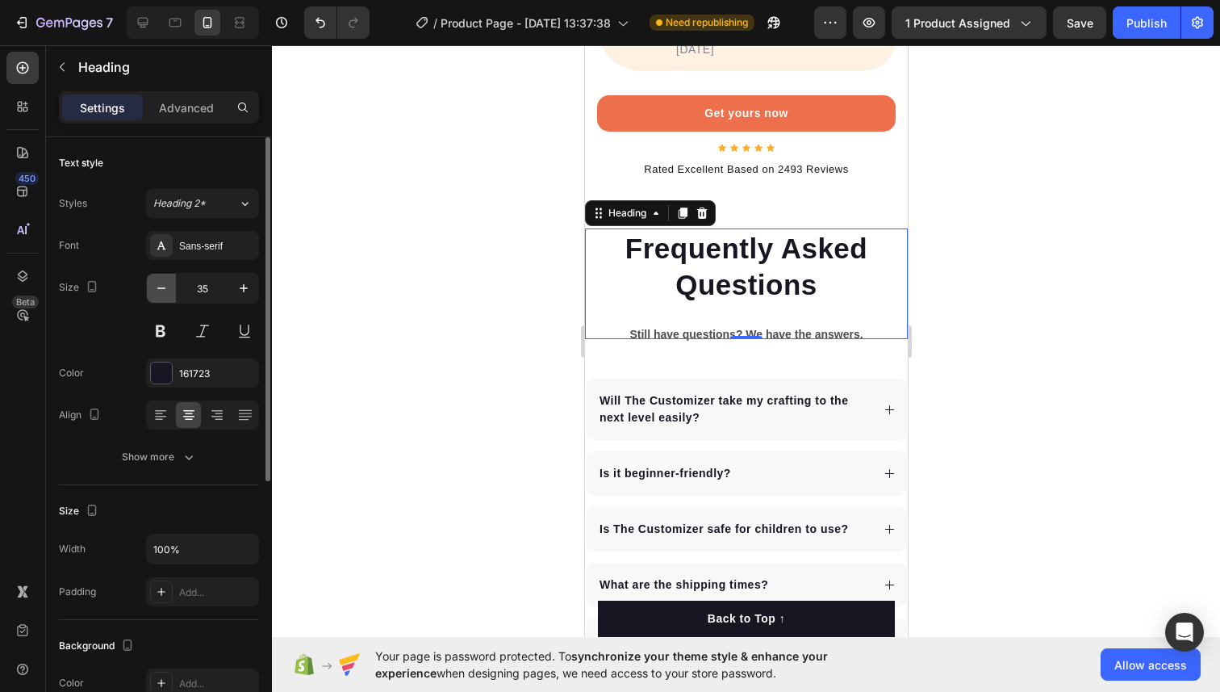
click at [157, 291] on icon "button" at bounding box center [161, 288] width 16 height 16
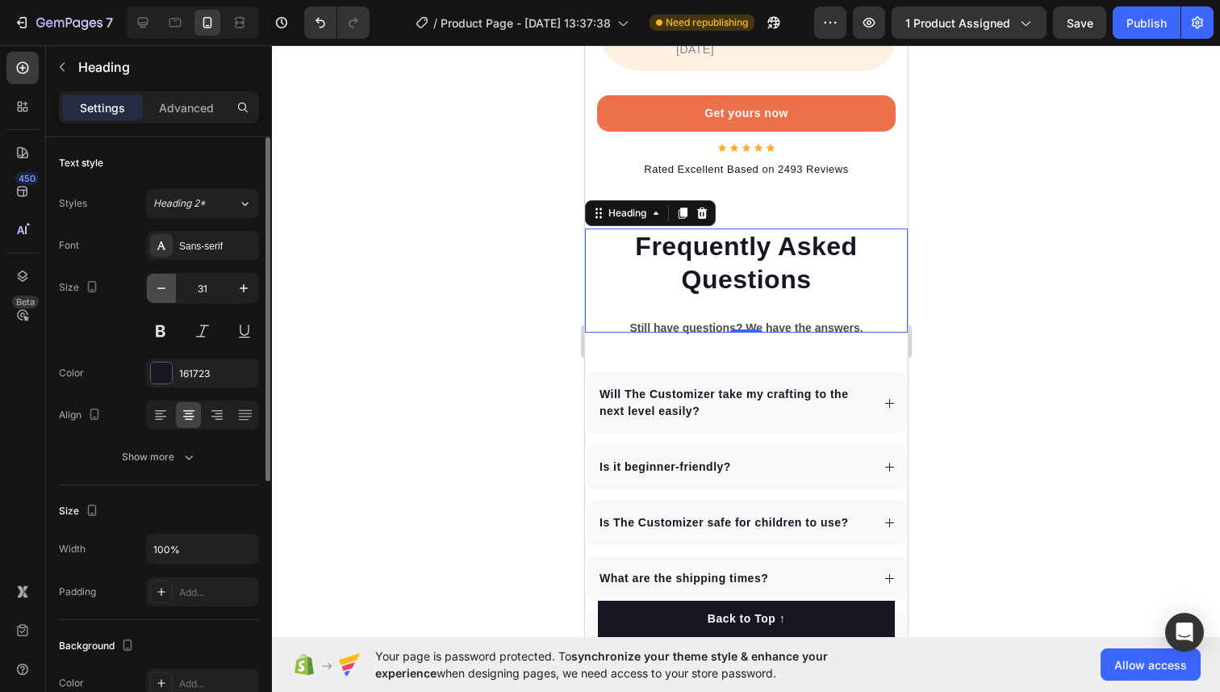
click at [157, 291] on icon "button" at bounding box center [161, 288] width 16 height 16
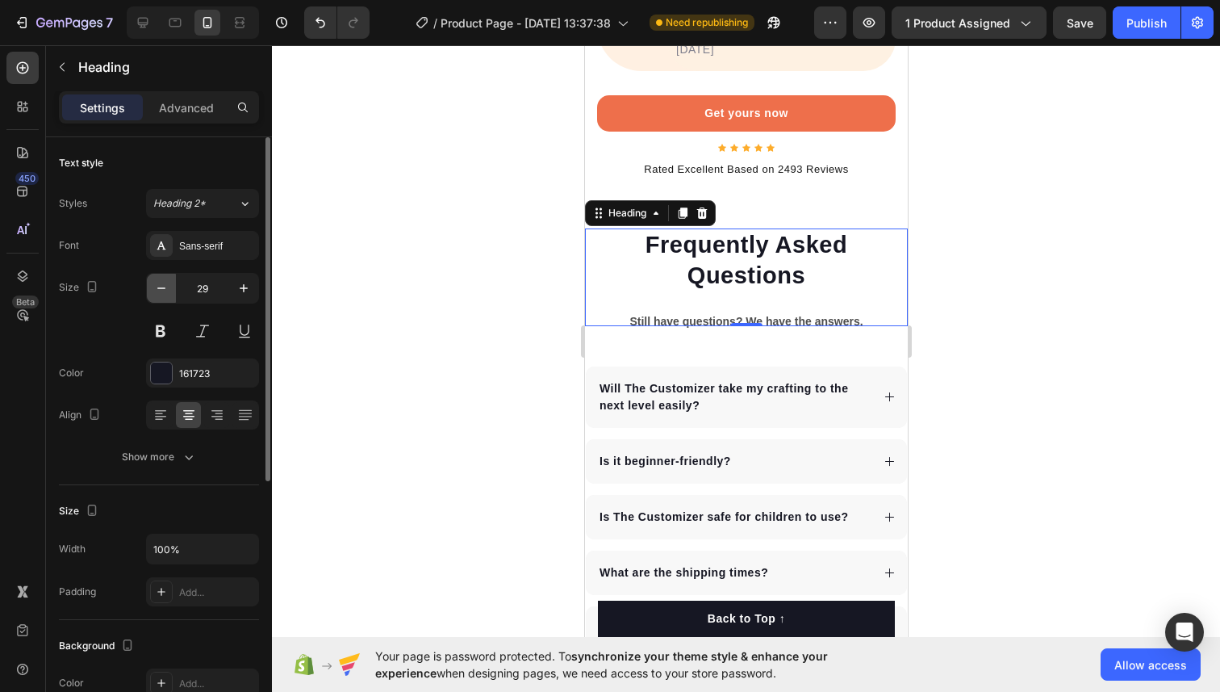
click at [157, 291] on icon "button" at bounding box center [161, 288] width 16 height 16
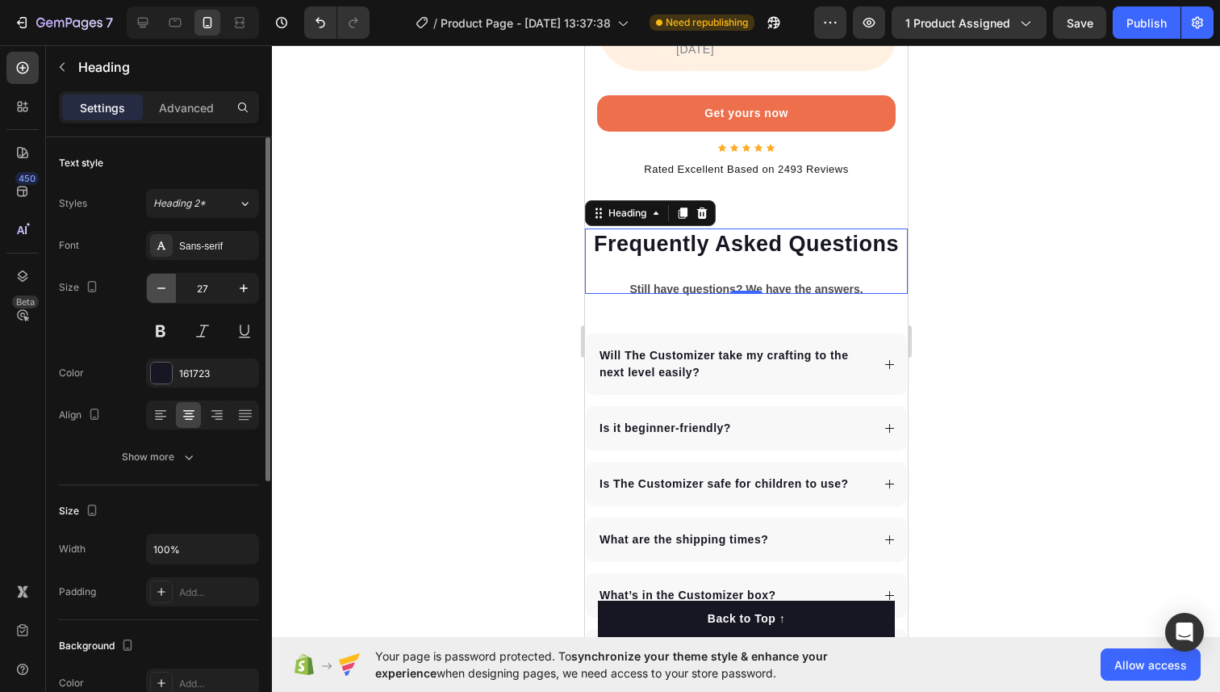
click at [157, 291] on icon "button" at bounding box center [161, 288] width 16 height 16
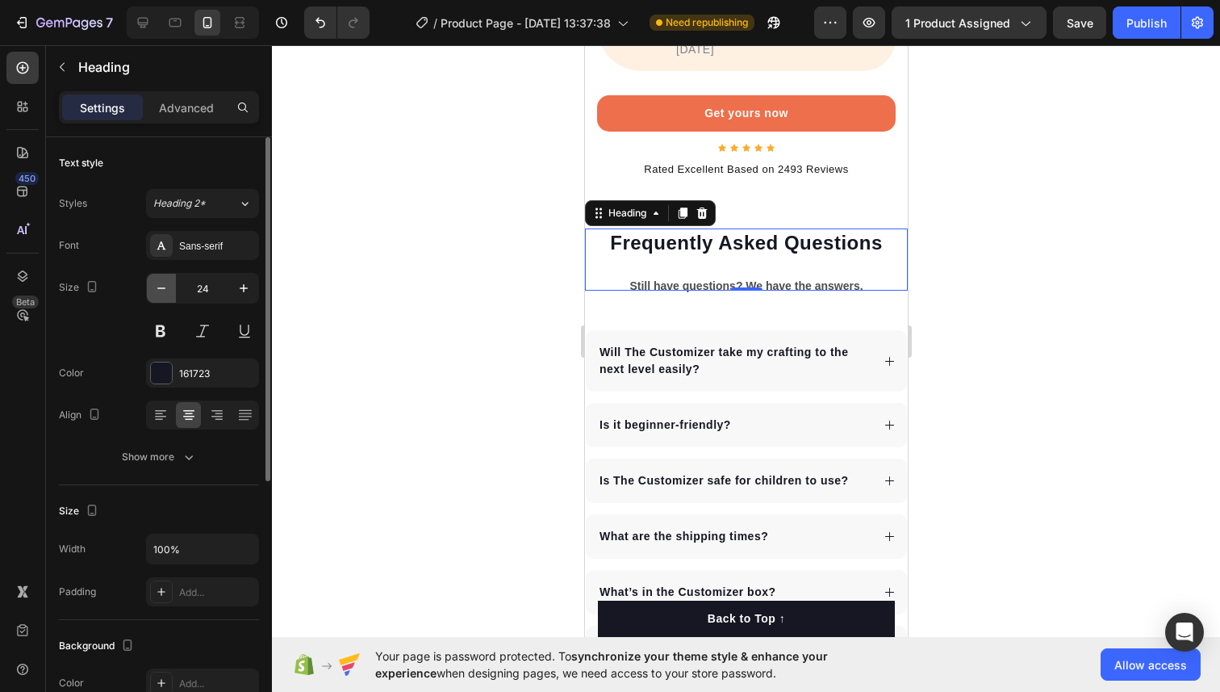
click at [158, 286] on icon "button" at bounding box center [161, 288] width 16 height 16
type input "23"
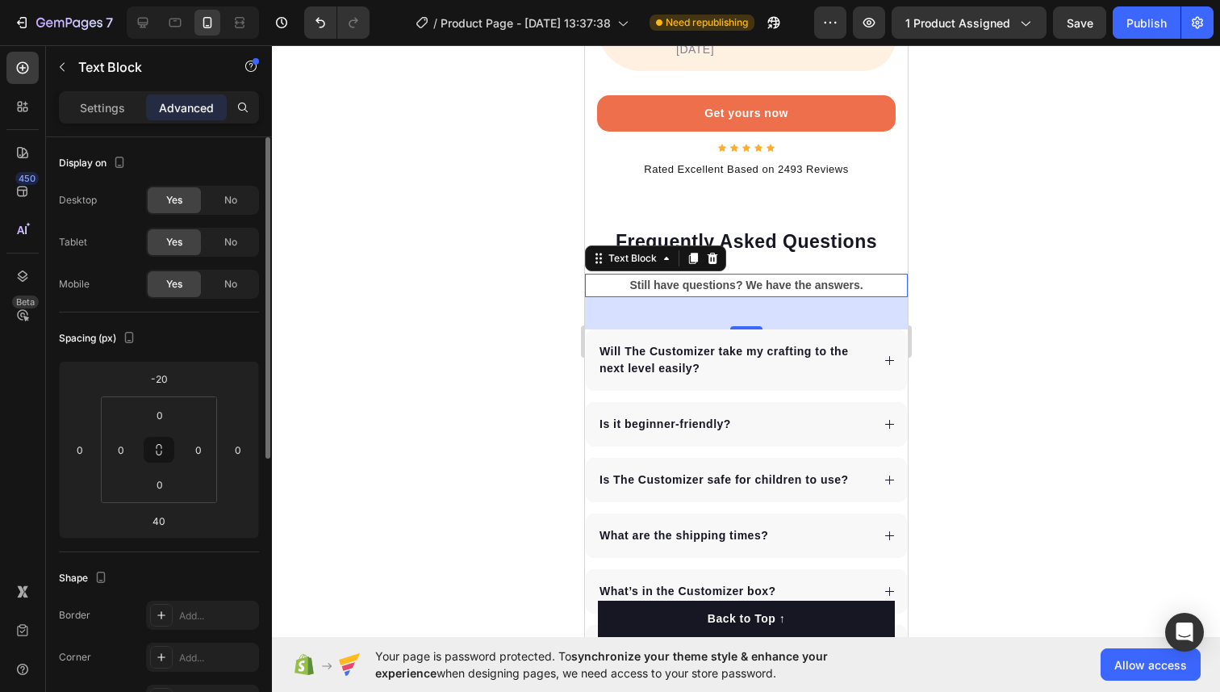
click at [638, 275] on p "Still have questions? We have the answers." at bounding box center [746, 285] width 320 height 20
click at [77, 96] on div "Settings" at bounding box center [102, 107] width 81 height 26
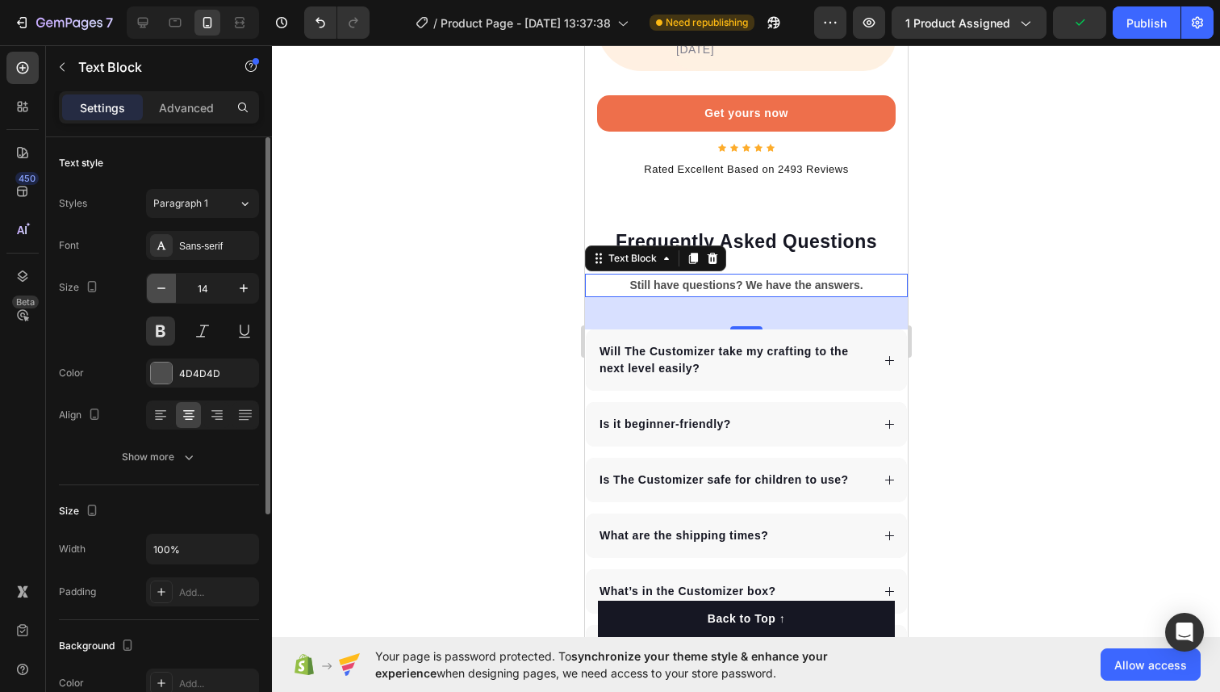
click at [159, 293] on icon "button" at bounding box center [161, 288] width 16 height 16
type input "12"
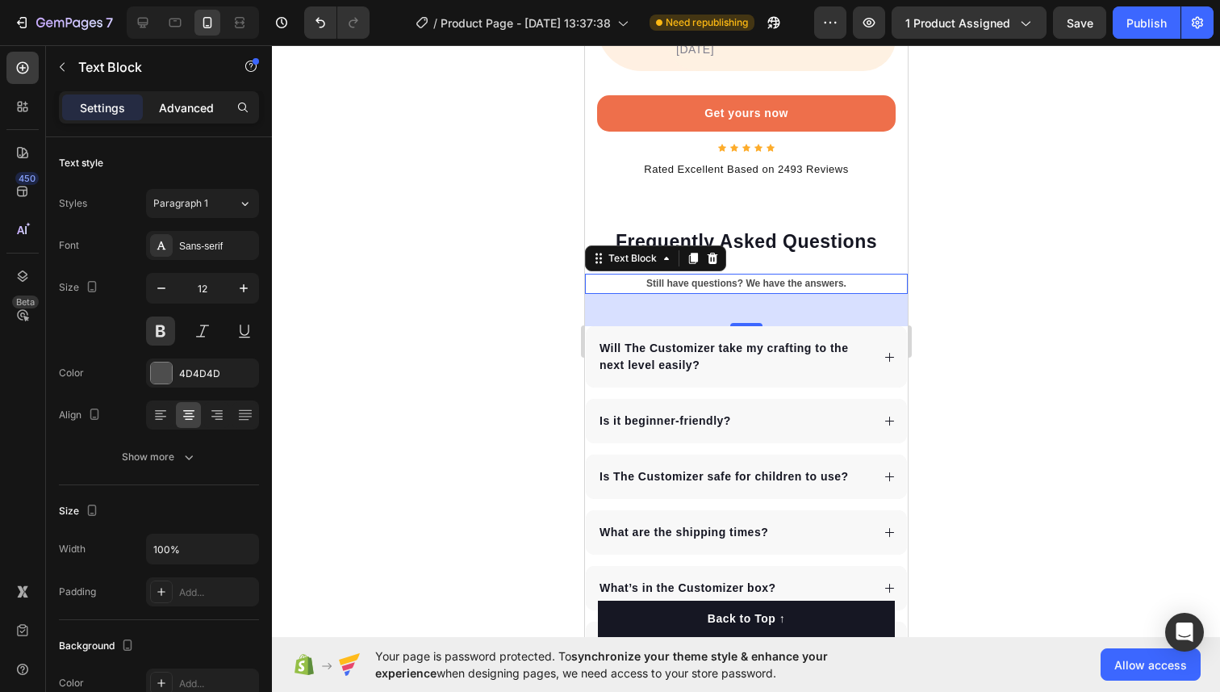
click at [207, 117] on div "Advanced" at bounding box center [186, 107] width 81 height 26
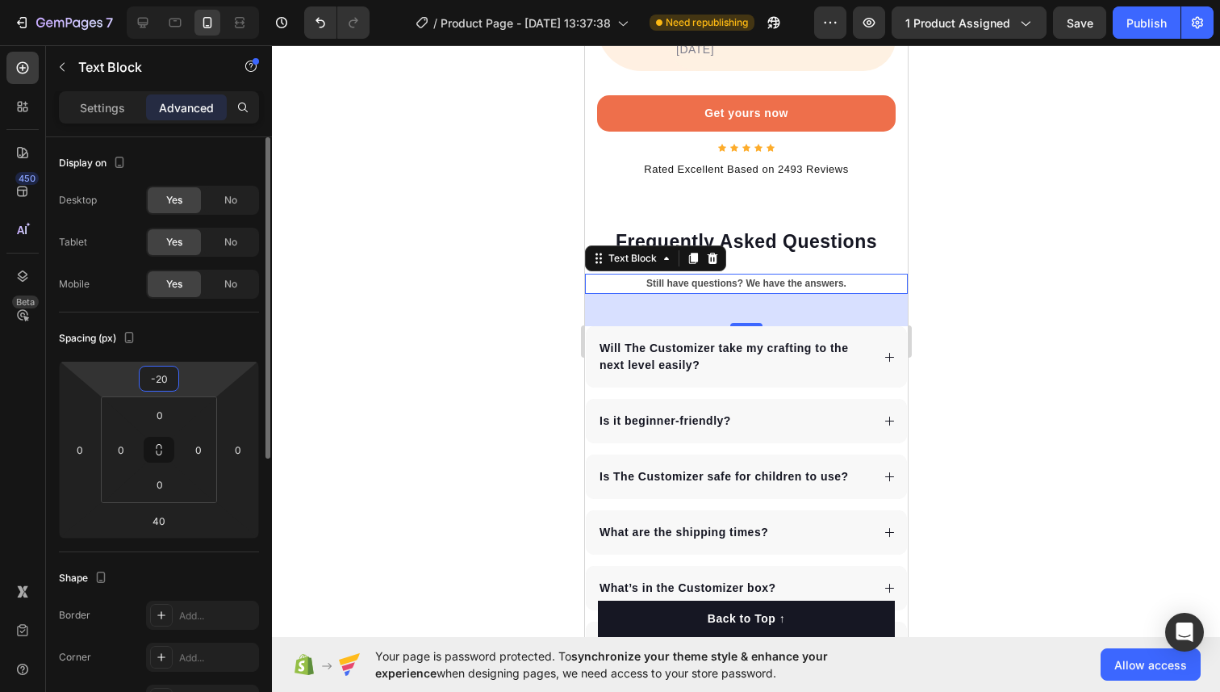
click at [160, 385] on input "-20" at bounding box center [159, 378] width 32 height 24
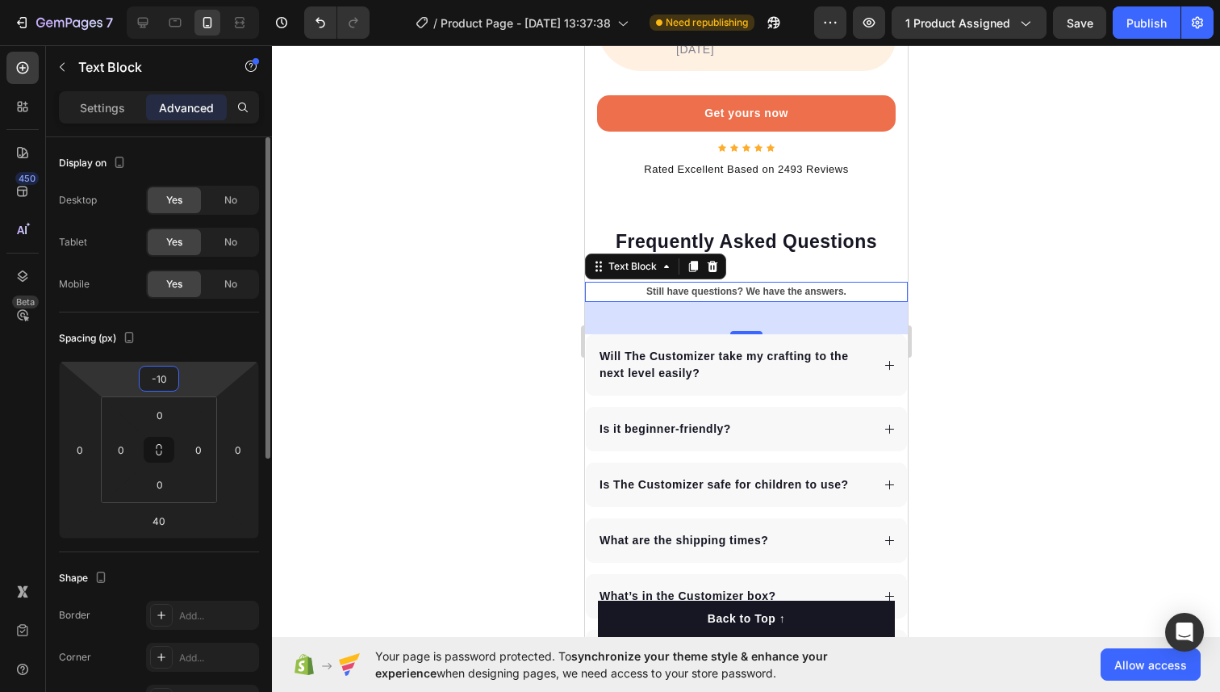
type input "-1"
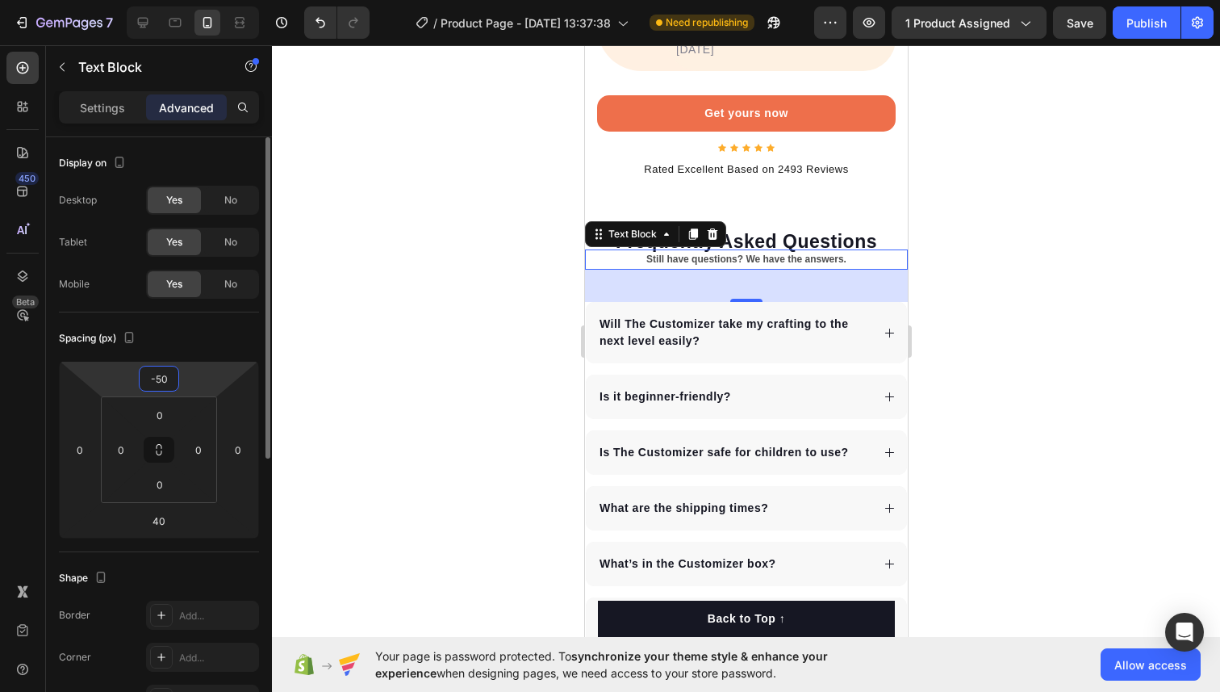
type input "-5"
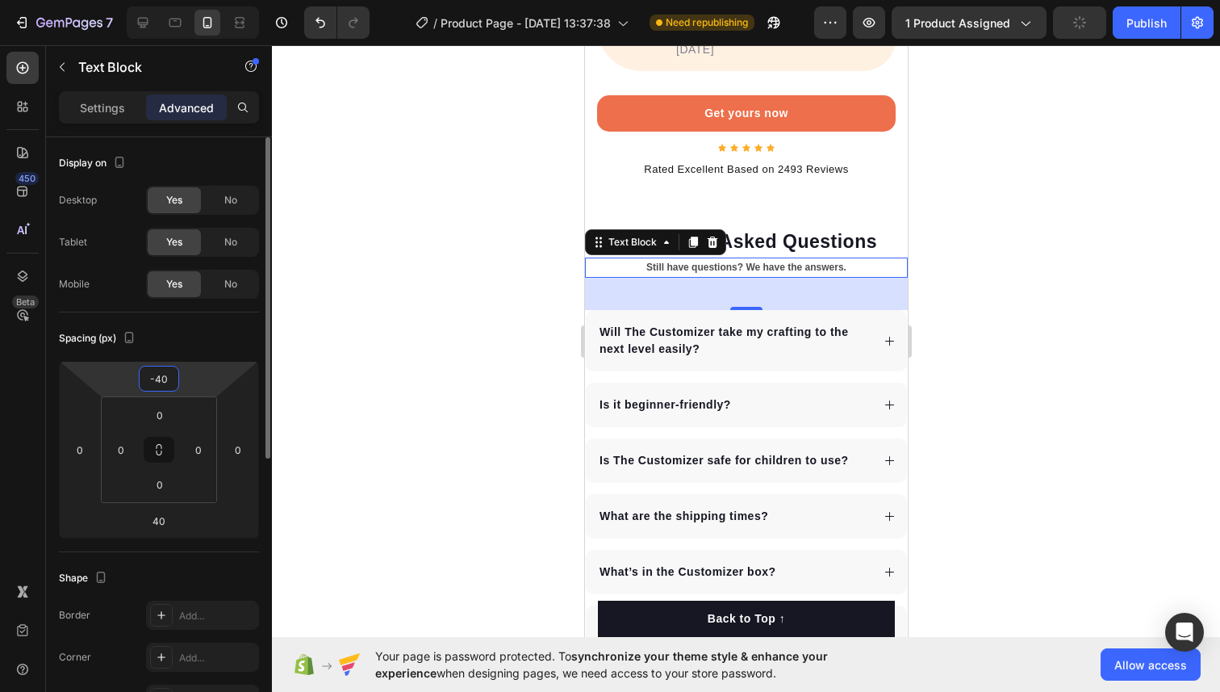
type input "-4"
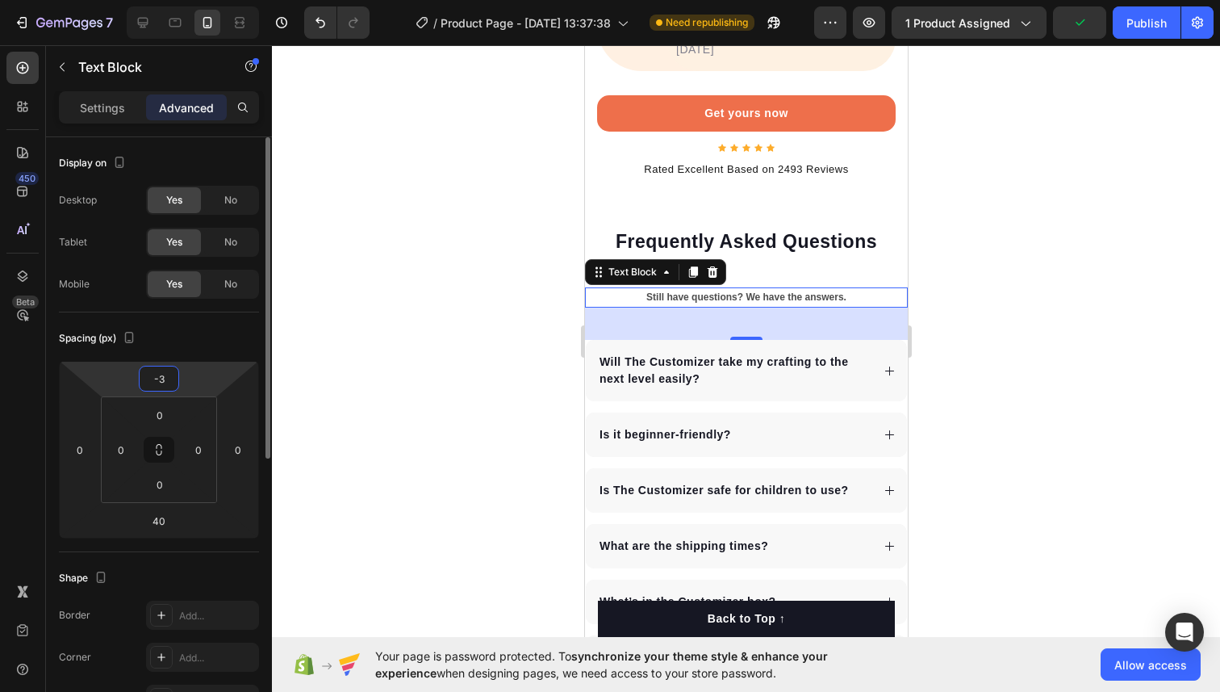
type input "-30"
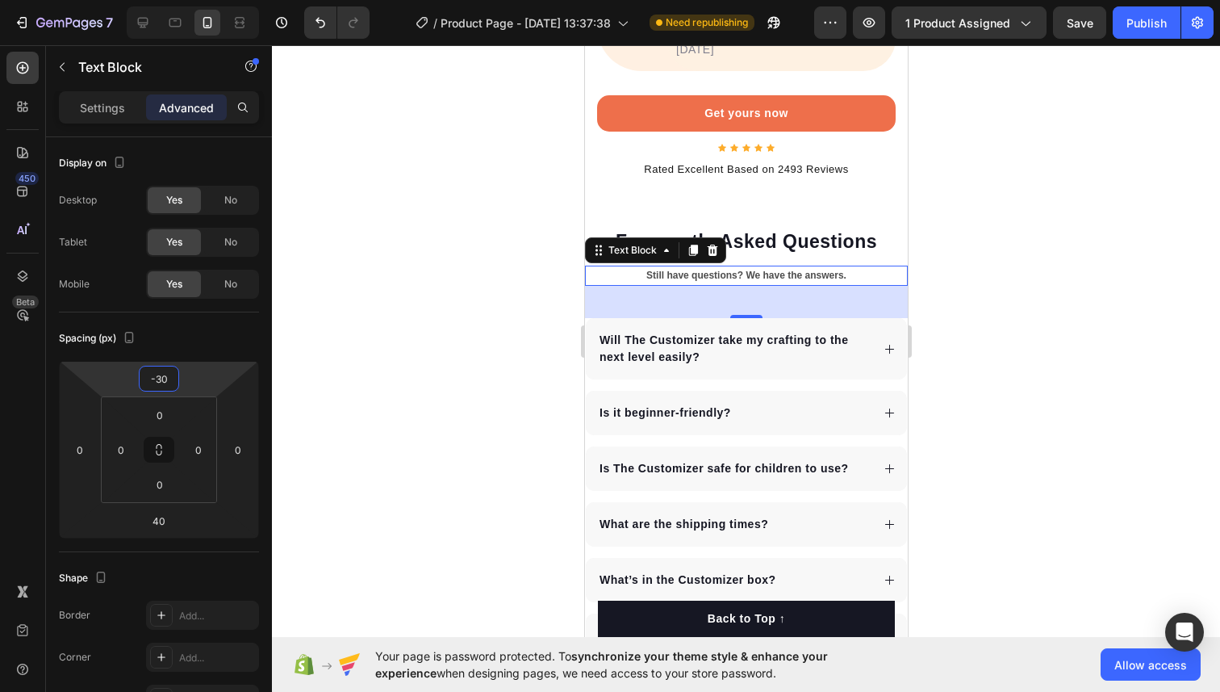
click at [1219, 282] on div at bounding box center [746, 368] width 948 height 646
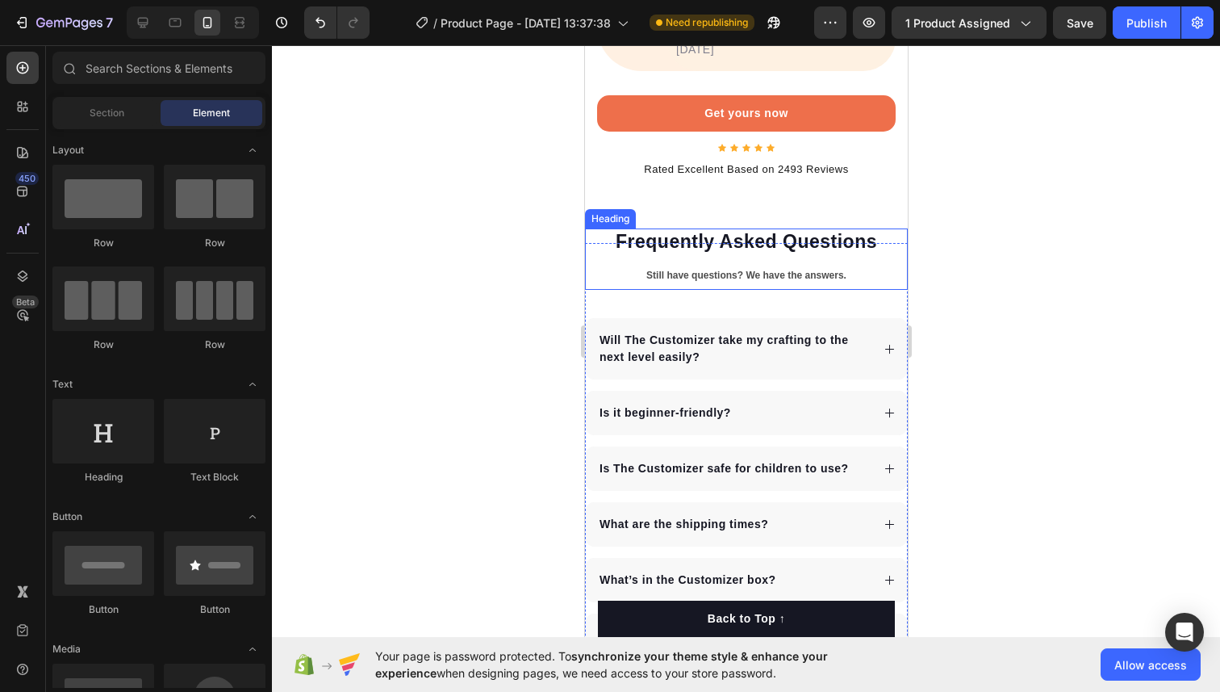
click at [838, 230] on p "Frequently Asked Questions" at bounding box center [746, 242] width 320 height 24
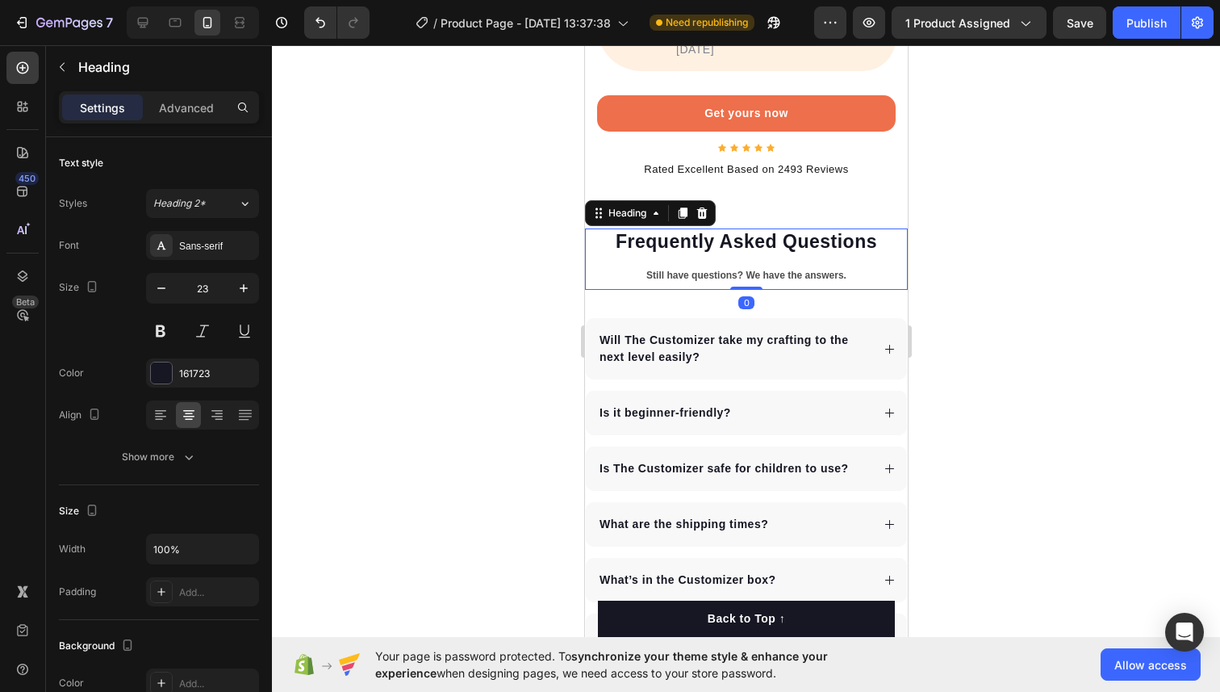
click at [824, 230] on p "Frequently Asked Questions" at bounding box center [746, 242] width 320 height 24
click at [963, 181] on div at bounding box center [746, 368] width 948 height 646
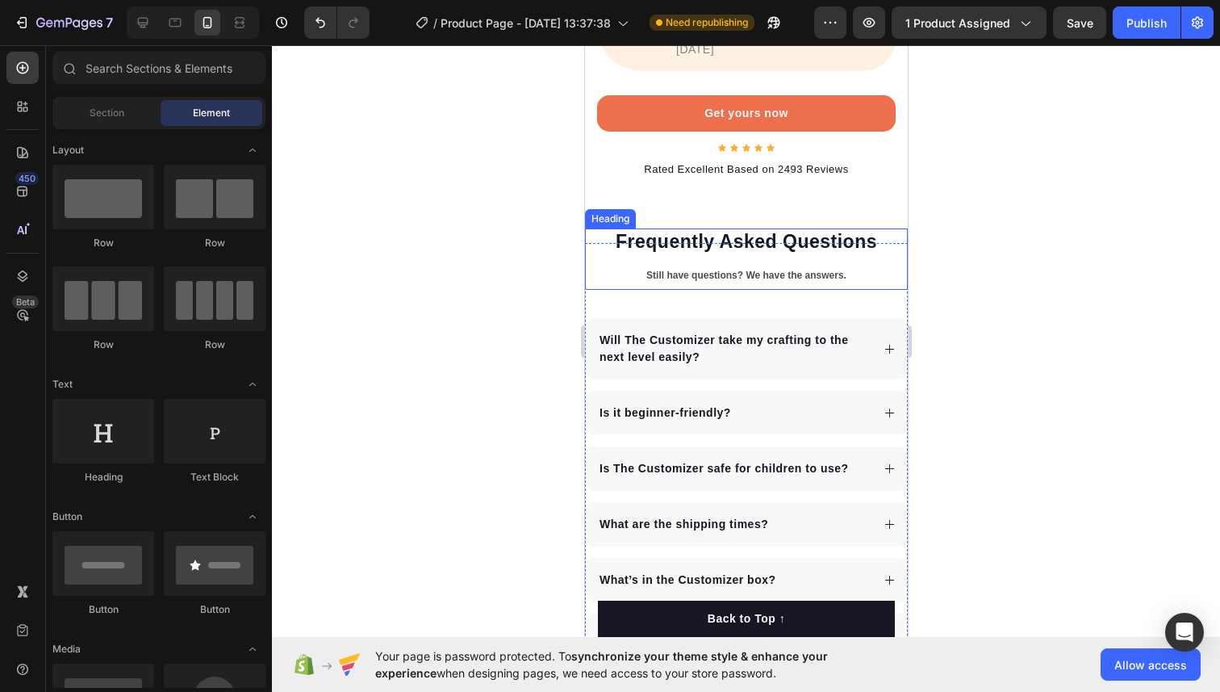
click at [829, 230] on p "Frequently Asked Questions" at bounding box center [746, 242] width 320 height 24
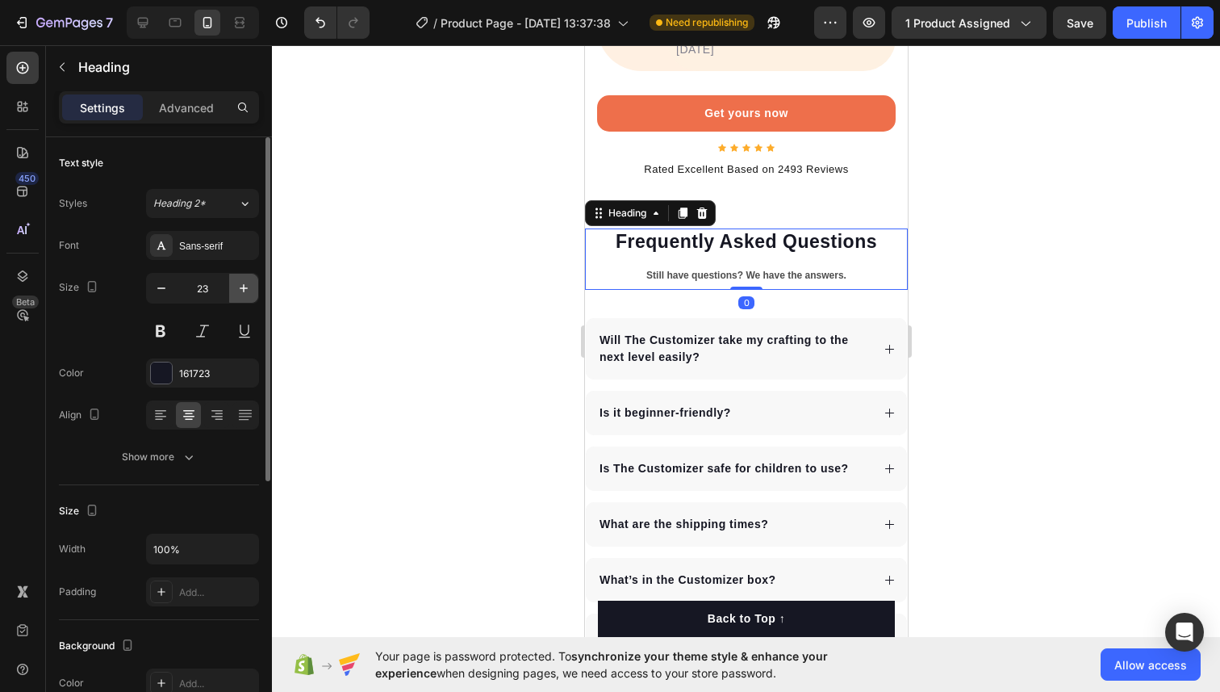
click at [247, 289] on icon "button" at bounding box center [244, 288] width 16 height 16
type input "24"
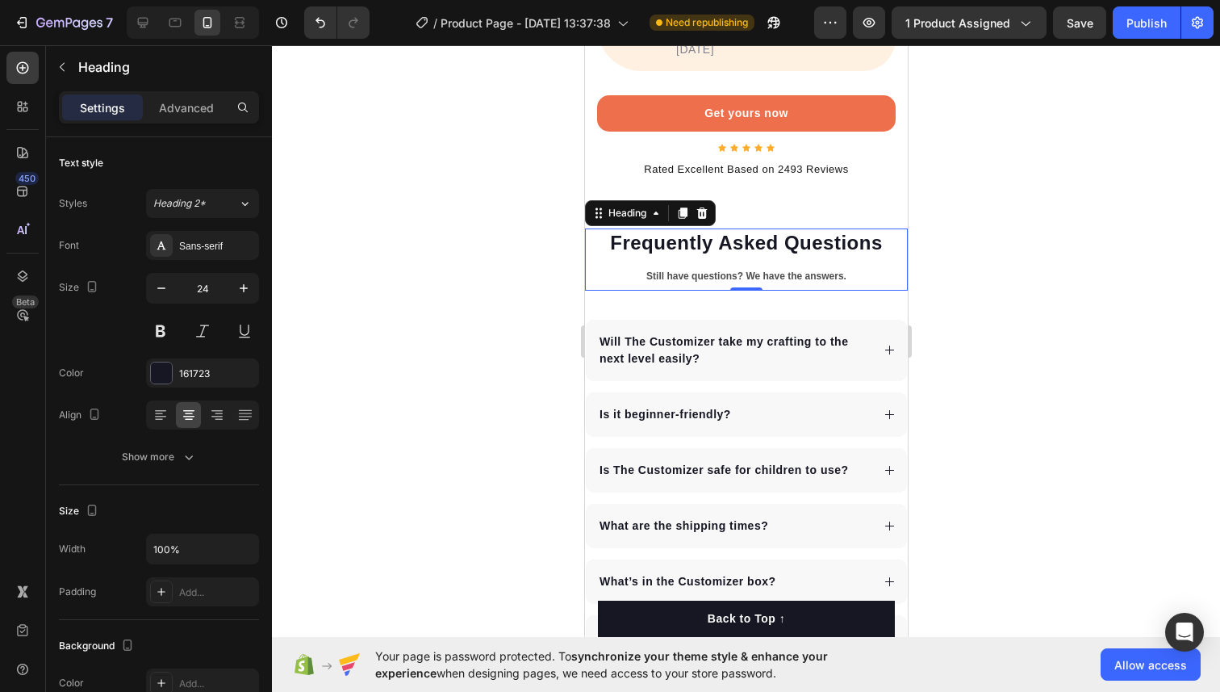
click at [1047, 219] on div at bounding box center [746, 368] width 948 height 646
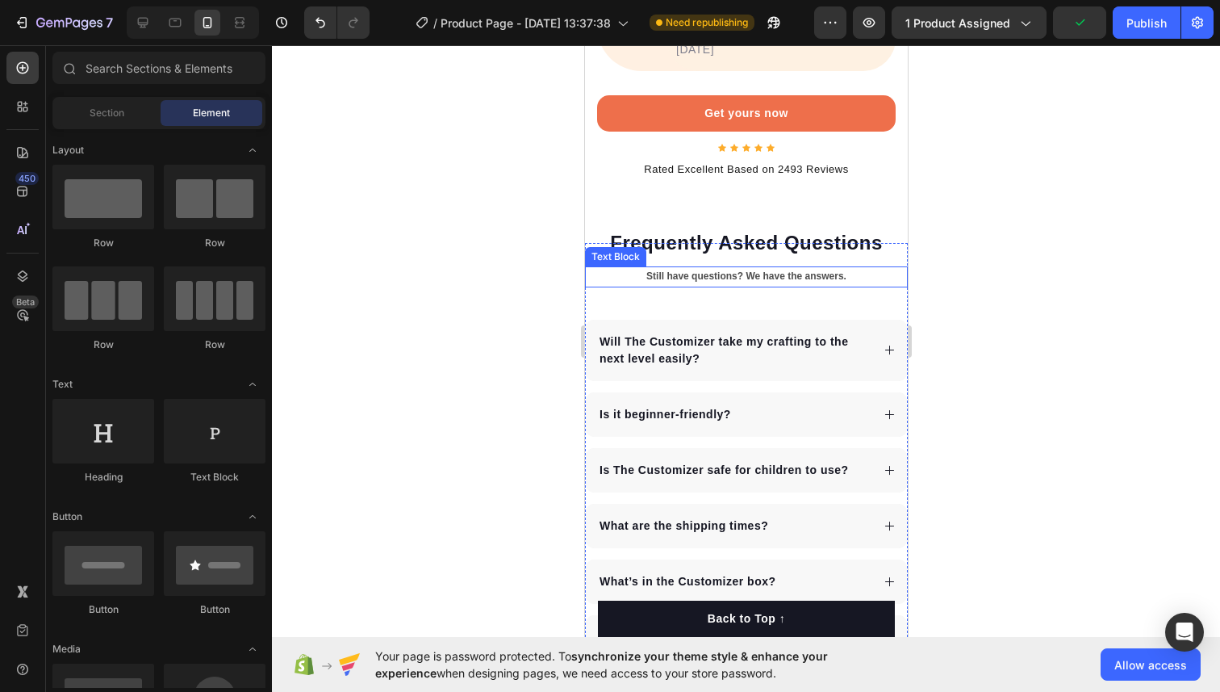
click at [811, 268] on p "Still have questions? We have the answers." at bounding box center [746, 277] width 320 height 18
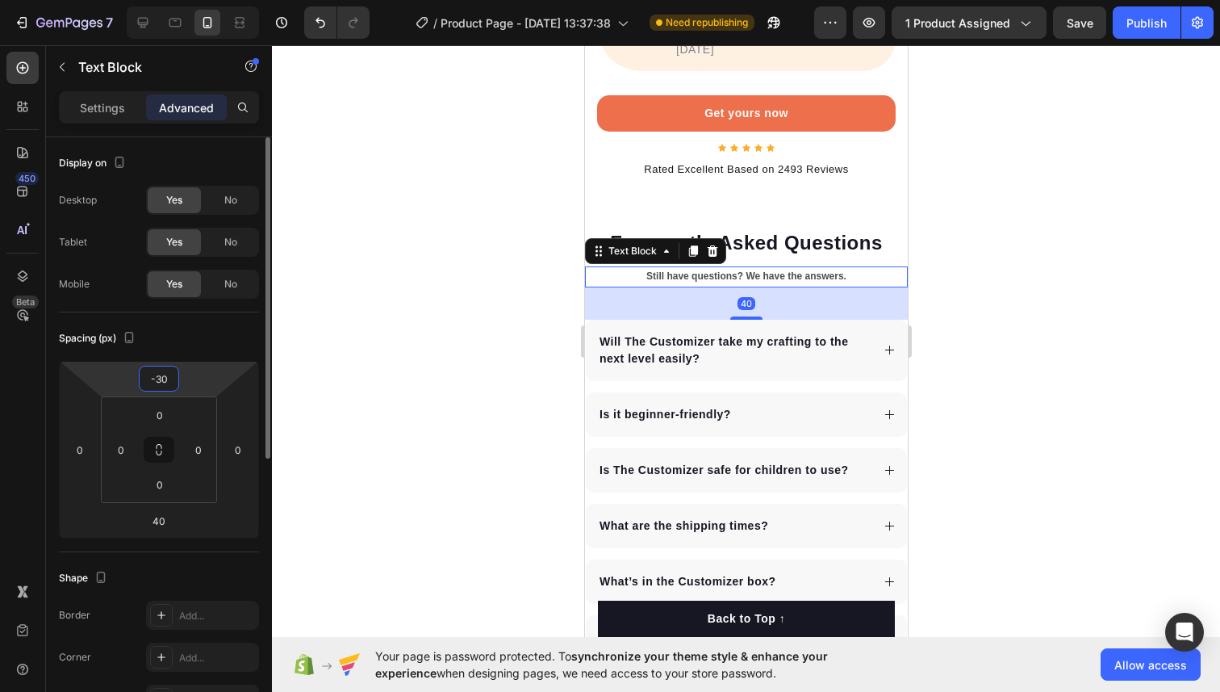
click at [166, 378] on input "-30" at bounding box center [159, 378] width 32 height 24
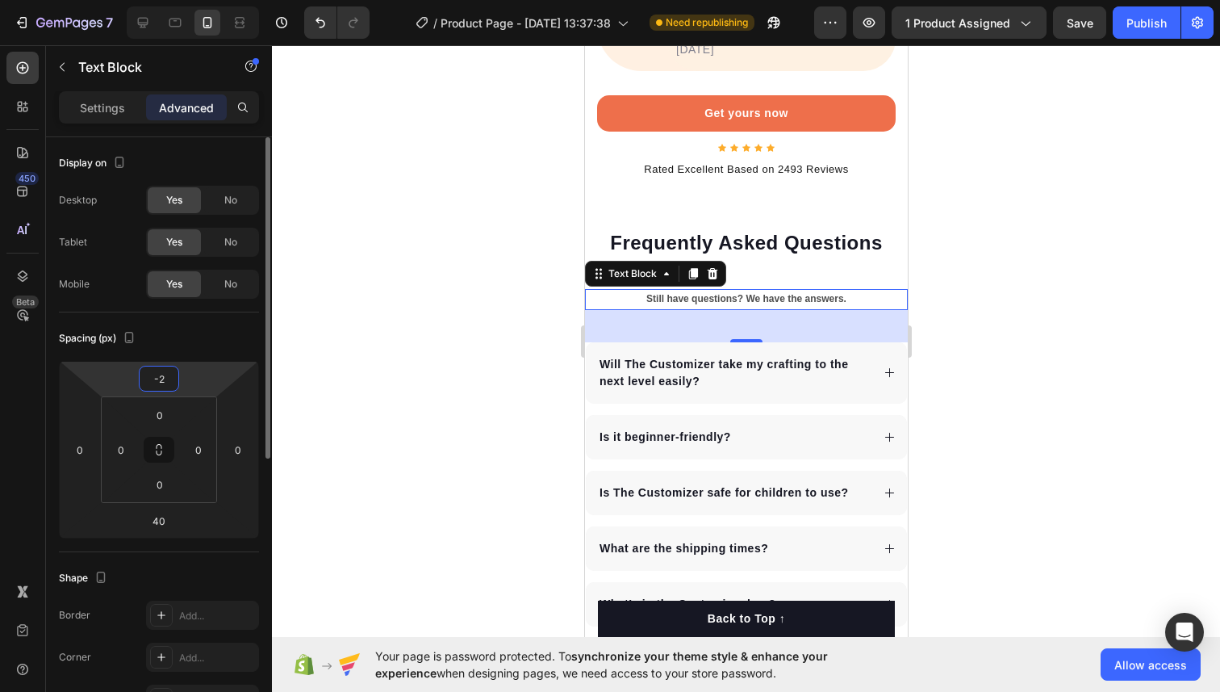
type input "-27"
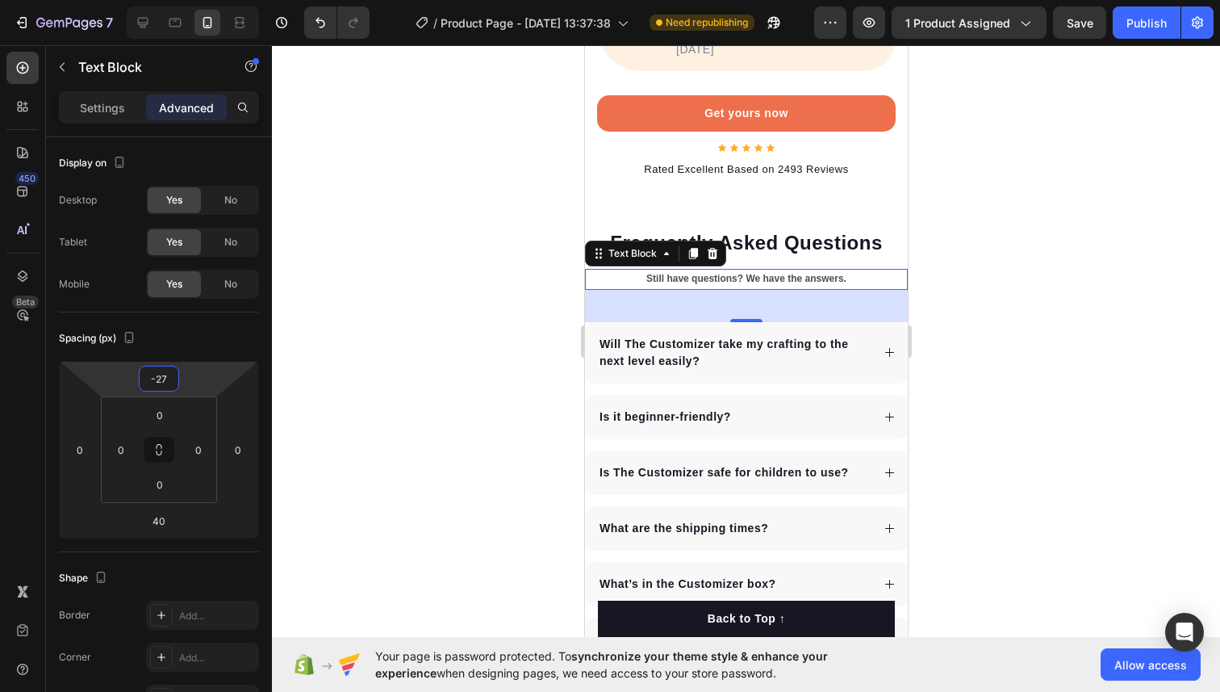
click at [356, 299] on div at bounding box center [746, 368] width 948 height 646
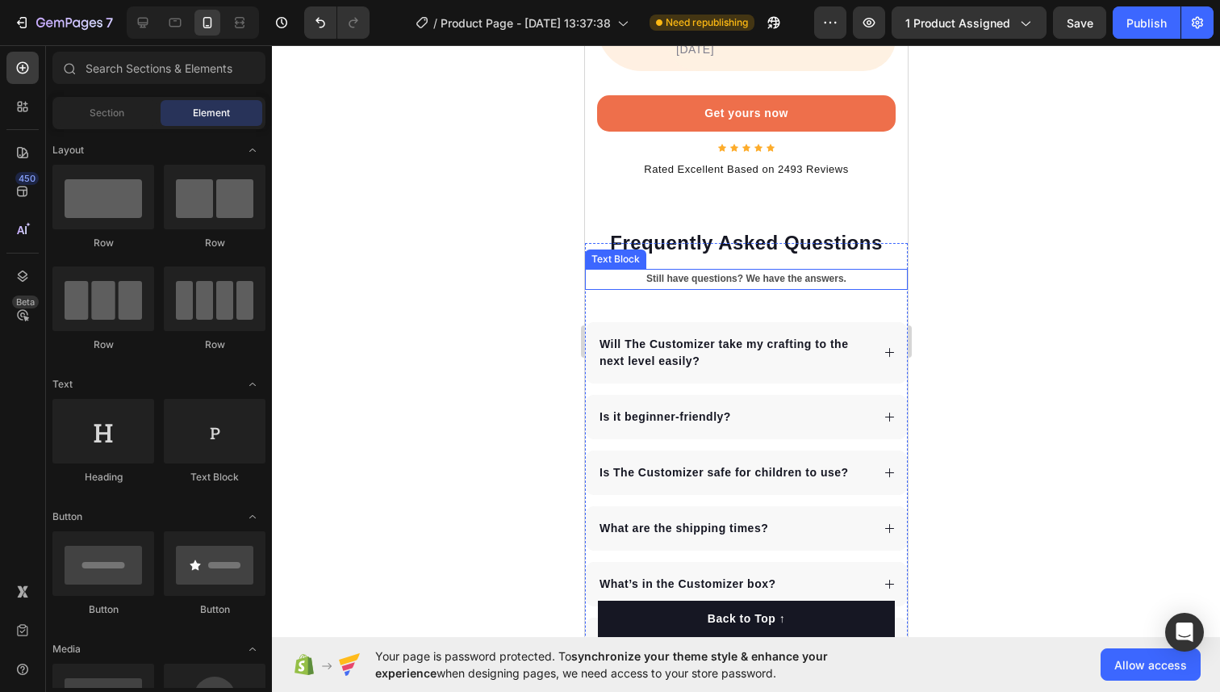
click at [648, 270] on p "Still have questions? We have the answers." at bounding box center [746, 279] width 320 height 18
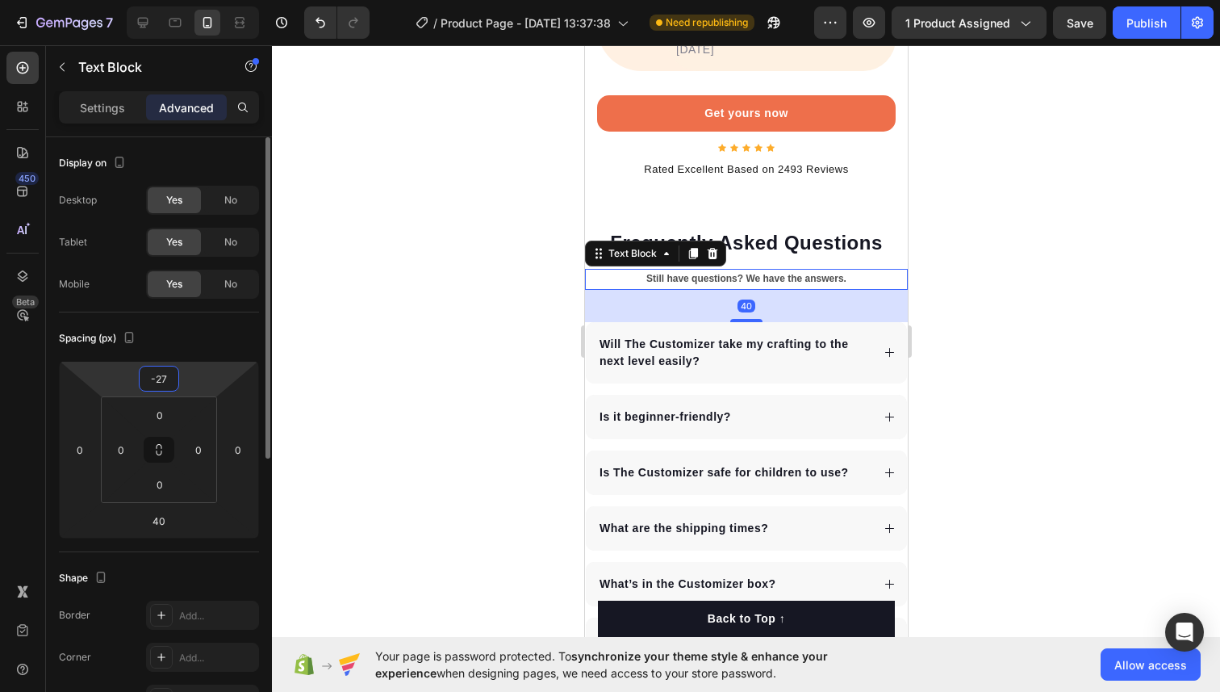
click at [169, 378] on input "-27" at bounding box center [159, 378] width 32 height 24
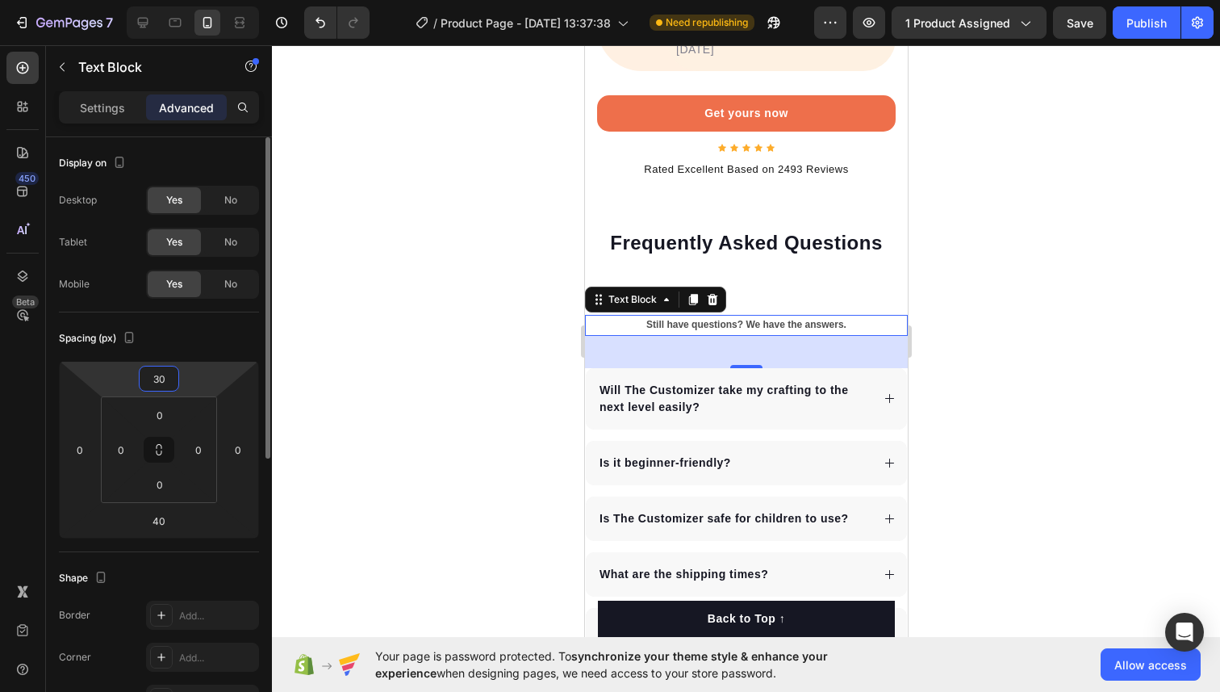
type input "3"
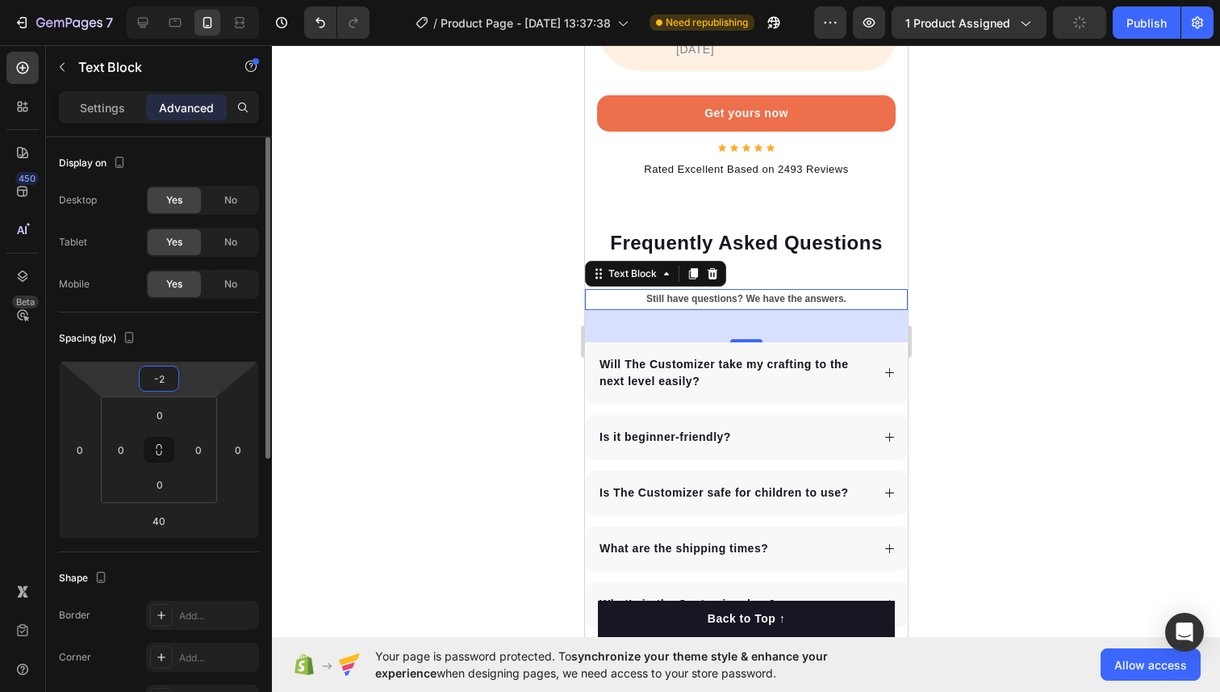
type input "-20"
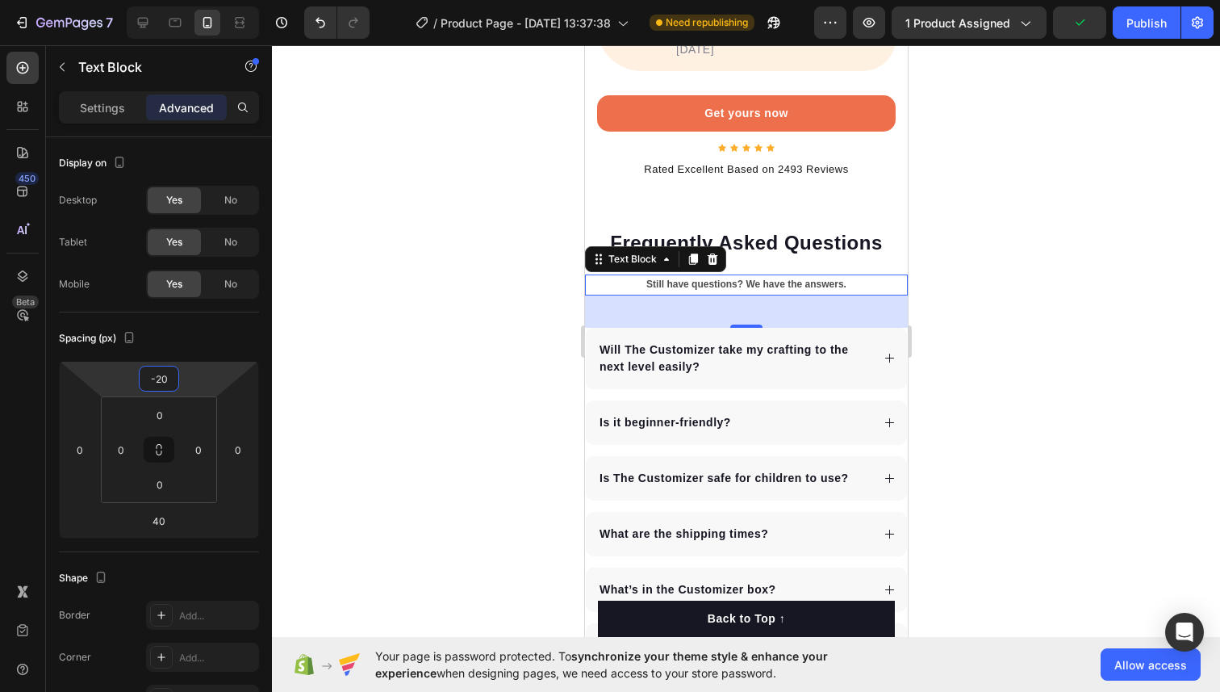
click at [525, 249] on div at bounding box center [746, 368] width 948 height 646
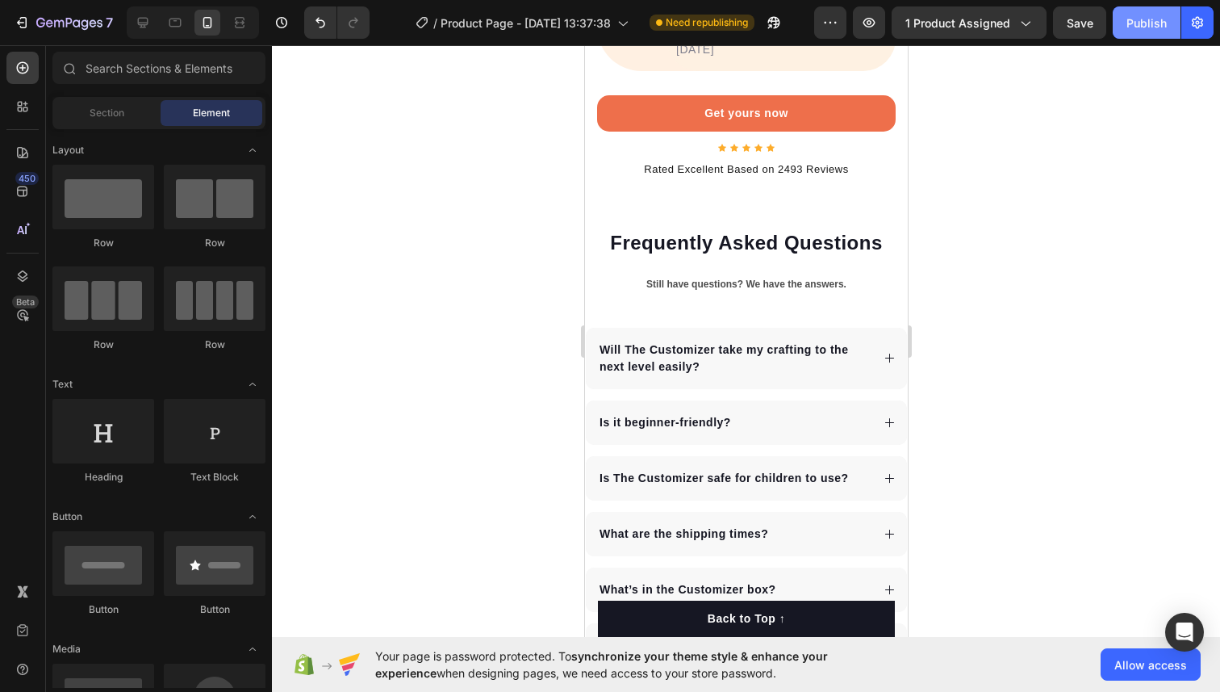
click at [1153, 27] on div "Publish" at bounding box center [1147, 23] width 40 height 17
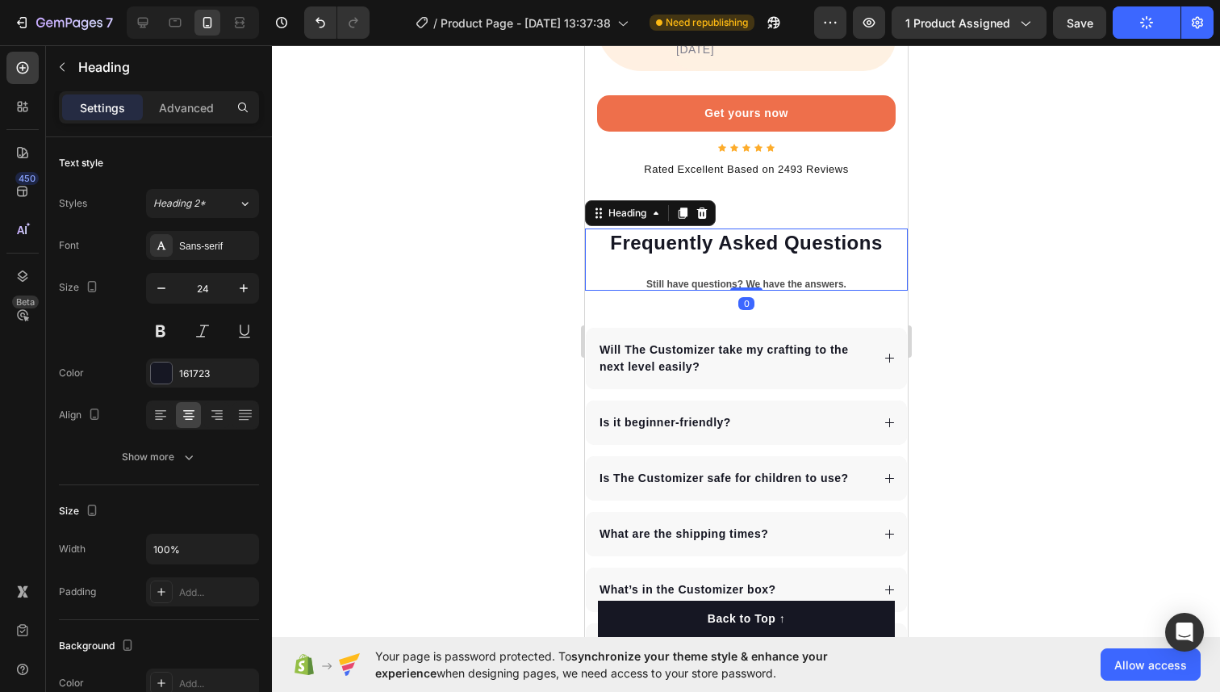
click at [828, 228] on h2 "Frequently Asked Questions" at bounding box center [745, 242] width 323 height 28
click at [252, 284] on button "button" at bounding box center [243, 288] width 29 height 29
type input "25"
click at [1014, 219] on div at bounding box center [746, 368] width 948 height 646
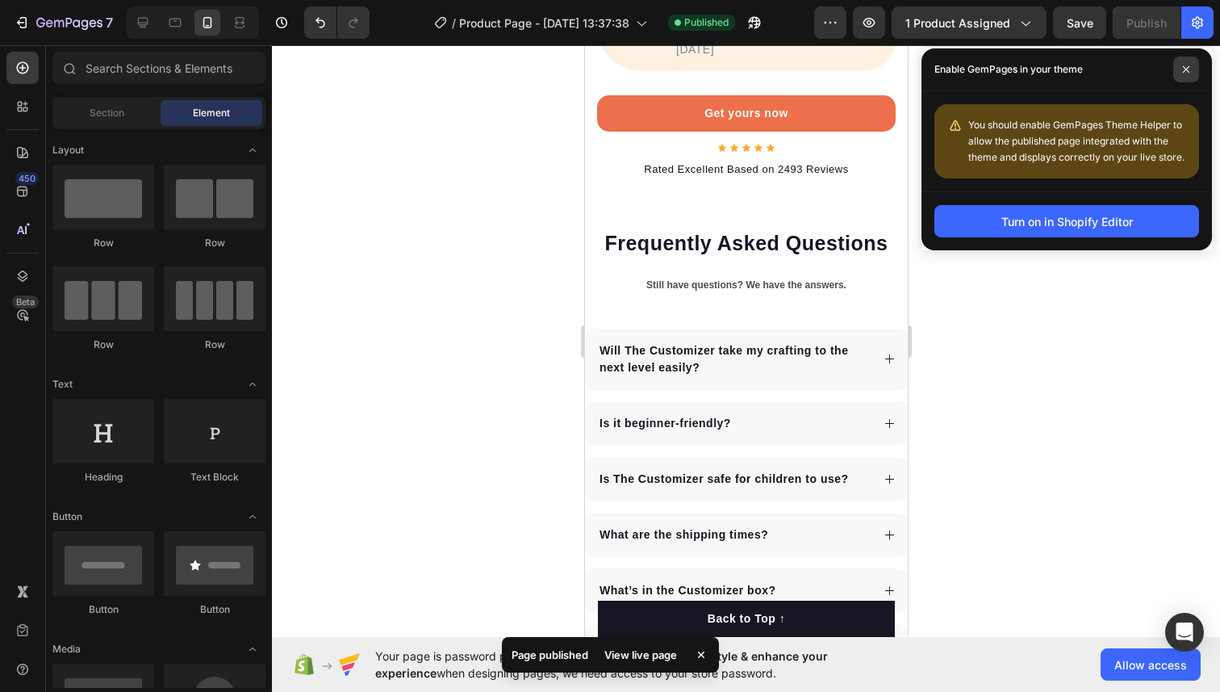
click at [1175, 73] on span at bounding box center [1186, 69] width 26 height 26
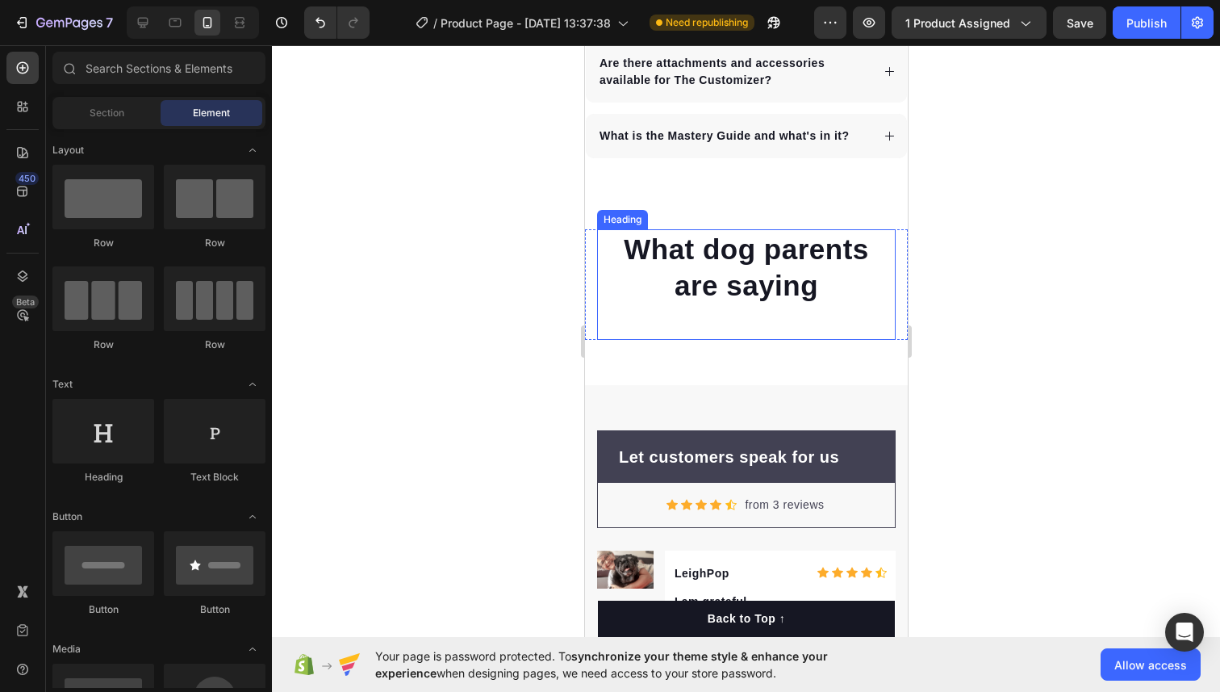
scroll to position [9118, 0]
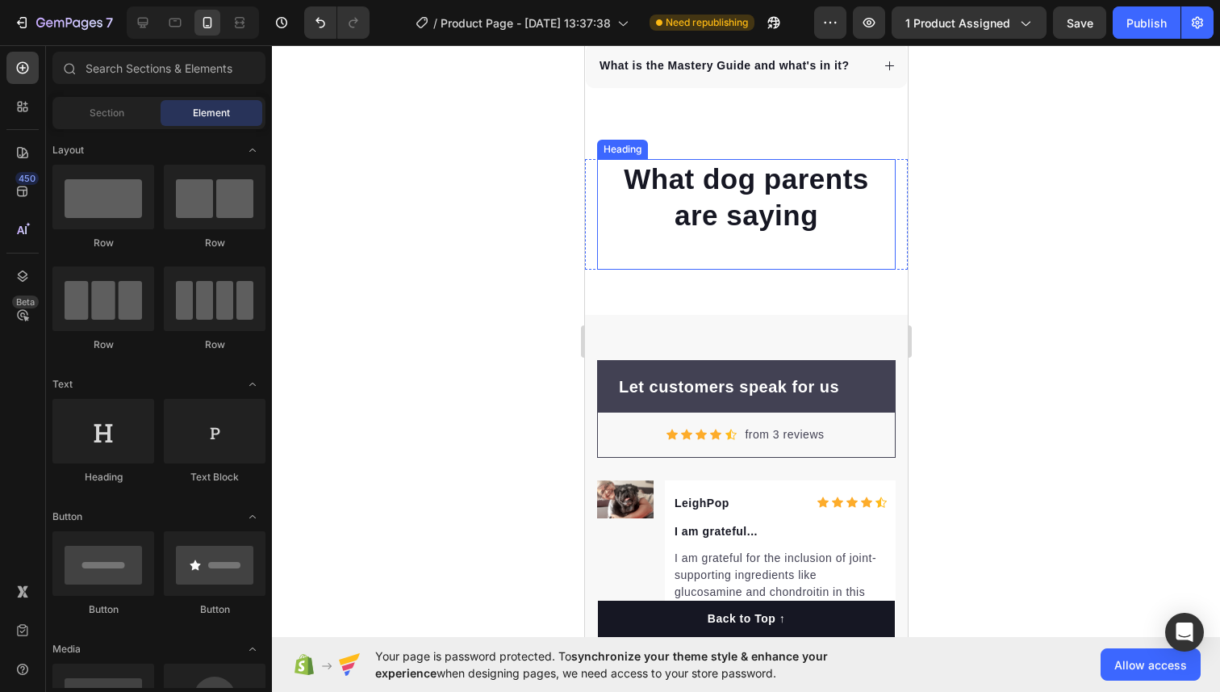
click at [757, 190] on h2 "What dog parents are saying" at bounding box center [745, 197] width 299 height 77
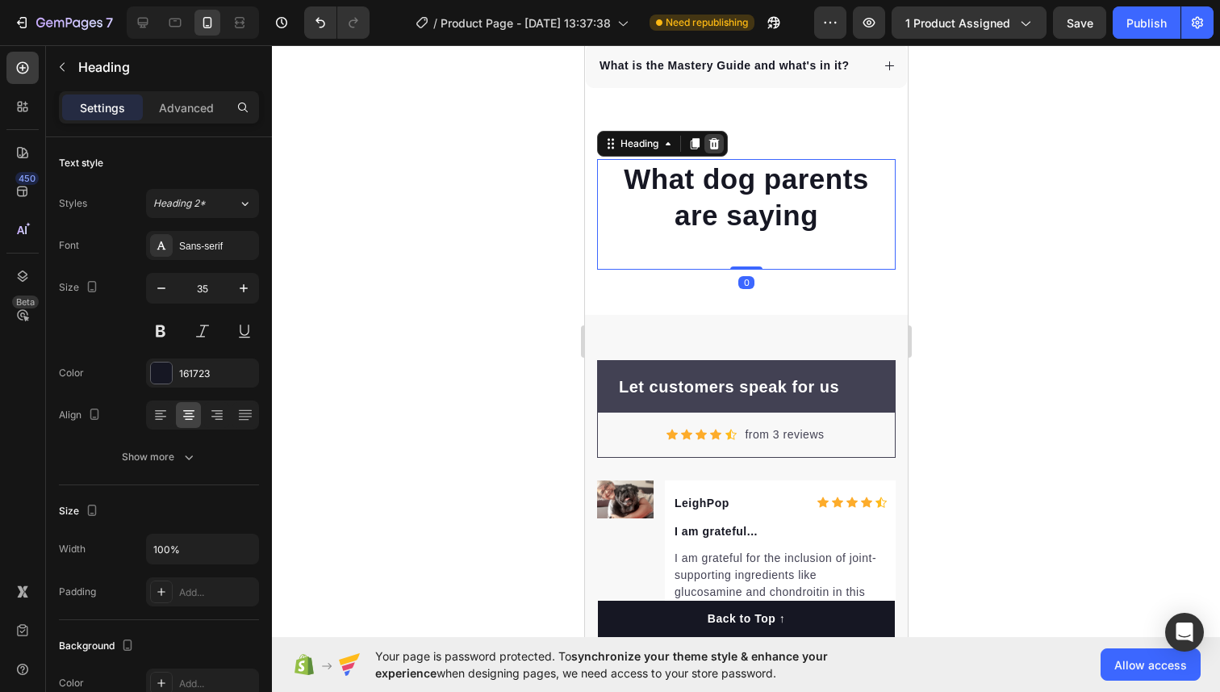
click at [712, 140] on icon at bounding box center [714, 143] width 10 height 11
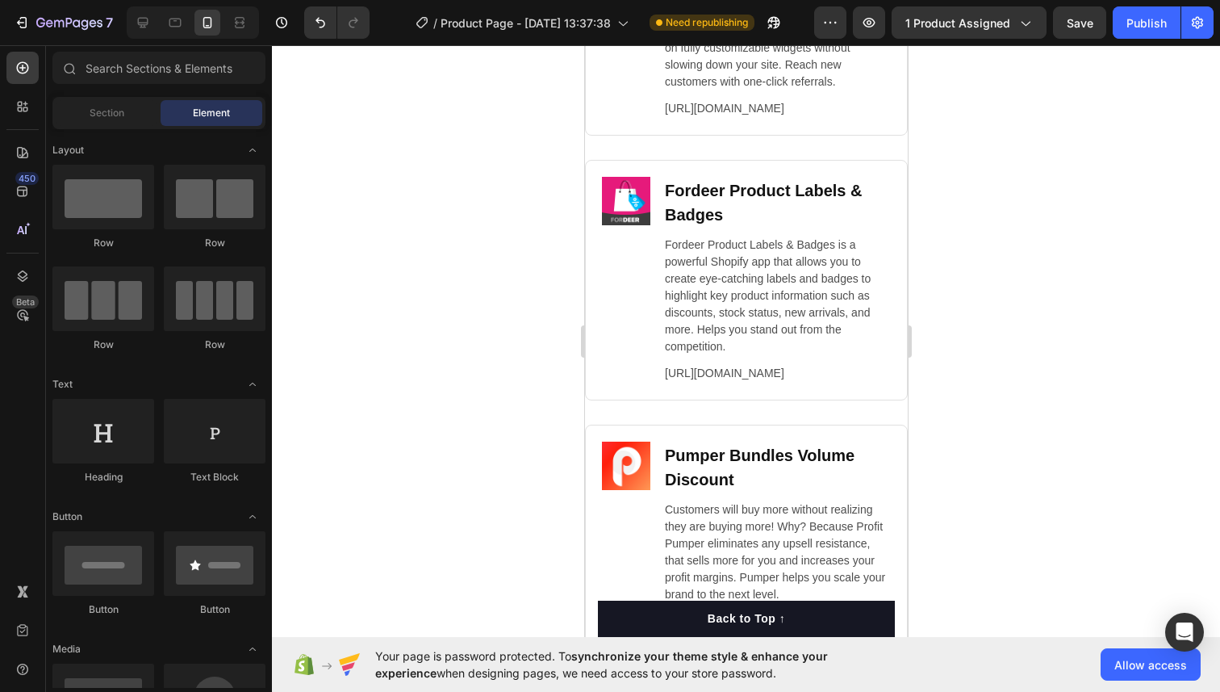
scroll to position [9958, 0]
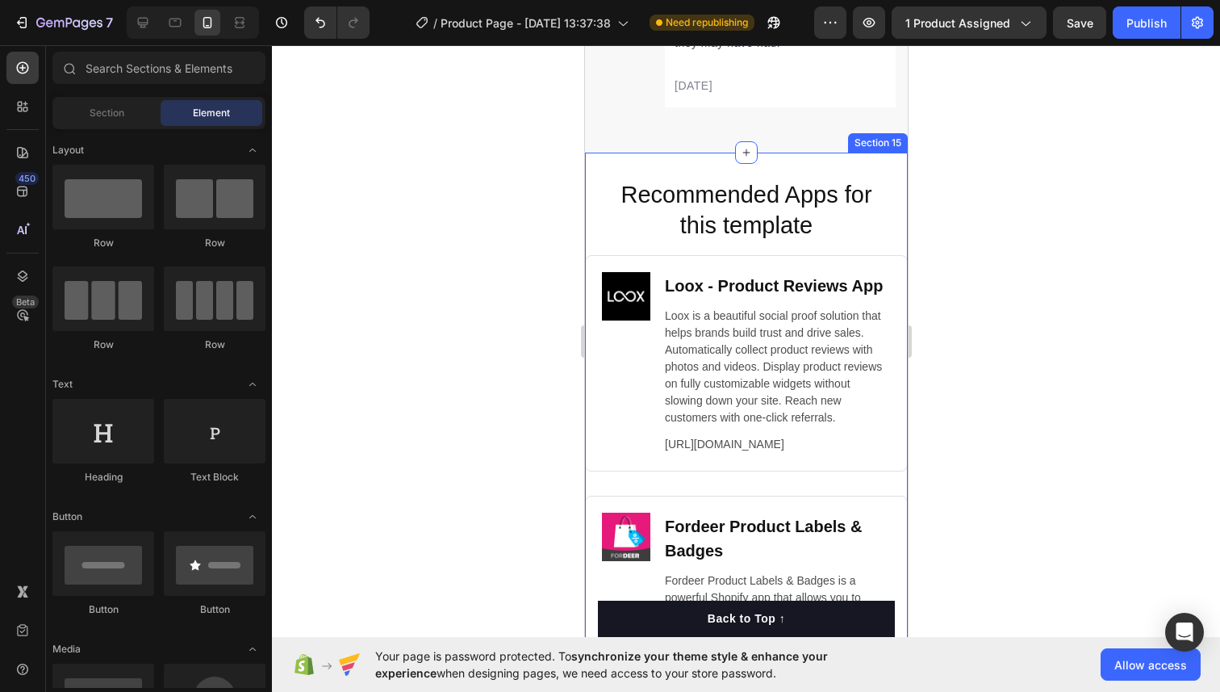
click at [690, 169] on div "Recommended Apps for this template Heading Image Loox ‑ Product Reviews App Hea…" at bounding box center [745, 600] width 323 height 894
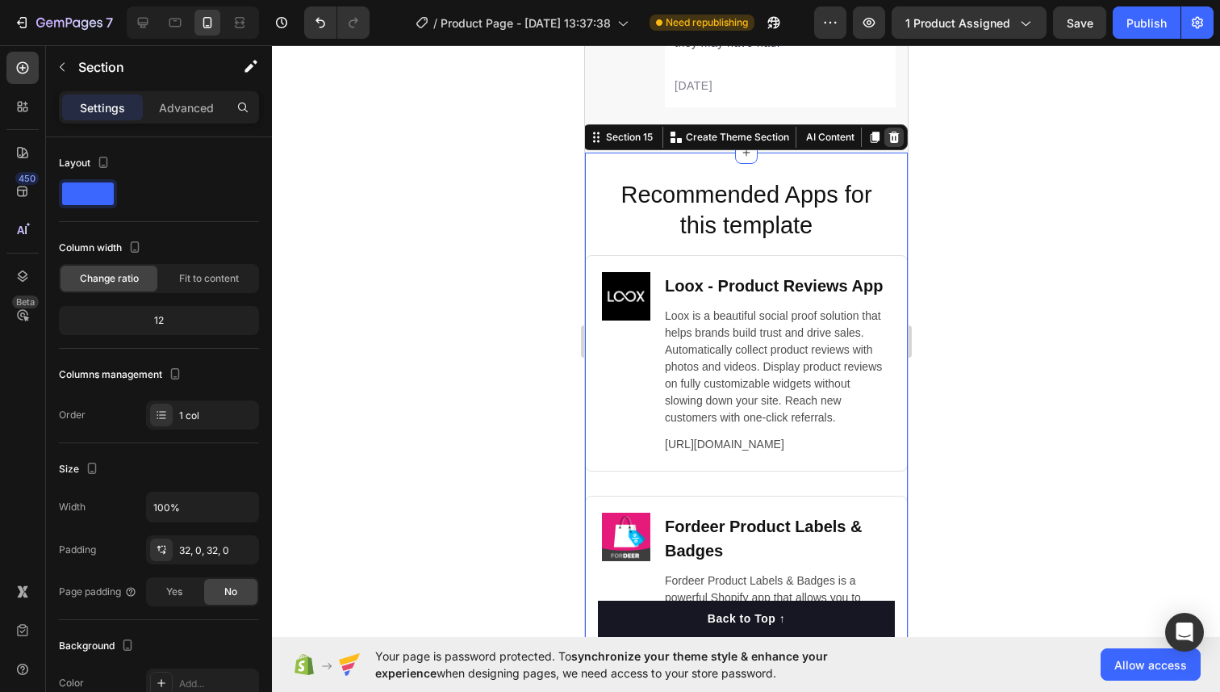
click at [889, 139] on icon at bounding box center [893, 137] width 13 height 13
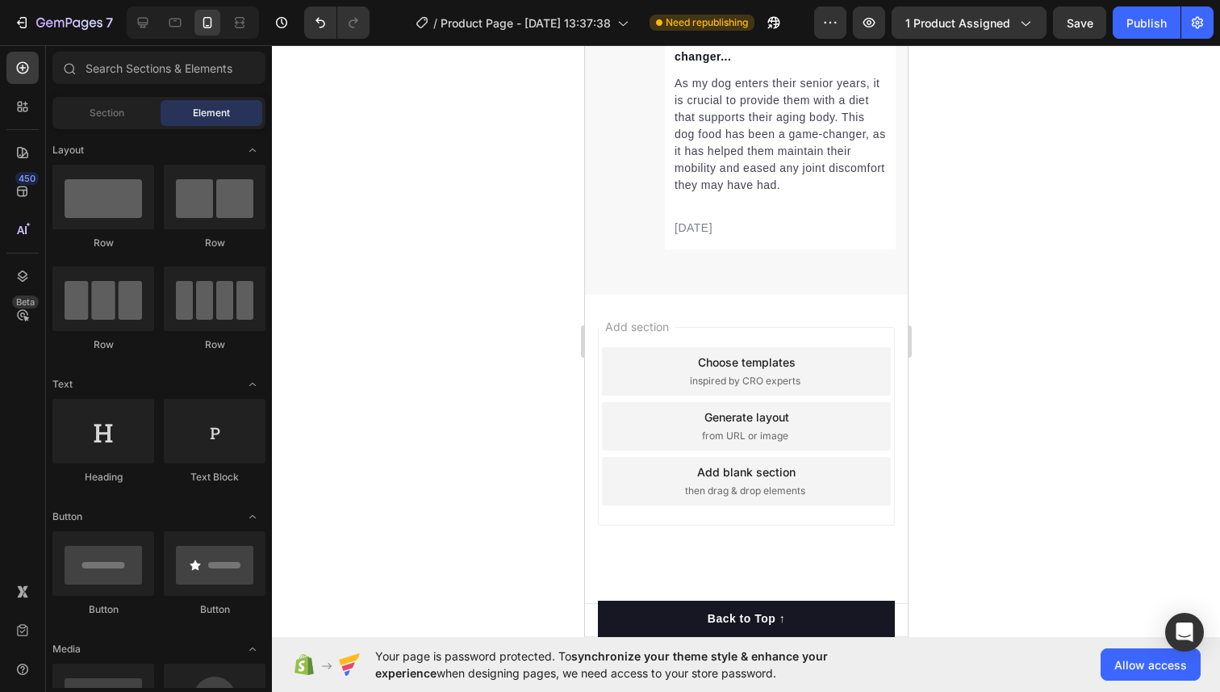
scroll to position [9816, 0]
click at [118, 106] on span "Section" at bounding box center [107, 113] width 35 height 15
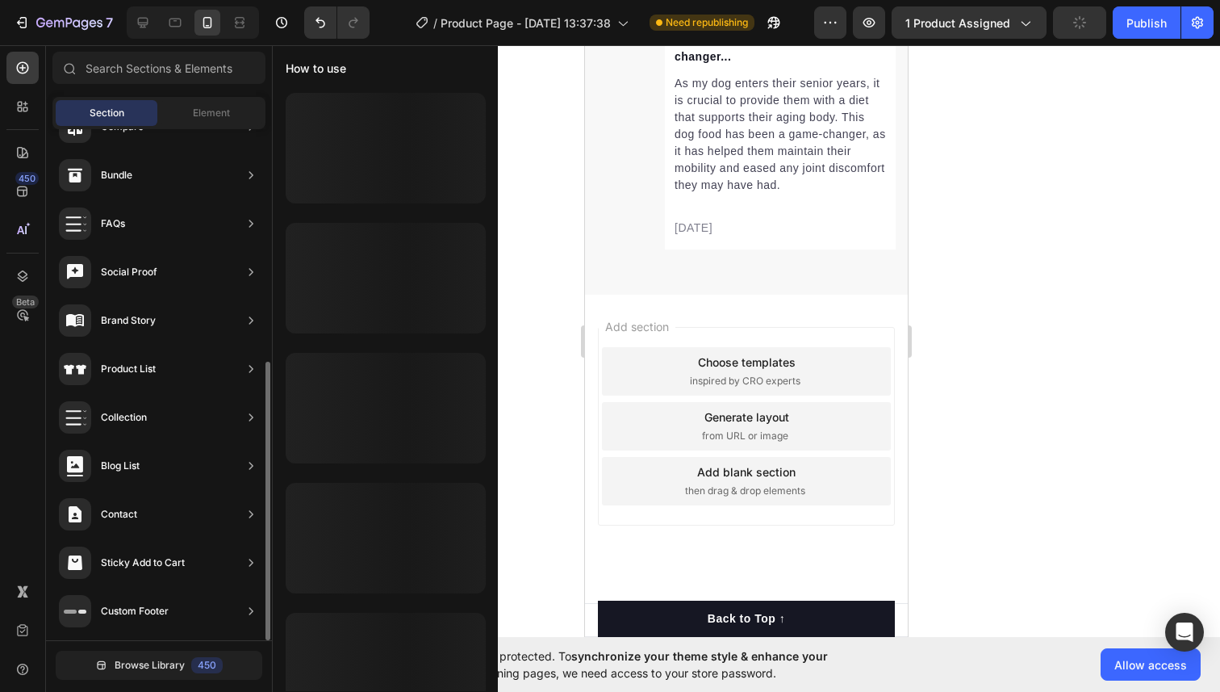
scroll to position [0, 0]
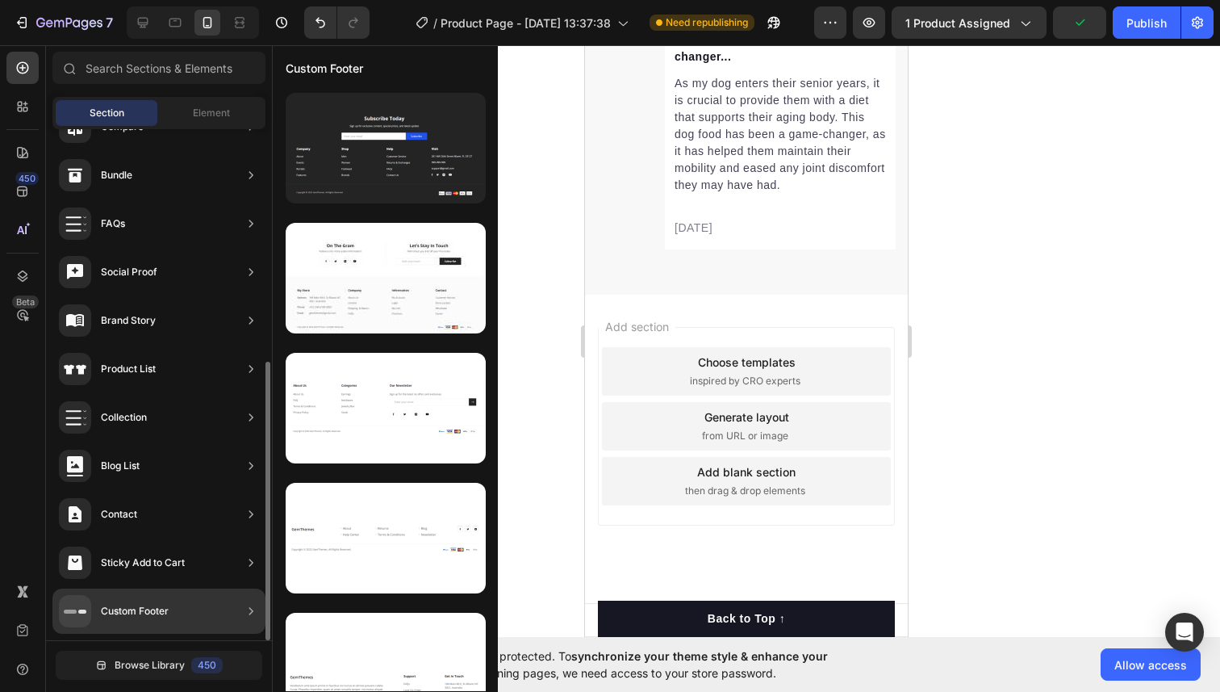
click at [136, 613] on div "Custom Footer" at bounding box center [135, 611] width 68 height 16
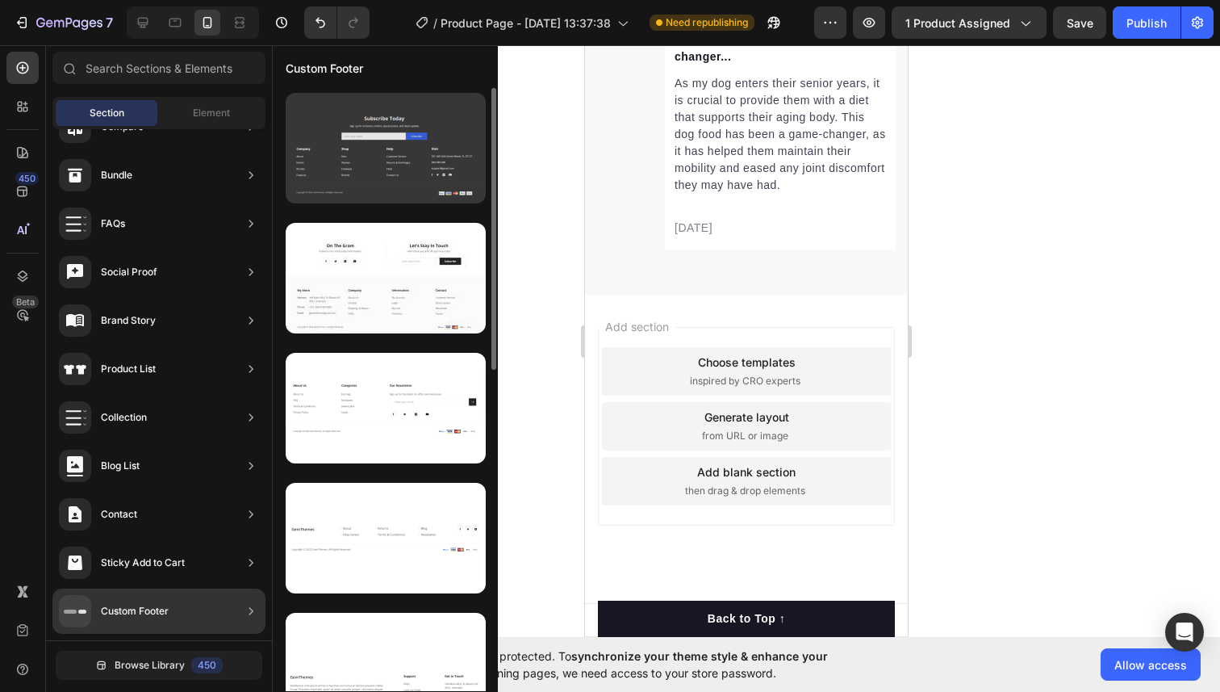
click at [382, 175] on div at bounding box center [386, 148] width 200 height 111
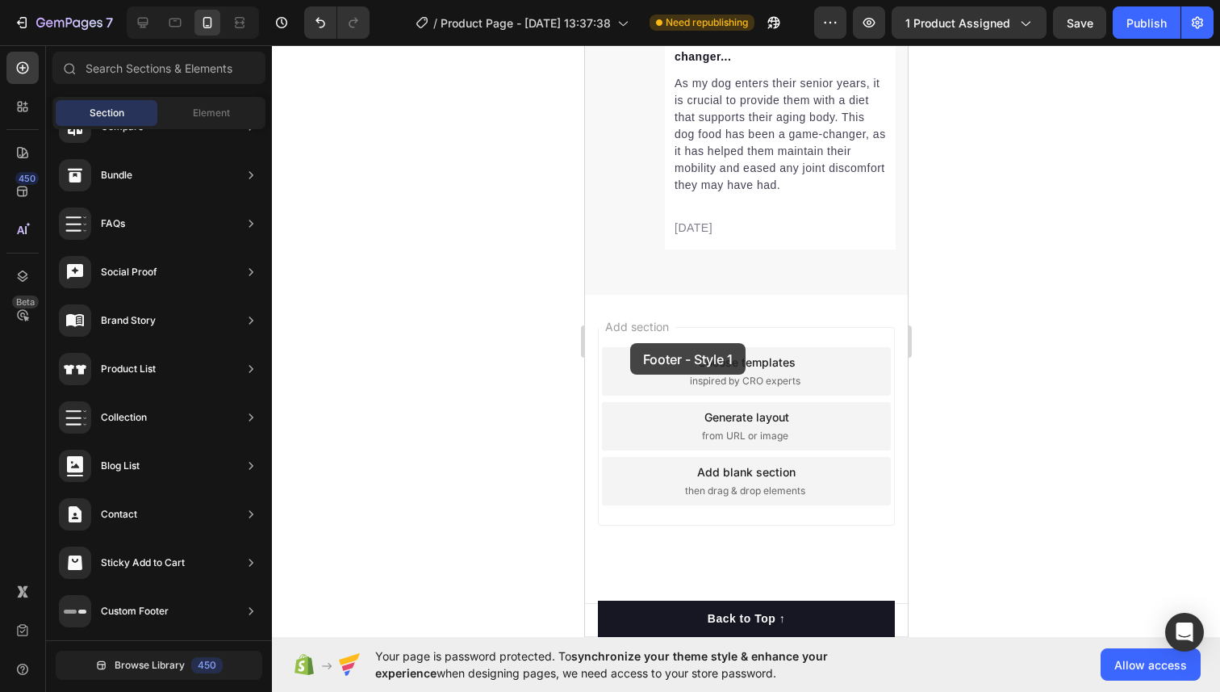
scroll to position [9818, 0]
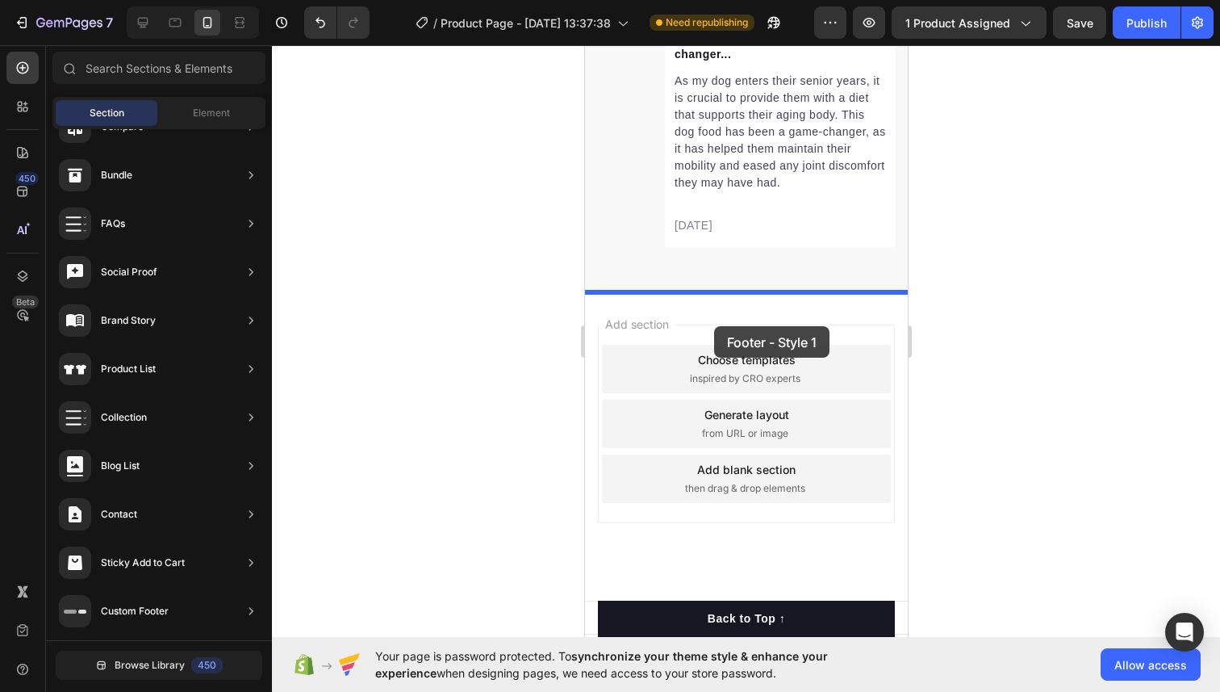
drag, startPoint x: 965, startPoint y: 222, endPoint x: 712, endPoint y: 321, distance: 272.1
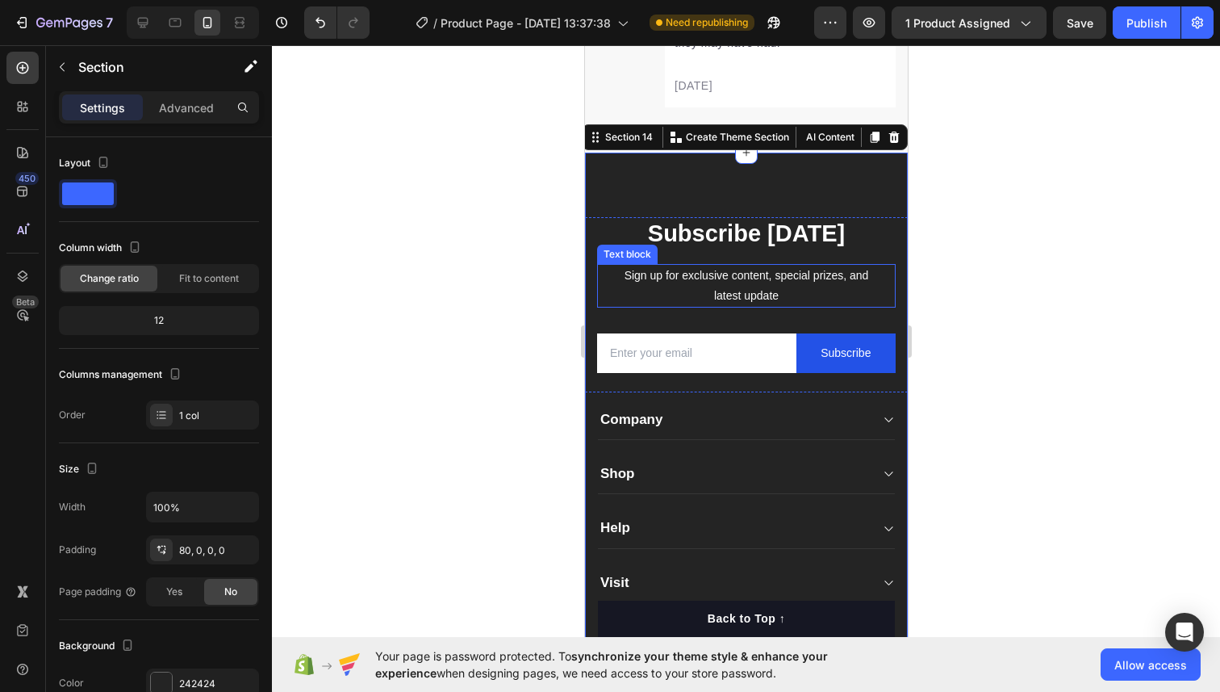
scroll to position [9785, 0]
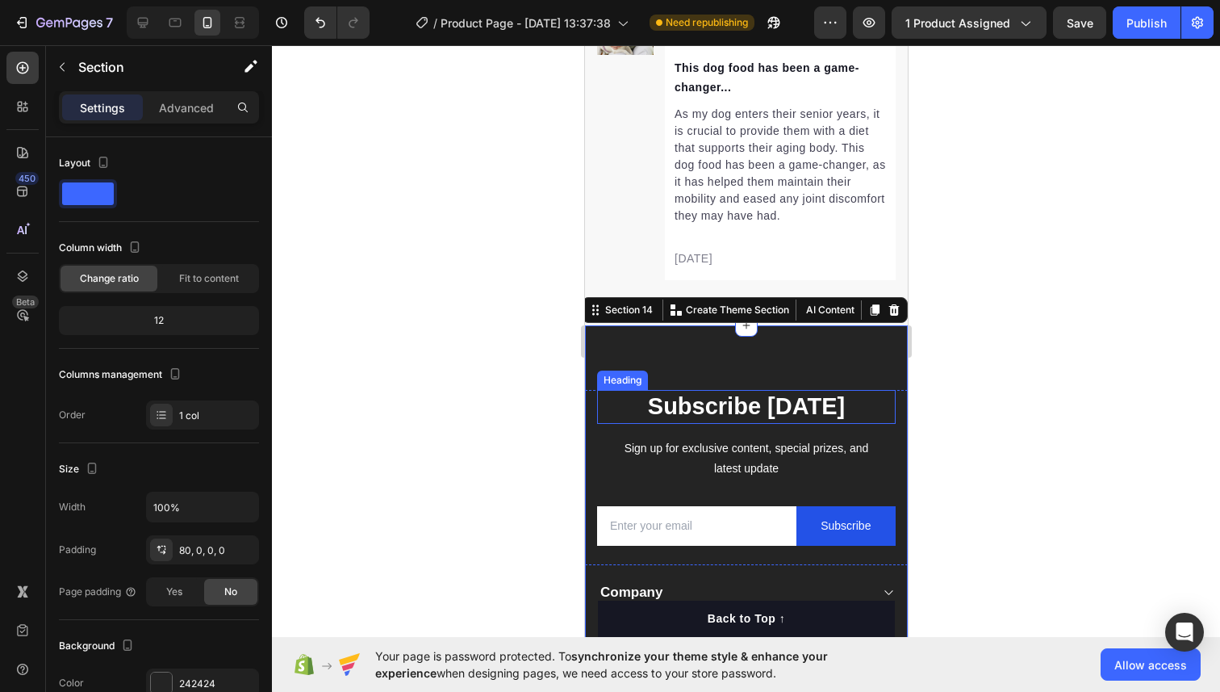
click at [613, 399] on p "Subscribe Today" at bounding box center [745, 406] width 295 height 31
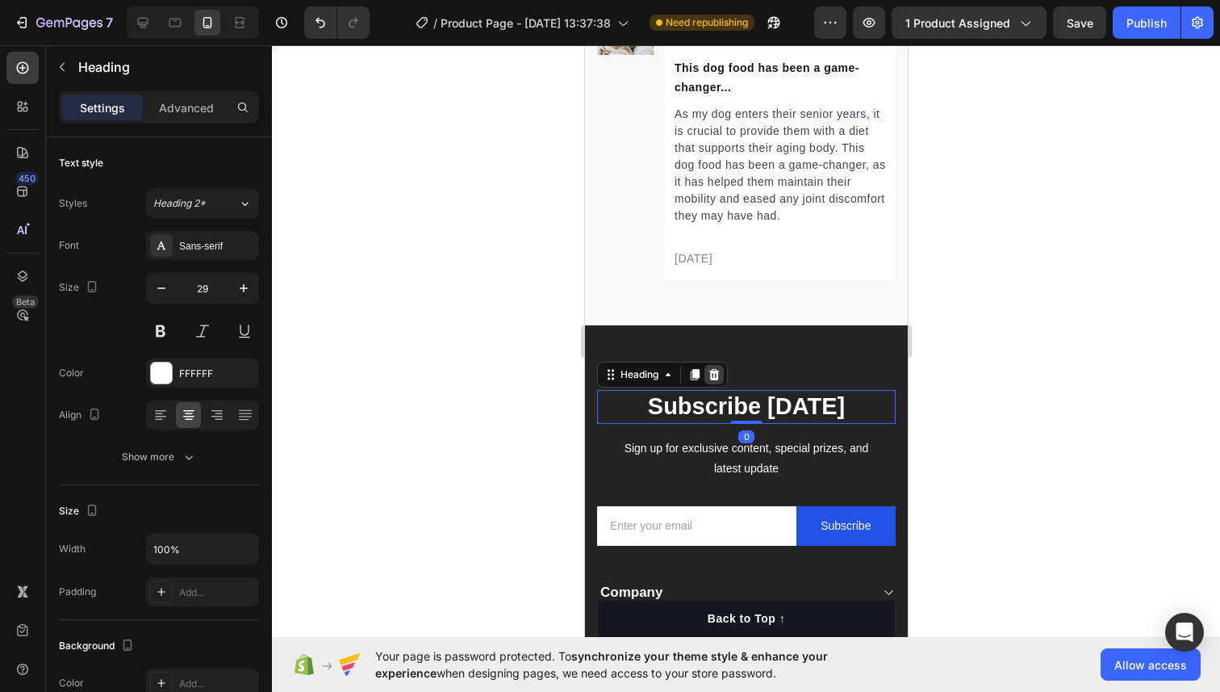
click at [713, 370] on icon at bounding box center [713, 374] width 13 height 13
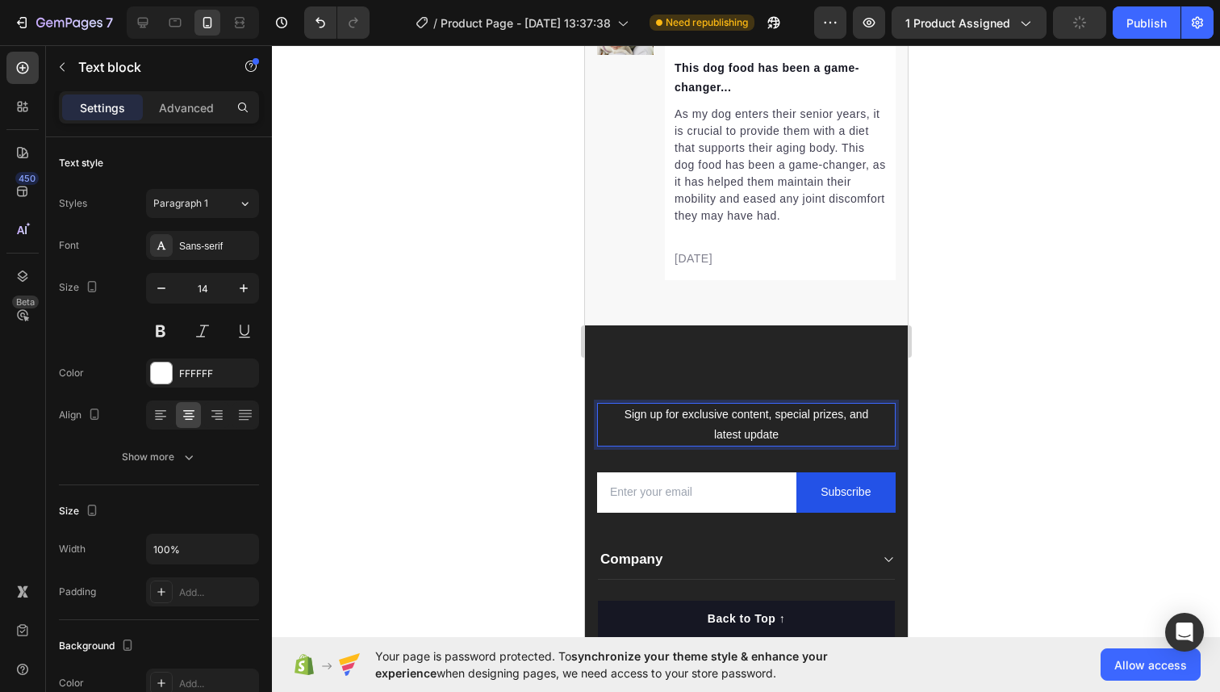
click at [611, 409] on p "Sign up for exclusive content, special prizes, and latest update" at bounding box center [745, 424] width 271 height 40
click at [607, 414] on div "Sign up for exclusive content, special prizes, and latest update Text block 0" at bounding box center [745, 425] width 299 height 44
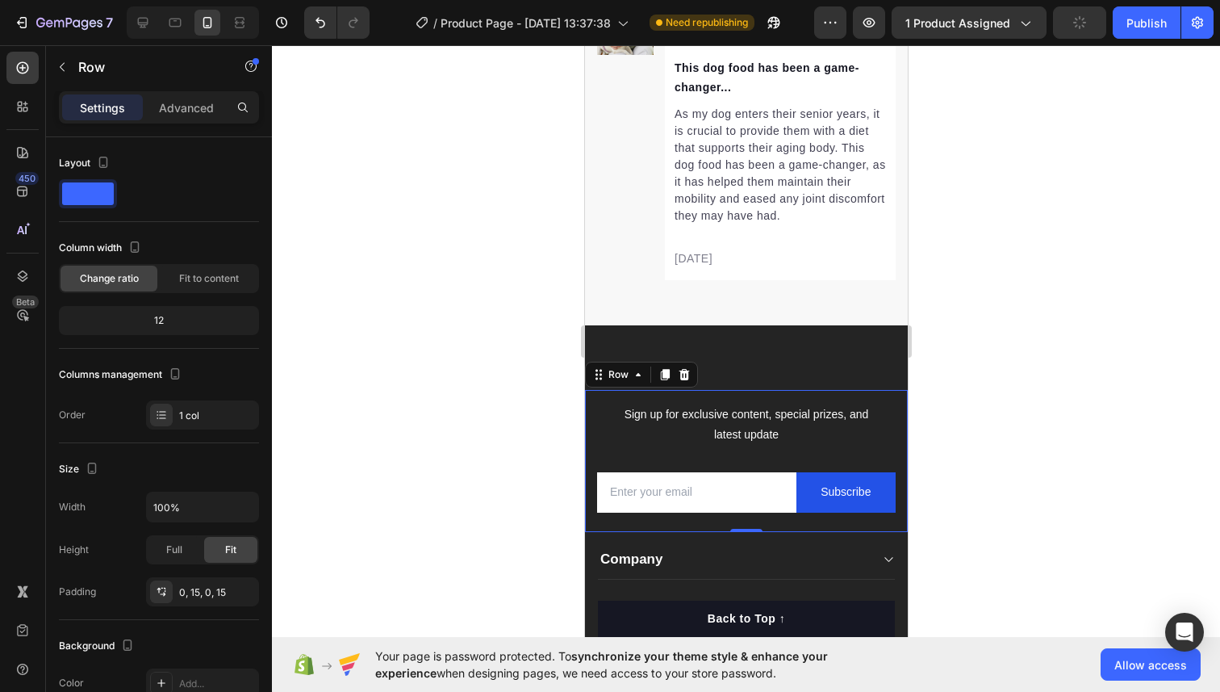
click at [594, 395] on div "Sign up for exclusive content, special prizes, and latest update Text block Ema…" at bounding box center [745, 461] width 323 height 142
click at [678, 374] on icon at bounding box center [683, 374] width 13 height 13
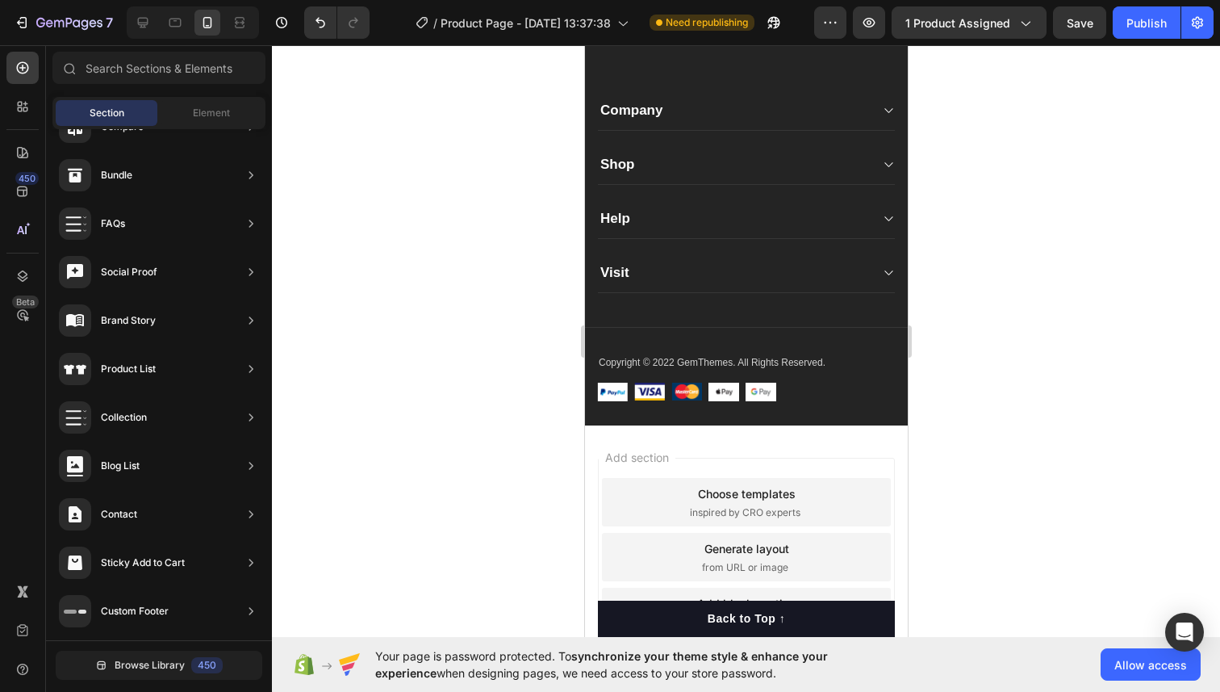
scroll to position [9891, 0]
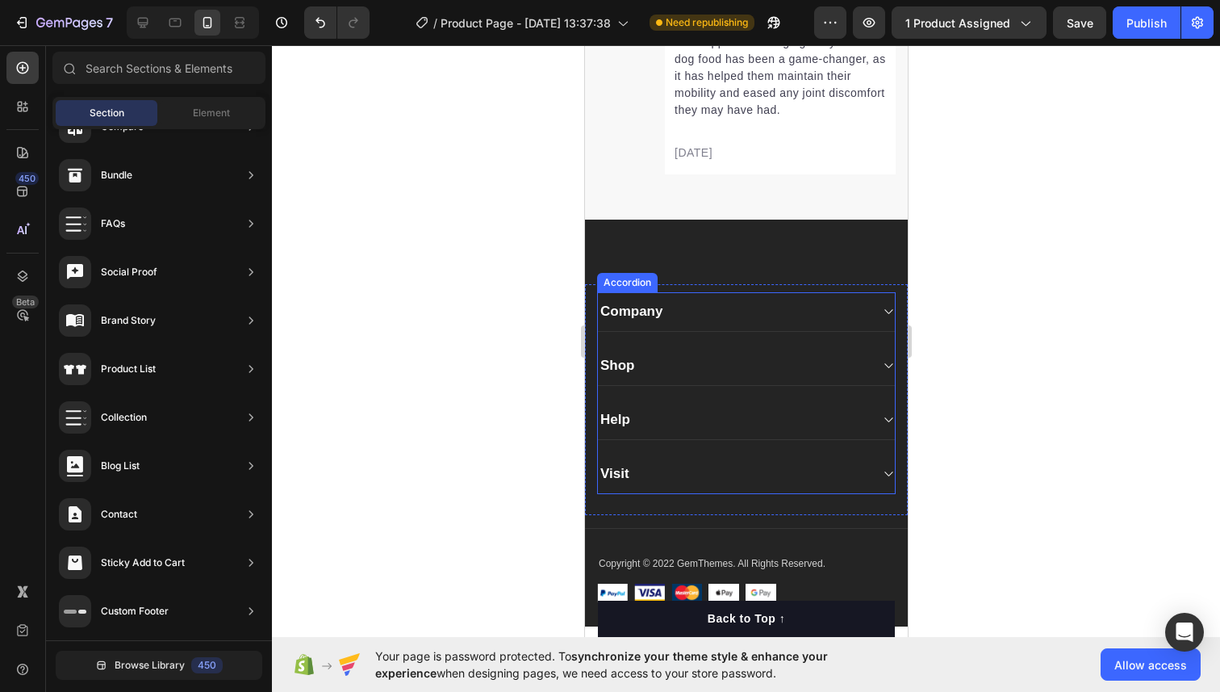
click at [646, 307] on div "Company" at bounding box center [630, 311] width 67 height 23
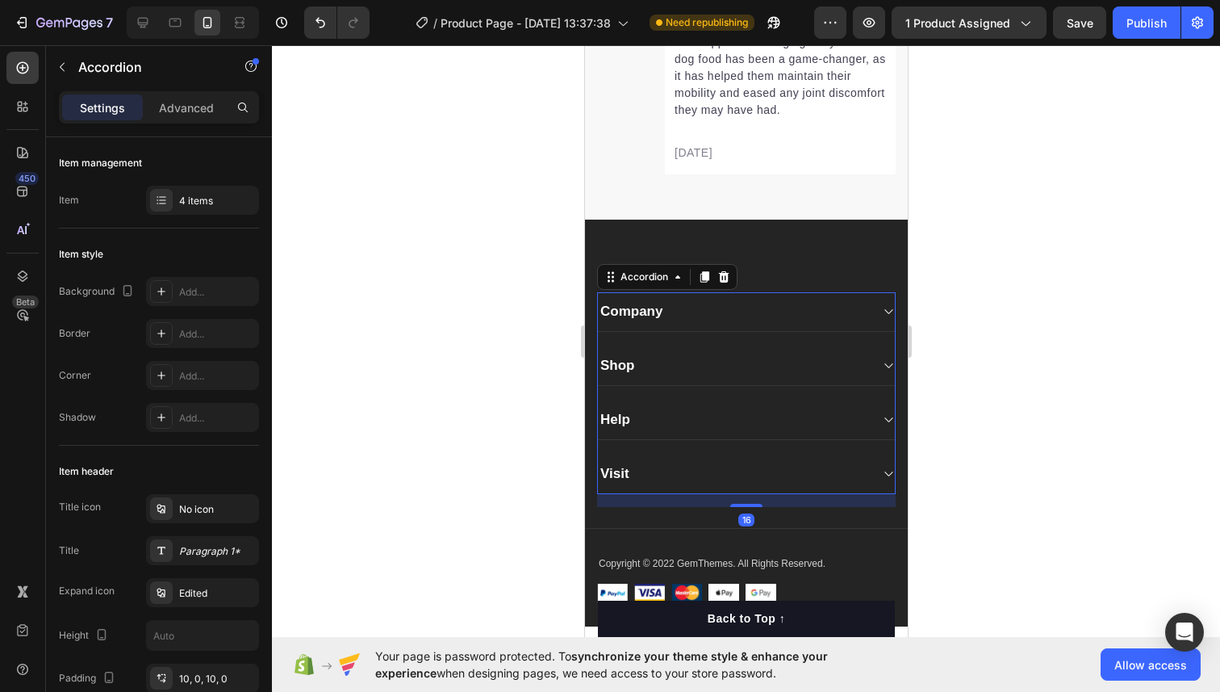
click at [889, 312] on icon at bounding box center [887, 311] width 12 height 13
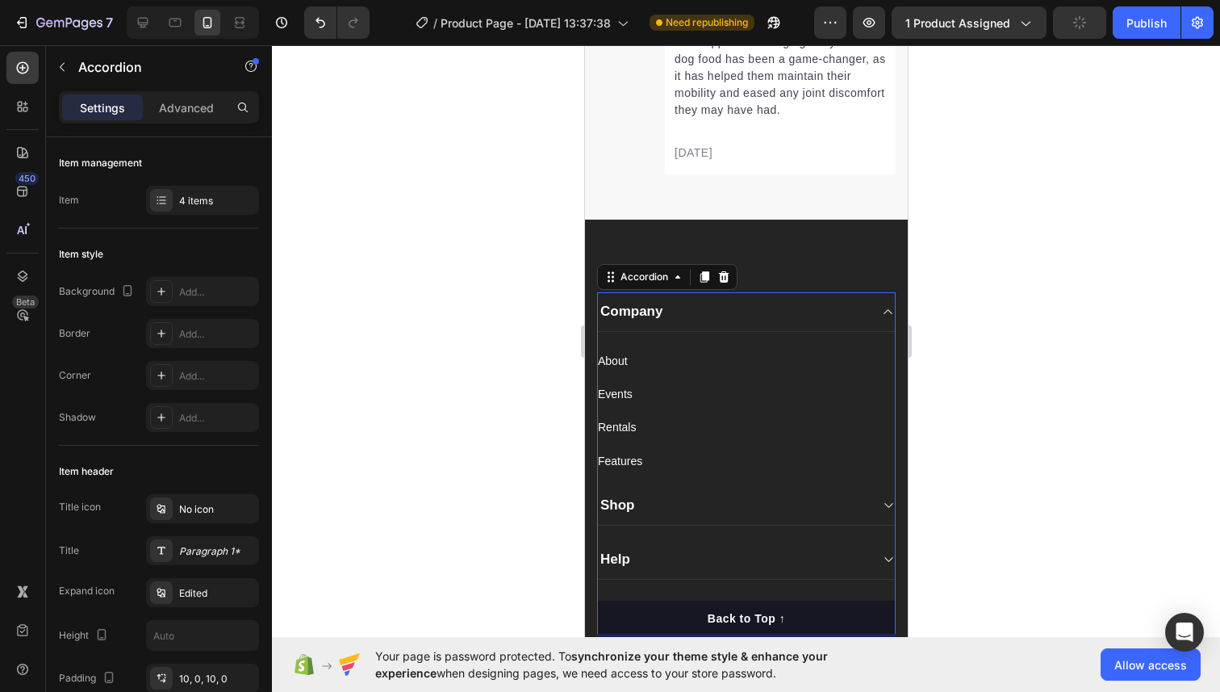
click at [887, 309] on icon at bounding box center [887, 311] width 12 height 13
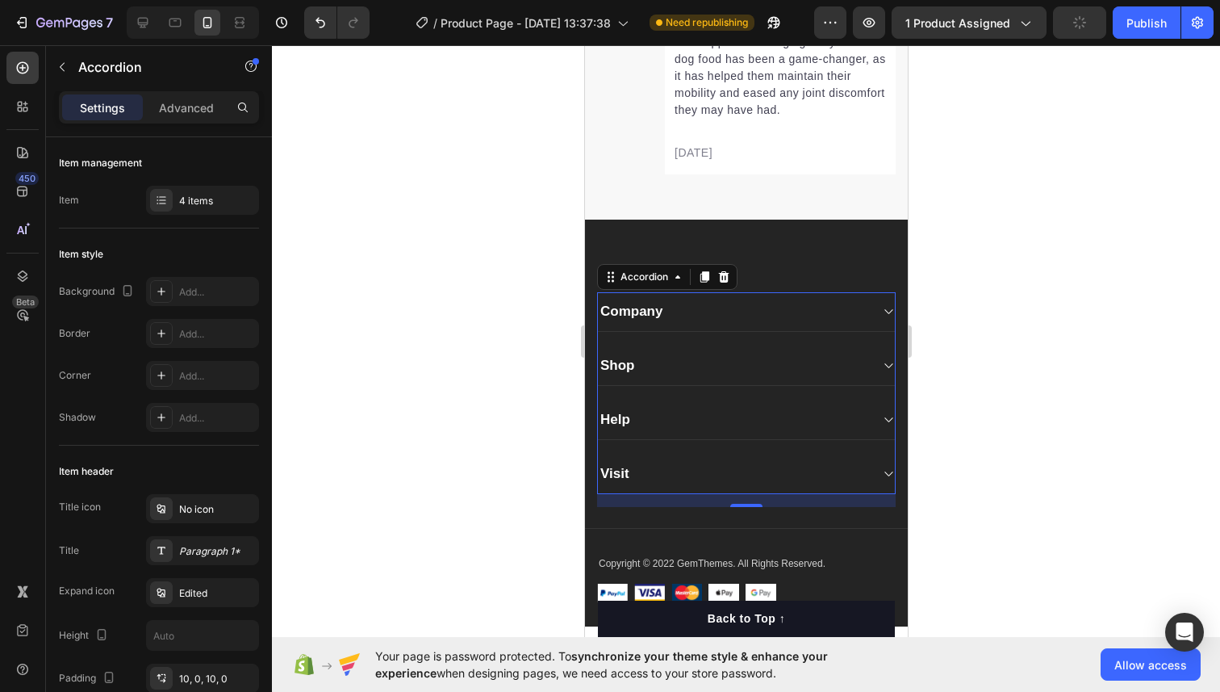
click at [1068, 305] on div at bounding box center [746, 368] width 948 height 646
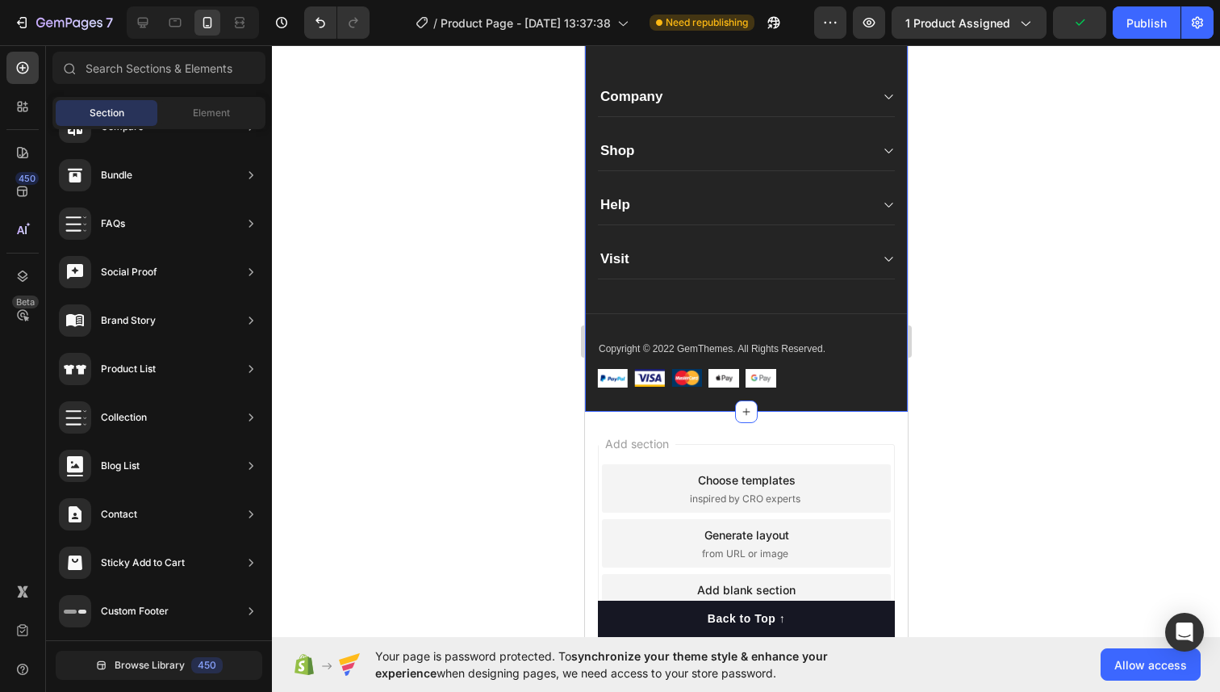
scroll to position [9611, 0]
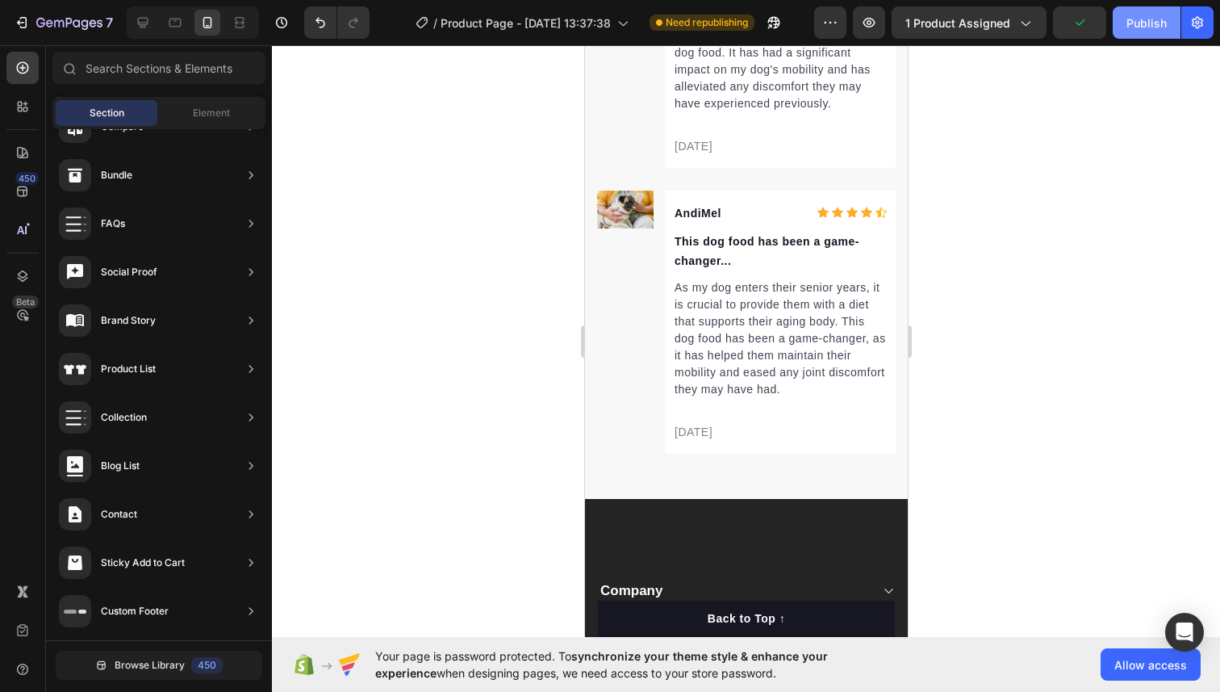
click at [1141, 27] on div "Publish" at bounding box center [1147, 23] width 40 height 17
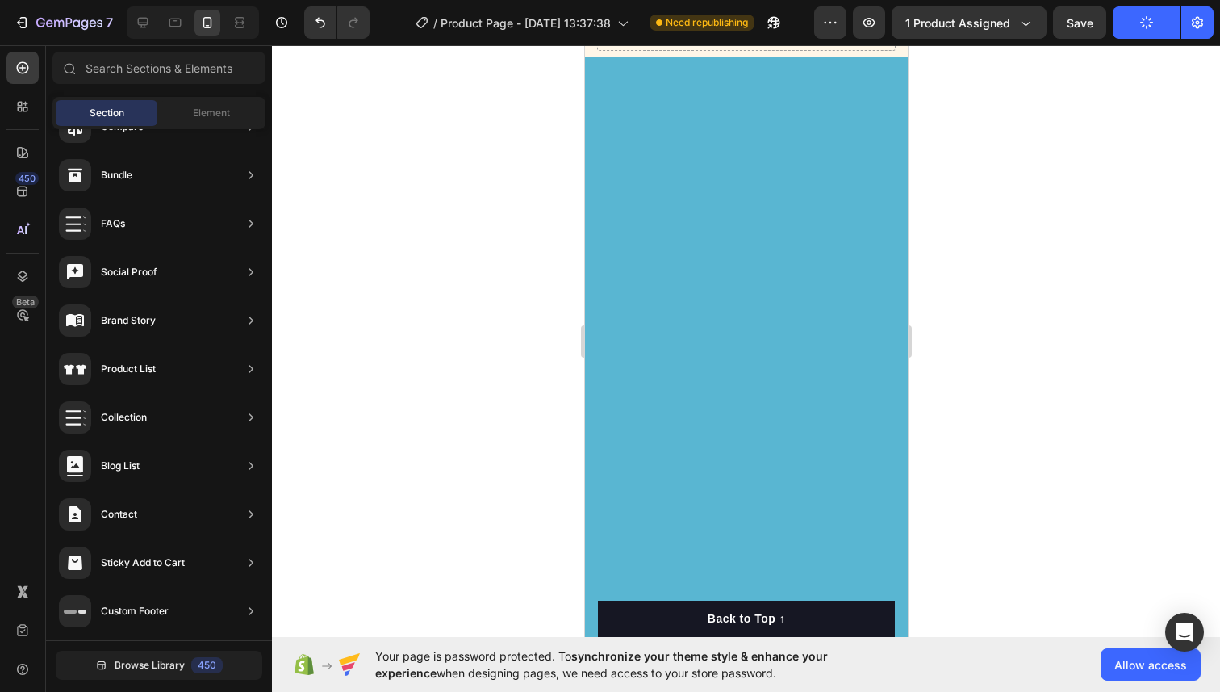
scroll to position [0, 0]
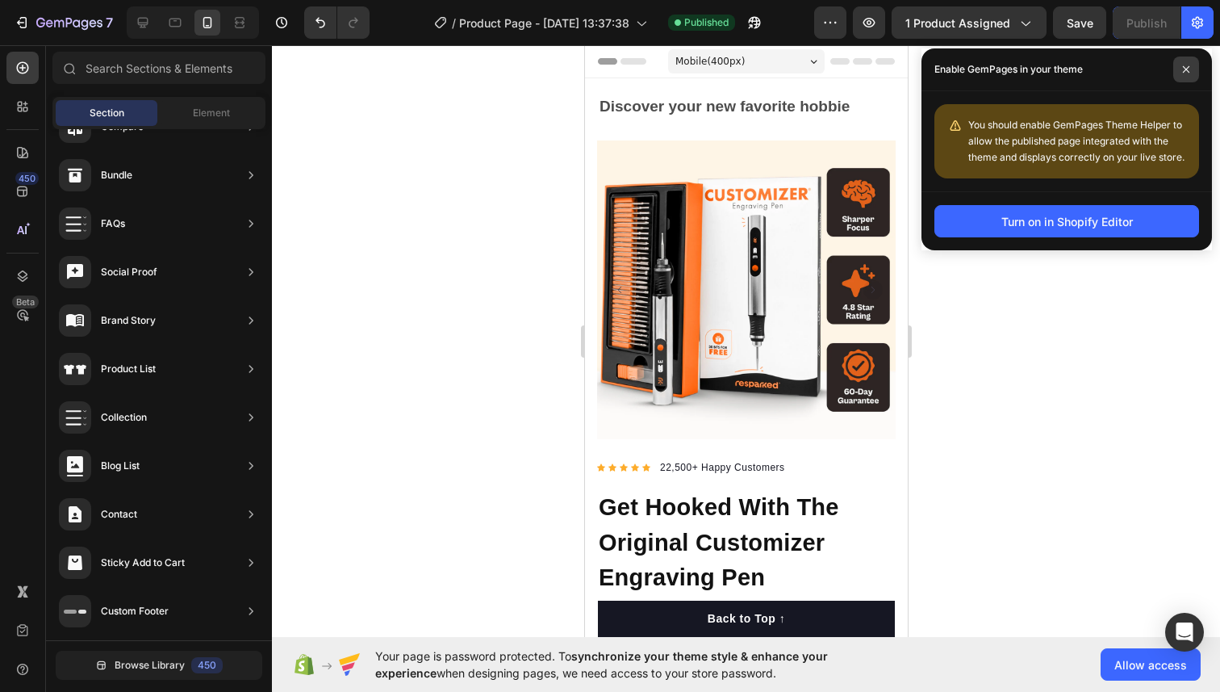
click at [1187, 76] on span at bounding box center [1186, 69] width 26 height 26
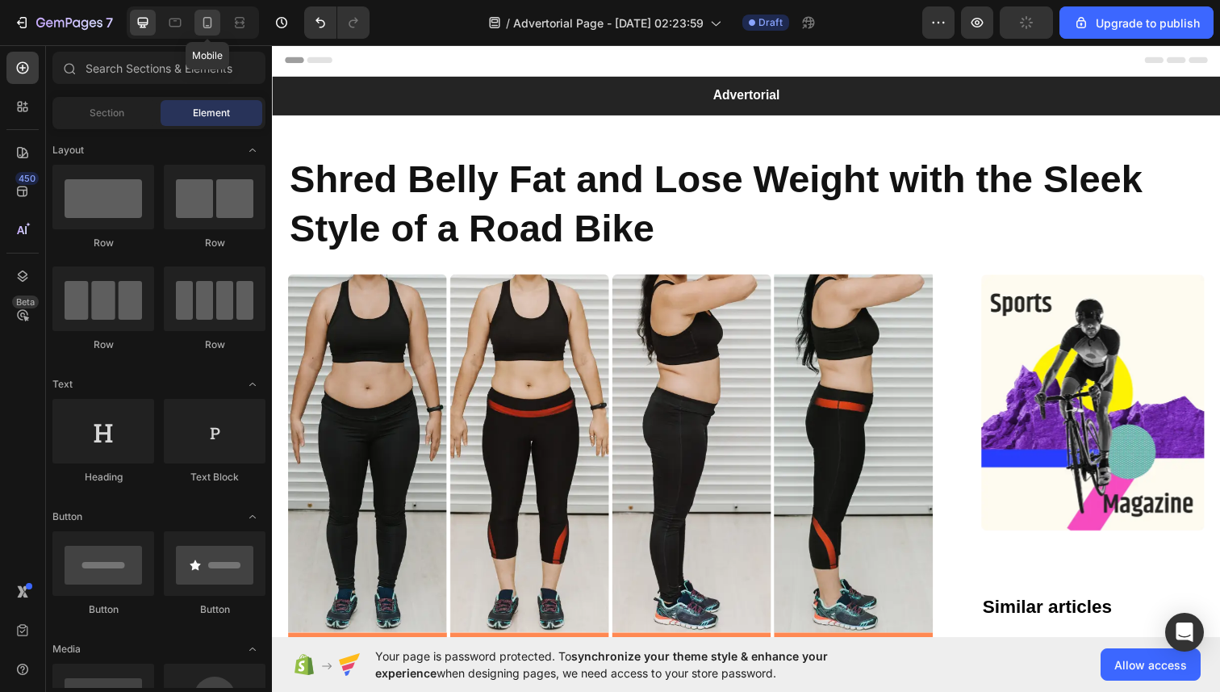
click at [211, 22] on icon at bounding box center [207, 22] width 9 height 11
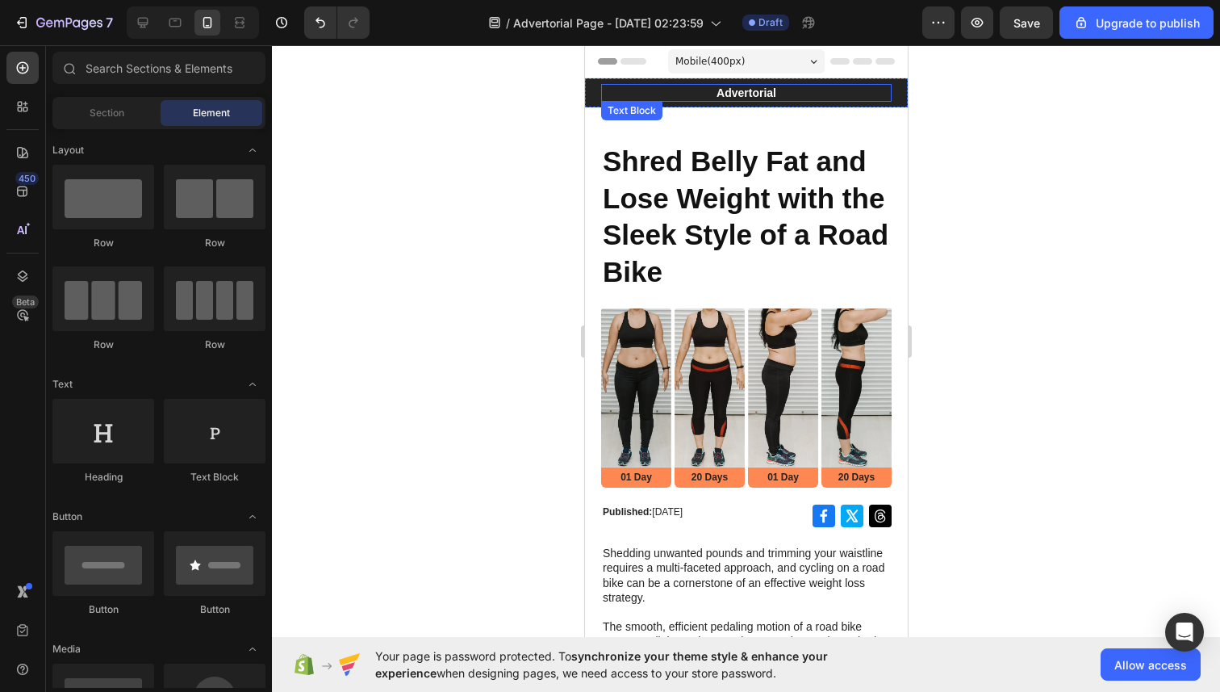
click at [677, 94] on p "Advertorial" at bounding box center [745, 93] width 287 height 15
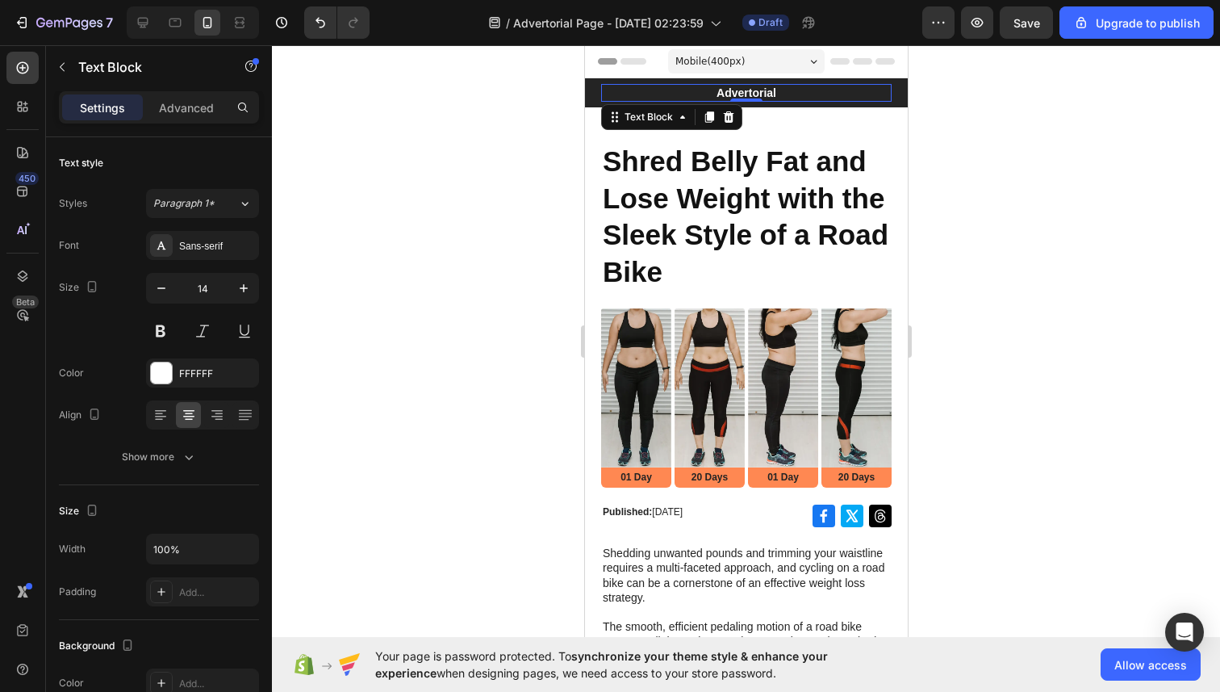
click at [930, 158] on div at bounding box center [746, 368] width 948 height 646
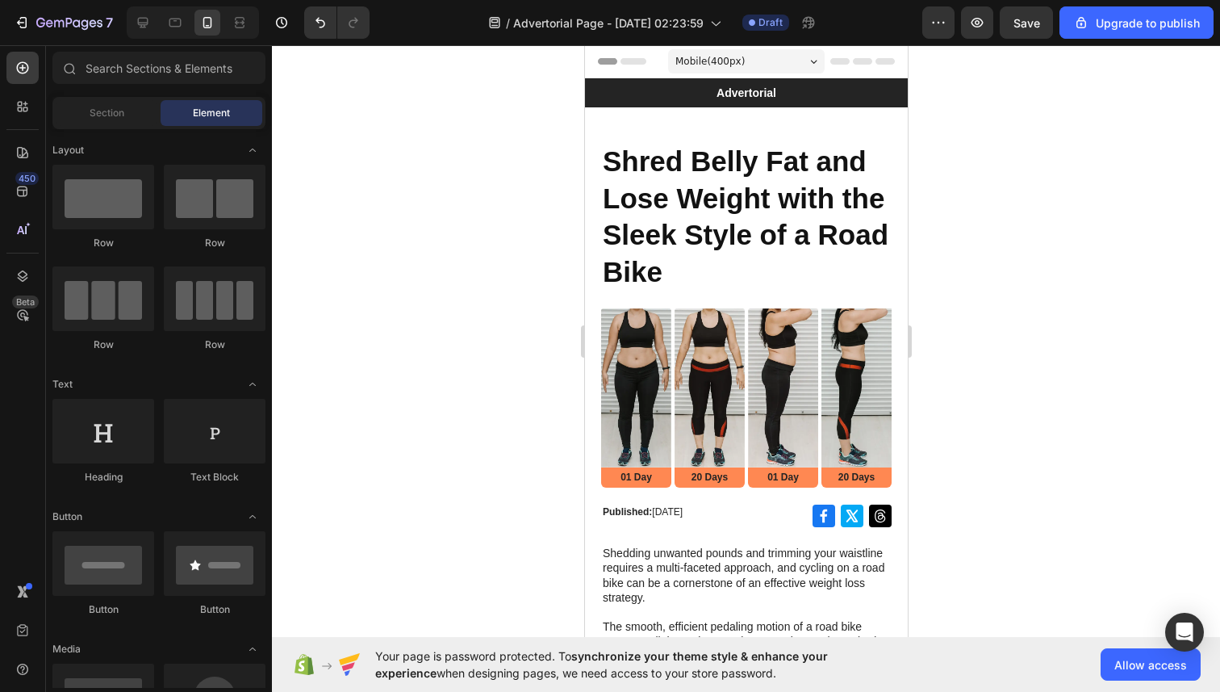
click at [793, 201] on h1 "Shred Belly Fat and Lose Weight with the Sleek Style of a Road Bike" at bounding box center [745, 216] width 291 height 150
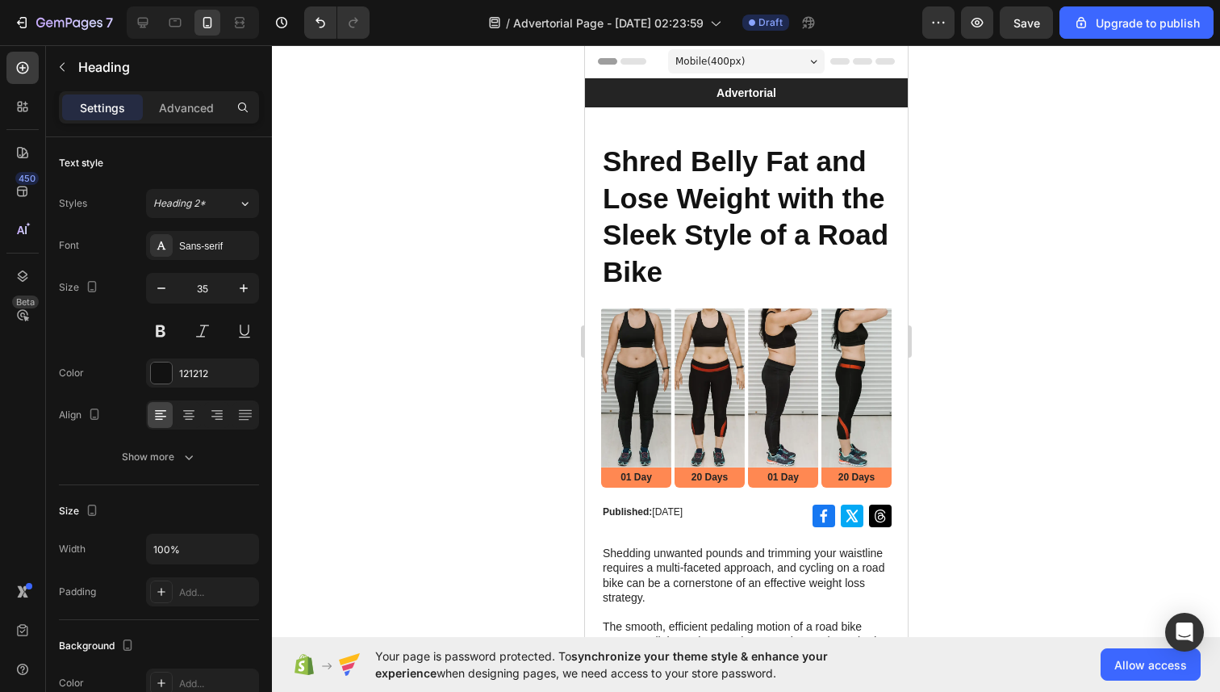
click at [793, 201] on h1 "Shred Belly Fat and Lose Weight with the Sleek Style of a Road Bike" at bounding box center [745, 216] width 291 height 150
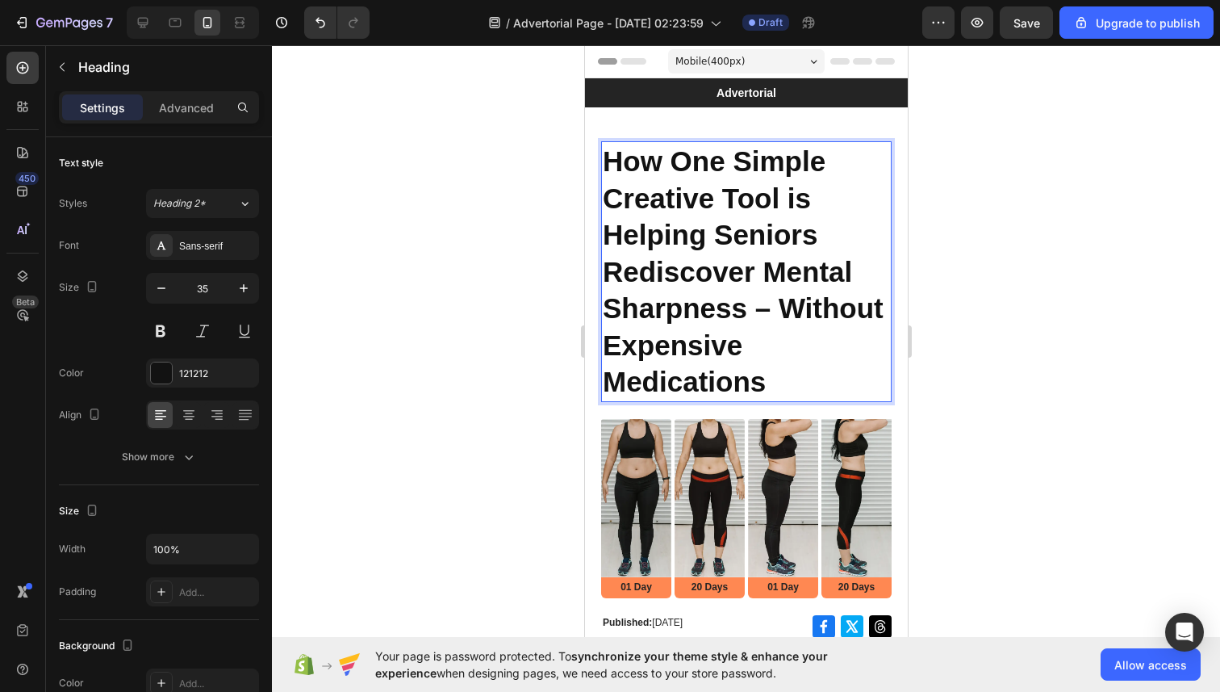
click at [375, 218] on div at bounding box center [746, 368] width 948 height 646
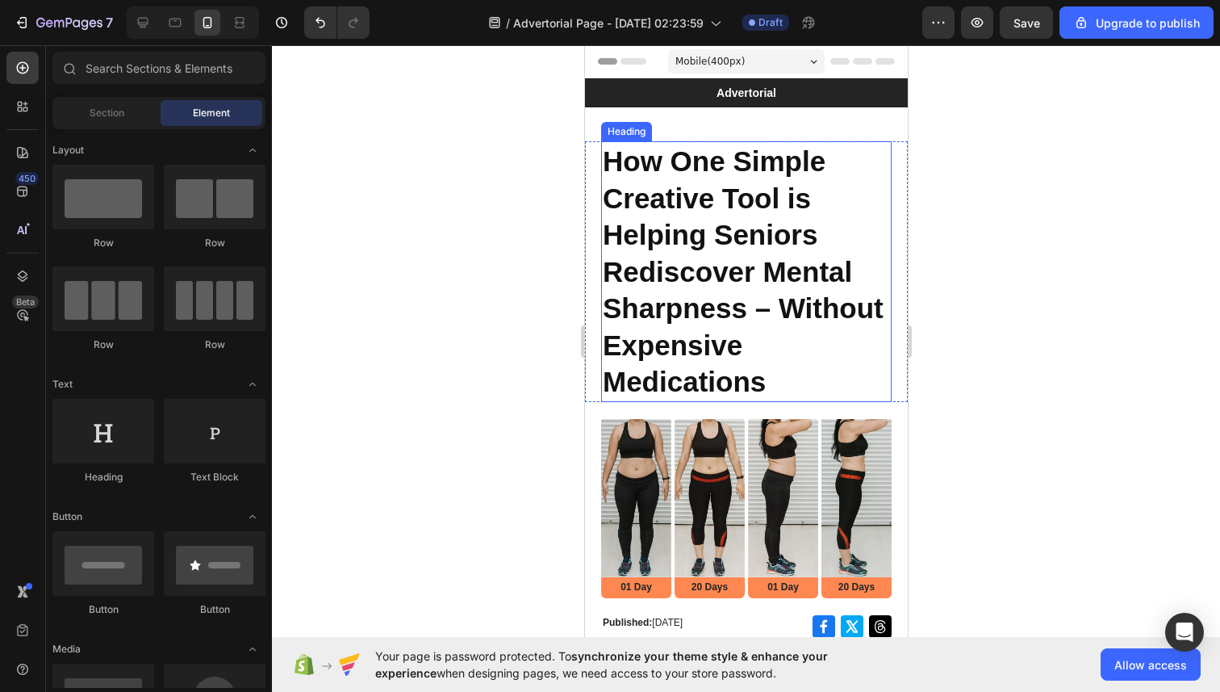
click at [651, 245] on strong "How One Simple Creative Tool is Helping Seniors Rediscover Mental Sharpness – W…" at bounding box center [742, 271] width 281 height 252
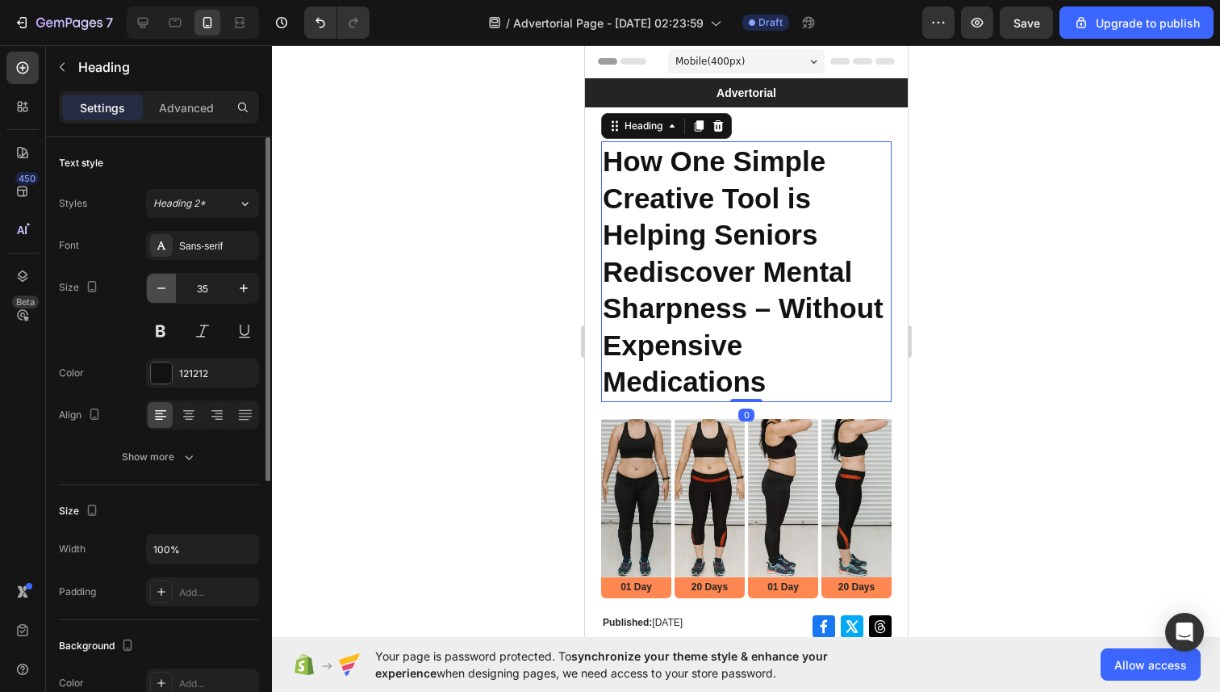
click at [164, 290] on icon "button" at bounding box center [161, 288] width 16 height 16
click at [161, 290] on icon "button" at bounding box center [161, 288] width 16 height 16
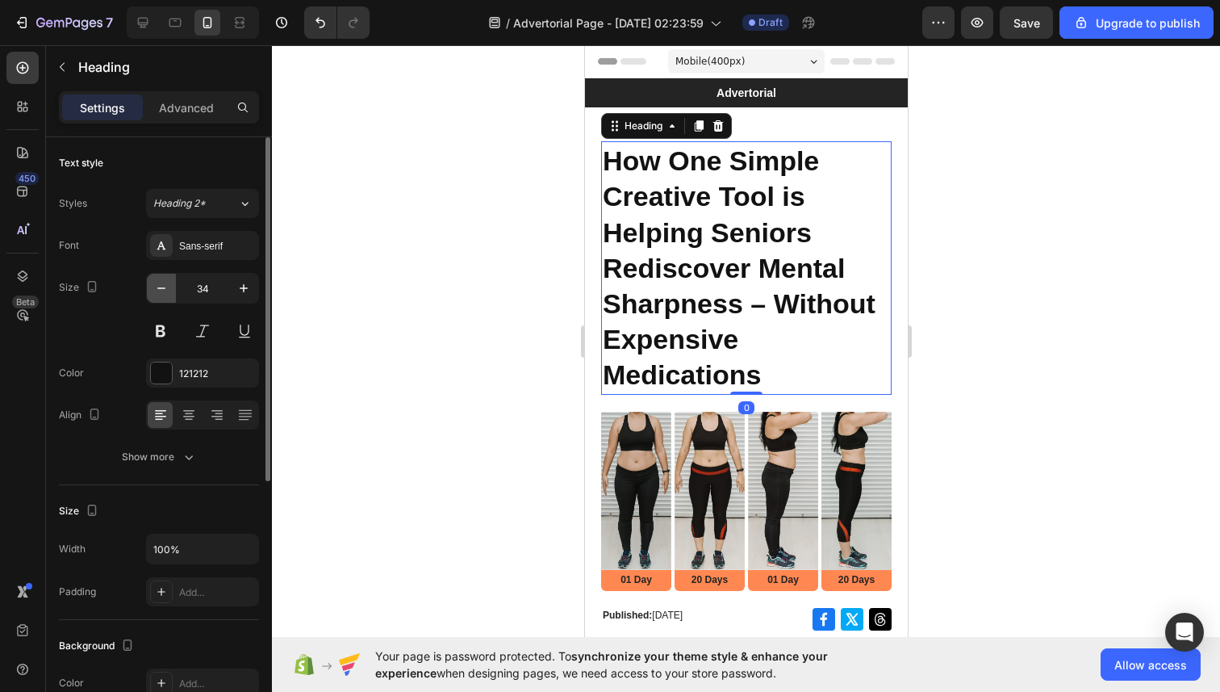
click at [161, 290] on icon "button" at bounding box center [161, 288] width 16 height 16
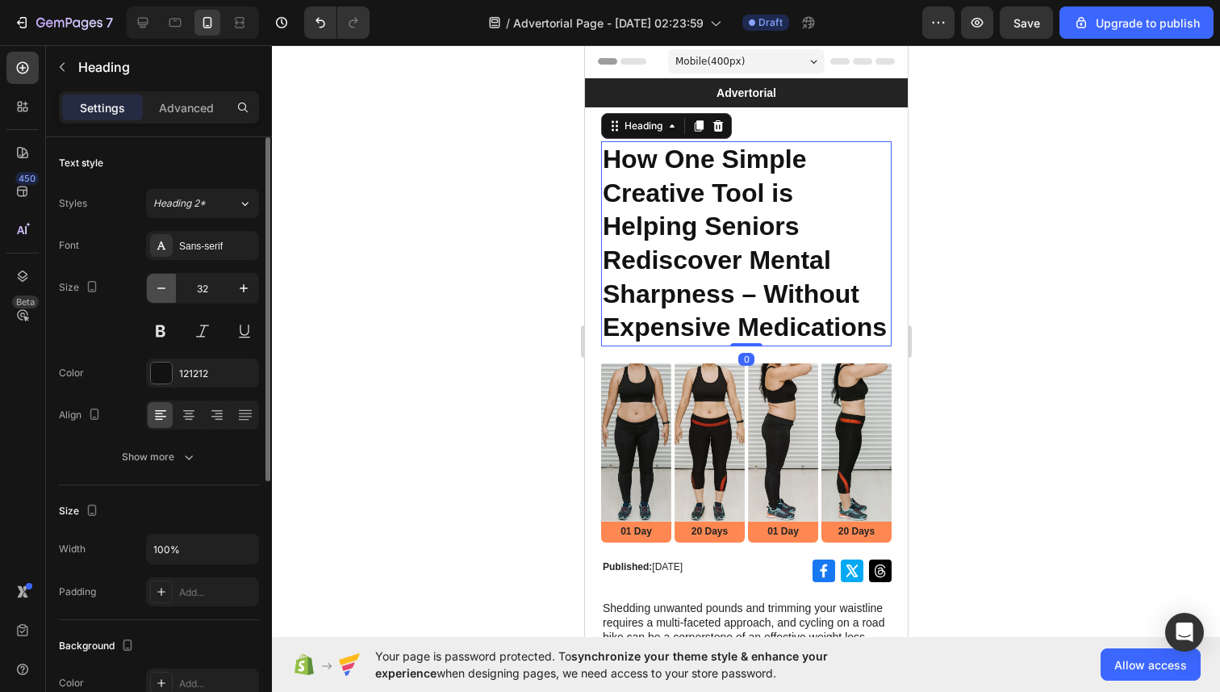
click at [161, 290] on icon "button" at bounding box center [161, 288] width 16 height 16
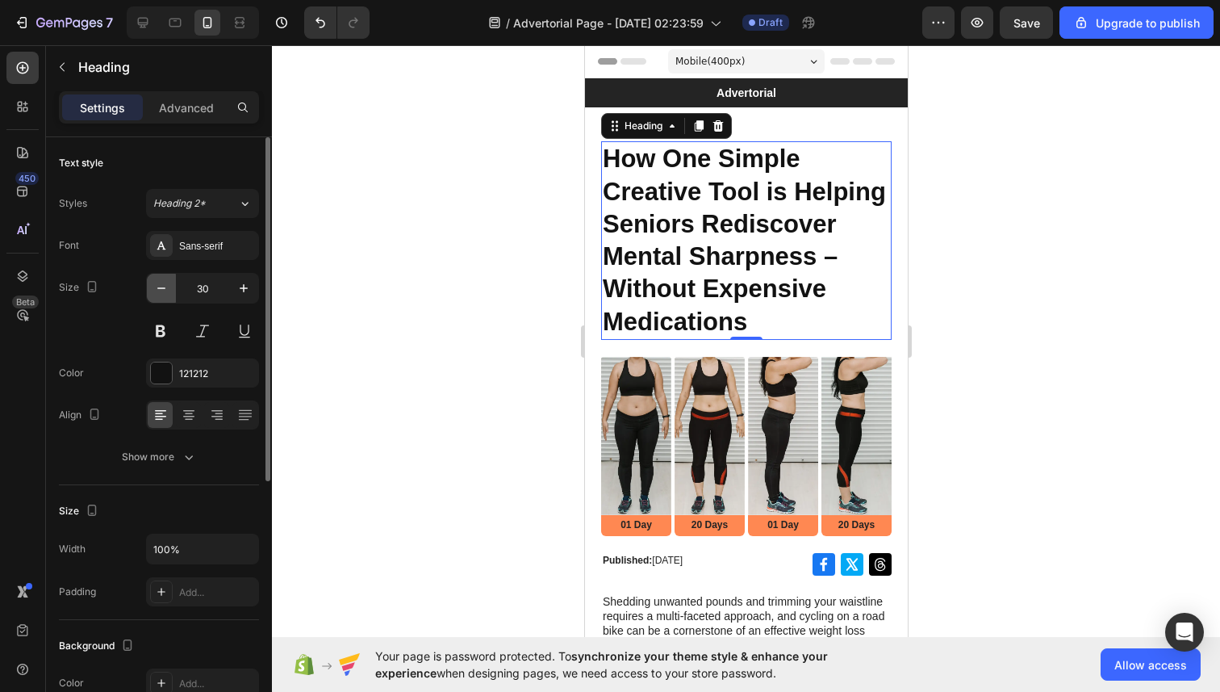
click at [161, 290] on icon "button" at bounding box center [161, 288] width 16 height 16
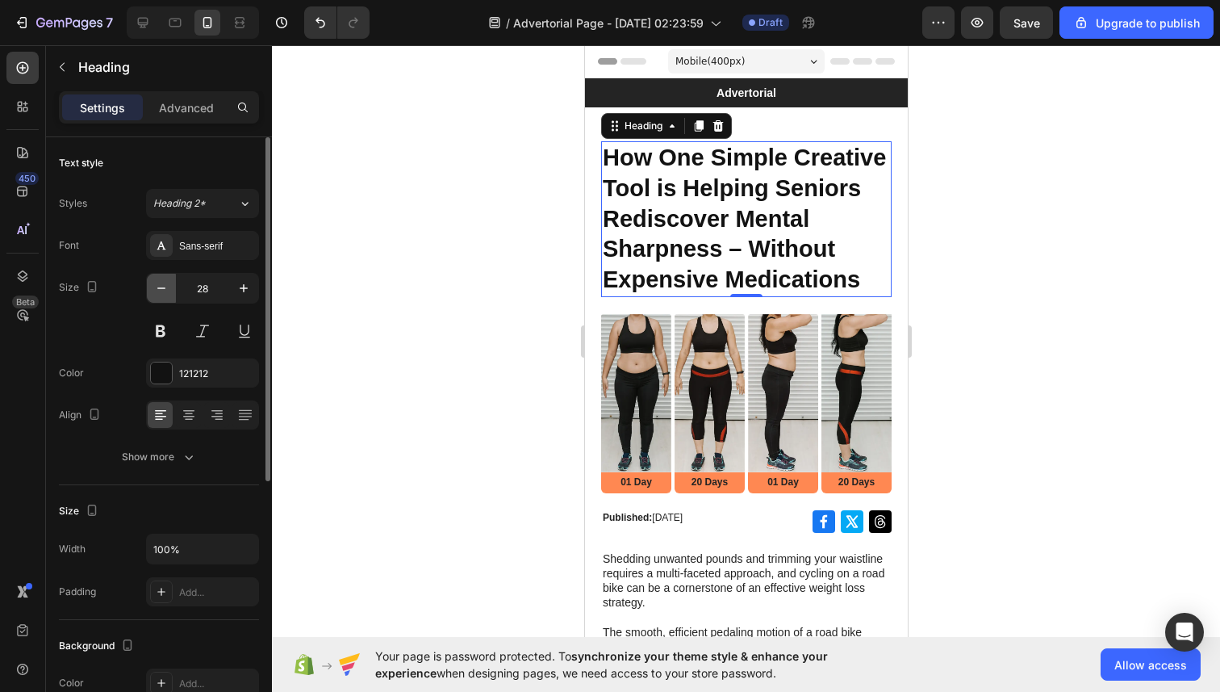
click at [161, 290] on icon "button" at bounding box center [161, 288] width 16 height 16
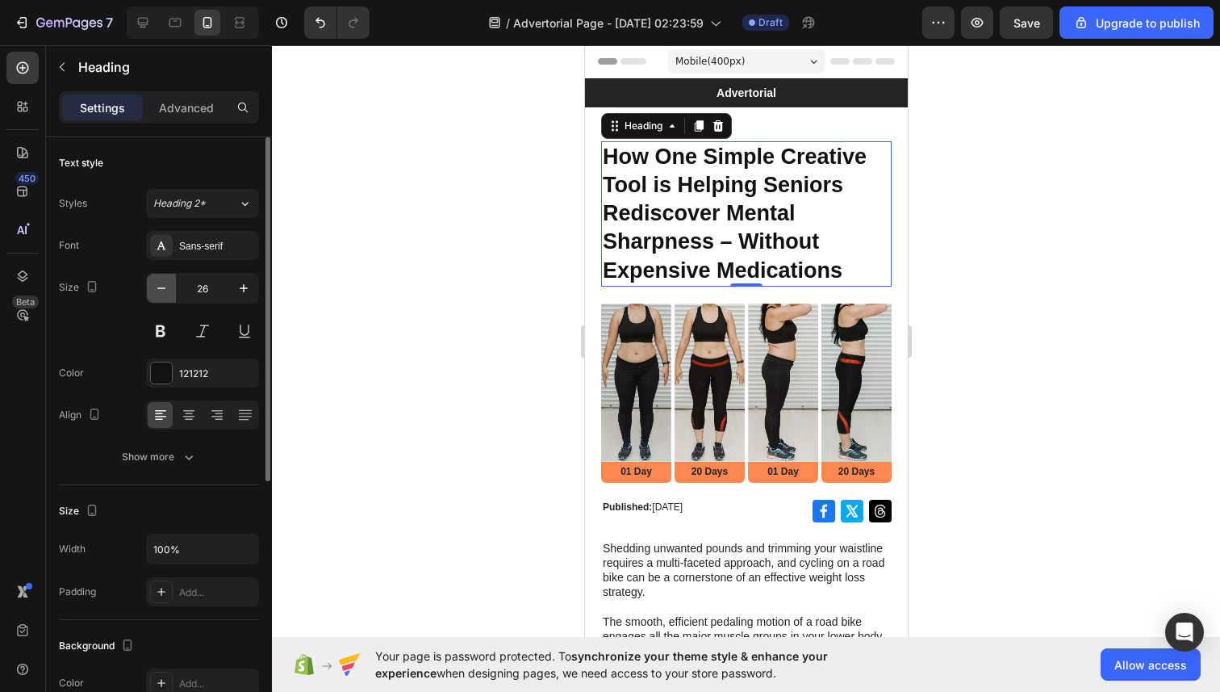
click at [161, 290] on icon "button" at bounding box center [161, 288] width 16 height 16
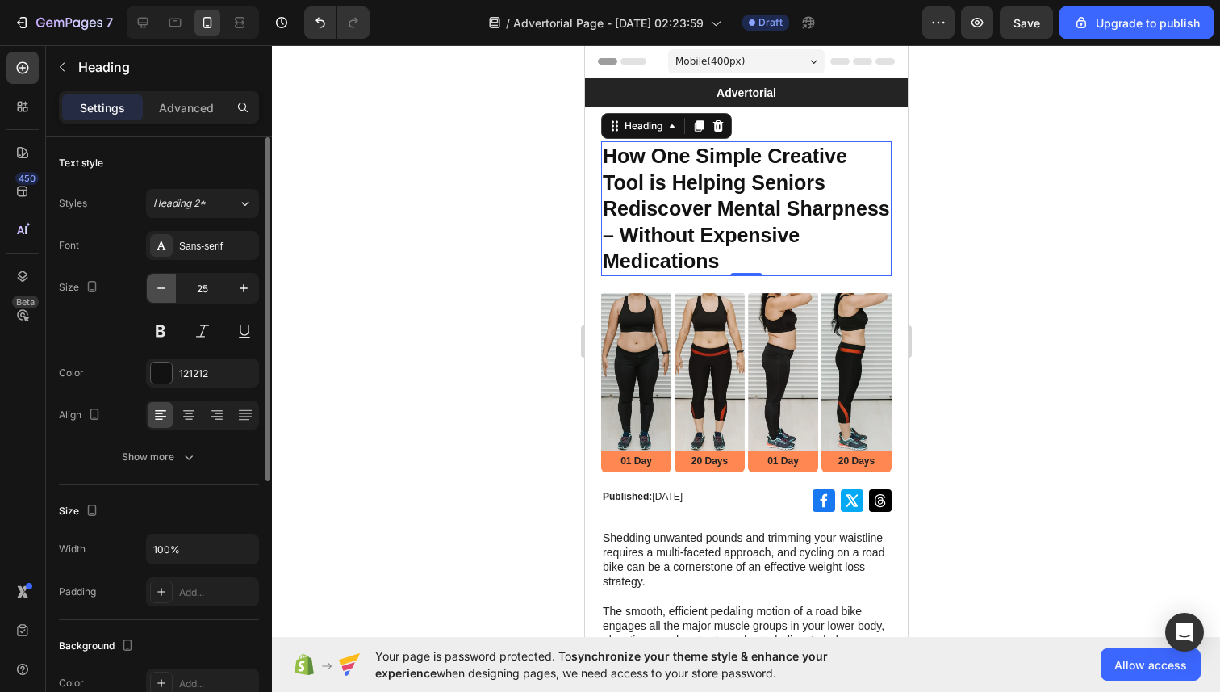
click at [161, 286] on icon "button" at bounding box center [161, 288] width 16 height 16
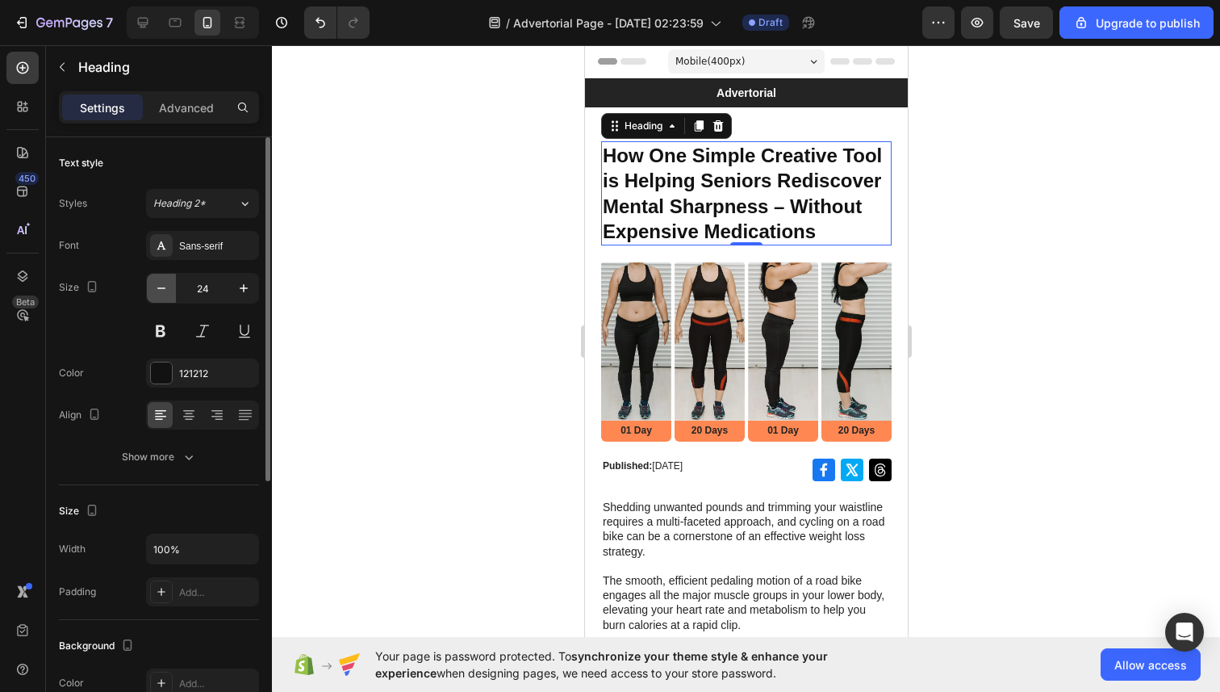
click at [161, 286] on icon "button" at bounding box center [161, 288] width 16 height 16
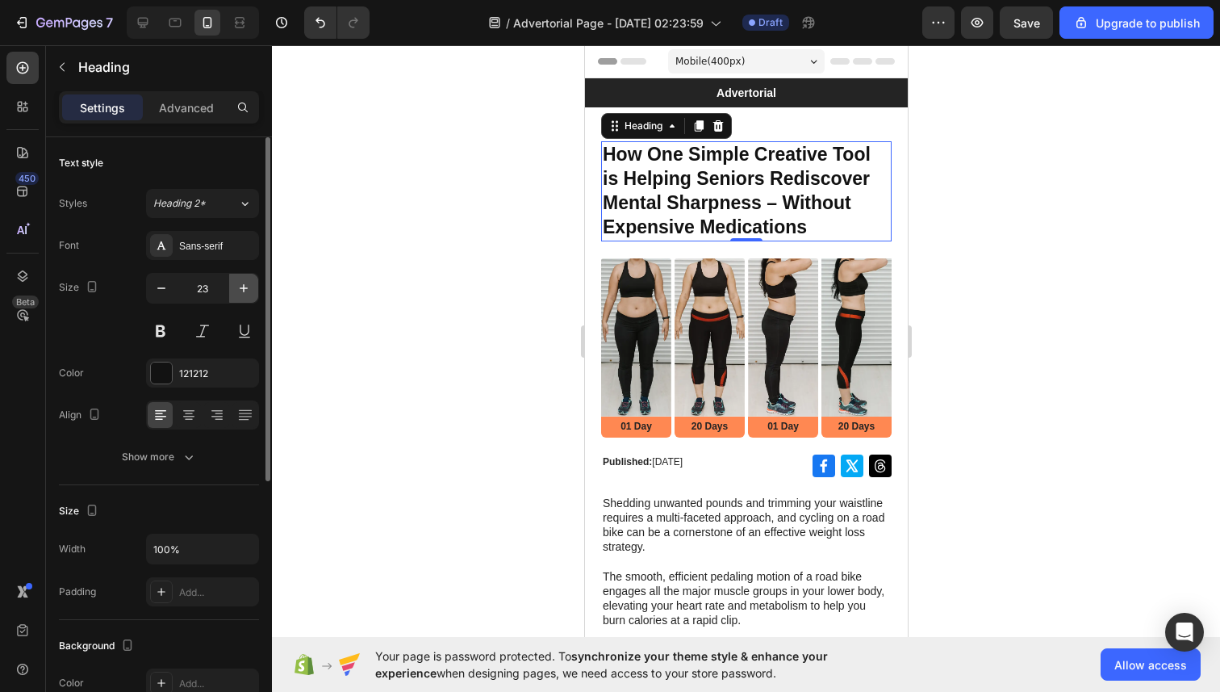
click at [243, 294] on icon "button" at bounding box center [244, 288] width 16 height 16
type input "24"
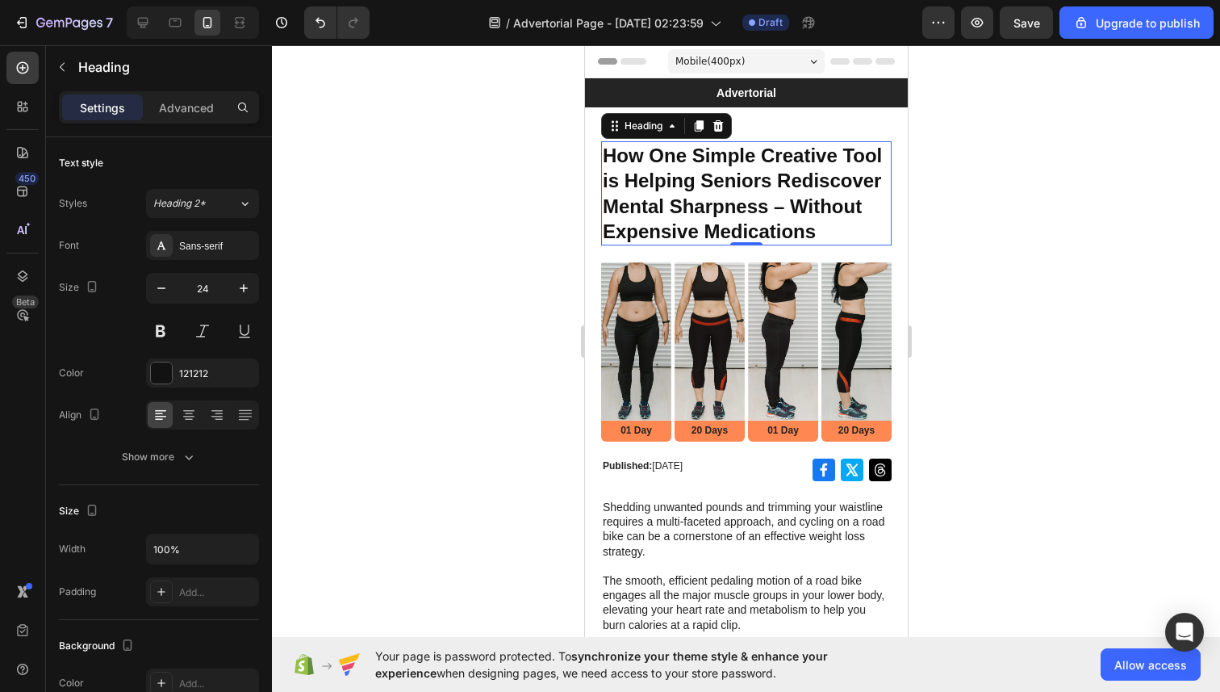
click at [1022, 189] on div at bounding box center [746, 368] width 948 height 646
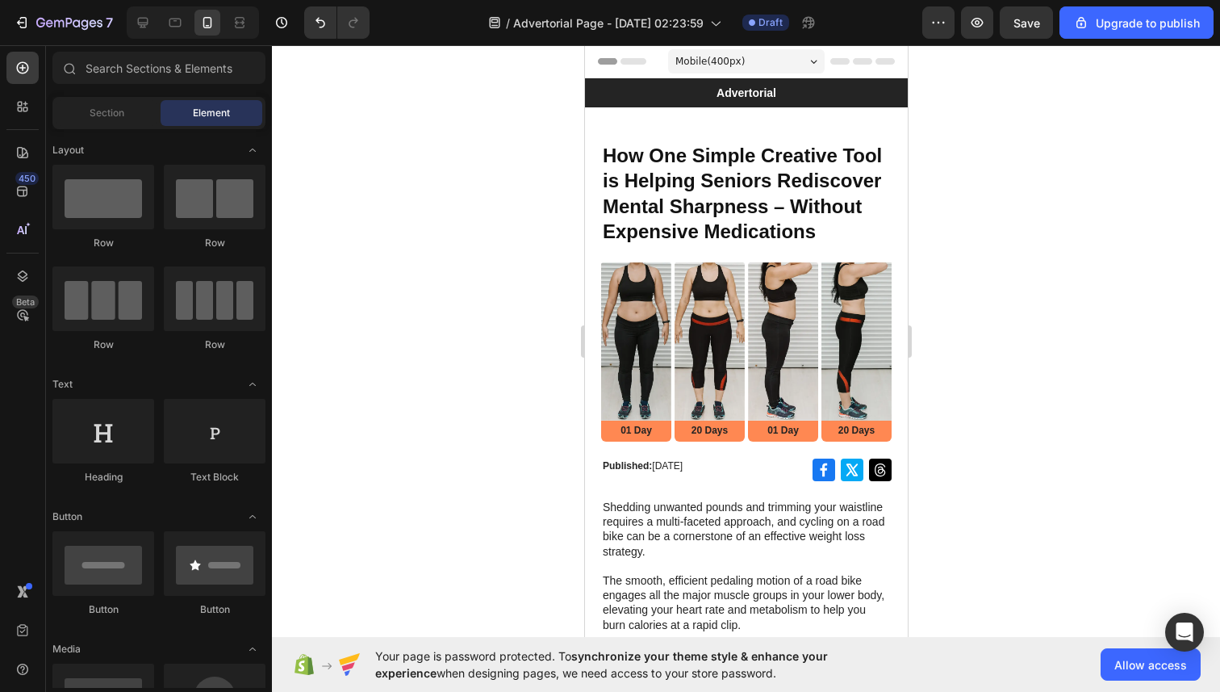
click at [710, 323] on img at bounding box center [709, 341] width 70 height 158
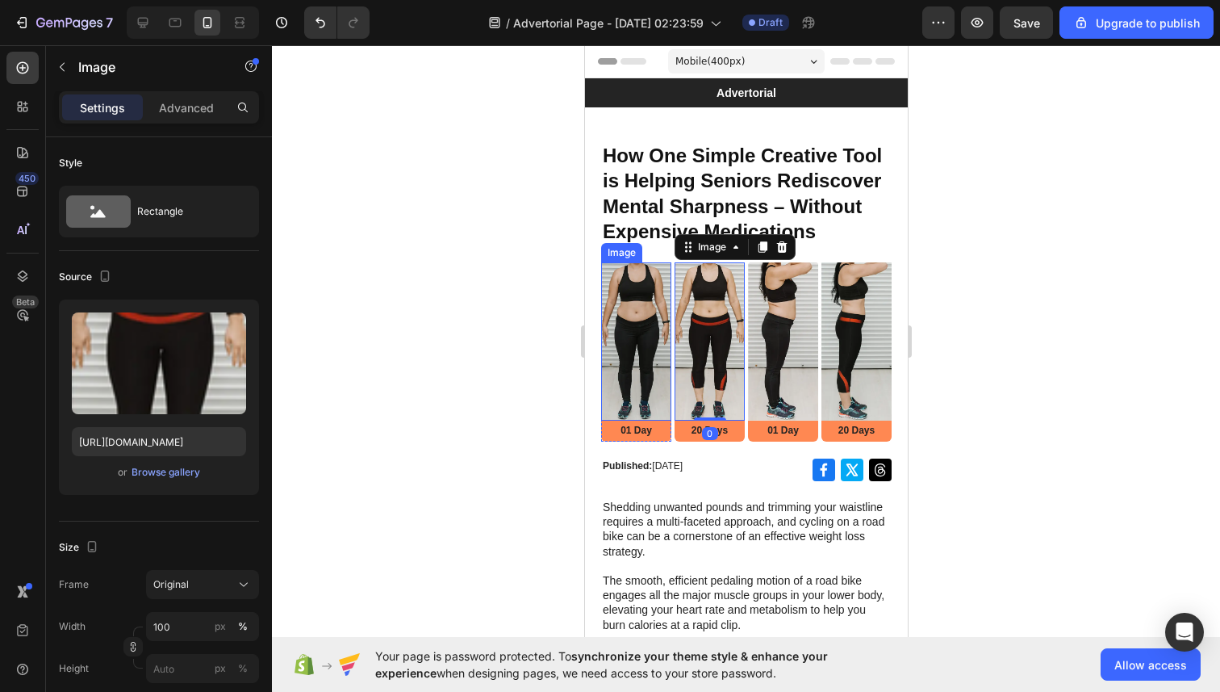
click at [650, 277] on img at bounding box center [635, 341] width 70 height 158
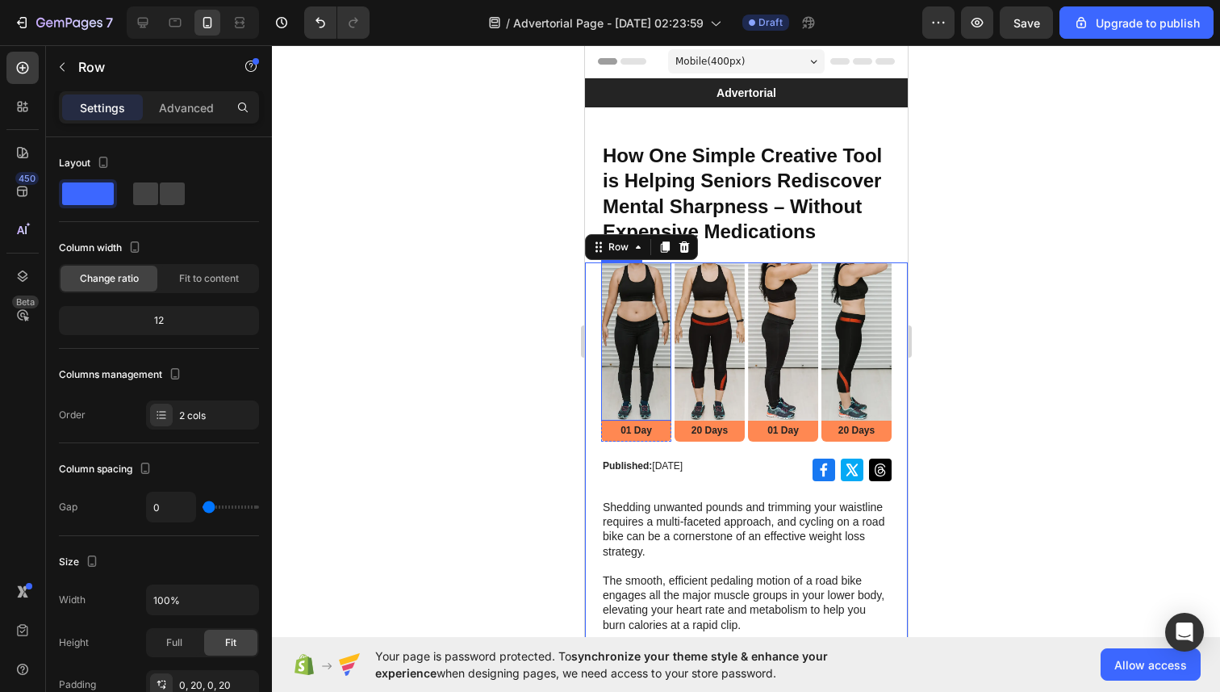
click at [604, 266] on img at bounding box center [635, 341] width 70 height 158
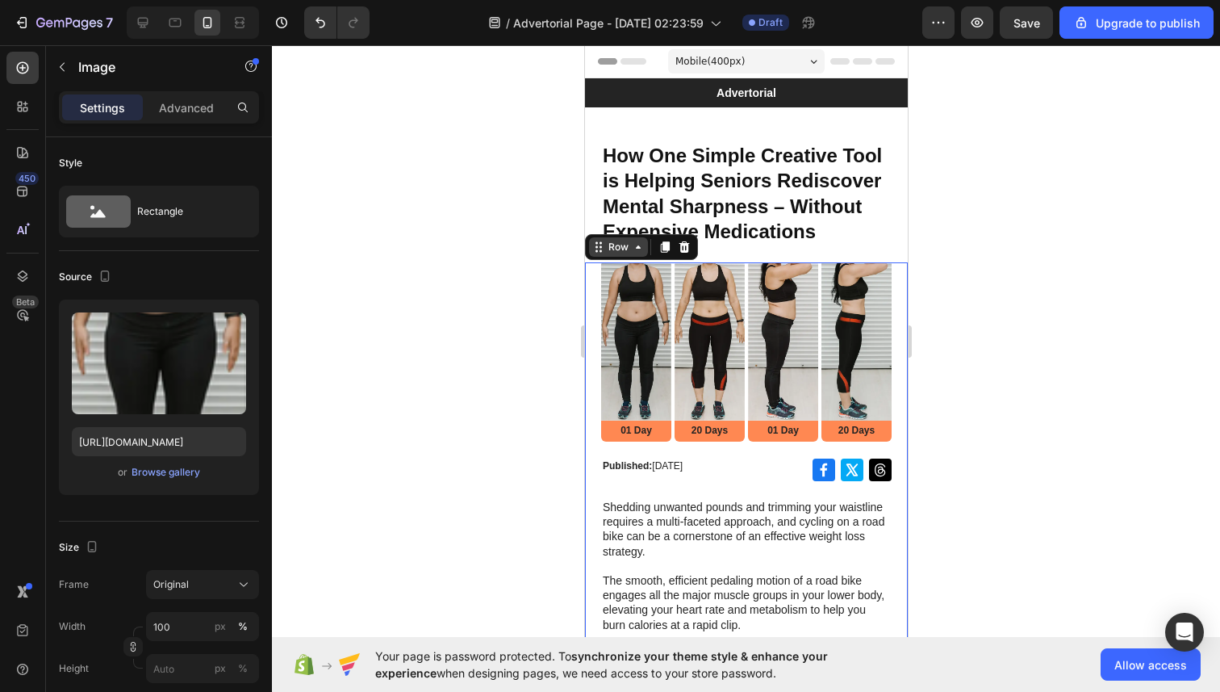
click at [592, 257] on div "Row" at bounding box center [640, 247] width 113 height 26
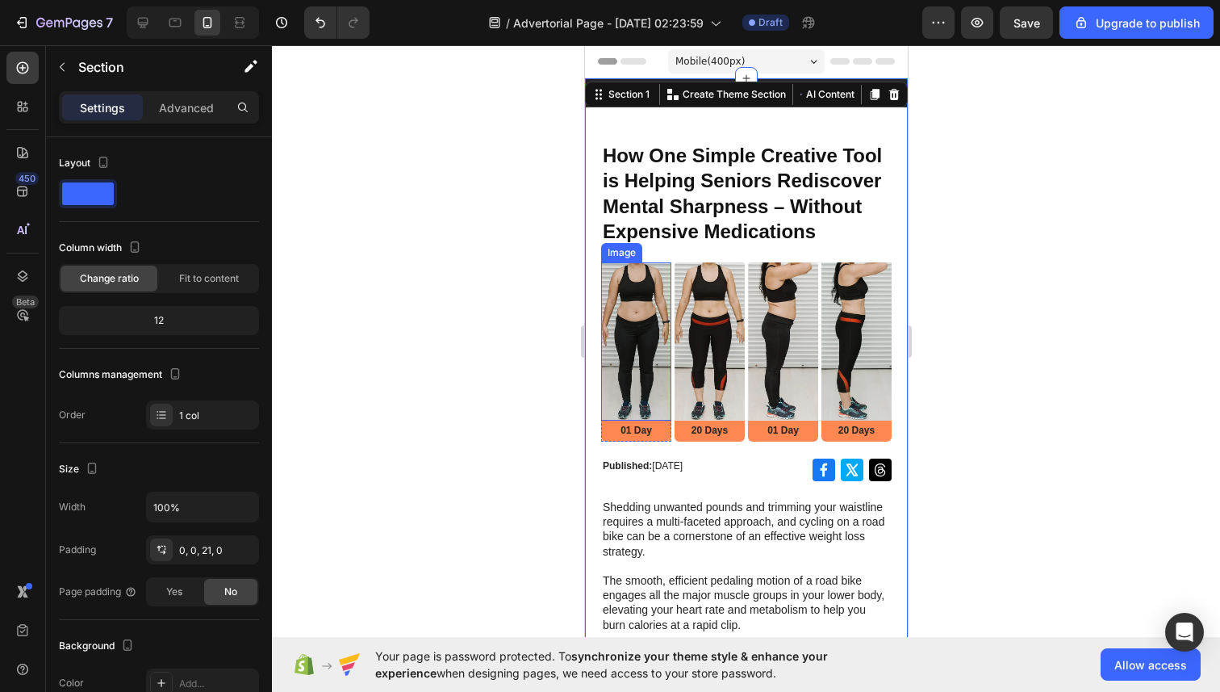
click at [626, 309] on img at bounding box center [635, 341] width 70 height 158
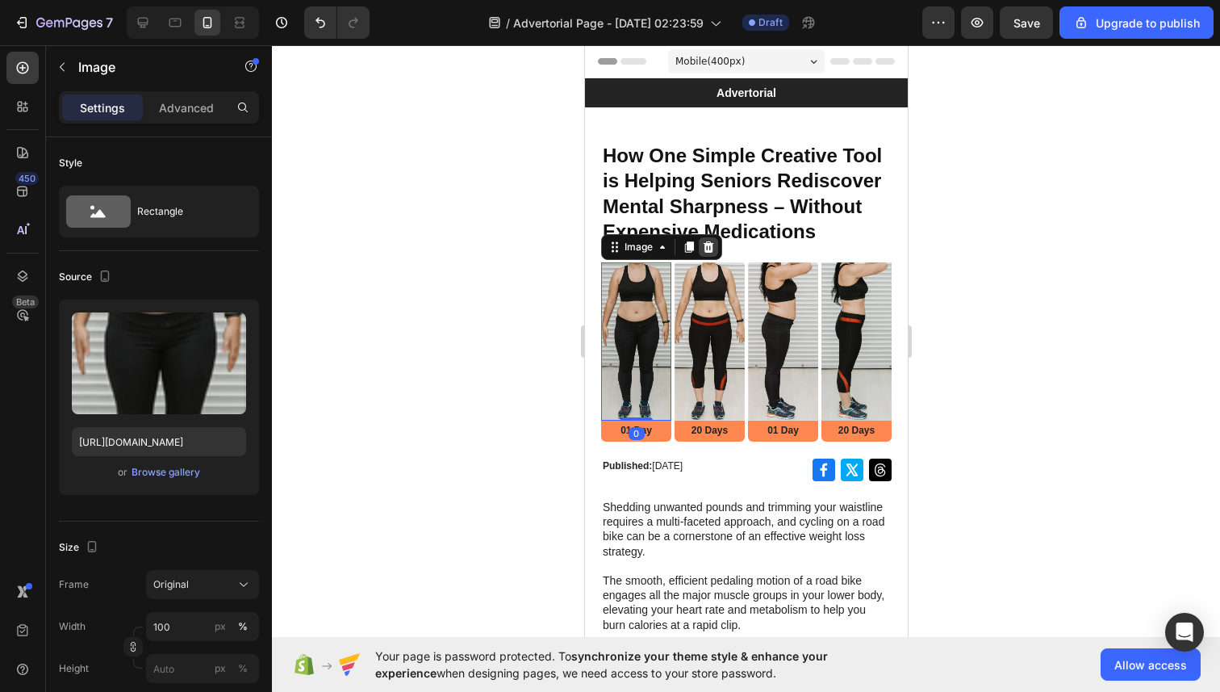
click at [702, 246] on icon at bounding box center [707, 246] width 13 height 13
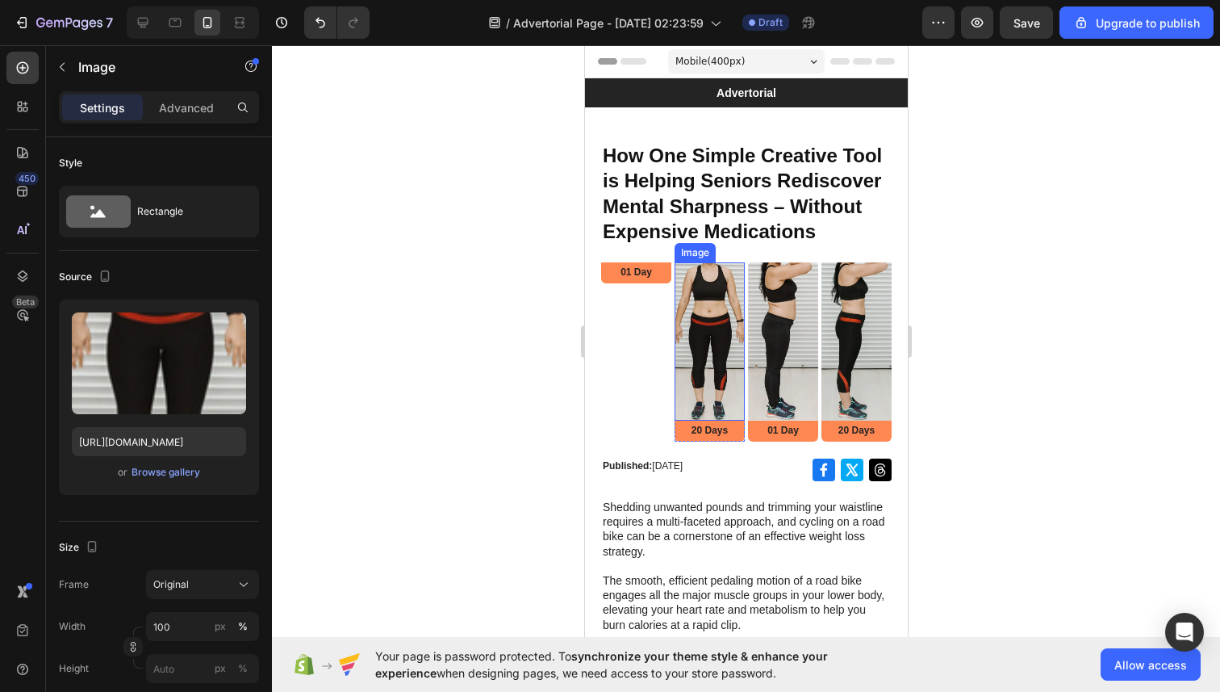
click at [689, 287] on img at bounding box center [709, 341] width 70 height 158
click at [780, 245] on icon at bounding box center [781, 246] width 10 height 11
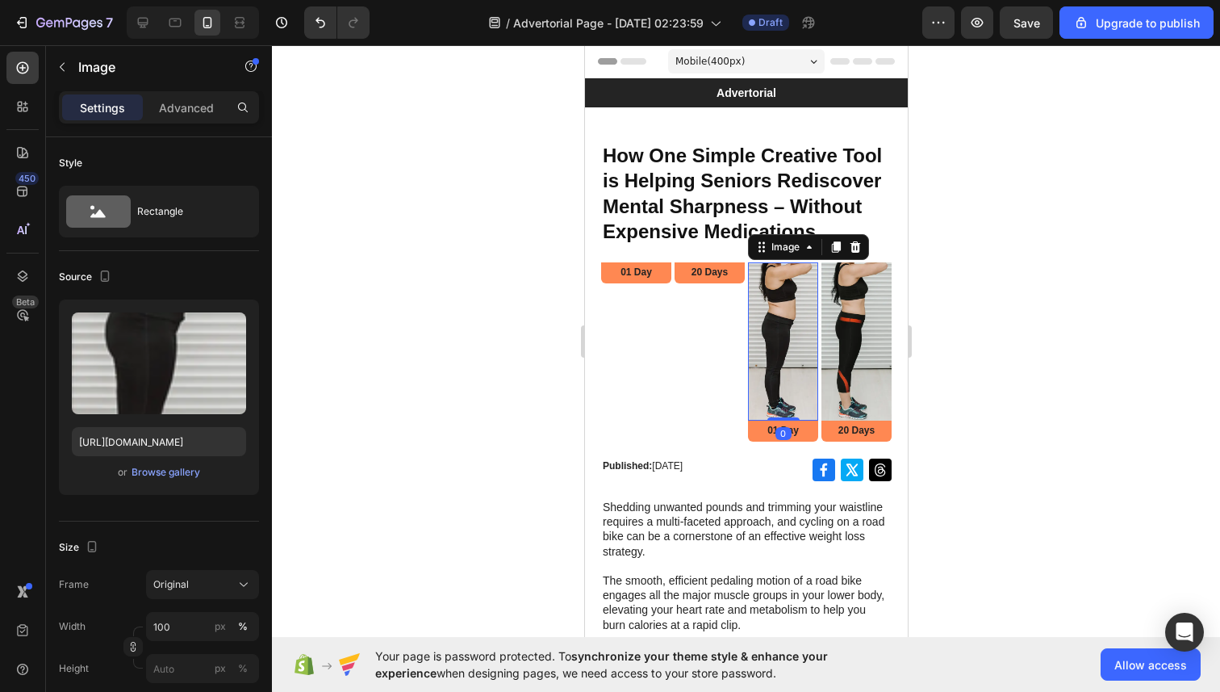
click at [756, 295] on img at bounding box center [782, 341] width 70 height 158
click at [846, 248] on div at bounding box center [854, 246] width 19 height 19
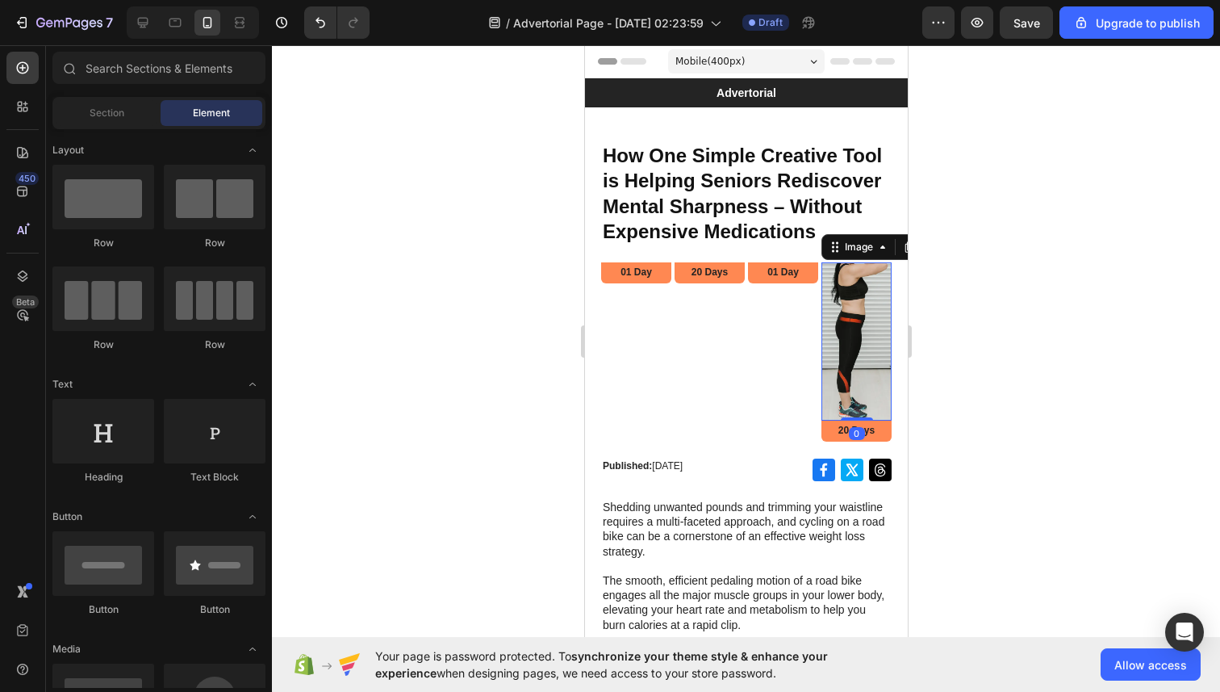
click at [843, 293] on img at bounding box center [856, 341] width 70 height 158
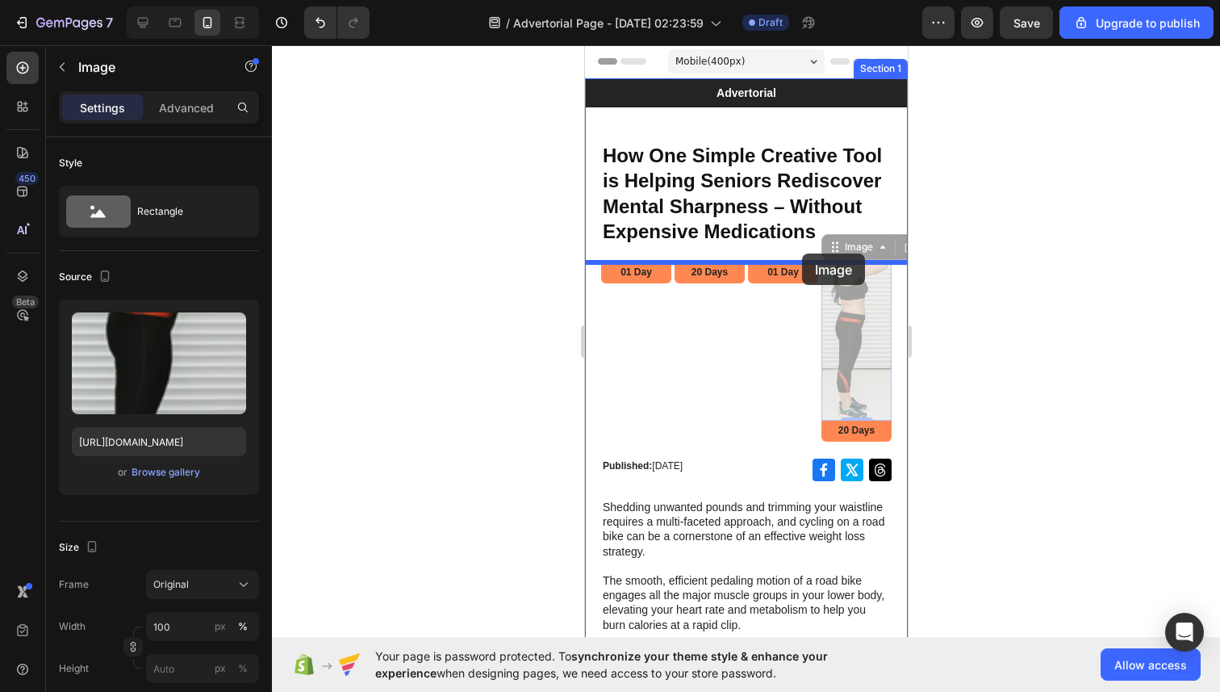
drag, startPoint x: 840, startPoint y: 253, endPoint x: 798, endPoint y: 253, distance: 42.0
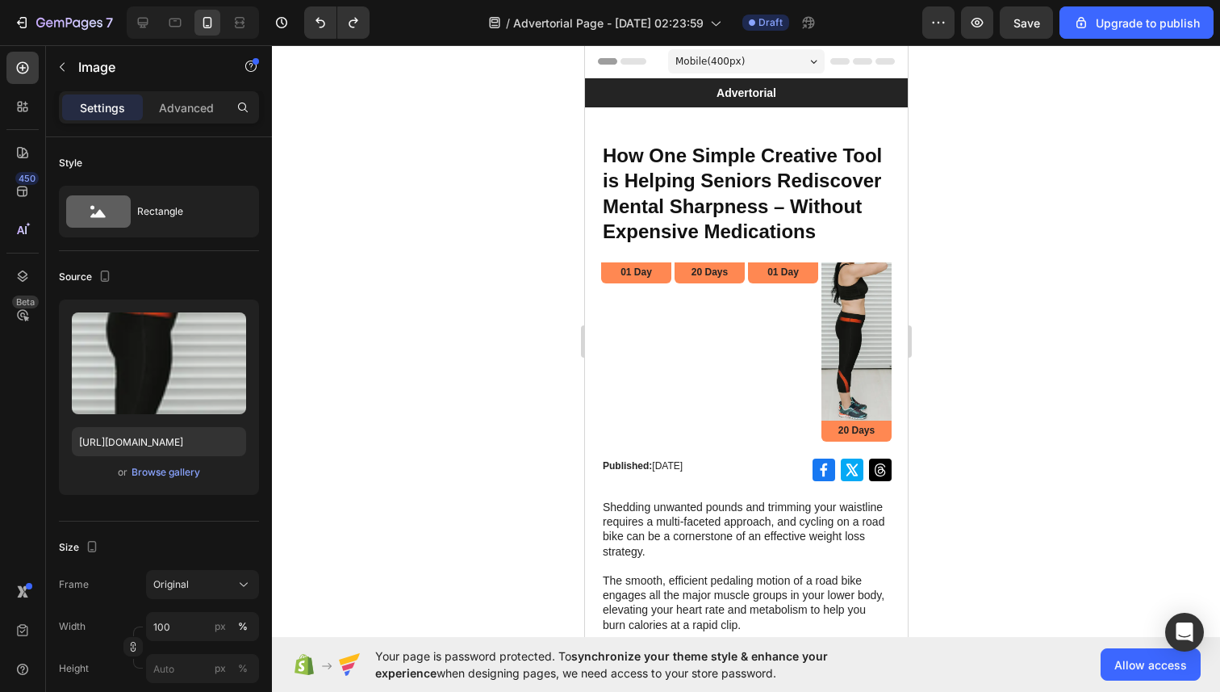
click at [847, 315] on img at bounding box center [856, 341] width 70 height 158
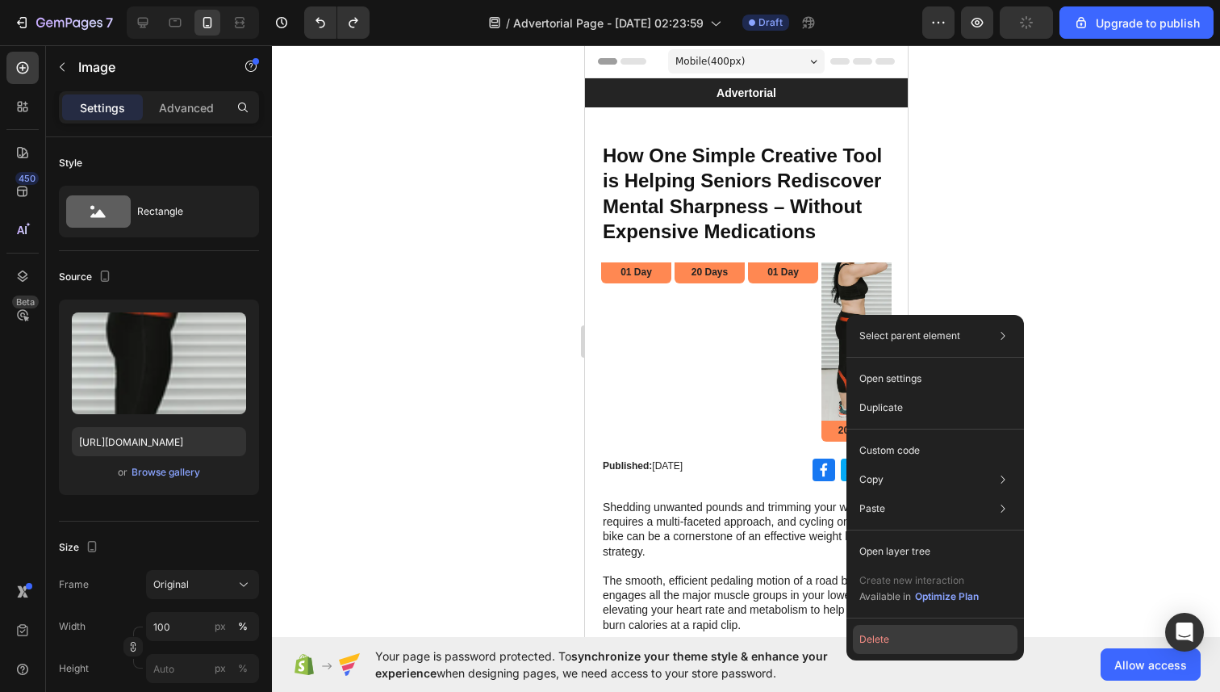
click at [889, 631] on button "Delete" at bounding box center [935, 639] width 165 height 29
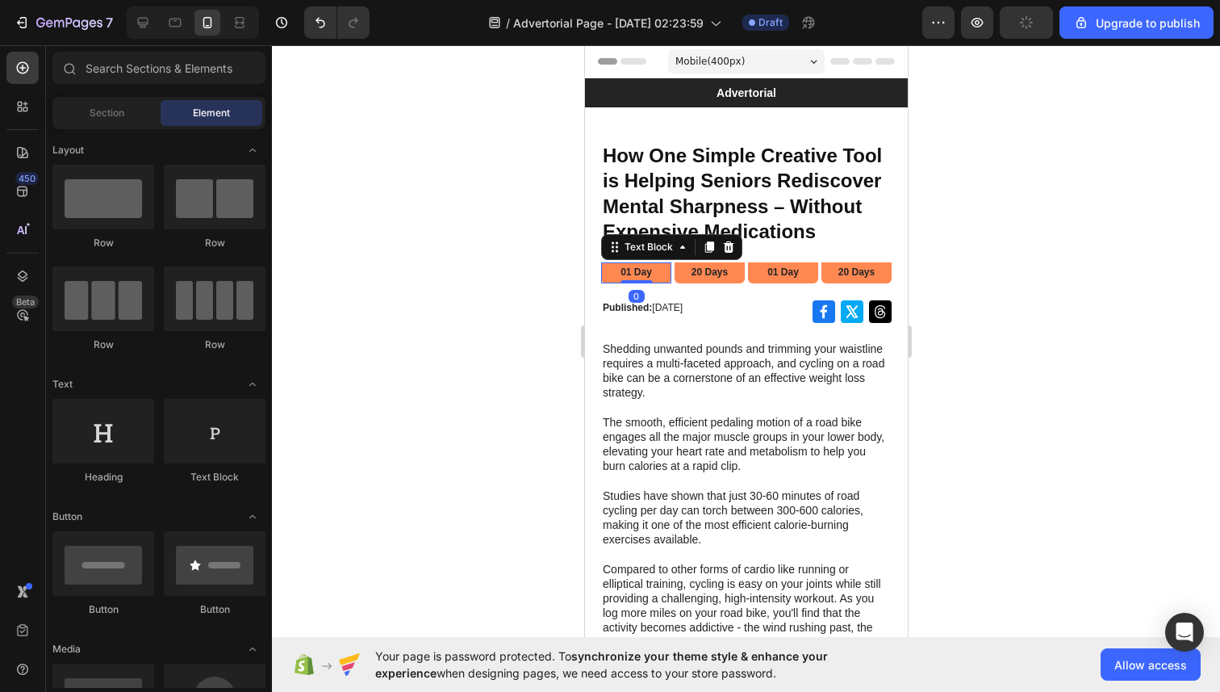
click at [654, 273] on p "01 Day" at bounding box center [635, 272] width 67 height 13
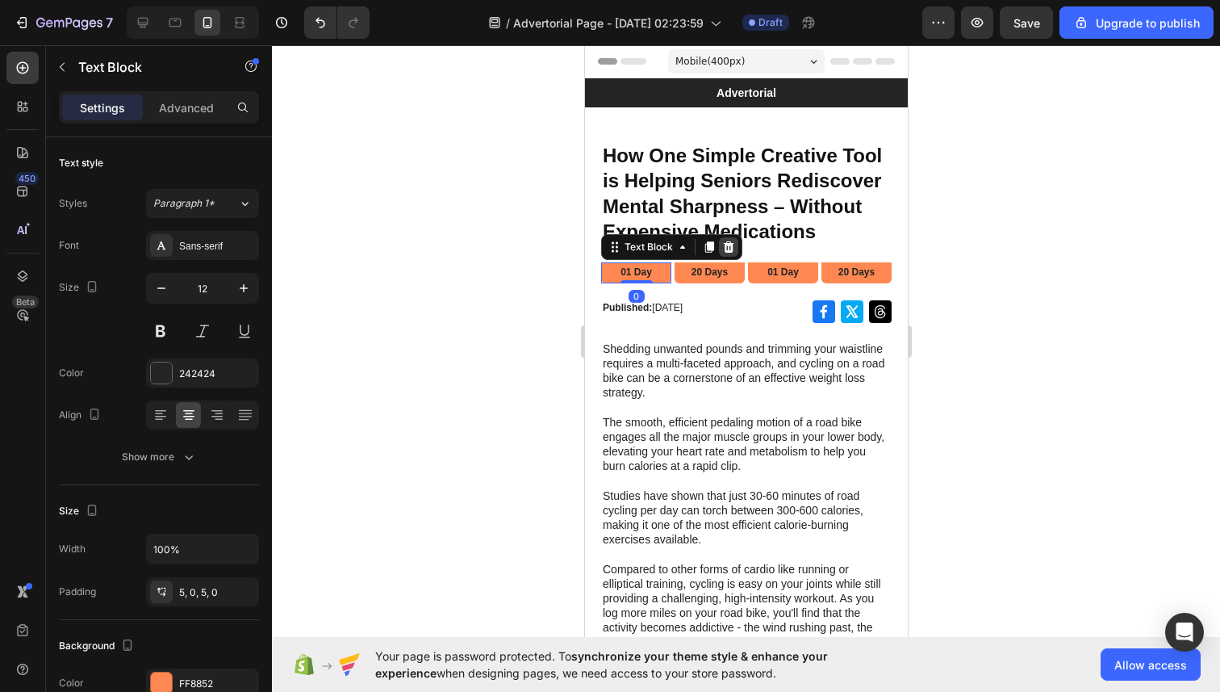
click at [720, 246] on div at bounding box center [727, 246] width 19 height 19
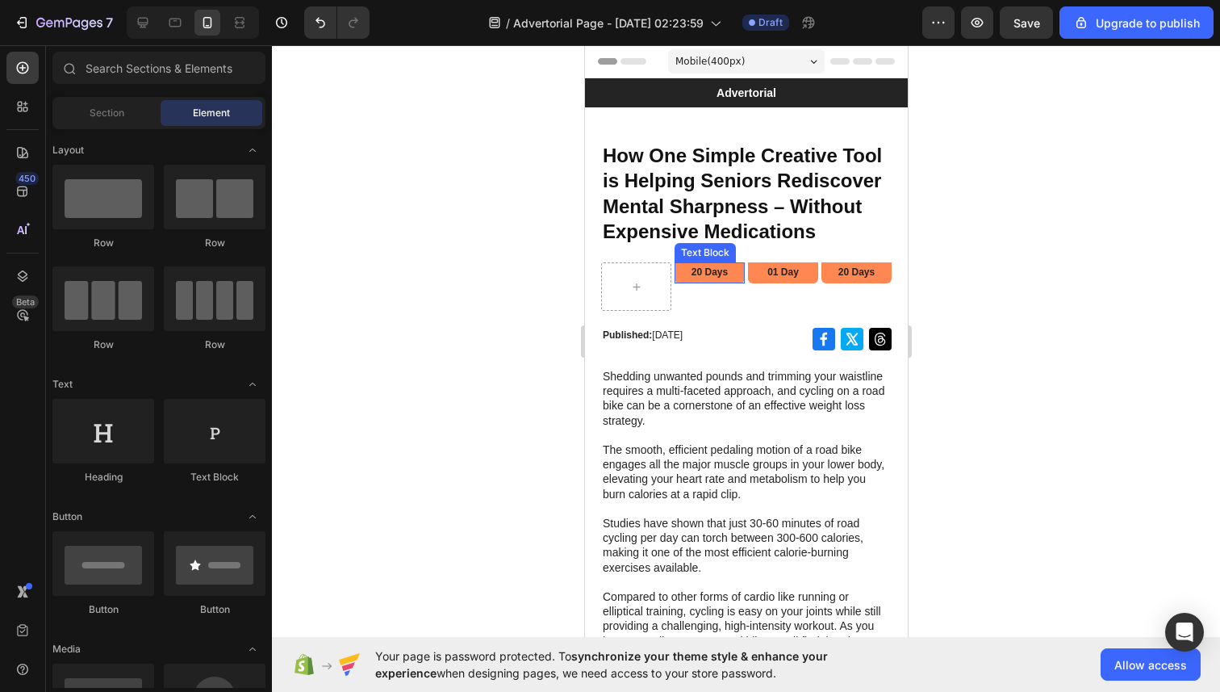
click at [705, 272] on p "20 Days" at bounding box center [708, 272] width 67 height 13
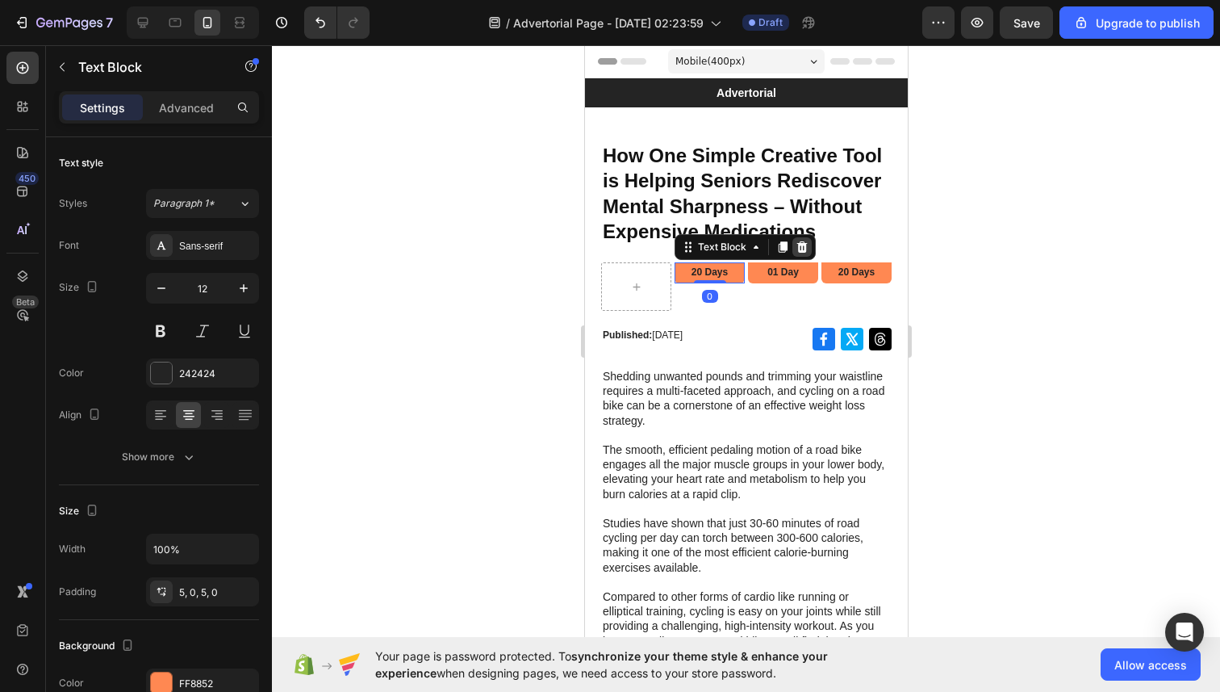
click at [806, 248] on icon at bounding box center [801, 246] width 13 height 13
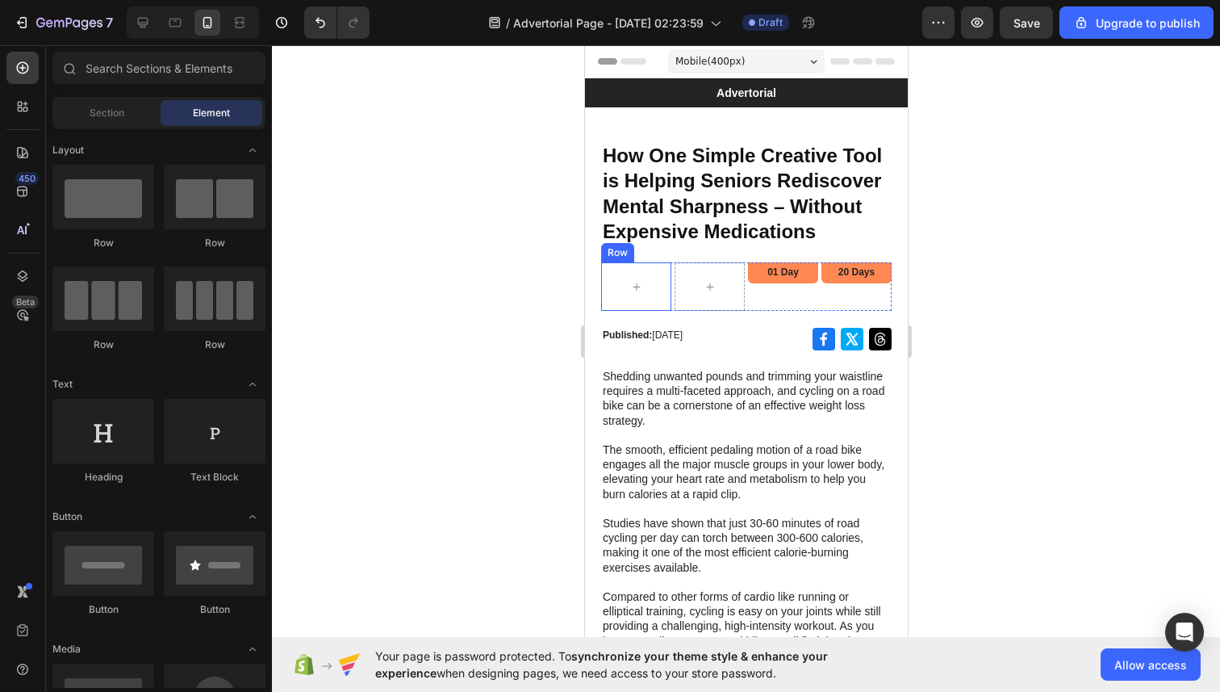
click at [617, 257] on div "Row" at bounding box center [616, 252] width 33 height 19
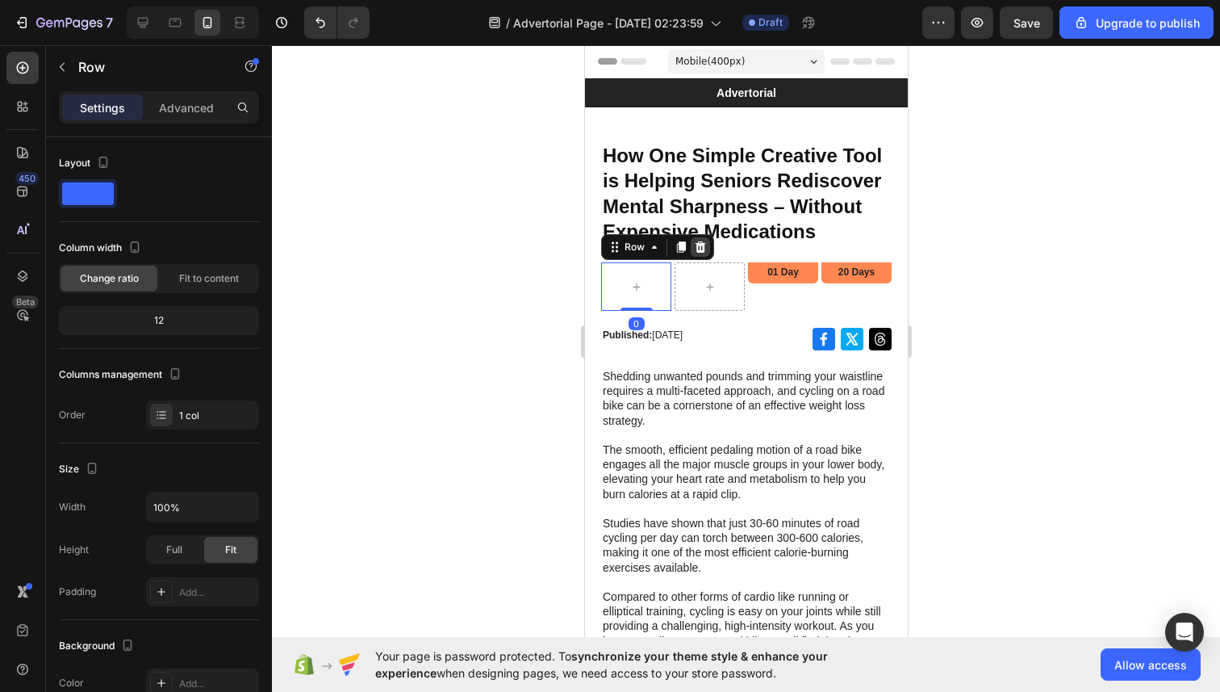
click at [696, 247] on icon at bounding box center [699, 246] width 13 height 13
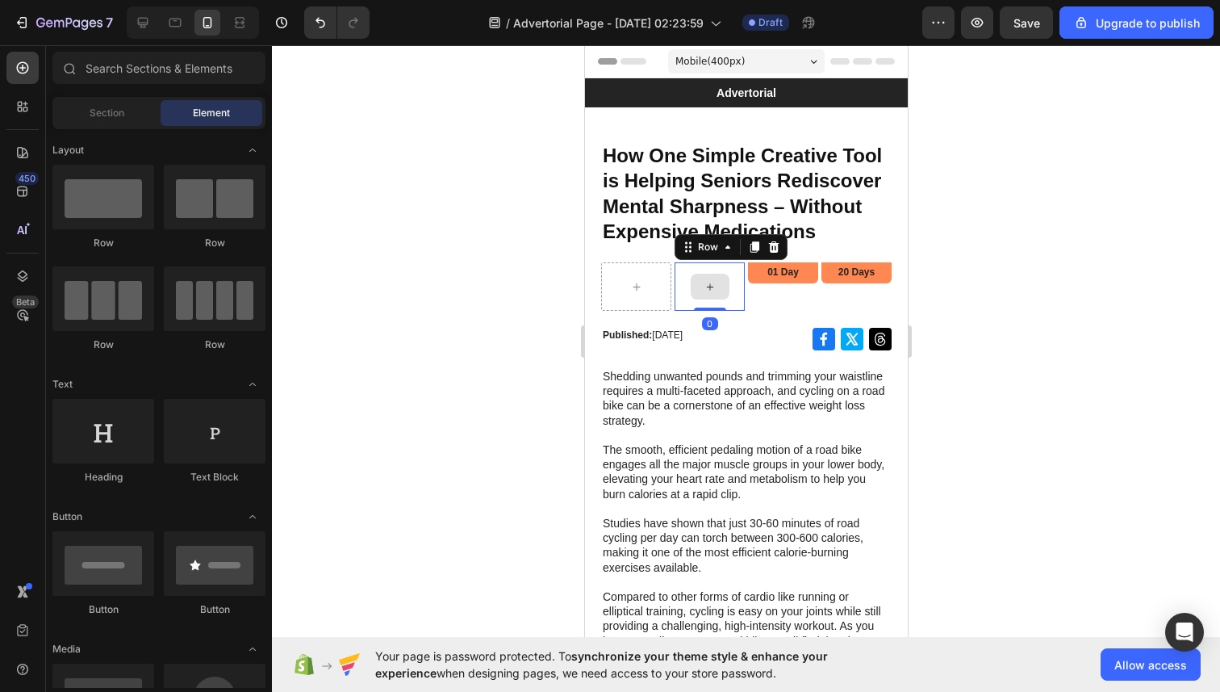
click at [686, 270] on div at bounding box center [709, 286] width 70 height 48
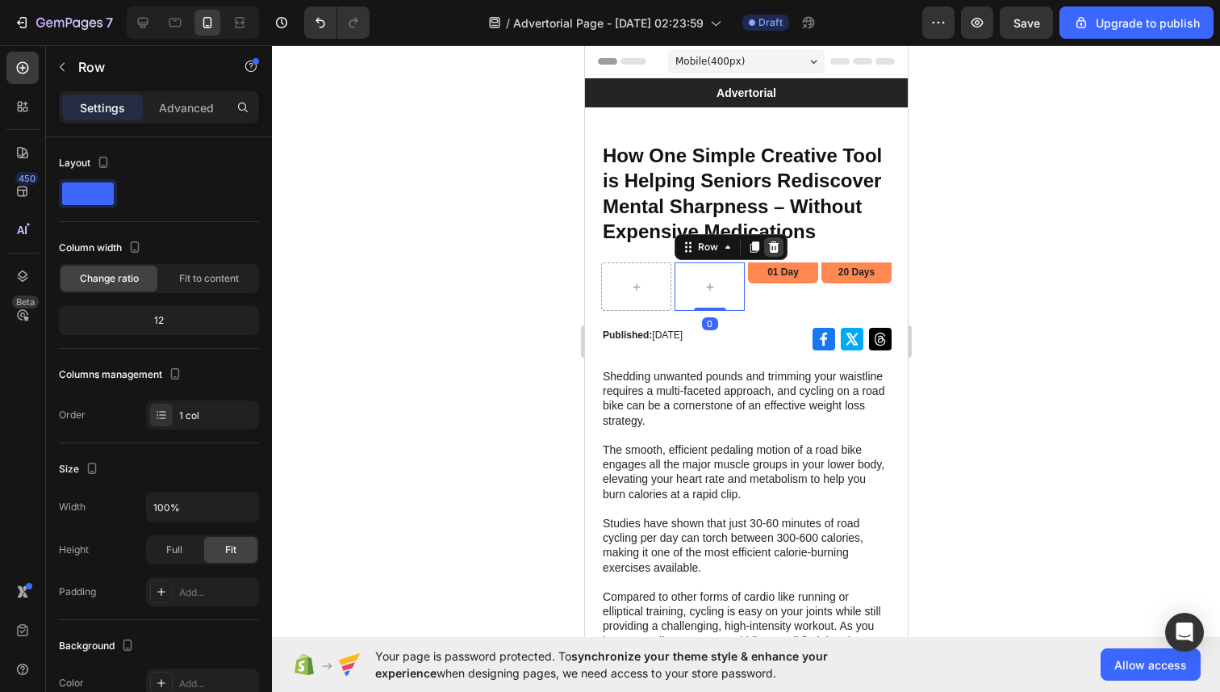
click at [764, 243] on div at bounding box center [772, 246] width 19 height 19
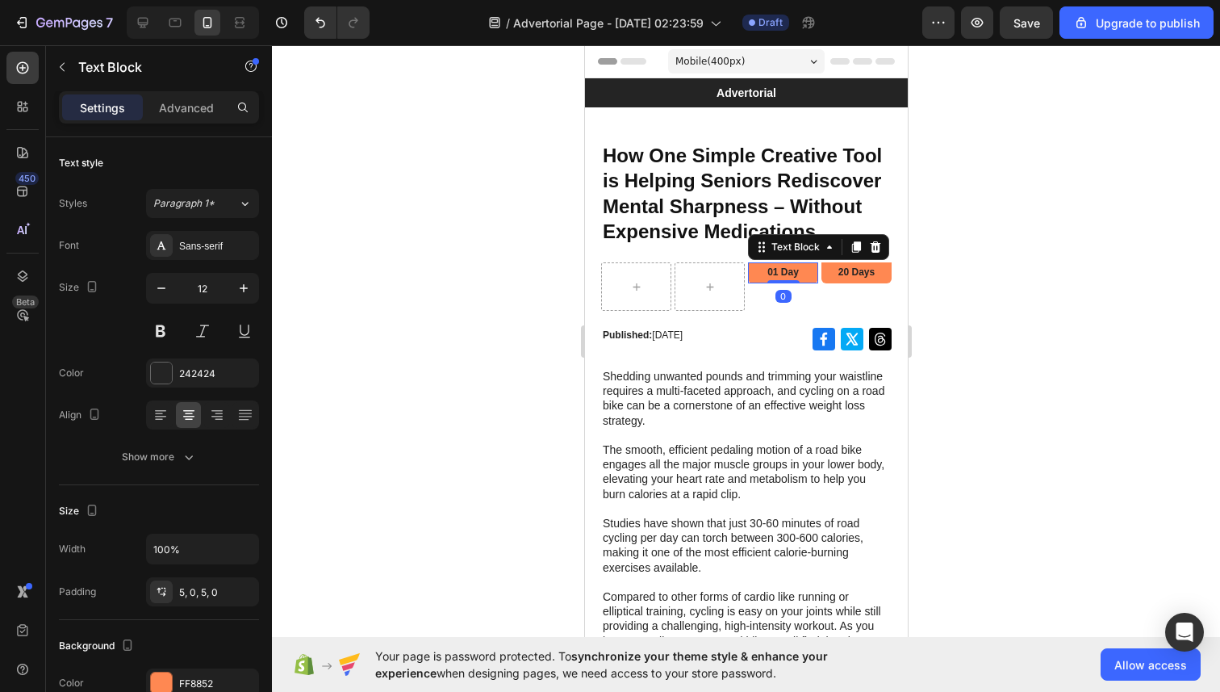
click at [755, 273] on p "01 Day" at bounding box center [782, 272] width 67 height 13
click at [868, 245] on icon at bounding box center [874, 246] width 13 height 13
click at [844, 279] on div "20 Days Text Block" at bounding box center [856, 272] width 70 height 21
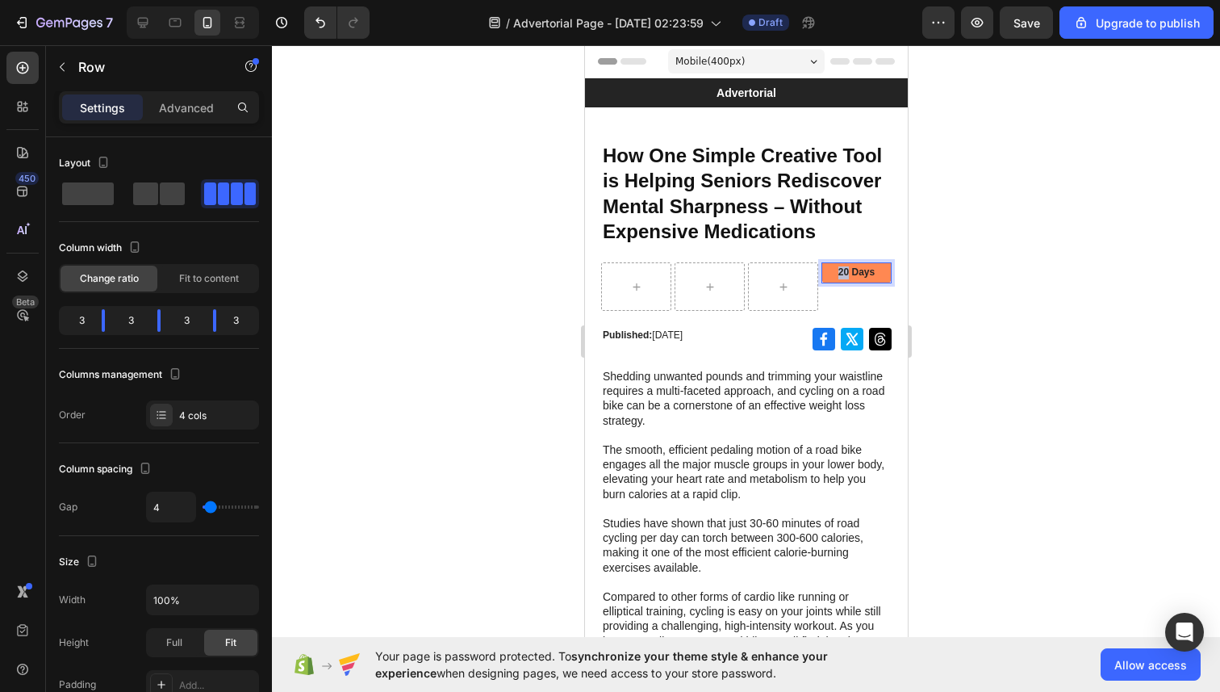
click at [855, 298] on div "20 Days Text Block 0 Row" at bounding box center [856, 286] width 70 height 48
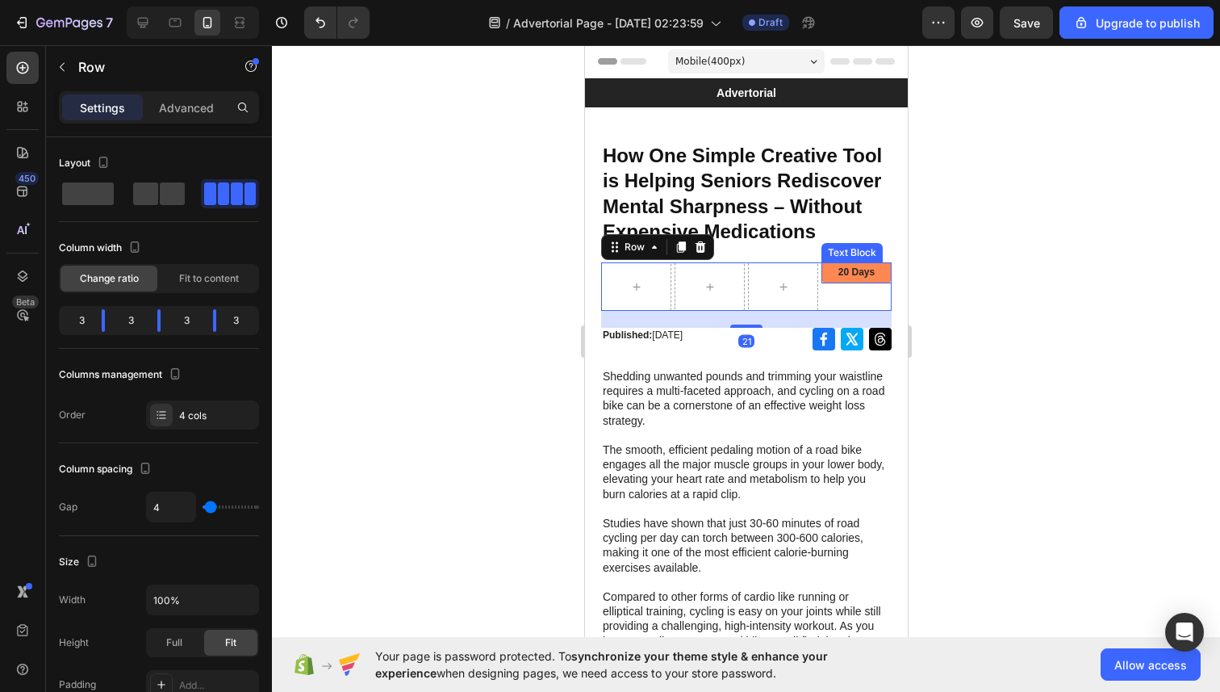
click at [854, 275] on p "20 Days" at bounding box center [855, 272] width 67 height 13
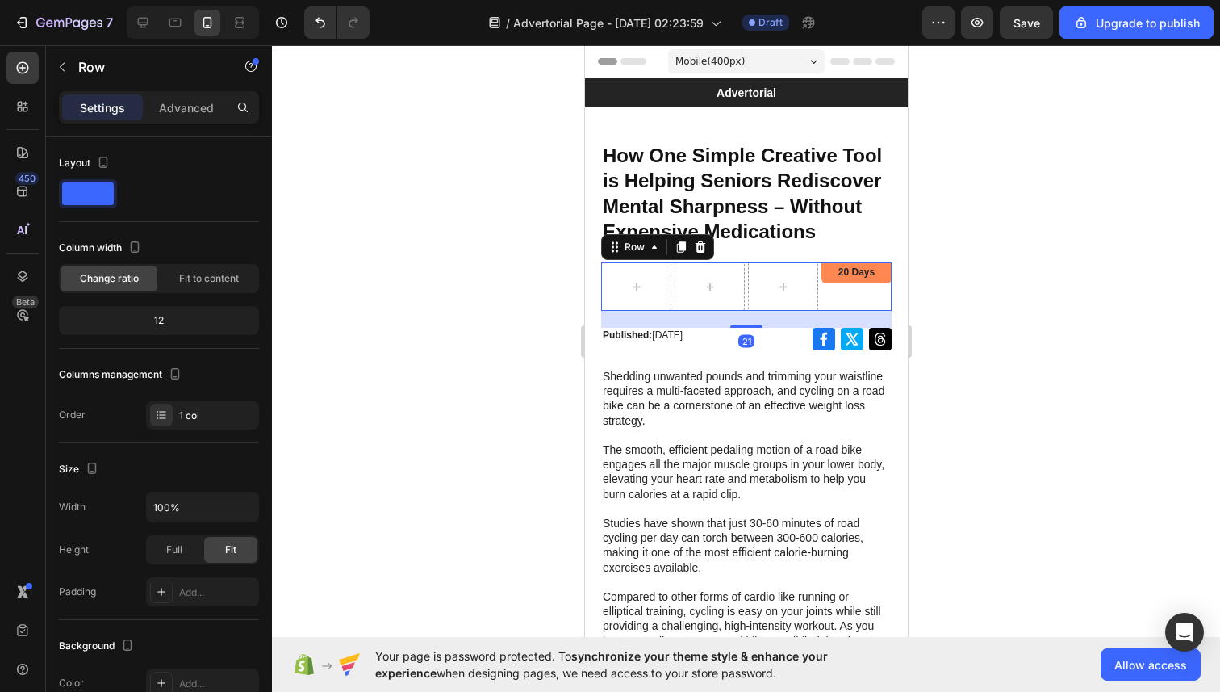
click at [851, 297] on div "20 Days Text Block Row" at bounding box center [856, 286] width 70 height 48
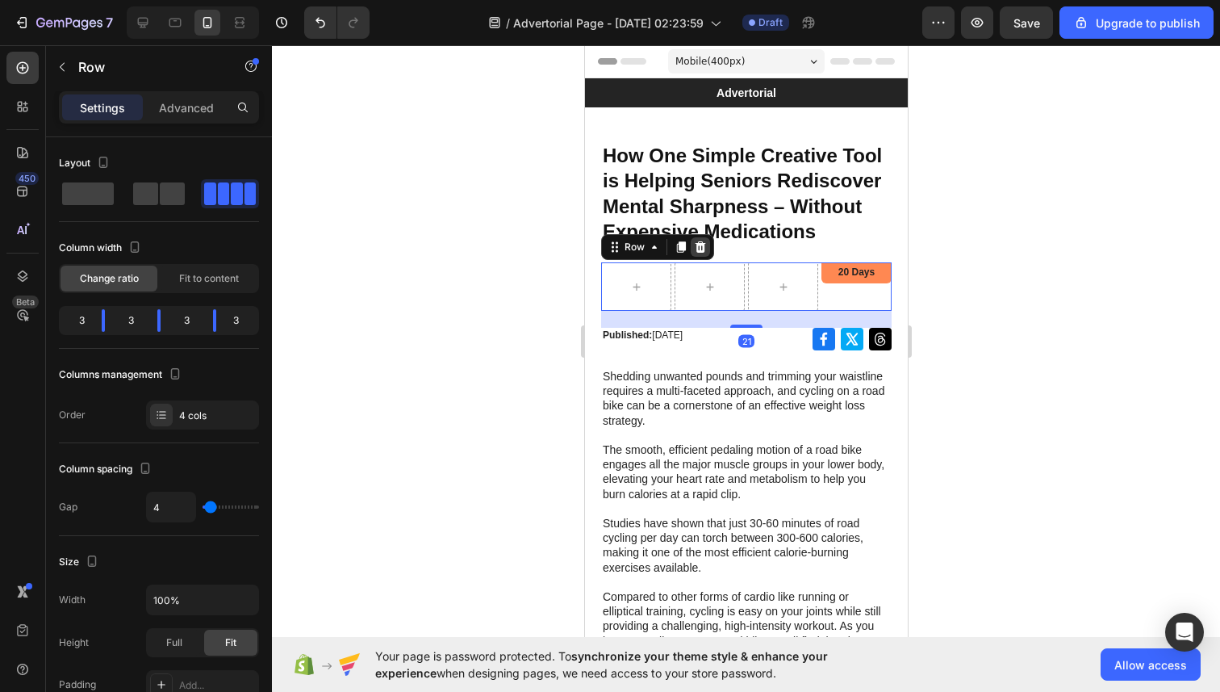
click at [705, 249] on icon at bounding box center [699, 246] width 13 height 13
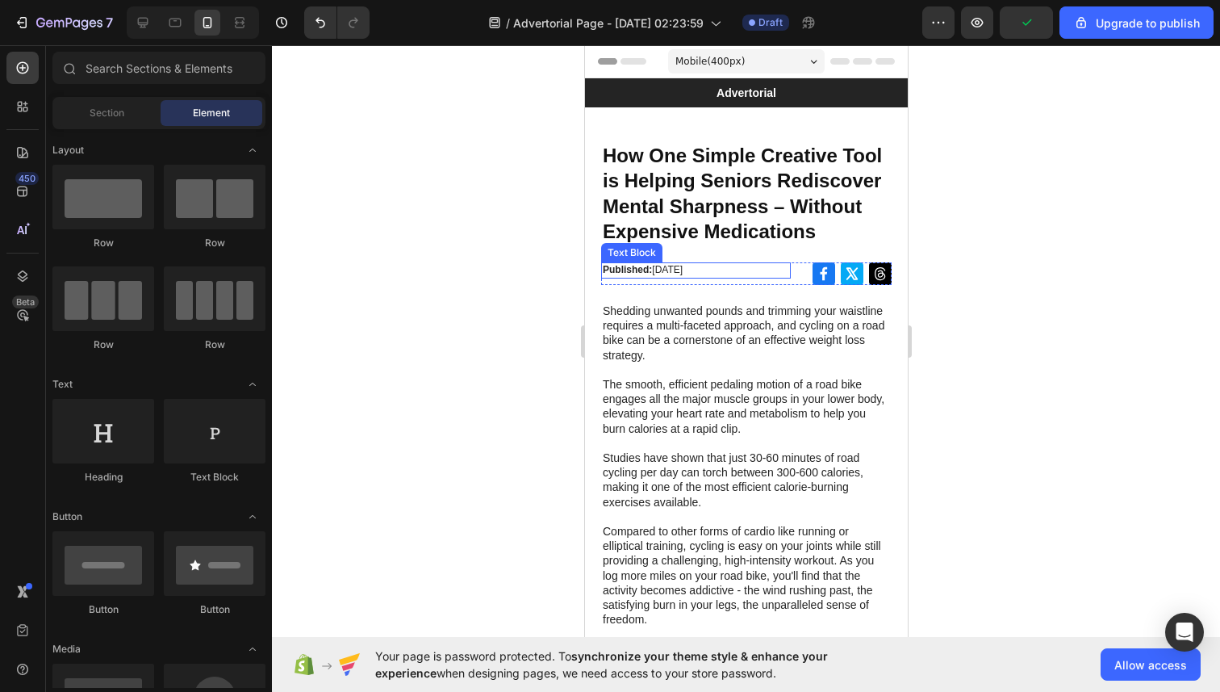
click at [675, 269] on p "Published: Monday, June 24, 2024" at bounding box center [695, 270] width 186 height 13
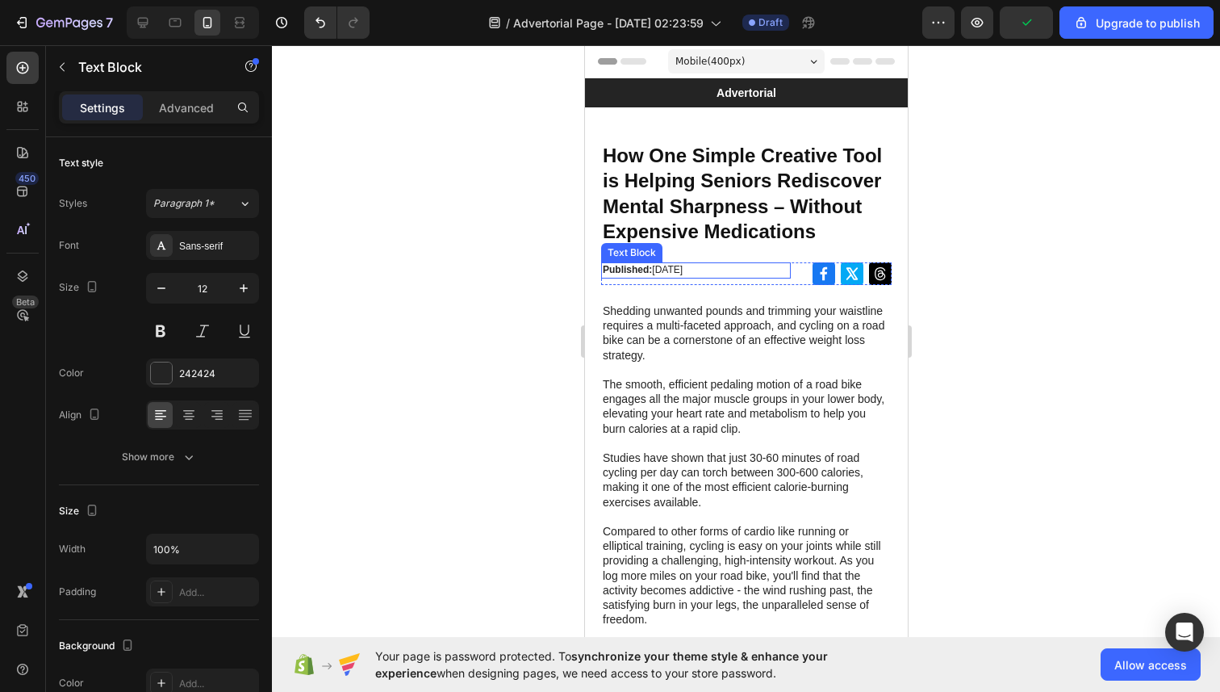
click at [675, 269] on p "Published: Monday, June 24, 2024" at bounding box center [695, 270] width 186 height 13
click at [647, 272] on strong "Published:" at bounding box center [626, 269] width 49 height 11
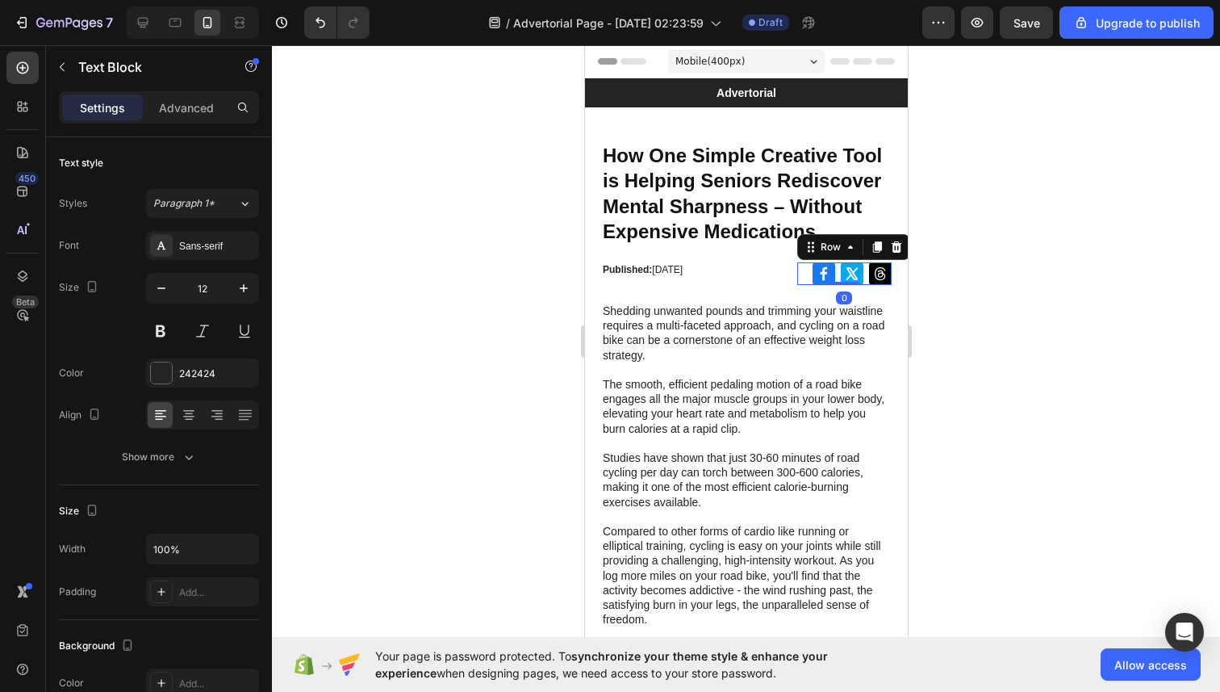
click at [805, 270] on div "Icon Icon Icon Row 0" at bounding box center [844, 273] width 94 height 23
click at [778, 273] on p "Published: Monday, June 24, 2024" at bounding box center [695, 270] width 186 height 13
click at [742, 272] on p "Published: Monday, June 24, 2024" at bounding box center [695, 270] width 186 height 13
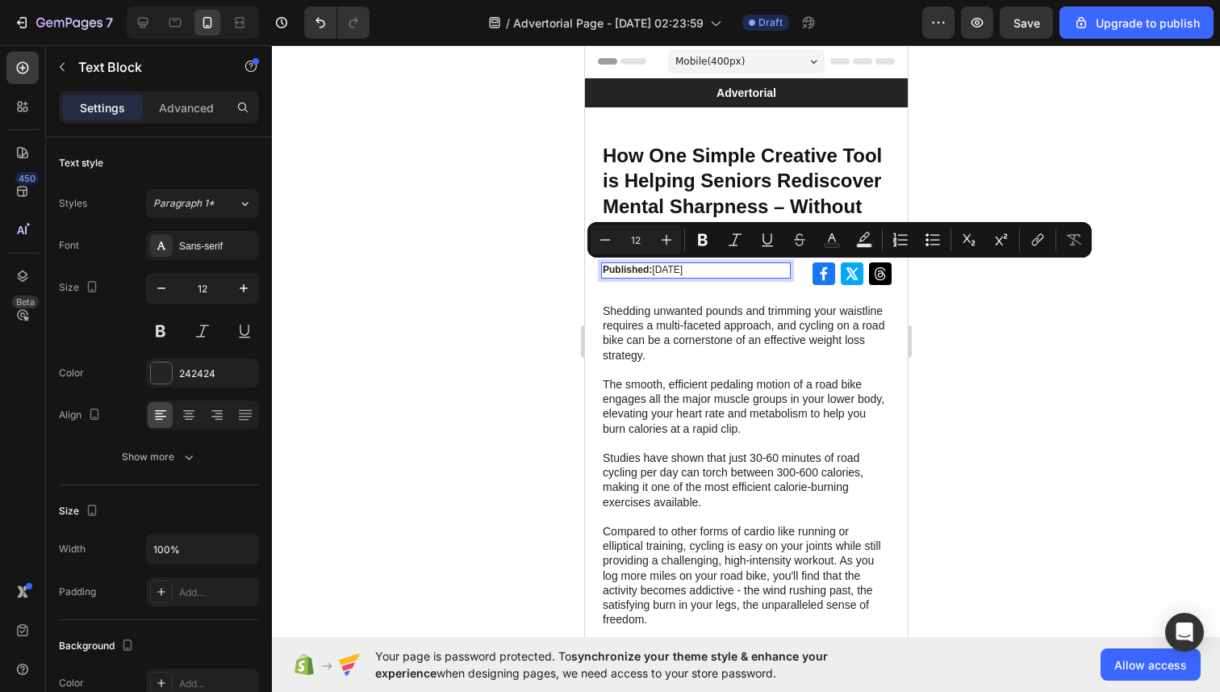
click at [742, 272] on p "Published: Monday, June 24, 2024" at bounding box center [695, 270] width 186 height 13
click at [773, 272] on p "Published: Monday, June 24, 2024" at bounding box center [695, 270] width 186 height 13
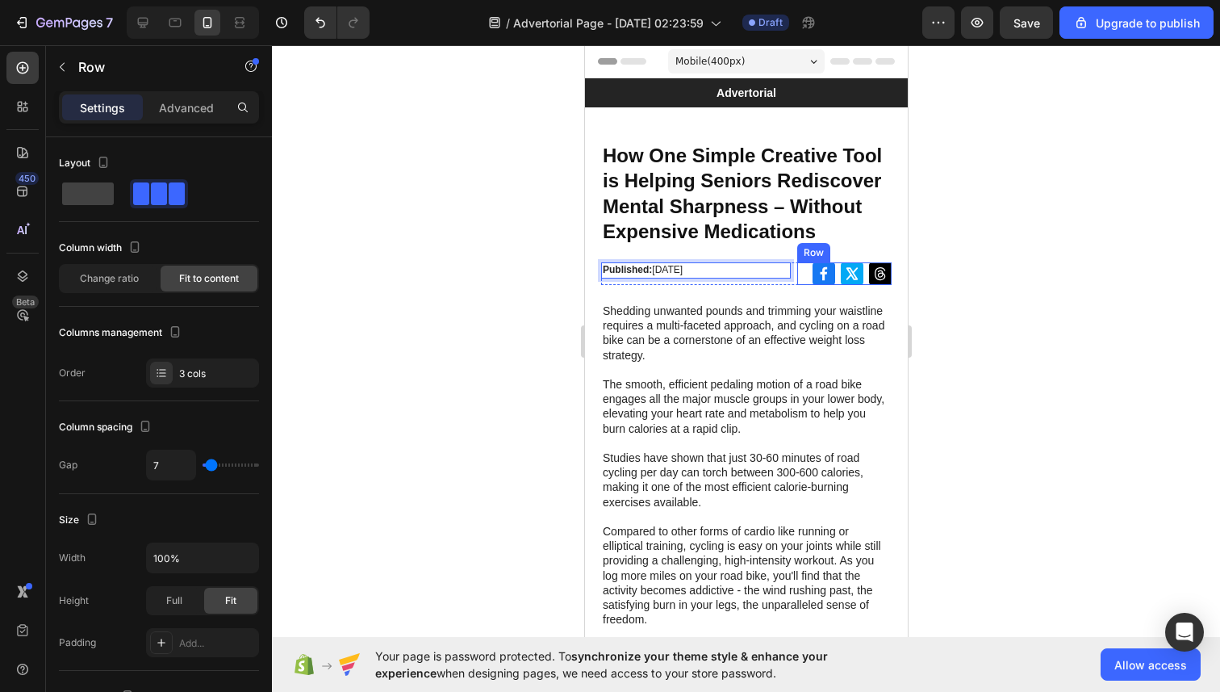
click at [803, 270] on div "Icon Icon Icon Row" at bounding box center [844, 273] width 94 height 23
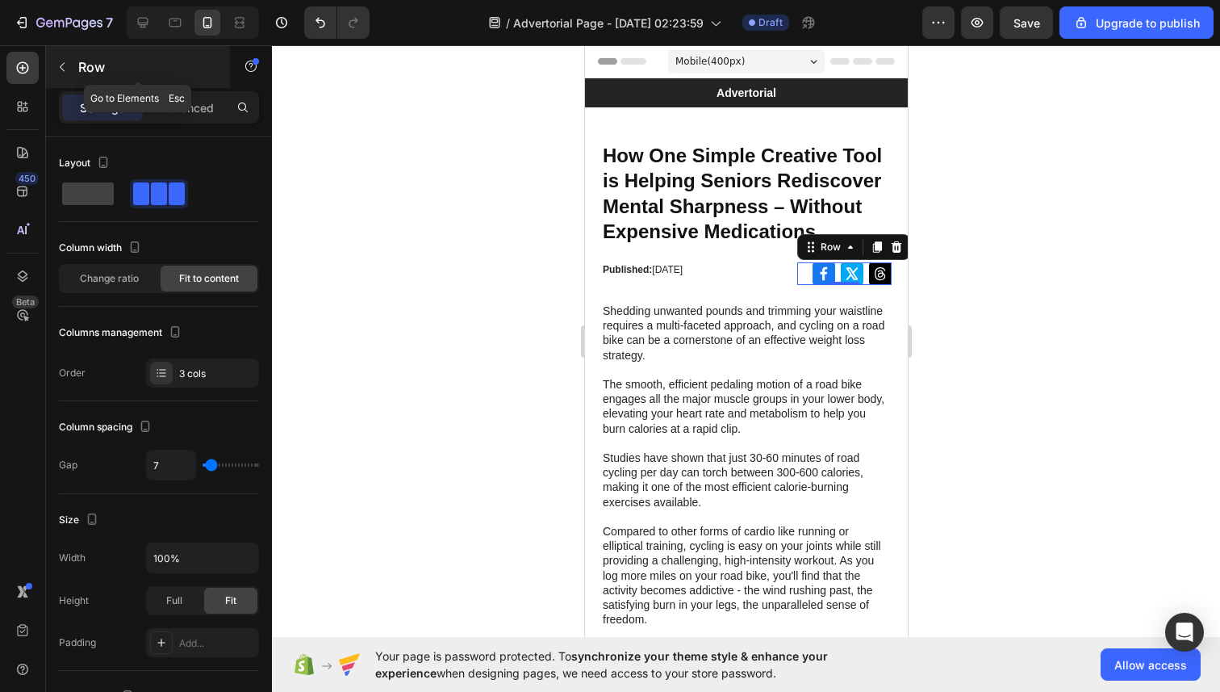
click at [68, 67] on icon "button" at bounding box center [62, 67] width 13 height 13
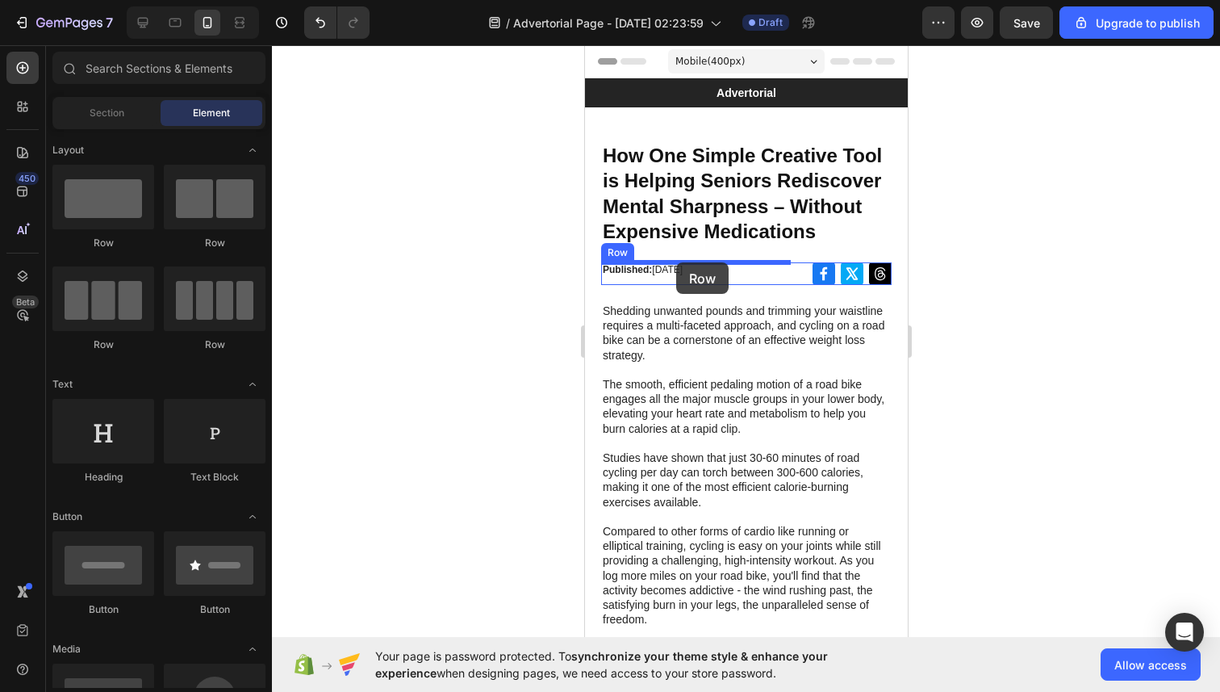
drag, startPoint x: 771, startPoint y: 234, endPoint x: 675, endPoint y: 262, distance: 100.1
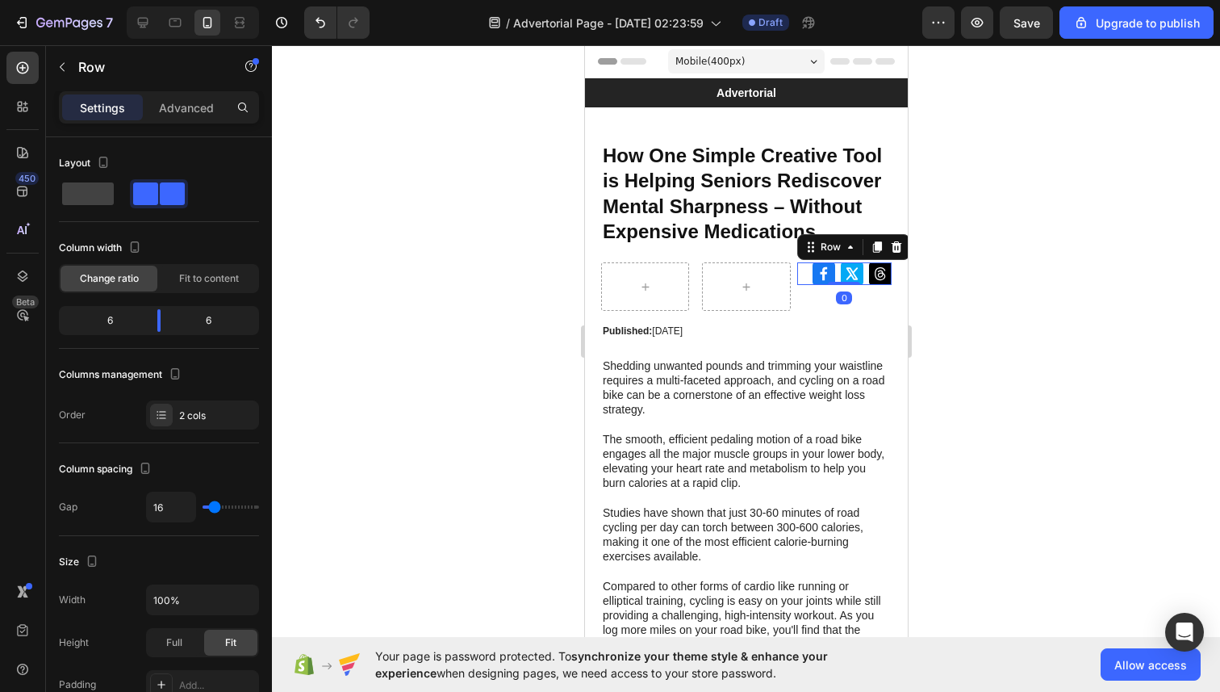
click at [804, 264] on div "Icon Icon Icon Row 0" at bounding box center [844, 273] width 94 height 23
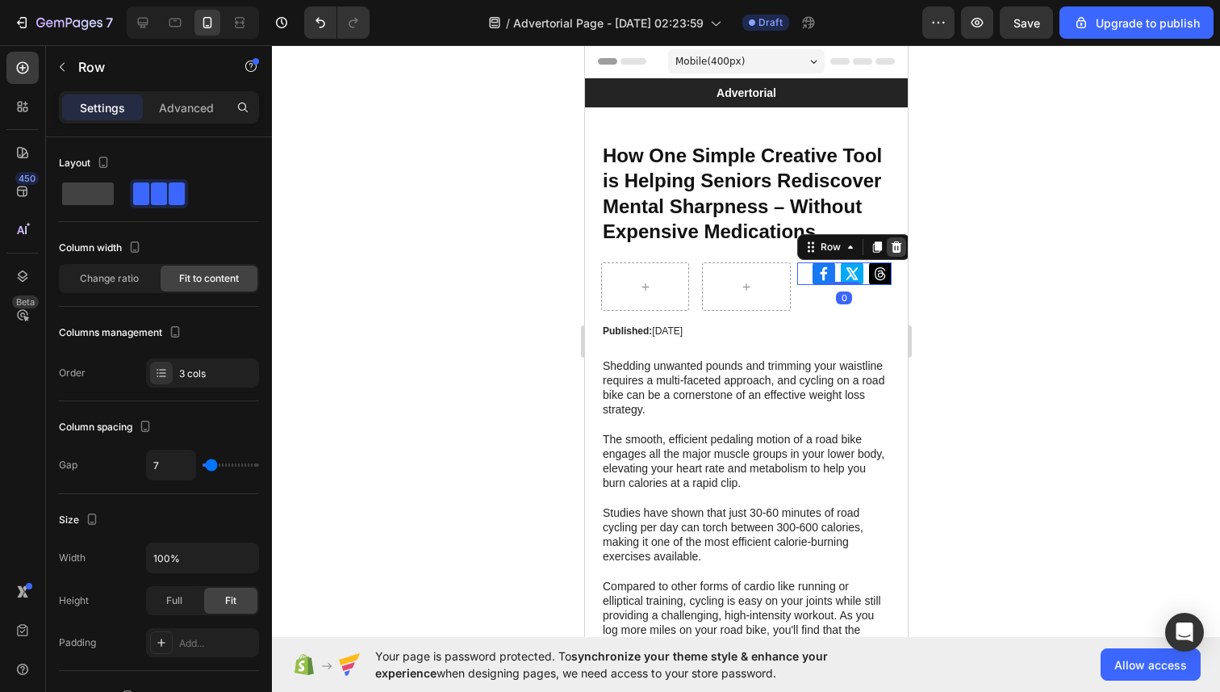
click at [894, 248] on icon at bounding box center [895, 246] width 10 height 11
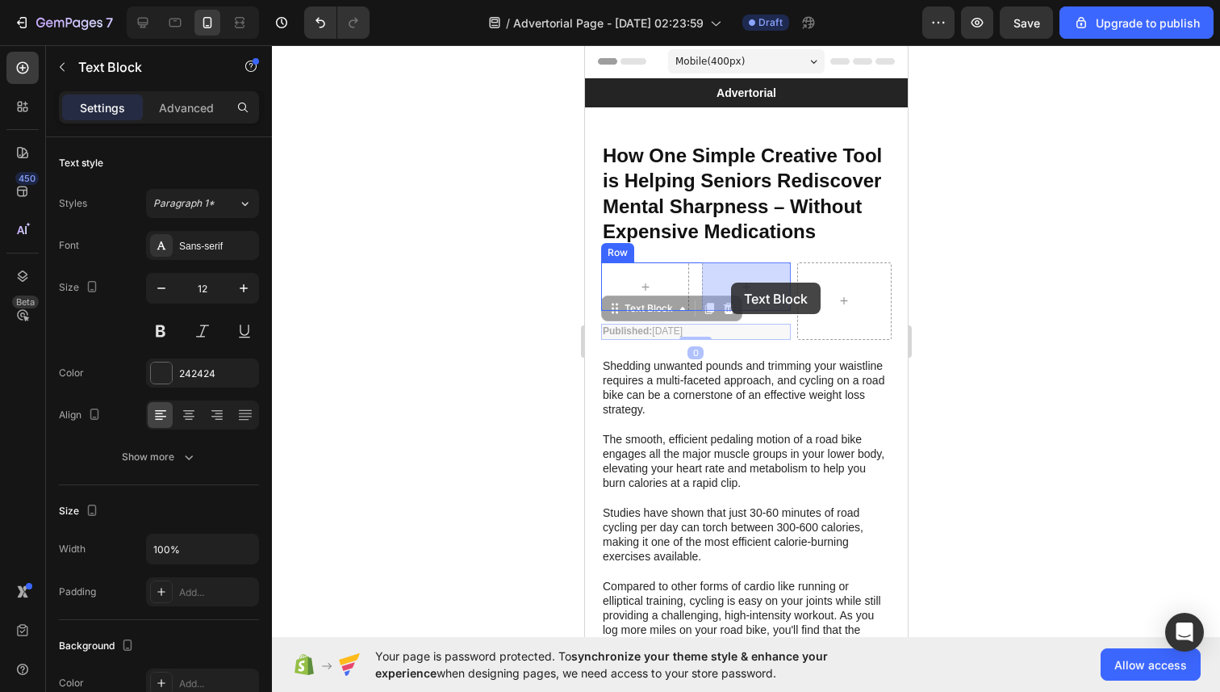
drag, startPoint x: 697, startPoint y: 331, endPoint x: 730, endPoint y: 282, distance: 58.6
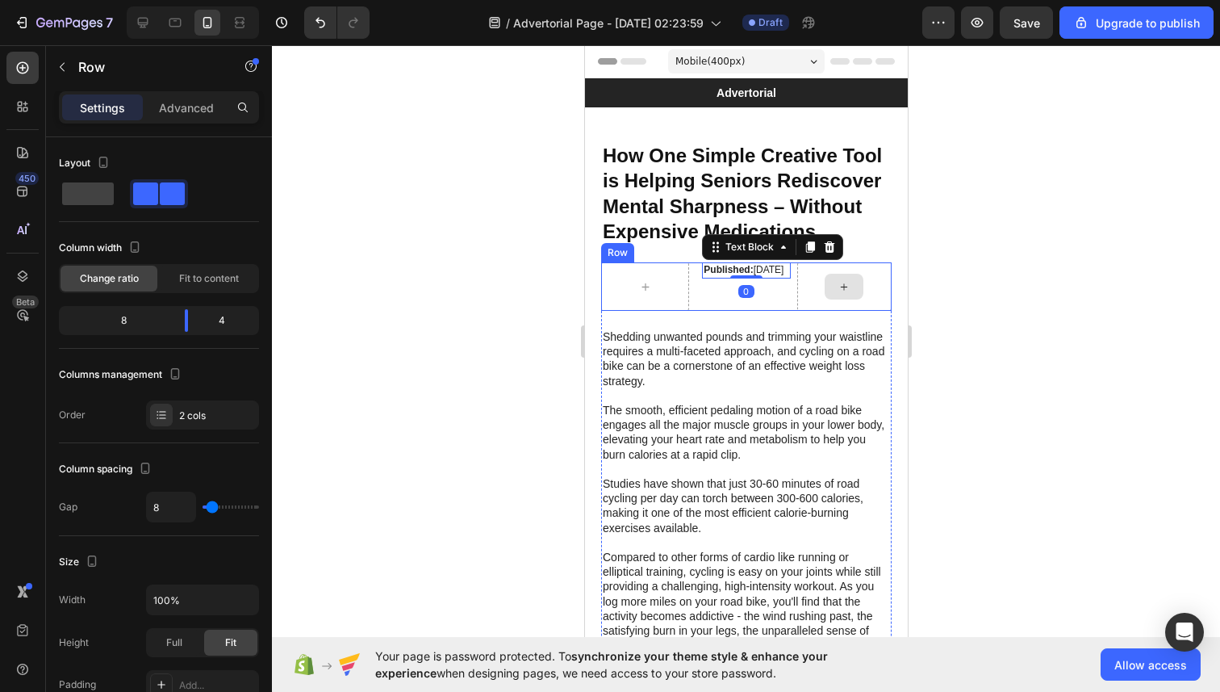
click at [810, 279] on div at bounding box center [844, 286] width 94 height 48
click at [847, 286] on icon at bounding box center [843, 287] width 13 height 14
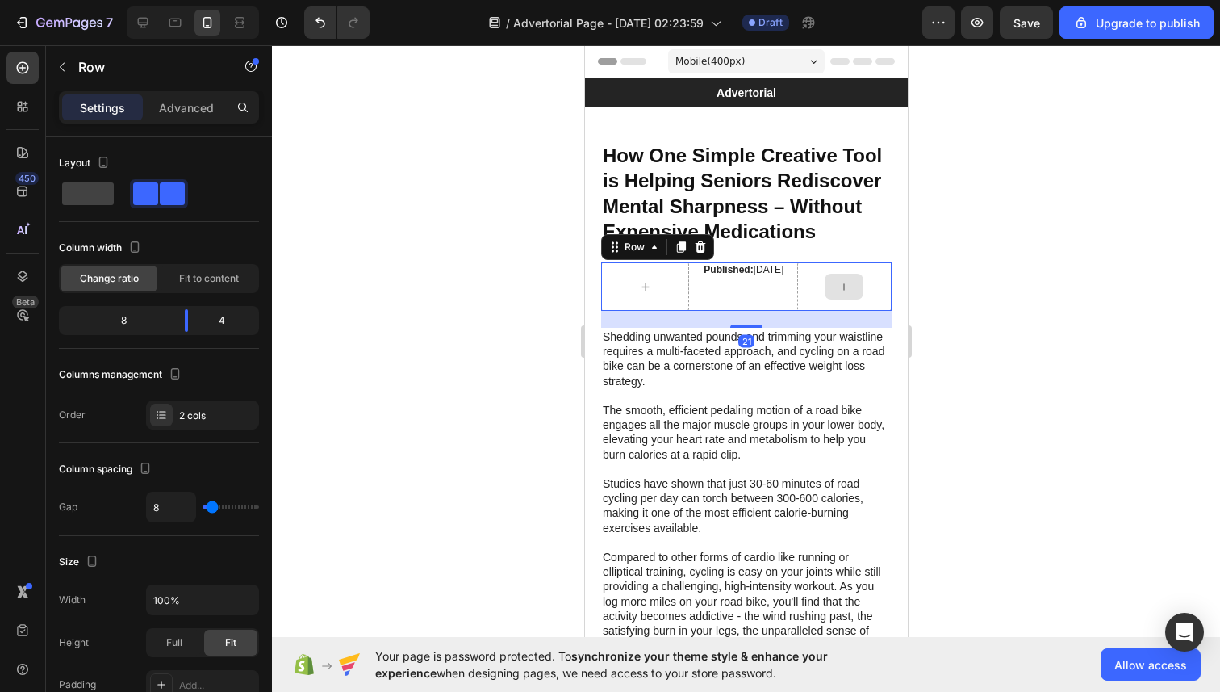
click at [819, 266] on div at bounding box center [844, 286] width 94 height 48
click at [698, 244] on icon at bounding box center [700, 246] width 10 height 11
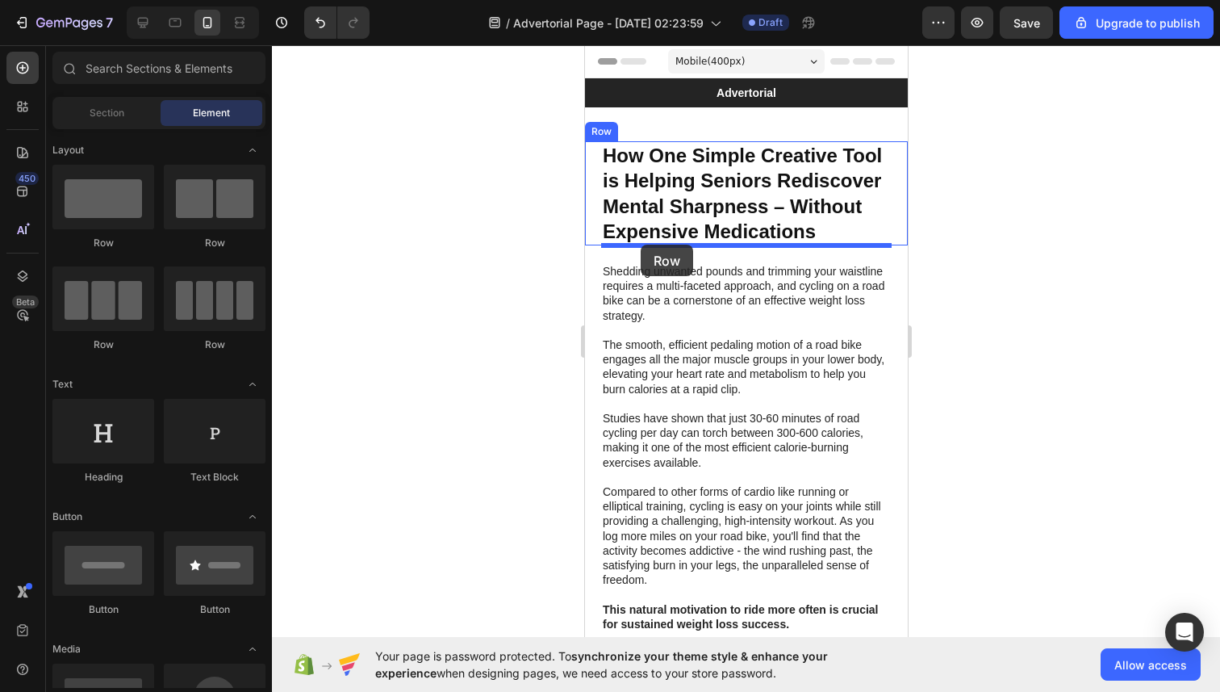
drag, startPoint x: 769, startPoint y: 257, endPoint x: 640, endPoint y: 245, distance: 129.7
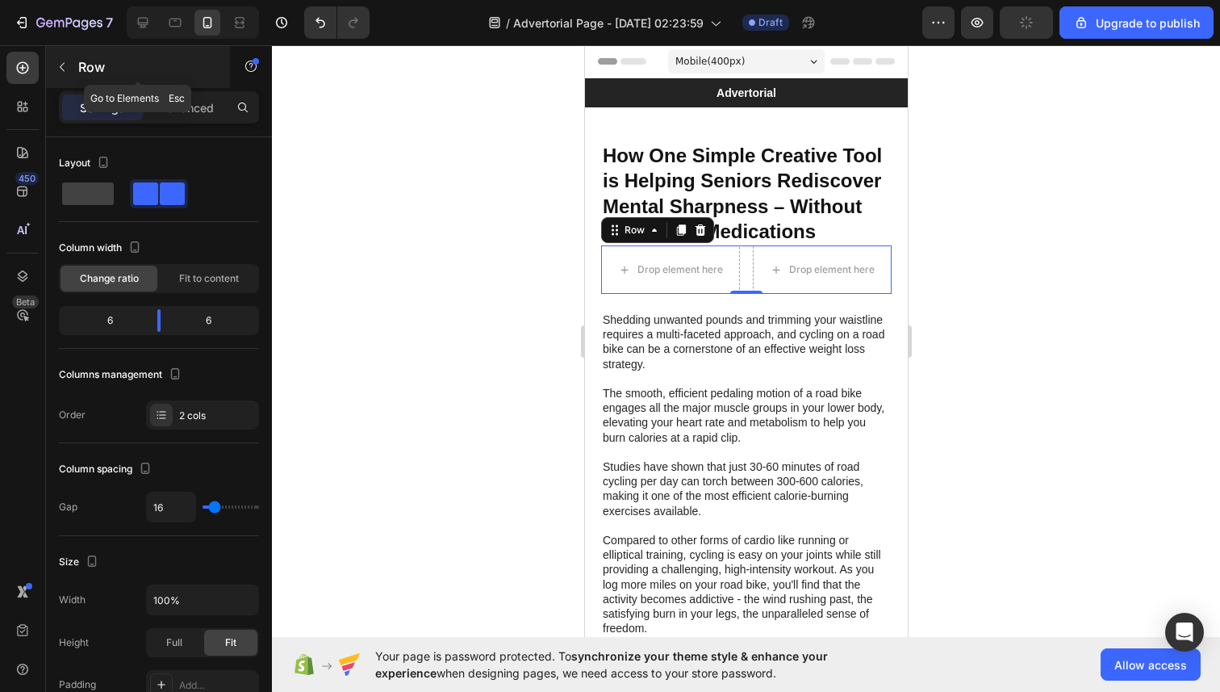
click at [64, 69] on icon "button" at bounding box center [62, 67] width 13 height 13
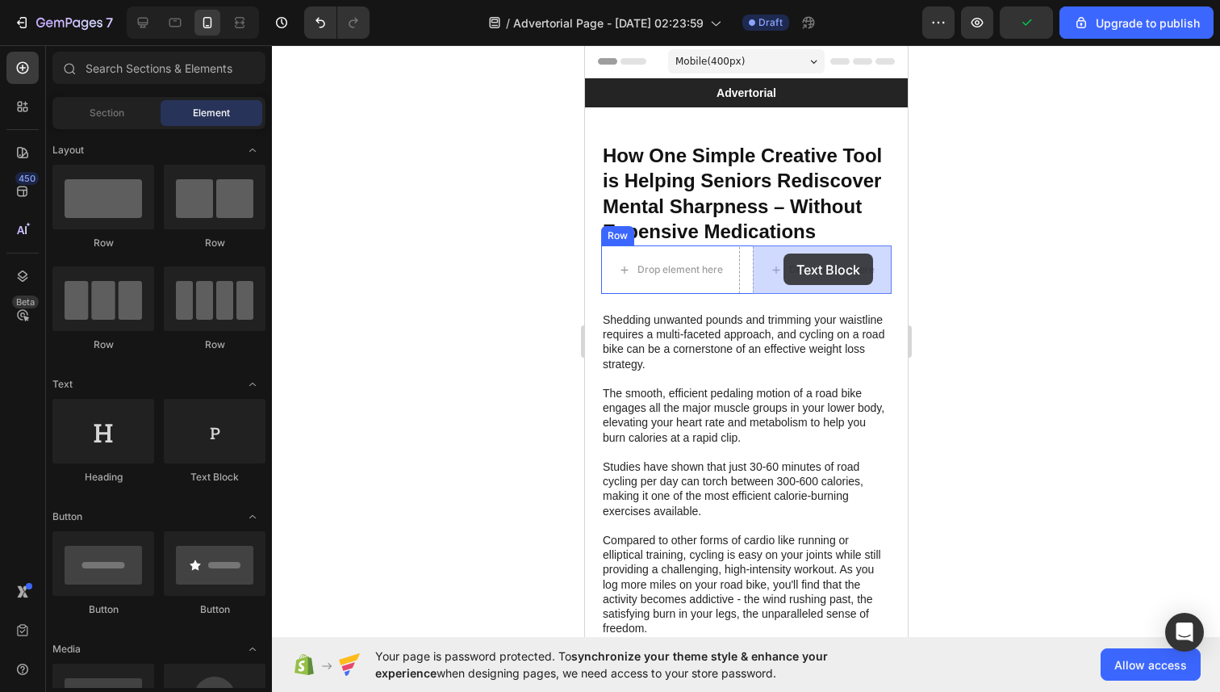
drag, startPoint x: 804, startPoint y: 490, endPoint x: 783, endPoint y: 253, distance: 237.4
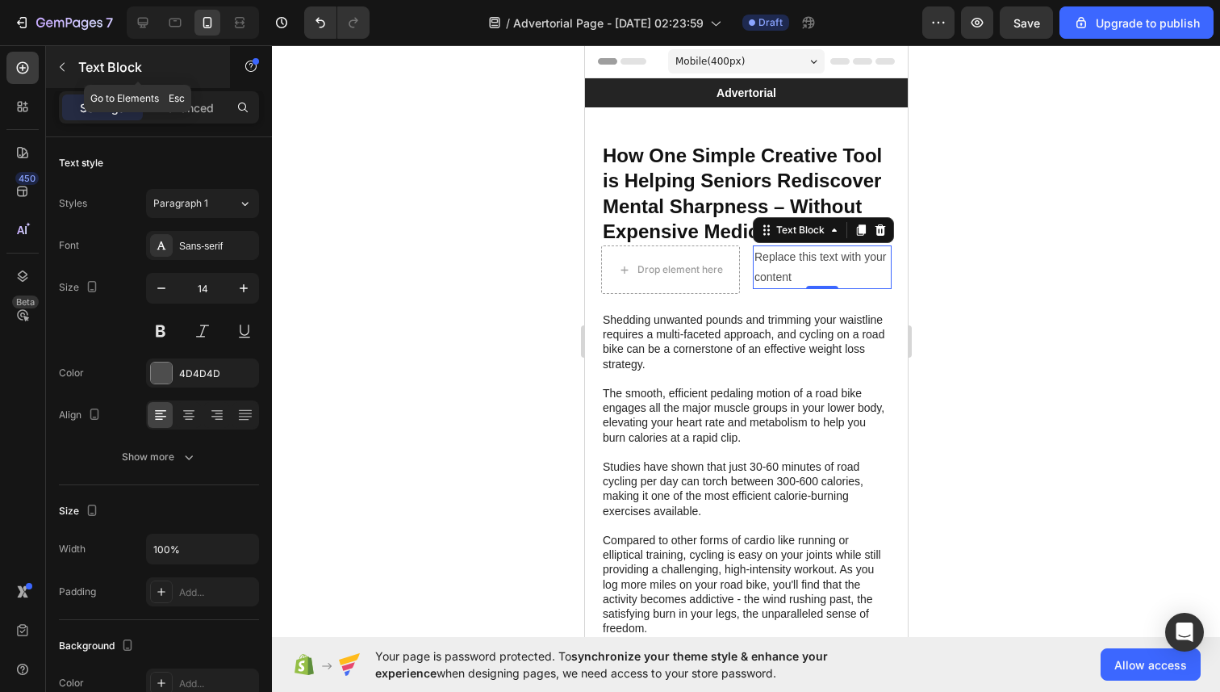
click at [65, 60] on button "button" at bounding box center [62, 67] width 26 height 26
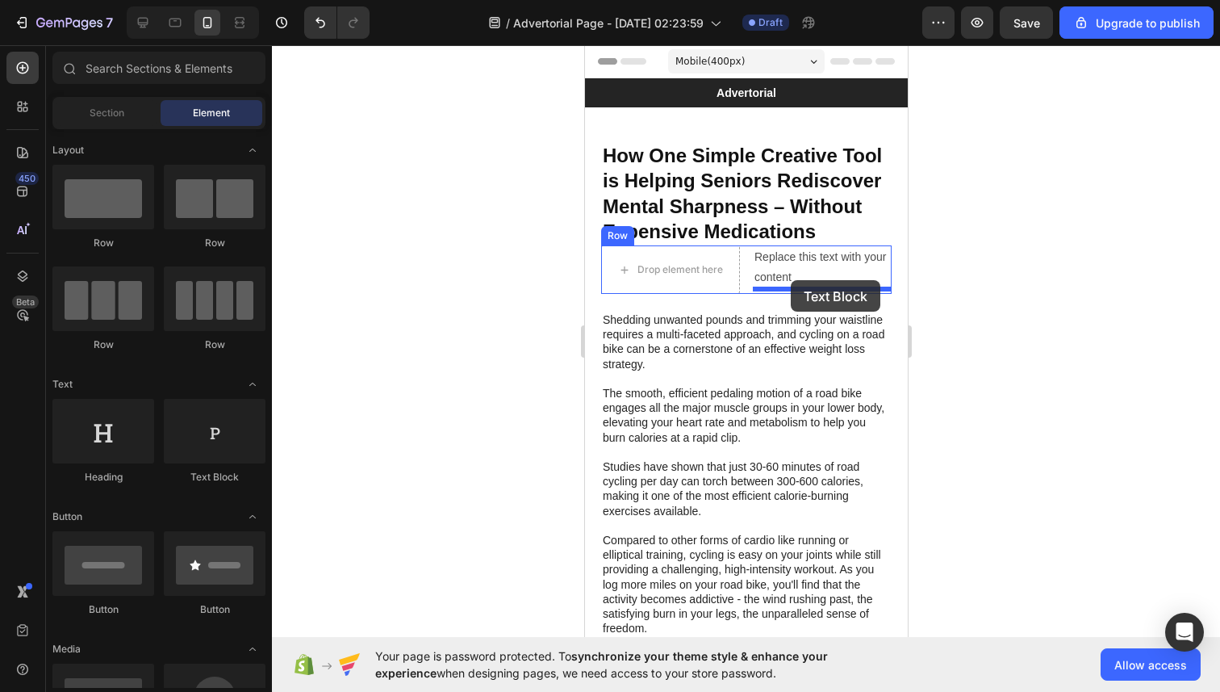
drag, startPoint x: 759, startPoint y: 458, endPoint x: 790, endPoint y: 282, distance: 178.6
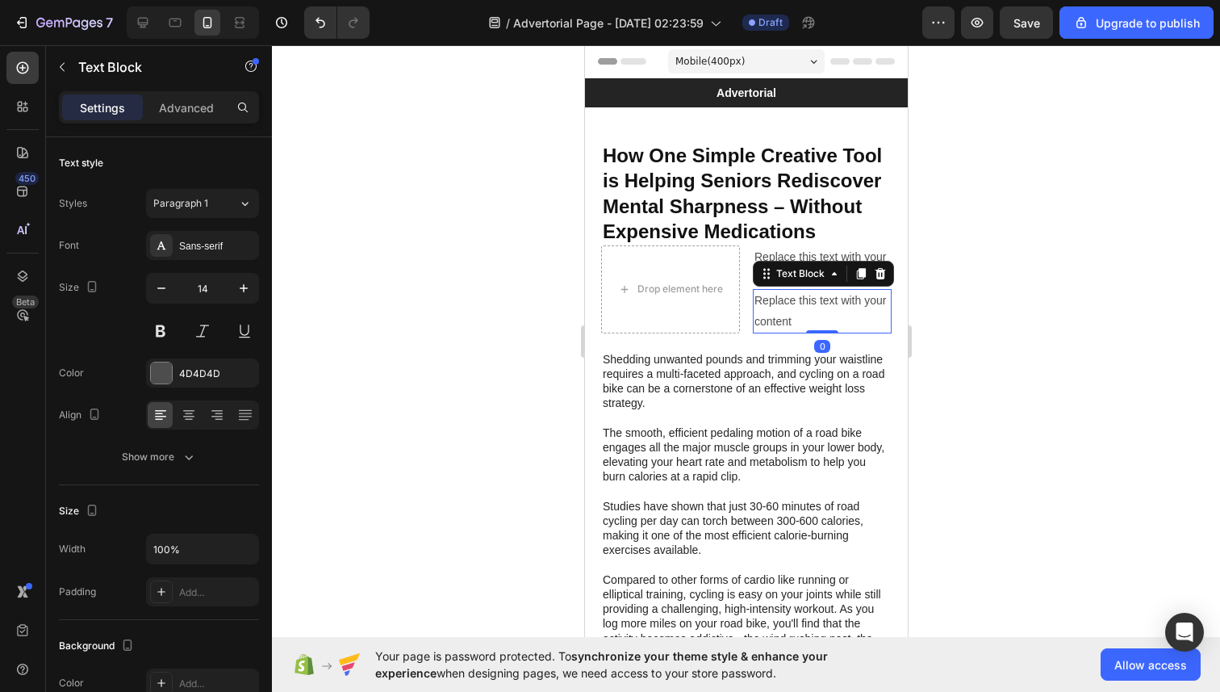
click at [976, 328] on div at bounding box center [746, 368] width 948 height 646
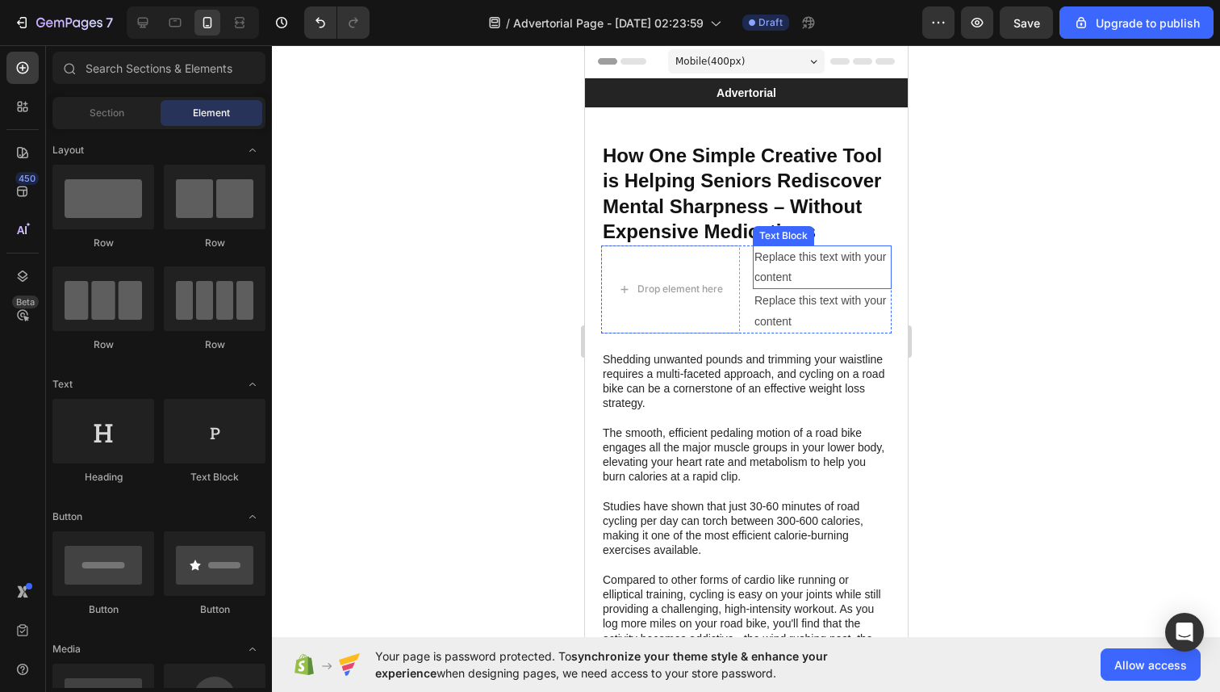
click at [776, 261] on div "Replace this text with your content" at bounding box center [821, 267] width 139 height 44
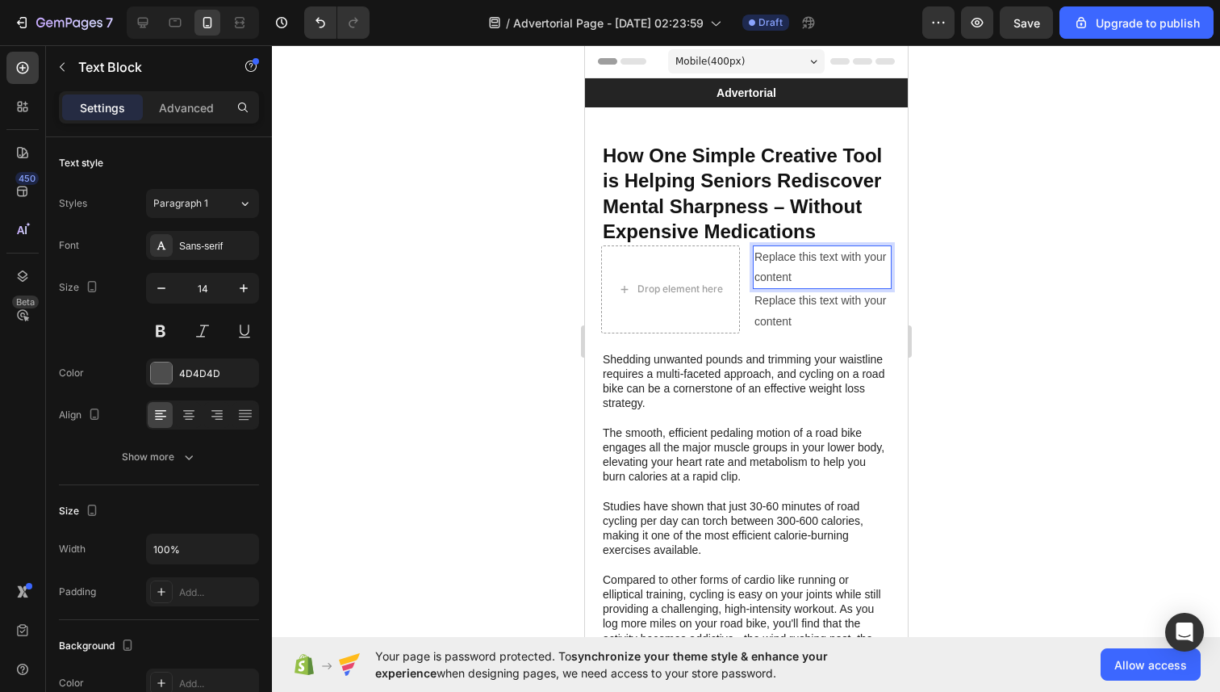
click at [776, 261] on div "Replace this text with your content" at bounding box center [821, 267] width 139 height 44
click at [776, 261] on p "Replace this text with your content" at bounding box center [822, 267] width 136 height 40
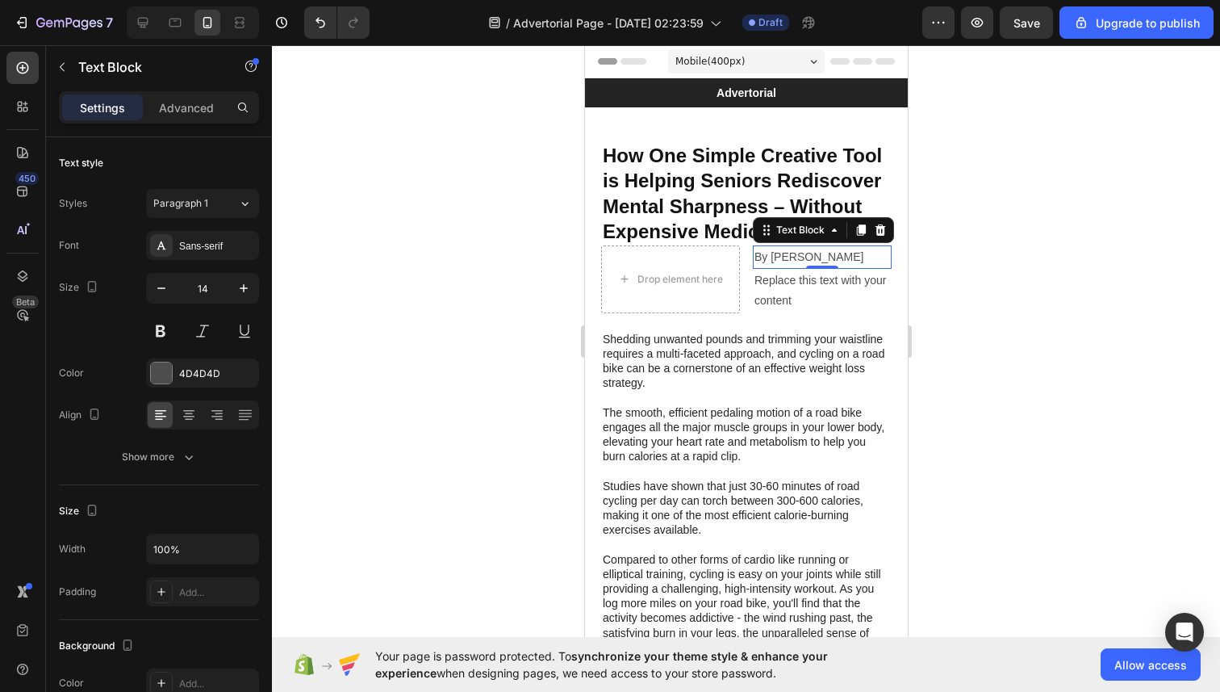
click at [808, 286] on div "Replace this text with your content" at bounding box center [821, 291] width 139 height 44
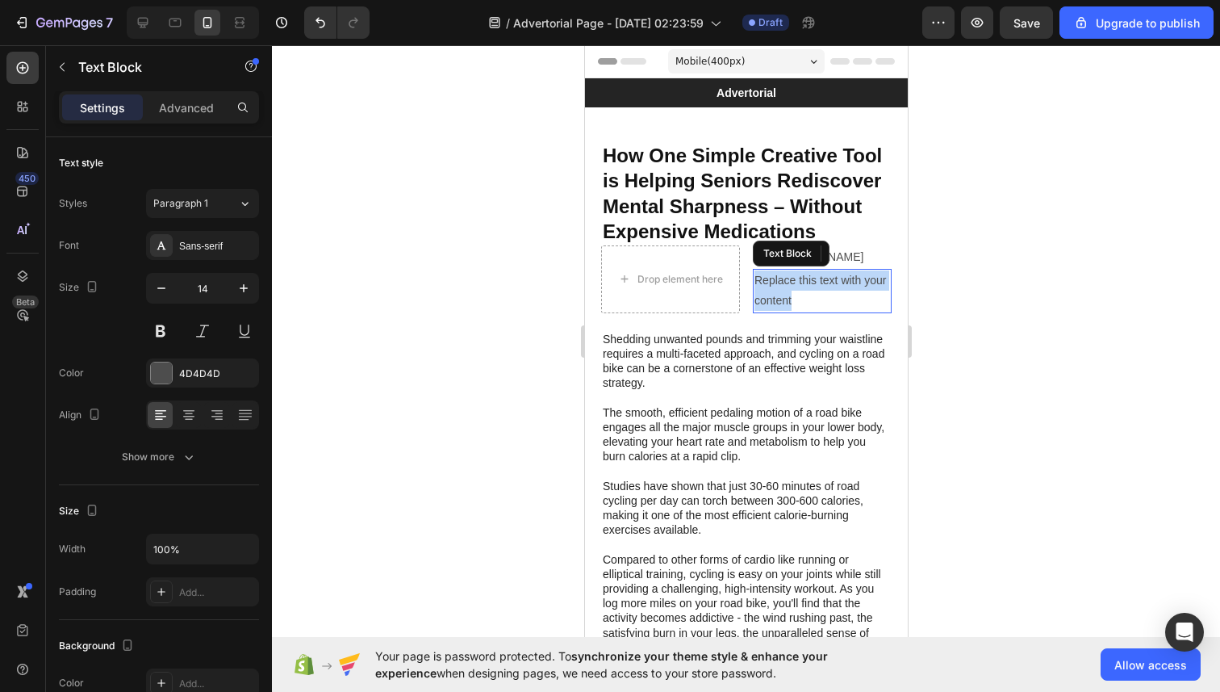
click at [808, 286] on div "Replace this text with your content" at bounding box center [821, 291] width 139 height 44
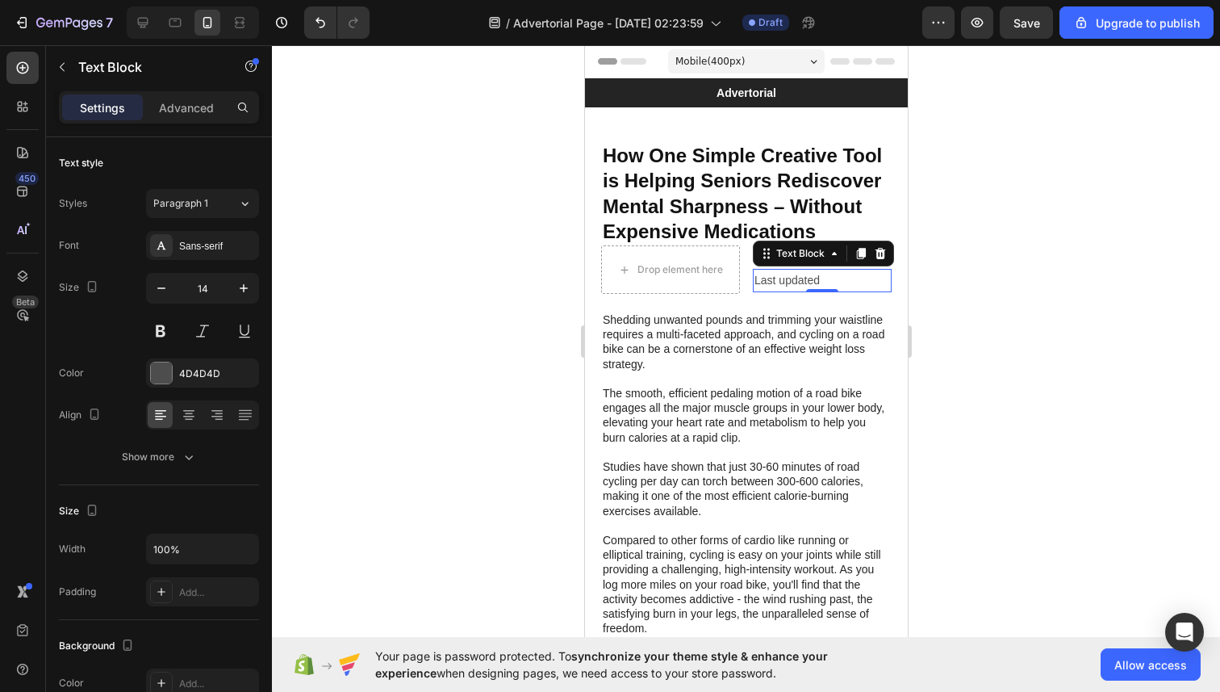
click at [834, 282] on p "Last updated" at bounding box center [822, 280] width 136 height 20
click at [1029, 285] on div at bounding box center [746, 368] width 948 height 646
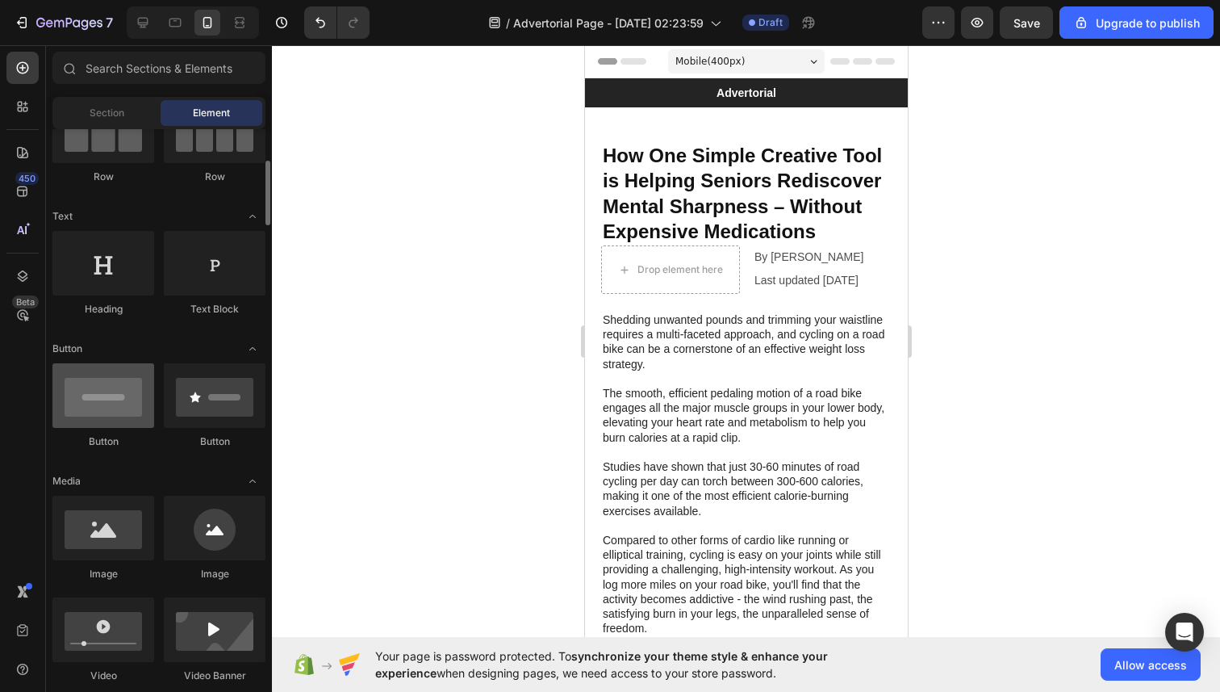
scroll to position [266, 0]
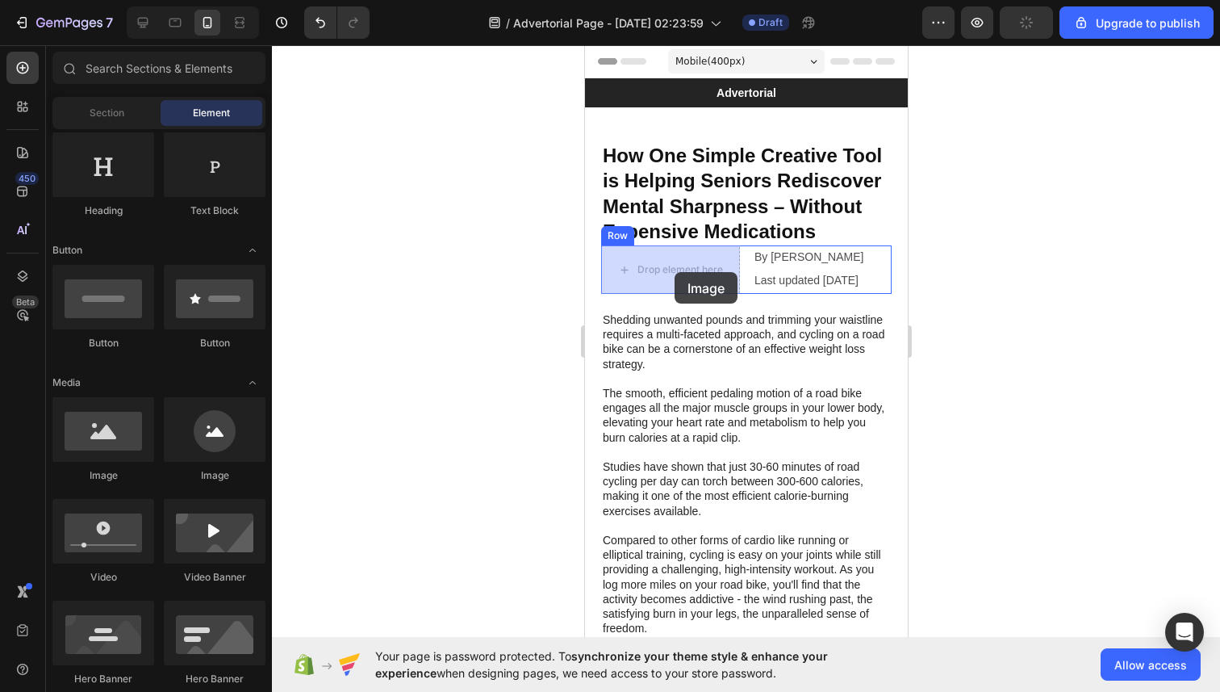
drag, startPoint x: 708, startPoint y: 473, endPoint x: 674, endPoint y: 268, distance: 207.8
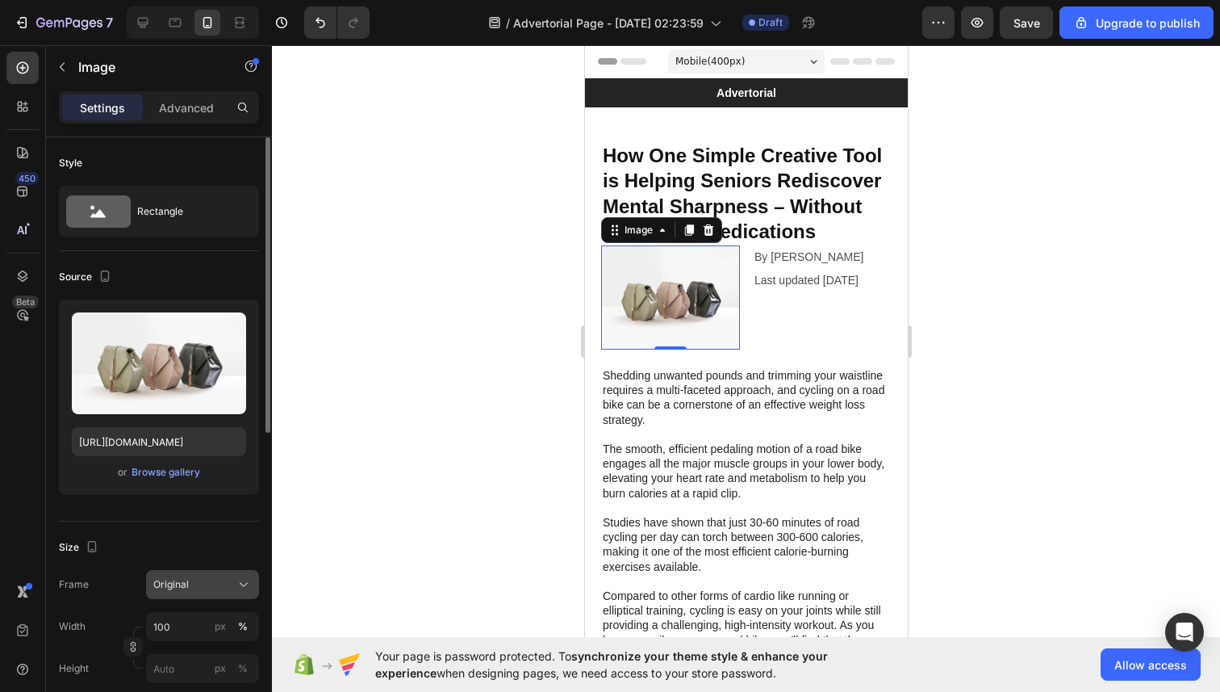
click at [225, 583] on div "Original" at bounding box center [192, 584] width 79 height 15
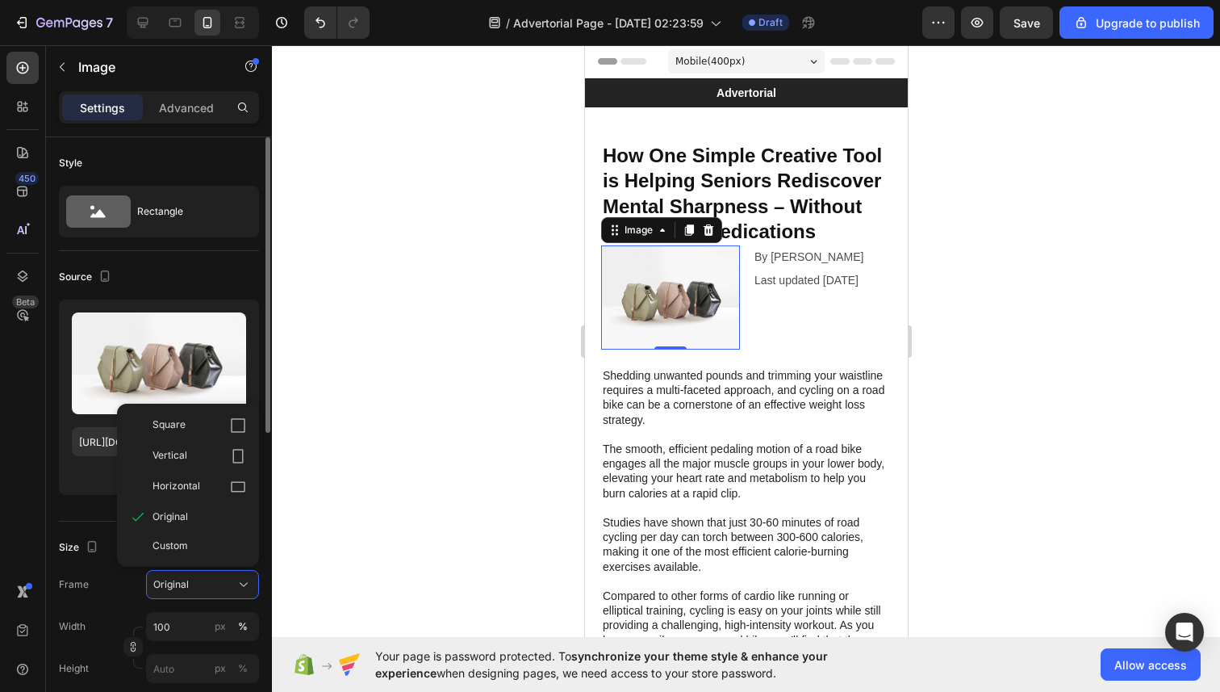
click at [119, 590] on div "Frame Original Square Vertical Horizontal Original Custom" at bounding box center [159, 584] width 200 height 29
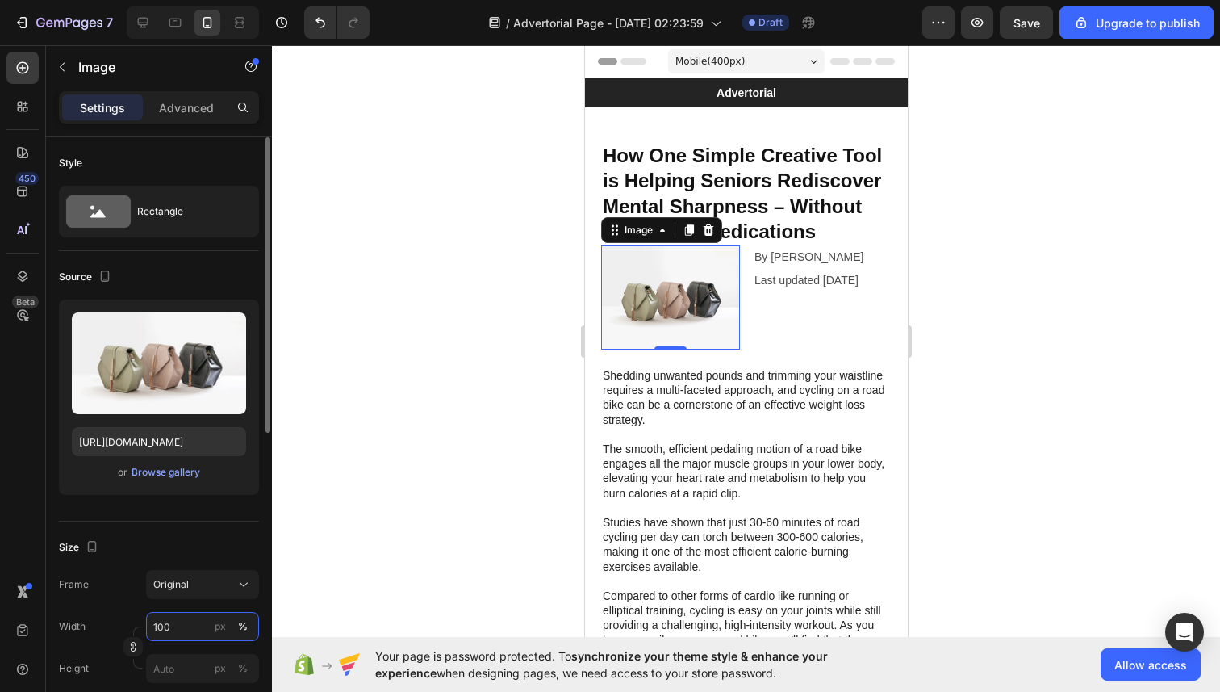
click at [171, 617] on input "100" at bounding box center [202, 626] width 113 height 29
click at [169, 621] on input "100" at bounding box center [202, 626] width 113 height 29
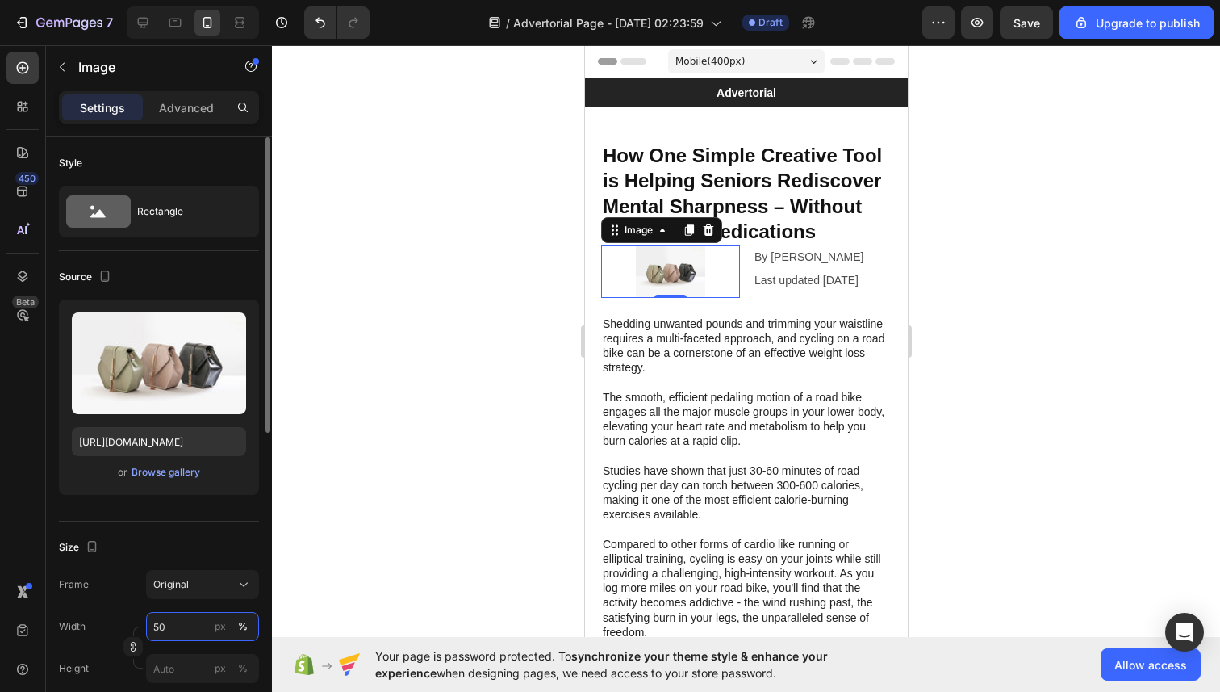
type input "5"
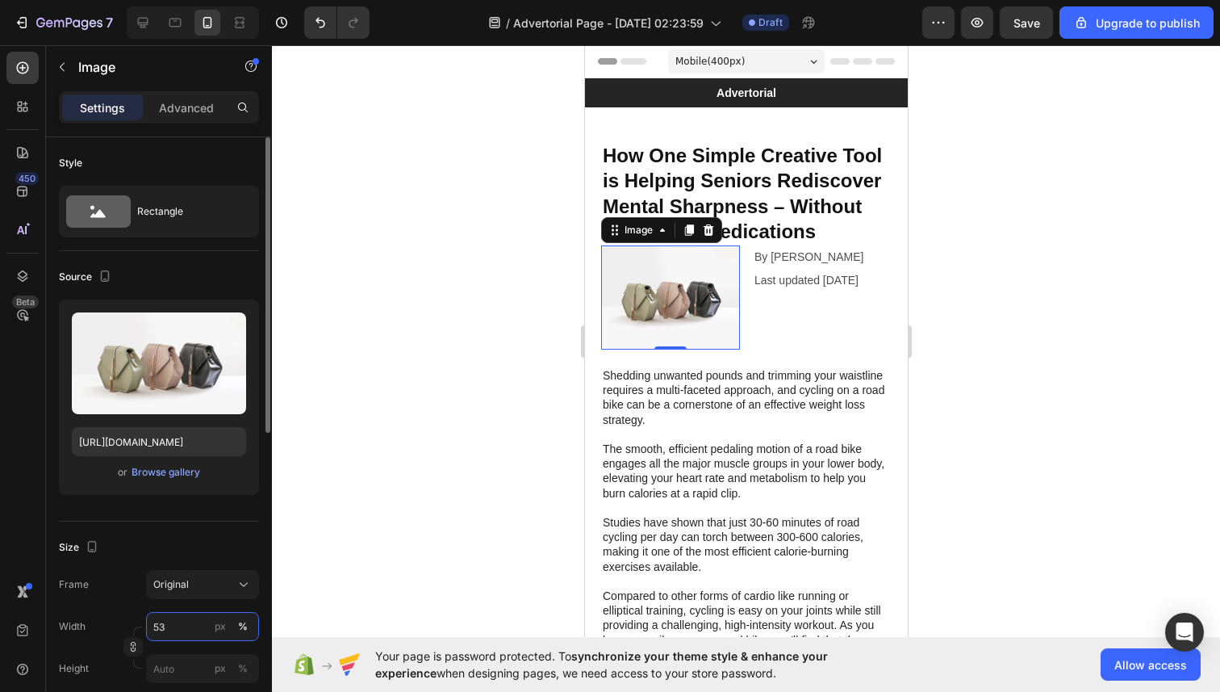
type input "5"
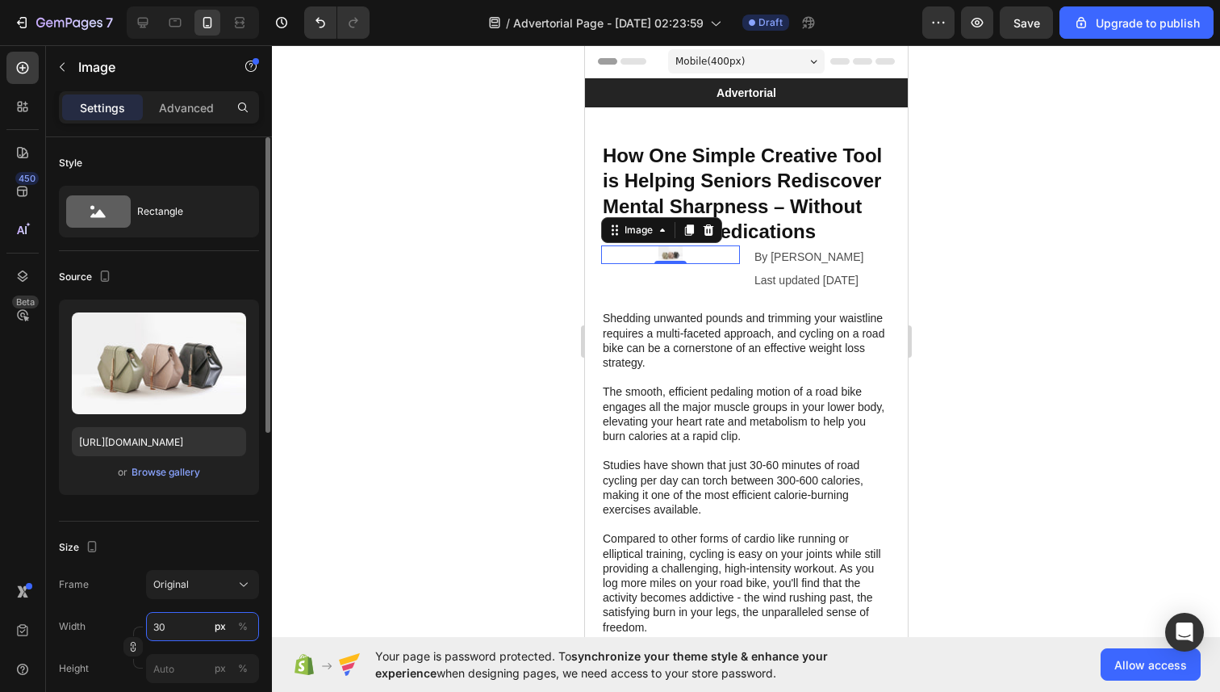
type input "3"
type input "4"
type input "5"
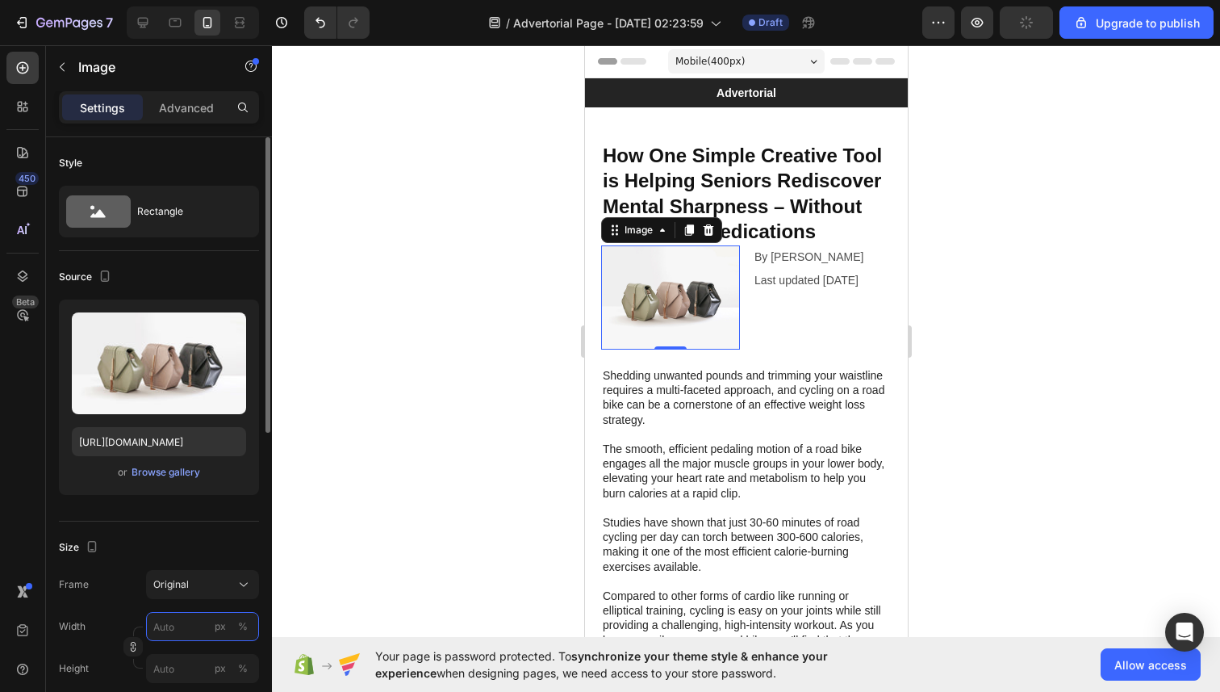
type input "5"
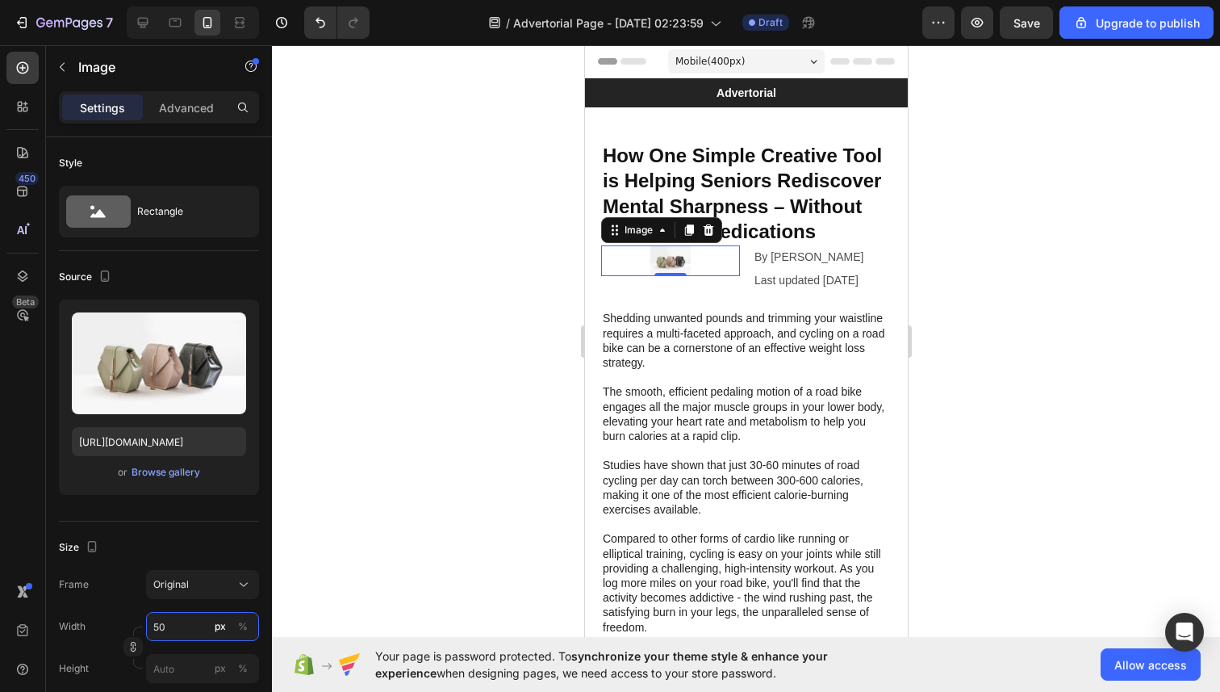
type input "5"
type input "70"
click at [472, 421] on div at bounding box center [746, 368] width 948 height 646
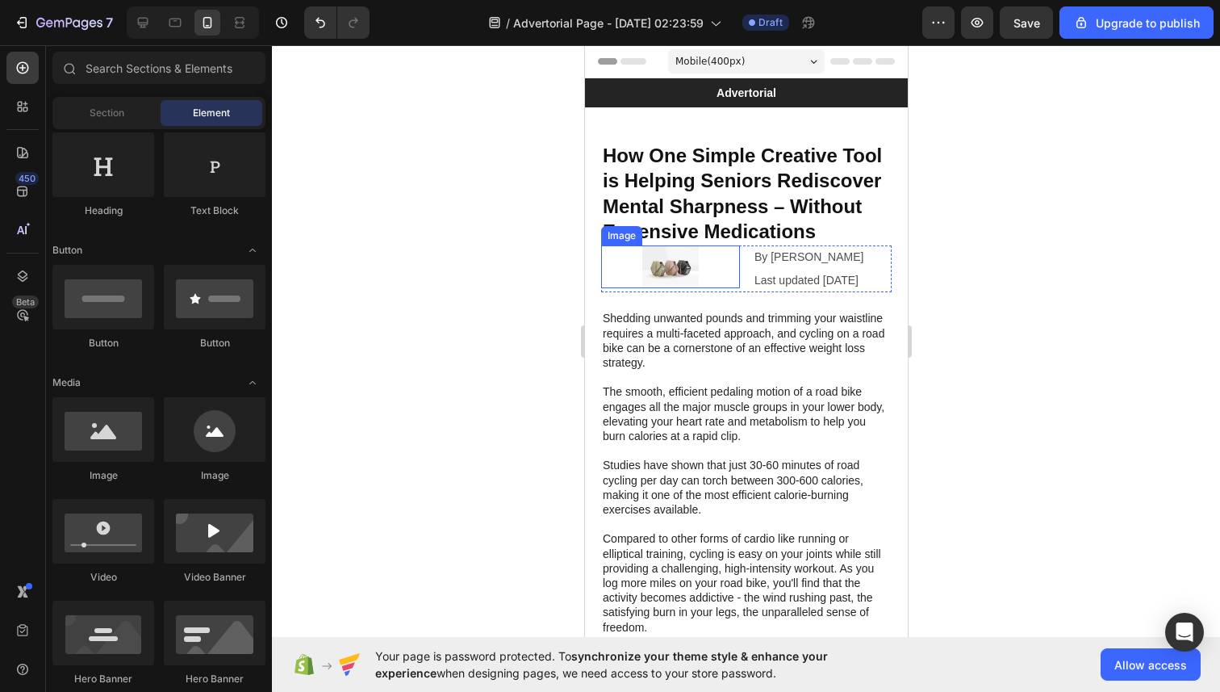
click at [734, 247] on div at bounding box center [669, 266] width 139 height 43
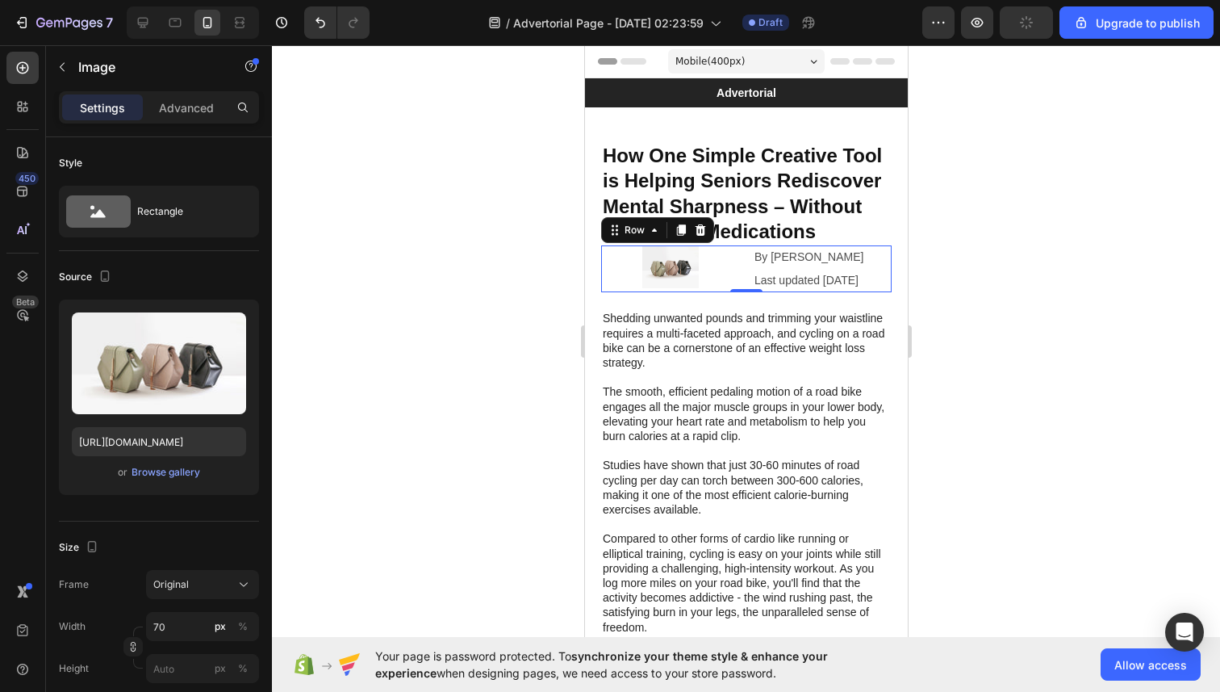
click at [746, 275] on div "Image By Anna L. Text Block Last updated 28/08/25 Text Block Row 0" at bounding box center [745, 268] width 291 height 47
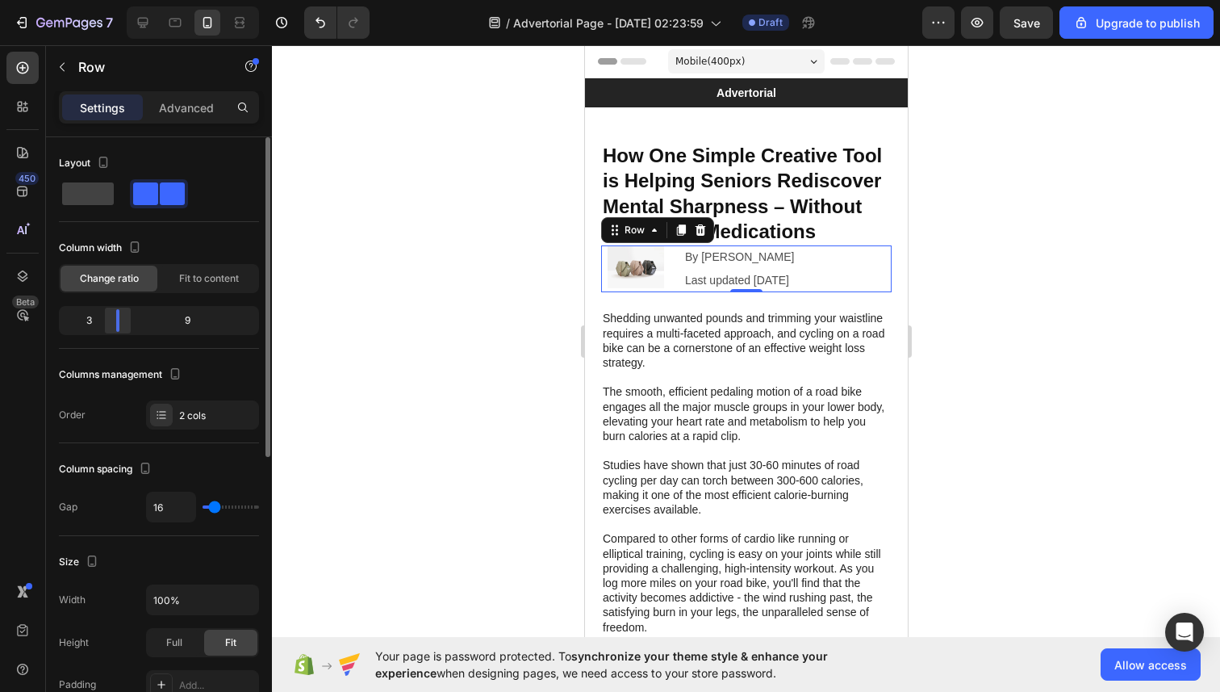
drag, startPoint x: 157, startPoint y: 320, endPoint x: 114, endPoint y: 323, distance: 42.8
click at [113, 0] on body "7 / Advertorial Page - Aug 28, 02:23:59 Draft Preview Save Upgrade to publish 4…" at bounding box center [610, 0] width 1220 height 0
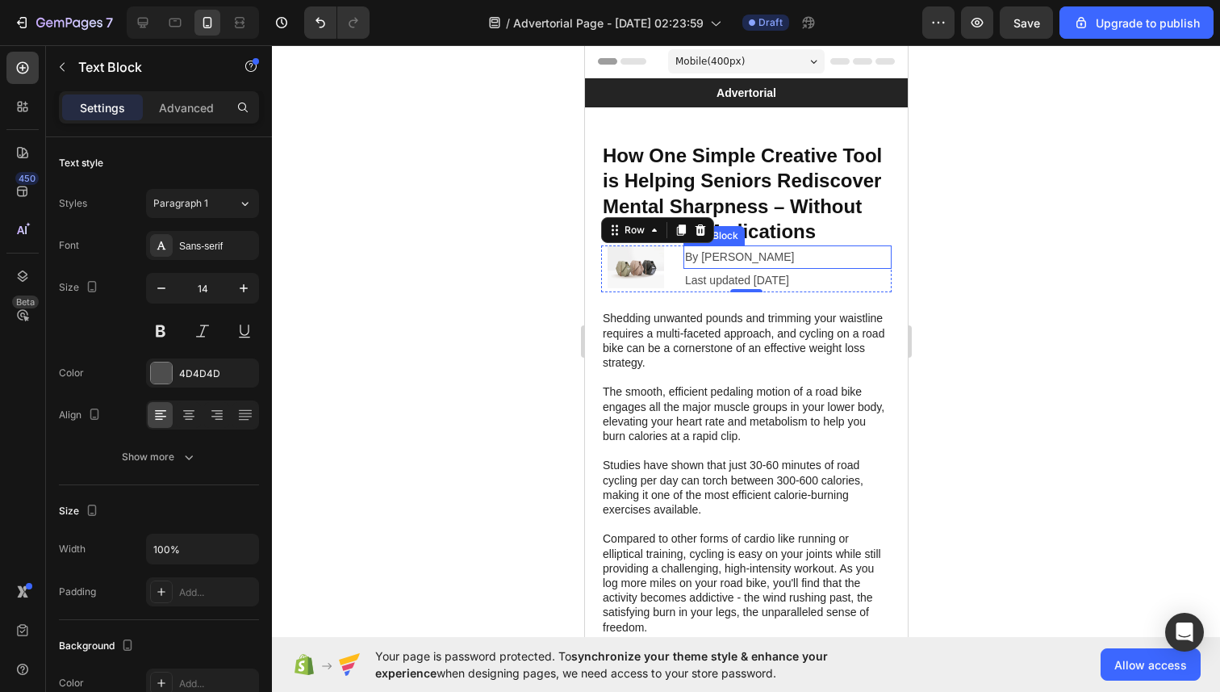
click at [692, 268] on div "By [PERSON_NAME]" at bounding box center [787, 256] width 208 height 23
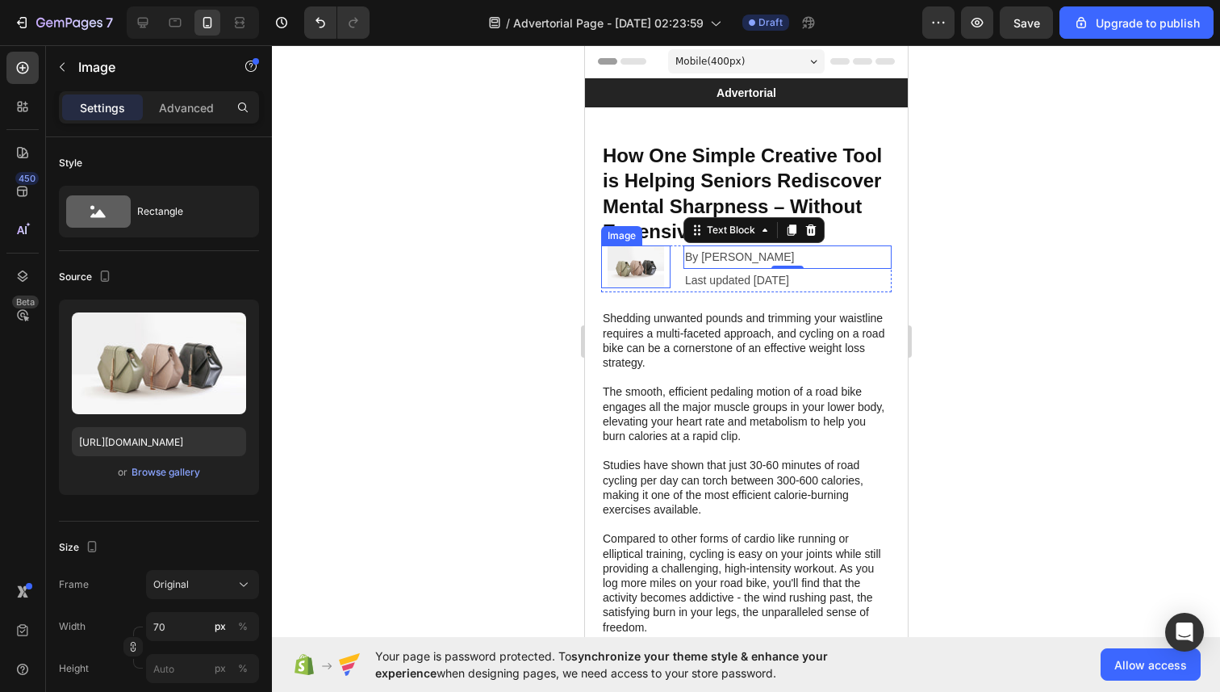
click at [617, 261] on img at bounding box center [635, 266] width 56 height 43
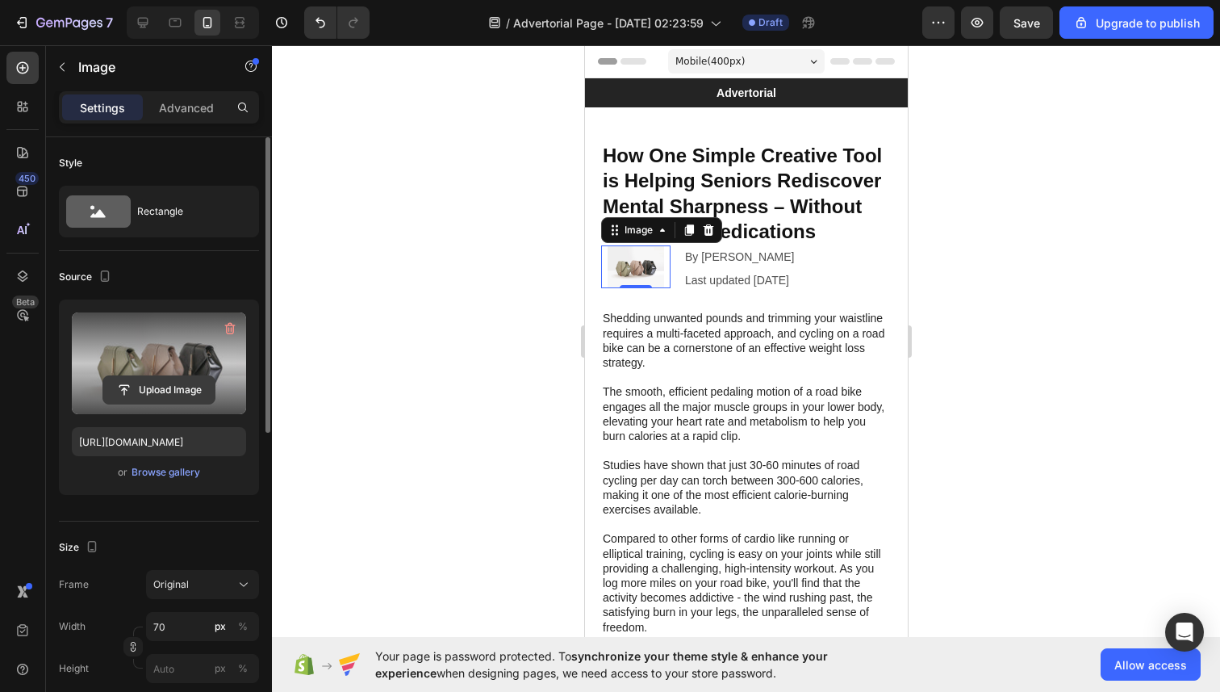
click at [194, 379] on input "file" at bounding box center [158, 389] width 111 height 27
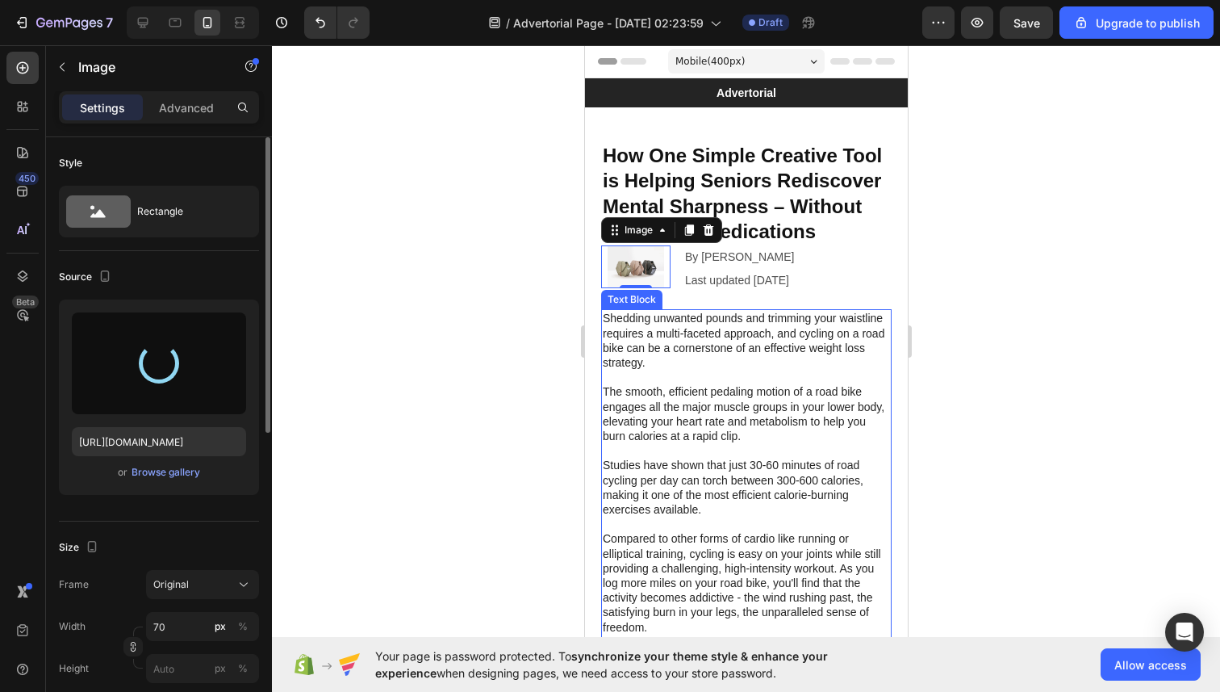
type input "[URL][DOMAIN_NAME]"
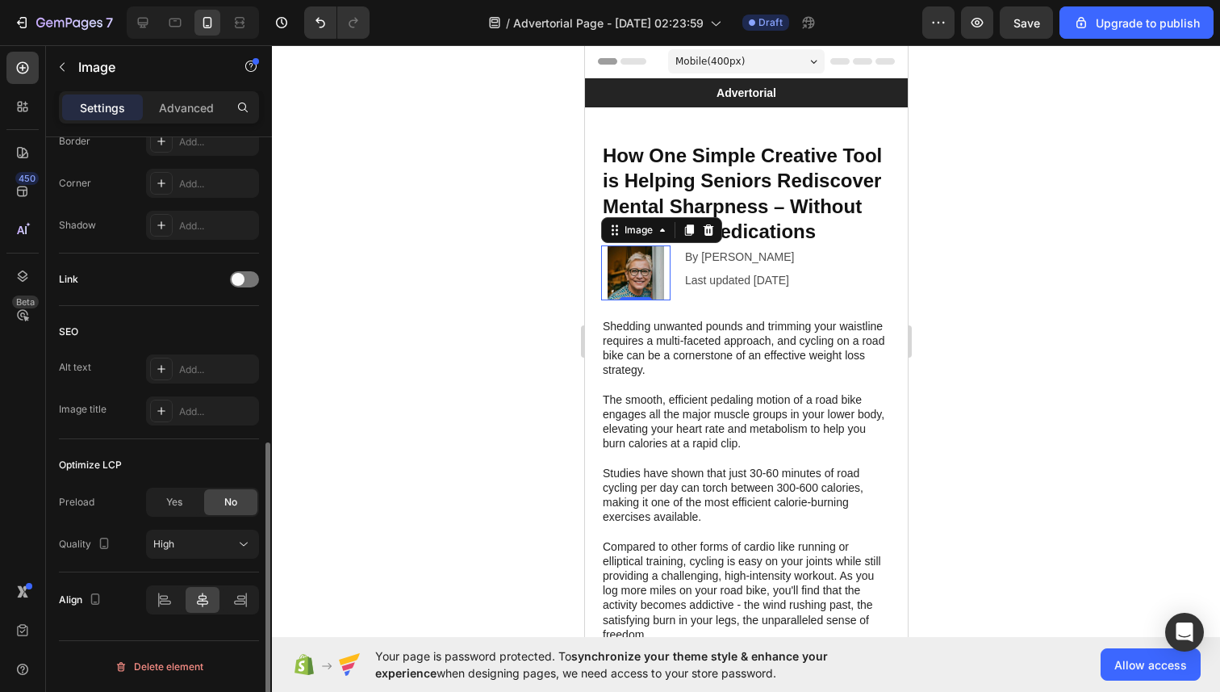
scroll to position [0, 0]
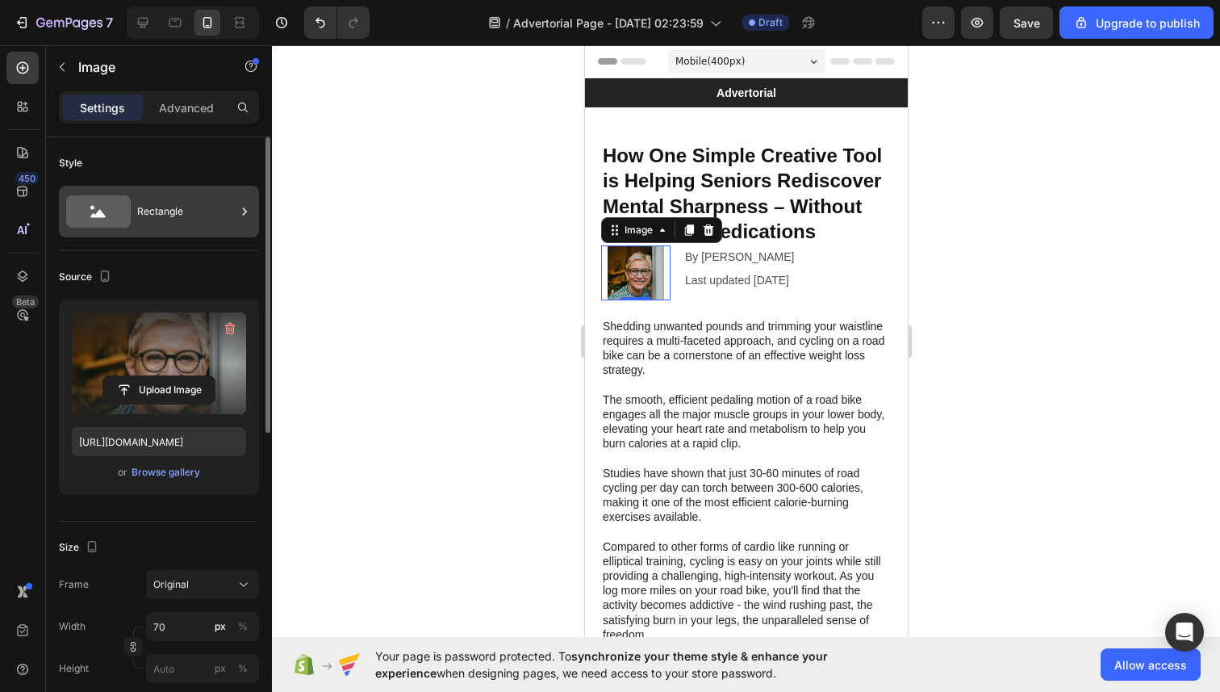
click at [192, 216] on div "Rectangle" at bounding box center [186, 211] width 98 height 37
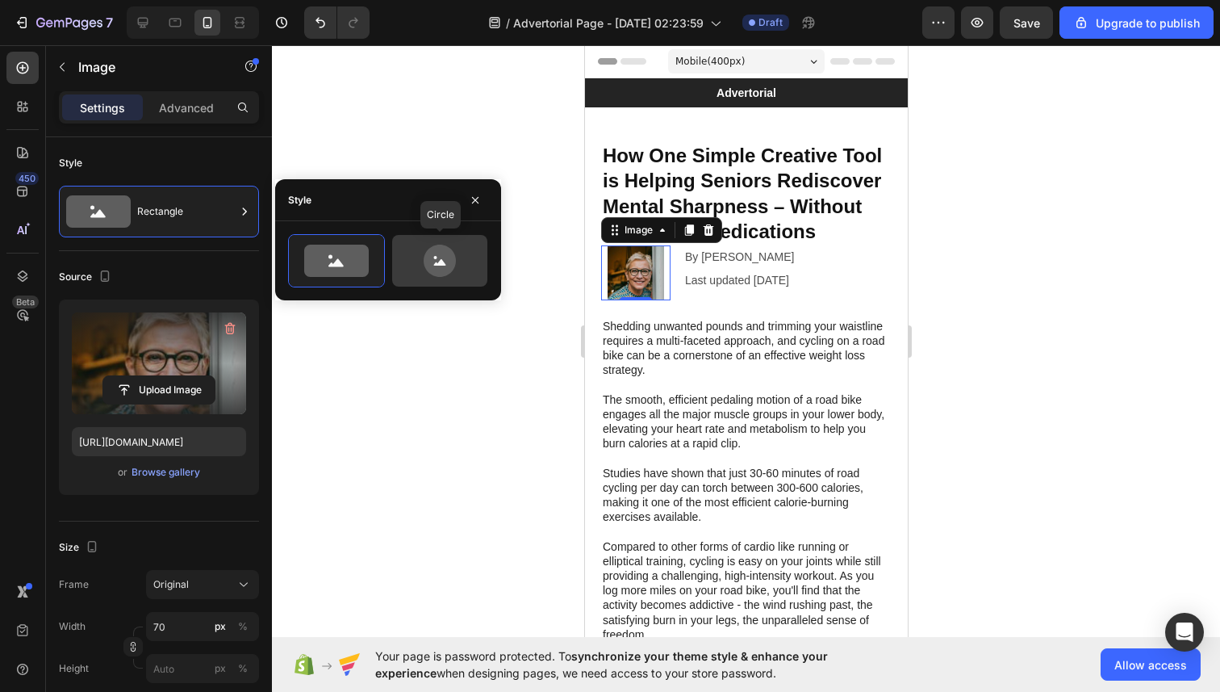
click at [446, 262] on icon at bounding box center [440, 261] width 32 height 32
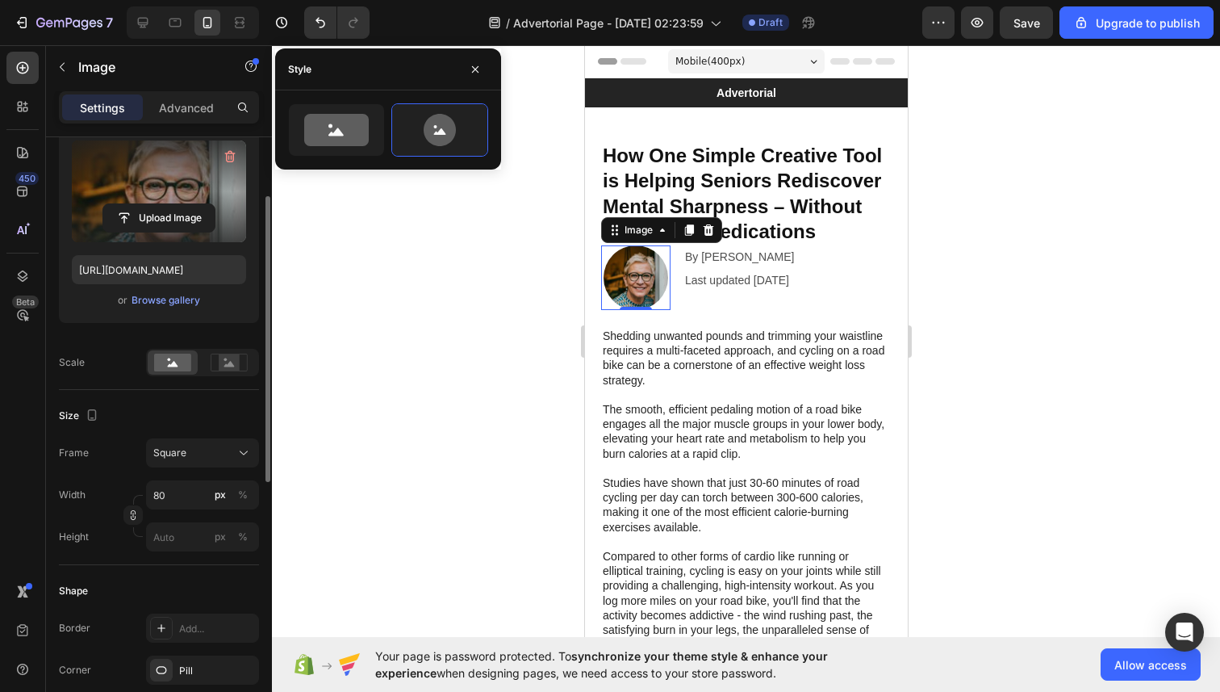
scroll to position [237, 0]
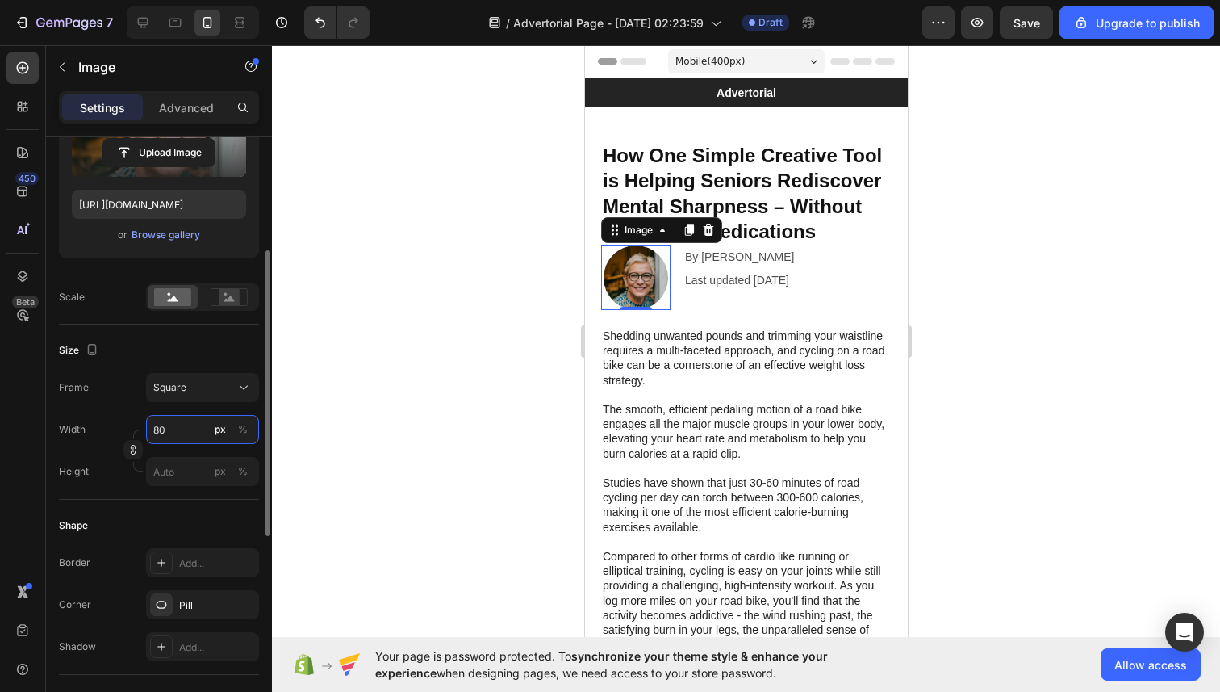
click at [186, 436] on input "80" at bounding box center [202, 429] width 113 height 29
type input "7"
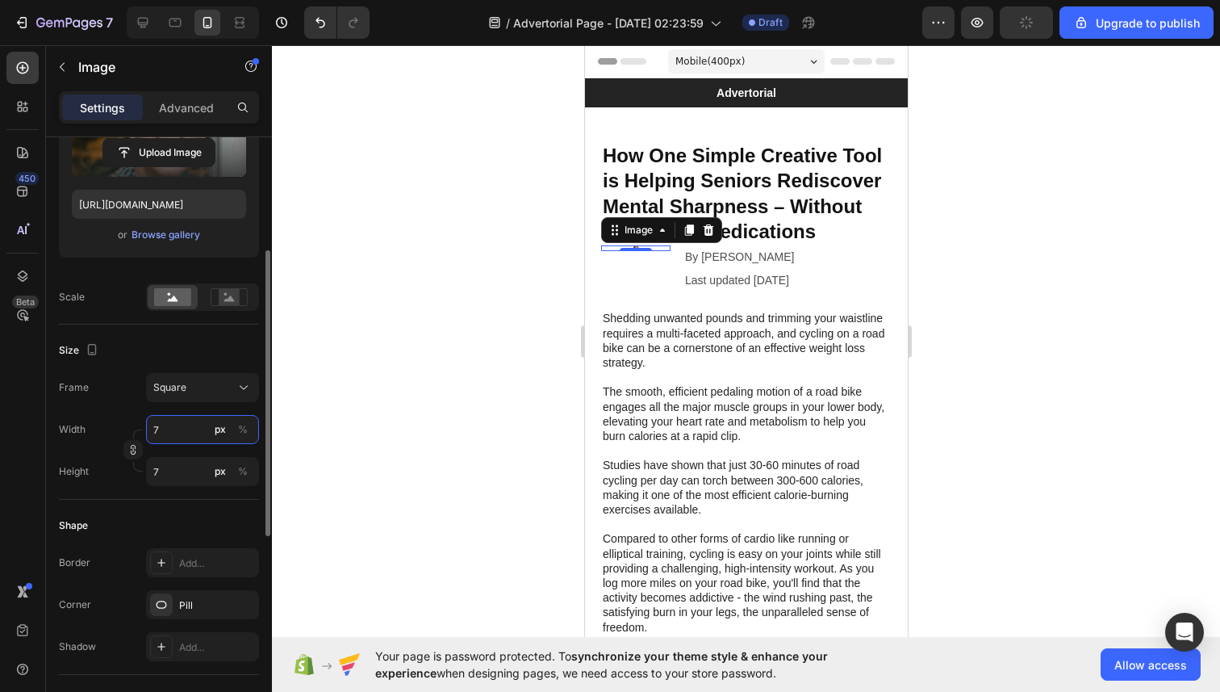
type input "70"
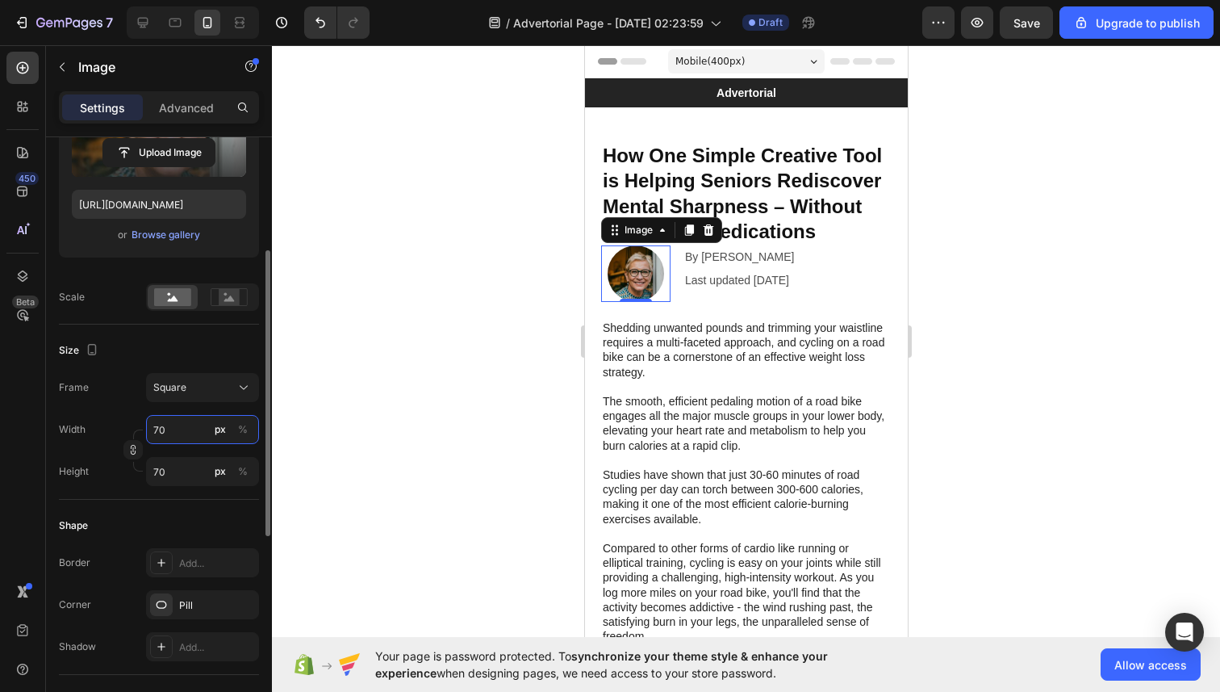
type input "70"
click at [130, 401] on div "Frame Square" at bounding box center [159, 387] width 200 height 29
click at [640, 284] on img at bounding box center [635, 273] width 56 height 56
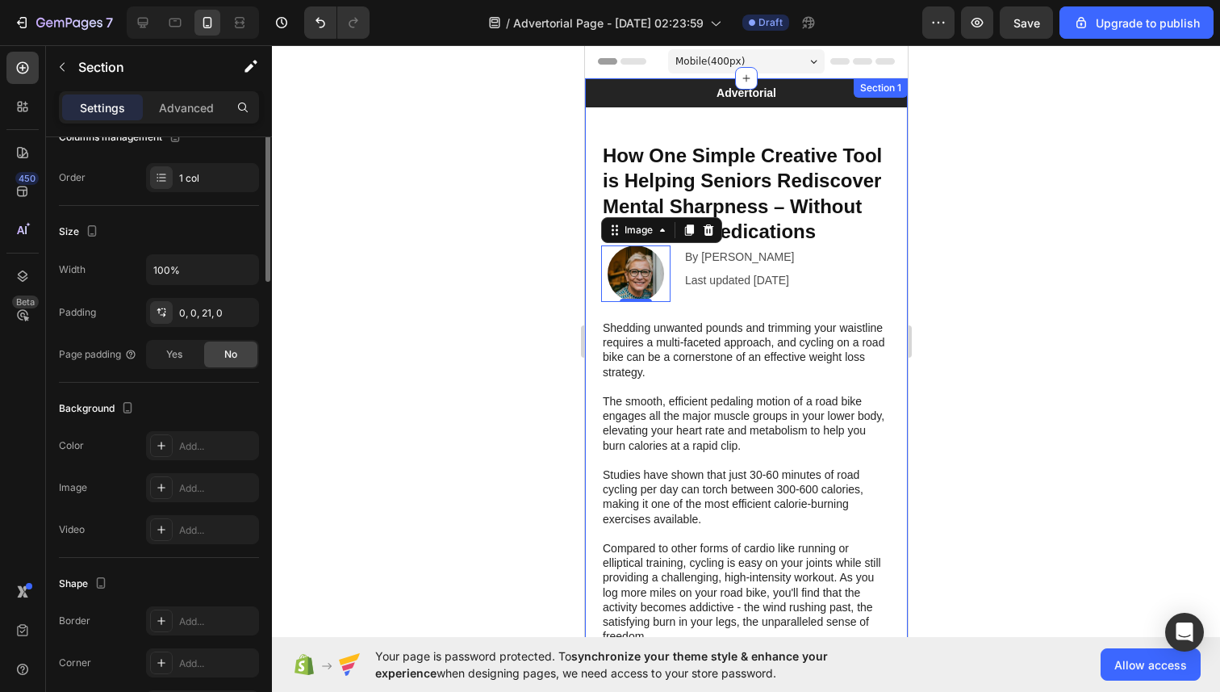
scroll to position [0, 0]
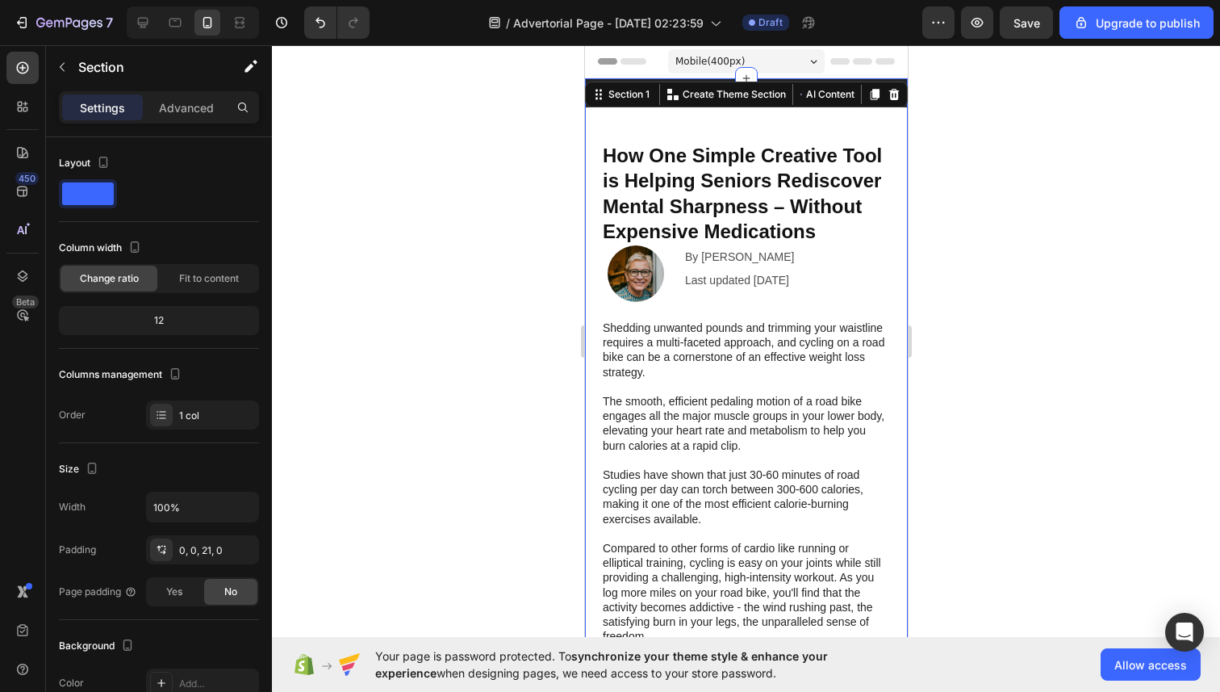
click at [632, 270] on img at bounding box center [635, 273] width 56 height 56
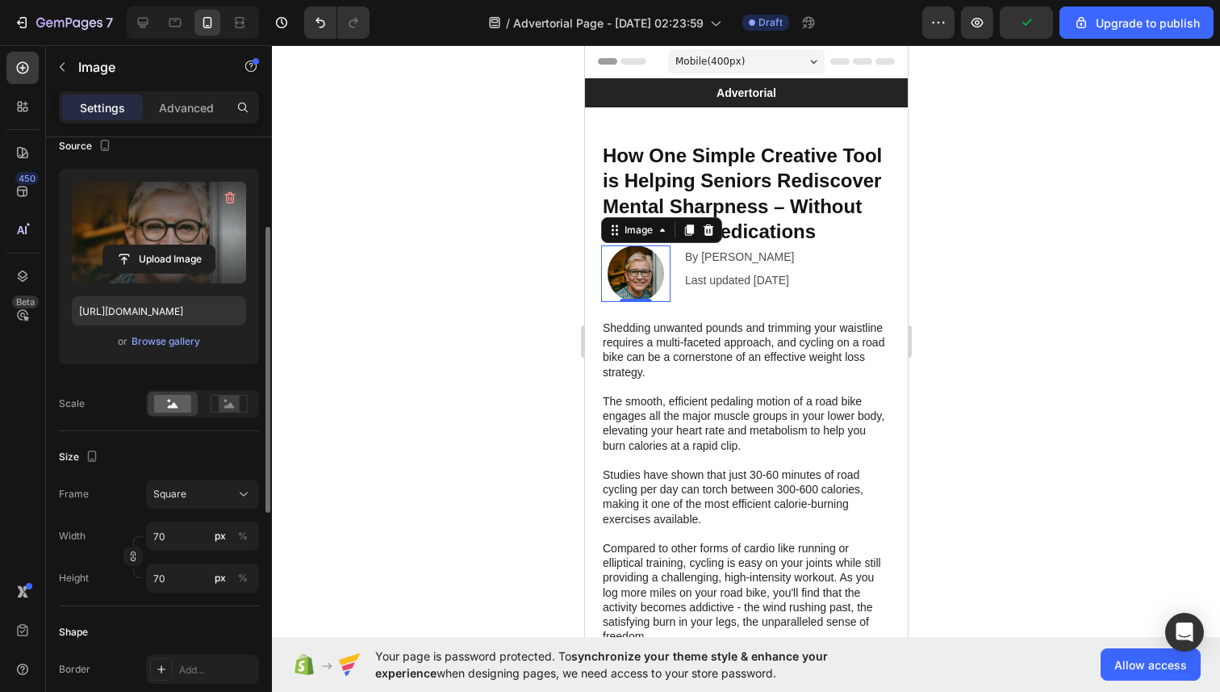
scroll to position [349, 0]
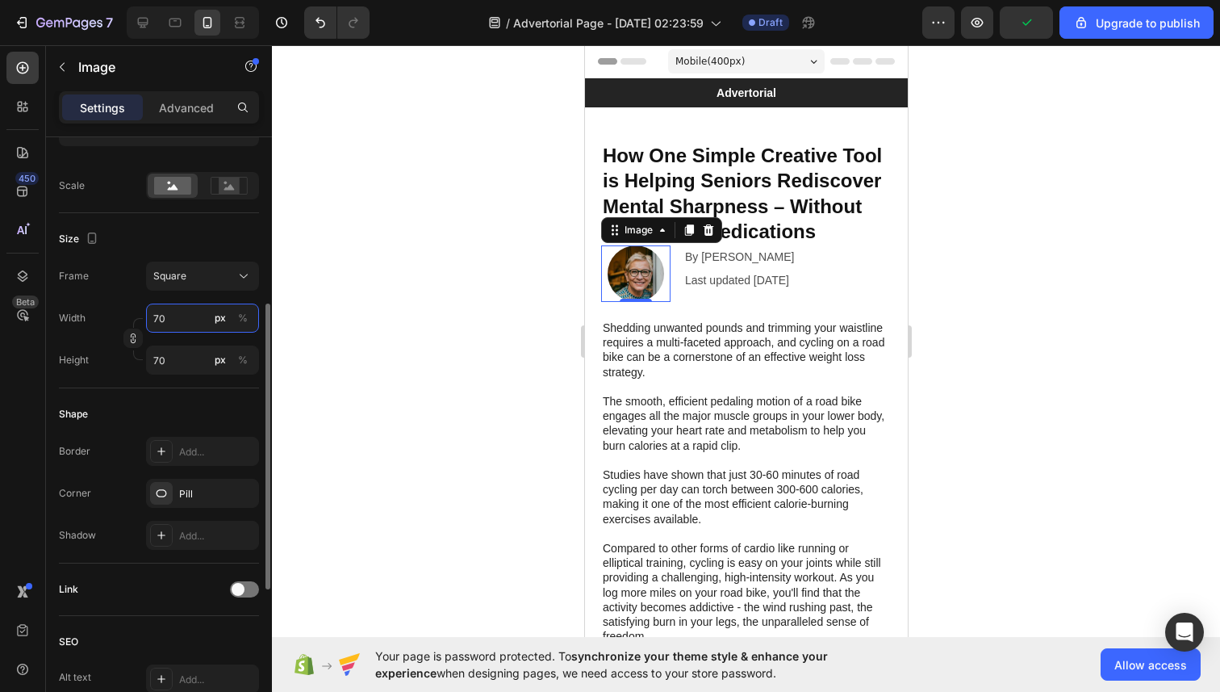
click at [176, 320] on input "70" at bounding box center [202, 317] width 113 height 29
type input "6"
type input "60"
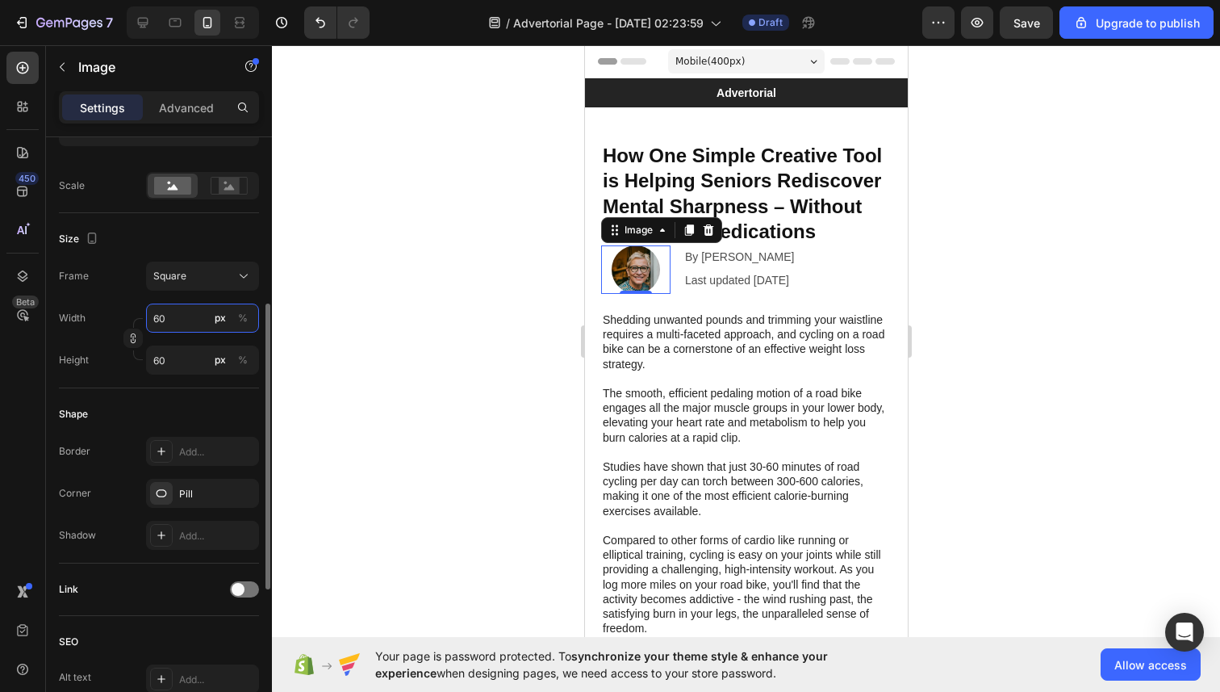
type input "6"
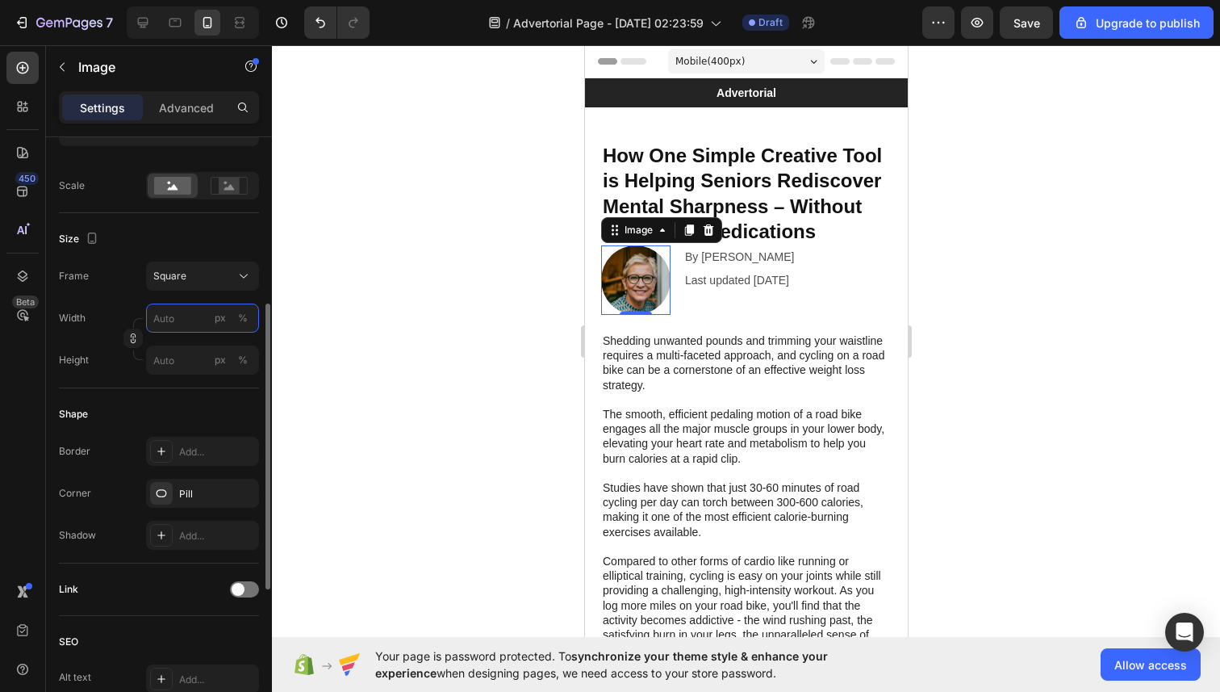
type input "5"
type input "50"
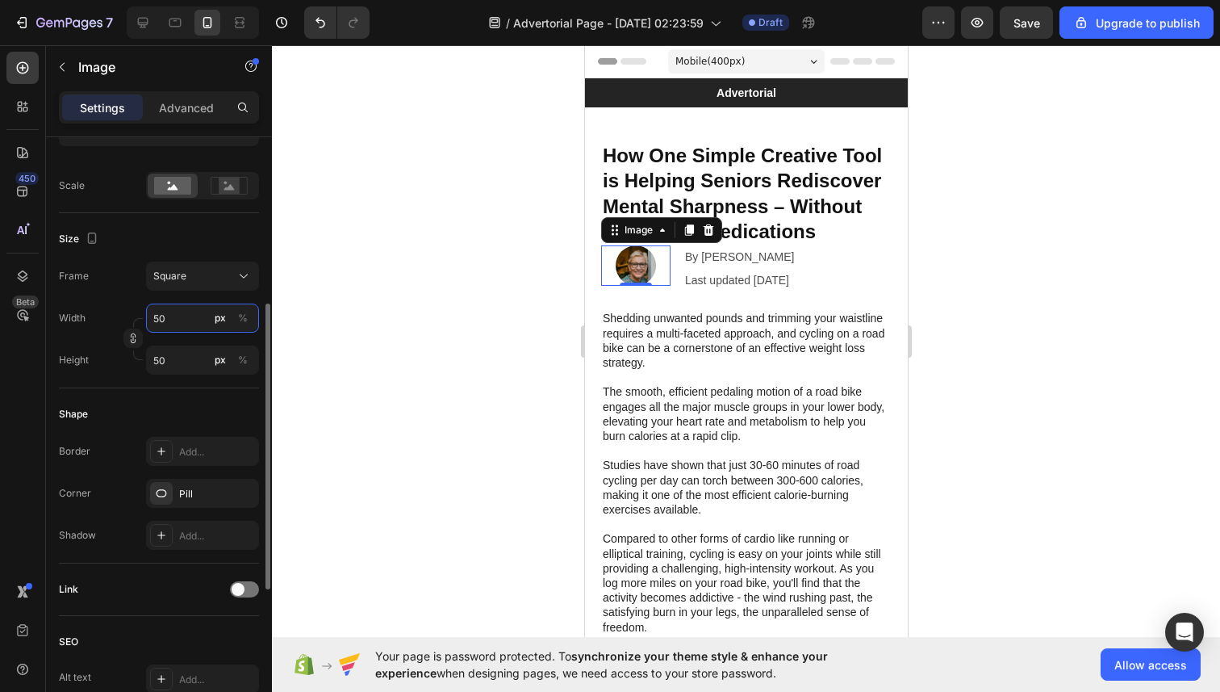
type input "5"
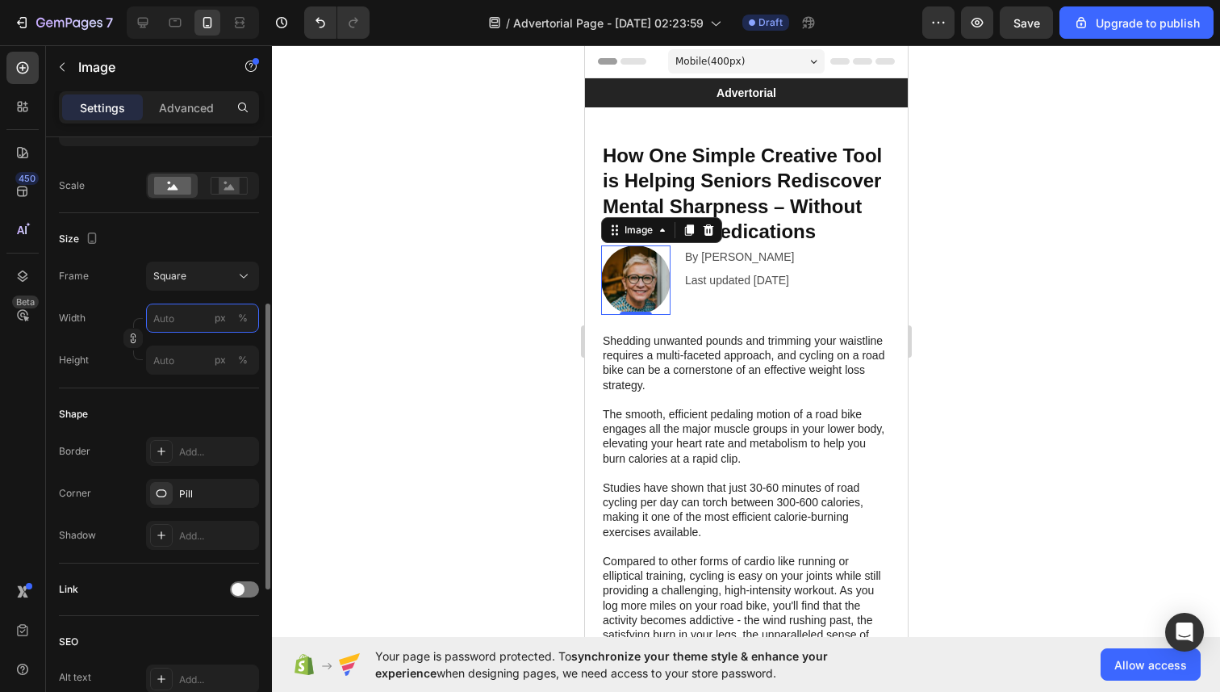
type input "5"
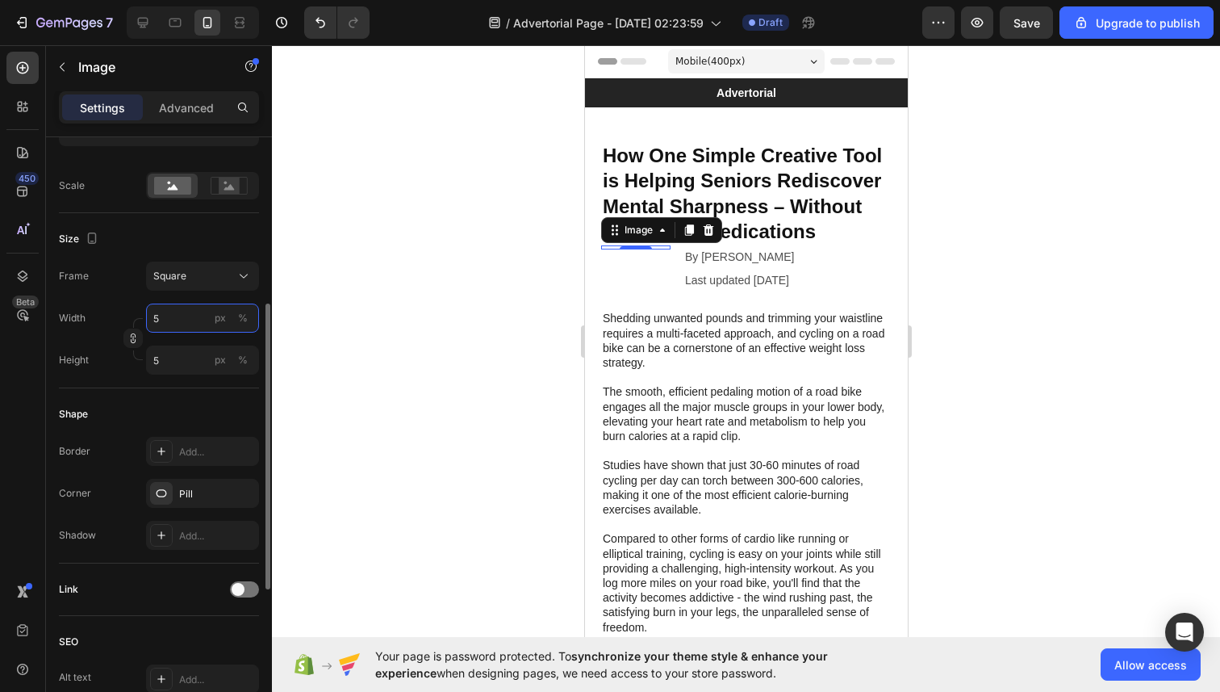
type input "55"
click at [174, 231] on div "Size" at bounding box center [159, 239] width 200 height 26
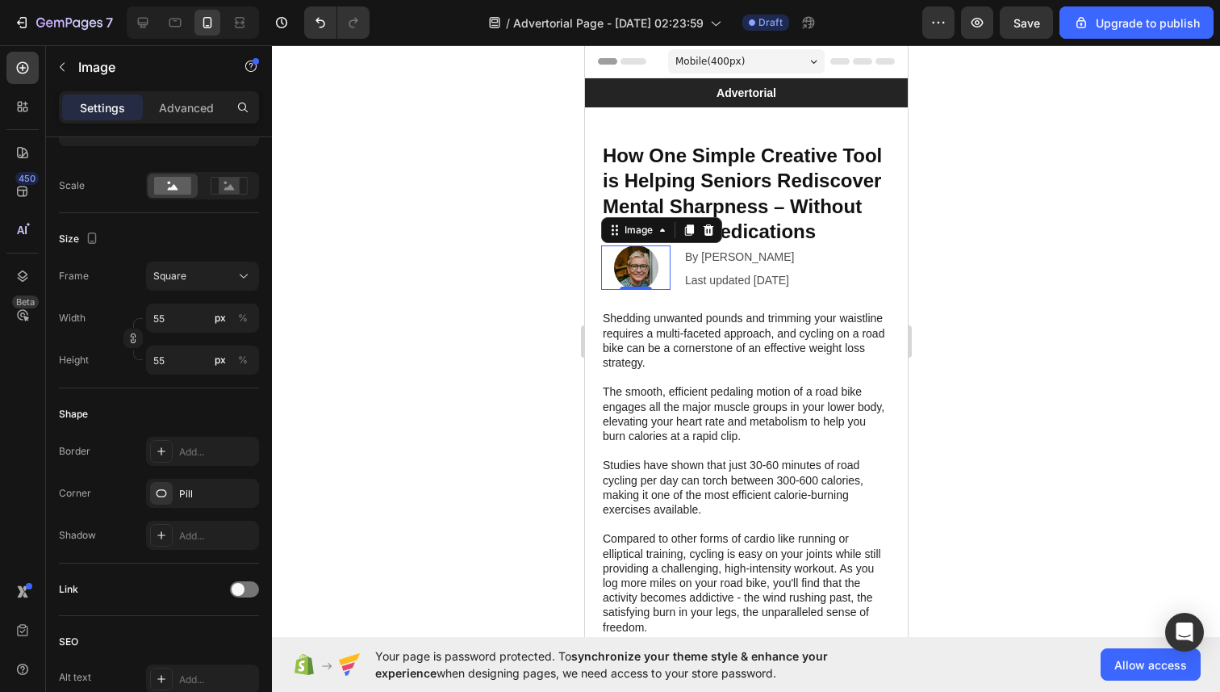
click at [544, 305] on div at bounding box center [746, 368] width 948 height 646
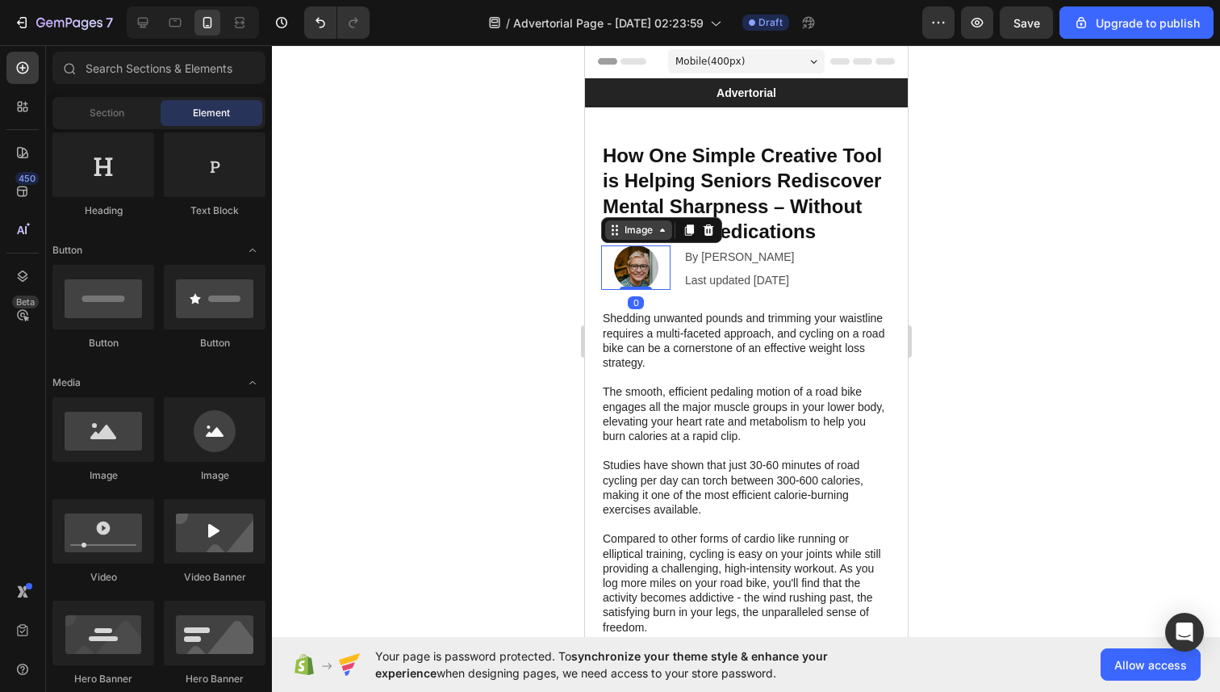
click at [604, 240] on div "Image" at bounding box center [660, 230] width 121 height 26
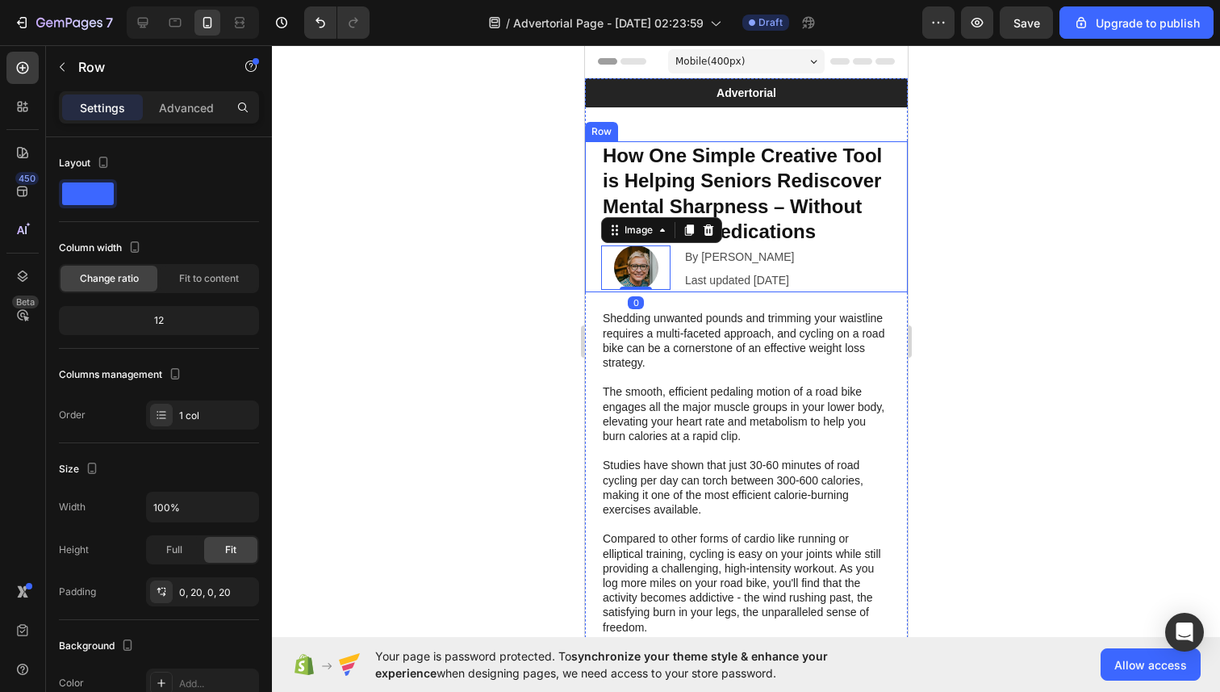
click at [587, 270] on div "How One Simple Creative Tool is Helping Seniors Rediscover Mental Sharpness – W…" at bounding box center [745, 216] width 323 height 151
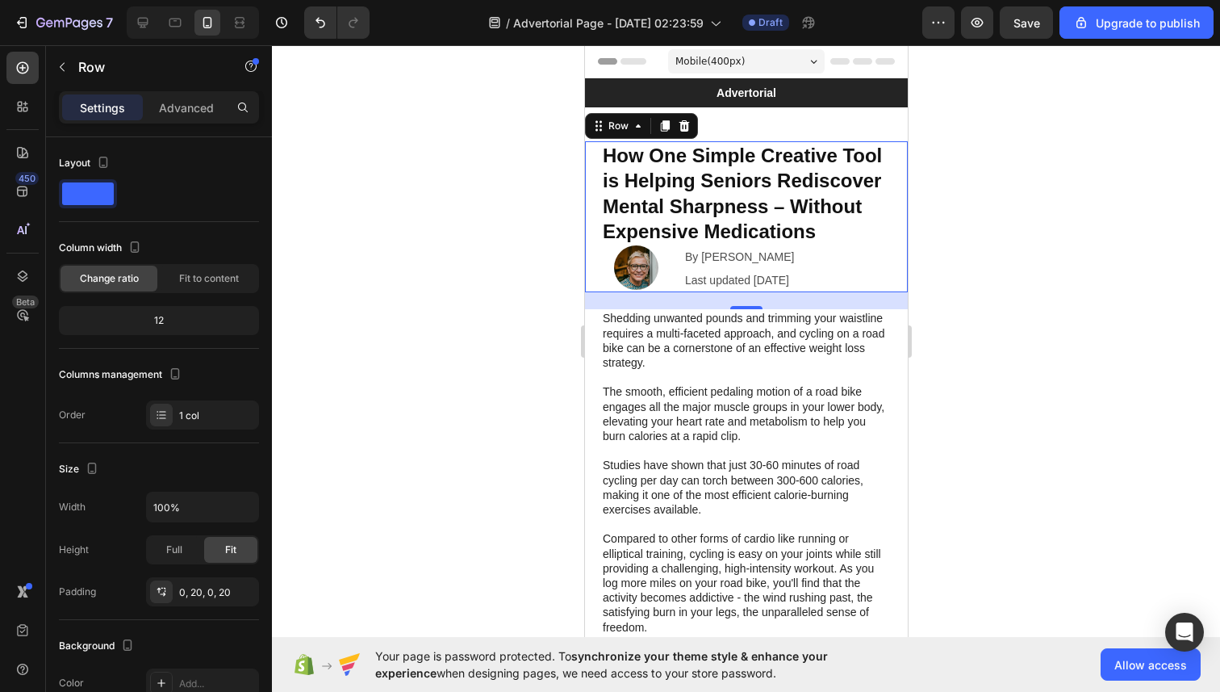
click at [891, 274] on div "How One Simple Creative Tool is Helping Seniors Rediscover Mental Sharpness – W…" at bounding box center [745, 216] width 323 height 151
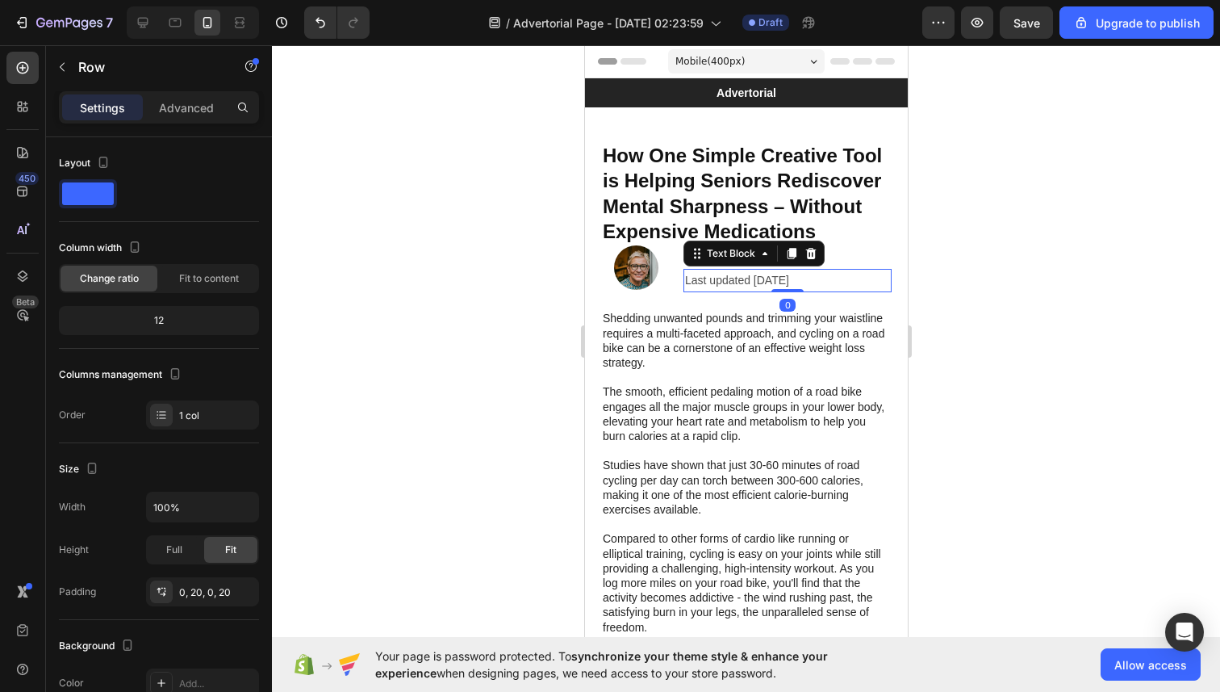
click at [876, 274] on p "Last updated [DATE]" at bounding box center [786, 280] width 205 height 20
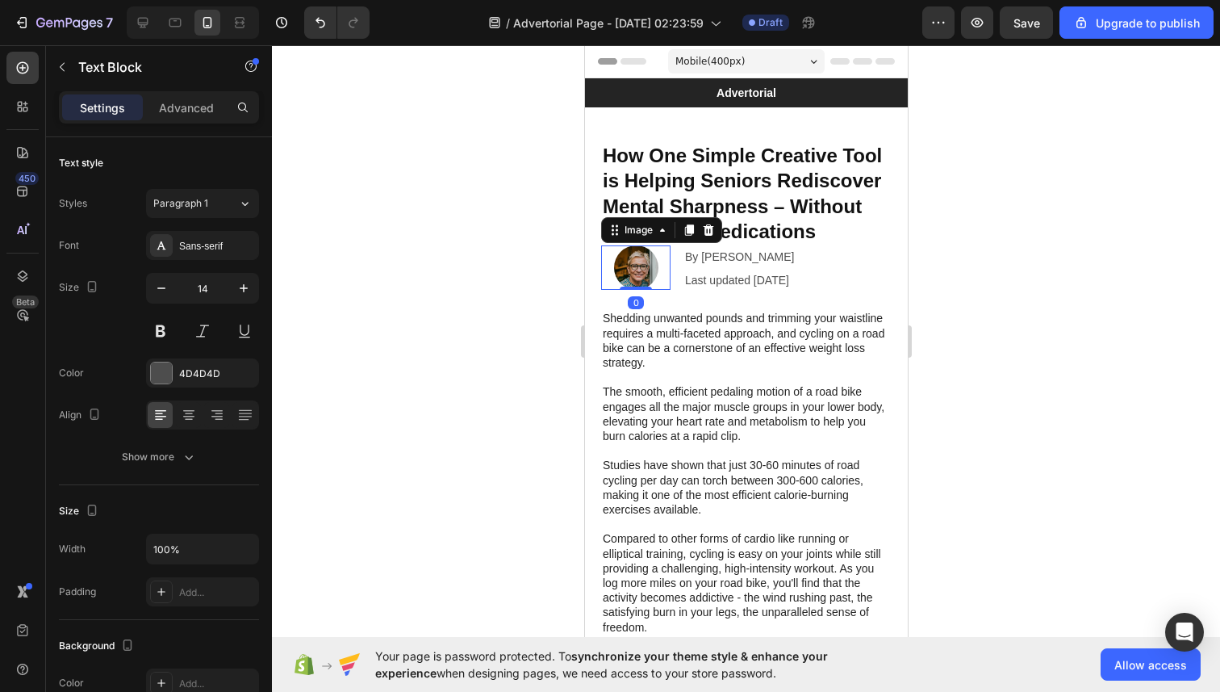
click at [648, 257] on img at bounding box center [635, 267] width 44 height 44
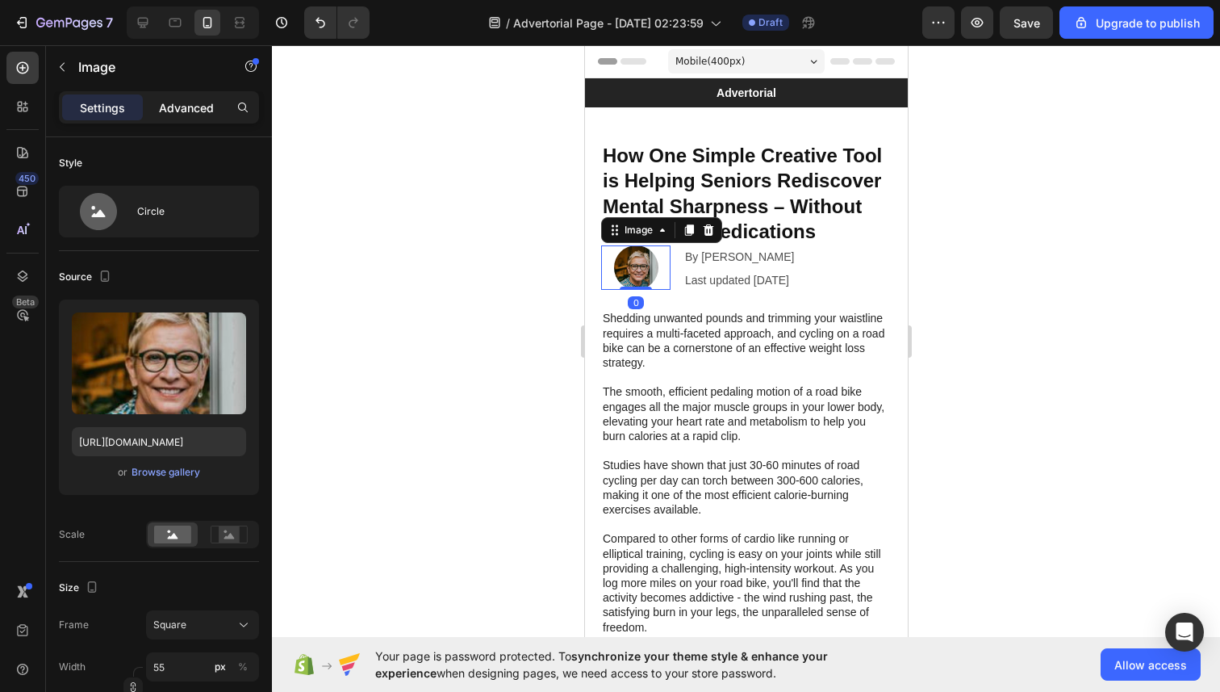
click at [193, 114] on p "Advanced" at bounding box center [186, 107] width 55 height 17
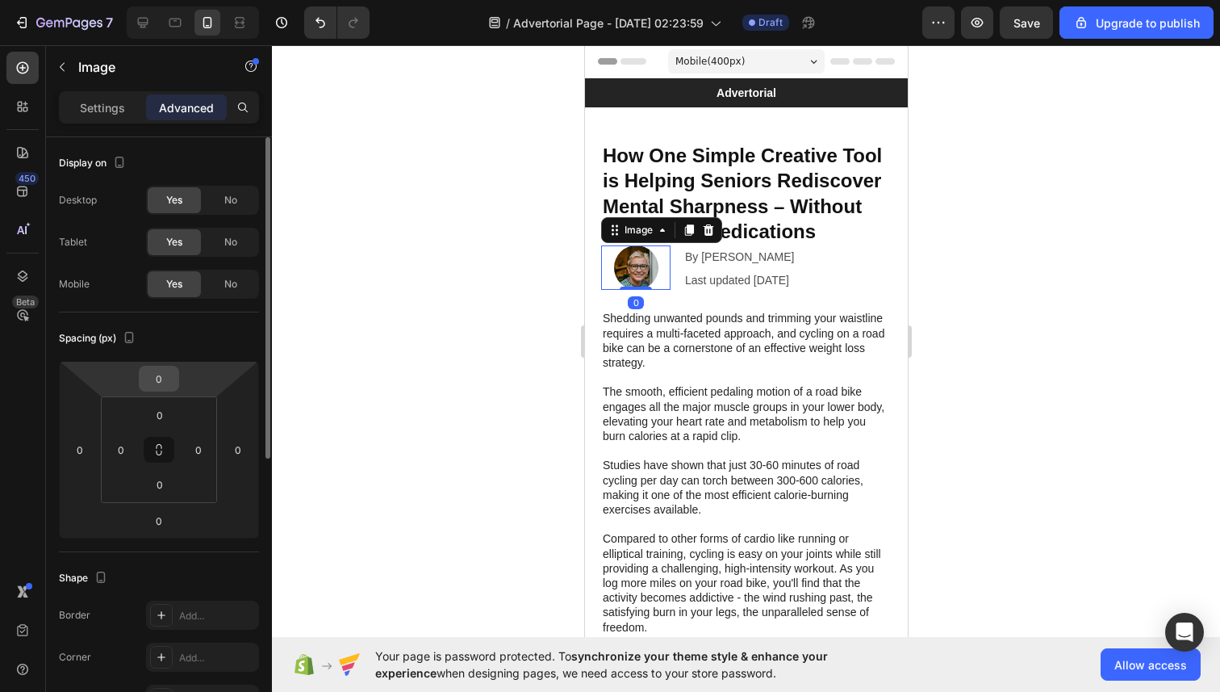
click at [169, 374] on input "0" at bounding box center [159, 378] width 32 height 24
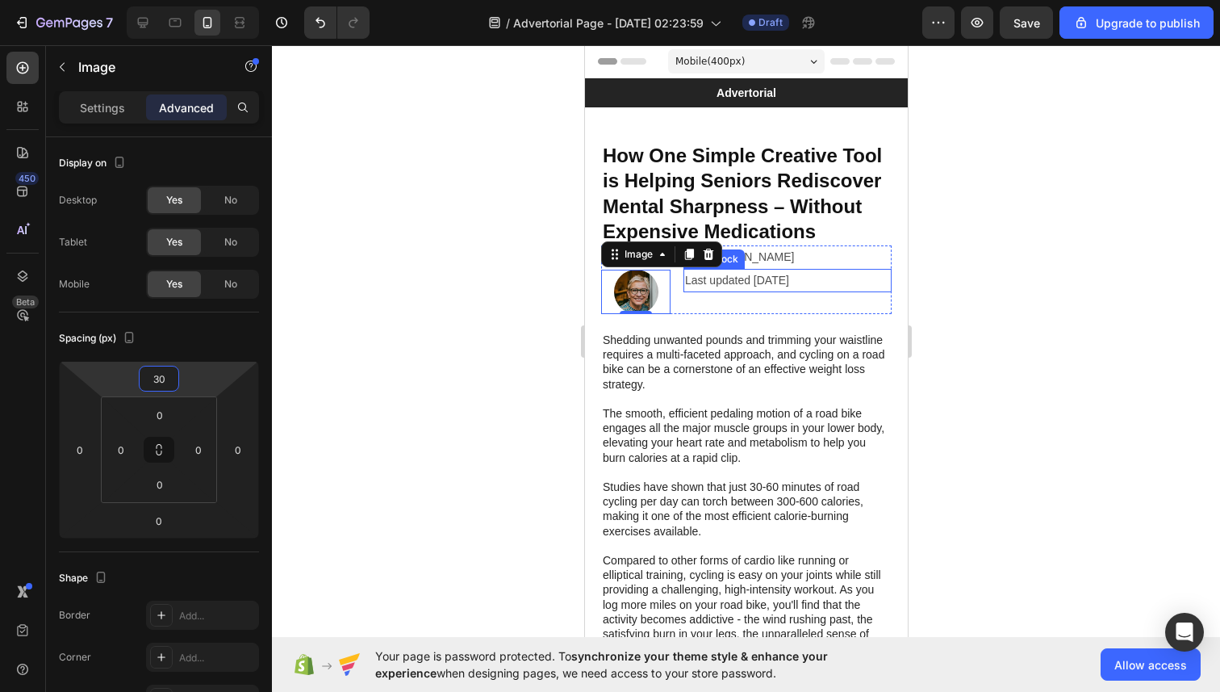
type input "3"
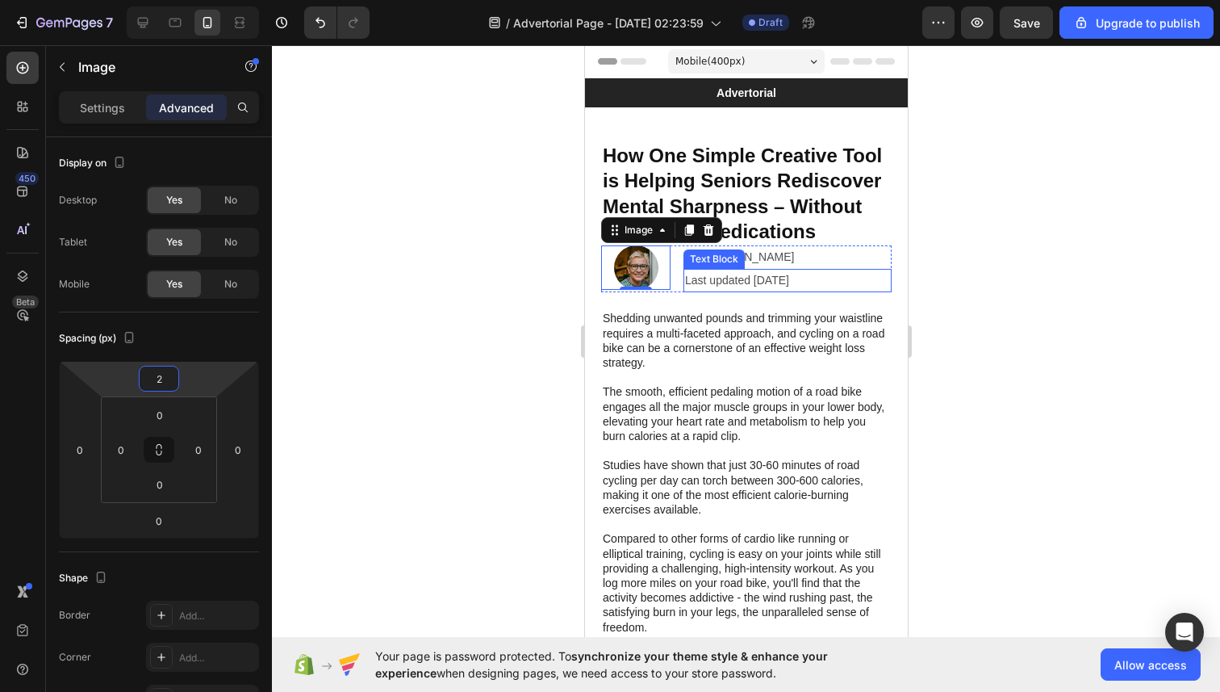
type input "20"
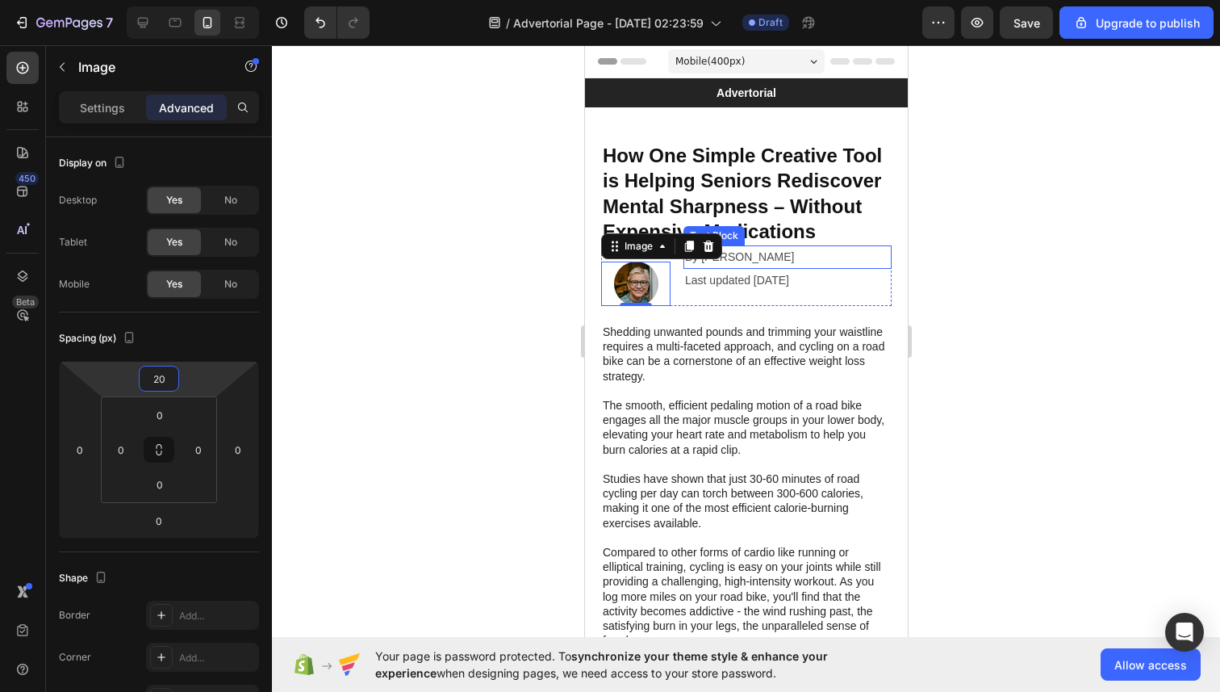
click at [738, 252] on p "By [PERSON_NAME]" at bounding box center [786, 257] width 205 height 20
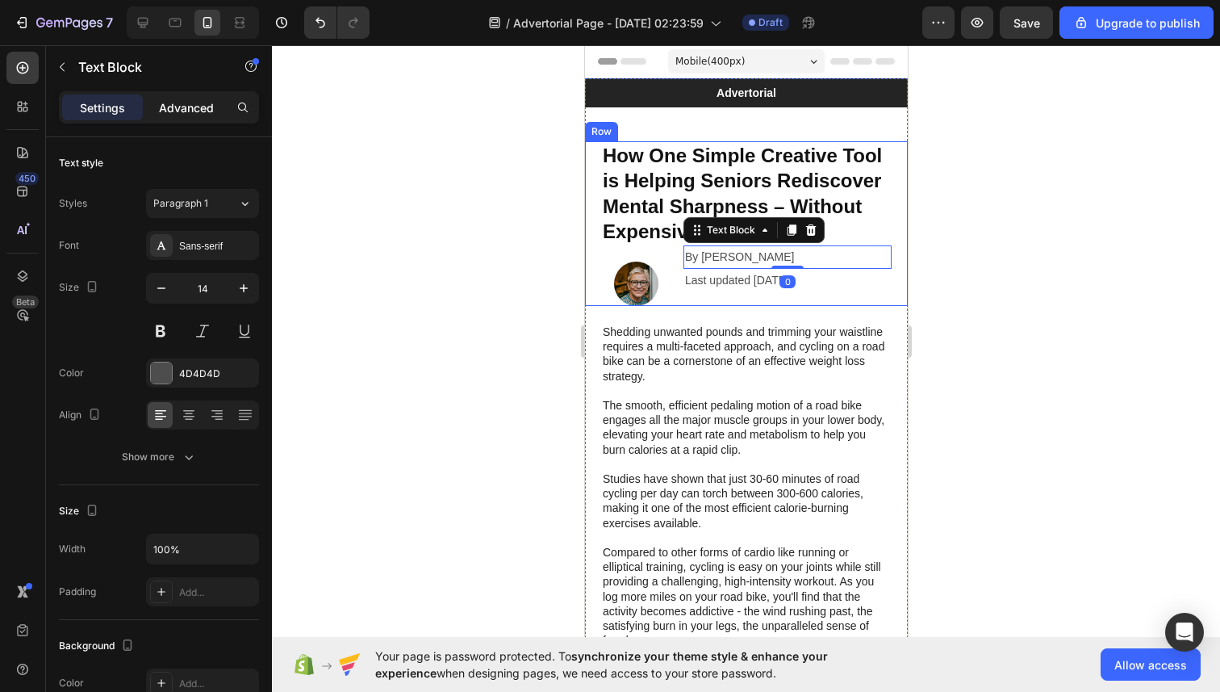
click at [203, 119] on div "Advanced" at bounding box center [186, 107] width 81 height 26
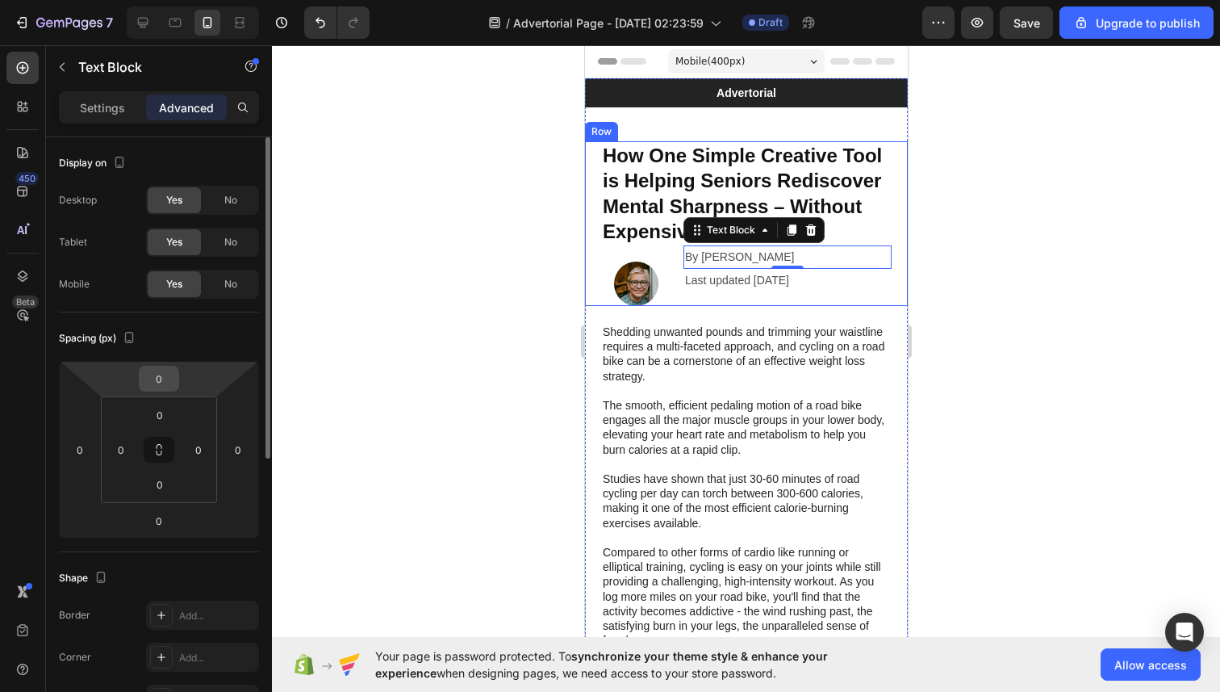
click at [172, 372] on input "0" at bounding box center [159, 378] width 32 height 24
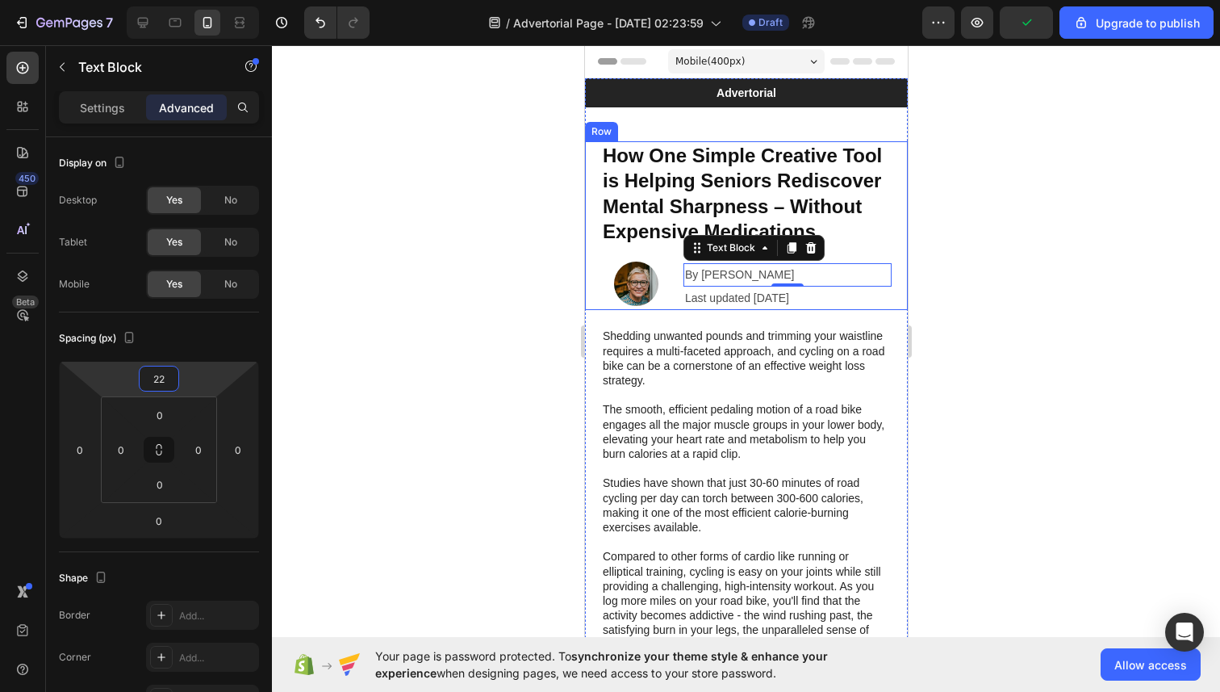
type input "22"
click at [532, 377] on div at bounding box center [746, 368] width 948 height 646
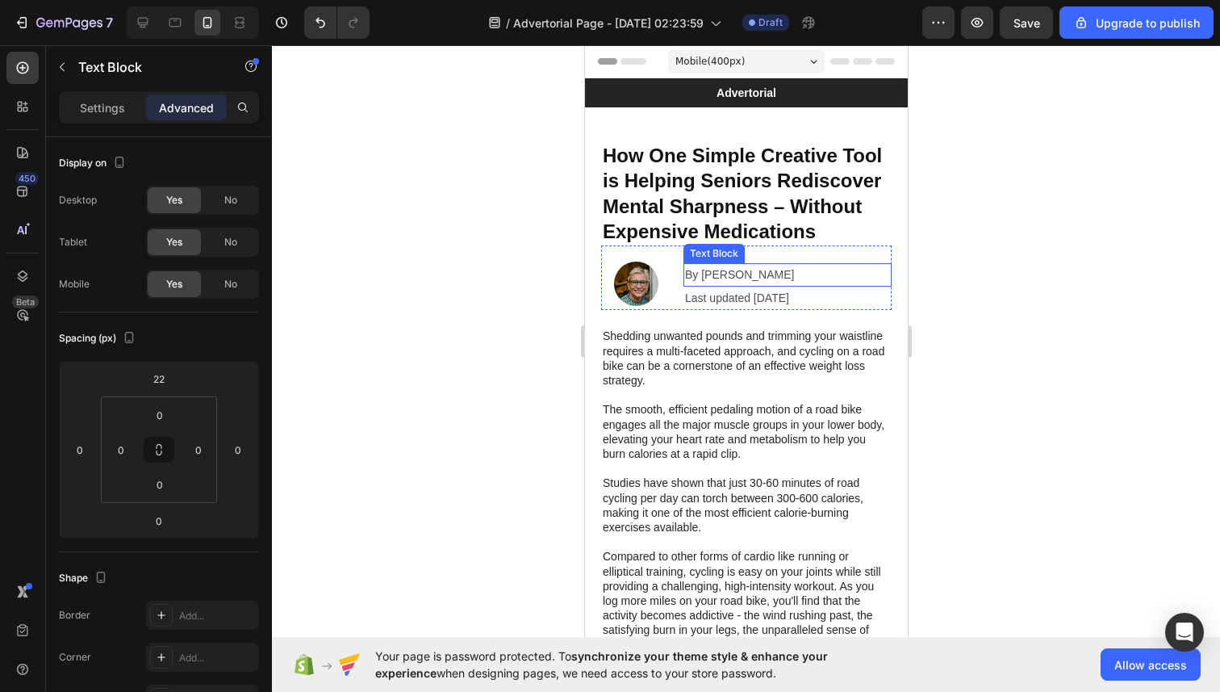
click at [696, 278] on p "By [PERSON_NAME]" at bounding box center [786, 275] width 205 height 20
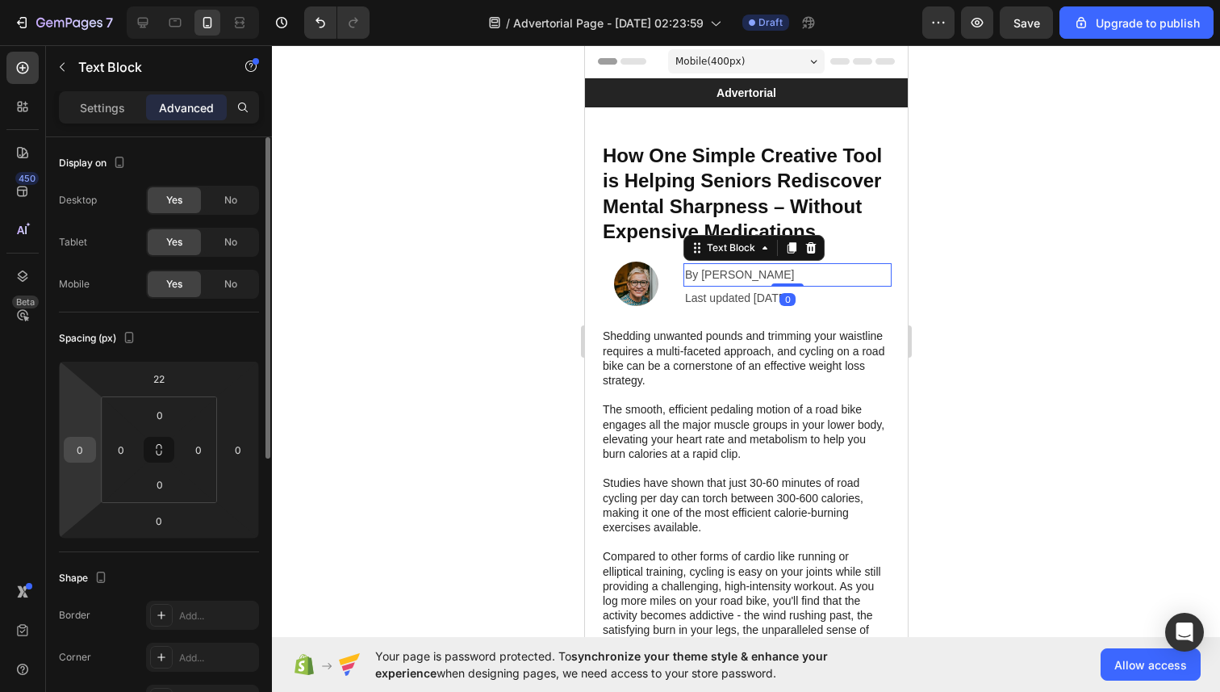
click at [74, 449] on input "0" at bounding box center [80, 449] width 24 height 24
type input "-1"
type input "-3"
type input "-20"
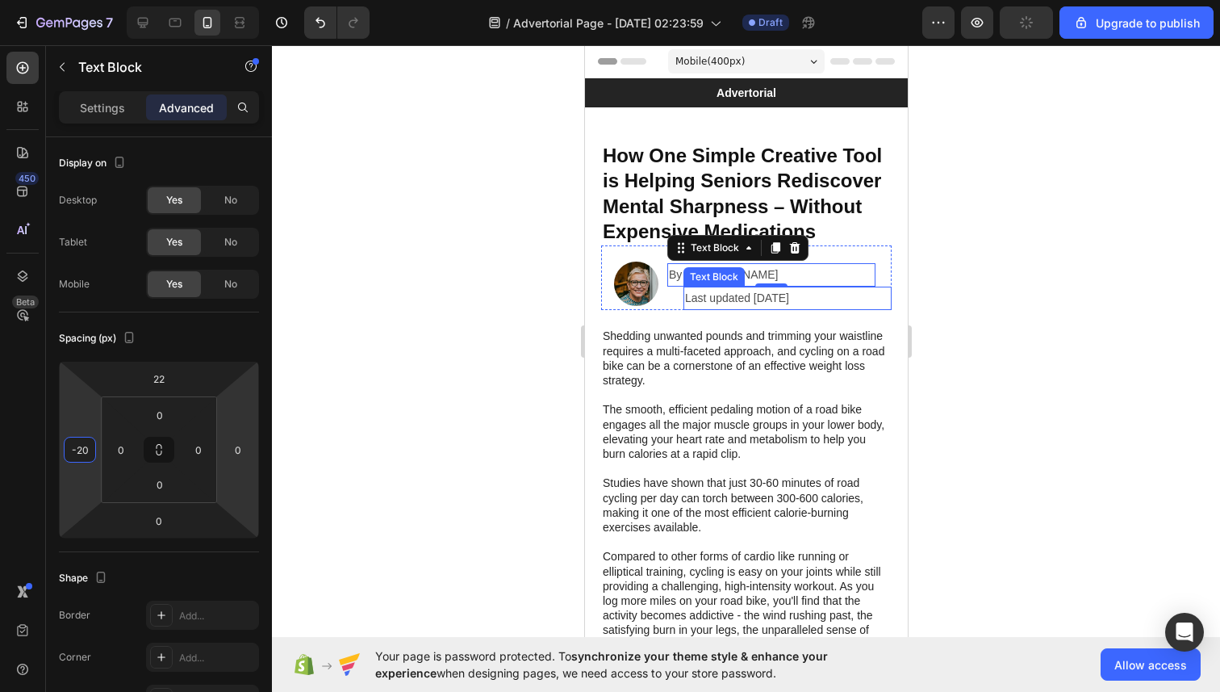
click at [705, 291] on p "Last updated [DATE]" at bounding box center [786, 298] width 205 height 20
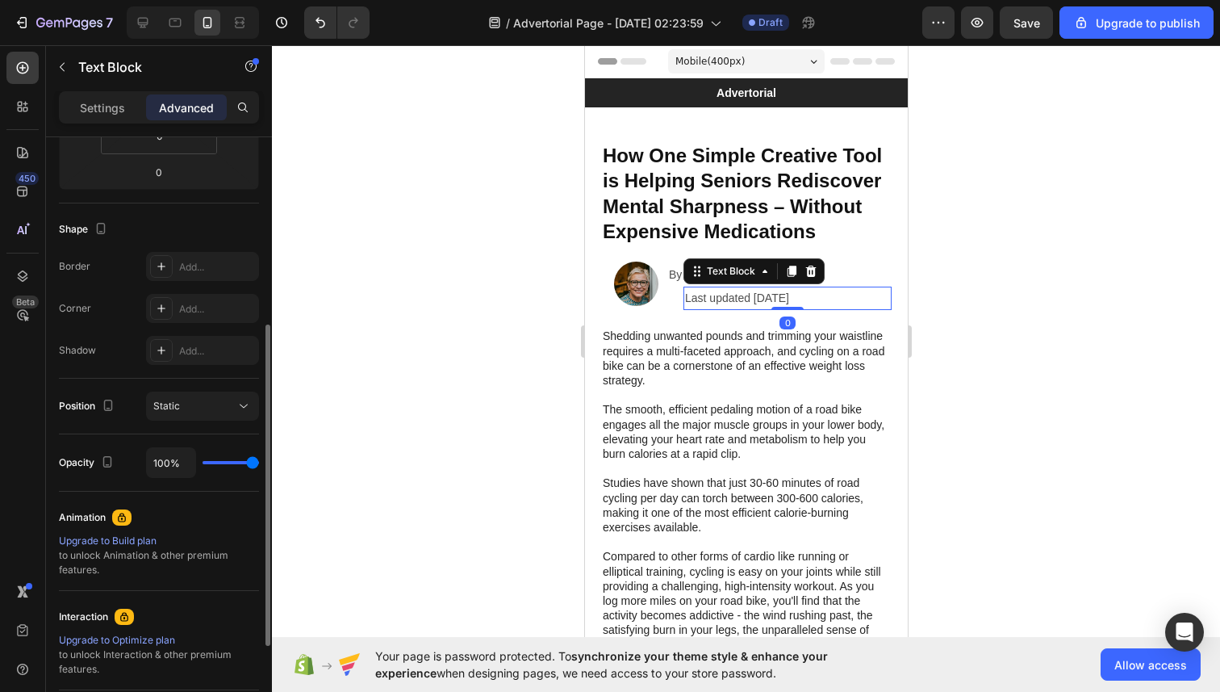
scroll to position [230, 0]
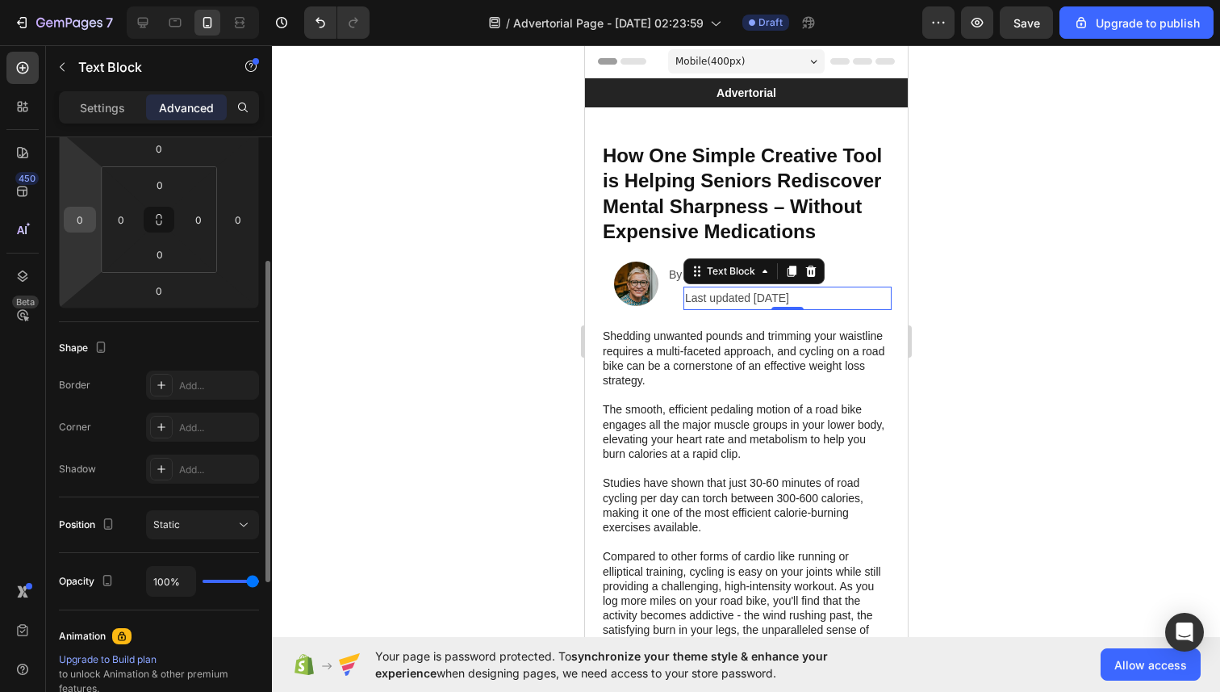
click at [72, 215] on input "0" at bounding box center [80, 219] width 24 height 24
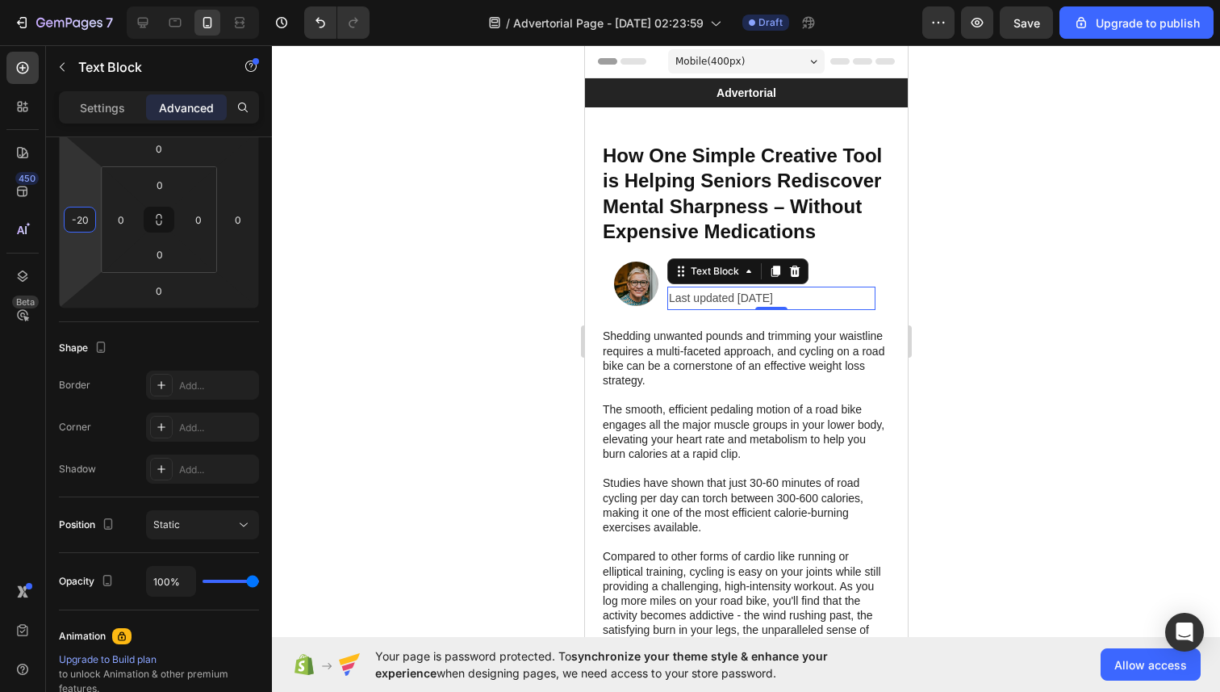
type input "-20"
click at [367, 297] on div at bounding box center [746, 368] width 948 height 646
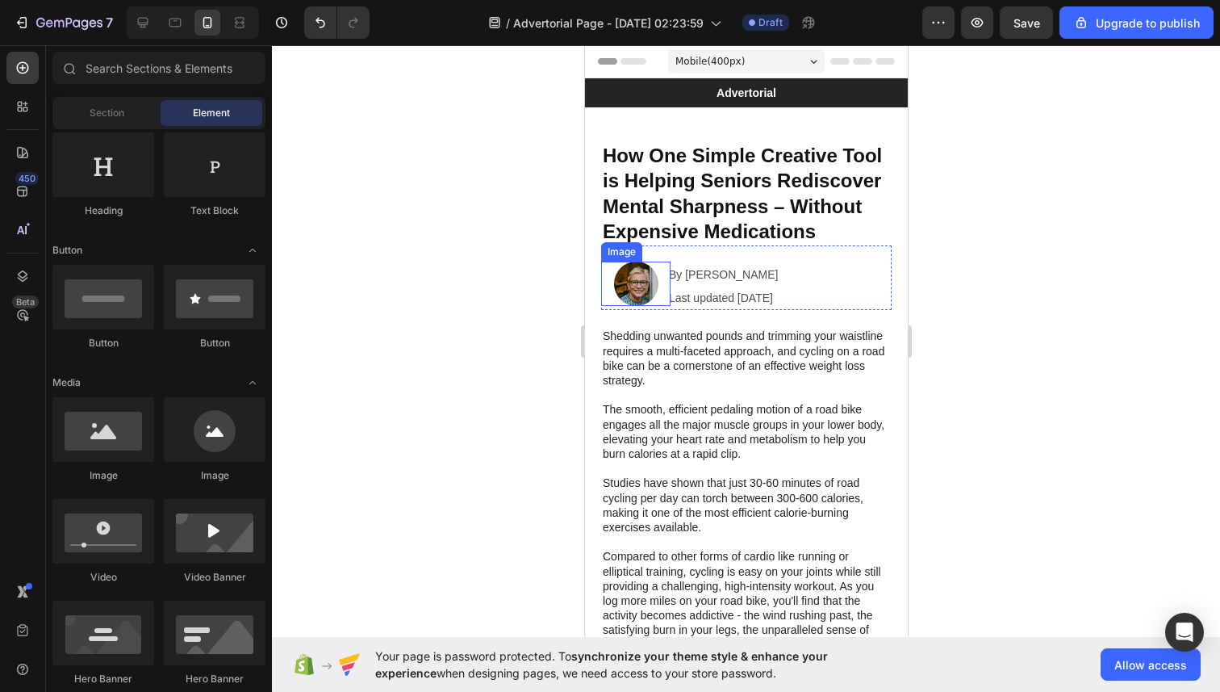
click at [630, 284] on img at bounding box center [635, 283] width 44 height 44
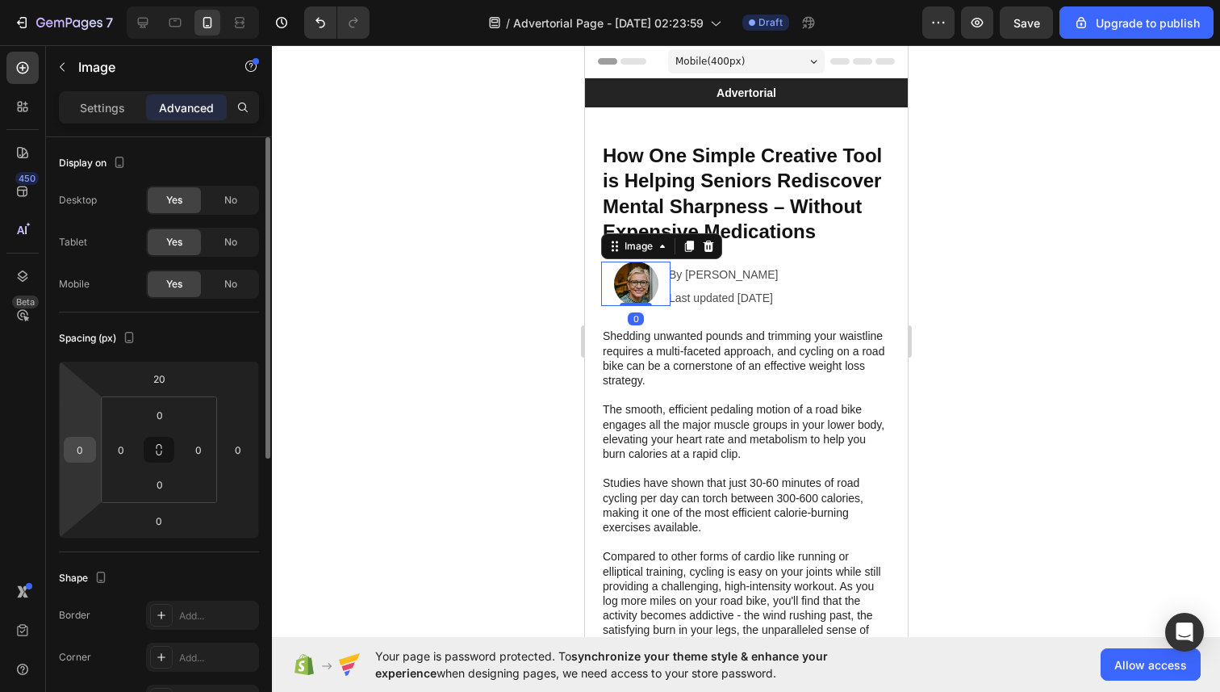
click at [74, 447] on input "0" at bounding box center [80, 449] width 24 height 24
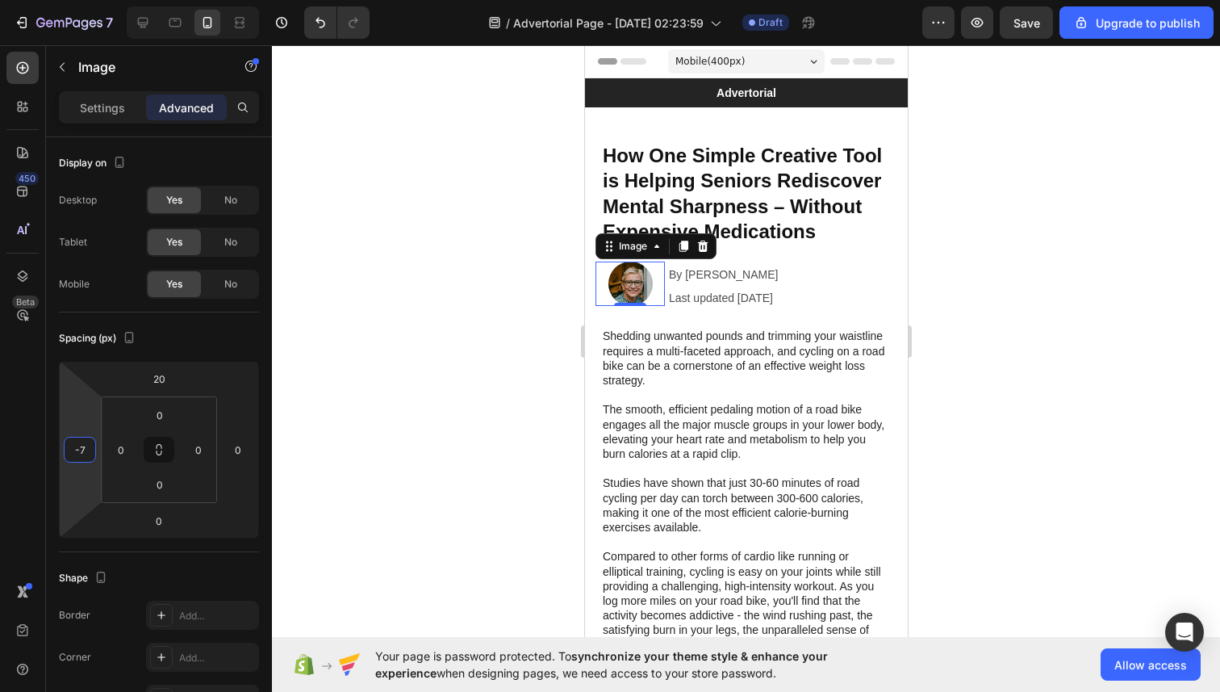
type input "-7"
click at [408, 365] on div at bounding box center [746, 368] width 948 height 646
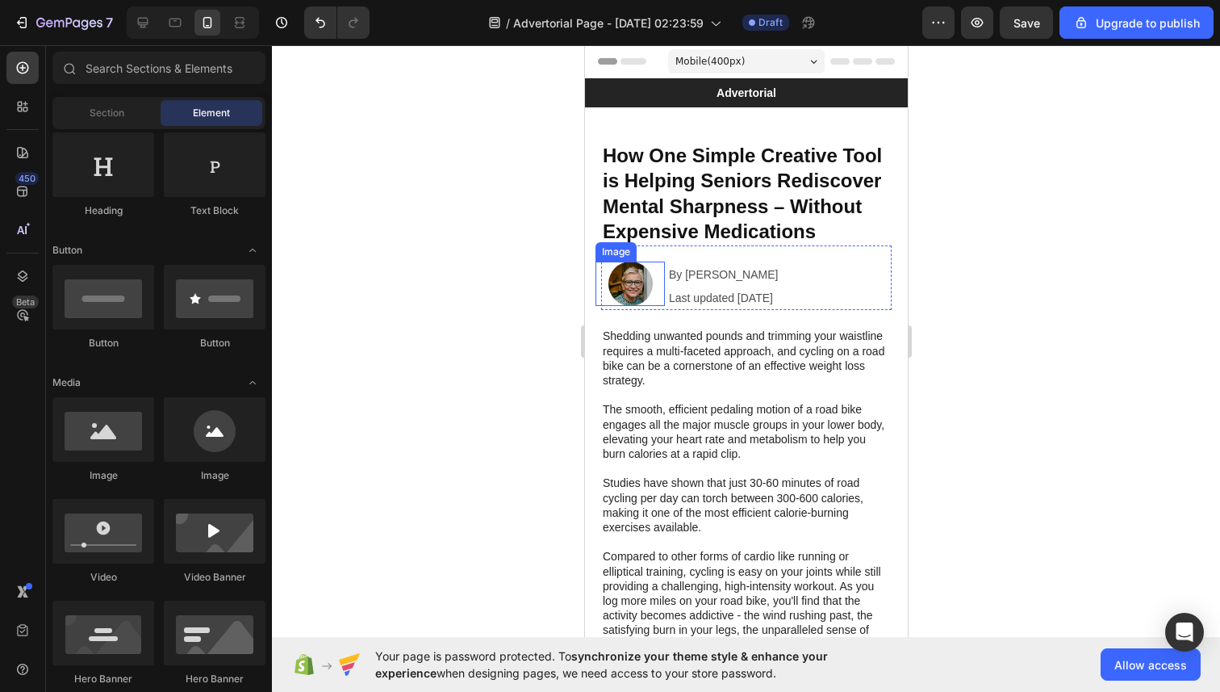
click at [620, 277] on img at bounding box center [630, 283] width 44 height 44
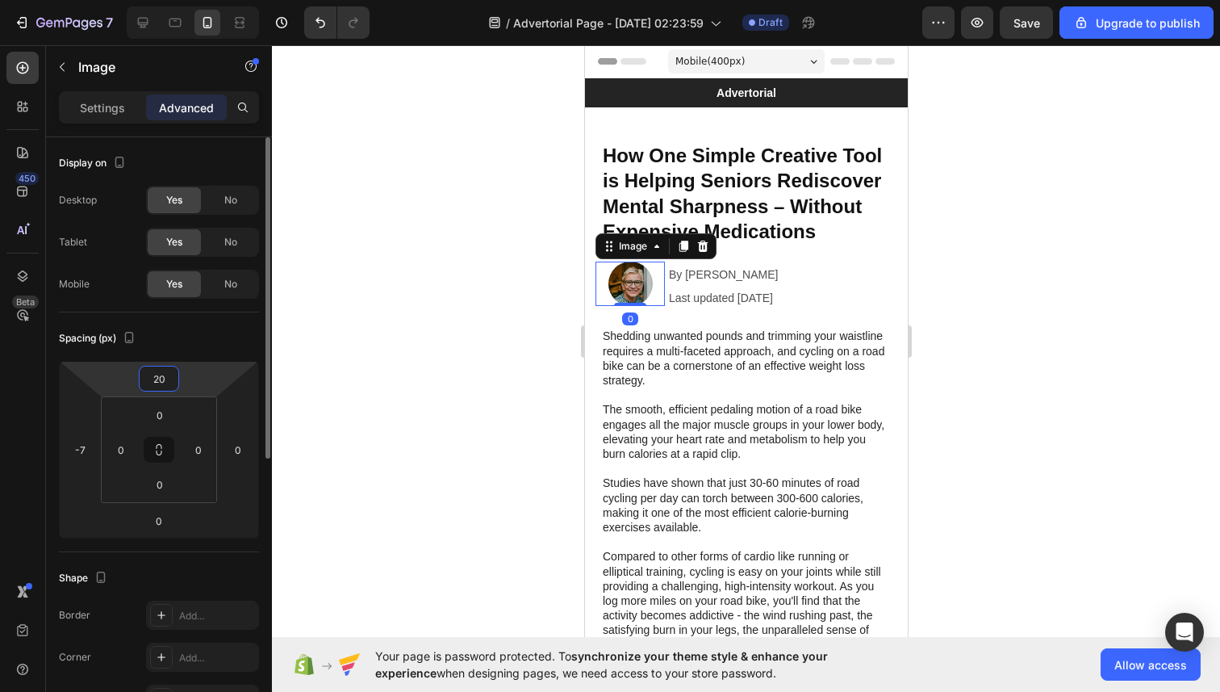
click at [154, 377] on input "20" at bounding box center [159, 378] width 32 height 24
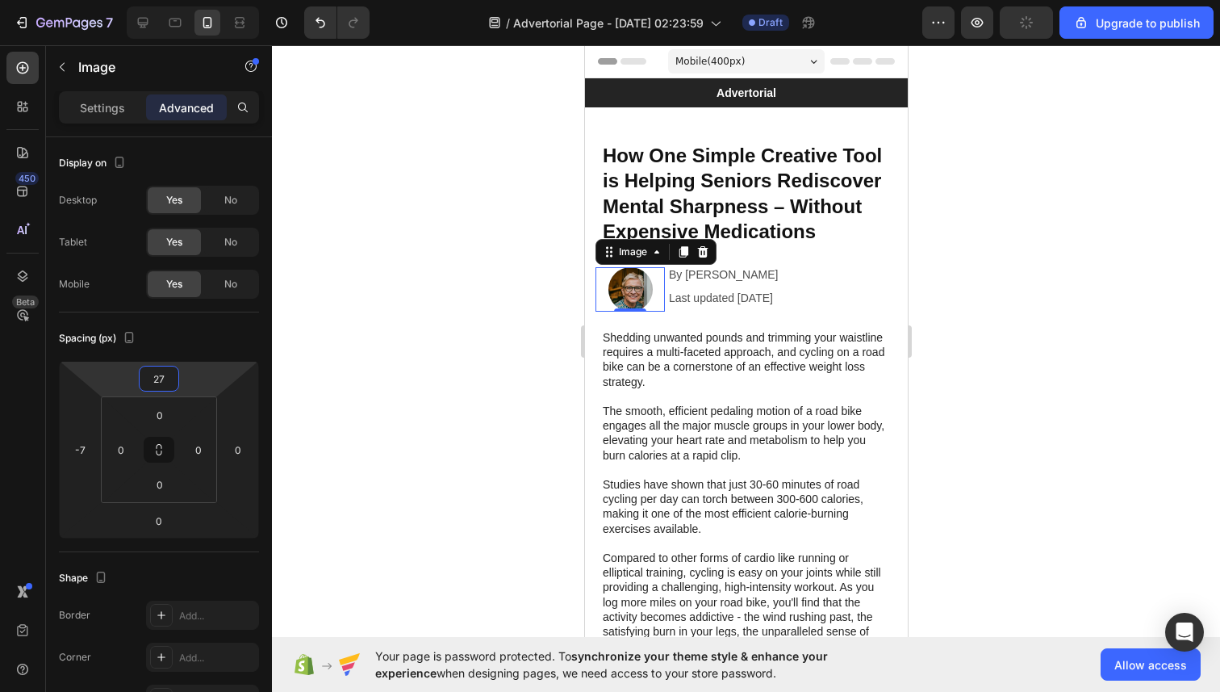
type input "27"
click at [450, 249] on div at bounding box center [746, 368] width 948 height 646
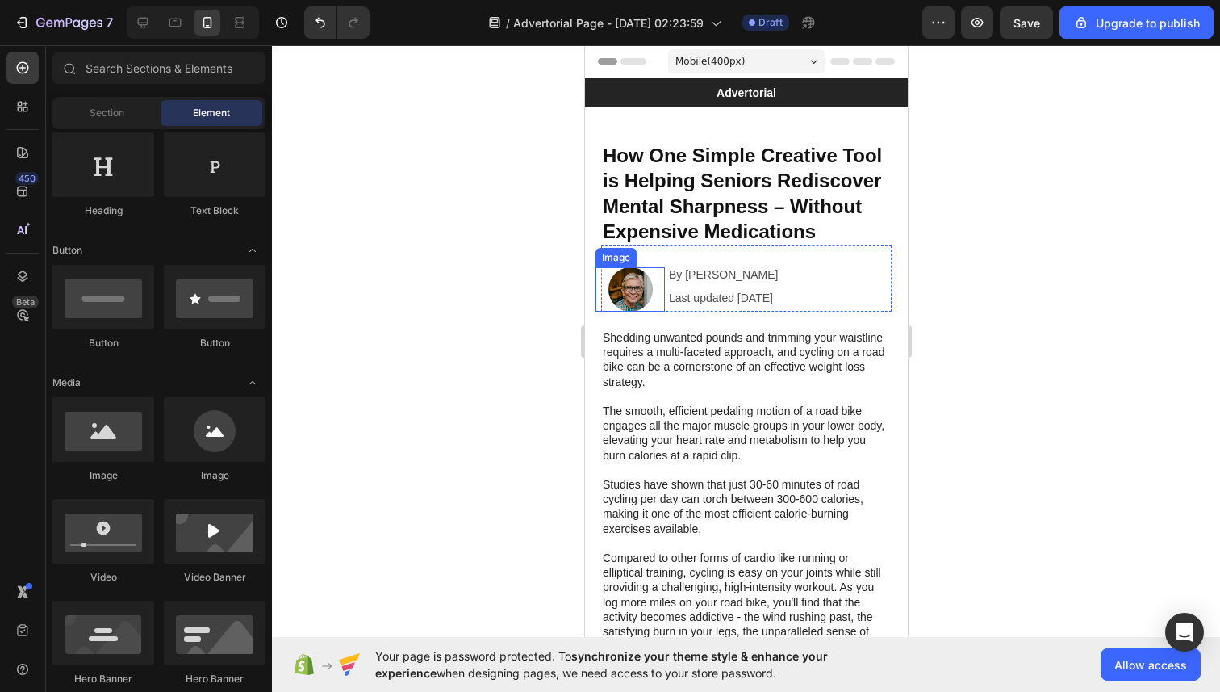
click at [618, 284] on img at bounding box center [630, 289] width 44 height 44
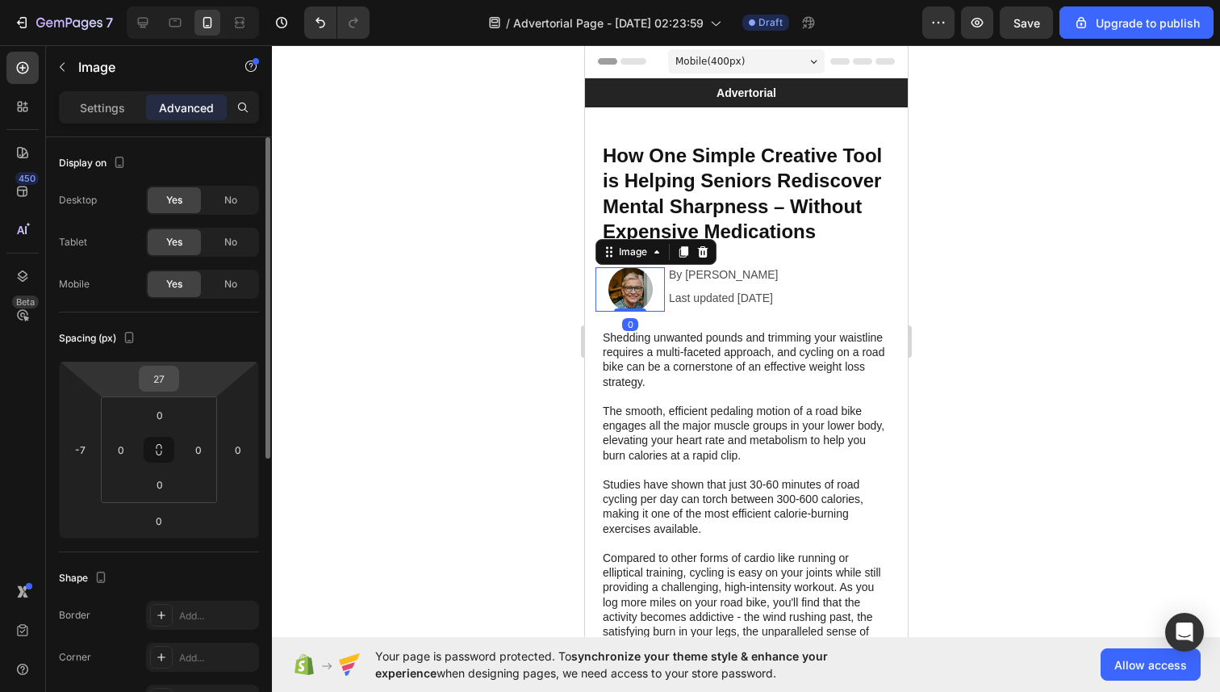
click at [170, 380] on input "27" at bounding box center [159, 378] width 32 height 24
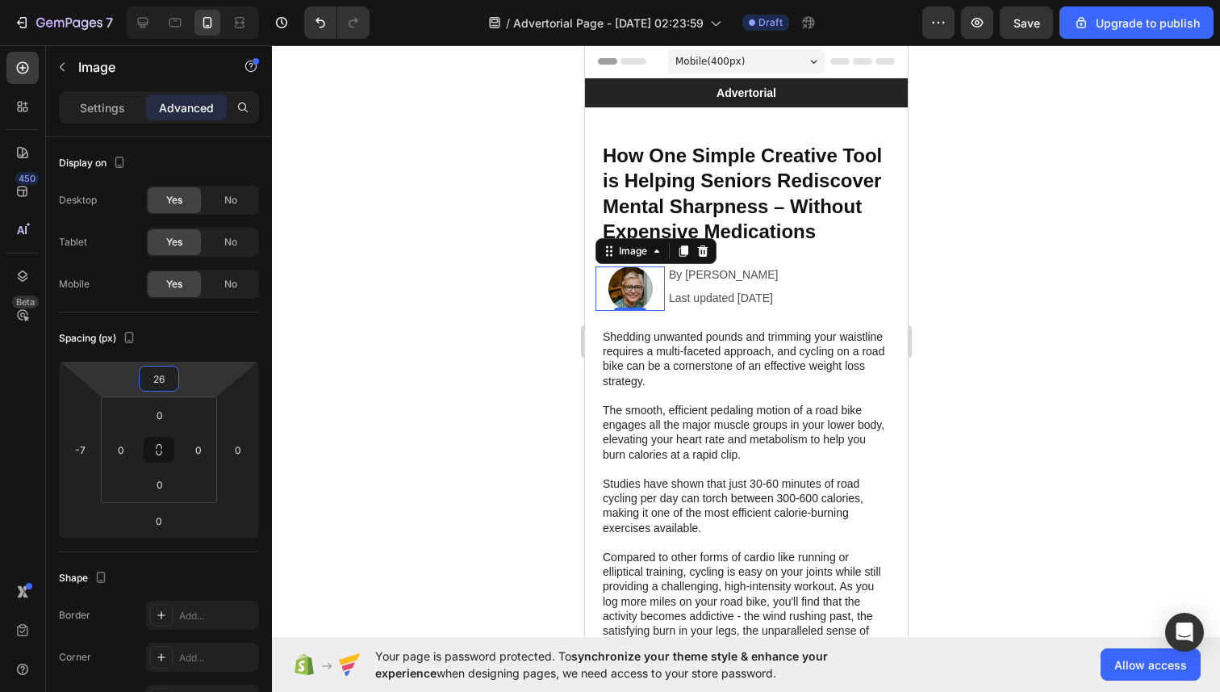
type input "26"
click at [358, 344] on div at bounding box center [746, 368] width 948 height 646
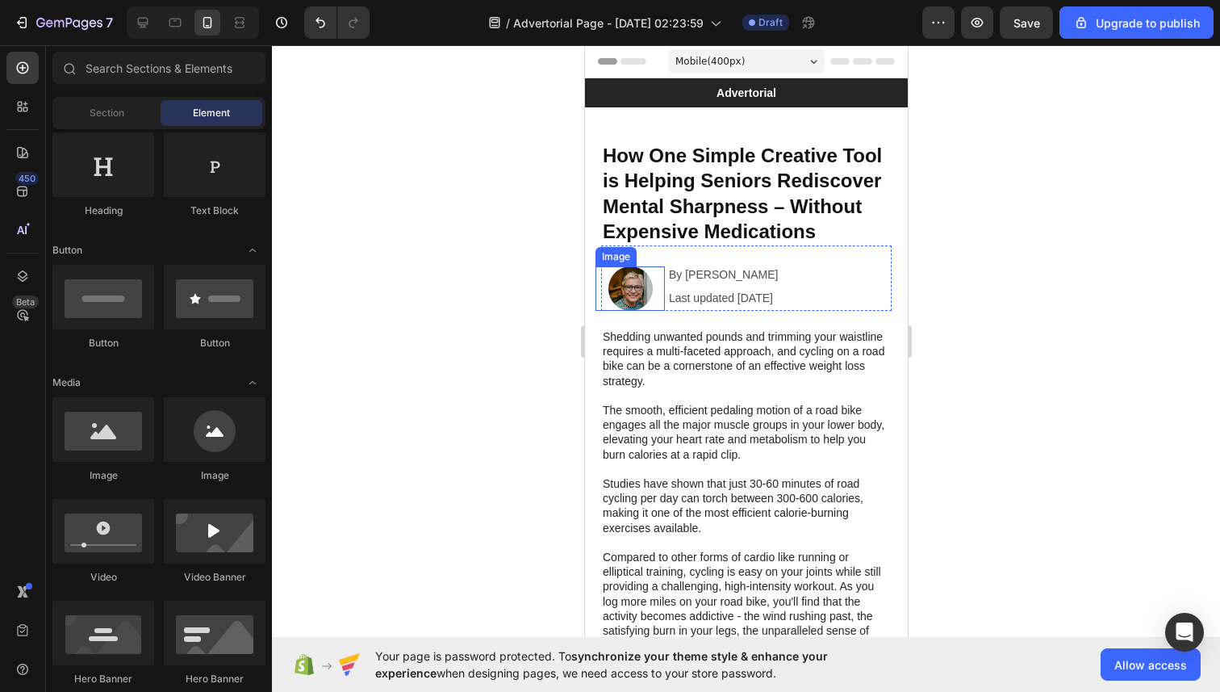
click at [637, 286] on img at bounding box center [630, 288] width 44 height 44
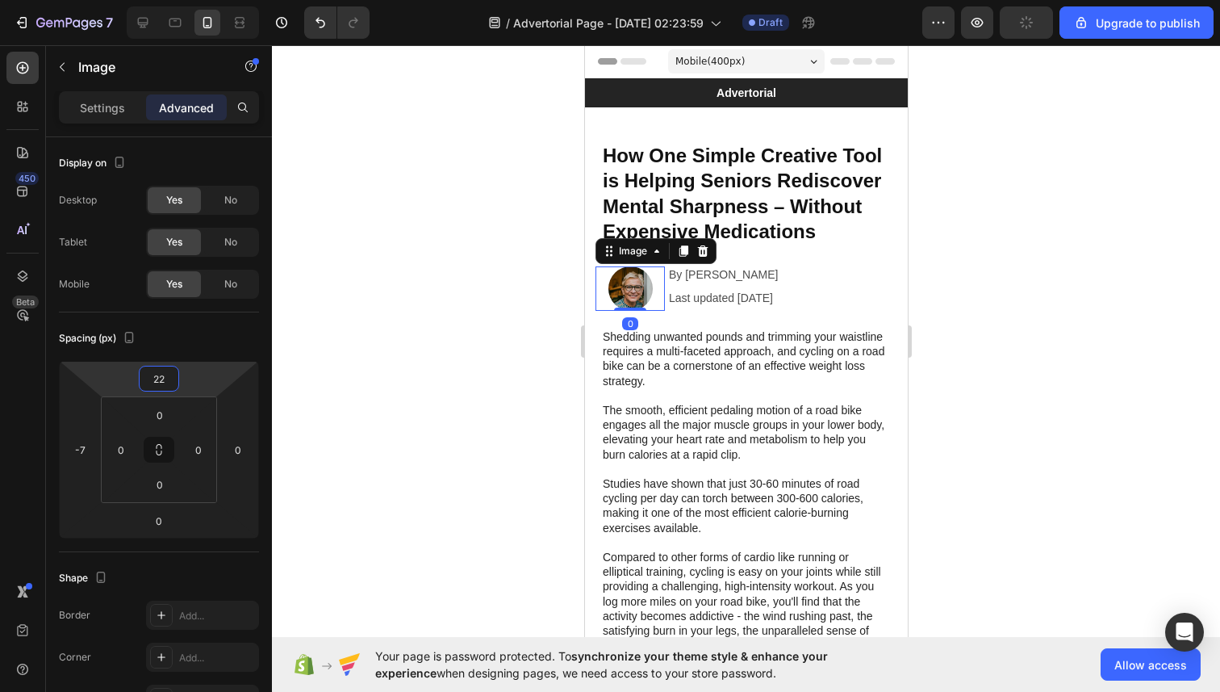
click at [182, 0] on html "7 / Advertorial Page - Aug 28, 02:23:59 Draft Preview Upgrade to publish 450 Be…" at bounding box center [610, 0] width 1220 height 0
type input "25"
click at [372, 212] on div at bounding box center [746, 368] width 948 height 646
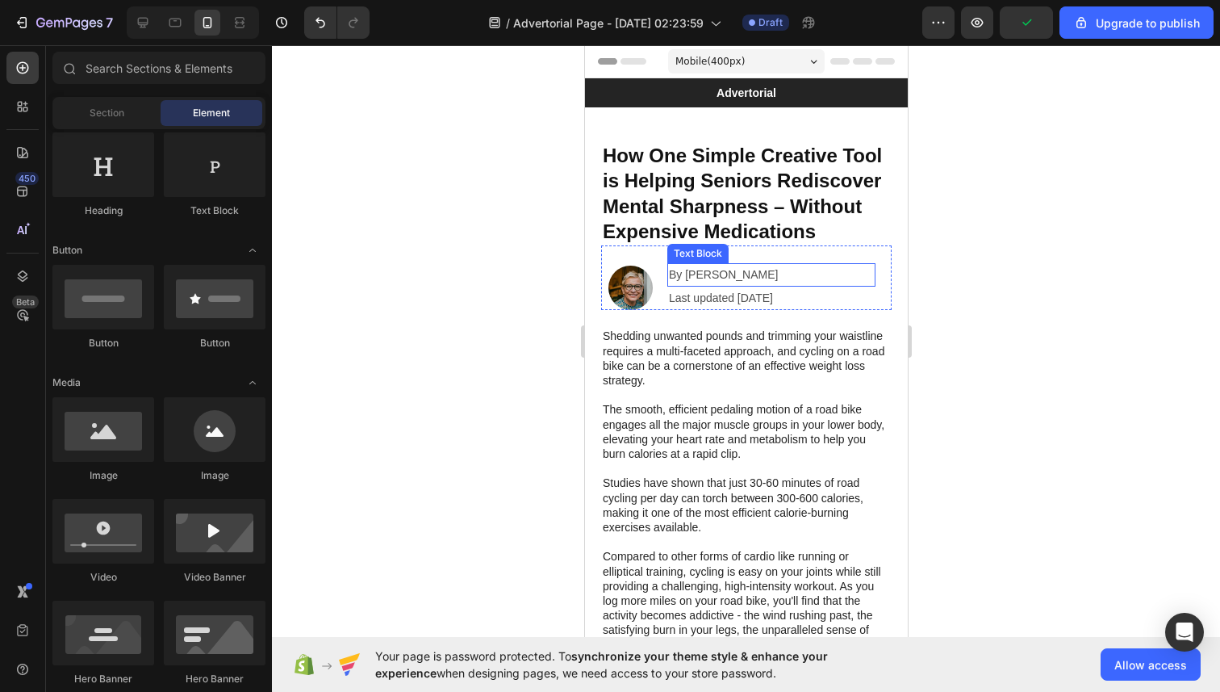
click at [788, 275] on p "By [PERSON_NAME]" at bounding box center [770, 275] width 205 height 20
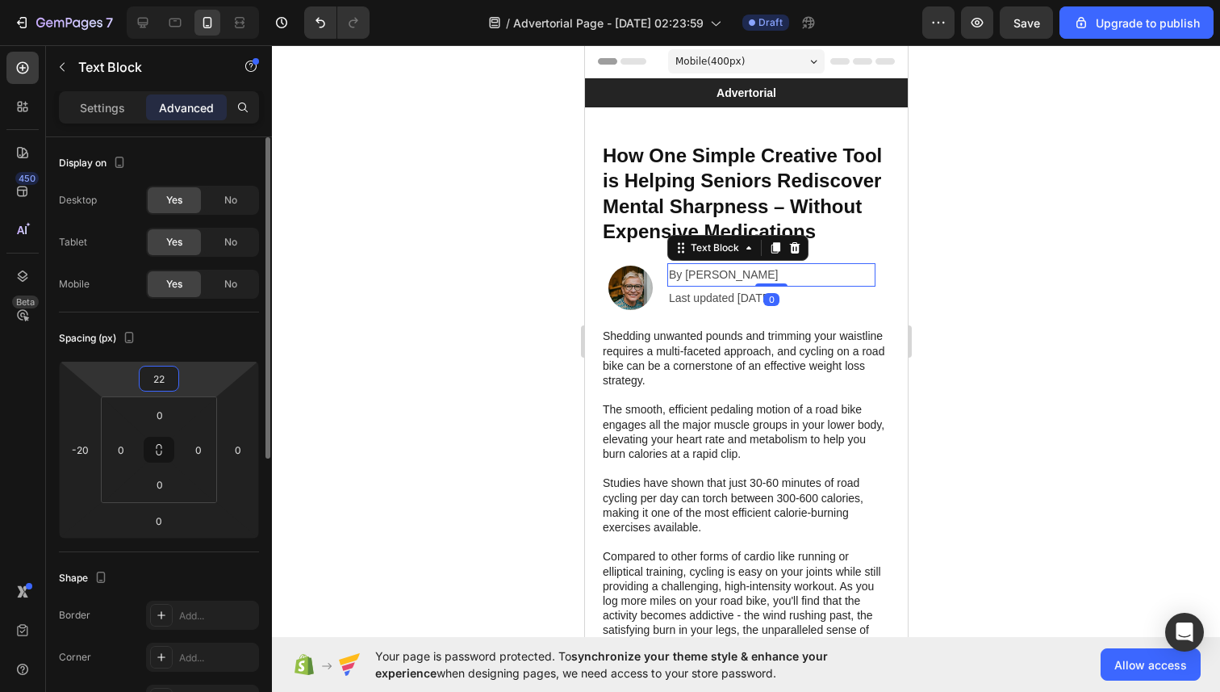
click at [160, 377] on input "22" at bounding box center [159, 378] width 32 height 24
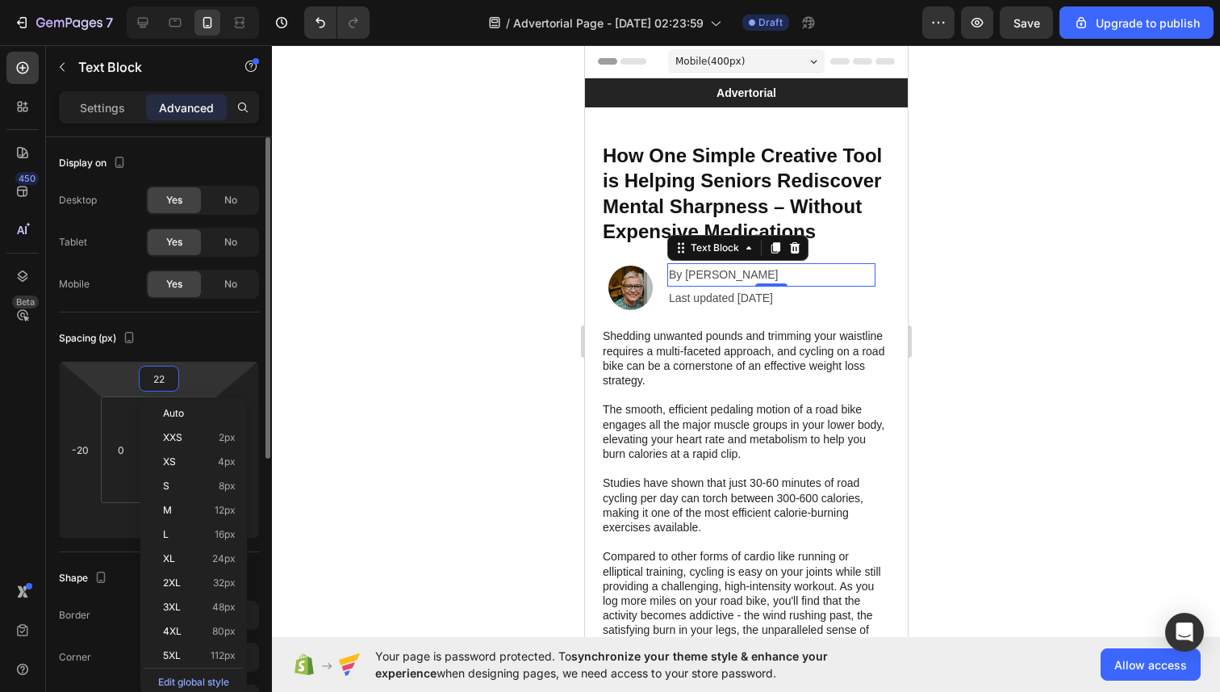
click at [160, 379] on input "22" at bounding box center [159, 378] width 32 height 24
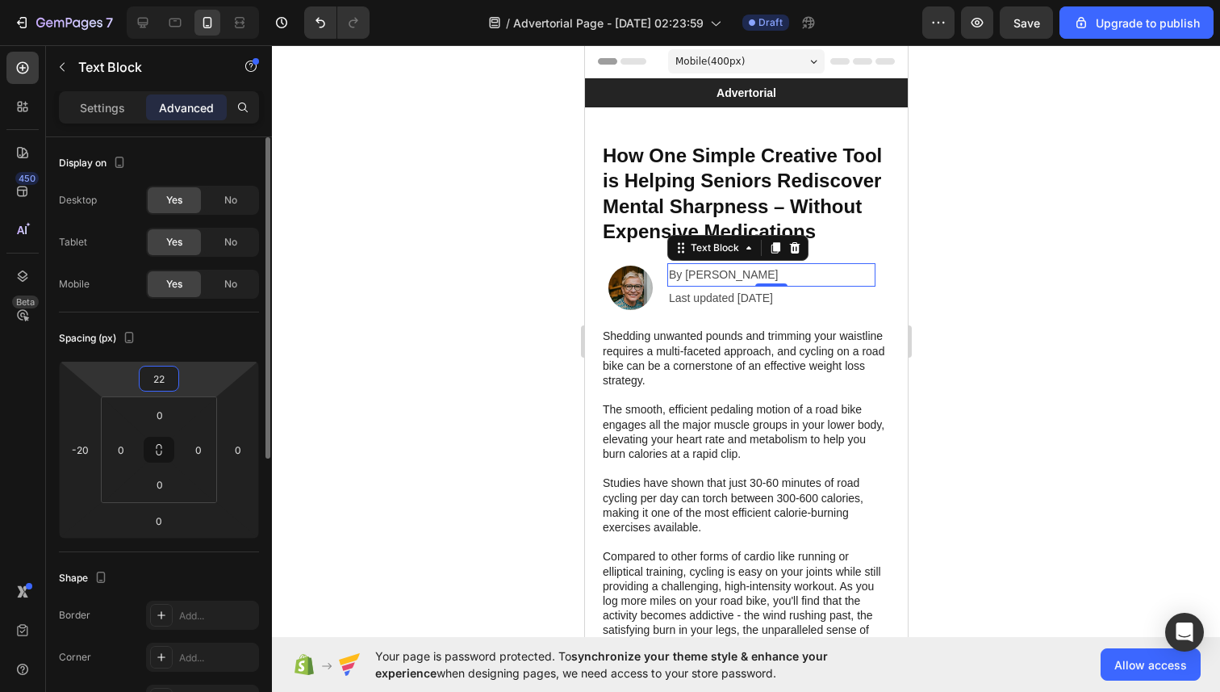
click at [160, 379] on input "22" at bounding box center [159, 378] width 32 height 24
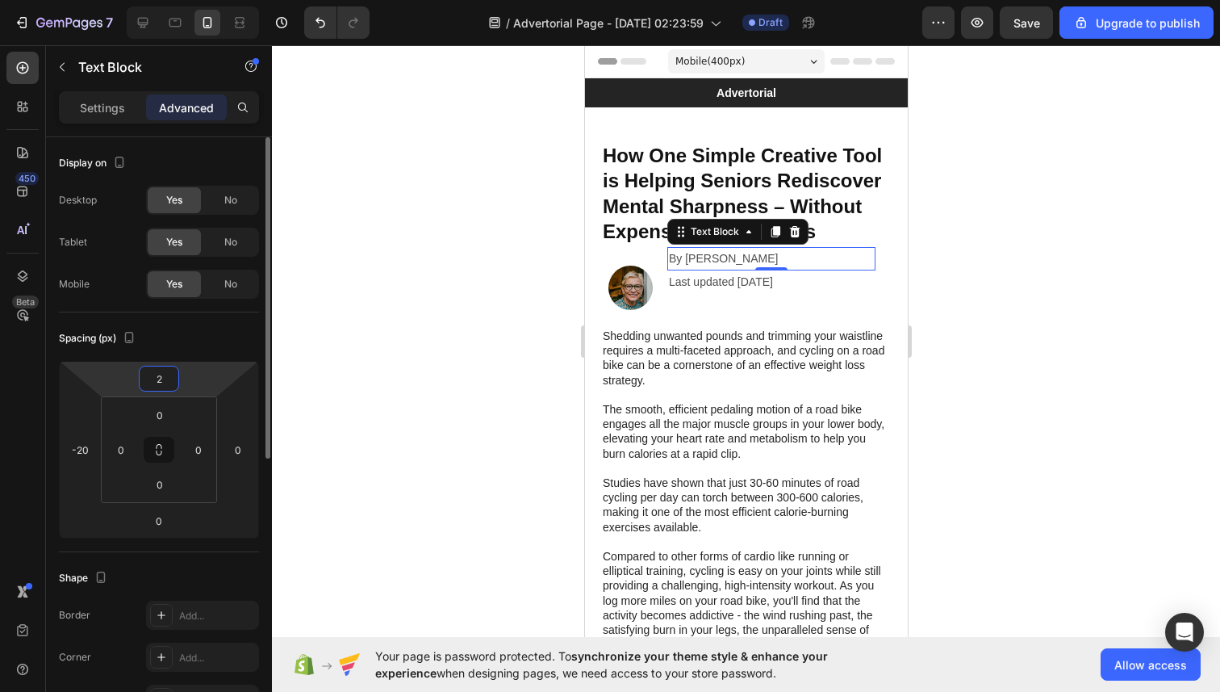
type input "26"
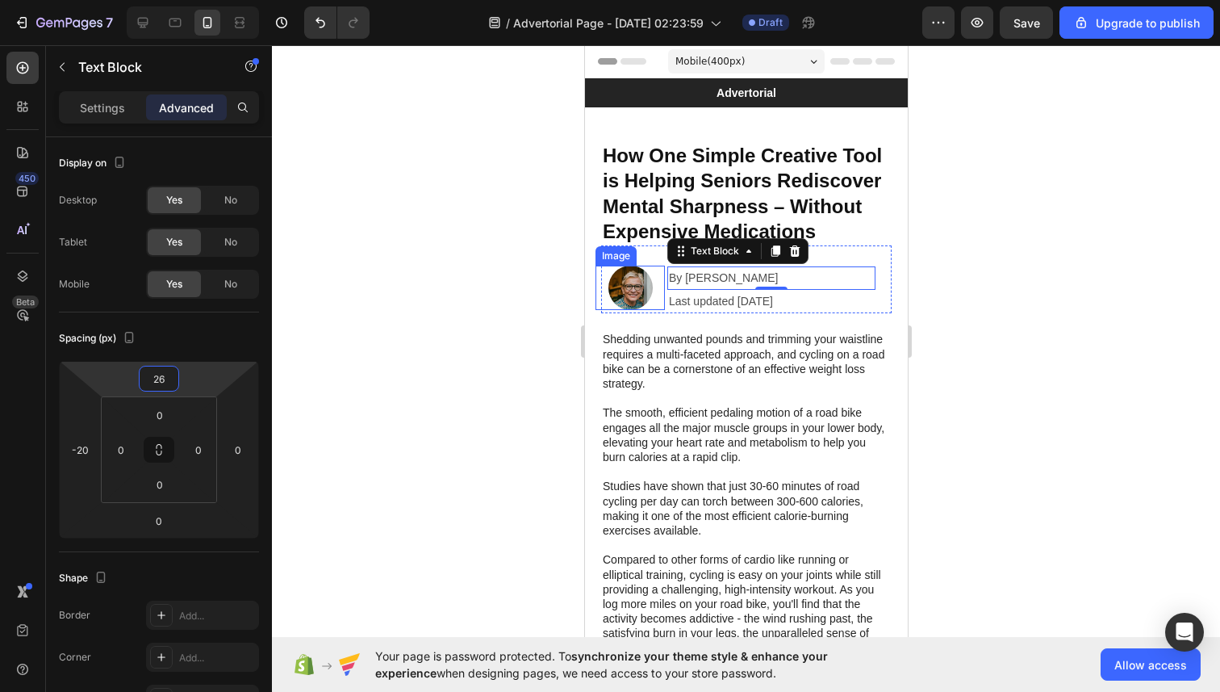
click at [629, 295] on img at bounding box center [630, 288] width 44 height 44
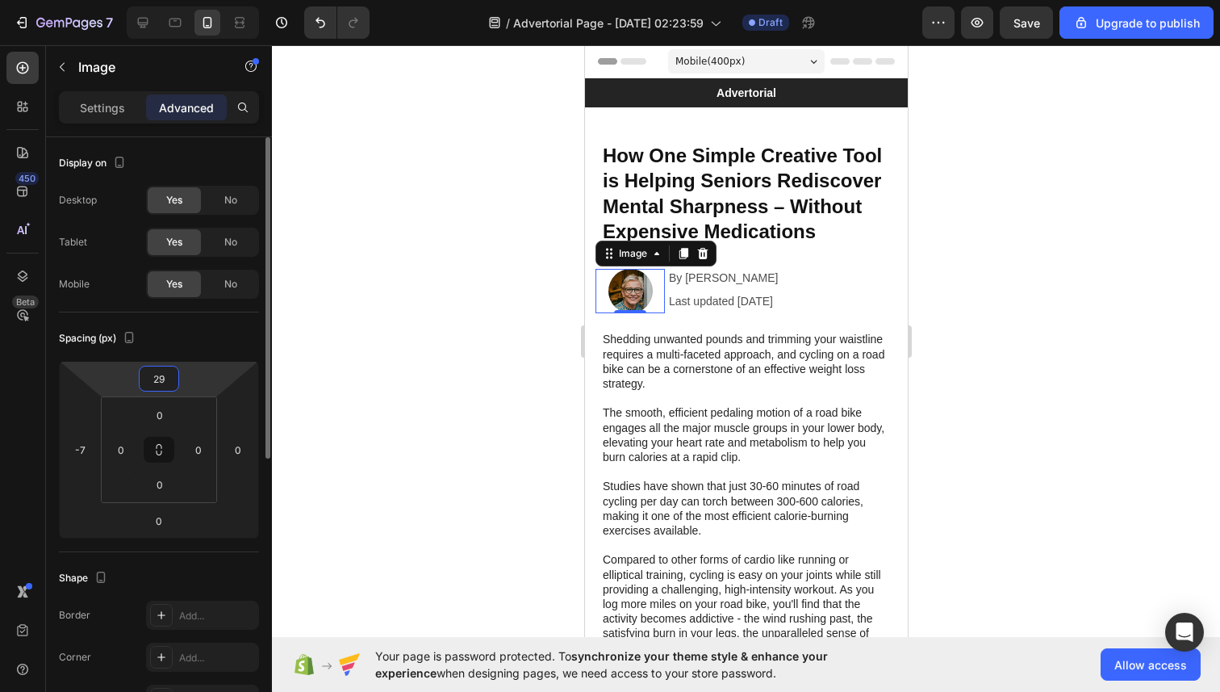
type input "29"
click at [460, 332] on div at bounding box center [746, 368] width 948 height 646
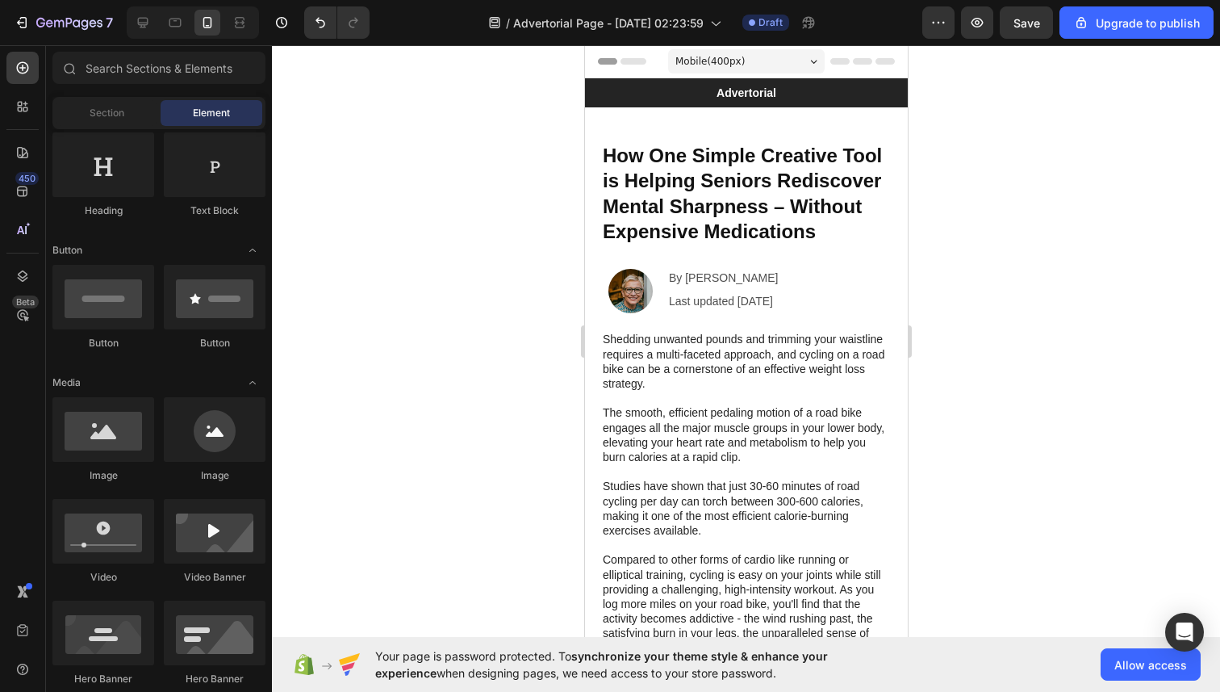
click at [653, 352] on p "Shedding unwanted pounds and trimming your waistline requires a multi-faceted a…" at bounding box center [745, 398] width 287 height 132
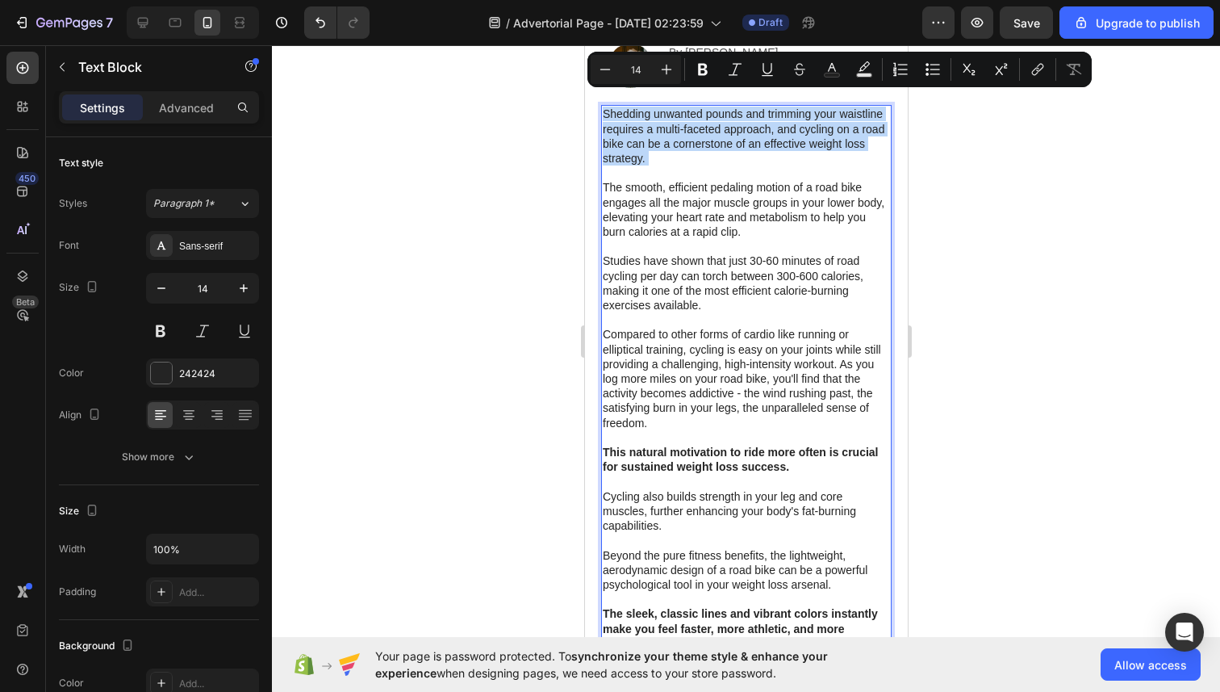
scroll to position [115, 0]
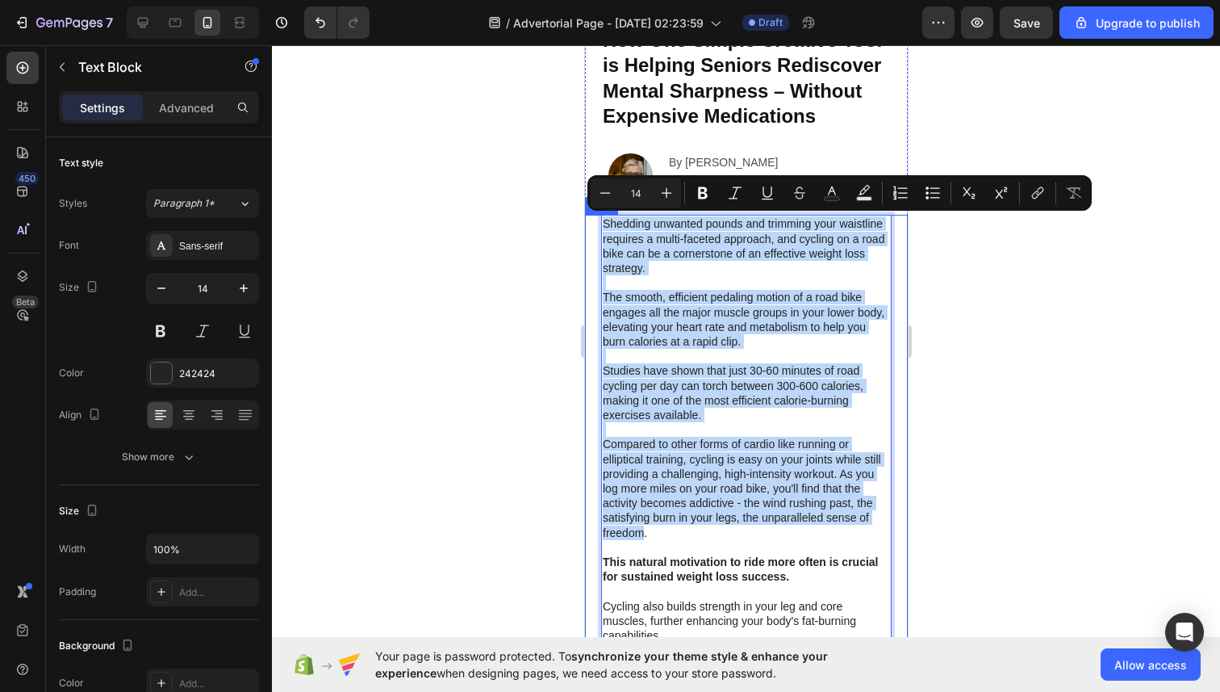
drag, startPoint x: 644, startPoint y: 528, endPoint x: 598, endPoint y: 220, distance: 311.7
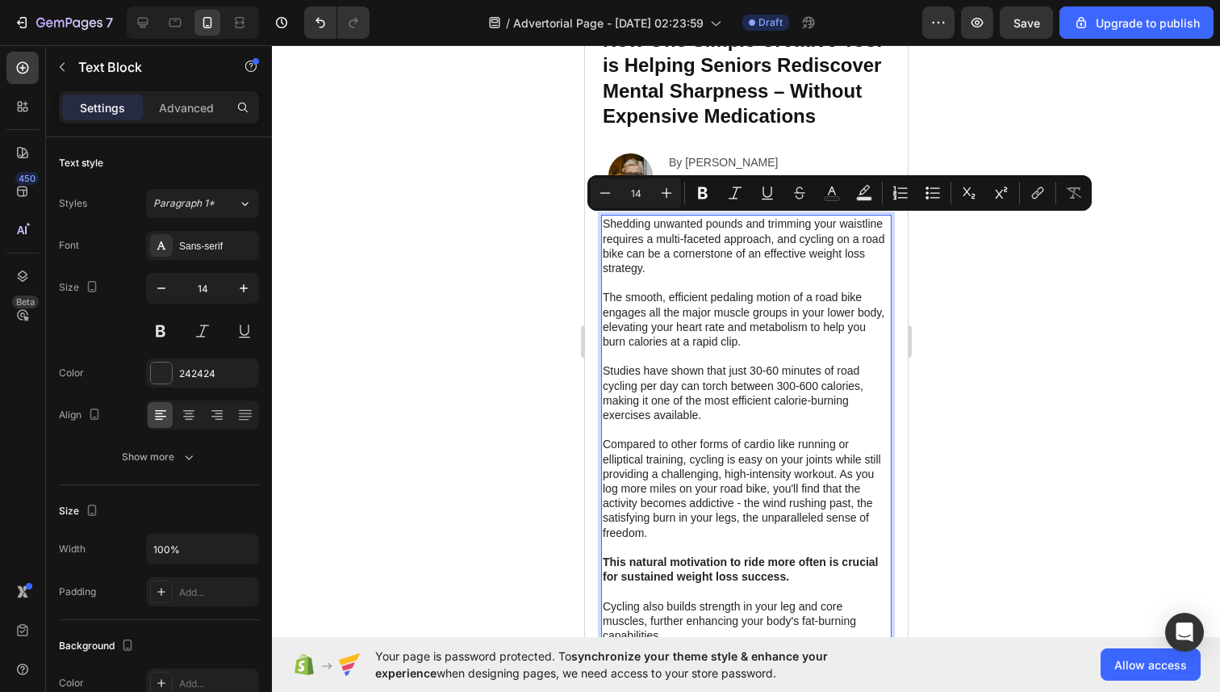
click at [652, 530] on p "Compared to other forms of cardio like running or elliptical training, cycling …" at bounding box center [745, 540] width 287 height 206
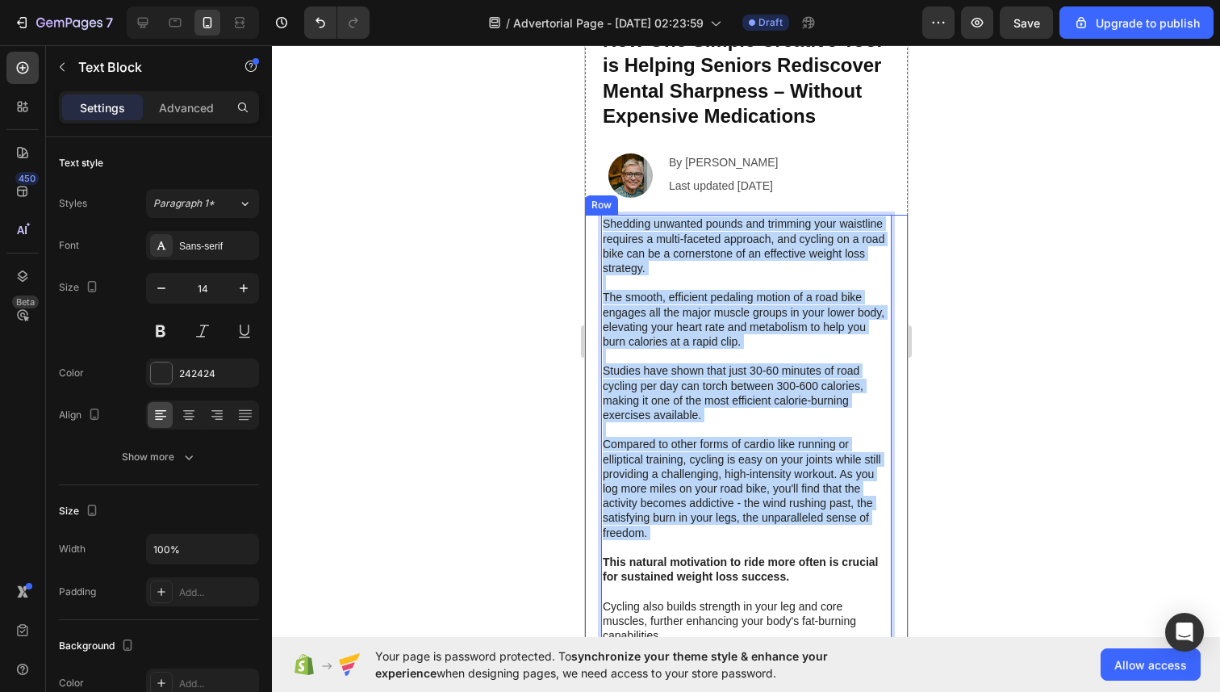
drag, startPoint x: 652, startPoint y: 531, endPoint x: 587, endPoint y: 219, distance: 319.1
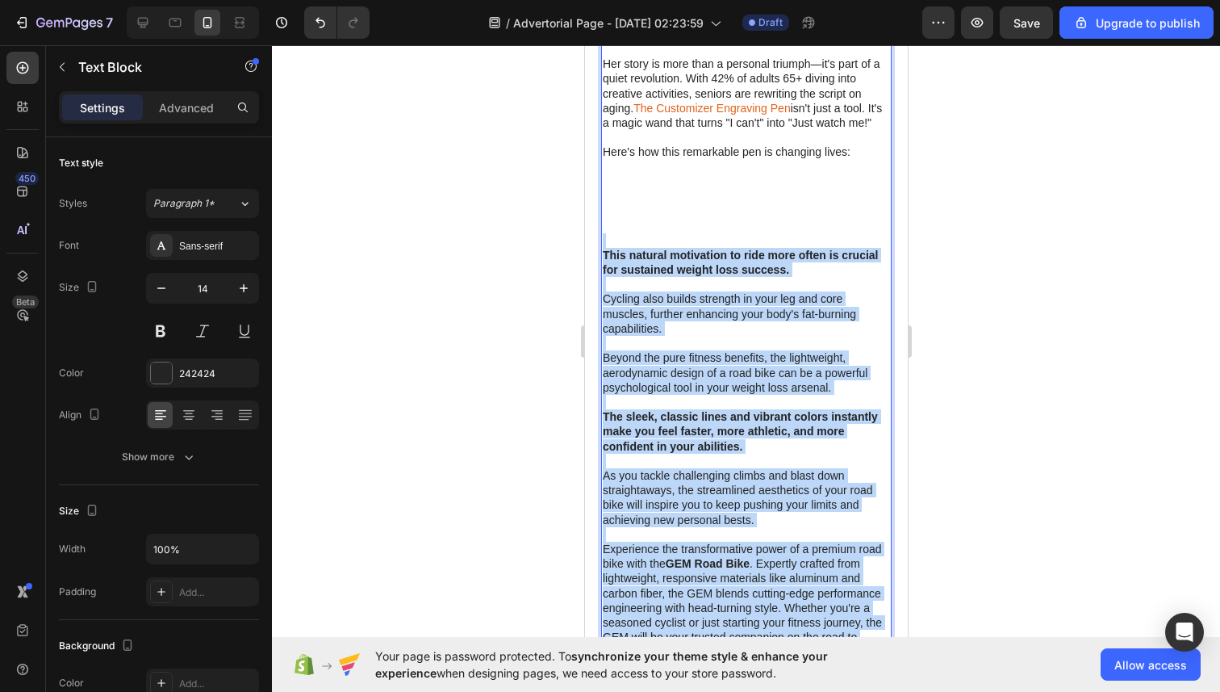
scroll to position [458, 0]
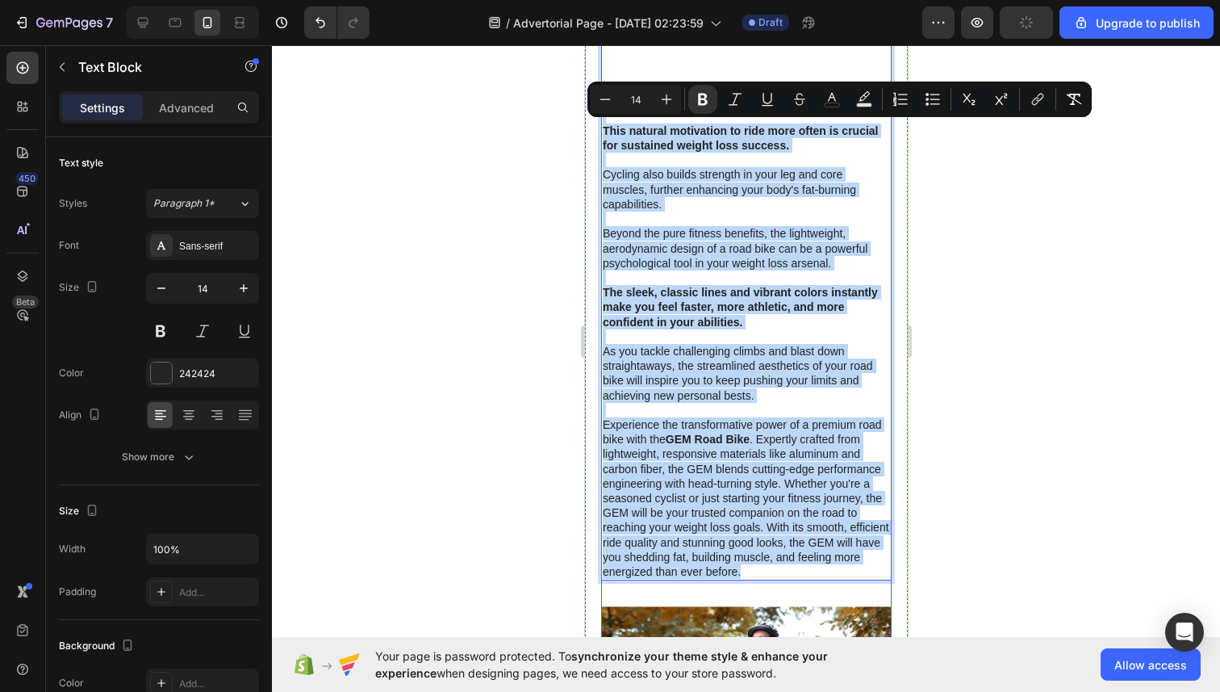
drag, startPoint x: 601, startPoint y: 185, endPoint x: 763, endPoint y: 582, distance: 428.9
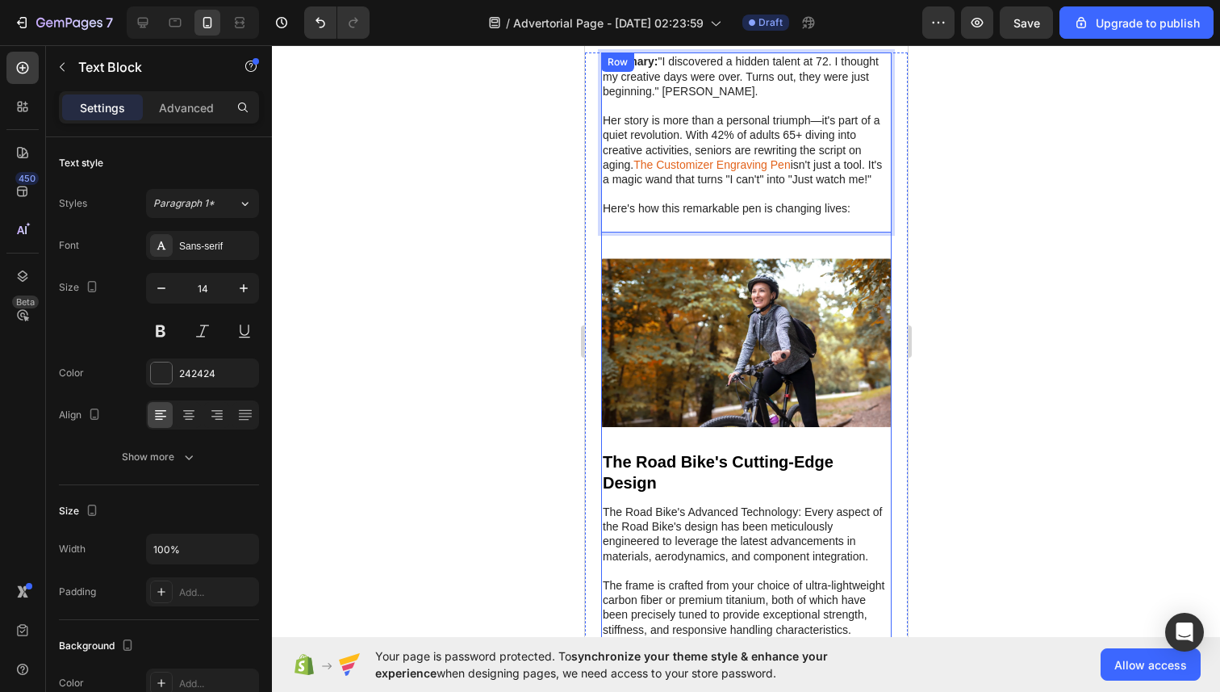
scroll to position [235, 0]
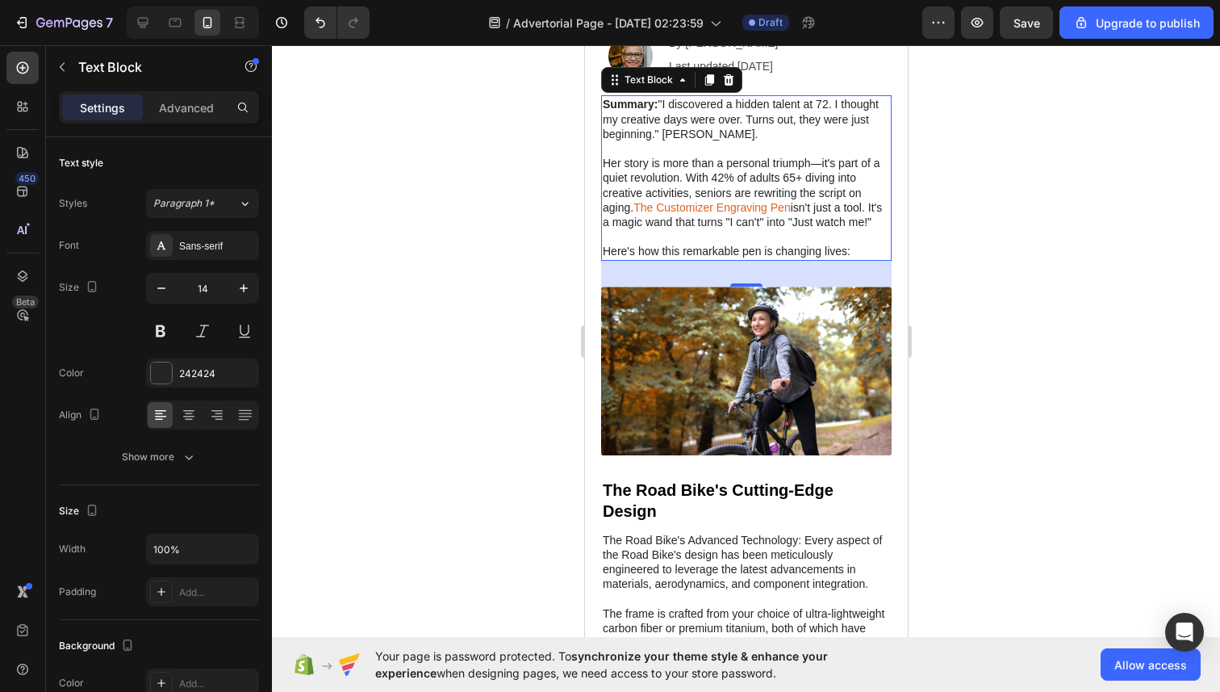
click at [1081, 504] on div at bounding box center [746, 368] width 948 height 646
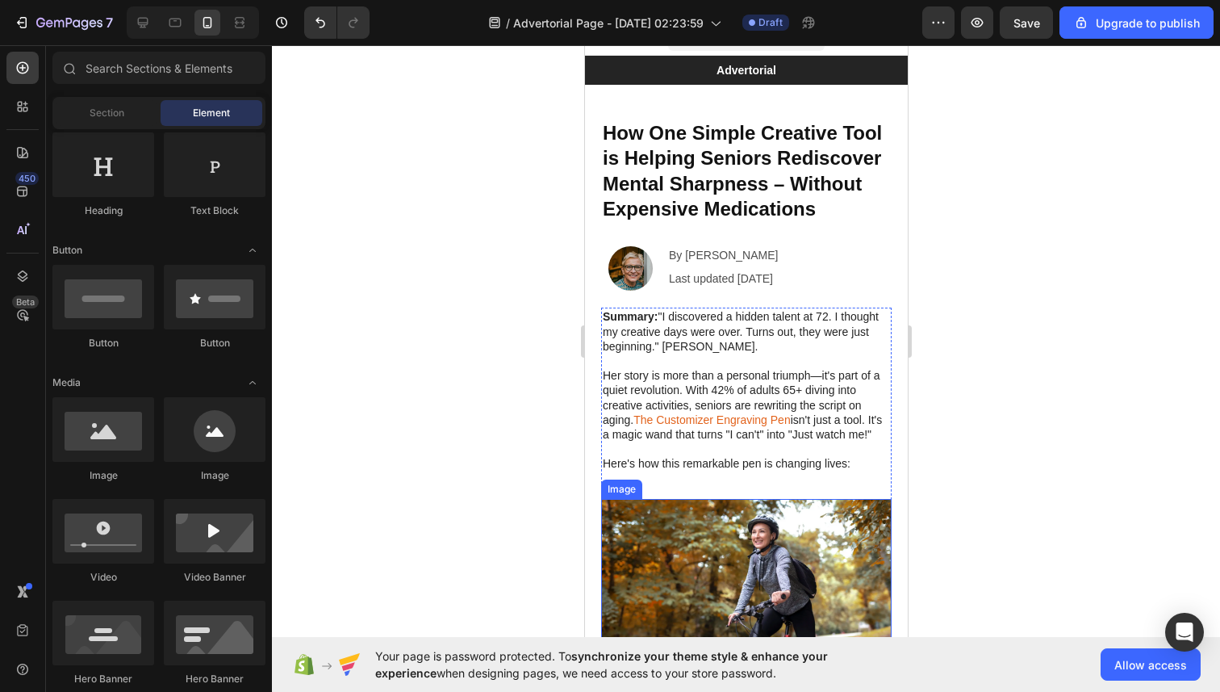
scroll to position [0, 0]
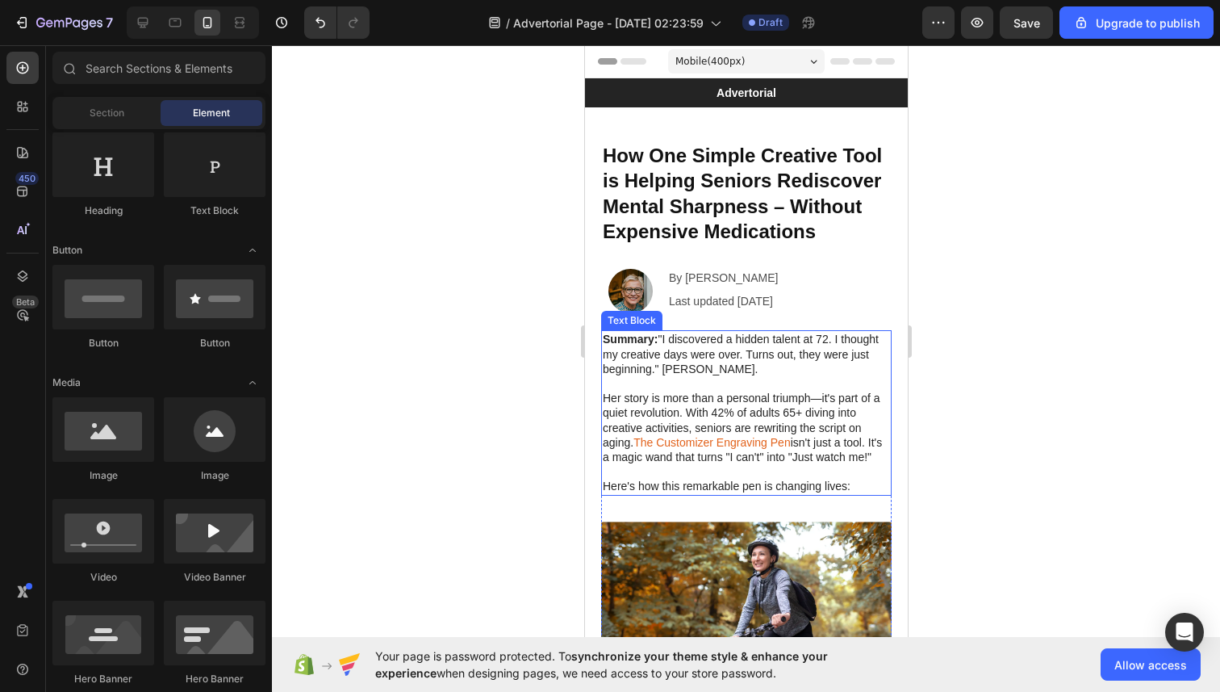
click at [742, 346] on p "Summary: "I discovered a hidden talent at 72. I thought my creative days were o…" at bounding box center [745, 354] width 287 height 44
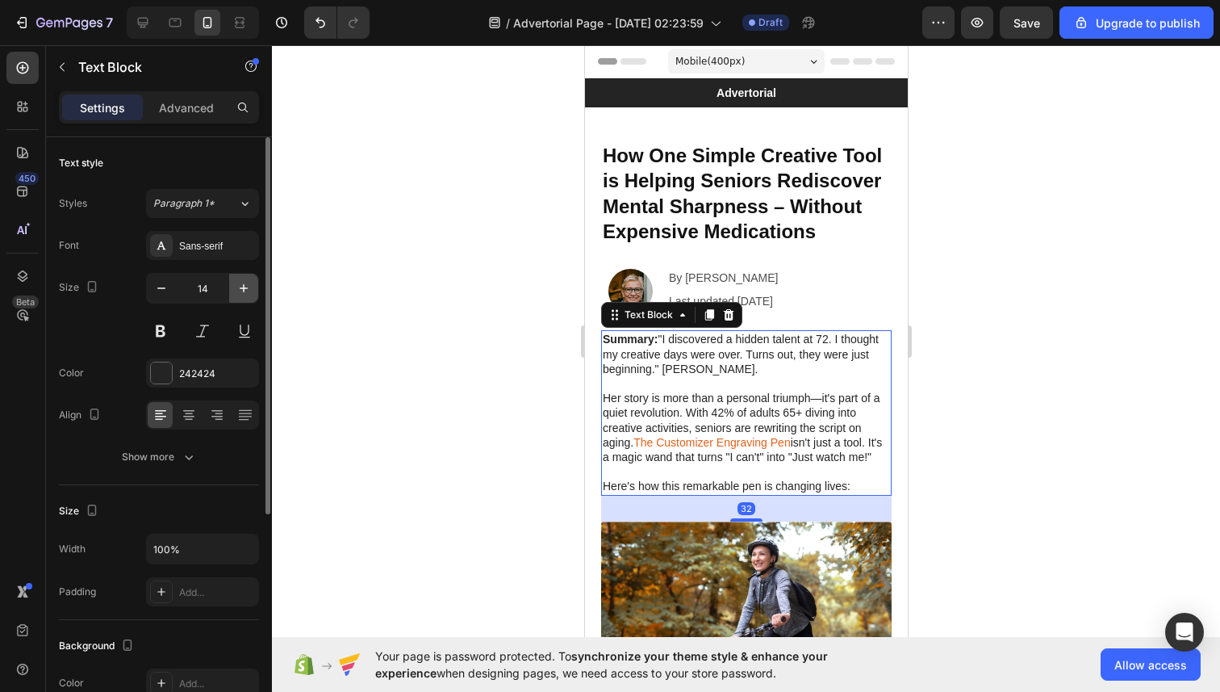
click at [236, 286] on icon "button" at bounding box center [244, 288] width 16 height 16
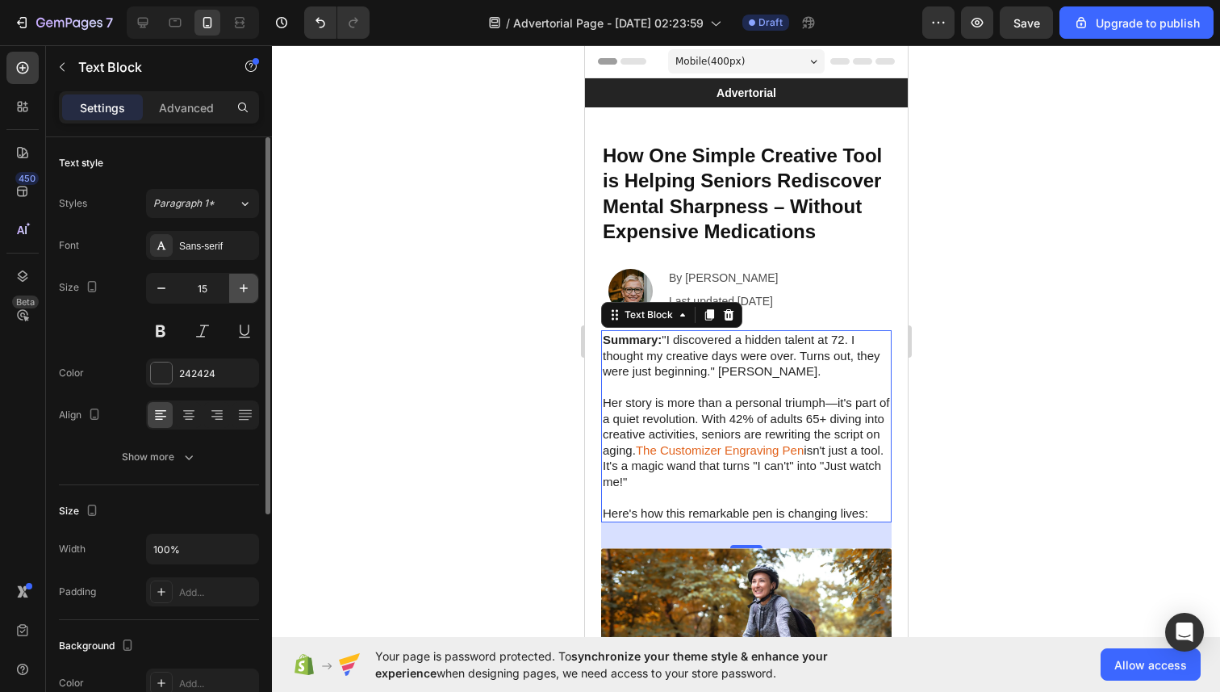
click at [236, 286] on icon "button" at bounding box center [244, 288] width 16 height 16
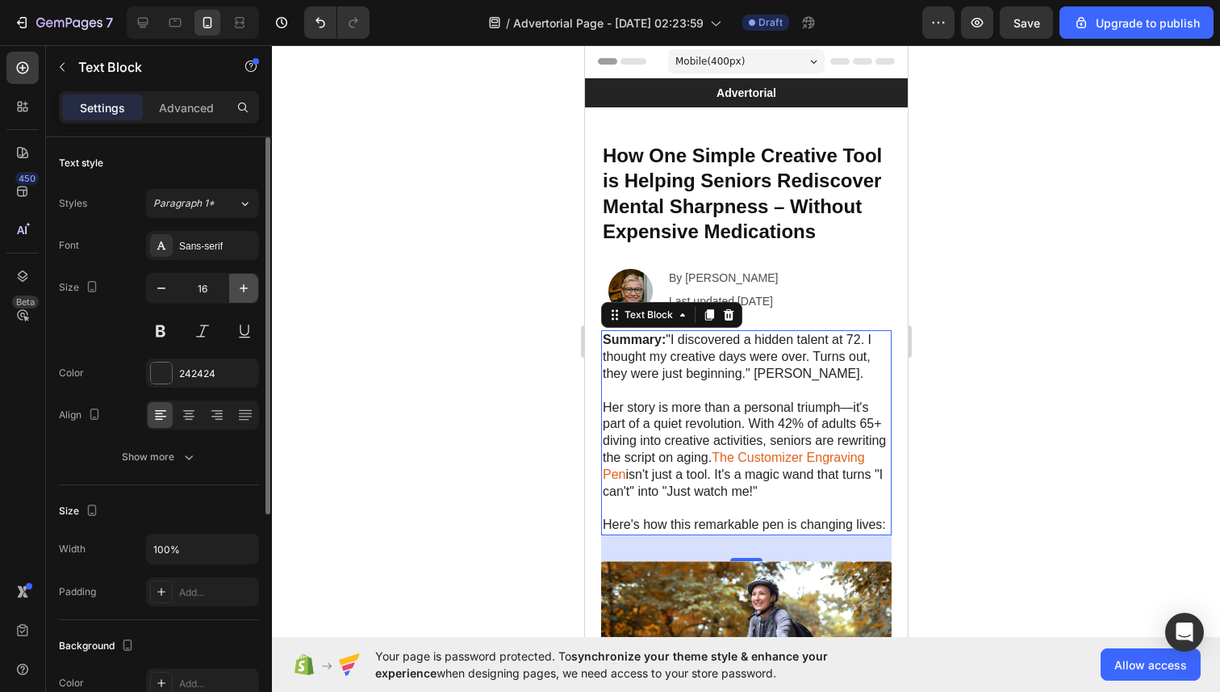
click at [237, 282] on icon "button" at bounding box center [244, 288] width 16 height 16
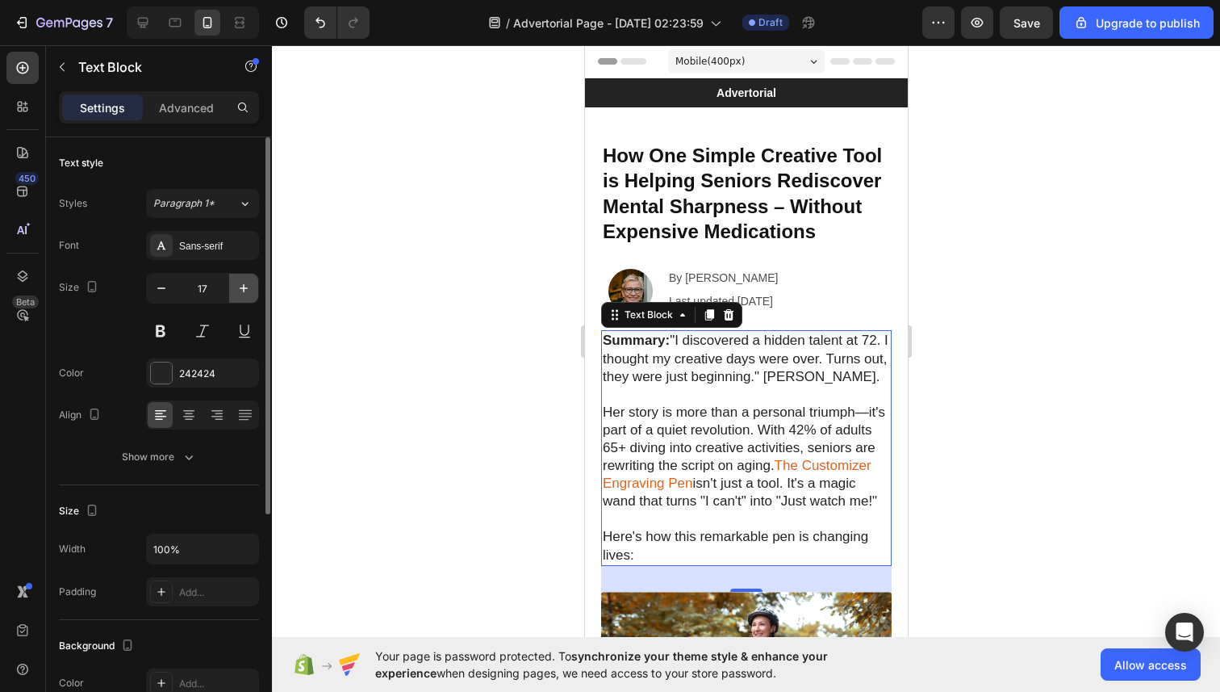
click at [237, 282] on icon "button" at bounding box center [244, 288] width 16 height 16
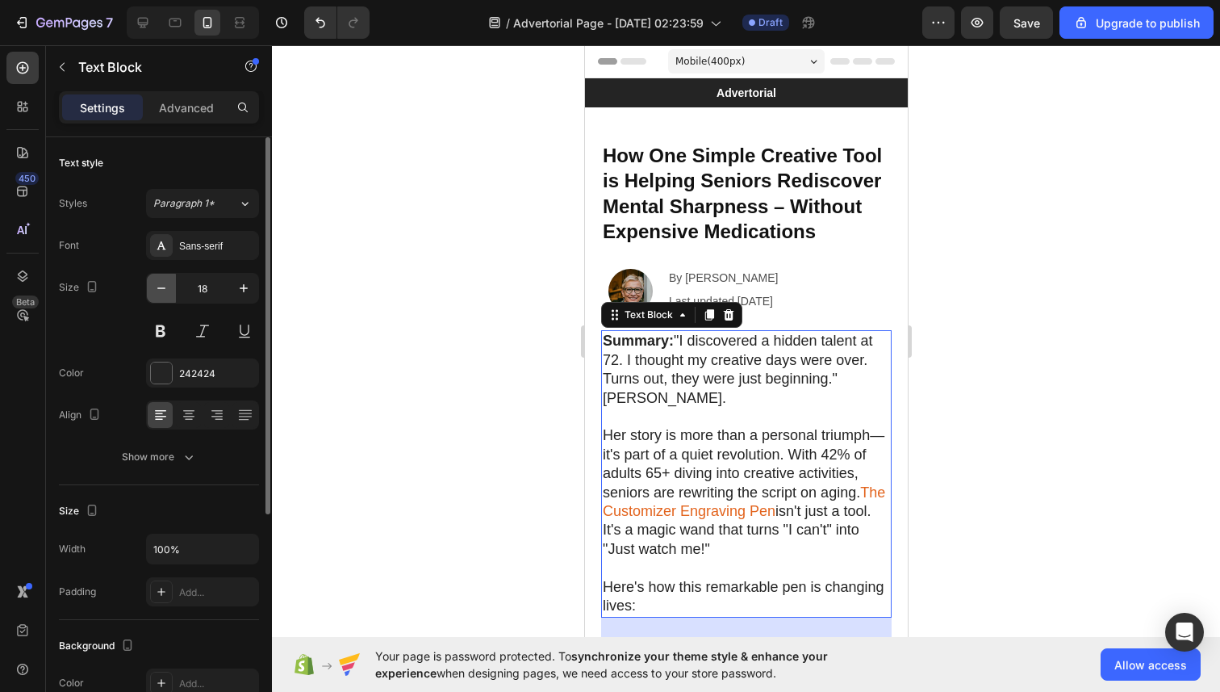
click at [164, 291] on icon "button" at bounding box center [161, 288] width 16 height 16
type input "17"
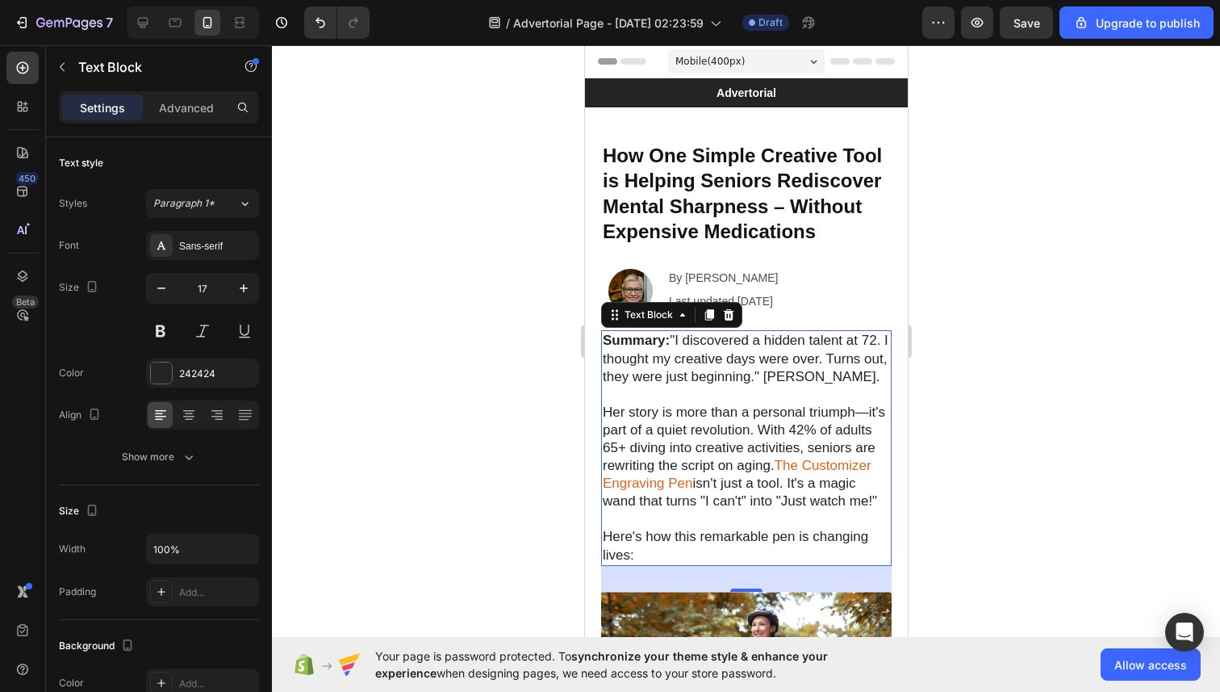
click at [537, 321] on div at bounding box center [746, 368] width 948 height 646
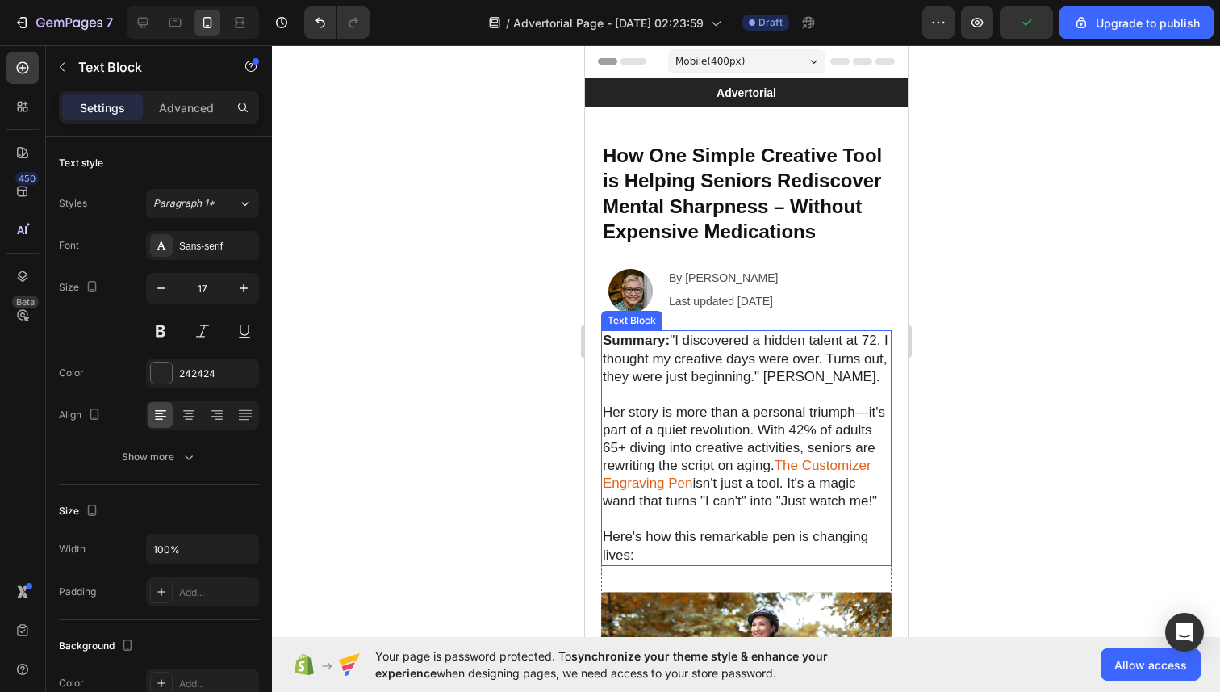
click at [645, 344] on strong "Summary:" at bounding box center [635, 339] width 67 height 15
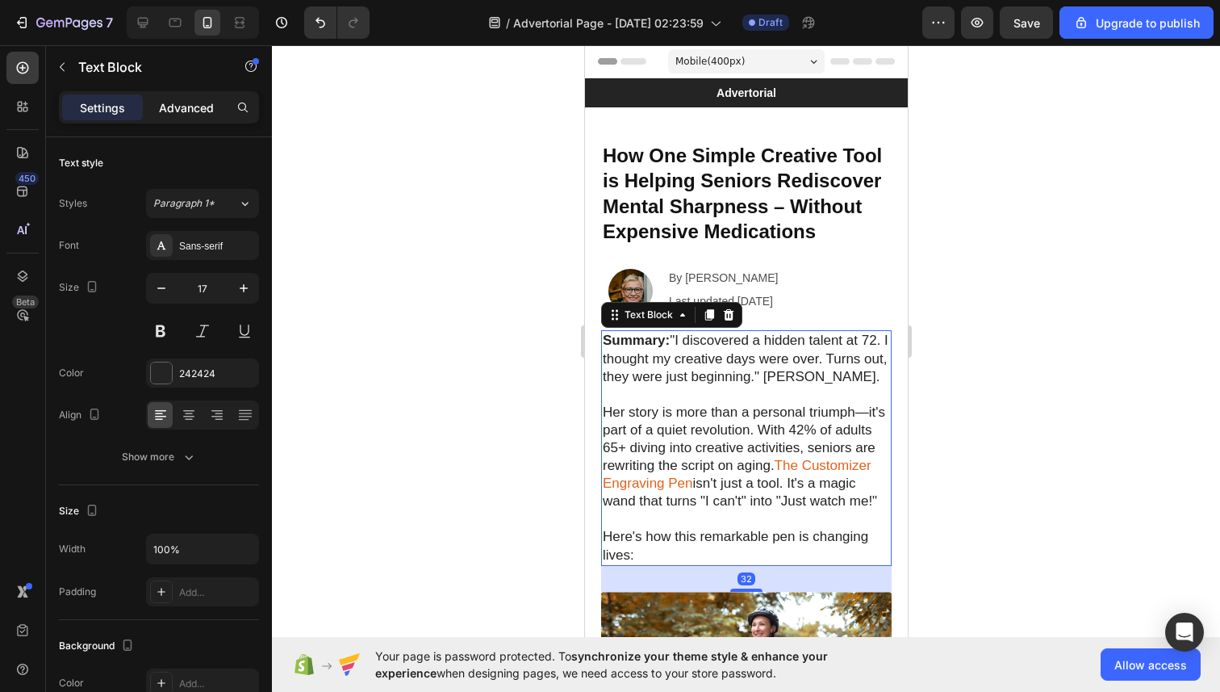
click at [172, 117] on div "Advanced" at bounding box center [186, 107] width 81 height 26
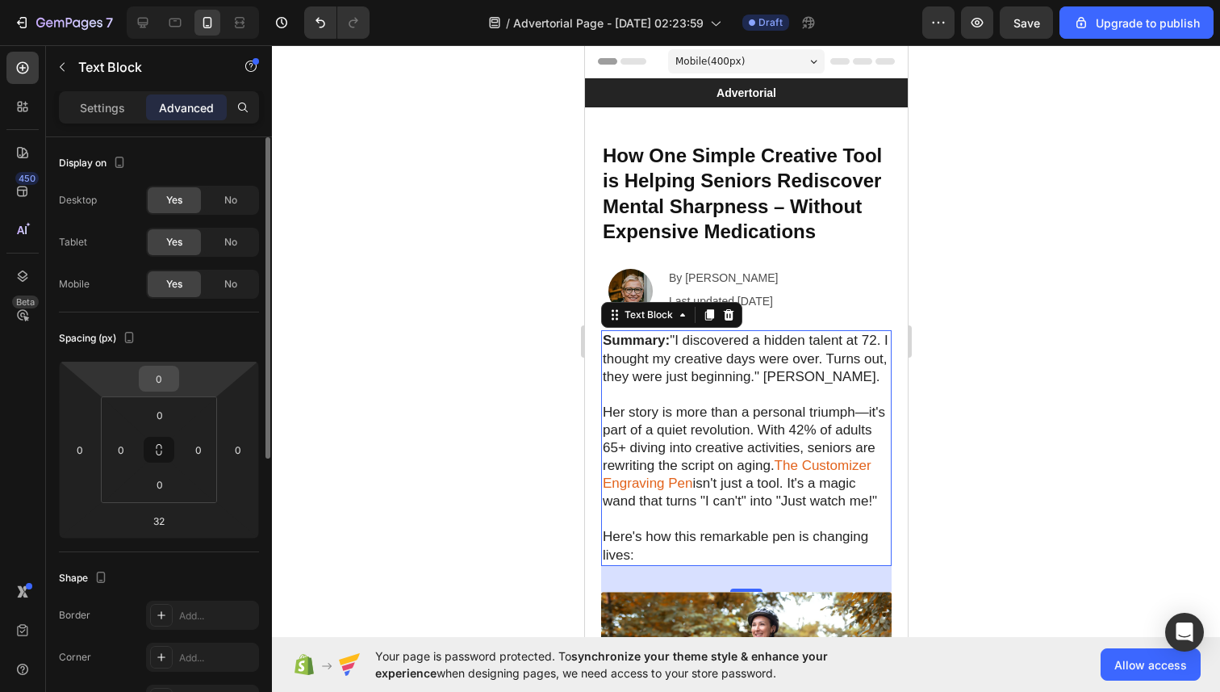
click at [165, 376] on input "0" at bounding box center [159, 378] width 32 height 24
type input "18"
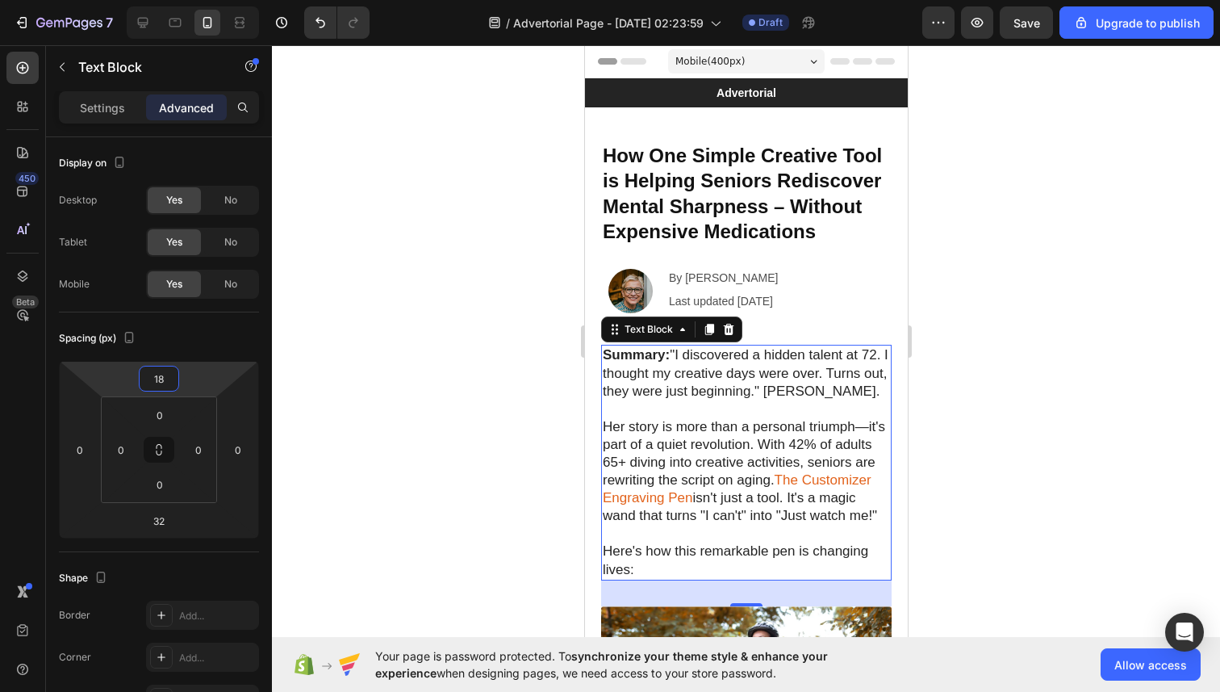
click at [377, 353] on div at bounding box center [746, 368] width 948 height 646
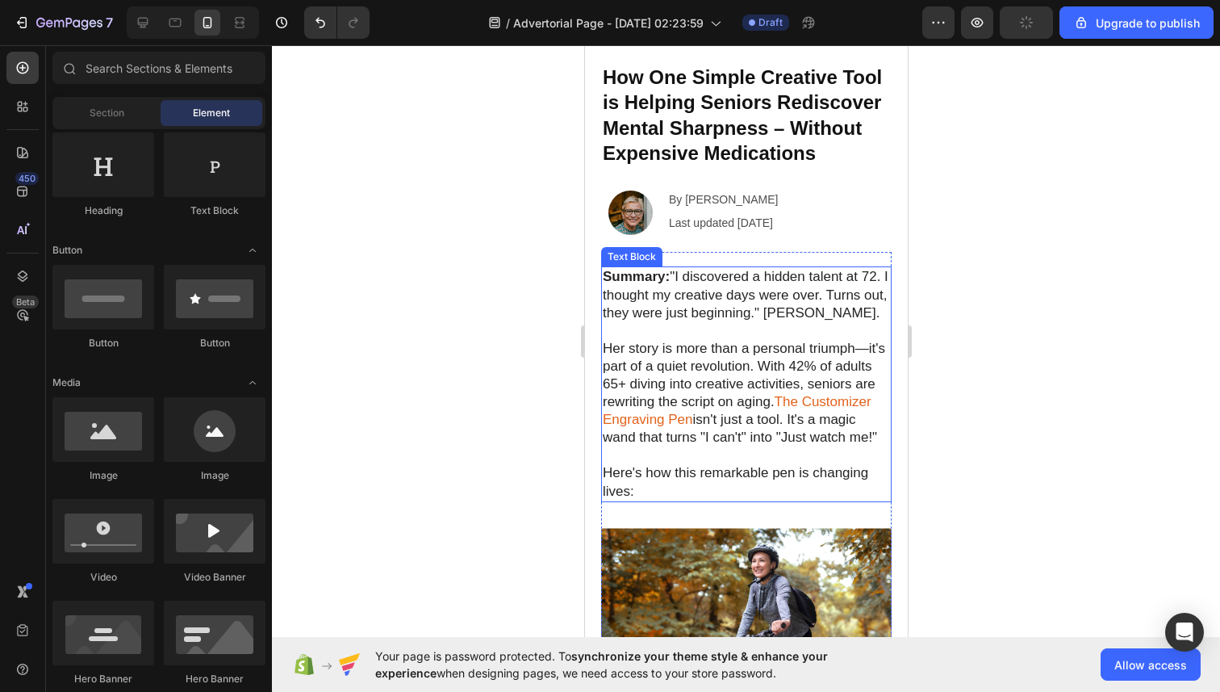
scroll to position [80, 0]
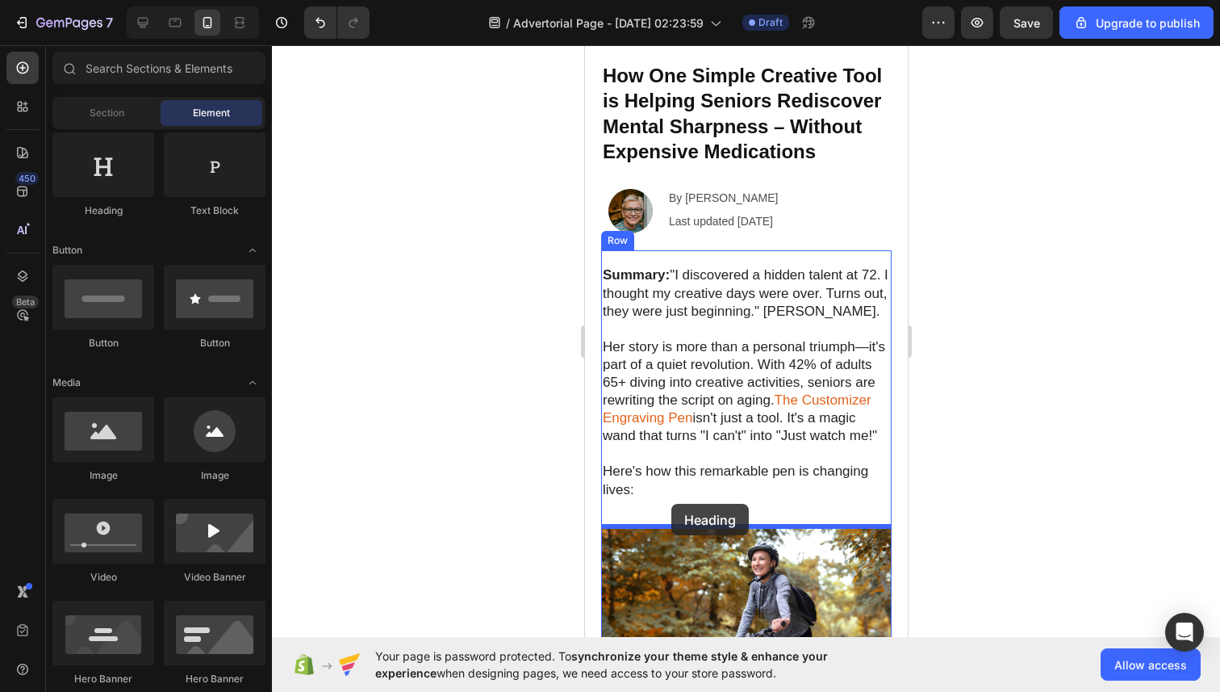
drag, startPoint x: 686, startPoint y: 217, endPoint x: 671, endPoint y: 504, distance: 286.9
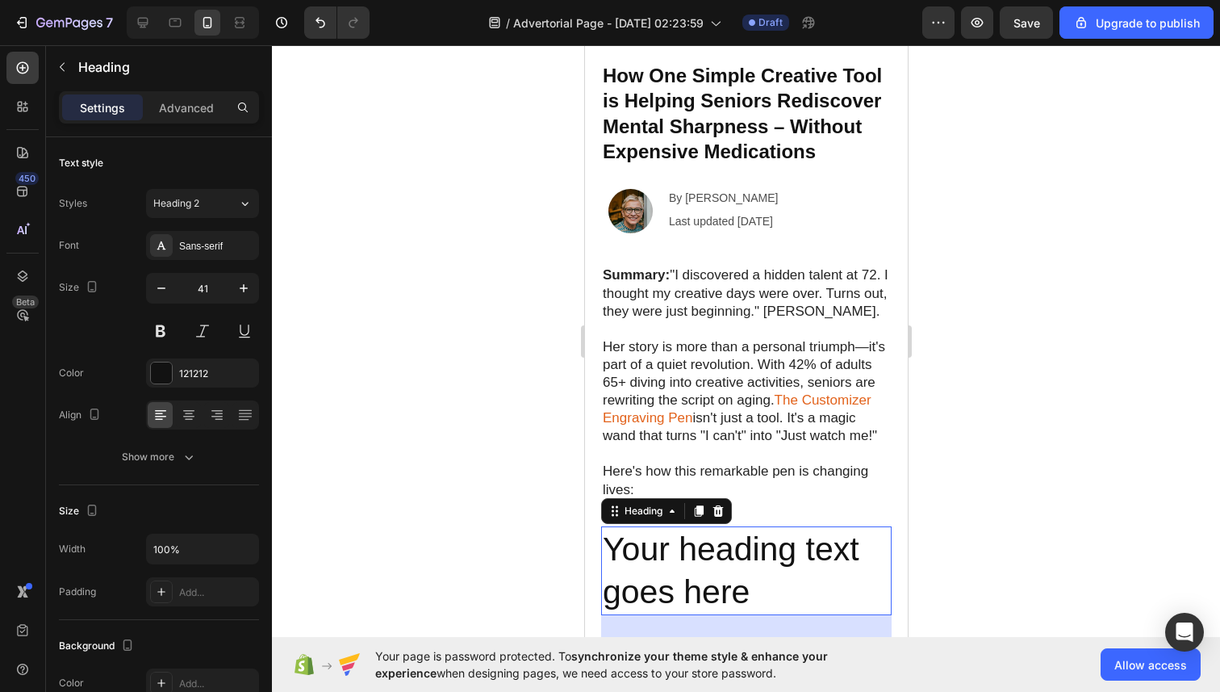
click at [698, 540] on h2 "Your heading text goes here" at bounding box center [745, 571] width 291 height 90
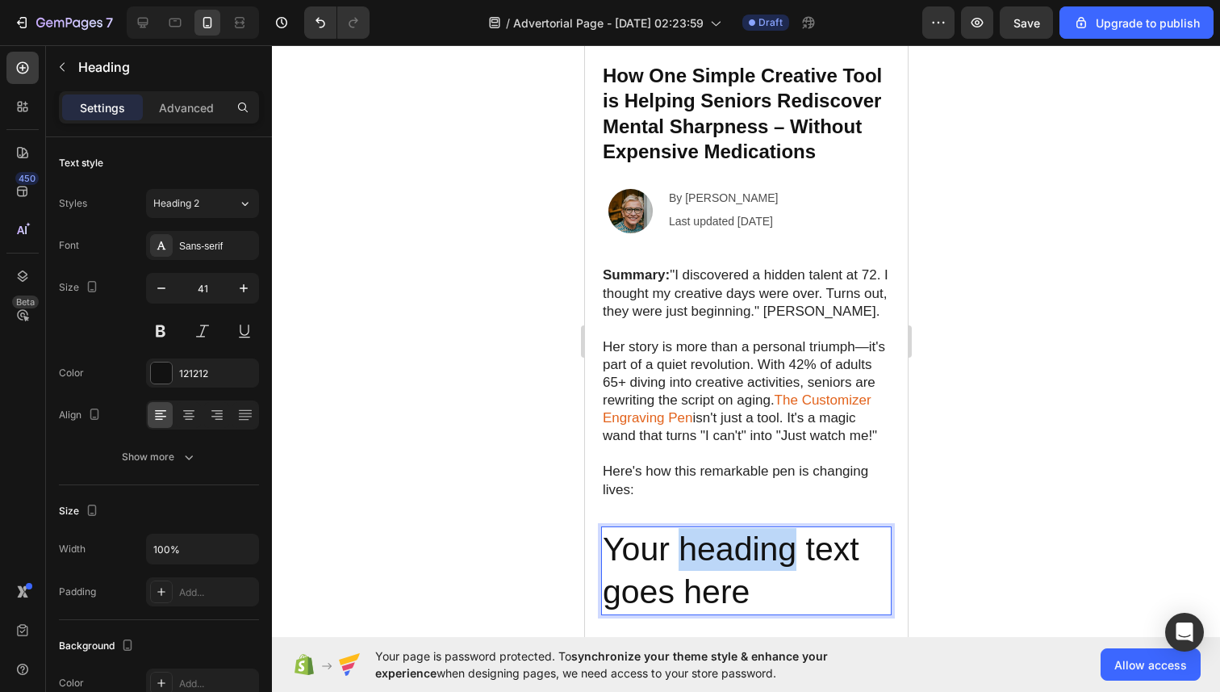
click at [698, 540] on p "Your heading text goes here" at bounding box center [745, 571] width 287 height 86
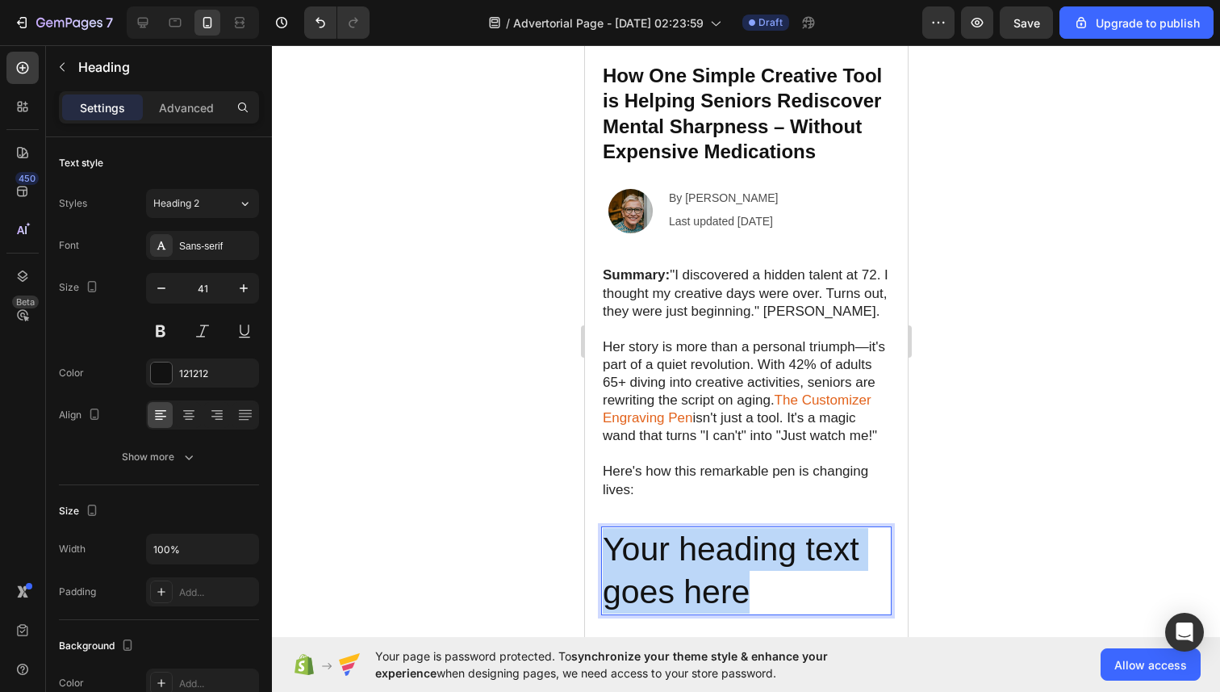
click at [698, 540] on p "Your heading text goes here" at bounding box center [745, 571] width 287 height 86
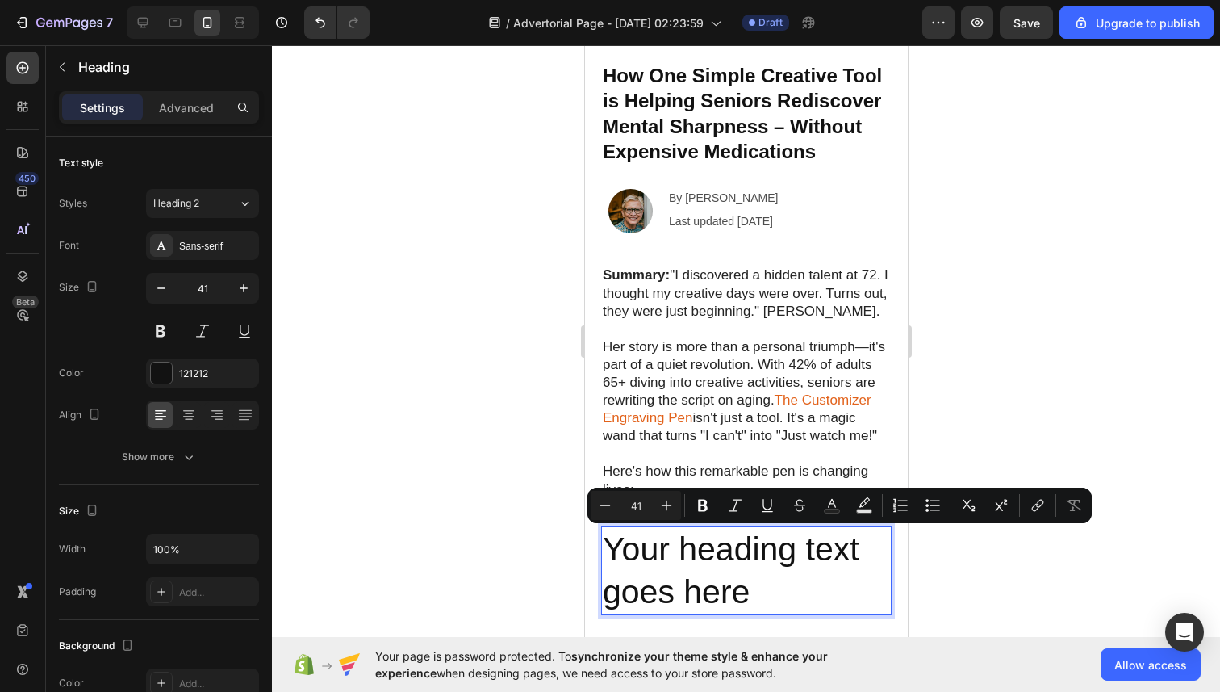
scroll to position [115, 0]
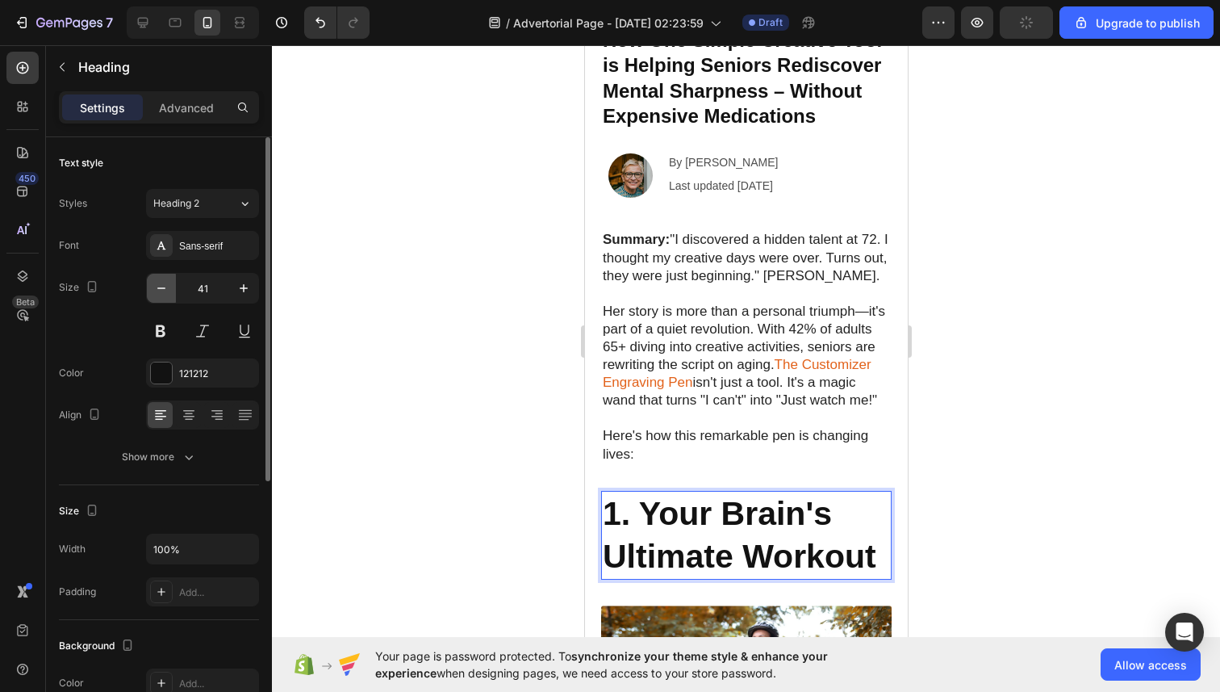
click at [149, 283] on button "button" at bounding box center [161, 288] width 29 height 29
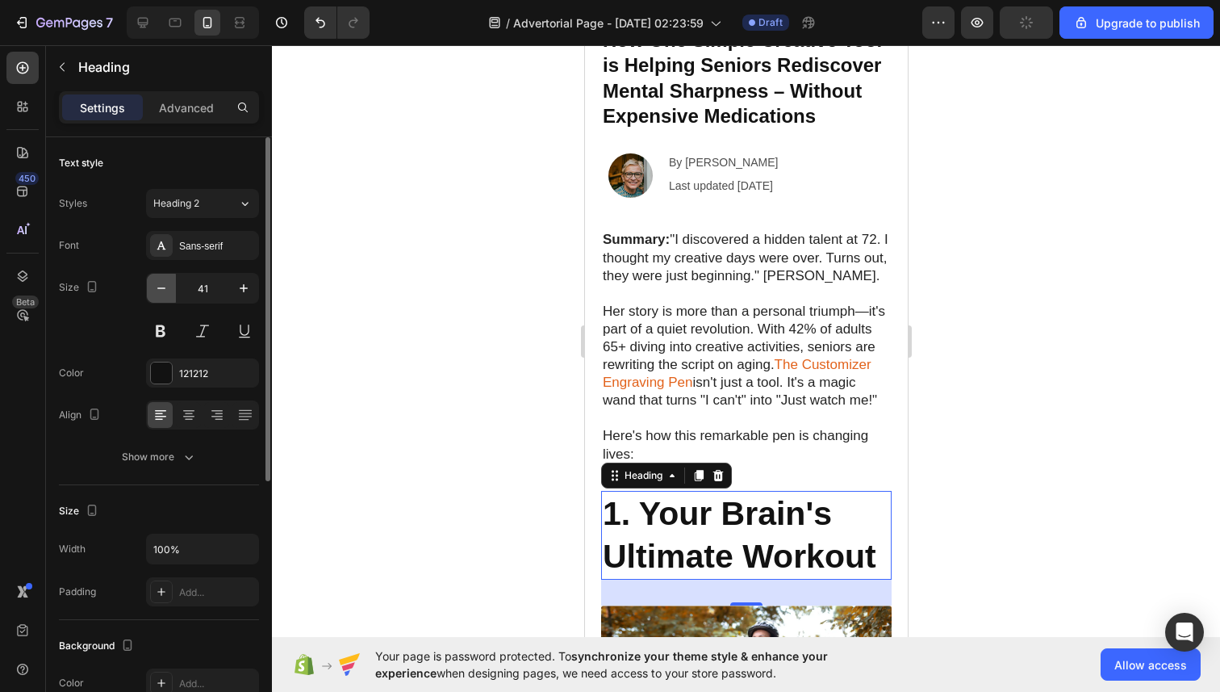
click at [149, 283] on button "button" at bounding box center [161, 288] width 29 height 29
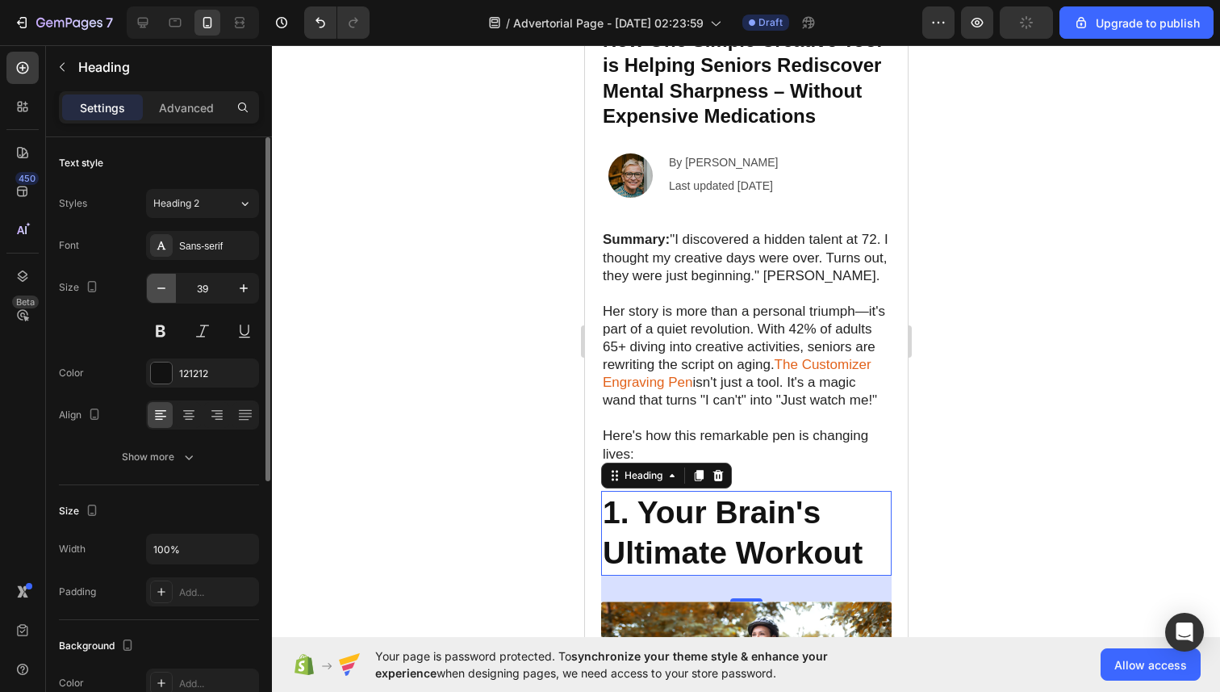
click at [149, 283] on button "button" at bounding box center [161, 288] width 29 height 29
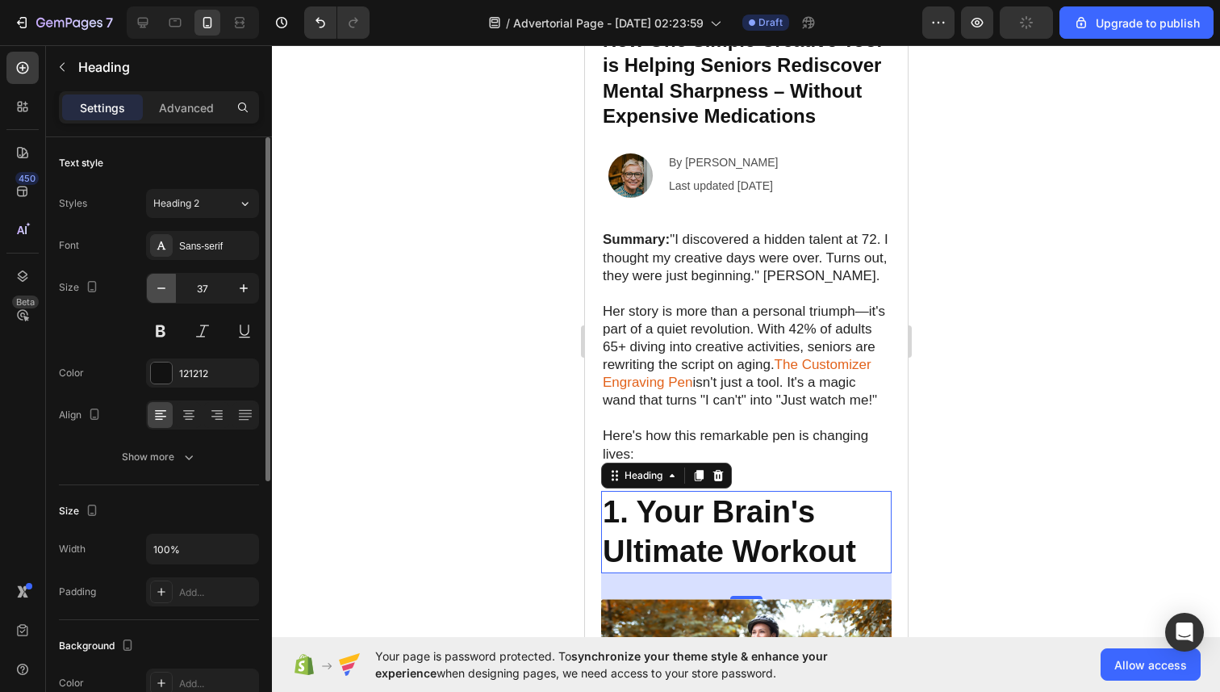
click at [149, 283] on button "button" at bounding box center [161, 288] width 29 height 29
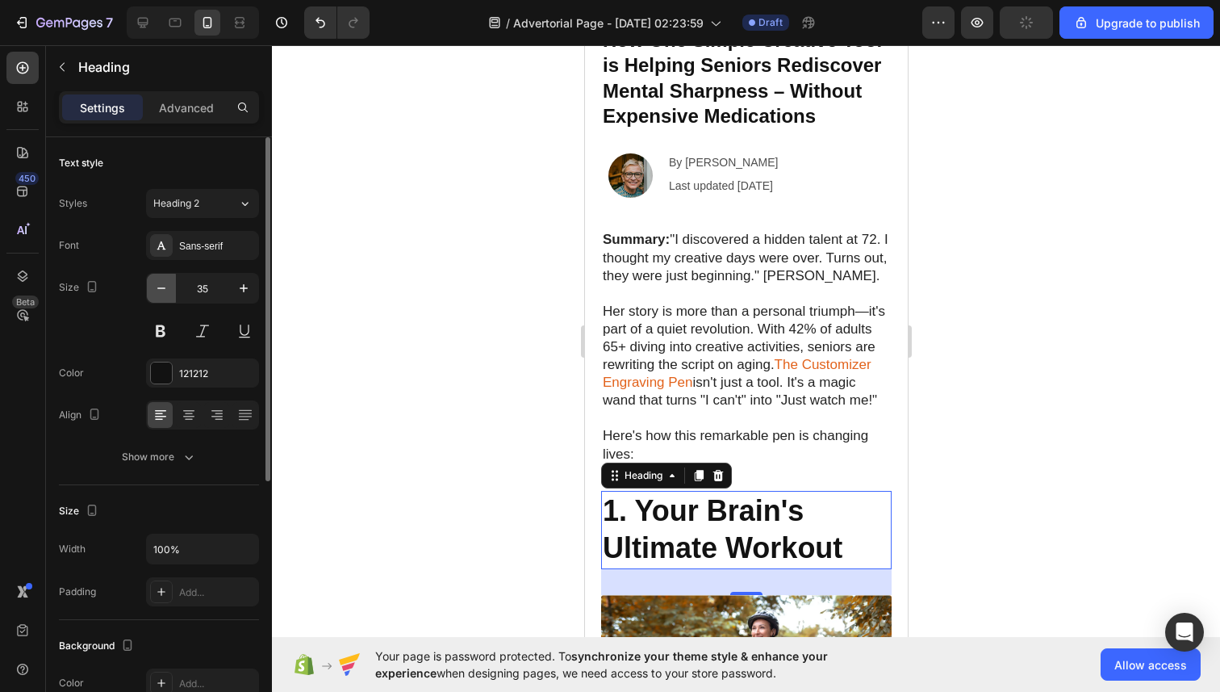
click at [149, 283] on button "button" at bounding box center [161, 288] width 29 height 29
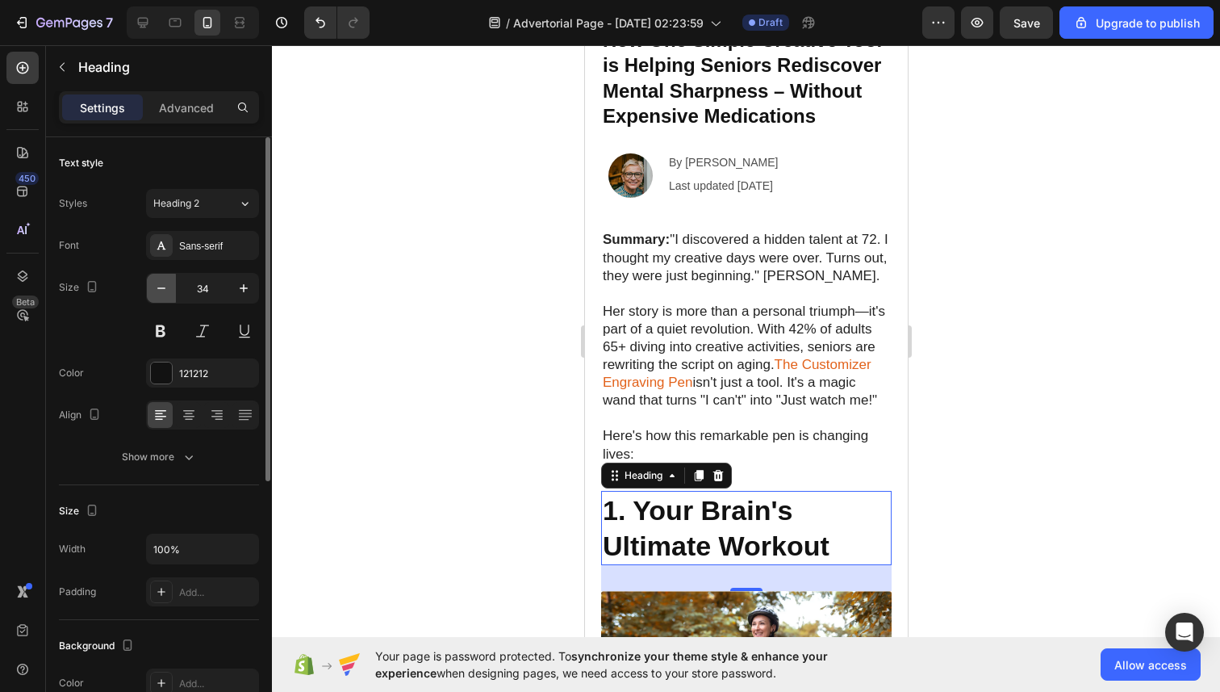
click at [149, 283] on button "button" at bounding box center [161, 288] width 29 height 29
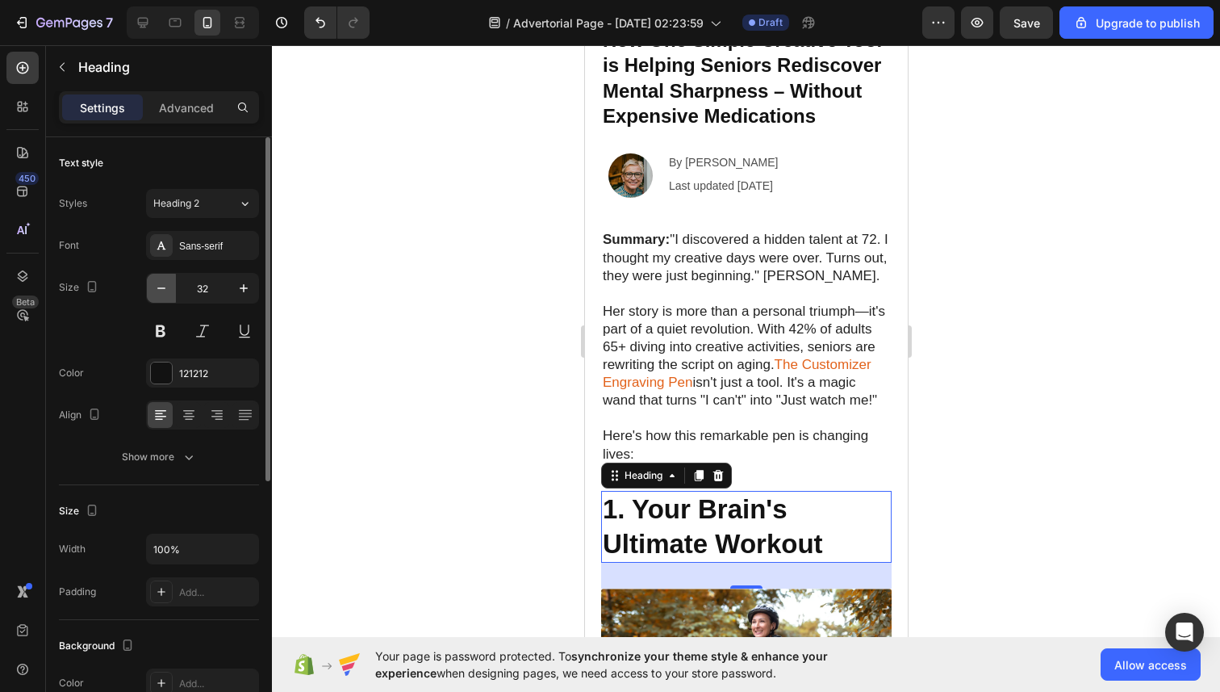
click at [149, 283] on button "button" at bounding box center [161, 288] width 29 height 29
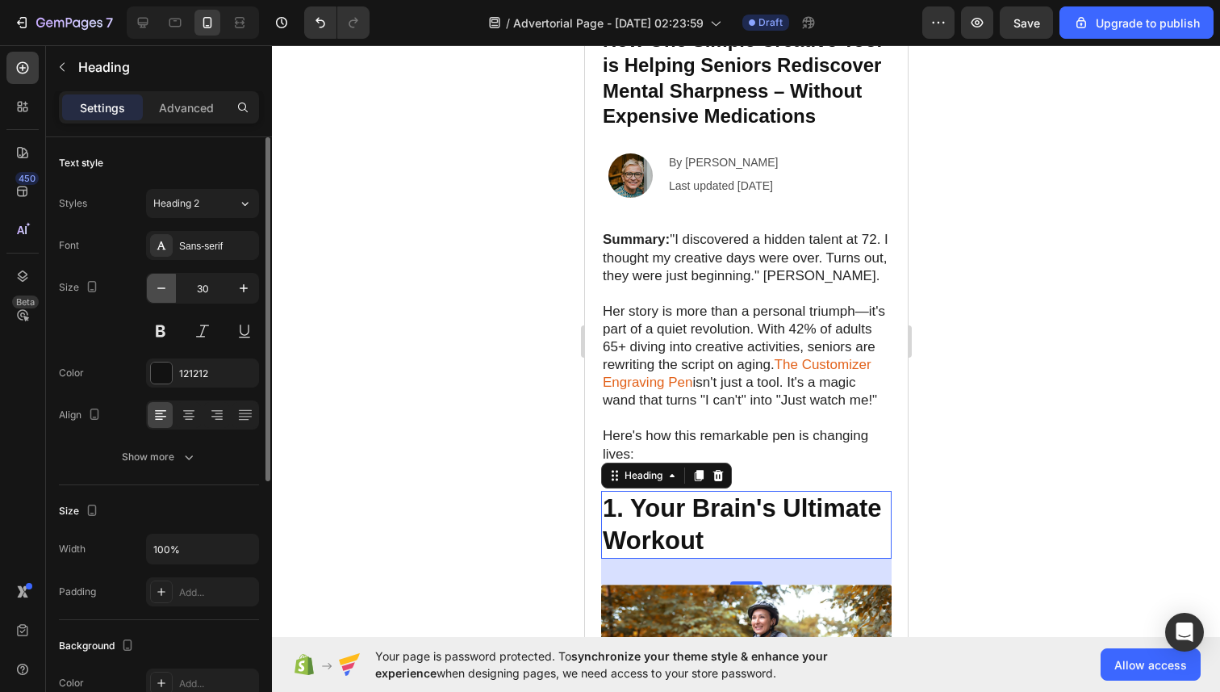
click at [149, 283] on button "button" at bounding box center [161, 288] width 29 height 29
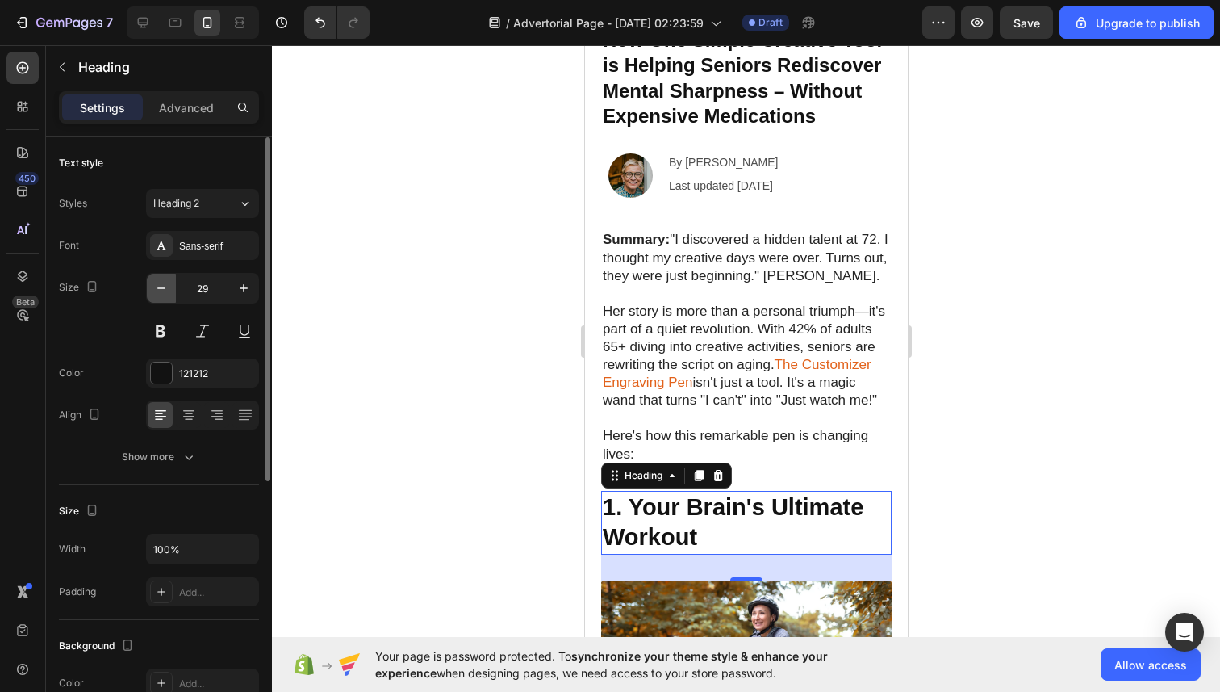
click at [149, 283] on button "button" at bounding box center [161, 288] width 29 height 29
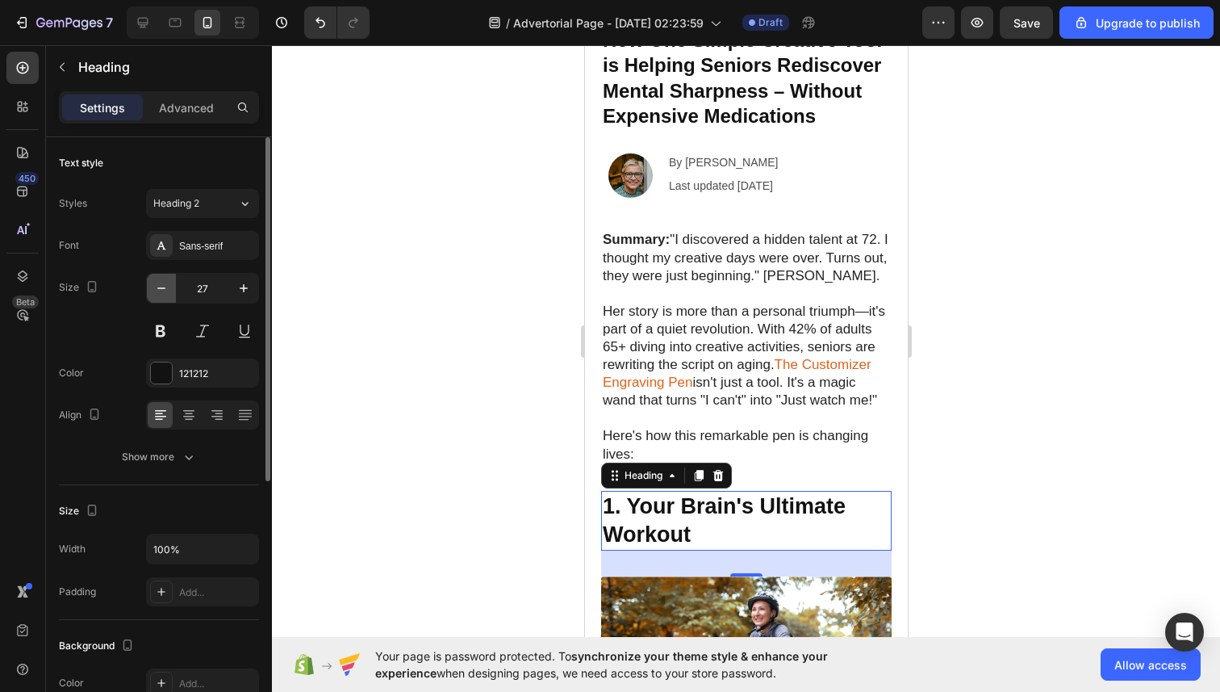
click at [149, 283] on button "button" at bounding box center [161, 288] width 29 height 29
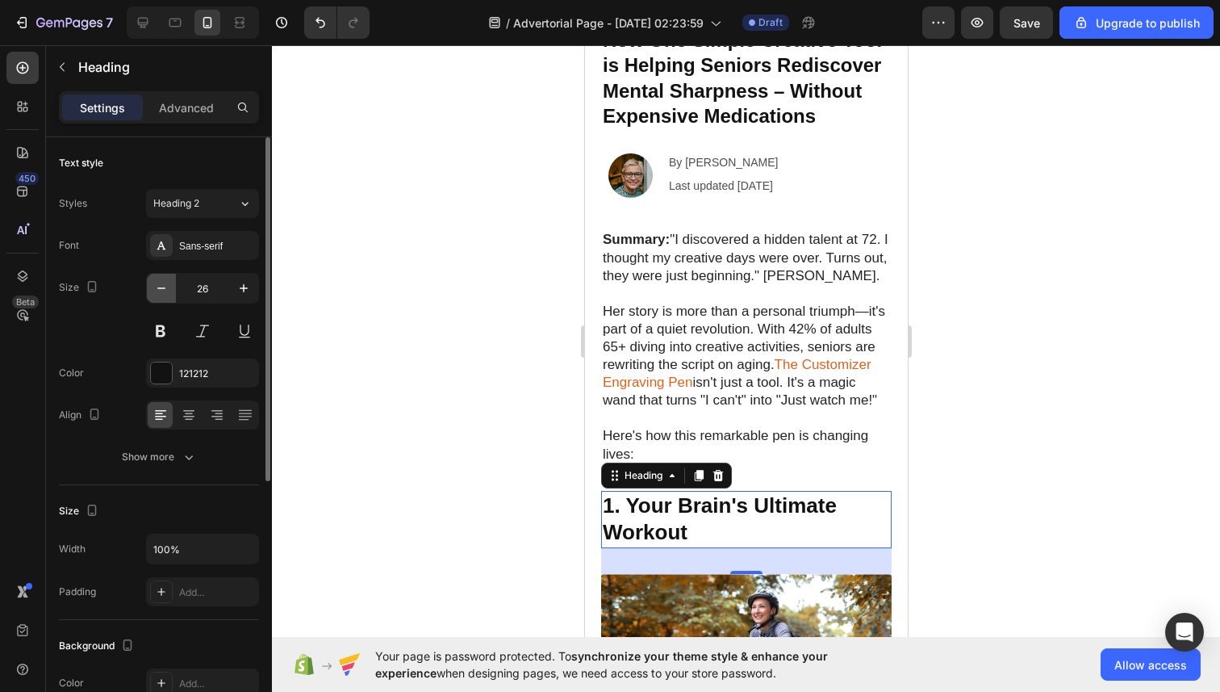
click at [149, 283] on button "button" at bounding box center [161, 288] width 29 height 29
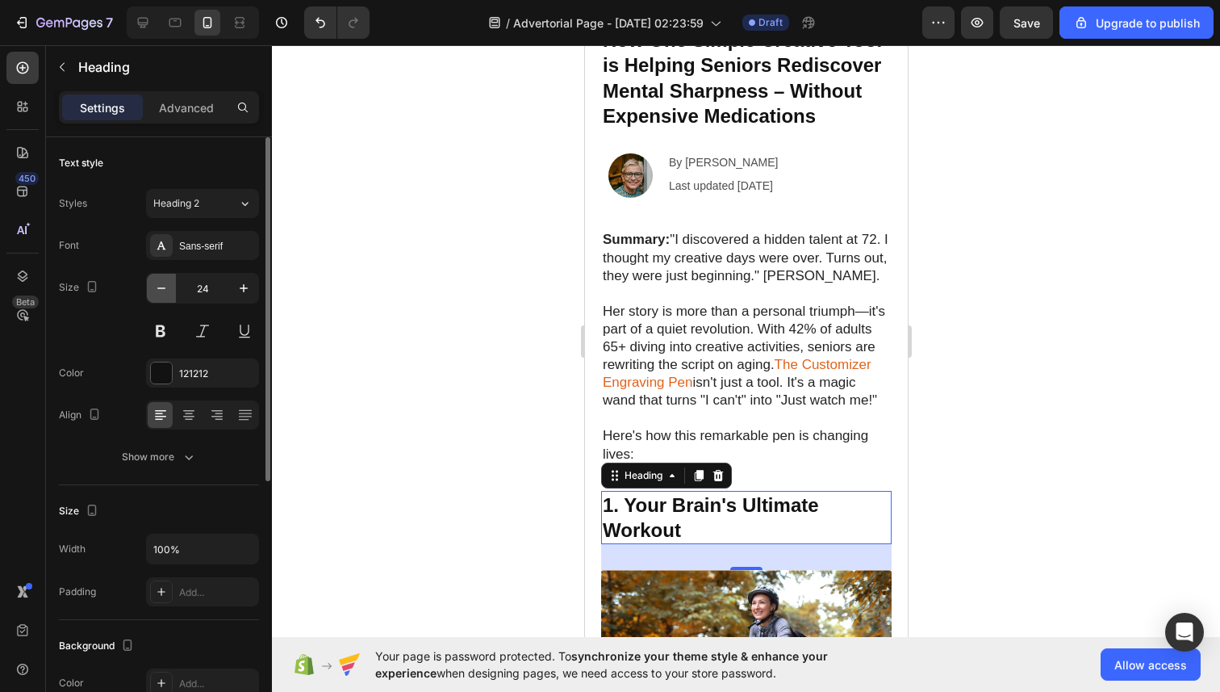
click at [149, 283] on button "button" at bounding box center [161, 288] width 29 height 29
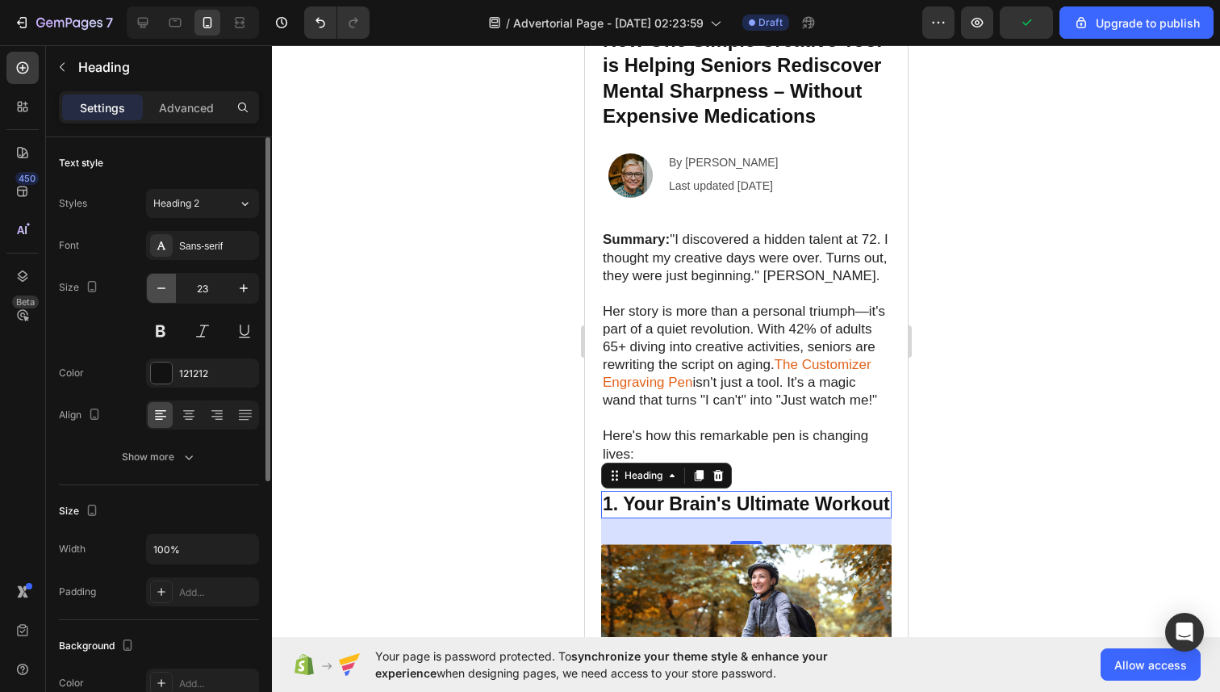
click at [157, 283] on icon "button" at bounding box center [161, 288] width 16 height 16
type input "22"
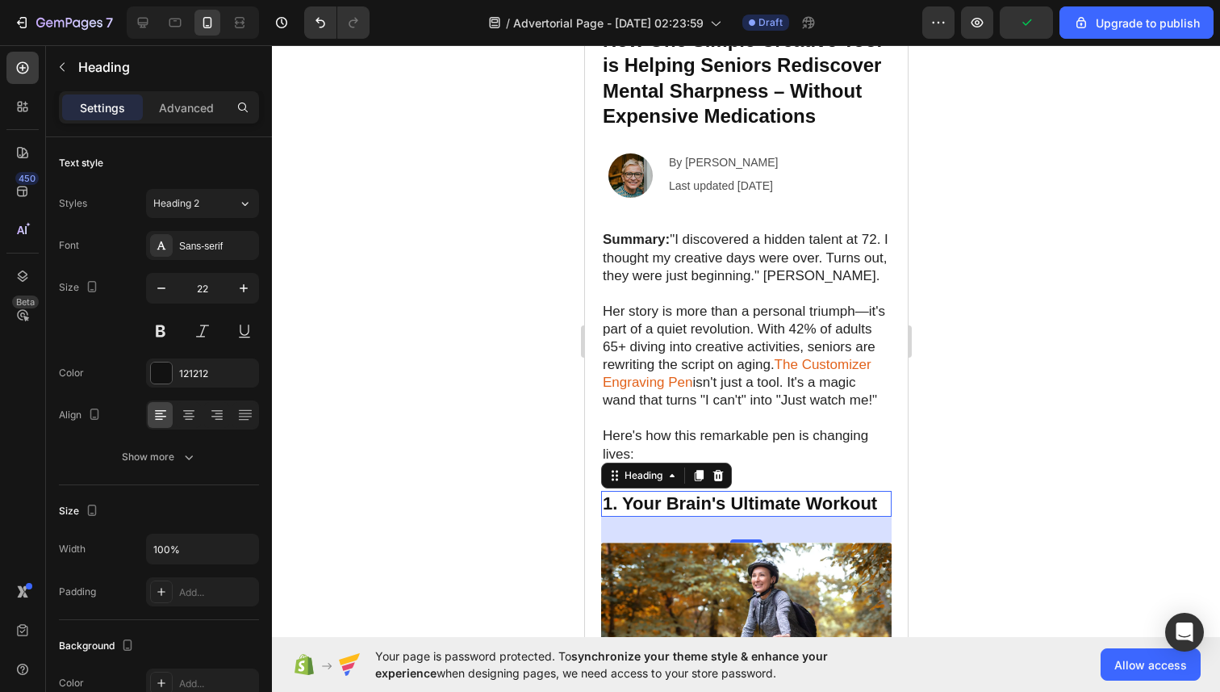
click at [485, 369] on div at bounding box center [746, 368] width 948 height 646
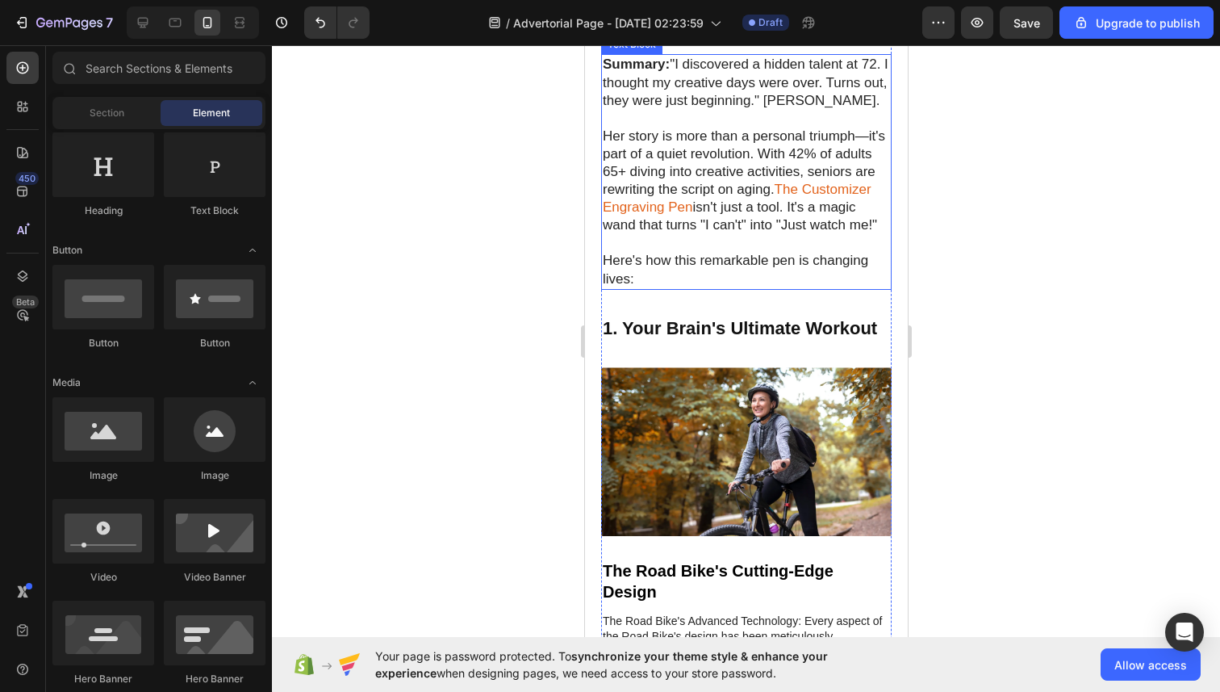
scroll to position [389, 0]
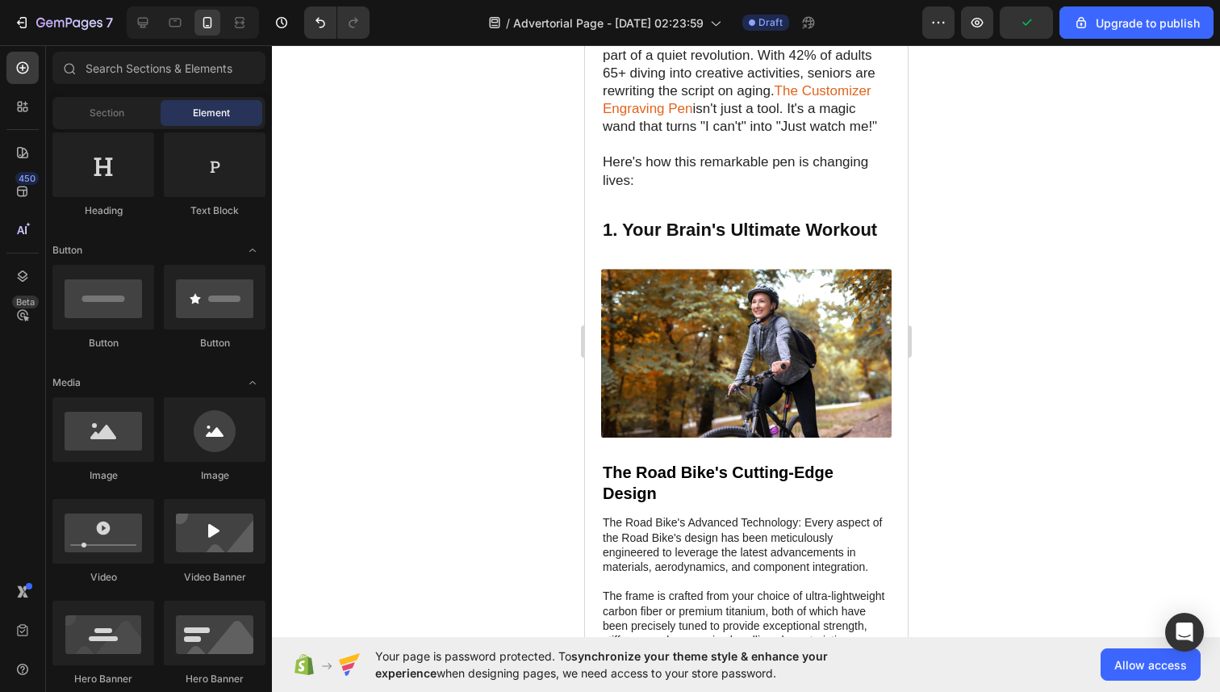
click at [709, 358] on img at bounding box center [745, 353] width 291 height 169
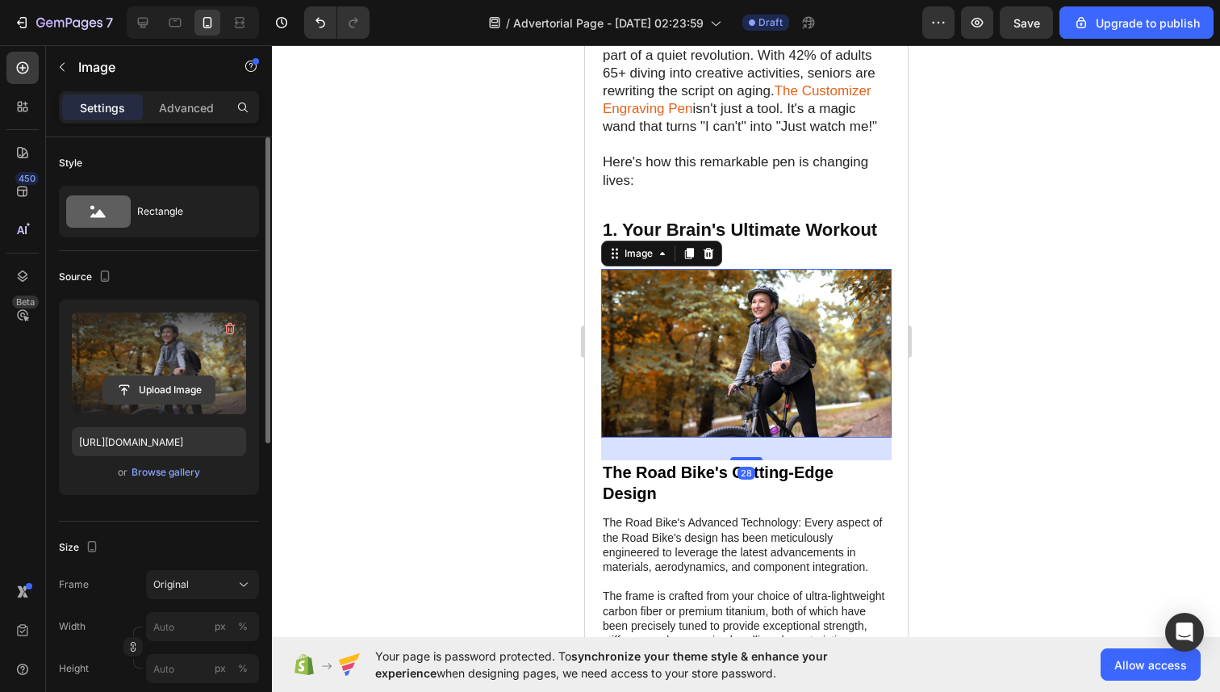
click at [156, 394] on input "file" at bounding box center [158, 389] width 111 height 27
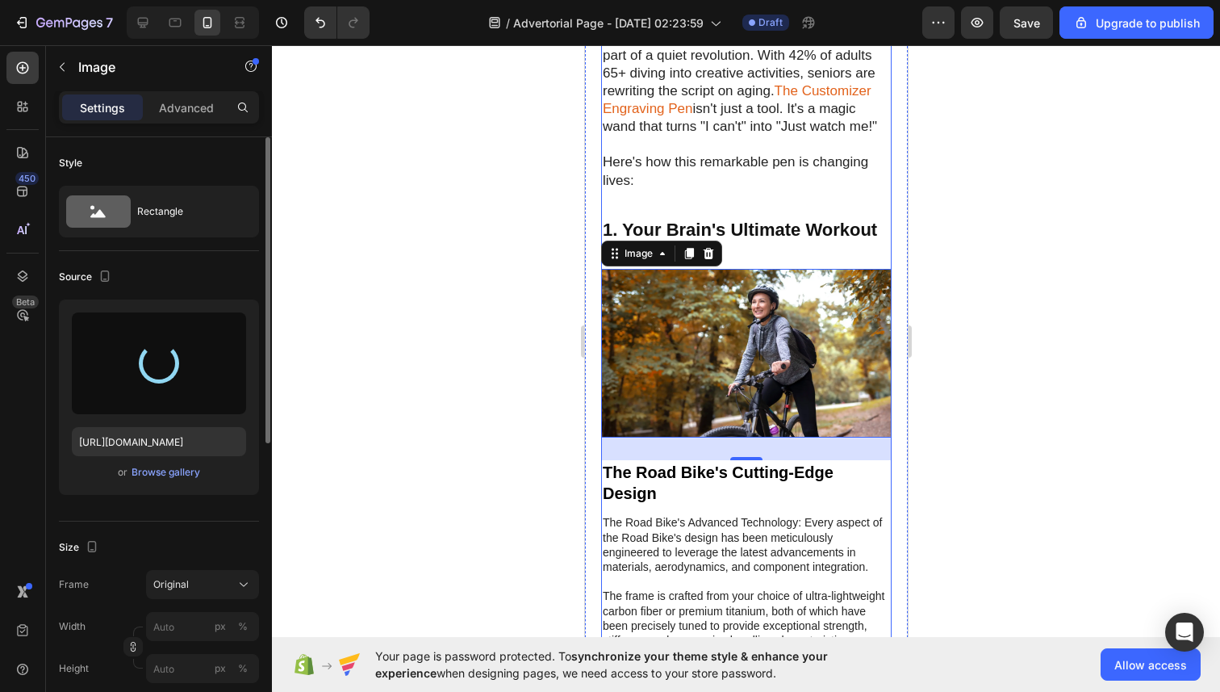
type input "https://cdn.shopify.com/s/files/1/0724/7482/0793/files/gempages_581660207315157…"
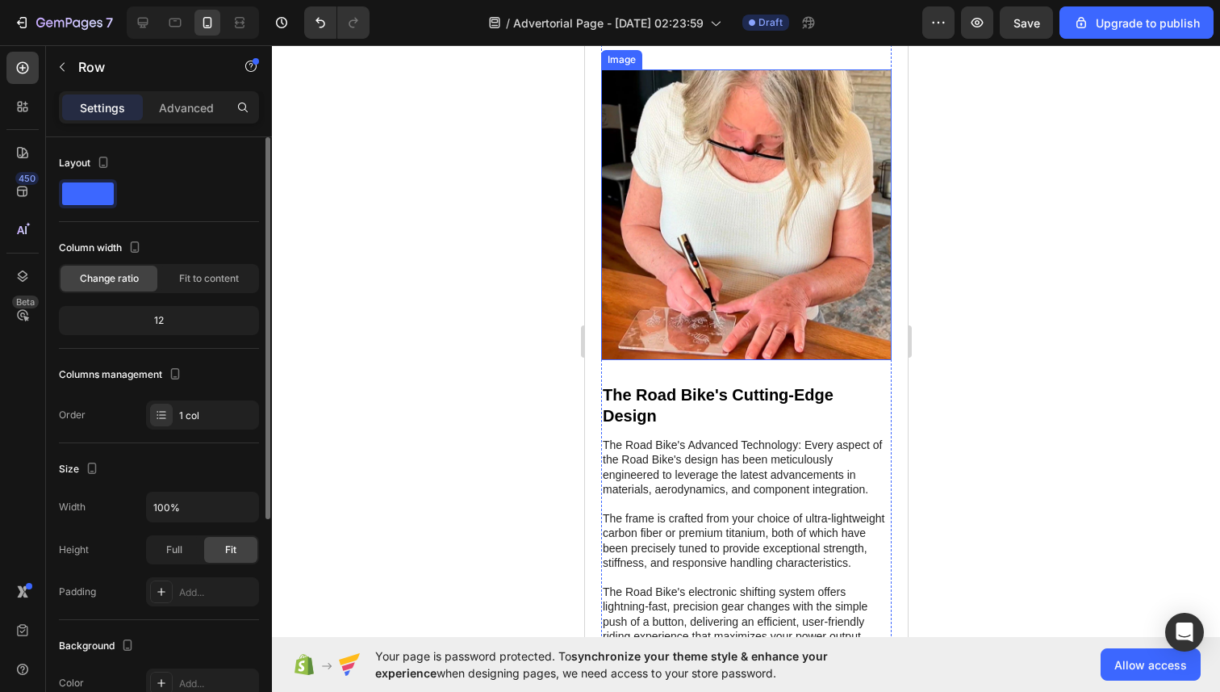
scroll to position [611, 0]
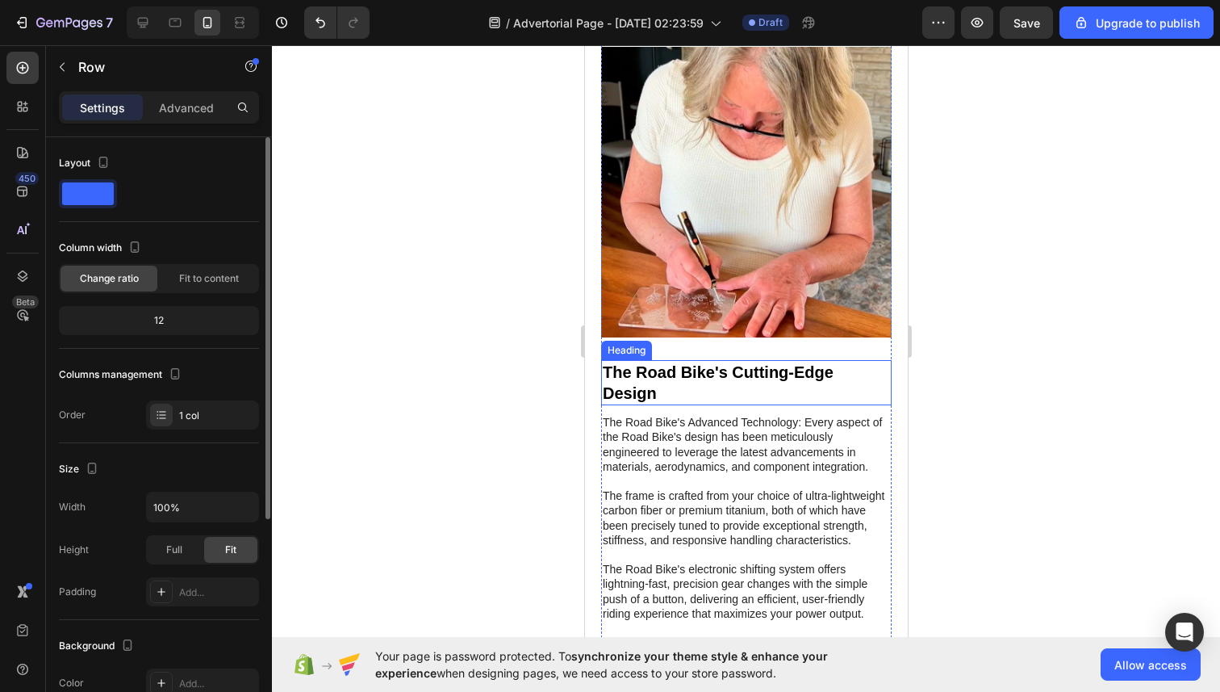
click at [621, 371] on h2 "The Road Bike's Cutting-Edge Design" at bounding box center [745, 382] width 291 height 45
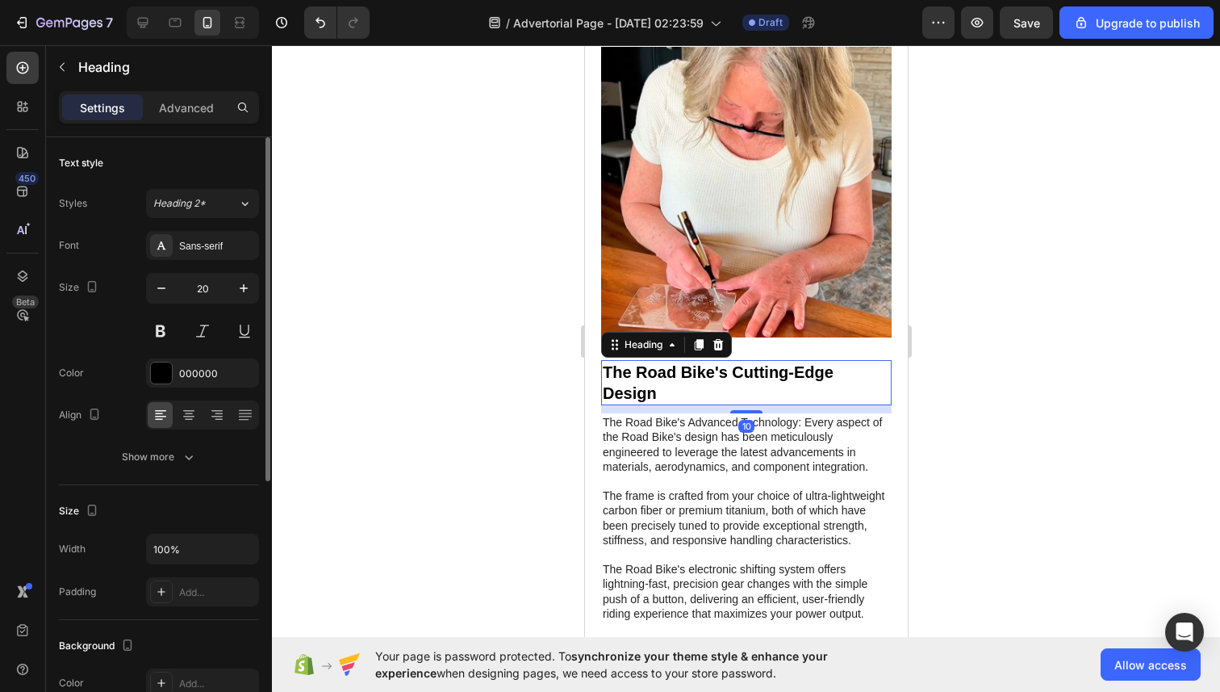
click at [621, 371] on h2 "The Road Bike's Cutting-Edge Design" at bounding box center [745, 382] width 291 height 45
click at [621, 371] on p "The Road Bike's Cutting-Edge Design" at bounding box center [745, 383] width 287 height 42
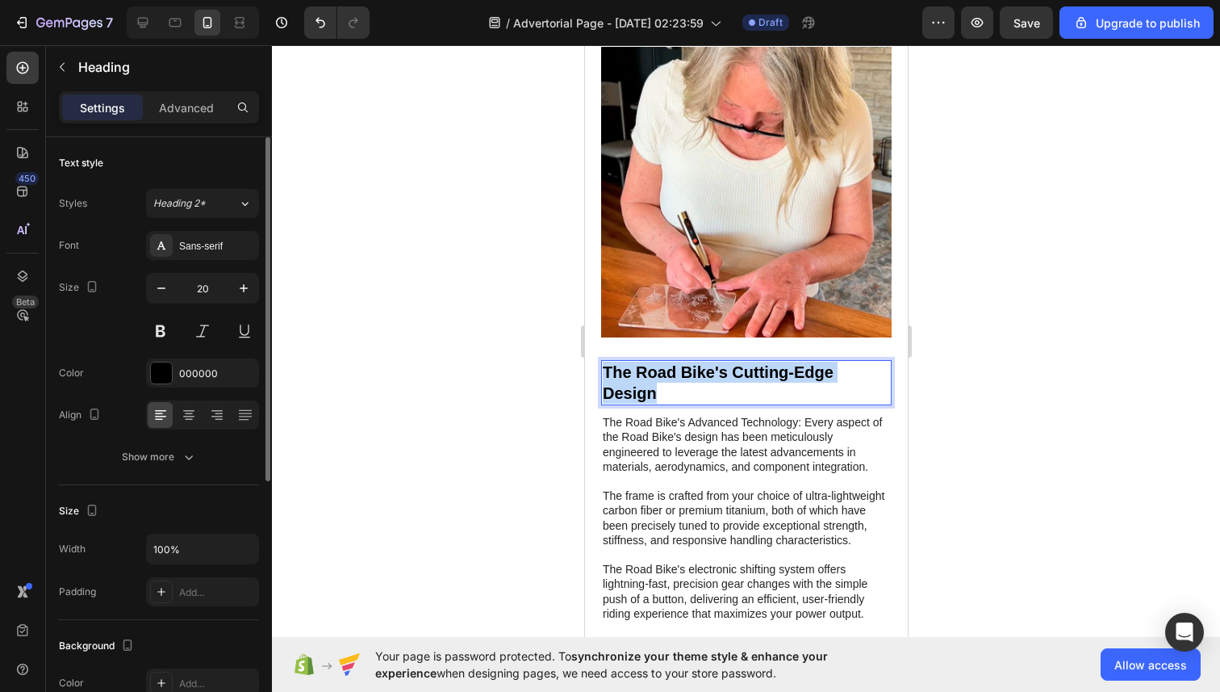
click at [621, 371] on p "The Road Bike's Cutting-Edge Design" at bounding box center [745, 383] width 287 height 42
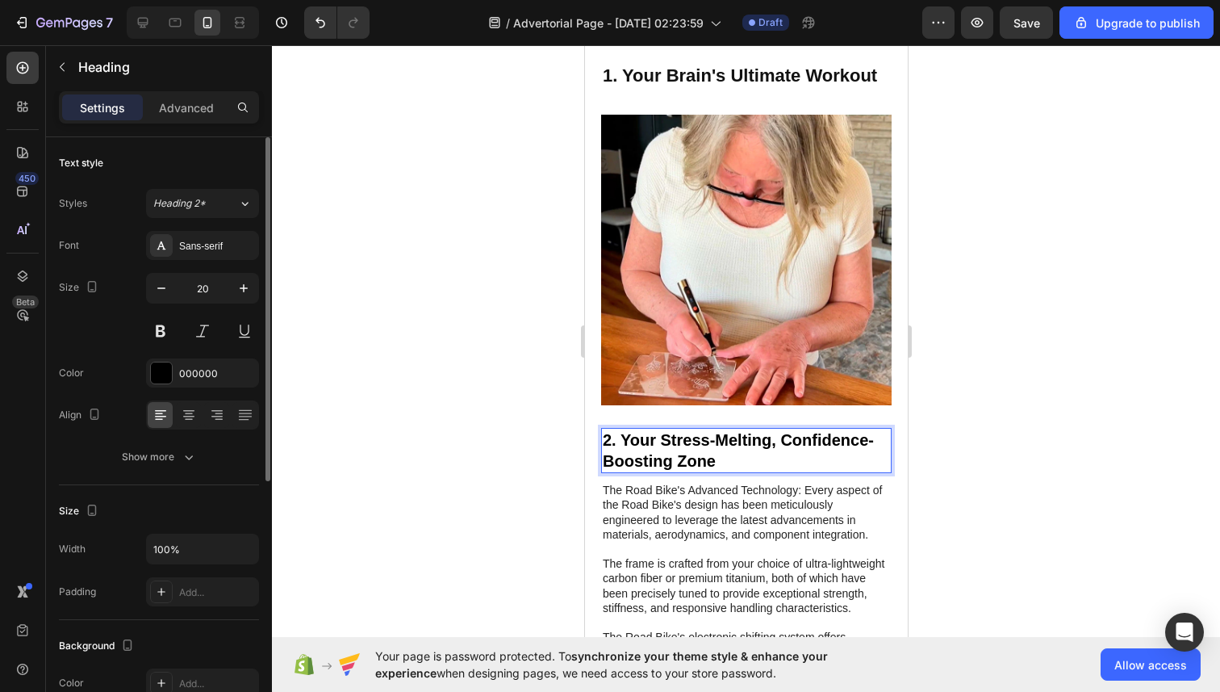
scroll to position [395, 0]
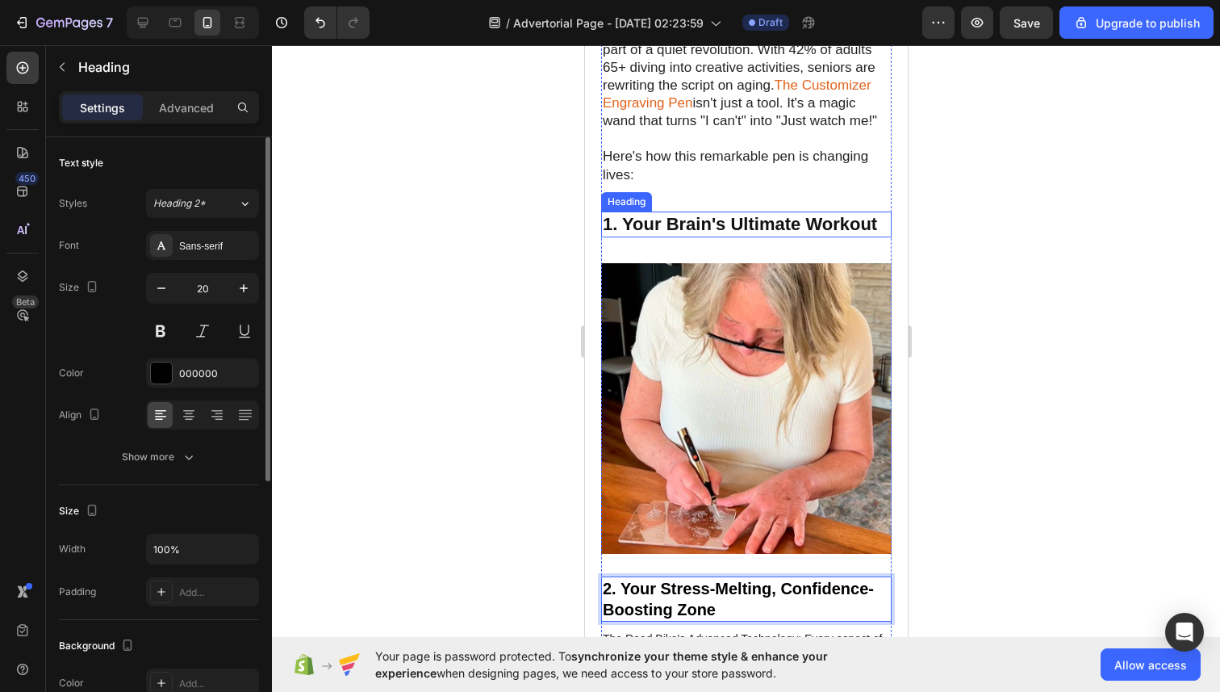
click at [717, 221] on strong "1. Your Brain's Ultimate Workout" at bounding box center [739, 224] width 274 height 20
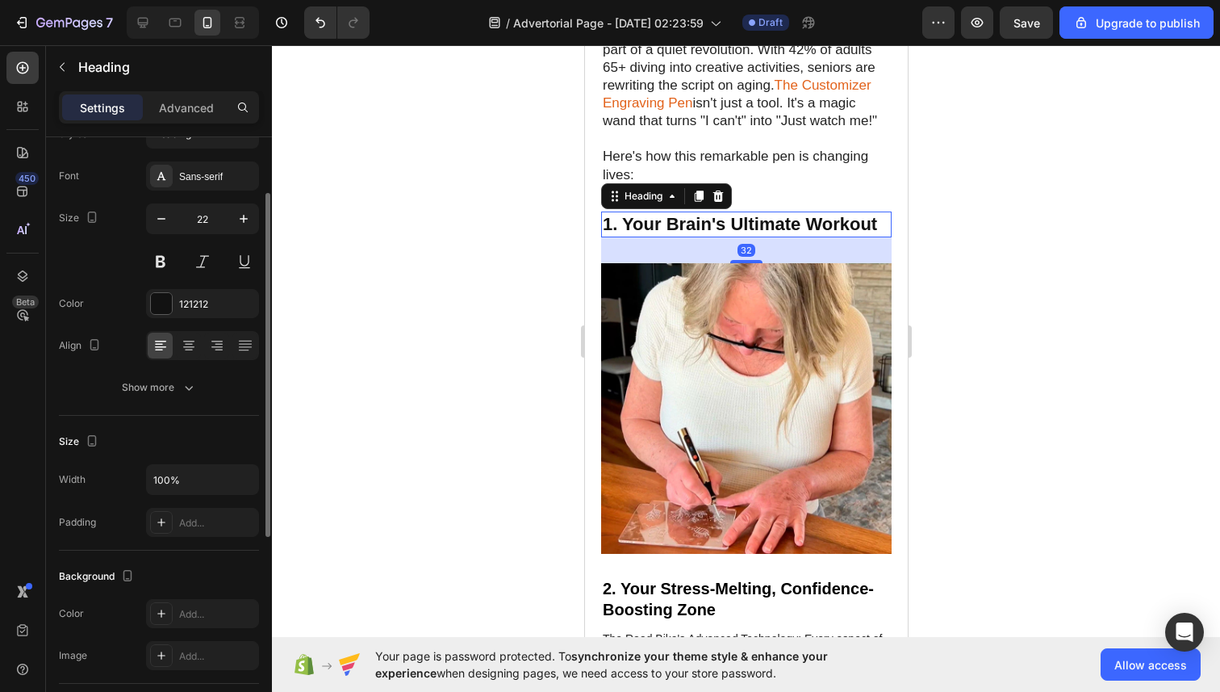
scroll to position [0, 0]
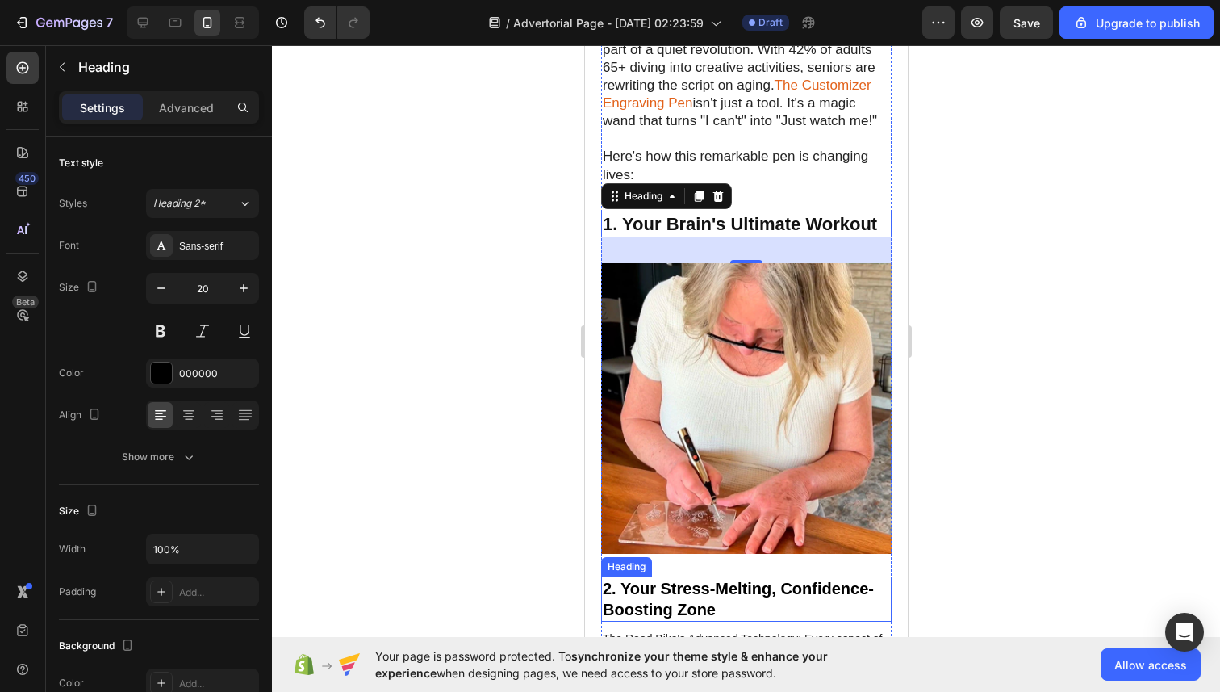
click at [678, 592] on strong "2. Your Stress-Melting, Confidence-Boosting Zone" at bounding box center [737, 598] width 271 height 39
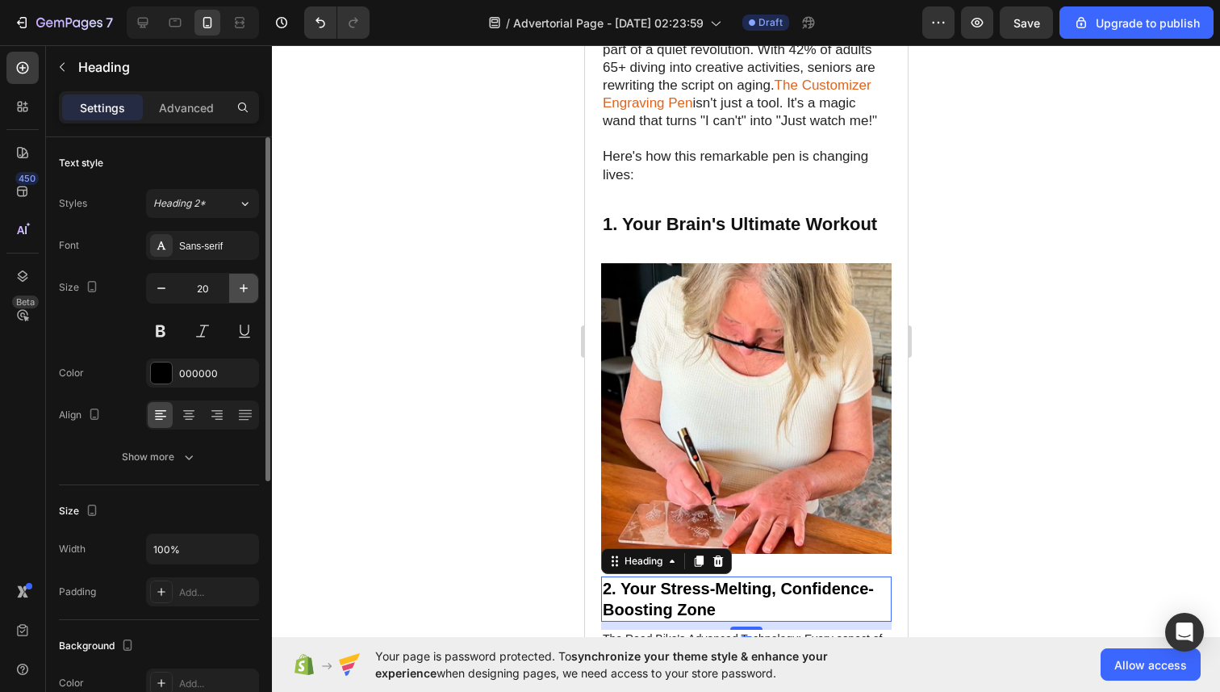
click at [238, 288] on icon "button" at bounding box center [244, 288] width 16 height 16
type input "22"
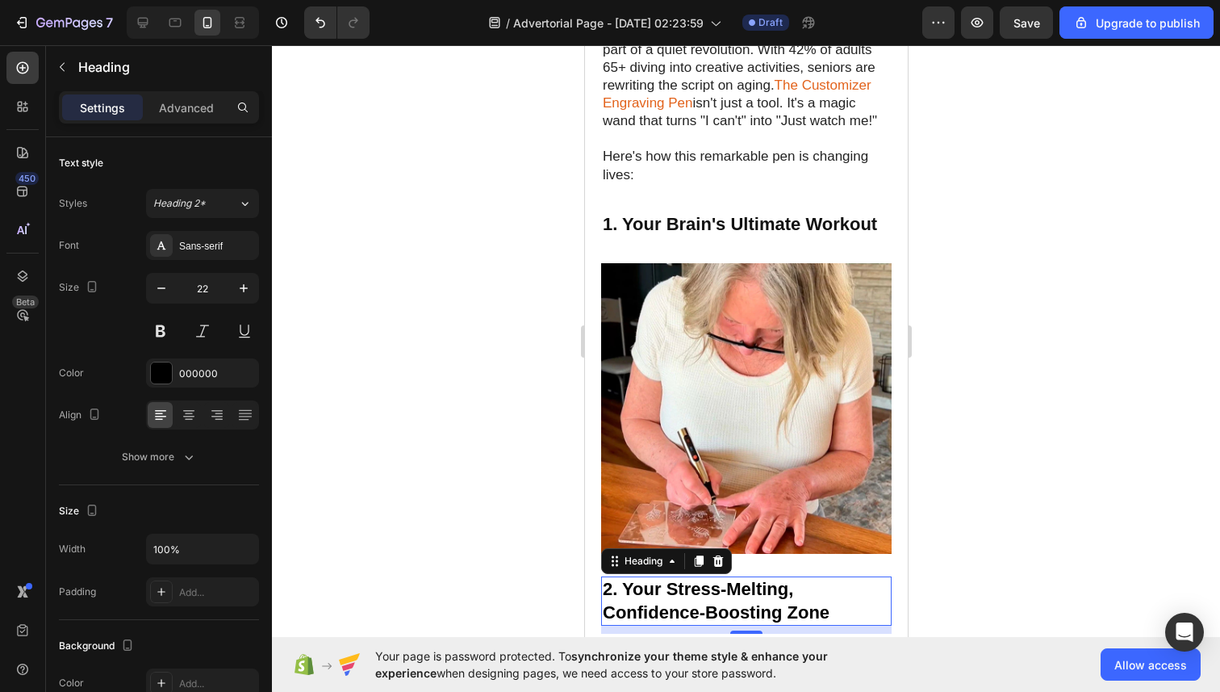
click at [433, 323] on div at bounding box center [746, 368] width 948 height 646
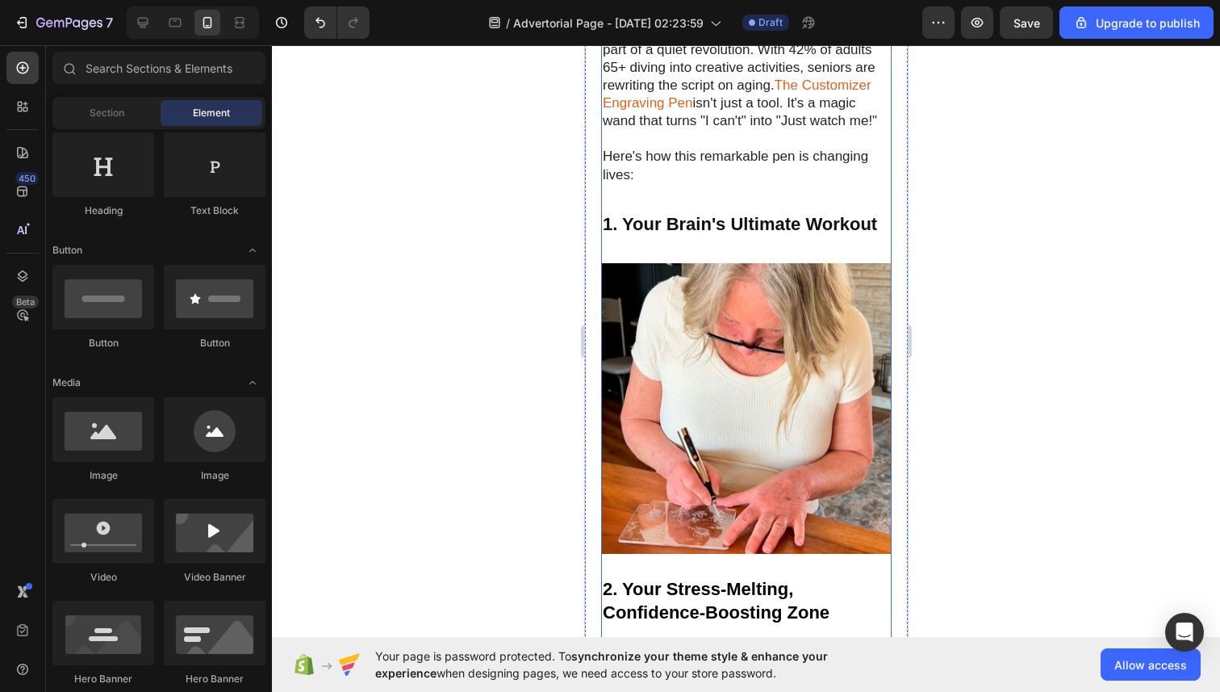
click at [623, 222] on strong "1. Your Brain's Ultimate Workout" at bounding box center [739, 224] width 274 height 20
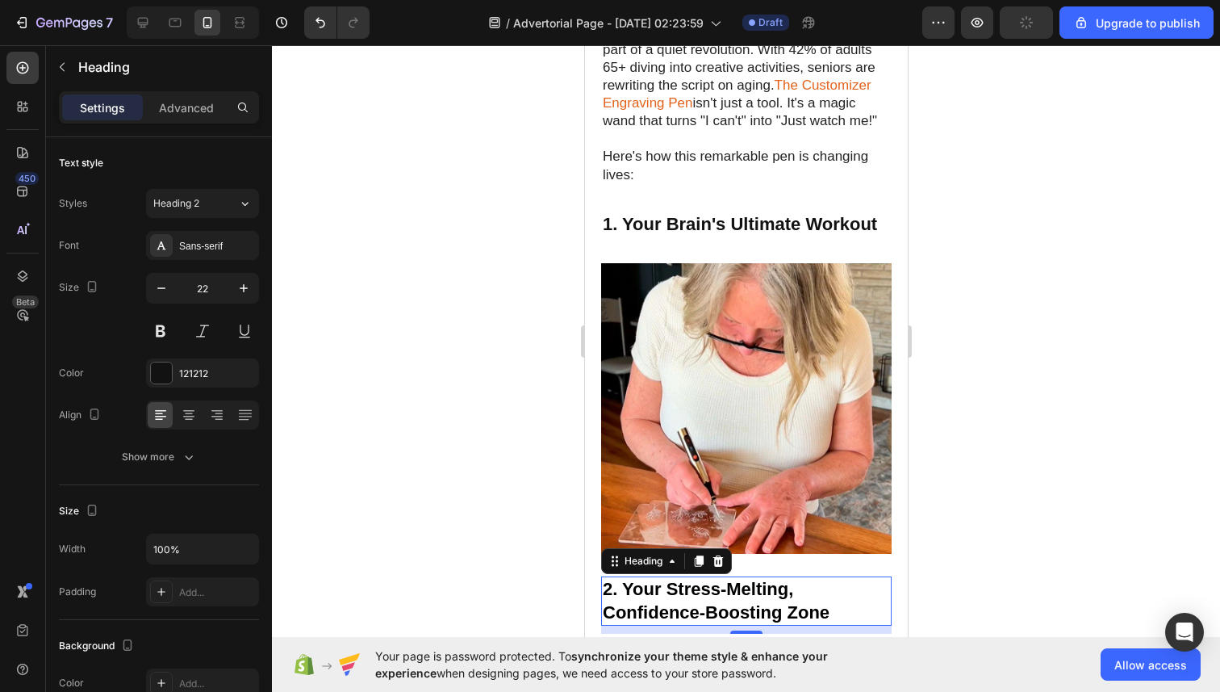
click at [667, 608] on strong "2. Your Stress-Melting, Confidence-Boosting Zone" at bounding box center [715, 601] width 227 height 44
click at [508, 522] on div at bounding box center [746, 368] width 948 height 646
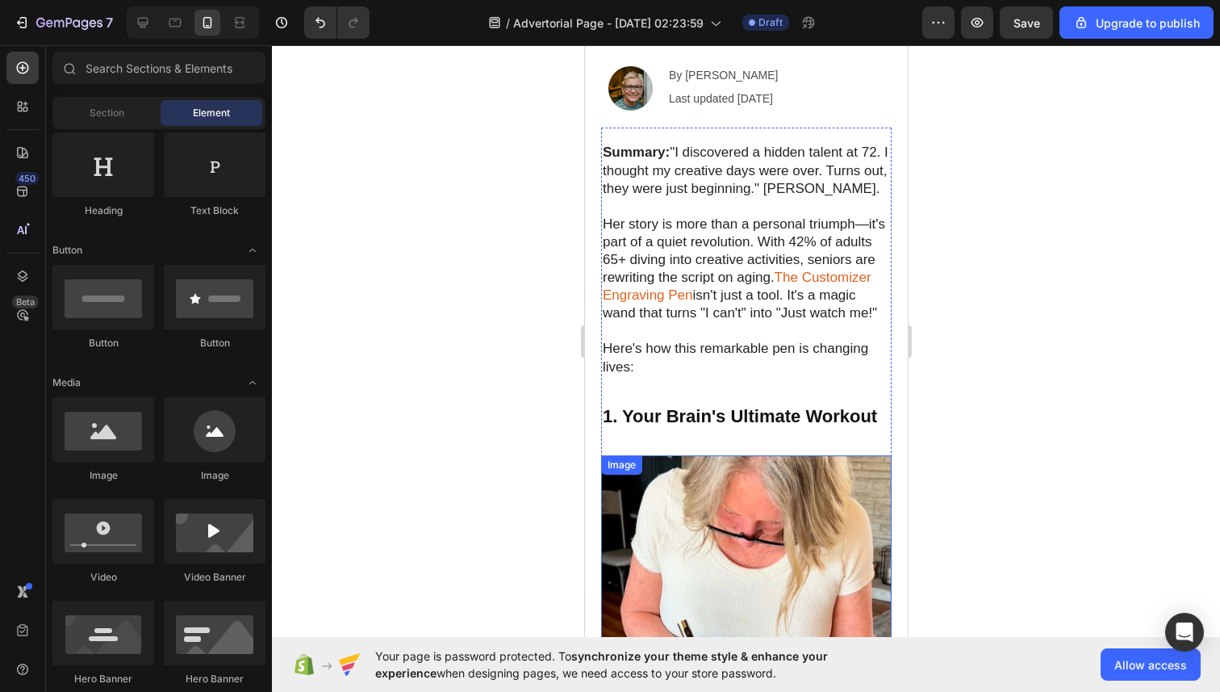
scroll to position [349, 0]
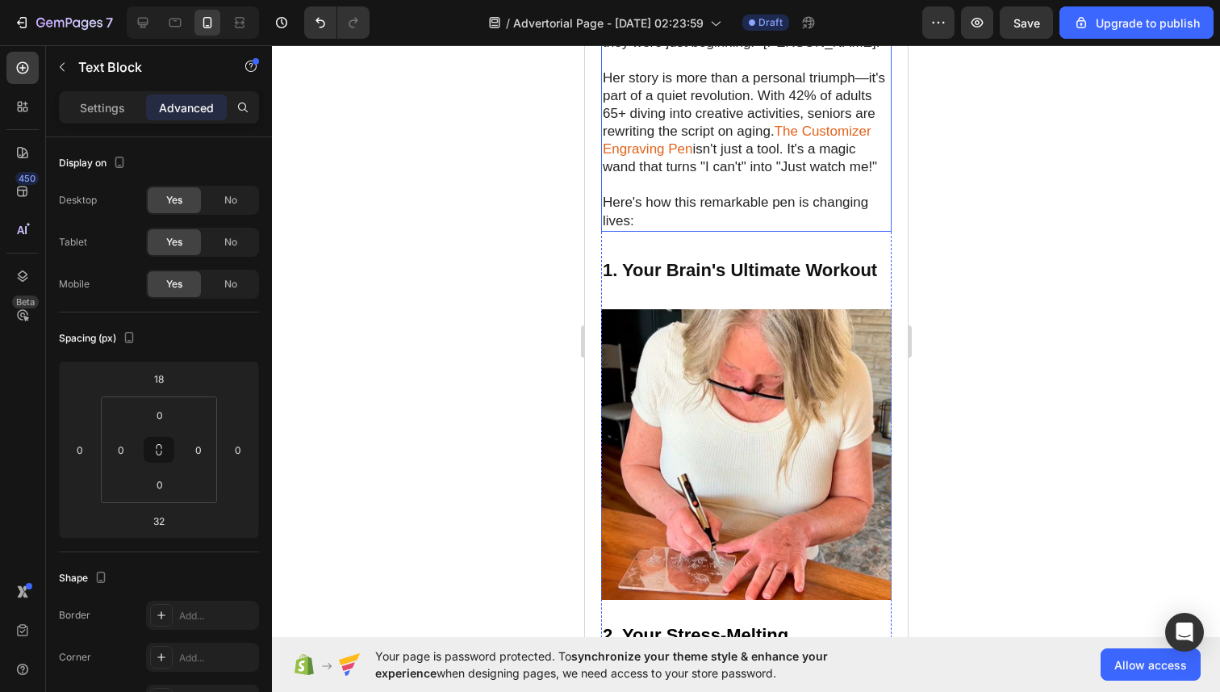
click at [717, 174] on p "Her story is more than a personal triumph—it's part of a quiet revolution. With…" at bounding box center [745, 114] width 287 height 125
click at [95, 115] on div "Settings" at bounding box center [102, 107] width 81 height 26
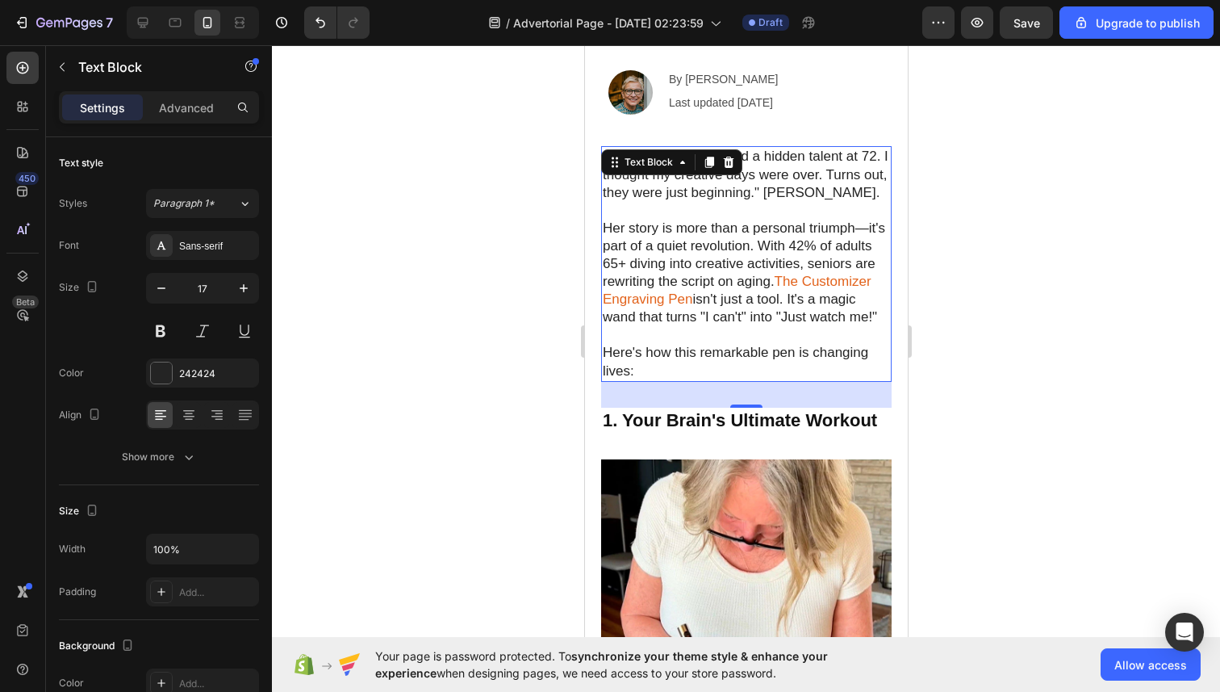
scroll to position [203, 0]
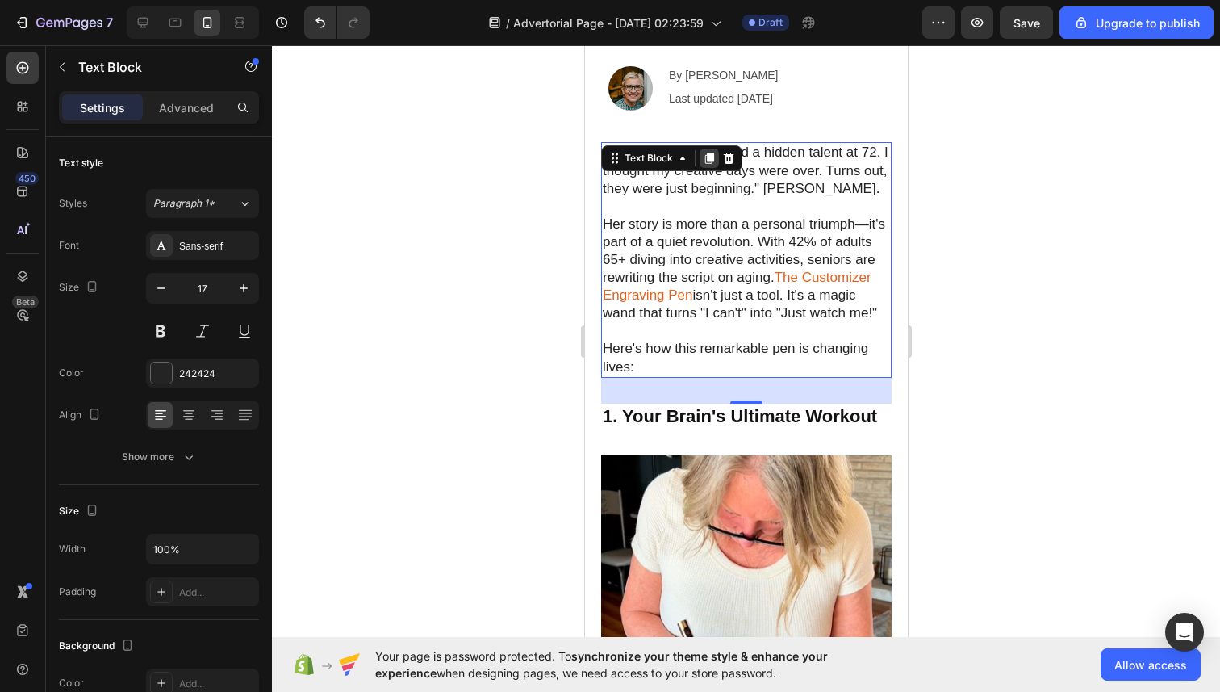
click at [706, 153] on icon at bounding box center [709, 158] width 9 height 11
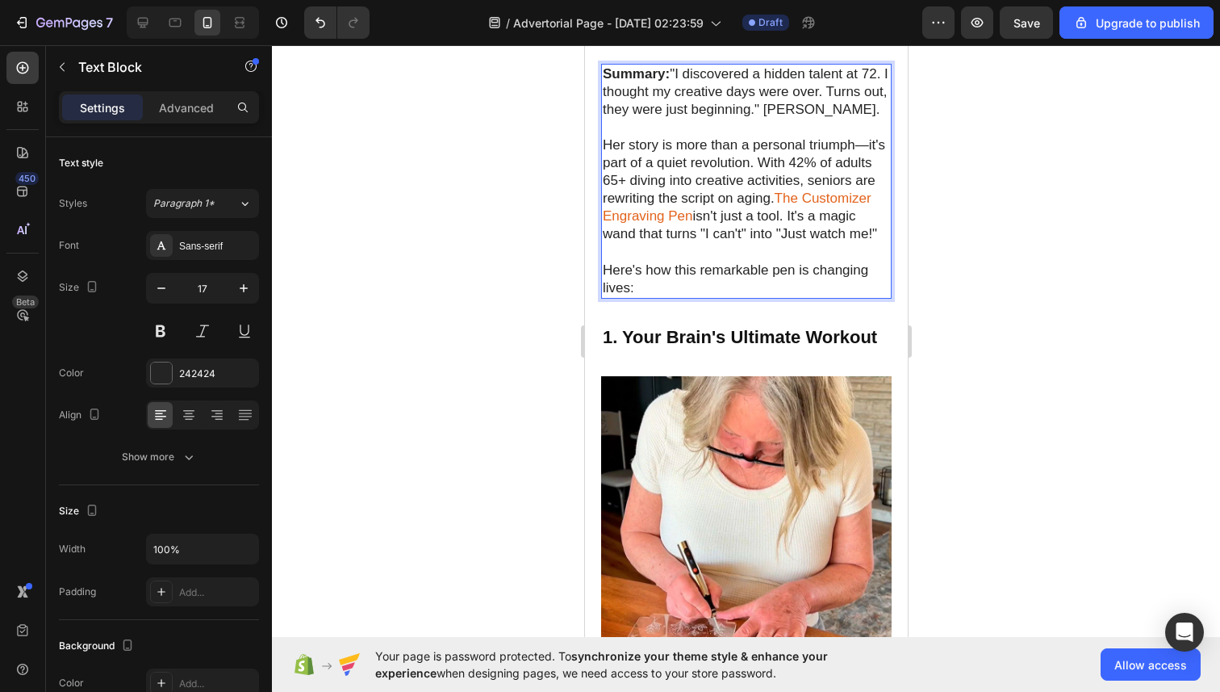
scroll to position [506, 0]
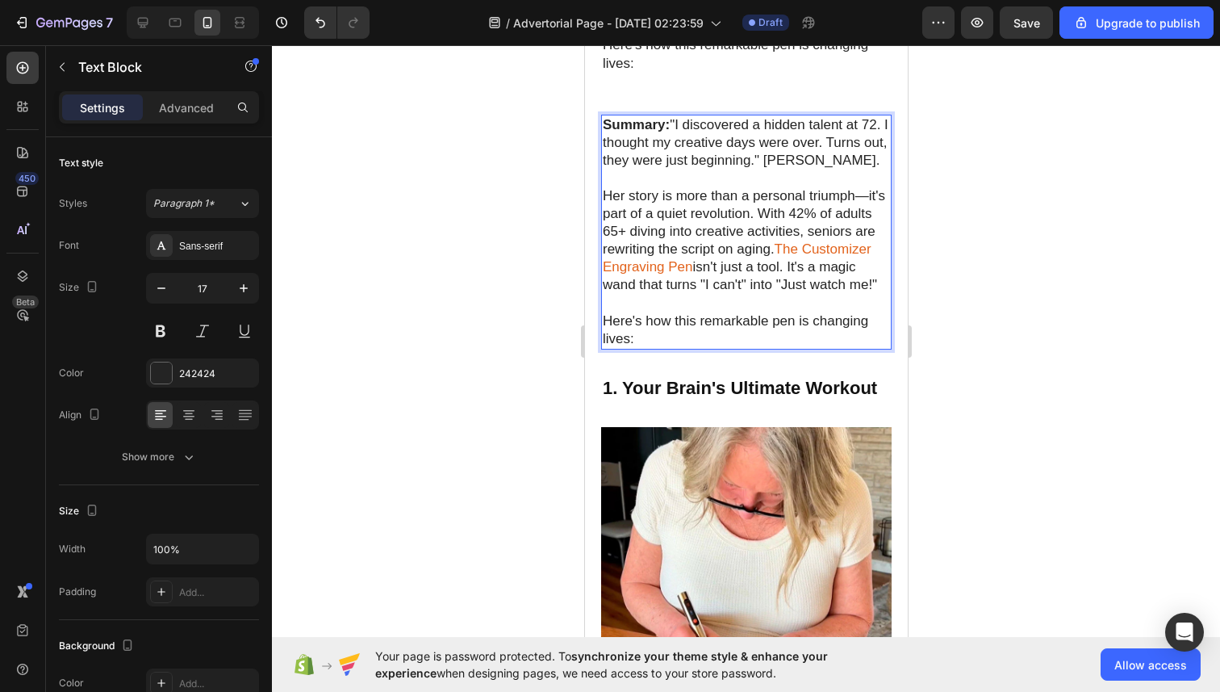
click at [614, 128] on strong "Summary:" at bounding box center [635, 124] width 67 height 15
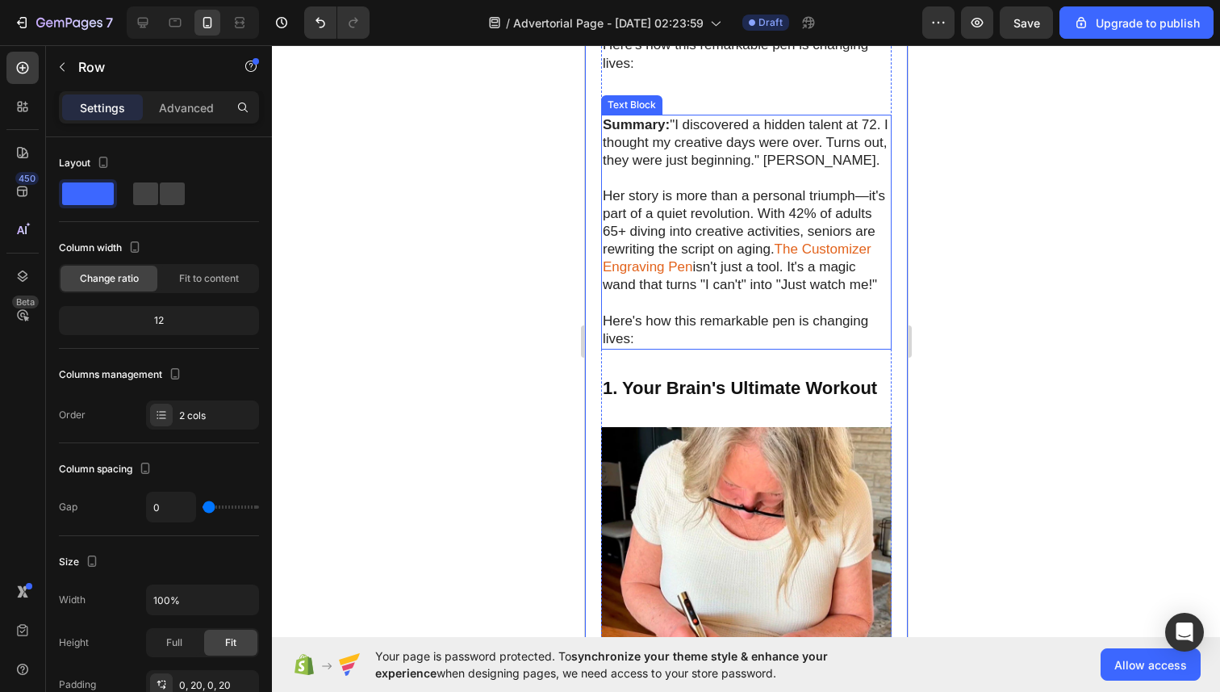
click at [618, 156] on p "Summary: "I discovered a hidden talent at 72. I thought my creative days were o…" at bounding box center [745, 142] width 287 height 53
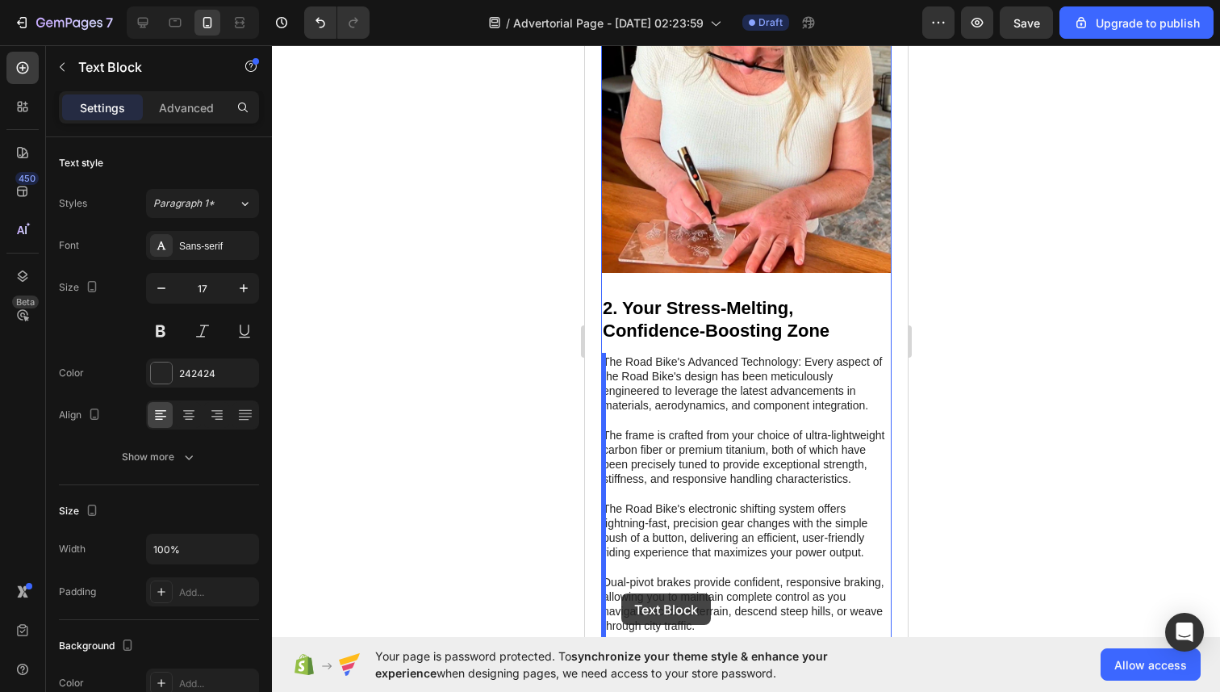
scroll to position [982, 0]
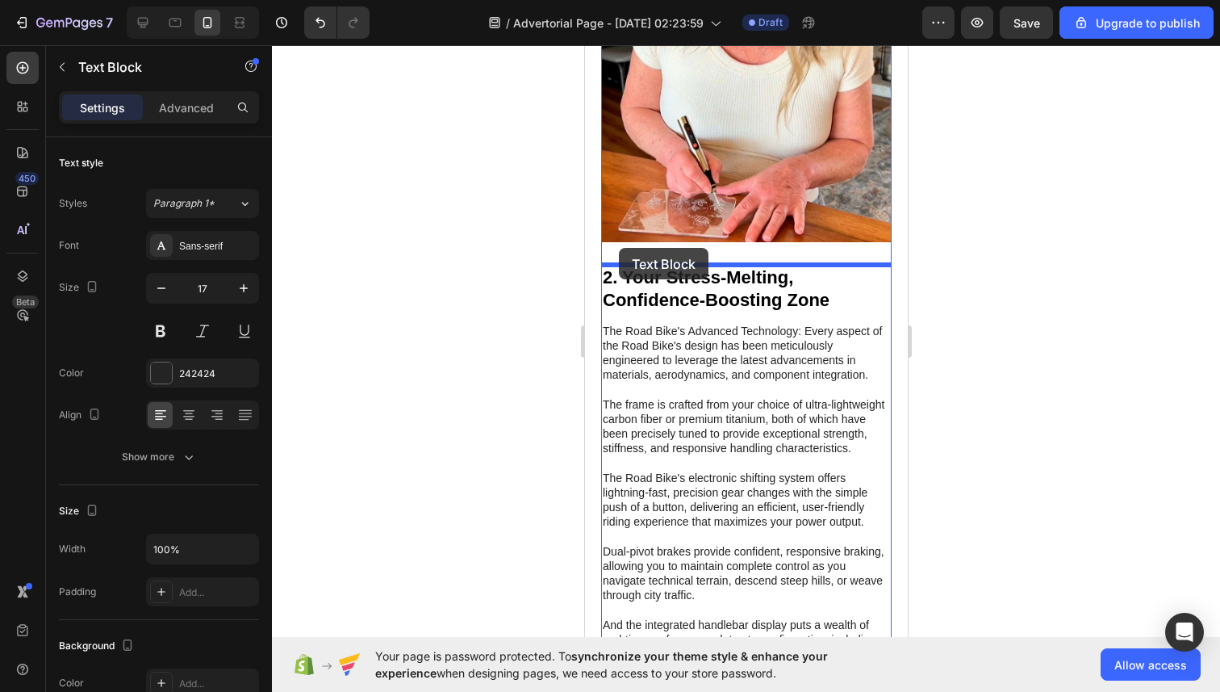
drag, startPoint x: 617, startPoint y: 100, endPoint x: 618, endPoint y: 249, distance: 148.5
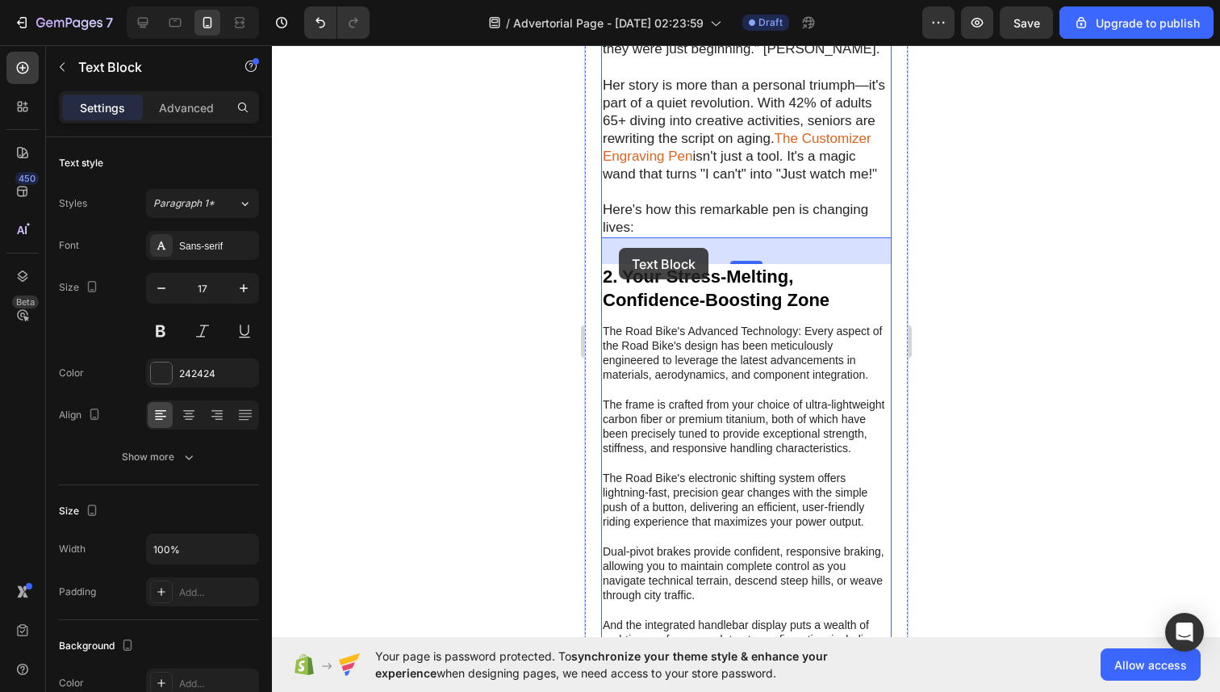
scroll to position [707, 0]
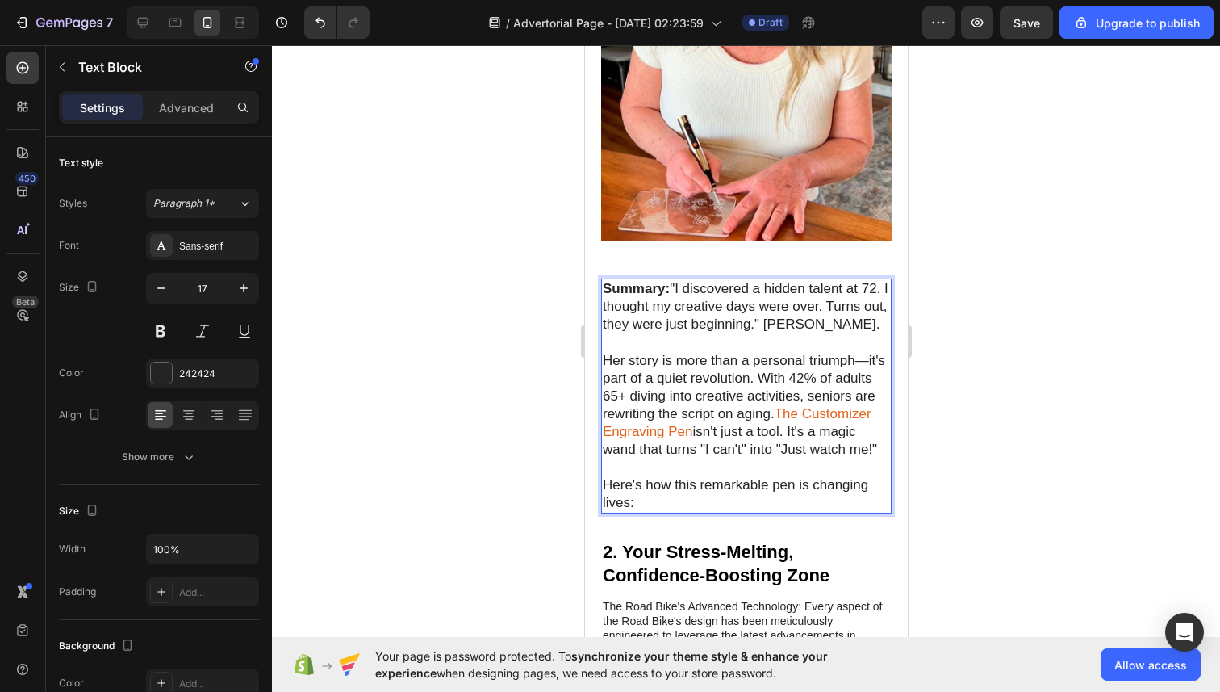
click at [638, 309] on p "Summary: "I discovered a hidden talent at 72. I thought my creative days were o…" at bounding box center [745, 306] width 287 height 53
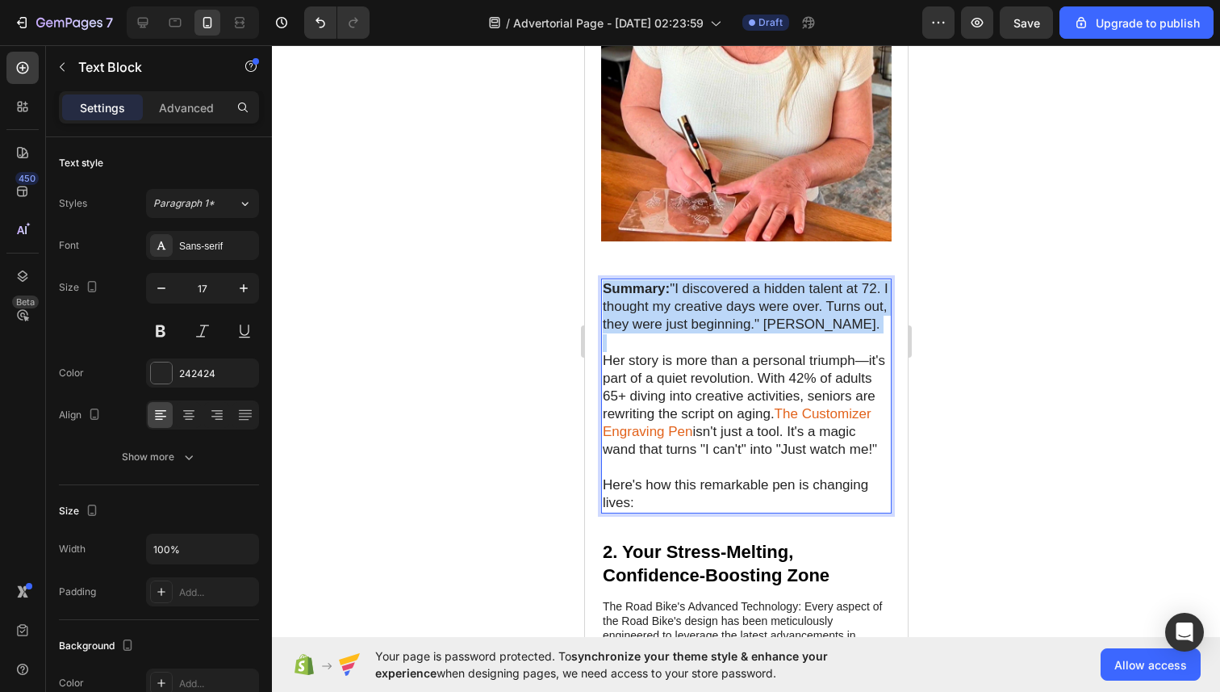
click at [638, 309] on p "Summary: "I discovered a hidden talent at 72. I thought my creative days were o…" at bounding box center [745, 306] width 287 height 53
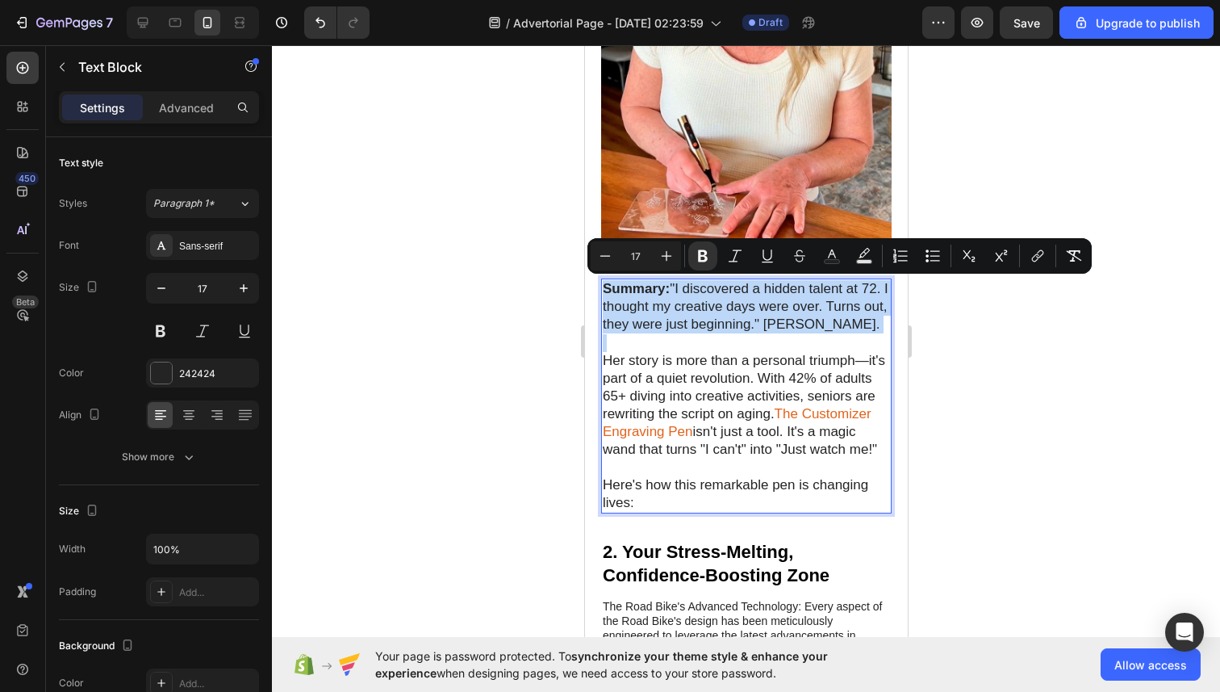
click at [696, 366] on p "Her story is more than a personal triumph—it's part of a quiet revolution. With…" at bounding box center [745, 396] width 287 height 125
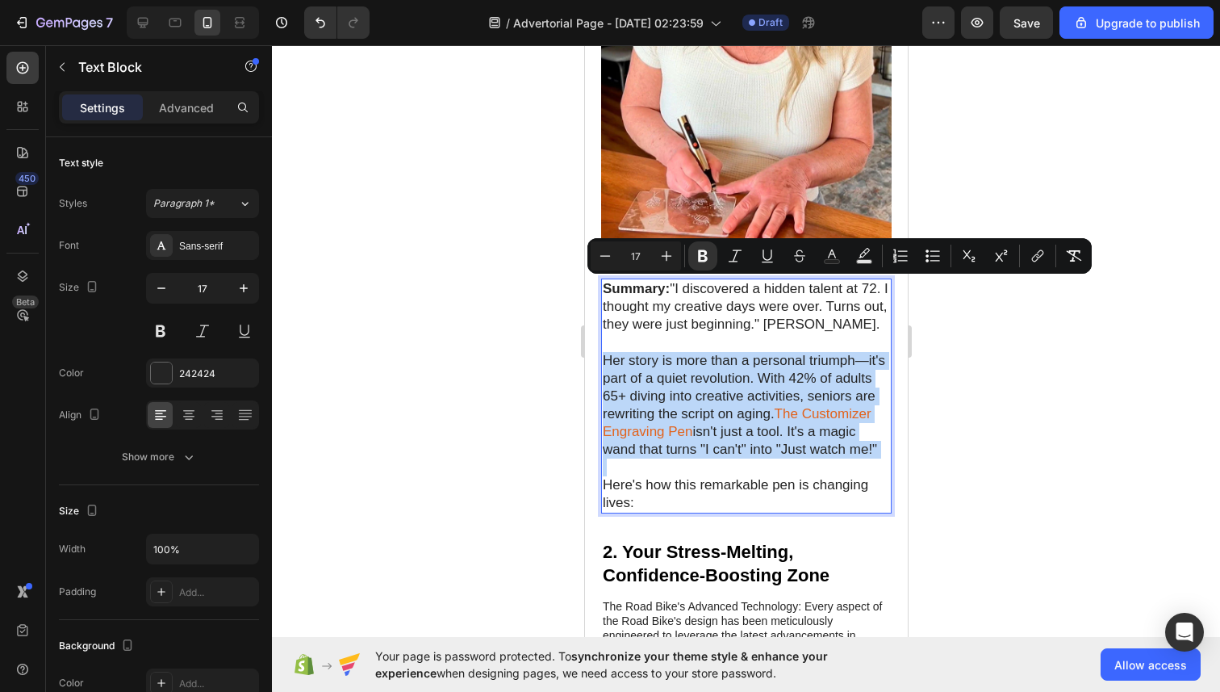
click at [696, 366] on p "Her story is more than a personal triumph—it's part of a quiet revolution. With…" at bounding box center [745, 396] width 287 height 125
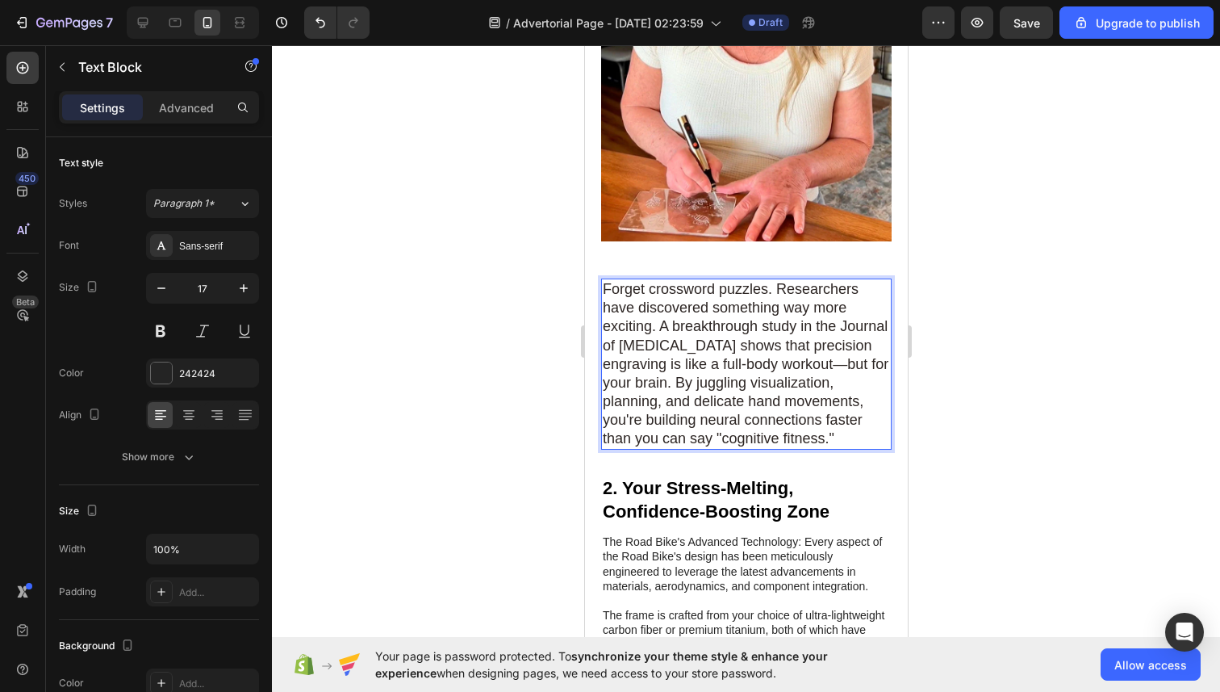
click at [965, 361] on div at bounding box center [746, 368] width 948 height 646
click at [802, 359] on span "Forget crossword puzzles. Researchers have discovered something way more exciti…" at bounding box center [745, 363] width 286 height 165
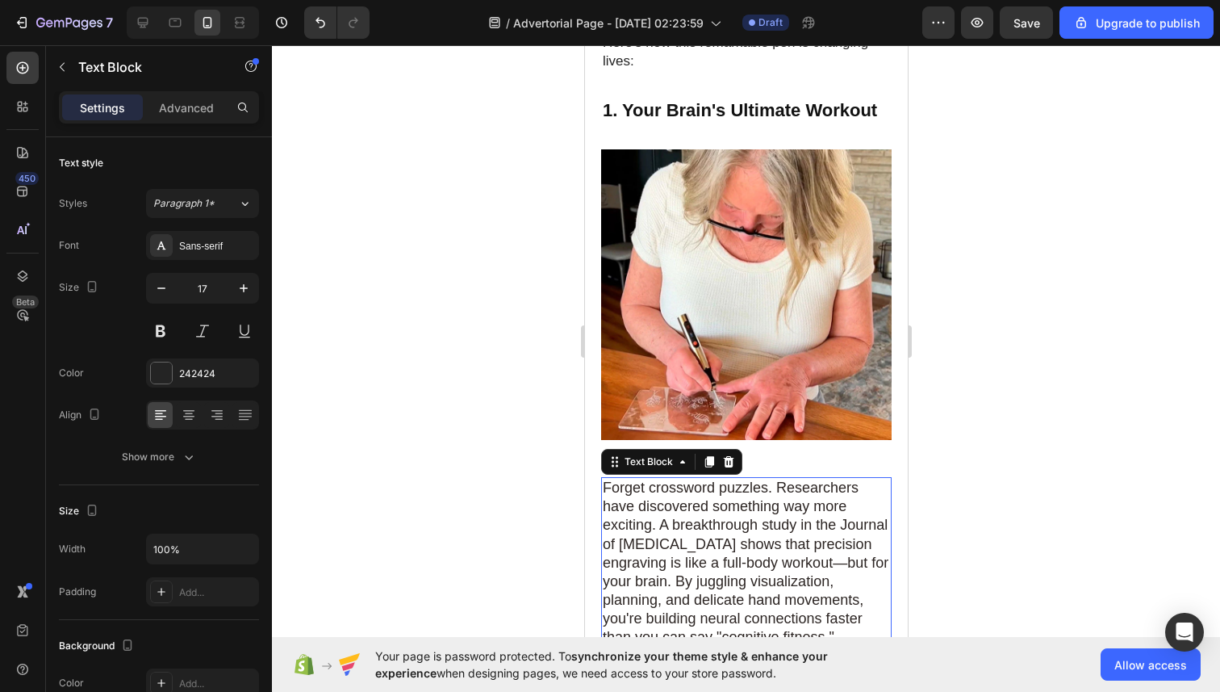
scroll to position [536, 0]
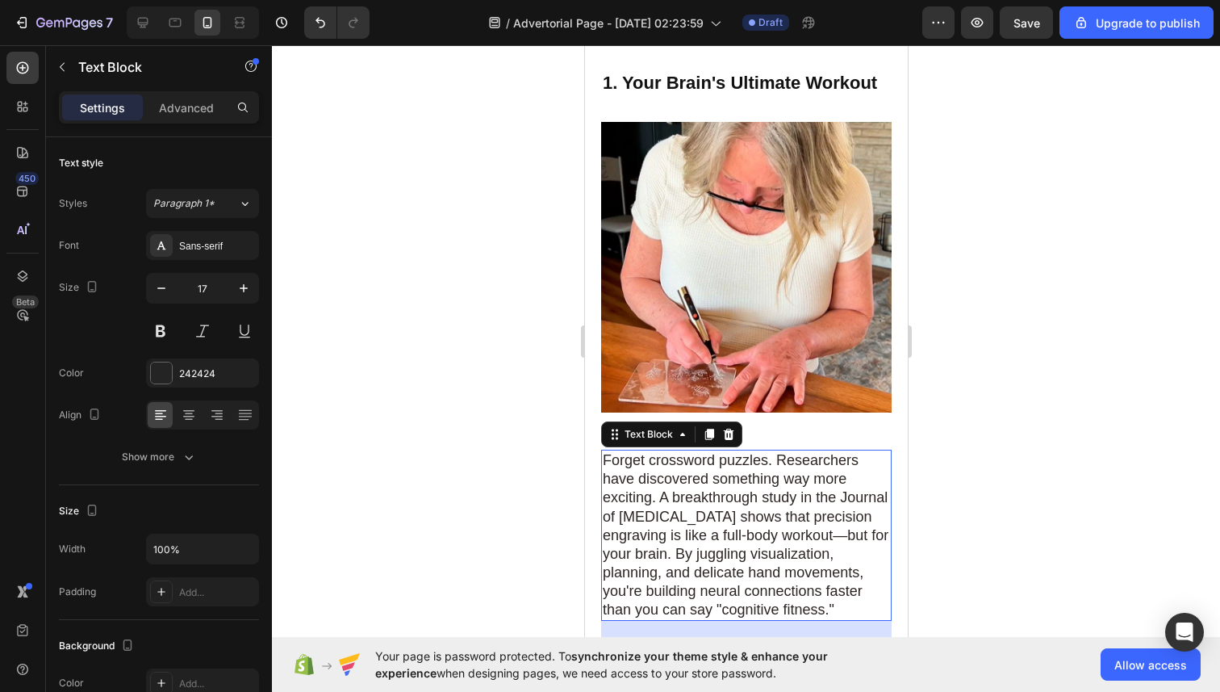
click at [975, 393] on div at bounding box center [746, 368] width 948 height 646
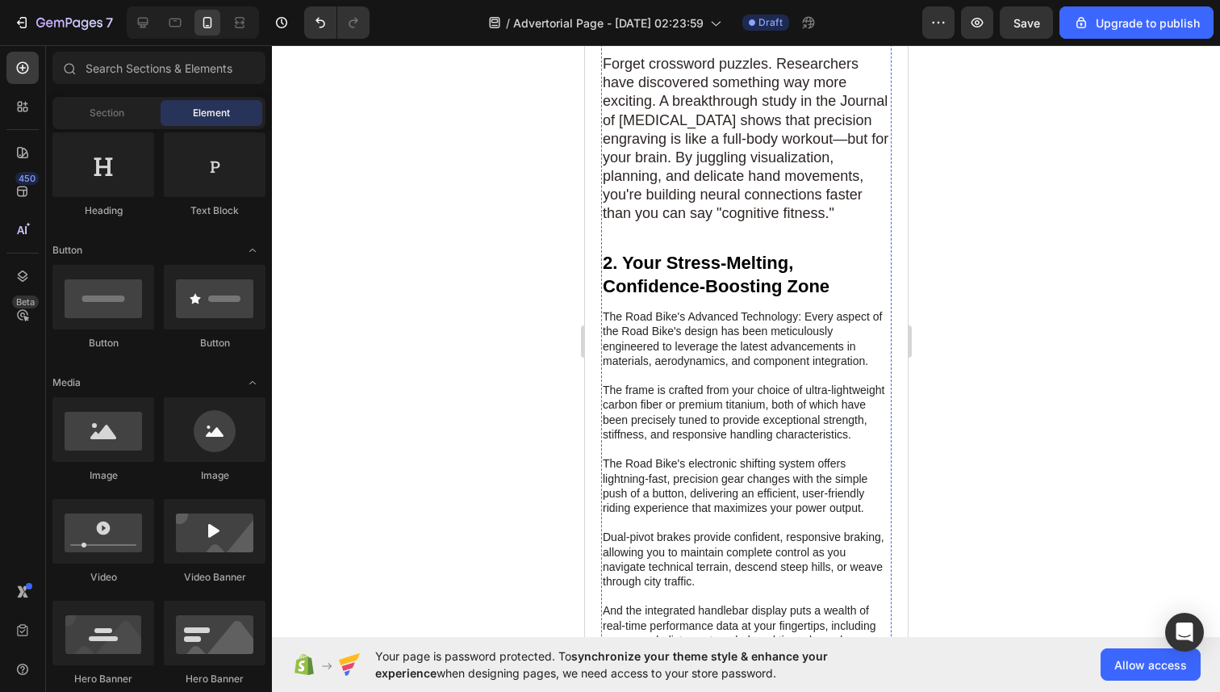
scroll to position [980, 0]
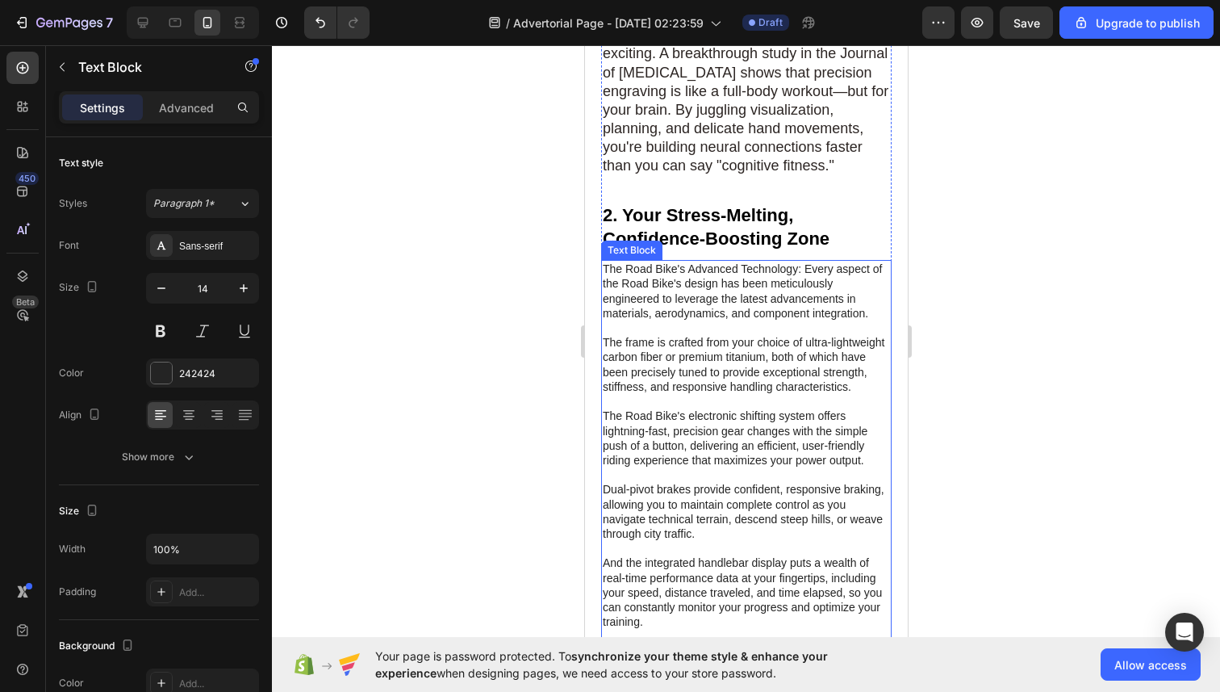
click at [755, 369] on p "The Road Bike's Advanced Technology: Every aspect of the Road Bike's design has…" at bounding box center [745, 474] width 287 height 426
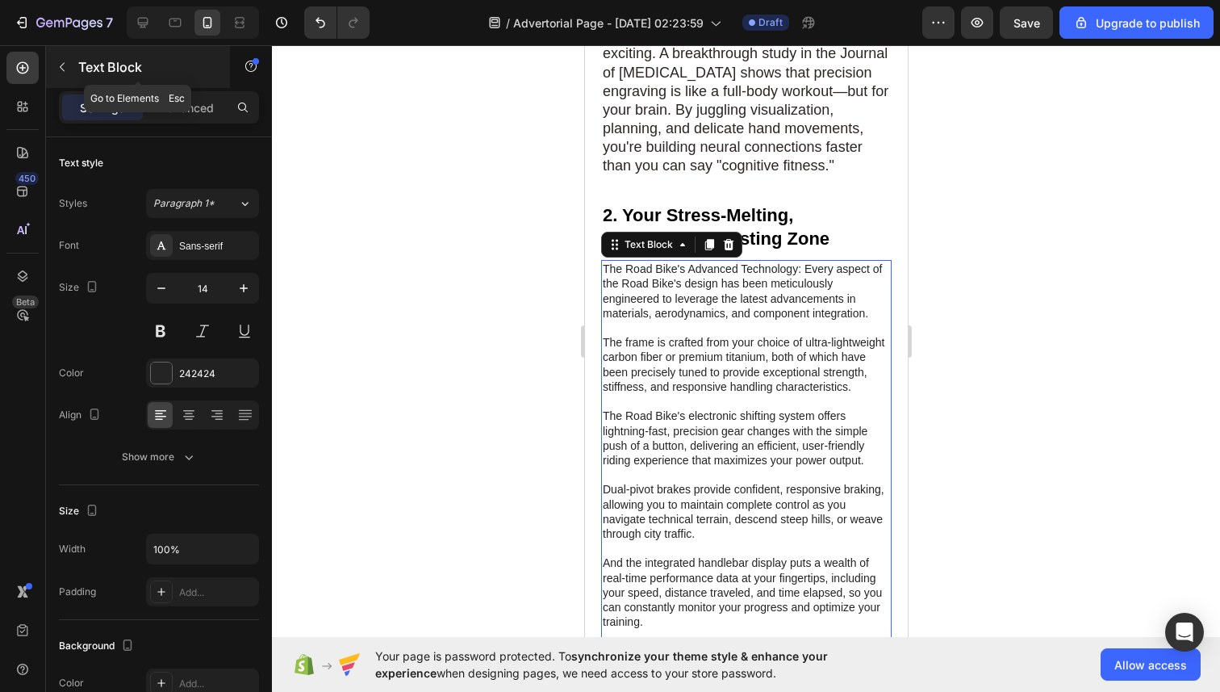
click at [69, 69] on button "button" at bounding box center [62, 67] width 26 height 26
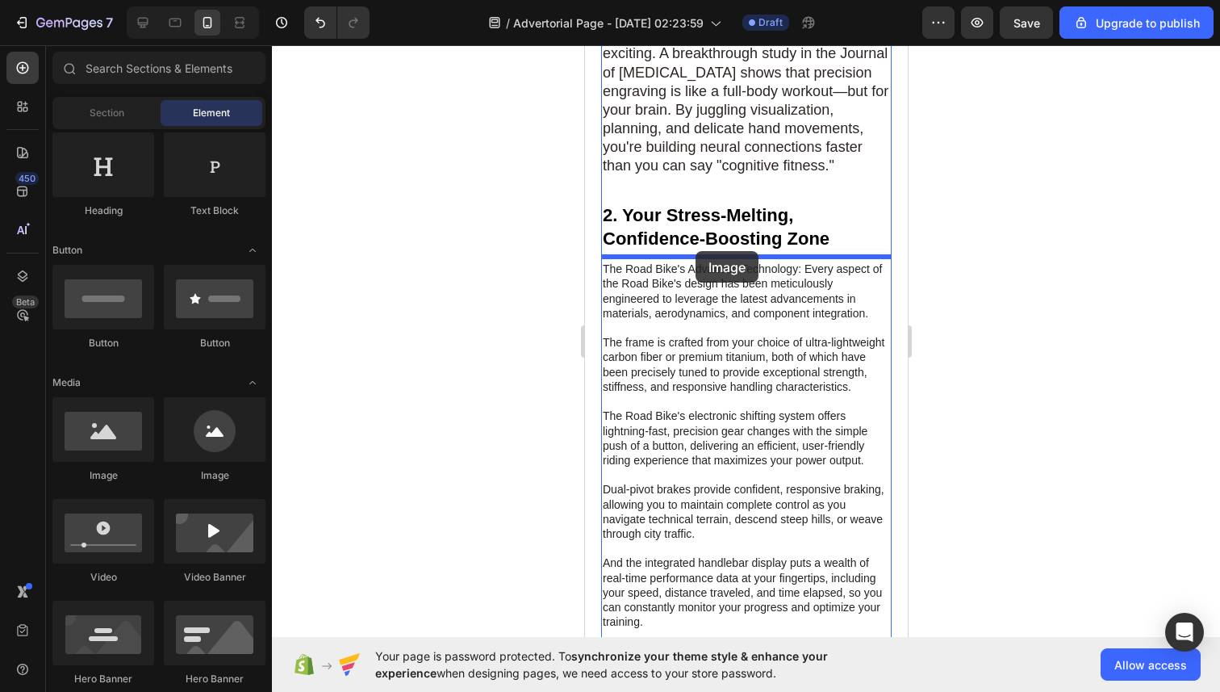
drag, startPoint x: 669, startPoint y: 467, endPoint x: 695, endPoint y: 251, distance: 217.8
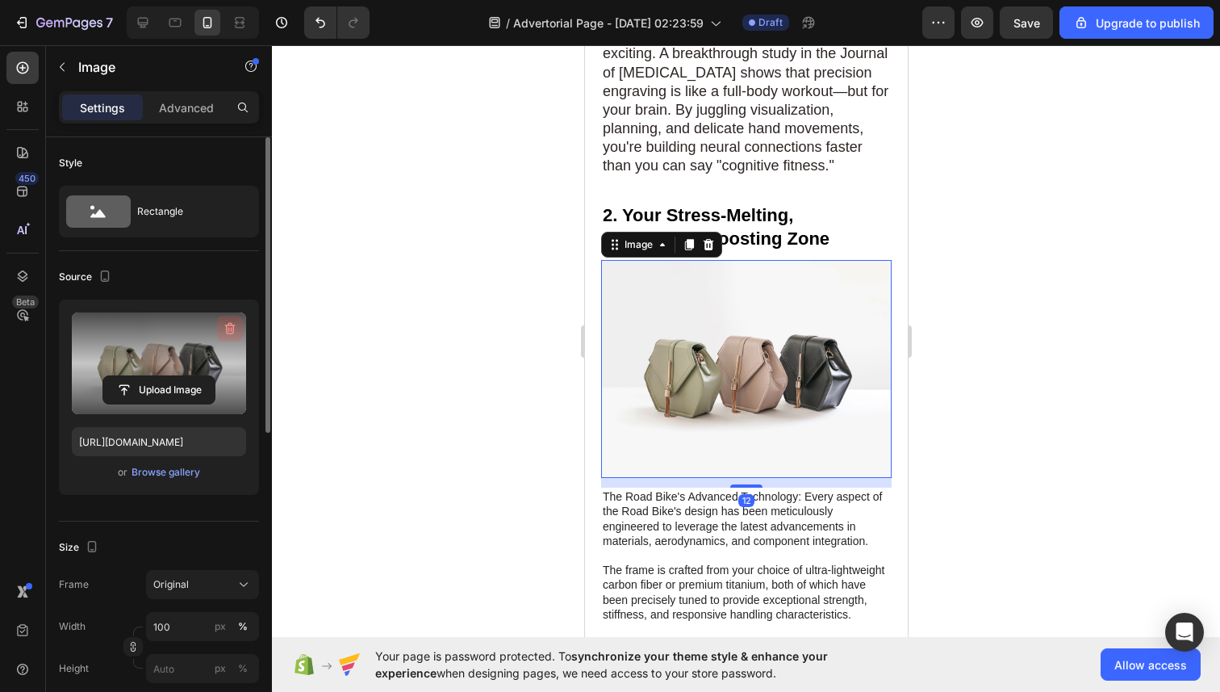
click at [230, 332] on icon "button" at bounding box center [230, 328] width 16 height 16
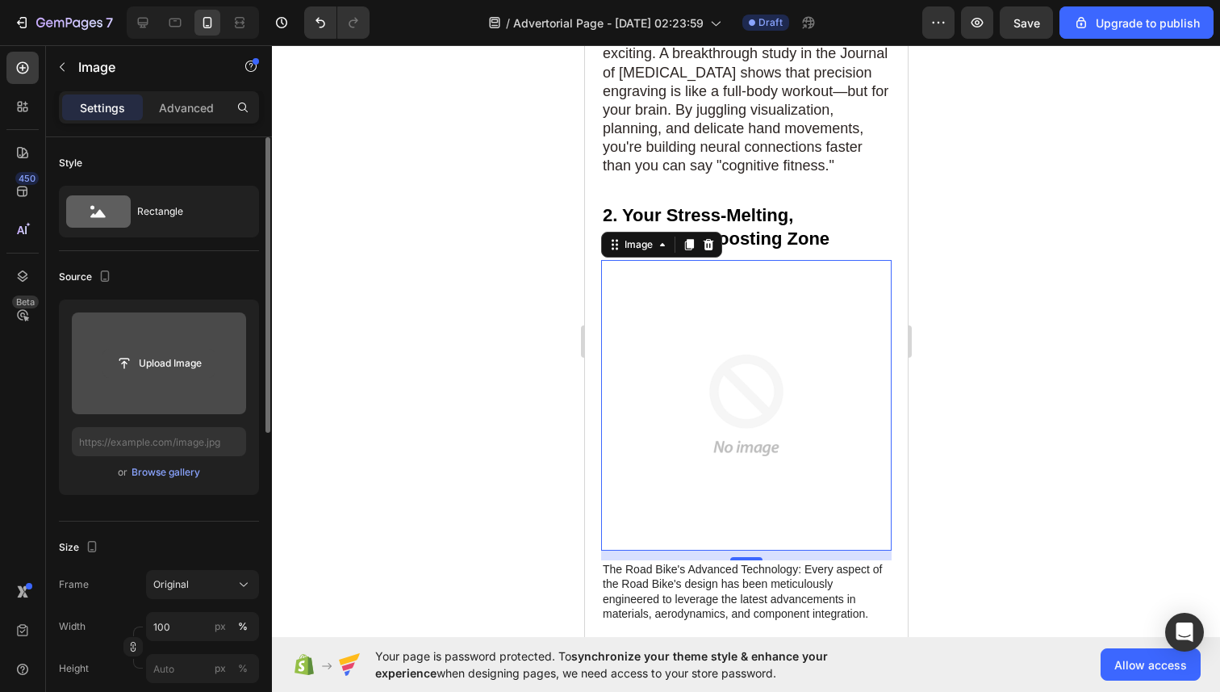
click at [160, 351] on input "file" at bounding box center [158, 362] width 111 height 27
click at [142, 334] on input "file" at bounding box center [159, 363] width 174 height 102
click at [192, 349] on input "file" at bounding box center [158, 362] width 111 height 27
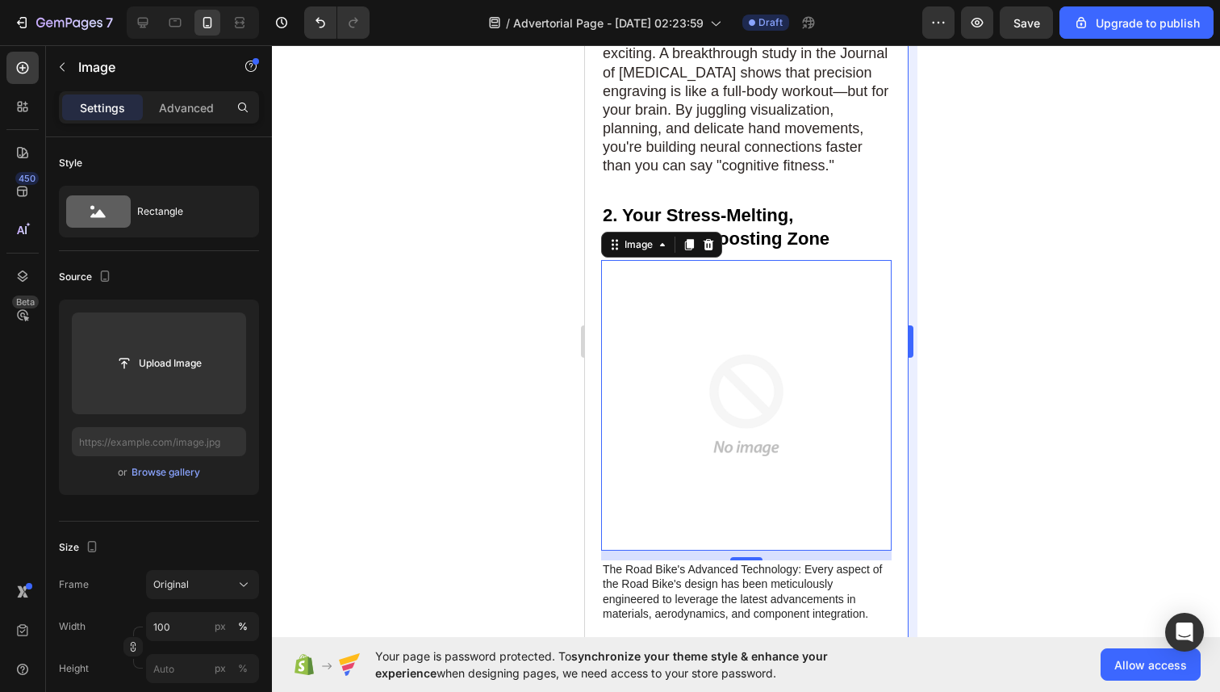
type input "C:\fakepath\seniors-engraving-happy-moment-ezgif.com-webp-to-gif-converter.gif"
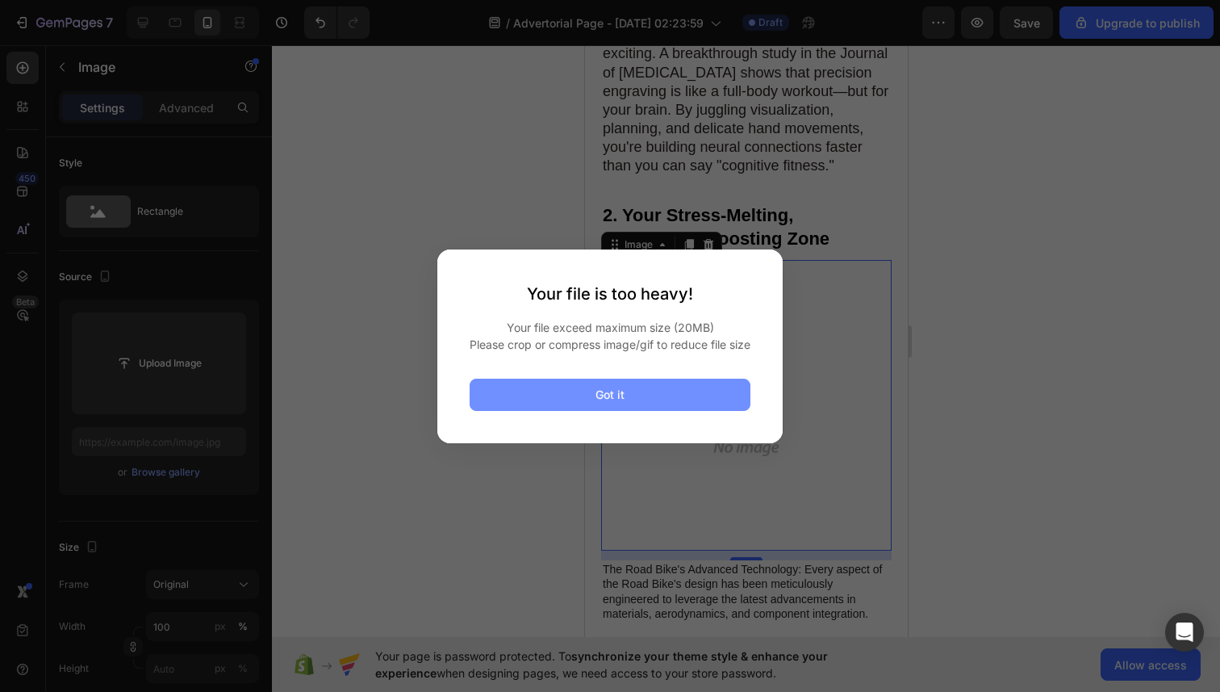
click at [687, 406] on button "Got it" at bounding box center [610, 394] width 281 height 32
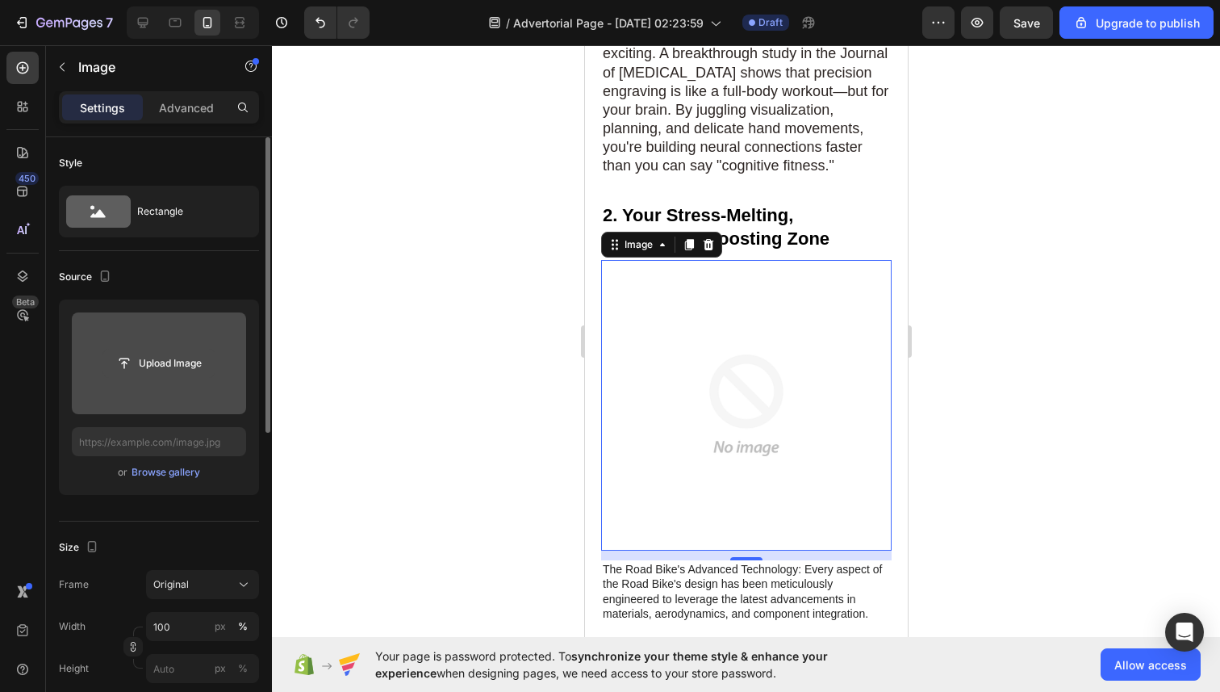
click at [148, 353] on input "file" at bounding box center [158, 362] width 111 height 27
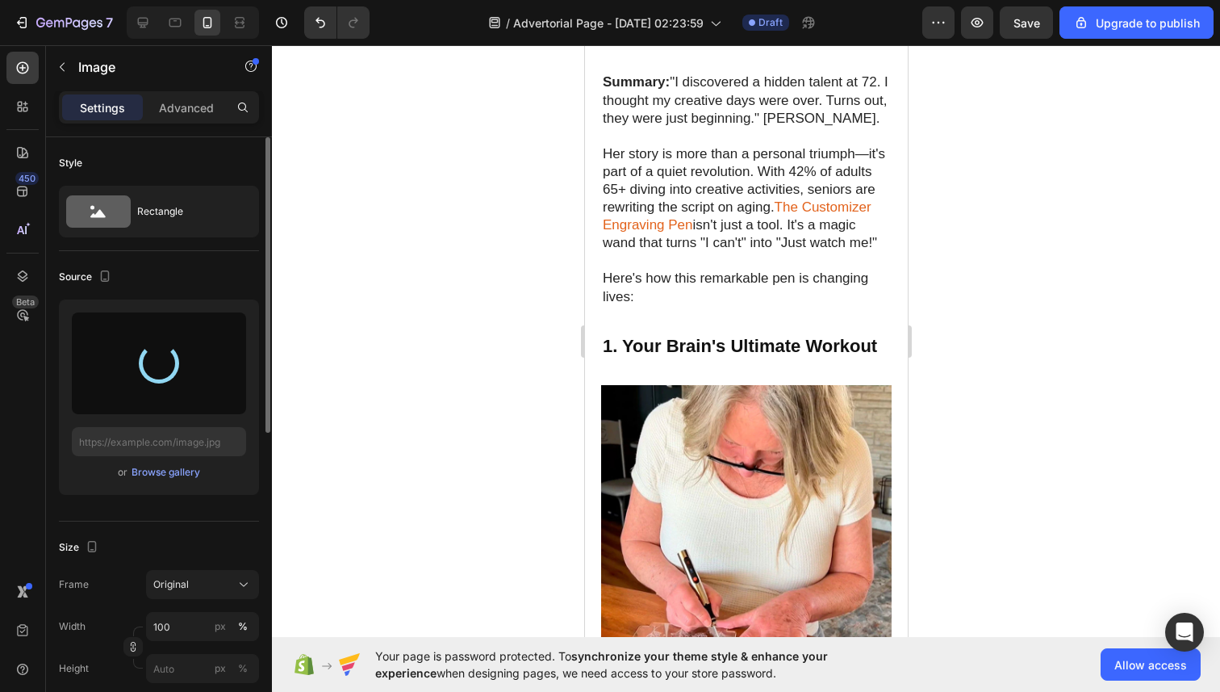
type input "https://cdn.shopify.com/s/files/1/0724/7482/0793/files/gempages_581660207315157…"
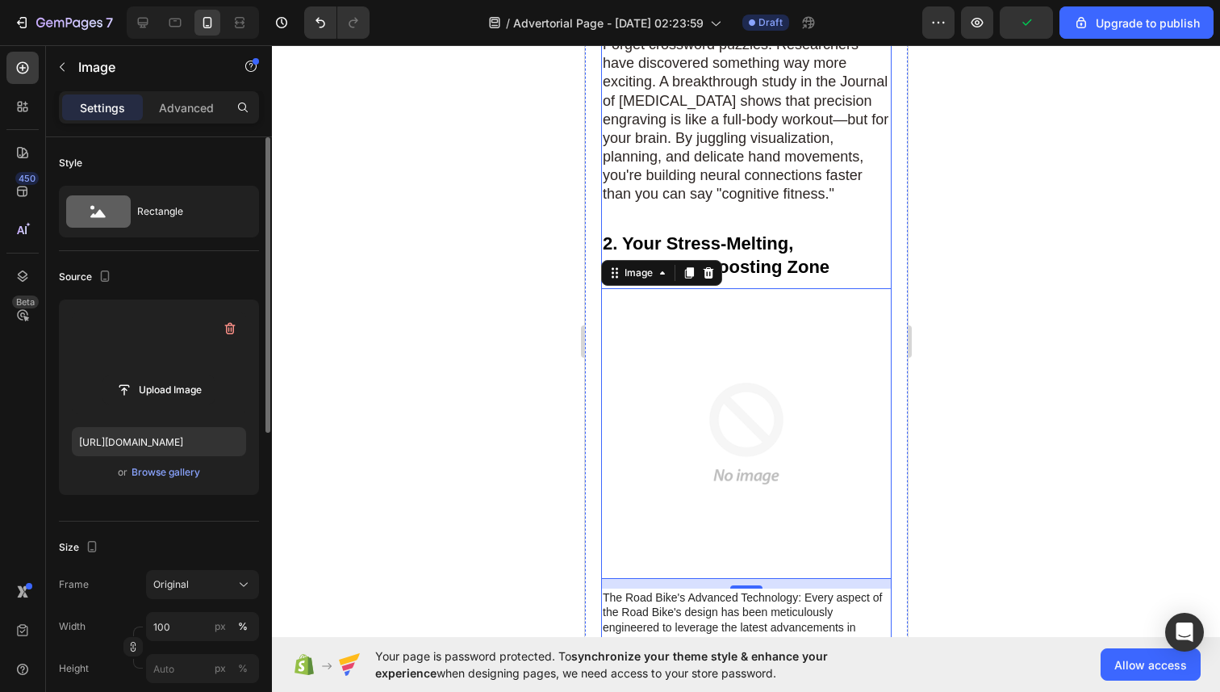
scroll to position [1079, 0]
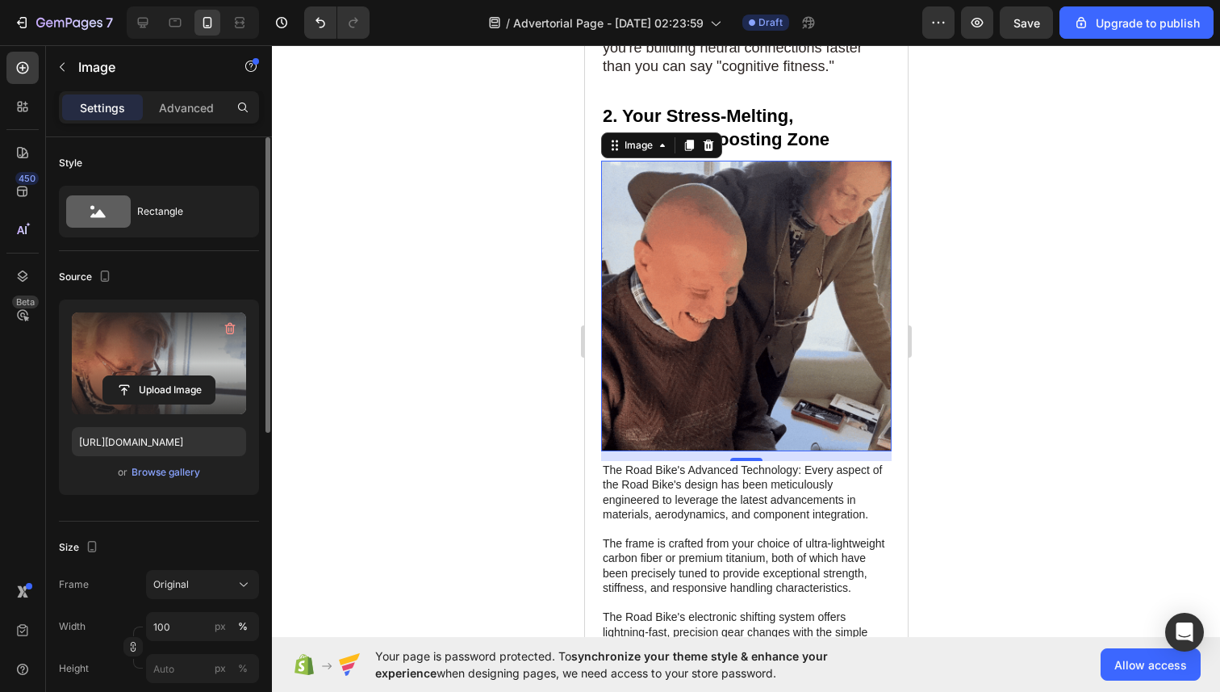
click at [816, 270] on img at bounding box center [745, 306] width 291 height 291
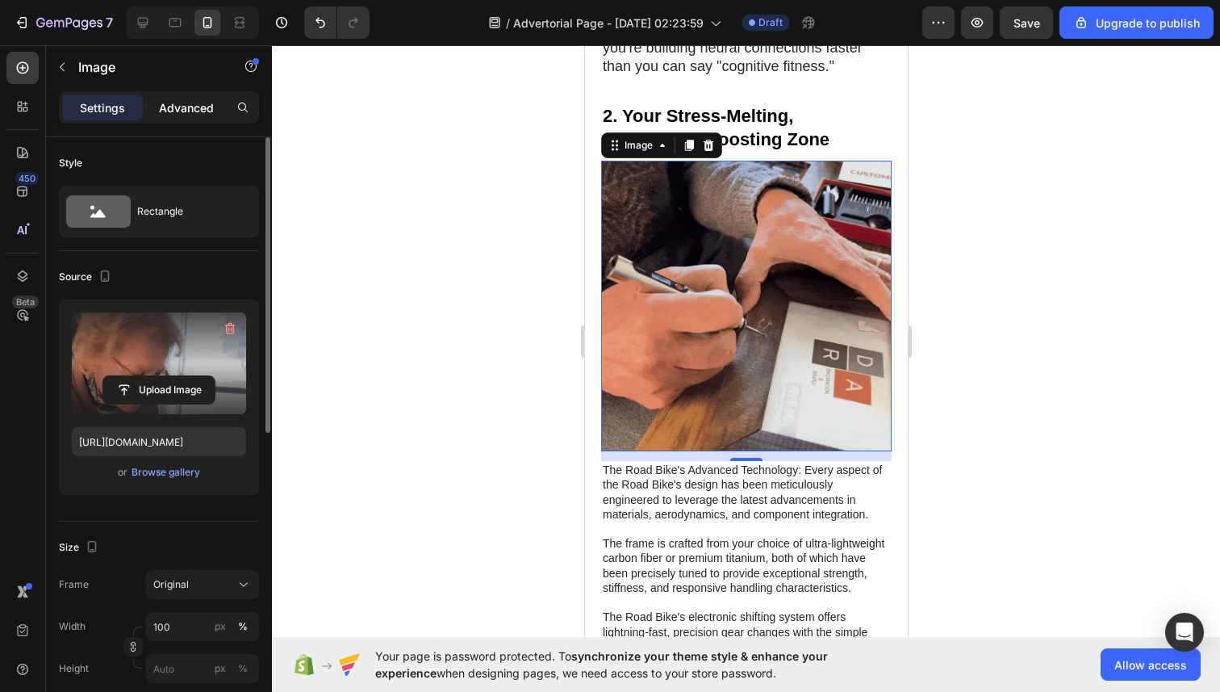
click at [181, 115] on p "Advanced" at bounding box center [186, 107] width 55 height 17
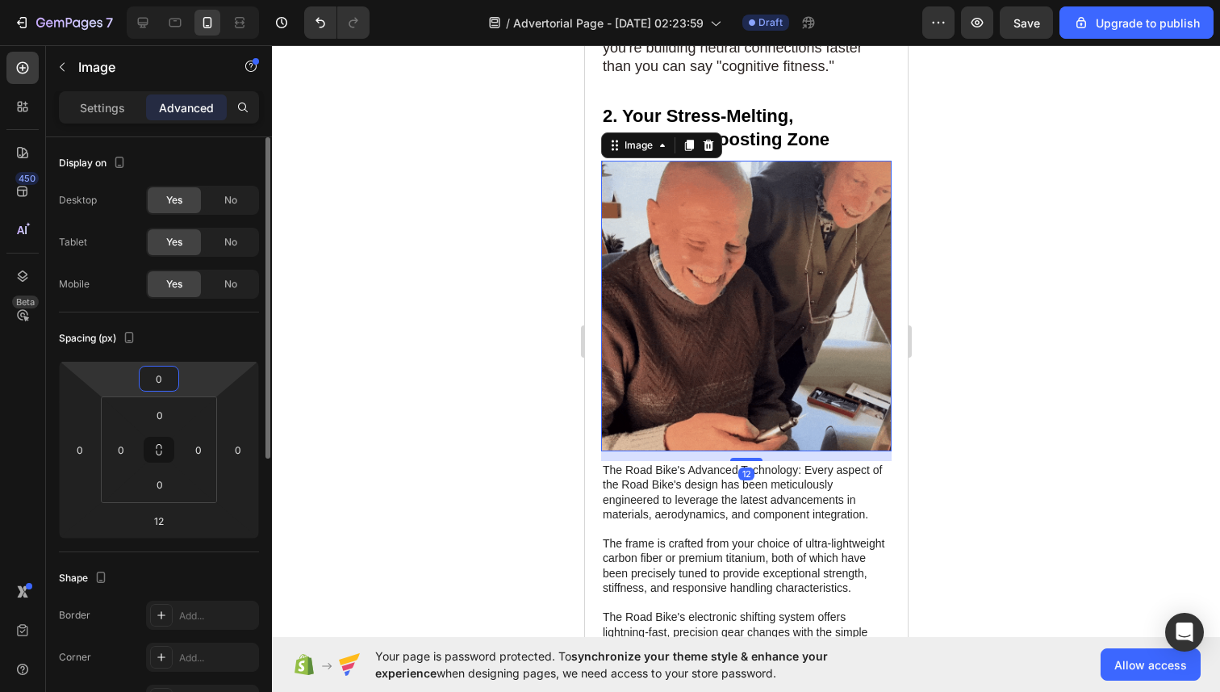
click at [163, 379] on input "0" at bounding box center [159, 378] width 32 height 24
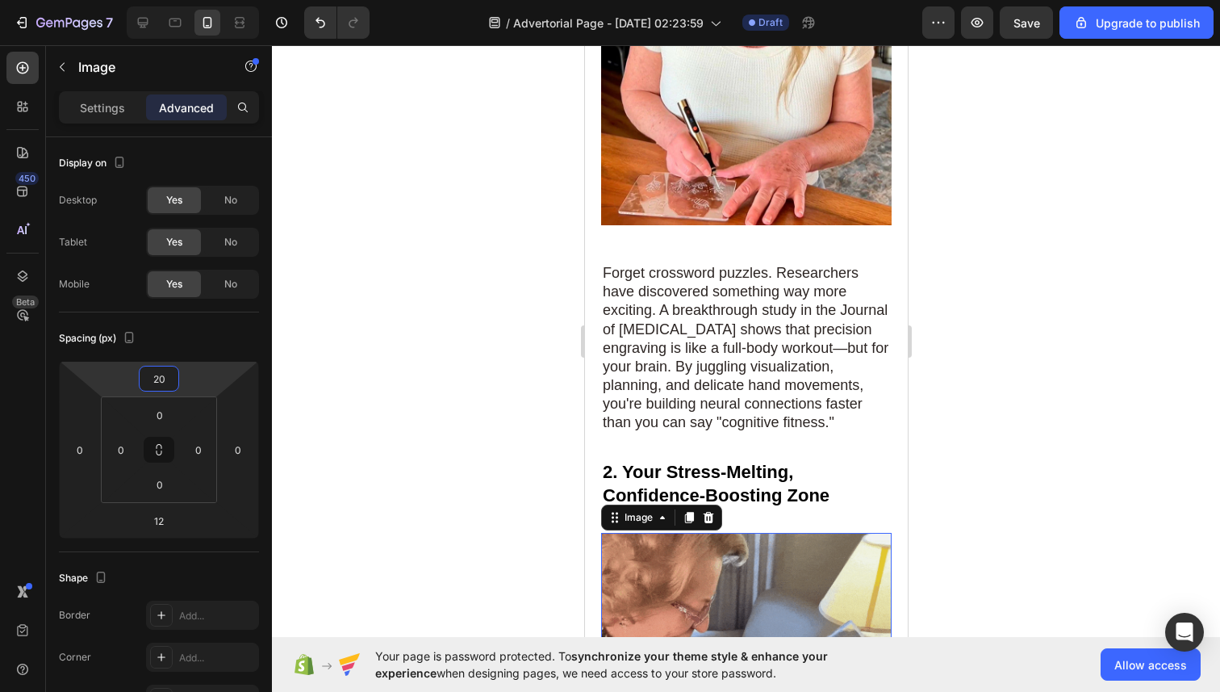
scroll to position [721, 0]
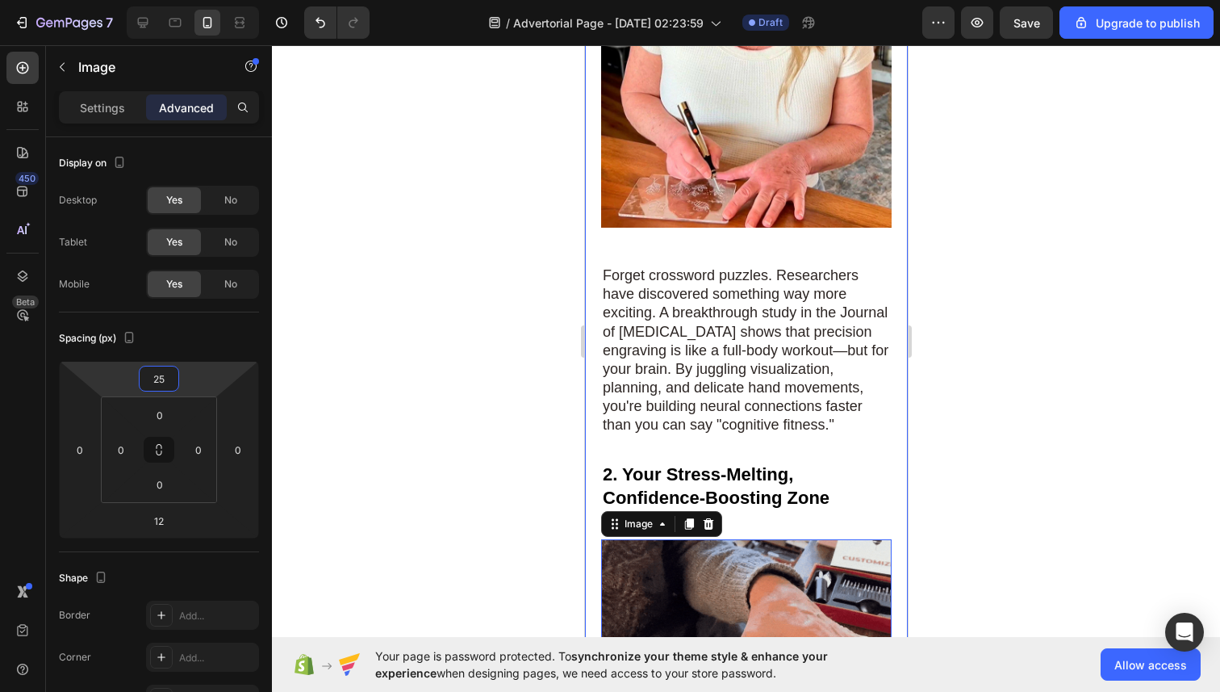
type input "25"
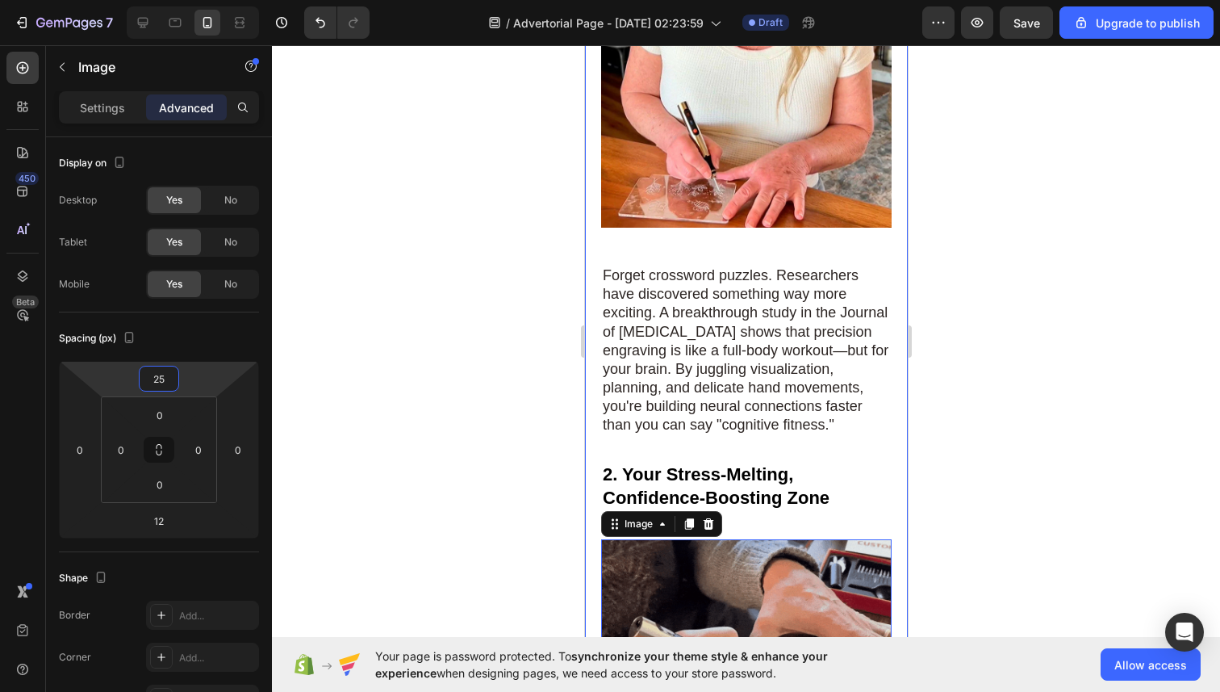
click at [942, 440] on div at bounding box center [746, 368] width 948 height 646
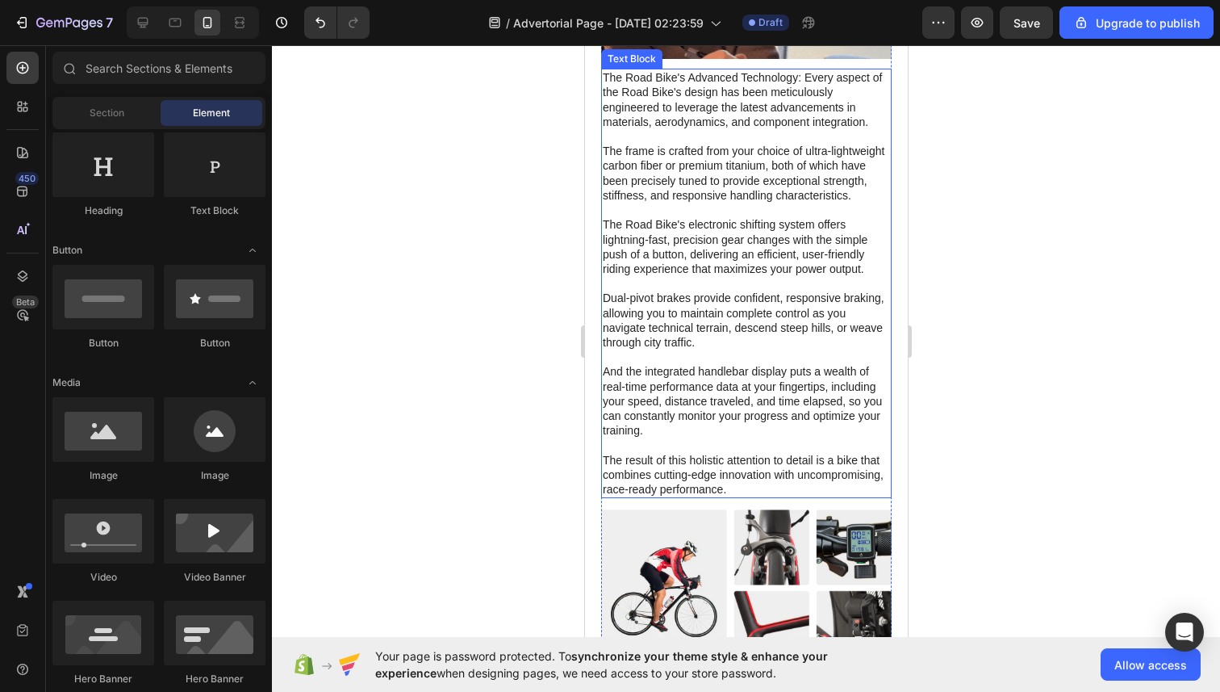
scroll to position [1357, 0]
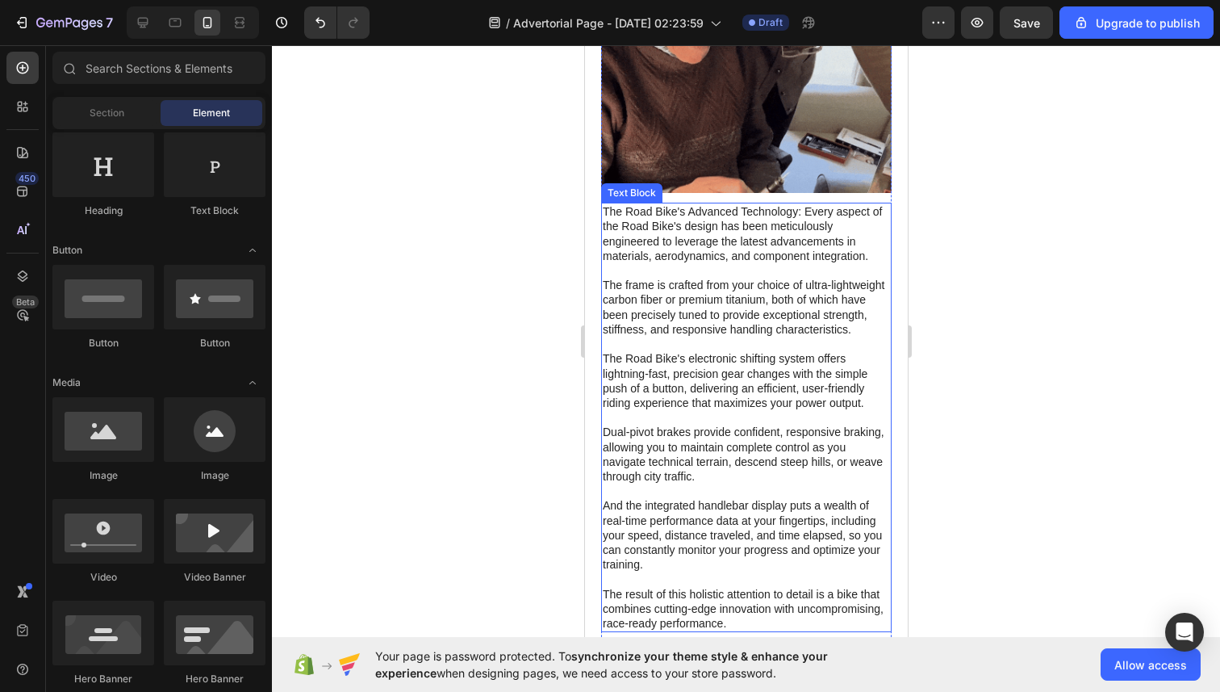
click at [807, 429] on p "The Road Bike's Advanced Technology: Every aspect of the Road Bike's design has…" at bounding box center [745, 417] width 287 height 426
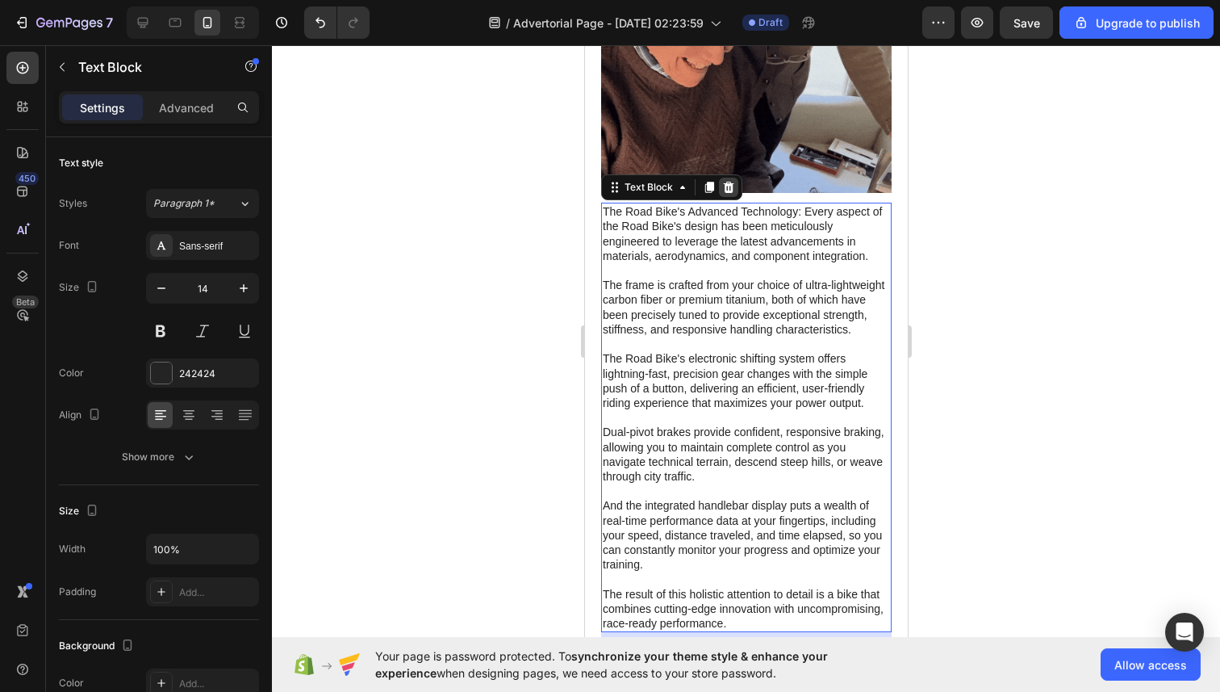
click at [723, 181] on icon at bounding box center [727, 187] width 13 height 13
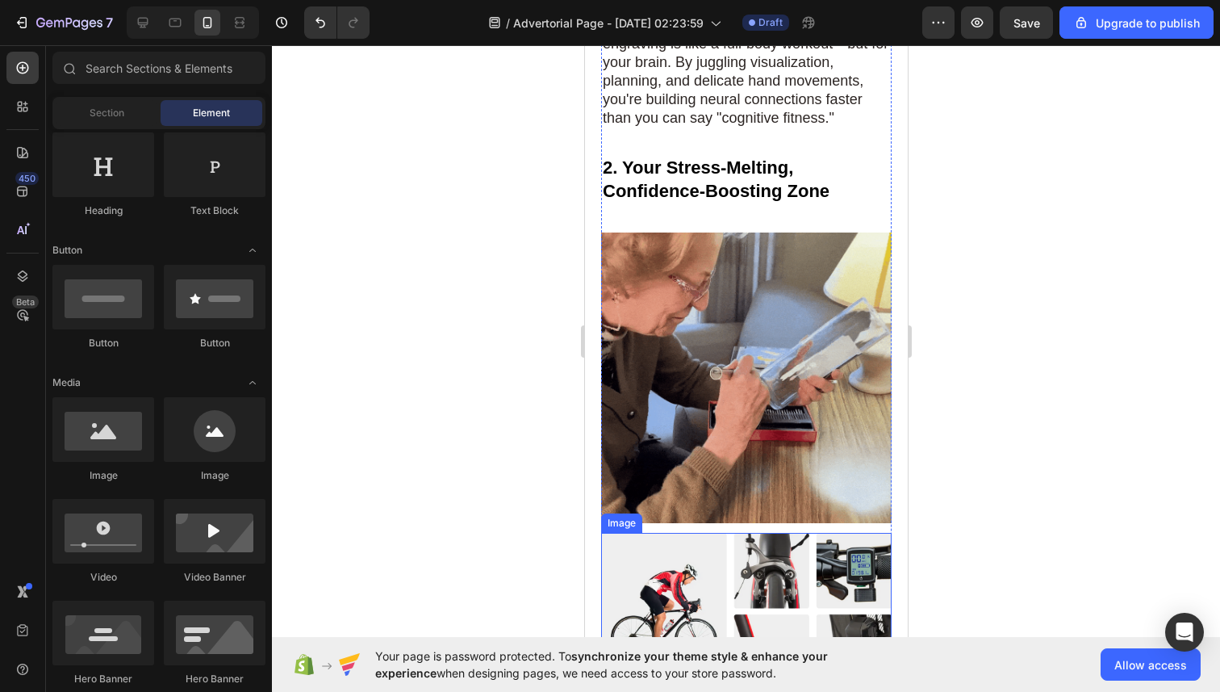
scroll to position [782, 0]
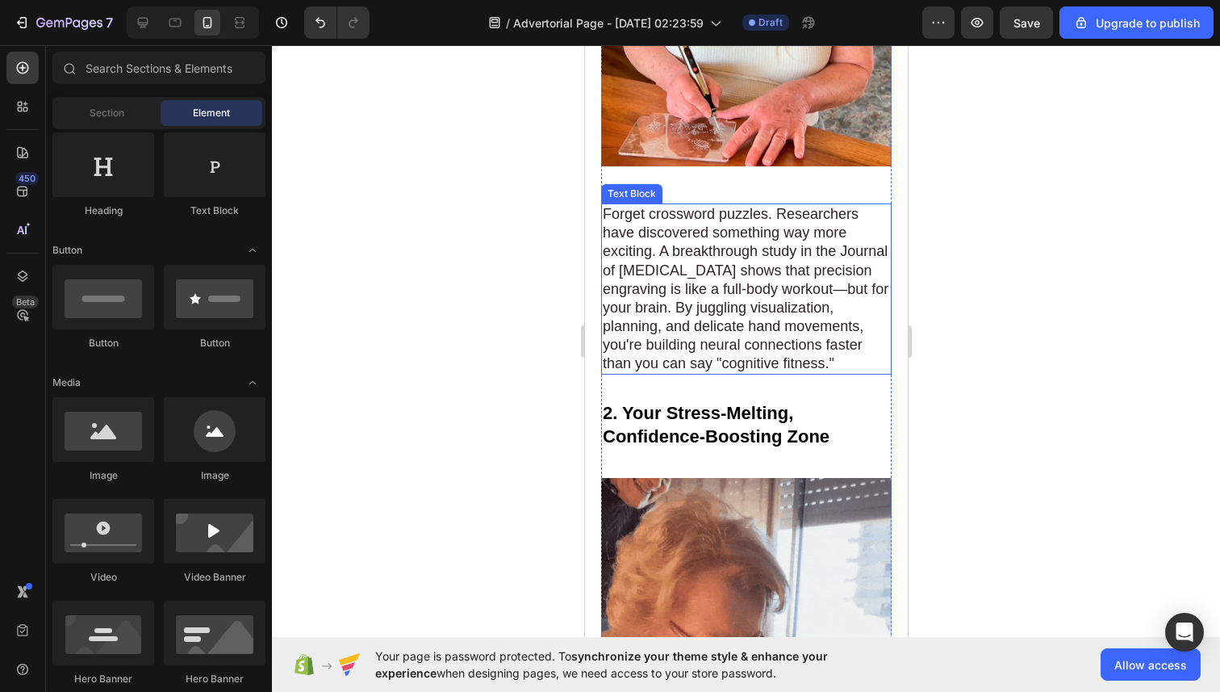
click at [721, 272] on span "Forget crossword puzzles. Researchers have discovered something way more exciti…" at bounding box center [745, 288] width 286 height 165
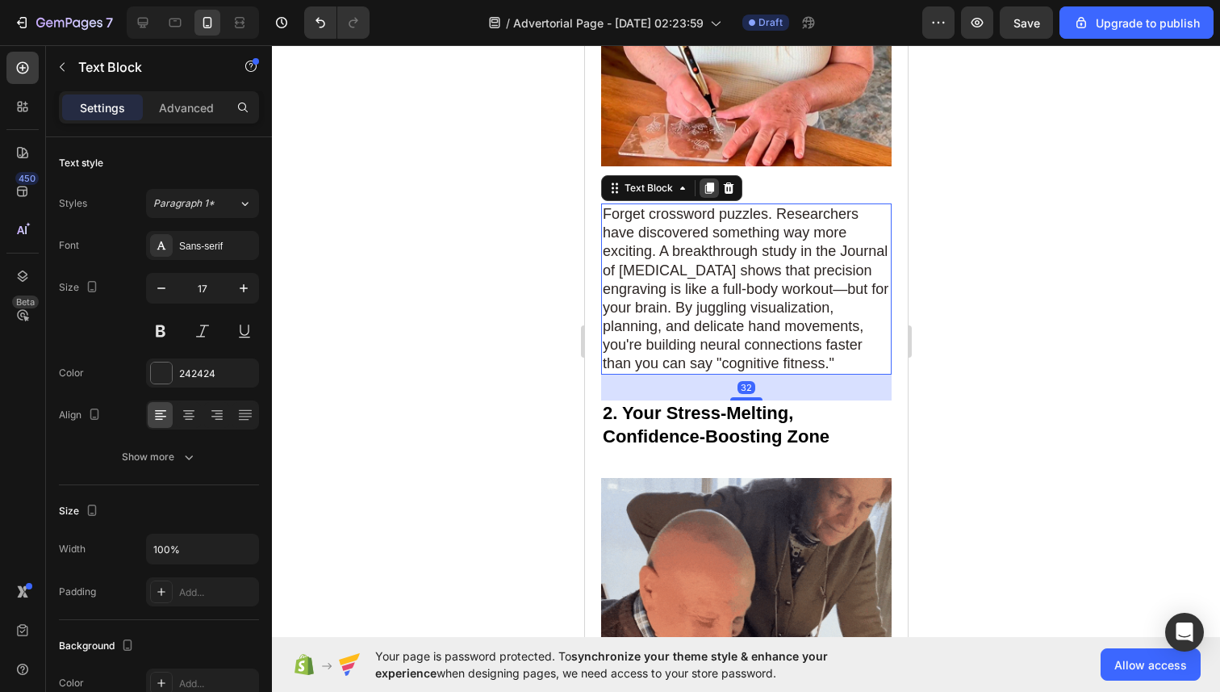
click at [706, 189] on icon at bounding box center [709, 187] width 9 height 11
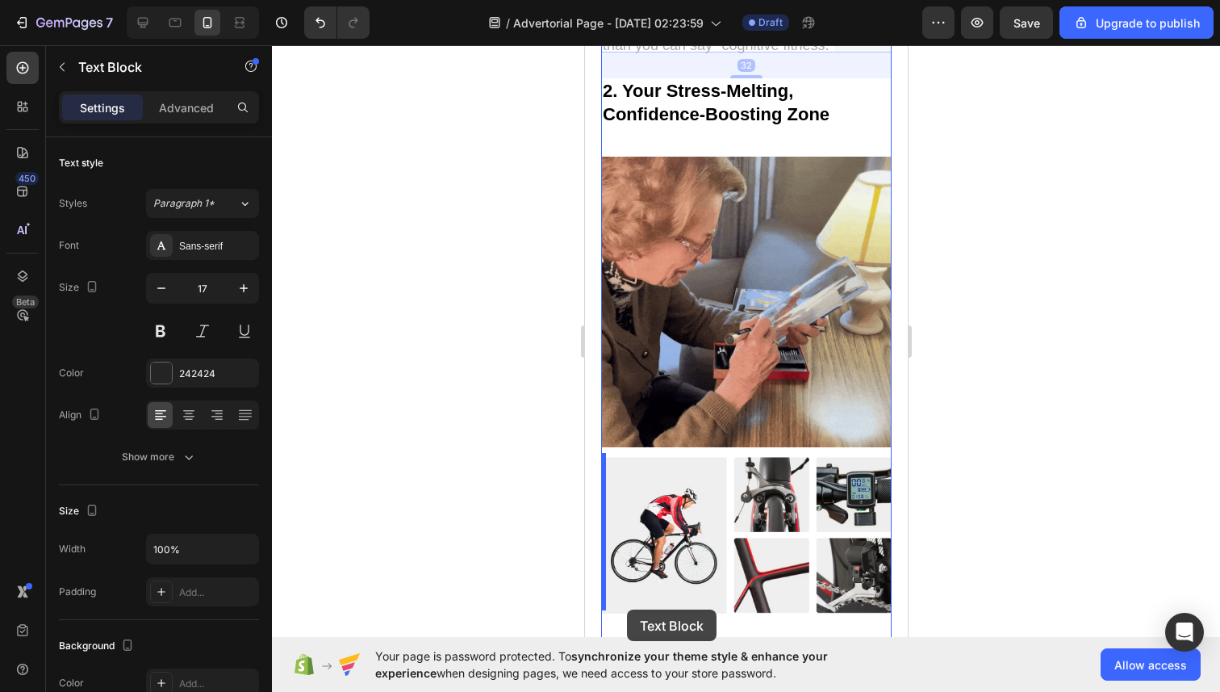
scroll to position [1526, 0]
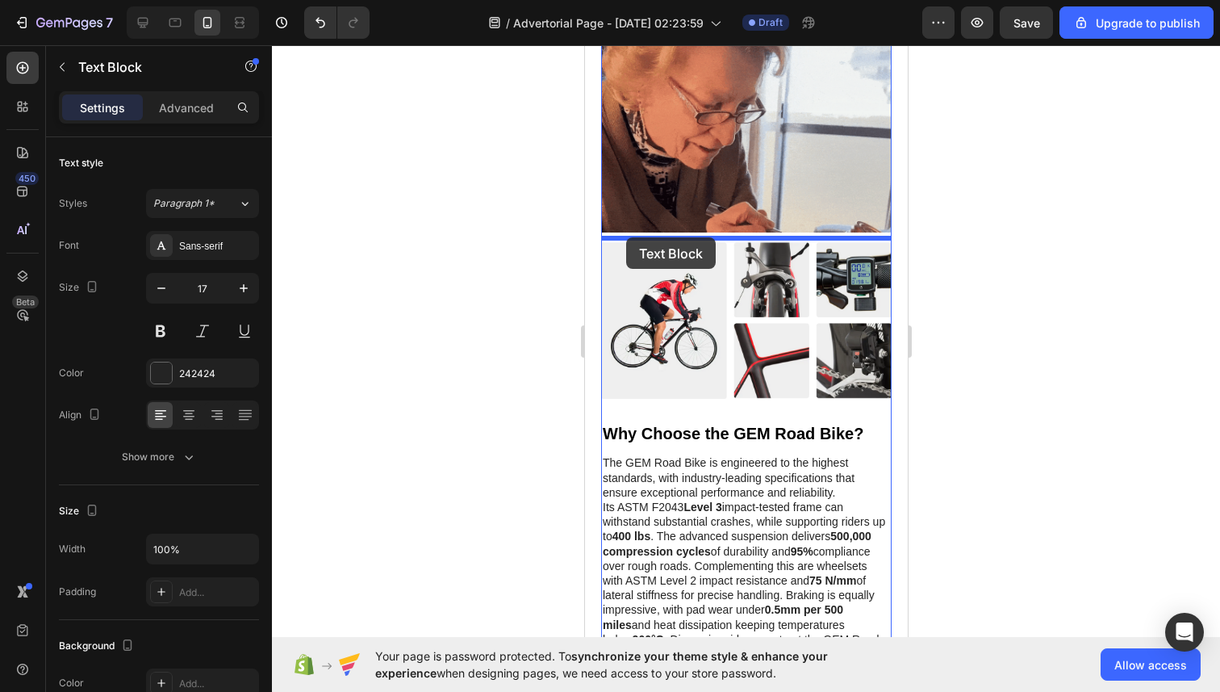
drag, startPoint x: 615, startPoint y: 157, endPoint x: 625, endPoint y: 238, distance: 82.2
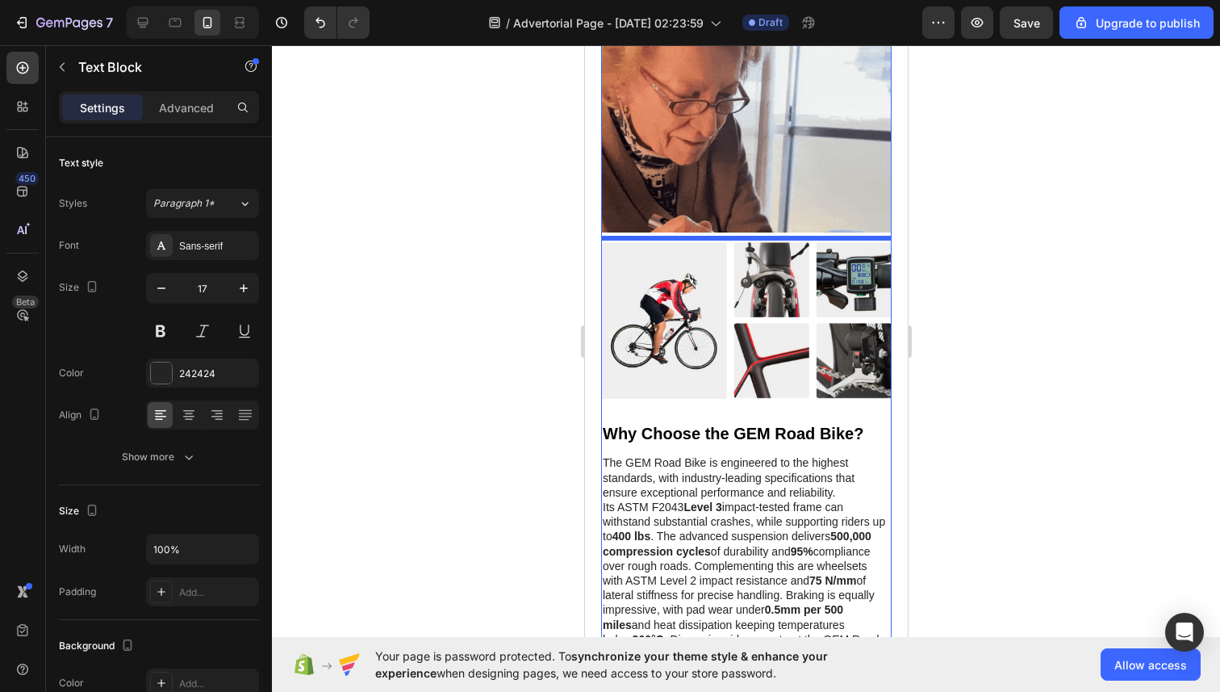
scroll to position [1318, 0]
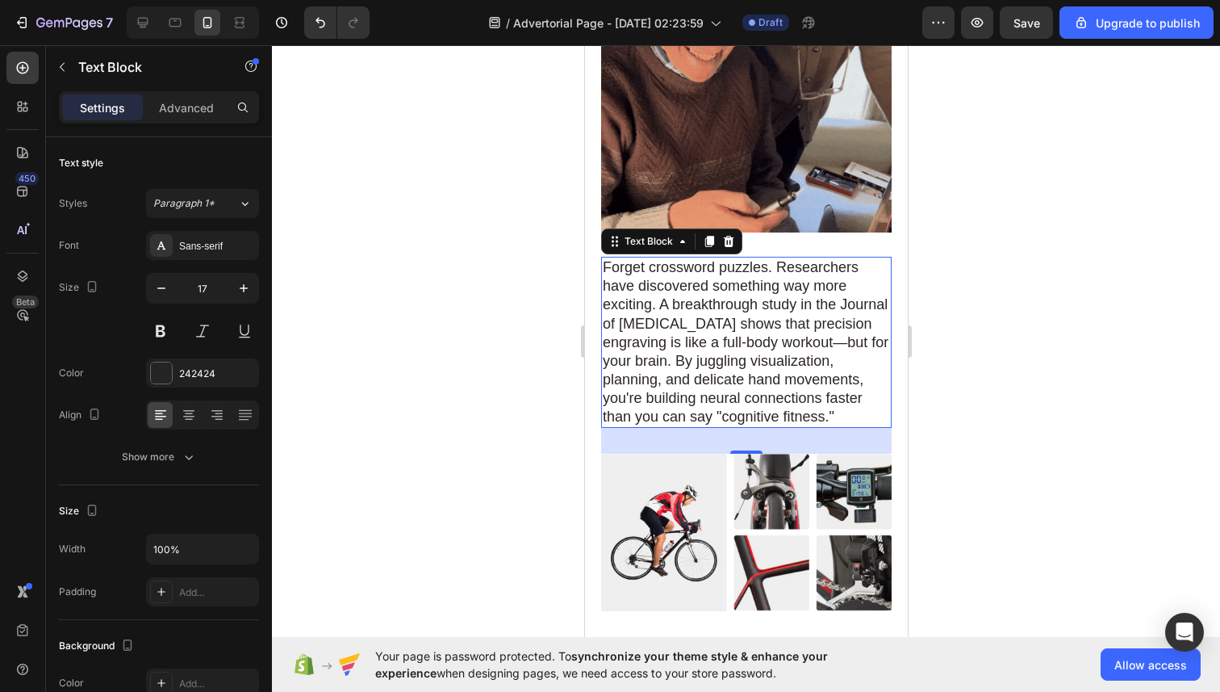
click at [666, 292] on span "Forget crossword puzzles. Researchers have discovered something way more exciti…" at bounding box center [745, 341] width 286 height 165
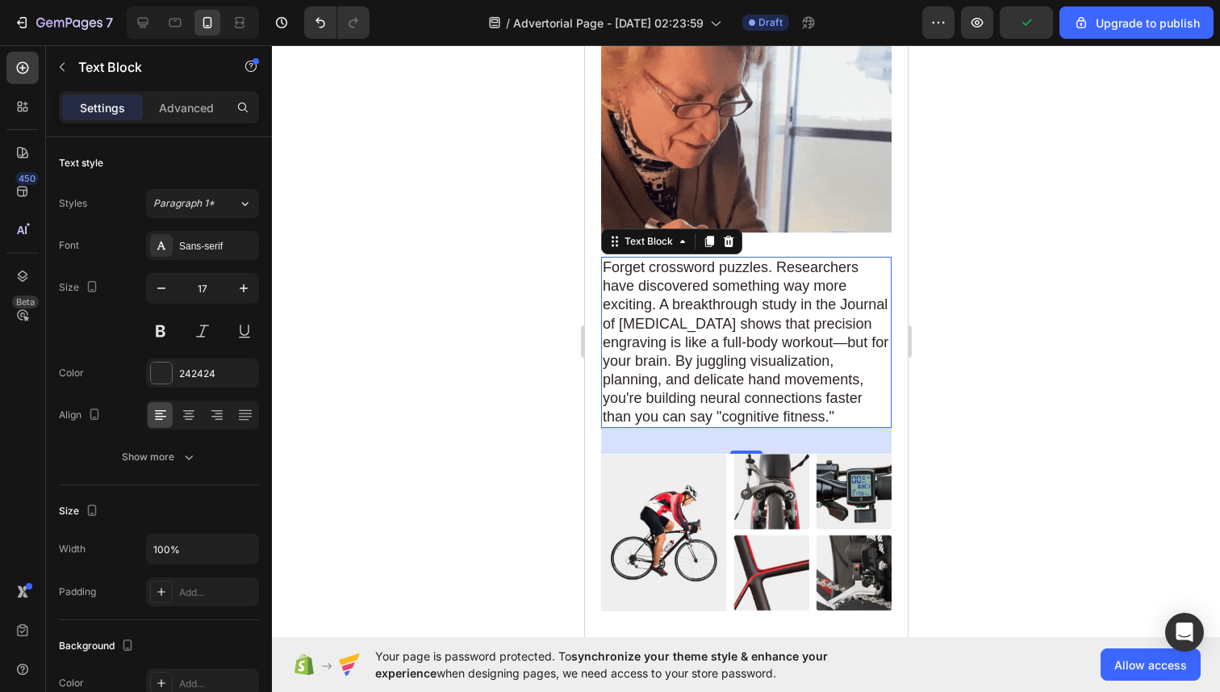
click at [705, 337] on span "Forget crossword puzzles. Researchers have discovered something way more exciti…" at bounding box center [745, 341] width 286 height 165
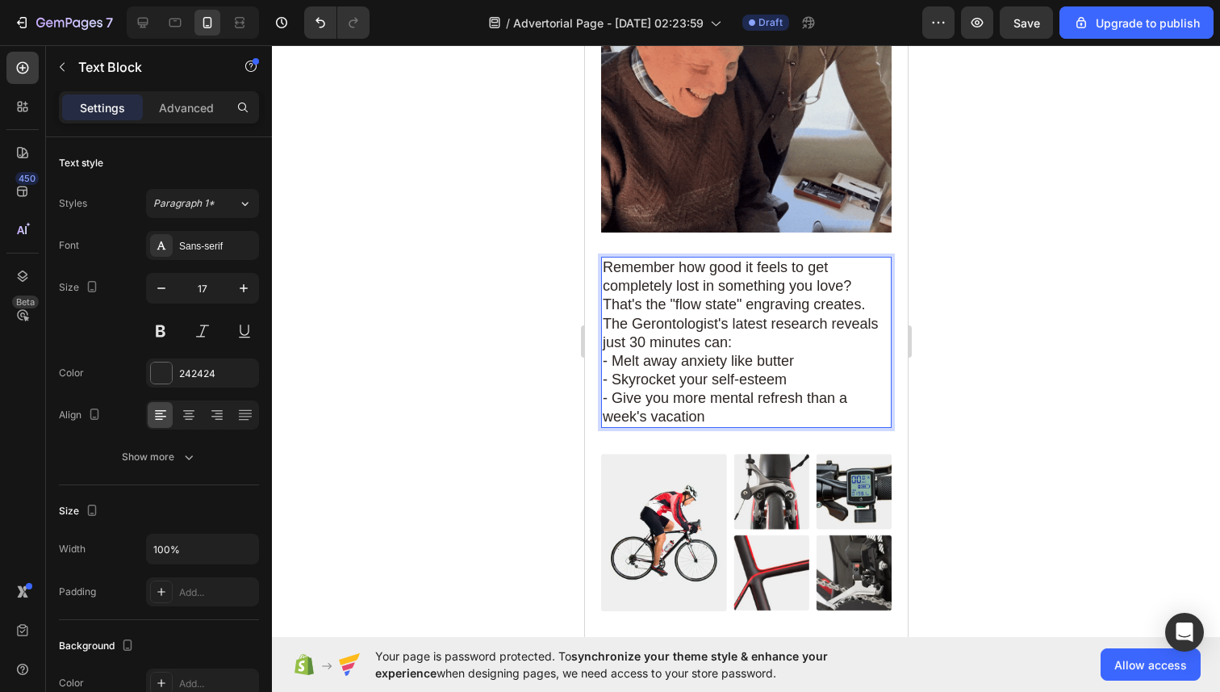
click at [939, 348] on div at bounding box center [746, 368] width 948 height 646
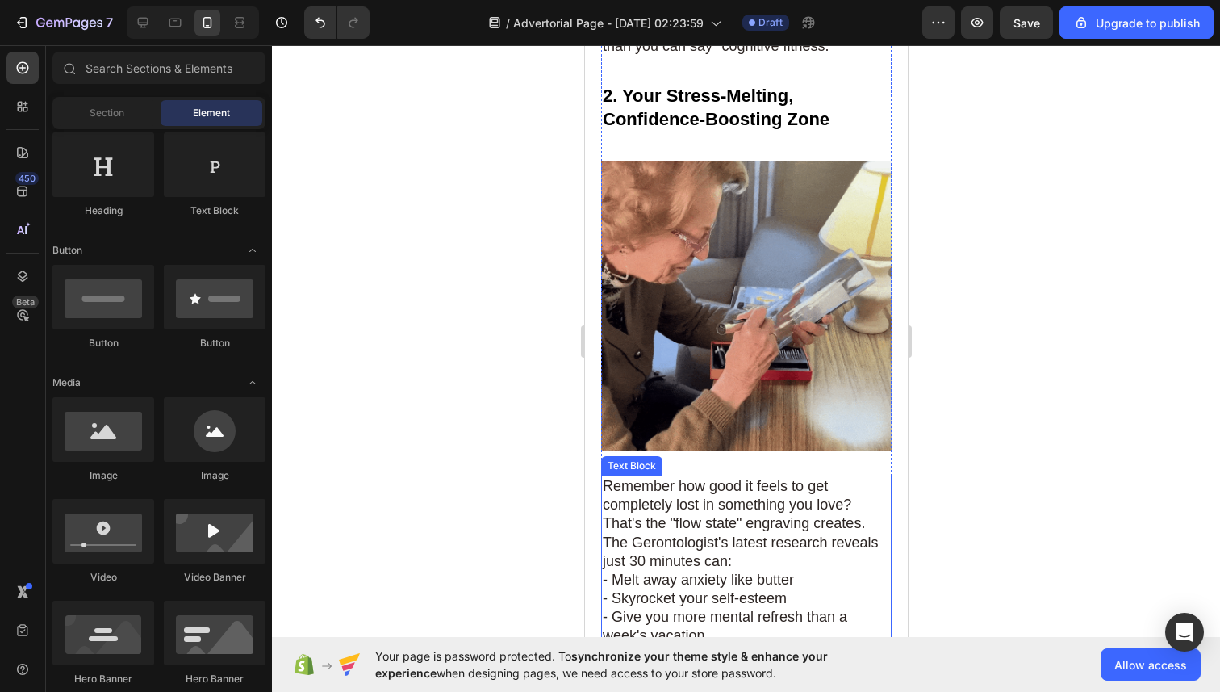
scroll to position [1252, 0]
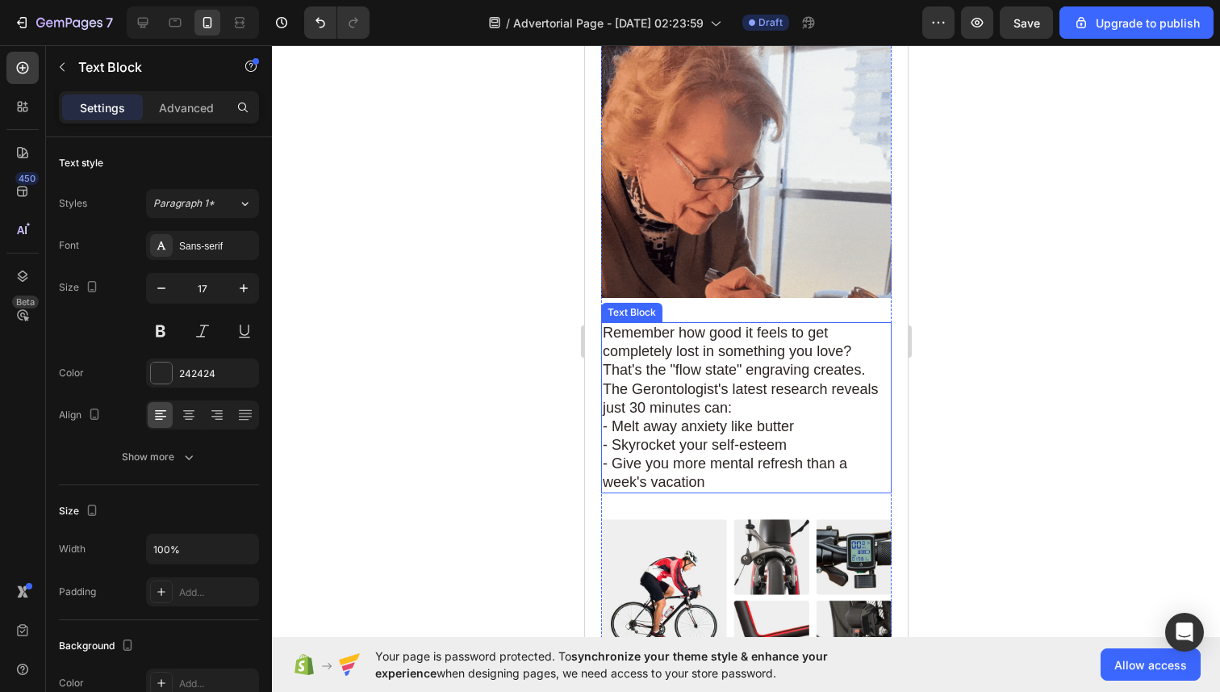
click at [776, 378] on span "Remember how good it feels to get completely lost in something you love? That's…" at bounding box center [740, 369] width 276 height 90
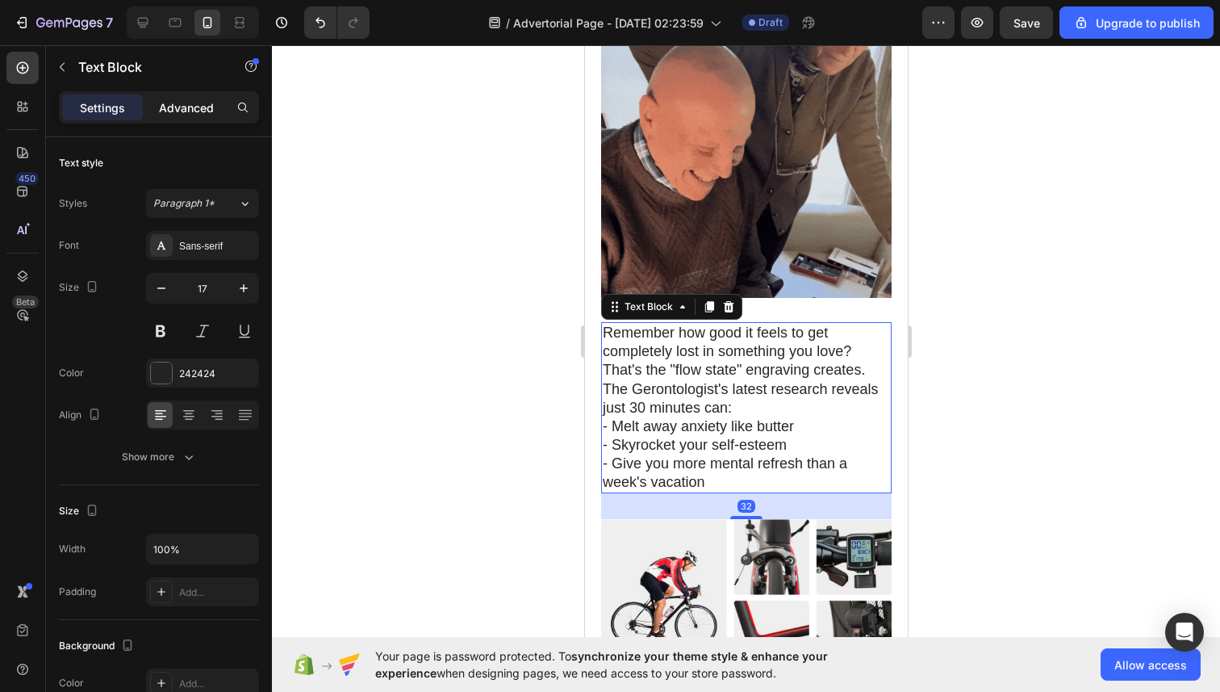
click at [206, 97] on div "Advanced" at bounding box center [186, 107] width 81 height 26
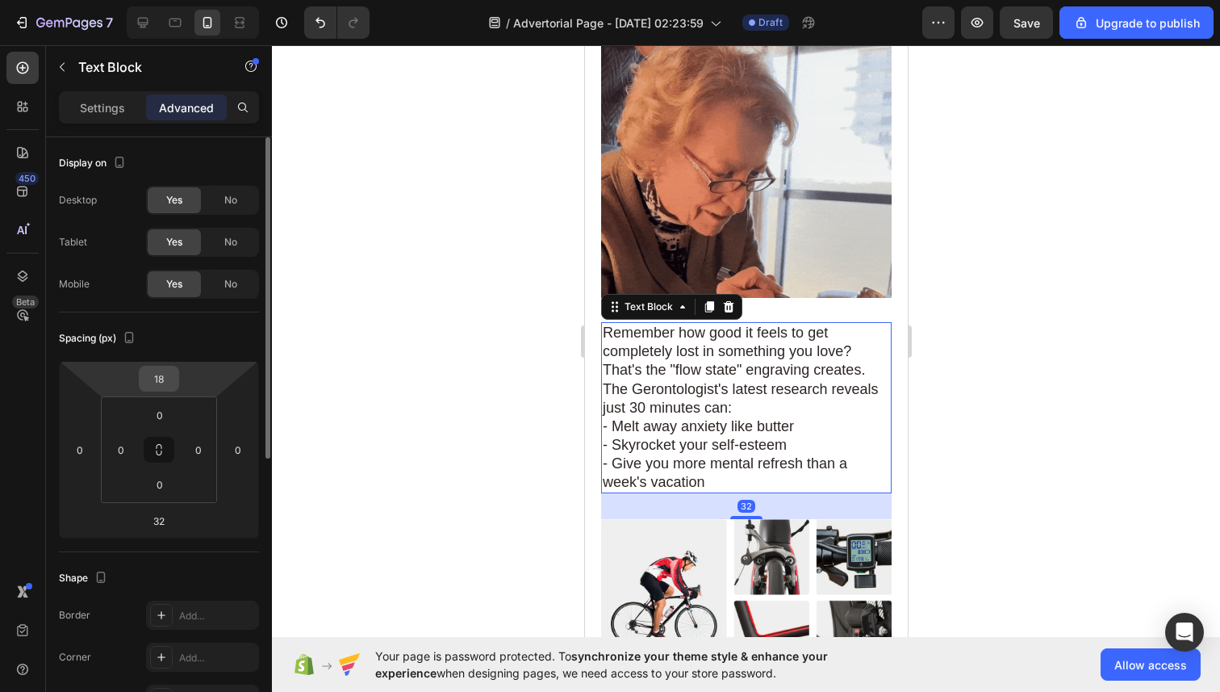
click at [172, 382] on input "18" at bounding box center [159, 378] width 32 height 24
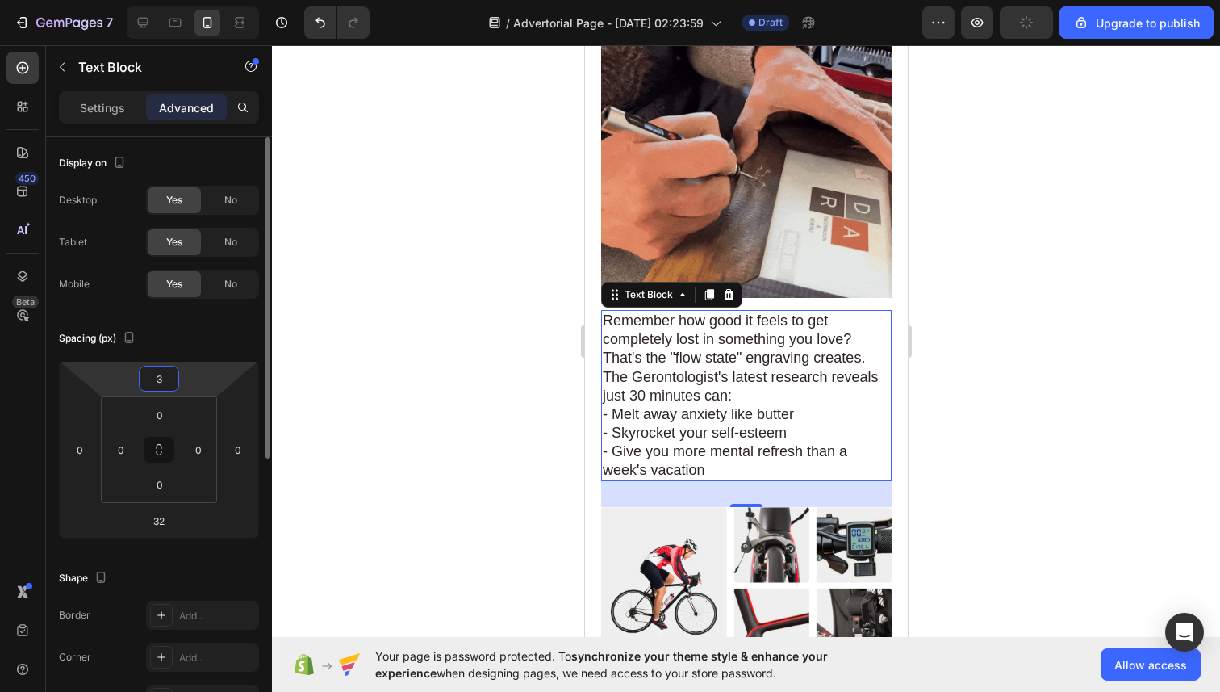
type input "35"
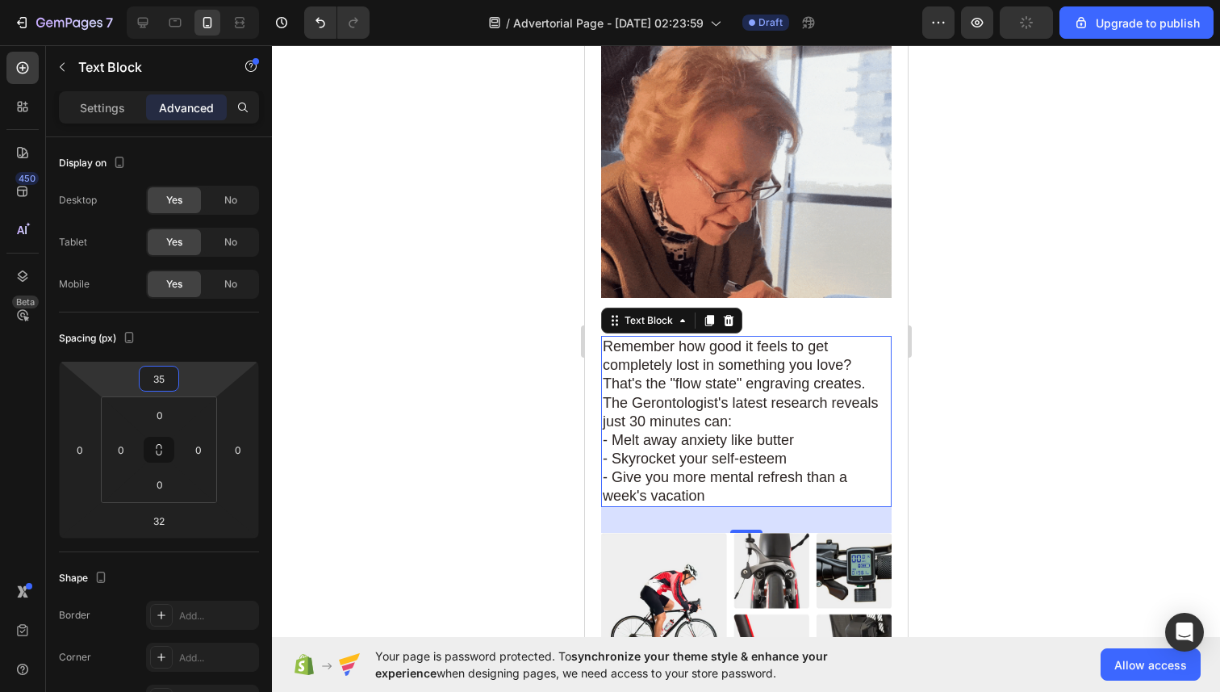
click at [1088, 354] on div at bounding box center [746, 368] width 948 height 646
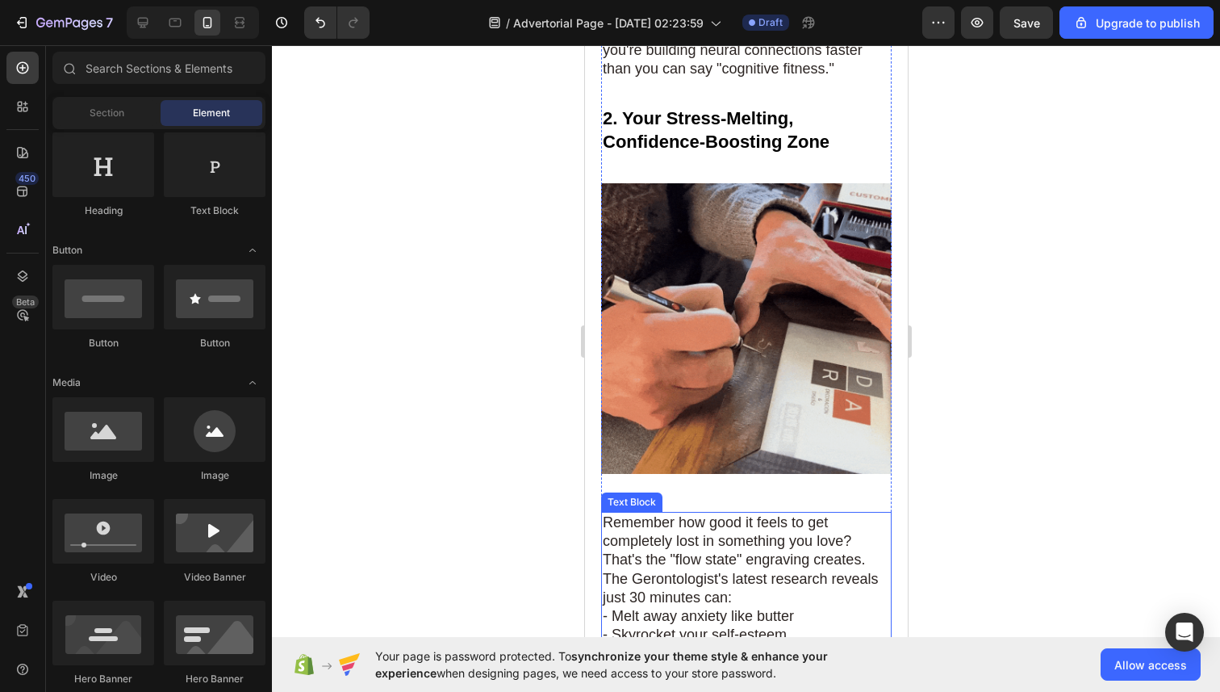
scroll to position [1074, 0]
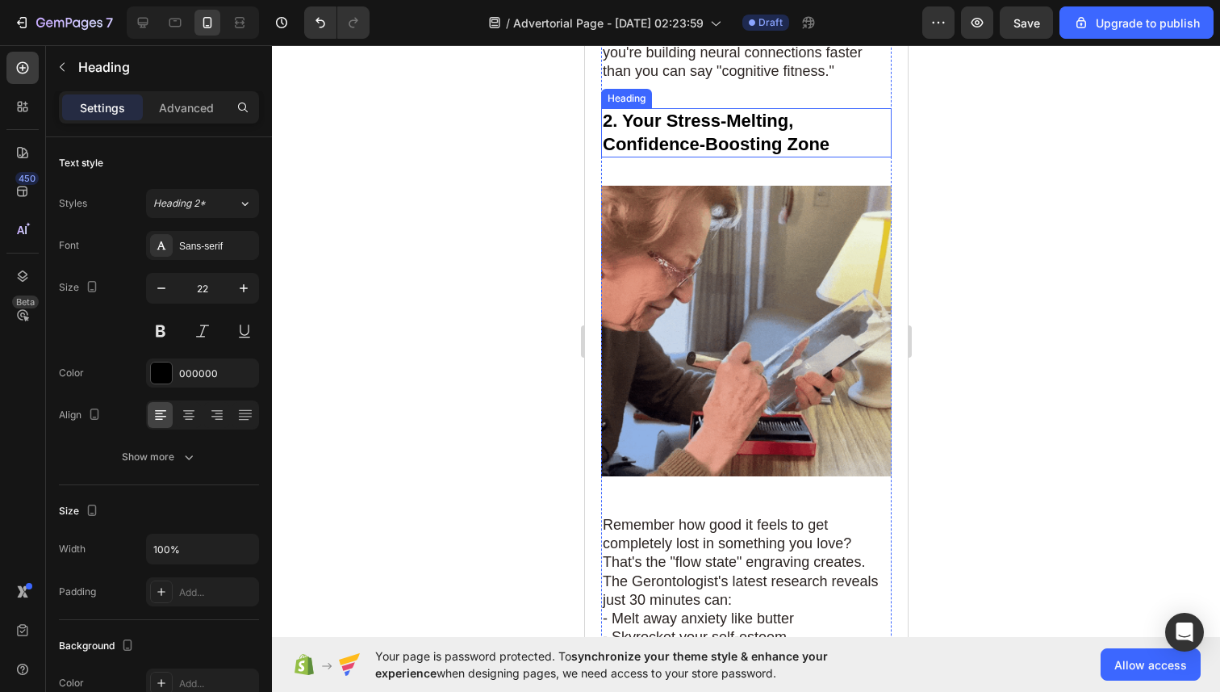
click at [692, 132] on strong "2. Your Stress-Melting, Confidence-Boosting Zone" at bounding box center [715, 133] width 227 height 44
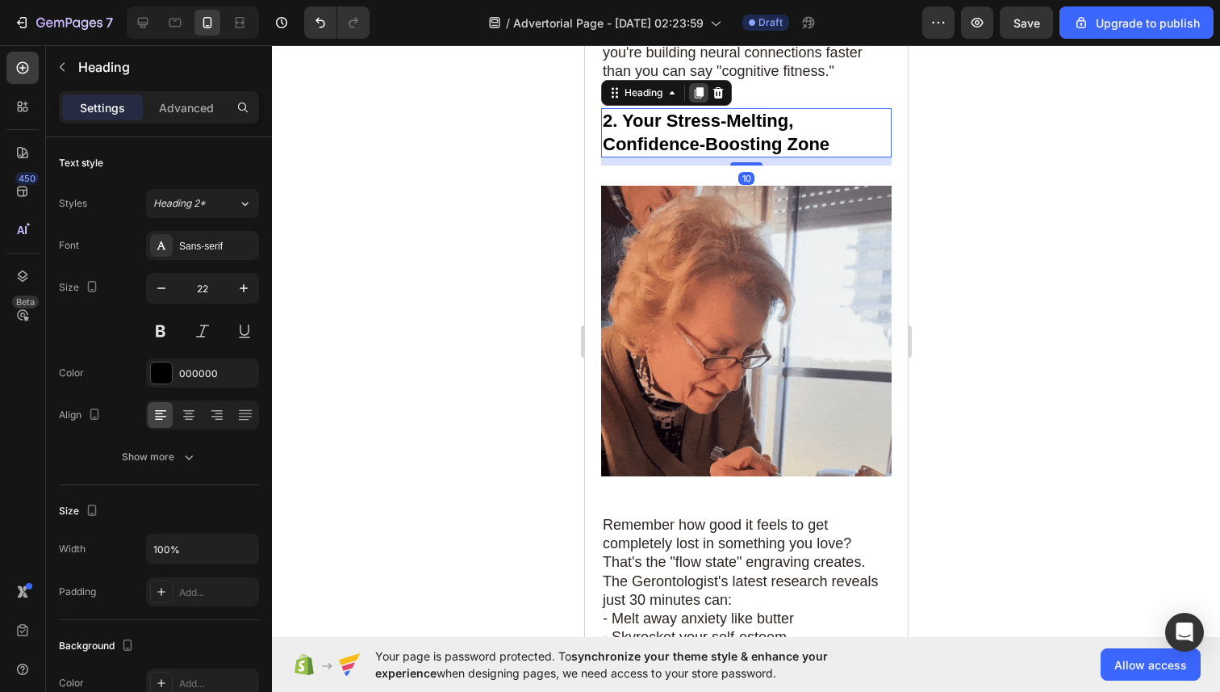
click at [694, 91] on icon at bounding box center [698, 92] width 13 height 13
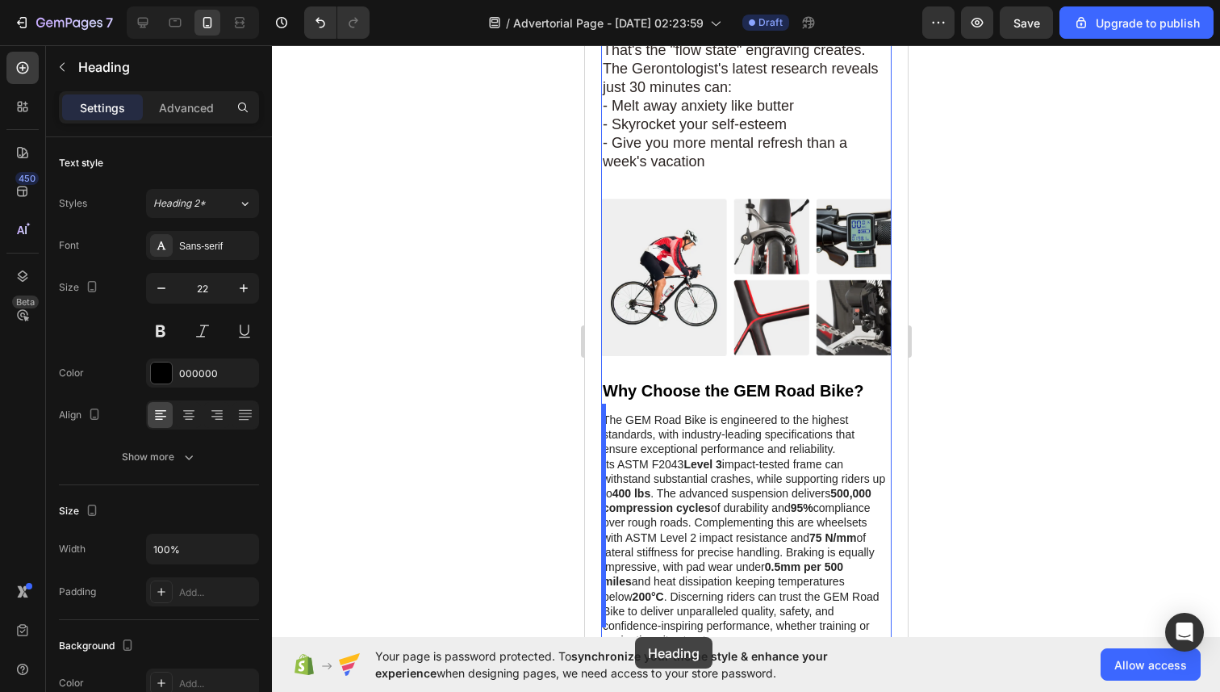
scroll to position [1708, 0]
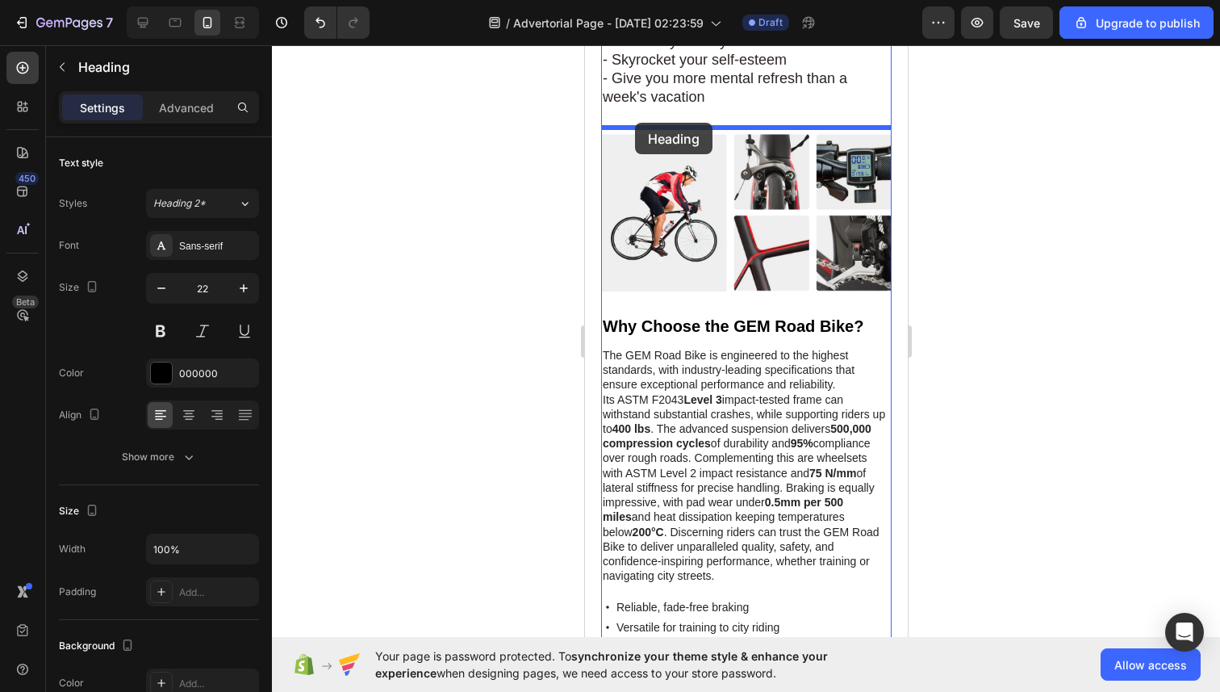
drag, startPoint x: 613, startPoint y: 149, endPoint x: 634, endPoint y: 123, distance: 34.4
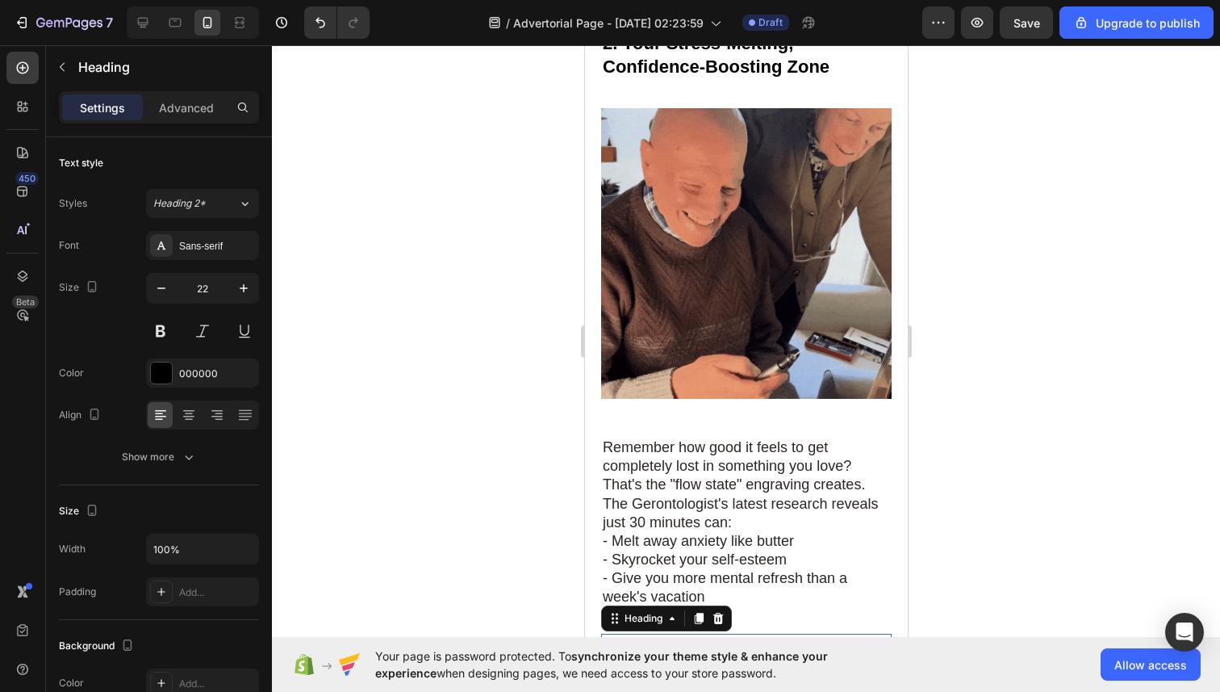
scroll to position [1115, 0]
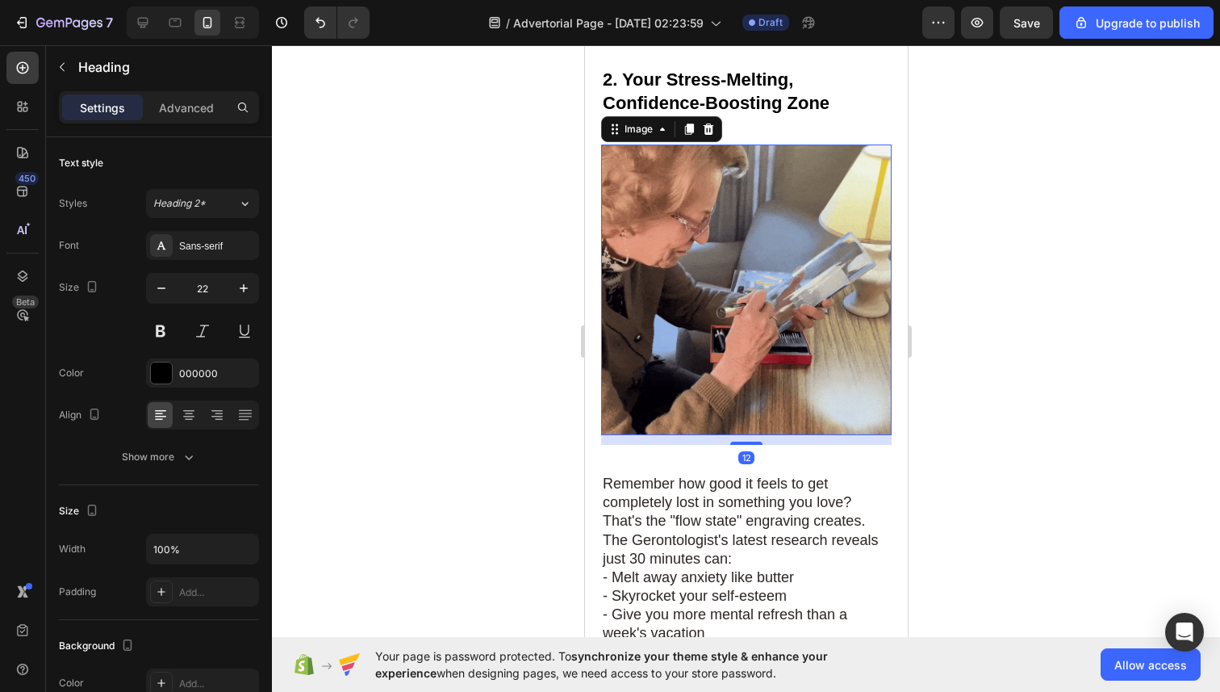
click at [643, 177] on img at bounding box center [745, 289] width 291 height 291
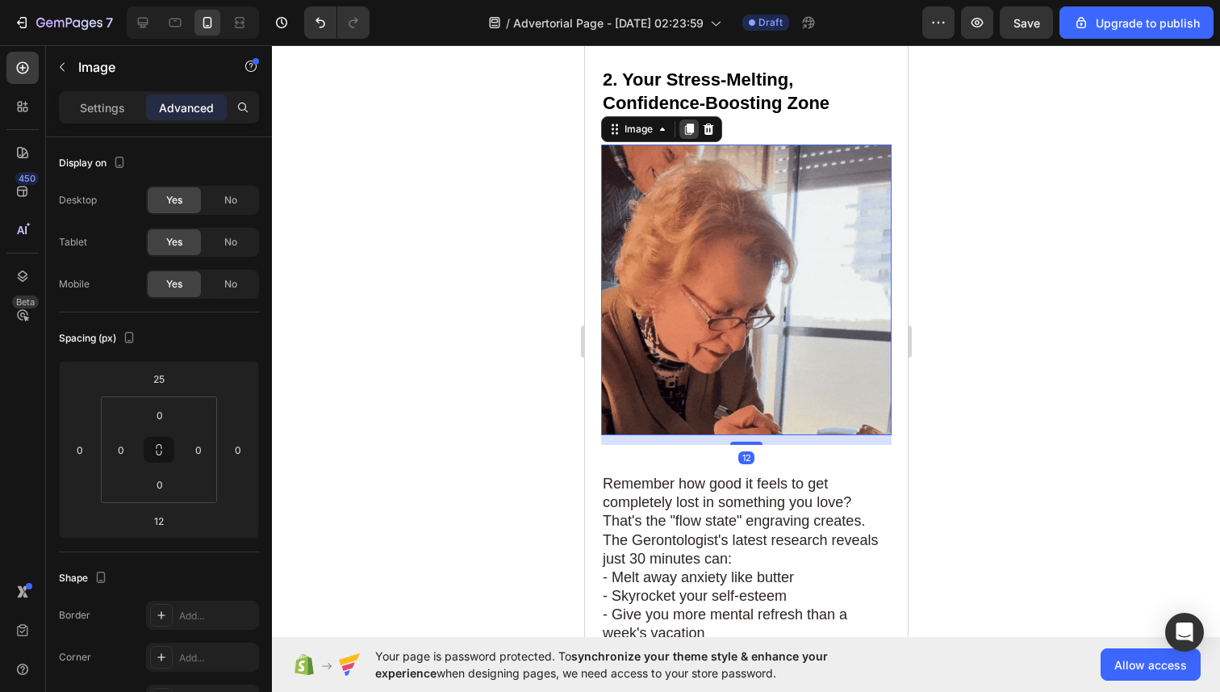
click at [681, 126] on div at bounding box center [688, 128] width 19 height 19
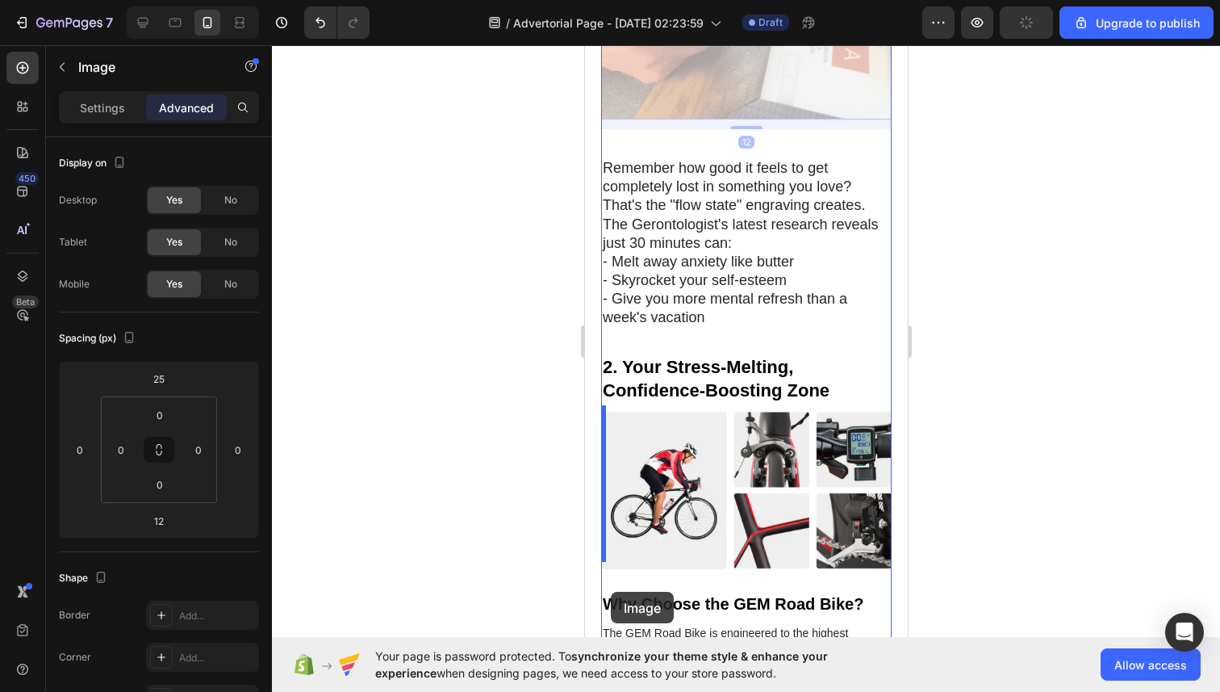
scroll to position [1783, 0]
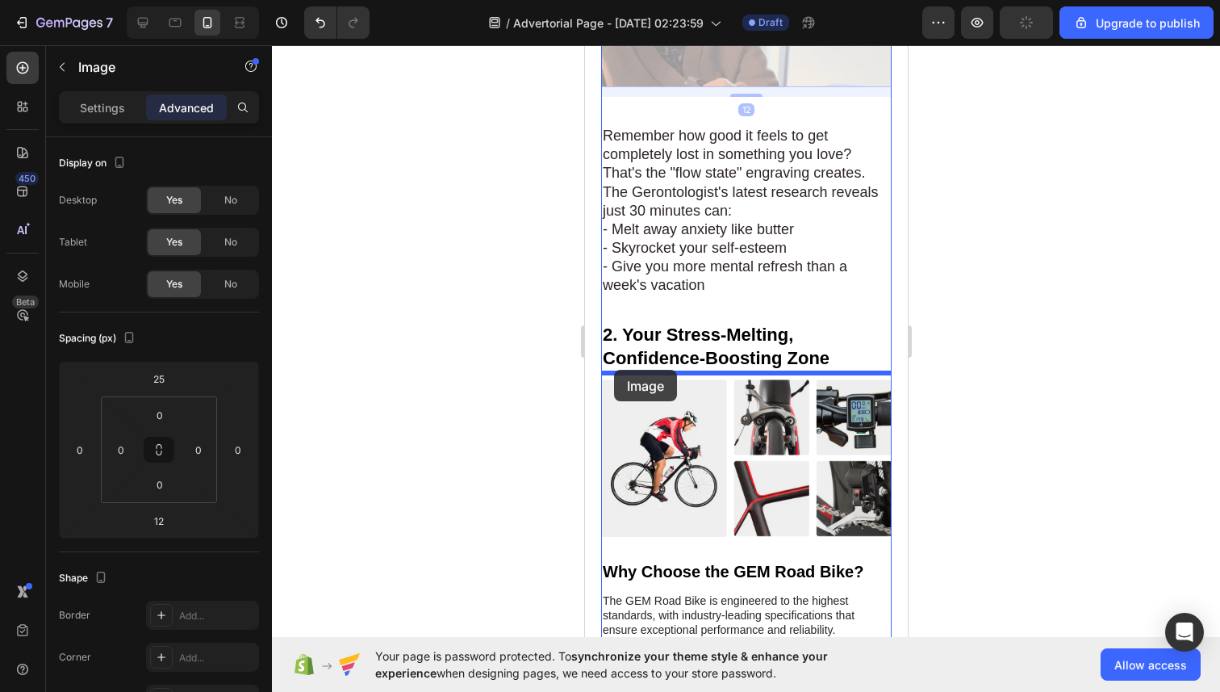
drag, startPoint x: 616, startPoint y: 78, endPoint x: 613, endPoint y: 370, distance: 291.3
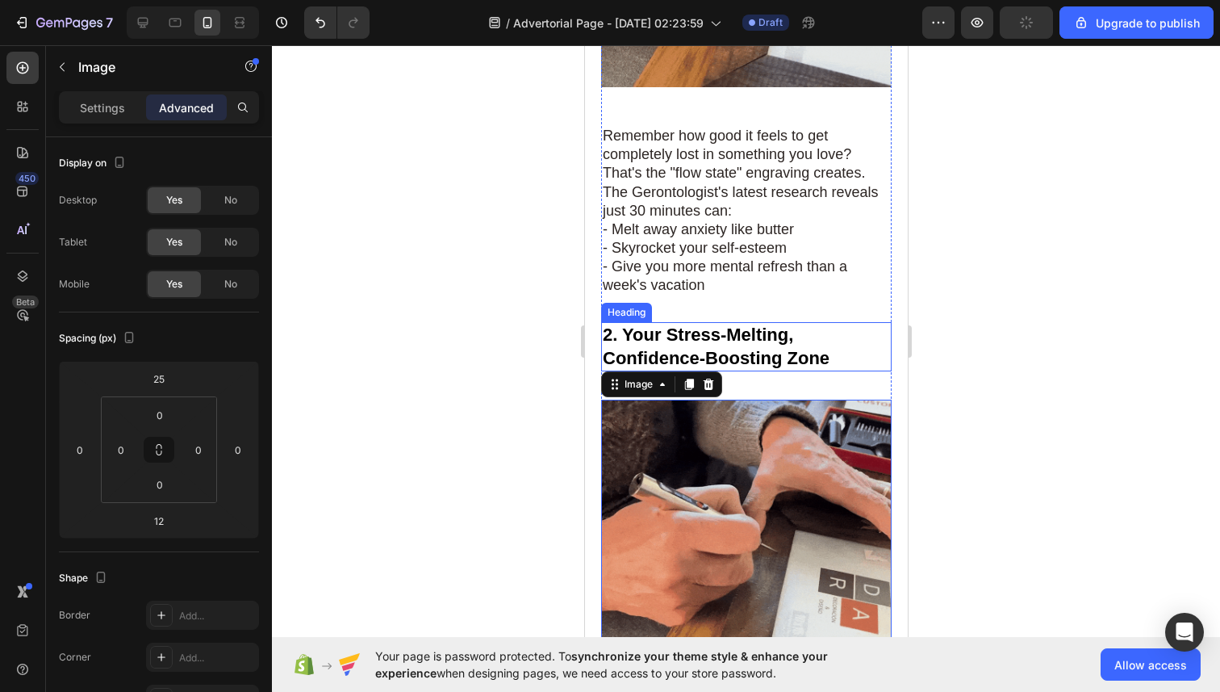
scroll to position [1322, 0]
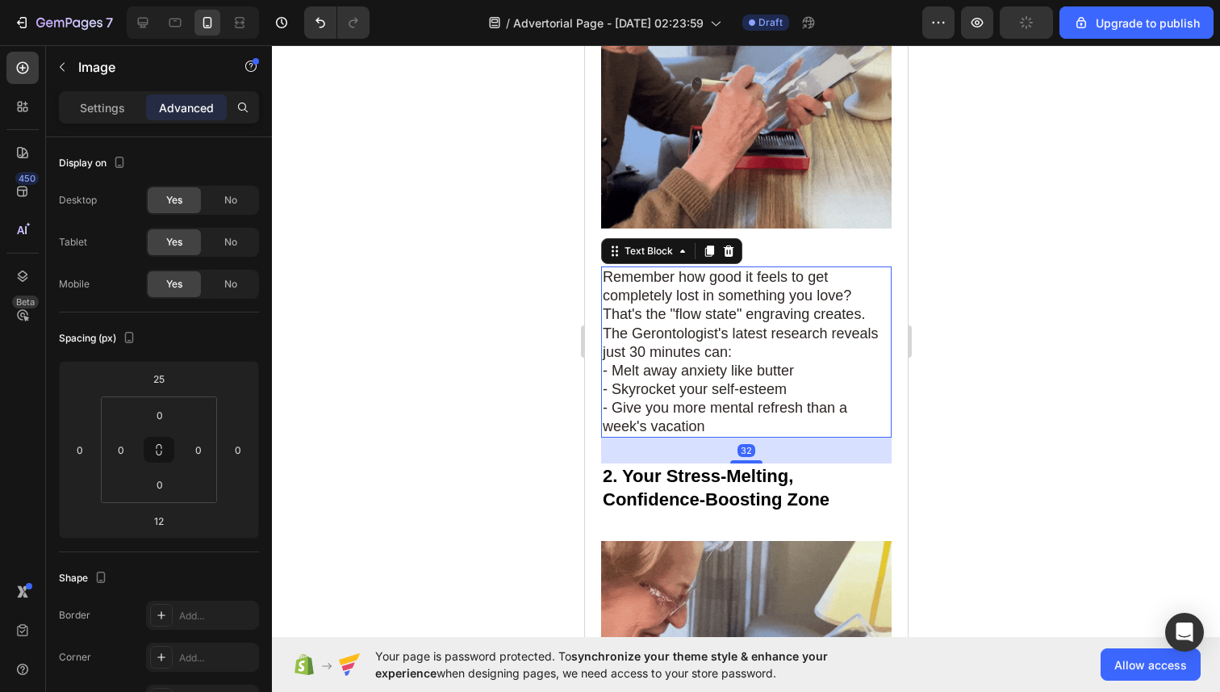
click at [645, 303] on span "Remember how good it feels to get completely lost in something you love? That's…" at bounding box center [740, 314] width 276 height 90
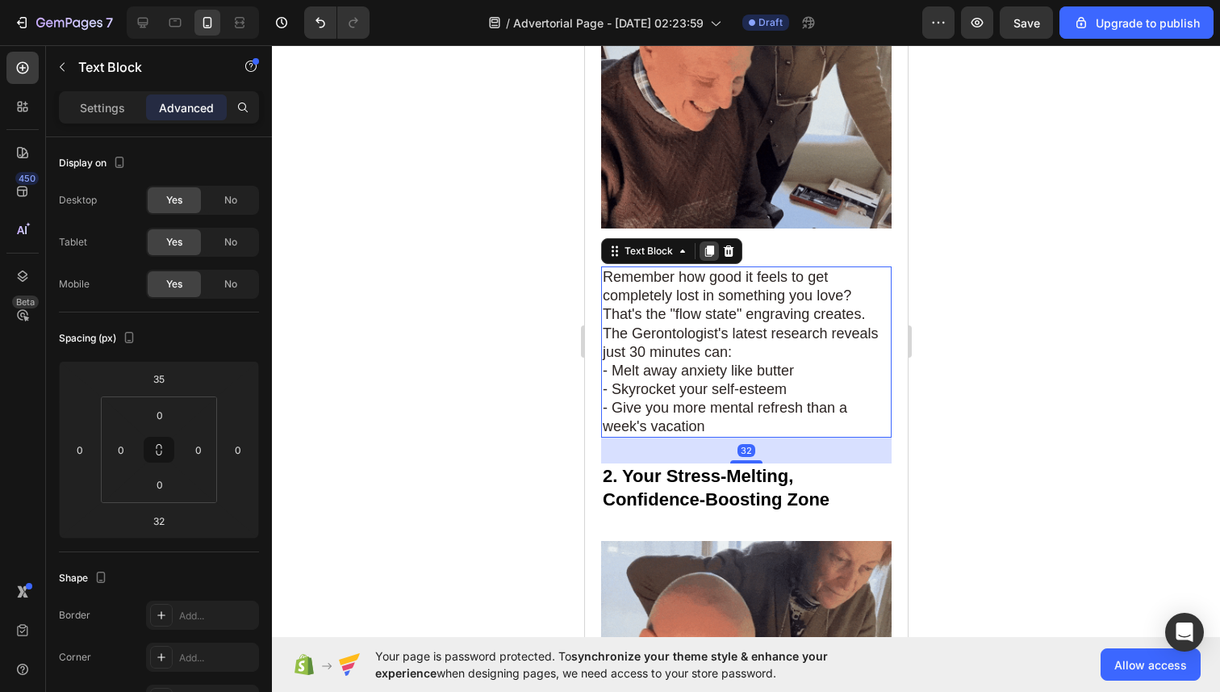
click at [705, 241] on div at bounding box center [708, 250] width 19 height 19
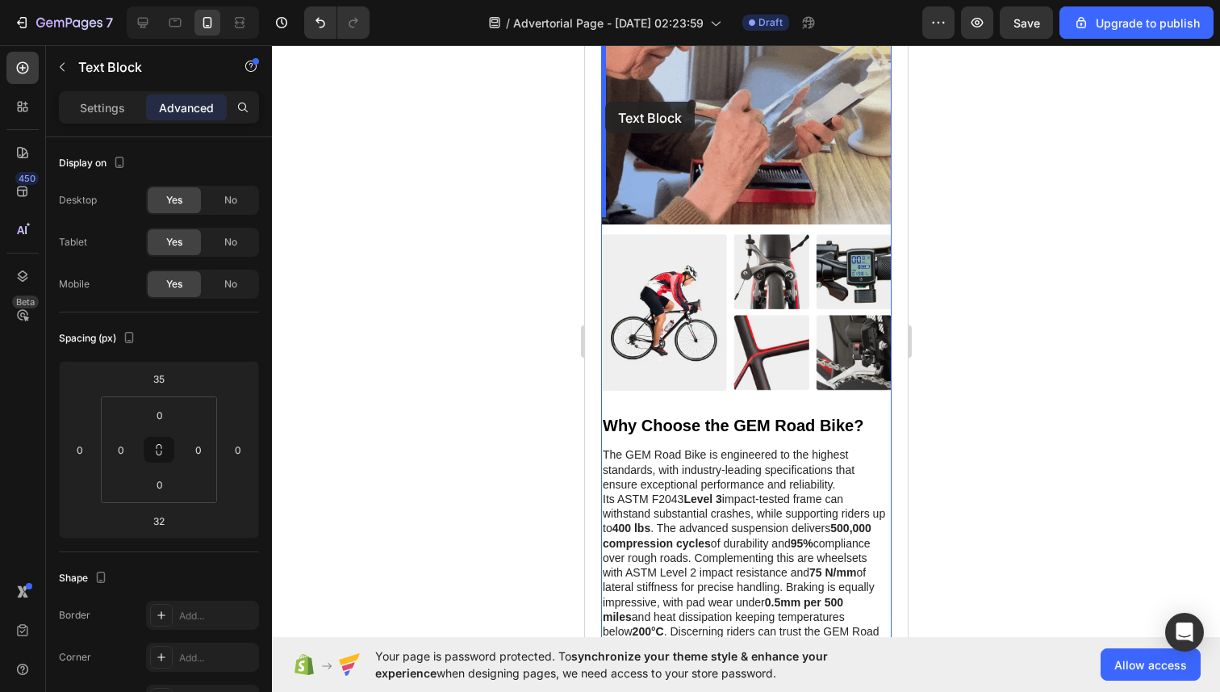
scroll to position [2131, 0]
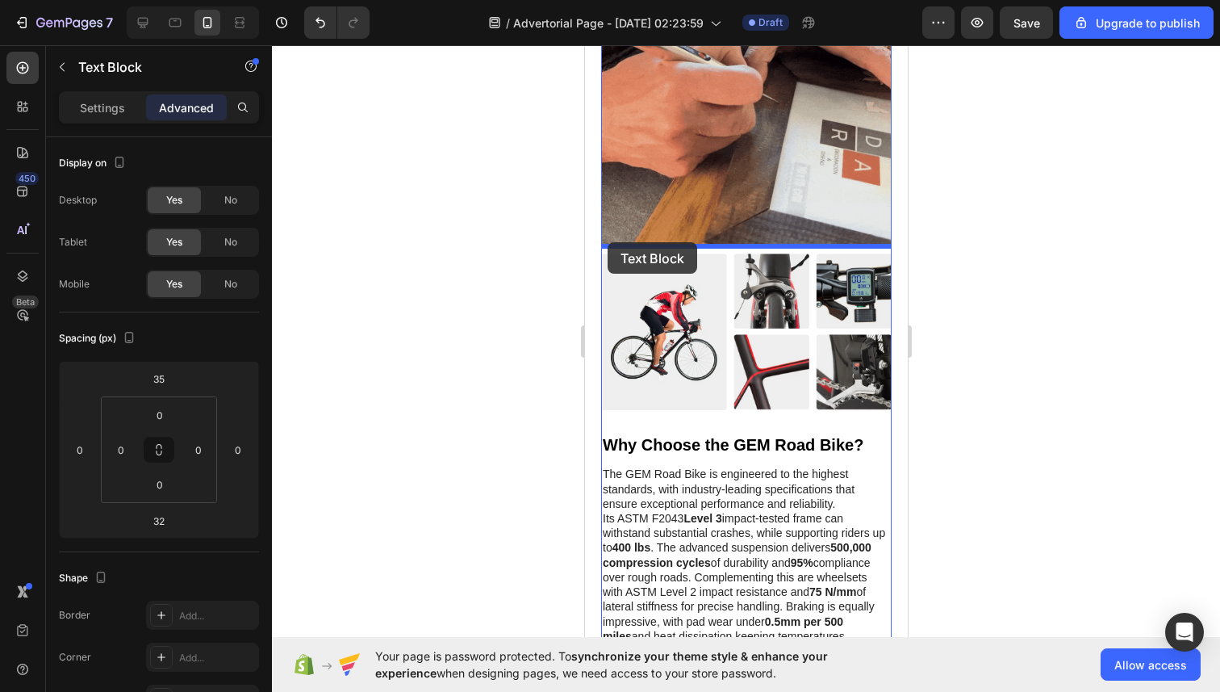
drag, startPoint x: 610, startPoint y: 469, endPoint x: 607, endPoint y: 242, distance: 226.8
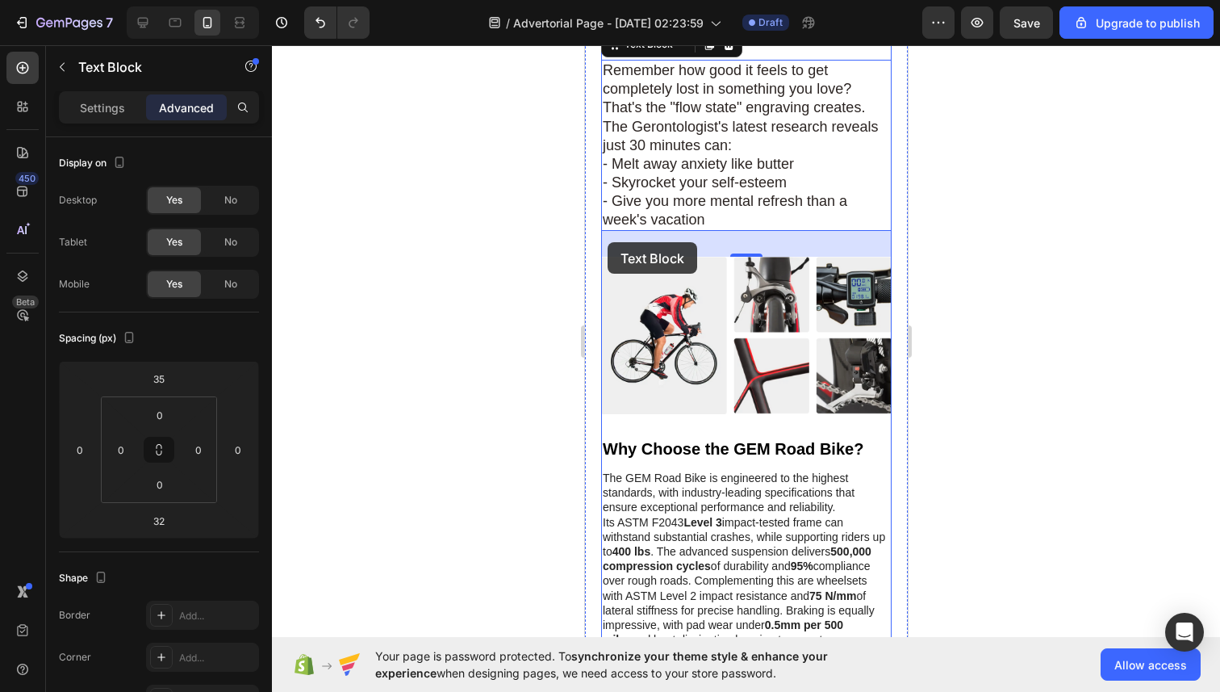
scroll to position [1909, 0]
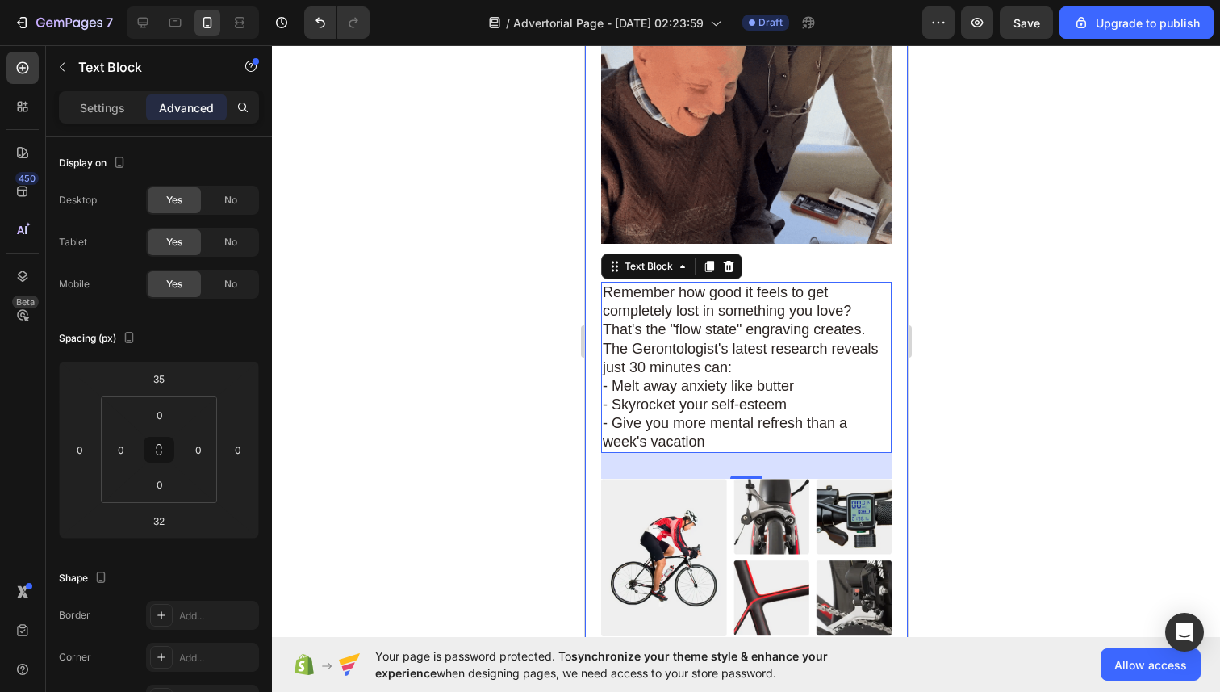
click at [941, 337] on div at bounding box center [746, 368] width 948 height 646
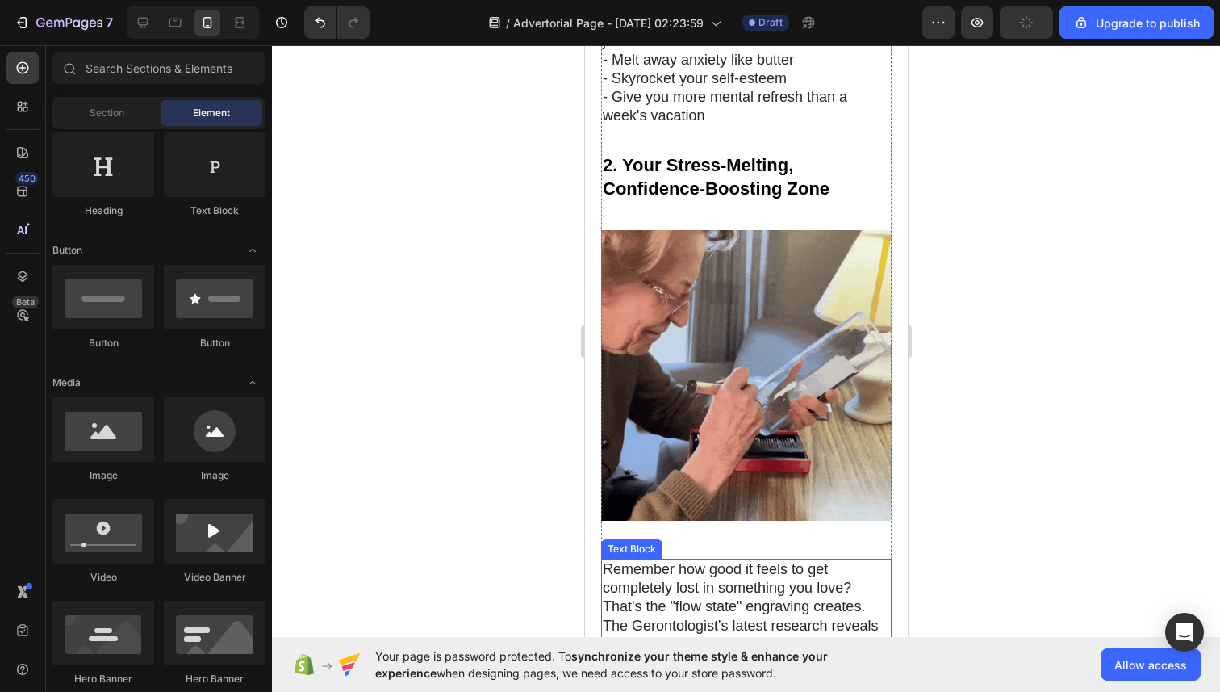
scroll to position [1473, 0]
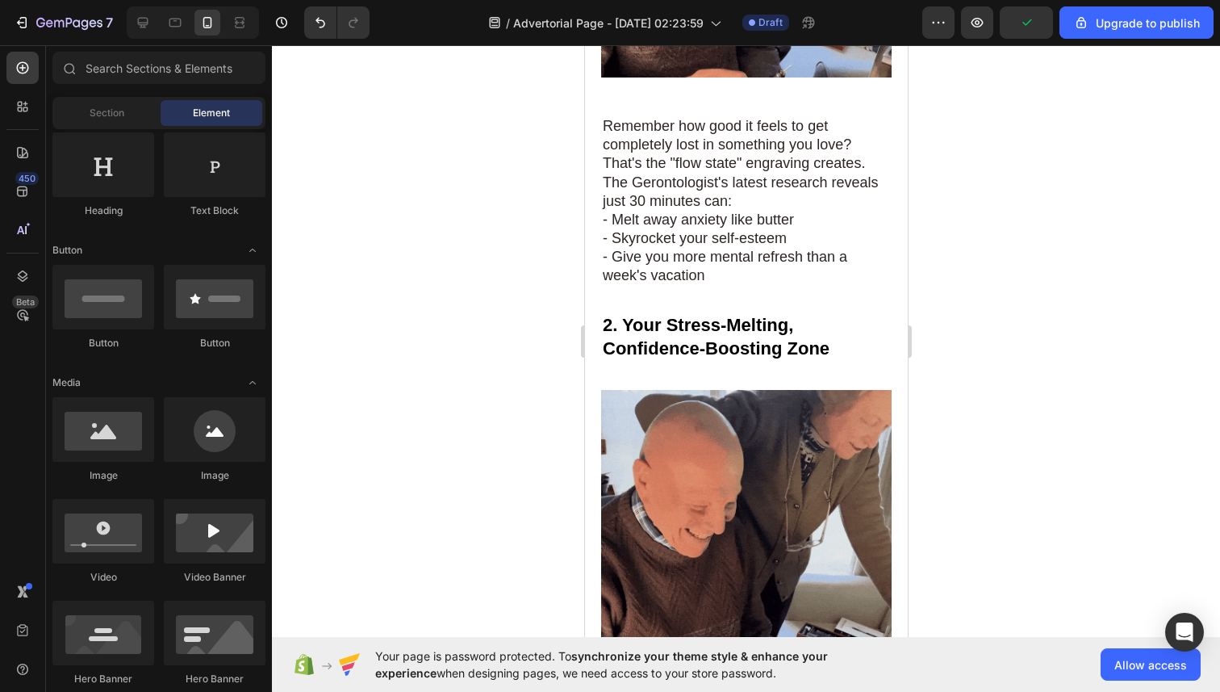
click at [663, 326] on strong "2. Your Stress-Melting, Confidence-Boosting Zone" at bounding box center [715, 337] width 227 height 44
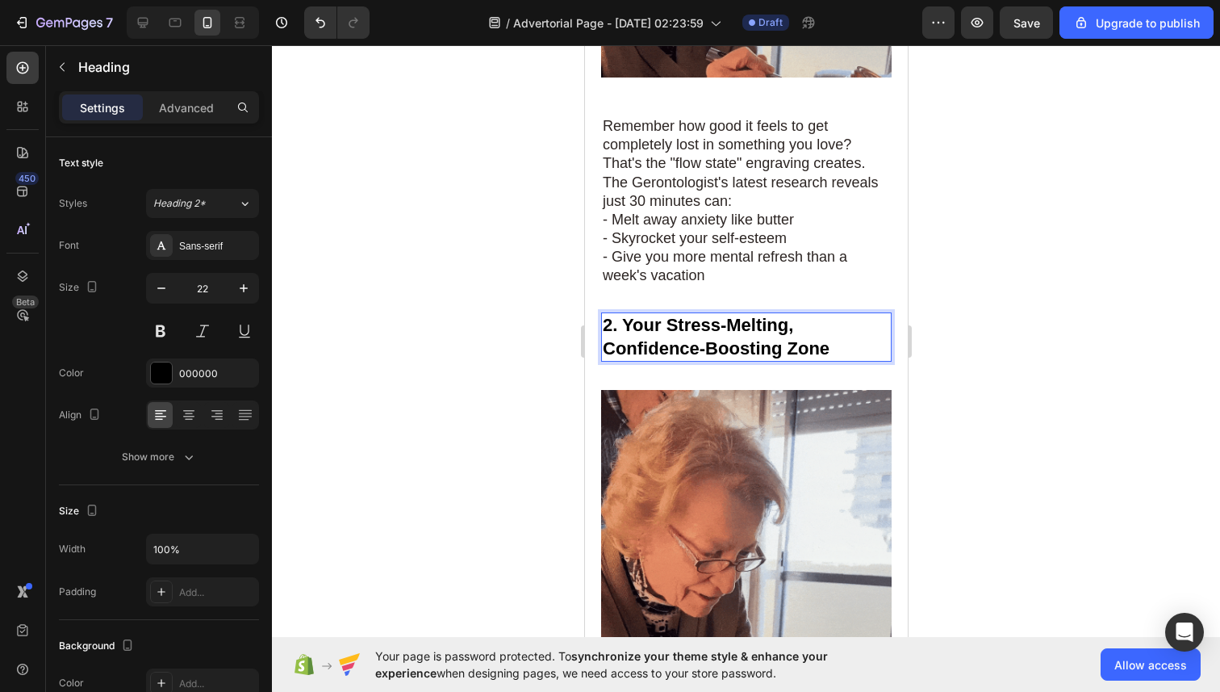
click at [663, 326] on strong "2. Your Stress-Melting, Confidence-Boosting Zone" at bounding box center [715, 337] width 227 height 44
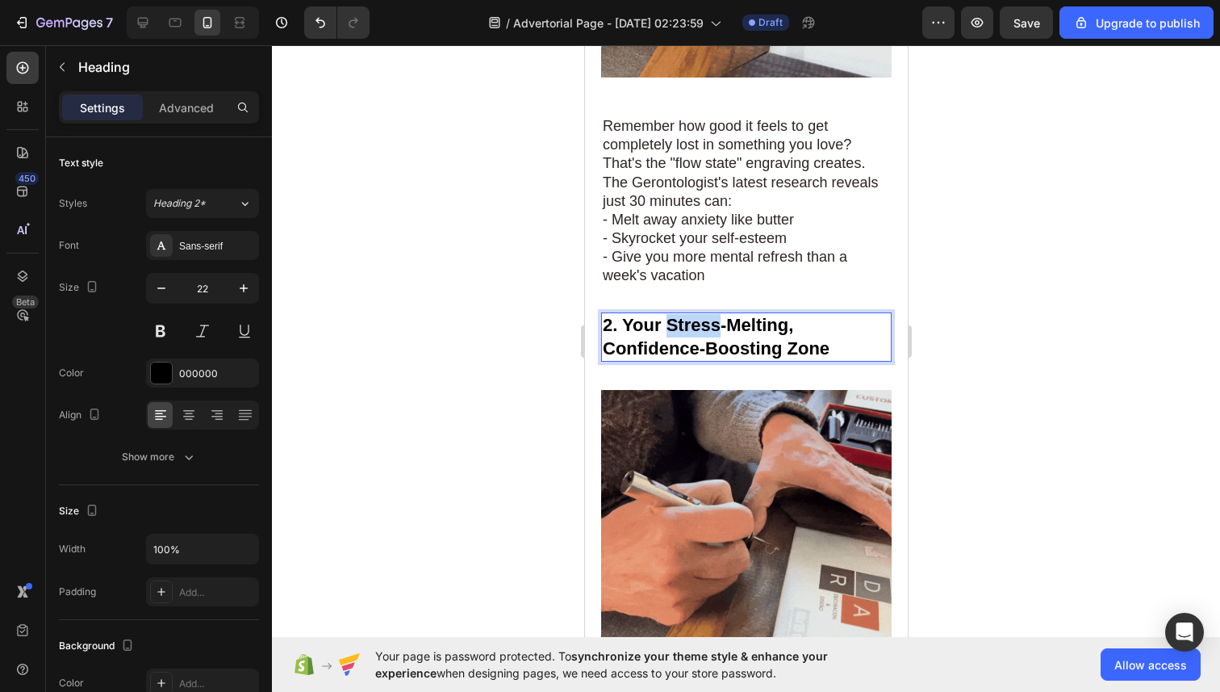
click at [663, 326] on strong "2. Your Stress-Melting, Confidence-Boosting Zone" at bounding box center [715, 337] width 227 height 44
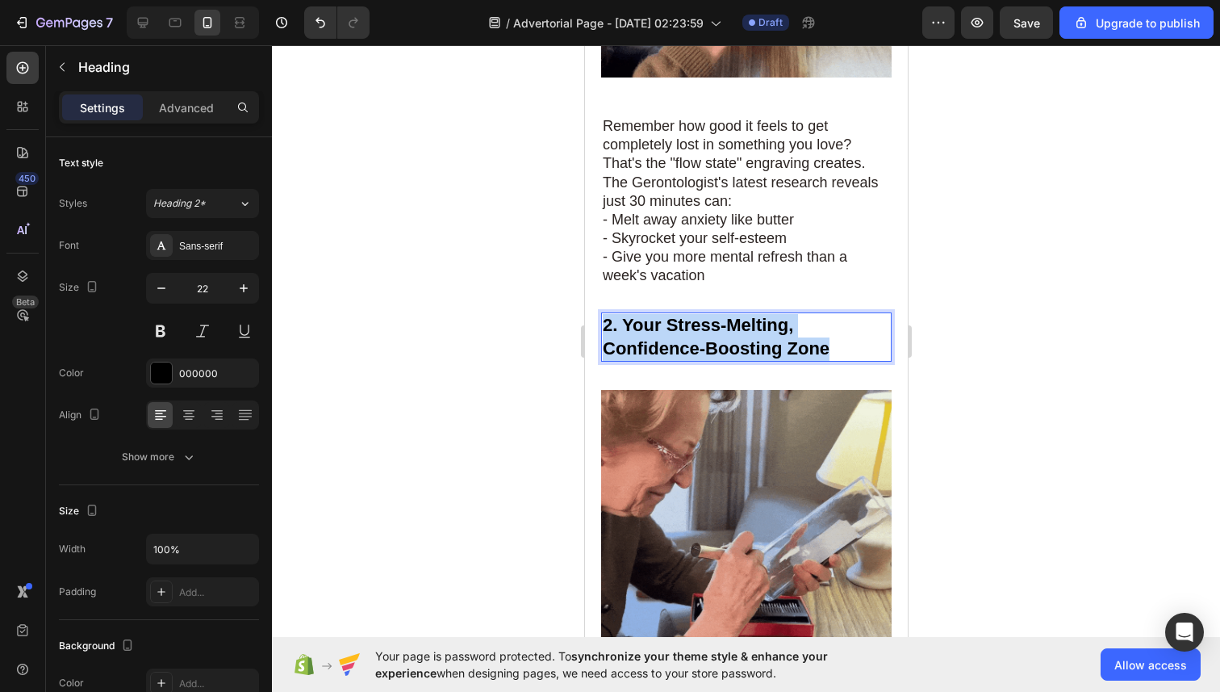
click at [663, 326] on strong "2. Your Stress-Melting, Confidence-Boosting Zone" at bounding box center [715, 337] width 227 height 44
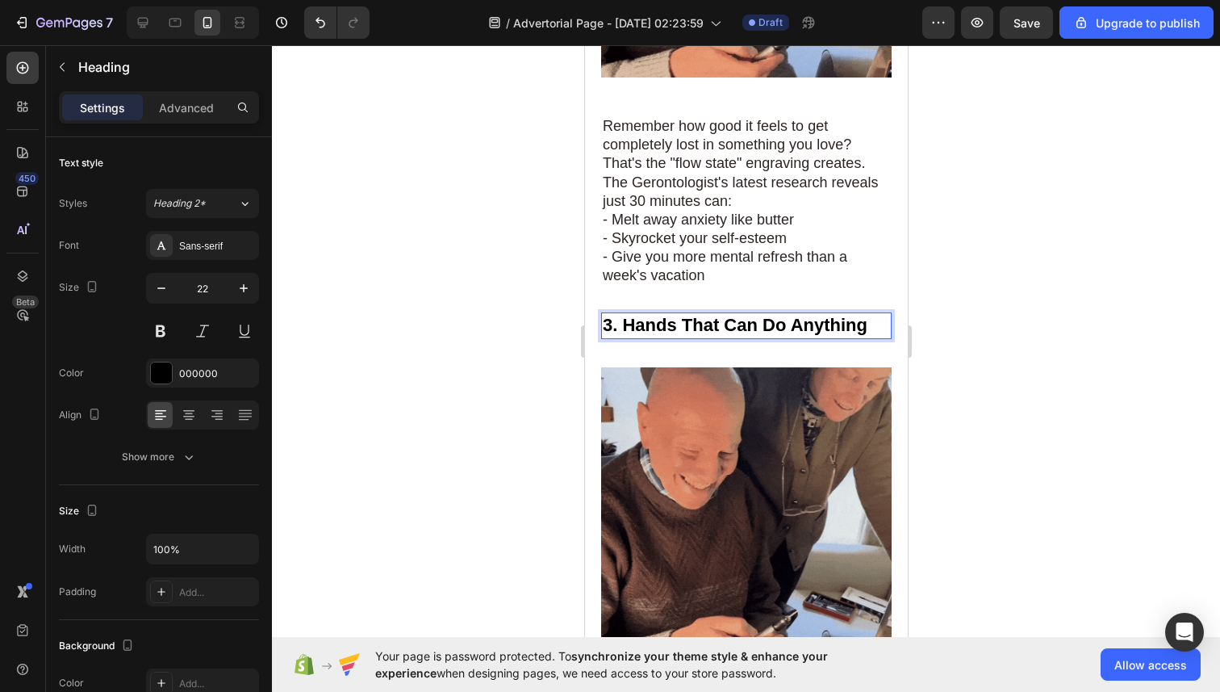
click at [1025, 311] on div at bounding box center [746, 368] width 948 height 646
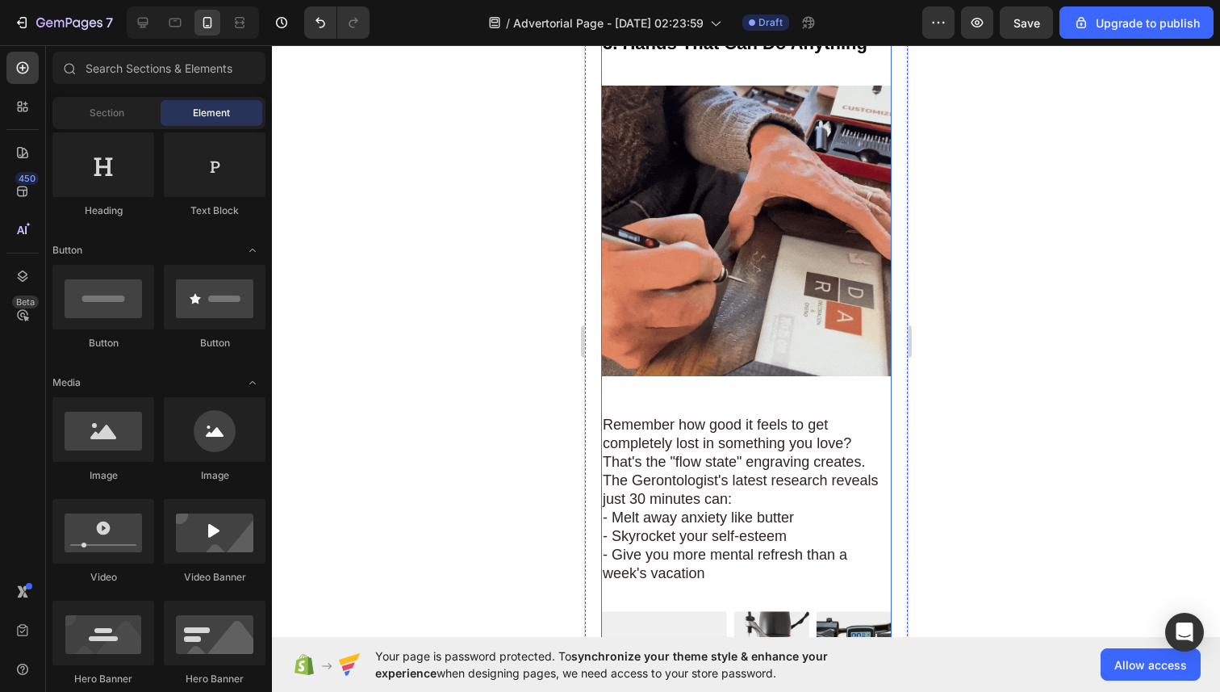
scroll to position [1791, 0]
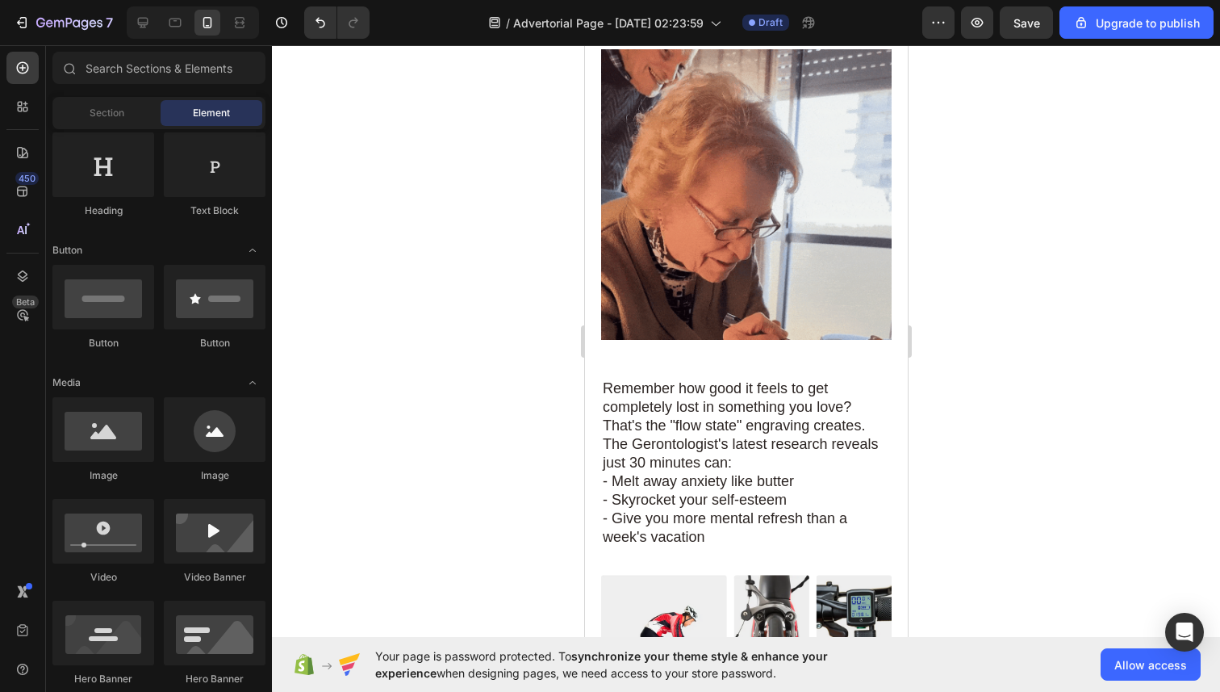
click at [665, 406] on span "Remember how good it feels to get completely lost in something you love? That's…" at bounding box center [740, 425] width 276 height 90
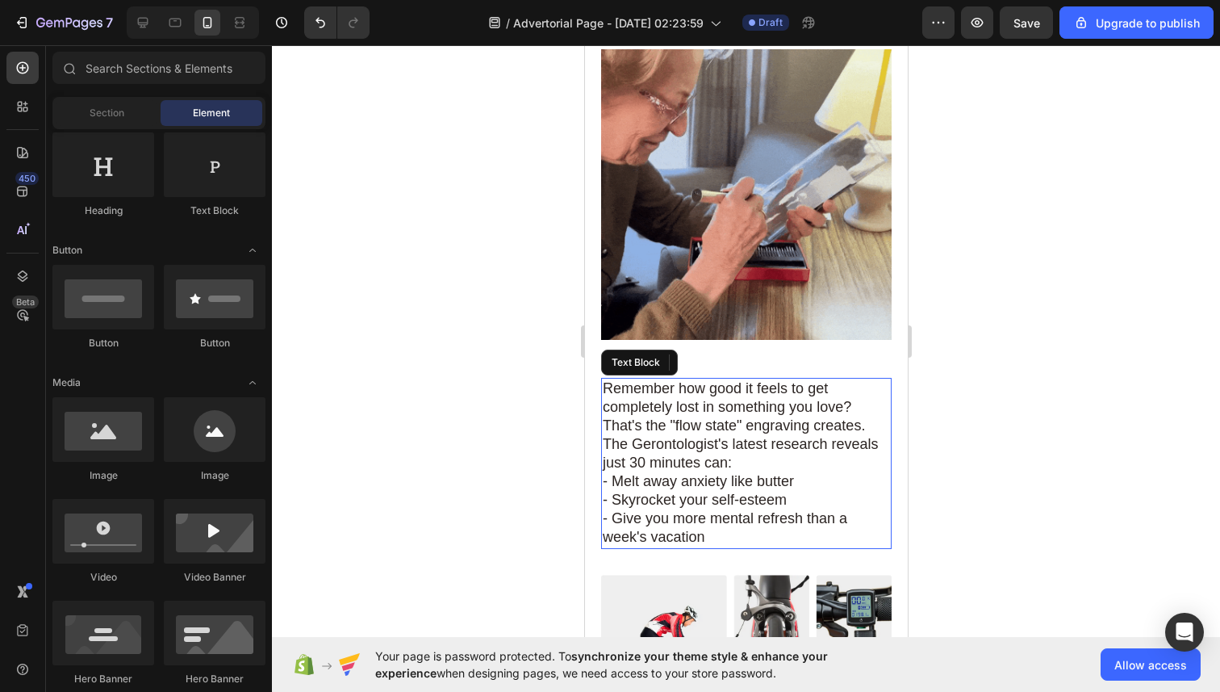
click at [665, 406] on span "Remember how good it feels to get completely lost in something you love? That's…" at bounding box center [740, 425] width 276 height 90
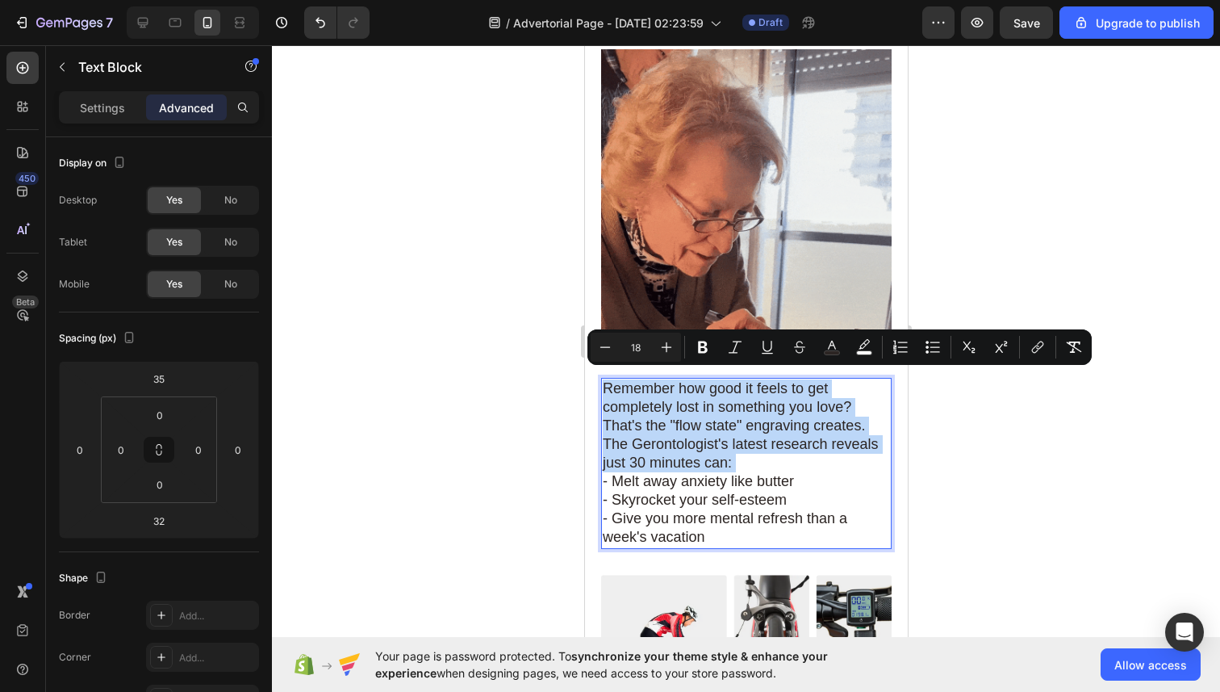
click at [665, 406] on span "Remember how good it feels to get completely lost in something you love? That's…" at bounding box center [740, 425] width 276 height 90
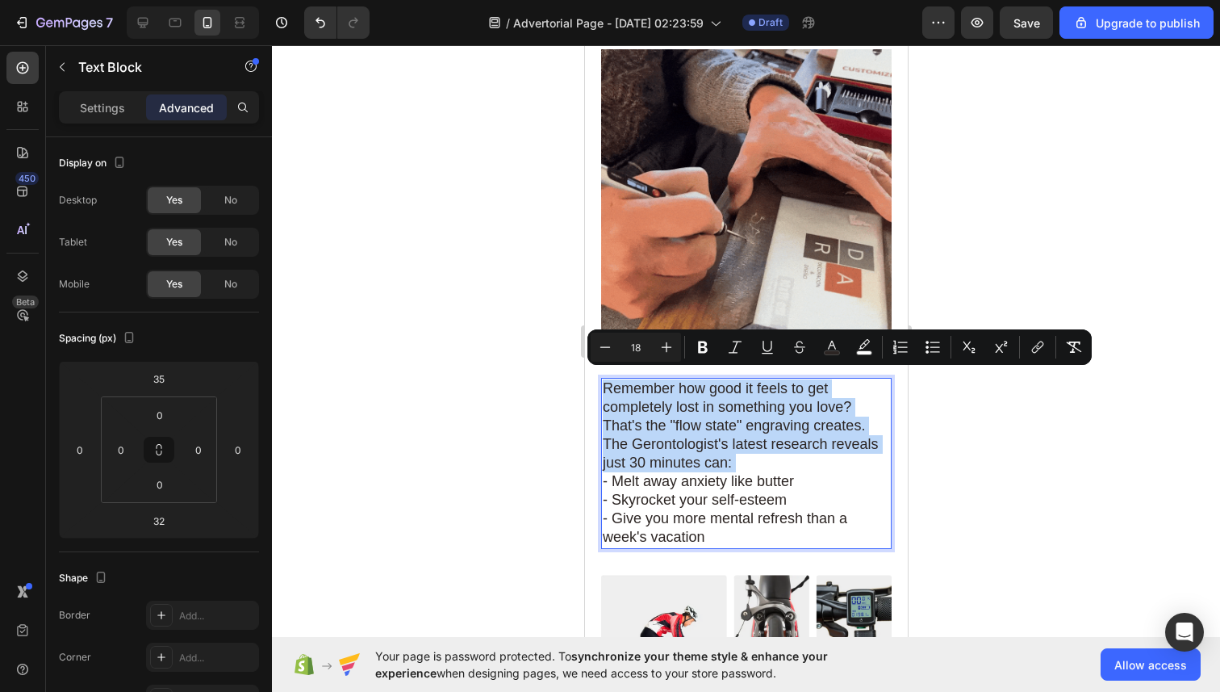
click at [665, 406] on span "Remember how good it feels to get completely lost in something you love? That's…" at bounding box center [740, 425] width 276 height 90
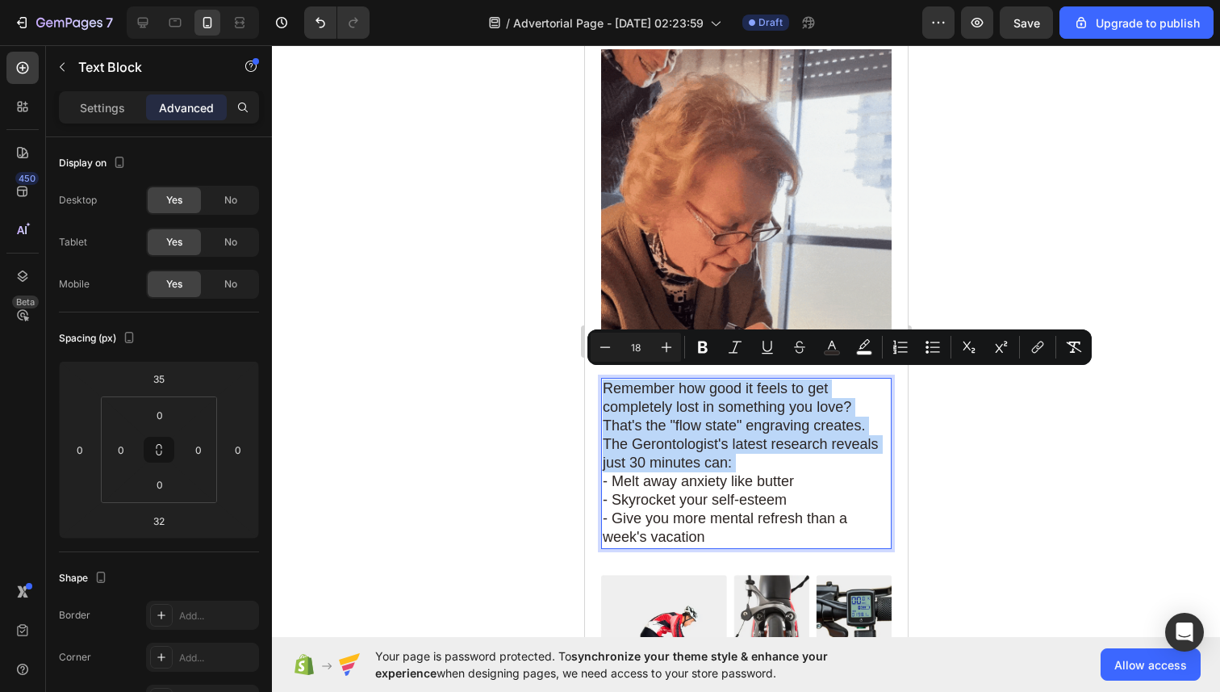
click at [665, 406] on span "Remember how good it feels to get completely lost in something you love? That's…" at bounding box center [740, 425] width 276 height 90
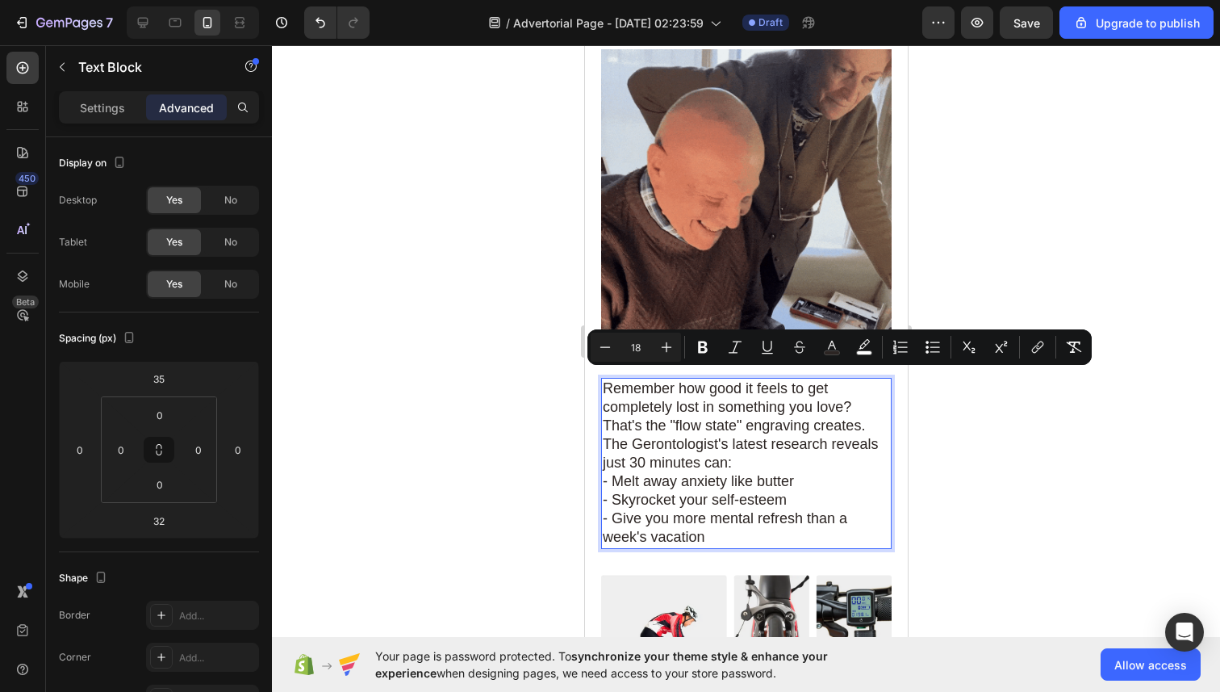
click at [671, 473] on span "- Melt away anxiety like butter" at bounding box center [697, 481] width 191 height 16
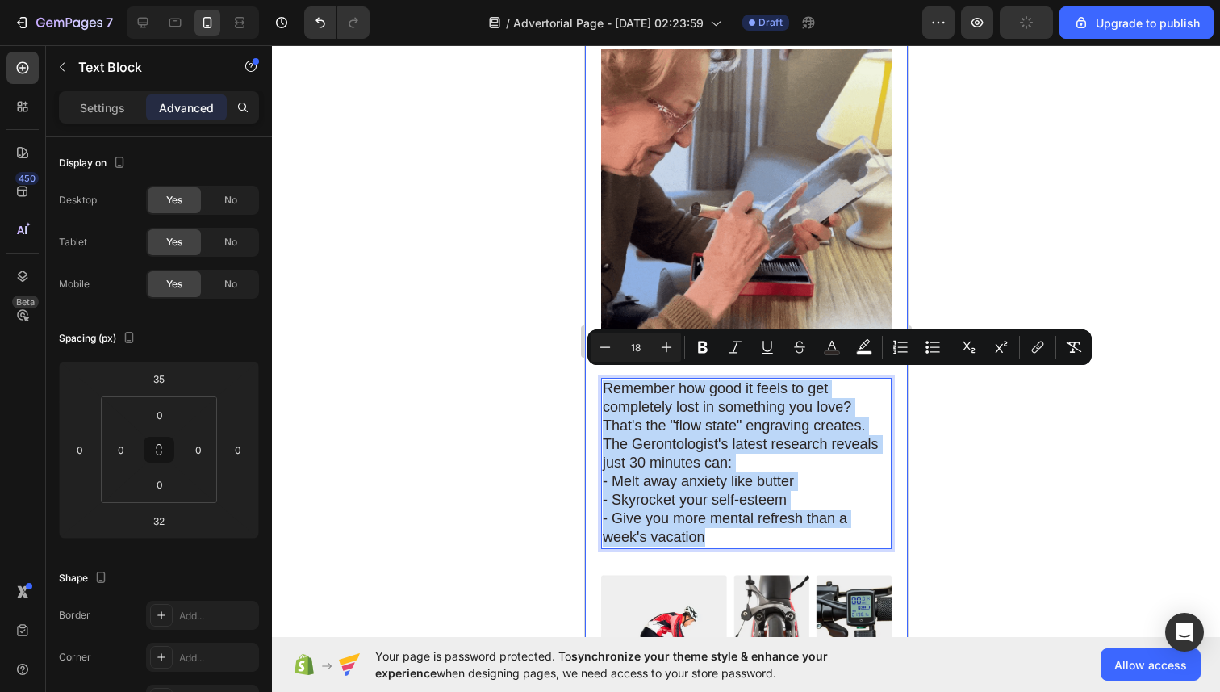
drag, startPoint x: 707, startPoint y: 526, endPoint x: 597, endPoint y: 383, distance: 180.1
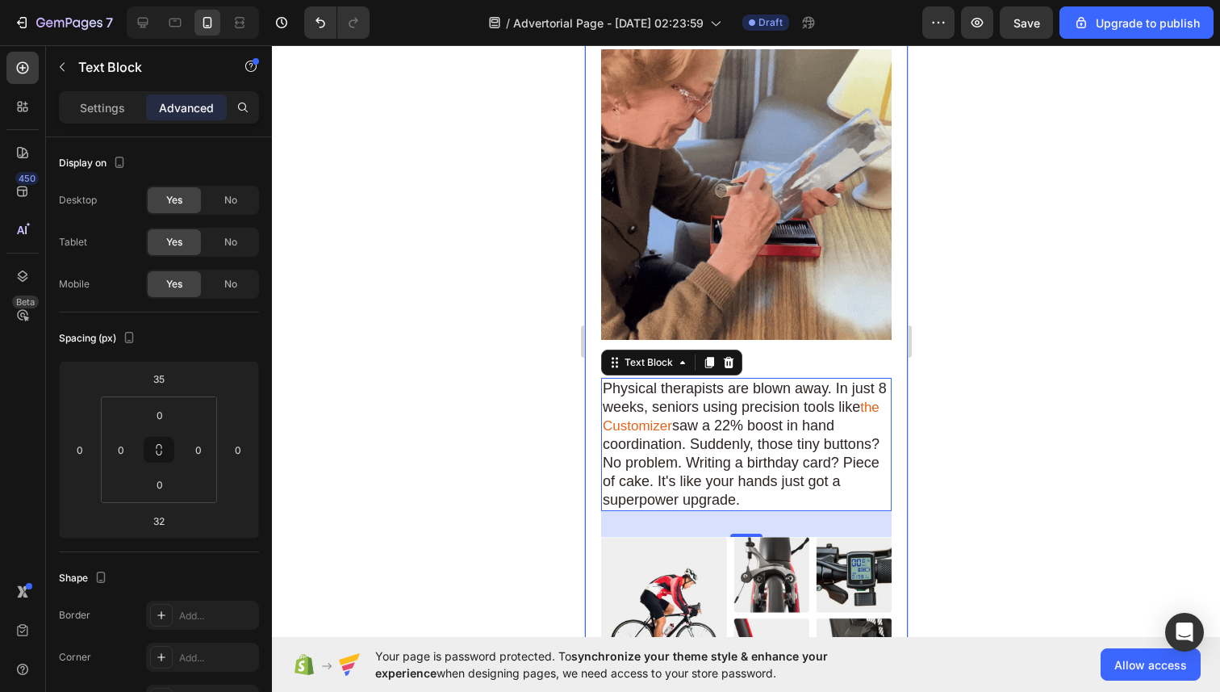
click at [946, 392] on div at bounding box center [746, 368] width 948 height 646
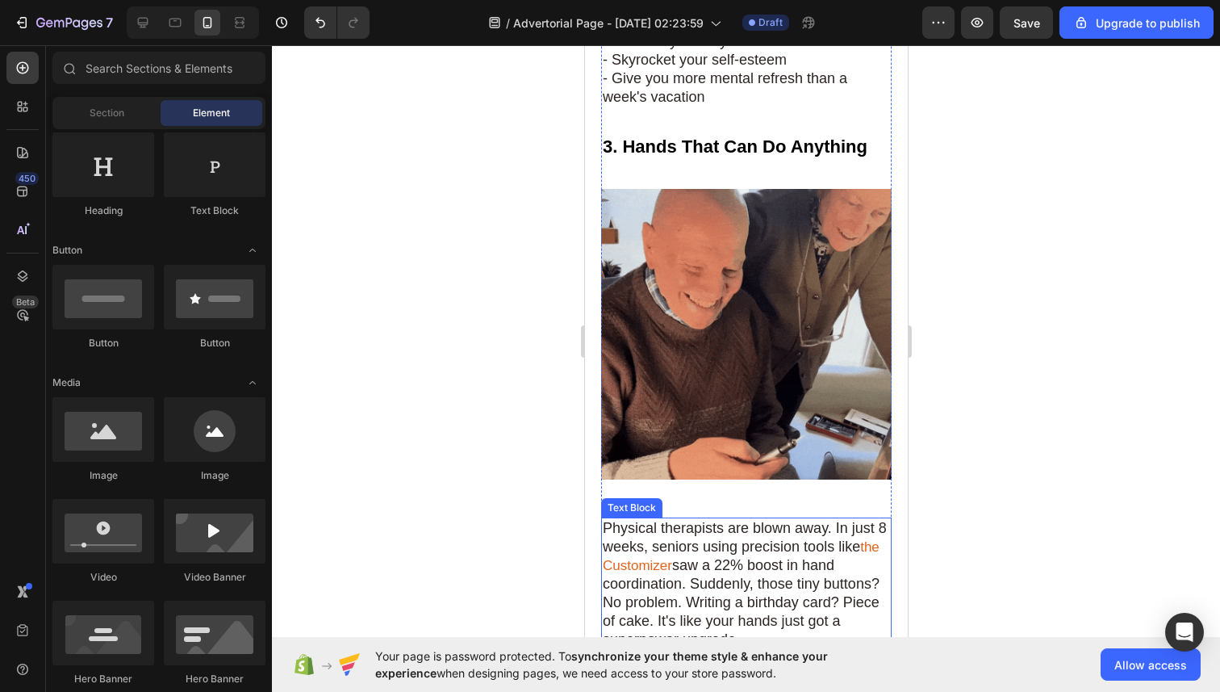
scroll to position [1597, 0]
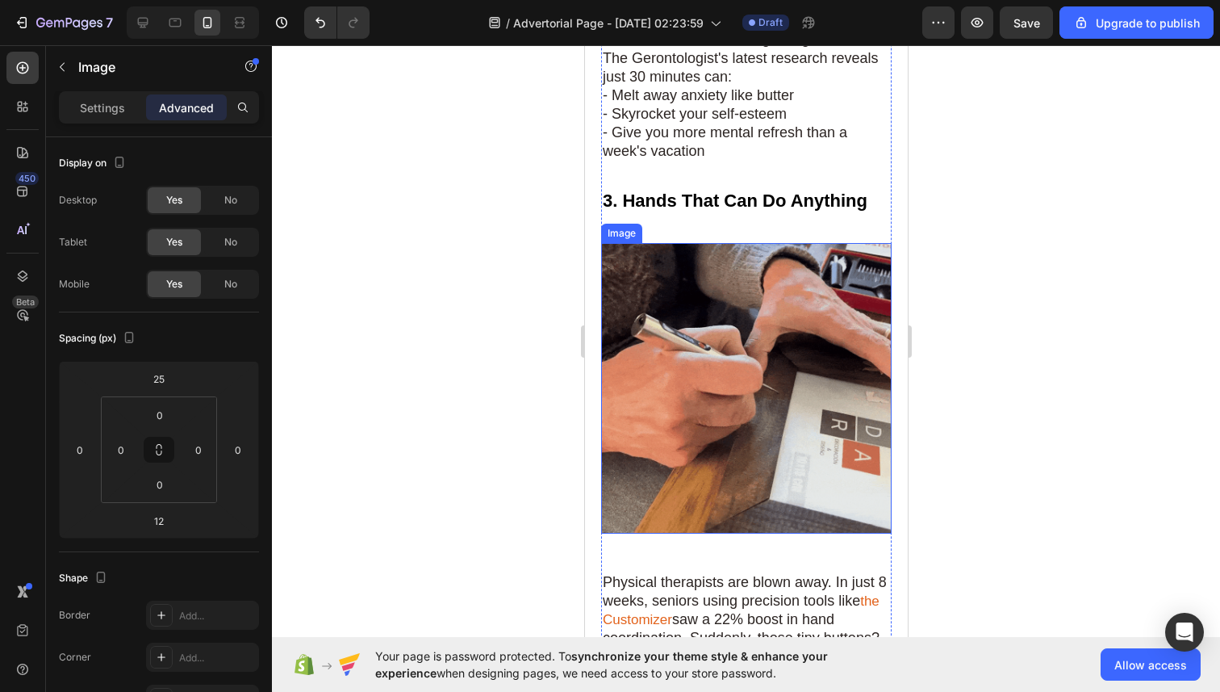
click at [748, 377] on img at bounding box center [745, 388] width 291 height 291
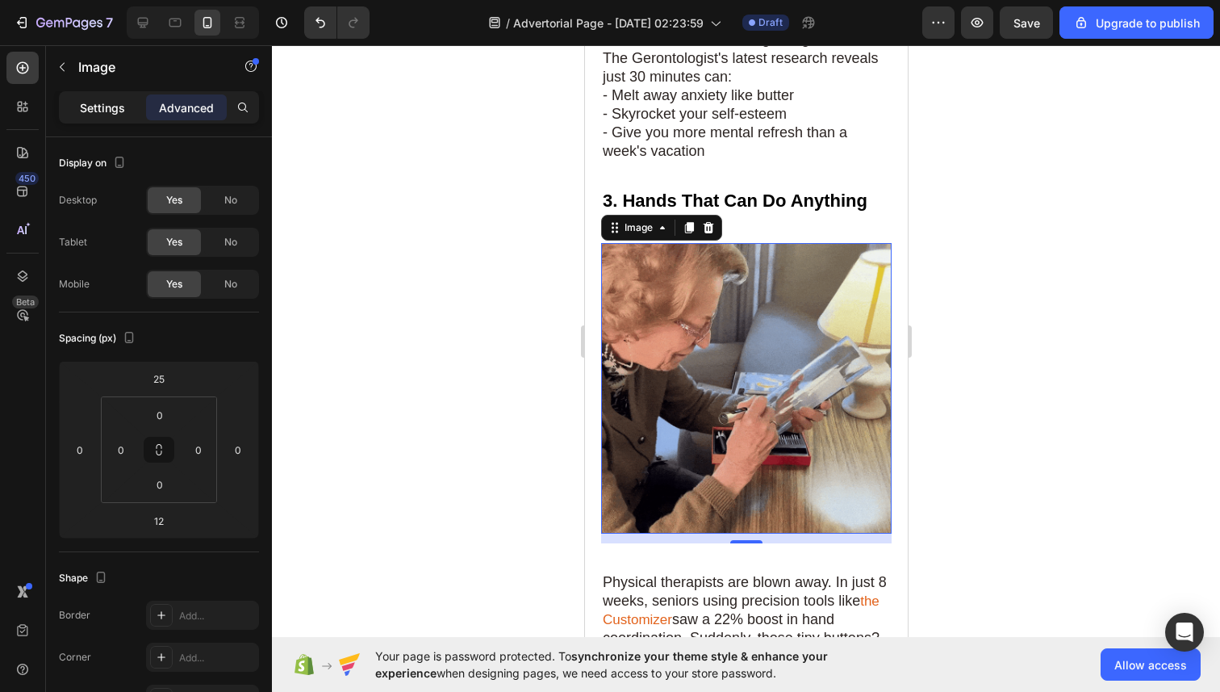
click at [117, 98] on div "Settings" at bounding box center [102, 107] width 81 height 26
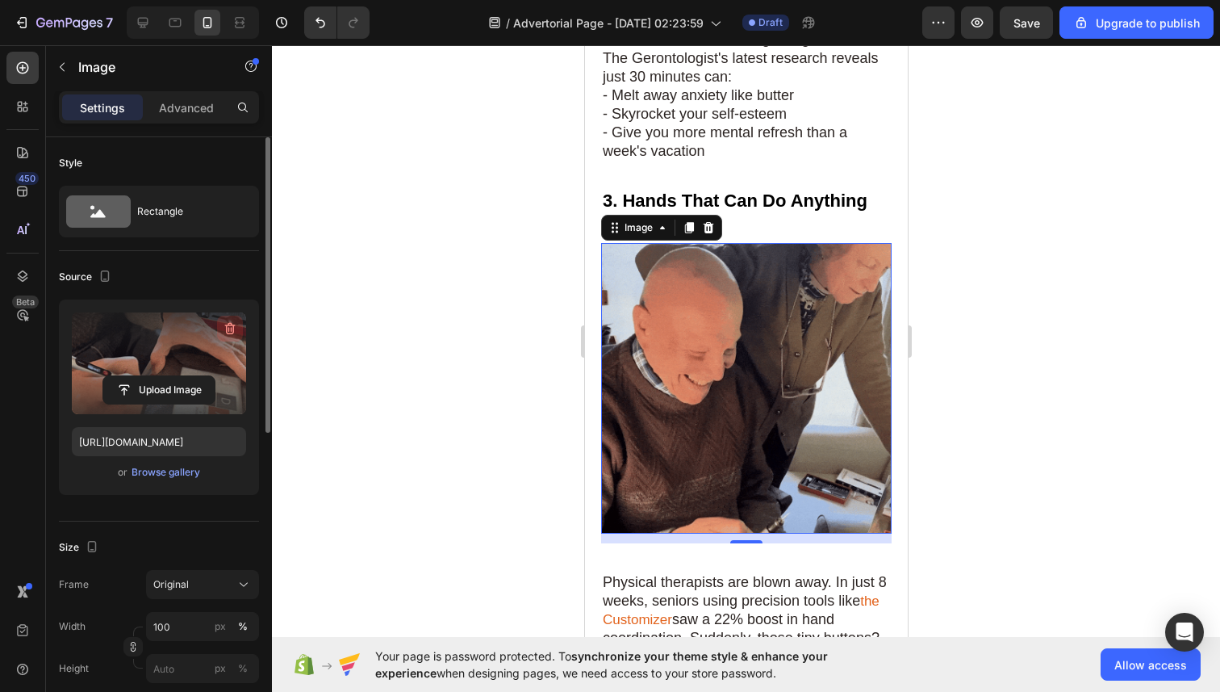
click at [226, 322] on icon "button" at bounding box center [230, 328] width 16 height 16
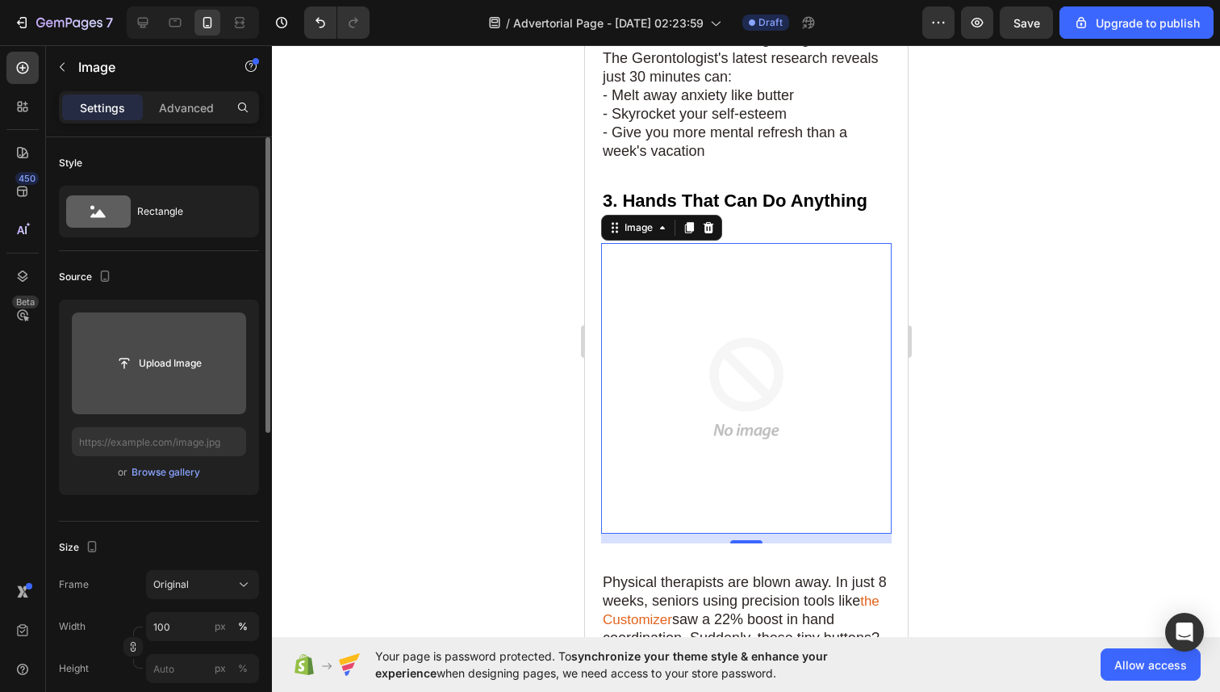
click at [174, 356] on input "file" at bounding box center [158, 362] width 111 height 27
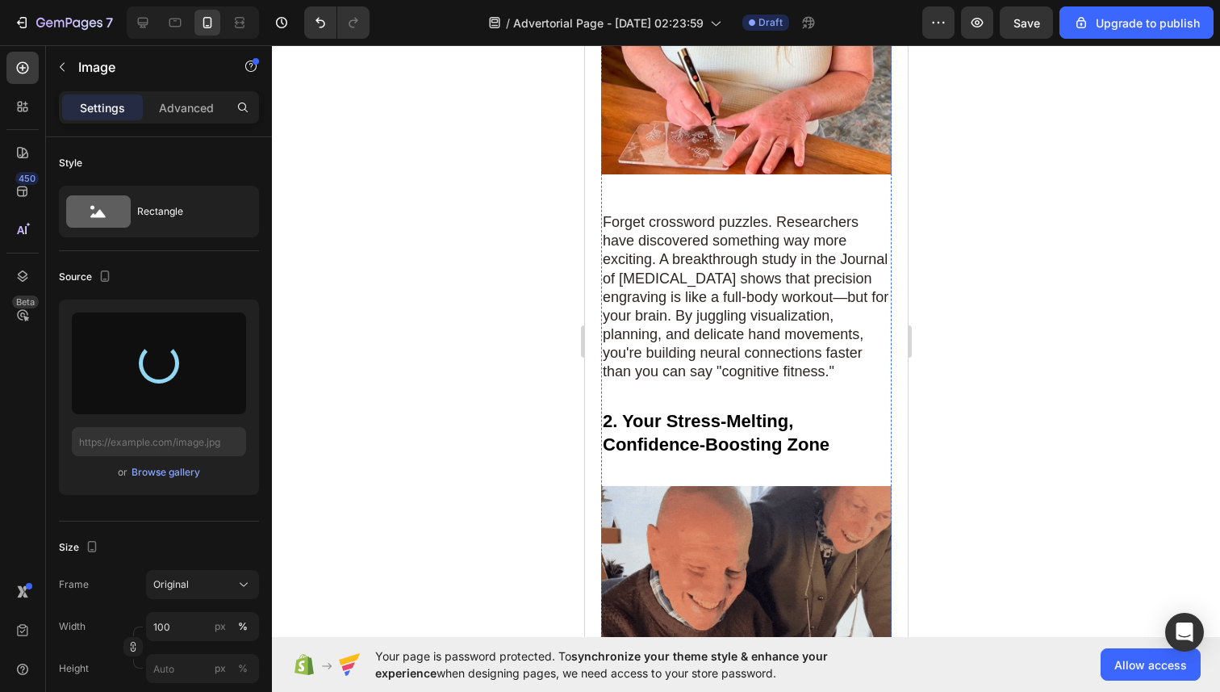
type input "https://cdn.shopify.com/s/files/1/0724/7482/0793/files/gempages_581660207315157…"
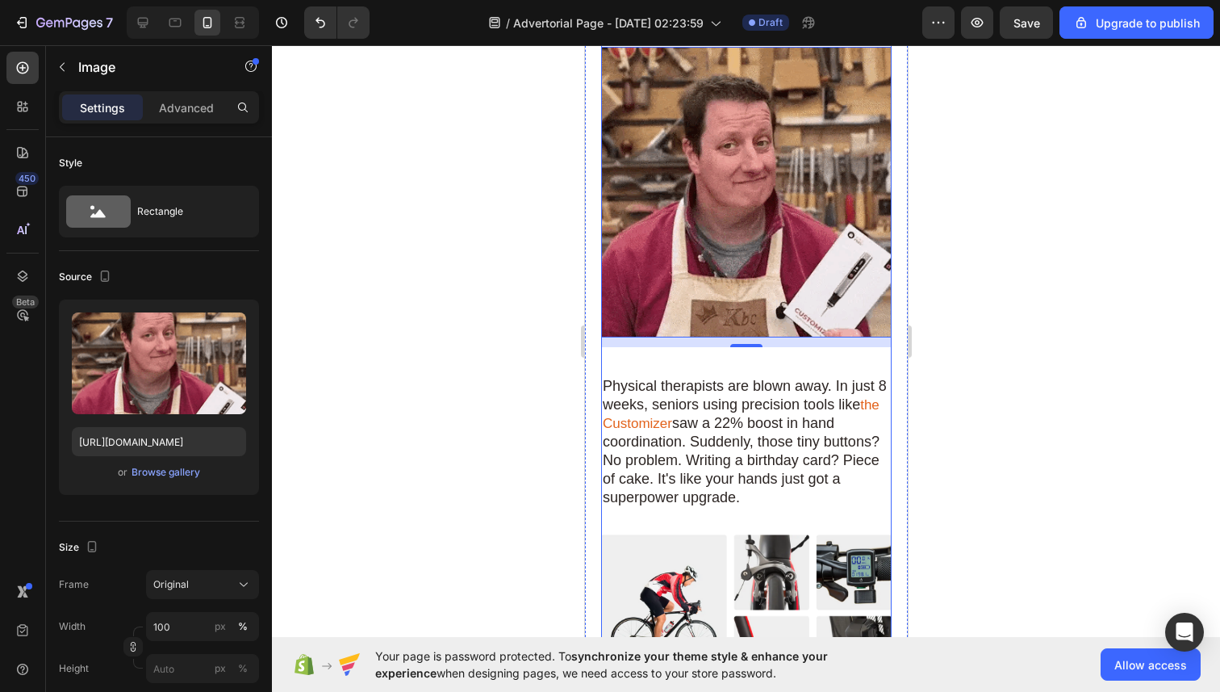
scroll to position [1664, 0]
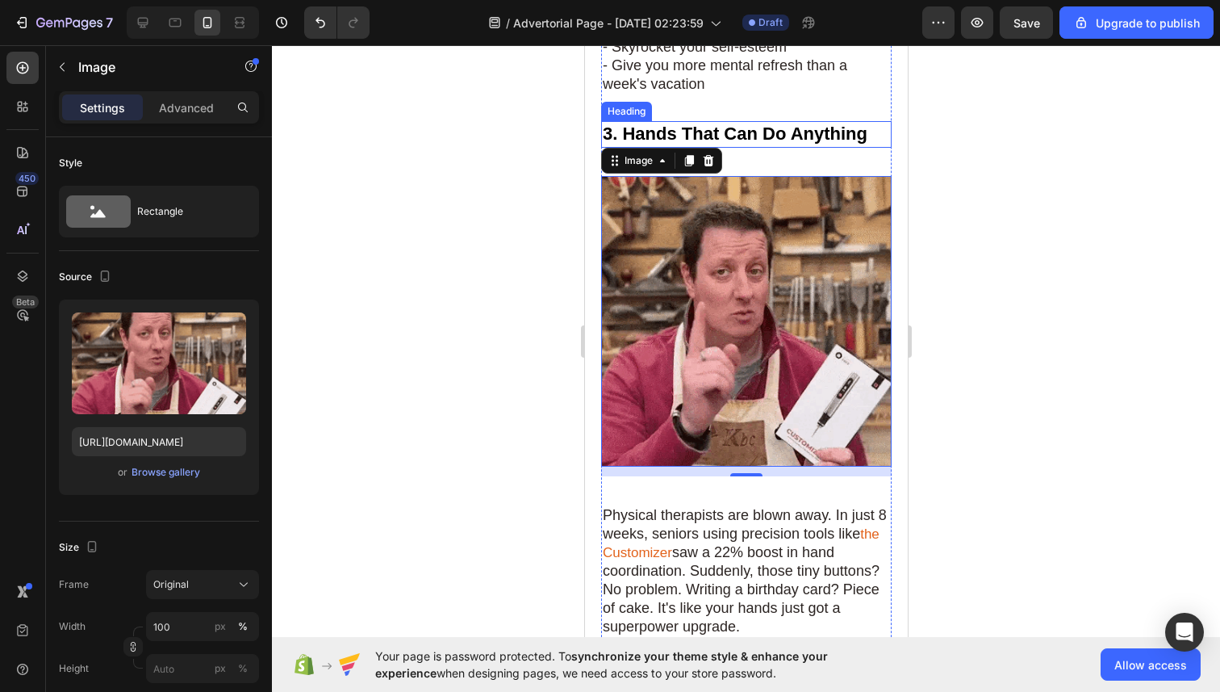
click at [757, 123] on strong "3. Hands That Can Do Anything" at bounding box center [734, 133] width 265 height 20
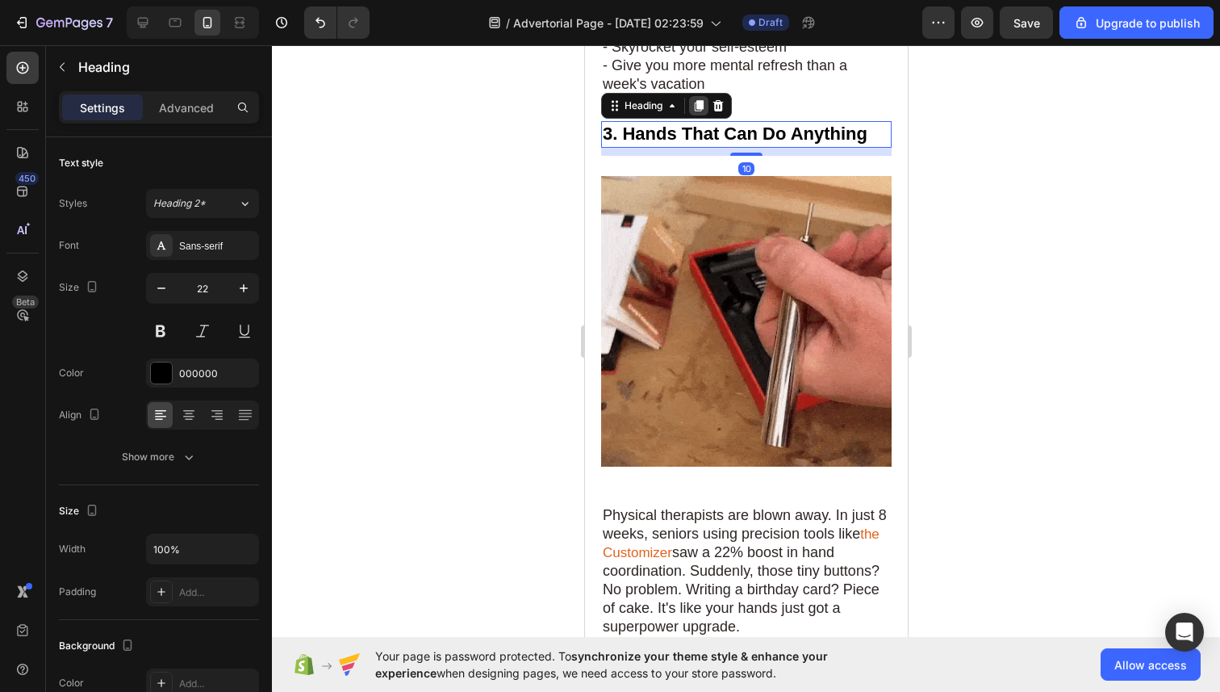
click at [695, 101] on icon at bounding box center [698, 105] width 9 height 11
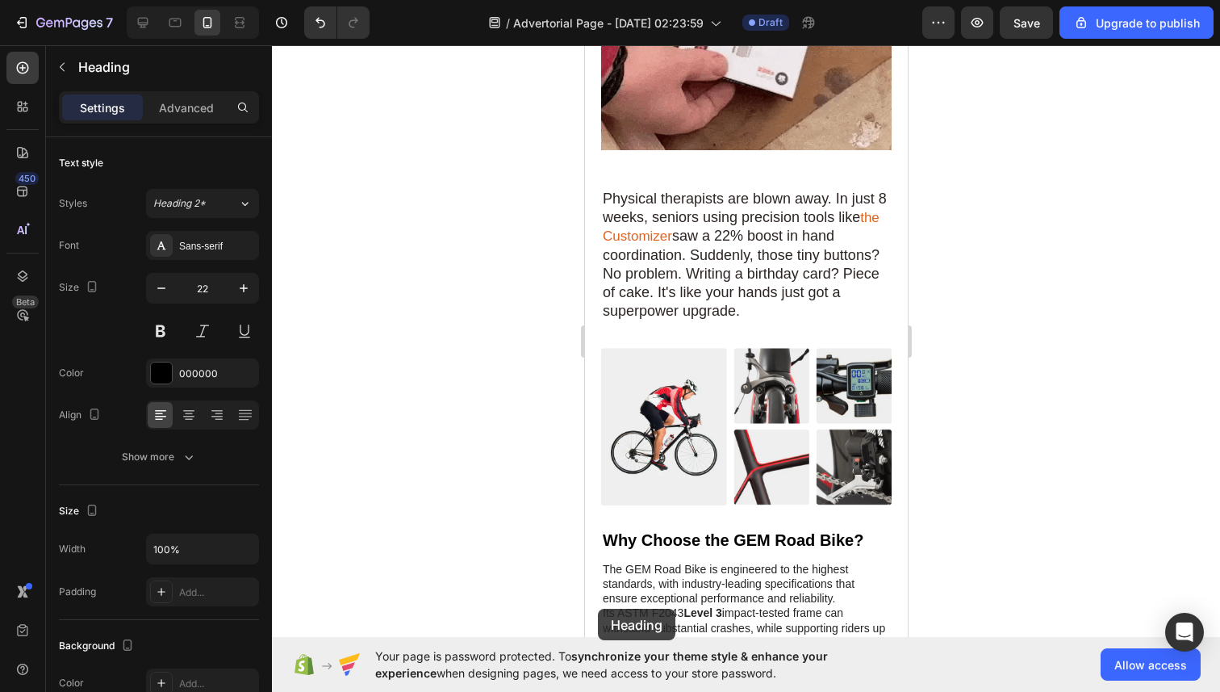
scroll to position [2027, 0]
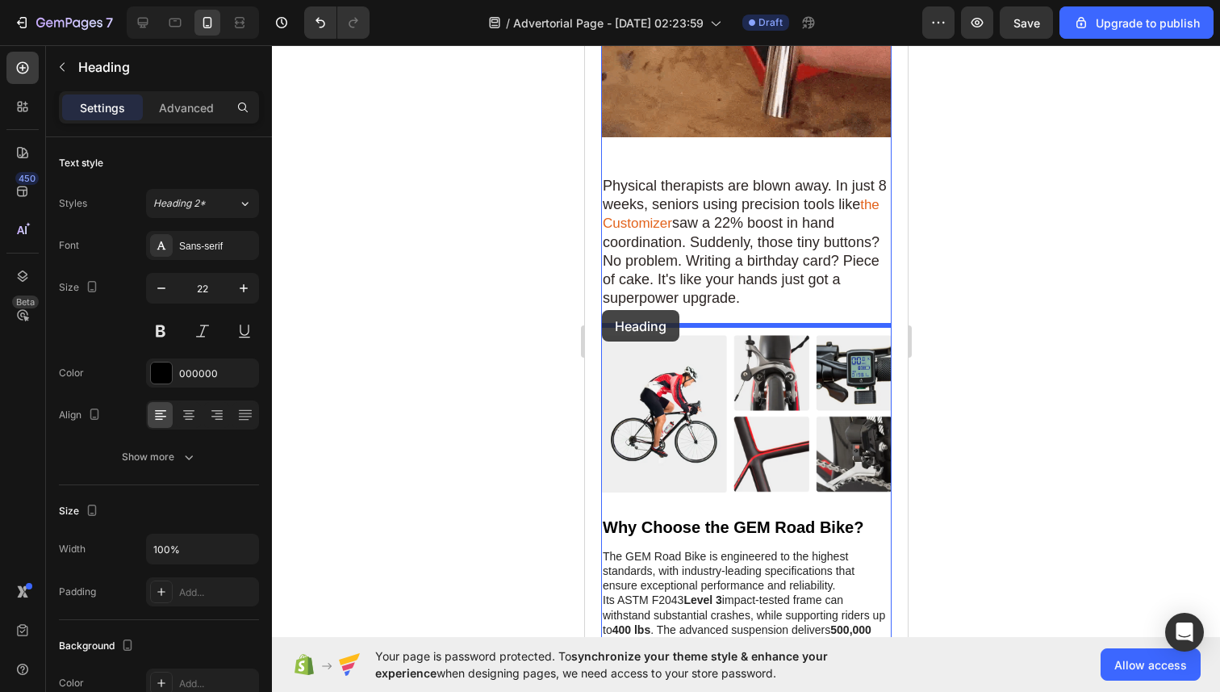
drag, startPoint x: 616, startPoint y: 136, endPoint x: 601, endPoint y: 310, distance: 174.9
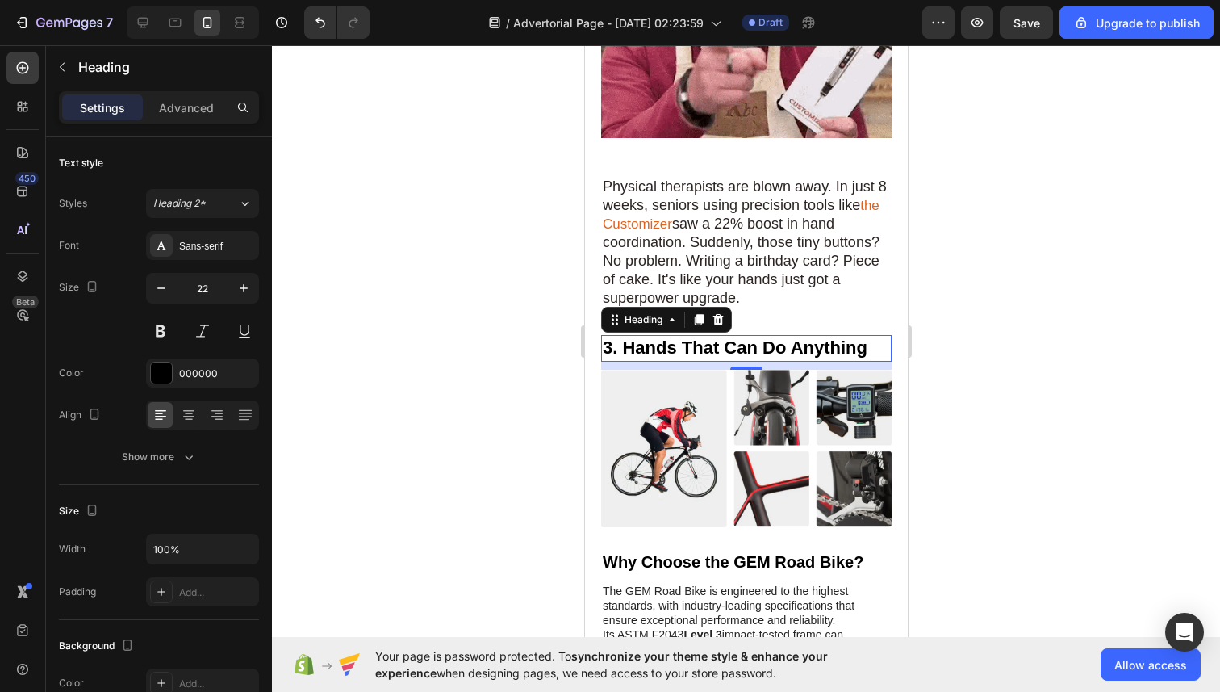
scroll to position [1910, 0]
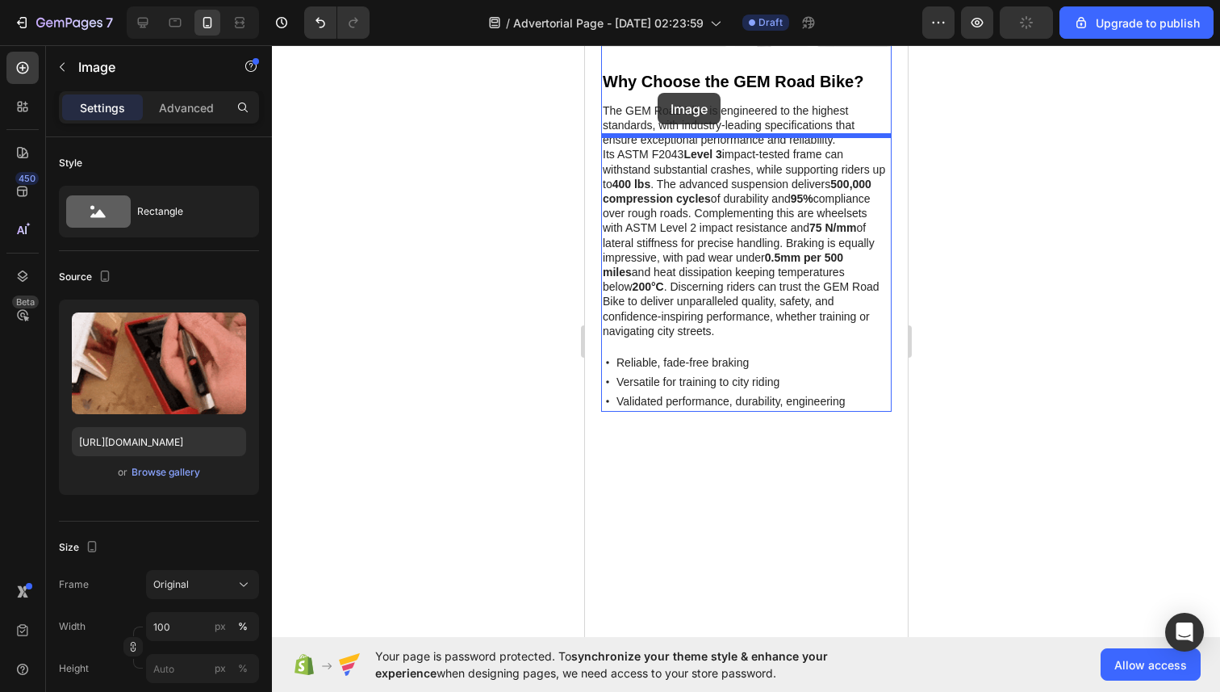
scroll to position [2441, 0]
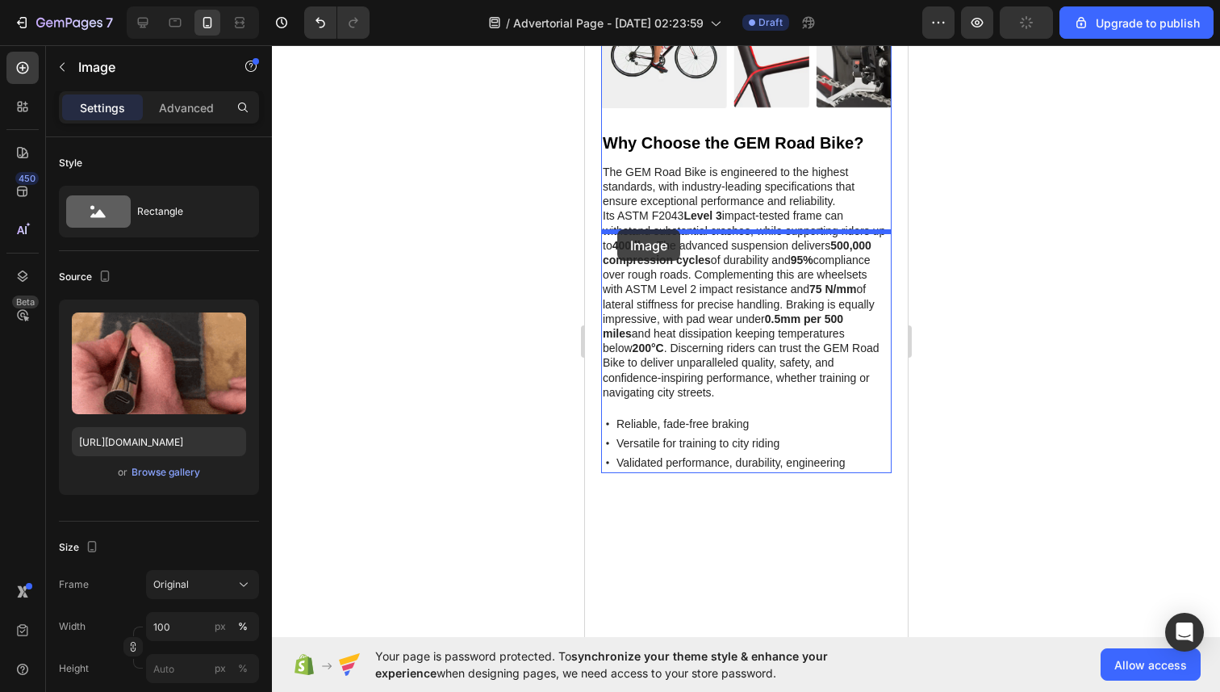
drag, startPoint x: 615, startPoint y: 86, endPoint x: 617, endPoint y: 229, distance: 143.7
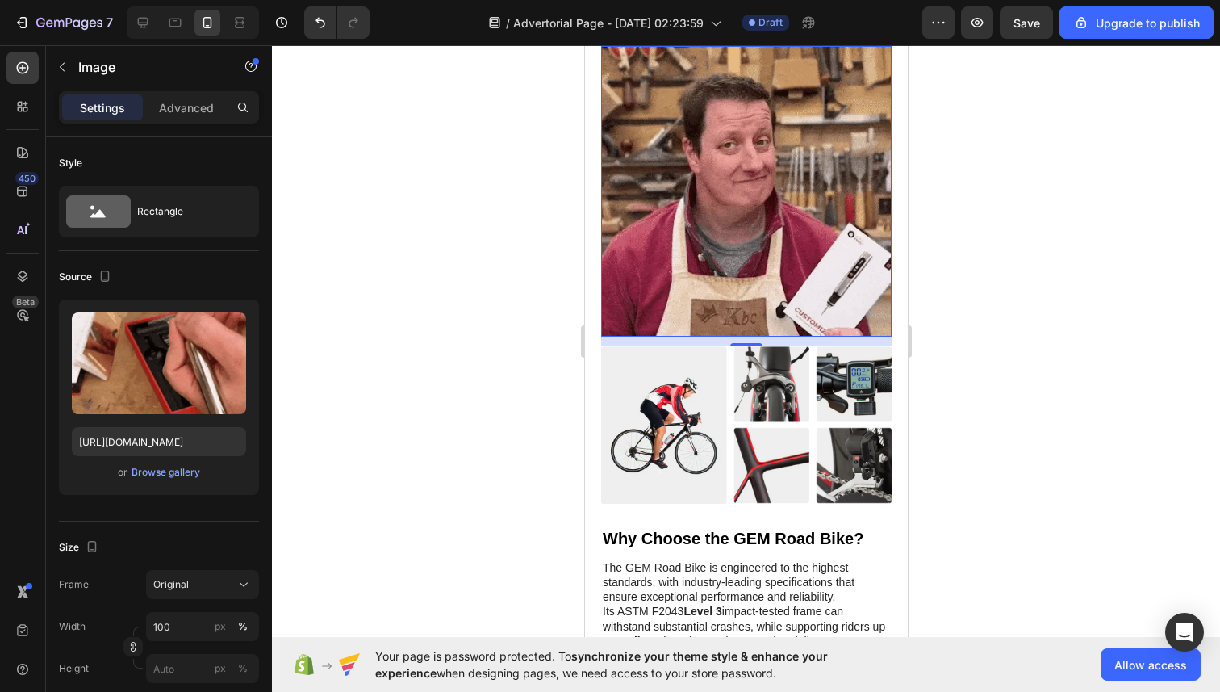
scroll to position [1936, 0]
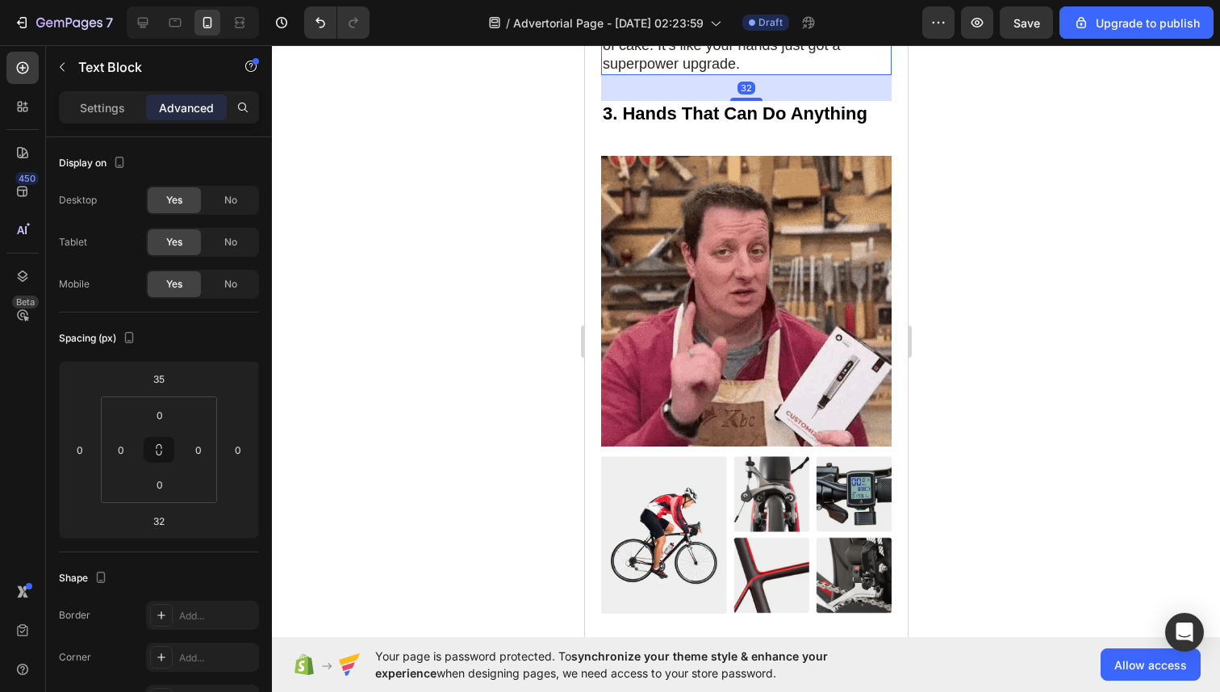
click at [640, 72] on span "saw a 22% boost in hand coordination. Suddenly, those tiny buttons? No problem.…" at bounding box center [740, 26] width 277 height 90
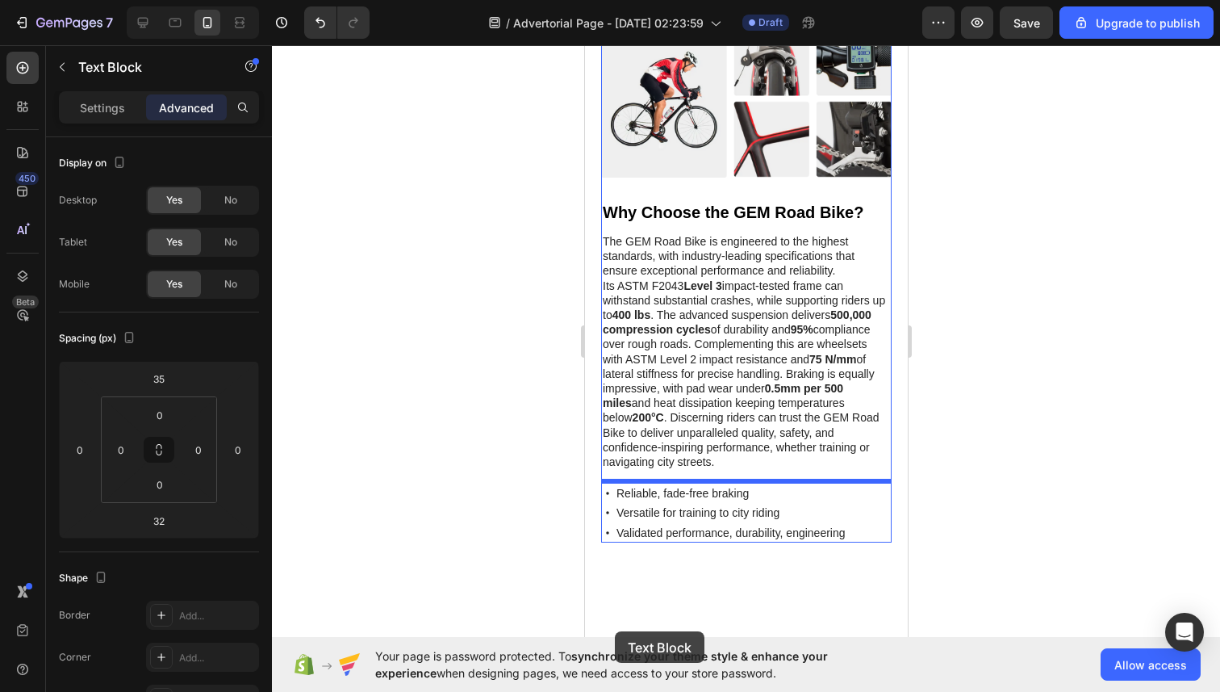
scroll to position [2564, 0]
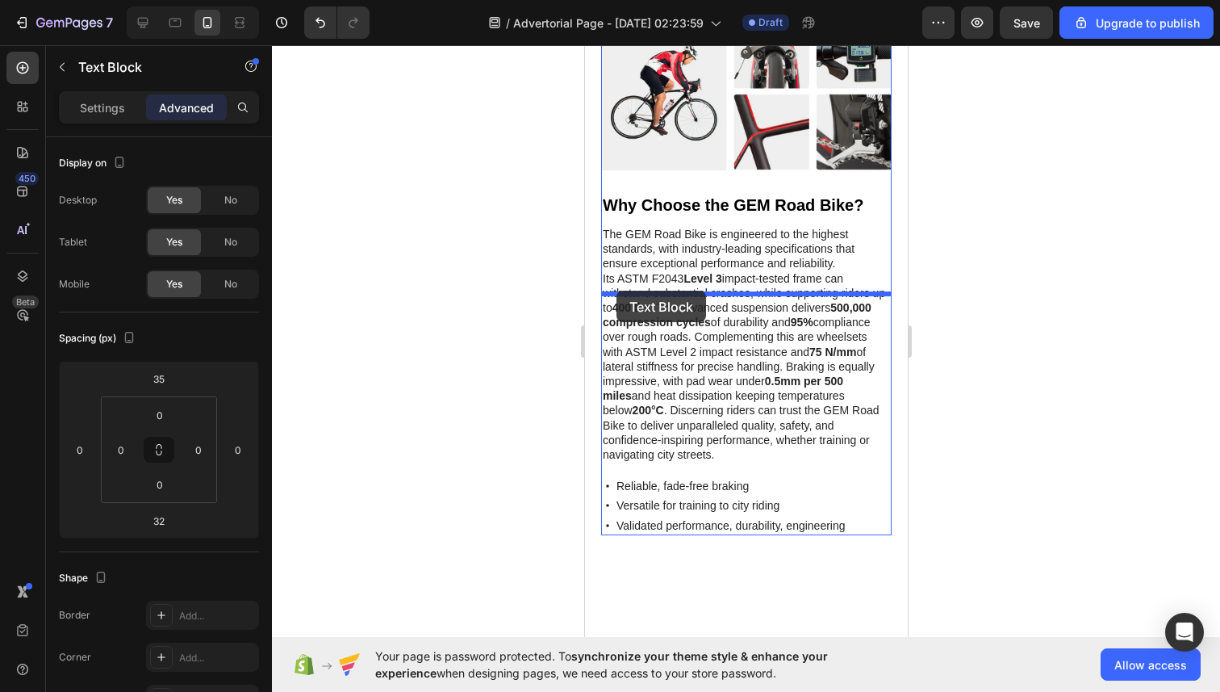
drag, startPoint x: 611, startPoint y: 391, endPoint x: 616, endPoint y: 291, distance: 101.0
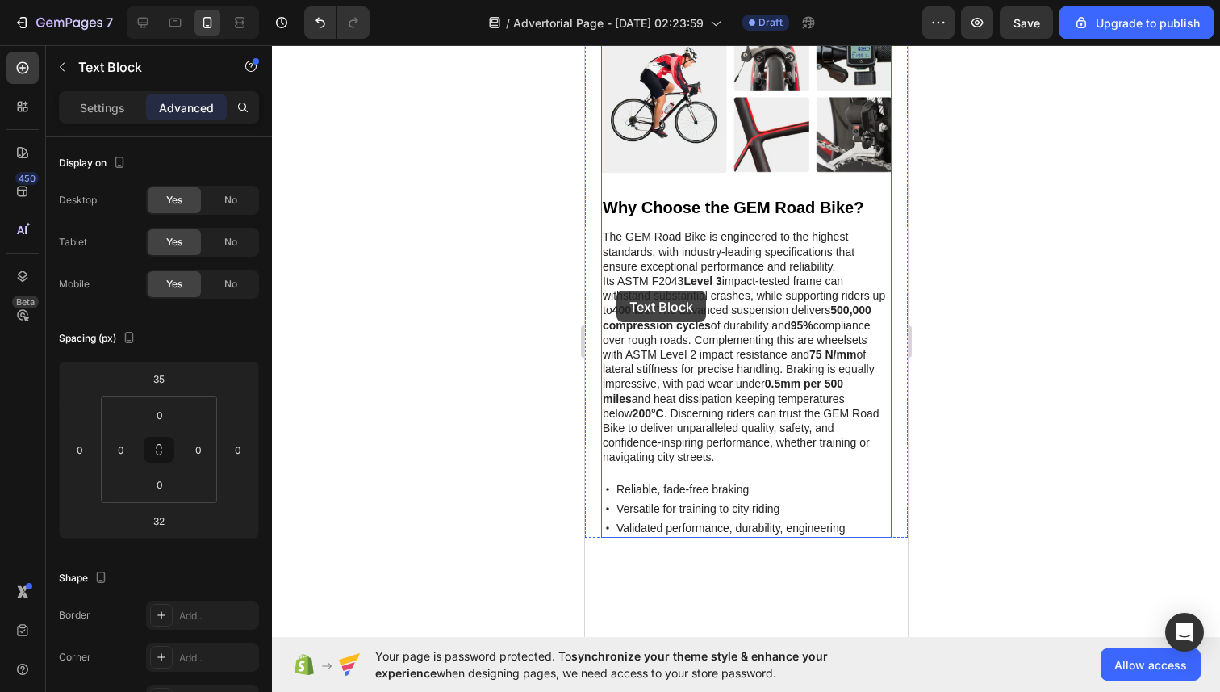
scroll to position [2379, 0]
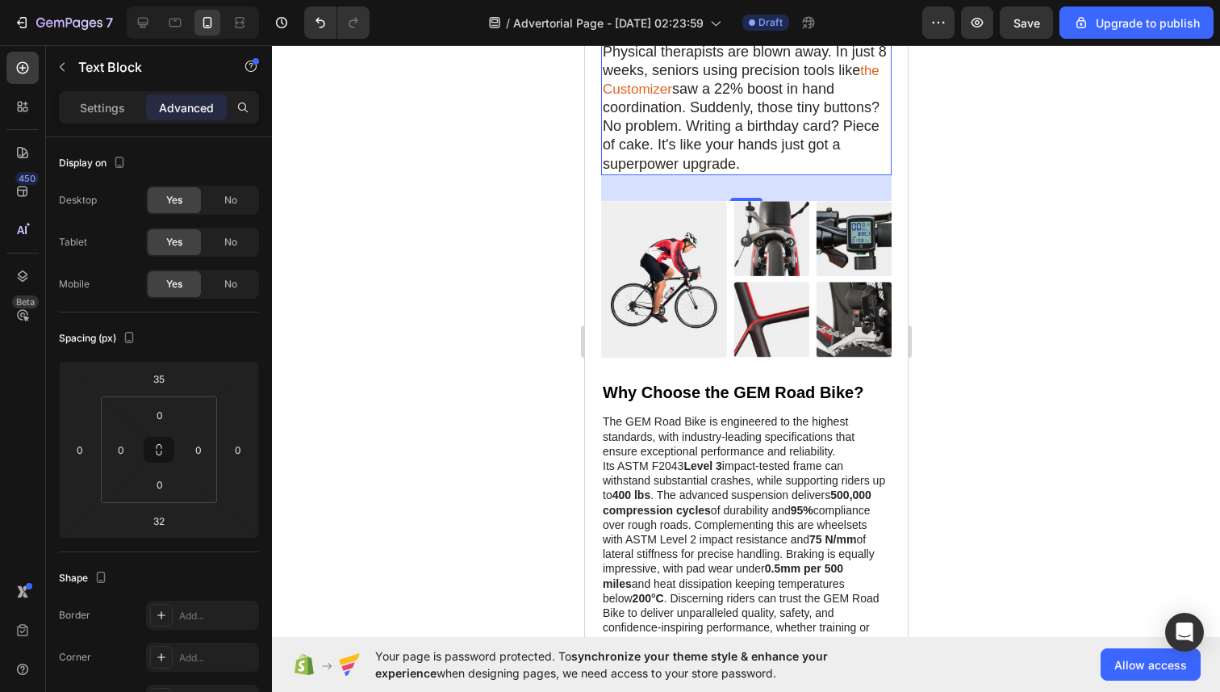
click at [951, 359] on div at bounding box center [746, 368] width 948 height 646
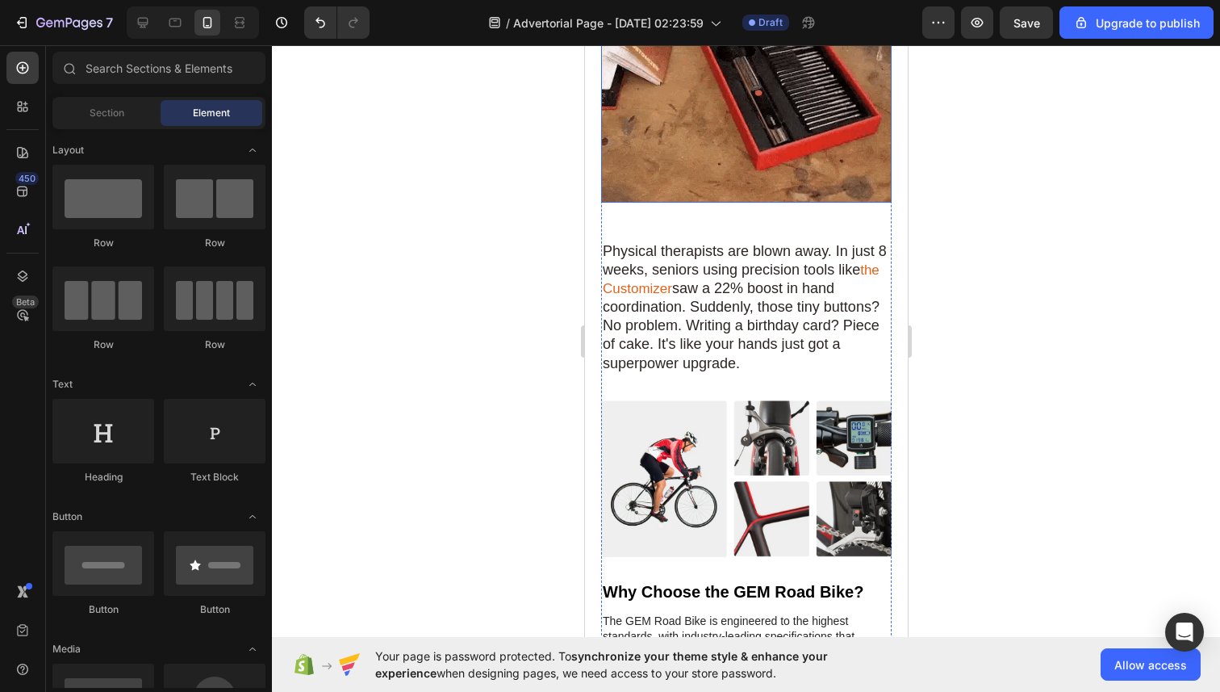
scroll to position [2181, 0]
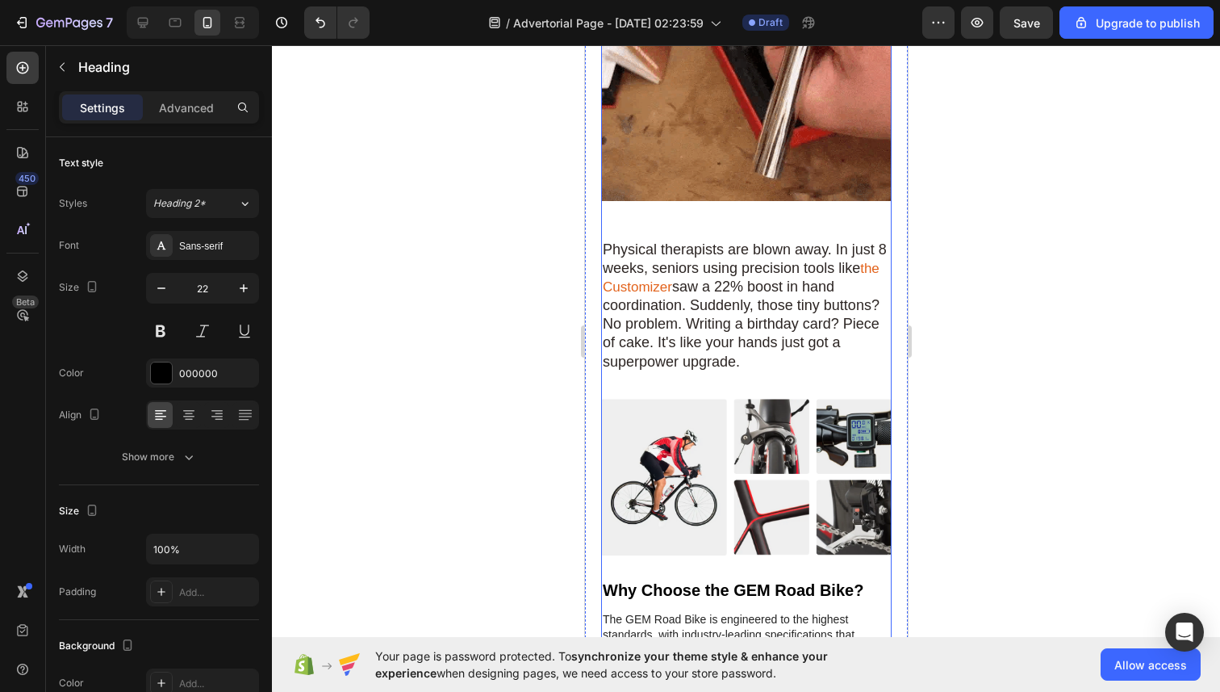
click at [1053, 230] on div at bounding box center [746, 368] width 948 height 646
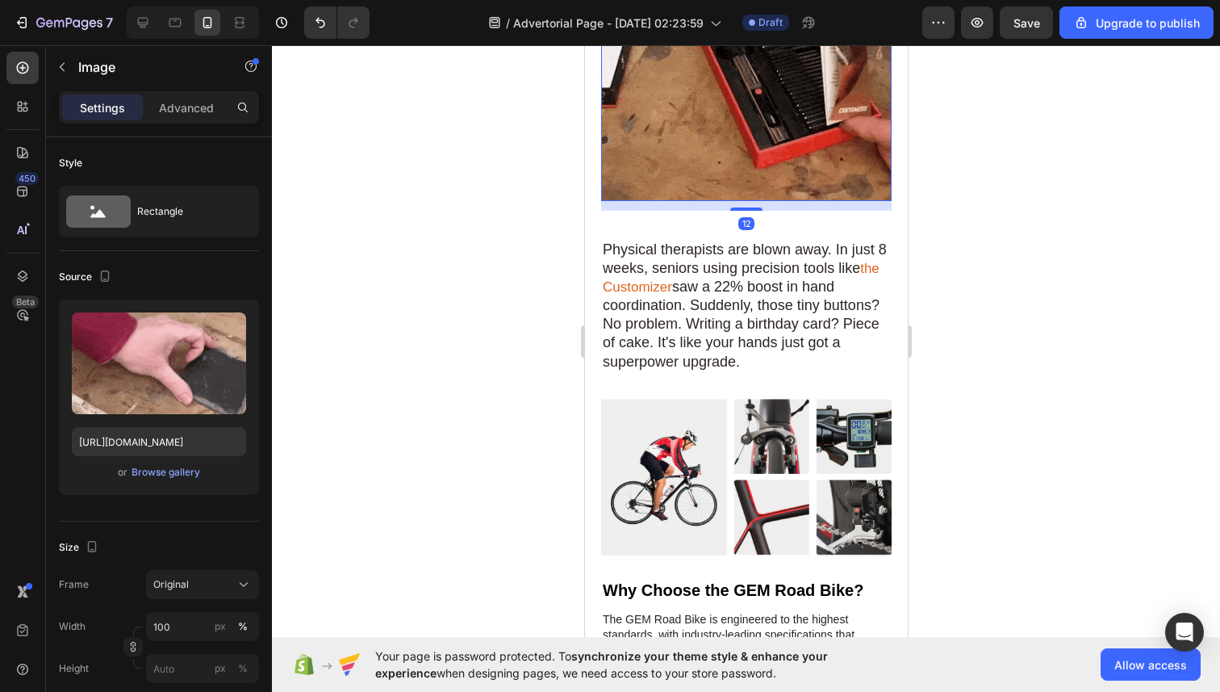
click at [658, 201] on img at bounding box center [745, 55] width 291 height 291
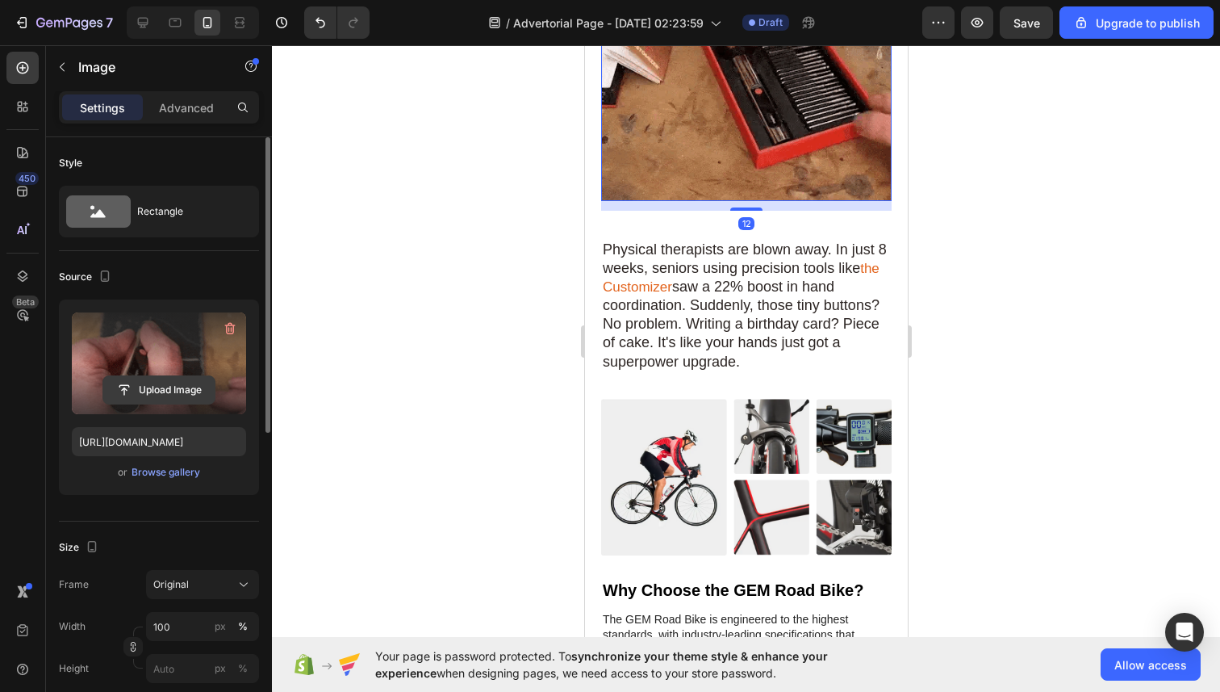
click at [195, 384] on input "file" at bounding box center [158, 389] width 111 height 27
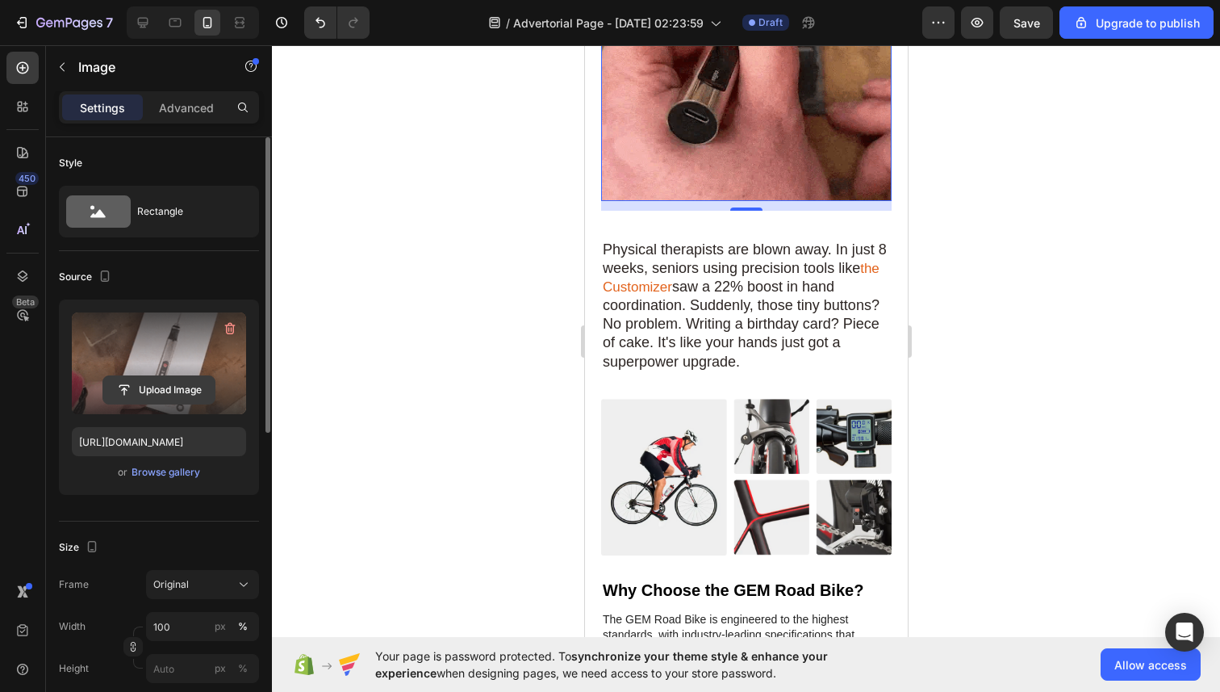
click at [187, 388] on input "file" at bounding box center [158, 389] width 111 height 27
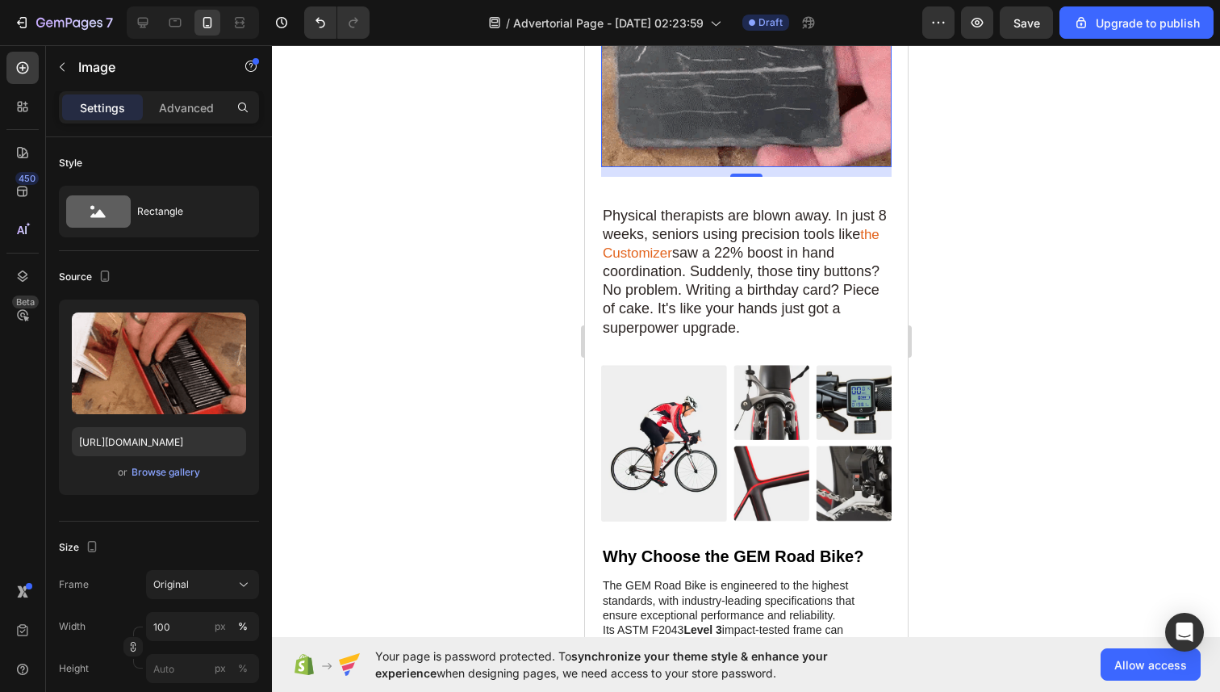
scroll to position [2218, 0]
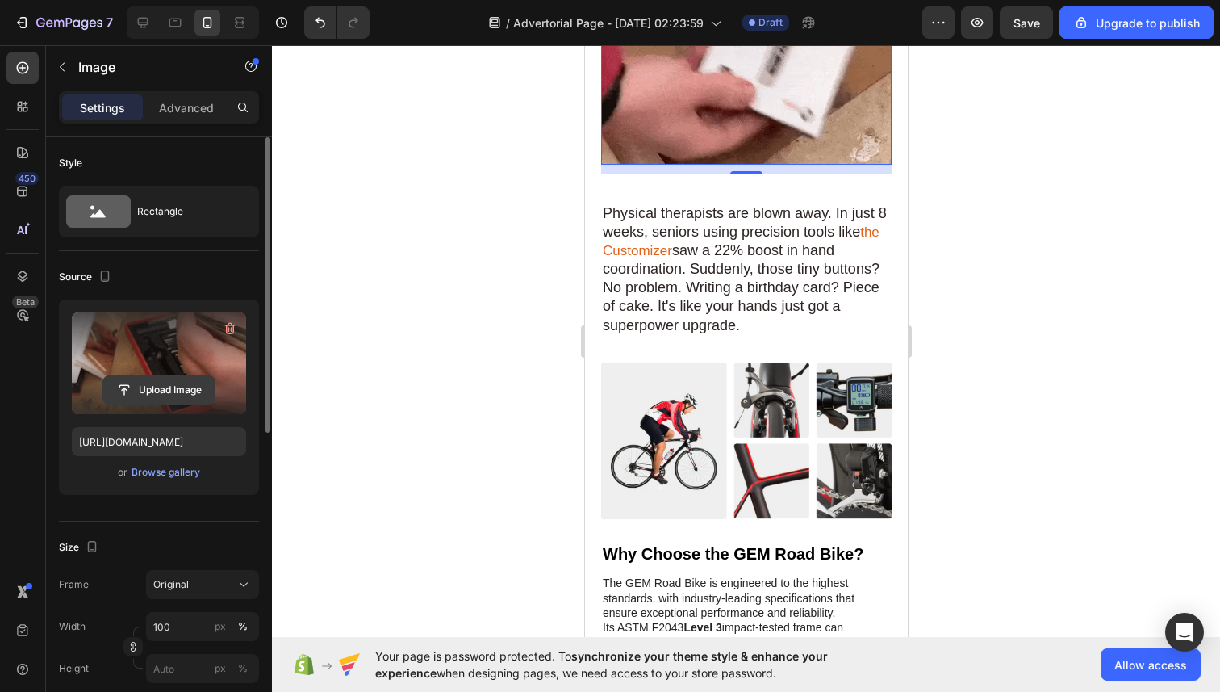
click at [182, 392] on input "file" at bounding box center [158, 389] width 111 height 27
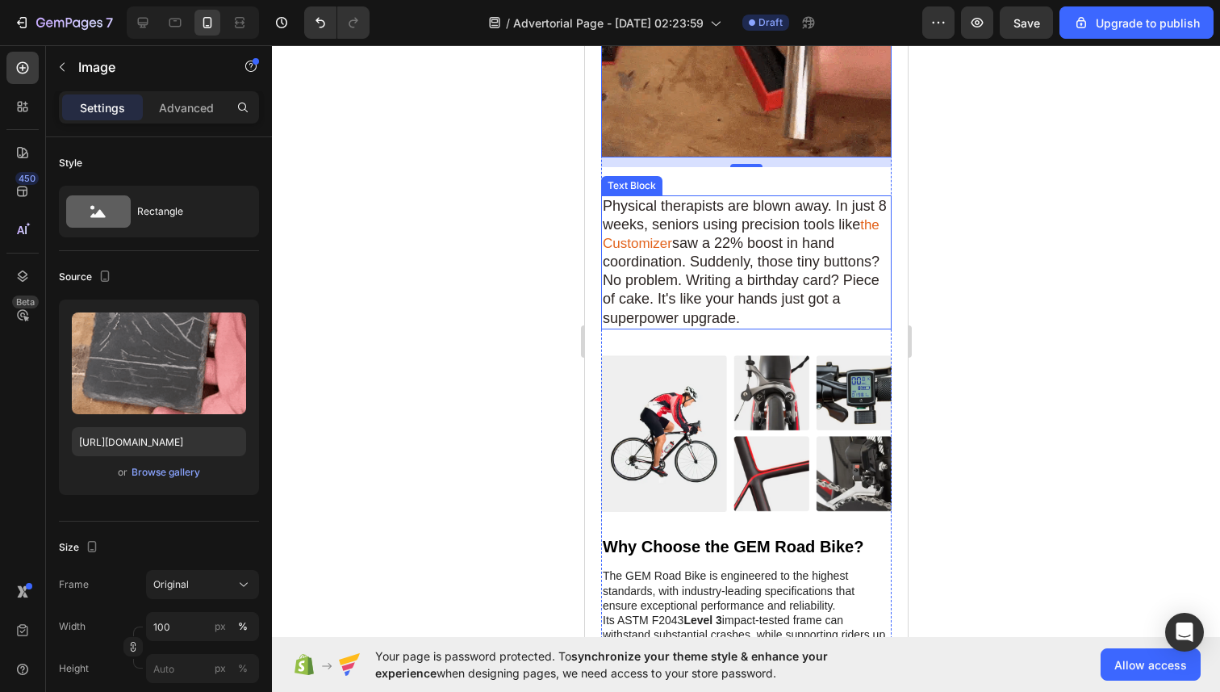
scroll to position [2205, 0]
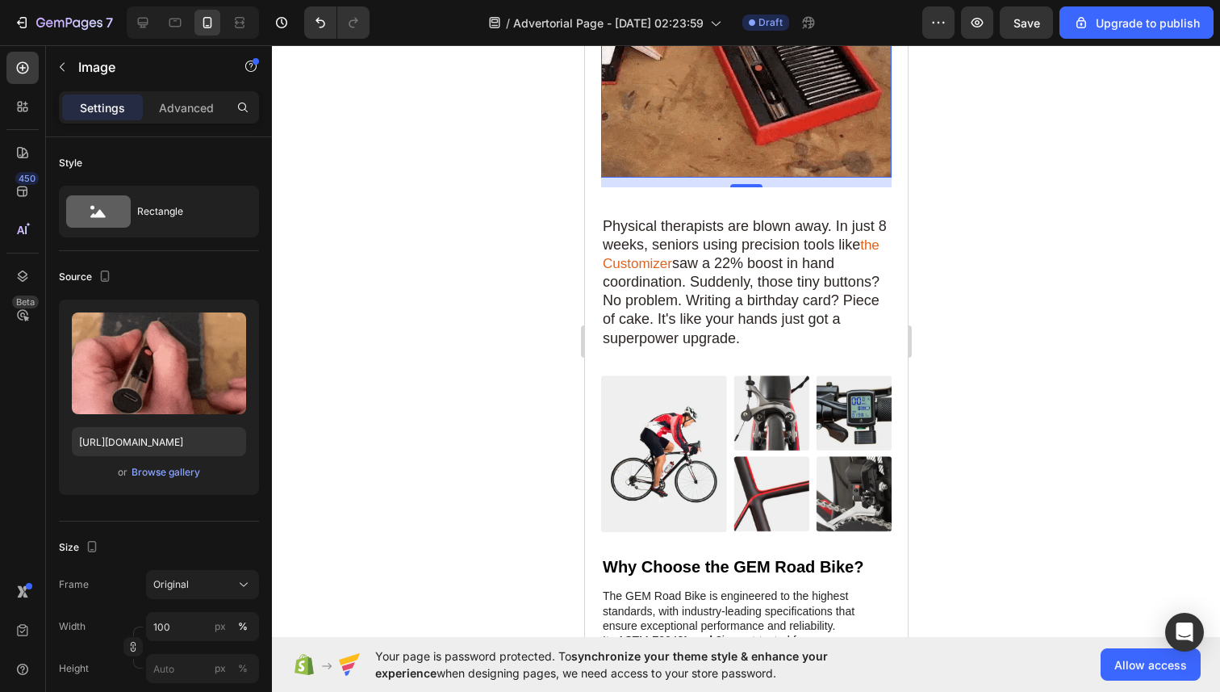
click at [715, 178] on img at bounding box center [745, 32] width 291 height 291
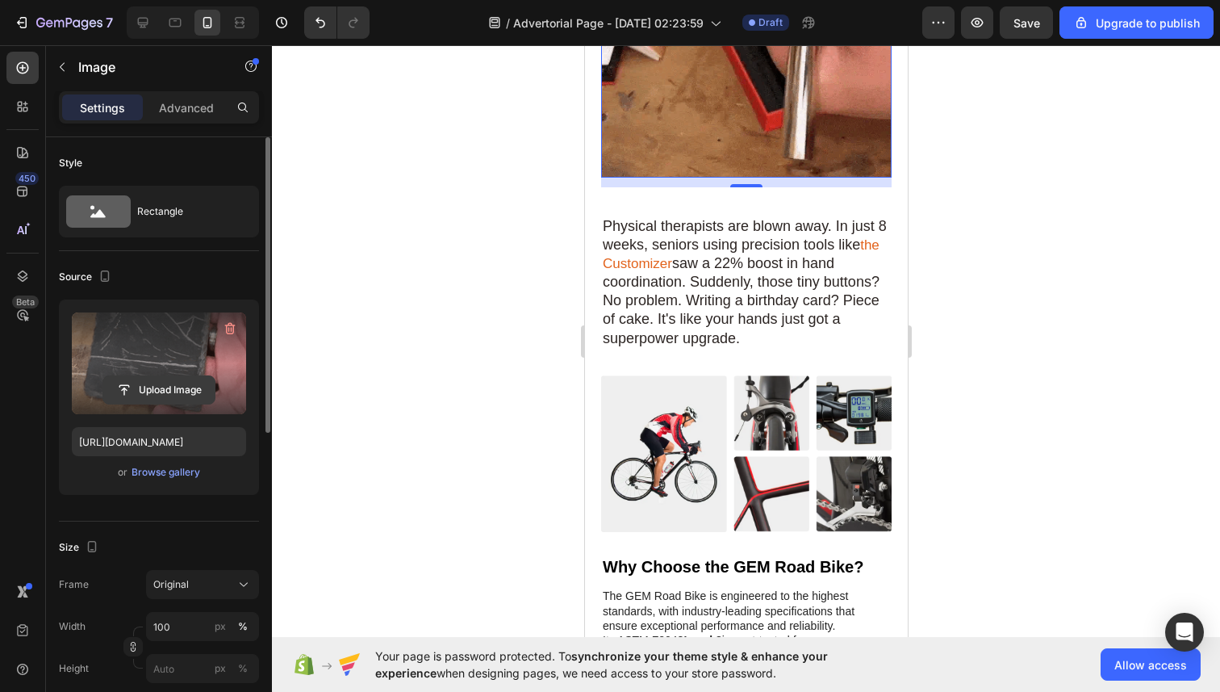
click at [167, 386] on input "file" at bounding box center [158, 389] width 111 height 27
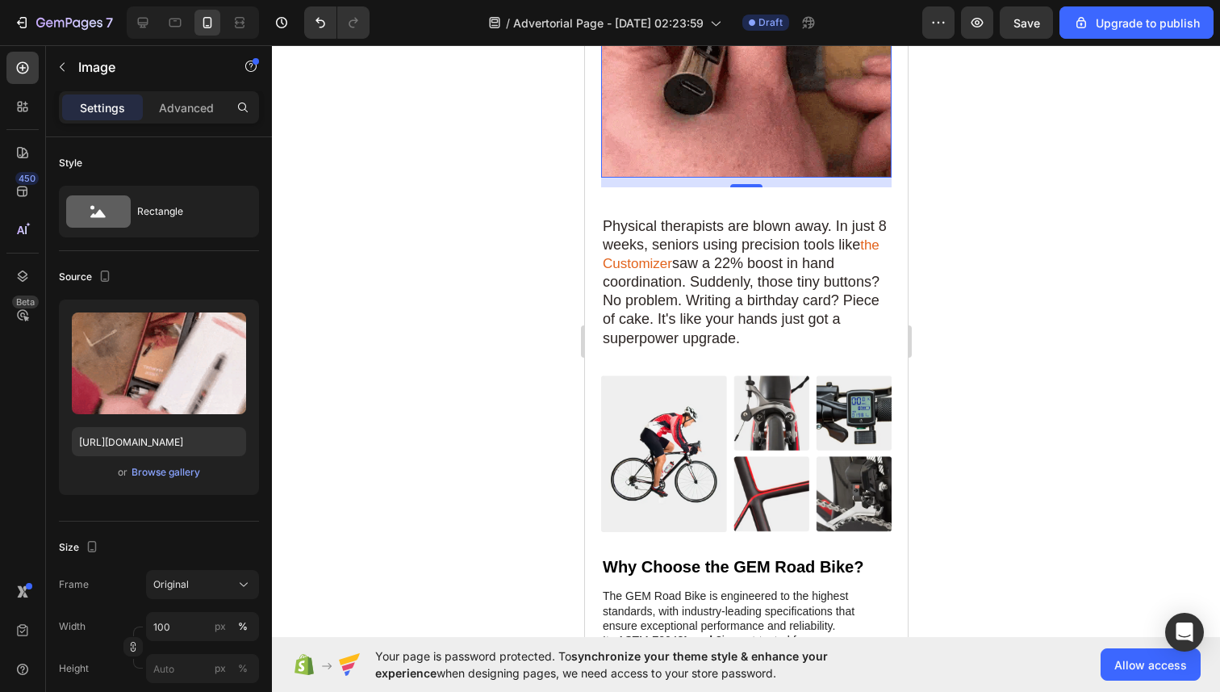
type input "C:\fakepath\engraving-projects-mothers-day-ezgif.com-webp-to-gif-converter.gif"
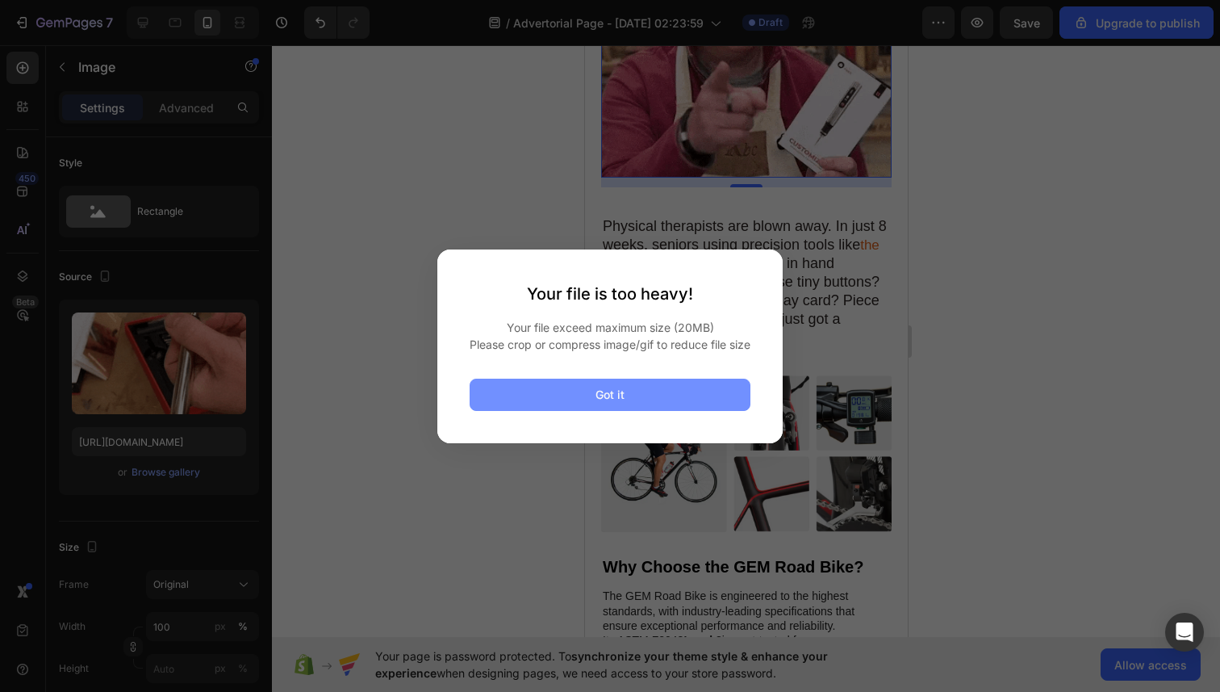
click at [723, 405] on button "Got it" at bounding box center [610, 394] width 281 height 32
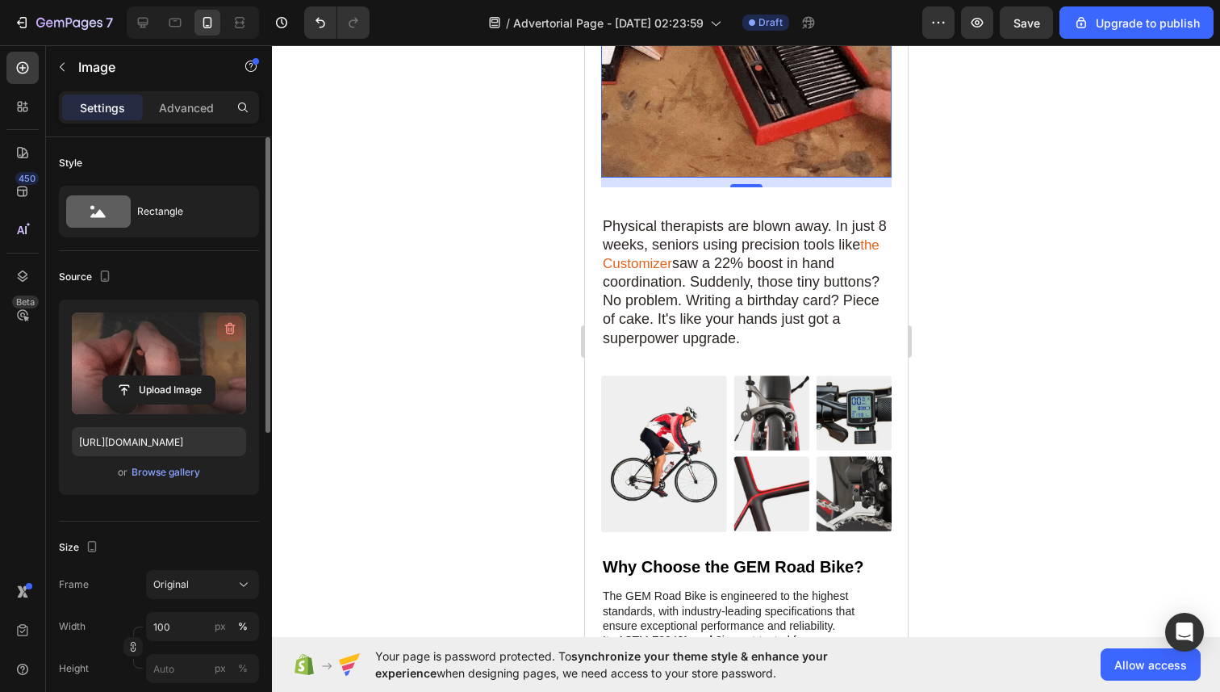
click at [228, 325] on icon "button" at bounding box center [230, 328] width 16 height 16
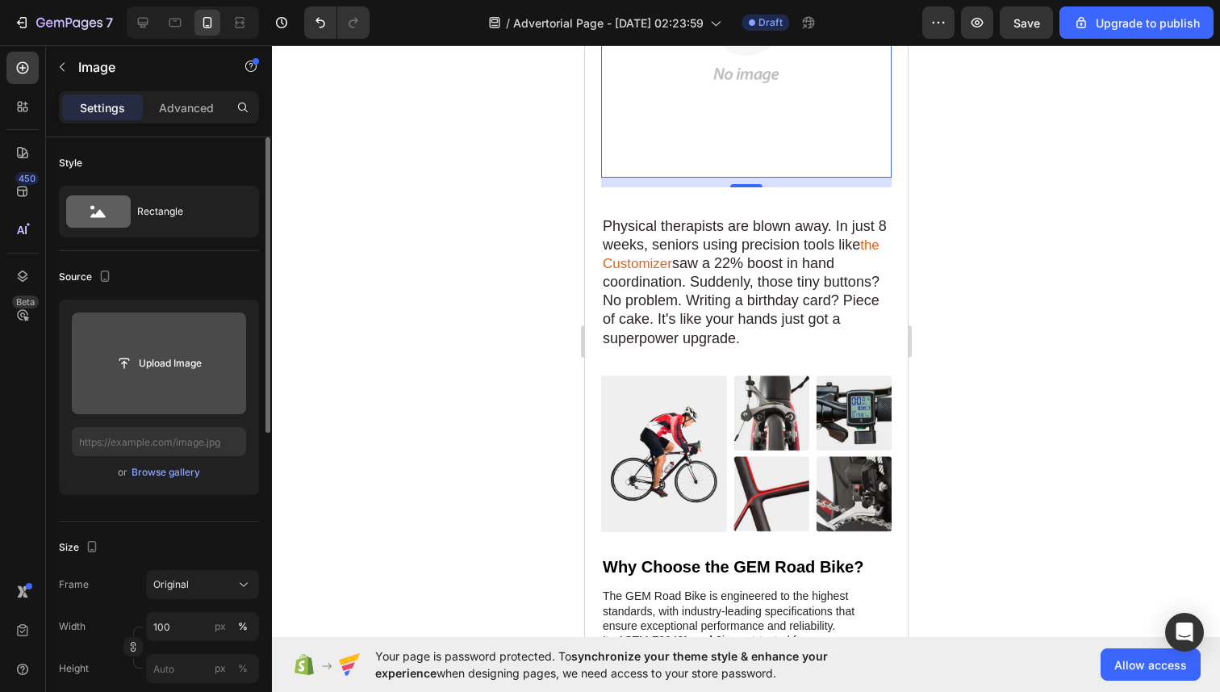
click at [179, 360] on input "file" at bounding box center [158, 362] width 111 height 27
click at [194, 357] on input "file" at bounding box center [158, 362] width 111 height 27
type input "C:\fakepath\engraving-projects-mothers-day-ezgif.com-optimize.gif"
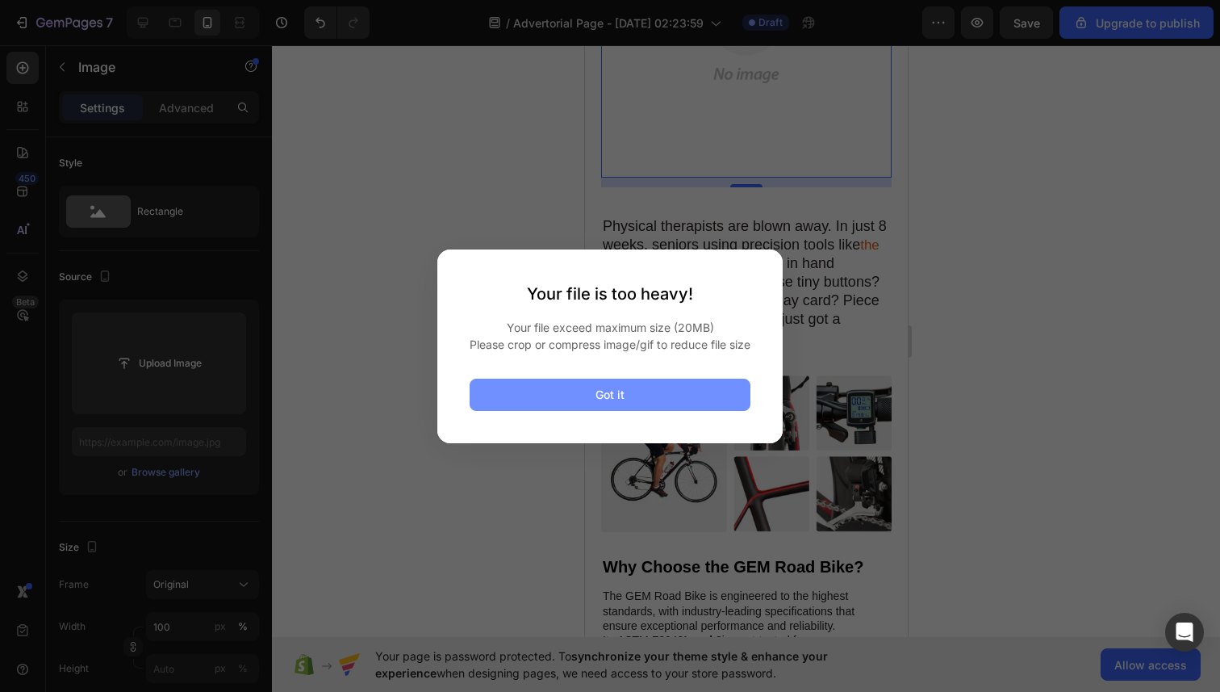
click at [697, 411] on button "Got it" at bounding box center [610, 394] width 281 height 32
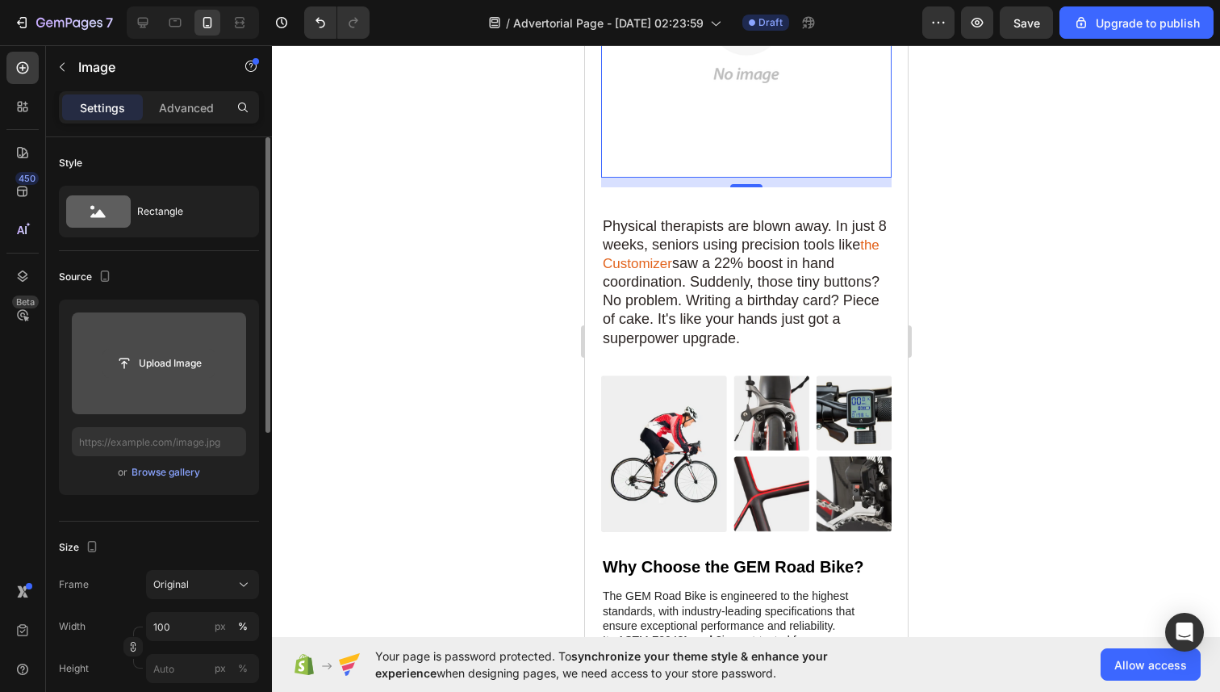
click at [213, 362] on input "file" at bounding box center [158, 362] width 111 height 27
click at [136, 360] on input "file" at bounding box center [158, 362] width 111 height 27
click at [197, 387] on input "file" at bounding box center [159, 363] width 174 height 102
click at [177, 360] on input "file" at bounding box center [158, 358] width 111 height 27
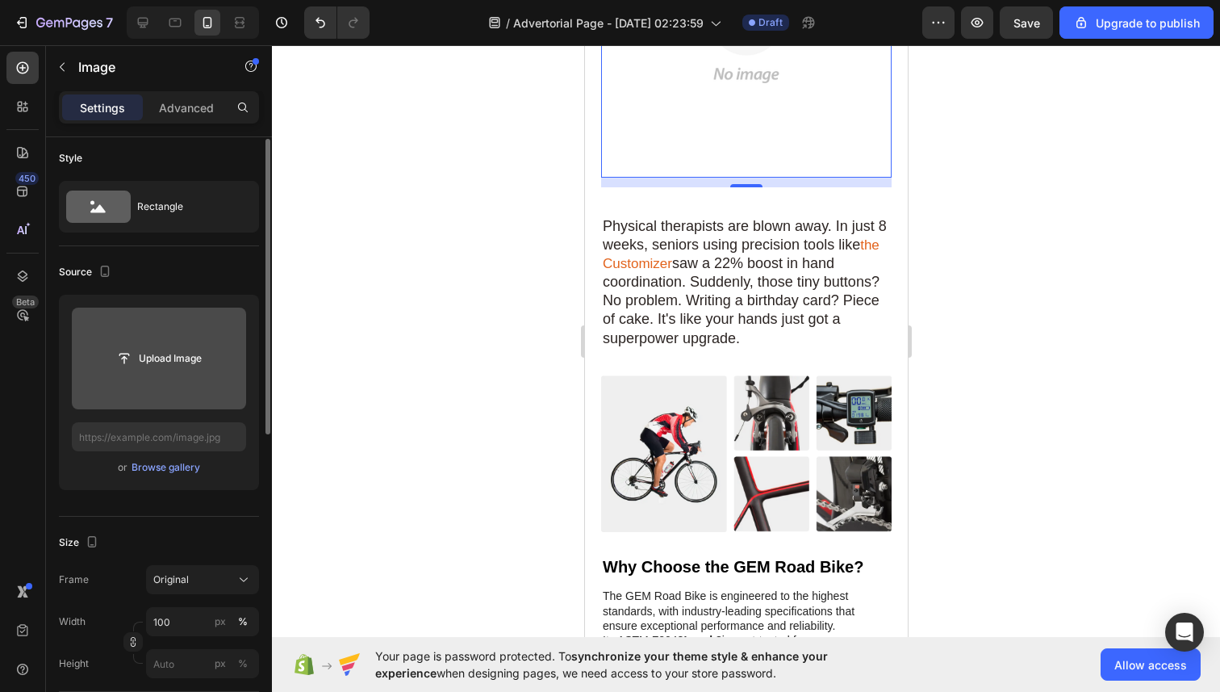
click at [230, 375] on input "file" at bounding box center [159, 358] width 174 height 102
click at [198, 376] on input "file" at bounding box center [159, 358] width 174 height 102
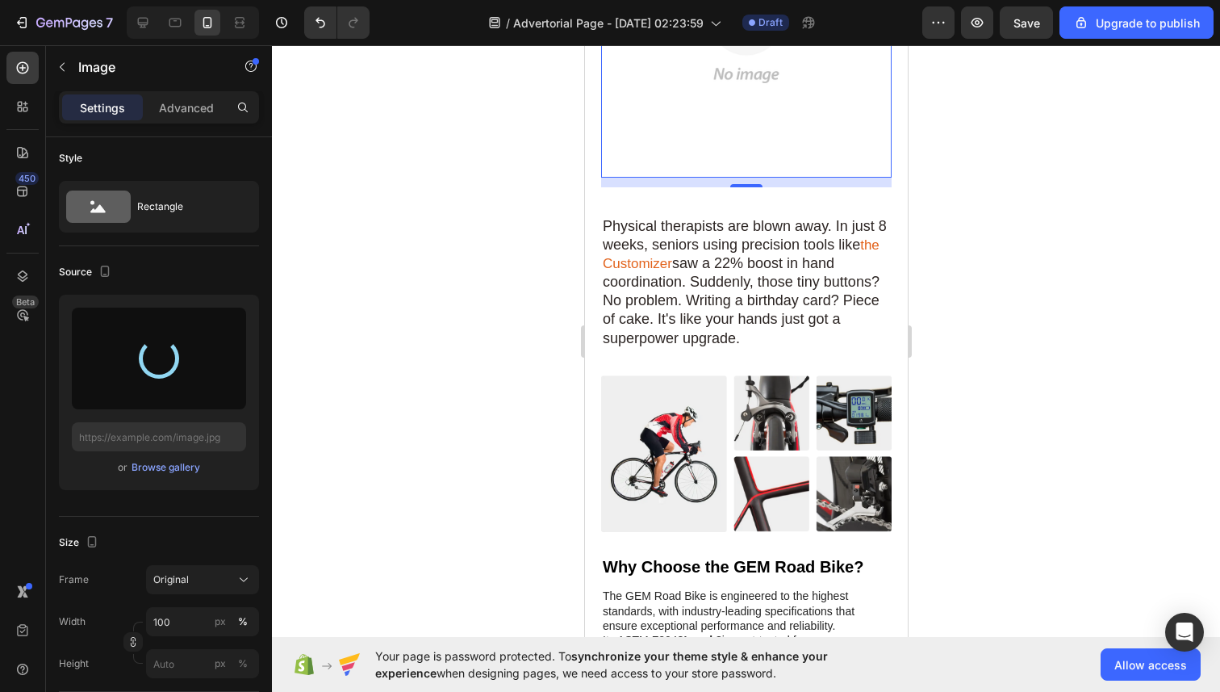
type input "[URL][DOMAIN_NAME]"
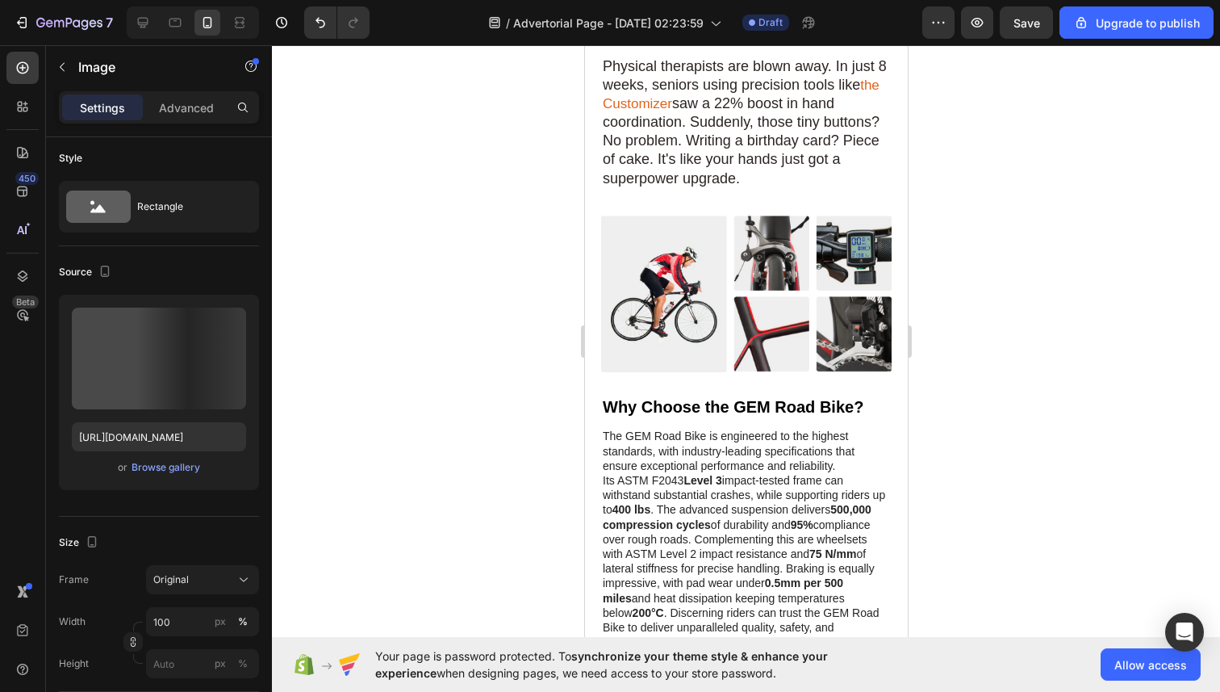
scroll to position [2399, 0]
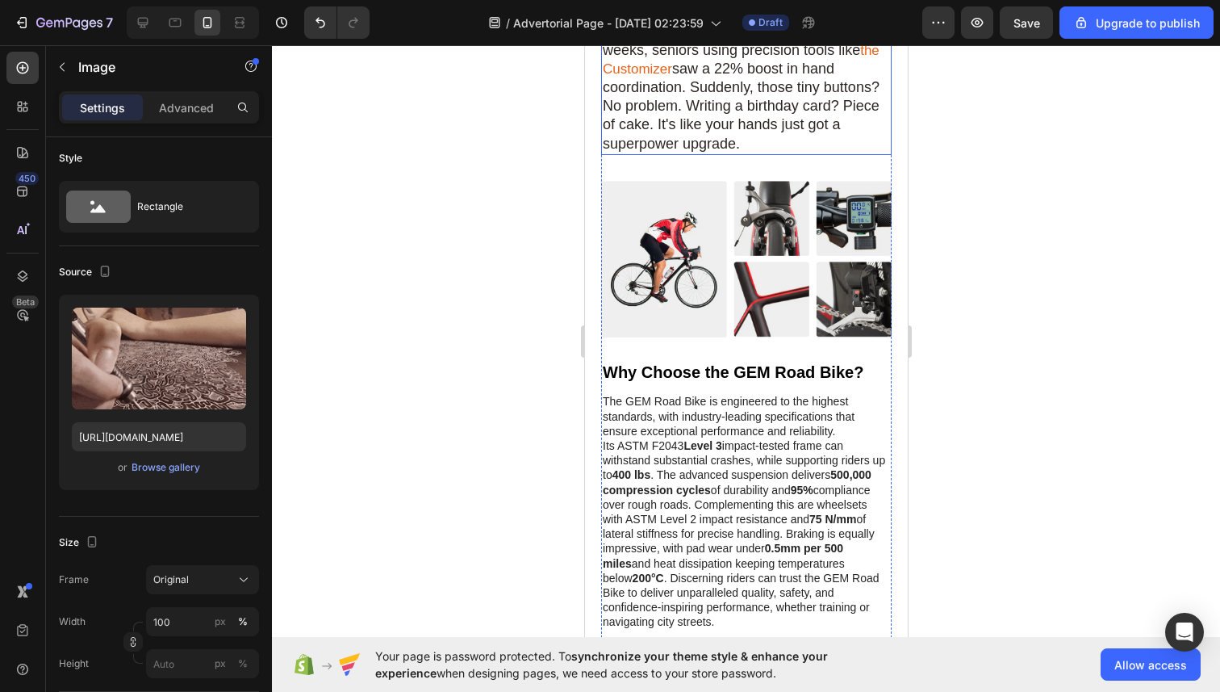
click at [686, 151] on span "saw a 22% boost in hand coordination. Suddenly, those tiny buttons? No problem.…" at bounding box center [740, 106] width 277 height 90
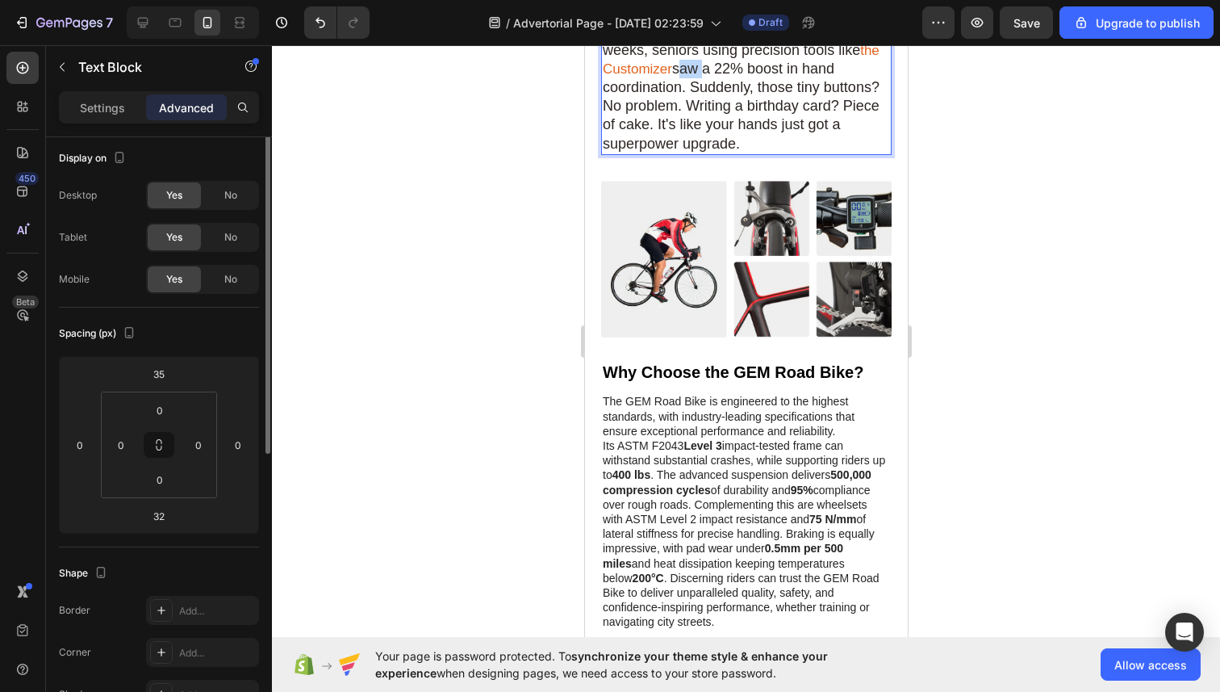
scroll to position [0, 0]
click at [686, 151] on span "saw a 22% boost in hand coordination. Suddenly, those tiny buttons? No problem.…" at bounding box center [740, 106] width 277 height 90
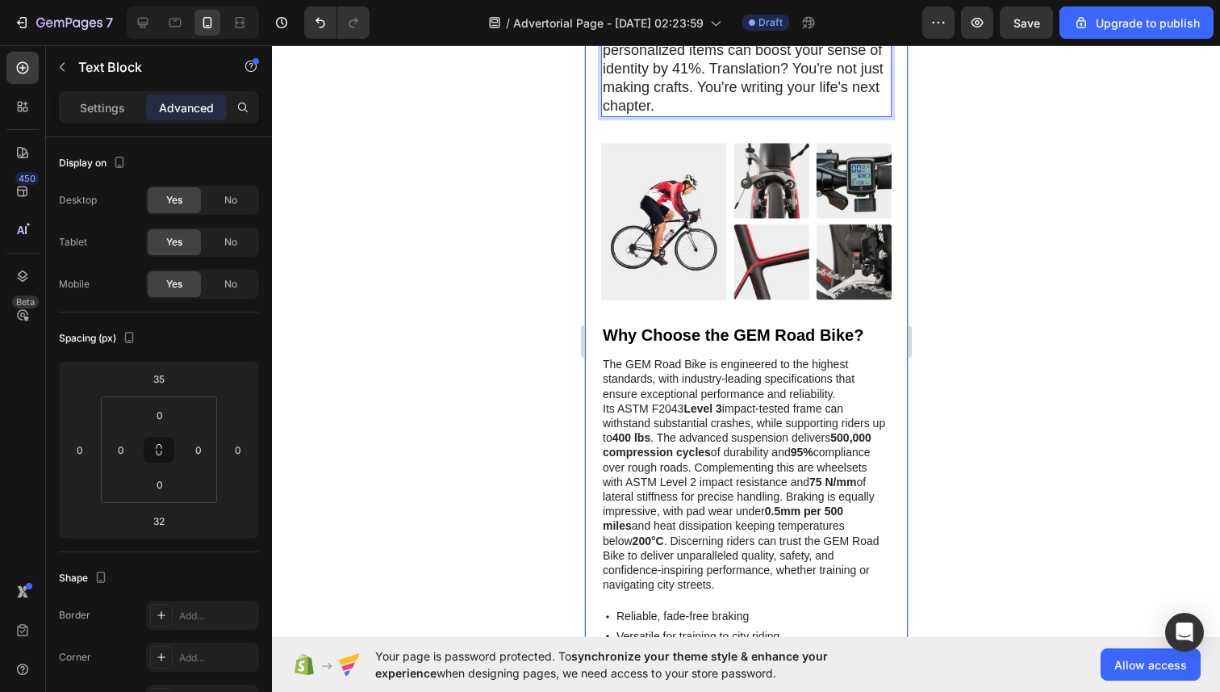
click at [965, 363] on div at bounding box center [746, 368] width 948 height 646
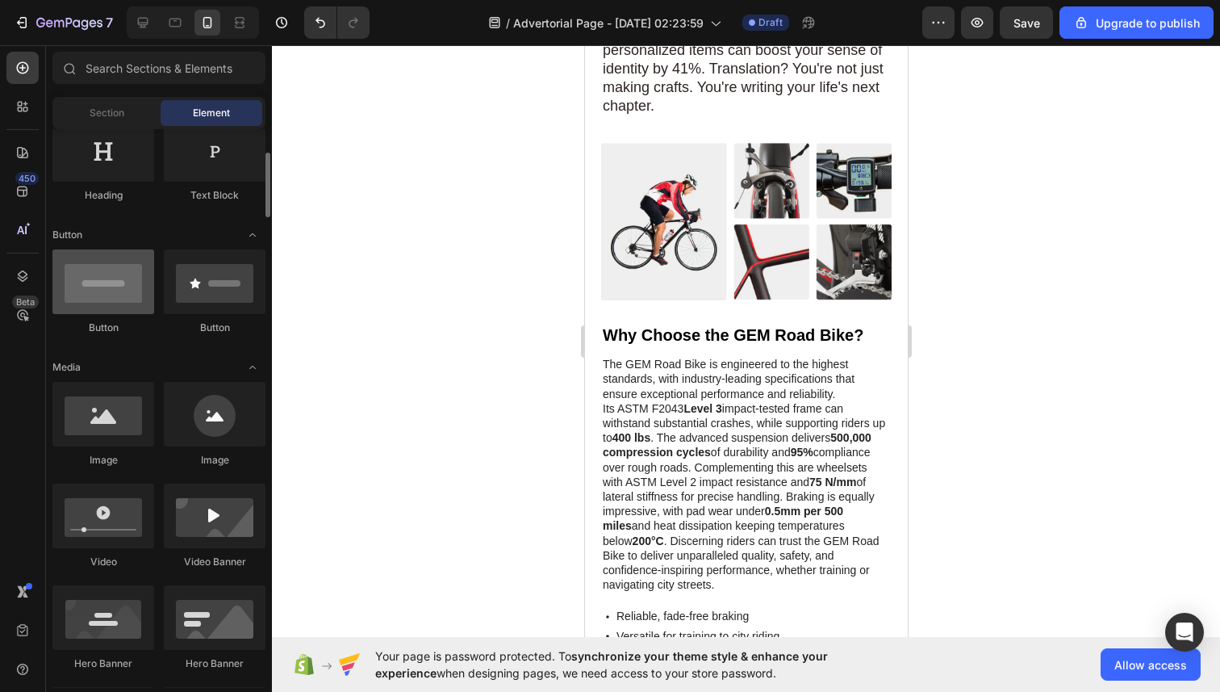
scroll to position [298, 0]
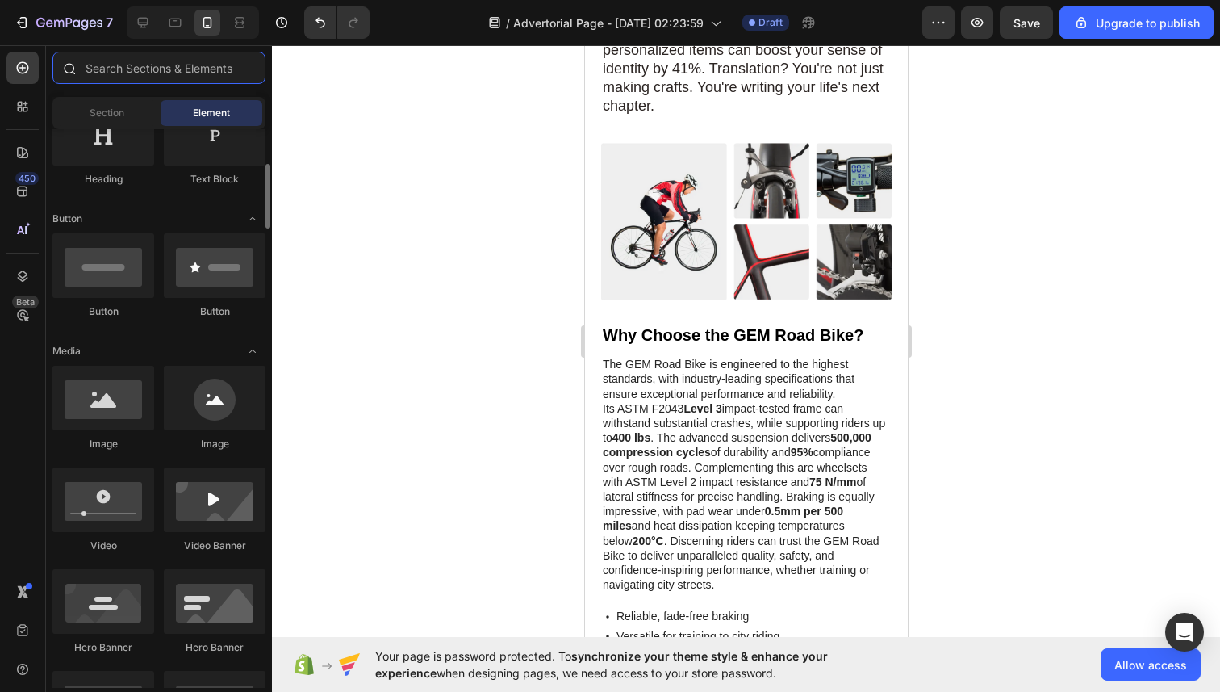
click at [147, 64] on input "text" at bounding box center [158, 68] width 213 height 32
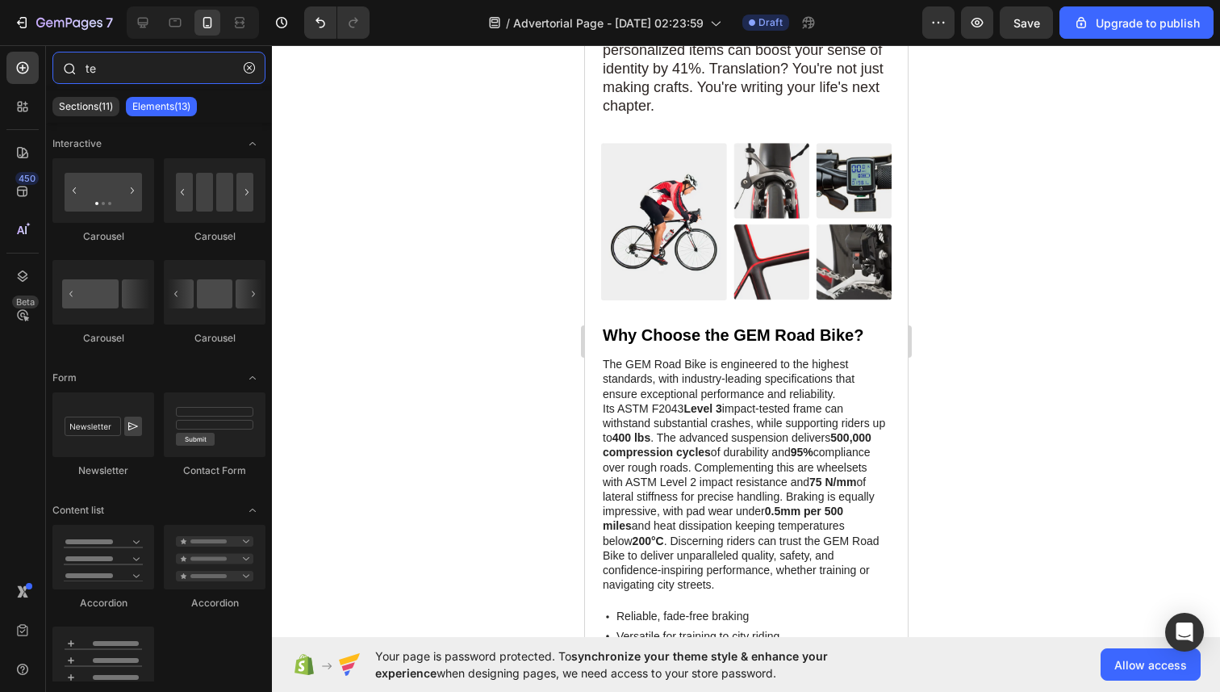
type input "t"
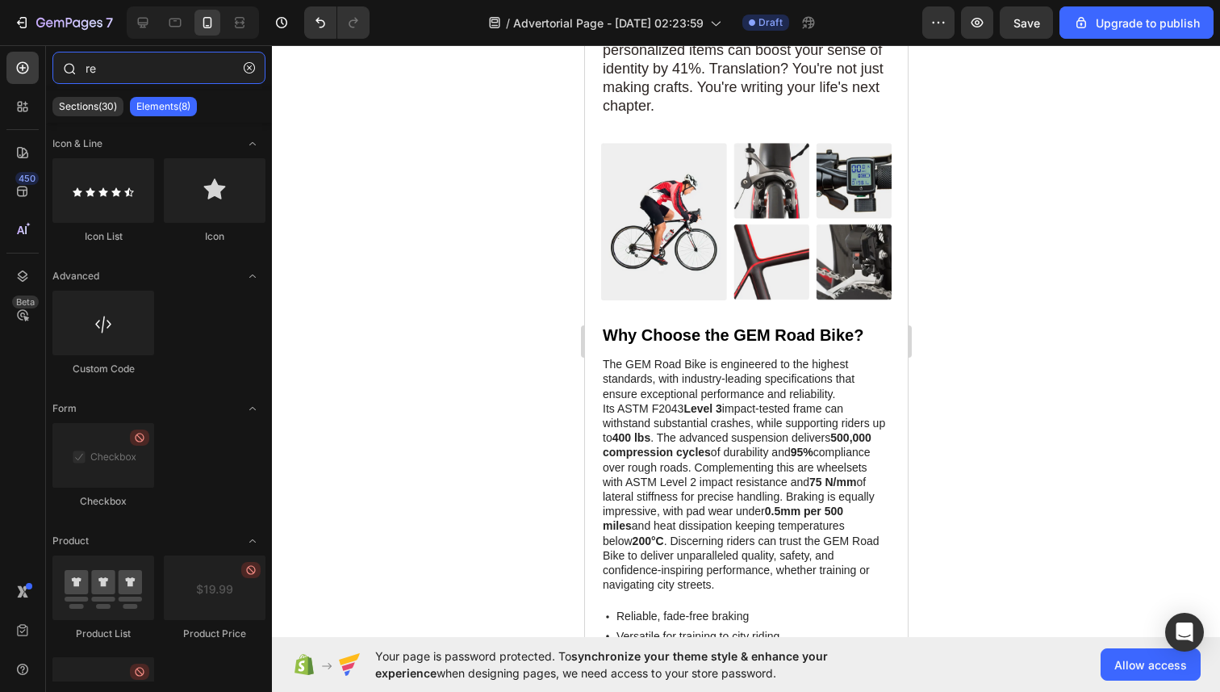
type input "r"
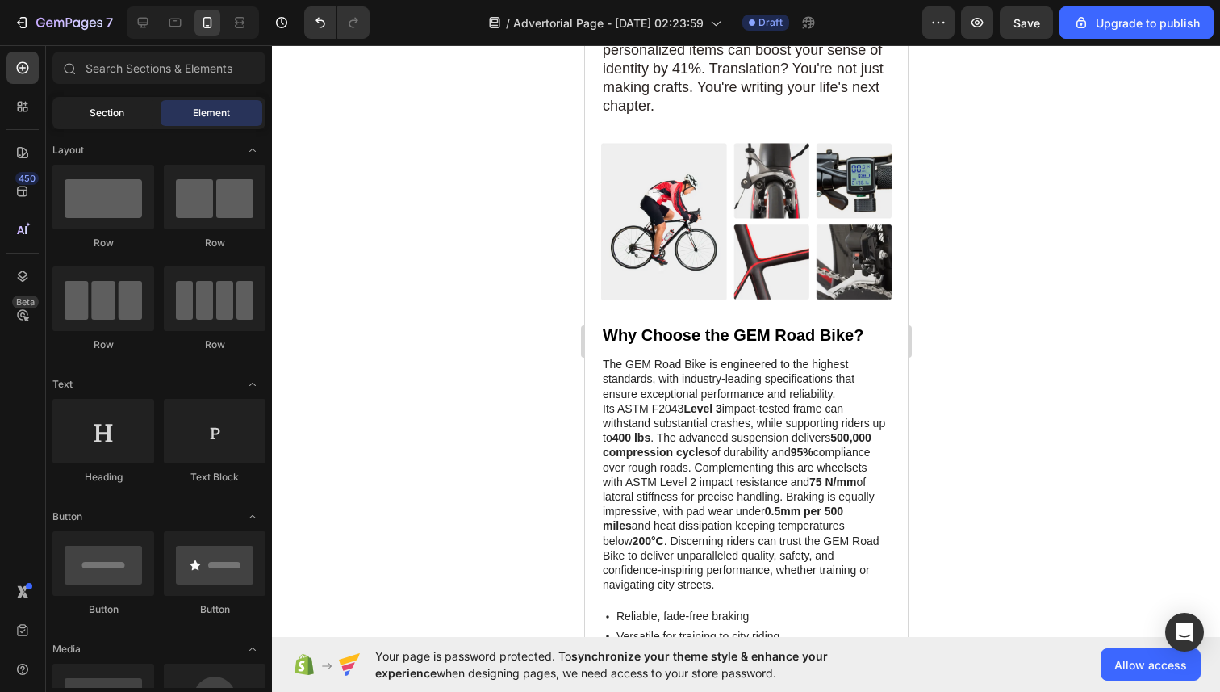
click at [134, 118] on div "Section" at bounding box center [107, 113] width 102 height 26
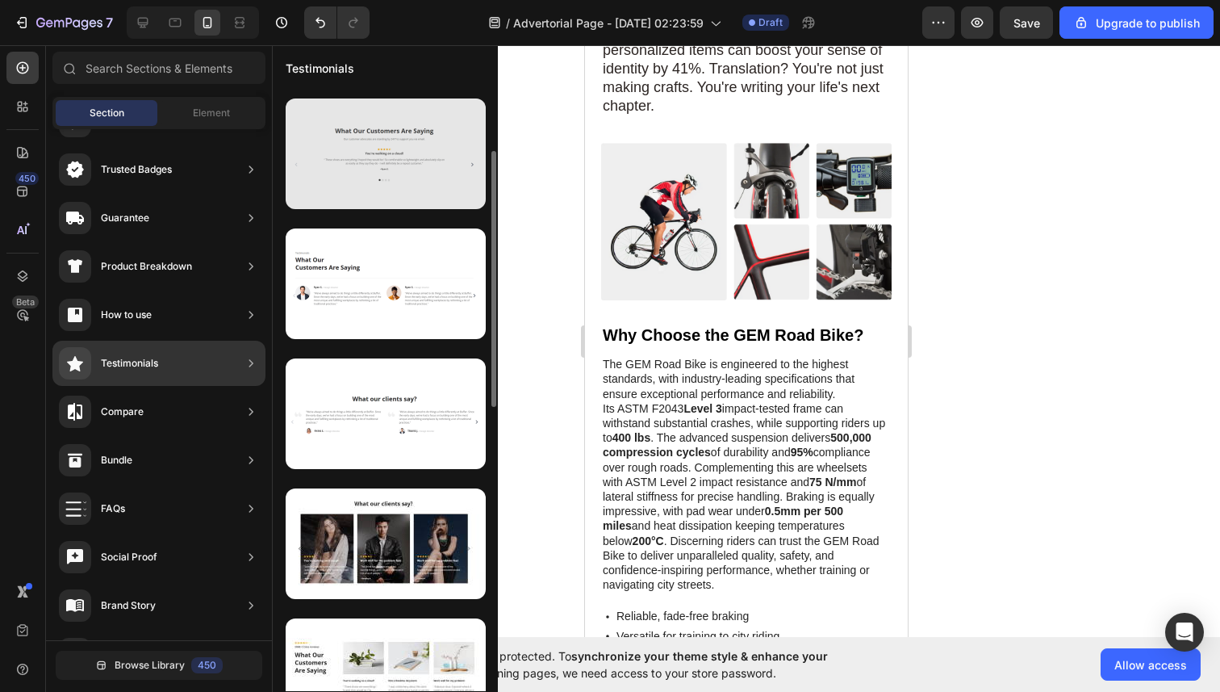
scroll to position [194, 0]
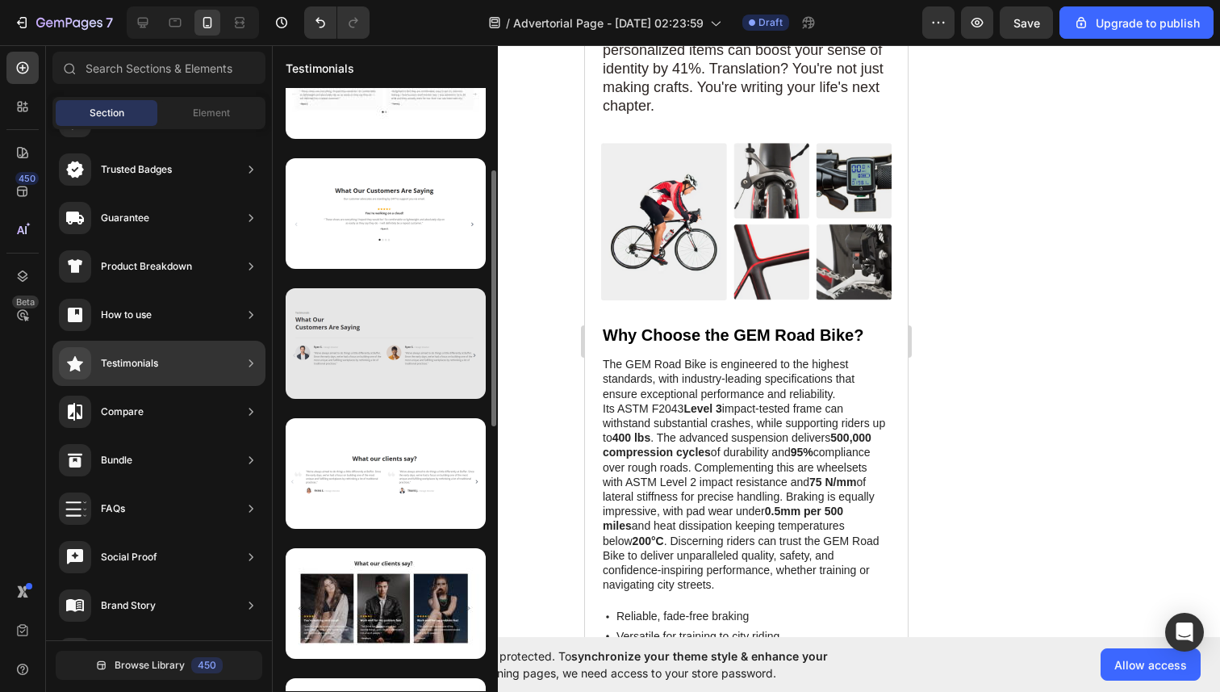
click at [364, 356] on div at bounding box center [386, 343] width 200 height 111
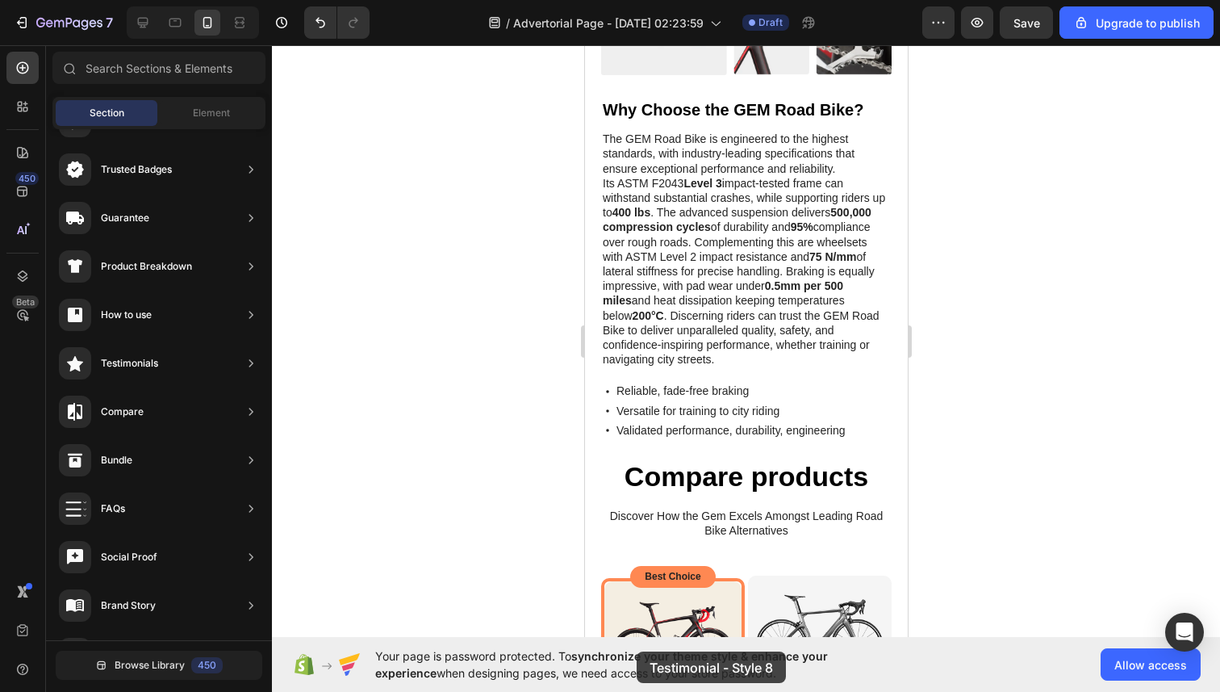
scroll to position [3043, 0]
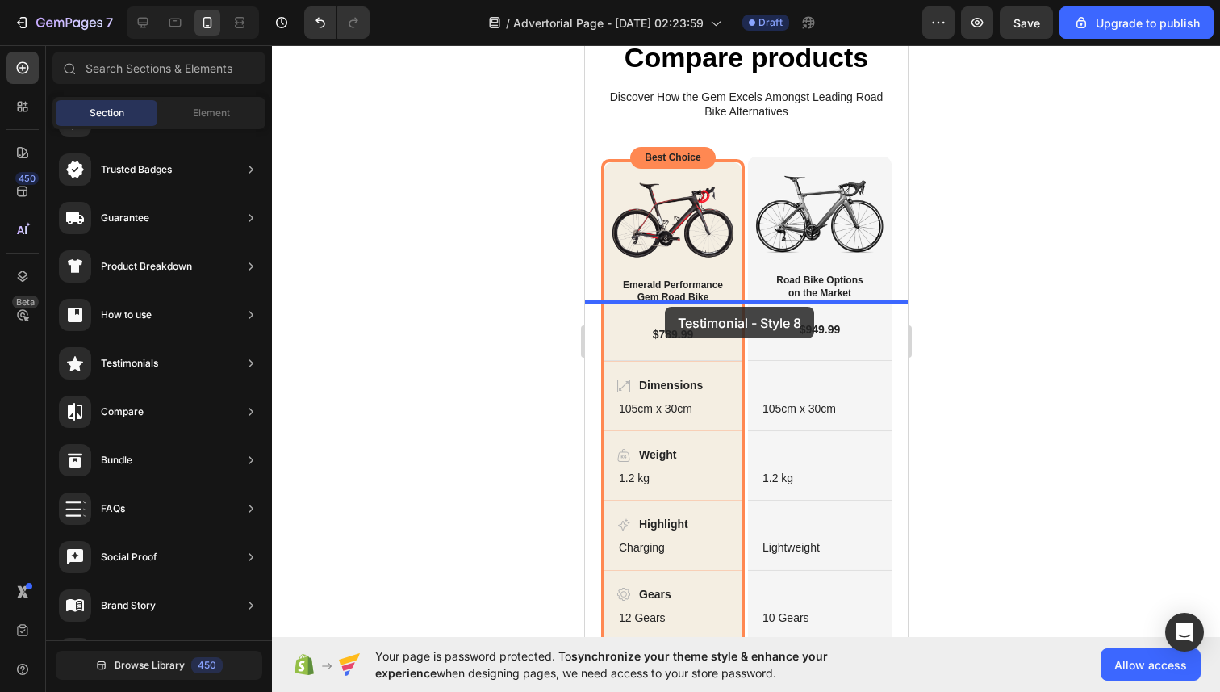
drag, startPoint x: 948, startPoint y: 402, endPoint x: 663, endPoint y: 307, distance: 300.4
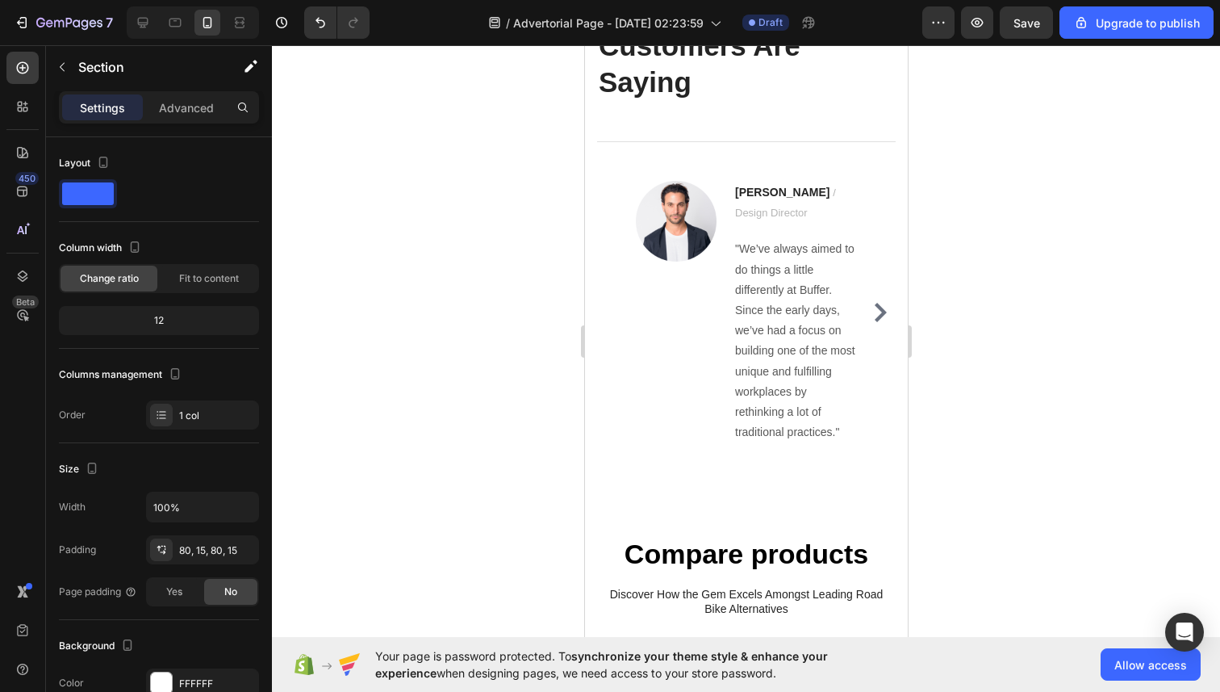
scroll to position [3355, 0]
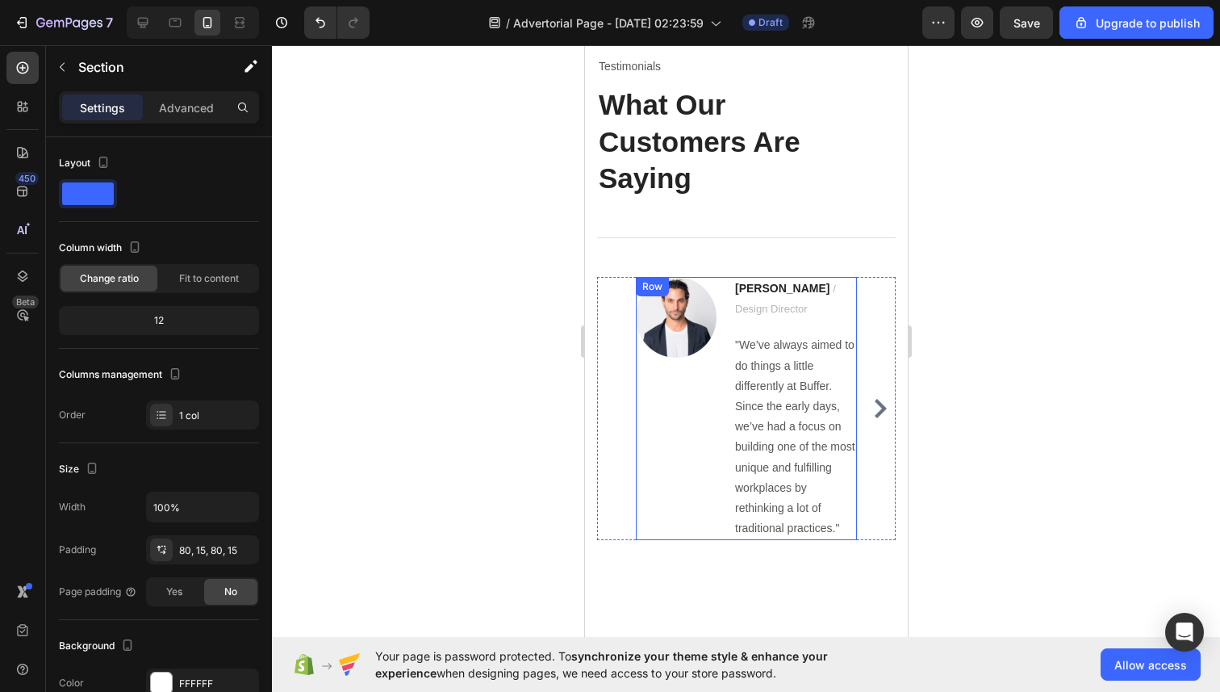
type input "r"
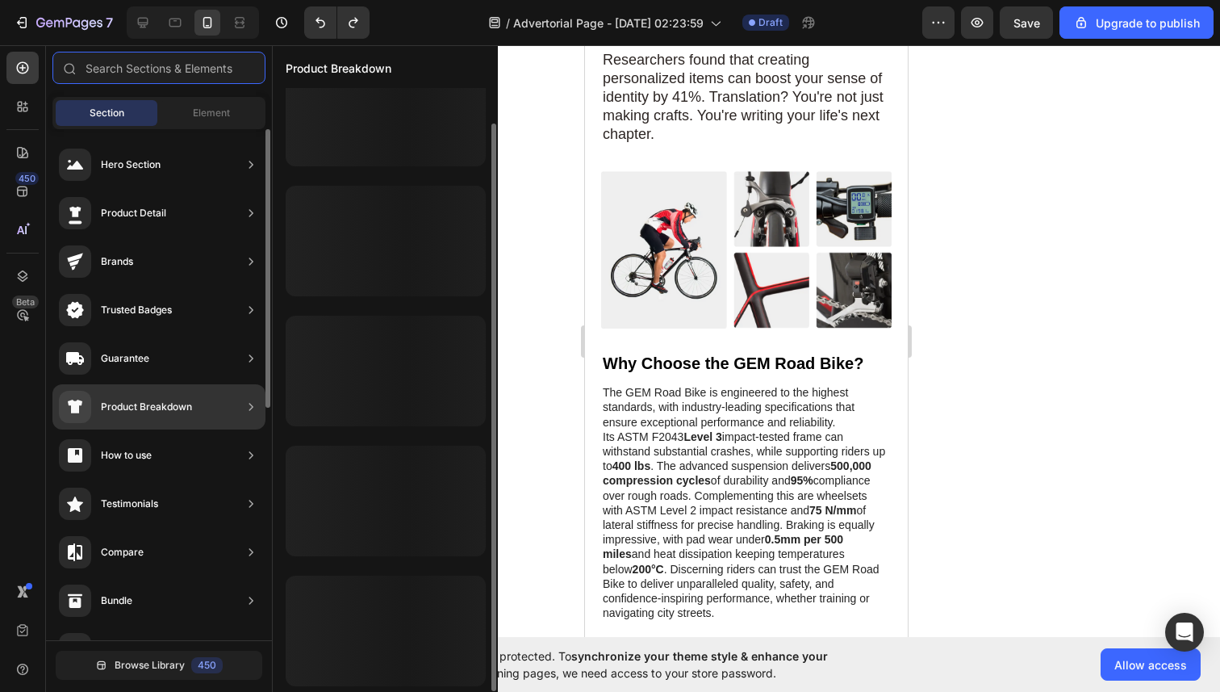
scroll to position [0, 0]
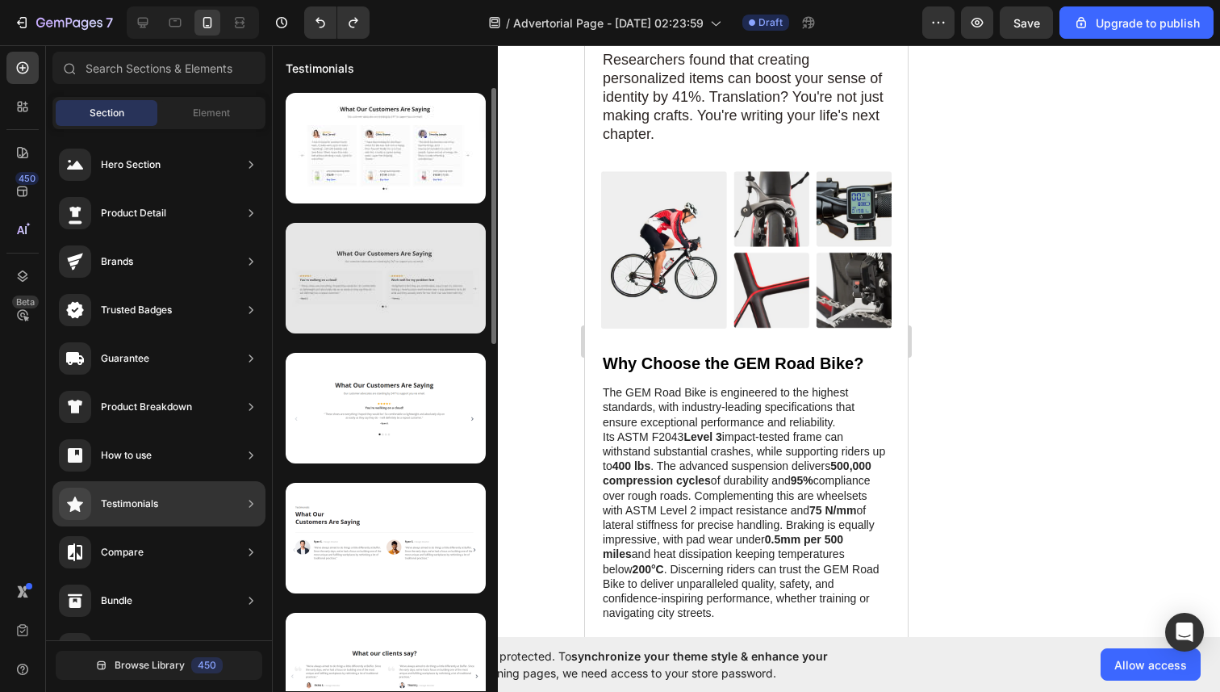
click at [378, 284] on div at bounding box center [386, 278] width 200 height 111
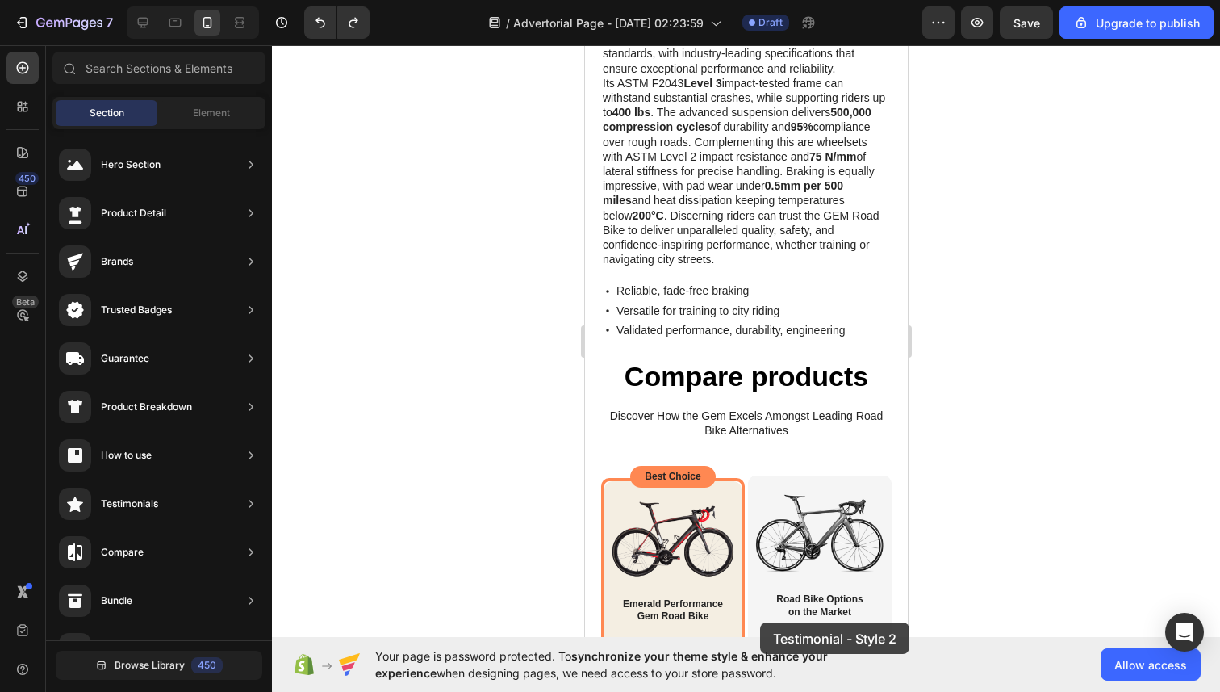
scroll to position [3085, 0]
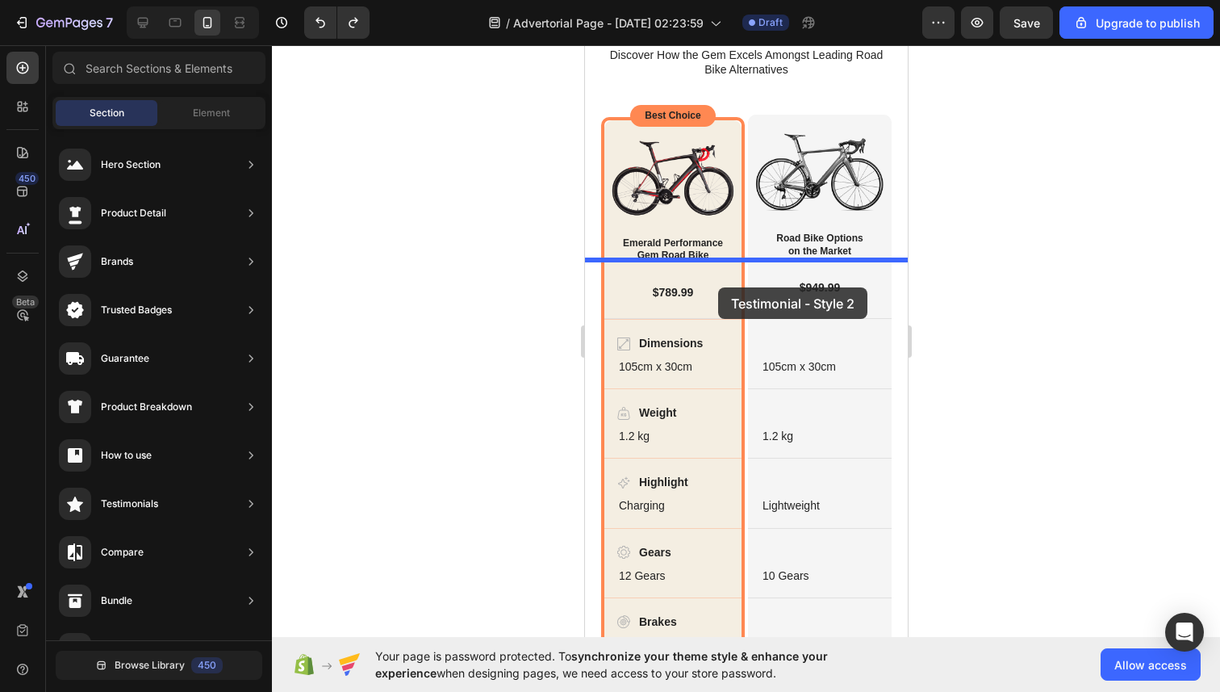
drag, startPoint x: 962, startPoint y: 329, endPoint x: 717, endPoint y: 283, distance: 249.6
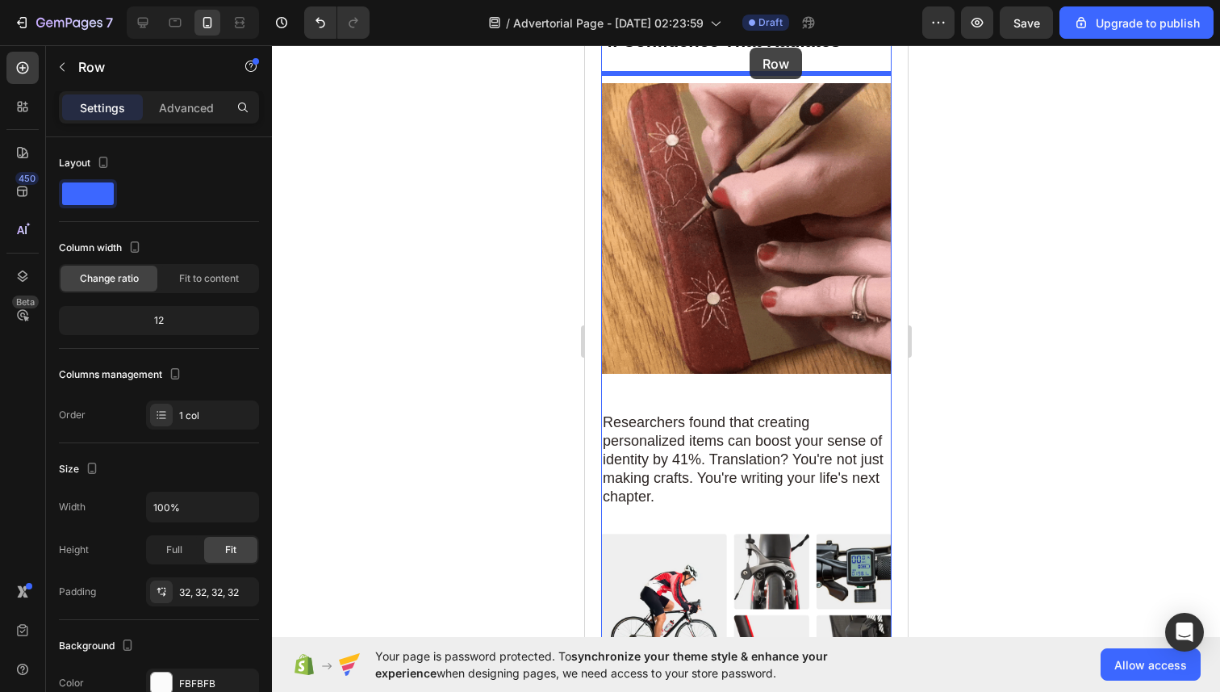
scroll to position [2294, 0]
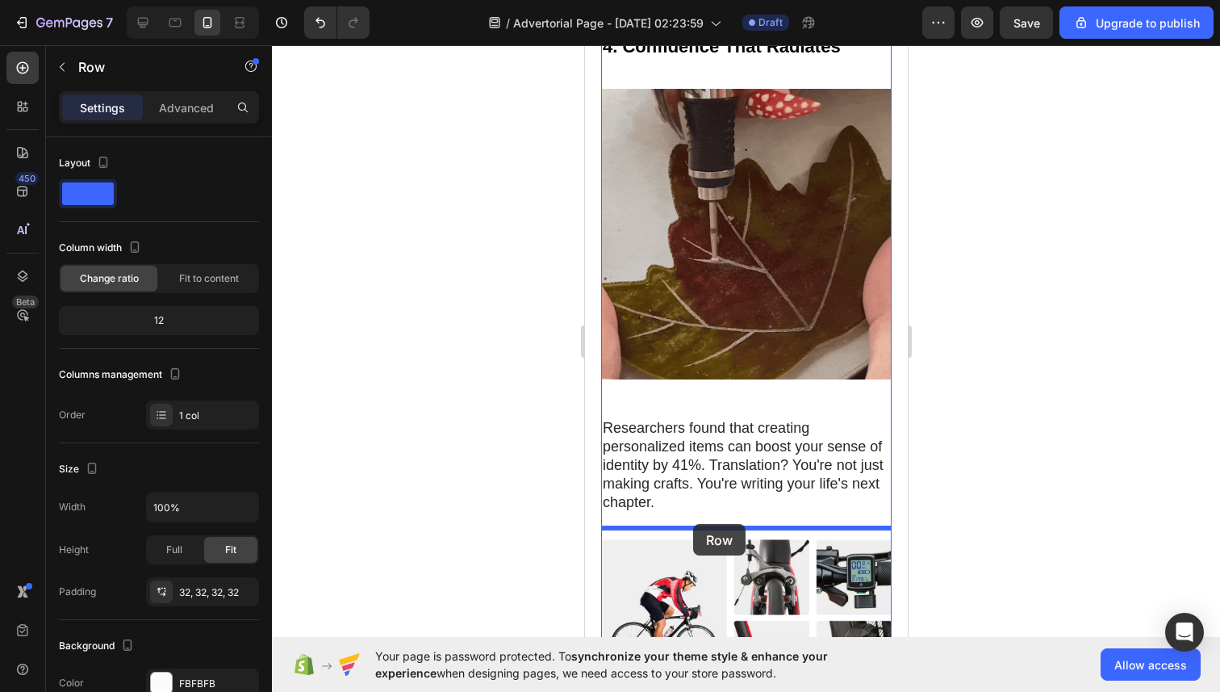
drag, startPoint x: 737, startPoint y: 290, endPoint x: 692, endPoint y: 525, distance: 239.0
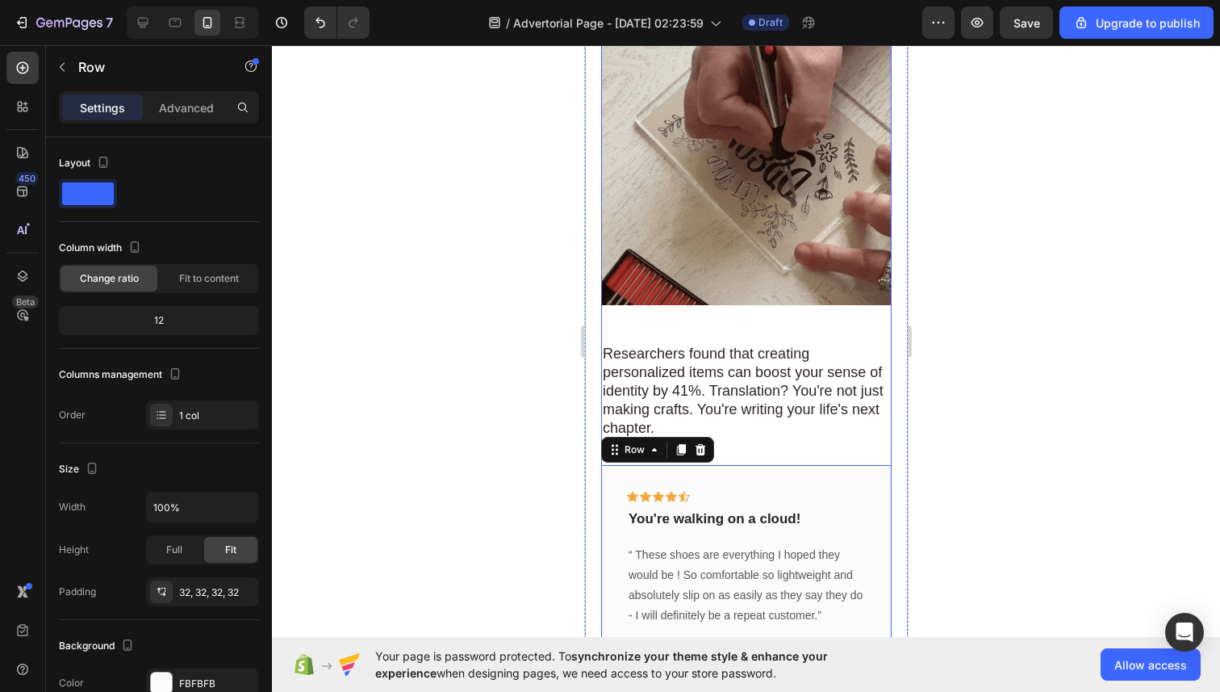
scroll to position [2460, 0]
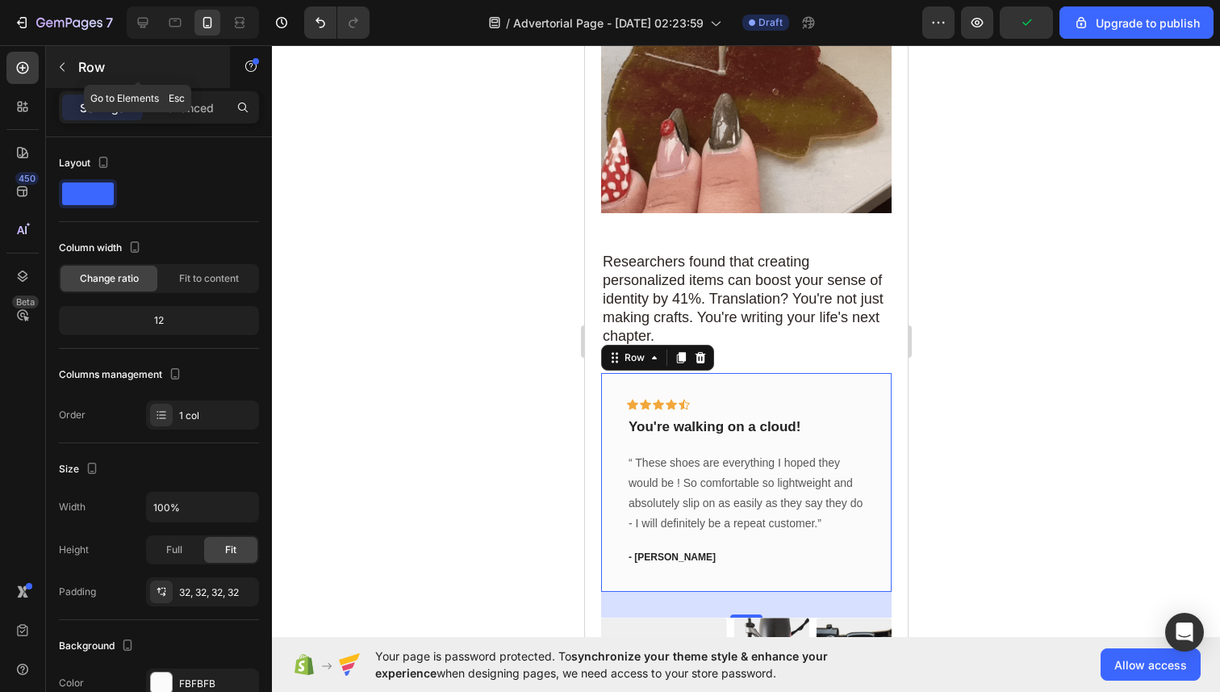
click at [69, 73] on button "button" at bounding box center [62, 67] width 26 height 26
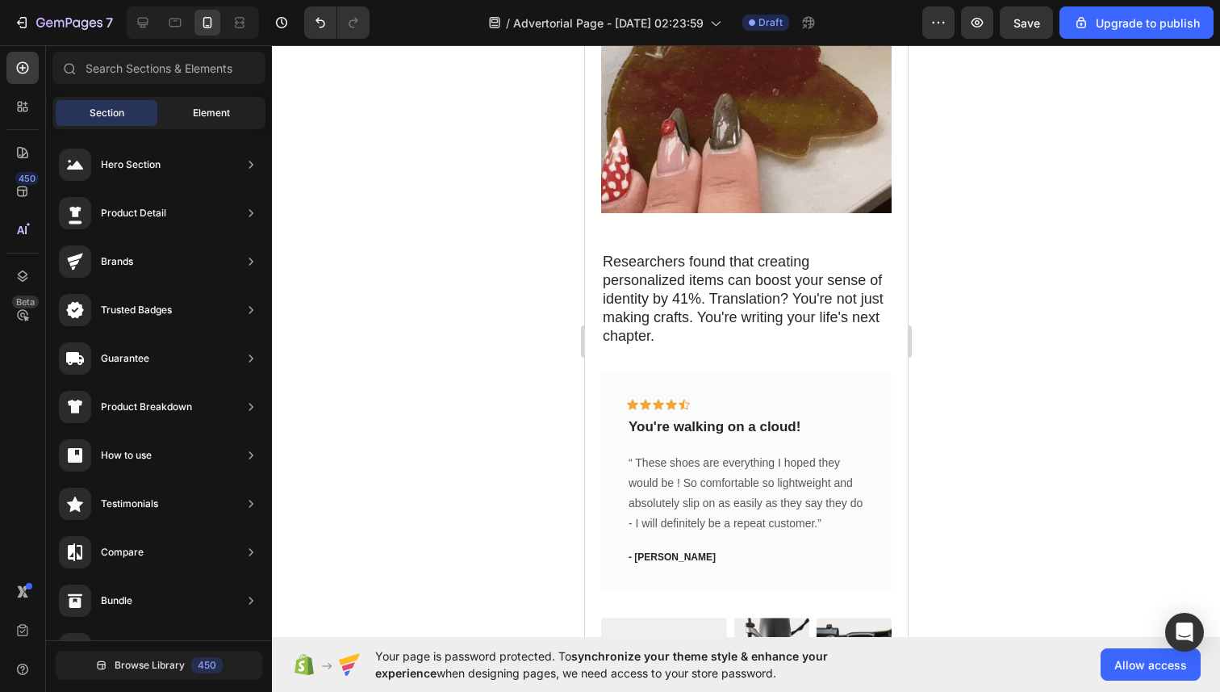
click at [213, 113] on span "Element" at bounding box center [211, 113] width 37 height 15
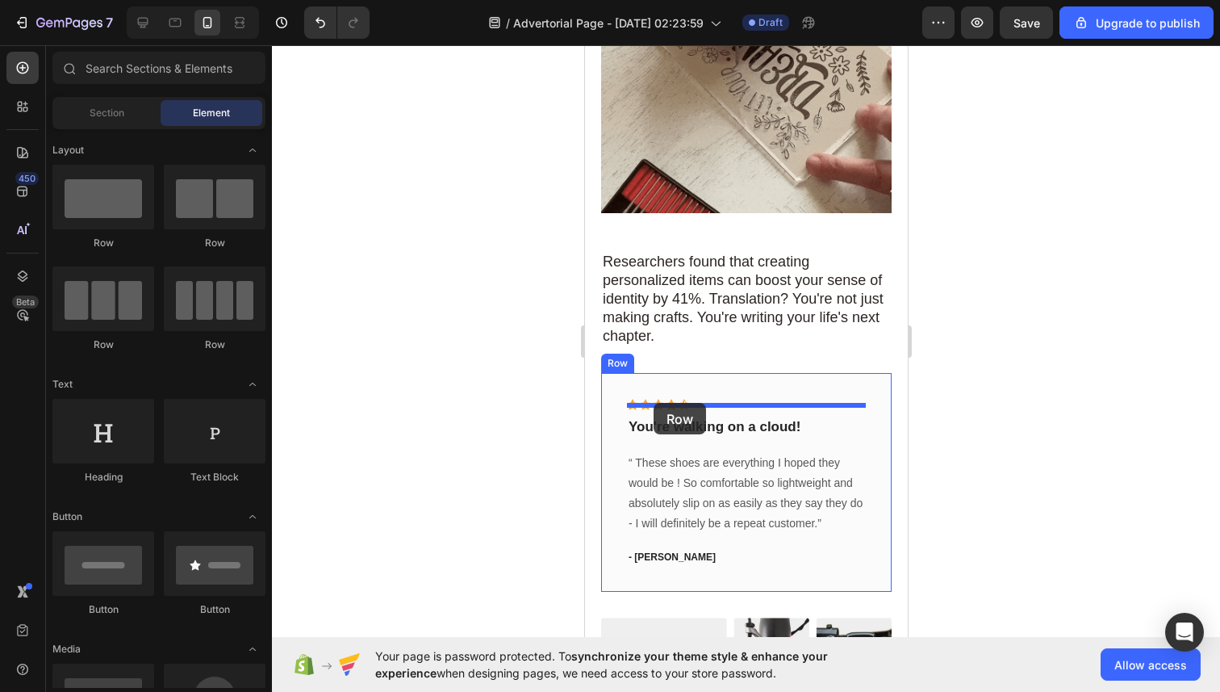
drag, startPoint x: 786, startPoint y: 248, endPoint x: 653, endPoint y: 403, distance: 204.3
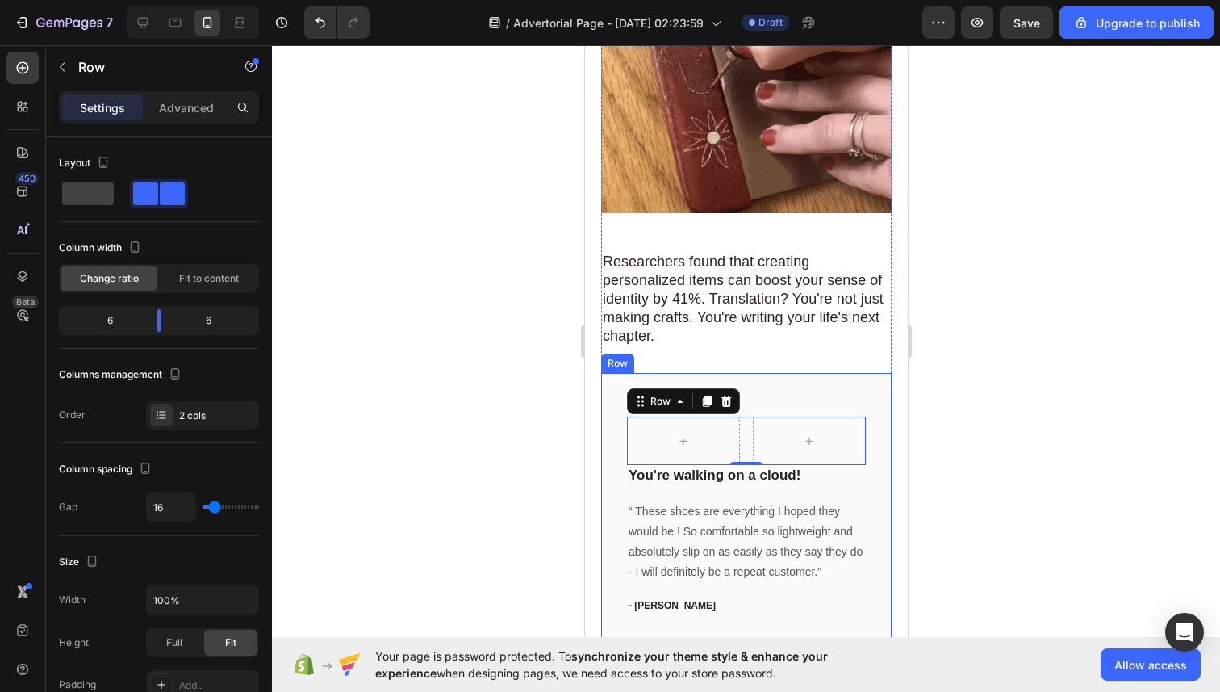
click at [620, 383] on div "Icon Icon Icon Icon Icon Row Row 0 You're walking on a cloud! Text block “ Thes…" at bounding box center [745, 506] width 291 height 267
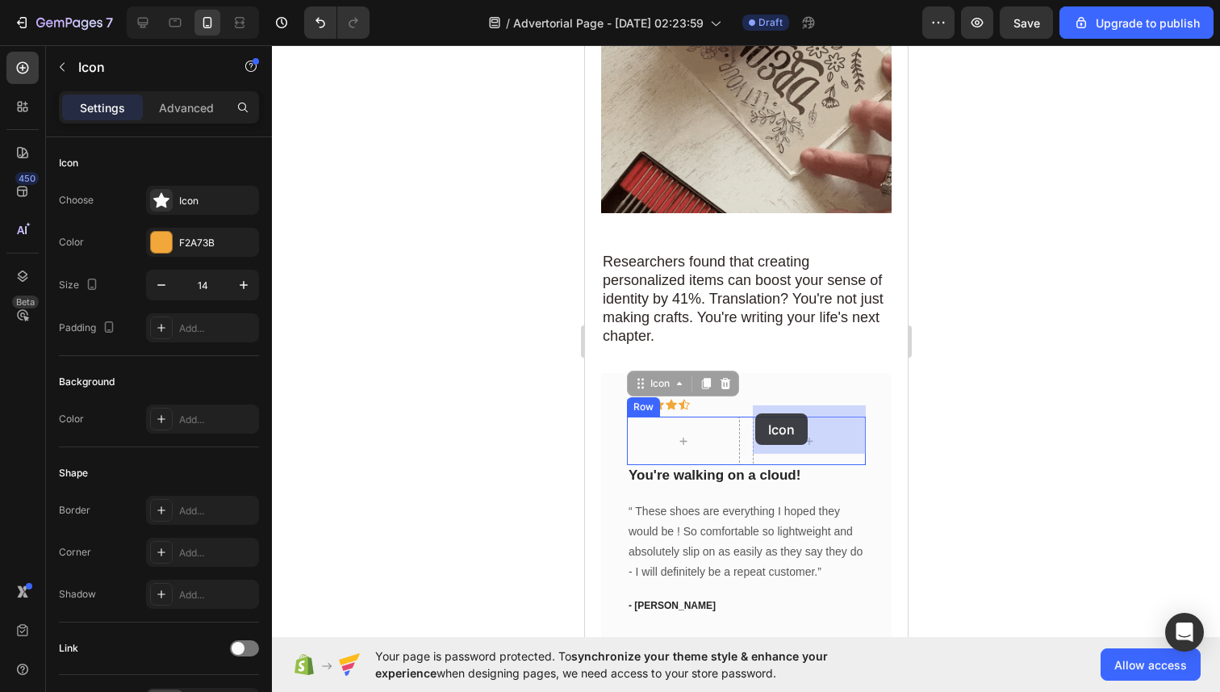
drag, startPoint x: 636, startPoint y: 379, endPoint x: 755, endPoint y: 413, distance: 123.4
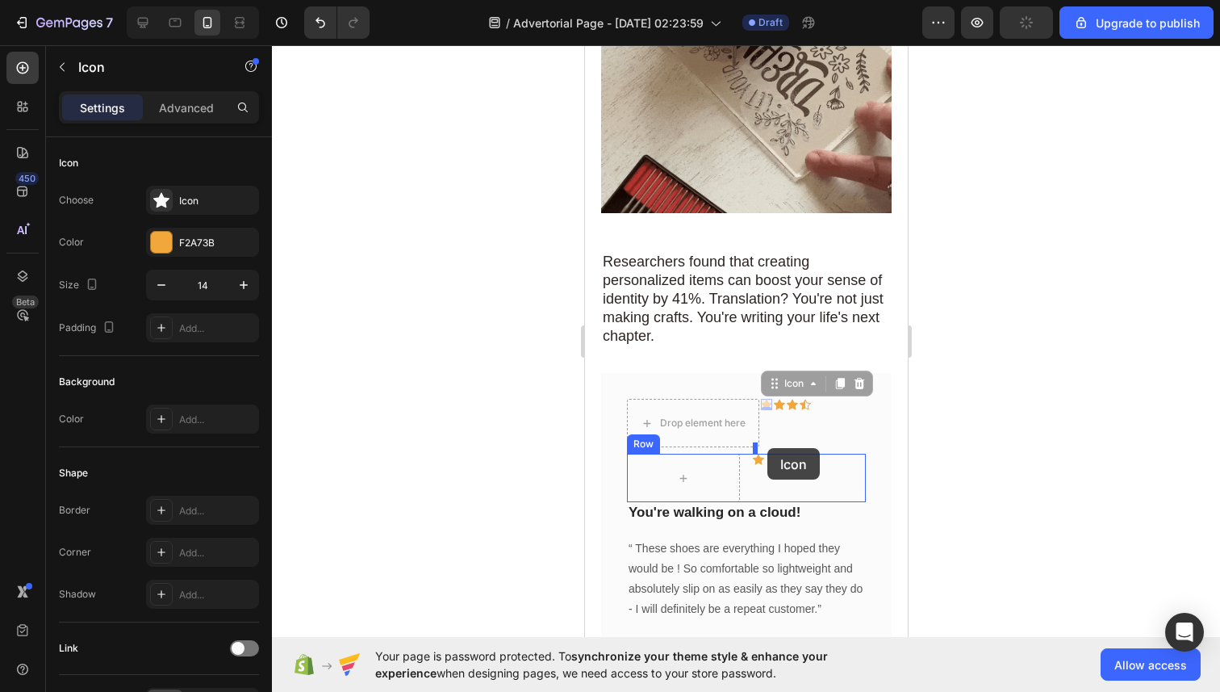
drag, startPoint x: 768, startPoint y: 393, endPoint x: 767, endPoint y: 448, distance: 54.9
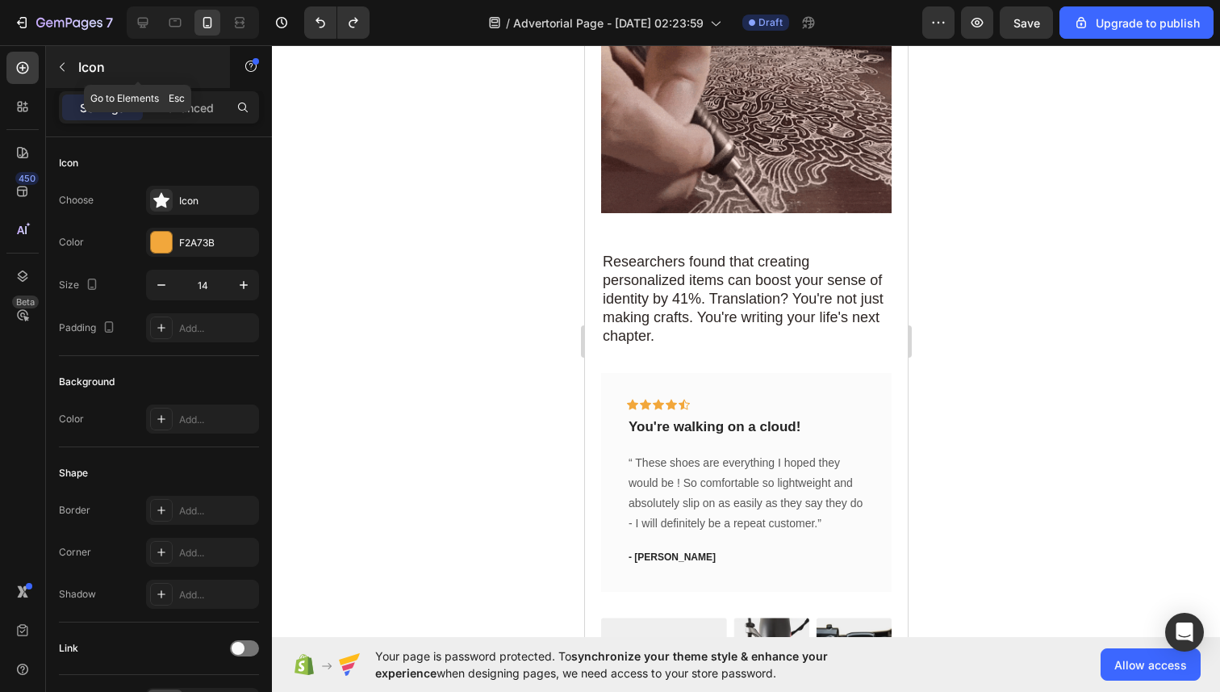
click at [61, 65] on icon "button" at bounding box center [62, 67] width 5 height 9
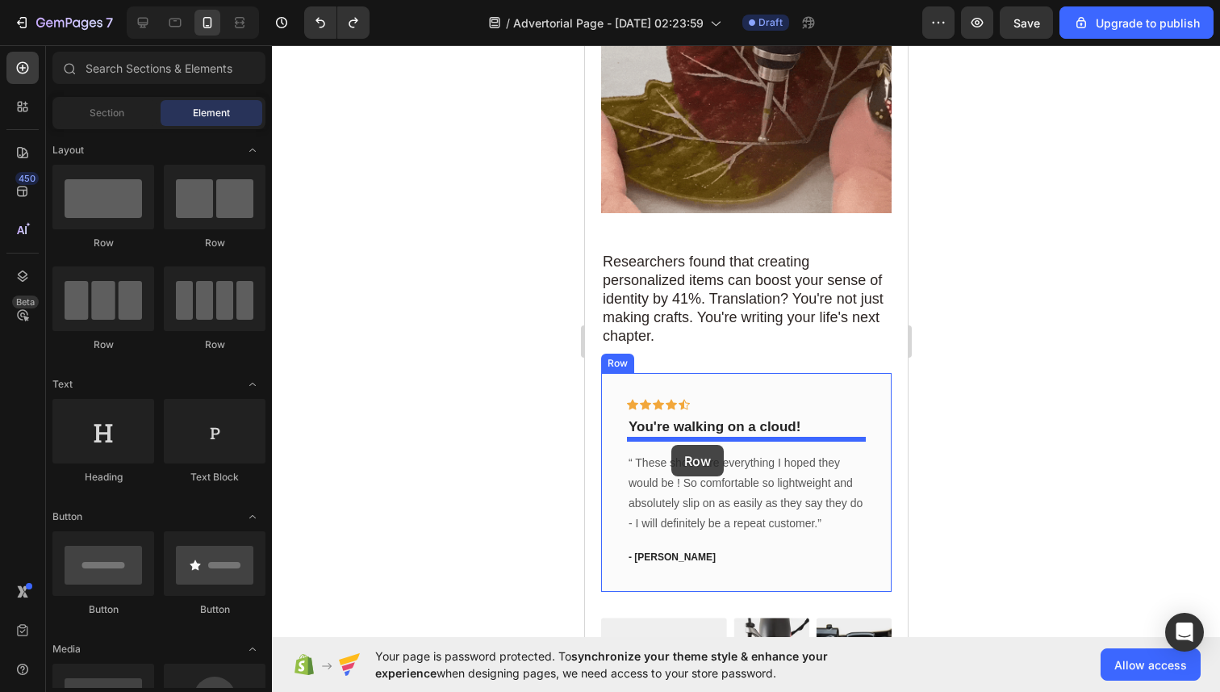
drag, startPoint x: 770, startPoint y: 232, endPoint x: 671, endPoint y: 445, distance: 234.3
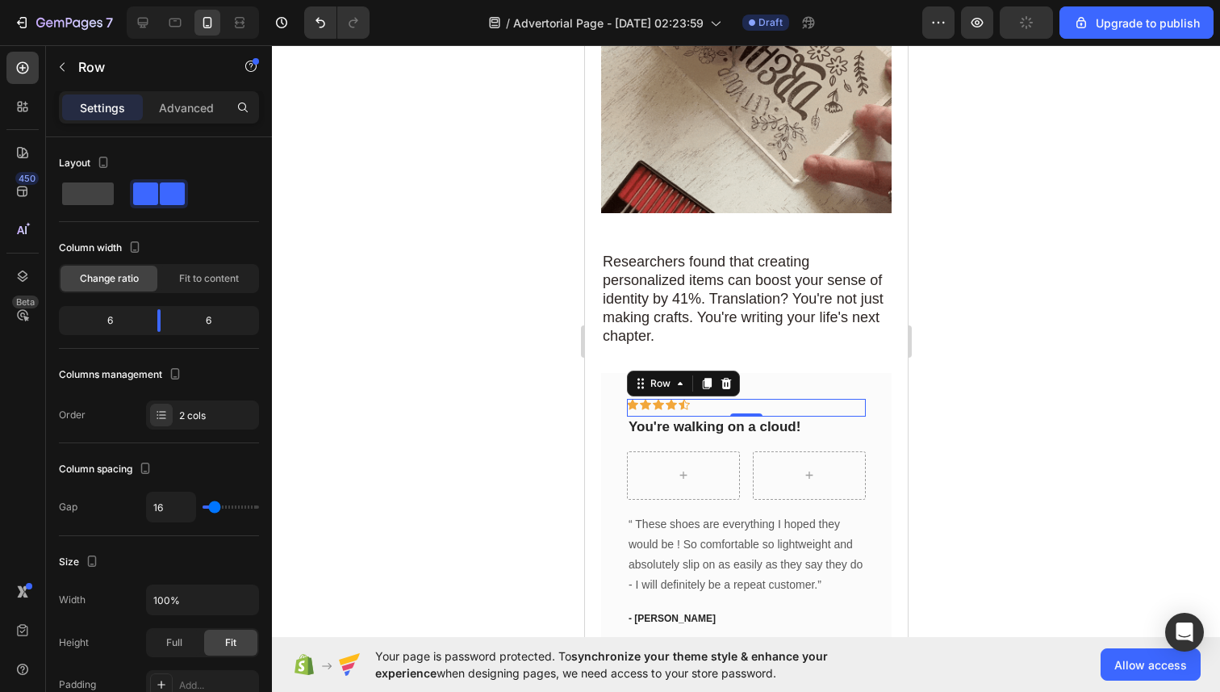
click at [702, 399] on div "Icon Icon Icon Icon Icon Row 0" at bounding box center [745, 408] width 239 height 18
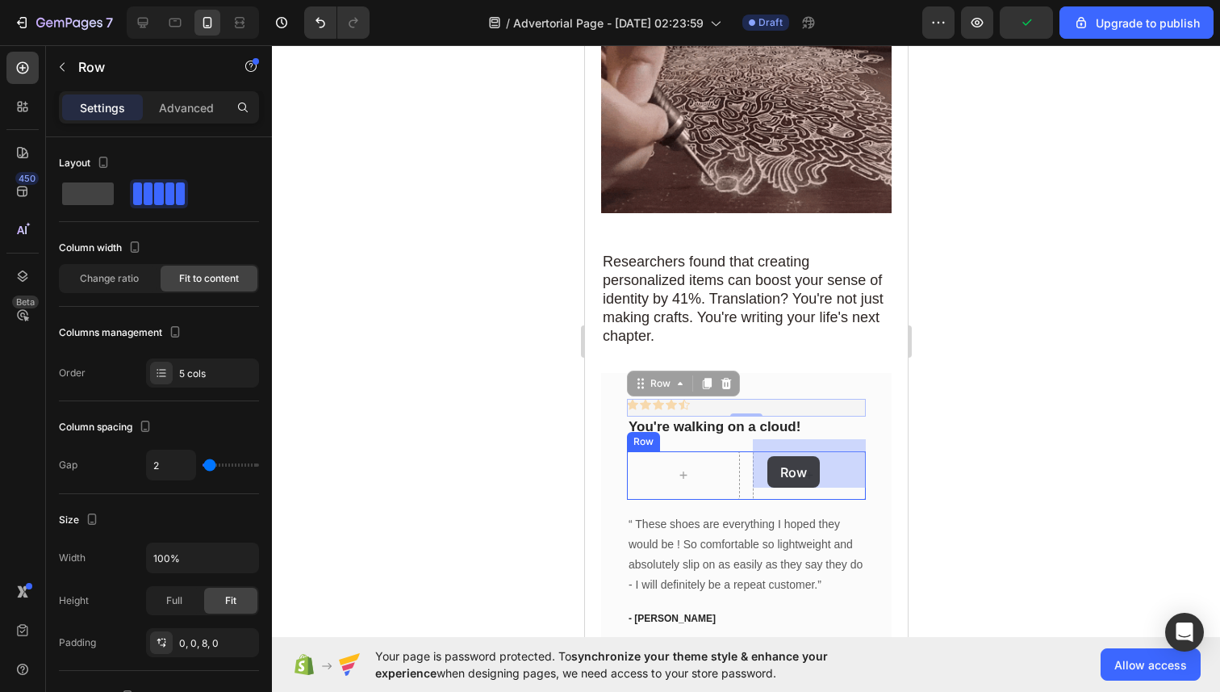
drag, startPoint x: 635, startPoint y: 373, endPoint x: 767, endPoint y: 456, distance: 155.6
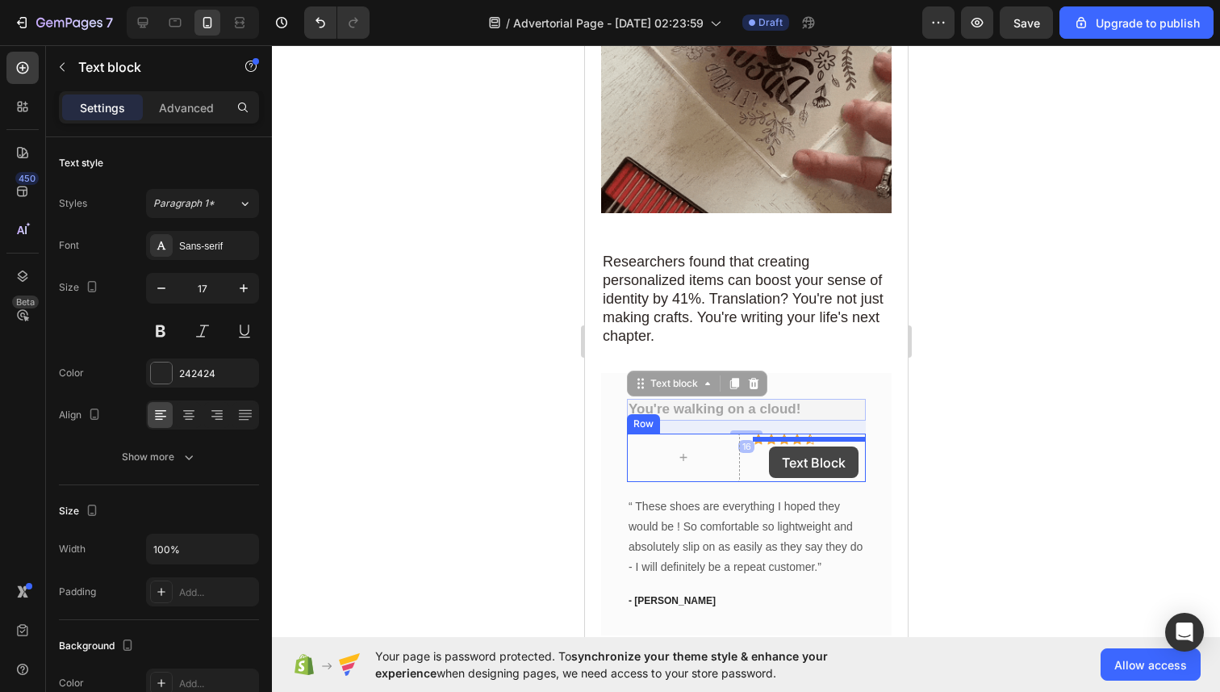
drag, startPoint x: 649, startPoint y: 378, endPoint x: 769, endPoint y: 444, distance: 136.9
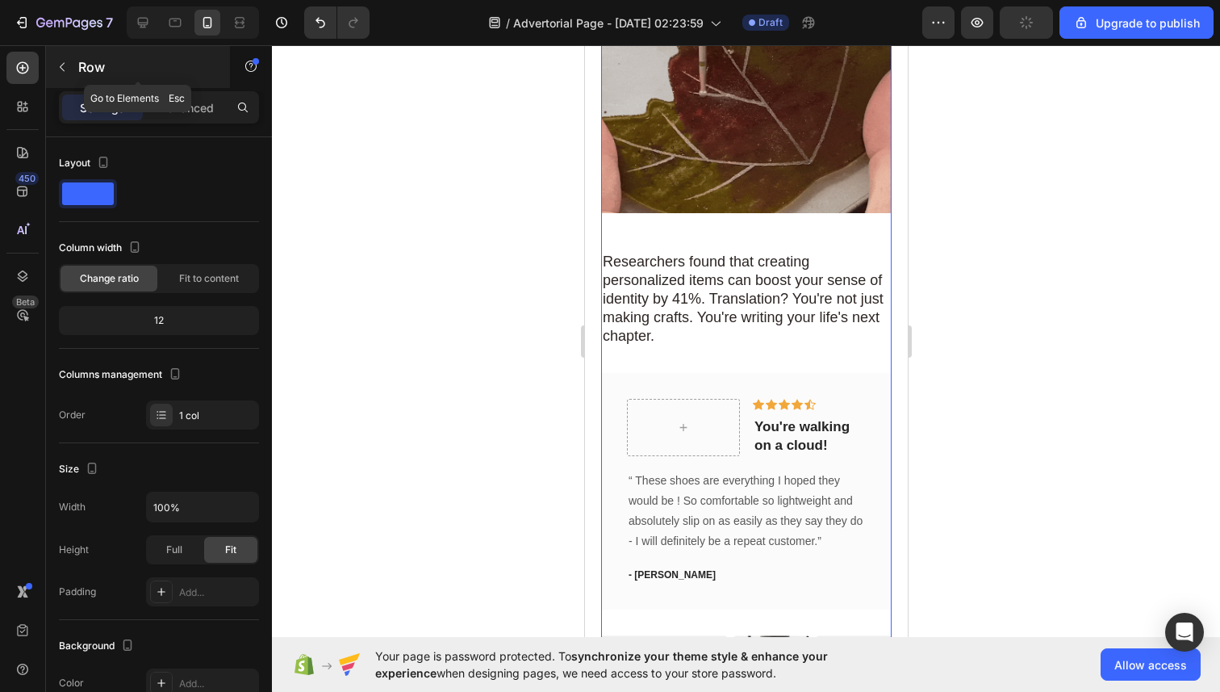
click at [63, 62] on icon "button" at bounding box center [62, 67] width 13 height 13
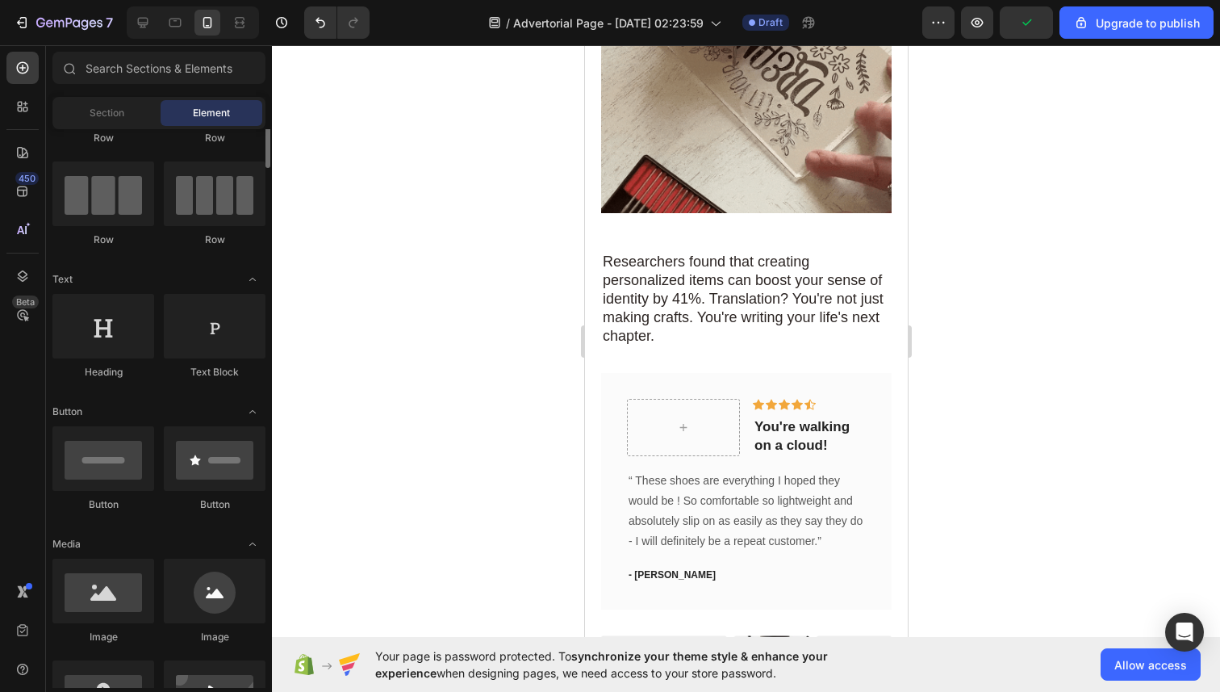
scroll to position [229, 0]
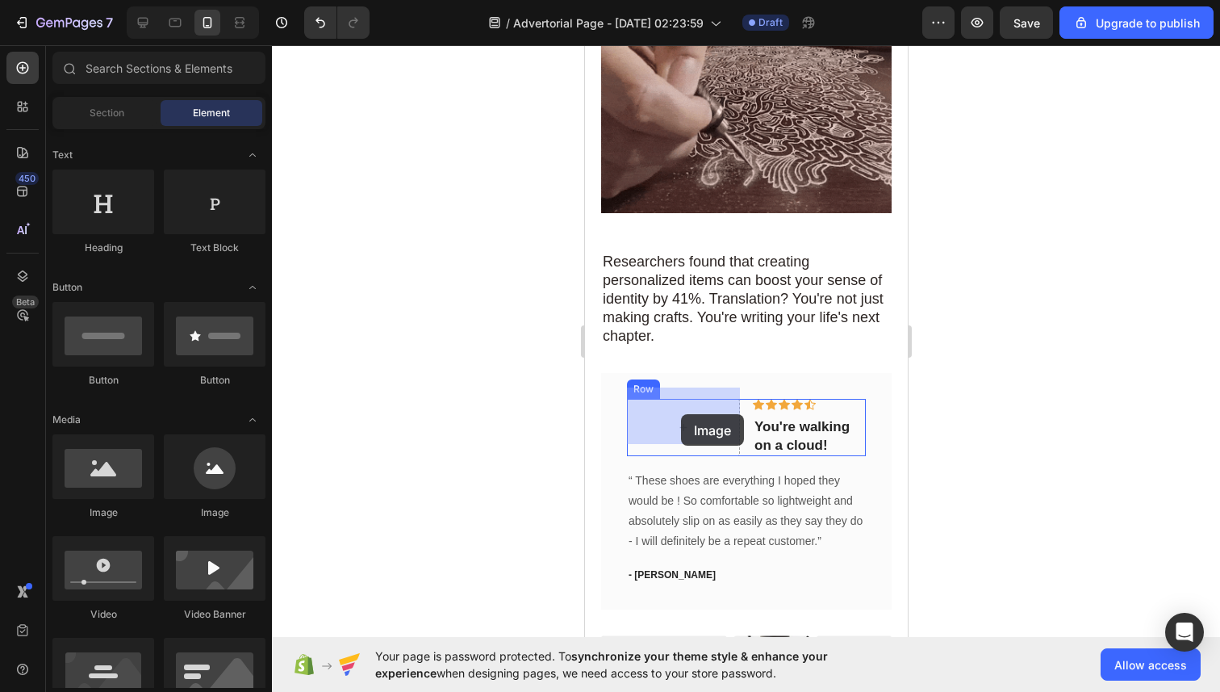
drag, startPoint x: 684, startPoint y: 525, endPoint x: 680, endPoint y: 414, distance: 110.6
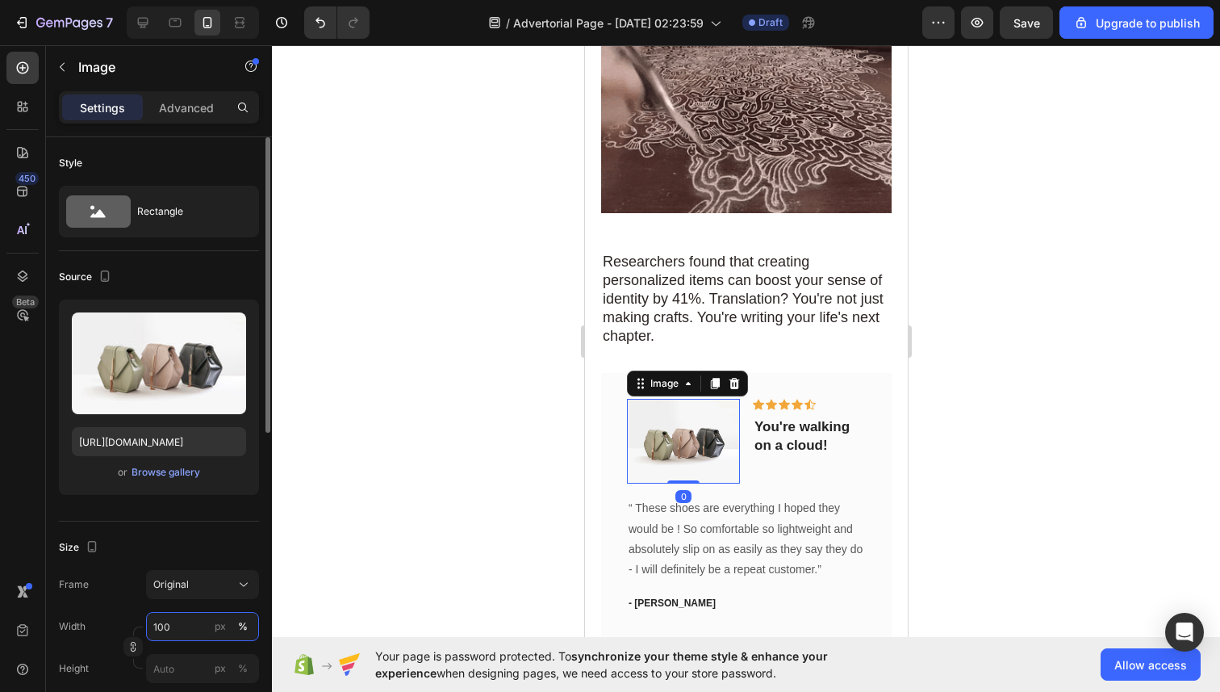
click at [160, 629] on input "100" at bounding box center [202, 626] width 113 height 29
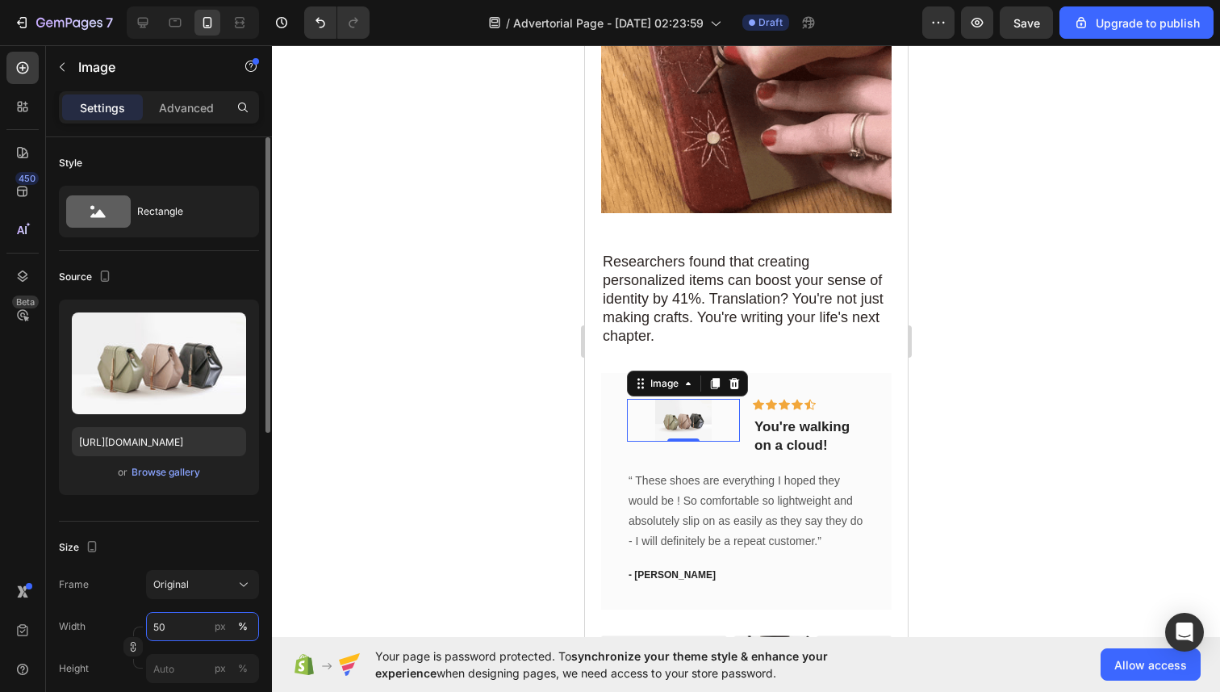
type input "50"
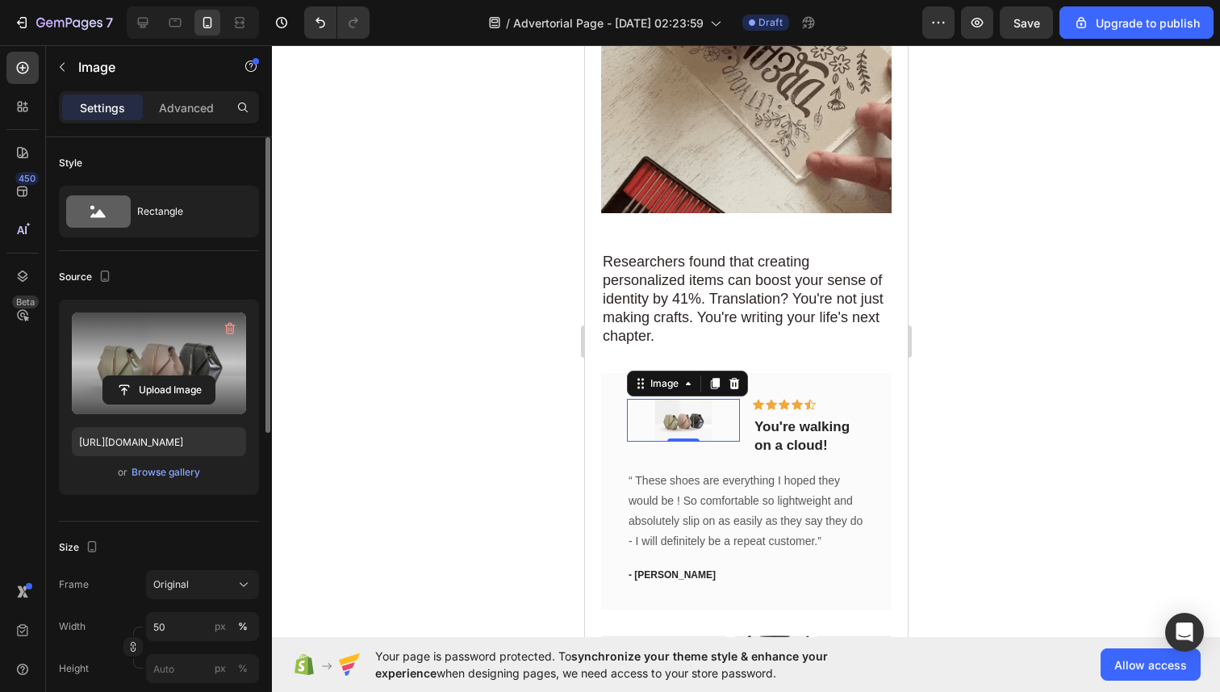
click at [145, 354] on label at bounding box center [159, 363] width 174 height 102
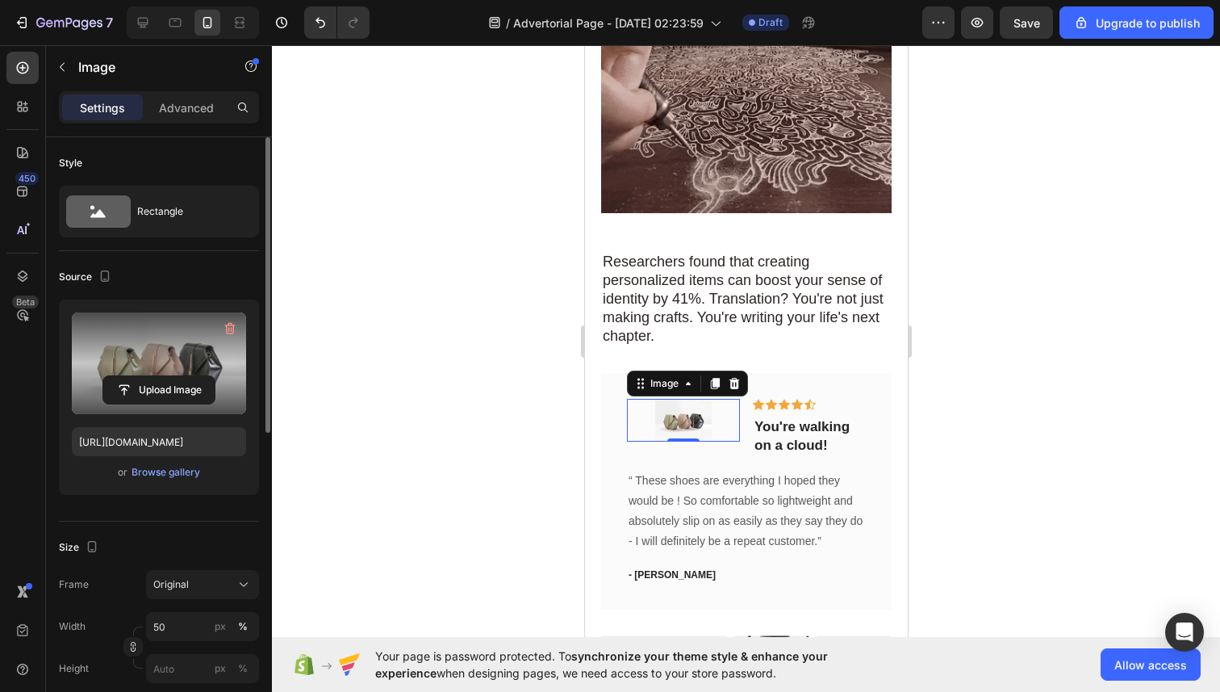
click at [145, 376] on input "file" at bounding box center [158, 389] width 111 height 27
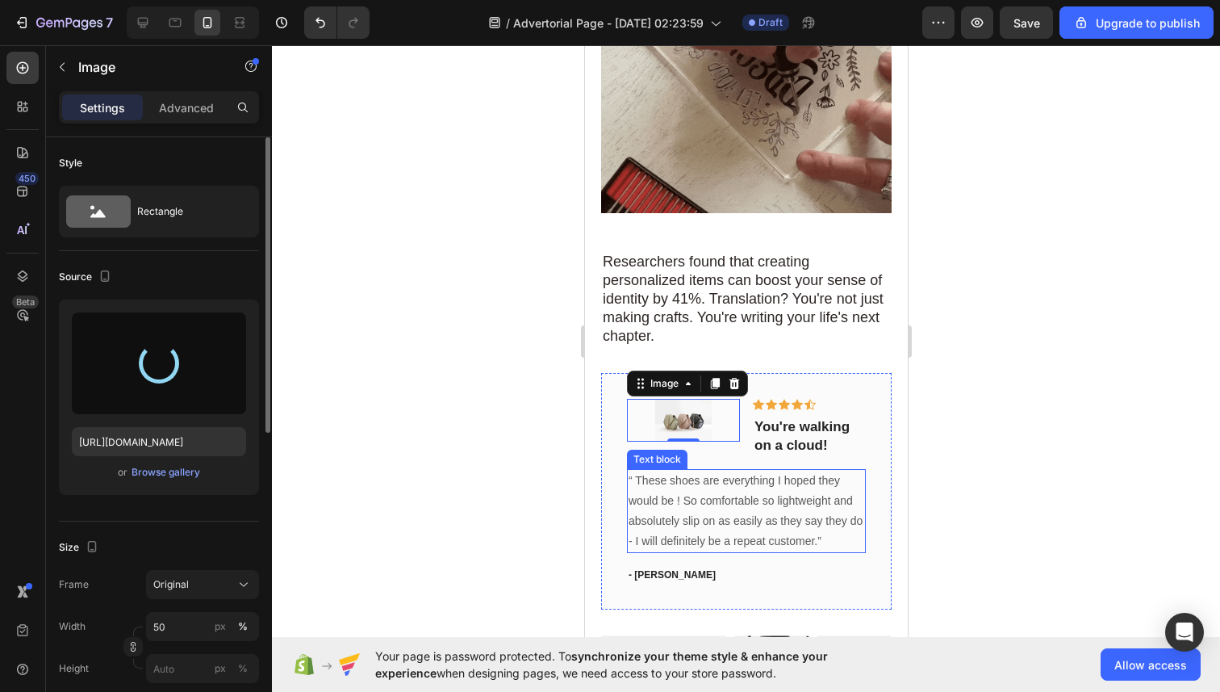
type input "[URL][DOMAIN_NAME]"
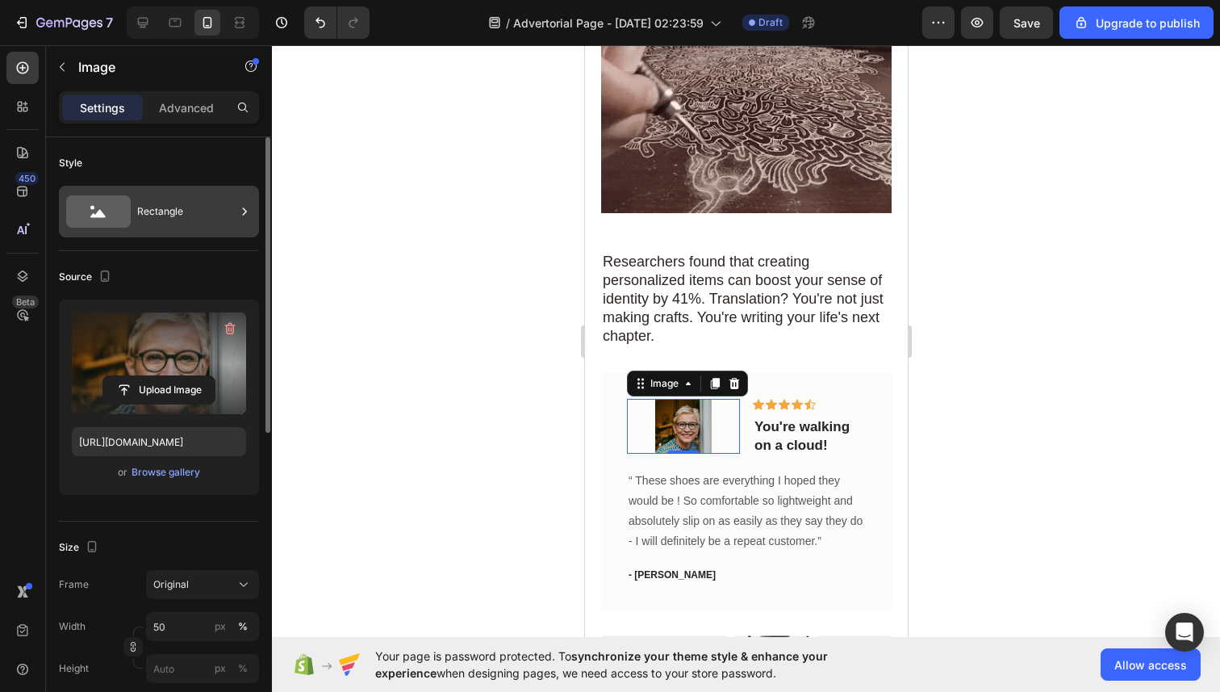
click at [165, 228] on div "Rectangle" at bounding box center [186, 211] width 98 height 37
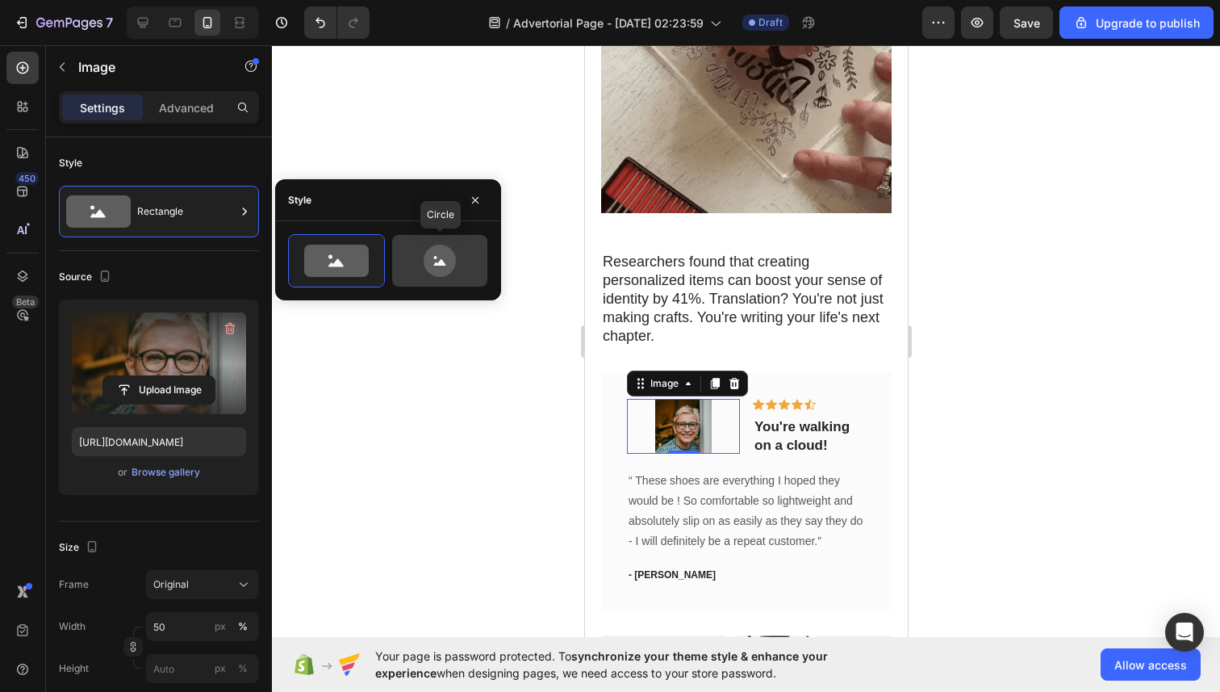
click at [434, 252] on icon at bounding box center [440, 261] width 32 height 32
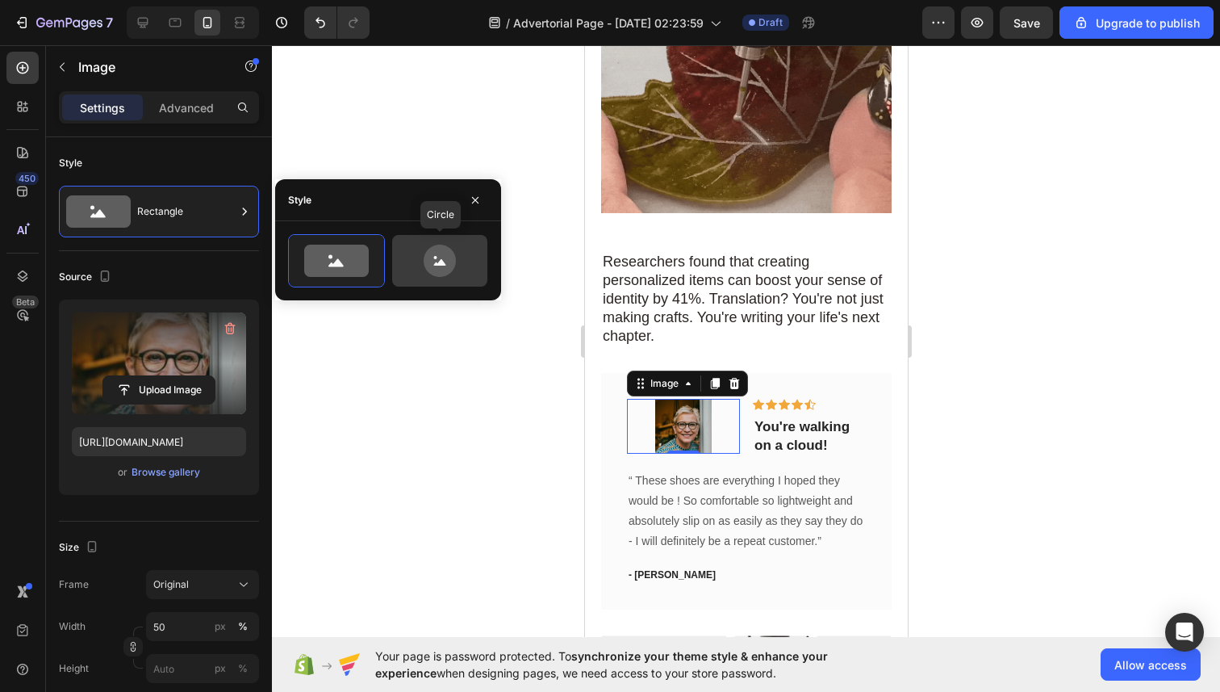
type input "80"
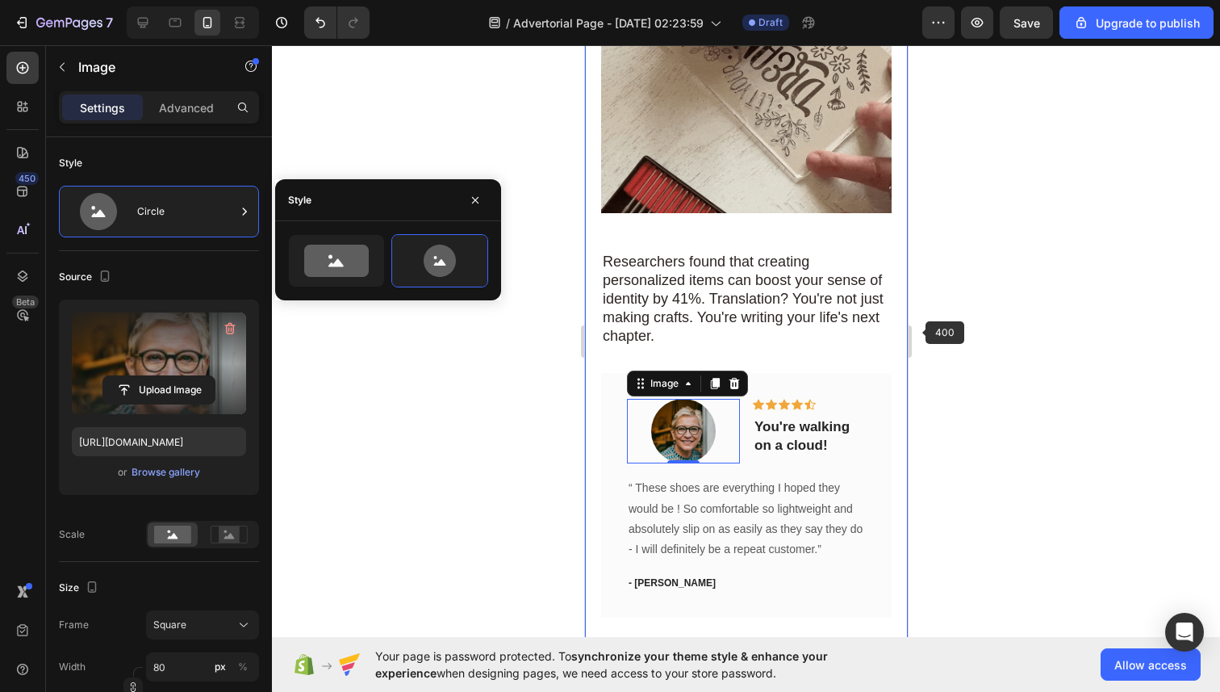
click at [1016, 340] on div at bounding box center [746, 368] width 948 height 646
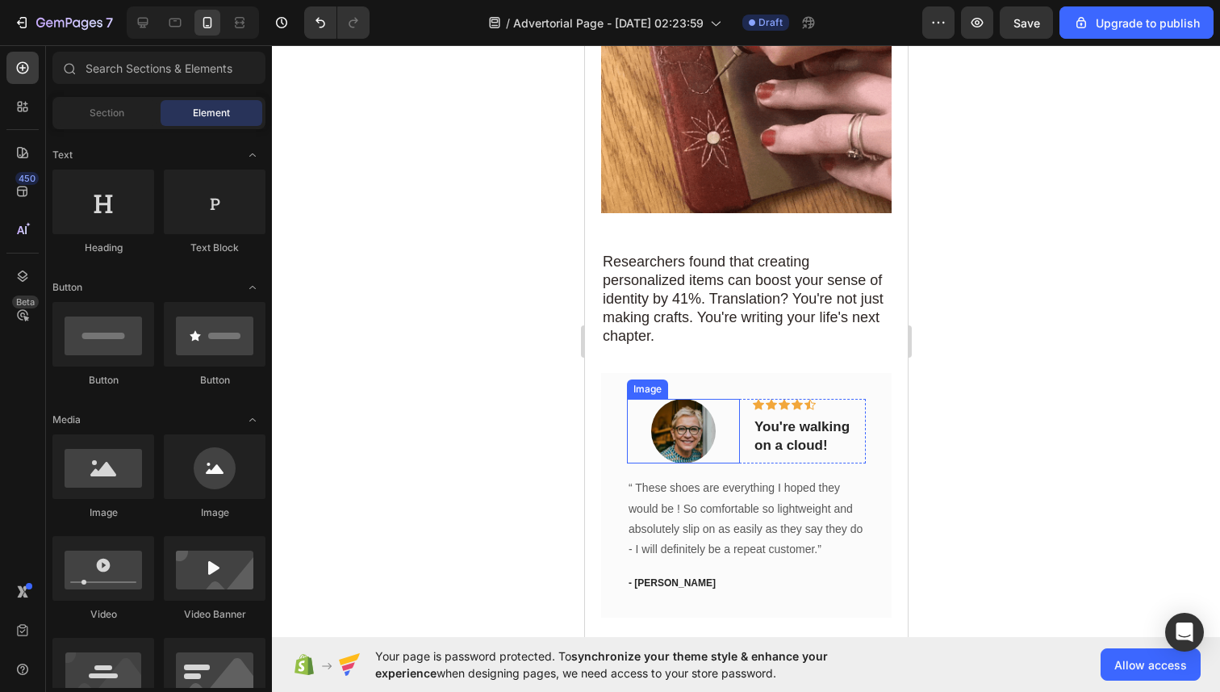
click at [721, 399] on div at bounding box center [682, 431] width 113 height 65
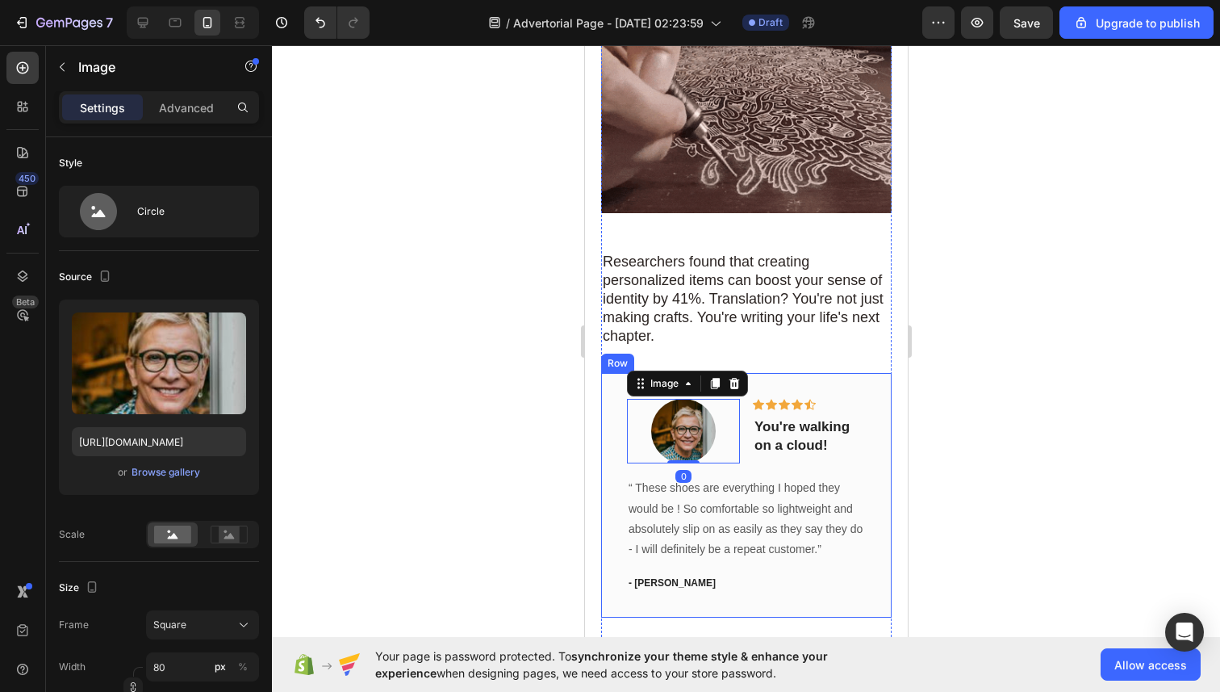
click at [617, 392] on div "Image 0 Icon Icon Icon Icon Icon Row You're walking on a cloud! Text block Row …" at bounding box center [745, 495] width 291 height 245
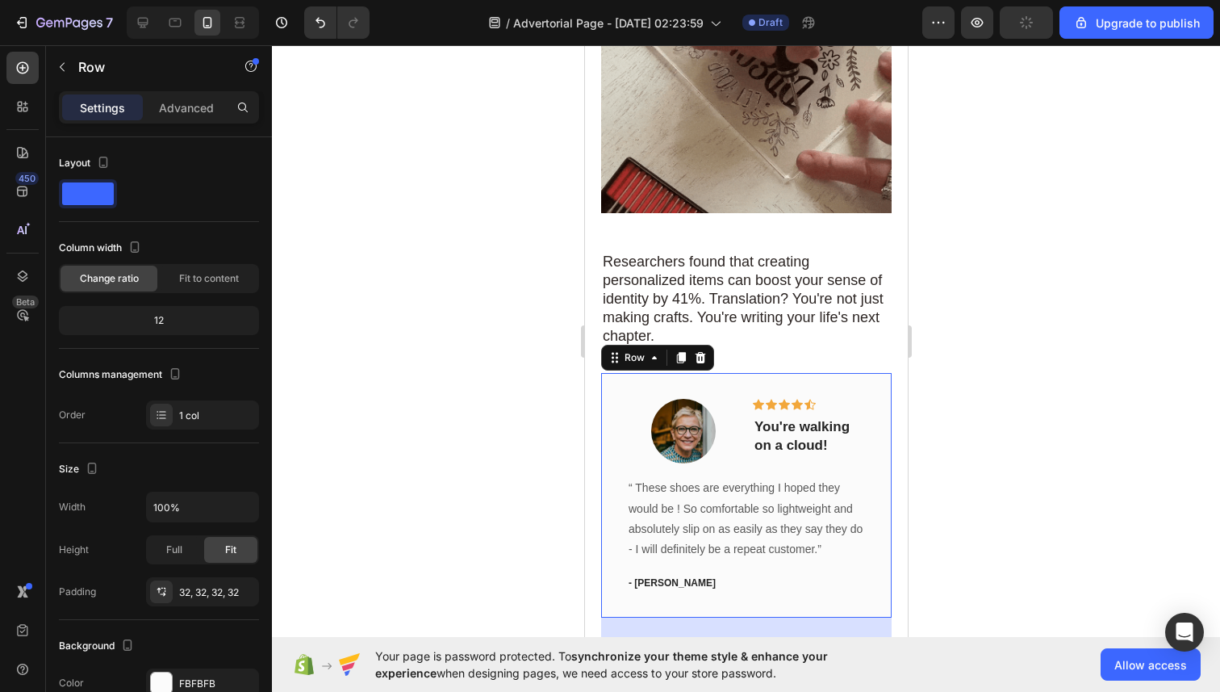
click at [671, 374] on div "Image Icon Icon Icon Icon Icon Row You're walking on a cloud! Text block Row “ …" at bounding box center [745, 495] width 291 height 245
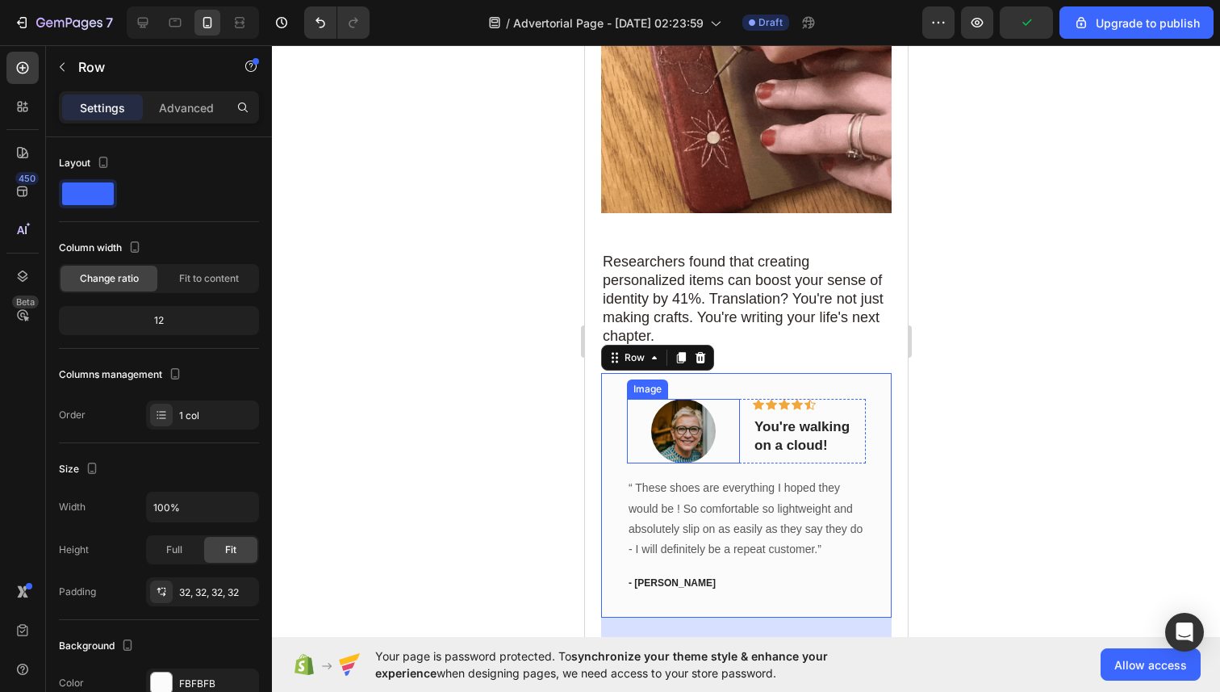
click at [737, 446] on div at bounding box center [682, 431] width 113 height 65
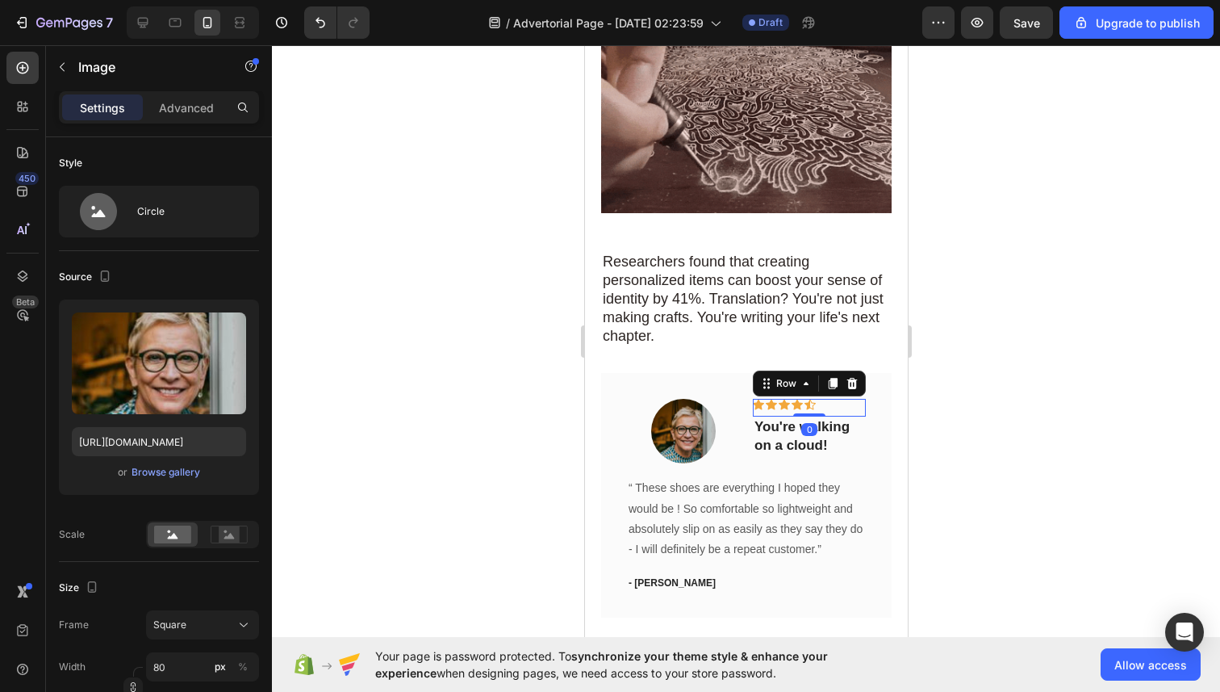
click at [860, 399] on div "Icon Icon Icon Icon Icon Row 0" at bounding box center [808, 408] width 113 height 18
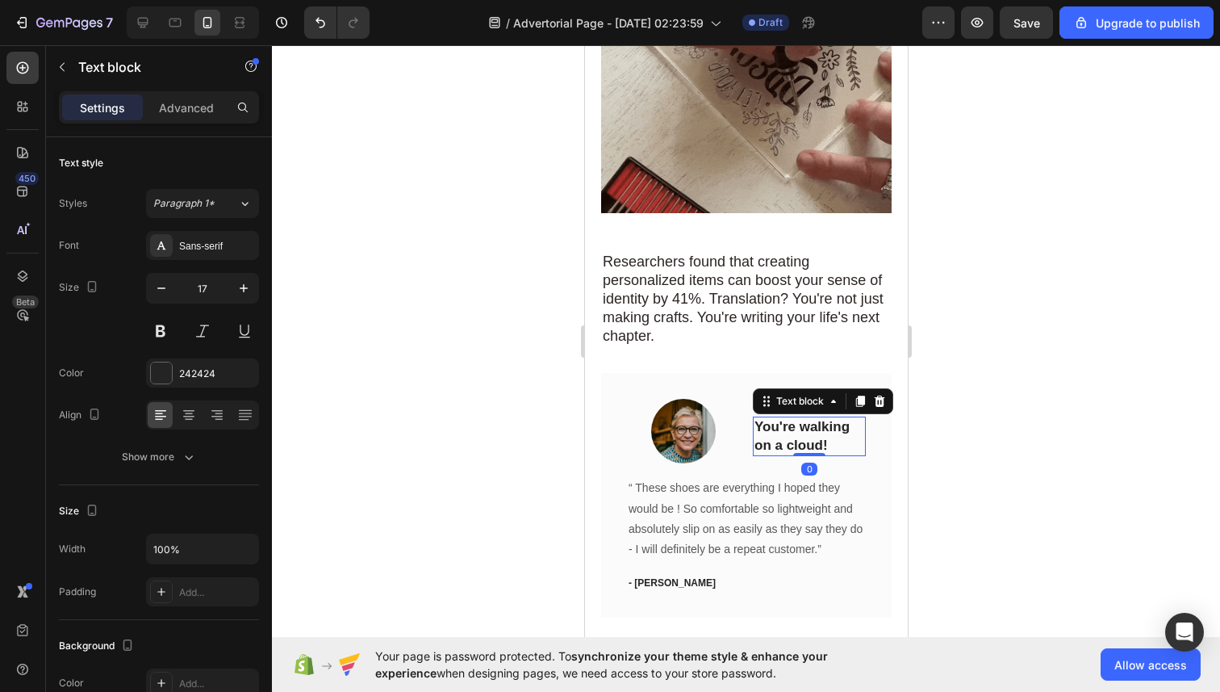
click at [860, 420] on p "You're walking on a cloud!" at bounding box center [809, 436] width 110 height 36
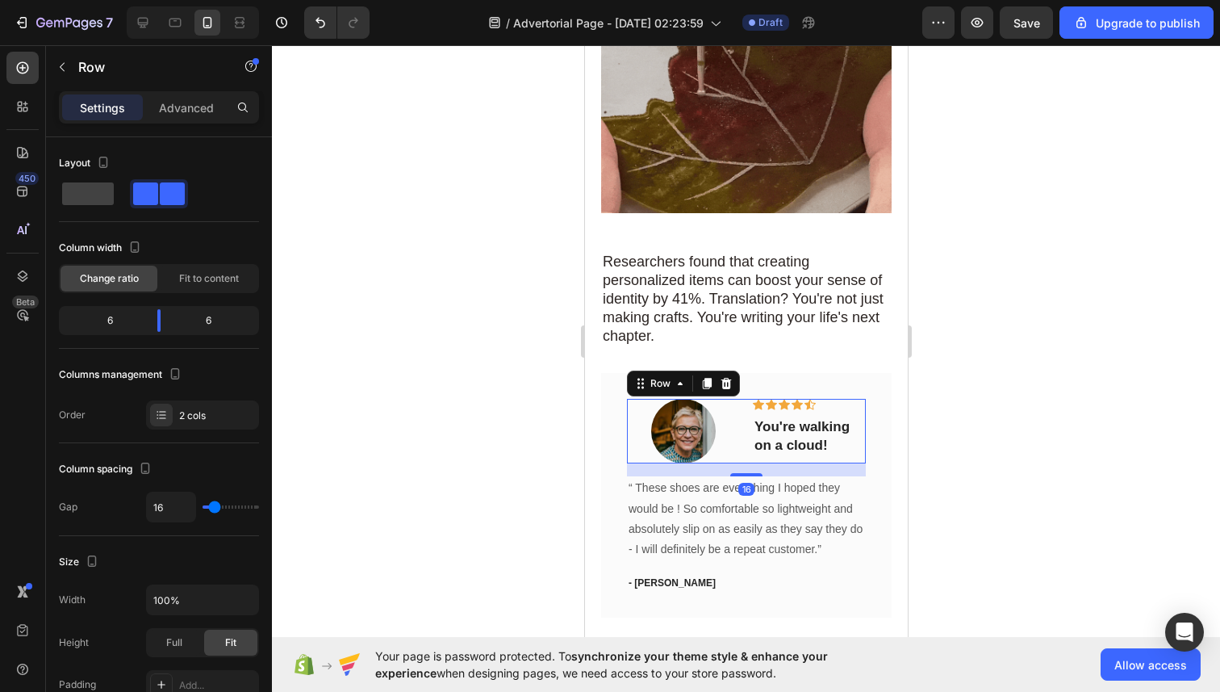
click at [863, 450] on div "Icon Icon Icon Icon Icon Row You're walking on a cloud! Text block" at bounding box center [808, 431] width 113 height 65
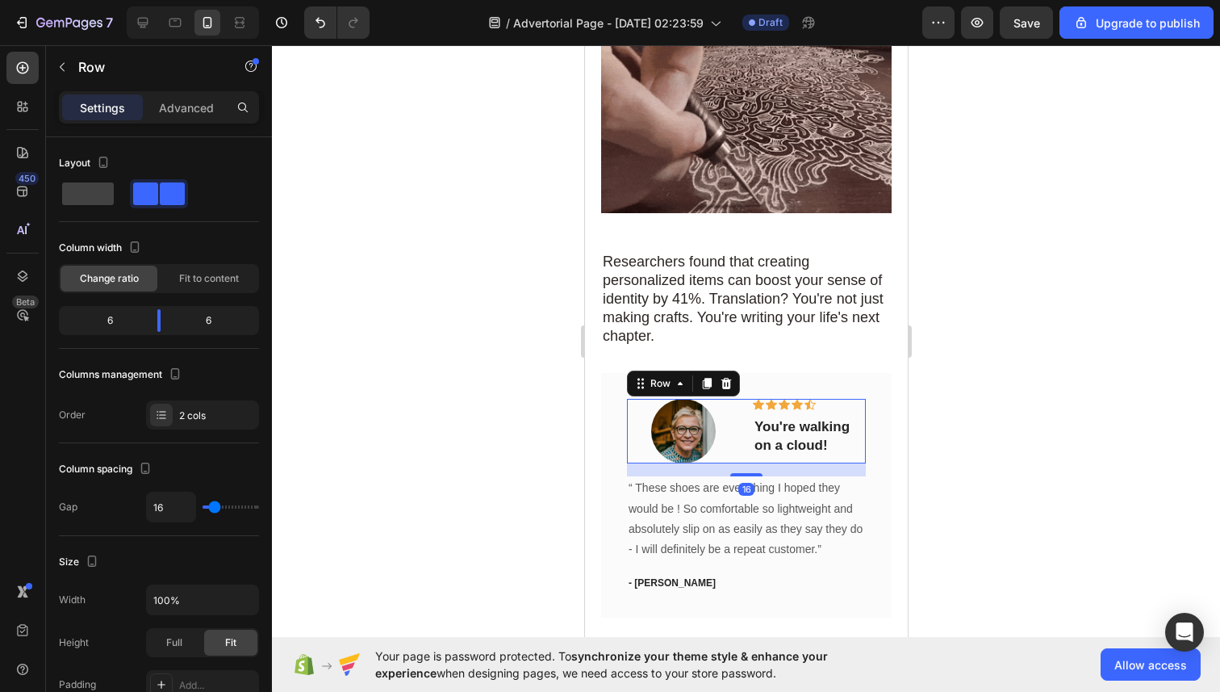
click at [850, 463] on div "16" at bounding box center [745, 469] width 239 height 13
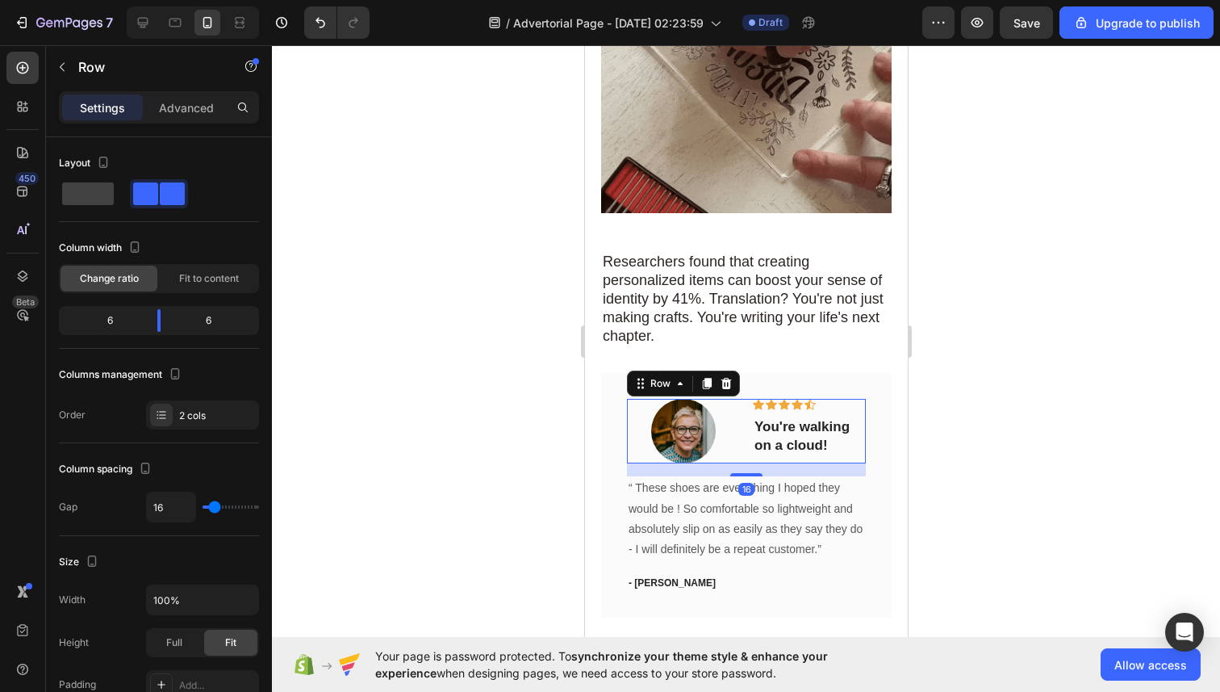
click at [802, 463] on div "16" at bounding box center [745, 469] width 239 height 13
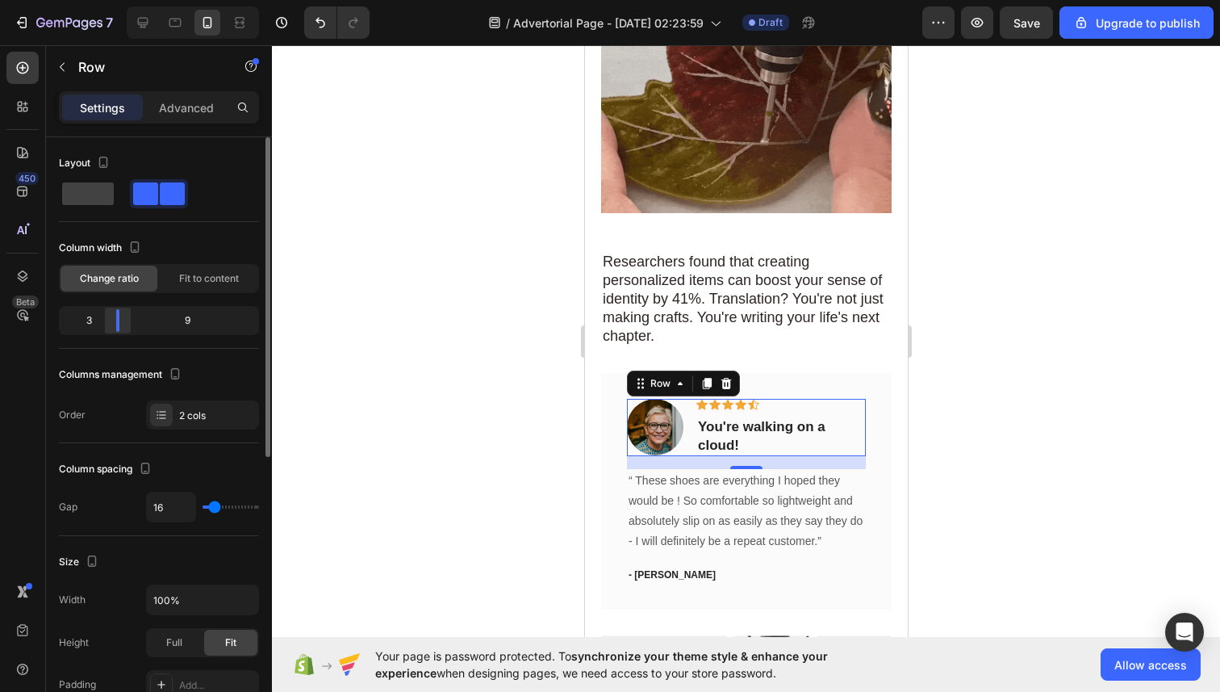
drag, startPoint x: 160, startPoint y: 315, endPoint x: 104, endPoint y: 319, distance: 55.8
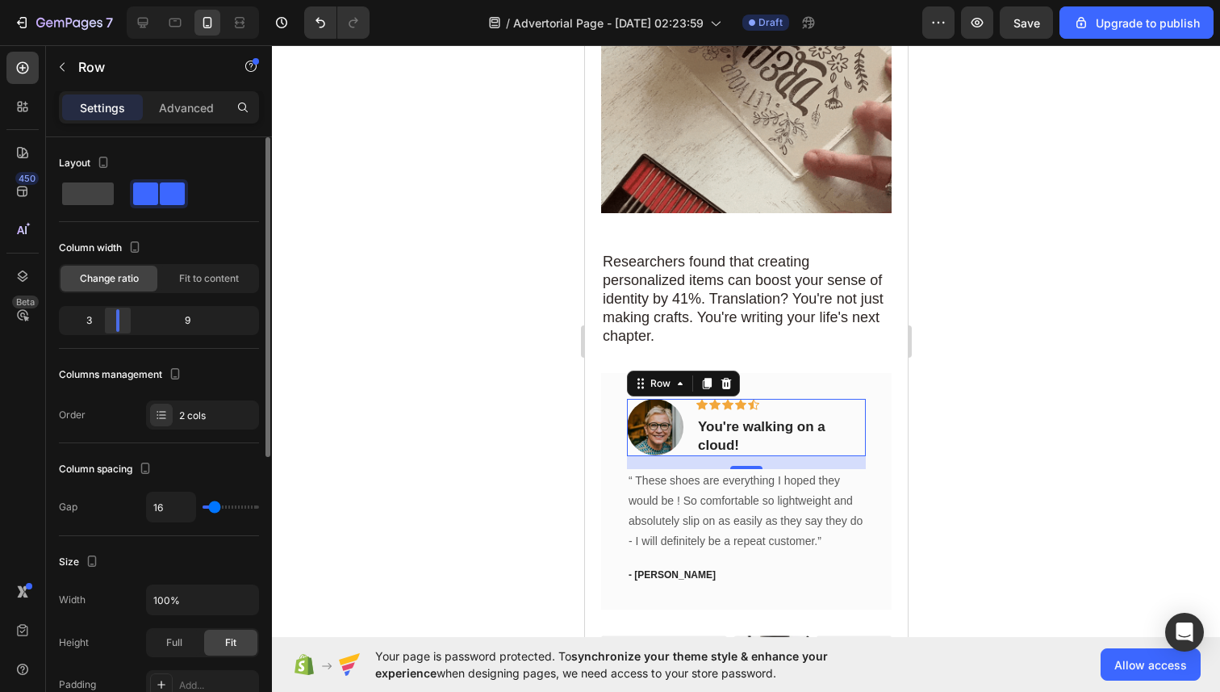
click at [104, 319] on div at bounding box center [117, 320] width 29 height 23
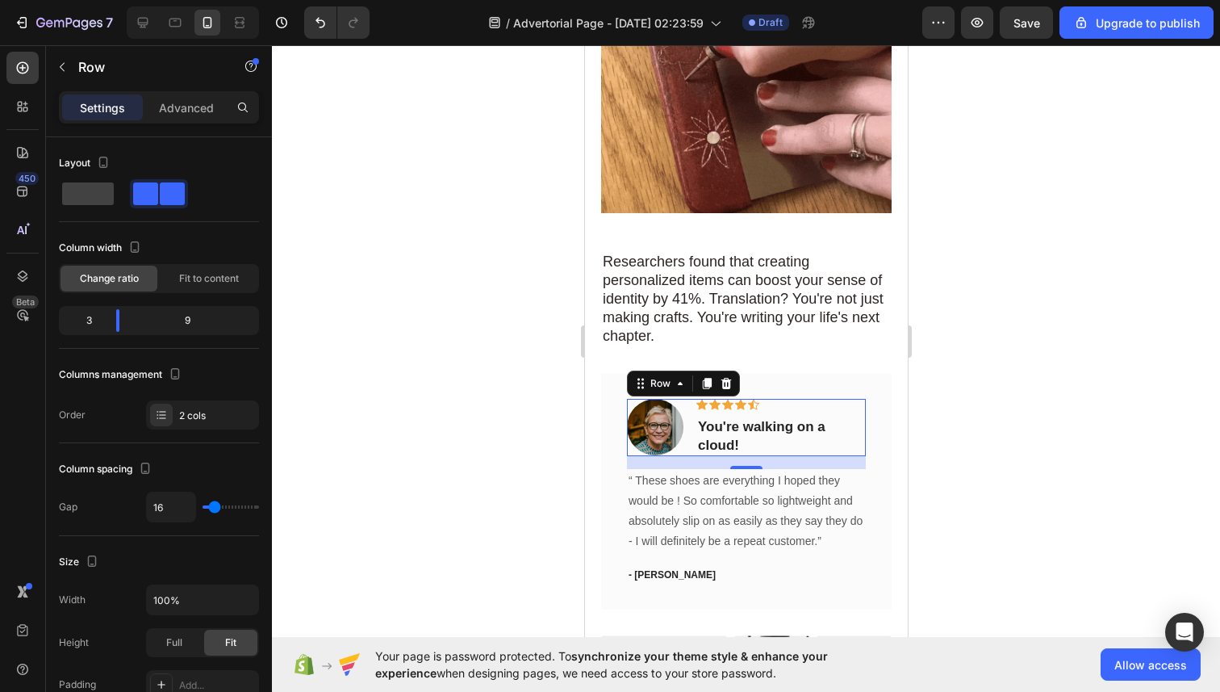
click at [433, 360] on div at bounding box center [746, 368] width 948 height 646
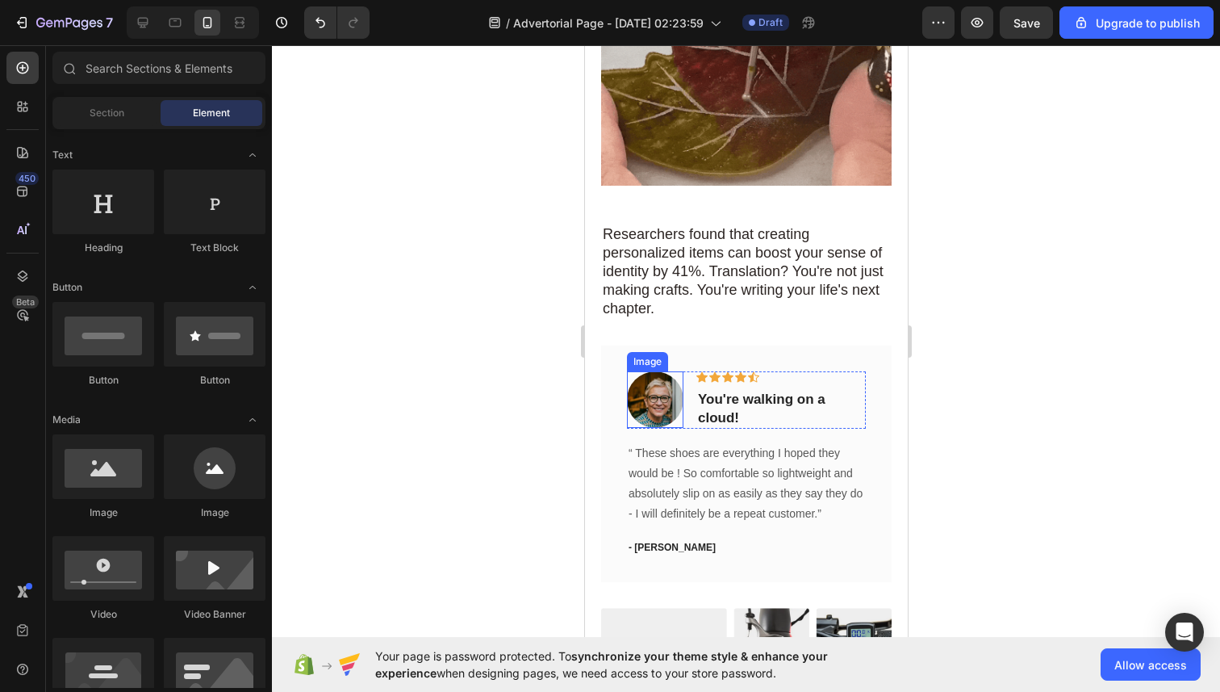
scroll to position [2495, 0]
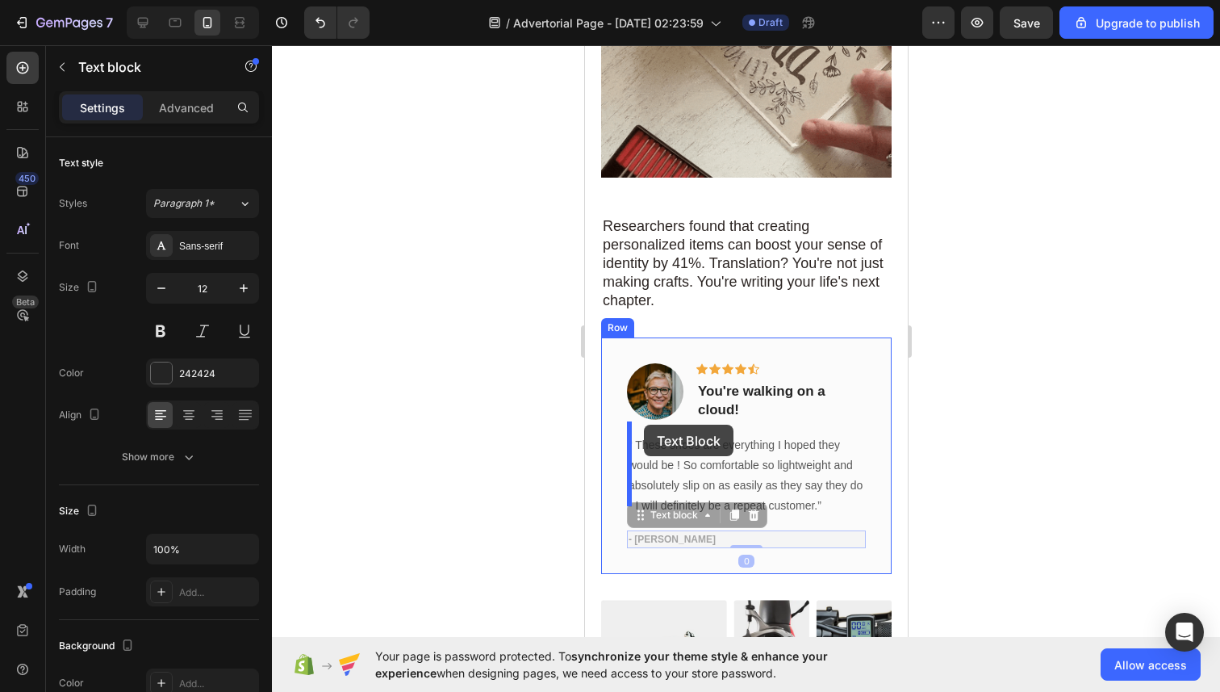
drag, startPoint x: 642, startPoint y: 524, endPoint x: 644, endPoint y: 429, distance: 94.4
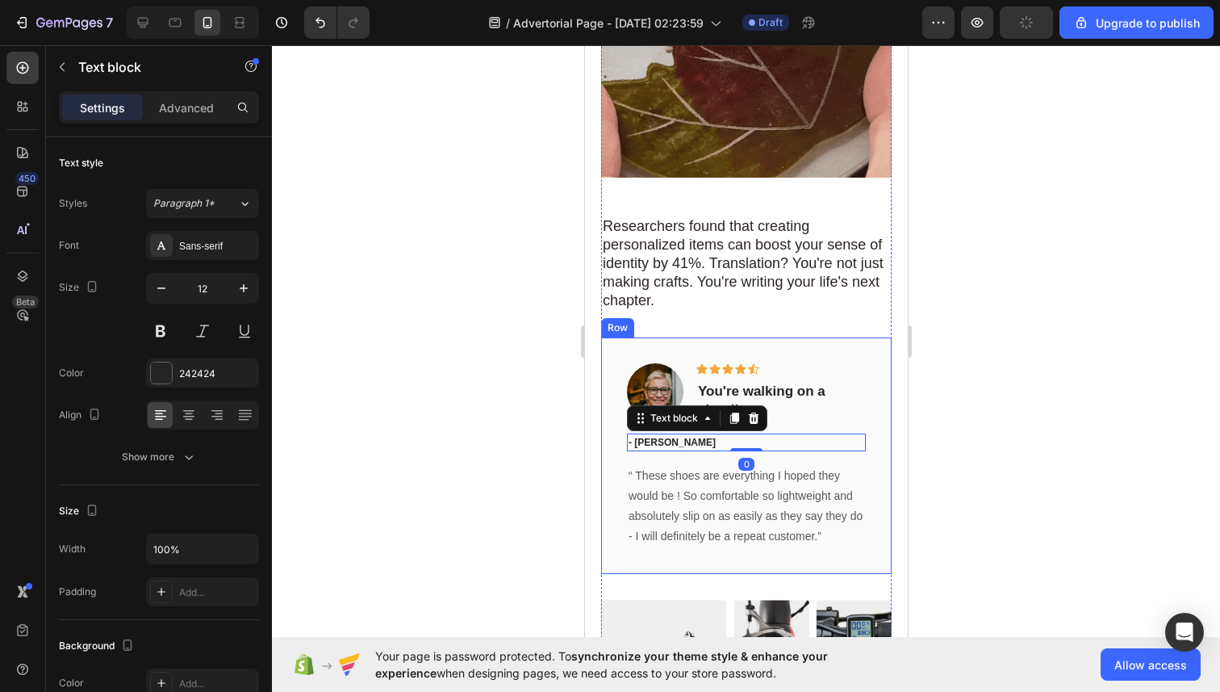
click at [652, 558] on div "Image Icon Icon Icon Icon Icon Row You're walking on a cloud! Text block Row - …" at bounding box center [745, 455] width 291 height 236
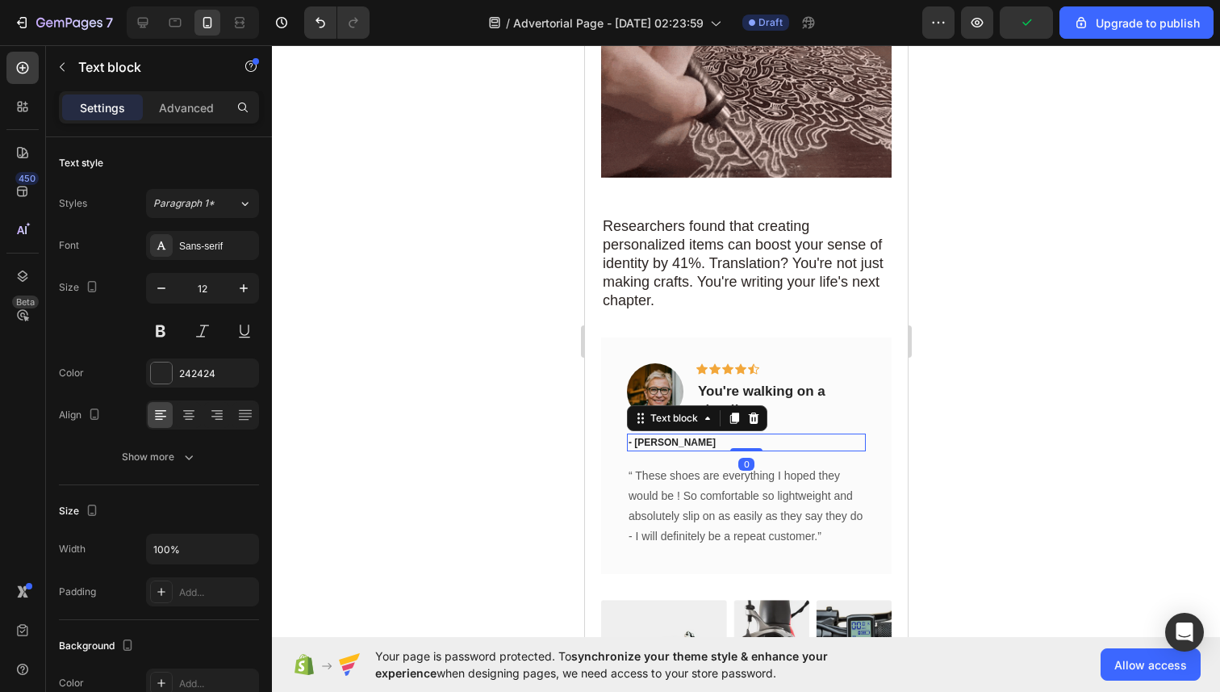
drag, startPoint x: 683, startPoint y: 432, endPoint x: 806, endPoint y: 368, distance: 139.0
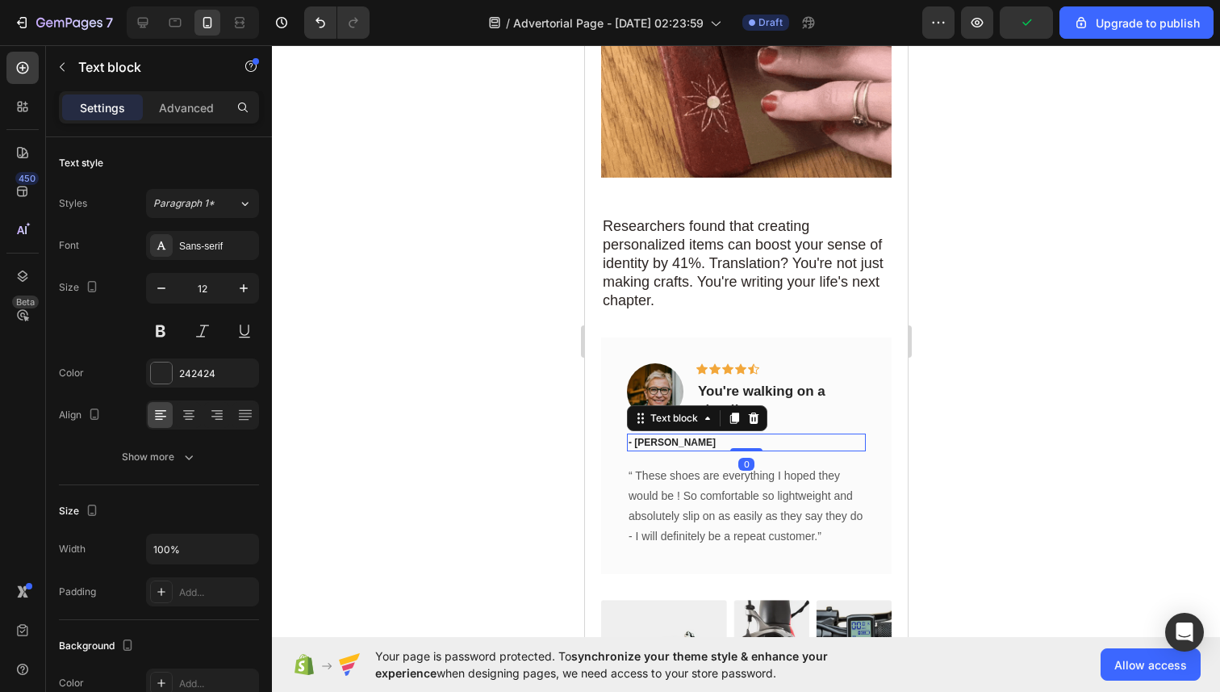
click at [683, 435] on p "- [PERSON_NAME]" at bounding box center [746, 442] width 236 height 15
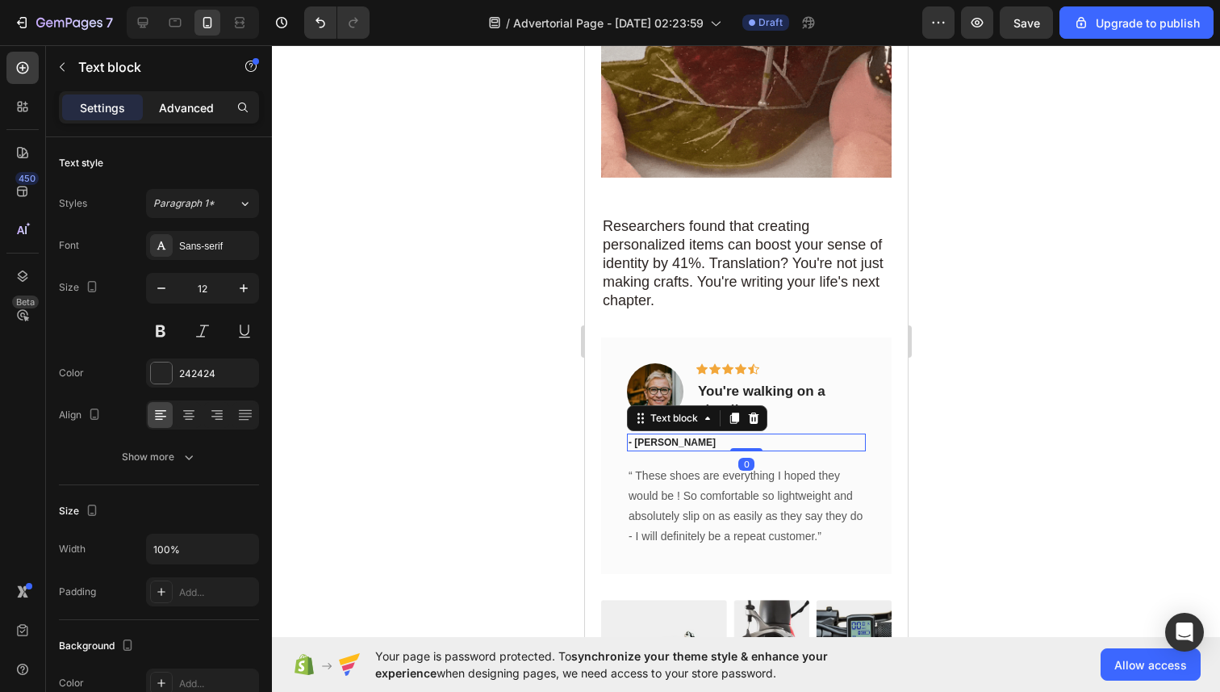
click at [211, 99] on p "Advanced" at bounding box center [186, 107] width 55 height 17
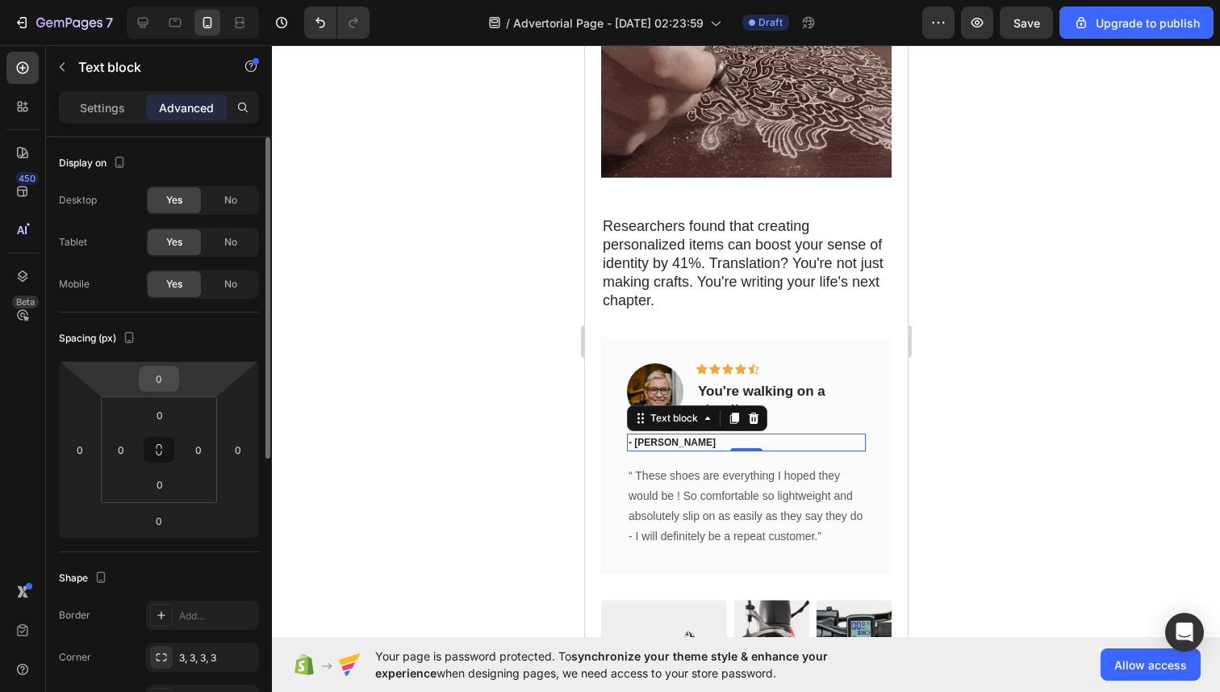
click at [166, 375] on input "0" at bounding box center [159, 378] width 32 height 24
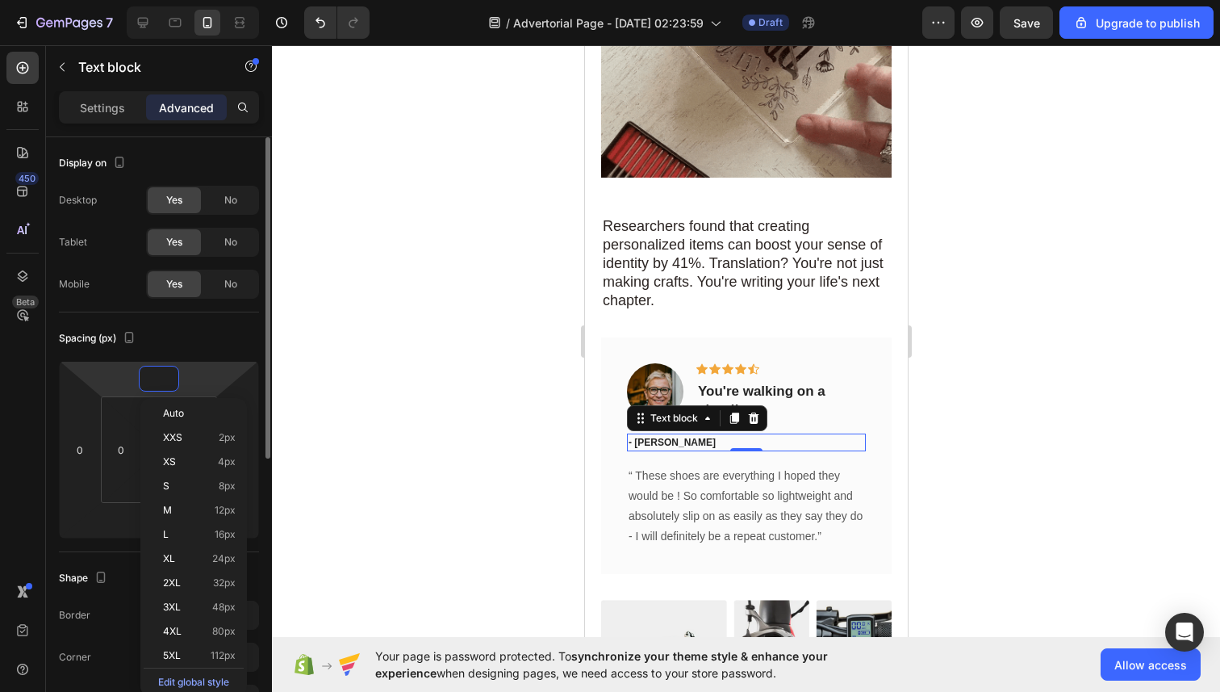
type input "-5"
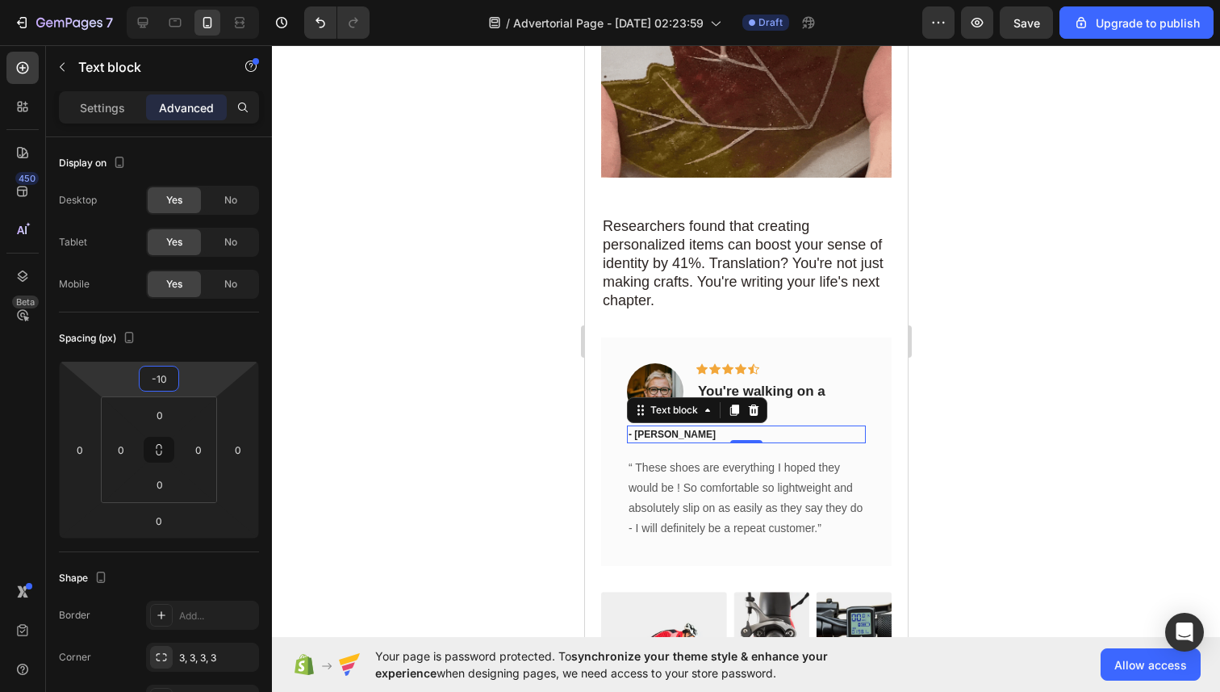
type input "-10"
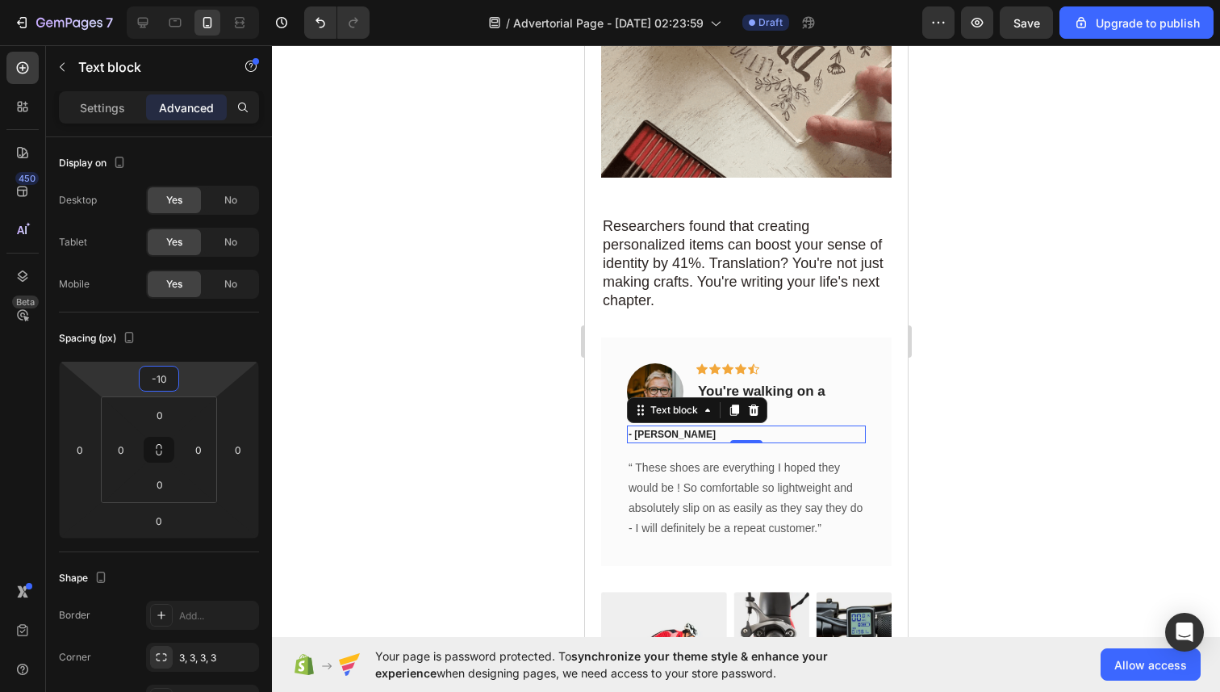
click at [329, 344] on div at bounding box center [746, 368] width 948 height 646
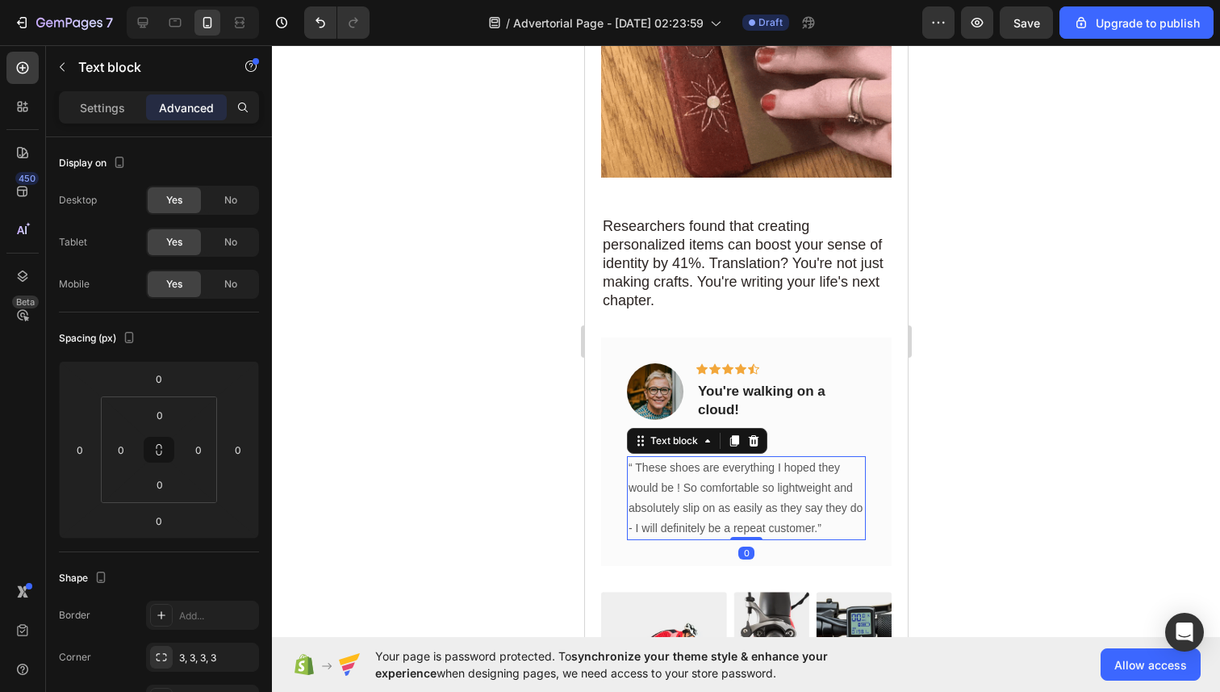
click at [671, 480] on p "“ These shoes are everything I hoped they would be ! So comfortable so lightwei…" at bounding box center [746, 499] width 236 height 82
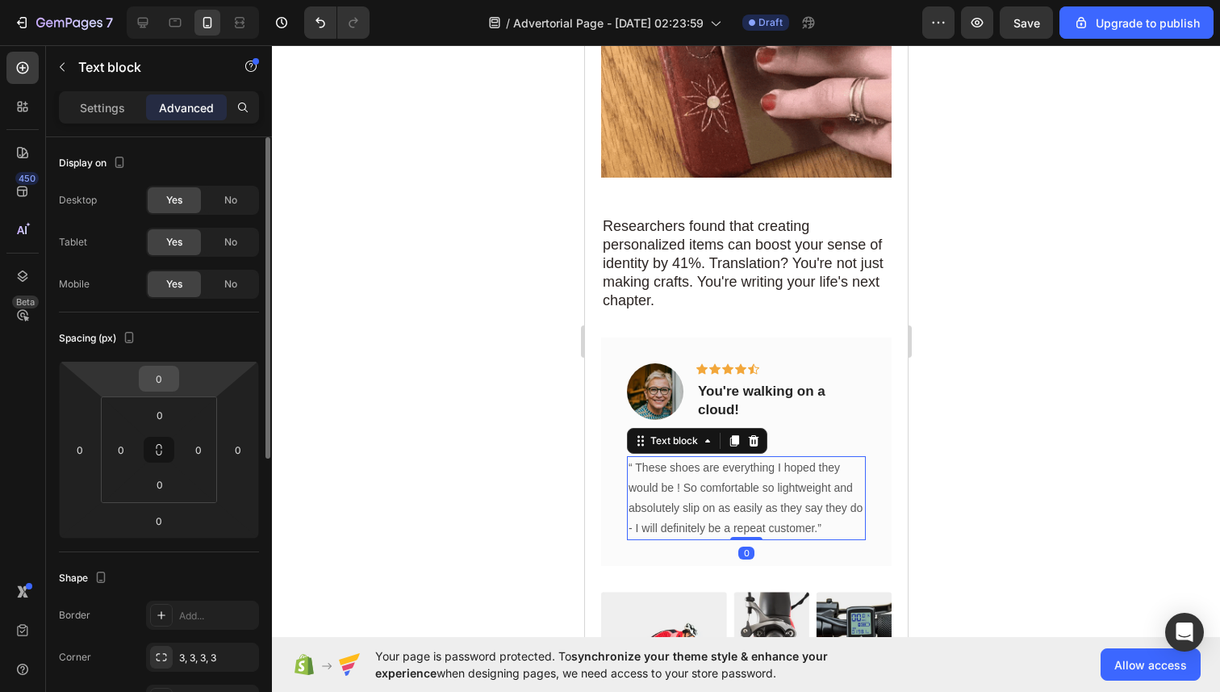
click at [167, 377] on input "0" at bounding box center [159, 378] width 32 height 24
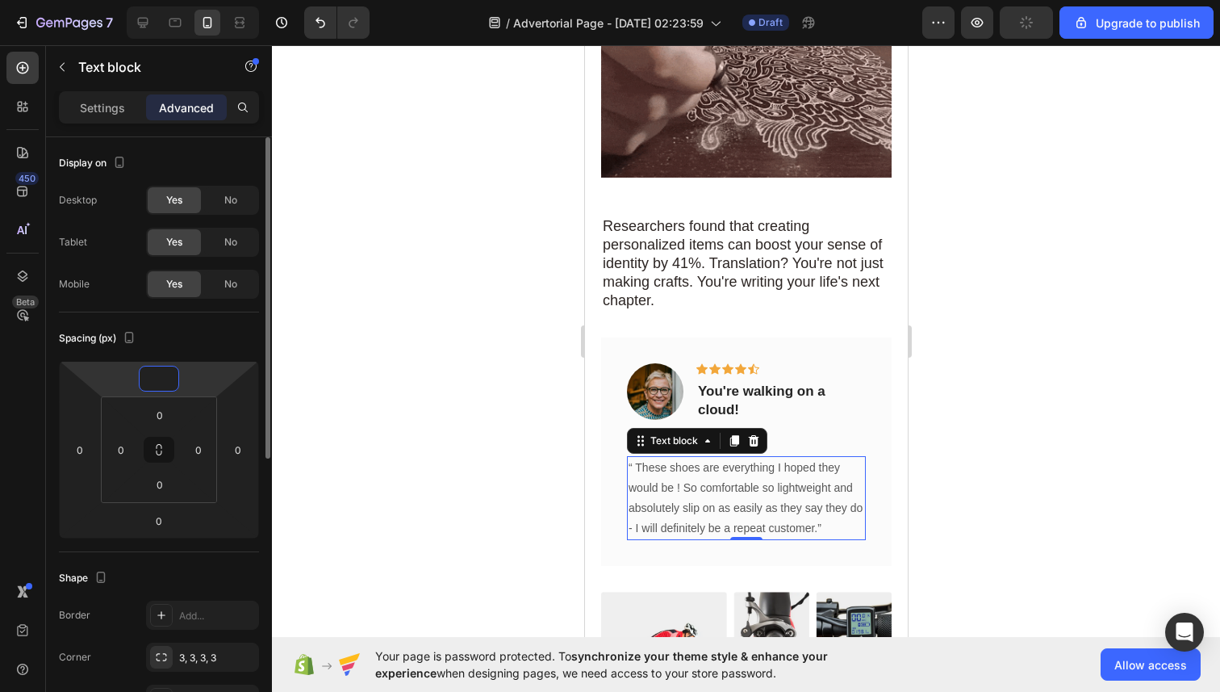
type input "-8"
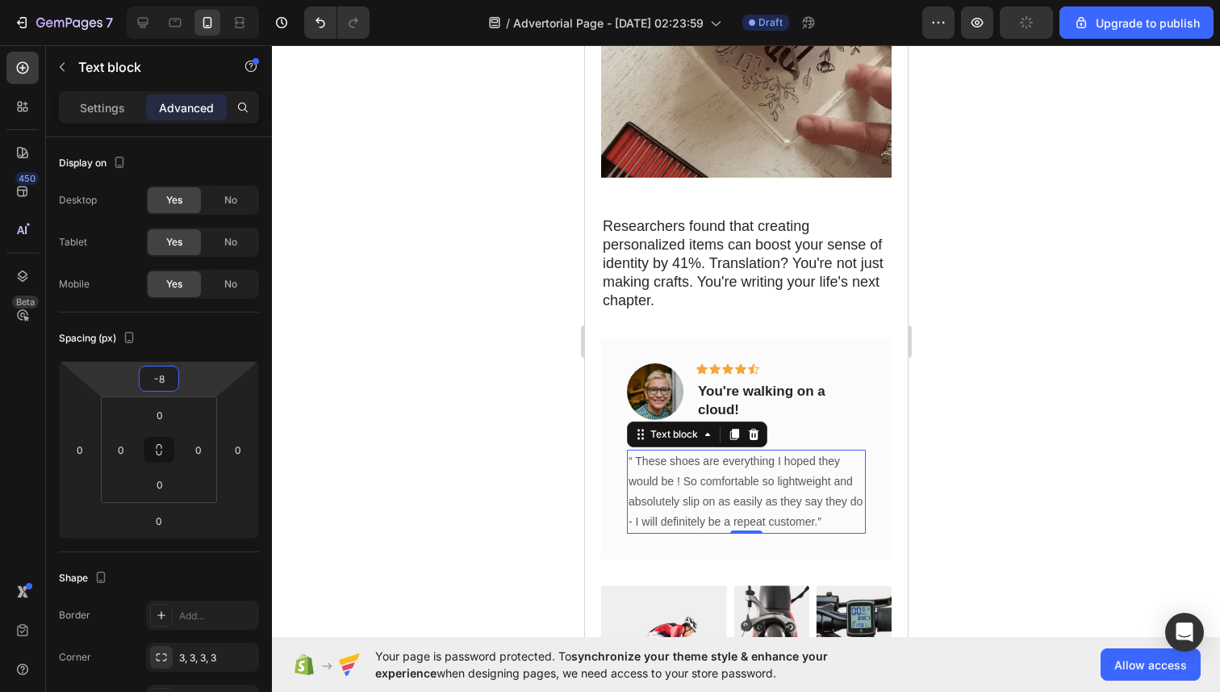
click at [451, 373] on div at bounding box center [746, 368] width 948 height 646
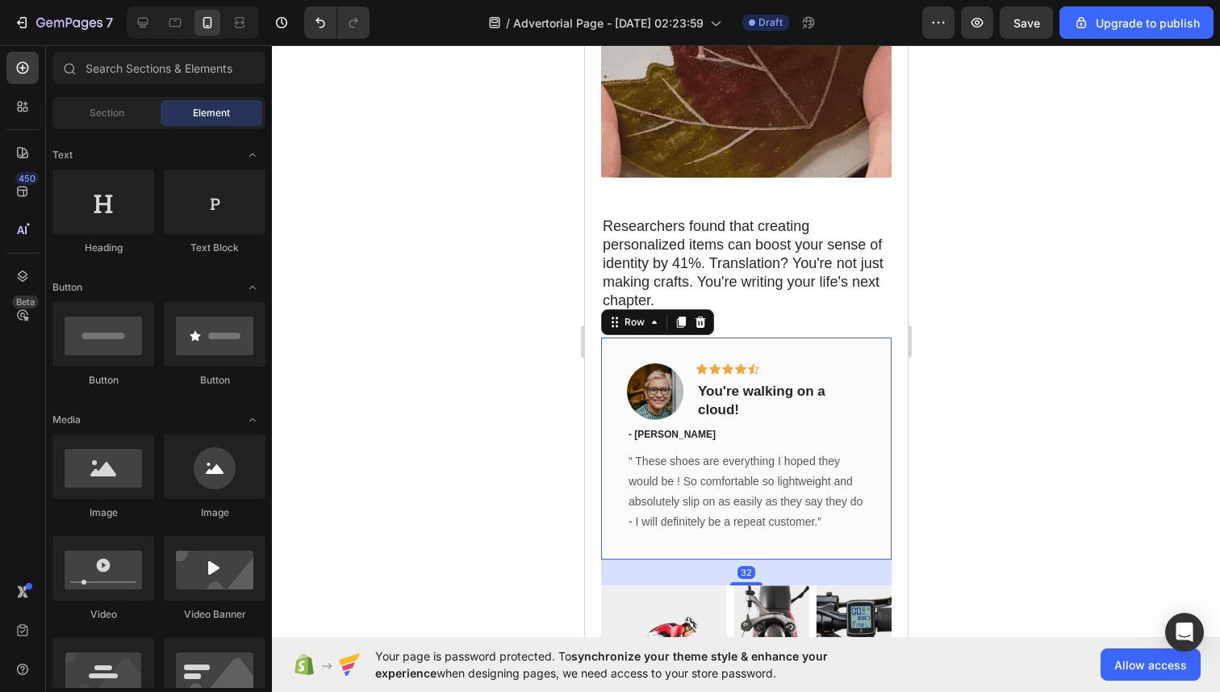
click at [620, 343] on div "Image Icon Icon Icon Icon Icon Row You're walking on a cloud! Text block Row - …" at bounding box center [745, 448] width 291 height 222
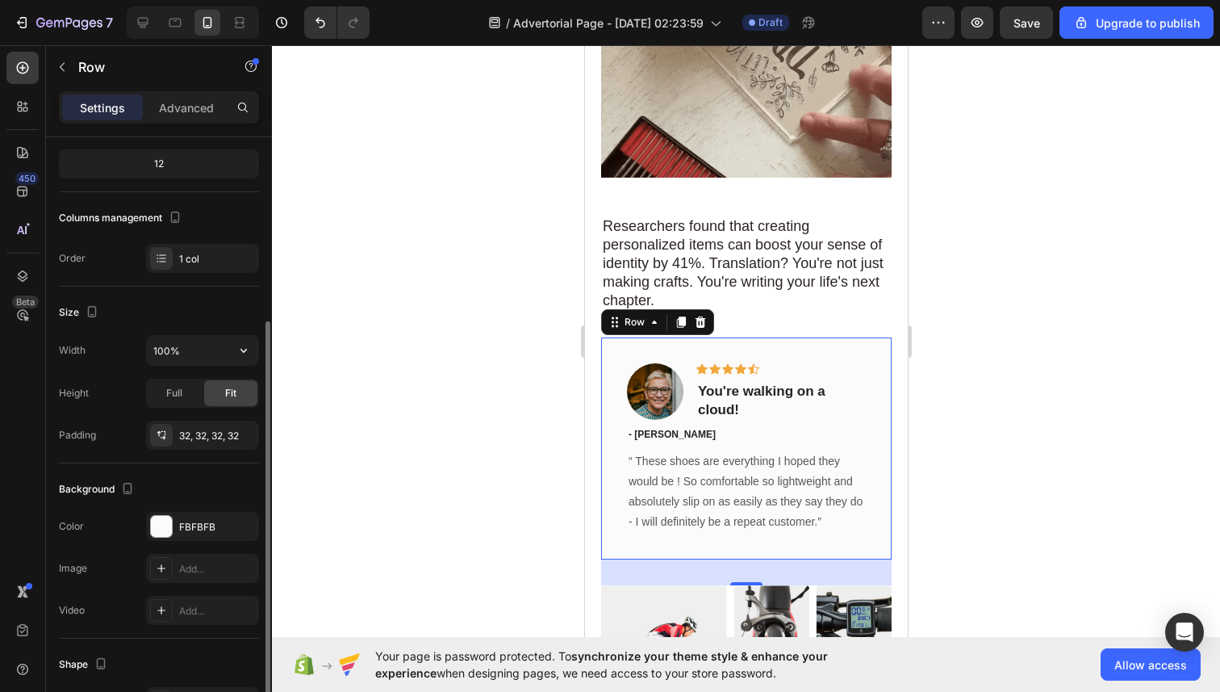
scroll to position [231, 0]
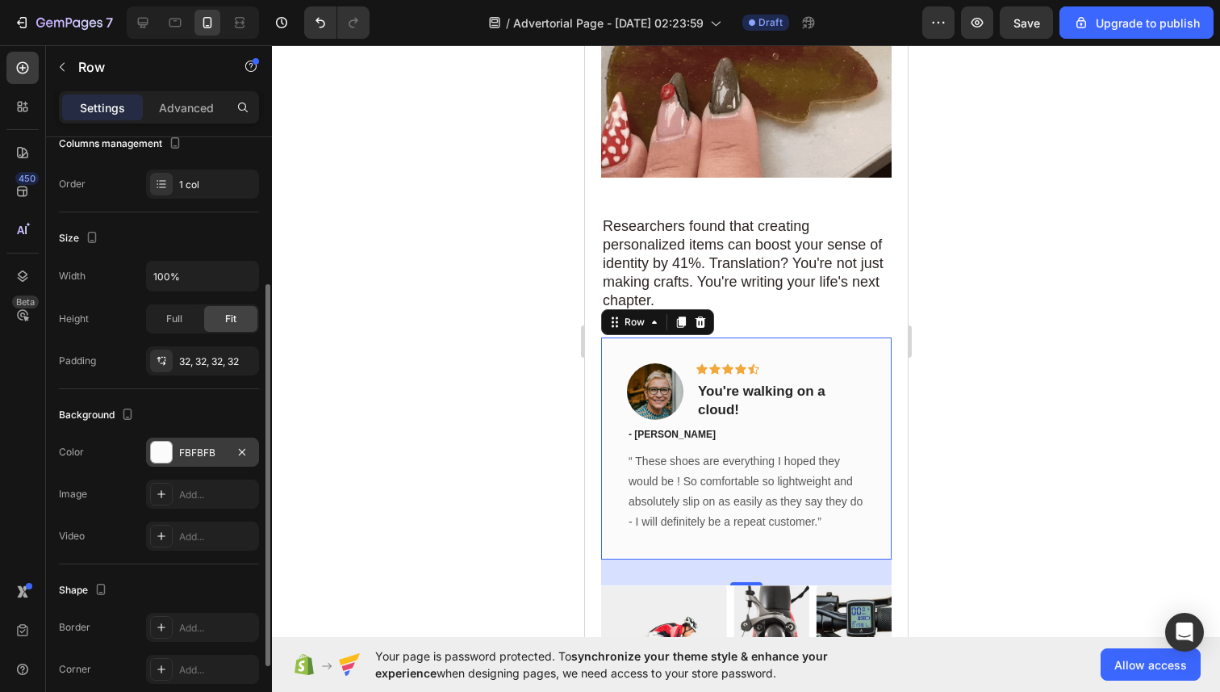
click at [155, 449] on div at bounding box center [161, 451] width 21 height 21
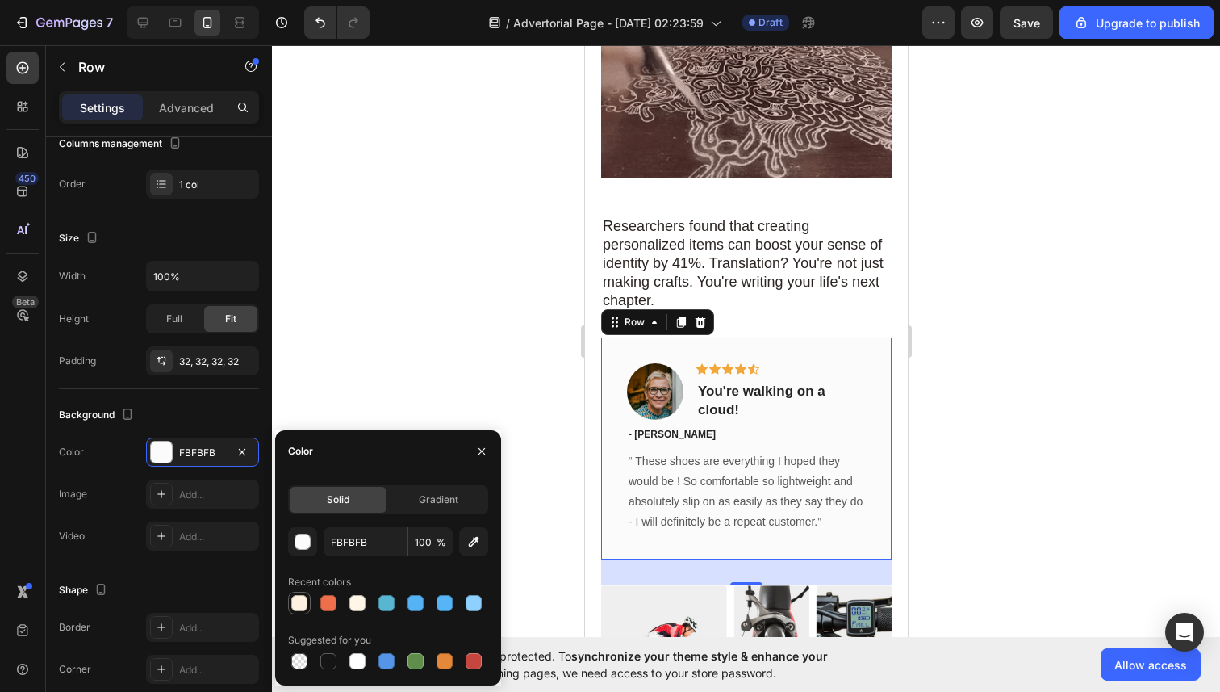
click at [301, 607] on div at bounding box center [299, 603] width 16 height 16
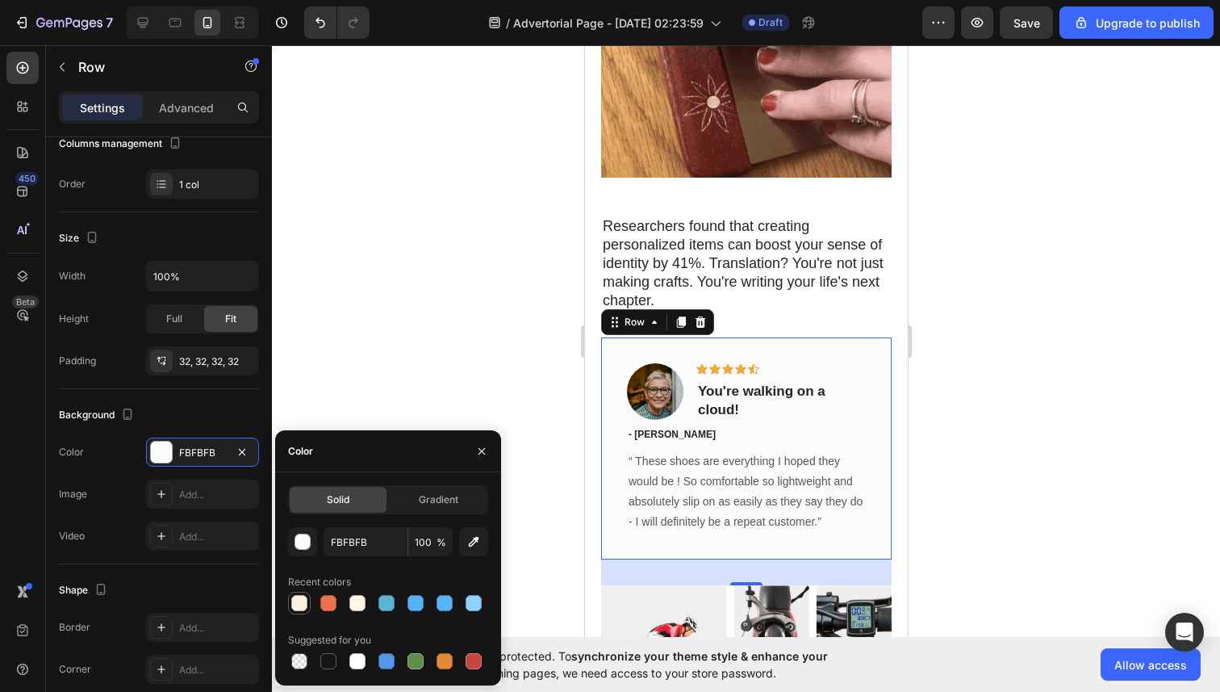
type input "FEF1E2"
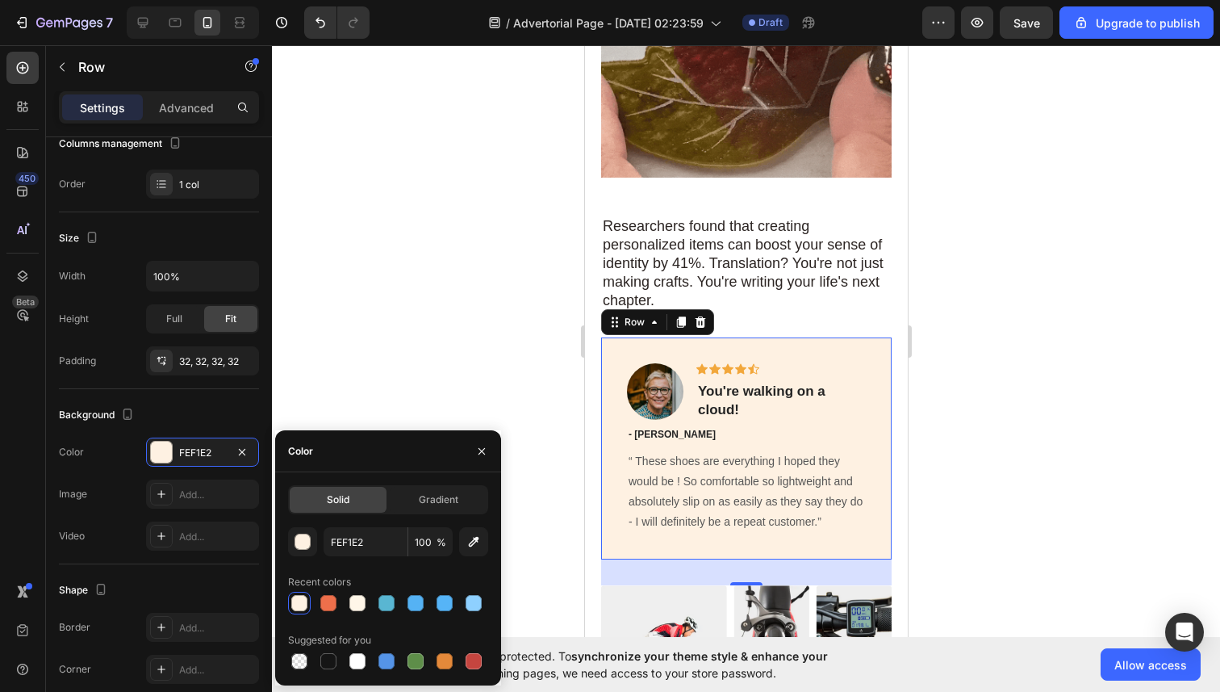
click at [373, 352] on div at bounding box center [746, 368] width 948 height 646
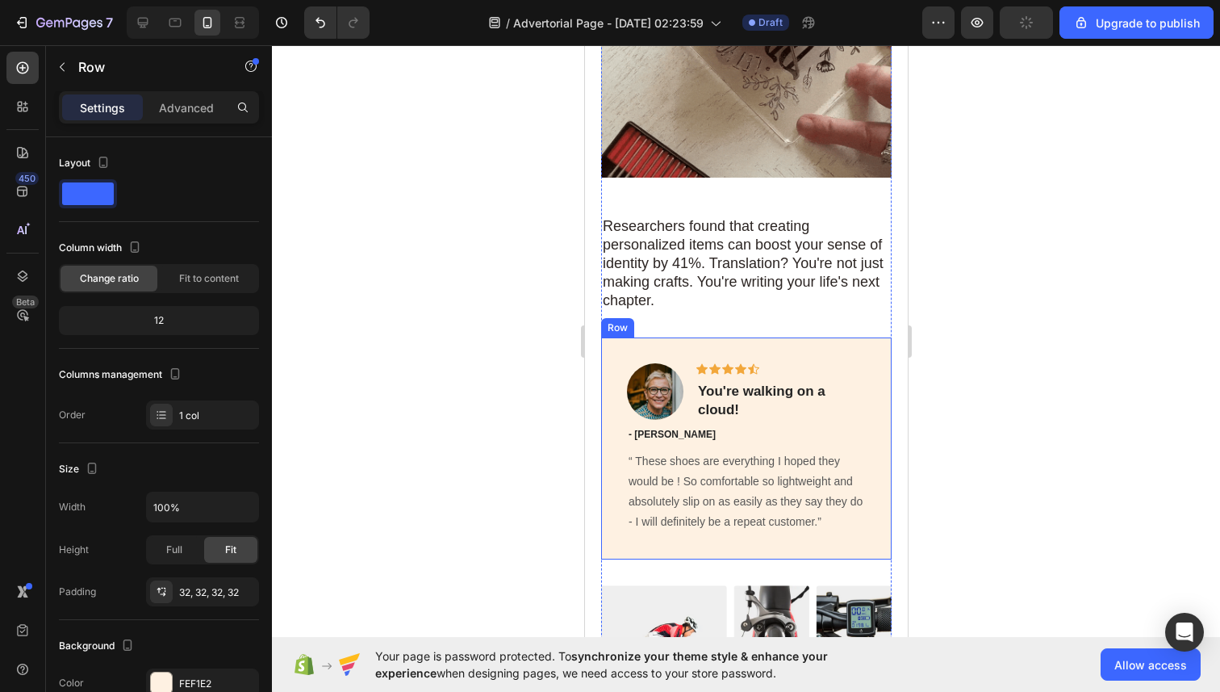
click at [607, 341] on div "Image Icon Icon Icon Icon Icon Row You're walking on a cloud! Text block Row - …" at bounding box center [745, 448] width 291 height 222
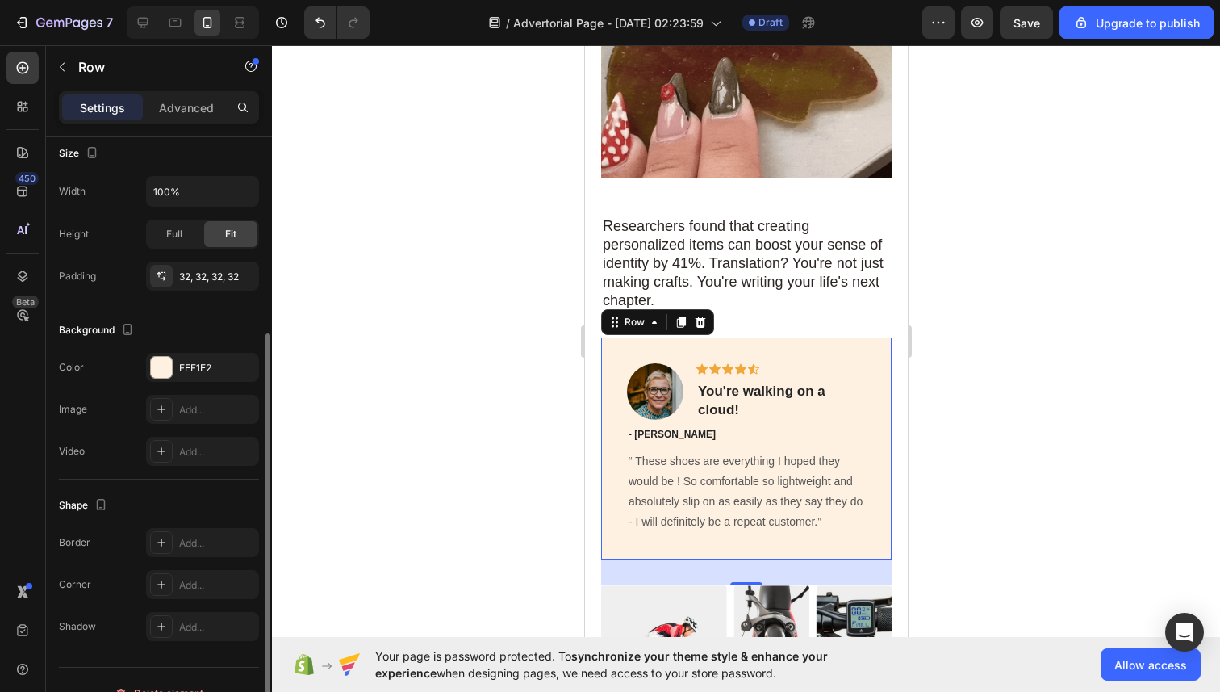
scroll to position [342, 0]
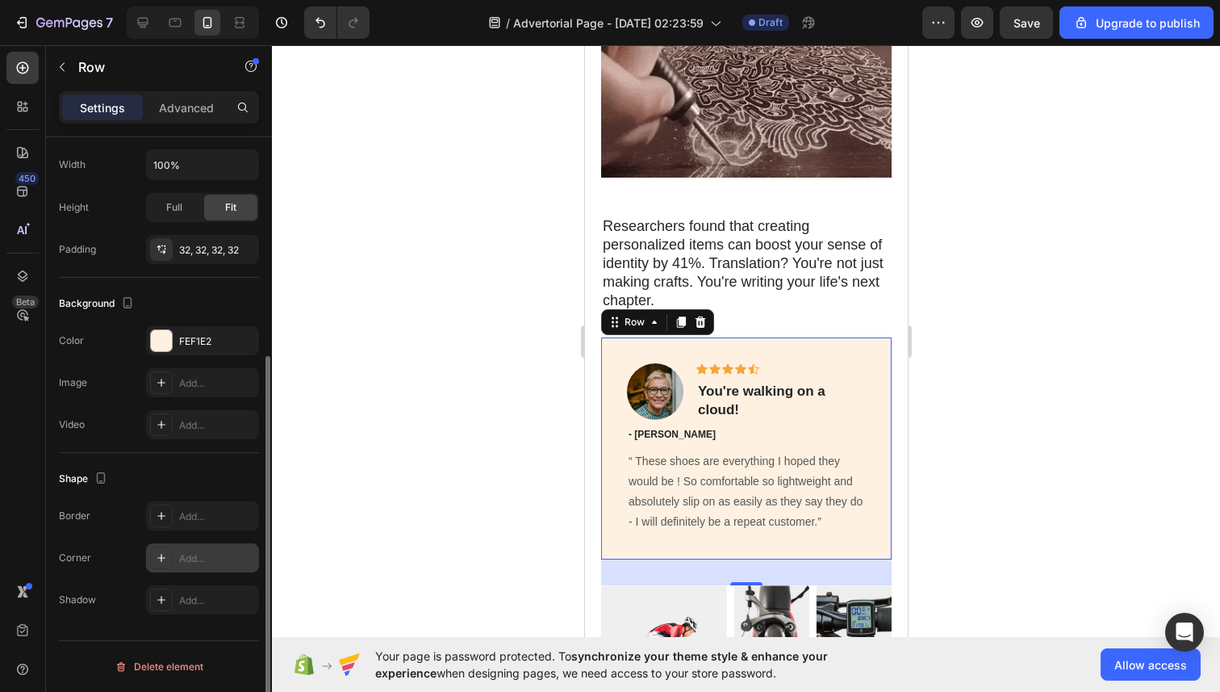
click at [179, 554] on div "Add..." at bounding box center [217, 558] width 76 height 15
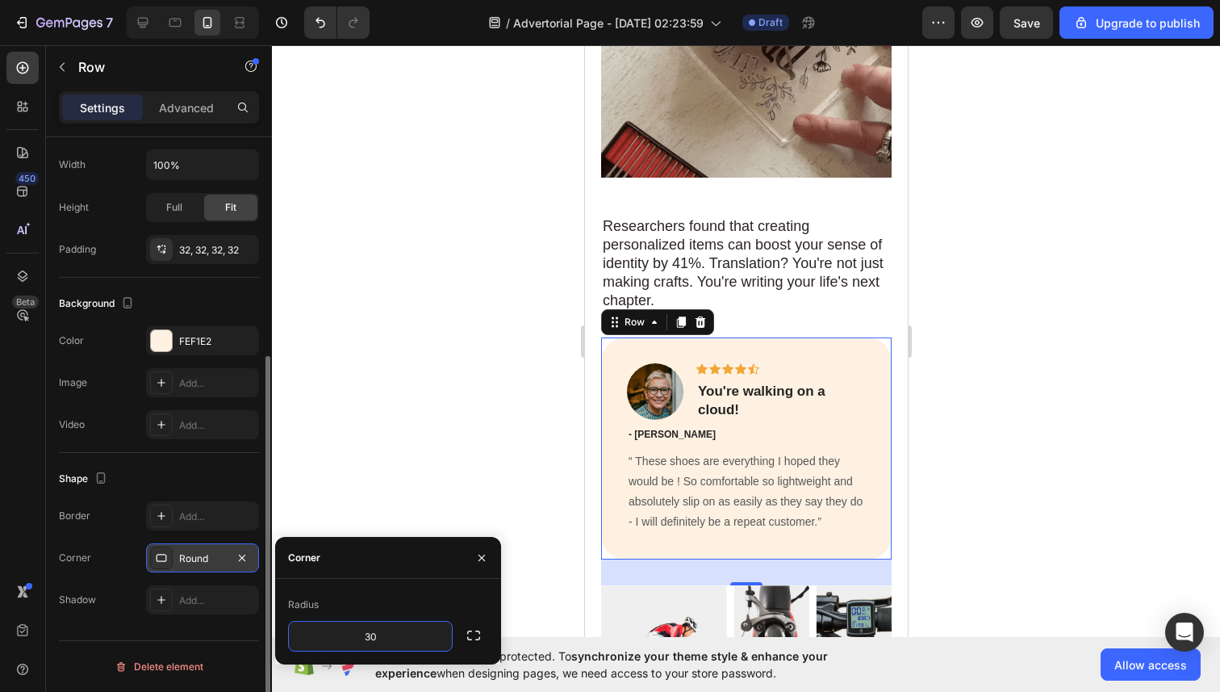
type input "3"
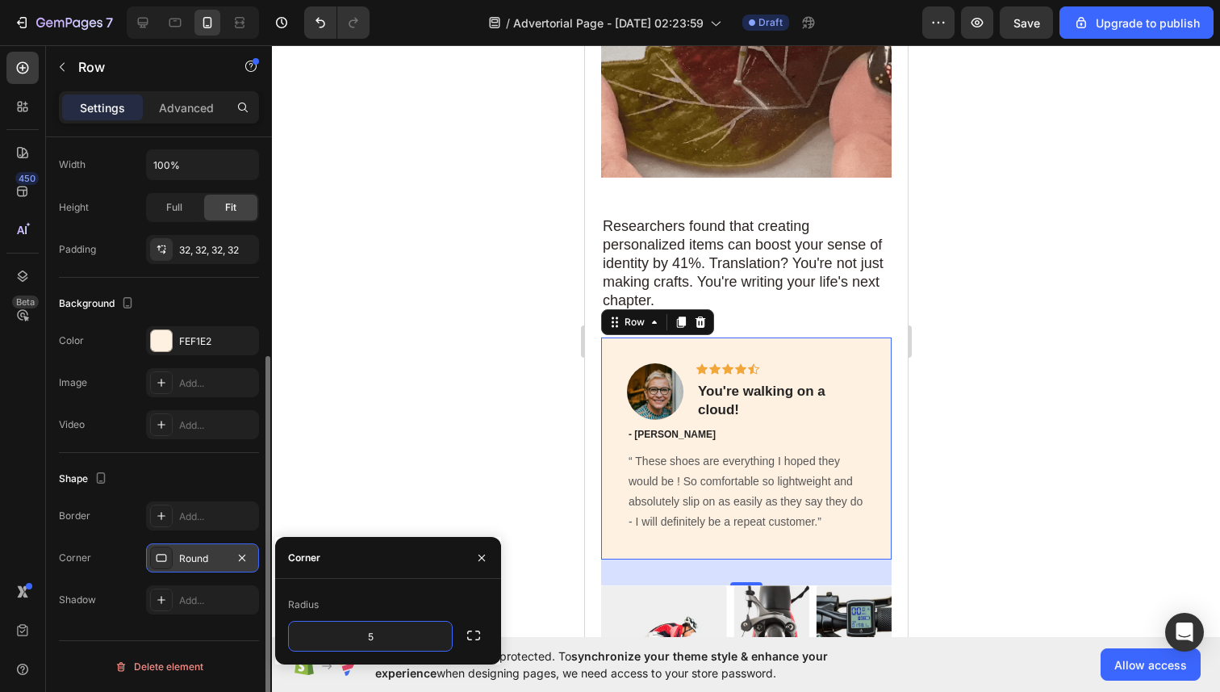
type input "50"
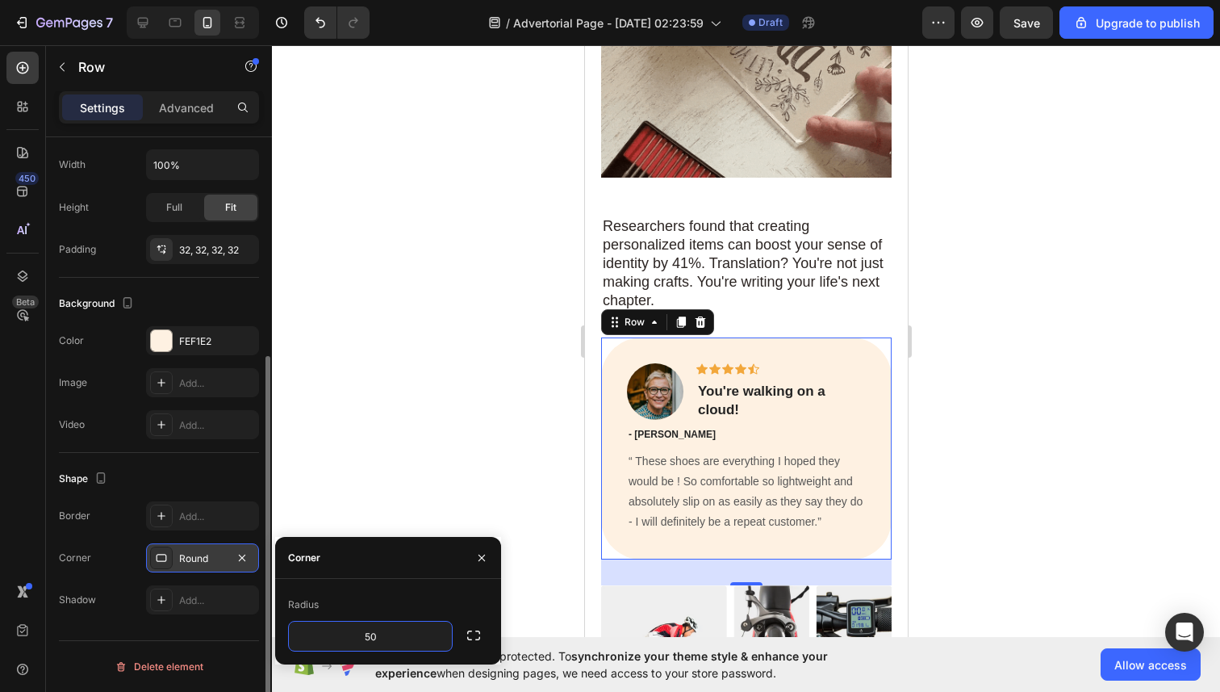
click at [538, 447] on div at bounding box center [746, 368] width 948 height 646
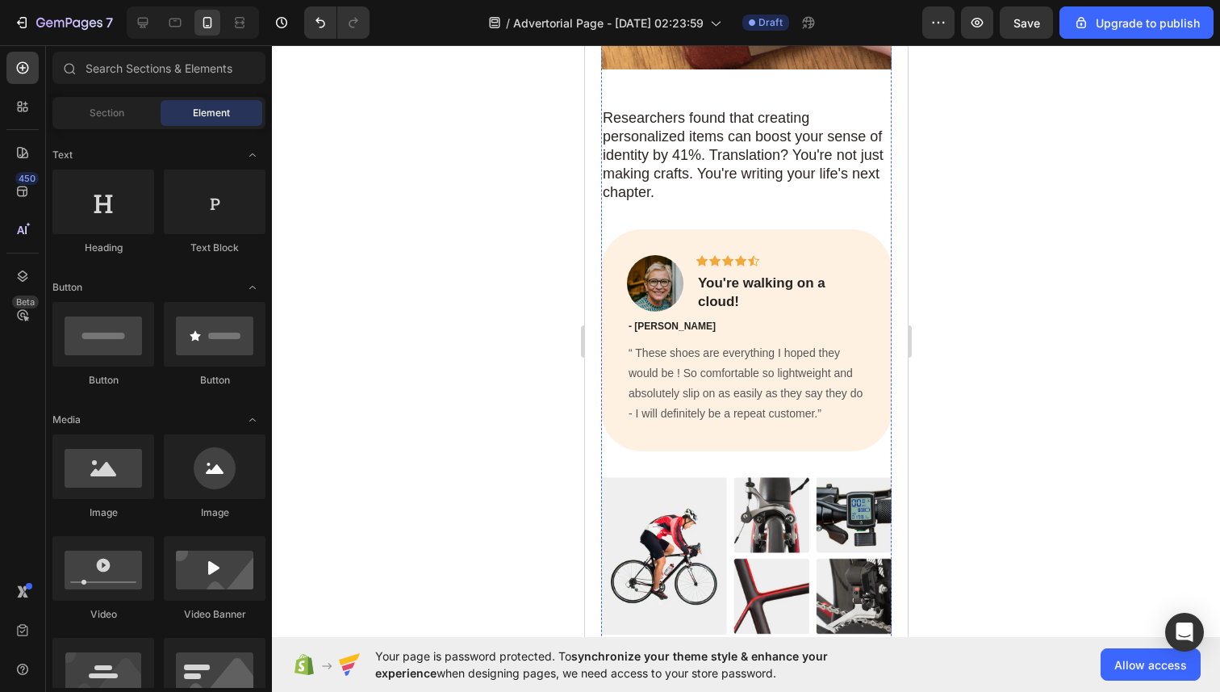
scroll to position [2553, 0]
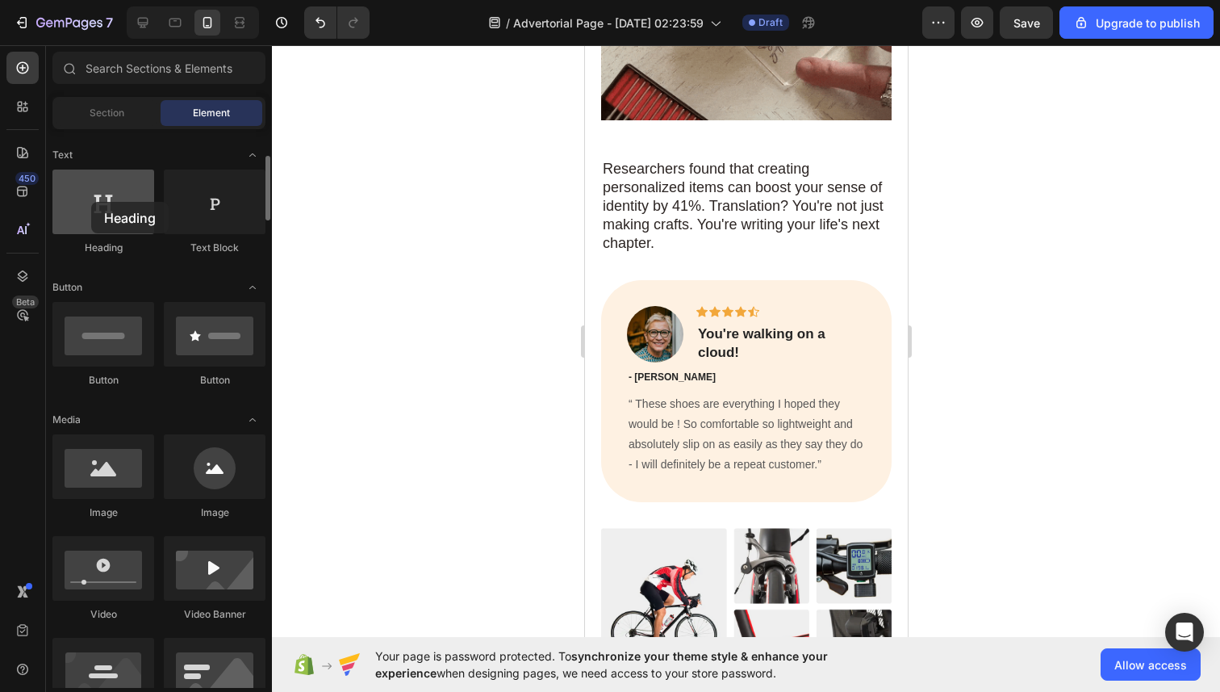
drag, startPoint x: 81, startPoint y: 199, endPoint x: 91, endPoint y: 178, distance: 22.7
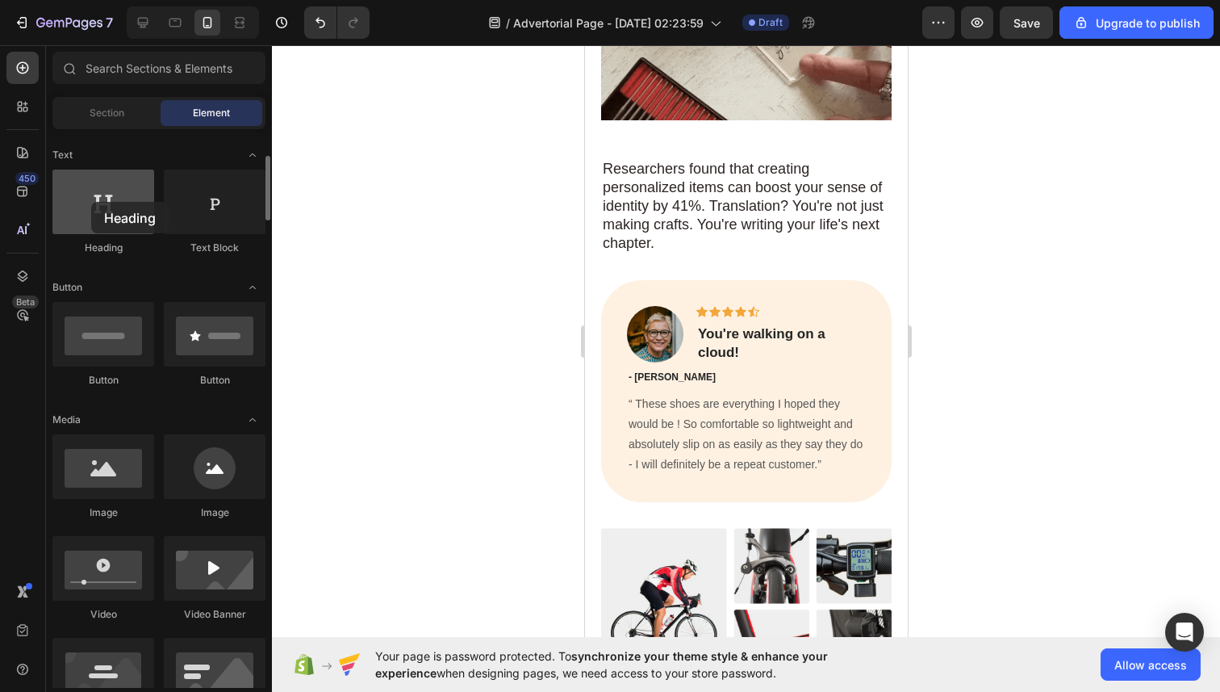
click at [91, 201] on div at bounding box center [103, 201] width 102 height 65
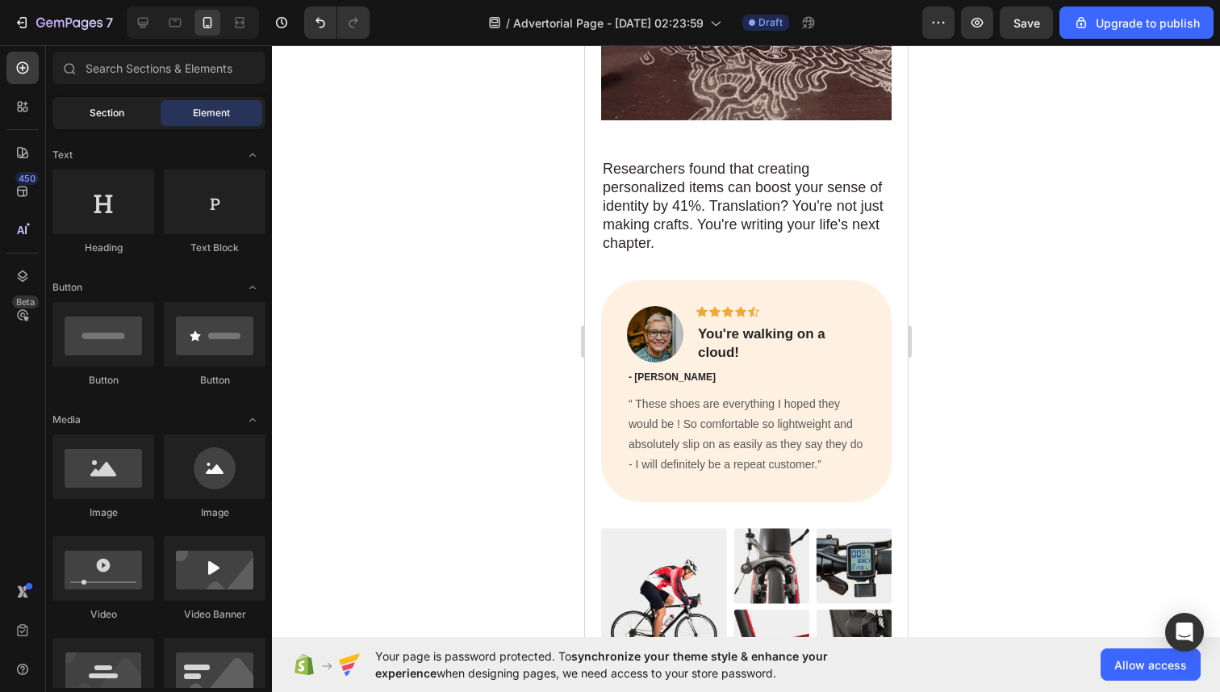
click at [91, 113] on span "Section" at bounding box center [107, 113] width 35 height 15
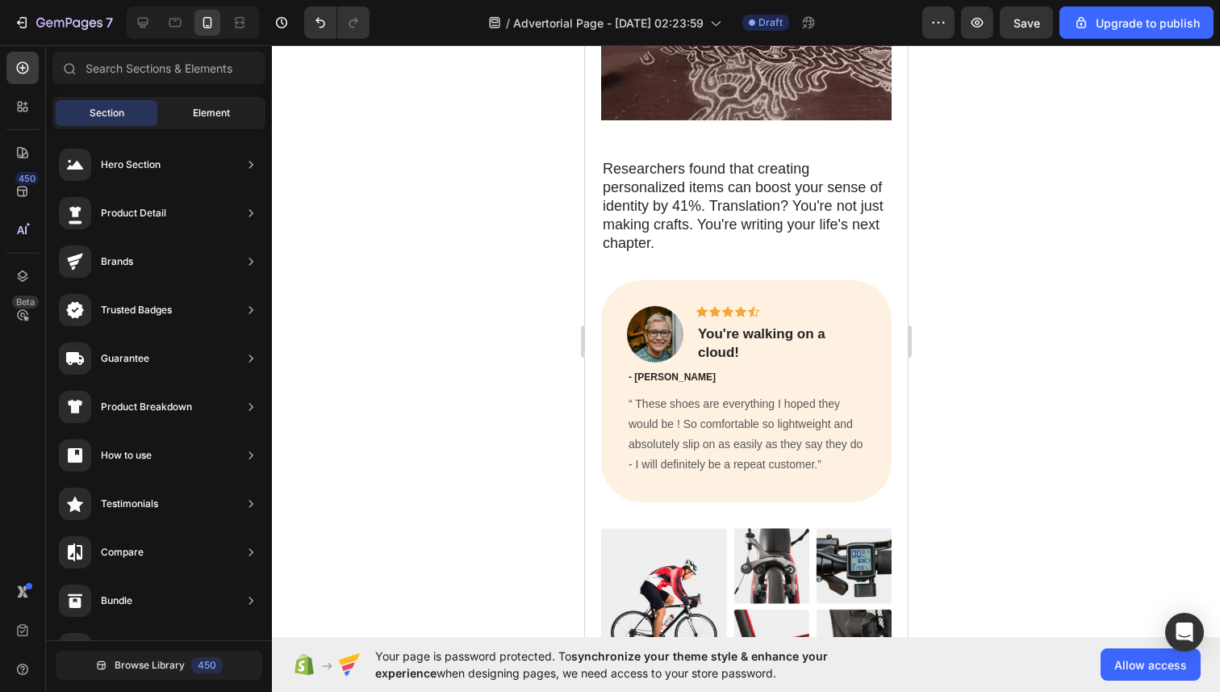
click at [189, 107] on div "Element" at bounding box center [212, 113] width 102 height 26
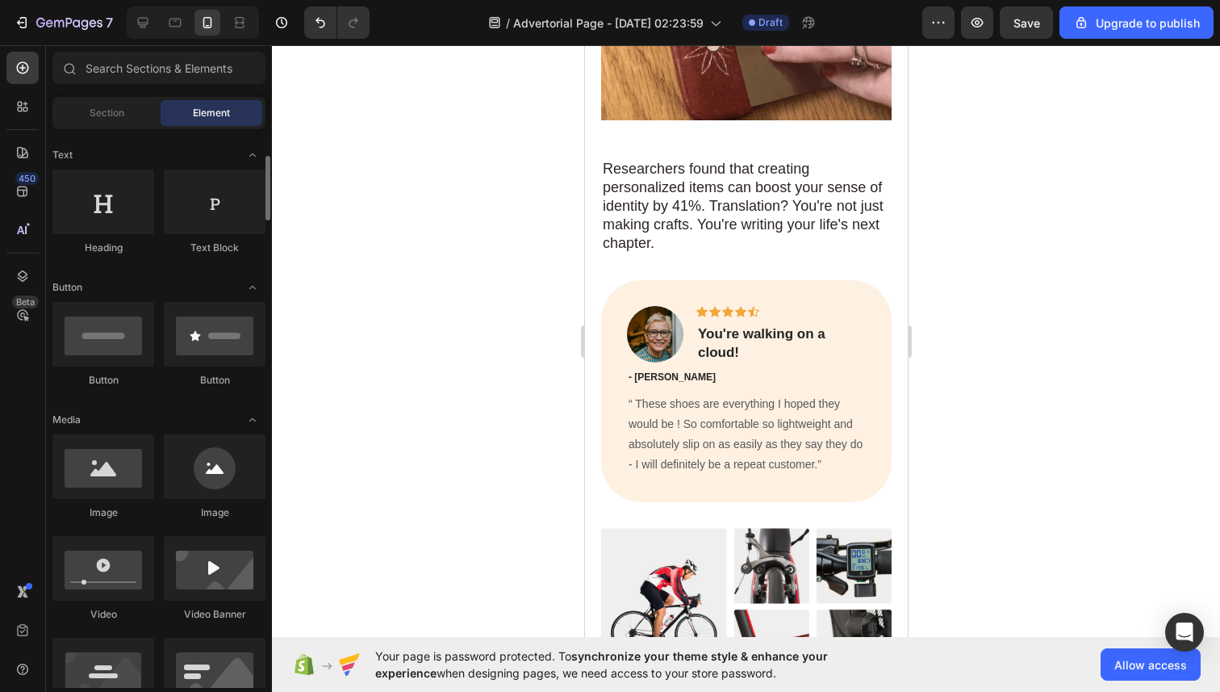
scroll to position [0, 0]
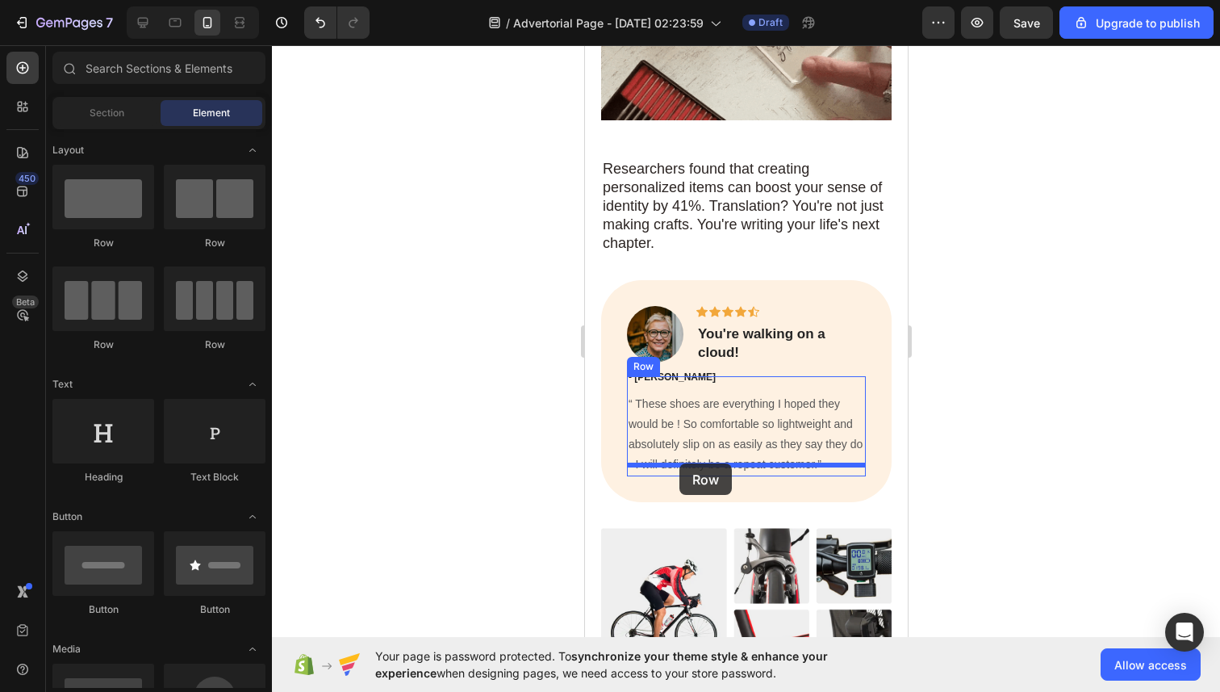
drag, startPoint x: 777, startPoint y: 233, endPoint x: 679, endPoint y: 463, distance: 250.2
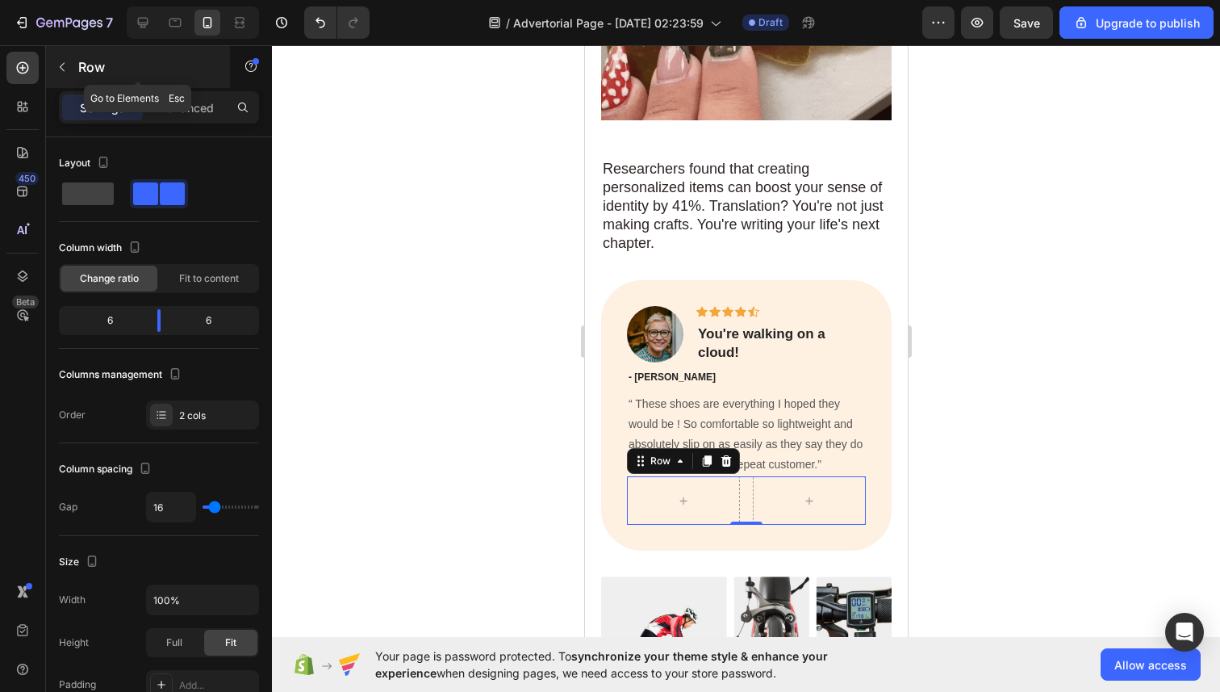
click at [67, 69] on icon "button" at bounding box center [62, 67] width 13 height 13
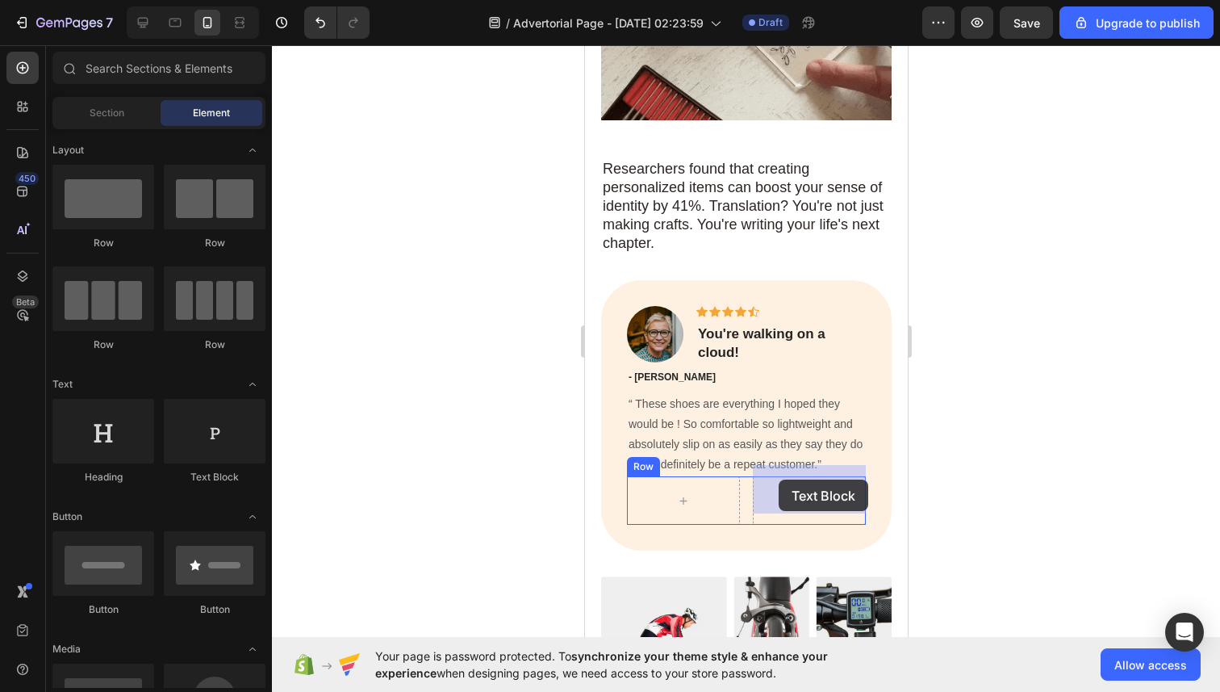
drag, startPoint x: 769, startPoint y: 483, endPoint x: 778, endPoint y: 479, distance: 9.4
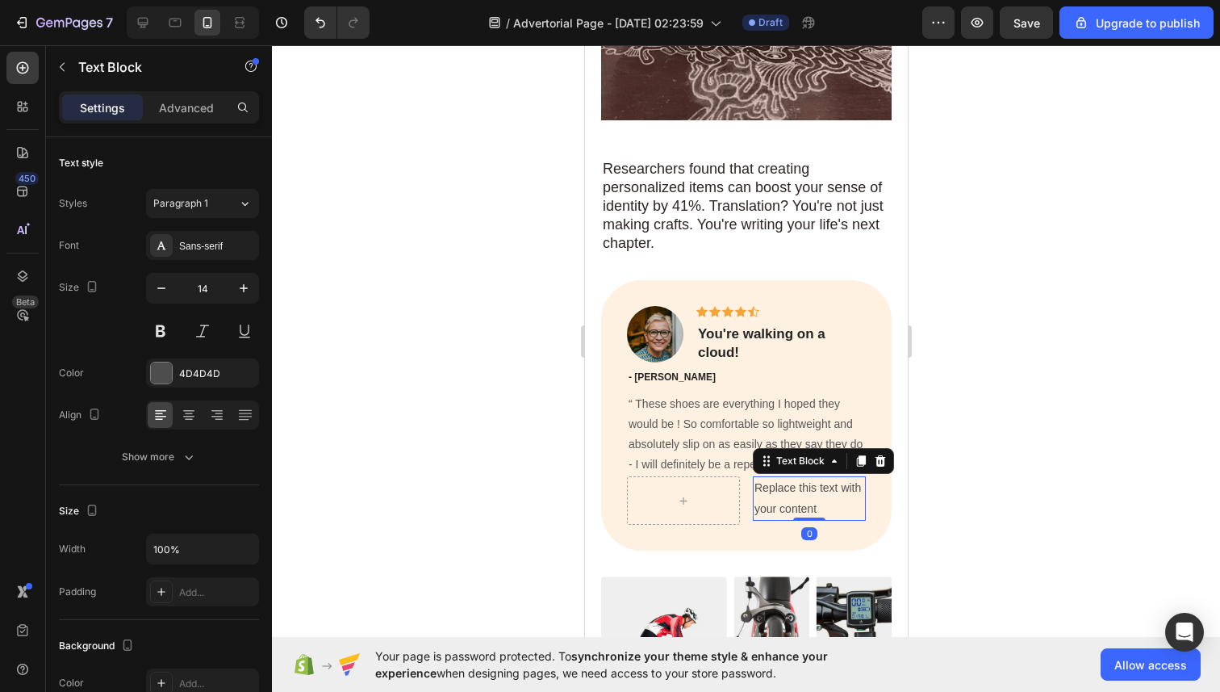
click at [778, 479] on div "Replace this text with your content" at bounding box center [808, 498] width 113 height 44
click at [778, 479] on p "Replace this text with your content" at bounding box center [809, 498] width 110 height 40
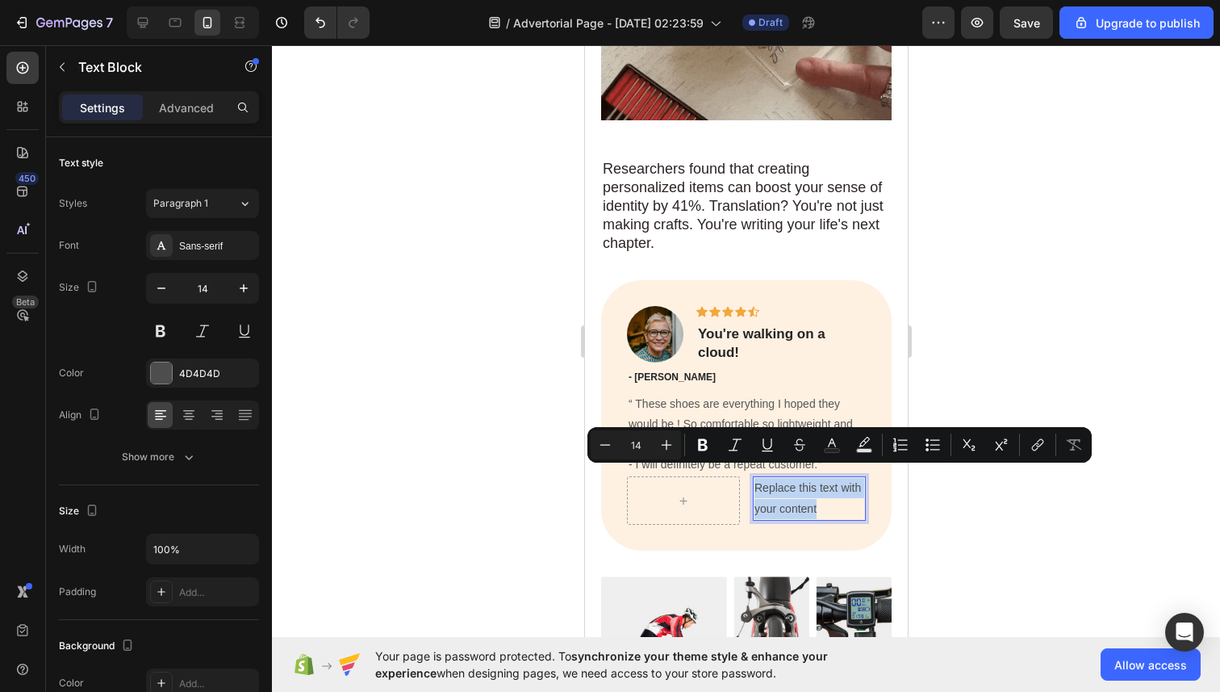
click at [778, 479] on p "Replace this text with your content" at bounding box center [809, 498] width 110 height 40
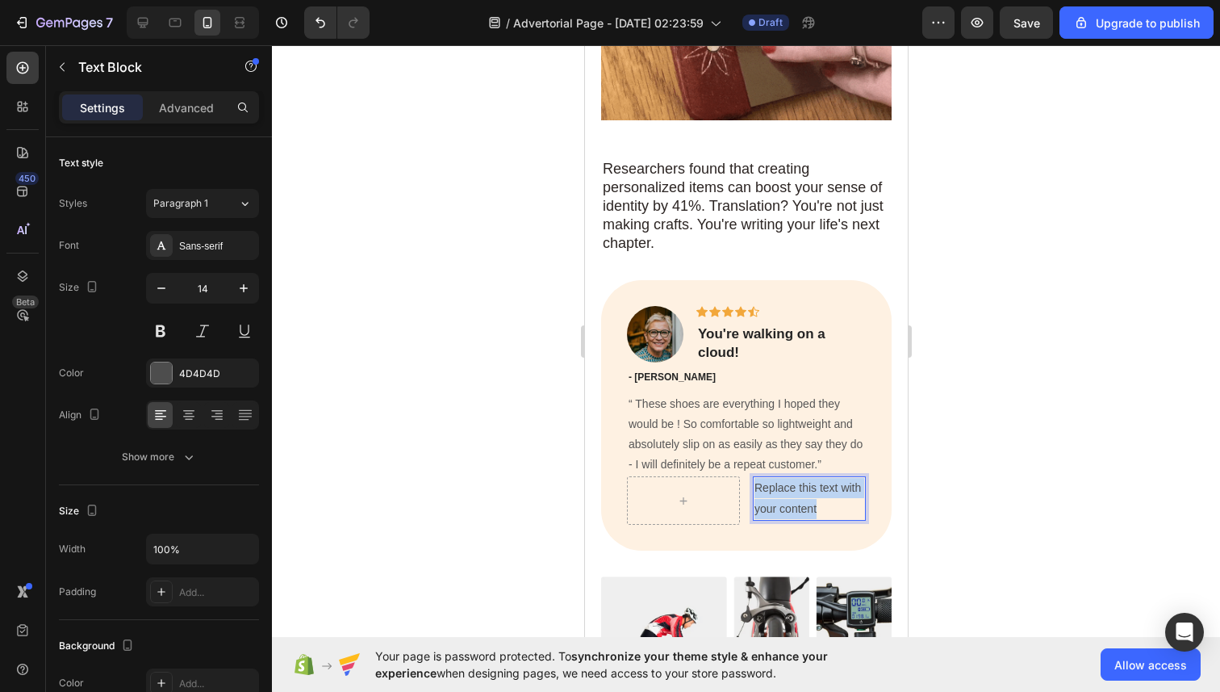
click at [778, 479] on p "Replace this text with your content" at bounding box center [809, 498] width 110 height 40
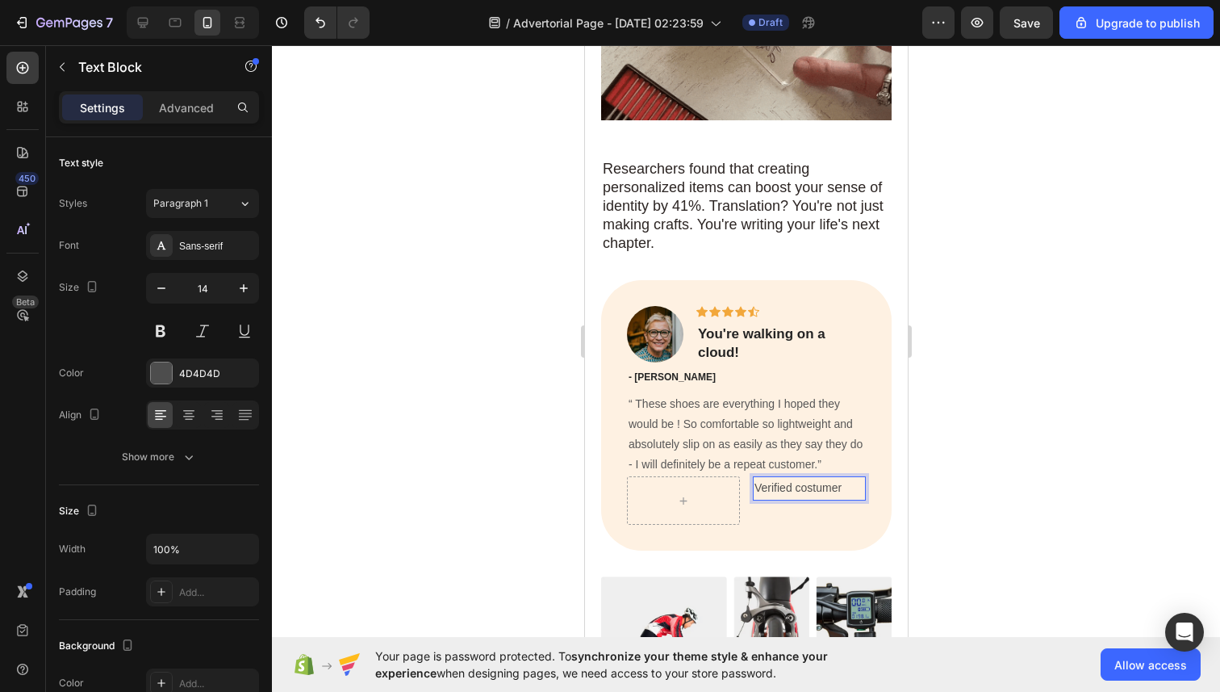
click at [814, 478] on p "Verified costumer" at bounding box center [809, 488] width 110 height 20
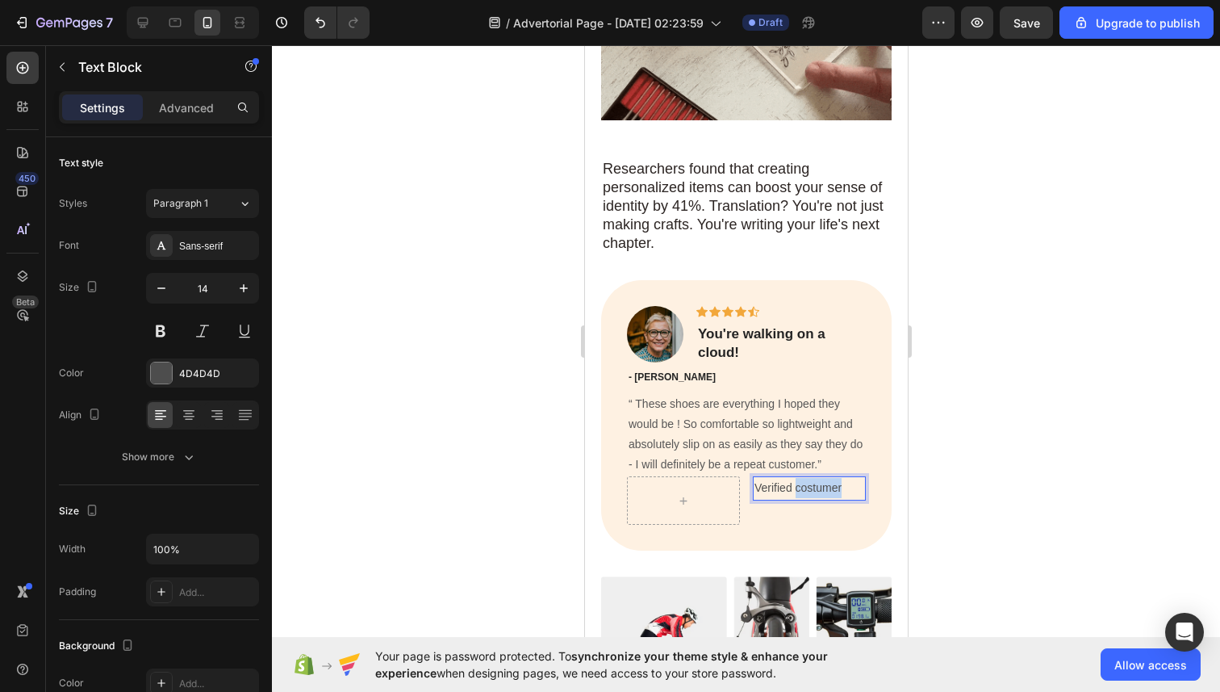
click at [814, 478] on p "Verified costumer" at bounding box center [809, 488] width 110 height 20
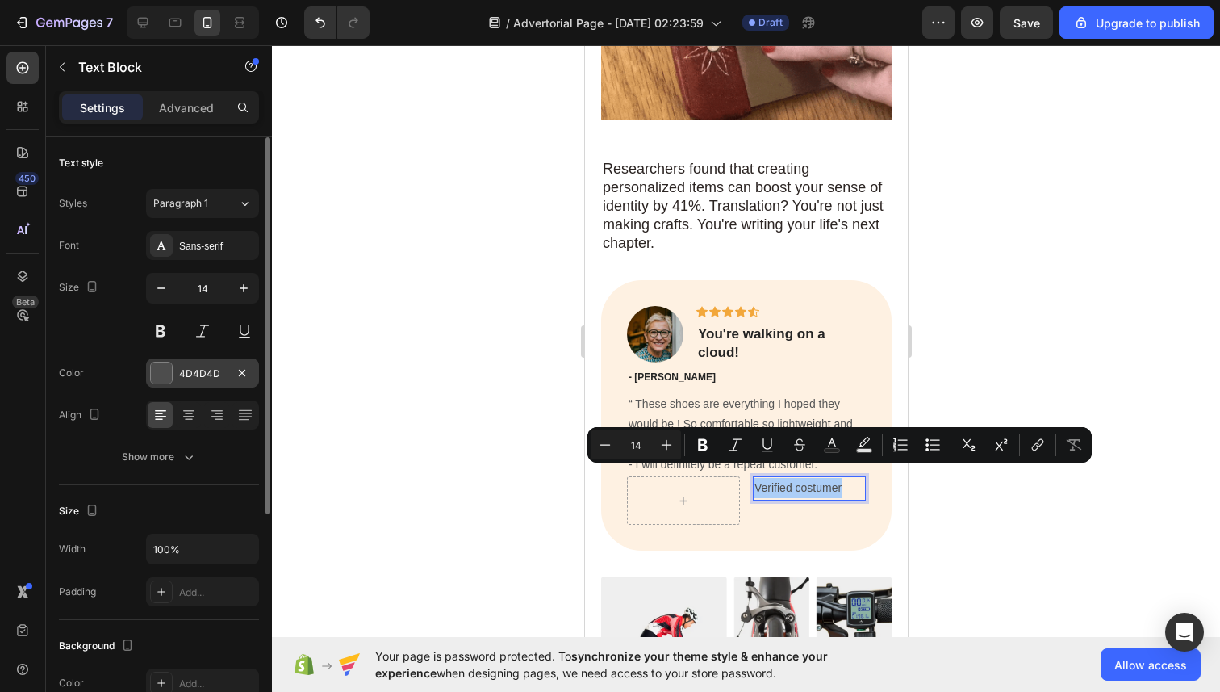
click at [150, 367] on div at bounding box center [161, 373] width 23 height 23
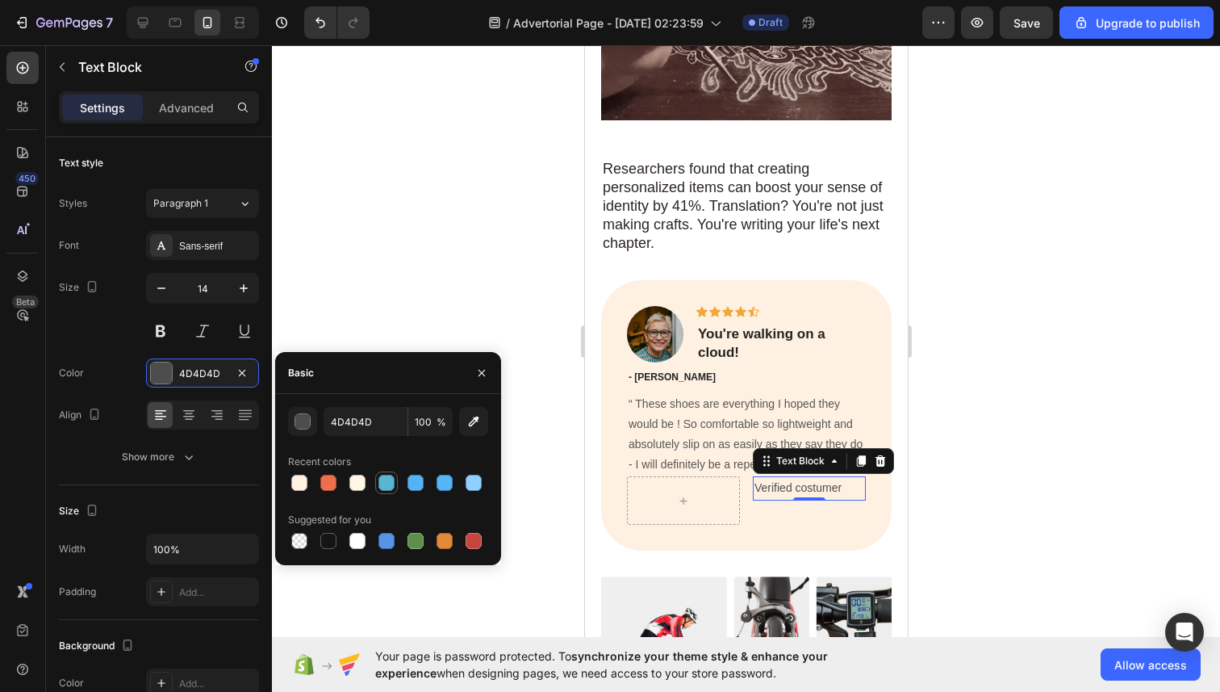
click at [378, 484] on div at bounding box center [386, 483] width 16 height 16
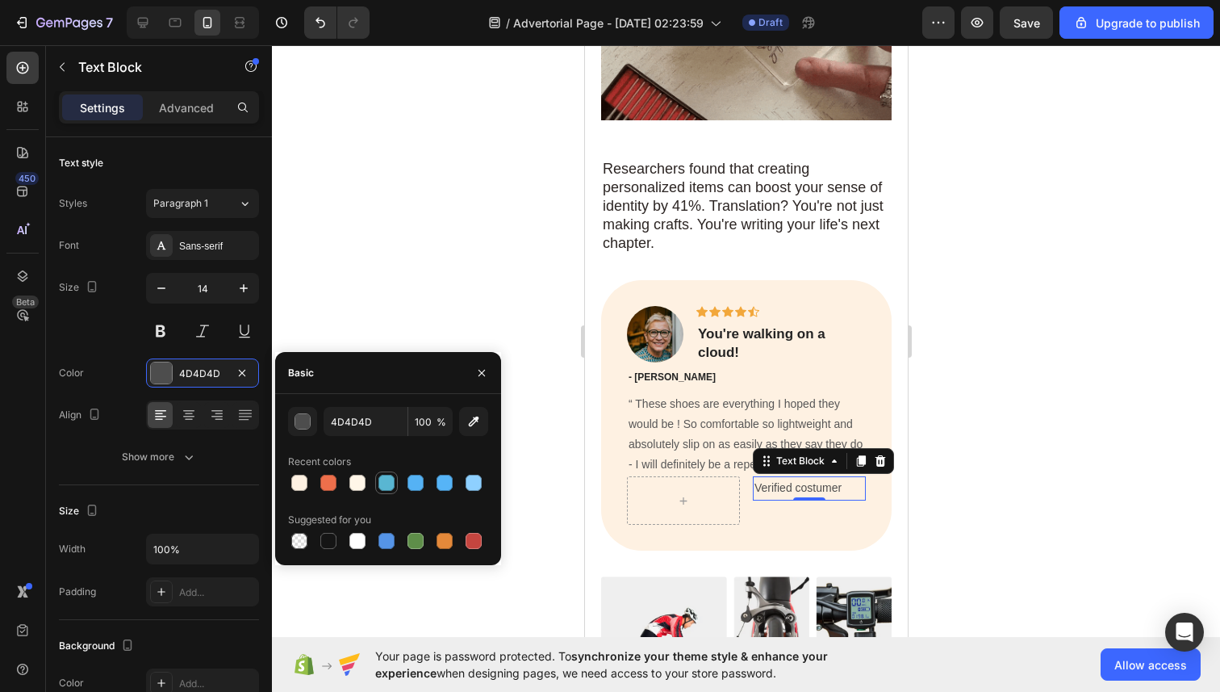
type input "59B6D2"
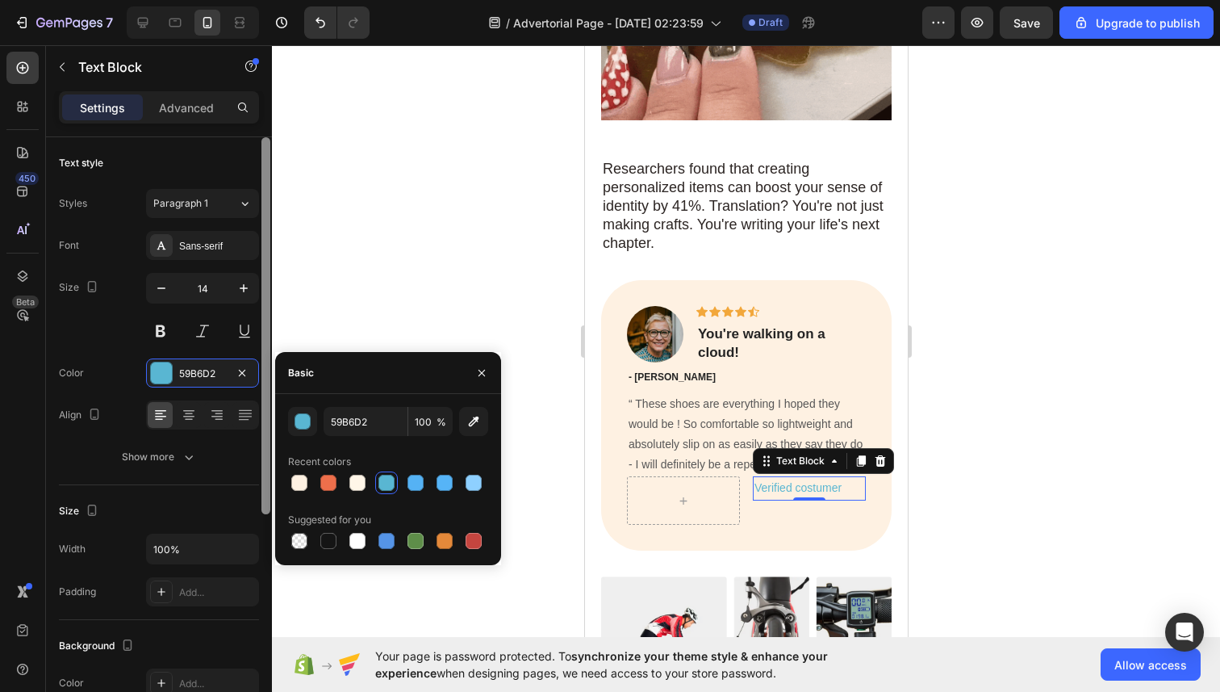
click at [263, 348] on div at bounding box center [265, 325] width 9 height 377
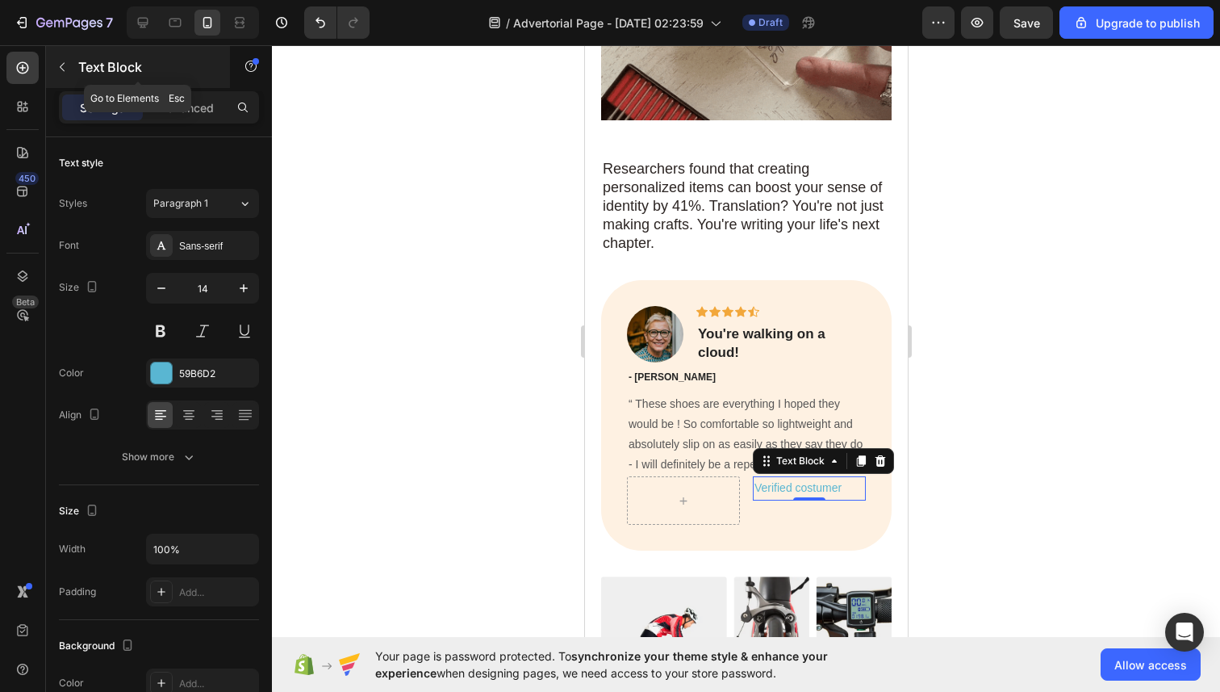
click at [66, 65] on icon "button" at bounding box center [62, 67] width 13 height 13
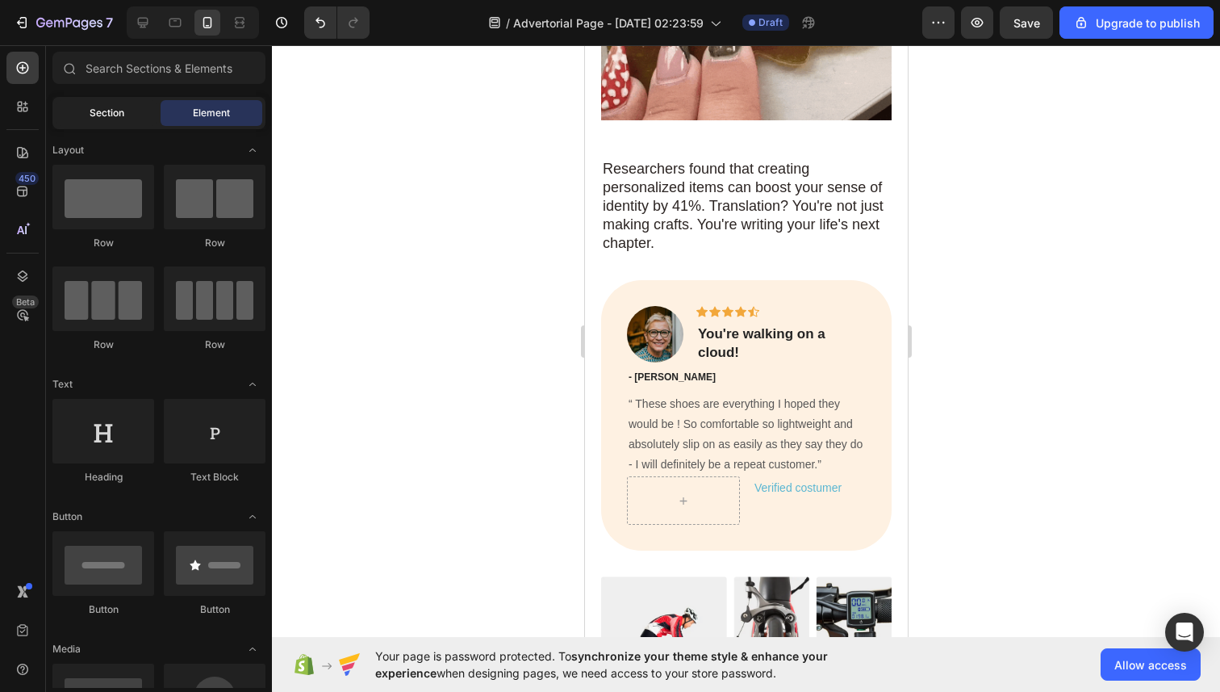
click at [132, 119] on div "Section" at bounding box center [107, 113] width 102 height 26
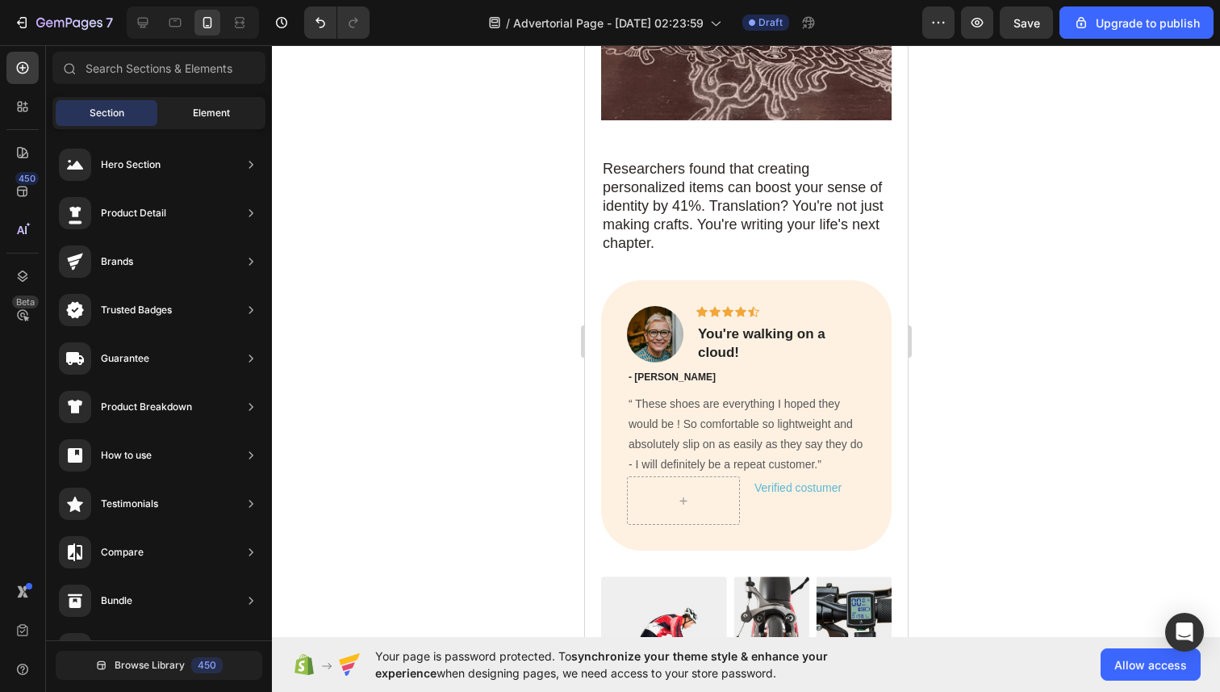
click at [183, 107] on div "Element" at bounding box center [212, 113] width 102 height 26
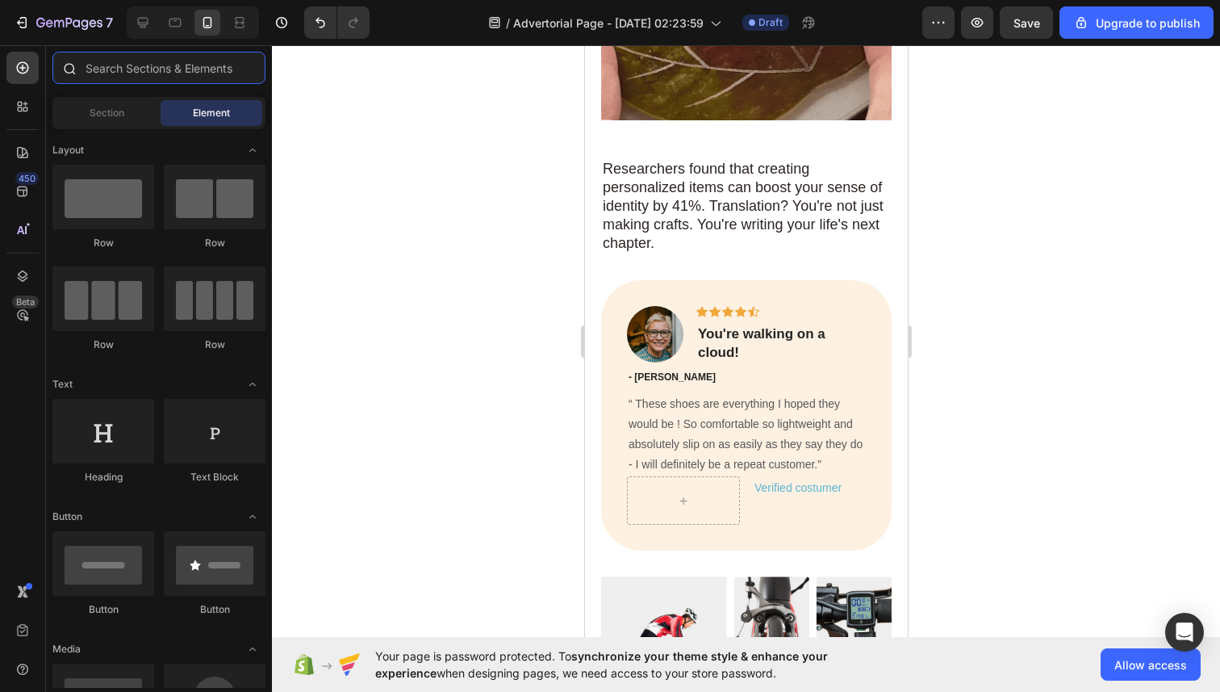
click at [146, 83] on input "text" at bounding box center [158, 68] width 213 height 32
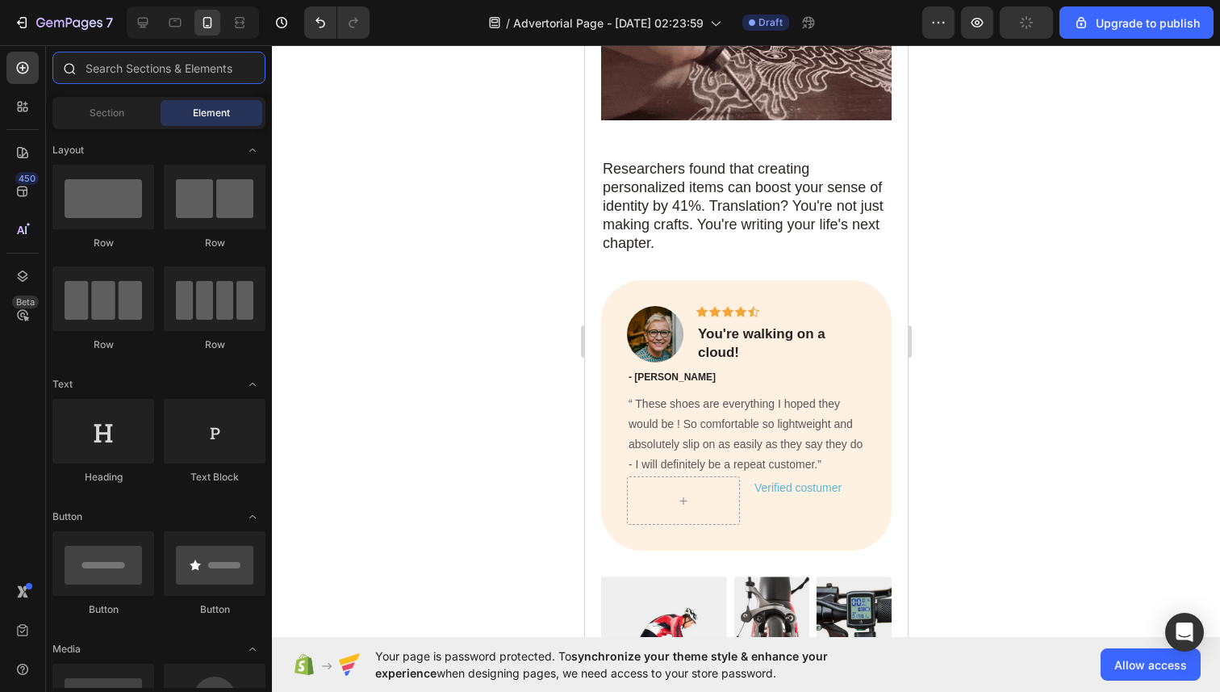
type input "i"
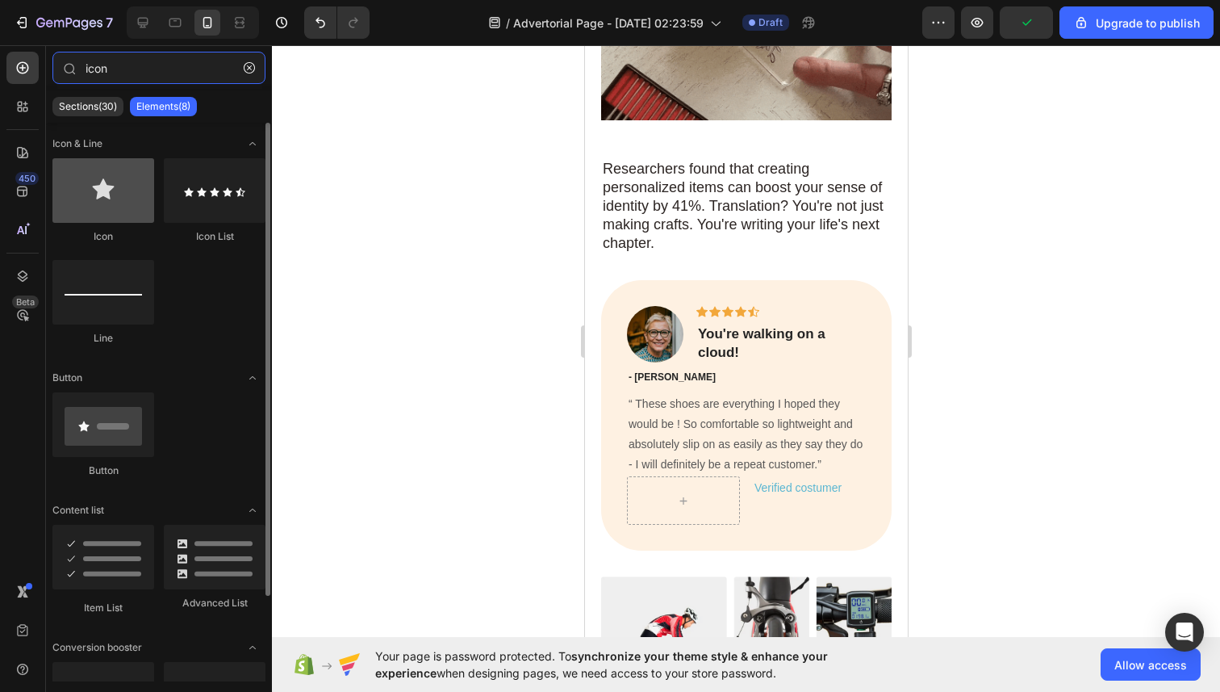
type input "icon"
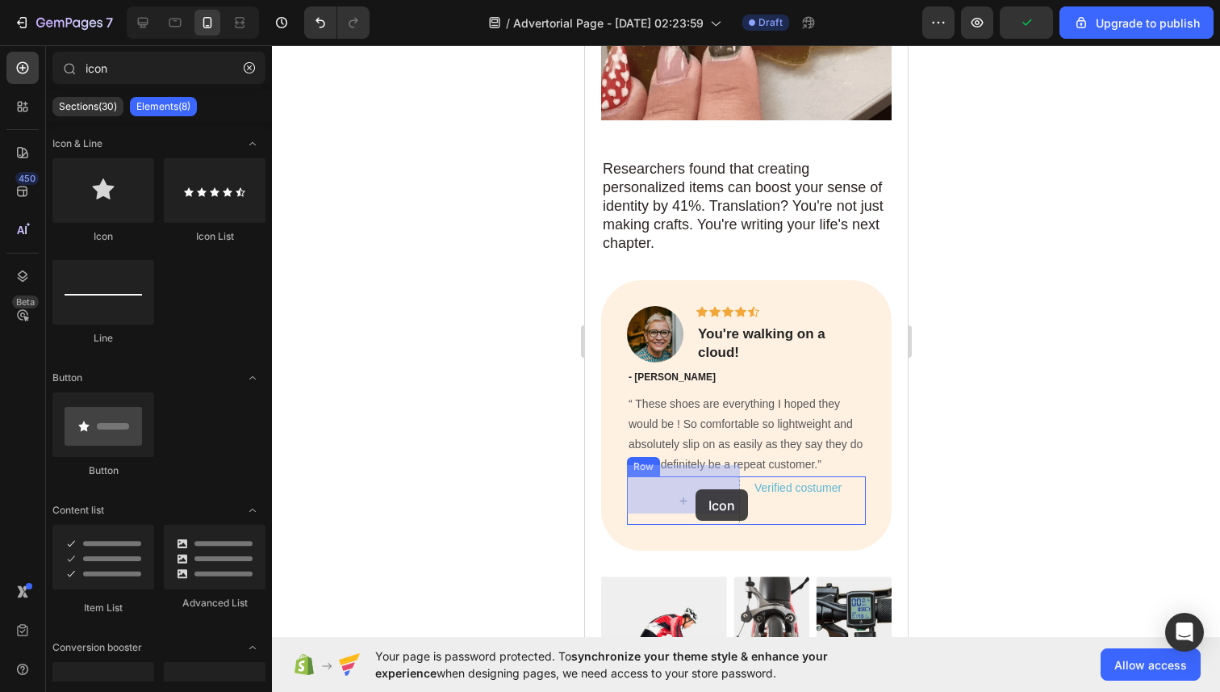
drag, startPoint x: 697, startPoint y: 246, endPoint x: 694, endPoint y: 487, distance: 241.3
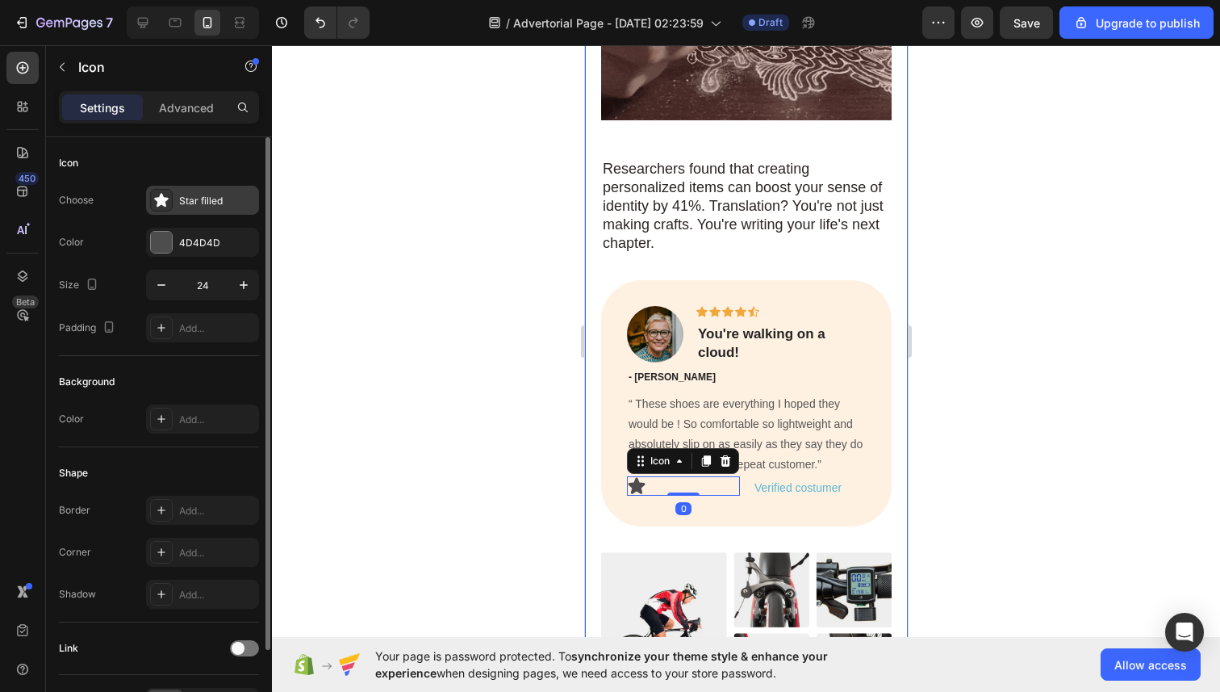
click at [203, 210] on div "Star filled" at bounding box center [202, 200] width 113 height 29
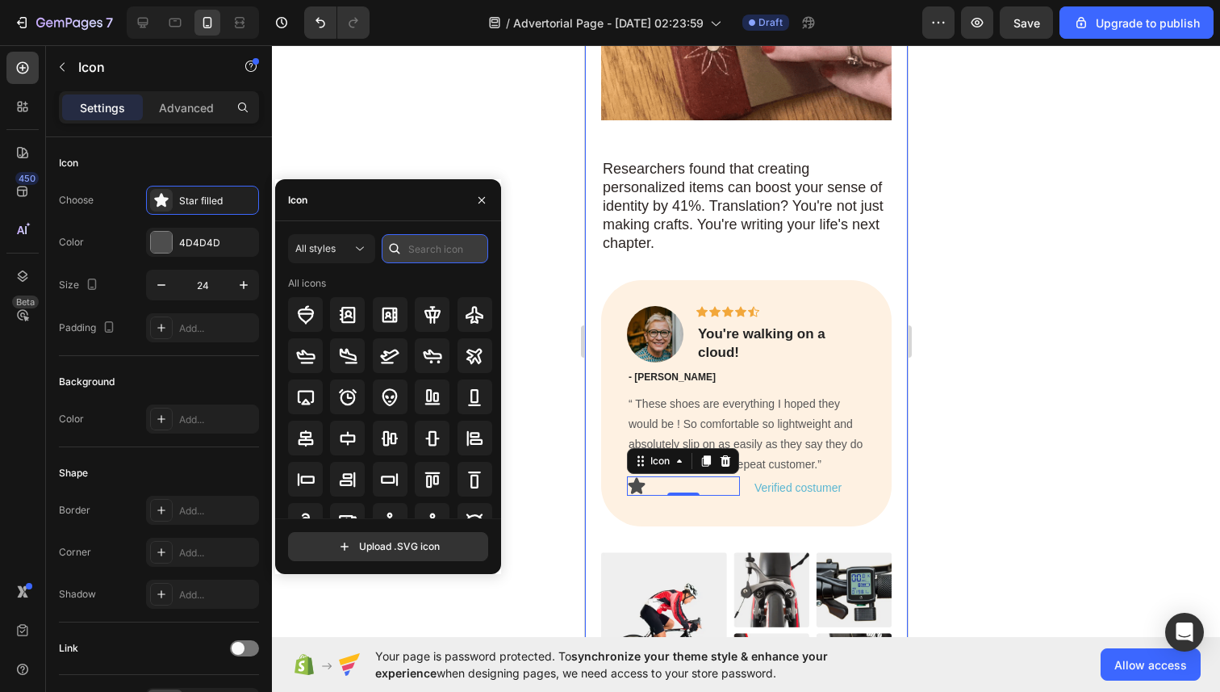
click at [447, 249] on input "text" at bounding box center [435, 248] width 107 height 29
click at [449, 246] on input "star" at bounding box center [435, 248] width 107 height 29
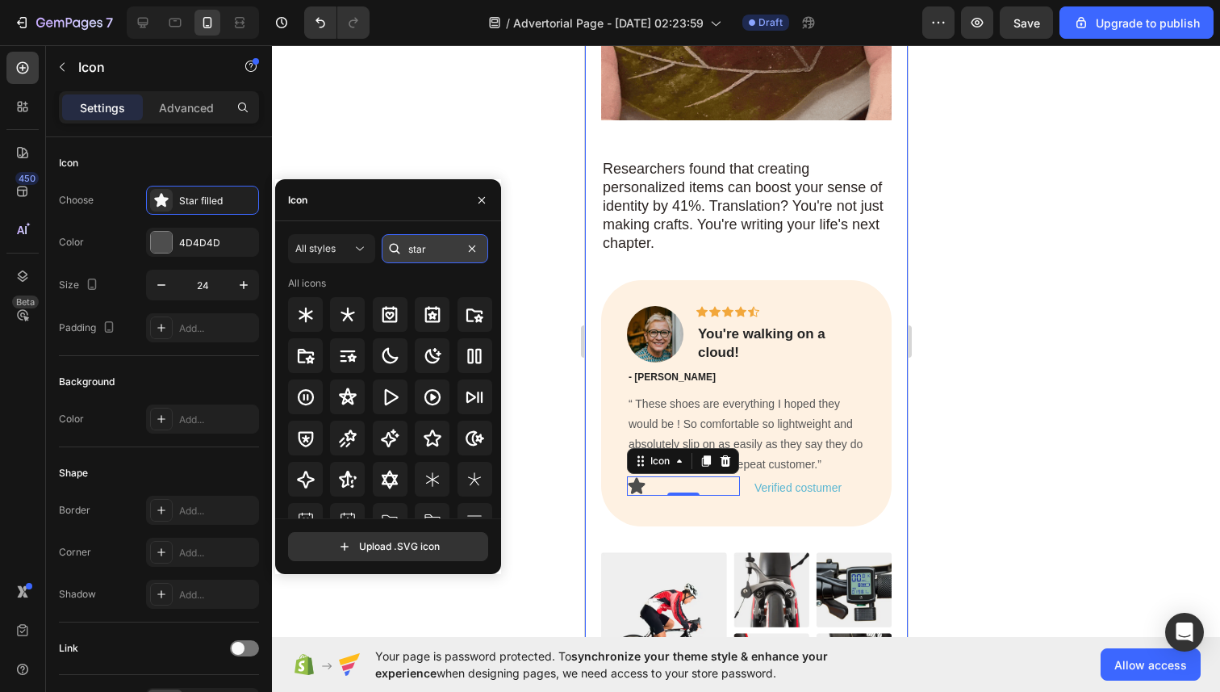
click at [449, 246] on input "star" at bounding box center [435, 248] width 107 height 29
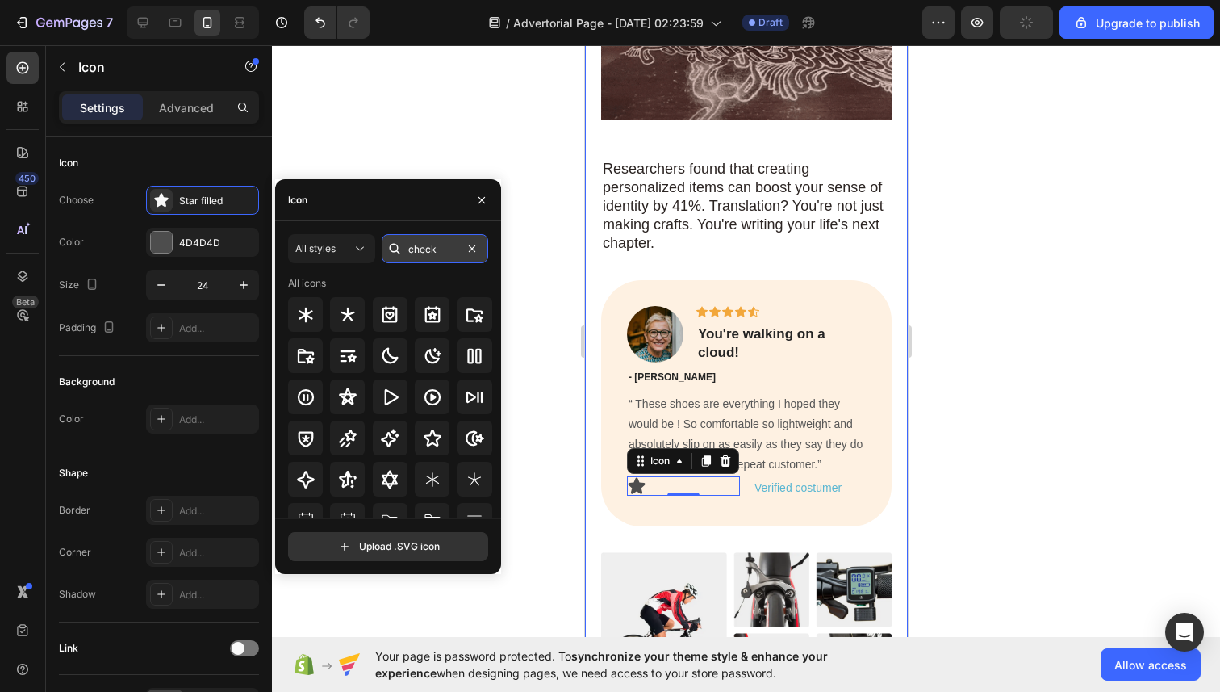
type input "check"
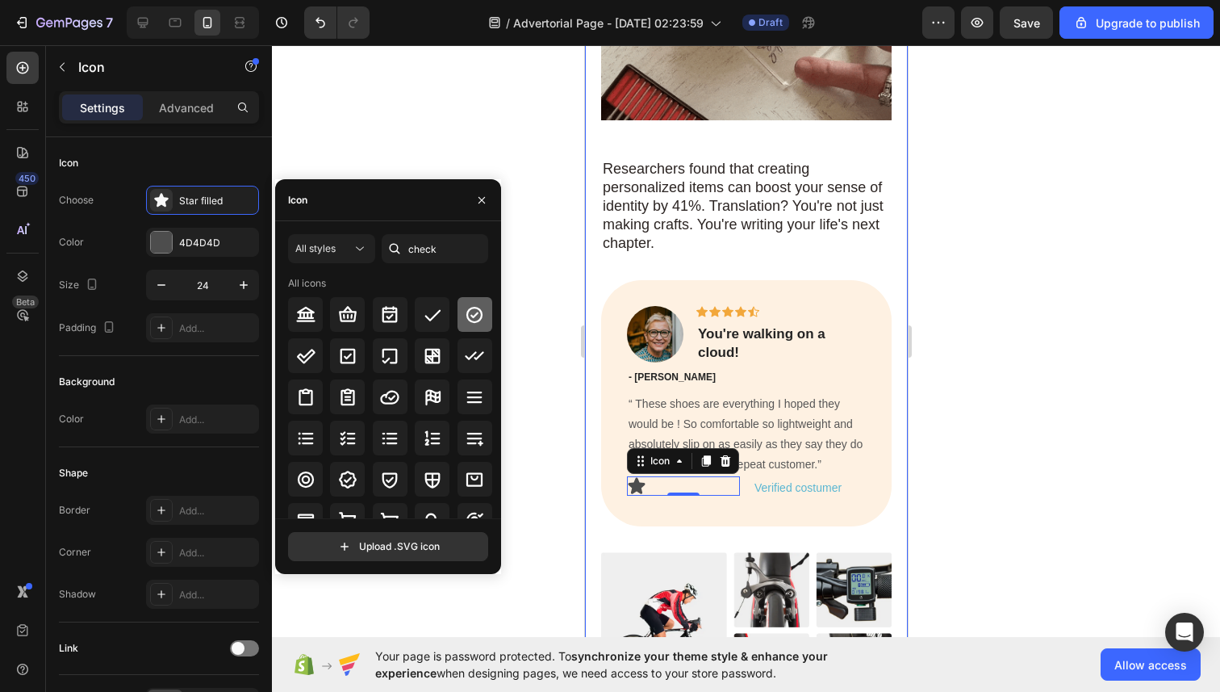
drag, startPoint x: 462, startPoint y: 320, endPoint x: 458, endPoint y: 329, distance: 9.8
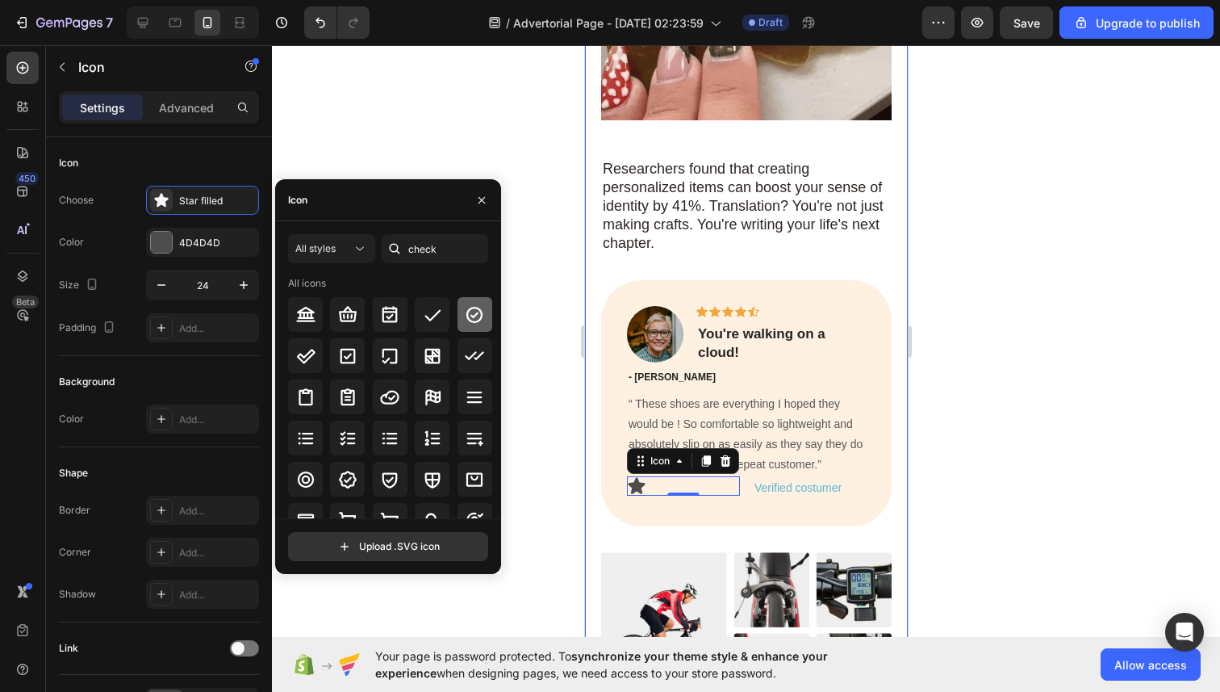
click at [458, 329] on div at bounding box center [475, 314] width 35 height 35
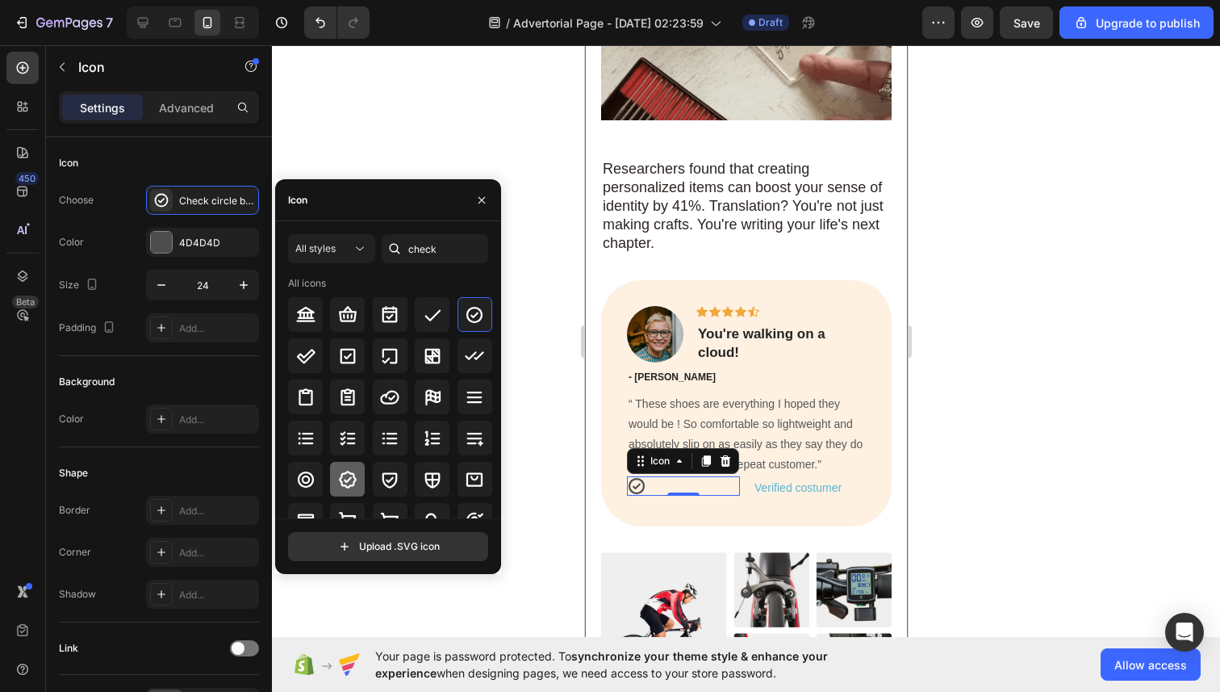
click at [353, 487] on icon at bounding box center [347, 479] width 19 height 19
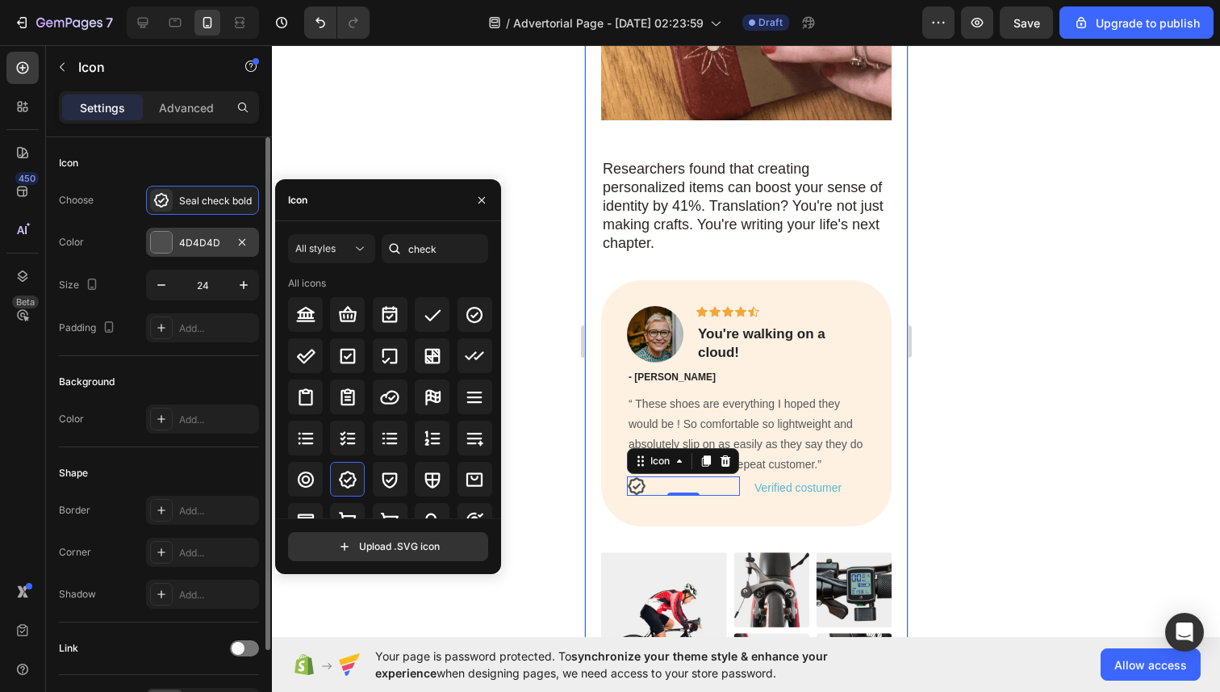
click at [171, 240] on div at bounding box center [161, 242] width 21 height 21
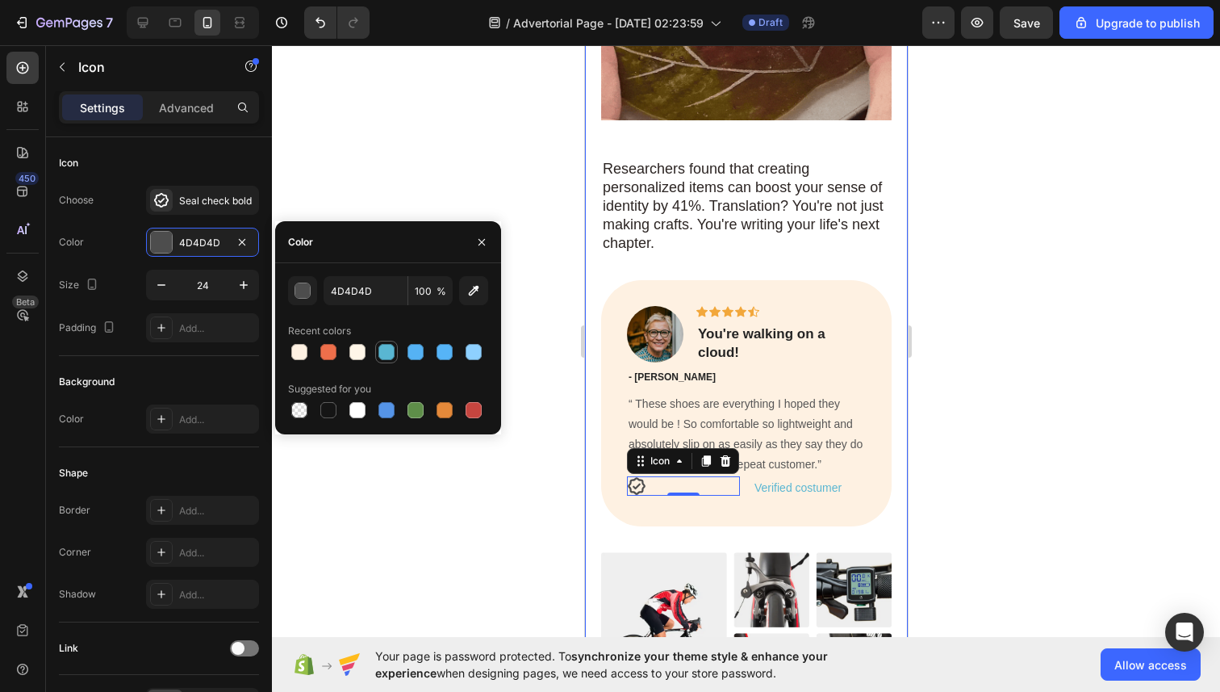
click at [382, 349] on div at bounding box center [386, 352] width 16 height 16
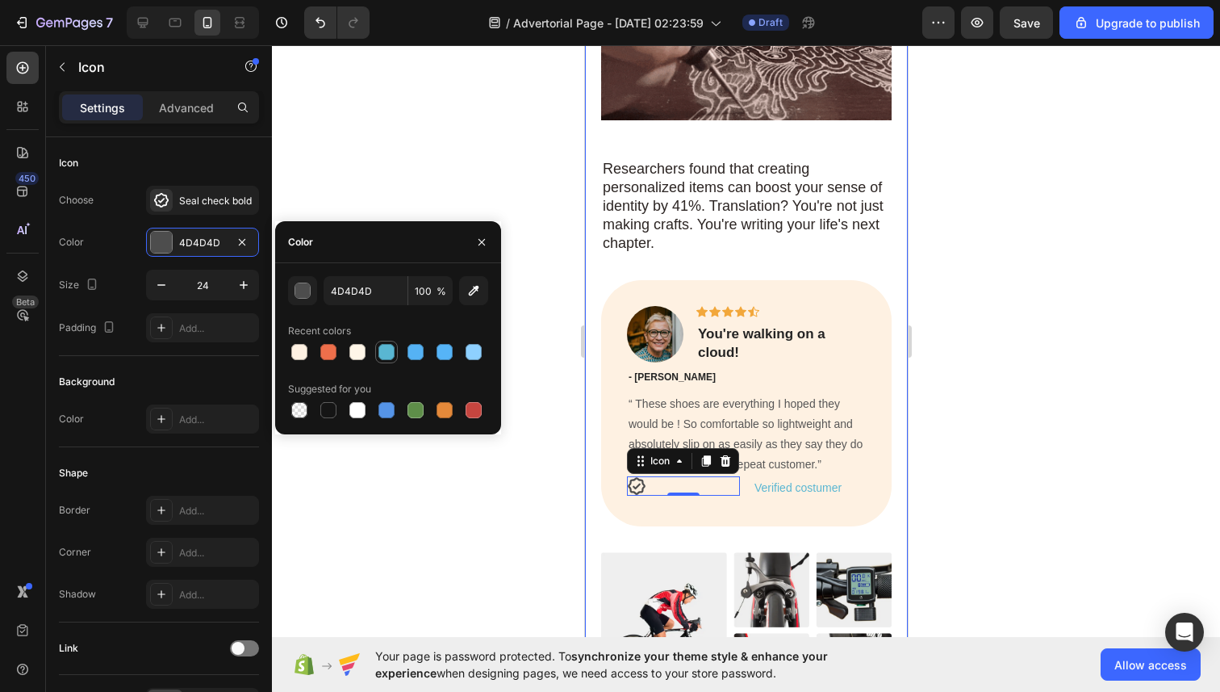
type input "59B6D2"
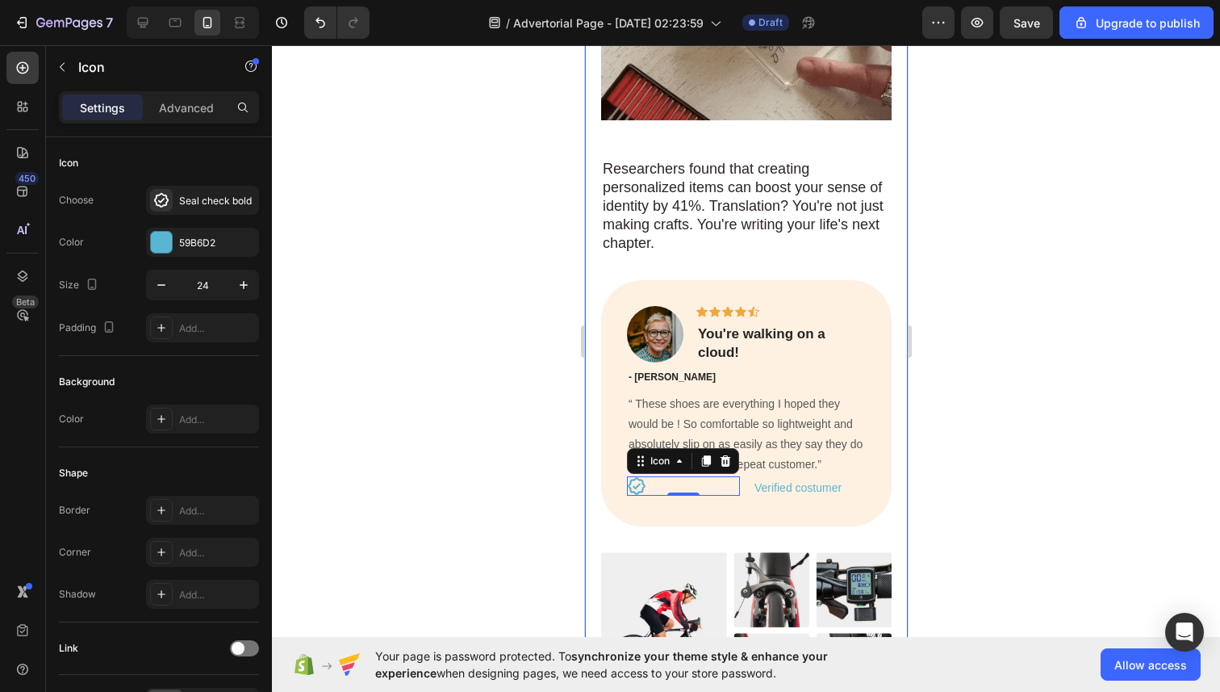
click at [387, 186] on div at bounding box center [746, 368] width 948 height 646
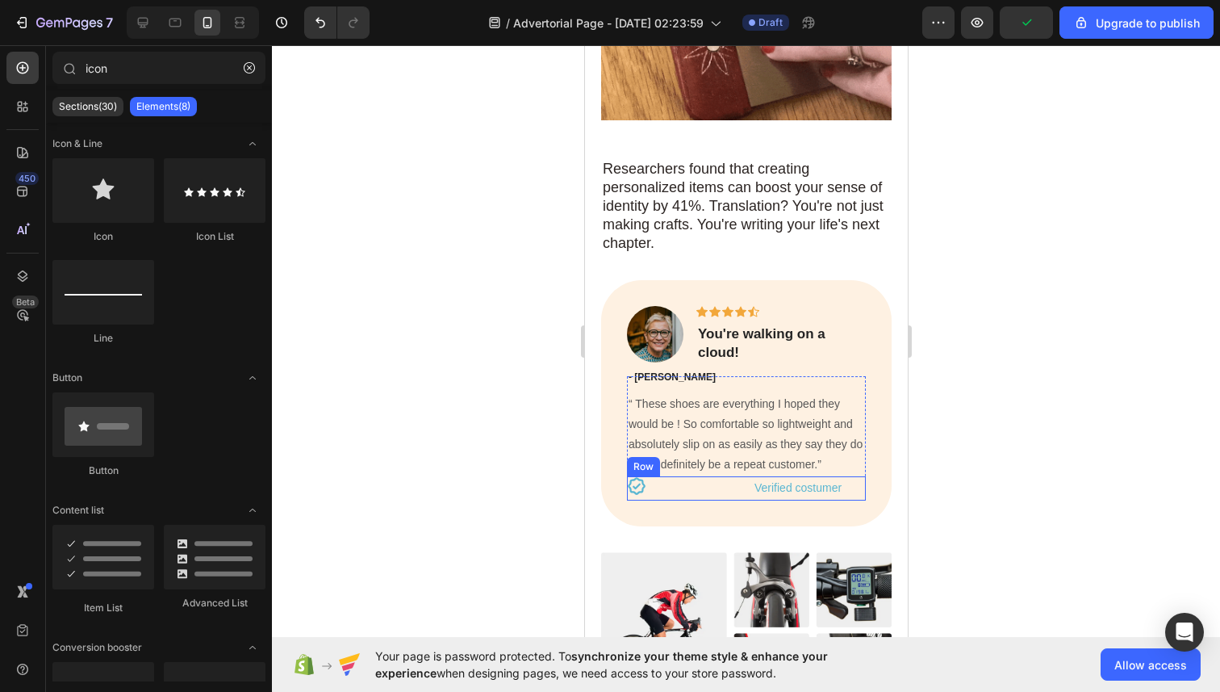
click at [747, 476] on div "Icon Verified costumer Text Block Row" at bounding box center [745, 487] width 239 height 23
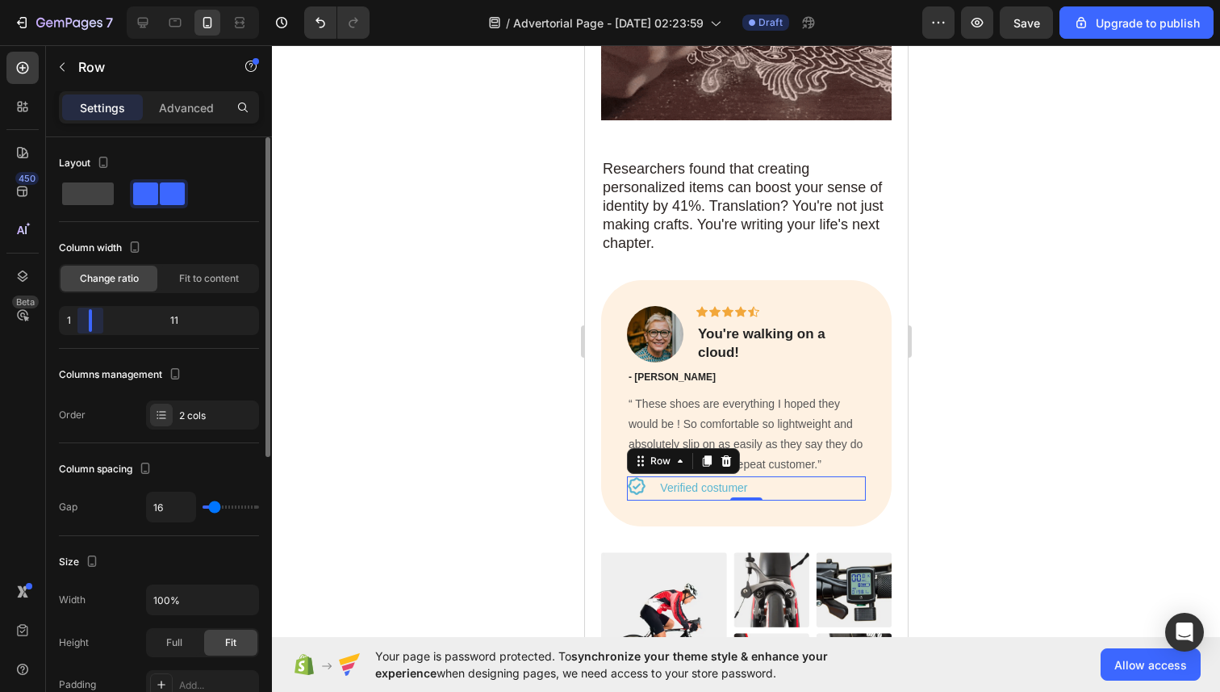
drag, startPoint x: 158, startPoint y: 321, endPoint x: 69, endPoint y: 318, distance: 88.8
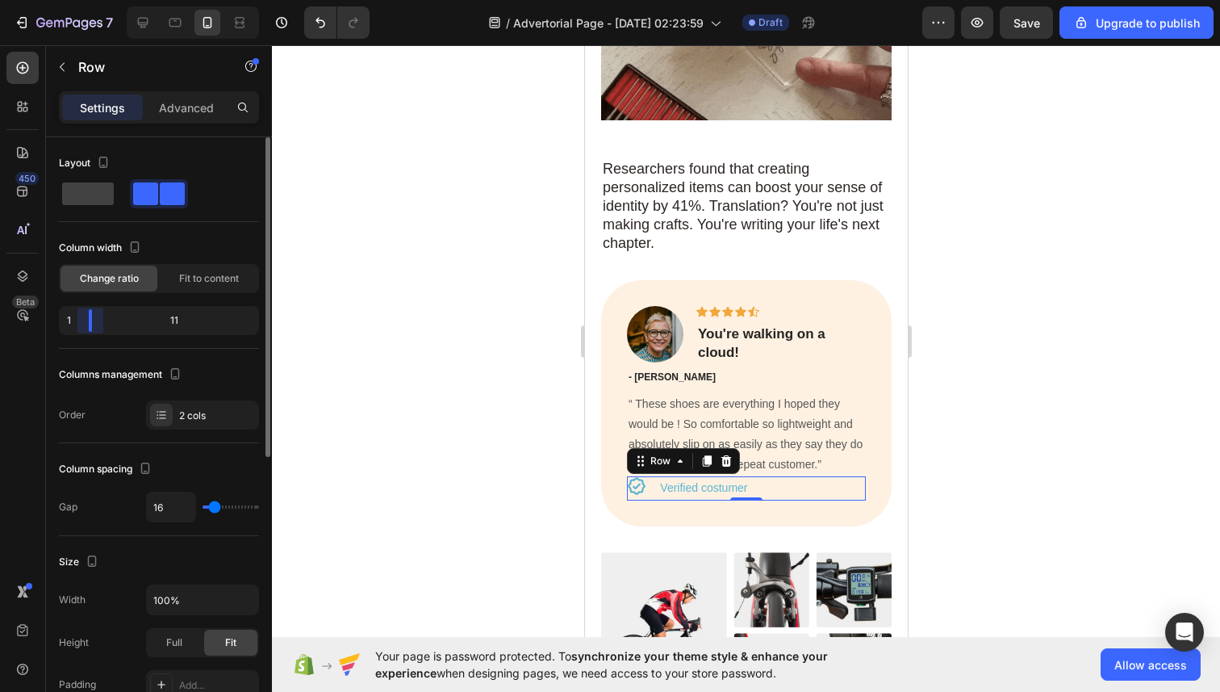
click at [69, 318] on div "1 11" at bounding box center [159, 320] width 200 height 29
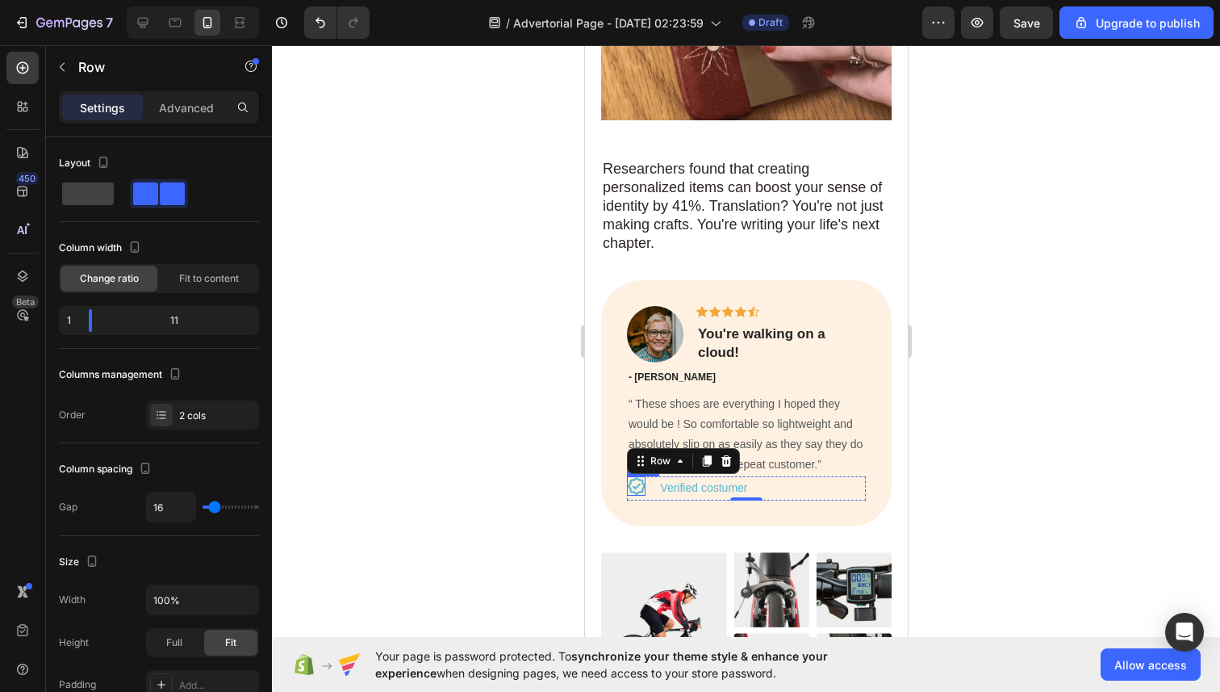
click at [634, 476] on icon at bounding box center [635, 485] width 19 height 19
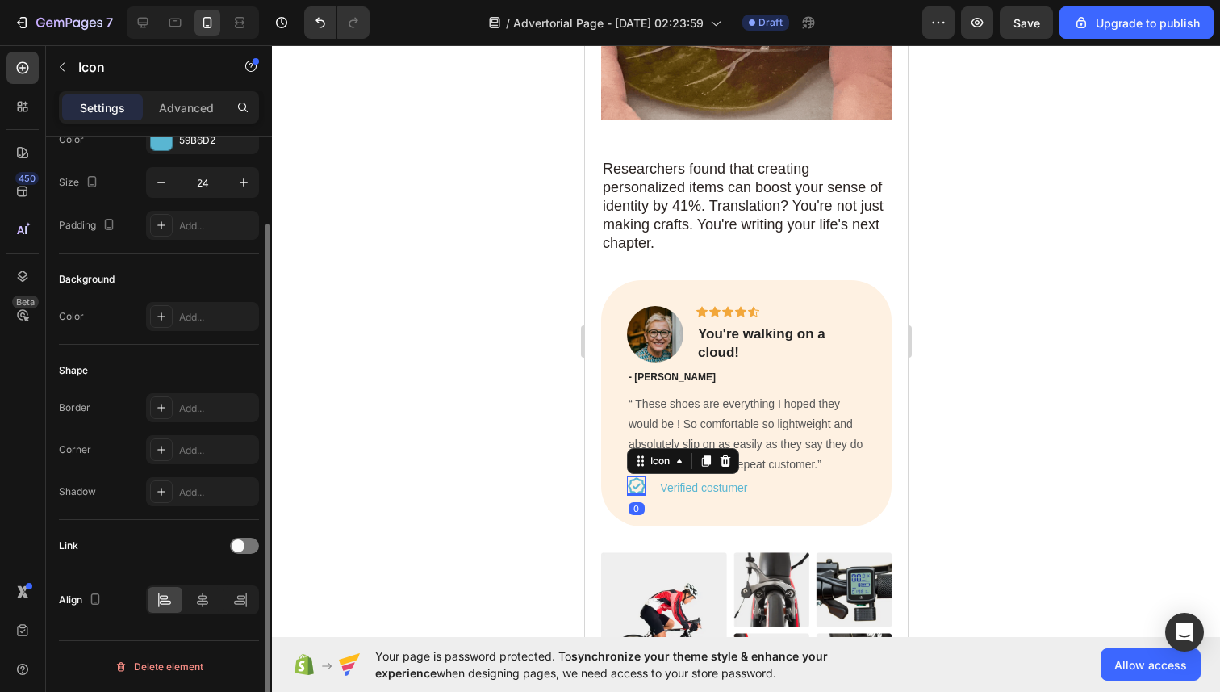
scroll to position [102, 0]
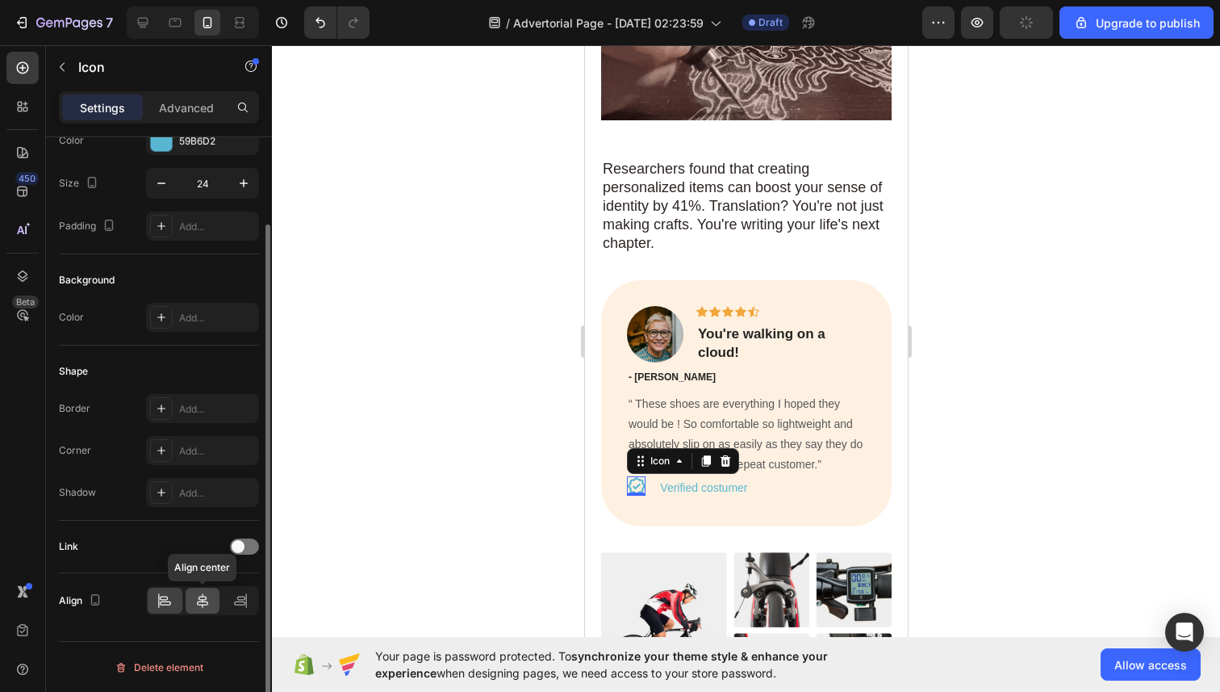
click at [212, 601] on div at bounding box center [203, 601] width 35 height 26
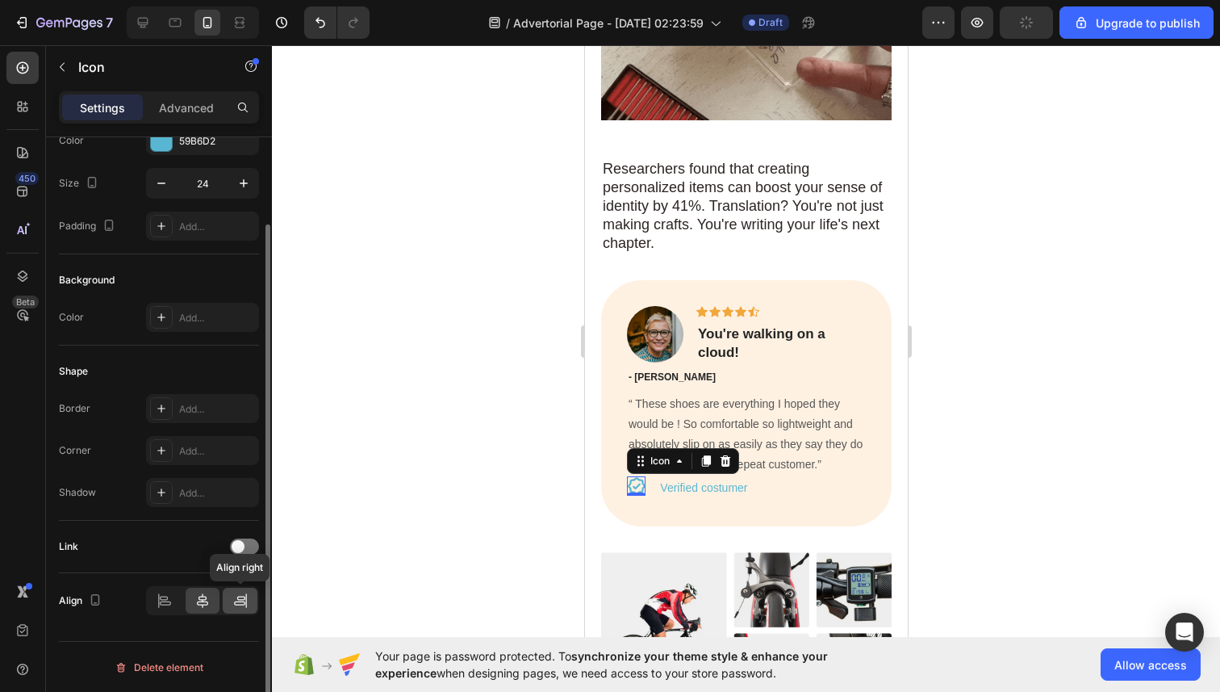
click at [236, 602] on icon at bounding box center [240, 600] width 16 height 16
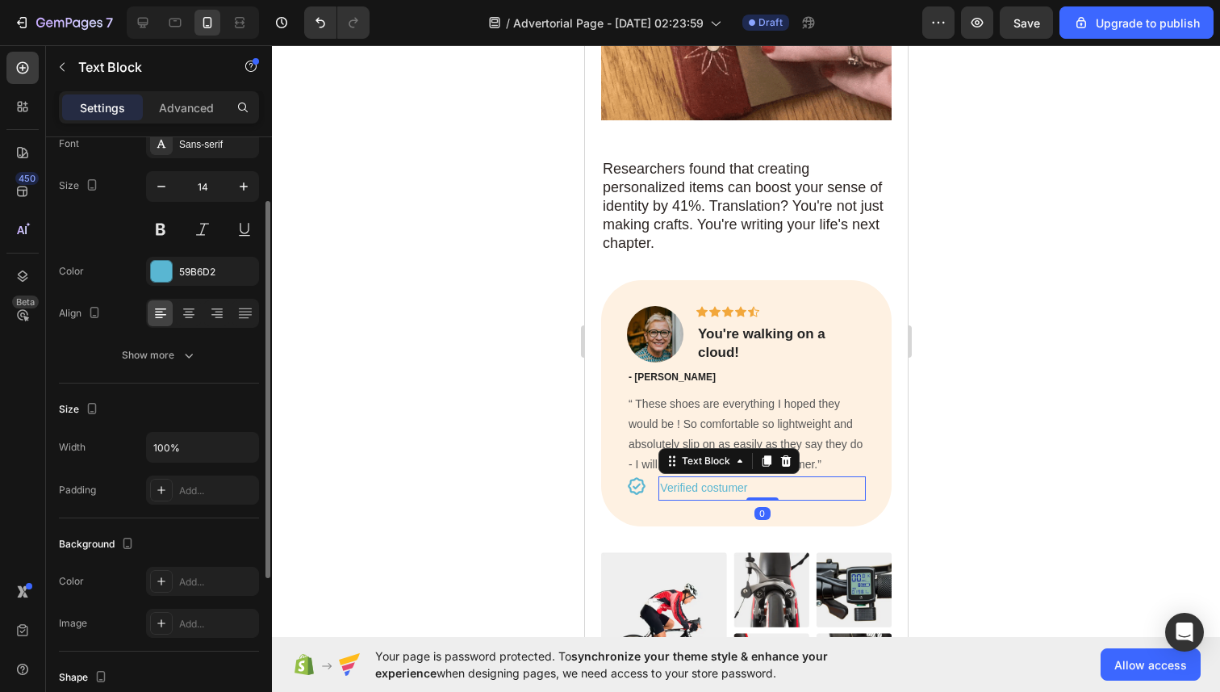
click at [670, 478] on p "Verified costumer" at bounding box center [761, 488] width 204 height 20
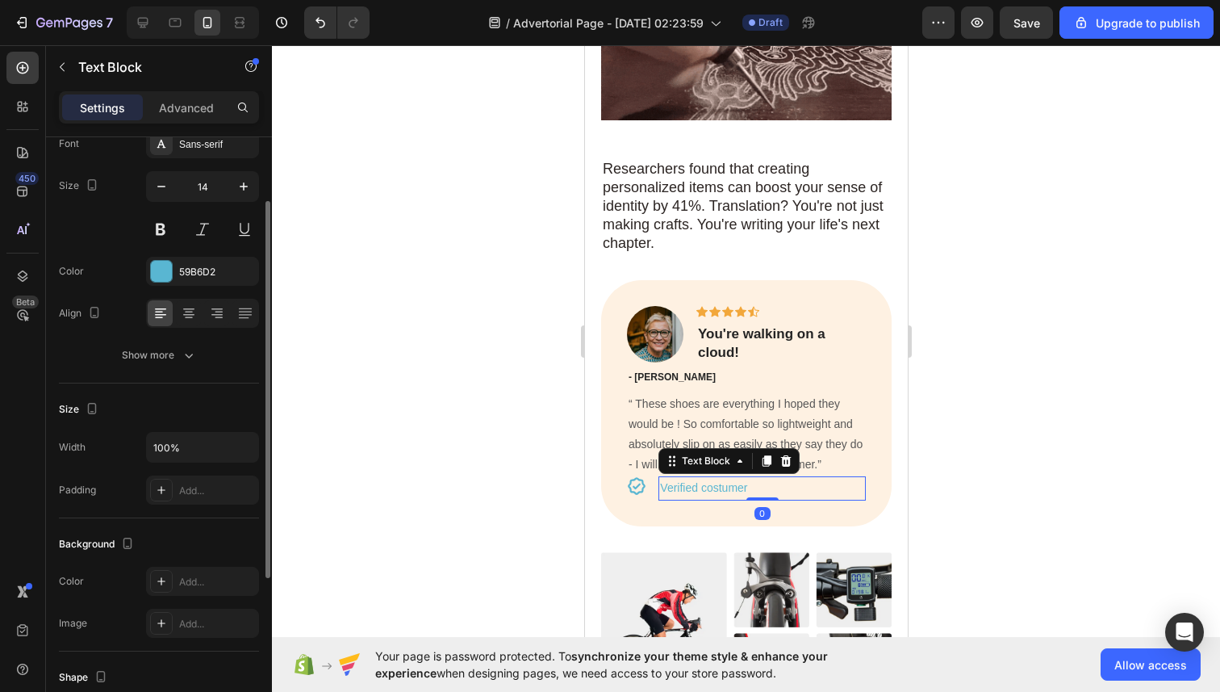
scroll to position [0, 0]
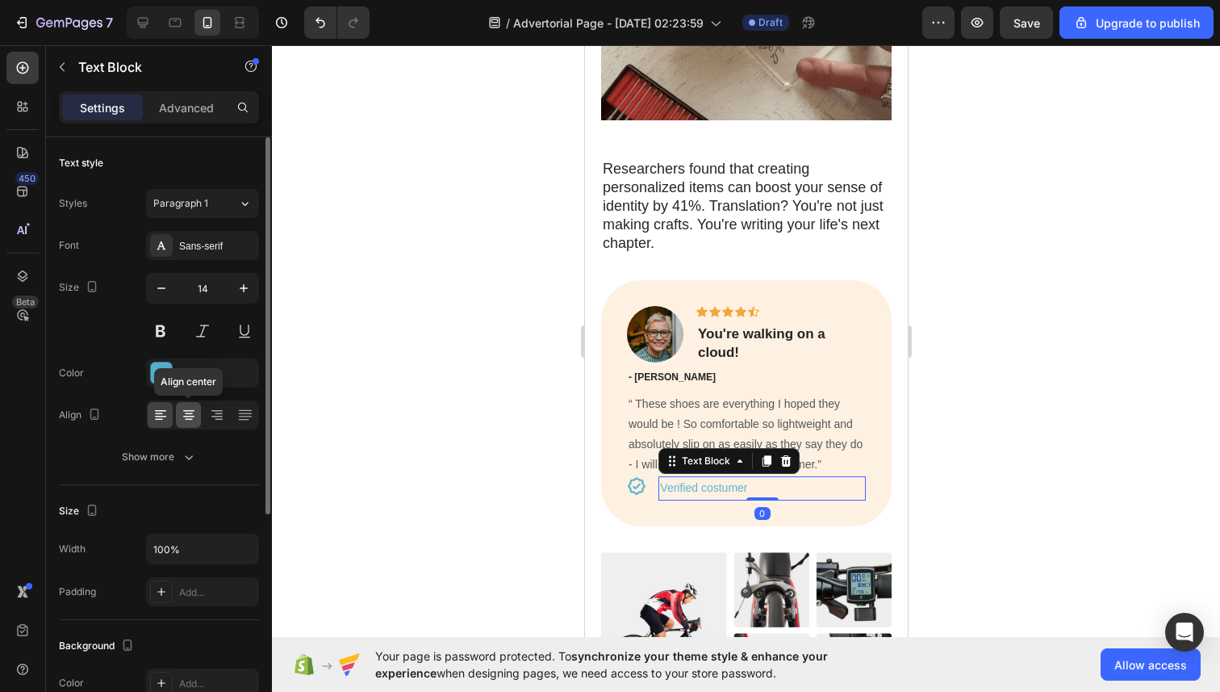
click at [192, 418] on icon at bounding box center [189, 415] width 16 height 16
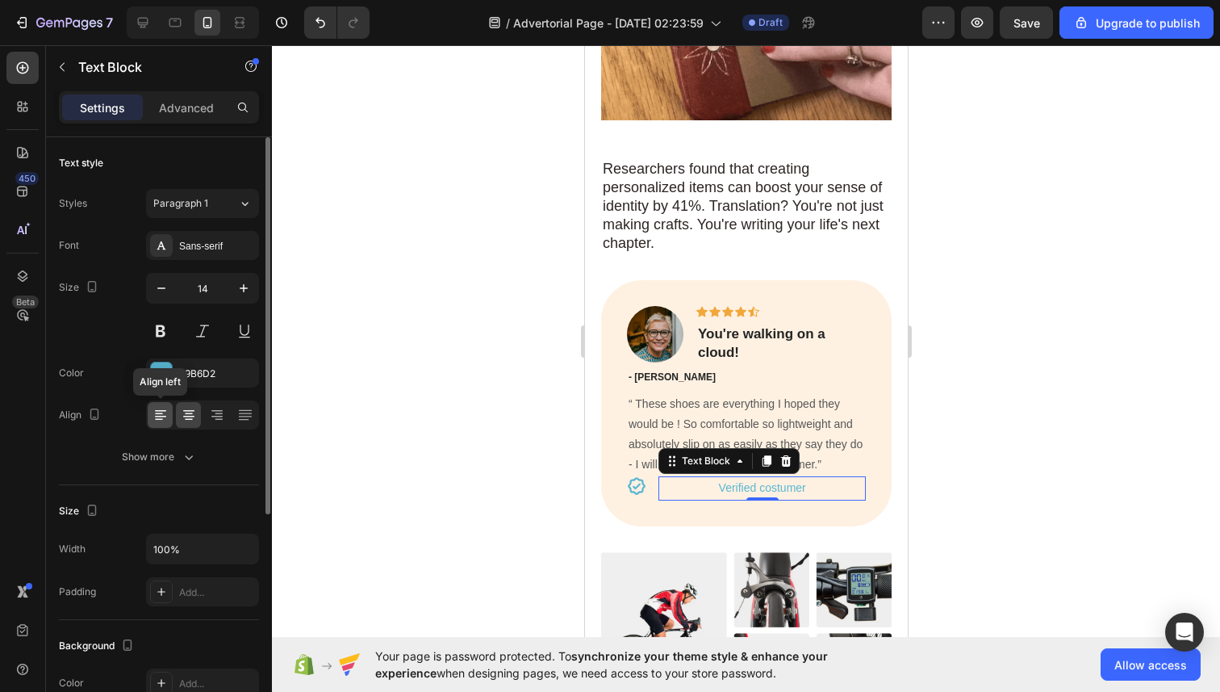
click at [157, 418] on icon at bounding box center [161, 415] width 16 height 16
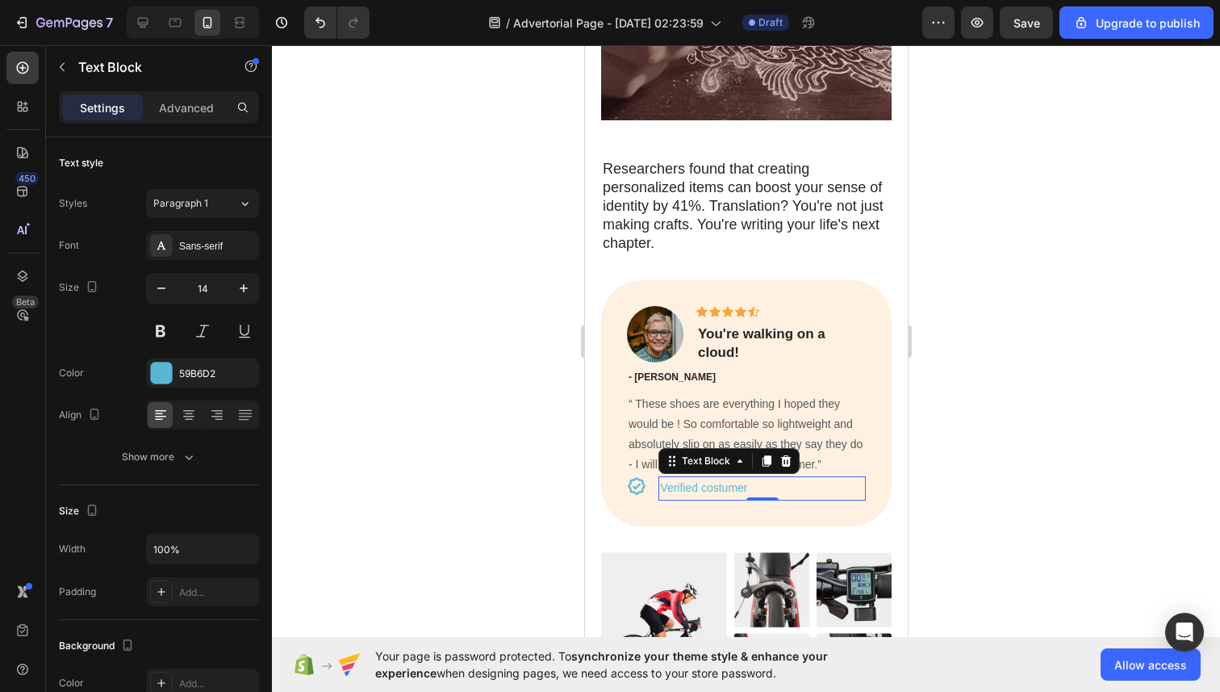
click at [516, 468] on div at bounding box center [746, 368] width 948 height 646
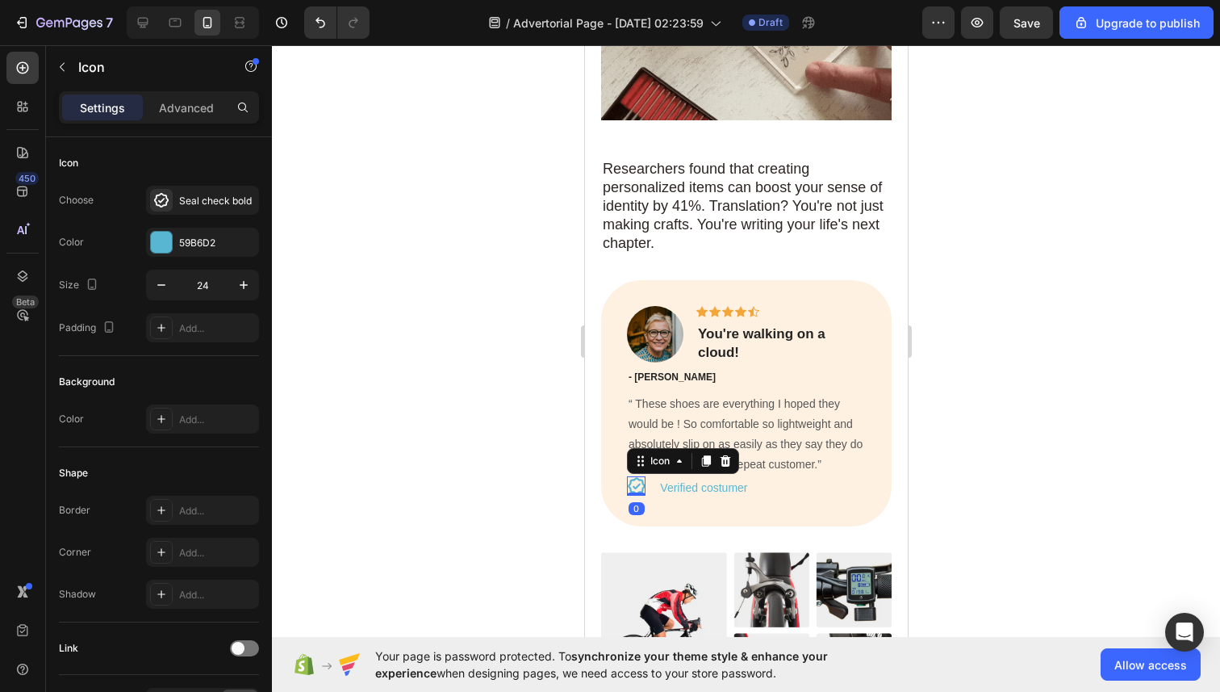
click at [634, 476] on icon at bounding box center [635, 485] width 19 height 19
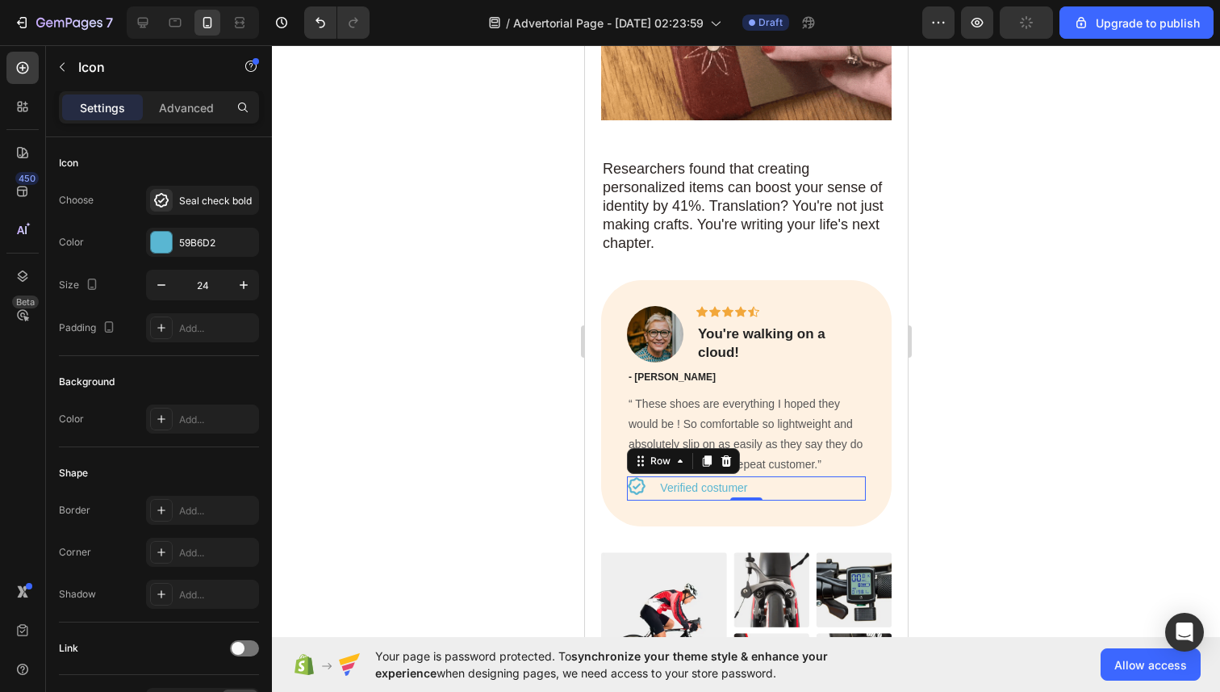
click at [654, 476] on div "Icon Verified costumer Text Block Row 0" at bounding box center [745, 487] width 239 height 23
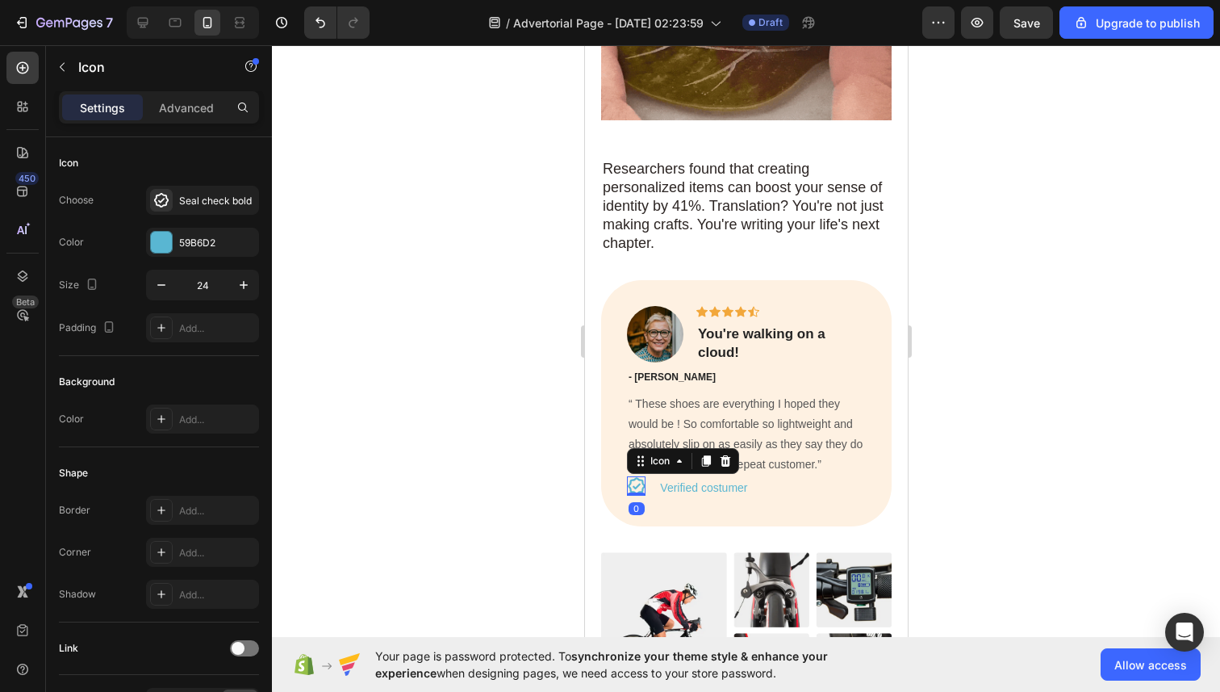
click at [638, 476] on icon at bounding box center [635, 485] width 19 height 19
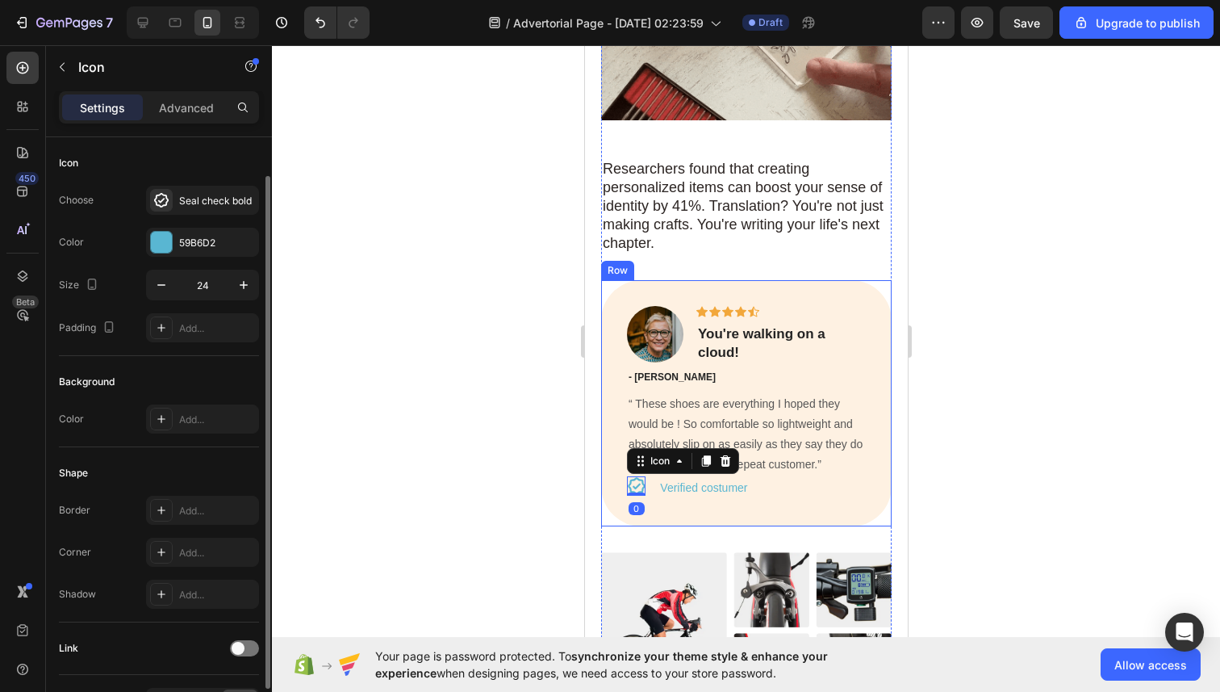
scroll to position [102, 0]
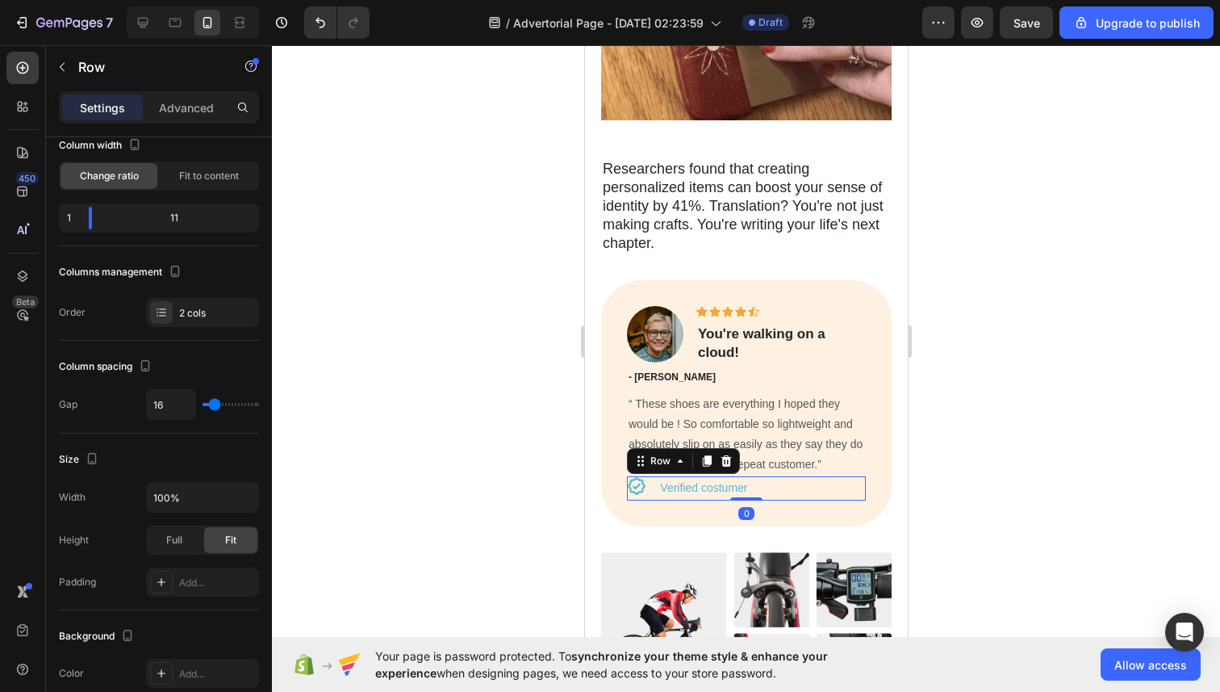
click at [650, 476] on div "Icon Verified costumer Text Block Row 0" at bounding box center [745, 487] width 239 height 23
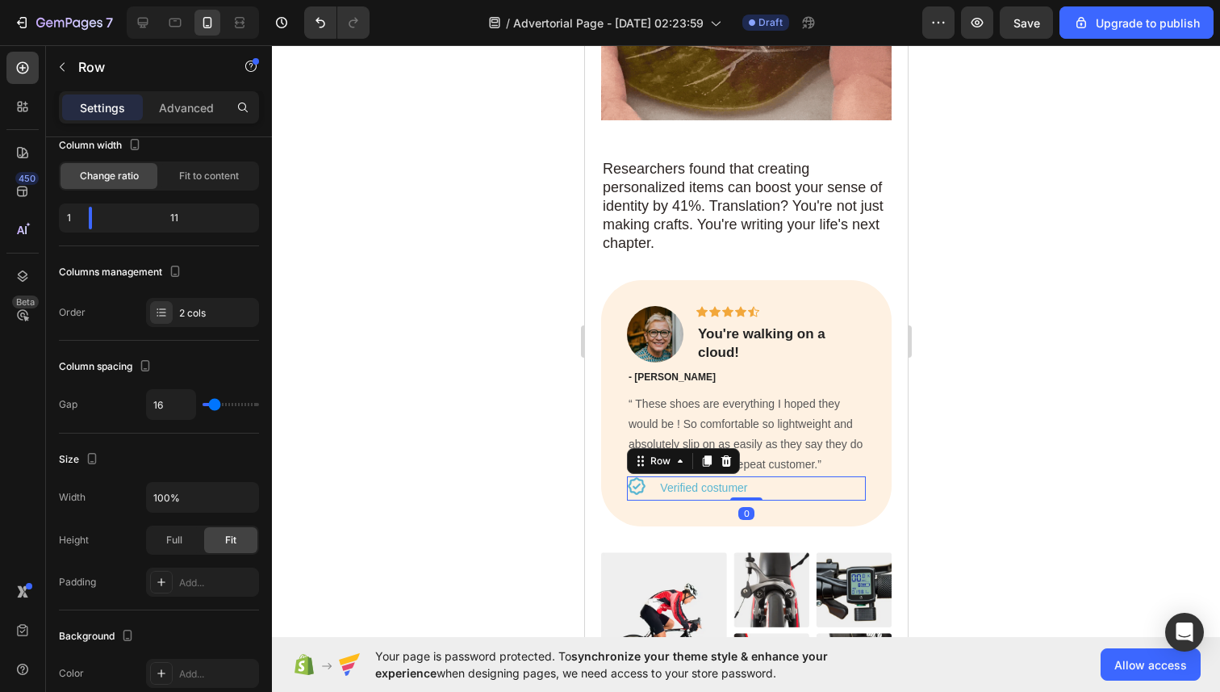
scroll to position [0, 0]
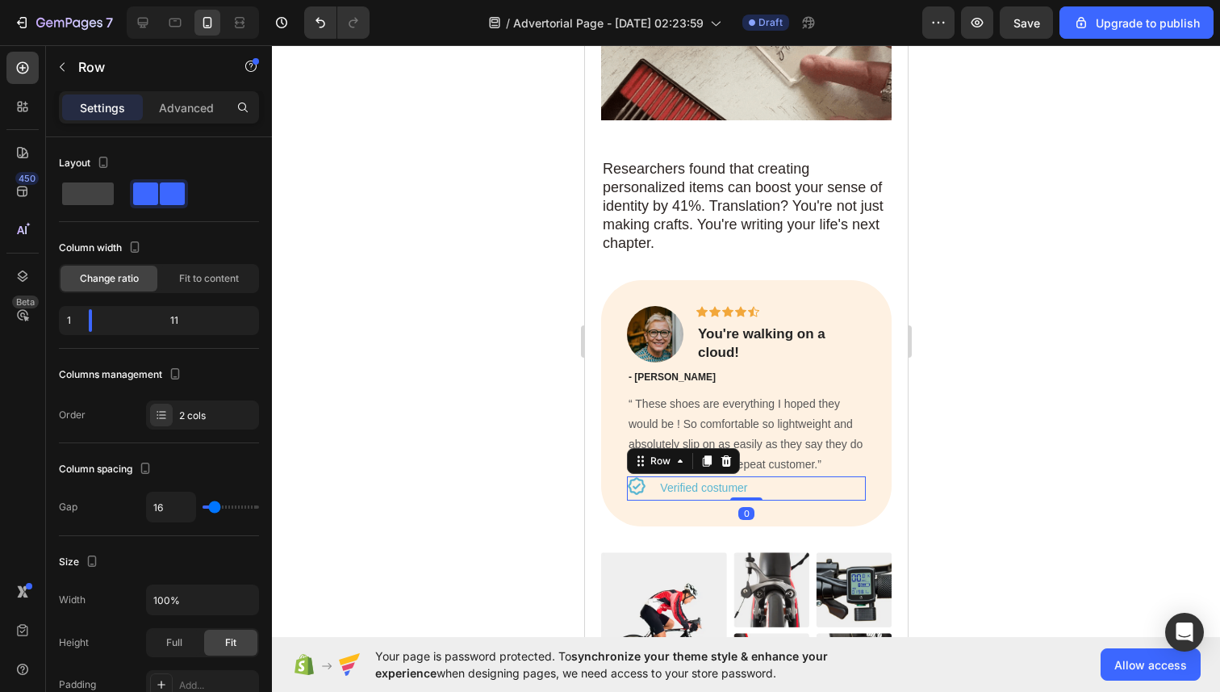
click at [652, 476] on div "Icon Verified costumer Text Block Row 0" at bounding box center [745, 487] width 239 height 23
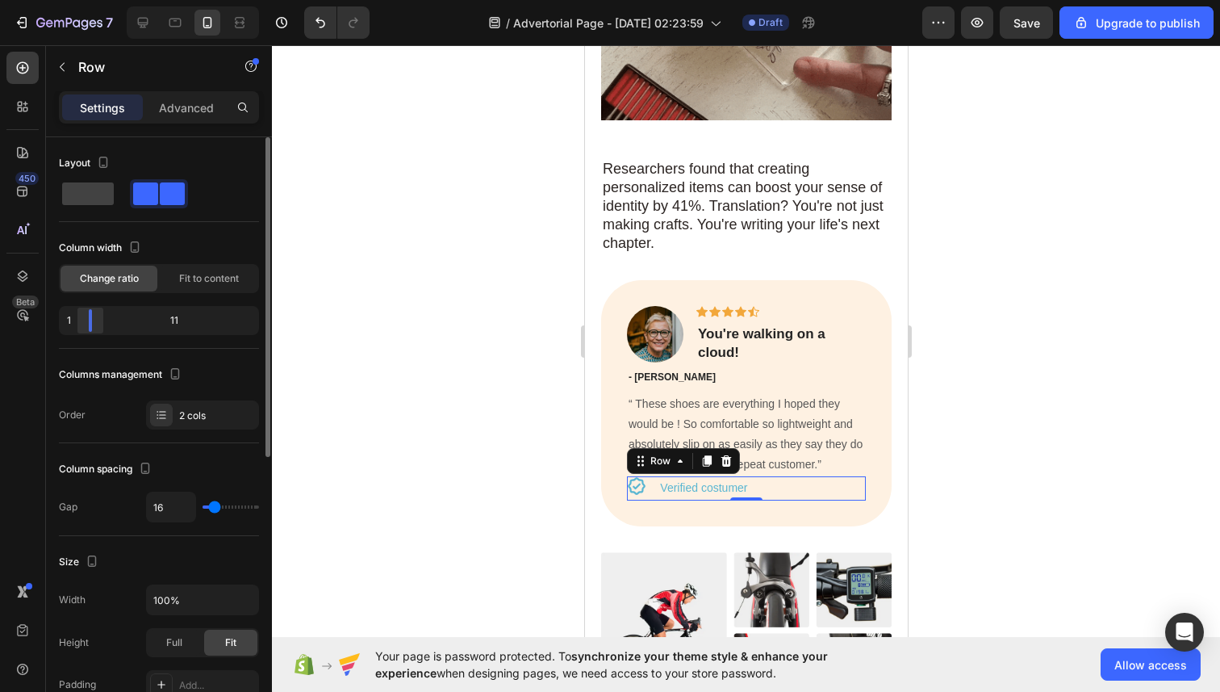
drag, startPoint x: 94, startPoint y: 317, endPoint x: 83, endPoint y: 322, distance: 12.3
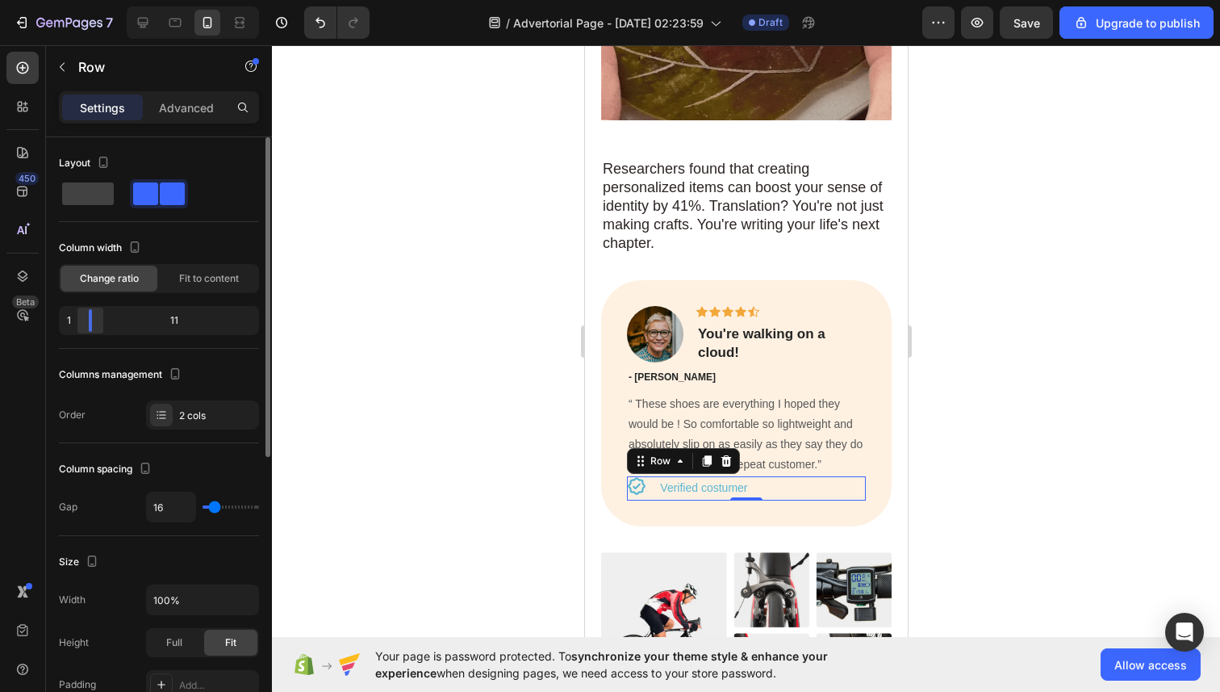
click at [83, 322] on div at bounding box center [90, 320] width 29 height 23
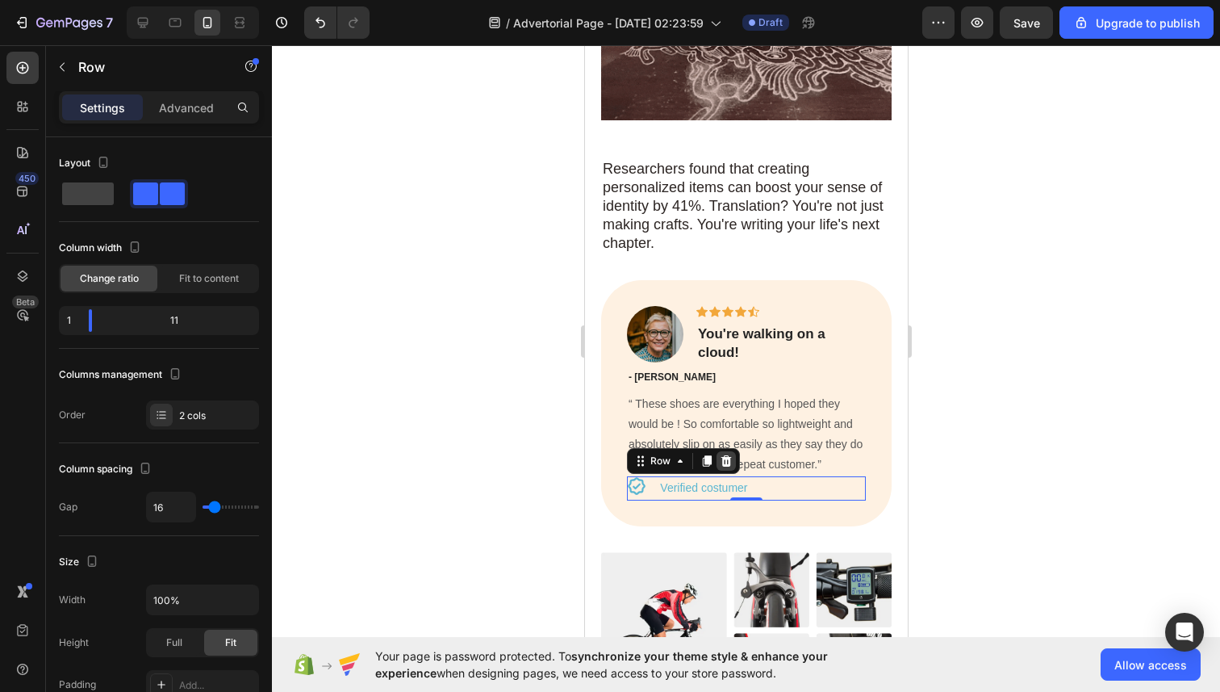
click at [721, 454] on icon at bounding box center [725, 460] width 13 height 13
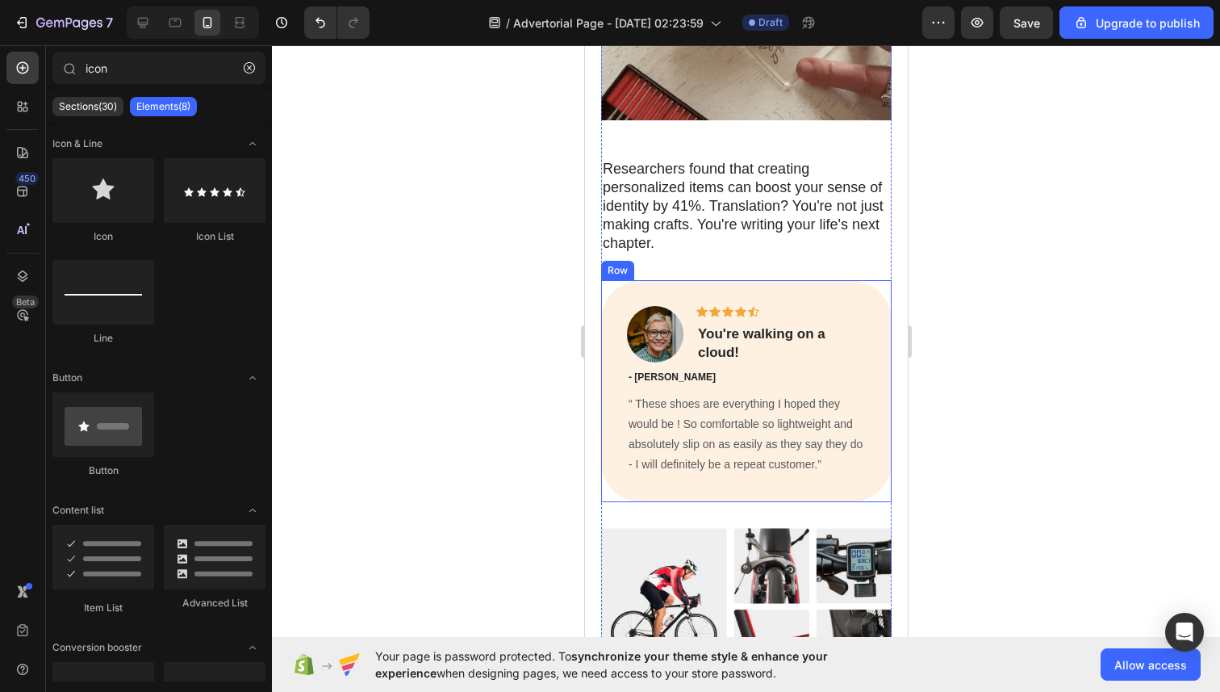
click at [487, 399] on div at bounding box center [746, 368] width 948 height 646
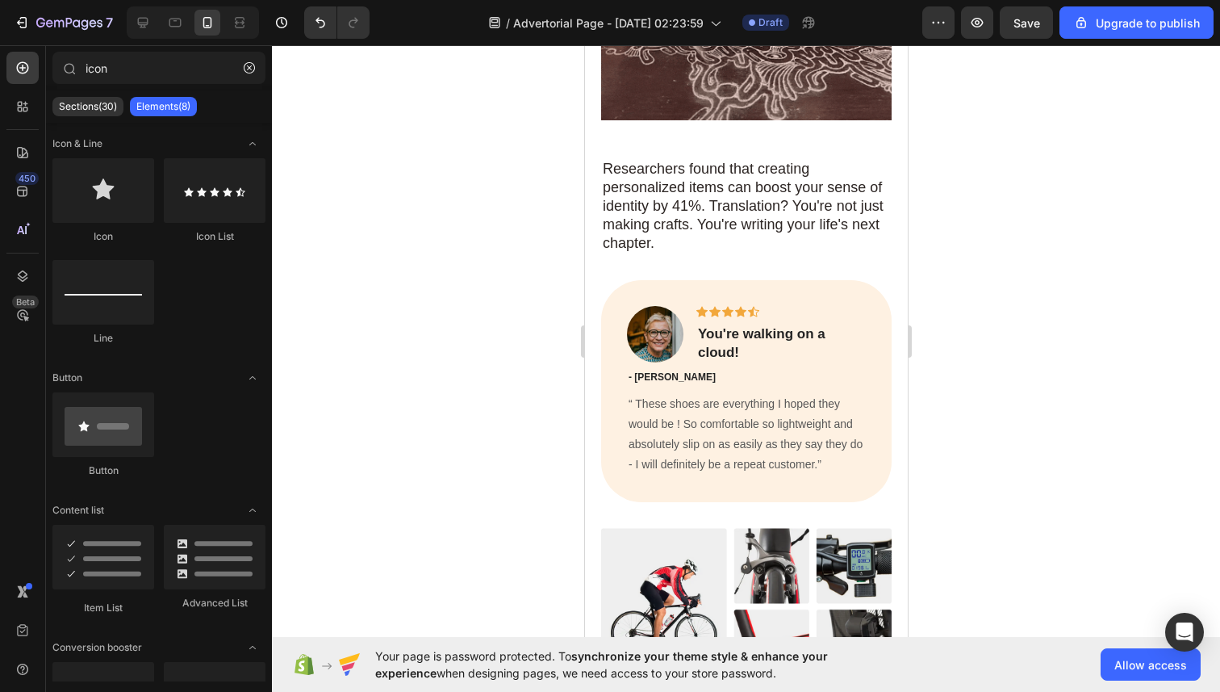
click at [743, 419] on p "“ These shoes are everything I hoped they would be ! So comfortable so lightwei…" at bounding box center [746, 435] width 236 height 82
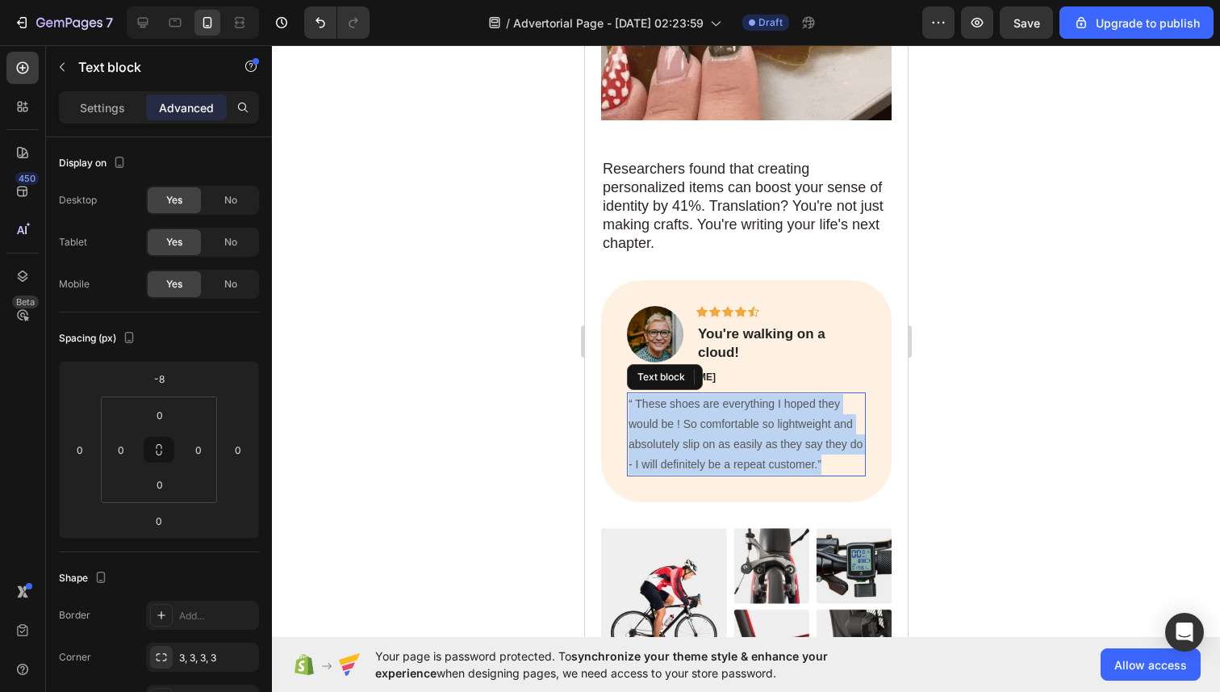
click at [743, 419] on p "“ These shoes are everything I hoped they would be ! So comfortable so lightwei…" at bounding box center [746, 435] width 236 height 82
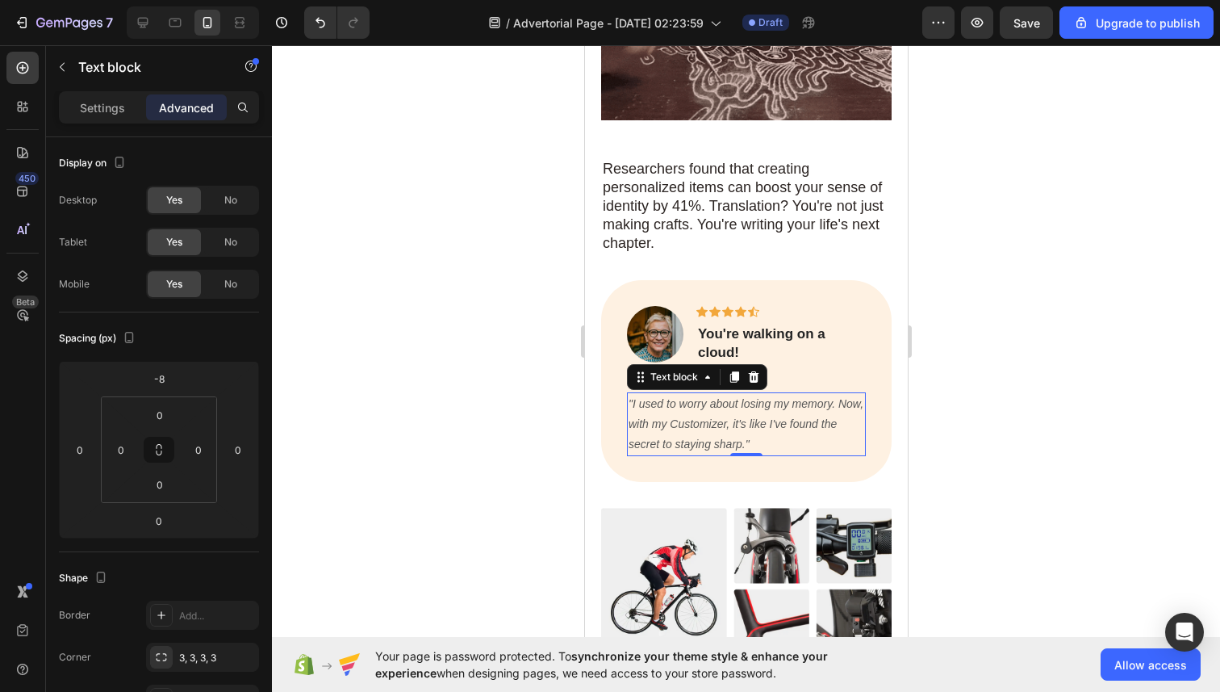
click at [743, 332] on p "You're walking on a cloud!" at bounding box center [780, 343] width 166 height 36
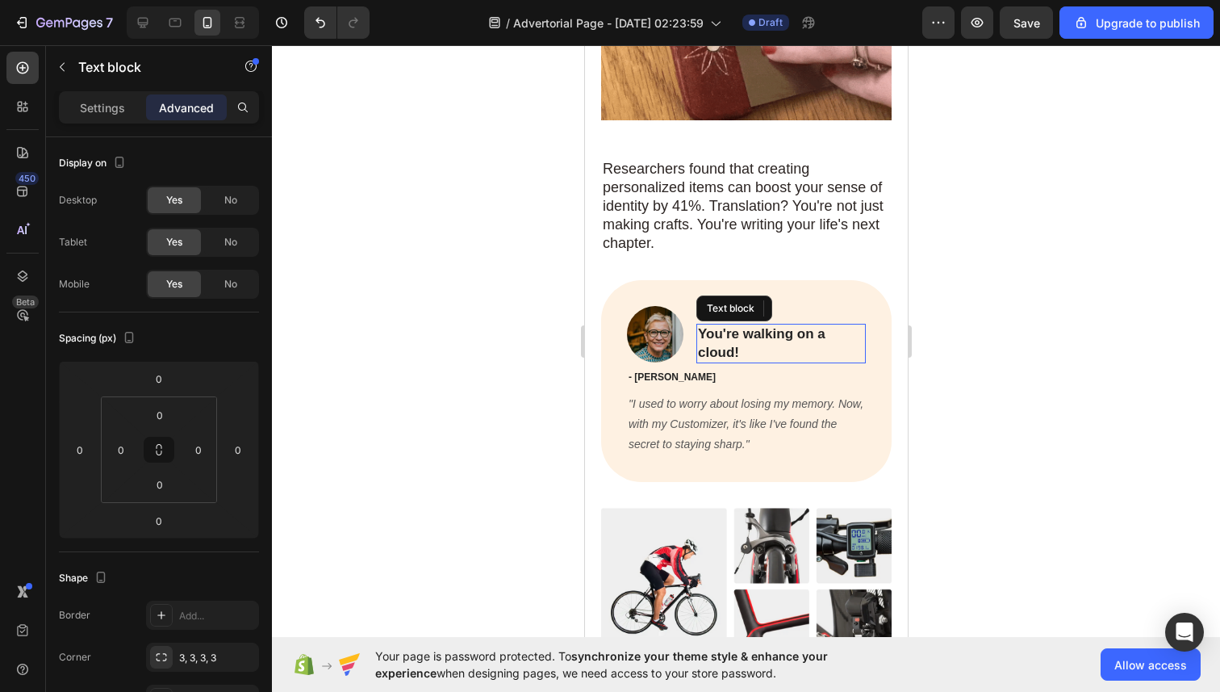
click at [743, 332] on p "You're walking on a cloud!" at bounding box center [780, 343] width 166 height 36
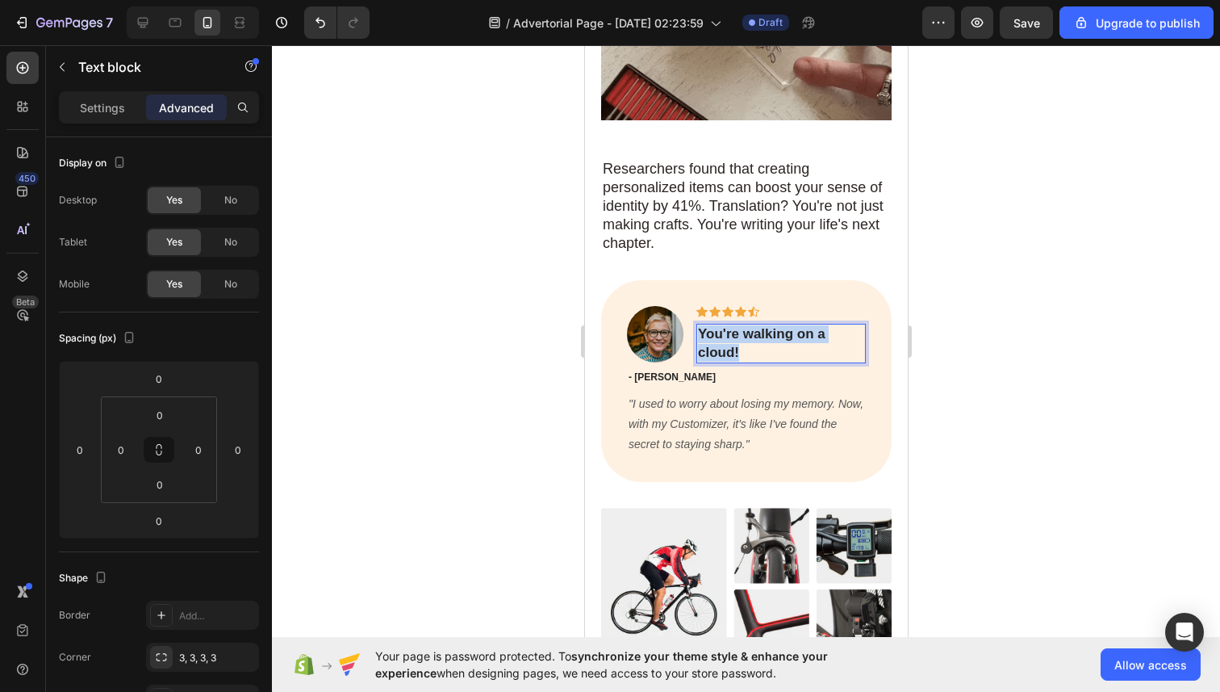
click at [743, 332] on p "You're walking on a cloud!" at bounding box center [780, 343] width 166 height 36
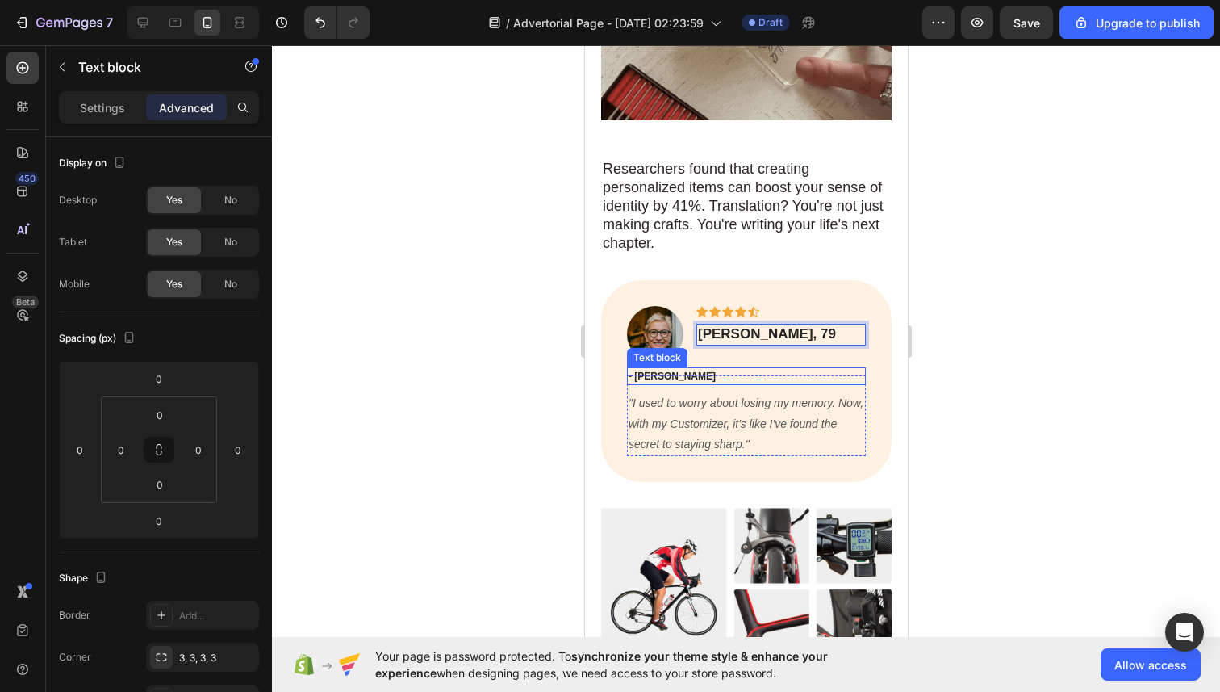
click at [763, 369] on p "- [PERSON_NAME]" at bounding box center [746, 376] width 236 height 15
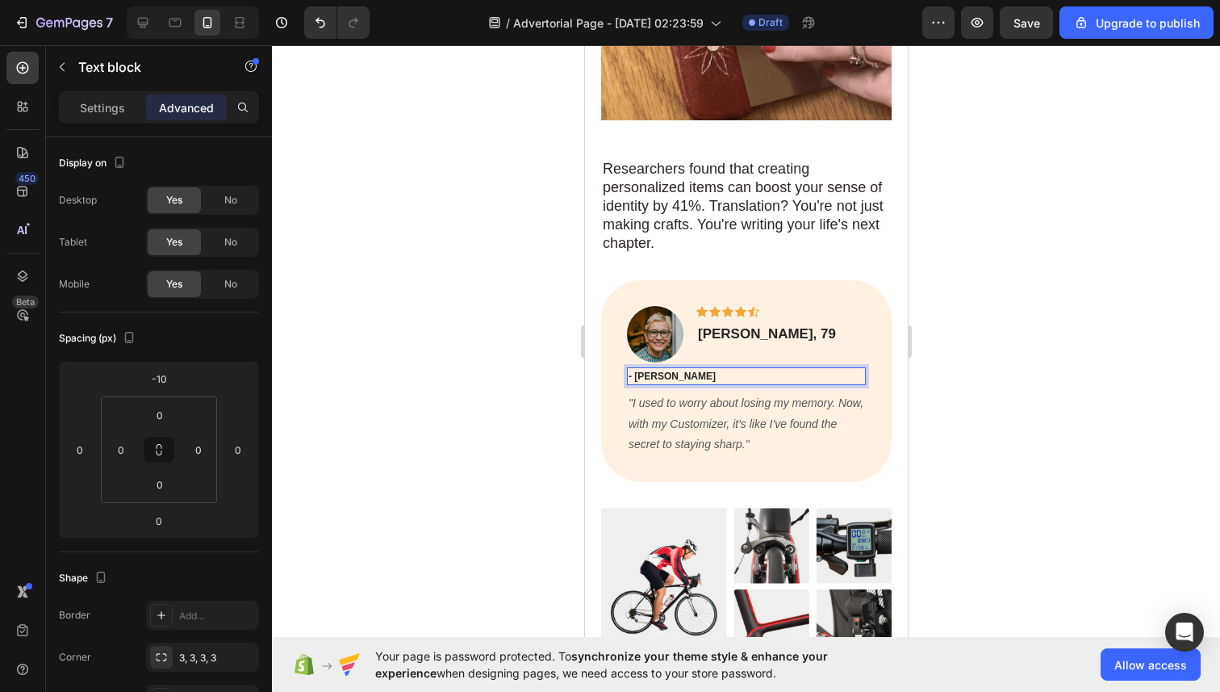
click at [672, 369] on p "- [PERSON_NAME]" at bounding box center [746, 376] width 236 height 15
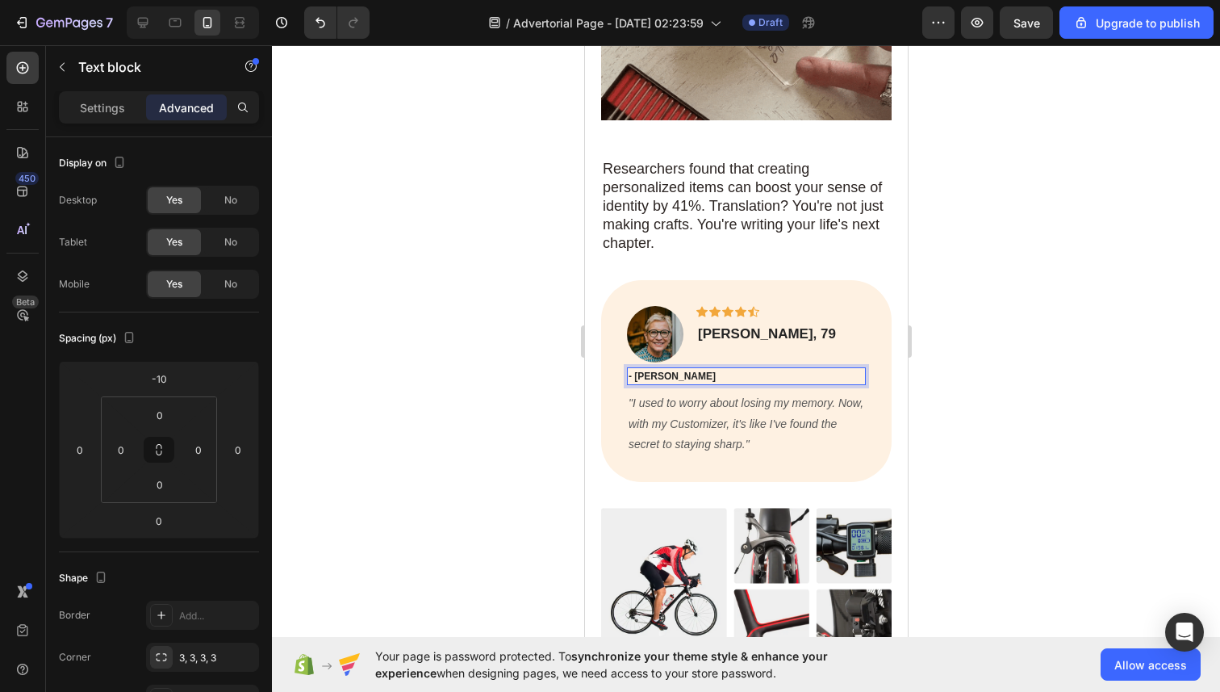
click at [672, 369] on p "- [PERSON_NAME]" at bounding box center [746, 376] width 236 height 15
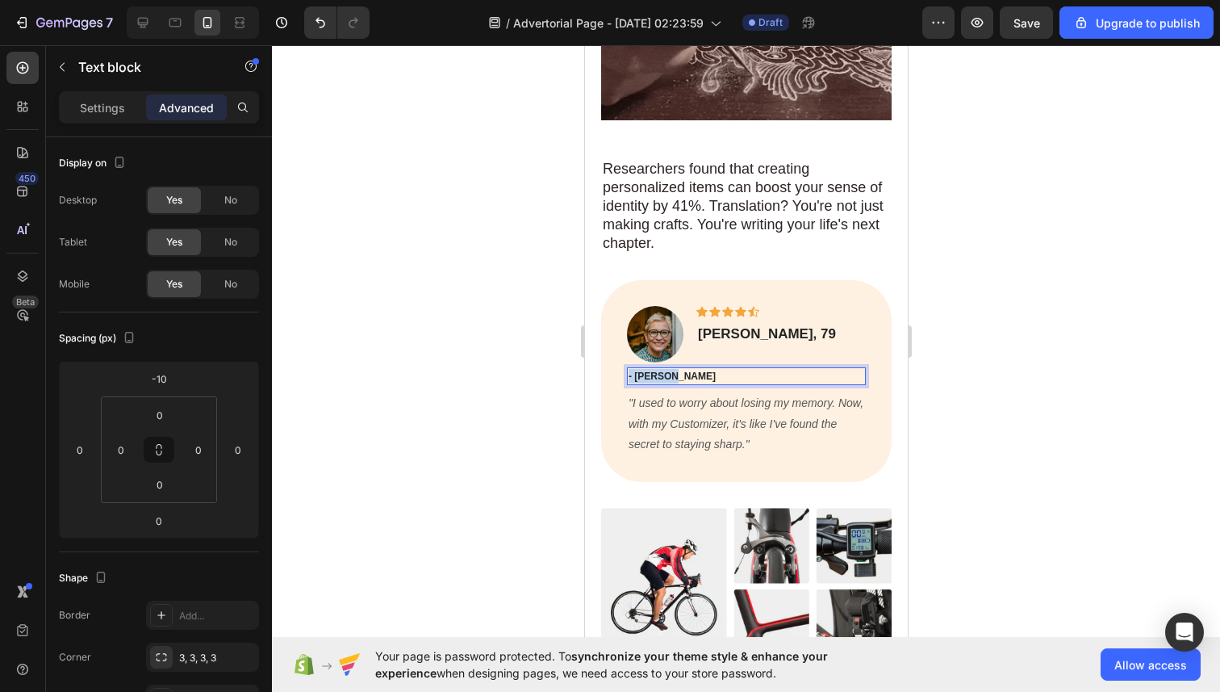
click at [672, 369] on p "- [PERSON_NAME]" at bounding box center [746, 376] width 236 height 15
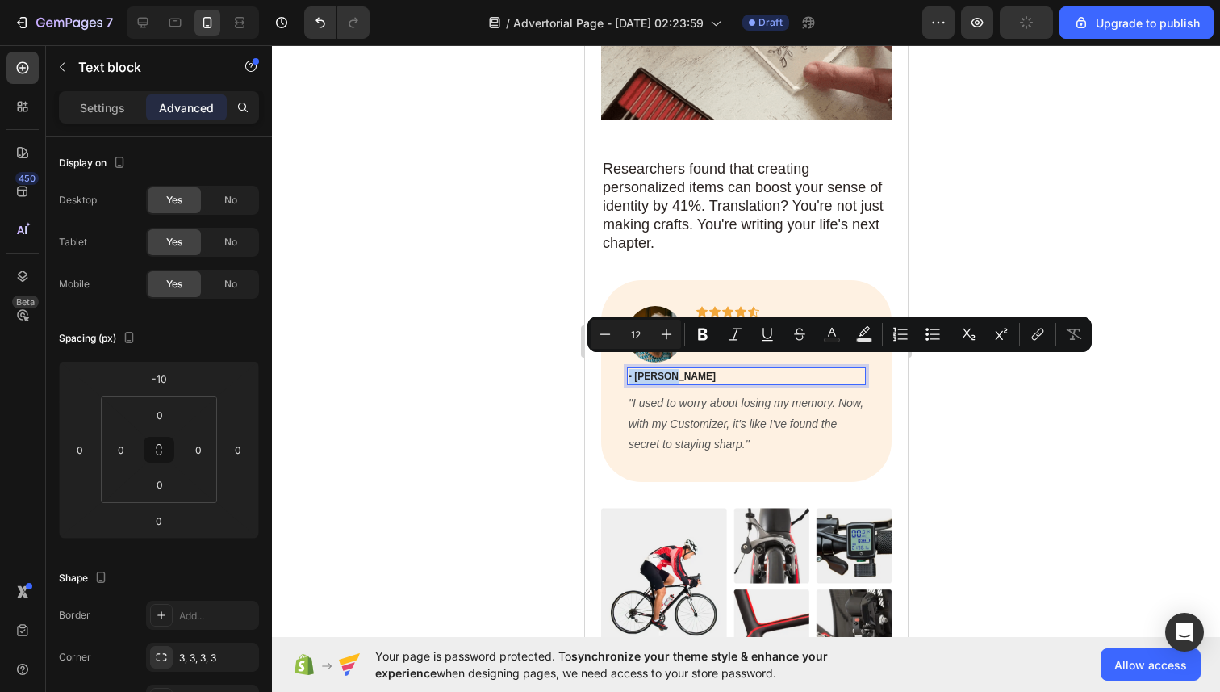
click at [713, 369] on p "- [PERSON_NAME]" at bounding box center [746, 376] width 236 height 15
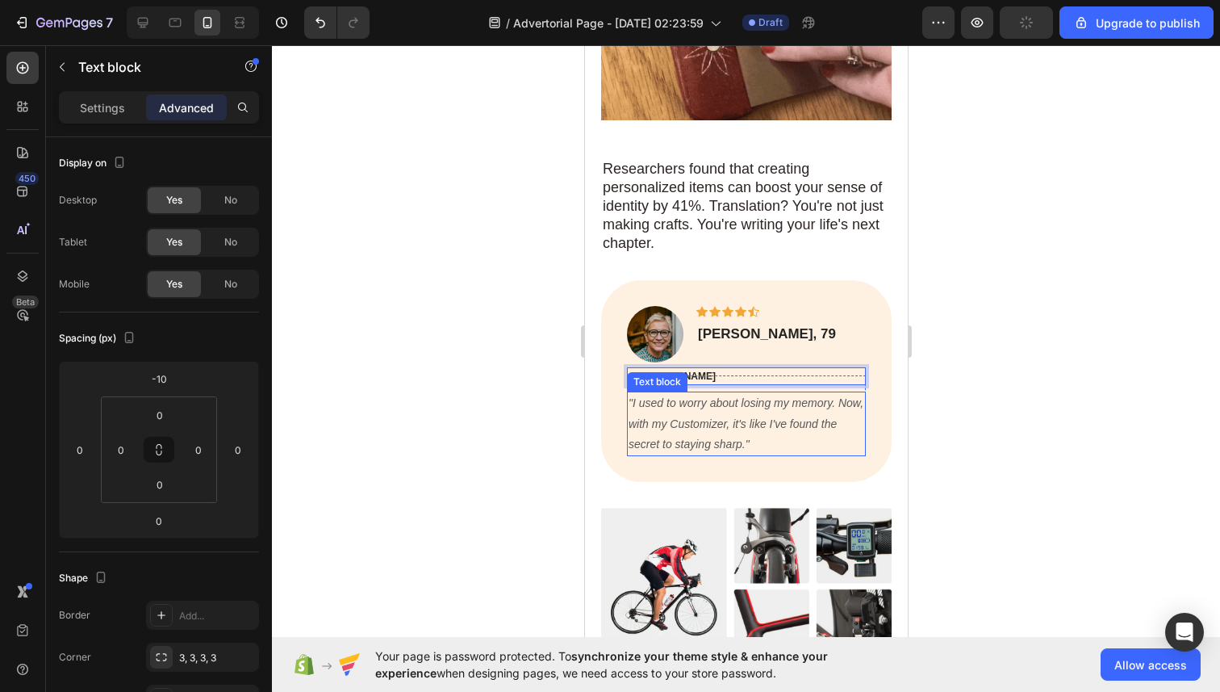
click at [705, 396] on icon ""I used to worry about losing my memory. Now, with my Customizer, it's like I'v…" at bounding box center [745, 422] width 235 height 53
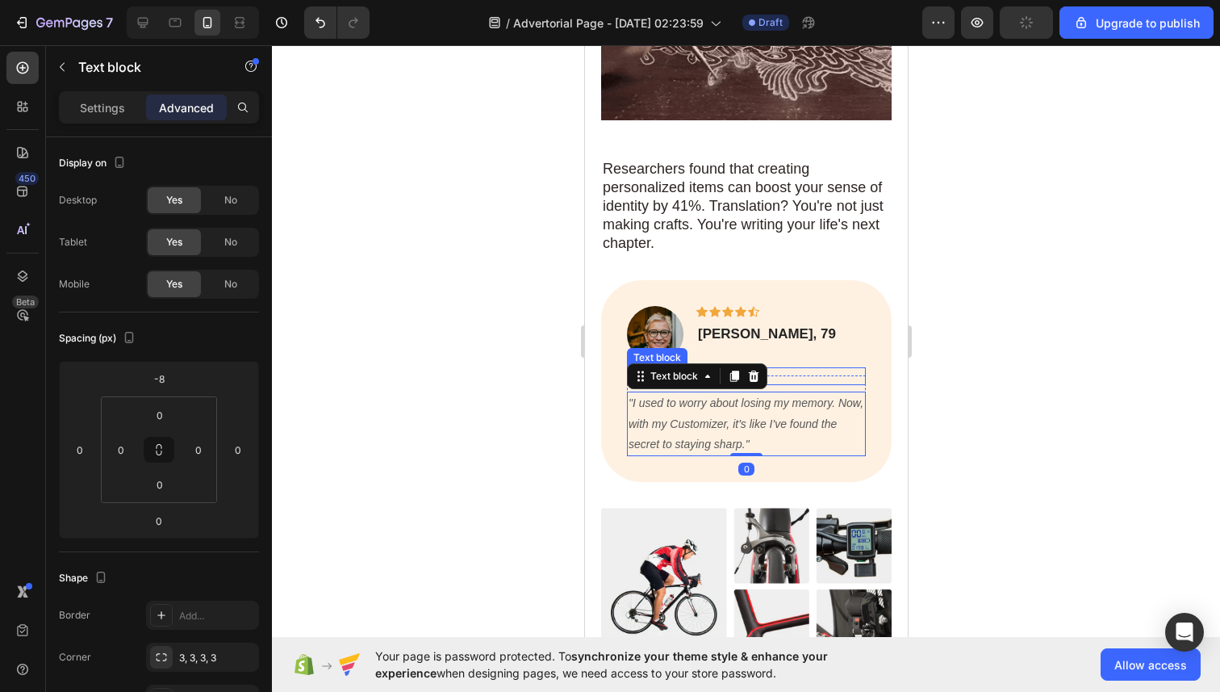
click at [805, 369] on p "- [PERSON_NAME]" at bounding box center [746, 376] width 236 height 15
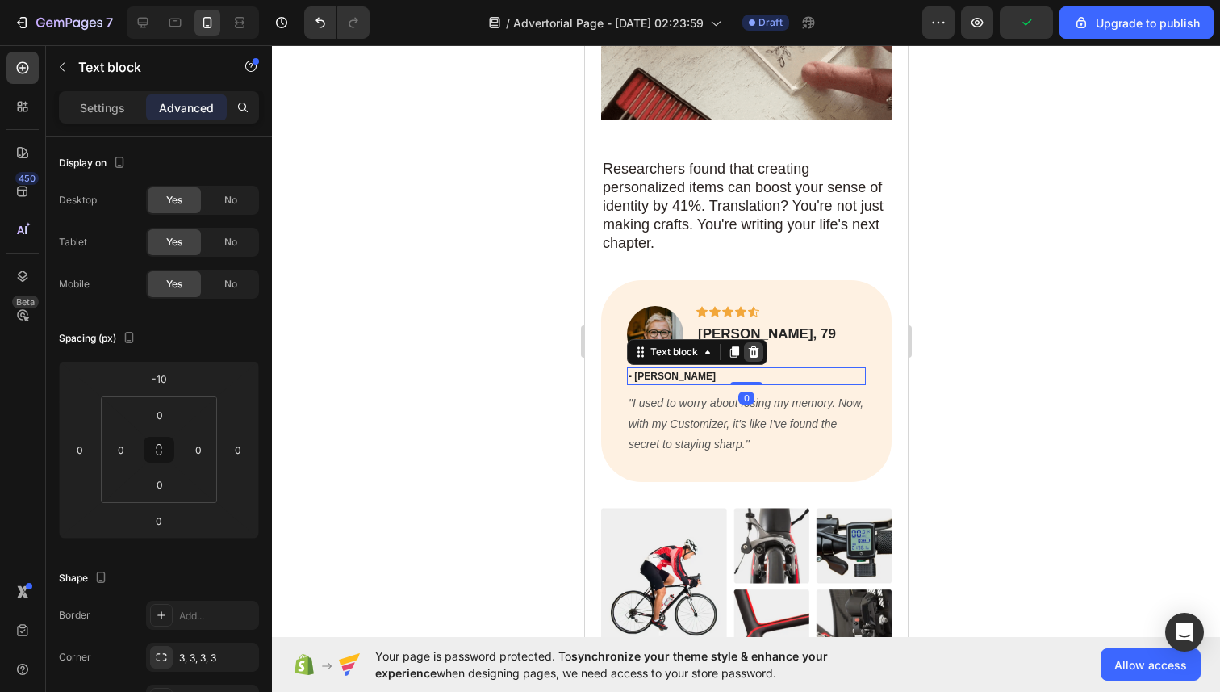
click at [750, 346] on icon at bounding box center [753, 351] width 10 height 11
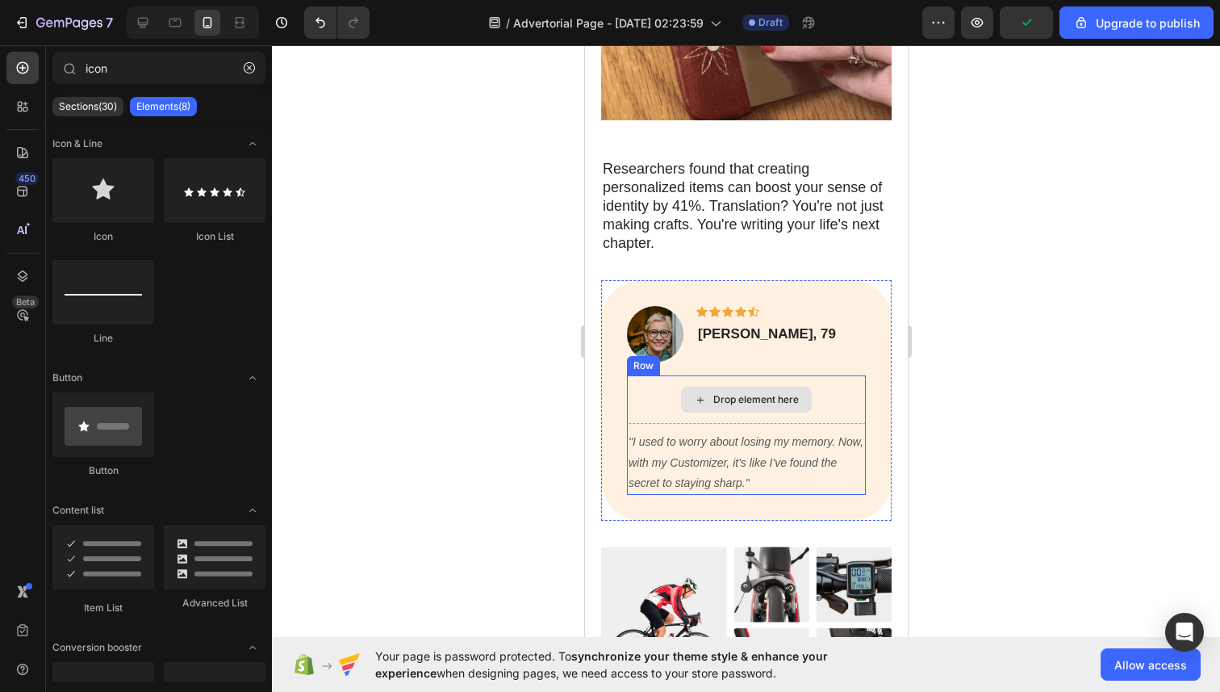
click at [709, 375] on div "Drop element here" at bounding box center [745, 399] width 239 height 48
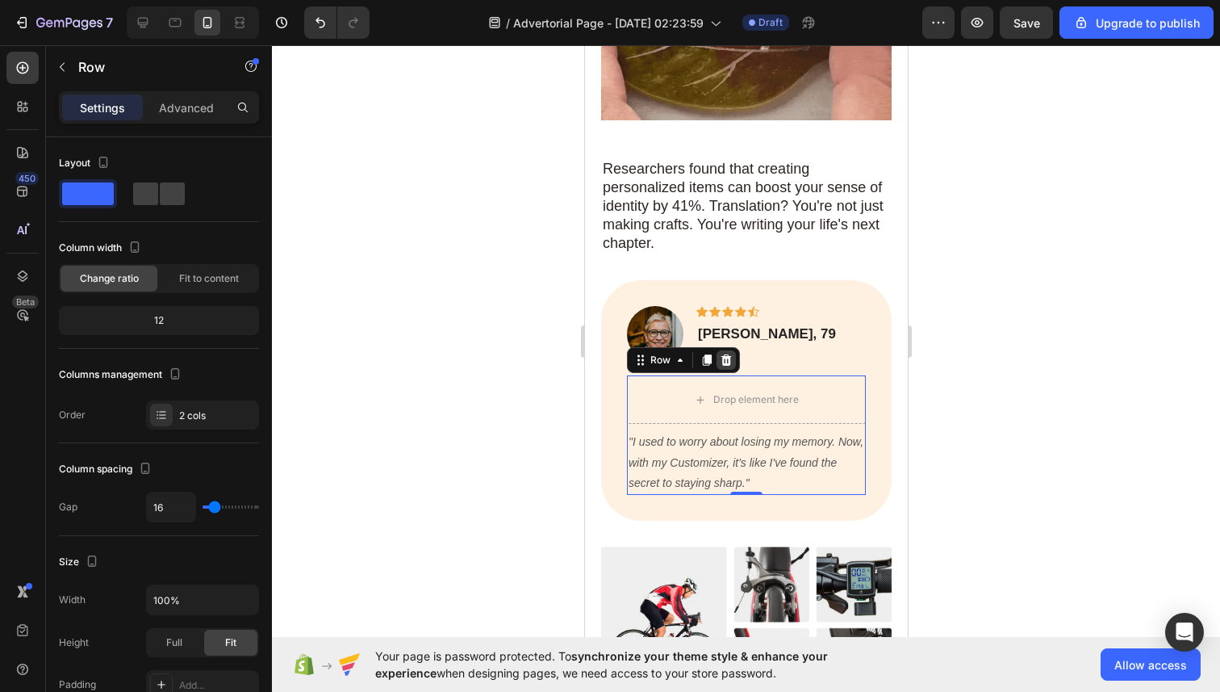
click at [730, 353] on icon at bounding box center [725, 359] width 13 height 13
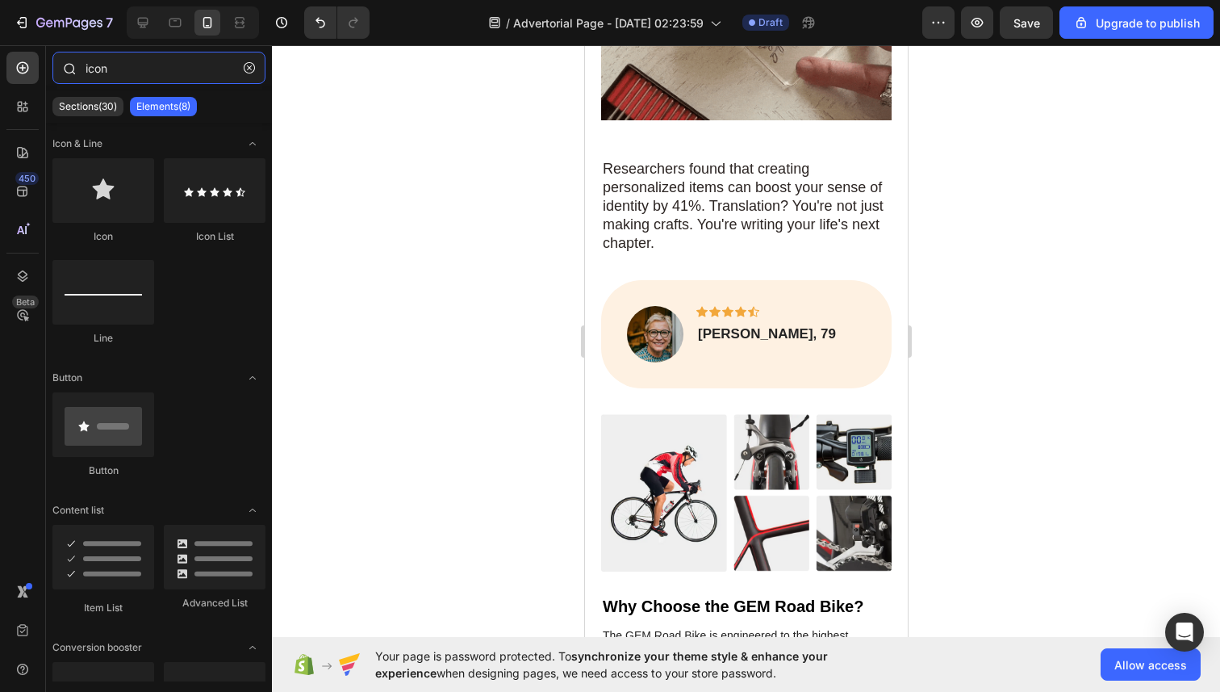
click at [121, 74] on input "icon" at bounding box center [158, 68] width 213 height 32
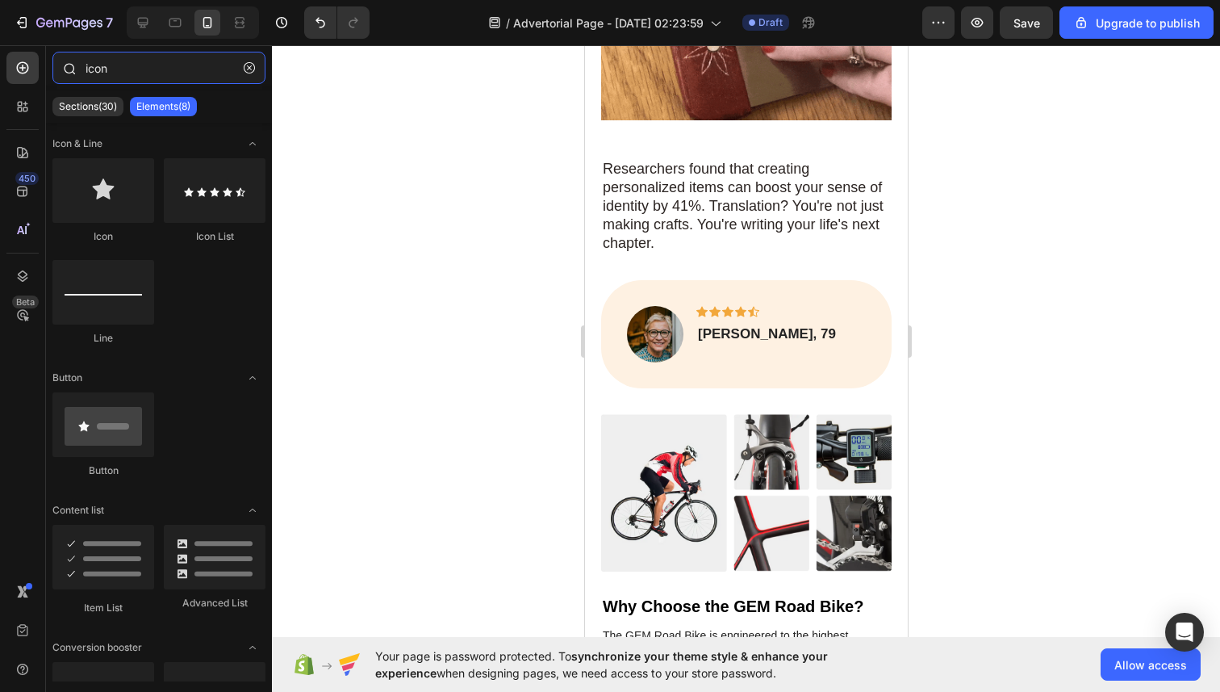
click at [121, 74] on input "icon" at bounding box center [158, 68] width 213 height 32
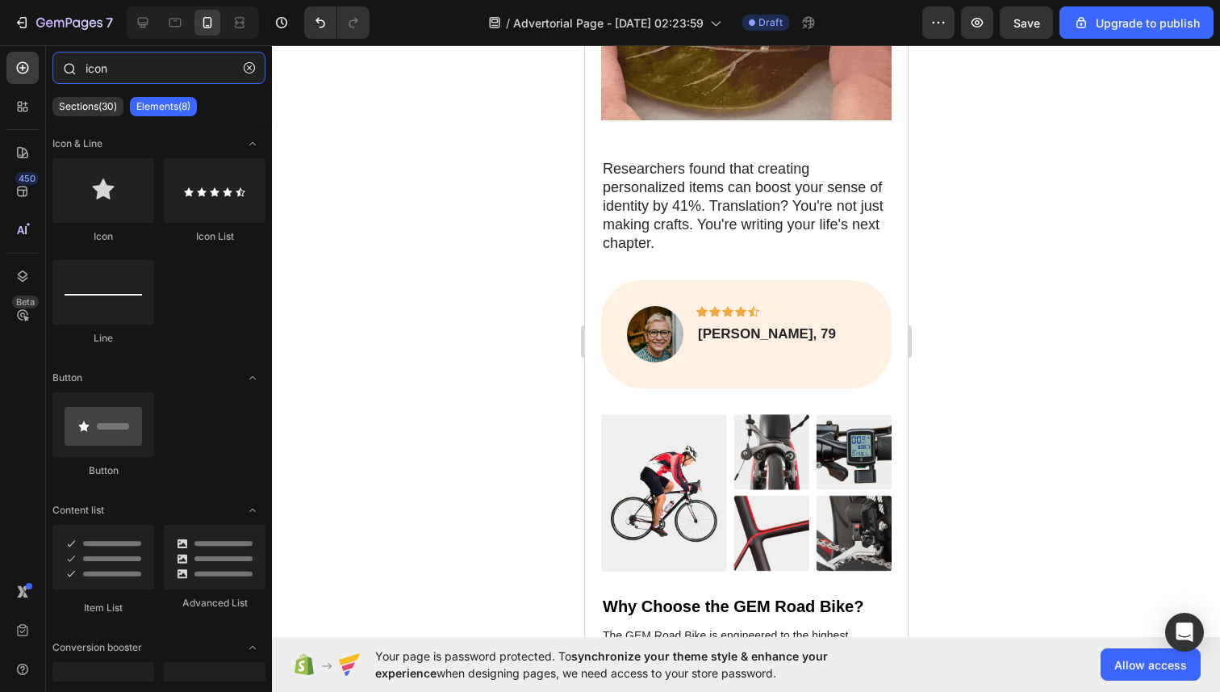
click at [121, 74] on input "icon" at bounding box center [158, 68] width 213 height 32
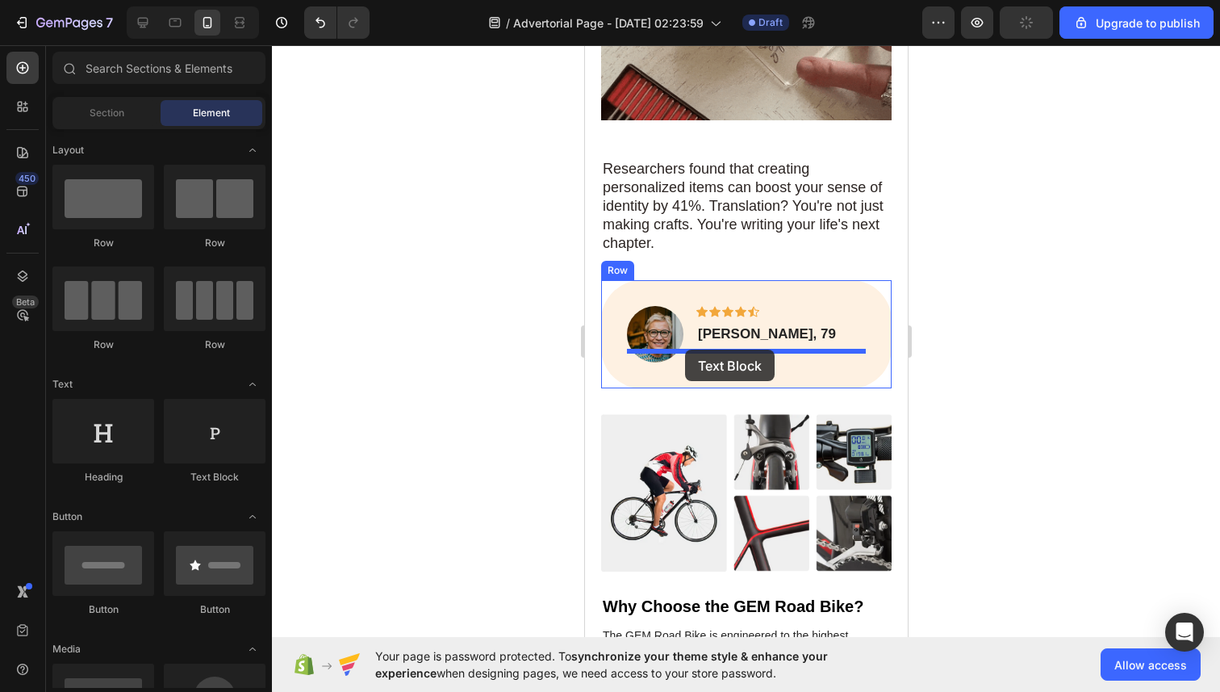
drag, startPoint x: 811, startPoint y: 476, endPoint x: 685, endPoint y: 349, distance: 179.2
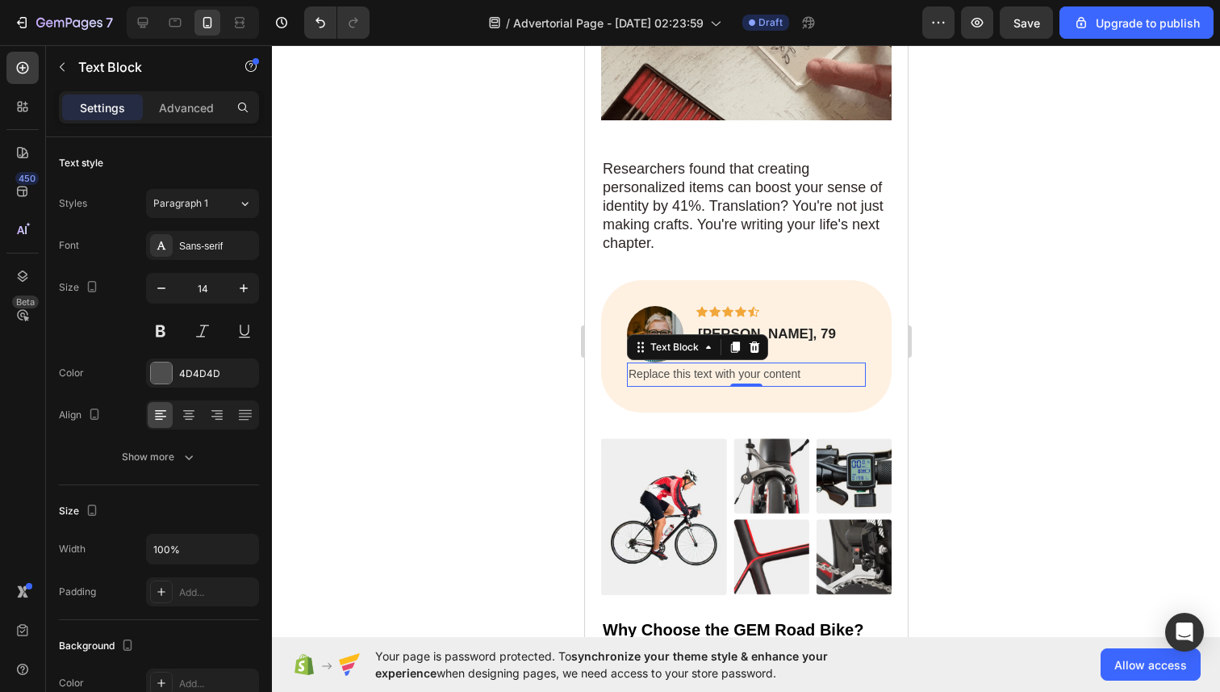
click at [684, 366] on div "Replace this text with your content" at bounding box center [745, 373] width 239 height 23
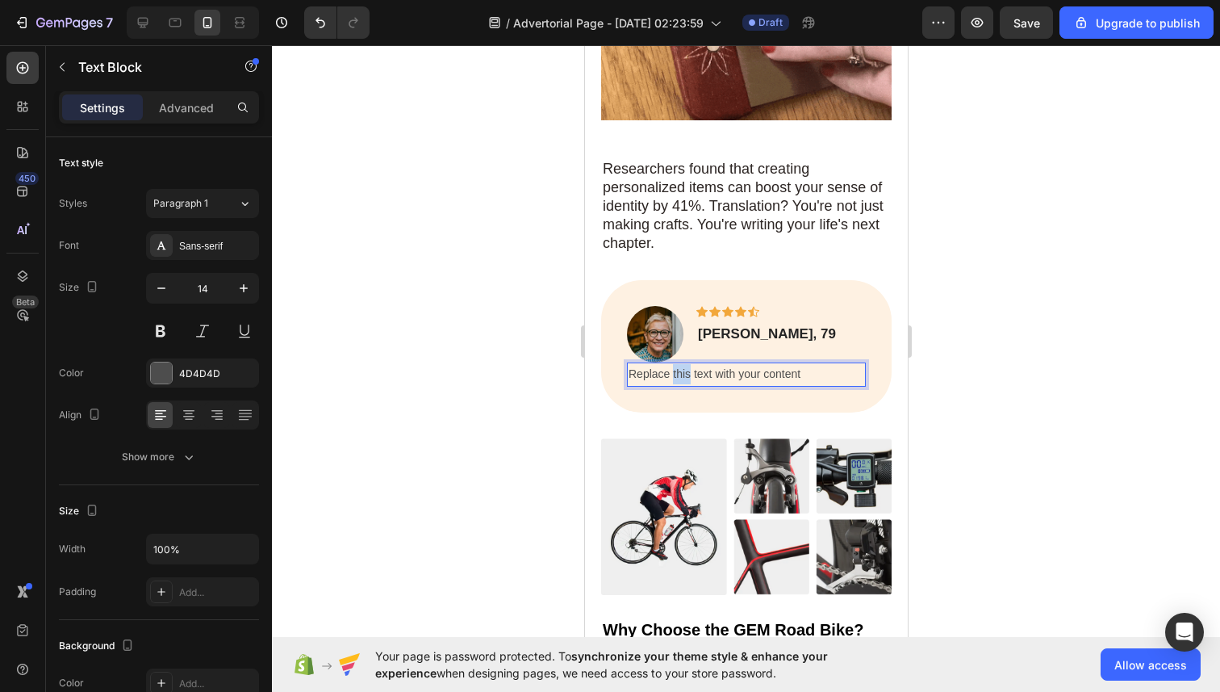
click at [684, 366] on p "Replace this text with your content" at bounding box center [746, 374] width 236 height 20
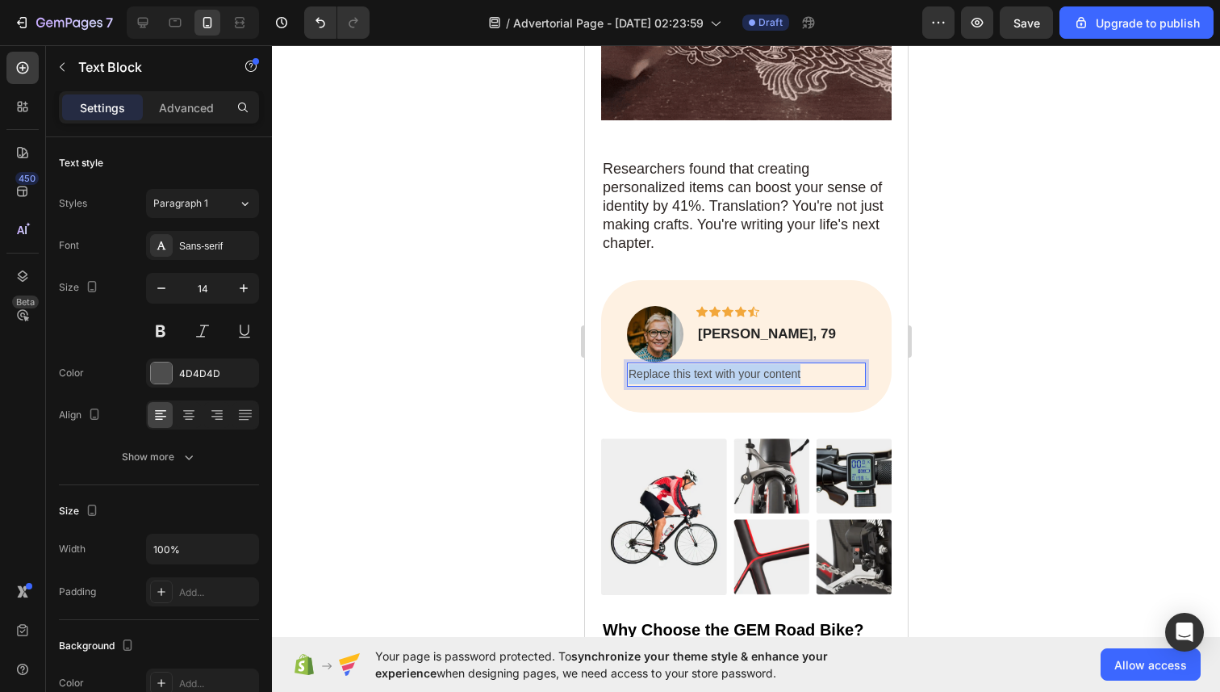
click at [684, 366] on p "Replace this text with your content" at bounding box center [746, 374] width 236 height 20
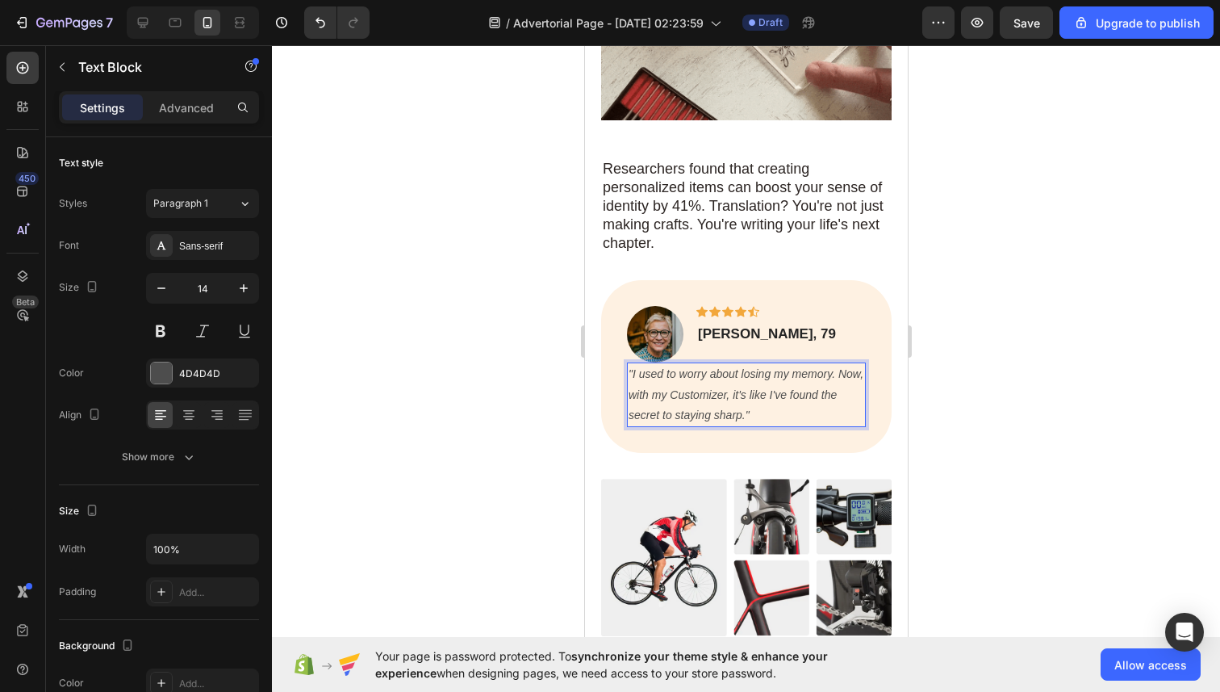
click at [1103, 345] on div at bounding box center [746, 368] width 948 height 646
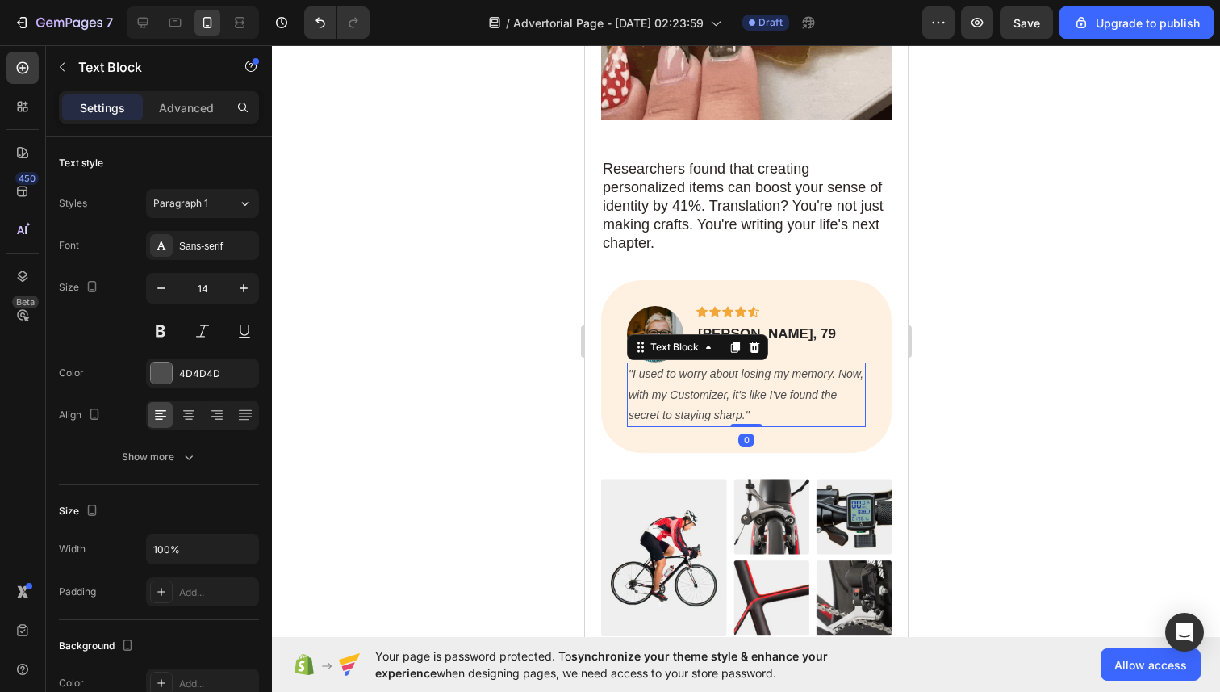
click at [802, 383] on icon ""I used to worry about losing my memory. Now, with my Customizer, it's like I'v…" at bounding box center [745, 393] width 235 height 53
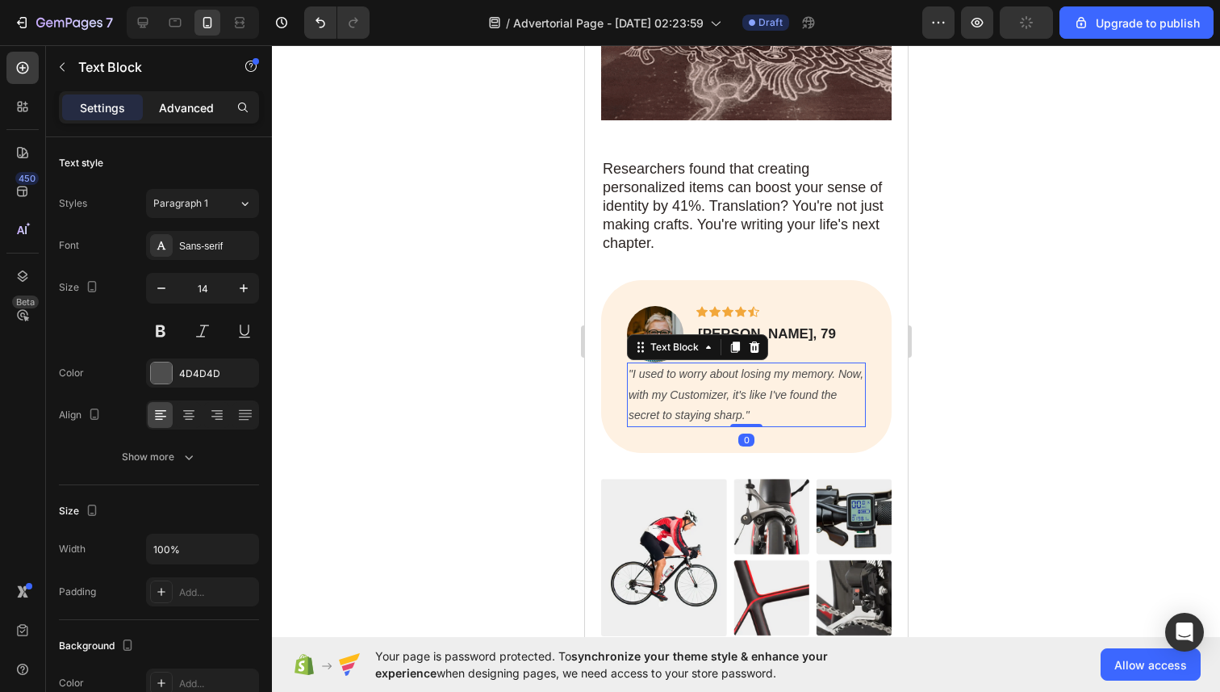
click at [194, 99] on p "Advanced" at bounding box center [186, 107] width 55 height 17
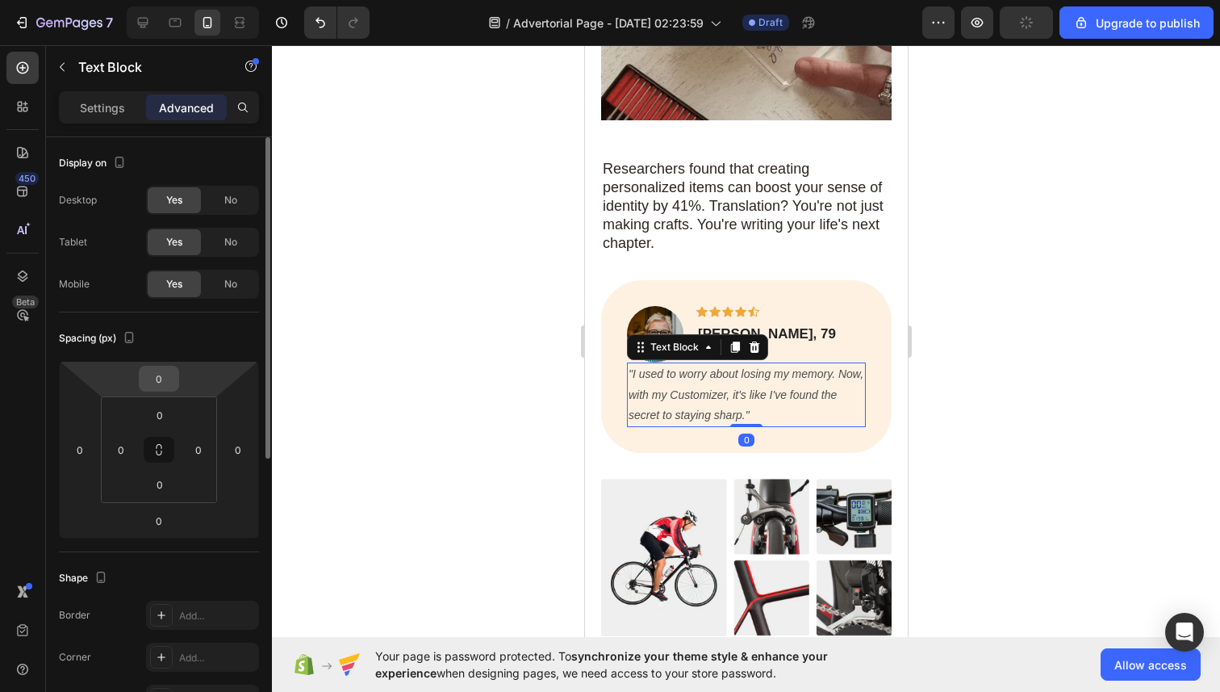
click at [175, 382] on div "0" at bounding box center [159, 379] width 40 height 26
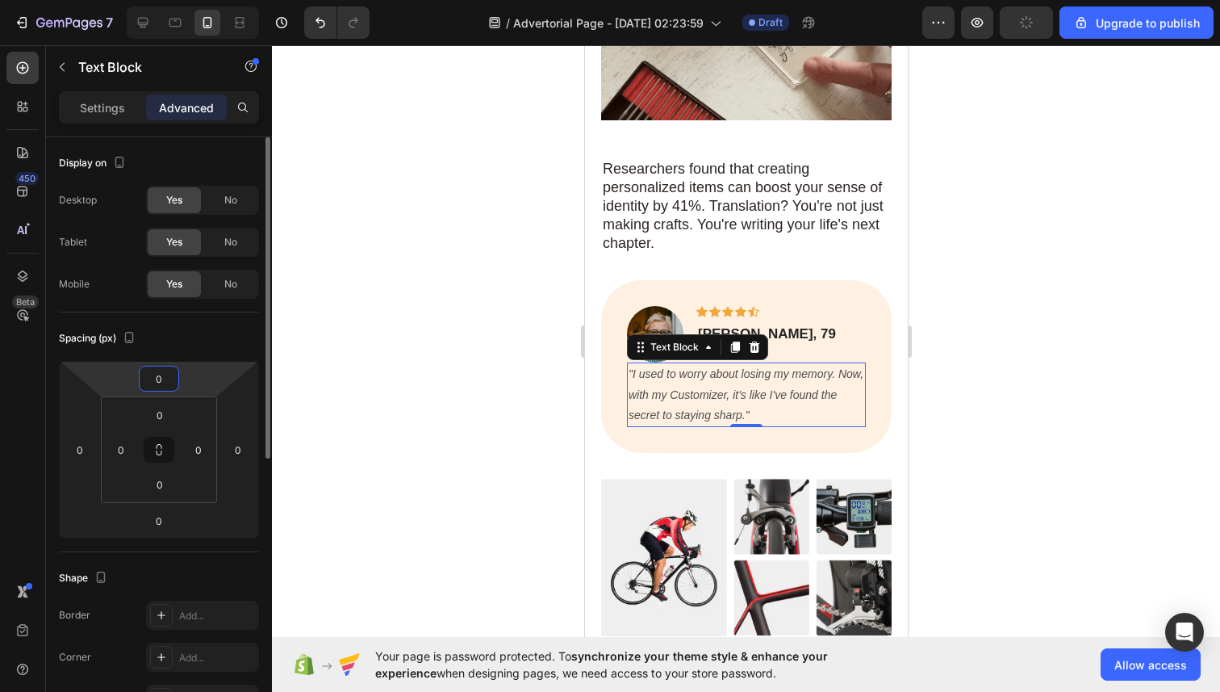
click at [162, 380] on input "0" at bounding box center [159, 378] width 32 height 24
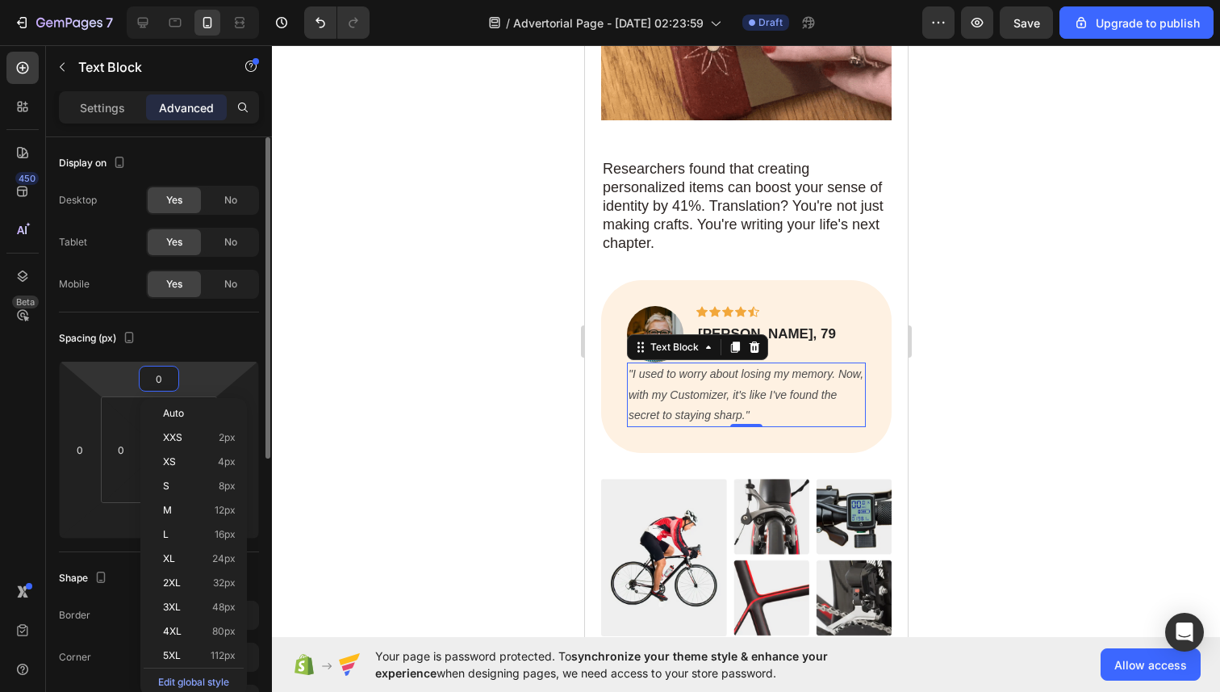
type input "5"
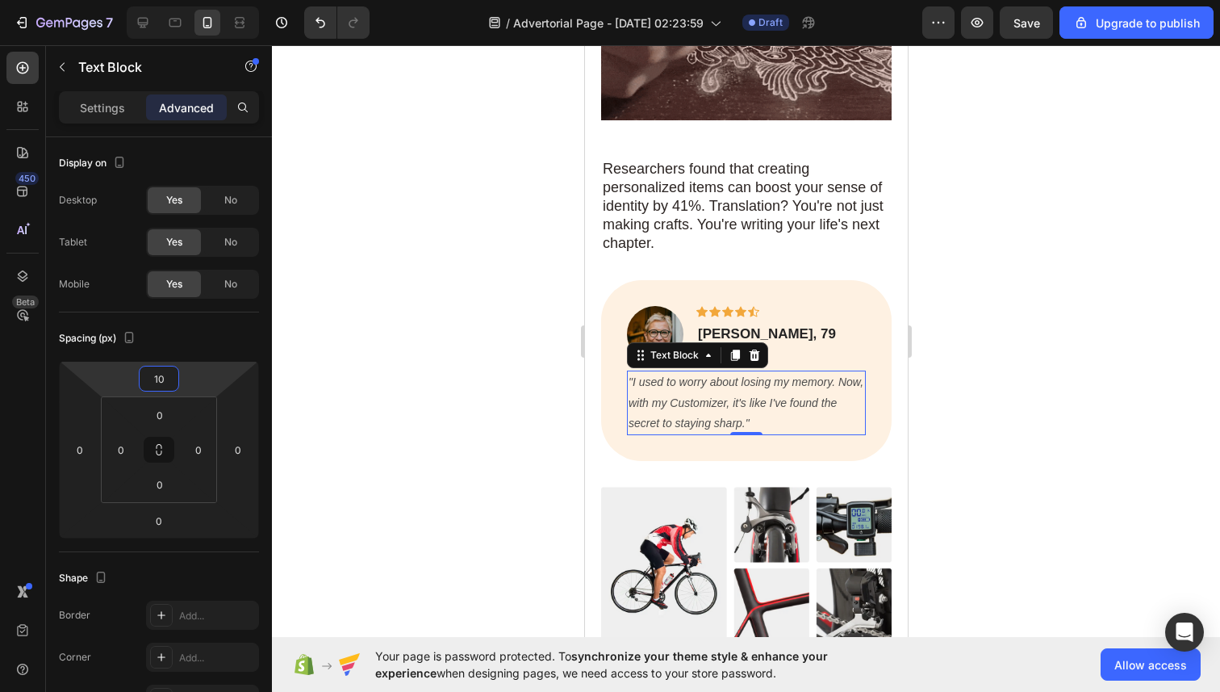
type input "10"
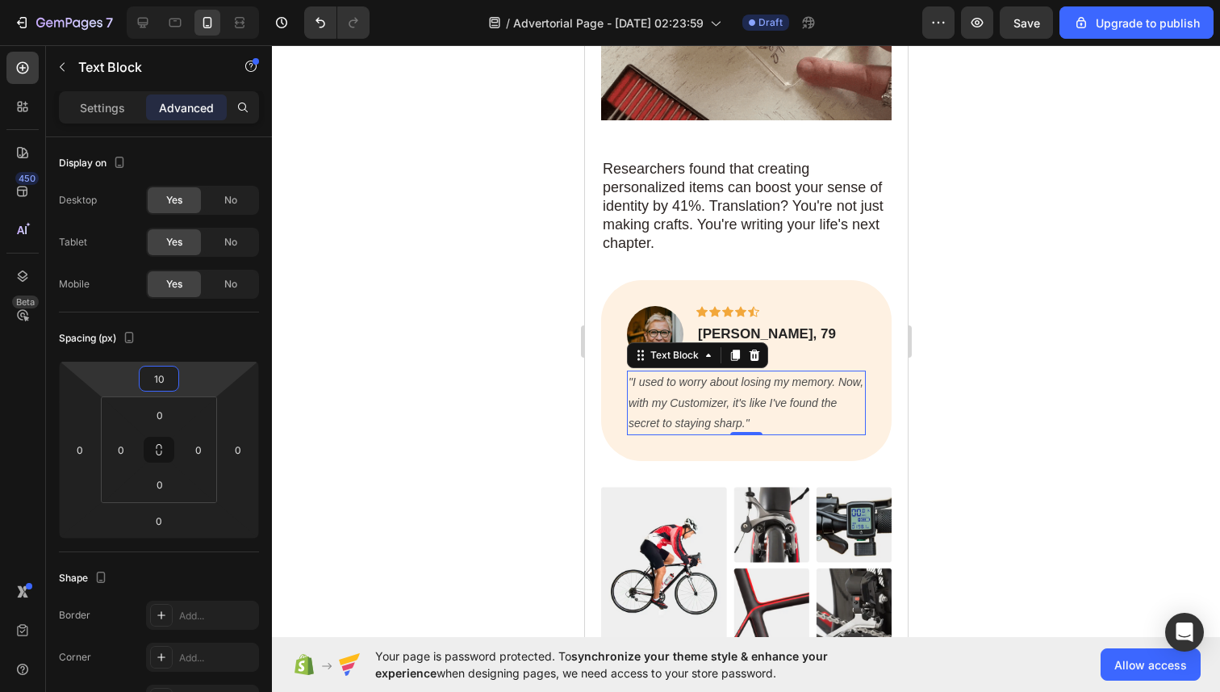
click at [508, 416] on div at bounding box center [746, 368] width 948 height 646
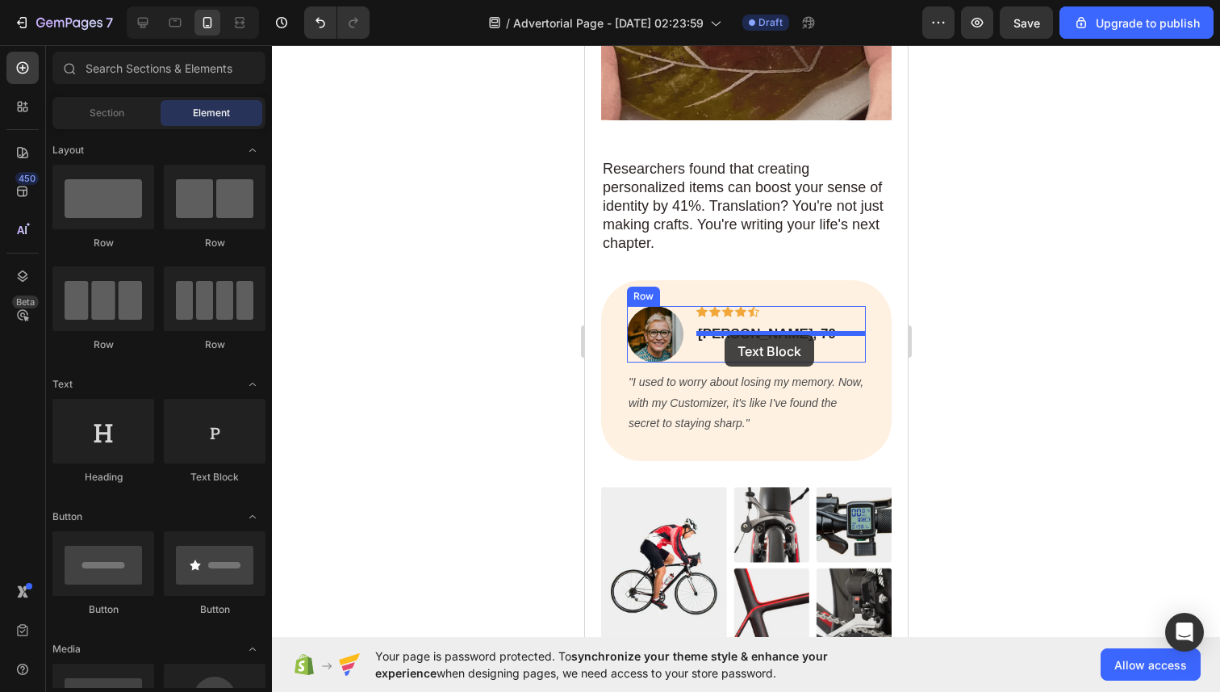
drag, startPoint x: 765, startPoint y: 482, endPoint x: 724, endPoint y: 334, distance: 153.3
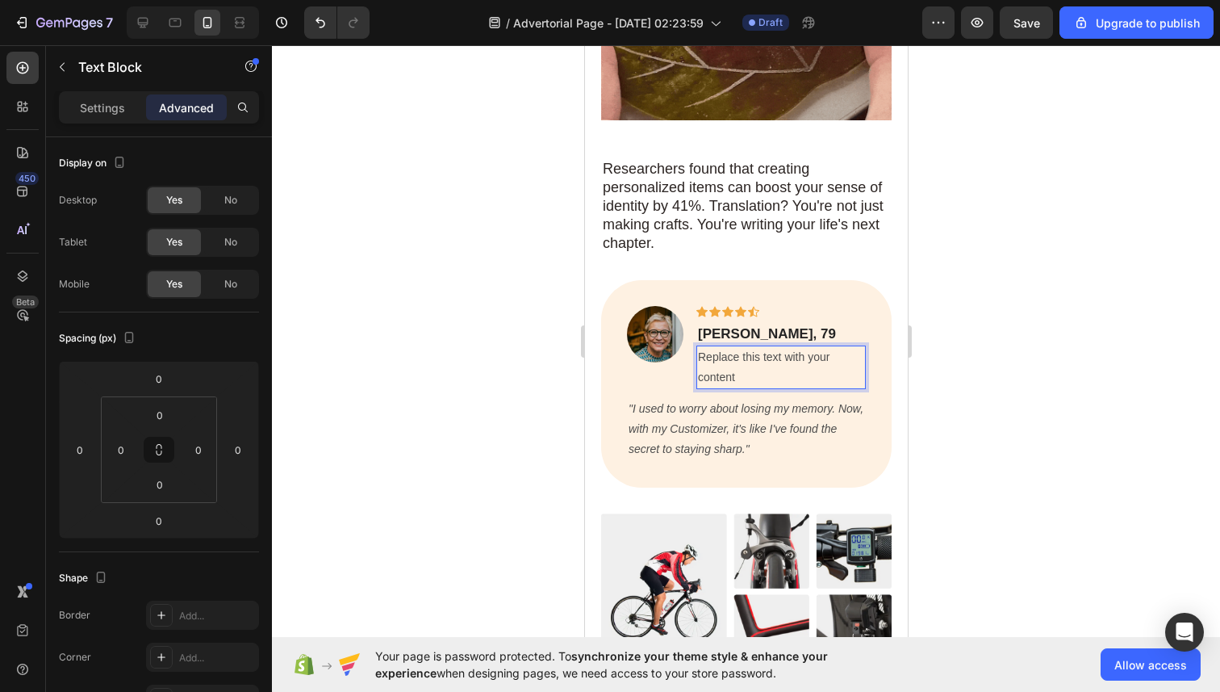
click at [725, 353] on div "Replace this text with your content" at bounding box center [780, 367] width 169 height 44
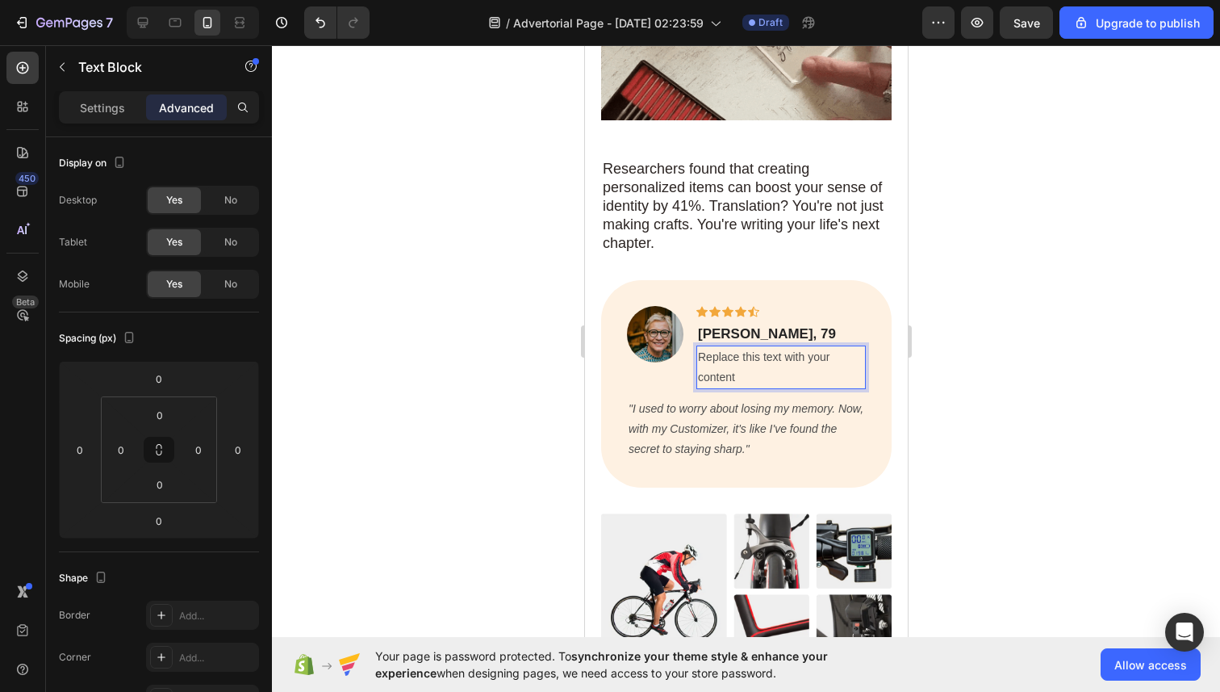
click at [725, 353] on p "Replace this text with your content" at bounding box center [780, 367] width 166 height 40
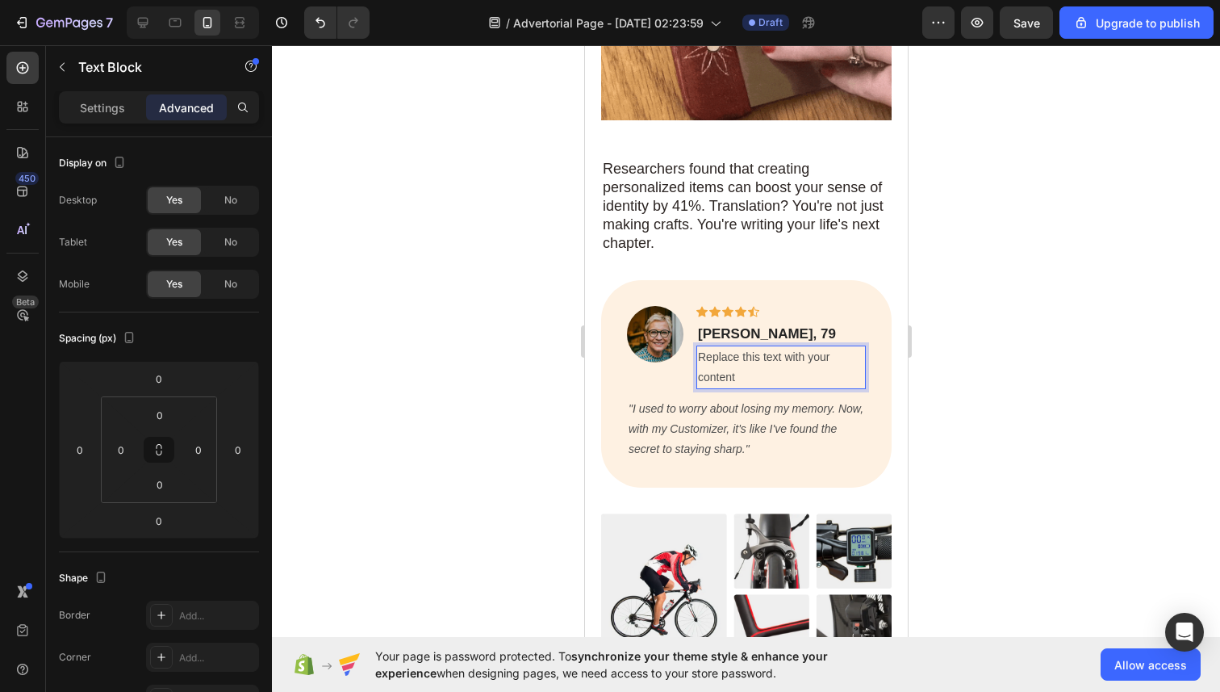
click at [725, 353] on p "Replace this text with your content" at bounding box center [780, 367] width 166 height 40
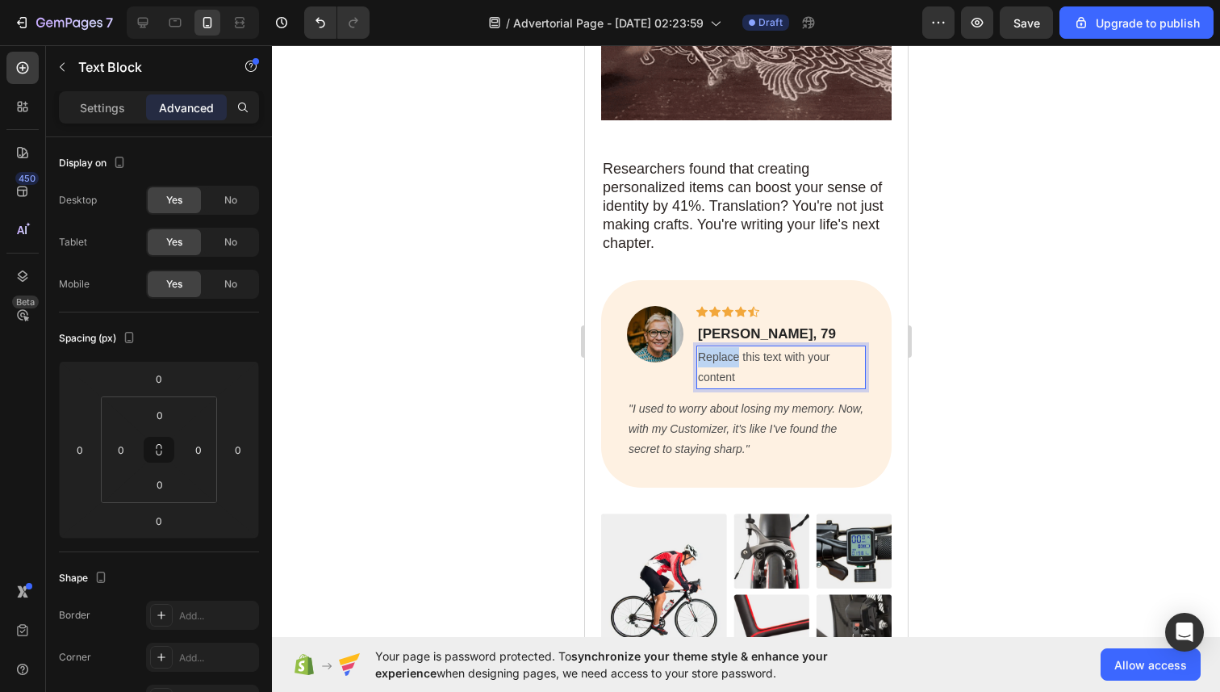
click at [725, 353] on p "Replace this text with your content" at bounding box center [780, 367] width 166 height 40
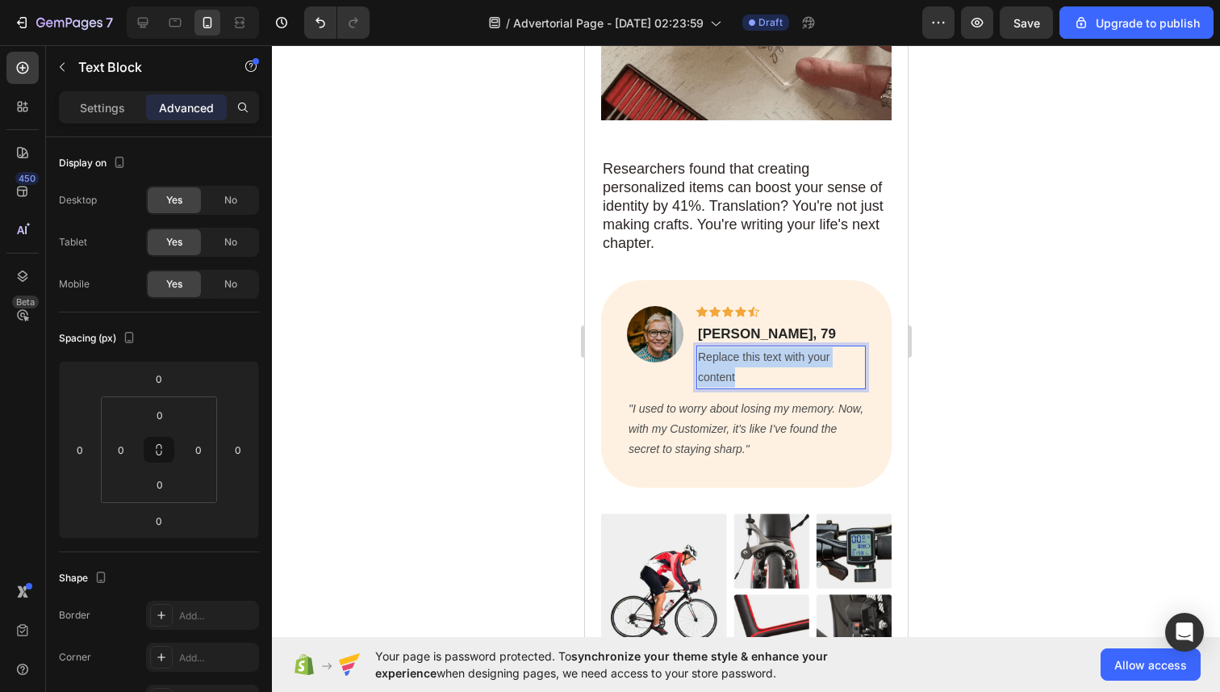
click at [725, 353] on p "Replace this text with your content" at bounding box center [780, 367] width 166 height 40
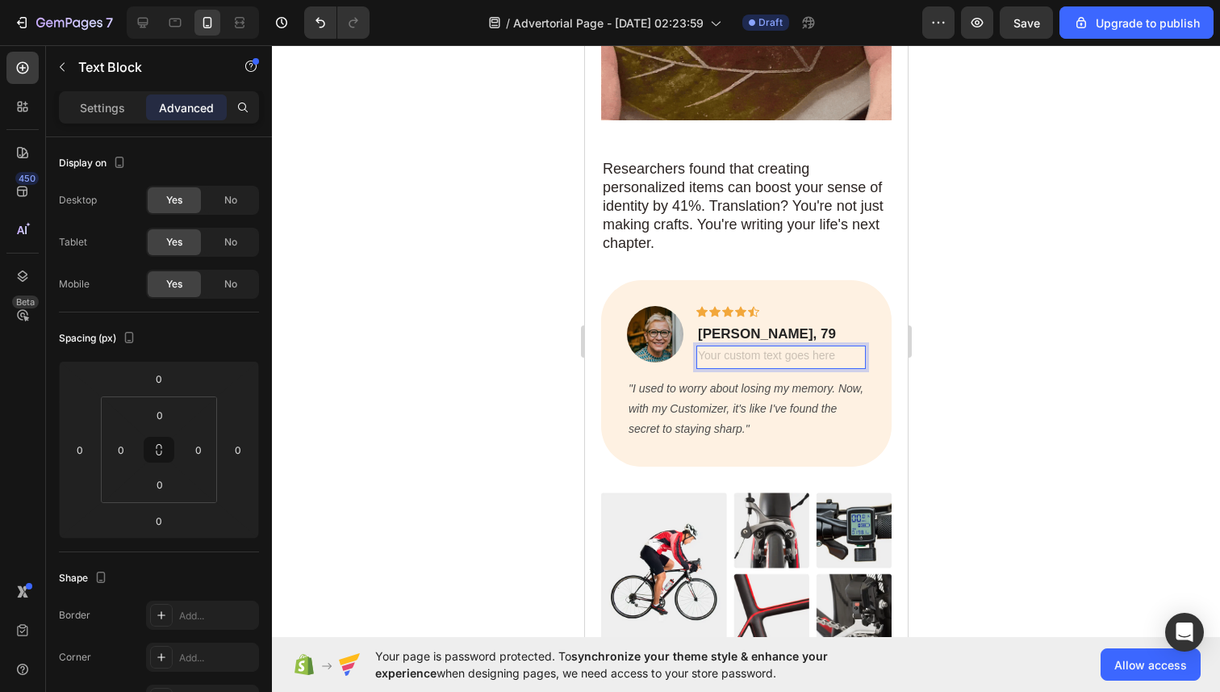
click at [804, 353] on p "Rich Text Editor. Editing area: main" at bounding box center [780, 357] width 166 height 20
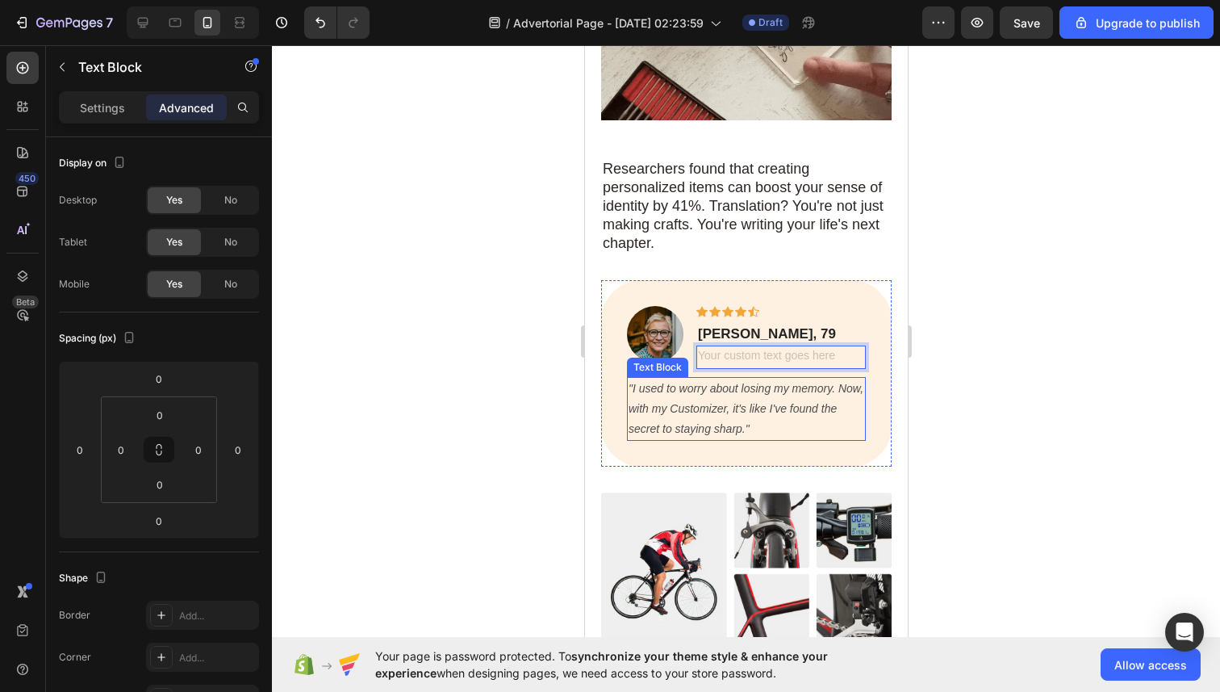
click at [767, 386] on p ""I used to worry about losing my memory. Now, with my Customizer, it's like I'v…" at bounding box center [746, 408] width 236 height 61
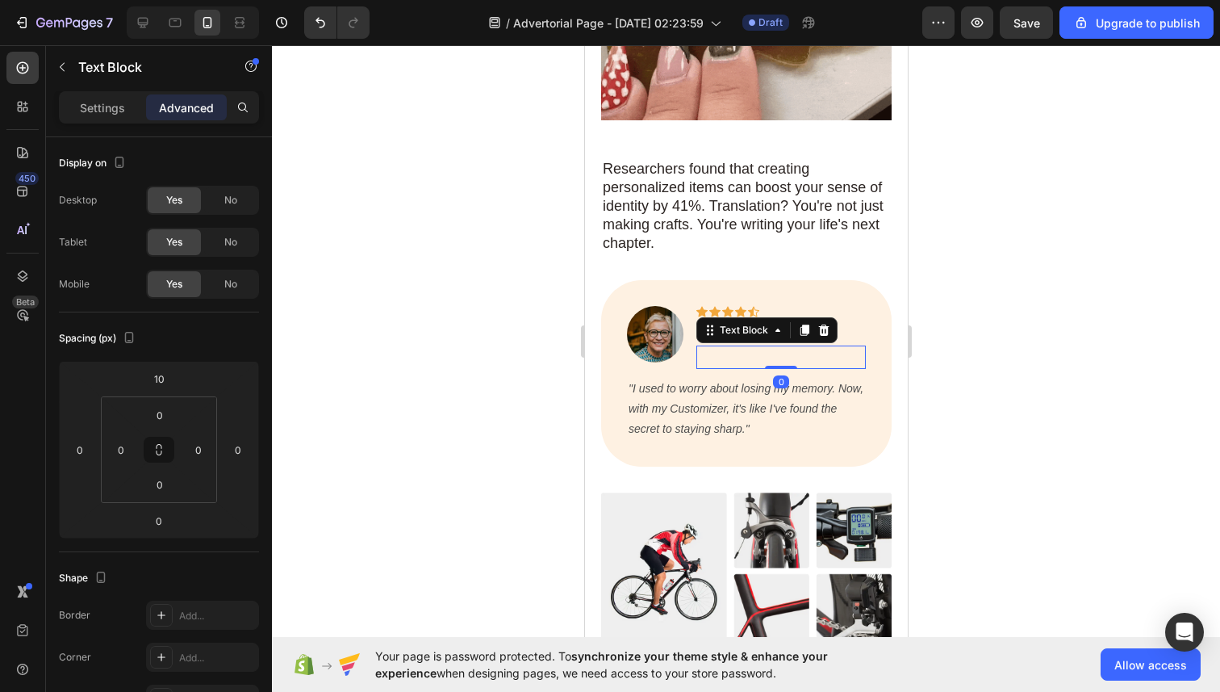
click at [781, 347] on p "Rich Text Editor. Editing area: main" at bounding box center [780, 357] width 166 height 20
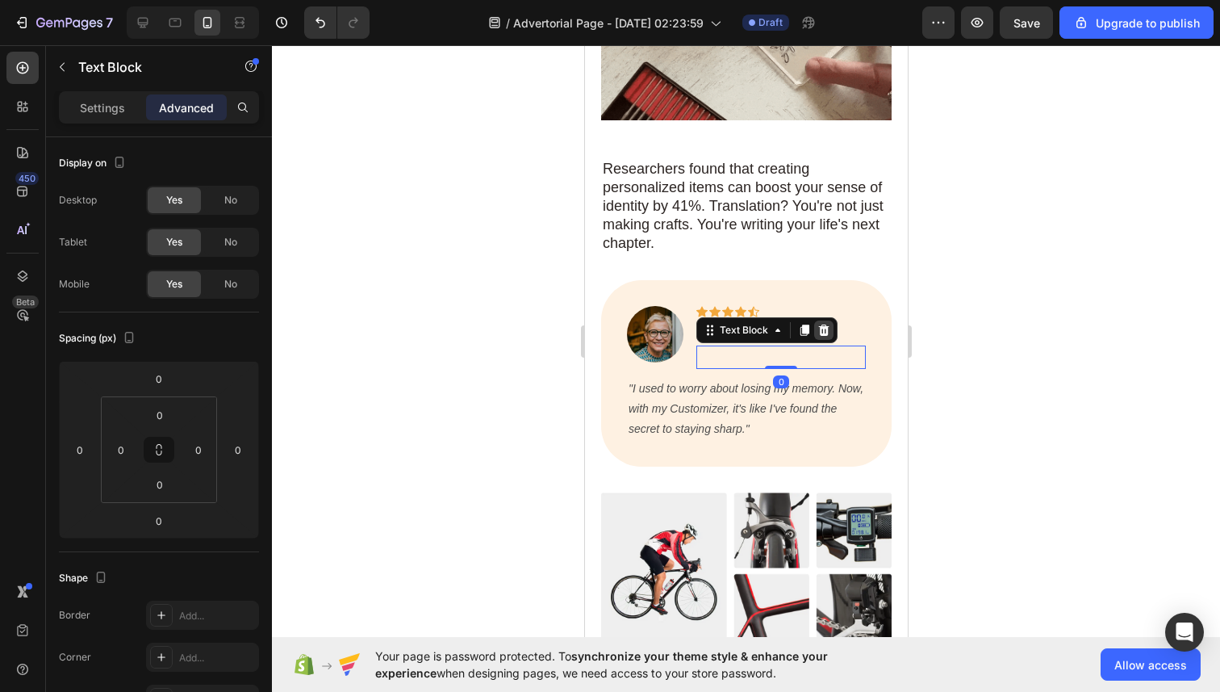
click at [819, 324] on icon at bounding box center [823, 329] width 10 height 11
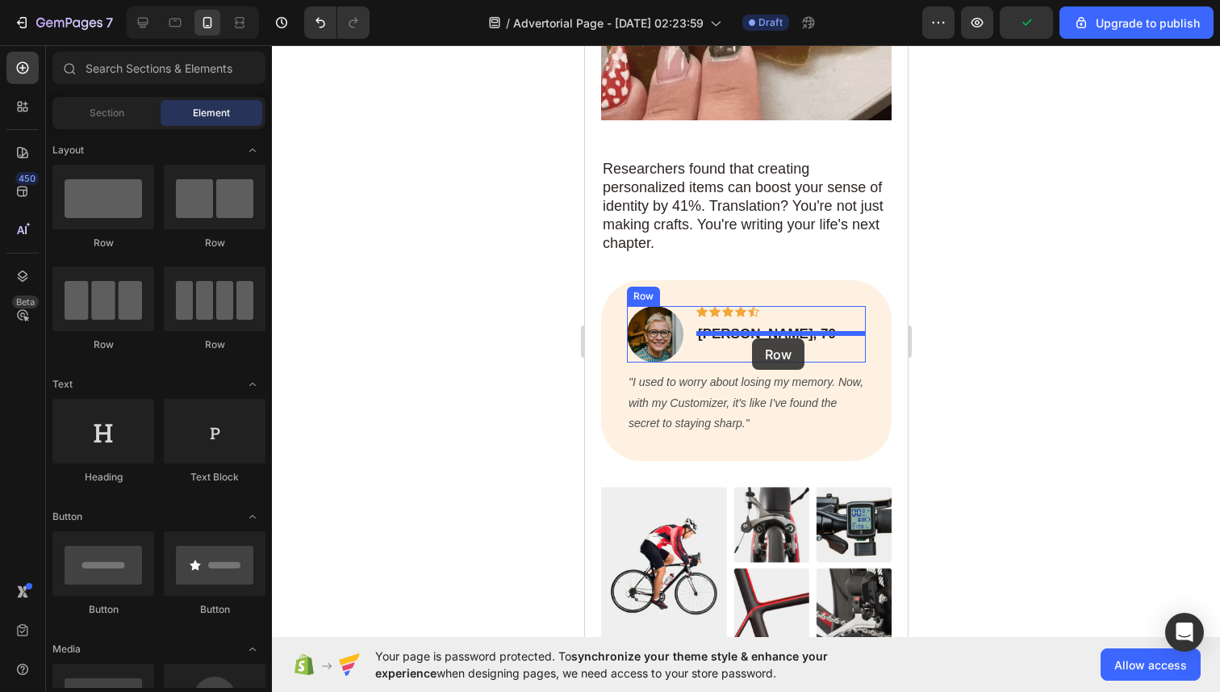
drag, startPoint x: 772, startPoint y: 226, endPoint x: 751, endPoint y: 338, distance: 114.1
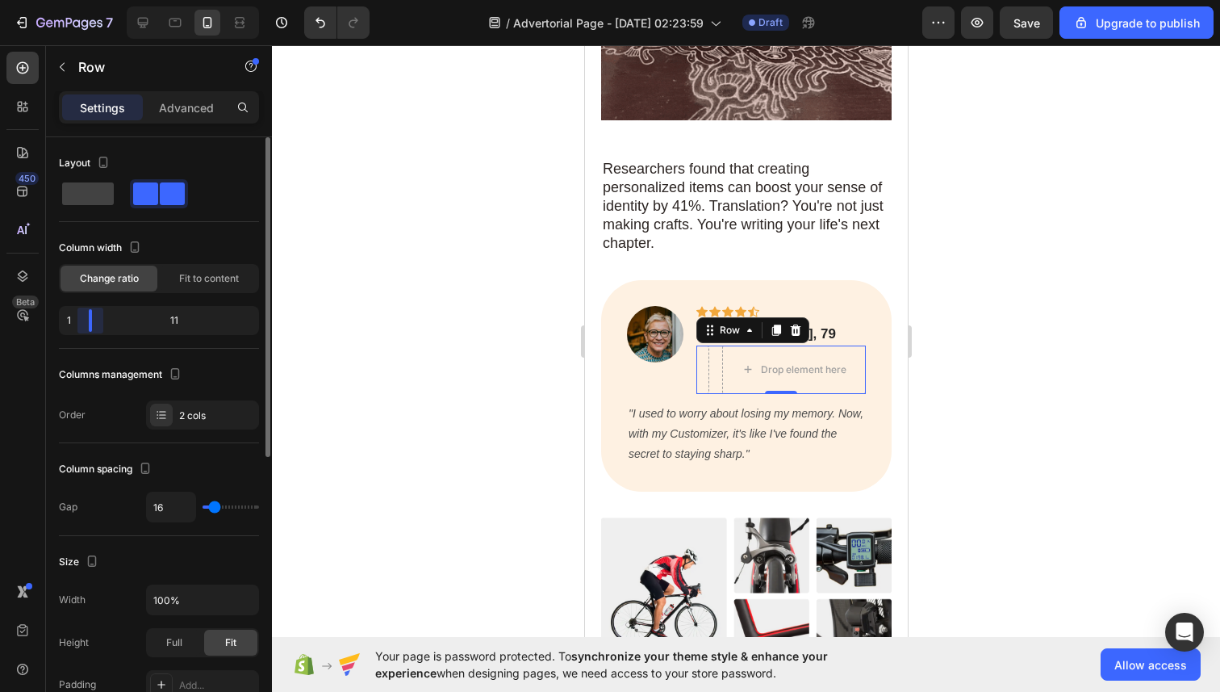
drag, startPoint x: 161, startPoint y: 320, endPoint x: 55, endPoint y: 309, distance: 106.2
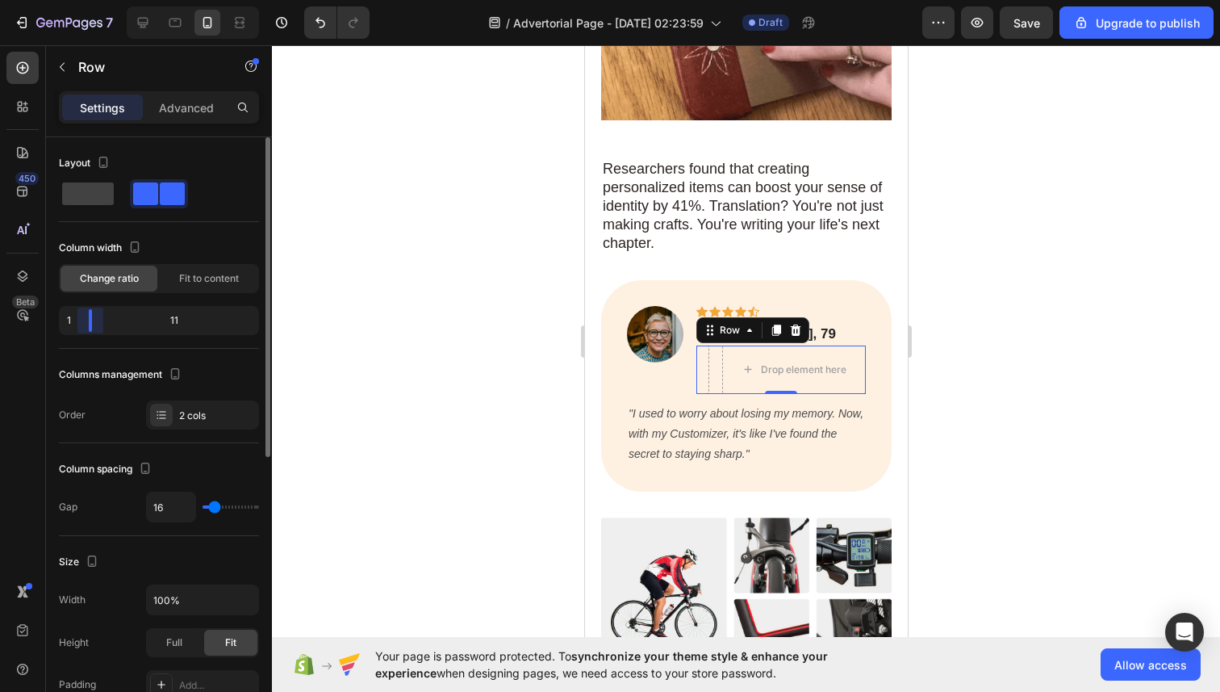
click at [55, 309] on div "Layout Column width Change ratio Fit to content 1 11 Columns management Order 2…" at bounding box center [159, 700] width 226 height 1127
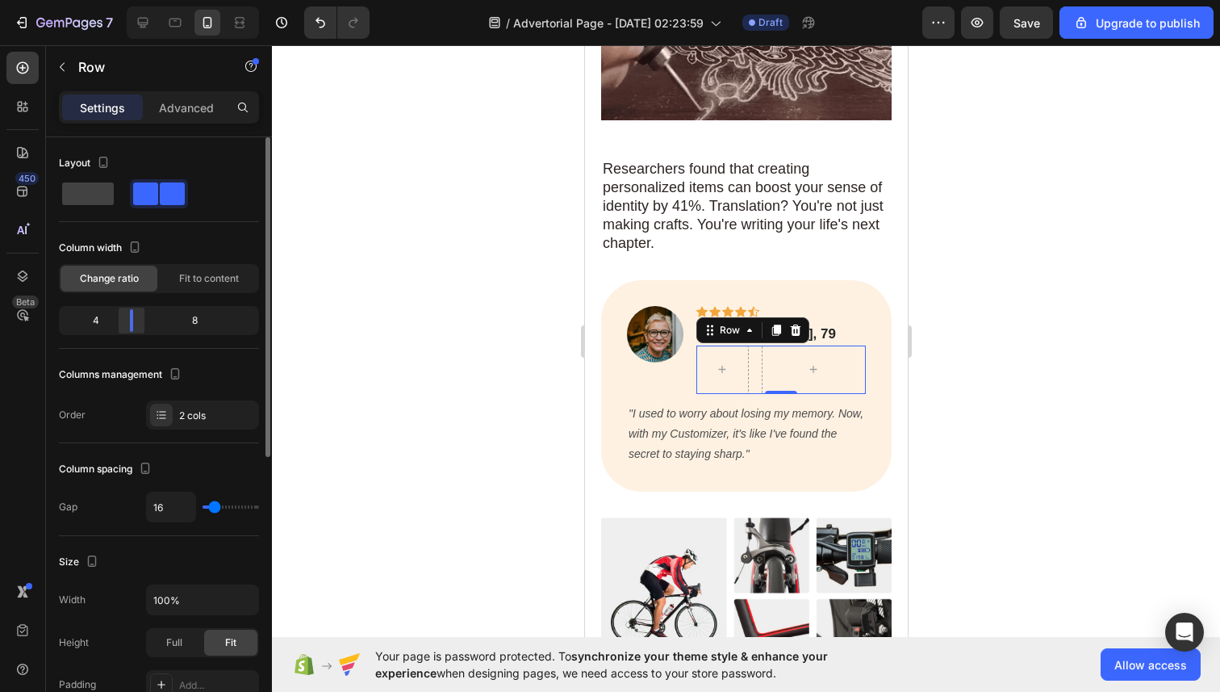
drag, startPoint x: 84, startPoint y: 316, endPoint x: 132, endPoint y: 317, distance: 47.6
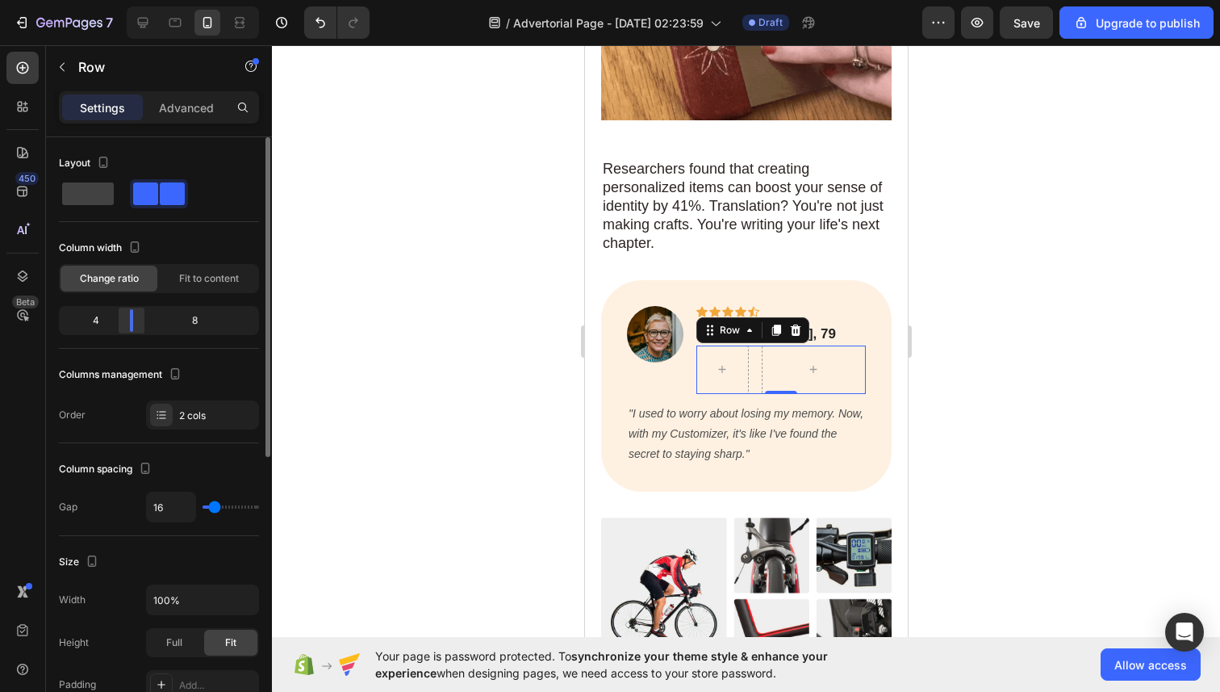
click at [132, 317] on div at bounding box center [131, 320] width 29 height 23
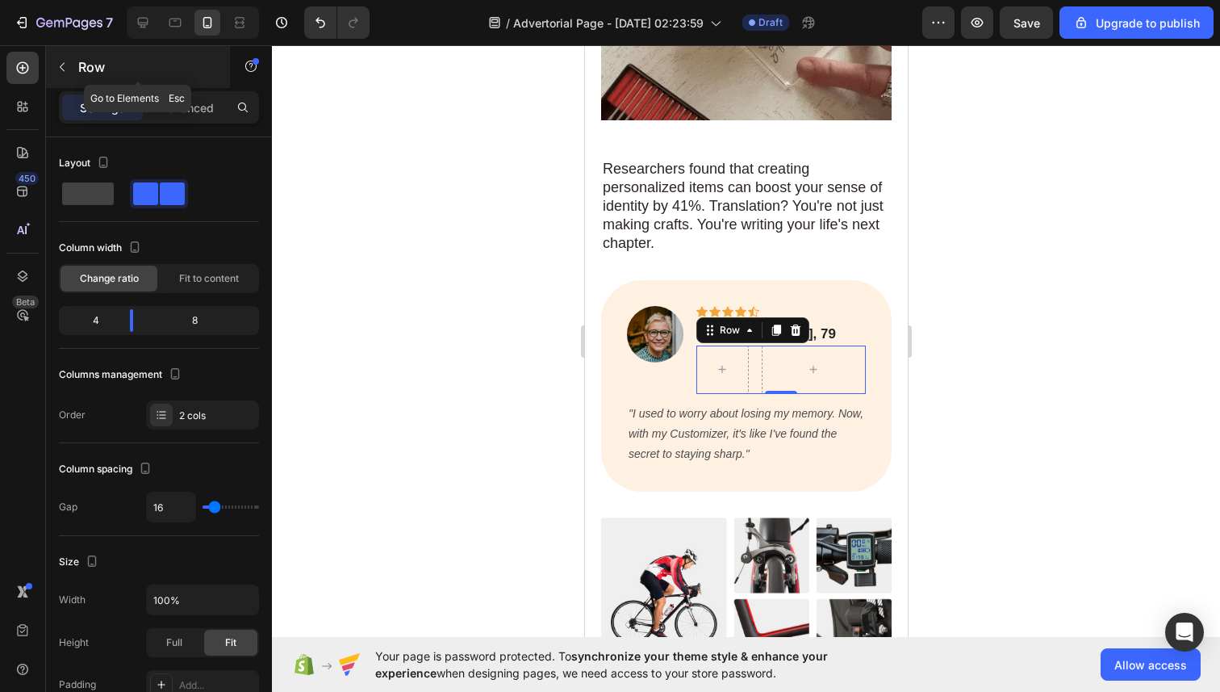
click at [63, 74] on button "button" at bounding box center [62, 67] width 26 height 26
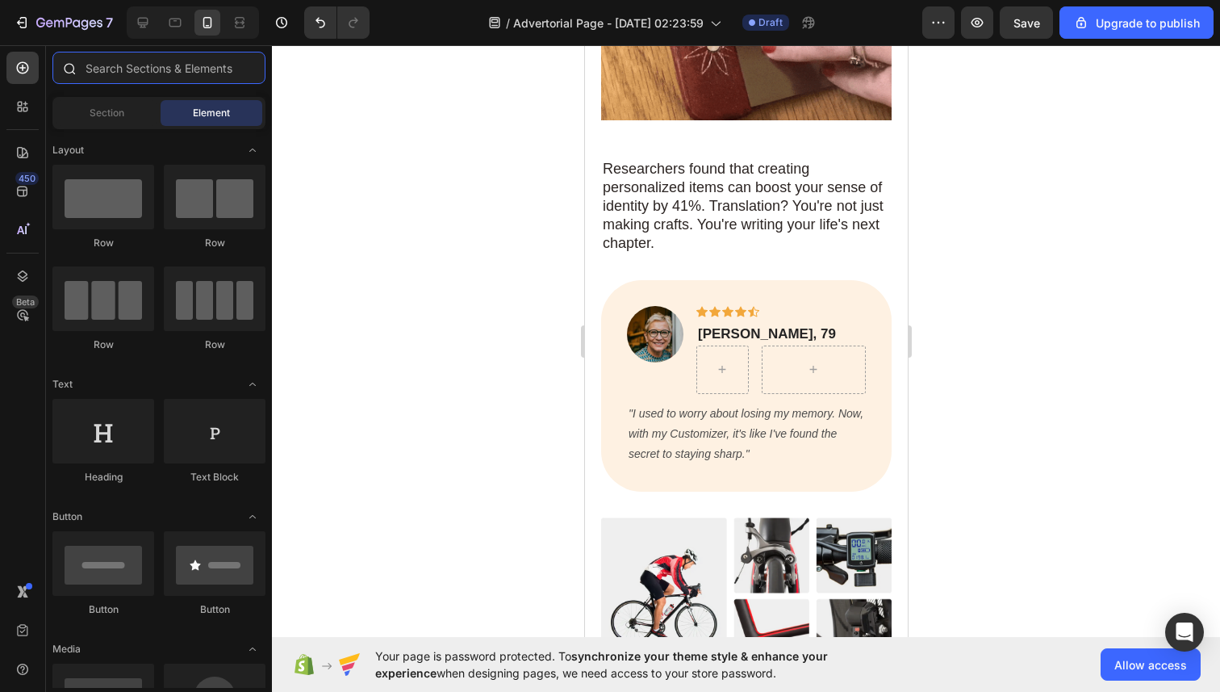
click at [150, 77] on input "text" at bounding box center [158, 68] width 213 height 32
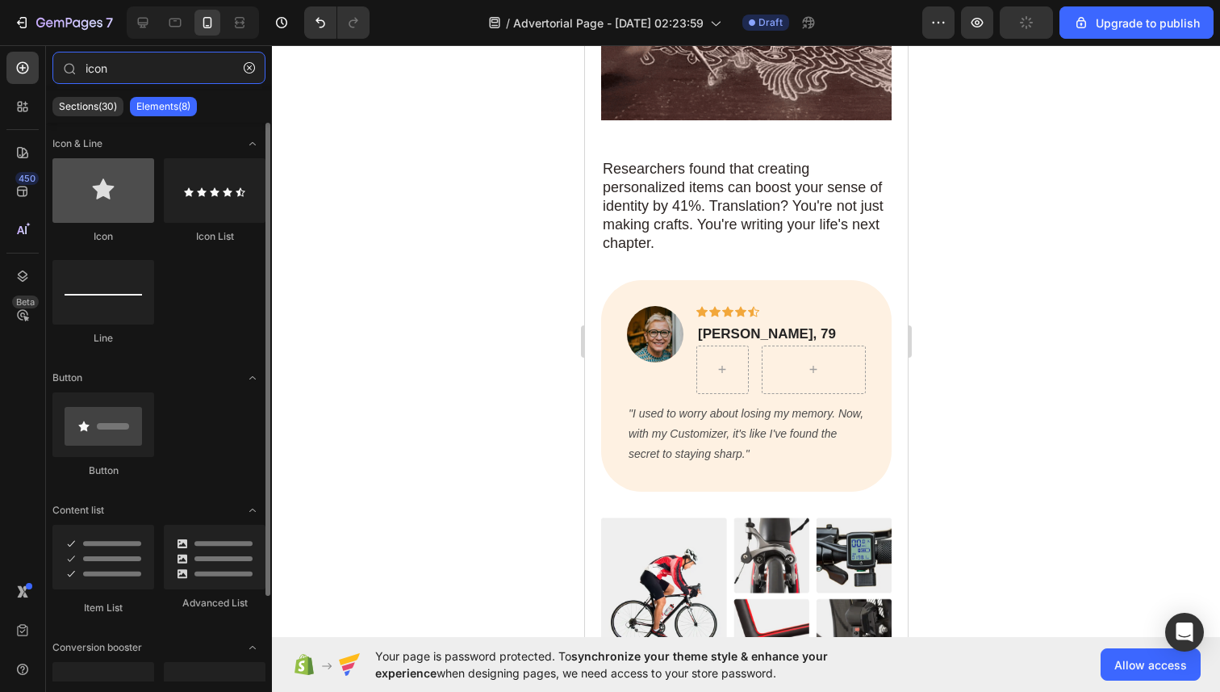
type input "icon"
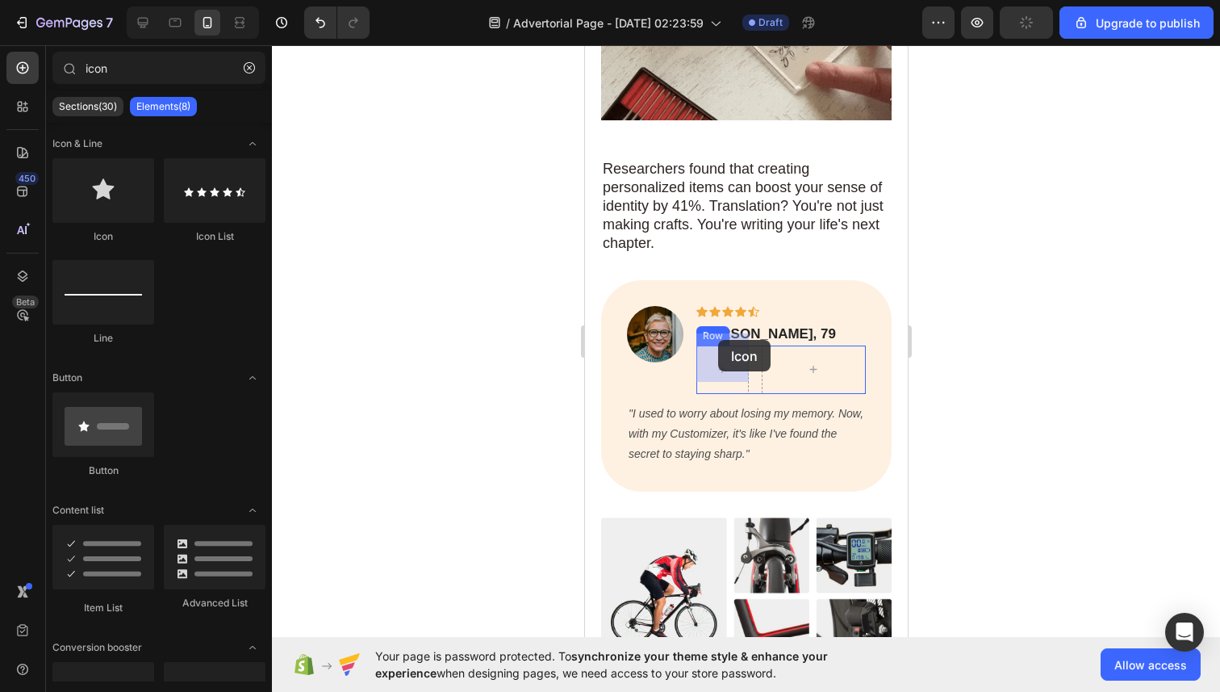
drag, startPoint x: 697, startPoint y: 215, endPoint x: 717, endPoint y: 338, distance: 124.3
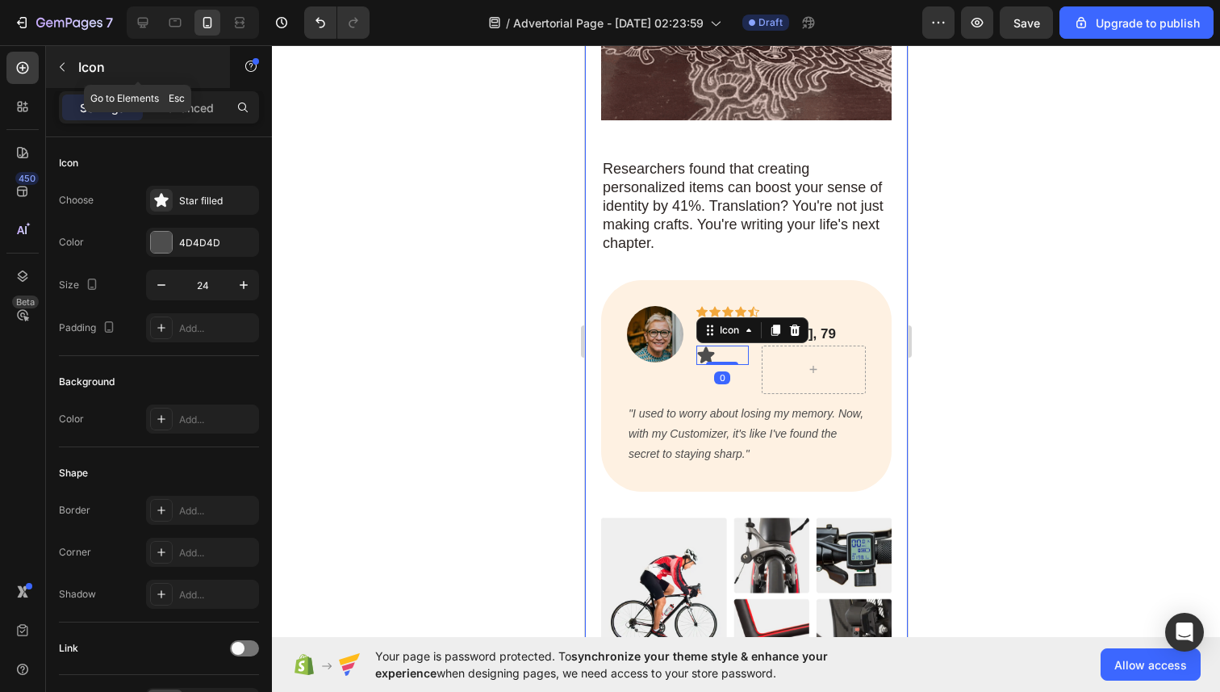
click at [60, 66] on icon "button" at bounding box center [62, 67] width 13 height 13
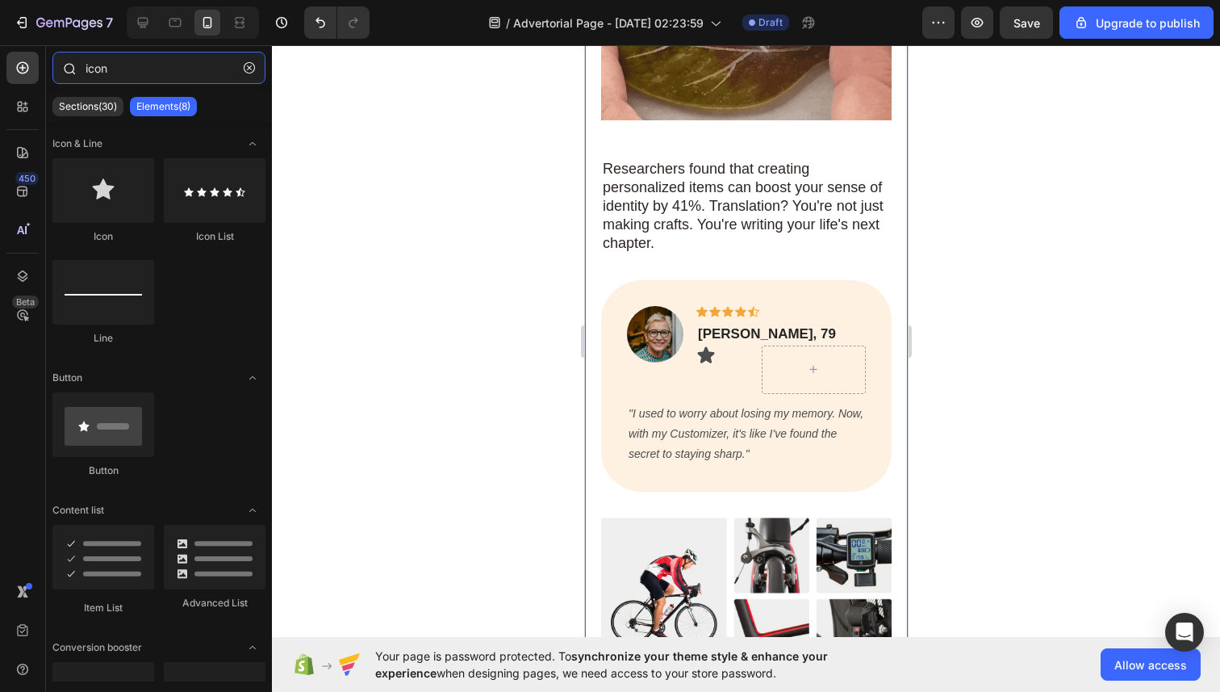
click at [153, 72] on input "icon" at bounding box center [158, 68] width 213 height 32
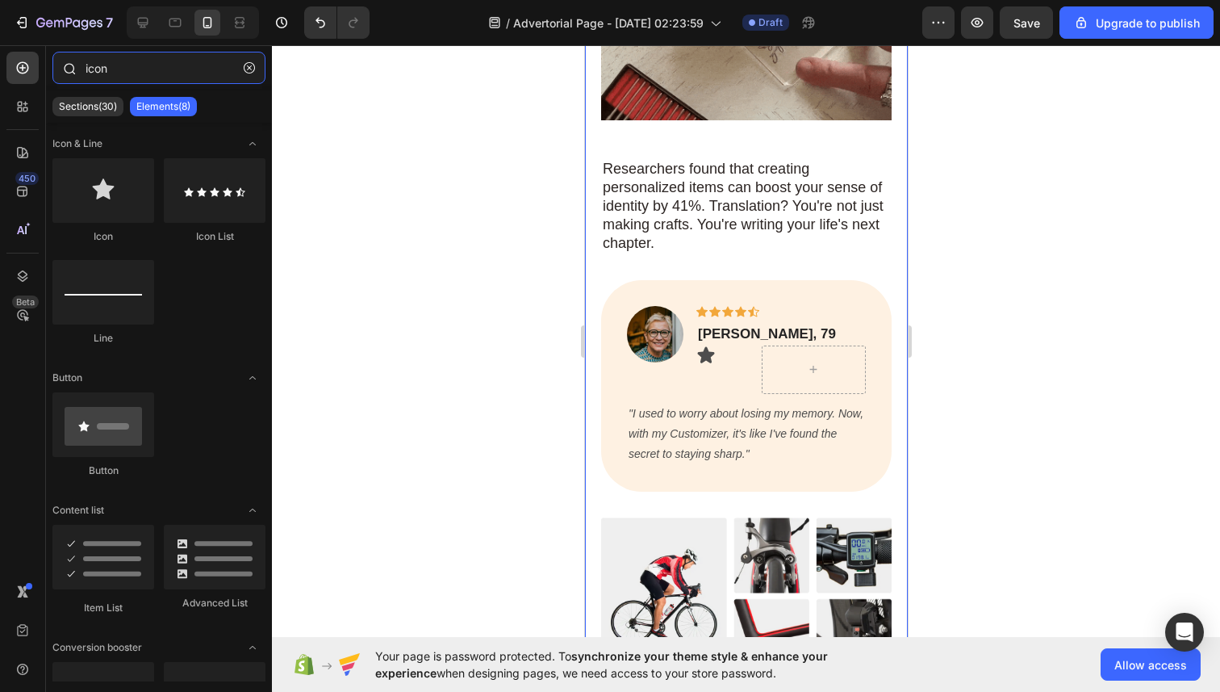
click at [153, 72] on input "icon" at bounding box center [158, 68] width 213 height 32
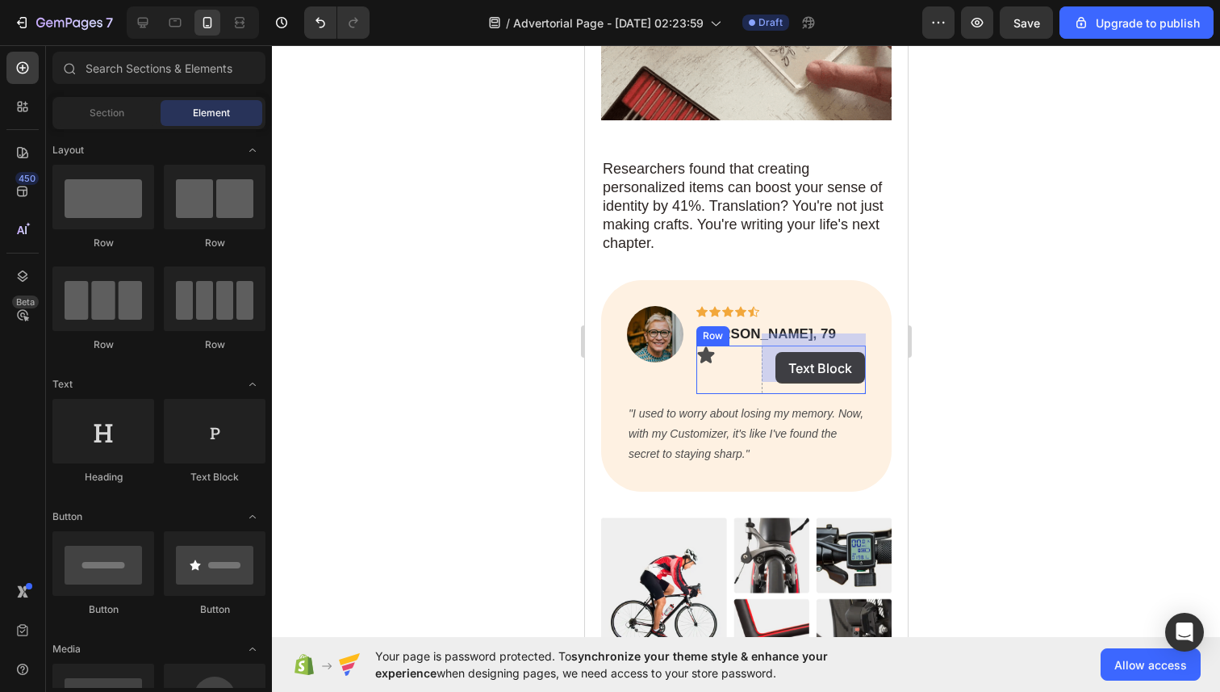
drag, startPoint x: 805, startPoint y: 481, endPoint x: 777, endPoint y: 352, distance: 132.2
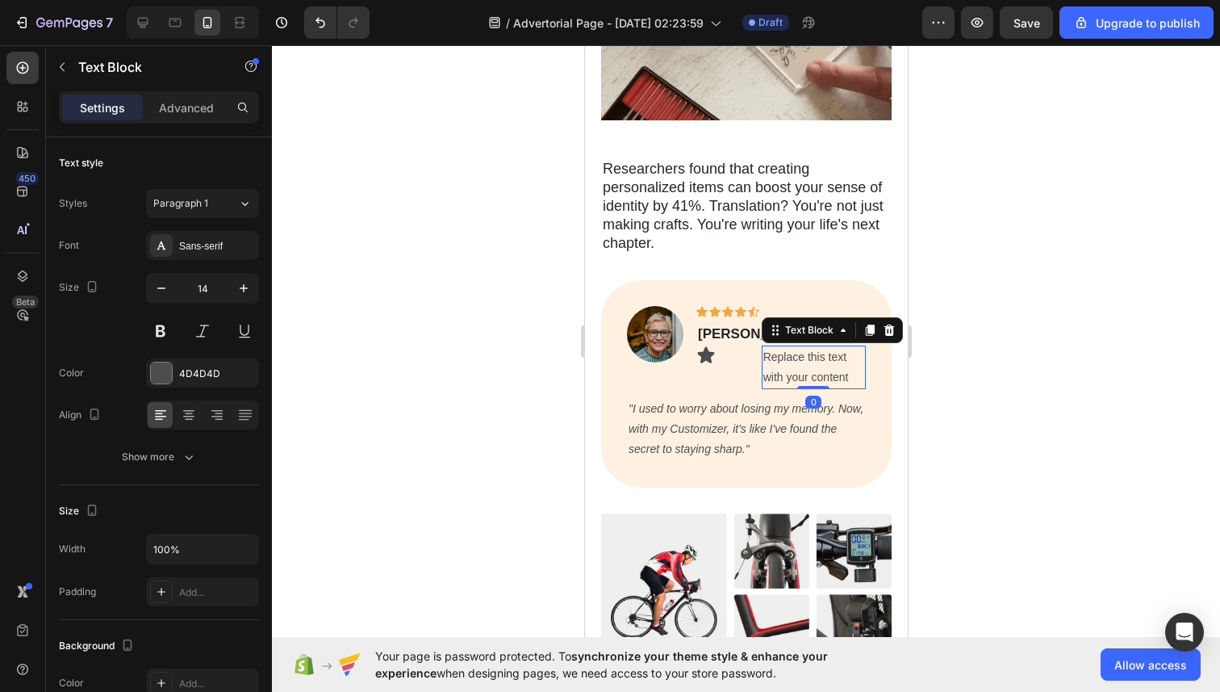
click at [778, 352] on div "Replace this text with your content" at bounding box center [813, 367] width 104 height 44
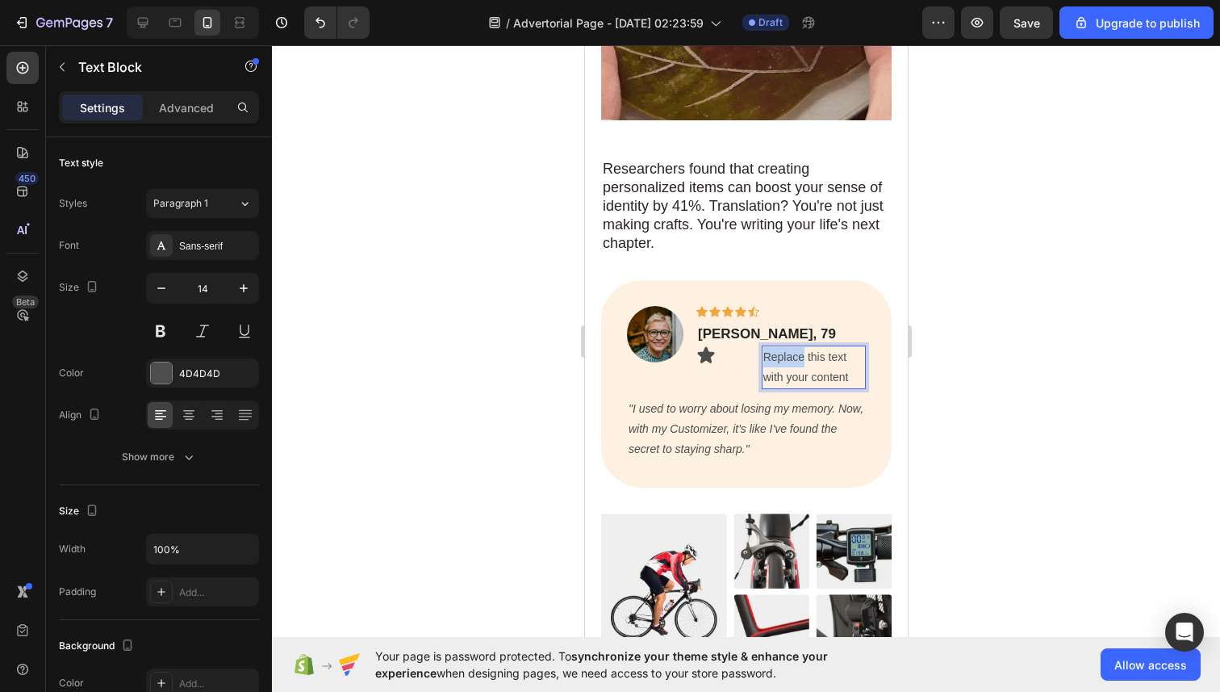
click at [778, 352] on p "Replace this text with your content" at bounding box center [813, 367] width 101 height 40
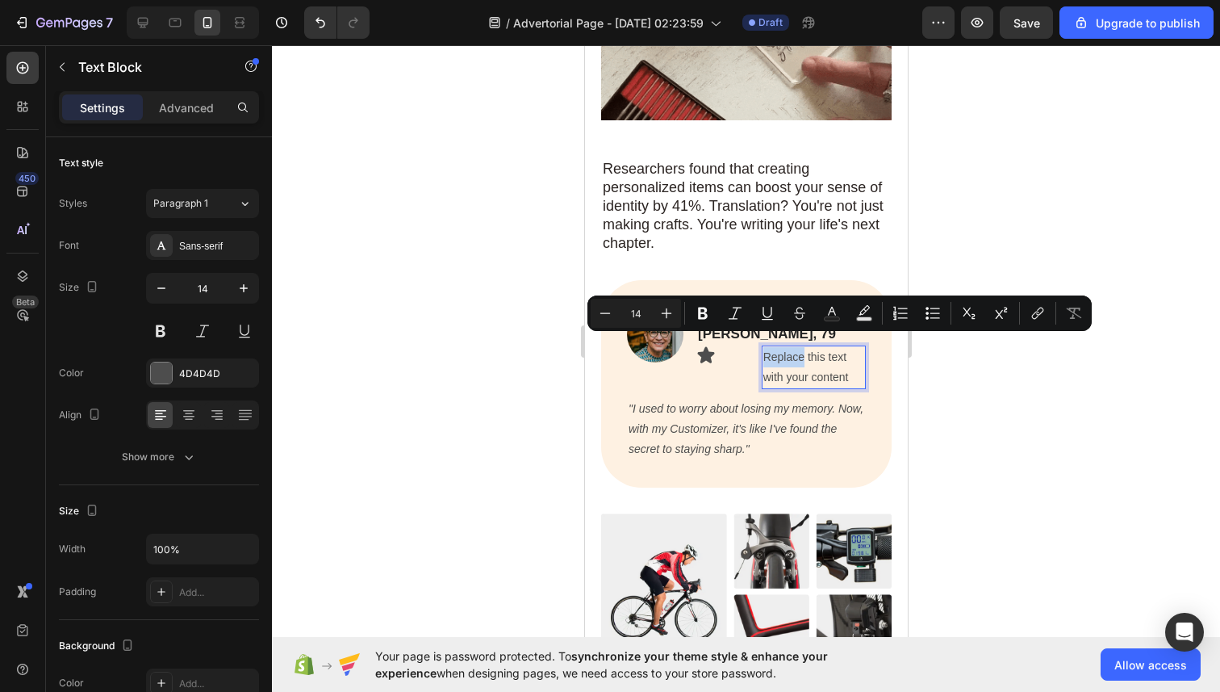
click at [778, 352] on p "Replace this text with your content" at bounding box center [813, 367] width 101 height 40
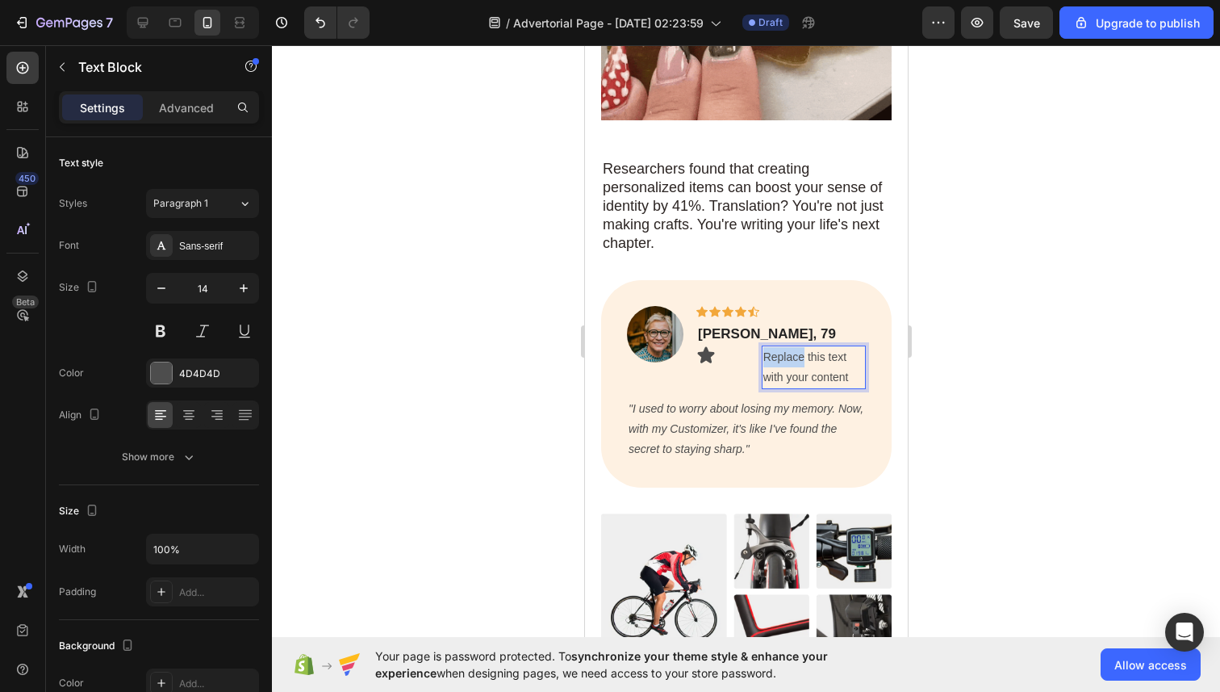
click at [778, 352] on p "Replace this text with your content" at bounding box center [813, 367] width 101 height 40
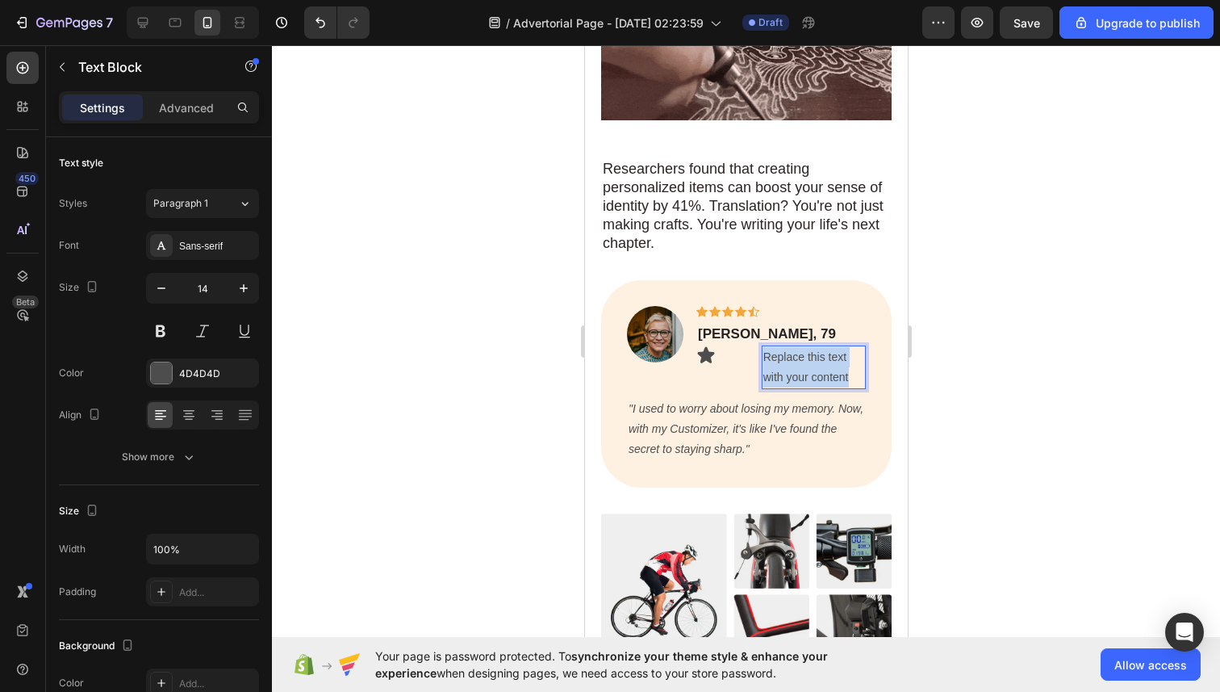
click at [778, 352] on p "Replace this text with your content" at bounding box center [813, 367] width 101 height 40
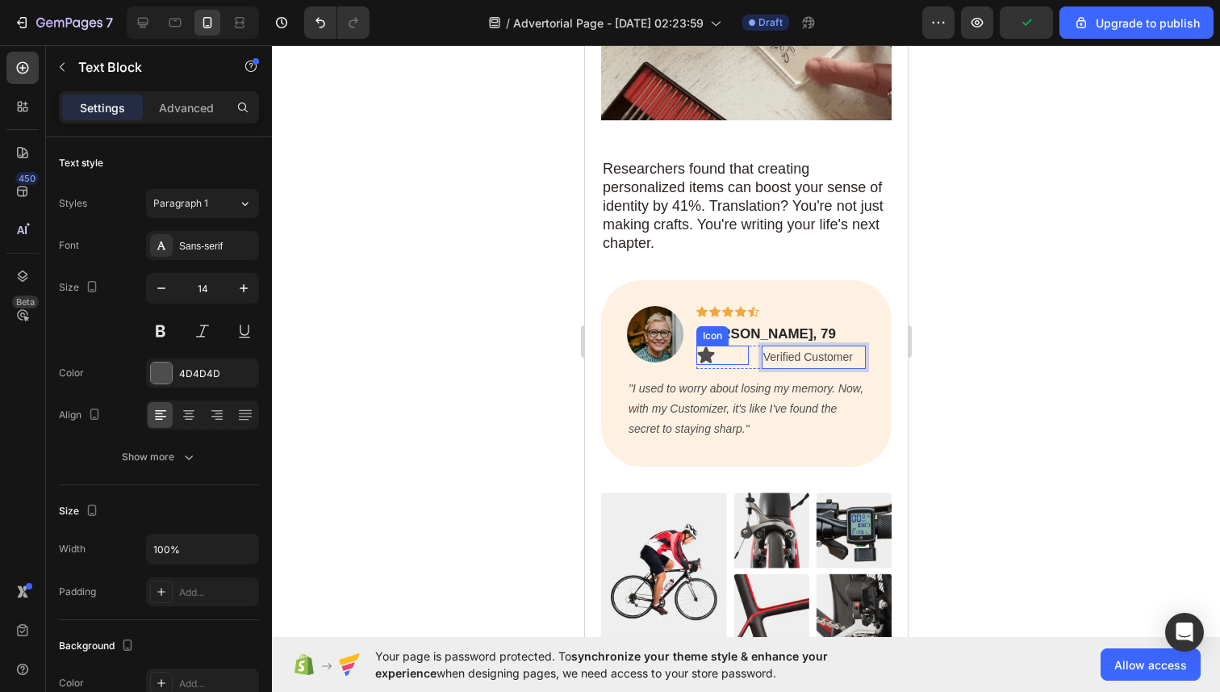
click at [735, 354] on div "Icon" at bounding box center [722, 356] width 52 height 23
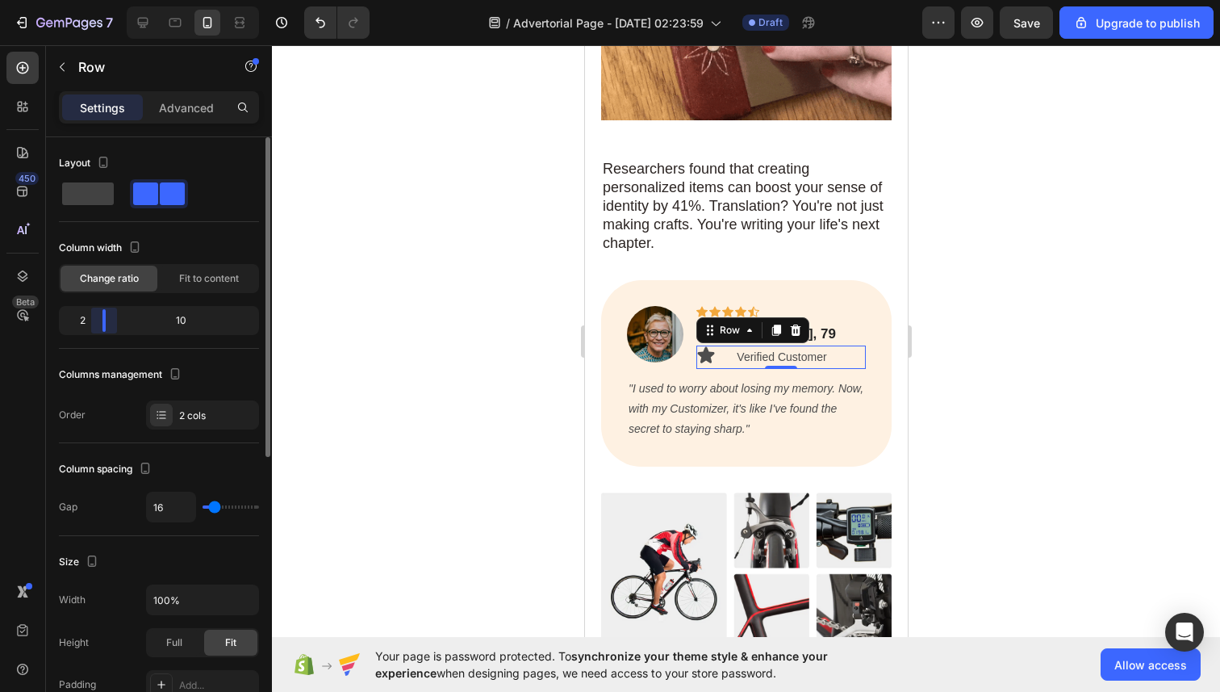
drag, startPoint x: 129, startPoint y: 320, endPoint x: 86, endPoint y: 320, distance: 42.8
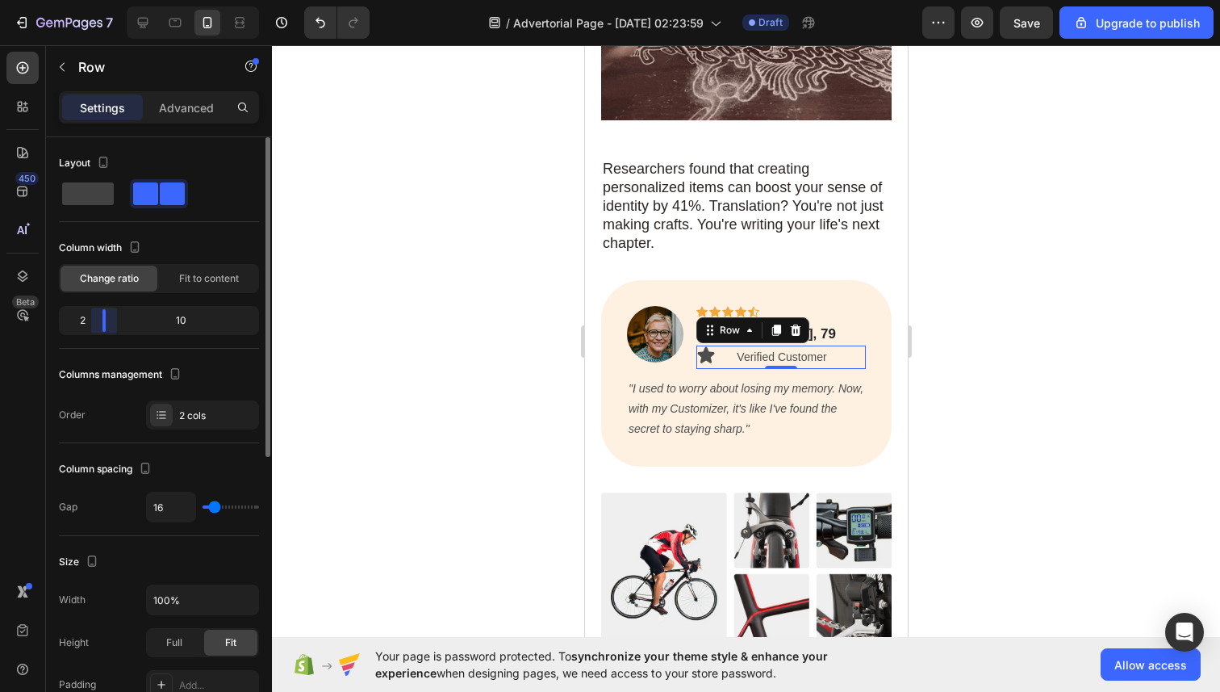
click at [86, 320] on div "2 10" at bounding box center [159, 320] width 200 height 29
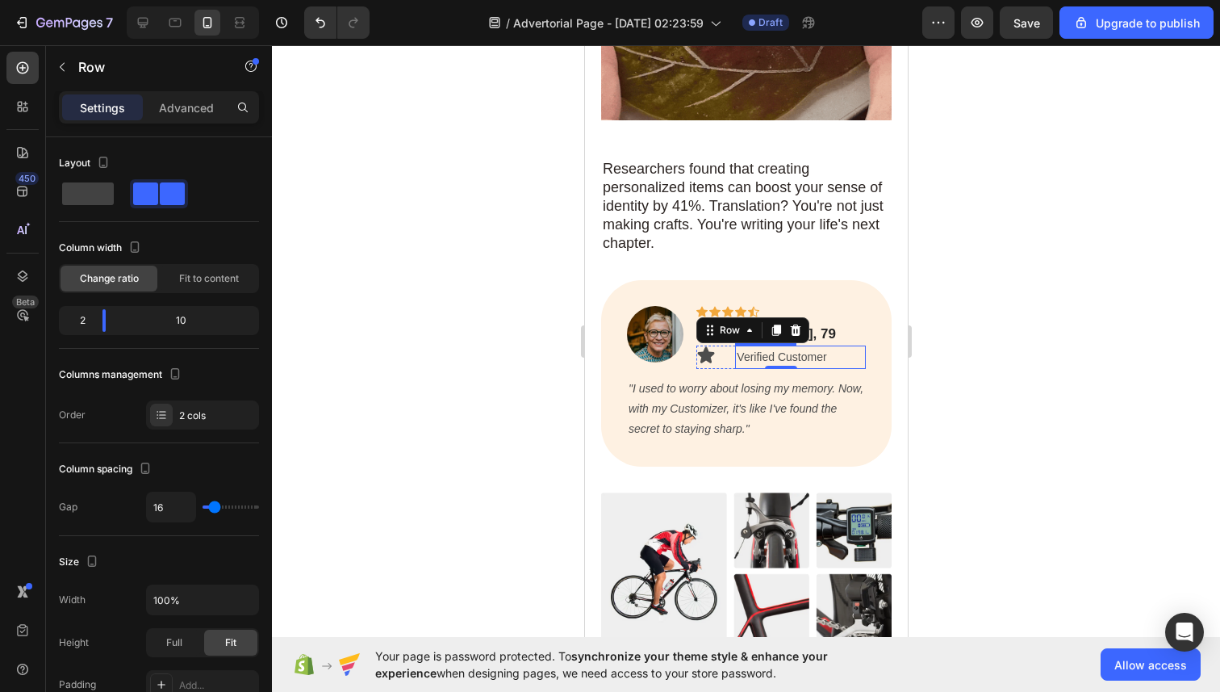
click at [739, 347] on p "Verified Customer" at bounding box center [800, 357] width 128 height 20
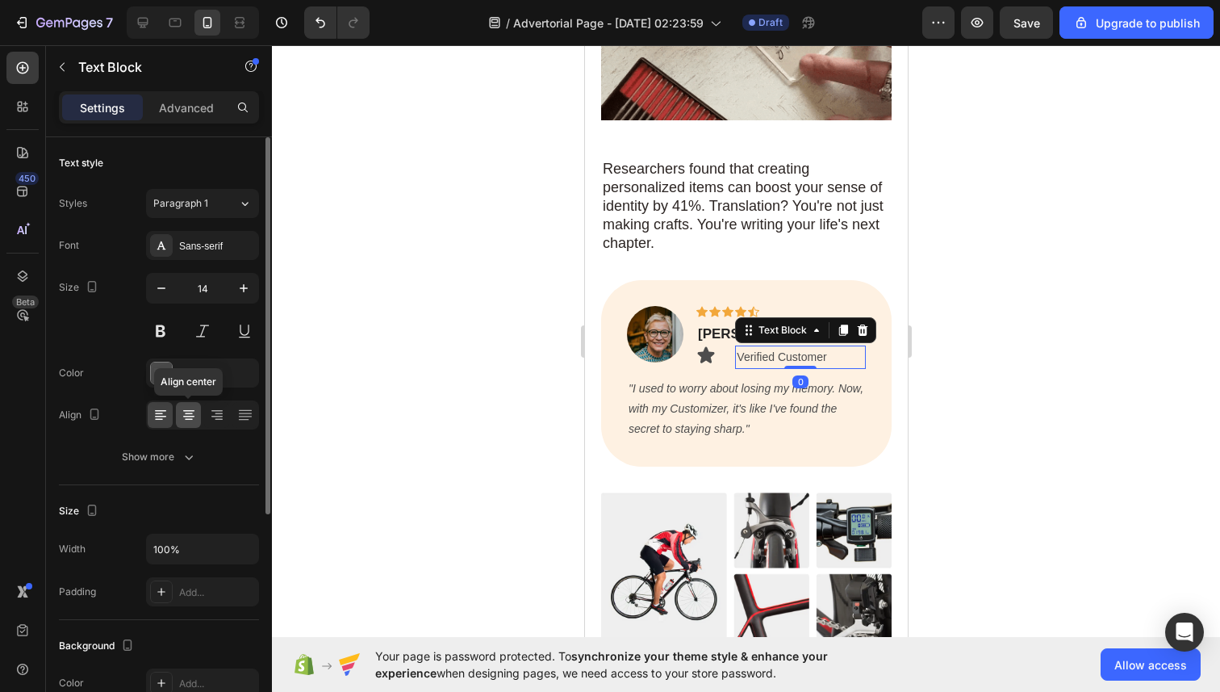
click at [183, 415] on icon at bounding box center [189, 415] width 16 height 16
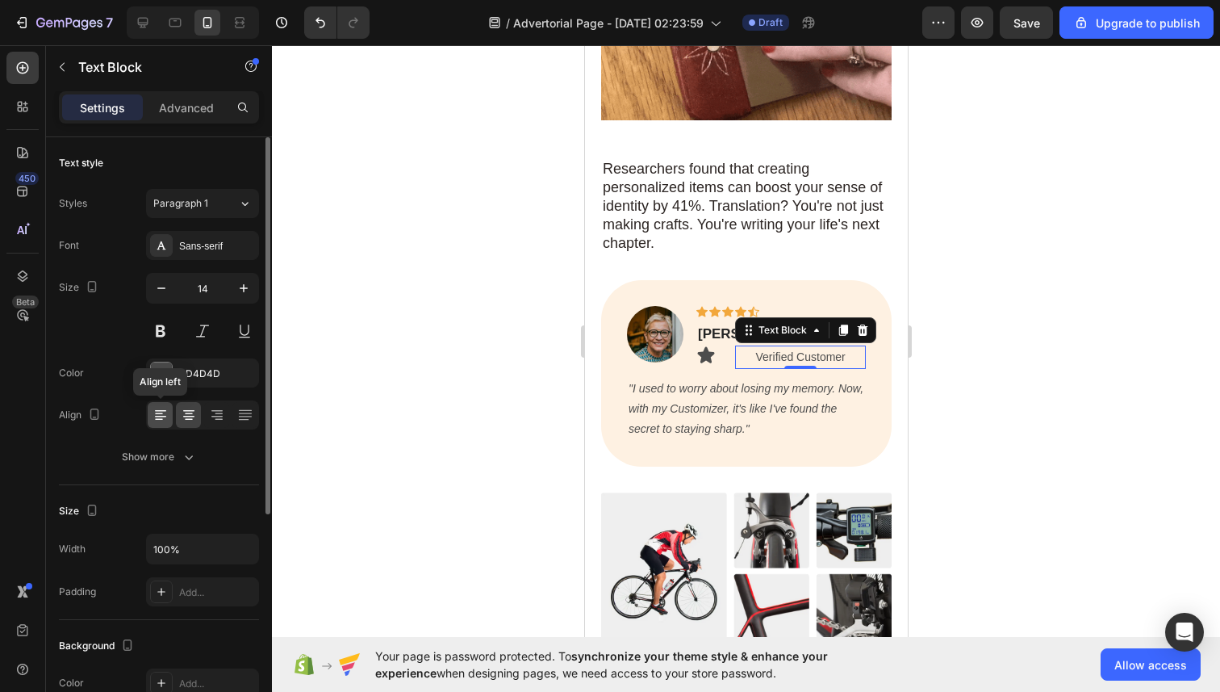
click at [165, 416] on icon at bounding box center [160, 417] width 11 height 2
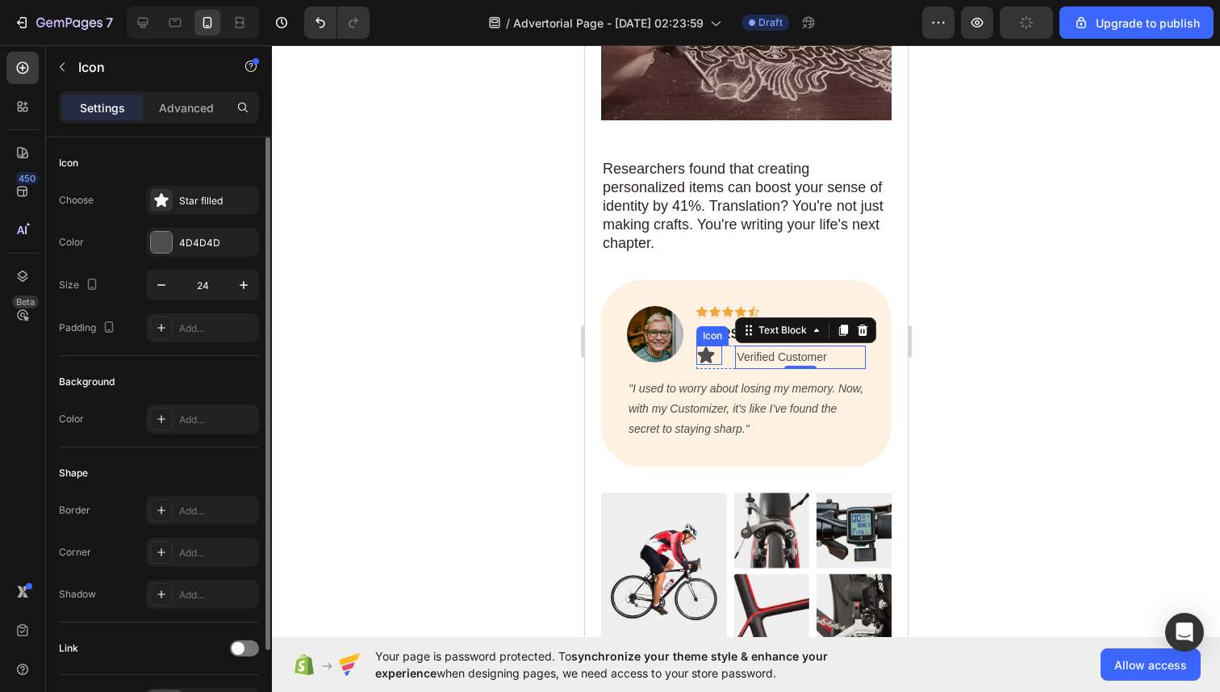
click at [711, 345] on icon at bounding box center [705, 354] width 19 height 19
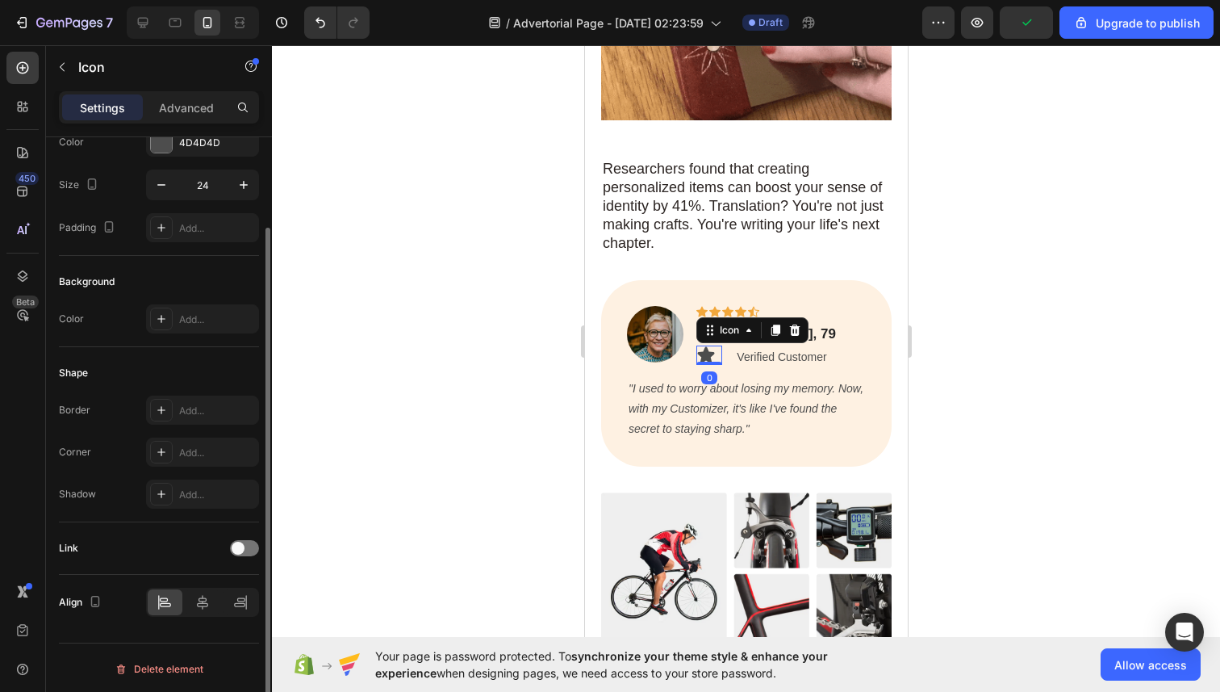
scroll to position [102, 0]
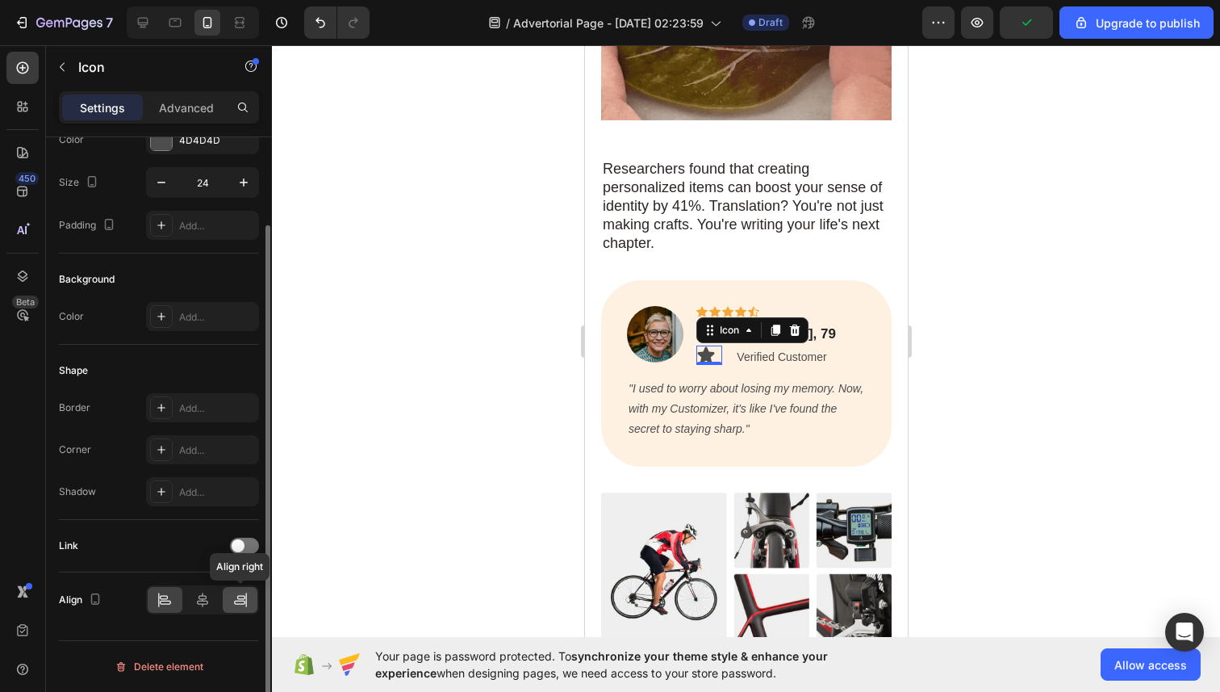
click at [232, 603] on icon at bounding box center [240, 600] width 16 height 16
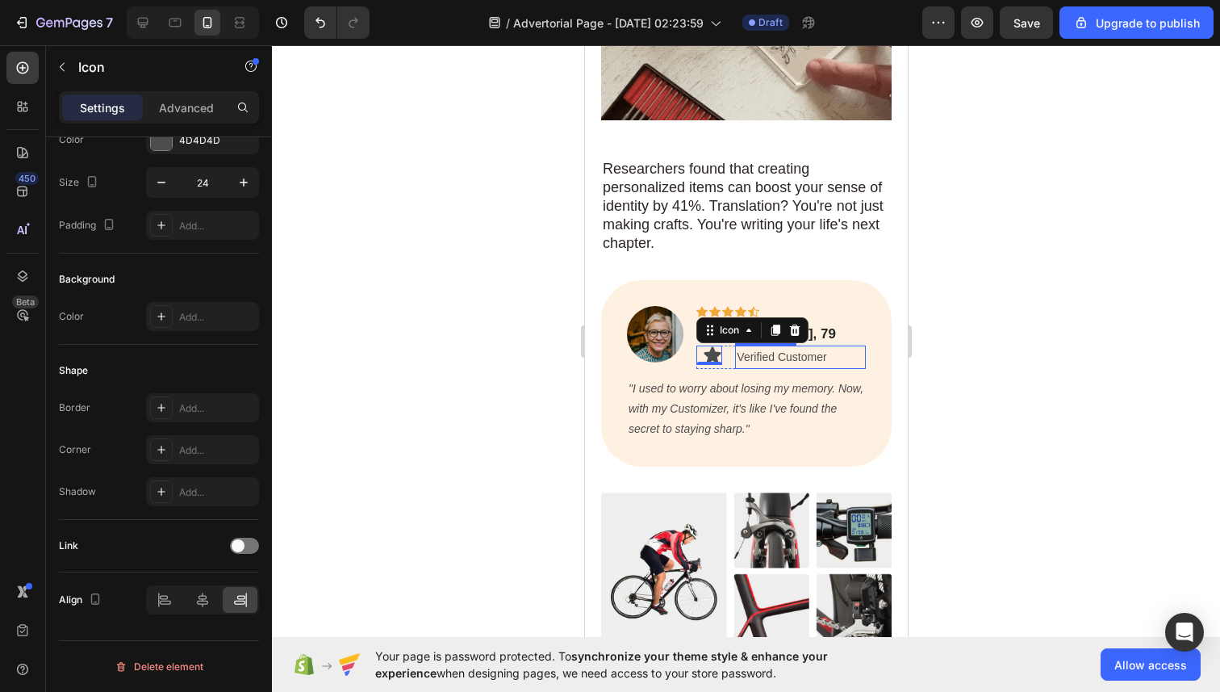
click at [740, 347] on p "Verified Customer" at bounding box center [800, 357] width 128 height 20
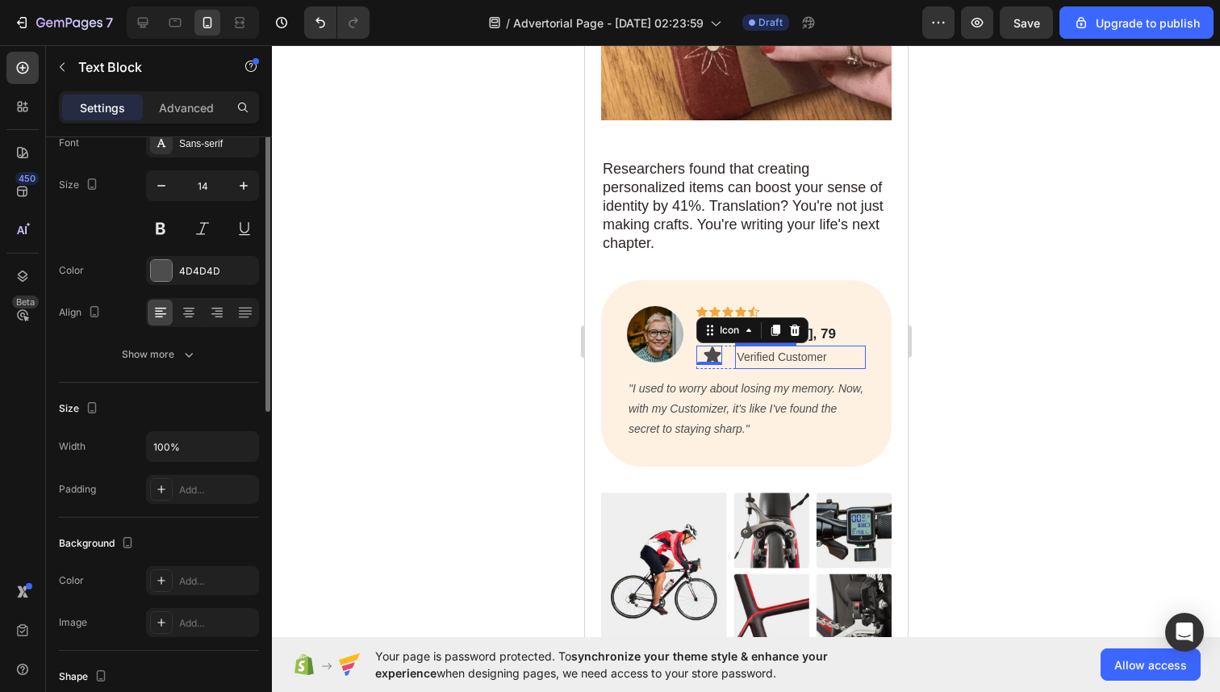
scroll to position [0, 0]
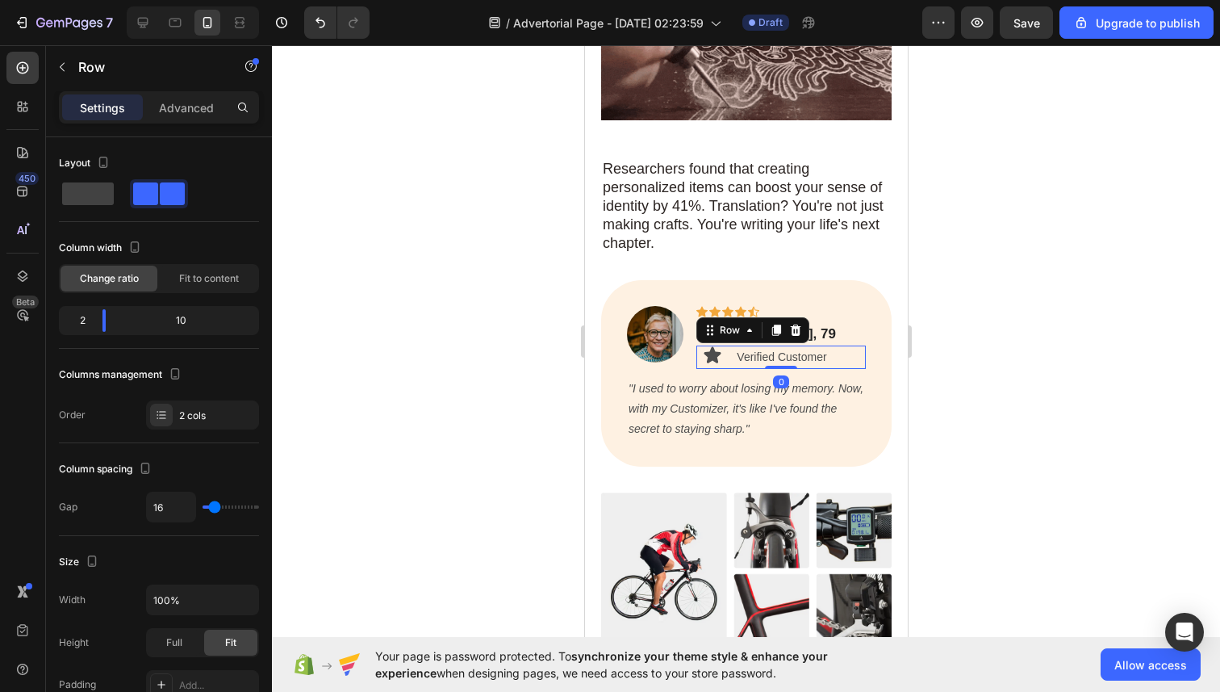
click at [730, 345] on div "Icon Verified Customer Text Block Row 0" at bounding box center [780, 356] width 169 height 23
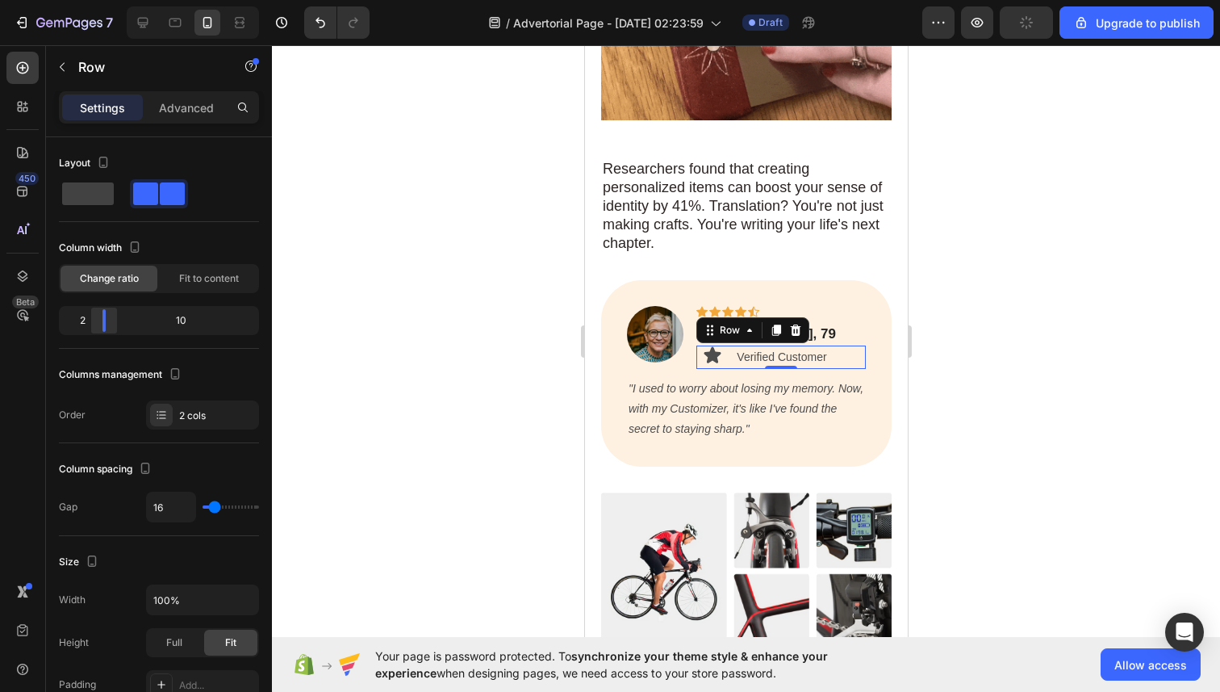
drag, startPoint x: 100, startPoint y: 315, endPoint x: 90, endPoint y: 312, distance: 10.0
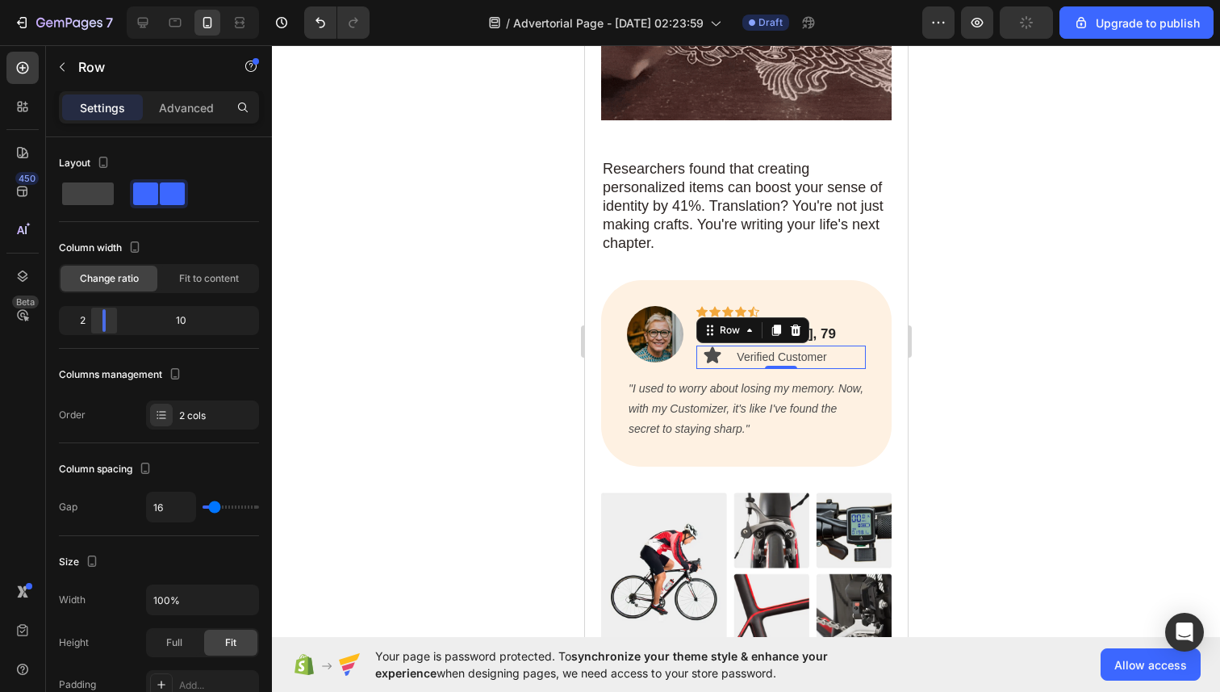
click at [90, 312] on div at bounding box center [104, 320] width 29 height 23
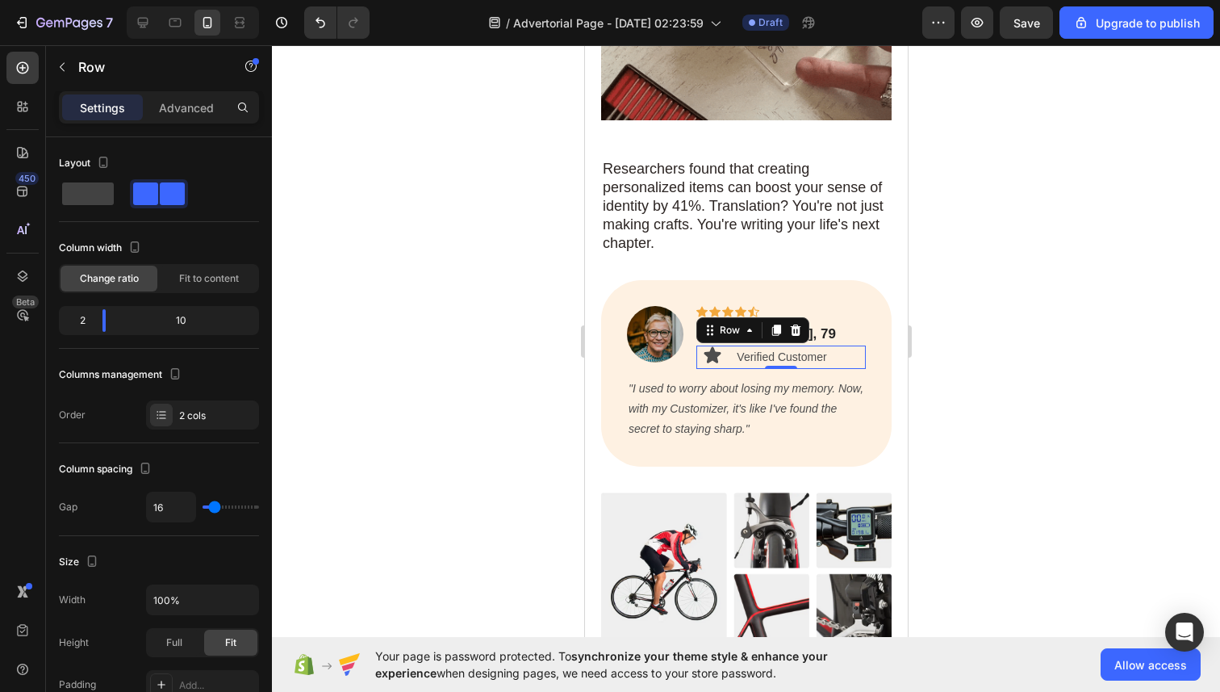
click at [439, 312] on div at bounding box center [746, 368] width 948 height 646
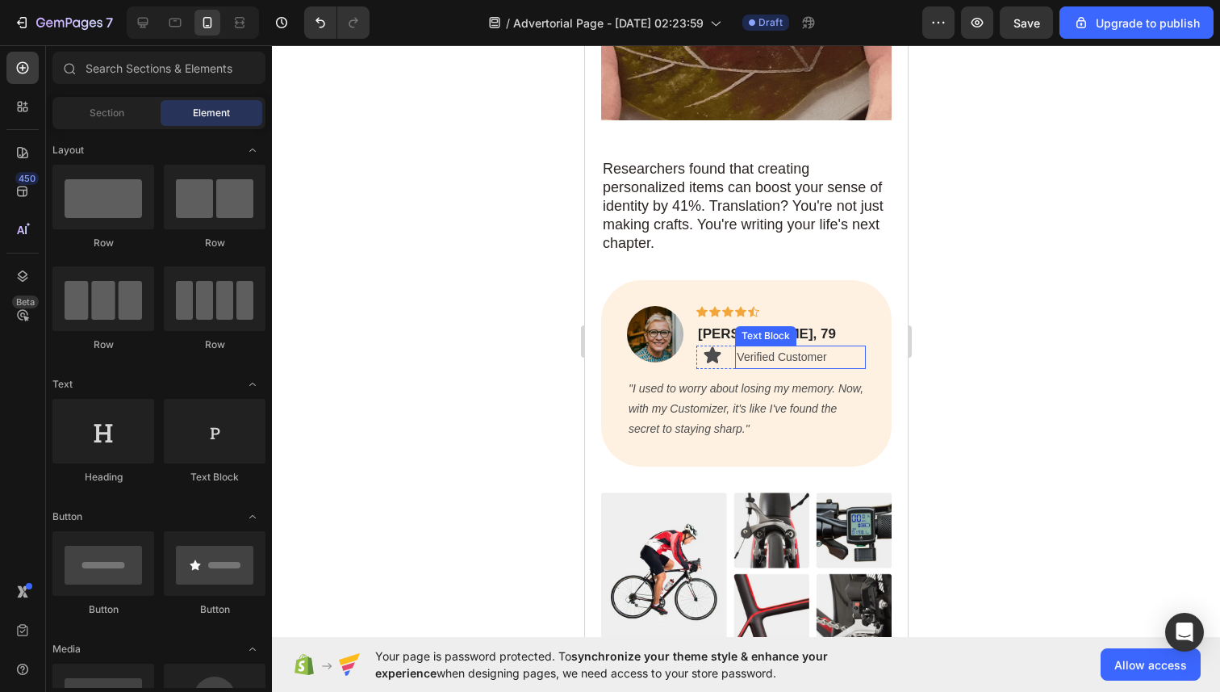
click at [746, 347] on p "Verified Customer" at bounding box center [800, 357] width 128 height 20
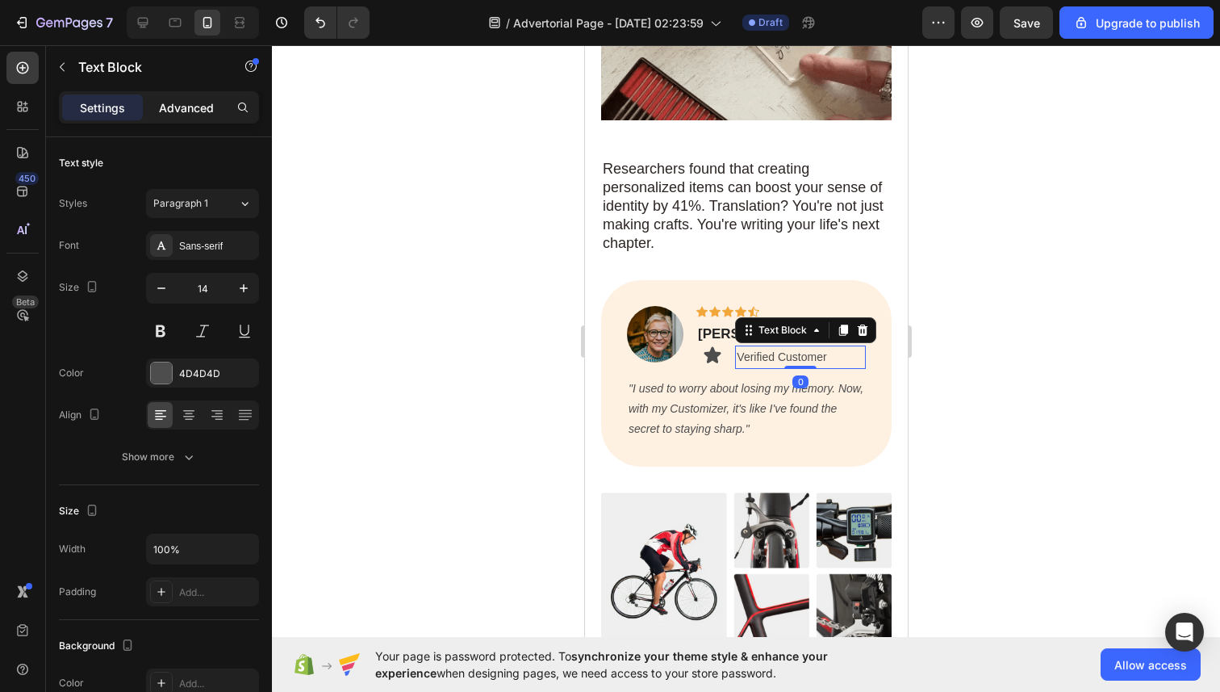
click at [173, 107] on p "Advanced" at bounding box center [186, 107] width 55 height 17
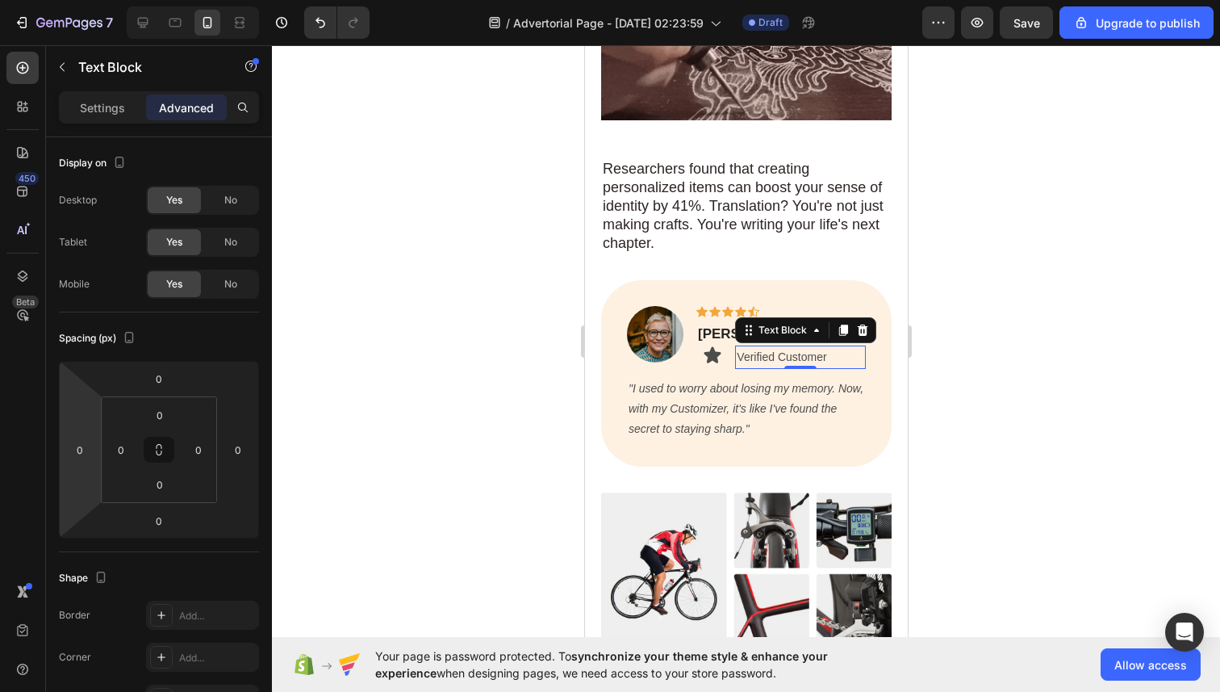
click at [79, 0] on html "7 / Advertorial Page - Aug 28, 02:23:59 Draft Preview Save Upgrade to publish 4…" at bounding box center [610, 0] width 1220 height 0
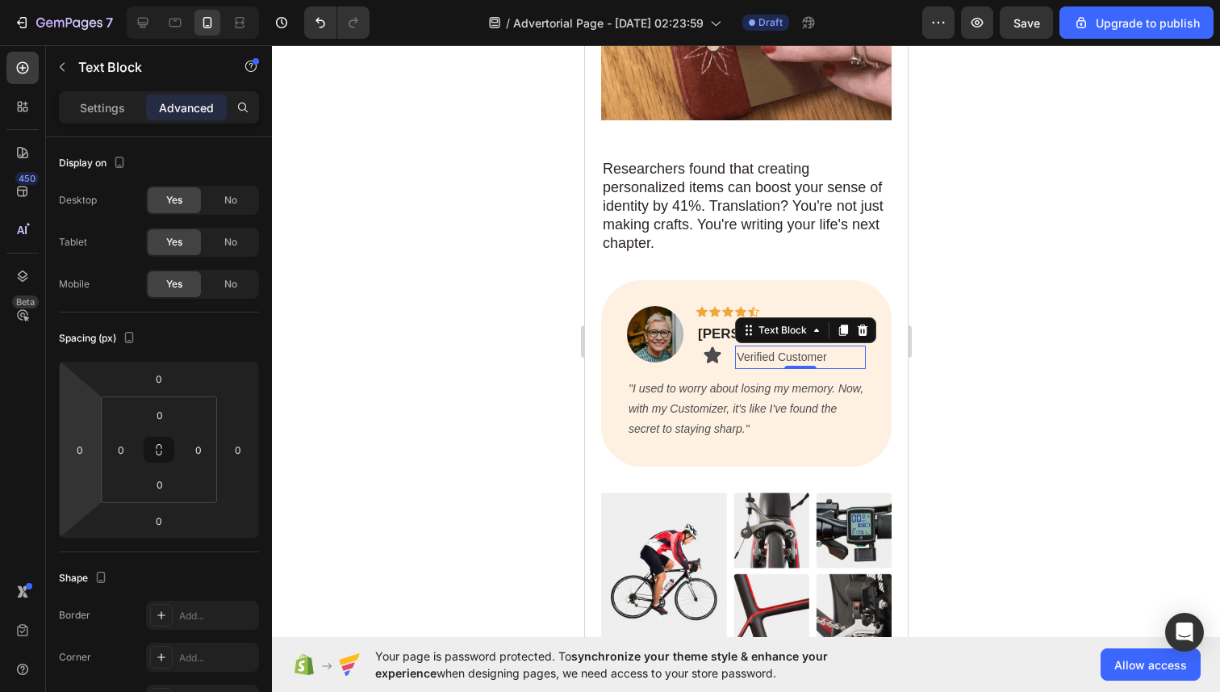
type input "2"
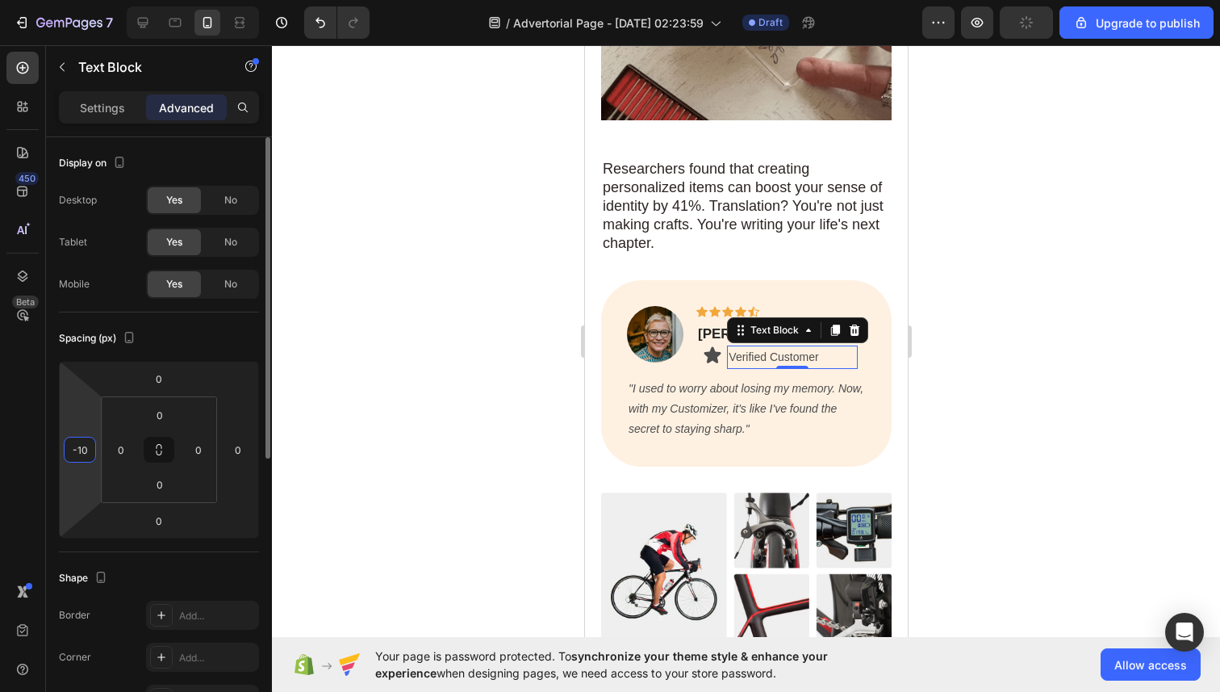
type input "-1"
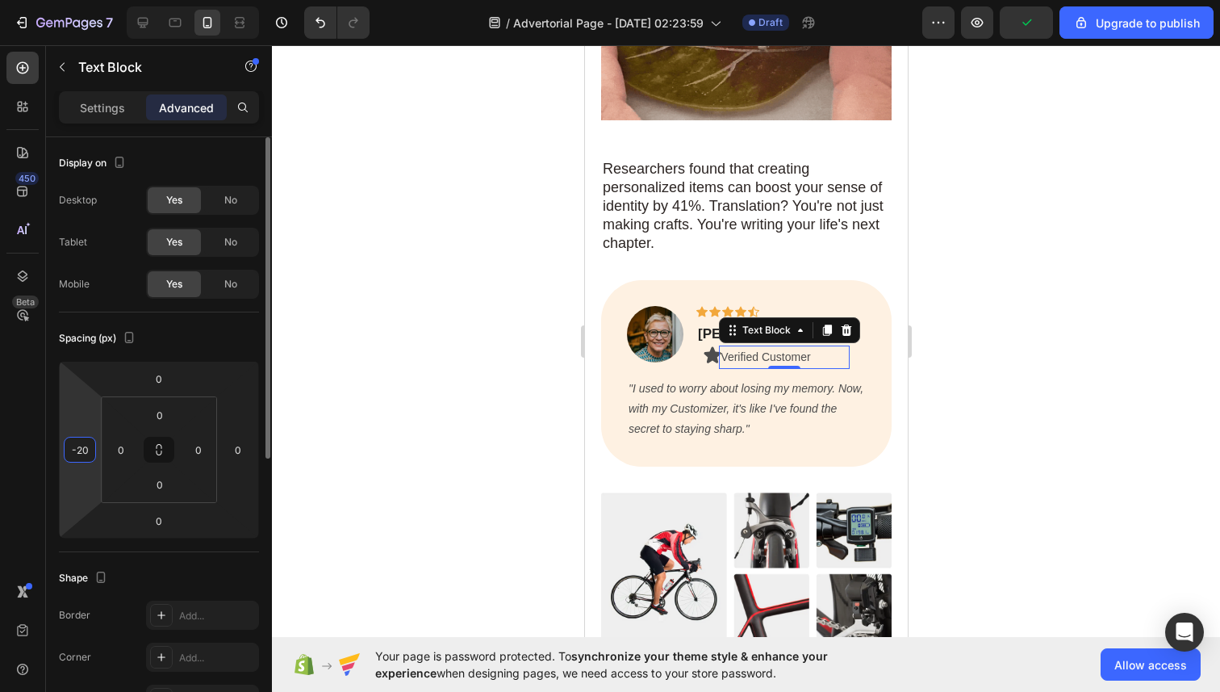
type input "-2"
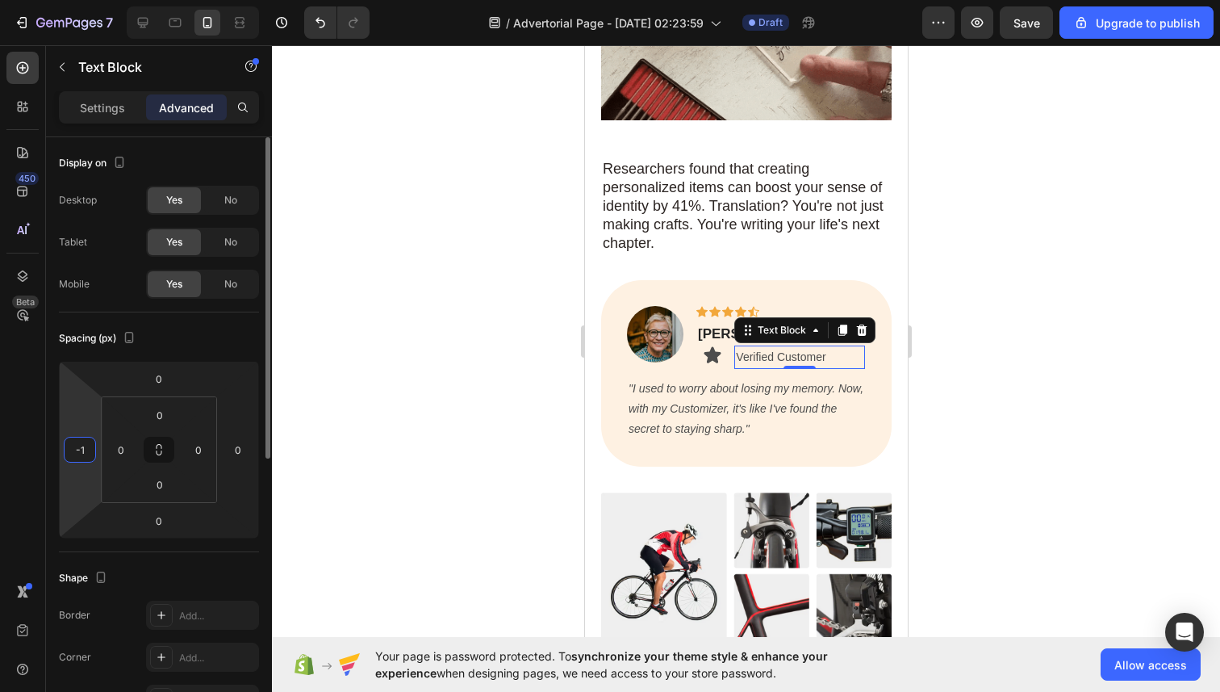
type input "-12"
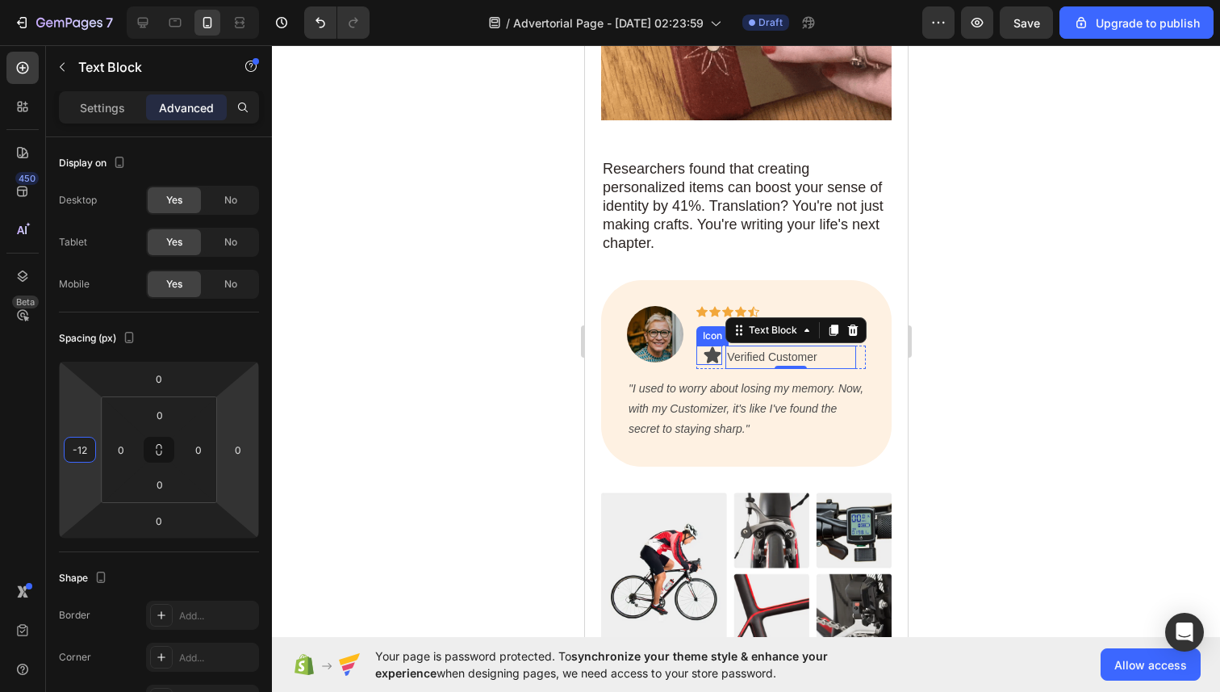
click at [706, 345] on icon at bounding box center [711, 354] width 19 height 19
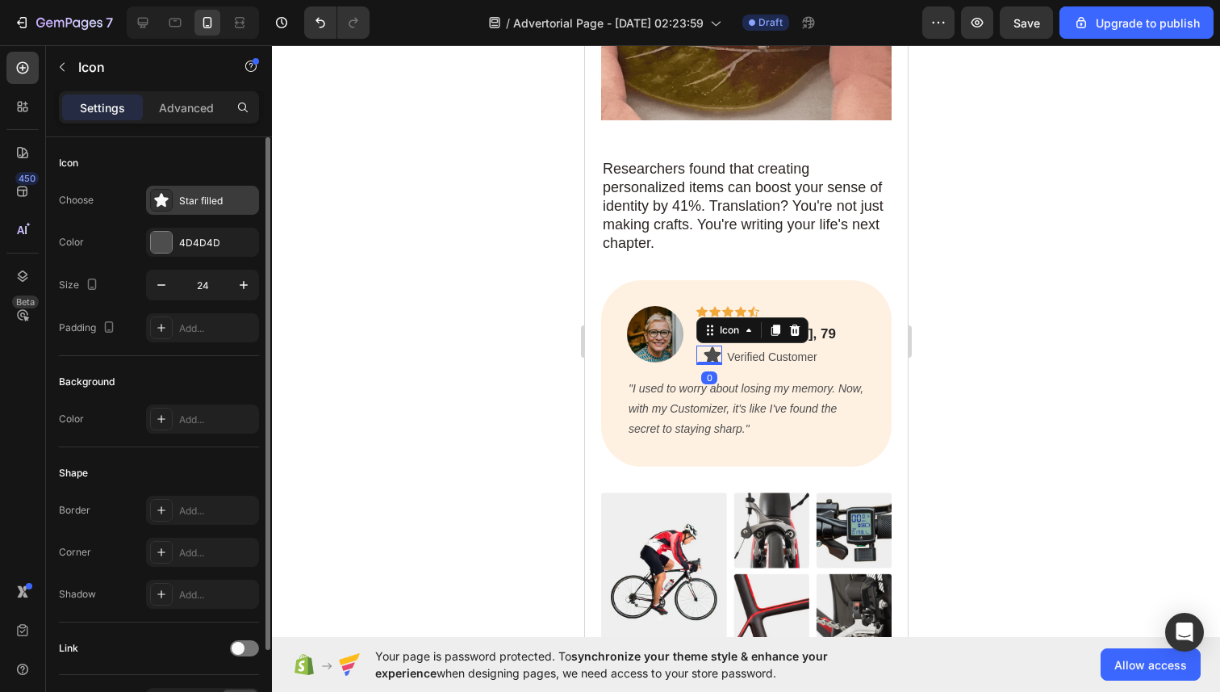
click at [155, 205] on icon at bounding box center [161, 200] width 16 height 16
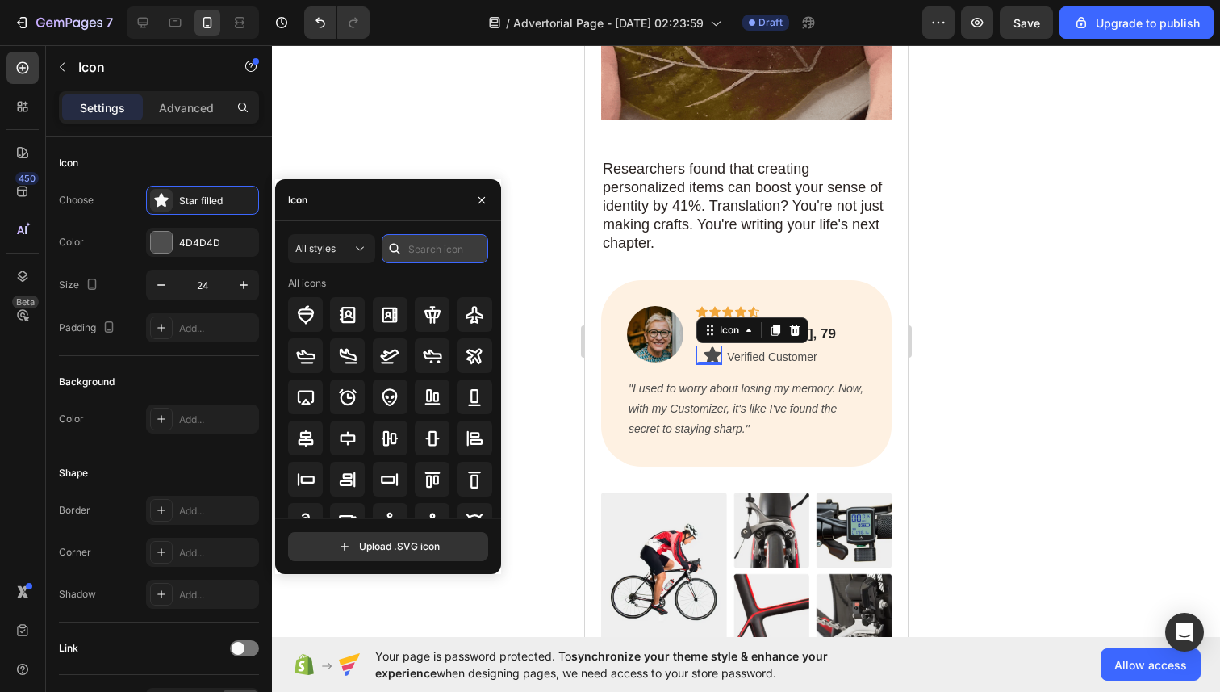
click at [421, 250] on input "text" at bounding box center [435, 248] width 107 height 29
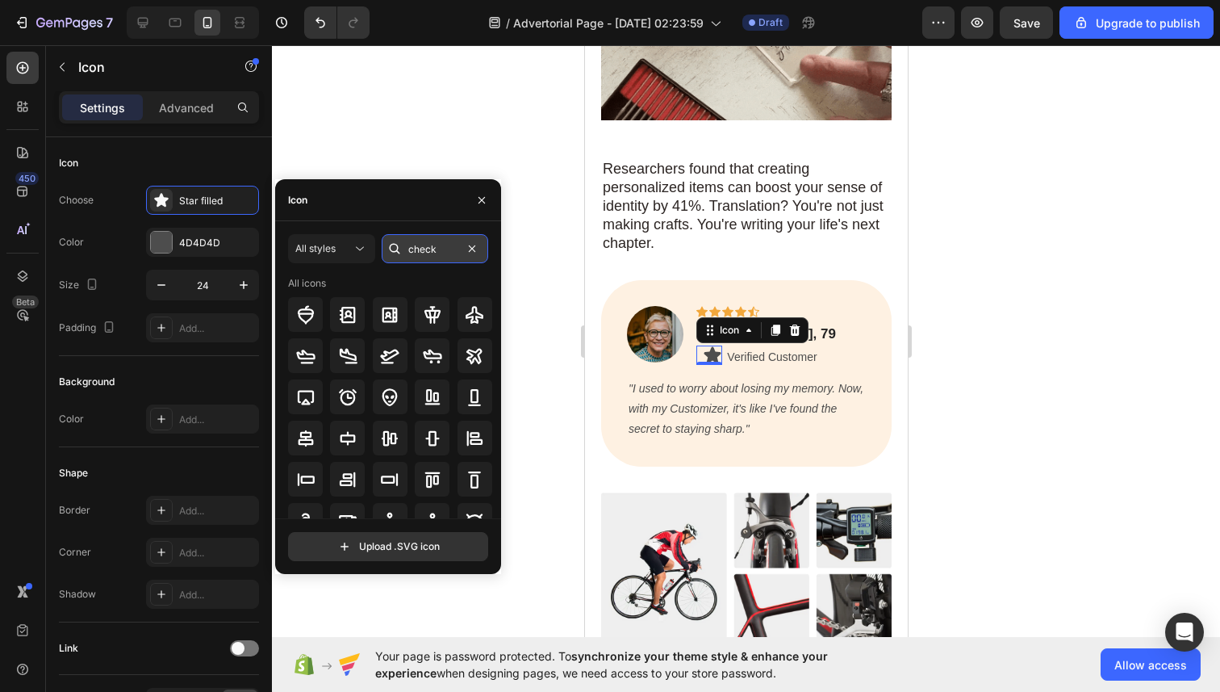
type input "check"
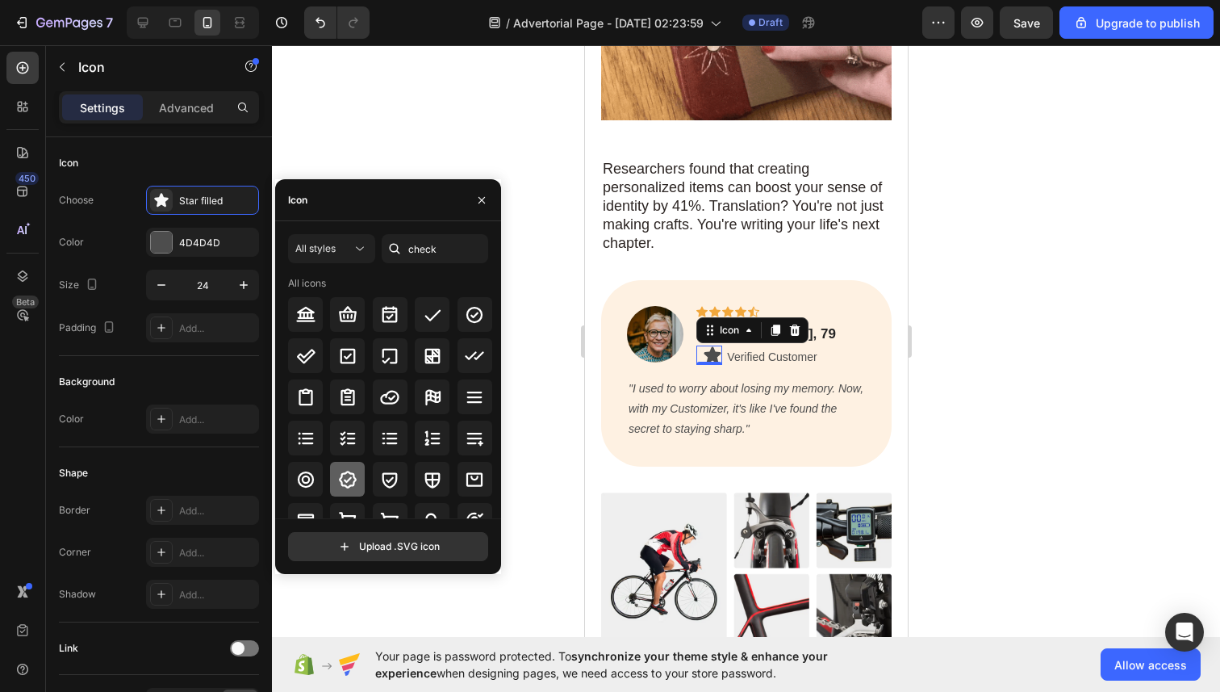
click at [344, 481] on icon at bounding box center [347, 479] width 19 height 19
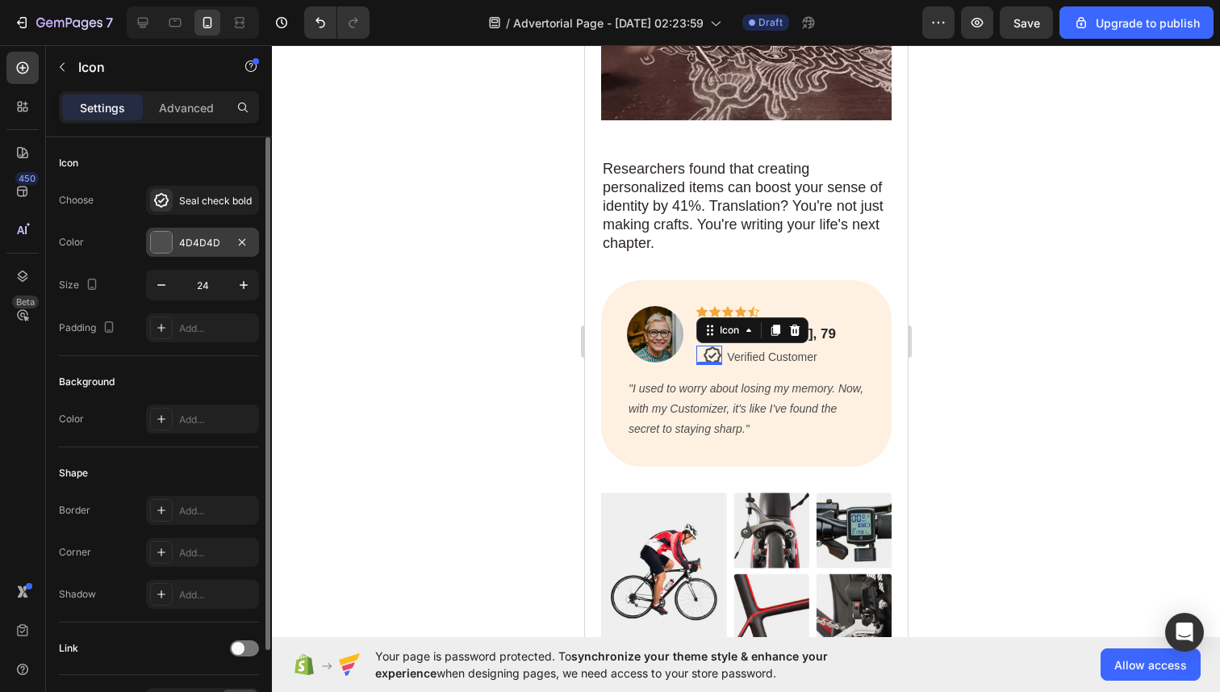
click at [161, 256] on div "Choose Seal check bold Color 4D4D4D Size 24 Padding Add..." at bounding box center [159, 264] width 200 height 157
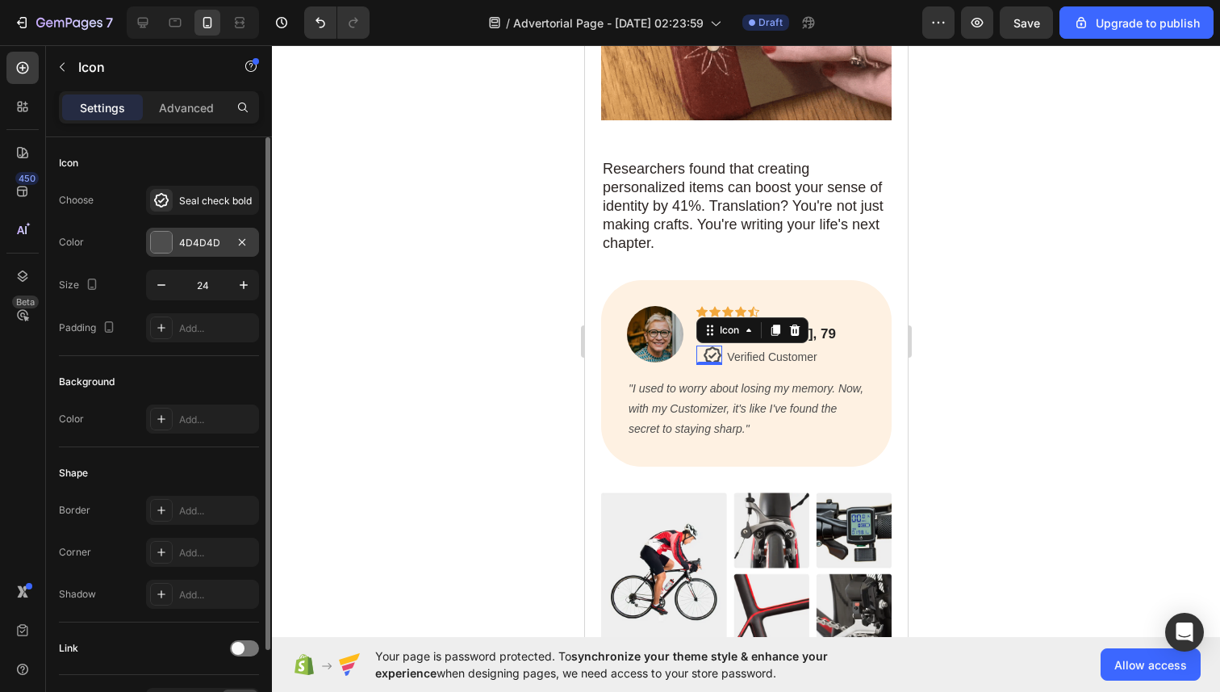
click at [161, 247] on div at bounding box center [161, 242] width 21 height 21
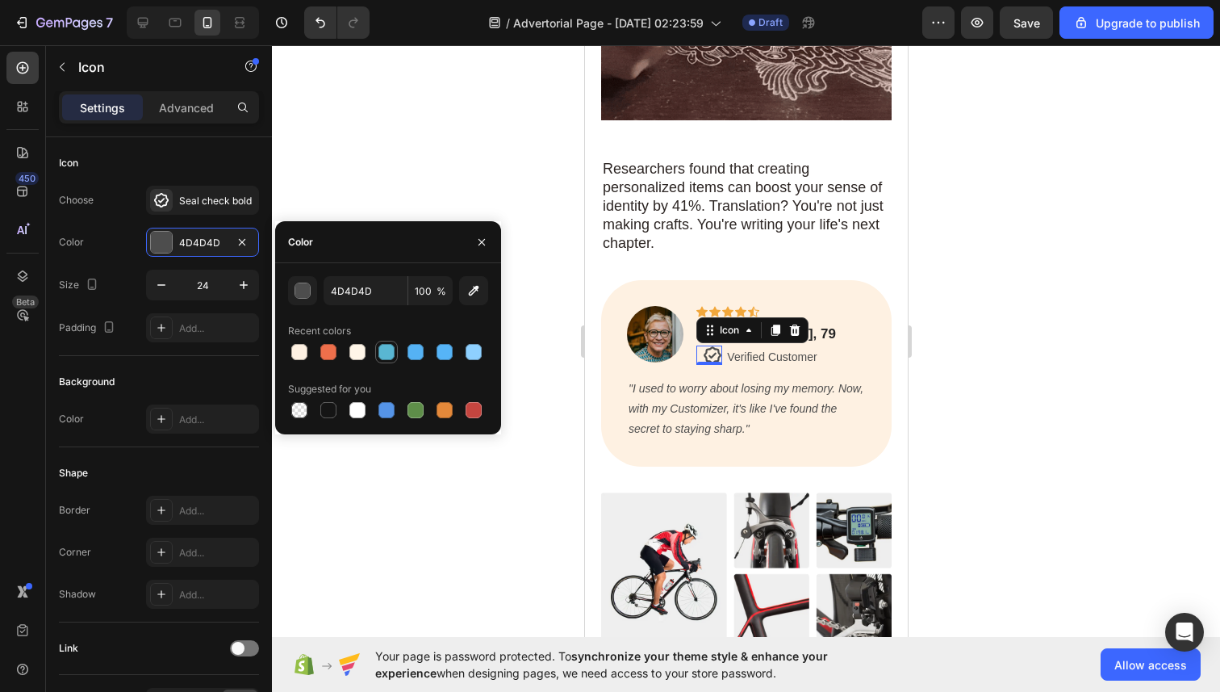
click at [382, 358] on div at bounding box center [386, 352] width 16 height 16
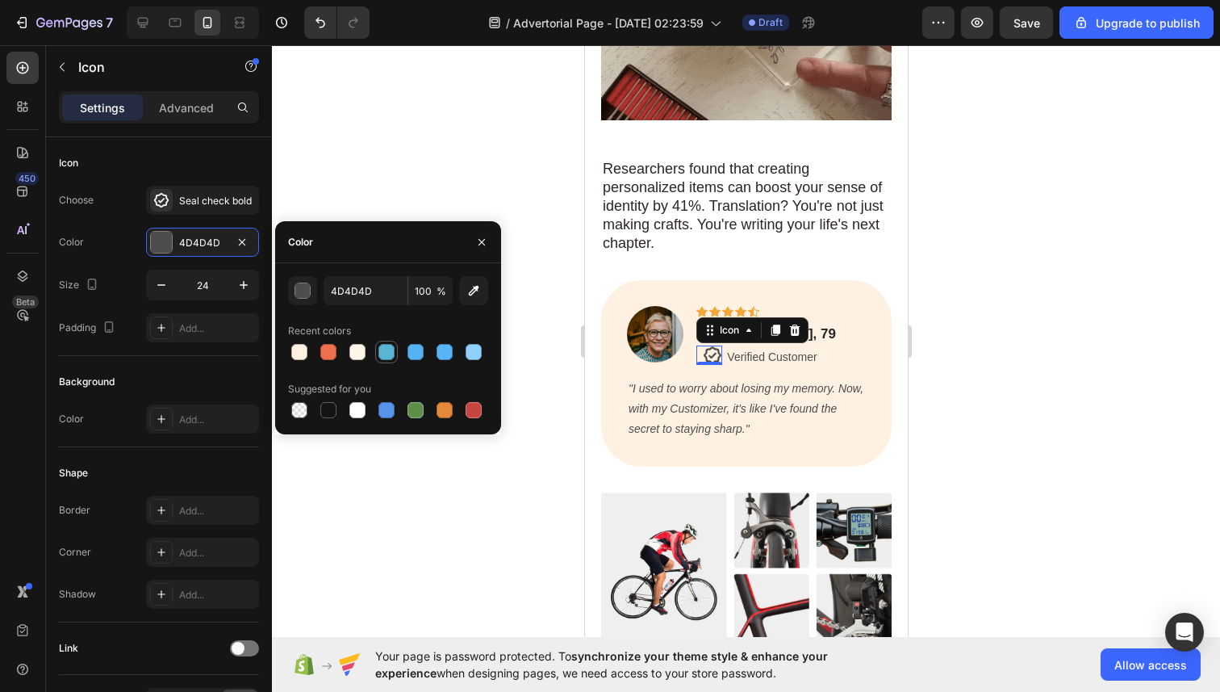
type input "59B6D2"
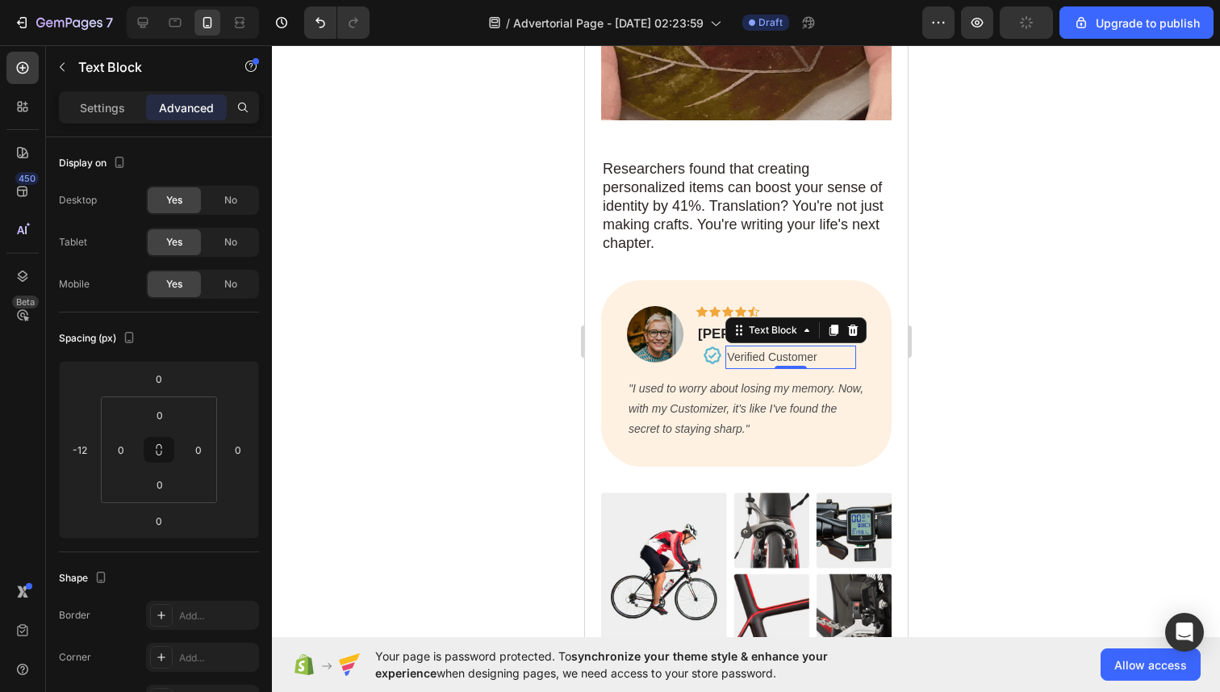
click at [780, 347] on p "Verified Customer" at bounding box center [790, 357] width 128 height 20
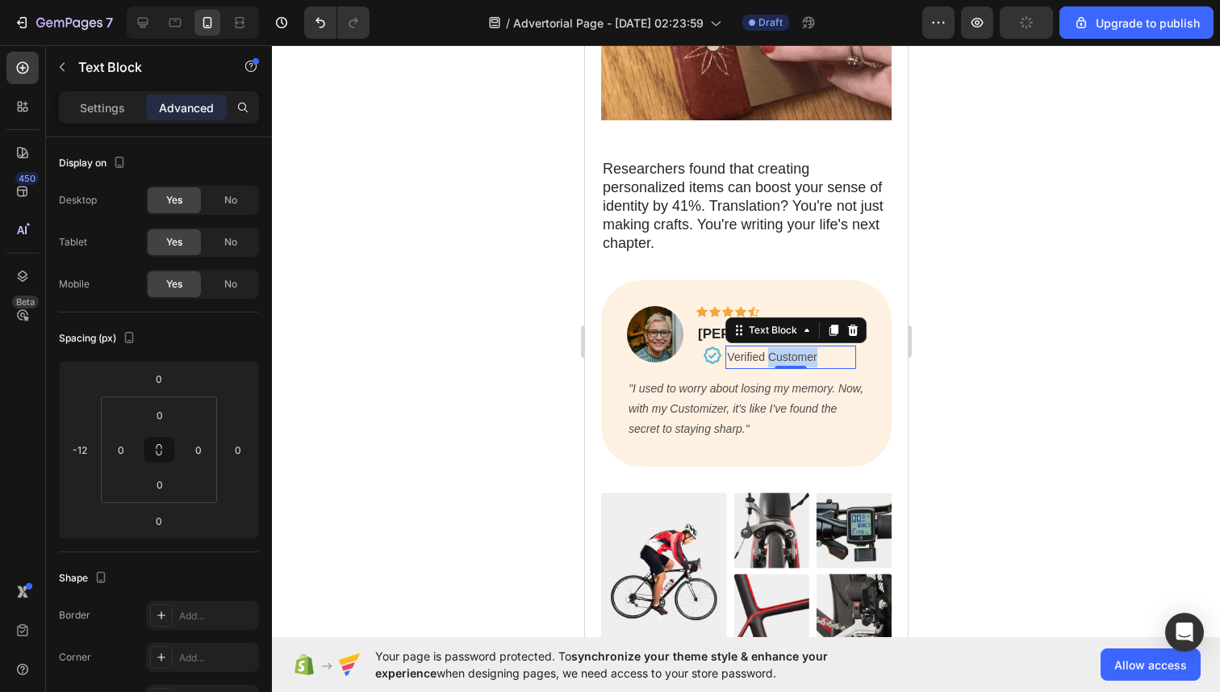
click at [777, 347] on p "Verified Customer" at bounding box center [790, 357] width 128 height 20
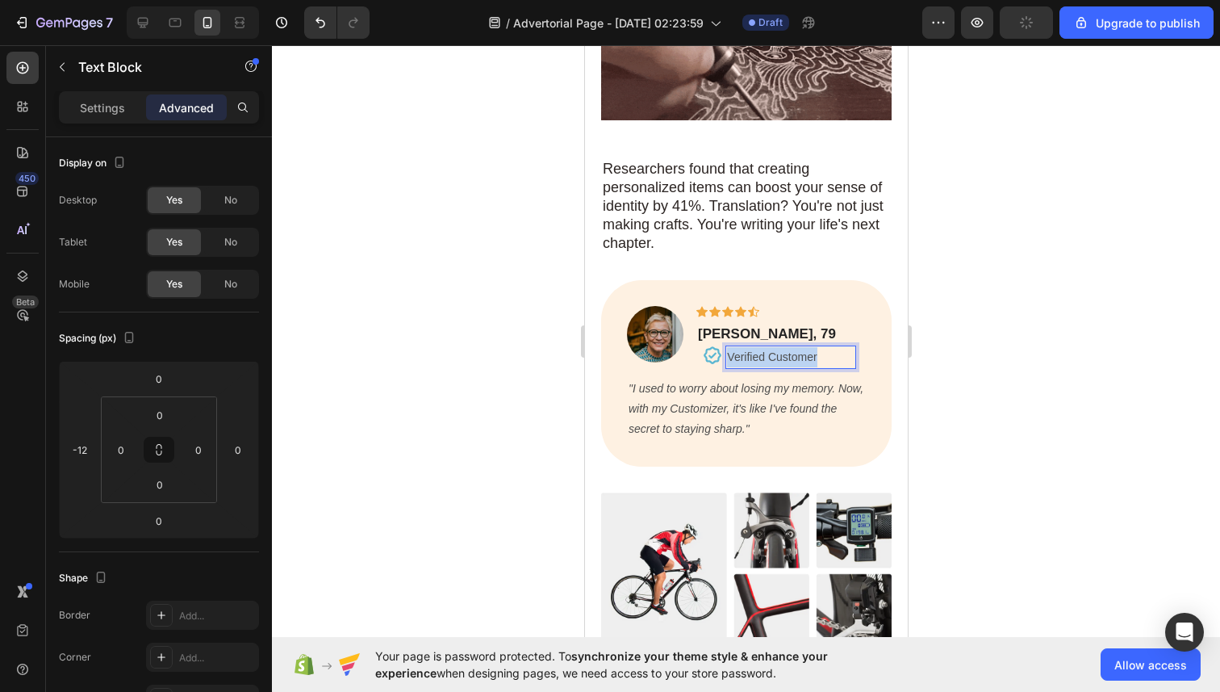
click at [777, 347] on p "Verified Customer" at bounding box center [790, 357] width 128 height 20
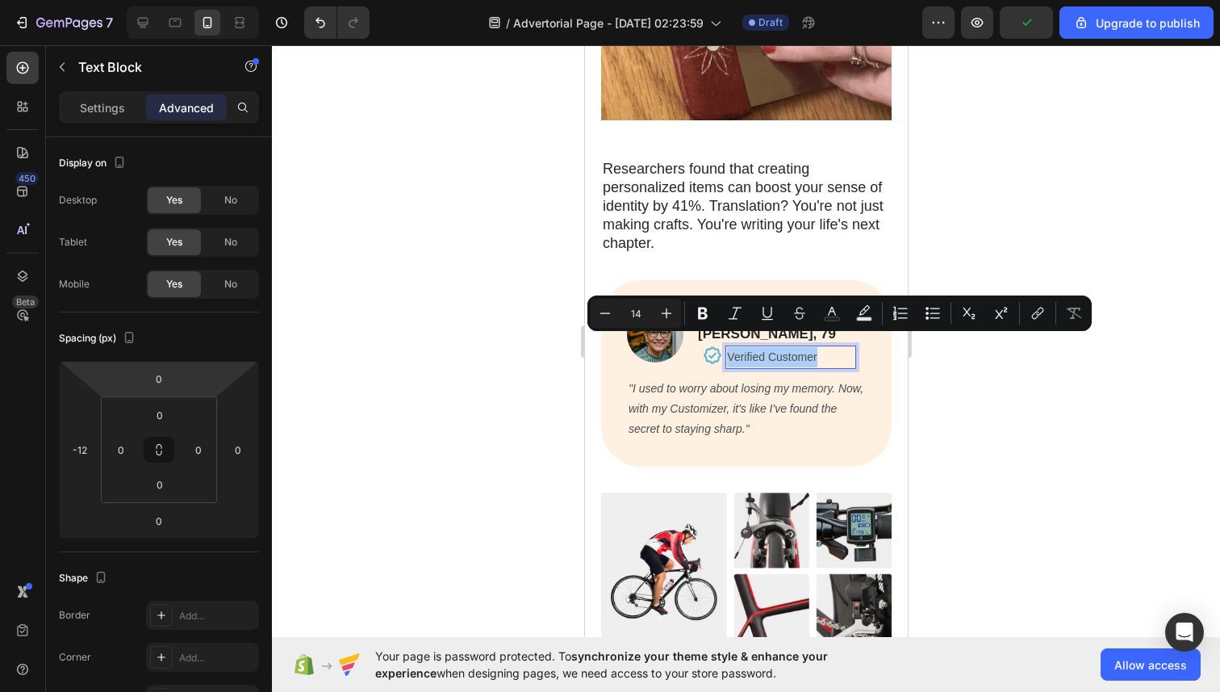
click at [111, 92] on div "Settings Advanced" at bounding box center [159, 107] width 200 height 32
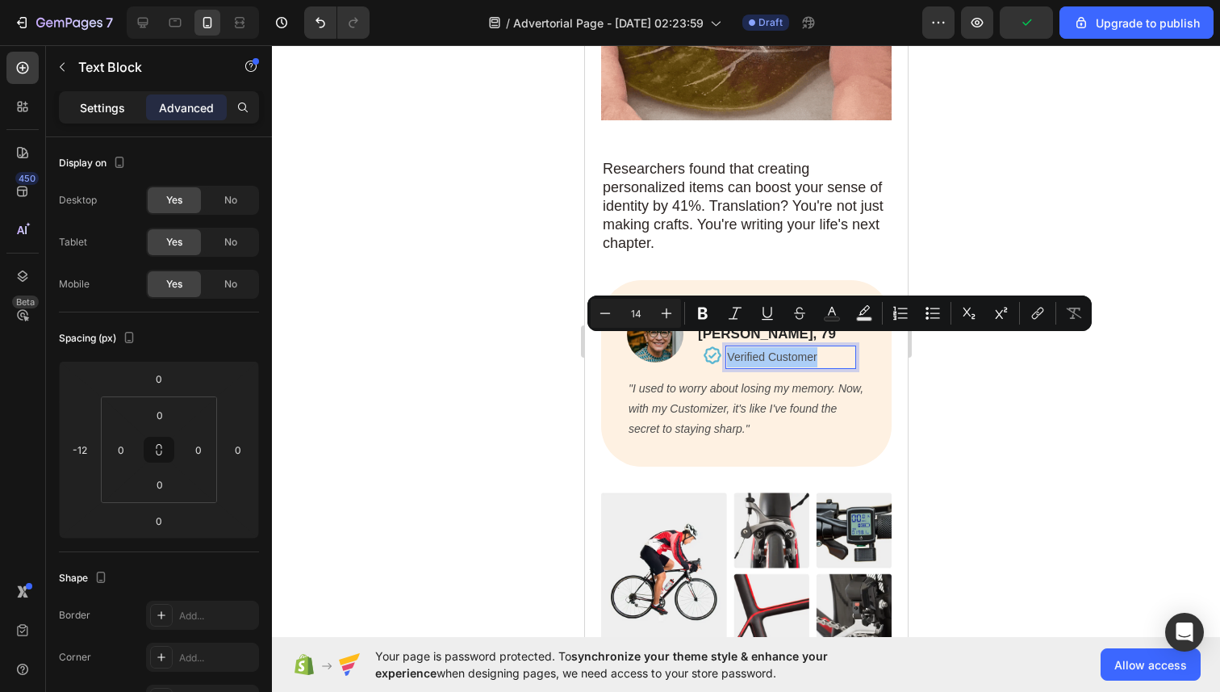
click at [111, 107] on p "Settings" at bounding box center [102, 107] width 45 height 17
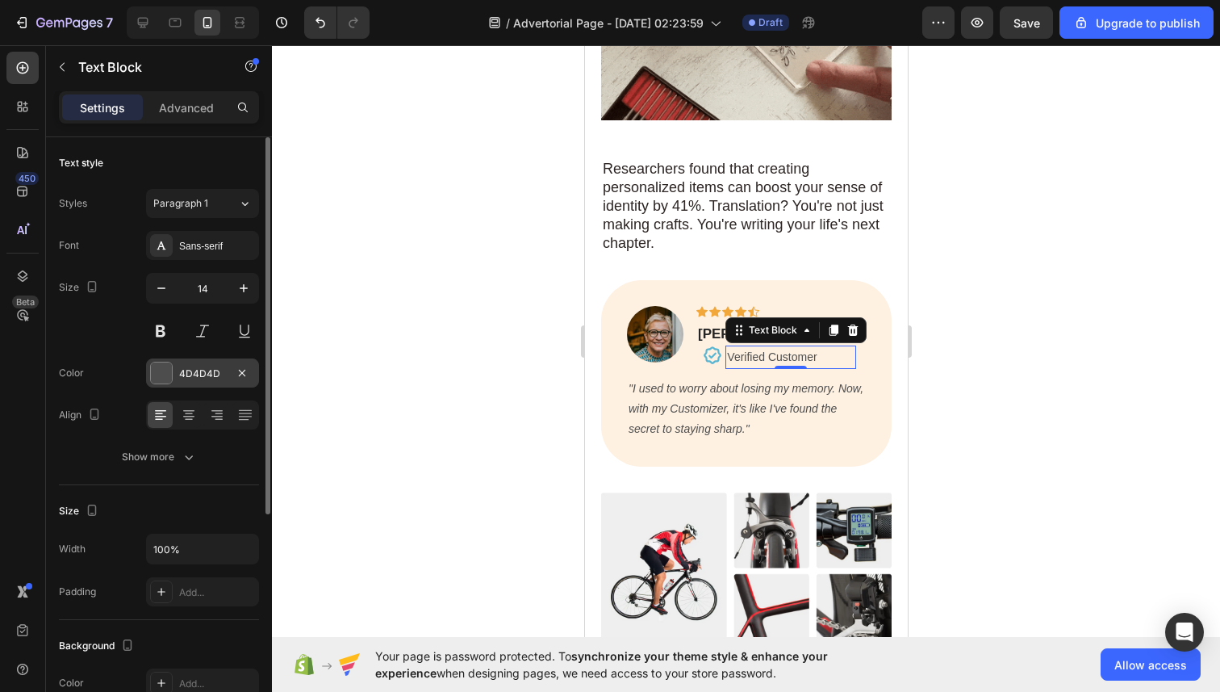
click at [162, 371] on div at bounding box center [161, 372] width 21 height 21
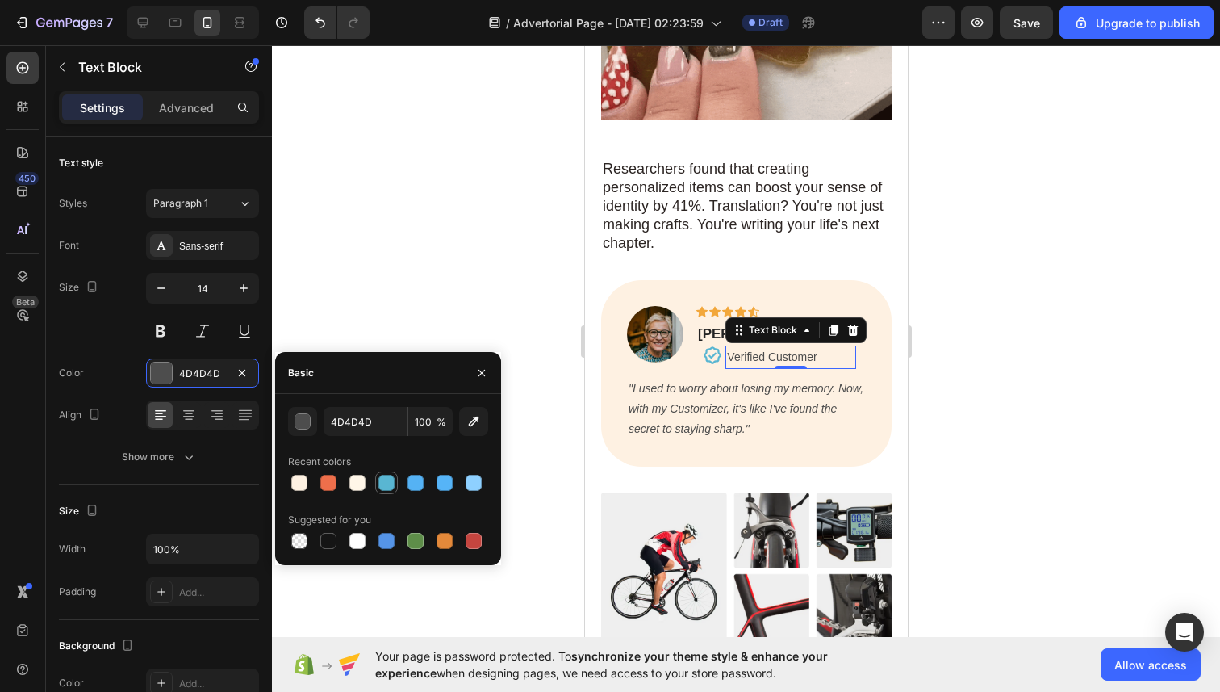
click at [388, 479] on div at bounding box center [386, 483] width 16 height 16
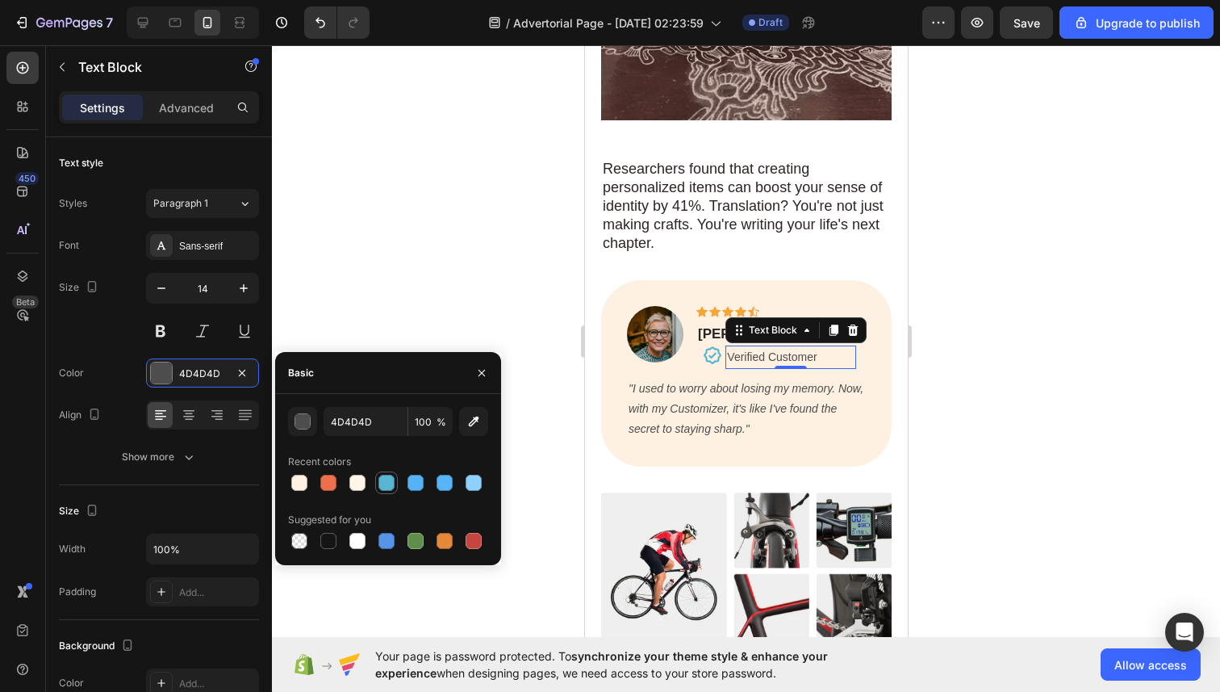
type input "59B6D2"
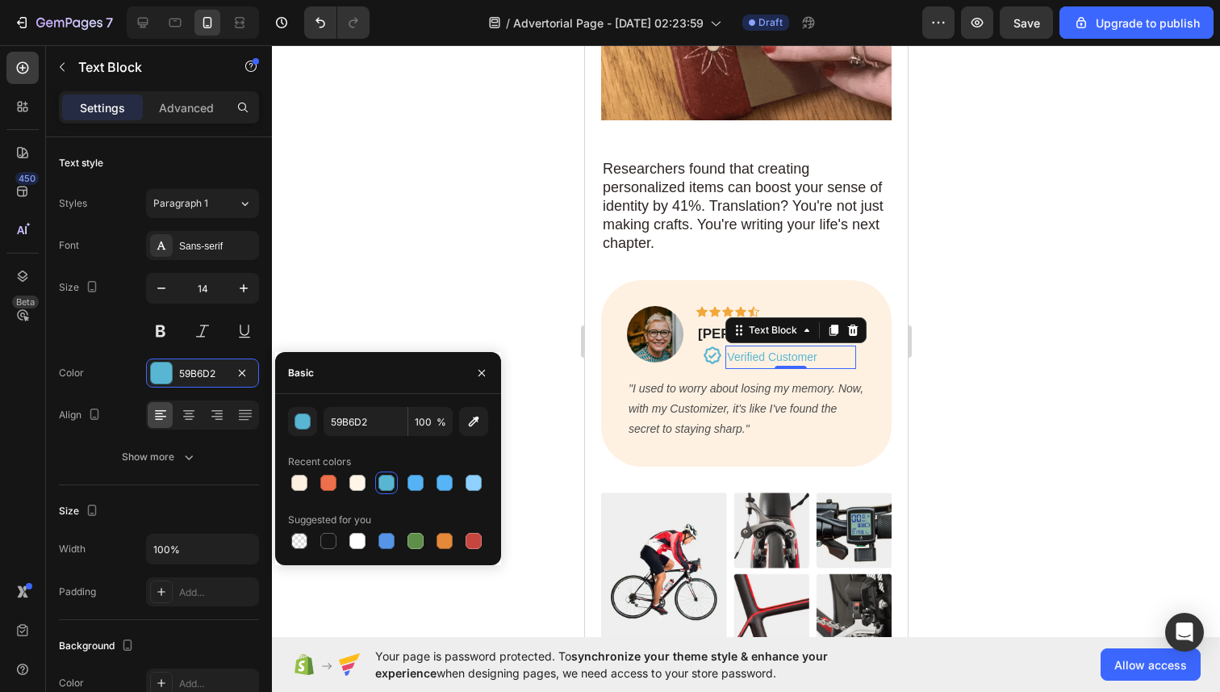
click at [405, 270] on div at bounding box center [746, 368] width 948 height 646
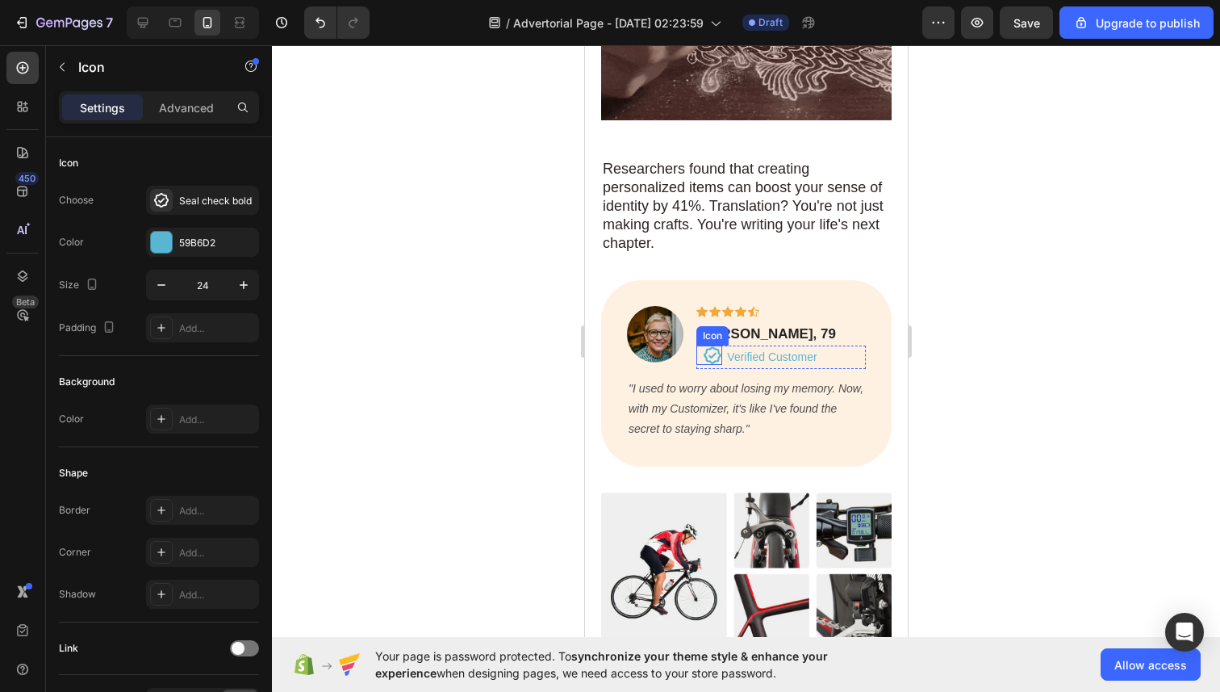
click at [713, 346] on icon at bounding box center [712, 355] width 18 height 18
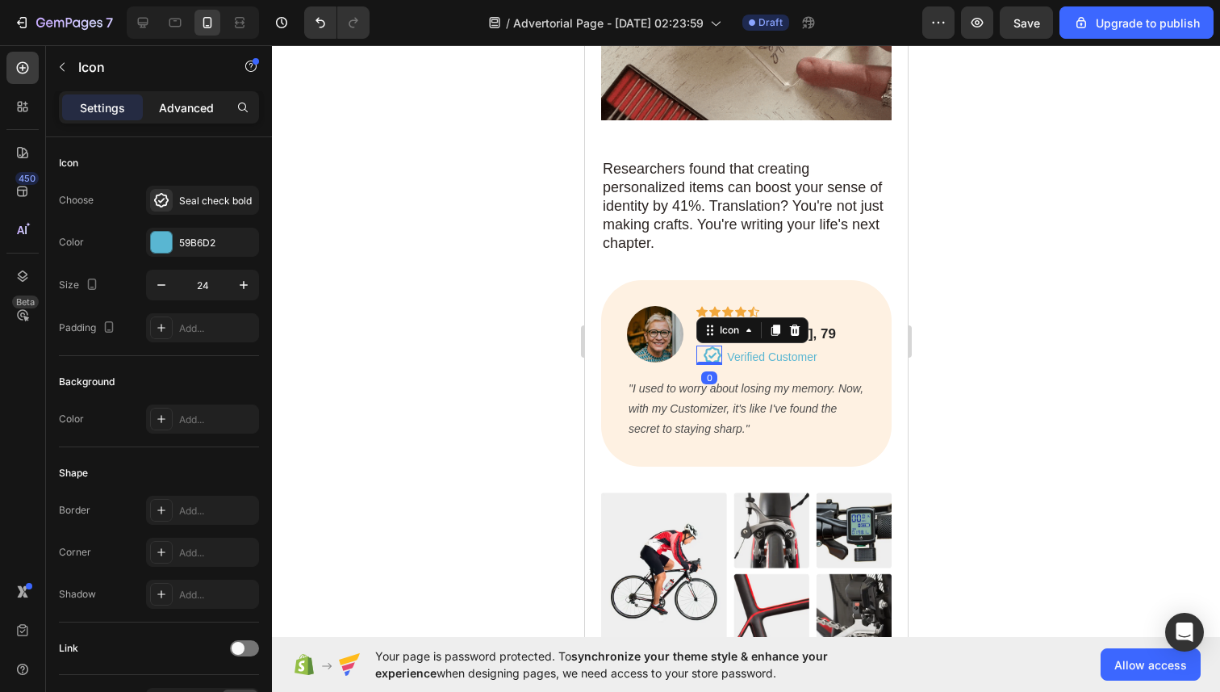
click at [196, 102] on p "Advanced" at bounding box center [186, 107] width 55 height 17
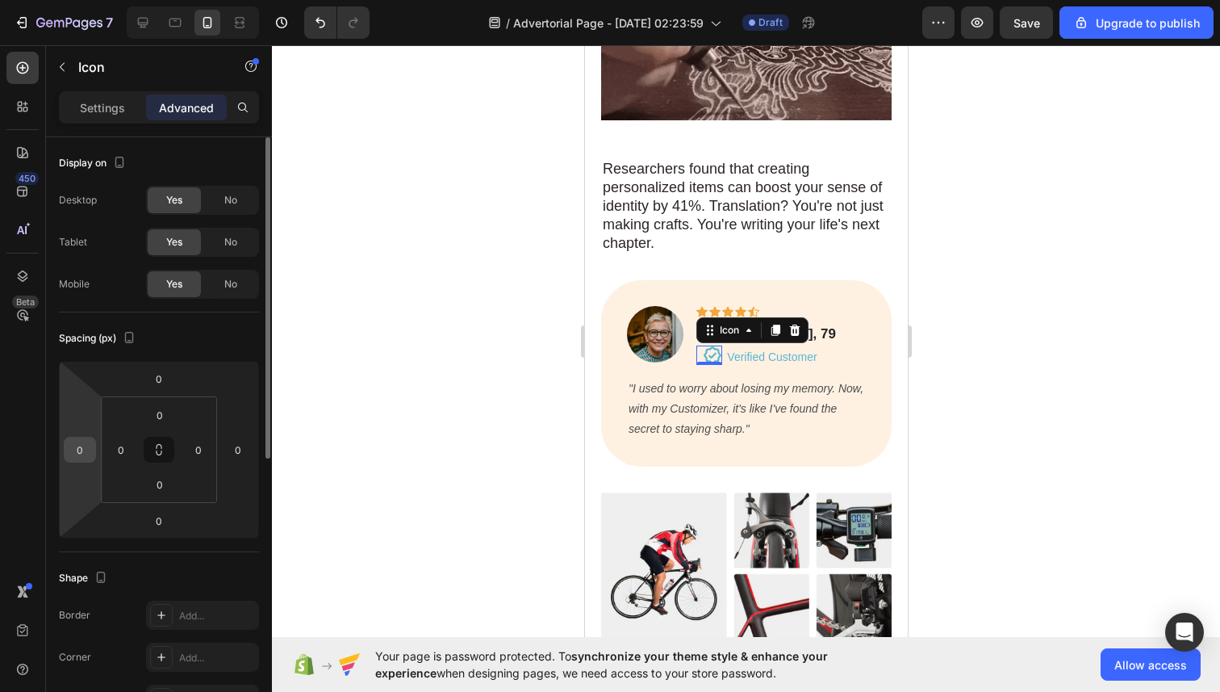
click at [82, 450] on input "0" at bounding box center [80, 449] width 24 height 24
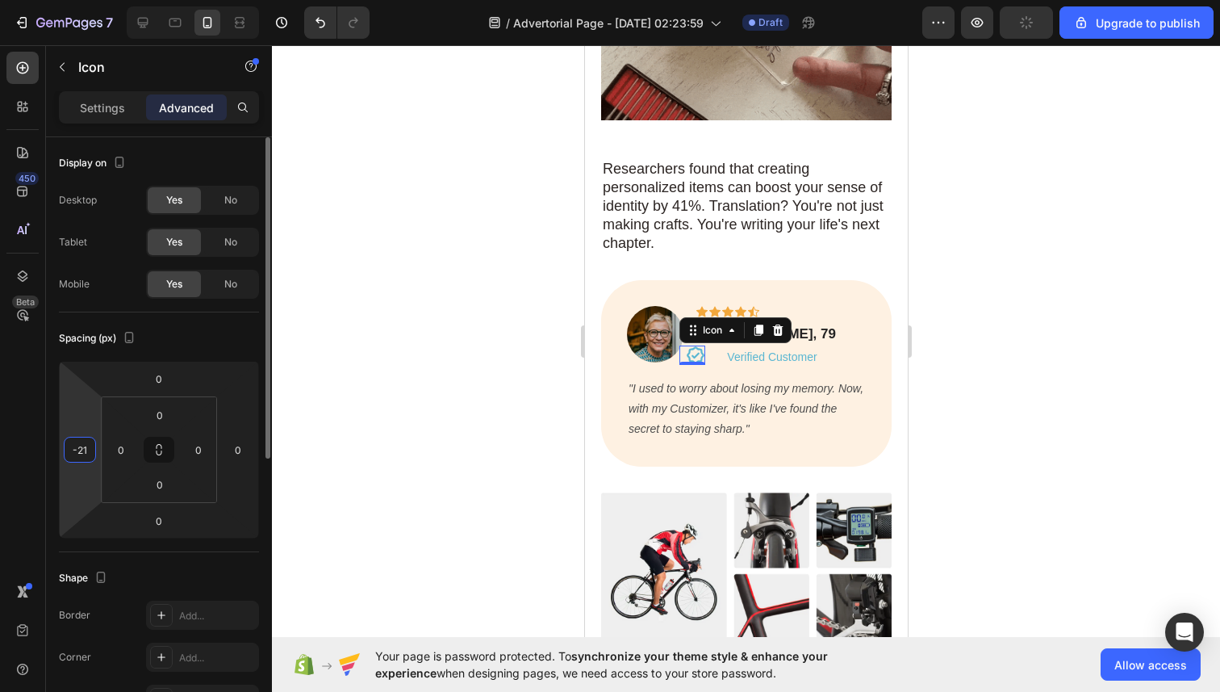
type input "-2"
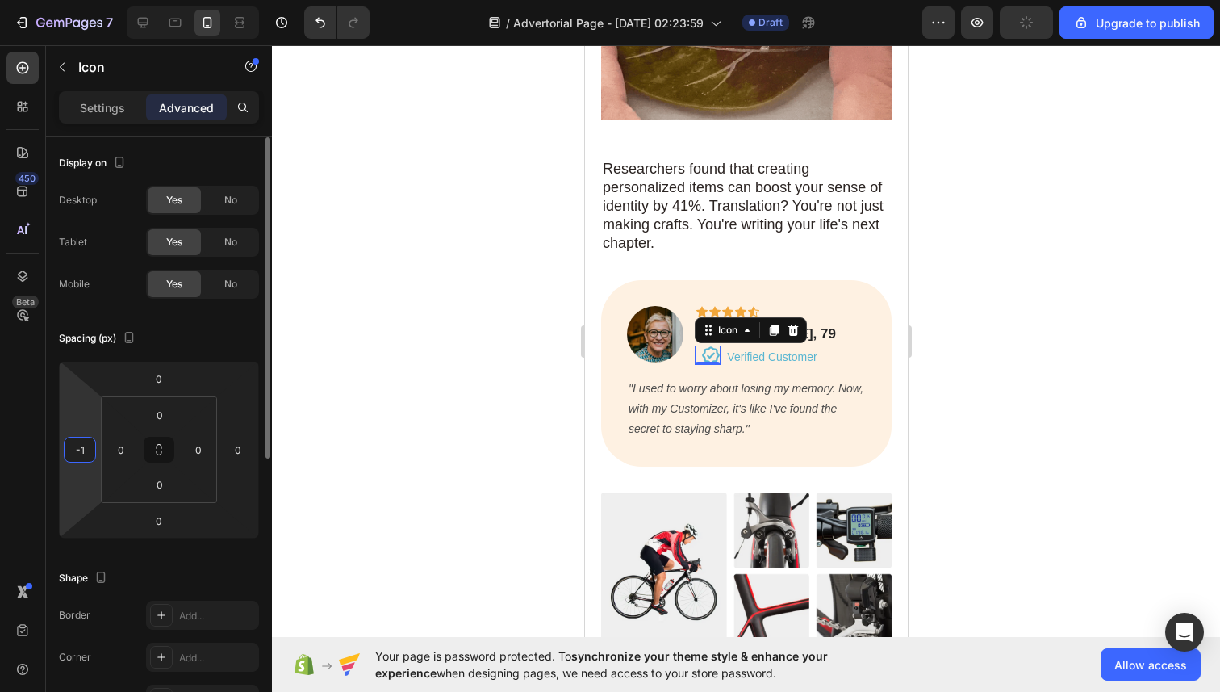
type input "-12"
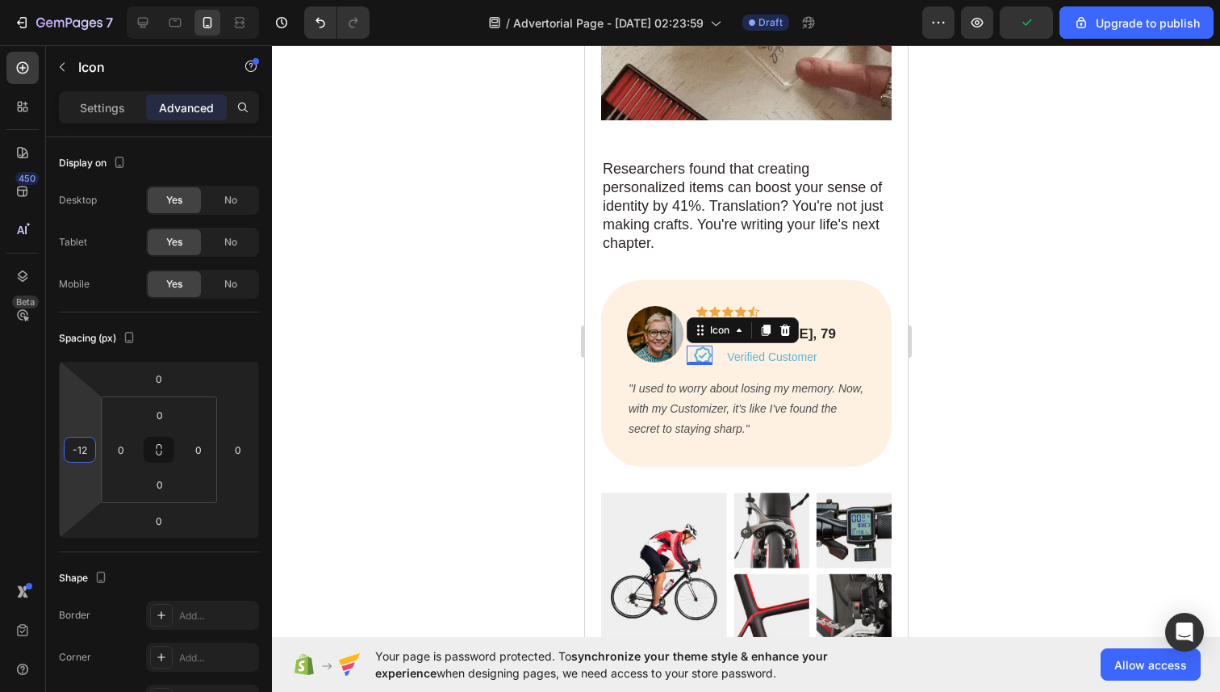
click at [343, 347] on div at bounding box center [746, 368] width 948 height 646
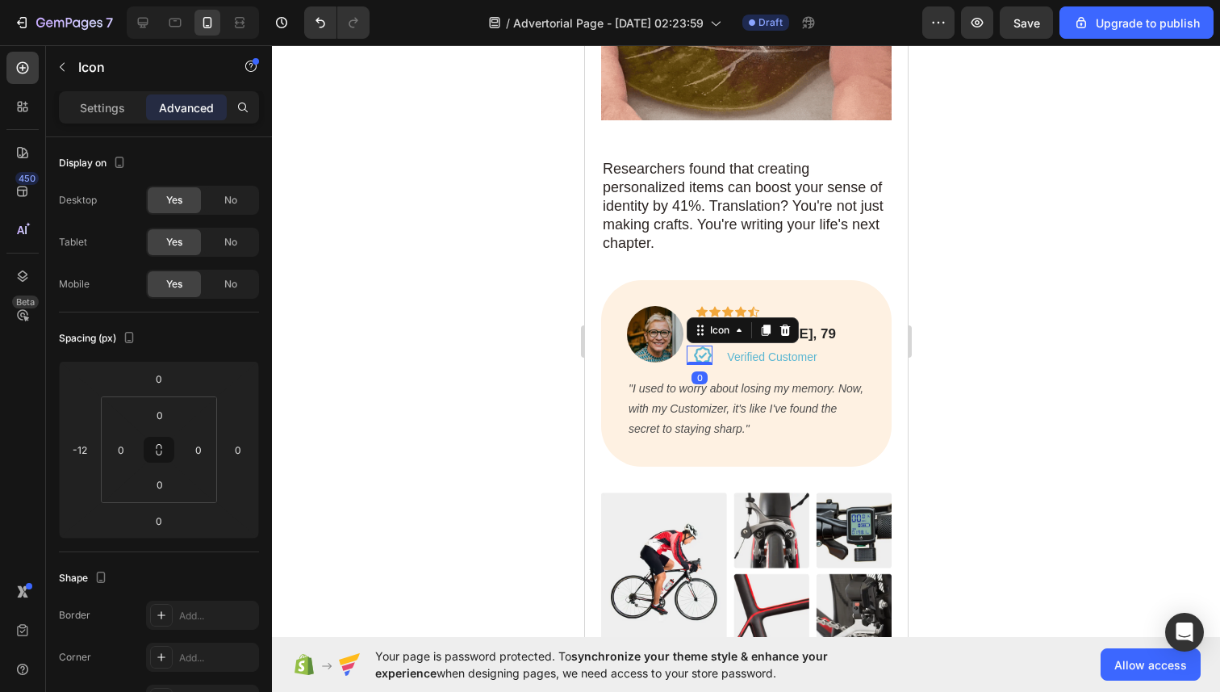
click at [703, 345] on icon at bounding box center [701, 354] width 19 height 19
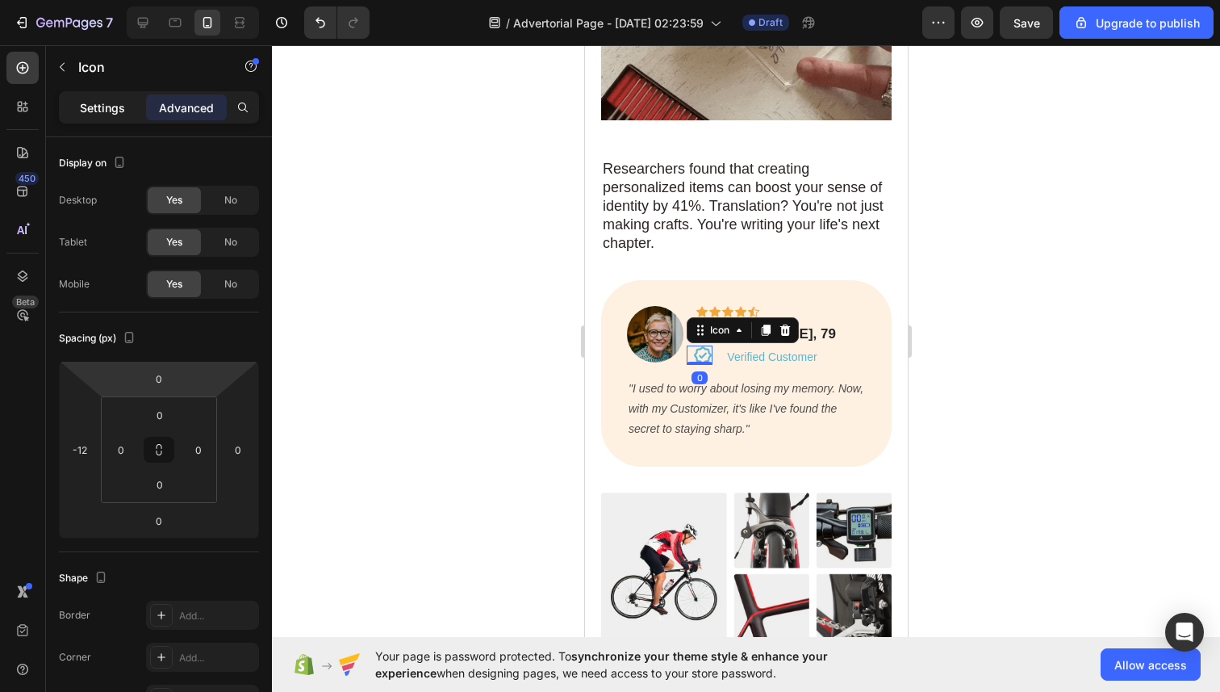
click at [99, 105] on p "Settings" at bounding box center [102, 107] width 45 height 17
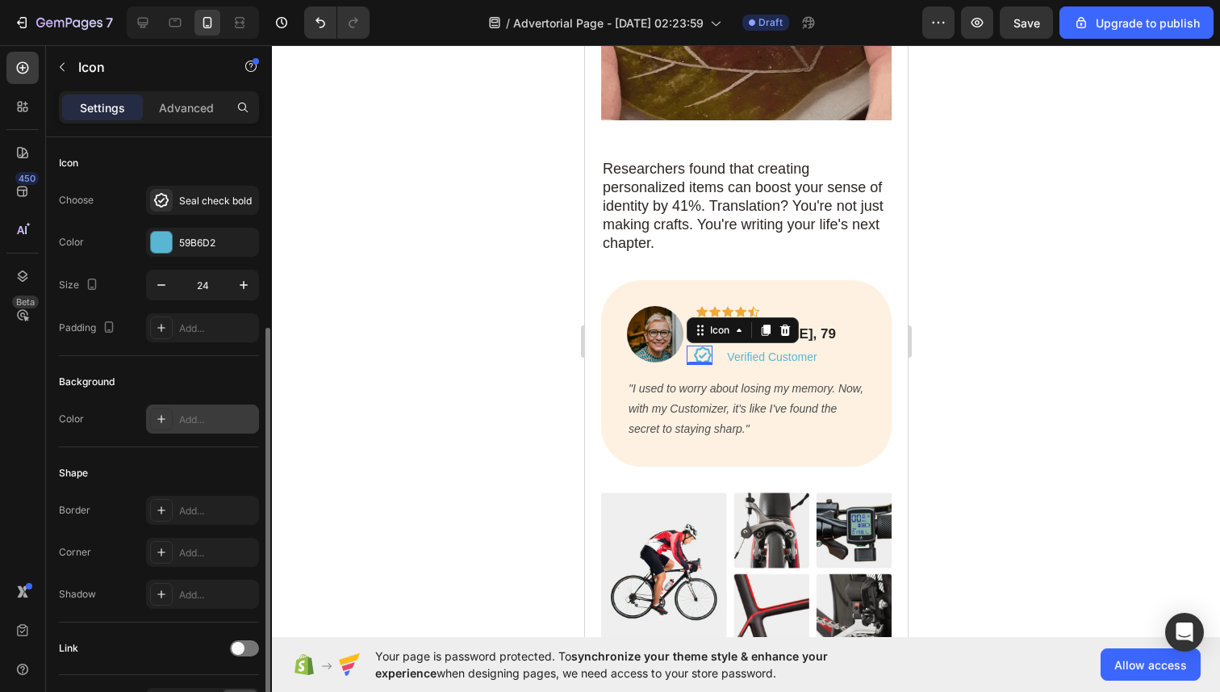
scroll to position [102, 0]
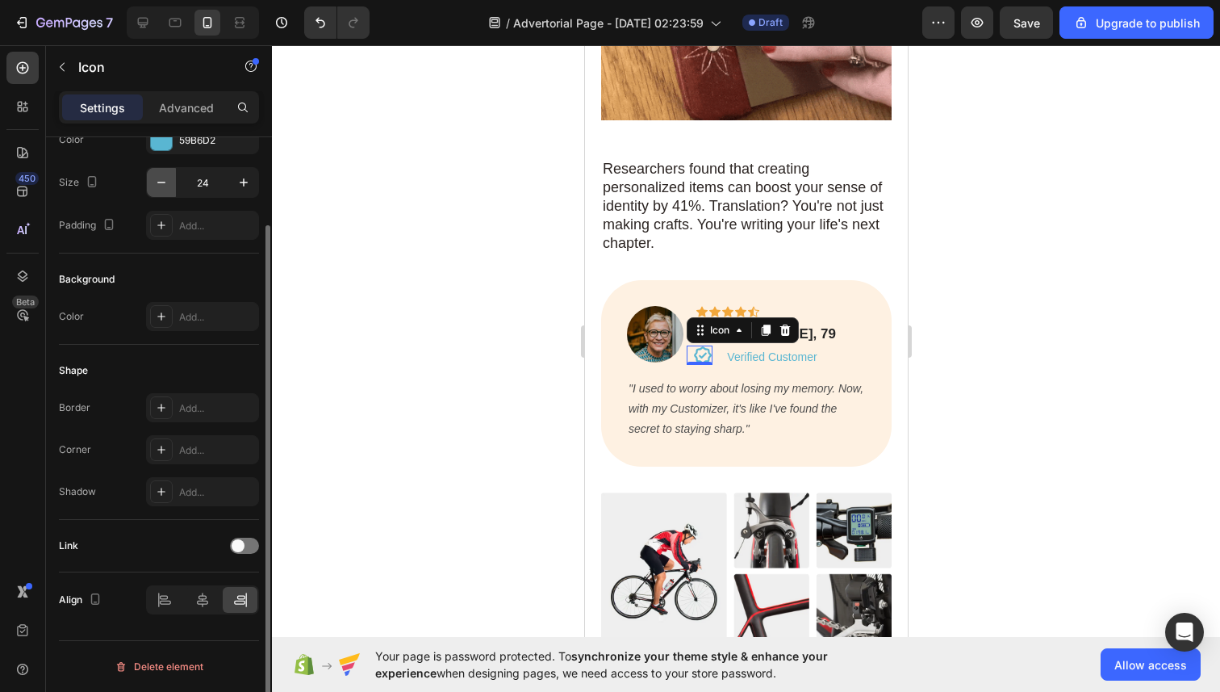
click at [153, 178] on icon "button" at bounding box center [161, 182] width 16 height 16
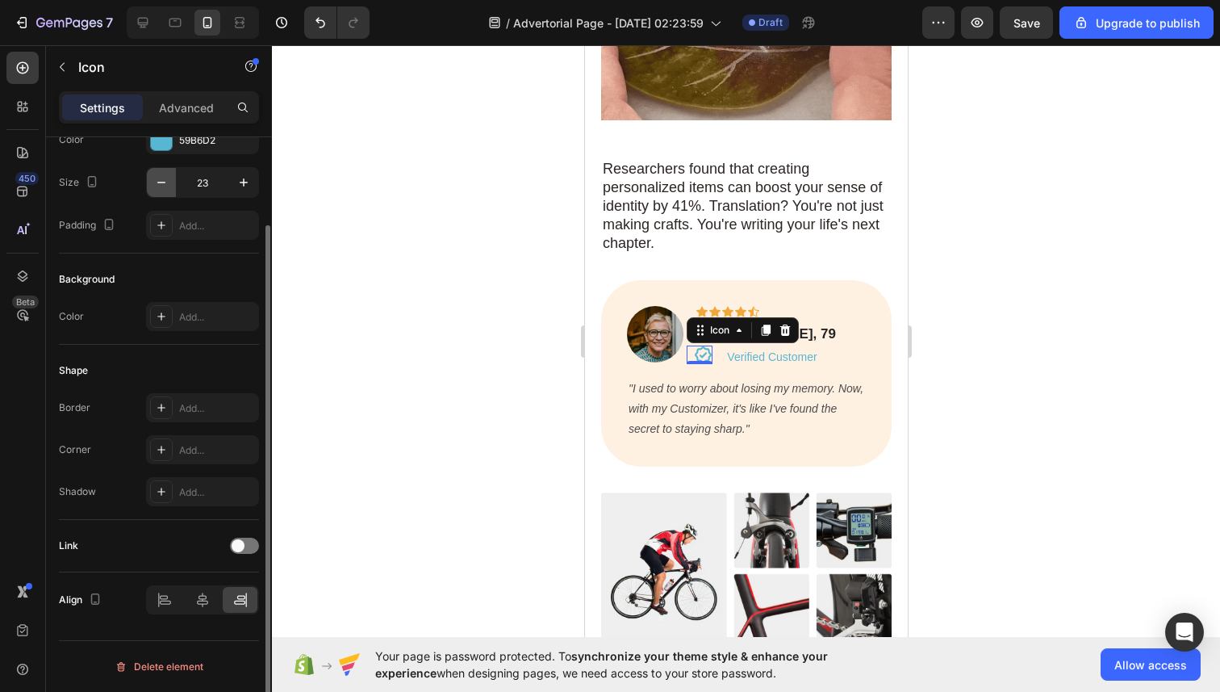
click at [153, 178] on icon "button" at bounding box center [161, 182] width 16 height 16
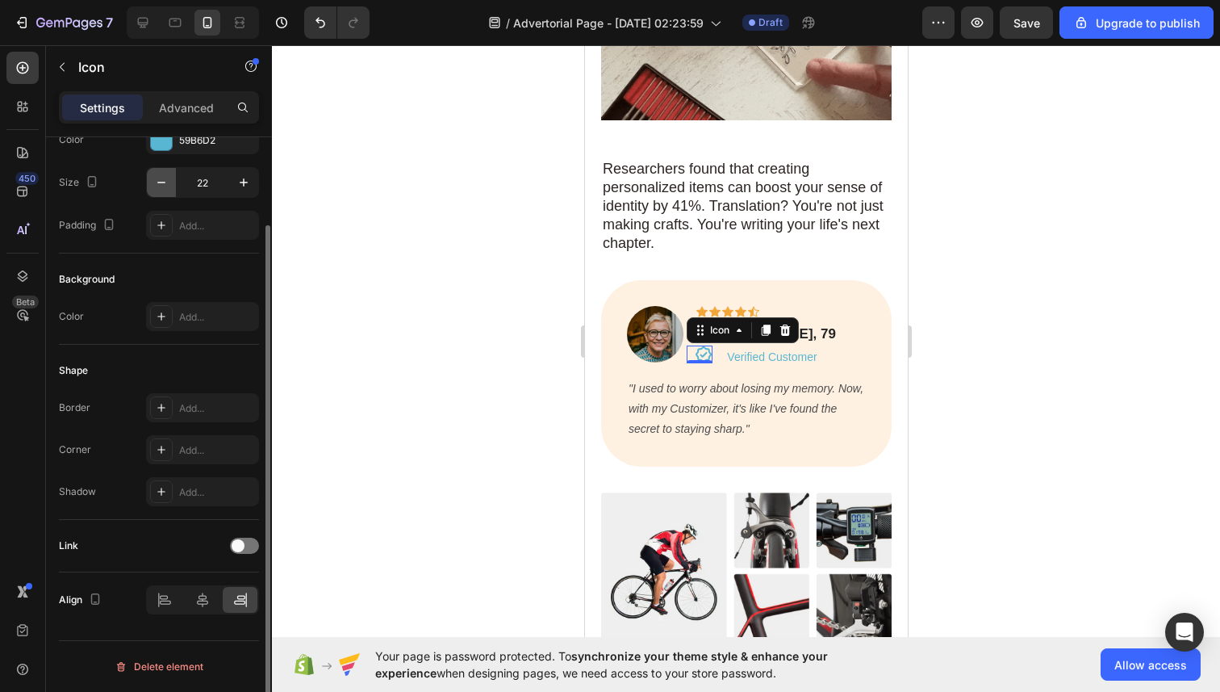
click at [153, 178] on icon "button" at bounding box center [161, 182] width 16 height 16
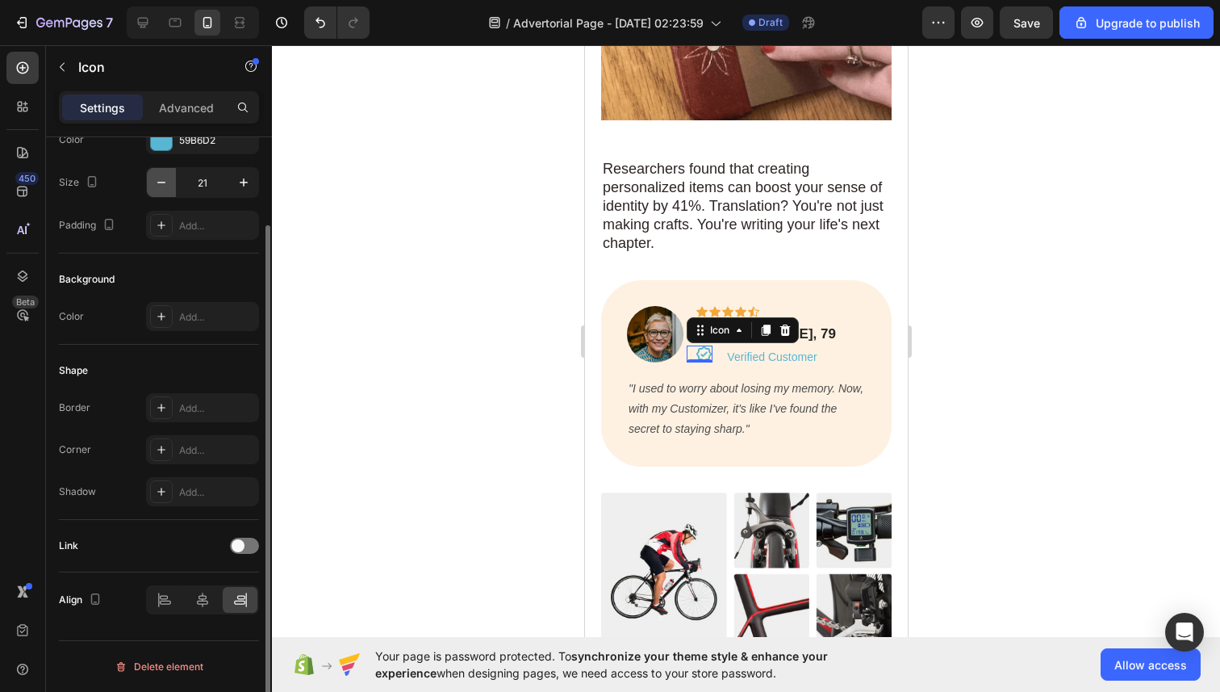
click at [153, 178] on icon "button" at bounding box center [161, 182] width 16 height 16
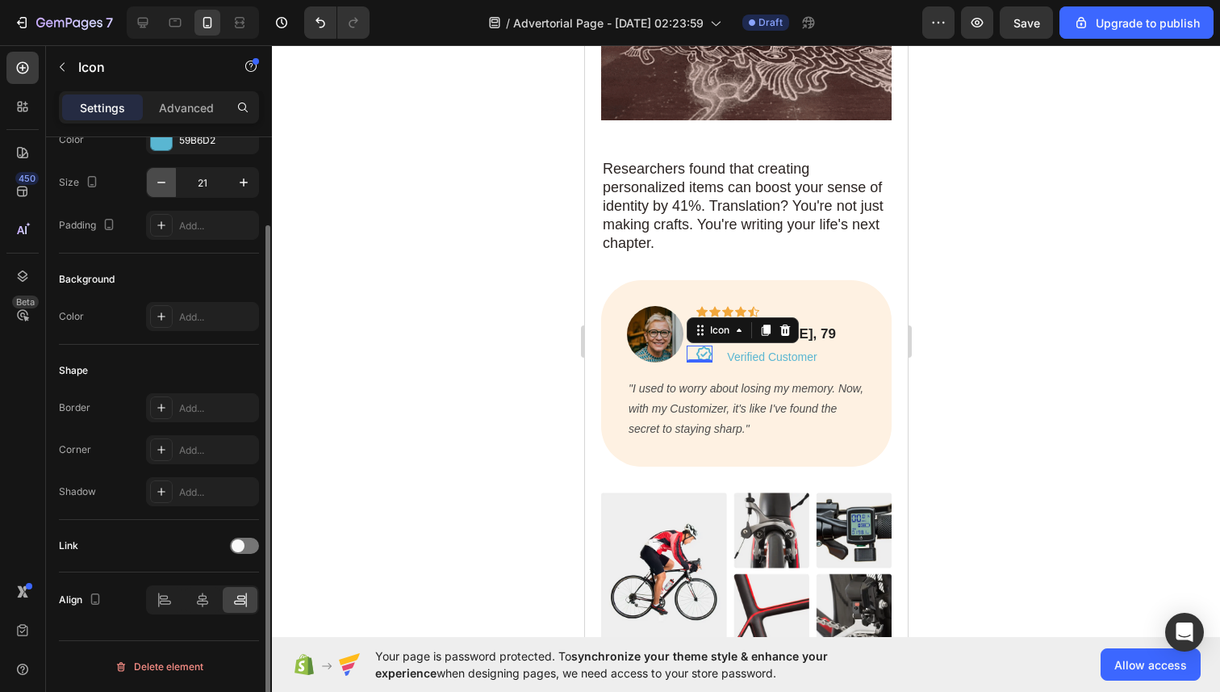
type input "20"
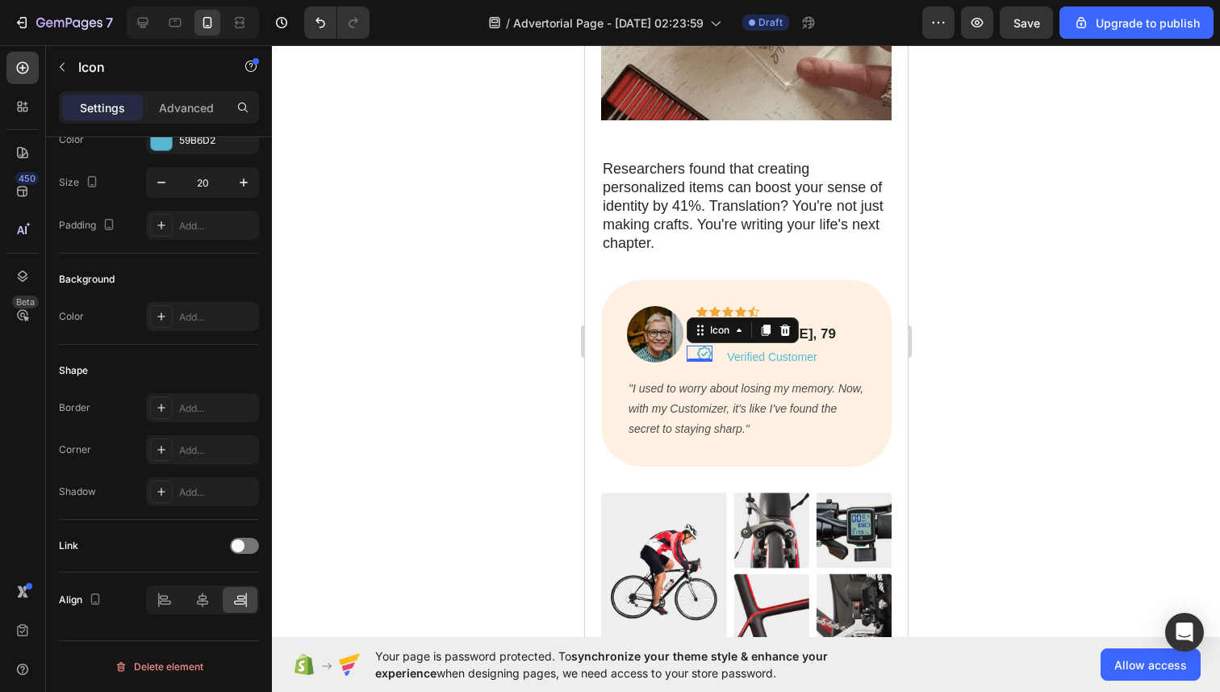
click at [493, 234] on div at bounding box center [746, 368] width 948 height 646
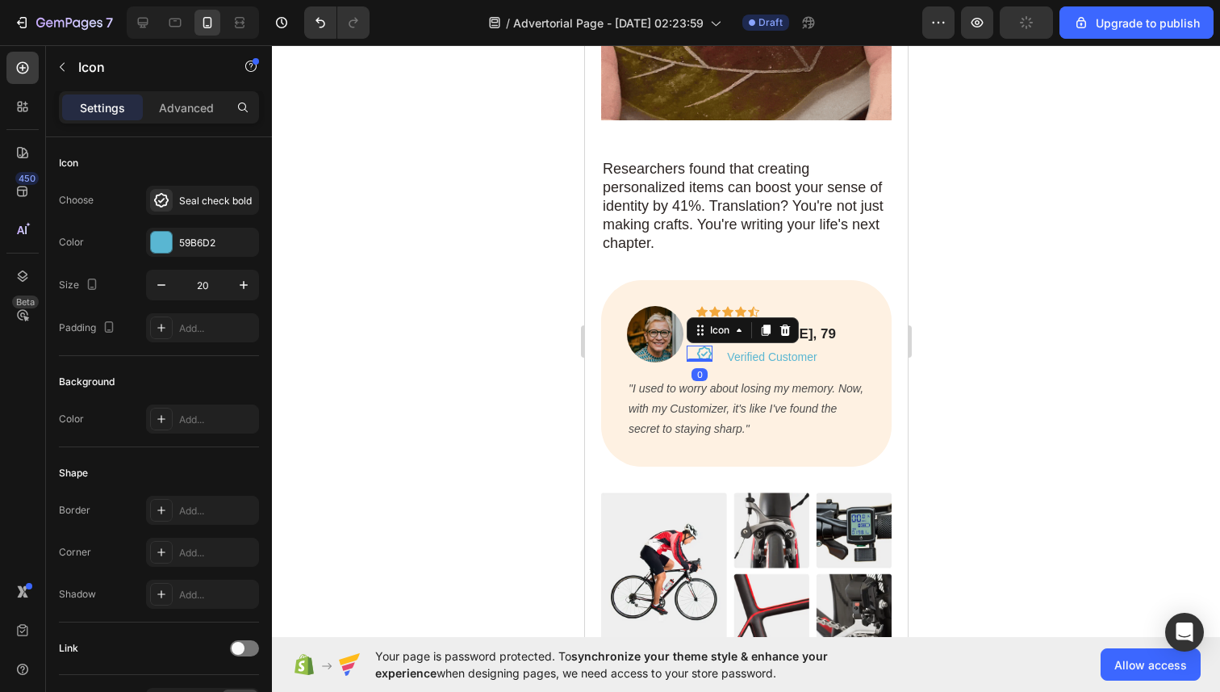
click at [709, 345] on icon at bounding box center [703, 352] width 15 height 15
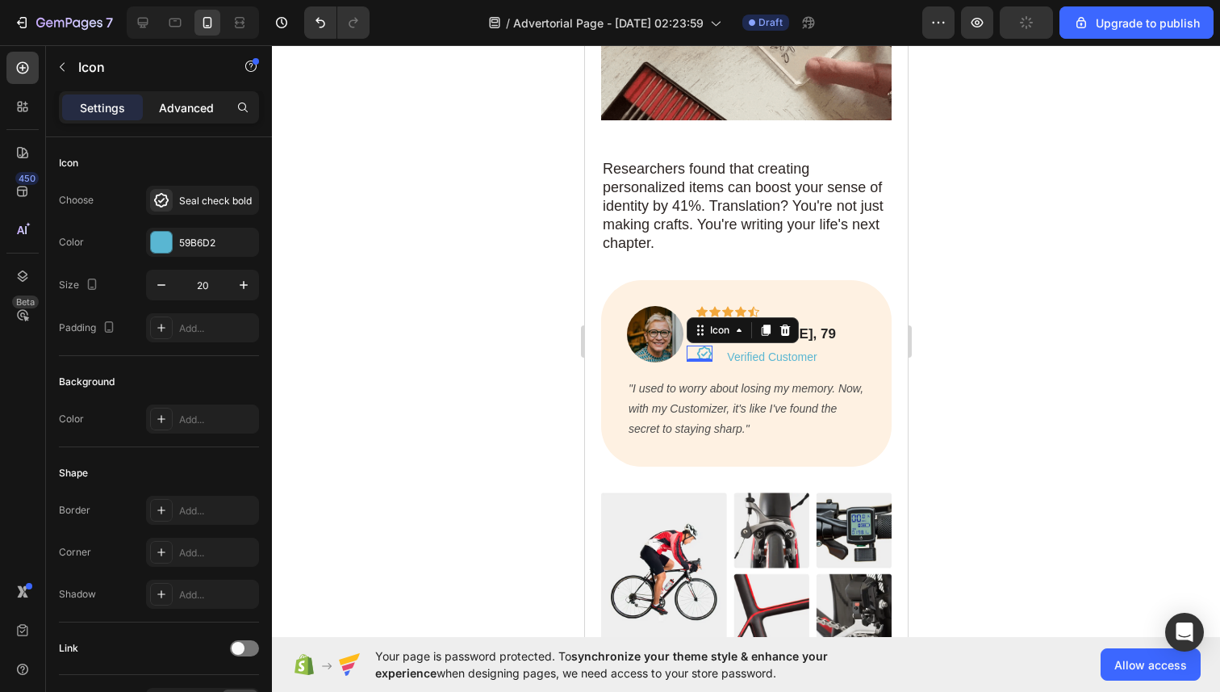
click at [178, 112] on p "Advanced" at bounding box center [186, 107] width 55 height 17
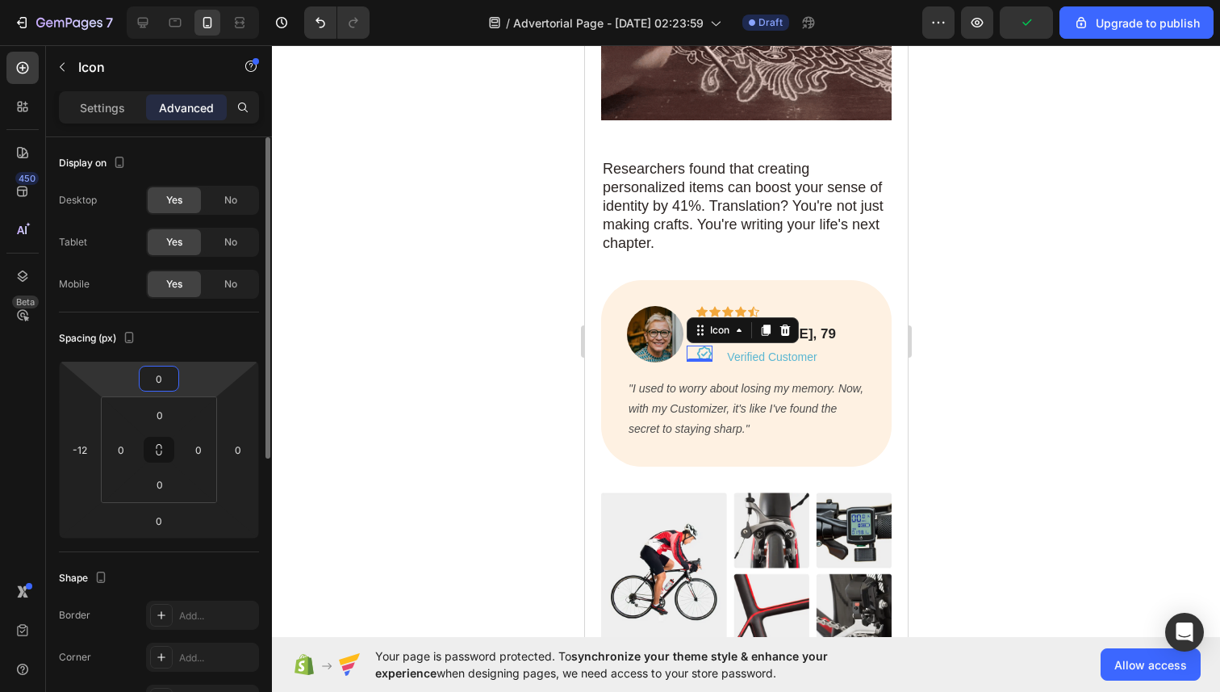
click at [169, 366] on input "0" at bounding box center [159, 378] width 32 height 24
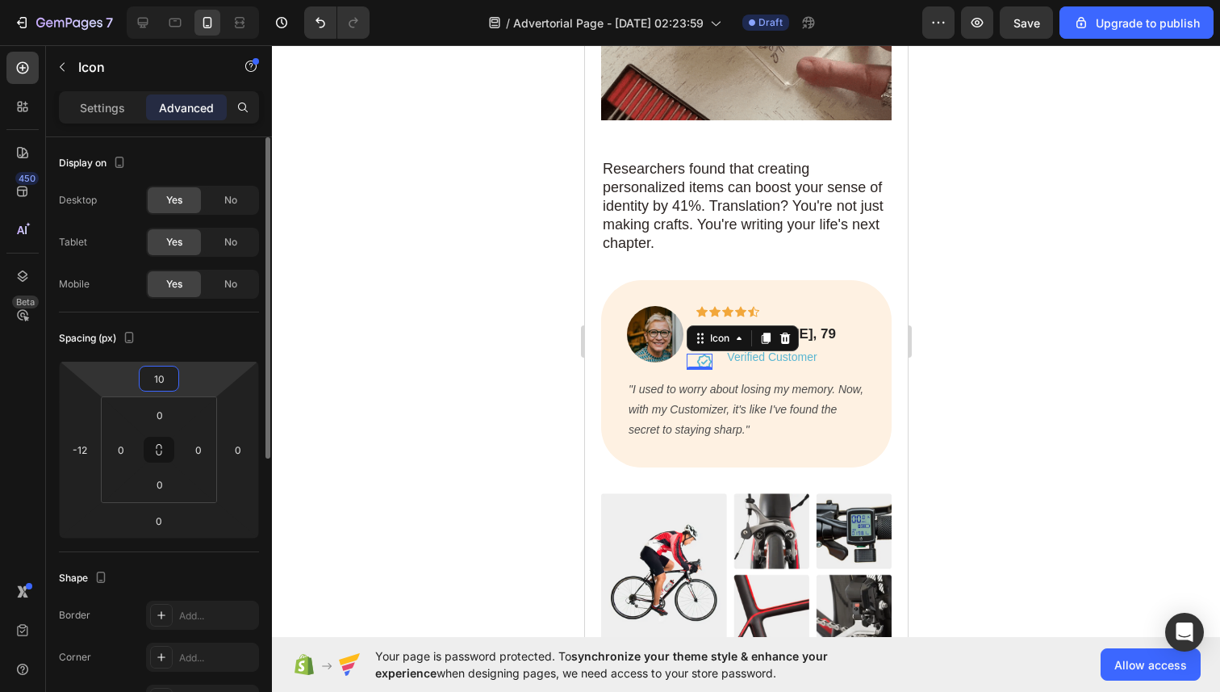
type input "1"
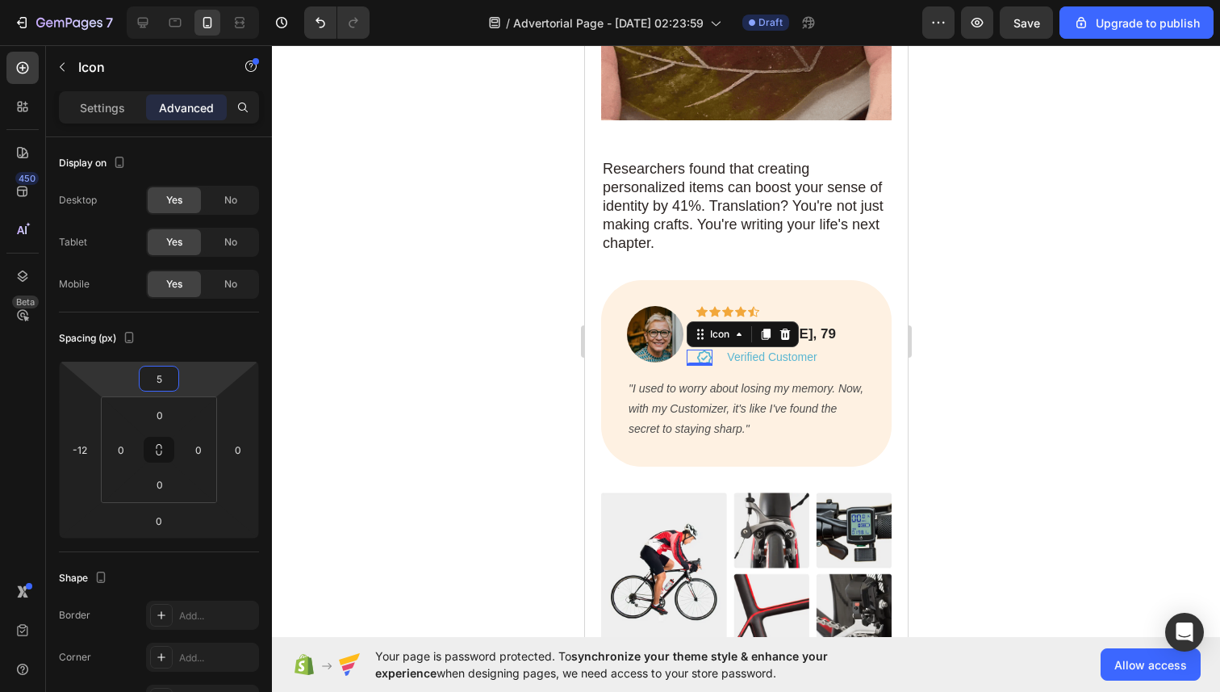
type input "5"
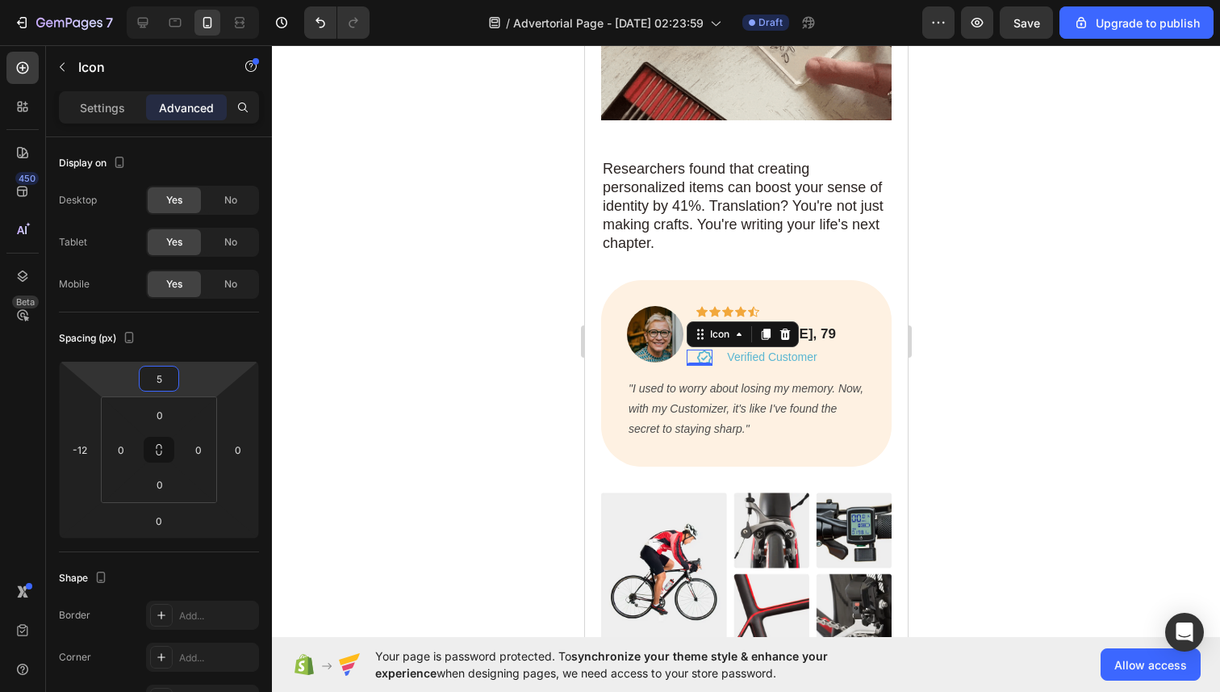
click at [313, 362] on div at bounding box center [746, 368] width 948 height 646
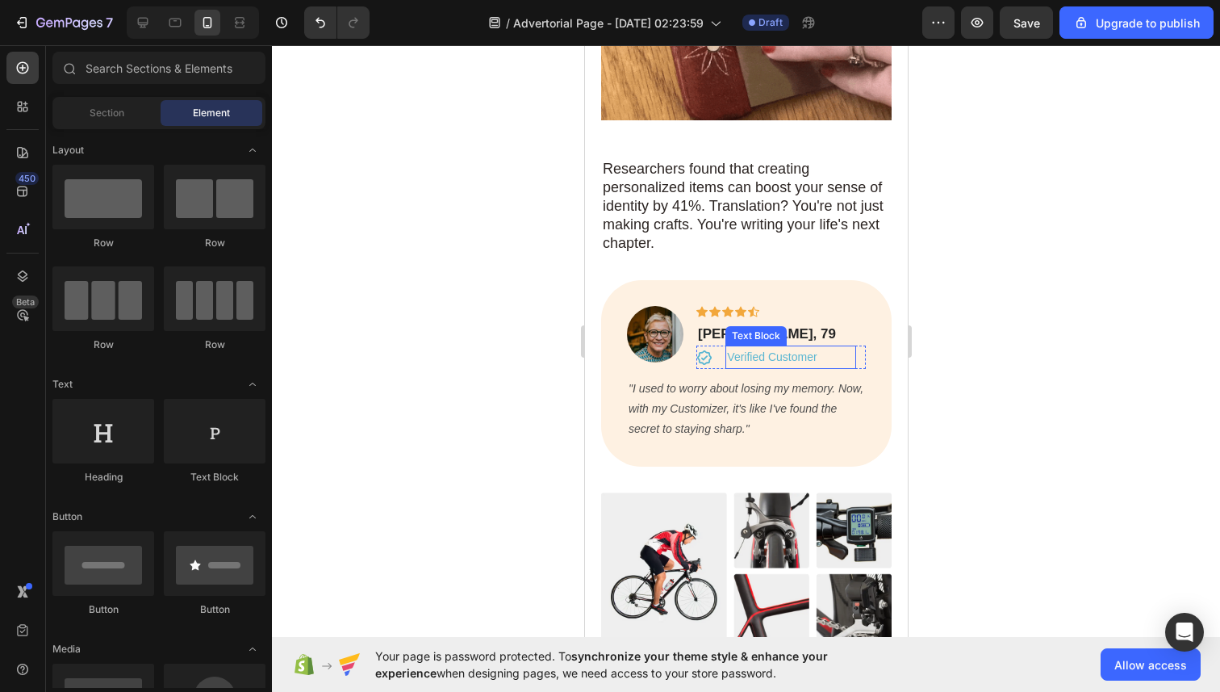
click at [734, 347] on p "Verified Customer" at bounding box center [790, 357] width 128 height 20
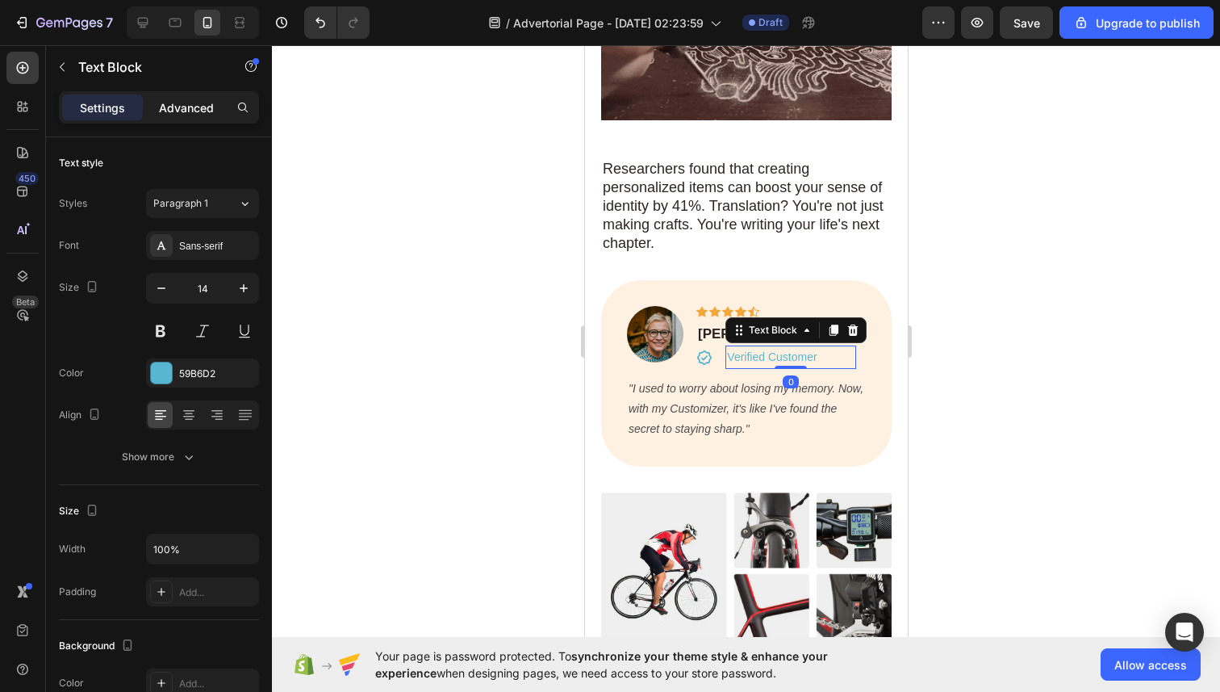
click at [169, 113] on p "Advanced" at bounding box center [186, 107] width 55 height 17
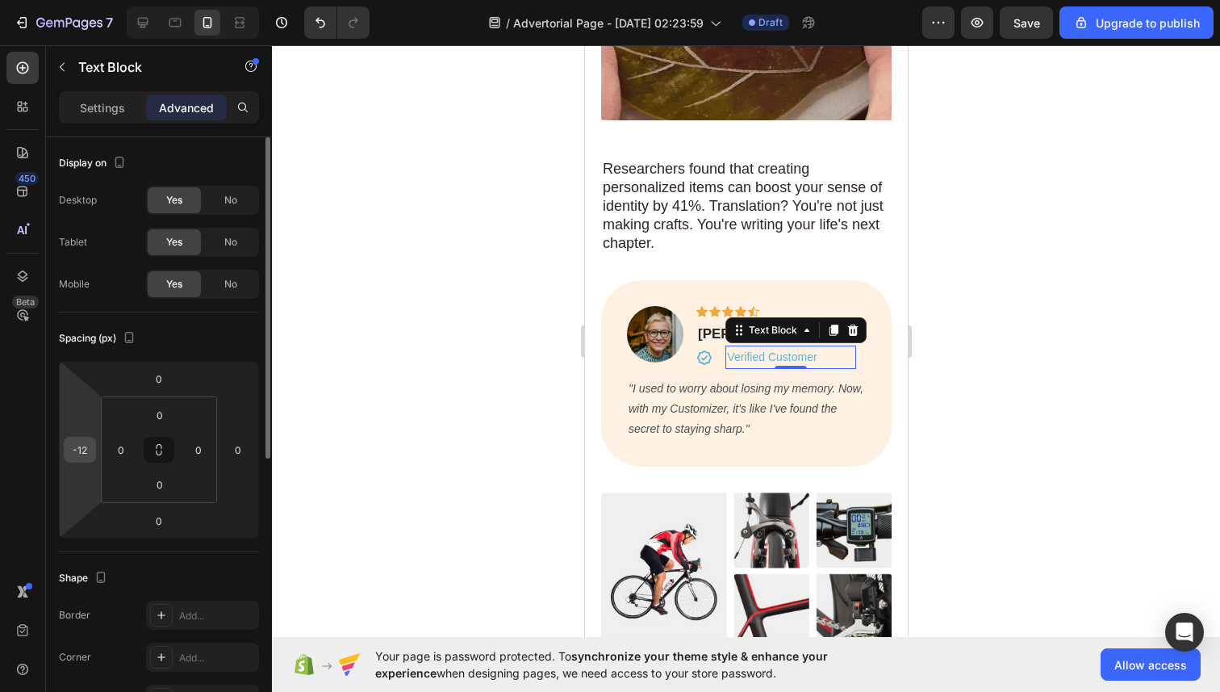
click at [90, 457] on input "-12" at bounding box center [80, 449] width 24 height 24
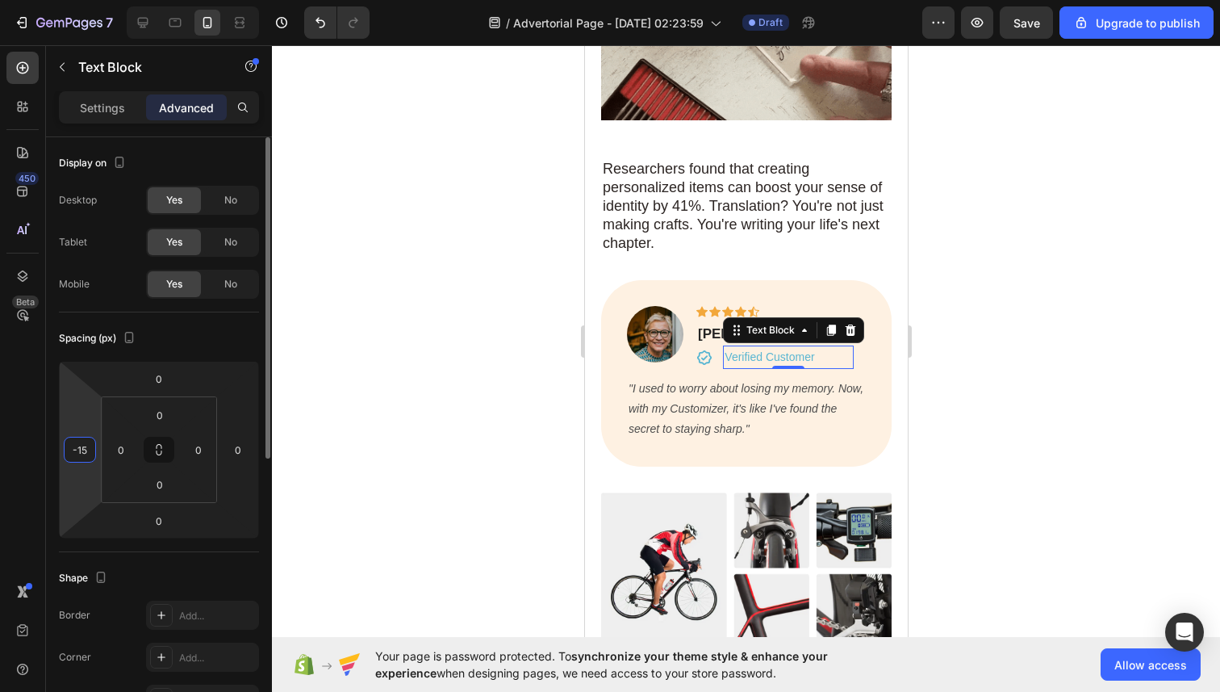
type input "-1"
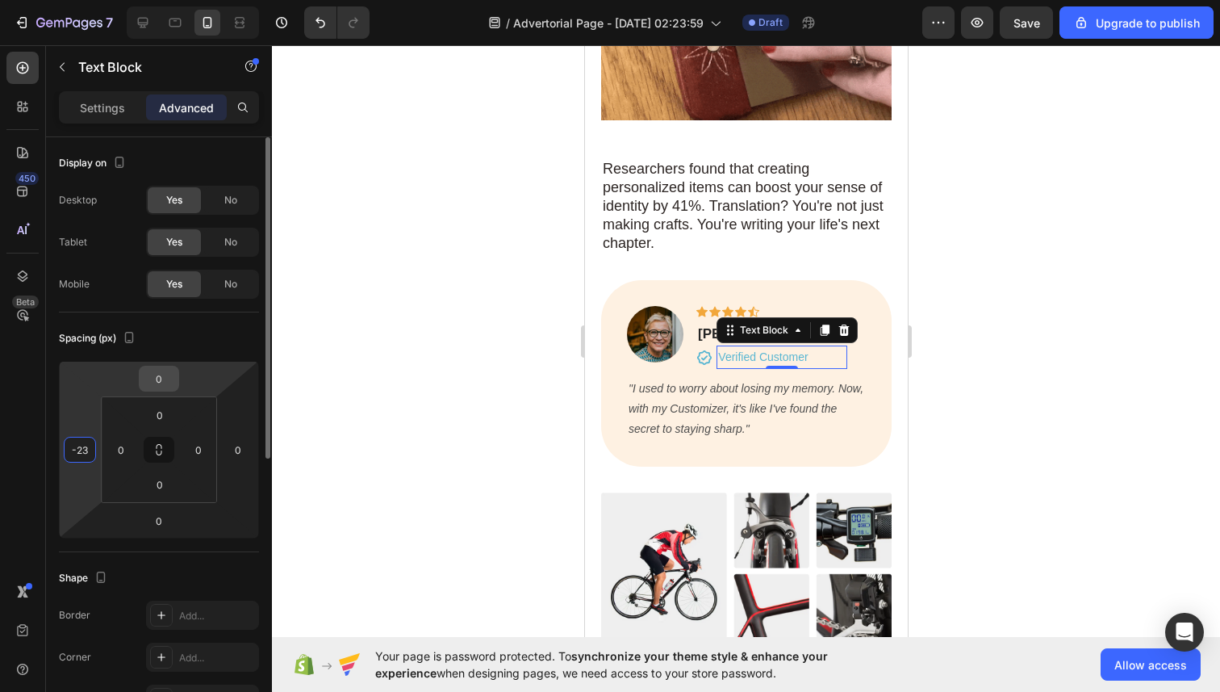
type input "-23"
click at [154, 377] on input "0" at bounding box center [159, 378] width 32 height 24
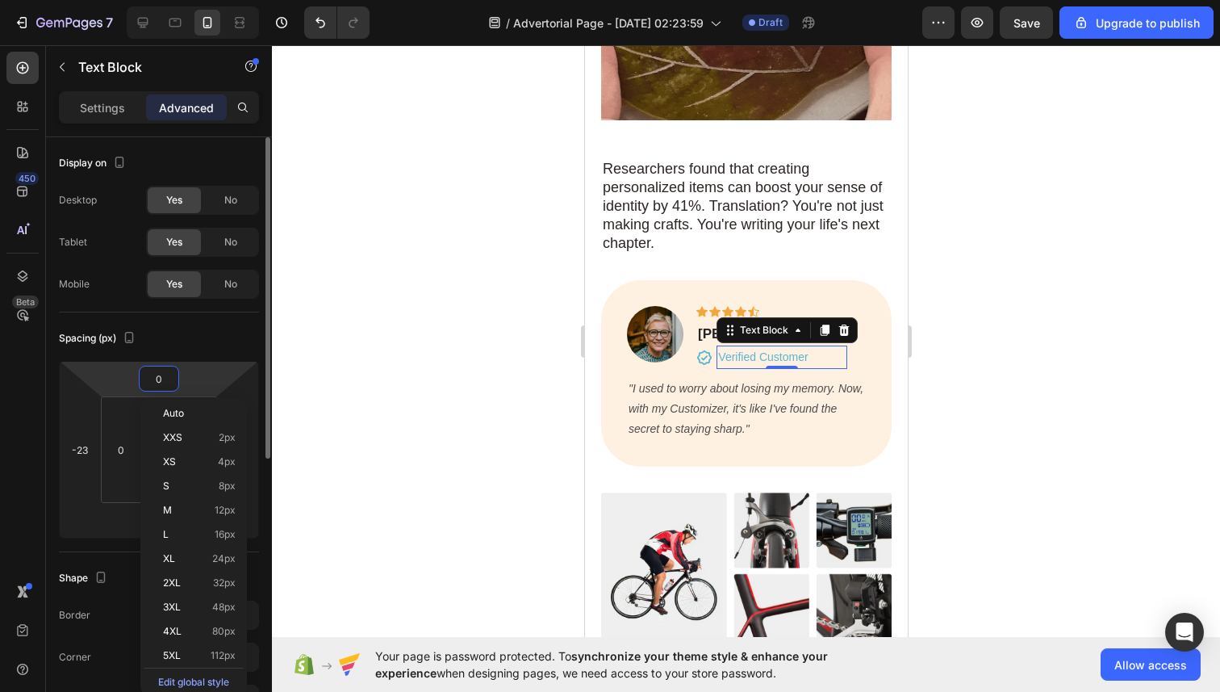
type input "2"
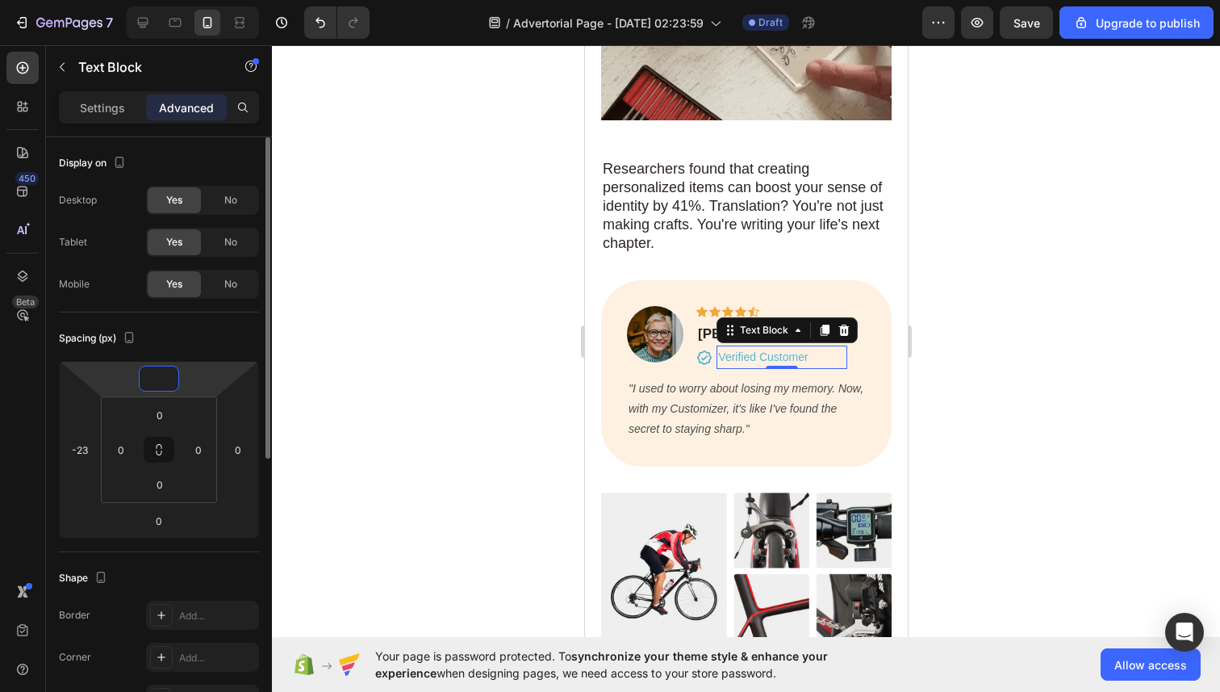
type input "1"
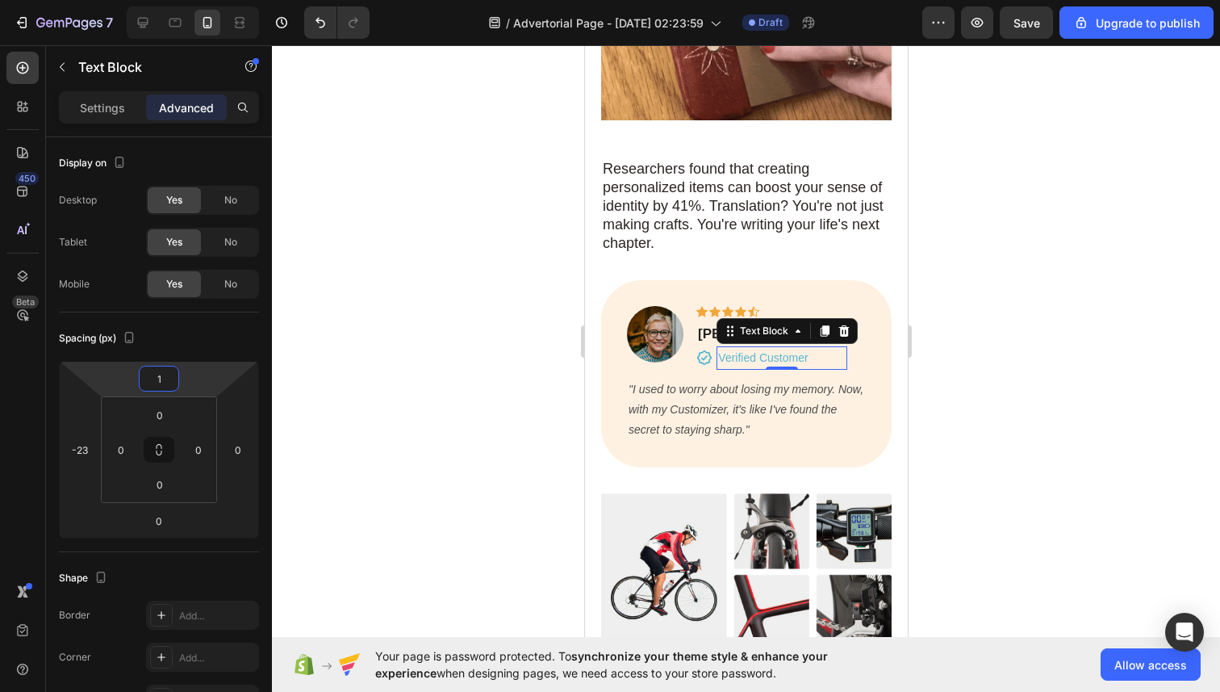
click at [322, 371] on div at bounding box center [746, 368] width 948 height 646
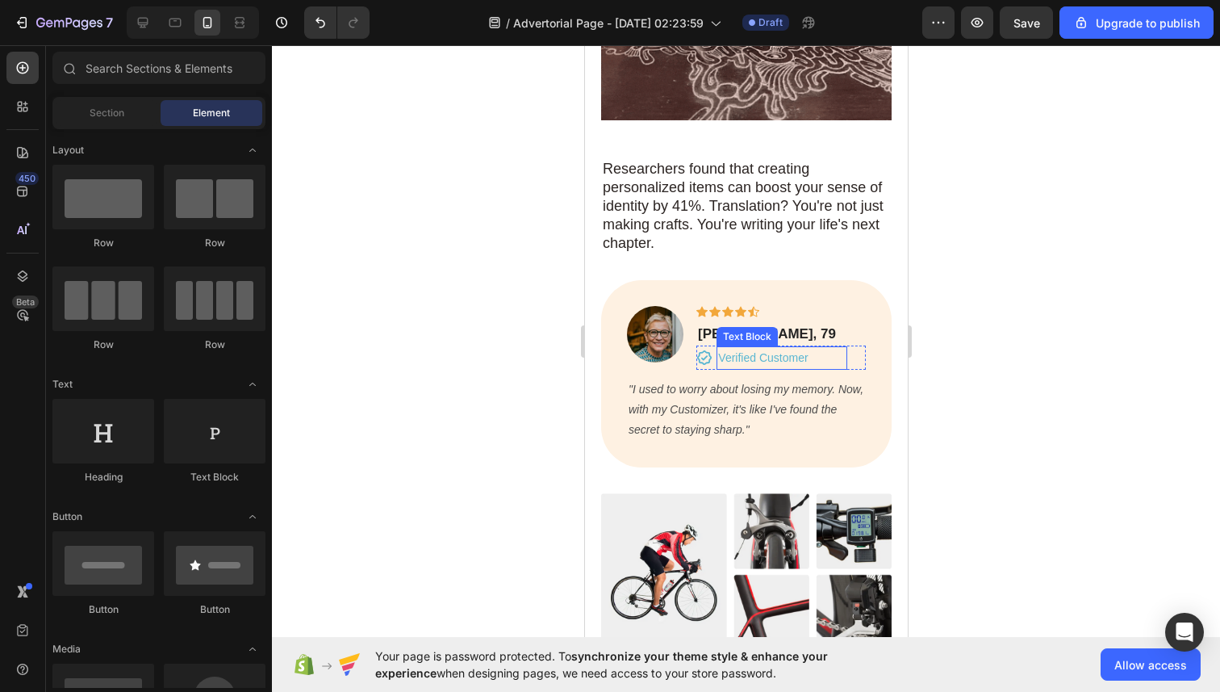
click at [738, 348] on p "Verified Customer" at bounding box center [781, 358] width 128 height 20
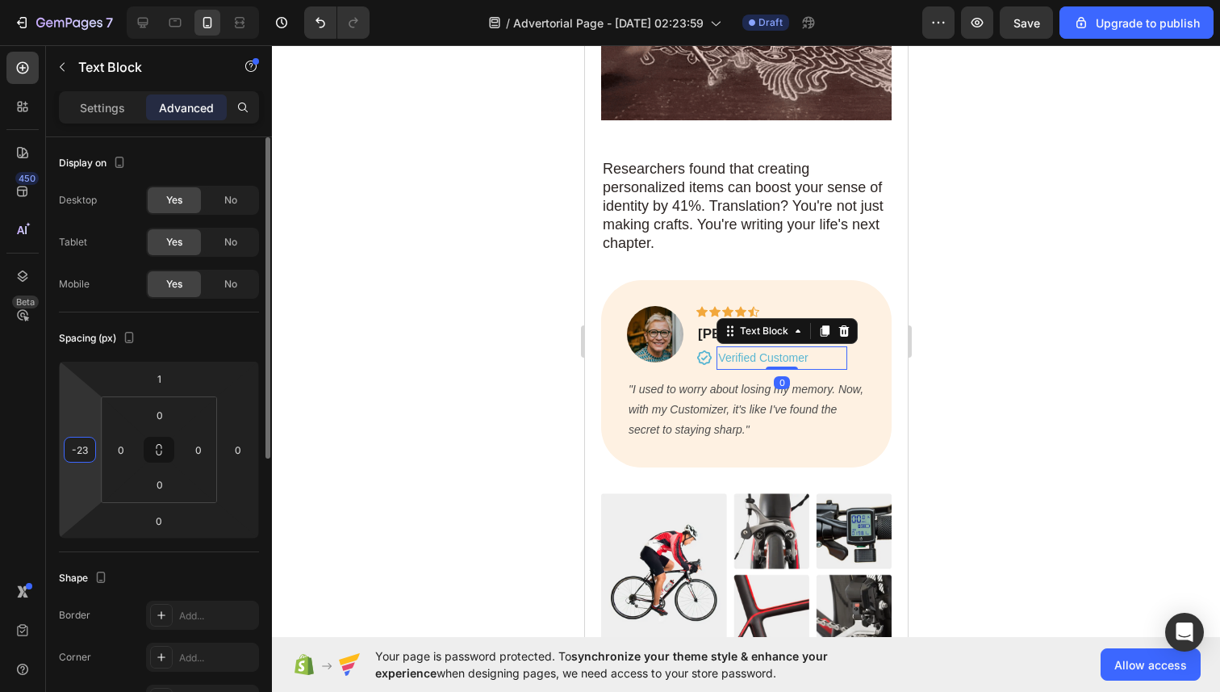
click at [88, 451] on input "-23" at bounding box center [80, 449] width 24 height 24
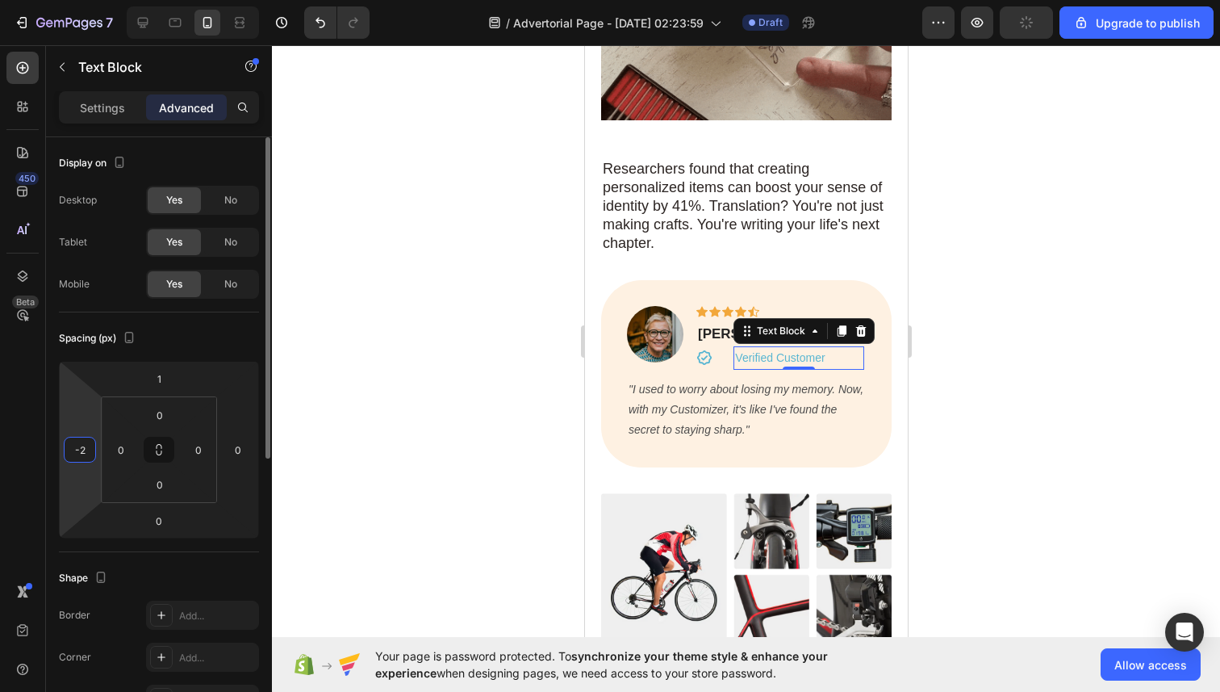
type input "-24"
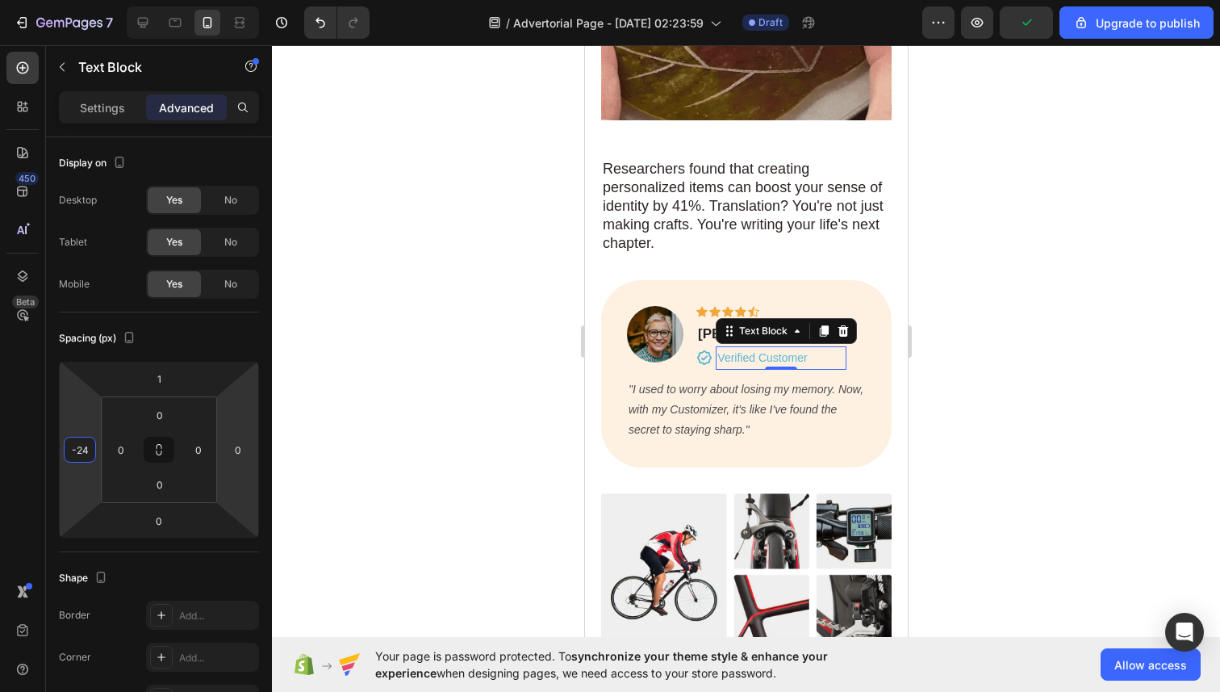
click at [427, 454] on div at bounding box center [746, 368] width 948 height 646
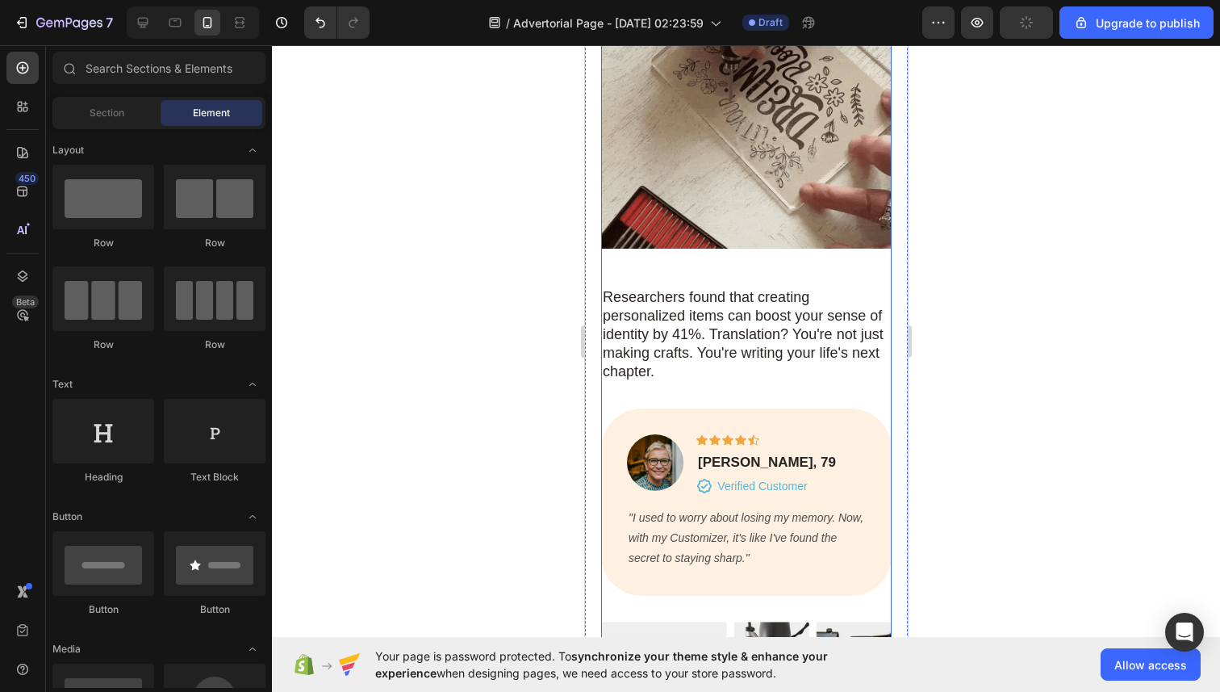
scroll to position [2405, 0]
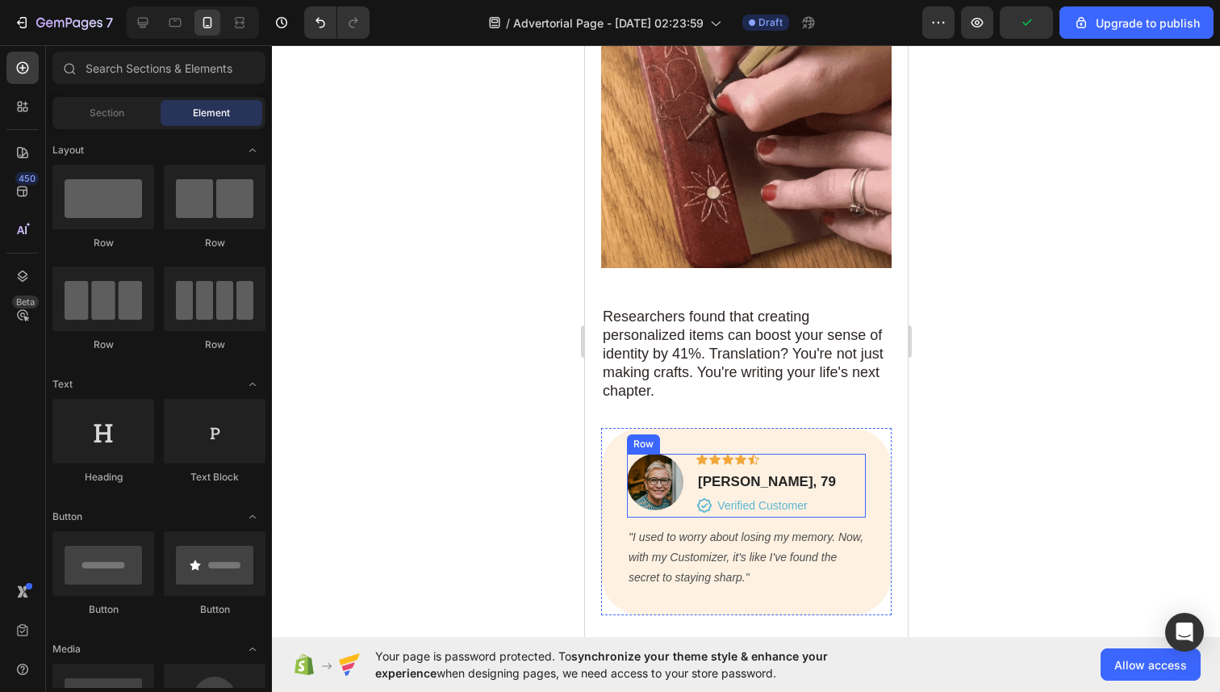
click at [688, 454] on div "Image Icon Icon Icon Icon Icon Row William, 79 Text block Icon Verified Custome…" at bounding box center [745, 485] width 239 height 63
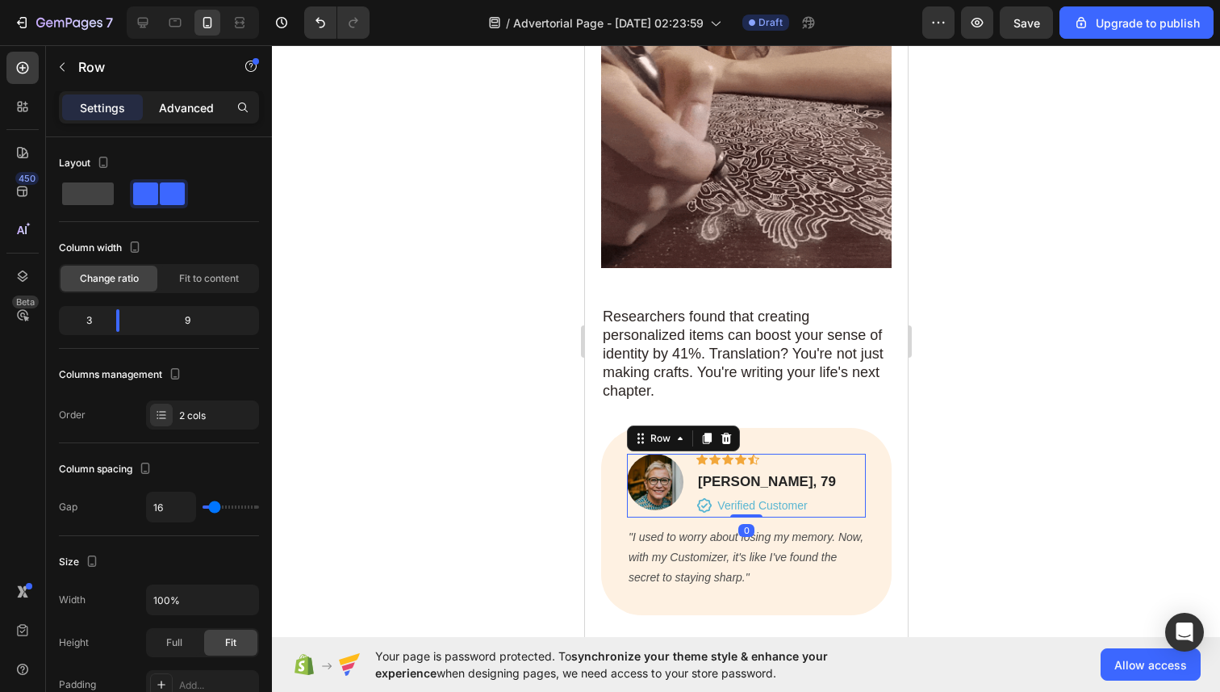
click at [176, 115] on p "Advanced" at bounding box center [186, 107] width 55 height 17
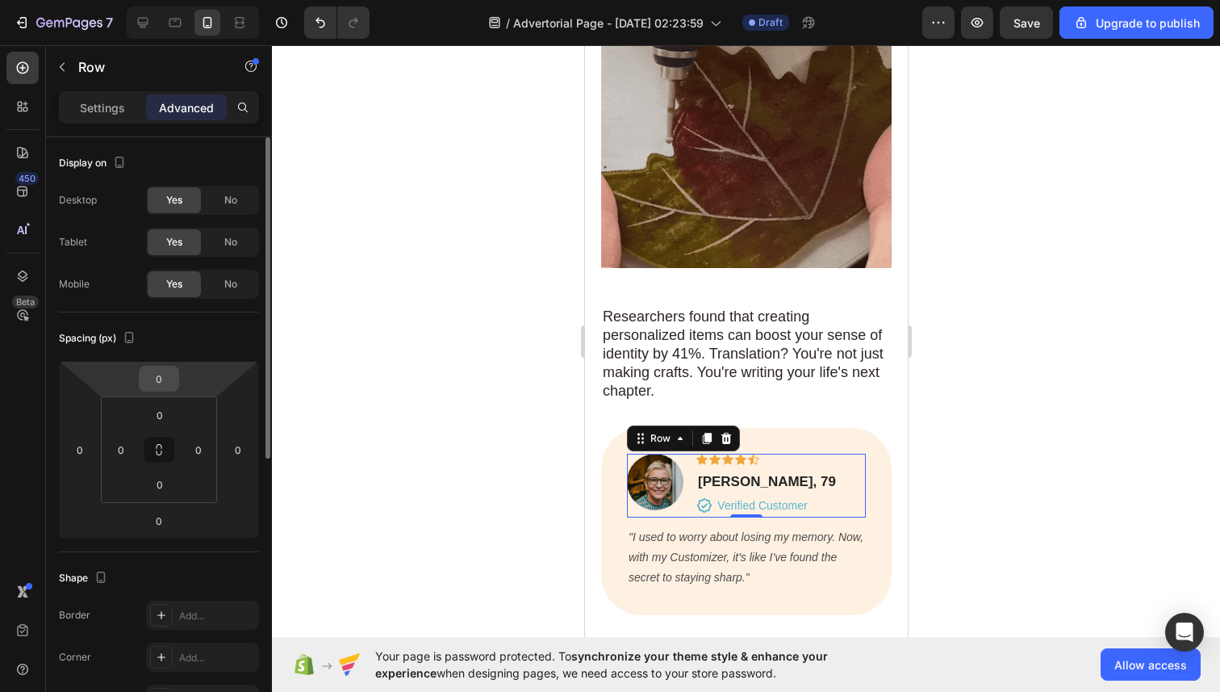
click at [158, 387] on input "0" at bounding box center [159, 378] width 32 height 24
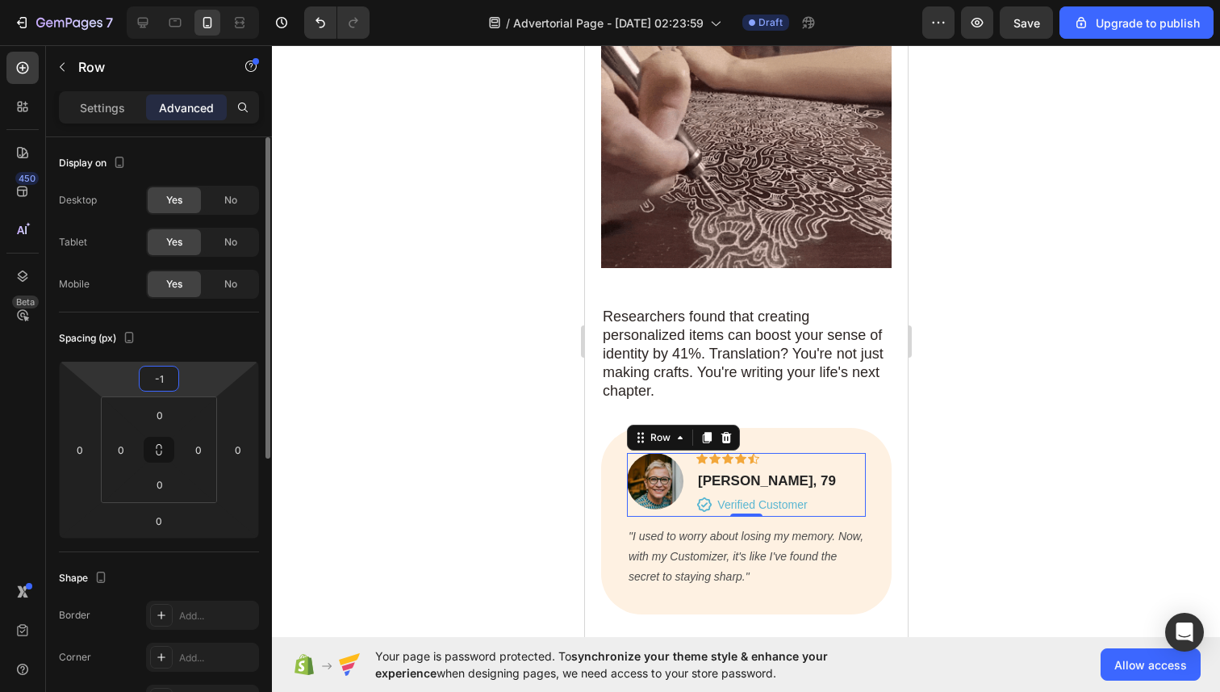
type input "-15"
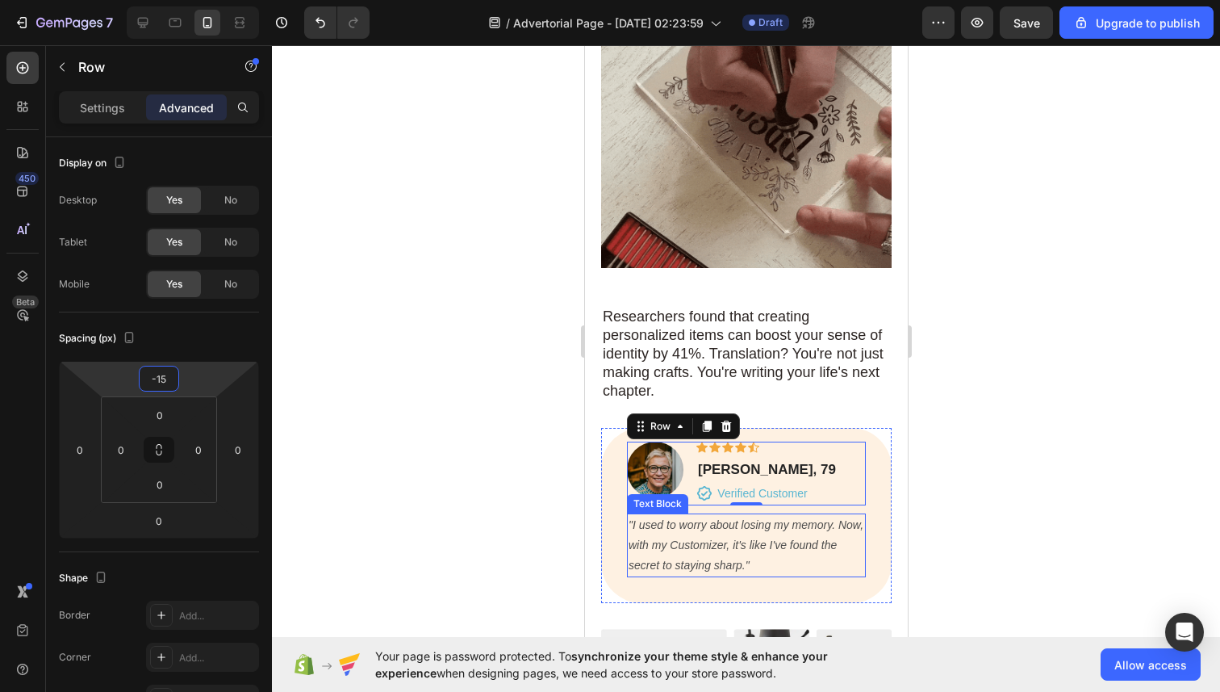
click at [679, 545] on p ""I used to worry about losing my memory. Now, with my Customizer, it's like I'v…" at bounding box center [746, 545] width 236 height 61
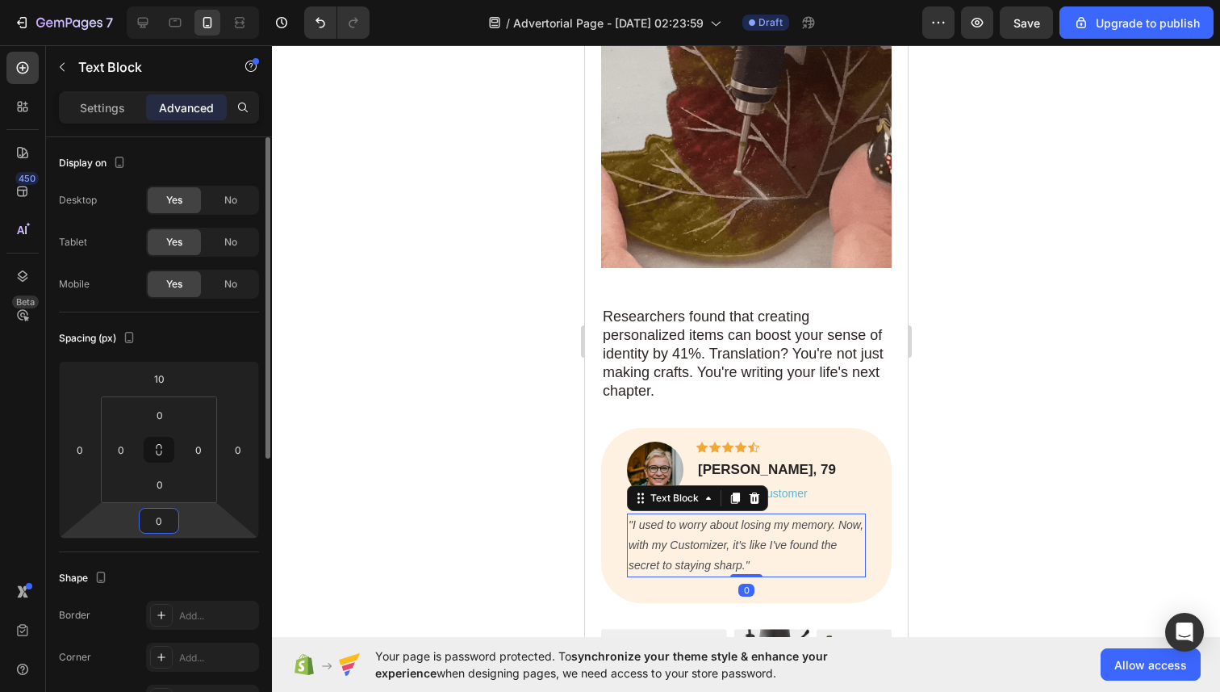
click at [153, 519] on input "0" at bounding box center [159, 520] width 32 height 24
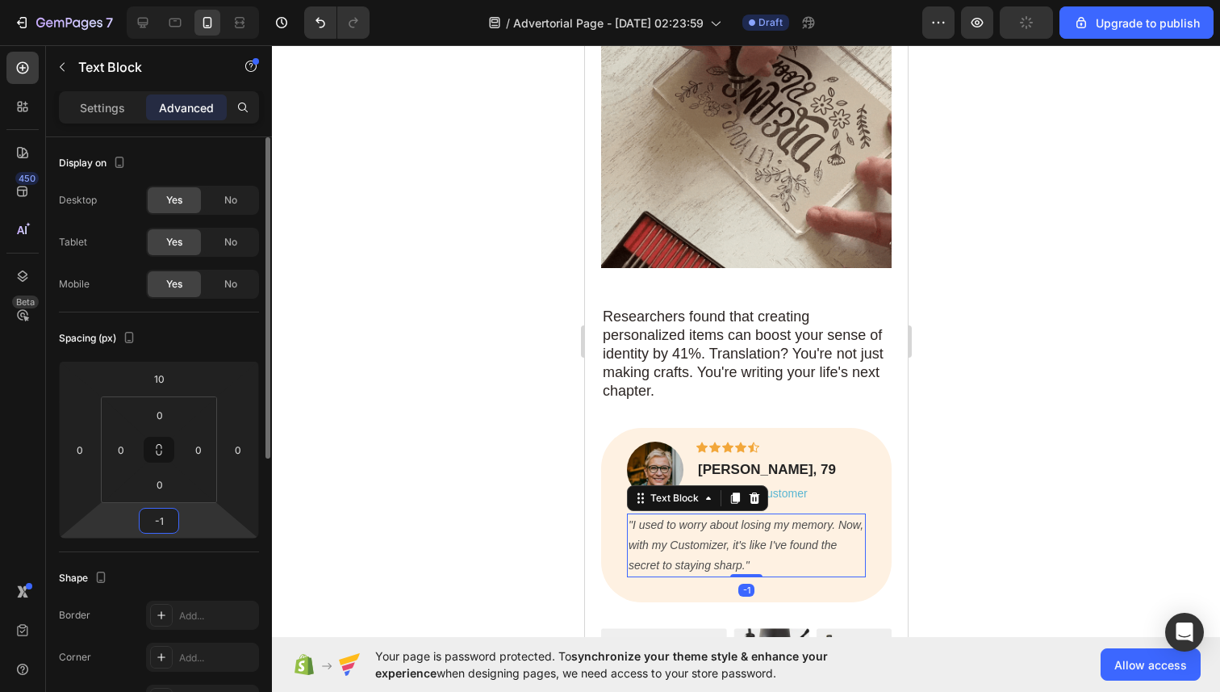
type input "-15"
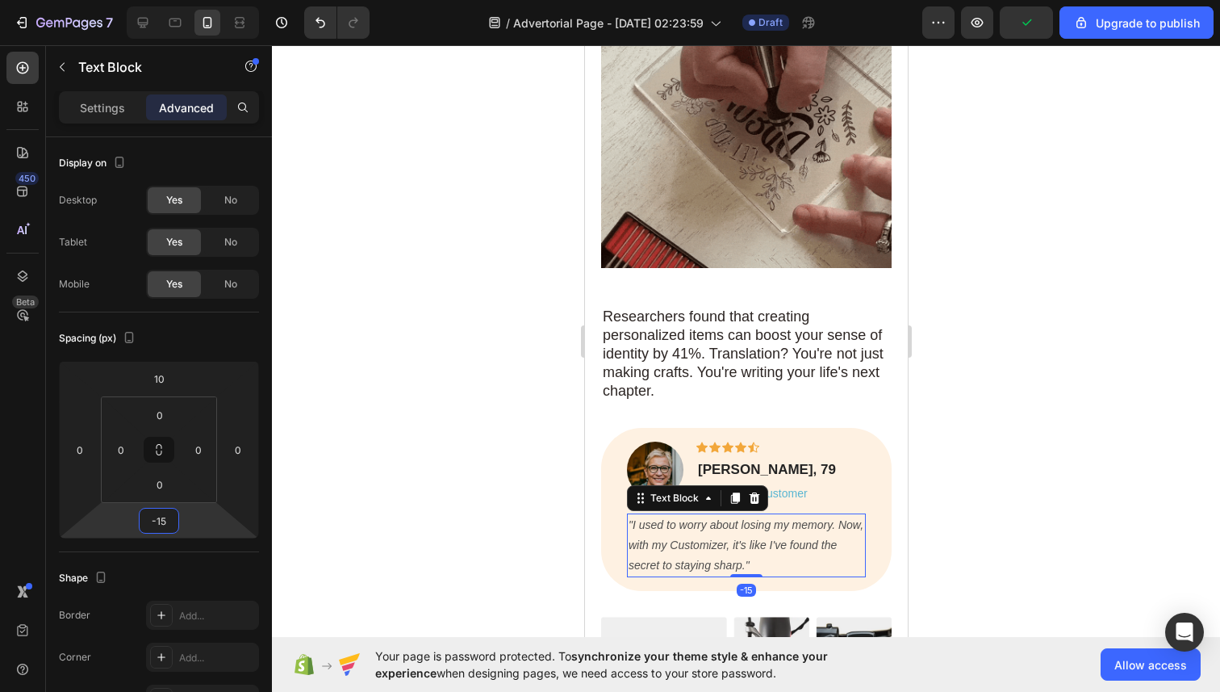
click at [370, 401] on div at bounding box center [746, 368] width 948 height 646
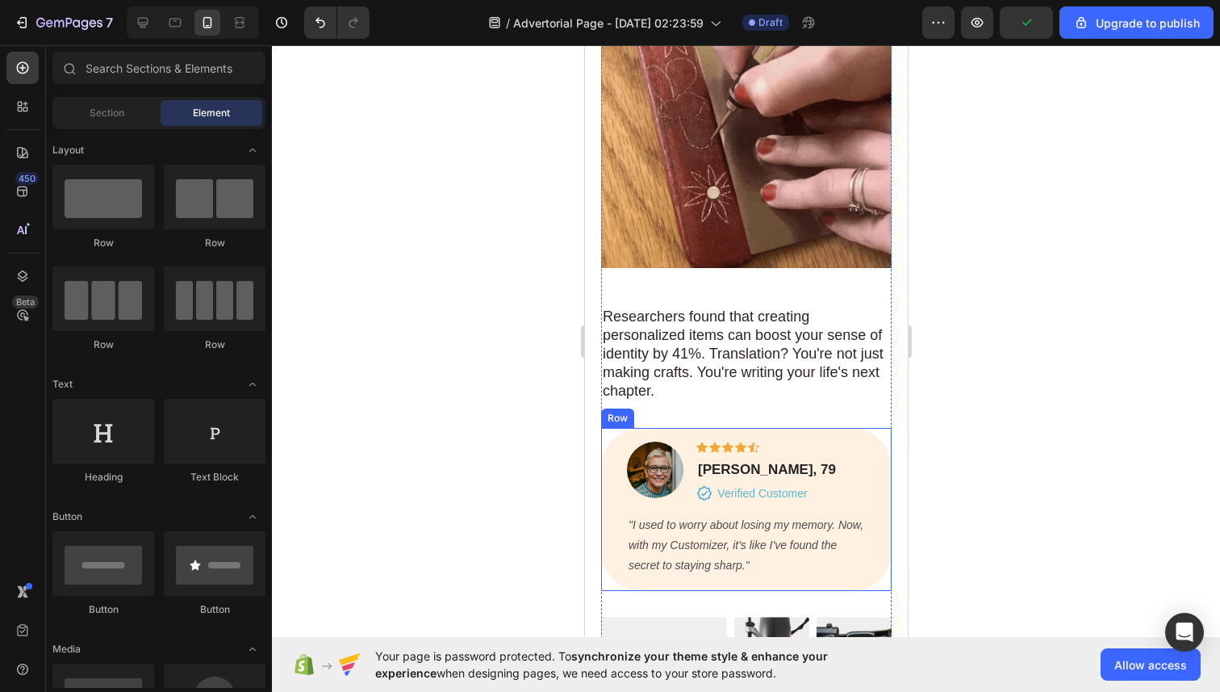
click at [634, 428] on div "Image Icon Icon Icon Icon Icon Row William, 79 Text block Icon Verified Custome…" at bounding box center [745, 509] width 291 height 163
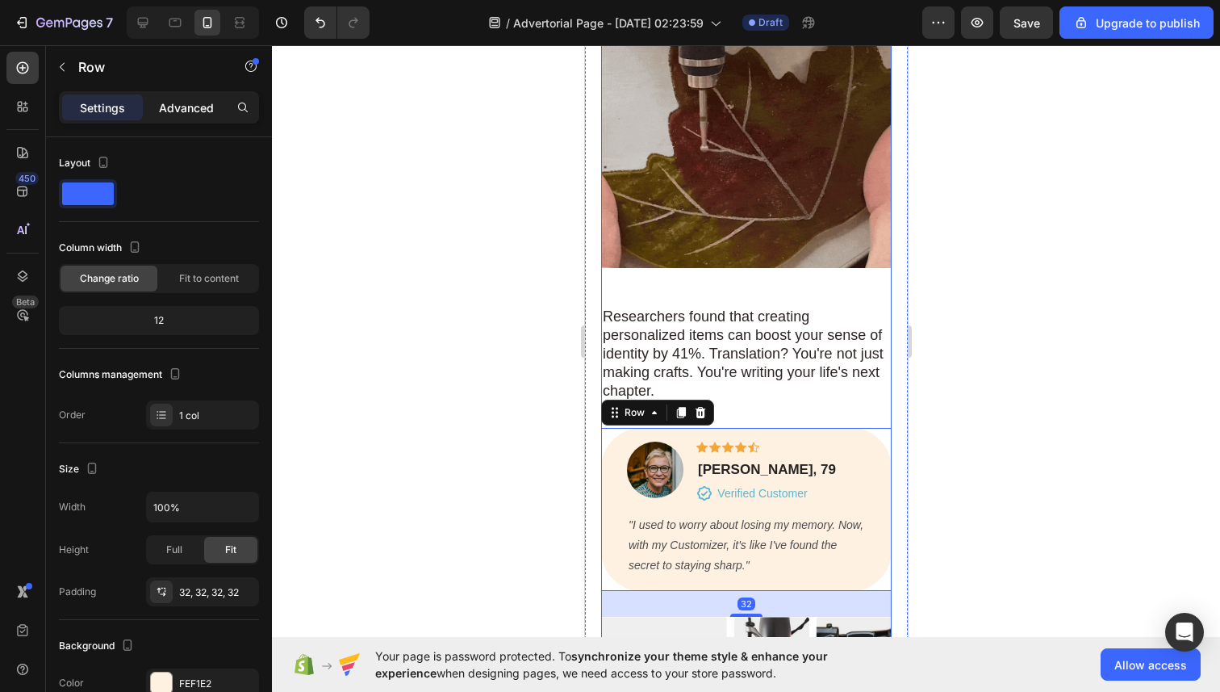
click at [178, 102] on p "Advanced" at bounding box center [186, 107] width 55 height 17
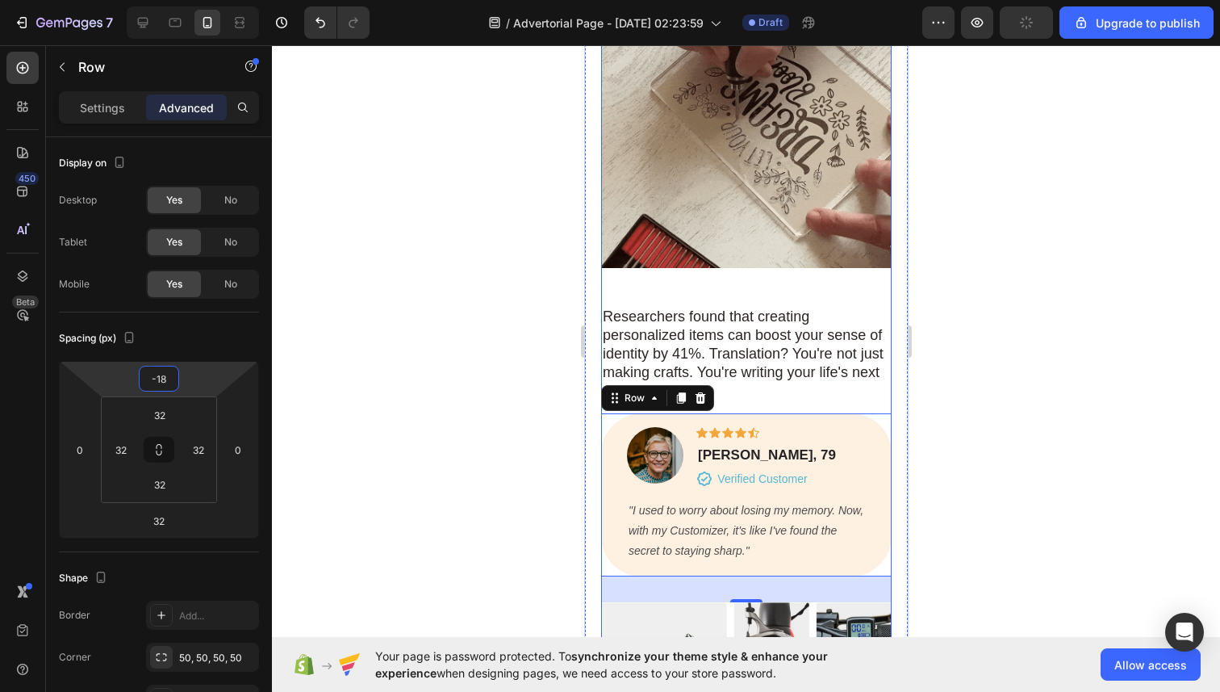
type input "-18"
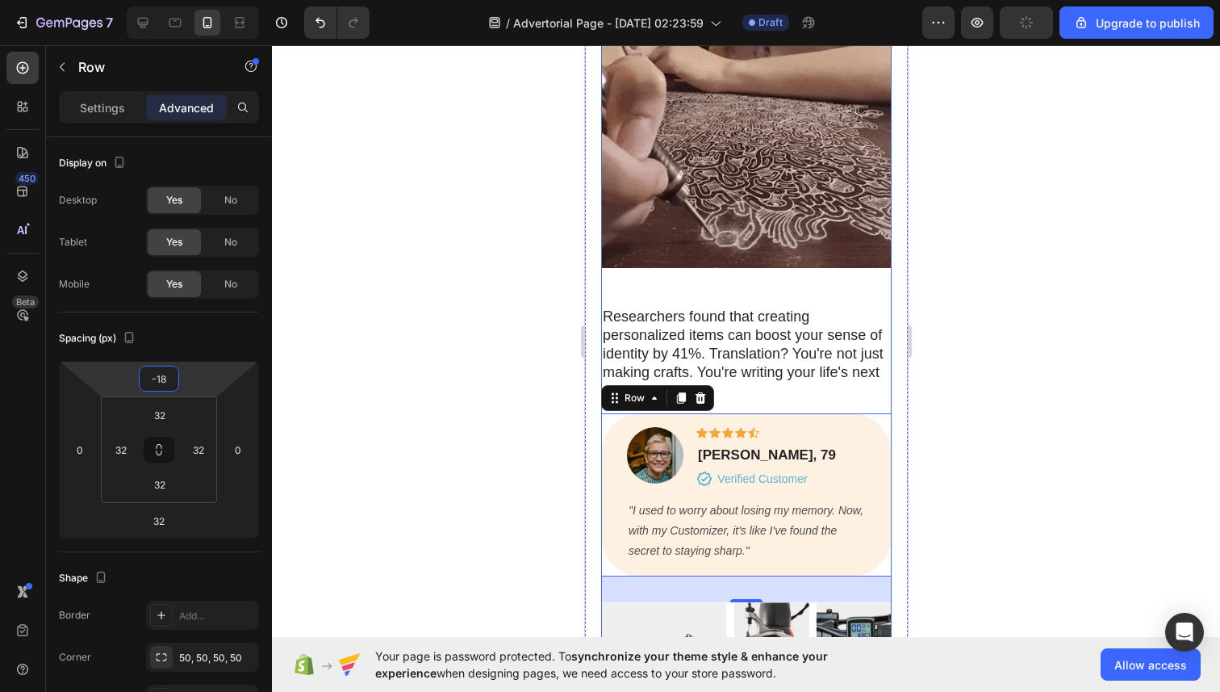
click at [314, 324] on div at bounding box center [746, 368] width 948 height 646
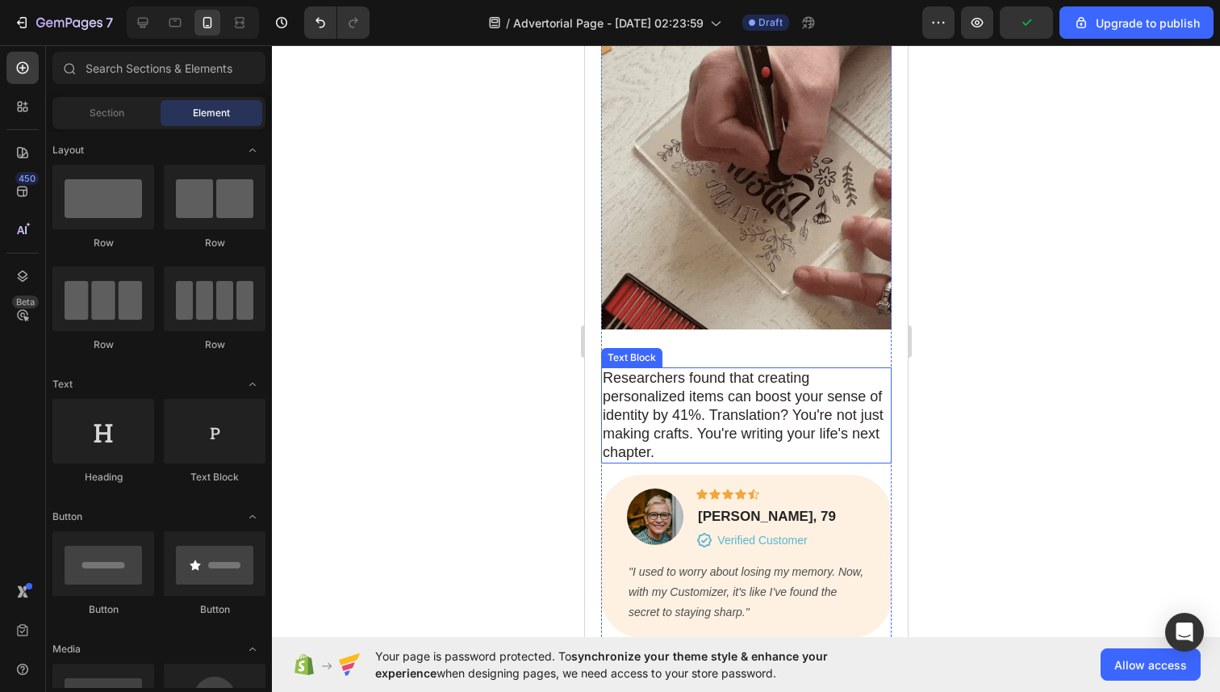
scroll to position [2355, 0]
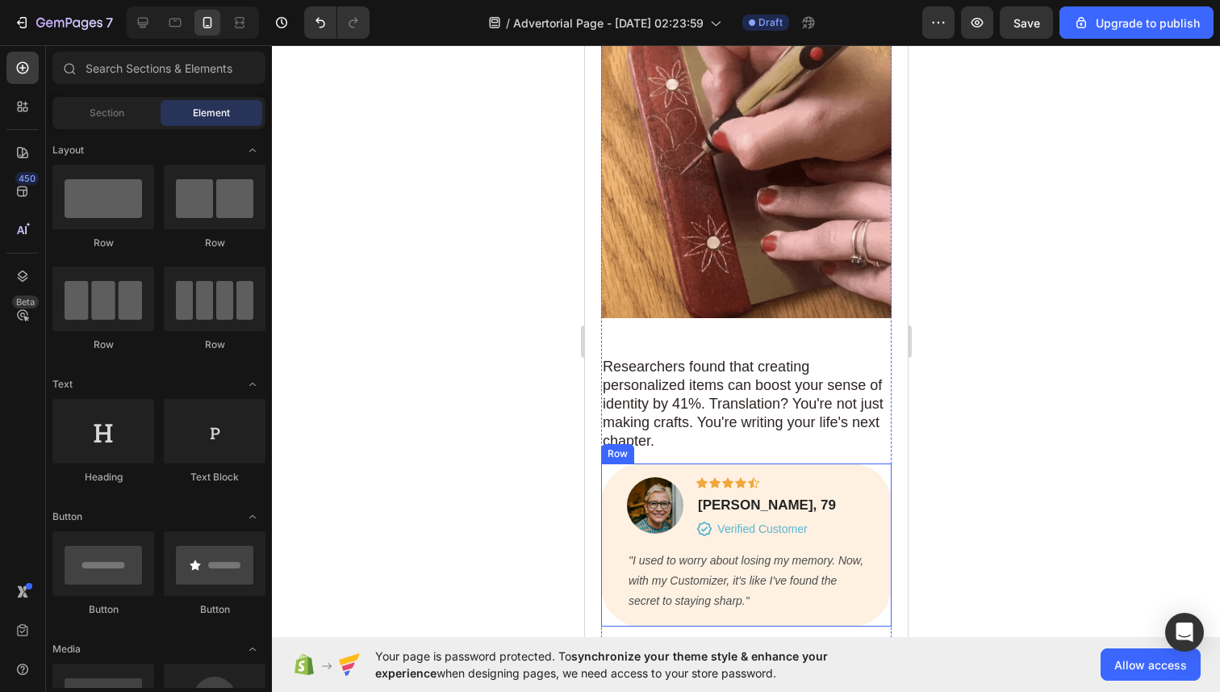
click at [654, 463] on div "Image Icon Icon Icon Icon Icon Row William, 79 Text block Icon Verified Custome…" at bounding box center [745, 544] width 291 height 163
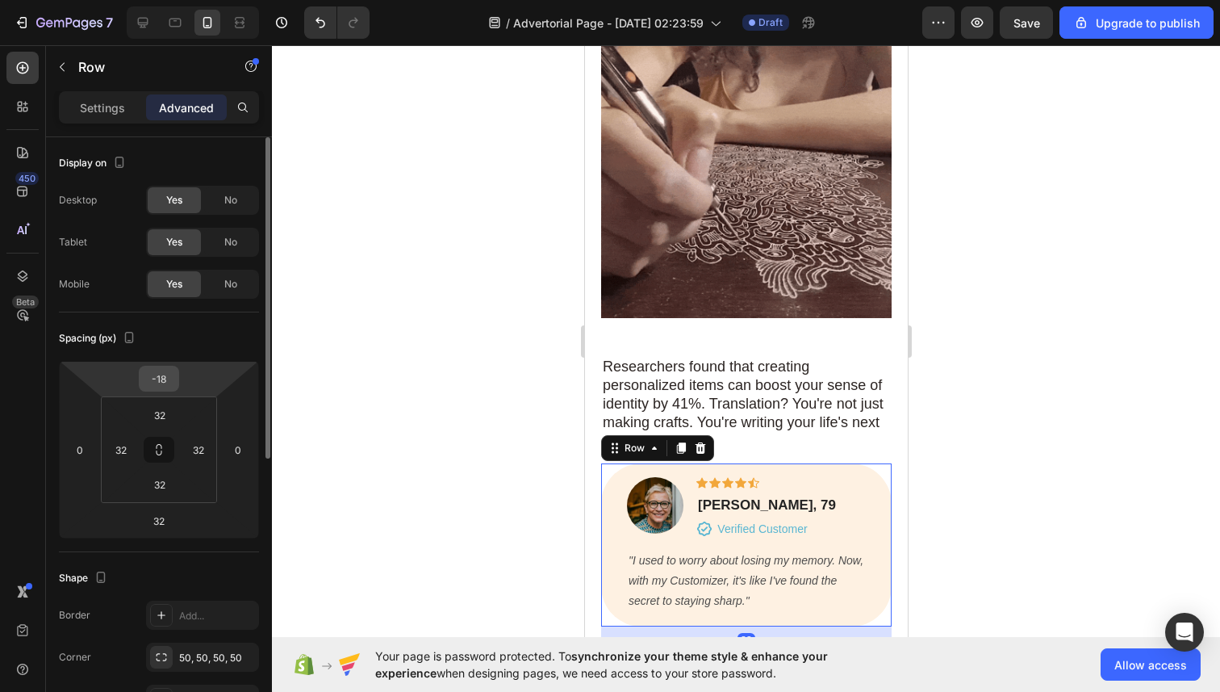
click at [164, 376] on input "-18" at bounding box center [159, 378] width 32 height 24
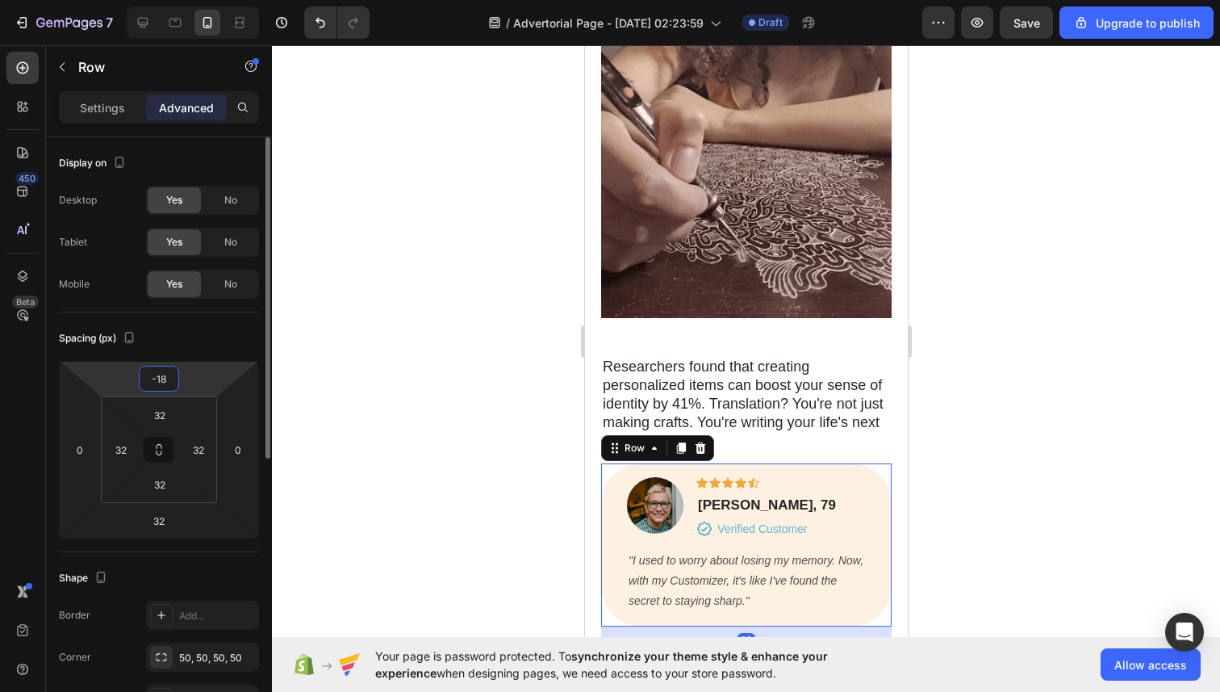
click at [174, 378] on input "-18" at bounding box center [159, 378] width 32 height 24
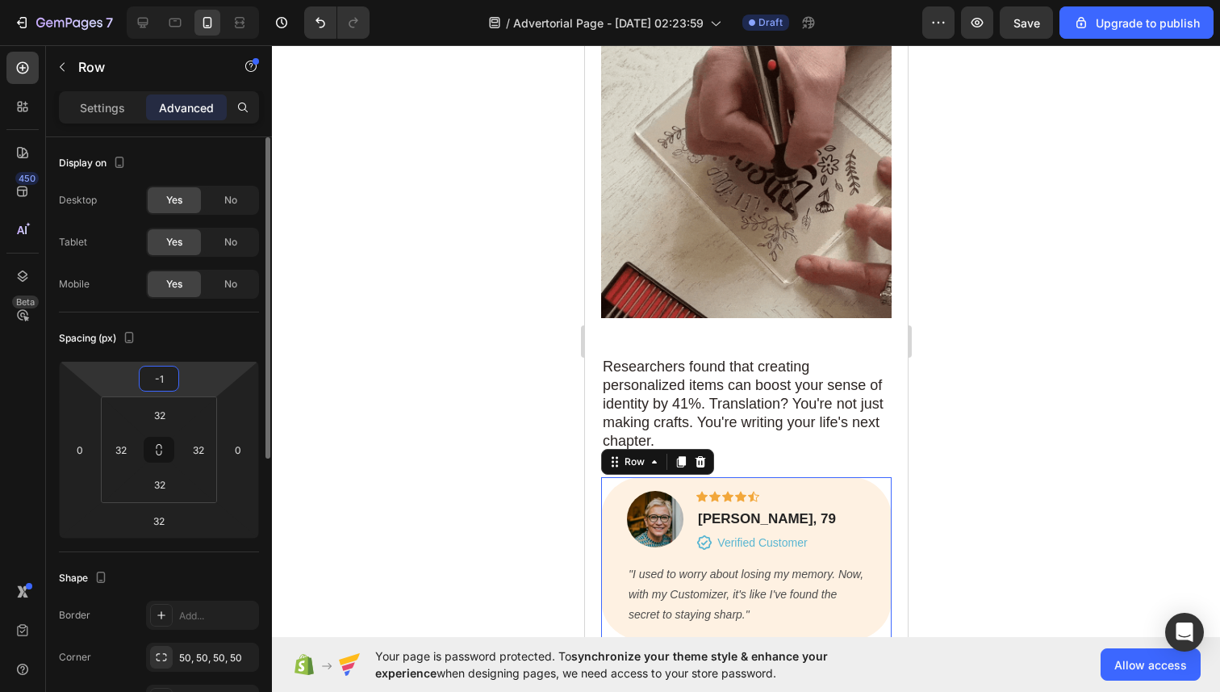
type input "-15"
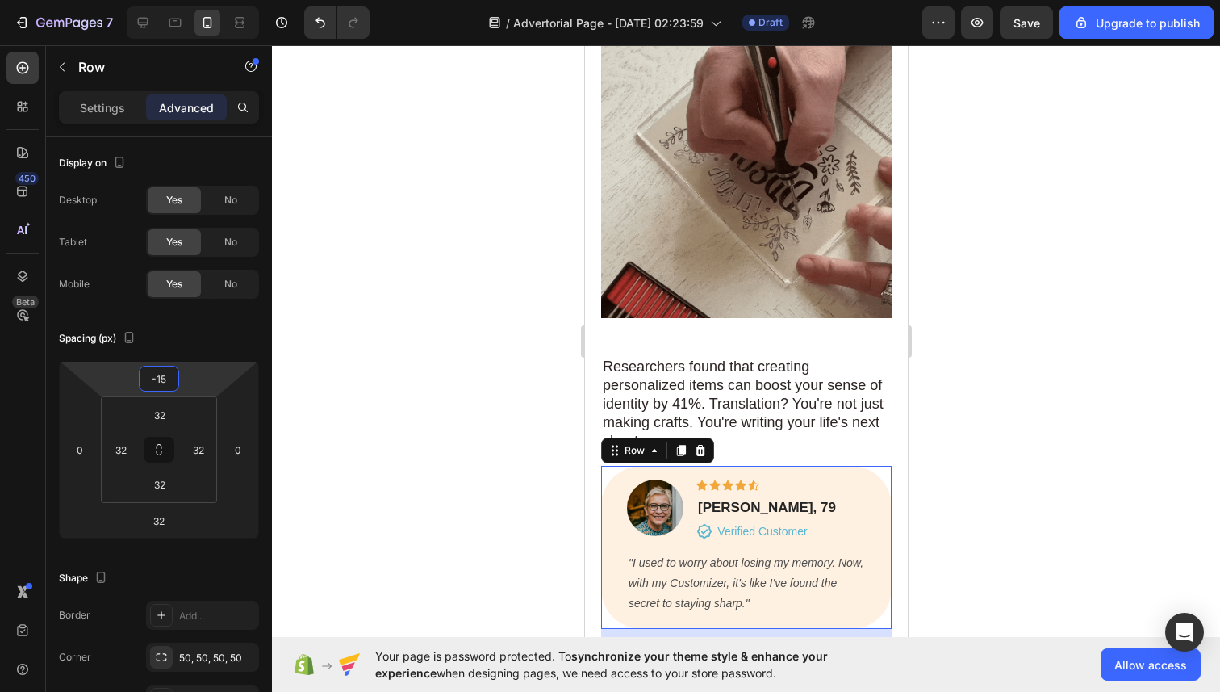
click at [367, 337] on div at bounding box center [746, 368] width 948 height 646
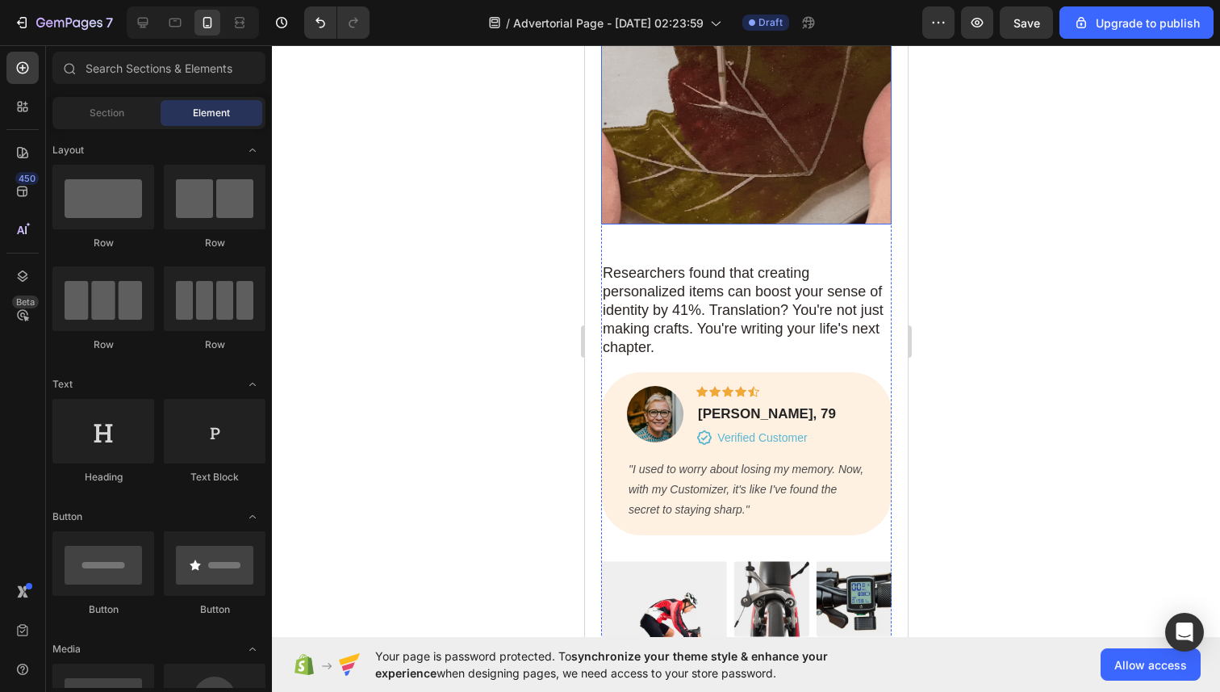
scroll to position [2405, 0]
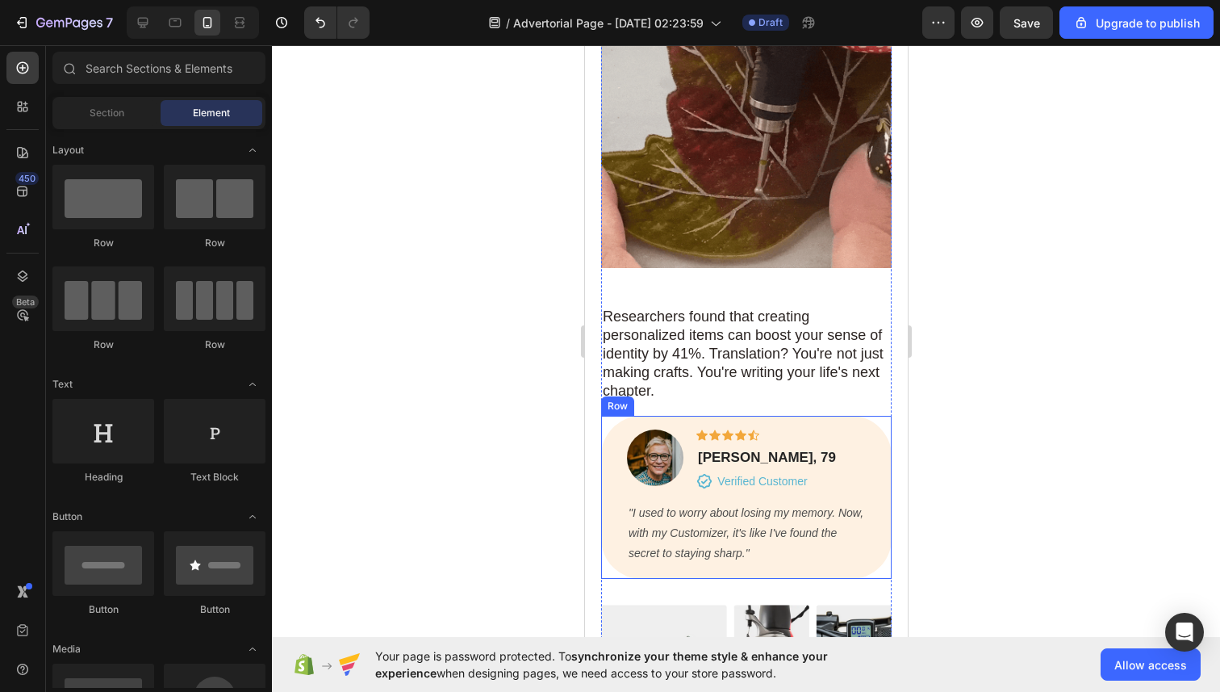
click at [667, 416] on div "Image Icon Icon Icon Icon Icon Row William, 79 Text block Icon Verified Custome…" at bounding box center [745, 497] width 291 height 163
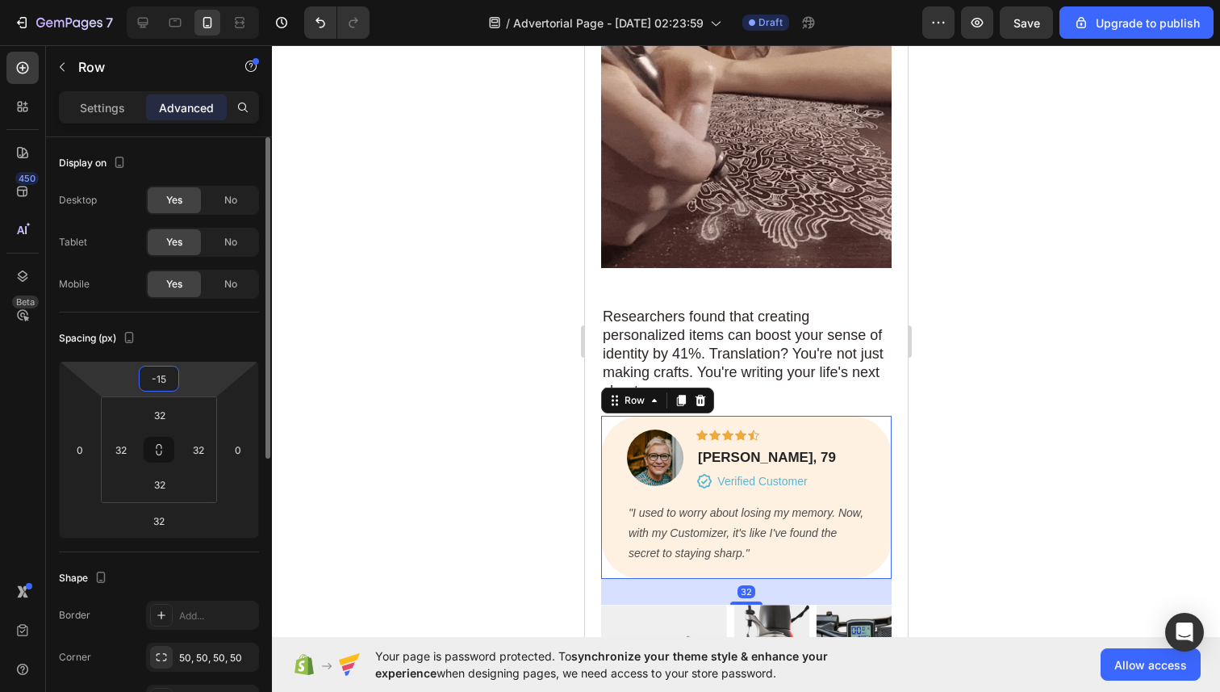
click at [166, 380] on input "-15" at bounding box center [159, 378] width 32 height 24
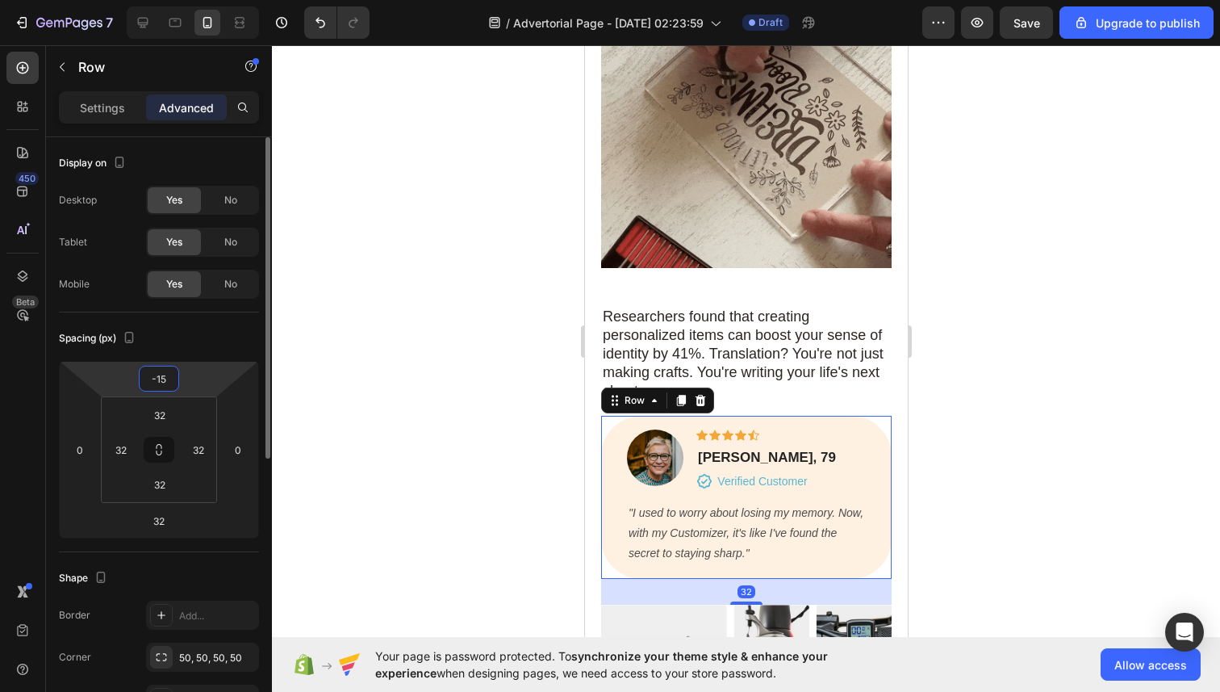
click at [169, 378] on input "-15" at bounding box center [159, 378] width 32 height 24
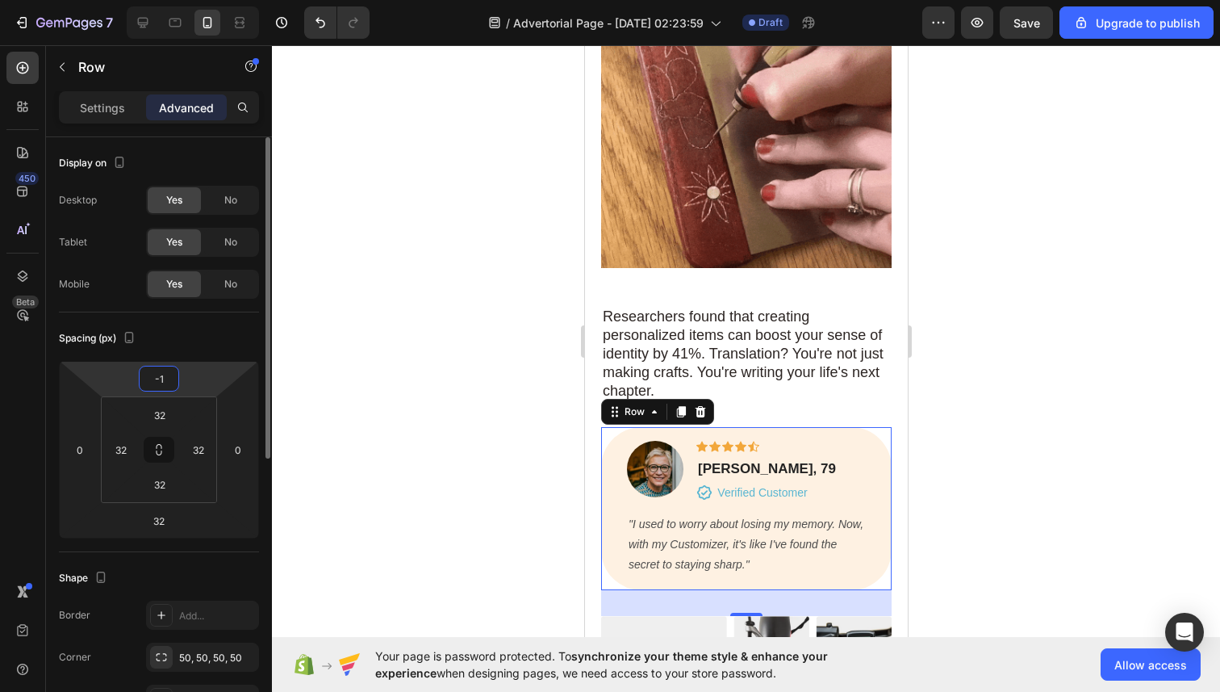
type input "-18"
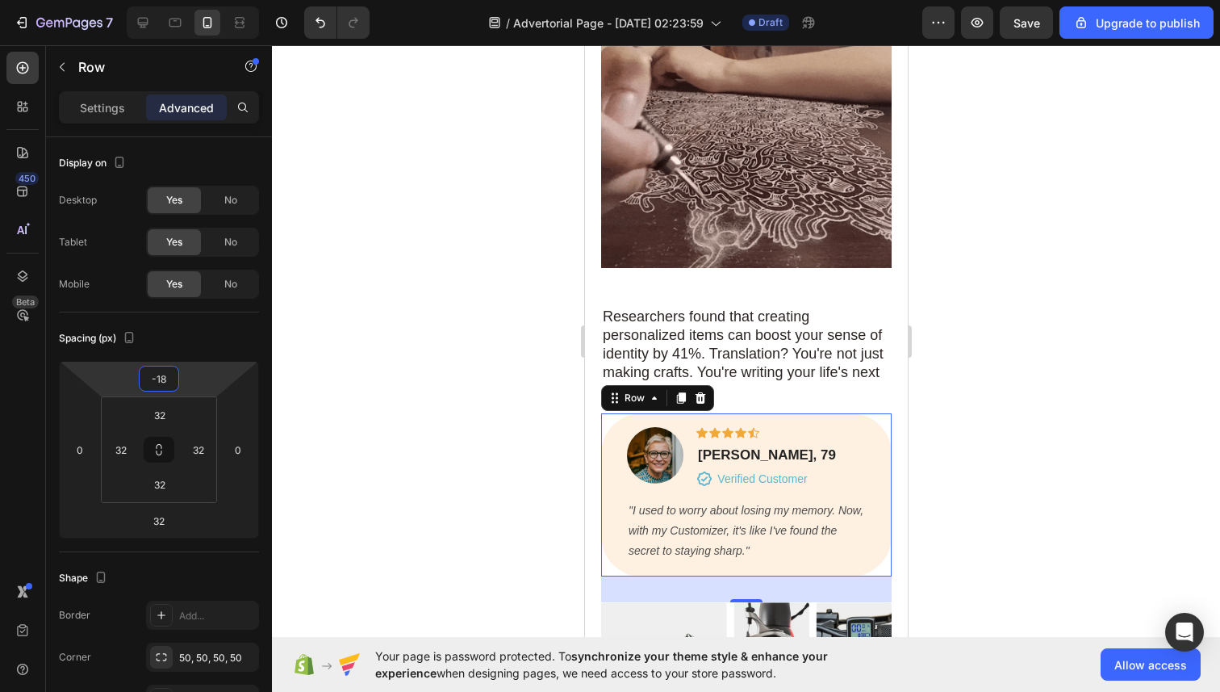
click at [348, 348] on div at bounding box center [746, 368] width 948 height 646
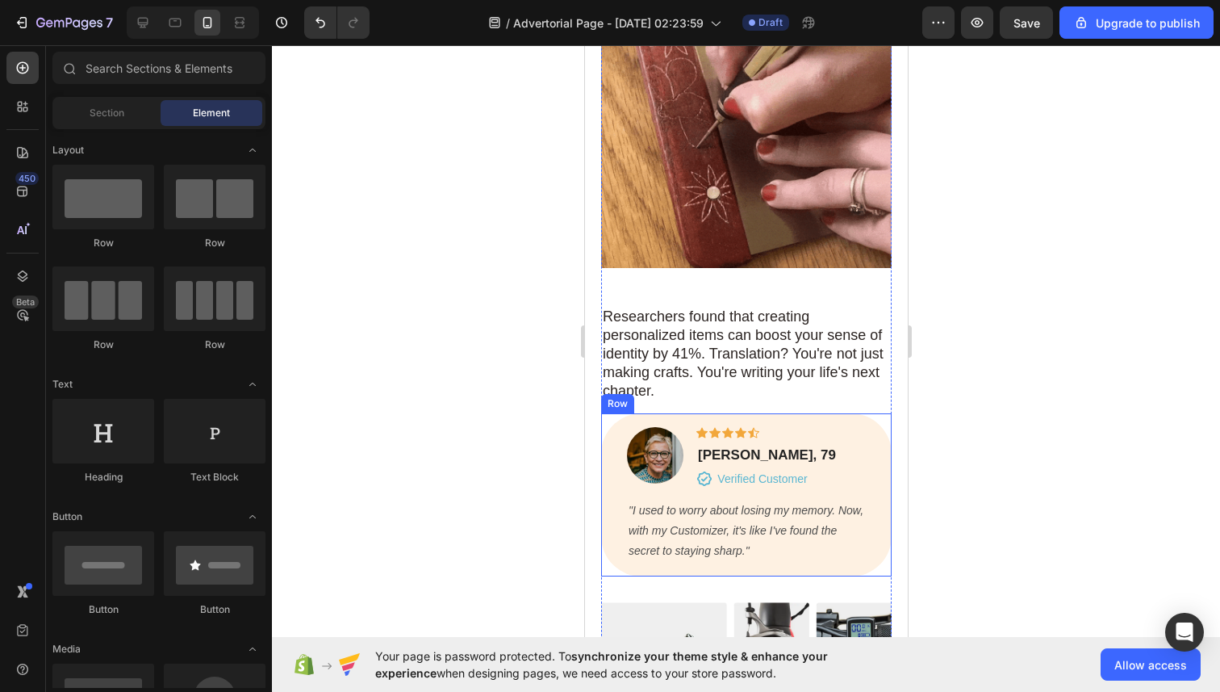
click at [674, 413] on div "Image Icon Icon Icon Icon Icon Row William, 79 Text block Icon Verified Custome…" at bounding box center [745, 494] width 291 height 163
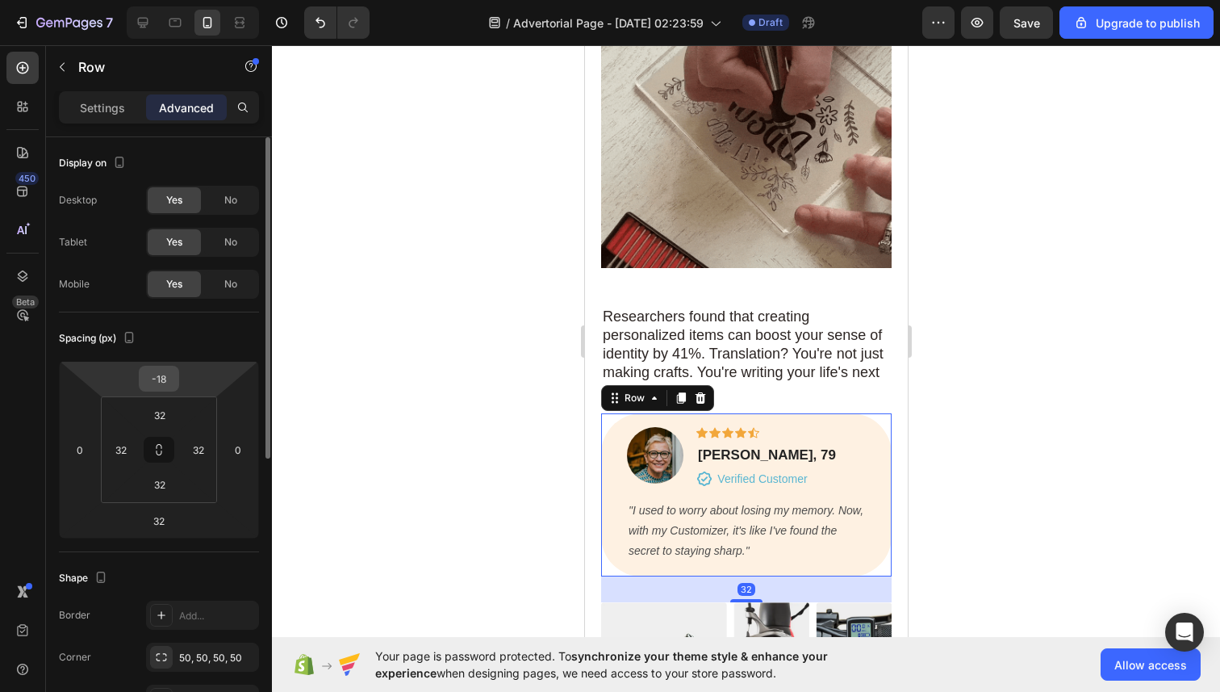
click at [168, 381] on input "-18" at bounding box center [159, 378] width 32 height 24
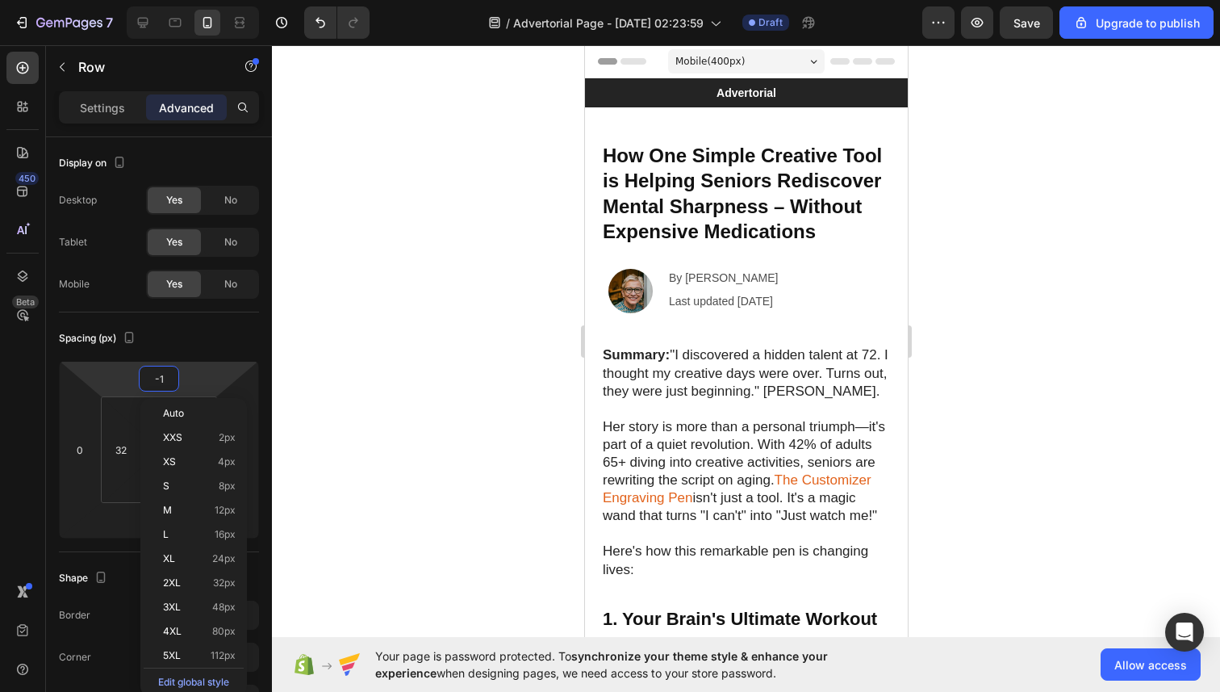
scroll to position [2405, 0]
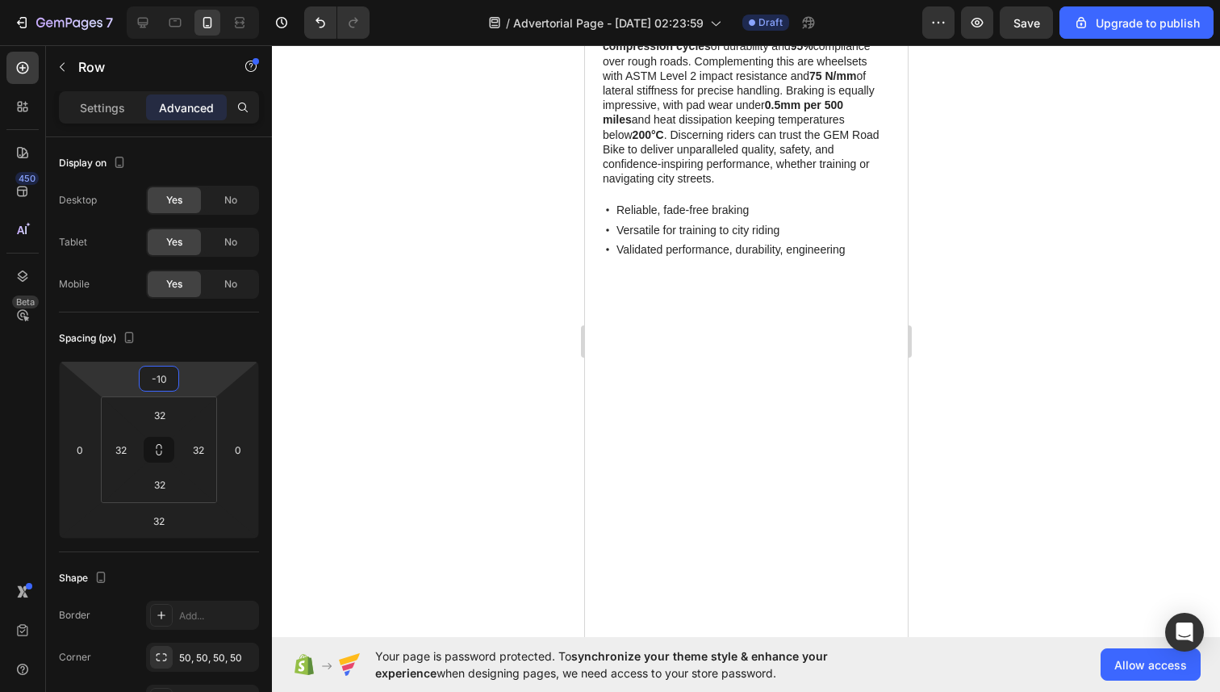
type input "-1"
type input "-20"
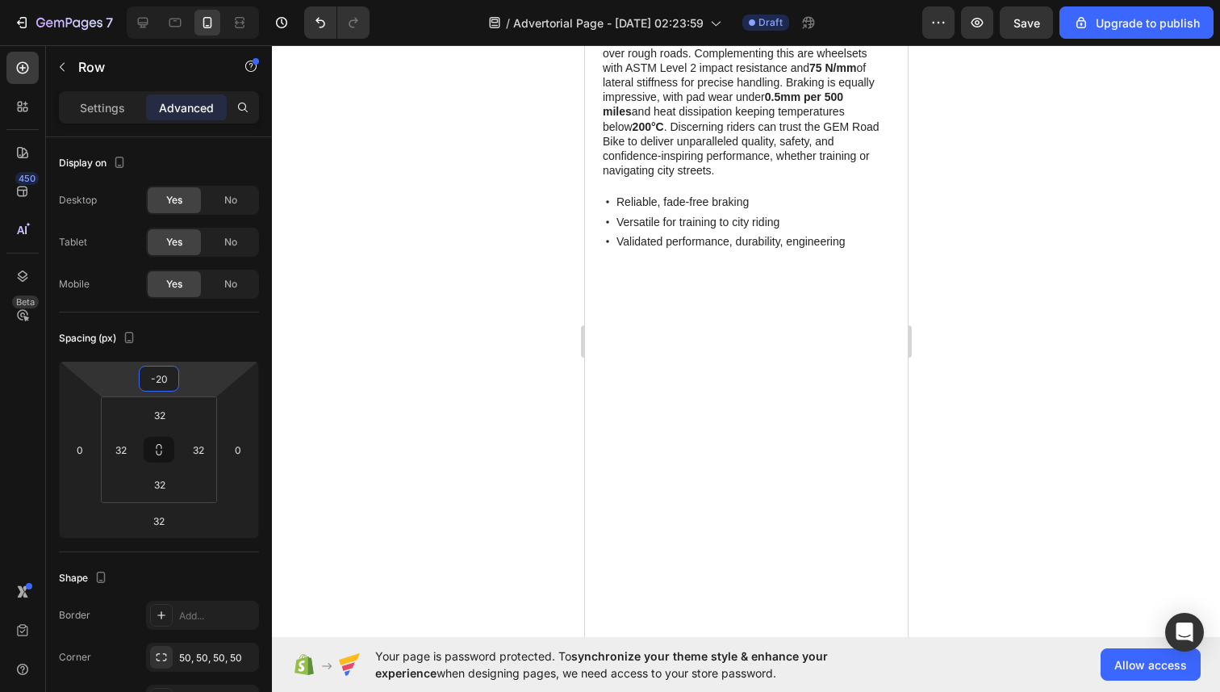
click at [370, 358] on div at bounding box center [746, 368] width 948 height 646
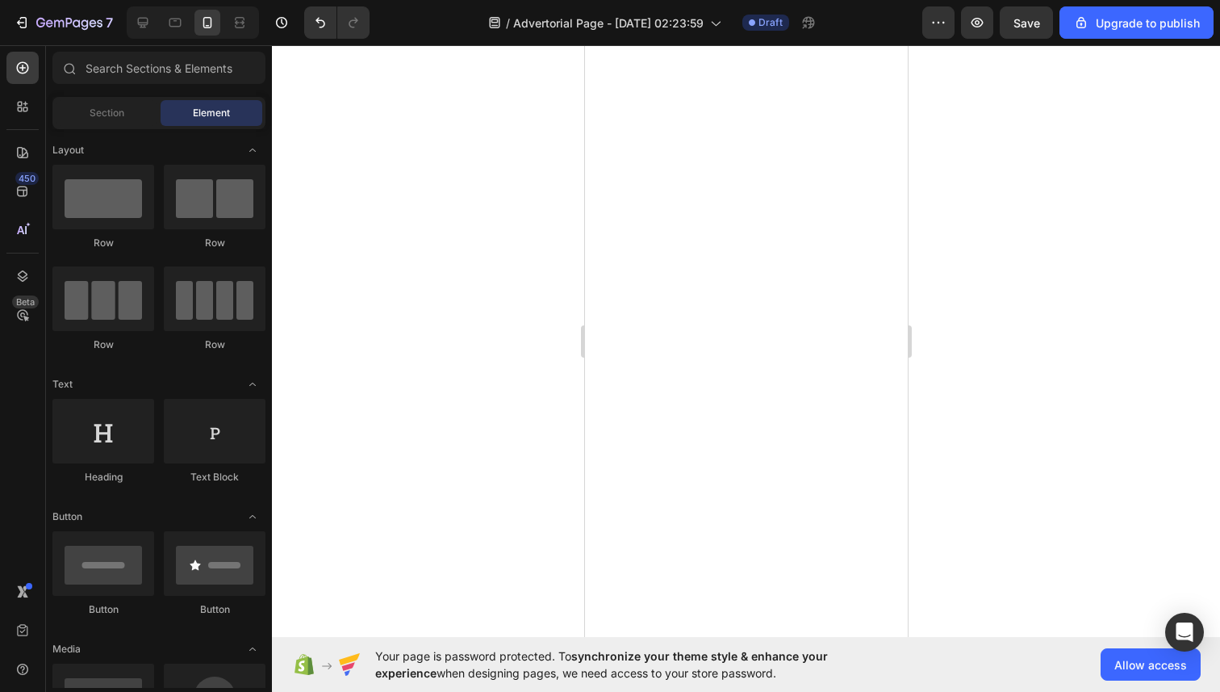
scroll to position [2590, 0]
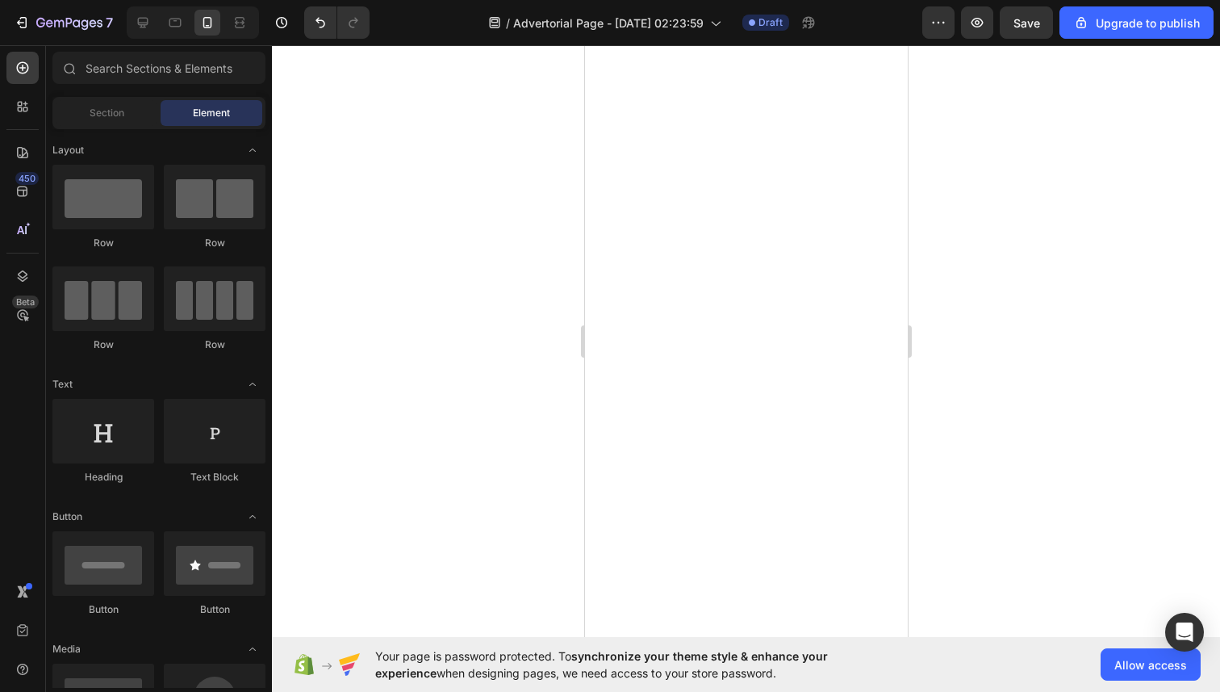
scroll to position [2613, 0]
